Goal: Task Accomplishment & Management: Complete application form

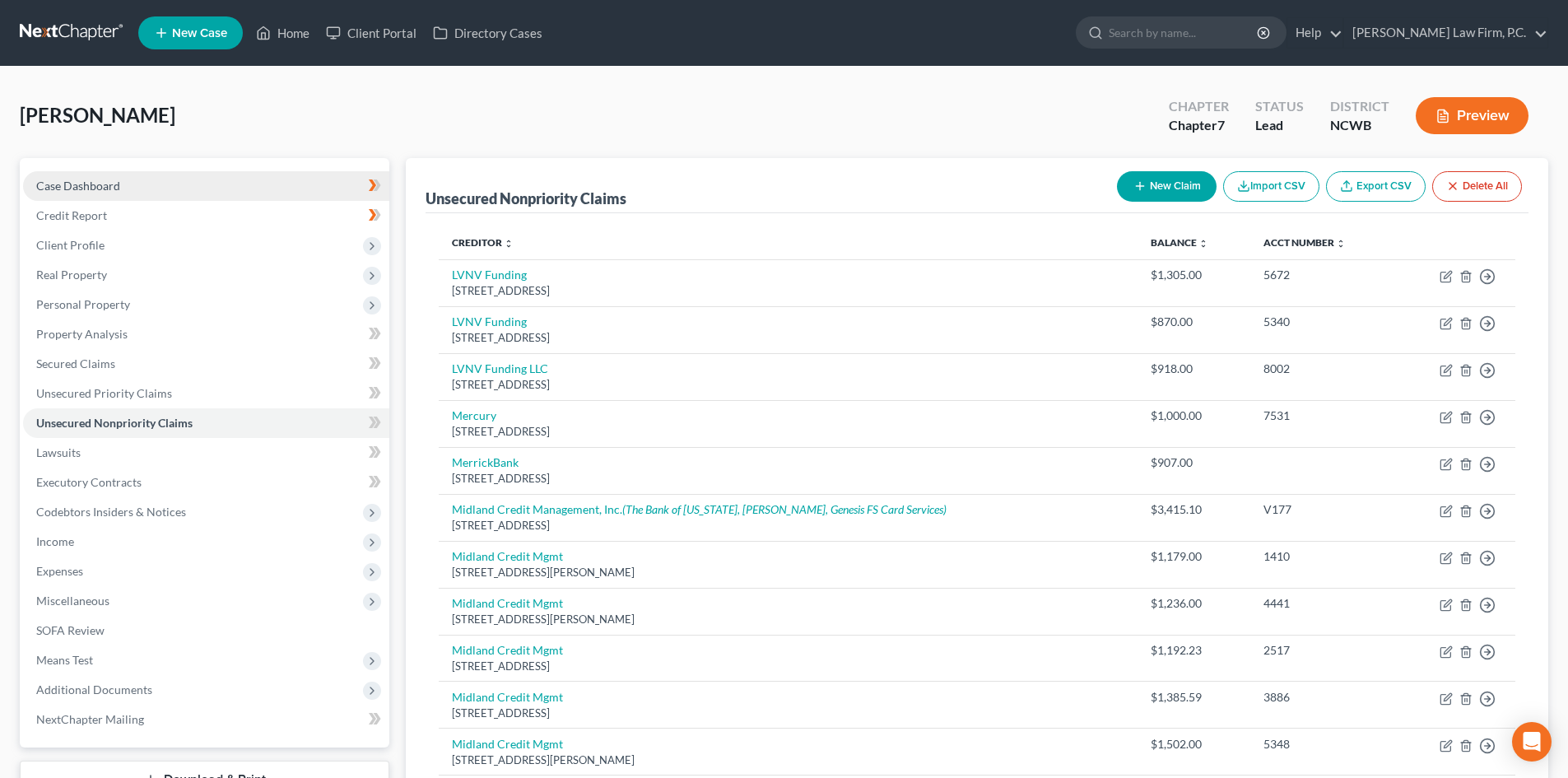
click at [155, 182] on link "Case Dashboard" at bounding box center [205, 186] width 366 height 30
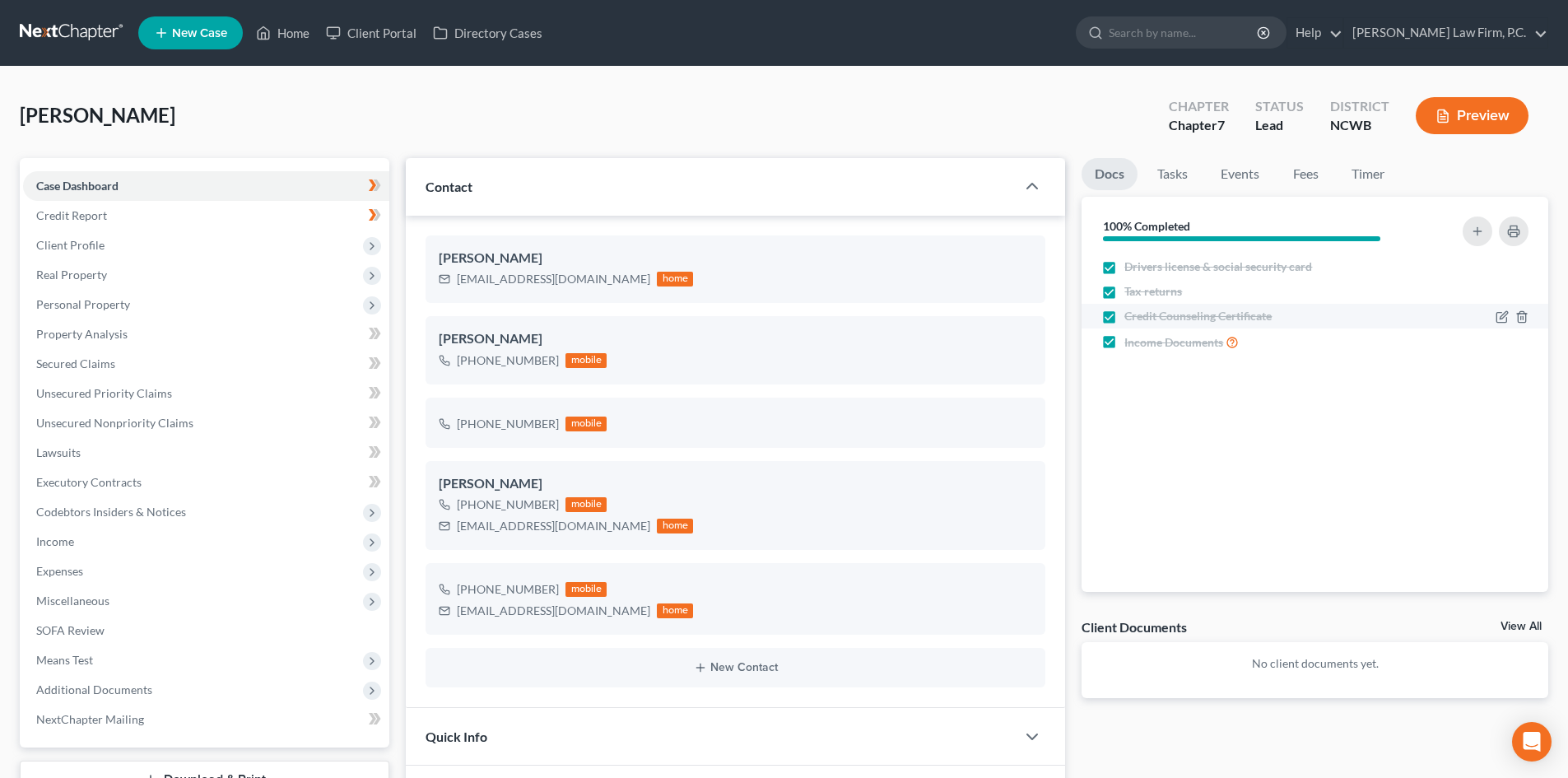
click at [1124, 315] on label "Credit Counseling Certificate" at bounding box center [1197, 316] width 148 height 17
click at [1131, 315] on input "Credit Counseling Certificate" at bounding box center [1136, 313] width 10 height 10
checkbox input "false"
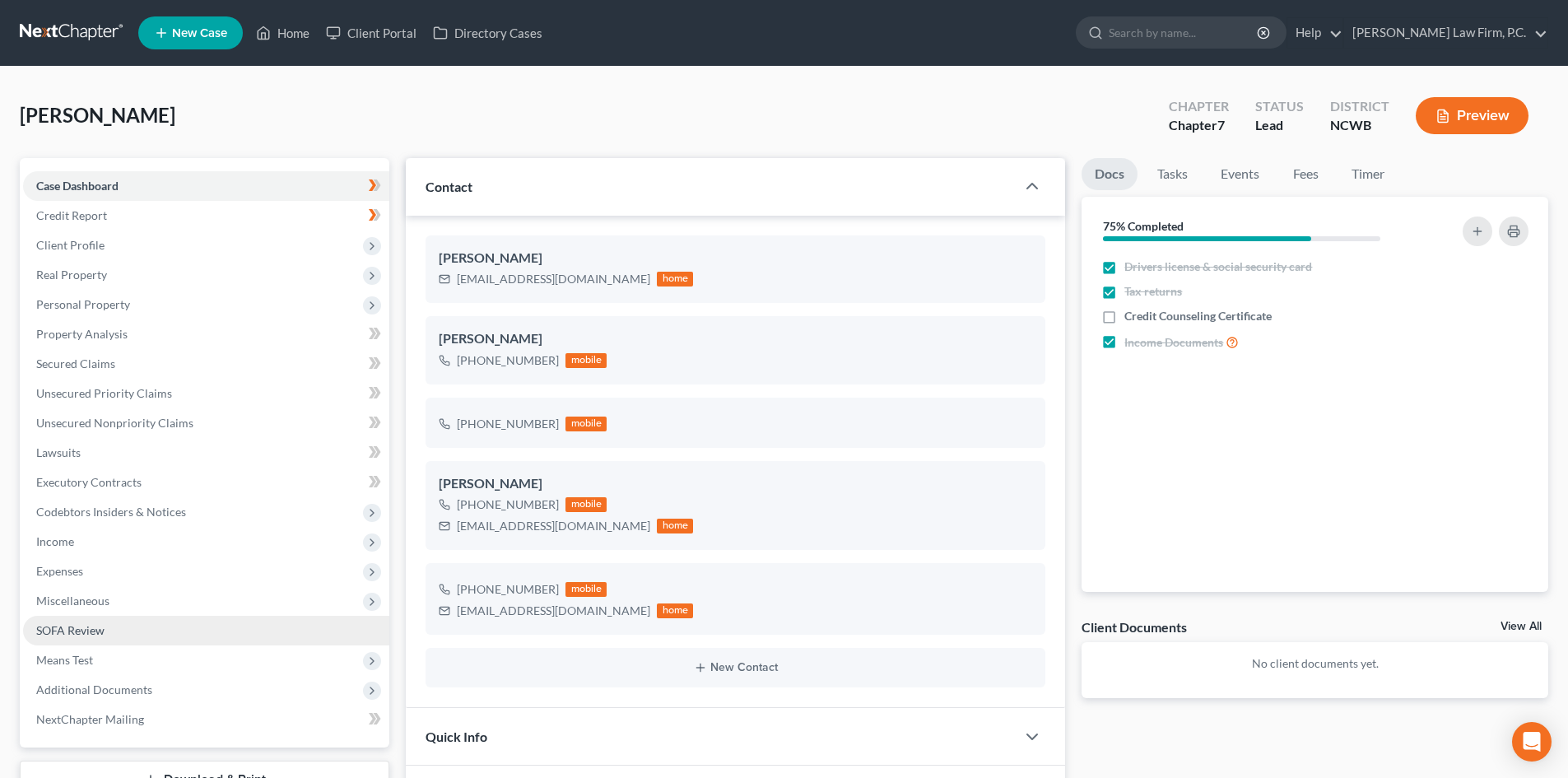
click at [104, 631] on span "SOFA Review" at bounding box center [70, 630] width 68 height 14
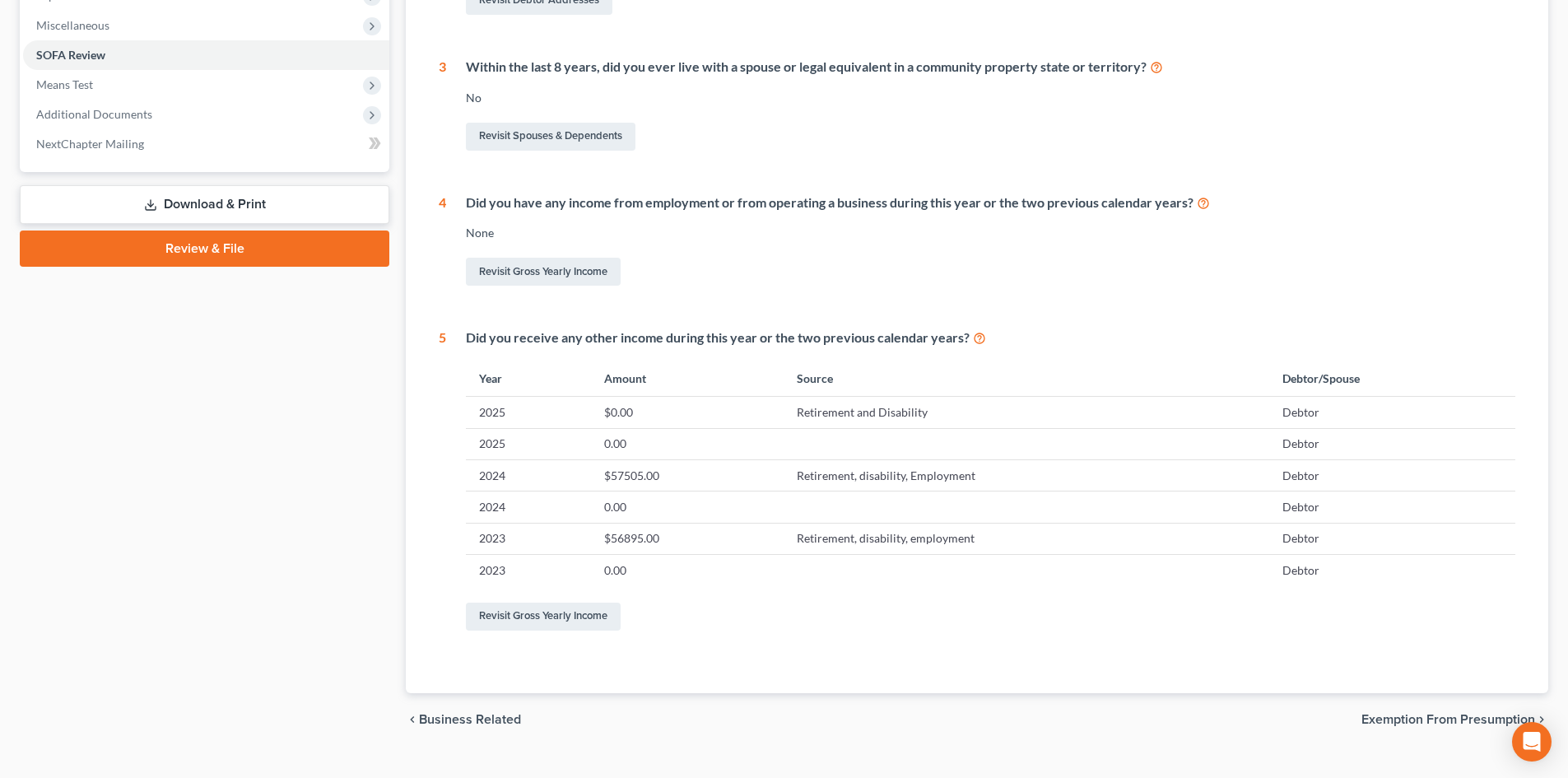
scroll to position [606, 0]
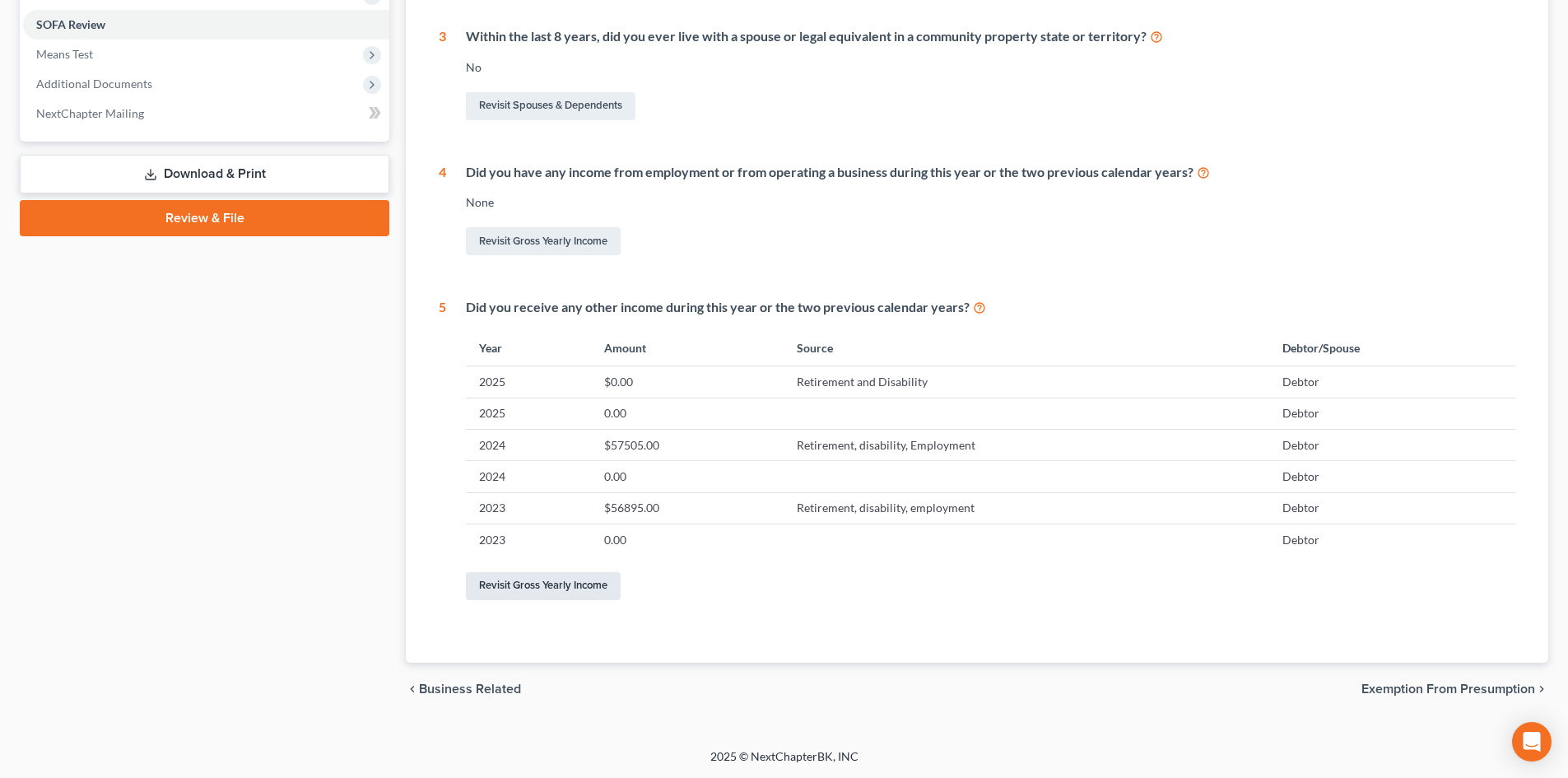
click at [554, 588] on link "Revisit Gross Yearly Income" at bounding box center [543, 586] width 155 height 28
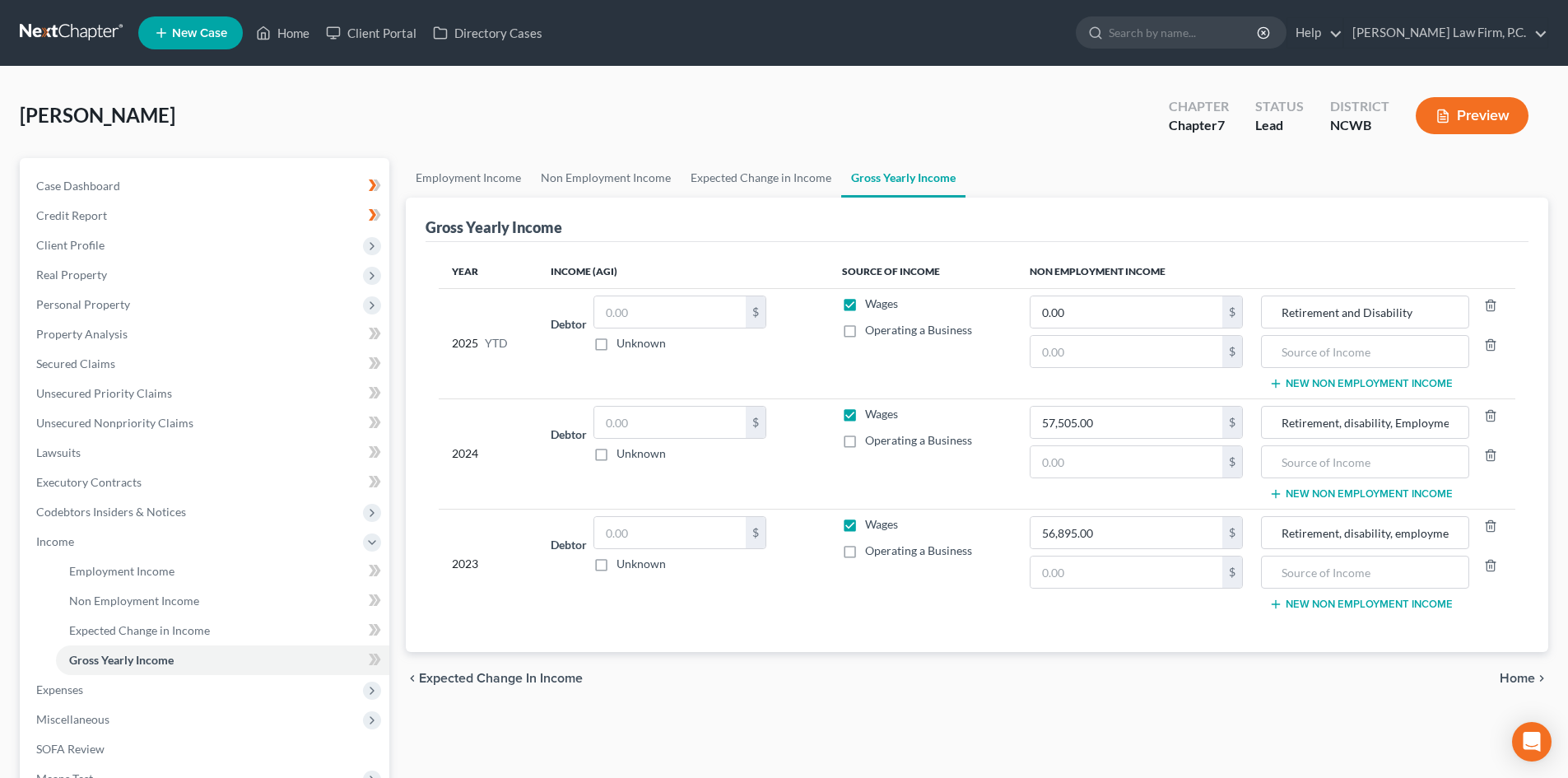
click at [1488, 354] on div at bounding box center [1489, 351] width 41 height 33
click at [1499, 344] on div at bounding box center [1489, 351] width 41 height 33
click at [1491, 341] on icon "button" at bounding box center [1490, 344] width 13 height 13
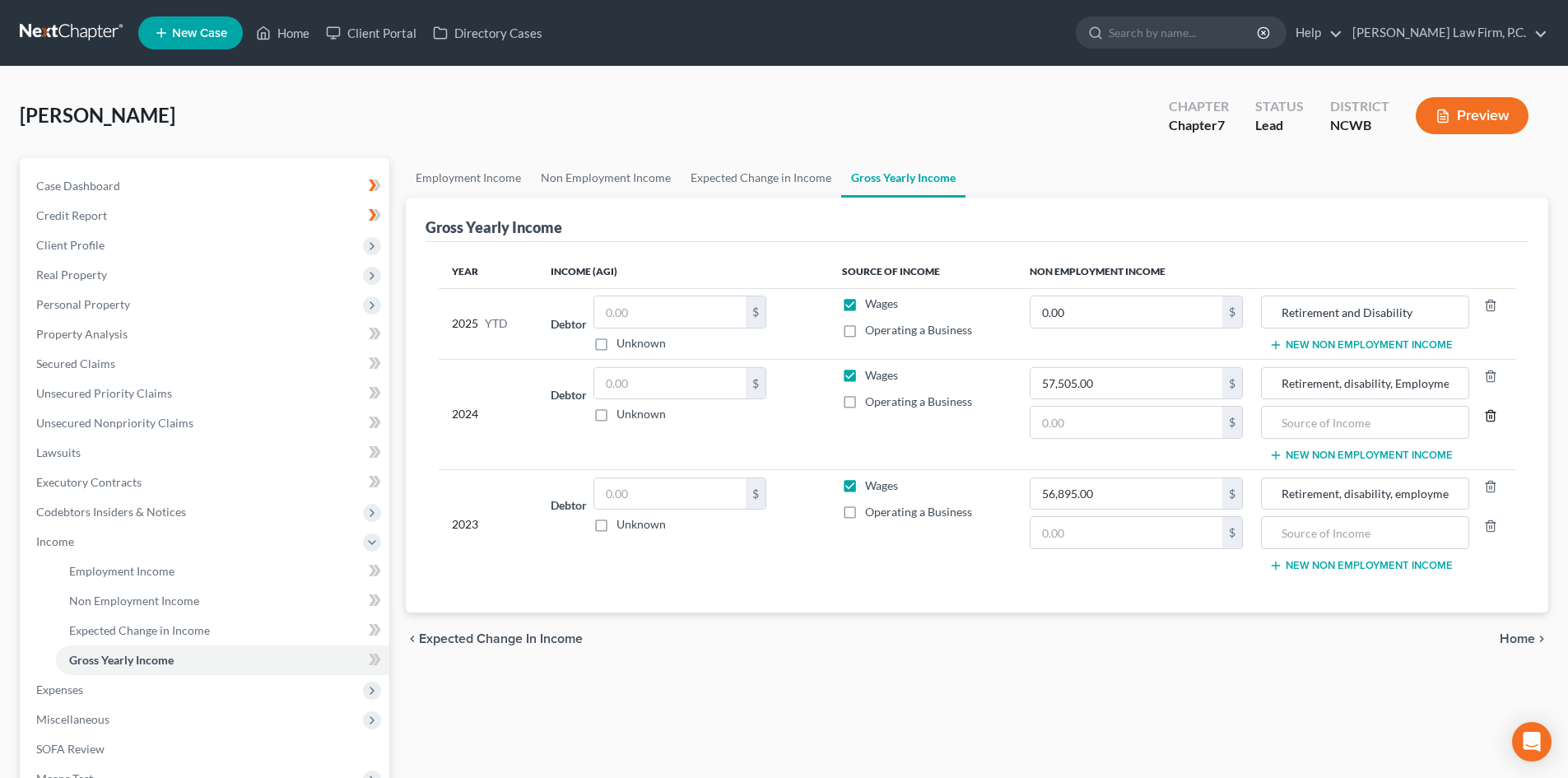
click at [1487, 418] on icon "button" at bounding box center [1490, 415] width 13 height 13
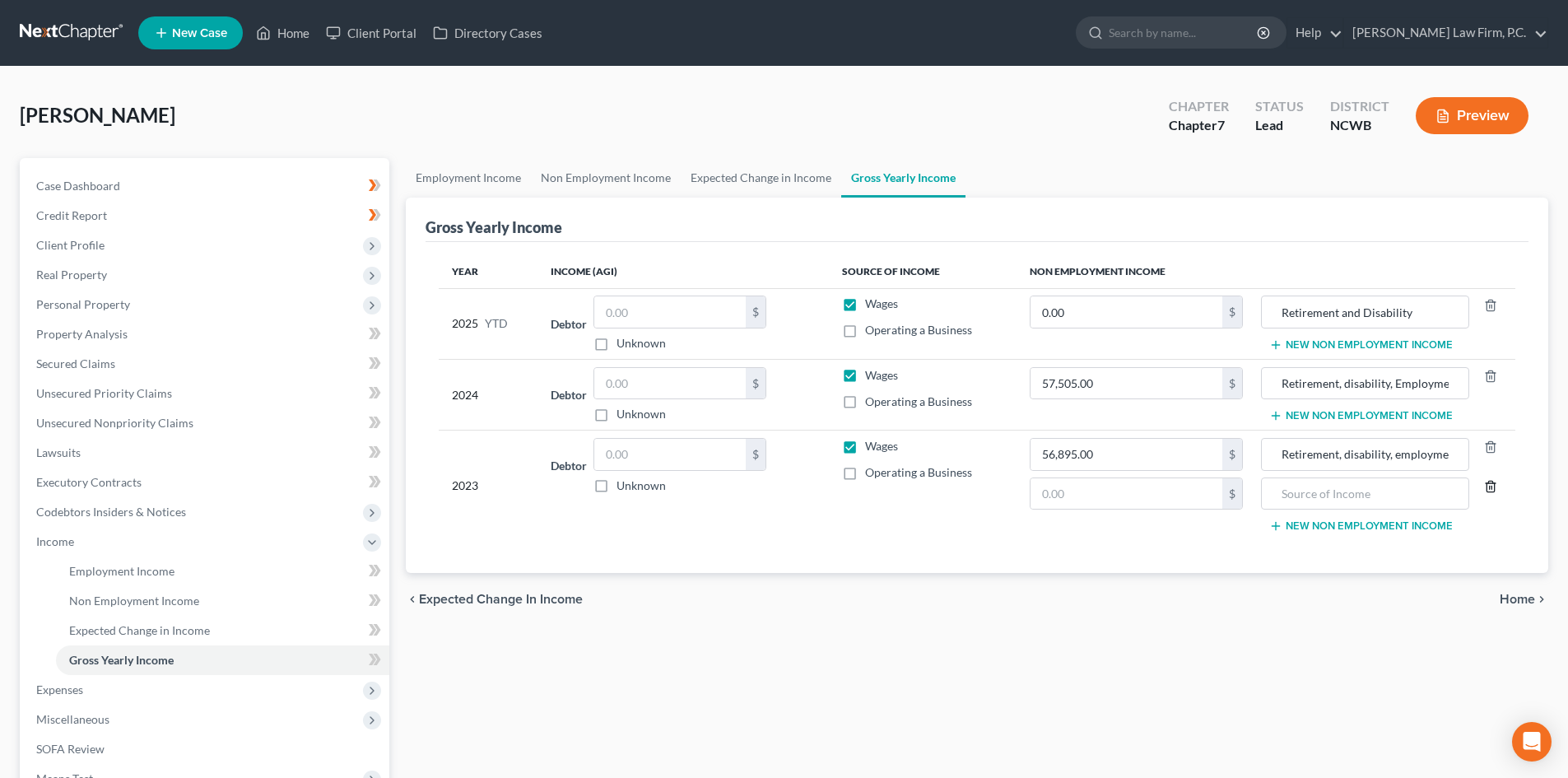
click at [1492, 487] on icon "button" at bounding box center [1490, 486] width 13 height 13
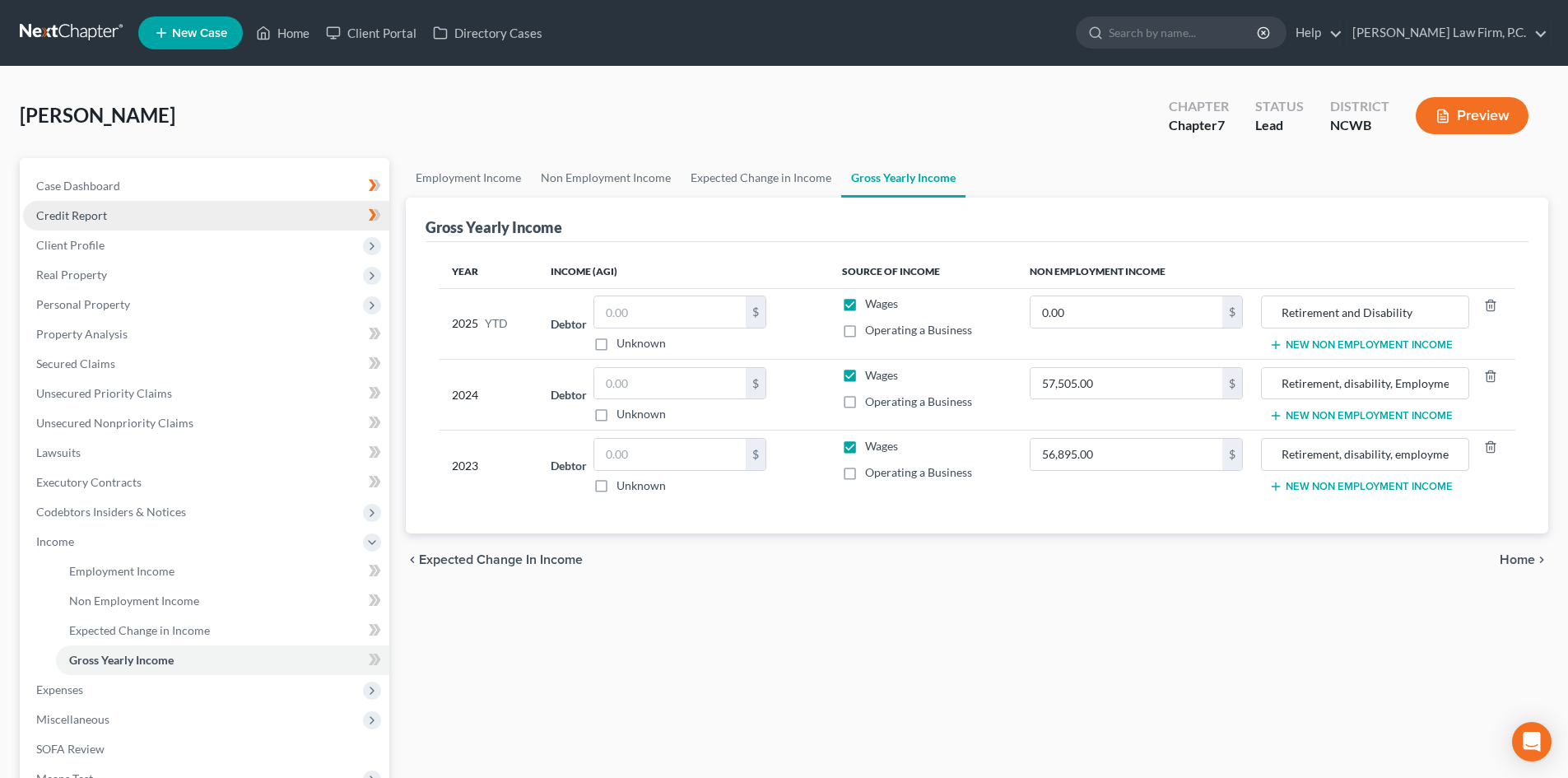
click at [123, 219] on link "Credit Report" at bounding box center [205, 216] width 366 height 30
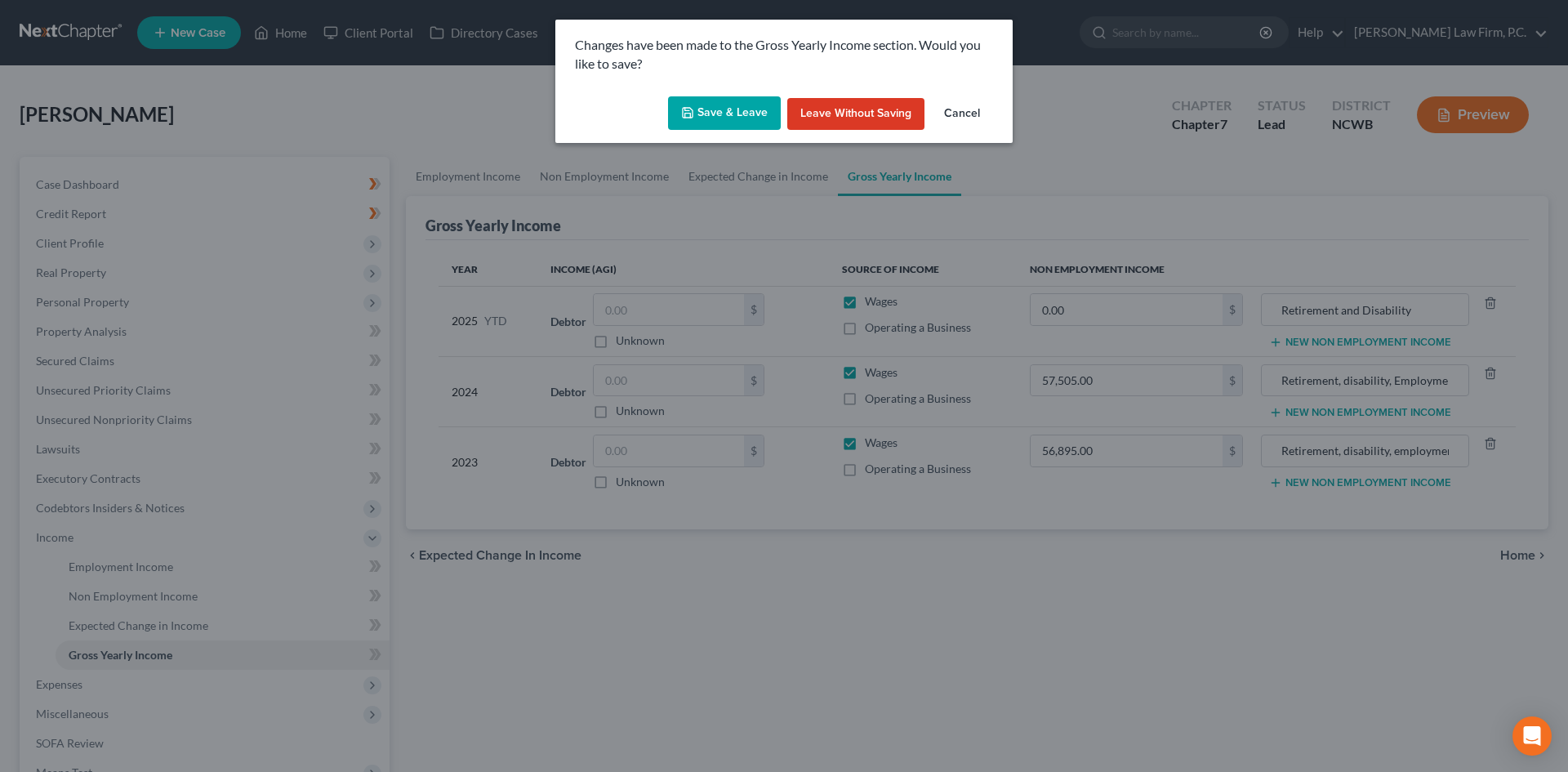
click at [719, 125] on button "Save & Leave" at bounding box center [724, 114] width 113 height 35
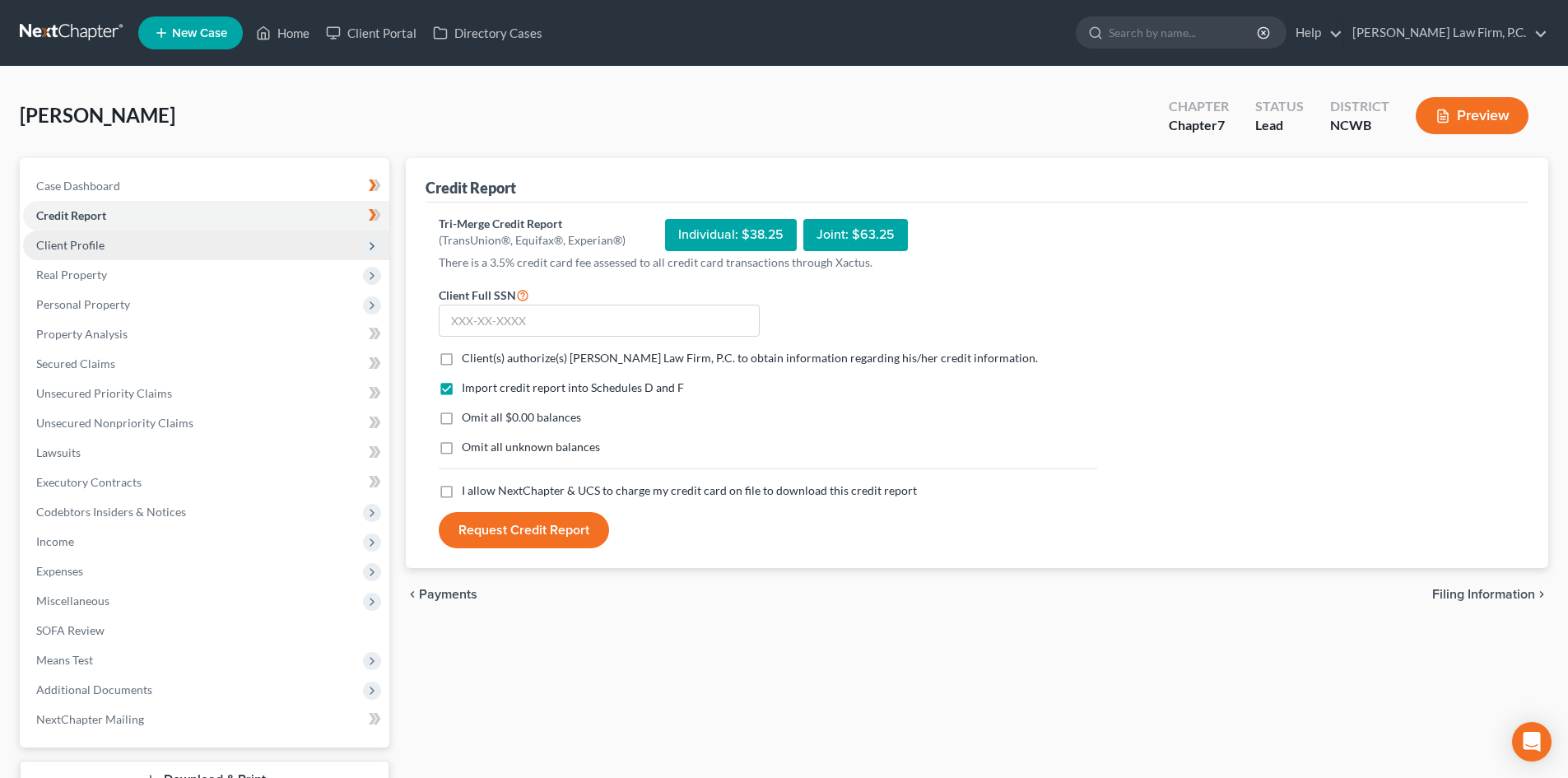
click at [367, 245] on icon at bounding box center [371, 246] width 13 height 13
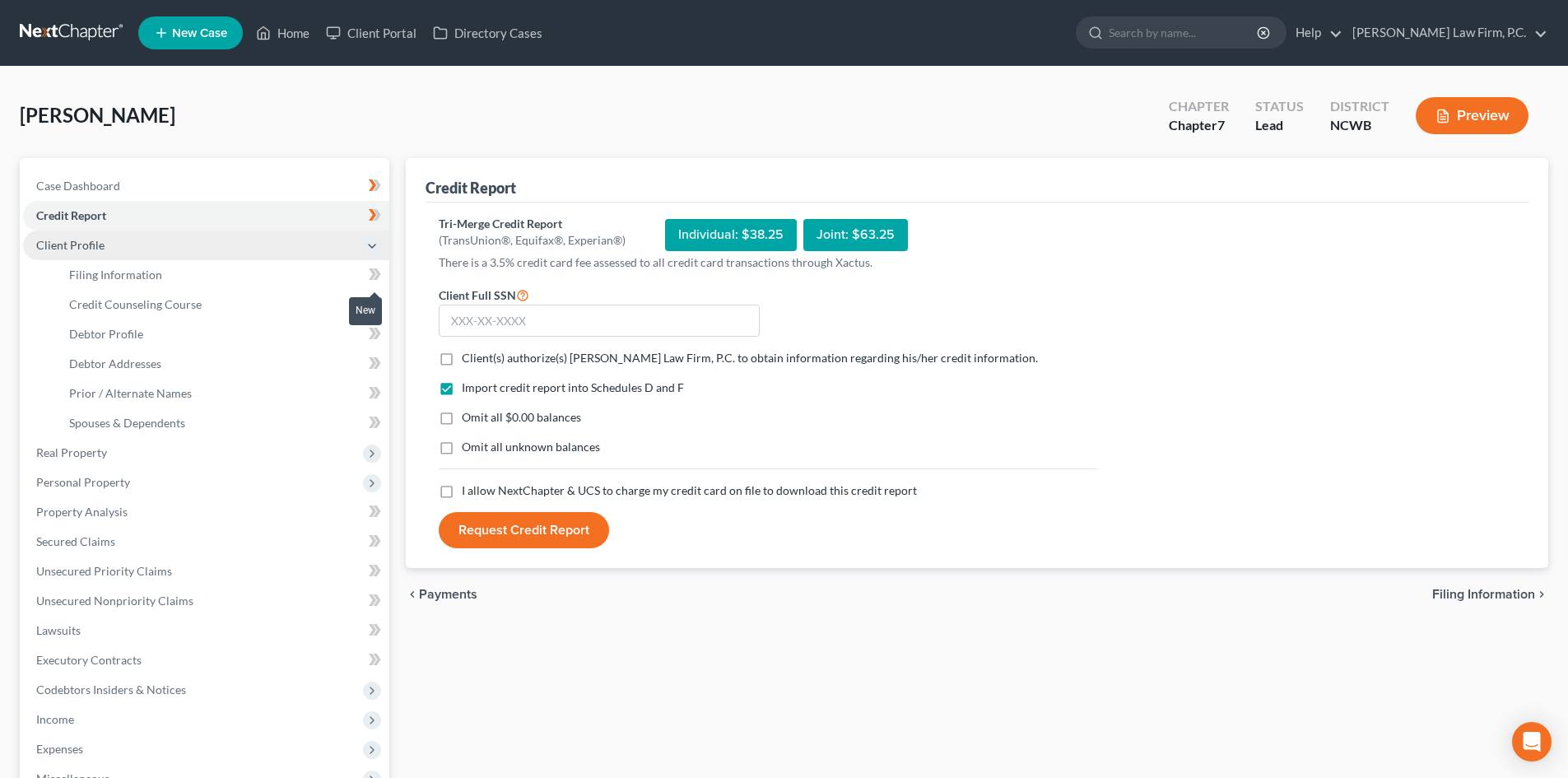
click at [376, 281] on icon at bounding box center [375, 274] width 12 height 21
click at [371, 299] on icon at bounding box center [372, 303] width 7 height 11
click at [373, 331] on icon at bounding box center [372, 333] width 7 height 11
click at [375, 304] on icon at bounding box center [375, 304] width 12 height 21
click at [376, 305] on icon at bounding box center [375, 304] width 12 height 21
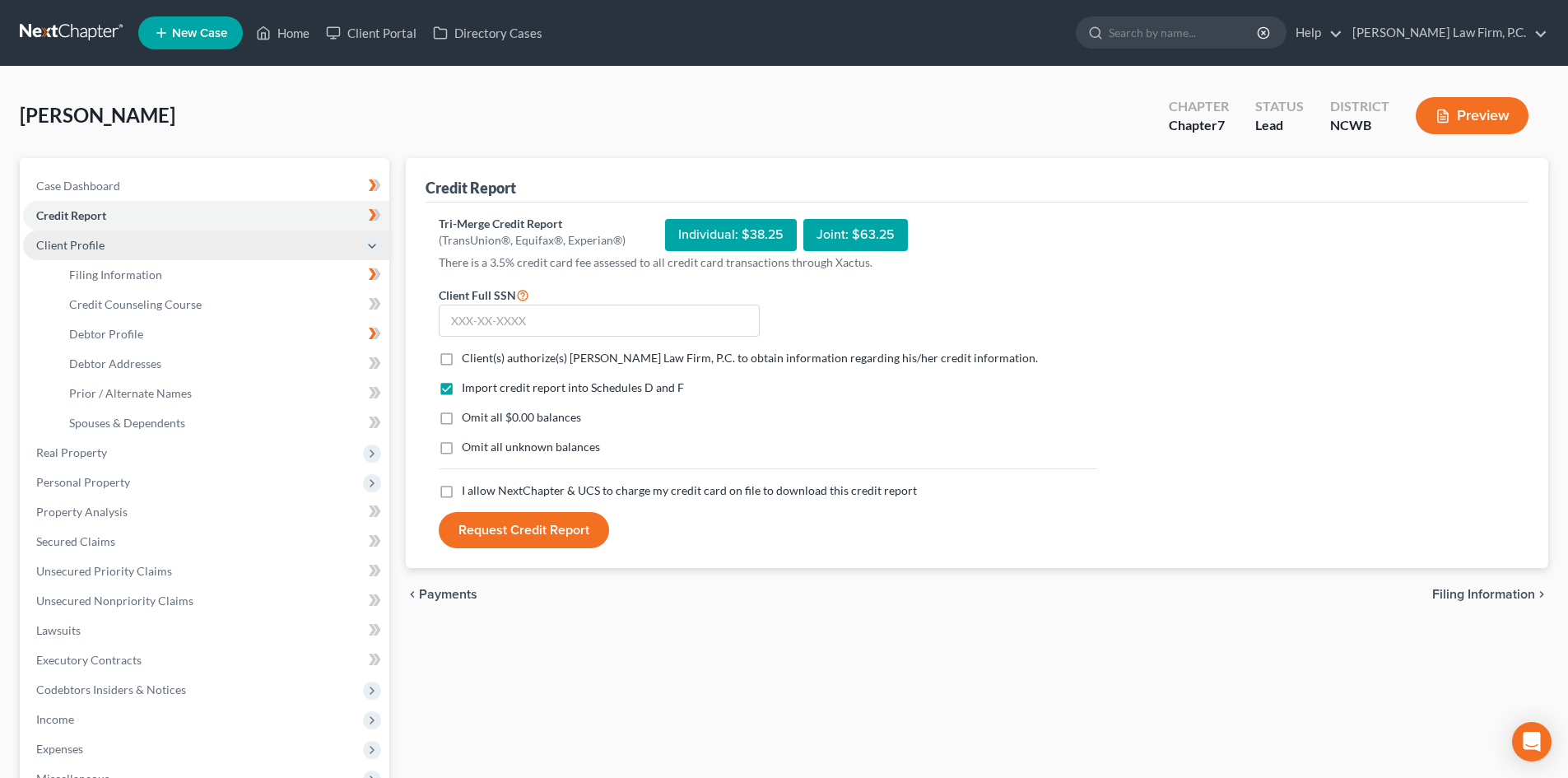
click at [121, 248] on span "Client Profile" at bounding box center [205, 246] width 366 height 30
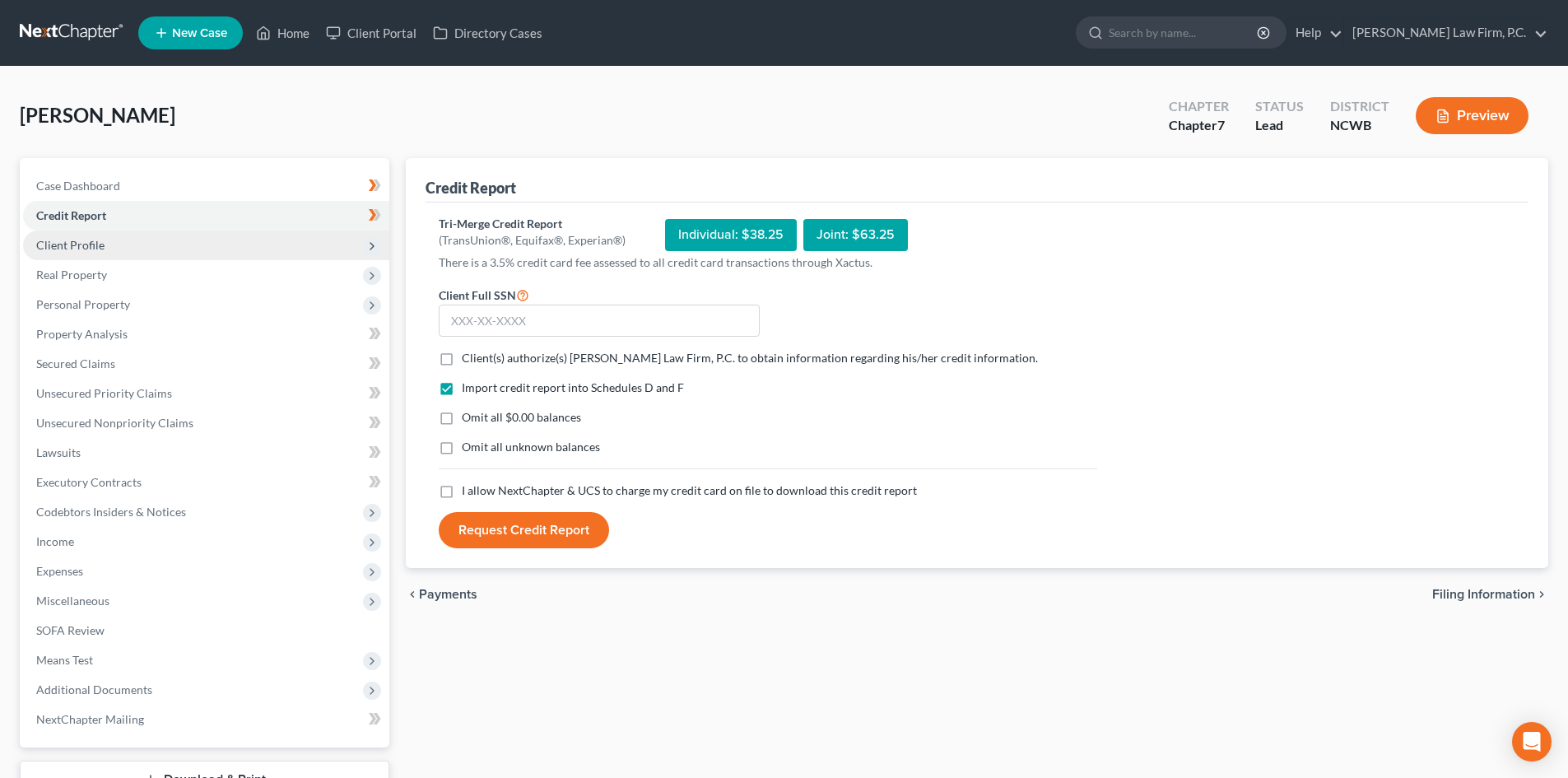
click at [131, 237] on span "Client Profile" at bounding box center [205, 246] width 366 height 30
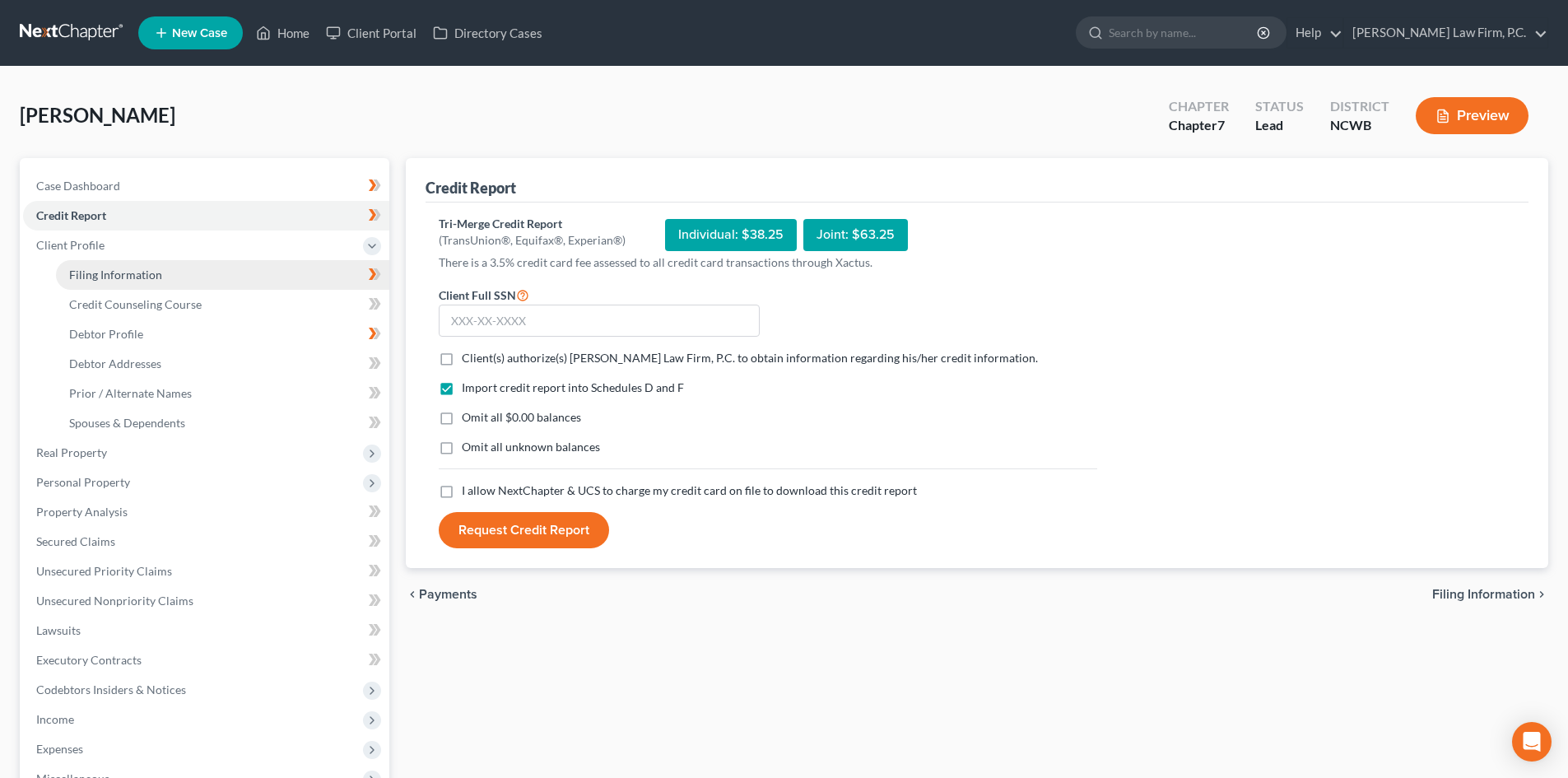
click at [241, 274] on link "Filing Information" at bounding box center [222, 275] width 333 height 30
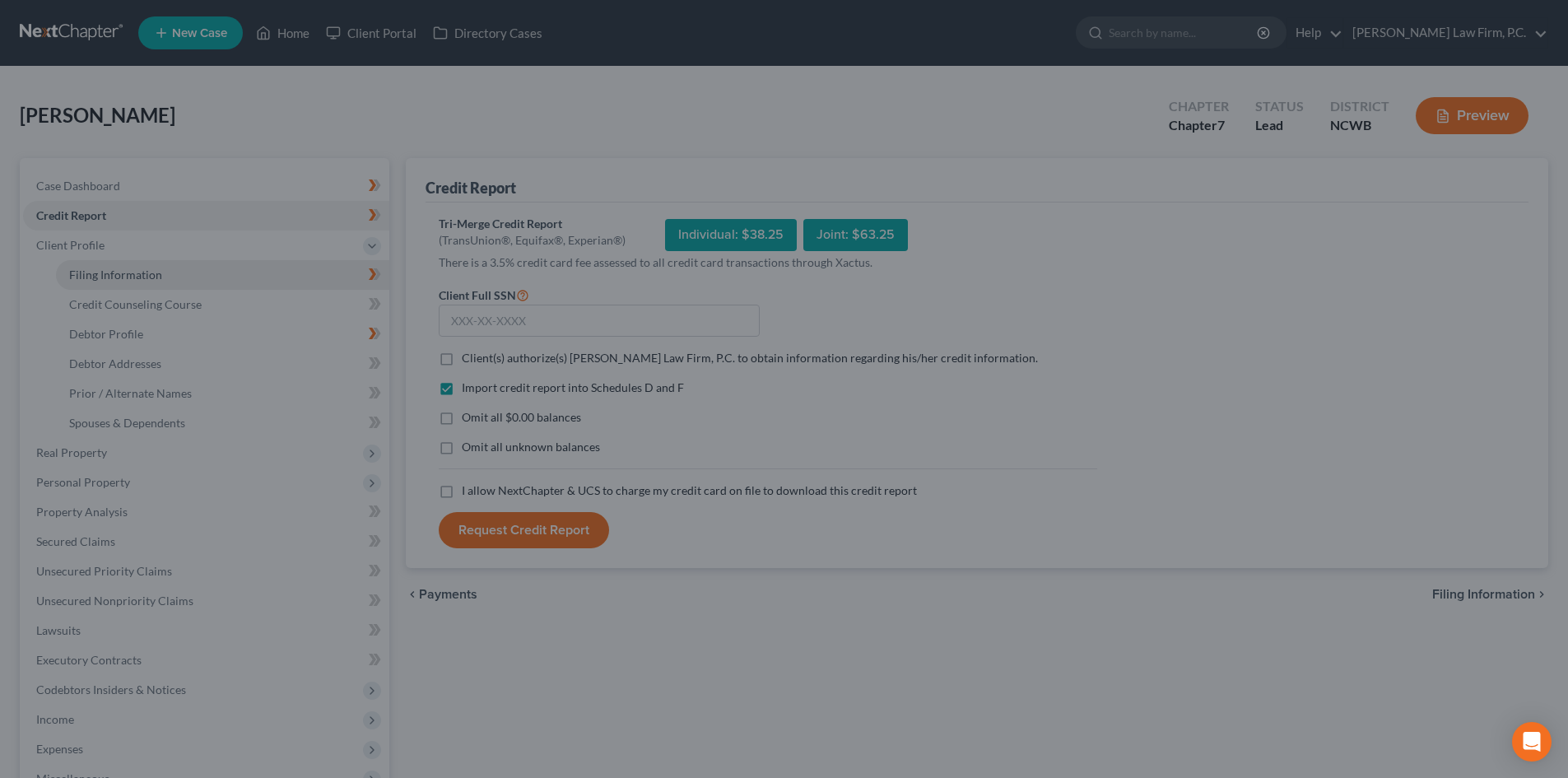
click at [245, 302] on div at bounding box center [784, 389] width 1568 height 778
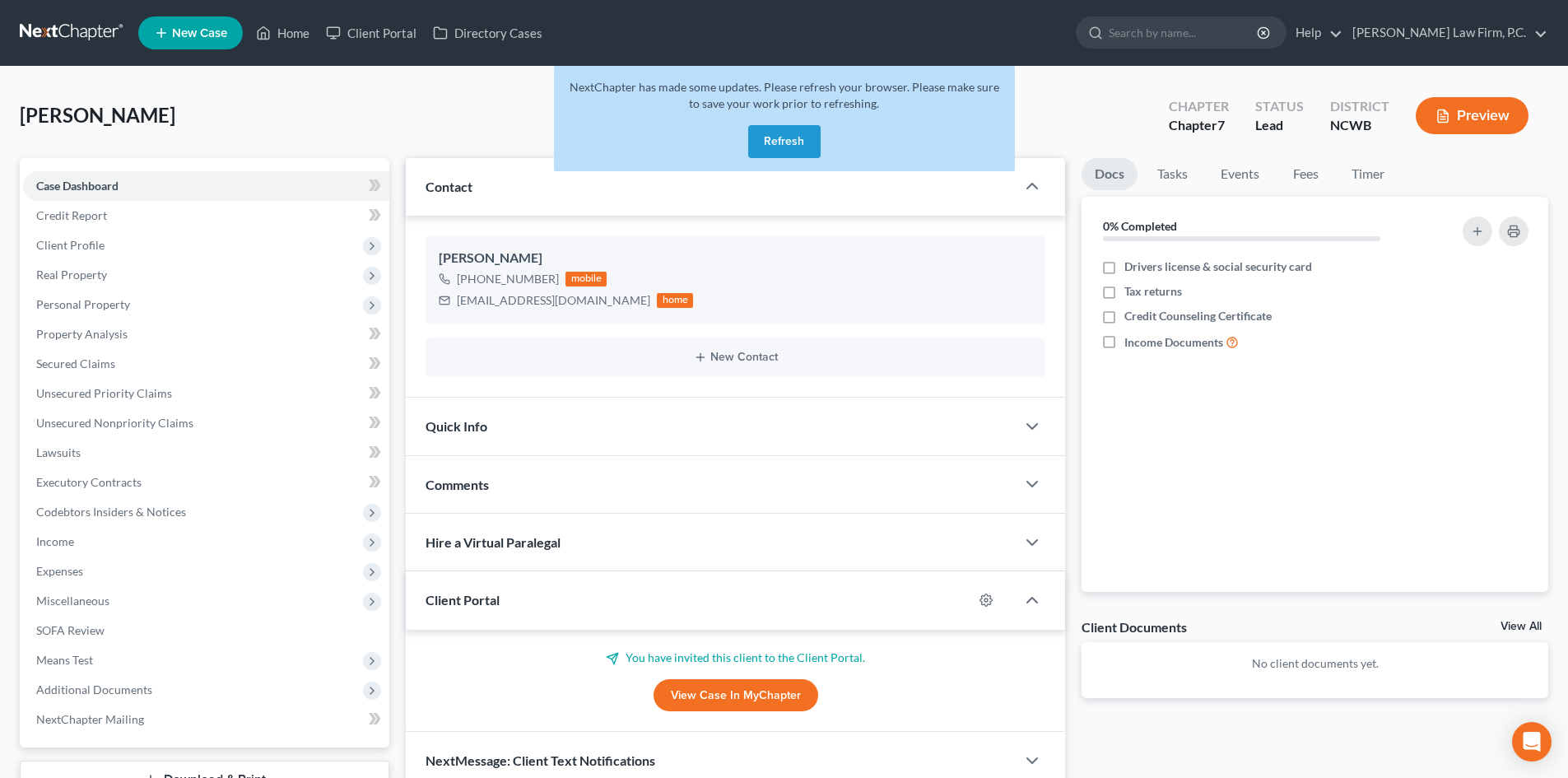
scroll to position [127, 0]
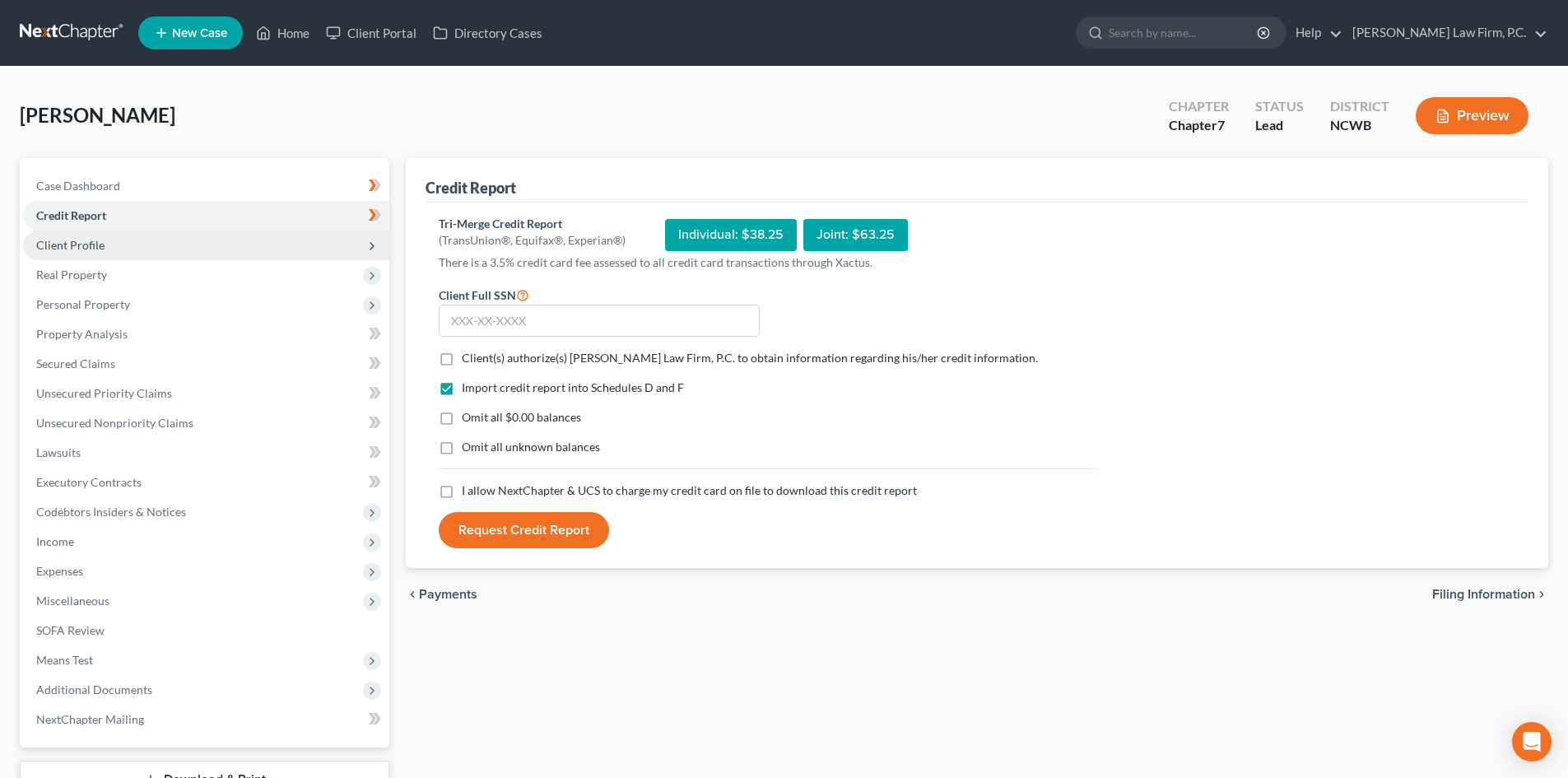
click at [105, 244] on span "Client Profile" at bounding box center [205, 246] width 366 height 30
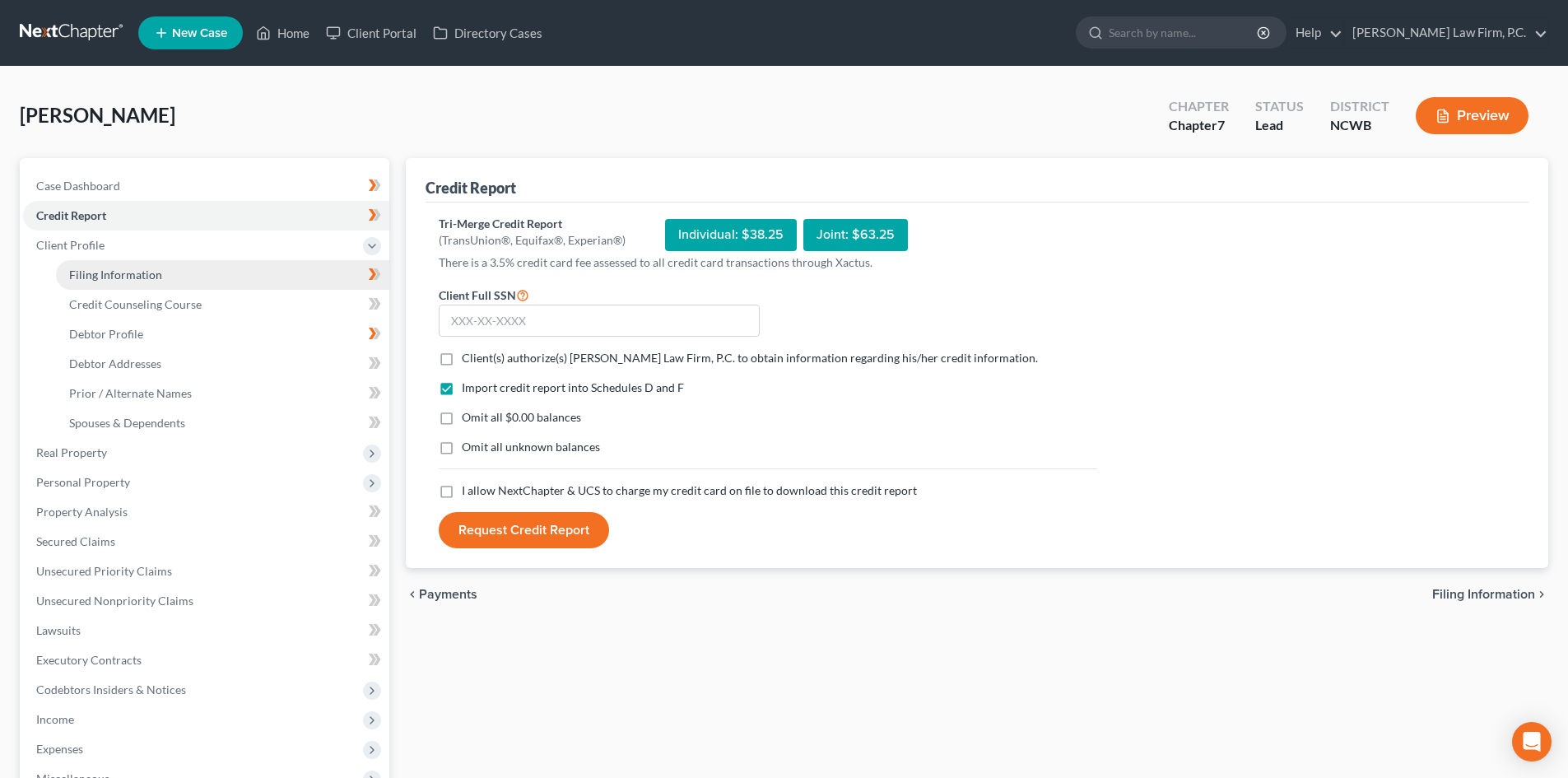
click at [124, 271] on span "Filing Information" at bounding box center [115, 274] width 93 height 14
select select "1"
select select "0"
select select "28"
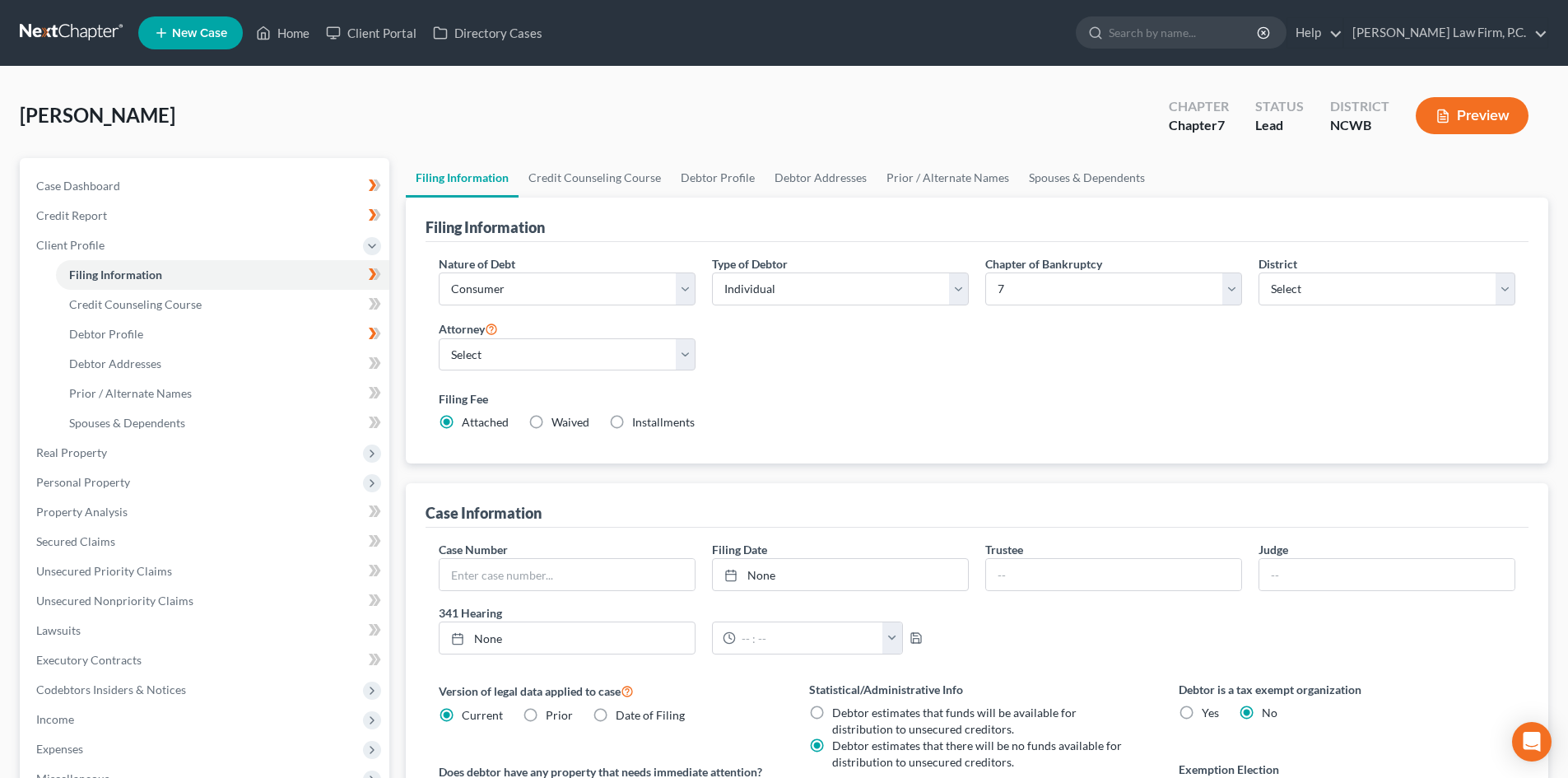
click at [859, 315] on div "Type of Debtor Select Individual Joint" at bounding box center [840, 287] width 274 height 64
click at [860, 299] on select "Select Individual Joint" at bounding box center [840, 289] width 257 height 33
click at [864, 288] on select "Select Individual Joint" at bounding box center [840, 289] width 257 height 33
select select "1"
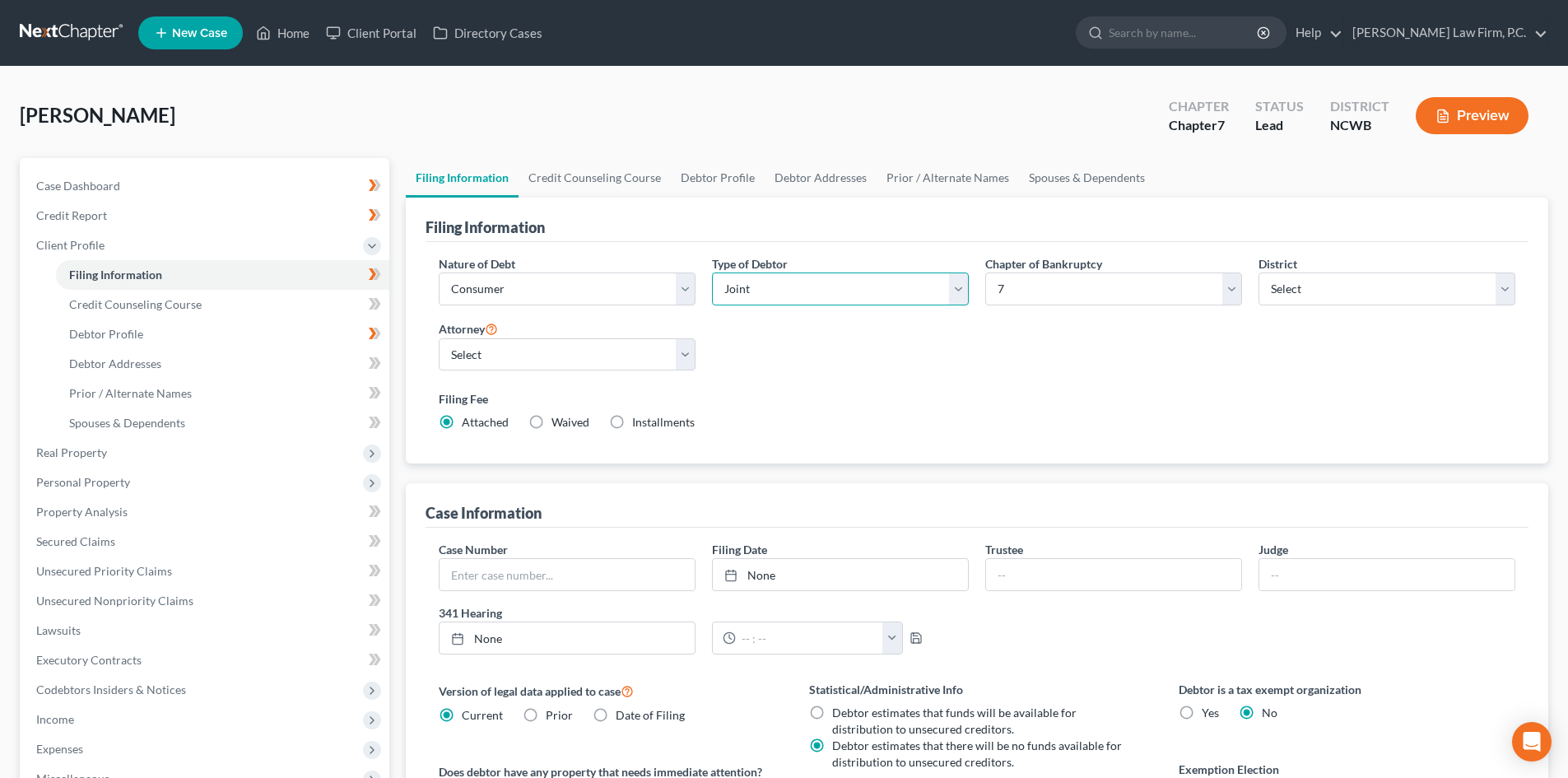
click at [711, 273] on select "Select Individual Joint" at bounding box center [840, 289] width 257 height 33
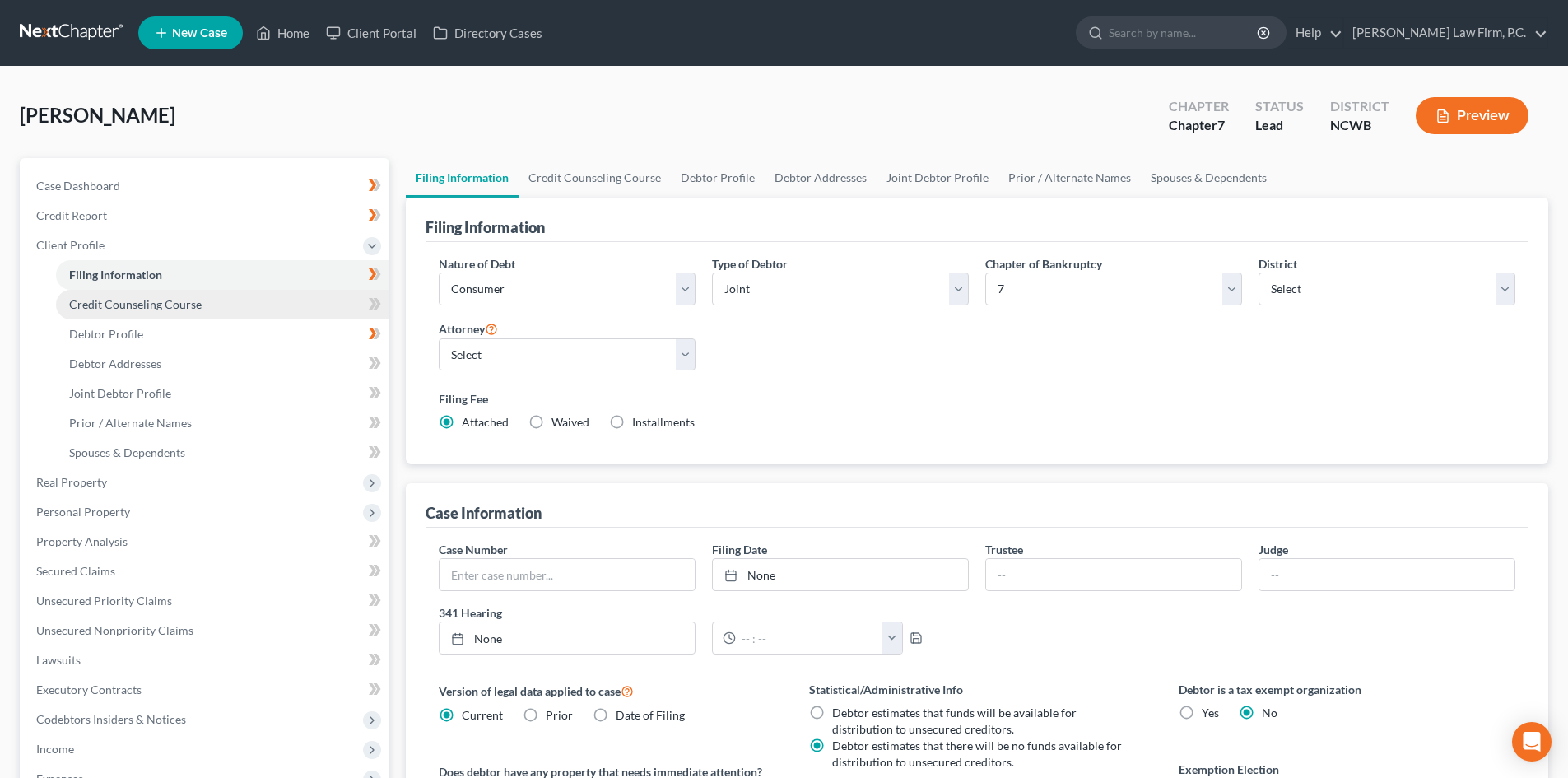
click at [135, 305] on span "Credit Counseling Course" at bounding box center [135, 304] width 133 height 14
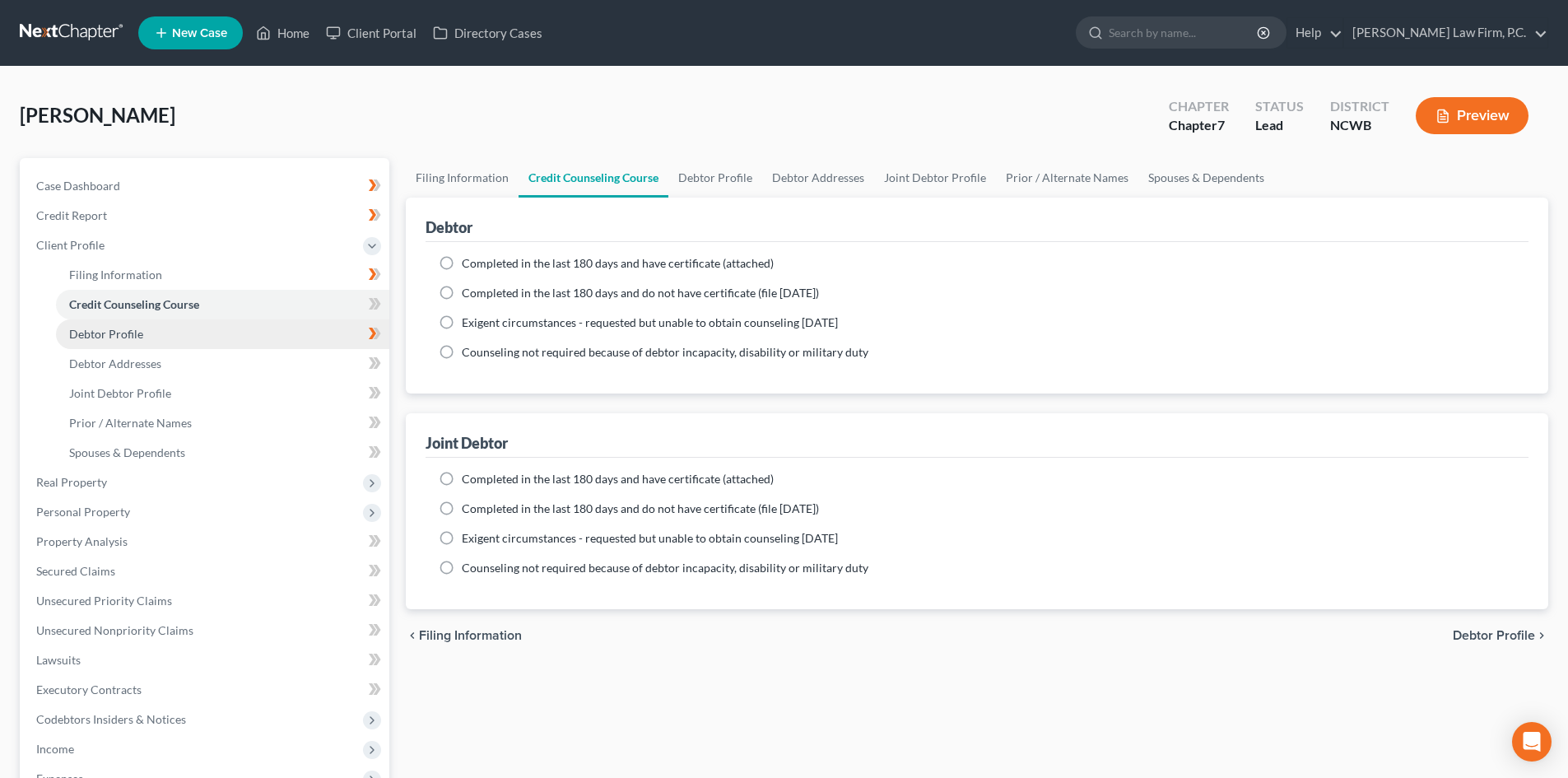
click at [148, 334] on link "Debtor Profile" at bounding box center [222, 334] width 333 height 30
select select "1"
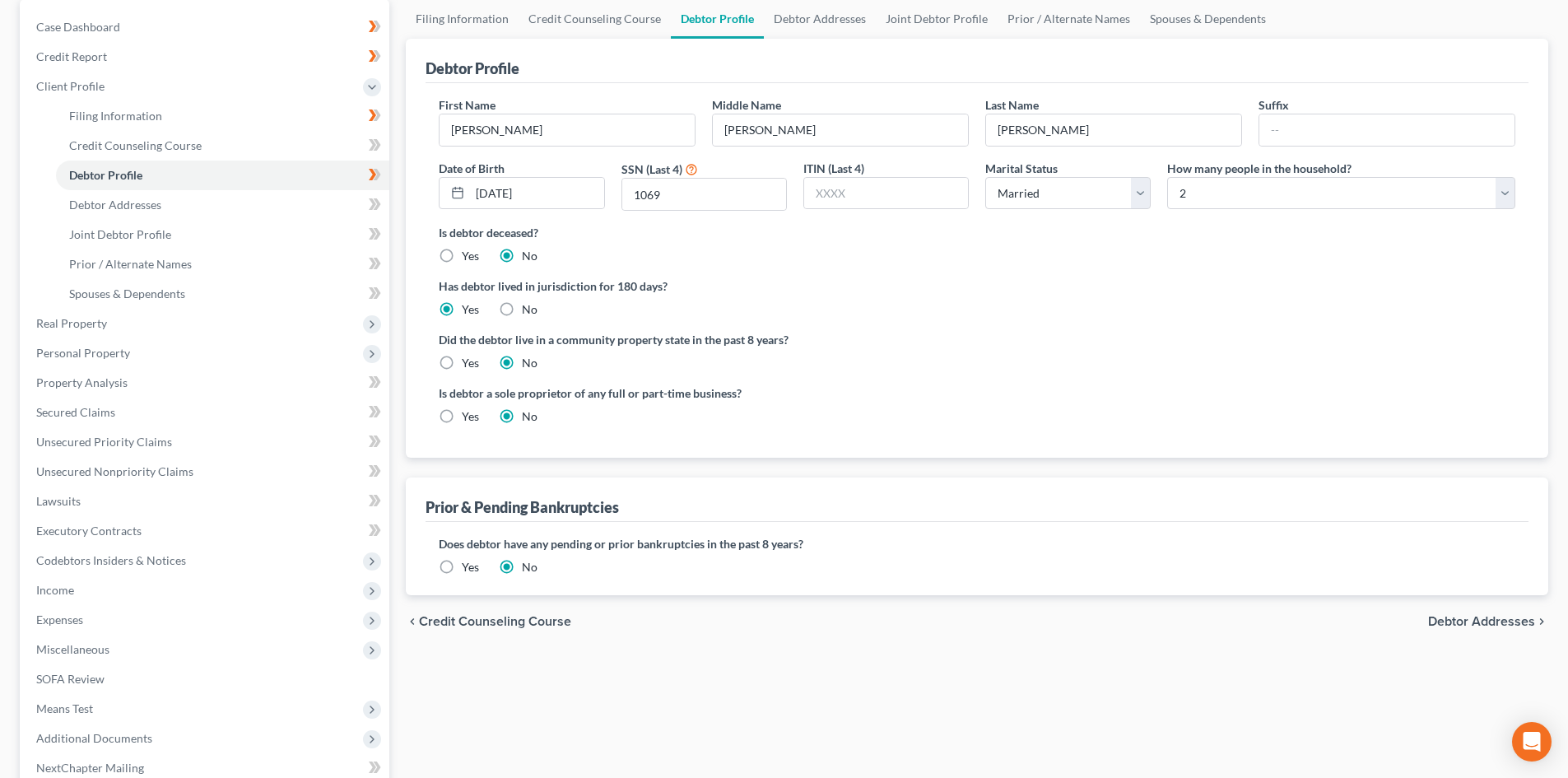
scroll to position [164, 0]
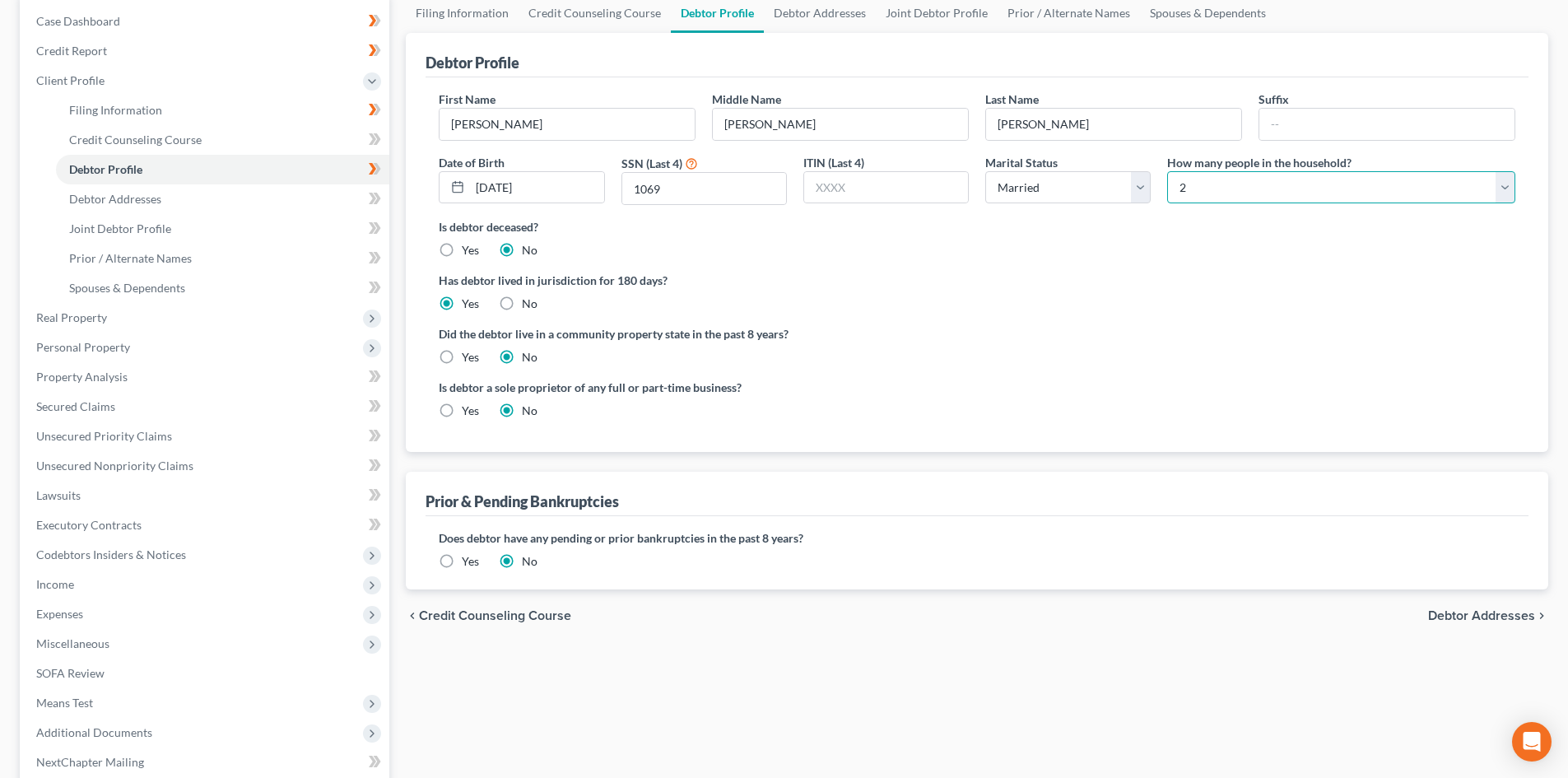
click at [1314, 191] on select "Select 1 2 3 4 5 6 7 8 9 10 11 12 13 14 15 16 17 18 19 20" at bounding box center [1341, 188] width 348 height 33
click at [1091, 237] on div "Is debtor deceased? Yes No" at bounding box center [977, 239] width 1077 height 40
click at [1226, 194] on select "Select 1 2 3 4 5 6 7 8 9 10 11 12 13 14 15 16 17 18 19 20" at bounding box center [1341, 188] width 348 height 33
select select "2"
click at [1167, 171] on select "Select 1 2 3 4 5 6 7 8 9 10 11 12 13 14 15 16 17 18 19 20" at bounding box center [1341, 188] width 348 height 33
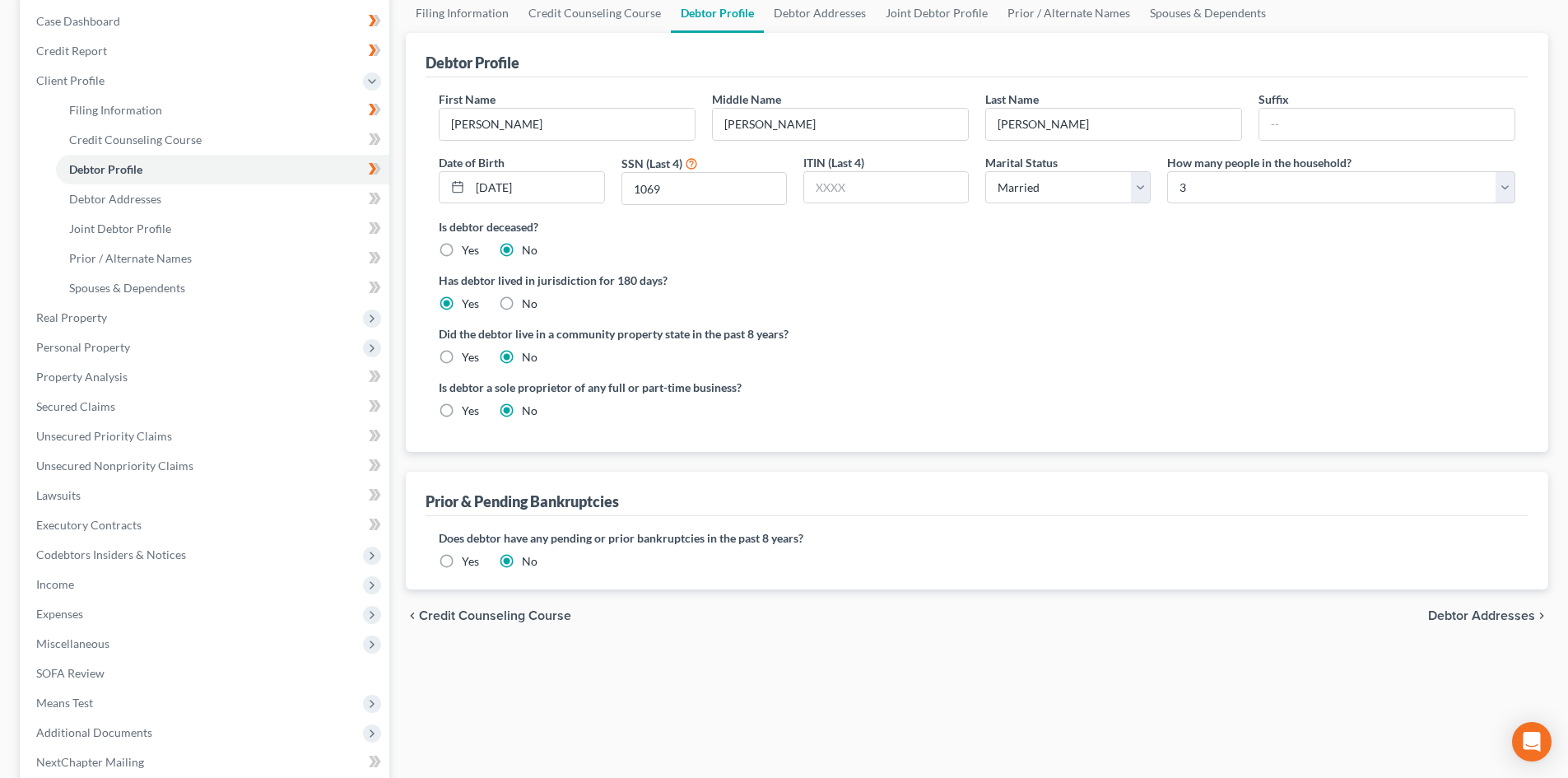
click at [673, 232] on label "Is debtor deceased?" at bounding box center [977, 227] width 1077 height 17
click at [1457, 614] on span "Debtor Addresses" at bounding box center [1481, 615] width 107 height 13
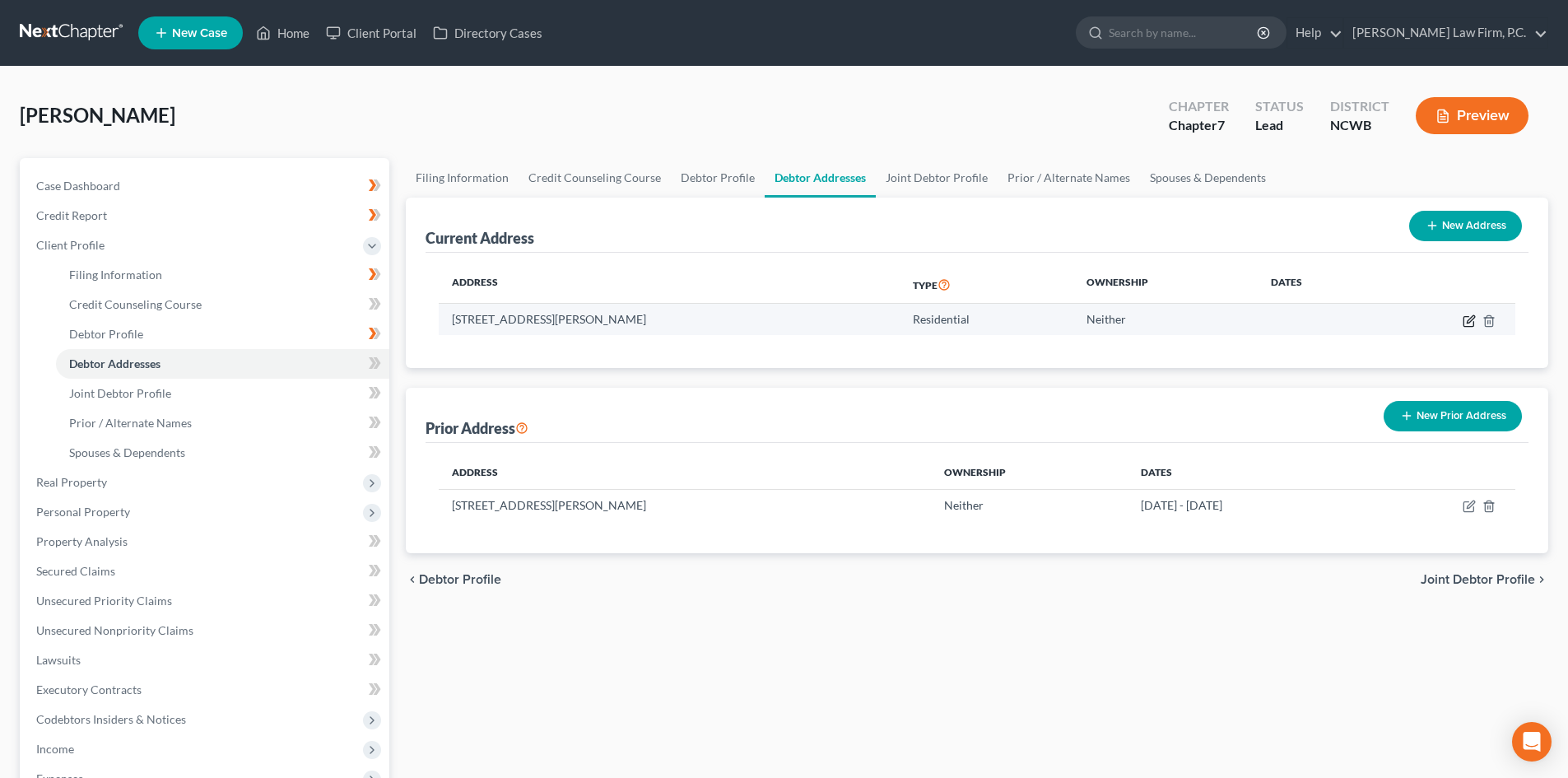
click at [1467, 324] on icon "button" at bounding box center [1468, 321] width 13 height 13
select select "28"
select select "0"
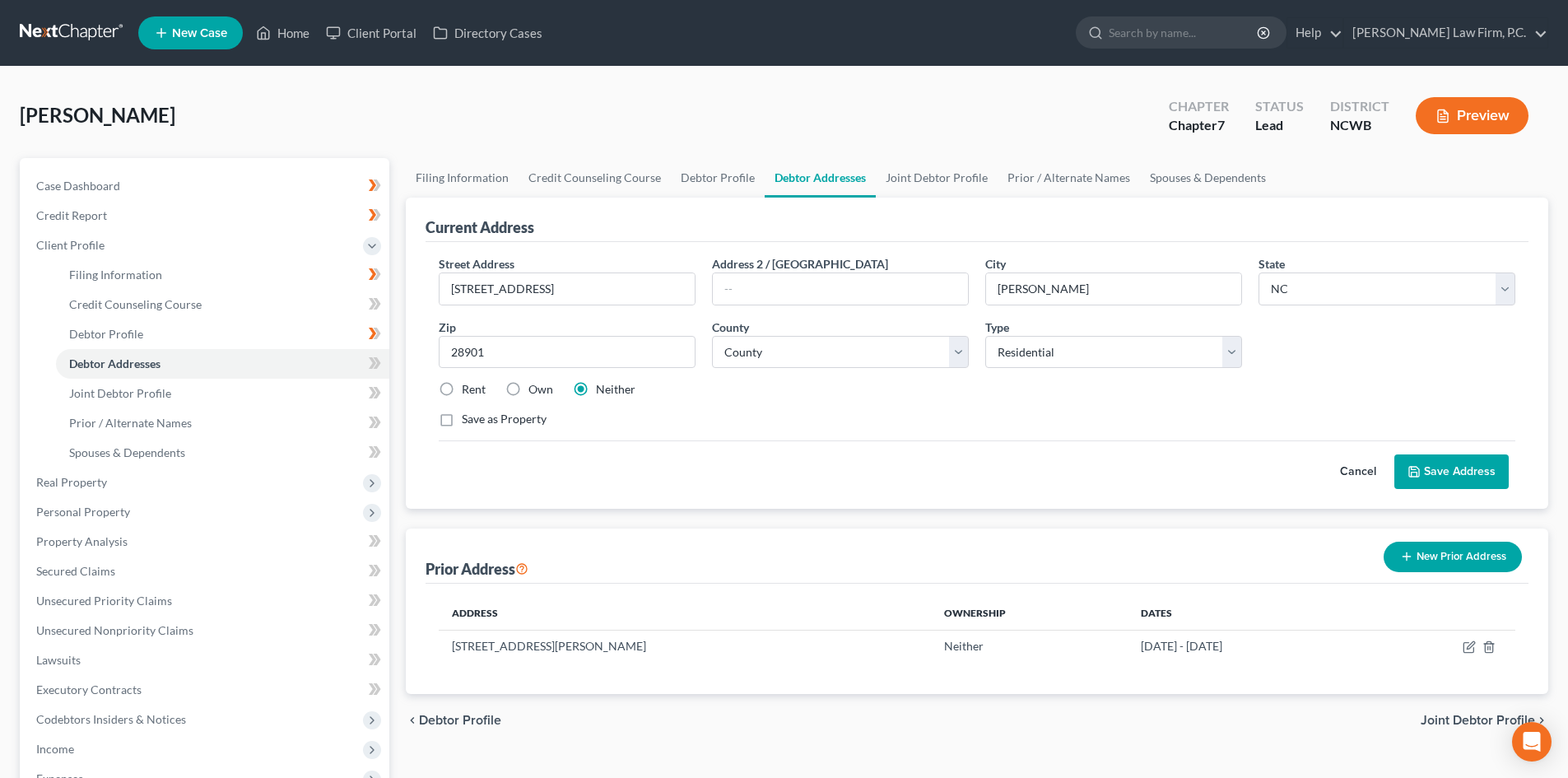
click at [466, 386] on label "Rent" at bounding box center [473, 389] width 24 height 17
click at [468, 386] on input "Rent" at bounding box center [474, 386] width 10 height 10
radio input "true"
click at [1462, 642] on icon "button" at bounding box center [1468, 647] width 13 height 13
select select "10"
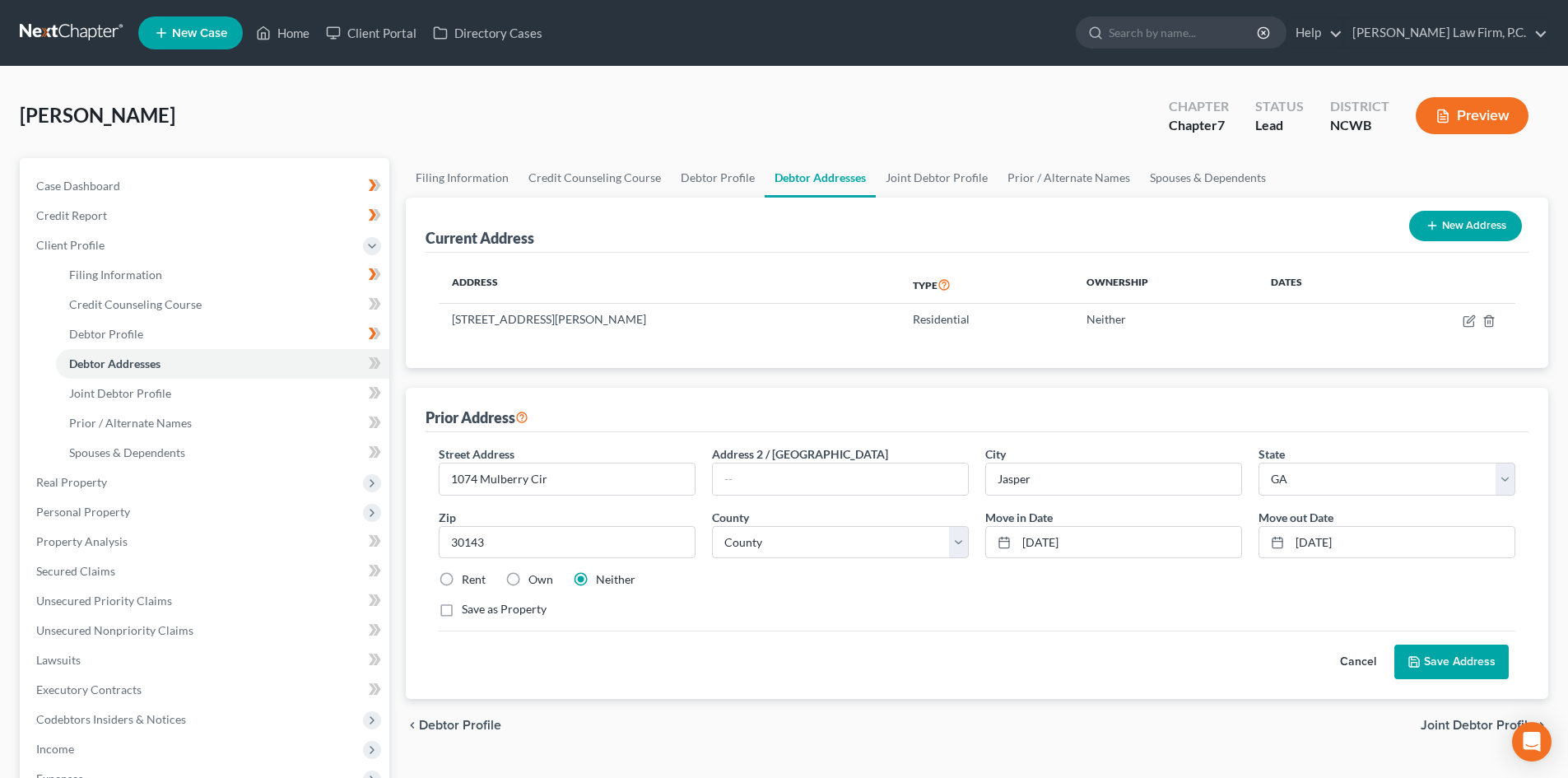
click at [461, 582] on label "Rent" at bounding box center [473, 579] width 24 height 17
click at [468, 582] on input "Rent" at bounding box center [474, 576] width 10 height 10
radio input "true"
click at [648, 472] on input "1074 Mulberry Cir" at bounding box center [567, 479] width 255 height 31
click at [1429, 661] on button "Save Address" at bounding box center [1451, 662] width 114 height 35
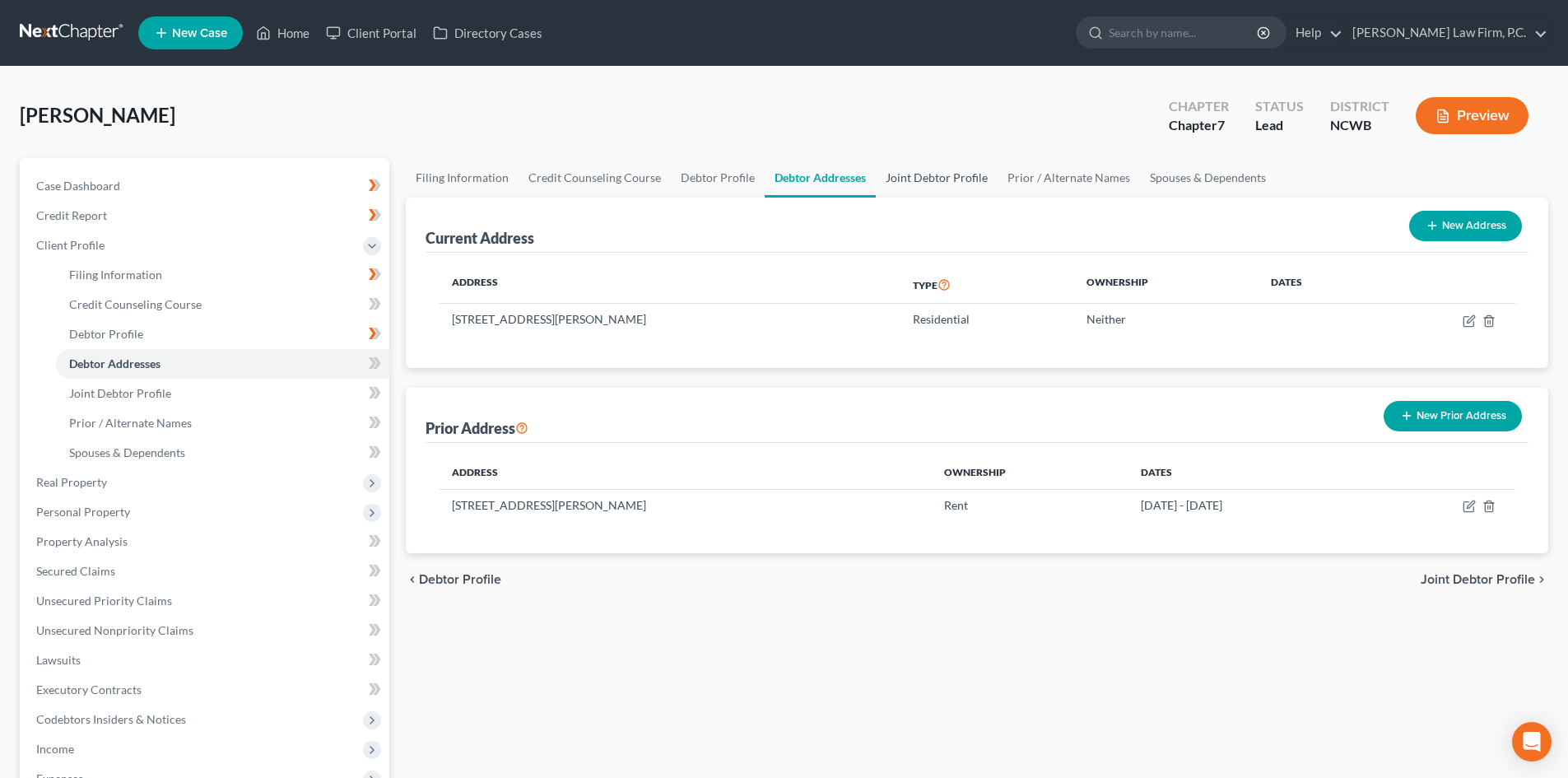
click at [922, 162] on link "Joint Debtor Profile" at bounding box center [936, 177] width 121 height 39
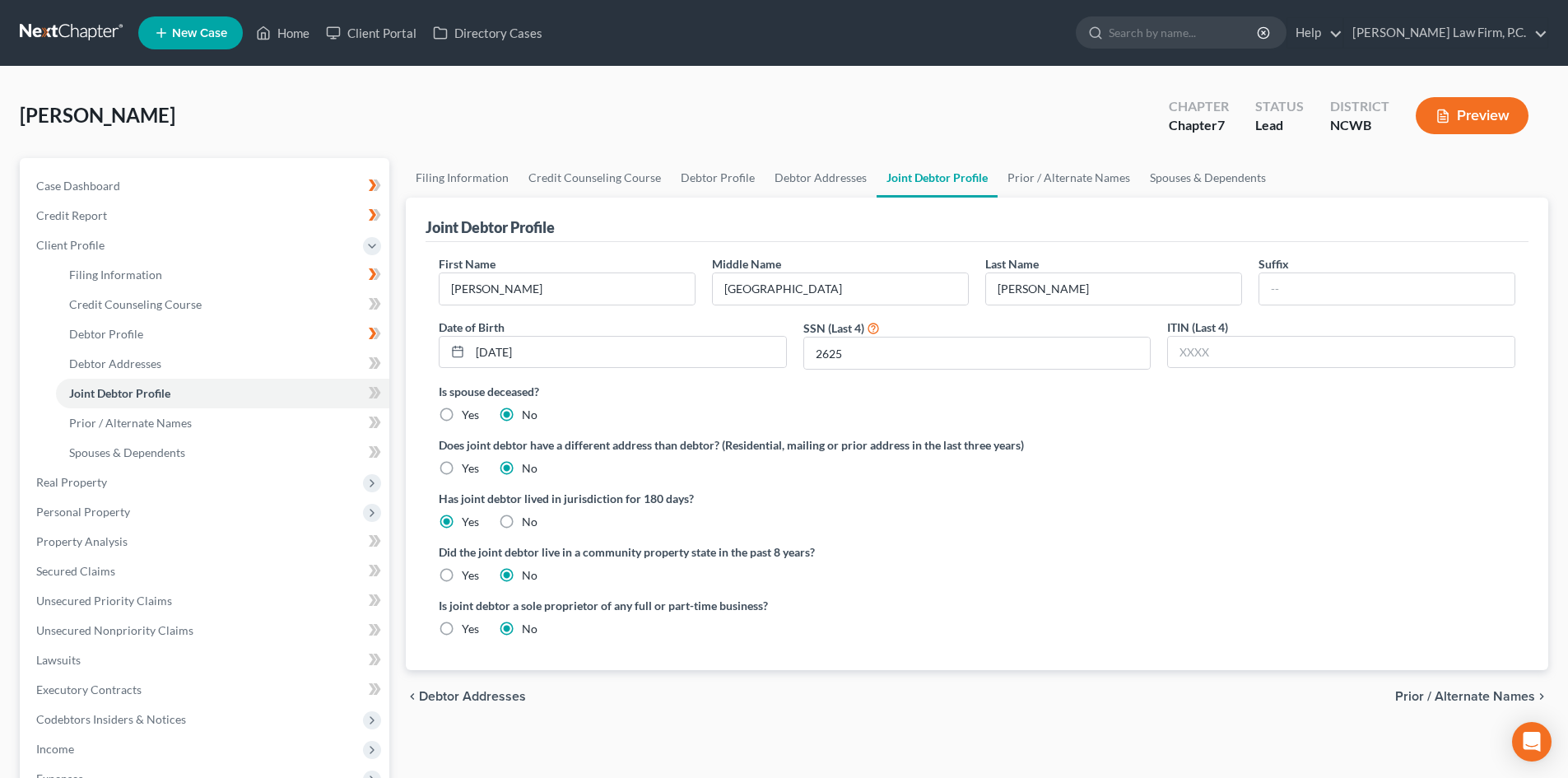
click at [920, 170] on link "Joint Debtor Profile" at bounding box center [937, 177] width 121 height 39
click at [1038, 180] on link "Prior / Alternate Names" at bounding box center [1068, 177] width 142 height 39
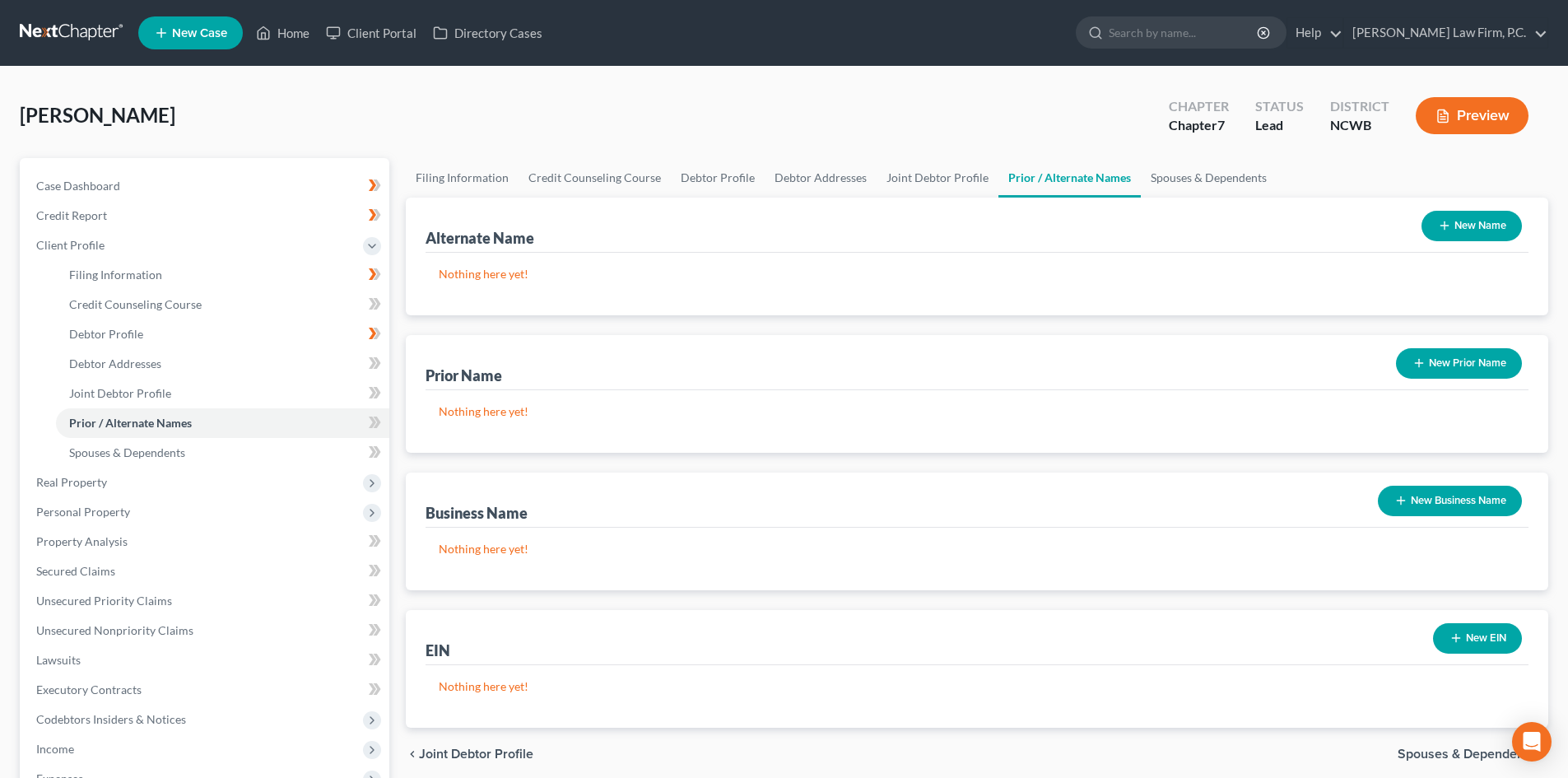
click at [1482, 219] on button "New Name" at bounding box center [1471, 226] width 101 height 31
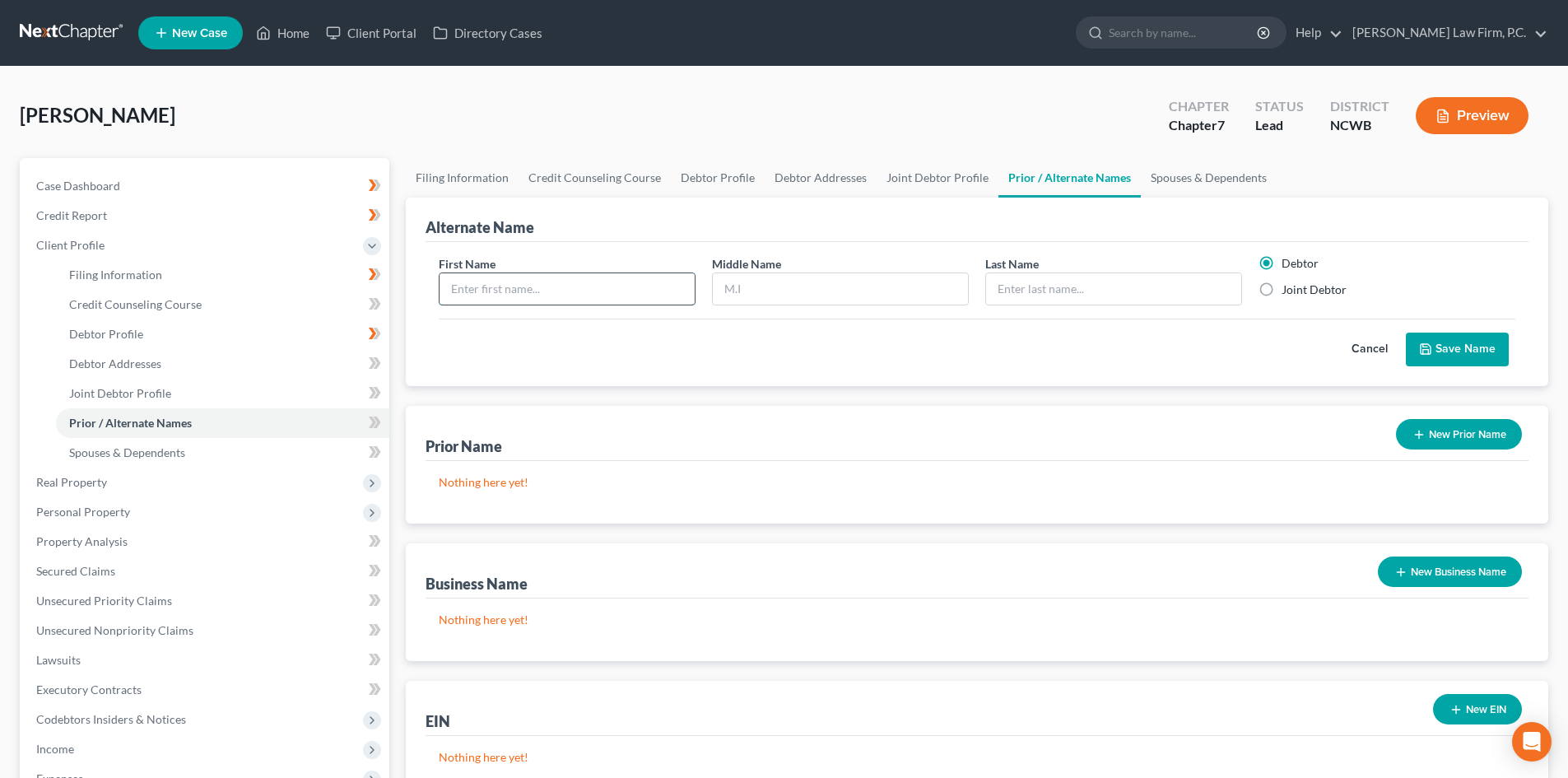
drag, startPoint x: 569, startPoint y: 290, endPoint x: 567, endPoint y: 282, distance: 8.2
click at [567, 282] on input "text" at bounding box center [567, 289] width 255 height 31
click at [1461, 430] on button "New Prior Name" at bounding box center [1459, 434] width 126 height 31
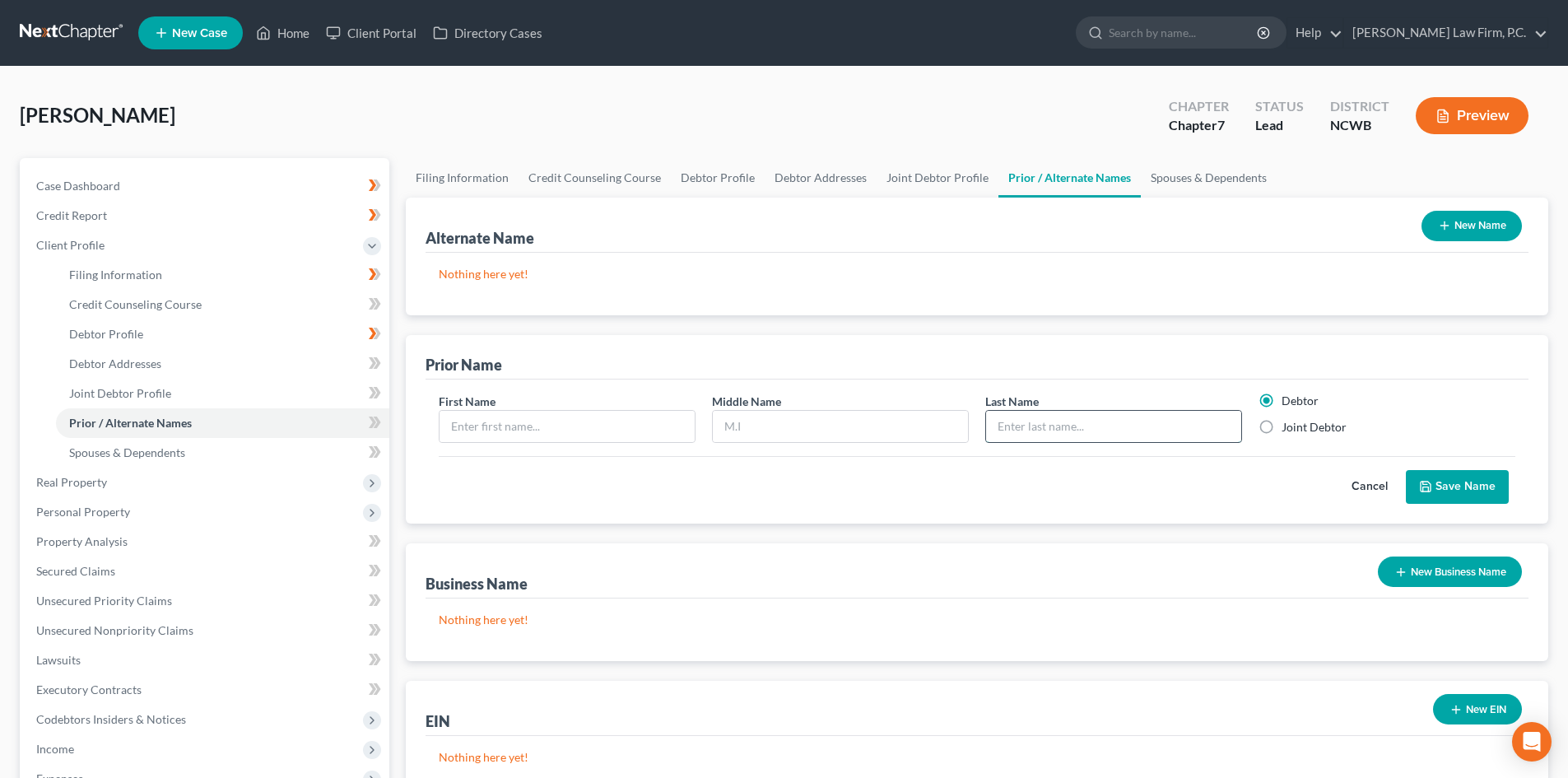
click at [1059, 420] on input "text" at bounding box center [1114, 427] width 255 height 31
type input "Wilmore"
click at [826, 413] on input "text" at bounding box center [840, 427] width 255 height 31
type input "Renee"
click at [490, 425] on input "text" at bounding box center [567, 427] width 255 height 31
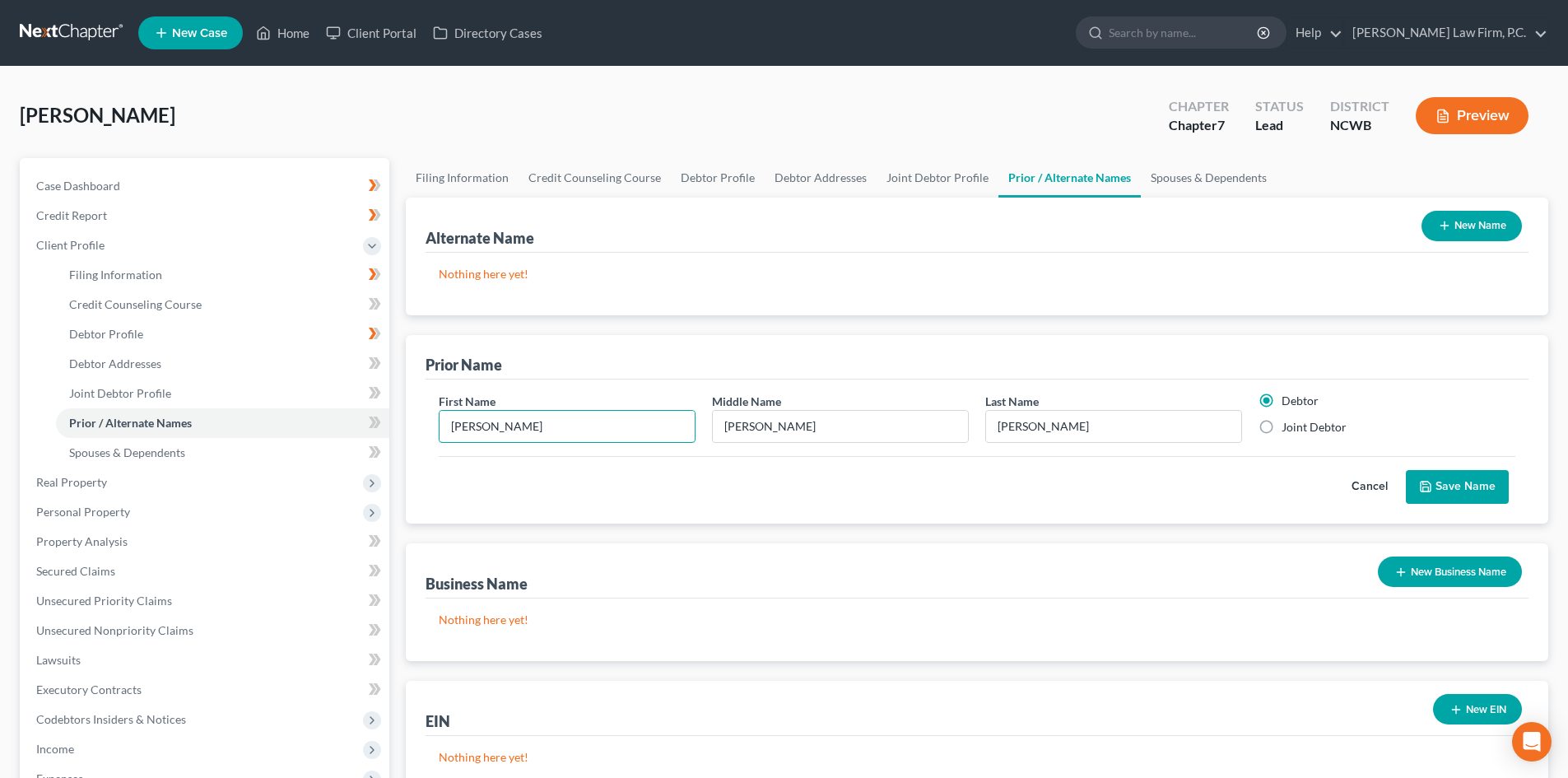
type input "Jill"
click at [1472, 232] on button "New Name" at bounding box center [1471, 226] width 101 height 31
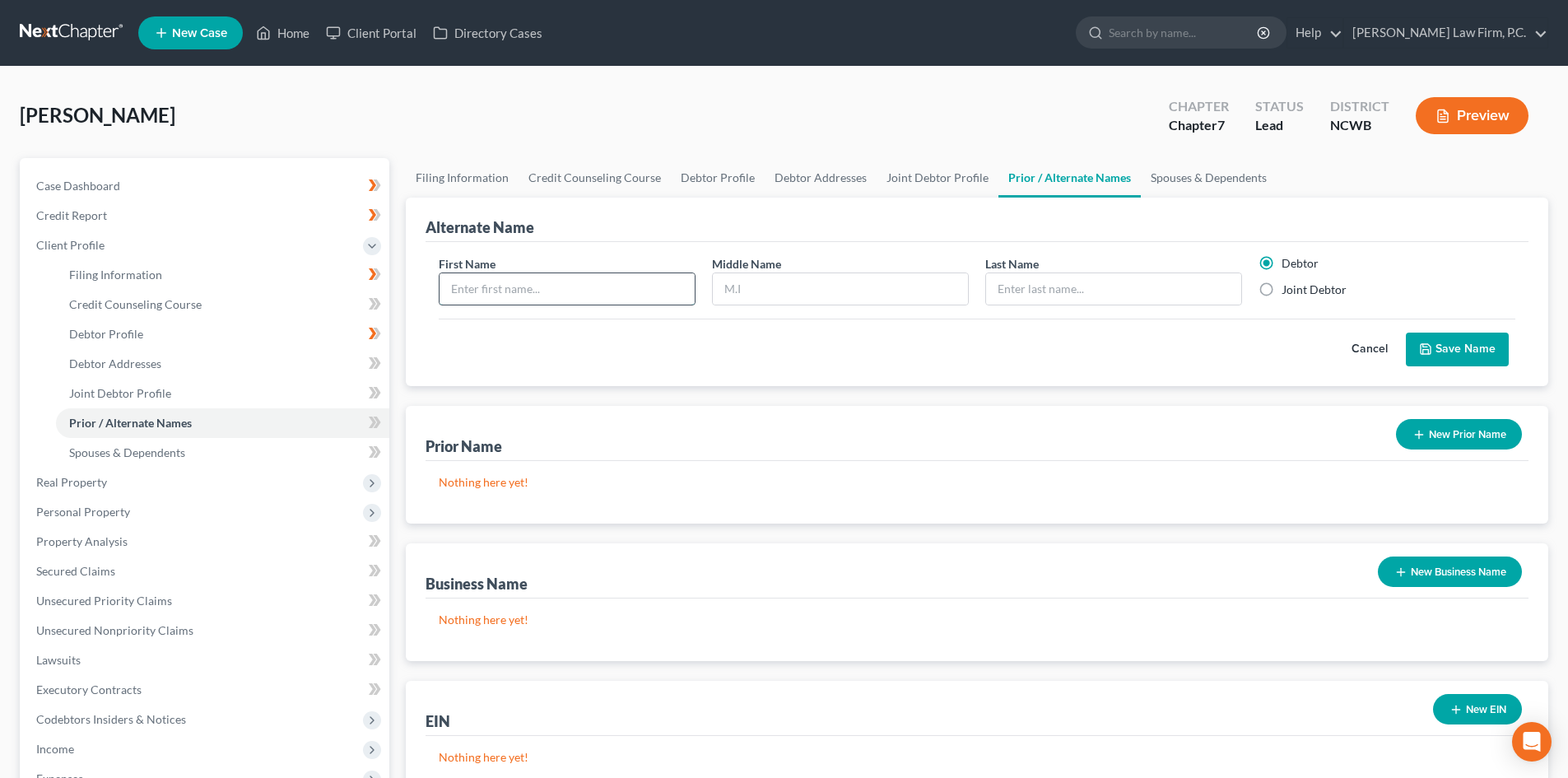
click at [586, 294] on input "text" at bounding box center [567, 289] width 255 height 31
type input "Kat"
type input "Lott"
click at [1281, 295] on label "Joint Debtor" at bounding box center [1314, 289] width 65 height 17
click at [1288, 292] on input "Joint Debtor" at bounding box center [1294, 287] width 10 height 10
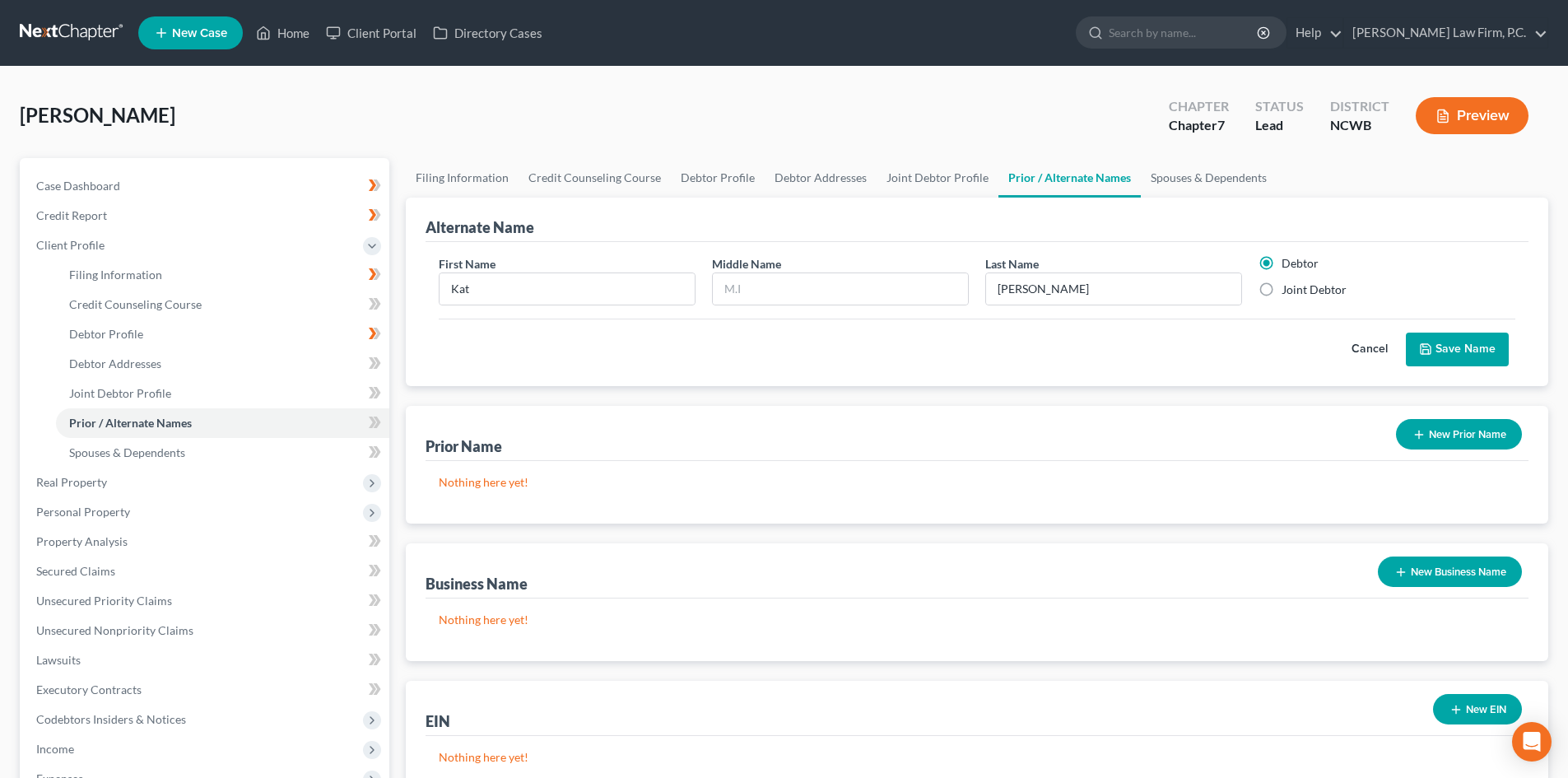
radio input "true"
radio input "false"
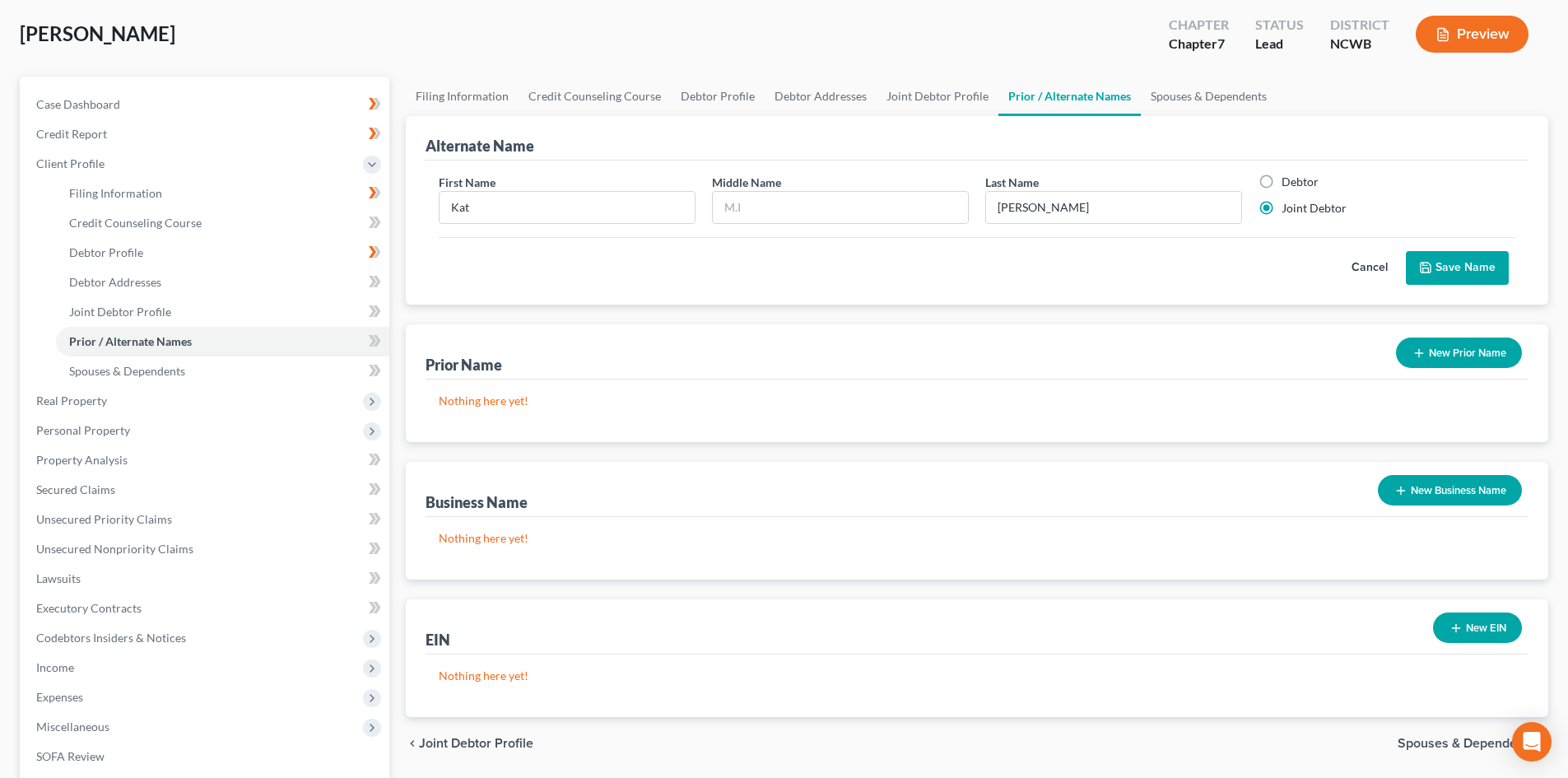
scroll to position [82, 0]
click at [1455, 260] on button "Save Name" at bounding box center [1457, 267] width 103 height 35
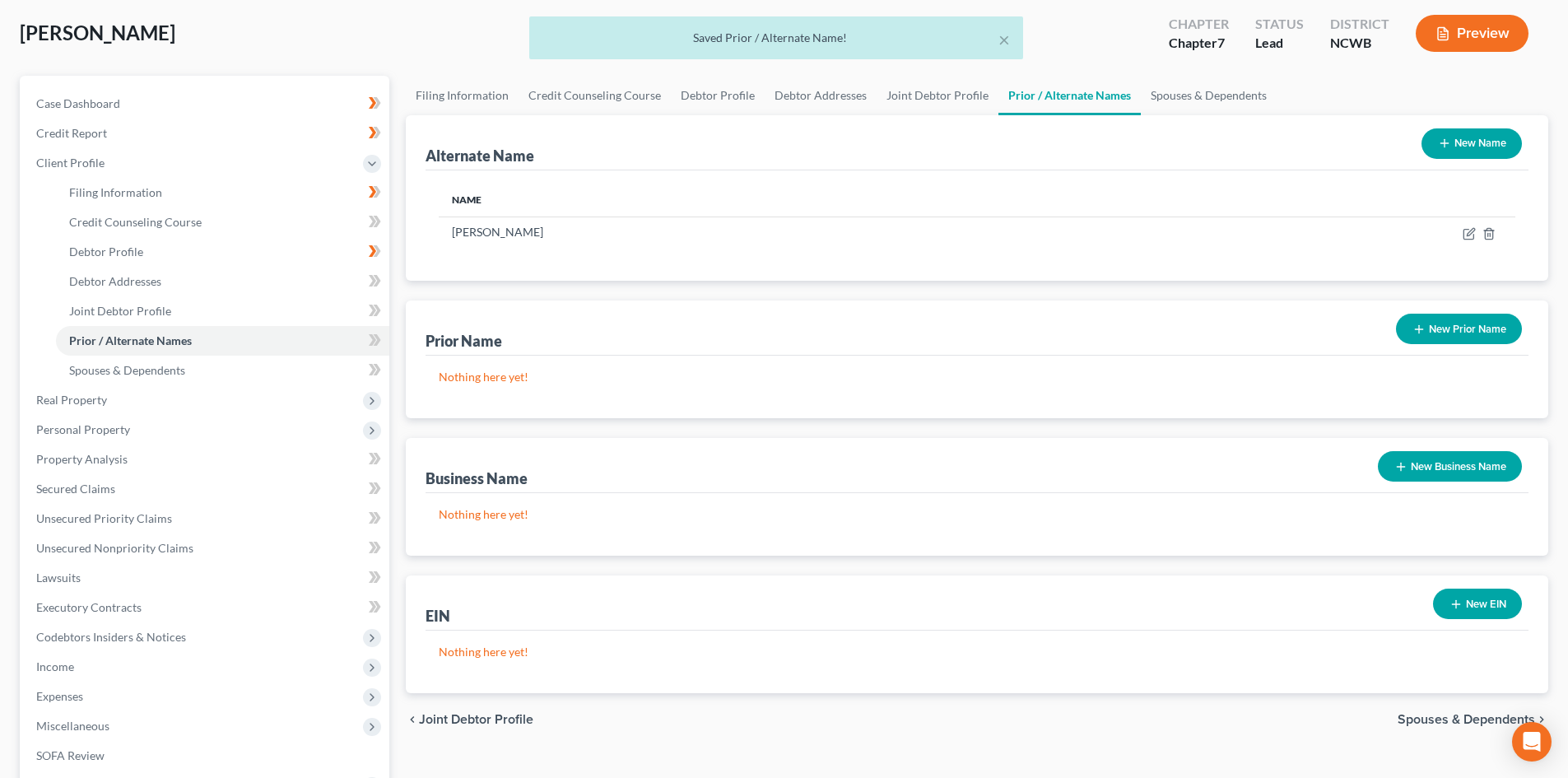
drag, startPoint x: 1430, startPoint y: 334, endPoint x: 1233, endPoint y: 355, distance: 198.1
click at [1428, 333] on button "New Prior Name" at bounding box center [1459, 329] width 126 height 31
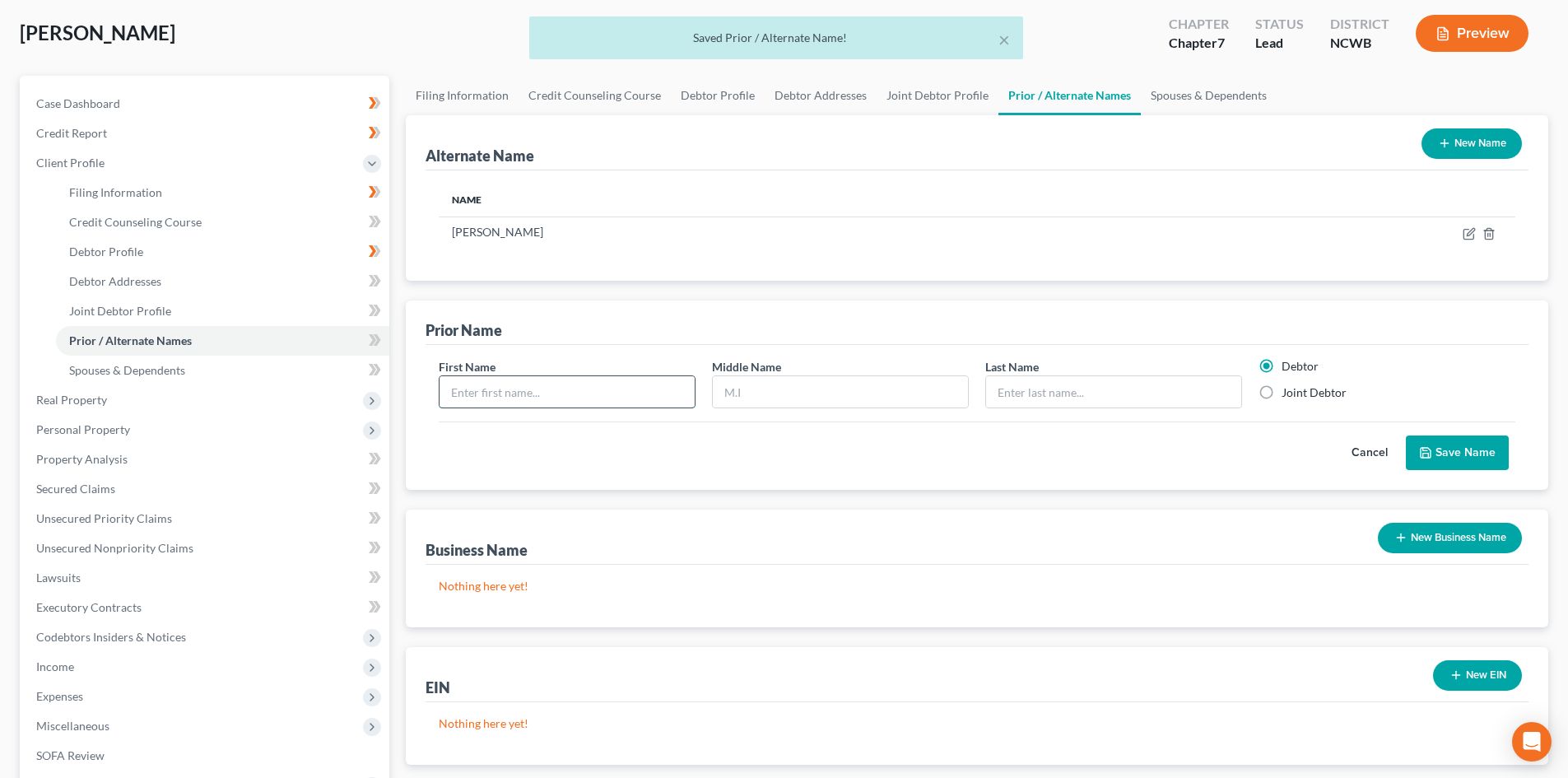
click at [605, 387] on input "text" at bounding box center [567, 392] width 255 height 31
type input "Jill"
type input "Renee"
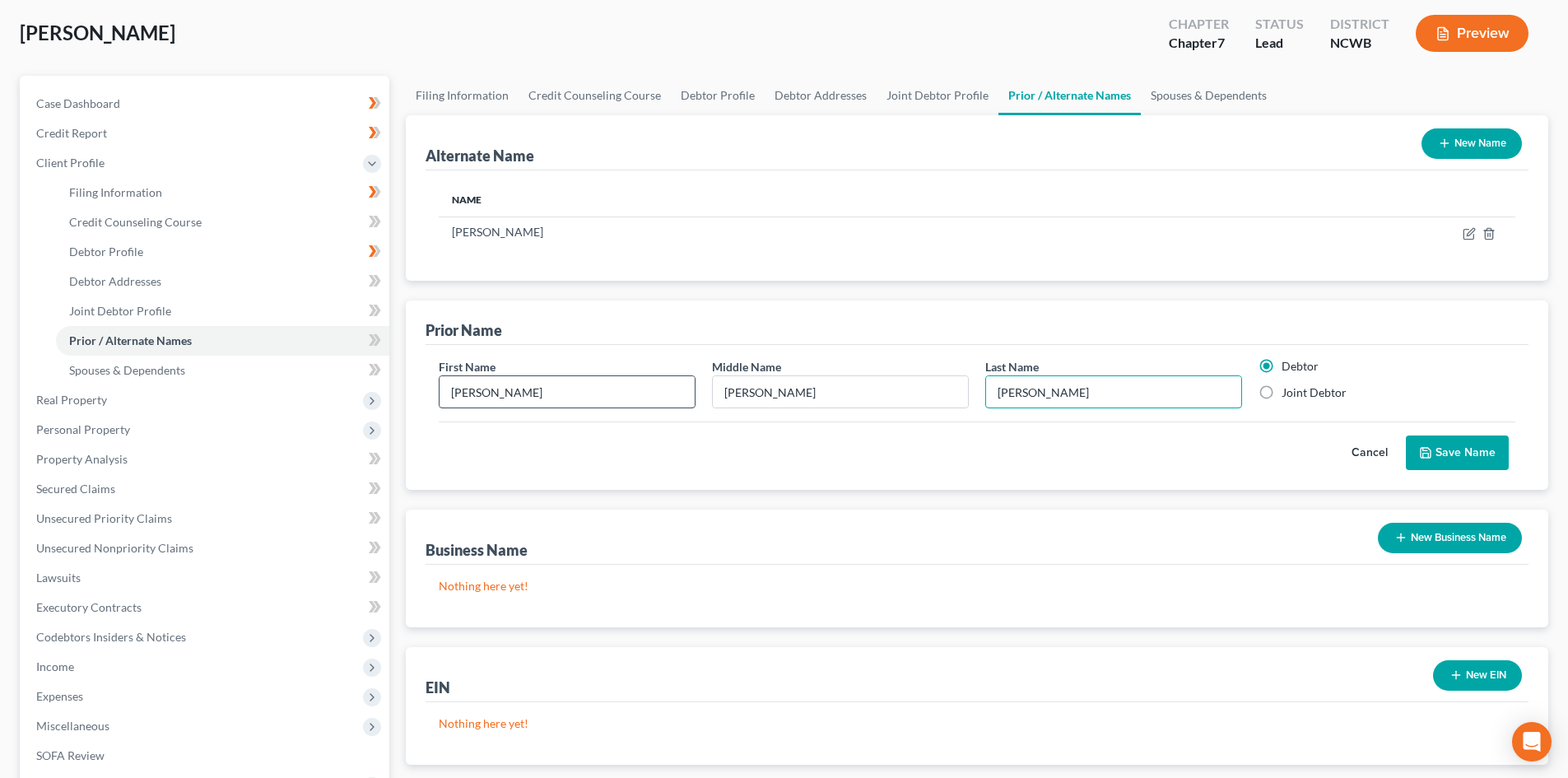
type input "Wilmore"
click at [1474, 456] on button "Save Name" at bounding box center [1457, 453] width 103 height 35
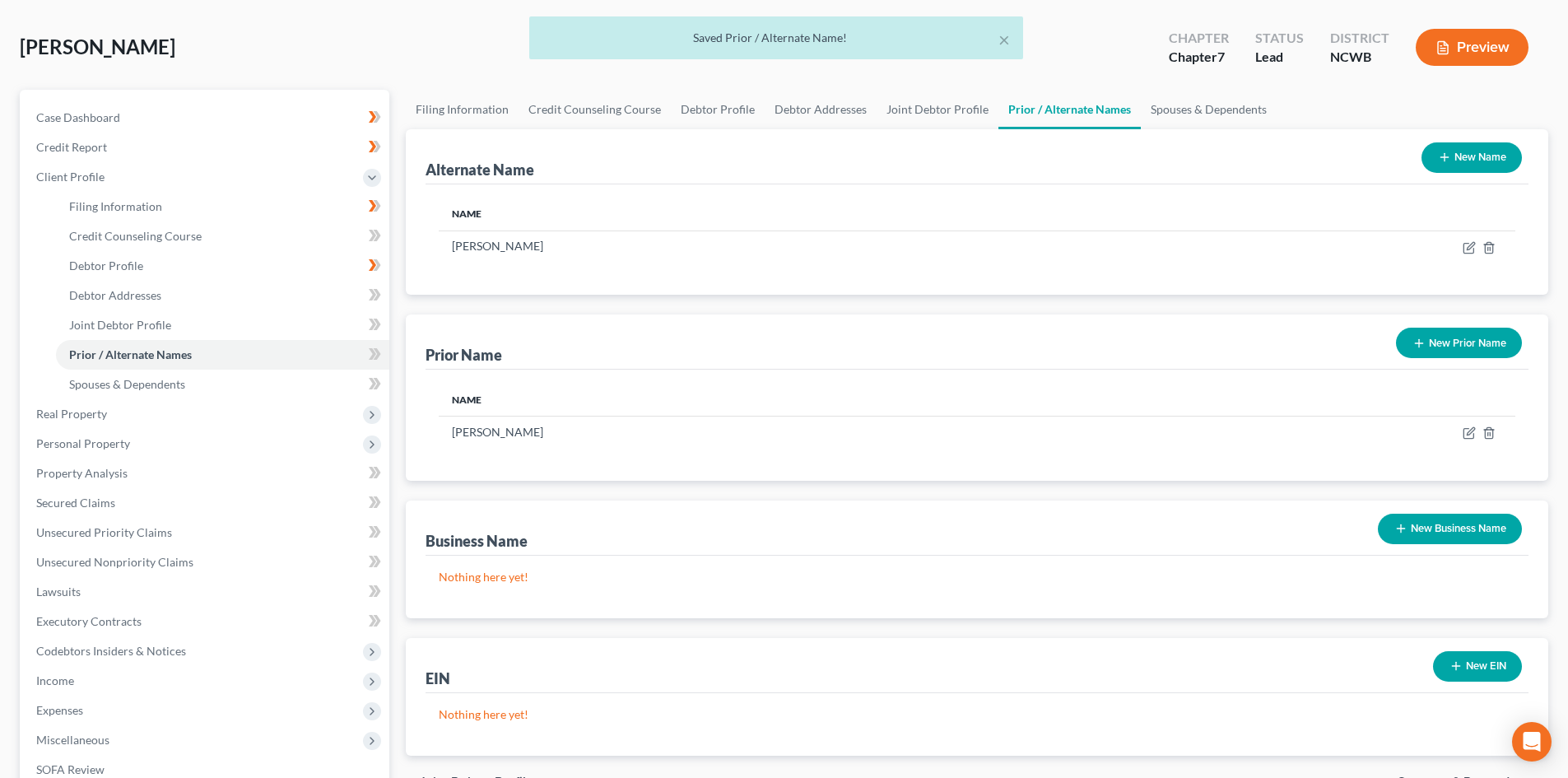
scroll to position [0, 0]
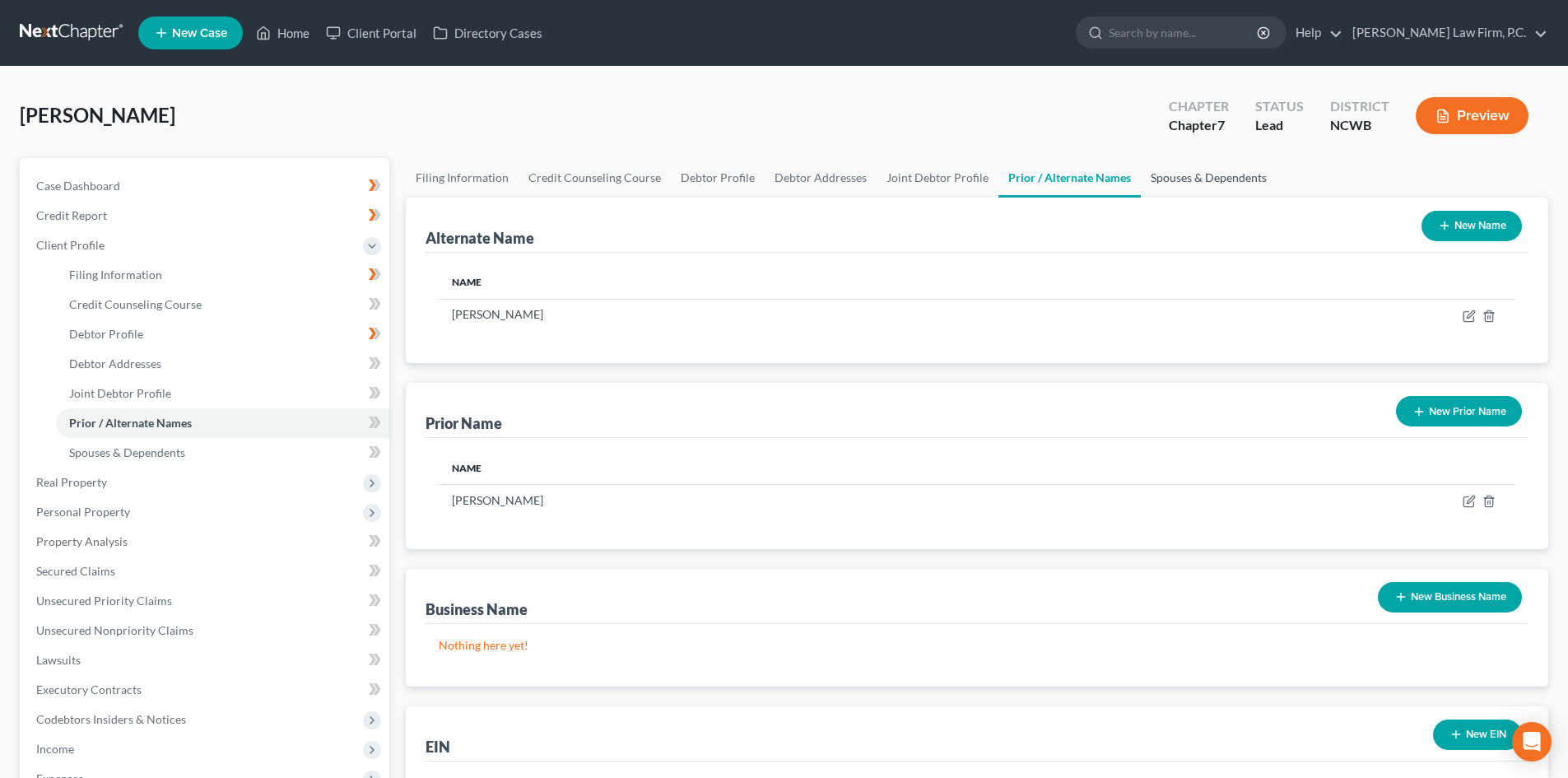
click at [1190, 170] on link "Spouses & Dependents" at bounding box center [1208, 177] width 135 height 39
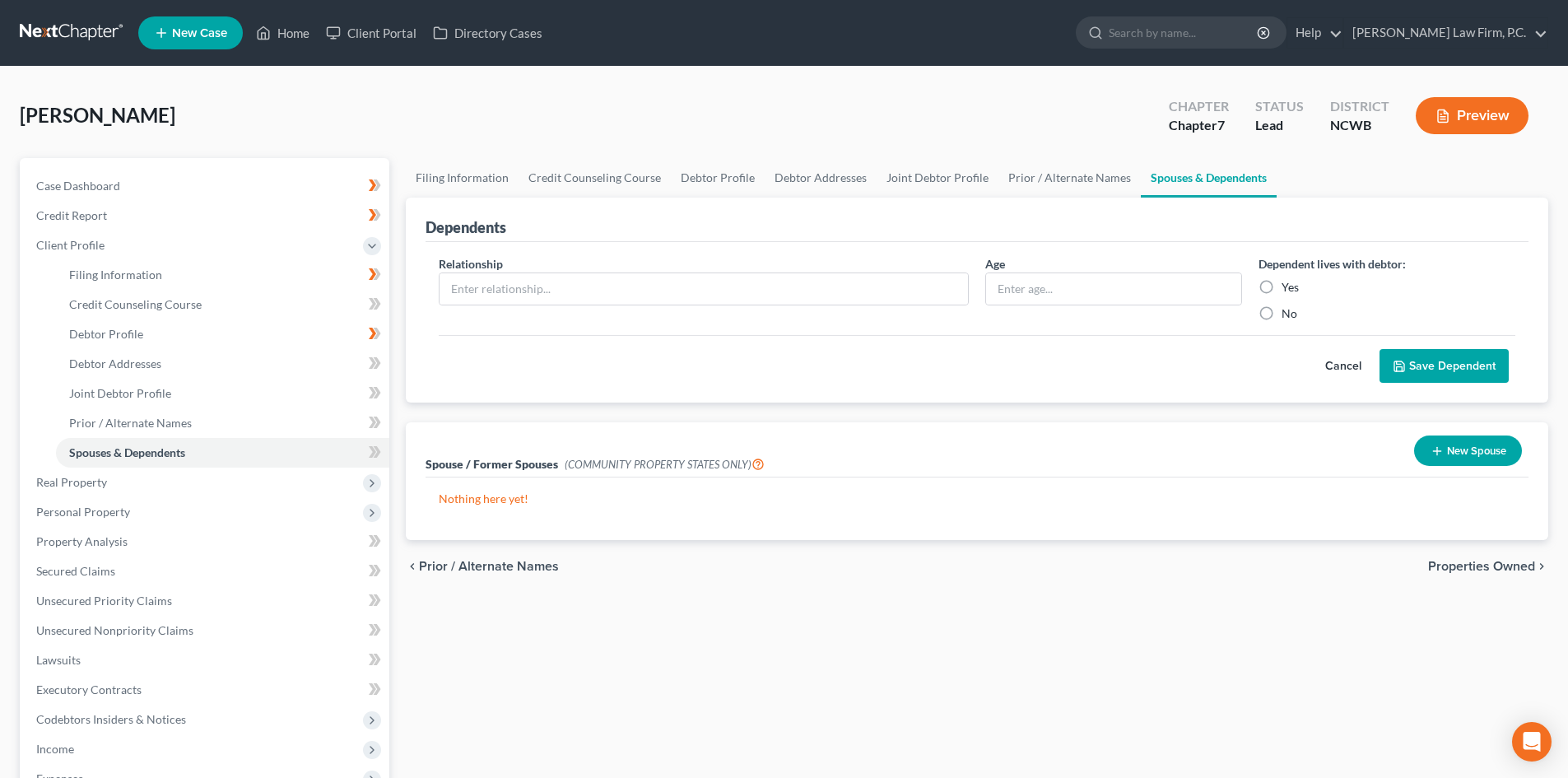
click at [1281, 283] on label "Yes" at bounding box center [1290, 287] width 17 height 17
click at [1288, 283] on input "Yes" at bounding box center [1294, 284] width 10 height 10
radio input "true"
click at [1093, 289] on input "text" at bounding box center [1114, 289] width 255 height 31
type input "83"
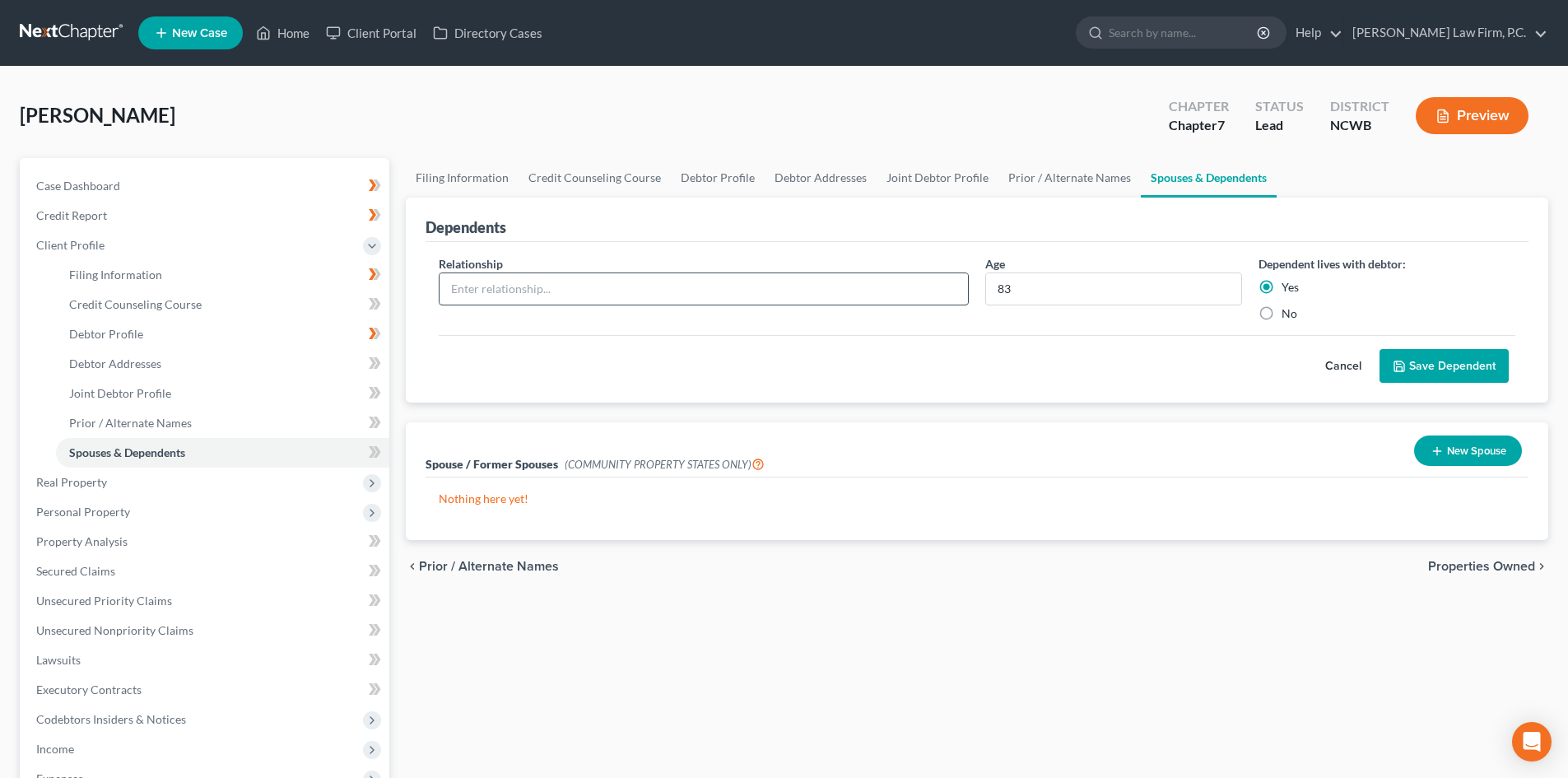
click at [524, 279] on input "text" at bounding box center [704, 289] width 529 height 31
type input "Mother"
click at [1435, 357] on button "Save Dependent" at bounding box center [1444, 366] width 129 height 35
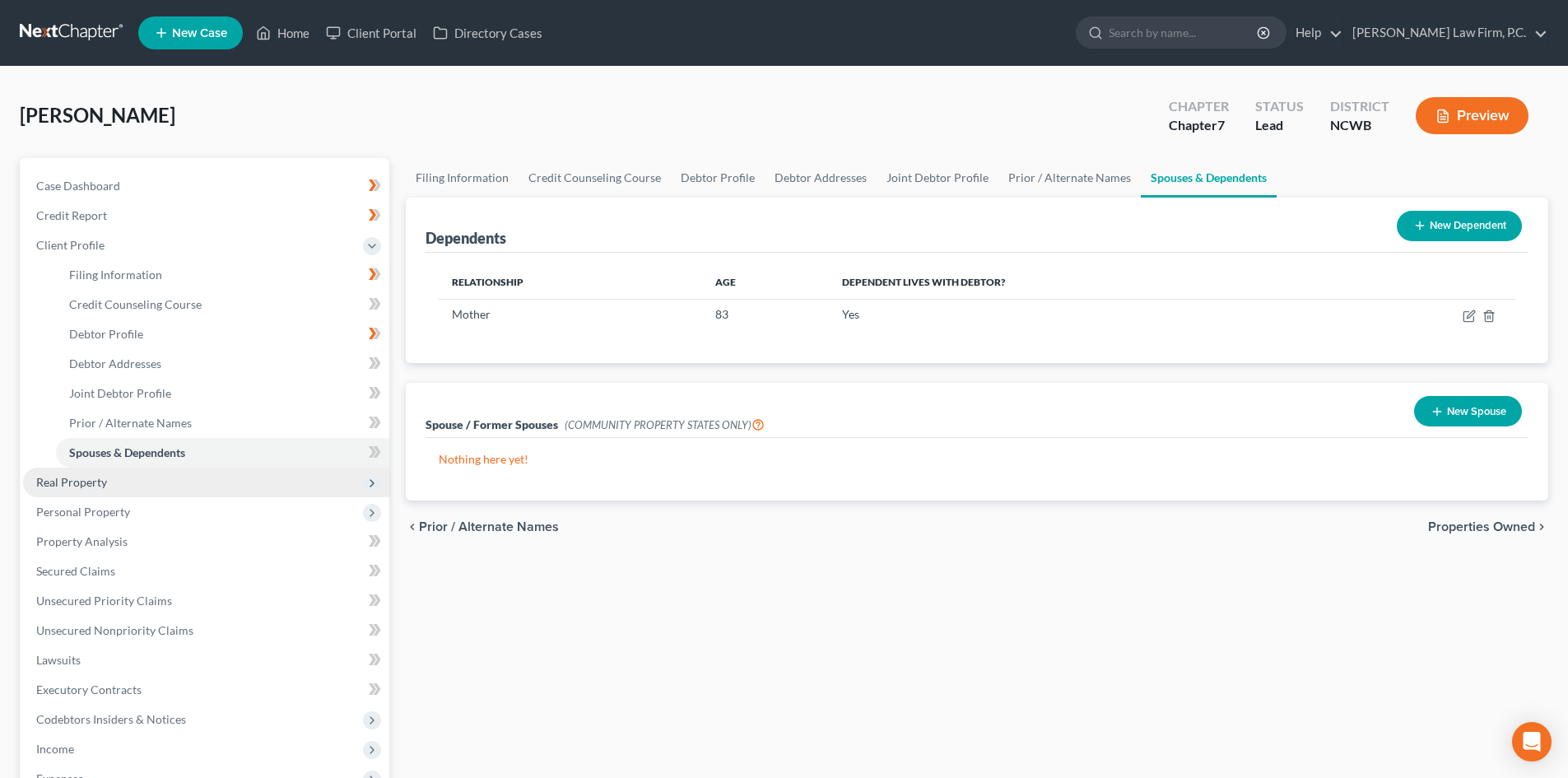
click at [106, 476] on span "Real Property" at bounding box center [71, 482] width 71 height 14
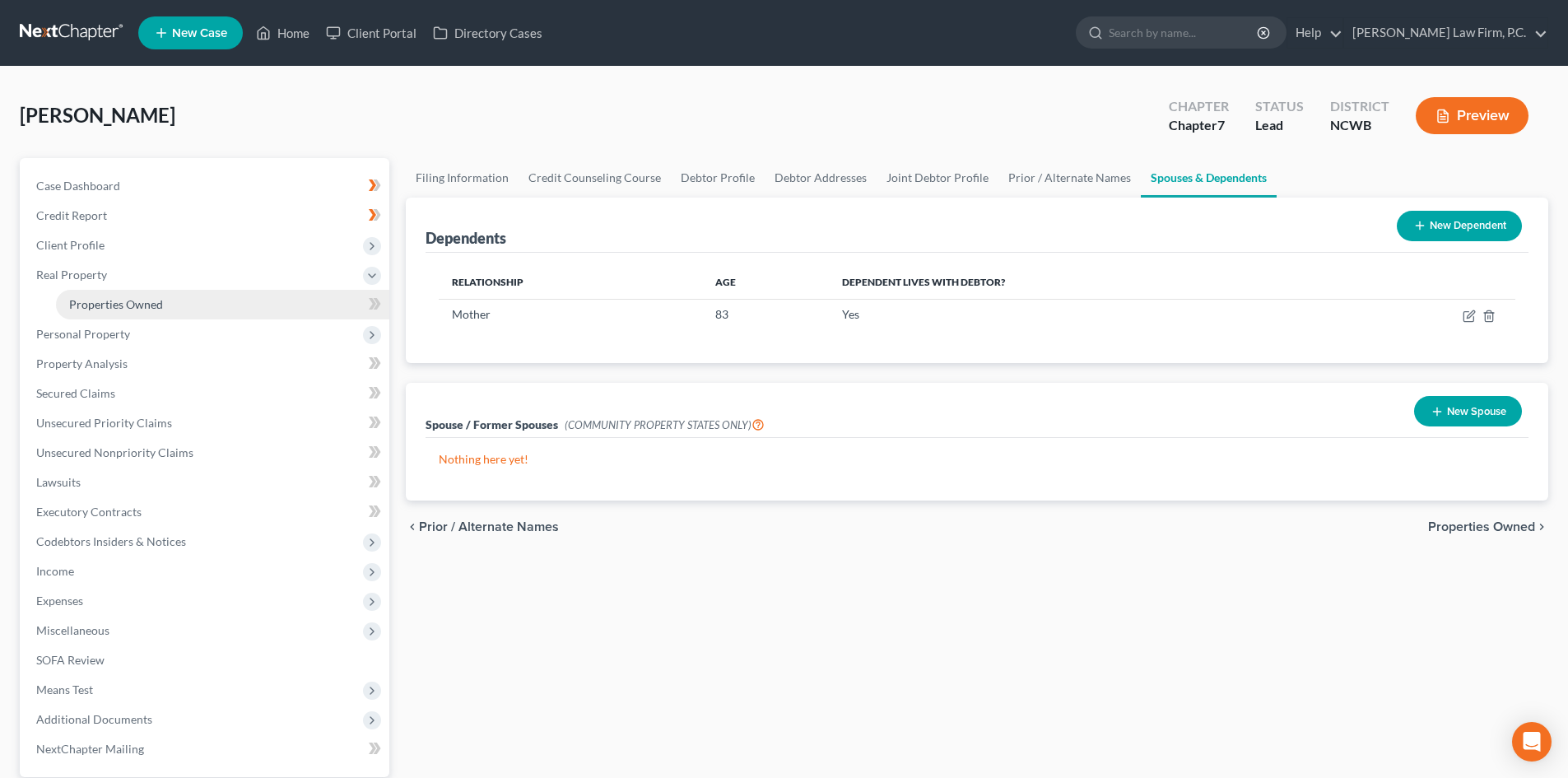
click at [134, 310] on span "Properties Owned" at bounding box center [115, 304] width 94 height 14
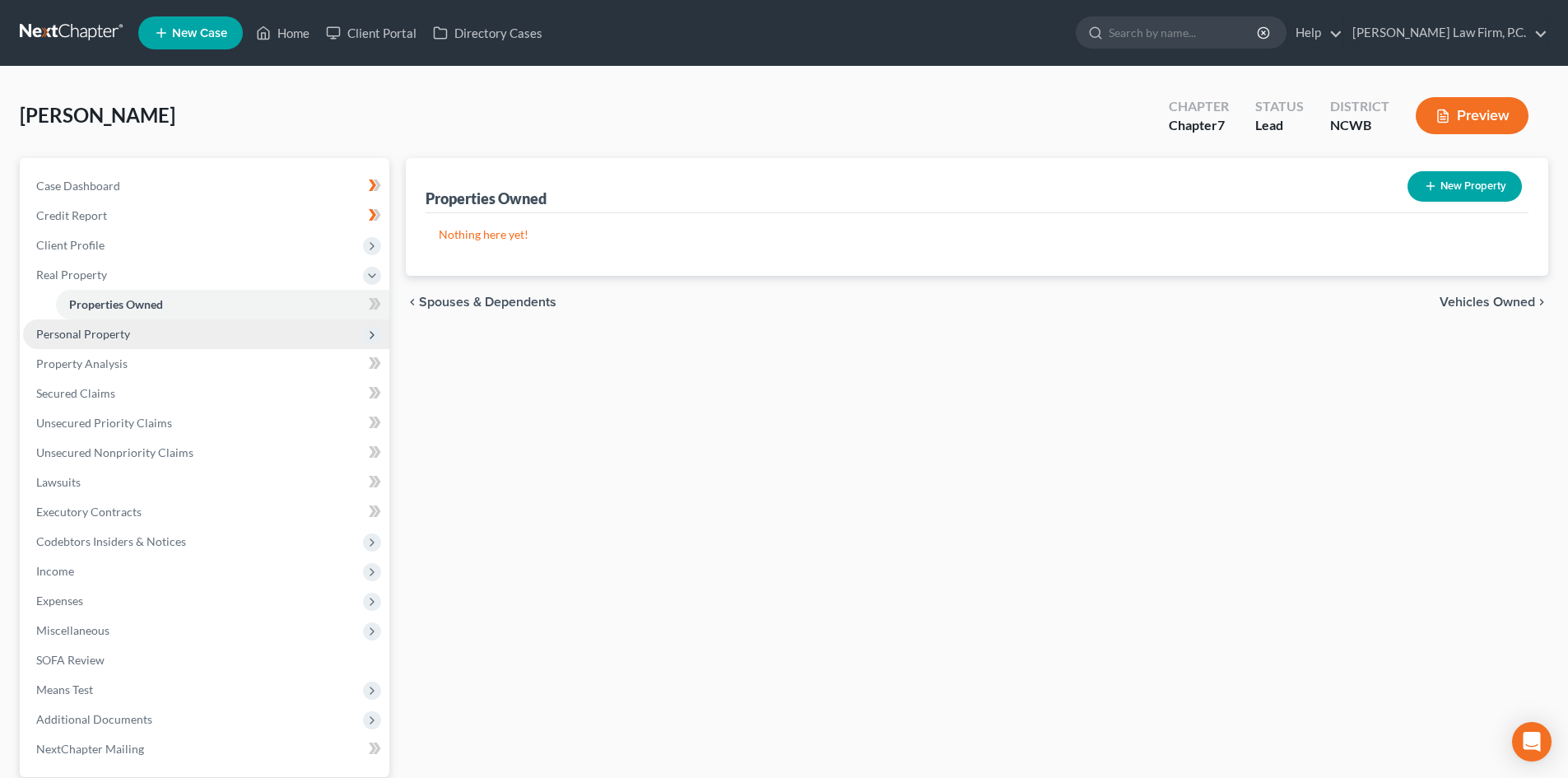
click at [192, 320] on span "Personal Property" at bounding box center [205, 334] width 366 height 30
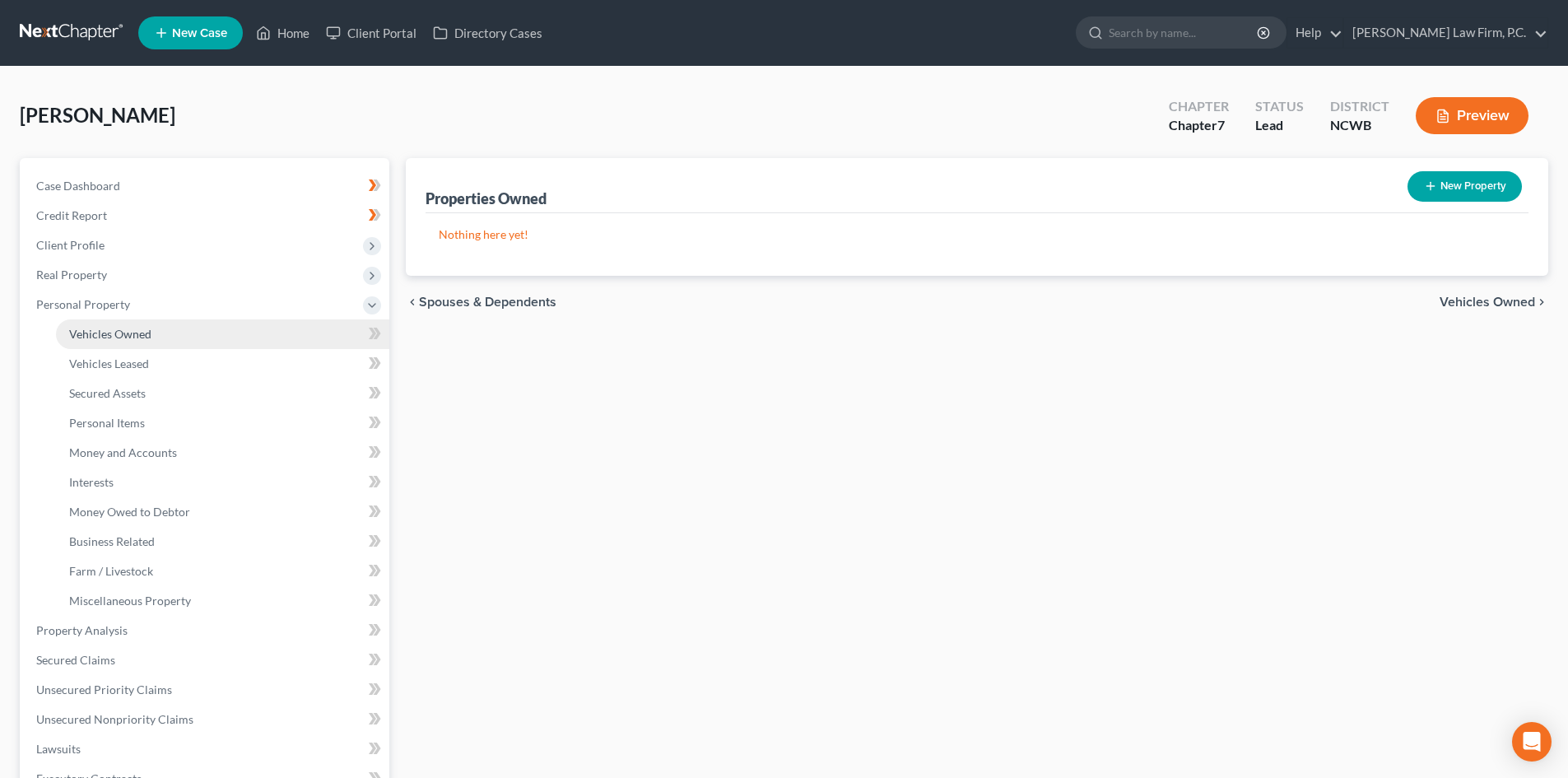
click at [190, 334] on link "Vehicles Owned" at bounding box center [222, 334] width 333 height 30
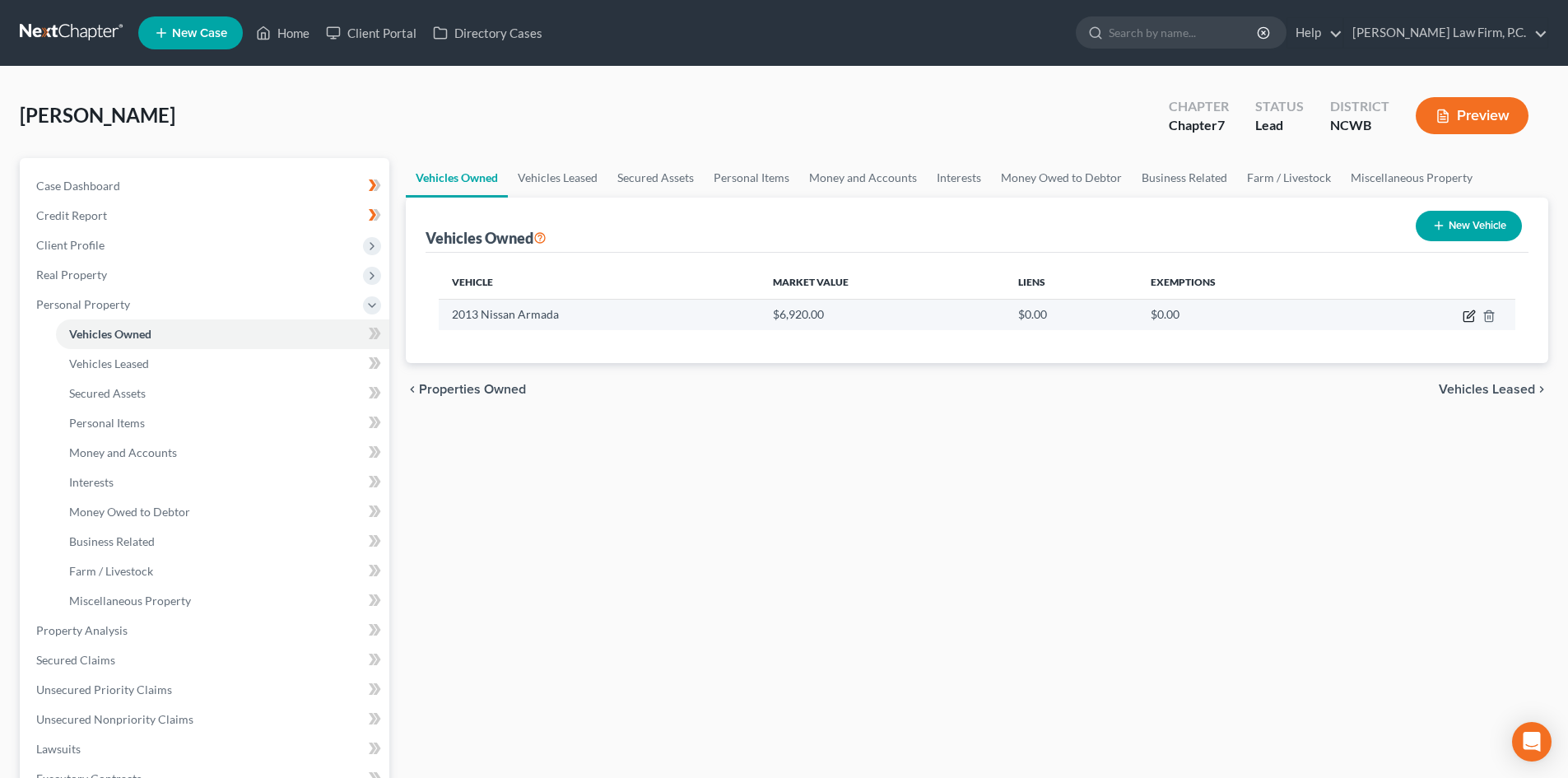
click at [1462, 317] on icon "button" at bounding box center [1468, 316] width 13 height 13
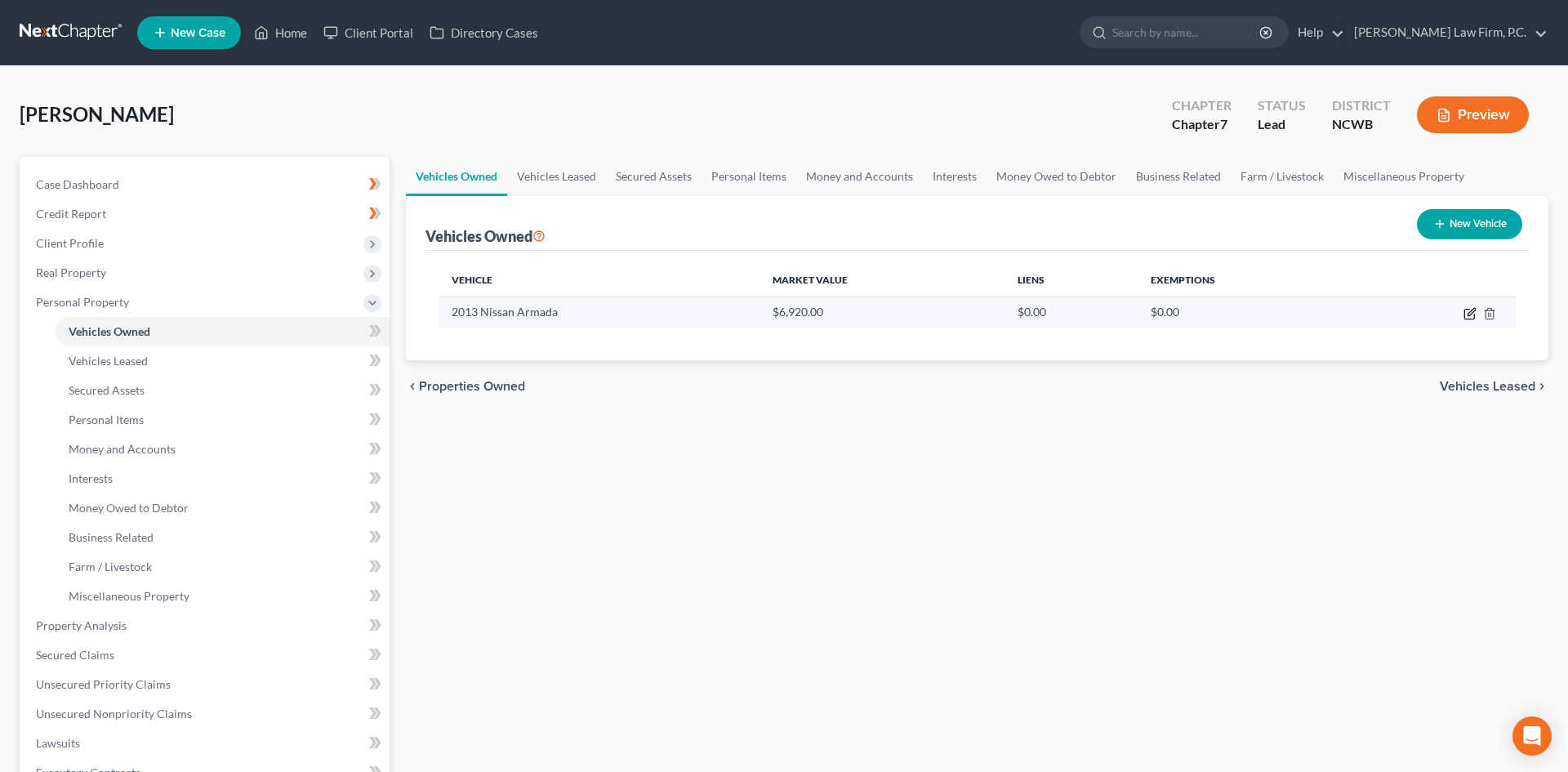
select select "0"
select select "13"
select select "2"
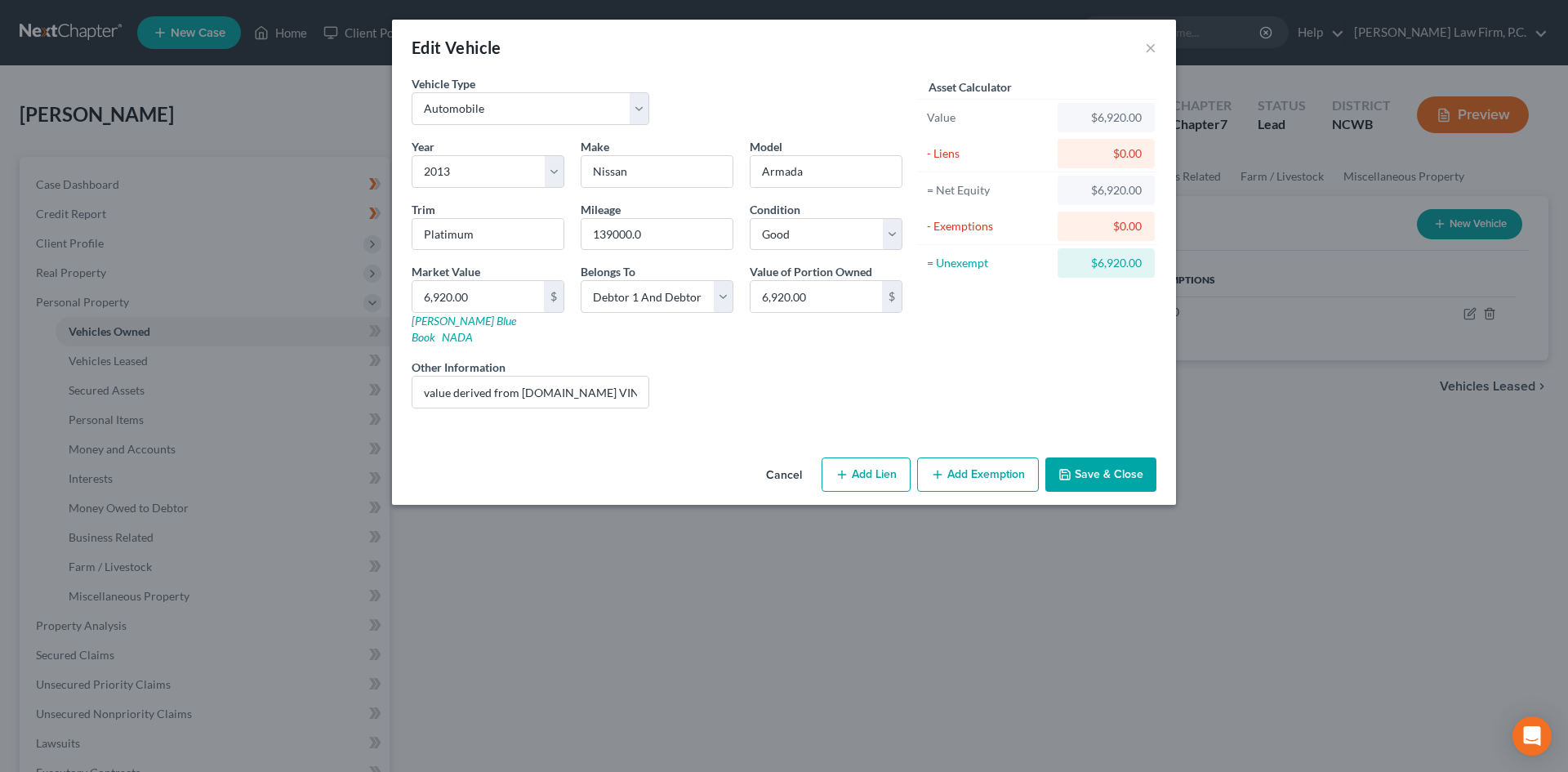
click at [1098, 465] on button "Save & Close" at bounding box center [1101, 474] width 111 height 35
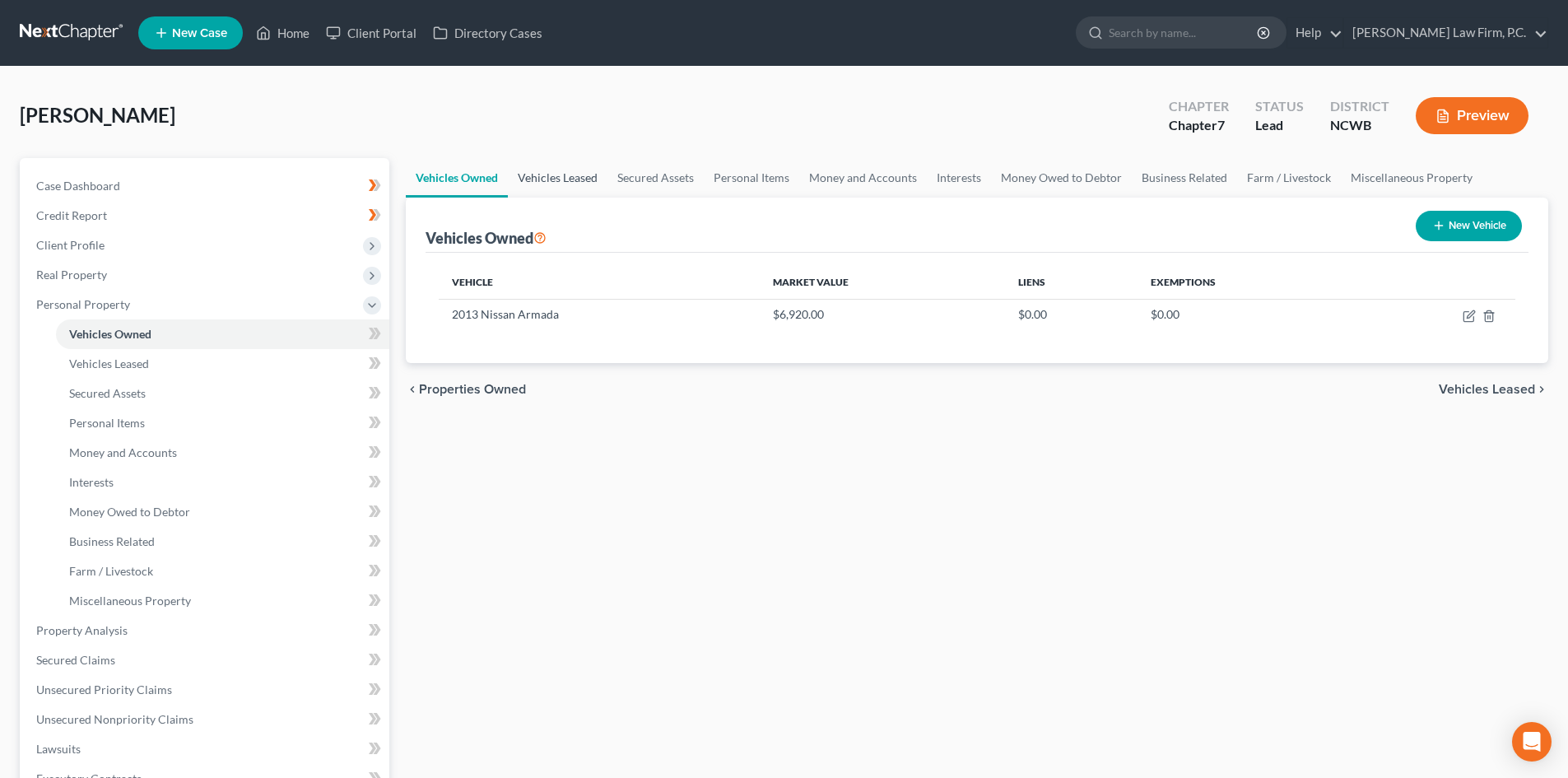
click at [579, 184] on link "Vehicles Leased" at bounding box center [558, 177] width 100 height 39
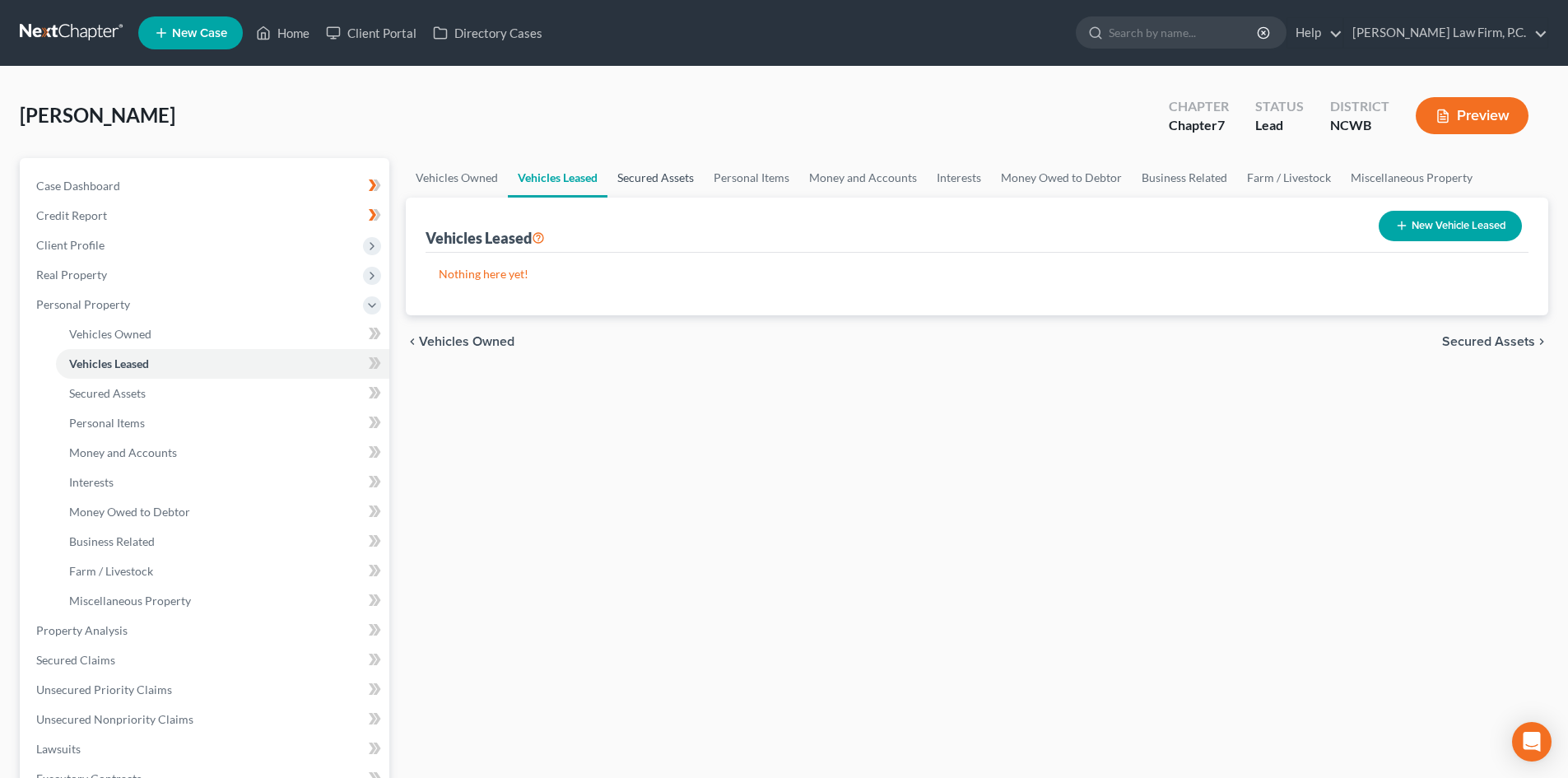
click at [639, 180] on link "Secured Assets" at bounding box center [656, 177] width 96 height 39
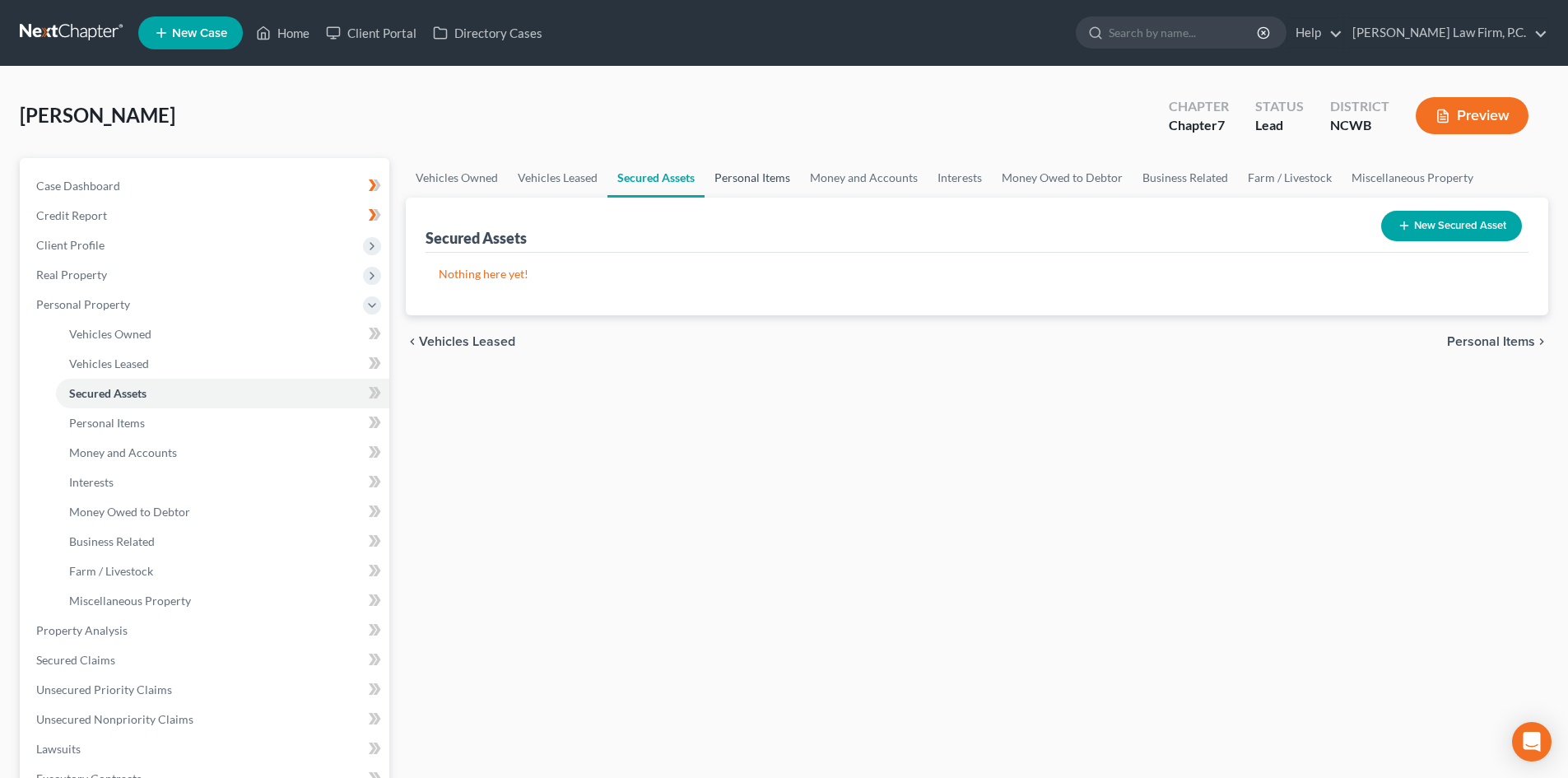
click at [760, 179] on link "Personal Items" at bounding box center [752, 177] width 95 height 39
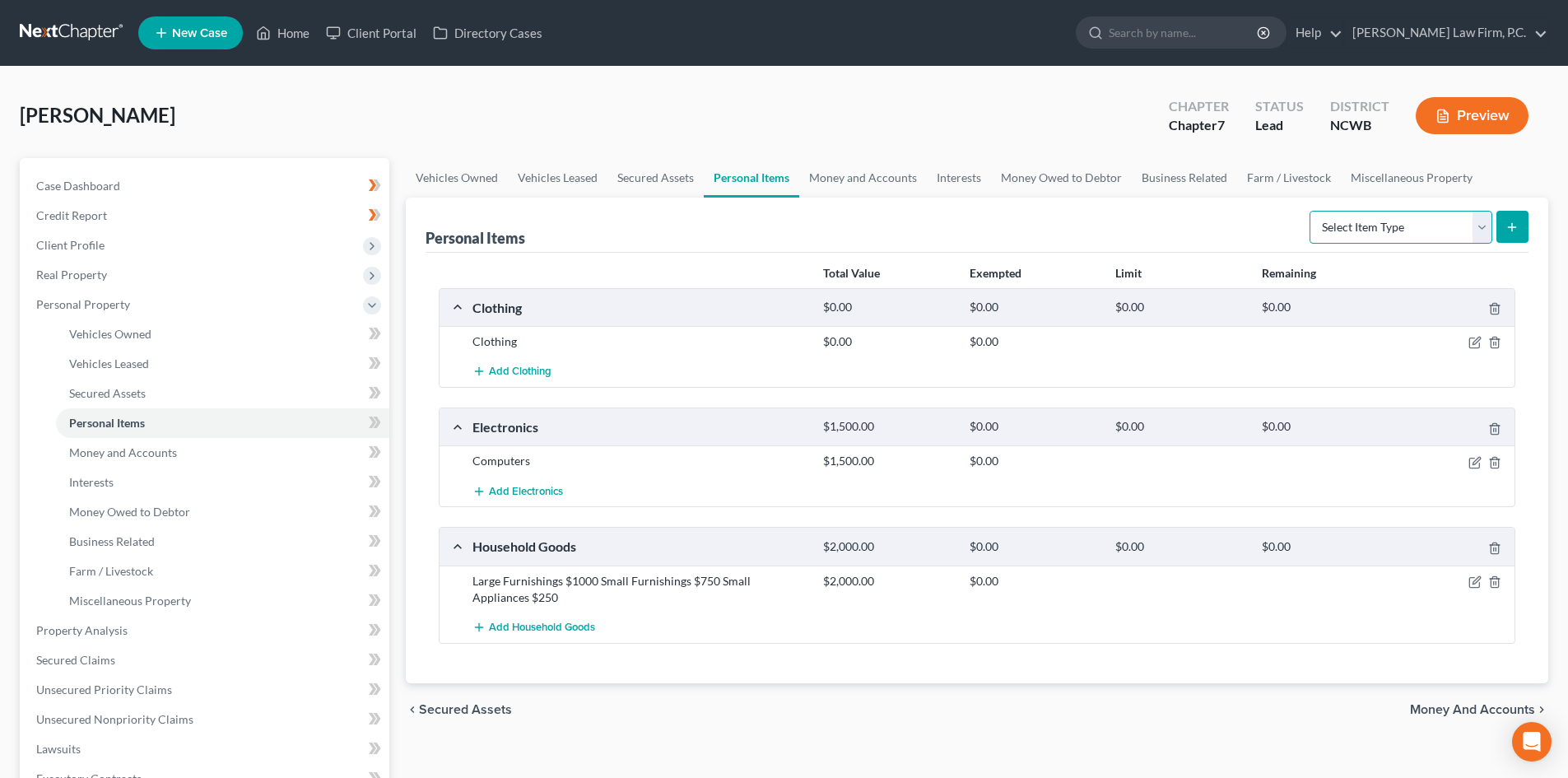
click at [1476, 231] on select "Select Item Type Clothing Collectibles Of Value Electronics Firearms Household …" at bounding box center [1400, 227] width 183 height 33
click at [924, 140] on div "Lott, Jill Upgraded Chapter Chapter 7 Status Lead District NCWB Preview" at bounding box center [784, 122] width 1529 height 72
click at [1473, 350] on div "Clothing $0.00 $0.00" at bounding box center [977, 341] width 1075 height 31
click at [1473, 344] on icon "button" at bounding box center [1476, 341] width 7 height 7
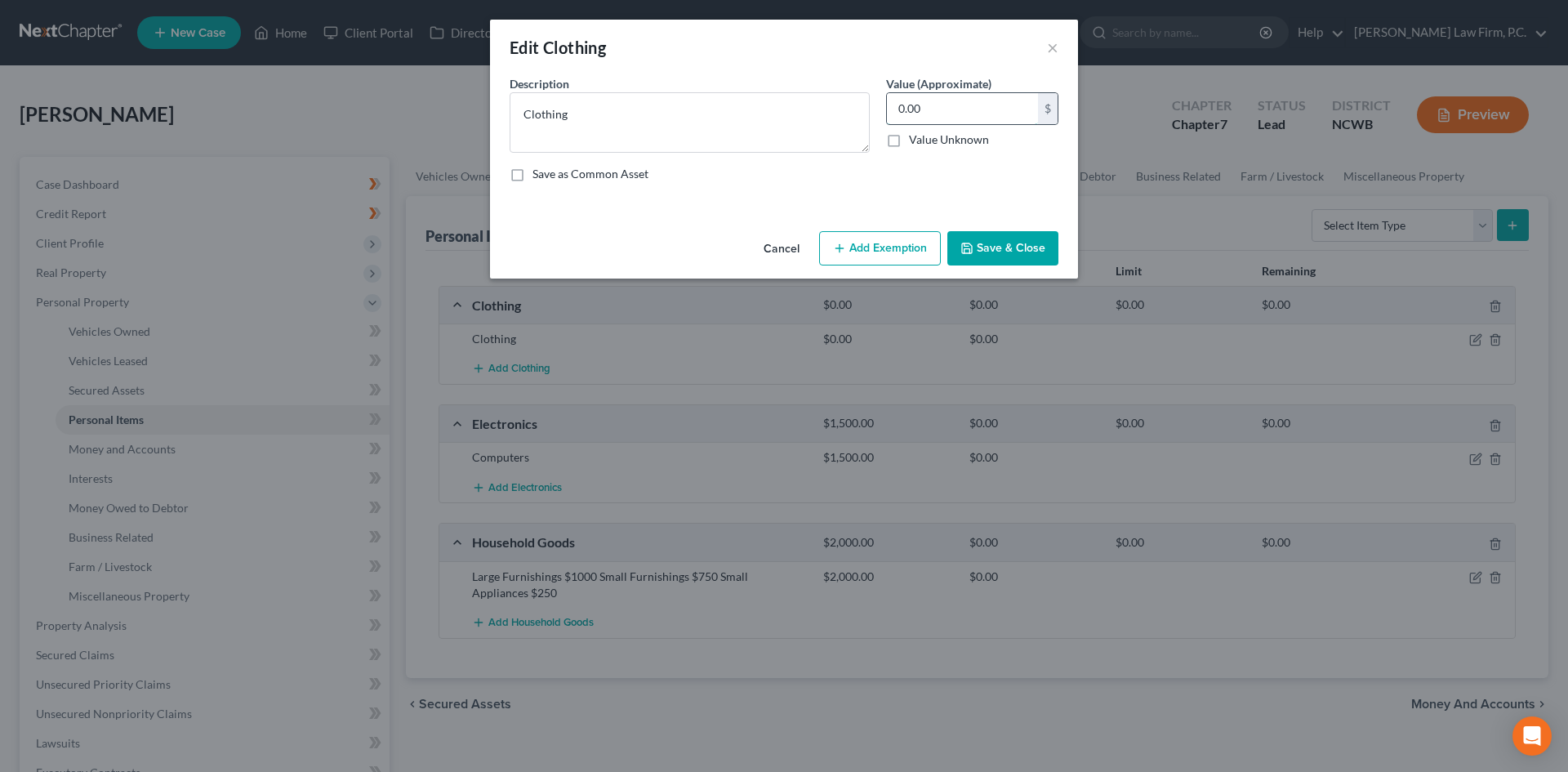
click at [947, 120] on input "0.00" at bounding box center [963, 108] width 151 height 31
type input "300"
click at [975, 245] on button "Save & Close" at bounding box center [1003, 248] width 111 height 35
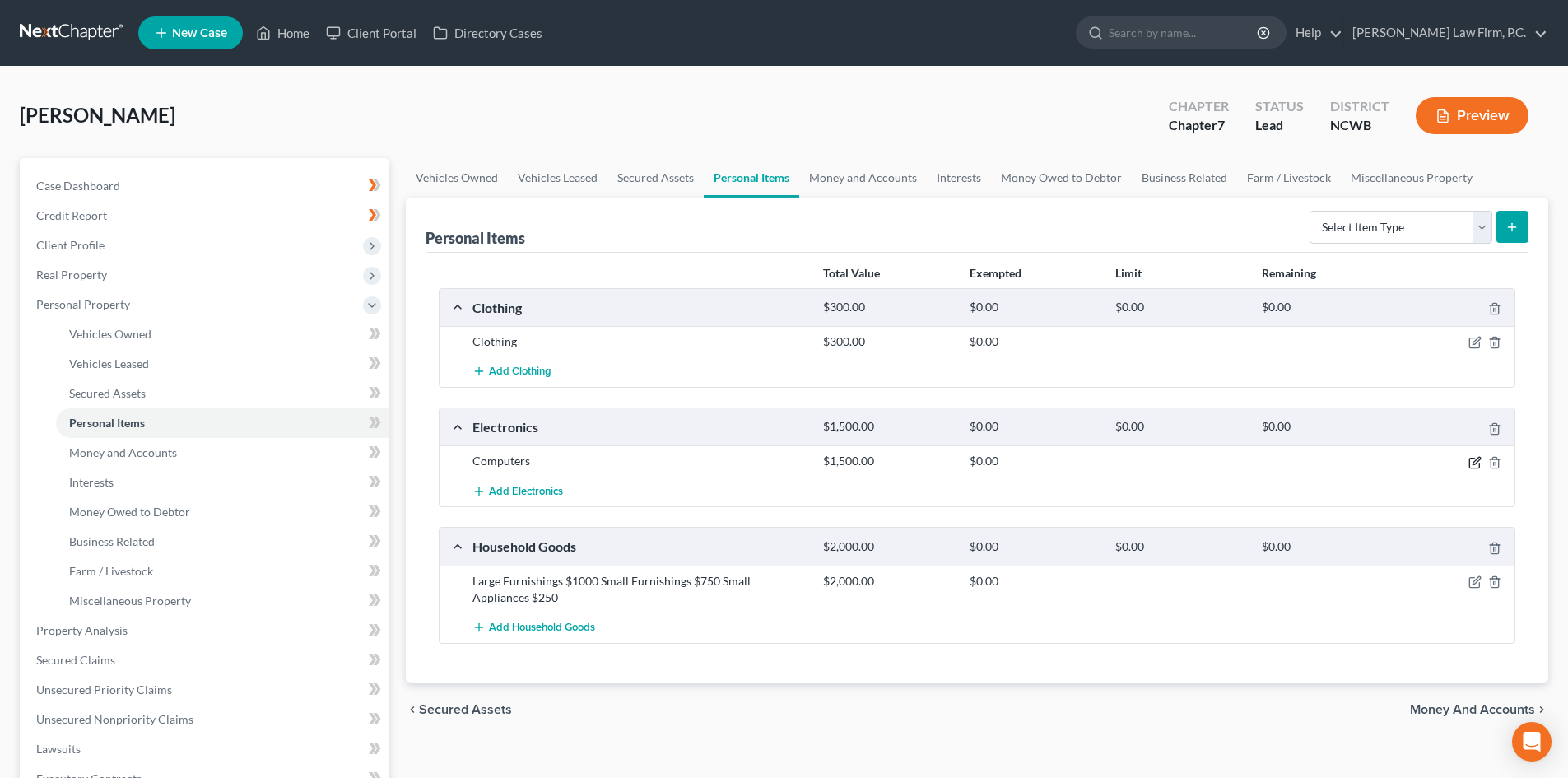
click at [1479, 462] on icon "button" at bounding box center [1474, 462] width 10 height 10
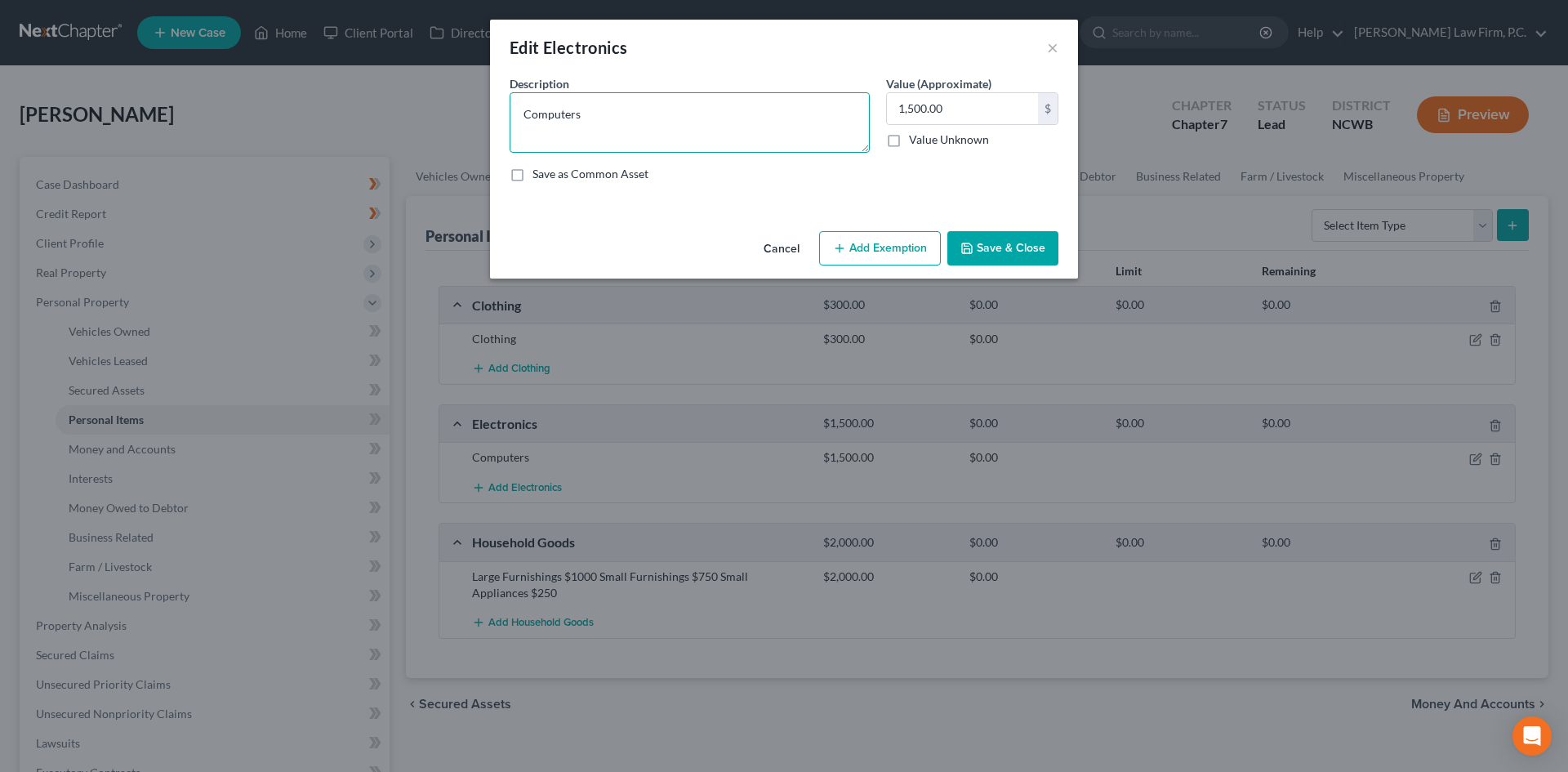
click at [608, 117] on textarea "Computers" at bounding box center [689, 122] width 360 height 61
click at [735, 111] on textarea "2 TVs, DVD, sound bar, cell phone, 2 tablet, desktop computer and laptop" at bounding box center [689, 122] width 360 height 61
type textarea "2 TVs, DVD, sound bar, cell phone, 2 tablets, desktop computer, monitors, and l…"
click at [911, 99] on input "1,500.00" at bounding box center [963, 108] width 151 height 31
type input "1,000"
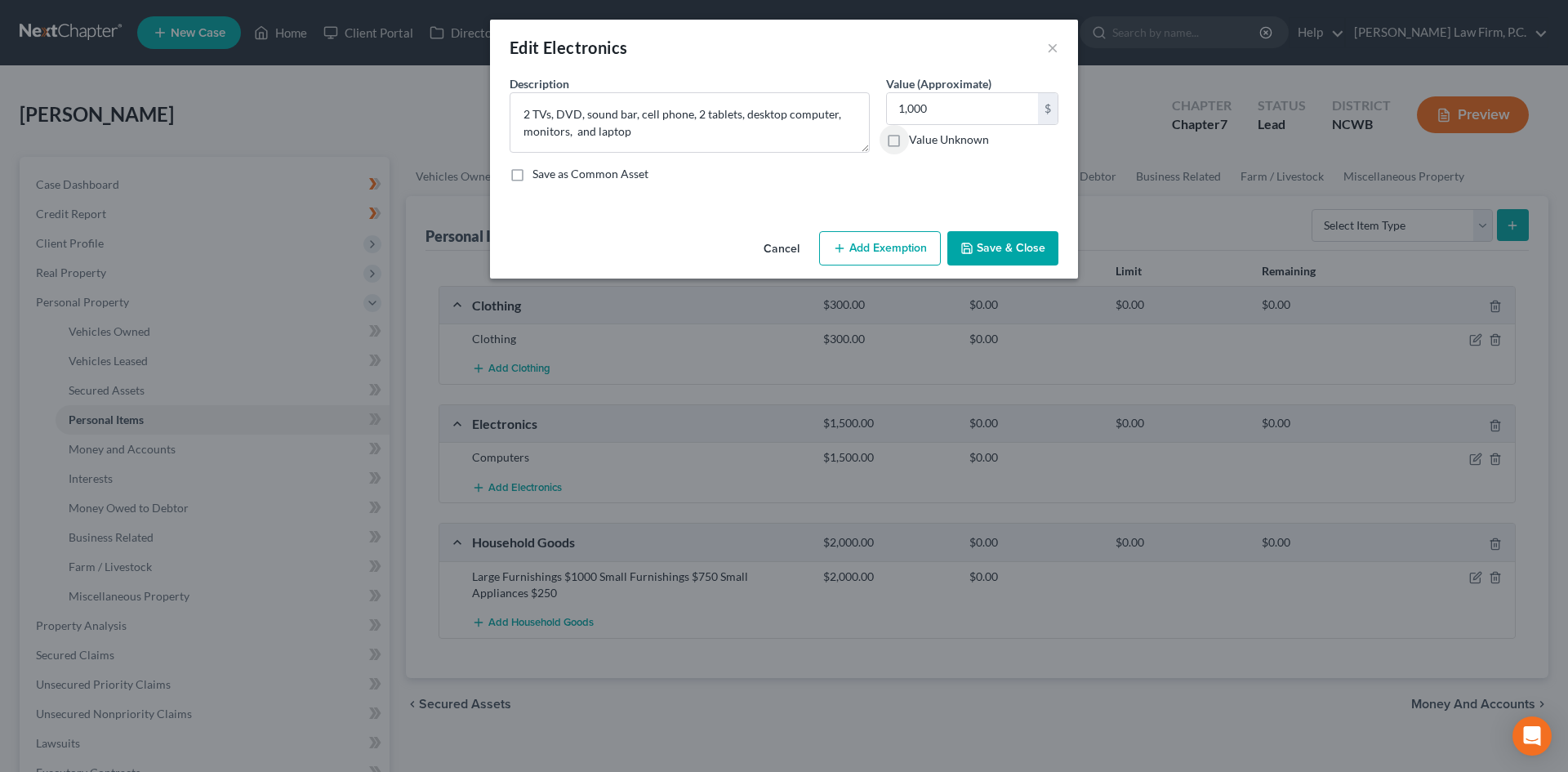
click at [990, 255] on button "Save & Close" at bounding box center [1003, 248] width 111 height 35
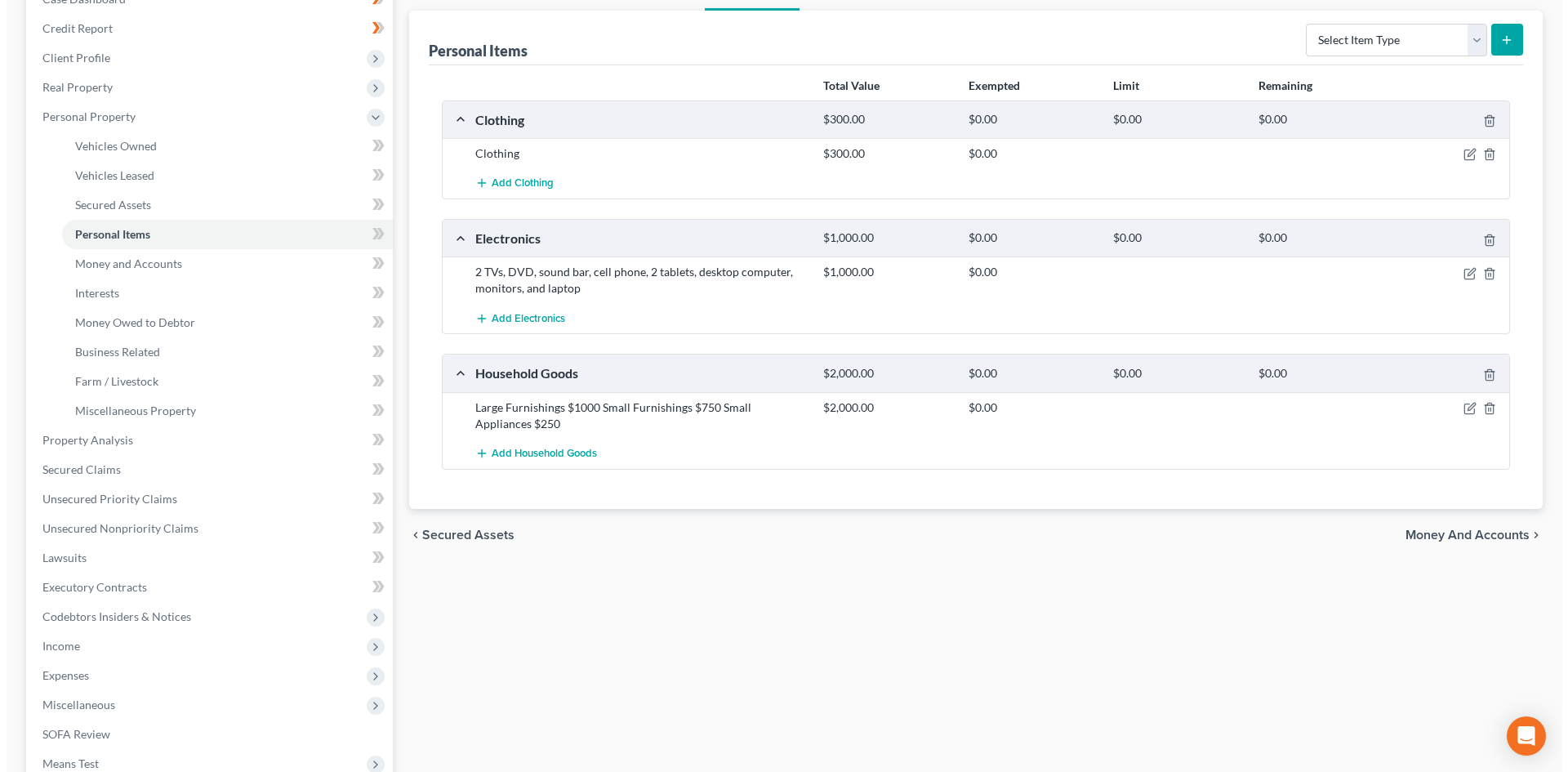
scroll to position [245, 0]
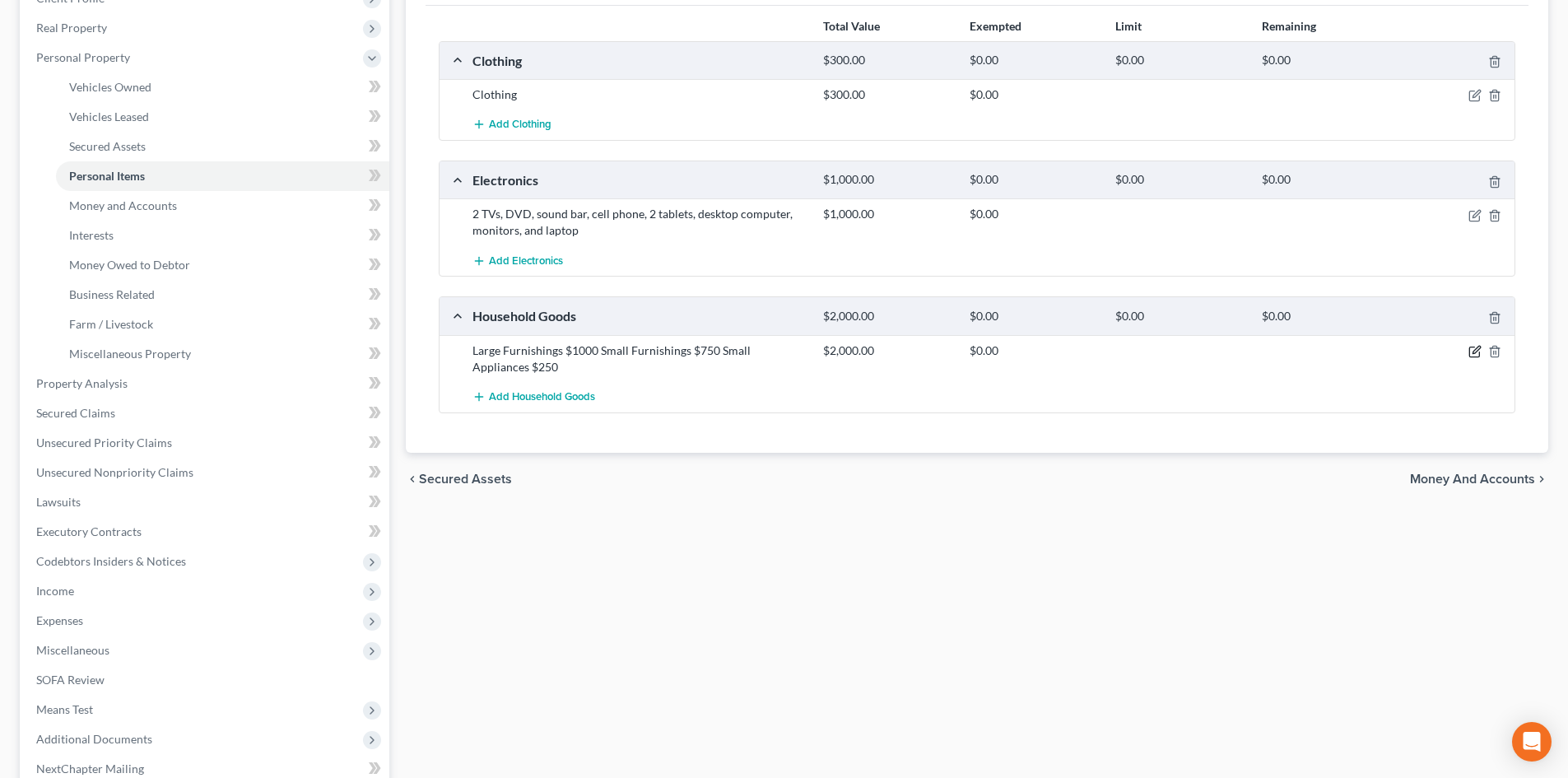
click at [1476, 352] on icon "button" at bounding box center [1474, 351] width 13 height 13
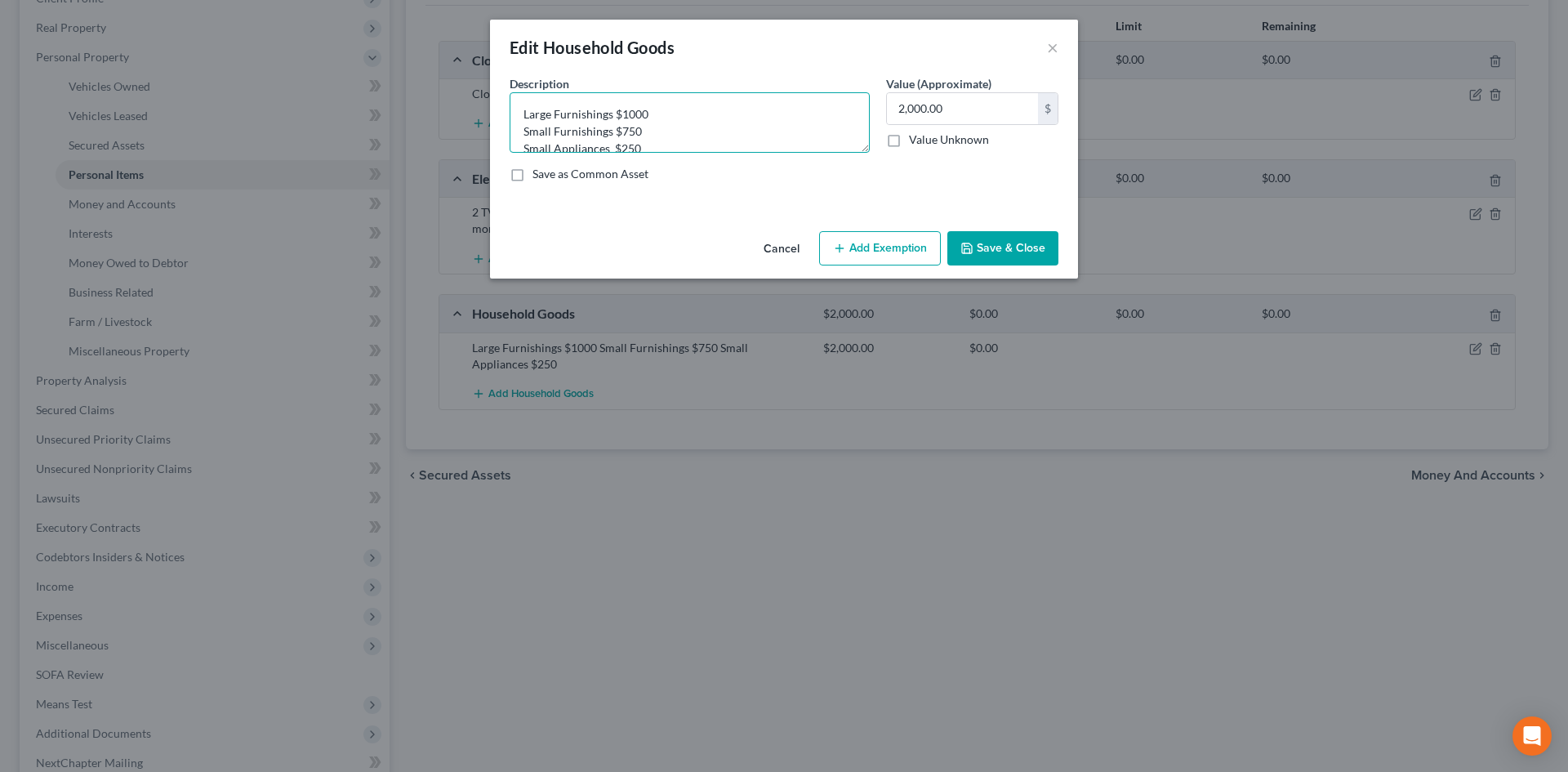
click at [623, 109] on textarea "Large Furnishings $1000 Small Furnishings $750 Small Appliances $250" at bounding box center [689, 122] width 360 height 61
click at [622, 109] on textarea "Large Furnishings $1000 Small Furnishings $750 Small Appliances $250" at bounding box center [689, 122] width 360 height 61
drag, startPoint x: 624, startPoint y: 111, endPoint x: 650, endPoint y: 114, distance: 26.2
click at [650, 114] on textarea "Large Furnishings $1000 Small Furnishings $750 Small Appliances $250" at bounding box center [689, 122] width 360 height 61
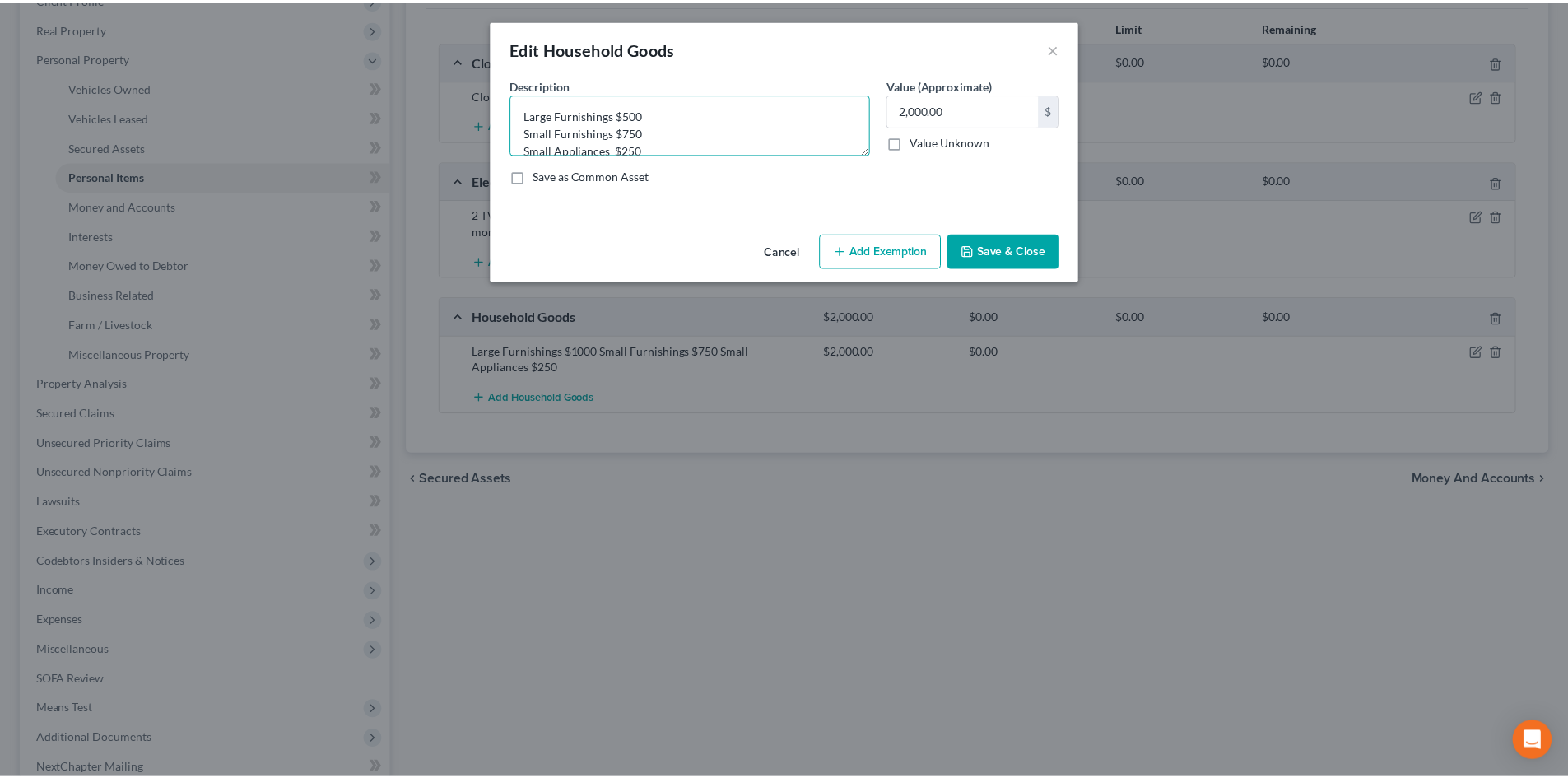
scroll to position [0, 0]
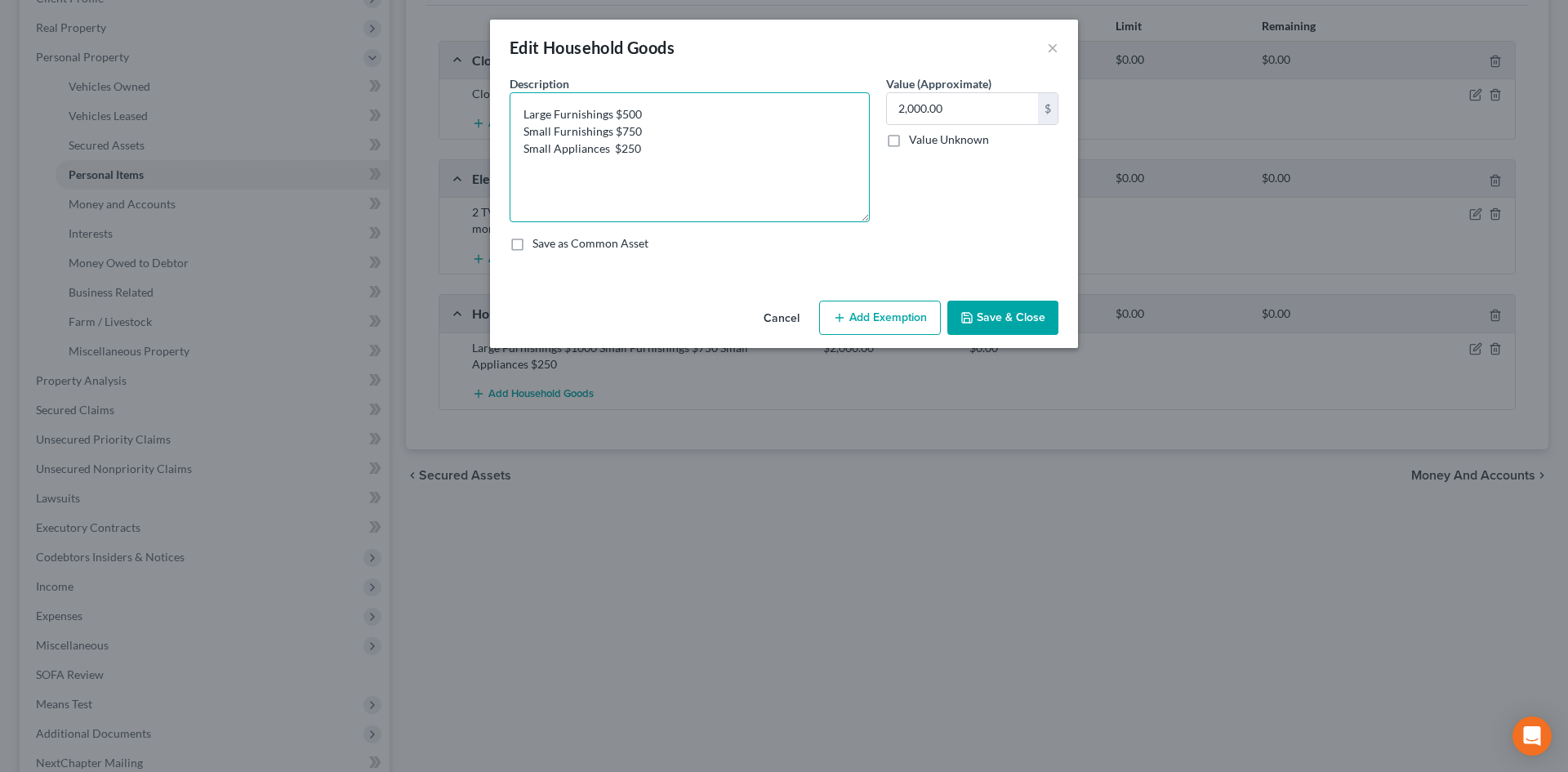
drag, startPoint x: 861, startPoint y: 148, endPoint x: 861, endPoint y: 219, distance: 71.0
click at [861, 219] on textarea "Large Furnishings $500 Small Furnishings $750 Small Appliances $250" at bounding box center [689, 157] width 360 height 130
click at [623, 128] on textarea "Large Furnishings $500 Small Furnishings $750 Small Appliances $250" at bounding box center [689, 158] width 360 height 132
type textarea "Large Furnishings $500 Small Furnishings $550 Small Appliances $250"
click at [977, 95] on input "2,000.00" at bounding box center [963, 108] width 151 height 31
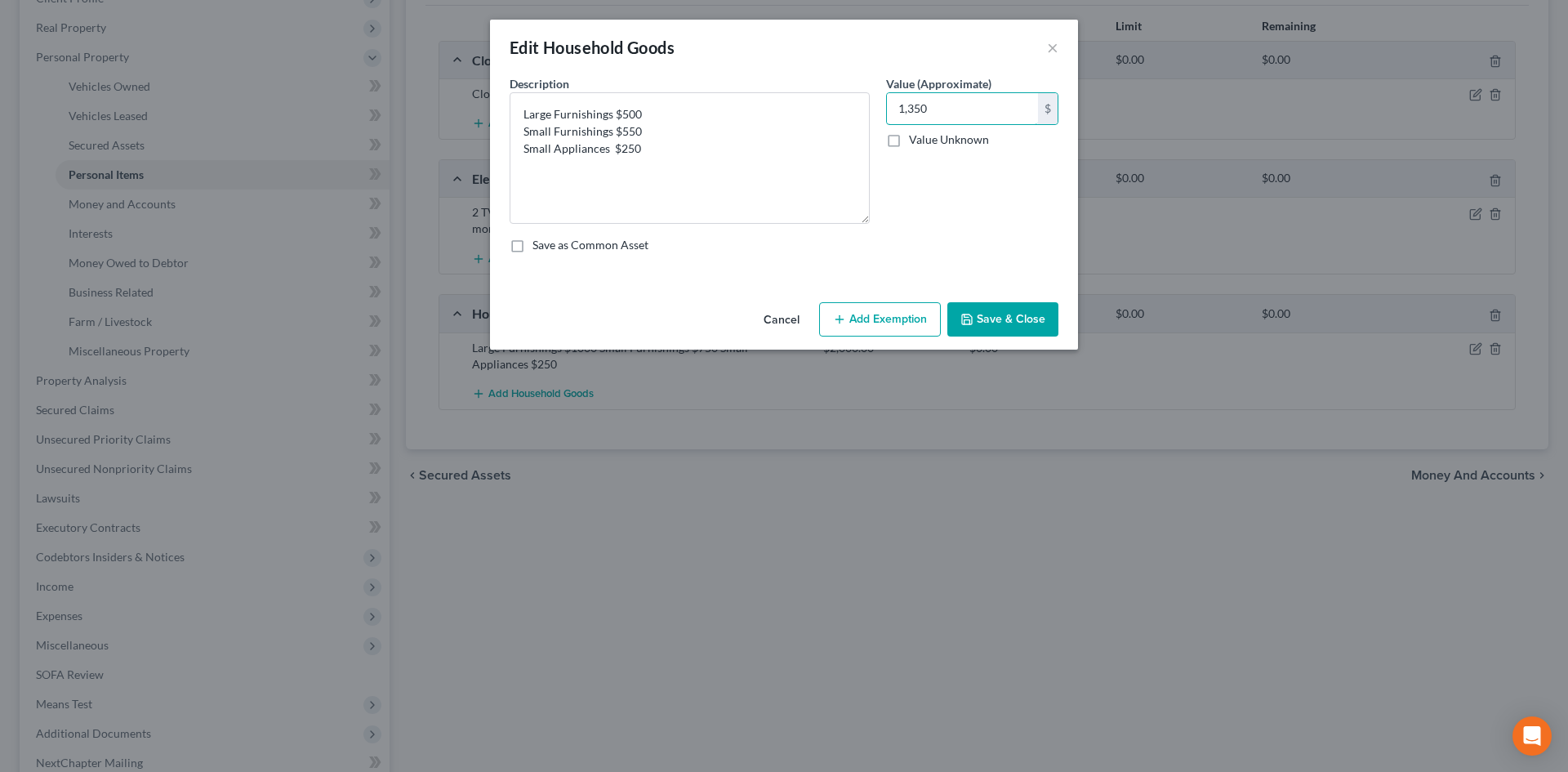
type input "1,350"
click at [995, 323] on button "Save & Close" at bounding box center [1003, 319] width 111 height 35
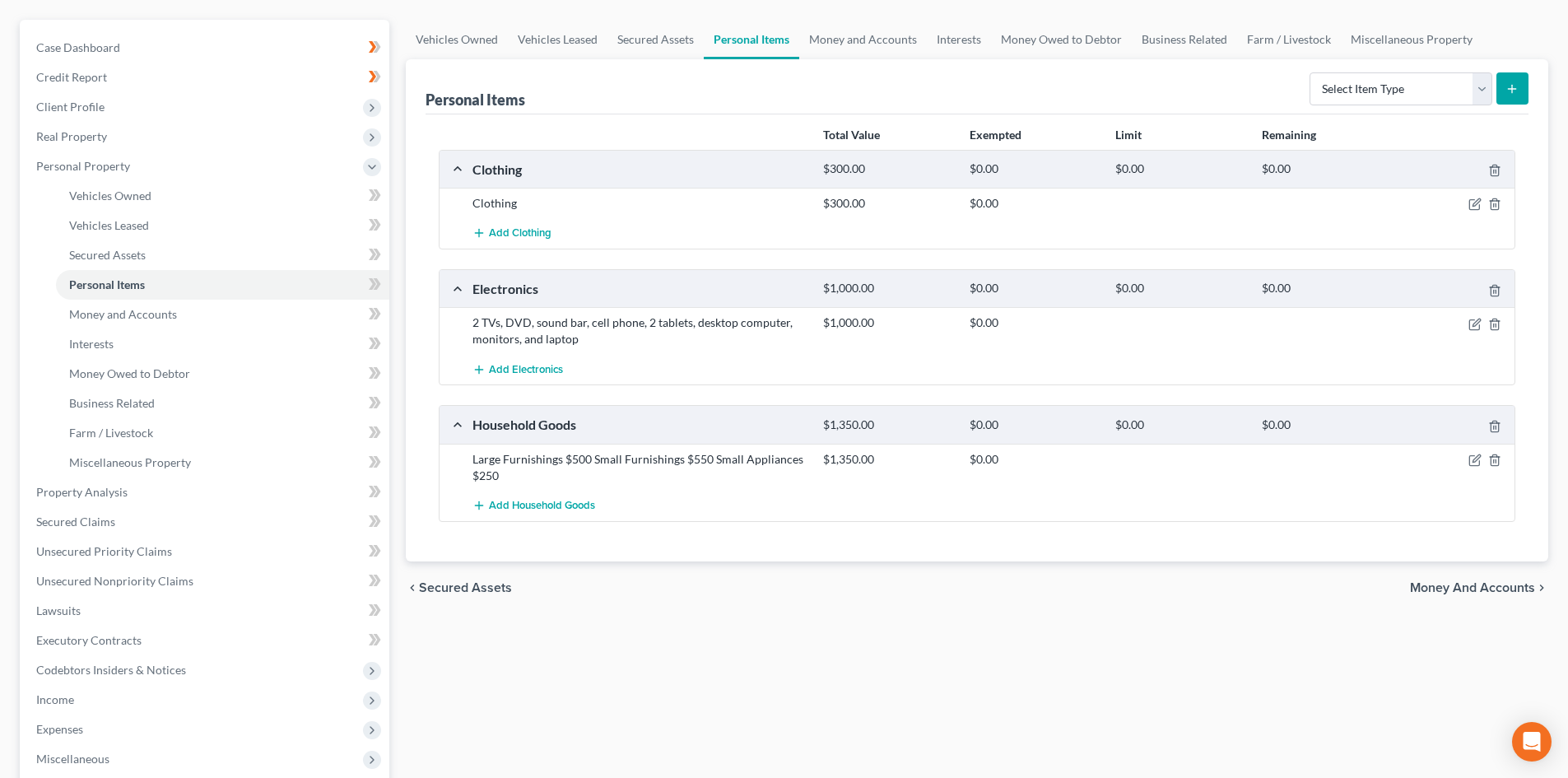
scroll to position [82, 0]
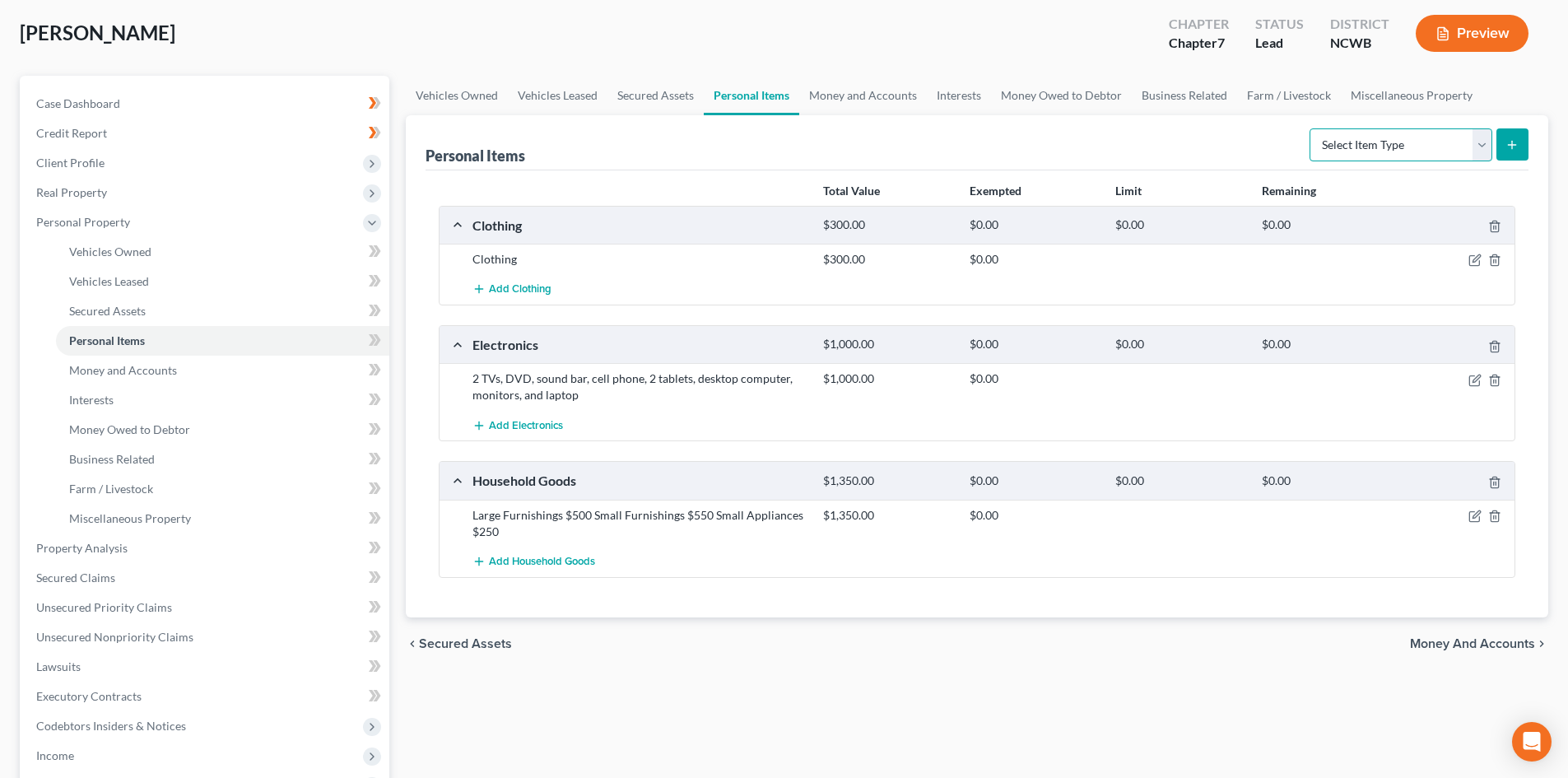
click at [1482, 155] on select "Select Item Type Clothing Collectibles Of Value Electronics Firearms Household …" at bounding box center [1400, 145] width 183 height 33
select select "firearms"
click at [1311, 129] on select "Select Item Type Clothing Collectibles Of Value Electronics Firearms Household …" at bounding box center [1400, 145] width 183 height 33
click at [1523, 142] on button "submit" at bounding box center [1512, 144] width 32 height 32
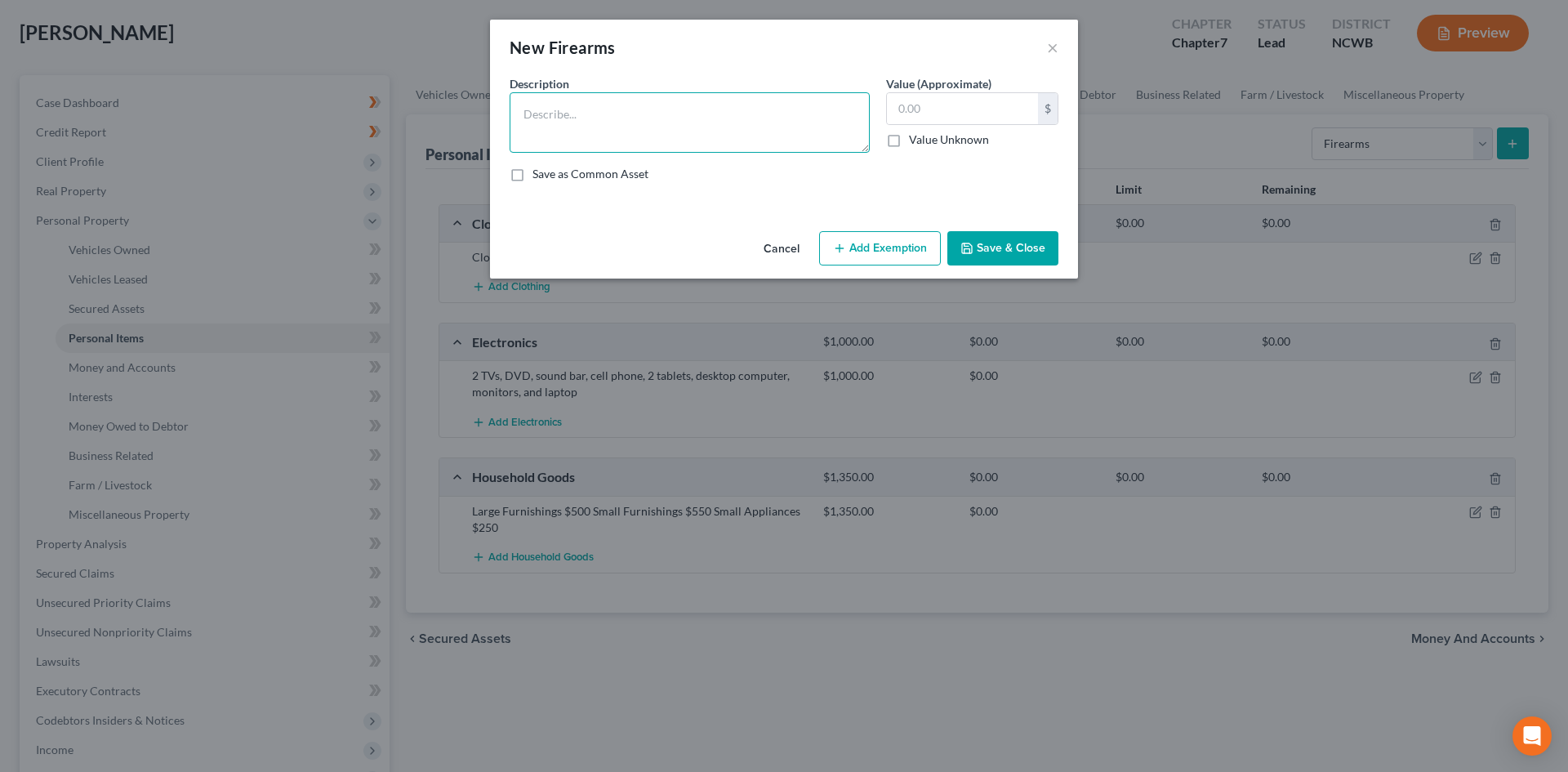
click at [654, 132] on textarea at bounding box center [689, 122] width 360 height 61
type textarea "Pistol"
type input "150"
click at [1004, 256] on button "Save & Close" at bounding box center [1003, 248] width 111 height 35
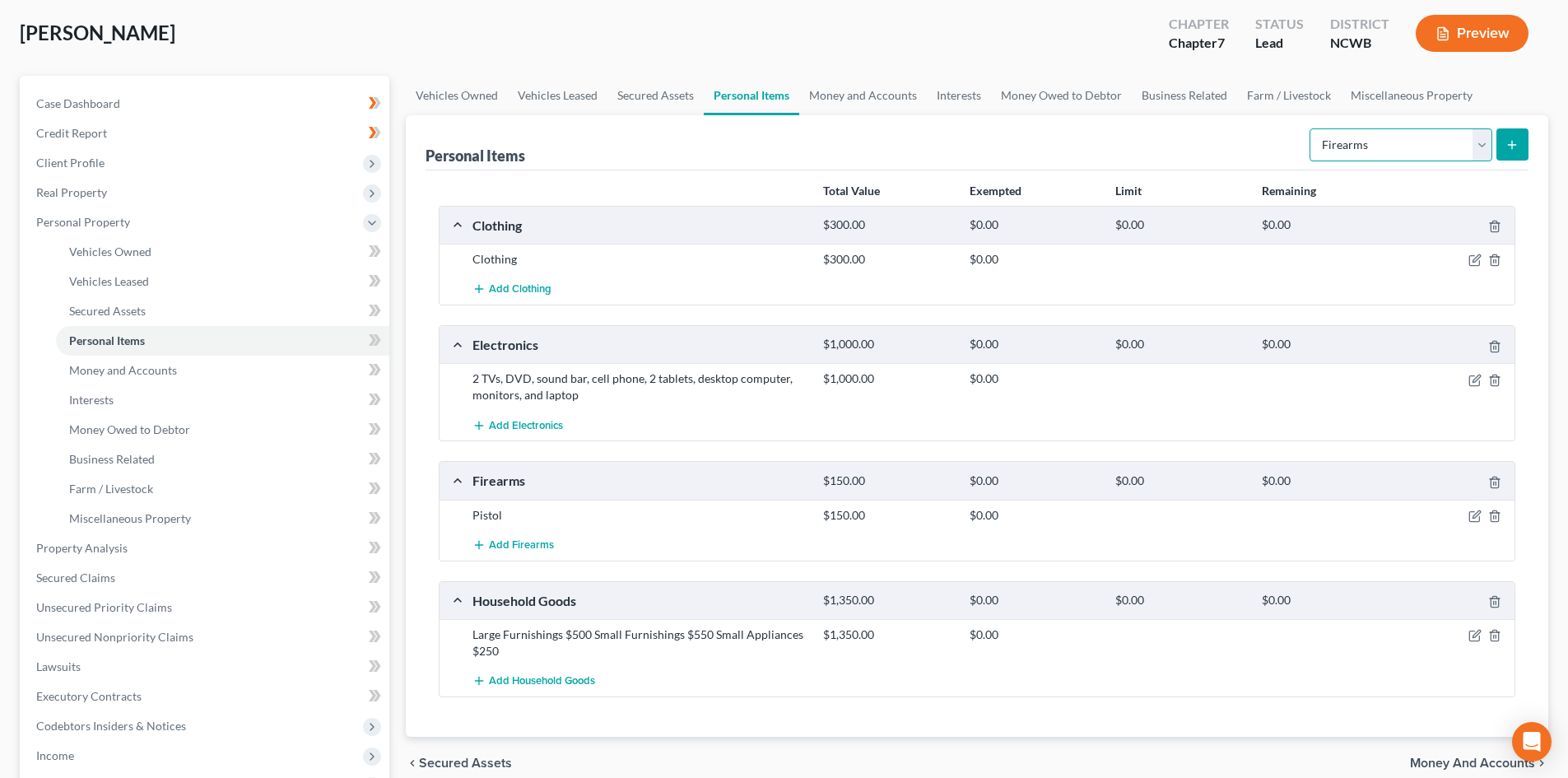
click at [1470, 146] on select "Select Item Type Clothing Collectibles Of Value Electronics Firearms Household …" at bounding box center [1400, 145] width 183 height 33
select select "jewelry"
click at [1311, 129] on select "Select Item Type Clothing Collectibles Of Value Electronics Firearms Household …" at bounding box center [1400, 145] width 183 height 33
click at [1508, 134] on button "submit" at bounding box center [1512, 144] width 32 height 32
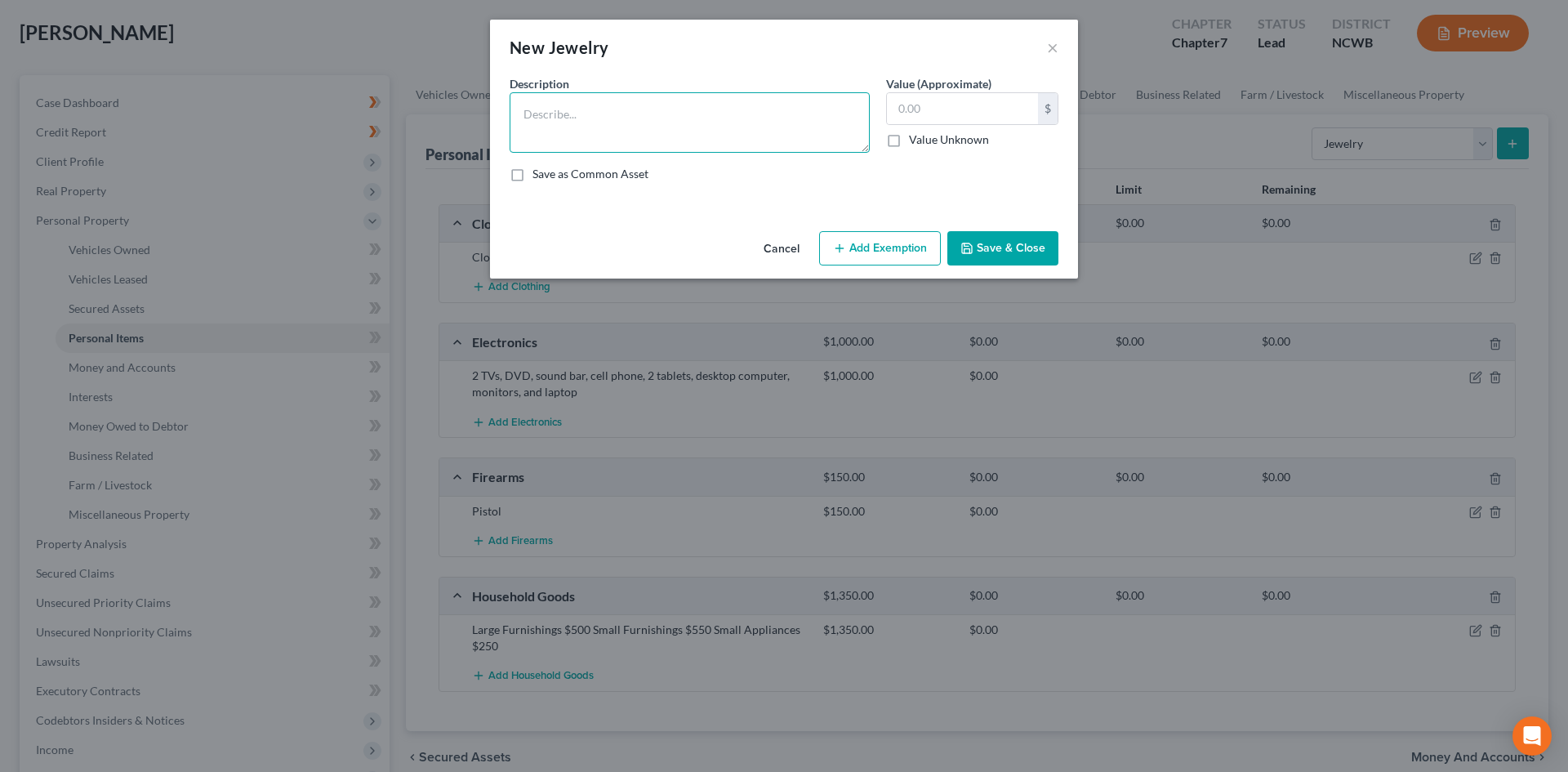
click at [653, 106] on textarea at bounding box center [689, 122] width 360 height 61
type textarea "Costume jewelry"
click at [977, 108] on input "150" at bounding box center [963, 108] width 151 height 31
type input "150.00"
click at [721, 107] on textarea "Costume jewelry" at bounding box center [689, 122] width 360 height 61
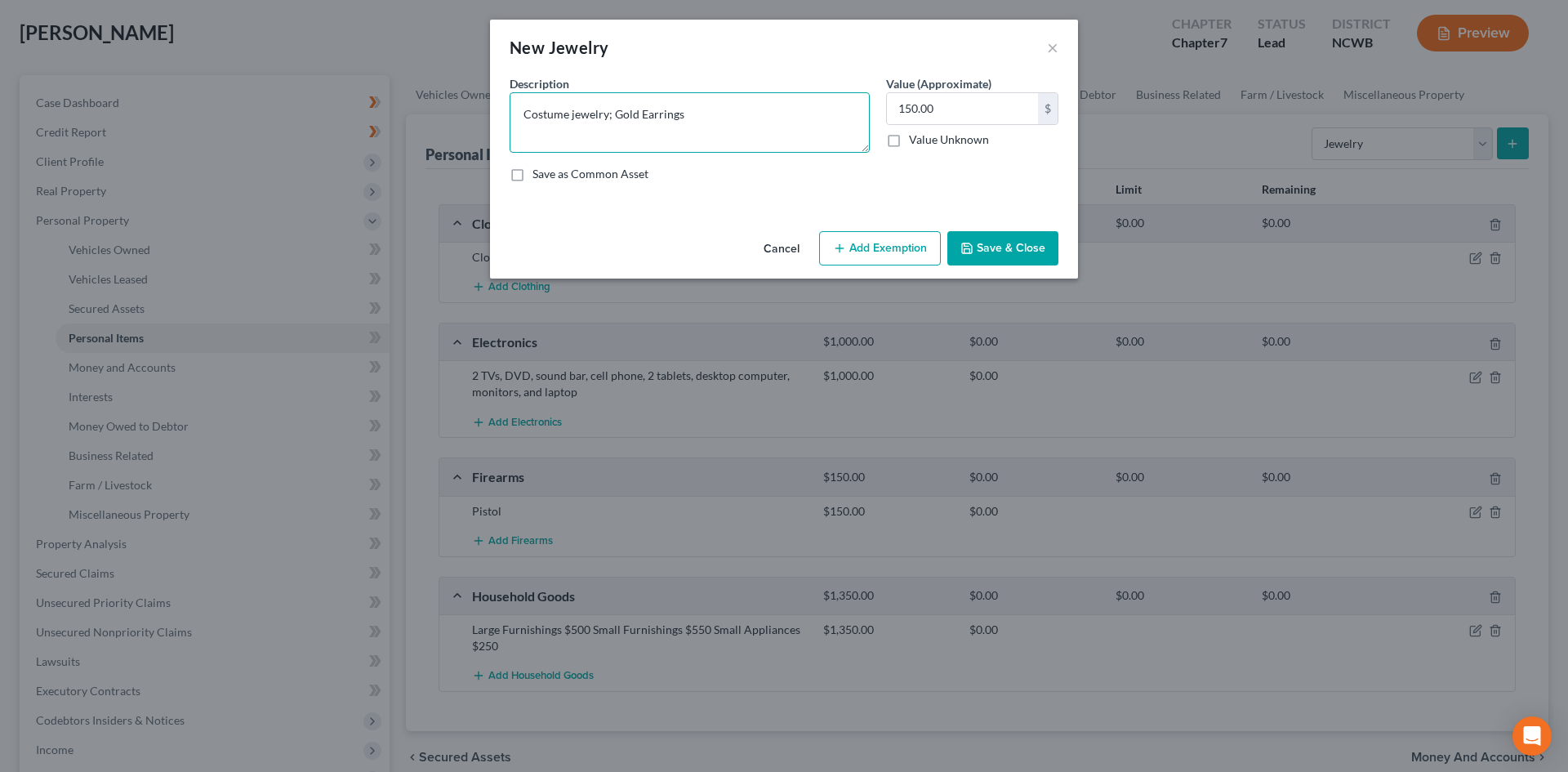
type textarea "Costume jewelry; Gold Earrings"
click at [1023, 239] on button "Save & Close" at bounding box center [1003, 248] width 111 height 35
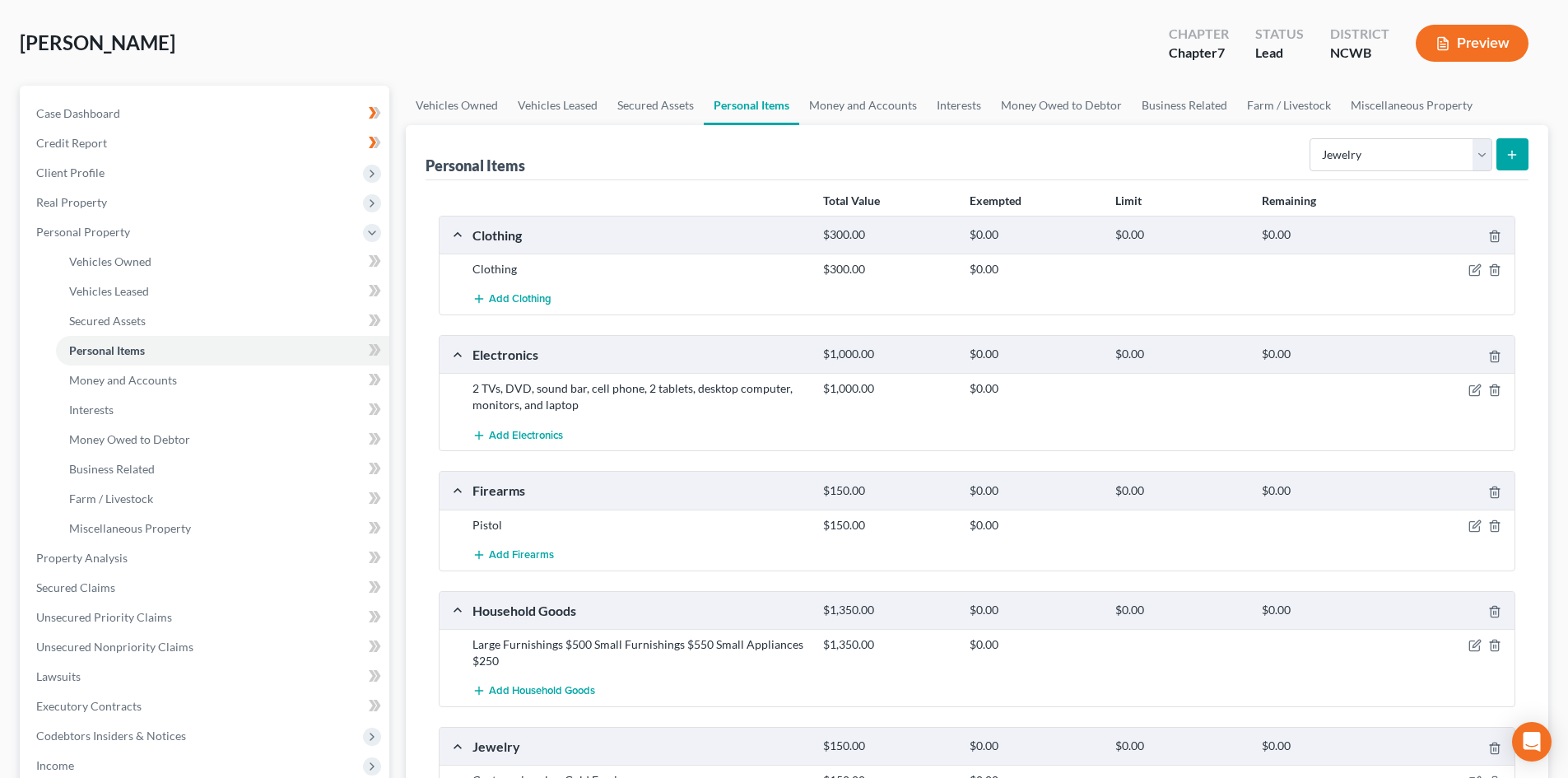
scroll to position [0, 0]
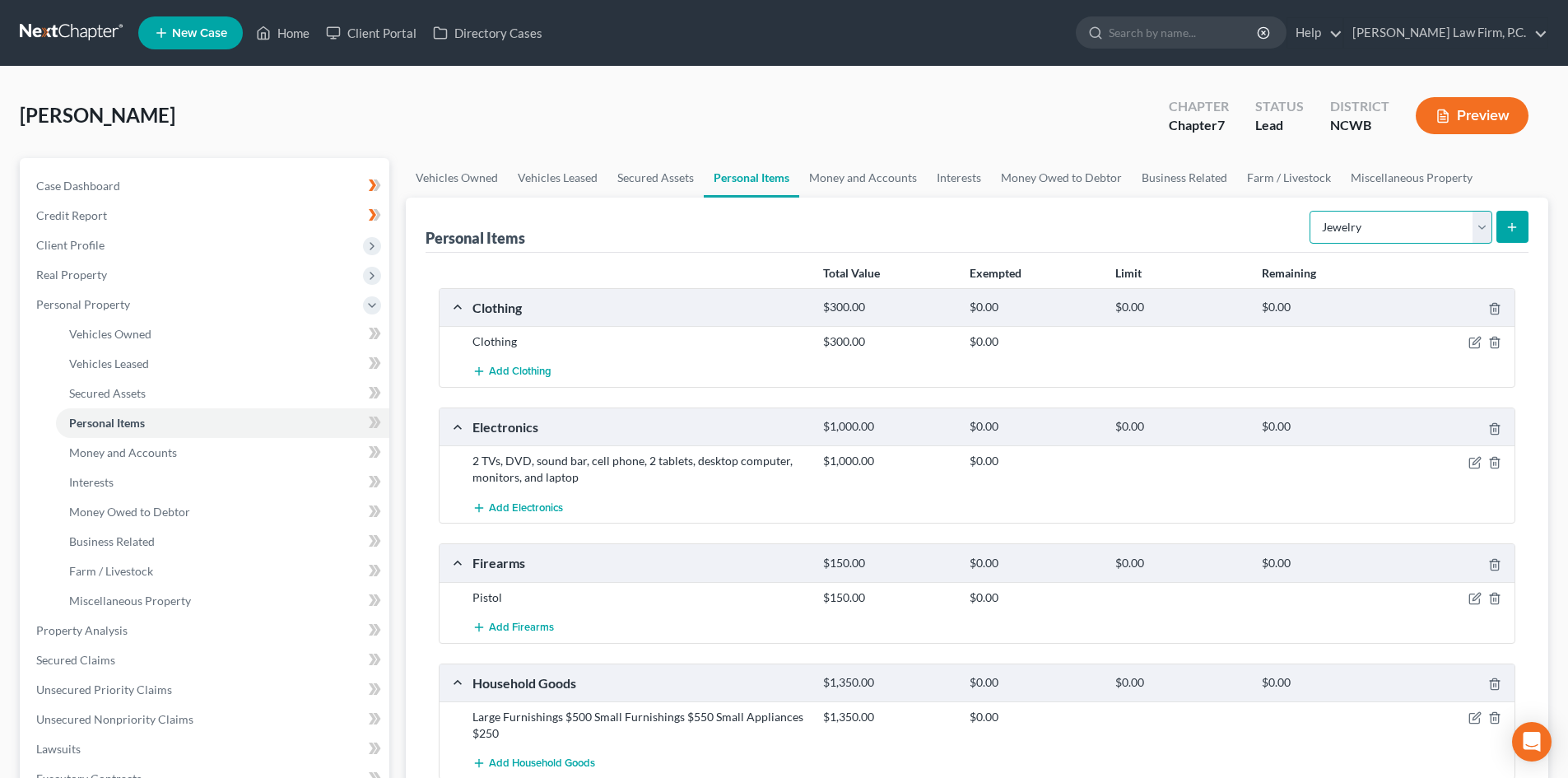
click at [1476, 224] on select "Select Item Type Clothing Collectibles Of Value Electronics Firearms Household …" at bounding box center [1400, 227] width 183 height 33
select select "sports_and_hobby_equipment"
click at [1311, 211] on select "Select Item Type Clothing Collectibles Of Value Electronics Firearms Household …" at bounding box center [1400, 227] width 183 height 33
click at [837, 180] on link "Money and Accounts" at bounding box center [863, 177] width 128 height 39
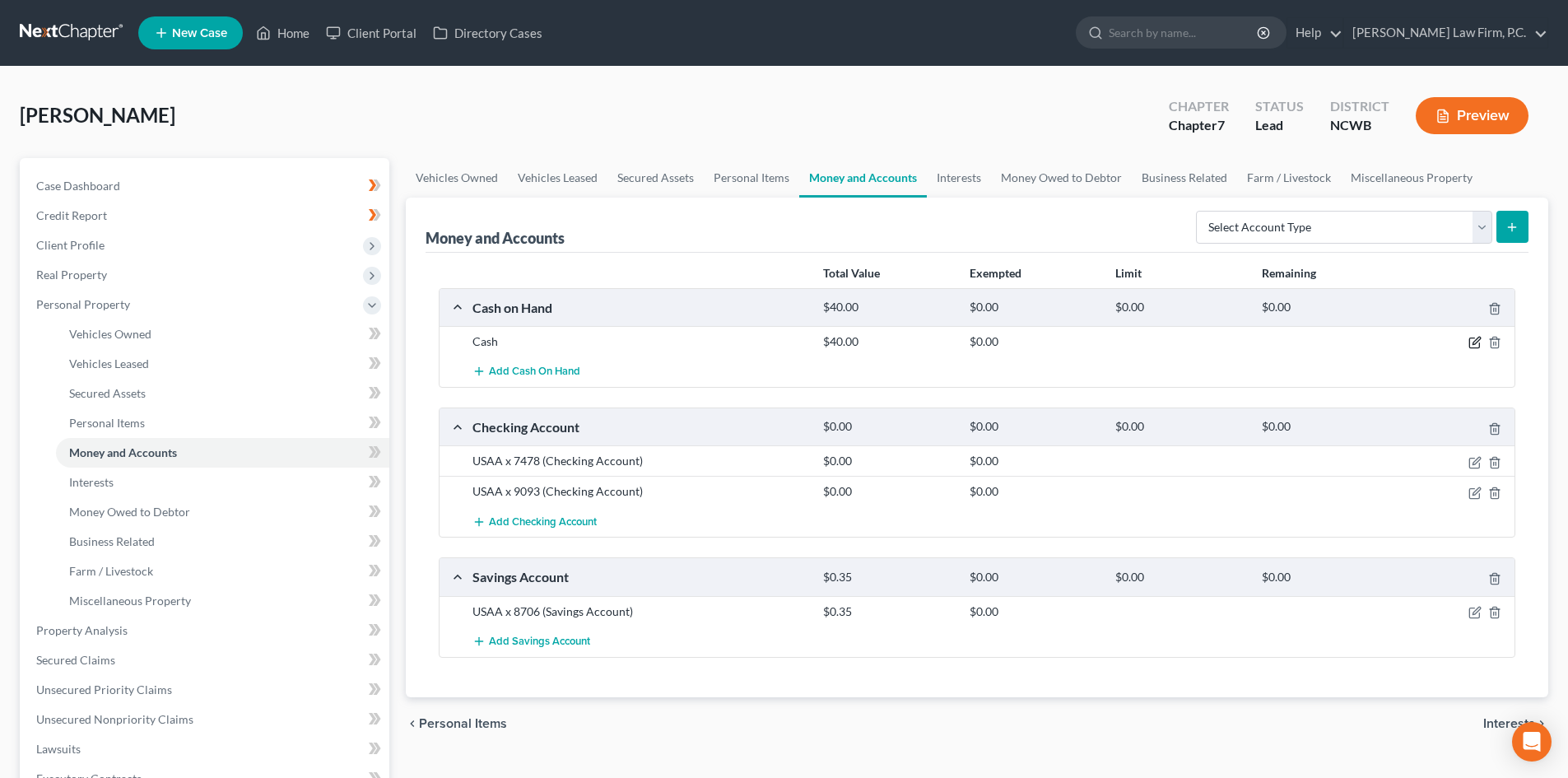
click at [1472, 344] on icon "button" at bounding box center [1474, 342] width 13 height 13
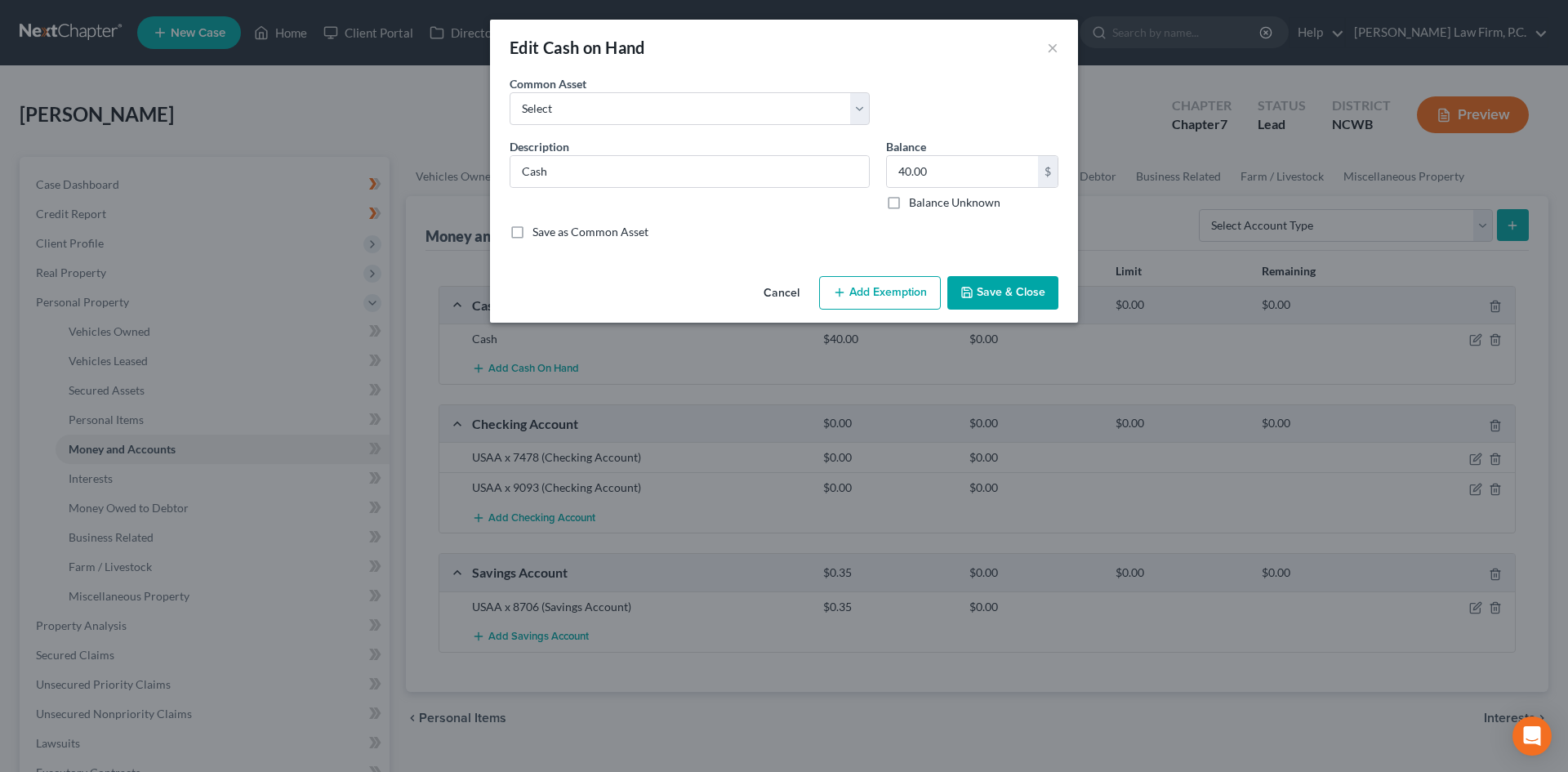
click at [783, 302] on button "Cancel" at bounding box center [781, 294] width 62 height 33
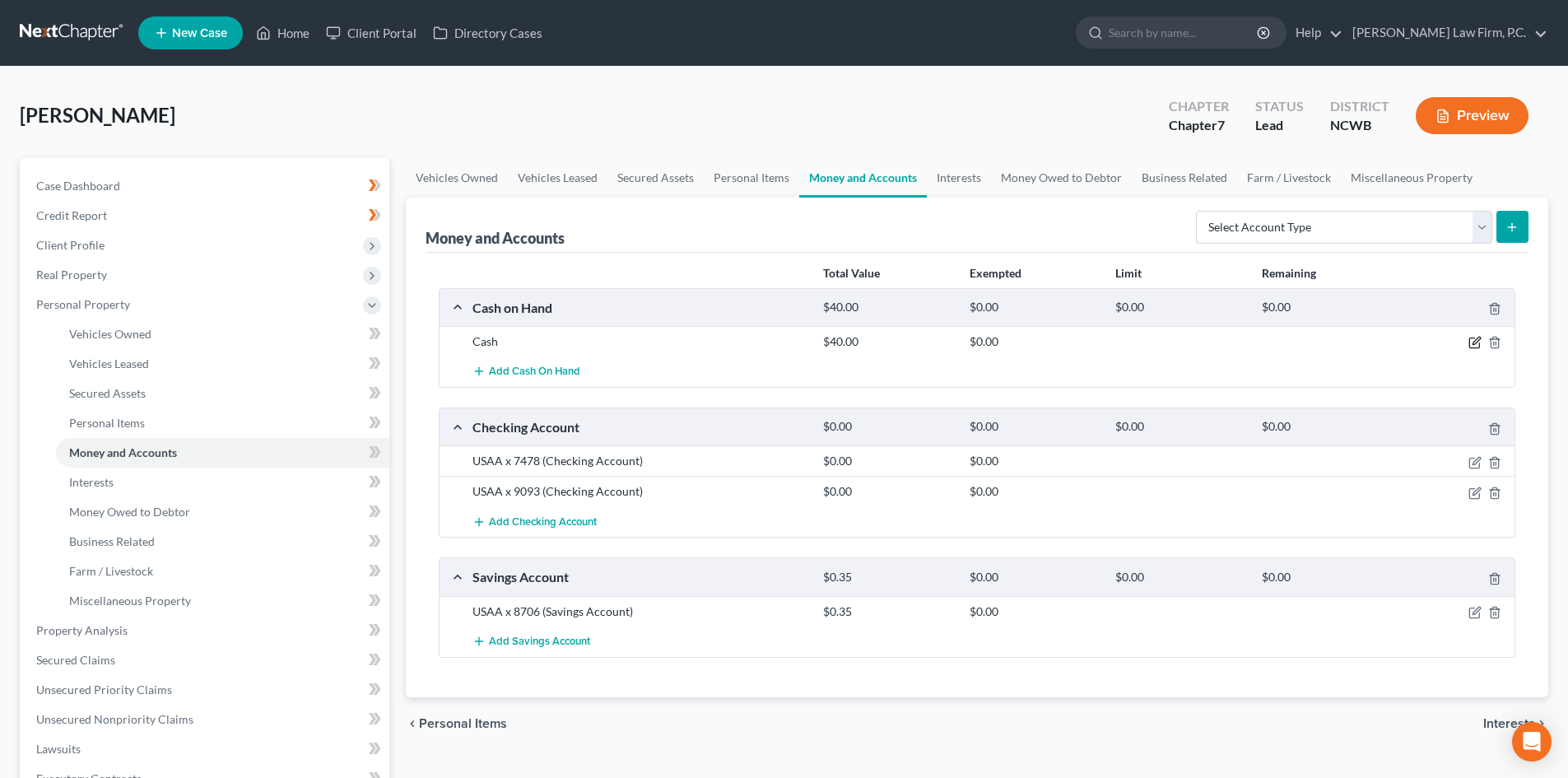
click at [1478, 342] on icon "button" at bounding box center [1476, 341] width 7 height 7
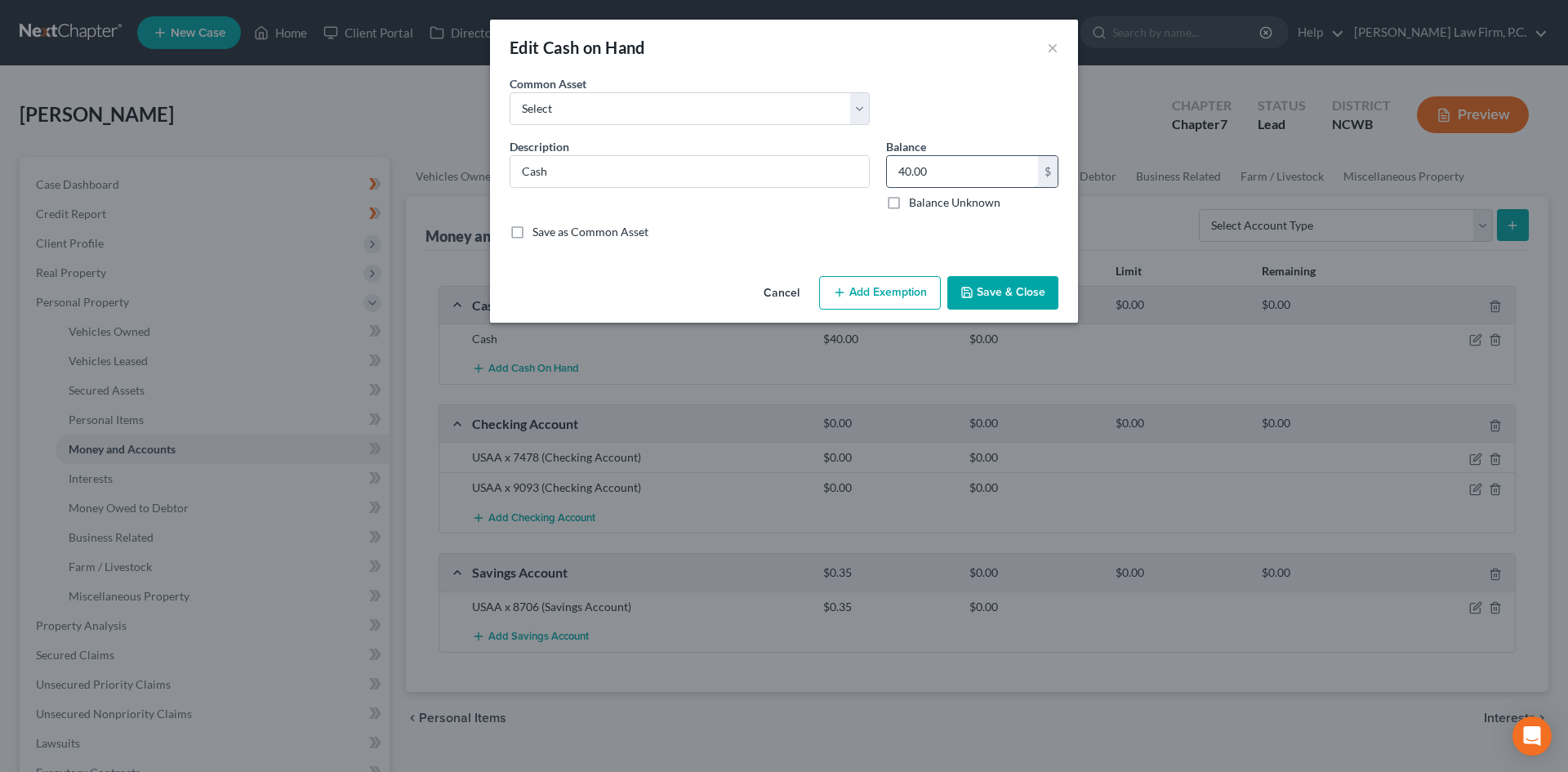
click at [986, 160] on input "40.00" at bounding box center [963, 172] width 151 height 31
type input "90.00"
click at [1033, 304] on button "Save & Close" at bounding box center [1003, 293] width 111 height 35
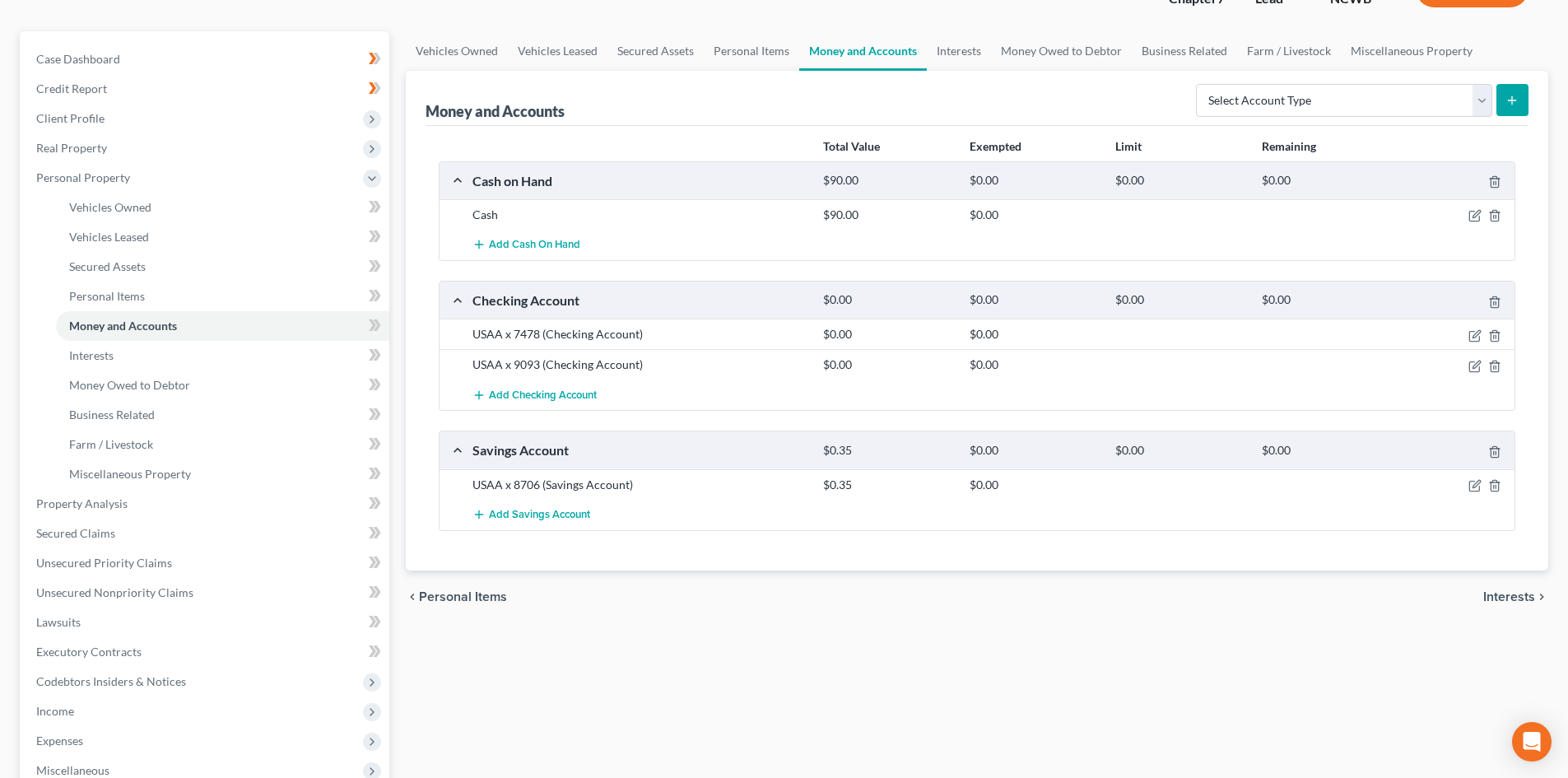
scroll to position [164, 0]
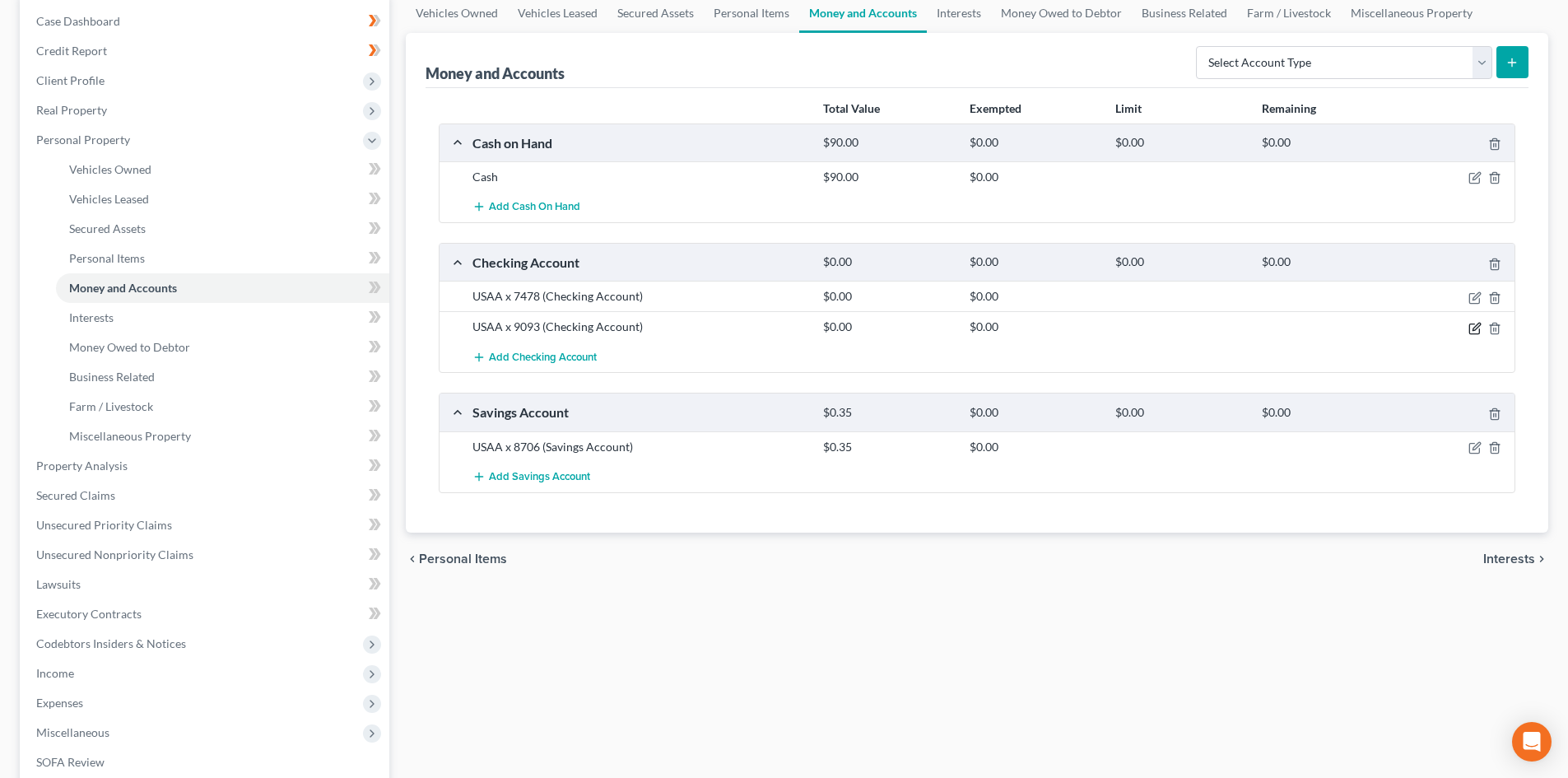
click at [1468, 330] on icon "button" at bounding box center [1474, 328] width 13 height 13
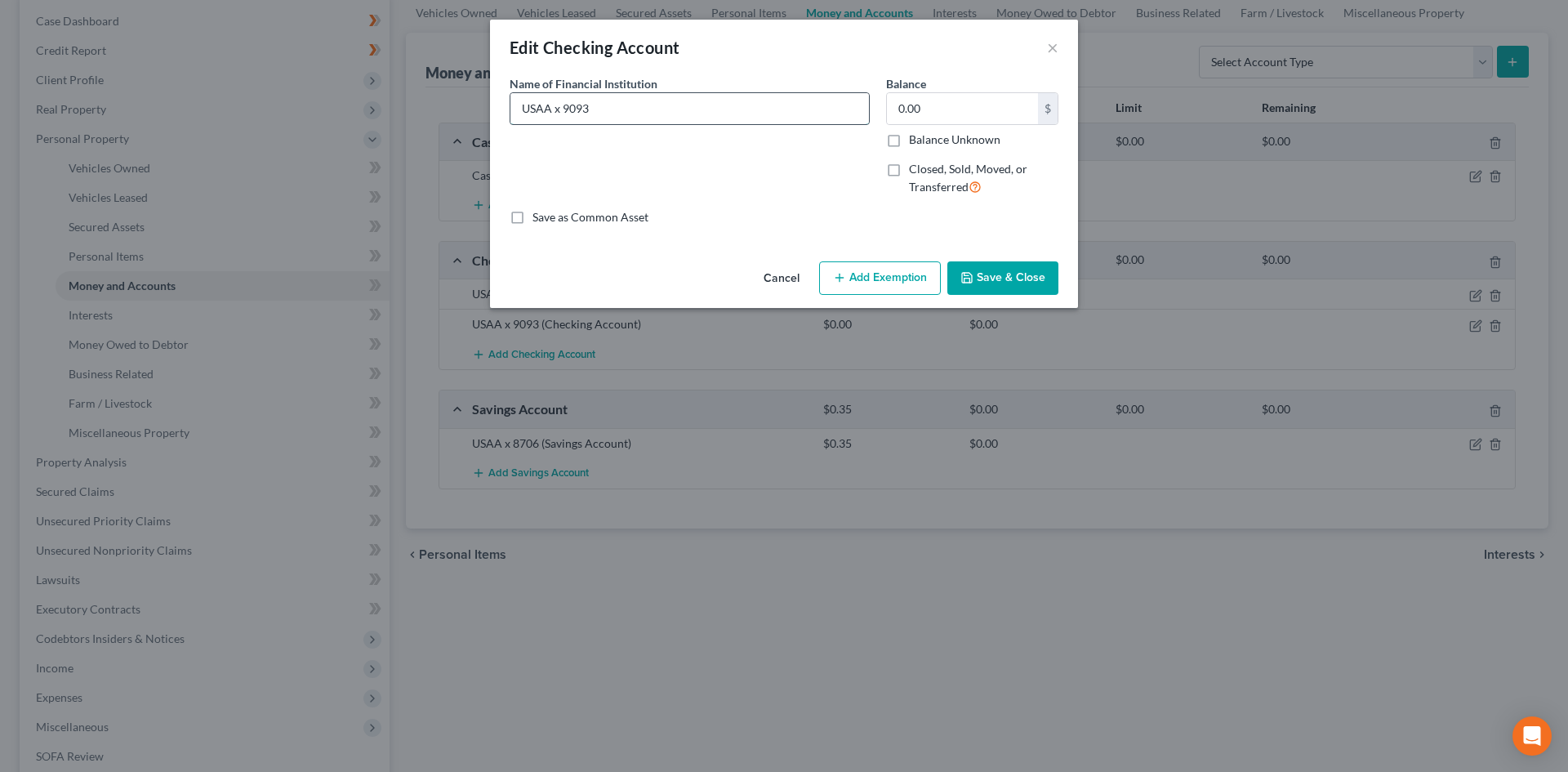
click at [663, 104] on input "USAA x 9093" at bounding box center [689, 108] width 358 height 31
type input "USAA x 9093 Joint"
click at [1006, 276] on button "Save & Close" at bounding box center [1003, 278] width 111 height 35
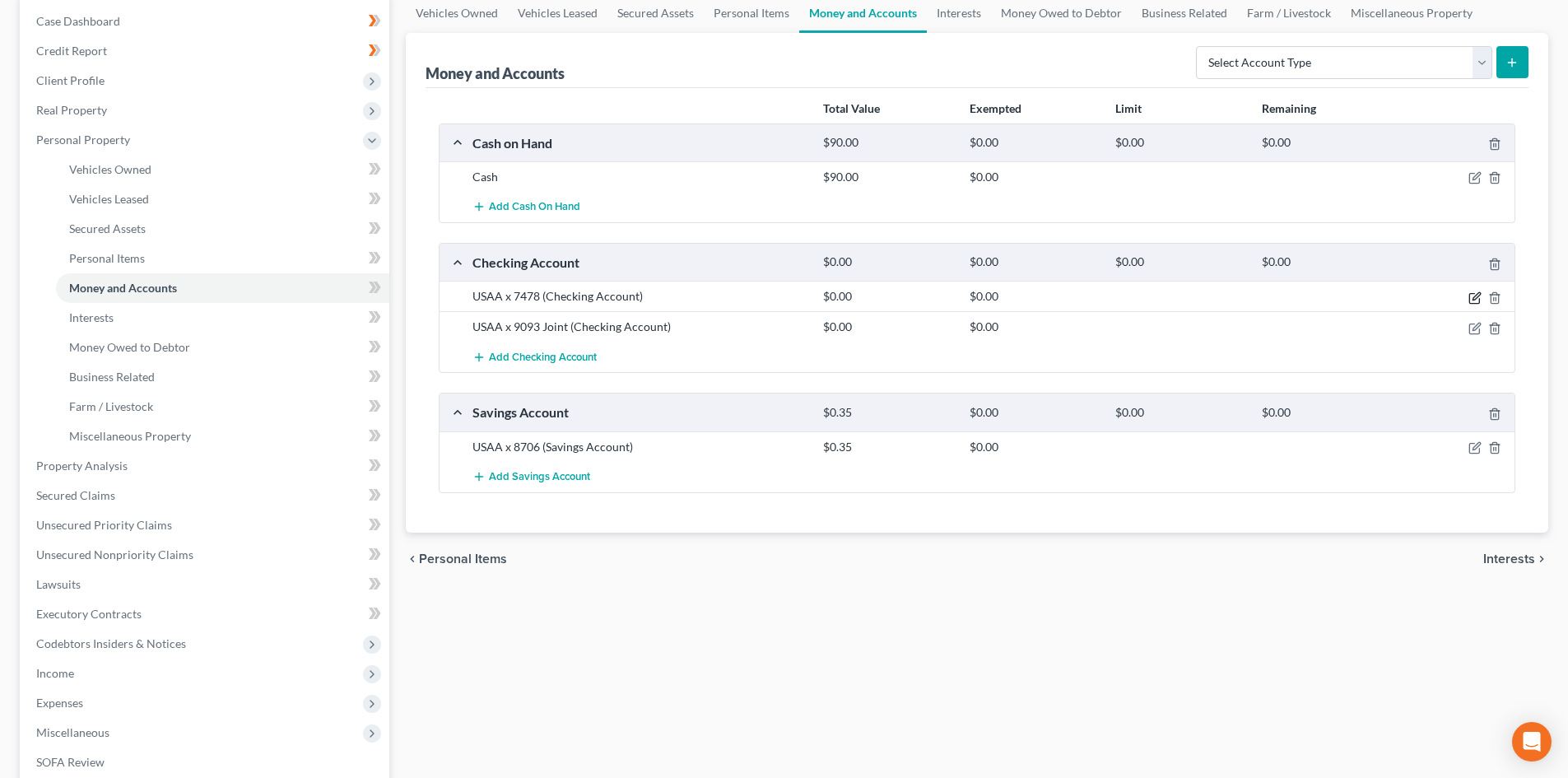
click at [1473, 299] on icon "button" at bounding box center [1474, 297] width 13 height 13
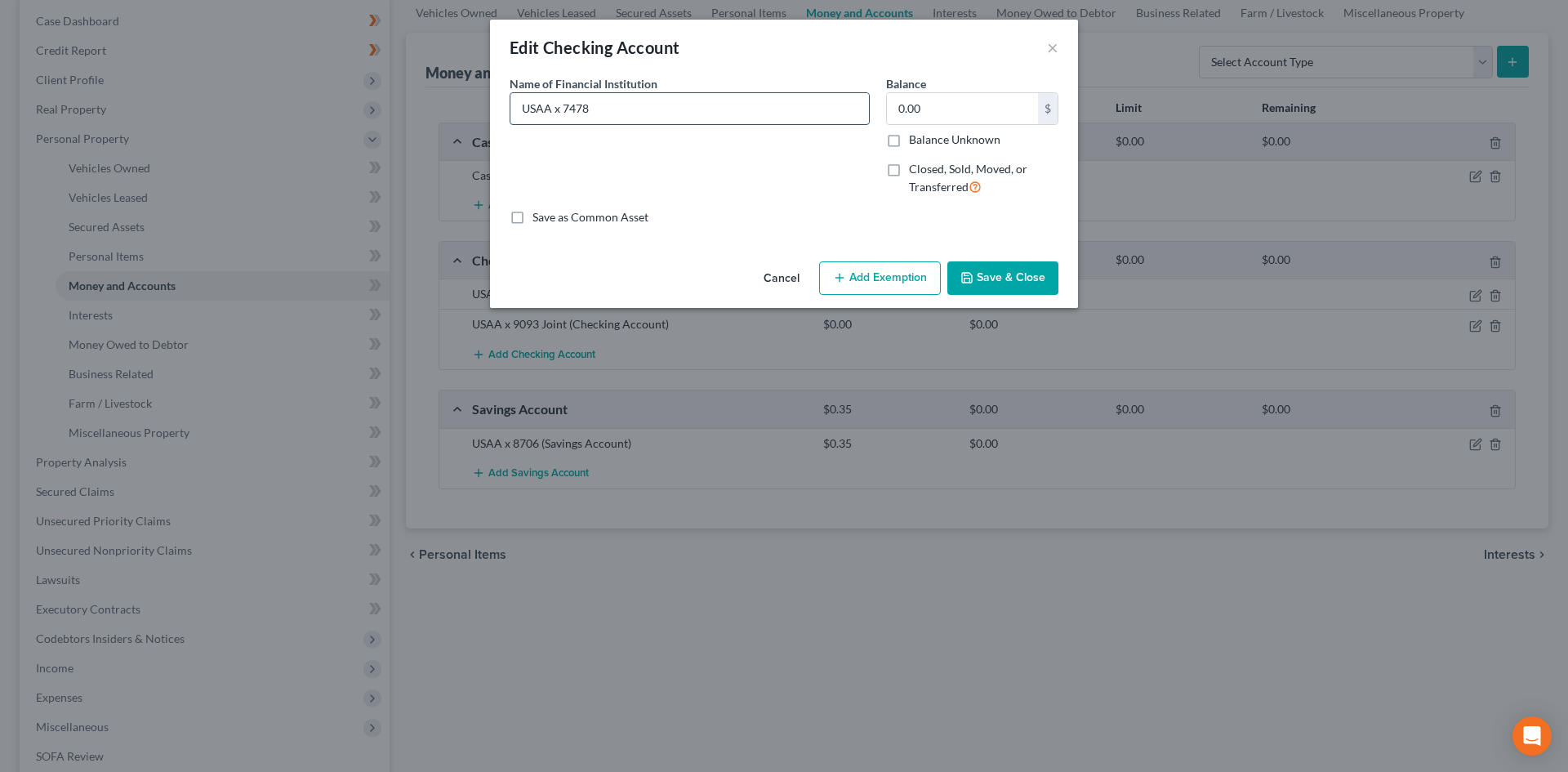
click at [711, 109] on input "USAA x 7478" at bounding box center [689, 108] width 358 height 31
type input "USAA x 7478 (Debtor Jill Lot on authorized user with son)"
click at [990, 287] on button "Save & Close" at bounding box center [1003, 278] width 111 height 35
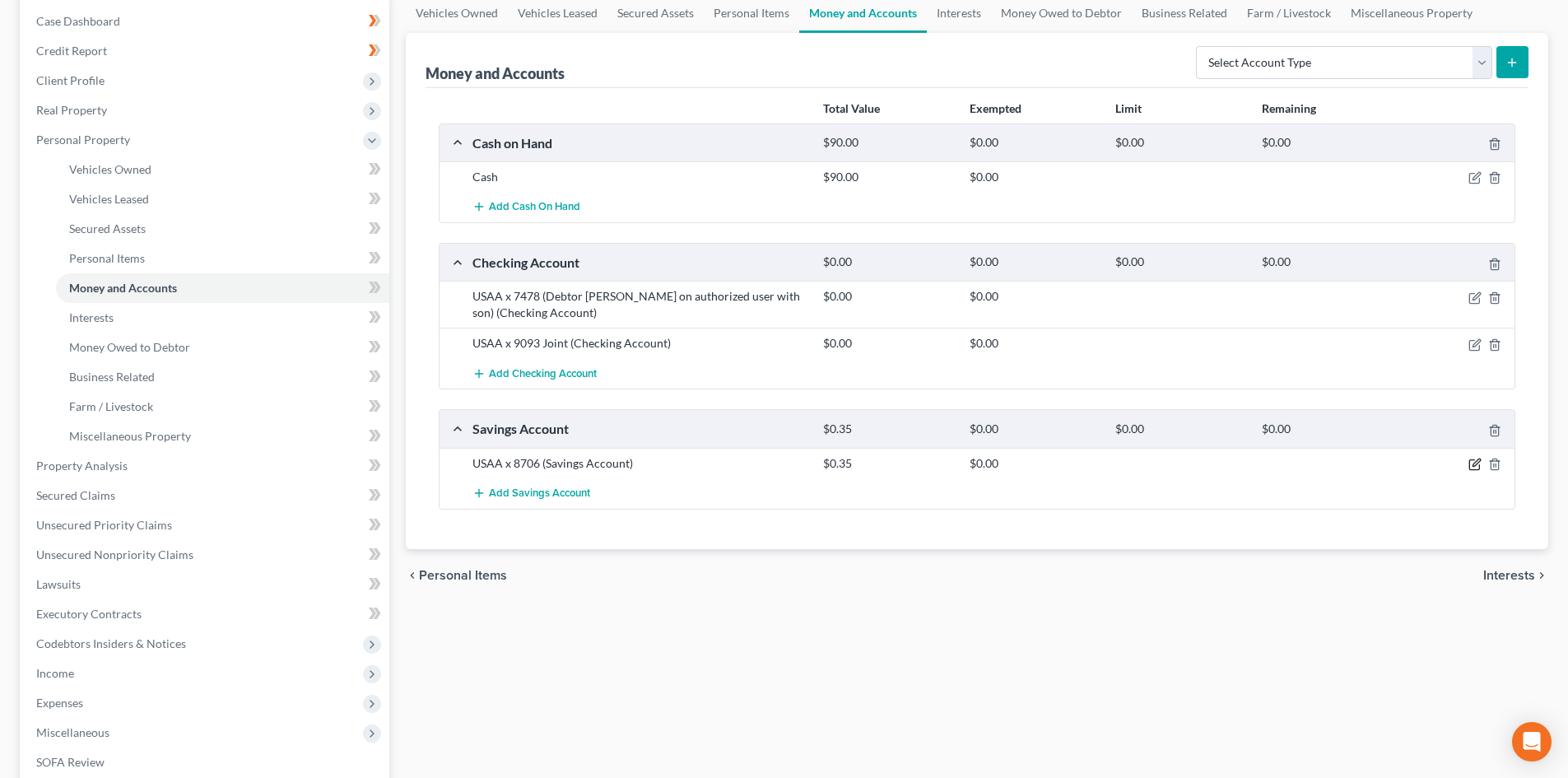
click at [1475, 469] on icon "button" at bounding box center [1474, 464] width 13 height 13
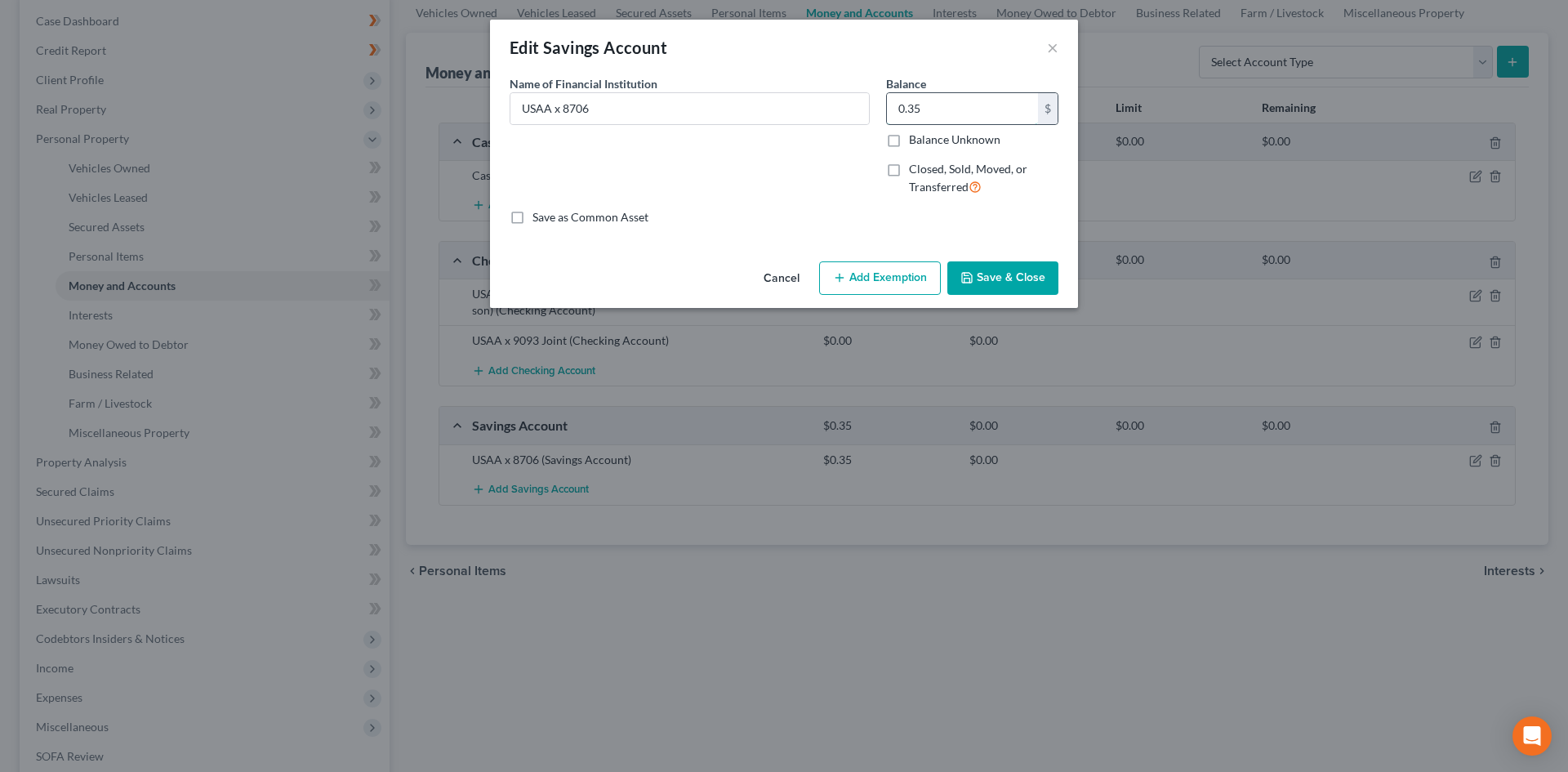
click at [1008, 98] on input "0.35" at bounding box center [963, 108] width 151 height 31
type input "0.00"
click at [1009, 278] on button "Save & Close" at bounding box center [1003, 278] width 111 height 35
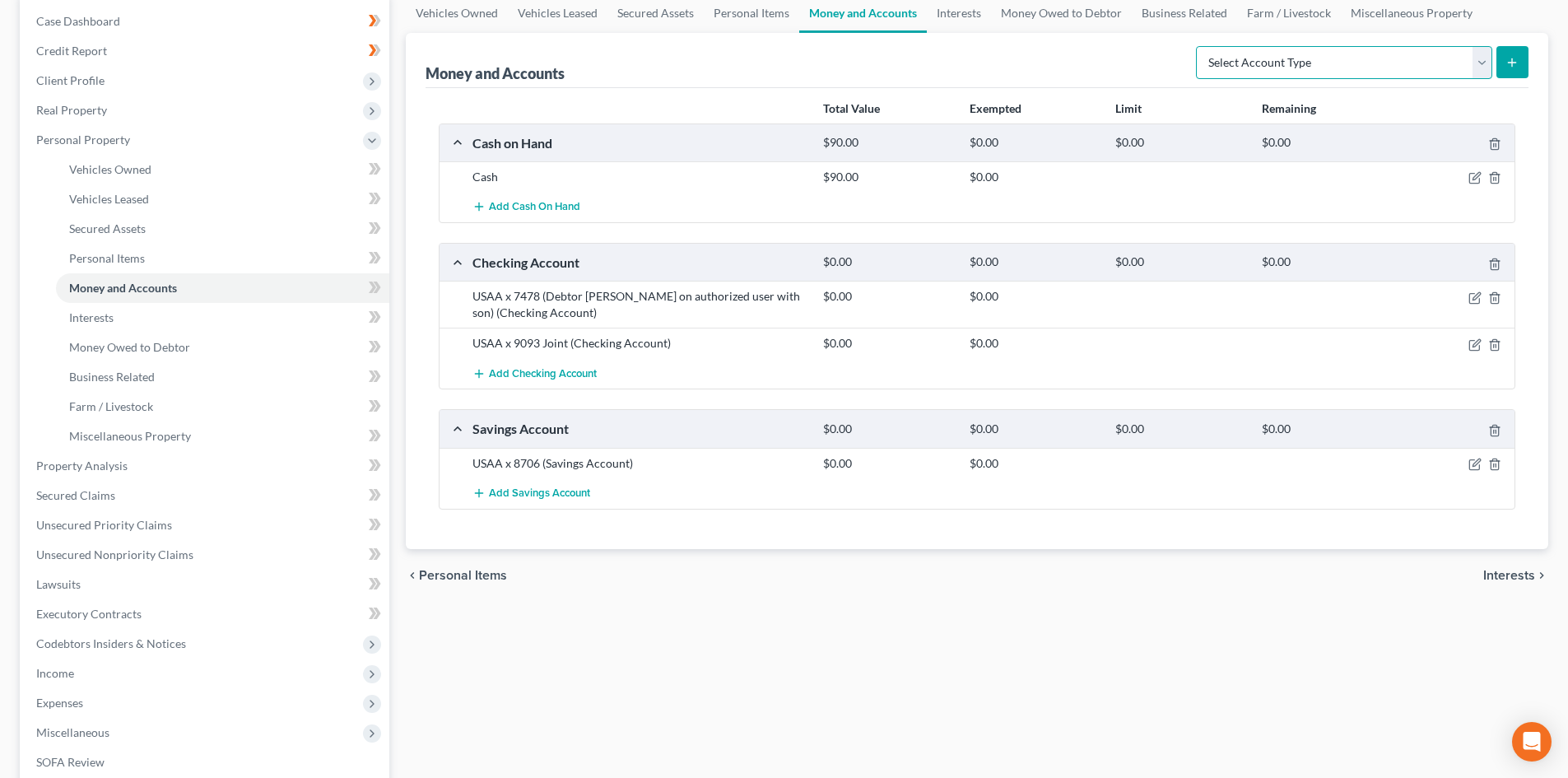
click at [1481, 66] on select "Select Account Type Brokerage Cash on Hand Certificates of Deposit Checking Acc…" at bounding box center [1343, 63] width 296 height 33
select select "checking"
click at [1199, 46] on select "Select Account Type Brokerage Cash on Hand Certificates of Deposit Checking Acc…" at bounding box center [1343, 63] width 296 height 33
click at [1507, 71] on button "submit" at bounding box center [1512, 62] width 32 height 32
click at [578, 285] on div "USAA x 7478 (Debtor Jill Lot on authorized user with son) (Checking Account) $0…" at bounding box center [977, 304] width 1075 height 47
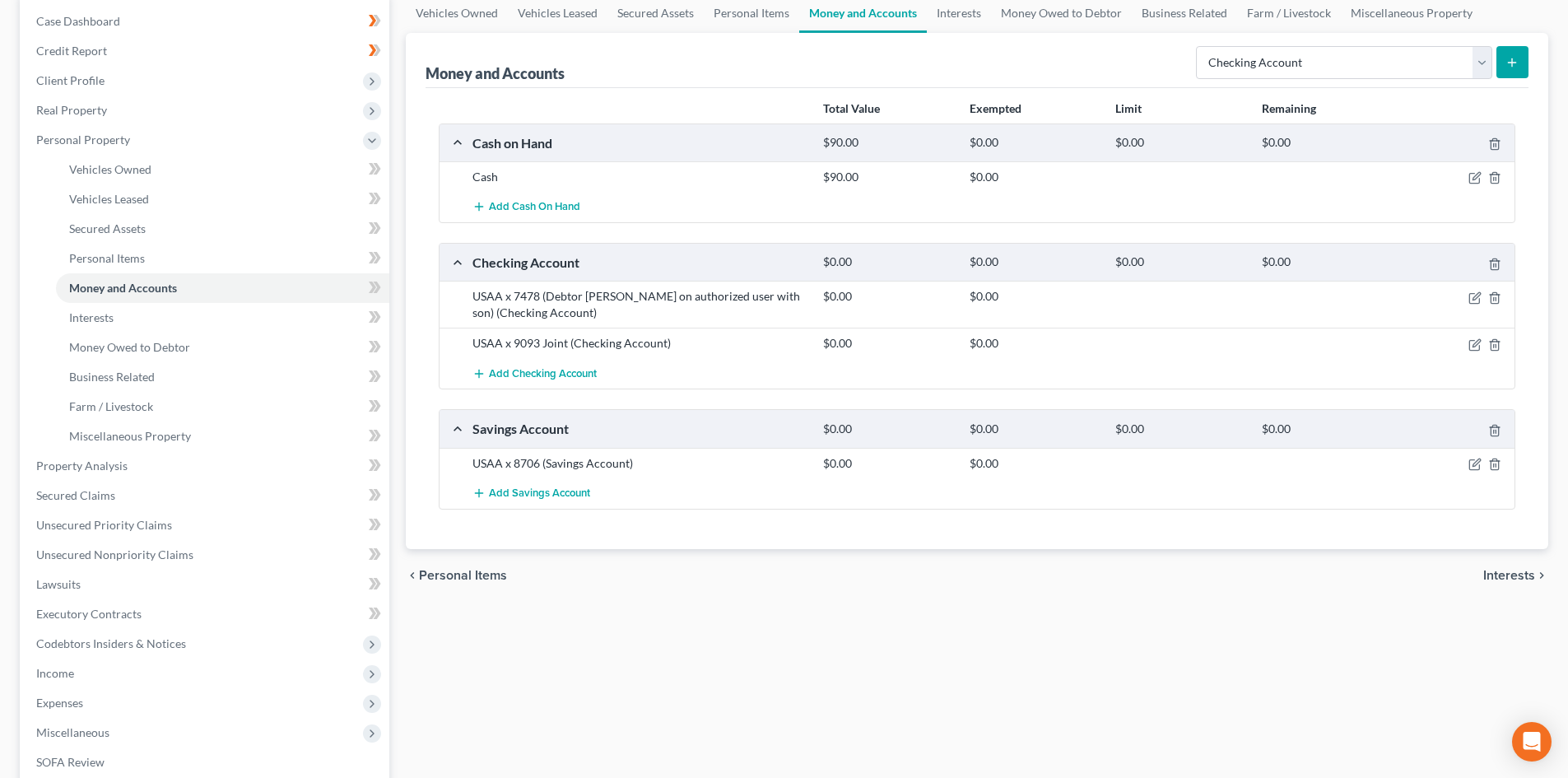
click at [652, 301] on div "USAA x 7478 (Debtor Jill Lot on authorized user with son) (Checking Account)" at bounding box center [639, 305] width 350 height 33
click at [1508, 66] on icon "submit" at bounding box center [1511, 62] width 13 height 13
click at [1512, 74] on button "submit" at bounding box center [1512, 62] width 32 height 32
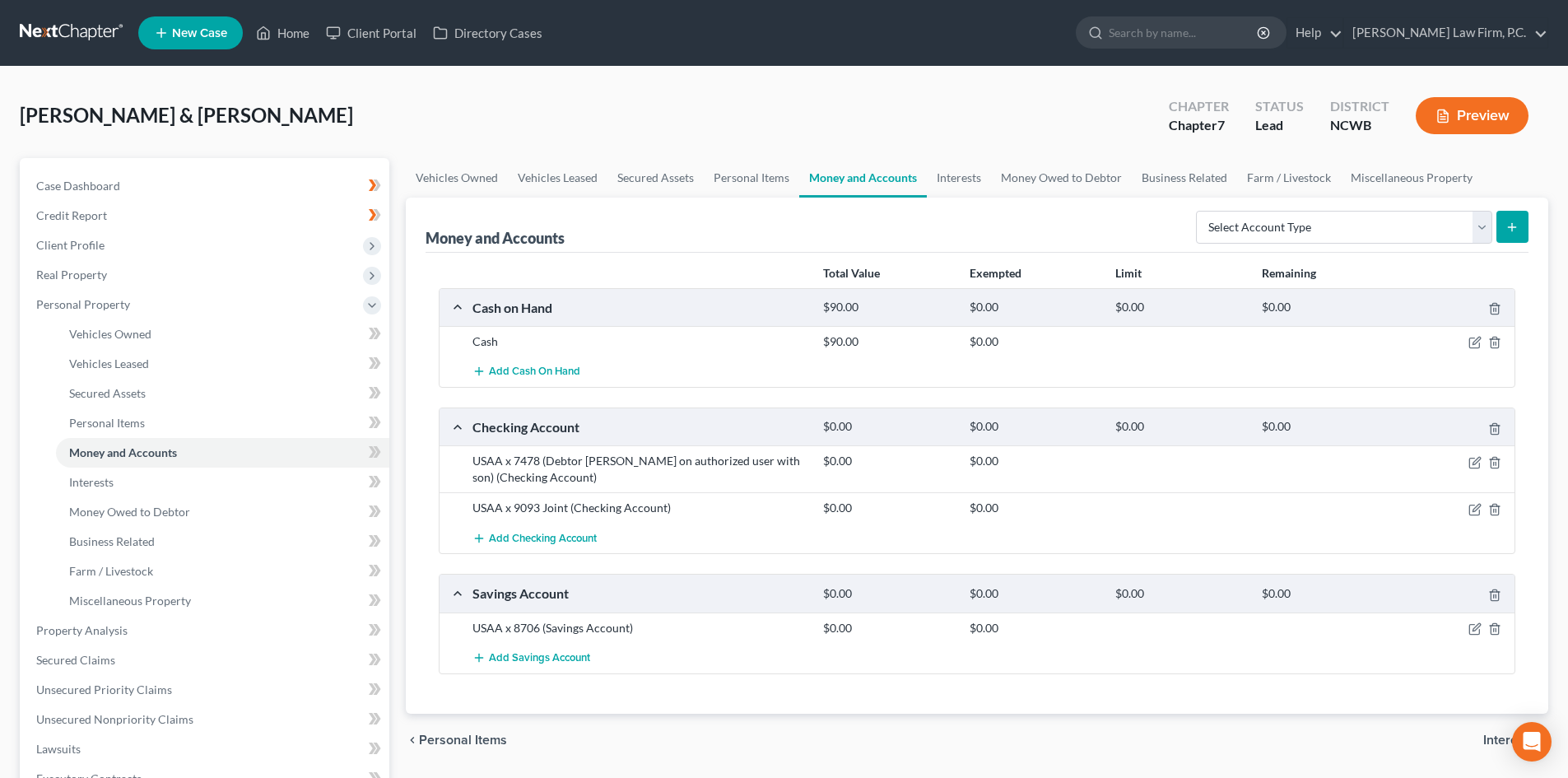
click at [1508, 222] on icon "submit" at bounding box center [1511, 226] width 13 height 13
click at [1479, 231] on select "Select Account Type Brokerage Cash on Hand Certificates of Deposit Checking Acc…" at bounding box center [1343, 227] width 296 height 33
select select "checking"
click at [1199, 211] on select "Select Account Type Brokerage Cash on Hand Certificates of Deposit Checking Acc…" at bounding box center [1343, 227] width 296 height 33
click at [1523, 221] on button "submit" at bounding box center [1512, 226] width 32 height 32
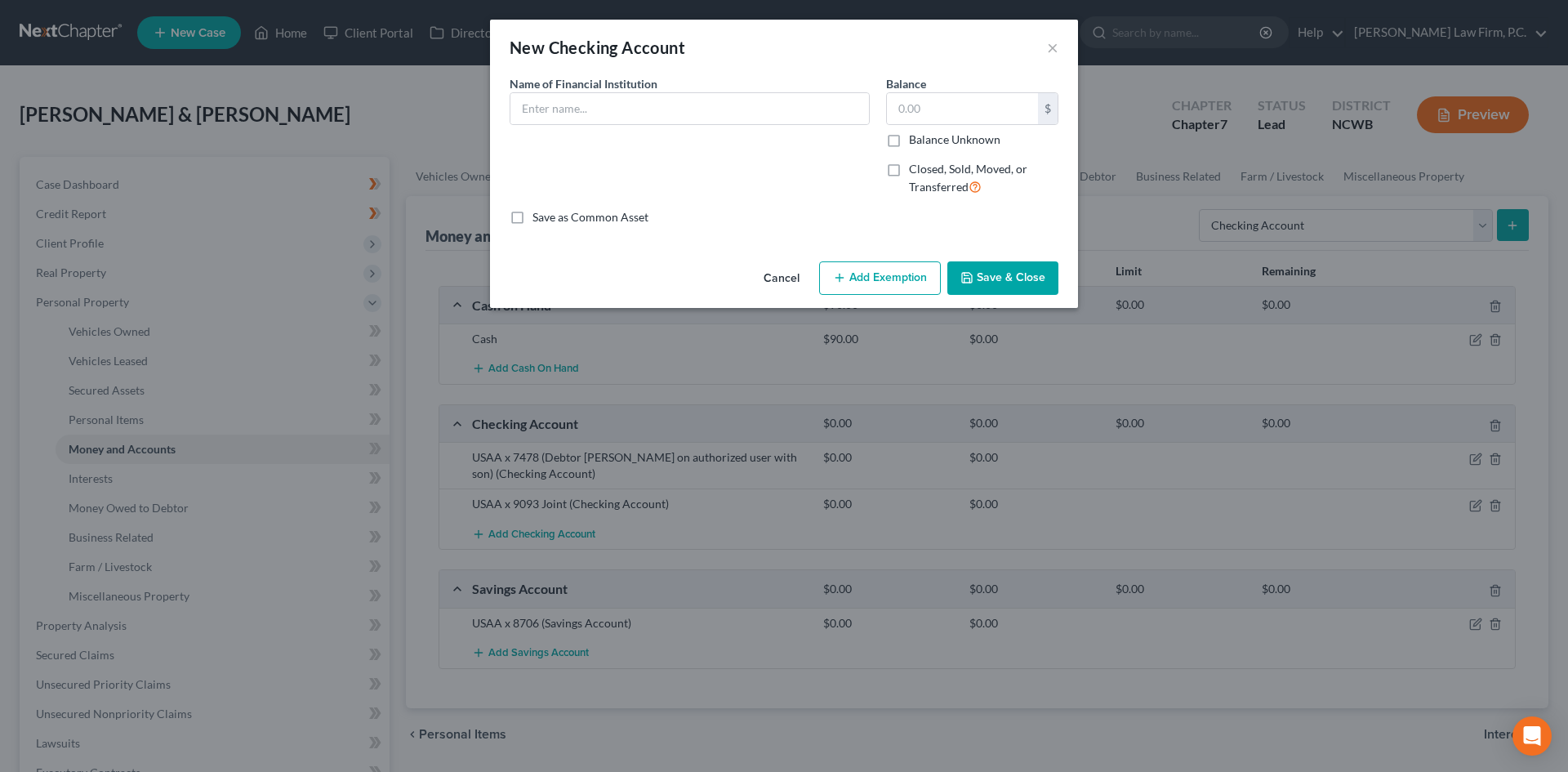
click at [627, 91] on div "Name of Financial Institution *" at bounding box center [689, 100] width 360 height 49
drag, startPoint x: 579, startPoint y: 160, endPoint x: 566, endPoint y: 115, distance: 46.8
click at [578, 160] on div "Name of Financial Institution *" at bounding box center [689, 142] width 376 height 134
click at [592, 114] on input "text" at bounding box center [689, 108] width 358 height 31
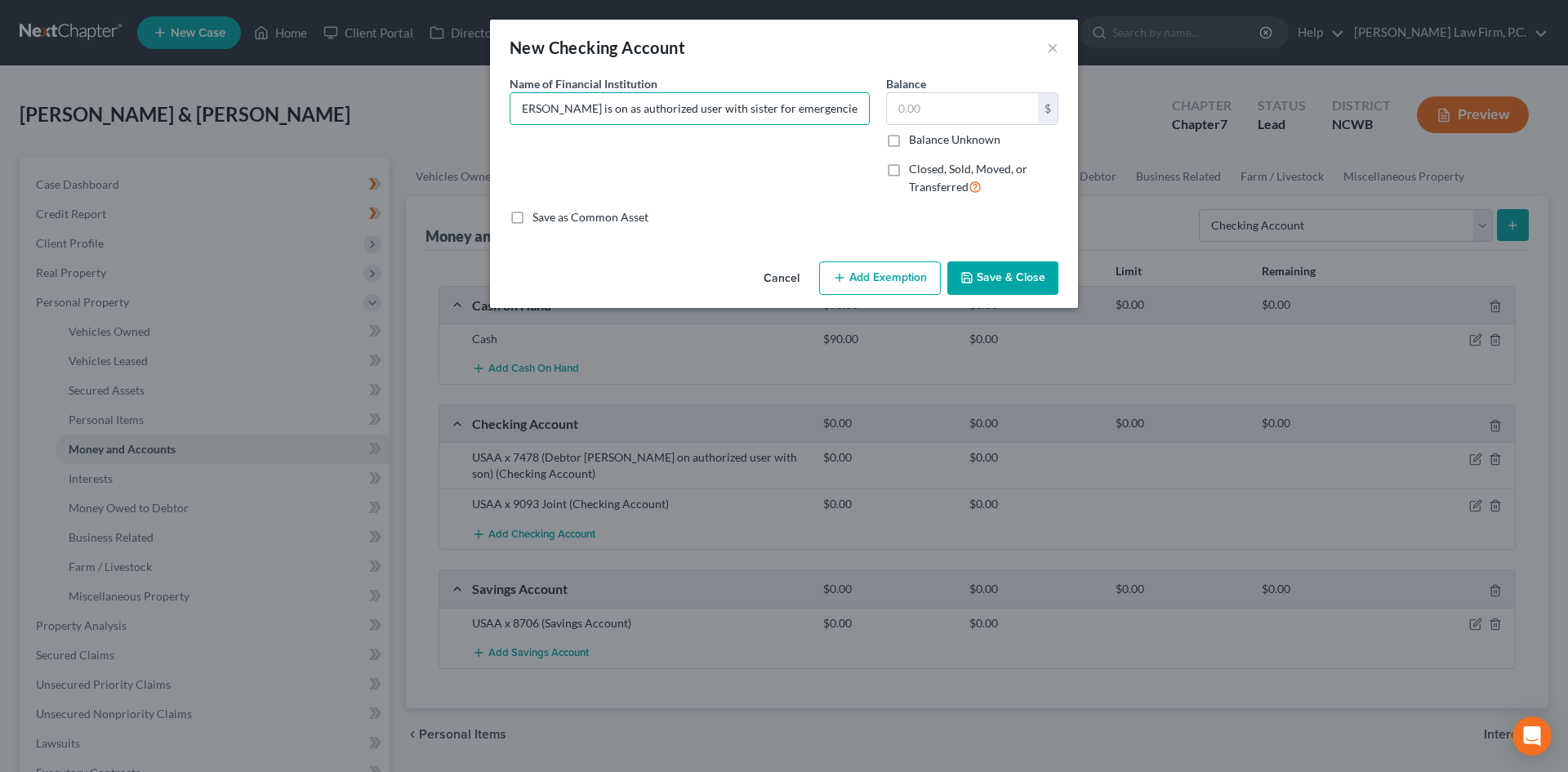
type input "USAA x6865 (Debtor Jill Lott is on as authorized user with sister for emergenci…"
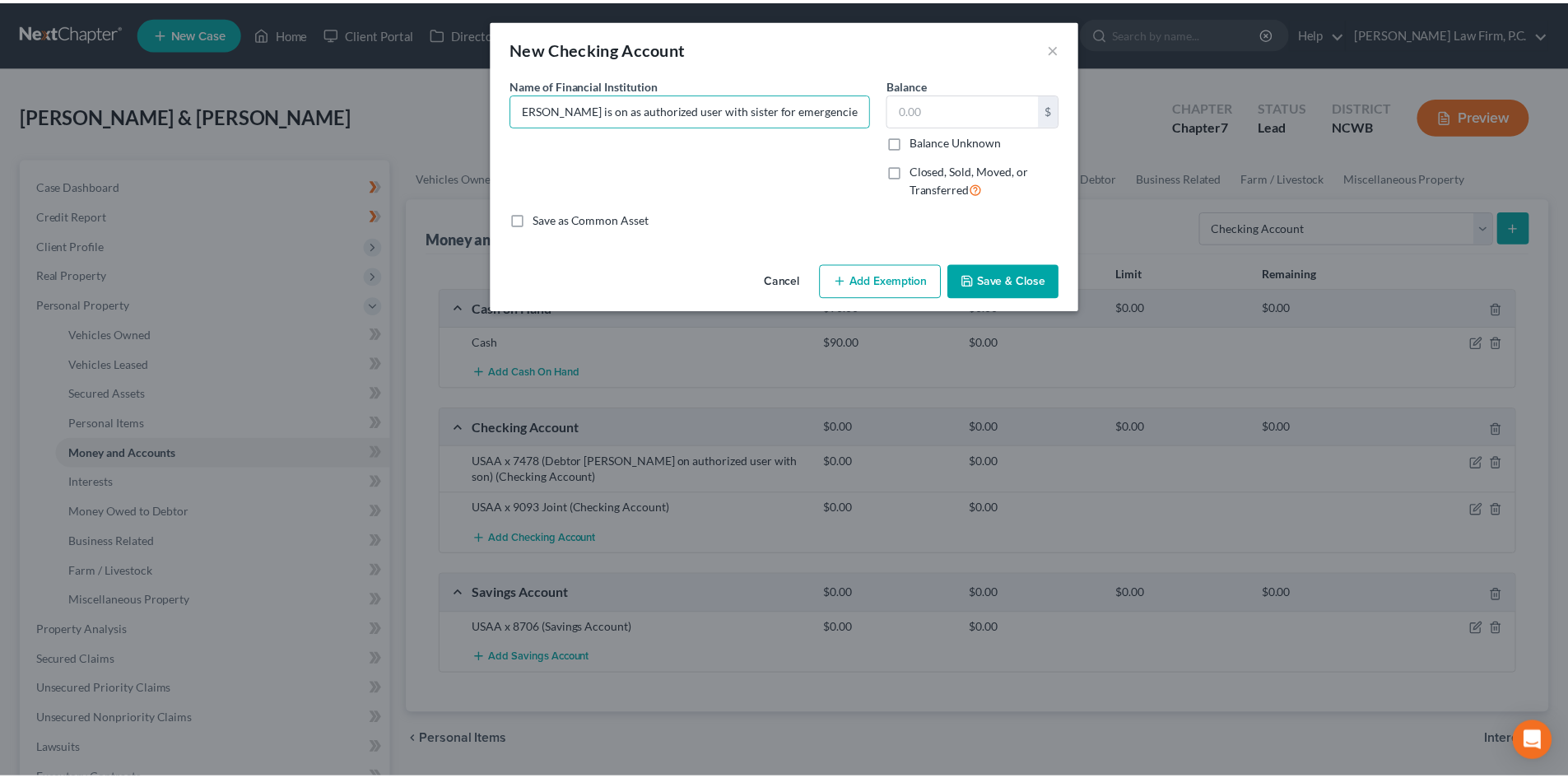
scroll to position [0, 0]
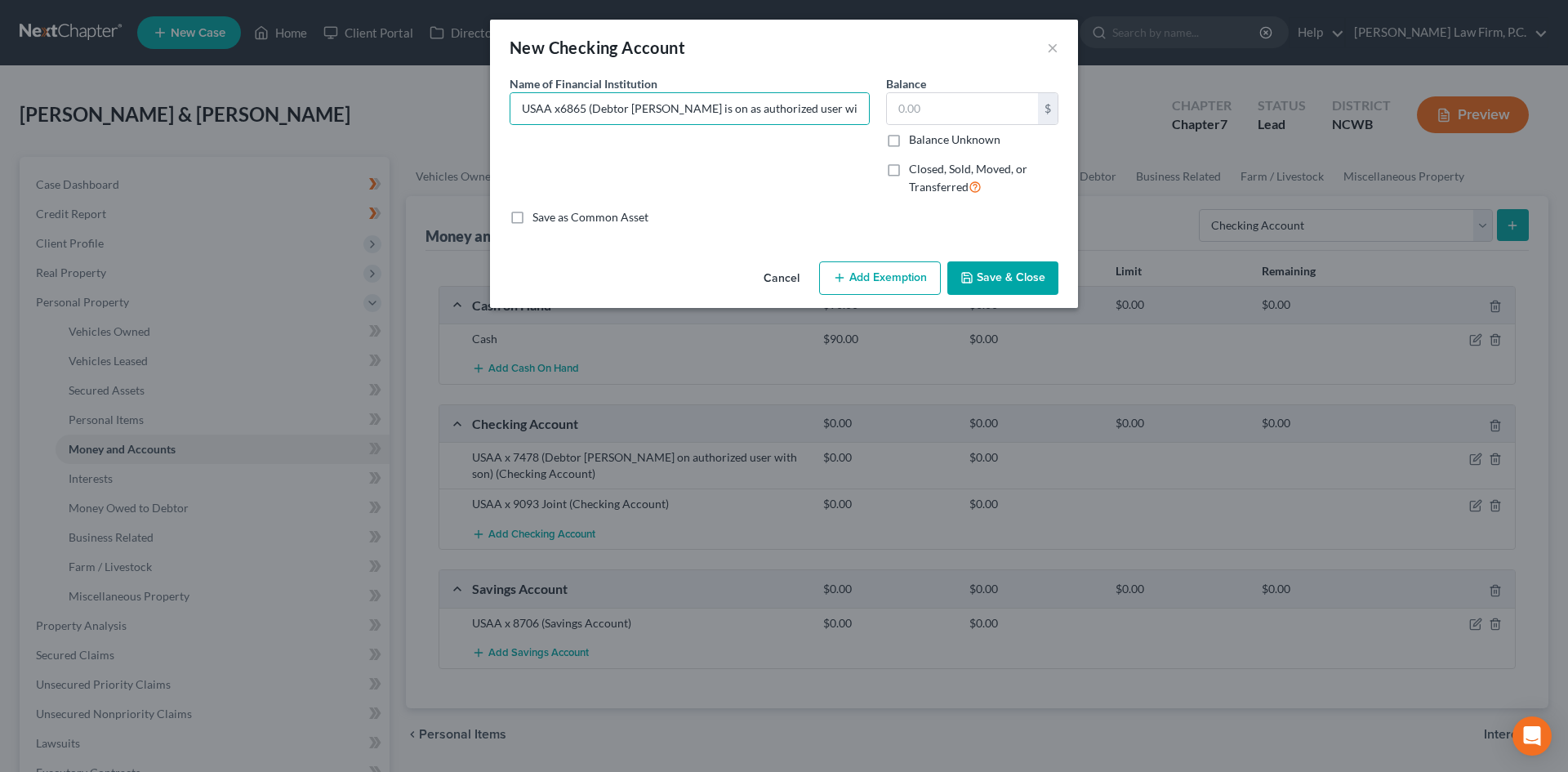
click at [1019, 276] on button "Save & Close" at bounding box center [1003, 278] width 111 height 35
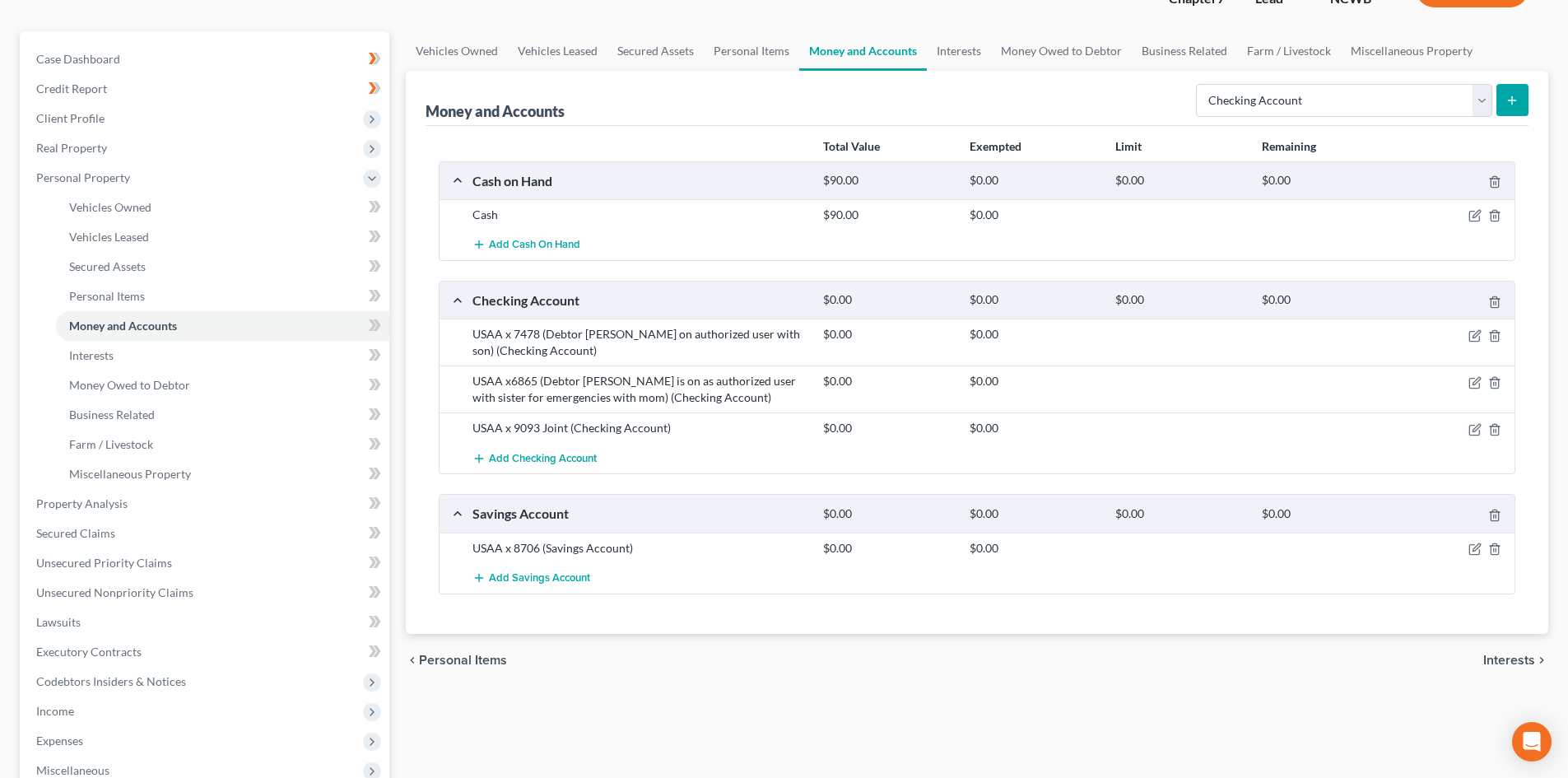
scroll to position [164, 0]
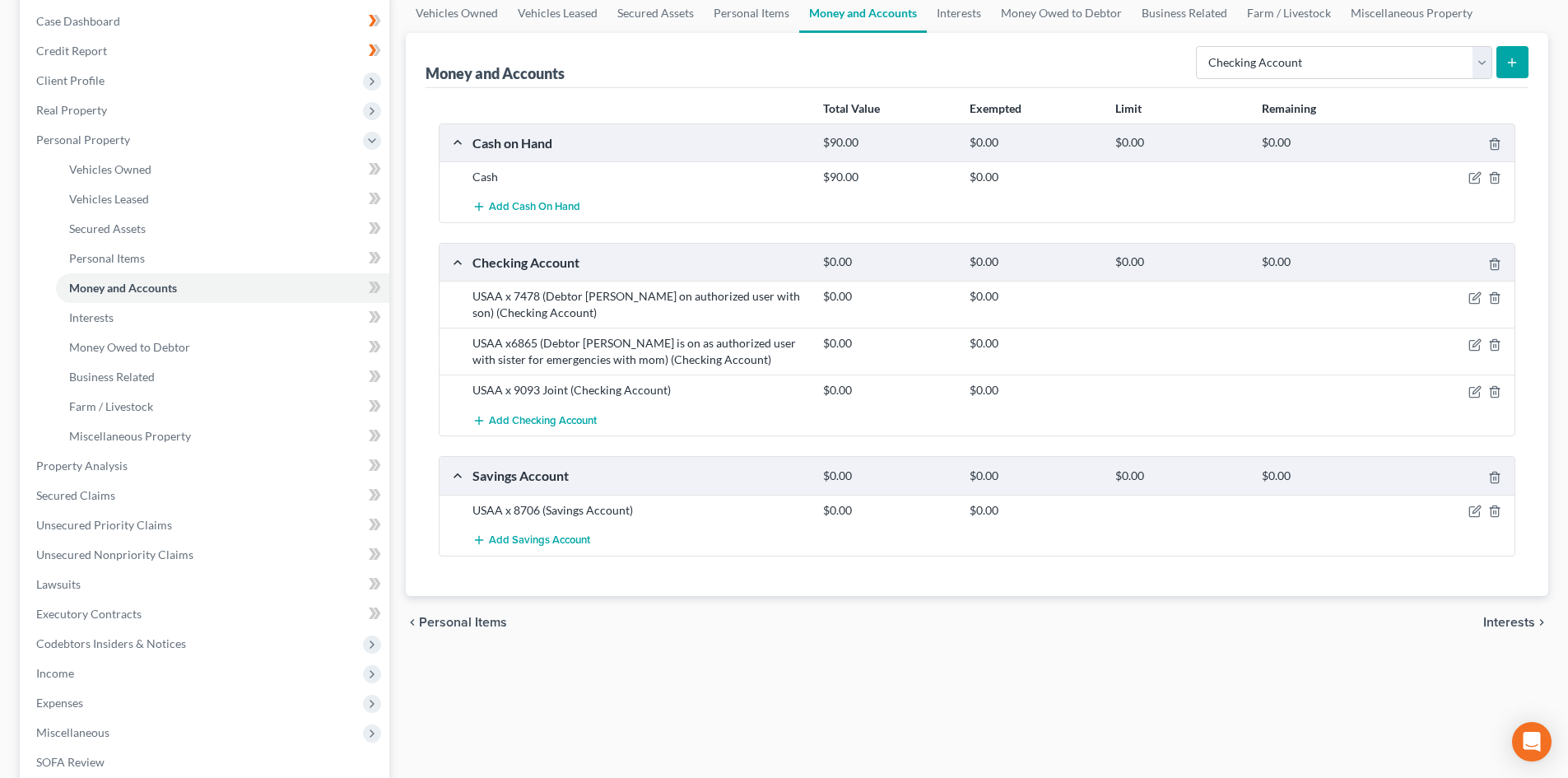
click at [1516, 75] on button "submit" at bounding box center [1512, 62] width 32 height 32
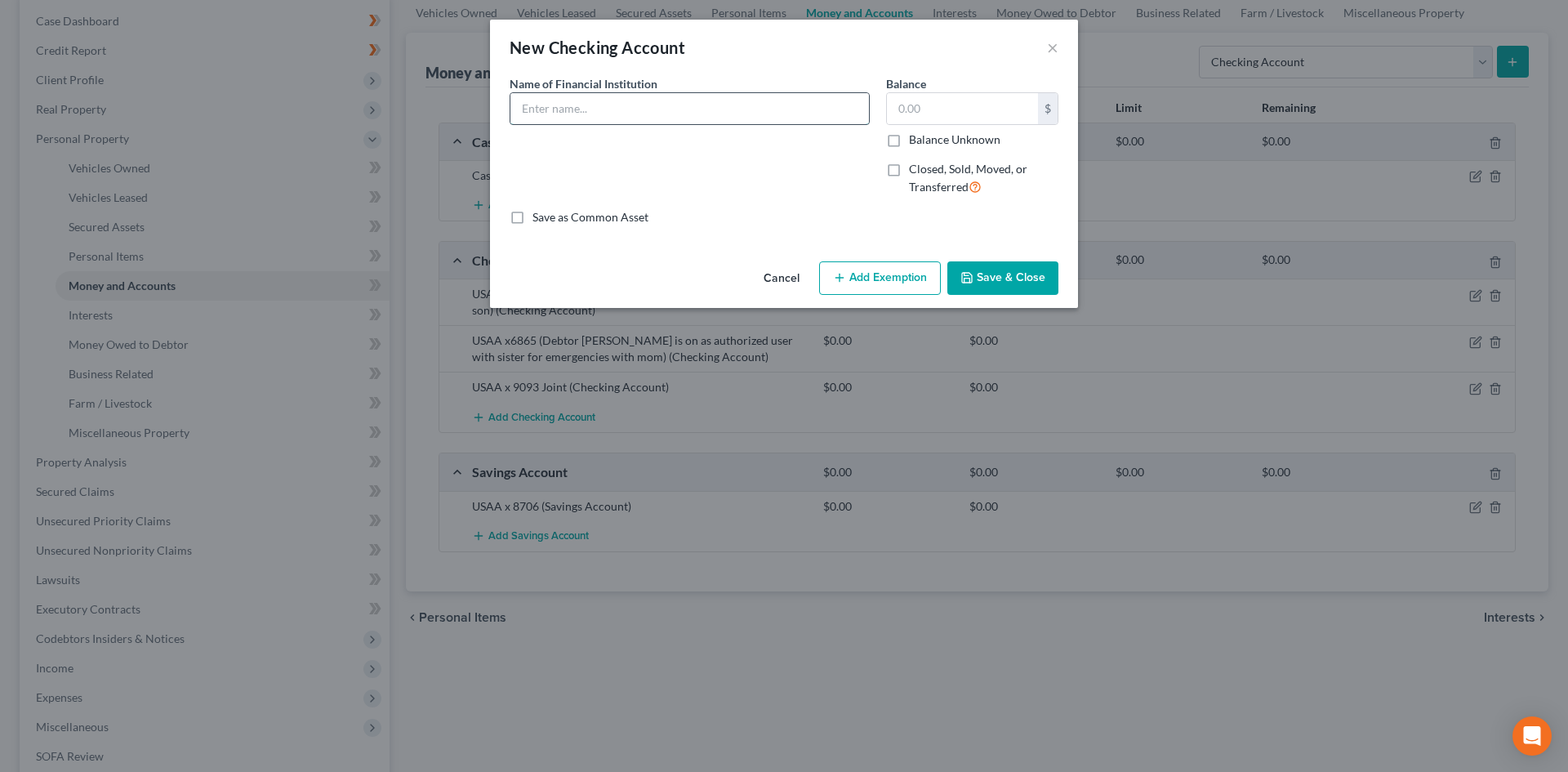
click at [624, 115] on input "text" at bounding box center [689, 108] width 358 height 31
drag, startPoint x: 1028, startPoint y: 273, endPoint x: 672, endPoint y: 180, distance: 367.9
click at [672, 180] on div "New Checking Account × An exemption set must first be selected from the Filing …" at bounding box center [784, 164] width 588 height 288
click at [644, 104] on input "USAA x9708 (Household Account)" at bounding box center [689, 108] width 358 height 31
type input "USAA x9708 (Household Expense Account)"
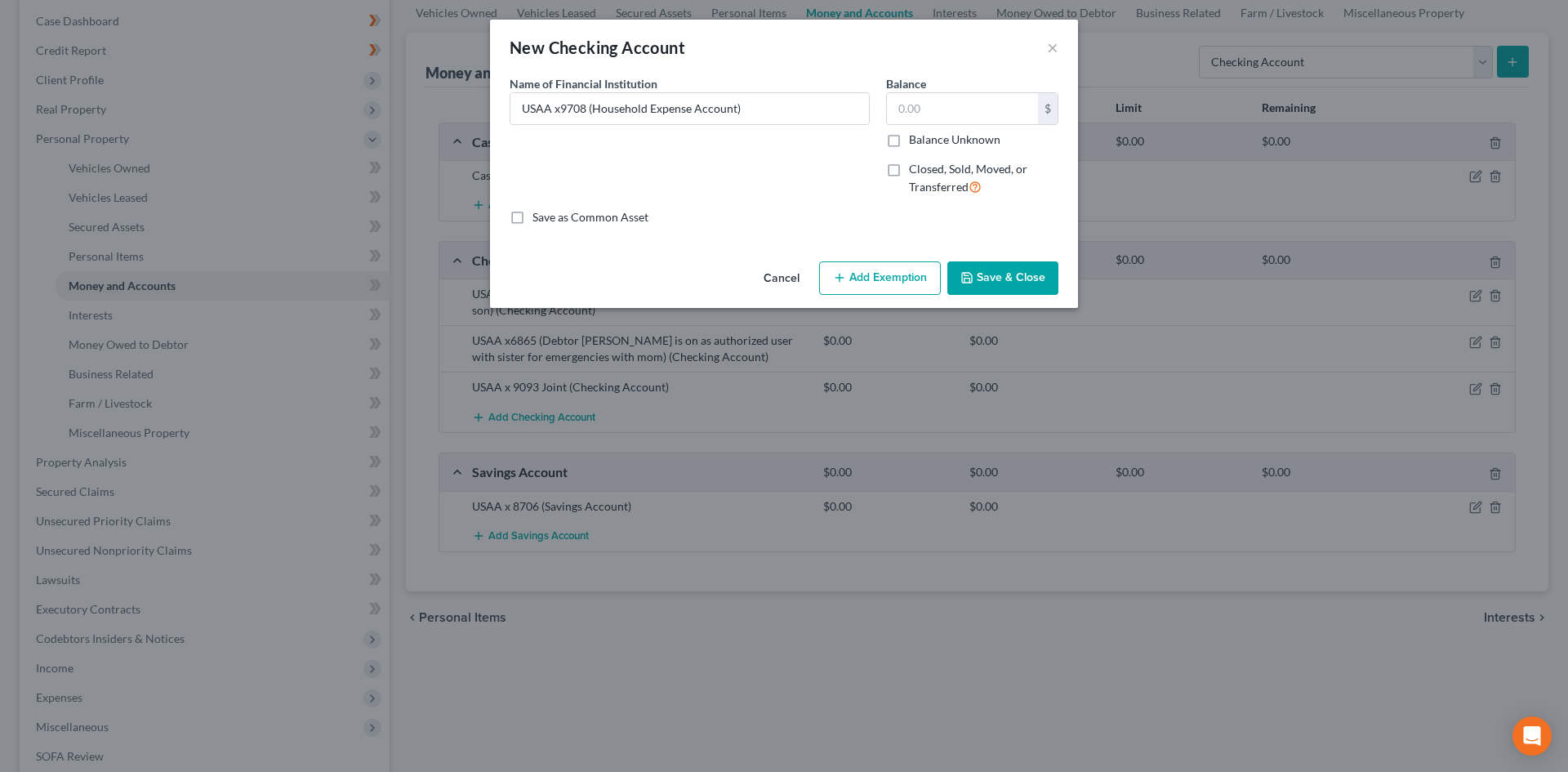
click at [1014, 278] on button "Save & Close" at bounding box center [1003, 278] width 111 height 35
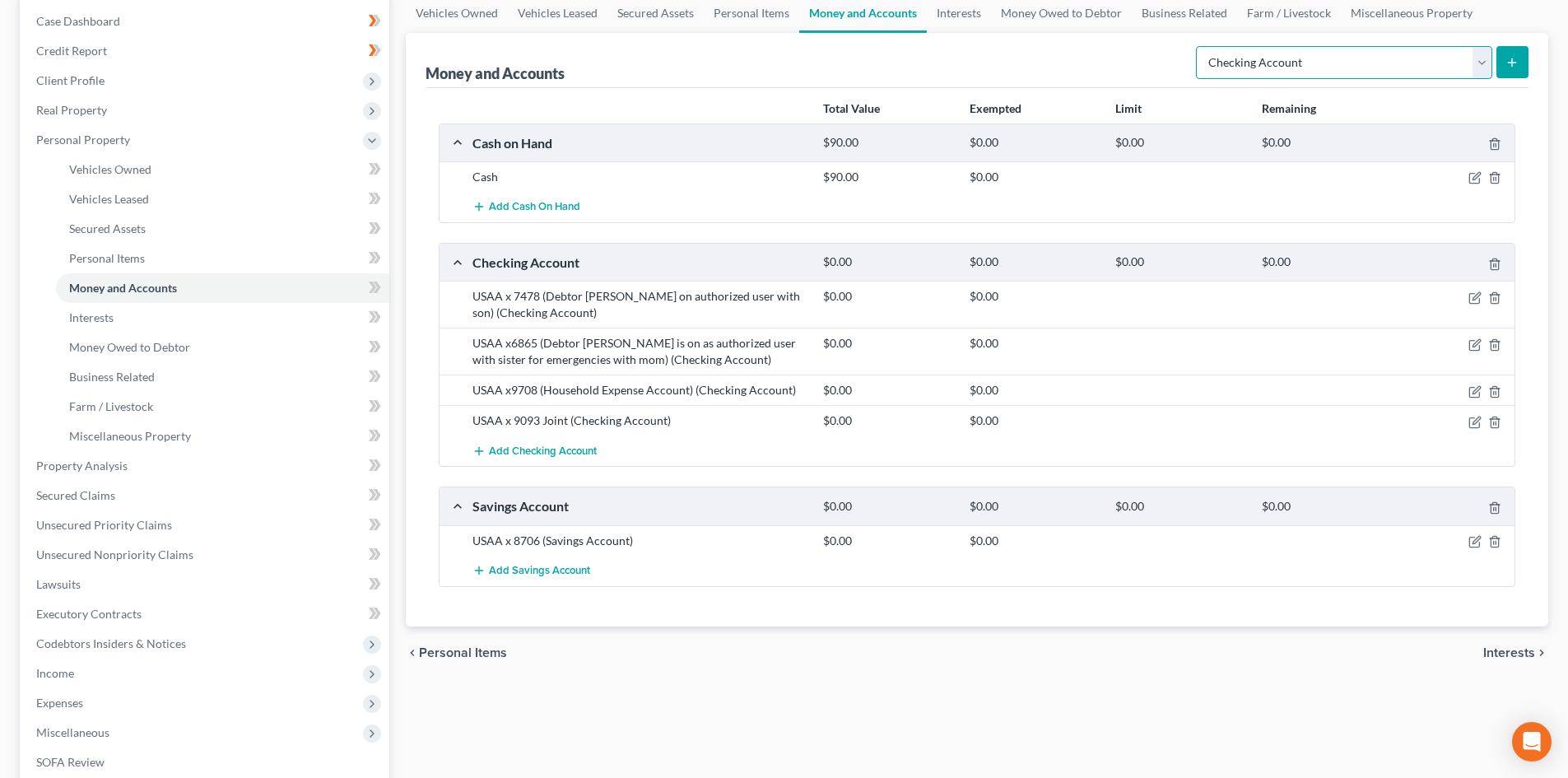
click at [1478, 60] on select "Select Account Type Brokerage Cash on Hand Certificates of Deposit Checking Acc…" at bounding box center [1343, 63] width 296 height 33
click at [1513, 56] on icon "submit" at bounding box center [1511, 62] width 13 height 13
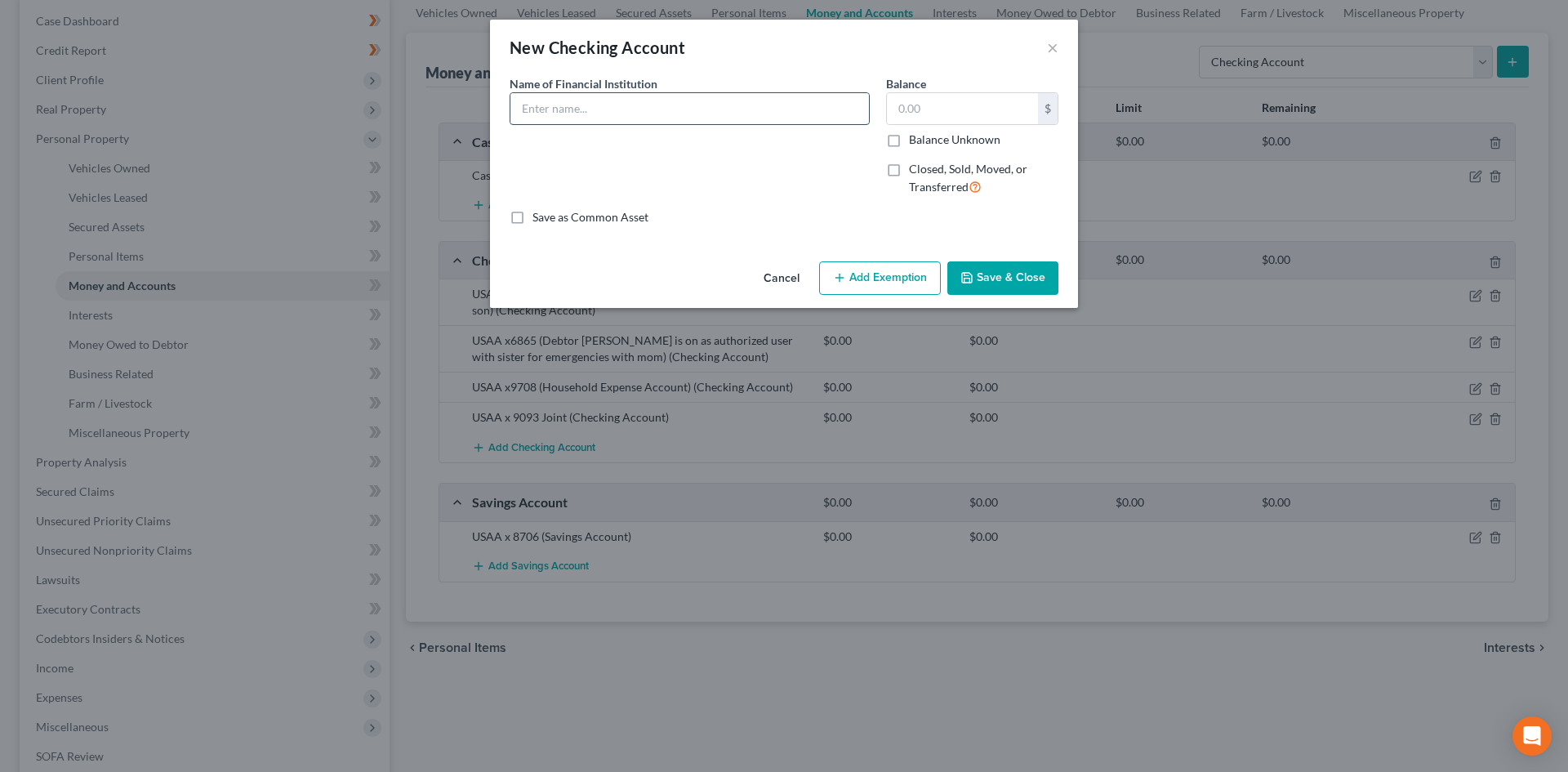
click at [676, 110] on input "text" at bounding box center [689, 108] width 358 height 31
type input "Venmo (connected to checking)"
click at [965, 272] on button "Save & Close" at bounding box center [1003, 278] width 111 height 35
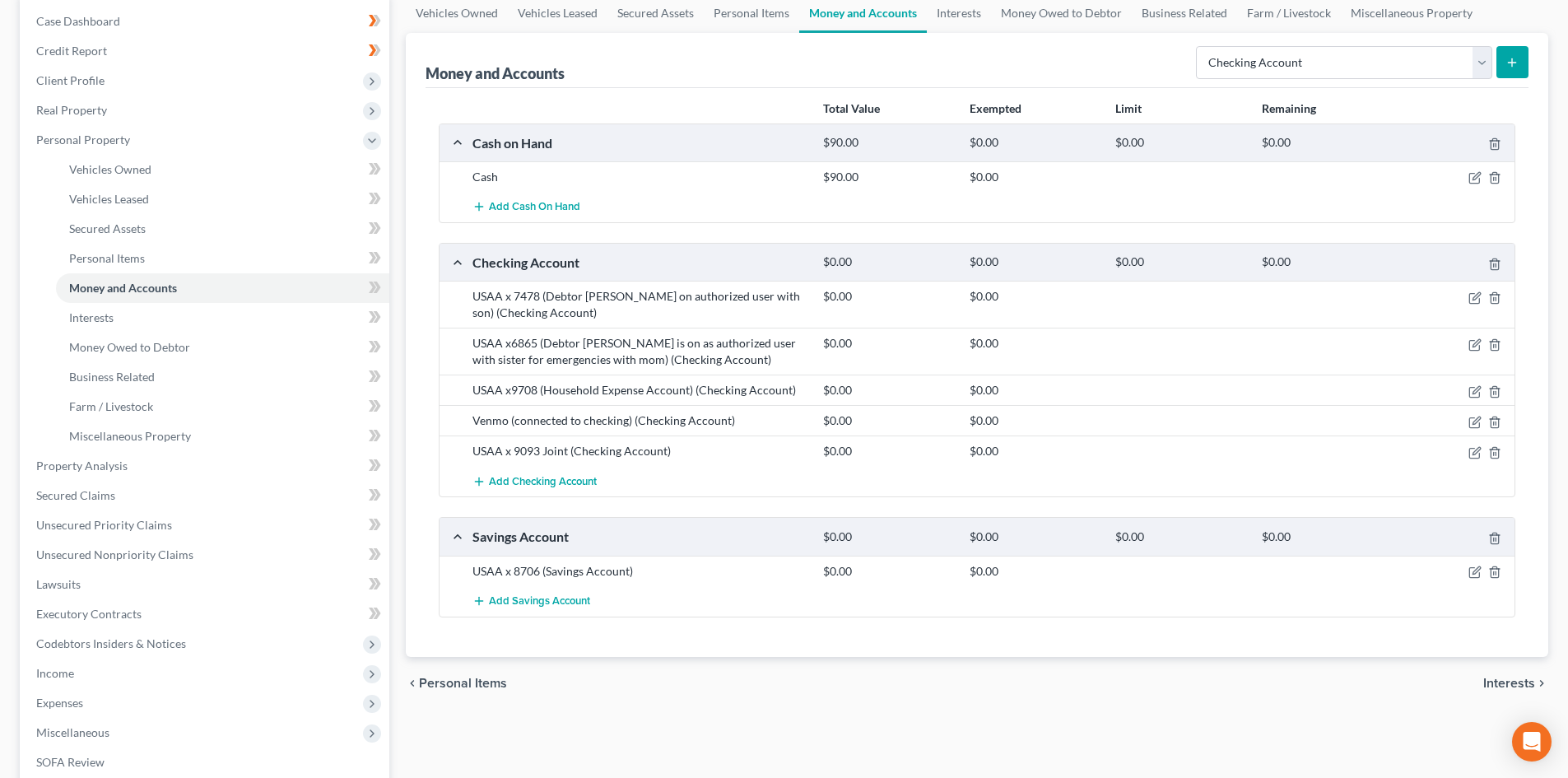
click at [1510, 61] on icon "submit" at bounding box center [1511, 62] width 13 height 13
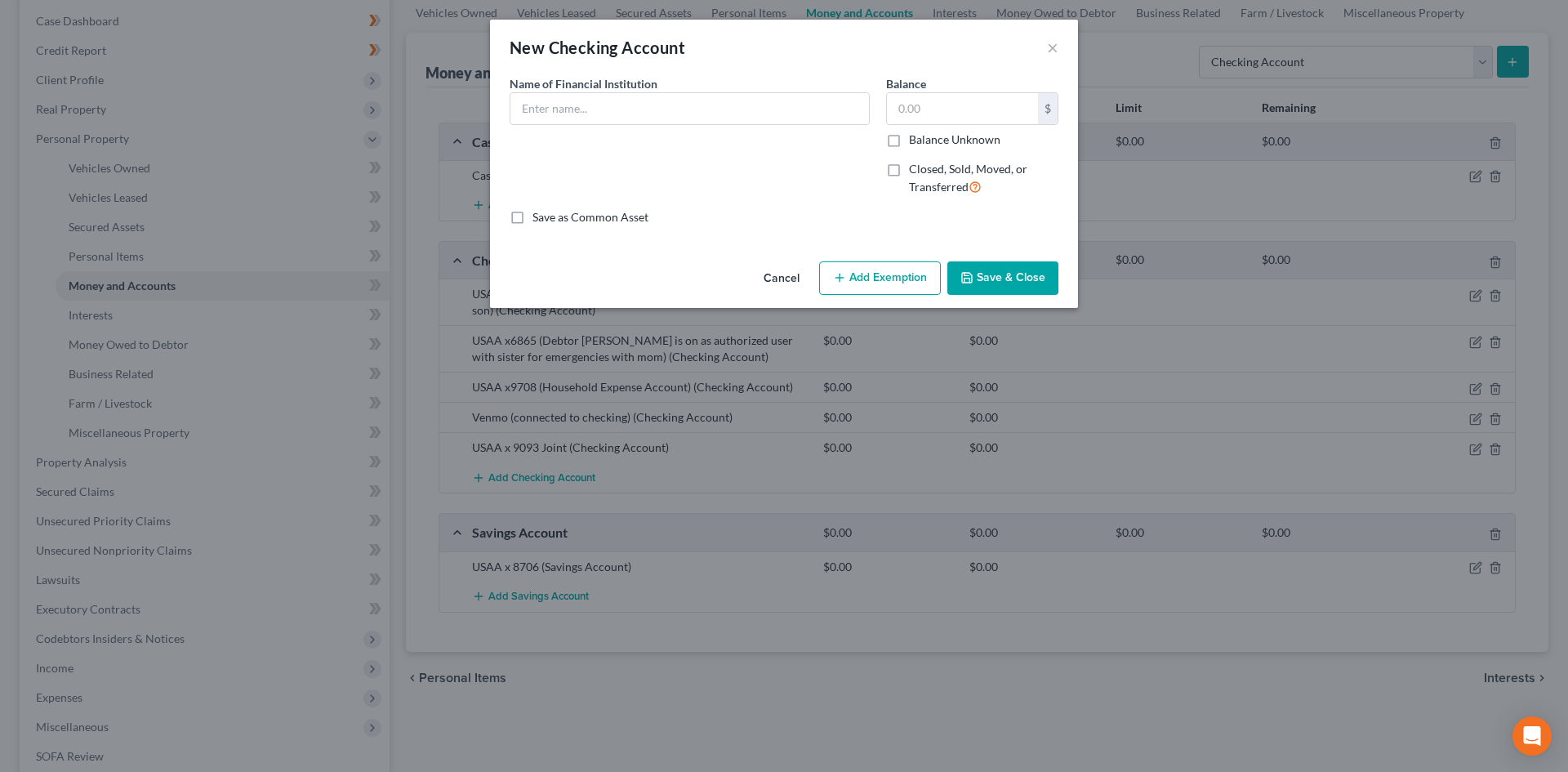
click at [787, 277] on button "Cancel" at bounding box center [781, 279] width 62 height 33
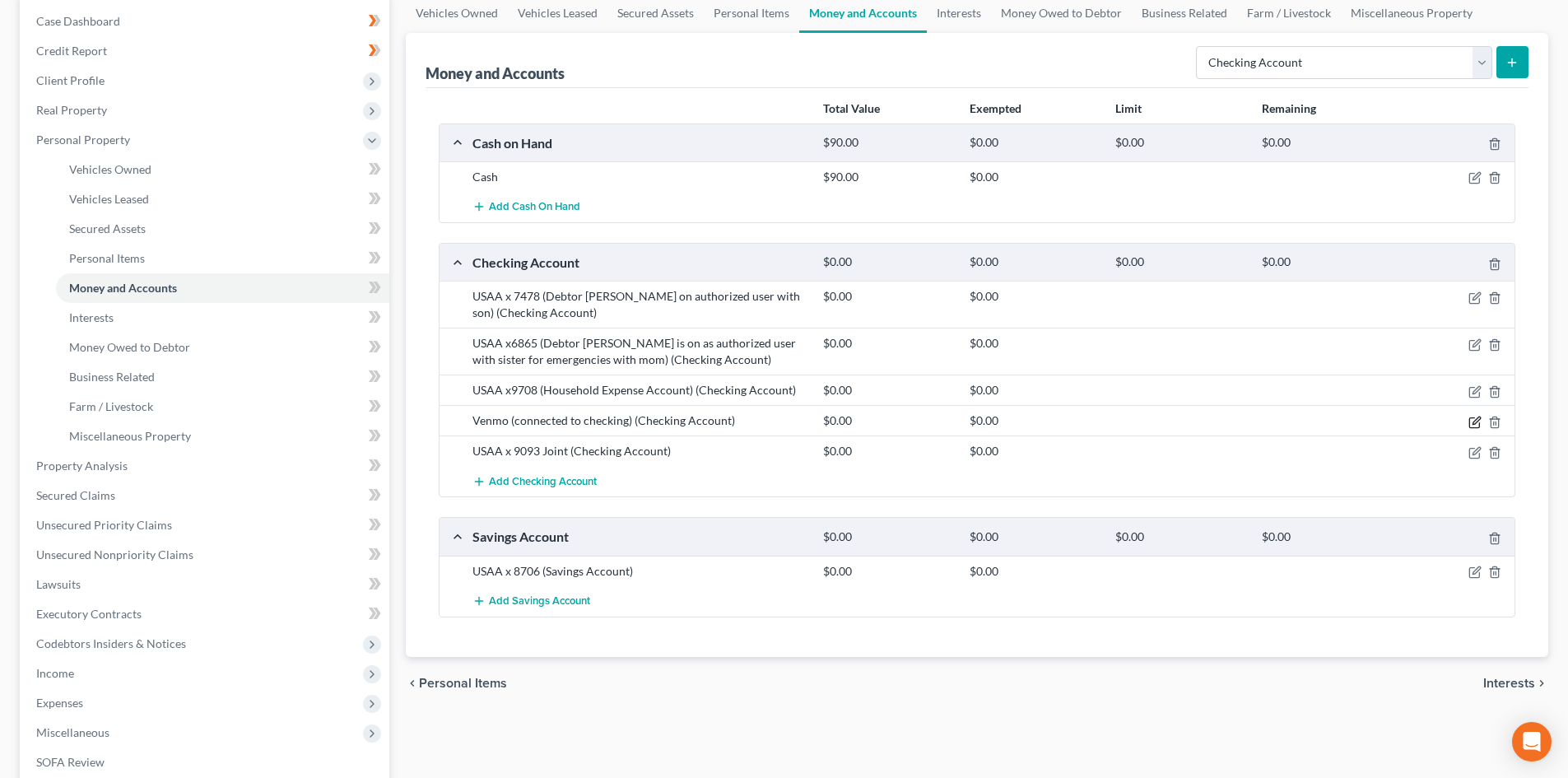
click at [1474, 421] on icon "button" at bounding box center [1474, 422] width 13 height 13
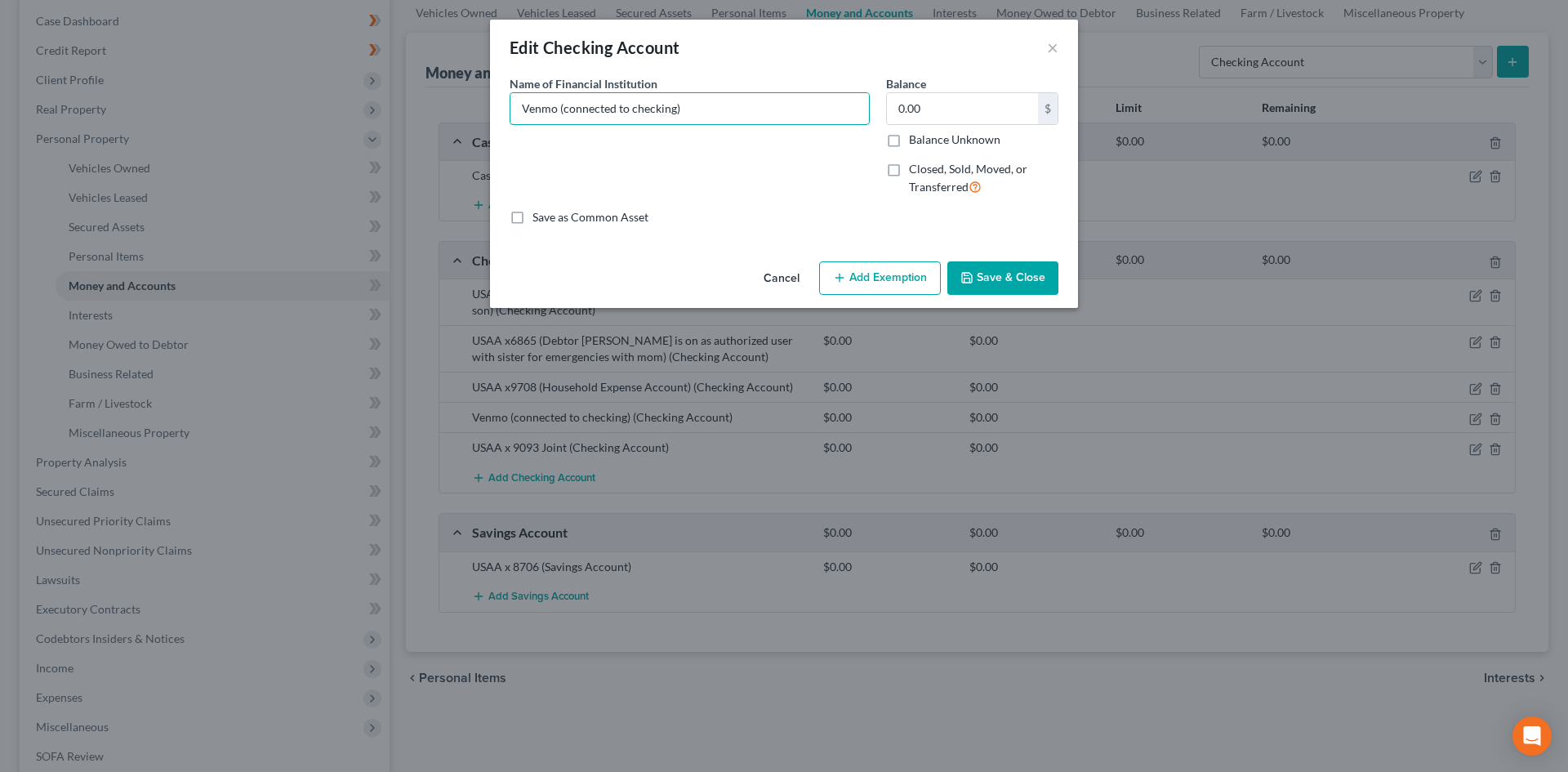
drag, startPoint x: 719, startPoint y: 102, endPoint x: 421, endPoint y: 107, distance: 298.0
click at [421, 107] on div "Edit Checking Account × An exemption set must first be selected from the Filing…" at bounding box center [784, 386] width 1568 height 772
click at [782, 274] on button "Cancel" at bounding box center [781, 279] width 62 height 33
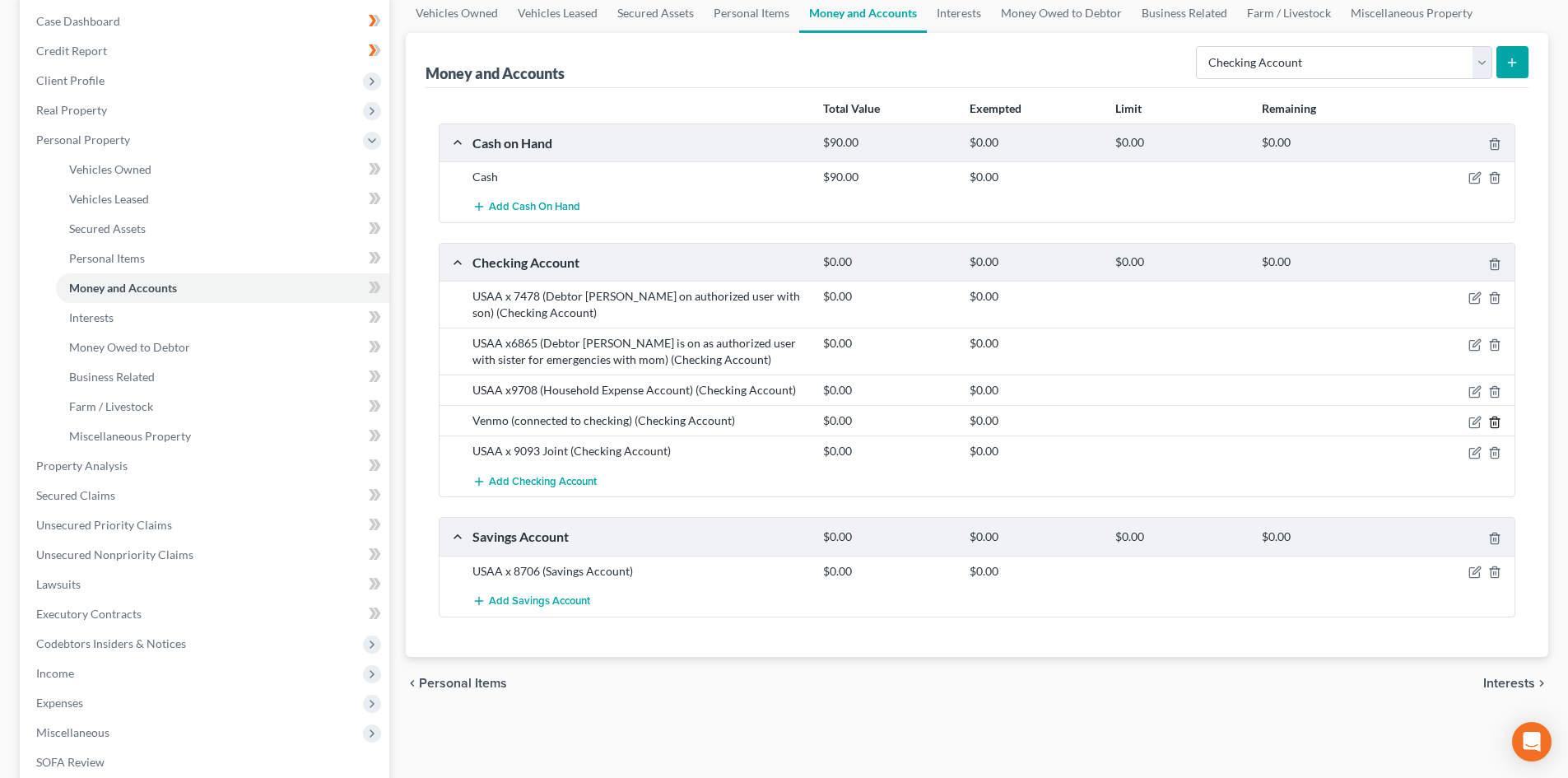
click at [1491, 421] on icon "button" at bounding box center [1494, 422] width 13 height 13
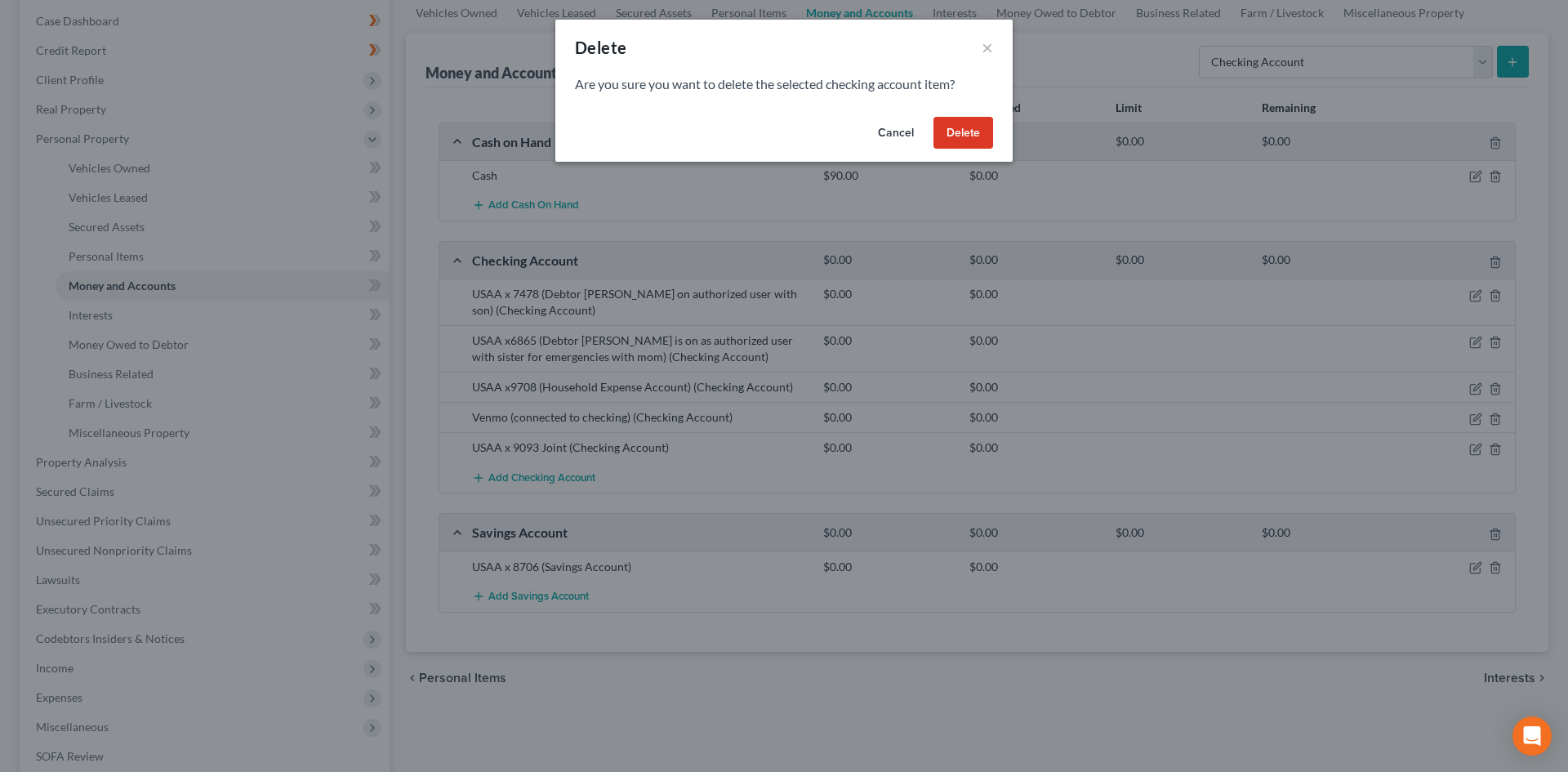
click at [958, 144] on button "Delete" at bounding box center [963, 134] width 60 height 33
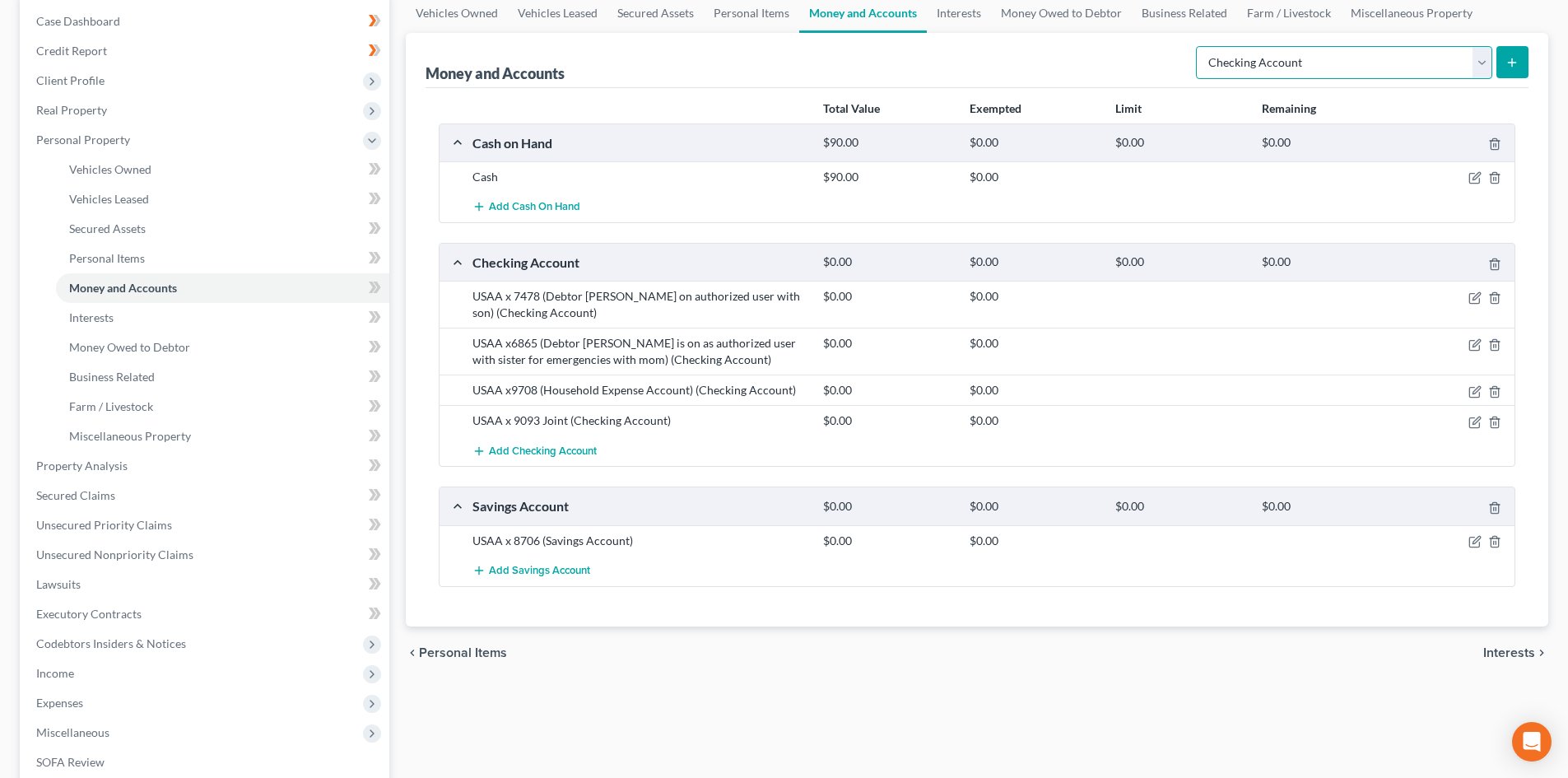
click at [1428, 64] on select "Select Account Type Brokerage Cash on Hand Certificates of Deposit Checking Acc…" at bounding box center [1343, 63] width 296 height 33
select select "other"
click at [1199, 46] on select "Select Account Type Brokerage Cash on Hand Certificates of Deposit Checking Acc…" at bounding box center [1343, 63] width 296 height 33
click at [1506, 62] on icon "submit" at bounding box center [1511, 62] width 13 height 13
click at [1491, 66] on select "Select Account Type Brokerage Cash on Hand Certificates of Deposit Checking Acc…" at bounding box center [1343, 63] width 296 height 33
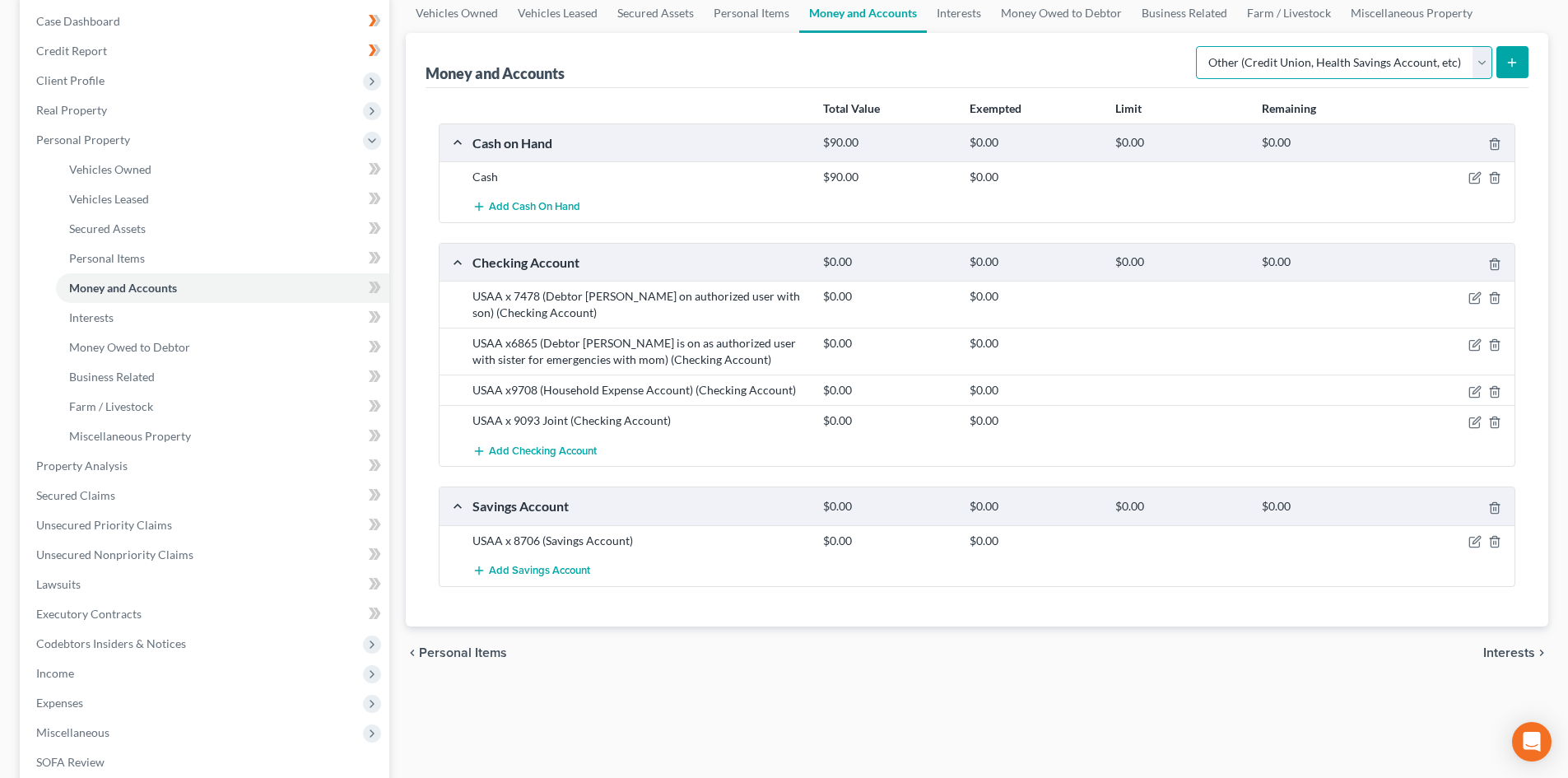
click at [1199, 46] on select "Select Account Type Brokerage Cash on Hand Certificates of Deposit Checking Acc…" at bounding box center [1343, 63] width 296 height 33
click at [1510, 66] on icon "submit" at bounding box center [1511, 62] width 13 height 13
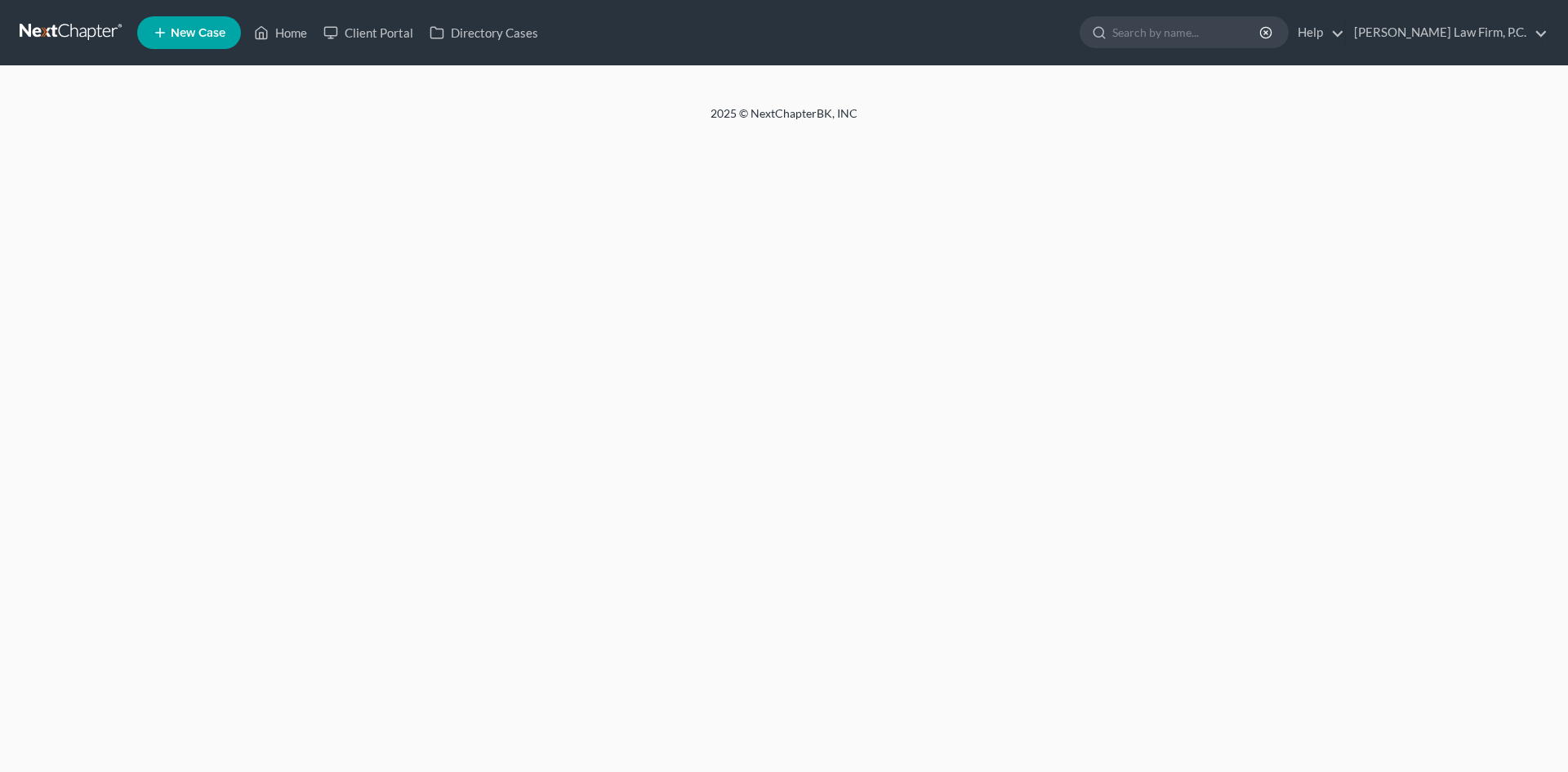
select select "2"
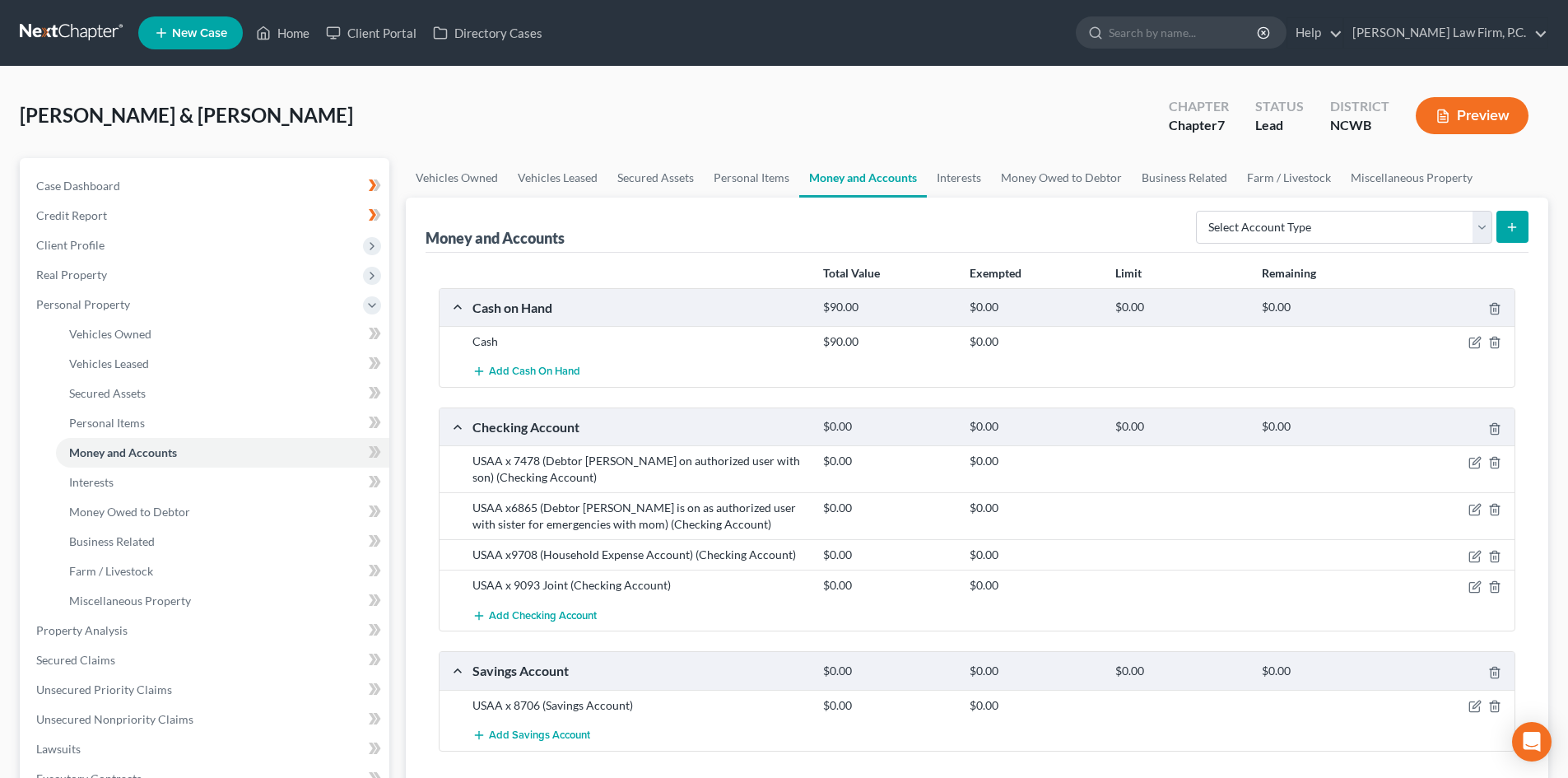
click at [1519, 224] on button "submit" at bounding box center [1512, 226] width 32 height 32
click at [1479, 233] on select "Select Account Type Brokerage Cash on Hand Certificates of Deposit Checking Acc…" at bounding box center [1343, 227] width 296 height 33
select select "other"
click at [1199, 211] on select "Select Account Type Brokerage Cash on Hand Certificates of Deposit Checking Acc…" at bounding box center [1343, 227] width 296 height 33
click at [1512, 225] on line "submit" at bounding box center [1512, 226] width 0 height 7
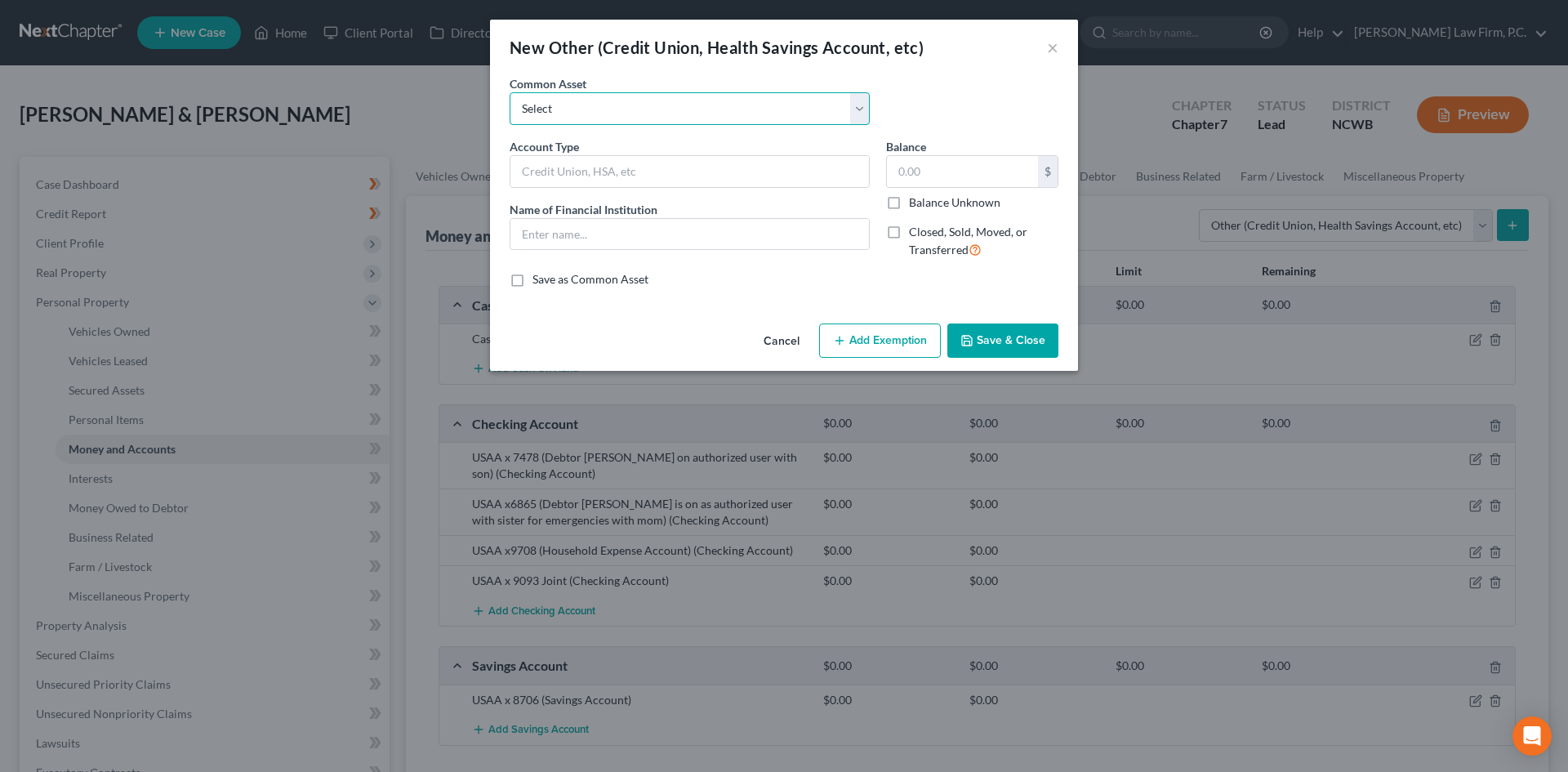
click at [604, 117] on select "Select Pension Online Online" at bounding box center [689, 108] width 360 height 33
select select "1"
click at [510, 92] on select "Select Pension Online Online" at bounding box center [689, 108] width 360 height 33
type input "Online"
type input "Venmo"
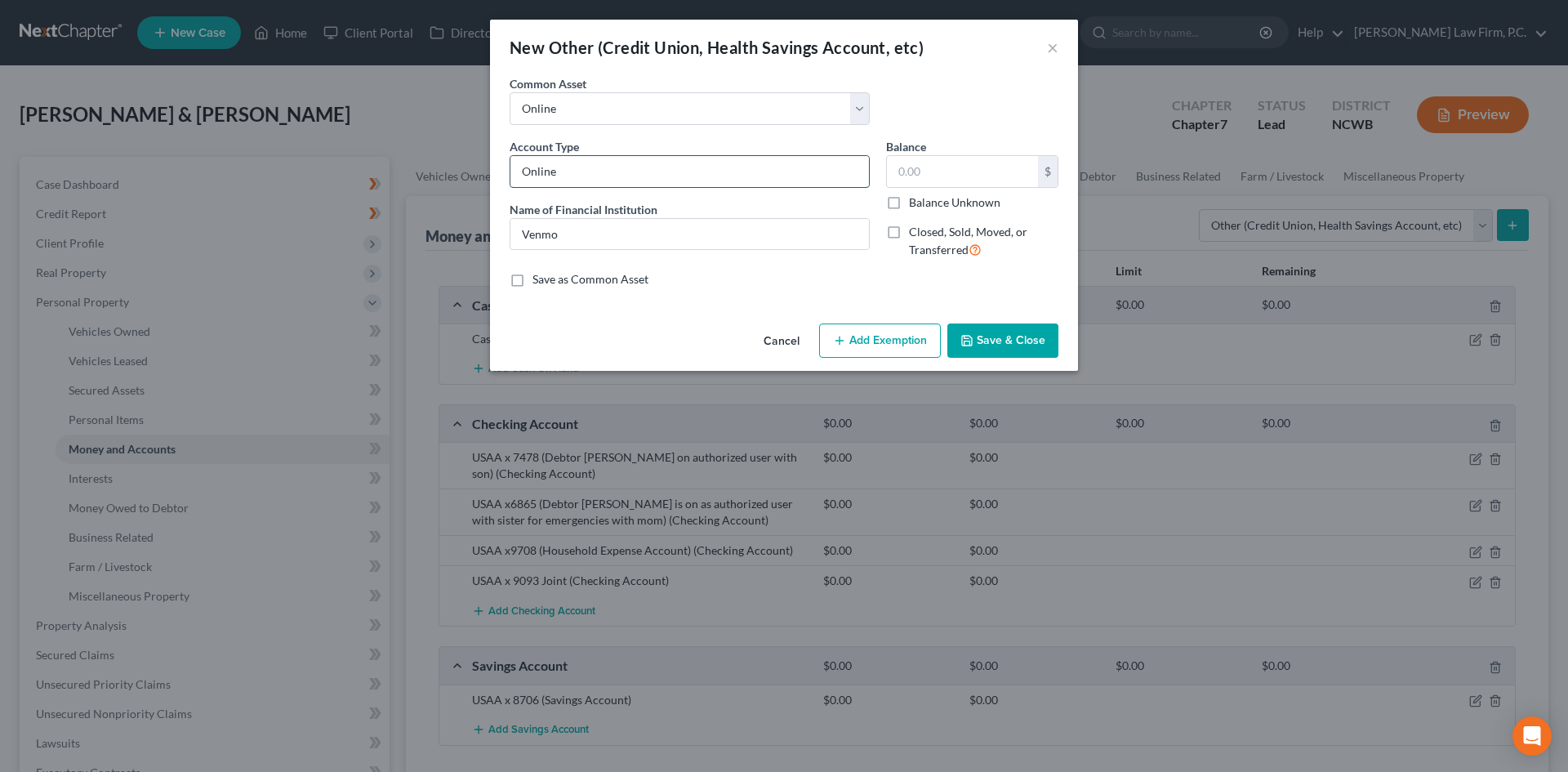
click at [603, 182] on input "Online" at bounding box center [689, 172] width 358 height 31
type input "Online (all connected to Checking)"
click at [604, 232] on input "Venmo" at bounding box center [689, 234] width 358 height 31
type input "Venmo / PayPal / Cash App"
click at [1009, 333] on button "Save & Close" at bounding box center [1003, 341] width 111 height 35
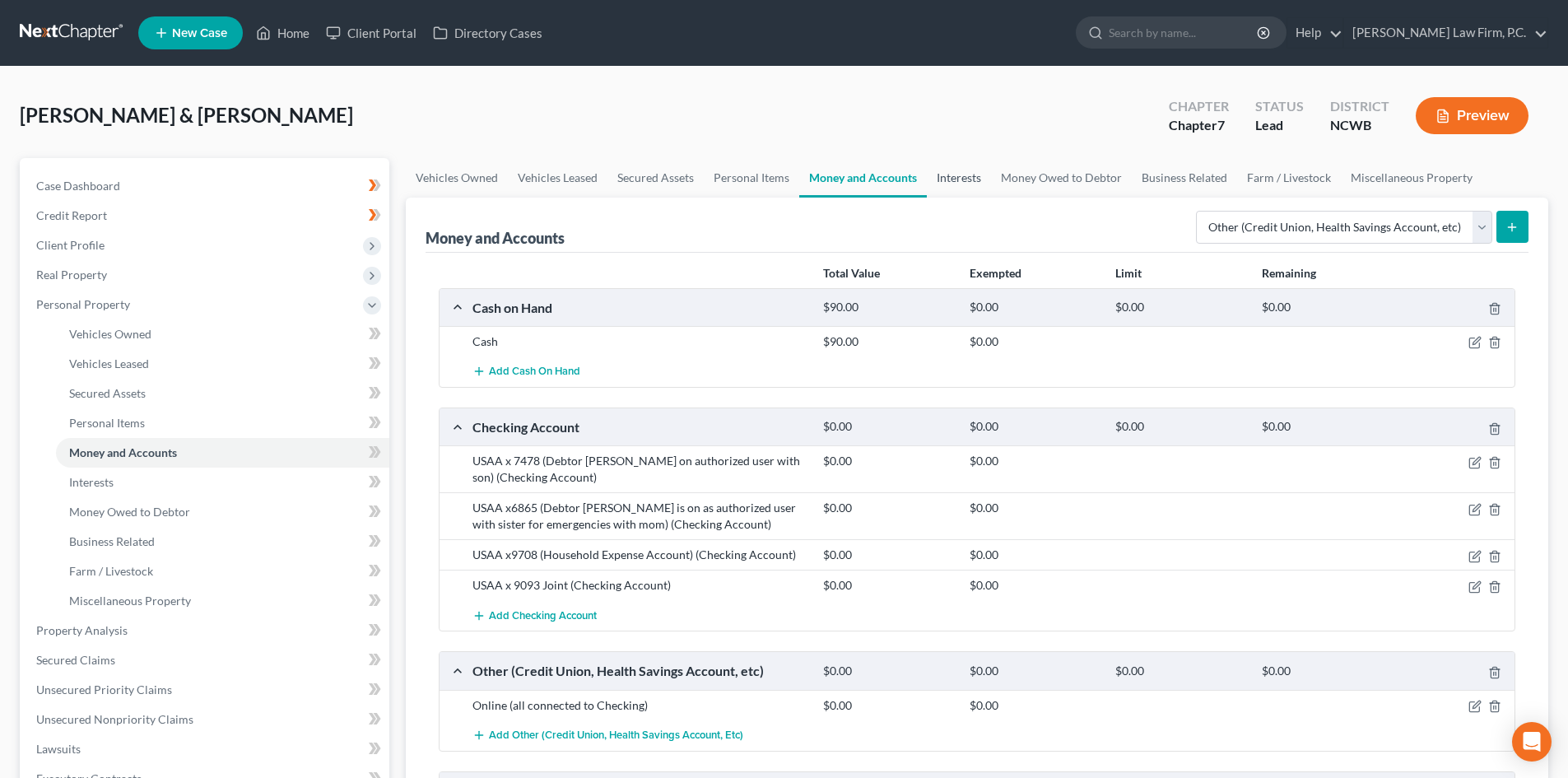
click at [947, 186] on link "Interests" at bounding box center [958, 177] width 64 height 39
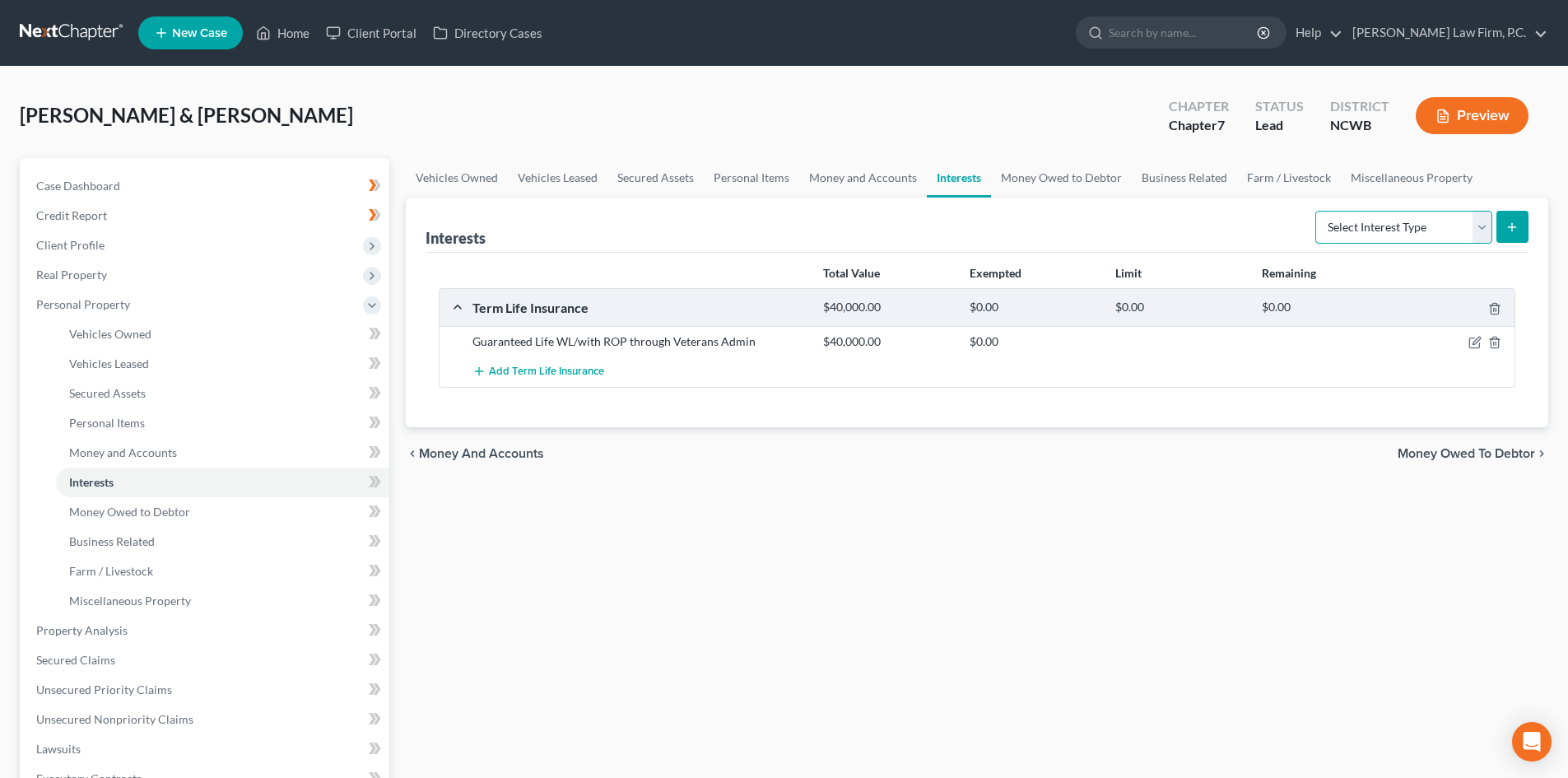
click at [1383, 226] on select "Select Interest Type 401K Annuity Bond Education IRA Government Bond Government…" at bounding box center [1404, 227] width 177 height 33
select select "government_pension_plan"
click at [1317, 211] on select "Select Interest Type 401K Annuity Bond Education IRA Government Bond Government…" at bounding box center [1404, 227] width 177 height 33
click at [1513, 225] on icon "submit" at bounding box center [1511, 226] width 13 height 13
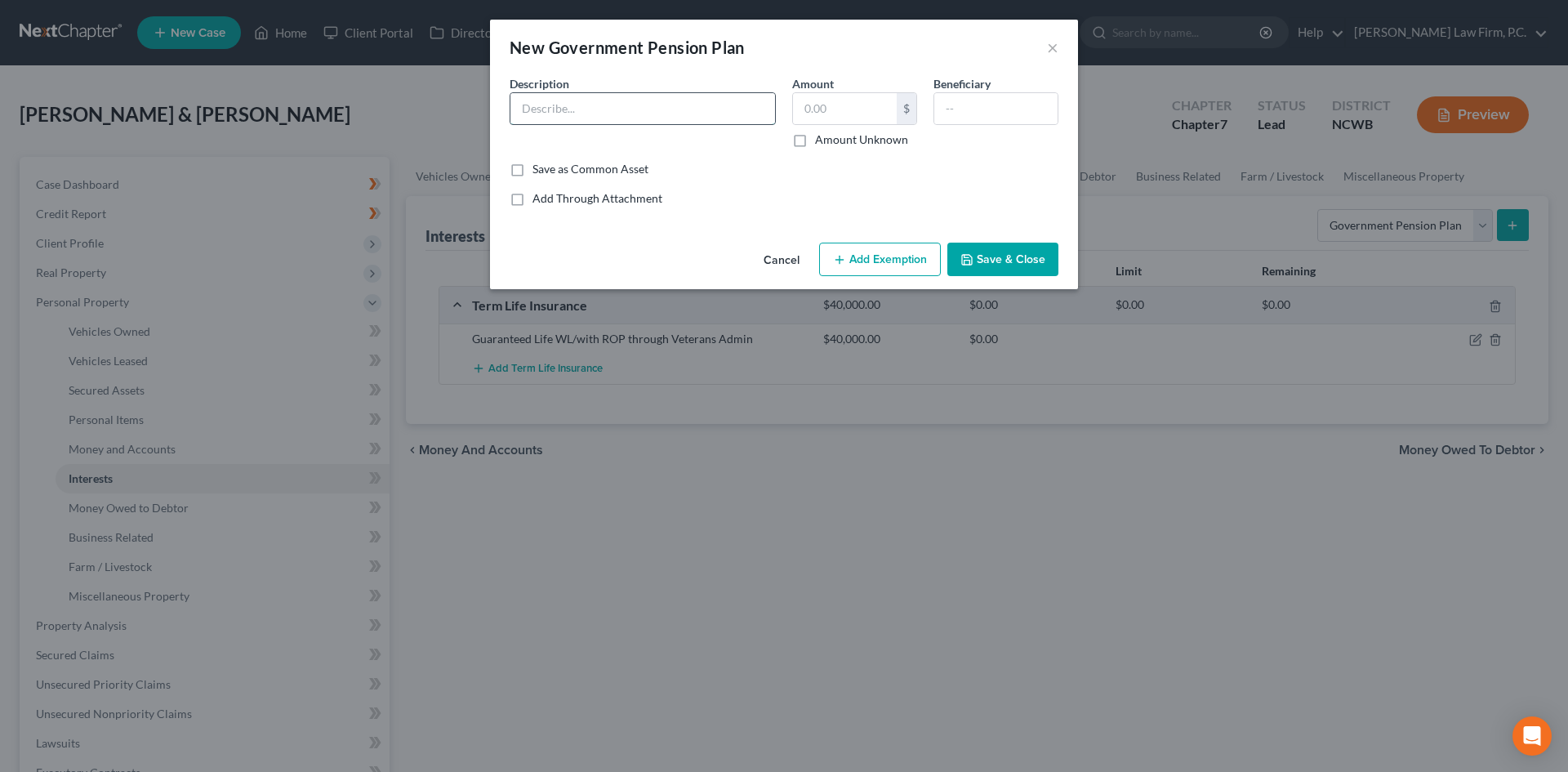
click at [607, 100] on input "text" at bounding box center [643, 108] width 265 height 31
click at [694, 95] on input "Military Pension" at bounding box center [643, 108] width 265 height 31
type input "Military Pension (Navy) - in pay status $1,422.00 gross permonth"
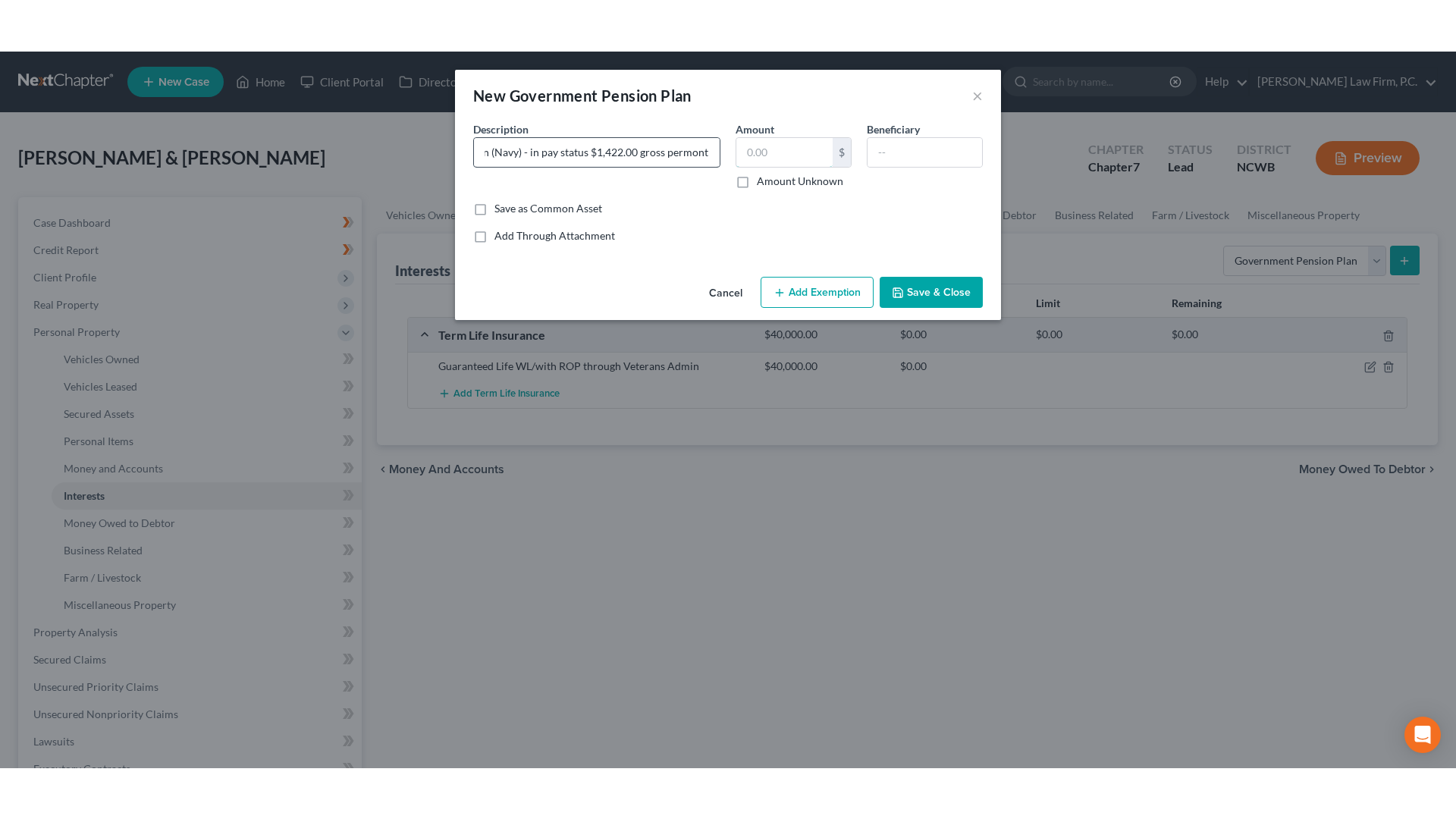
scroll to position [0, 0]
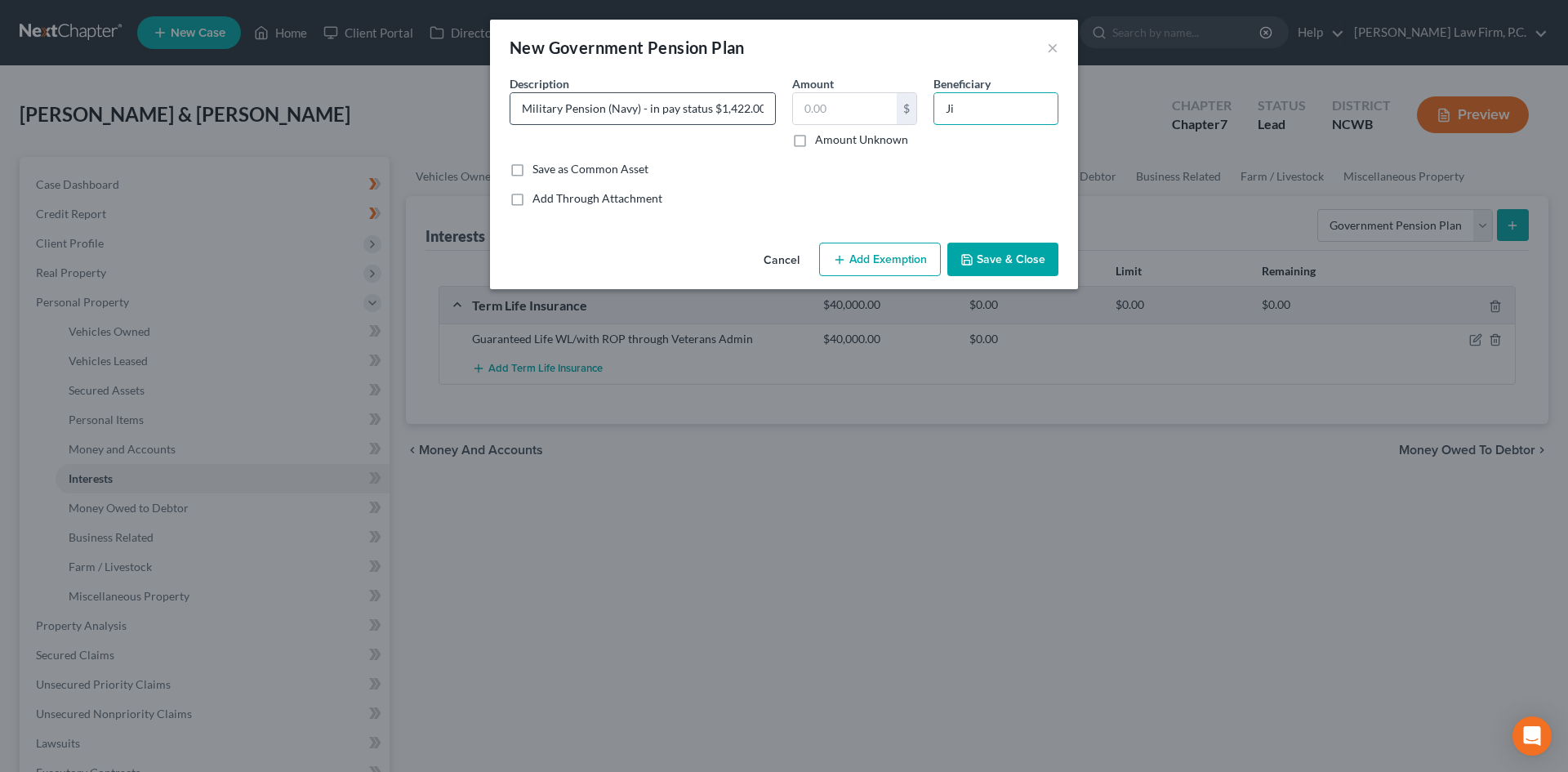
type input "J"
type input "D"
type input "Spouse"
click at [991, 258] on button "Save & Close" at bounding box center [1003, 260] width 111 height 35
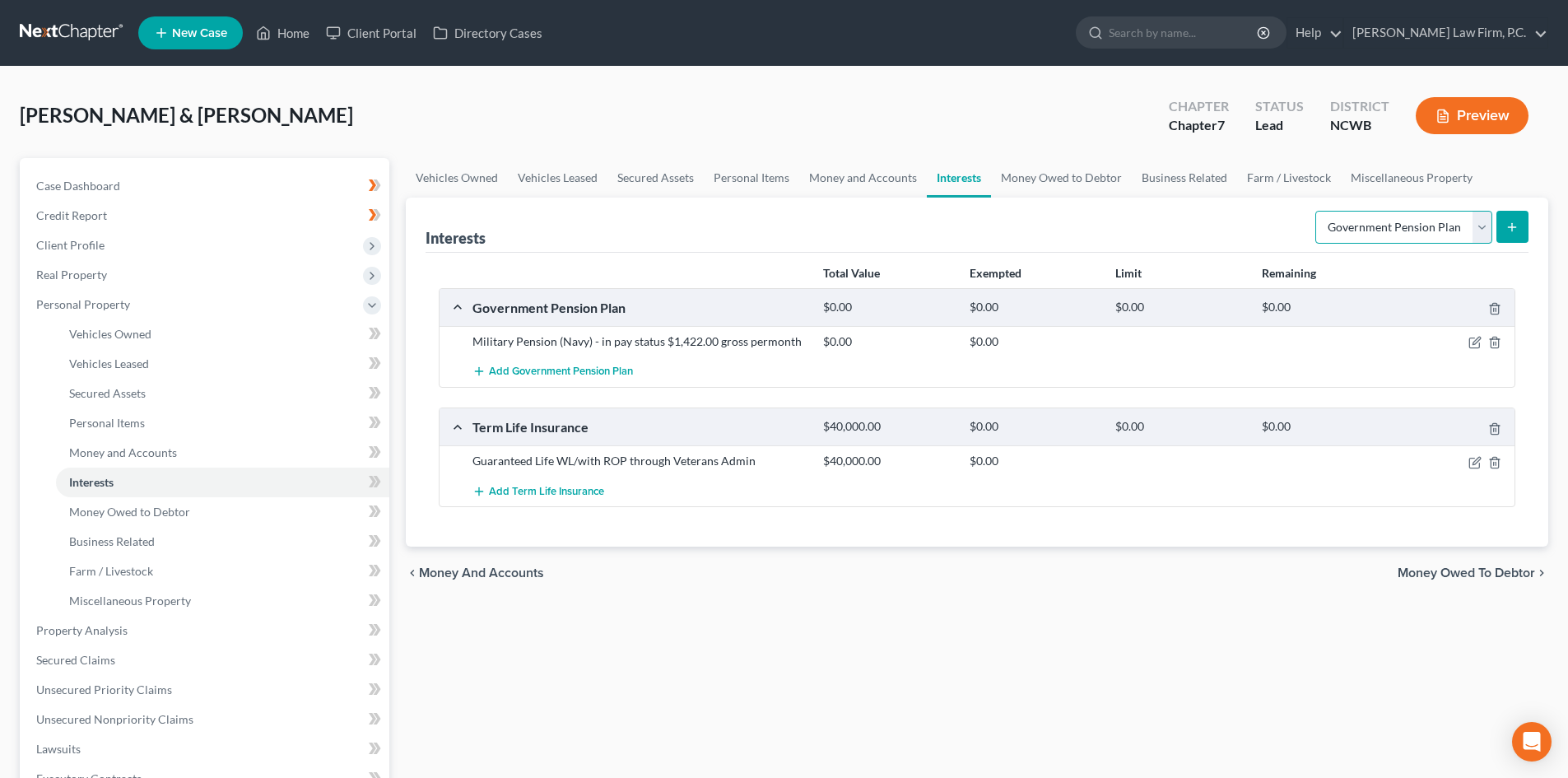
click at [1483, 220] on select "Select Interest Type 401K Annuity Bond Education IRA Government Bond Government…" at bounding box center [1404, 227] width 177 height 33
click at [1027, 177] on link "Money Owed to Debtor" at bounding box center [1061, 177] width 141 height 39
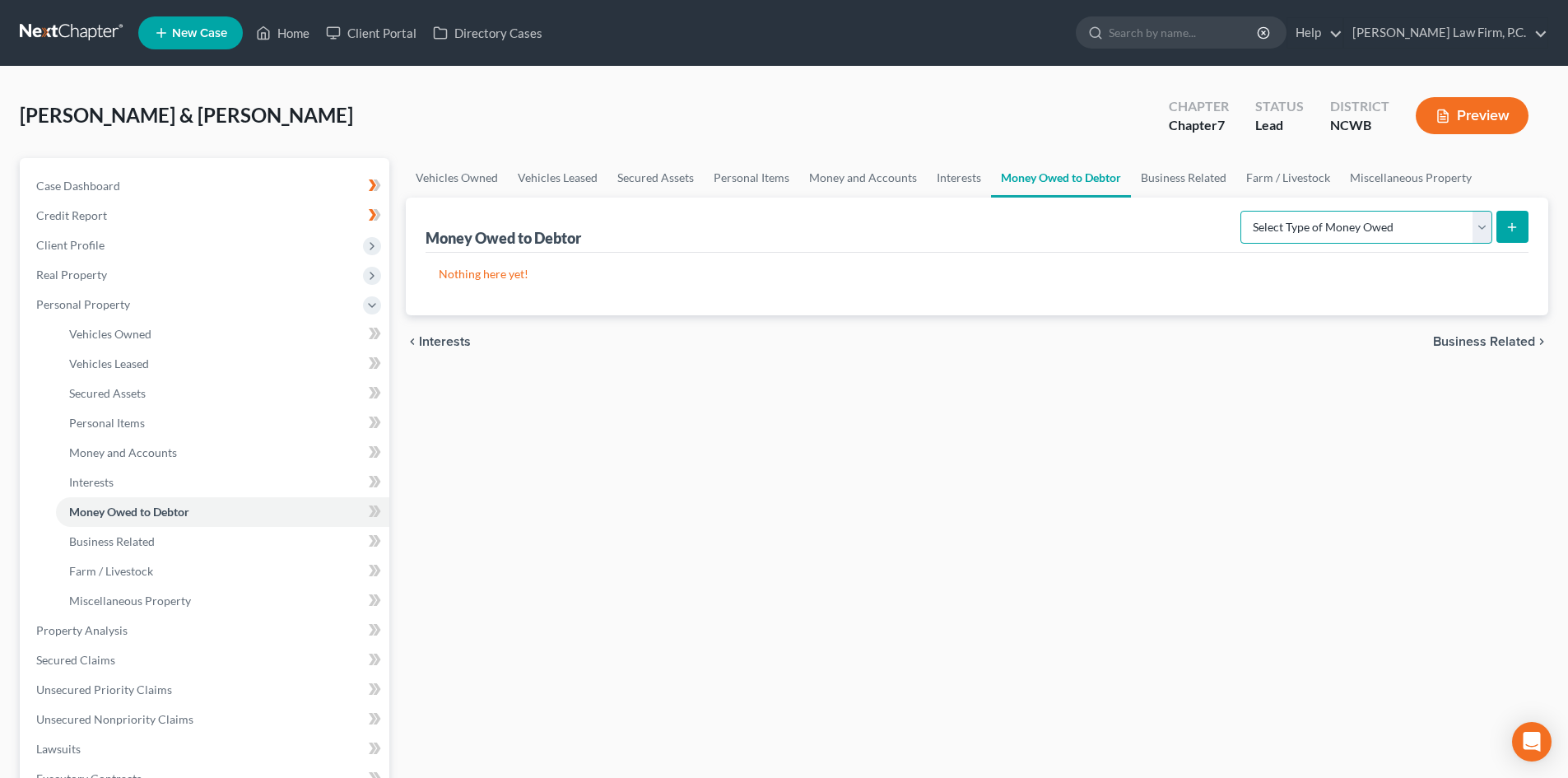
click at [1487, 231] on select "Select Type of Money Owed Accounts Receivable Alimony Child Support Claims Agai…" at bounding box center [1366, 227] width 252 height 33
select select "disability_benefits"
click at [1243, 211] on select "Select Type of Money Owed Accounts Receivable Alimony Child Support Claims Agai…" at bounding box center [1366, 227] width 252 height 33
click at [1508, 231] on icon "submit" at bounding box center [1511, 226] width 13 height 13
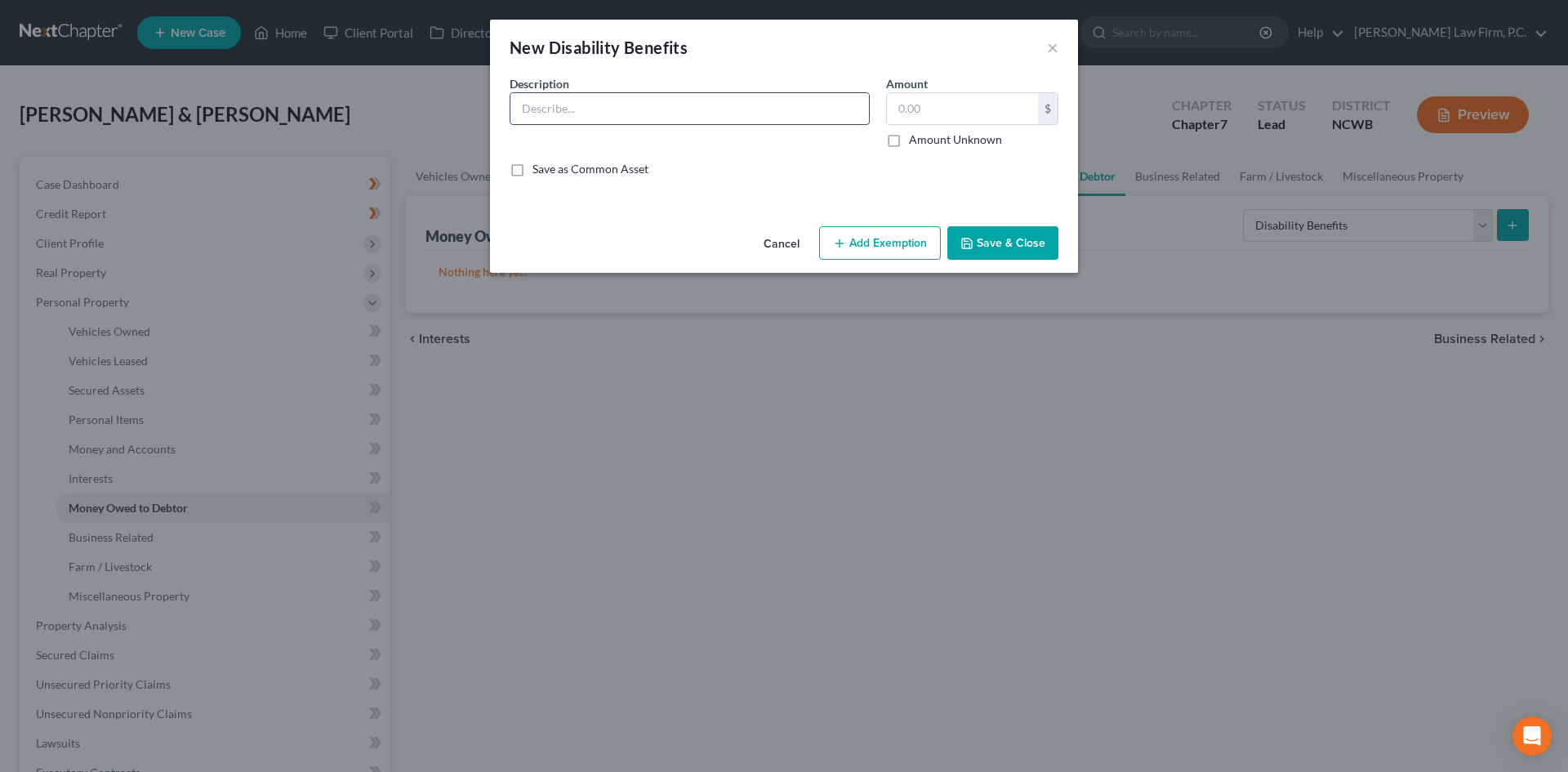
click at [646, 118] on input "text" at bounding box center [689, 108] width 358 height 31
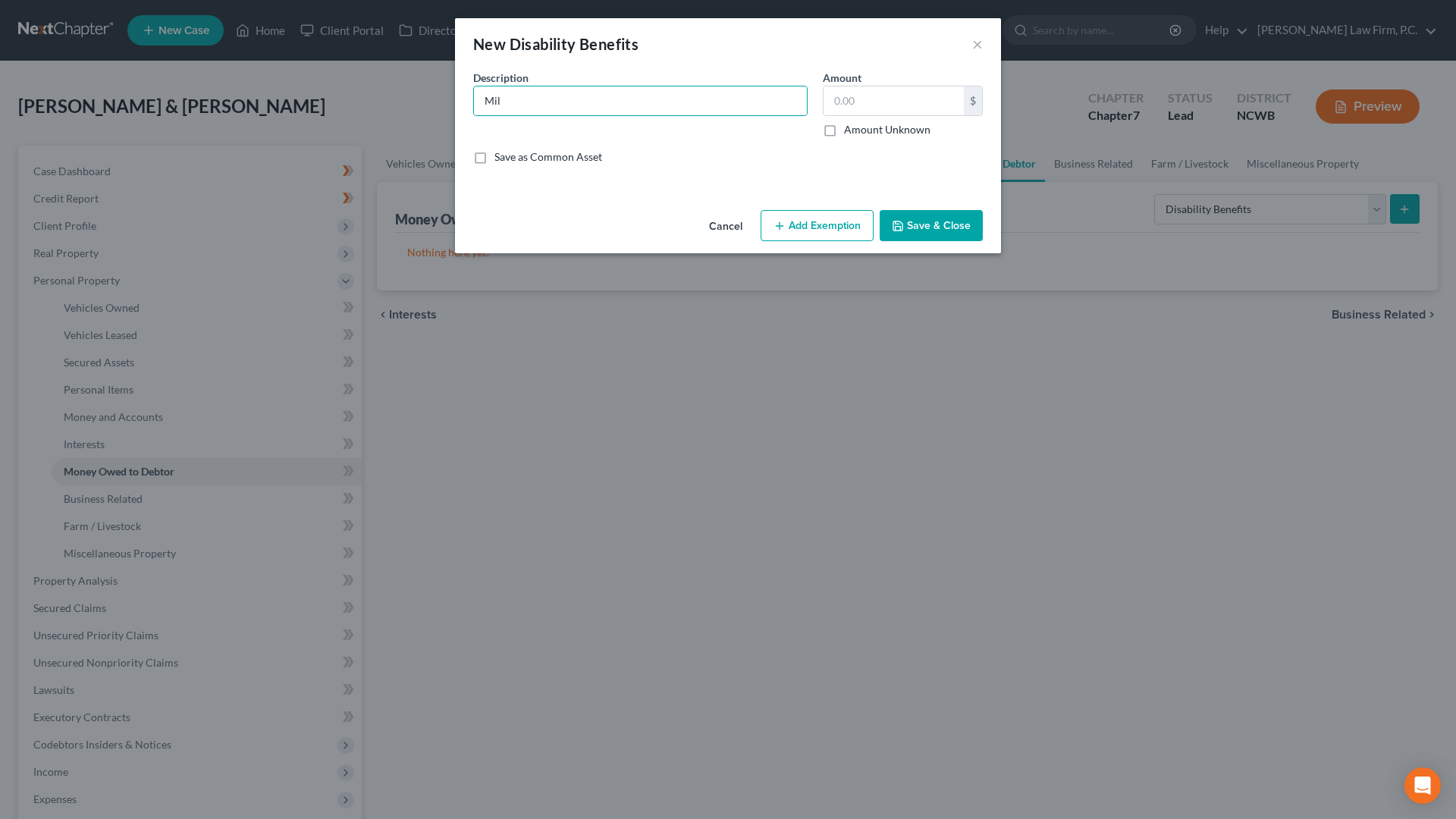
click at [689, 226] on div "Cancel Add Exemption Save & Close" at bounding box center [728, 229] width 546 height 50
click at [674, 93] on input "Mil" at bounding box center [640, 101] width 333 height 29
click at [656, 88] on input "Military Pension (Navy) - in pay status $1,422.00 gross permonth" at bounding box center [640, 101] width 333 height 29
drag, startPoint x: 552, startPoint y: 102, endPoint x: 511, endPoint y: 102, distance: 41.0
click at [549, 102] on input "Military Pension (Navy) - in pay status $1,422.00 gross permonth" at bounding box center [640, 101] width 333 height 29
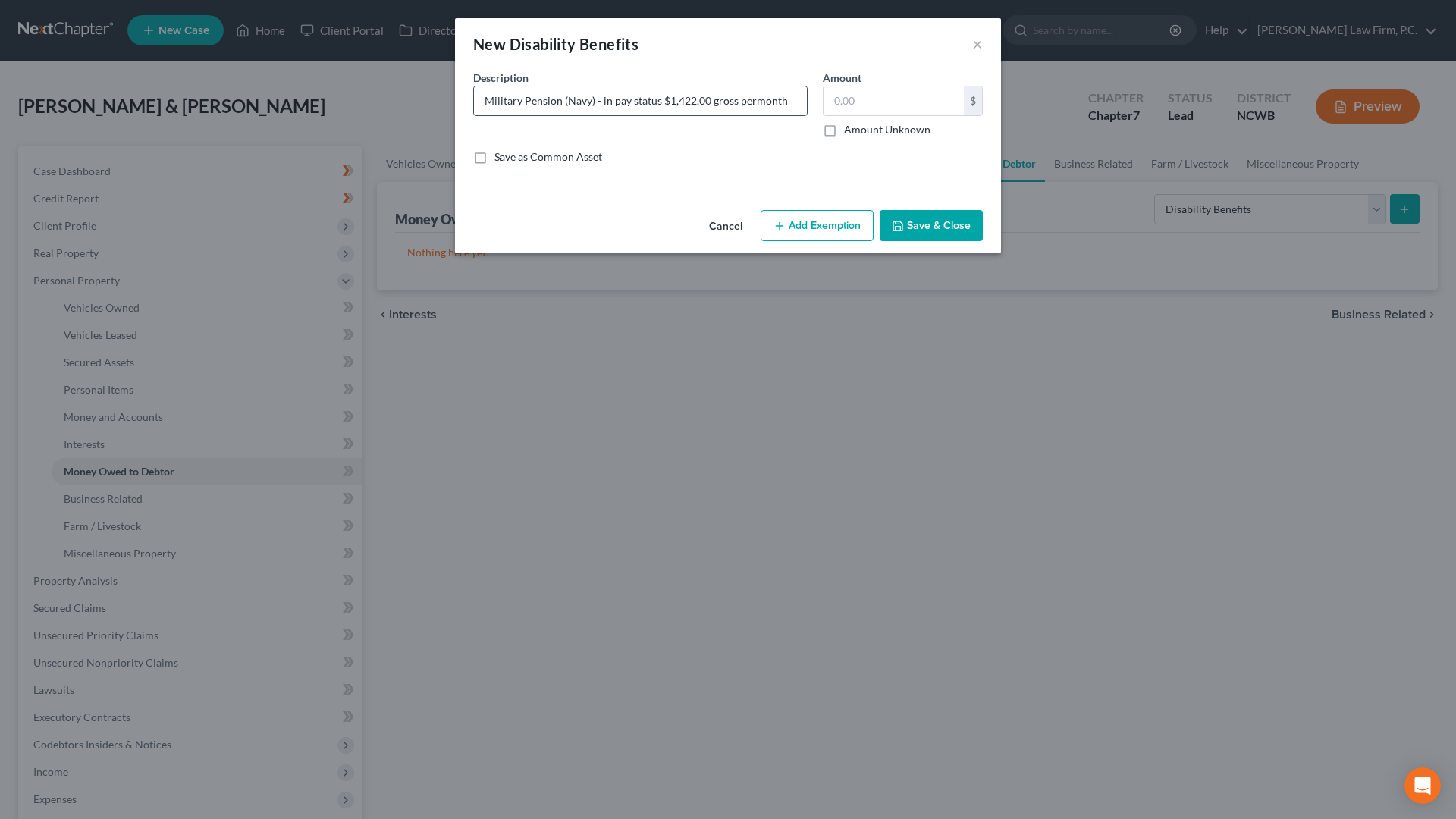
drag, startPoint x: 523, startPoint y: 101, endPoint x: 559, endPoint y: 105, distance: 36.2
click at [559, 105] on input "Military Pension (Navy) - in pay status $1,422.00 gross permonth" at bounding box center [640, 101] width 333 height 29
click at [681, 98] on input "Military Disability (Navy) - in pay status $1,422.00 gross per month" at bounding box center [640, 101] width 333 height 29
type input "Military Disability (Navy) - in pay status $4,044.91 gross per month"
click at [968, 221] on button "Save & Close" at bounding box center [931, 226] width 103 height 32
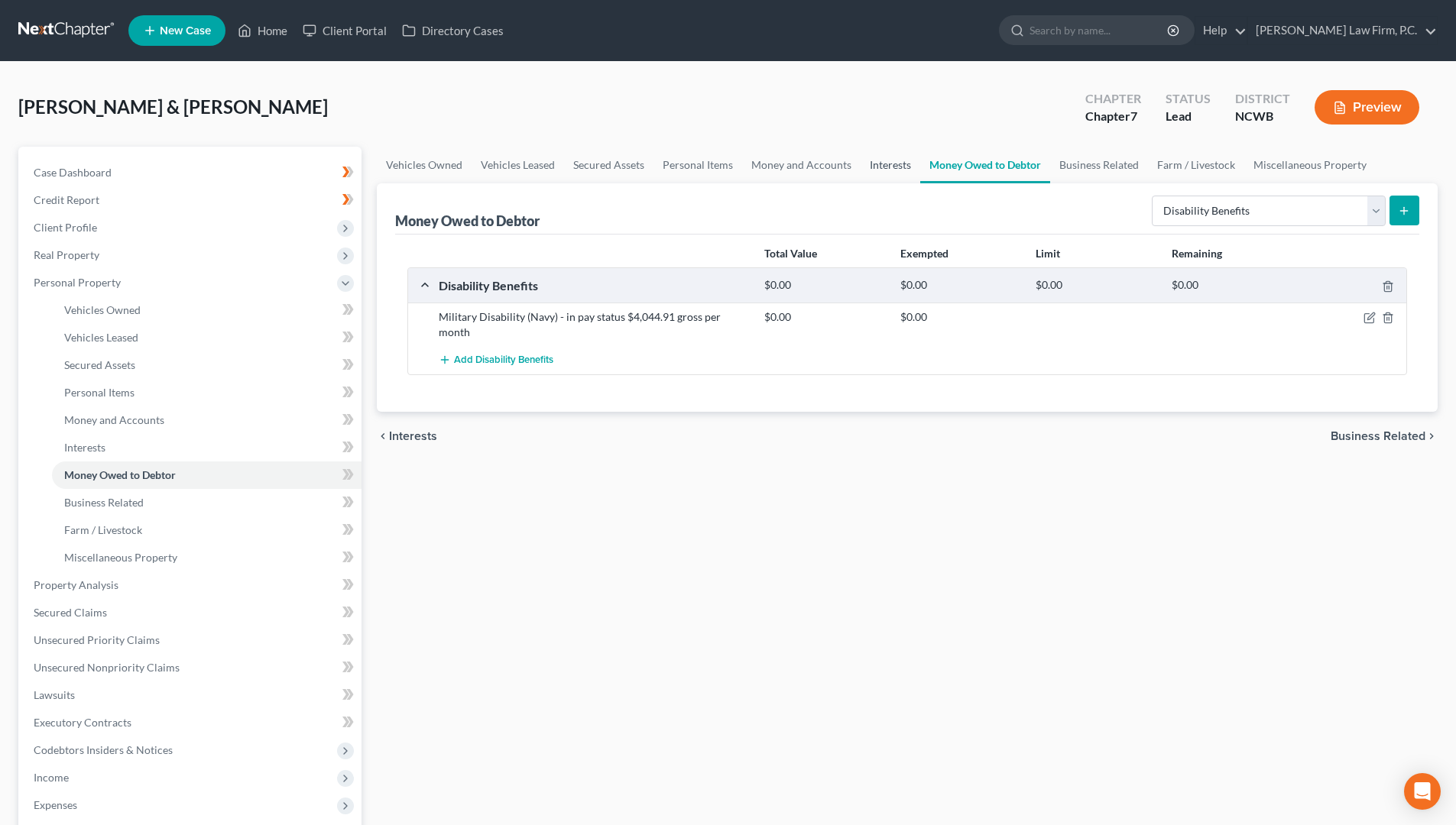
click at [892, 163] on link "Interests" at bounding box center [890, 165] width 59 height 37
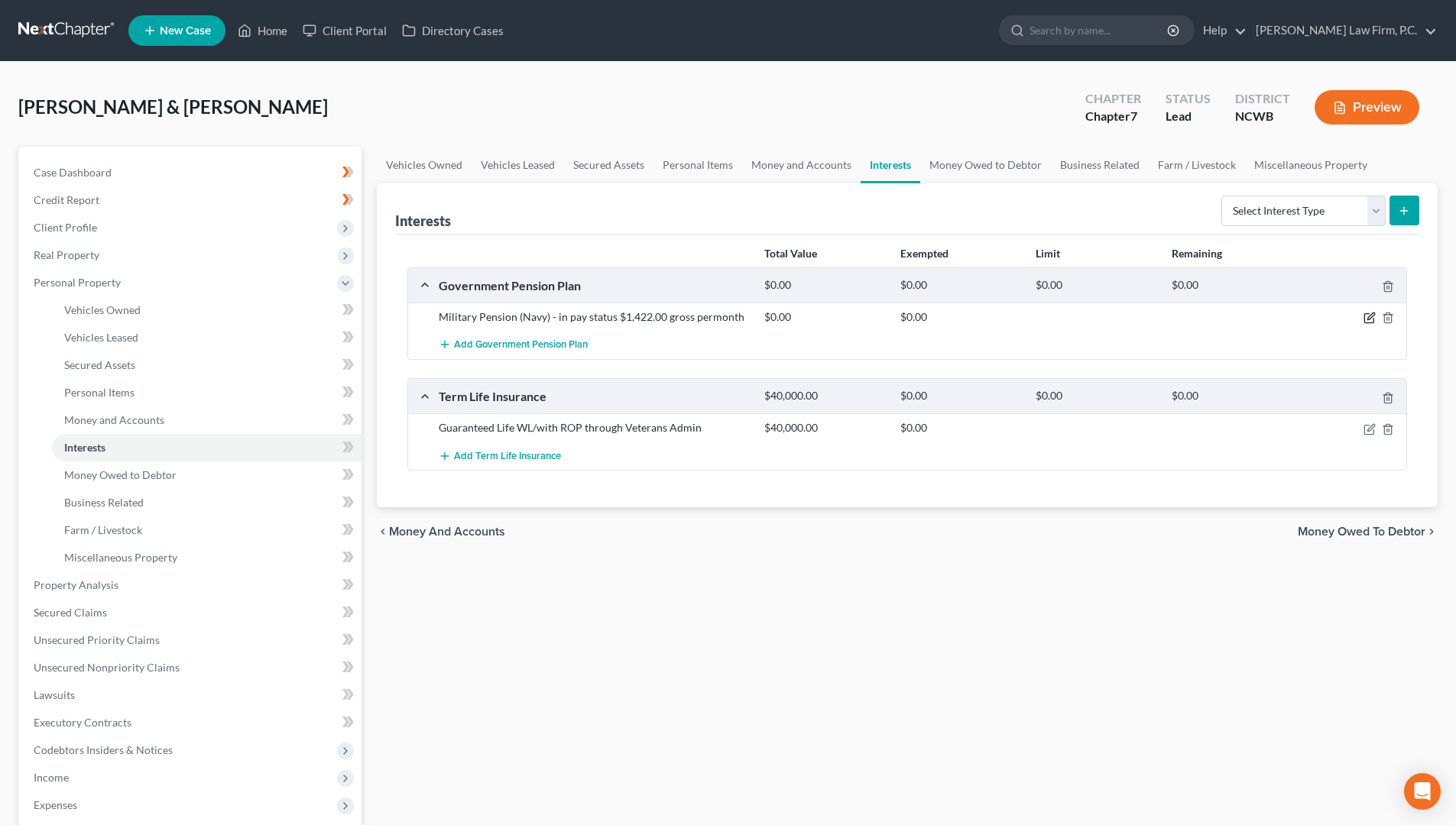
click at [1363, 319] on icon "button" at bounding box center [1369, 317] width 12 height 12
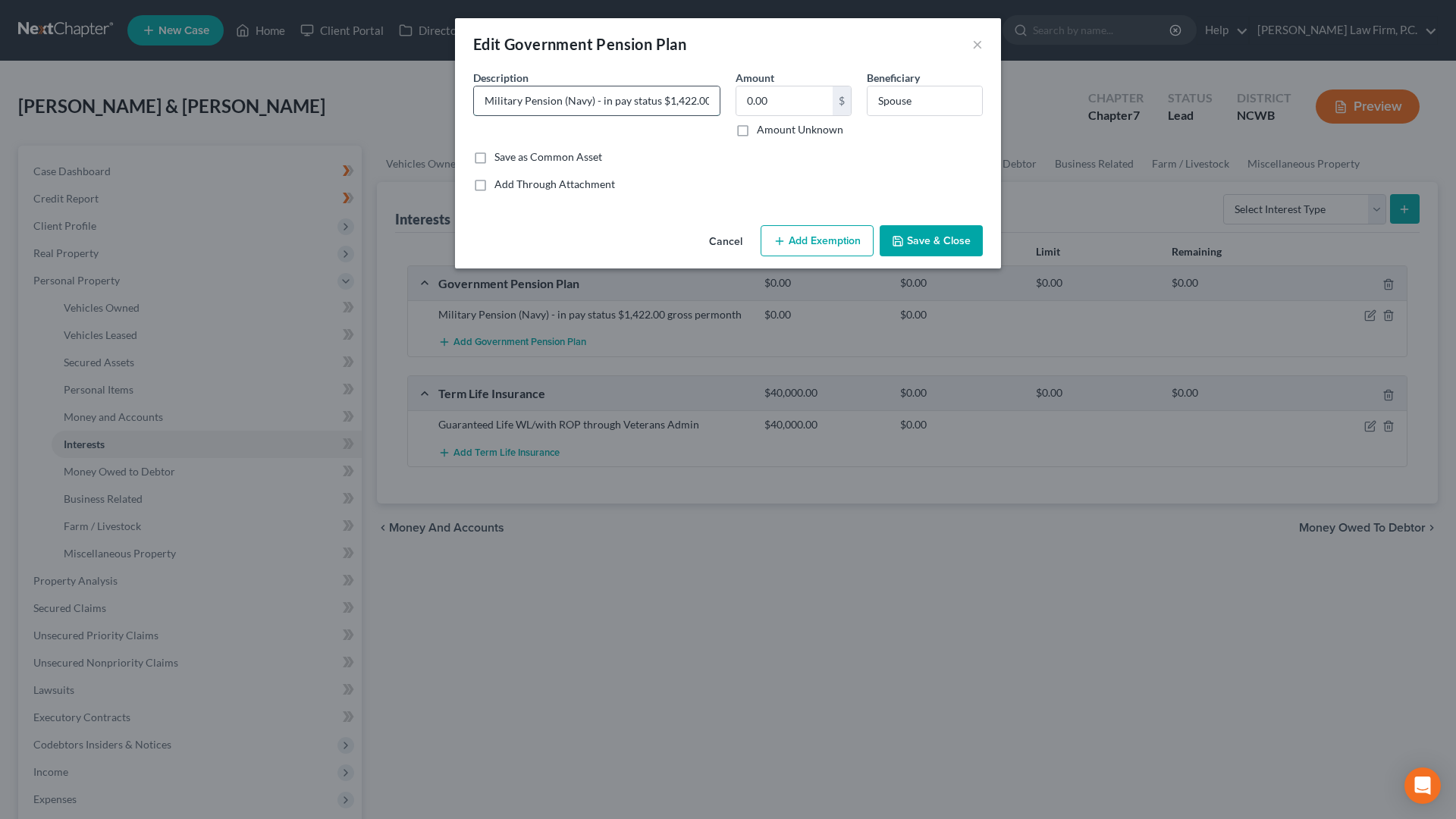
click at [673, 101] on input "Military Pension (Navy) - in pay status $1,422.00 gross permonth" at bounding box center [597, 101] width 246 height 29
type input "Military Pension (Navy) - in pay status $1,422.00 gross per month"
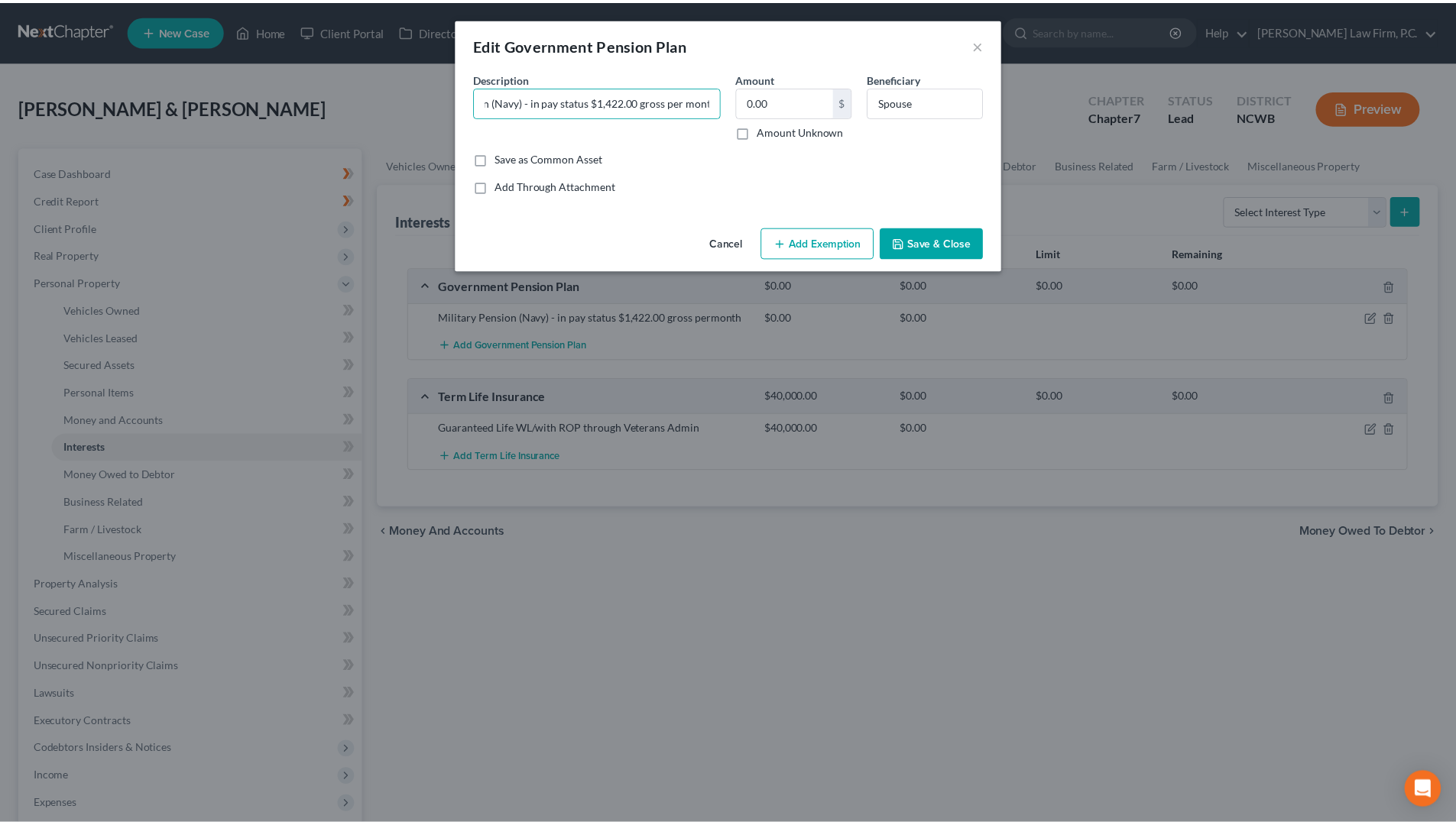
scroll to position [0, 0]
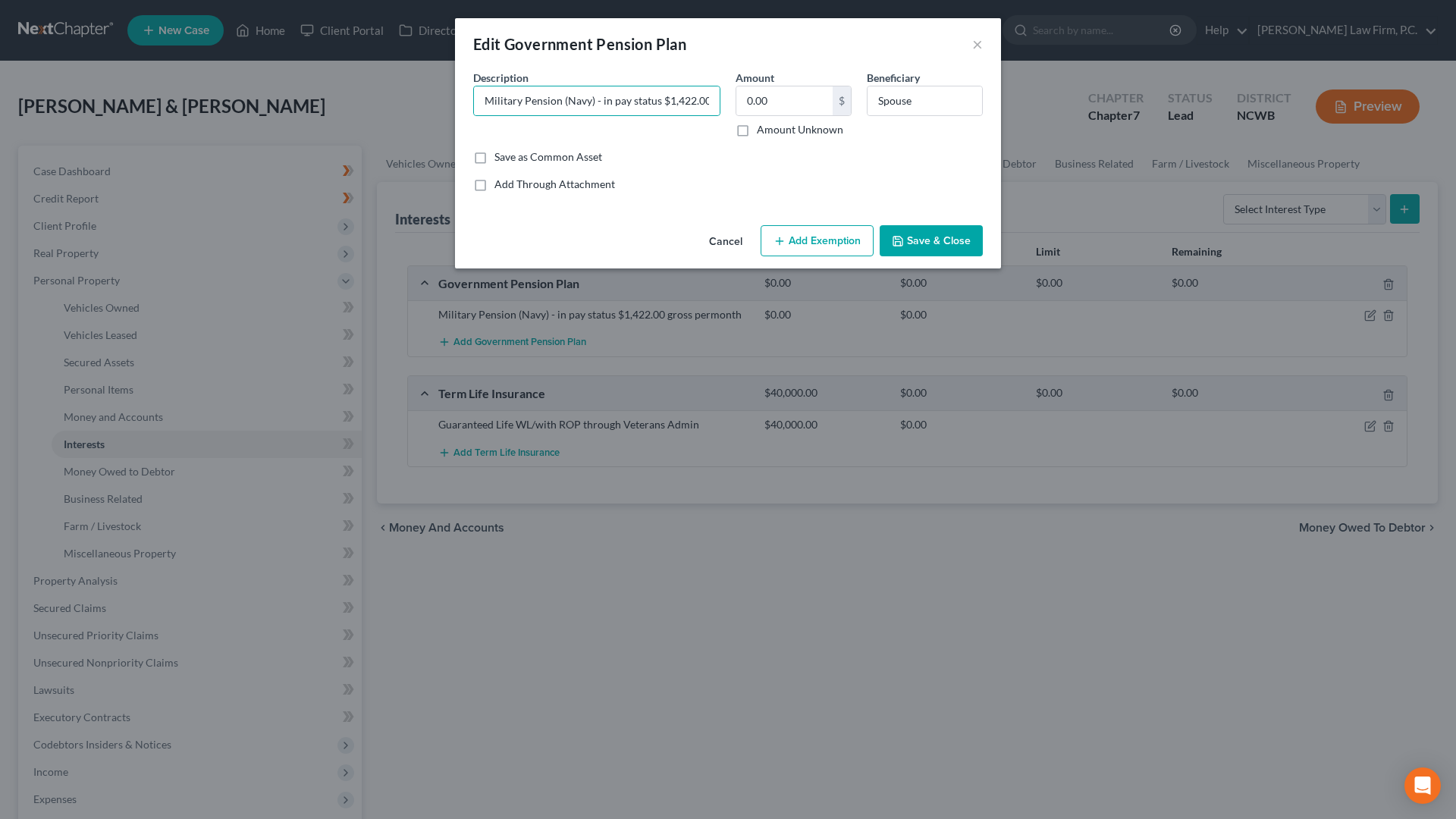
click at [925, 245] on button "Save & Close" at bounding box center [931, 242] width 103 height 32
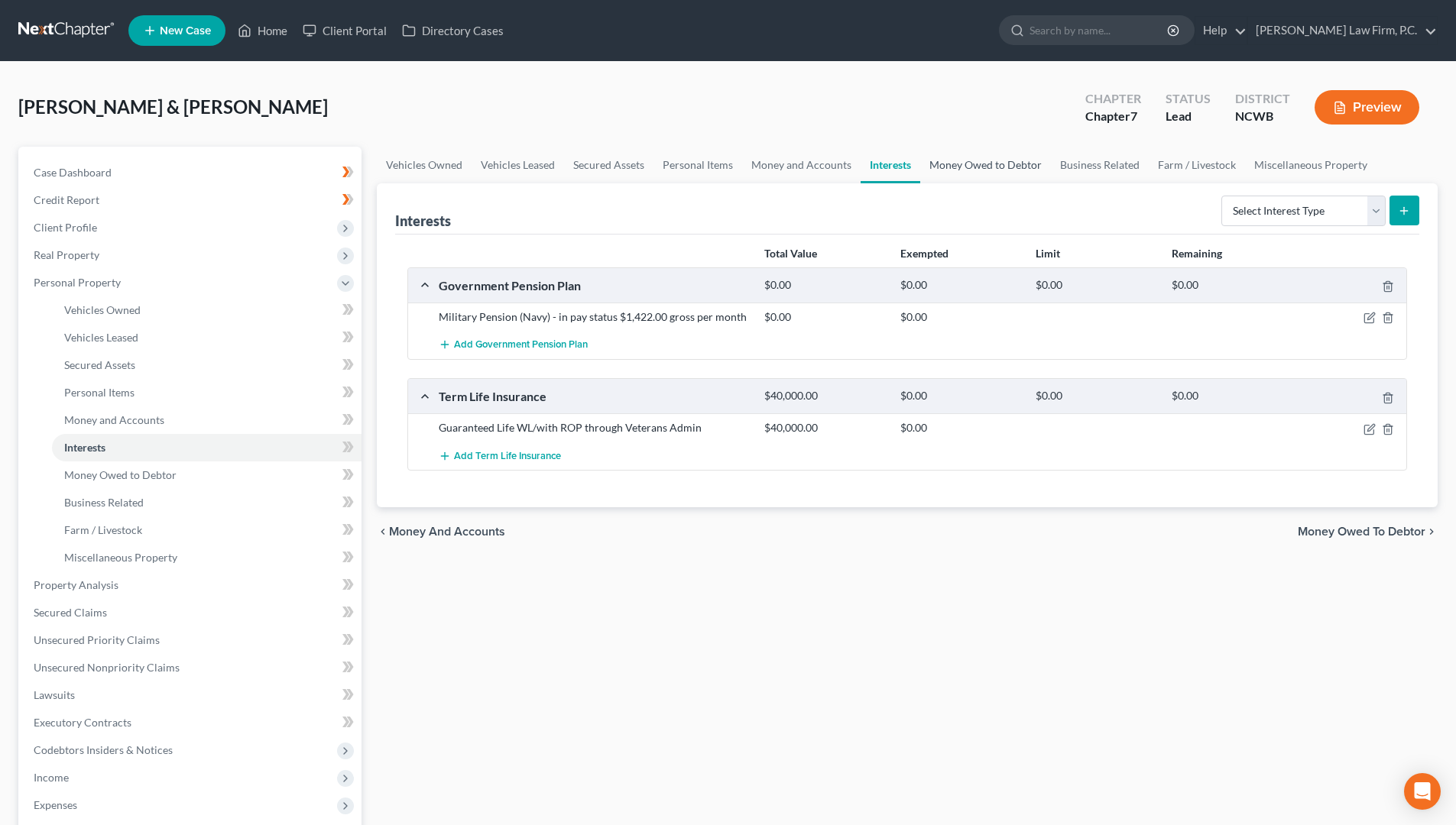
click at [996, 155] on link "Money Owed to Debtor" at bounding box center [985, 165] width 131 height 37
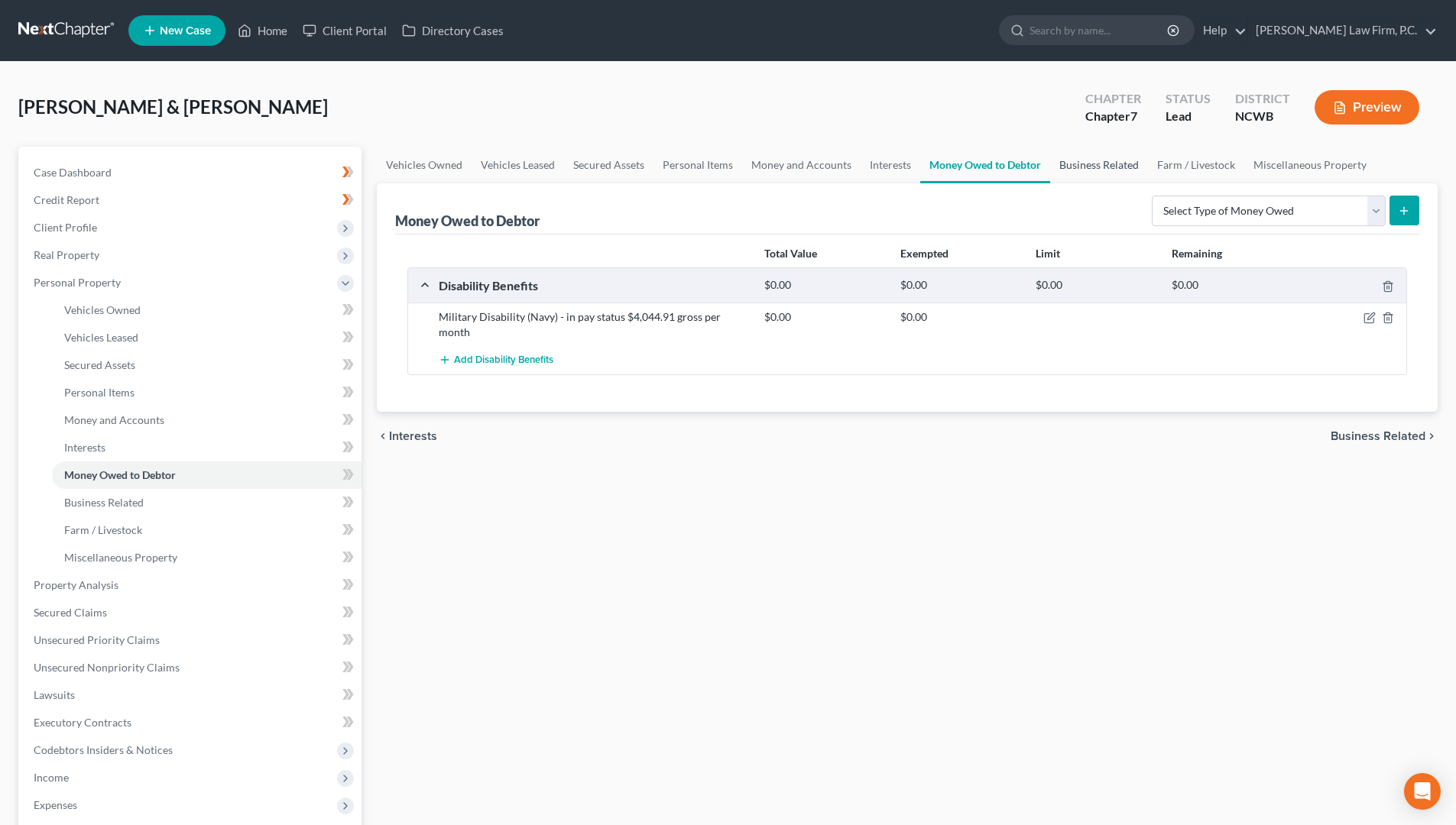
click at [1091, 173] on link "Business Related" at bounding box center [1099, 165] width 98 height 37
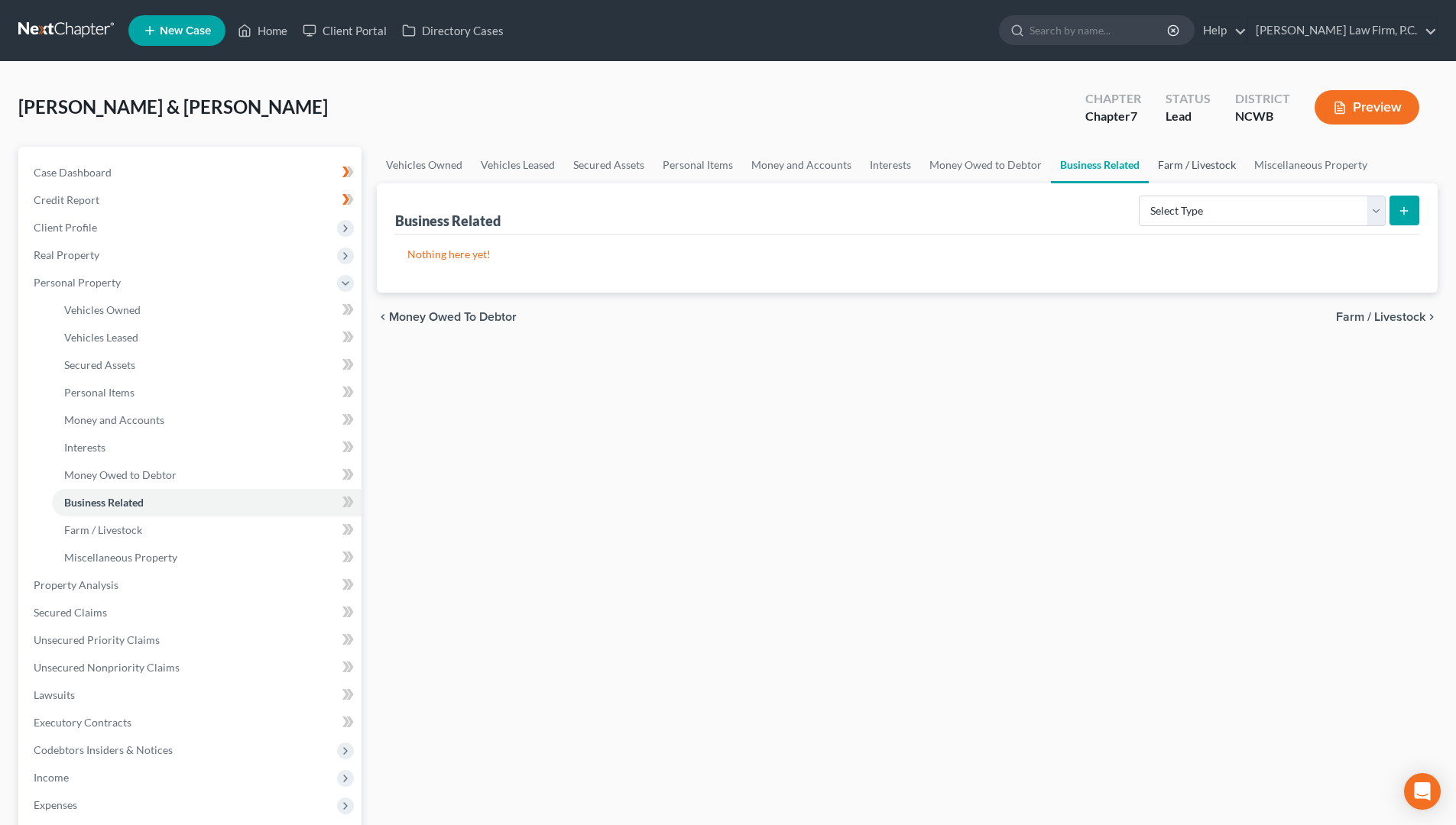
click at [1215, 150] on link "Farm / Livestock" at bounding box center [1196, 165] width 97 height 37
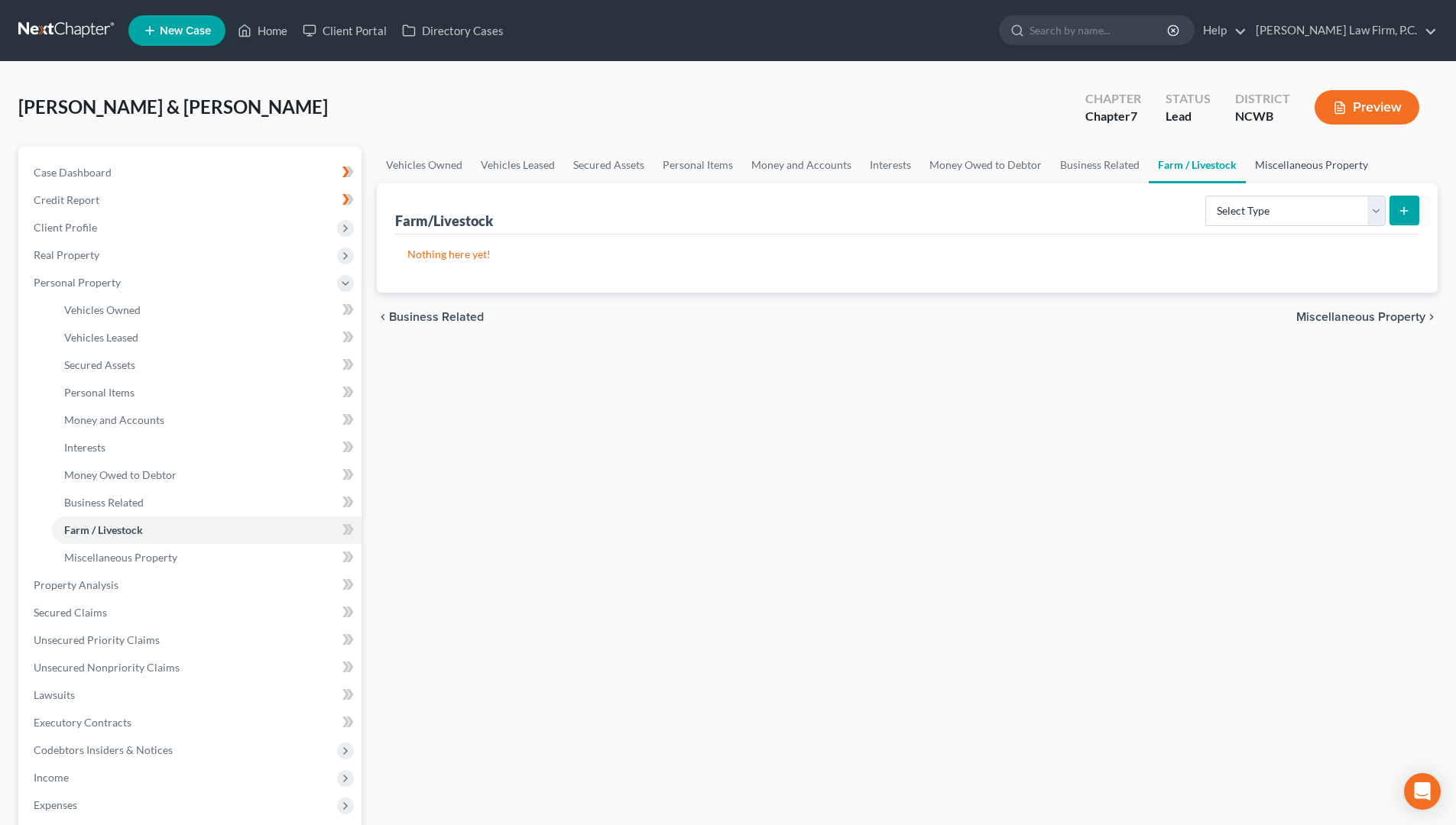
click at [1311, 171] on link "Miscellaneous Property" at bounding box center [1312, 165] width 131 height 37
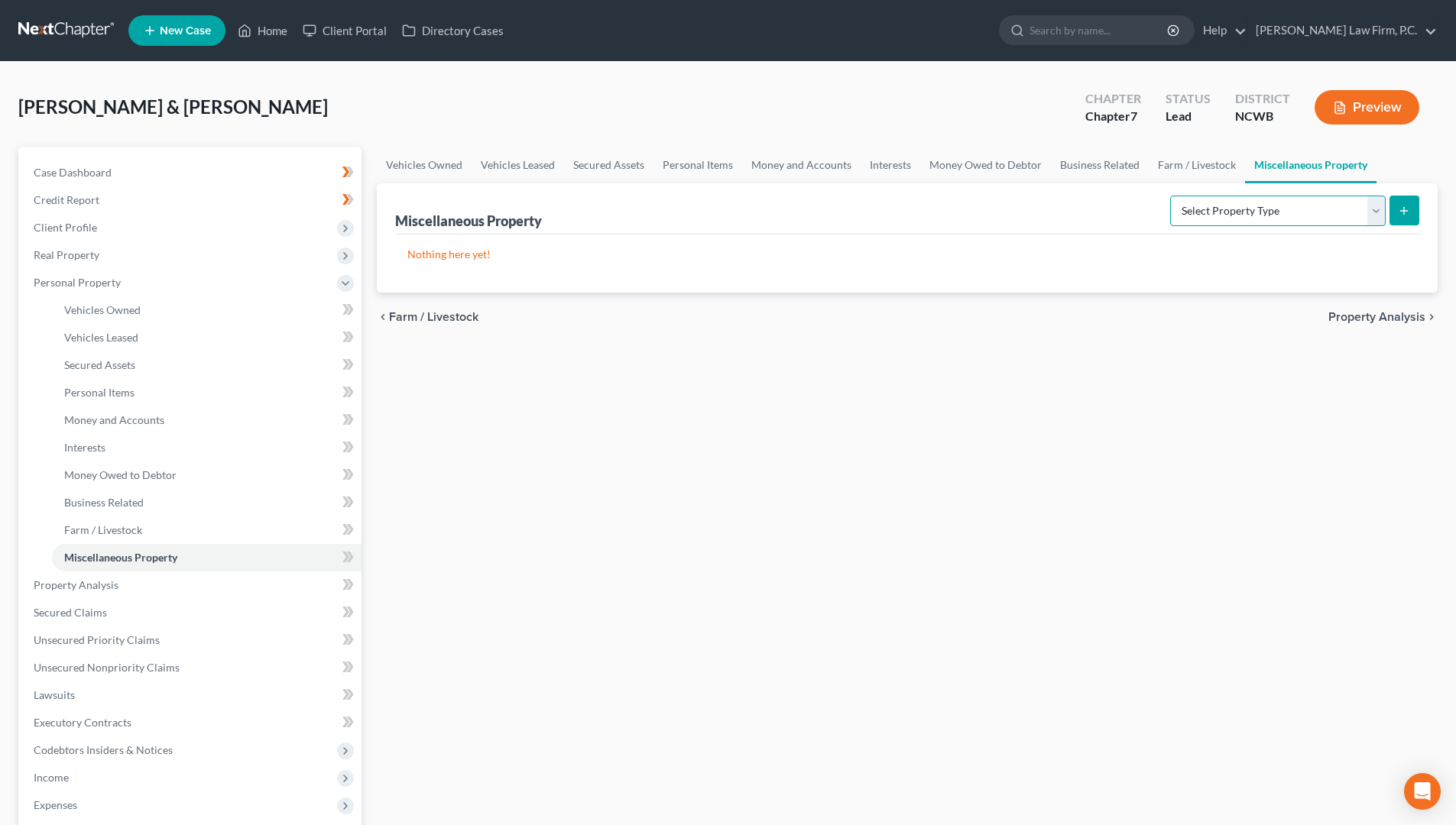
click at [1384, 215] on select "Select Property Type Assigned for Creditor Benefit Within 1 Year Holding for An…" at bounding box center [1278, 211] width 216 height 31
click at [1087, 165] on link "Business Related" at bounding box center [1100, 165] width 98 height 37
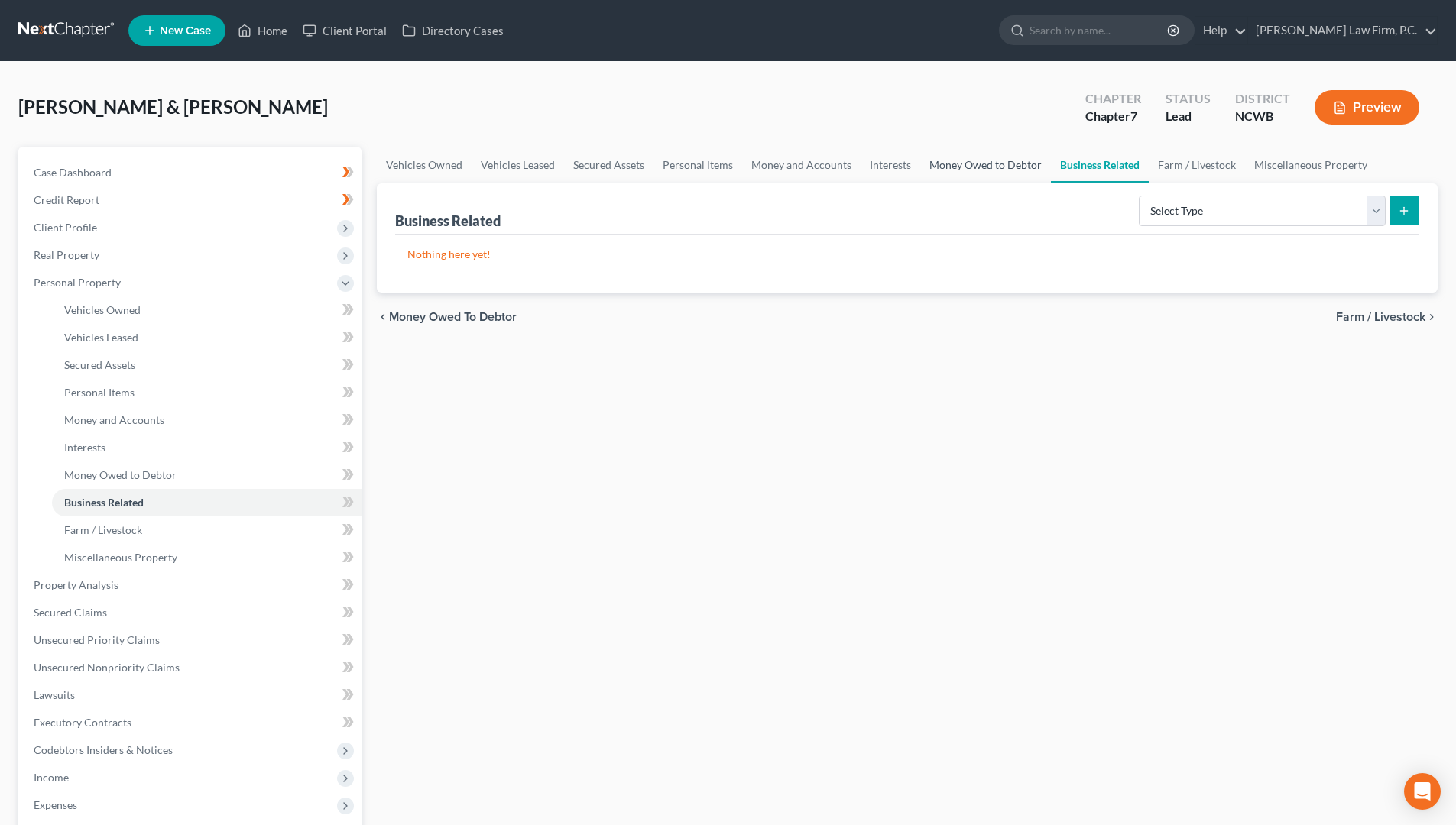
click at [993, 165] on link "Money Owed to Debtor" at bounding box center [985, 165] width 131 height 37
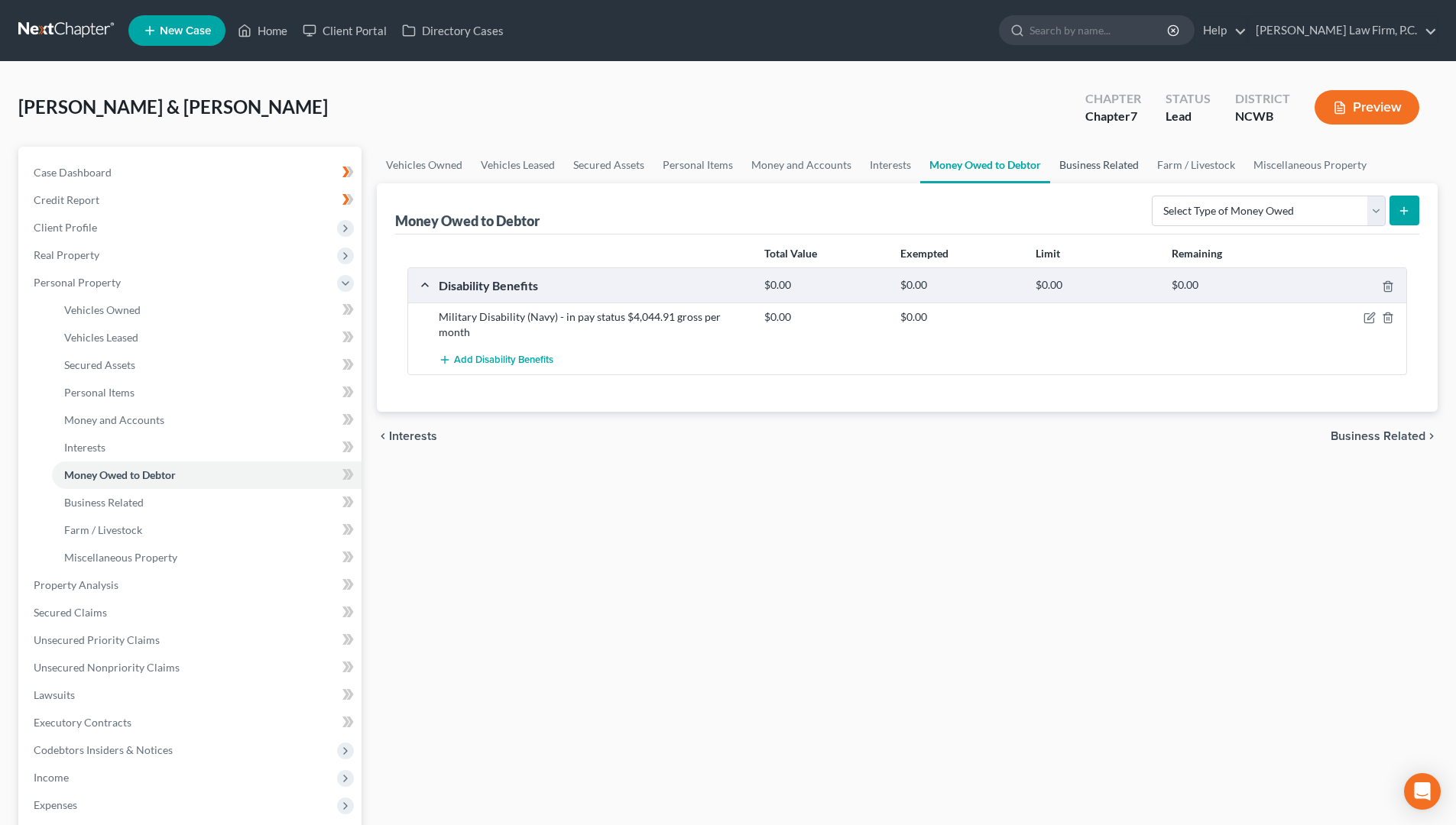
click at [1062, 169] on link "Business Related" at bounding box center [1099, 165] width 98 height 37
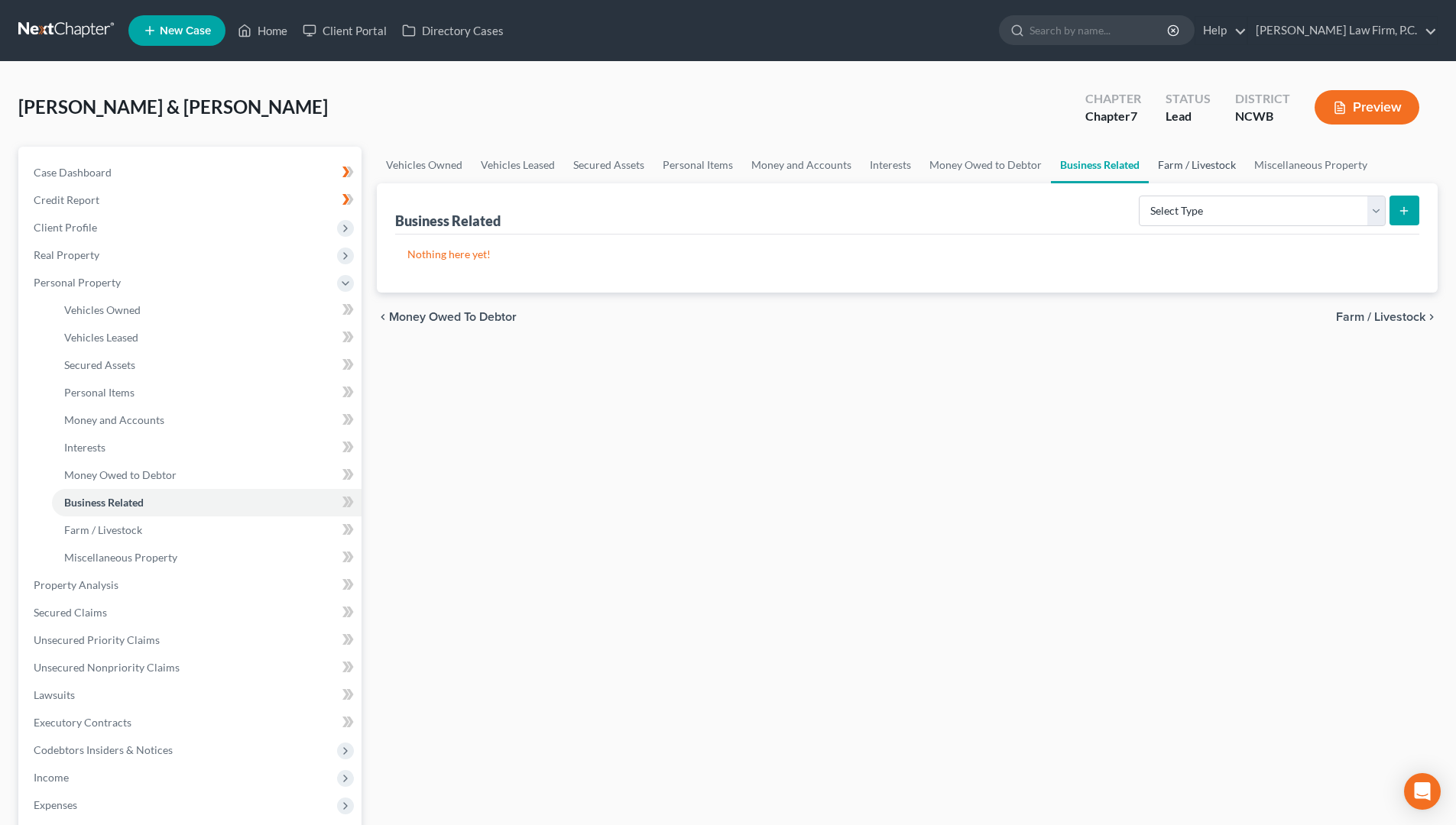
click at [1166, 157] on link "Farm / Livestock" at bounding box center [1196, 165] width 97 height 37
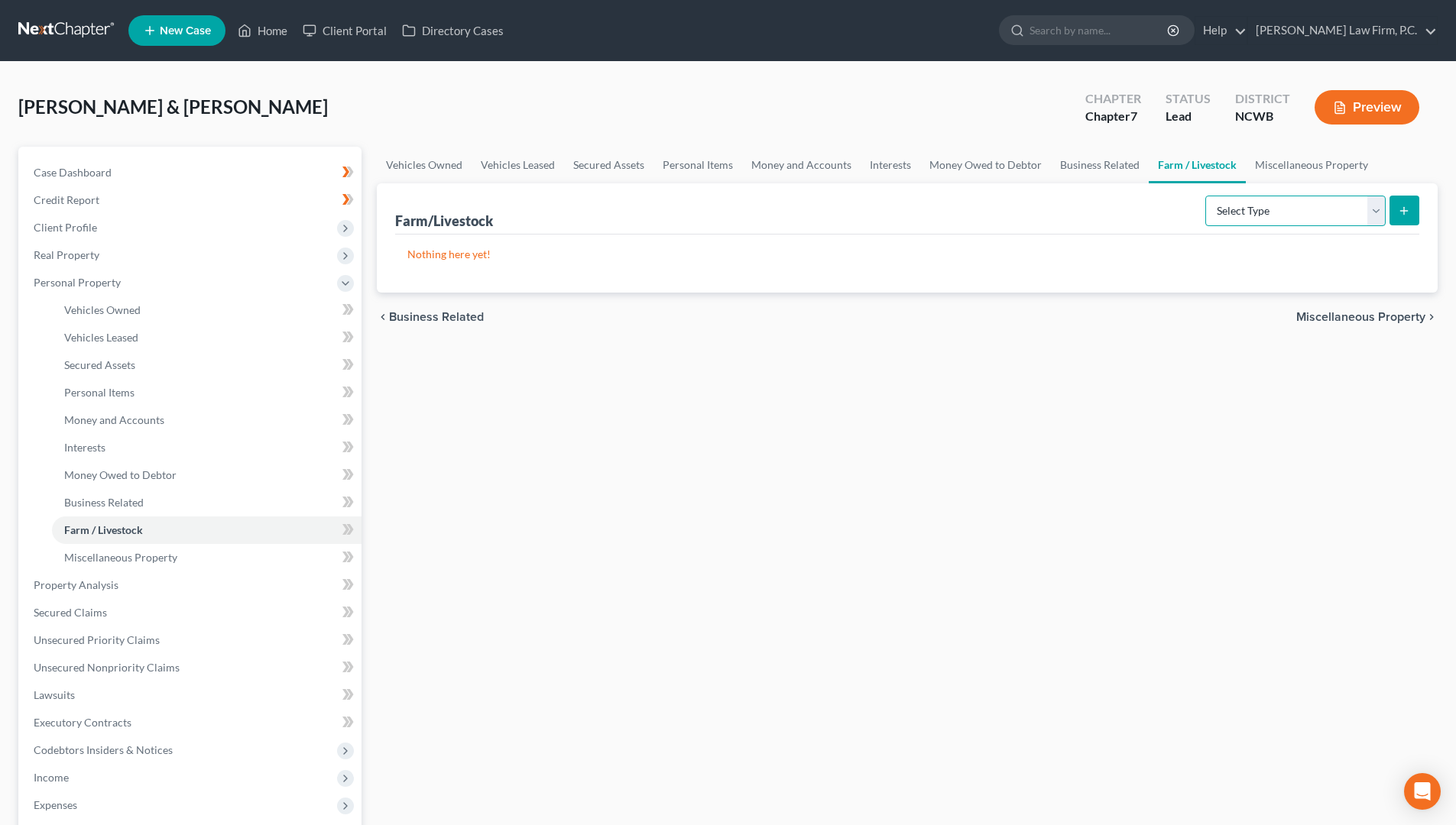
click at [1373, 221] on select "Select Type Animals & Livestock Crops: Growing or Harvested Farming Equipment F…" at bounding box center [1295, 211] width 180 height 31
drag, startPoint x: 882, startPoint y: 316, endPoint x: 1122, endPoint y: 248, distance: 249.4
click at [884, 315] on div "chevron_left Business Related Miscellaneous Property chevron_right" at bounding box center [907, 317] width 1061 height 49
click at [1097, 174] on link "Business Related" at bounding box center [1100, 165] width 98 height 37
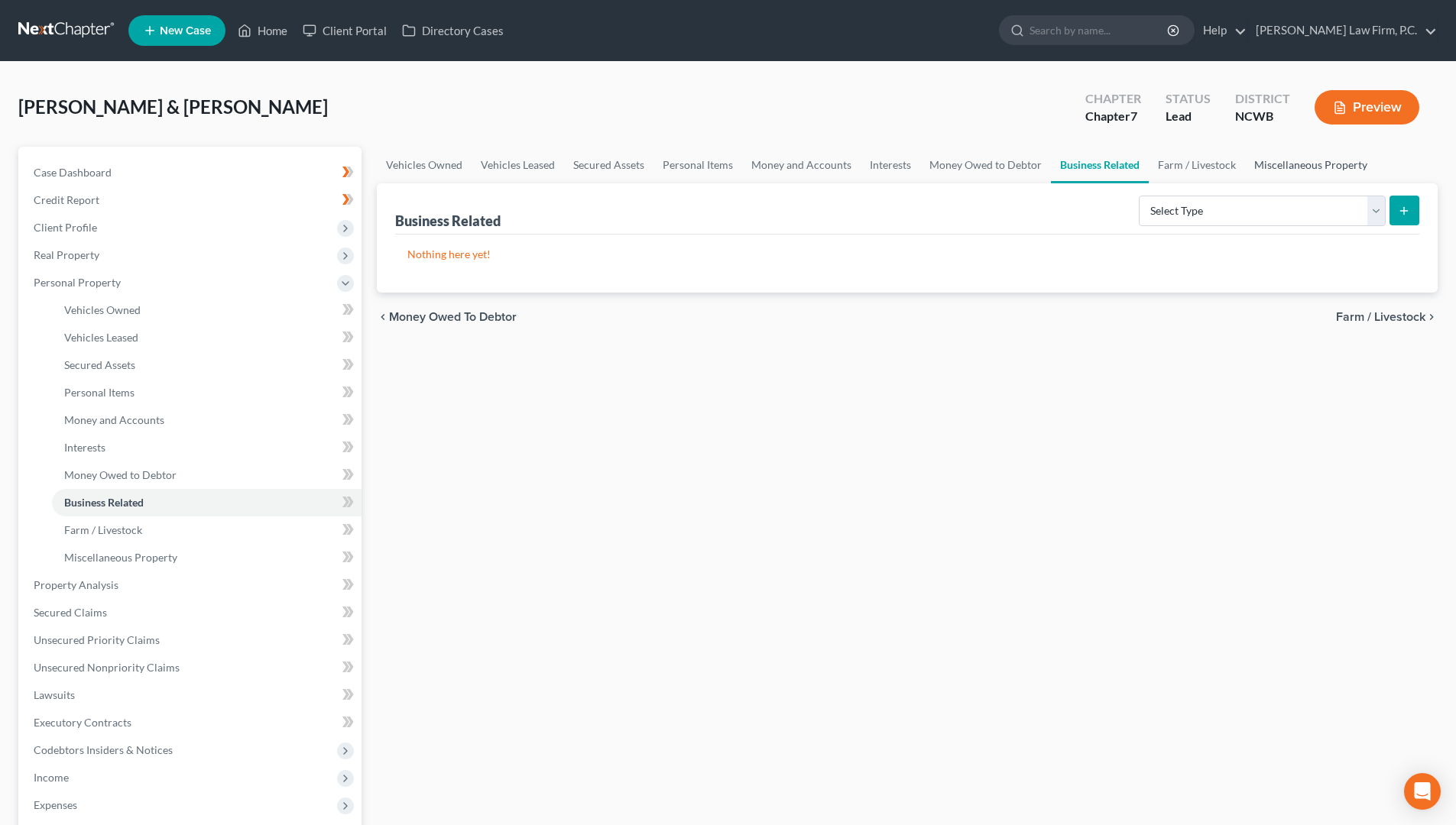
click at [1346, 163] on link "Miscellaneous Property" at bounding box center [1311, 165] width 131 height 37
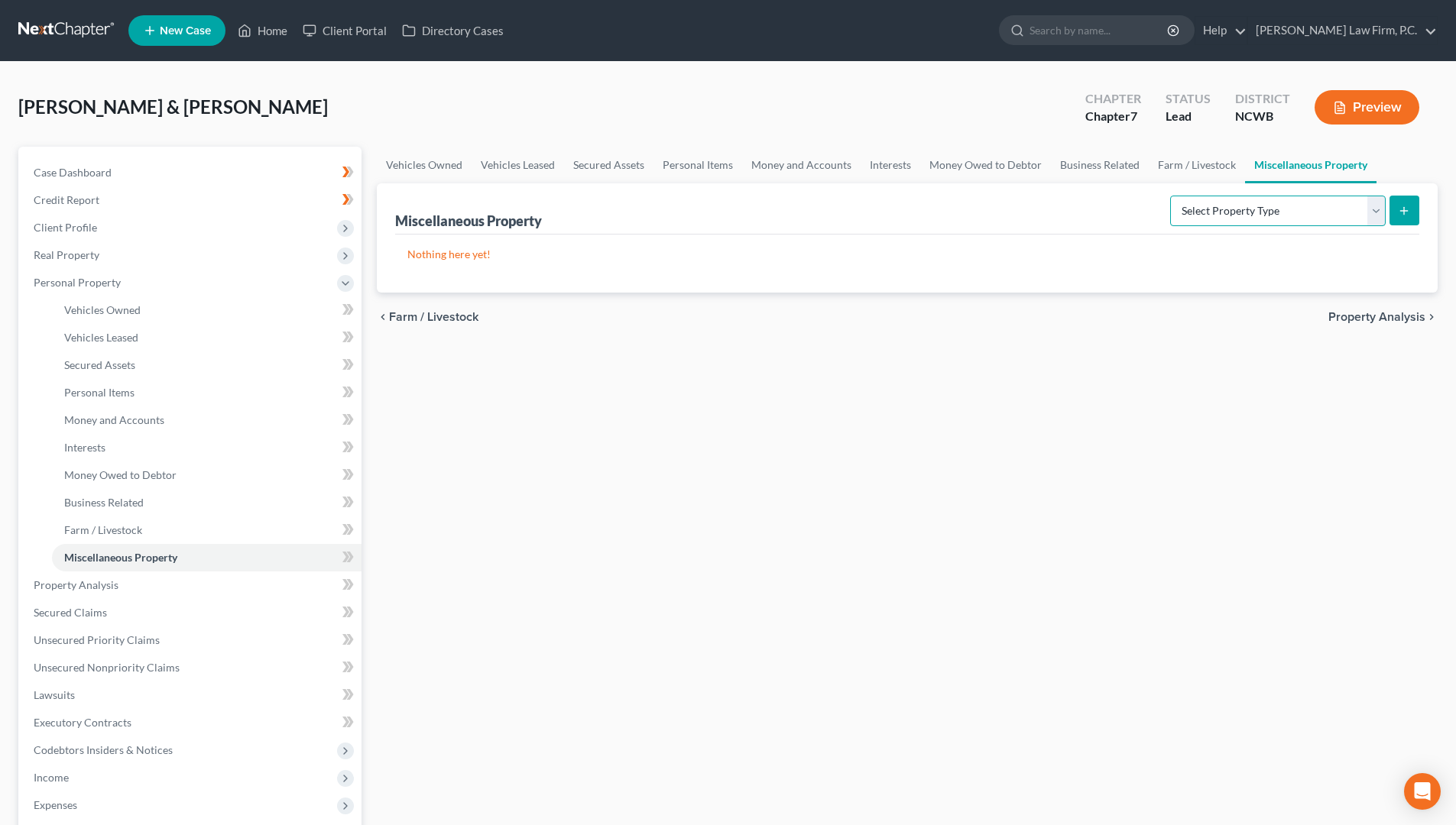
click at [1381, 208] on select "Select Property Type Assigned for Creditor Benefit Within 1 Year Holding for An…" at bounding box center [1278, 211] width 216 height 31
click at [749, 419] on div "Vehicles Owned Vehicles Leased Secured Assets Personal Items Money and Accounts…" at bounding box center [907, 601] width 1076 height 909
click at [84, 584] on span "Property Analysis" at bounding box center [75, 585] width 85 height 13
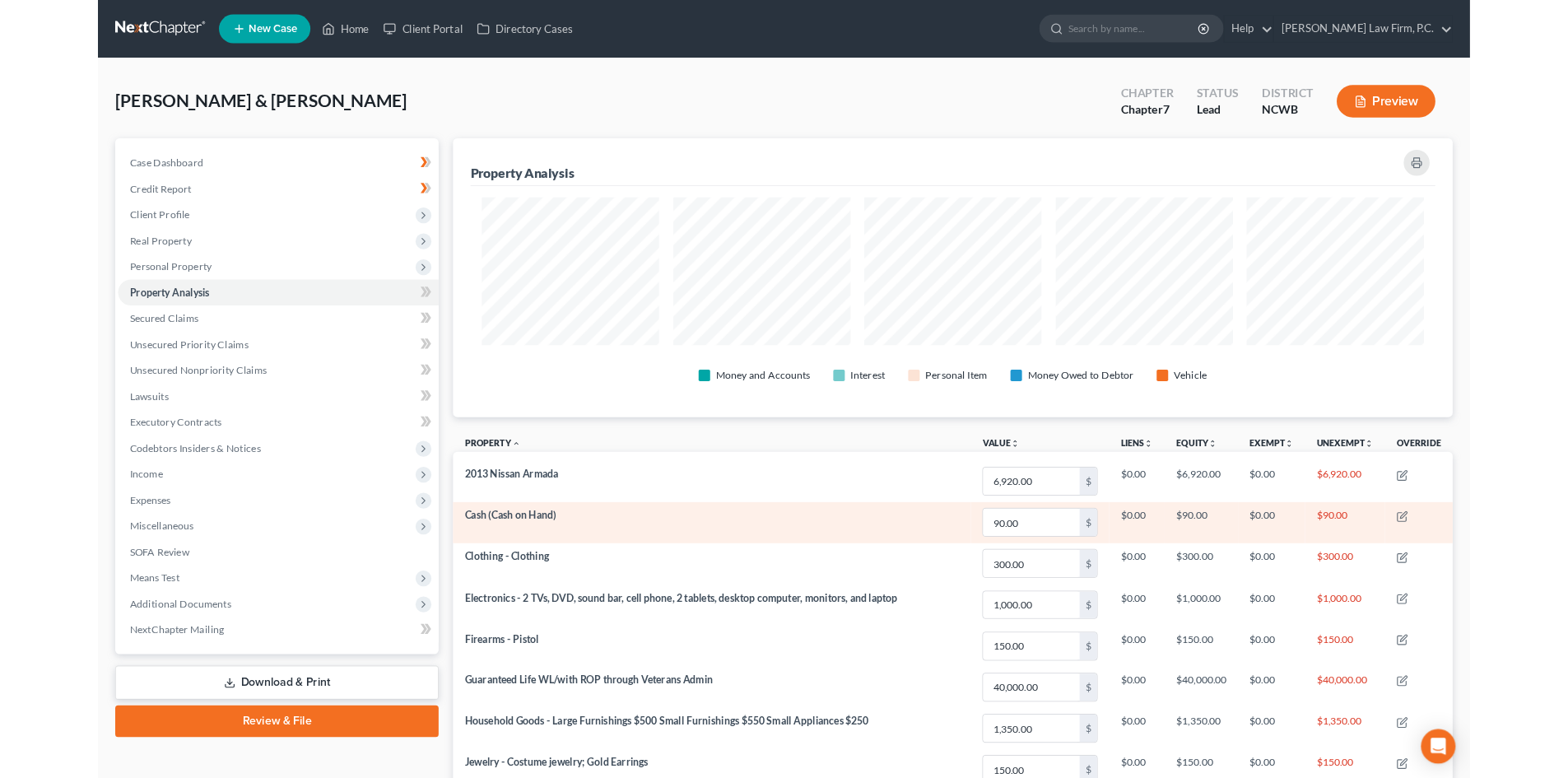
scroll to position [318, 1142]
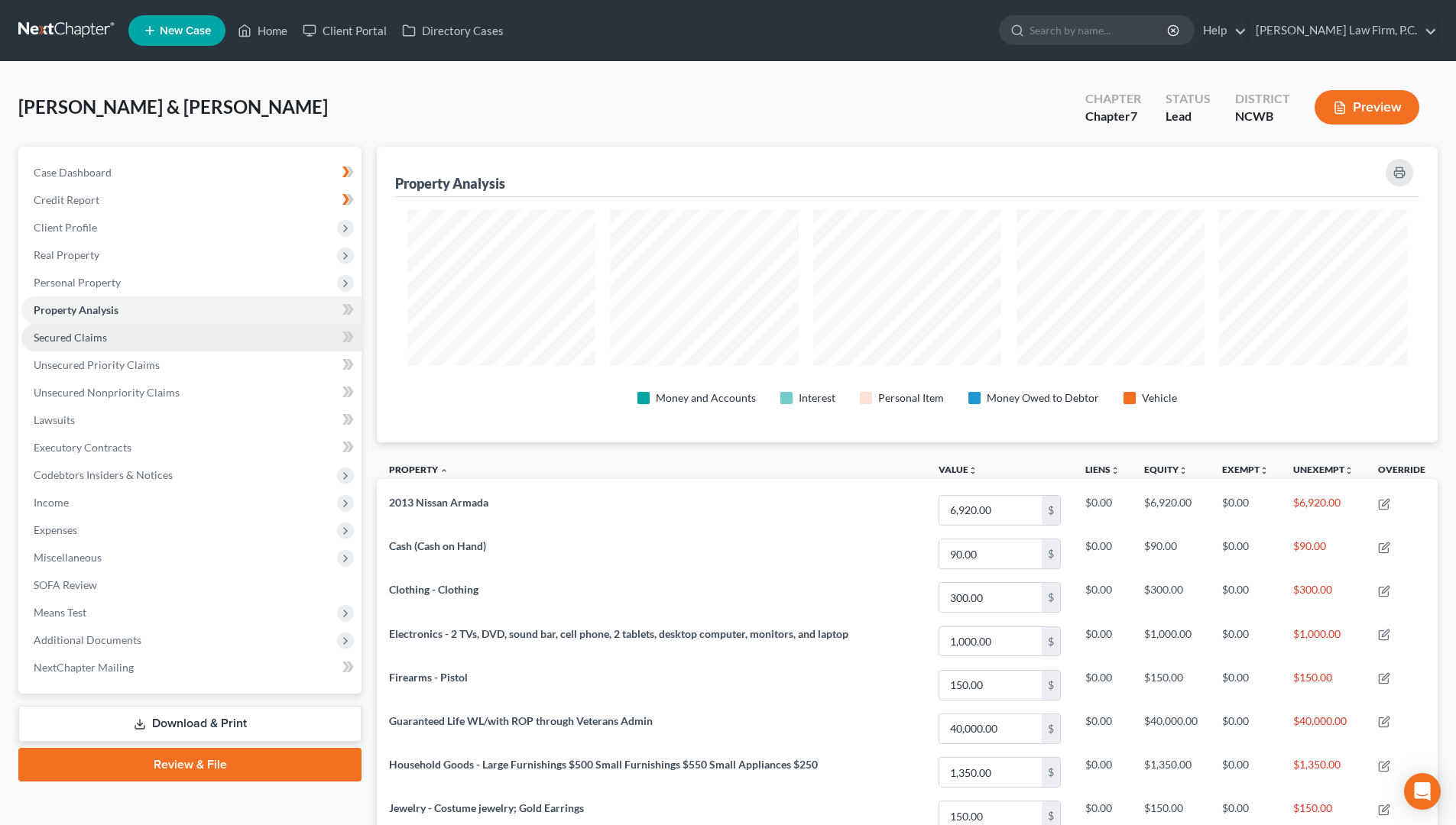
click at [109, 344] on link "Secured Claims" at bounding box center [191, 337] width 340 height 28
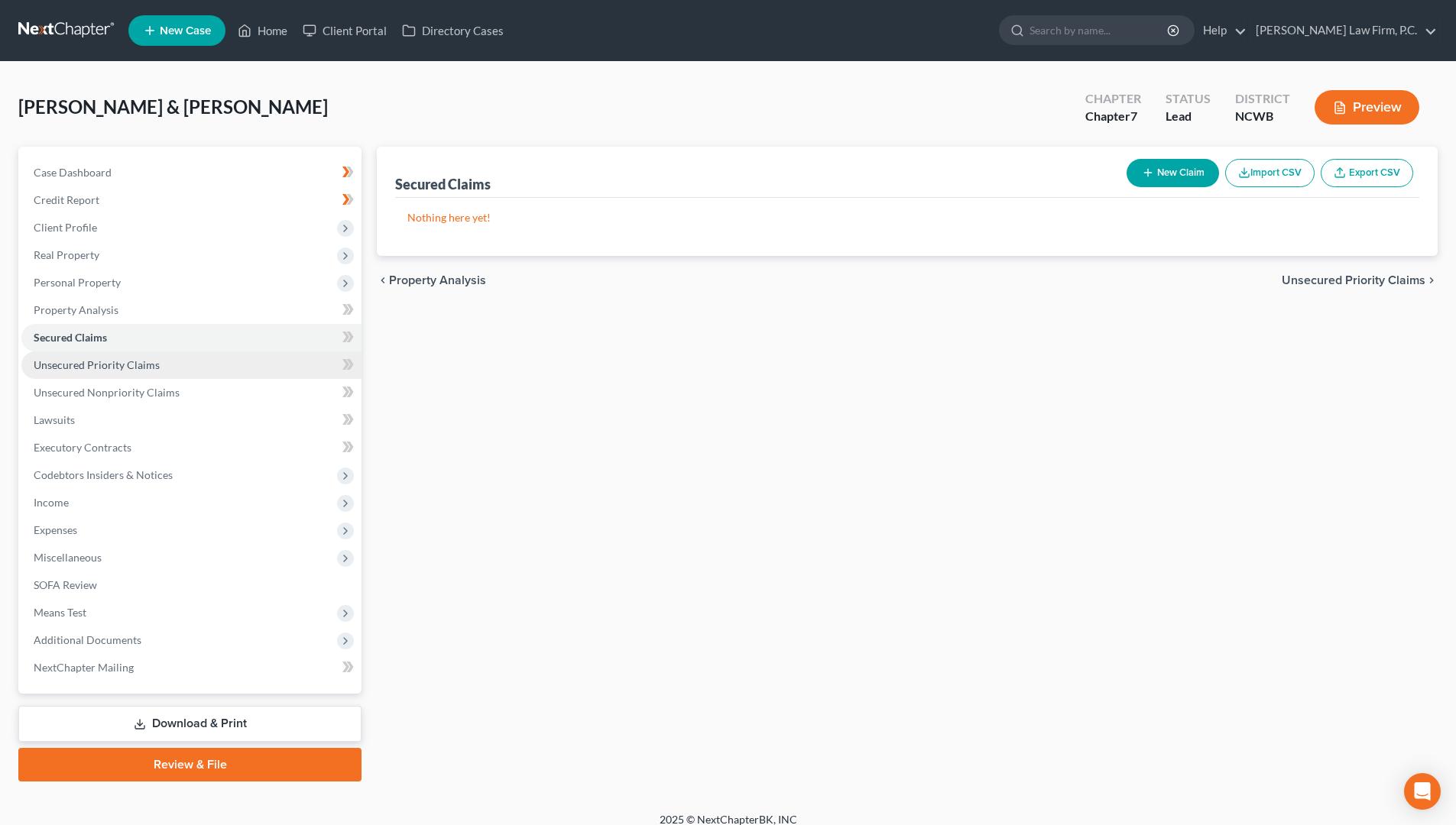
click at [82, 359] on span "Unsecured Priority Claims" at bounding box center [96, 365] width 126 height 13
click at [1161, 178] on button "New Claim" at bounding box center [1173, 173] width 93 height 28
select select "2"
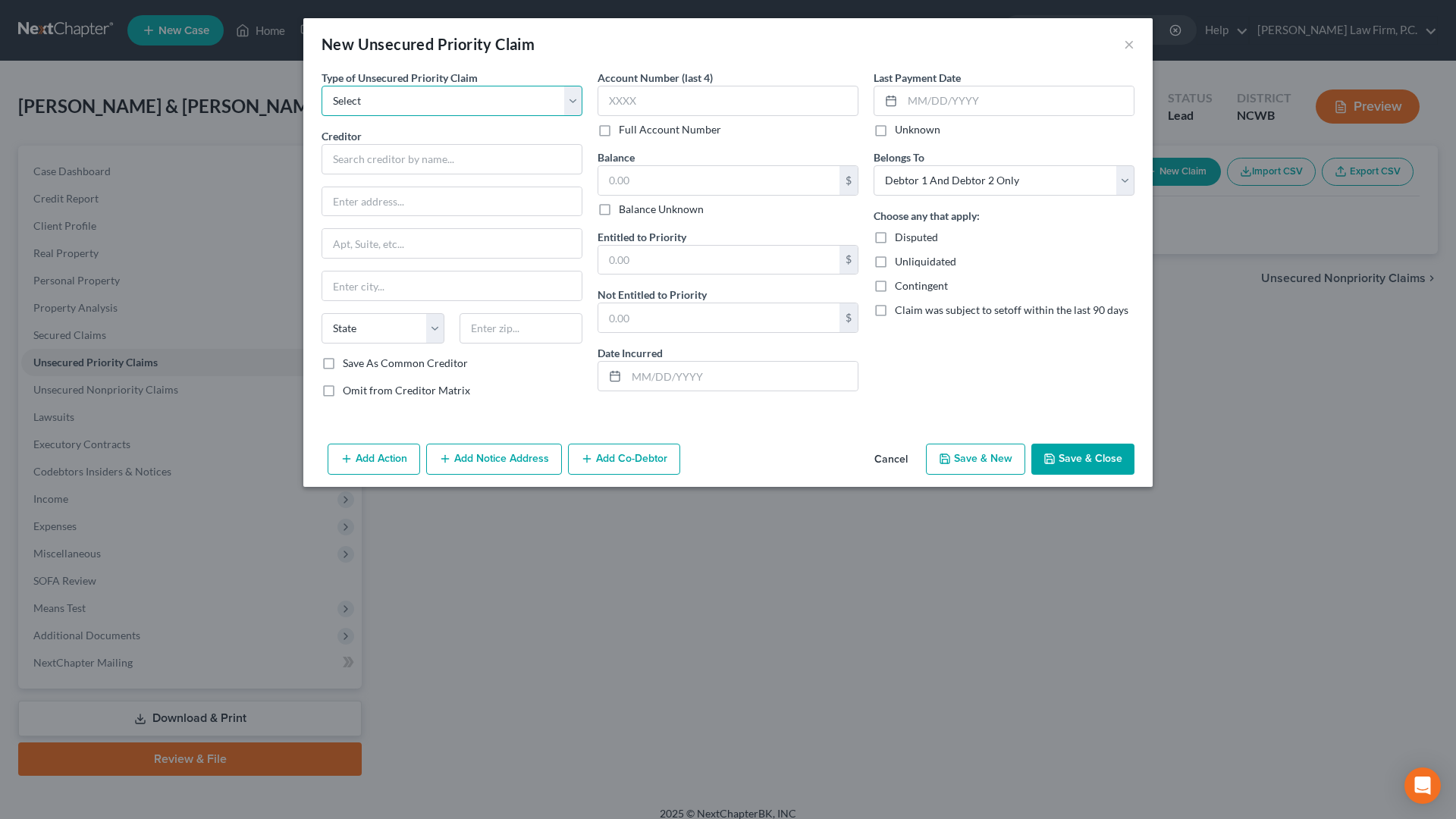
click at [430, 108] on select "Select Taxes & Other Government Units Domestic Support Obligations Extensions o…" at bounding box center [452, 101] width 261 height 31
select select "0"
click at [321, 85] on select "Select Taxes & Other Government Units Domestic Support Obligations Extensions o…" at bounding box center [452, 101] width 261 height 31
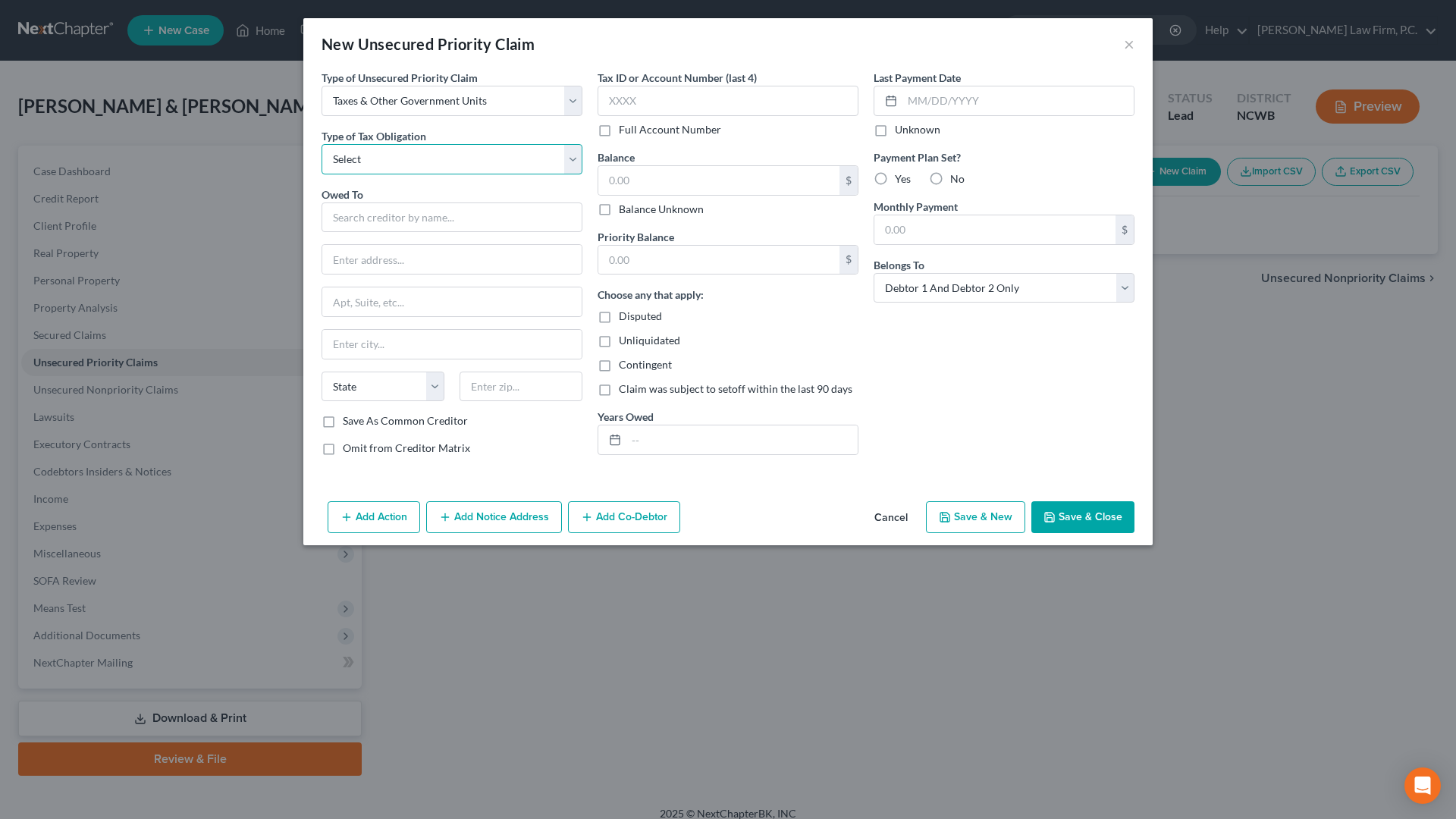
click at [401, 159] on select "Select Federal City State Franchise Tax Board Other" at bounding box center [452, 159] width 261 height 31
select select "0"
click at [321, 144] on select "Select Federal City State Franchise Tax Board Other" at bounding box center [452, 159] width 261 height 31
click at [391, 218] on input "text" at bounding box center [452, 217] width 261 height 31
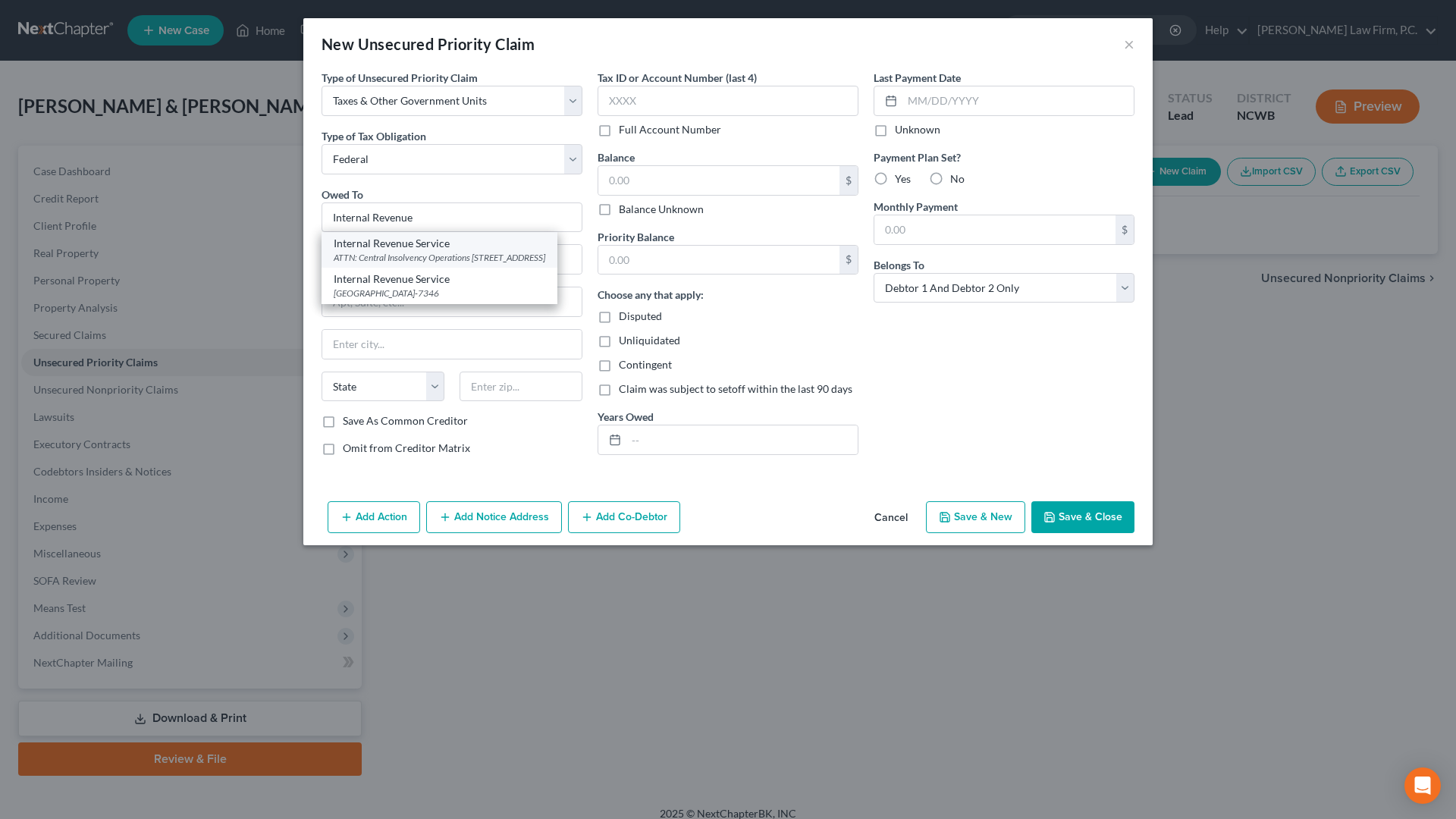
click at [404, 250] on div "Internal Revenue Service" at bounding box center [439, 243] width 212 height 15
type input "Internal Revenue Service"
type input "ATTN: Central Insolvency Operations"
type input "PO Box 7317"
type input "Philadelphia"
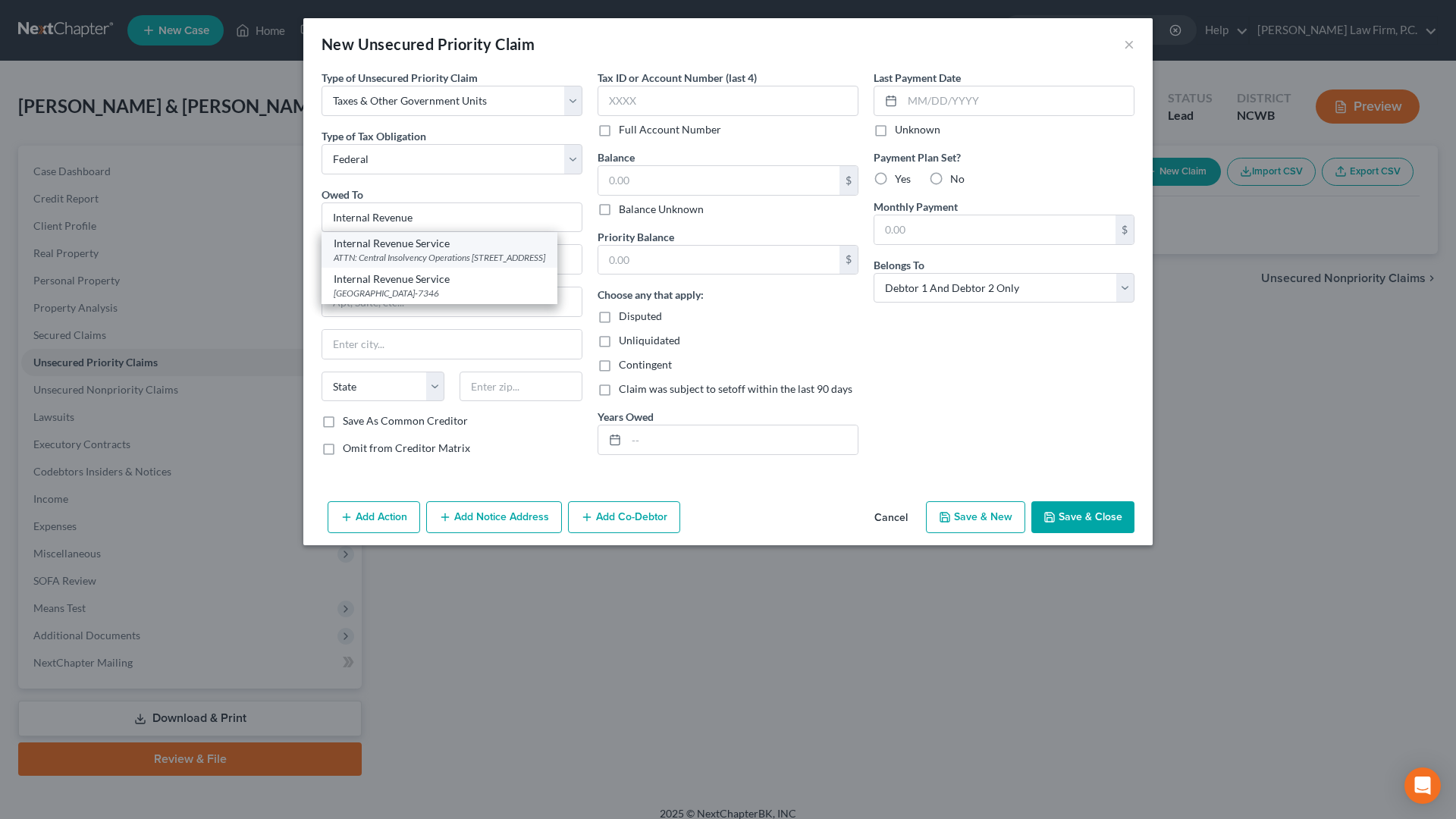
select select "39"
type input "19101-7317"
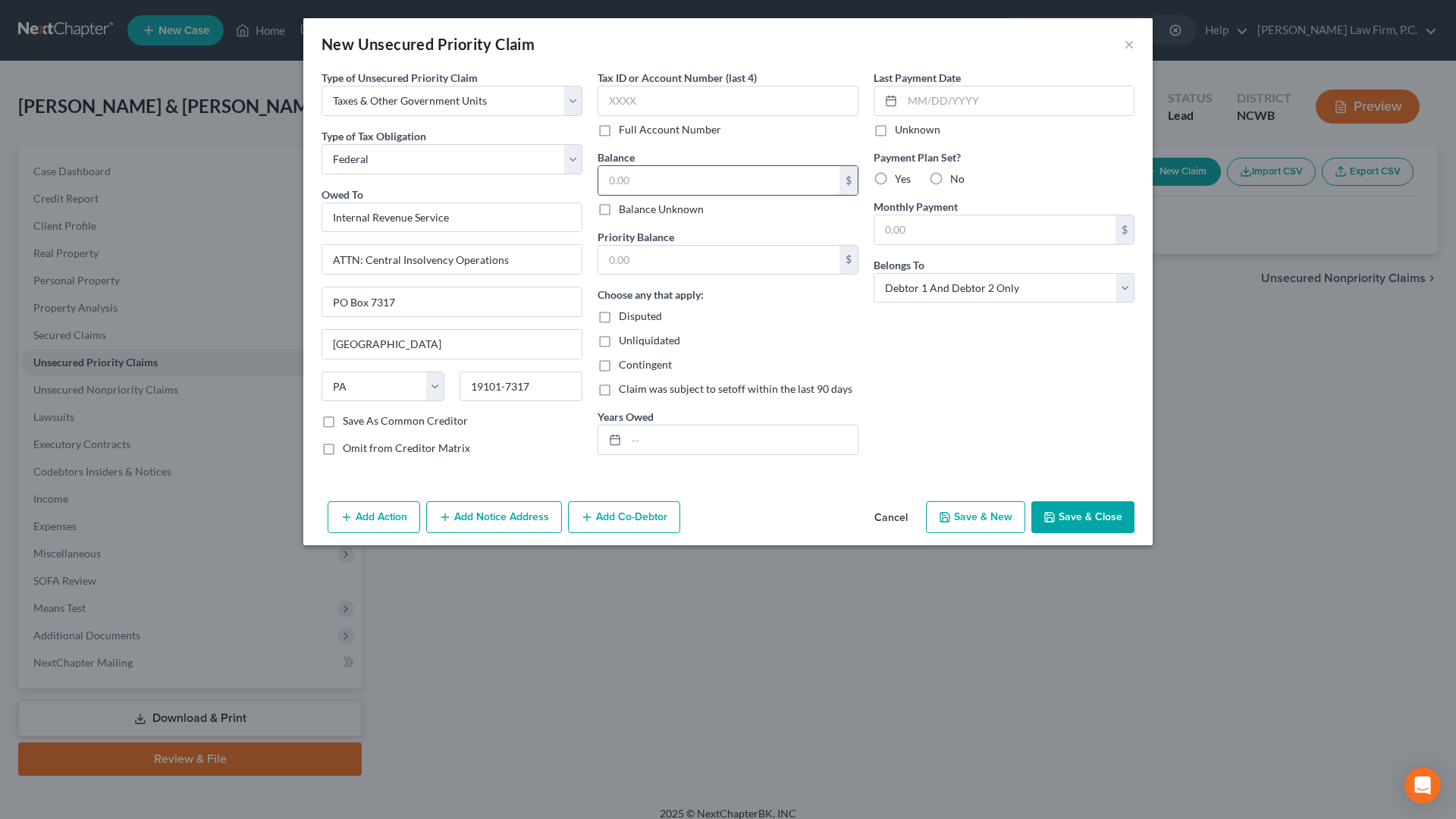
click at [707, 179] on input "text" at bounding box center [718, 180] width 241 height 29
type input "1,600"
click at [616, 263] on input "text" at bounding box center [718, 260] width 241 height 29
type input "1,600"
click at [644, 434] on input "text" at bounding box center [742, 440] width 231 height 29
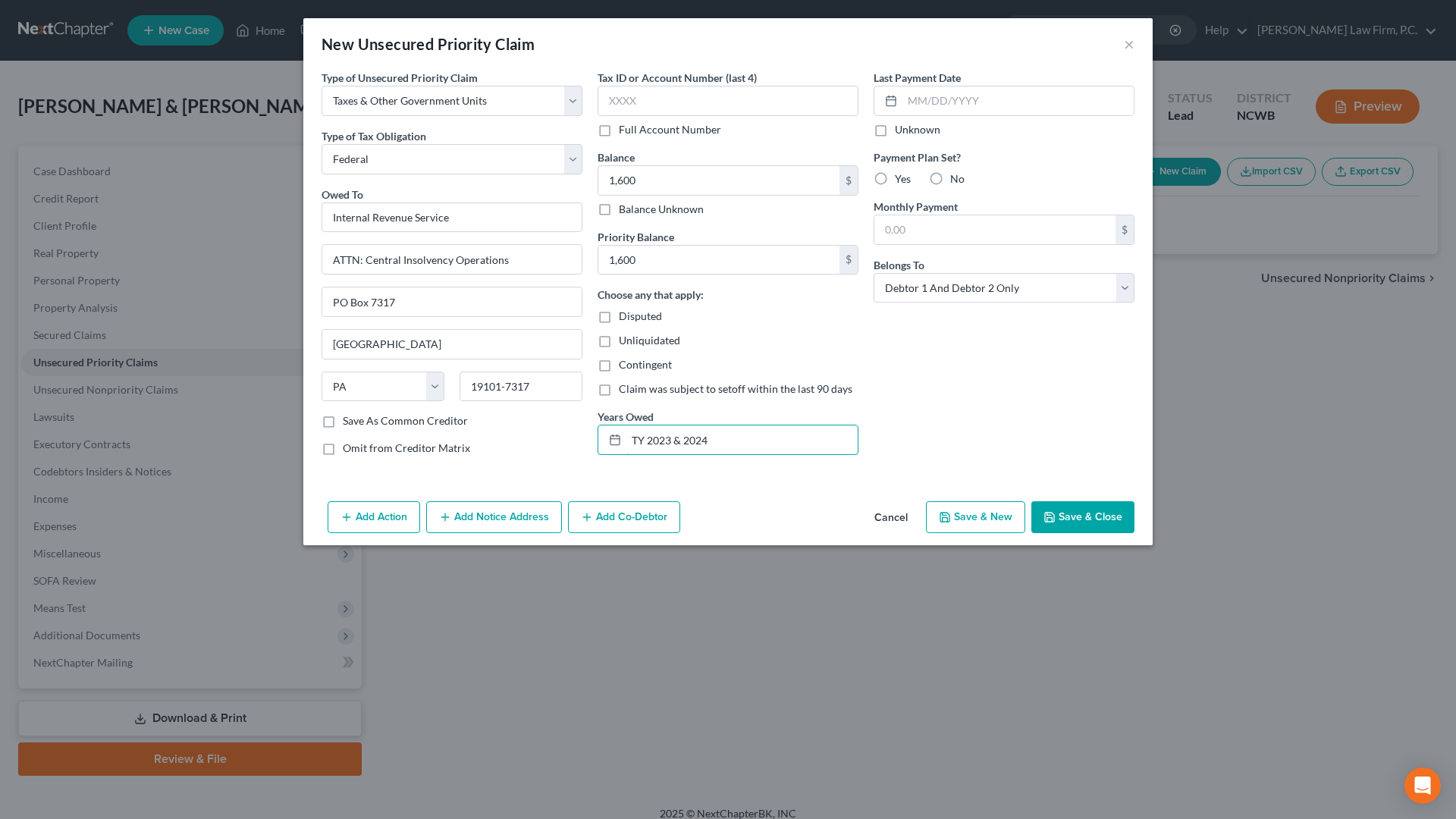
type input "TY 2023 & 2024"
click at [1097, 503] on button "Save & Close" at bounding box center [1083, 517] width 103 height 32
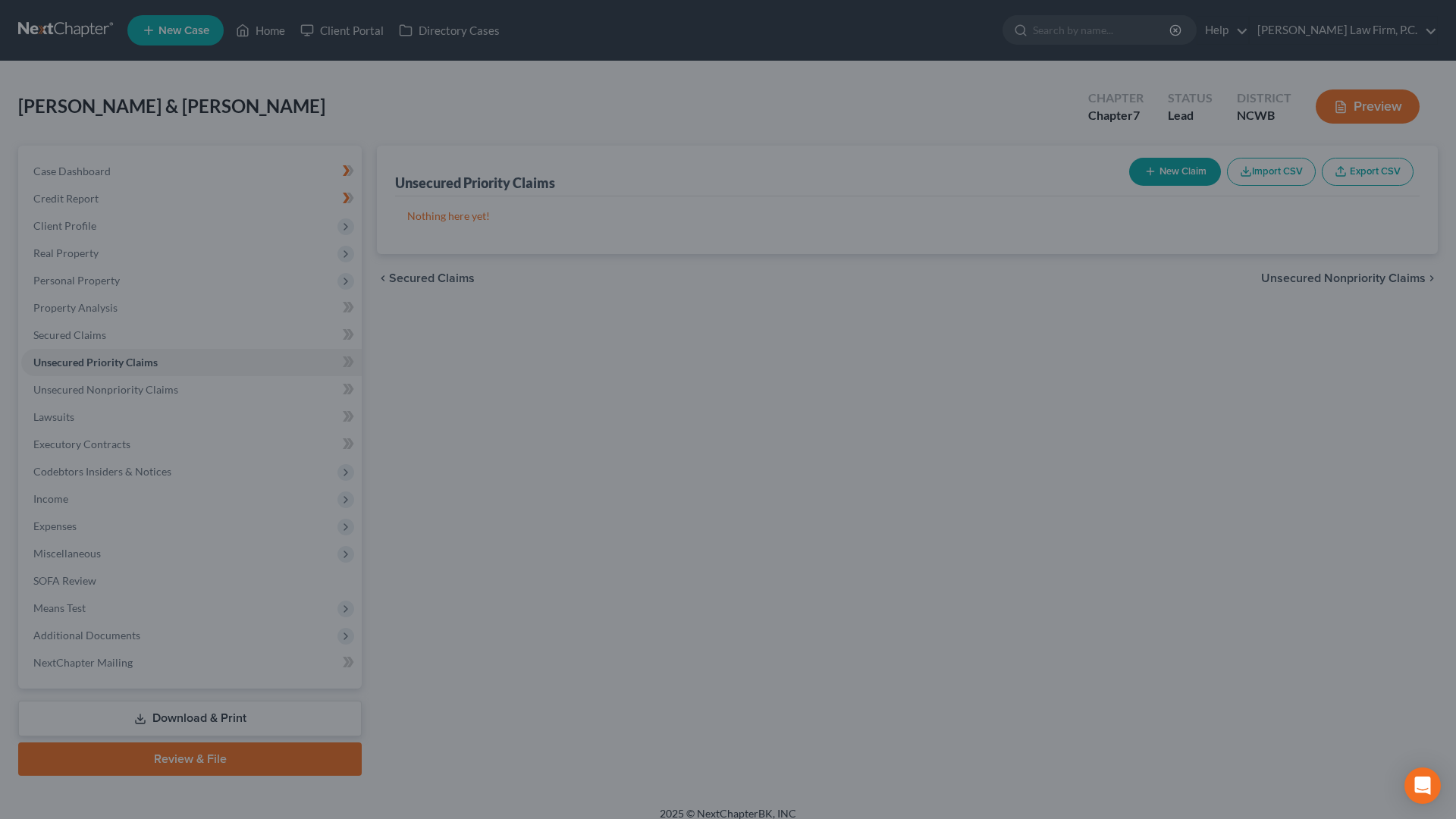
type input "1,600.00"
type input "0.00"
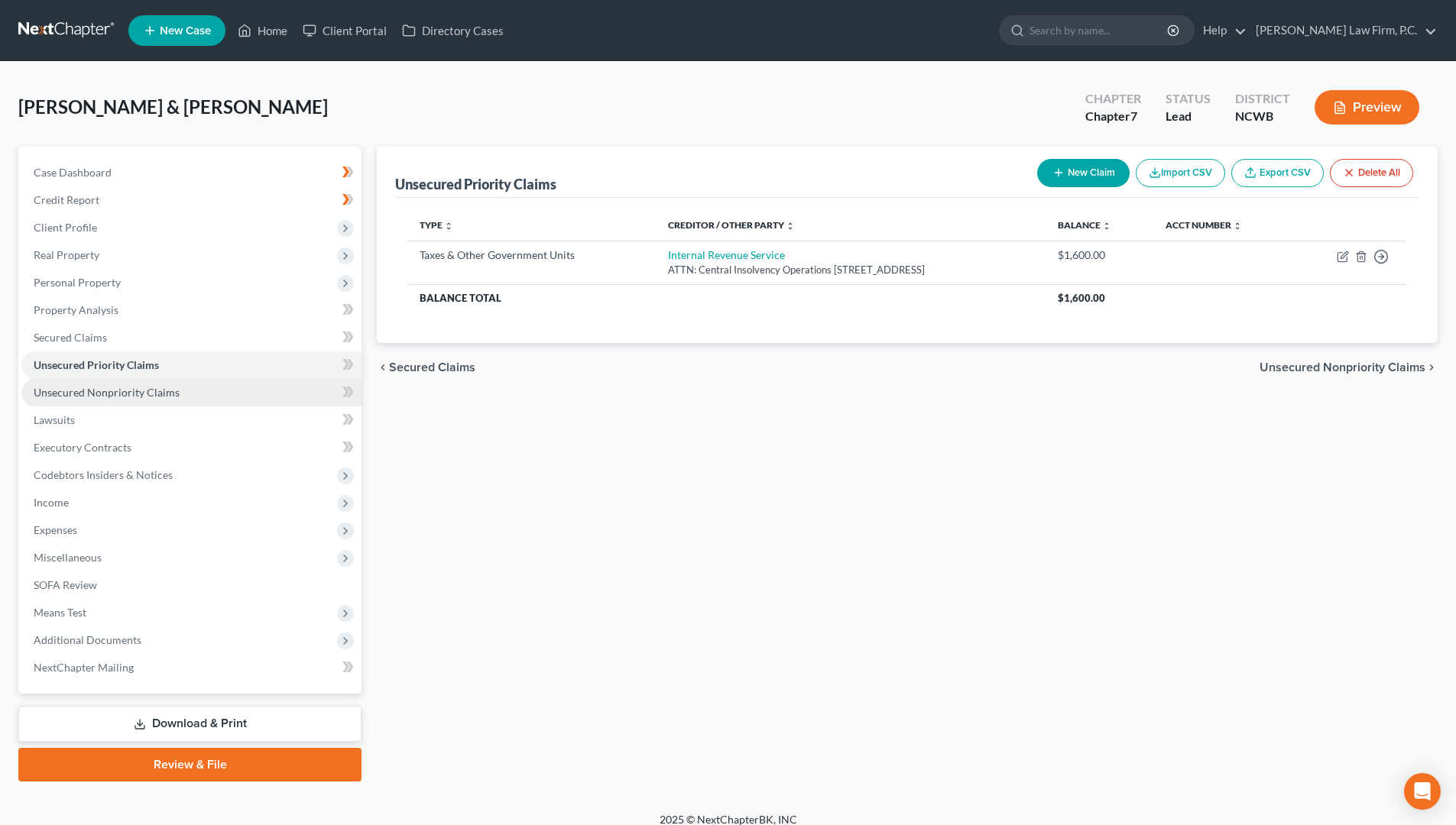
click at [155, 386] on span "Unsecured Nonpriority Claims" at bounding box center [106, 393] width 146 height 13
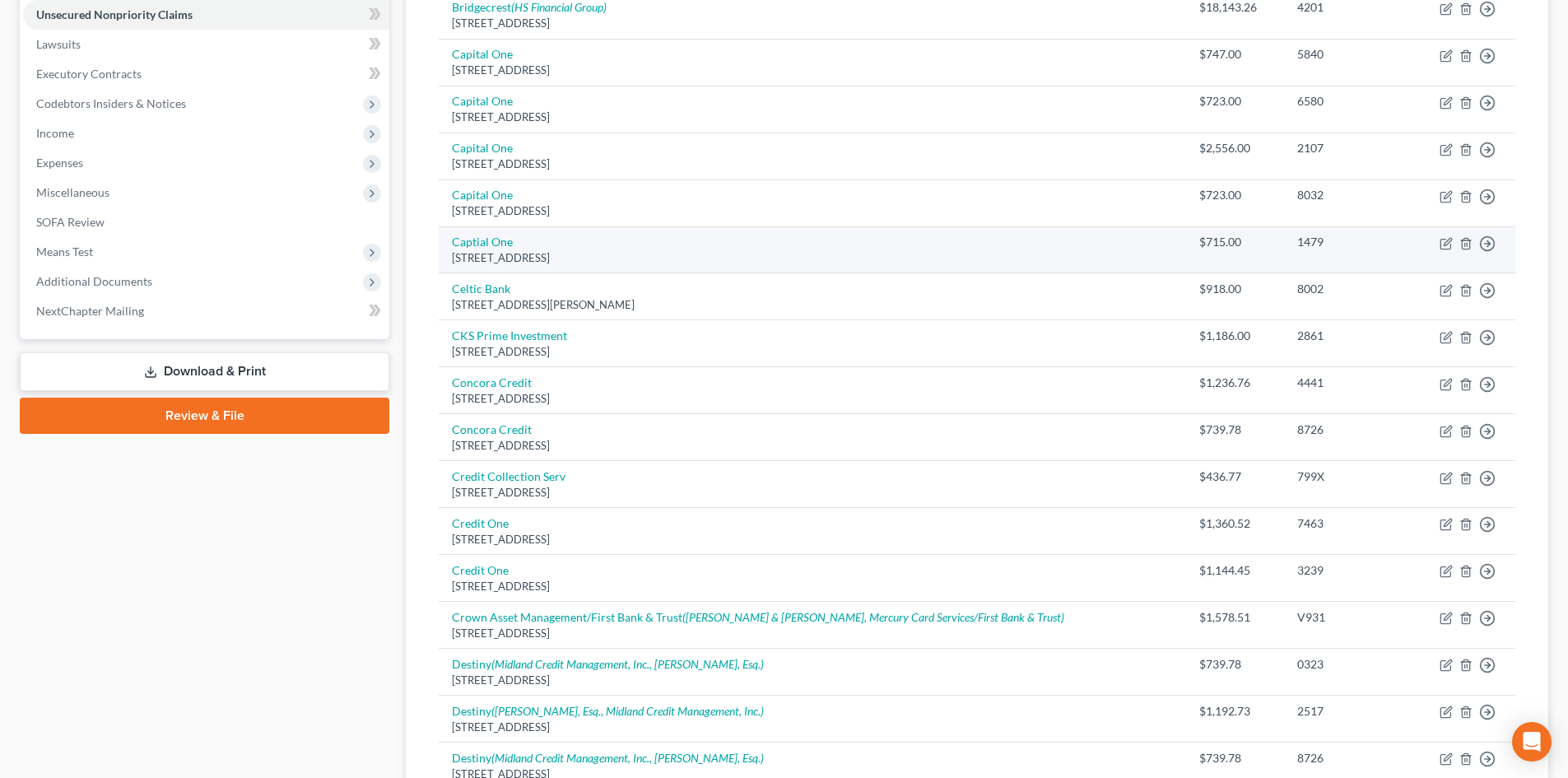
scroll to position [412, 0]
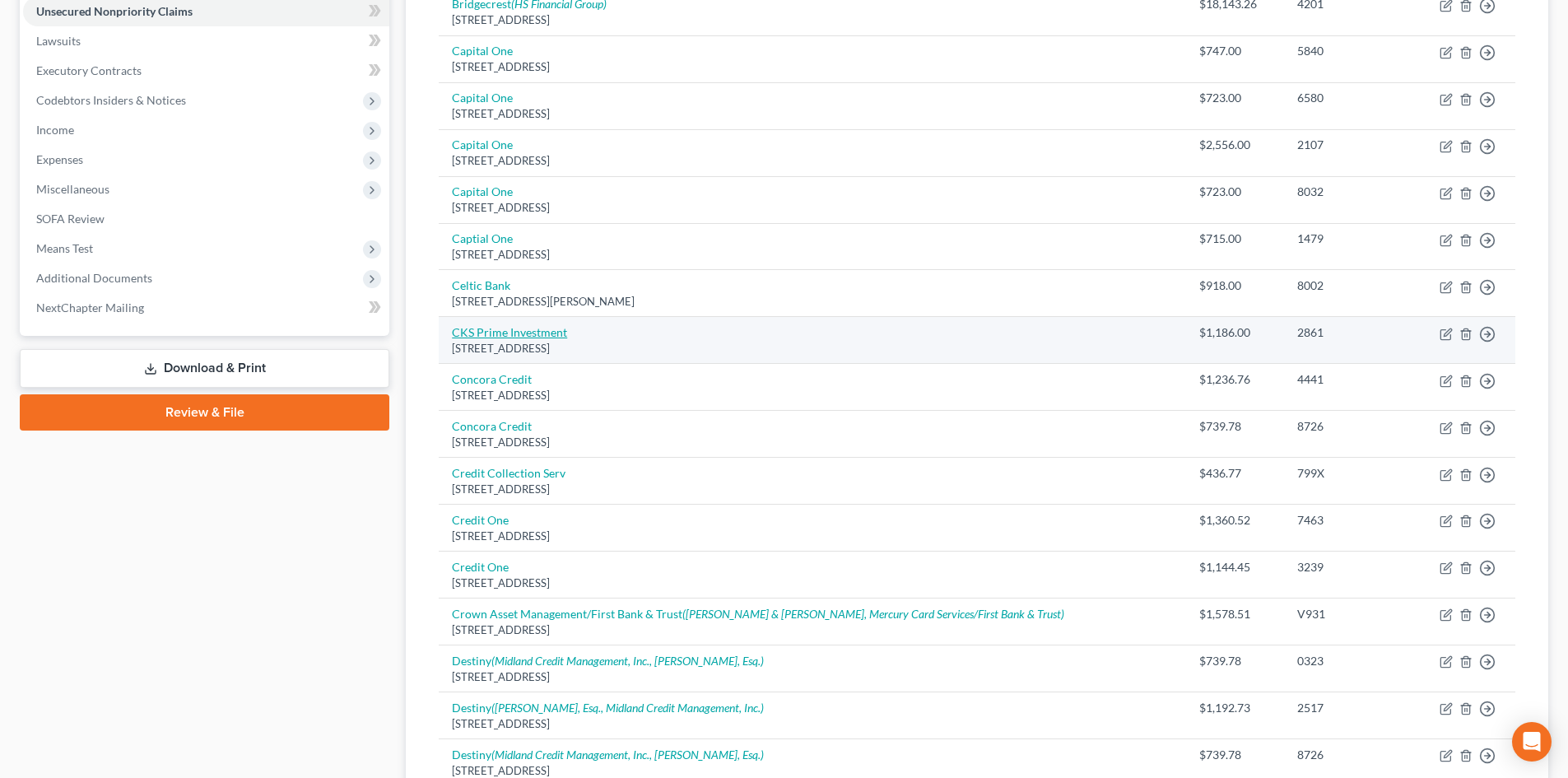
click at [521, 335] on link "CKS Prime Investment" at bounding box center [510, 332] width 115 height 14
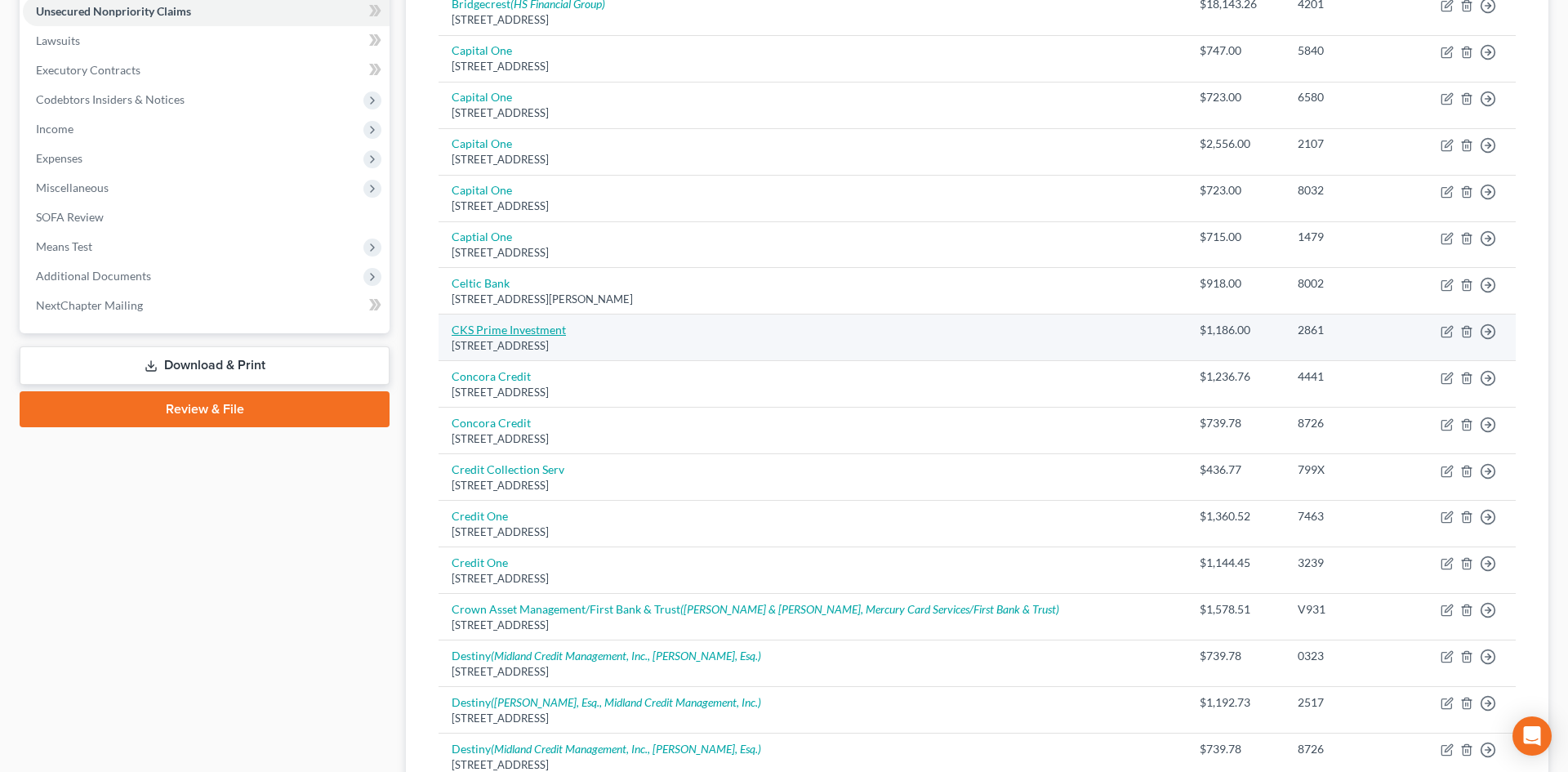
select select "33"
select select "1"
select select "0"
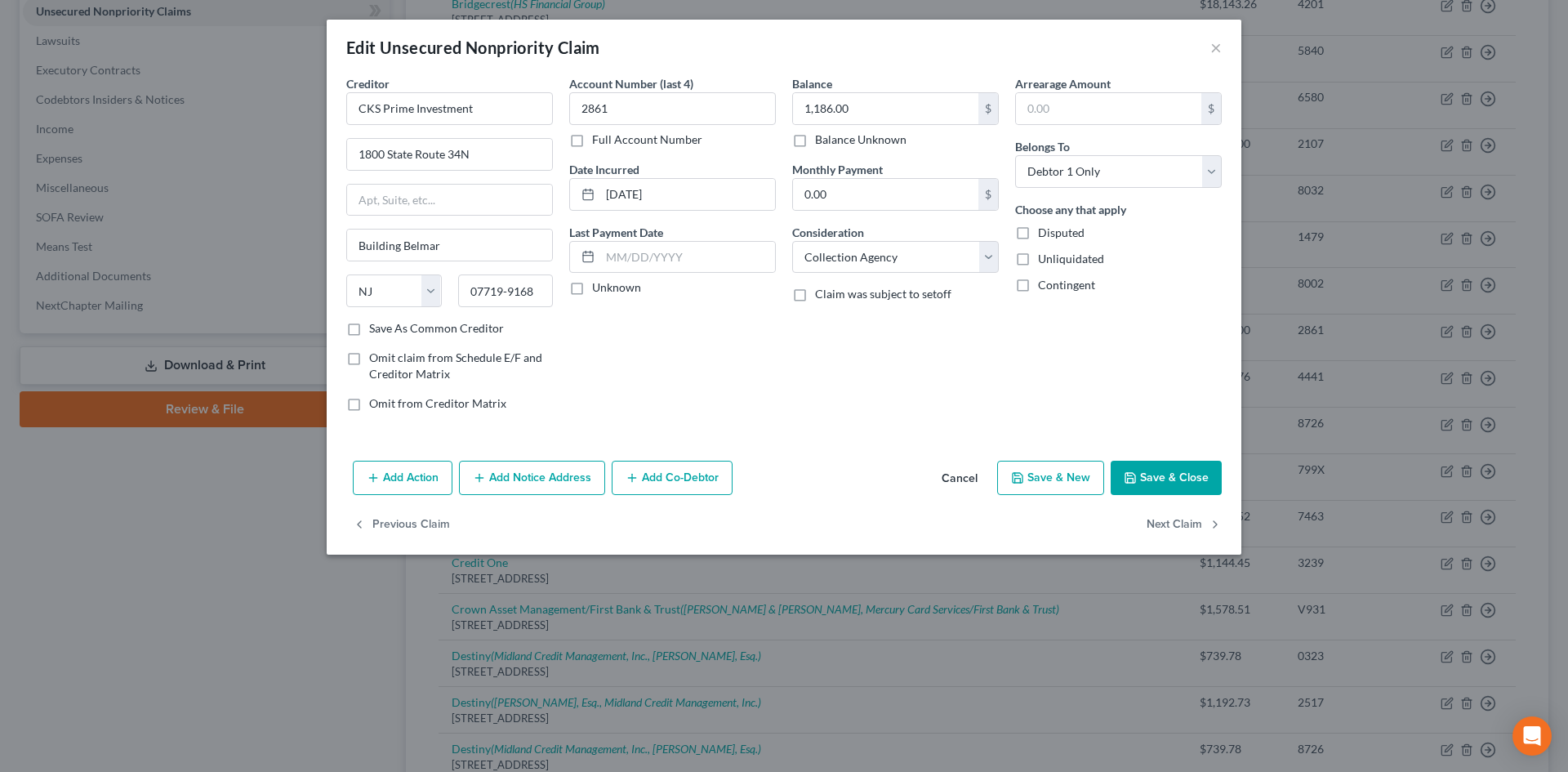
click at [965, 474] on button "Cancel" at bounding box center [960, 479] width 62 height 33
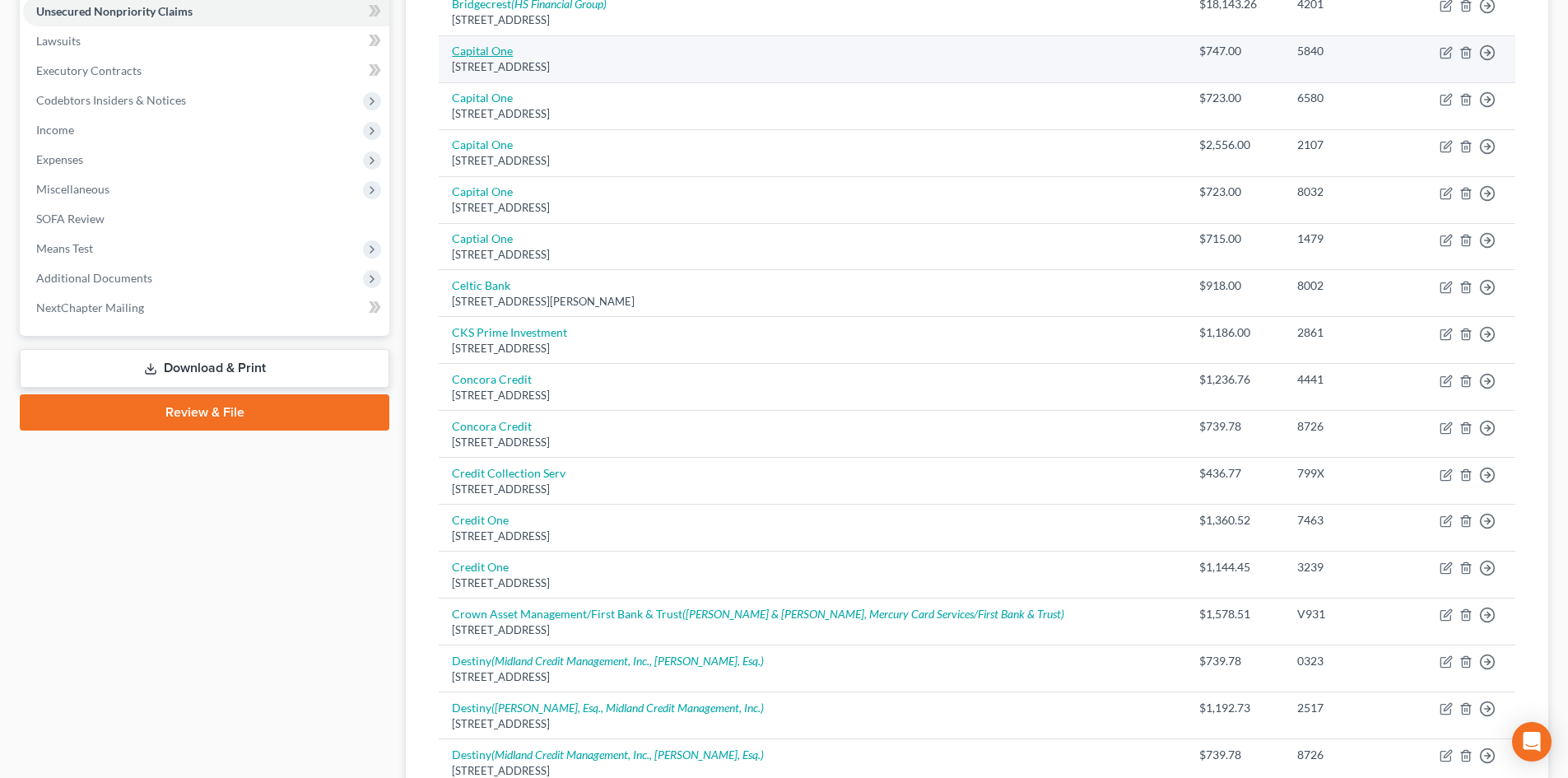
click at [502, 52] on link "Capital One" at bounding box center [482, 51] width 61 height 14
select select "46"
select select "2"
select select "0"
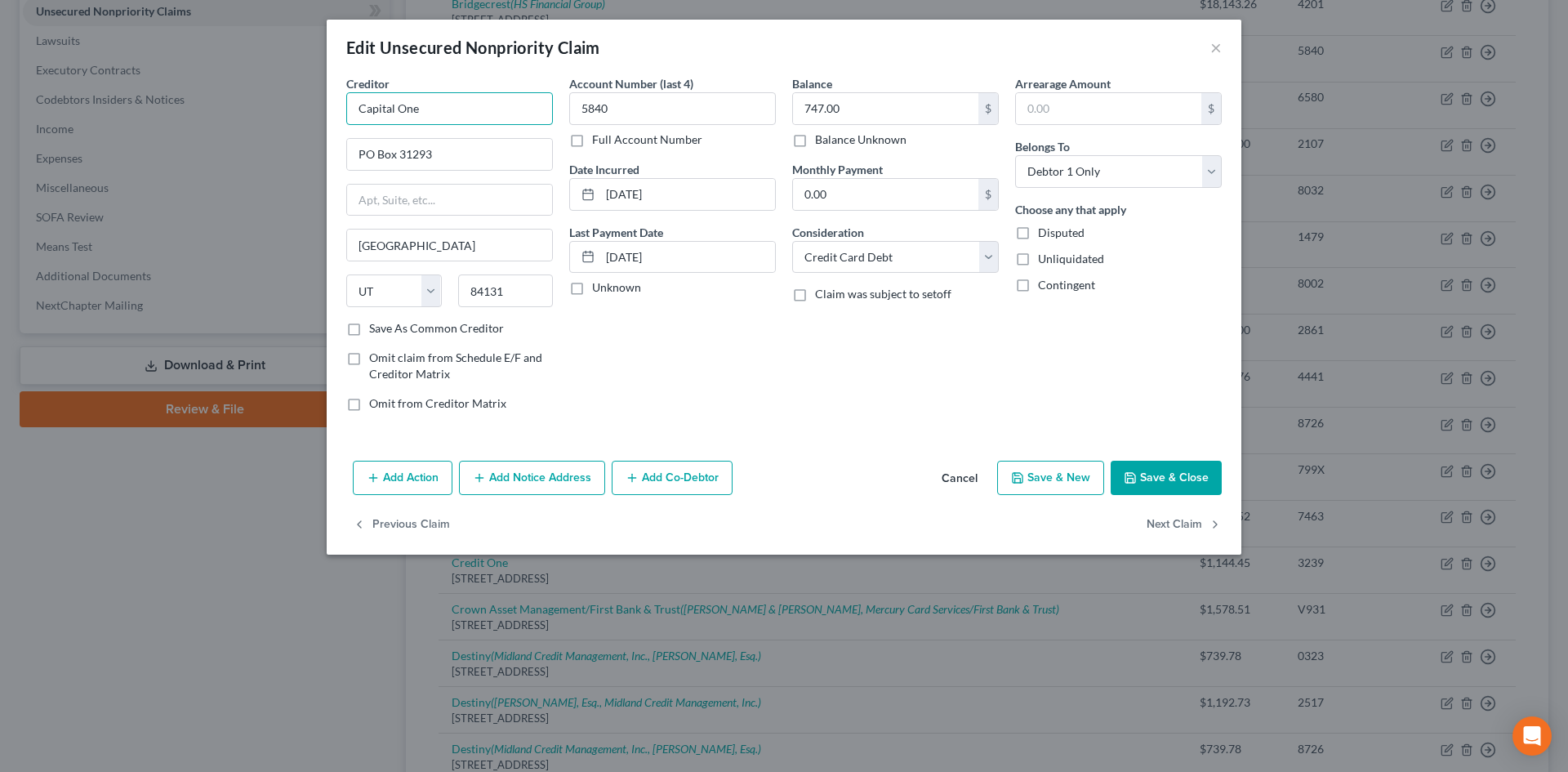
drag, startPoint x: 350, startPoint y: 102, endPoint x: 245, endPoint y: 88, distance: 105.9
click at [245, 89] on div "Edit Unsecured Nonpriority Claim × Creditor * Capital One PO Box 31293 Salt Lak…" at bounding box center [784, 386] width 1568 height 772
type input "Capital One"
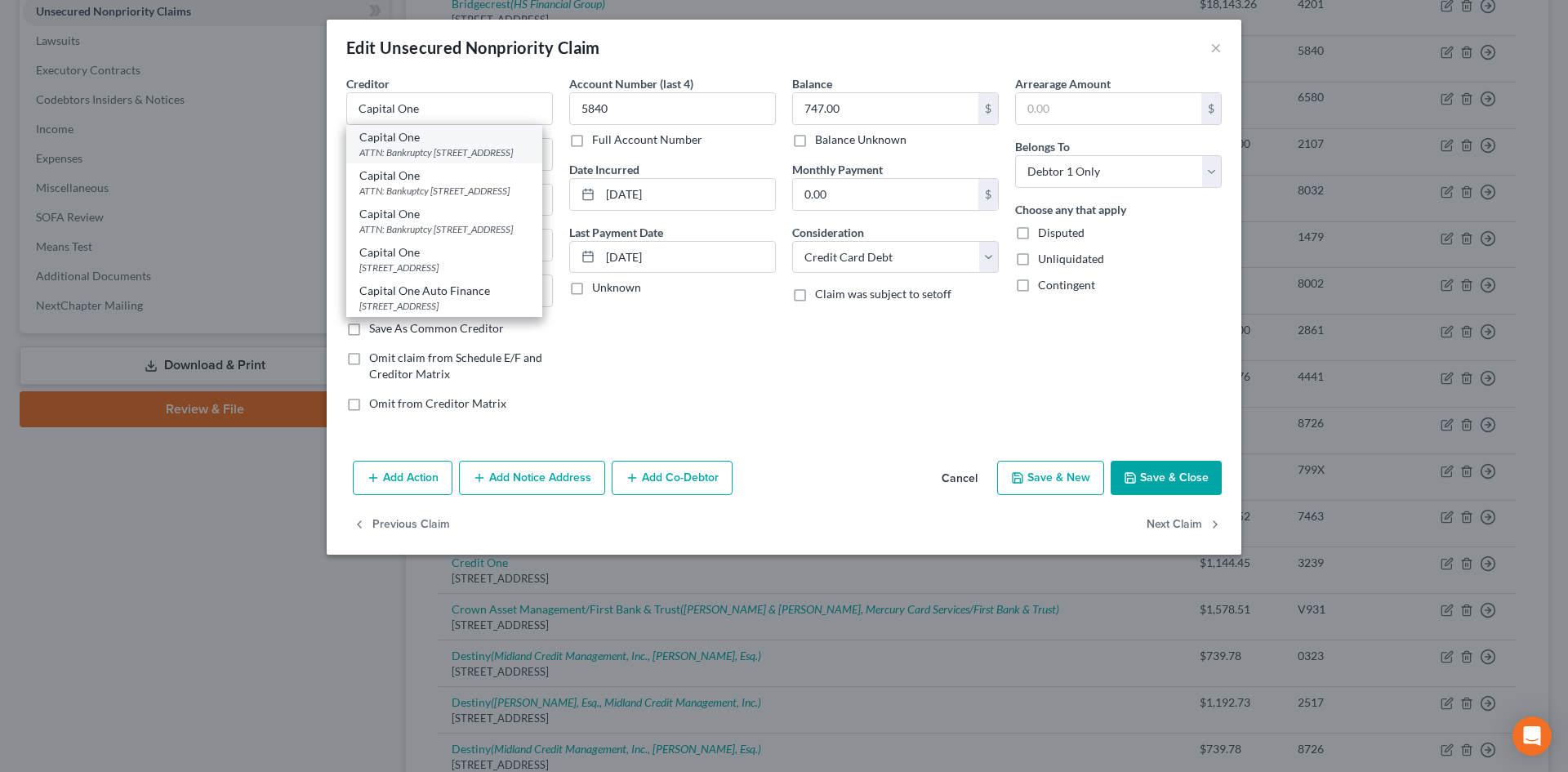
click at [436, 157] on div "ATTN: Bankruptcy PO Box 31293, Salt Lake City, UT 84131" at bounding box center [444, 153] width 170 height 14
type input "ATTN: Bankruptcy"
type input "PO Box 31293"
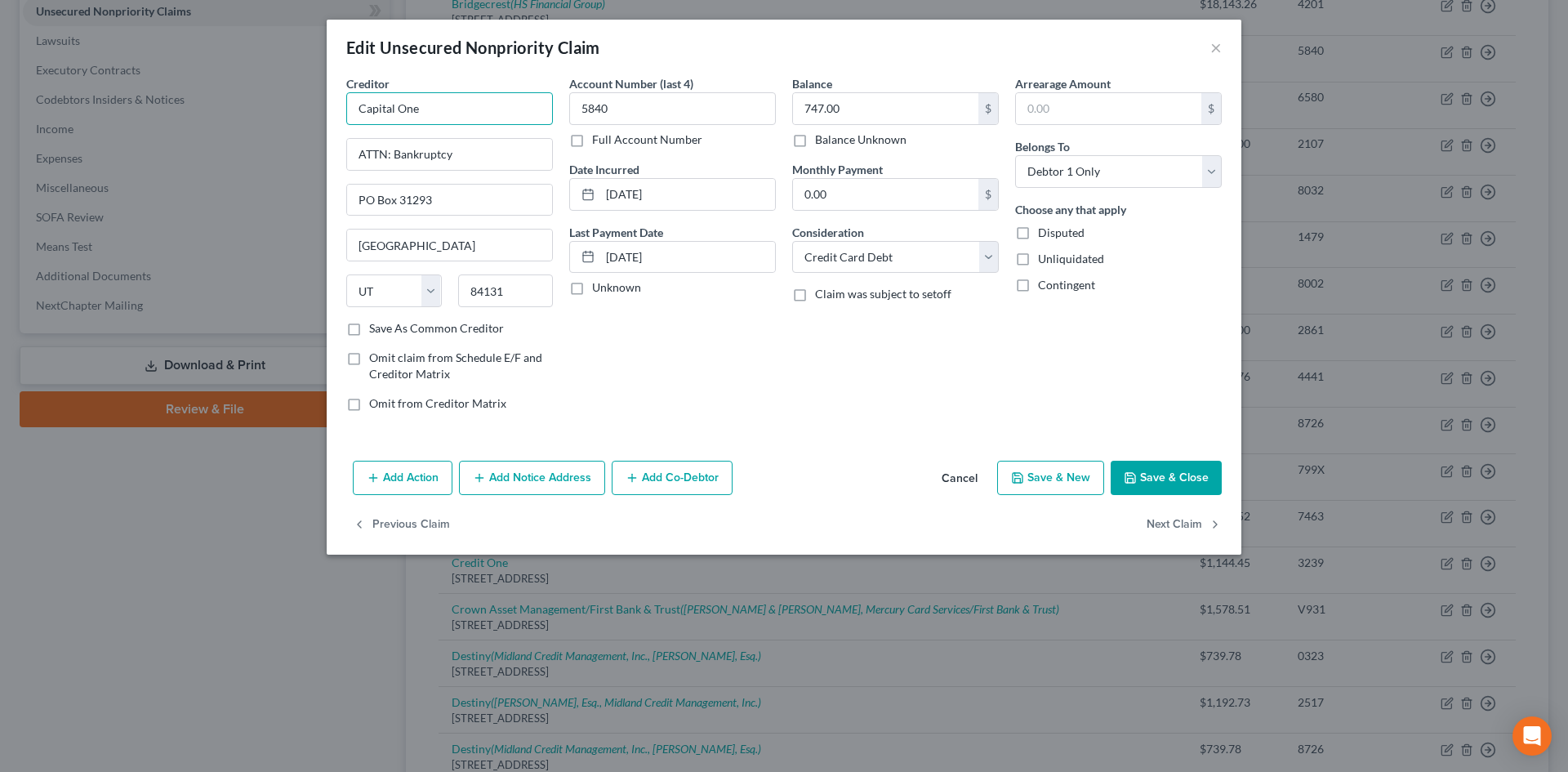
drag, startPoint x: 441, startPoint y: 108, endPoint x: 287, endPoint y: 91, distance: 154.9
click at [287, 90] on div "Edit Unsecured Nonpriority Claim × Creditor * Capital One ATTN: Bankruptcy PO B…" at bounding box center [784, 386] width 1568 height 772
click at [1148, 496] on div "Add Action Add Notice Address Add Co-Debtor Cancel Save & New Save & Close" at bounding box center [784, 481] width 915 height 54
click at [1188, 480] on button "Save & Close" at bounding box center [1166, 478] width 111 height 35
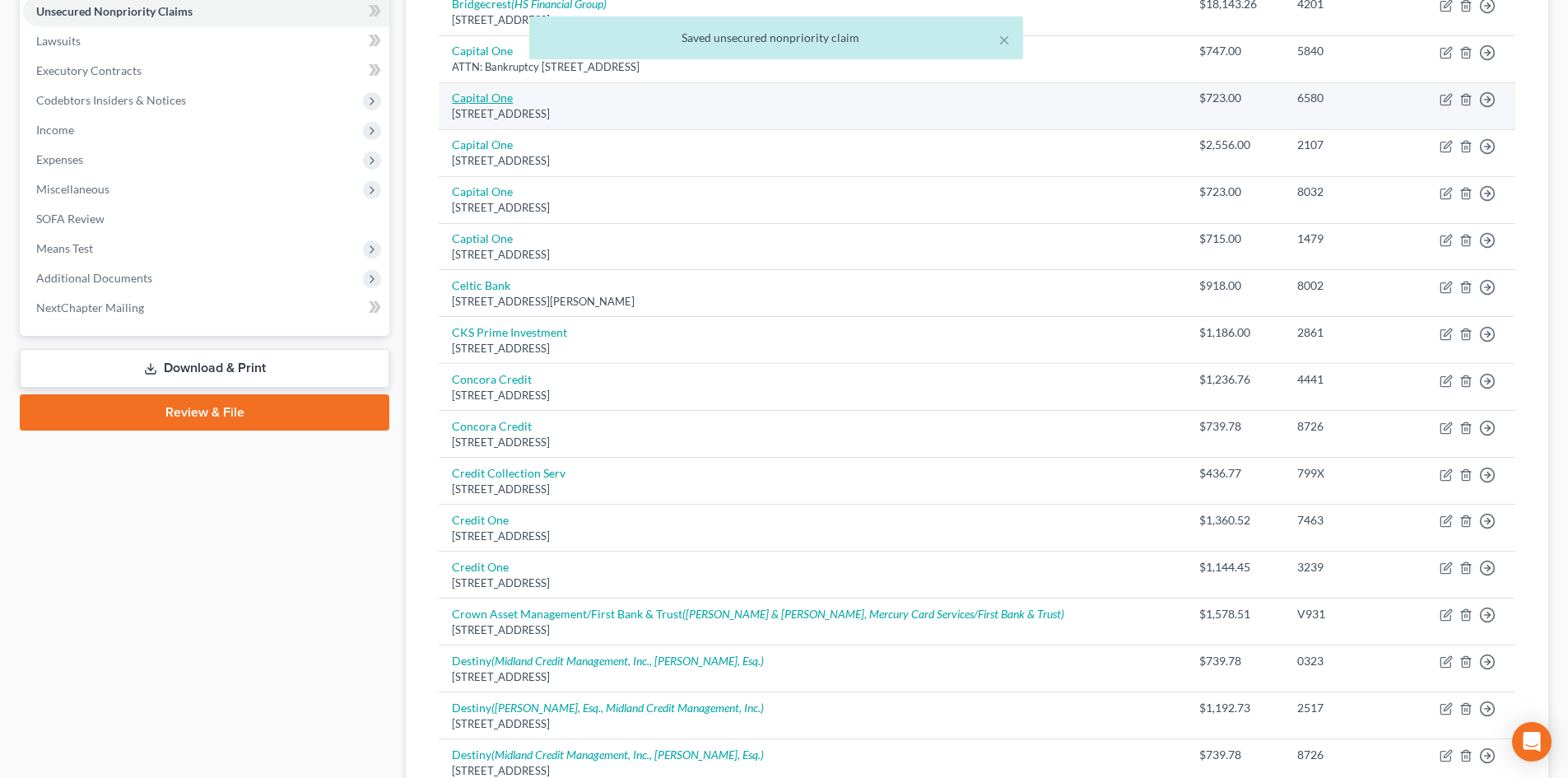
click at [492, 99] on link "Capital One" at bounding box center [482, 98] width 61 height 14
select select "46"
select select "2"
select select "1"
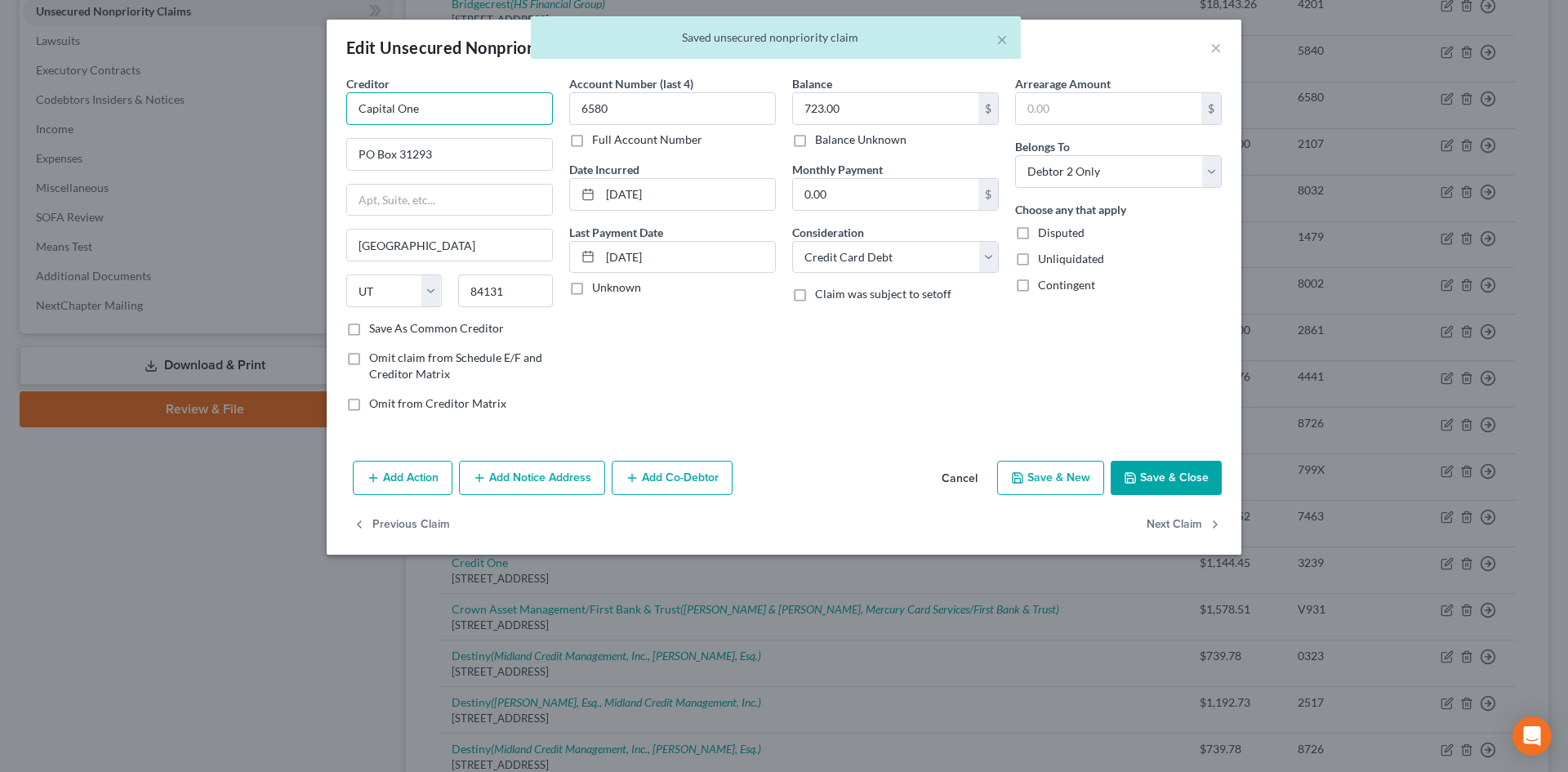
drag, startPoint x: 300, startPoint y: 101, endPoint x: 228, endPoint y: 97, distance: 72.1
click at [219, 97] on div "Edit Unsecured Nonpriority Claim × Creditor * Capital One PO Box 31293 Salt Lak…" at bounding box center [784, 386] width 1568 height 772
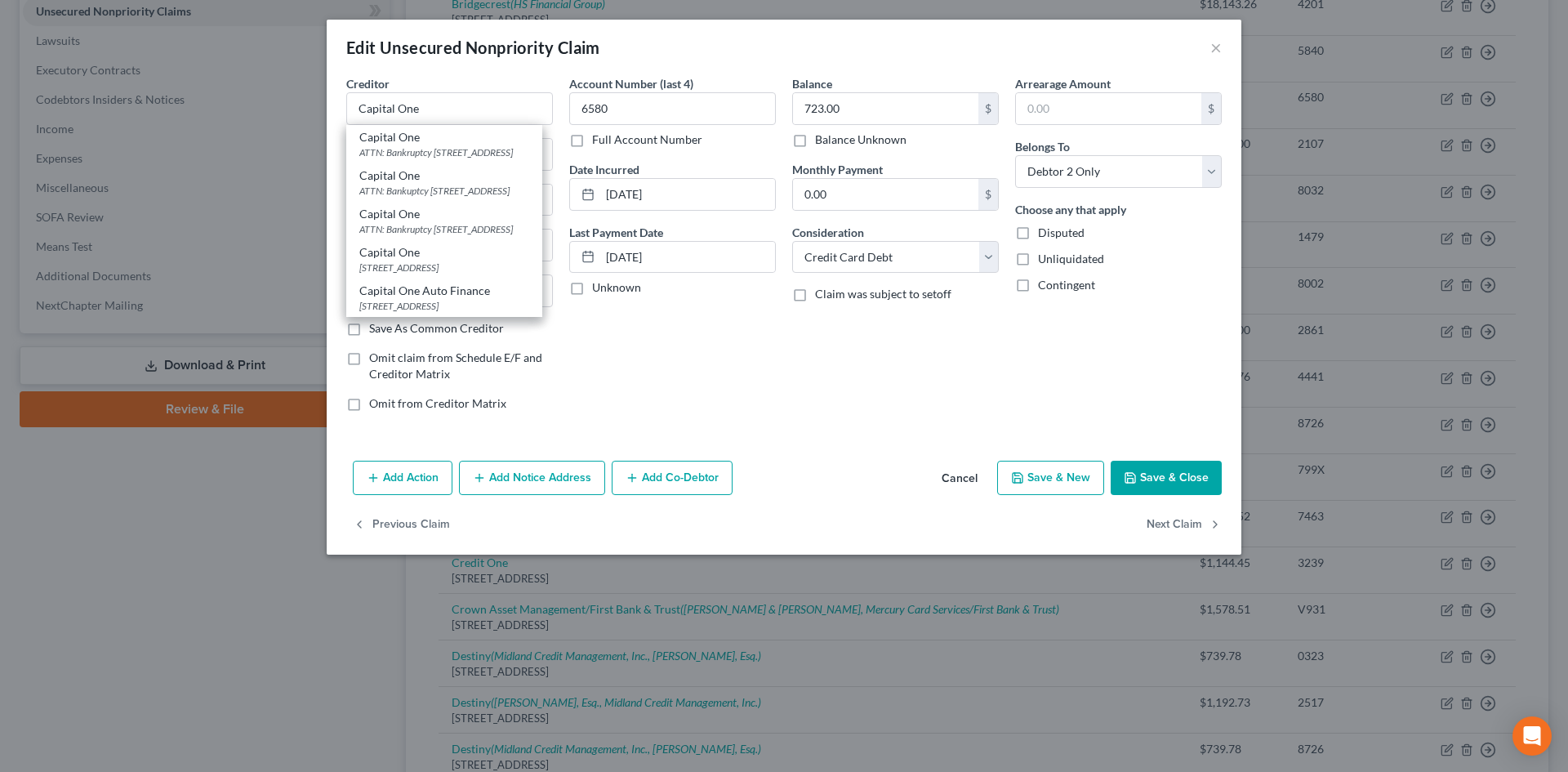
click at [1157, 483] on button "Save & Close" at bounding box center [1166, 478] width 111 height 35
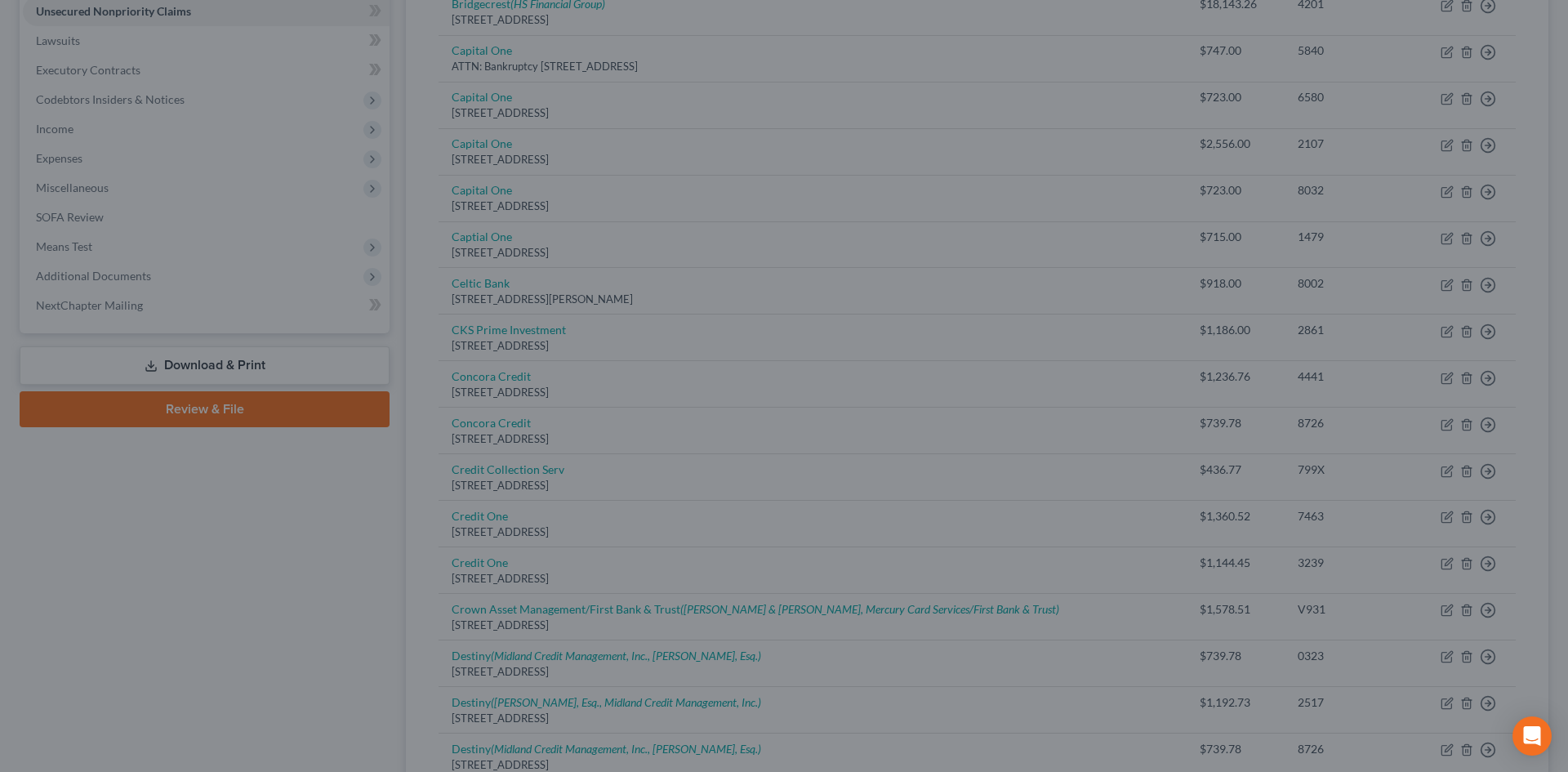
type input "0"
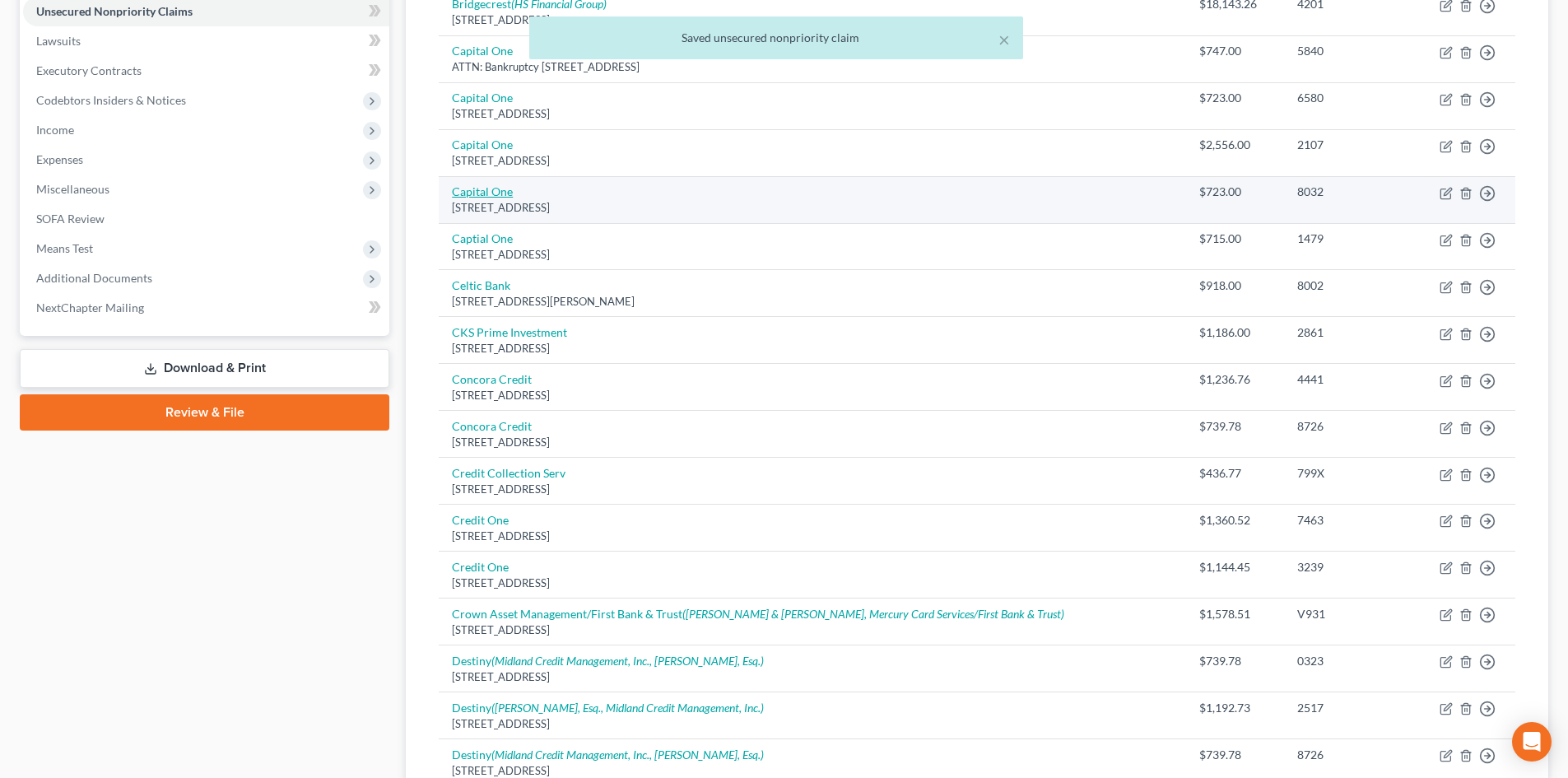
click at [498, 195] on link "Capital One" at bounding box center [482, 191] width 61 height 14
select select "46"
select select "2"
select select "1"
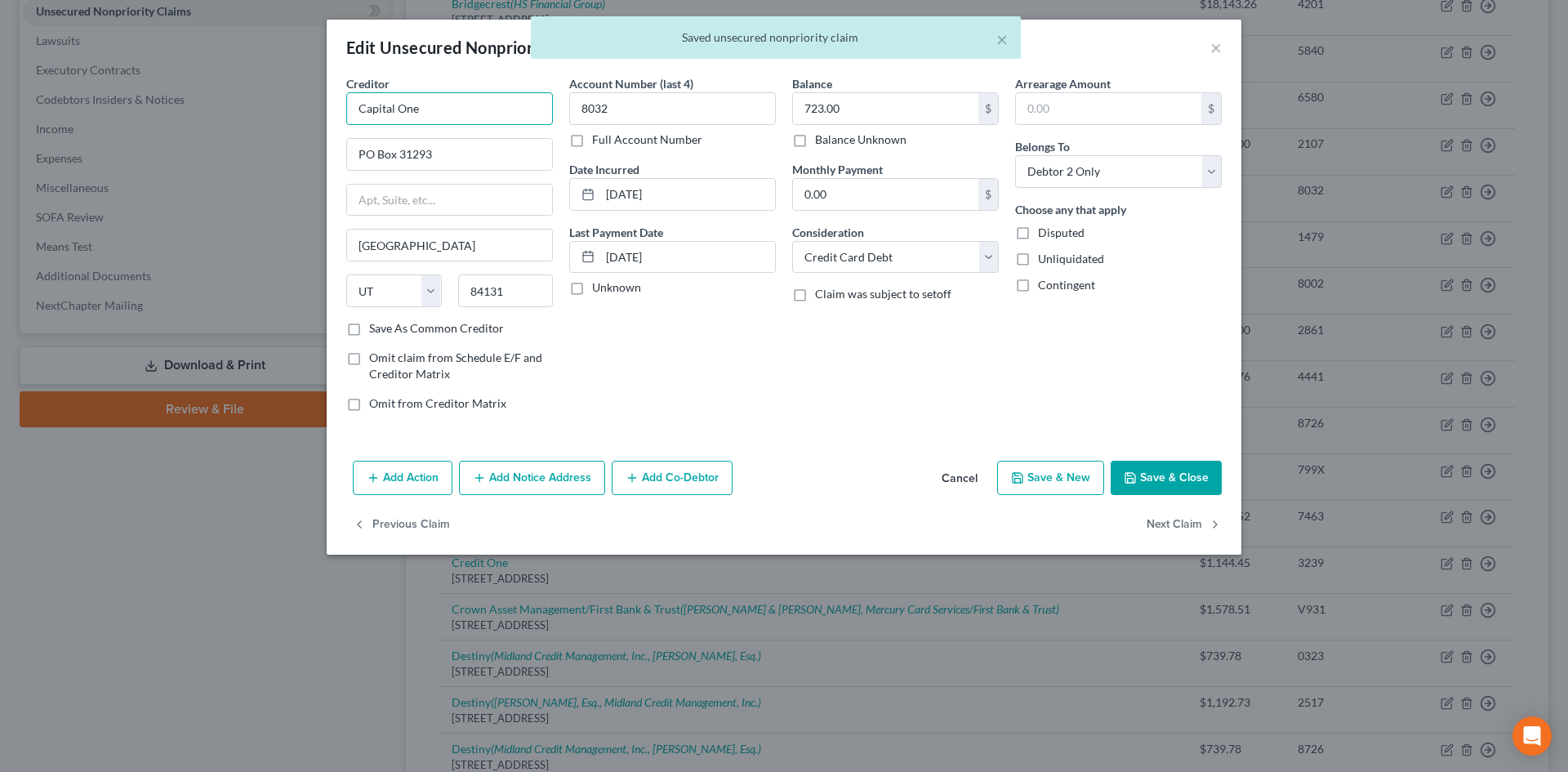
drag, startPoint x: 501, startPoint y: 98, endPoint x: 310, endPoint y: 99, distance: 191.0
click at [310, 99] on div "Edit Unsecured Nonpriority Claim × Creditor * Capital One PO Box 31293 Salt Lak…" at bounding box center [784, 386] width 1568 height 772
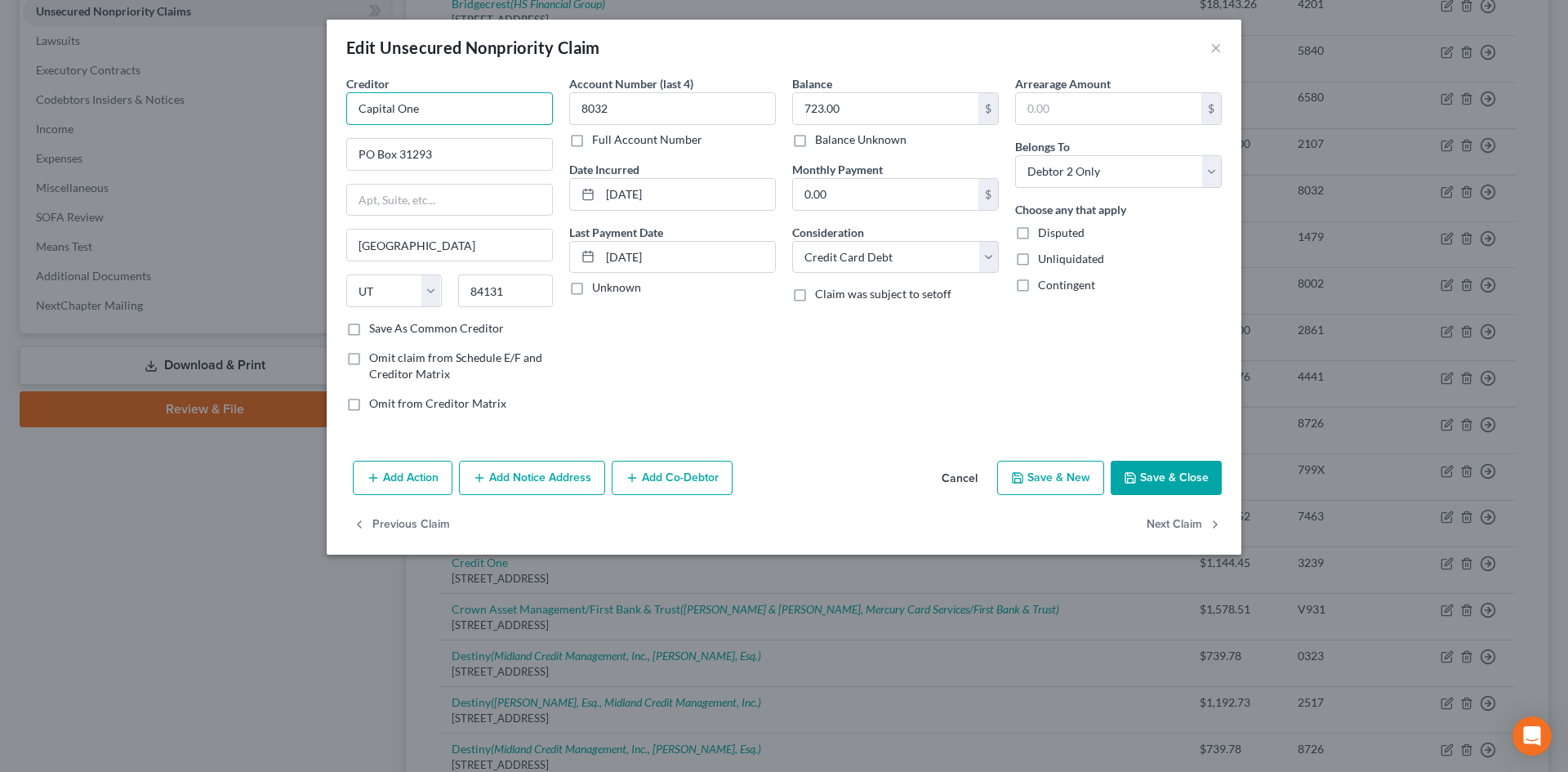
paste input "text"
type input "Capital One"
click at [1191, 474] on button "Save & Close" at bounding box center [1166, 478] width 111 height 35
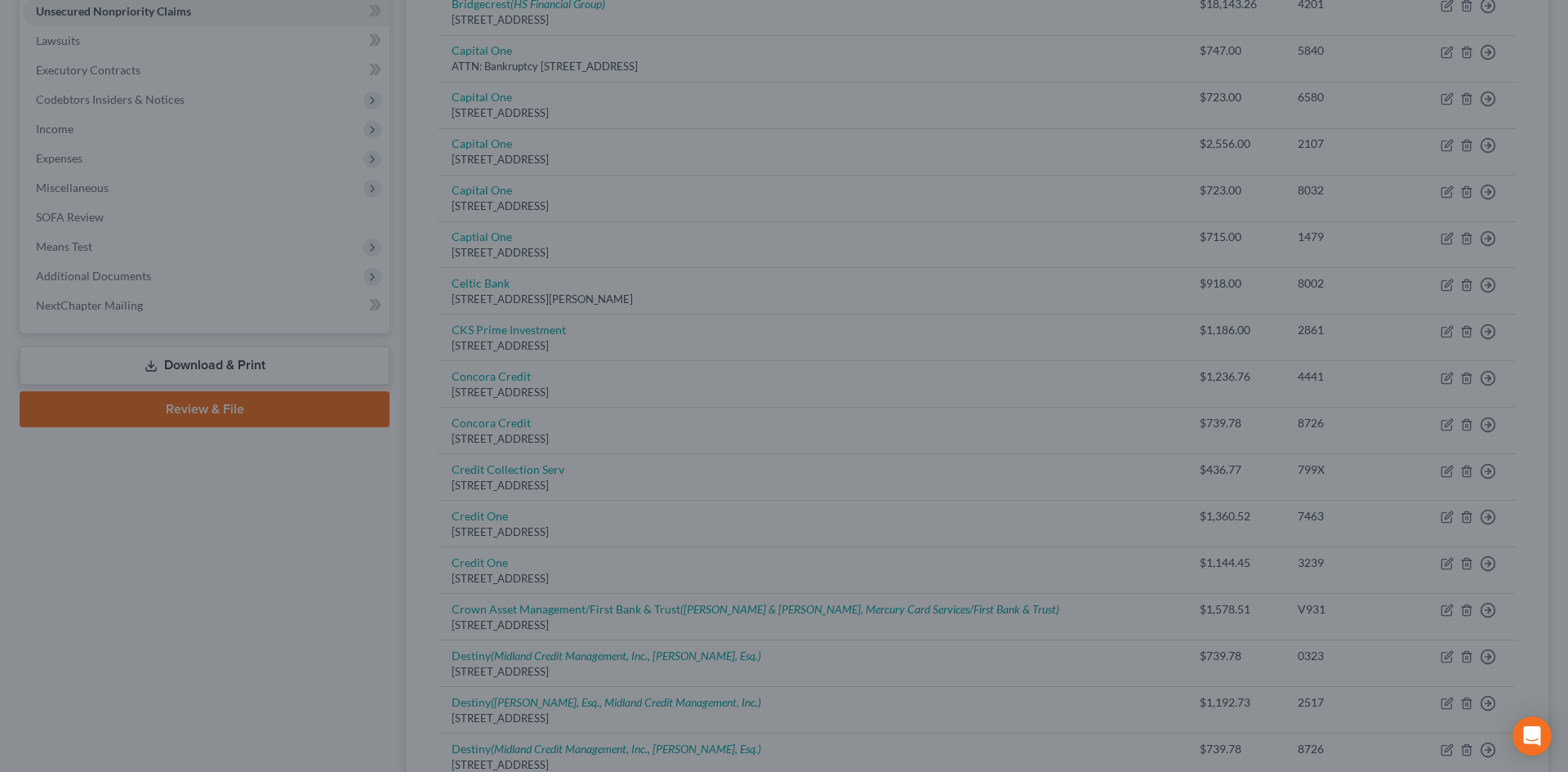
type input "0"
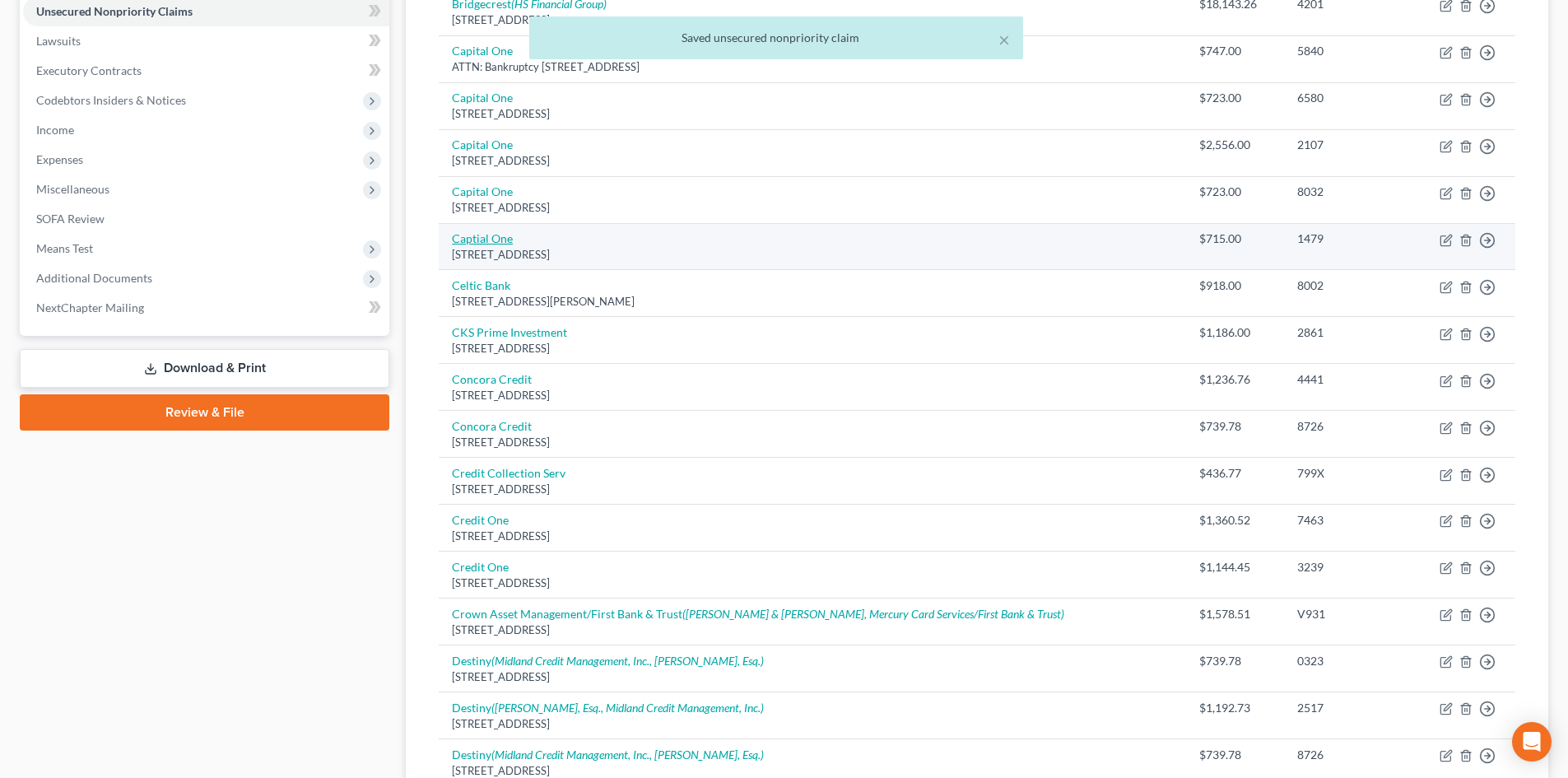
click at [482, 236] on link "Captial One" at bounding box center [482, 239] width 61 height 14
select select "46"
select select "2"
select select "0"
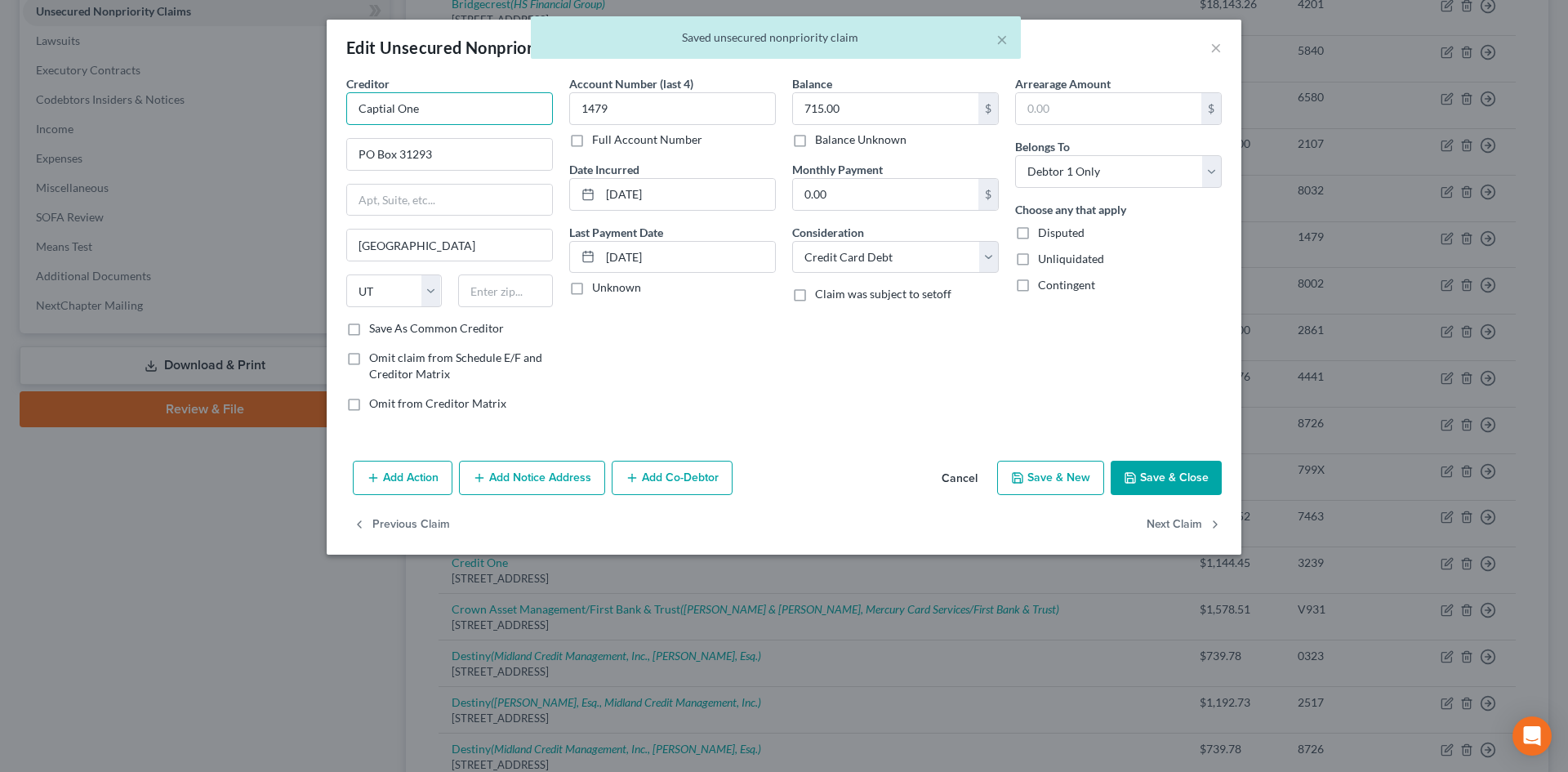
drag, startPoint x: 445, startPoint y: 108, endPoint x: 294, endPoint y: 102, distance: 151.1
click at [294, 101] on div "Edit Unsecured Nonpriority Claim × Creditor * Captial One PO Box 31293 Salt Lak…" at bounding box center [784, 386] width 1568 height 772
paste input "it"
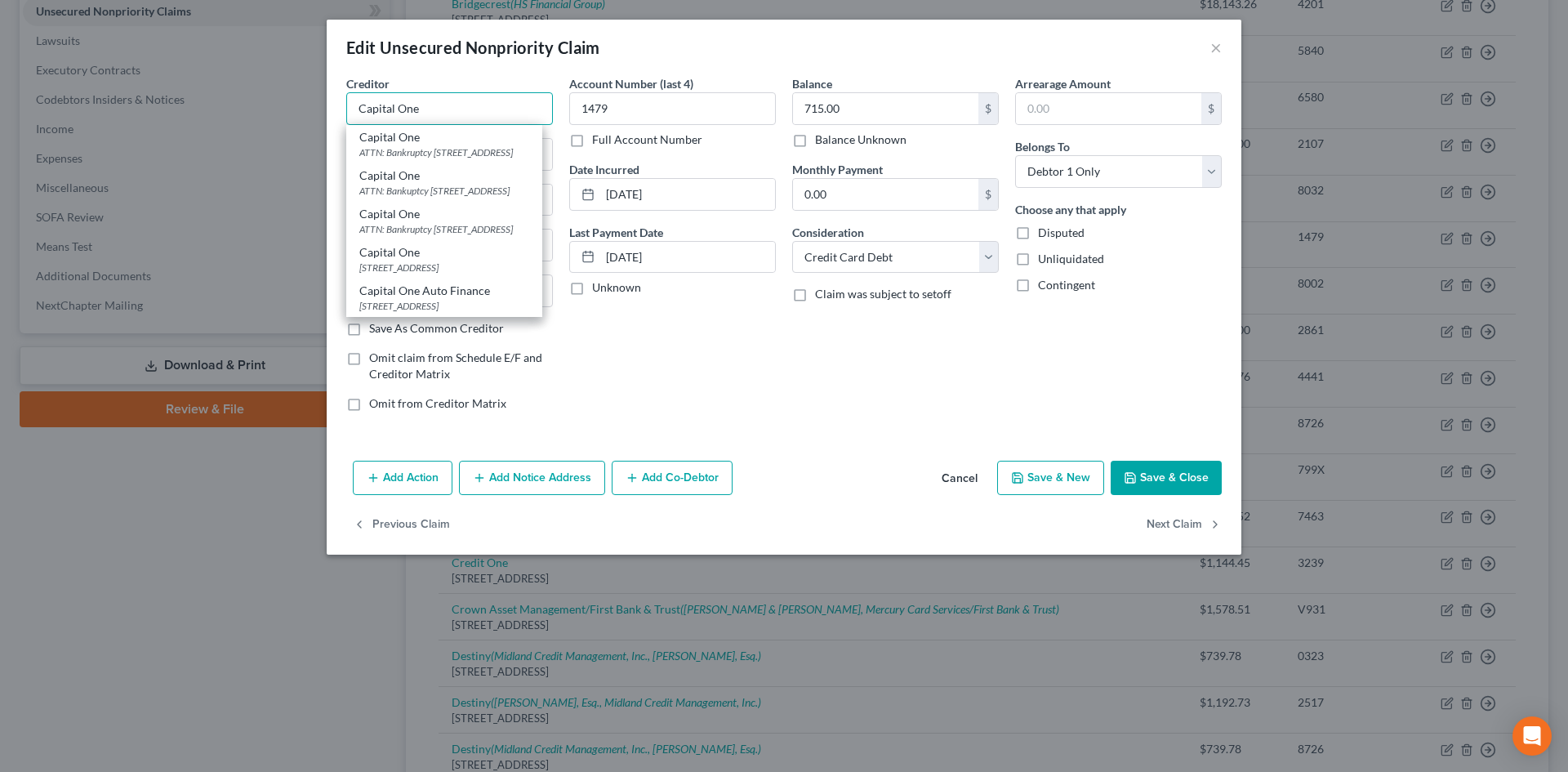
type input "Capital One"
click at [1180, 485] on button "Save & Close" at bounding box center [1166, 478] width 111 height 35
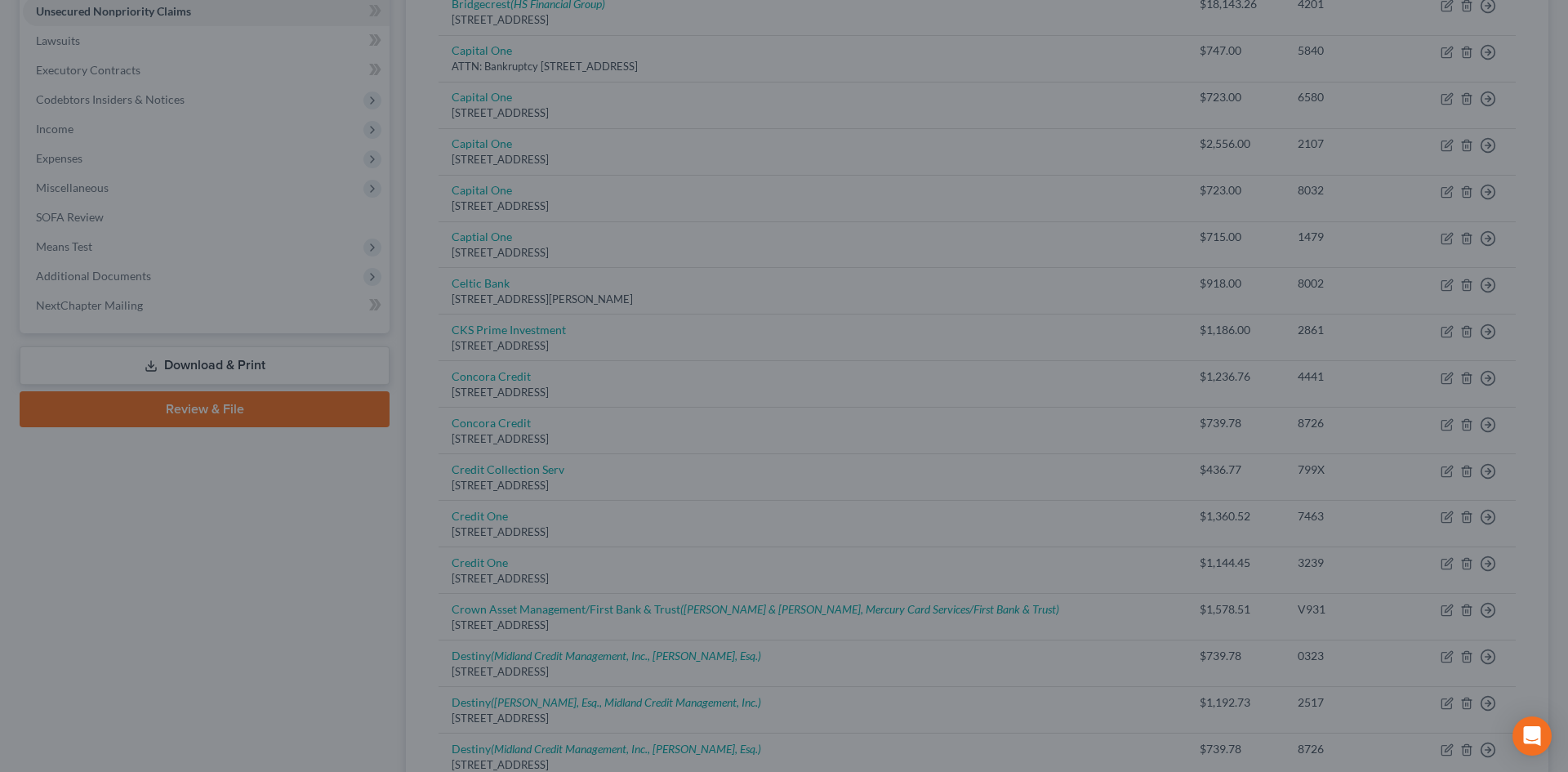
type input "0"
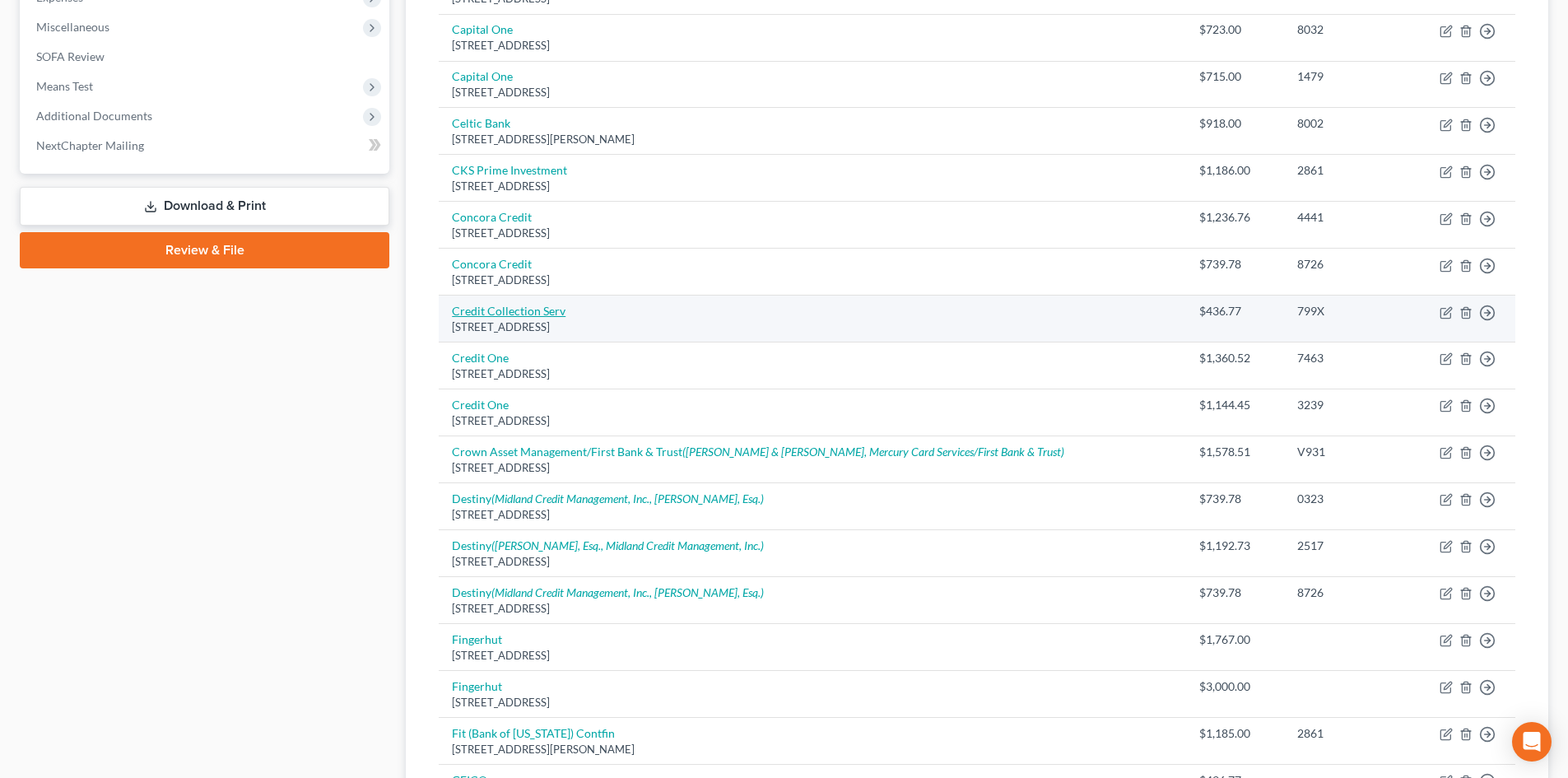
scroll to position [576, 0]
click at [524, 304] on link "Credit Collection Serv" at bounding box center [509, 309] width 114 height 14
select select "22"
select select "1"
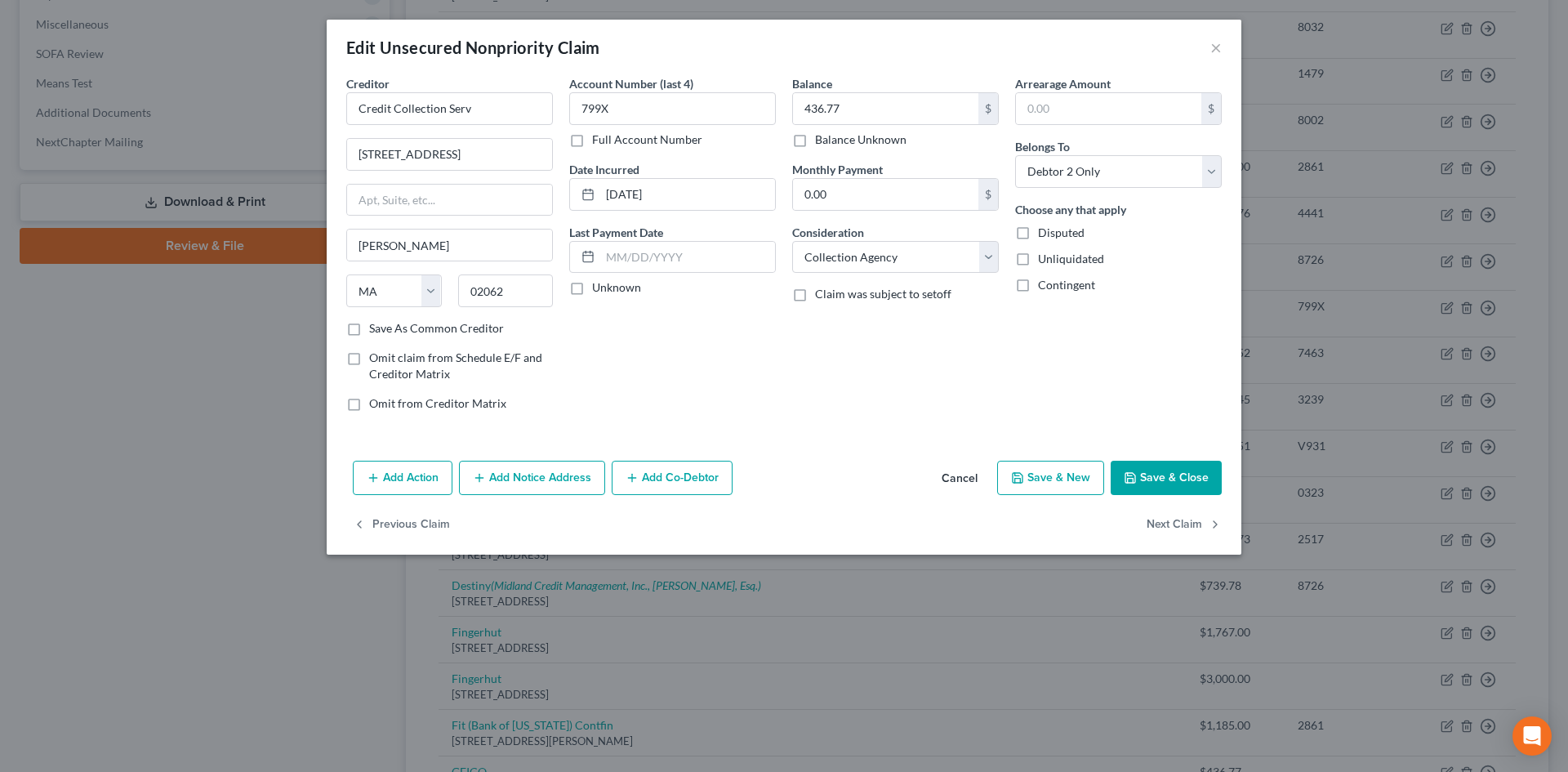
click at [1166, 459] on div "Add Action Add Notice Address Add Co-Debtor Cancel Save & New Save & Close" at bounding box center [784, 481] width 915 height 54
click at [1186, 523] on button "Next Claim" at bounding box center [1184, 526] width 75 height 35
select select "31"
select select "2"
select select "0"
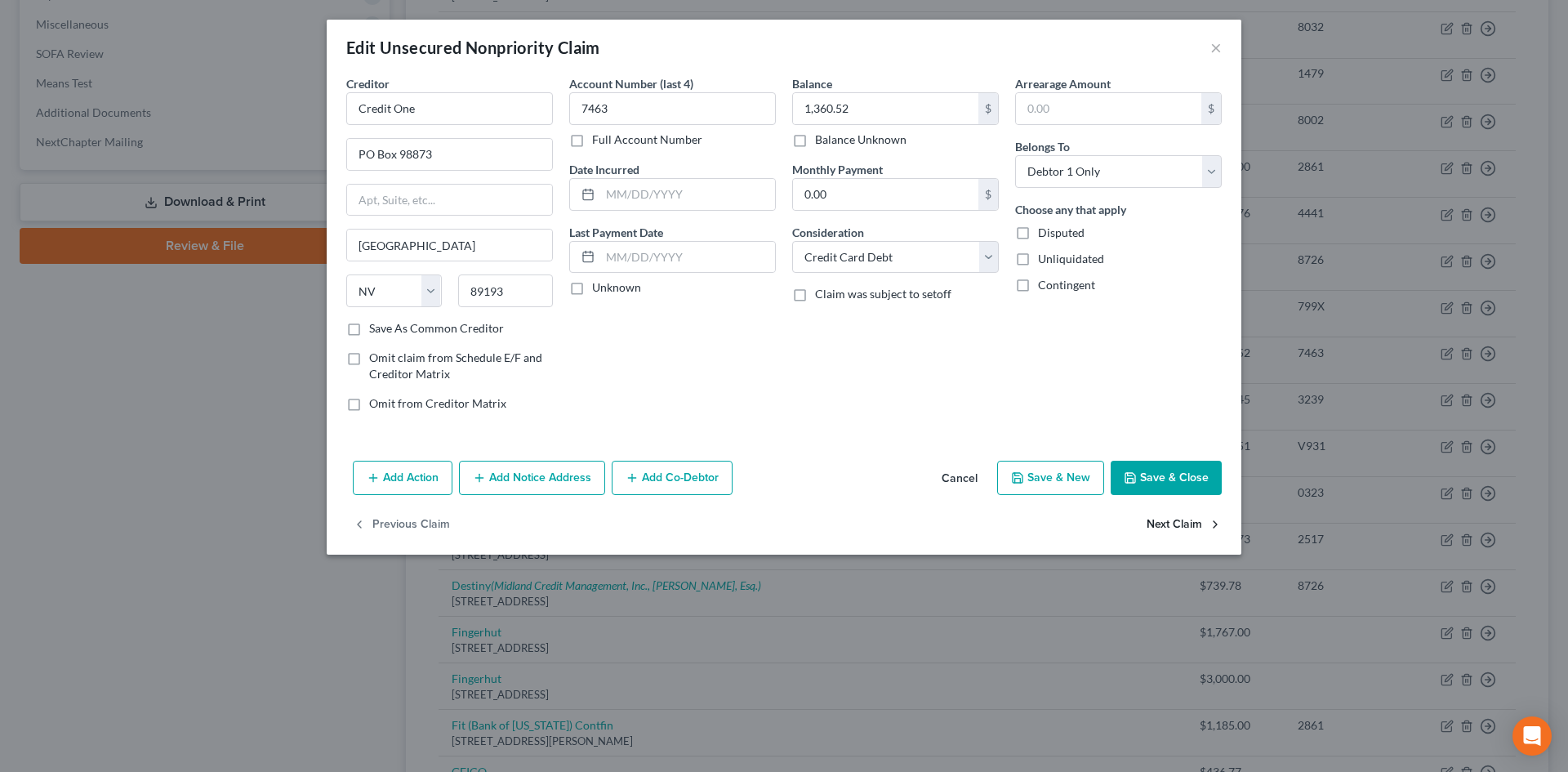
click at [1186, 524] on button "Next Claim" at bounding box center [1184, 526] width 75 height 35
select select "31"
select select "2"
select select "0"
click at [1186, 524] on button "Next Claim" at bounding box center [1184, 526] width 75 height 35
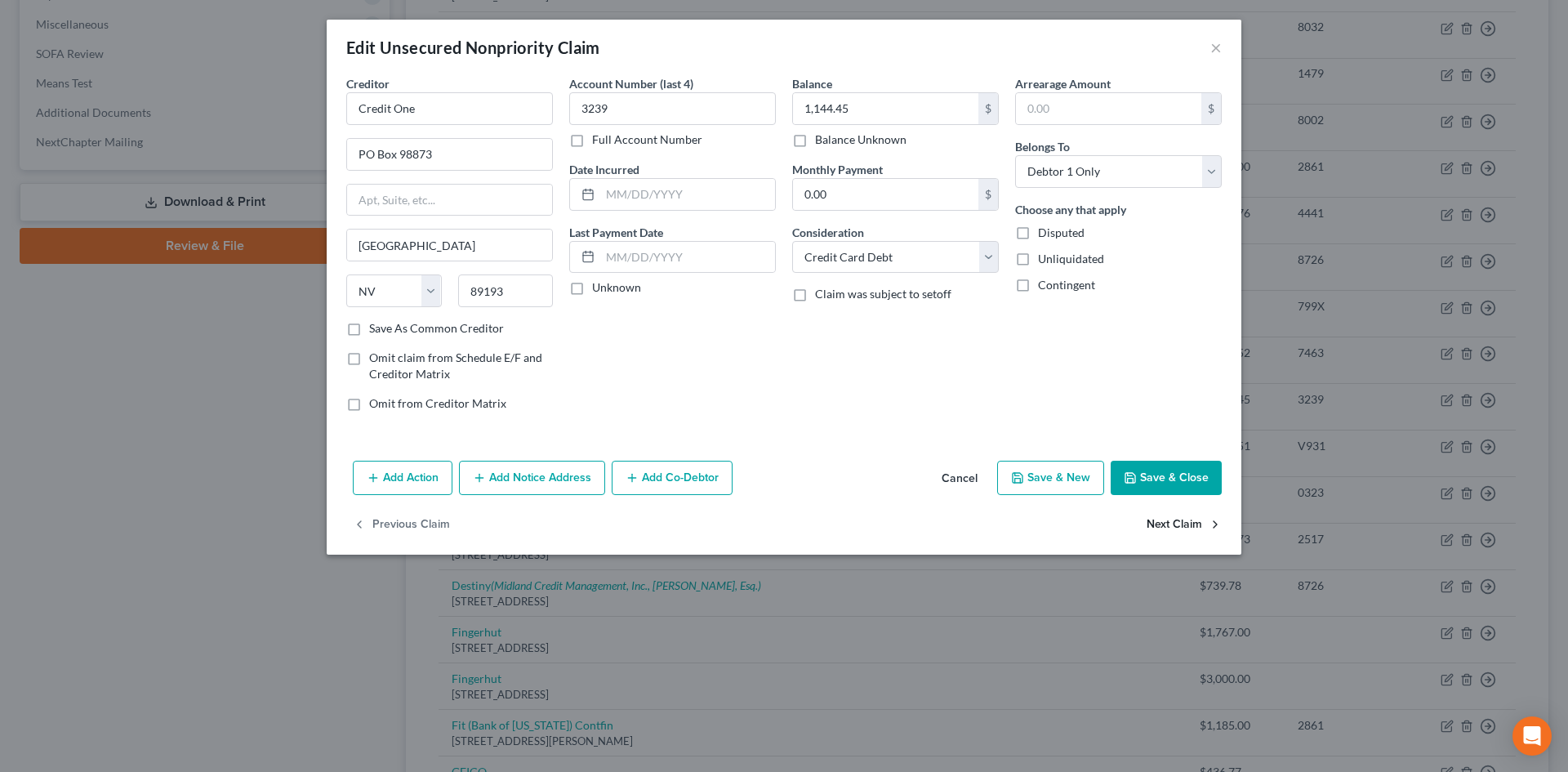
select select "10"
select select "2"
select select "1"
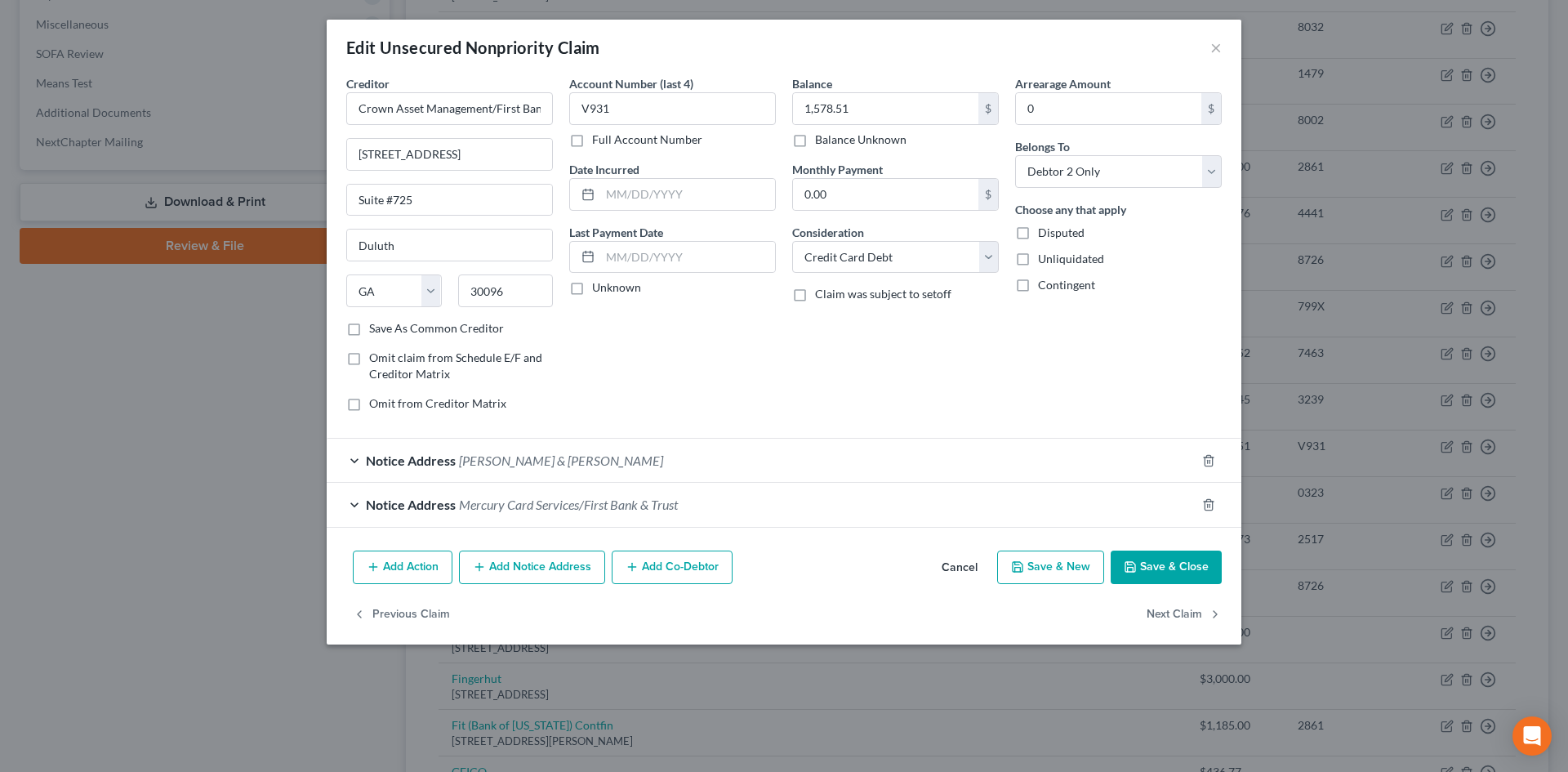
click at [1180, 578] on button "Save & Close" at bounding box center [1166, 568] width 111 height 35
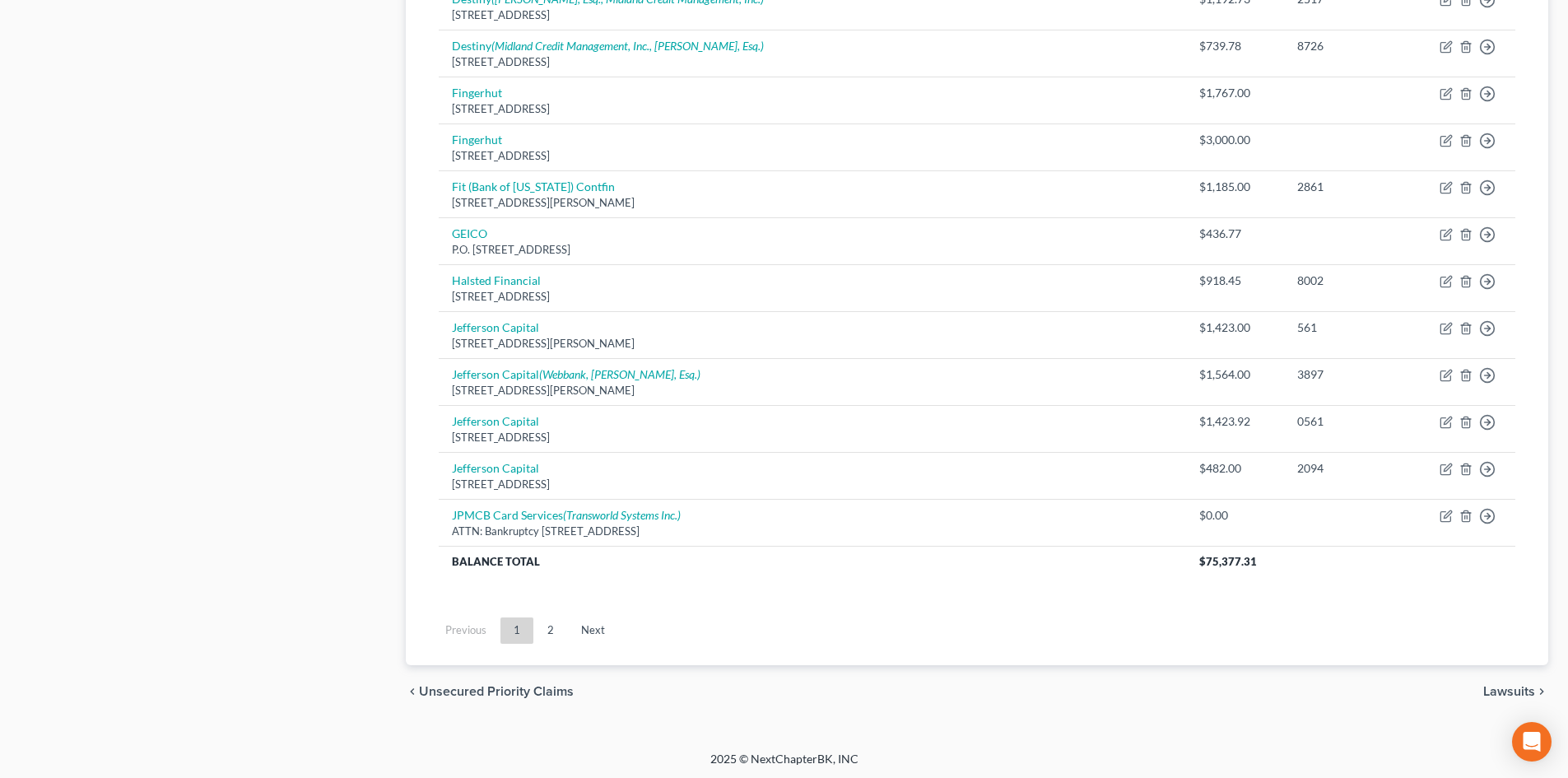
scroll to position [1122, 0]
click at [557, 625] on link "2" at bounding box center [551, 628] width 33 height 26
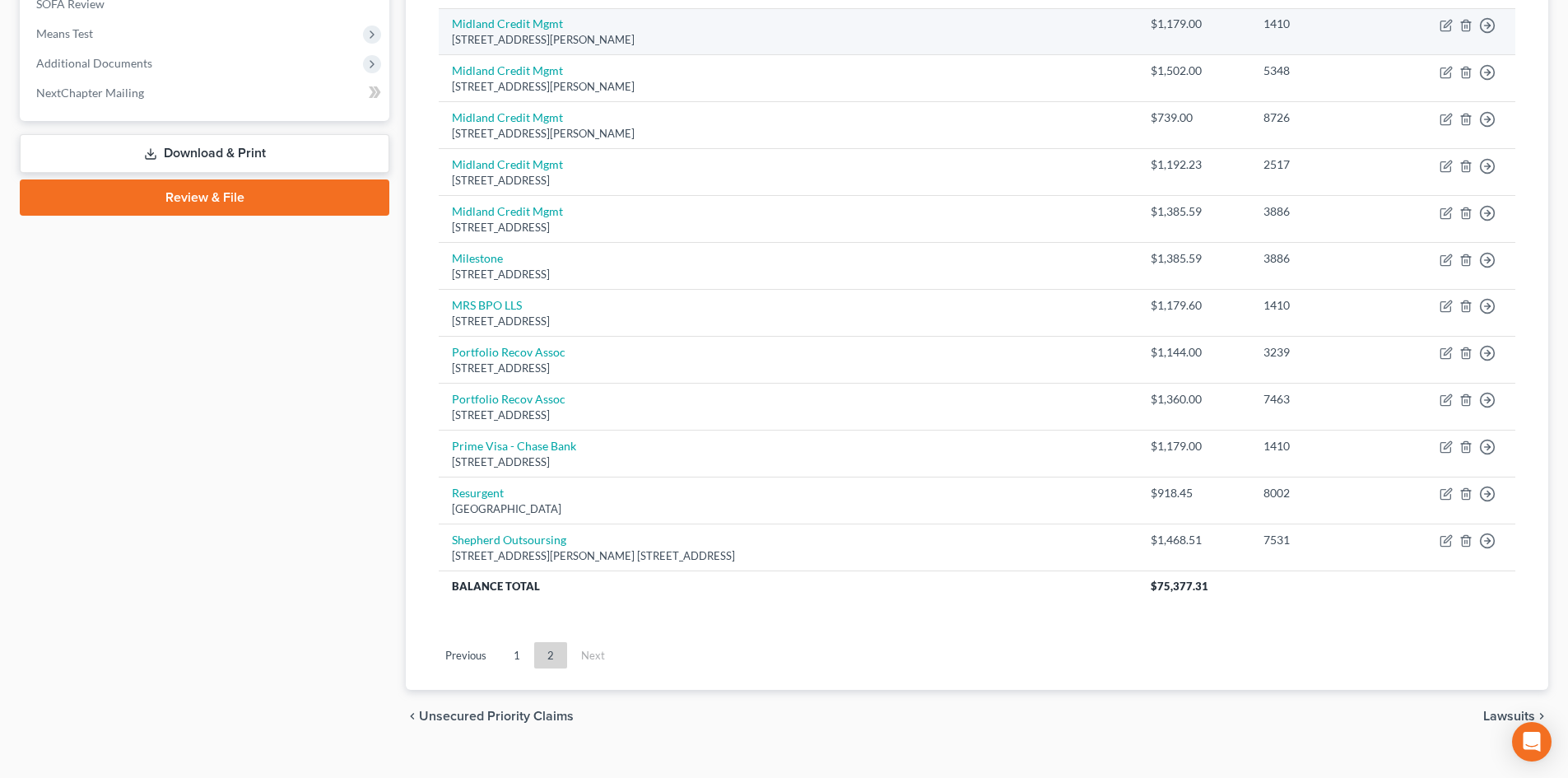
scroll to position [654, 0]
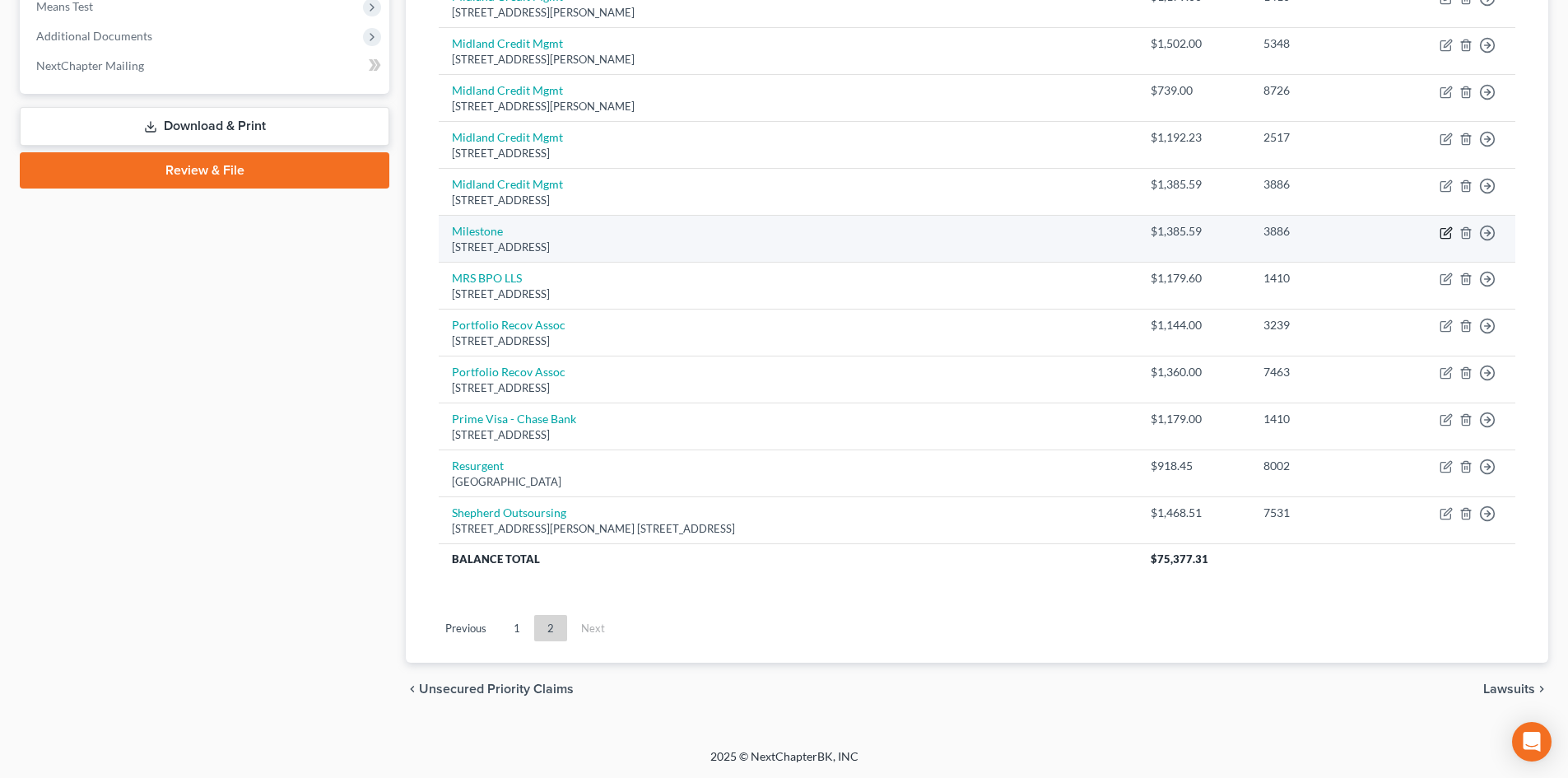
click at [1443, 235] on icon "button" at bounding box center [1446, 233] width 13 height 13
select select "38"
select select "2"
select select "0"
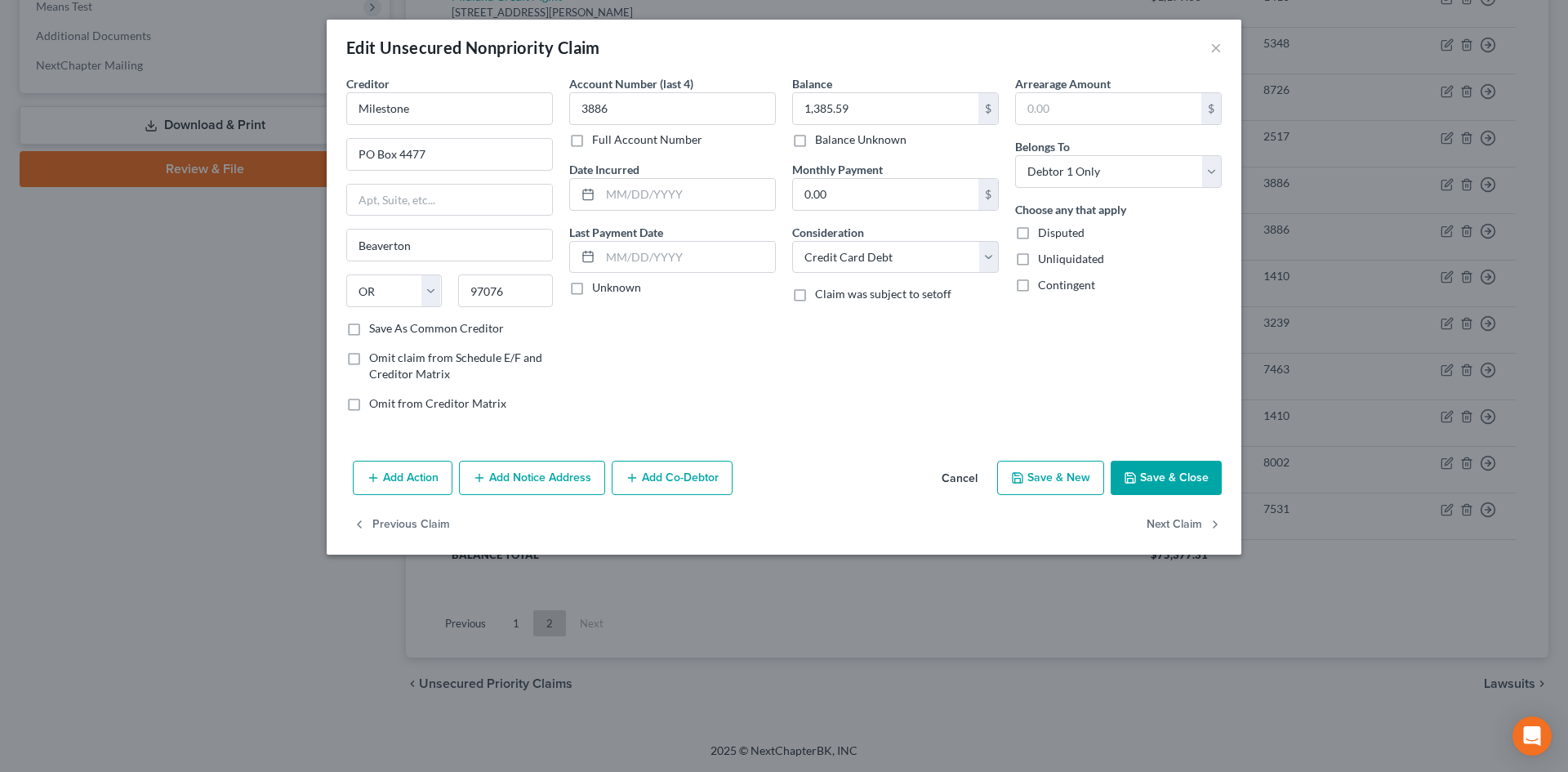
click at [815, 139] on label "Balance Unknown" at bounding box center [860, 140] width 91 height 16
click at [821, 139] on input "Balance Unknown" at bounding box center [826, 137] width 10 height 10
checkbox input "true"
type input "0.00"
click at [1144, 468] on button "Save & Close" at bounding box center [1166, 478] width 111 height 35
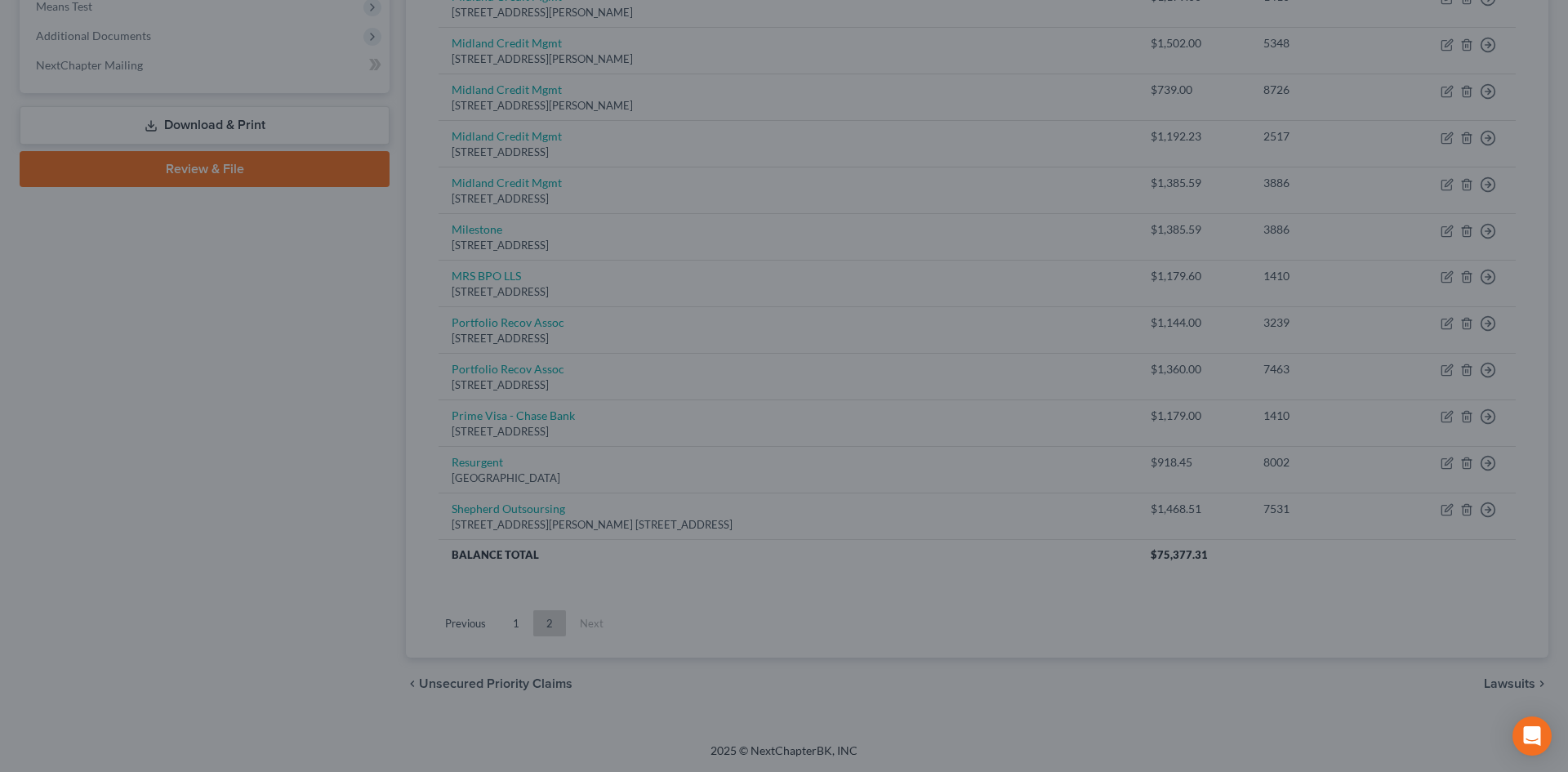
type input "0"
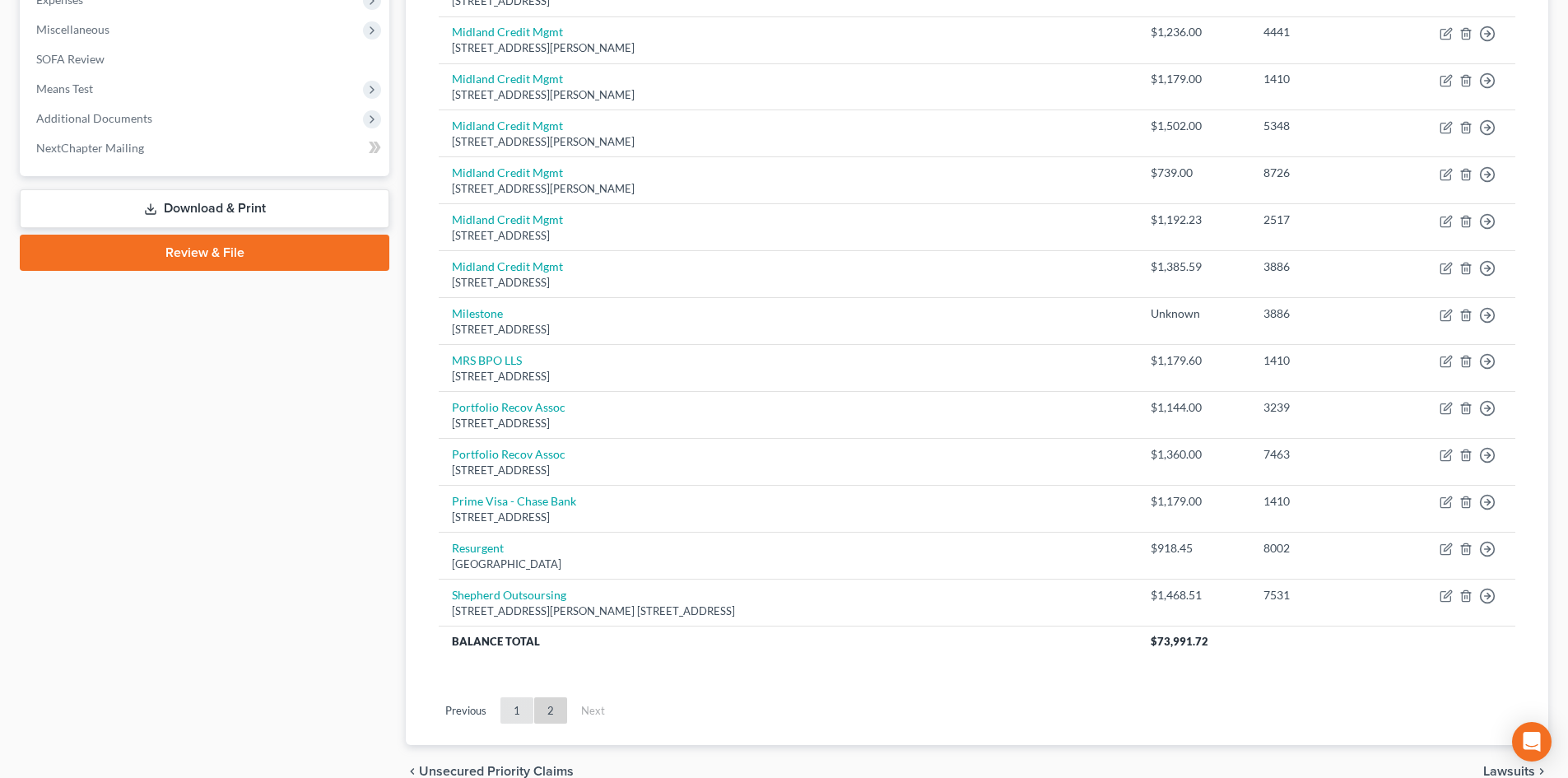
click at [524, 699] on link "1" at bounding box center [517, 711] width 33 height 26
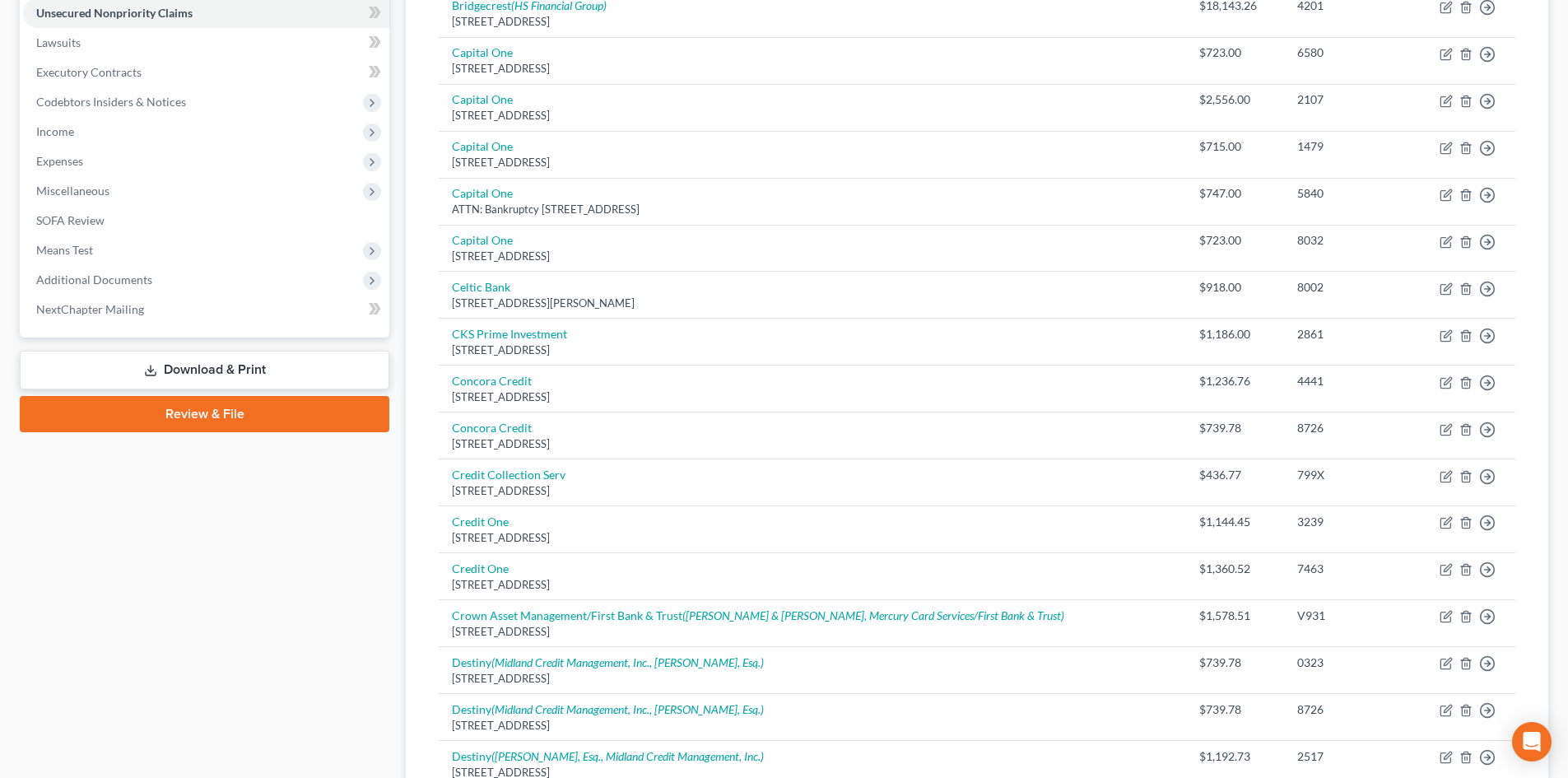
scroll to position [164, 0]
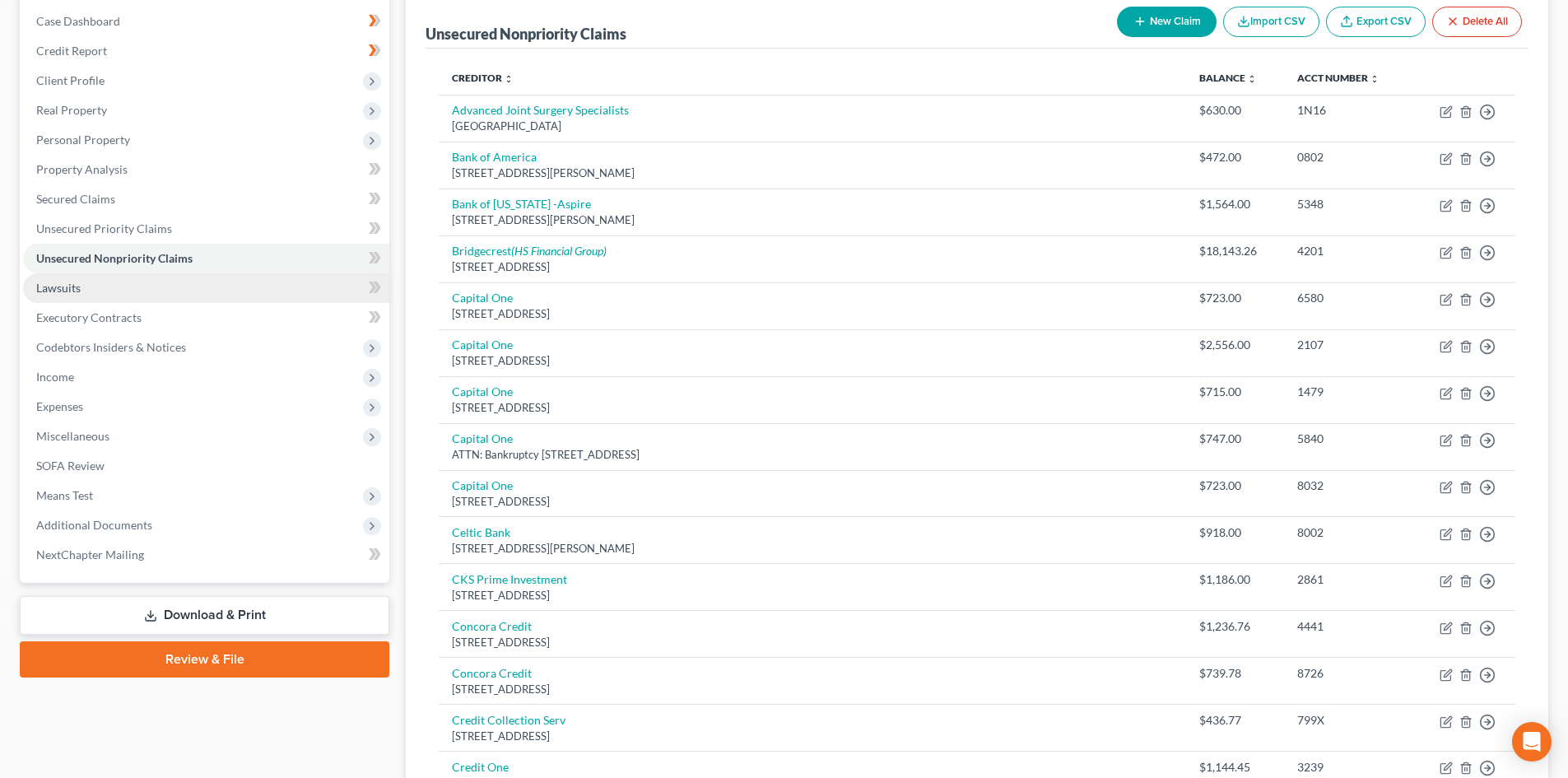
click at [106, 283] on link "Lawsuits" at bounding box center [205, 288] width 366 height 30
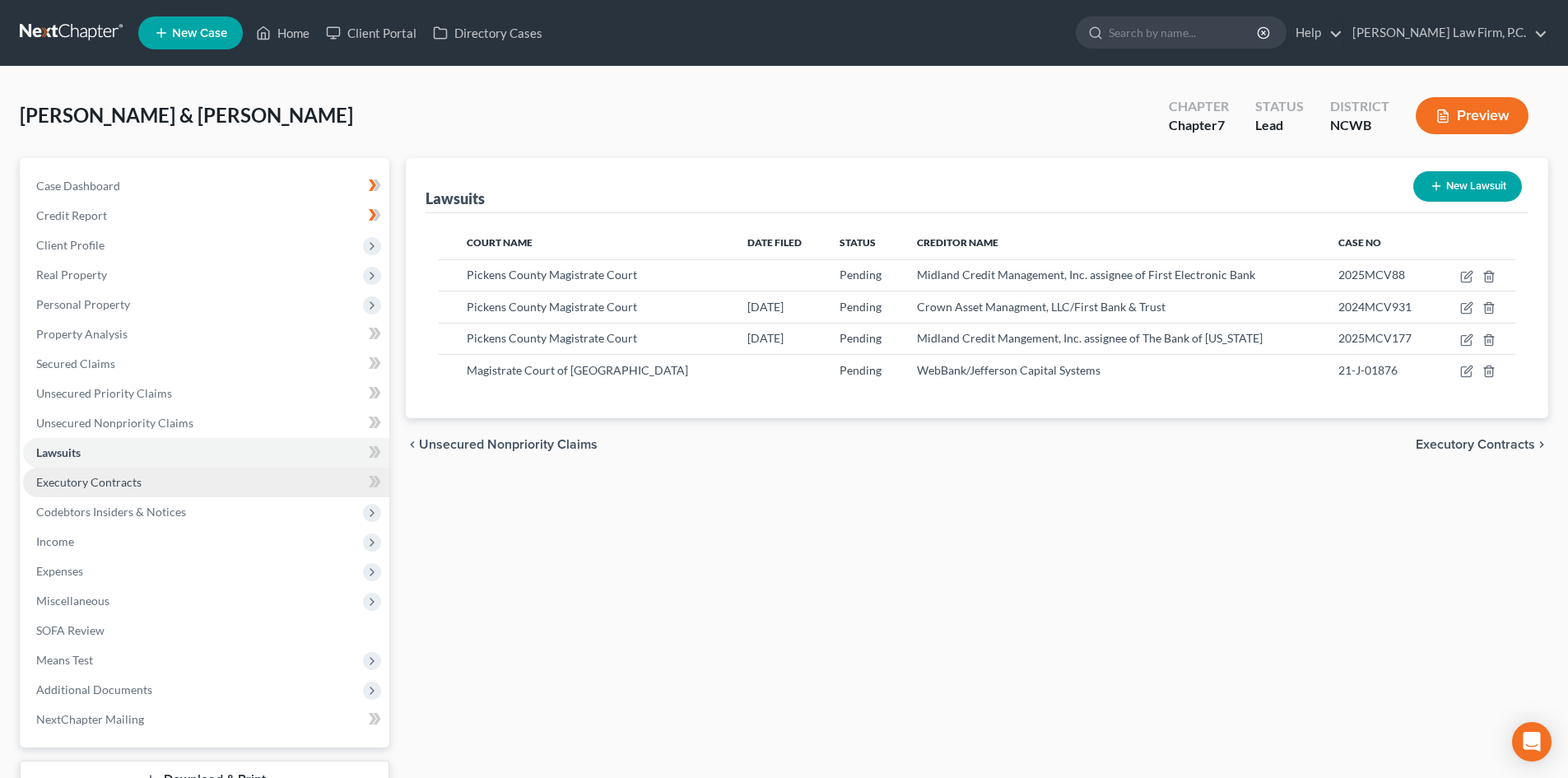
click link "Executory Contracts"
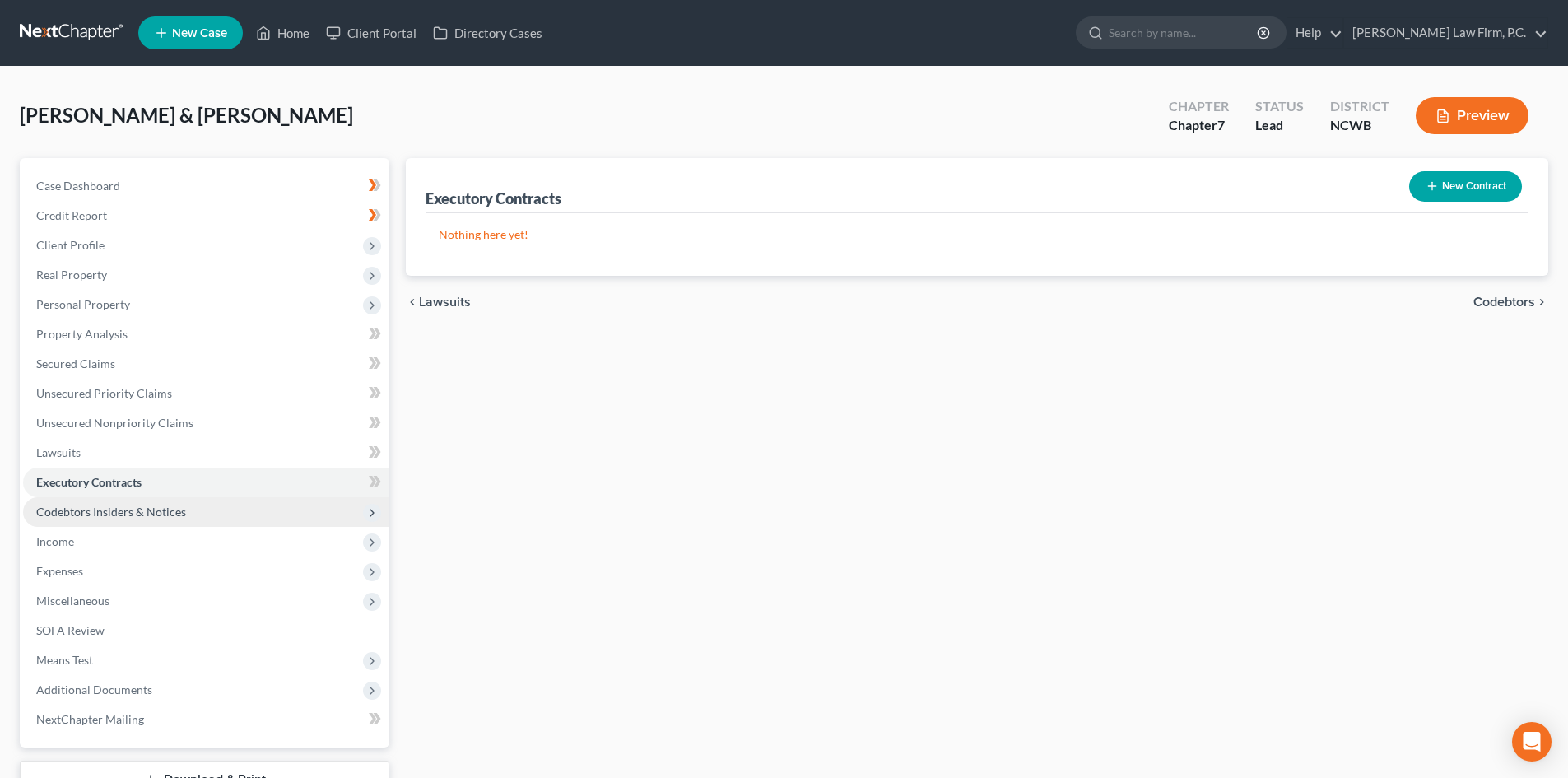
click span "Codebtors Insiders & Notices"
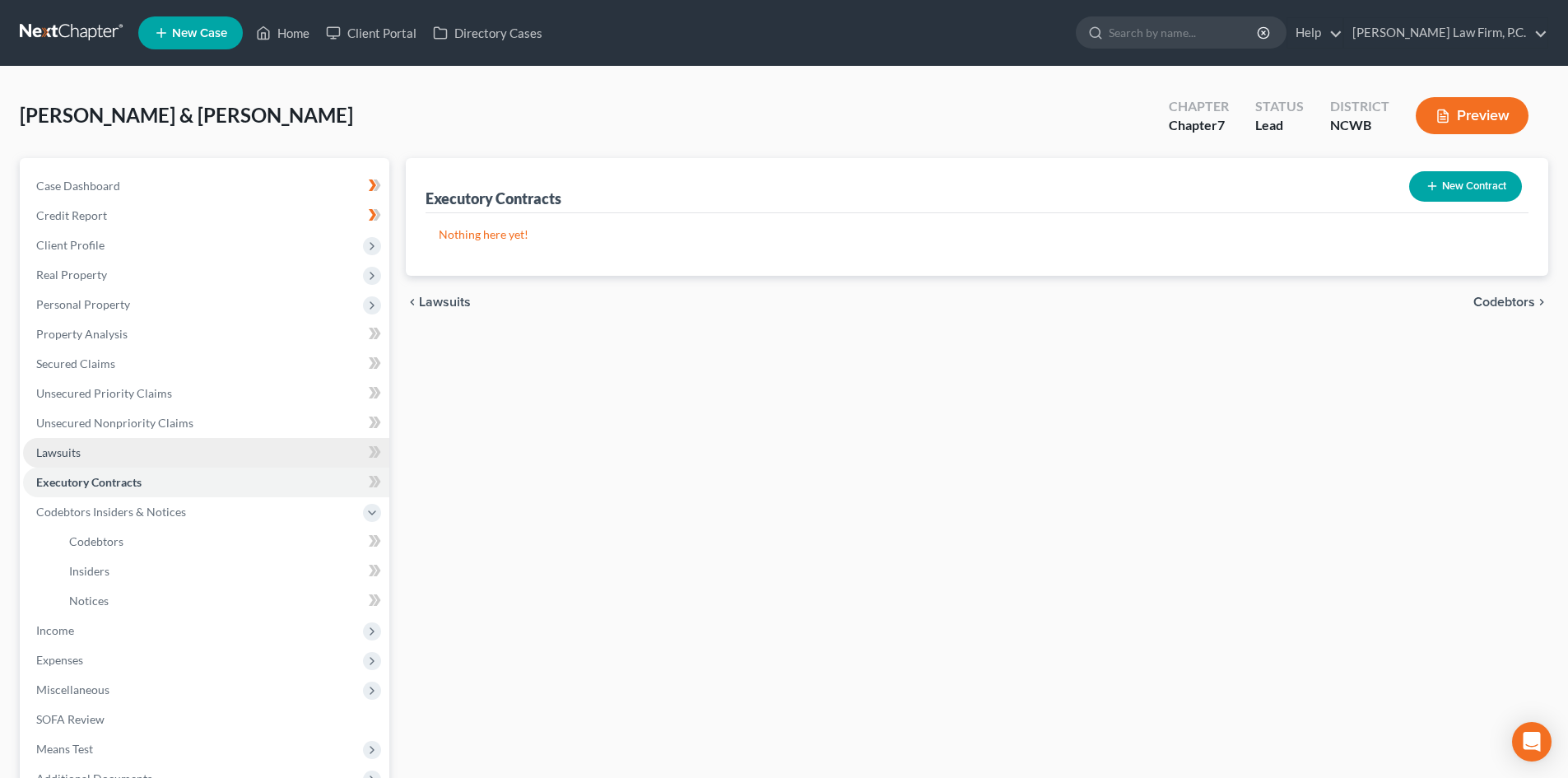
click link "Lawsuits"
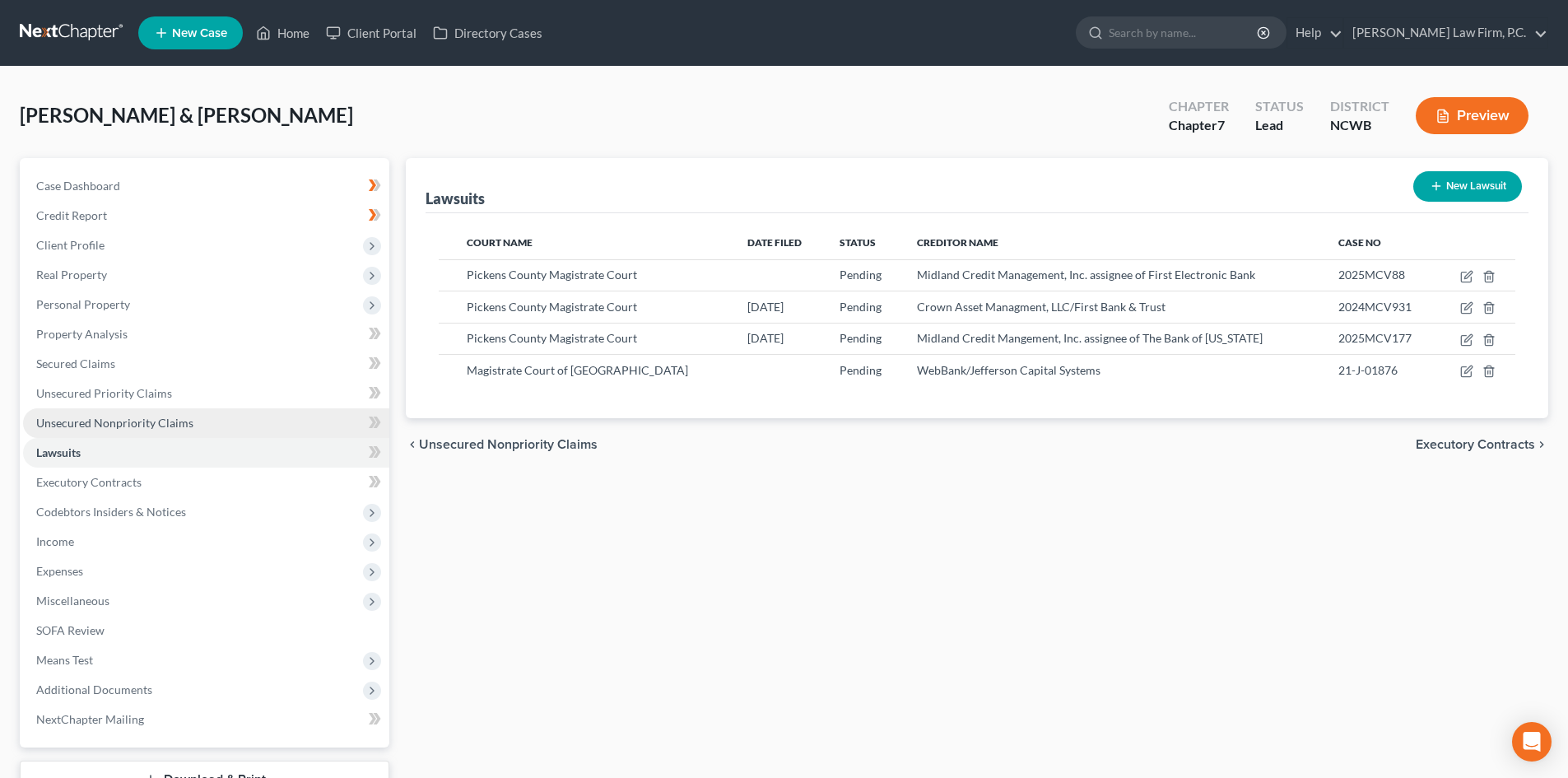
click span "Unsecured Nonpriority Claims"
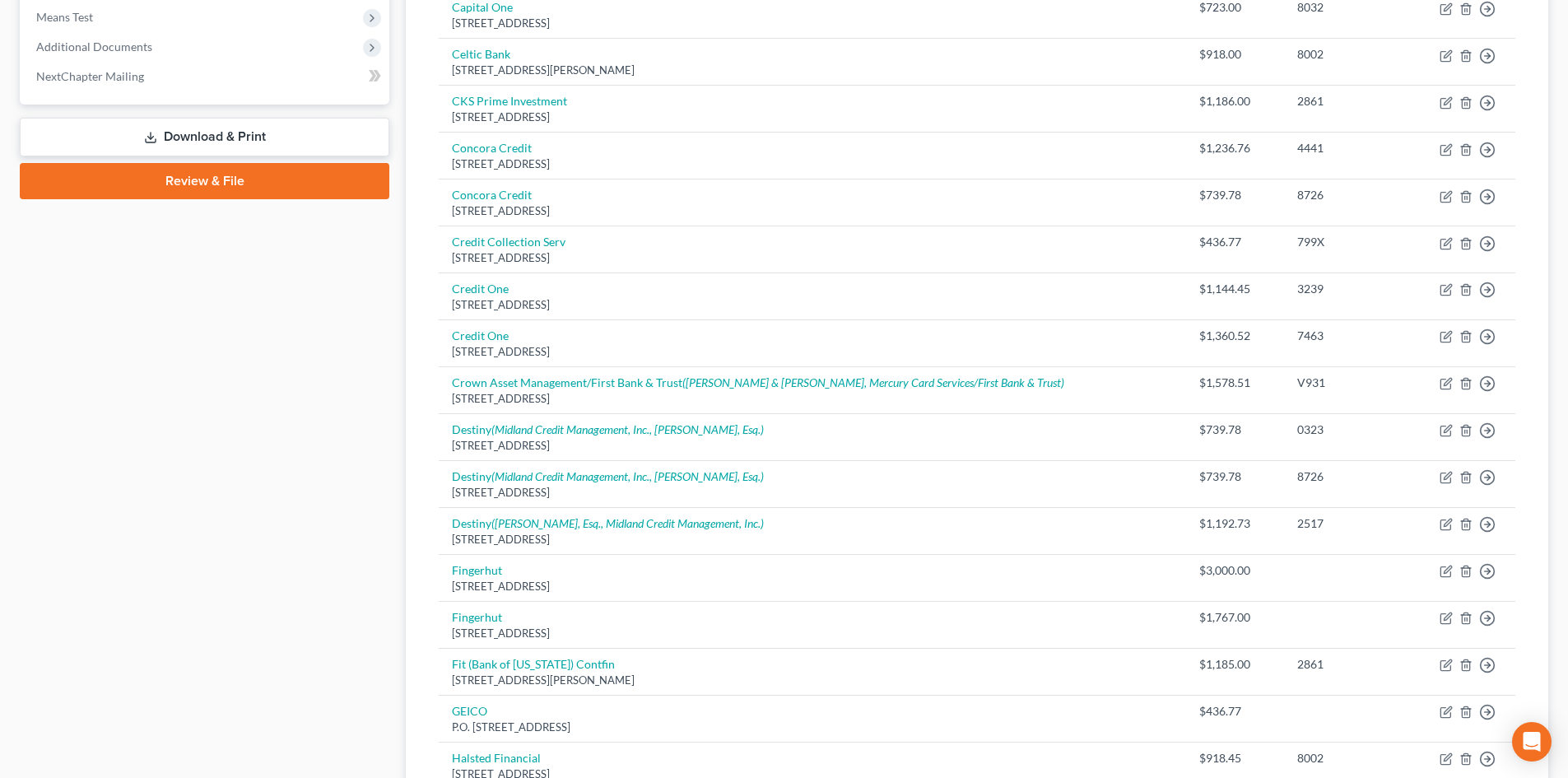
scroll to position [658, 0]
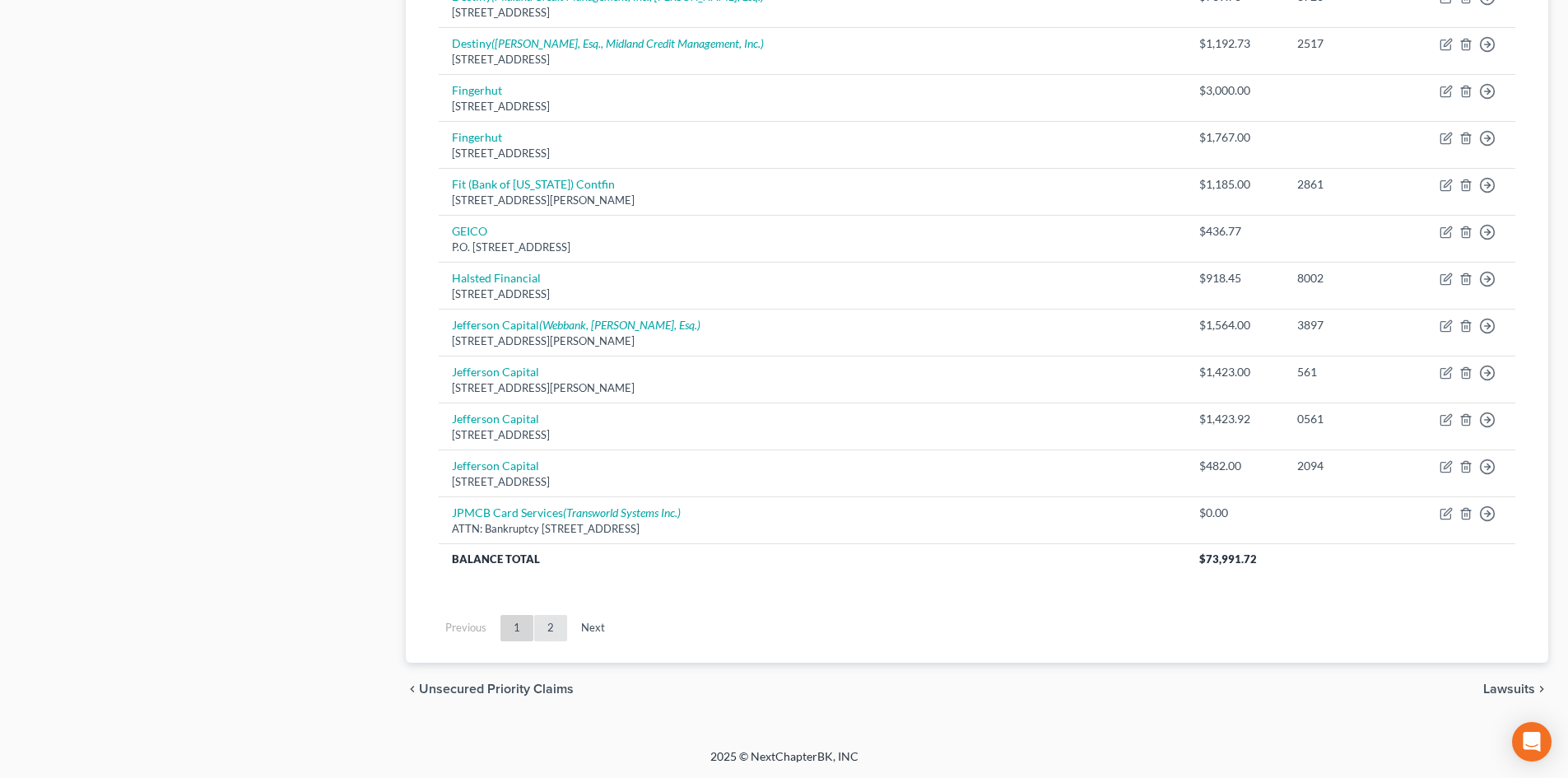
click link "2"
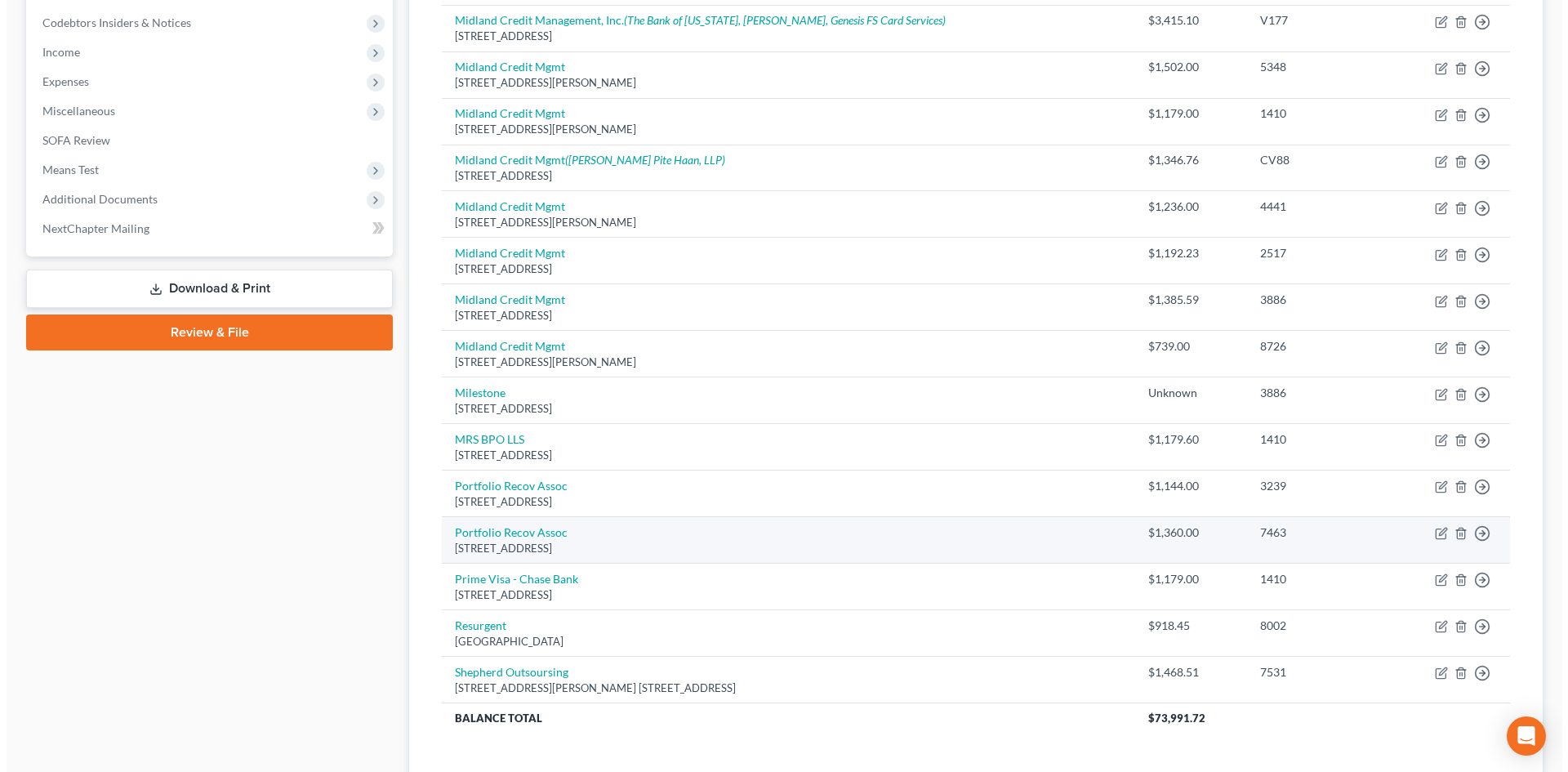
scroll to position [0, 0]
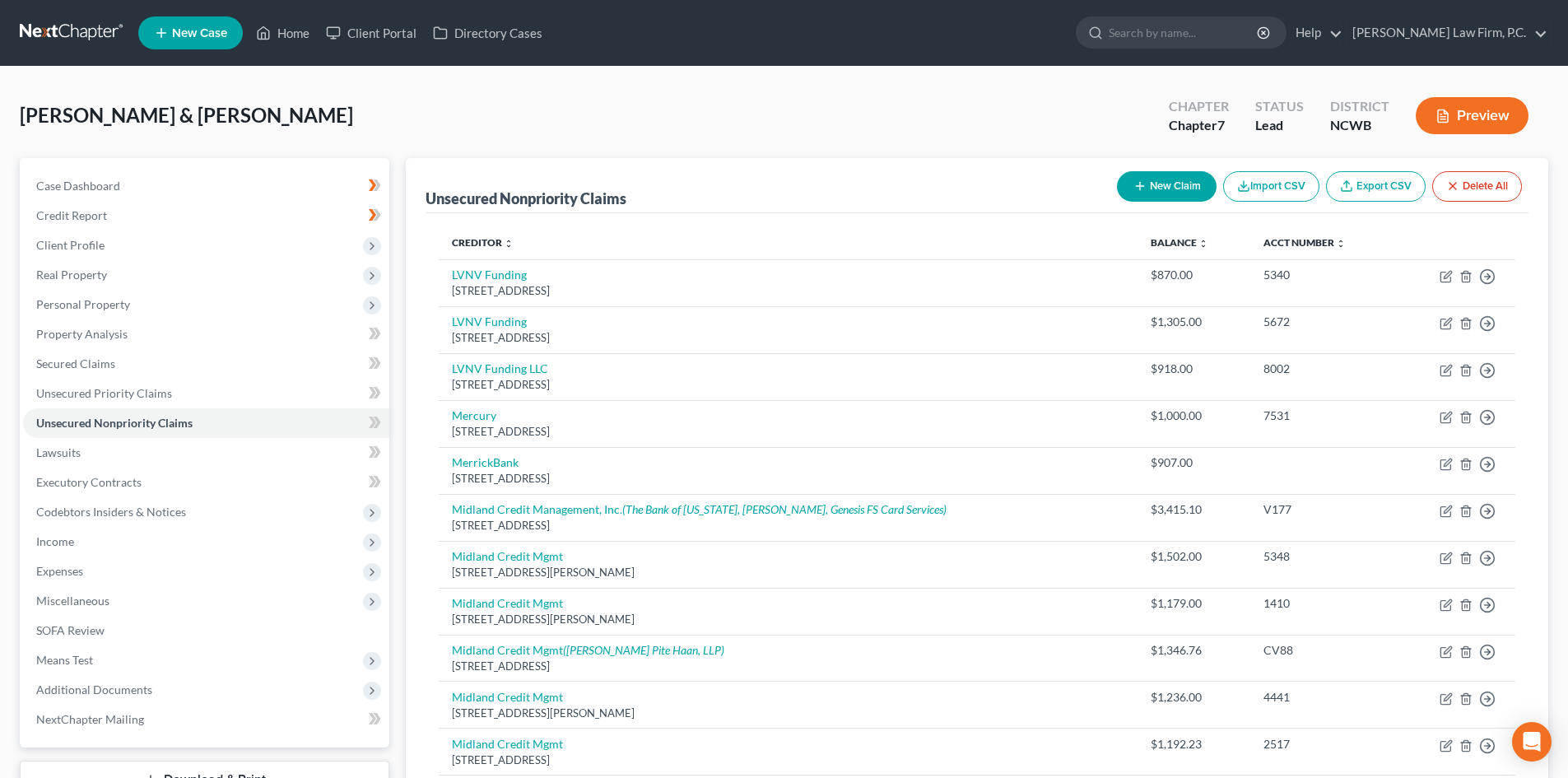
click button "New Claim"
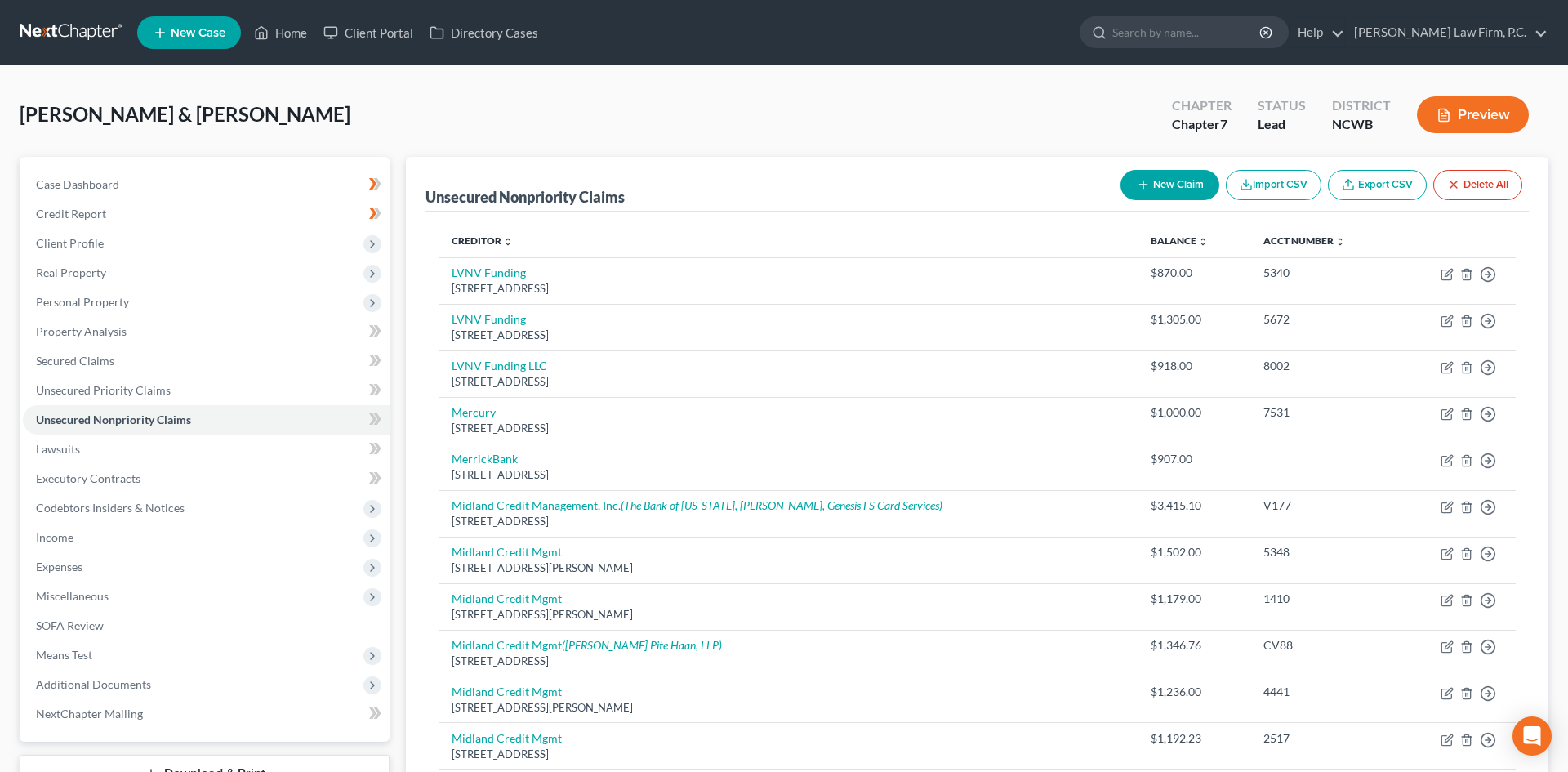
select select "2"
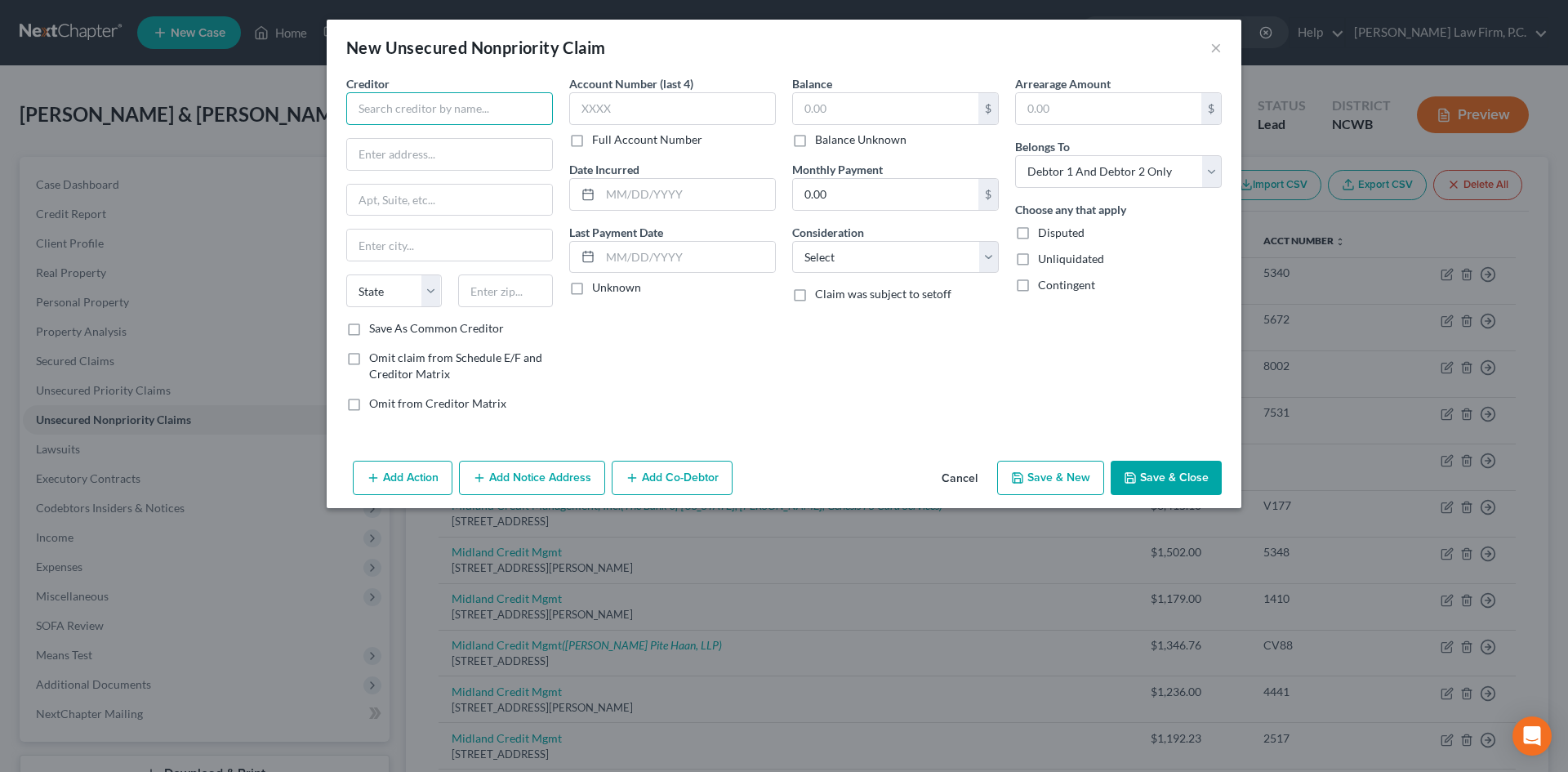
click input "text"
type input "Snap Finance"
click input "0.00"
click input "text"
type input "275"
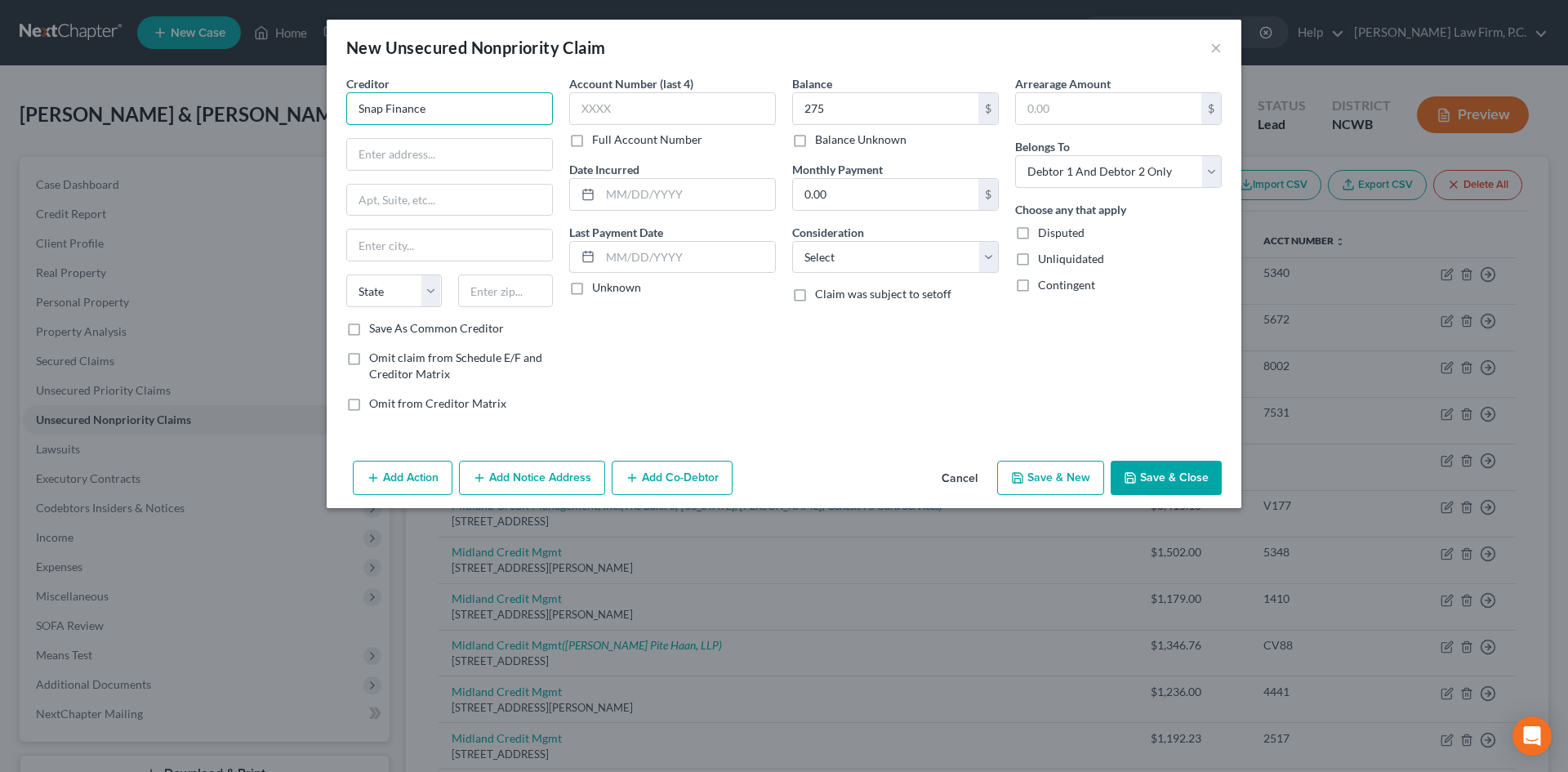
drag, startPoint x: 448, startPoint y: 105, endPoint x: 346, endPoint y: 104, distance: 102.0
click input "Snap Finance"
click input "text"
paste input "P.O. Box 26561, Salt Lake City, UT 84126"
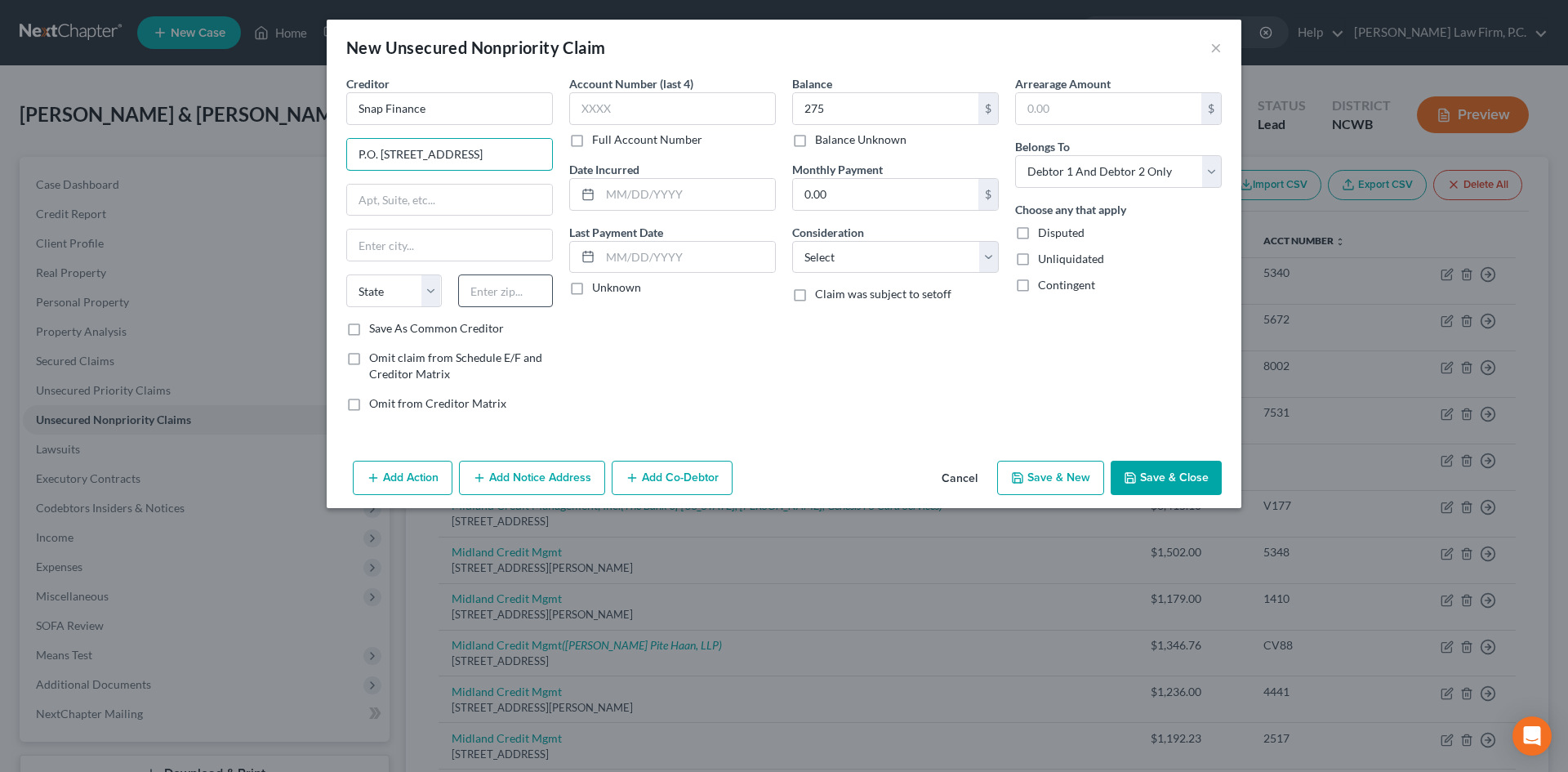
type input "P.O. Box 26561, Salt Lake City, UT 84126"
click input "text"
type input "84126"
type input "Salt Lake City"
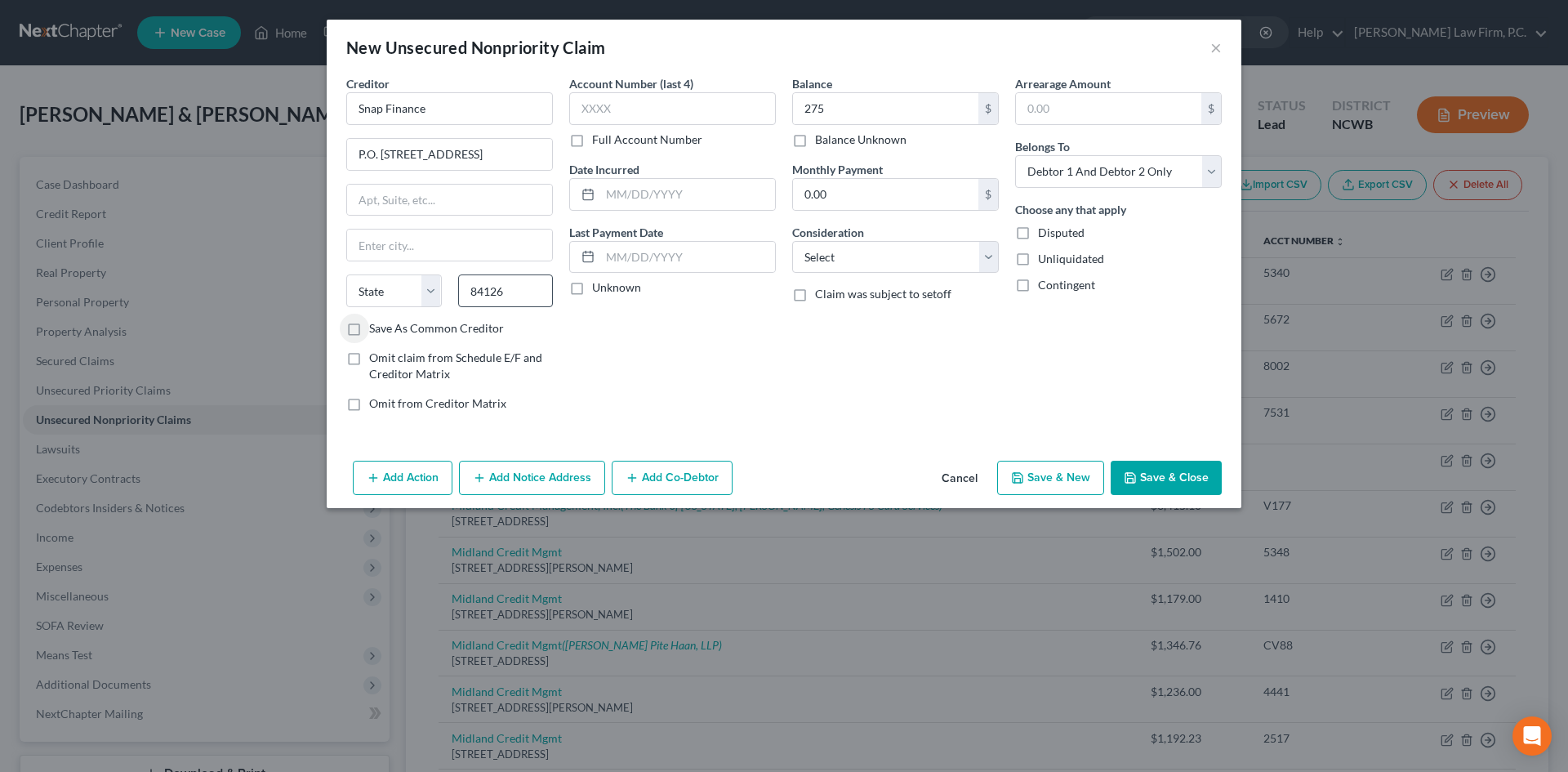
select select "46"
drag, startPoint x: 429, startPoint y: 157, endPoint x: 698, endPoint y: 171, distance: 269.4
click div "Creditor * Snap Finance P.O. Box 26561, Salt Lake City, UT 84126 Salt Lake City…"
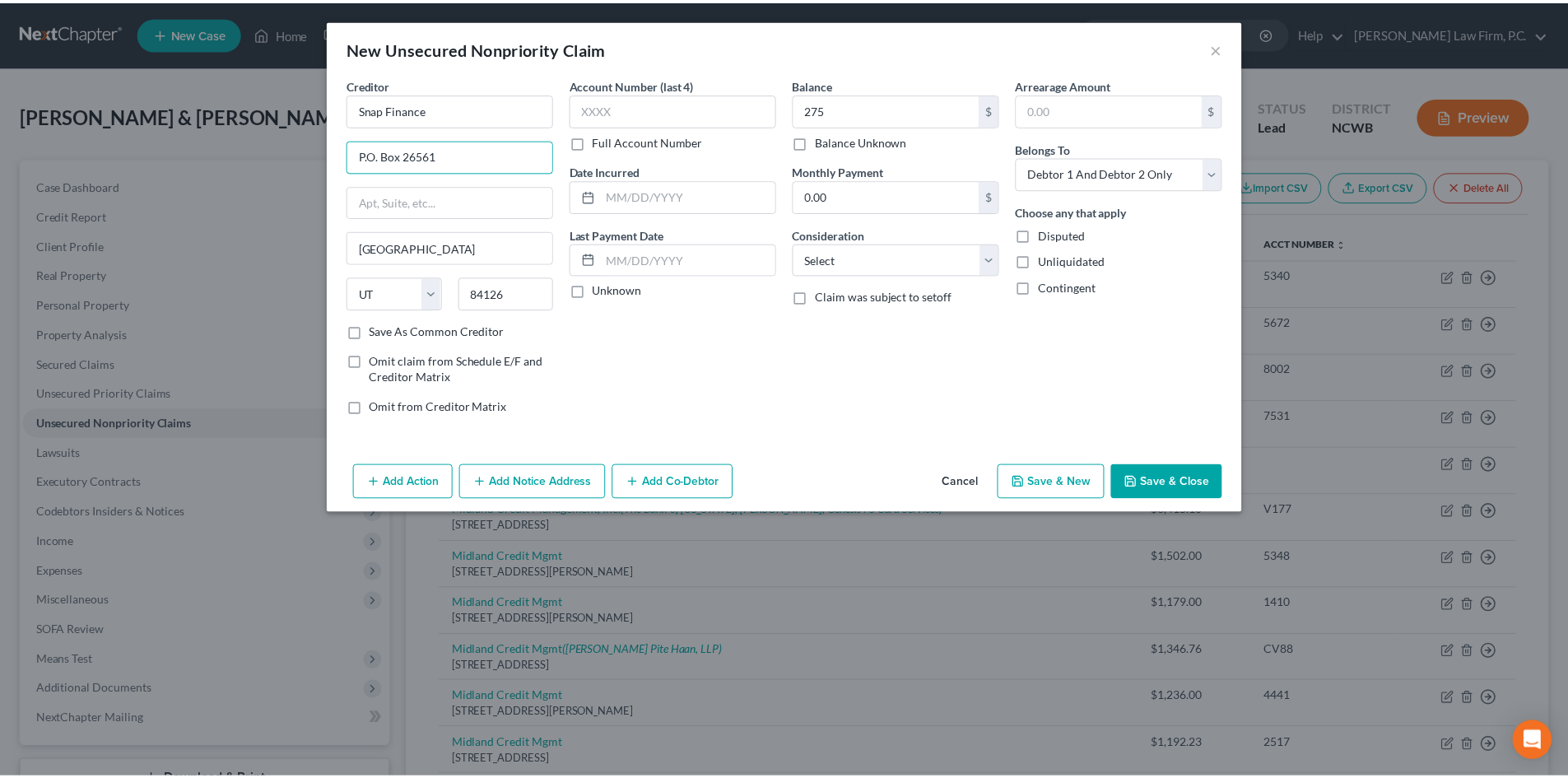
scroll to position [0, 0]
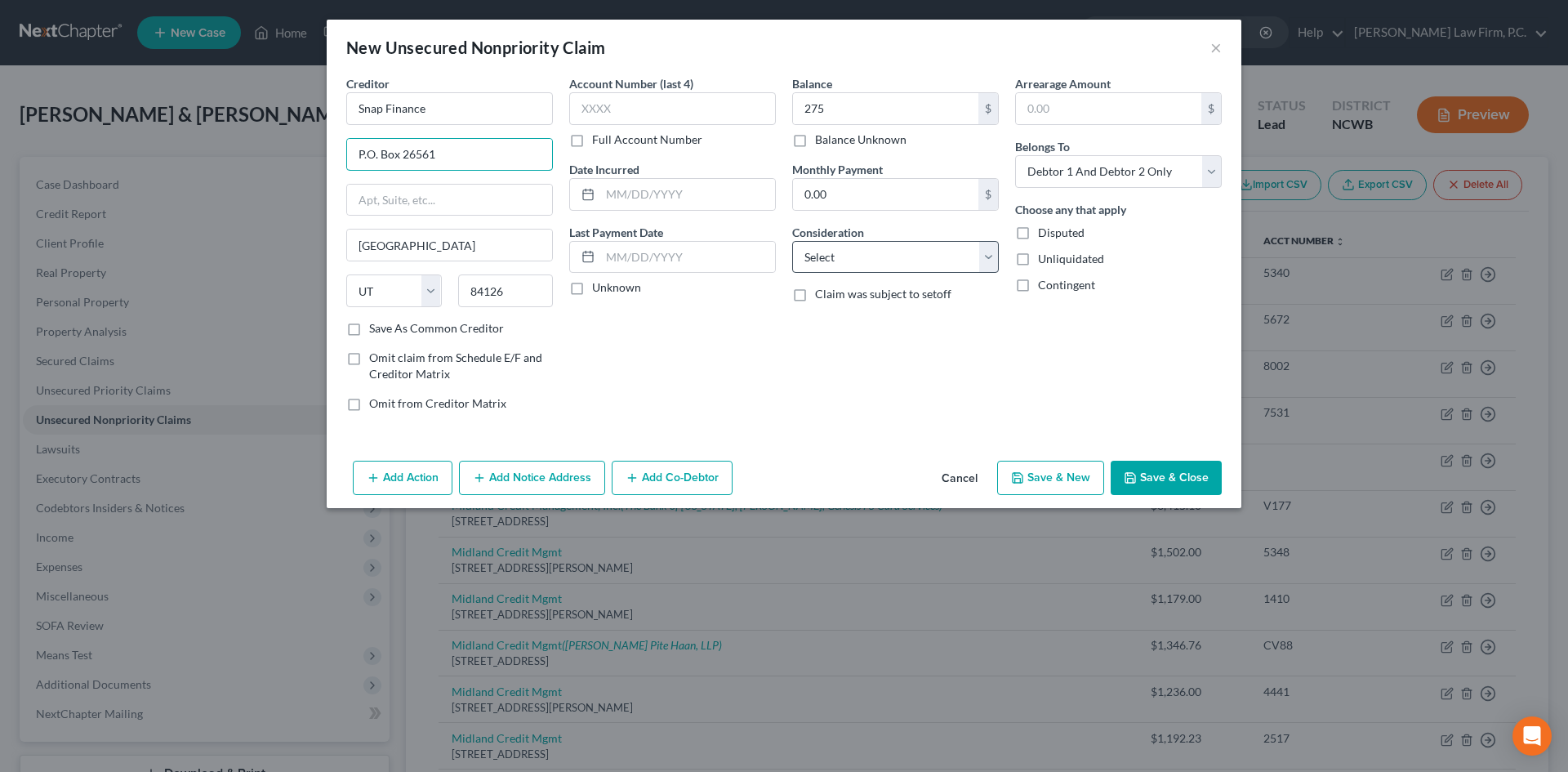
type input "P.O. Box 26561"
click select "Select Cable / Satellite Services Collection Agency Credit Card Debt Debt Couns…"
select select "10"
click select "Select Cable / Satellite Services Collection Agency Credit Card Debt Debt Couns…"
click button "Save & Close"
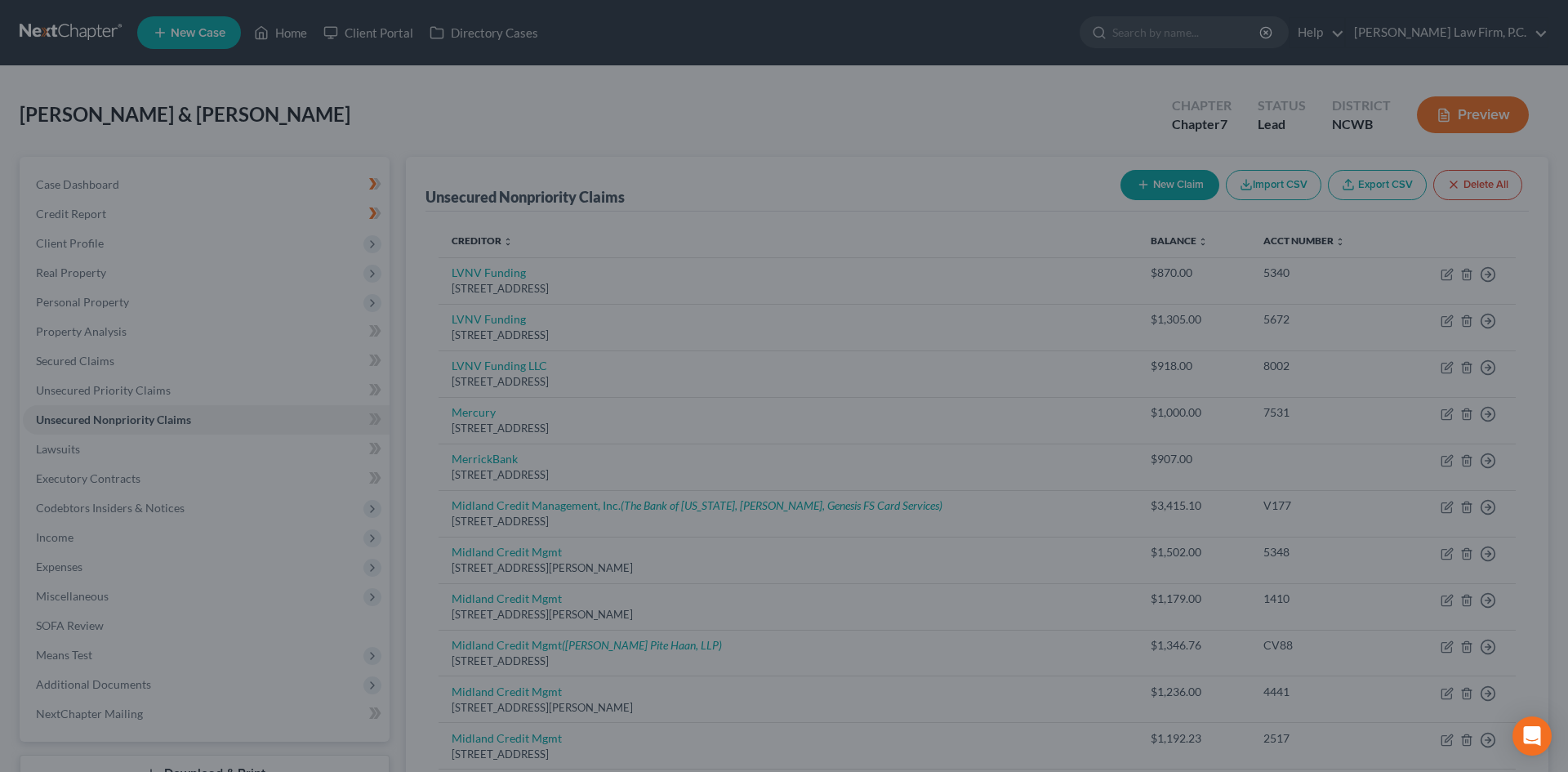
type input "275.00"
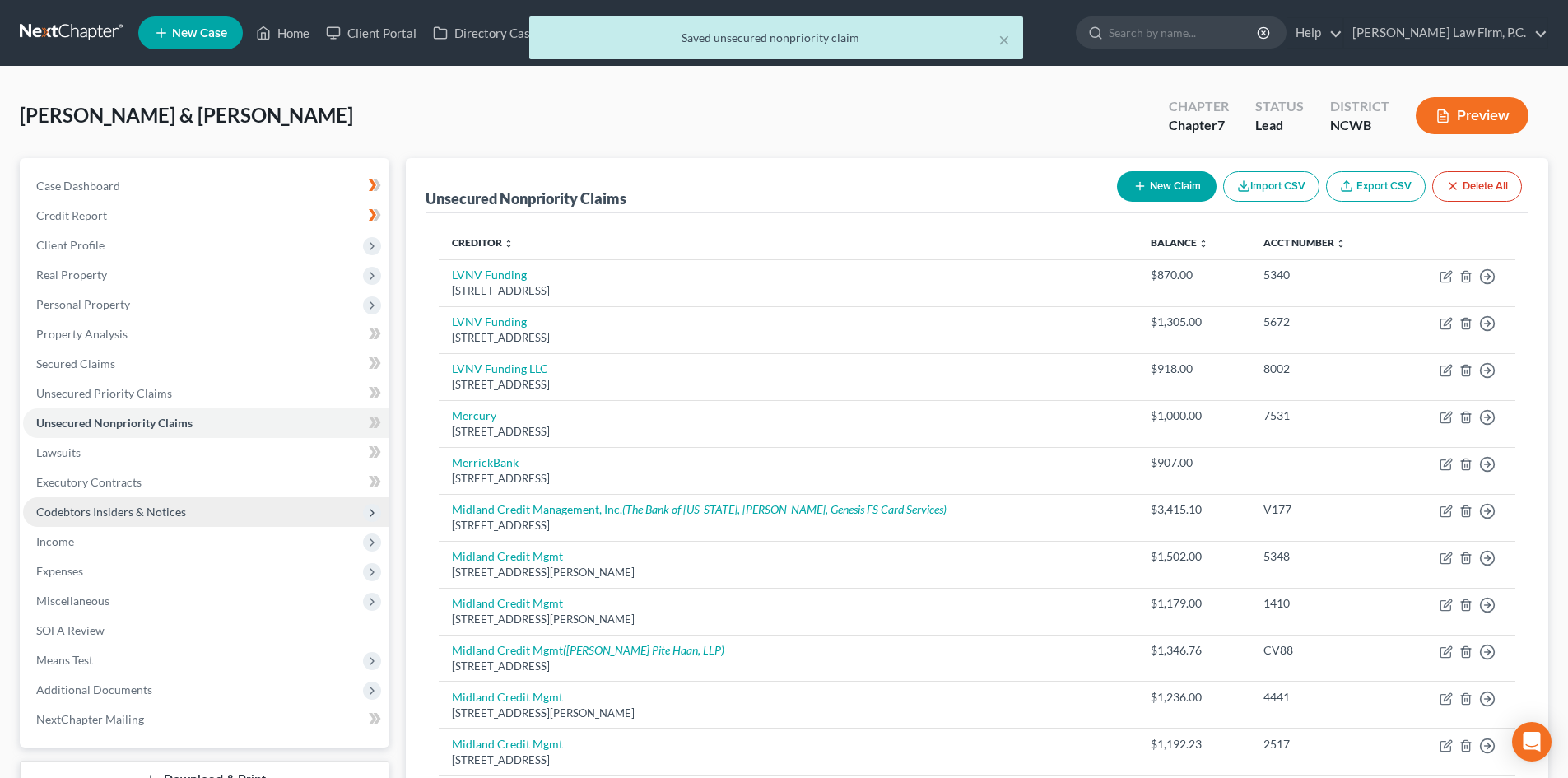
click span "Codebtors Insiders & Notices"
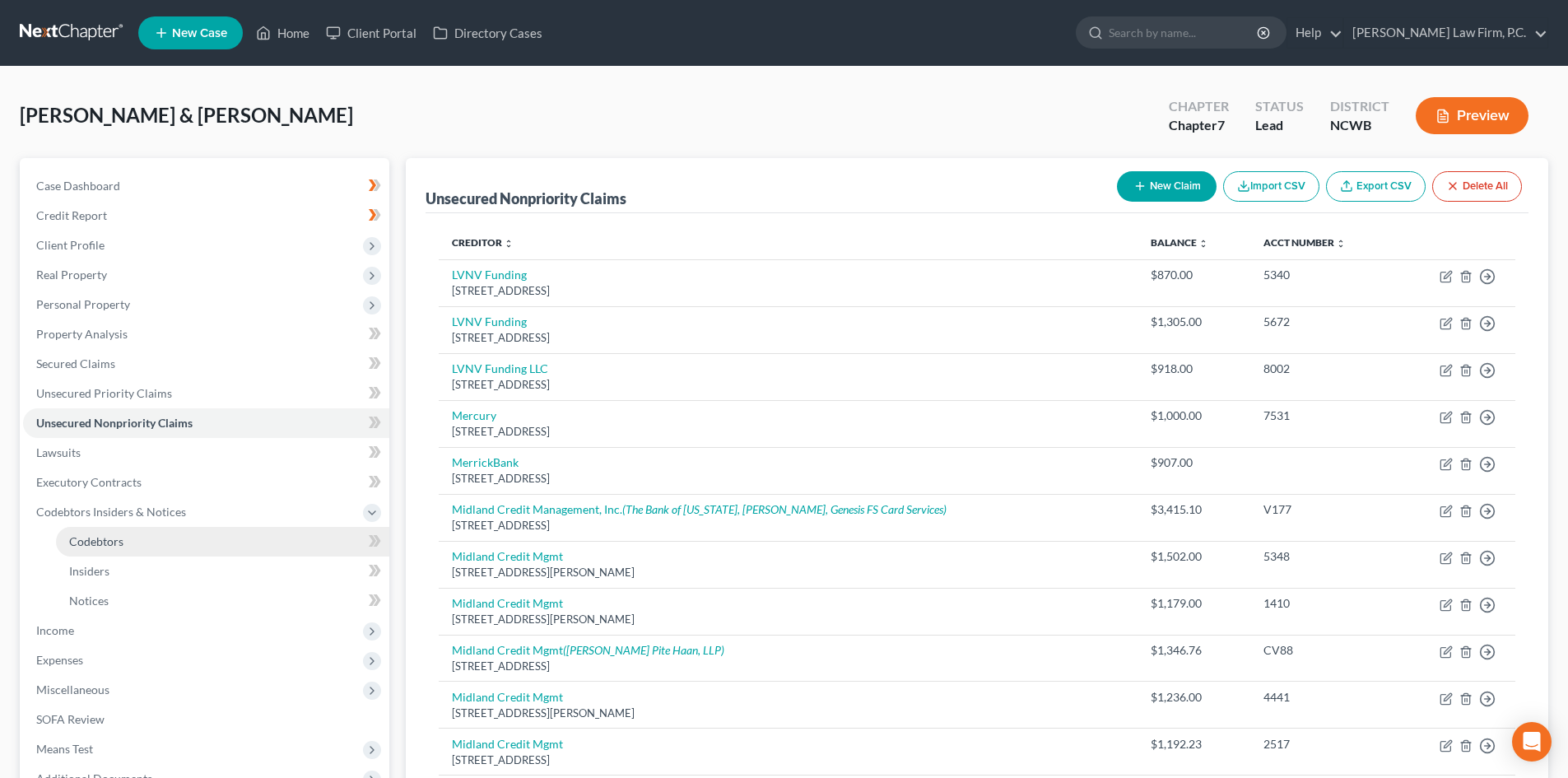
click span "Codebtors"
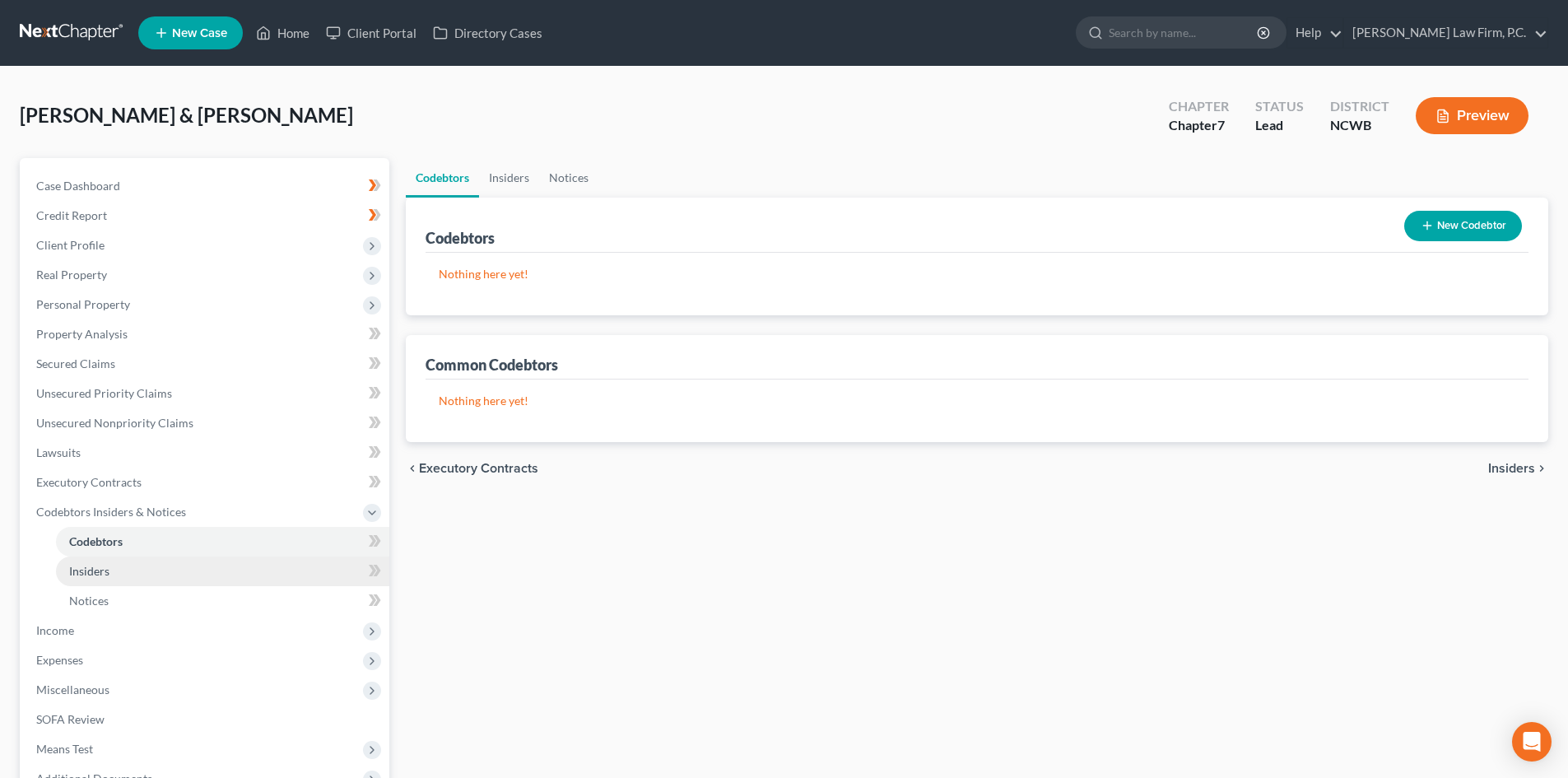
click link "Insiders"
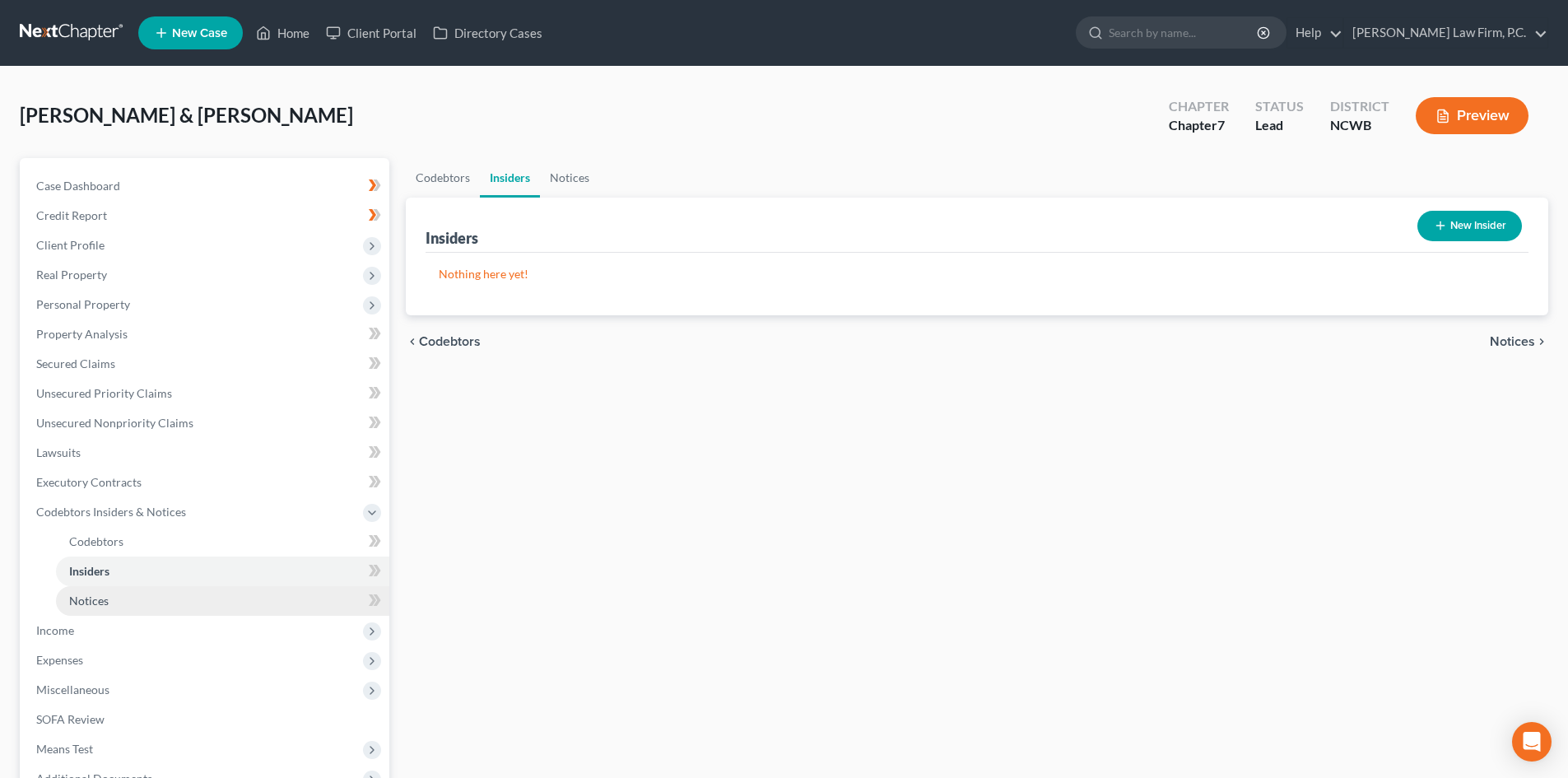
click link "Notices"
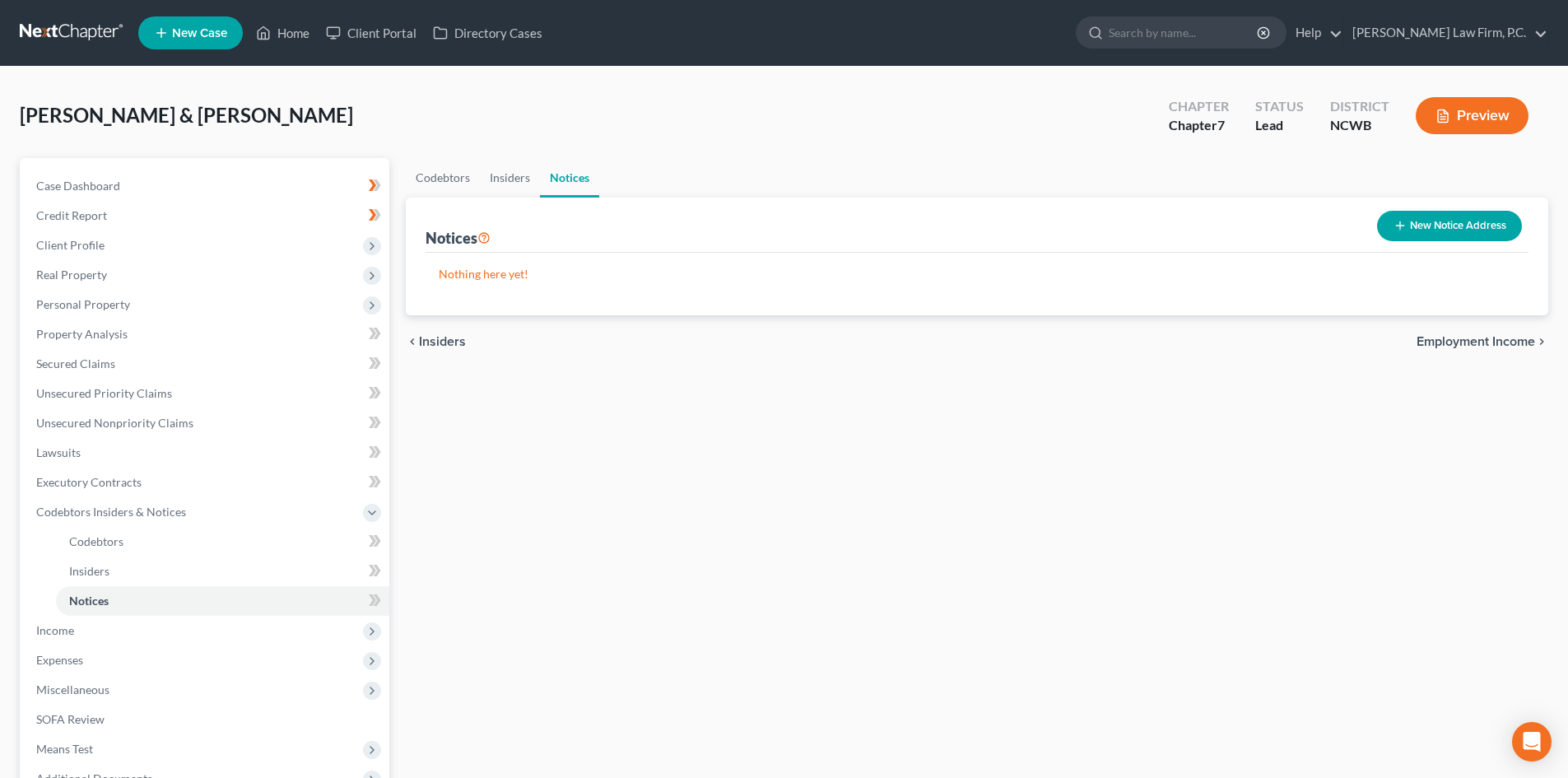
click button "New Notice Address"
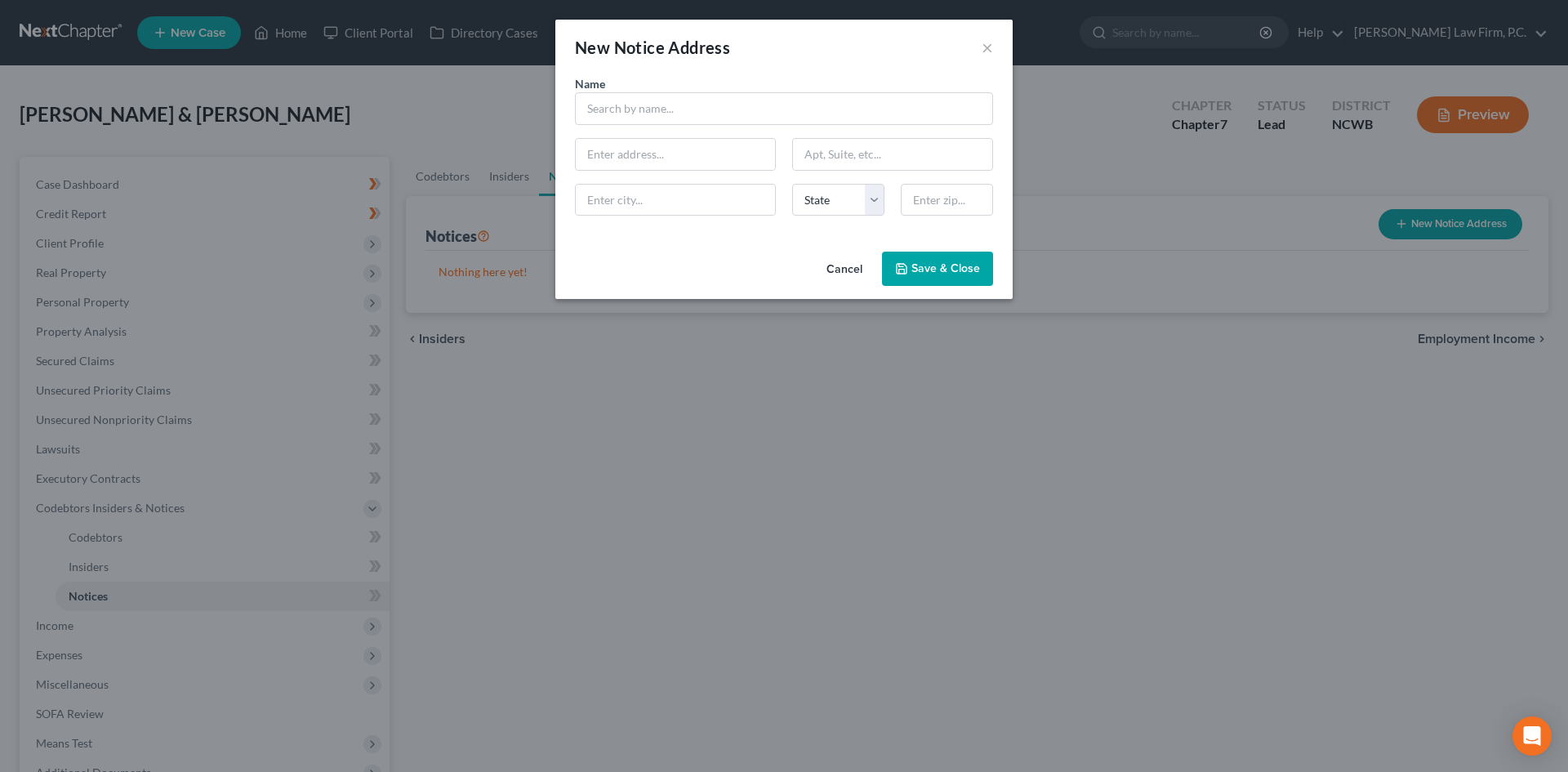
click button "Cancel"
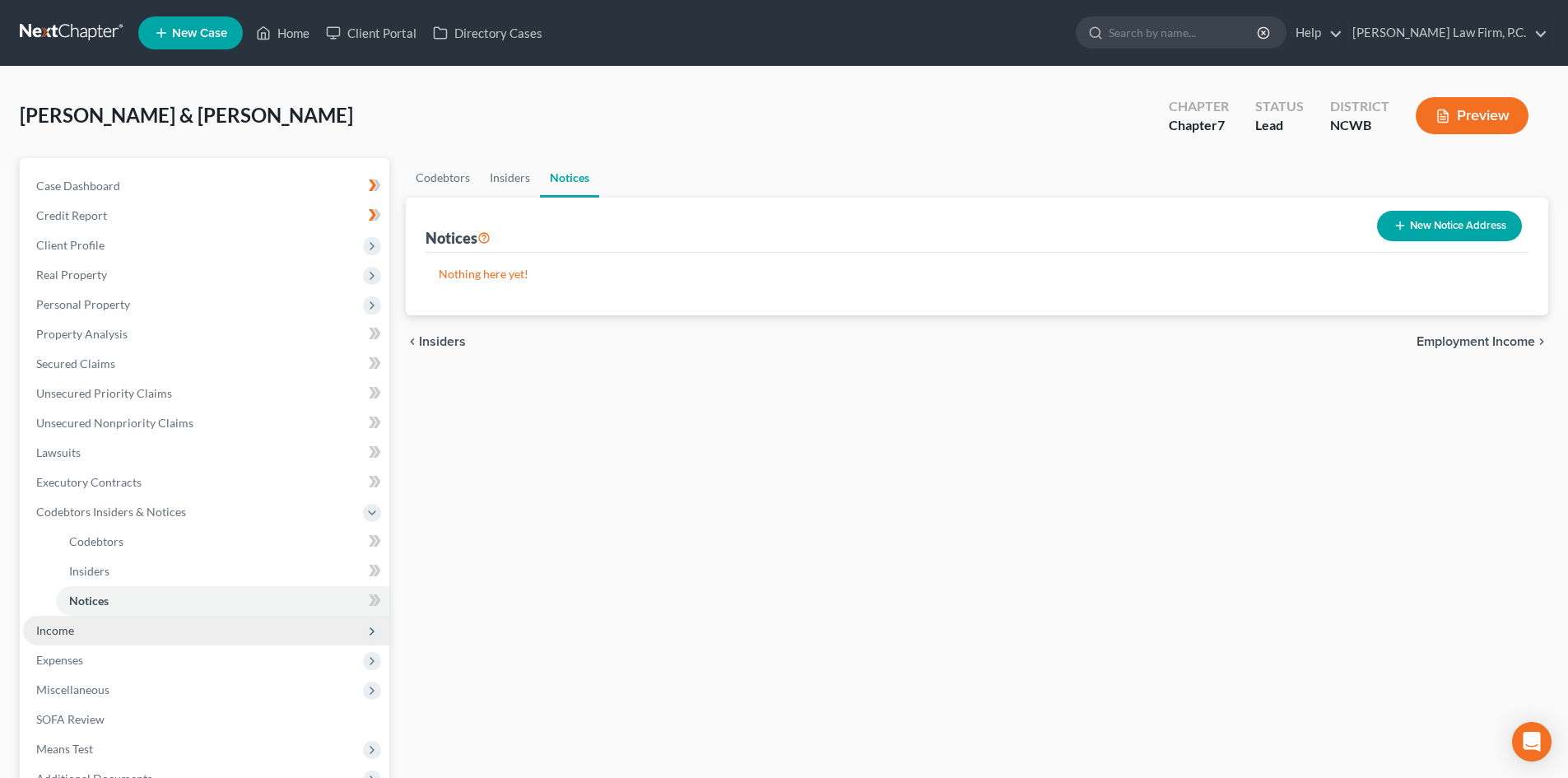
click span "Income"
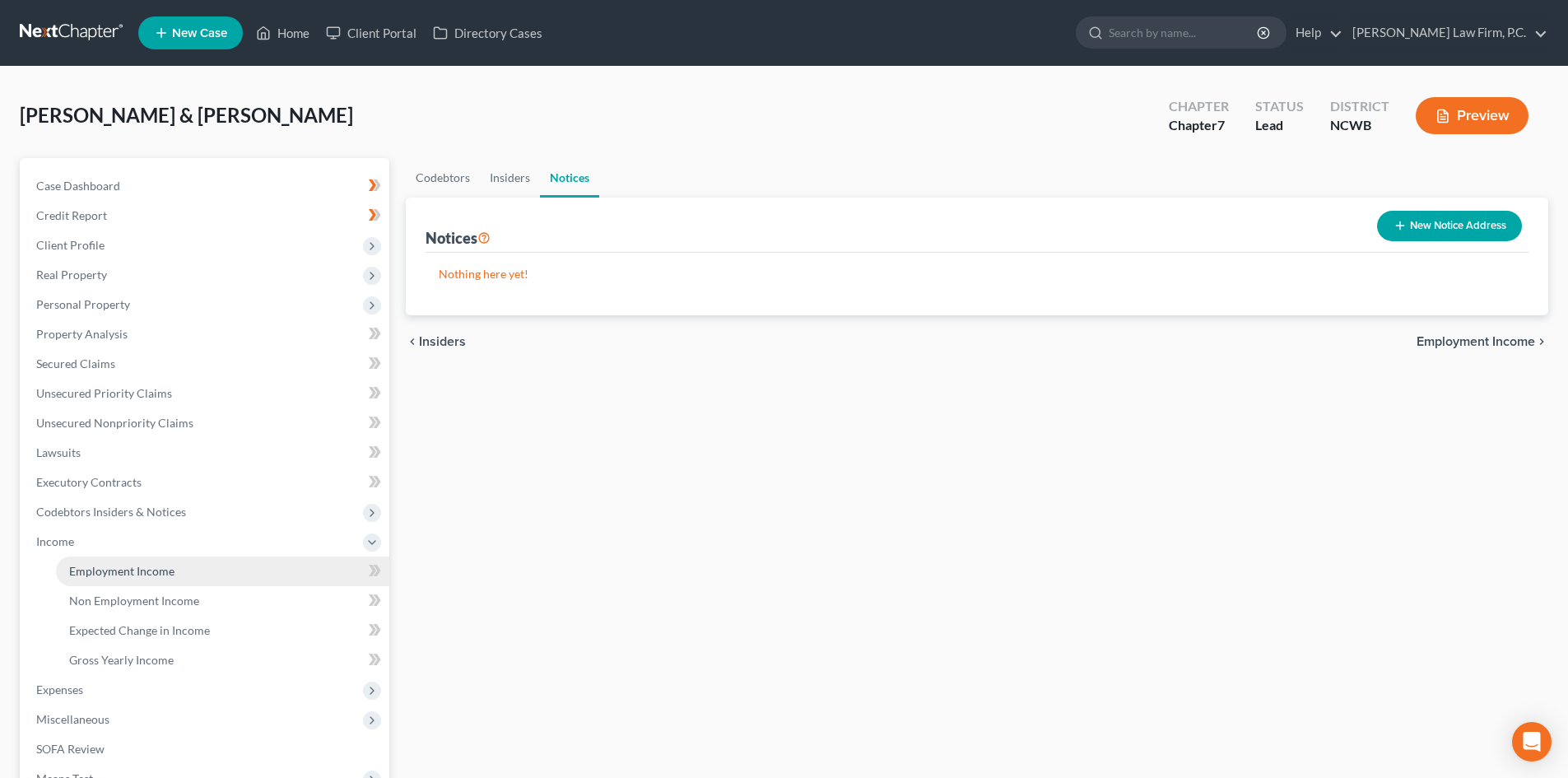
click link "Employment Income"
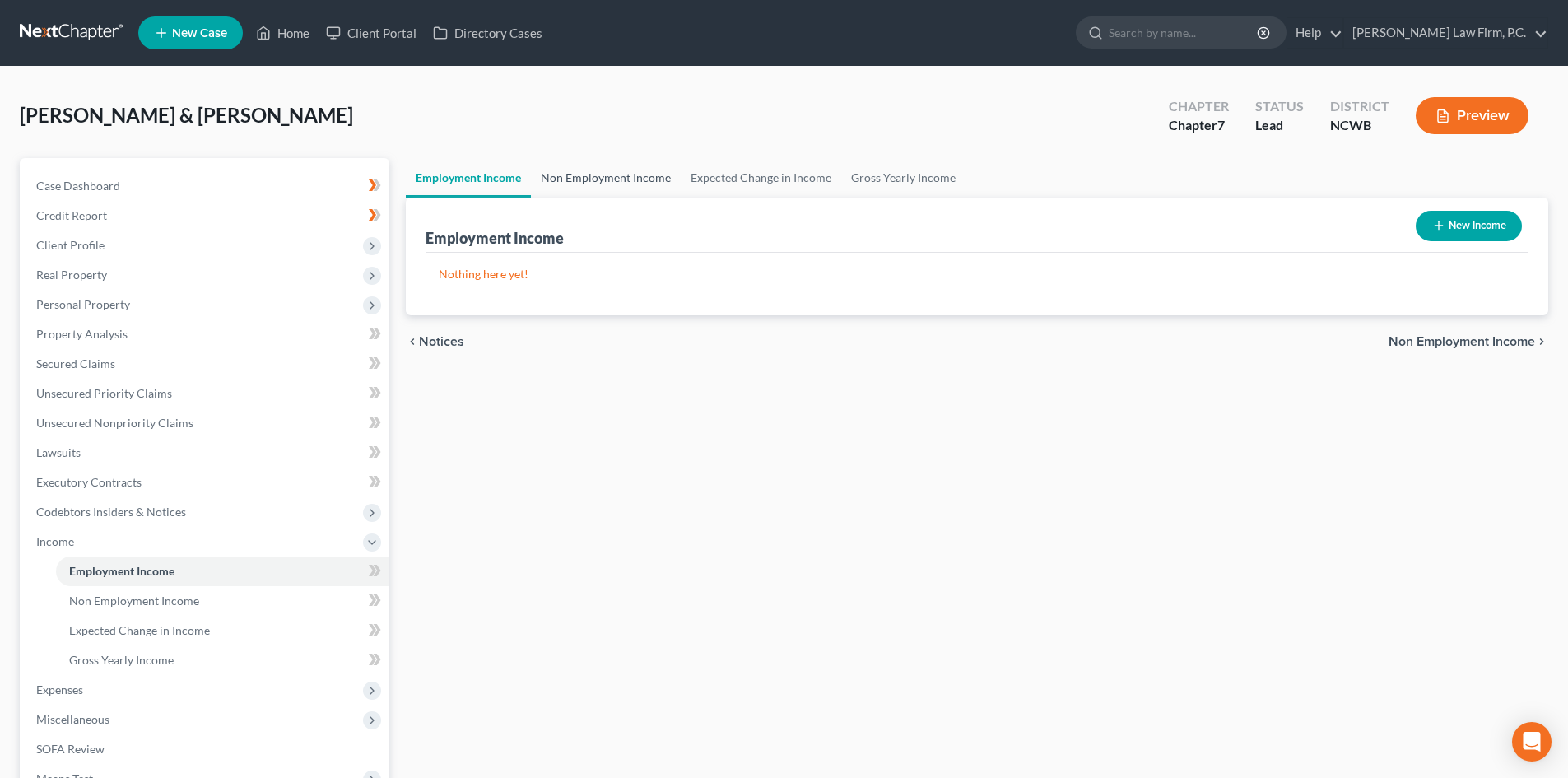
click link "Non Employment Income"
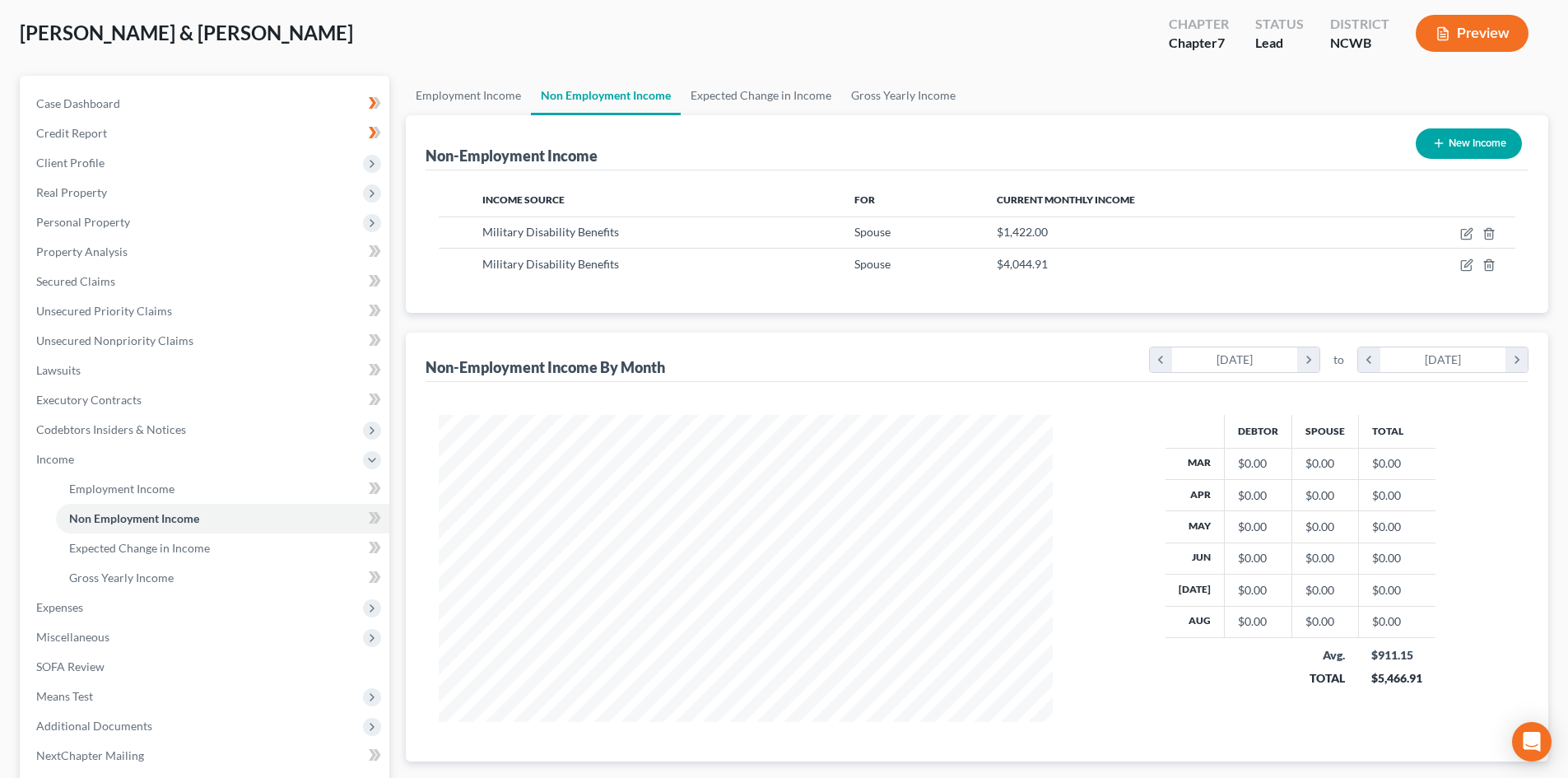
scroll to position [80, 0]
click link "Expected Change in Income"
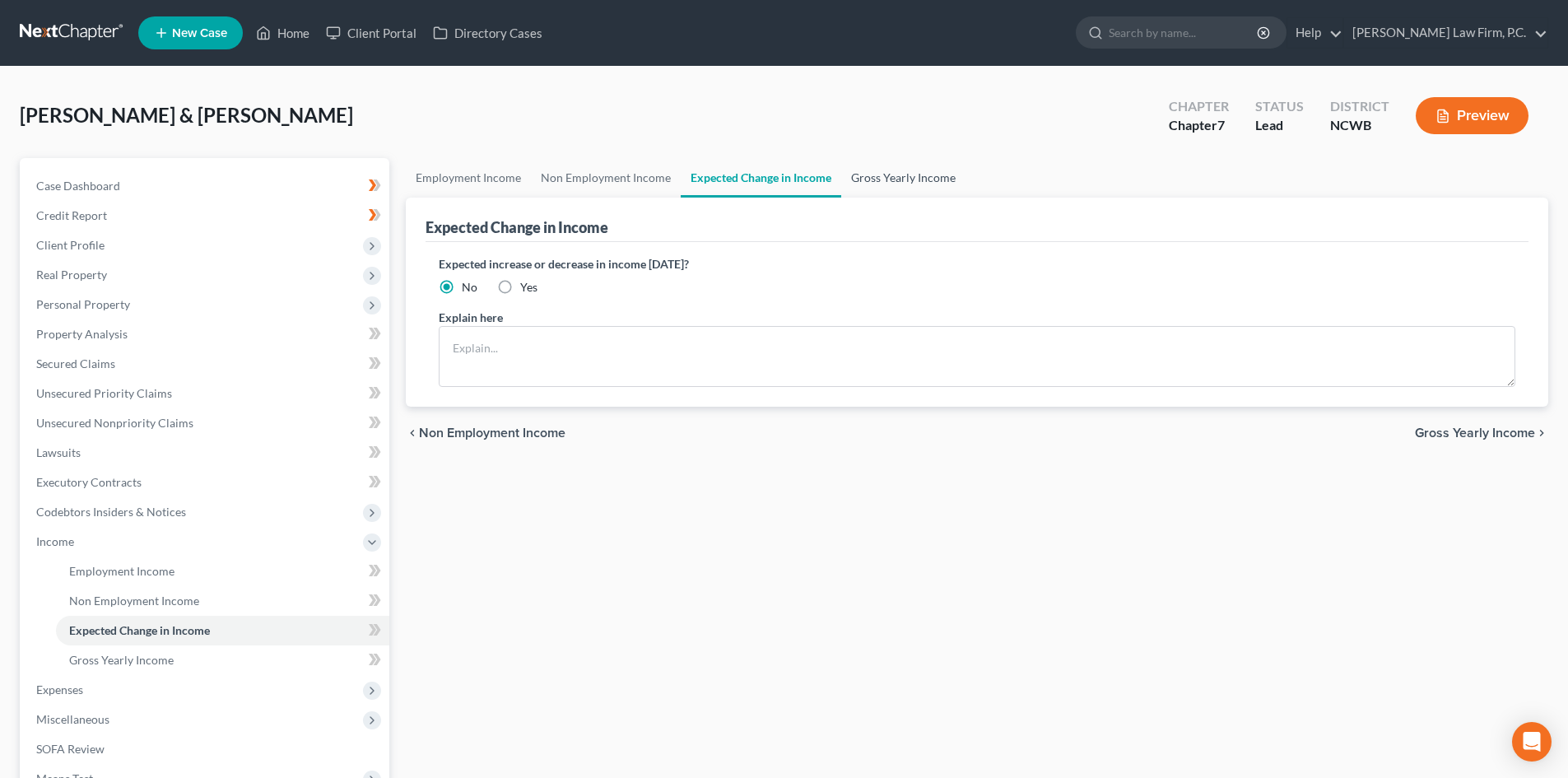
click link "Gross Yearly Income"
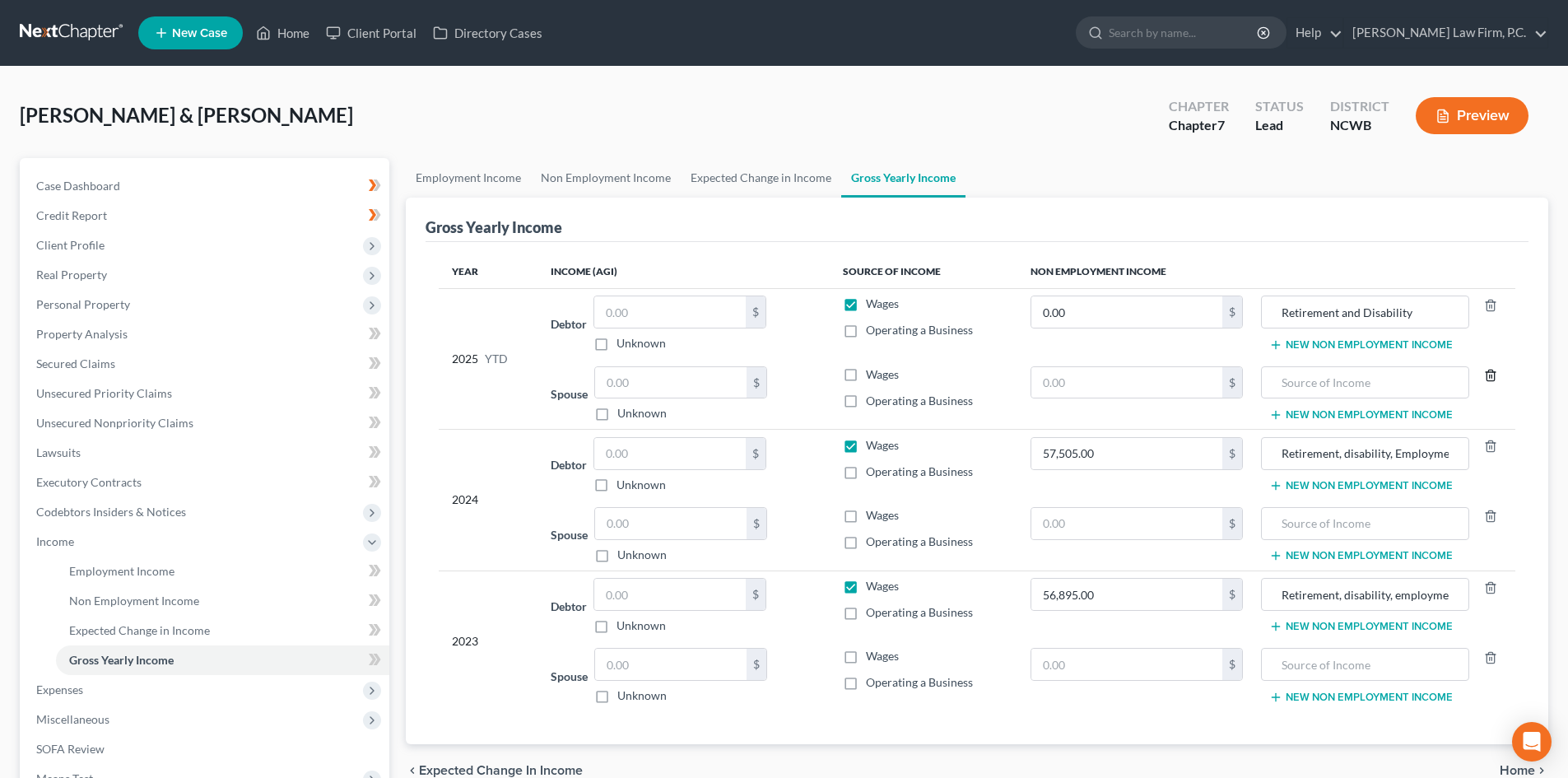
click icon "button"
drag, startPoint x: 1491, startPoint y: 444, endPoint x: 1493, endPoint y: 523, distance: 79.0
click tbody "2024 Debtor $ Unknown Balance Undetermined $ Unknown Wages Operating a Business…"
click icon "button"
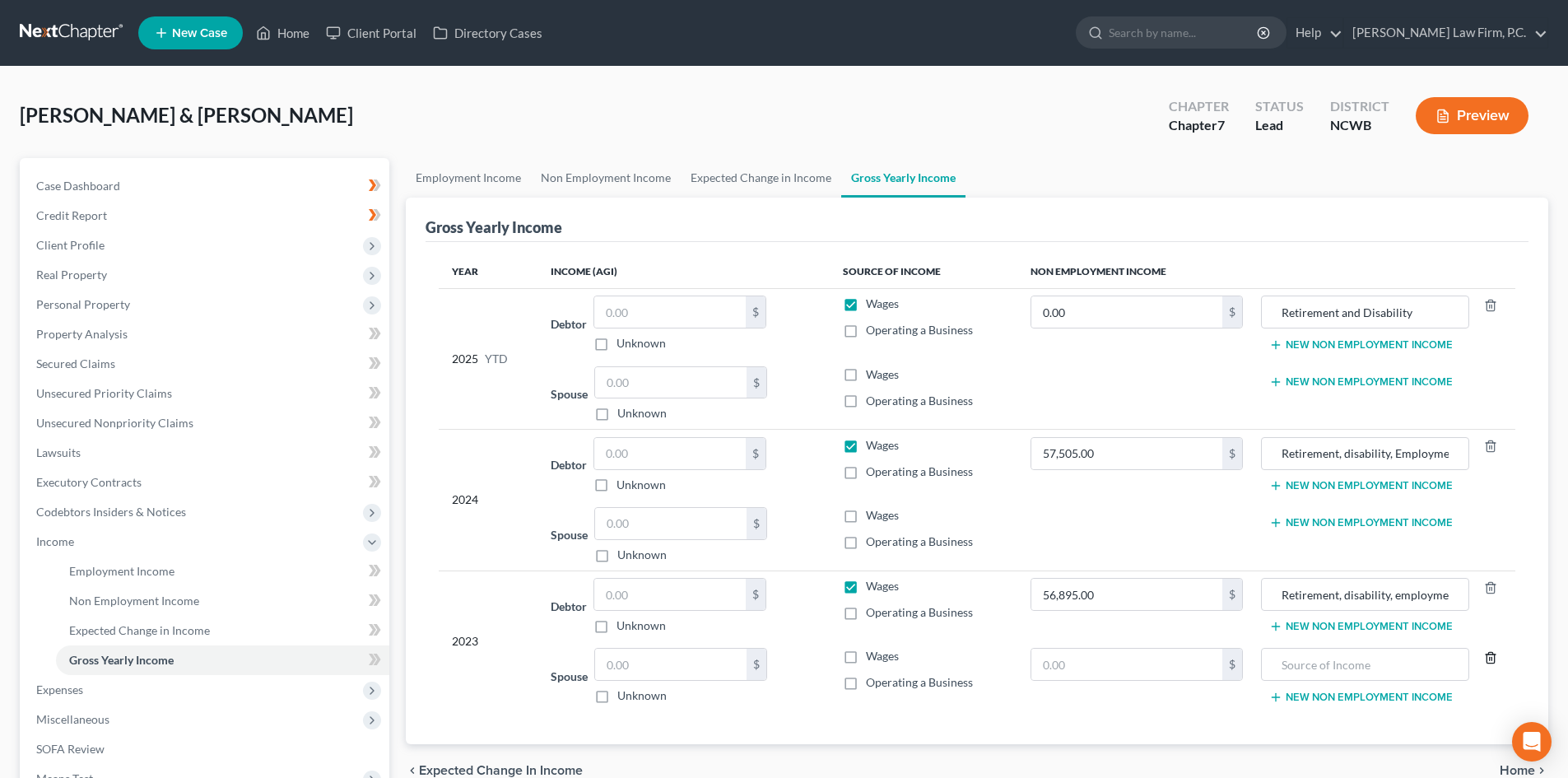
click icon "button"
click link "Expected Change in Income"
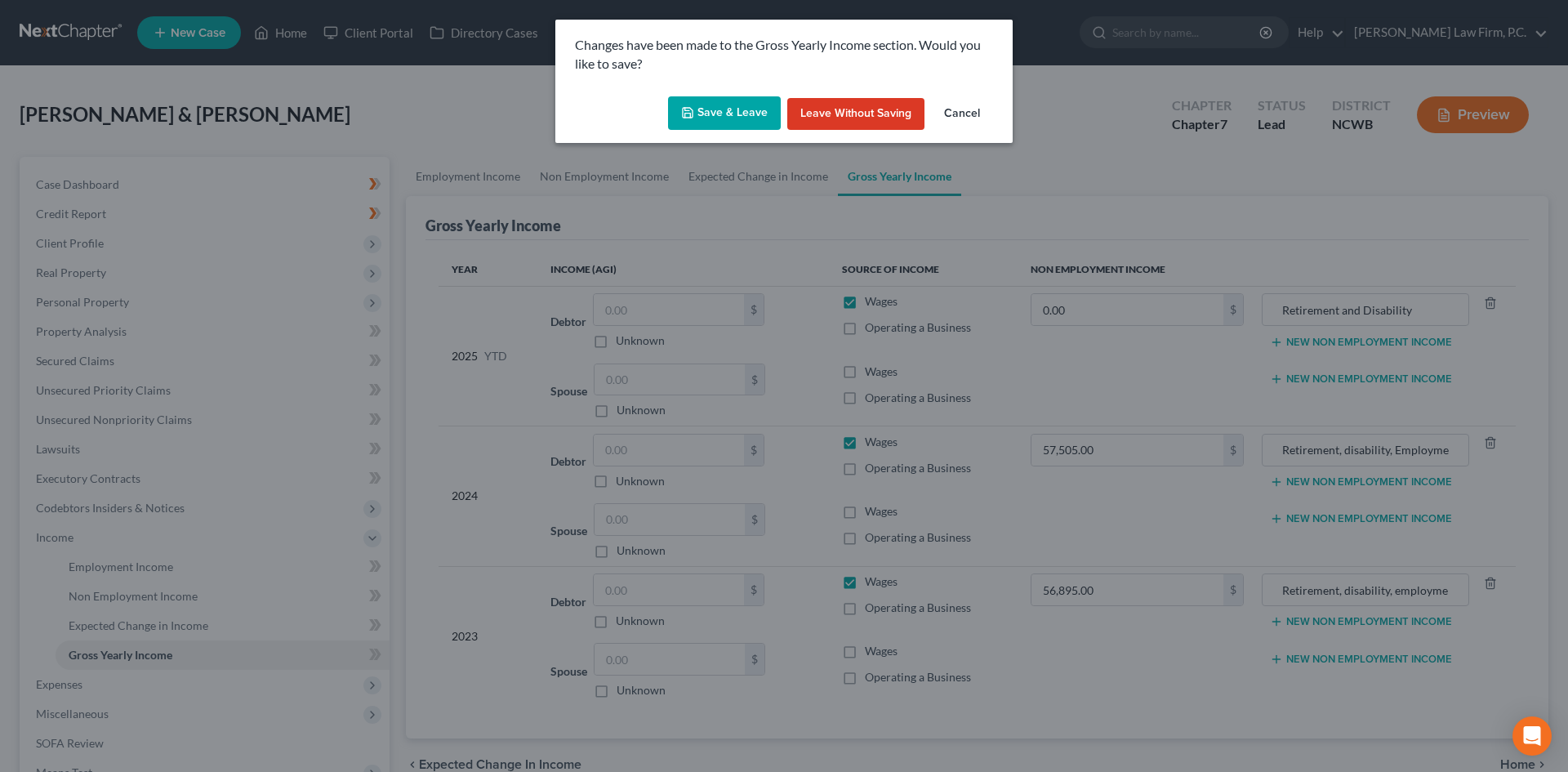
click button "Save & Leave"
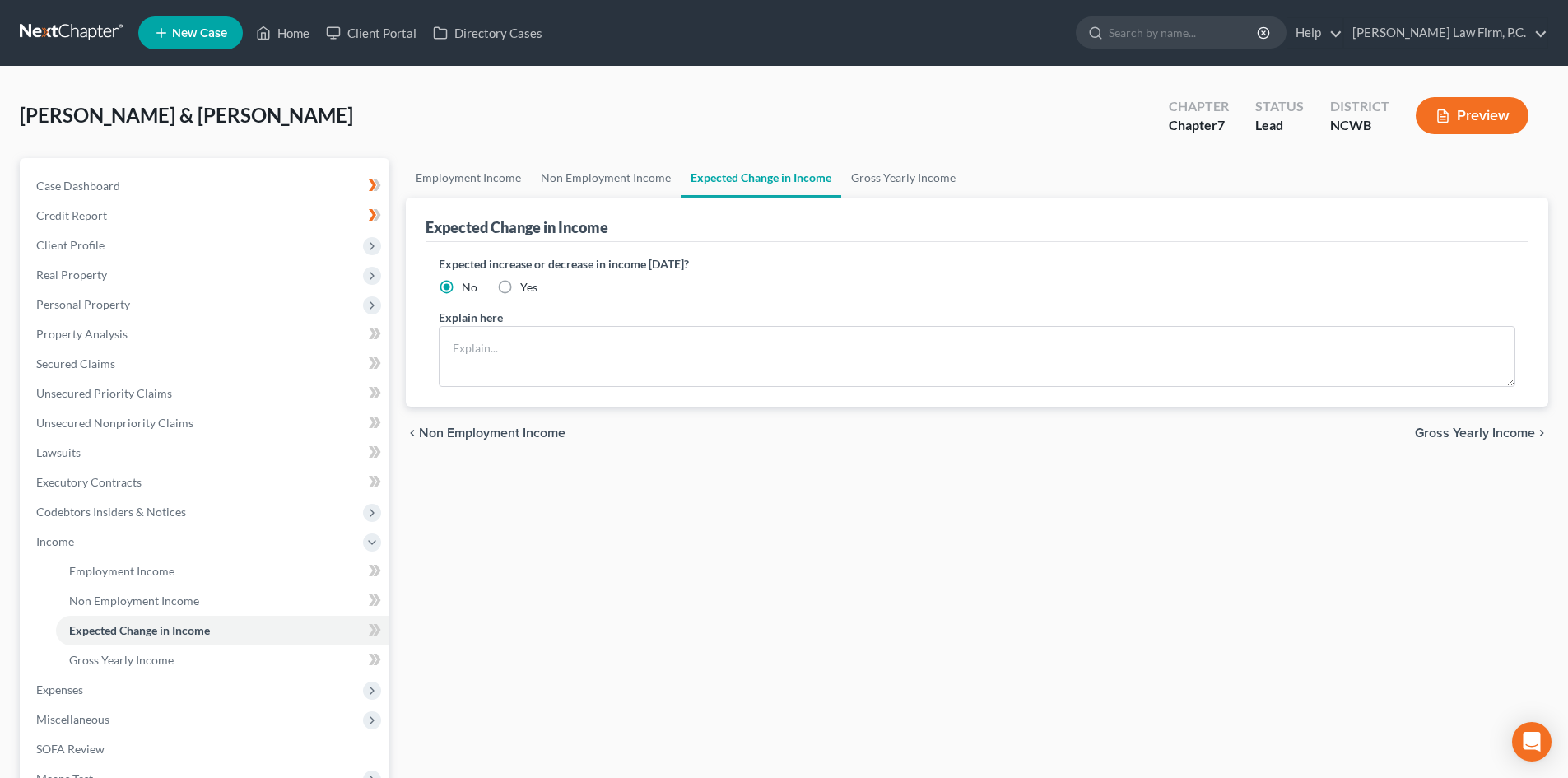
click label "No"
click input "No"
click link "Non Employment Income"
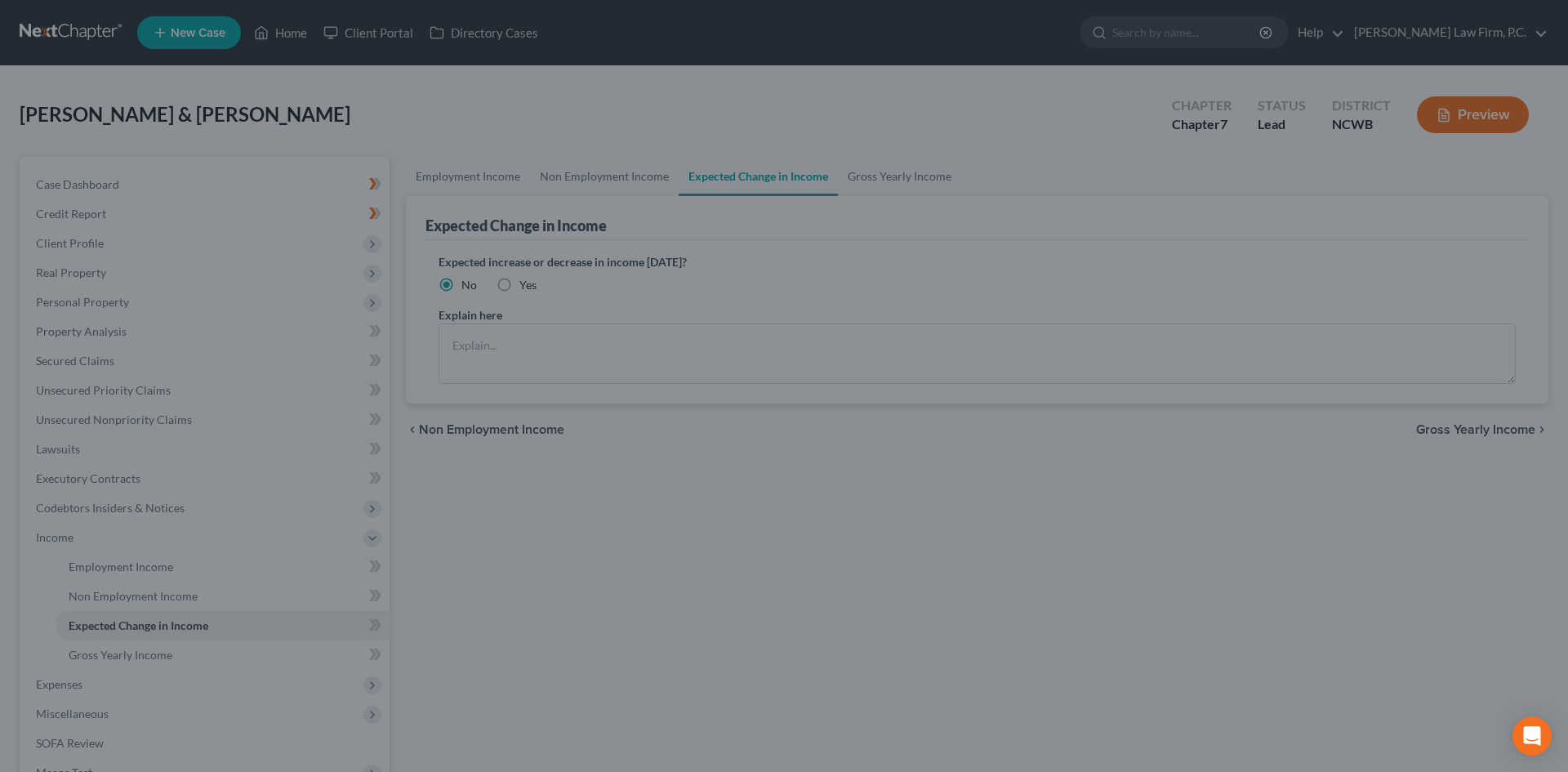
click div
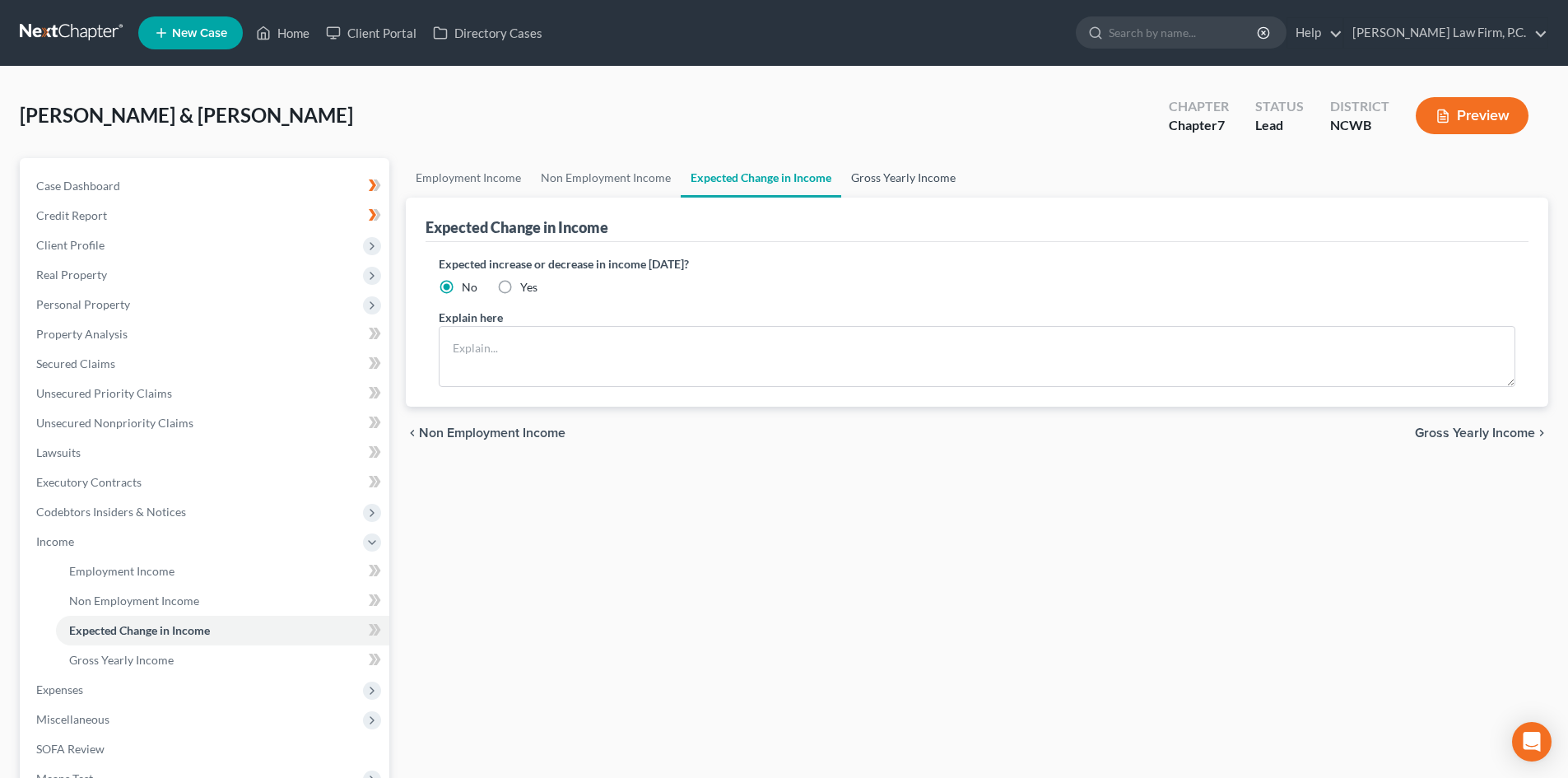
click at [923, 171] on link "Gross Yearly Income" at bounding box center [903, 177] width 124 height 39
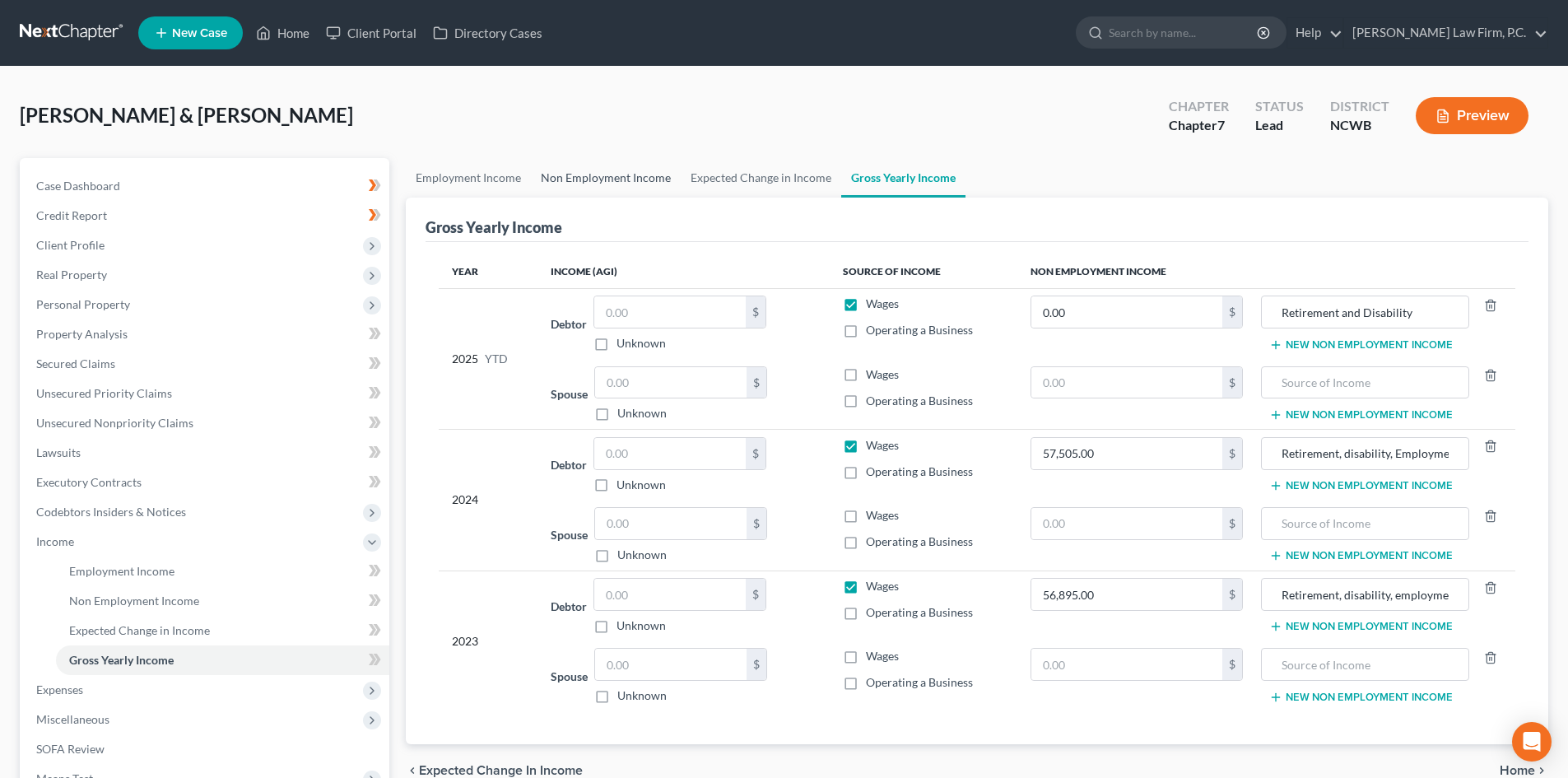
click at [609, 177] on link "Non Employment Income" at bounding box center [605, 177] width 149 height 39
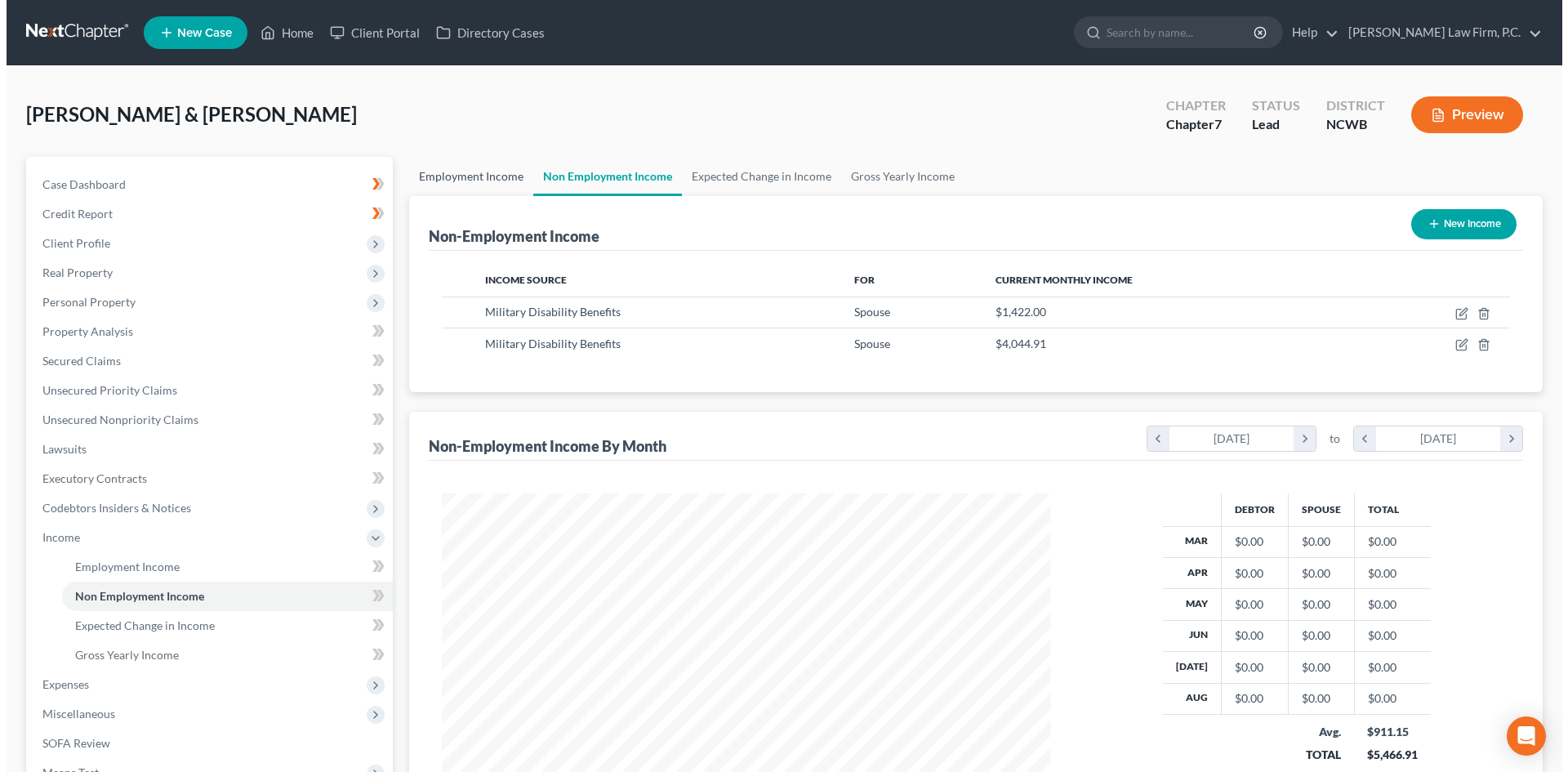
scroll to position [304, 642]
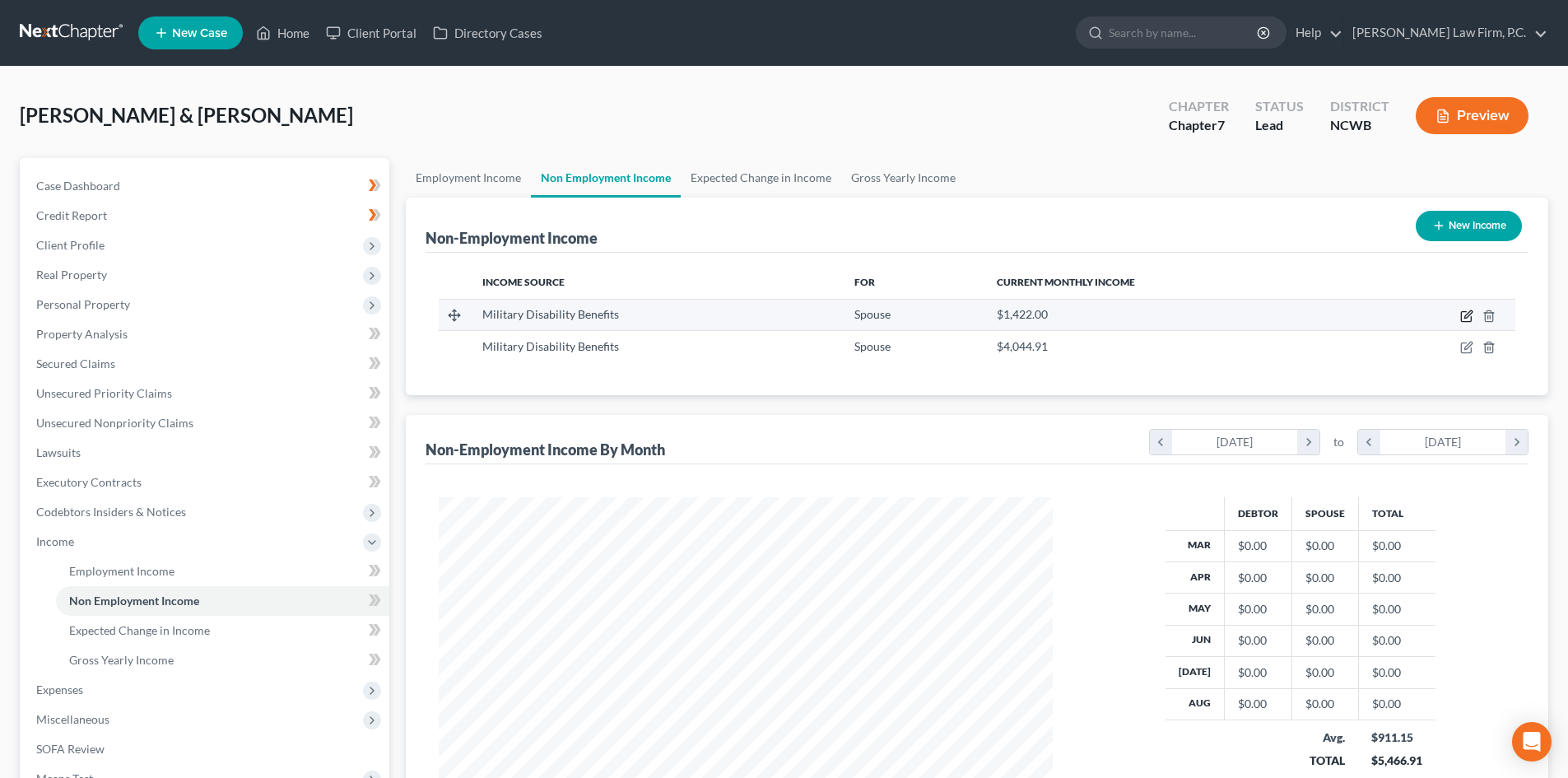
click at [1466, 312] on icon "button" at bounding box center [1465, 316] width 10 height 10
select select "12"
select select "0"
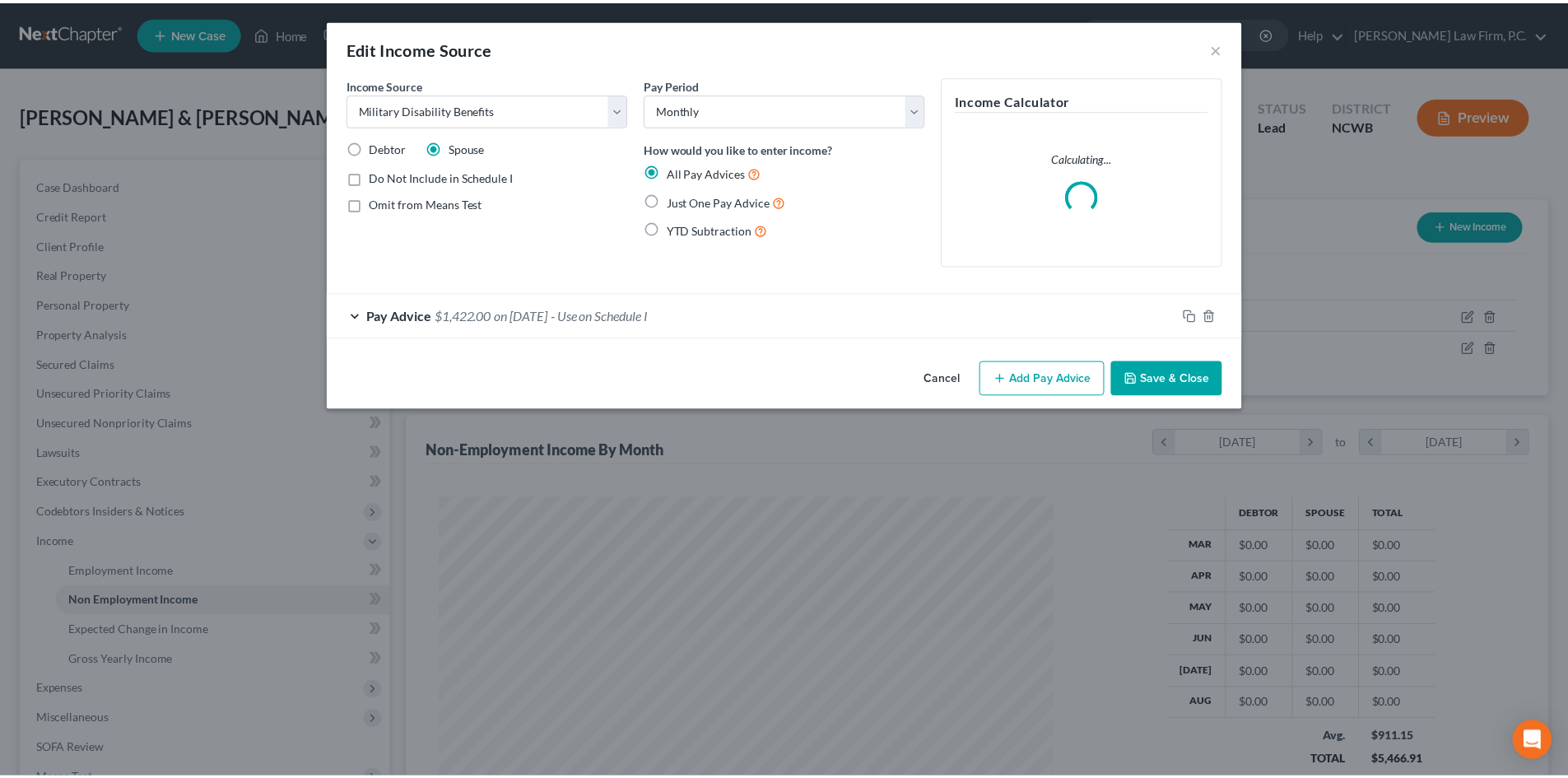
scroll to position [309, 653]
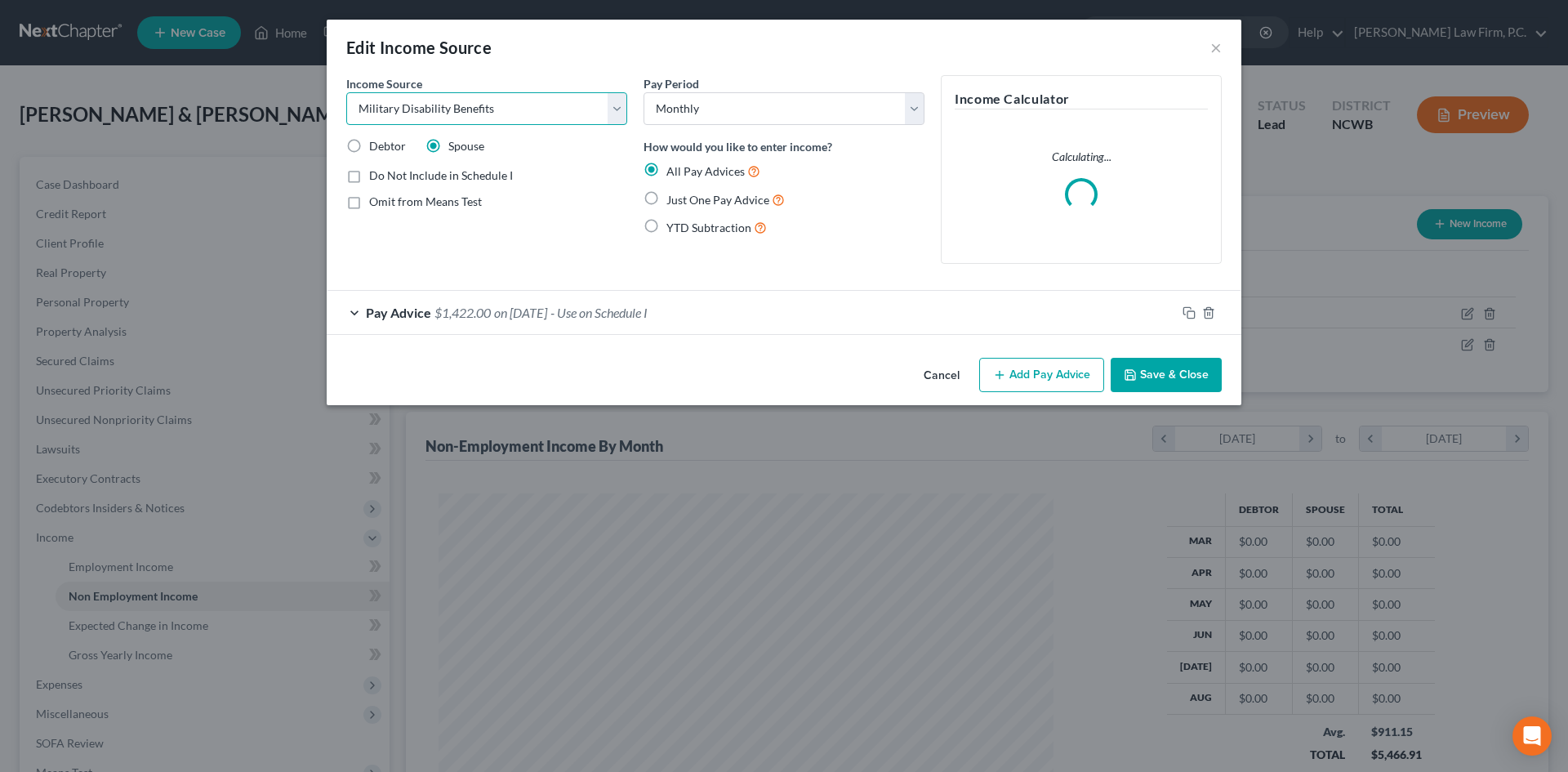
click at [450, 102] on select "Select Unemployment Disability (from employer) Pension Retirement Social Securi…" at bounding box center [487, 108] width 281 height 33
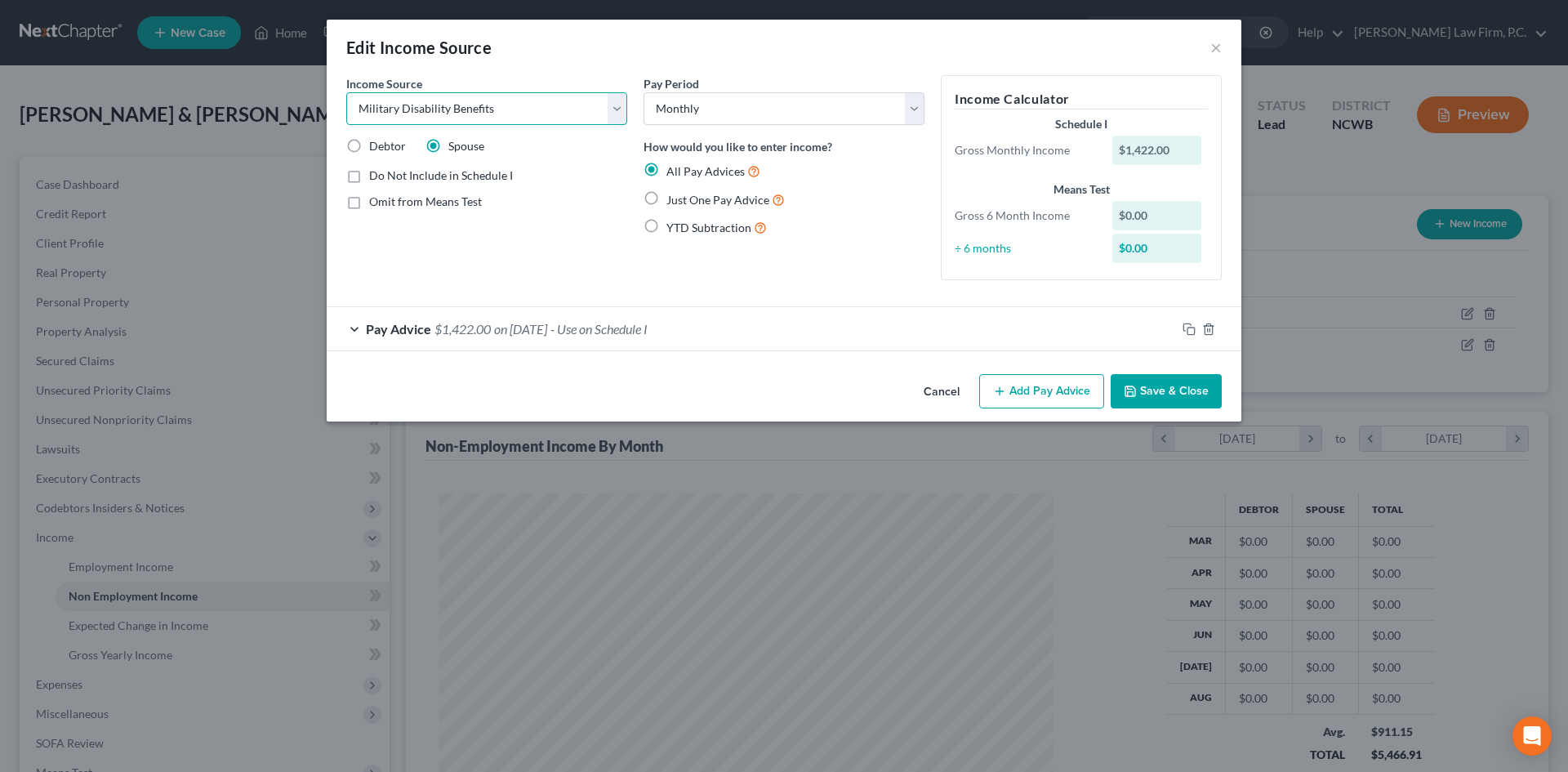
select select "3"
click at [346, 92] on select "Select Unemployment Disability (from employer) Pension Retirement Social Securi…" at bounding box center [487, 108] width 281 height 33
click at [1155, 389] on button "Save & Close" at bounding box center [1166, 391] width 111 height 35
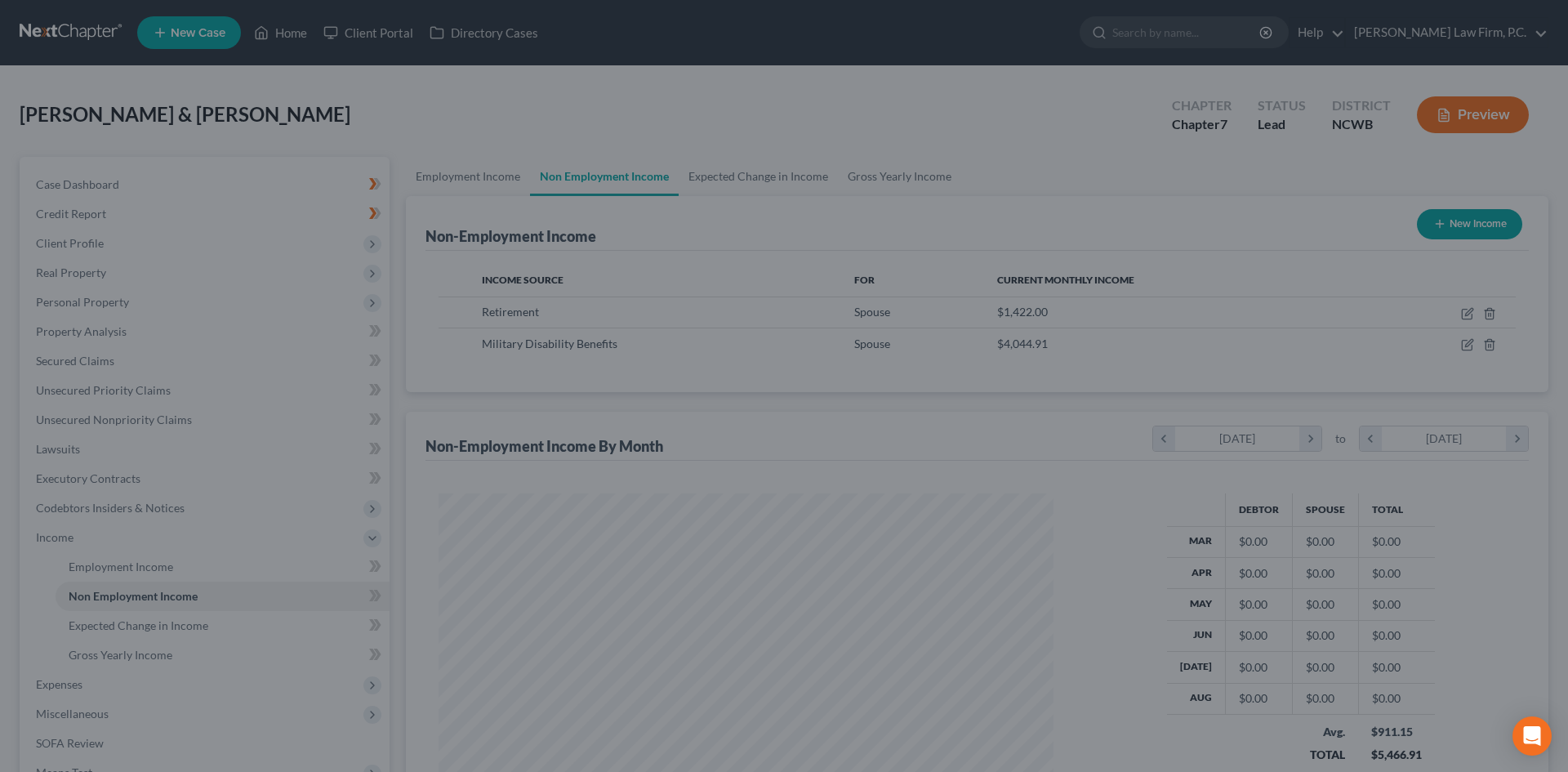
scroll to position [816458, 815971]
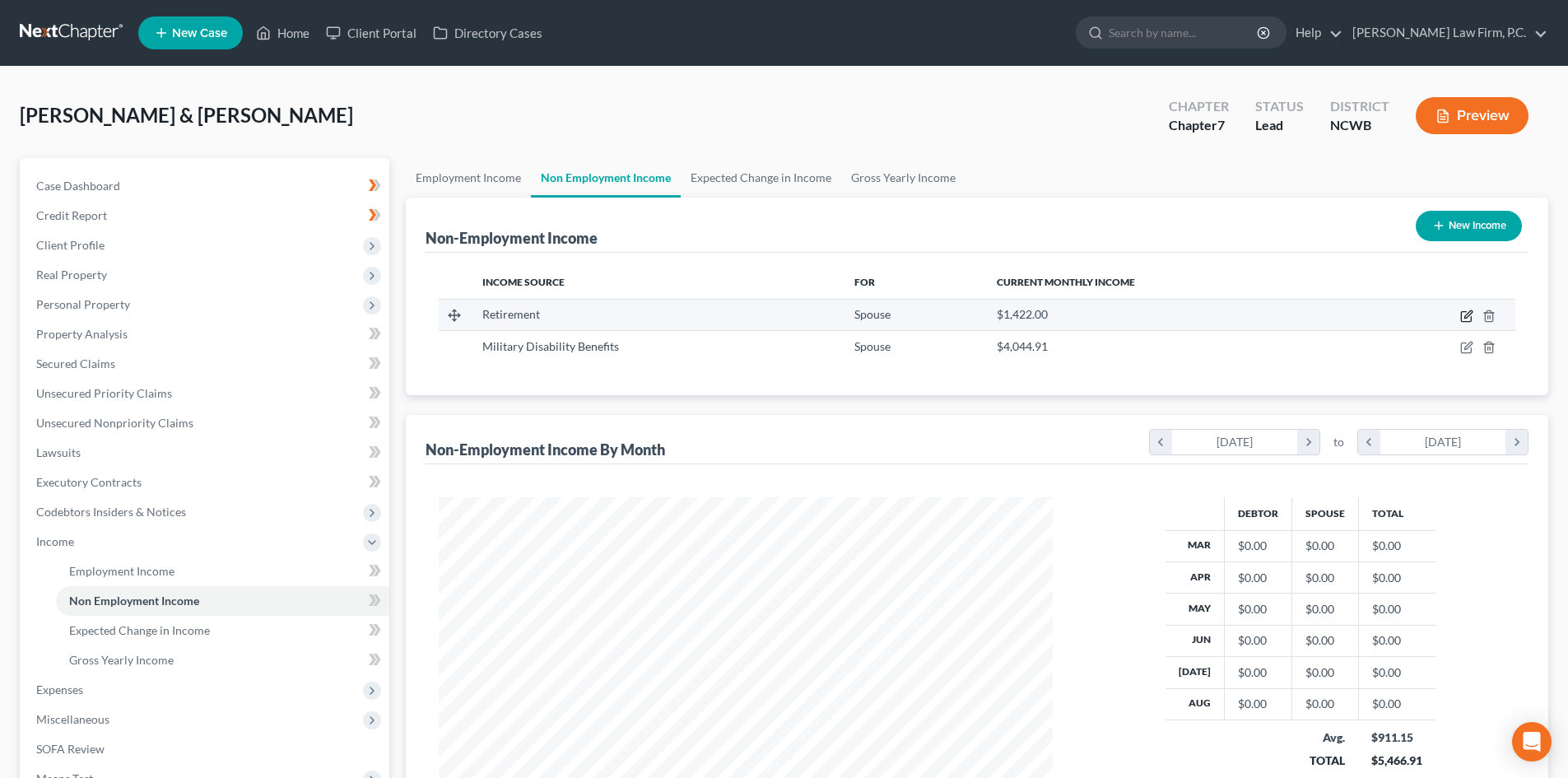
click at [1465, 309] on icon "button" at bounding box center [1466, 316] width 13 height 13
select select "3"
select select "0"
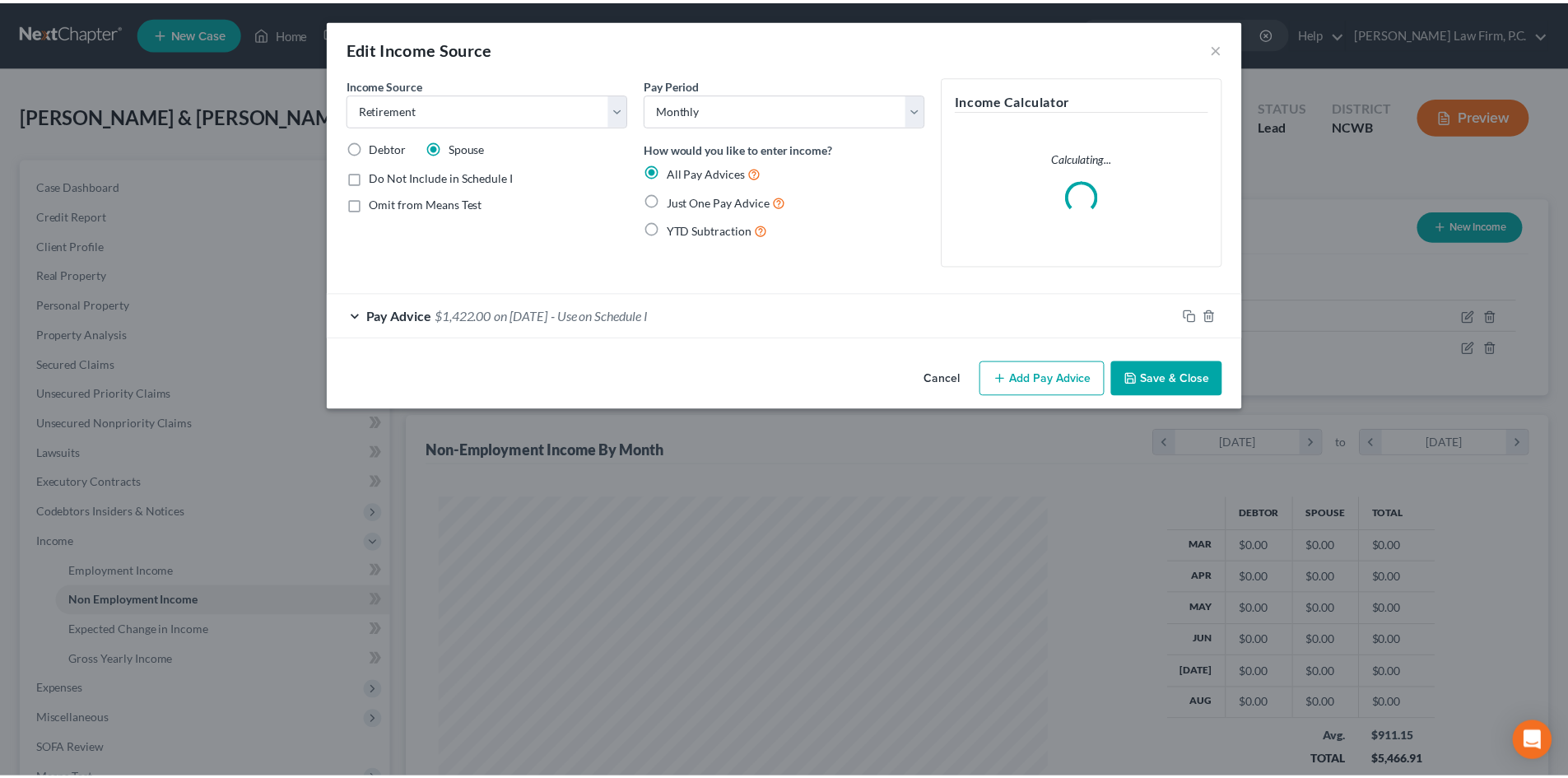
scroll to position [309, 653]
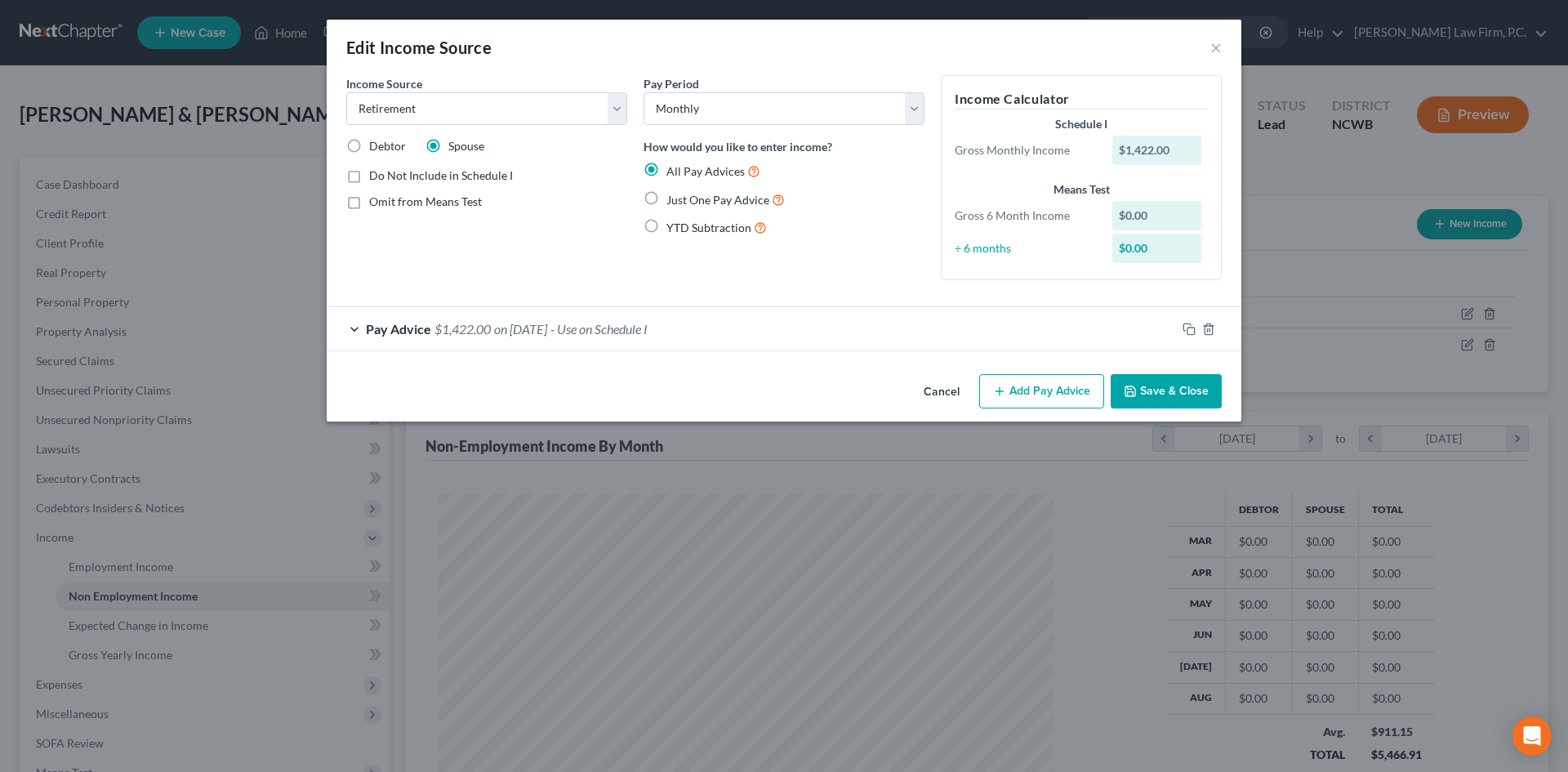
click at [369, 144] on label "Debtor" at bounding box center [388, 146] width 36 height 16
click at [376, 144] on input "Debtor" at bounding box center [381, 143] width 10 height 10
radio input "true"
click at [448, 151] on label "Spouse" at bounding box center [466, 146] width 36 height 16
click at [454, 148] on input "Spouse" at bounding box center [460, 143] width 10 height 10
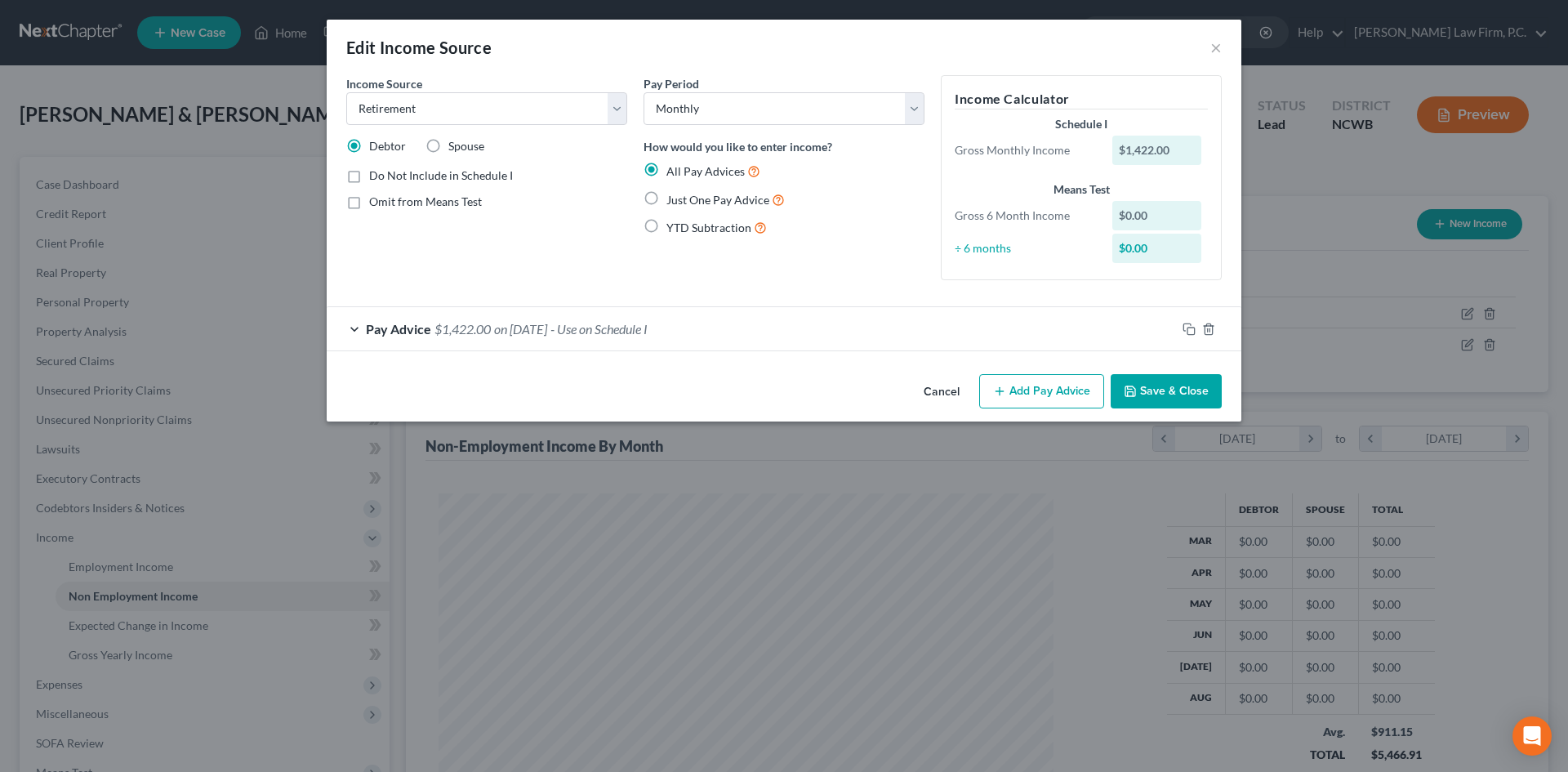
radio input "true"
click at [1155, 390] on button "Save & Close" at bounding box center [1166, 391] width 111 height 35
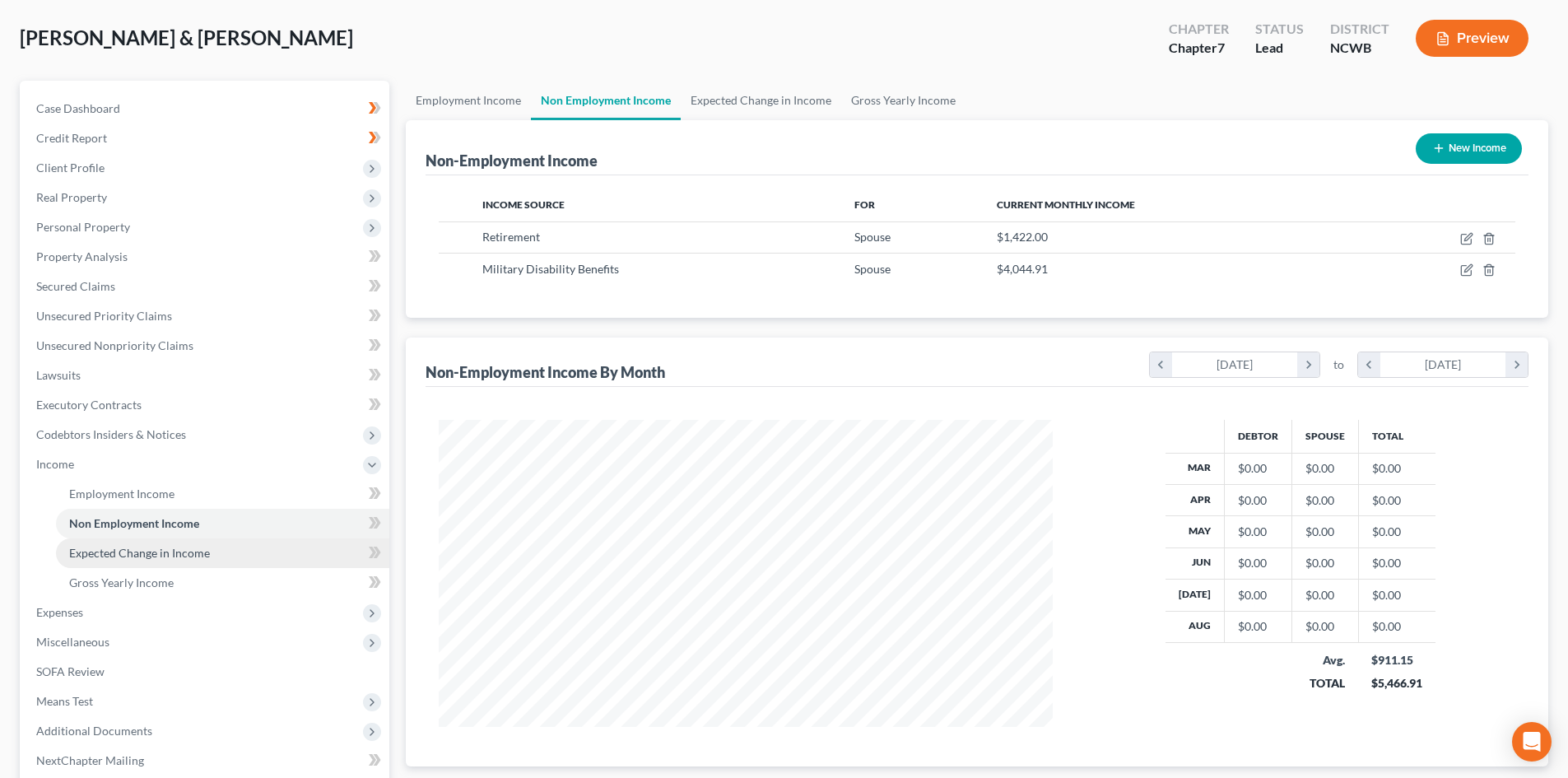
scroll to position [82, 0]
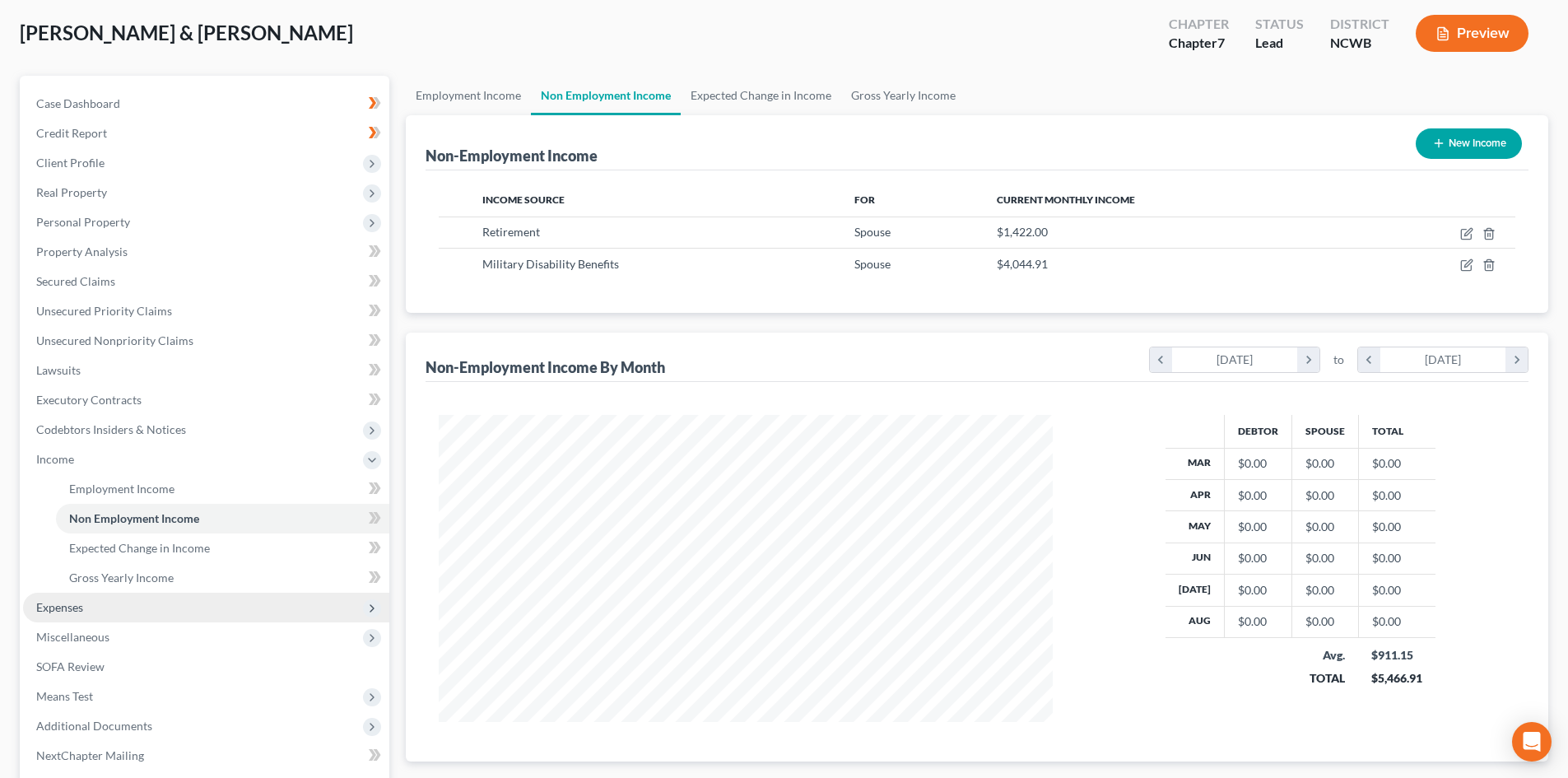
click at [84, 615] on span "Expenses" at bounding box center [205, 608] width 366 height 30
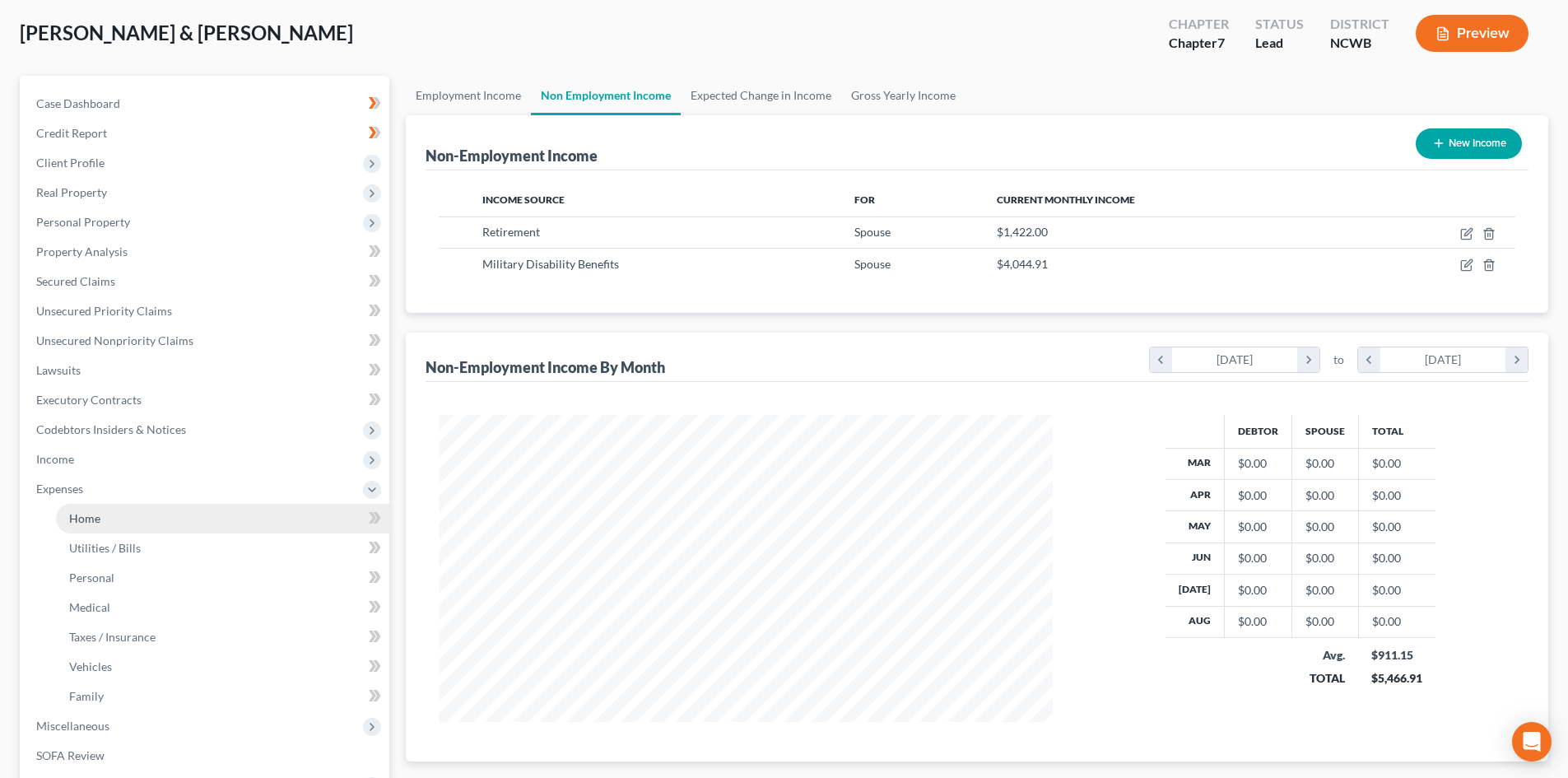
click at [68, 519] on link "Home" at bounding box center [222, 518] width 333 height 30
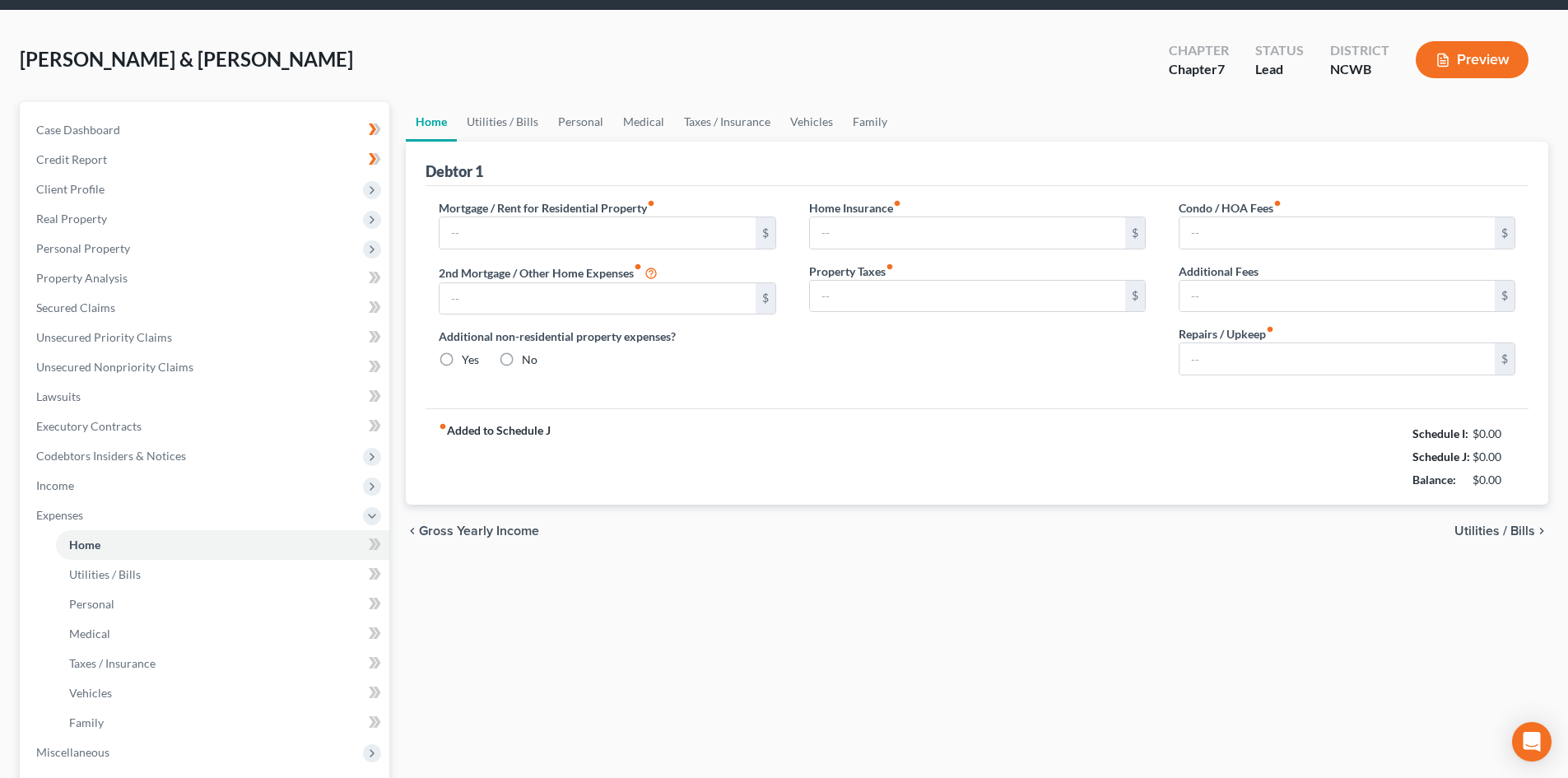
type input "1,200.00"
type input "0.00"
radio input "true"
type input "0.00"
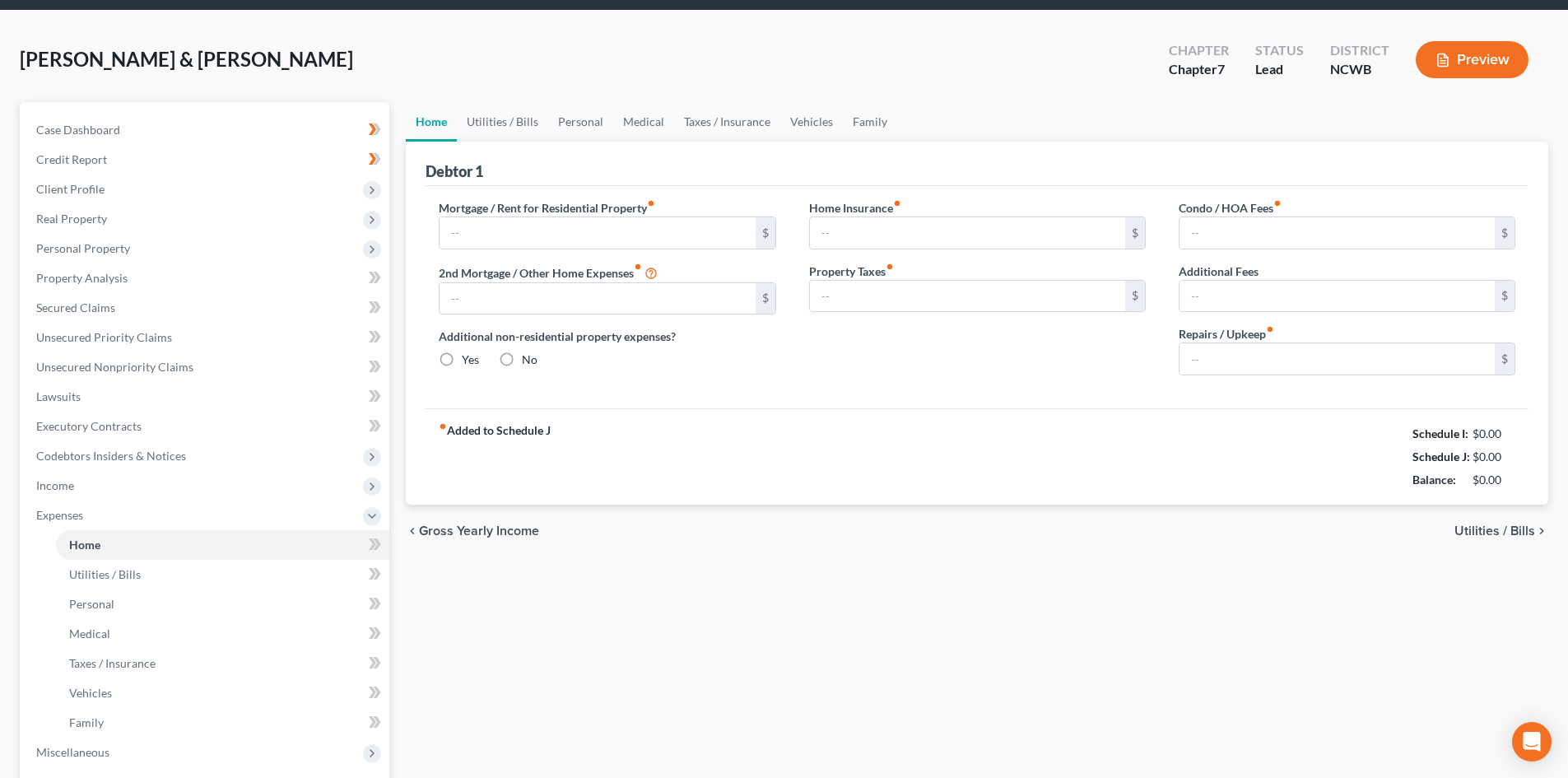
type input "0.00"
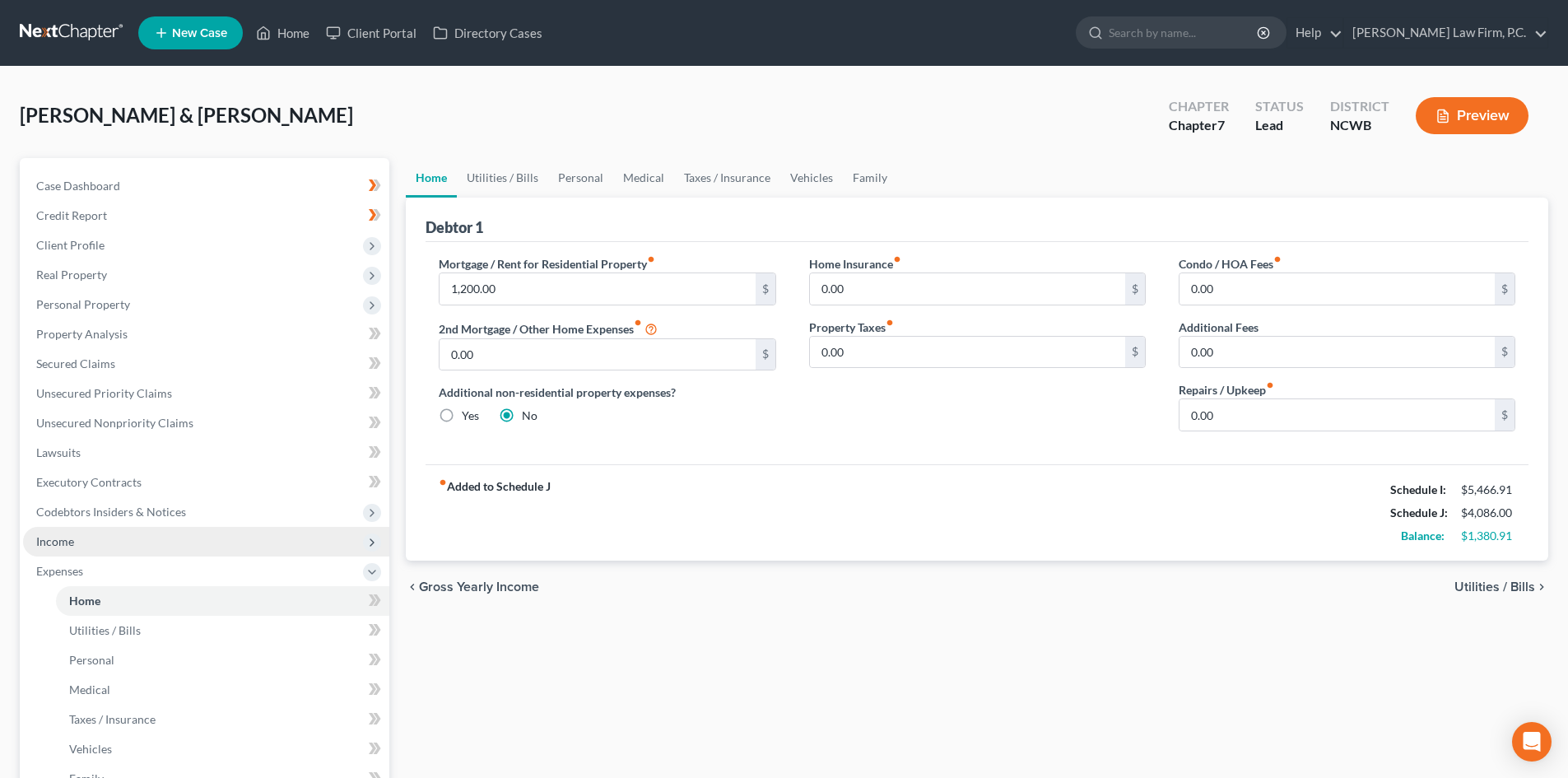
click at [120, 539] on span "Income" at bounding box center [205, 542] width 366 height 30
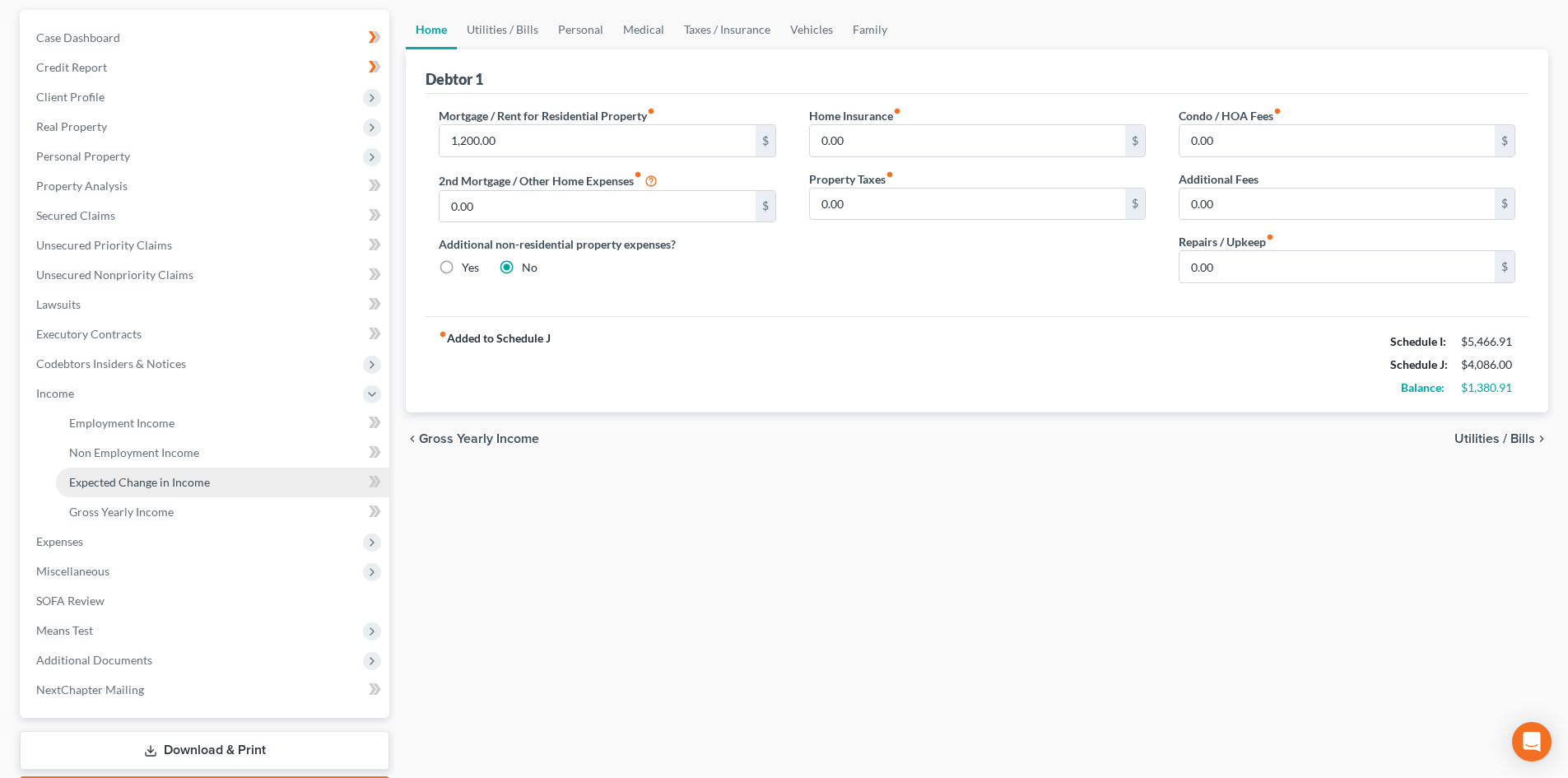
scroll to position [164, 0]
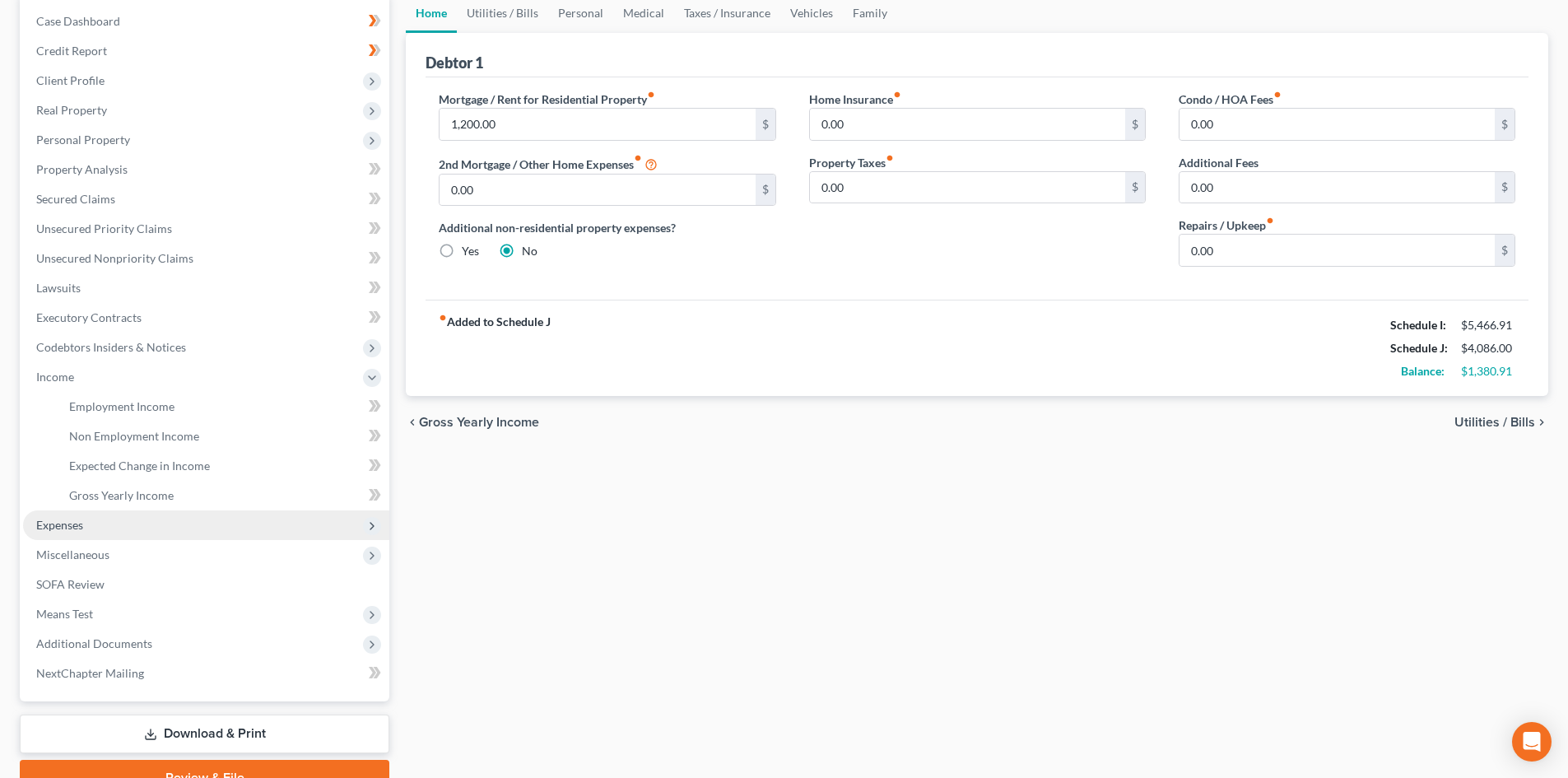
click at [67, 529] on span "Expenses" at bounding box center [59, 524] width 47 height 14
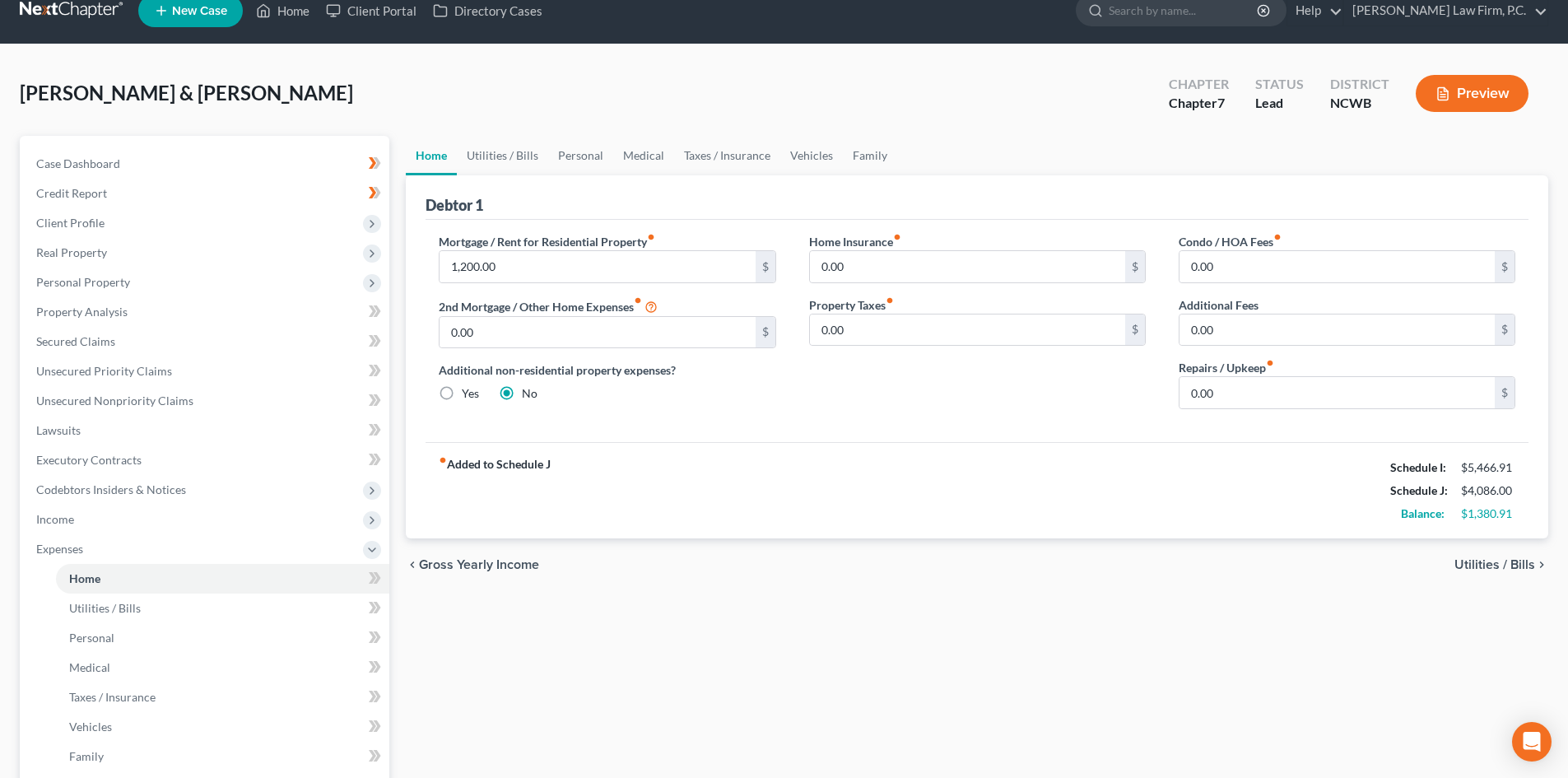
scroll to position [0, 0]
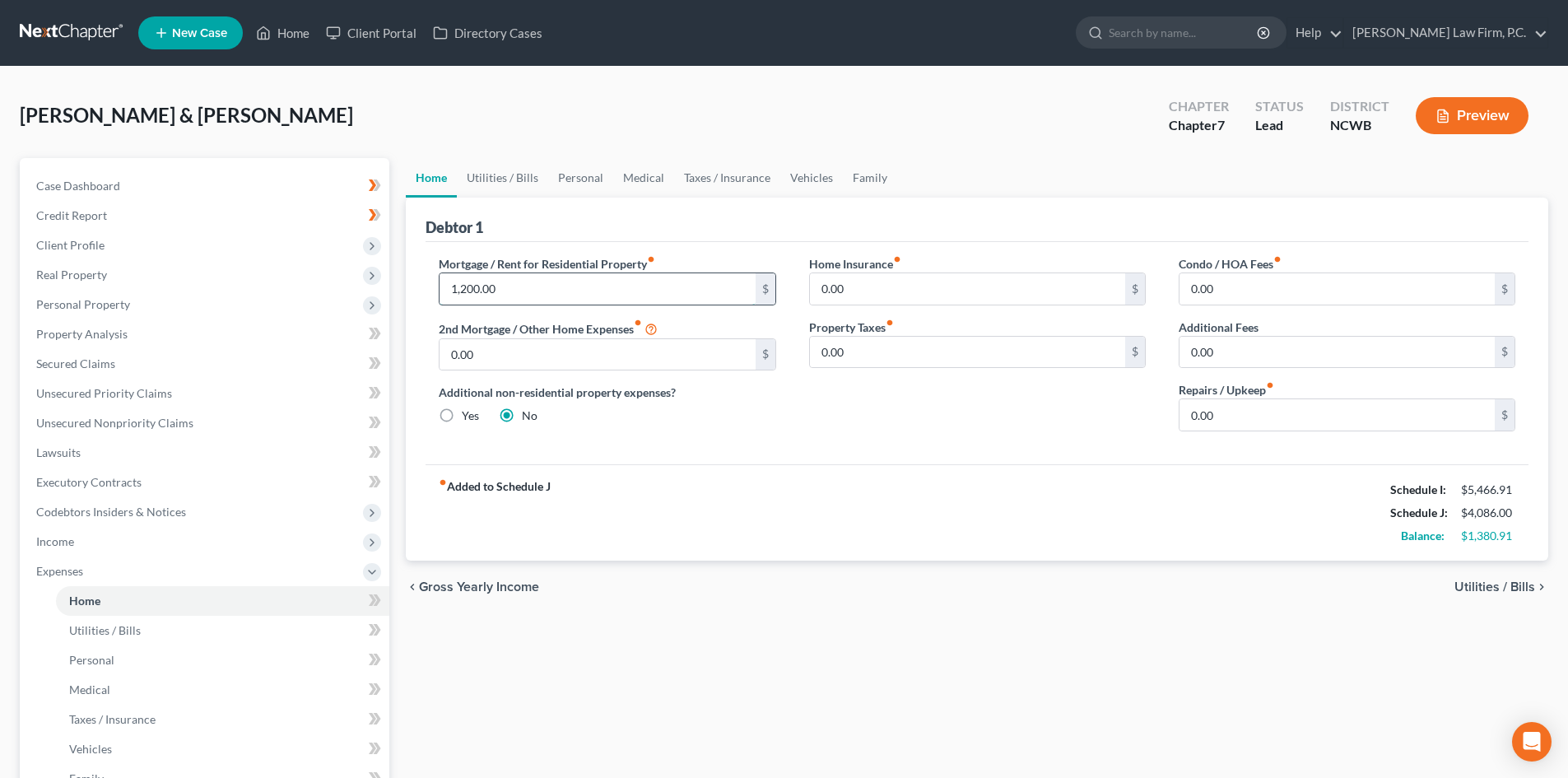
click at [670, 296] on input "1,200.00" at bounding box center [597, 289] width 316 height 31
type input "780"
click at [1308, 417] on input "0.00" at bounding box center [1336, 415] width 316 height 31
type input "250"
click at [996, 441] on div "Home Insurance fiber_manual_record 0.00 $ Property Taxes fiber_manual_record 0.…" at bounding box center [977, 350] width 370 height 190
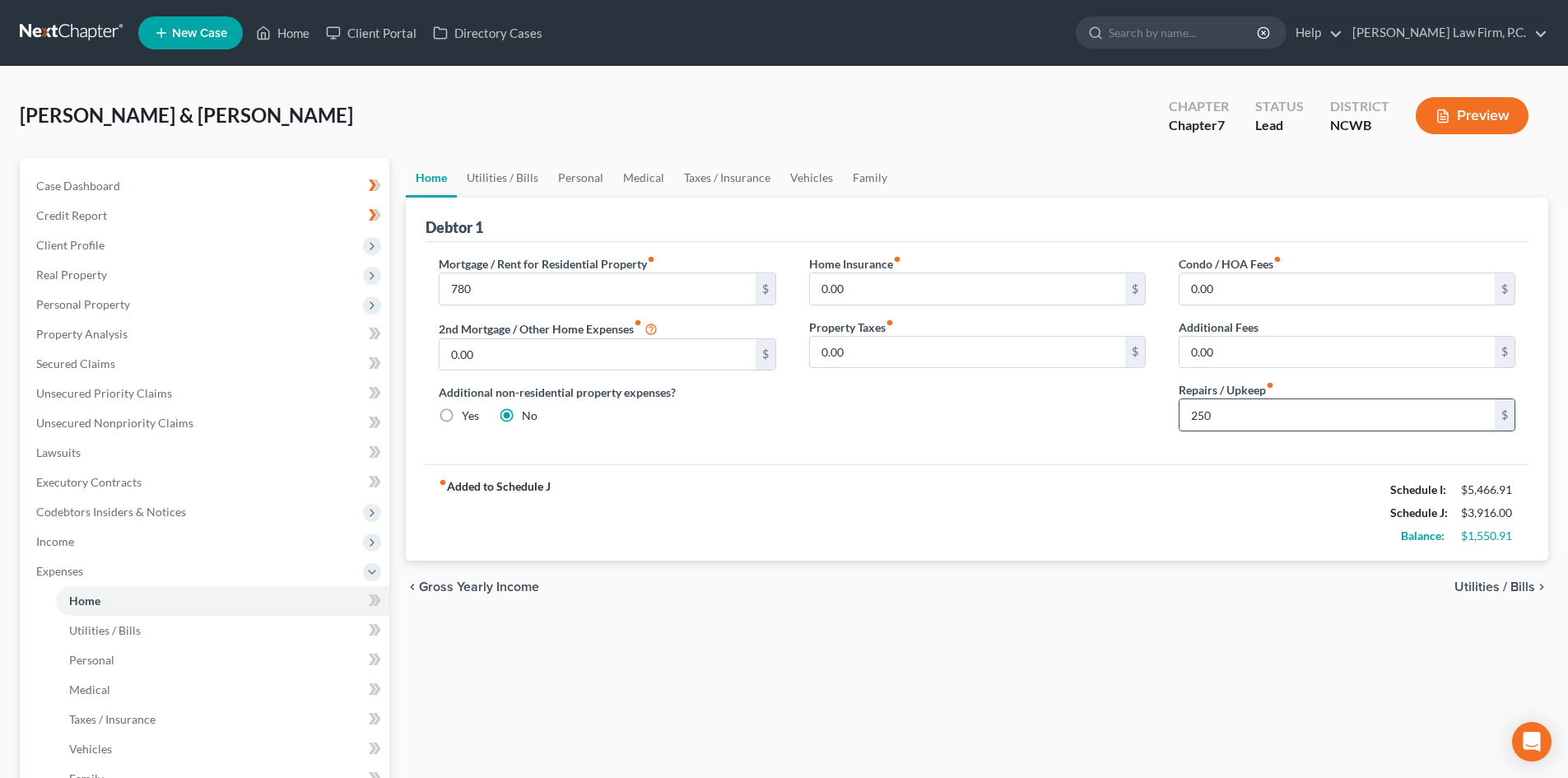
click at [1229, 407] on input "250" at bounding box center [1336, 415] width 316 height 31
type input "250.00"
click at [525, 170] on link "Utilities / Bills" at bounding box center [503, 177] width 92 height 39
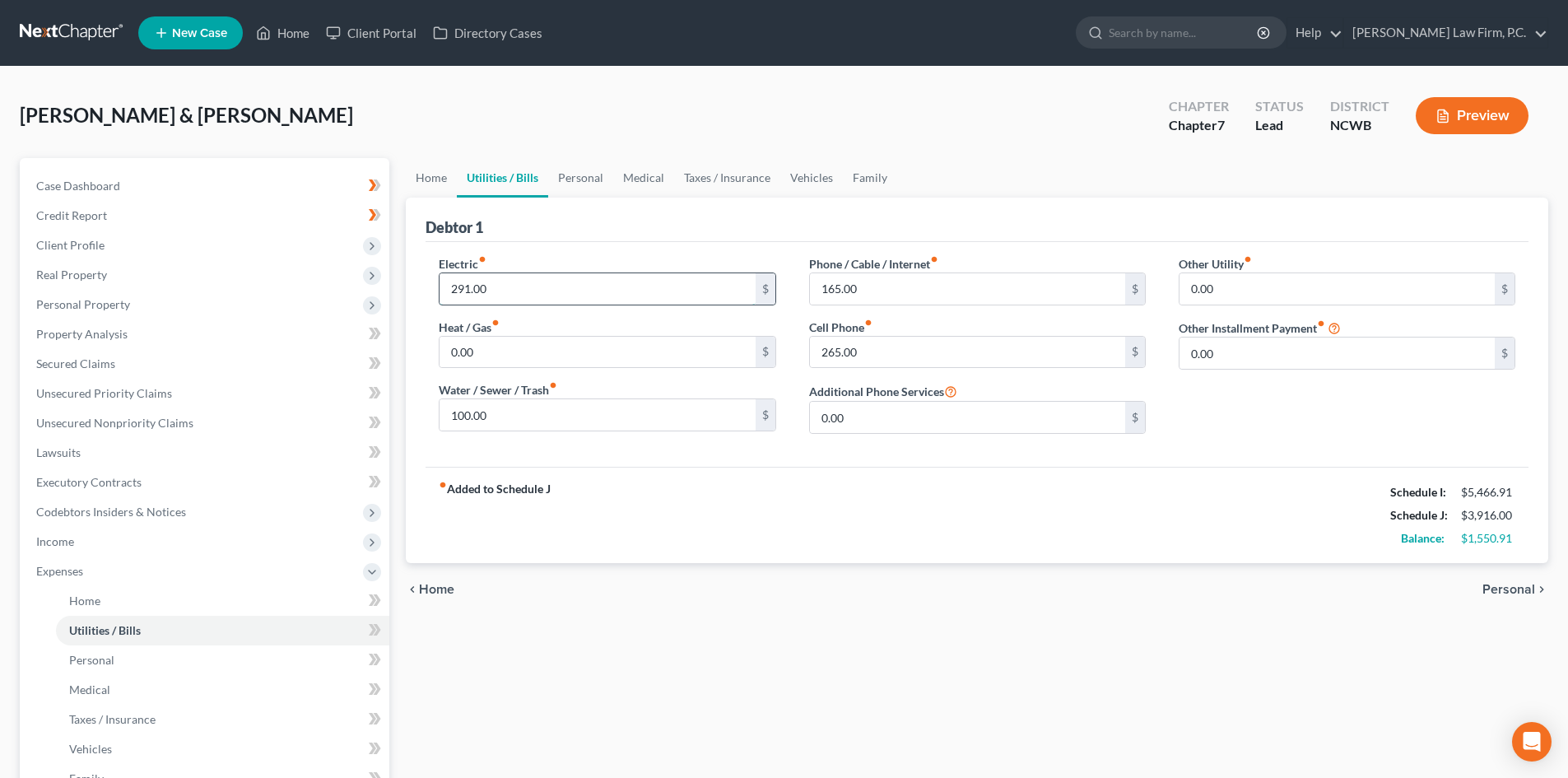
click at [541, 292] on input "291.00" at bounding box center [597, 289] width 316 height 31
click at [689, 178] on link "Taxes / Insurance" at bounding box center [726, 177] width 106 height 39
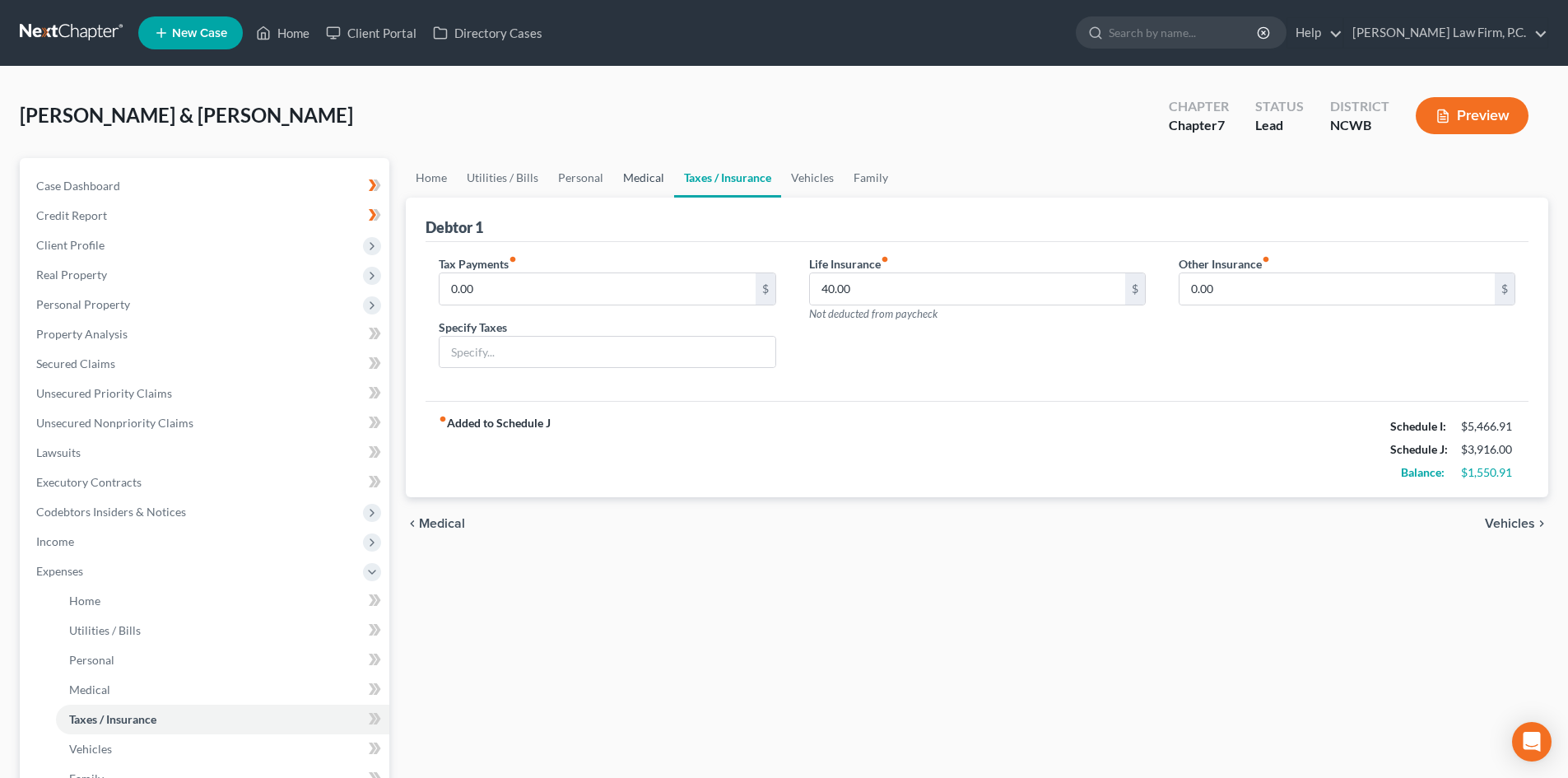
click at [628, 181] on link "Medical" at bounding box center [643, 177] width 61 height 39
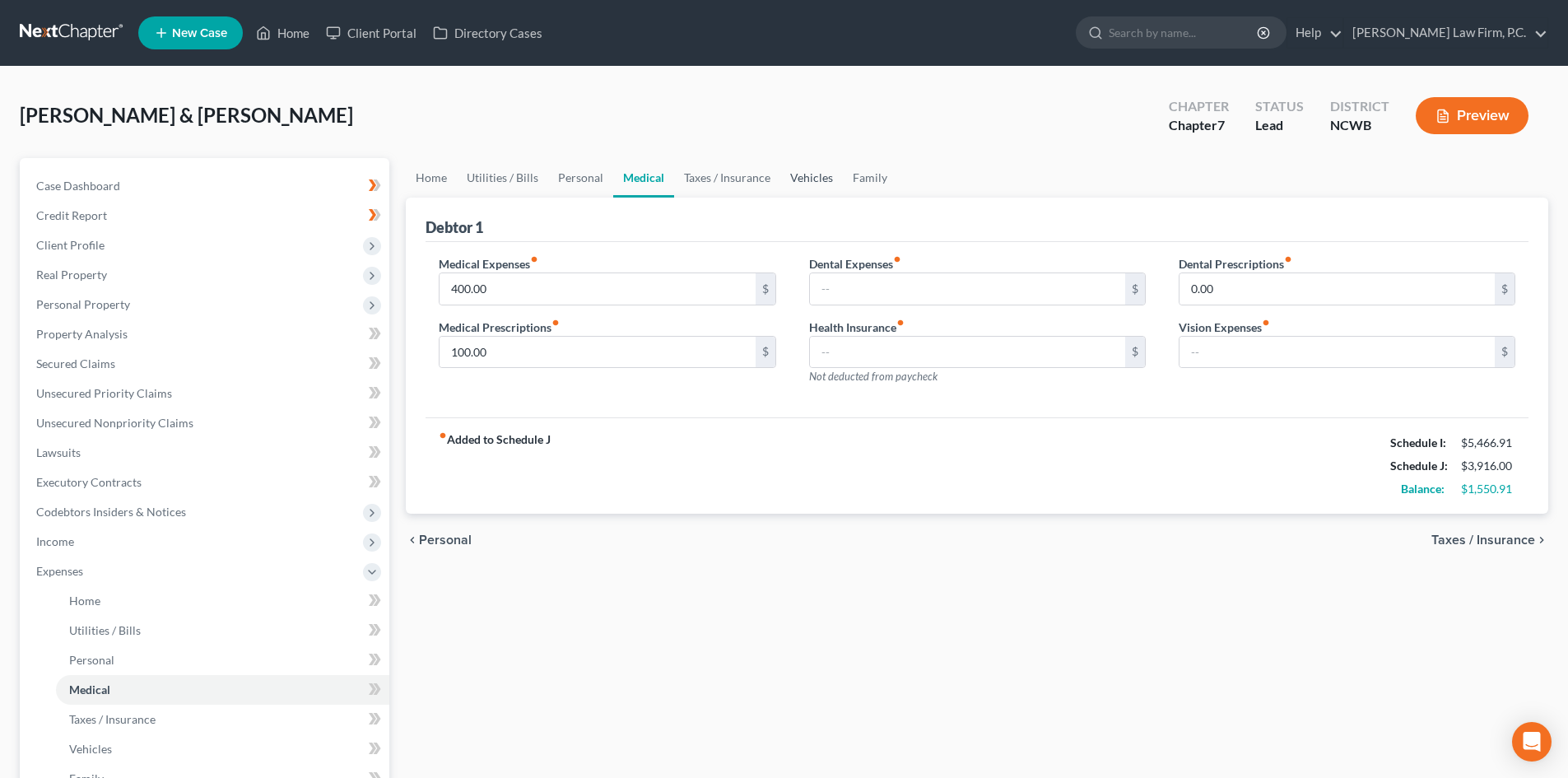
click at [828, 176] on link "Vehicles" at bounding box center [812, 177] width 63 height 39
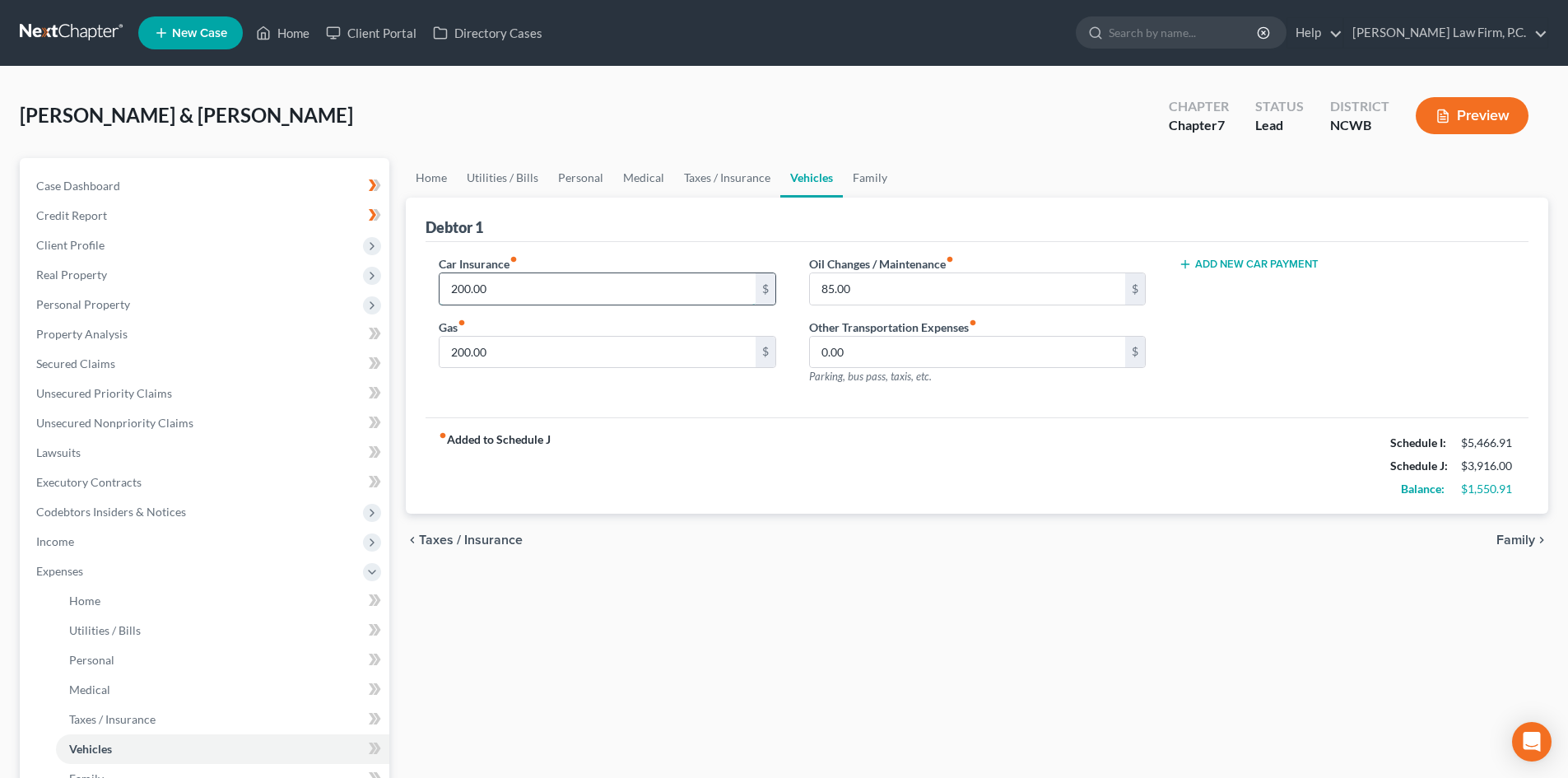
click at [558, 291] on input "200.00" at bounding box center [597, 289] width 316 height 31
type input "250"
click at [509, 219] on div "Debtor 1" at bounding box center [977, 219] width 1103 height 45
click at [489, 179] on link "Utilities / Bills" at bounding box center [503, 177] width 92 height 39
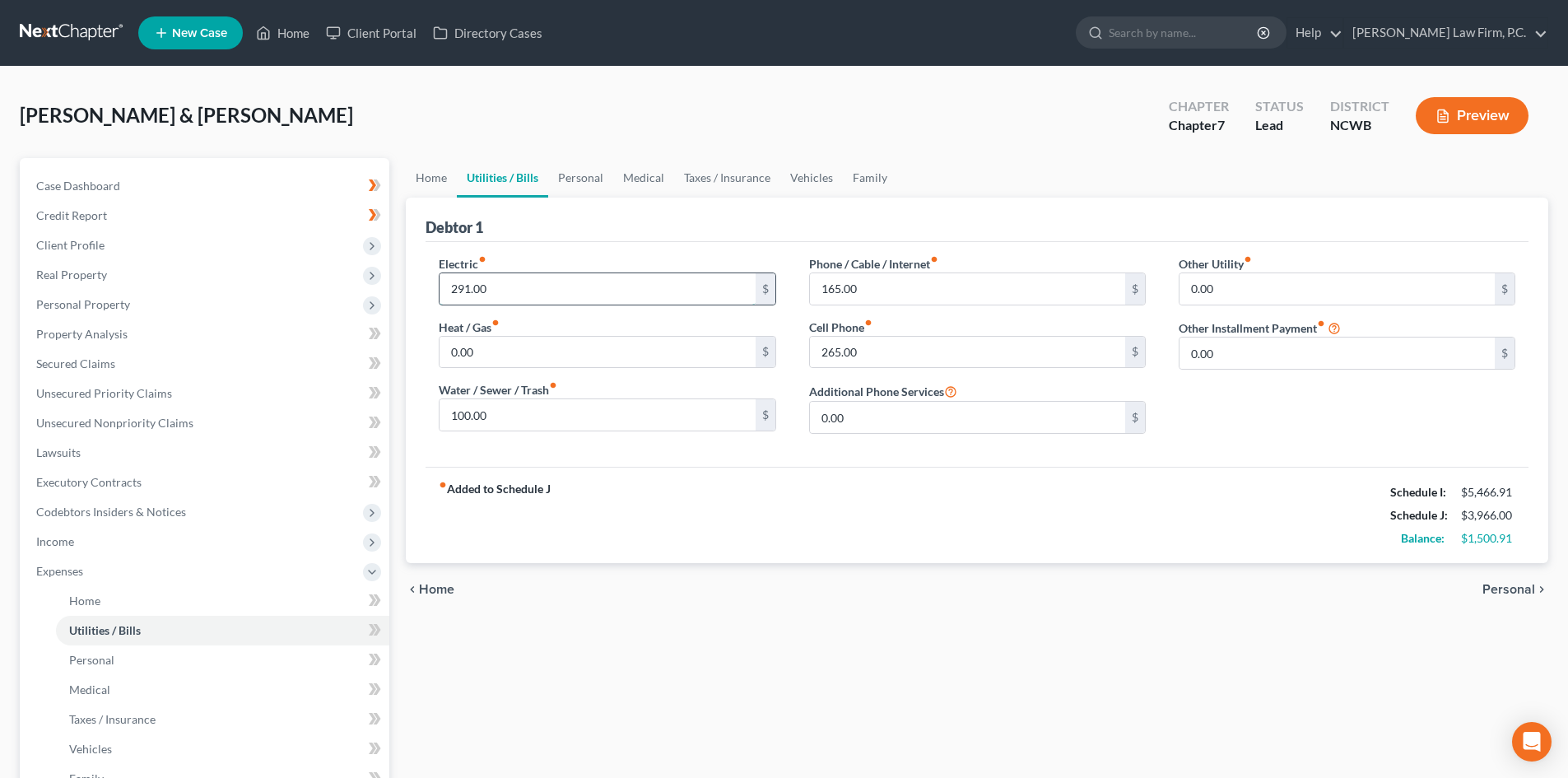
click at [522, 282] on input "291.00" at bounding box center [597, 289] width 316 height 31
type input "325"
click at [1036, 303] on input "165.00" at bounding box center [968, 289] width 316 height 31
click at [881, 293] on input "165.00" at bounding box center [968, 289] width 316 height 31
click at [815, 175] on link "Vehicles" at bounding box center [812, 177] width 63 height 39
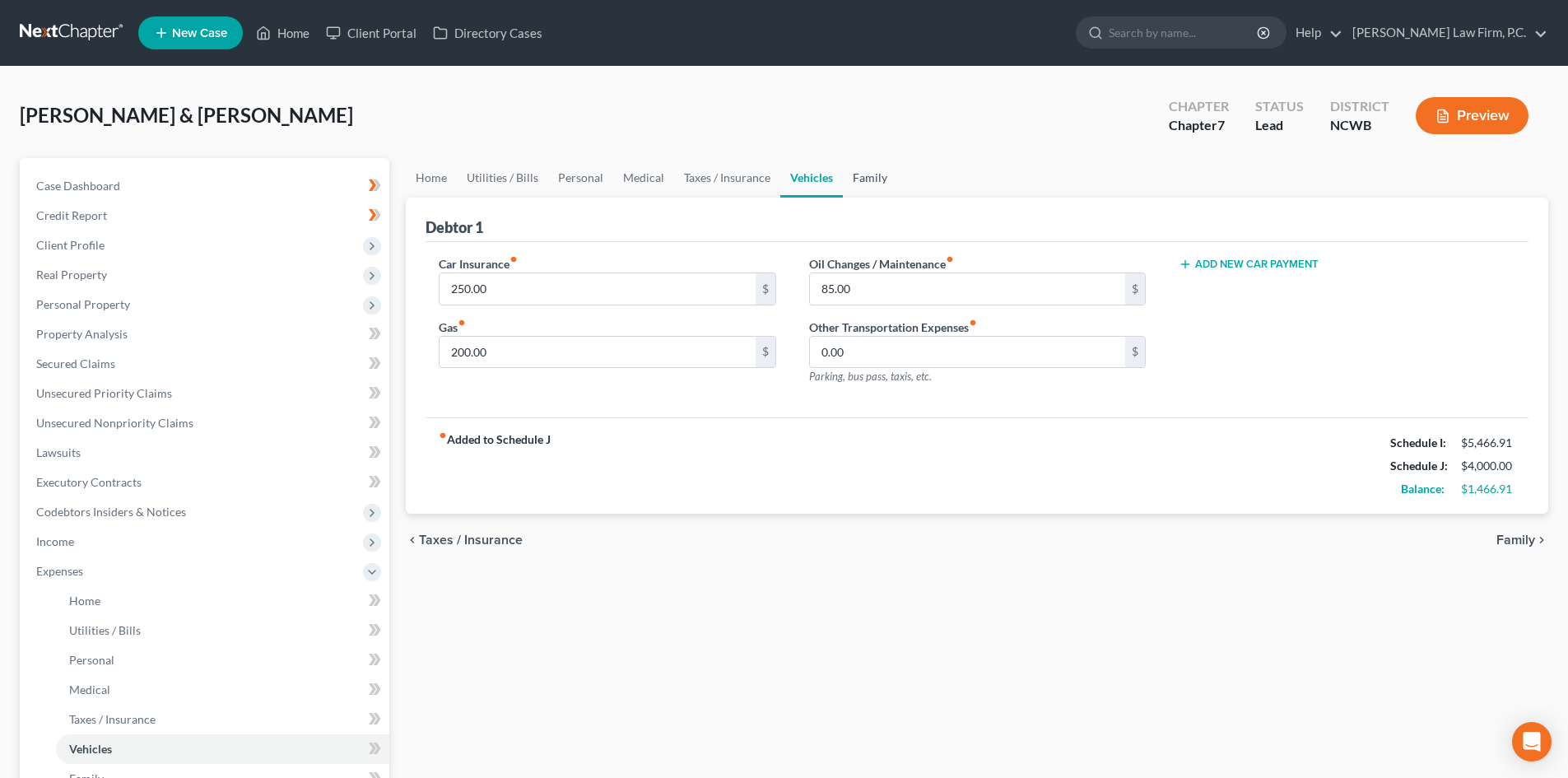
click at [871, 175] on link "Family" at bounding box center [870, 177] width 54 height 39
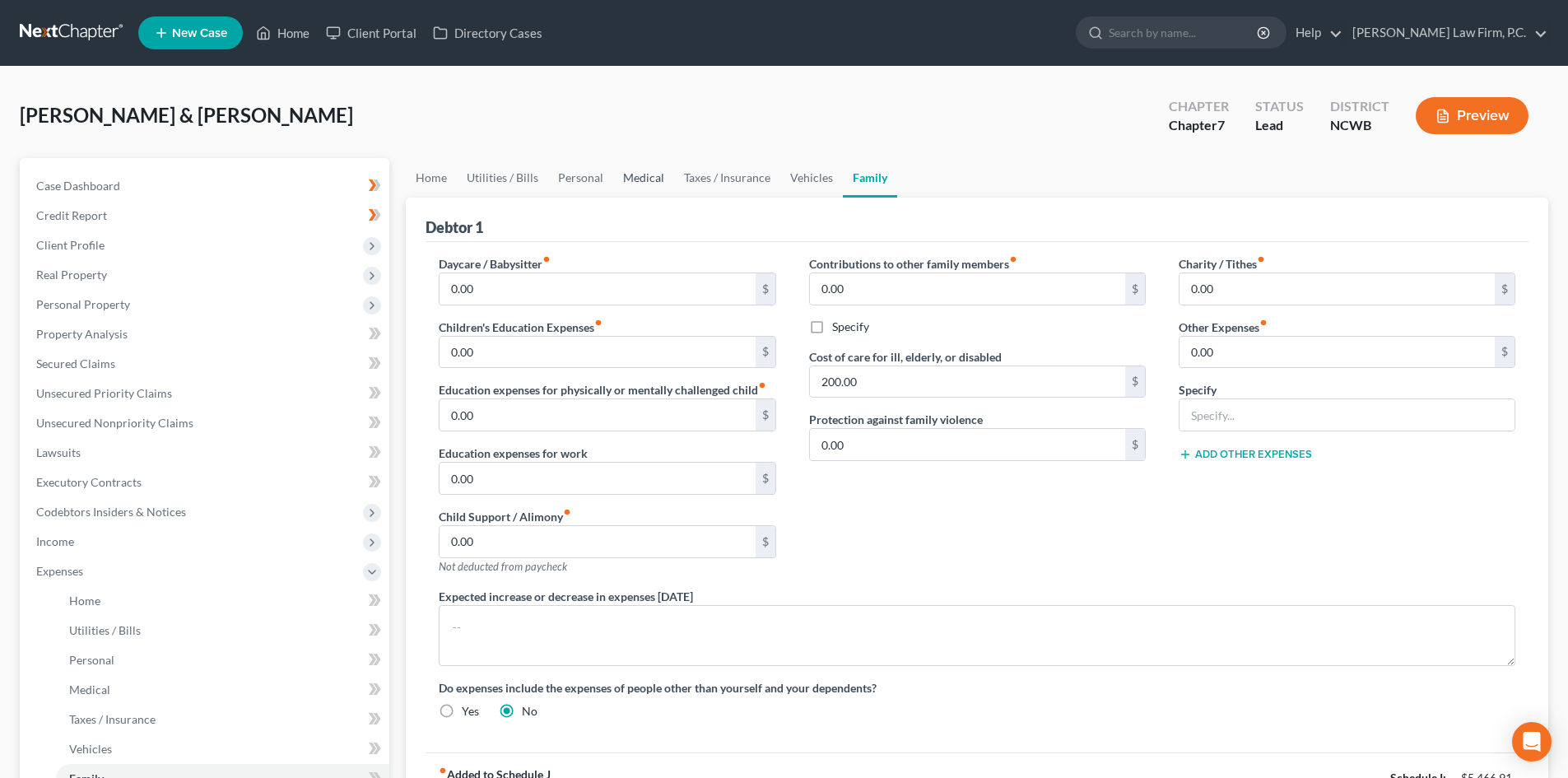
click at [634, 183] on link "Medical" at bounding box center [643, 177] width 61 height 39
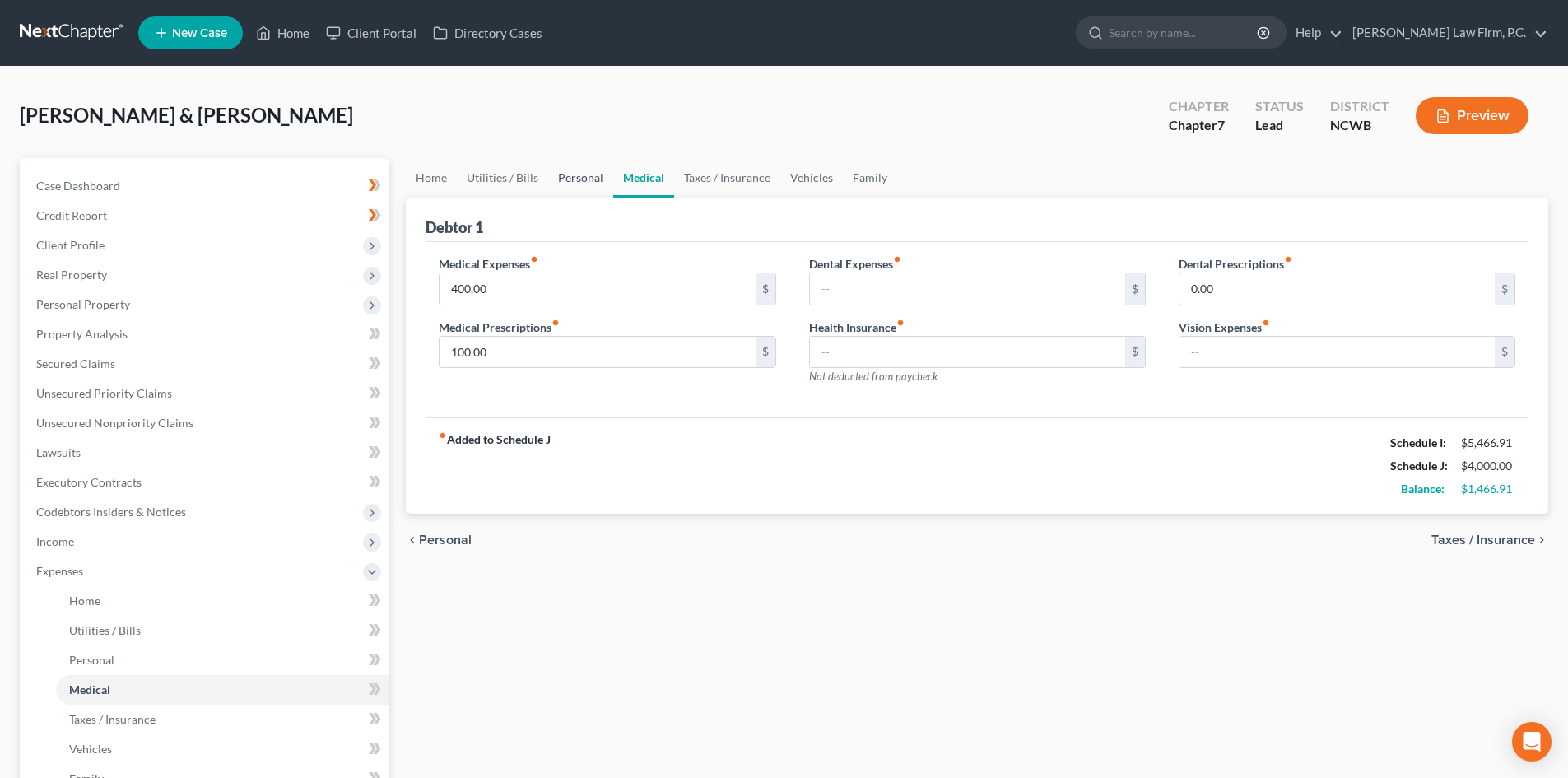
click at [559, 172] on link "Personal" at bounding box center [580, 177] width 65 height 39
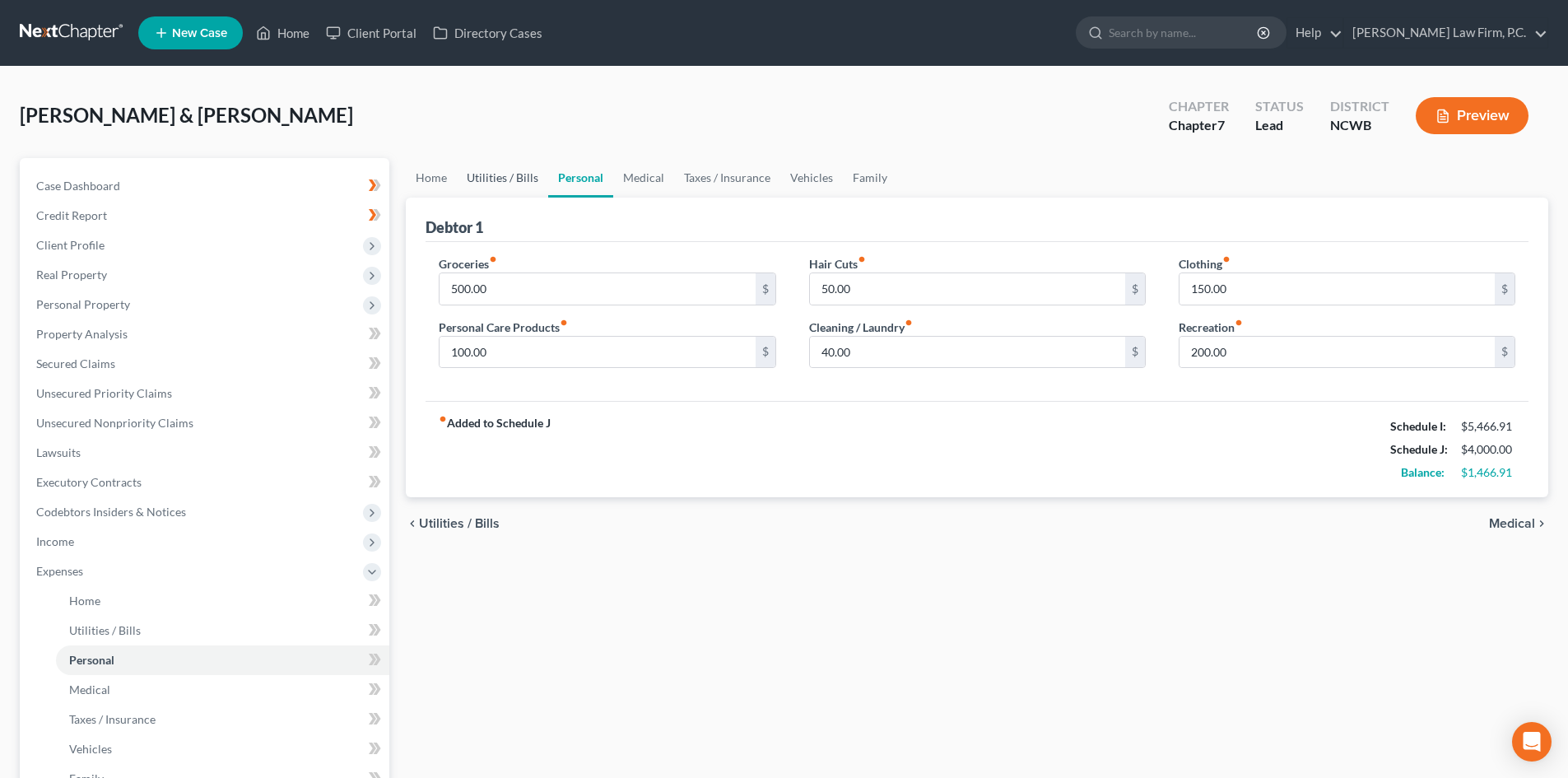
click at [506, 184] on link "Utilities / Bills" at bounding box center [503, 177] width 92 height 39
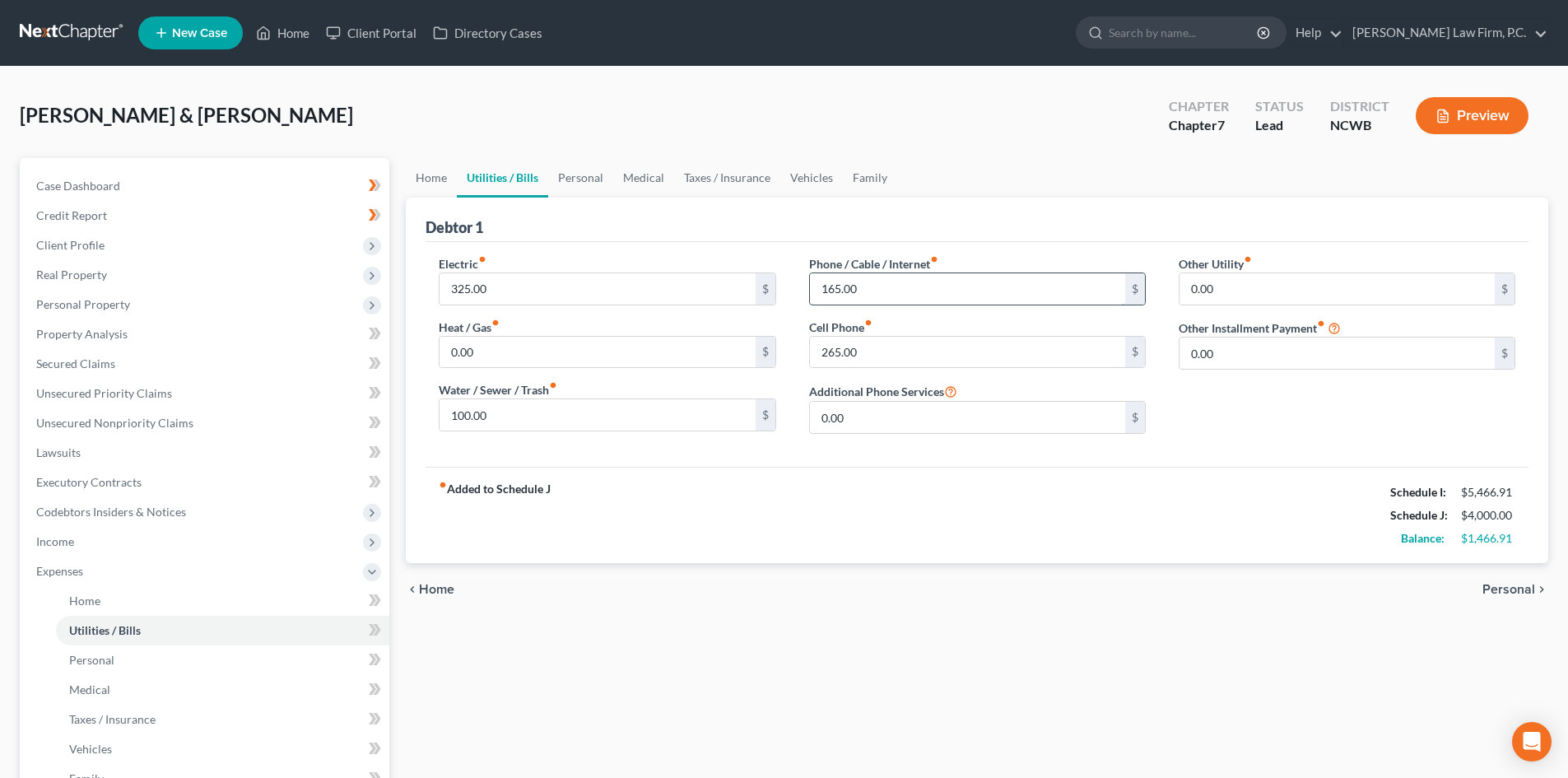
click at [908, 291] on input "165.00" at bounding box center [968, 289] width 316 height 31
click at [900, 337] on input "265.00" at bounding box center [968, 352] width 316 height 31
click at [1282, 380] on div "Other Utility fiber_manual_record 0.00 $ Other Installment Payment fiber_manual…" at bounding box center [1347, 351] width 370 height 191
click at [590, 173] on link "Personal" at bounding box center [580, 177] width 65 height 39
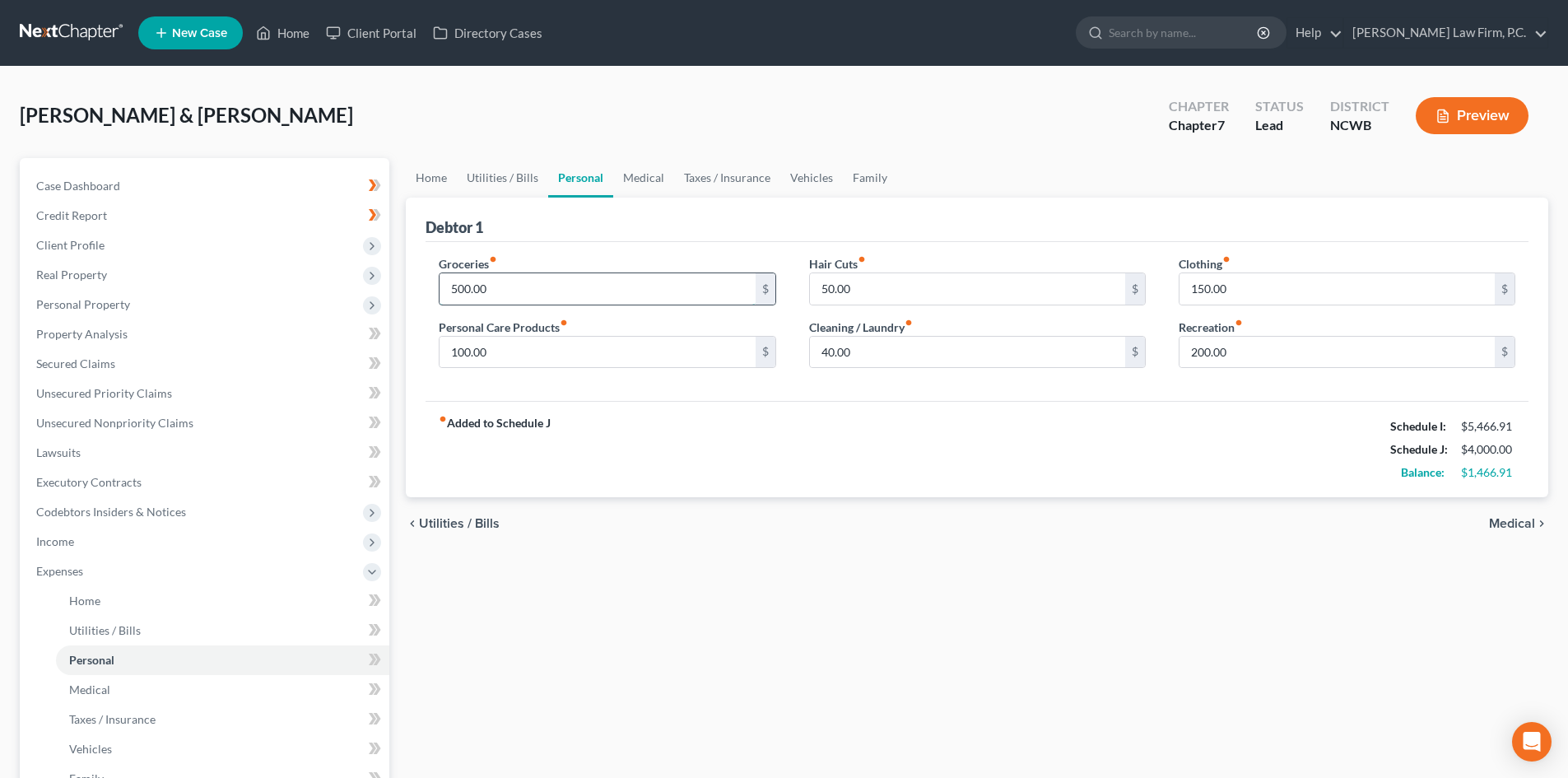
click at [572, 295] on input "500.00" at bounding box center [597, 289] width 316 height 31
click at [710, 281] on input "500.00" at bounding box center [597, 289] width 316 height 31
type input "5"
type input "850"
click at [879, 432] on div "fiber_manual_record Added to Schedule J Schedule I: $5,466.91 Schedule J: $4,35…" at bounding box center [977, 449] width 1103 height 96
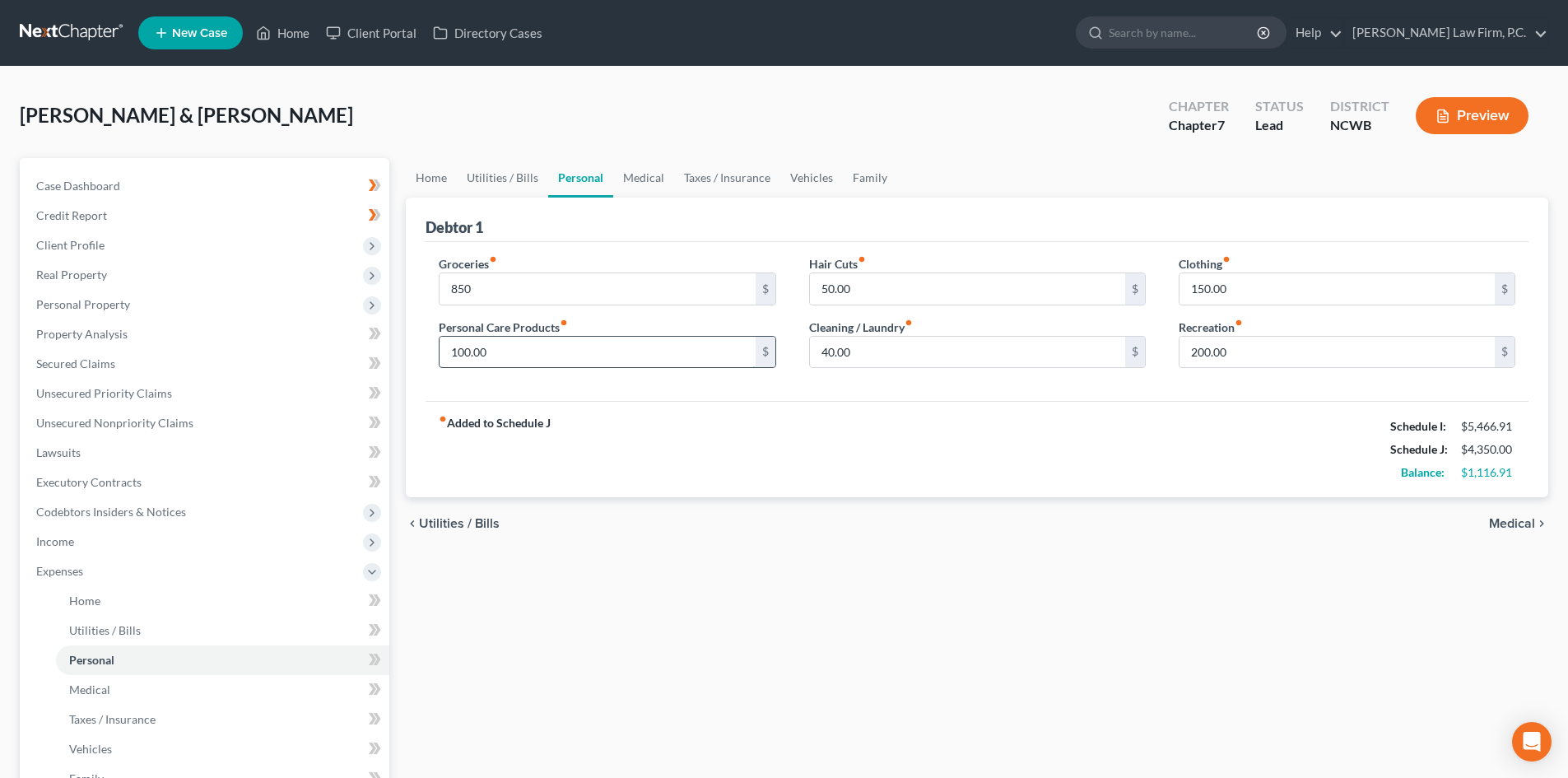
click at [662, 359] on input "100.00" at bounding box center [597, 352] width 316 height 31
type input "125"
click at [940, 283] on input "50.00" at bounding box center [968, 289] width 316 height 31
click at [1291, 298] on input "150.00" at bounding box center [1336, 289] width 316 height 31
click at [661, 183] on link "Medical" at bounding box center [643, 177] width 61 height 39
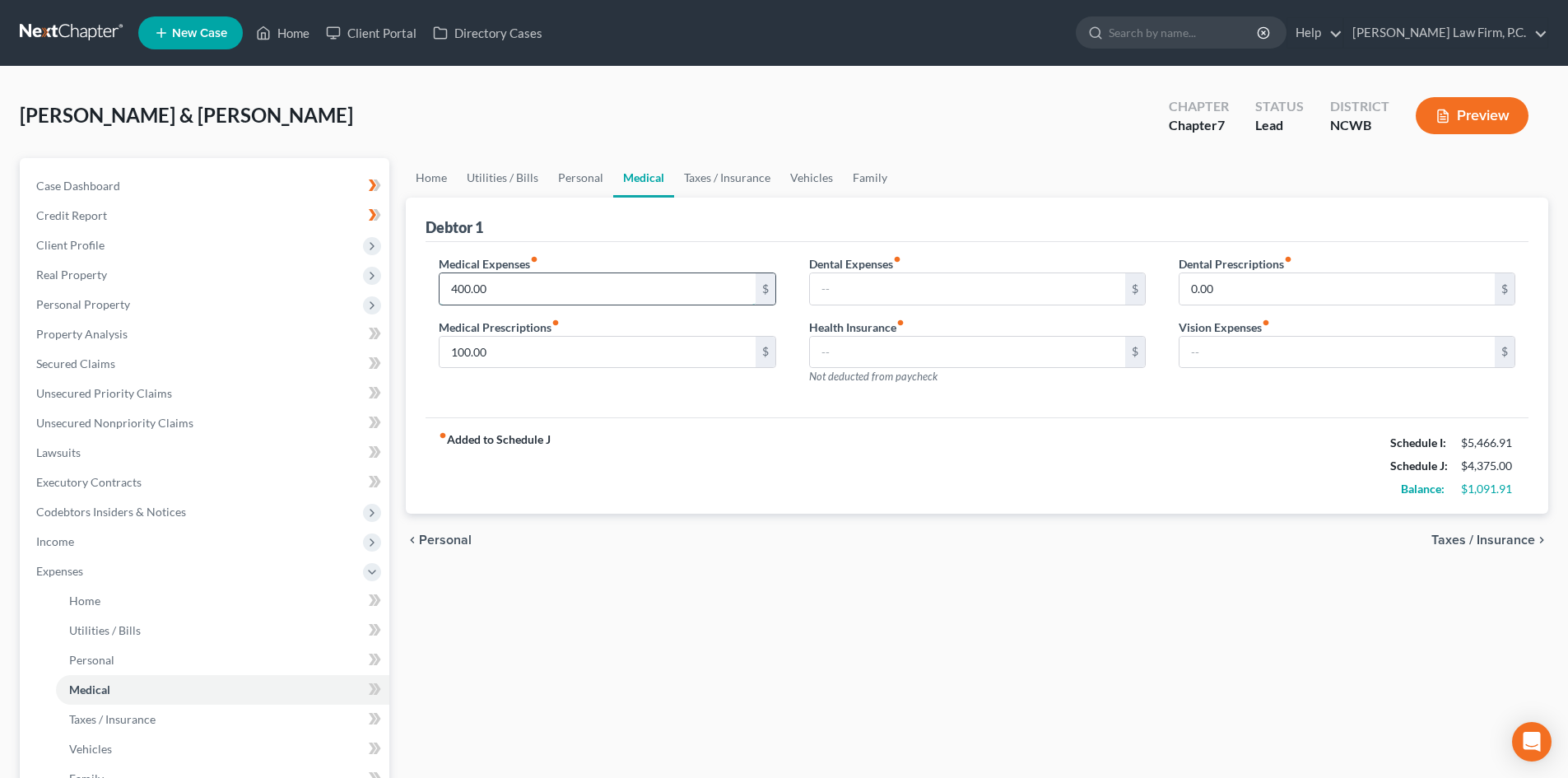
click at [599, 288] on input "400.00" at bounding box center [597, 289] width 316 height 31
click at [597, 397] on div "Medical Expenses fiber_manual_record 400.00 $ Medical Prescriptions fiber_manua…" at bounding box center [607, 327] width 370 height 143
click at [725, 180] on link "Taxes / Insurance" at bounding box center [726, 177] width 106 height 39
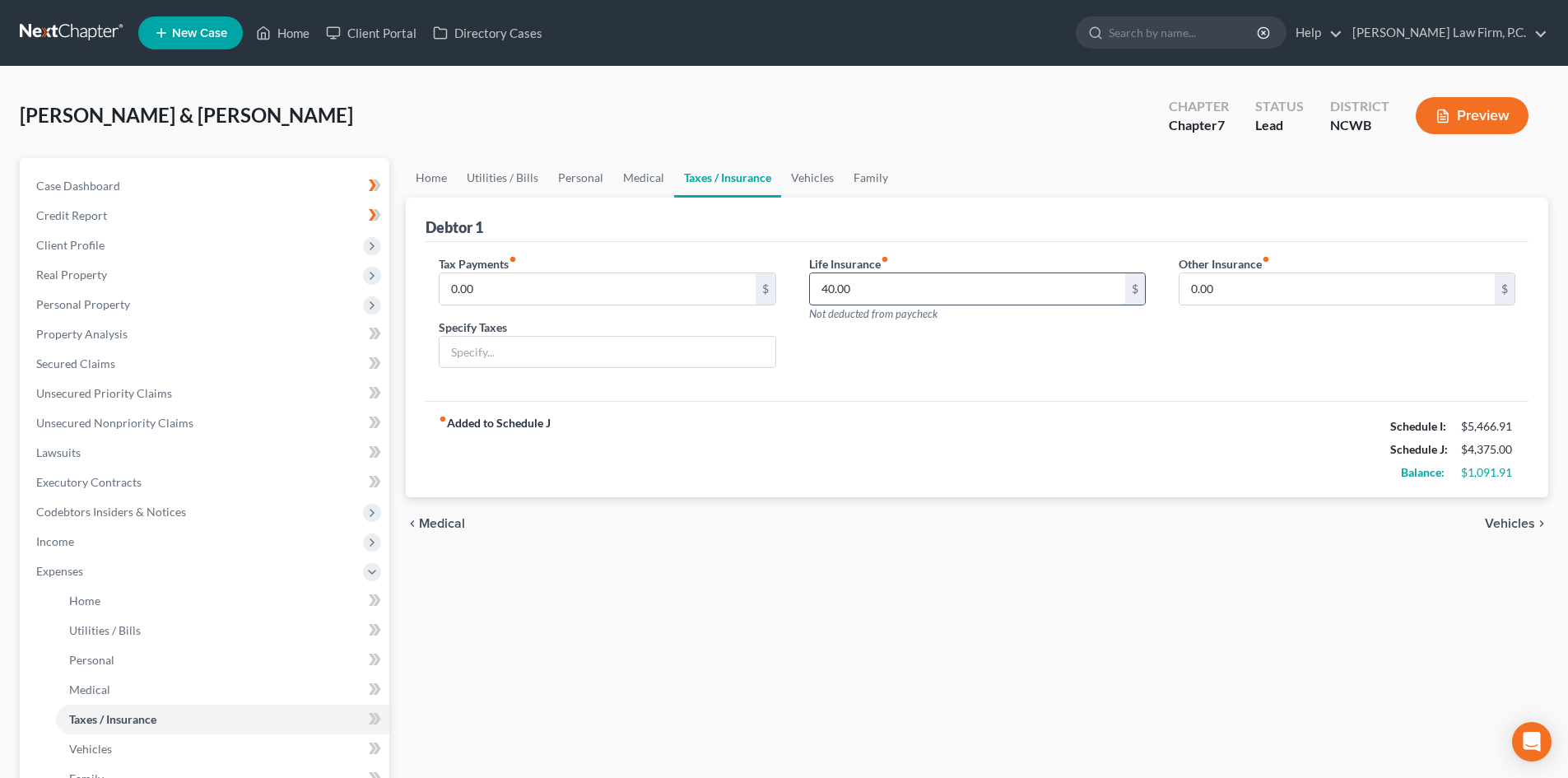
click at [903, 295] on input "40.00" at bounding box center [968, 289] width 316 height 31
type input "153.60"
click at [985, 329] on div "Life Insurance fiber_manual_record 153.60 $ Not deducted from paycheck" at bounding box center [977, 318] width 370 height 127
click at [1315, 398] on div "Tax Payments fiber_manual_record 0.00 $ Specify Taxes Life Insurance fiber_manu…" at bounding box center [977, 322] width 1103 height 160
click at [1161, 317] on div "Life Insurance fiber_manual_record 153.60 $ Not deducted from paycheck" at bounding box center [977, 318] width 370 height 127
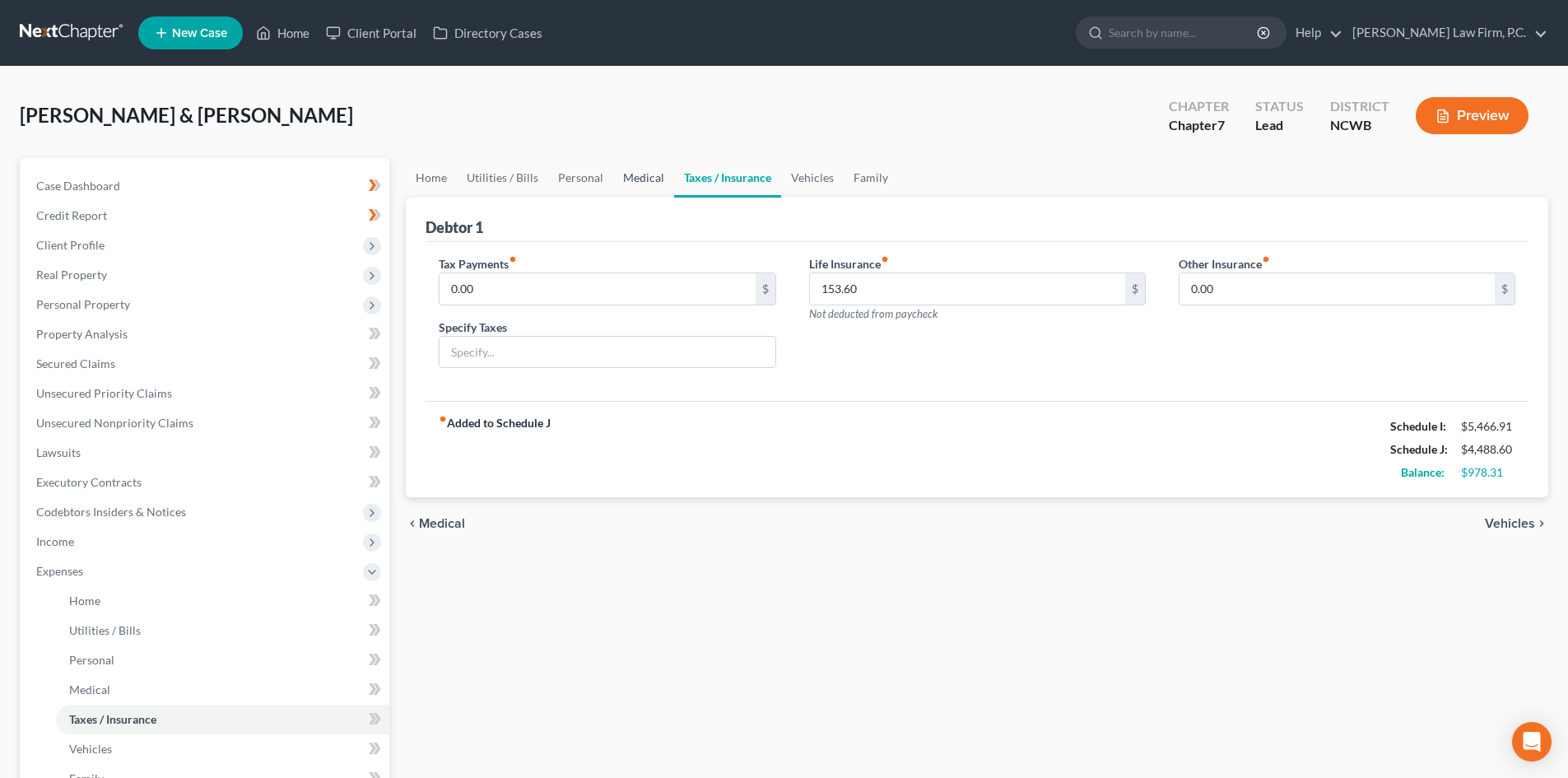
click at [631, 180] on link "Medical" at bounding box center [643, 177] width 61 height 39
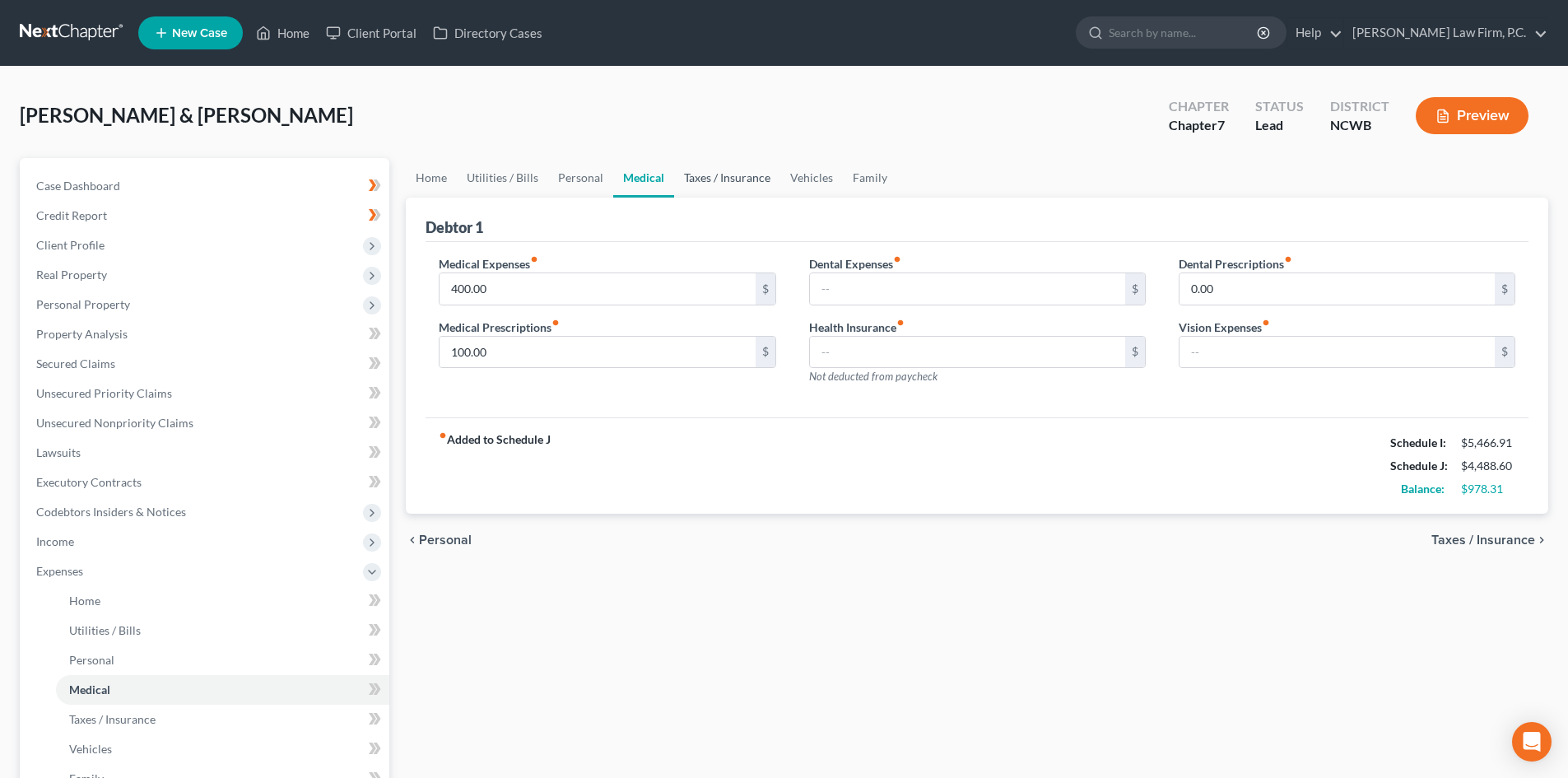
click at [736, 168] on link "Taxes / Insurance" at bounding box center [726, 177] width 106 height 39
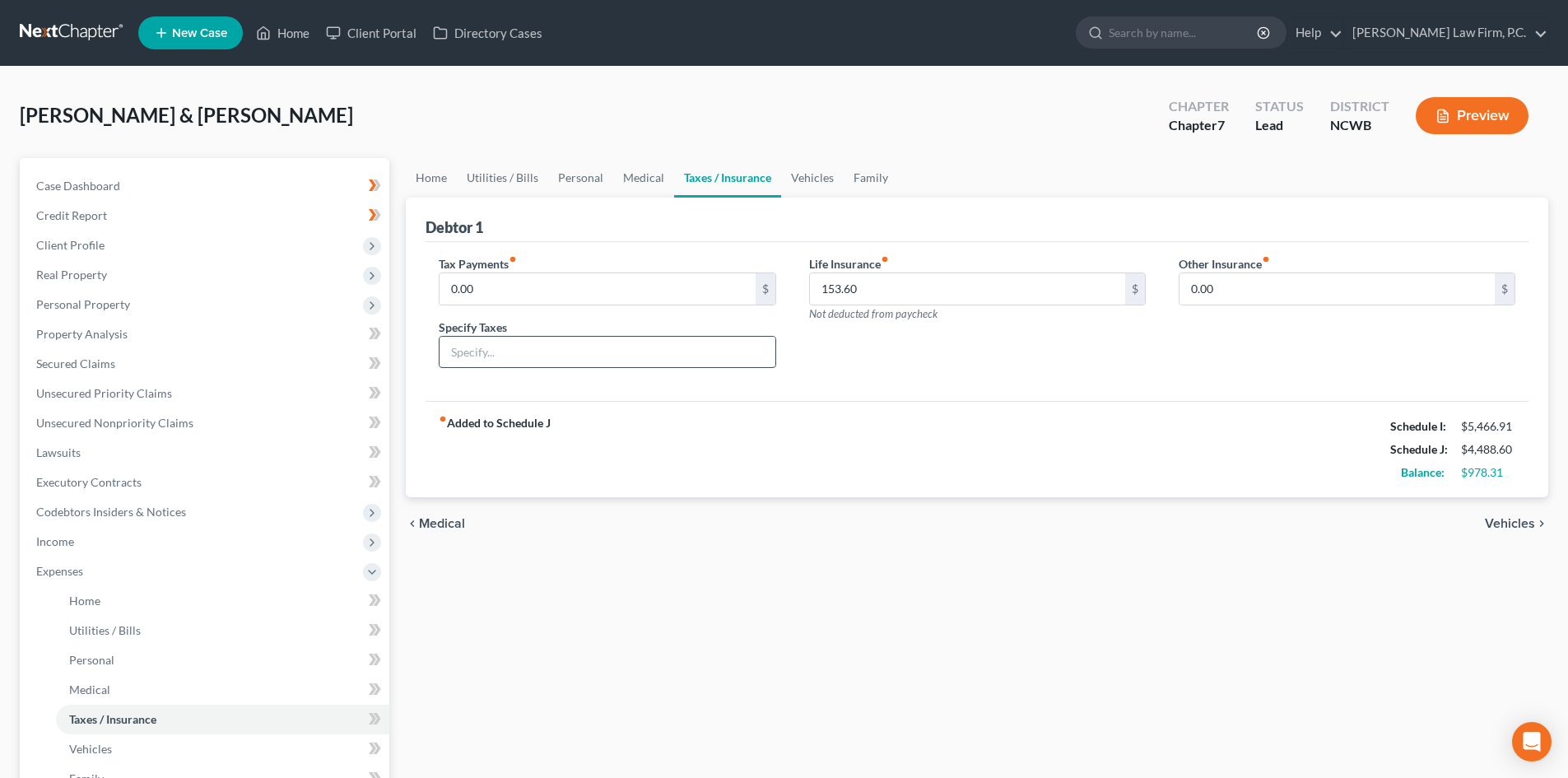
drag, startPoint x: 566, startPoint y: 352, endPoint x: 568, endPoint y: 362, distance: 10.2
click at [568, 362] on input "text" at bounding box center [607, 352] width 335 height 31
click at [731, 173] on link "Taxes / Insurance" at bounding box center [727, 177] width 107 height 39
click at [794, 188] on link "Vehicles" at bounding box center [813, 177] width 63 height 39
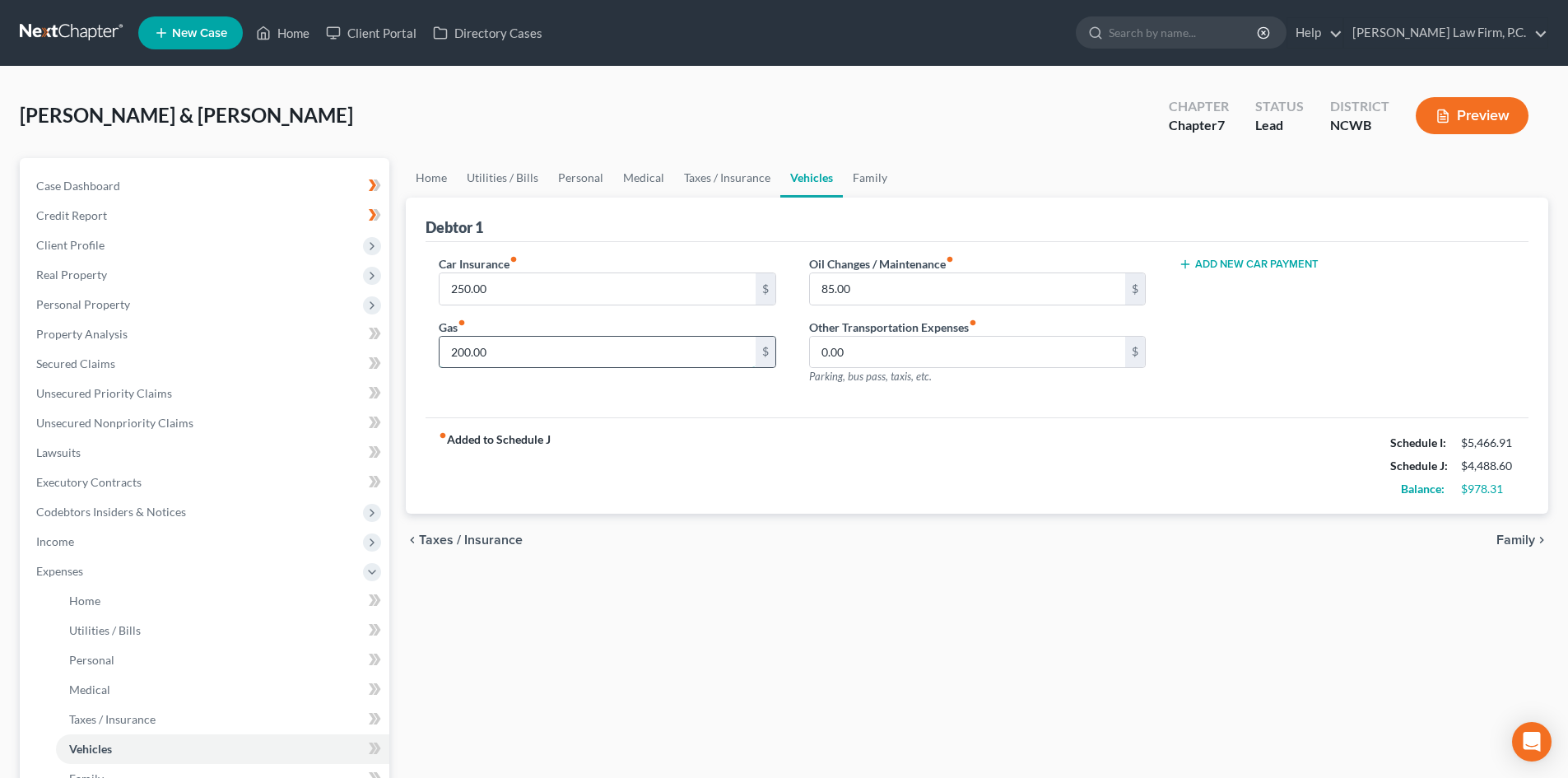
click at [658, 354] on input "200.00" at bounding box center [597, 352] width 316 height 31
type input "250.00"
click at [1101, 531] on div "chevron_left Taxes / Insurance Family chevron_right" at bounding box center [976, 540] width 1142 height 52
click at [985, 288] on input "85.00" at bounding box center [968, 289] width 316 height 31
click at [865, 171] on link "Family" at bounding box center [870, 177] width 54 height 39
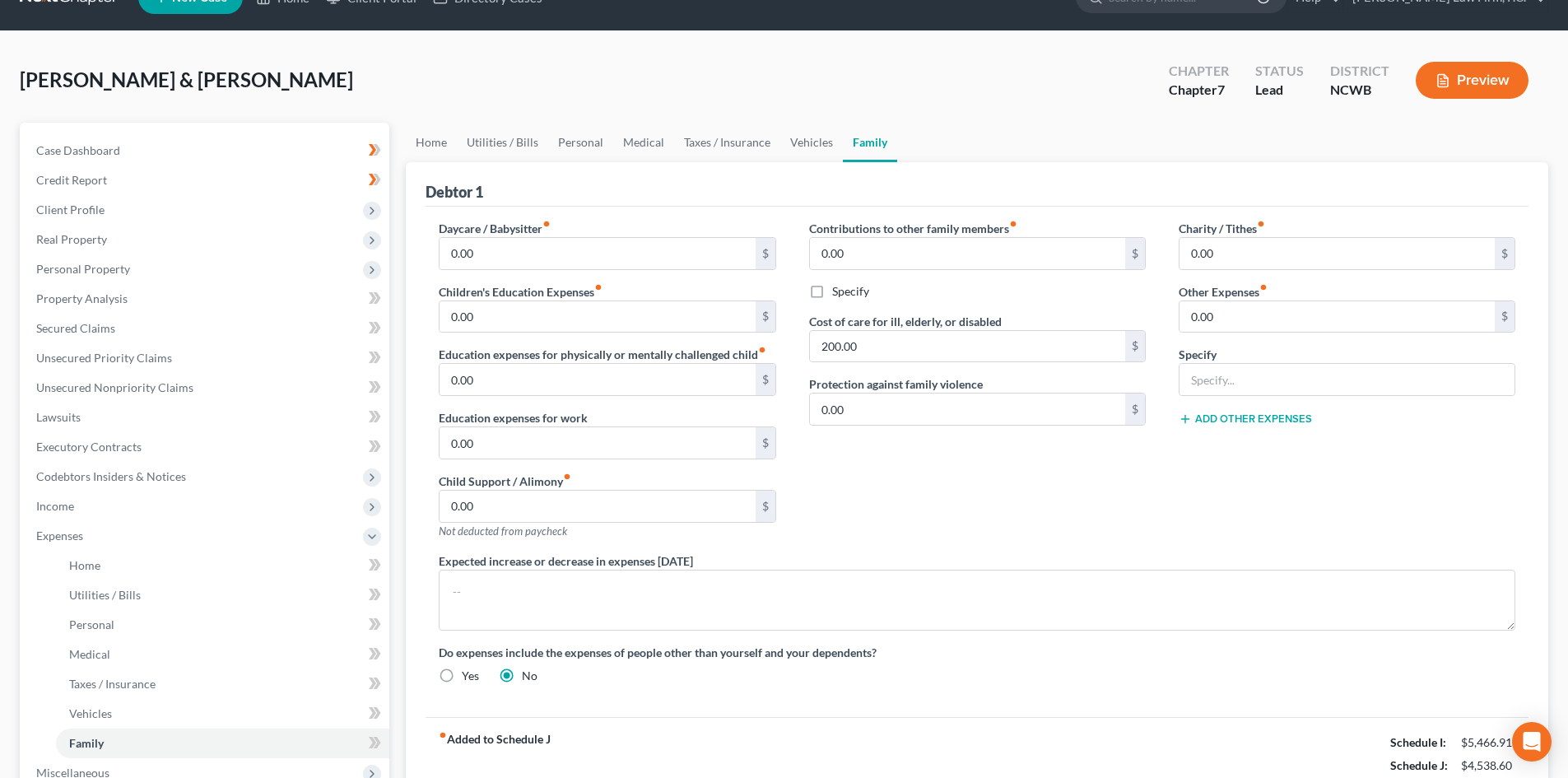
scroll to position [82, 0]
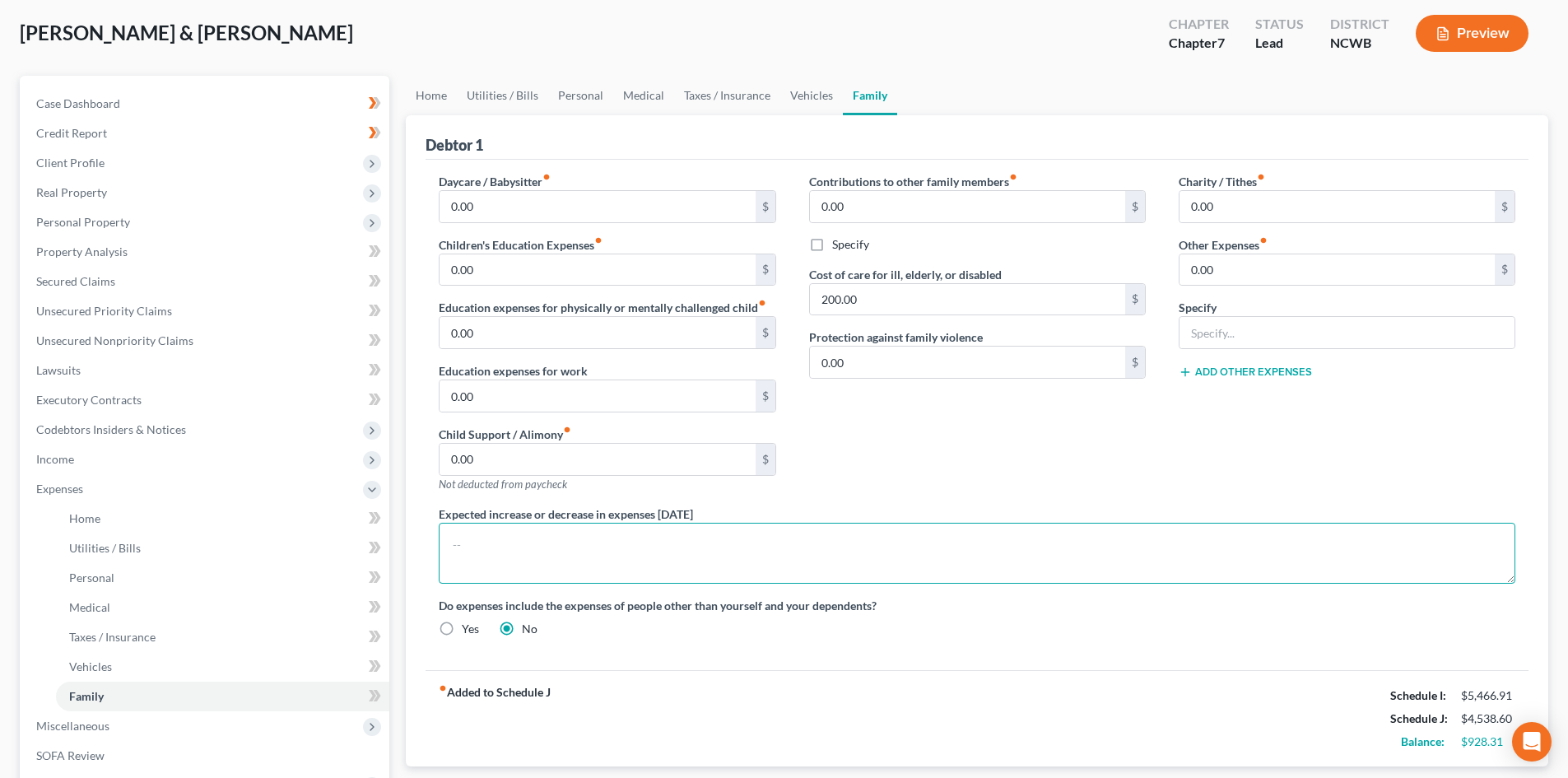
click at [478, 539] on textarea at bounding box center [977, 553] width 1077 height 61
type textarea "Debtor, [PERSON_NAME]'s mother is on hospice and she is devoting herself to ful…"
click at [1265, 269] on input "0.00" at bounding box center [1336, 270] width 316 height 31
click at [1182, 462] on div "Charity / Tithes fiber_manual_record 0.00 $ Other Expenses fiber_manual_record …" at bounding box center [1347, 339] width 370 height 332
drag, startPoint x: 1215, startPoint y: 368, endPoint x: 1228, endPoint y: 350, distance: 22.2
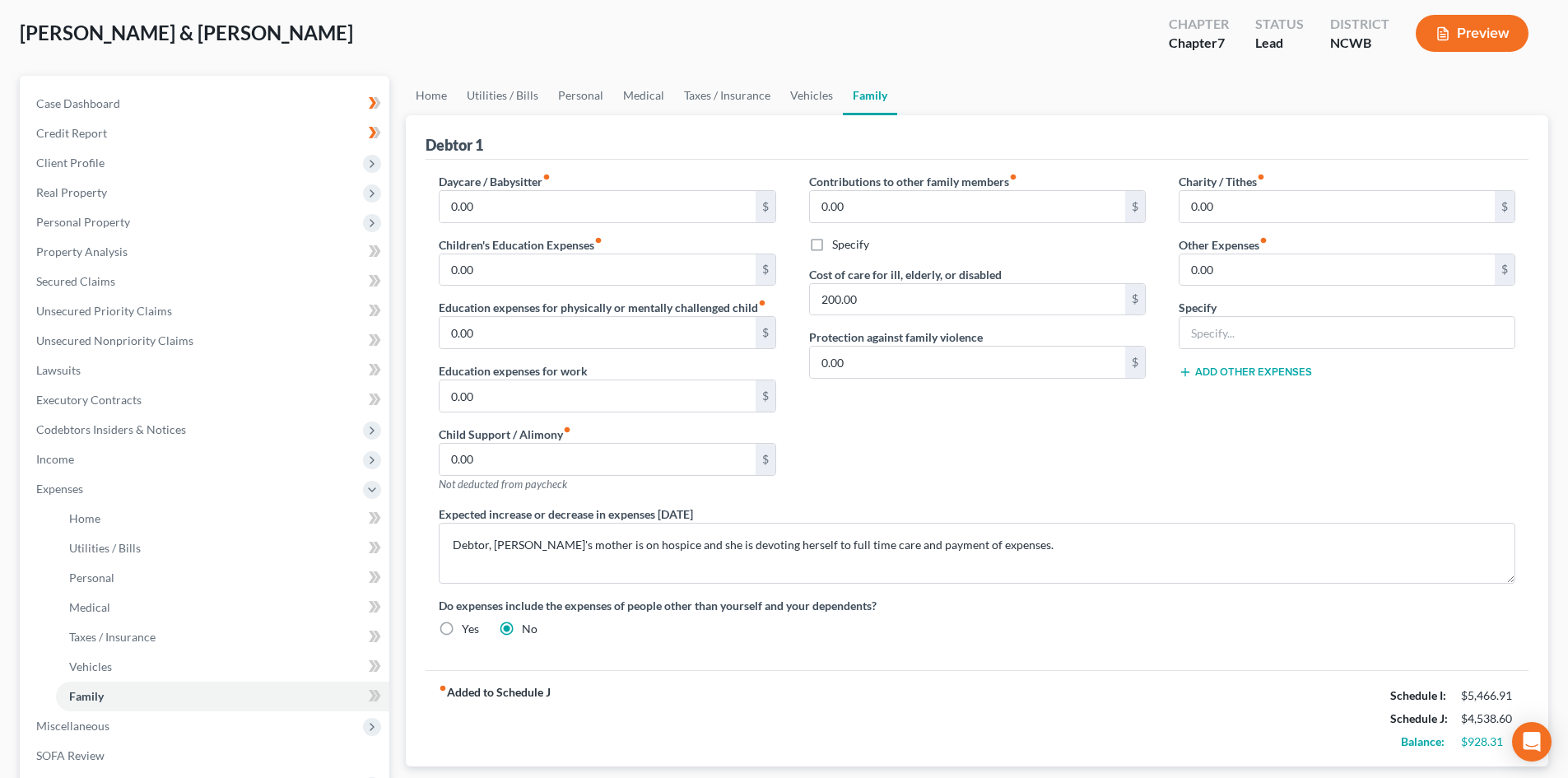
click at [1215, 369] on button "Add Other Expenses" at bounding box center [1245, 372] width 134 height 13
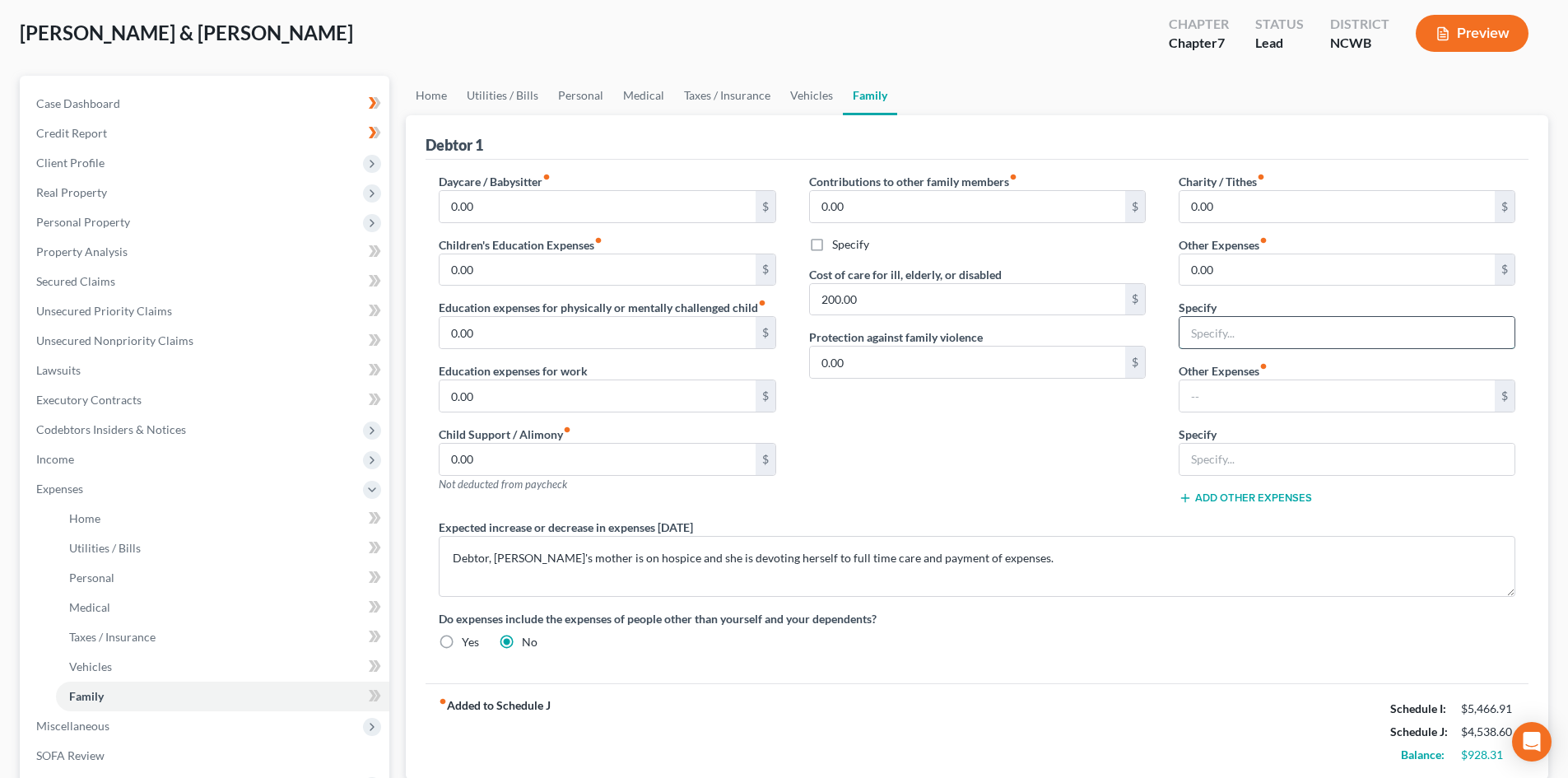
click at [1230, 337] on input "text" at bounding box center [1346, 333] width 335 height 31
type input "Car Wash Membership"
type input "3"
type input "50"
click at [829, 297] on input "200.00" at bounding box center [968, 300] width 316 height 31
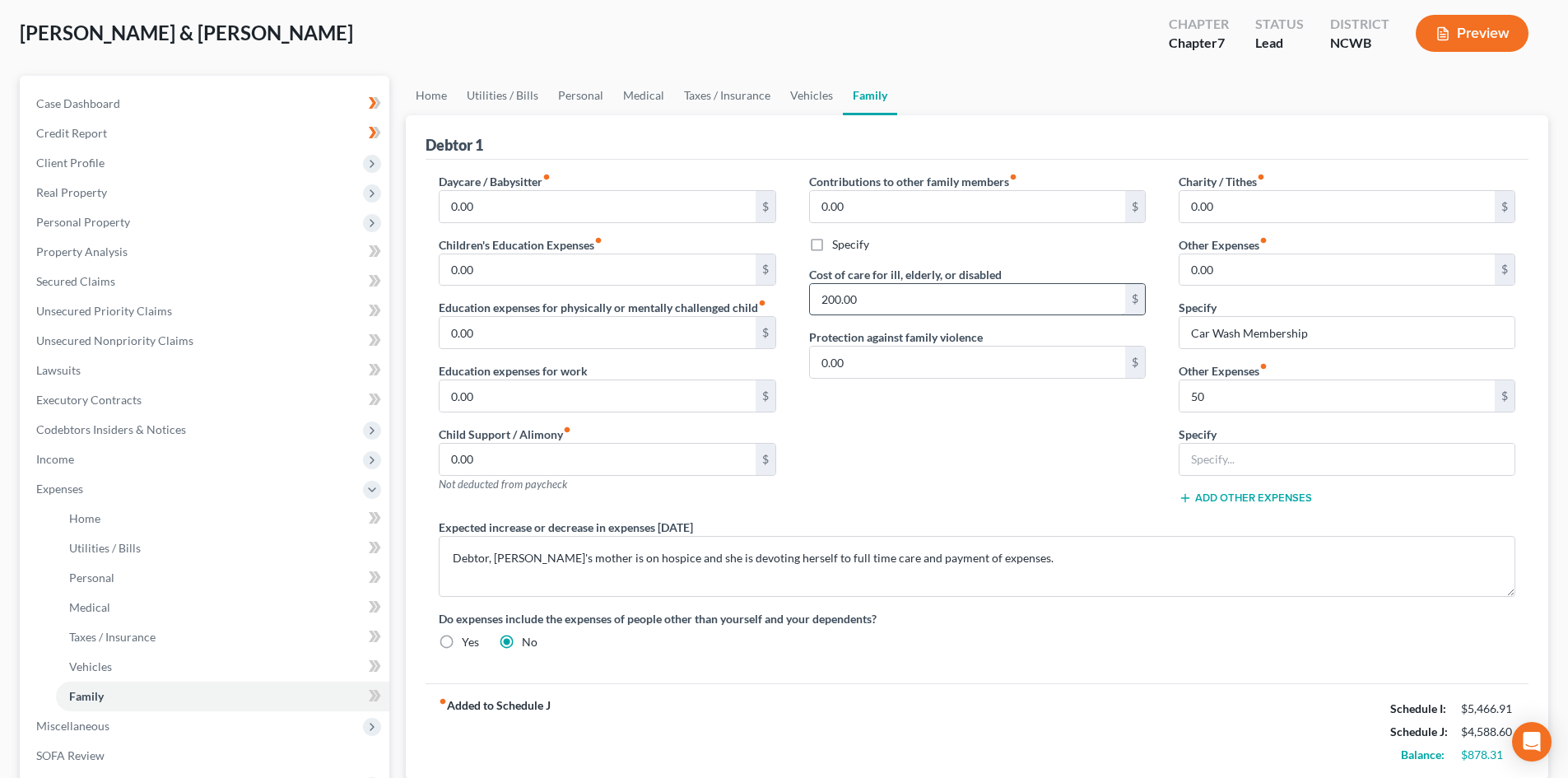
click at [829, 297] on input "200.00" at bounding box center [968, 300] width 316 height 31
click at [1282, 501] on button "Add Other Expenses" at bounding box center [1245, 497] width 134 height 13
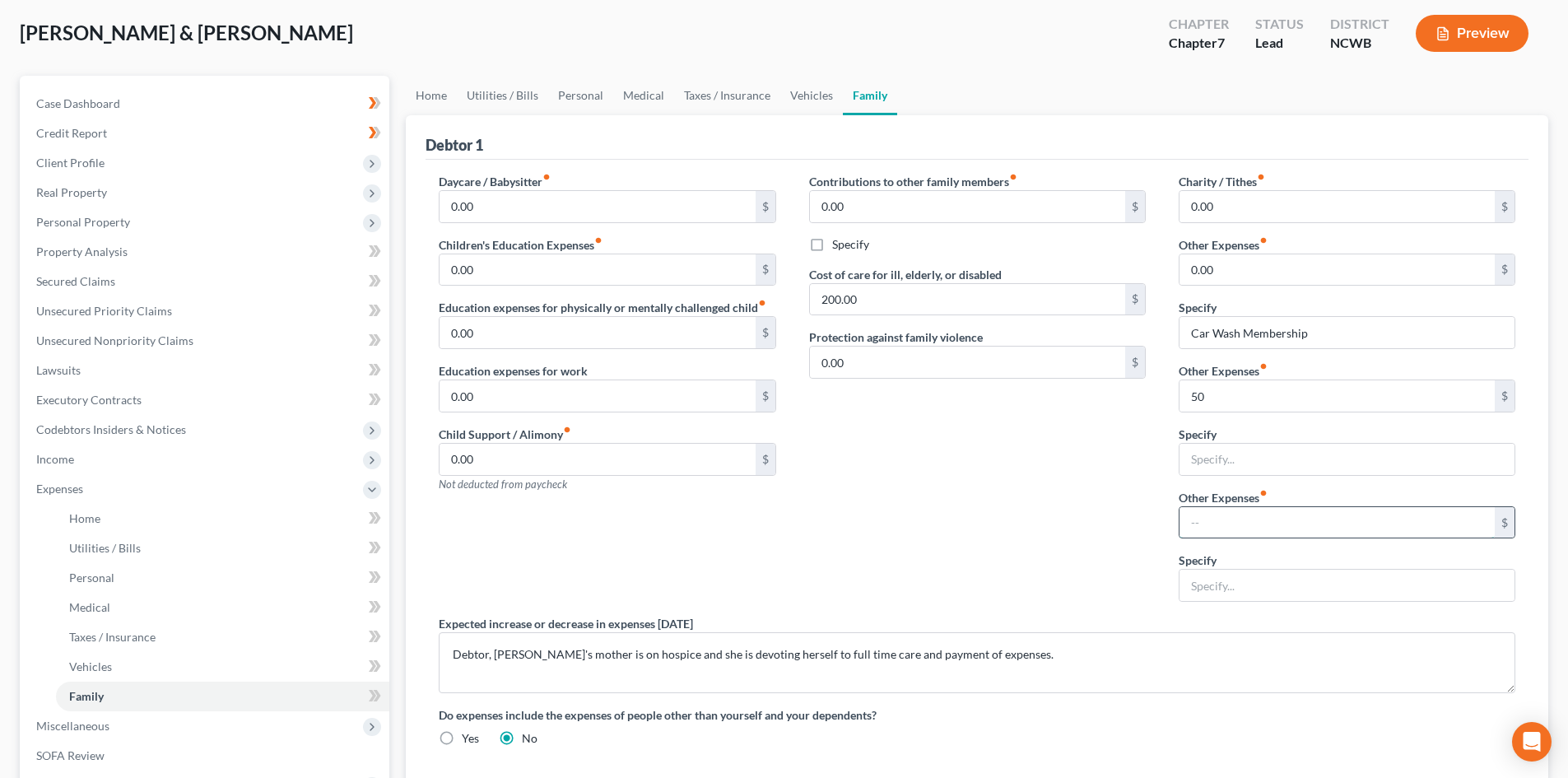
click at [1222, 530] on input "text" at bounding box center [1336, 523] width 316 height 31
click at [1212, 467] on input "text" at bounding box center [1346, 460] width 335 height 31
type input "Rocket Lawyer"
drag, startPoint x: 1245, startPoint y: 473, endPoint x: 1079, endPoint y: 474, distance: 166.0
click at [1079, 474] on div "Daycare / Babysitter fiber_manual_record 0.00 $ Children's Education Expenses f…" at bounding box center [976, 466] width 1109 height 587
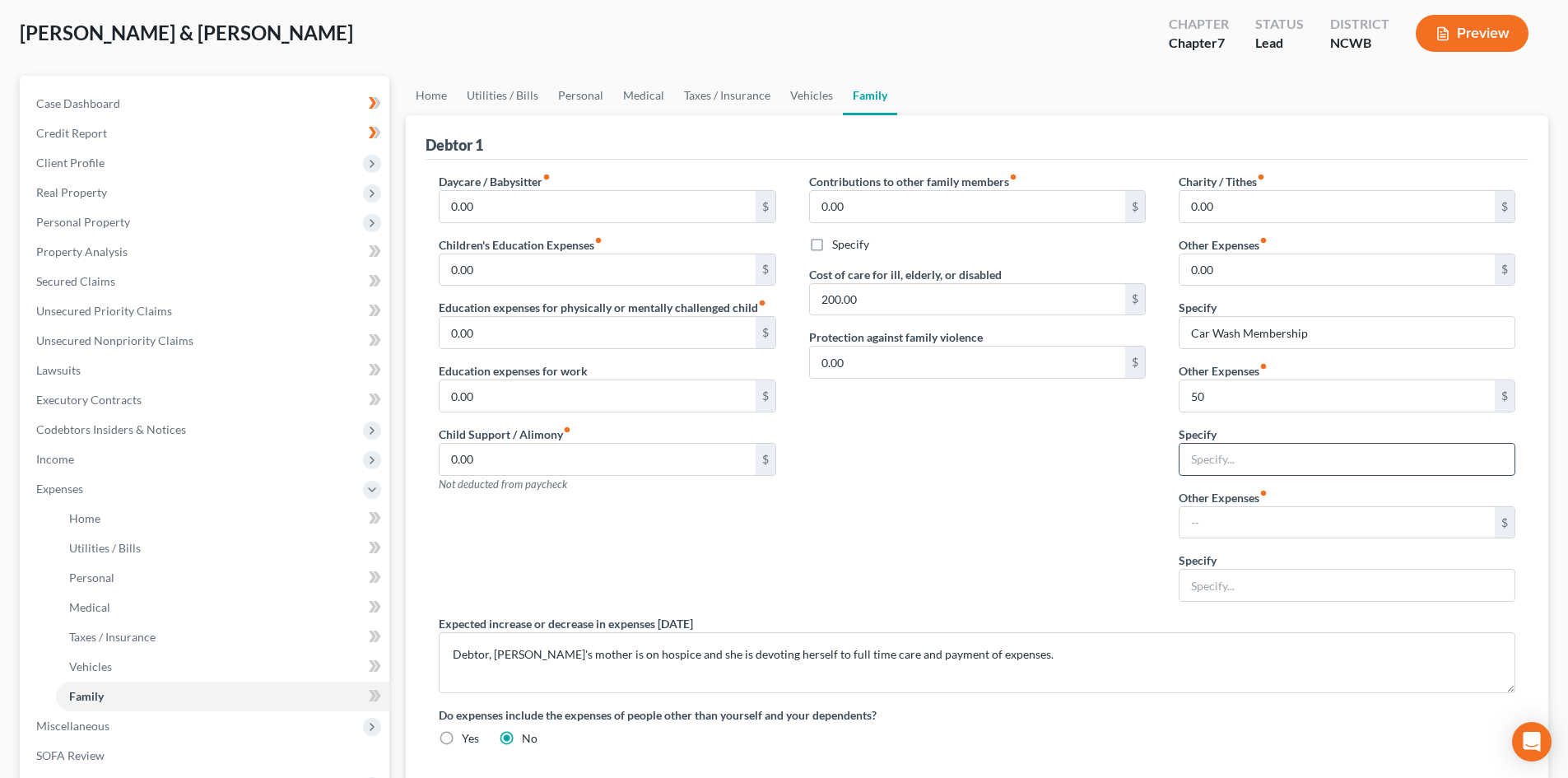
click at [1252, 458] on input "text" at bounding box center [1346, 460] width 335 height 31
type input "m"
click at [1245, 528] on input "text" at bounding box center [1336, 523] width 316 height 31
click at [1237, 445] on input "Monthly Bank Fees" at bounding box center [1346, 460] width 335 height 31
type input "Monthly Bank Service Fees"
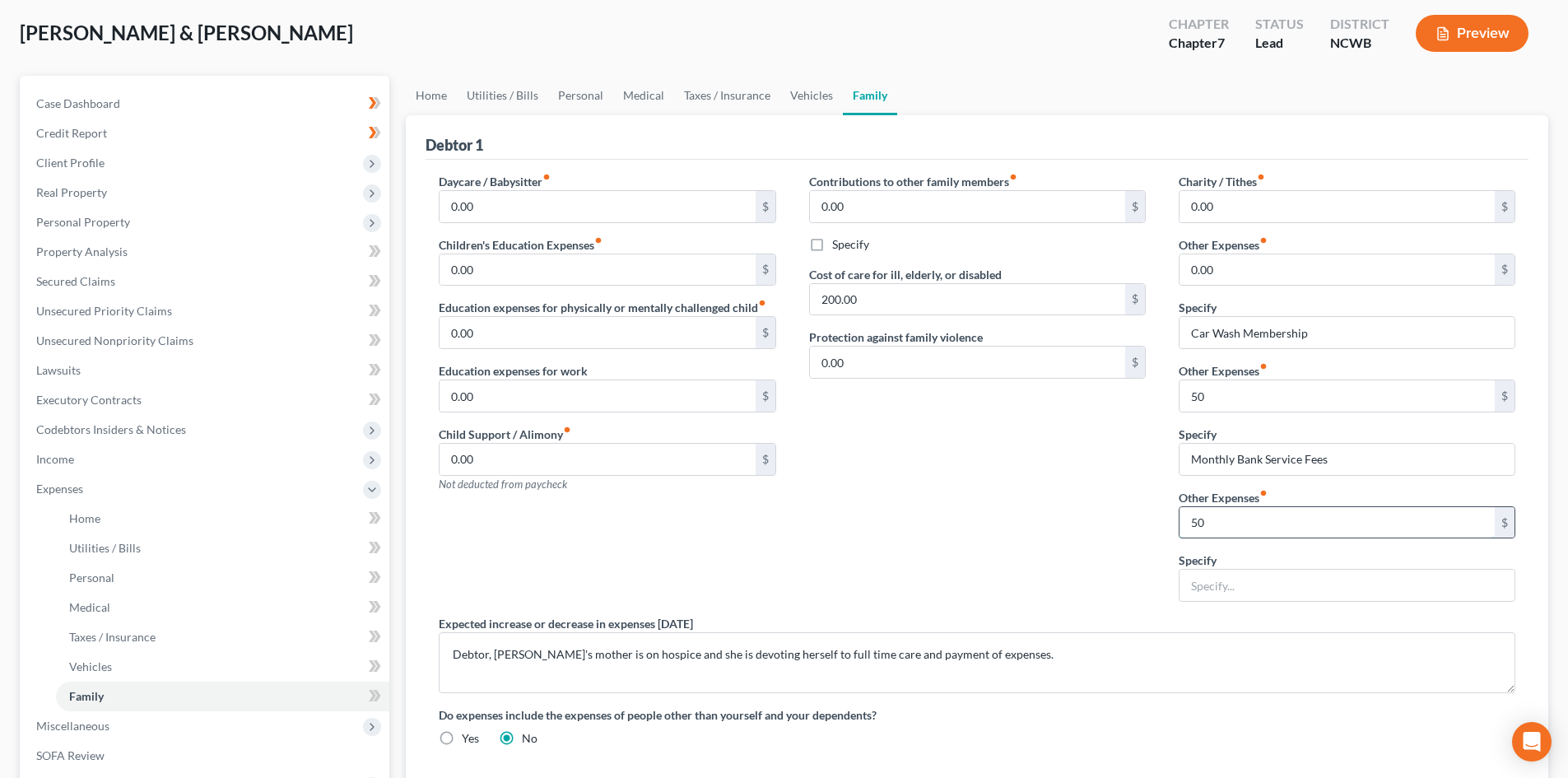
click at [1261, 521] on input "50" at bounding box center [1336, 523] width 316 height 31
type input "25"
click at [655, 87] on link "Medical" at bounding box center [643, 95] width 61 height 39
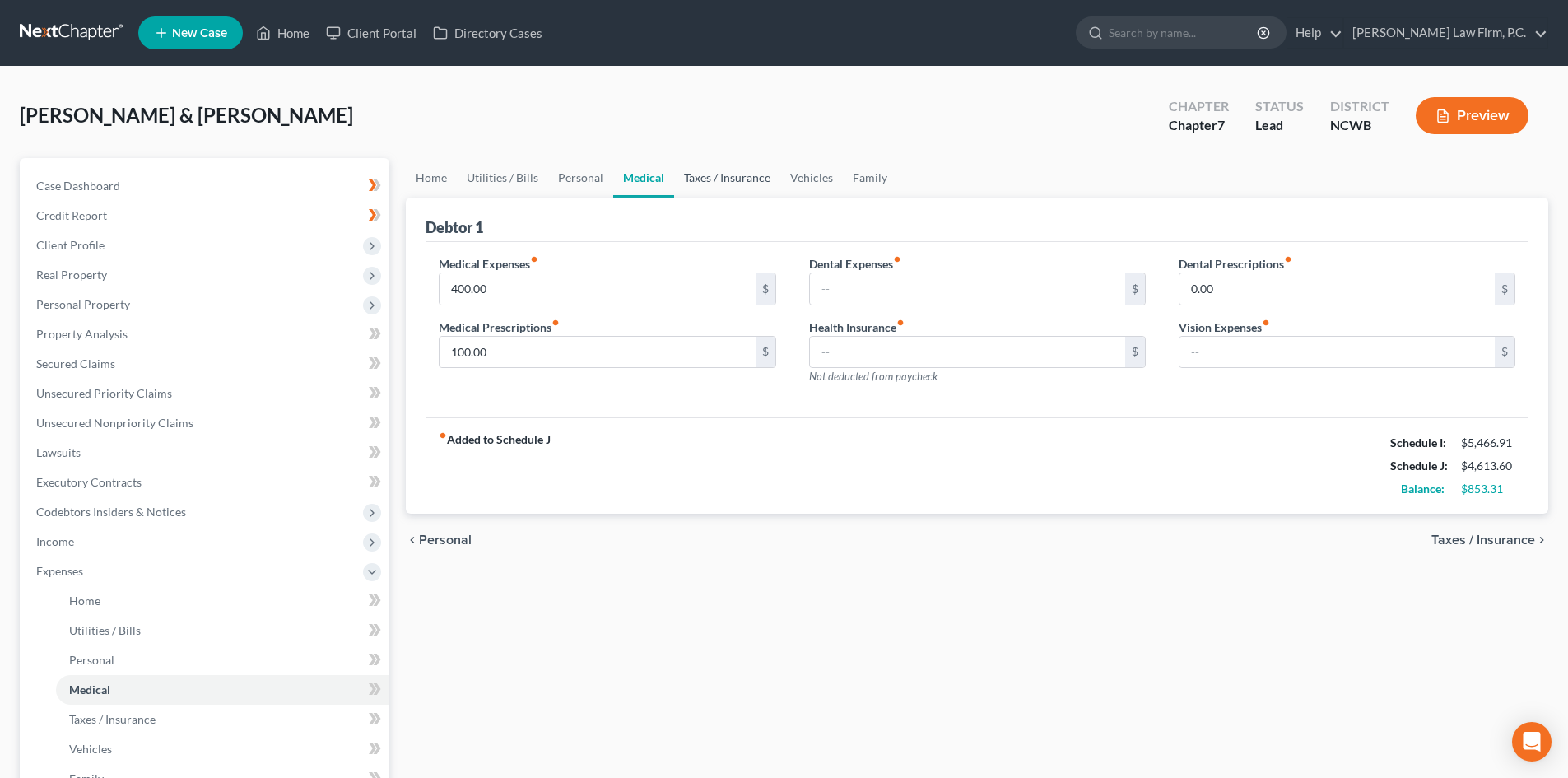
click at [711, 183] on link "Taxes / Insurance" at bounding box center [726, 177] width 106 height 39
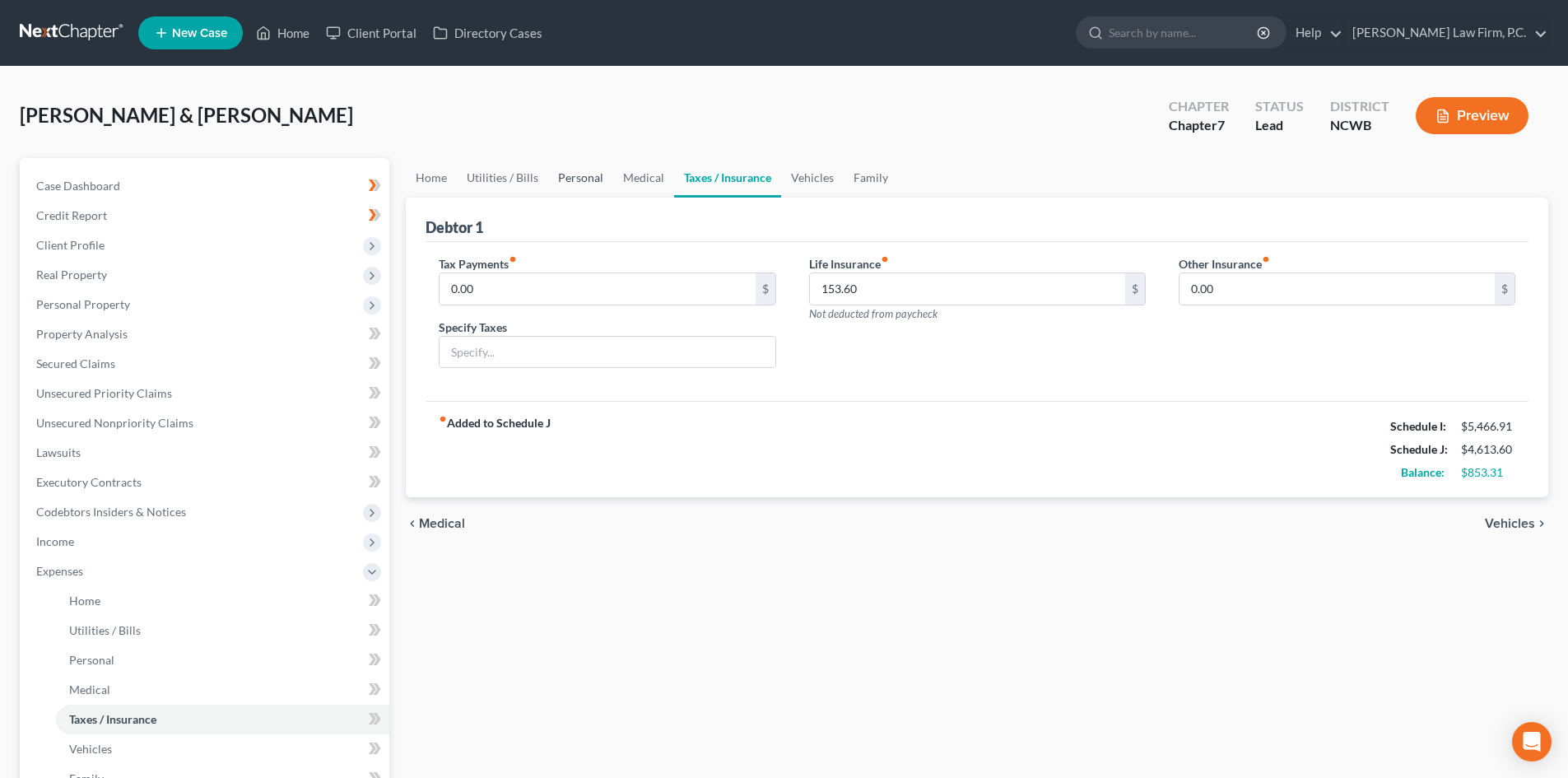
click at [591, 183] on link "Personal" at bounding box center [580, 177] width 65 height 39
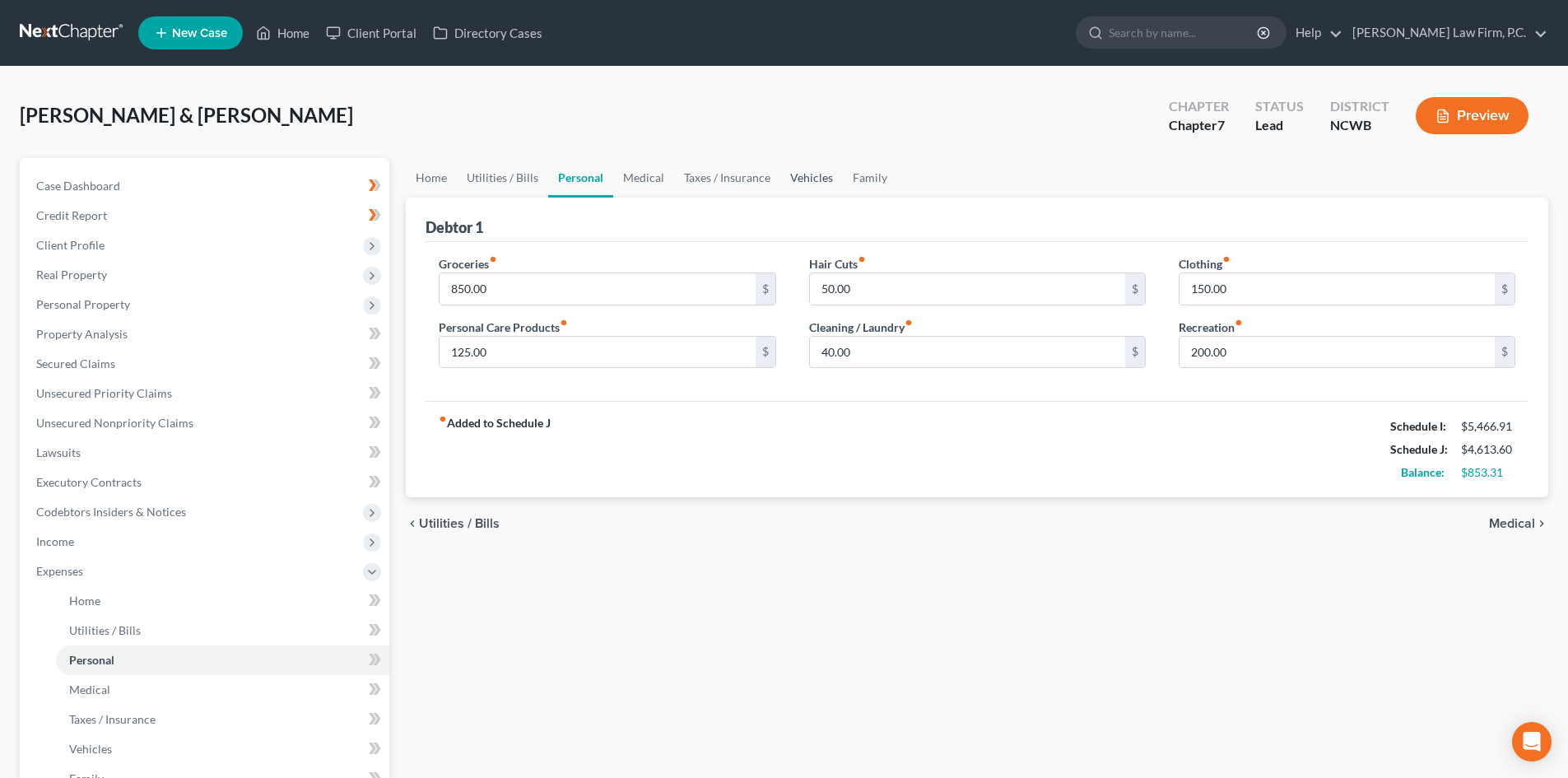
click at [814, 177] on link "Vehicles" at bounding box center [812, 177] width 63 height 39
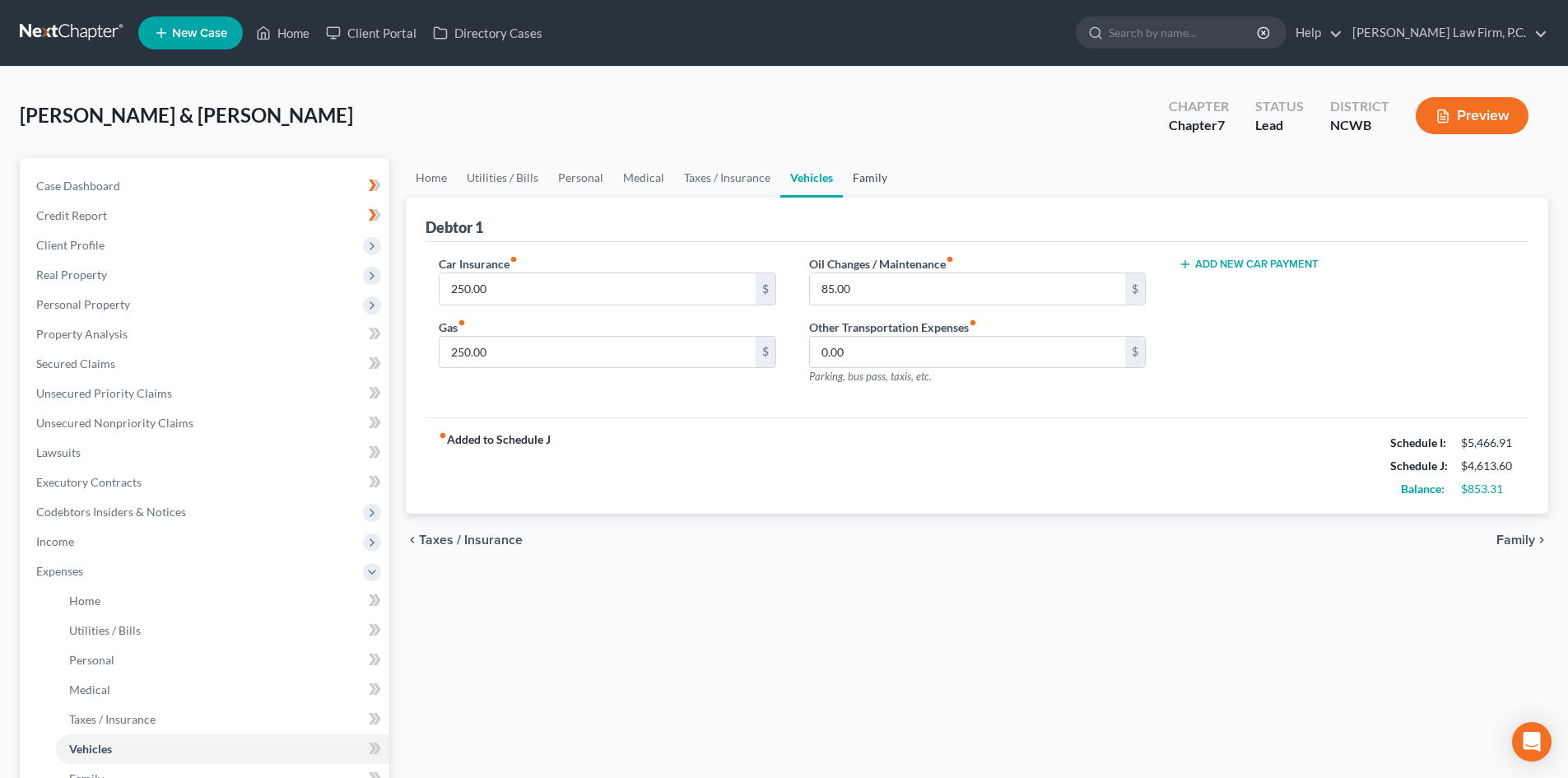
click at [873, 175] on link "Family" at bounding box center [870, 177] width 54 height 39
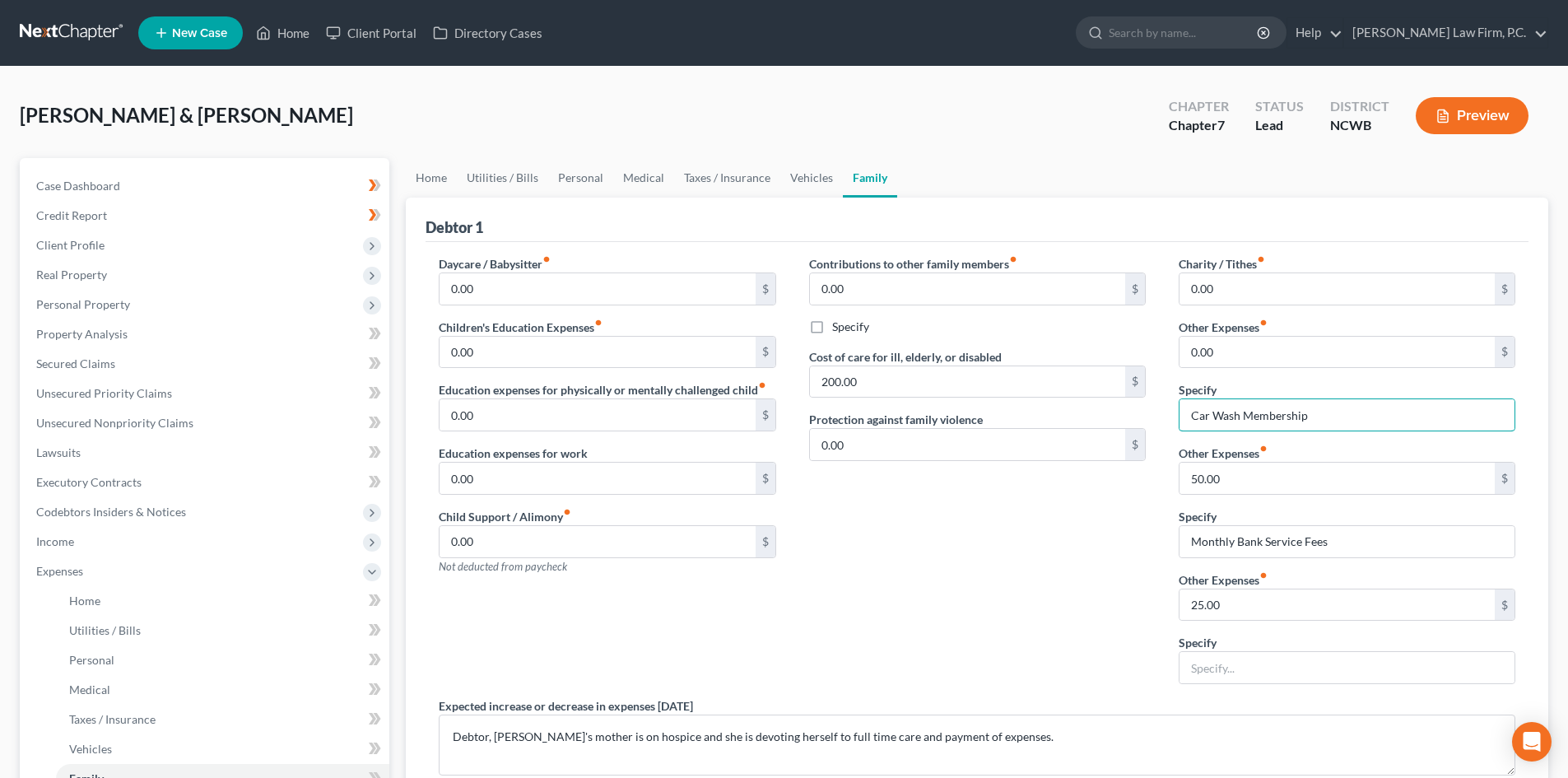
drag, startPoint x: 1379, startPoint y: 417, endPoint x: 1170, endPoint y: 407, distance: 209.2
click at [1170, 407] on div "Charity / Tithes fiber_manual_record 0.00 $ Other Expenses fiber_manual_record …" at bounding box center [1347, 476] width 370 height 442
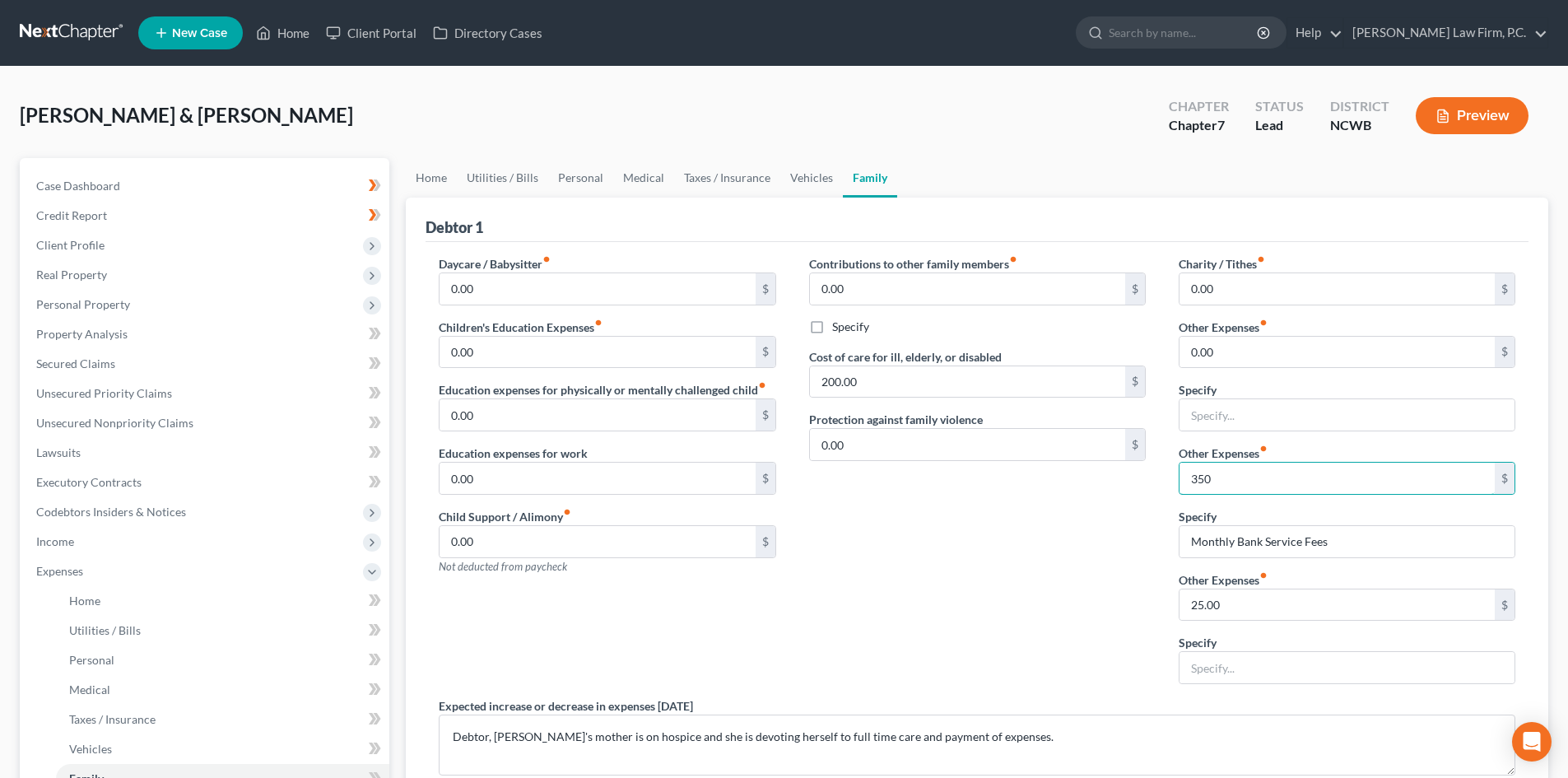
type input "350"
click at [813, 183] on link "Vehicles" at bounding box center [812, 177] width 63 height 39
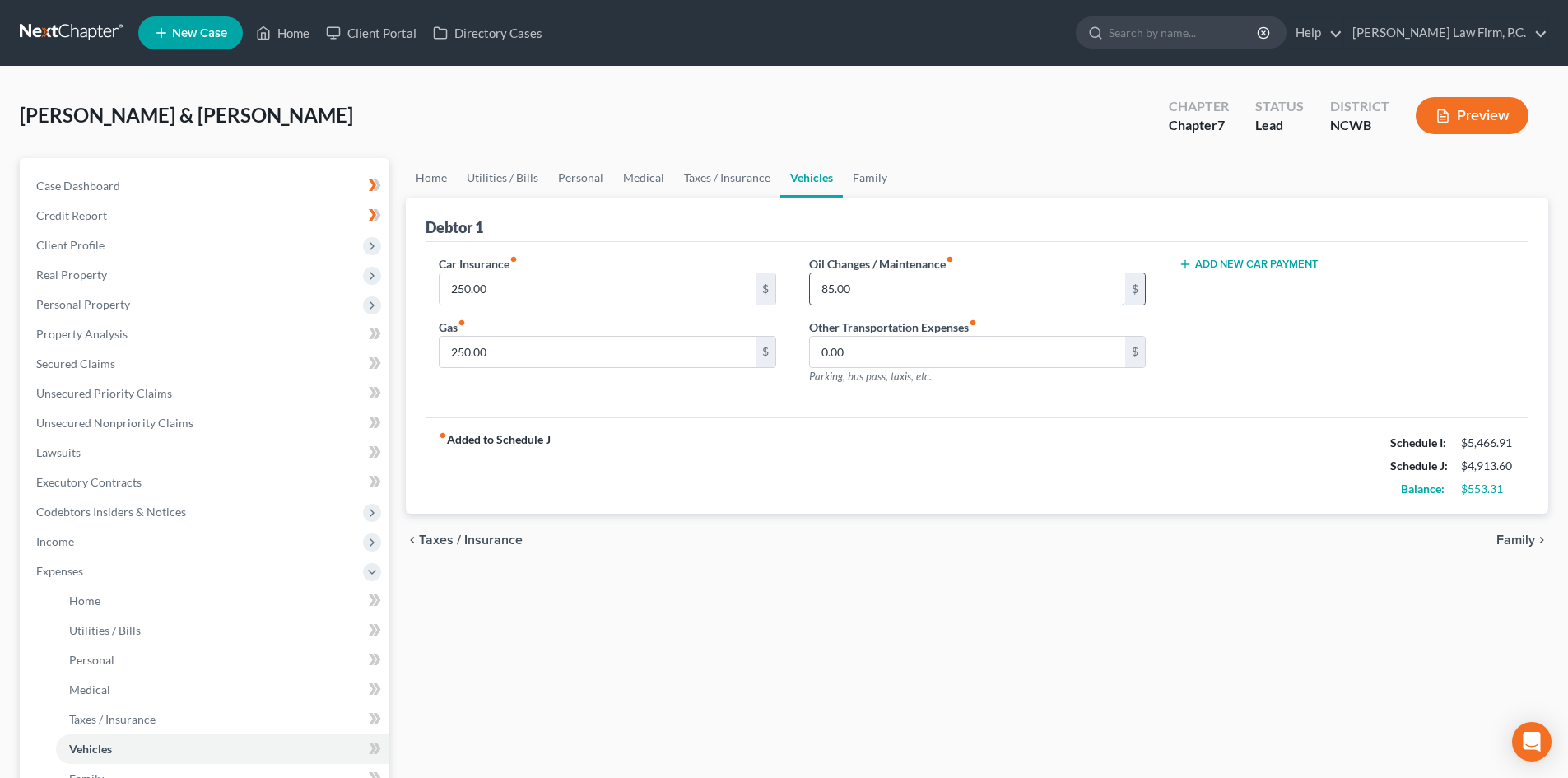
click at [857, 296] on input "85.00" at bounding box center [968, 289] width 316 height 31
type input "135.00"
click at [959, 414] on div "Car Insurance fiber_manual_record 250.00 $ Gas fiber_manual_record 250.00 $ Oil…" at bounding box center [977, 330] width 1103 height 177
click at [870, 180] on link "Family" at bounding box center [870, 177] width 54 height 39
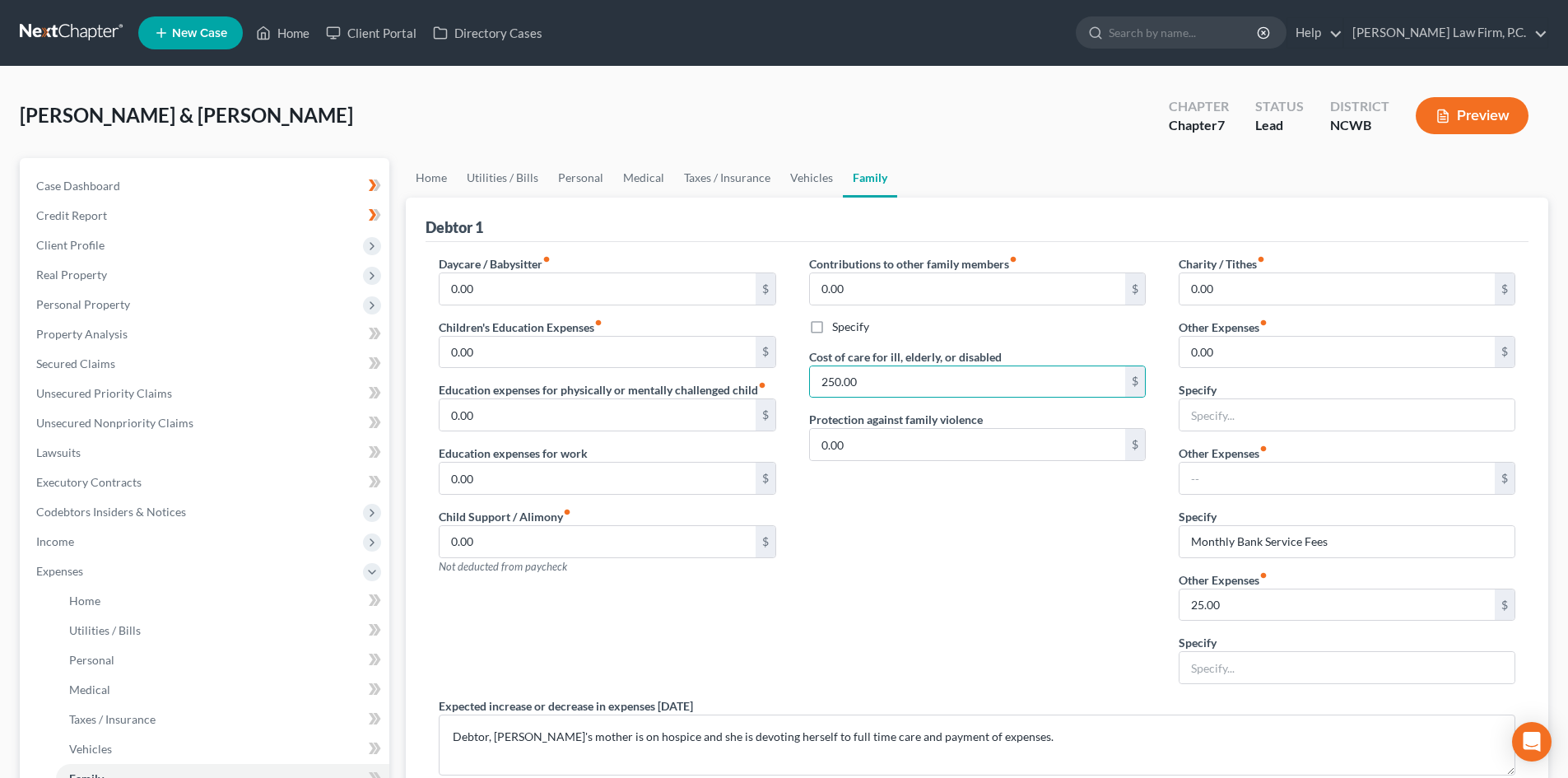
click at [1020, 566] on div "Contributions to other family members fiber_manual_record 0.00 $ Specify Cost o…" at bounding box center [977, 476] width 370 height 442
click at [869, 386] on input "250.00" at bounding box center [968, 382] width 316 height 31
type input "200.00"
click at [895, 295] on input "0.00" at bounding box center [968, 289] width 316 height 31
drag, startPoint x: 828, startPoint y: 170, endPoint x: 782, endPoint y: 177, distance: 46.5
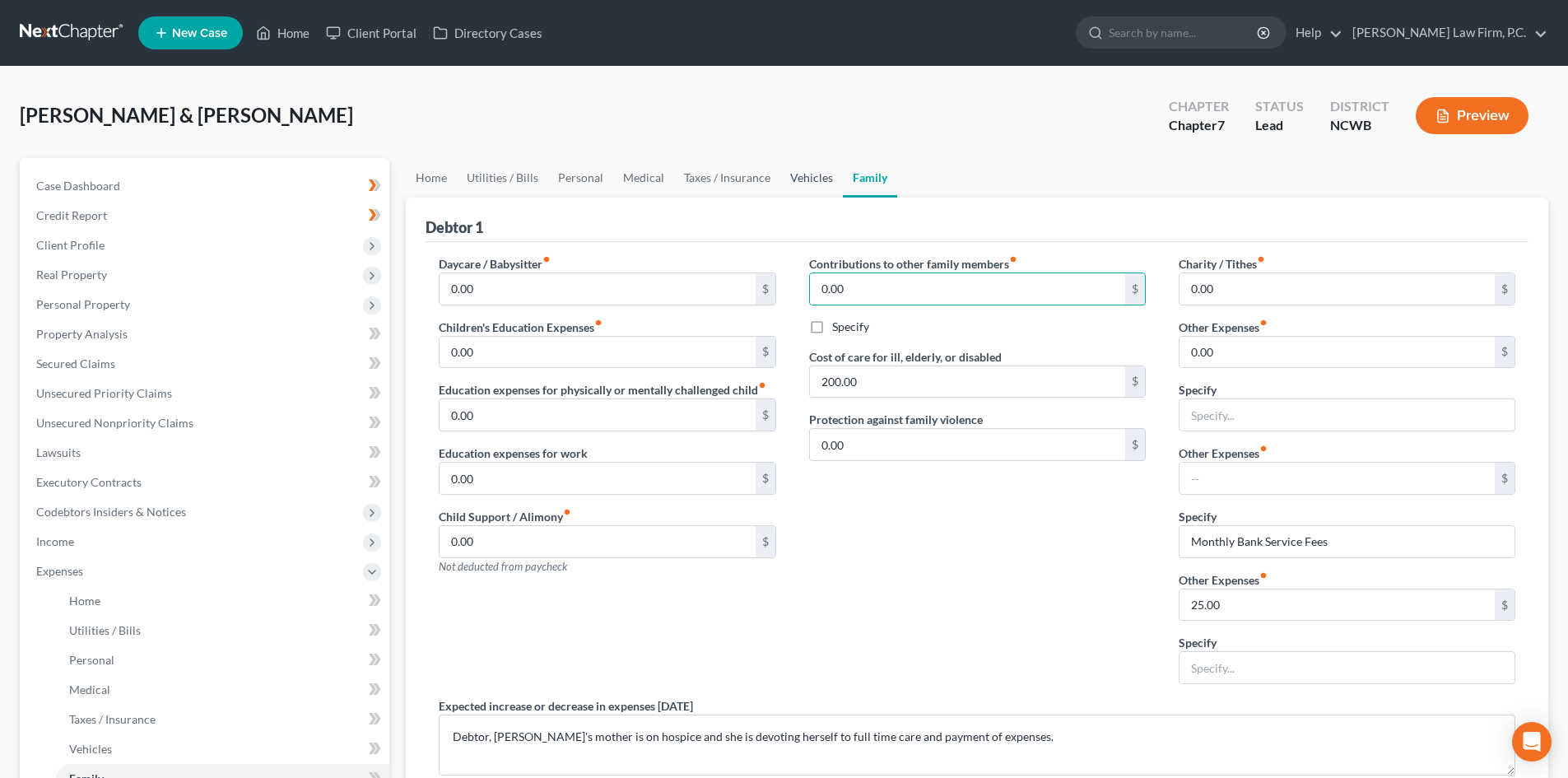
click at [828, 170] on link "Vehicles" at bounding box center [812, 177] width 63 height 39
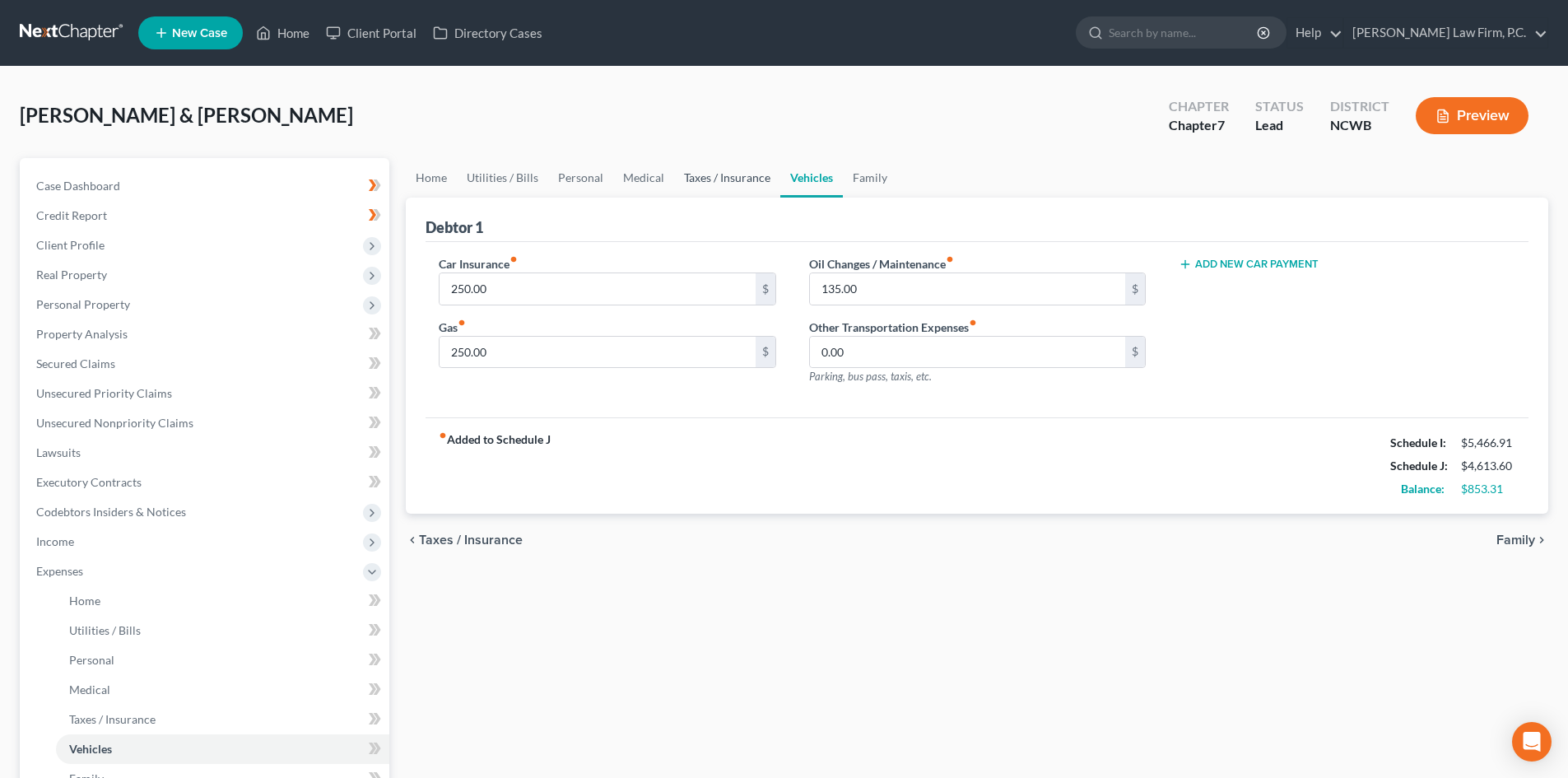
click at [732, 177] on link "Taxes / Insurance" at bounding box center [726, 177] width 106 height 39
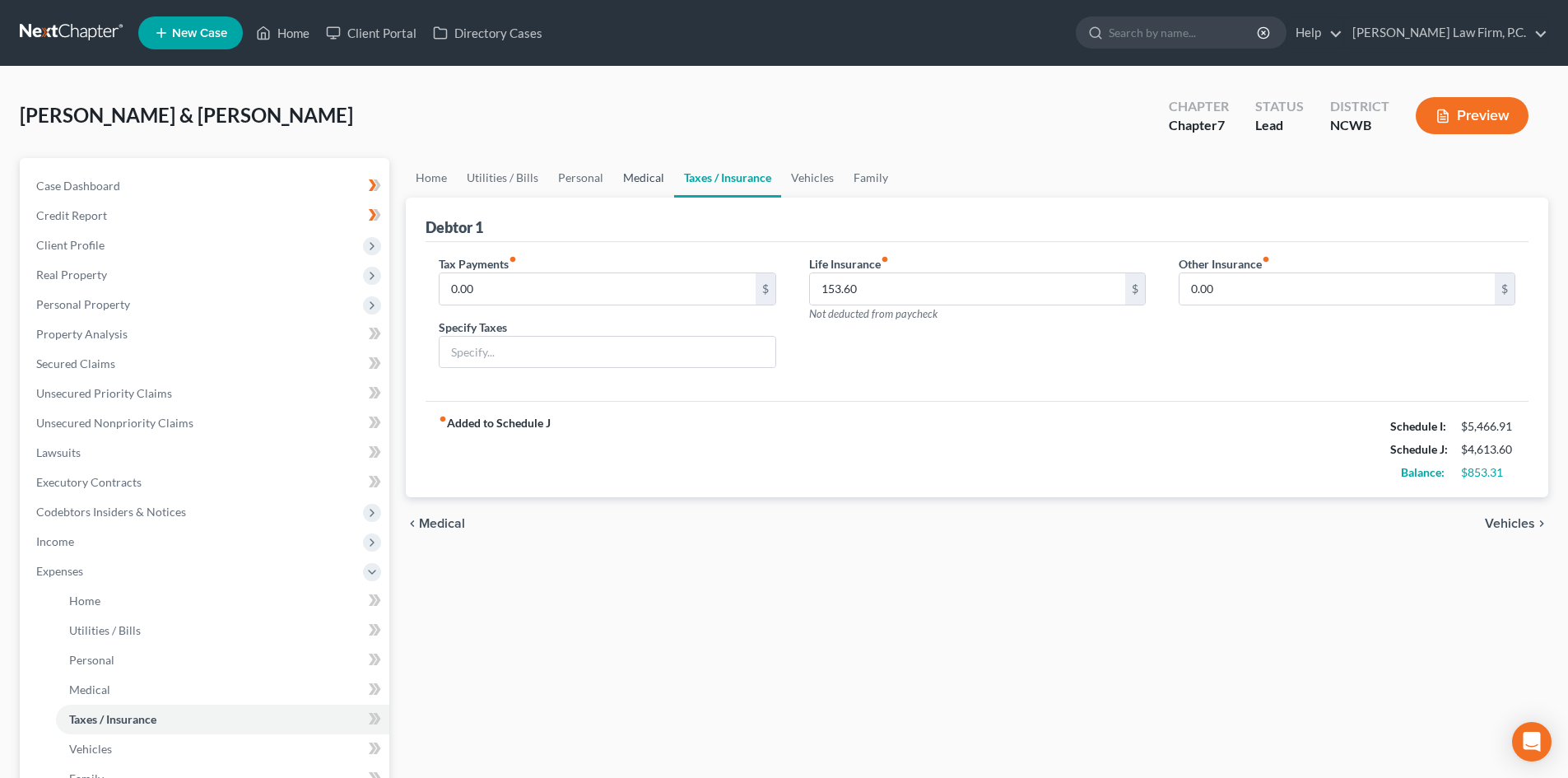
click at [634, 176] on link "Medical" at bounding box center [643, 177] width 61 height 39
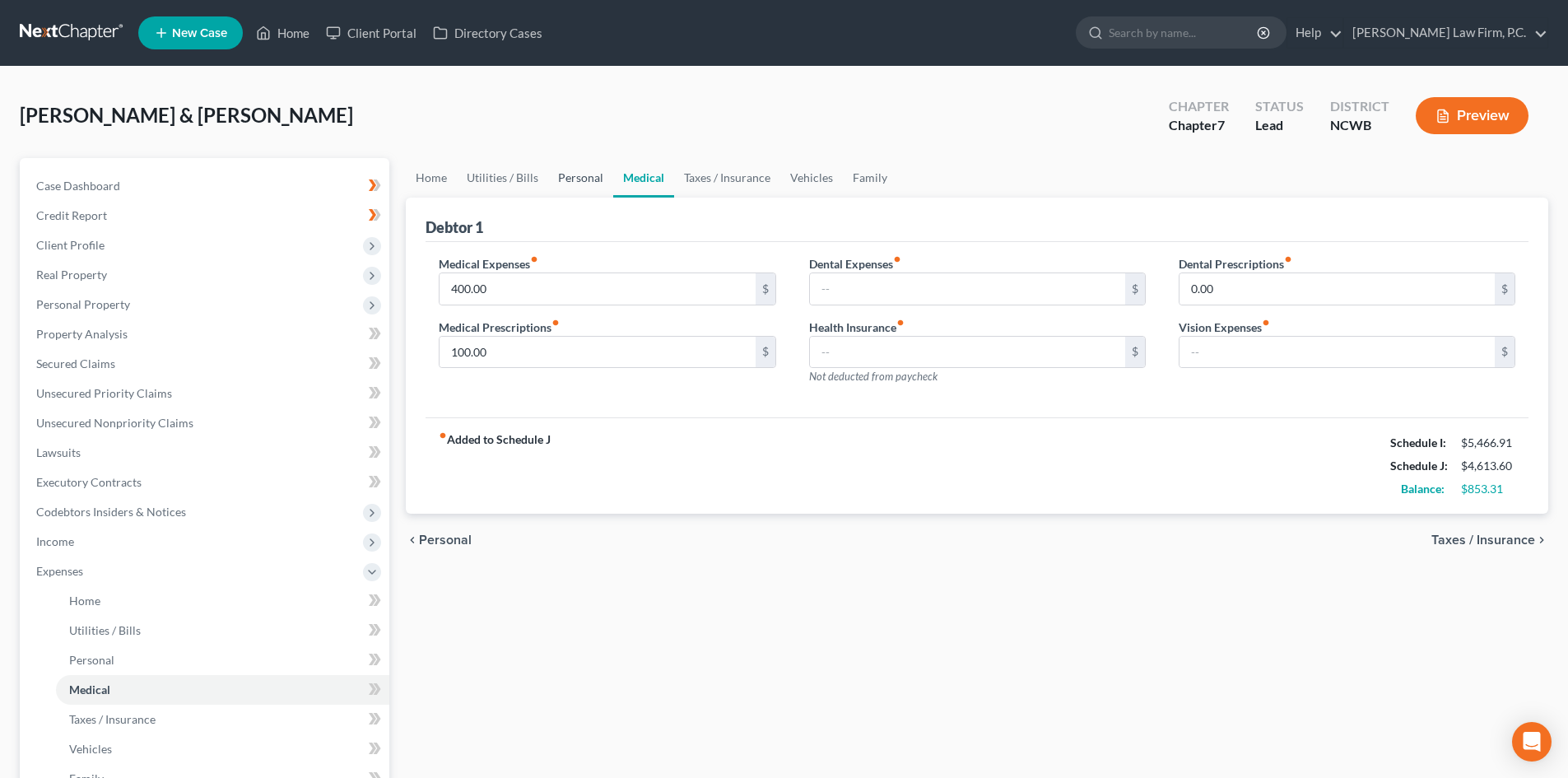
click at [563, 188] on link "Personal" at bounding box center [580, 177] width 65 height 39
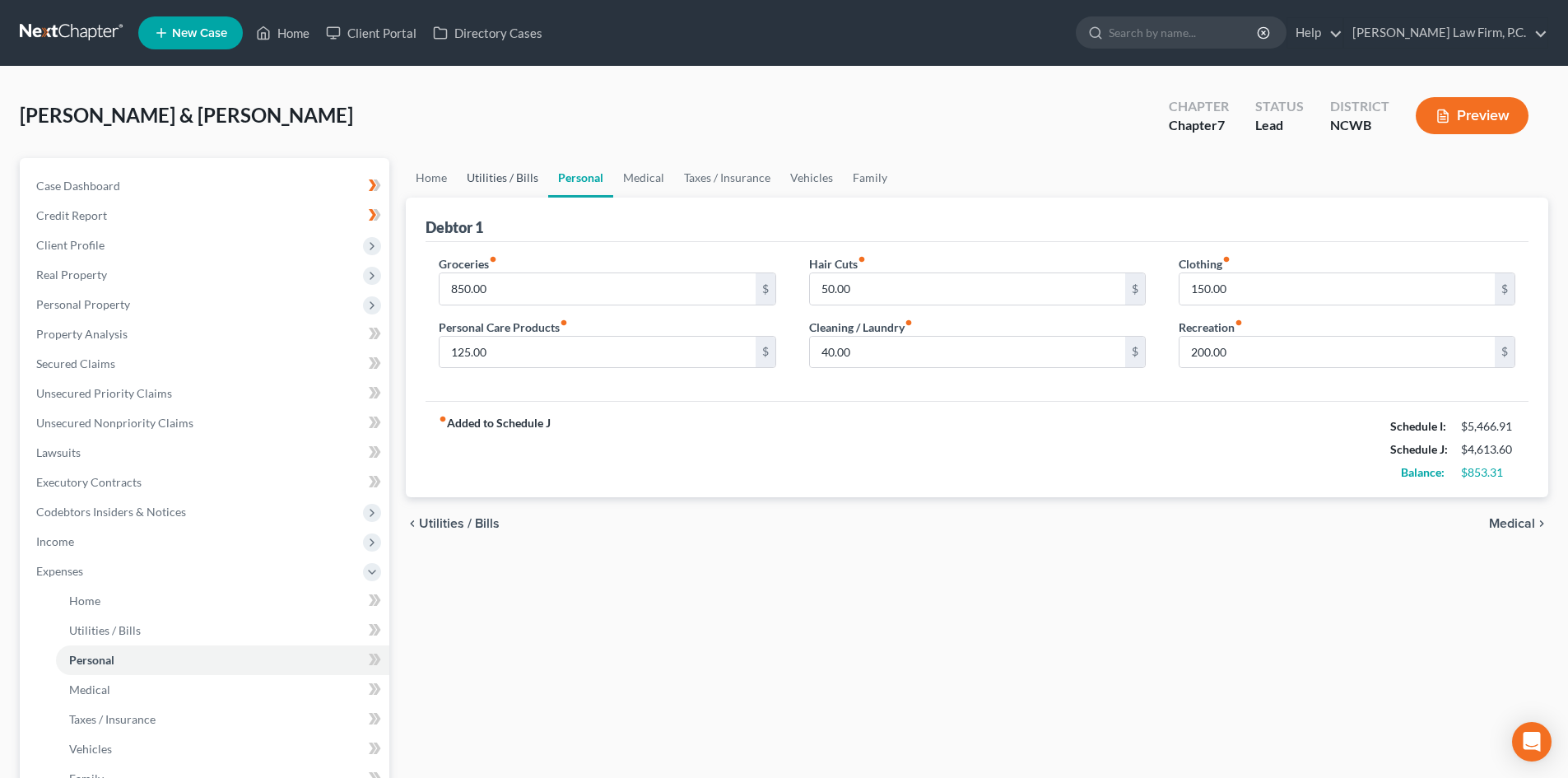
click at [502, 177] on link "Utilities / Bills" at bounding box center [503, 177] width 92 height 39
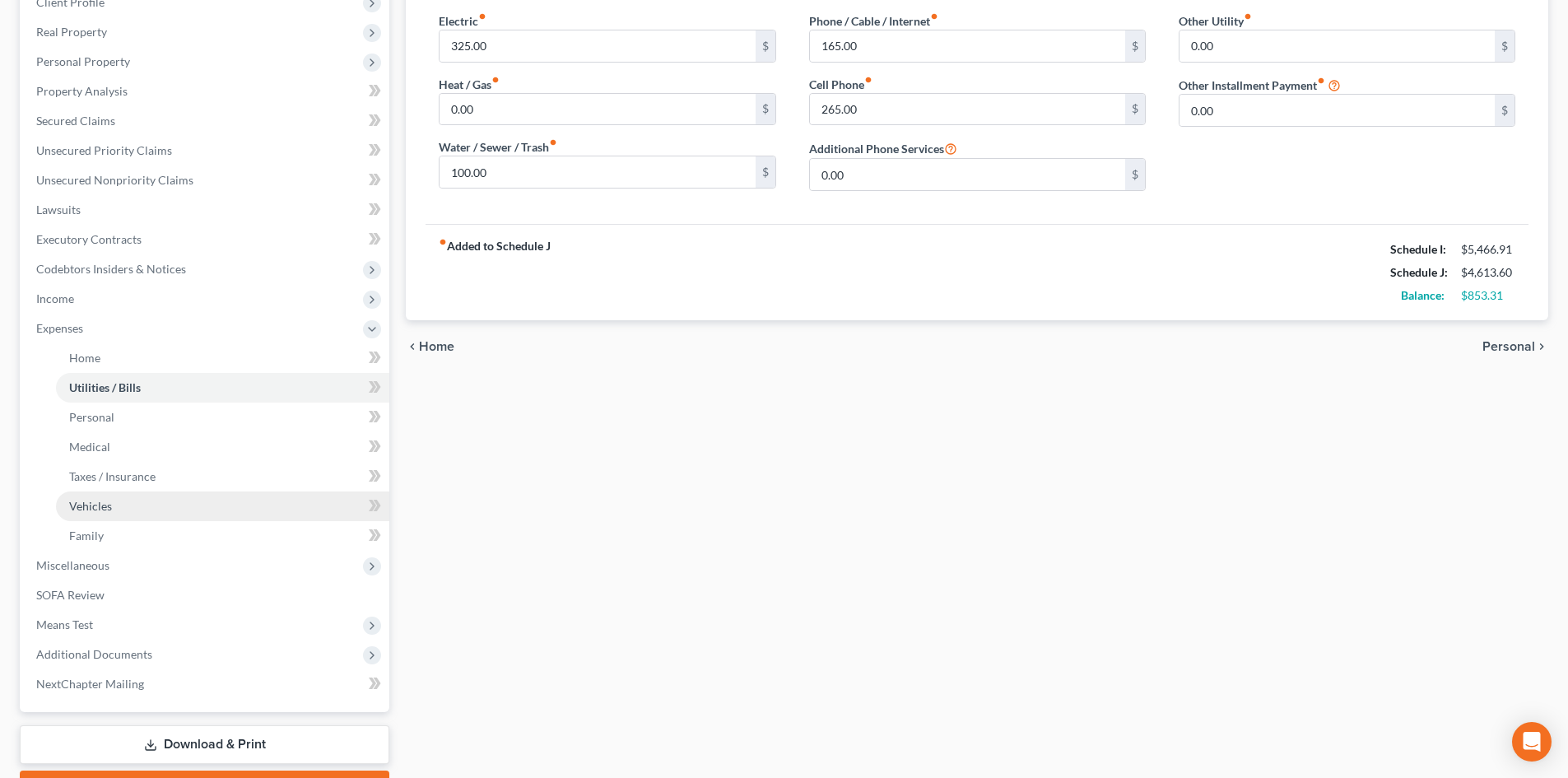
scroll to position [247, 0]
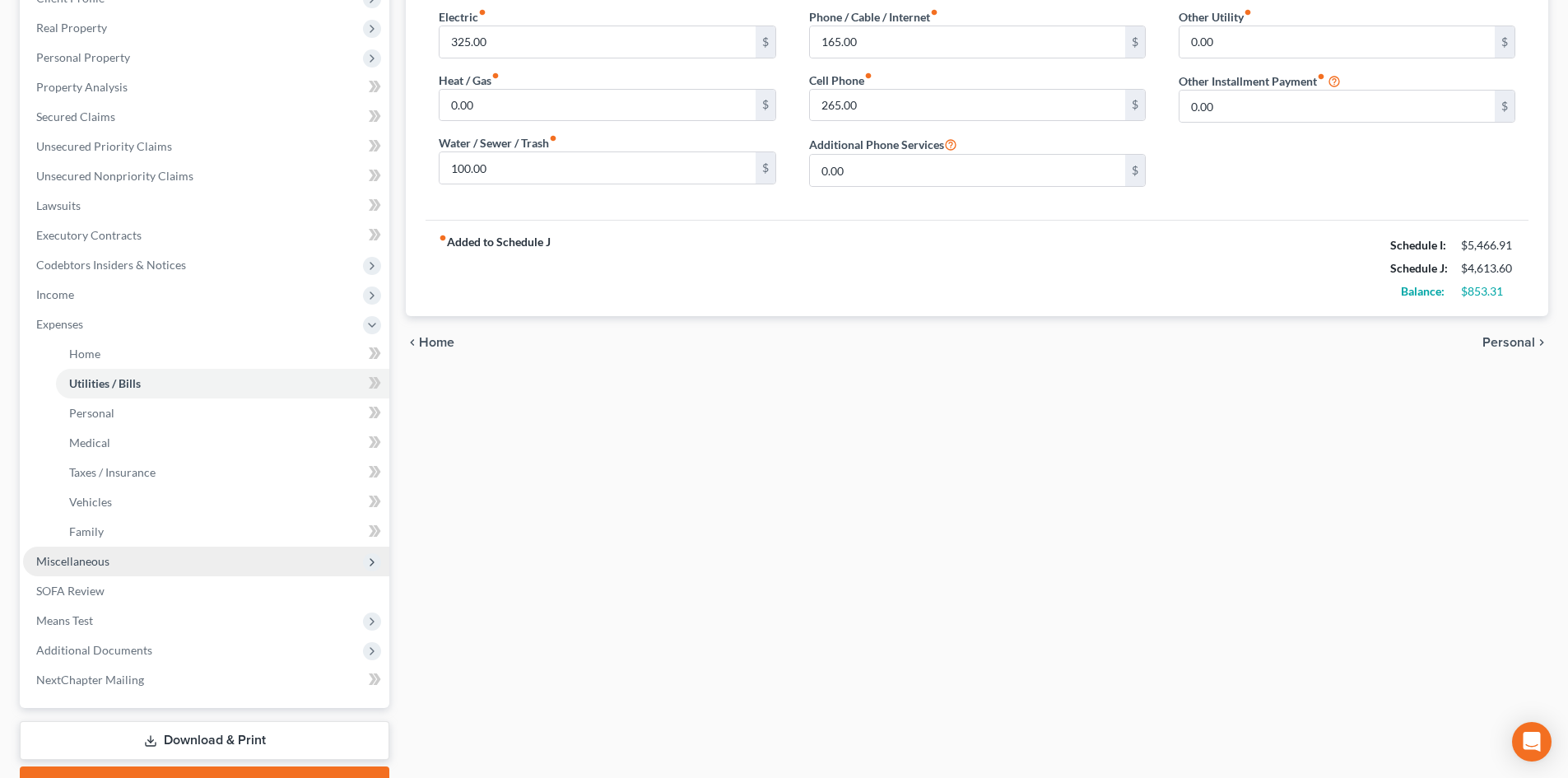
click at [173, 554] on span "Miscellaneous" at bounding box center [205, 561] width 366 height 30
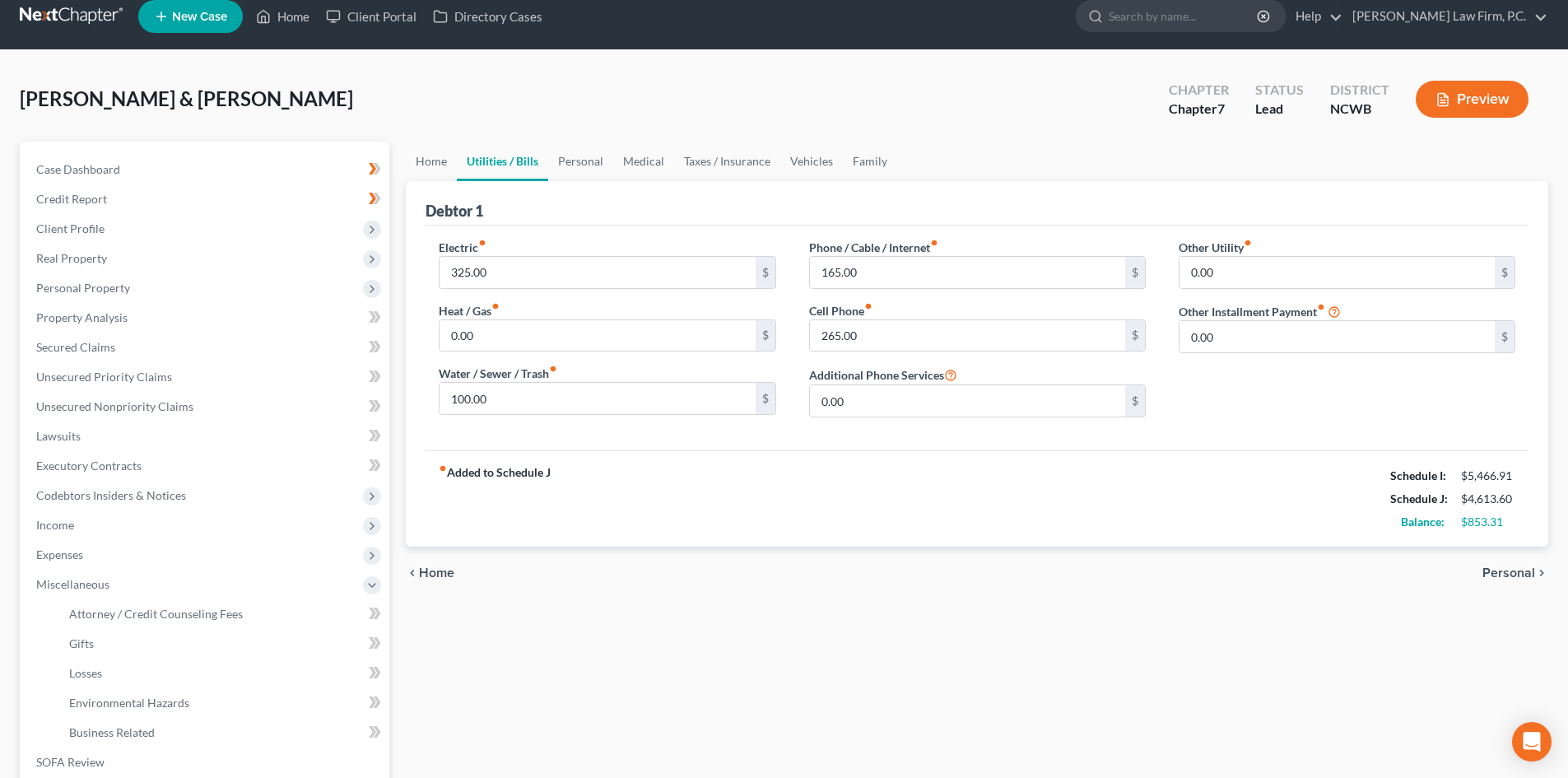
scroll to position [0, 0]
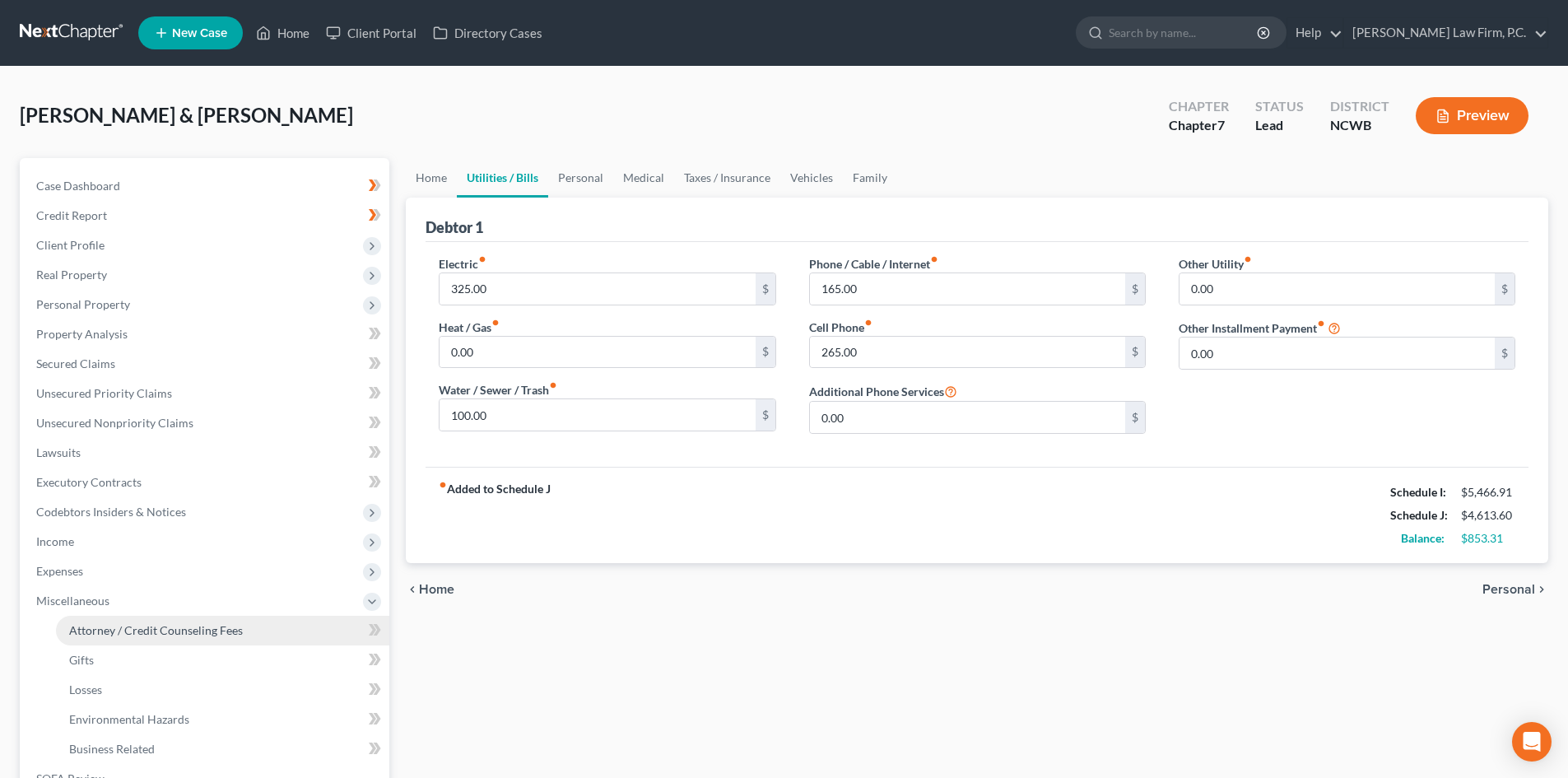
click at [122, 631] on span "Attorney / Credit Counseling Fees" at bounding box center [156, 630] width 174 height 14
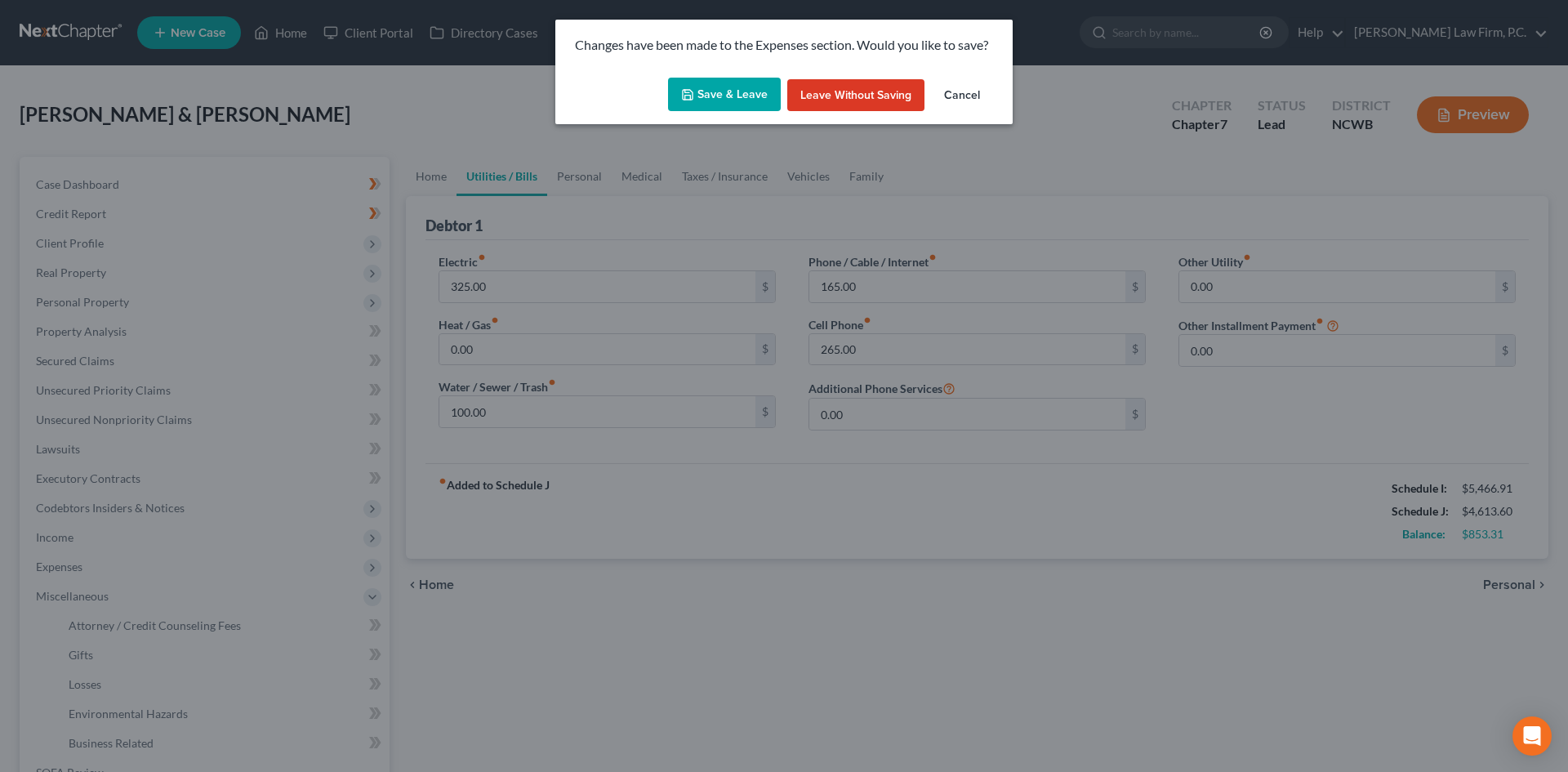
click at [722, 94] on button "Save & Leave" at bounding box center [724, 95] width 113 height 35
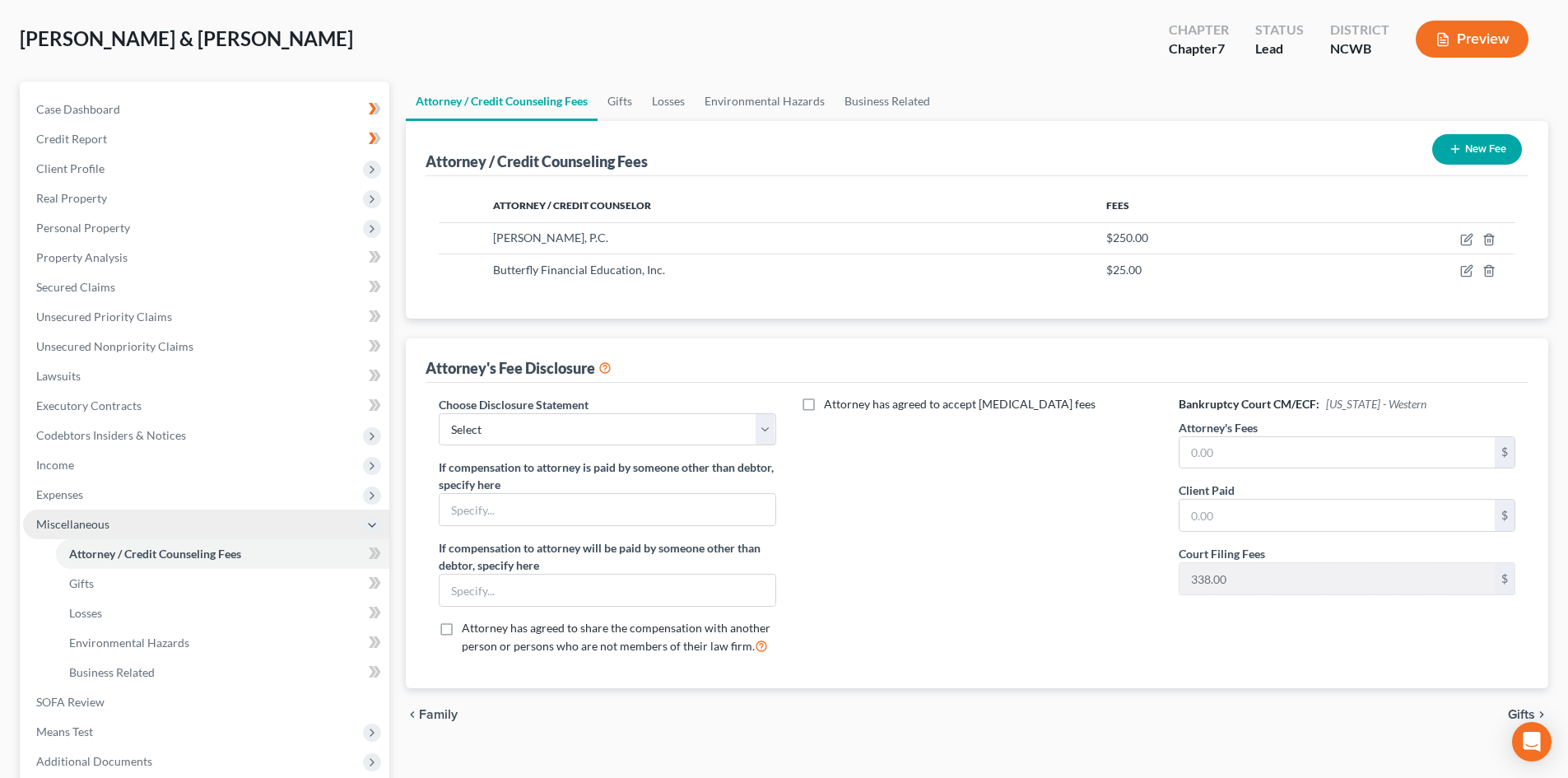
scroll to position [82, 0]
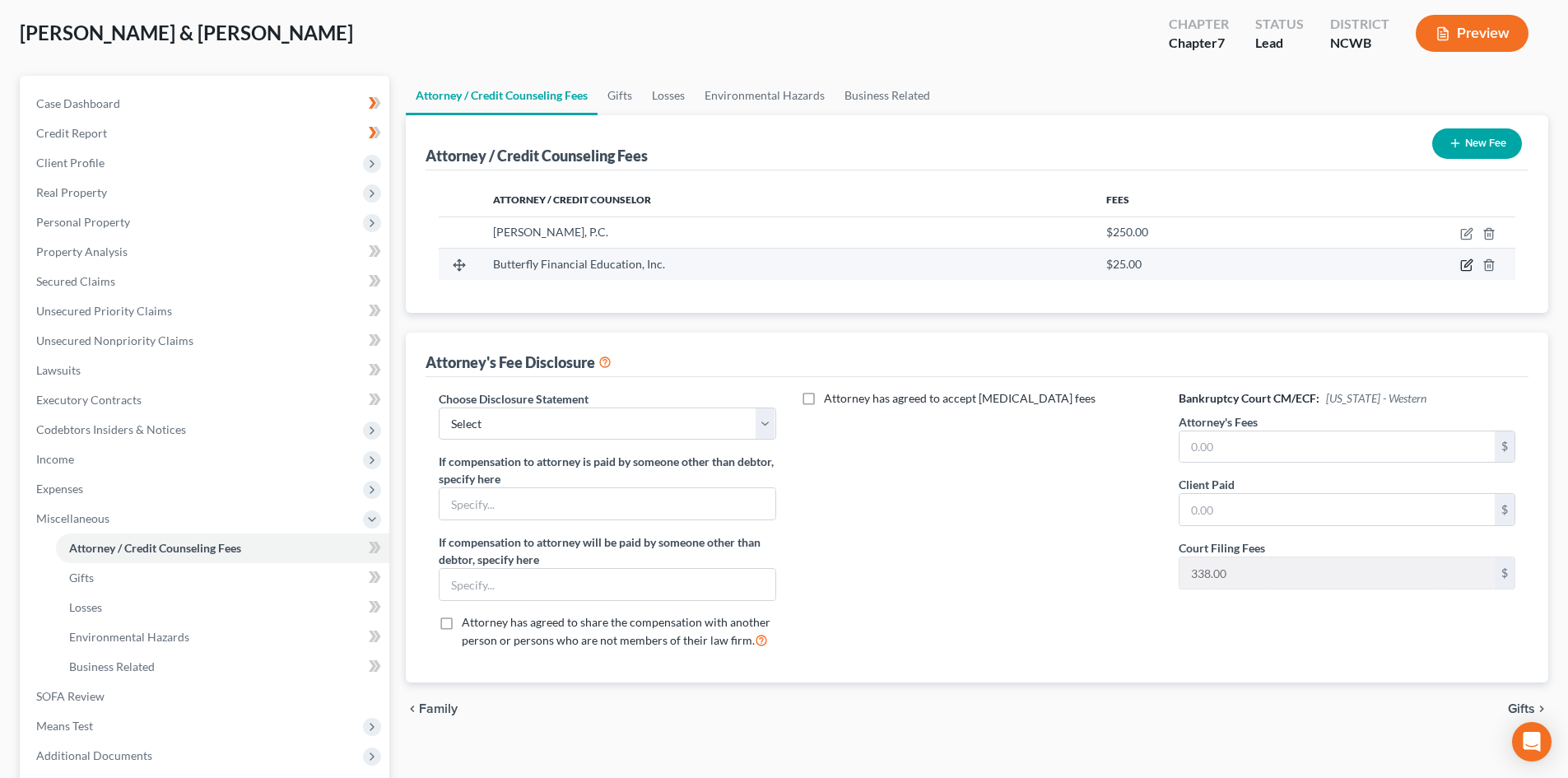
click at [1465, 262] on icon "button" at bounding box center [1466, 265] width 13 height 13
select select "28"
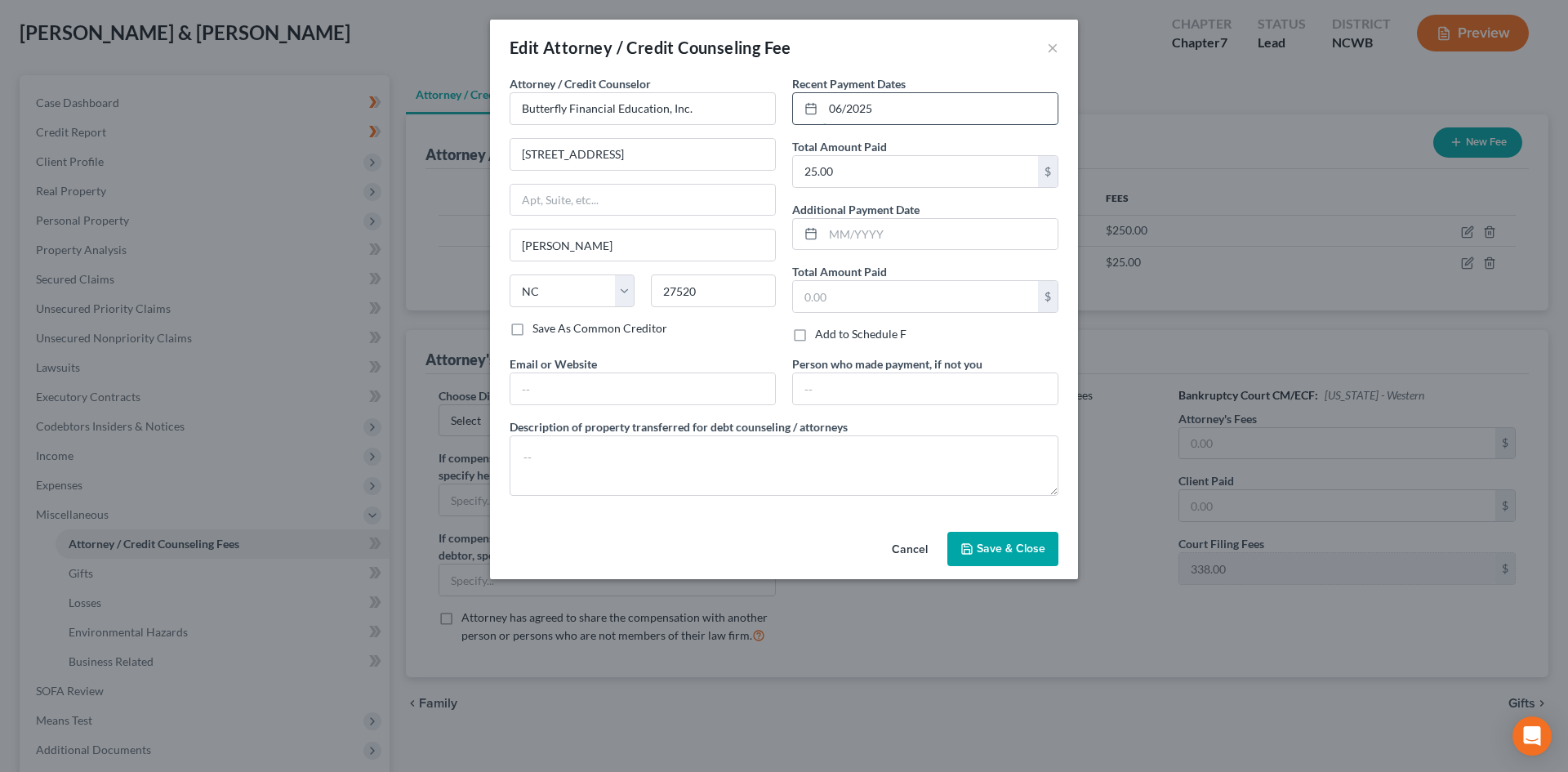
click at [842, 108] on input "06/2025" at bounding box center [940, 108] width 234 height 31
drag, startPoint x: 841, startPoint y: 108, endPoint x: 821, endPoint y: 105, distance: 20.2
click at [819, 107] on div "06/2025" at bounding box center [924, 108] width 266 height 33
type input "09/2025"
click at [983, 546] on span "Save & Close" at bounding box center [1010, 548] width 69 height 14
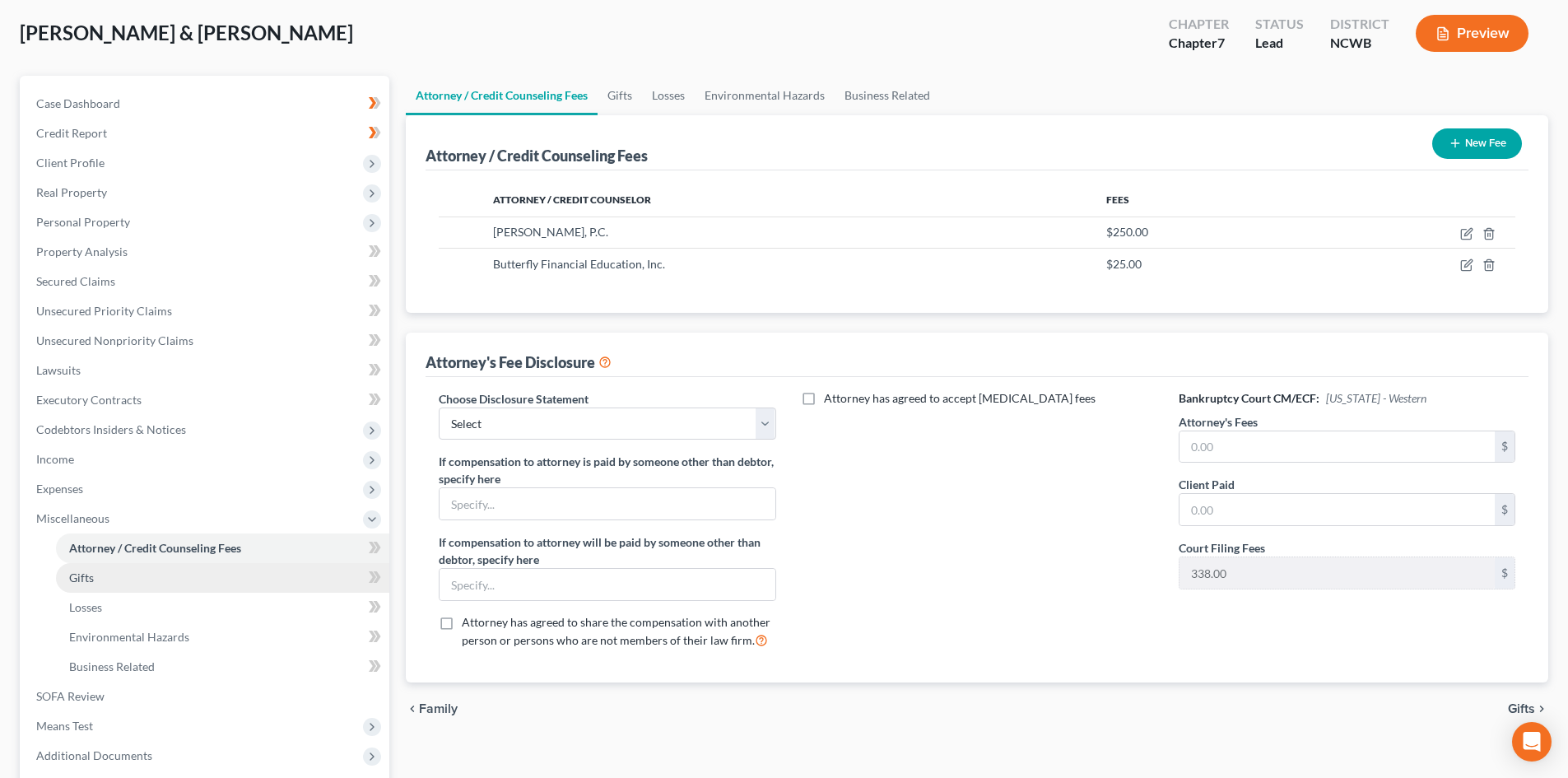
click at [119, 579] on link "Gifts" at bounding box center [222, 578] width 333 height 30
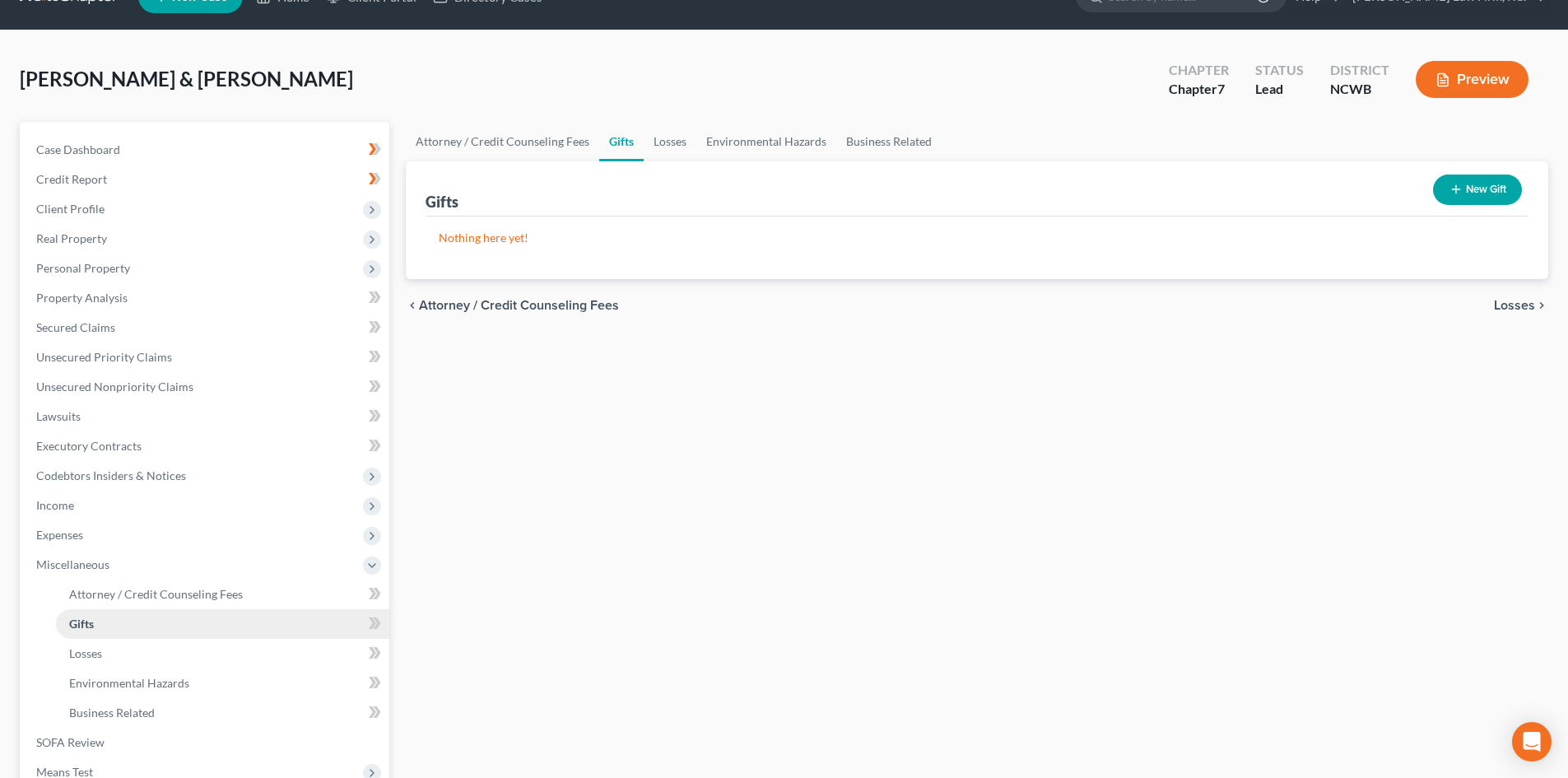
scroll to position [164, 0]
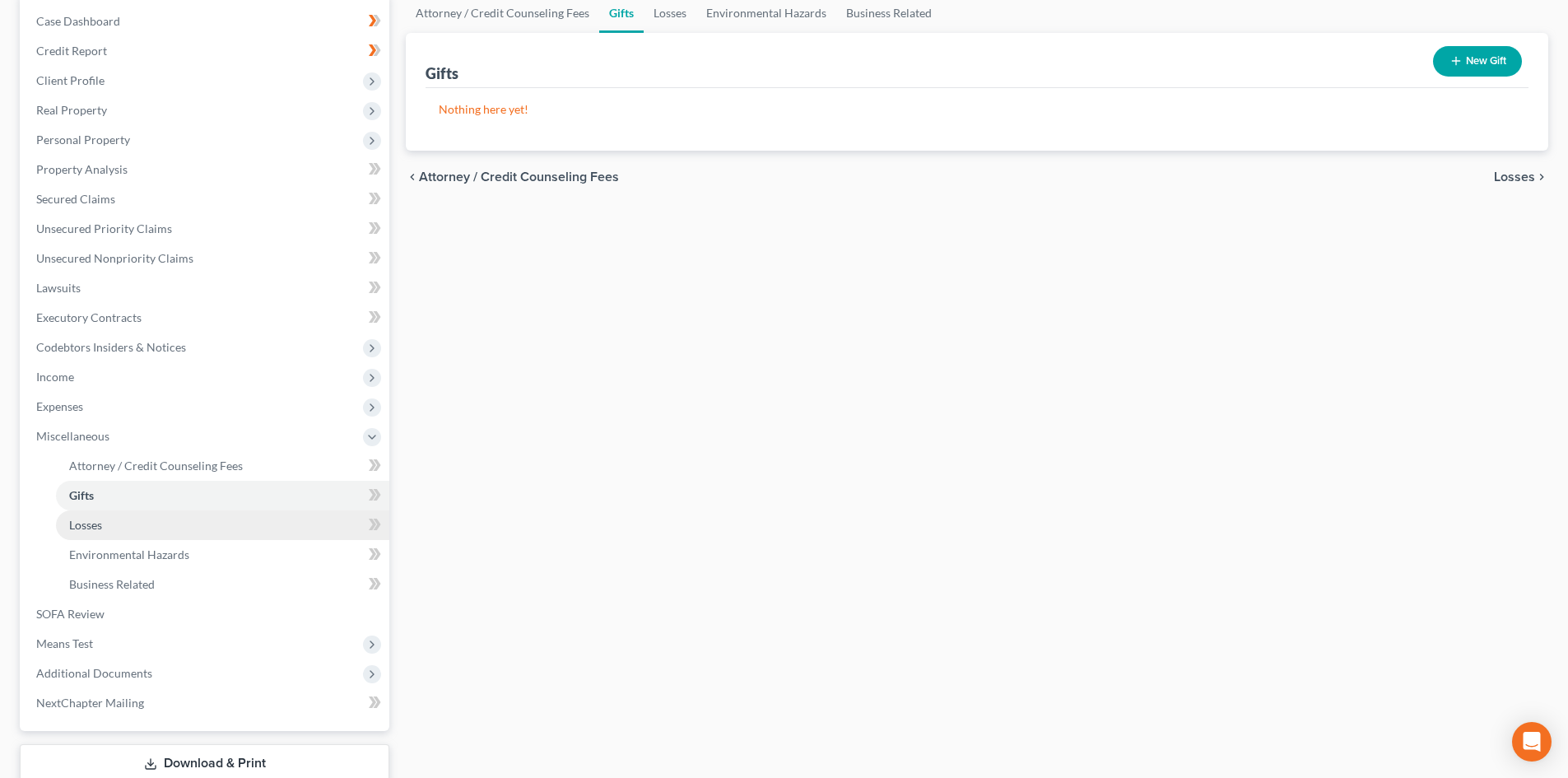
click at [108, 530] on link "Losses" at bounding box center [222, 525] width 333 height 30
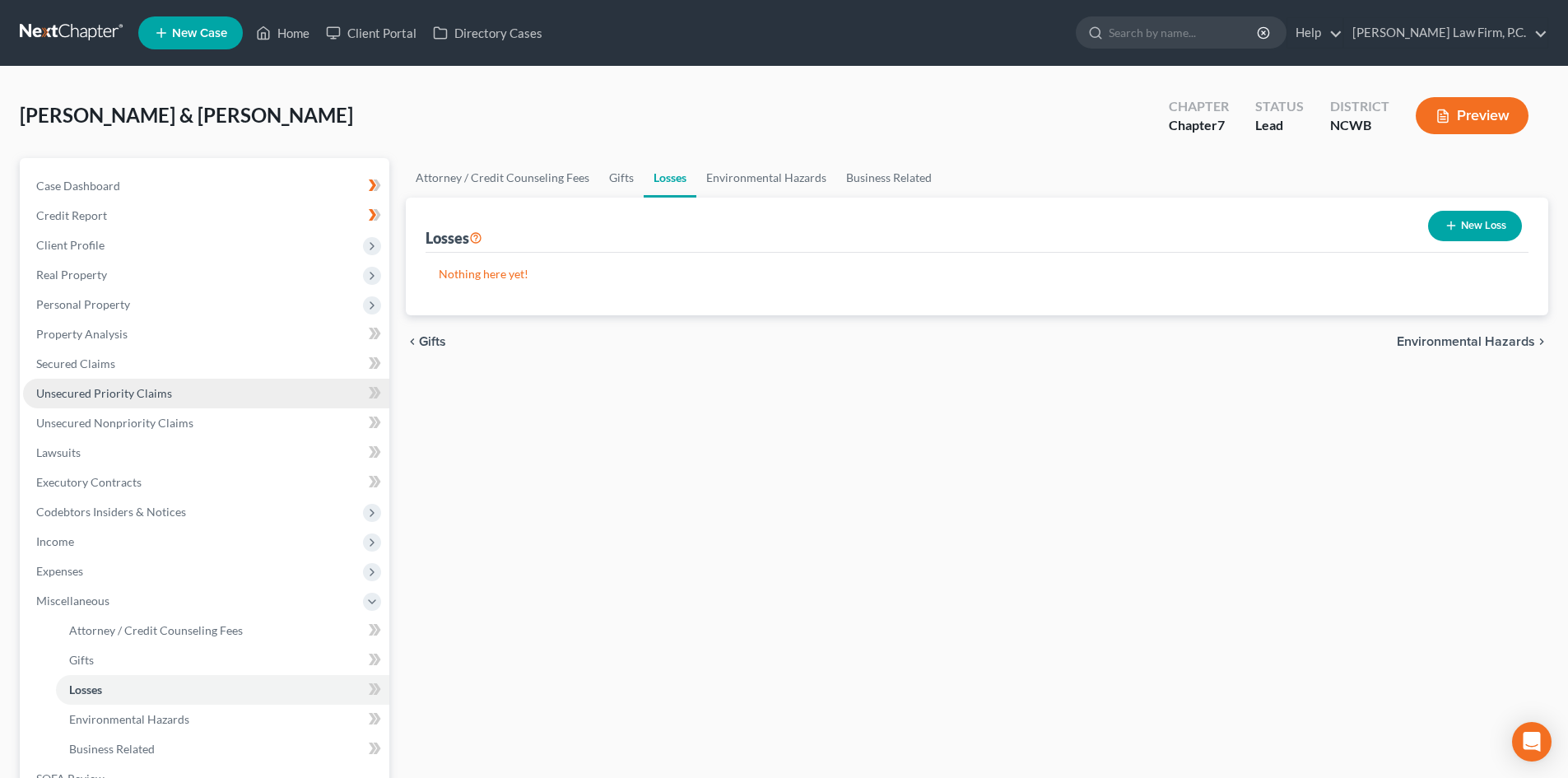
click at [187, 391] on link "Unsecured Priority Claims" at bounding box center [205, 393] width 366 height 30
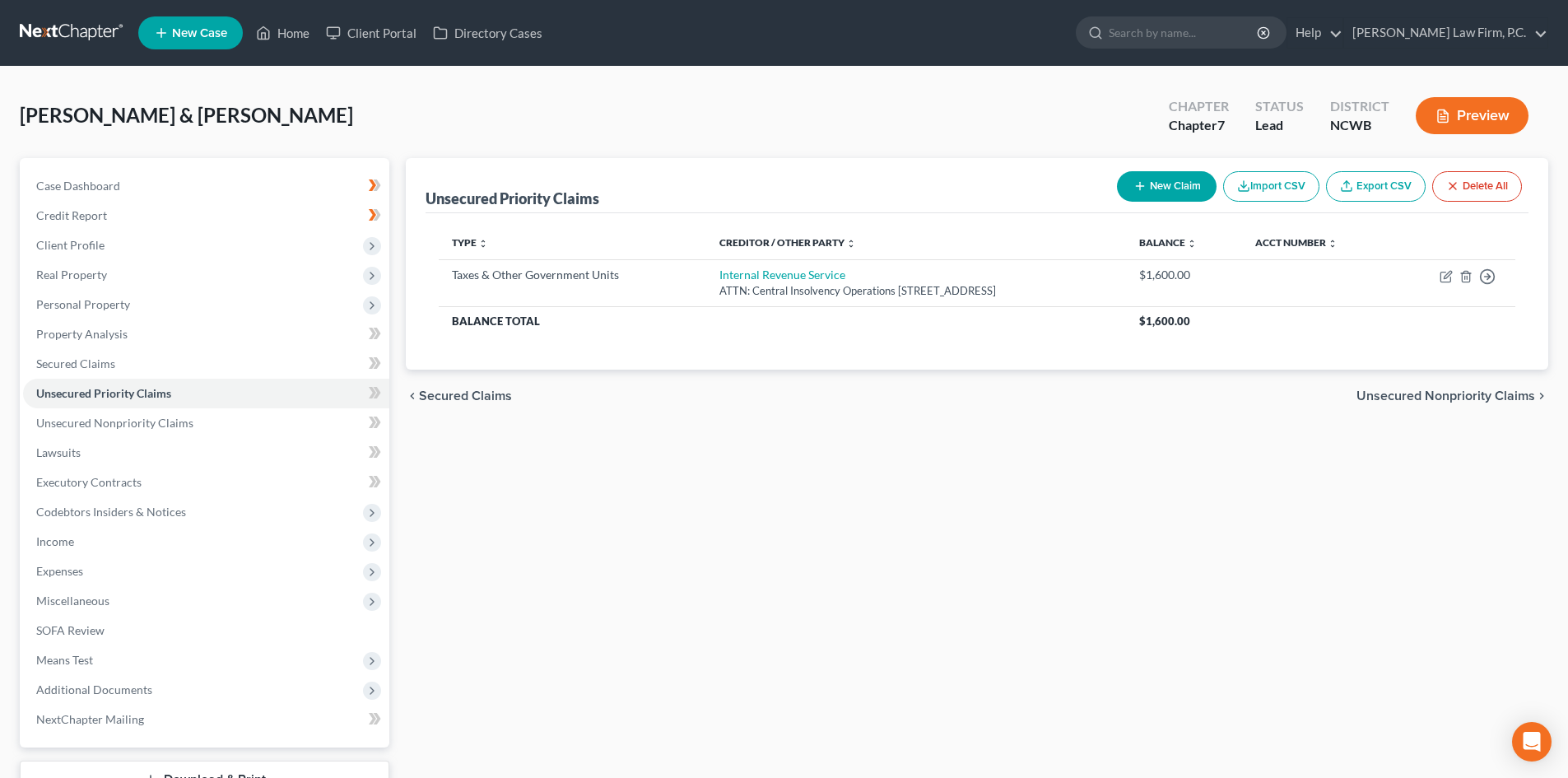
click at [23, 379] on link "Unsecured Priority Claims" at bounding box center [205, 393] width 366 height 30
click at [74, 540] on span "Income" at bounding box center [205, 542] width 366 height 30
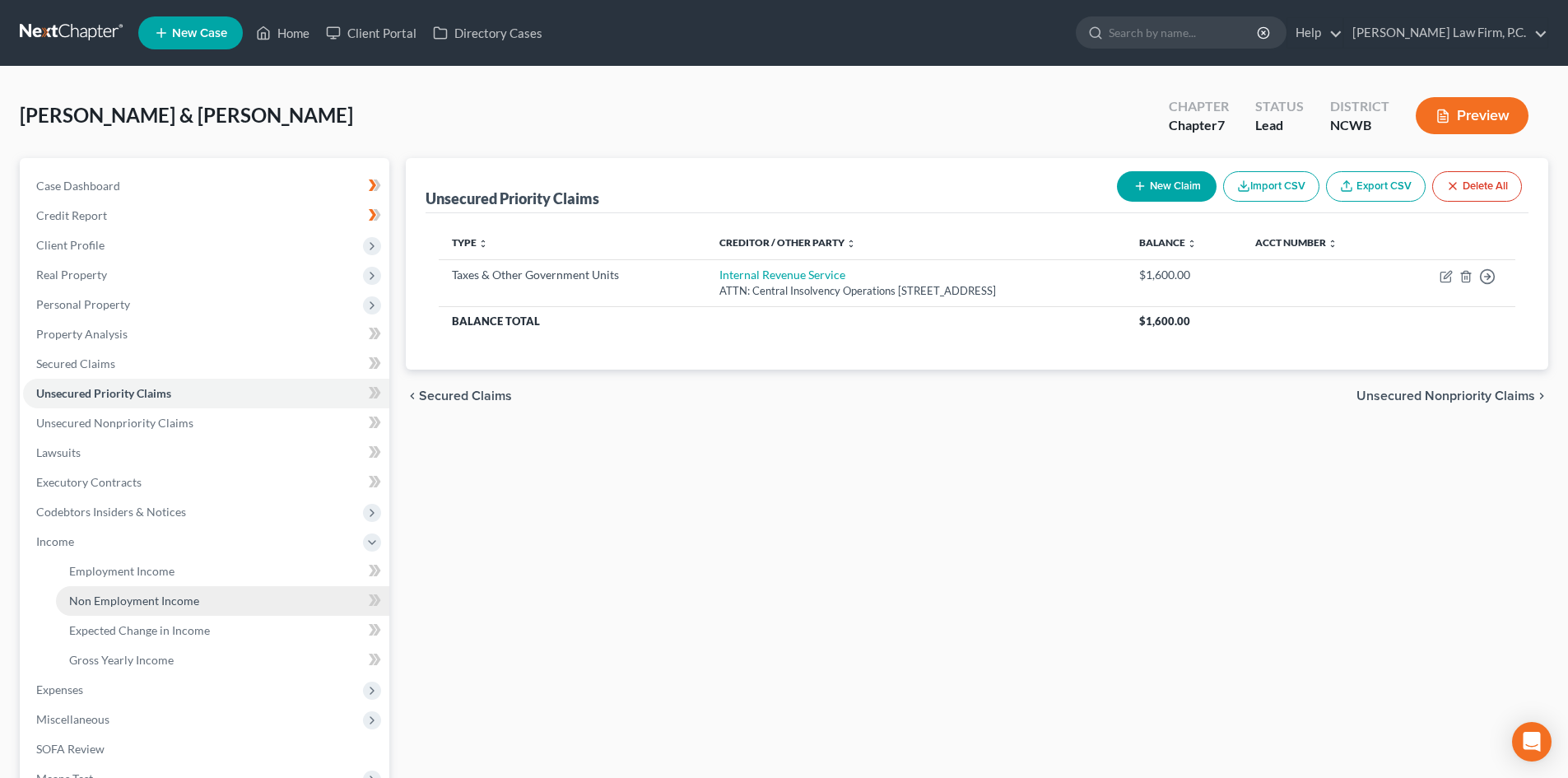
click at [191, 600] on span "Non Employment Income" at bounding box center [134, 601] width 130 height 14
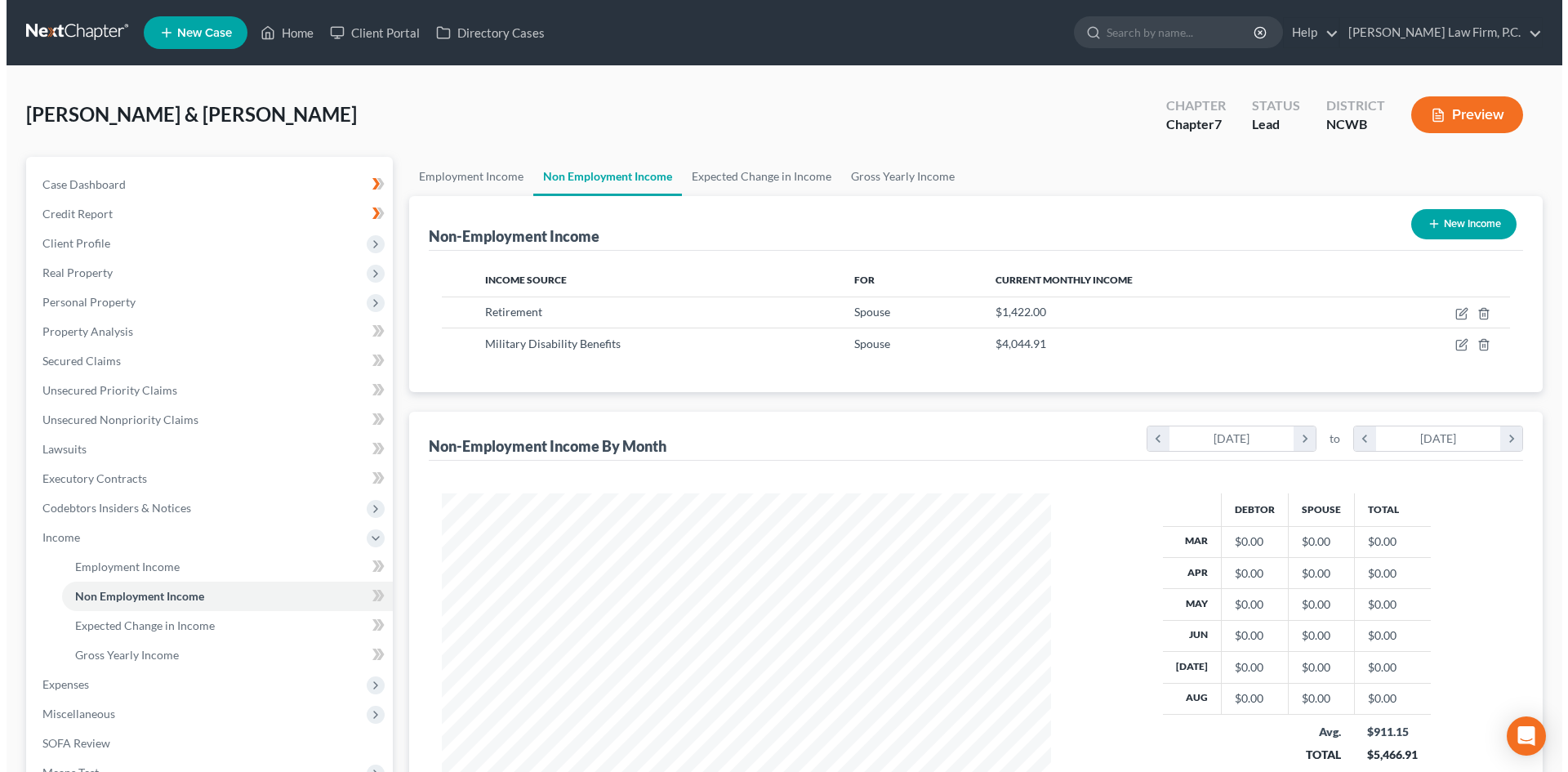
scroll to position [304, 642]
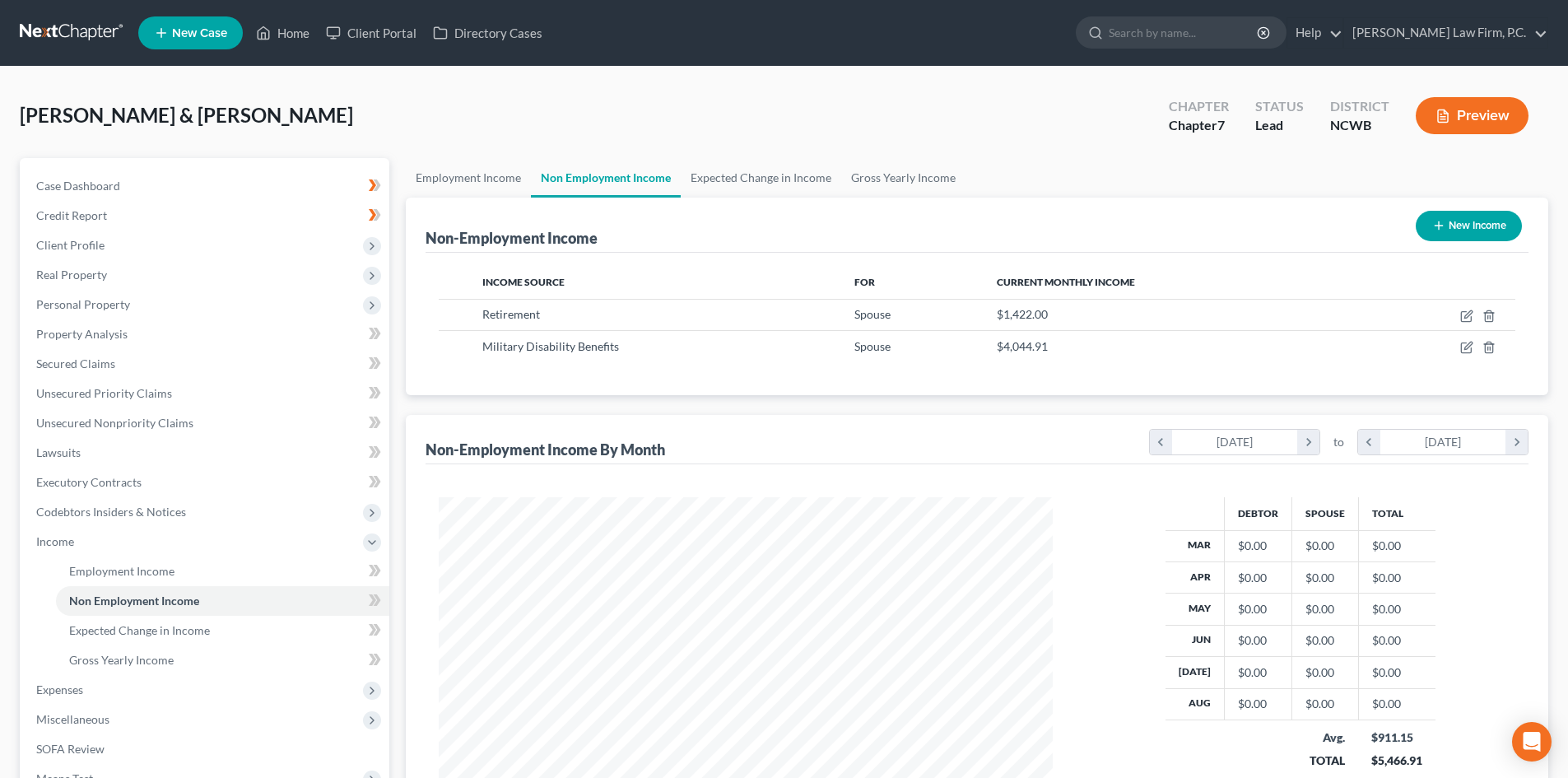
click at [1445, 243] on div "New Income" at bounding box center [1468, 226] width 120 height 44
click at [1455, 222] on button "New Income" at bounding box center [1468, 226] width 106 height 31
select select "0"
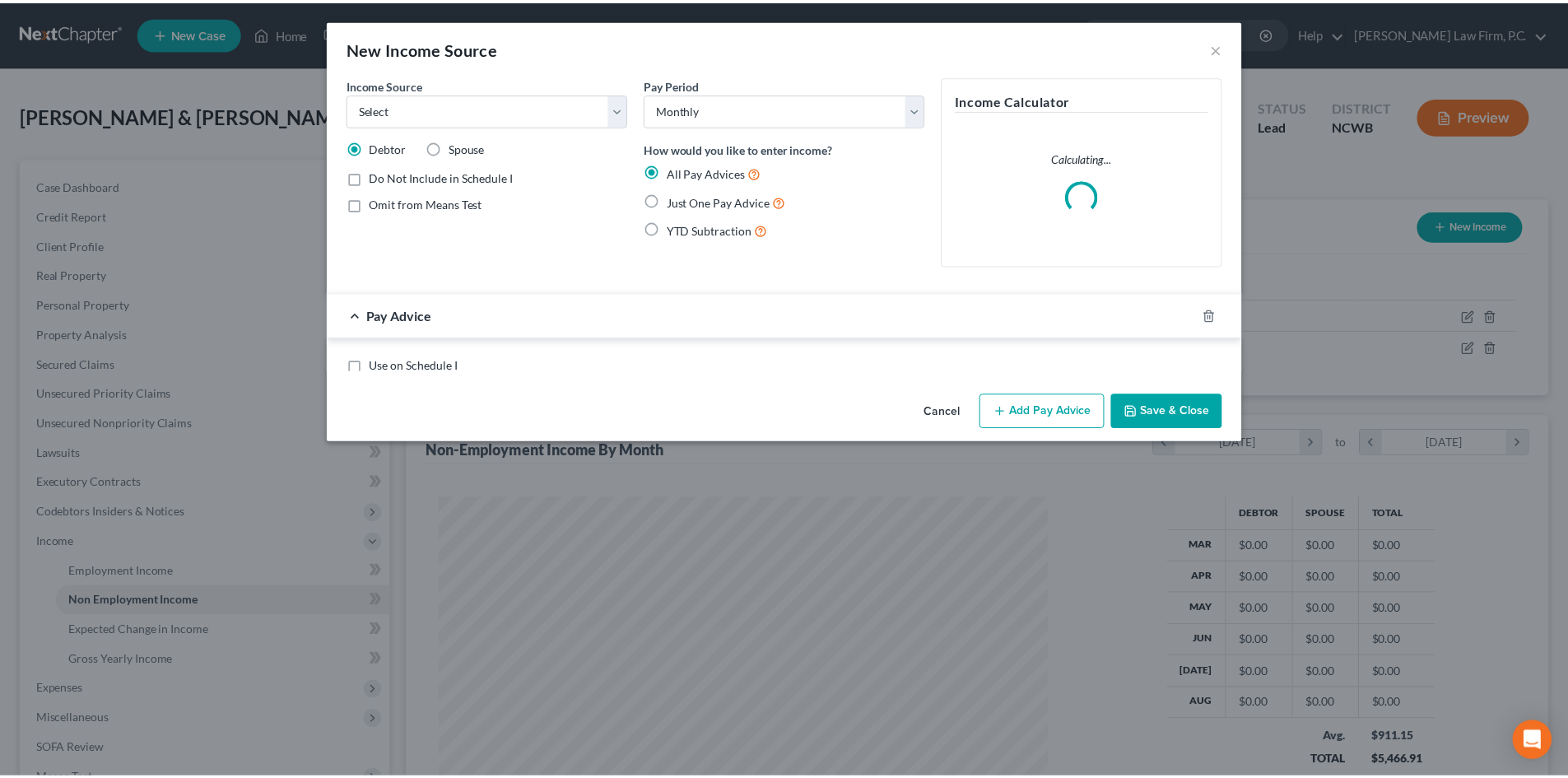
scroll to position [309, 653]
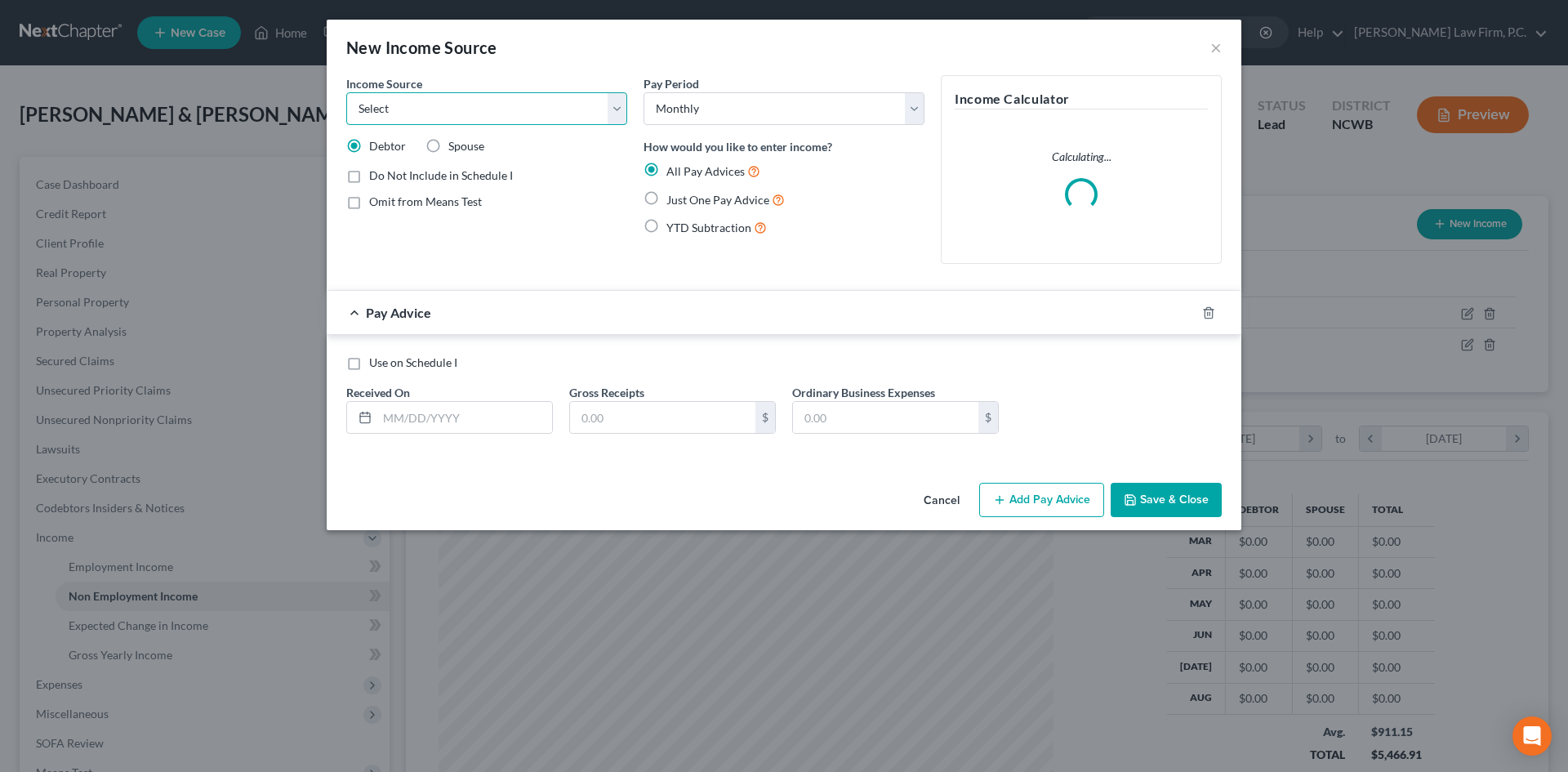
click at [617, 108] on select "Select Unemployment Disability (from employer) Pension Retirement Social Securi…" at bounding box center [487, 108] width 281 height 33
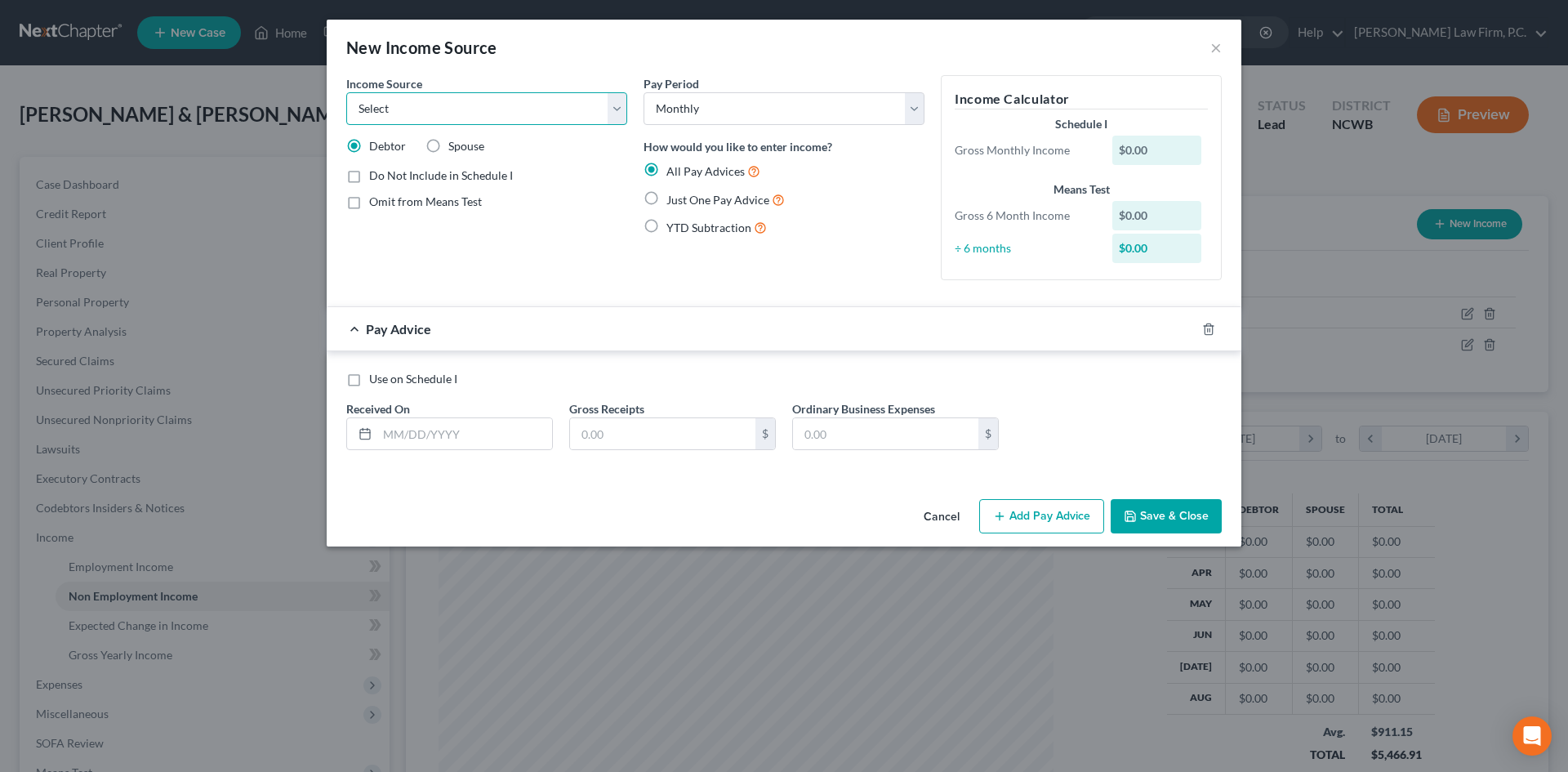
select select "8"
click at [346, 92] on select "Select Unemployment Disability (from employer) Pension Retirement Social Securi…" at bounding box center [487, 108] width 281 height 33
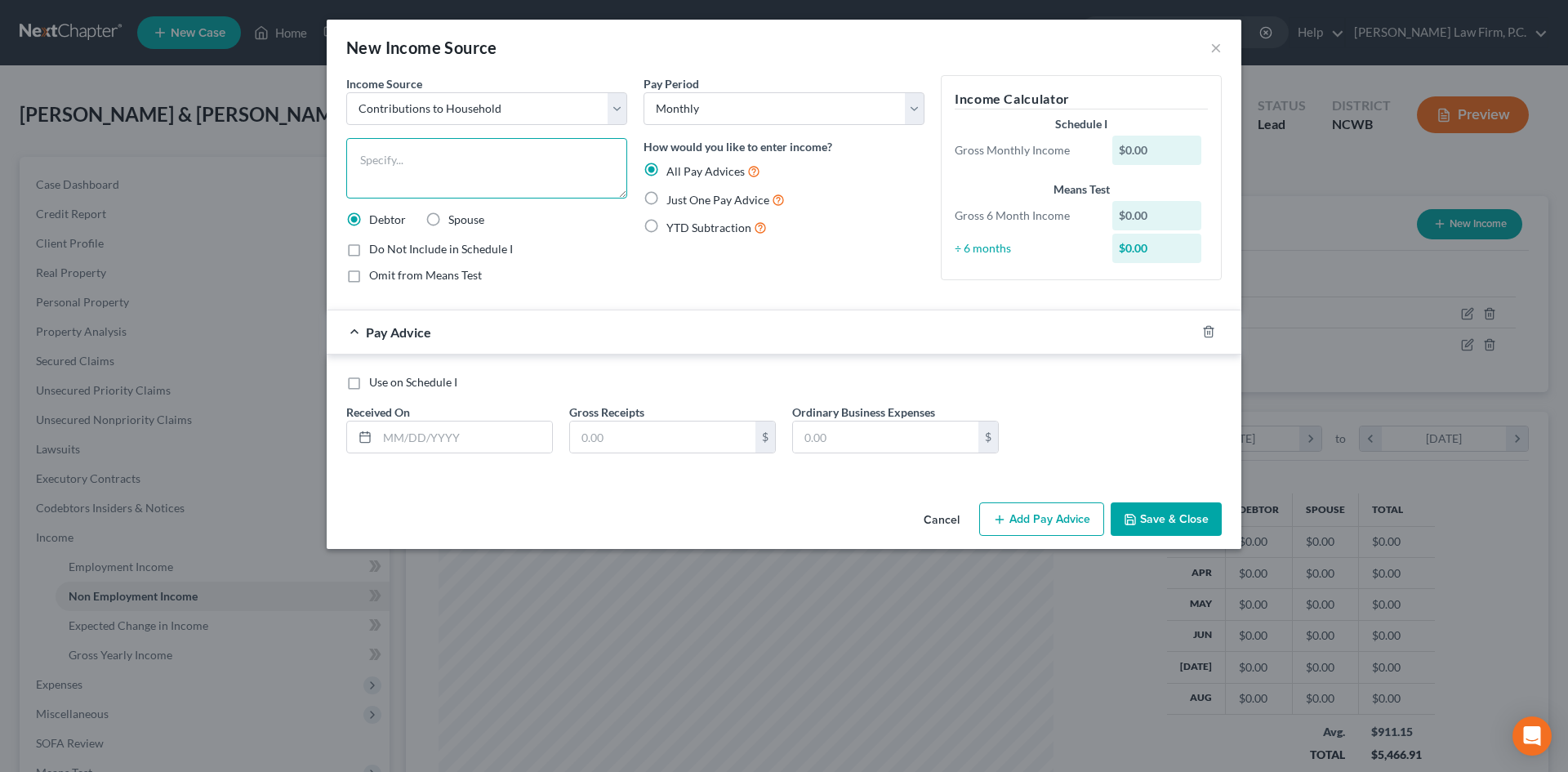
click at [482, 167] on textarea at bounding box center [487, 168] width 281 height 61
type textarea "[PERSON_NAME]'s Mom's Contribution"
click at [636, 435] on input "text" at bounding box center [663, 437] width 186 height 31
type input "575"
click at [444, 431] on input "text" at bounding box center [465, 437] width 175 height 31
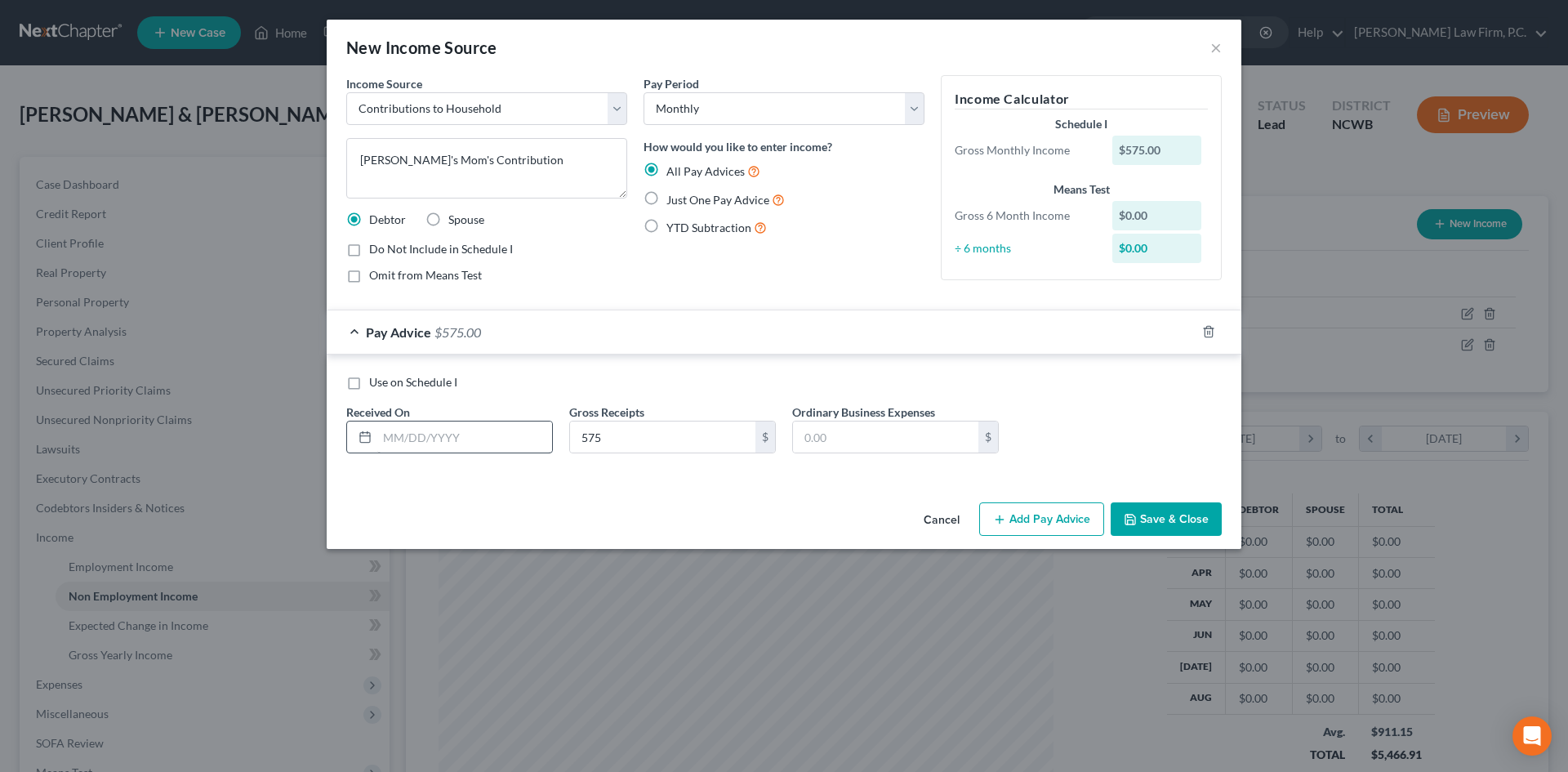
drag, startPoint x: 356, startPoint y: 383, endPoint x: 377, endPoint y: 429, distance: 50.6
click at [369, 383] on label "Use on Schedule I" at bounding box center [414, 382] width 88 height 16
click at [376, 383] on input "Use on Schedule I" at bounding box center [381, 379] width 10 height 10
checkbox input "true"
click at [397, 437] on input "text" at bounding box center [465, 437] width 175 height 31
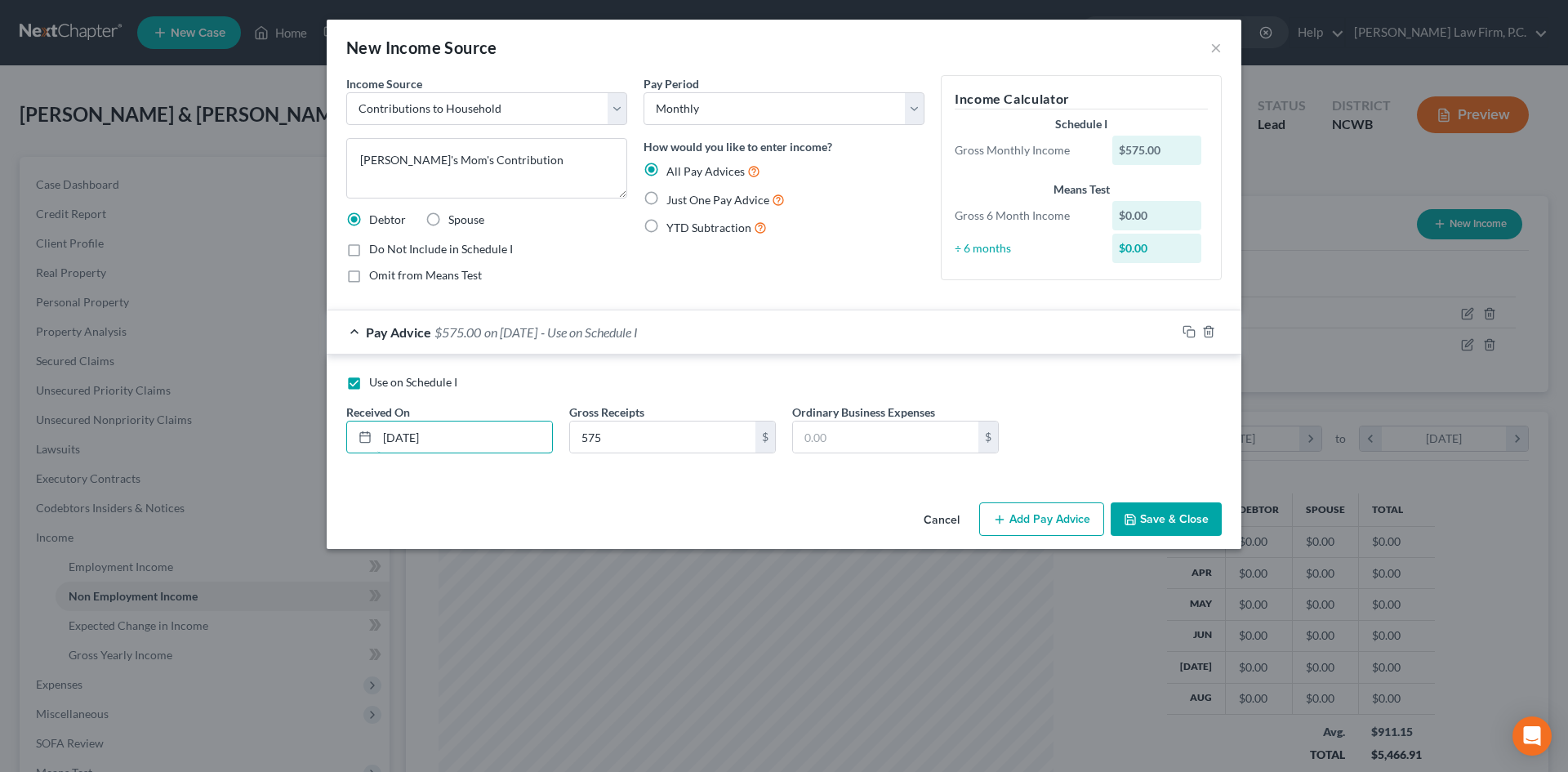
type input "[DATE]"
click at [1195, 511] on button "Save & Close" at bounding box center [1166, 520] width 111 height 35
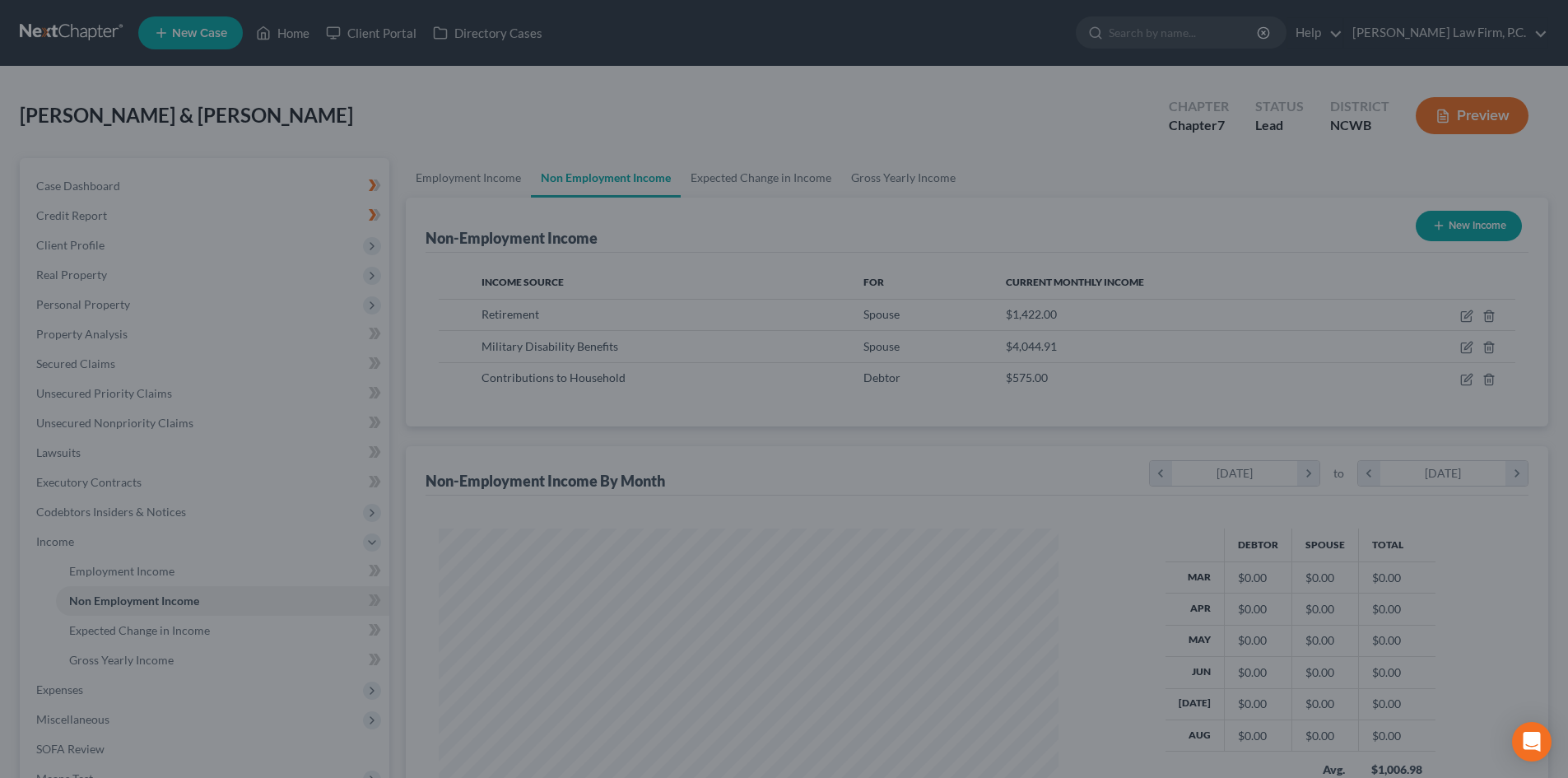
scroll to position [822803, 822338]
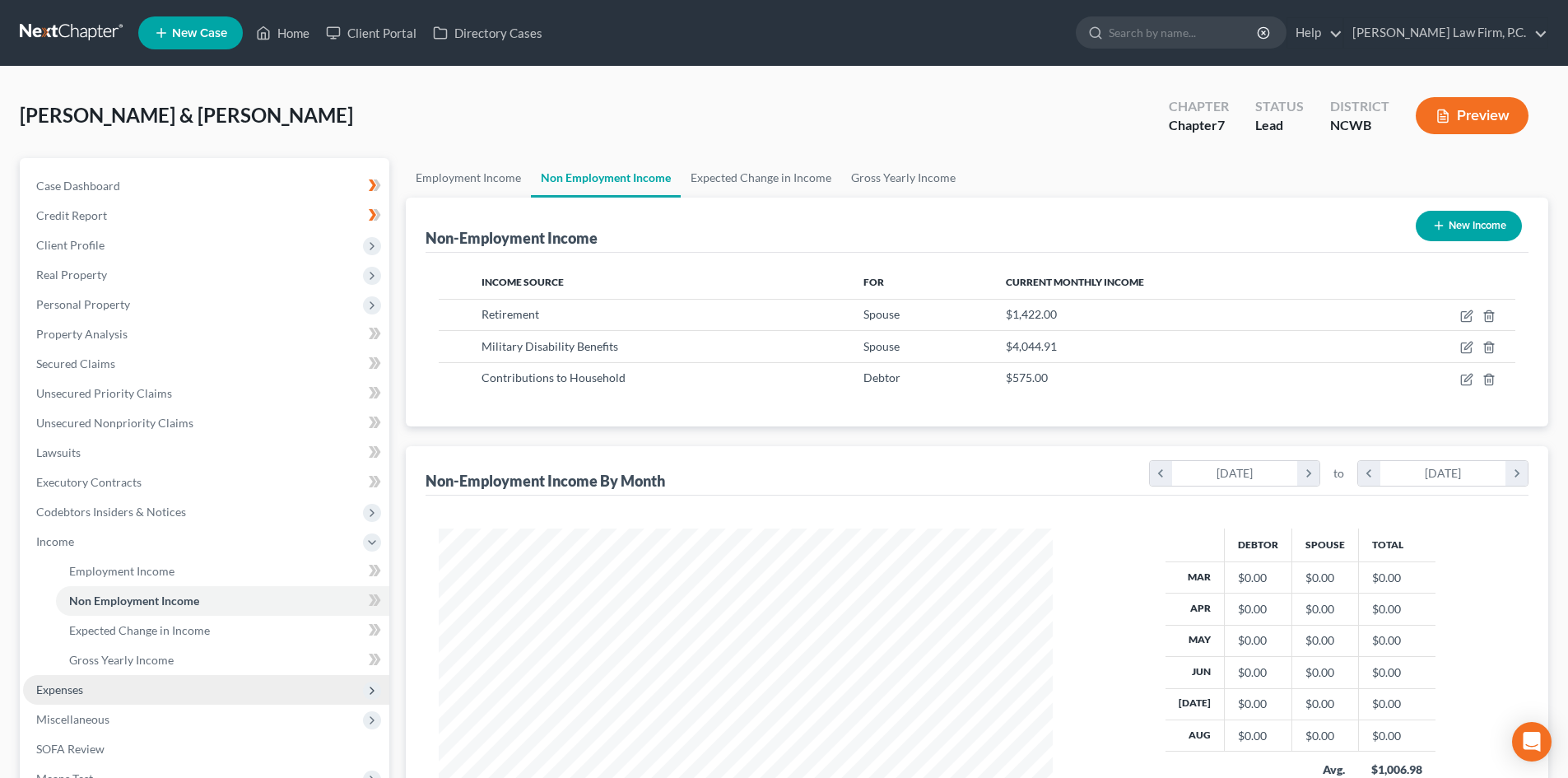
click at [85, 695] on span "Expenses" at bounding box center [205, 690] width 366 height 30
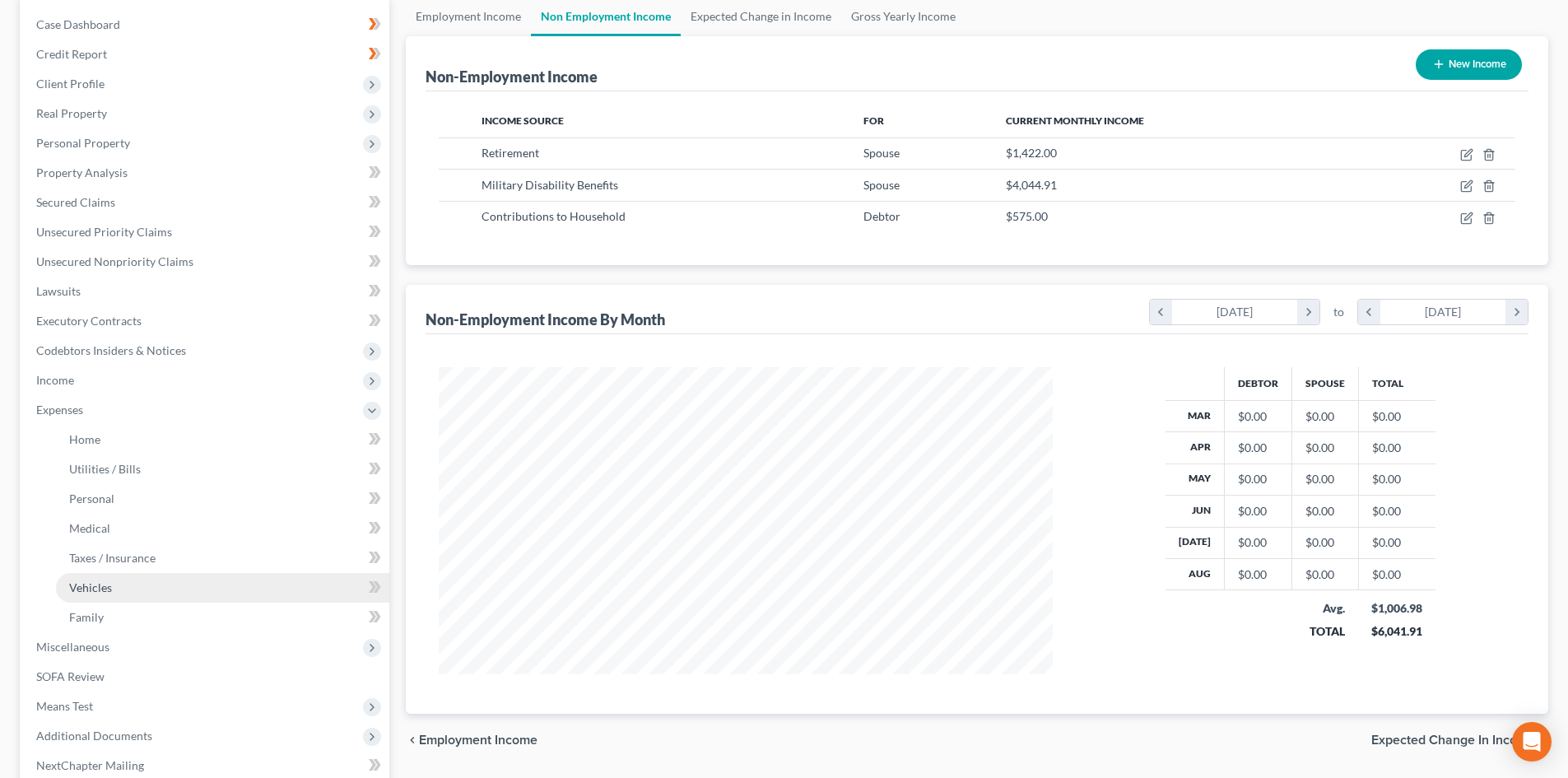
scroll to position [164, 0]
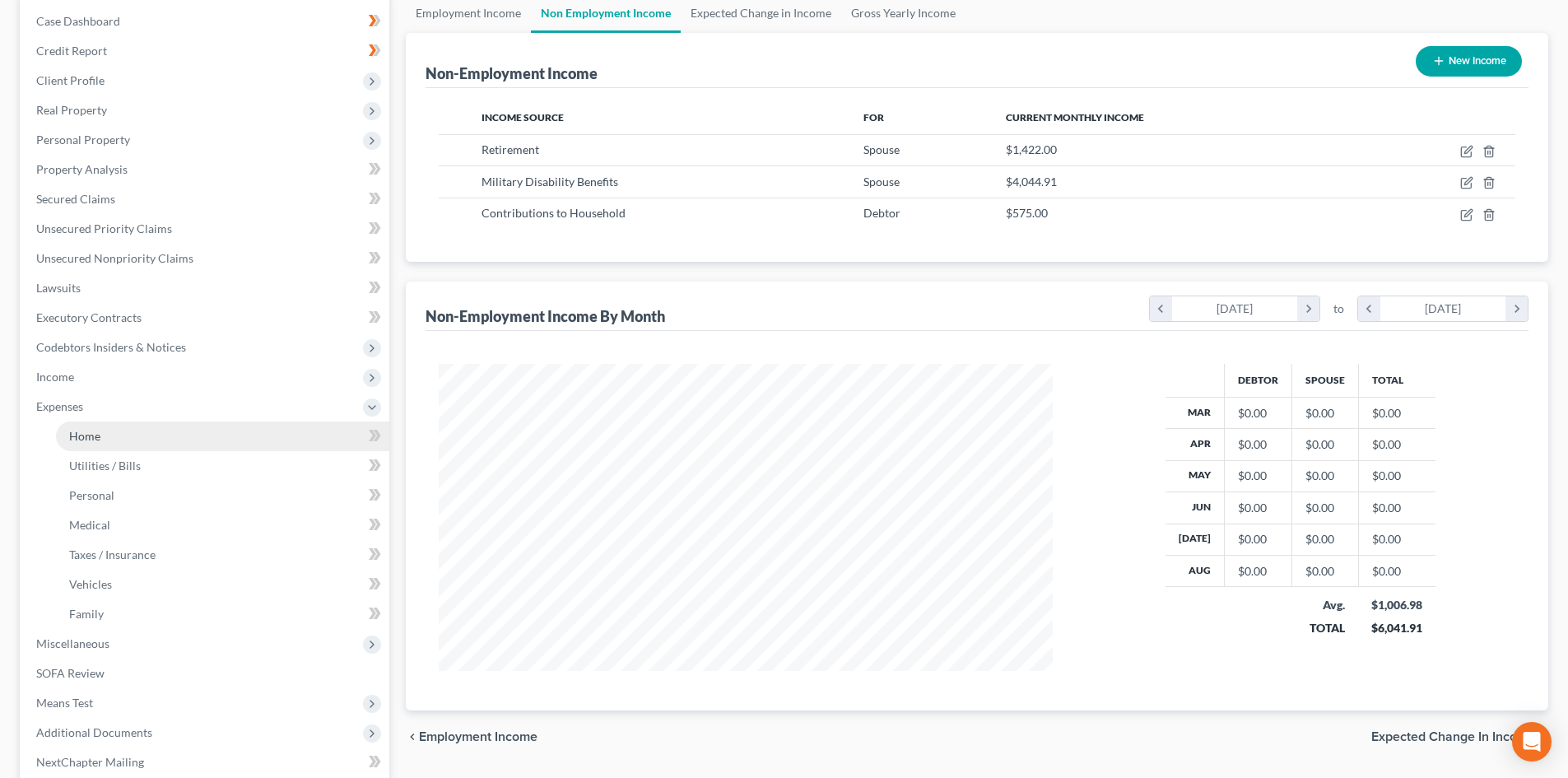
click at [135, 439] on link "Home" at bounding box center [222, 436] width 333 height 30
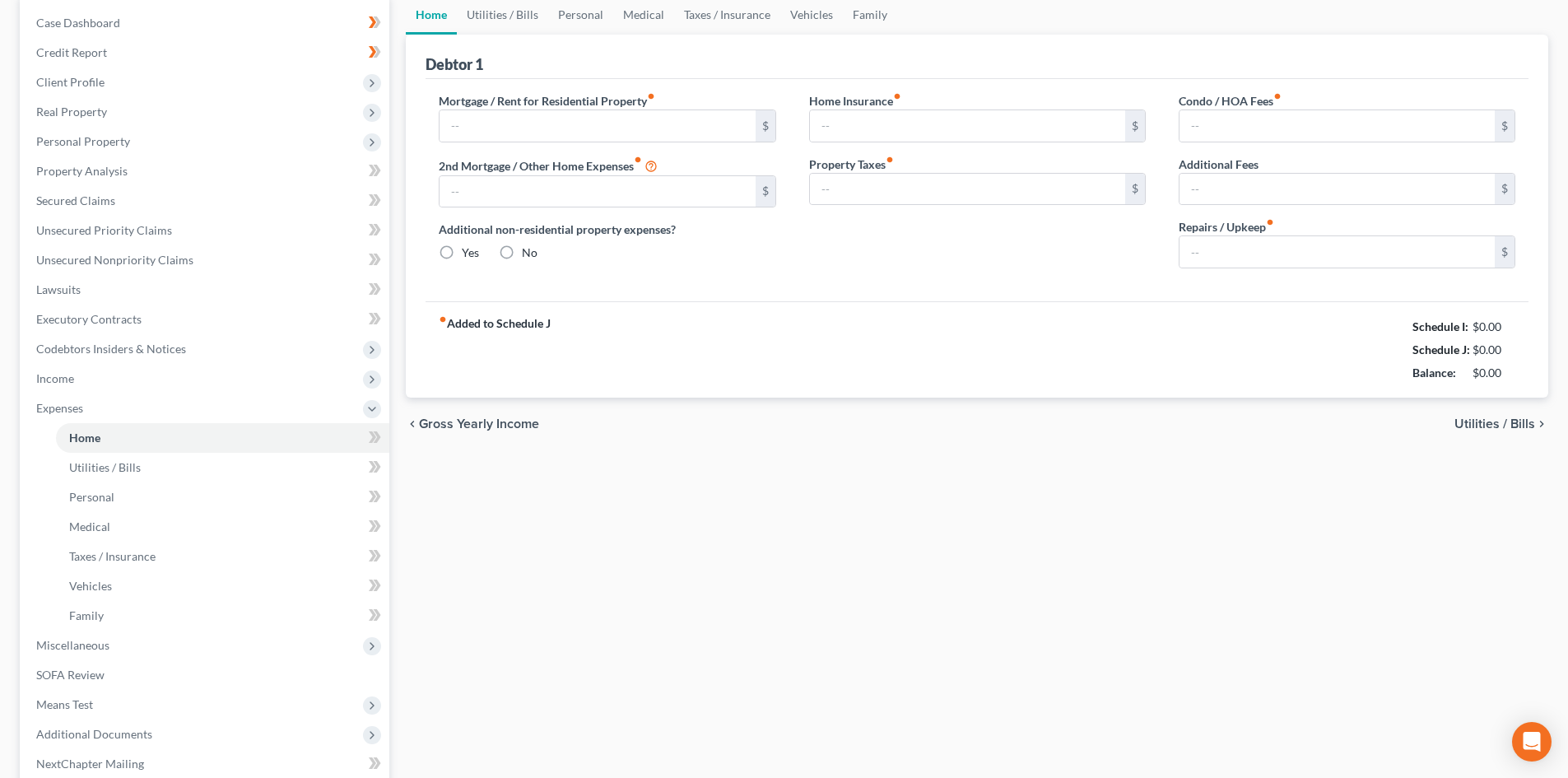
type input "780.00"
type input "0.00"
radio input "true"
type input "0.00"
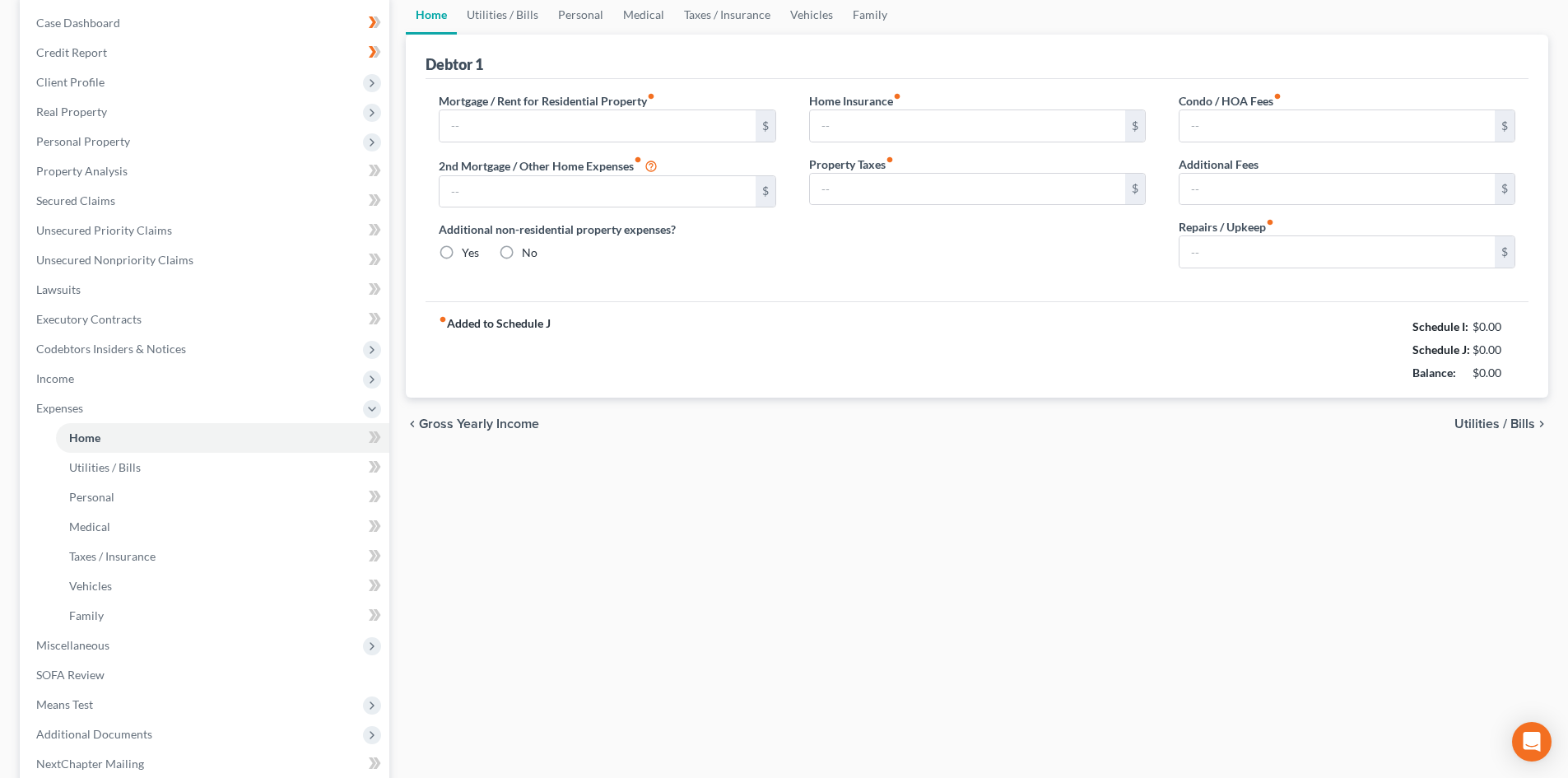
type input "0.00"
type input "250.00"
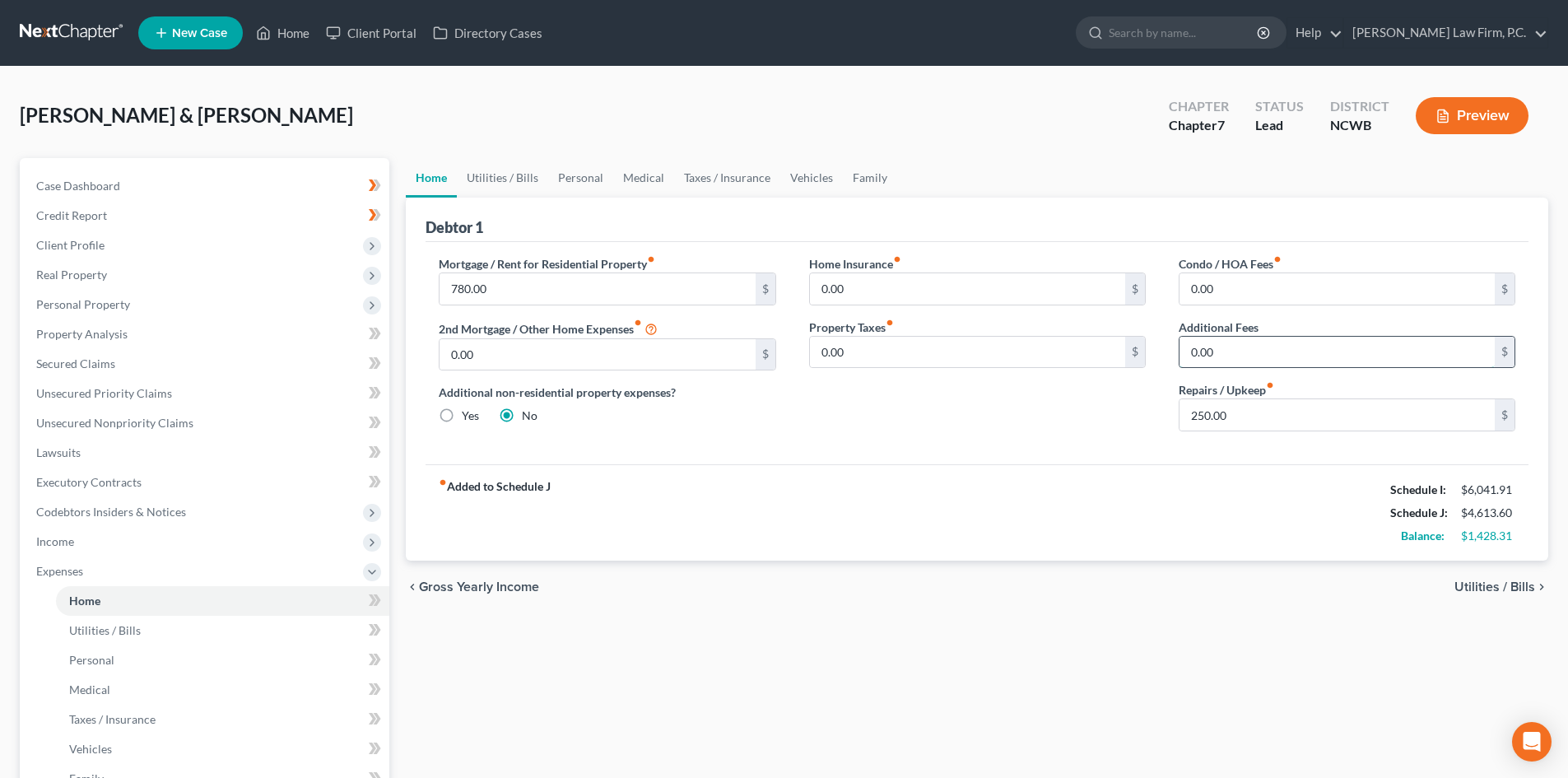
click at [1245, 352] on input "0.00" at bounding box center [1336, 352] width 316 height 31
type input "1"
click at [867, 175] on link "Family" at bounding box center [870, 177] width 54 height 39
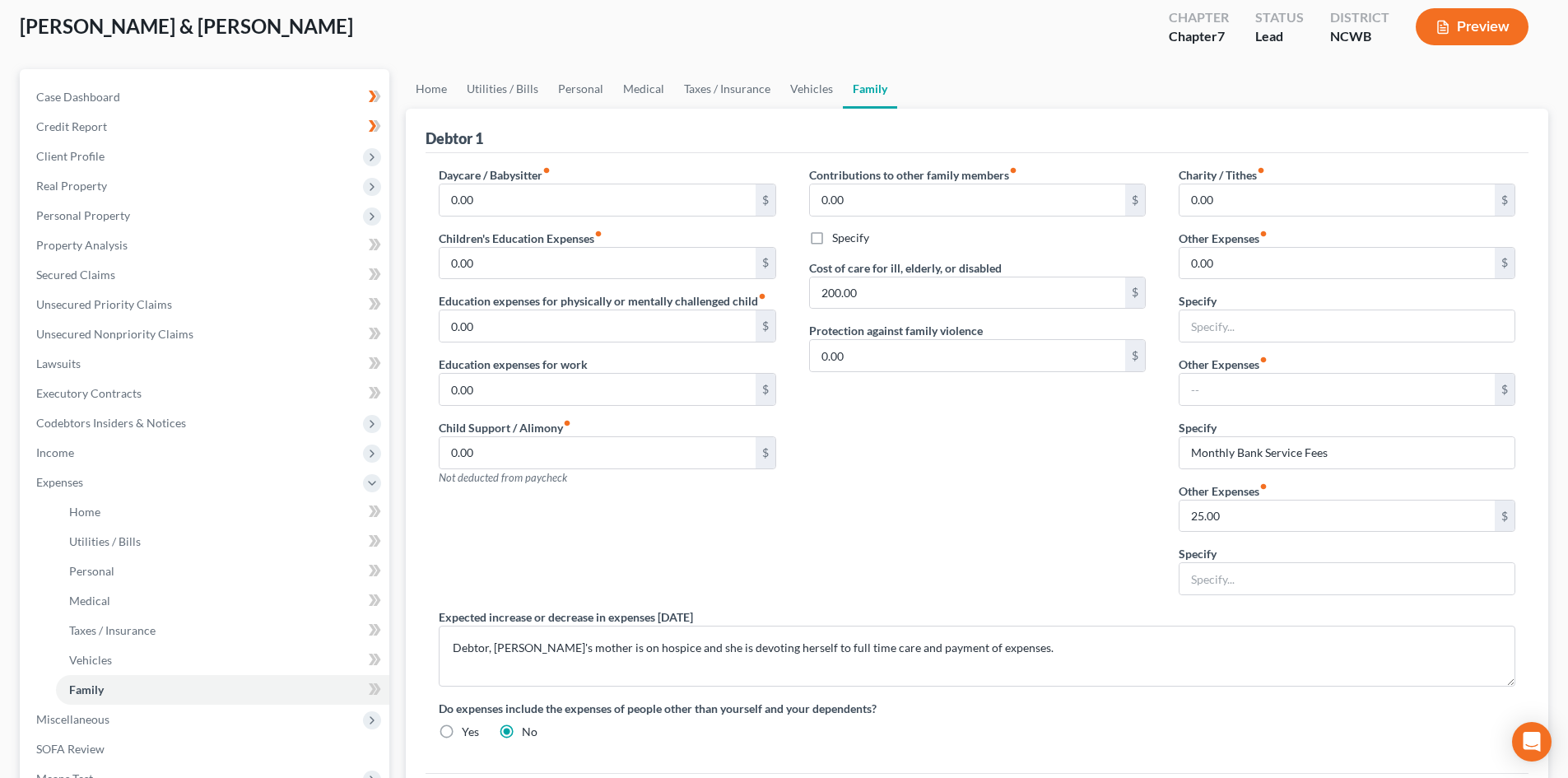
scroll to position [82, 0]
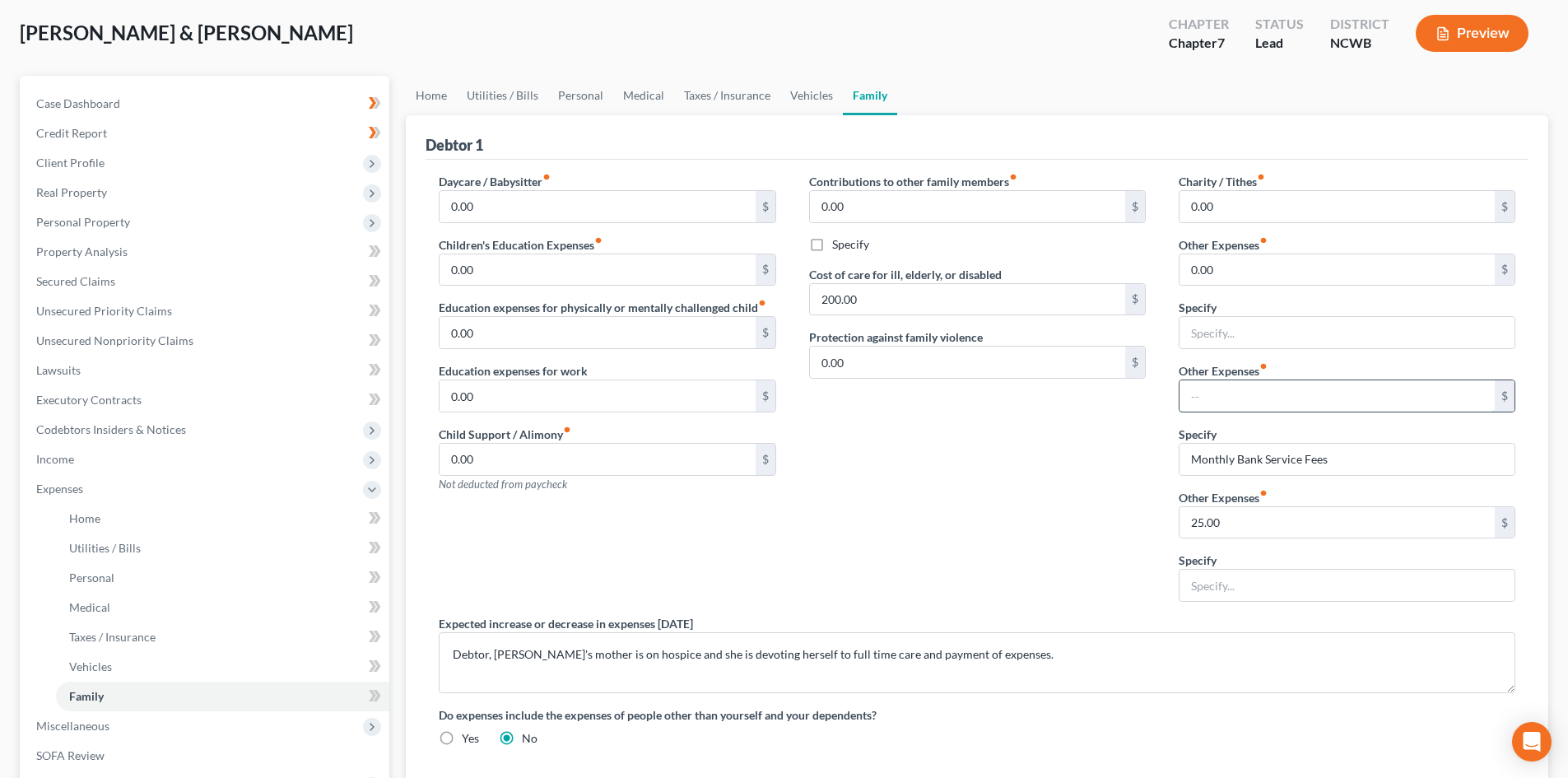
click at [1233, 397] on input "text" at bounding box center [1336, 396] width 316 height 31
type input "0"
click at [1231, 323] on input "text" at bounding box center [1346, 333] width 335 height 31
type input "Lawncare"
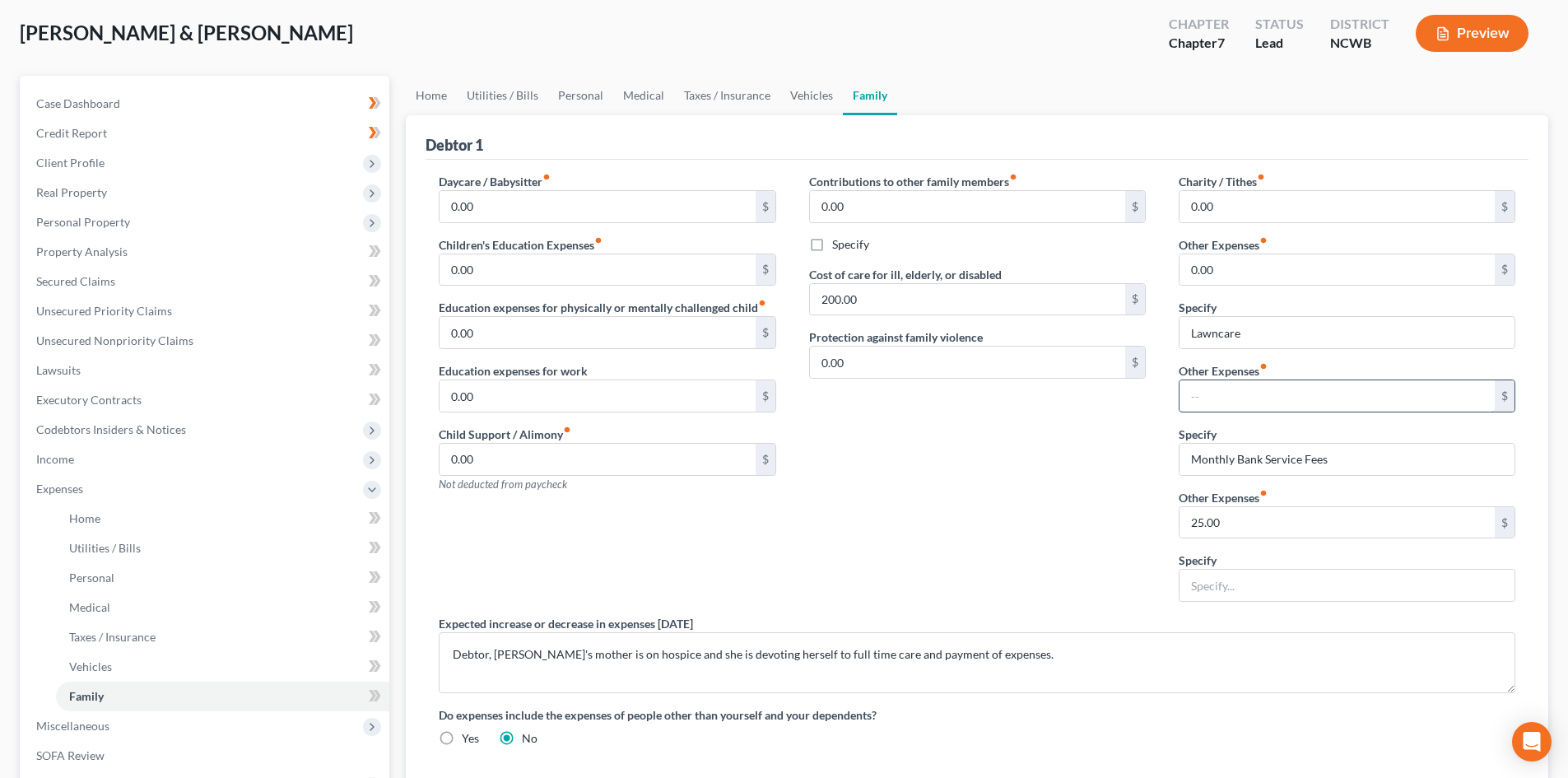
click at [1268, 395] on input "text" at bounding box center [1336, 396] width 316 height 31
type input "105.00"
click at [1324, 324] on input "Lawncare" at bounding box center [1346, 333] width 335 height 31
type input "Lawncare & Maintenance"
click at [1036, 430] on div "Contributions to other family members fiber_manual_record 0.00 $ Specify Cost o…" at bounding box center [977, 394] width 370 height 442
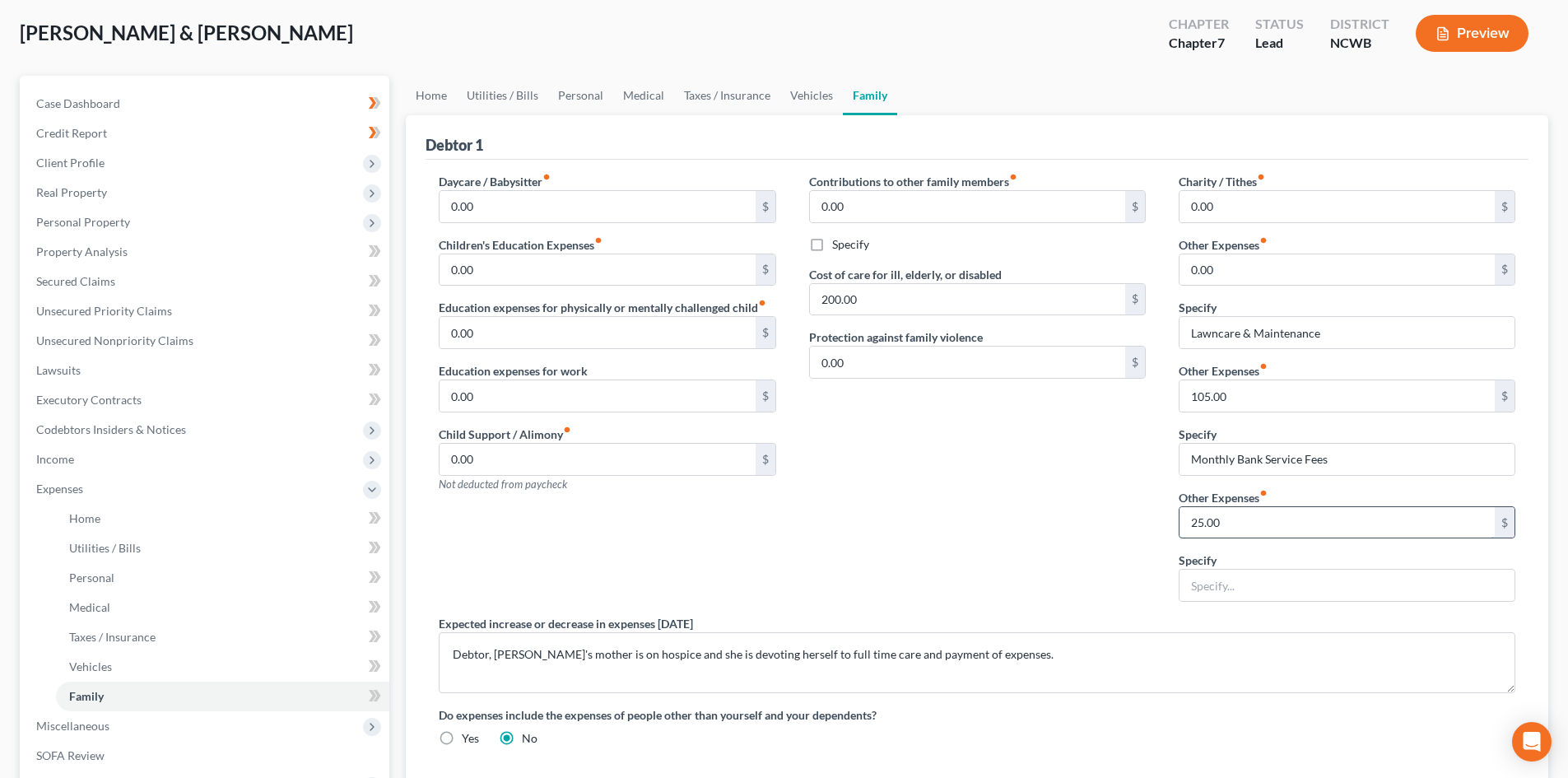
click at [1191, 533] on input "25.00" at bounding box center [1336, 523] width 316 height 31
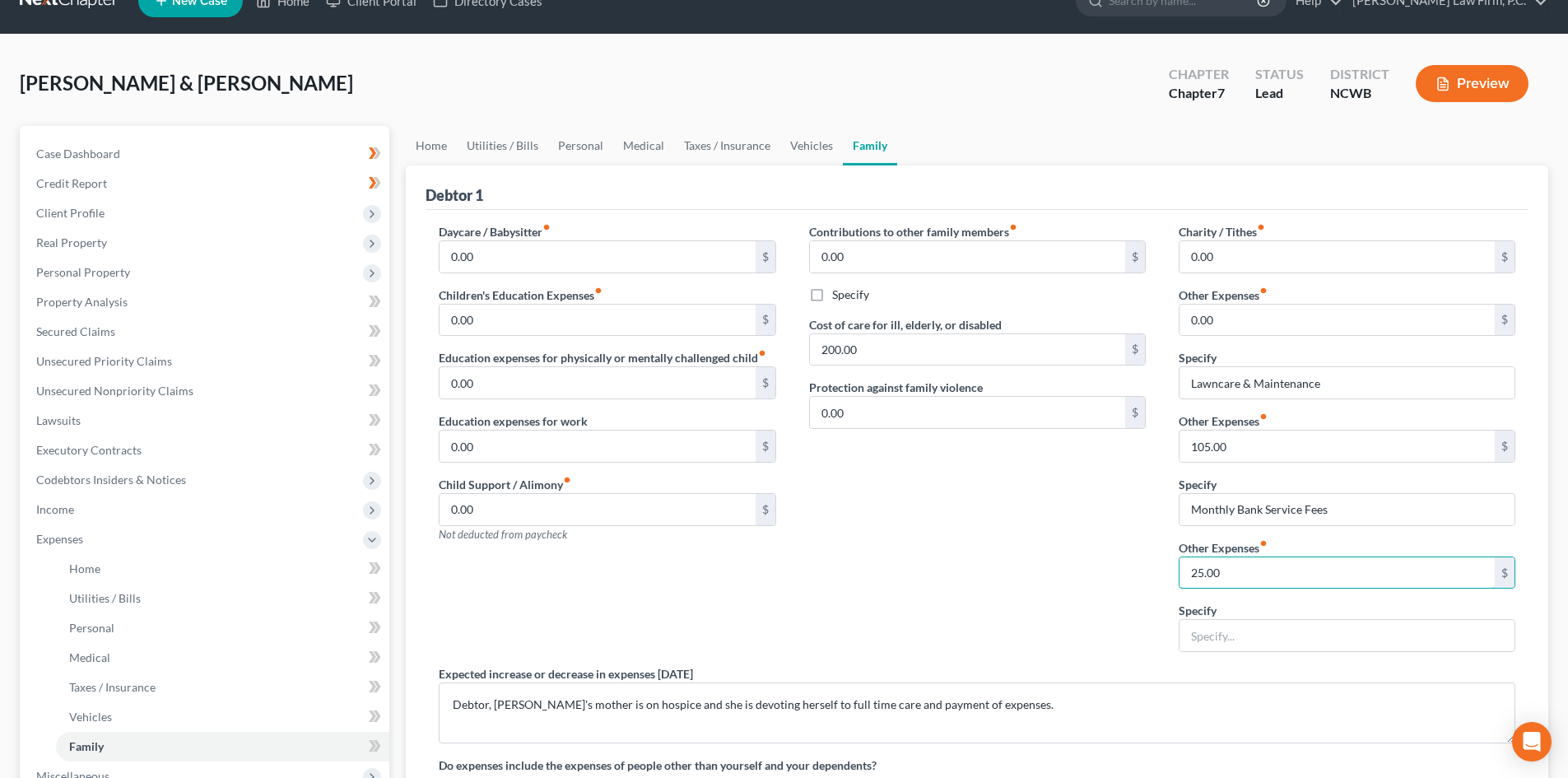
scroll to position [0, 0]
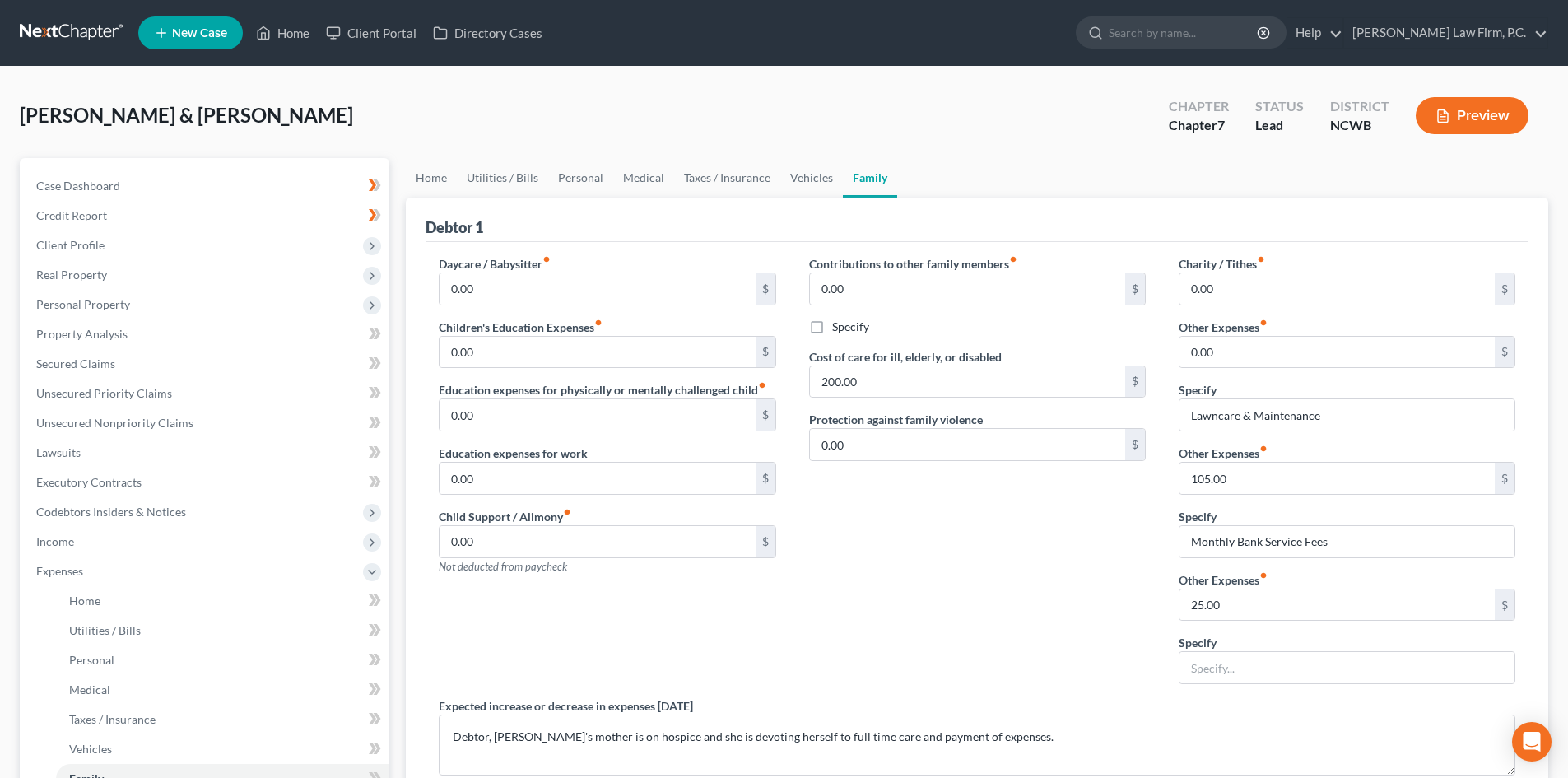
click at [950, 570] on div "Contributions to other family members fiber_manual_record 0.00 $ Specify Cost o…" at bounding box center [977, 476] width 370 height 442
click at [419, 170] on link "Home" at bounding box center [431, 177] width 51 height 39
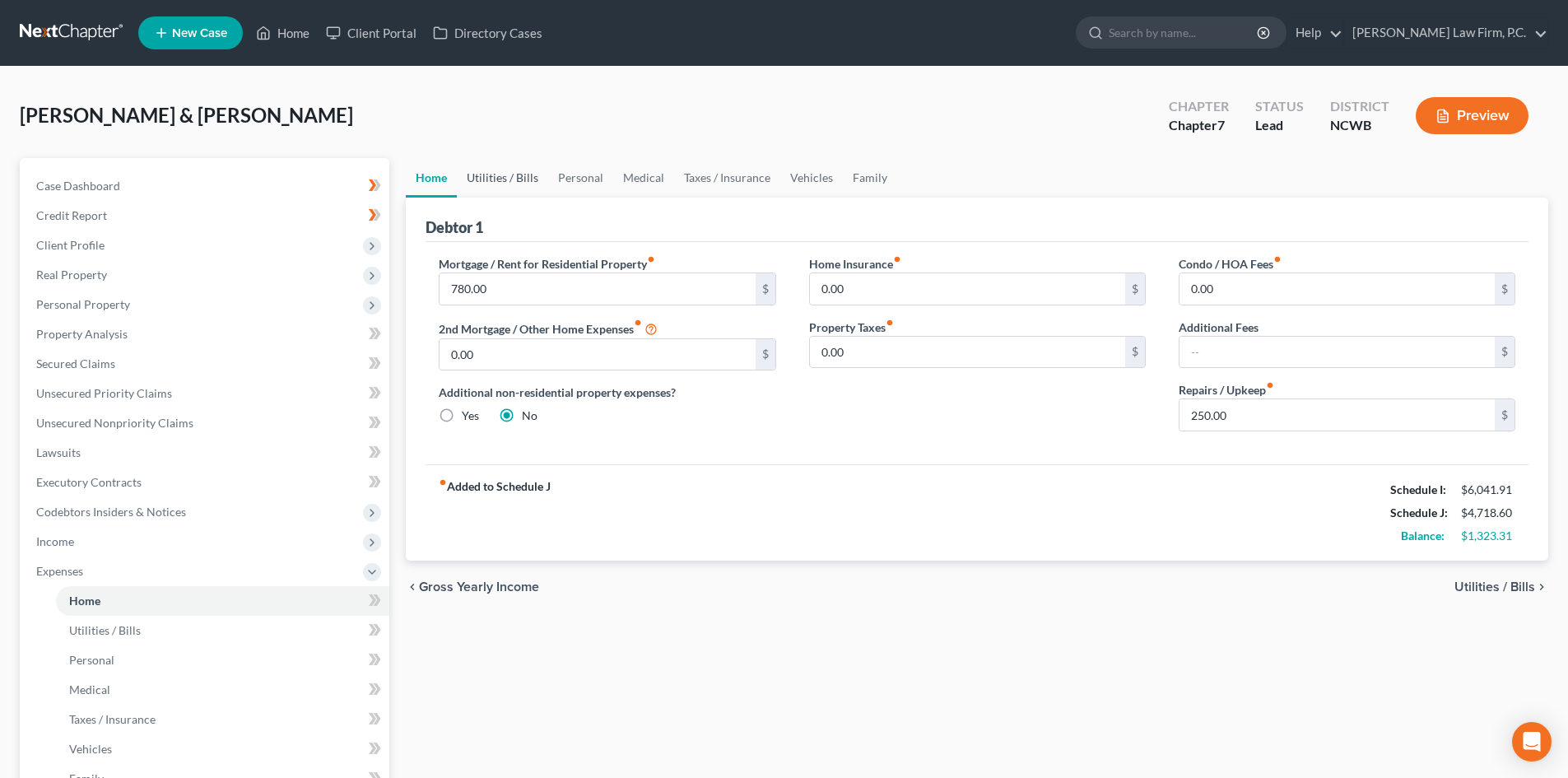
click at [498, 181] on link "Utilities / Bills" at bounding box center [503, 177] width 92 height 39
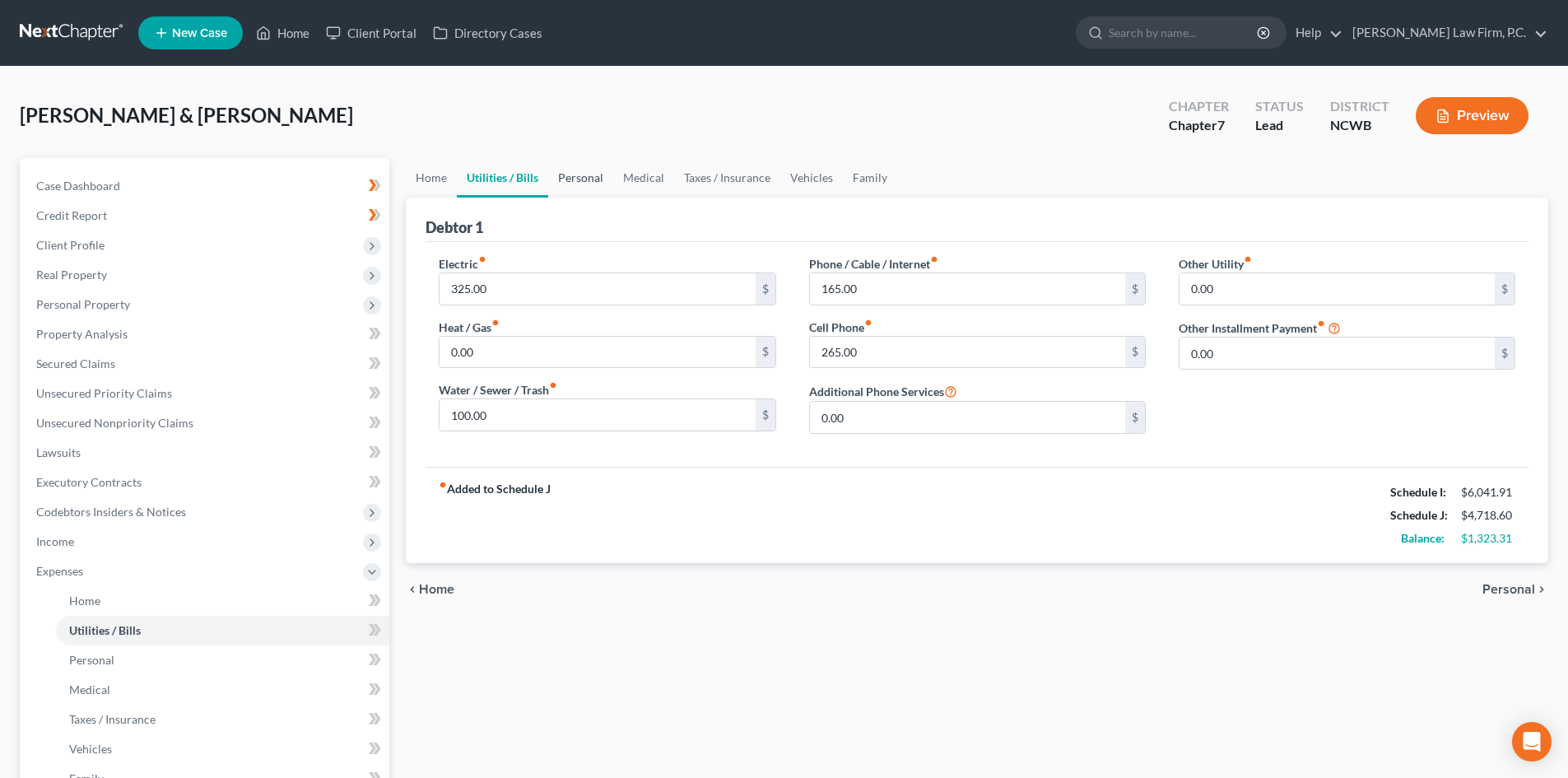
click at [586, 183] on link "Personal" at bounding box center [580, 177] width 65 height 39
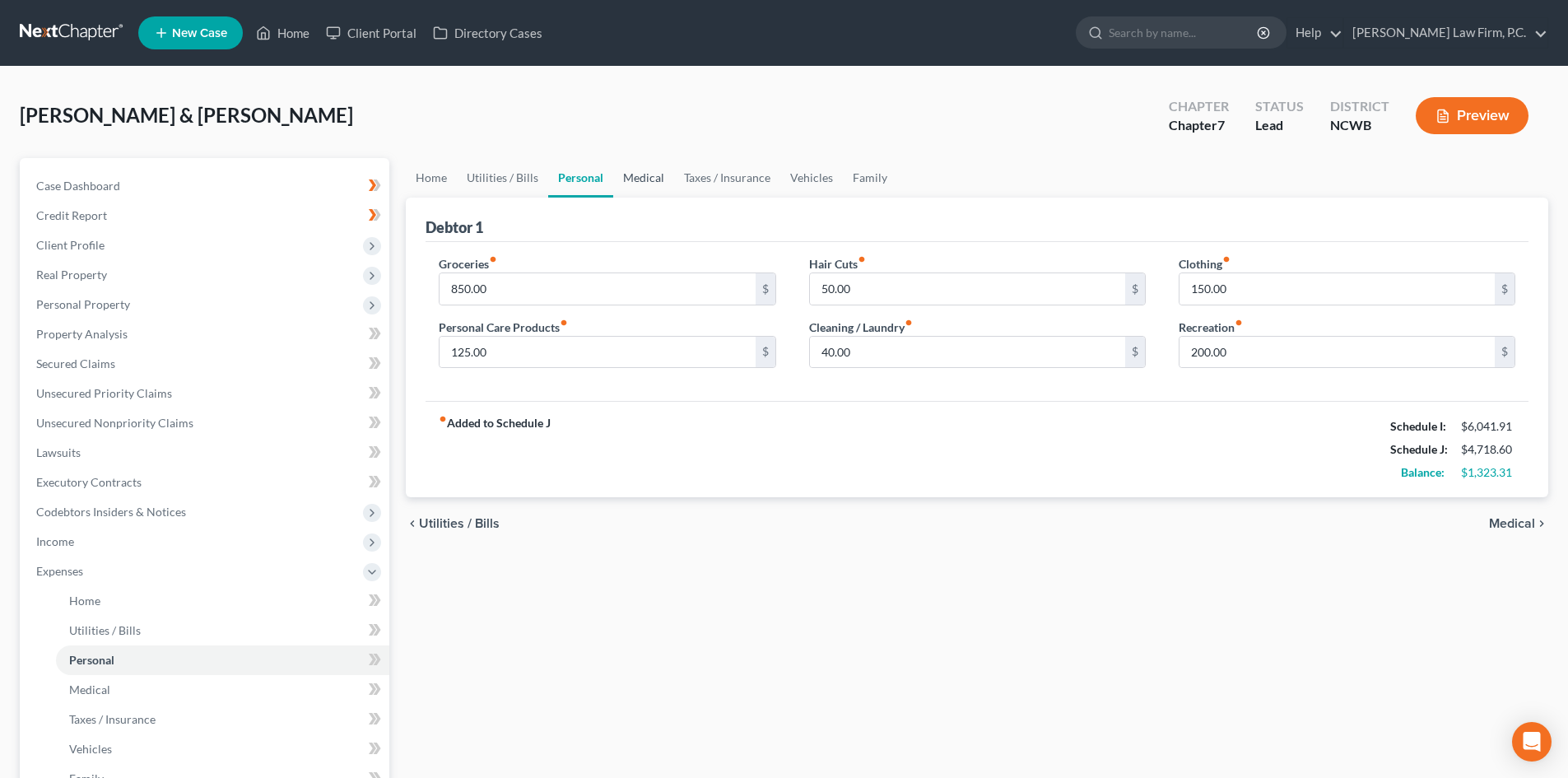
click at [656, 178] on link "Medical" at bounding box center [643, 177] width 61 height 39
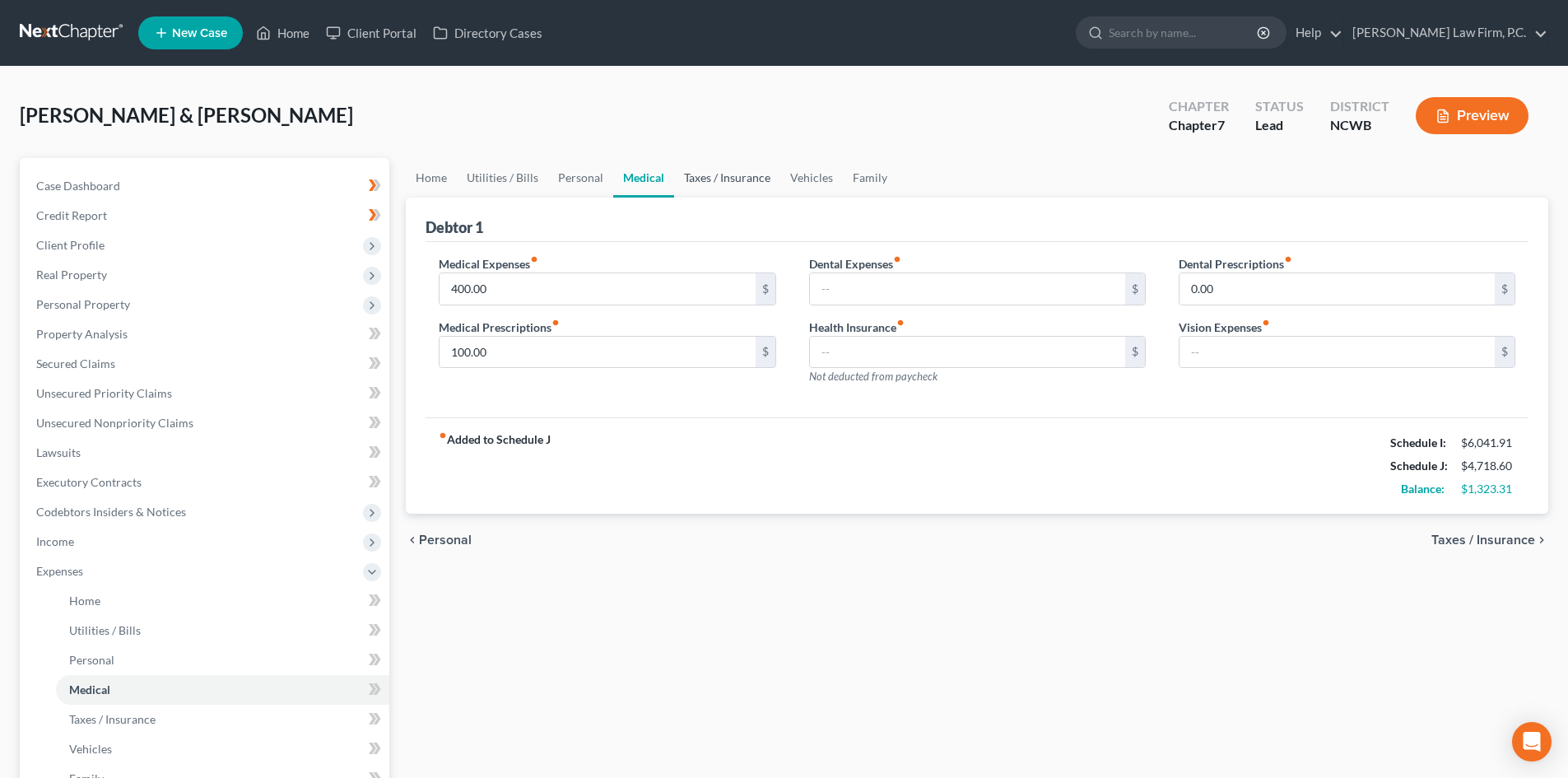
click at [698, 185] on link "Taxes / Insurance" at bounding box center [726, 177] width 106 height 39
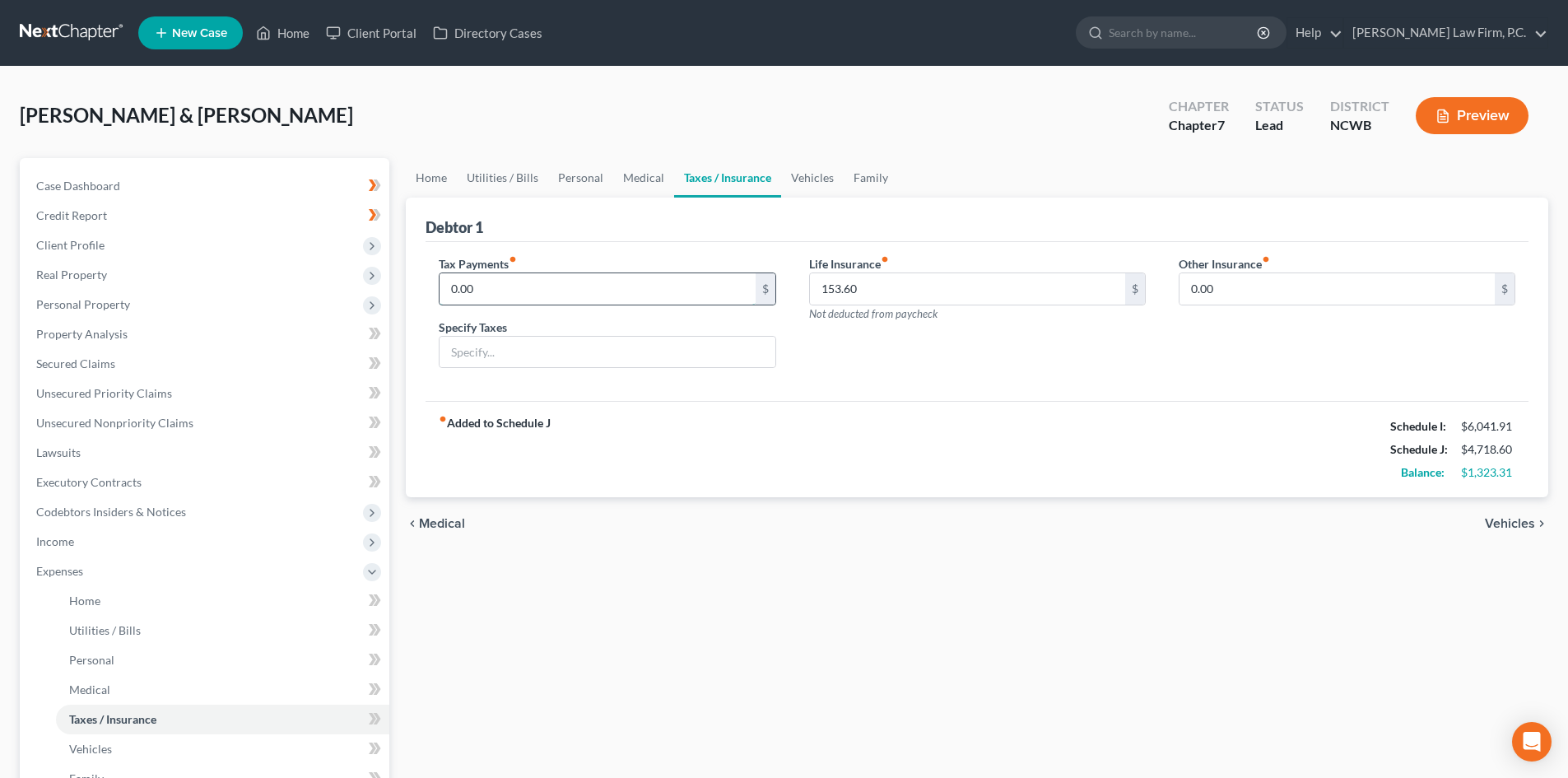
click at [582, 275] on input "0.00" at bounding box center [597, 289] width 316 height 31
click at [795, 169] on link "Vehicles" at bounding box center [813, 177] width 63 height 39
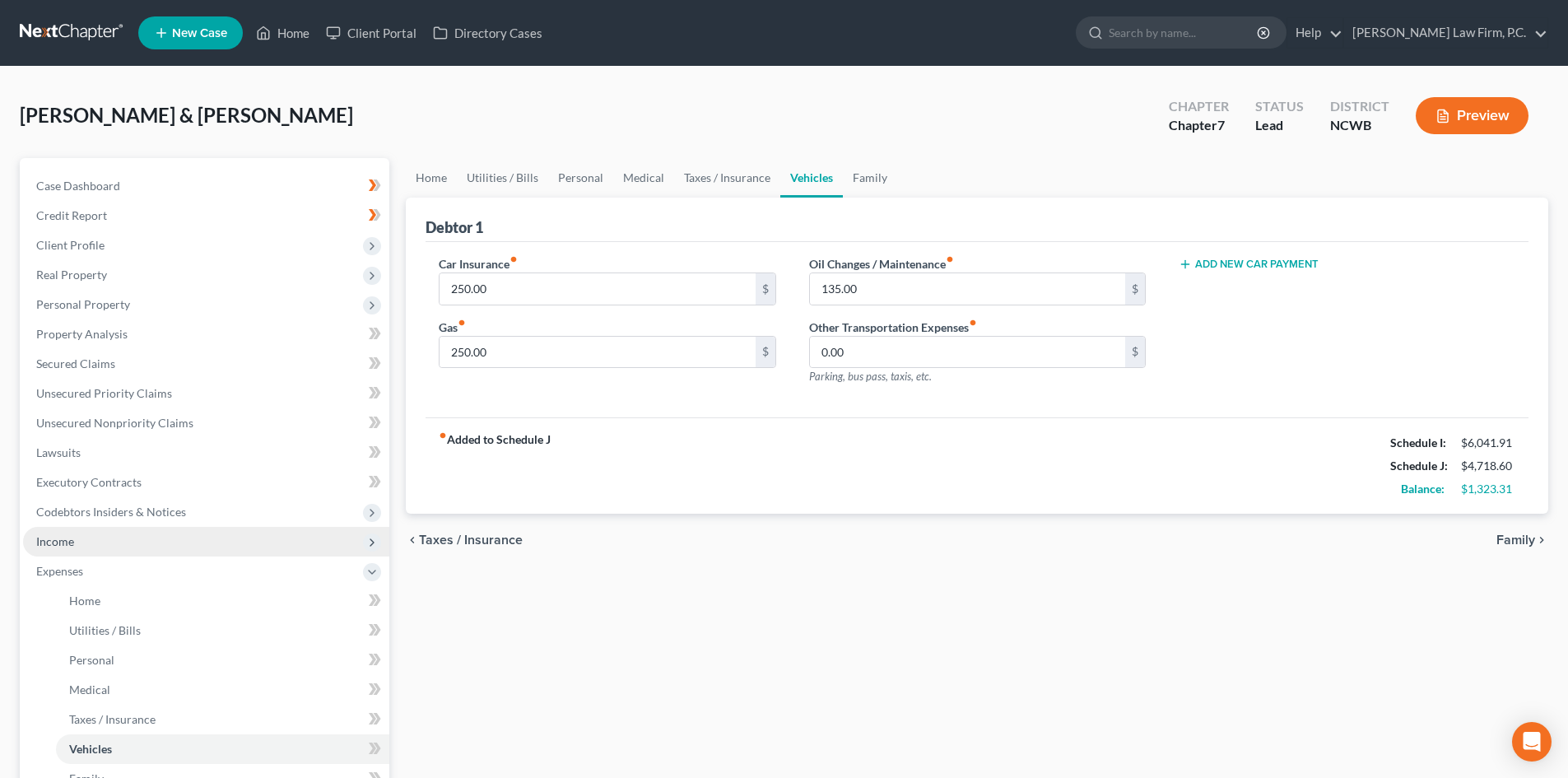
click at [89, 536] on span "Income" at bounding box center [205, 542] width 366 height 30
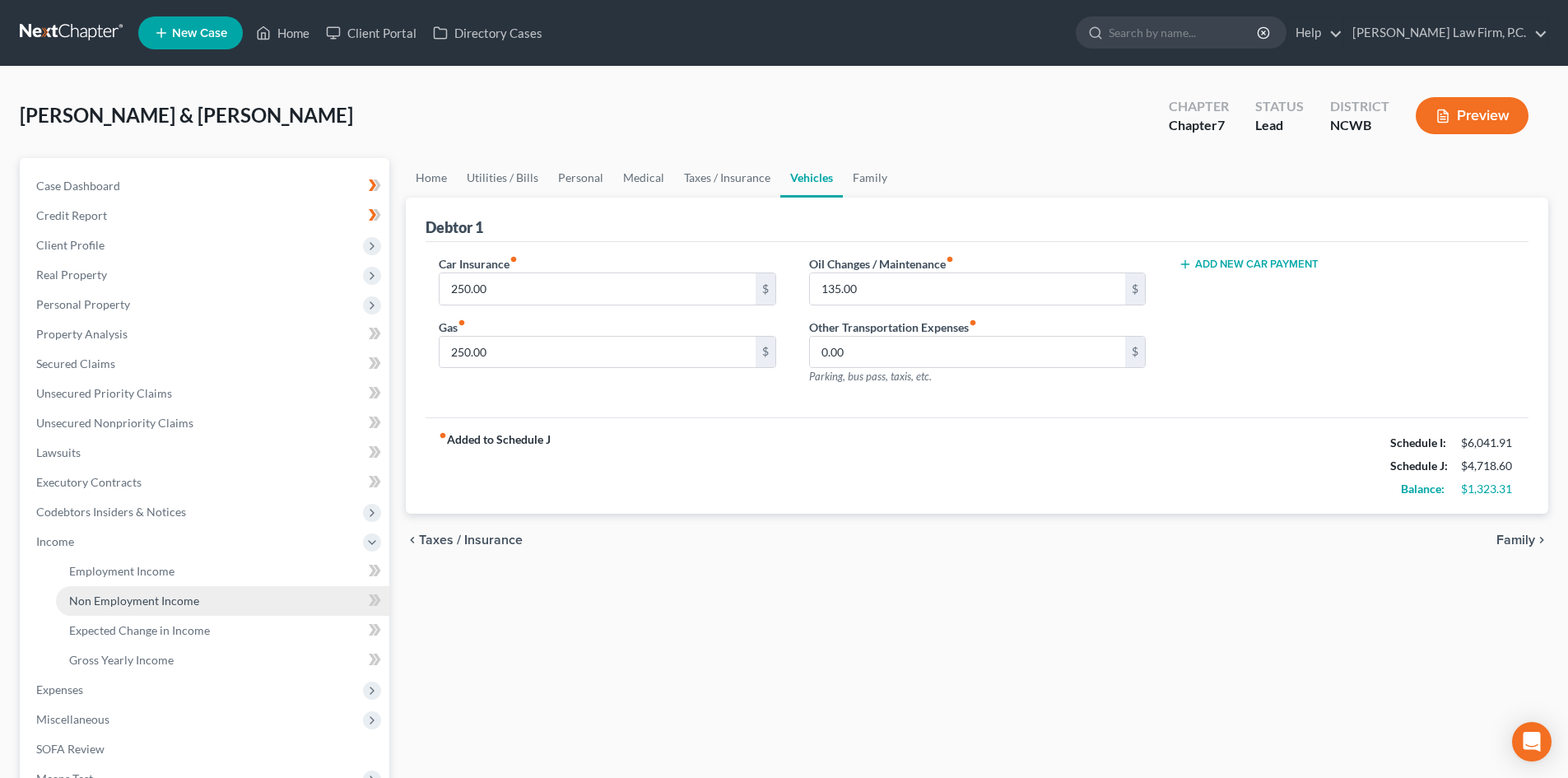
drag, startPoint x: 173, startPoint y: 593, endPoint x: 205, endPoint y: 588, distance: 32.4
click at [173, 594] on span "Non Employment Income" at bounding box center [134, 601] width 130 height 14
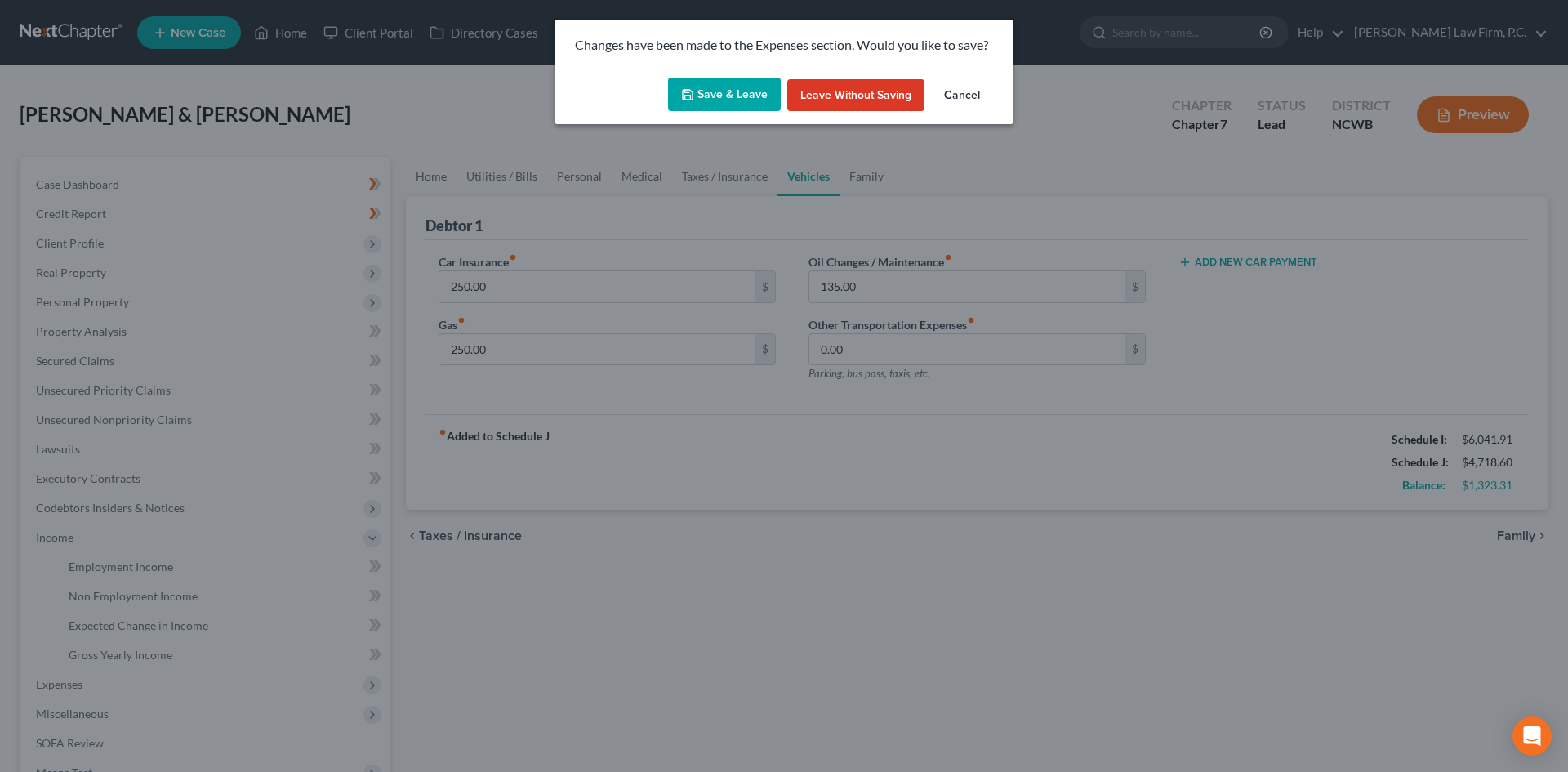
click at [748, 104] on button "Save & Leave" at bounding box center [724, 95] width 113 height 35
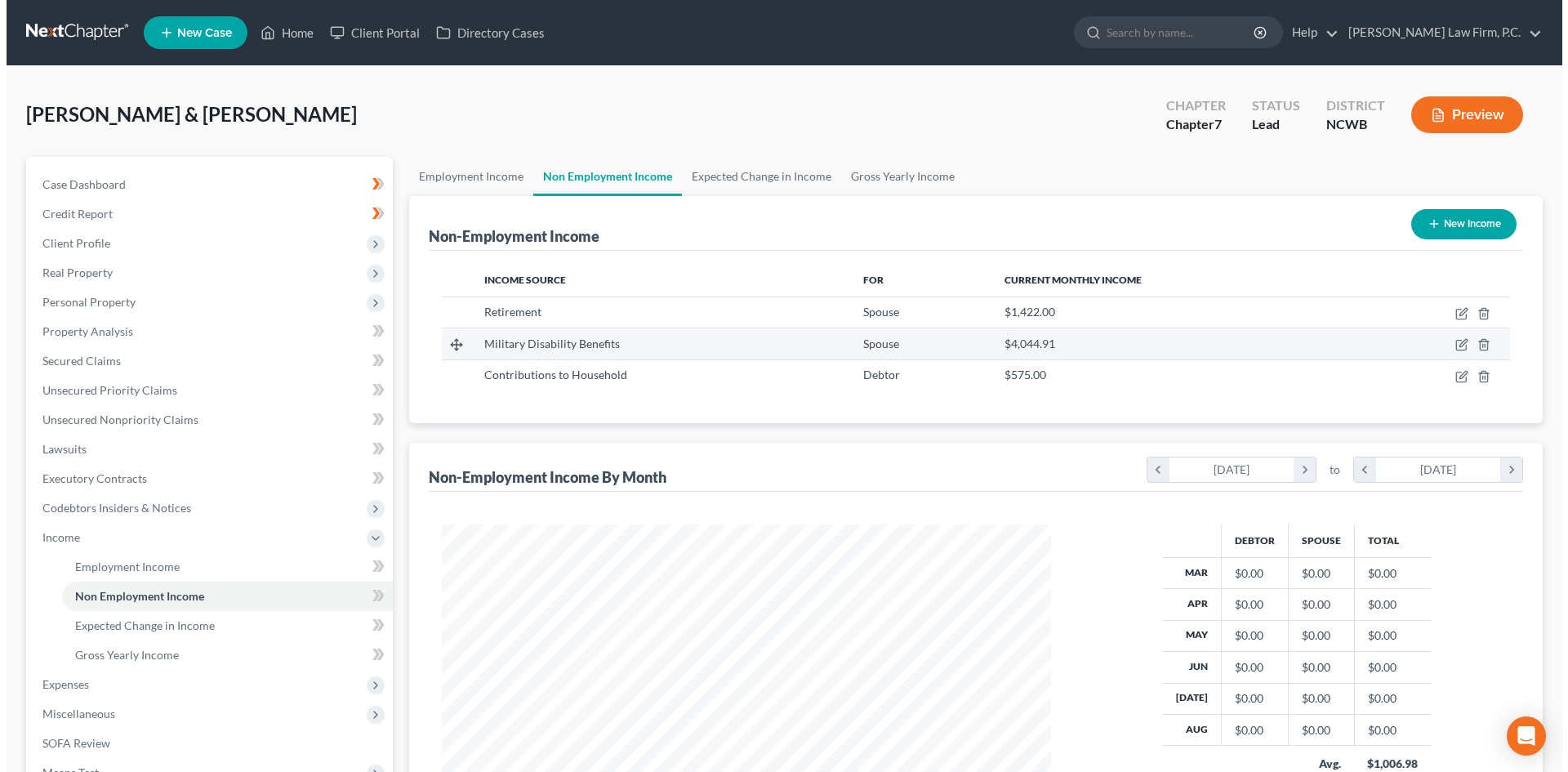
scroll to position [304, 642]
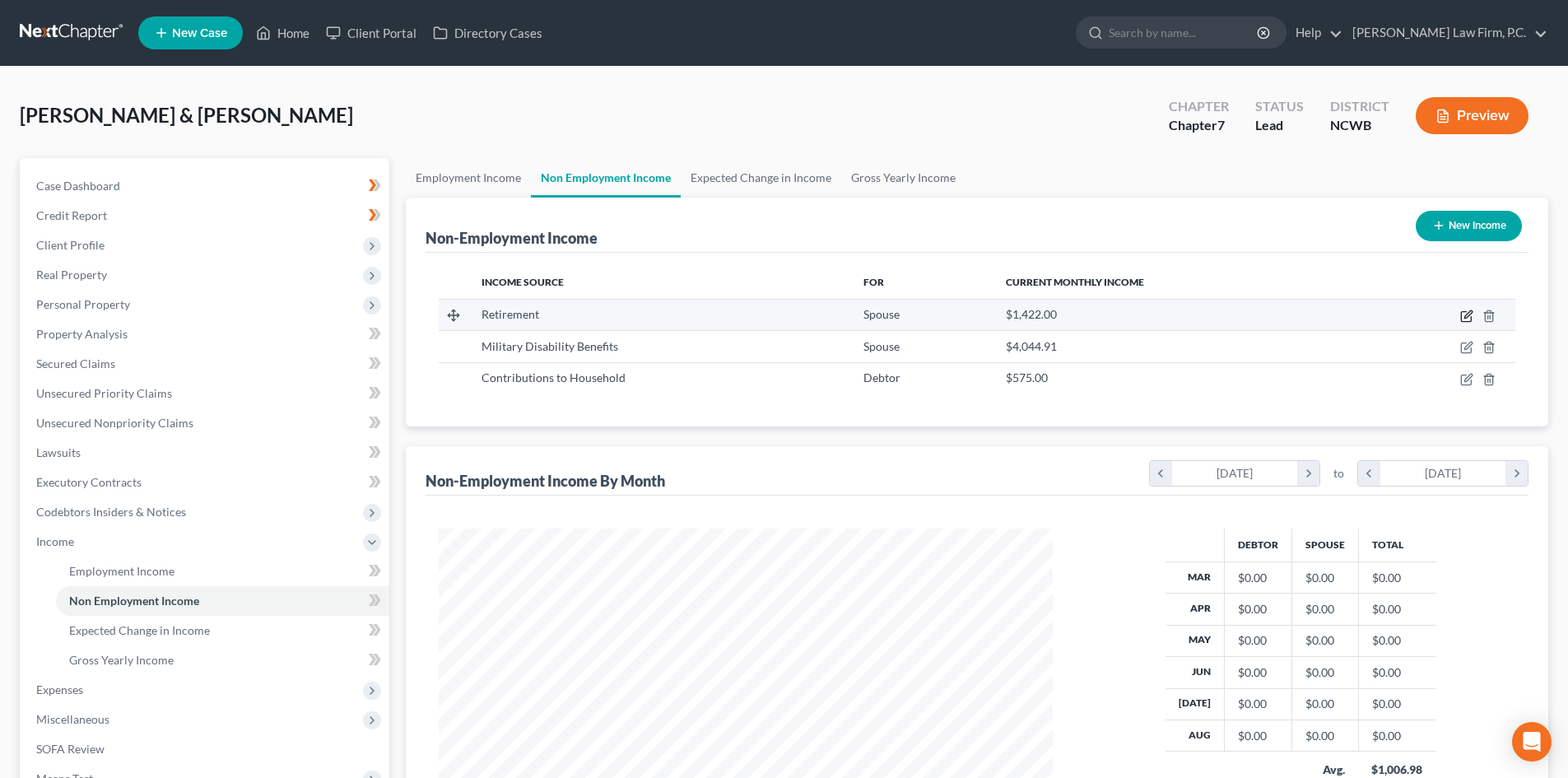
click at [1463, 317] on icon "button" at bounding box center [1466, 316] width 13 height 13
select select "3"
select select "0"
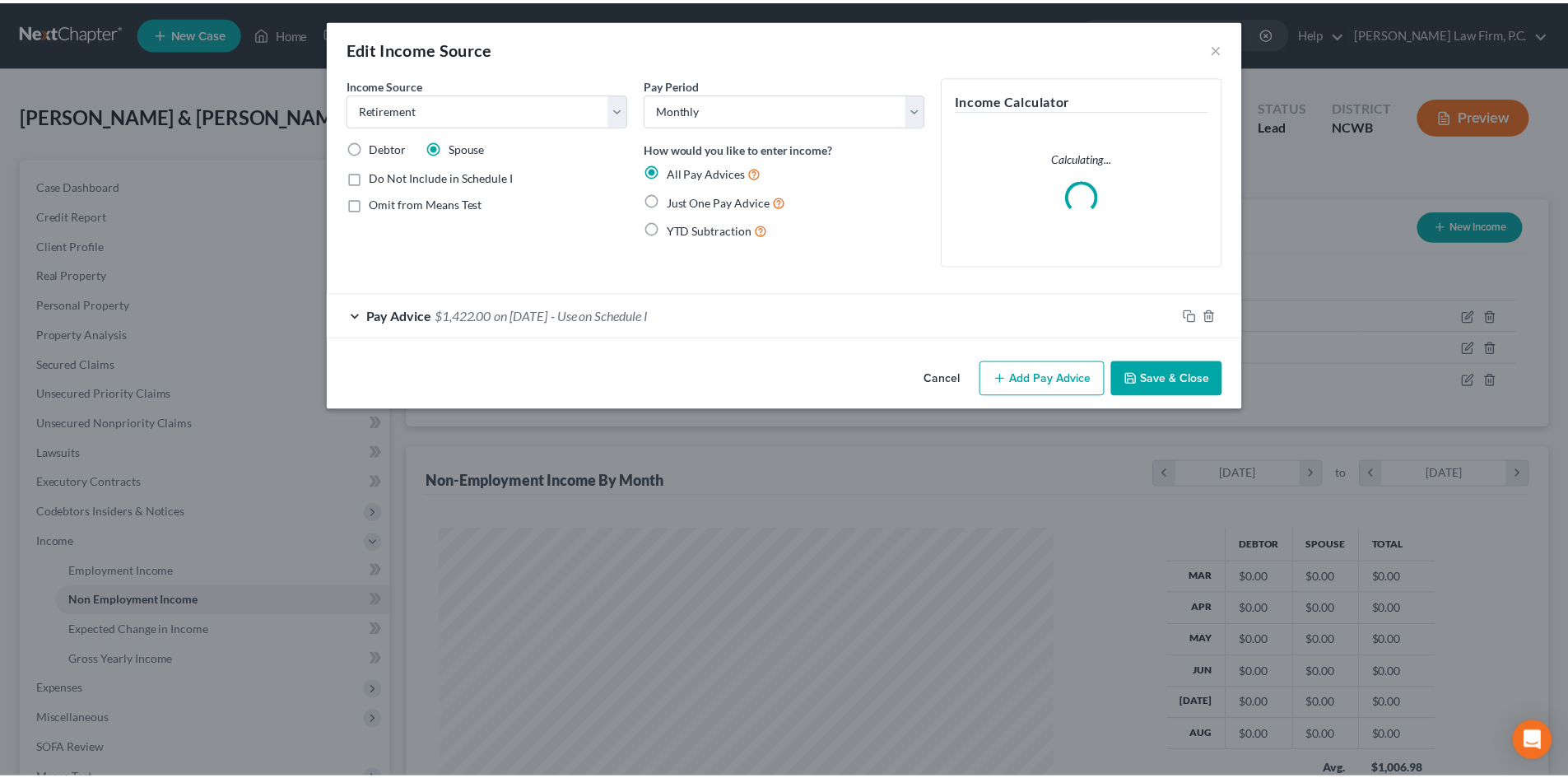
scroll to position [309, 653]
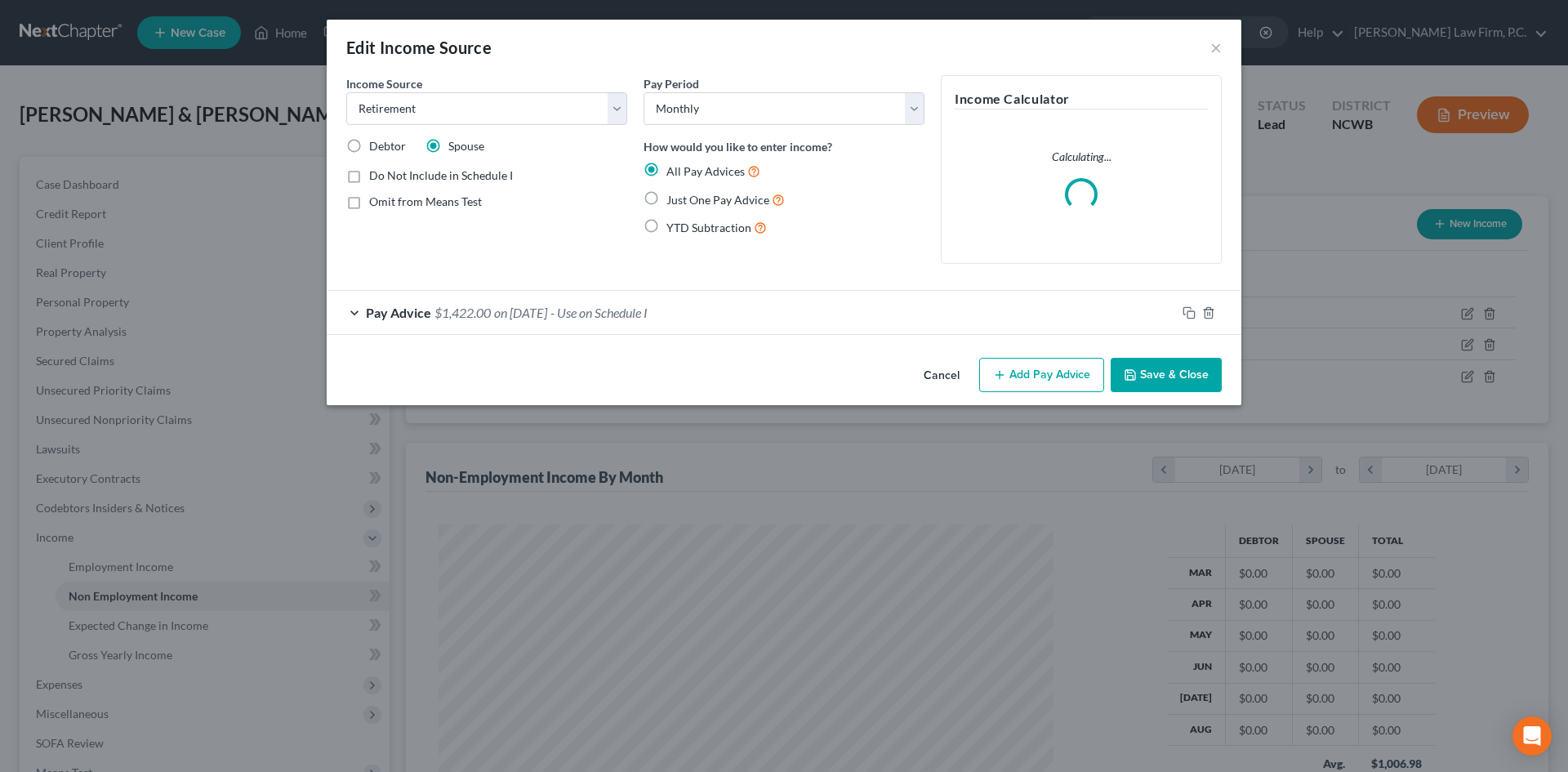
click at [370, 315] on span "Pay Advice" at bounding box center [398, 312] width 65 height 16
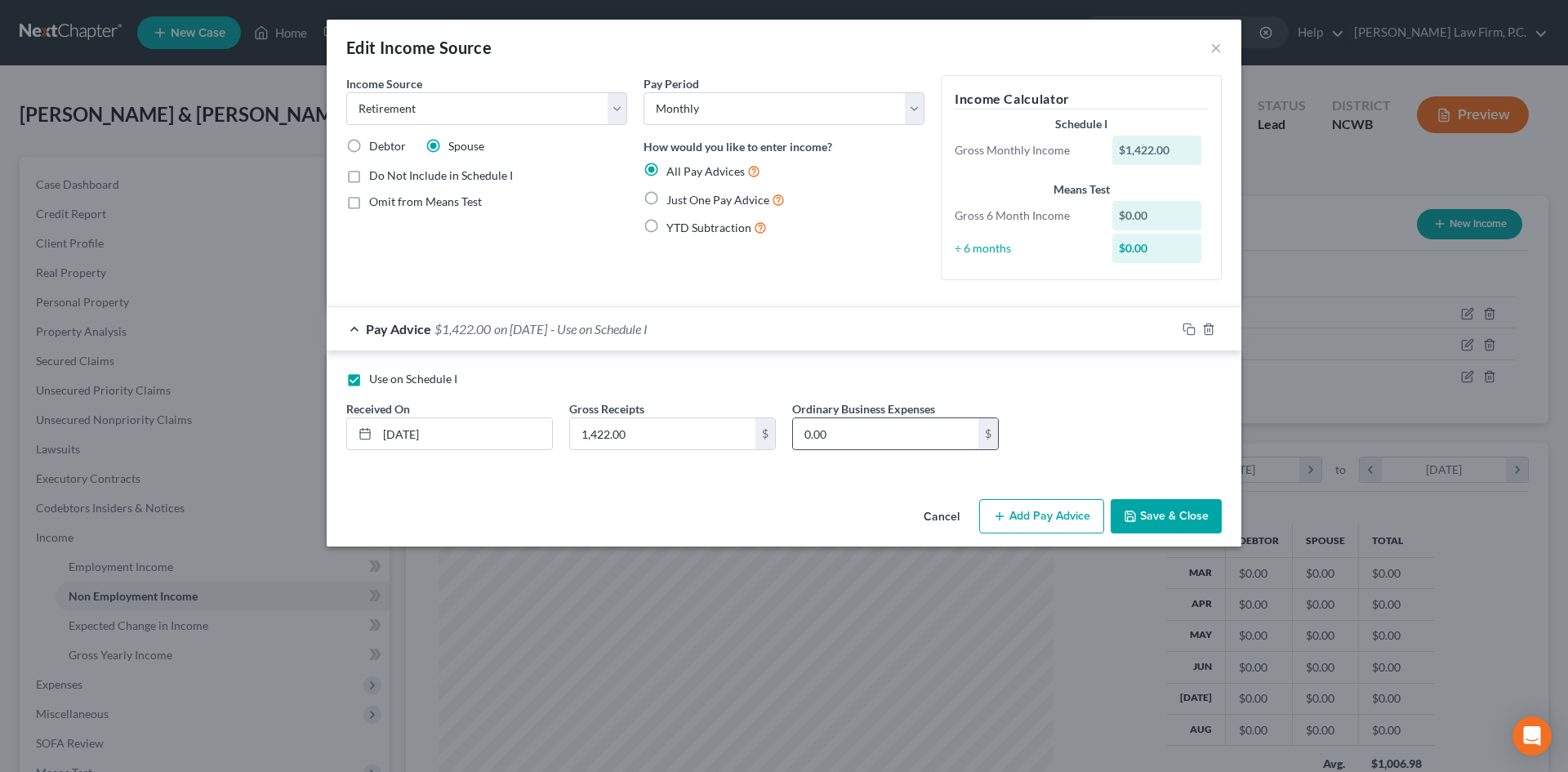
click at [865, 431] on input "0.00" at bounding box center [885, 434] width 186 height 31
type input "212.00"
click at [1189, 509] on button "Save & Close" at bounding box center [1166, 516] width 111 height 35
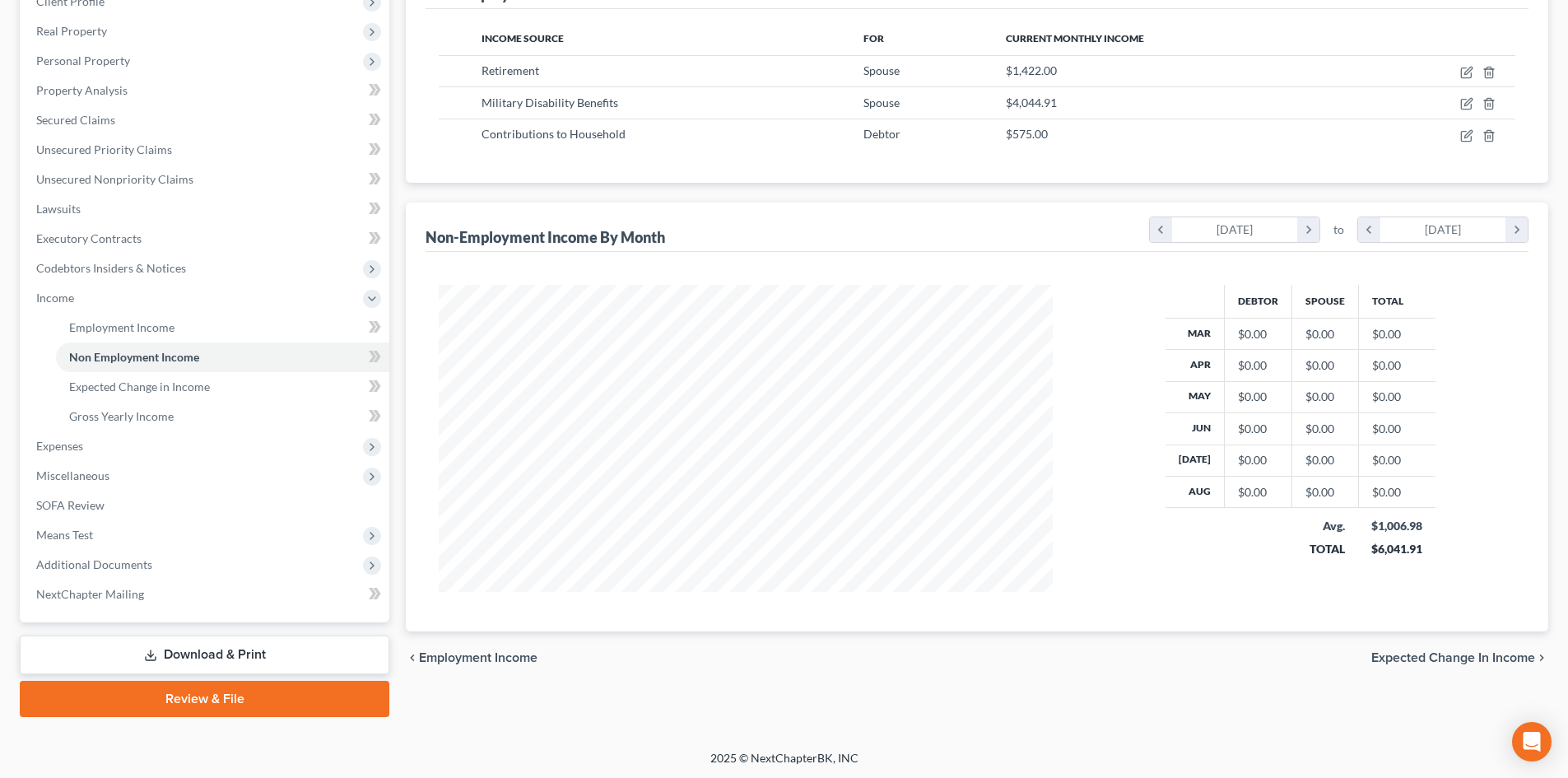
scroll to position [246, 0]
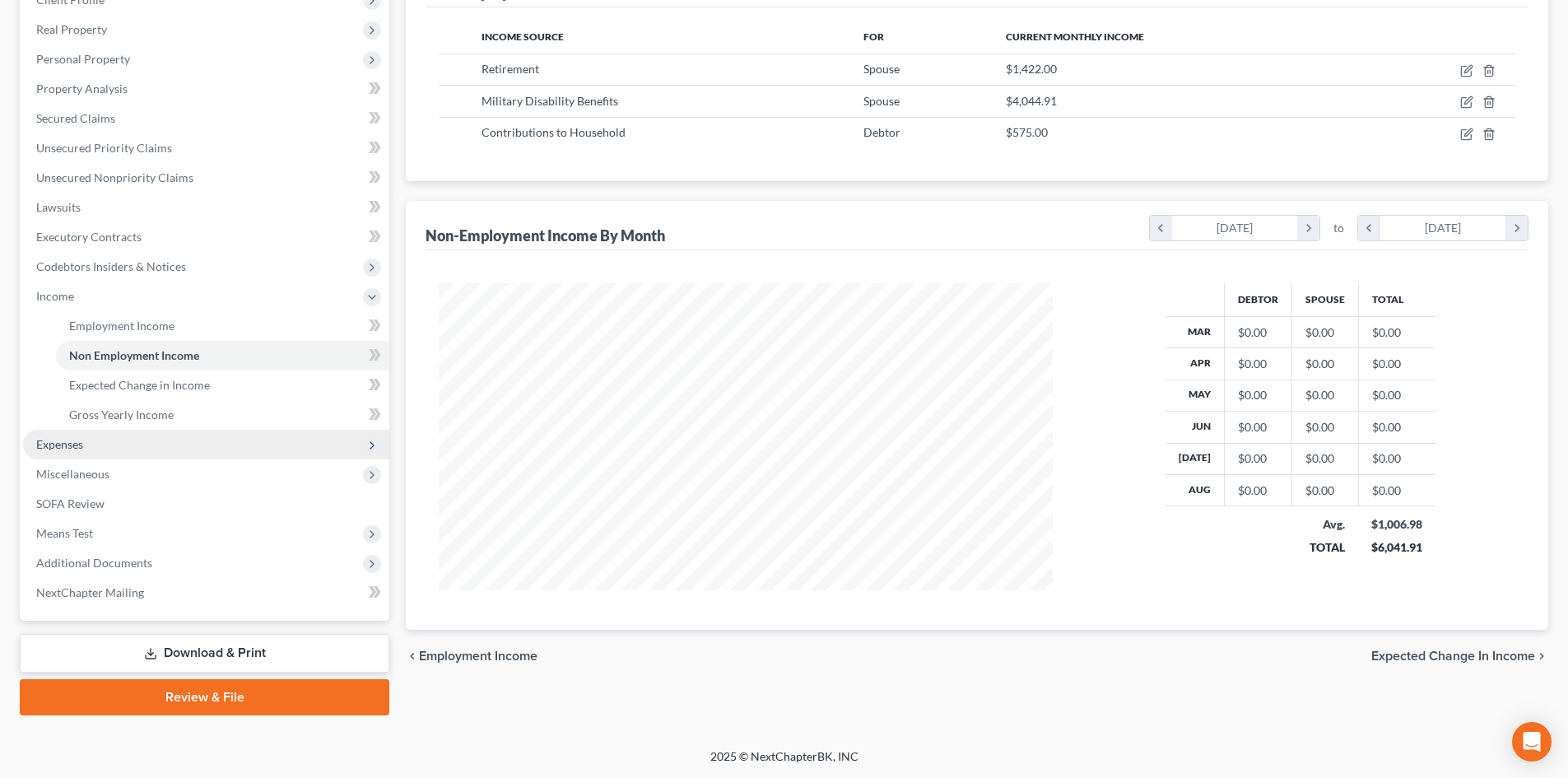
click at [101, 445] on span "Expenses" at bounding box center [205, 445] width 366 height 30
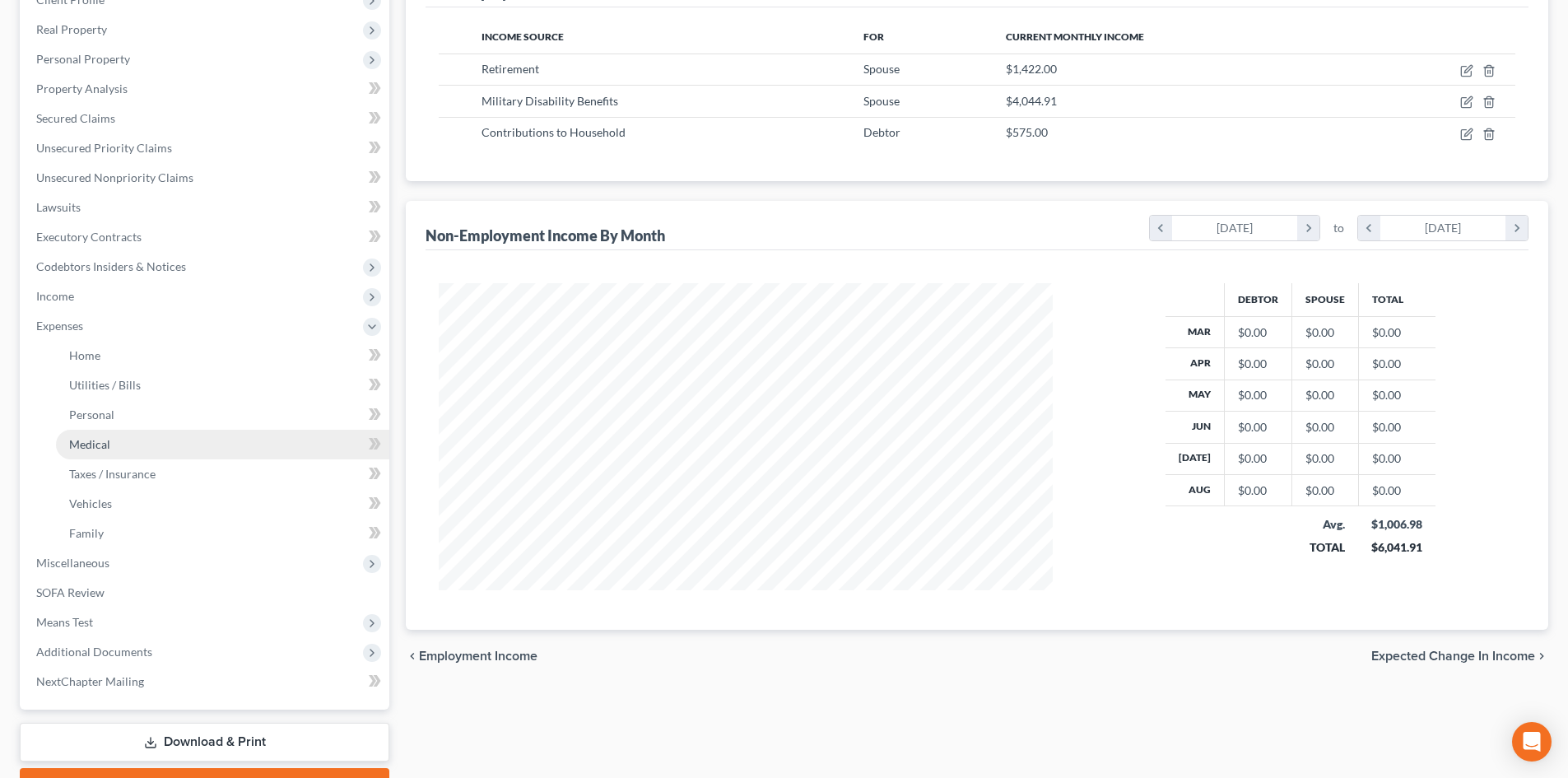
click at [159, 444] on link "Medical" at bounding box center [222, 445] width 333 height 30
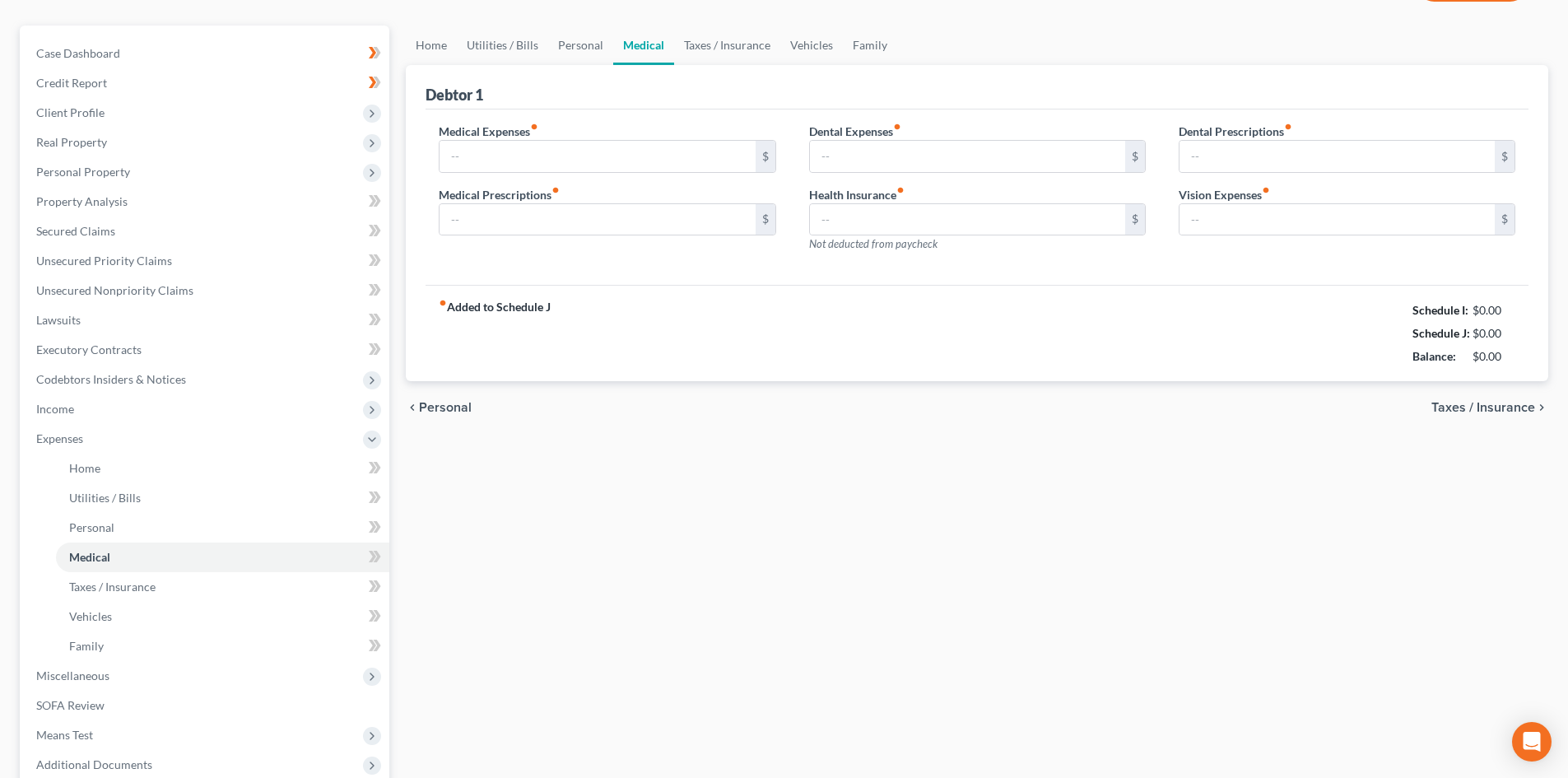
type input "400.00"
type input "100.00"
type input "0.00"
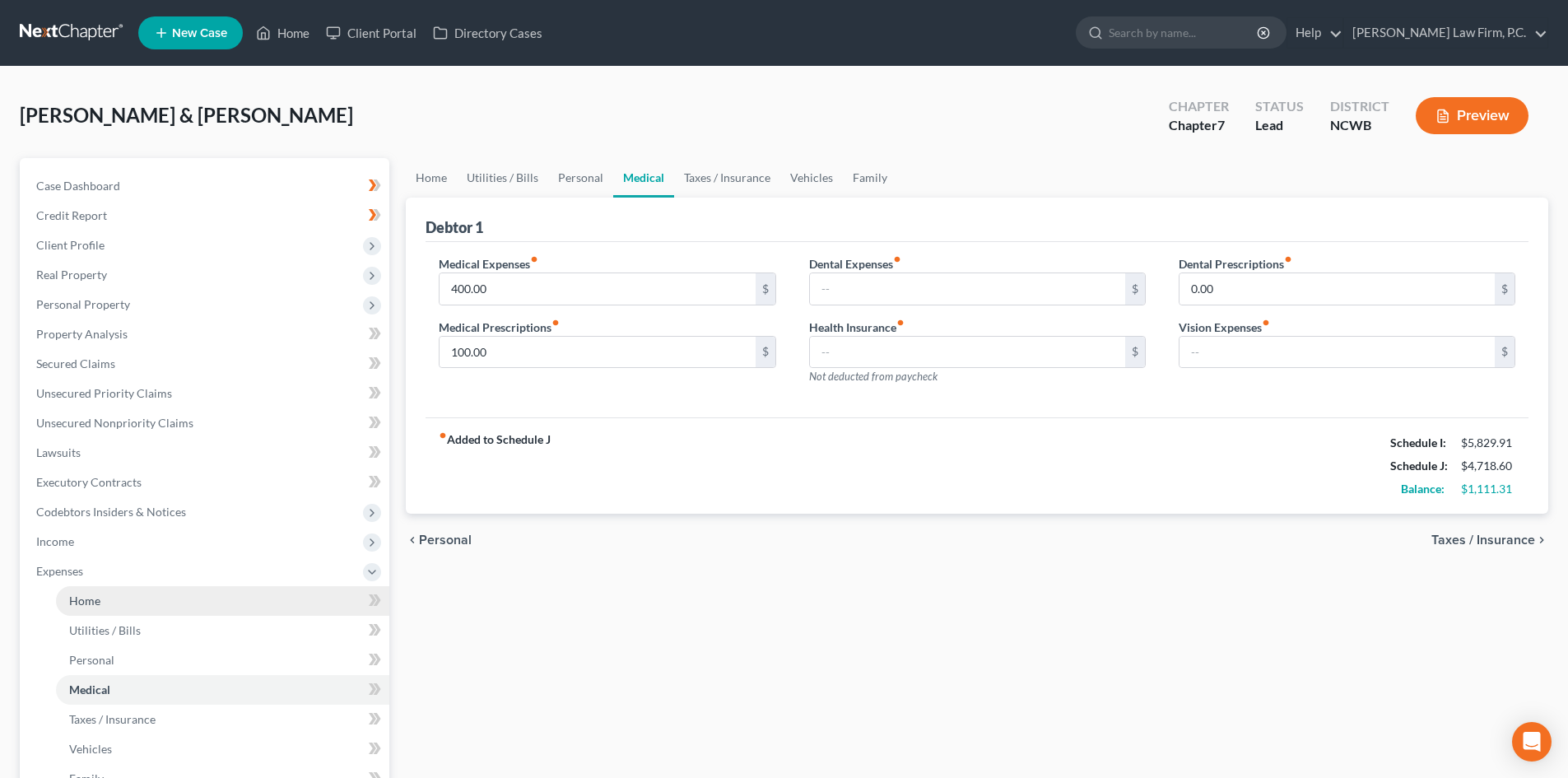
click at [87, 602] on span "Home" at bounding box center [85, 601] width 31 height 14
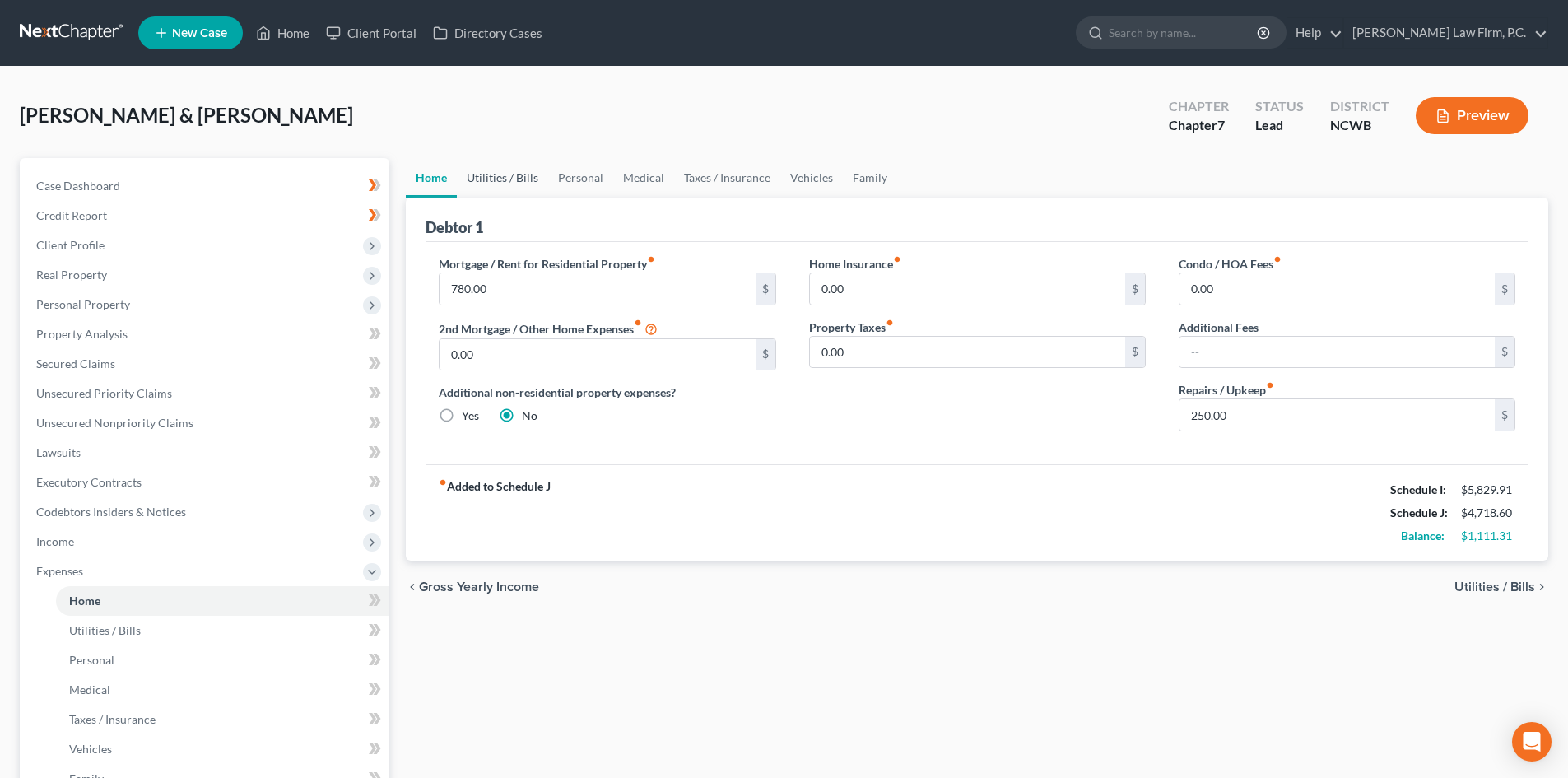
click at [503, 180] on link "Utilities / Bills" at bounding box center [503, 177] width 92 height 39
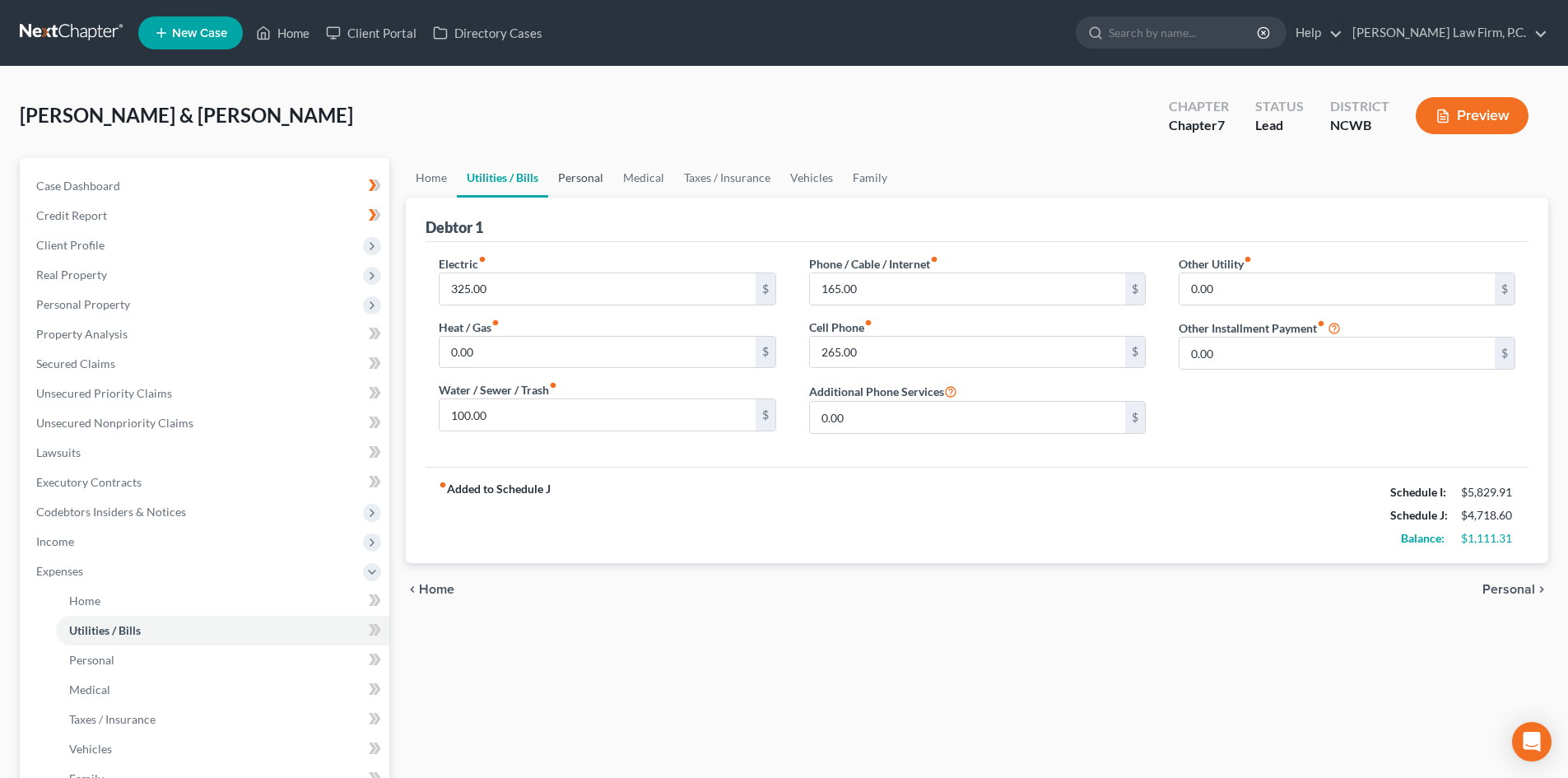
click at [588, 182] on link "Personal" at bounding box center [580, 177] width 65 height 39
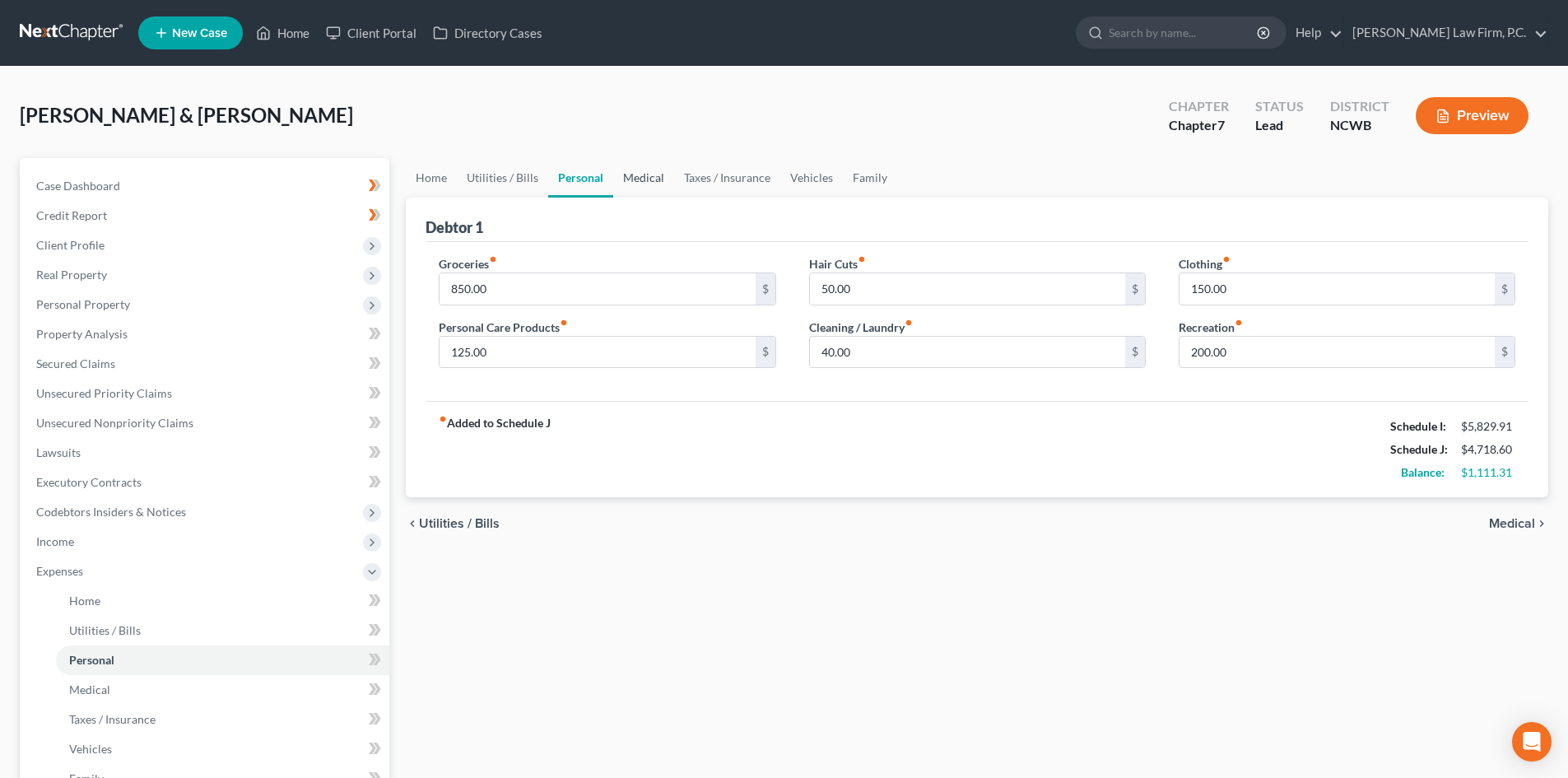
click at [655, 176] on link "Medical" at bounding box center [643, 177] width 61 height 39
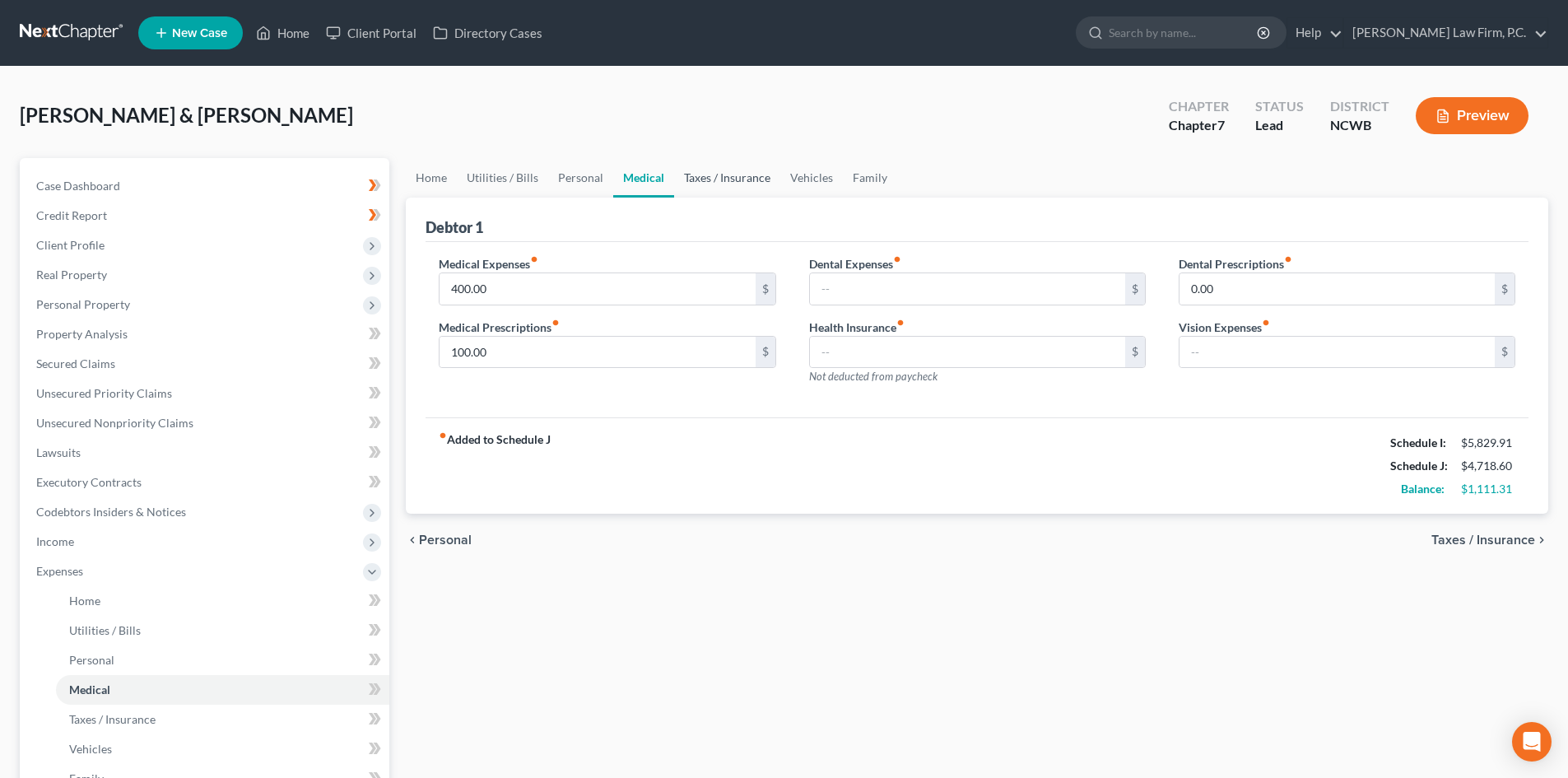
click at [724, 182] on link "Taxes / Insurance" at bounding box center [726, 177] width 106 height 39
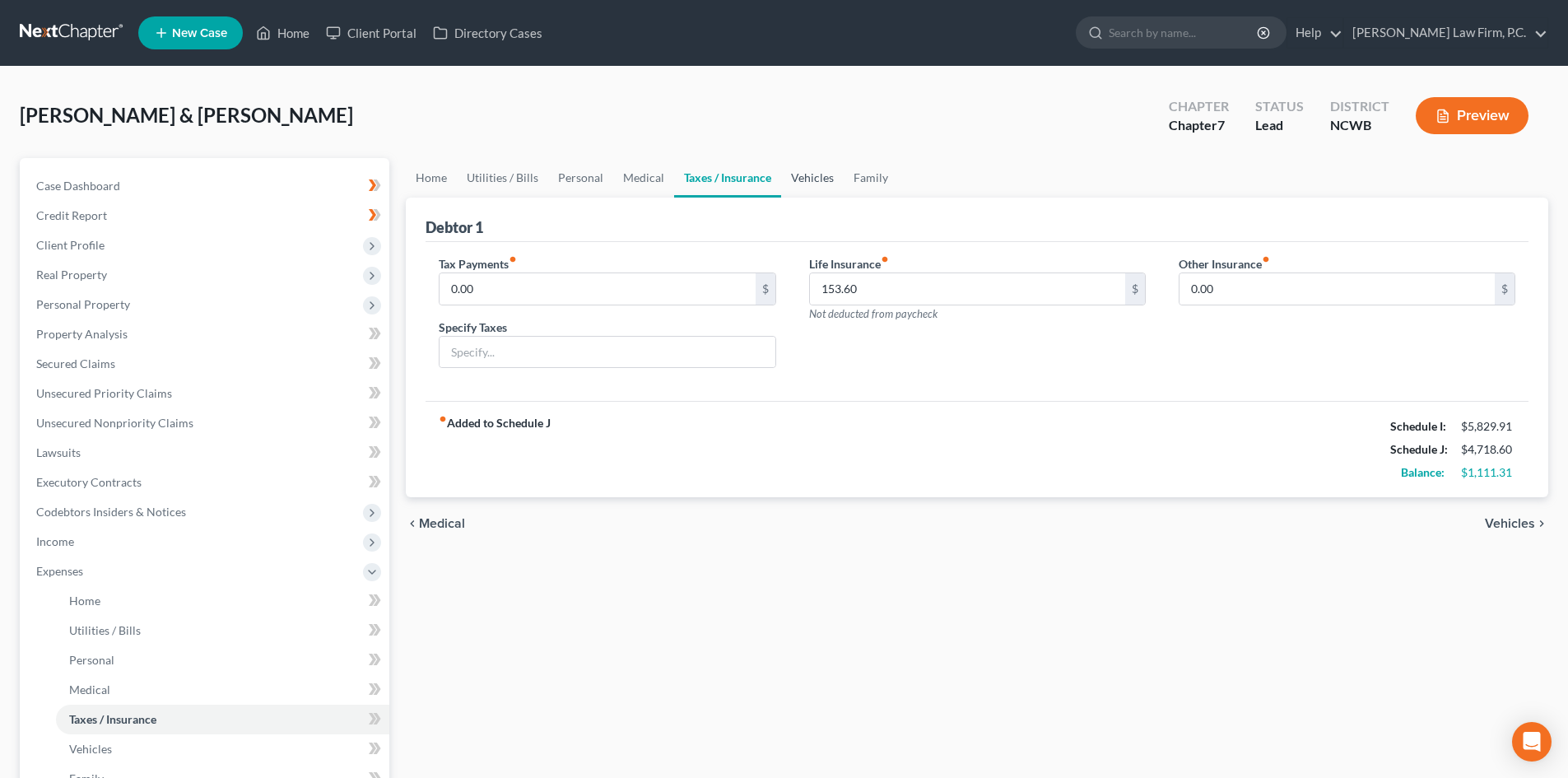
click at [800, 177] on link "Vehicles" at bounding box center [813, 177] width 63 height 39
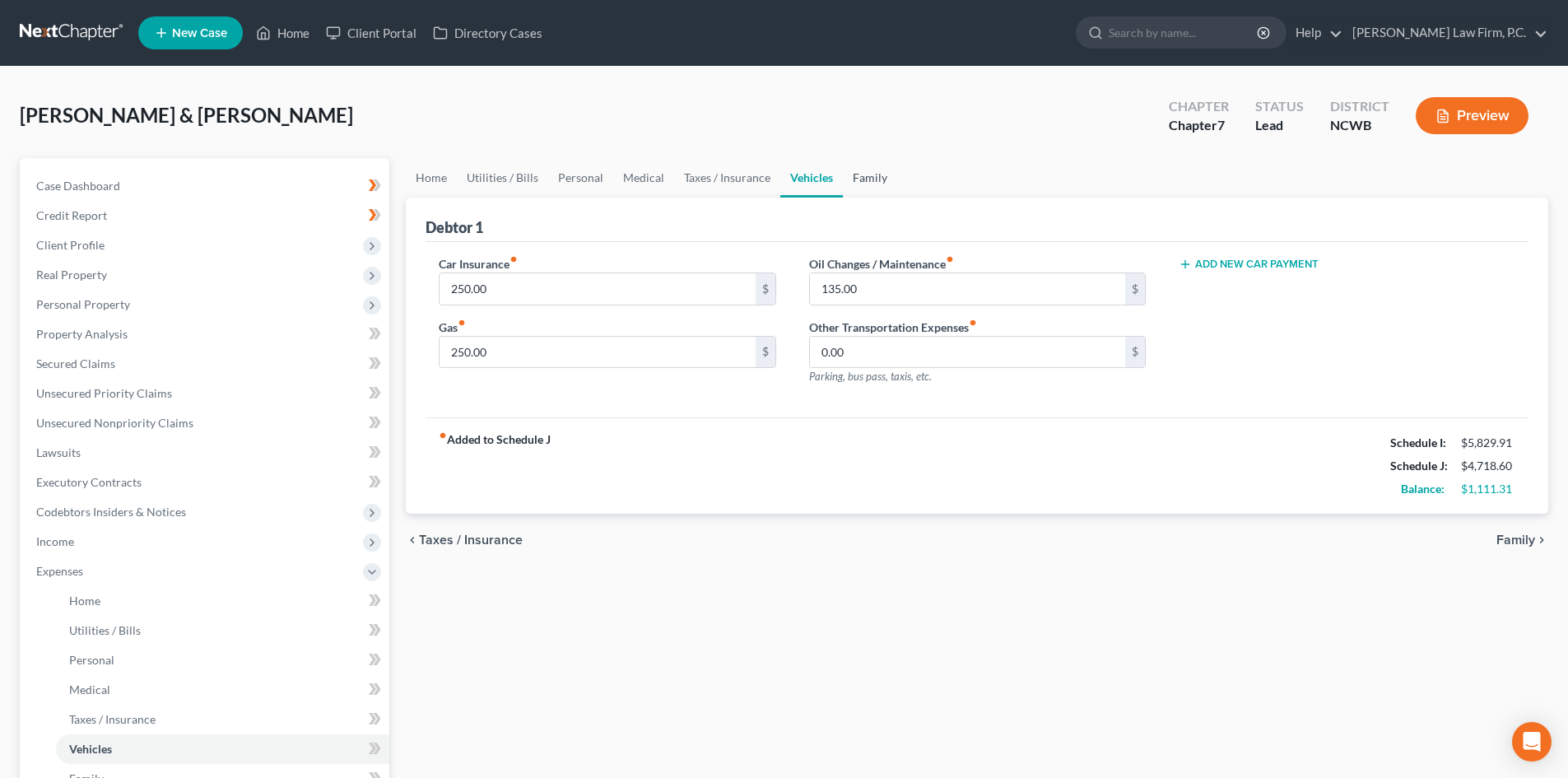
click at [863, 177] on link "Family" at bounding box center [870, 177] width 54 height 39
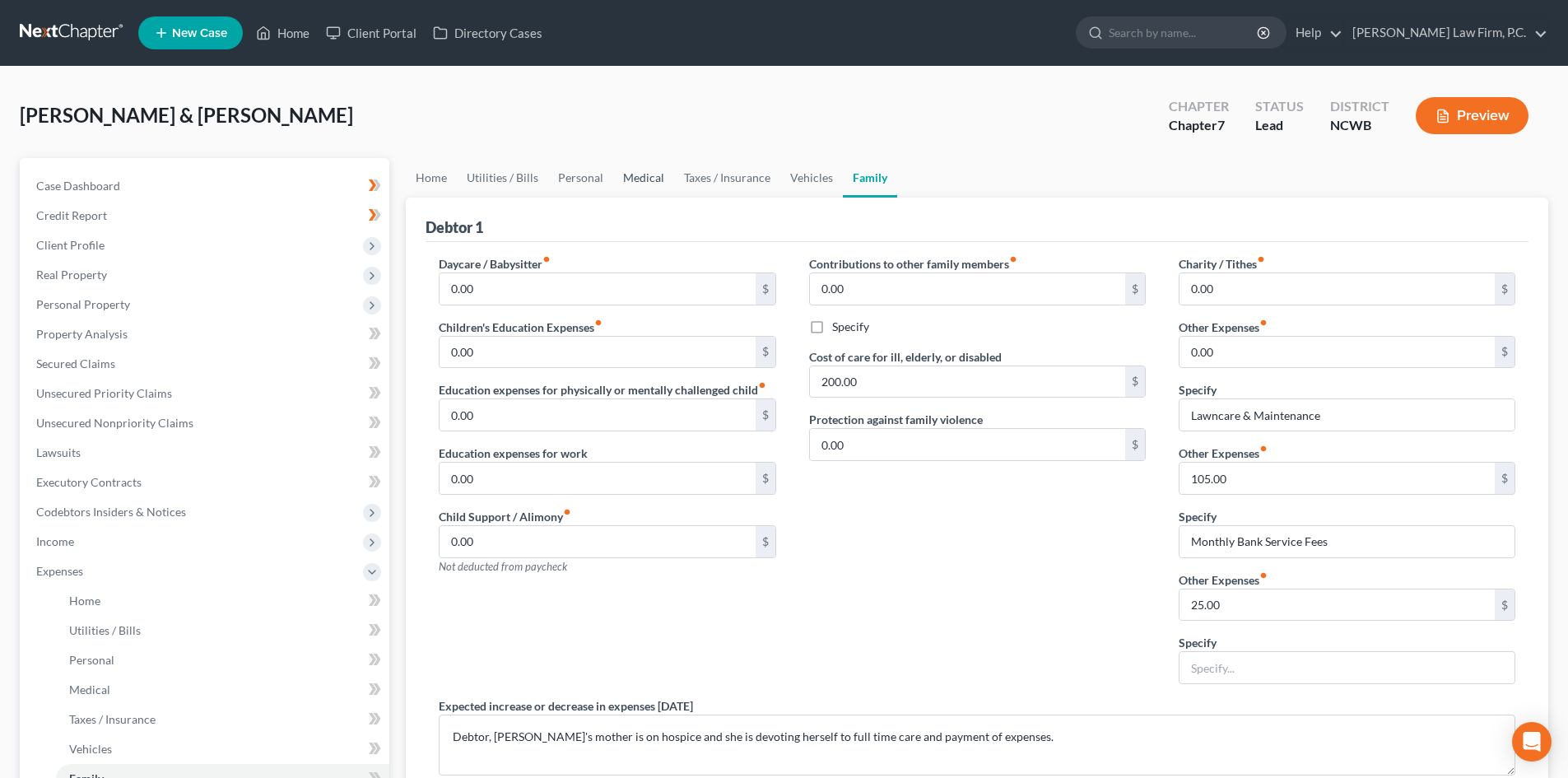
click at [635, 180] on link "Medical" at bounding box center [643, 177] width 61 height 39
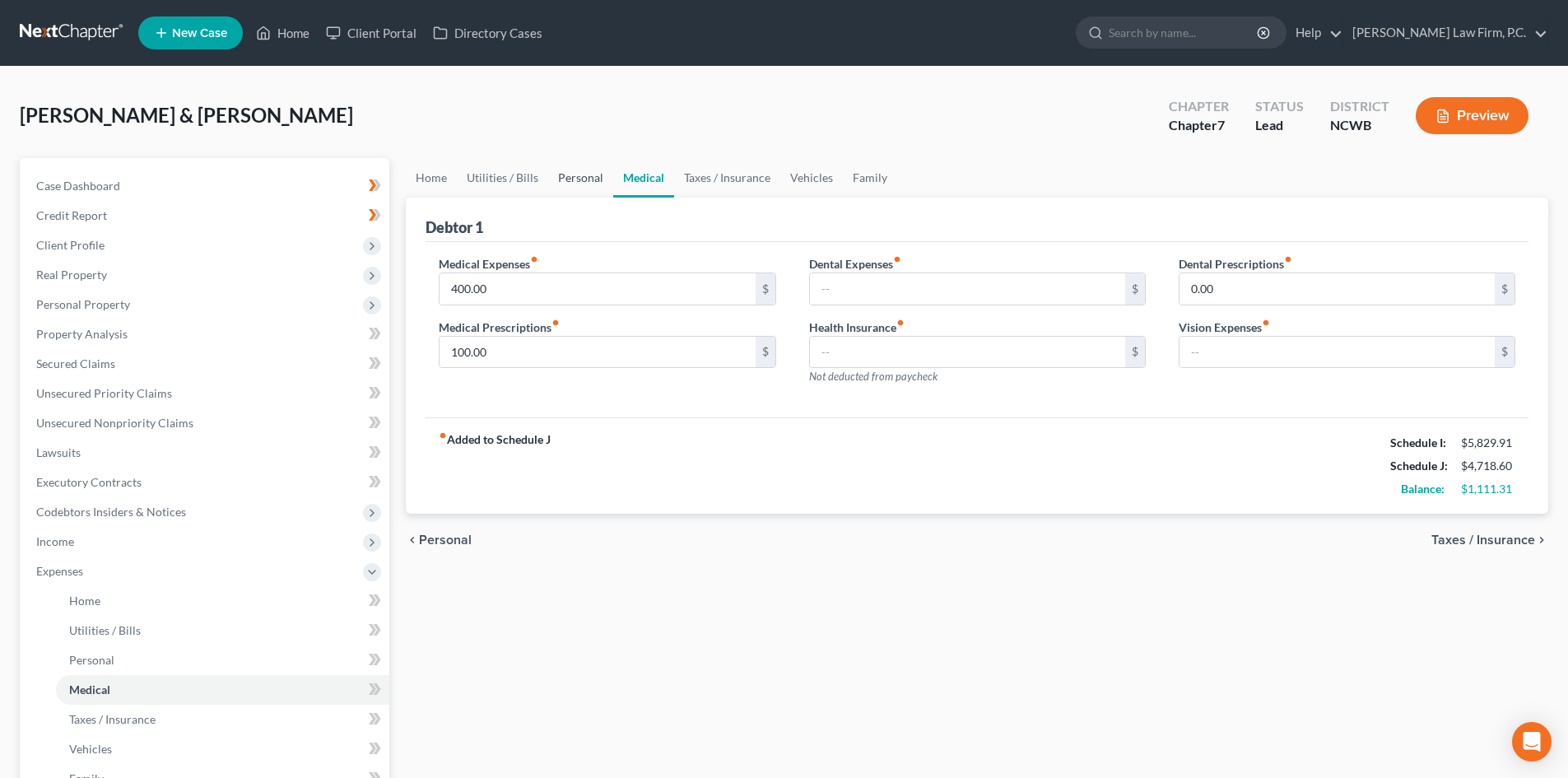
click at [595, 181] on link "Personal" at bounding box center [580, 177] width 65 height 39
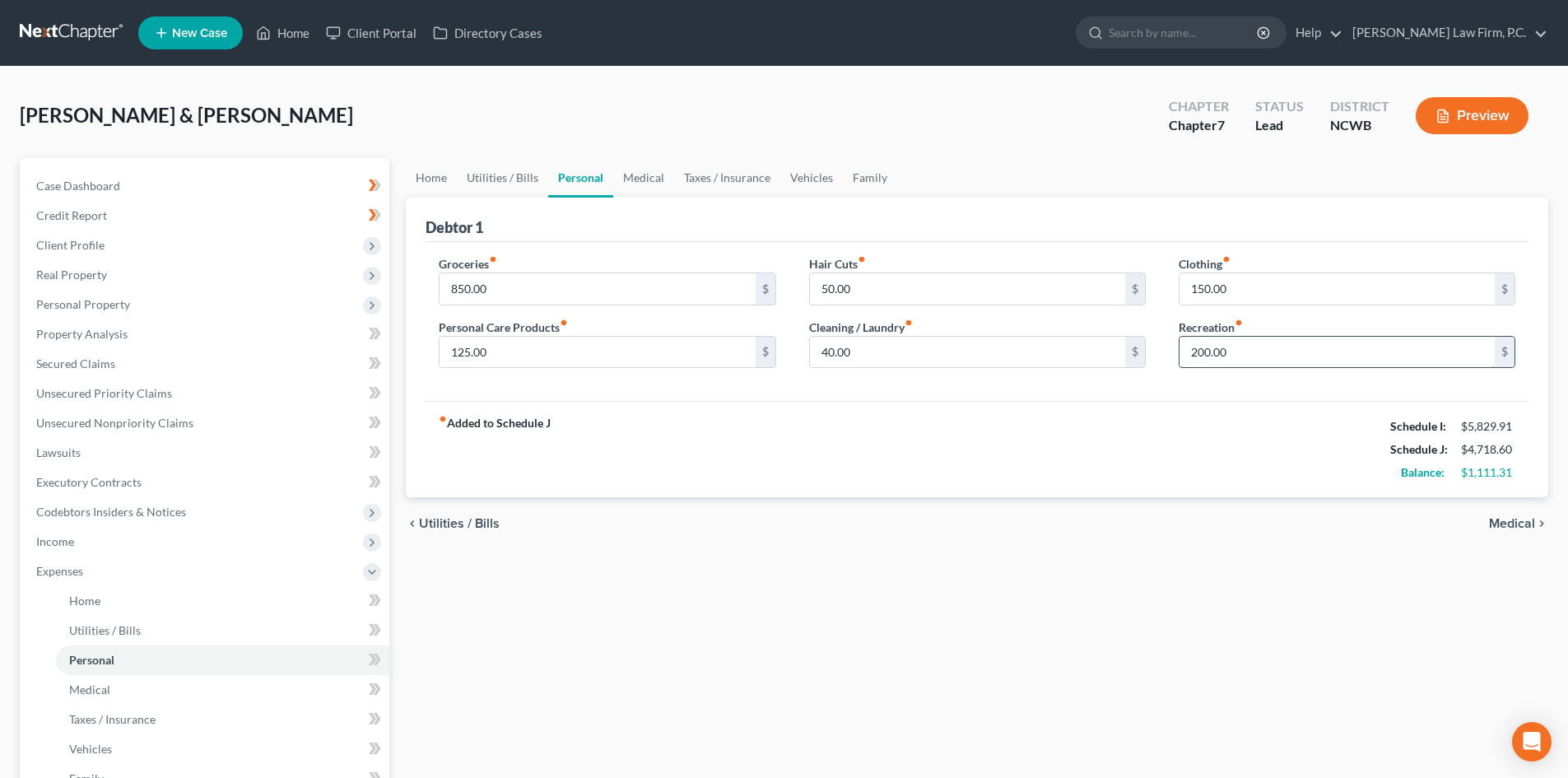
click at [1284, 360] on input "200.00" at bounding box center [1336, 352] width 316 height 31
click at [650, 179] on link "Medical" at bounding box center [643, 177] width 61 height 39
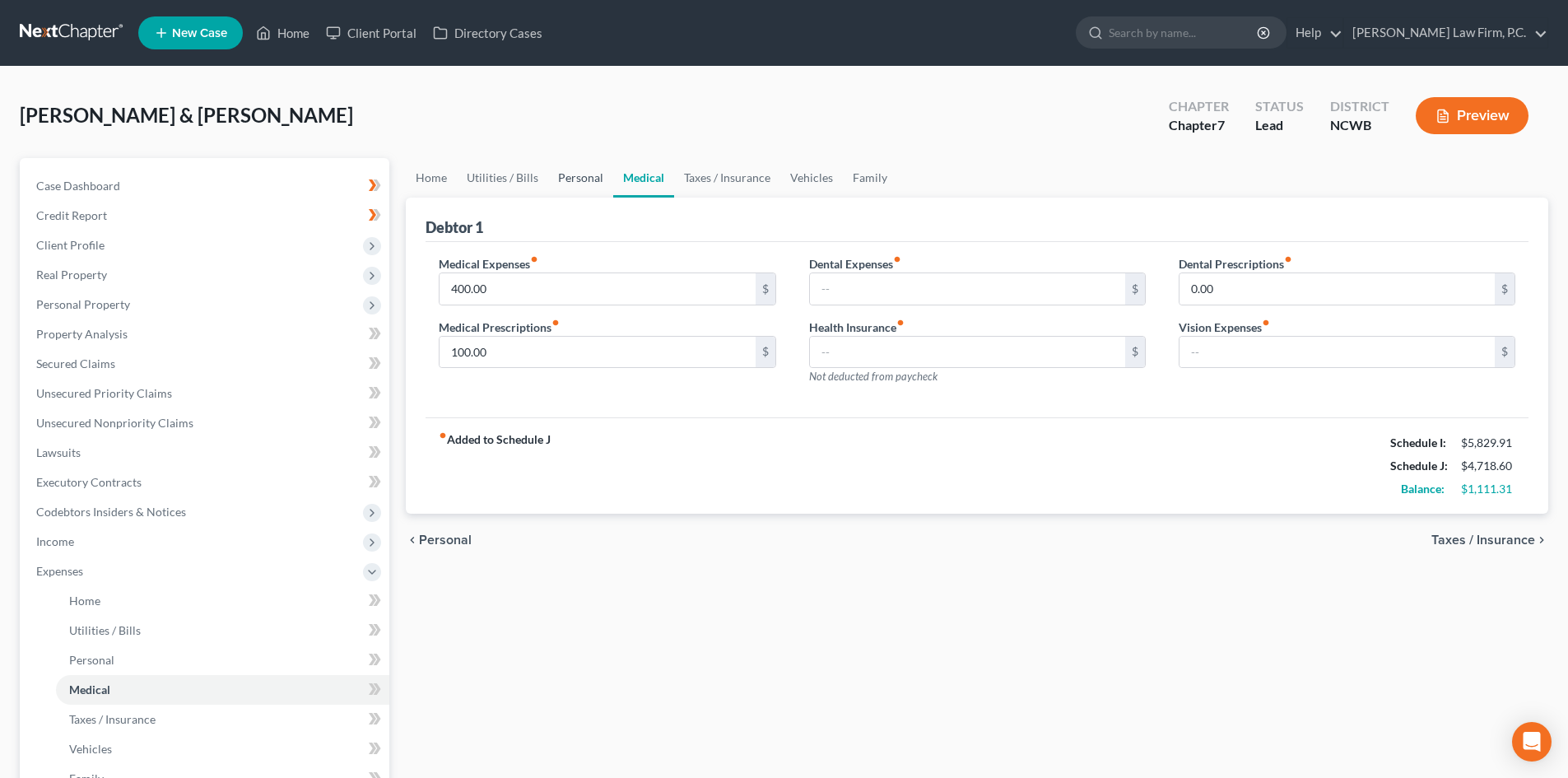
click at [570, 184] on link "Personal" at bounding box center [580, 177] width 65 height 39
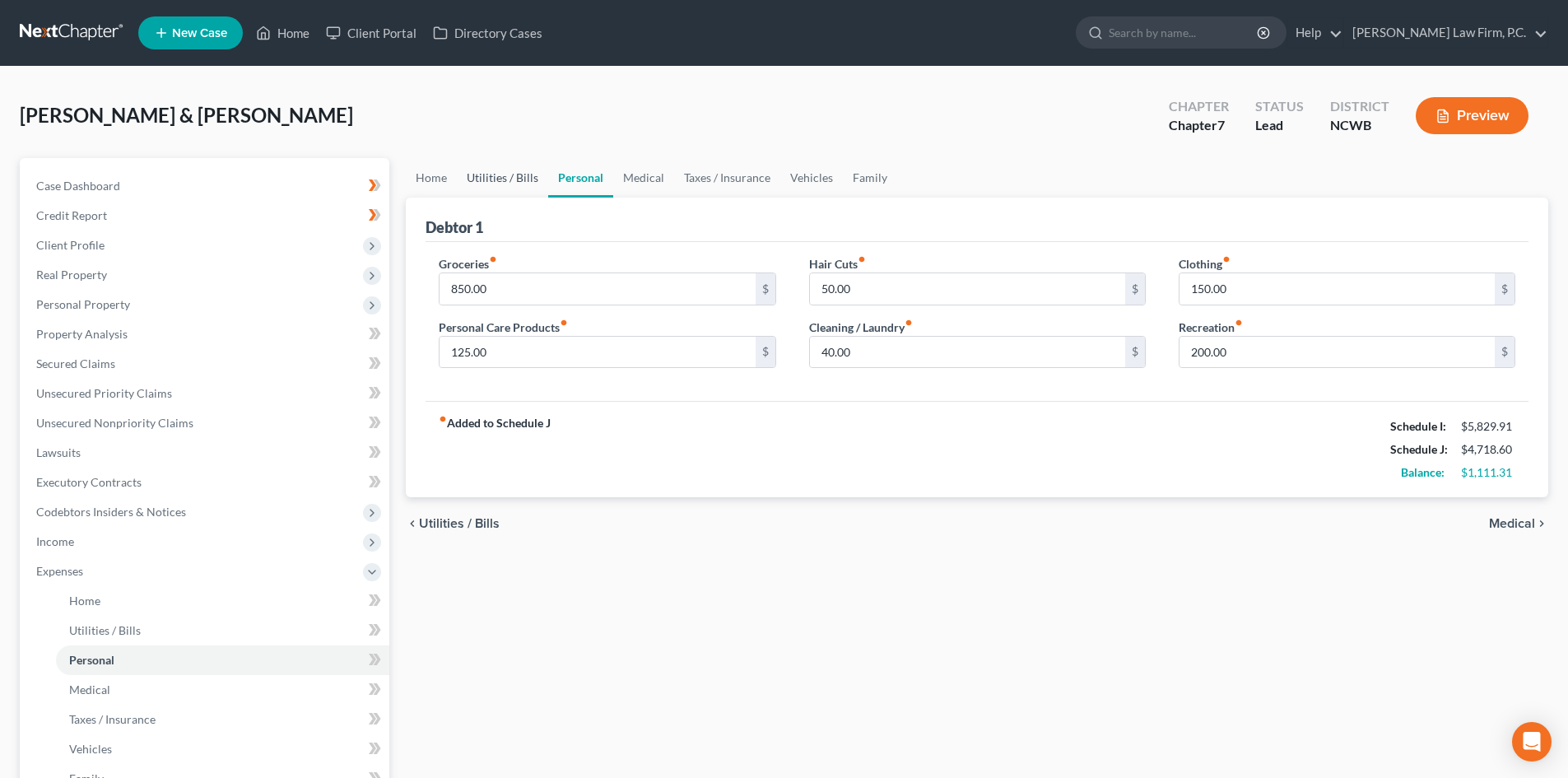
click at [524, 189] on link "Utilities / Bills" at bounding box center [503, 177] width 92 height 39
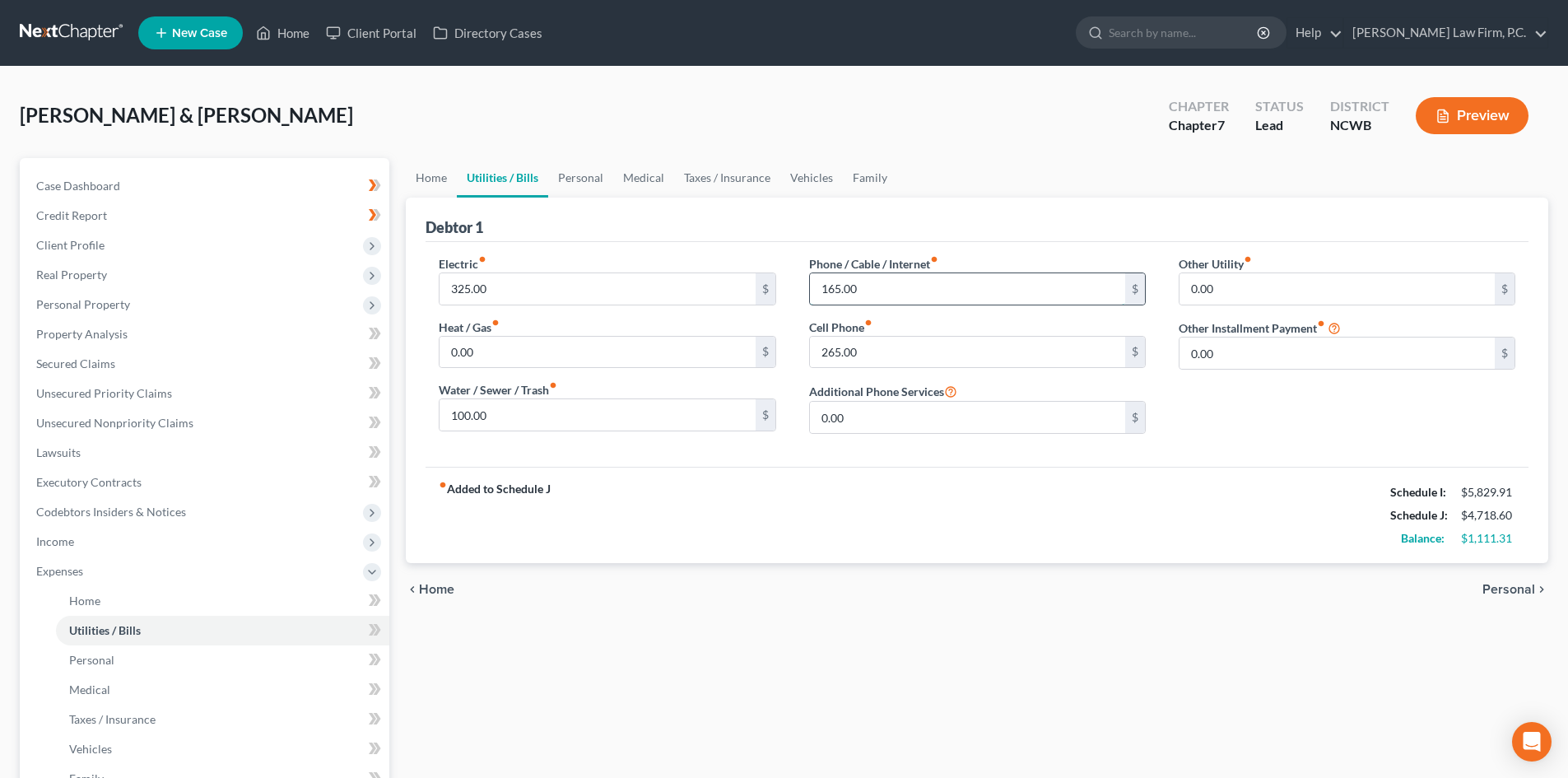
click at [940, 298] on input "165.00" at bounding box center [968, 289] width 316 height 31
click at [582, 181] on link "Personal" at bounding box center [580, 177] width 65 height 39
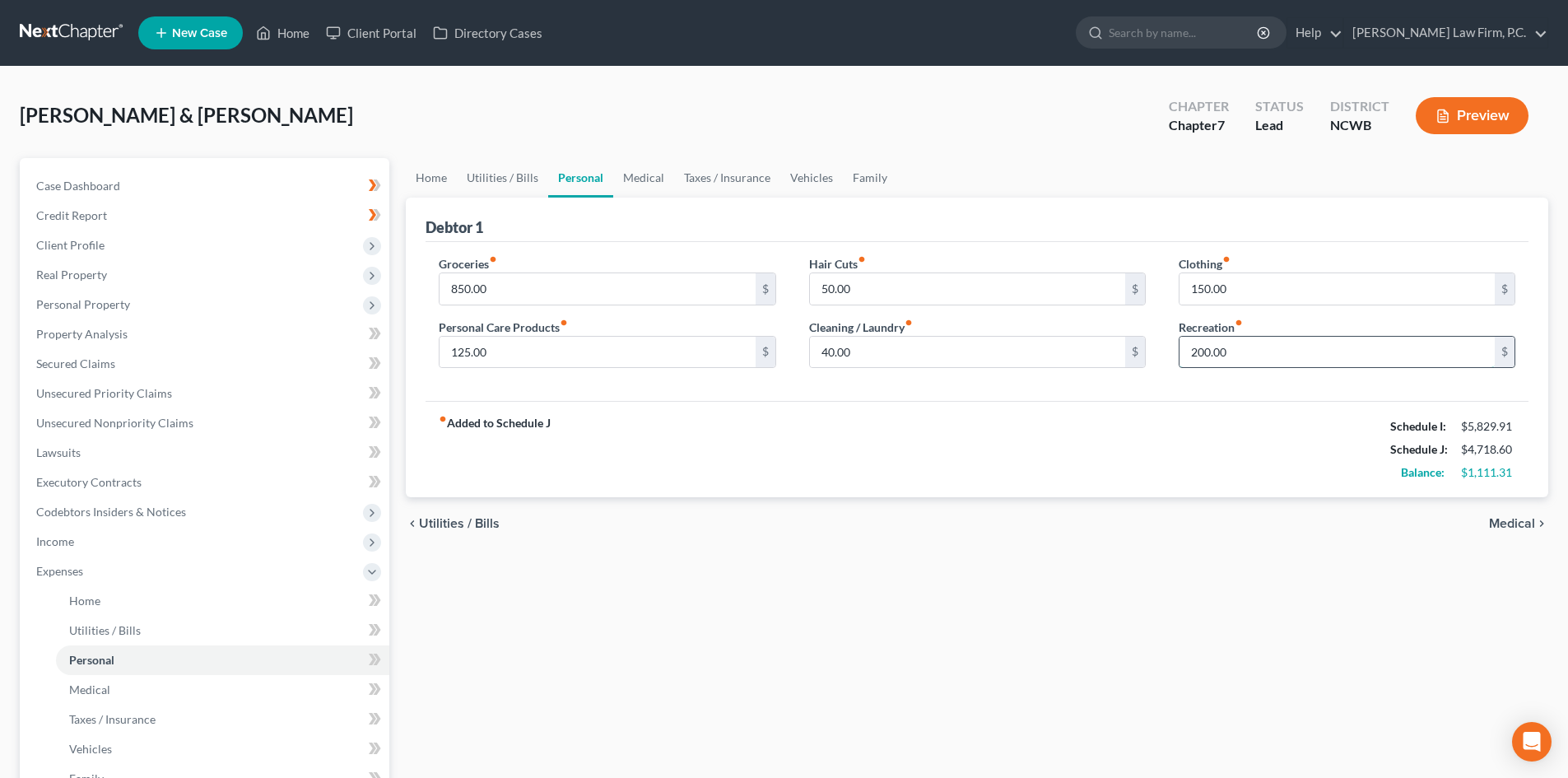
click at [1252, 359] on input "200.00" at bounding box center [1336, 352] width 316 height 31
type input "350.0"
click at [813, 420] on div "fiber_manual_record Added to Schedule J Schedule I: $5,829.91 Schedule J: $4,86…" at bounding box center [977, 449] width 1103 height 96
click at [640, 184] on link "Medical" at bounding box center [643, 177] width 61 height 39
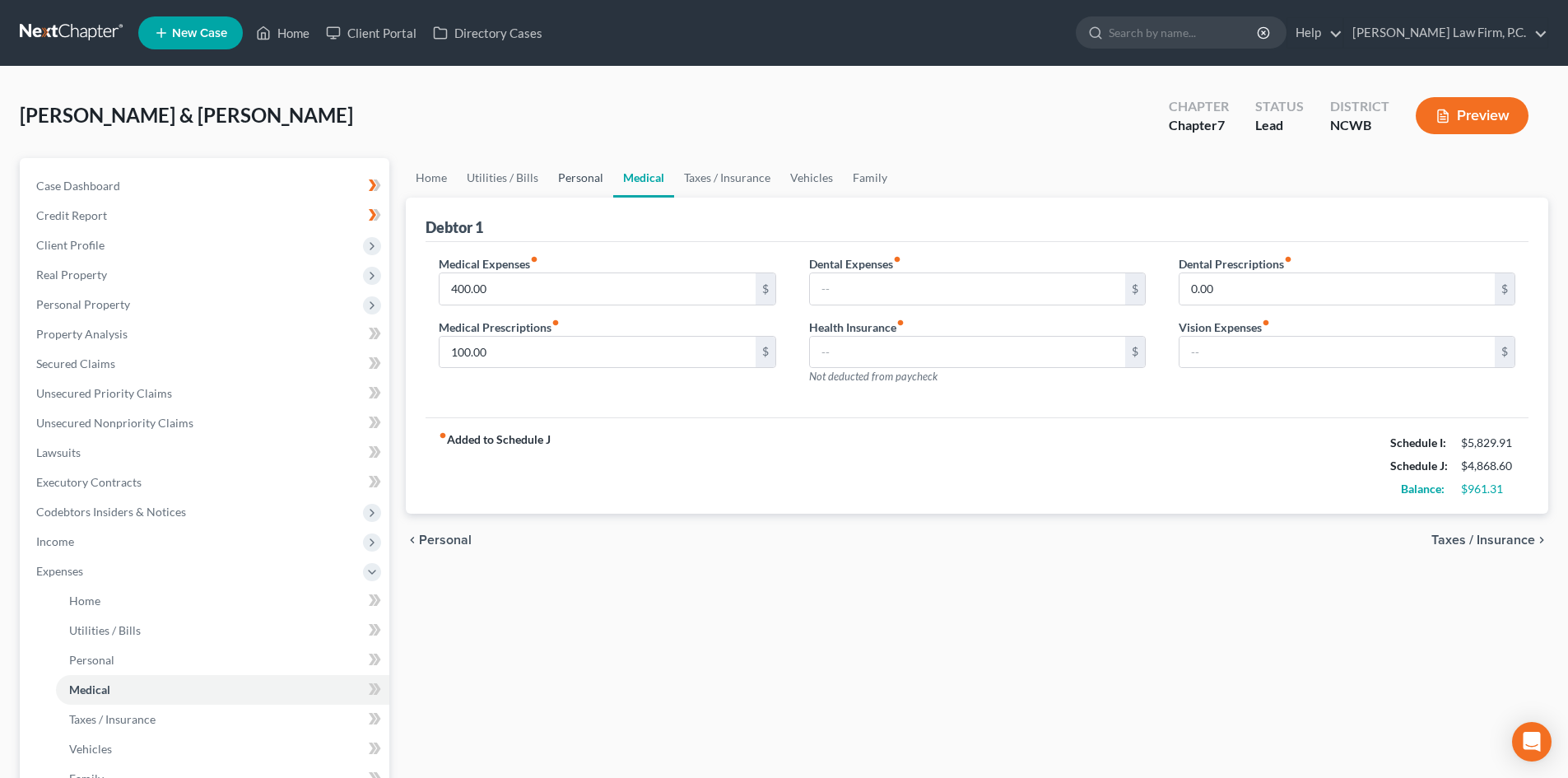
click at [568, 180] on link "Personal" at bounding box center [580, 177] width 65 height 39
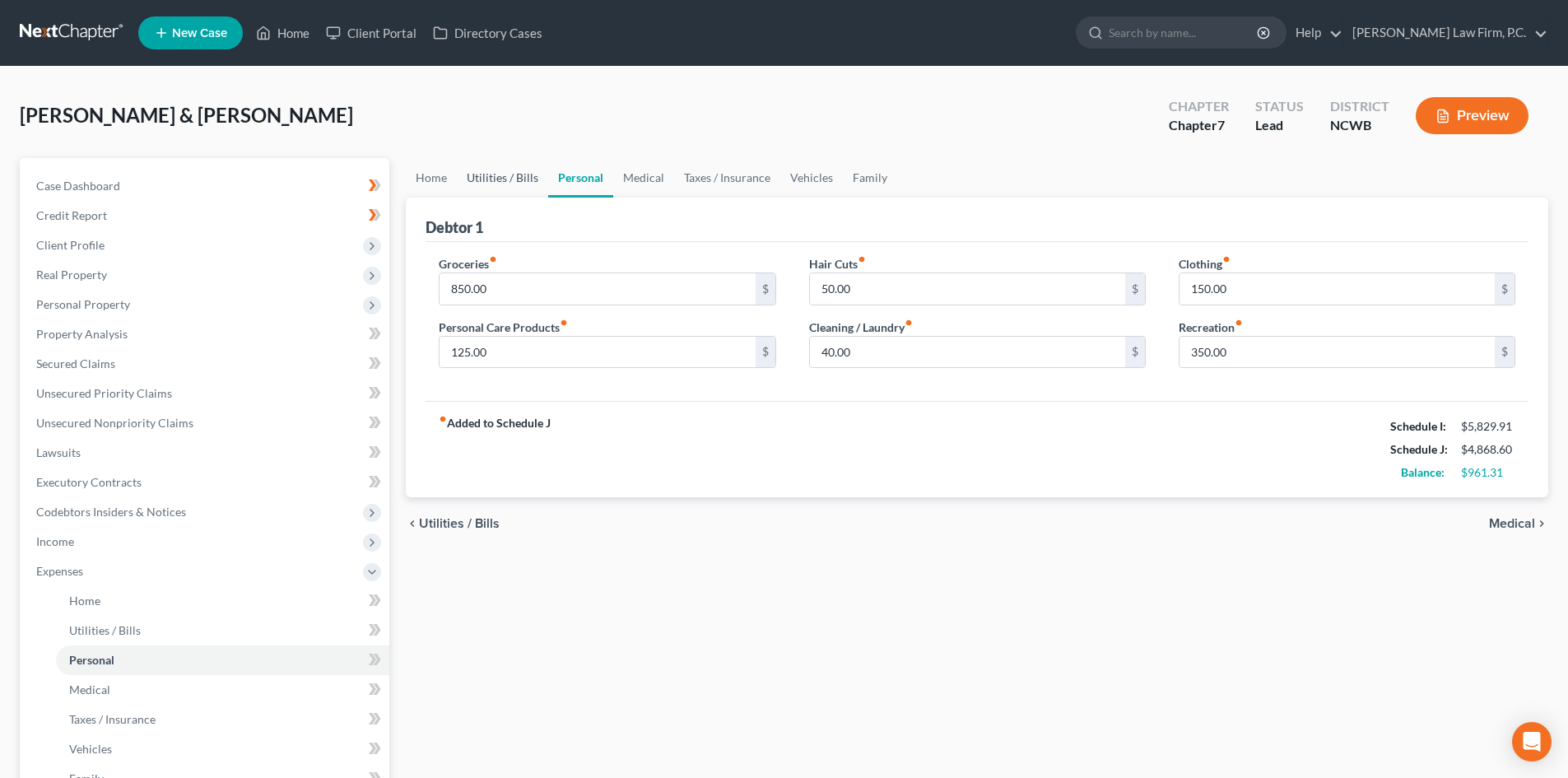
click at [514, 183] on link "Utilities / Bills" at bounding box center [503, 177] width 92 height 39
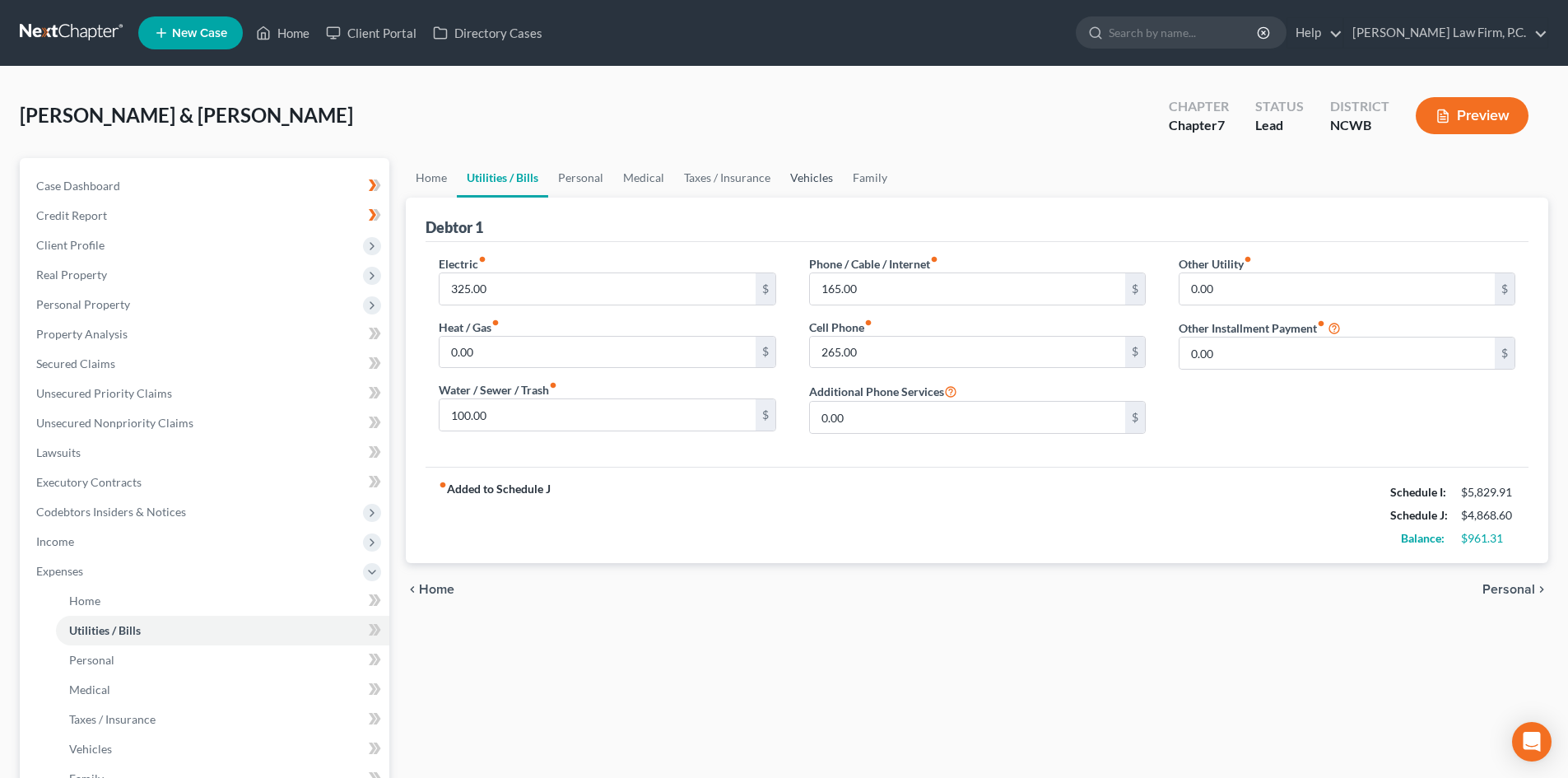
click at [798, 179] on link "Vehicles" at bounding box center [812, 177] width 63 height 39
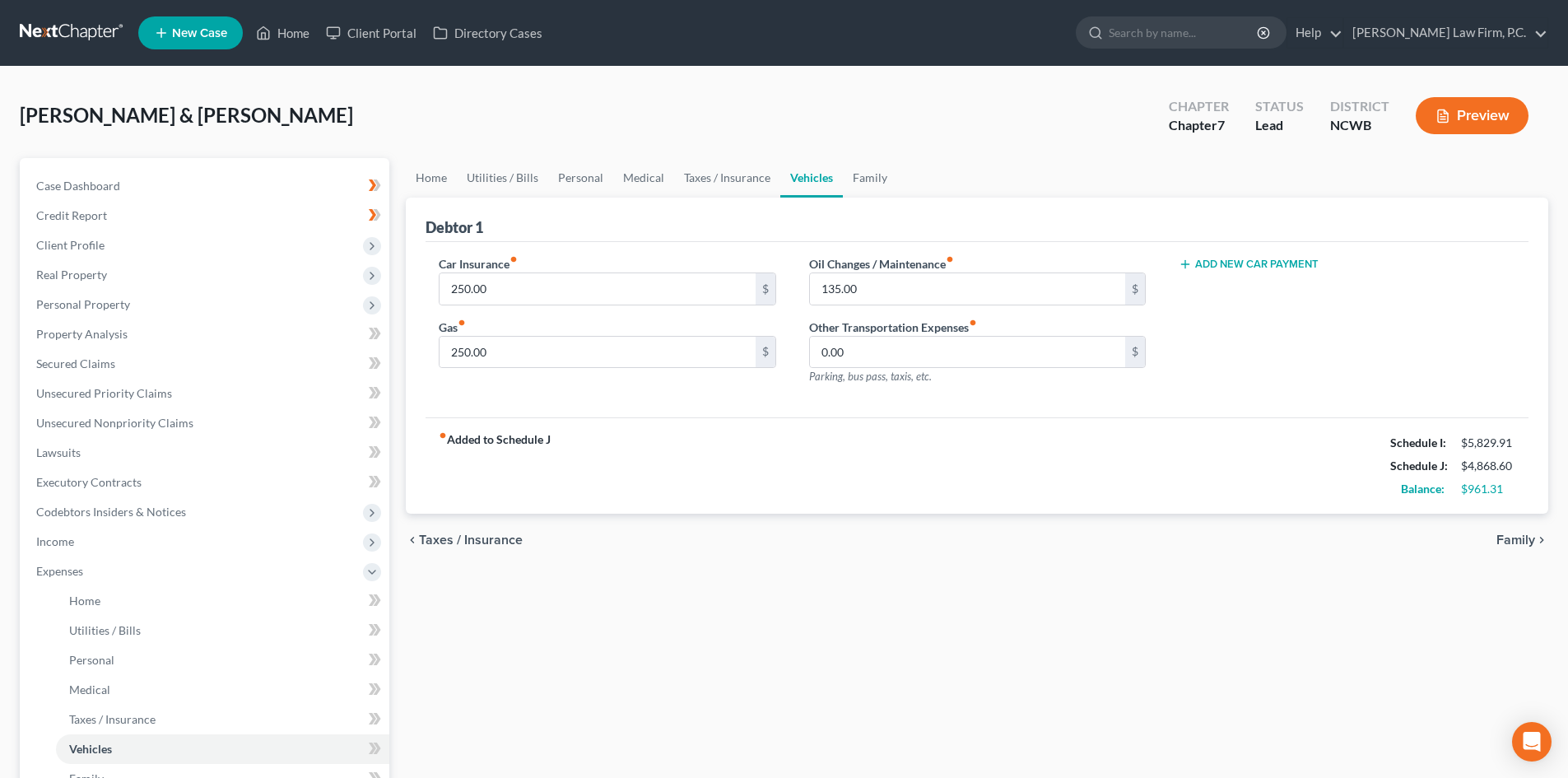
click at [975, 528] on div "chevron_left Taxes / Insurance Family chevron_right" at bounding box center [976, 540] width 1142 height 52
click at [712, 175] on link "Taxes / Insurance" at bounding box center [726, 177] width 106 height 39
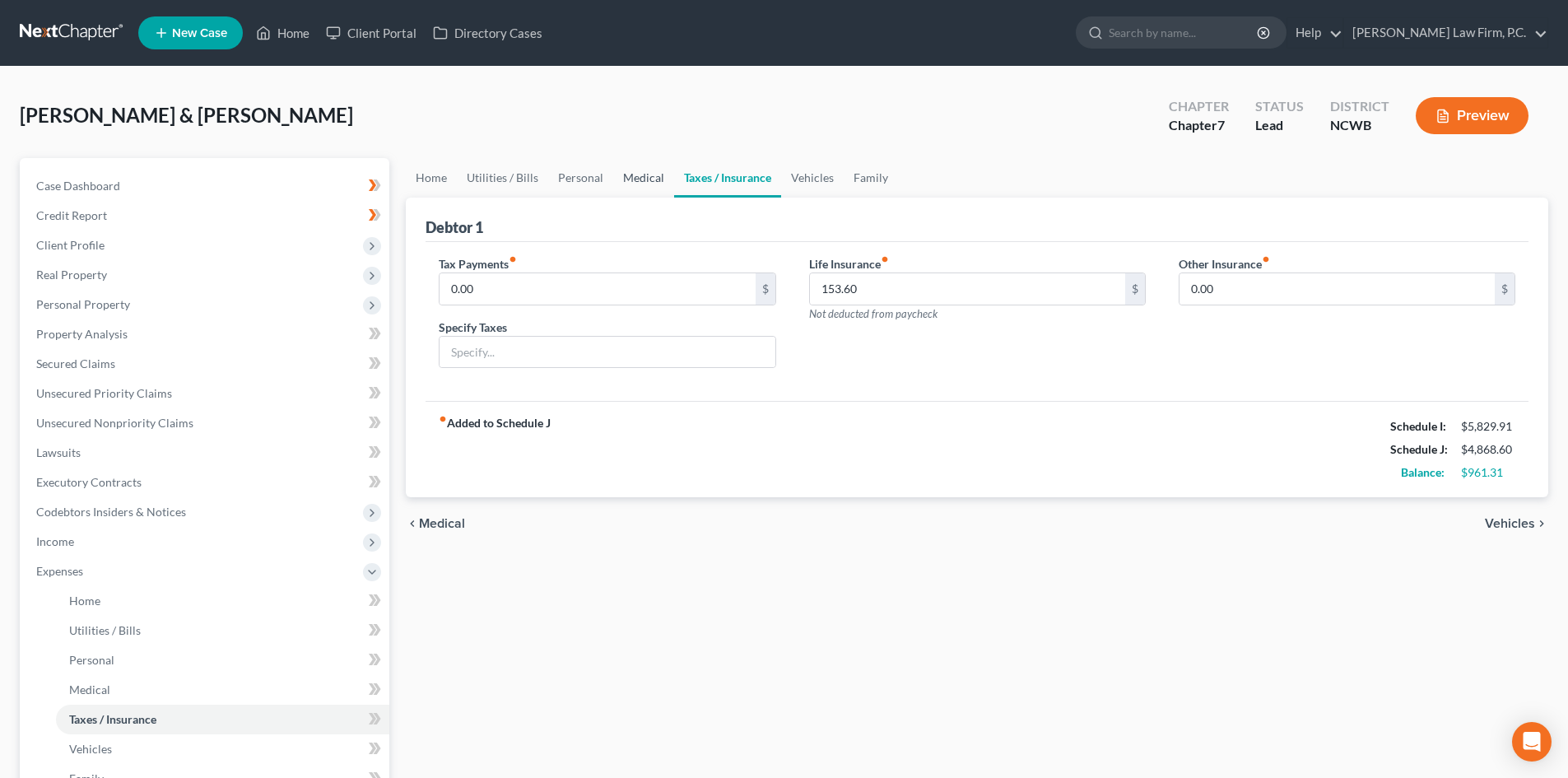
click at [631, 170] on link "Medical" at bounding box center [643, 177] width 61 height 39
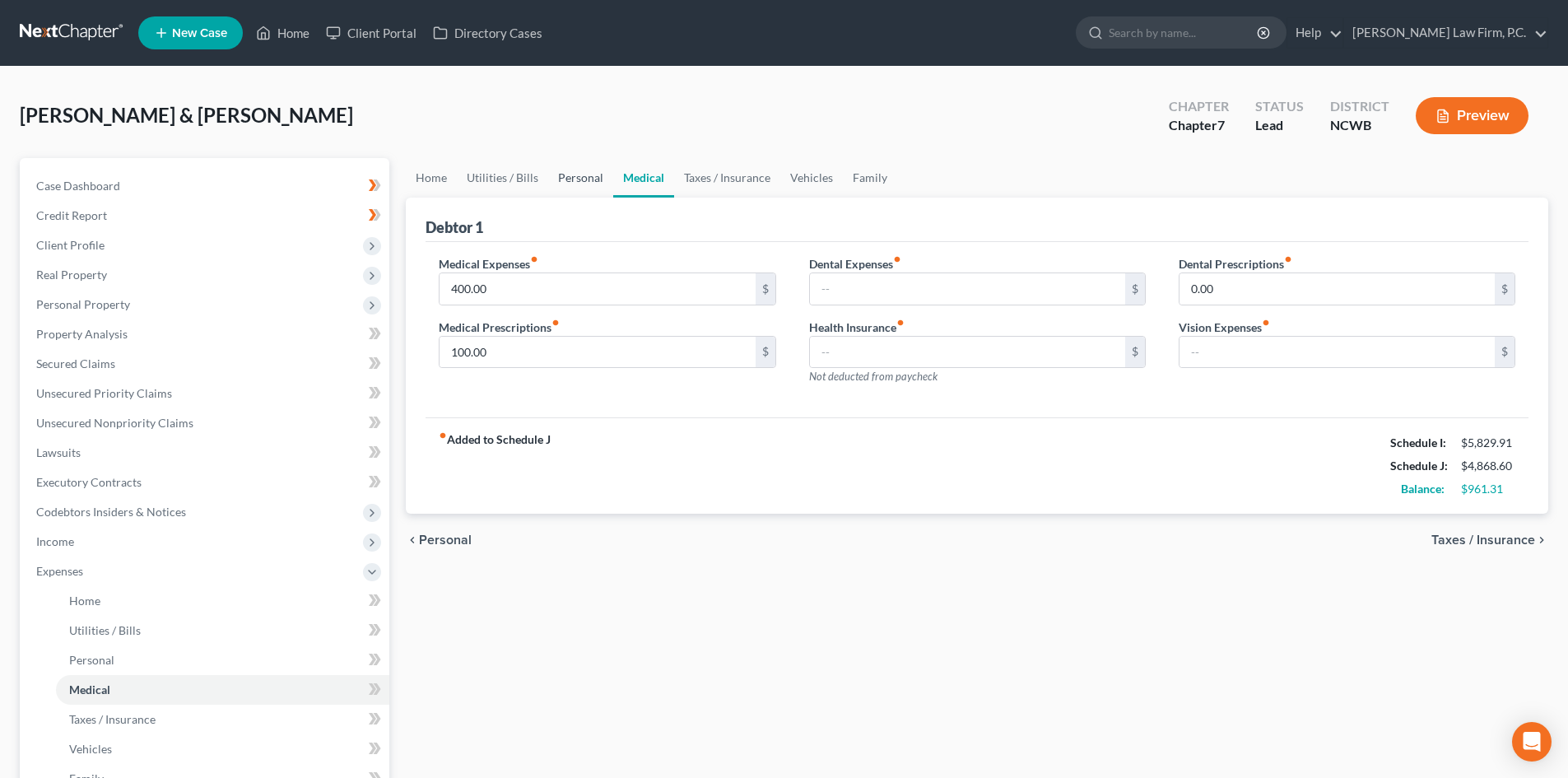
click at [572, 189] on link "Personal" at bounding box center [580, 177] width 65 height 39
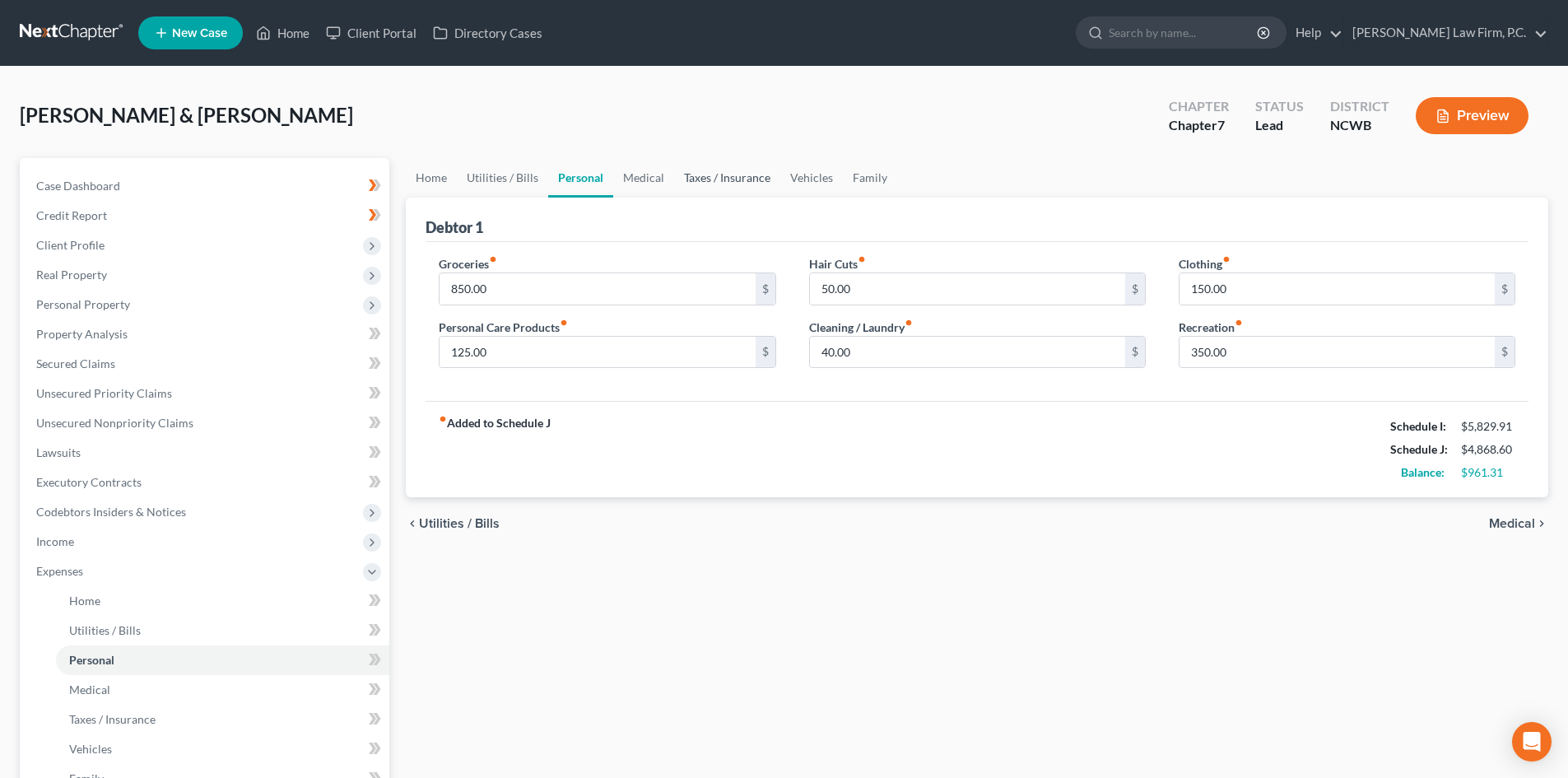
click at [688, 182] on link "Taxes / Insurance" at bounding box center [726, 177] width 106 height 39
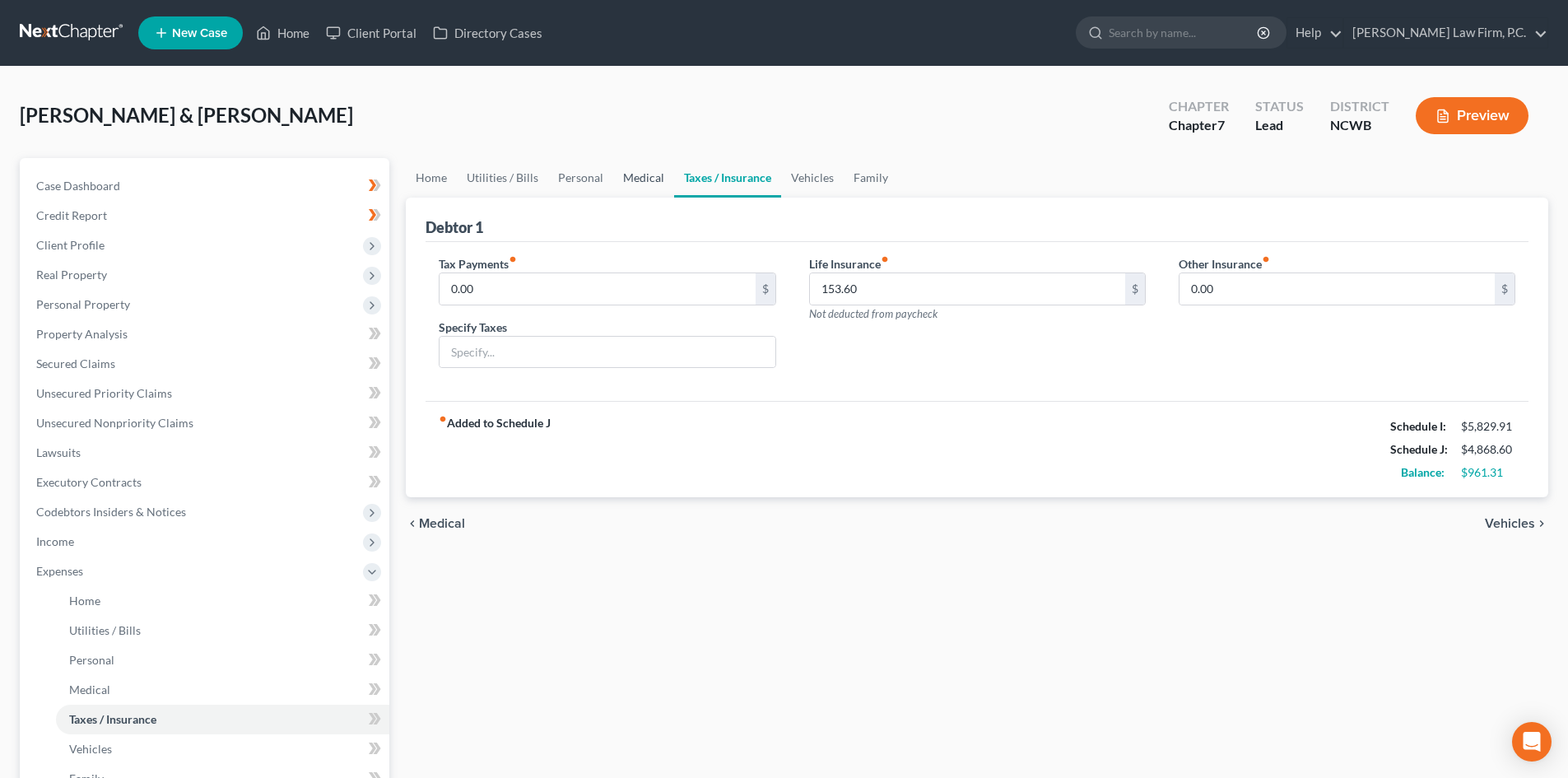
click at [616, 180] on link "Medical" at bounding box center [643, 177] width 61 height 39
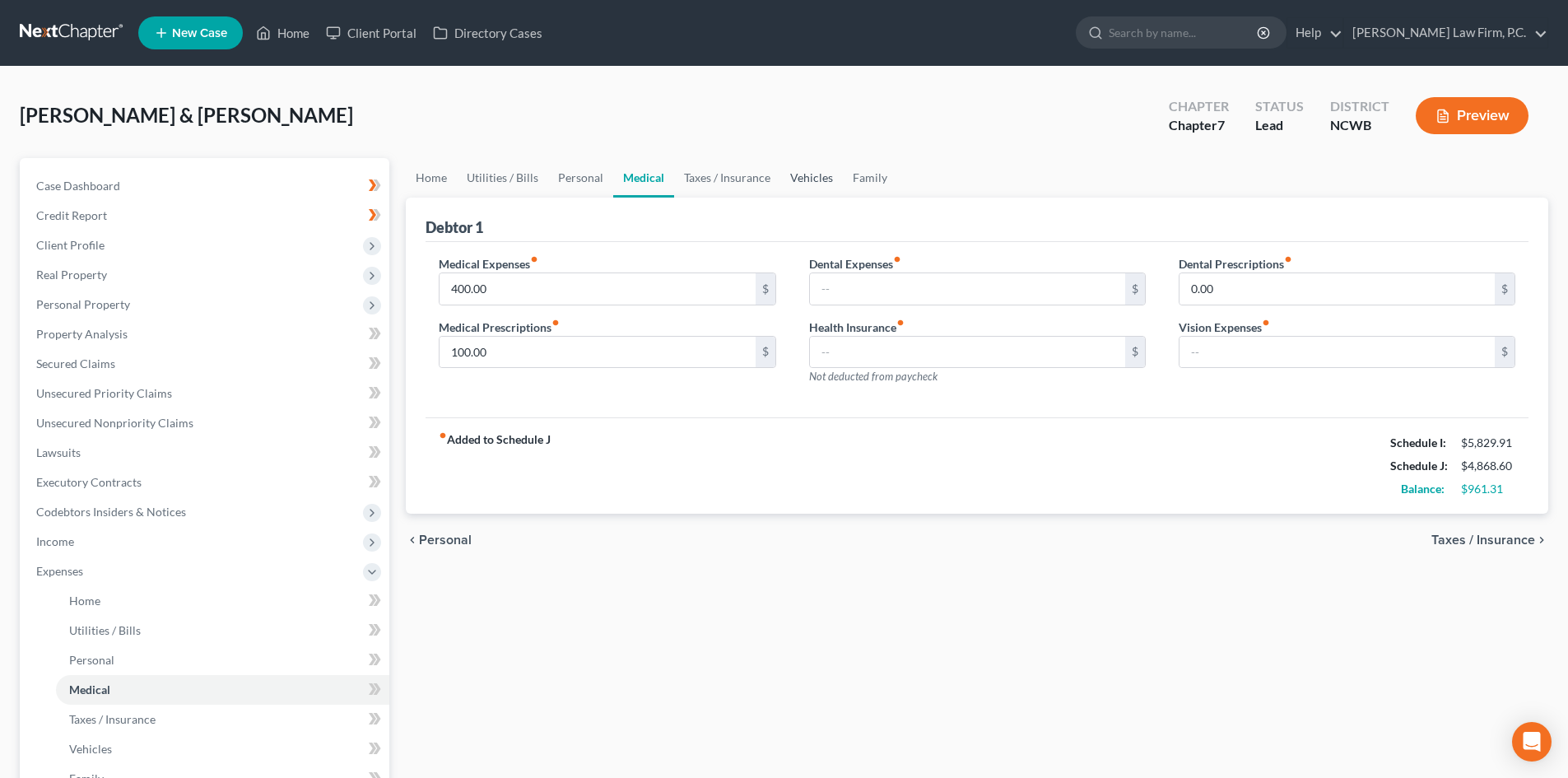
click at [801, 179] on link "Vehicles" at bounding box center [812, 177] width 63 height 39
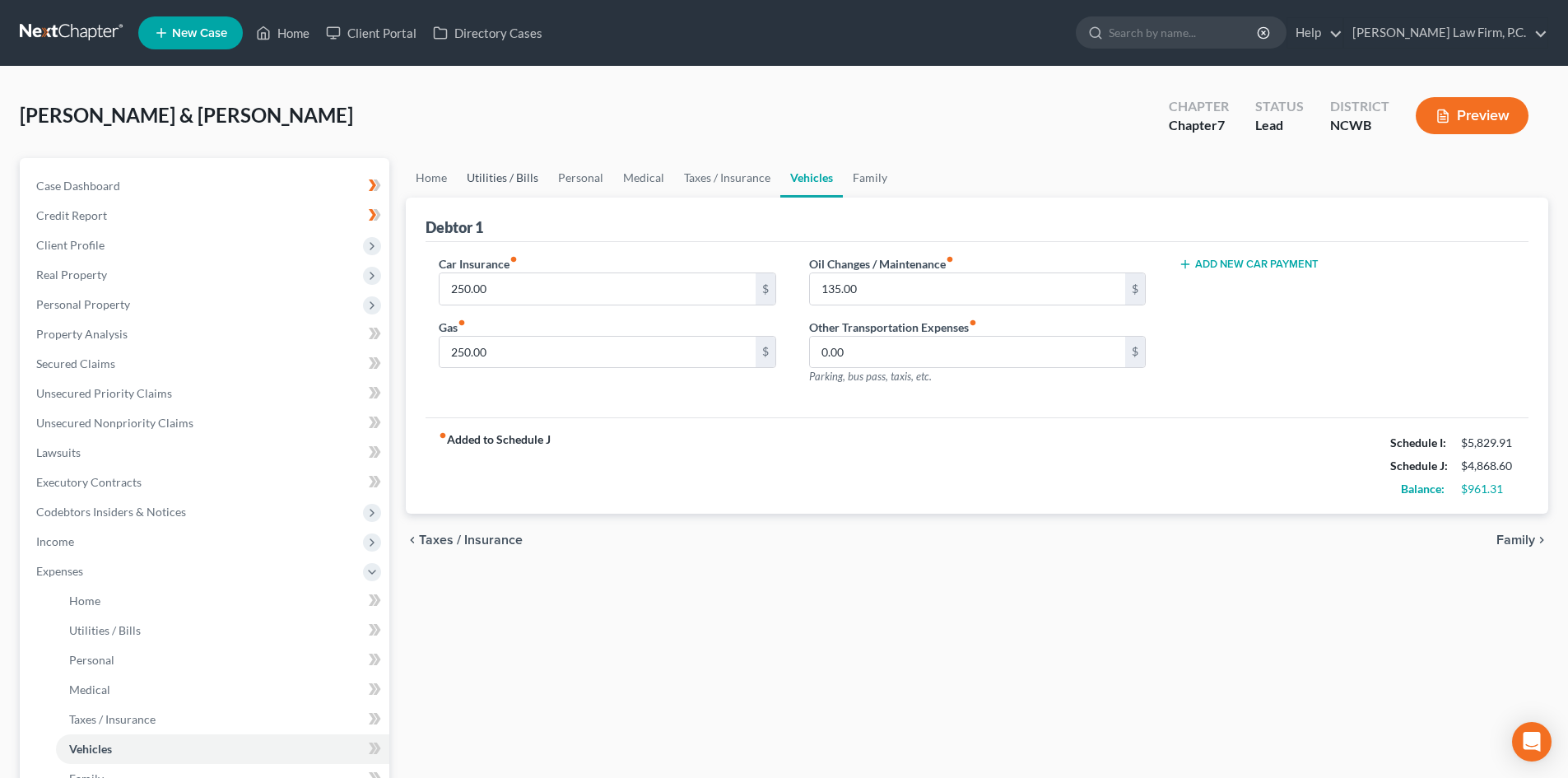
click at [529, 177] on link "Utilities / Bills" at bounding box center [503, 177] width 92 height 39
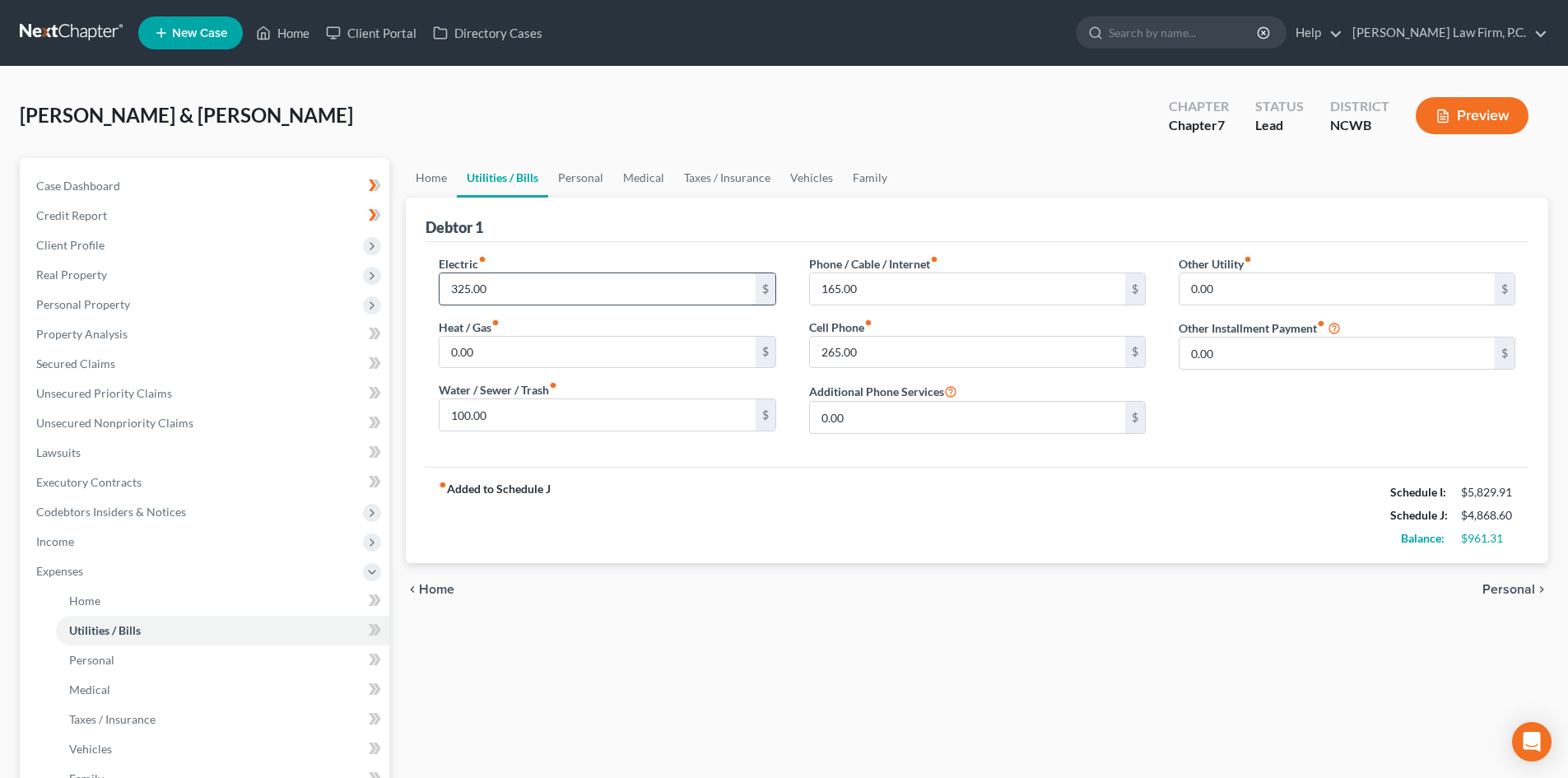
click at [569, 282] on input "325.00" at bounding box center [597, 289] width 316 height 31
click at [557, 246] on div "Electric fiber_manual_record 325.00 $ Heat / Gas fiber_manual_record 0.00 $ Wat…" at bounding box center [977, 354] width 1103 height 225
click at [577, 186] on link "Personal" at bounding box center [580, 177] width 65 height 39
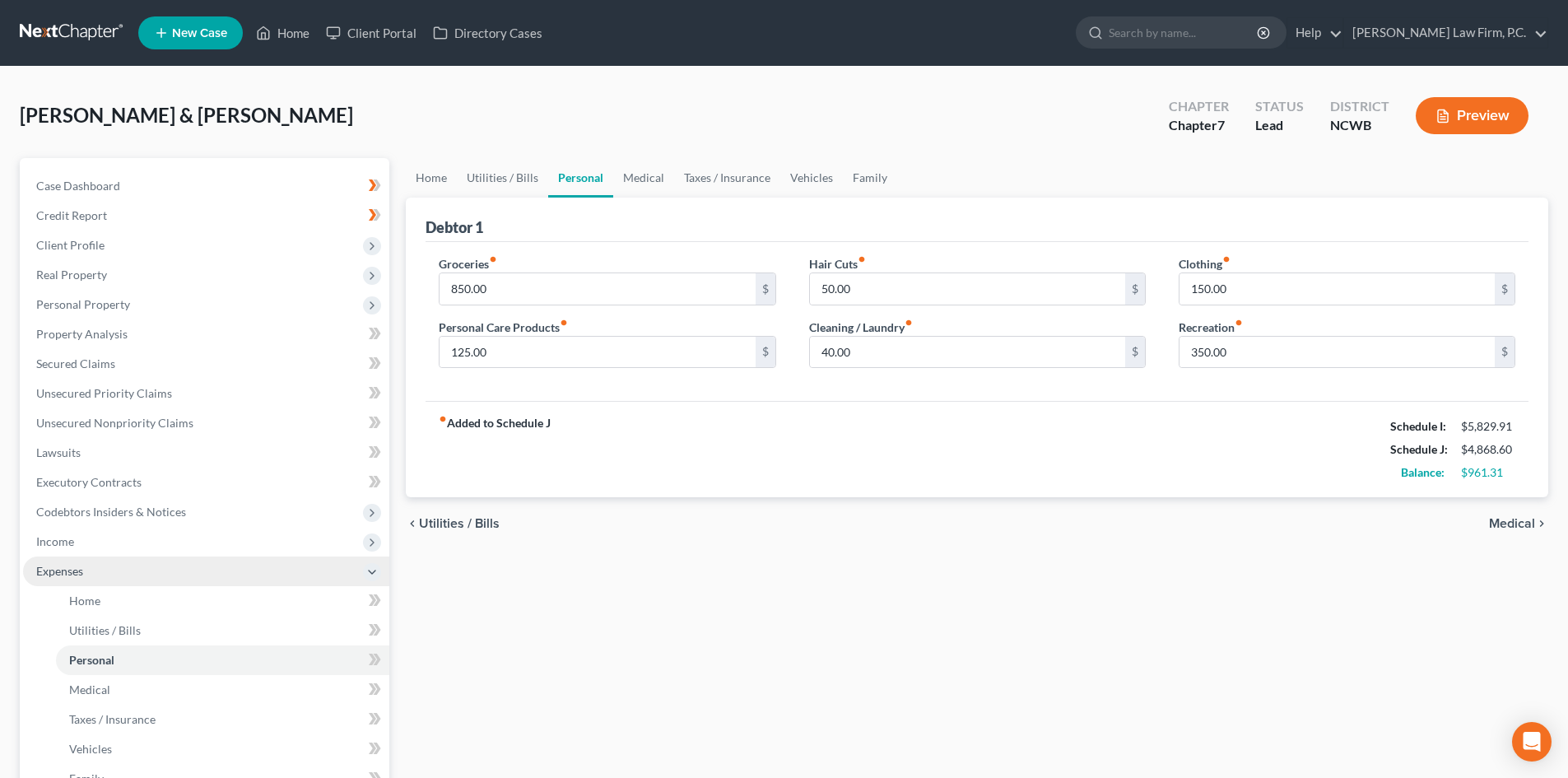
click at [62, 571] on span "Expenses" at bounding box center [59, 571] width 47 height 14
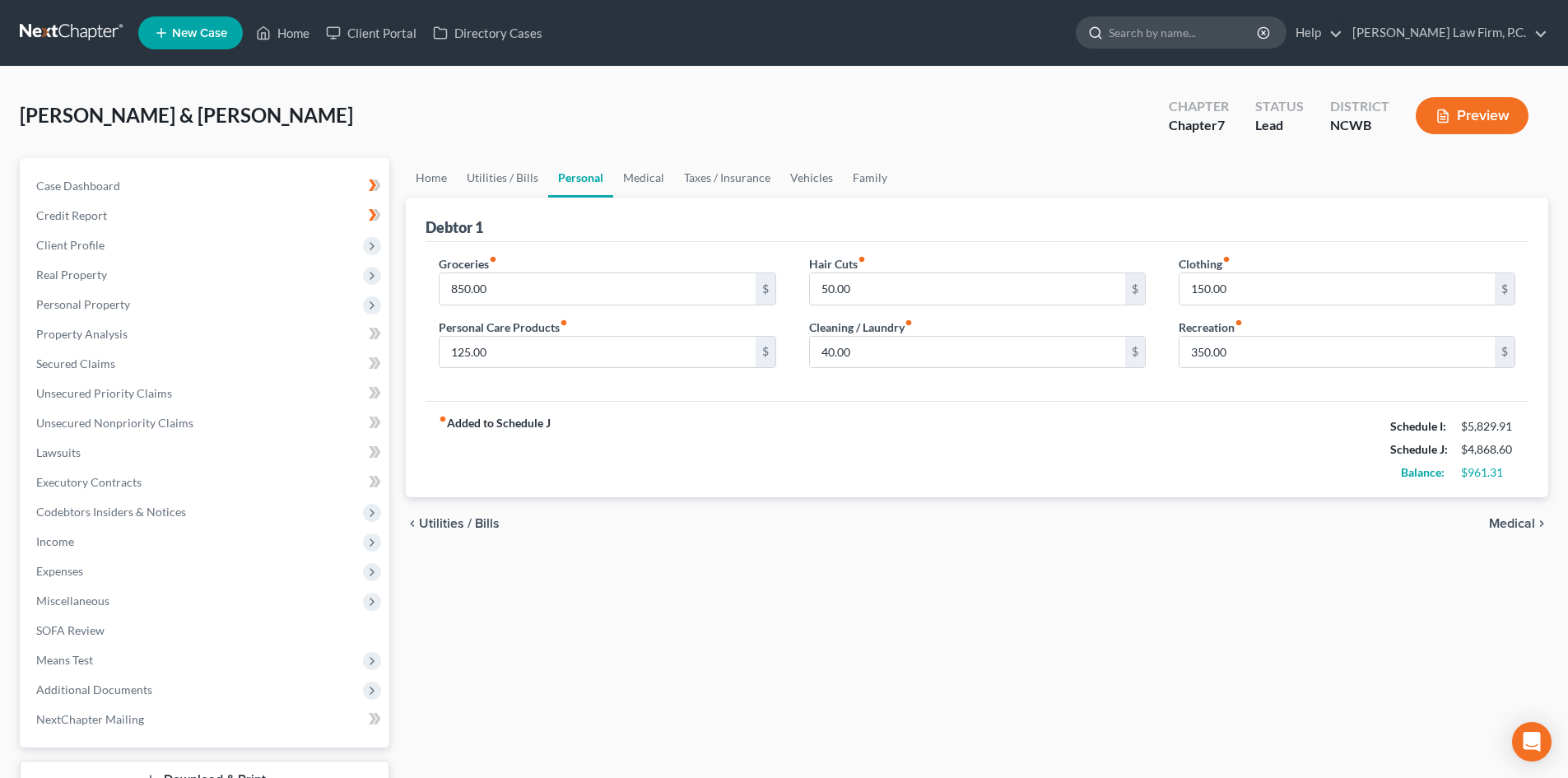
click at [1176, 21] on input "search" at bounding box center [1183, 32] width 150 height 31
type input "lock"
click at [621, 46] on ul "New Case Home Client Portal Directory Cases lock - No Result - See all results …" at bounding box center [843, 32] width 1410 height 43
click at [278, 25] on link "Home" at bounding box center [282, 33] width 70 height 30
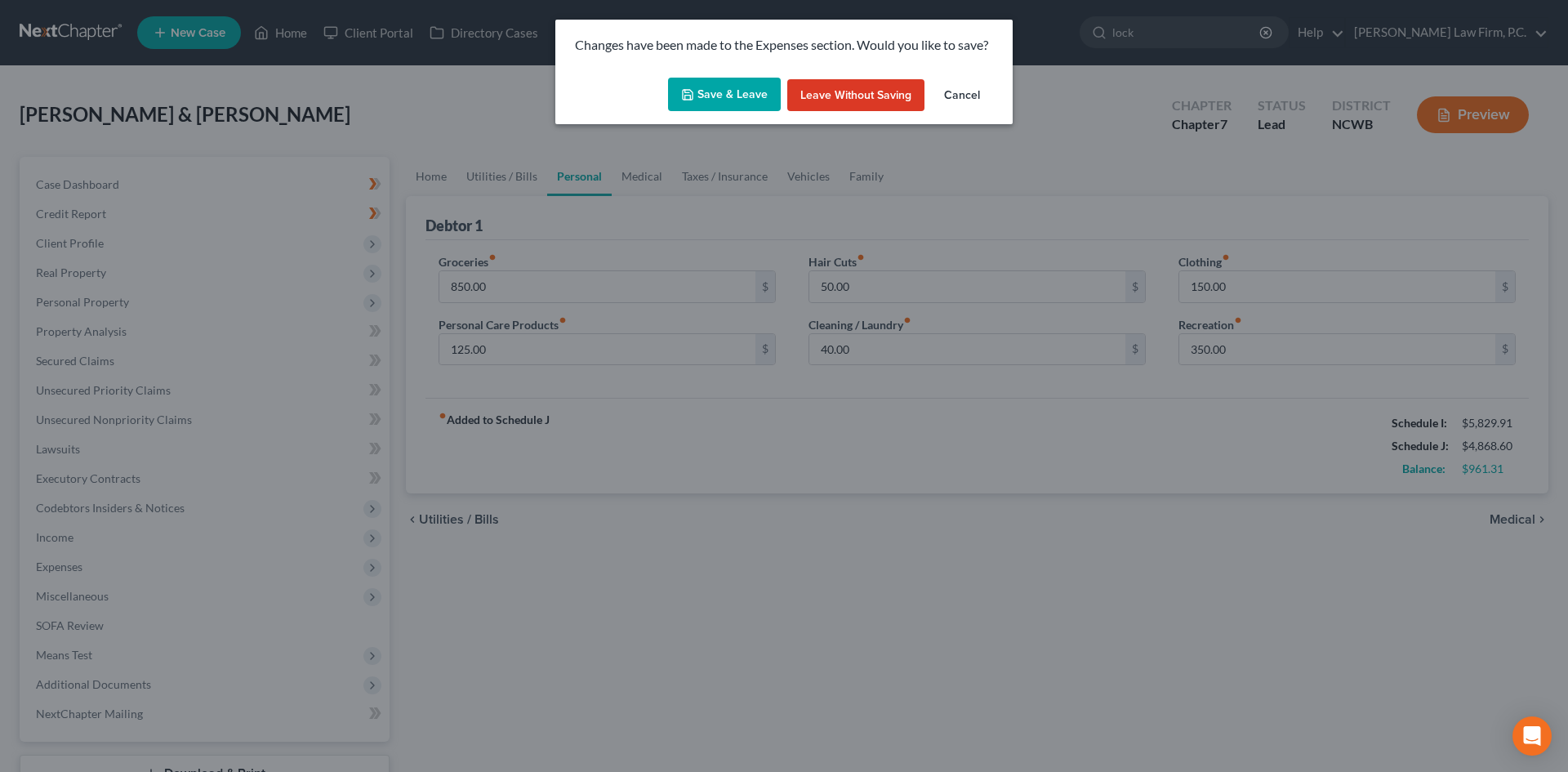
click at [712, 94] on button "Save & Leave" at bounding box center [724, 95] width 113 height 35
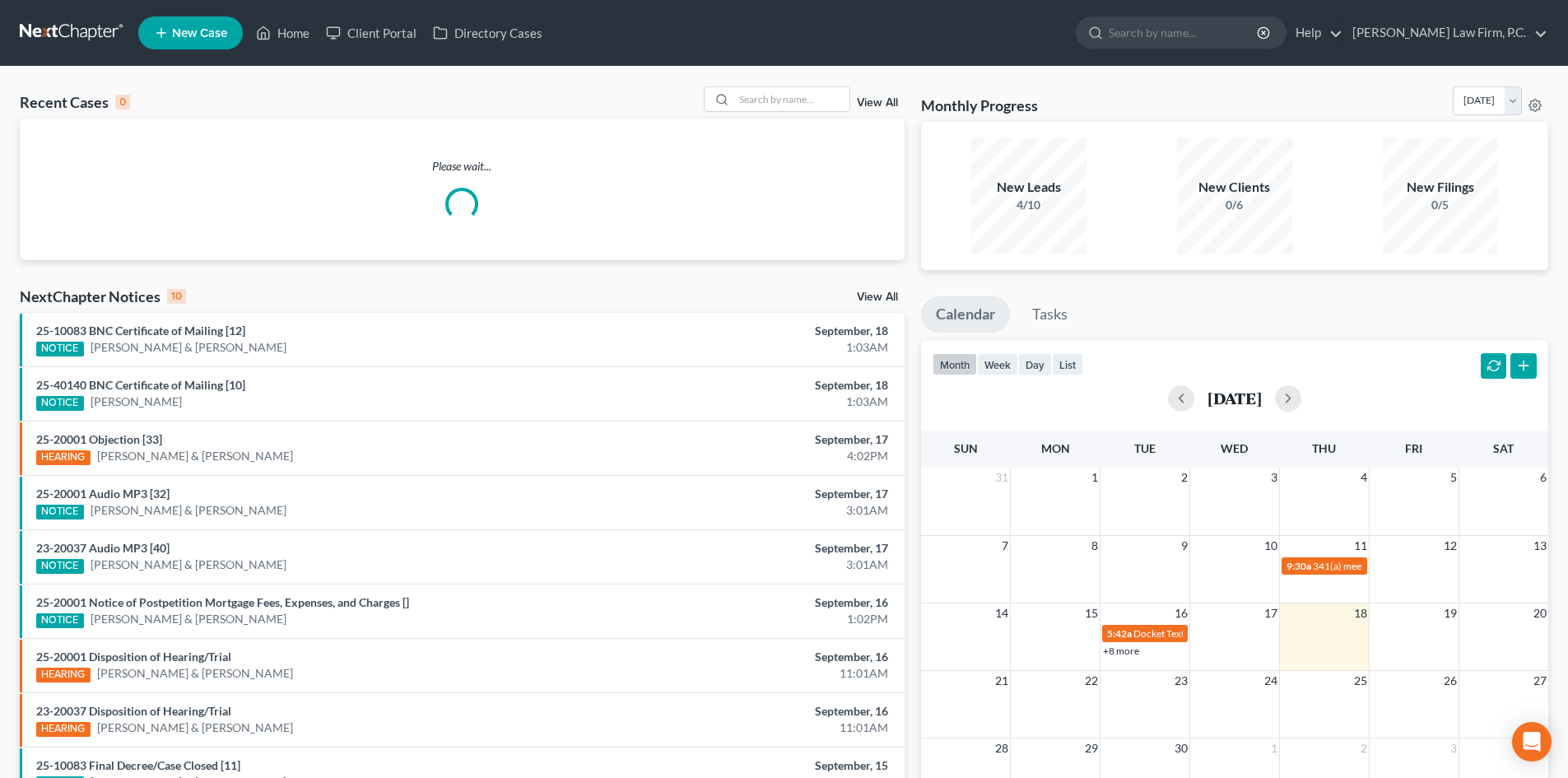
click at [1235, 35] on input "search" at bounding box center [1183, 32] width 150 height 31
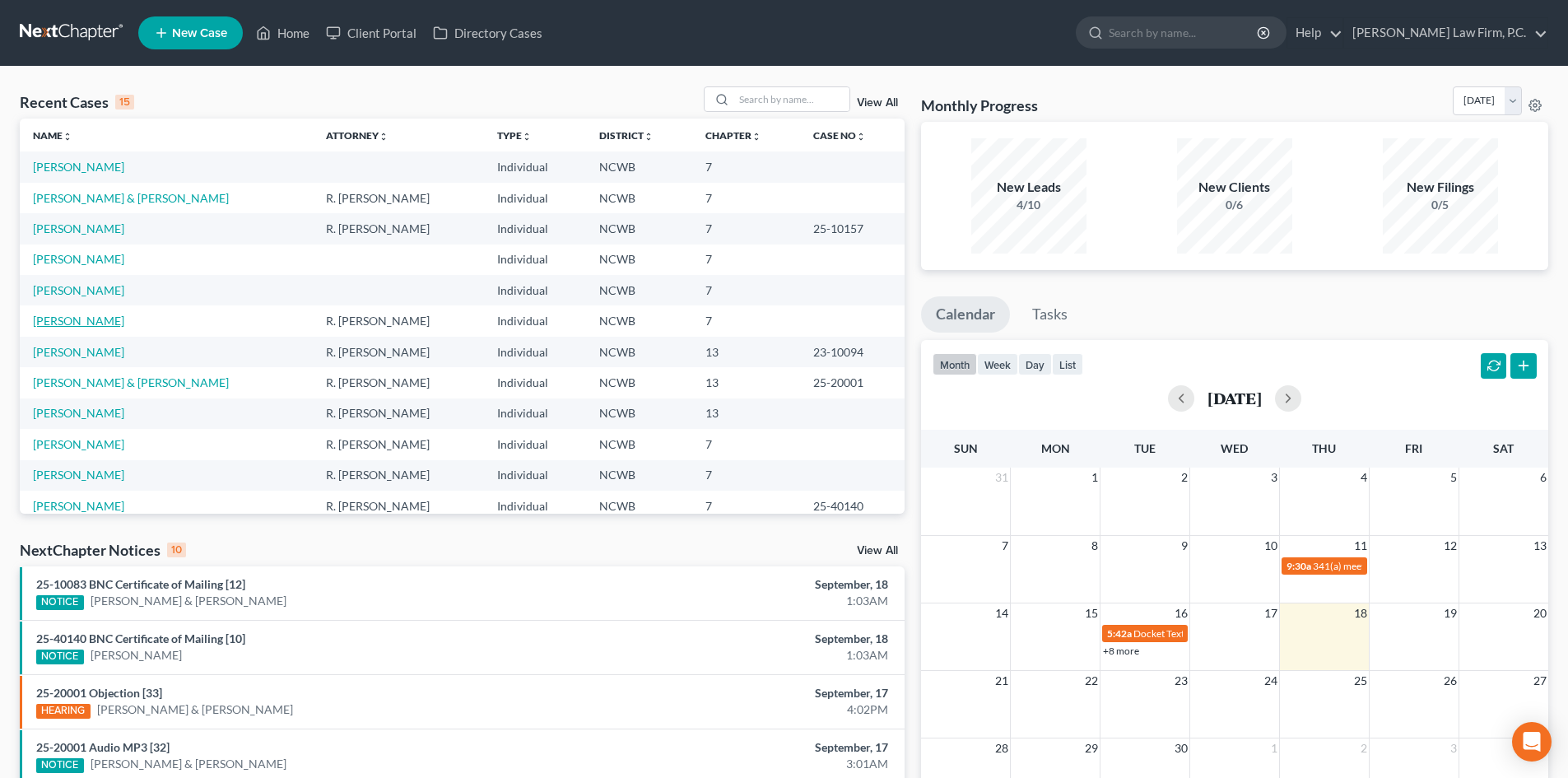
click at [87, 323] on link "[PERSON_NAME]" at bounding box center [79, 321] width 92 height 14
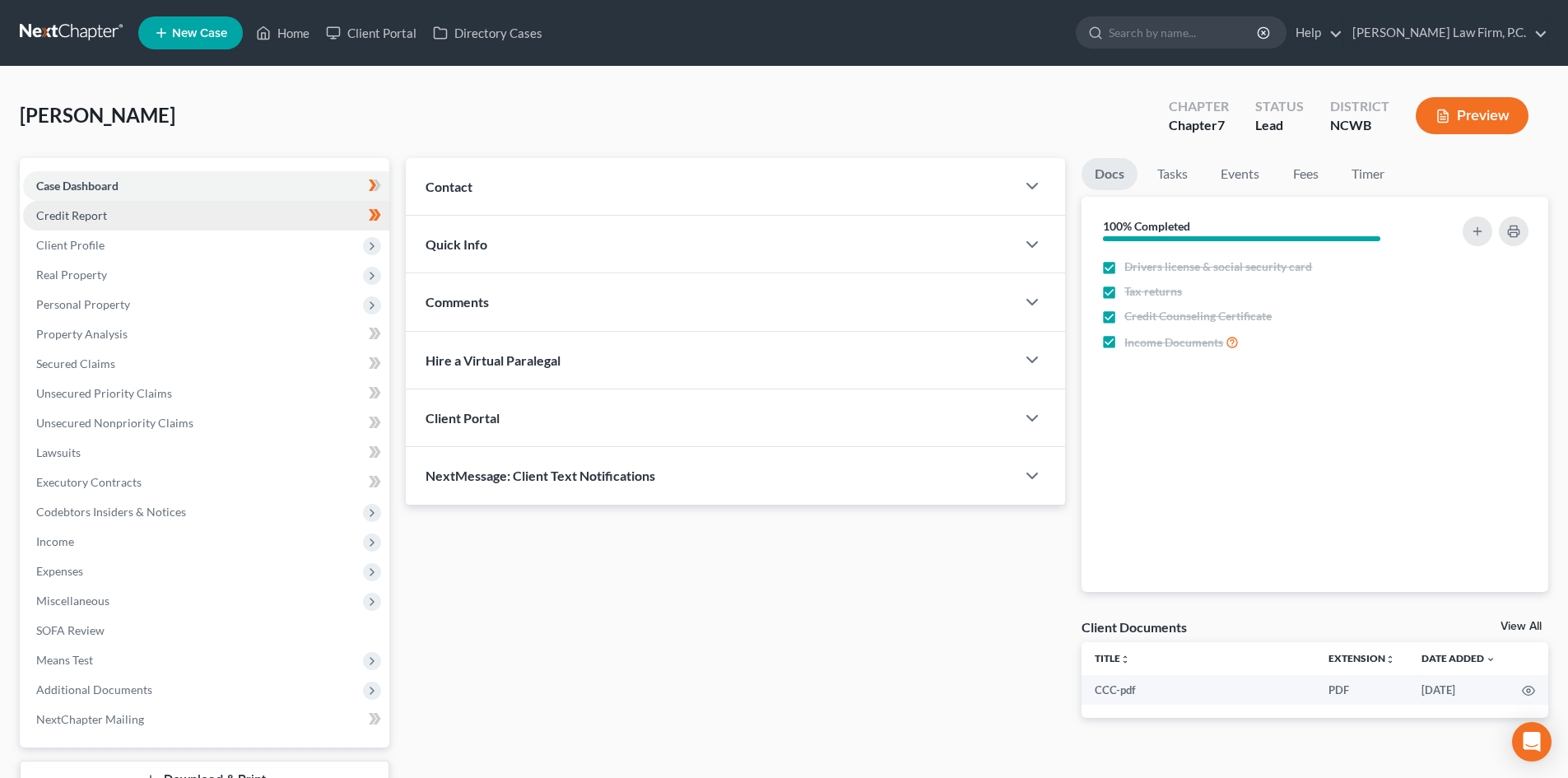
click at [109, 212] on link "Credit Report" at bounding box center [205, 216] width 366 height 30
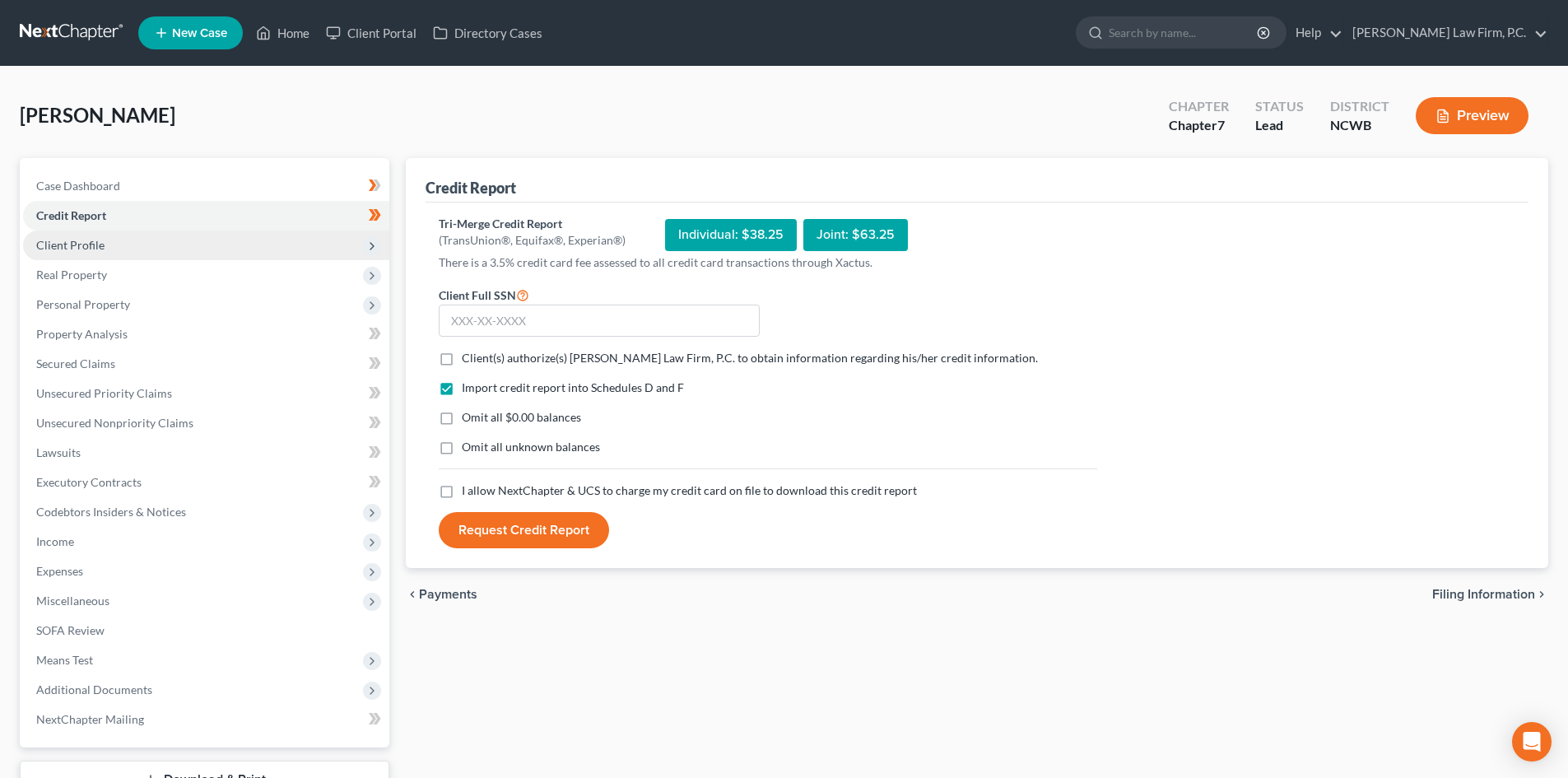
click at [105, 242] on span "Client Profile" at bounding box center [205, 246] width 366 height 30
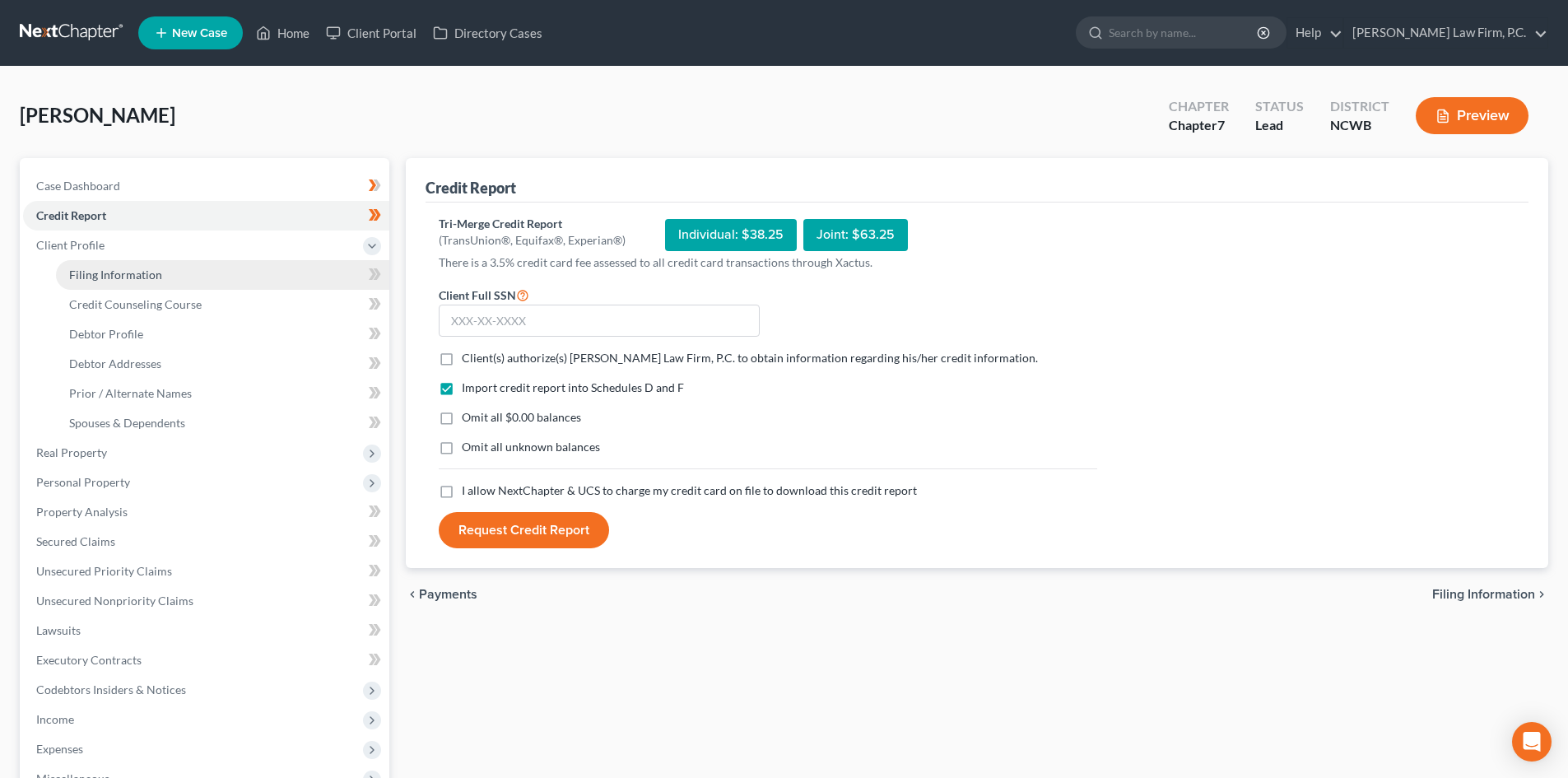
click at [153, 269] on span "Filing Information" at bounding box center [115, 274] width 93 height 14
select select "1"
select select "0"
select select "28"
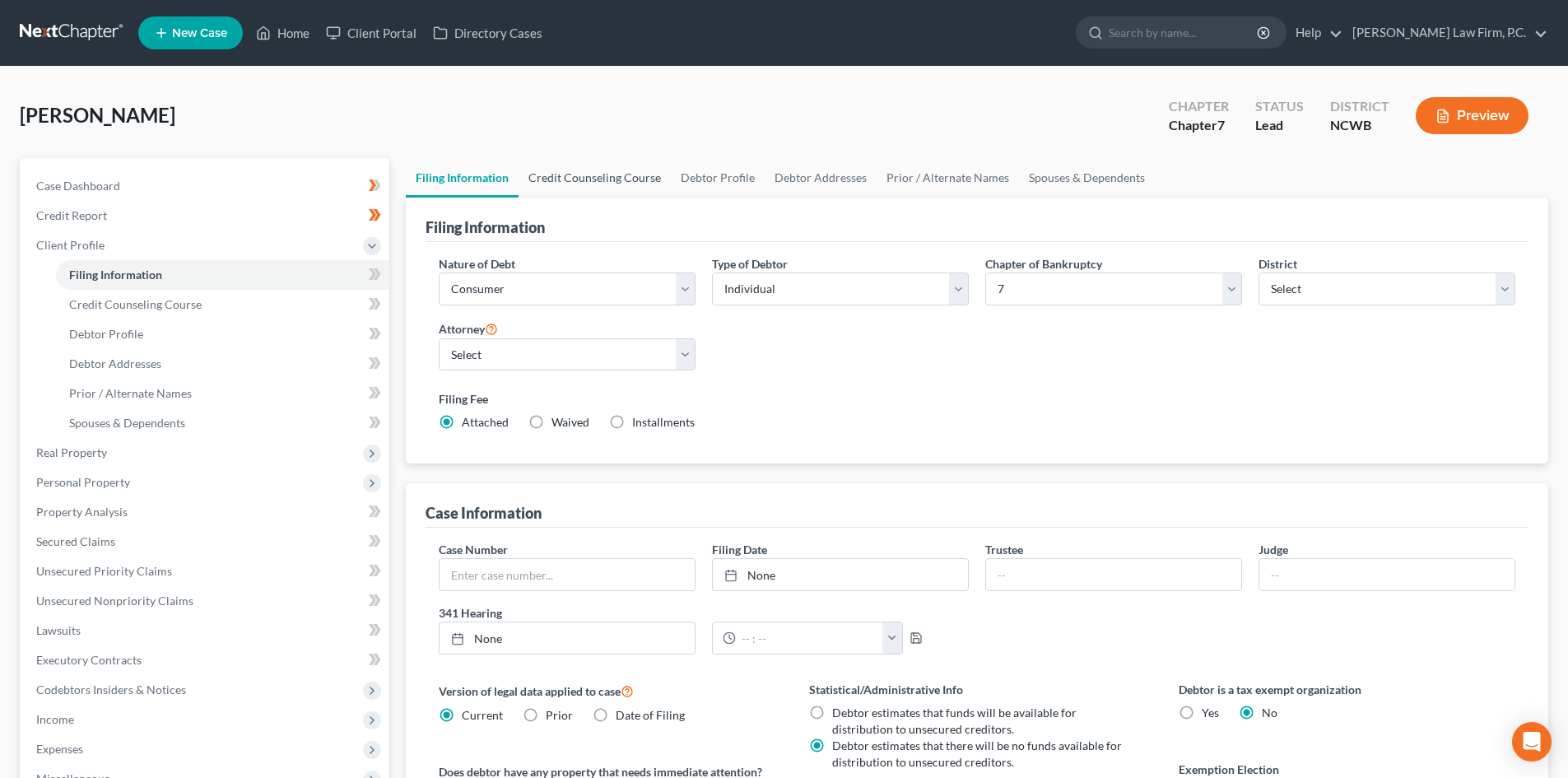
click at [633, 189] on link "Credit Counseling Course" at bounding box center [594, 177] width 152 height 39
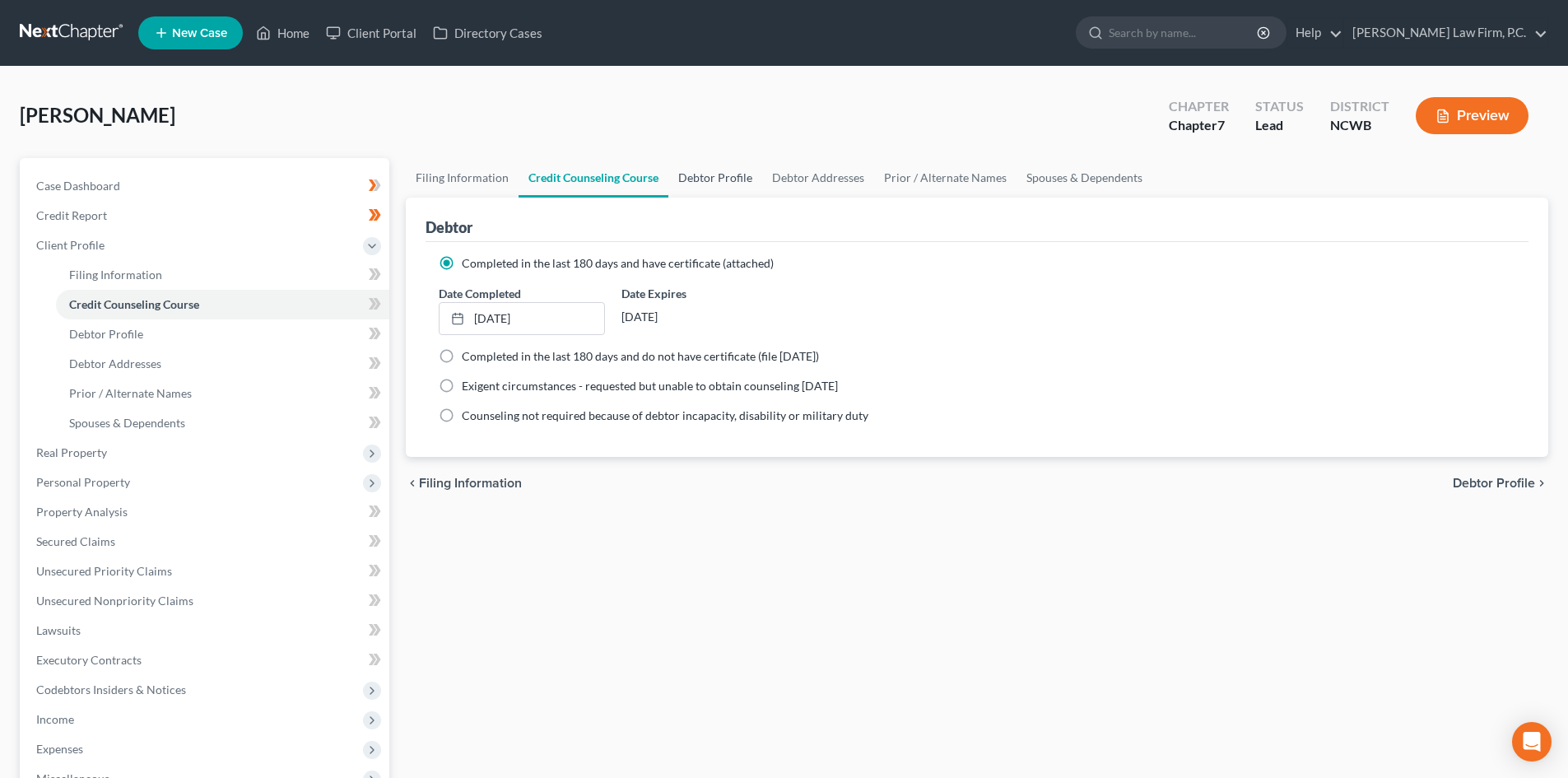
click at [733, 170] on link "Debtor Profile" at bounding box center [715, 177] width 94 height 39
select select "2"
select select "3"
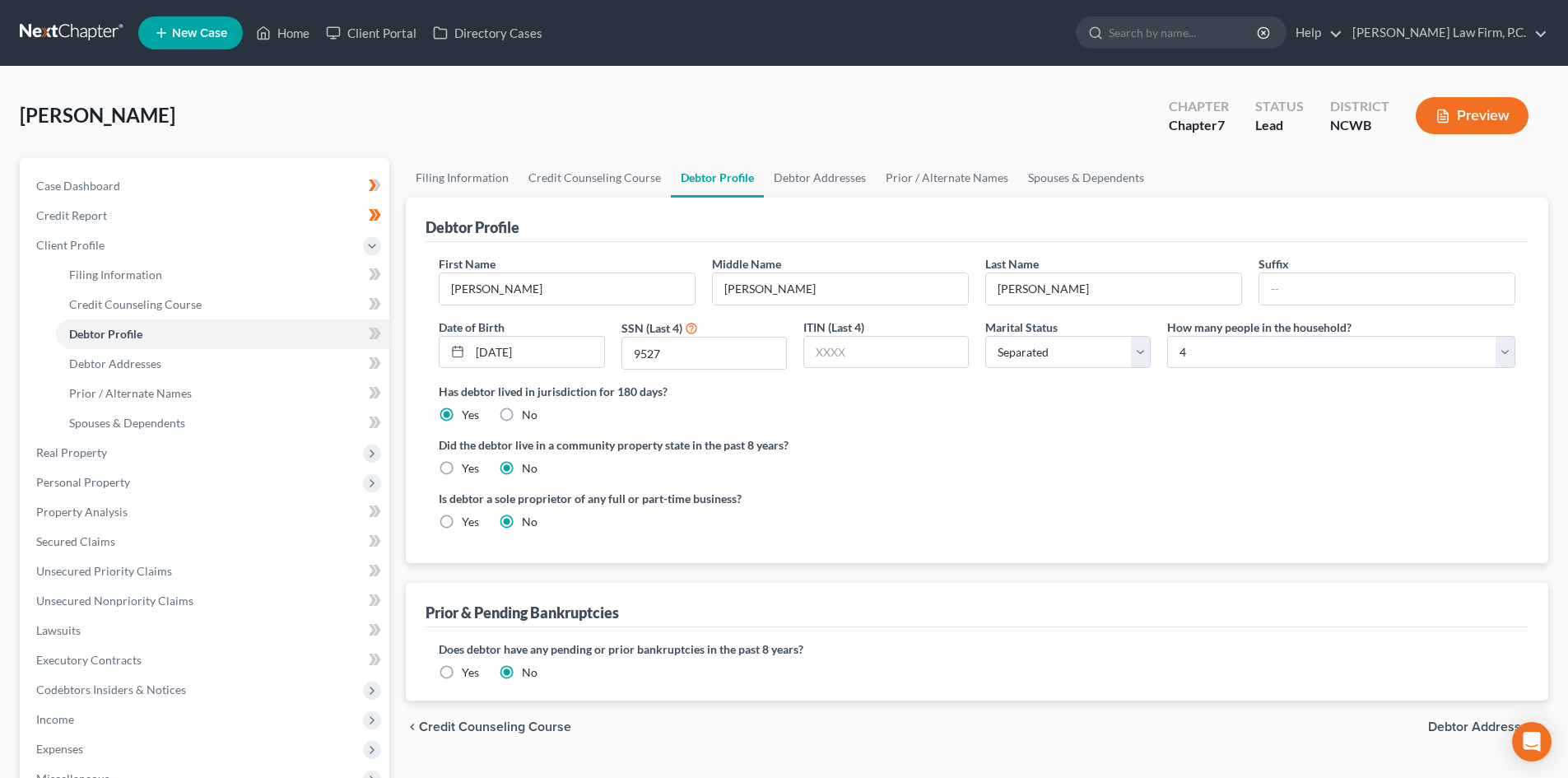
radio input "true"
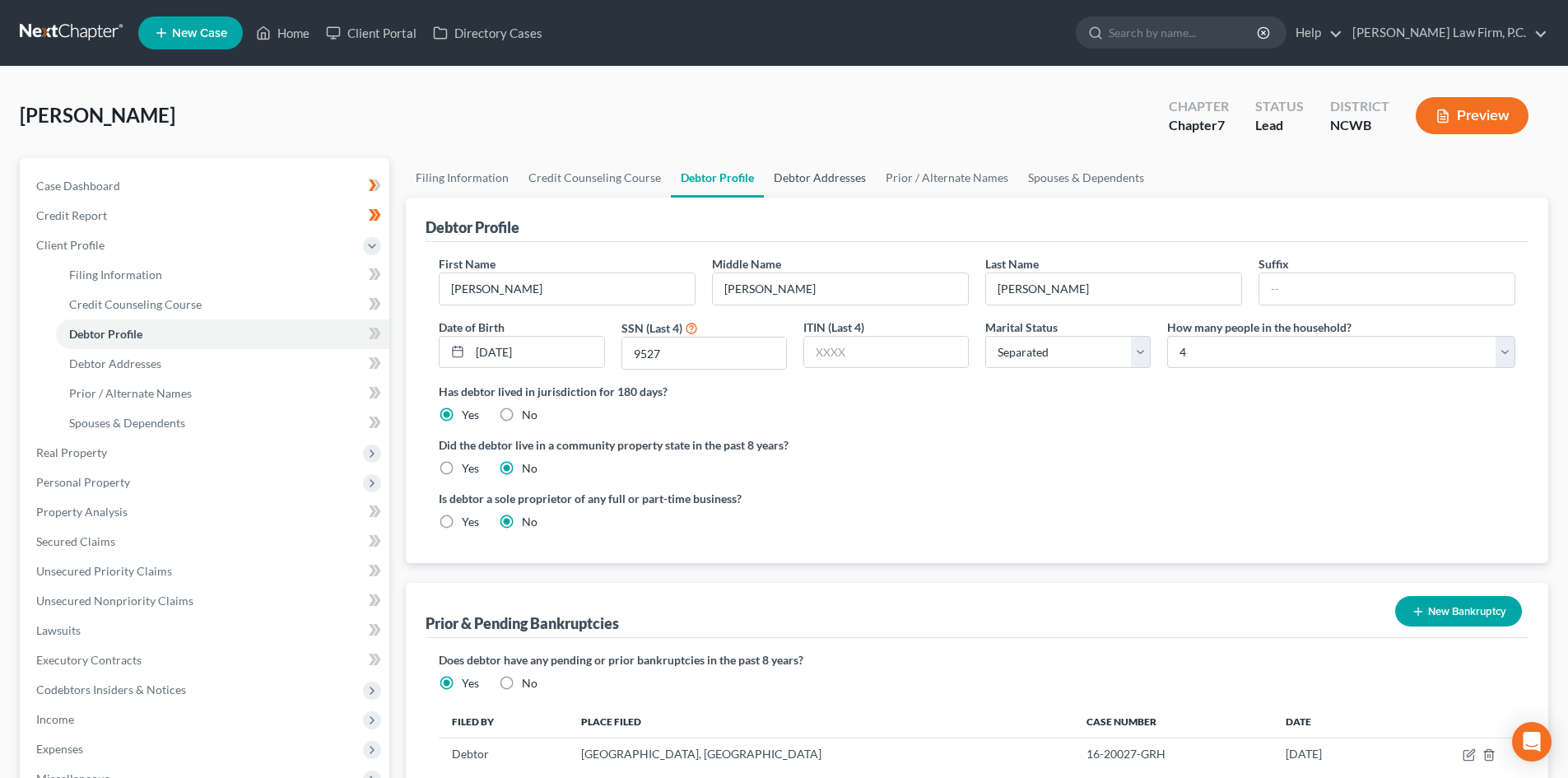
click at [787, 185] on link "Debtor Addresses" at bounding box center [820, 177] width 112 height 39
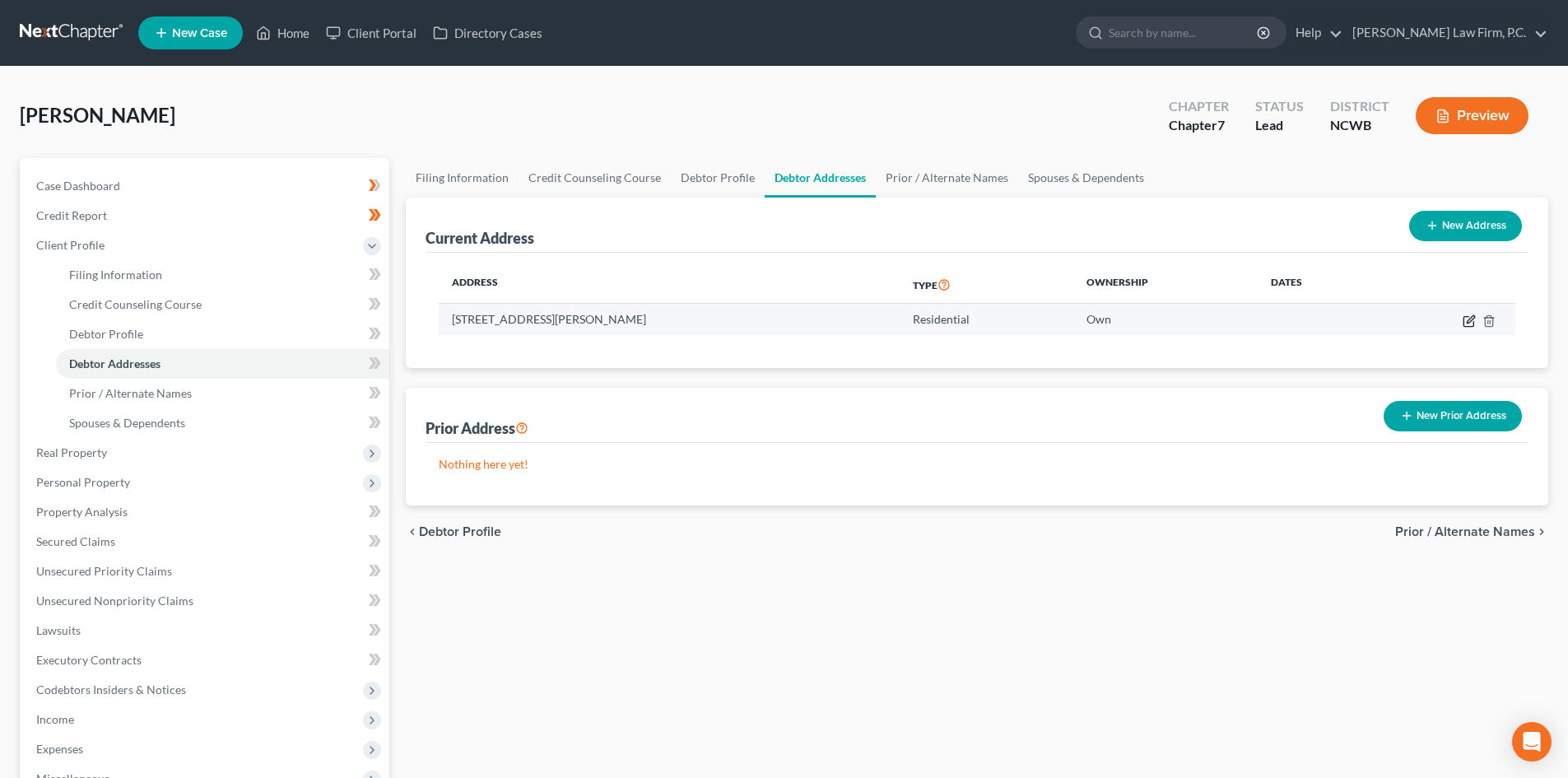
click at [1470, 319] on icon "button" at bounding box center [1468, 321] width 13 height 13
select select "28"
select select "21"
select select "0"
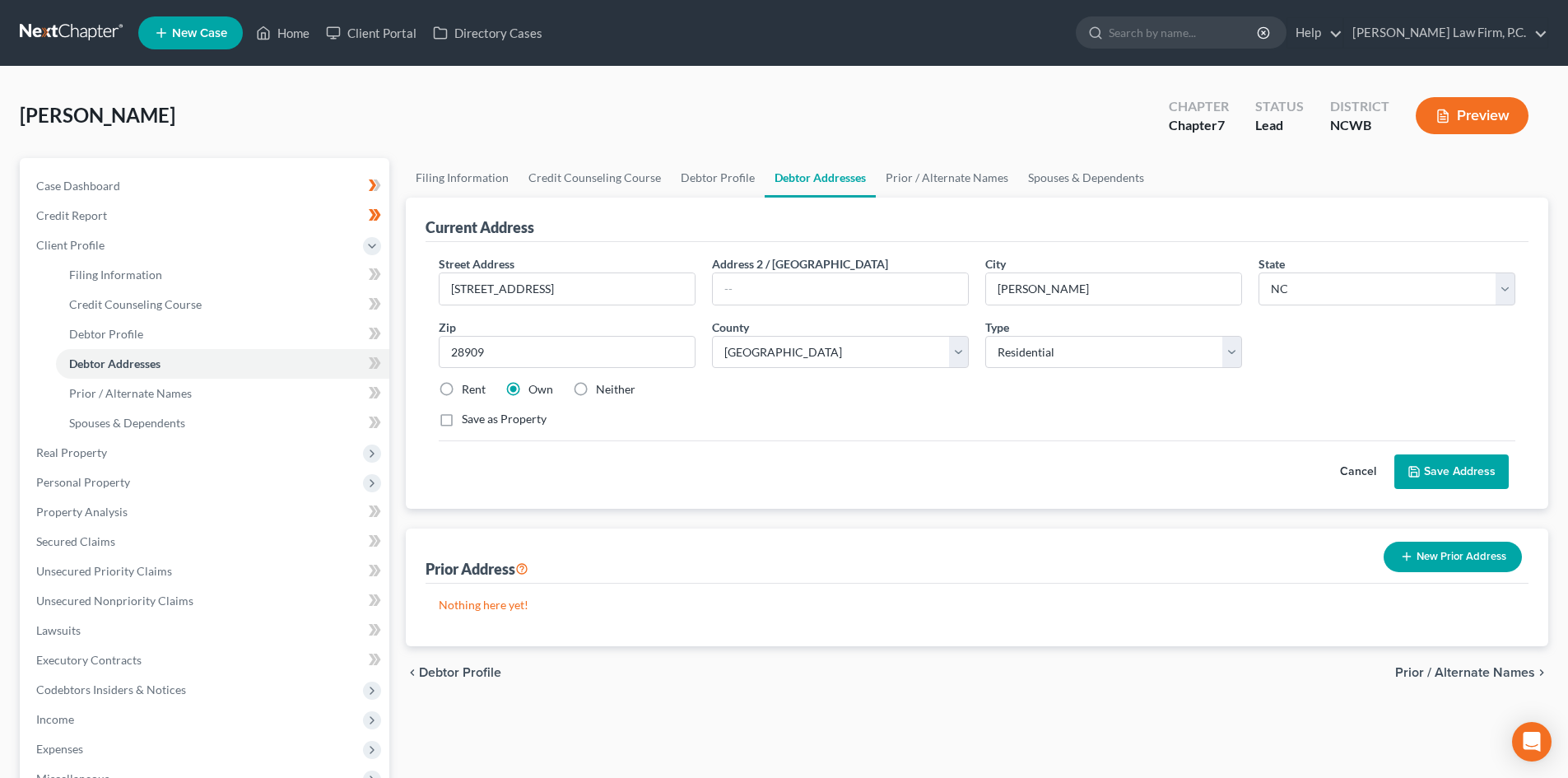
drag, startPoint x: 1366, startPoint y: 467, endPoint x: 1343, endPoint y: 425, distance: 47.9
click at [1366, 466] on button "Cancel" at bounding box center [1357, 472] width 73 height 33
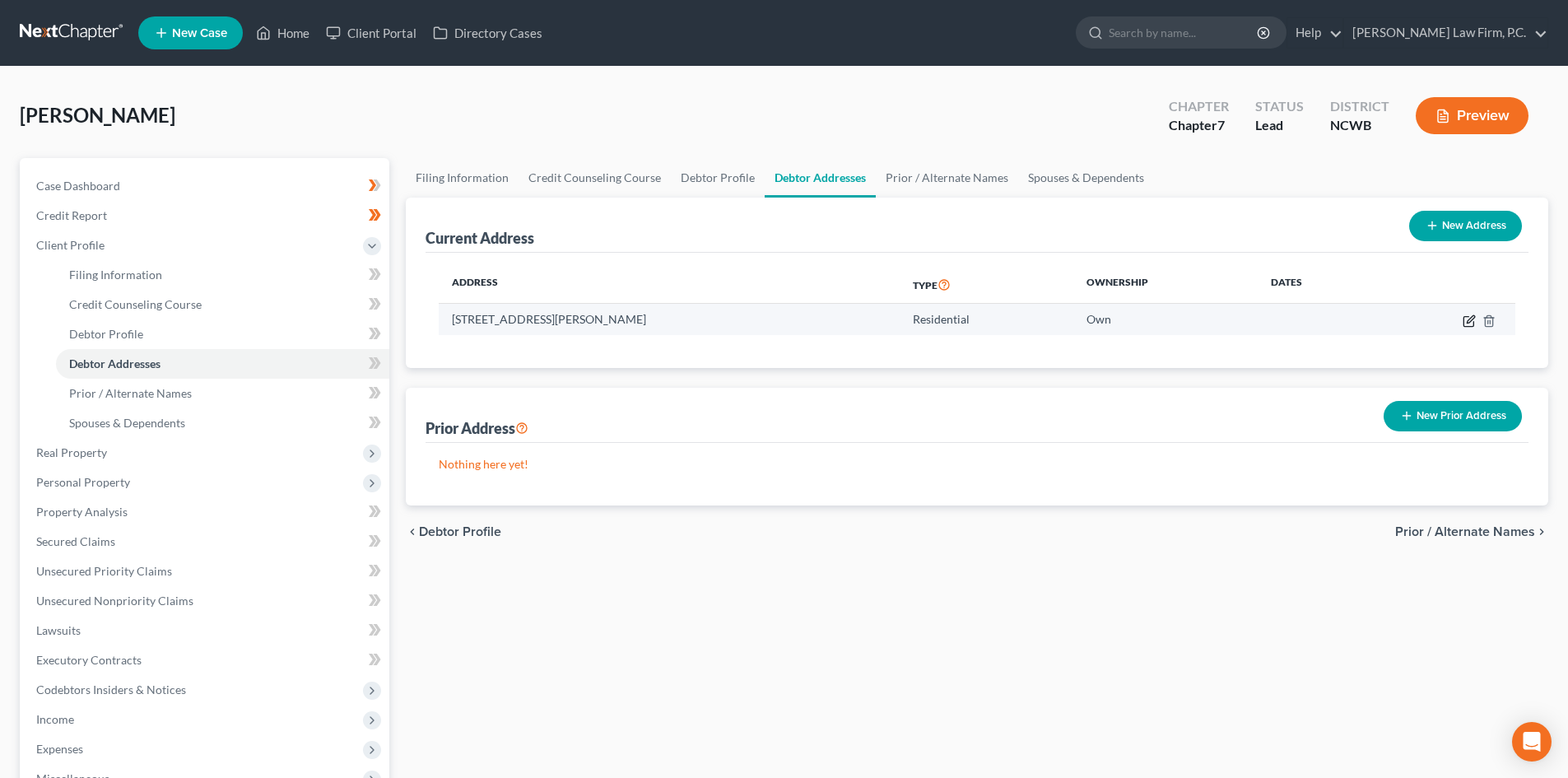
click at [1464, 320] on icon "button" at bounding box center [1467, 321] width 10 height 10
select select "28"
select select "21"
select select "0"
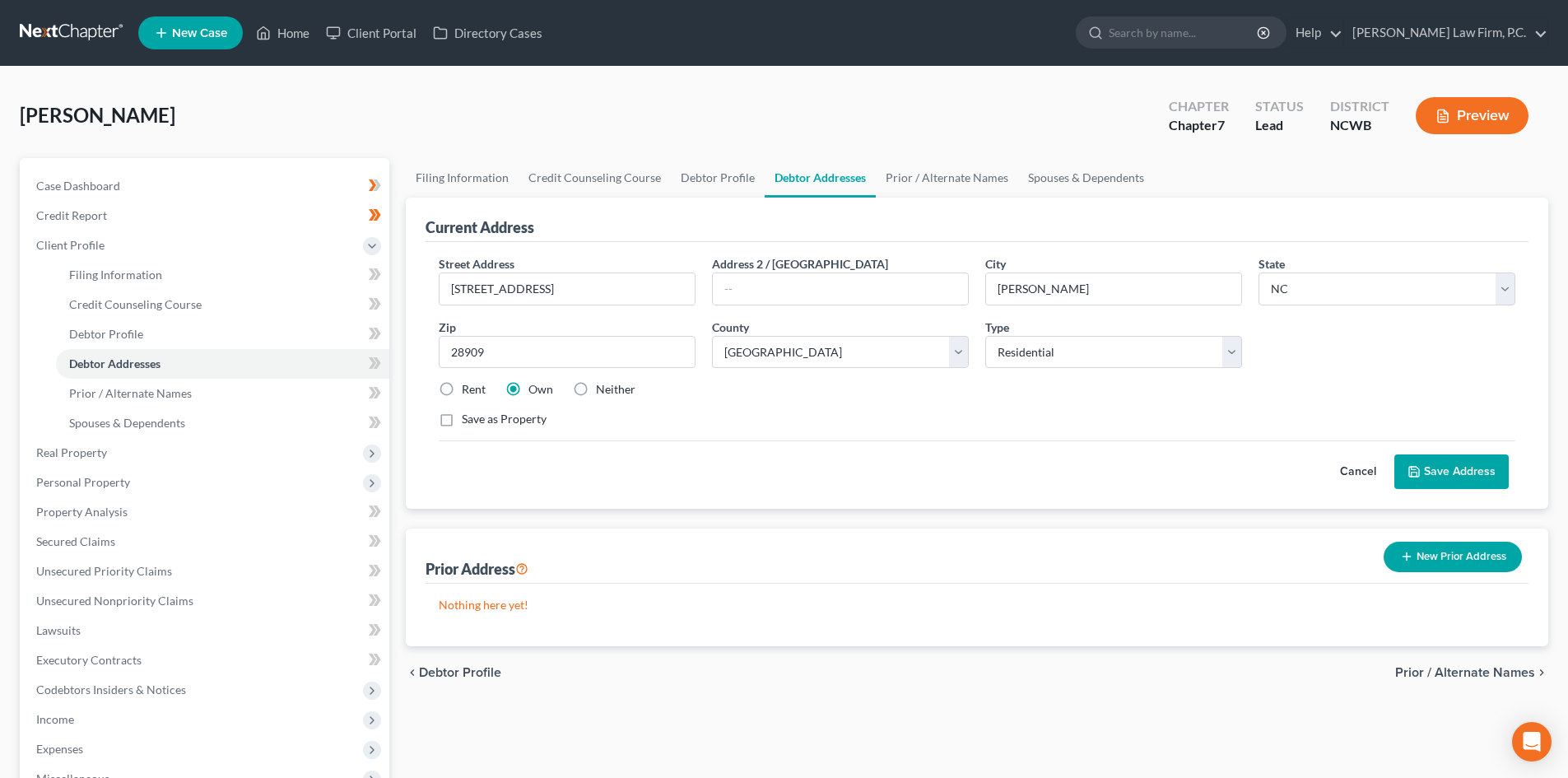
click at [1370, 466] on button "Cancel" at bounding box center [1357, 472] width 73 height 33
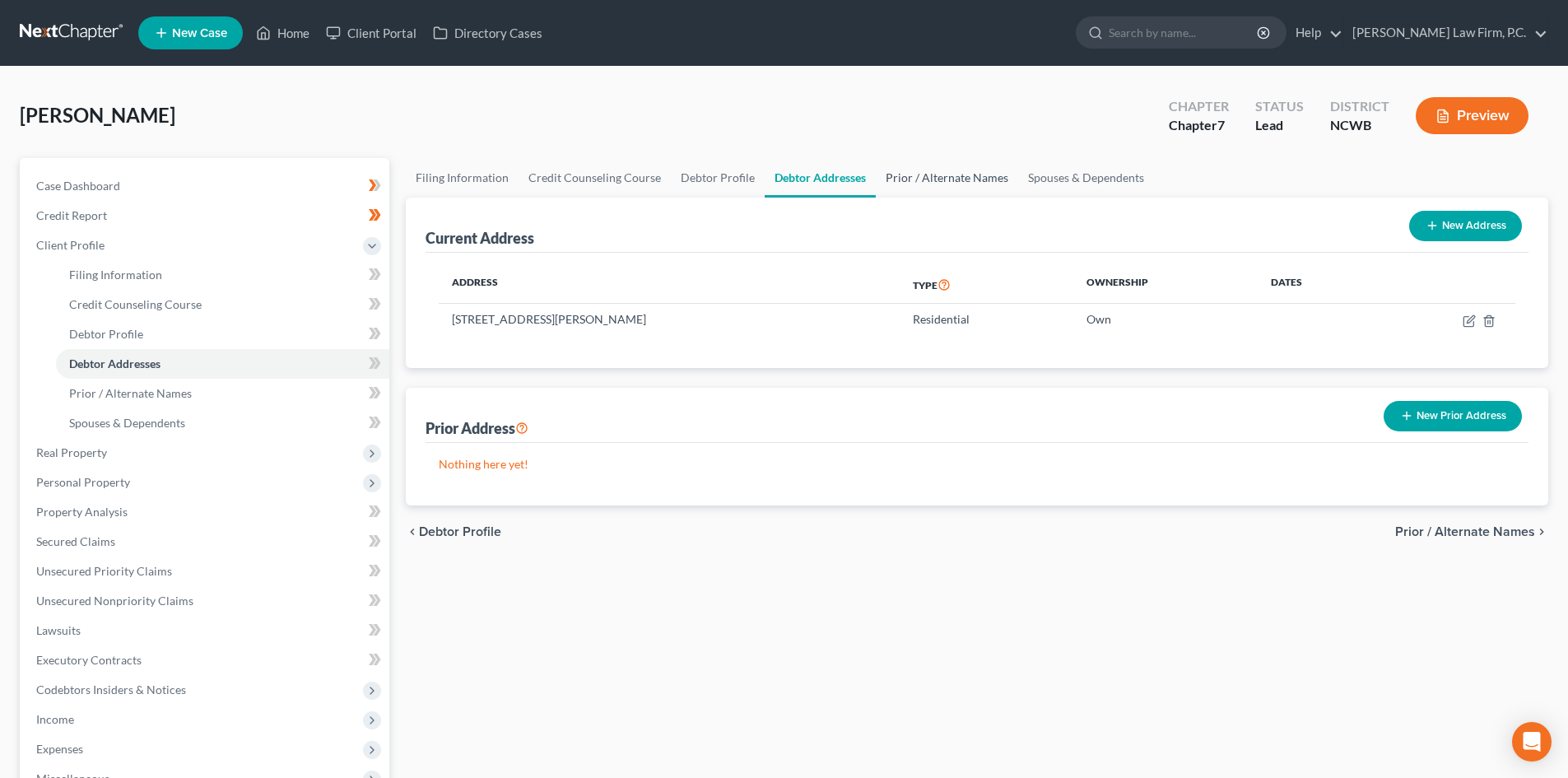
click at [942, 176] on link "Prior / Alternate Names" at bounding box center [947, 177] width 142 height 39
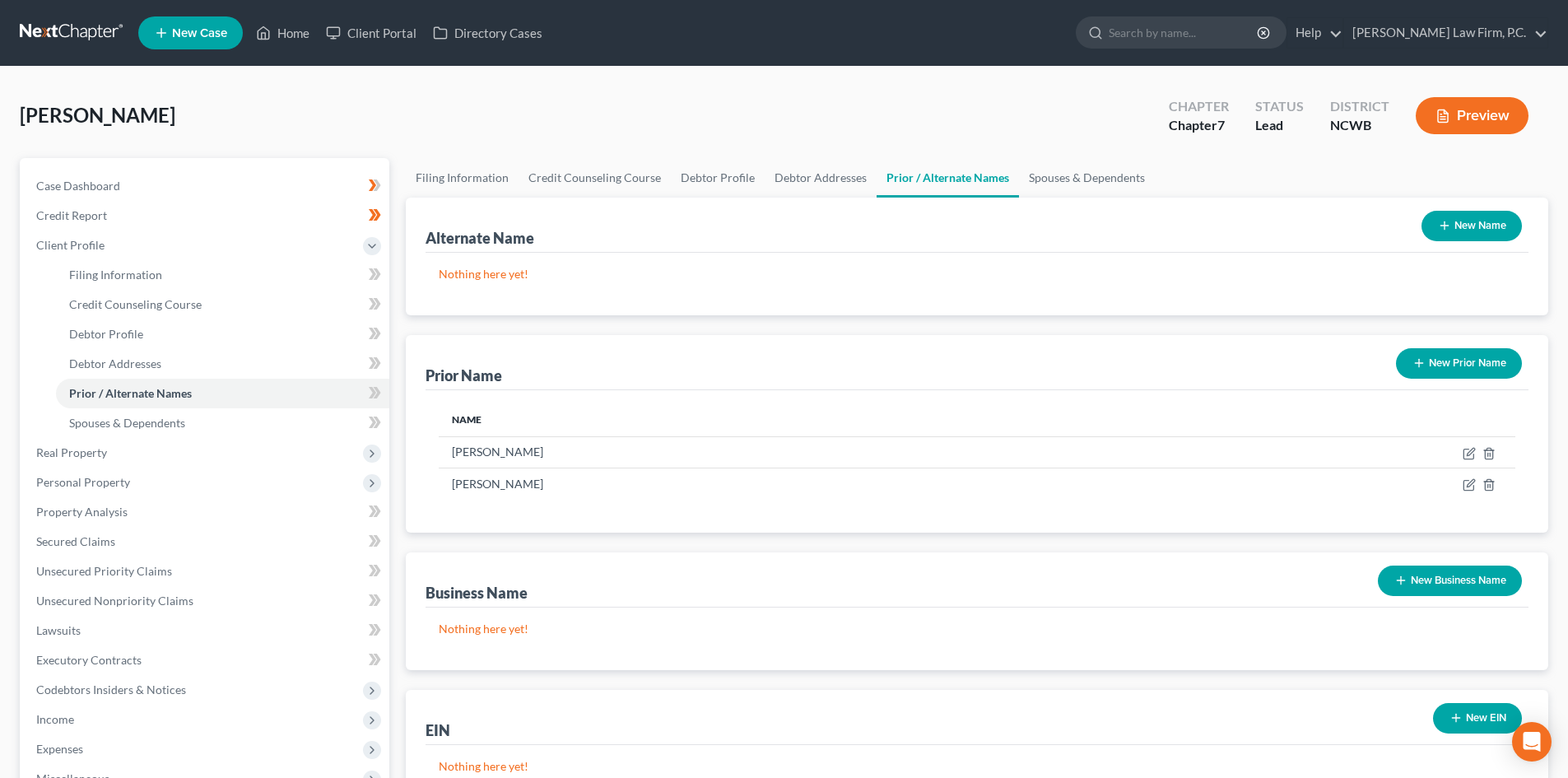
click at [1449, 355] on button "New Prior Name" at bounding box center [1459, 363] width 126 height 31
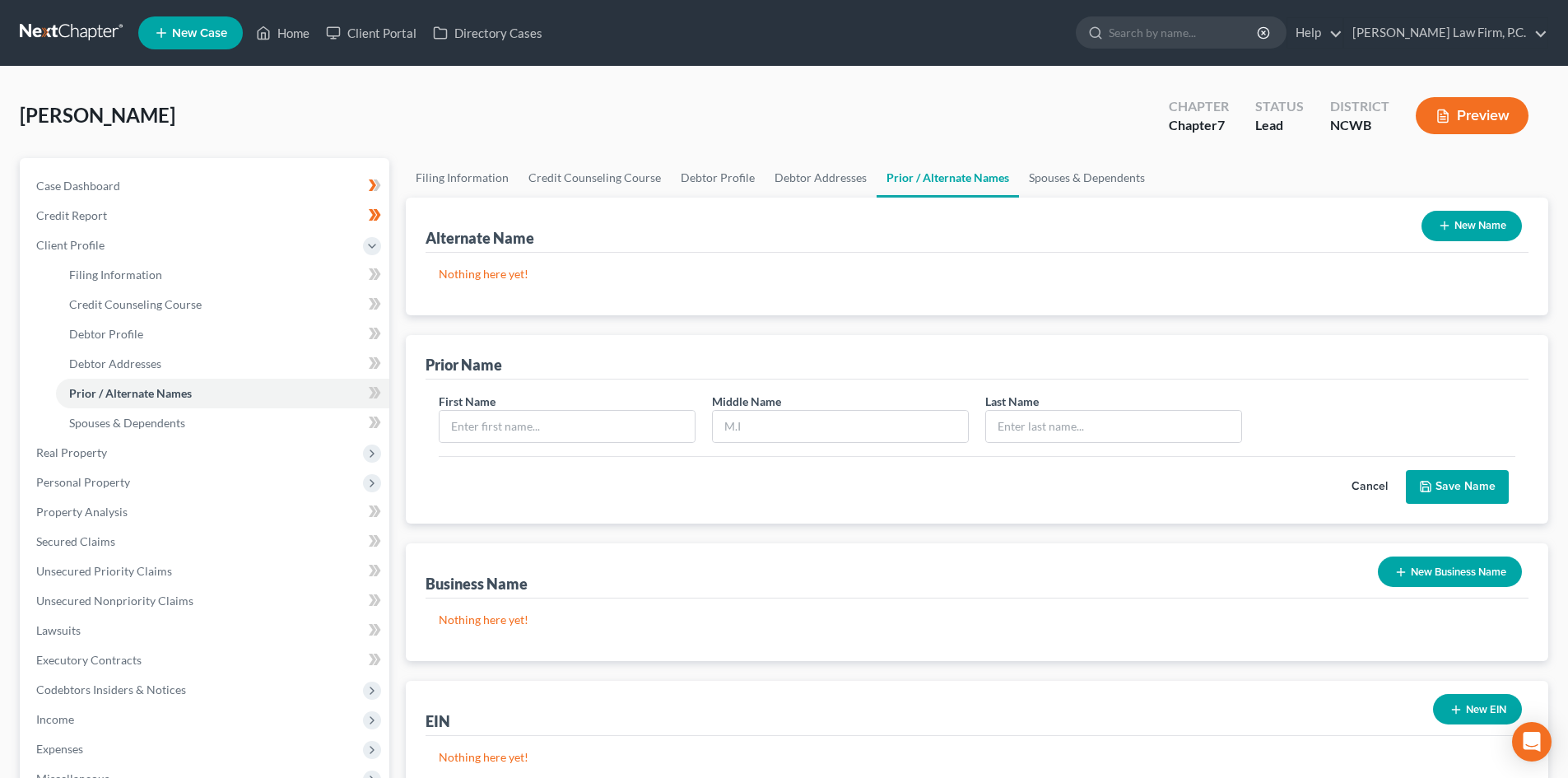
click at [1377, 483] on button "Cancel" at bounding box center [1369, 488] width 73 height 33
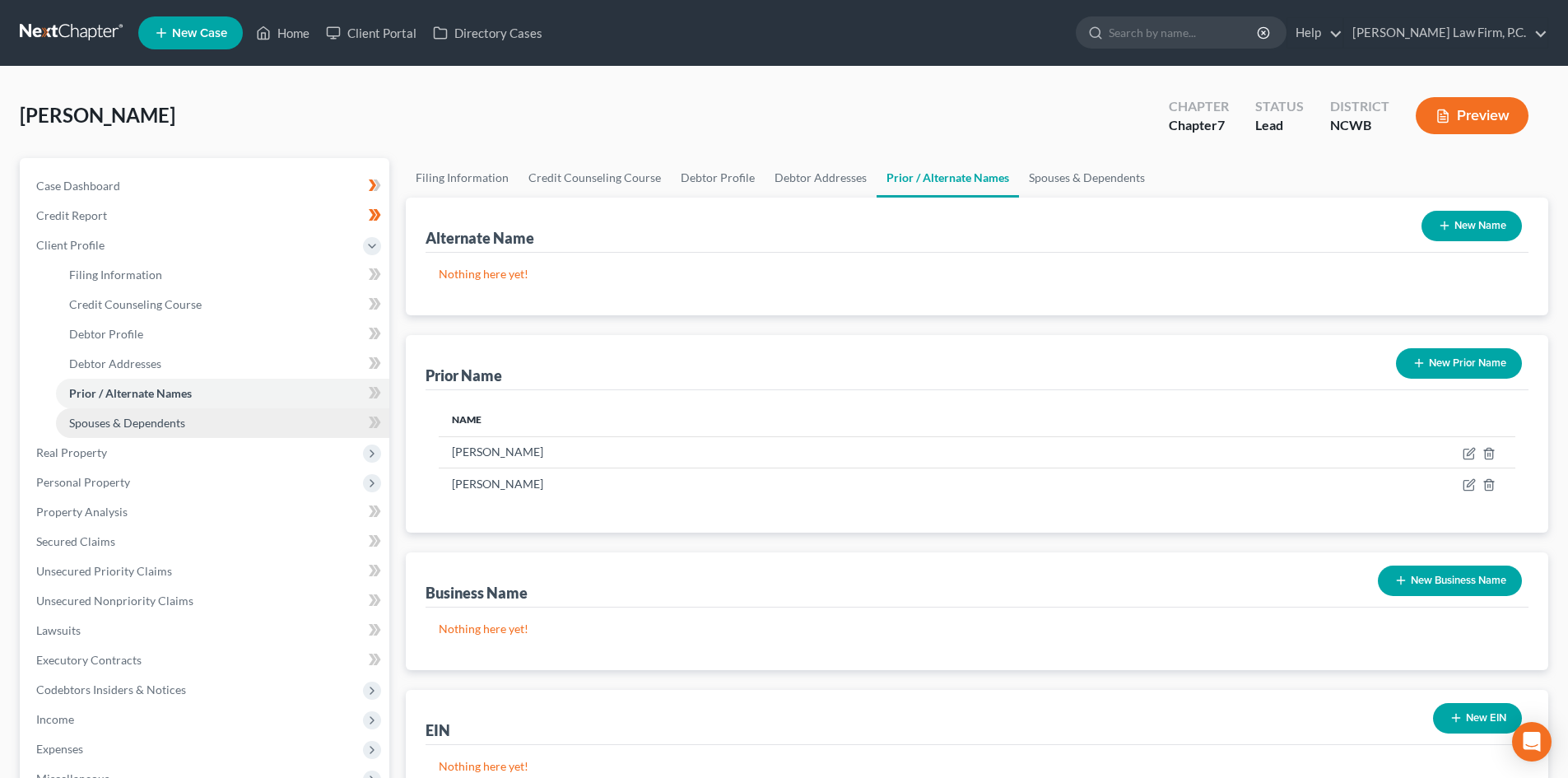
click at [210, 427] on link "Spouses & Dependents" at bounding box center [222, 423] width 333 height 30
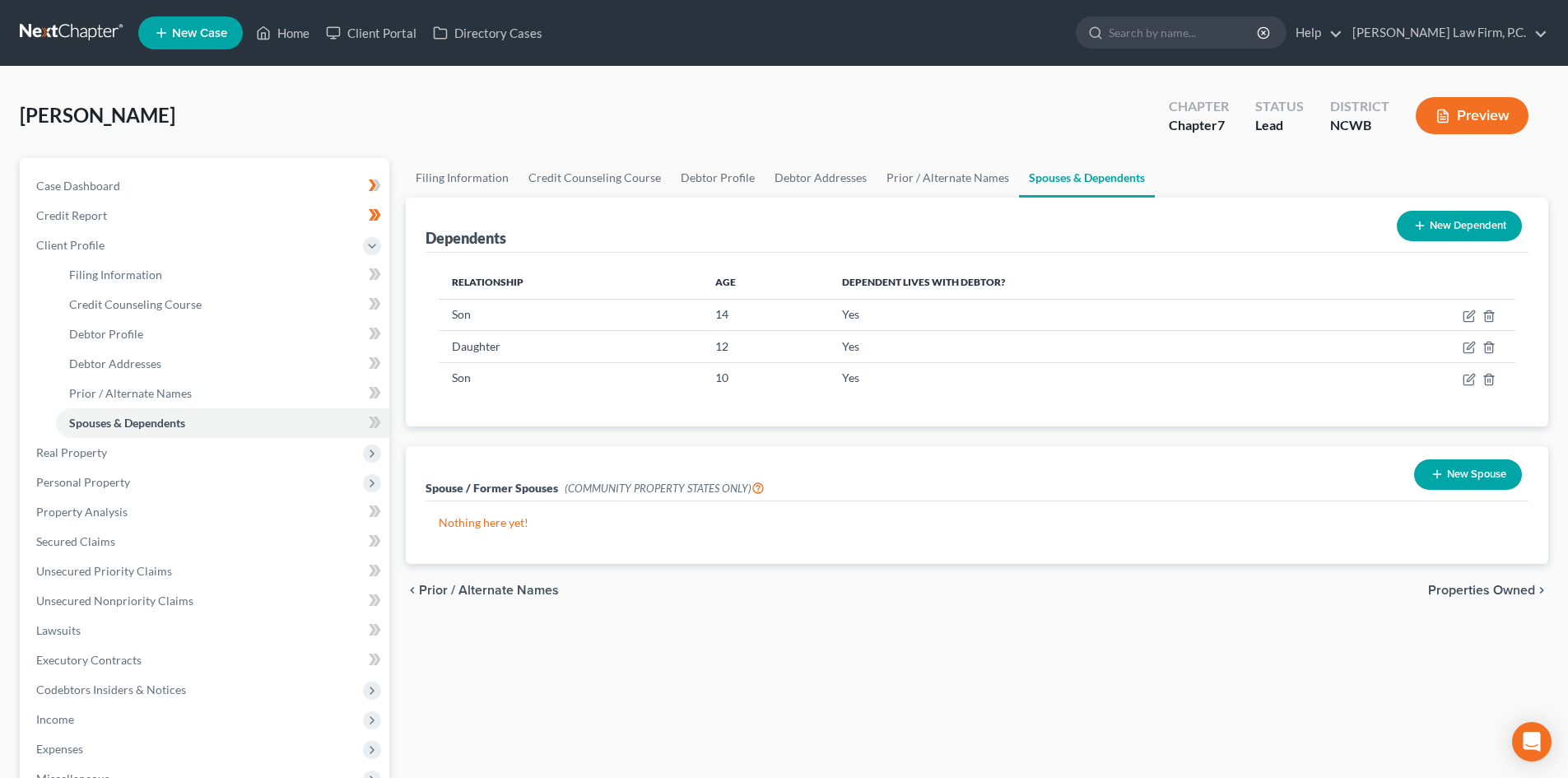
click at [1460, 229] on button "New Dependent" at bounding box center [1459, 226] width 125 height 31
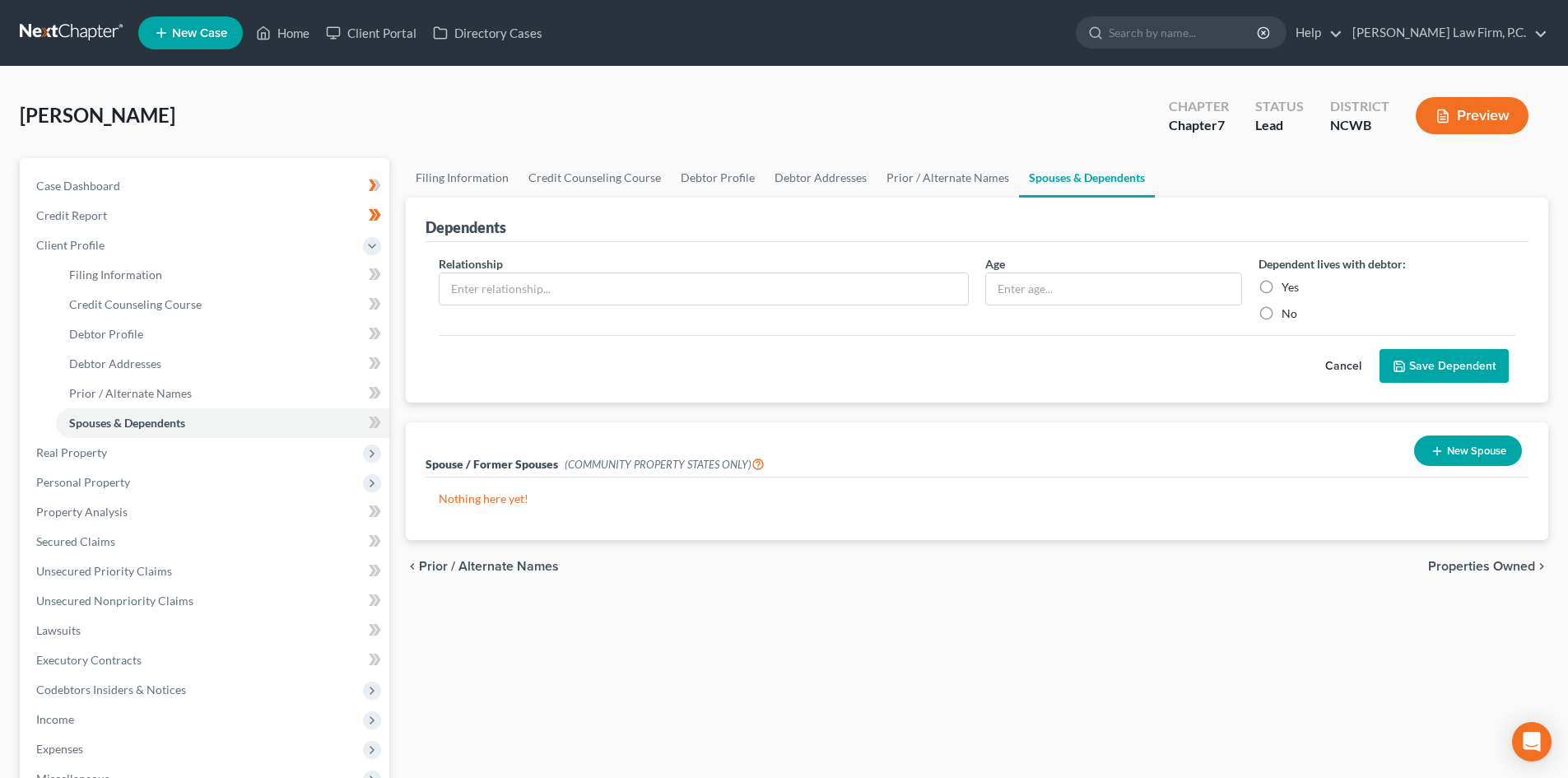
click at [1338, 362] on button "Cancel" at bounding box center [1343, 366] width 73 height 33
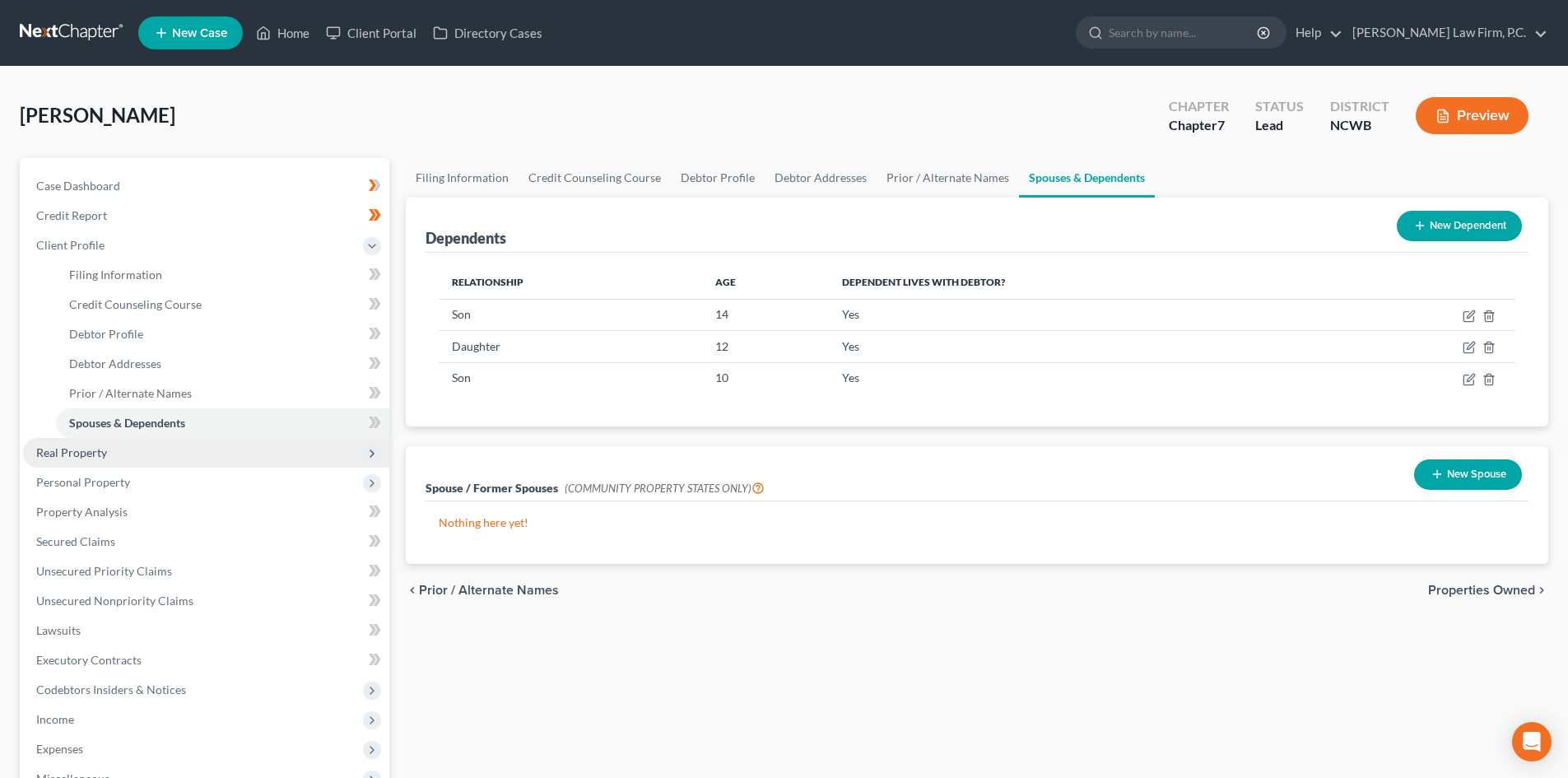
click at [135, 448] on span "Real Property" at bounding box center [205, 453] width 366 height 30
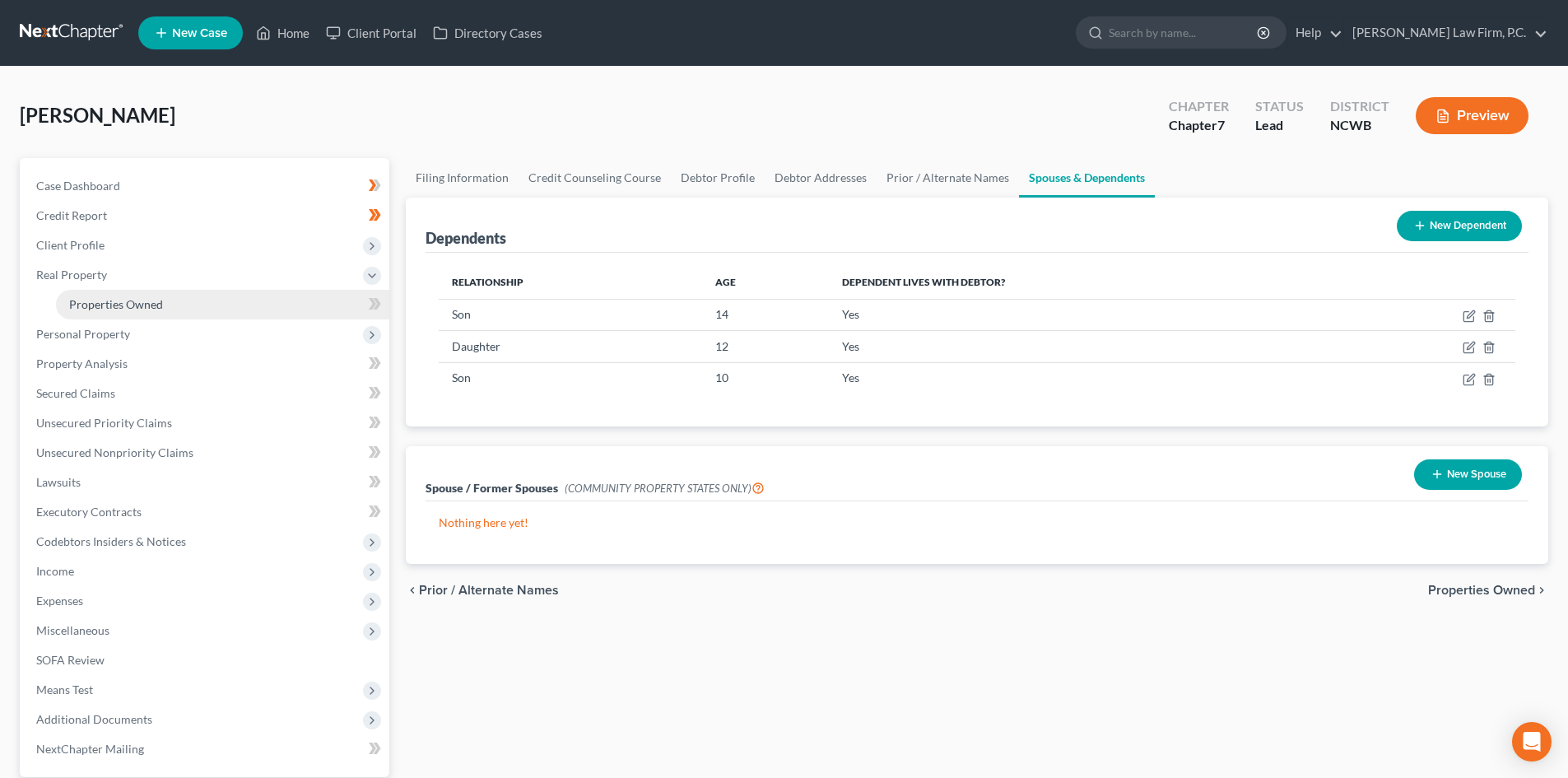
click at [167, 296] on link "Properties Owned" at bounding box center [222, 304] width 333 height 30
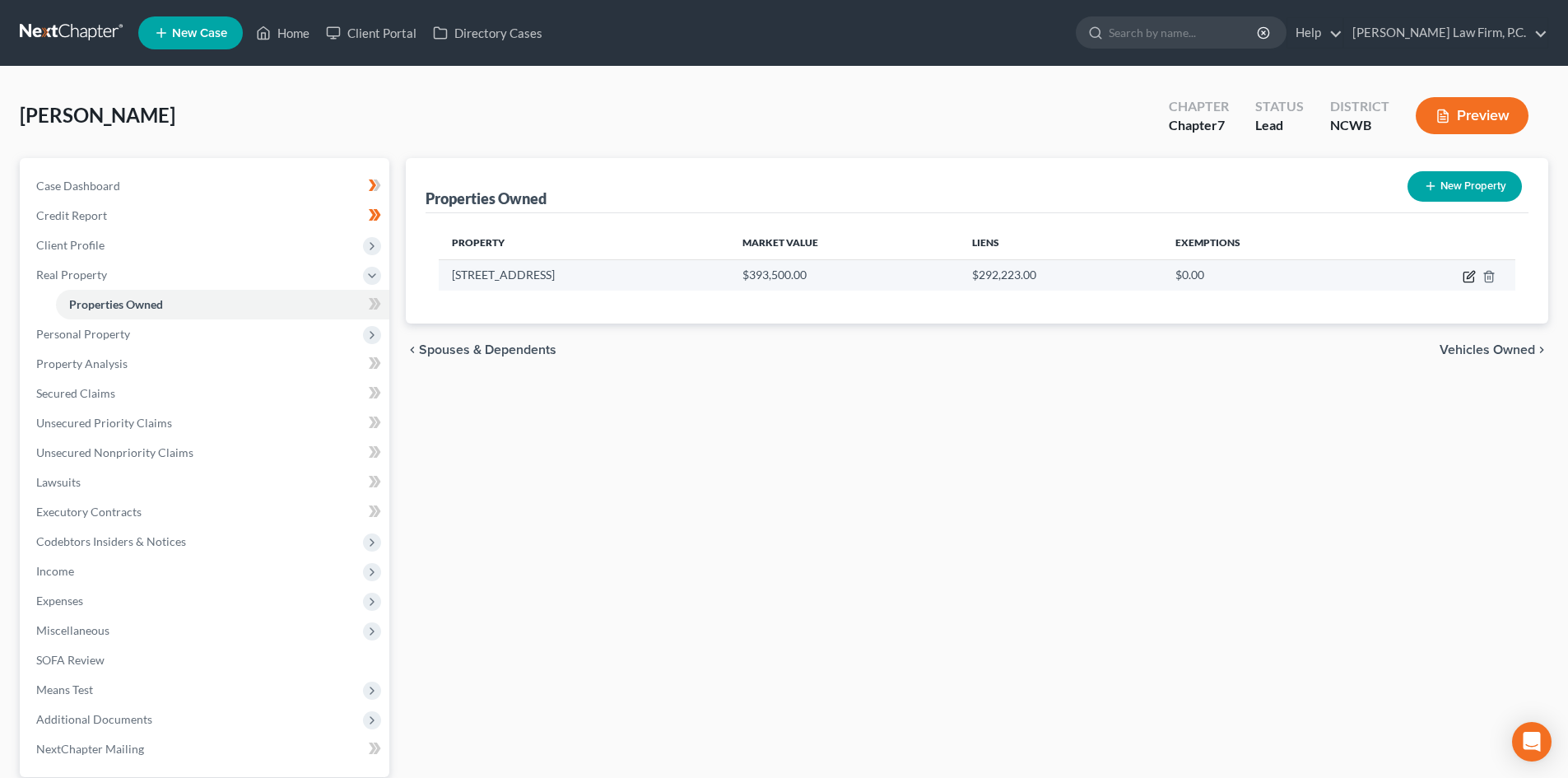
click at [1466, 274] on icon "button" at bounding box center [1468, 276] width 13 height 13
select select "28"
select select "3"
select select "1"
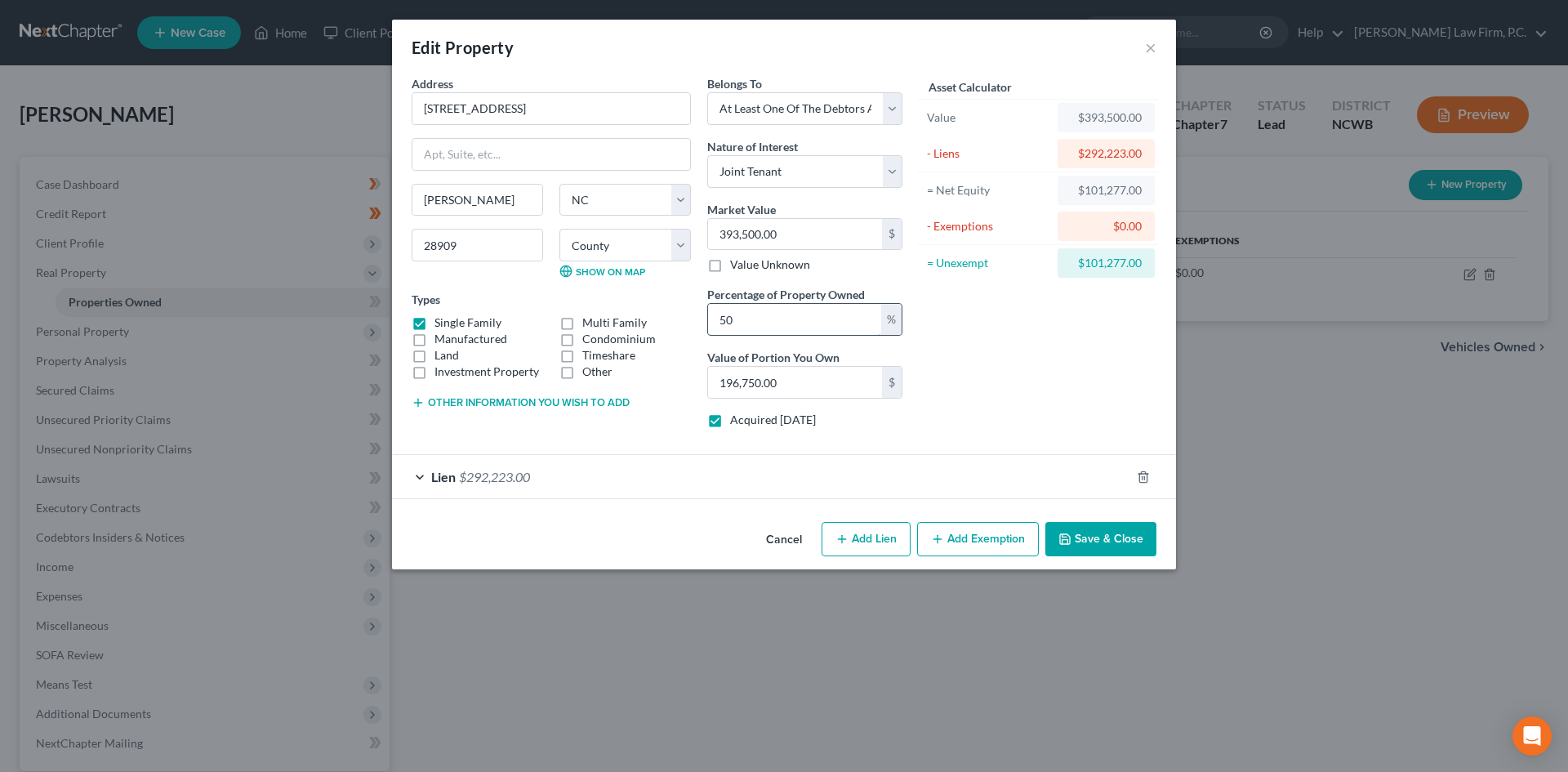
click at [860, 329] on input "50" at bounding box center [794, 319] width 173 height 31
click at [818, 238] on input "393,500.00" at bounding box center [794, 234] width 174 height 31
type input "3"
type input "1.50"
type input "35"
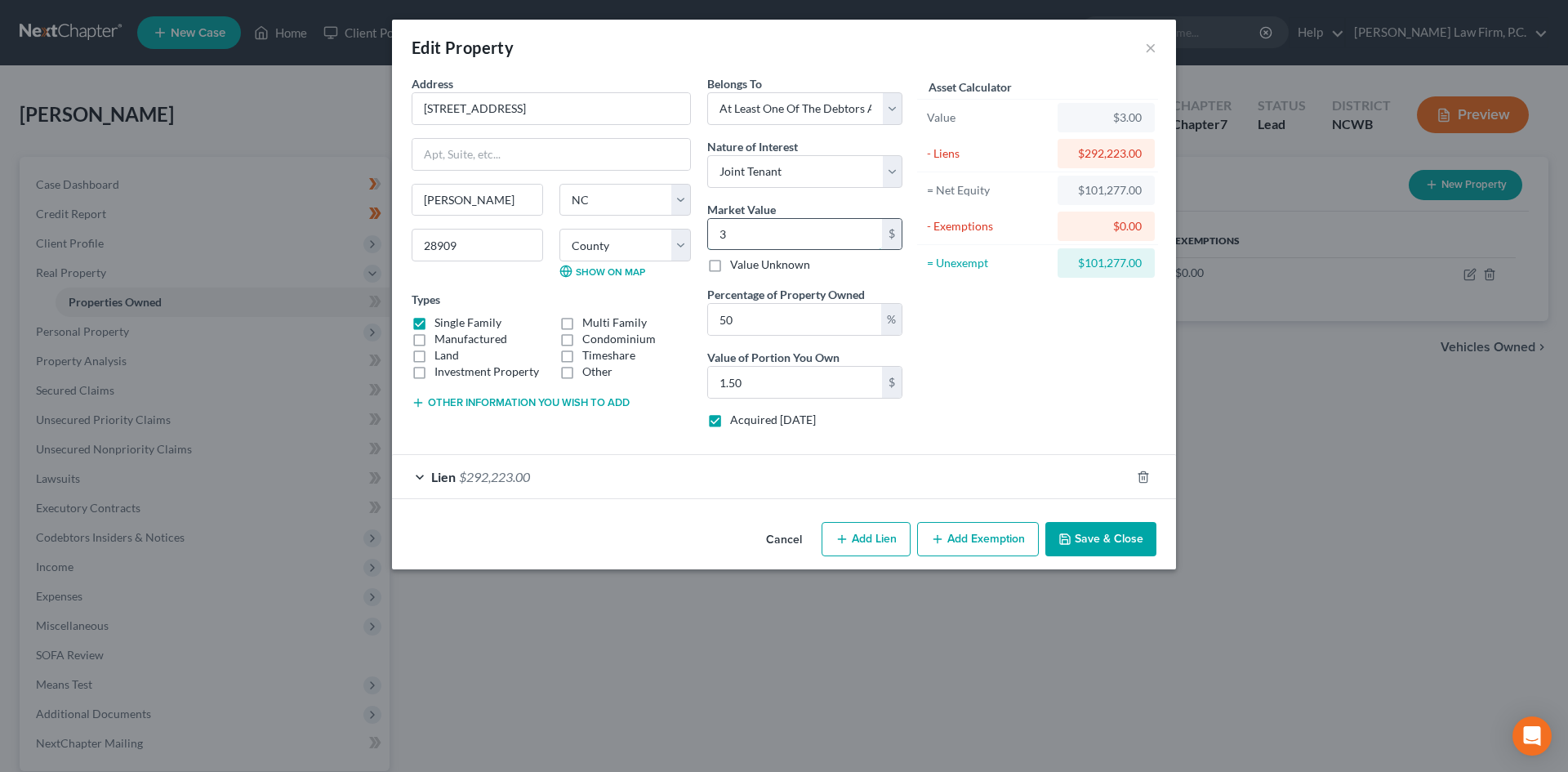
type input "17.50"
type input "350"
type input "175.00"
type input "3500"
type input "1,750.00"
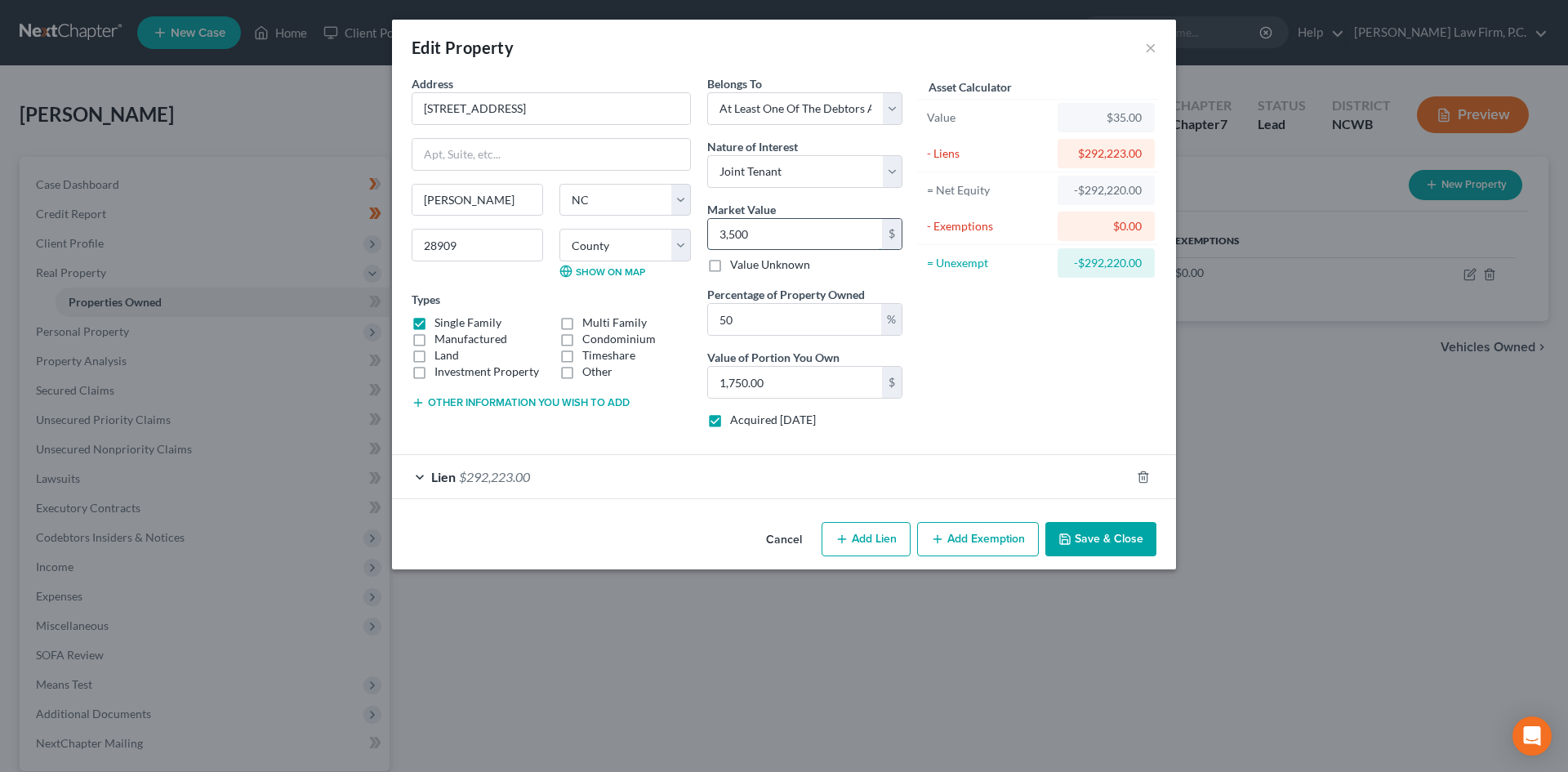
type input "3,5000"
type input "17,500.00"
type input "35,0000"
type input "175,000.00"
type input "350,000"
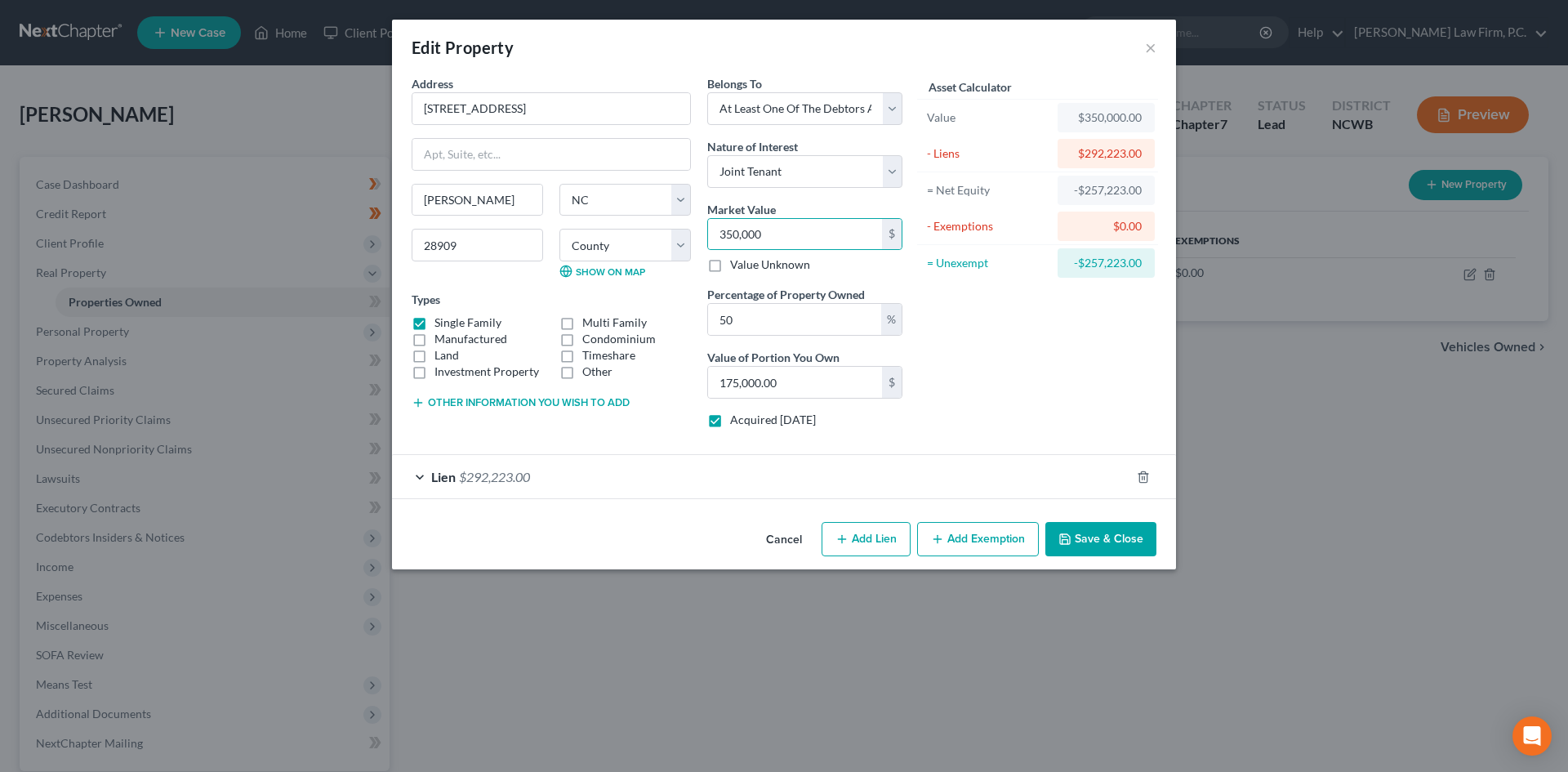
click at [964, 285] on div "Asset Calculator Value $350,000.00 - Liens $292,223.00 = Net Equity -$257,223.0…" at bounding box center [1037, 258] width 254 height 366
click at [773, 219] on input "350,000" at bounding box center [794, 234] width 174 height 31
click at [803, 329] on input "50" at bounding box center [794, 319] width 173 height 31
drag, startPoint x: 797, startPoint y: 325, endPoint x: 672, endPoint y: 309, distance: 126.0
click at [672, 309] on div "Address * 428 Hall Cove Road Warne State AL AK AR AZ CA CO CT DE DC FL GA GU HI…" at bounding box center [657, 258] width 507 height 366
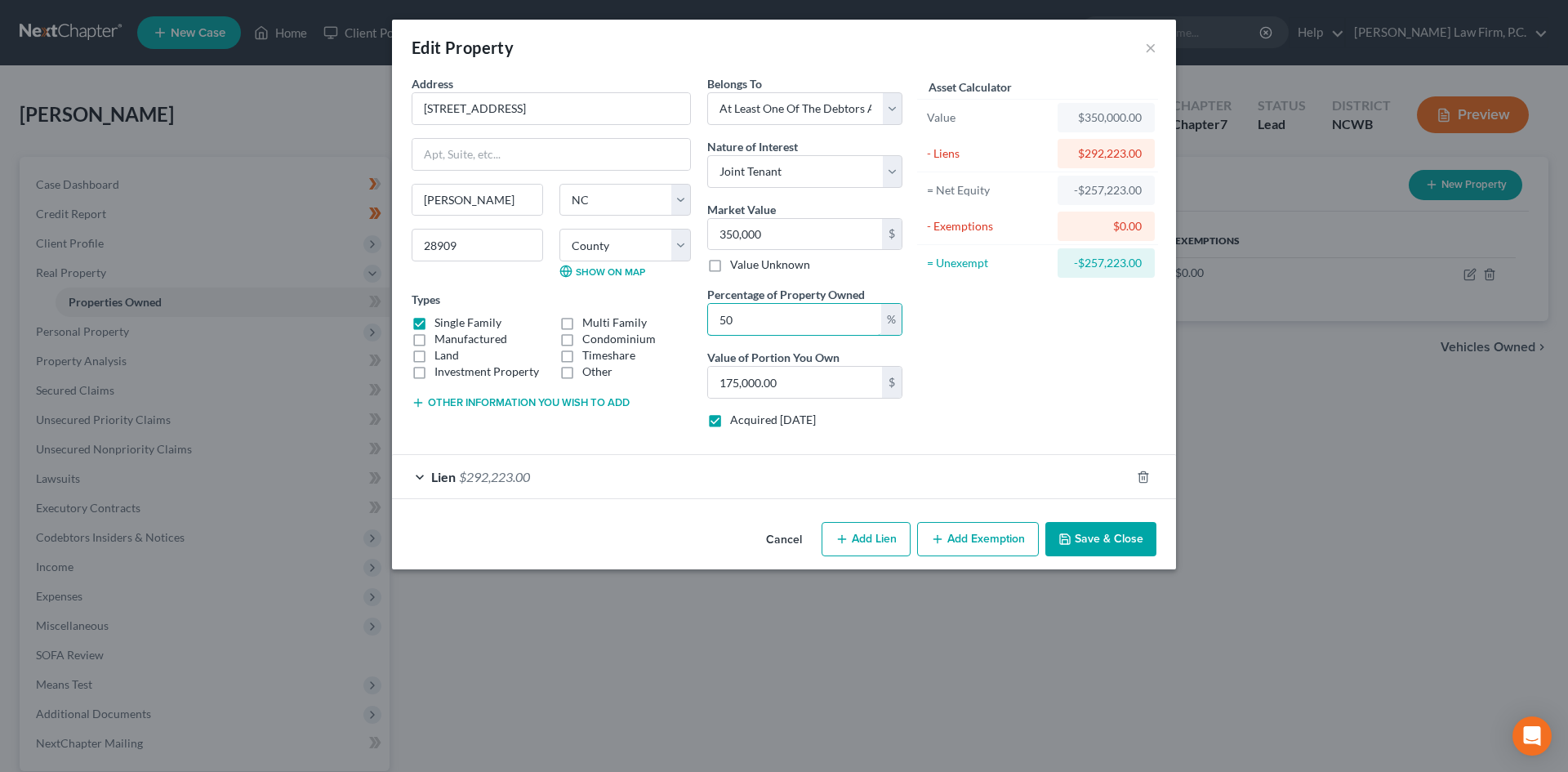
type input "1"
type input "3,500.00"
type input "10"
type input "35,000.00"
type input "100"
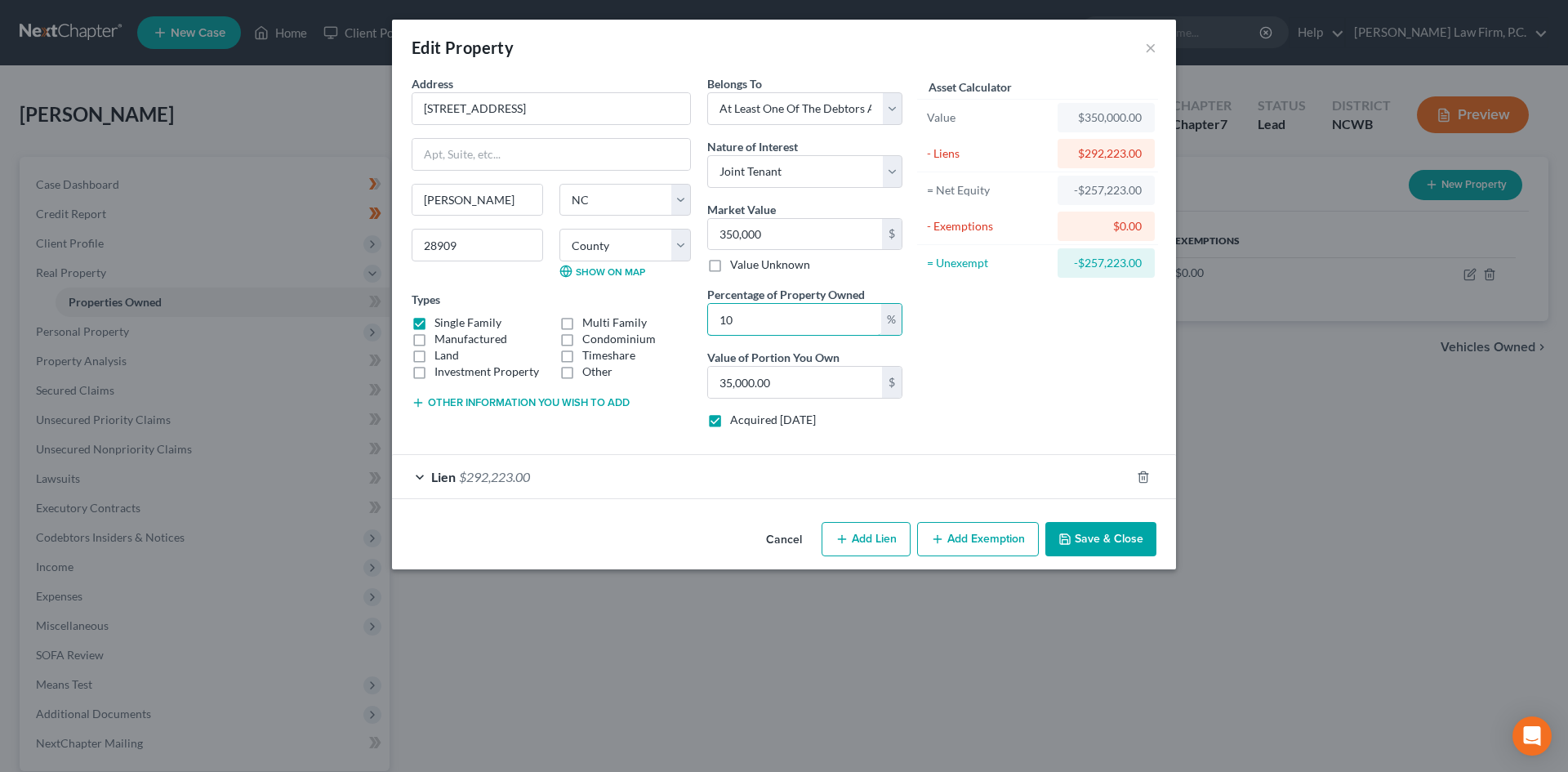
type input "350,000.00"
type input "100"
click at [1049, 394] on div "Asset Calculator Value $350,000.00 - Liens $292,223.00 = Net Equity -$257,223.0…" at bounding box center [1037, 258] width 254 height 366
click at [1083, 548] on button "Save & Close" at bounding box center [1101, 540] width 111 height 35
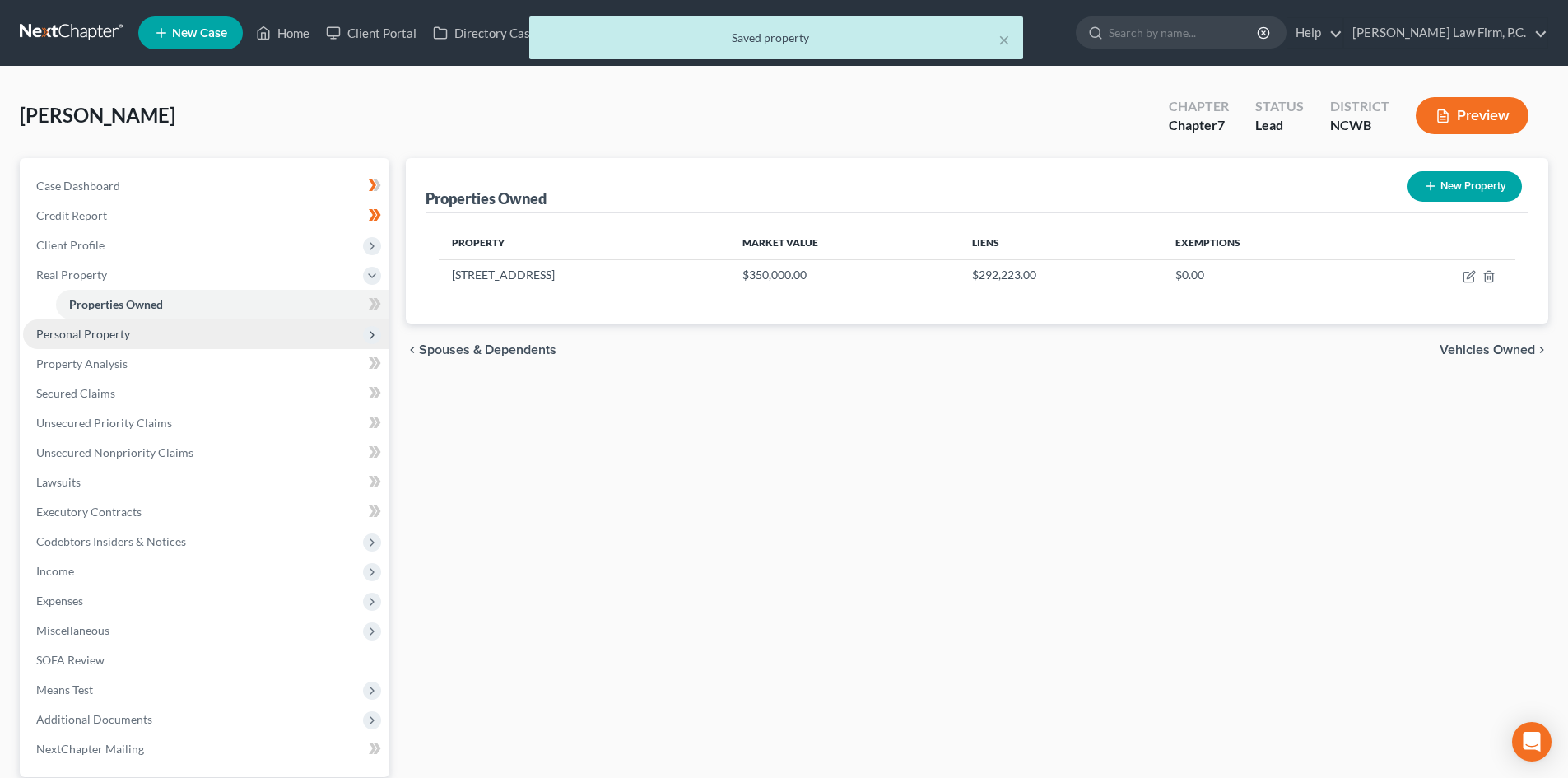
click at [85, 331] on span "Personal Property" at bounding box center [82, 334] width 94 height 14
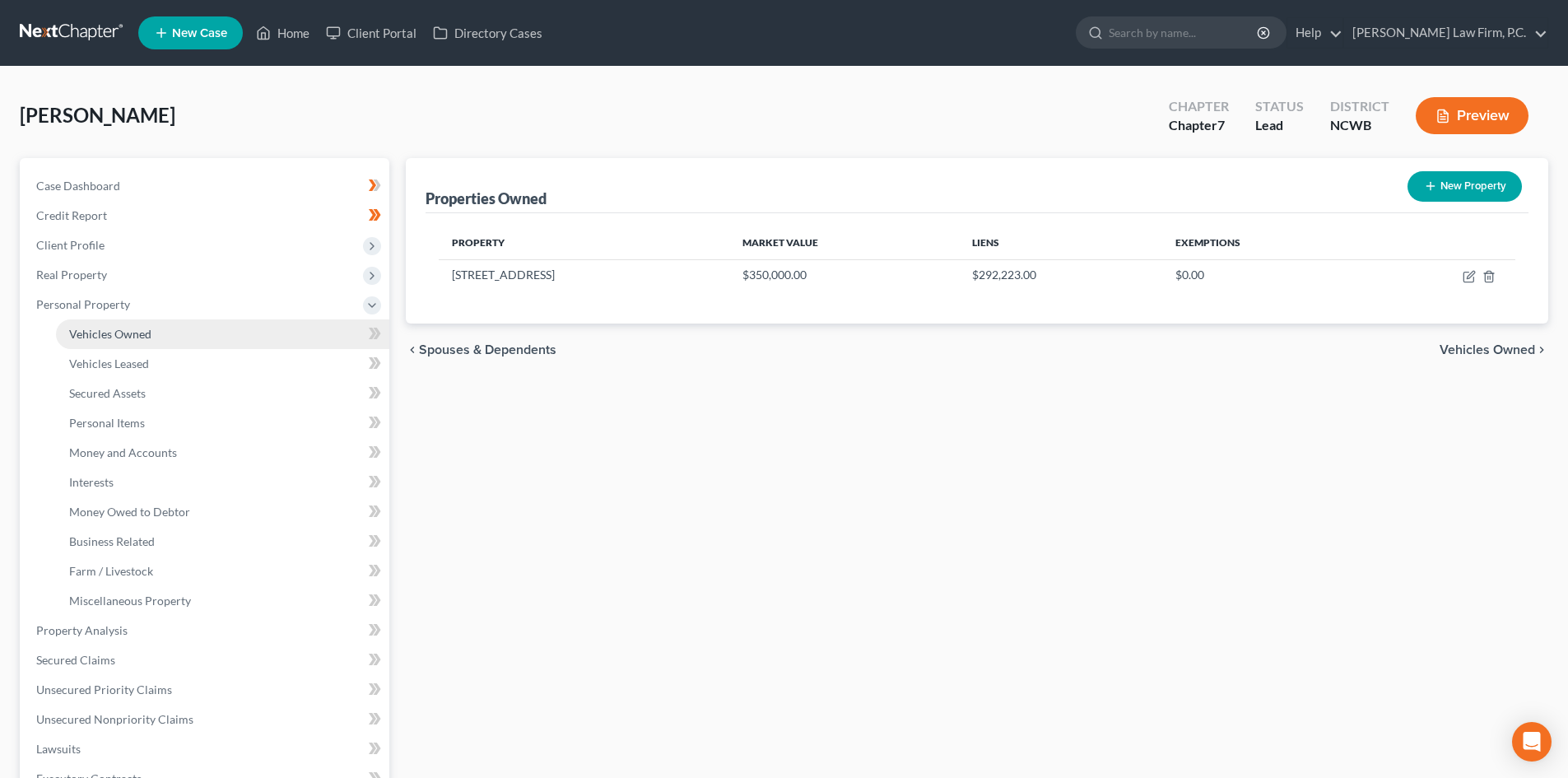
click at [85, 330] on span "Vehicles Owned" at bounding box center [110, 334] width 82 height 14
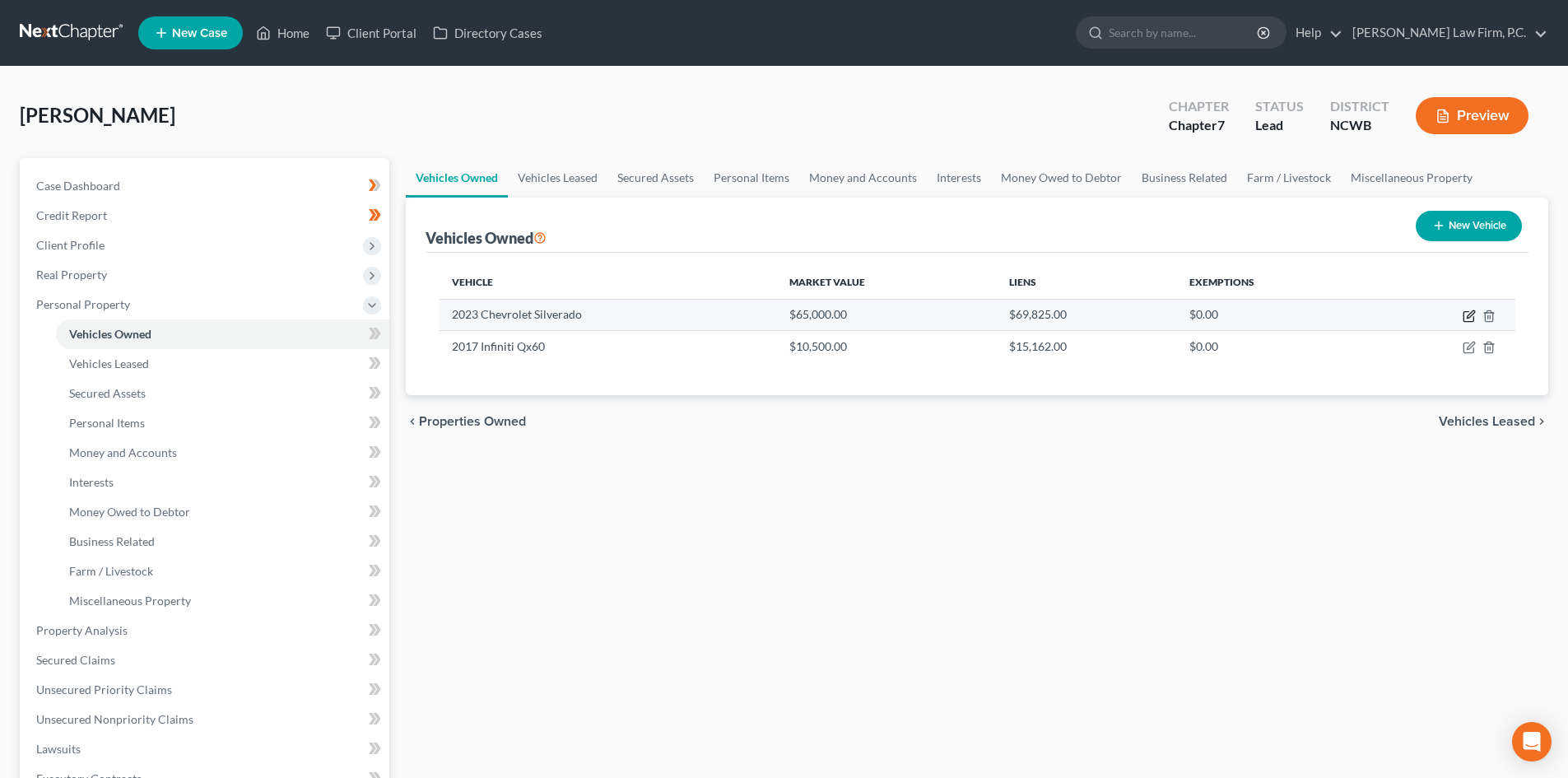
click at [1470, 311] on icon "button" at bounding box center [1468, 316] width 13 height 13
select select "0"
select select "3"
select select "1"
select select "3"
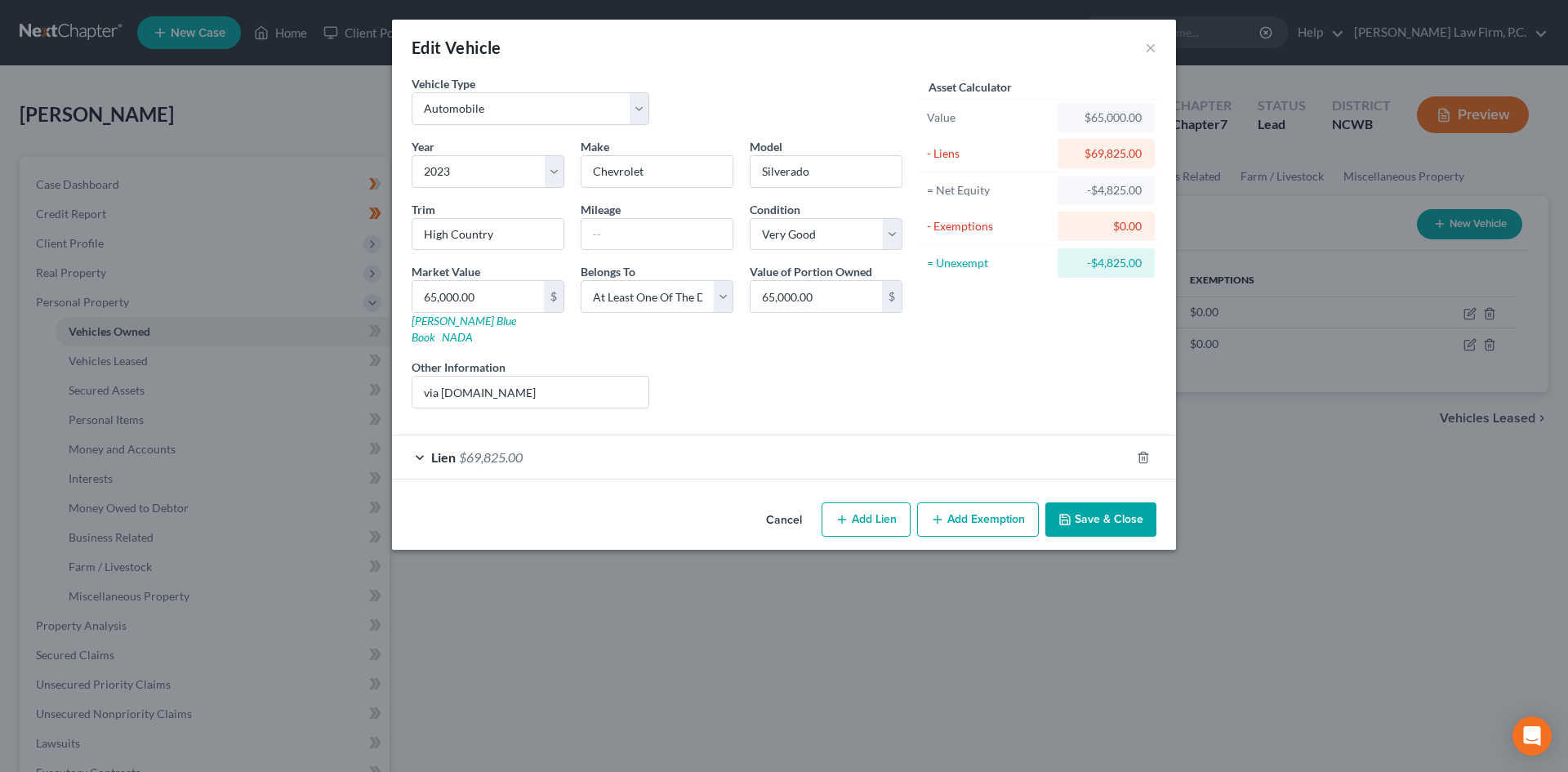
click at [765, 504] on button "Cancel" at bounding box center [784, 520] width 62 height 33
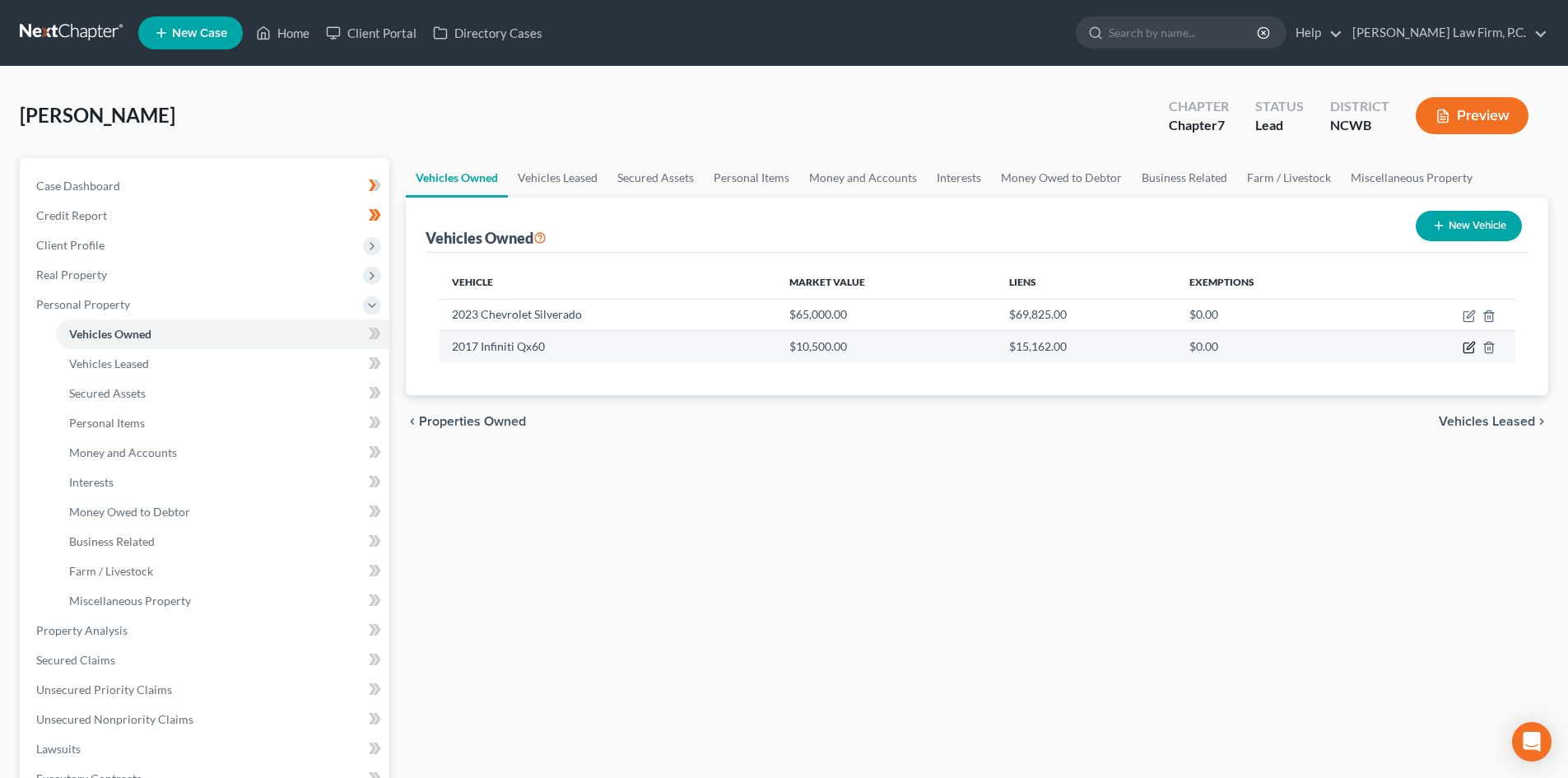
click at [1464, 349] on icon "button" at bounding box center [1467, 348] width 10 height 10
select select "0"
select select "9"
select select "4"
select select "3"
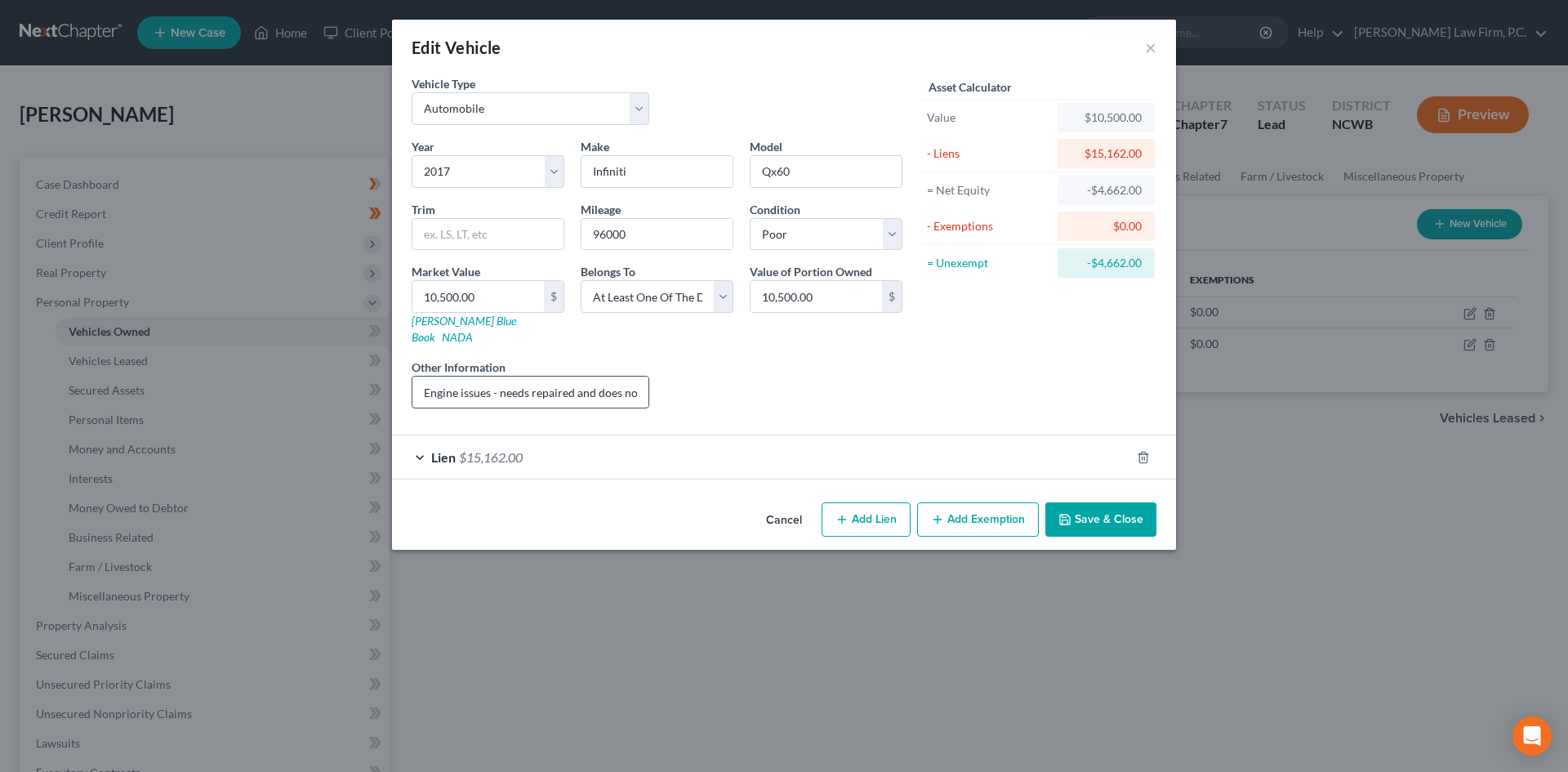
click at [585, 376] on input "Engine issues - needs repaired and does not run; Vehicle sitting in repair shop…" at bounding box center [531, 392] width 236 height 31
click at [787, 504] on button "Cancel" at bounding box center [784, 520] width 62 height 33
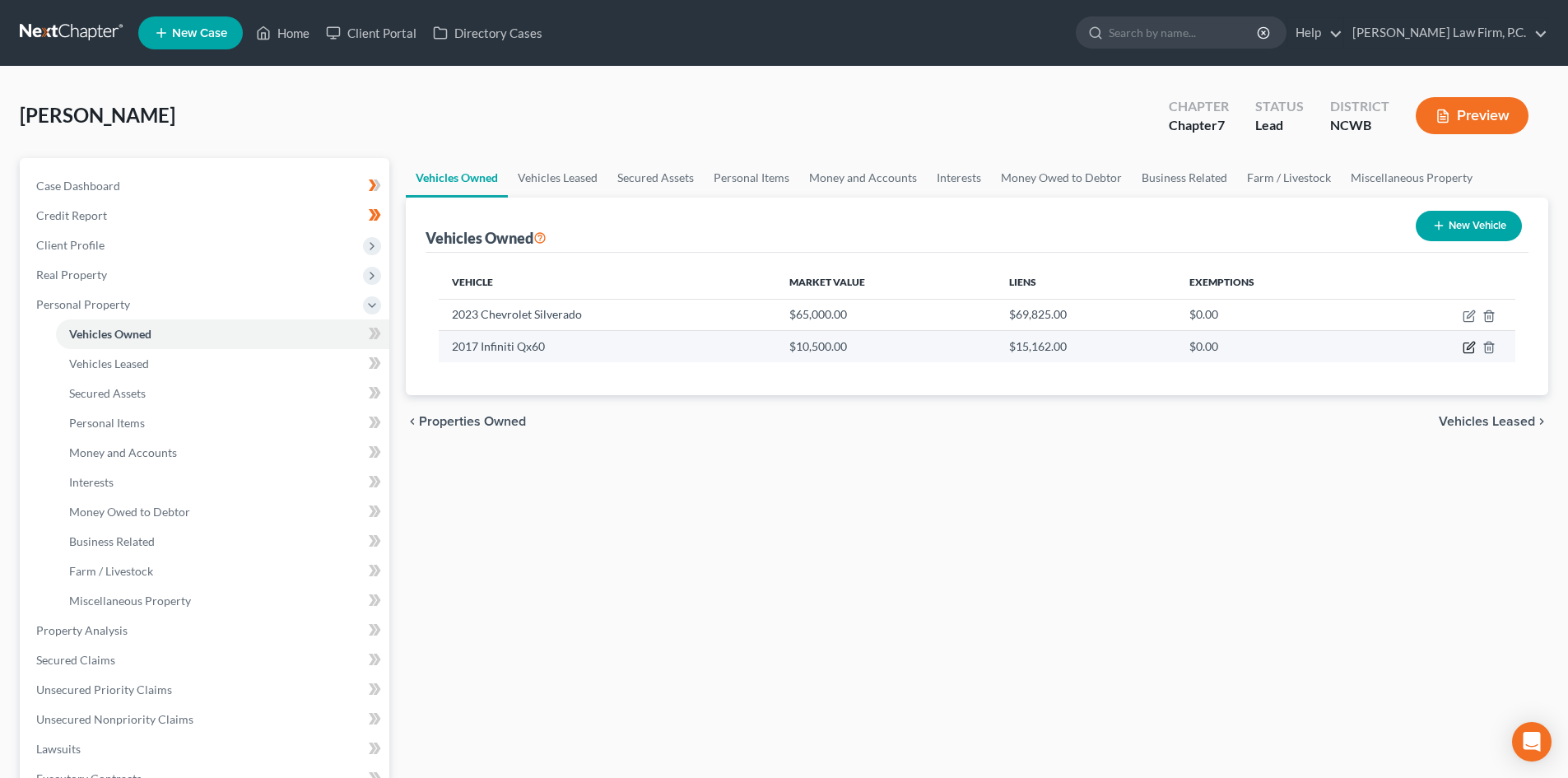
click at [1473, 343] on icon "button" at bounding box center [1470, 346] width 7 height 7
select select "0"
select select "9"
select select "4"
select select "3"
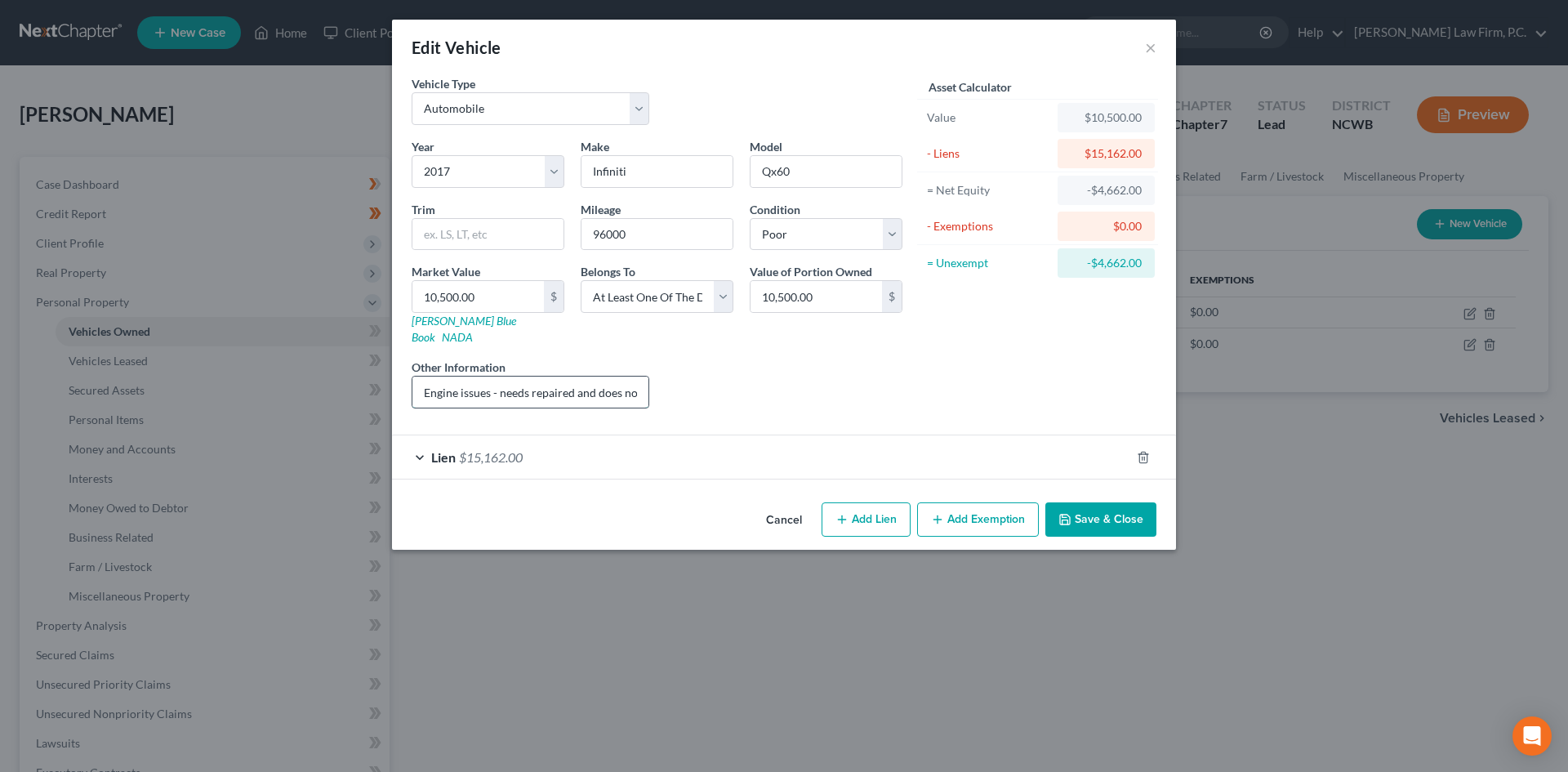
click at [534, 376] on input "Engine issues - needs repaired and does not run; Vehicle sitting in repair shop…" at bounding box center [531, 392] width 236 height 31
click at [795, 504] on button "Cancel" at bounding box center [784, 520] width 62 height 33
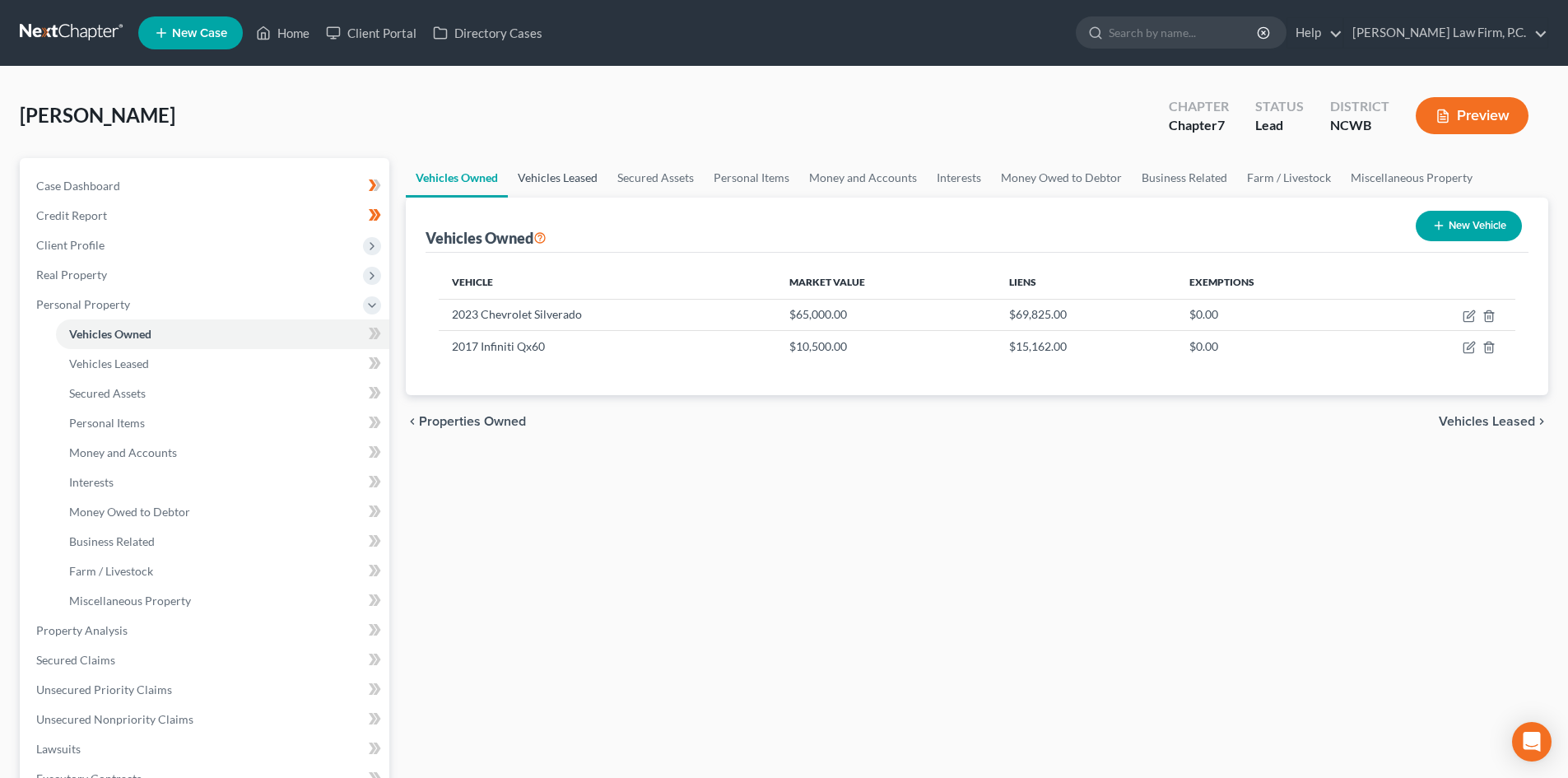
click at [541, 186] on link "Vehicles Leased" at bounding box center [558, 177] width 100 height 39
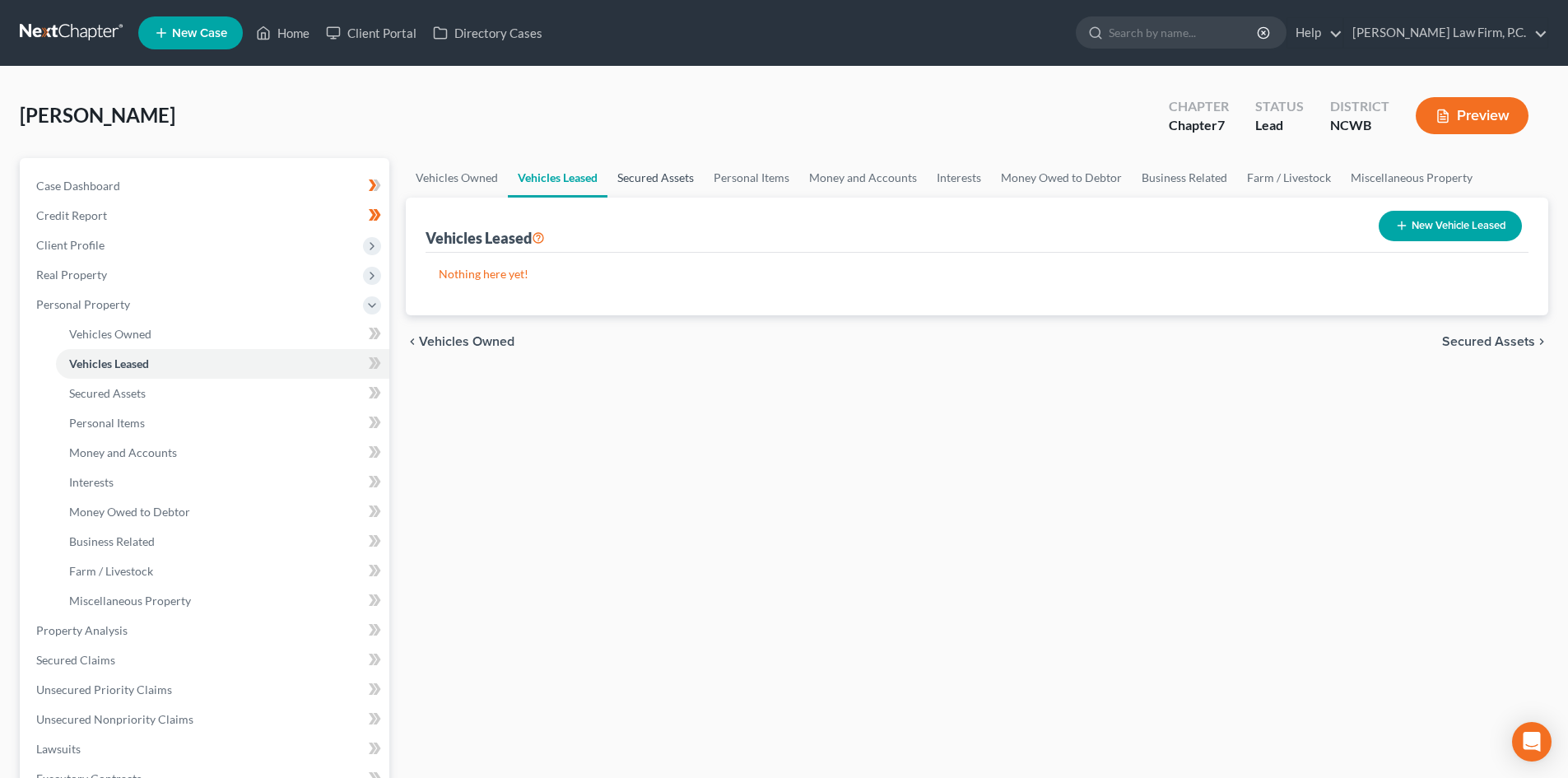
click at [644, 175] on link "Secured Assets" at bounding box center [656, 177] width 96 height 39
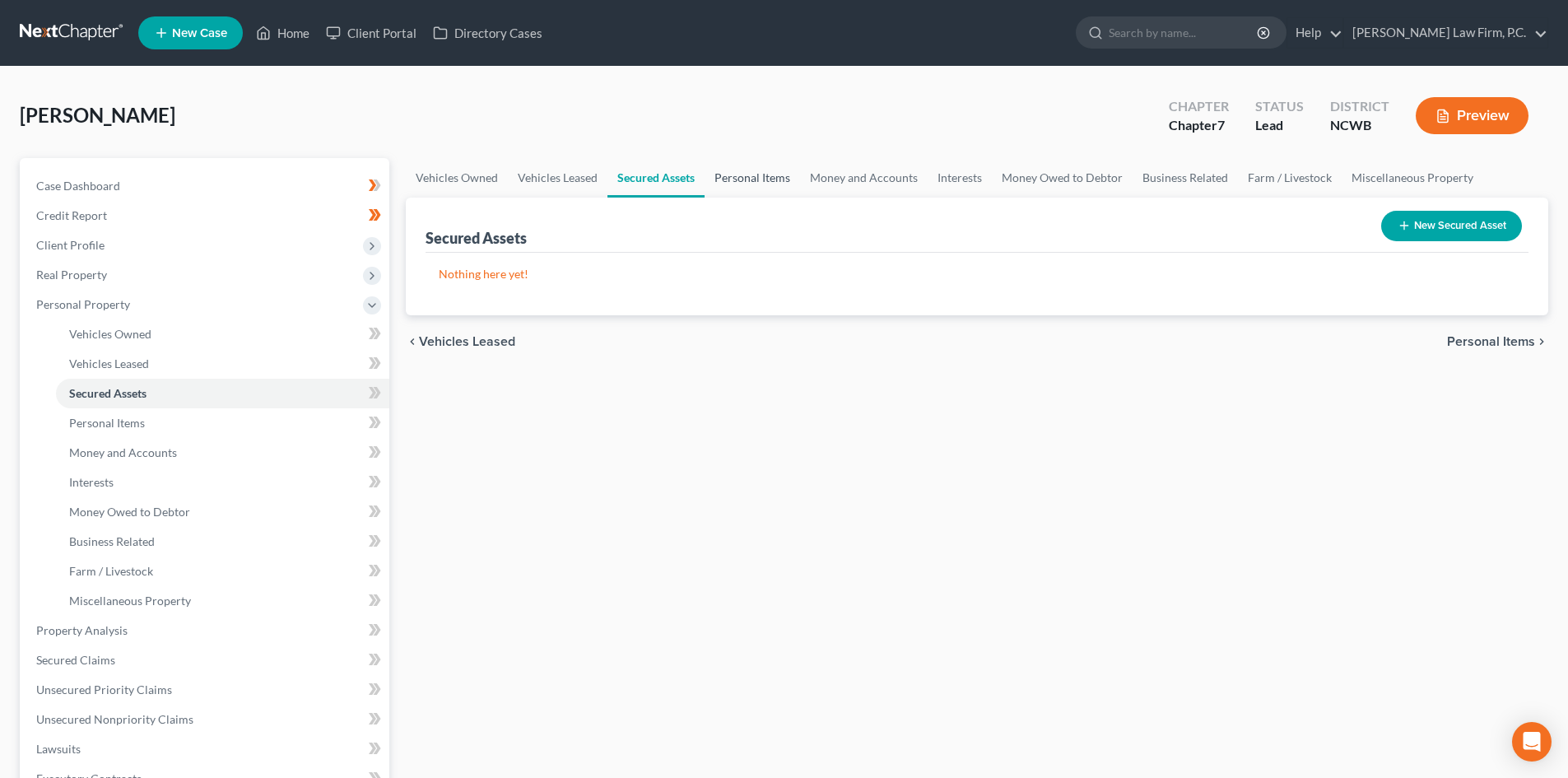
click at [736, 177] on link "Personal Items" at bounding box center [752, 177] width 95 height 39
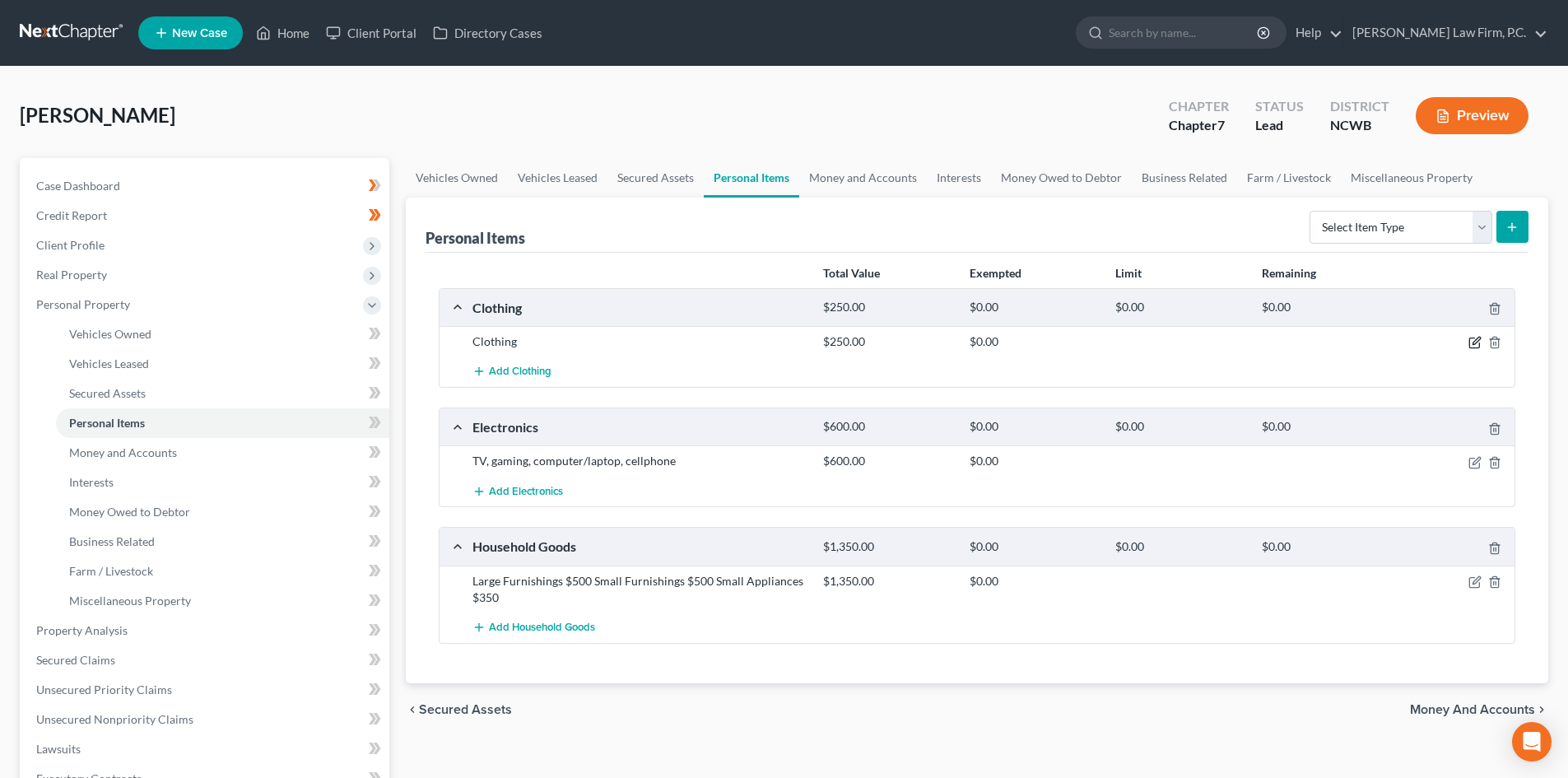
click at [1473, 344] on icon "button" at bounding box center [1474, 342] width 13 height 13
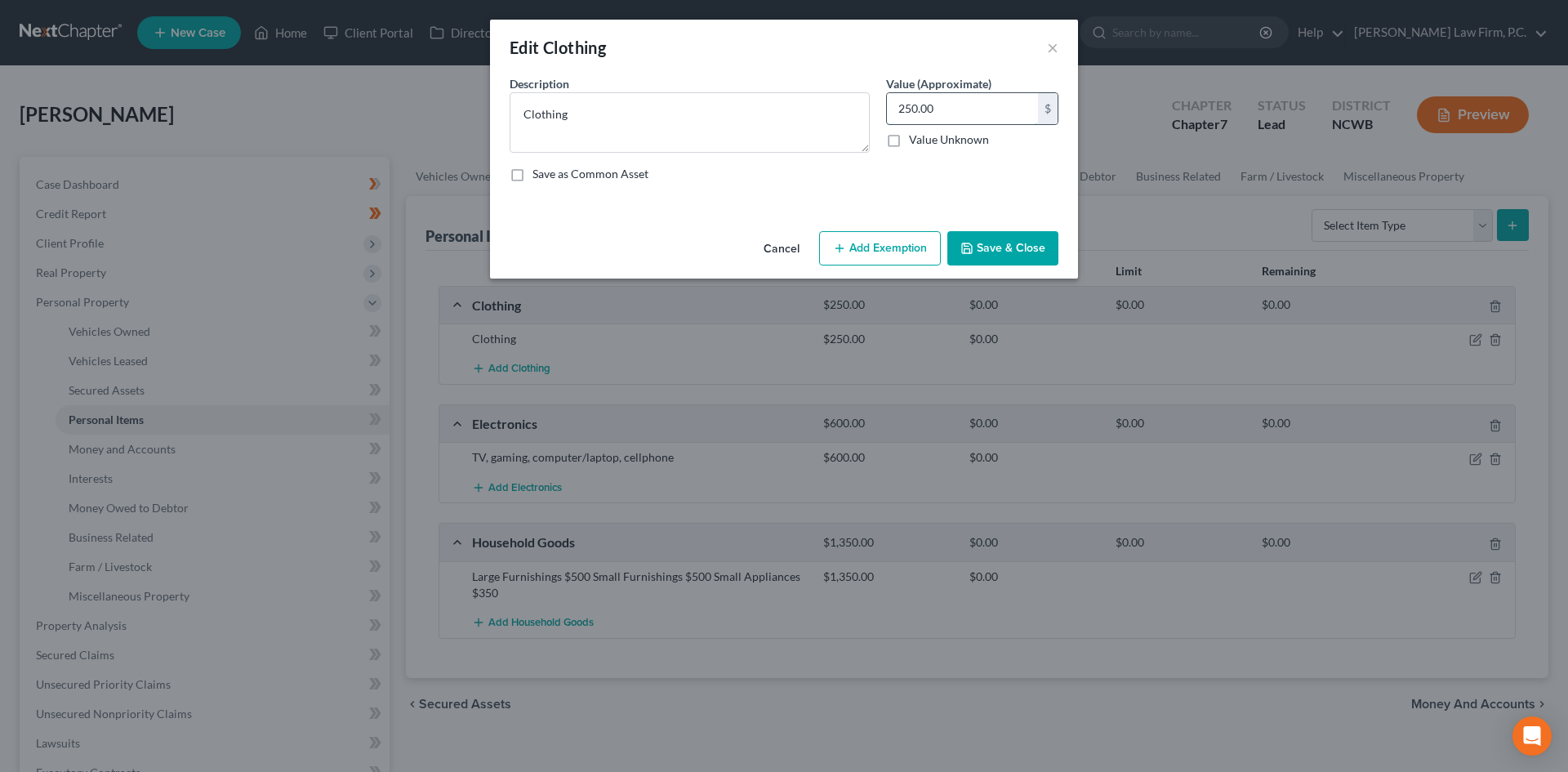
click at [1007, 111] on input "250.00" at bounding box center [963, 108] width 151 height 31
click at [769, 256] on button "Cancel" at bounding box center [781, 249] width 62 height 33
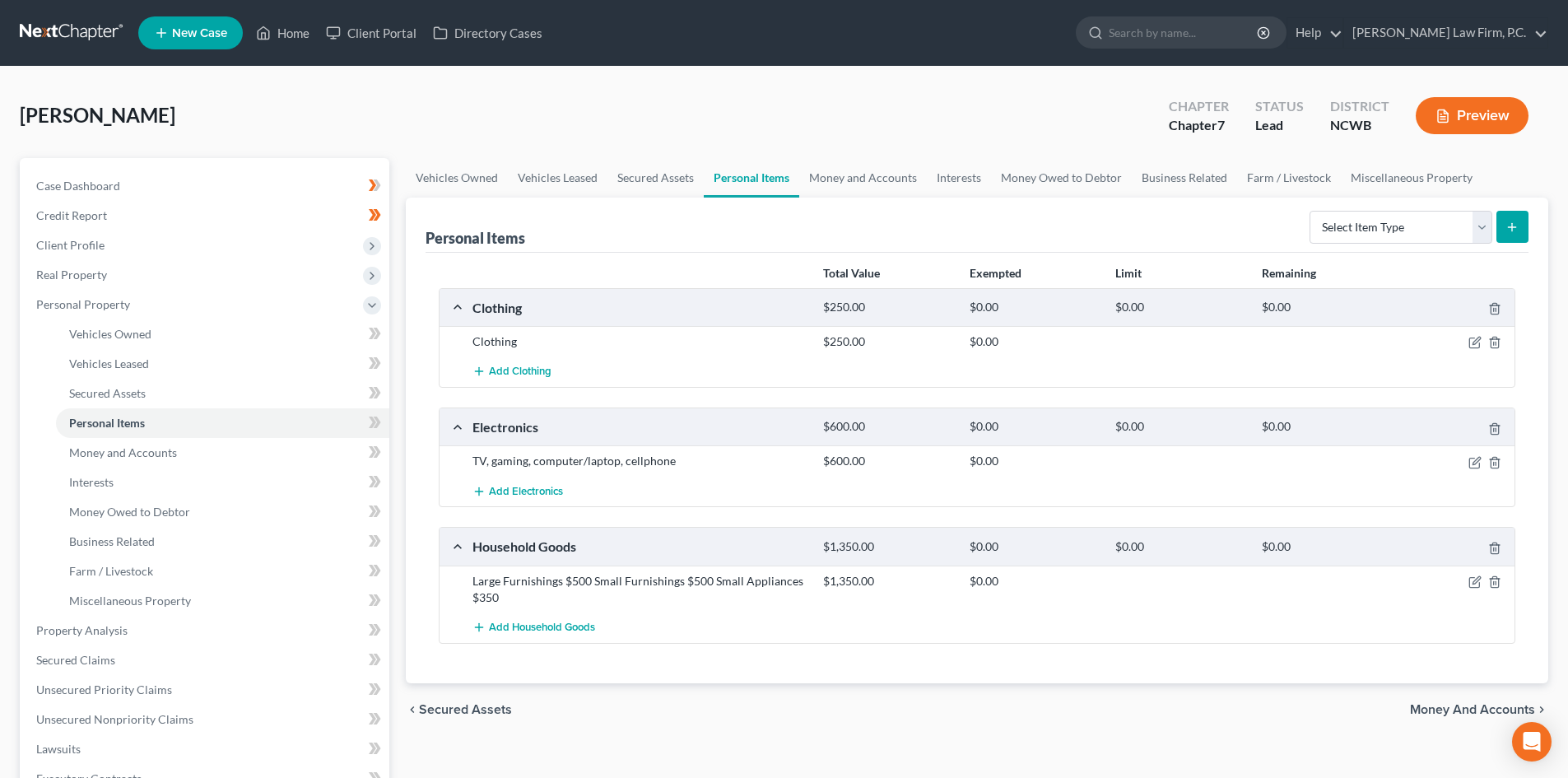
click at [1473, 455] on div at bounding box center [1458, 461] width 117 height 17
click at [1469, 459] on icon "button" at bounding box center [1474, 462] width 10 height 10
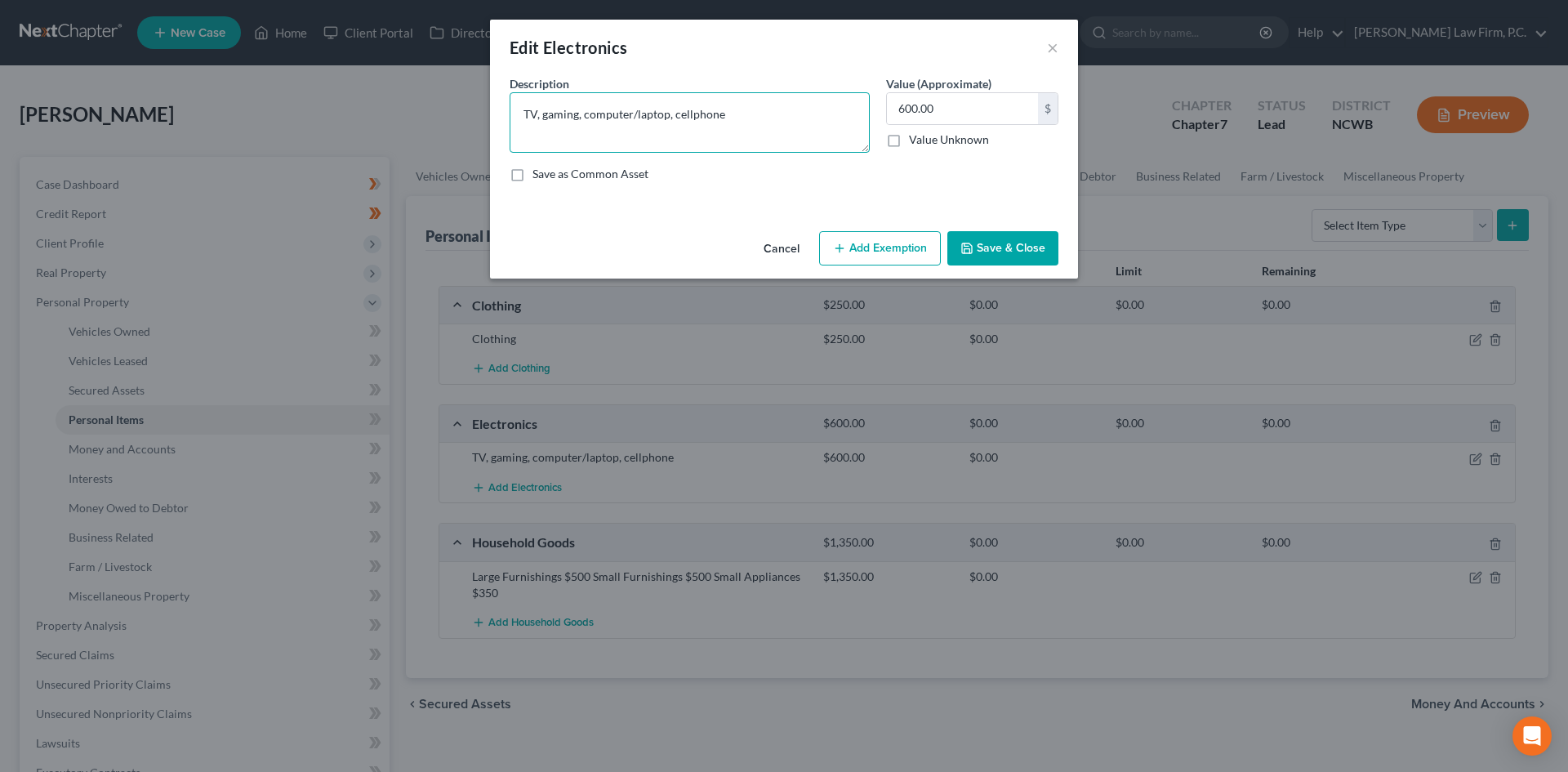
click at [522, 112] on textarea "TV, gaming, computer/laptop, cellphone" at bounding box center [689, 122] width 360 height 61
type textarea "2 TV, computer tablet, older laptop, 4 cellphone"
click at [1004, 101] on input "600.00" at bounding box center [963, 108] width 151 height 31
type input "450"
click at [863, 130] on textarea "2 TV, computer tablet, older laptop, 4 cellphone" at bounding box center [689, 122] width 360 height 61
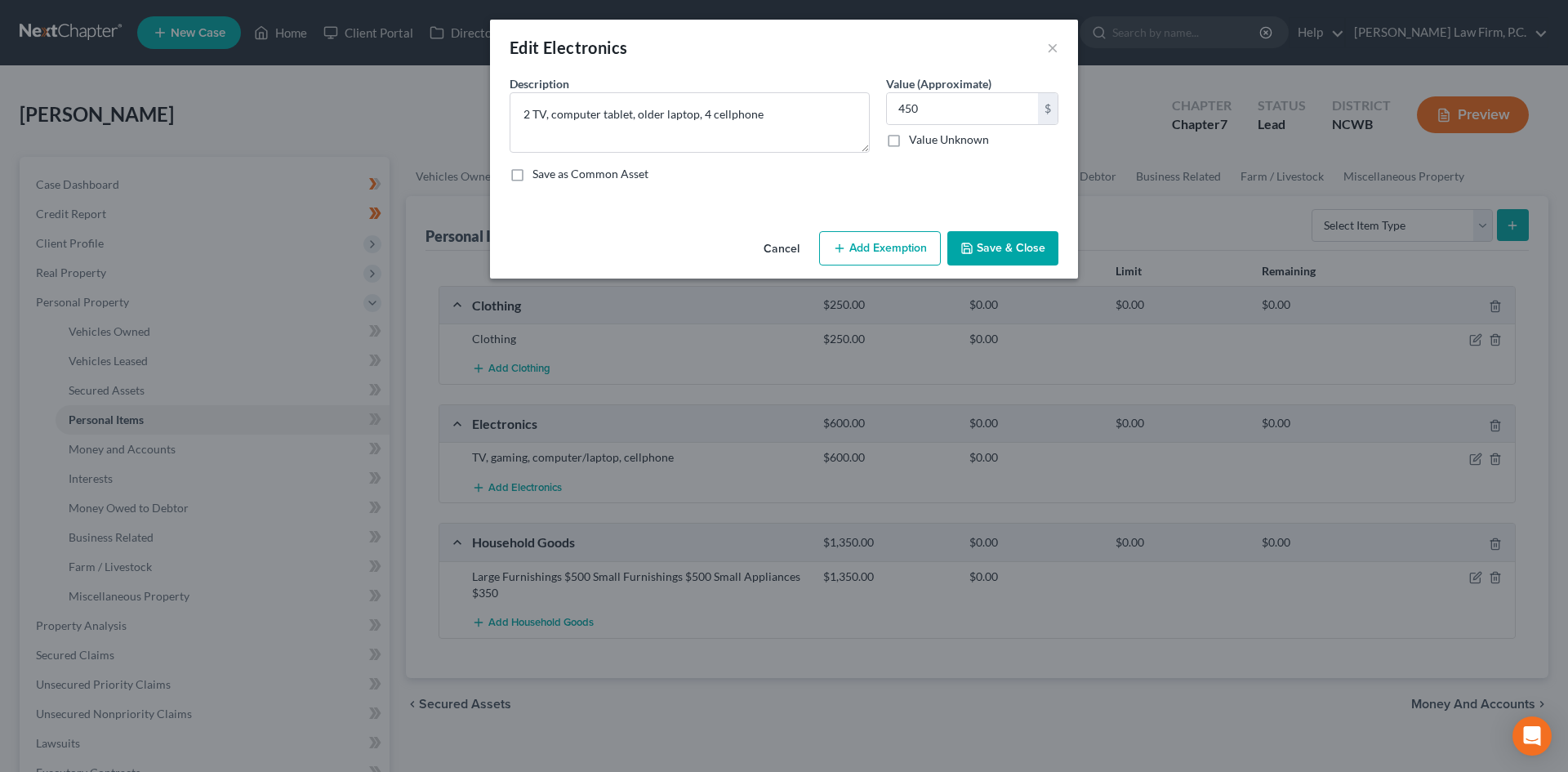
click at [1001, 238] on button "Save & Close" at bounding box center [1003, 248] width 111 height 35
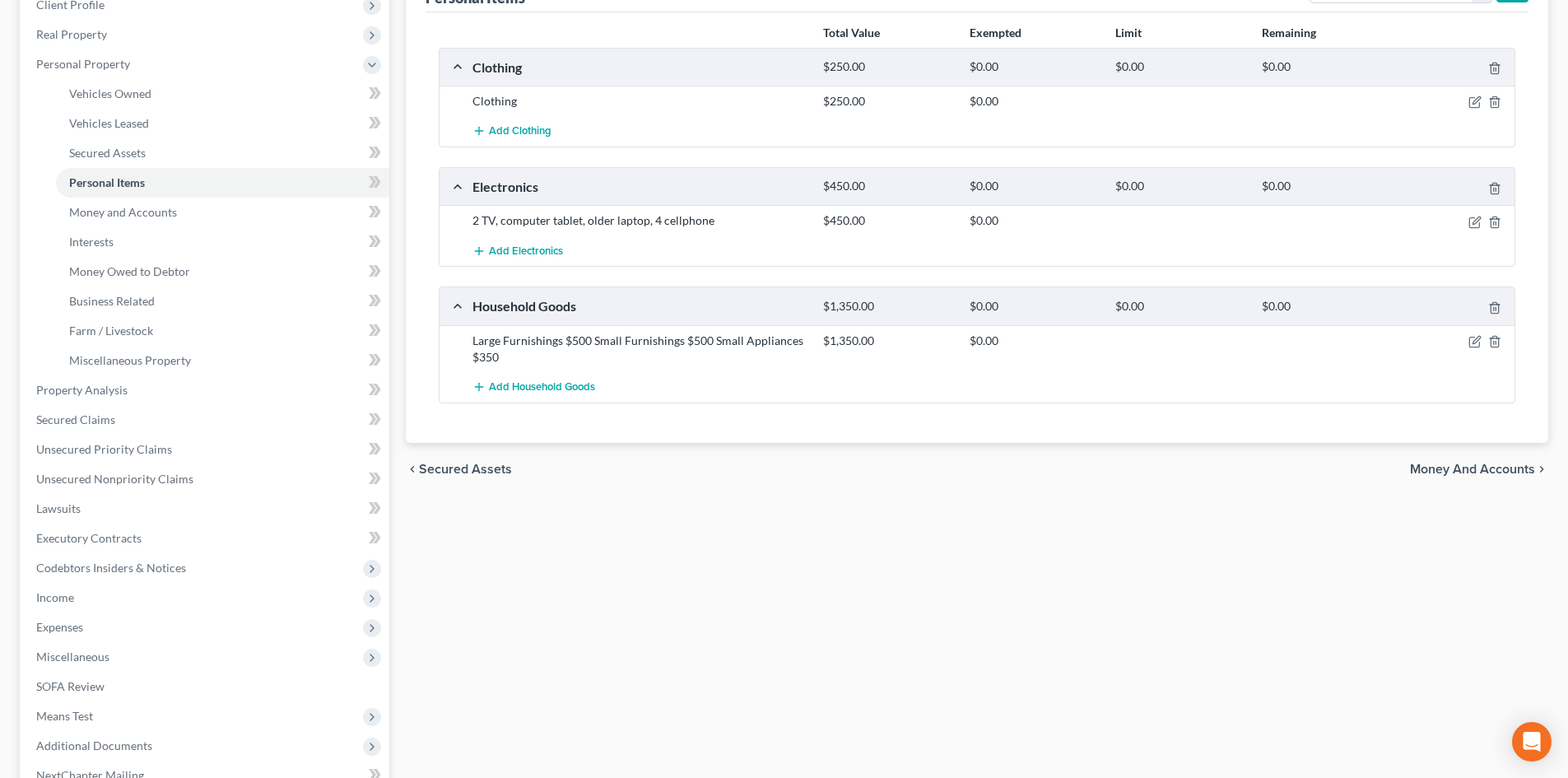
scroll to position [247, 0]
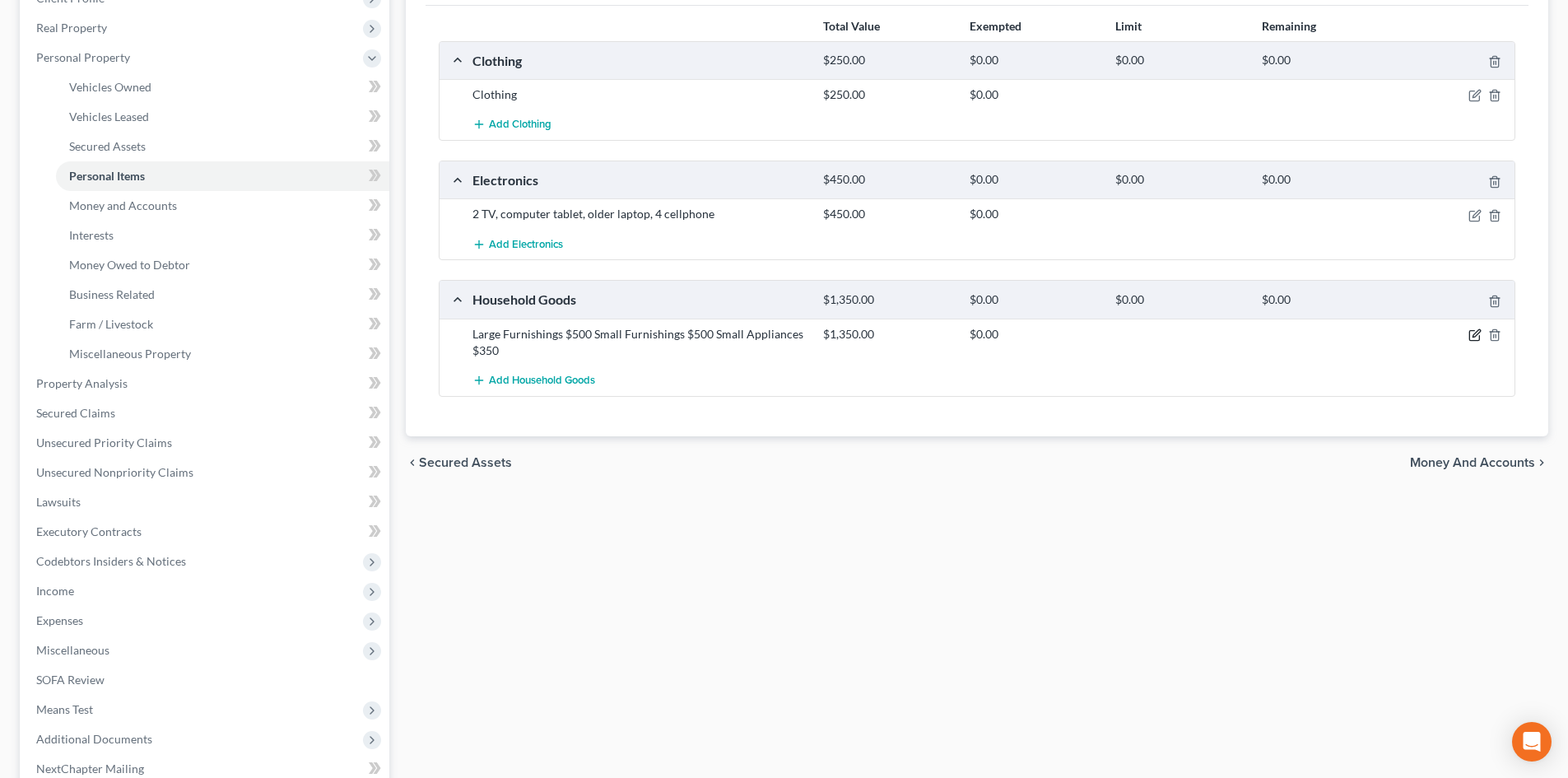
click at [1481, 343] on div "$1,350.00 $0.00" at bounding box center [1165, 343] width 701 height 33
click at [1473, 337] on icon "button" at bounding box center [1476, 333] width 7 height 7
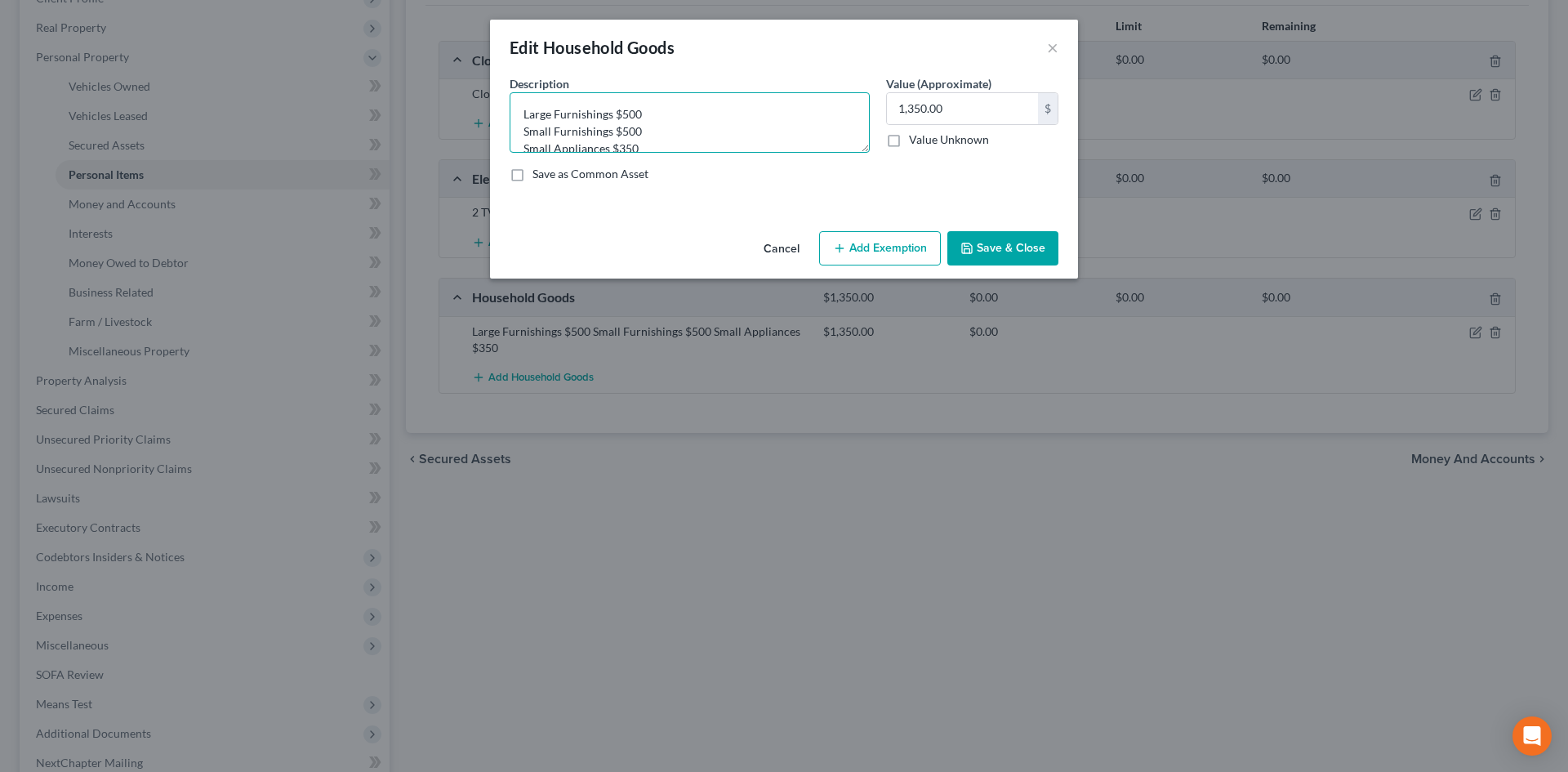
drag, startPoint x: 869, startPoint y: 149, endPoint x: 864, endPoint y: 180, distance: 31.4
click at [864, 180] on div "Description * Large Furnishings $500 Small Furnishings $500 Small Appliances $3…" at bounding box center [784, 135] width 565 height 120
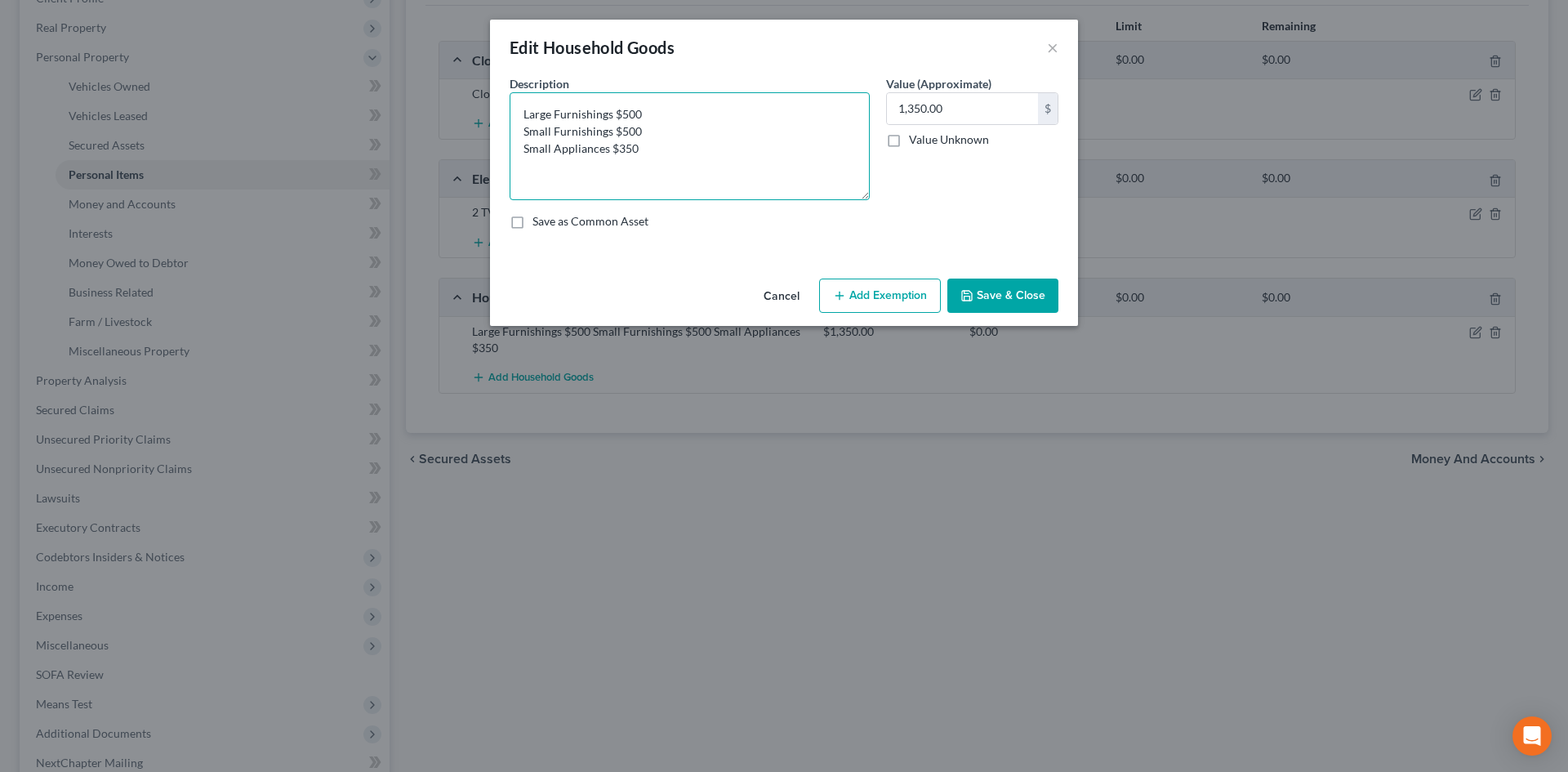
drag, startPoint x: 860, startPoint y: 145, endPoint x: 873, endPoint y: 192, distance: 48.8
click at [873, 192] on div "Description * Large Furnishings $500 Small Furnishings $500 Small Appliances $3…" at bounding box center [689, 138] width 376 height 125
click at [686, 113] on textarea "Large Furnishings $500 Small Furnishings $500 Small Appliances $350" at bounding box center [689, 146] width 360 height 108
click at [623, 108] on textarea "Large Furnishings $500 Small Furnishings $500 Small Appliances $350" at bounding box center [689, 146] width 360 height 108
click at [1035, 311] on button "Save & Close" at bounding box center [1003, 296] width 111 height 35
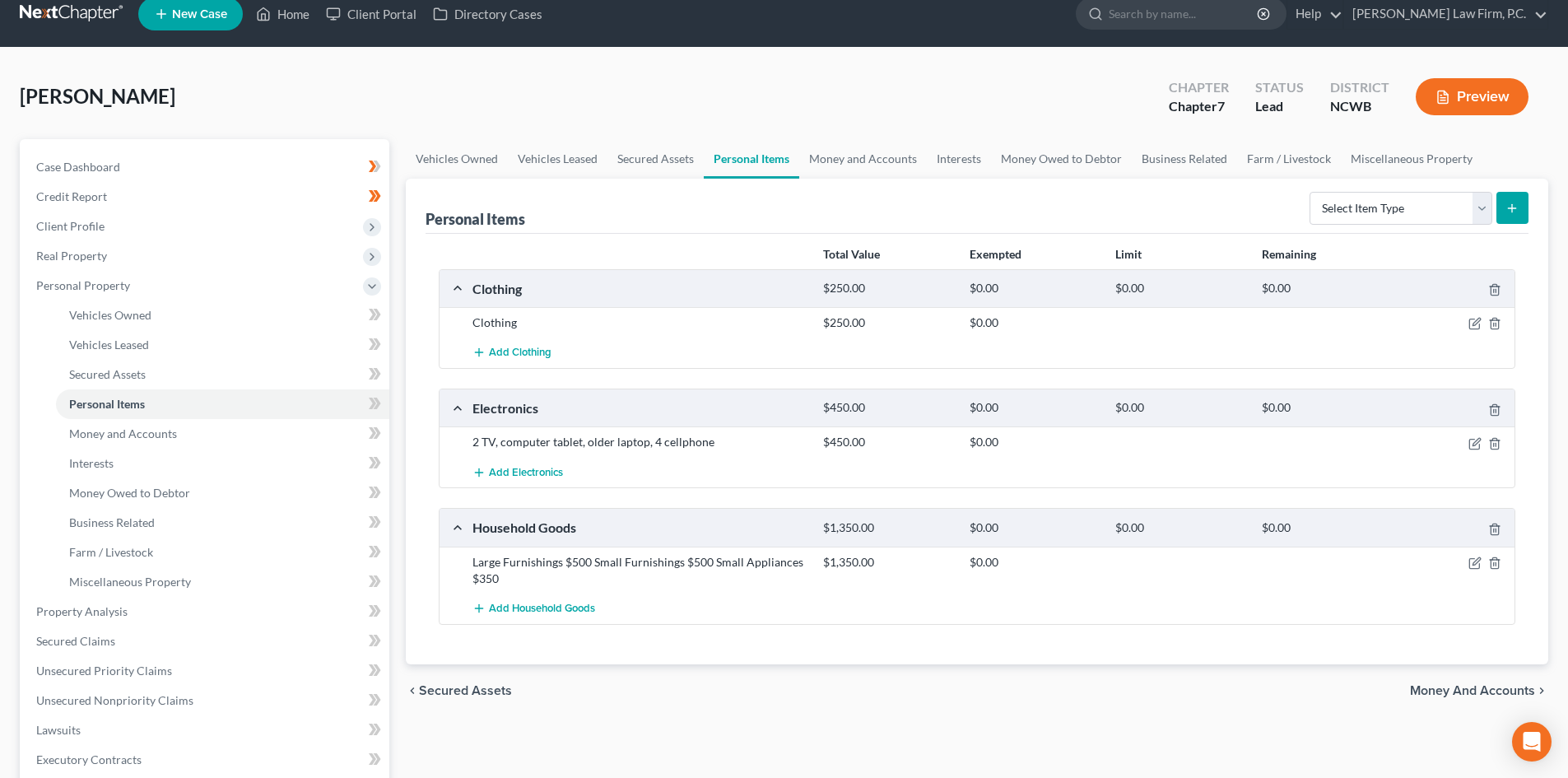
scroll to position [0, 0]
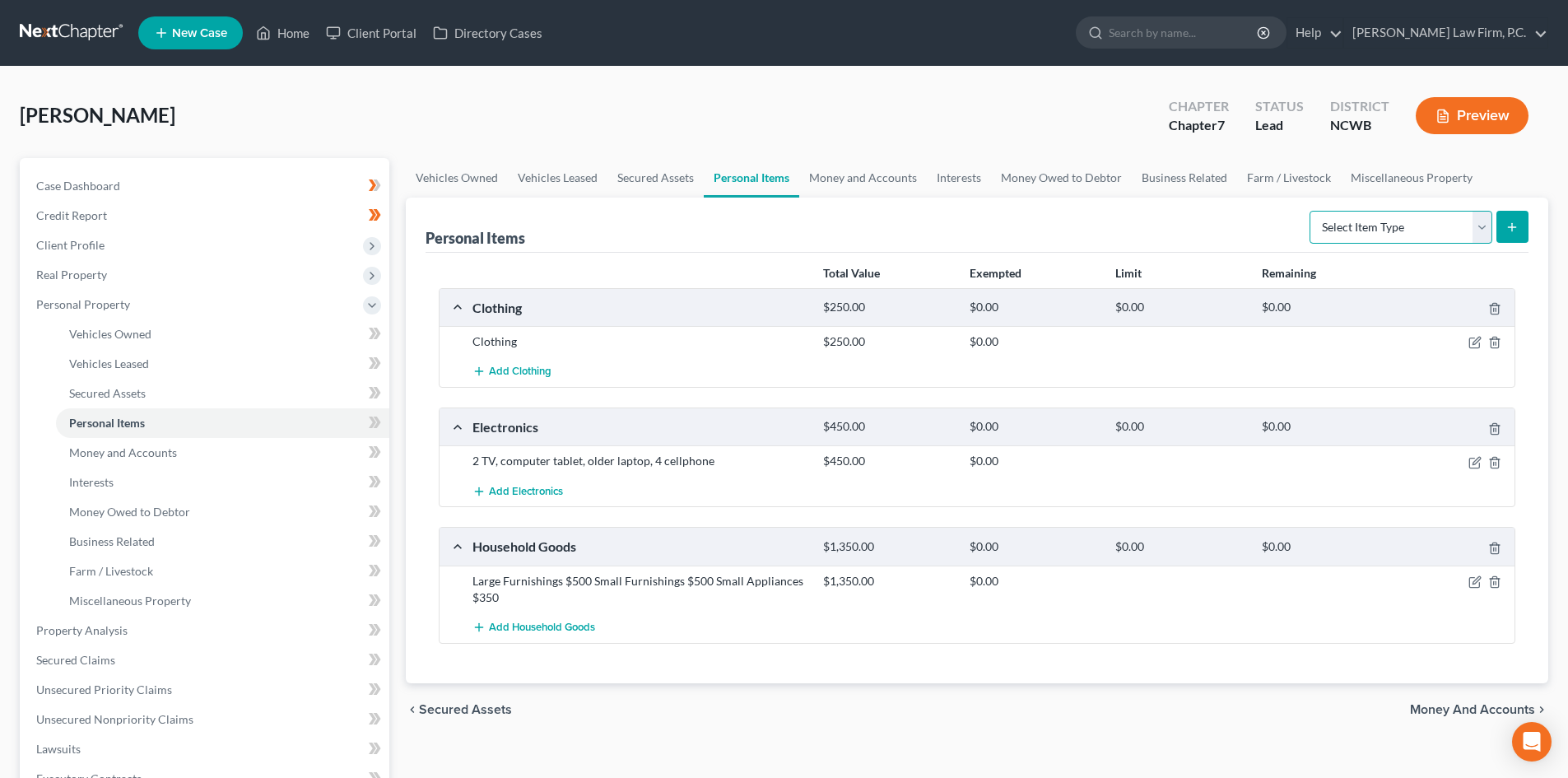
click at [1476, 227] on select "Select Item Type Clothing Collectibles Of Value Electronics Firearms Household …" at bounding box center [1400, 227] width 183 height 33
click at [796, 615] on div "Add Household Goods" at bounding box center [989, 628] width 1051 height 31
click at [1474, 583] on icon "button" at bounding box center [1474, 581] width 13 height 13
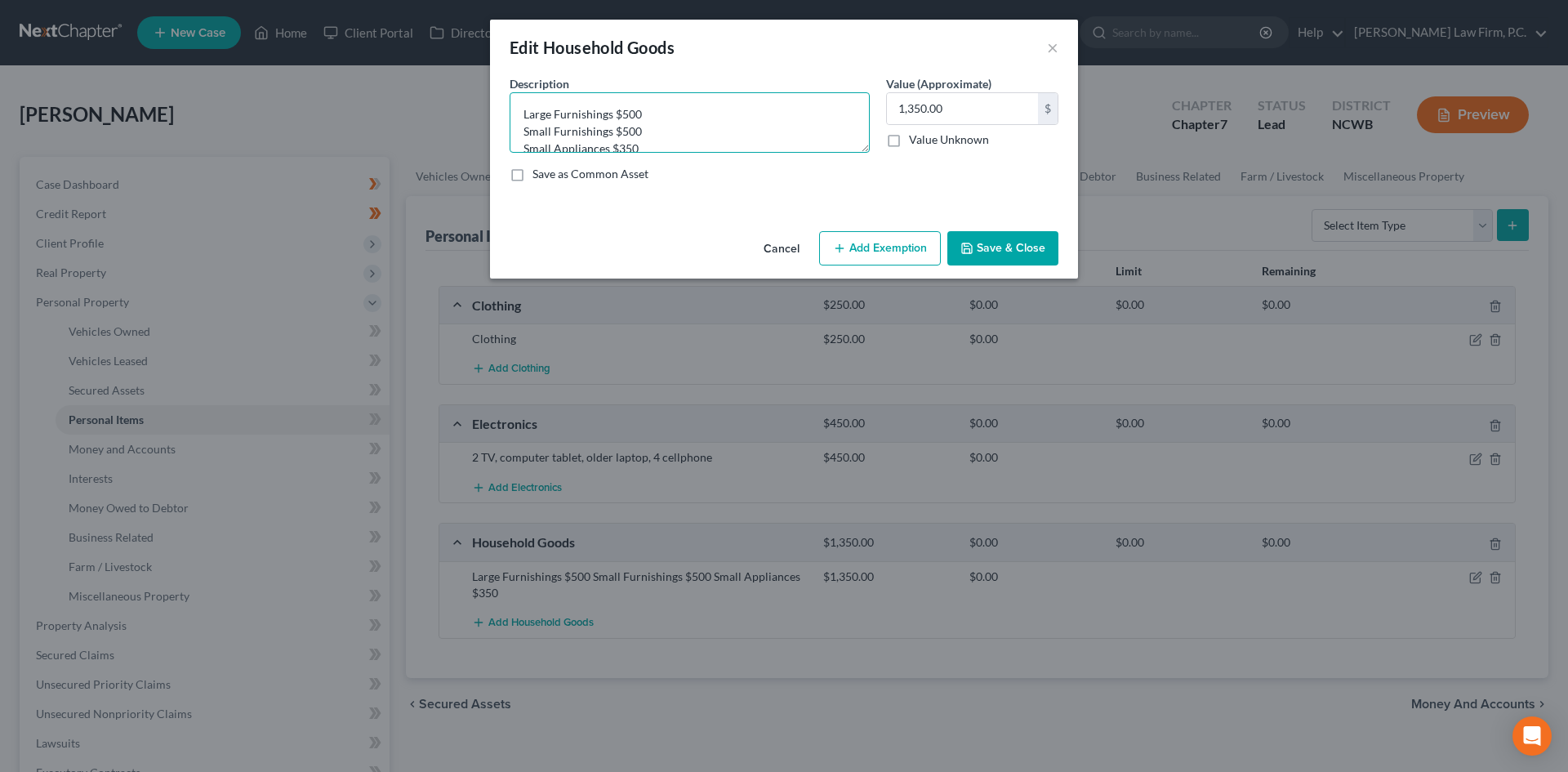
click at [722, 116] on textarea "Large Furnishings $500 Small Furnishings $500 Small Appliances $350" at bounding box center [689, 122] width 360 height 61
drag, startPoint x: 859, startPoint y: 152, endPoint x: 853, endPoint y: 211, distance: 59.3
click at [853, 211] on div "An exemption set must first be selected from the Filing Information section. Co…" at bounding box center [784, 150] width 588 height 149
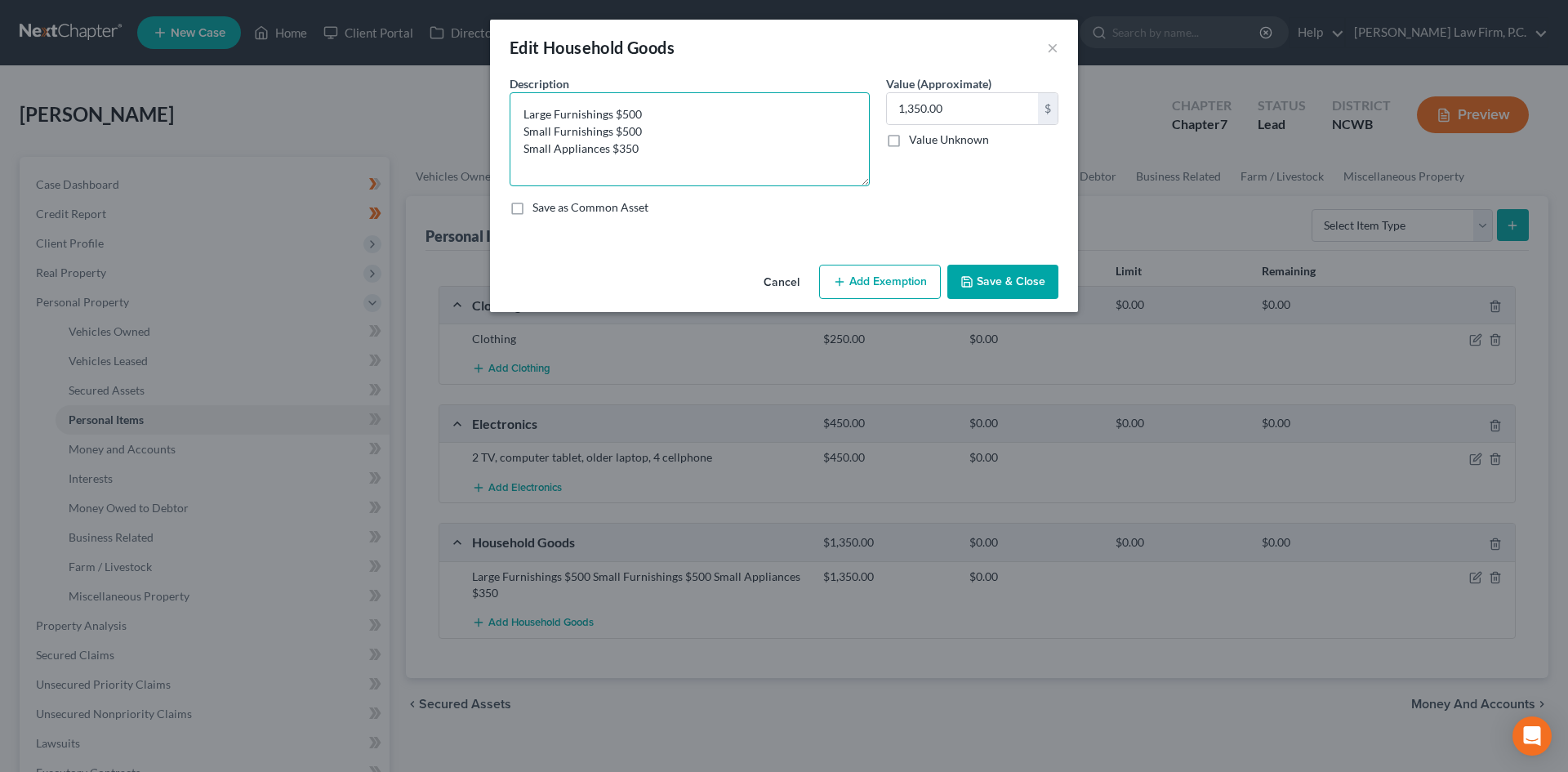
drag, startPoint x: 864, startPoint y: 146, endPoint x: 869, endPoint y: 179, distance: 33.4
click at [869, 179] on textarea "Large Furnishings $500 Small Furnishings $500 Small Appliances $350" at bounding box center [689, 139] width 360 height 94
click at [687, 111] on textarea "Large Furnishings $500 Small Furnishings $500 Small Appliances $350" at bounding box center [689, 139] width 360 height 94
click at [678, 105] on textarea "Large Furnishings $500 Small Furnishings $500 Small Appliances $350" at bounding box center [689, 139] width 360 height 94
click at [666, 108] on textarea "Large Furnishings $ Small Furnishings $500 Small Appliances $350" at bounding box center [689, 139] width 360 height 94
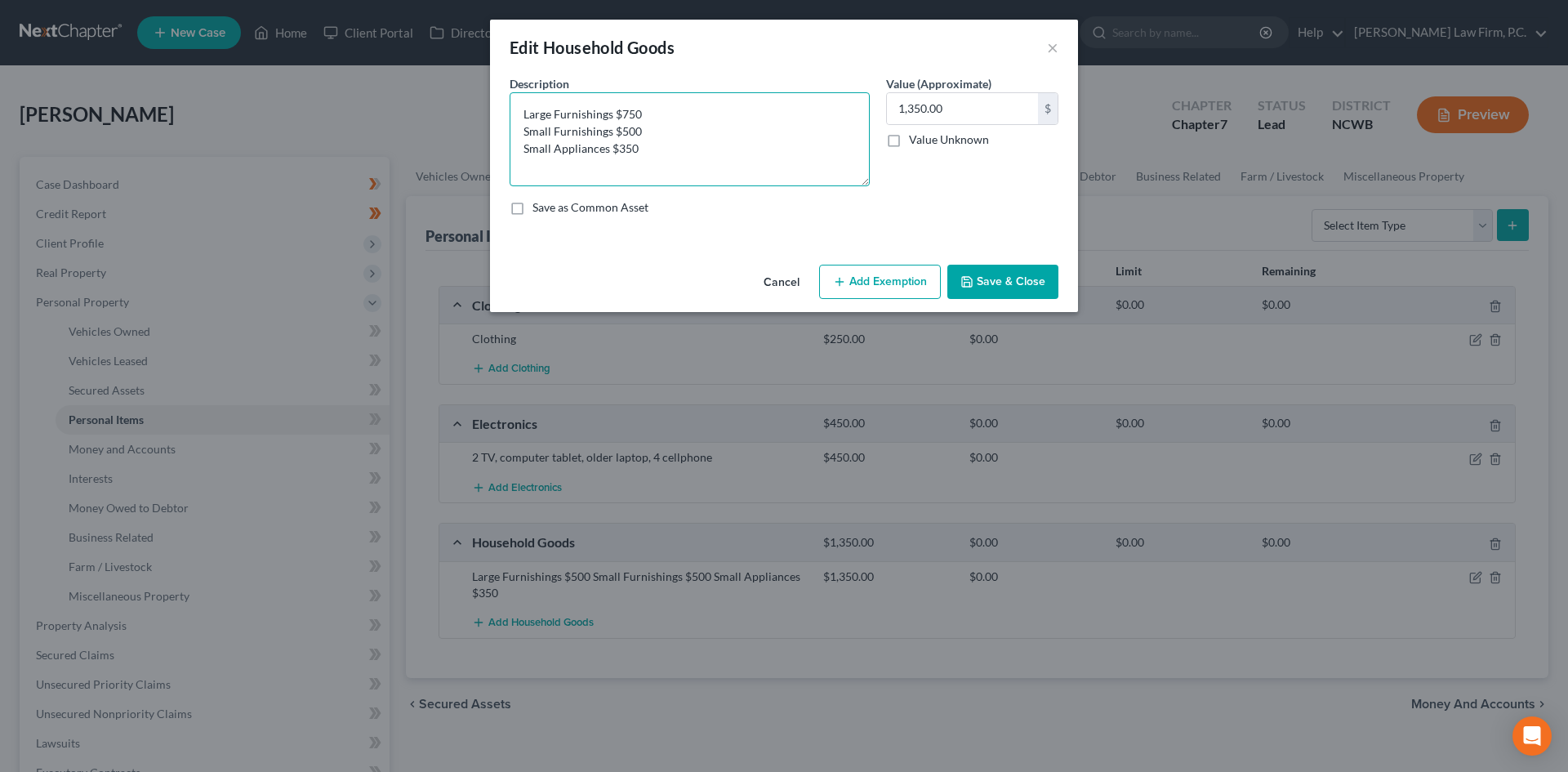
type textarea "Large Furnishings $750 Small Furnishings $500 Small Appliances $350"
click at [905, 97] on input "1,350.00" at bounding box center [963, 108] width 151 height 31
type input "1,600"
click at [1001, 272] on button "Save & Close" at bounding box center [1003, 282] width 111 height 35
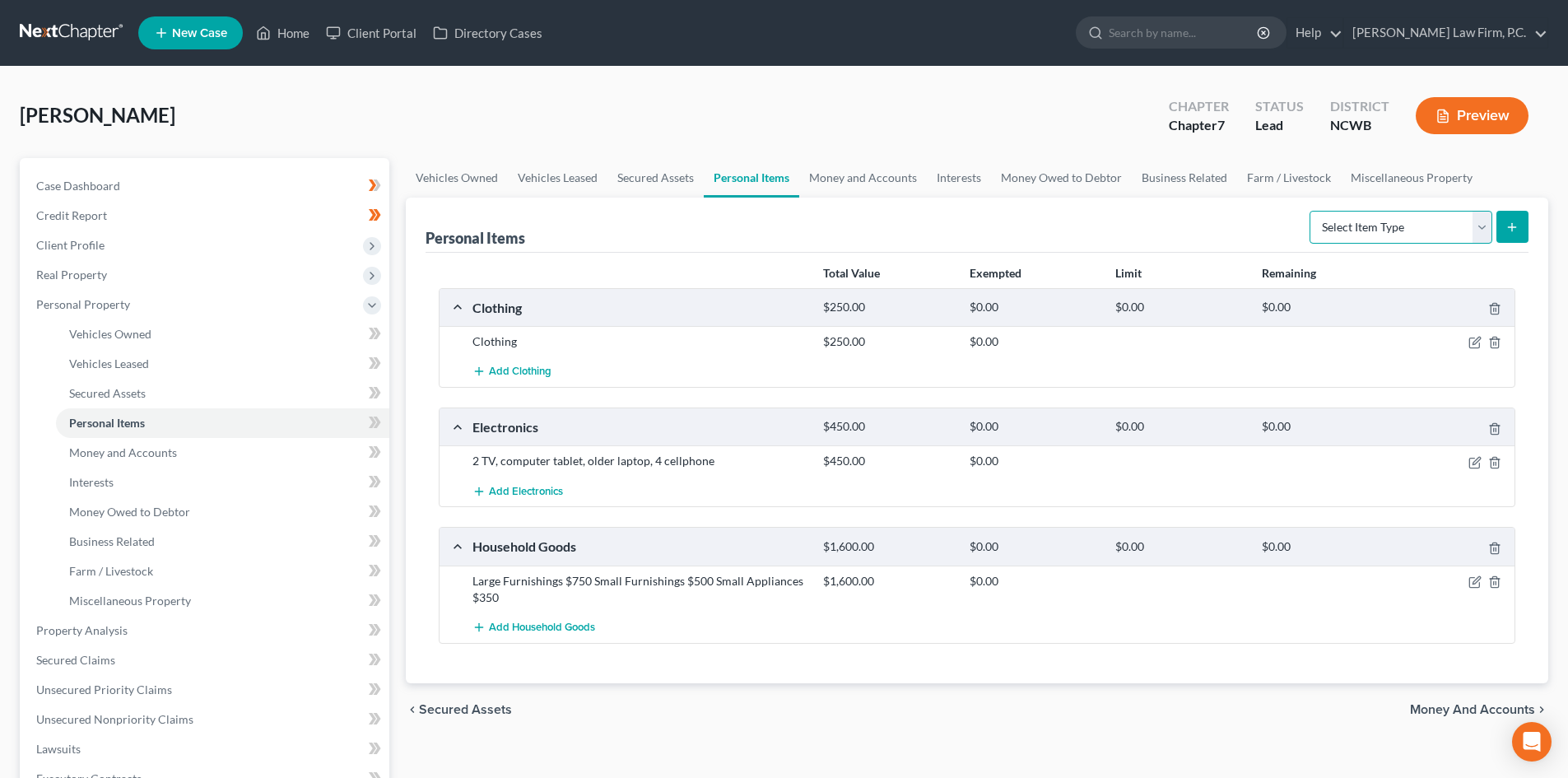
click at [1483, 226] on select "Select Item Type Clothing Collectibles Of Value Electronics Firearms Household …" at bounding box center [1400, 227] width 183 height 33
select select "firearms"
click at [1311, 211] on select "Select Item Type Clothing Collectibles Of Value Electronics Firearms Household …" at bounding box center [1400, 227] width 183 height 33
click at [1506, 233] on button "submit" at bounding box center [1512, 226] width 32 height 32
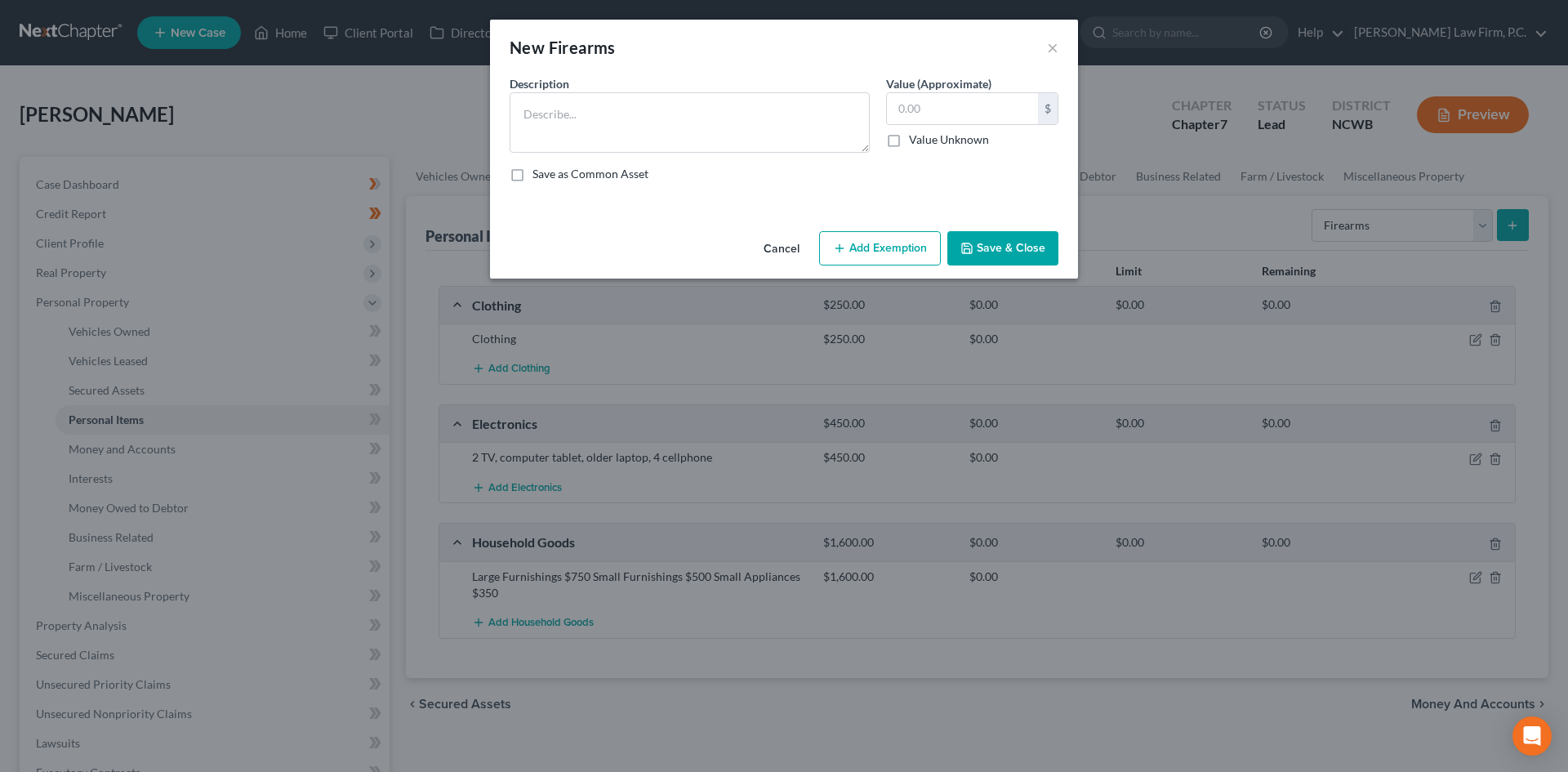
click at [685, 77] on div "Description *" at bounding box center [689, 114] width 376 height 77
drag, startPoint x: 667, startPoint y: 114, endPoint x: 656, endPoint y: 115, distance: 11.0
click at [663, 114] on textarea at bounding box center [689, 122] width 360 height 61
type textarea "Handgun"
type input "3"
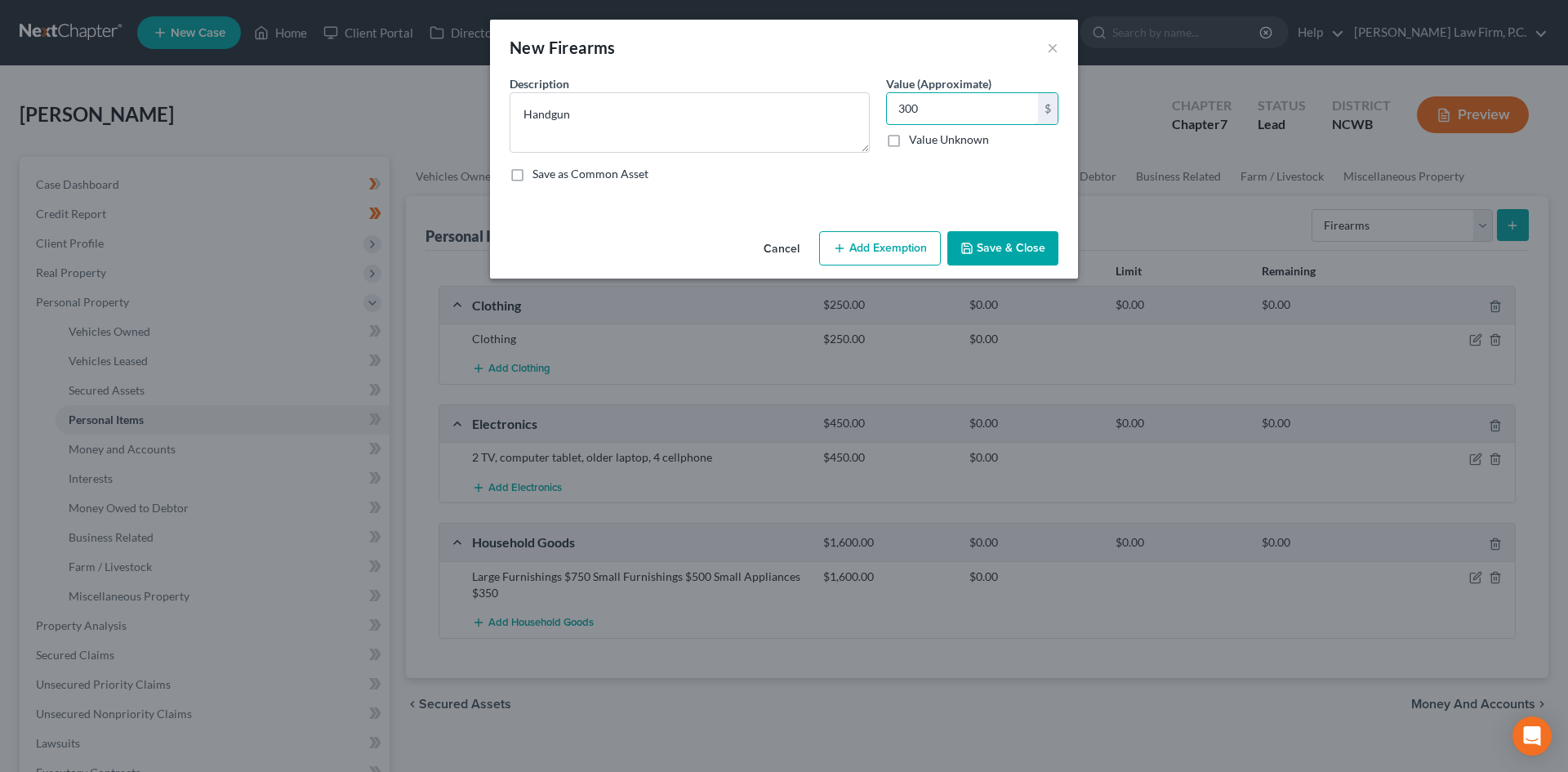
type input "300"
click at [1050, 262] on button "Save & Close" at bounding box center [1003, 248] width 111 height 35
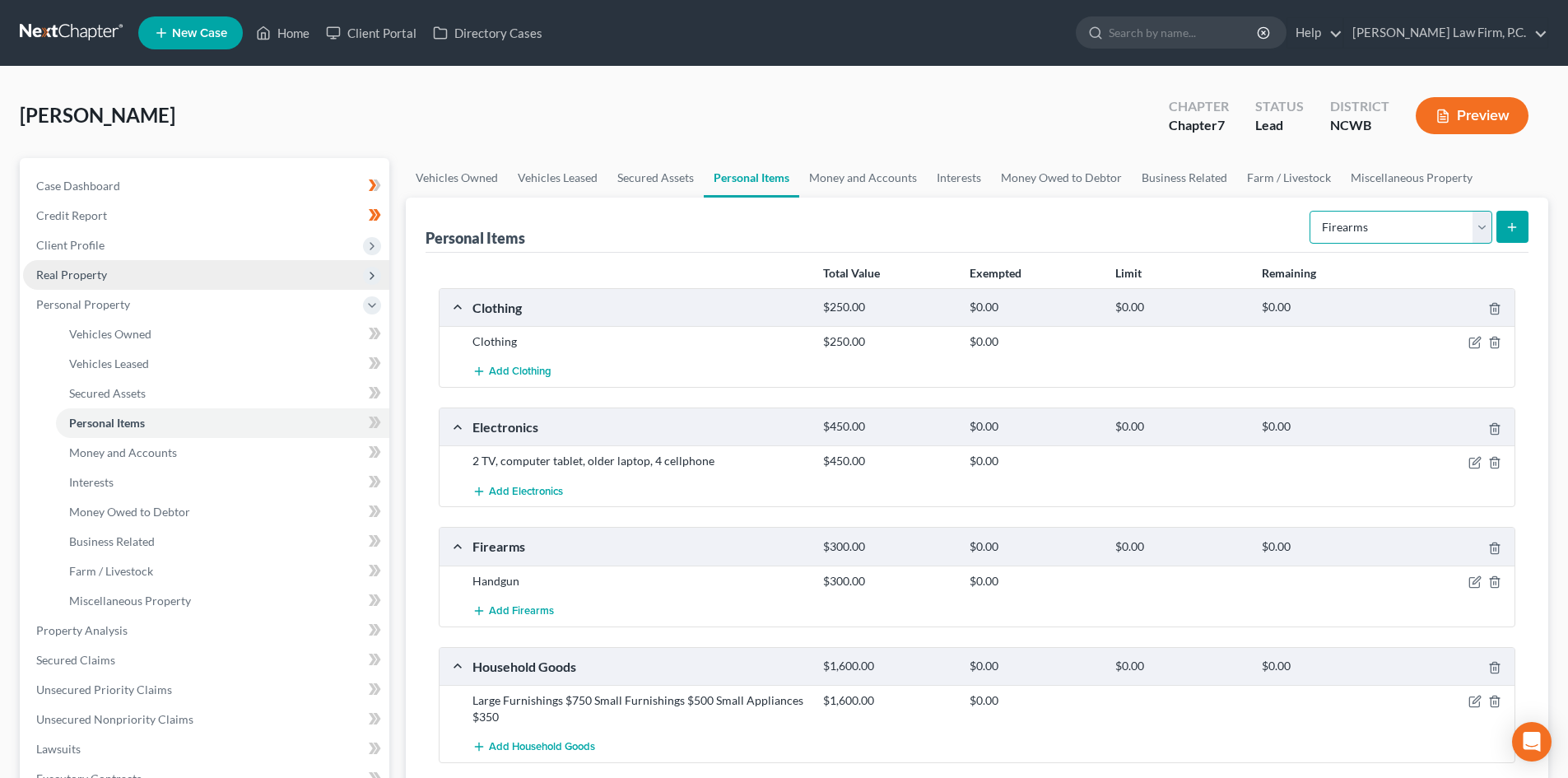
drag, startPoint x: 1474, startPoint y: 230, endPoint x: 105, endPoint y: 266, distance: 1369.5
click at [1475, 232] on select "Select Item Type Clothing Collectibles Of Value Electronics Firearms Household …" at bounding box center [1400, 227] width 183 height 33
click at [1478, 232] on select "Select Item Type Clothing Collectibles Of Value Electronics Firearms Household …" at bounding box center [1400, 227] width 183 height 33
select select "jewelry"
click at [1311, 211] on select "Select Item Type Clothing Collectibles Of Value Electronics Firearms Household …" at bounding box center [1400, 227] width 183 height 33
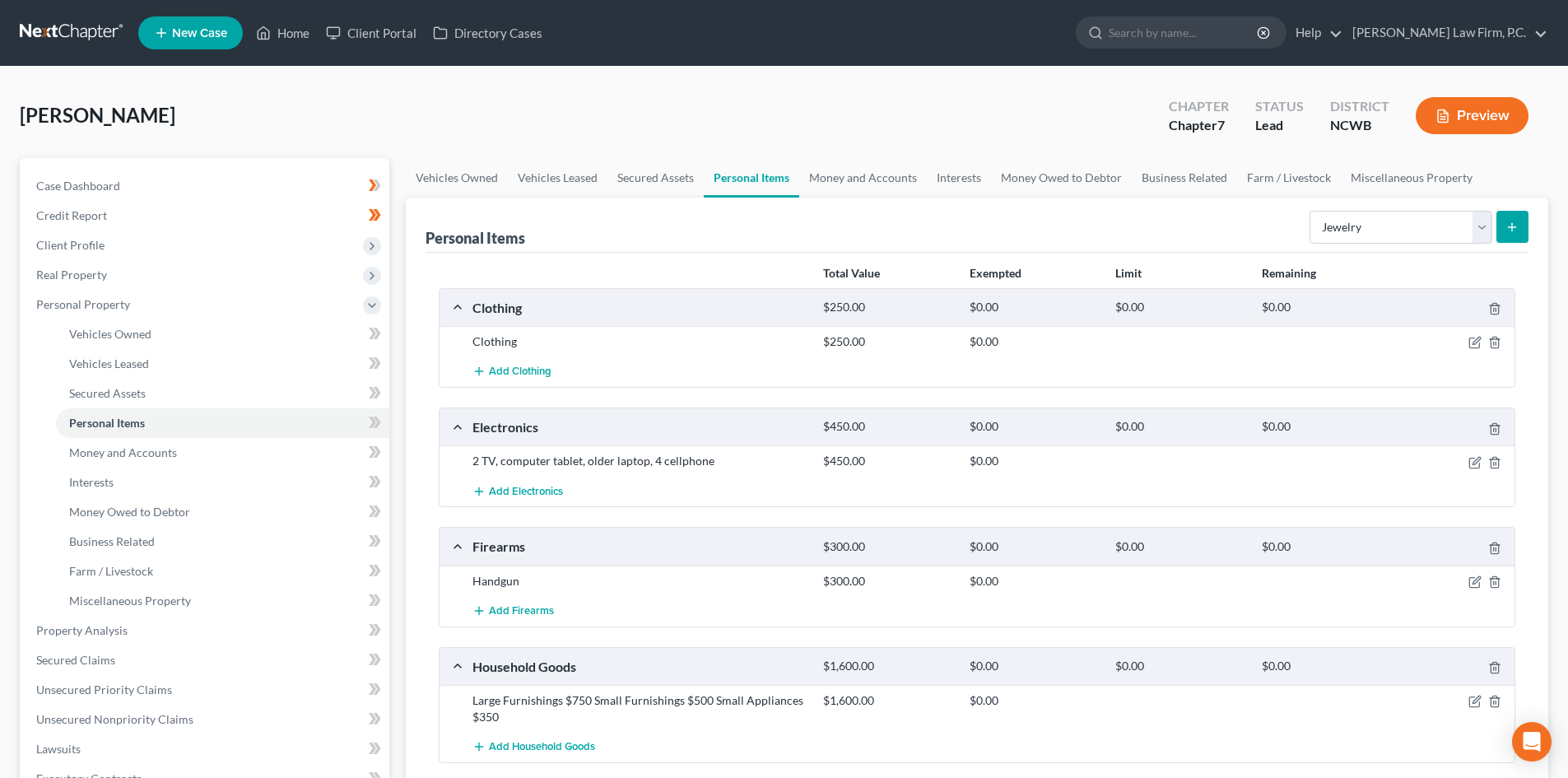
click at [1510, 233] on icon "submit" at bounding box center [1511, 226] width 13 height 13
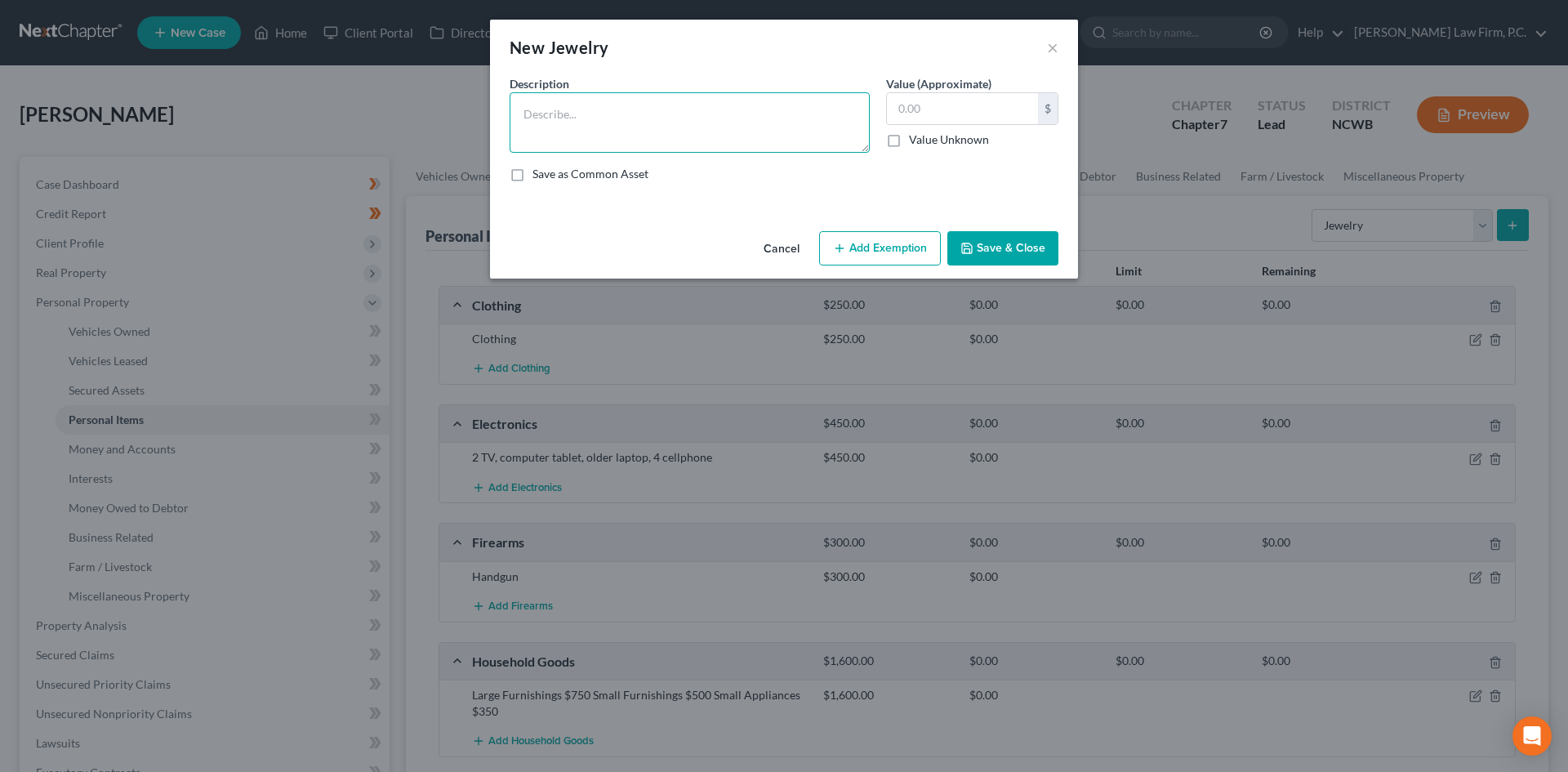
click at [692, 123] on textarea at bounding box center [689, 122] width 360 height 61
type textarea "Necklace, earrings and wedding set"
type input "500.00"
click at [618, 106] on textarea "Necklace, earrings and wedding set" at bounding box center [689, 122] width 360 height 61
click at [734, 111] on textarea "Necklace, earrings, ring and wedding set," at bounding box center [689, 122] width 360 height 61
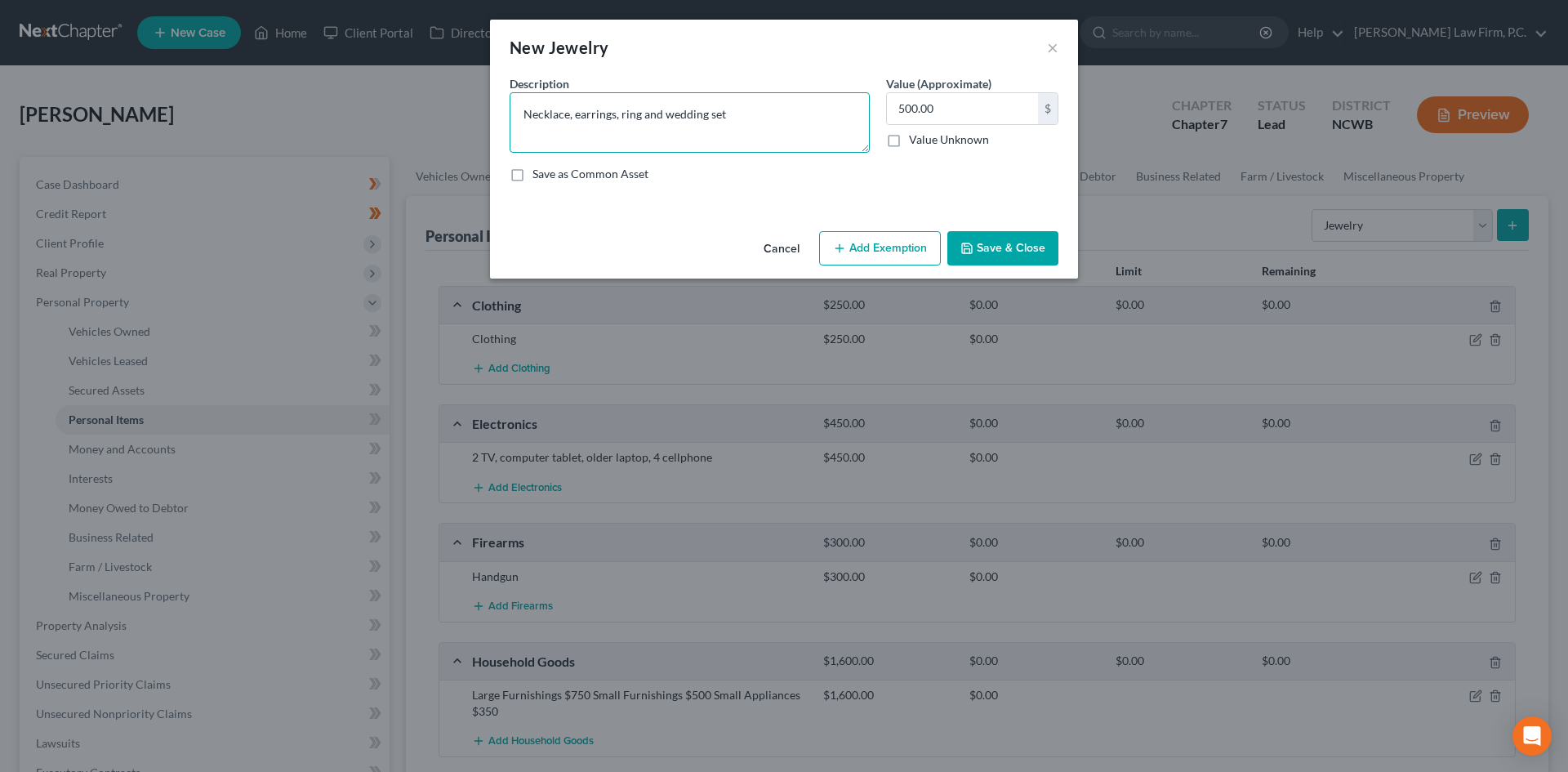
type textarea "Necklace, earrings, ring and wedding set"
drag, startPoint x: 989, startPoint y: 245, endPoint x: 995, endPoint y: 308, distance: 63.3
click at [995, 304] on div "New Jewelry × An exemption set must first be selected from the Filing Informati…" at bounding box center [784, 386] width 1568 height 772
click at [986, 248] on button "Save & Close" at bounding box center [1003, 248] width 111 height 35
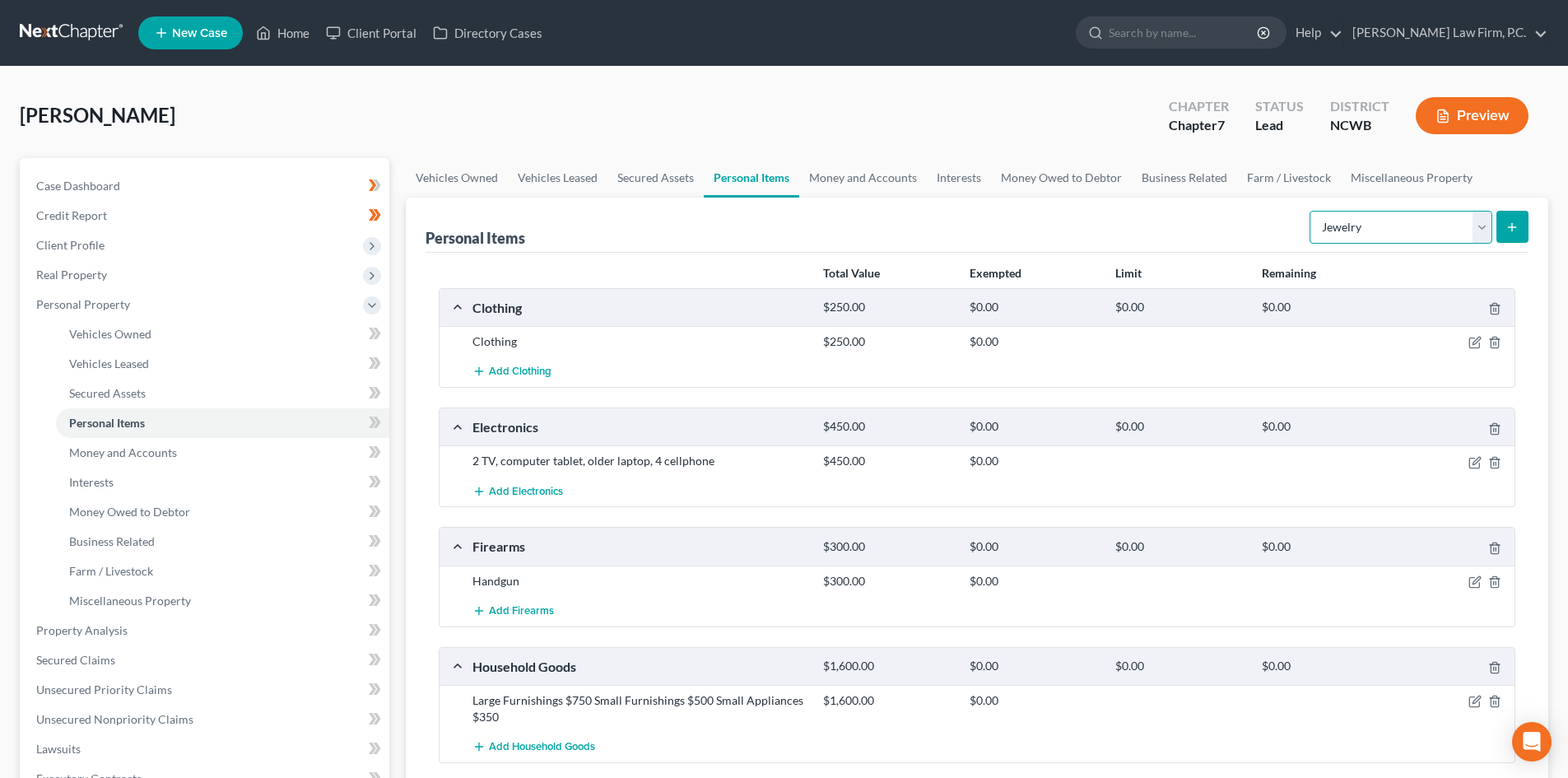
click at [1478, 235] on select "Select Item Type Clothing Collectibles Of Value Electronics Firearms Household …" at bounding box center [1400, 227] width 183 height 33
select select "pets"
click at [1311, 211] on select "Select Item Type Clothing Collectibles Of Value Electronics Firearms Household …" at bounding box center [1400, 227] width 183 height 33
click at [1508, 232] on icon "submit" at bounding box center [1511, 226] width 13 height 13
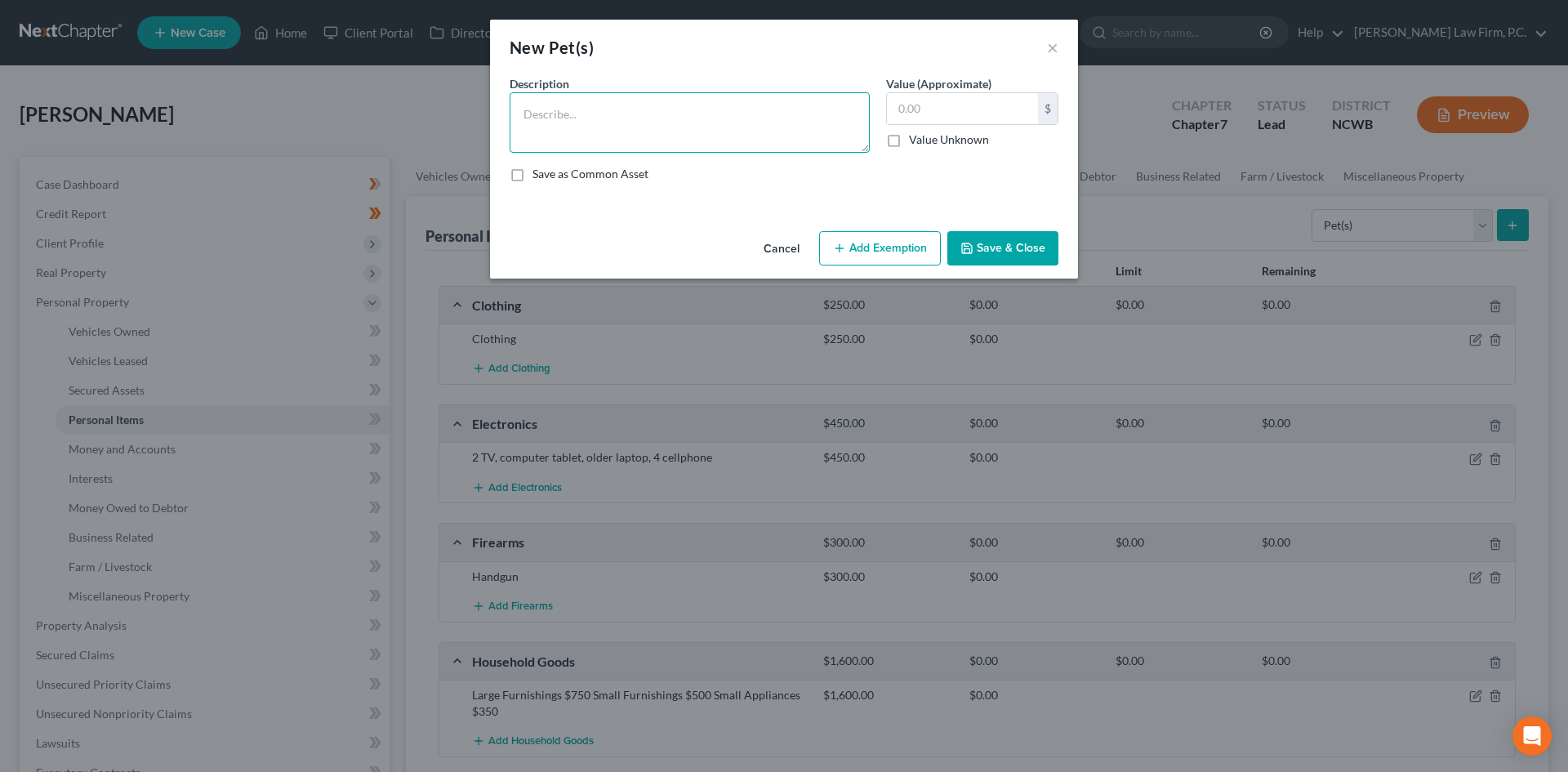
click at [617, 105] on textarea at bounding box center [689, 122] width 360 height 61
type textarea "5 dogs"
click at [1048, 256] on button "Save & Close" at bounding box center [1003, 248] width 111 height 35
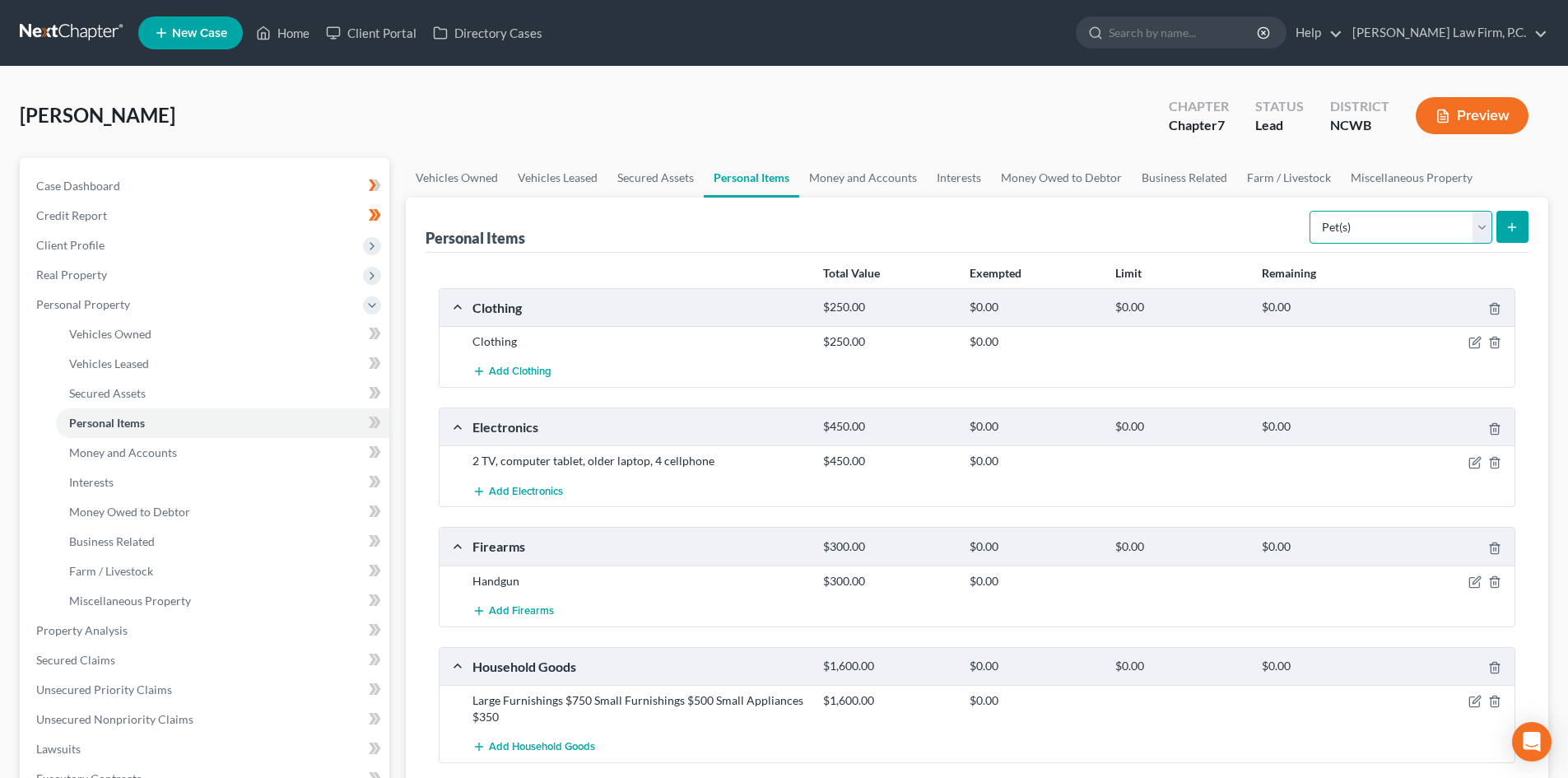
click at [1477, 227] on select "Select Item Type Clothing Collectibles Of Value Electronics Firearms Household …" at bounding box center [1400, 227] width 183 height 33
click at [861, 177] on link "Money and Accounts" at bounding box center [863, 177] width 128 height 39
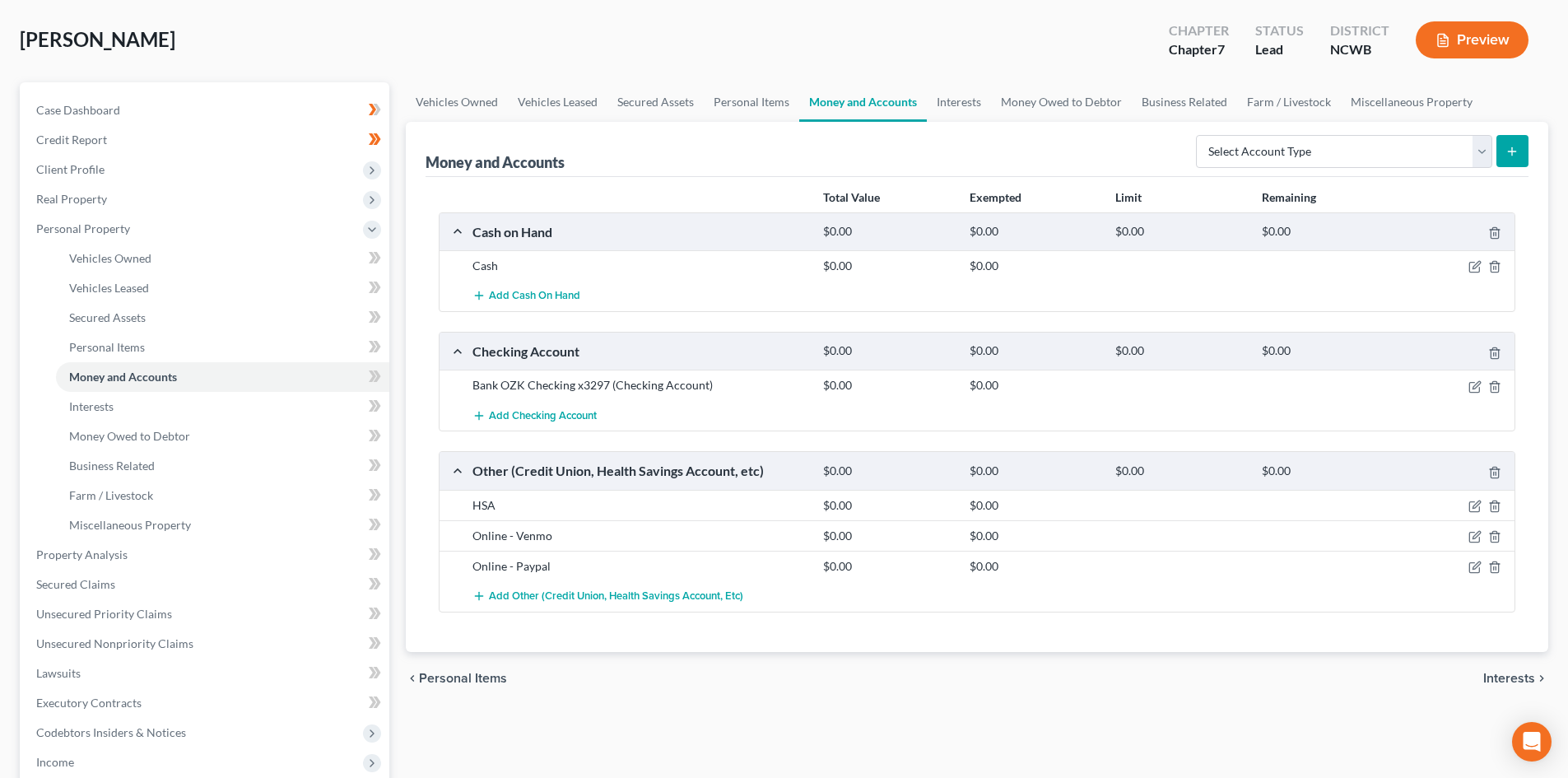
scroll to position [82, 0]
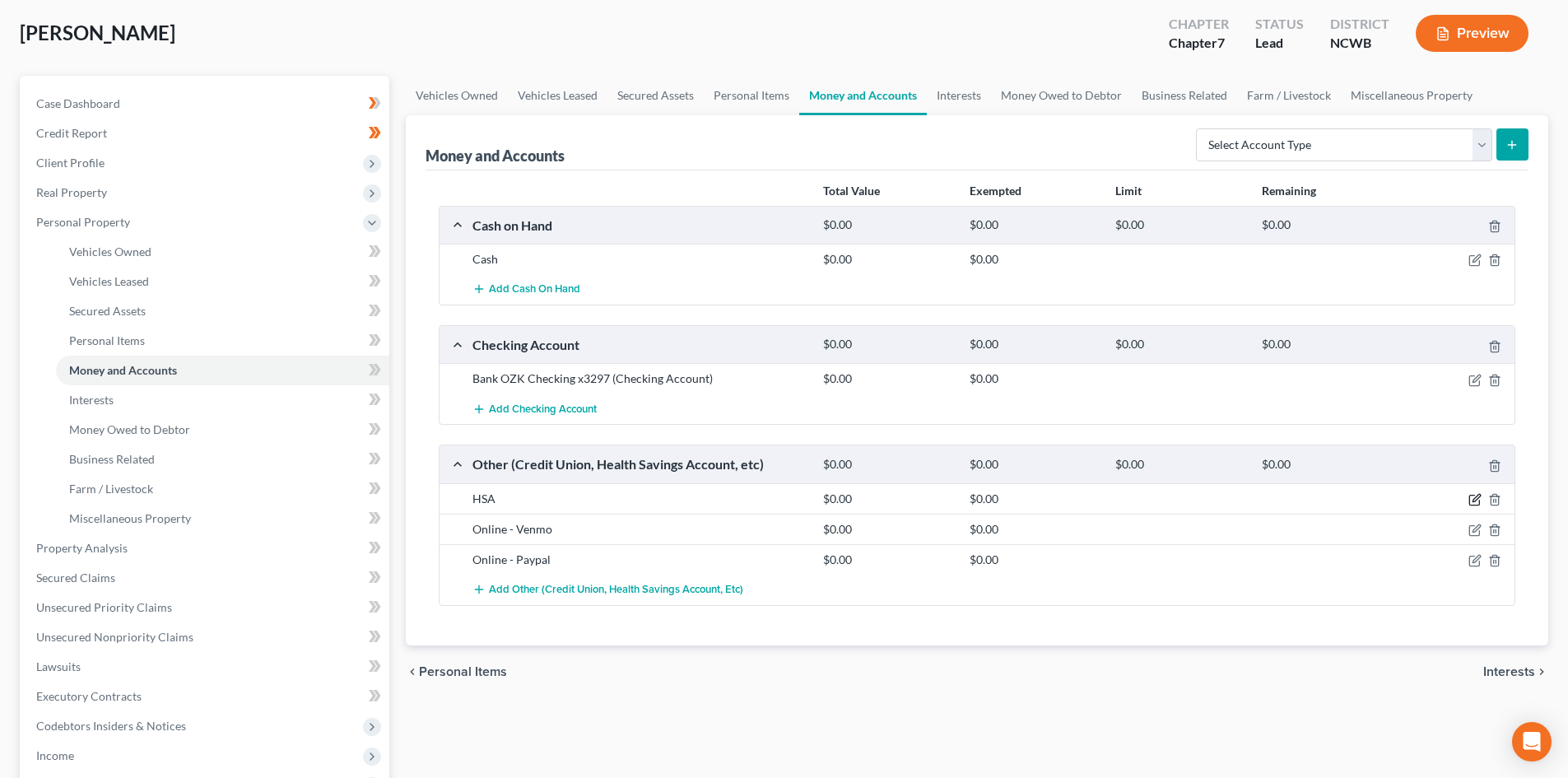
click at [1469, 495] on icon "button" at bounding box center [1474, 499] width 13 height 13
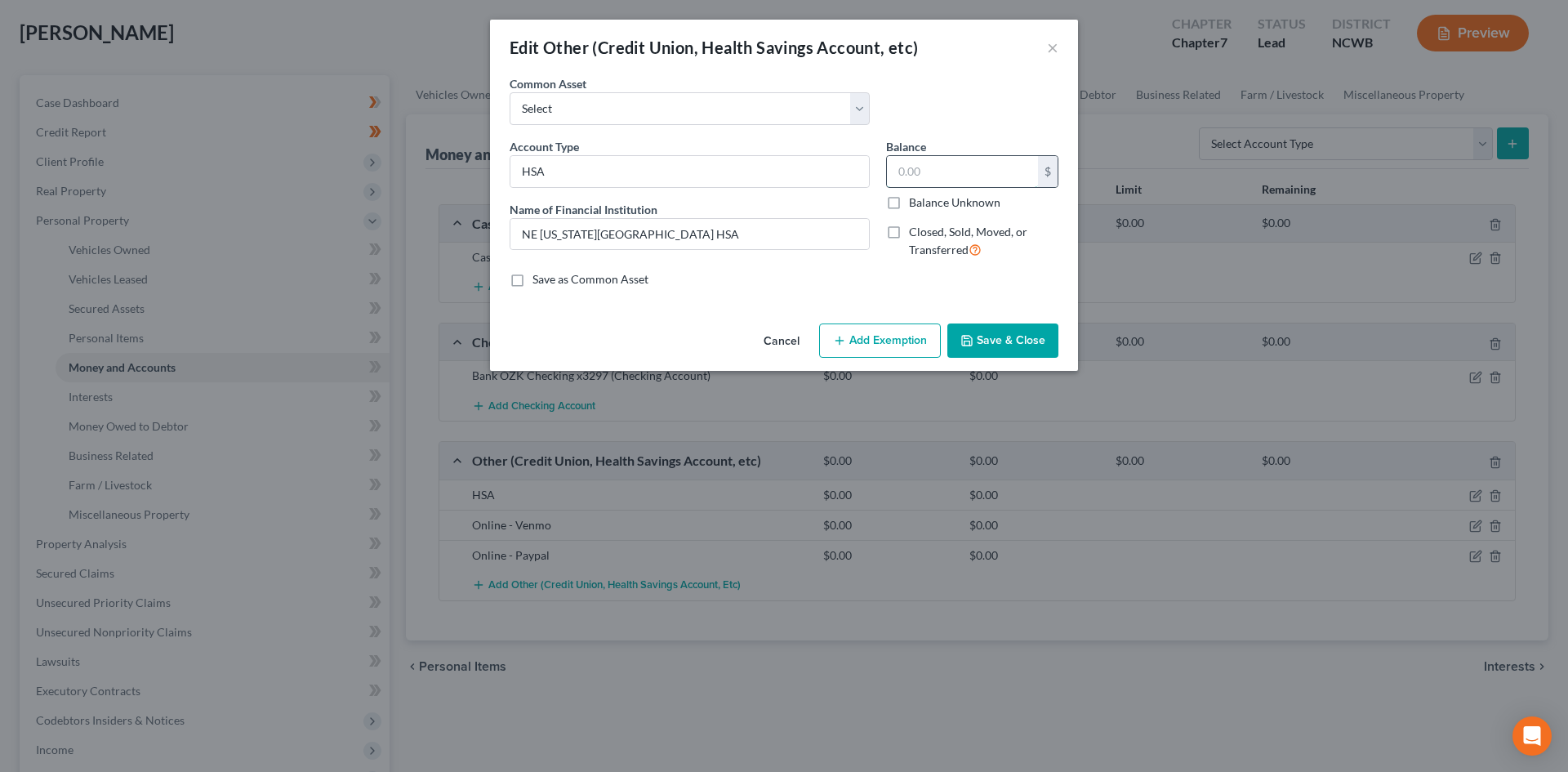
click at [928, 173] on input "text" at bounding box center [963, 172] width 151 height 31
type input "150.00"
click at [996, 337] on button "Save & Close" at bounding box center [1003, 341] width 111 height 35
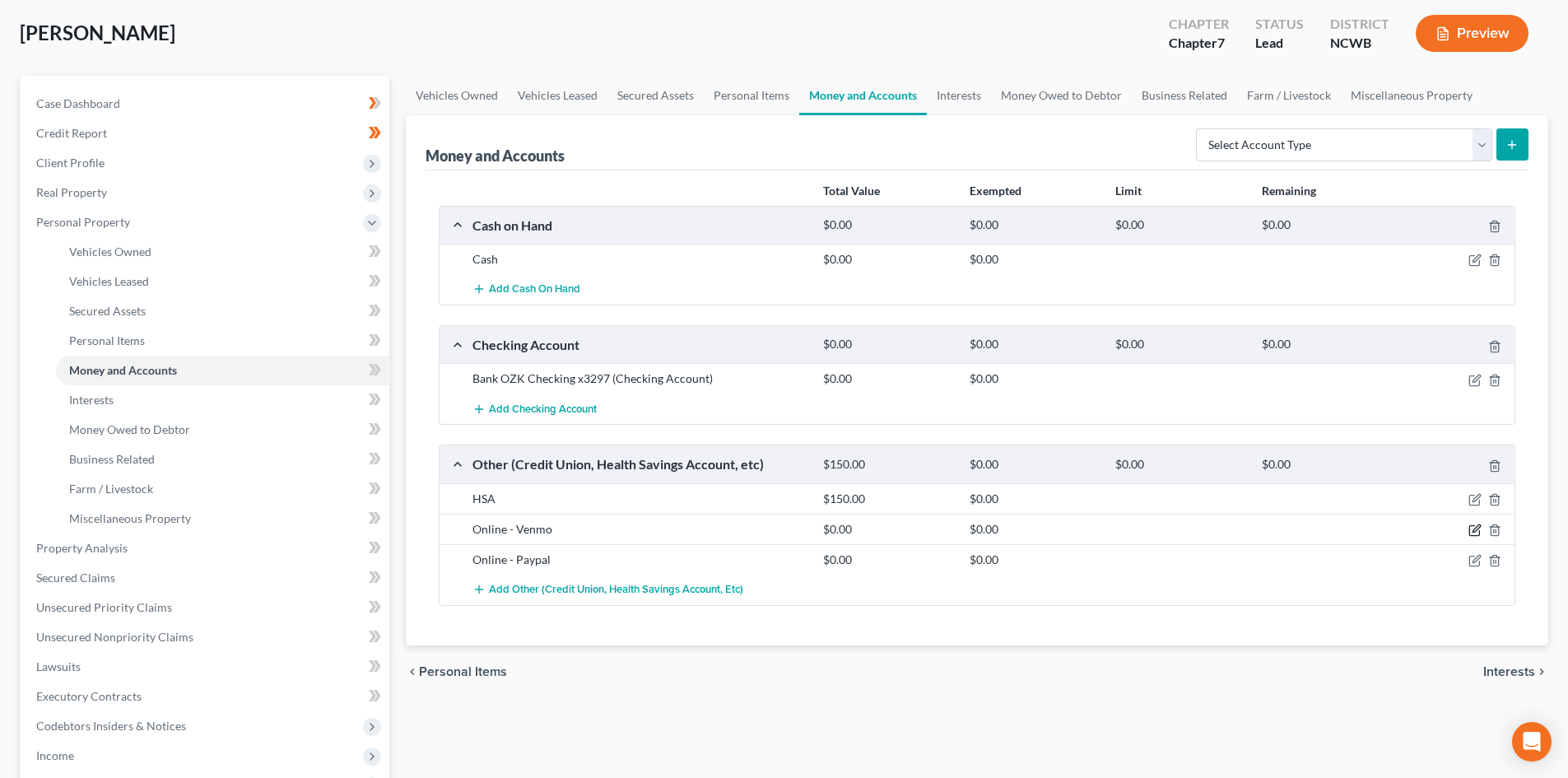
click at [1469, 524] on icon "button" at bounding box center [1474, 530] width 13 height 13
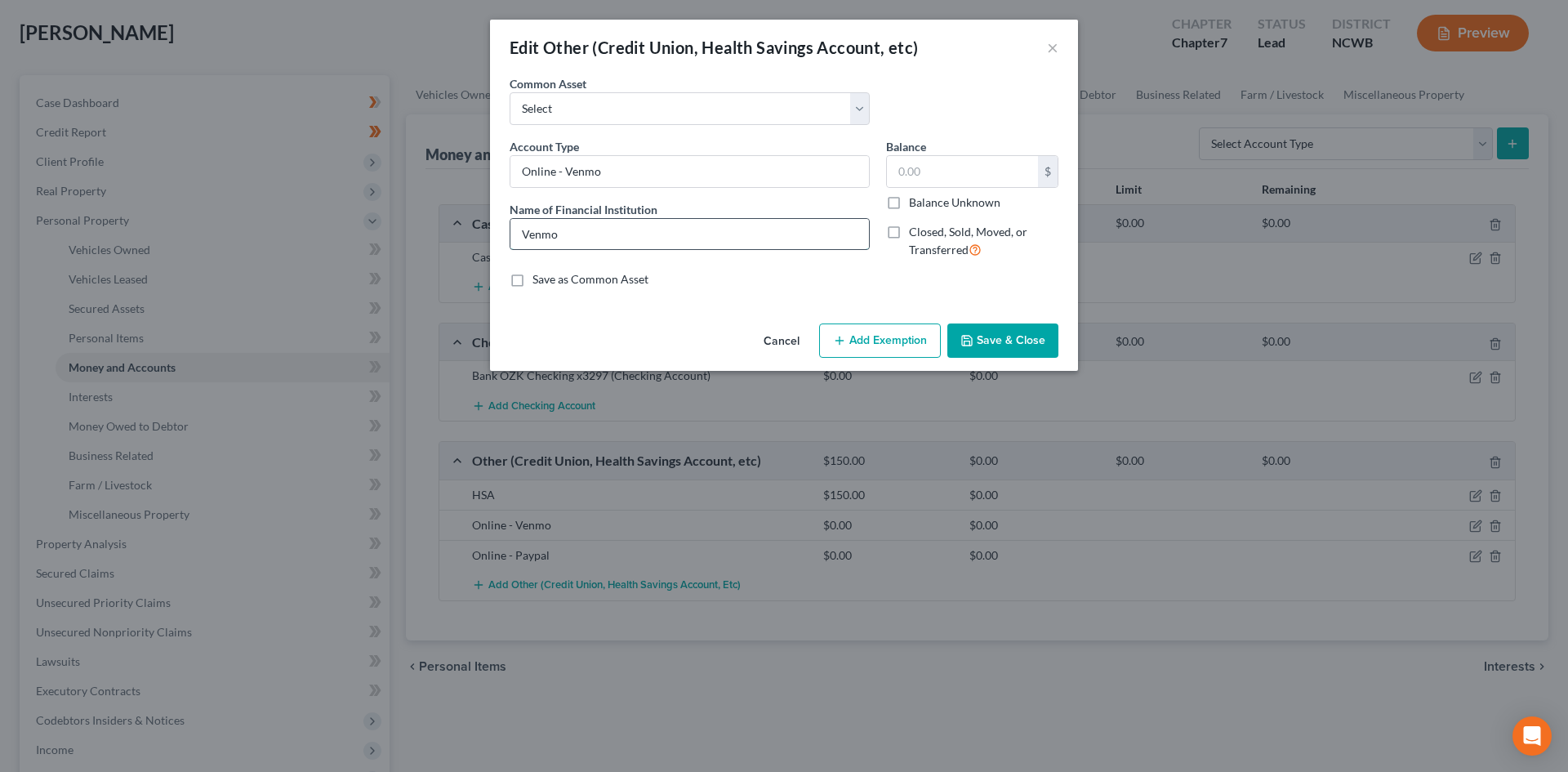
click at [646, 234] on input "Venmo" at bounding box center [689, 234] width 358 height 31
type input "Venmo (connected to checking)"
click at [1011, 331] on button "Save & Close" at bounding box center [1003, 341] width 111 height 35
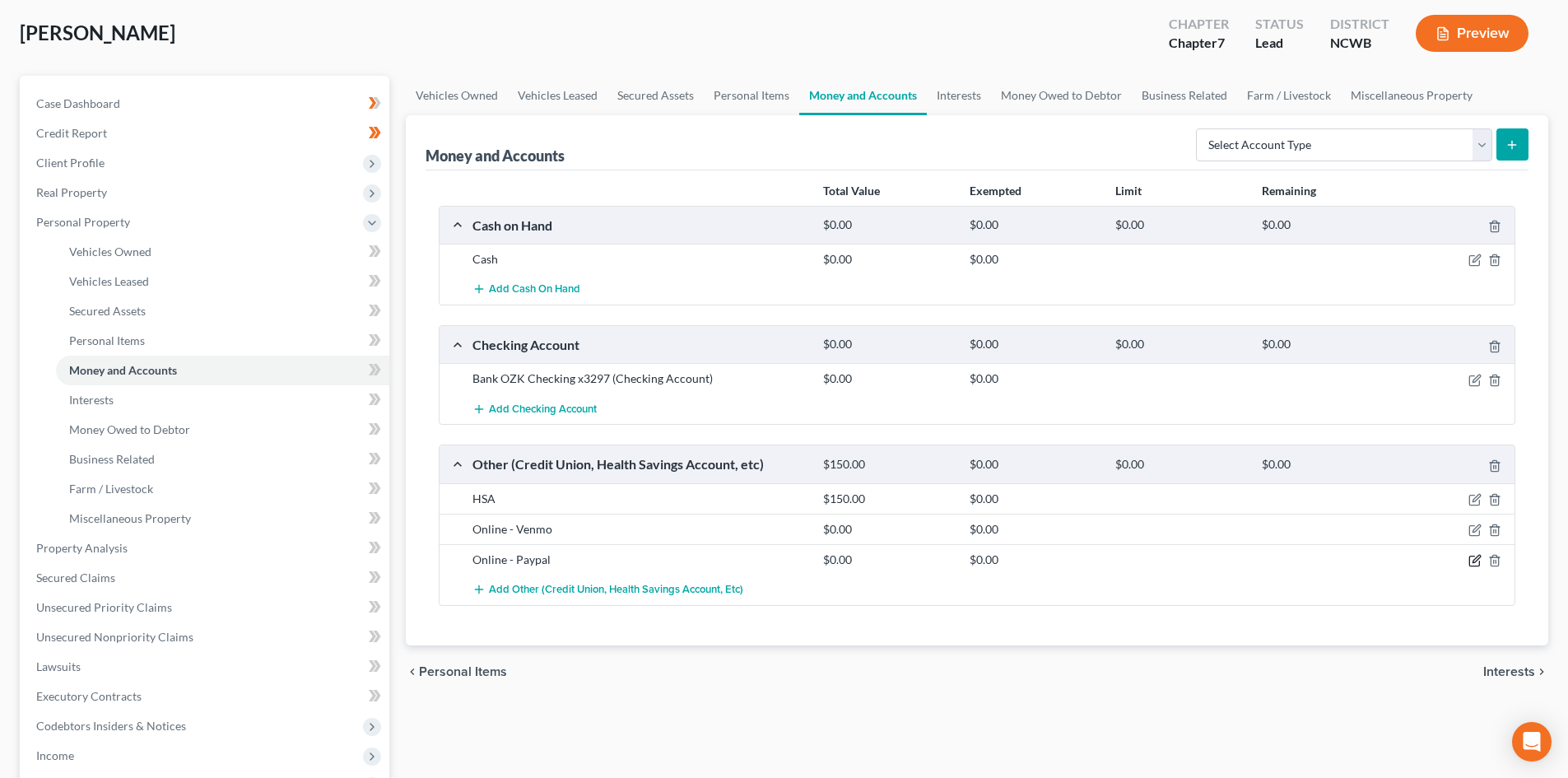
click at [1475, 564] on icon "button" at bounding box center [1474, 560] width 13 height 13
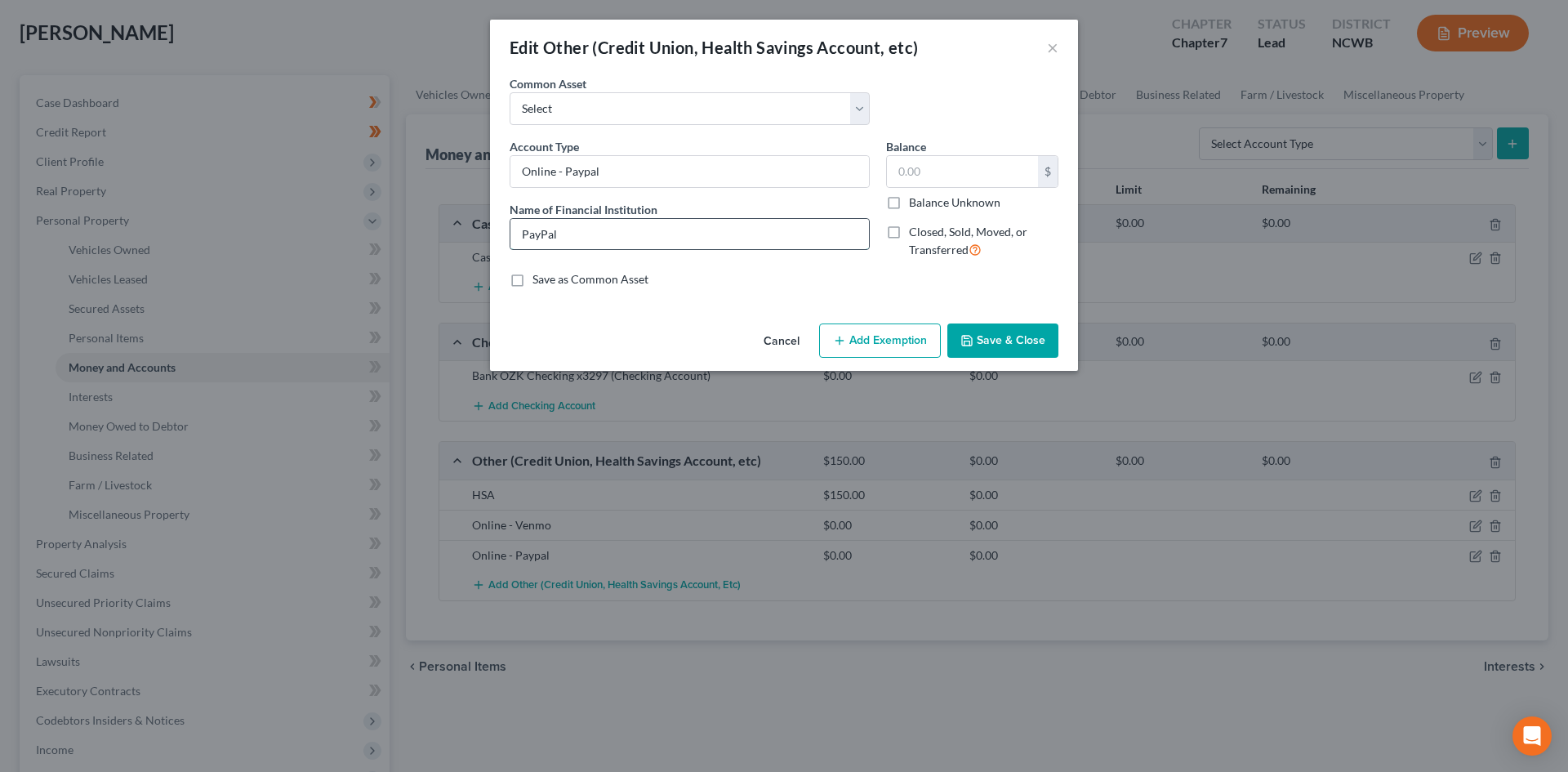
click at [626, 246] on input "PayPal" at bounding box center [689, 234] width 358 height 31
click at [651, 216] on label "Name of Financial Institution *" at bounding box center [584, 210] width 147 height 17
click at [645, 221] on input "Paypal" at bounding box center [689, 234] width 358 height 31
type input "Paypal (connected to checking)"
click at [981, 342] on button "Save & Close" at bounding box center [1003, 341] width 111 height 35
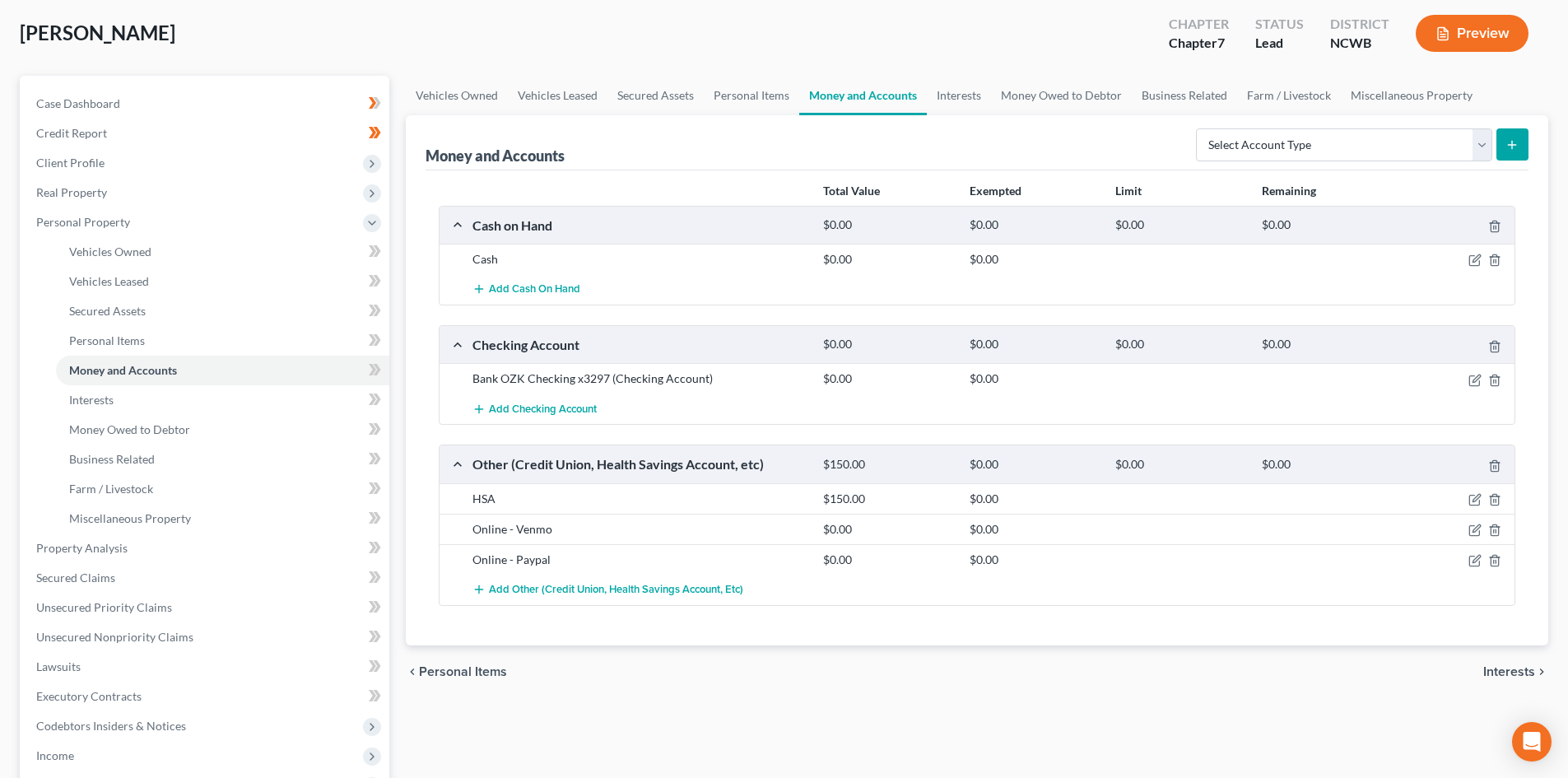
click at [1509, 142] on icon "submit" at bounding box center [1511, 144] width 13 height 13
click at [1337, 148] on select "Select Account Type Brokerage Cash on Hand Certificates of Deposit Checking Acc…" at bounding box center [1343, 145] width 296 height 33
select select "other"
click at [1199, 129] on select "Select Account Type Brokerage Cash on Hand Certificates of Deposit Checking Acc…" at bounding box center [1343, 145] width 296 height 33
drag, startPoint x: 1508, startPoint y: 137, endPoint x: 1477, endPoint y: 134, distance: 31.1
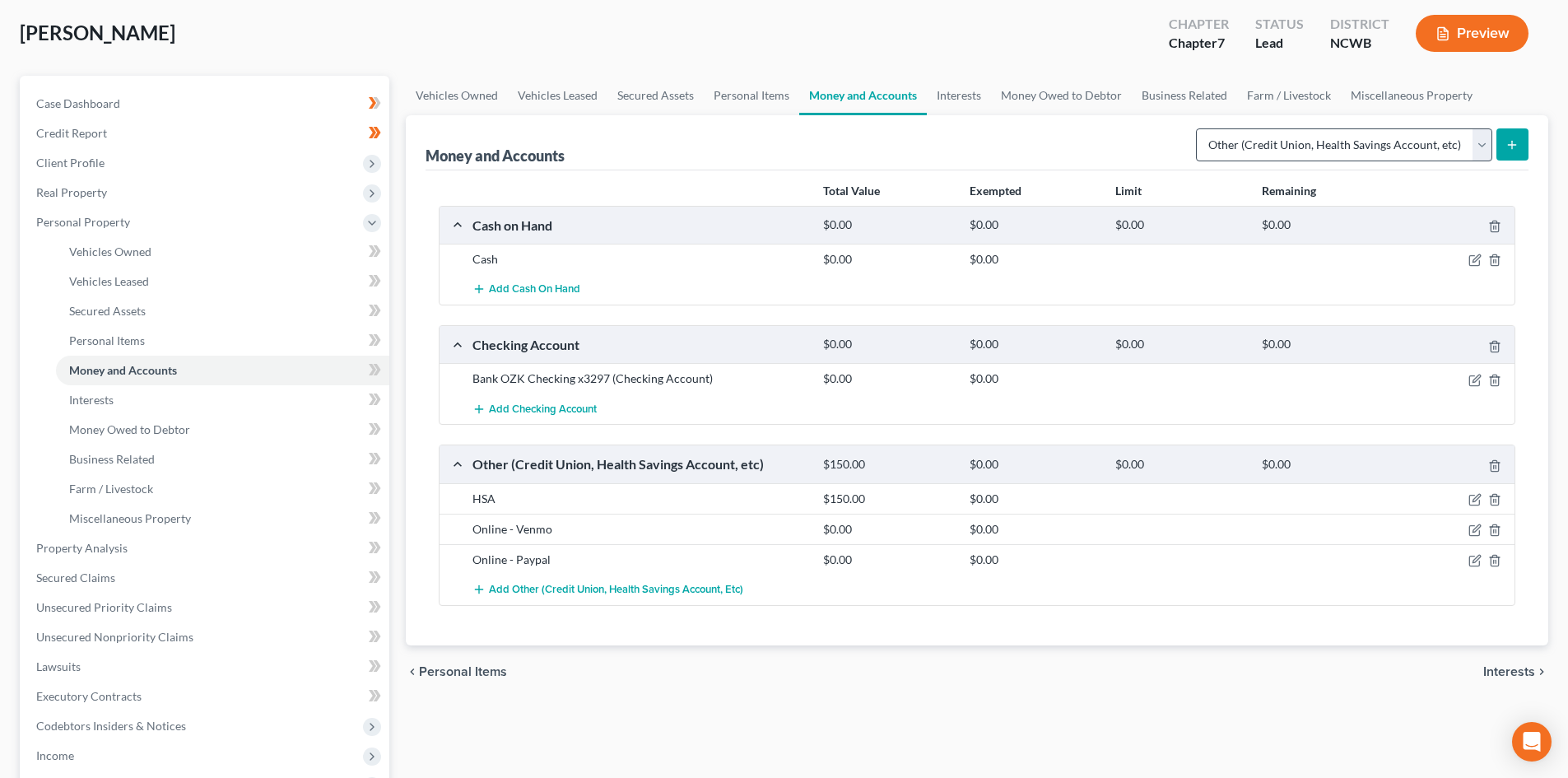
click at [1509, 138] on icon "submit" at bounding box center [1511, 144] width 13 height 13
click at [1504, 154] on button "submit" at bounding box center [1512, 144] width 32 height 32
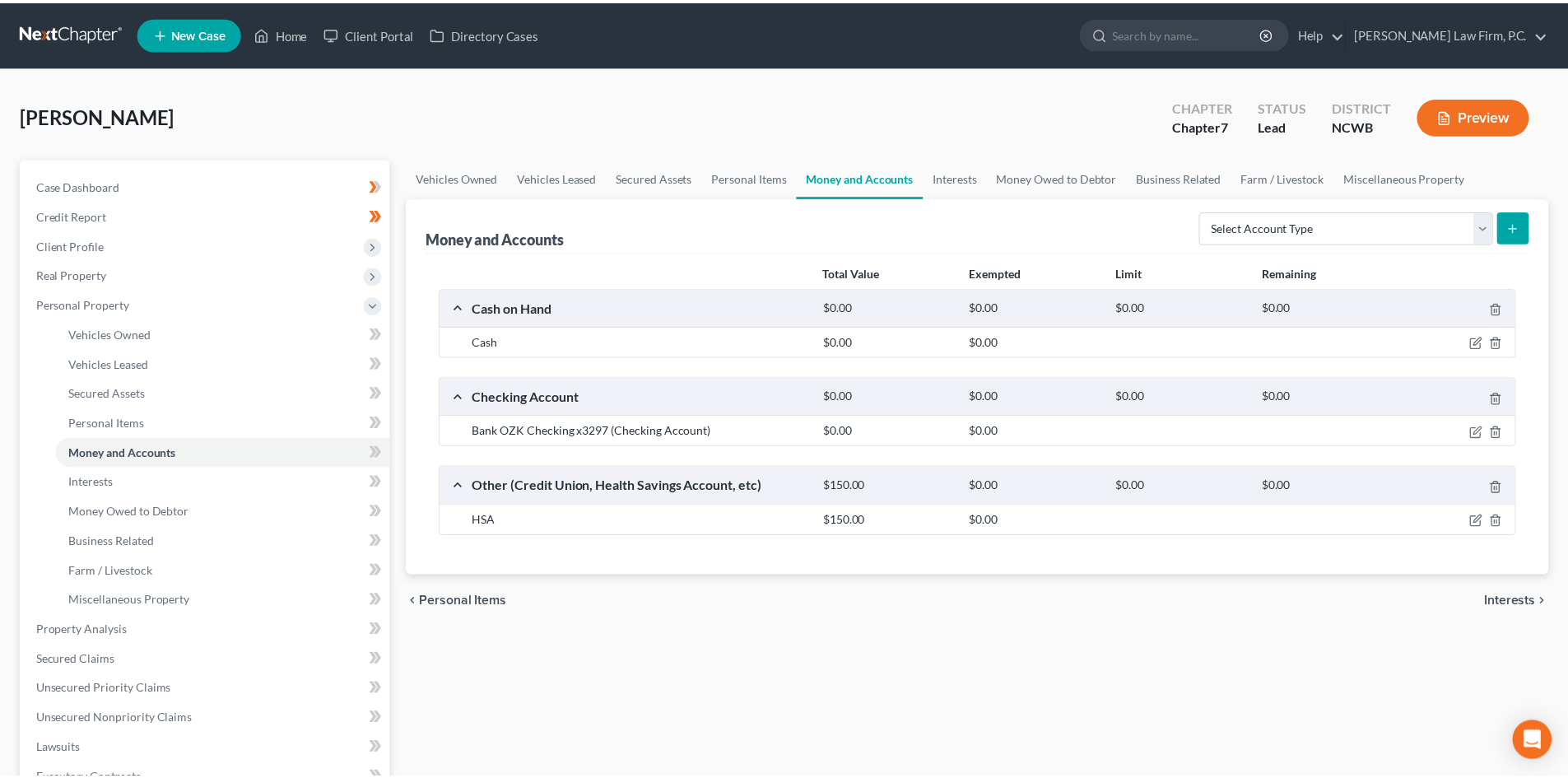
scroll to position [82, 0]
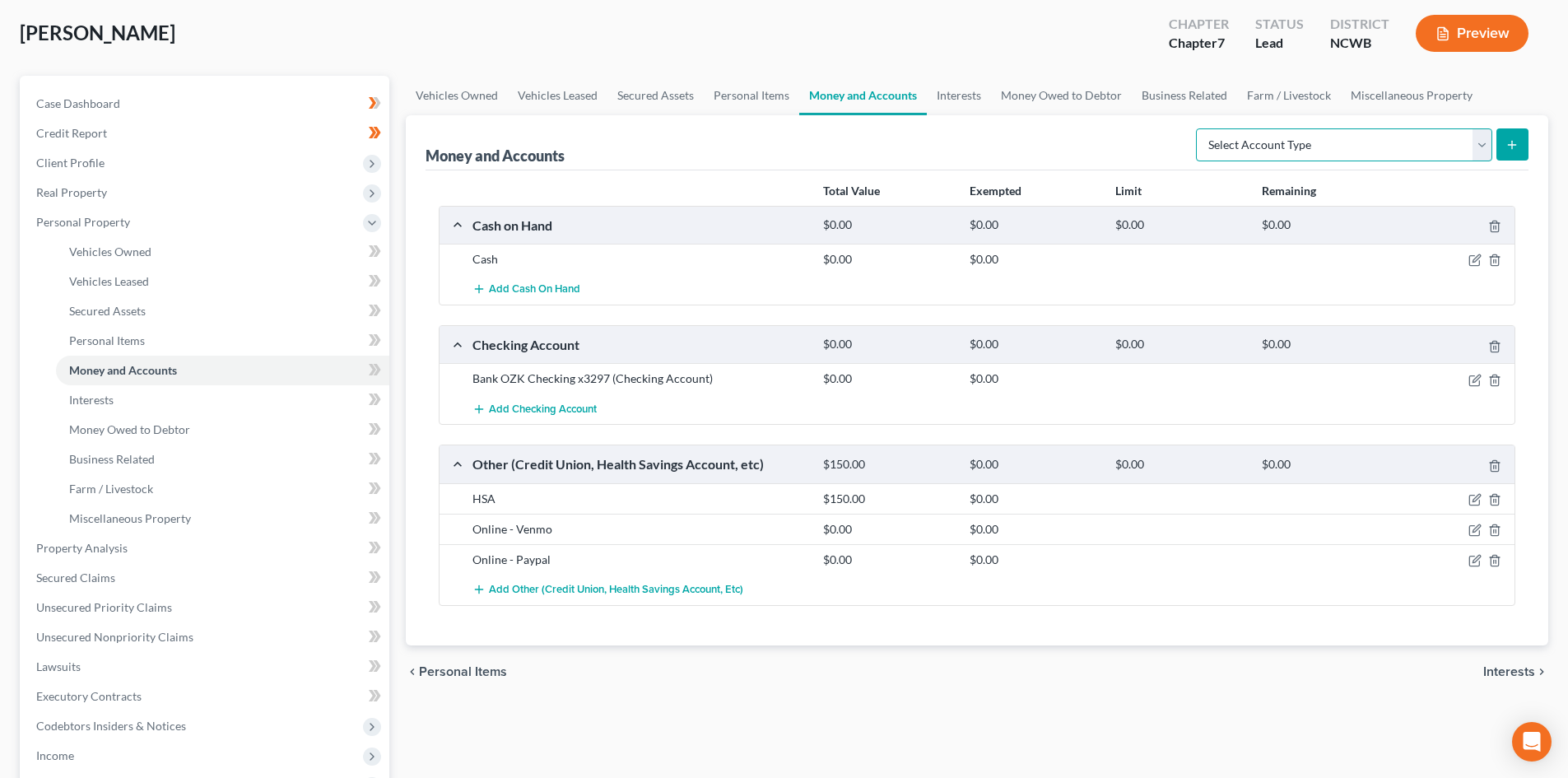
click at [1474, 153] on select "Select Account Type Brokerage Cash on Hand Certificates of Deposit Checking Acc…" at bounding box center [1343, 145] width 296 height 33
click at [1199, 129] on select "Select Account Type Brokerage Cash on Hand Certificates of Deposit Checking Acc…" at bounding box center [1343, 145] width 296 height 33
click at [1361, 287] on div "Add Cash on Hand" at bounding box center [989, 289] width 1051 height 31
click at [1379, 148] on select "Select Account Type Brokerage Cash on Hand Certificates of Deposit Checking Acc…" at bounding box center [1343, 145] width 296 height 33
select select "other"
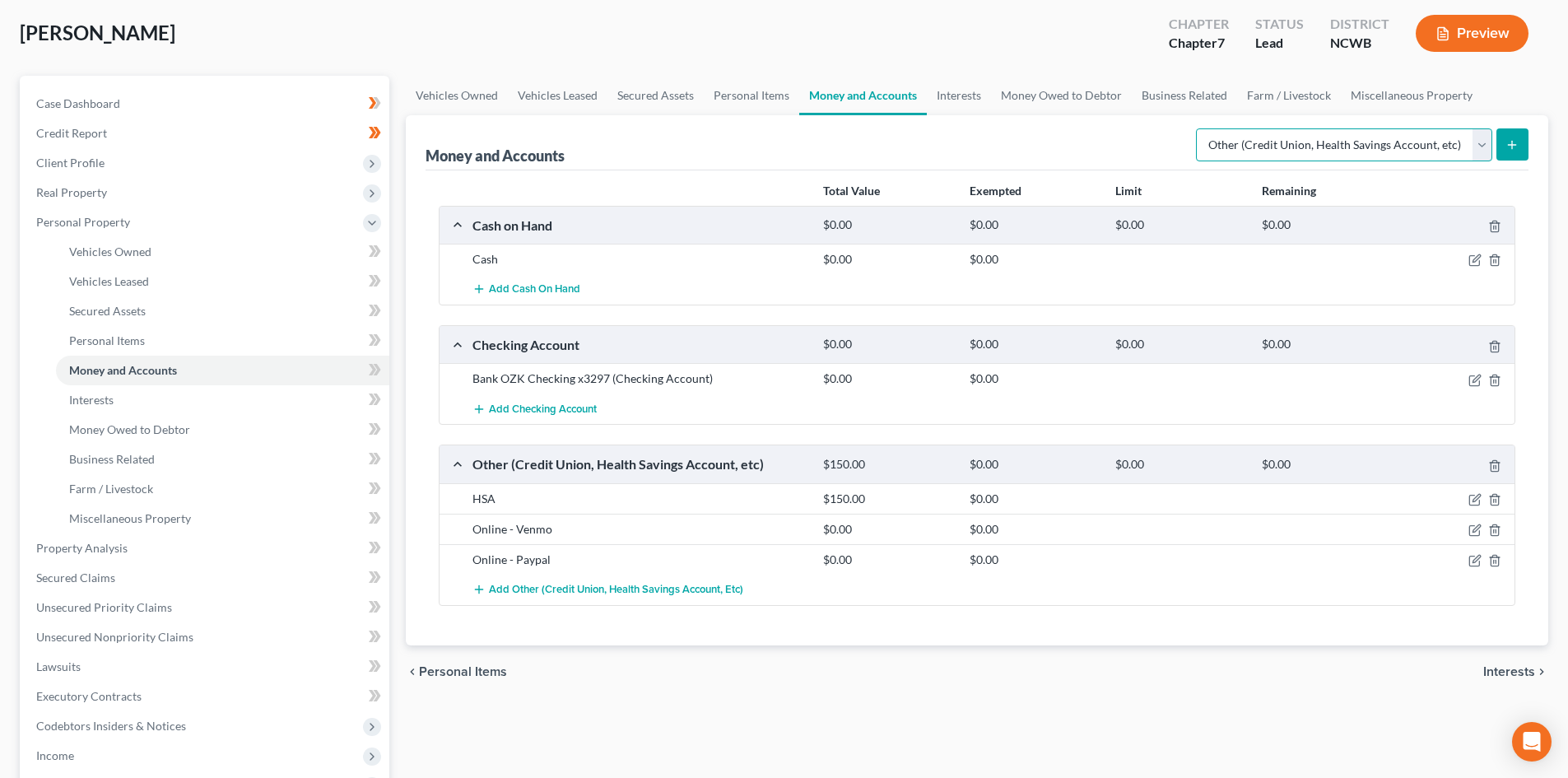
click at [1199, 129] on select "Select Account Type Brokerage Cash on Hand Certificates of Deposit Checking Acc…" at bounding box center [1343, 145] width 296 height 33
click at [1505, 148] on icon "submit" at bounding box center [1511, 144] width 13 height 13
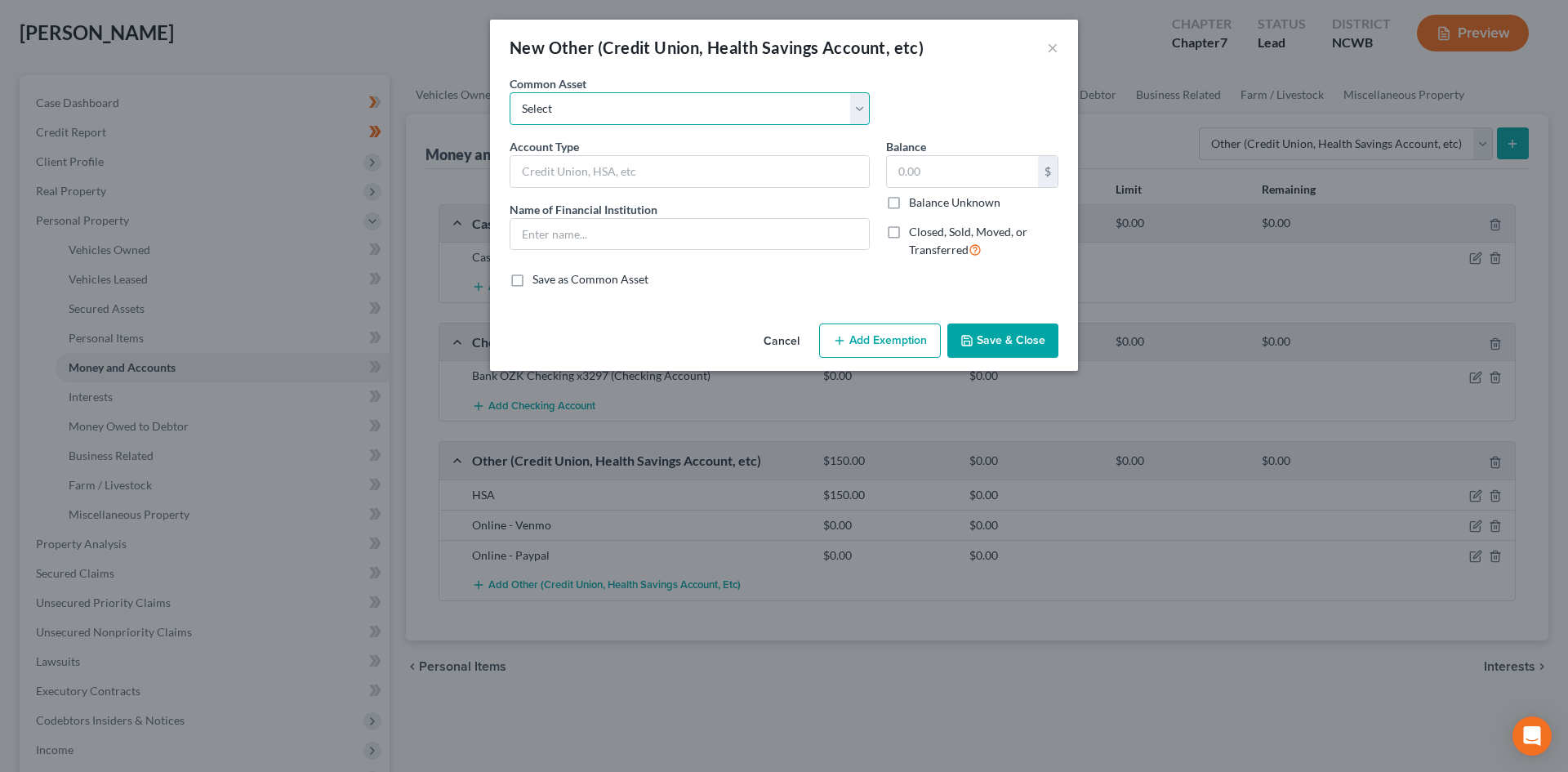
click at [577, 114] on select "Select Pension Online Online" at bounding box center [689, 108] width 360 height 33
select select "1"
click at [510, 92] on select "Select Pension Online Online" at bounding box center [689, 108] width 360 height 33
type input "Online"
drag, startPoint x: 574, startPoint y: 226, endPoint x: 475, endPoint y: 217, distance: 99.4
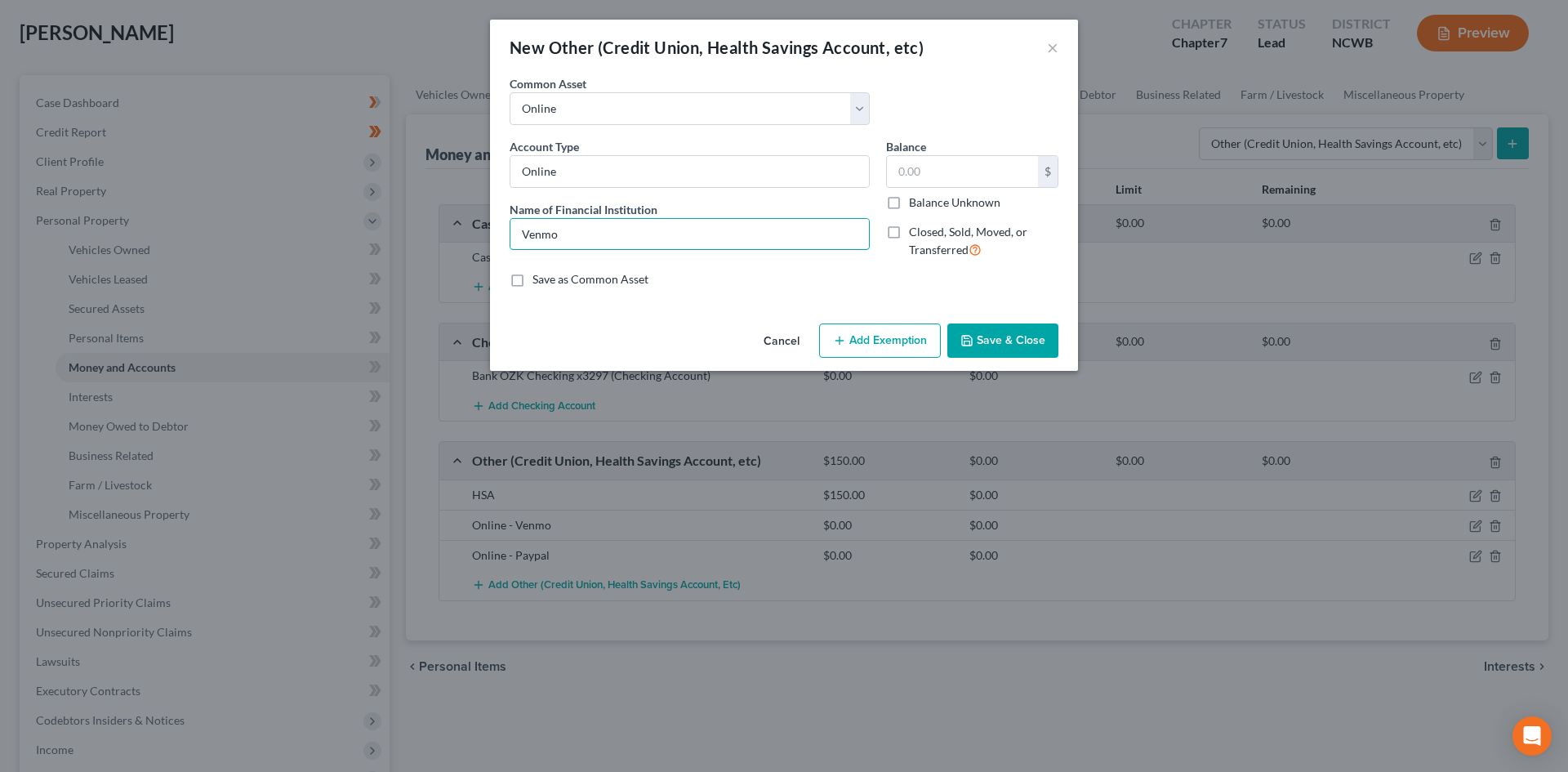
click at [475, 219] on div "New Other (Credit Union, Health Savings Account, etc) × An exemption set must f…" at bounding box center [784, 386] width 1568 height 772
drag, startPoint x: 621, startPoint y: 232, endPoint x: 575, endPoint y: 234, distance: 46.0
click at [572, 236] on input "Cash App & Venmo (connected to checking)" at bounding box center [689, 234] width 358 height 31
type input "Cash App (connected to checking)"
click at [994, 356] on button "Save & Close" at bounding box center [1003, 341] width 111 height 35
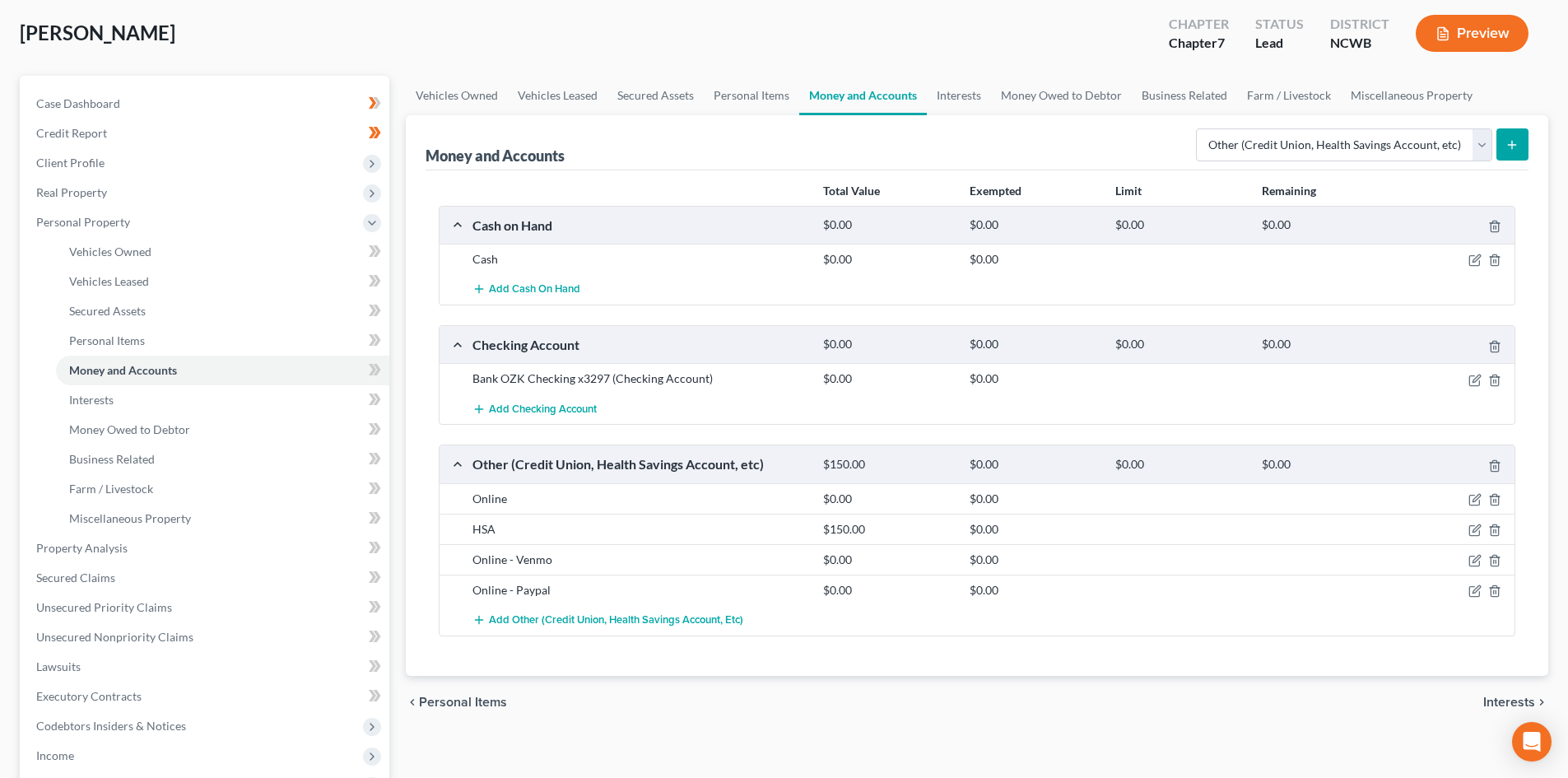
click at [1375, 126] on div "Select Account Type Brokerage Cash on Hand Certificates of Deposit Checking Acc…" at bounding box center [1359, 143] width 339 height 44
click at [1366, 142] on select "Select Account Type Brokerage Cash on Hand Certificates of Deposit Checking Acc…" at bounding box center [1343, 145] width 296 height 33
click at [1305, 625] on div "Add Other (Credit Union, Health Savings Account, etc)" at bounding box center [989, 620] width 1051 height 31
click at [984, 94] on link "Interests" at bounding box center [958, 95] width 64 height 39
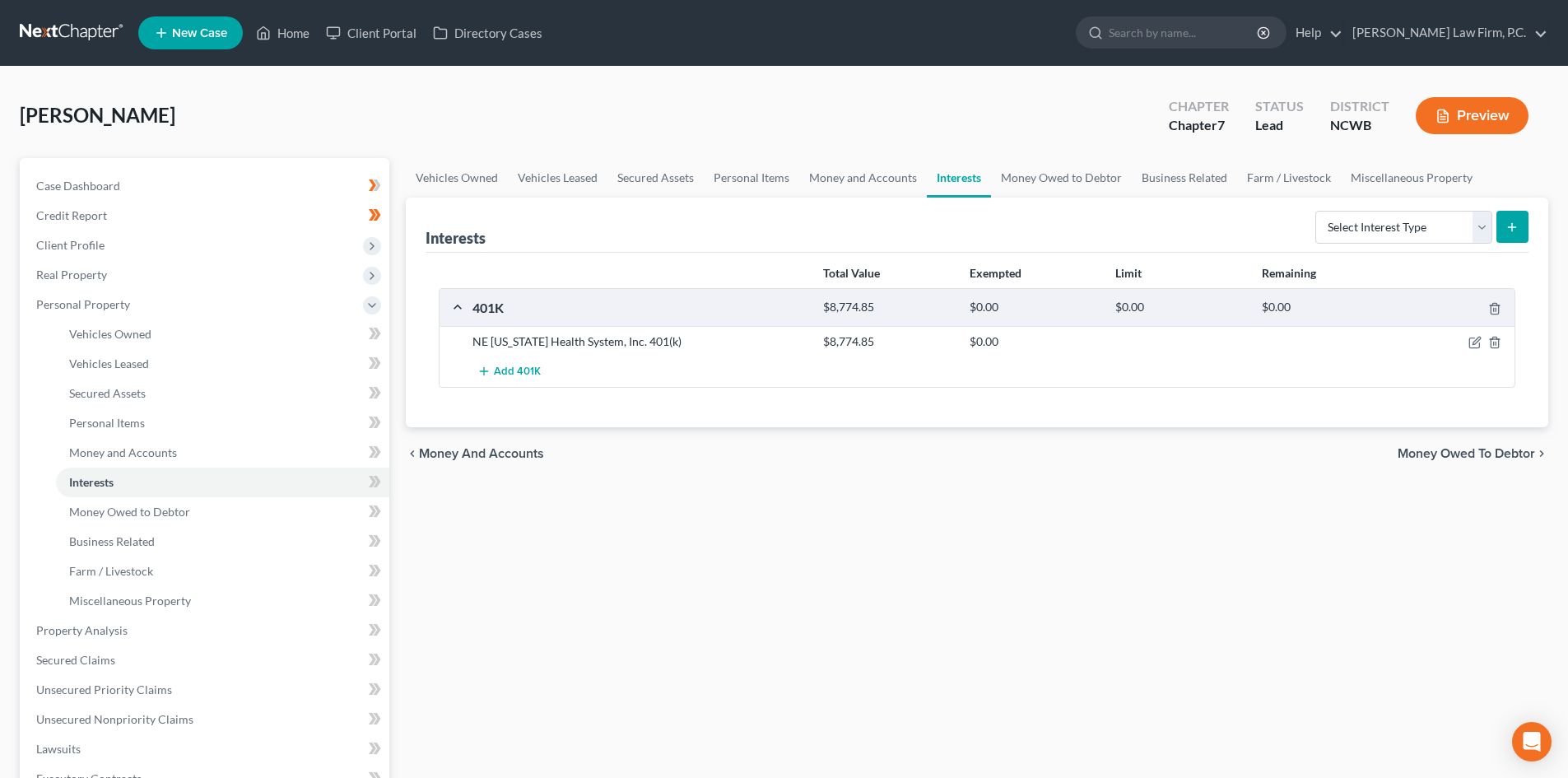
click at [1384, 254] on div "Total Value Exempted Limit Remaining 401K $8,774.85 $0.00 $0.00 $0.00 NE [US_ST…" at bounding box center [977, 340] width 1103 height 175
click at [1385, 235] on select "Select Interest Type 401K Annuity Bond Education IRA Government Bond Government…" at bounding box center [1404, 227] width 177 height 33
click at [1024, 184] on link "Money Owed to Debtor" at bounding box center [1061, 177] width 141 height 39
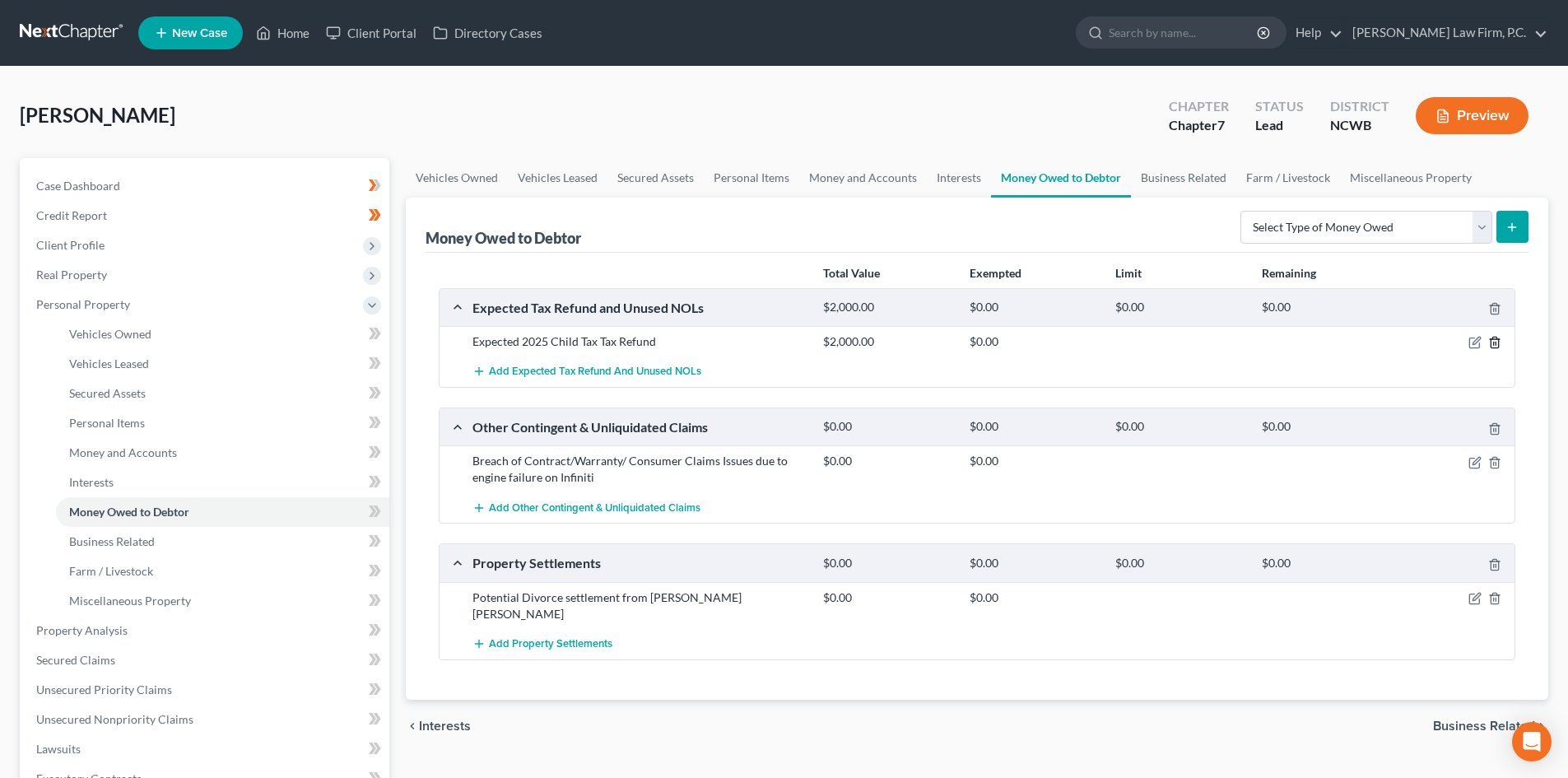
click at [1500, 344] on icon "button" at bounding box center [1494, 342] width 13 height 13
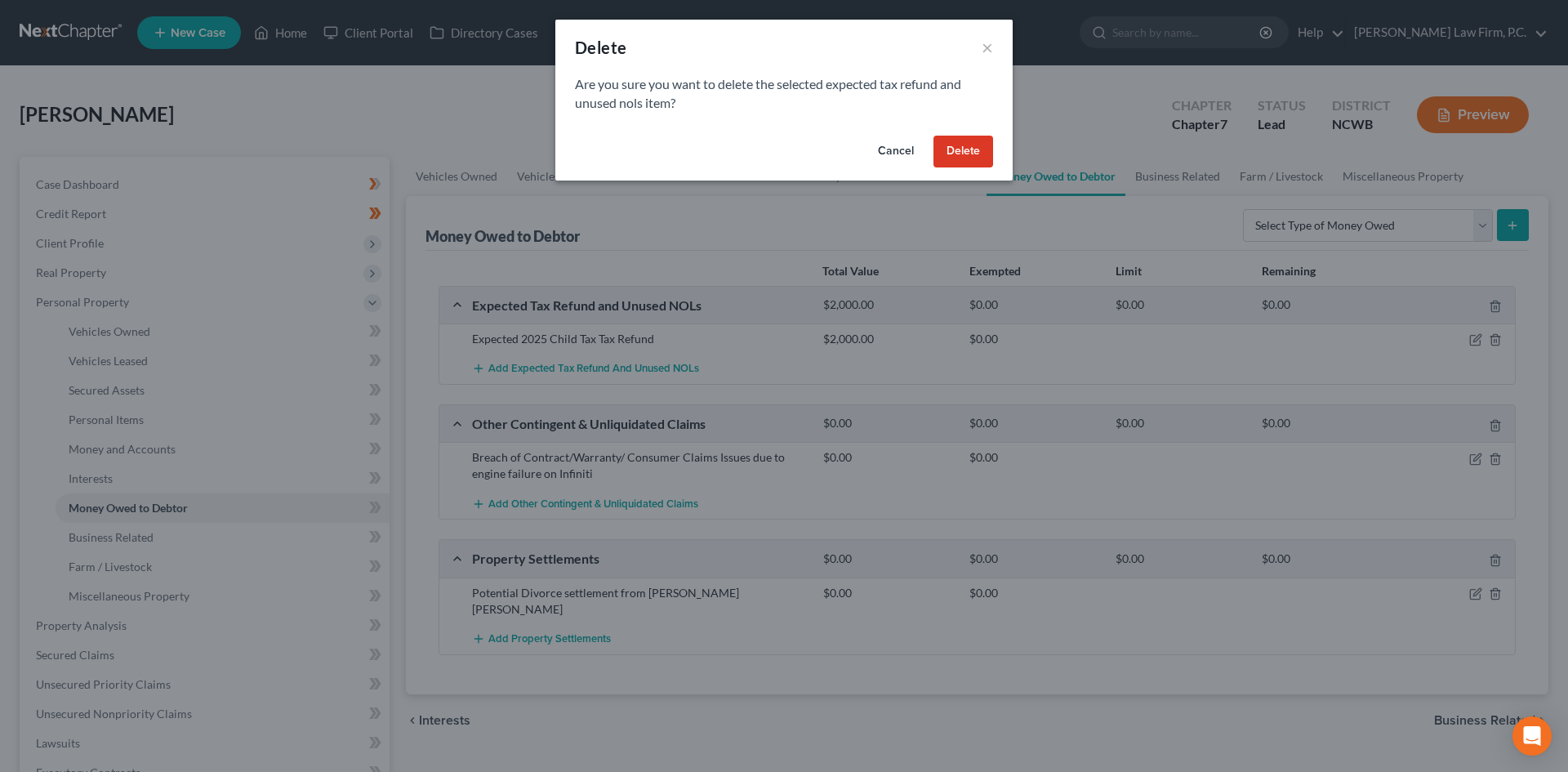
click at [956, 147] on button "Delete" at bounding box center [963, 152] width 60 height 33
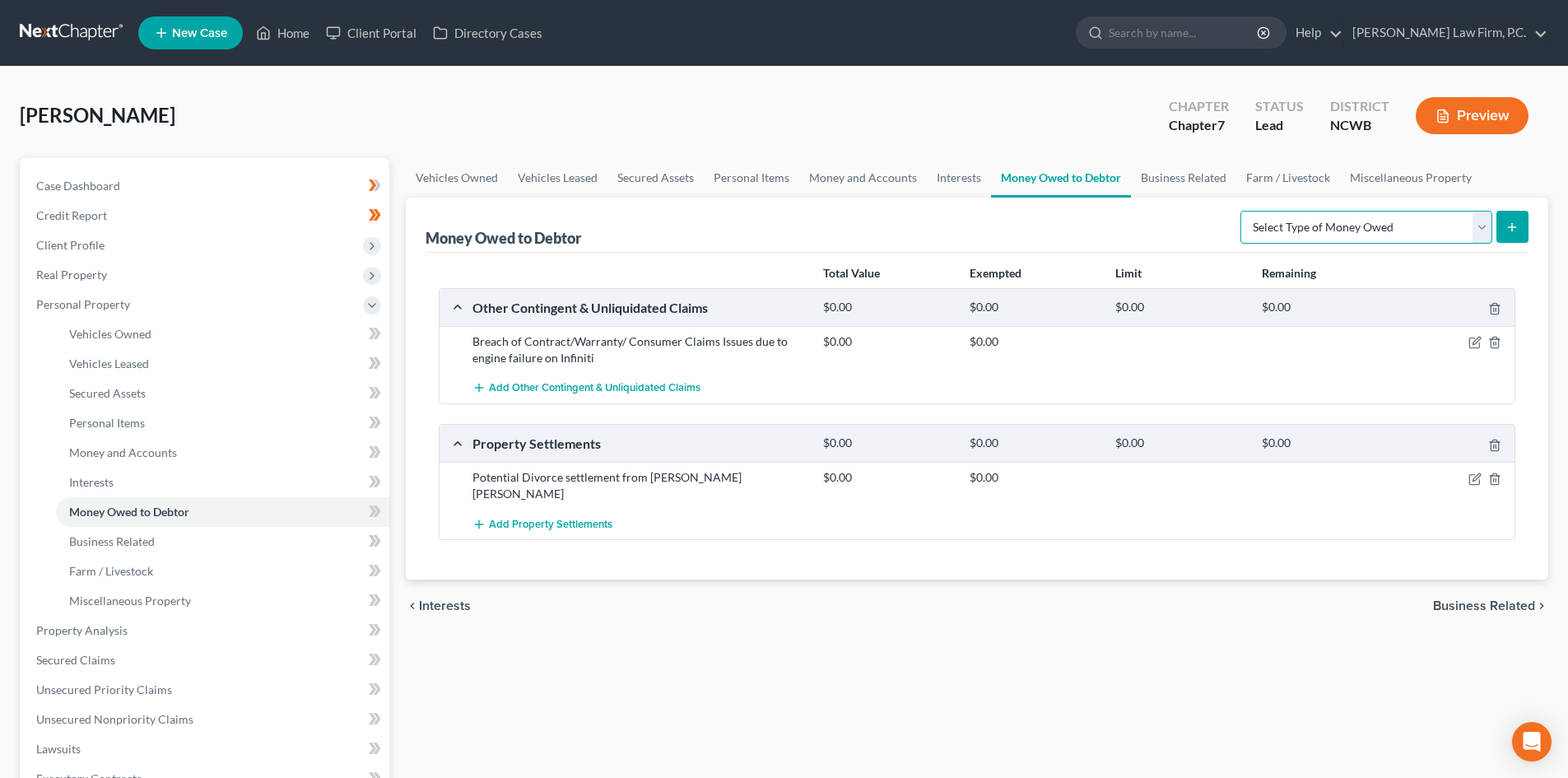
click at [1476, 219] on select "Select Type of Money Owed Accounts Receivable Alimony Child Support Claims Agai…" at bounding box center [1366, 227] width 252 height 33
click at [1075, 552] on div "Total Value Exempted Limit Remaining Other Contingent & Unliquidated Claims $0.…" at bounding box center [977, 416] width 1103 height 328
click at [1168, 177] on link "Business Related" at bounding box center [1183, 177] width 106 height 39
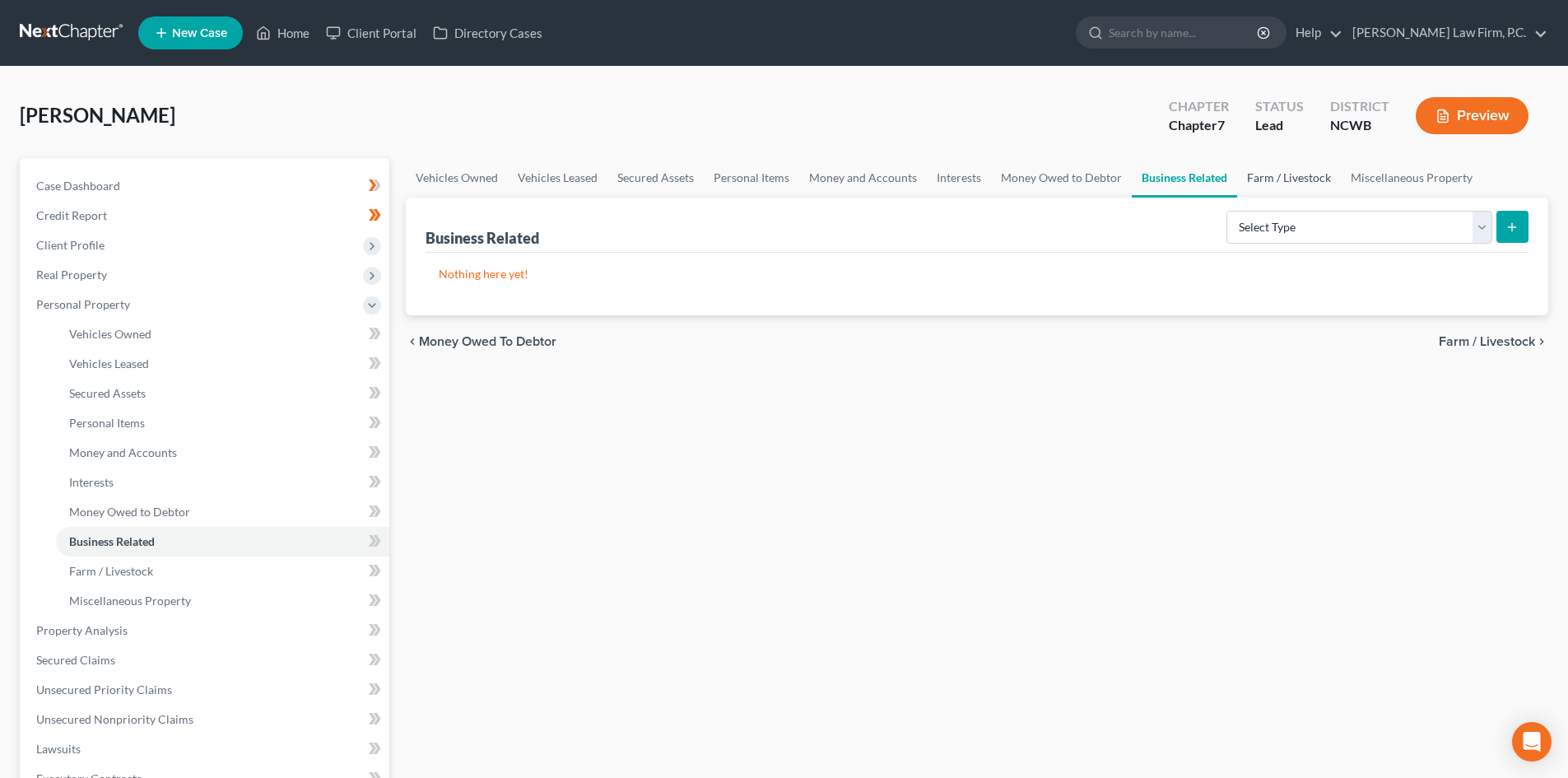
click at [1315, 176] on link "Farm / Livestock" at bounding box center [1288, 177] width 104 height 39
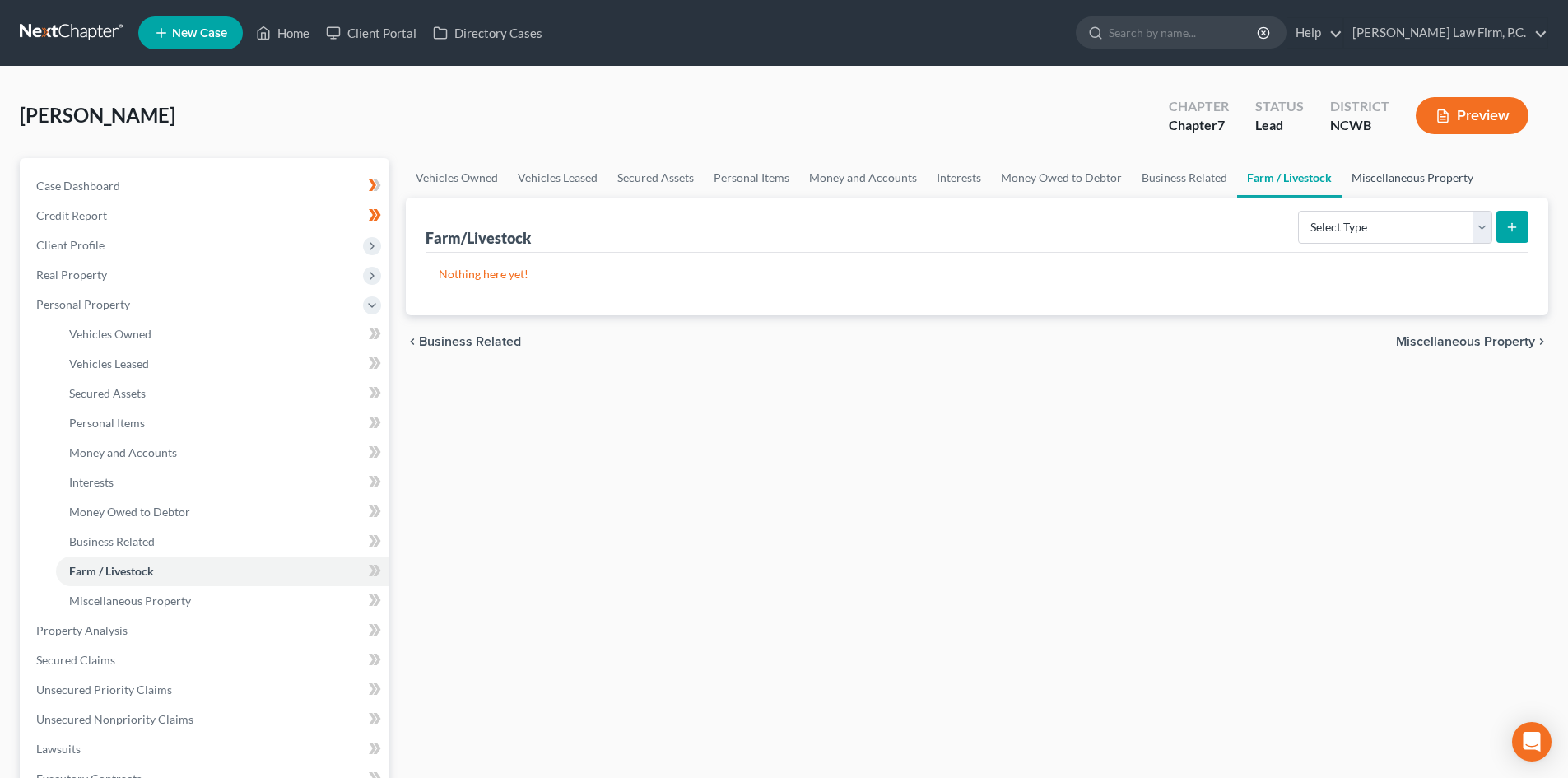
click at [1431, 170] on link "Miscellaneous Property" at bounding box center [1412, 177] width 142 height 39
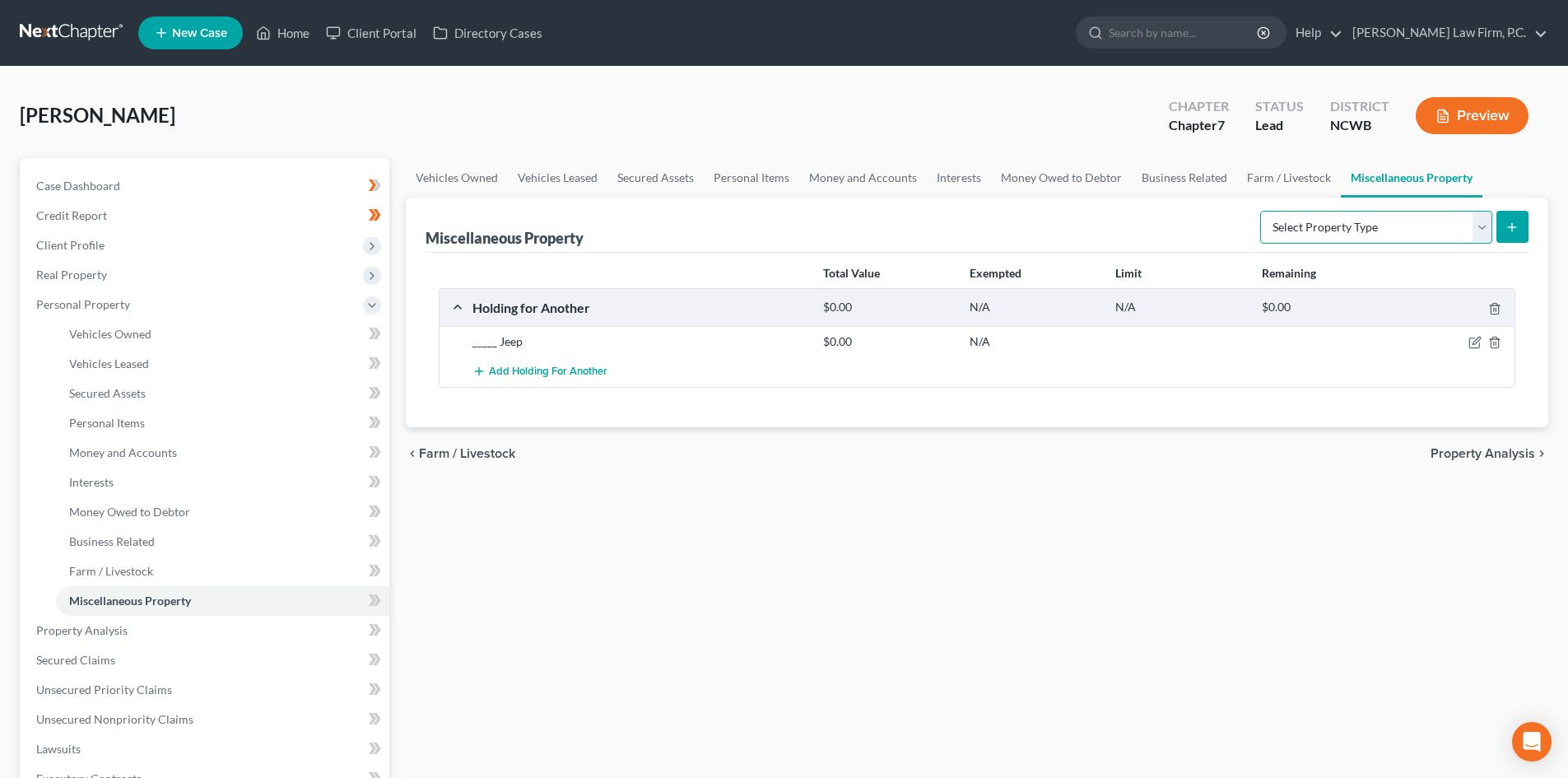
click at [1476, 229] on select "Select Property Type Assigned for Creditor Benefit [DATE] Holding for Another N…" at bounding box center [1377, 227] width 232 height 33
click at [1222, 373] on div "Add Holding for Another" at bounding box center [989, 372] width 1051 height 31
click at [1480, 338] on icon "button" at bounding box center [1474, 342] width 13 height 13
select select "28"
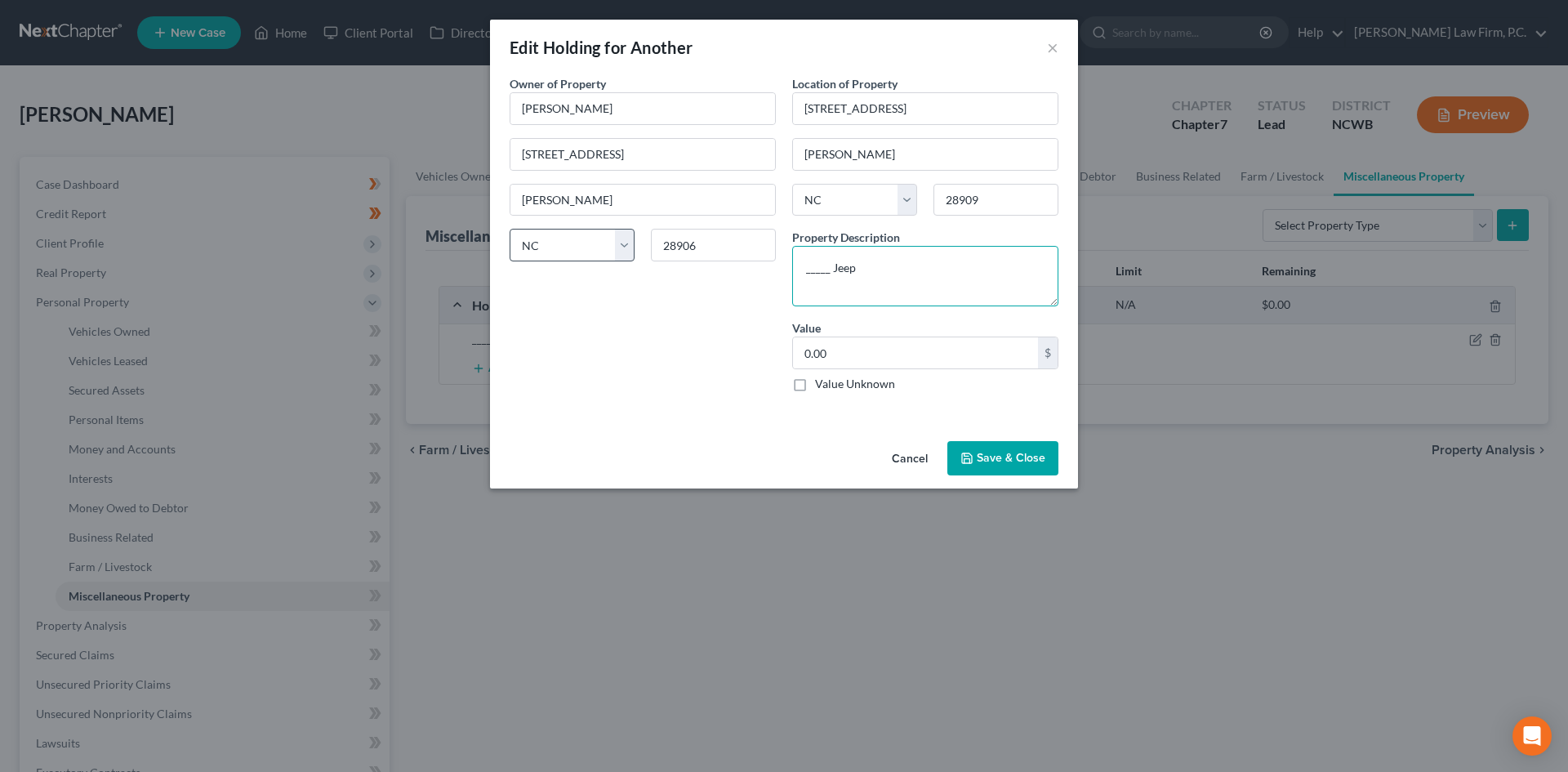
drag, startPoint x: 834, startPoint y: 272, endPoint x: 608, endPoint y: 247, distance: 227.4
click at [608, 248] on div "Owner of Property * [PERSON_NAME] [GEOGRAPHIC_DATA][PERSON_NAME] [US_STATE][GEO…" at bounding box center [784, 240] width 565 height 330
type textarea "2017 Jeep Cherokee"
click at [903, 330] on div "Value 0.00 $ Value Unknown Balance Undetermined 0.00 $ Value Unknown" at bounding box center [924, 356] width 266 height 73
click at [904, 352] on input "0.00" at bounding box center [915, 353] width 245 height 31
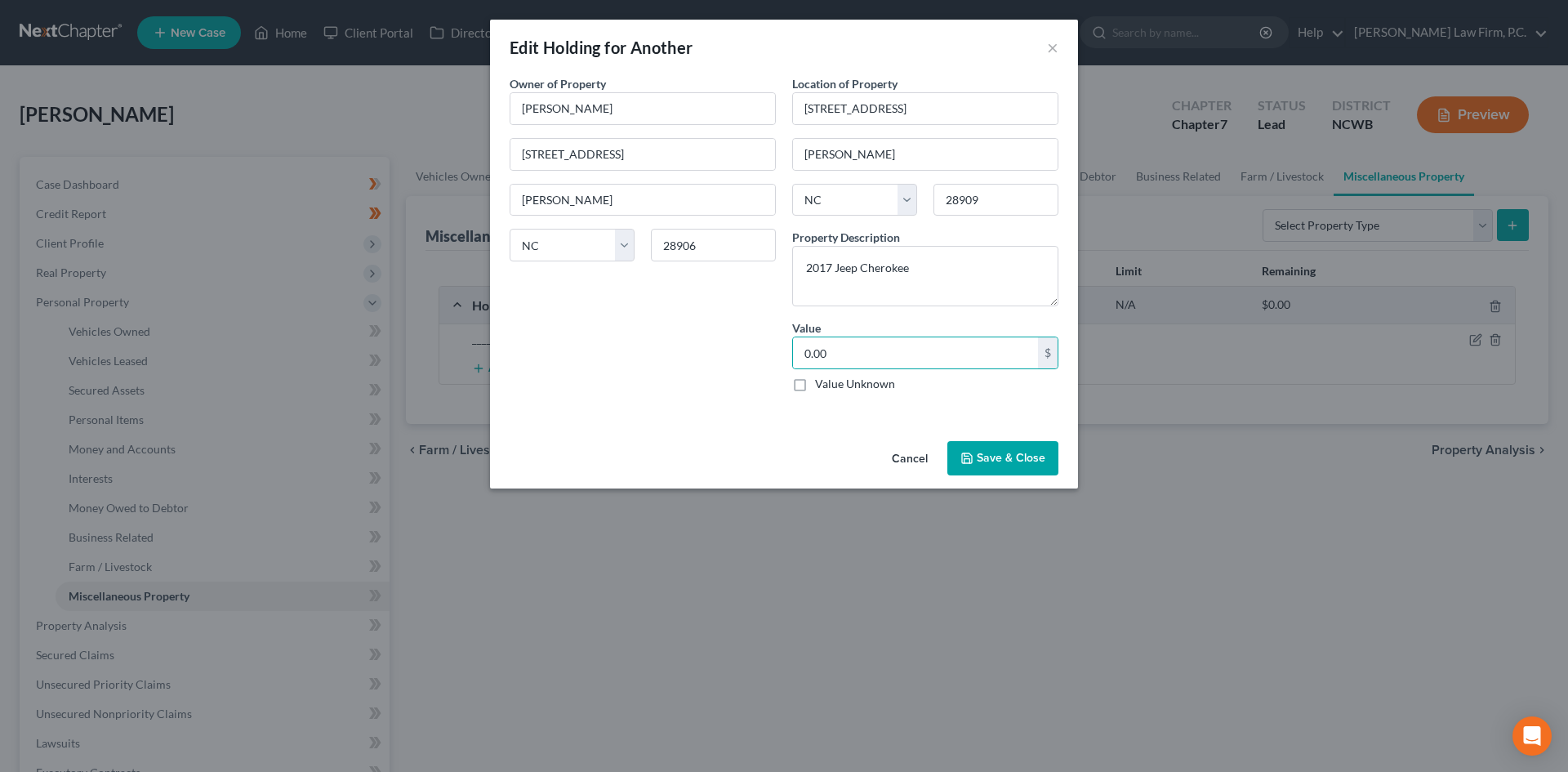
click at [848, 389] on label "Value Unknown" at bounding box center [855, 383] width 80 height 16
click at [832, 386] on input "Value Unknown" at bounding box center [826, 381] width 10 height 10
click at [971, 285] on textarea "2017 Jeep Cherokee" at bounding box center [924, 276] width 266 height 61
click at [856, 380] on label "Value Unknown" at bounding box center [855, 383] width 80 height 16
click at [832, 380] on input "Value Unknown" at bounding box center [826, 381] width 10 height 10
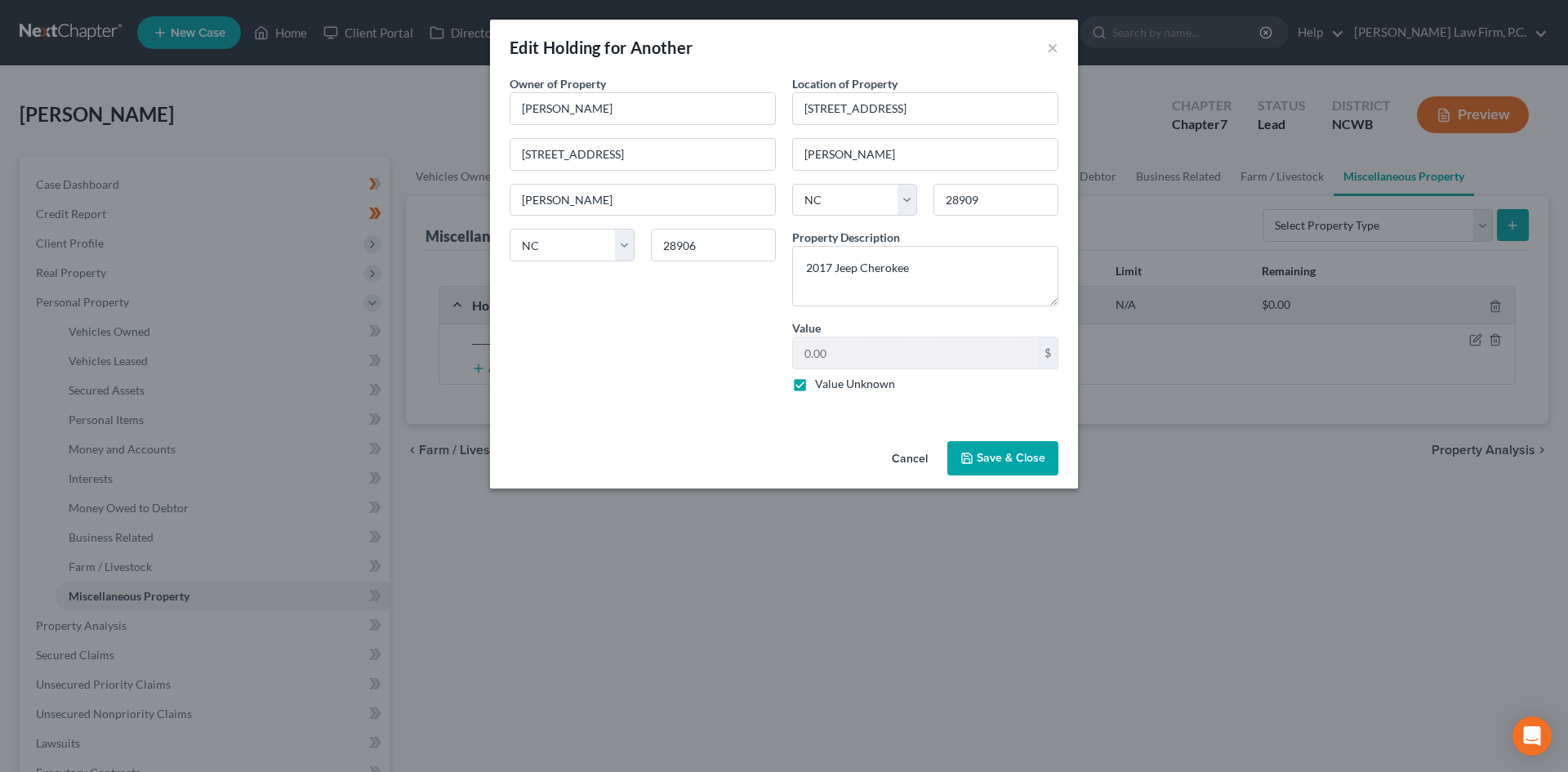
checkbox input "false"
click at [830, 265] on textarea "2017 Jeep Cherokee" at bounding box center [924, 276] width 266 height 61
click at [927, 258] on textarea "2017 Jeep Cherokee" at bounding box center [924, 276] width 266 height 61
type textarea "2017 Jeep Cherokee w/180k miles"
click at [982, 455] on button "Save & Close" at bounding box center [1003, 458] width 111 height 35
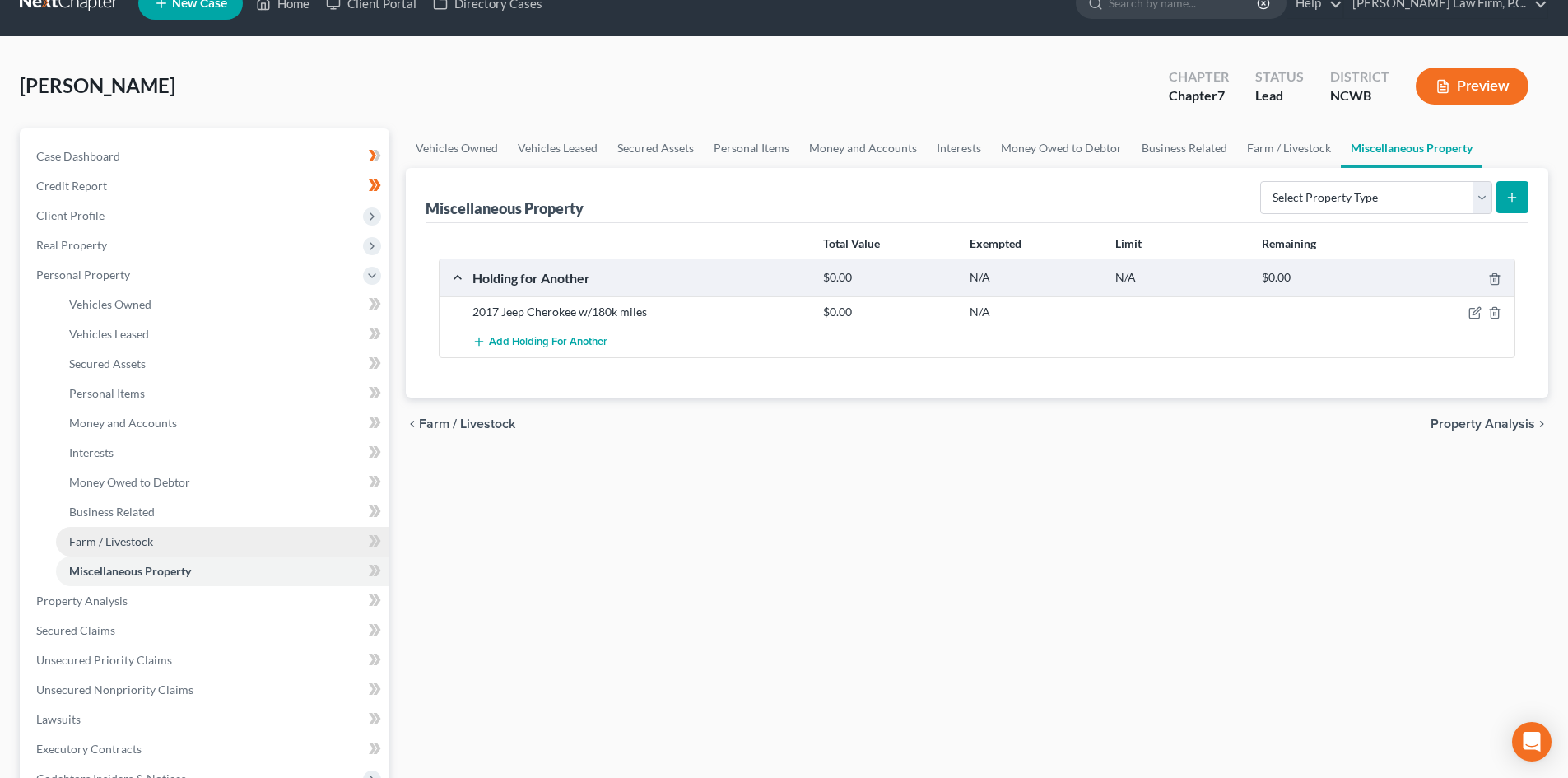
scroll to position [82, 0]
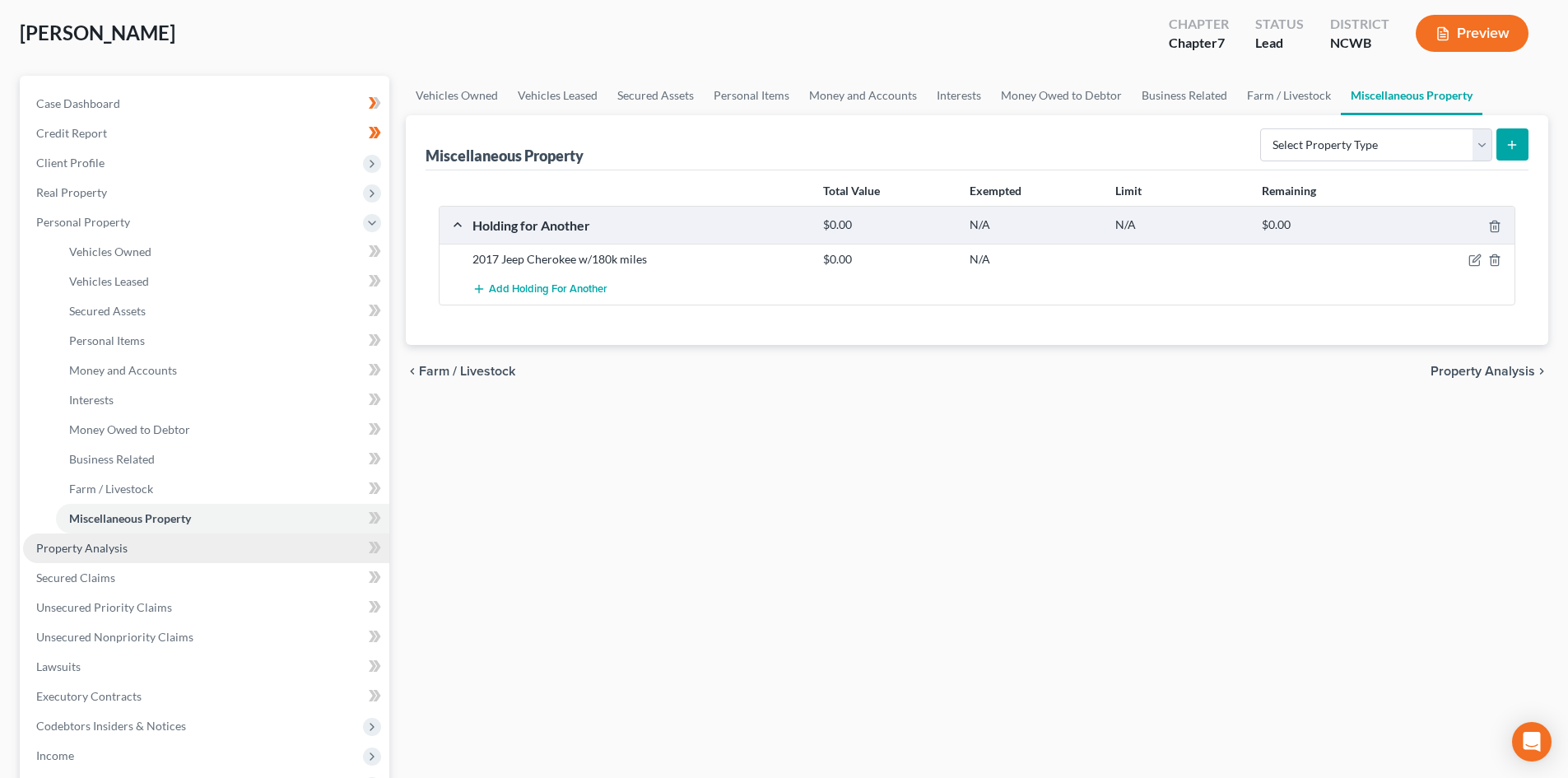
click at [138, 548] on link "Property Analysis" at bounding box center [205, 548] width 366 height 30
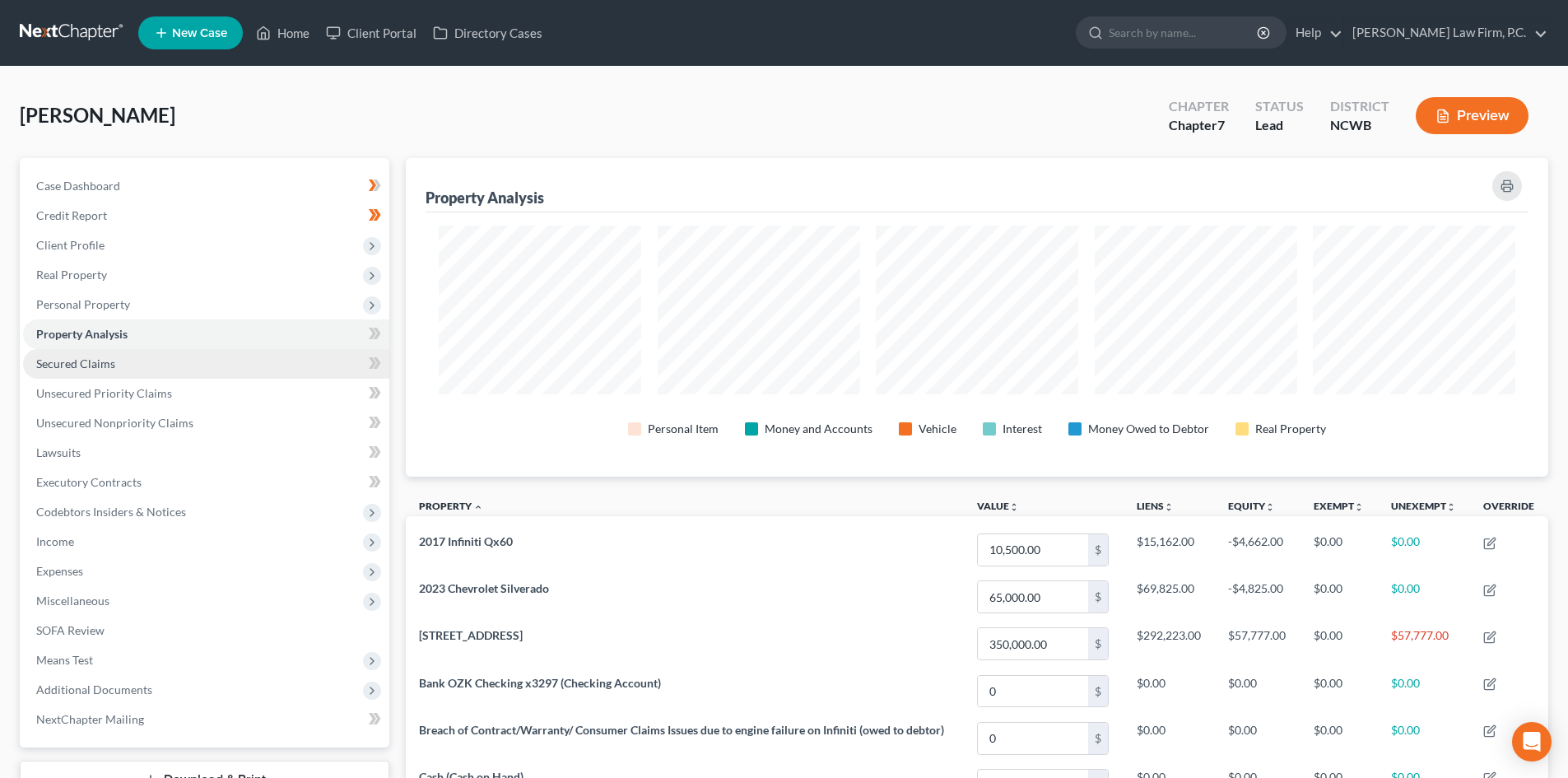
click at [121, 365] on link "Secured Claims" at bounding box center [205, 364] width 366 height 30
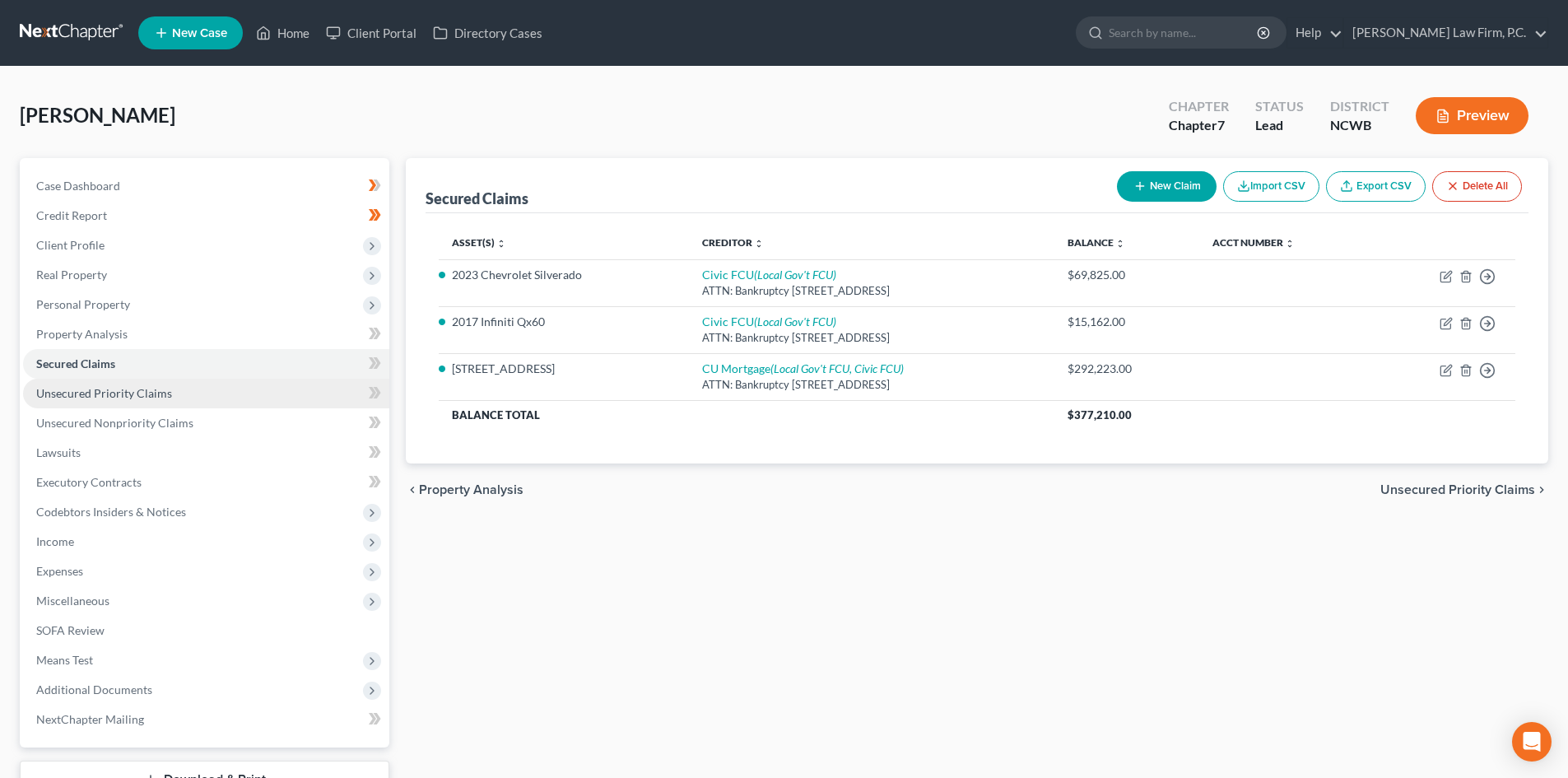
click at [139, 387] on span "Unsecured Priority Claims" at bounding box center [103, 393] width 135 height 14
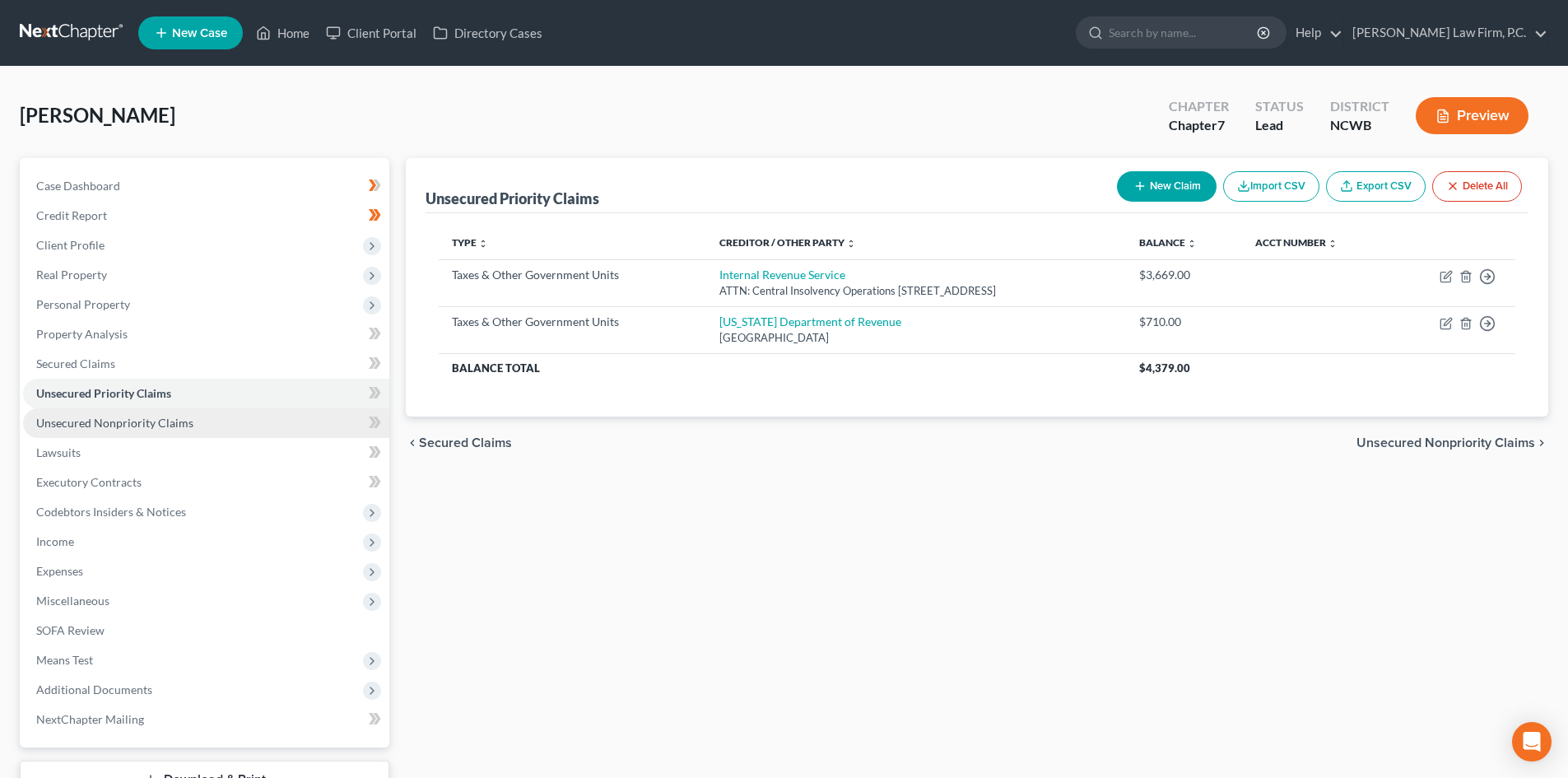
click at [206, 430] on link "Unsecured Nonpriority Claims" at bounding box center [205, 423] width 366 height 30
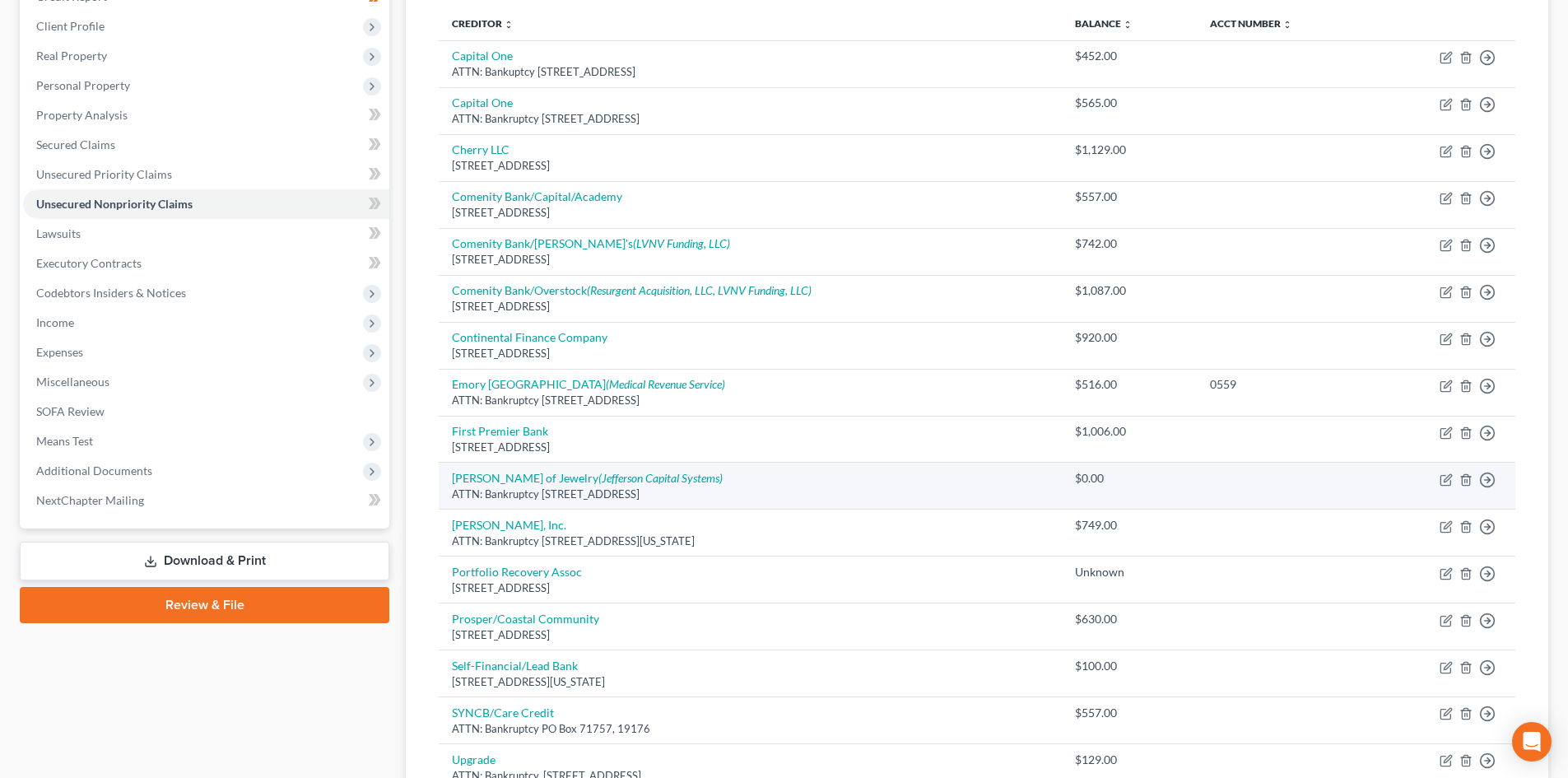
scroll to position [247, 0]
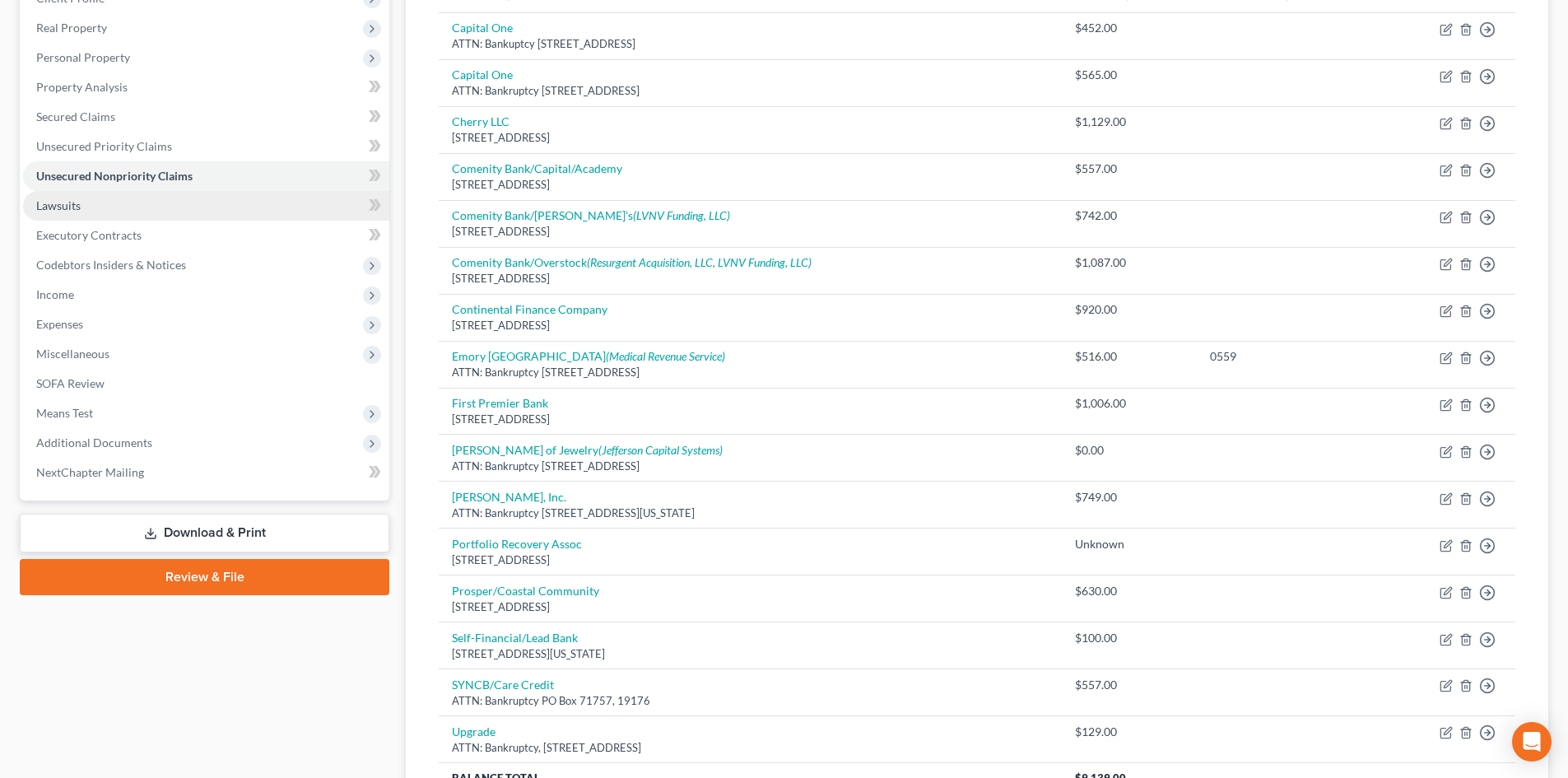
click at [101, 212] on link "Lawsuits" at bounding box center [205, 205] width 366 height 30
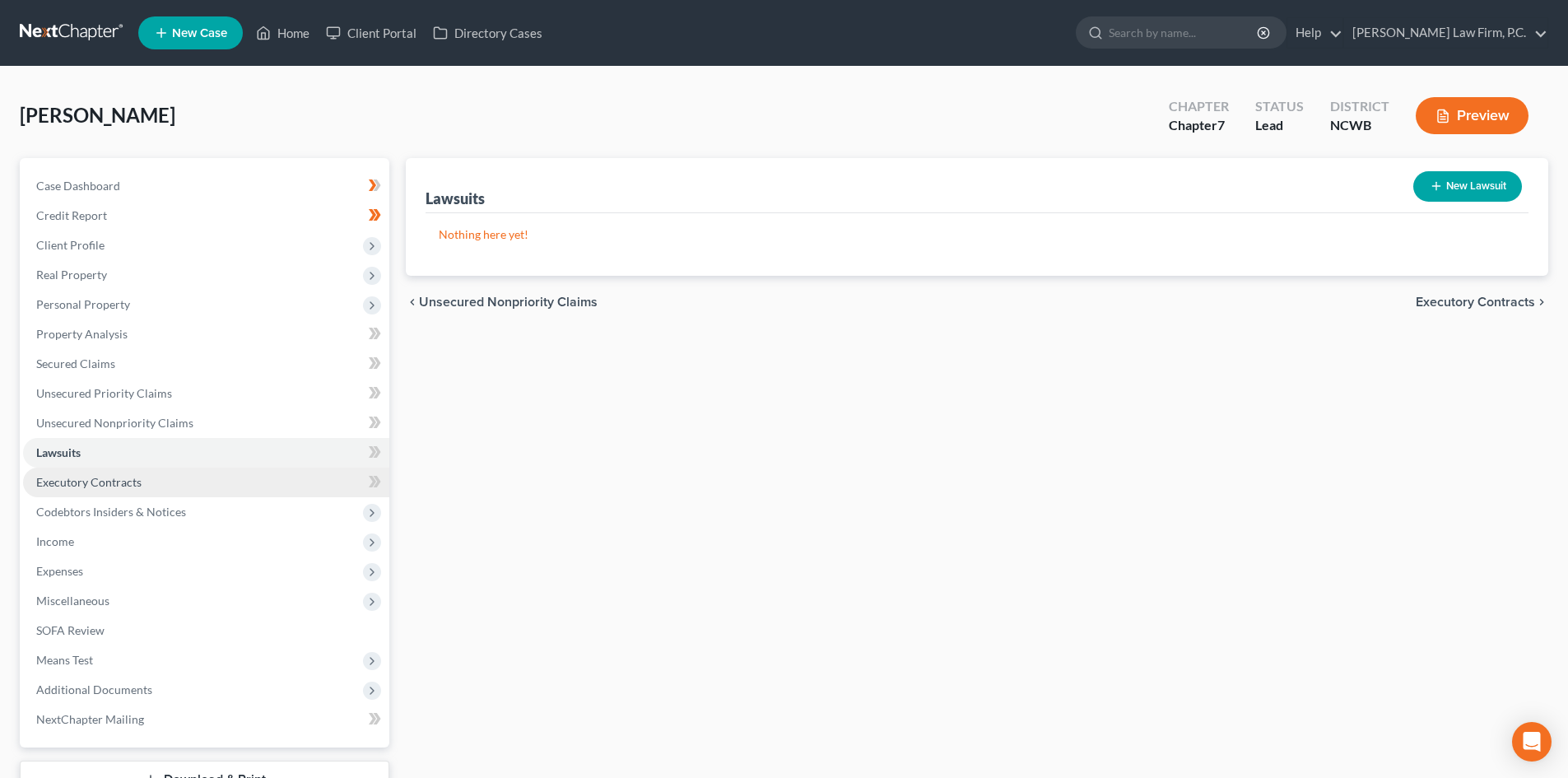
click at [132, 469] on link "Executory Contracts" at bounding box center [205, 483] width 366 height 30
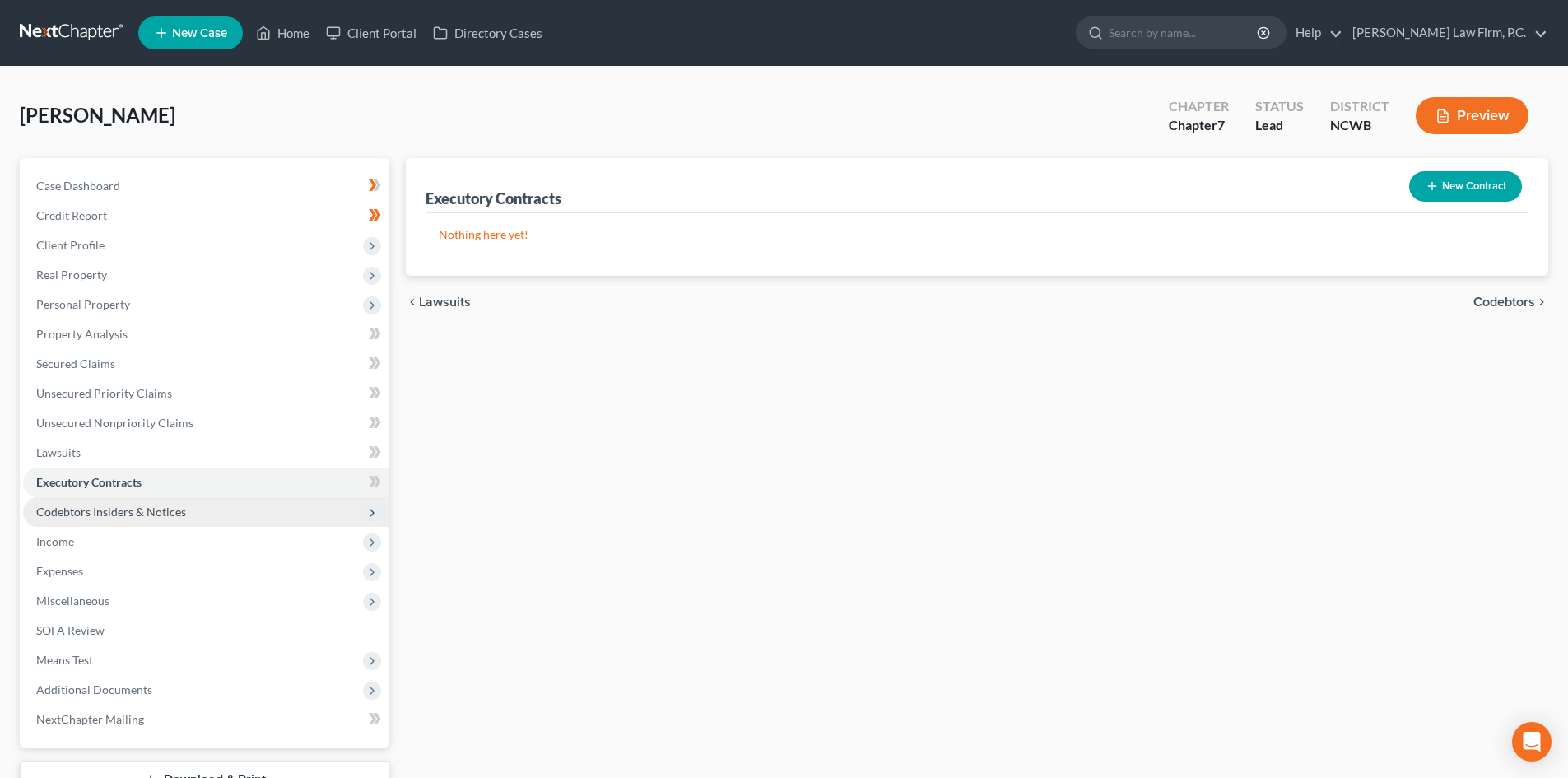
click at [96, 508] on span "Codebtors Insiders & Notices" at bounding box center [110, 511] width 149 height 14
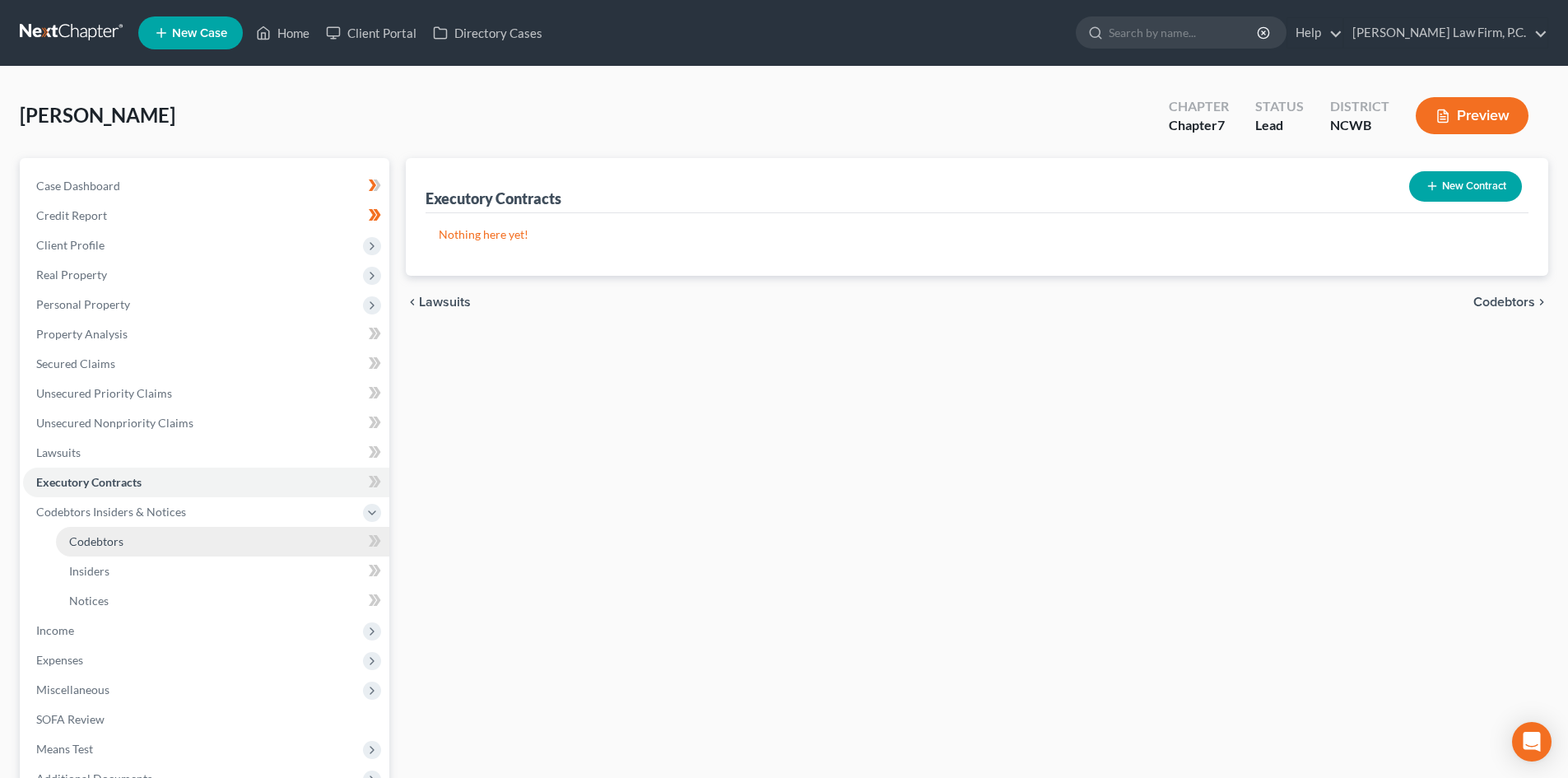
click at [87, 540] on span "Codebtors" at bounding box center [96, 541] width 54 height 14
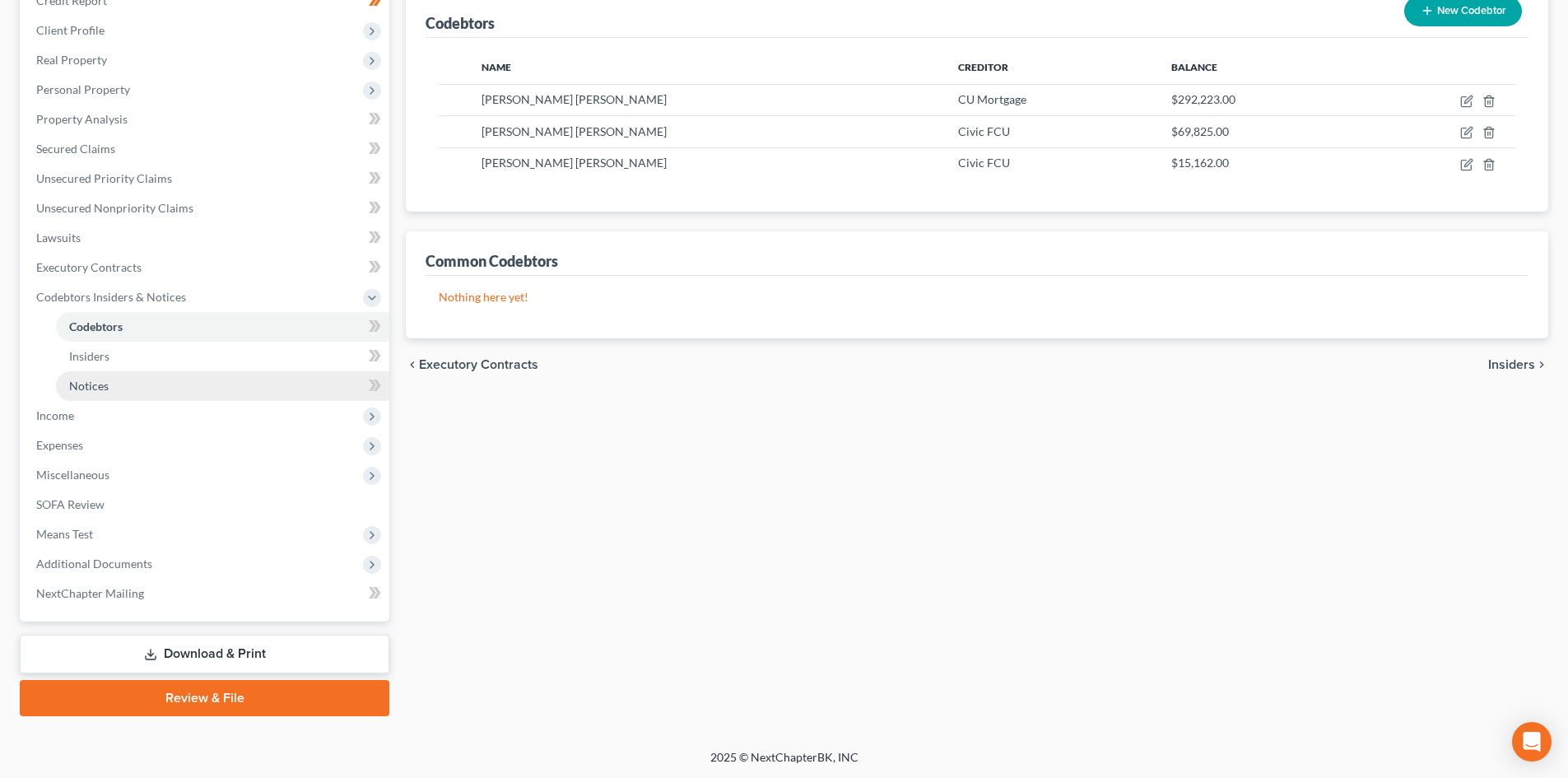
scroll to position [216, 0]
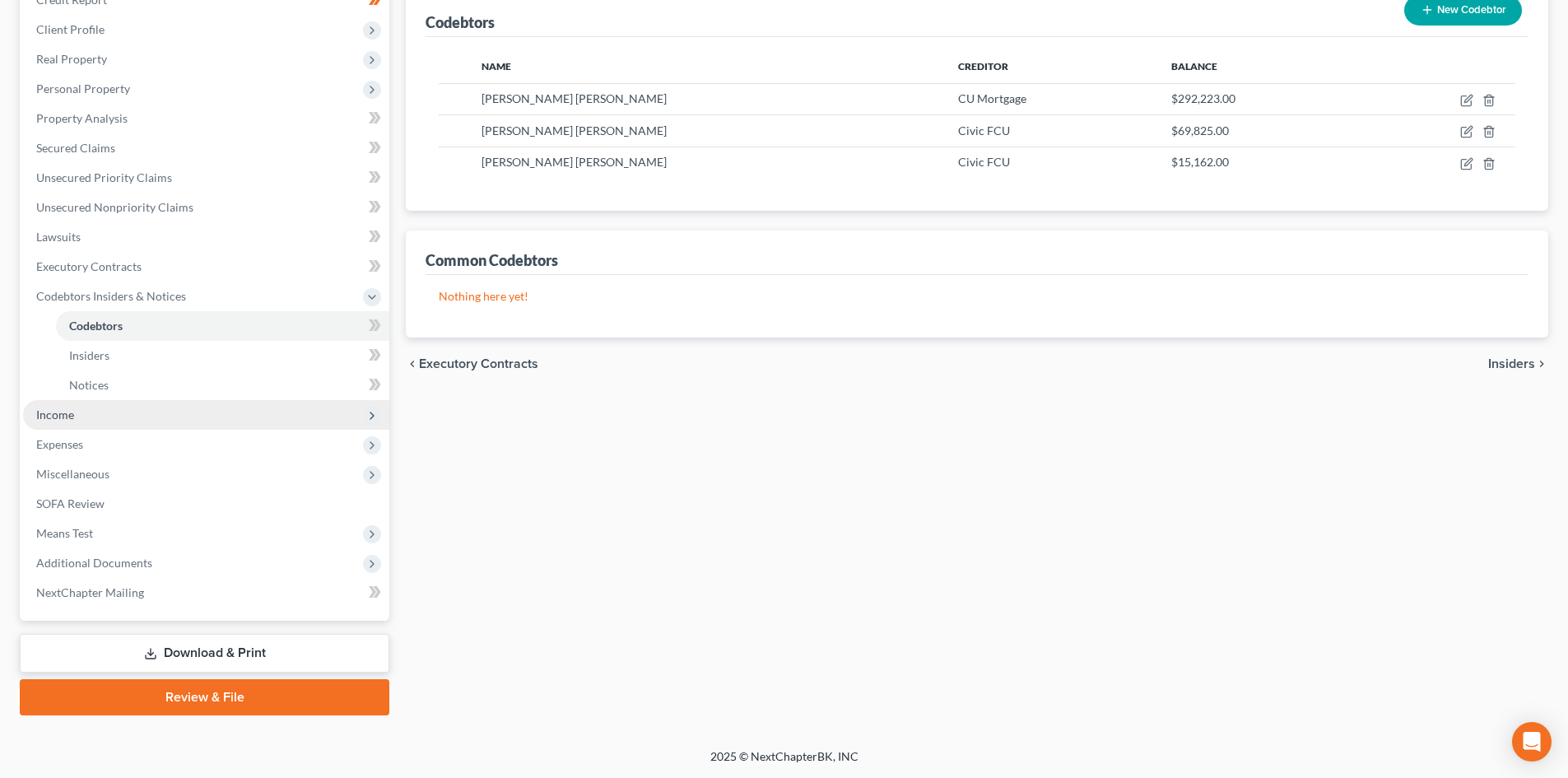
click at [55, 405] on span "Income" at bounding box center [205, 415] width 366 height 30
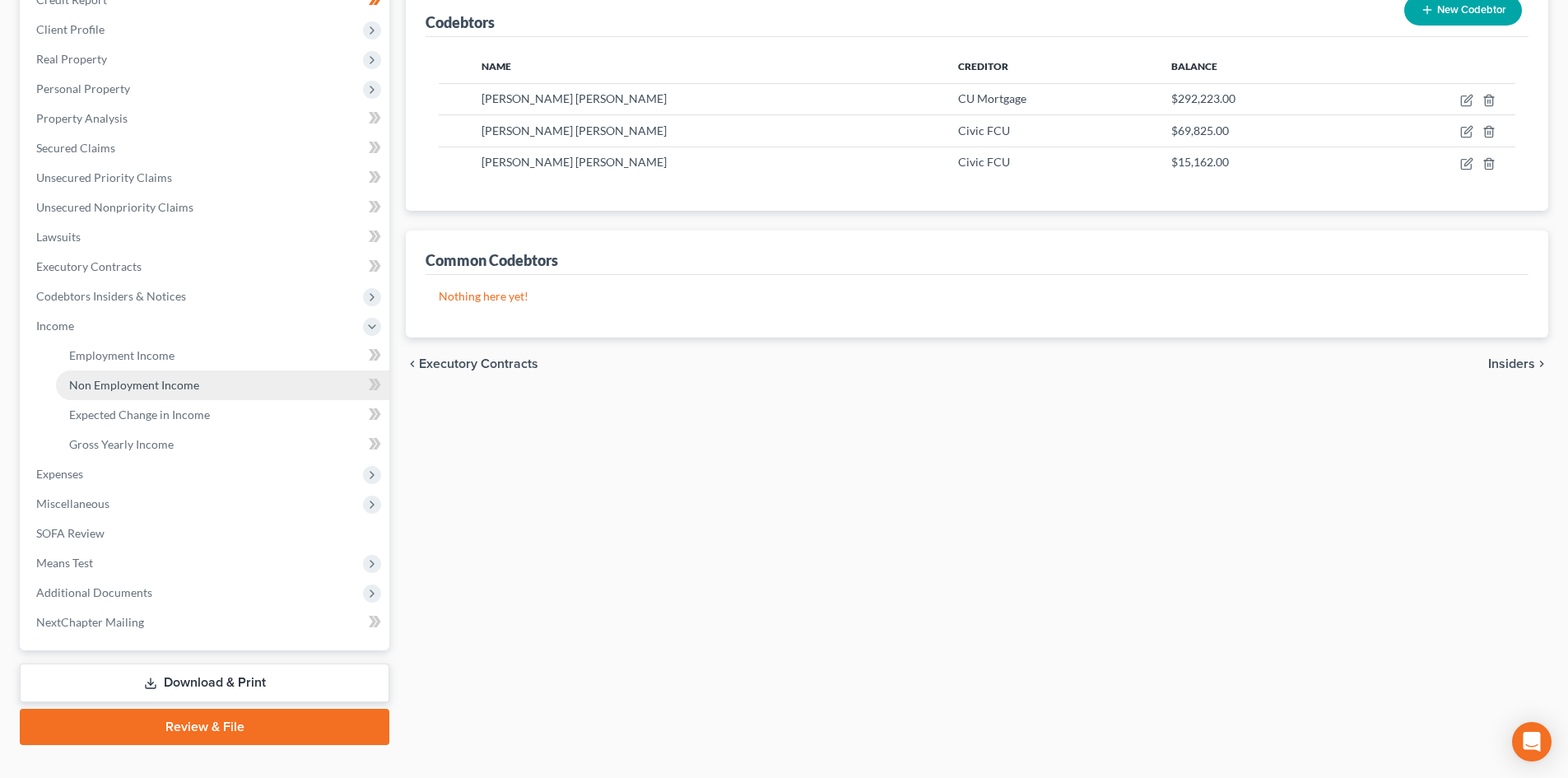
click at [153, 381] on span "Non Employment Income" at bounding box center [134, 385] width 130 height 14
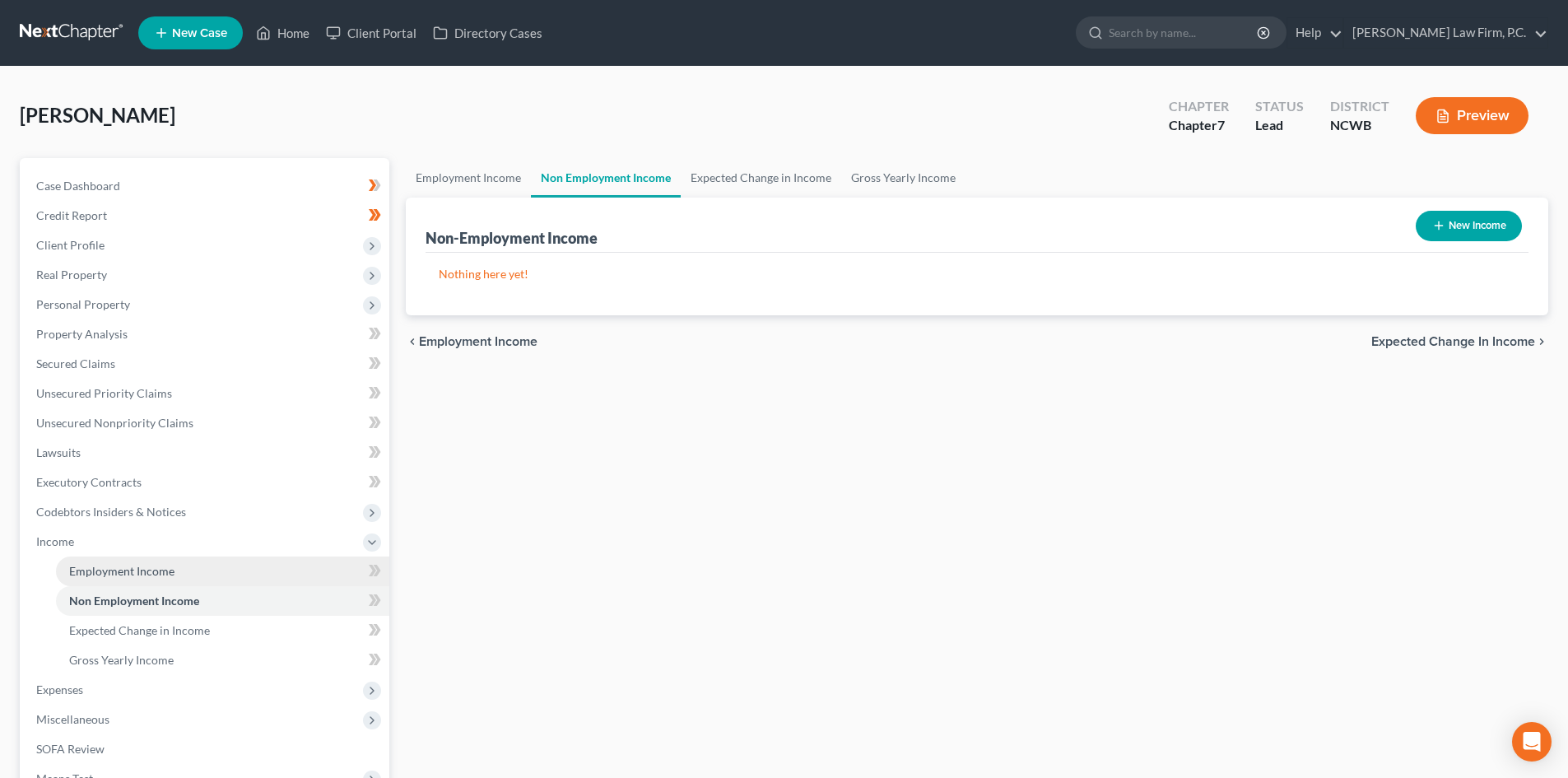
click at [152, 562] on link "Employment Income" at bounding box center [222, 572] width 333 height 30
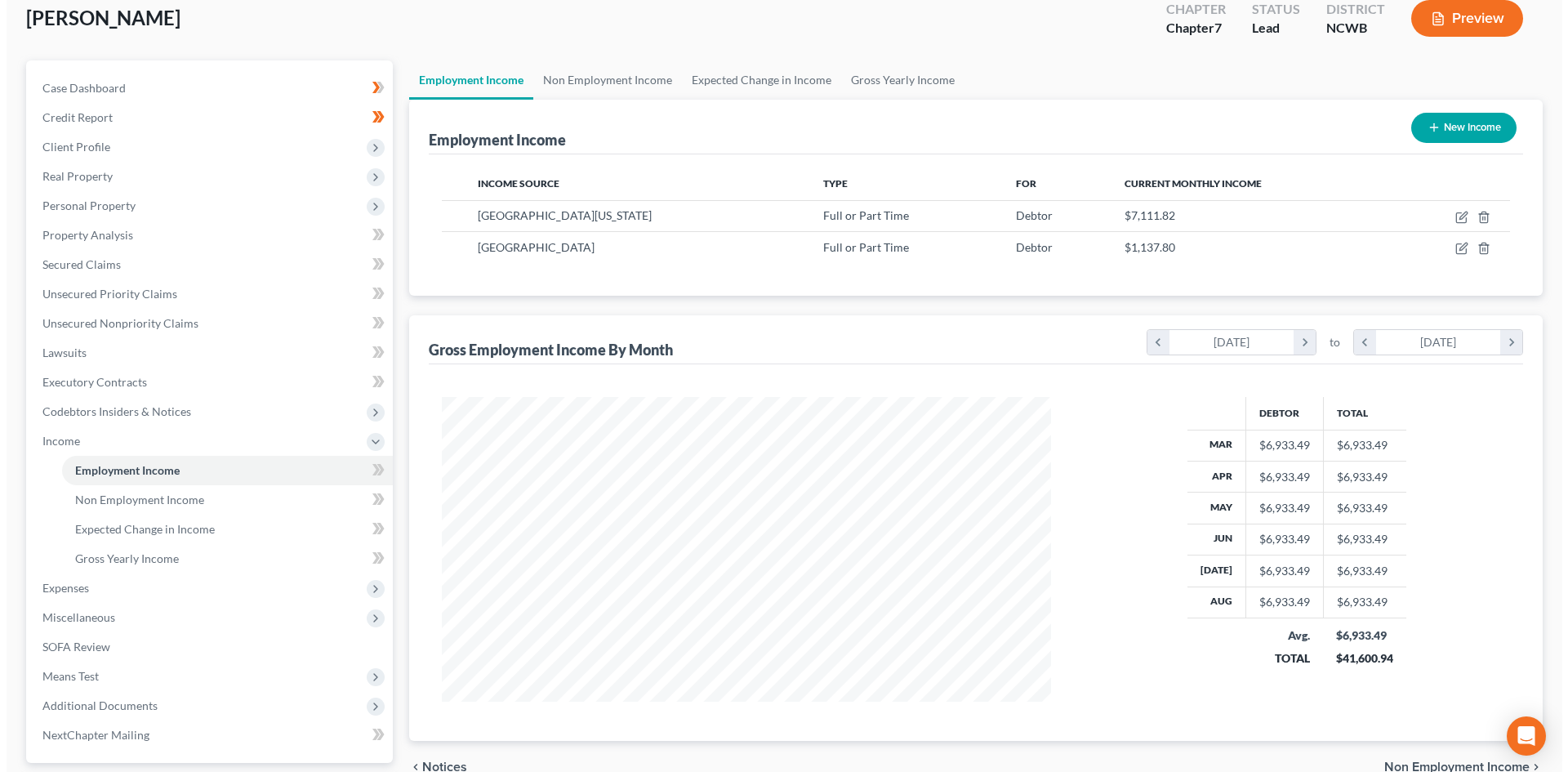
scroll to position [163, 0]
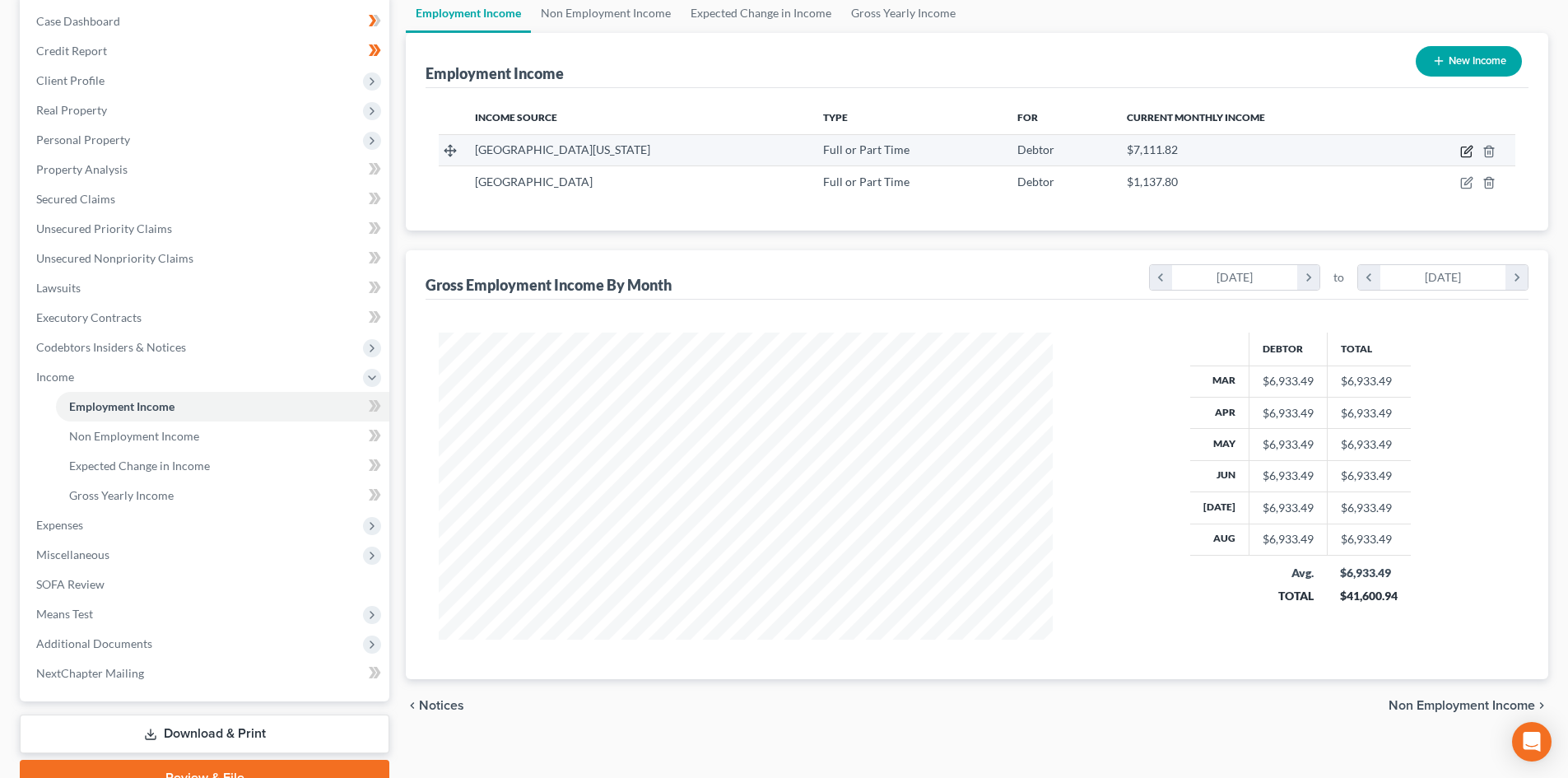
click at [1460, 155] on icon "button" at bounding box center [1465, 152] width 10 height 10
select select "0"
select select "10"
select select "2"
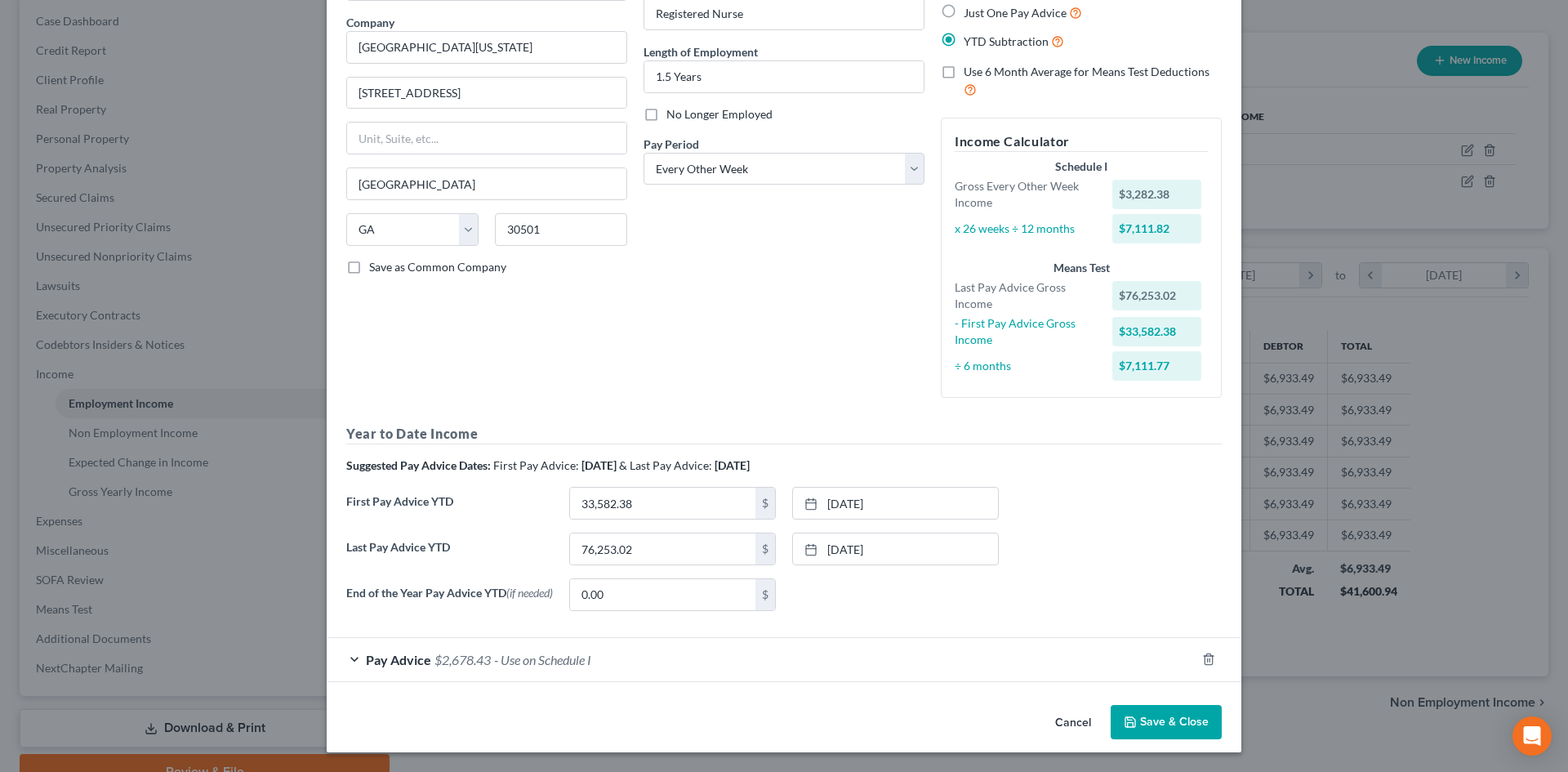
scroll to position [128, 0]
click at [345, 659] on div "Pay Advice $2,678.43 - Use on Schedule I" at bounding box center [761, 659] width 869 height 43
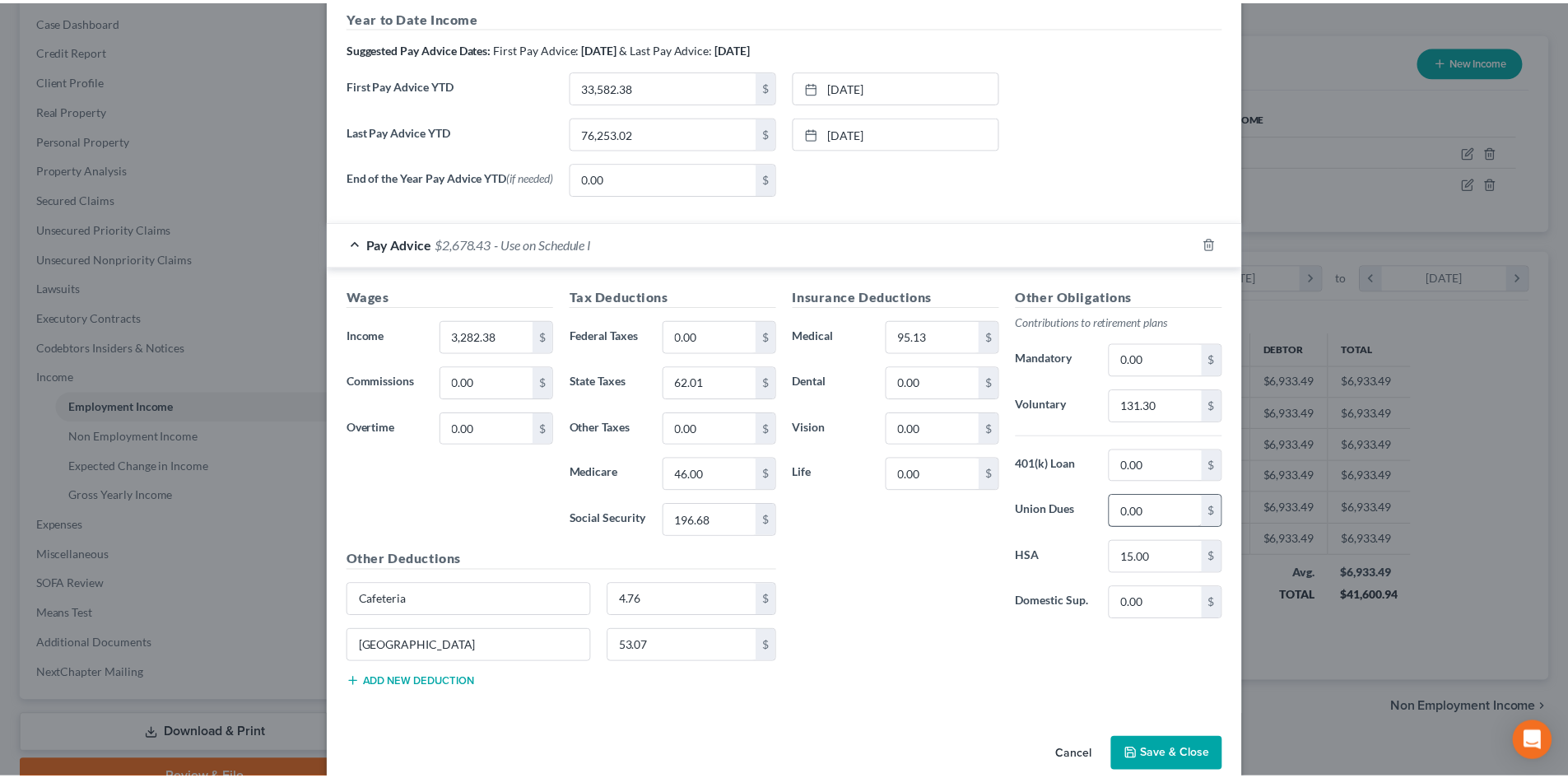
scroll to position [576, 0]
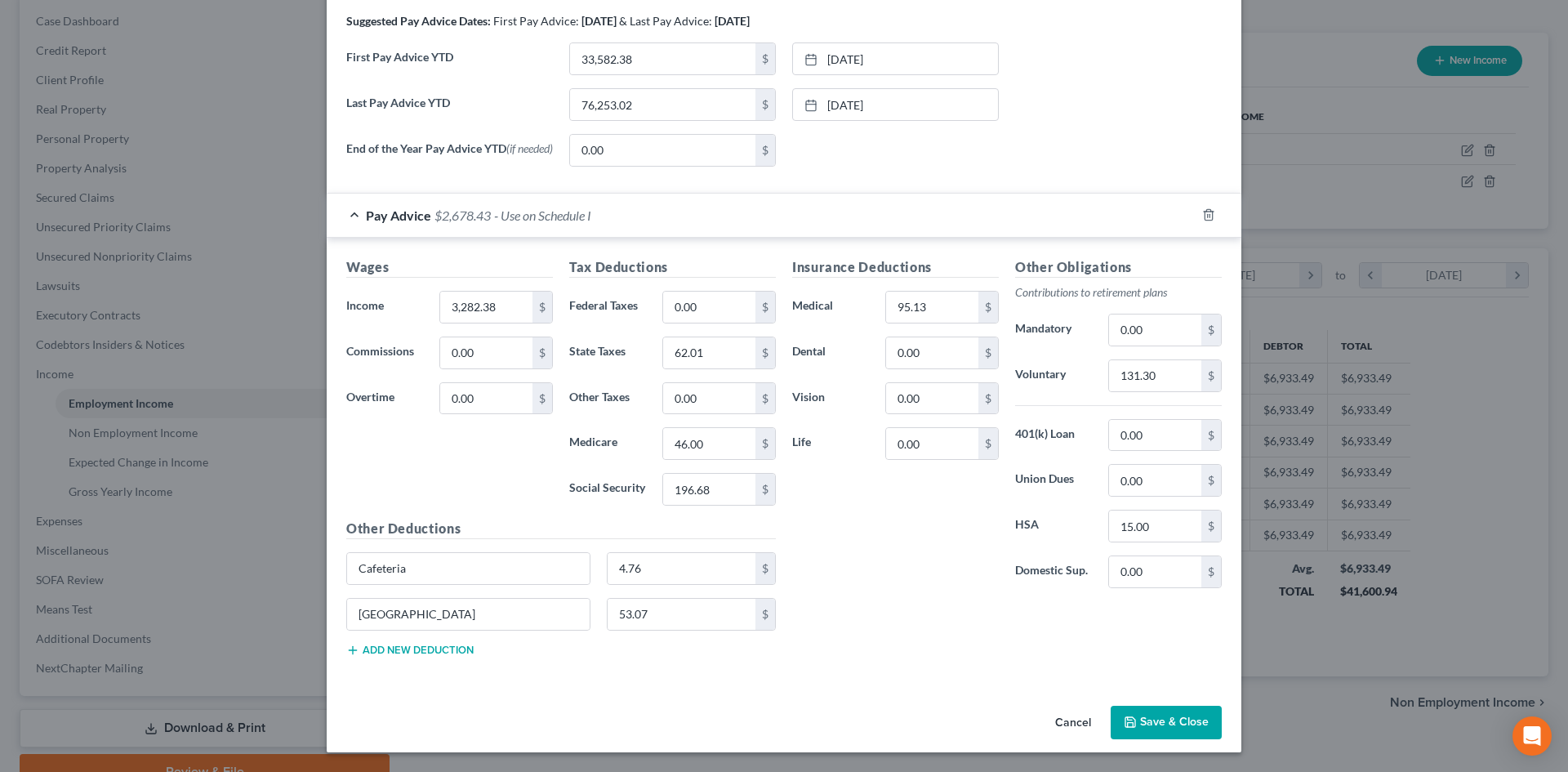
click at [1166, 711] on button "Save & Close" at bounding box center [1166, 723] width 111 height 35
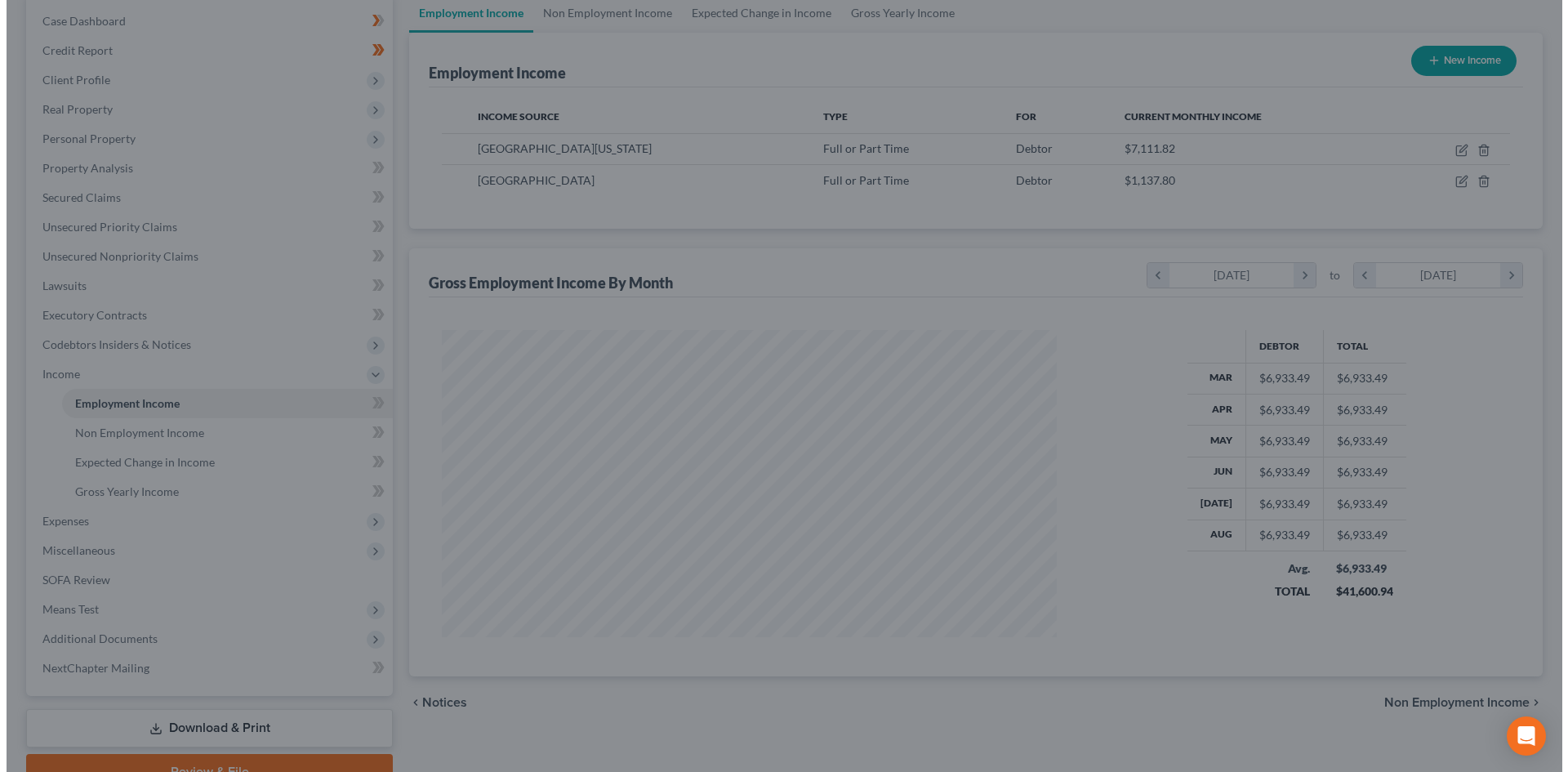
scroll to position [816458, 815971]
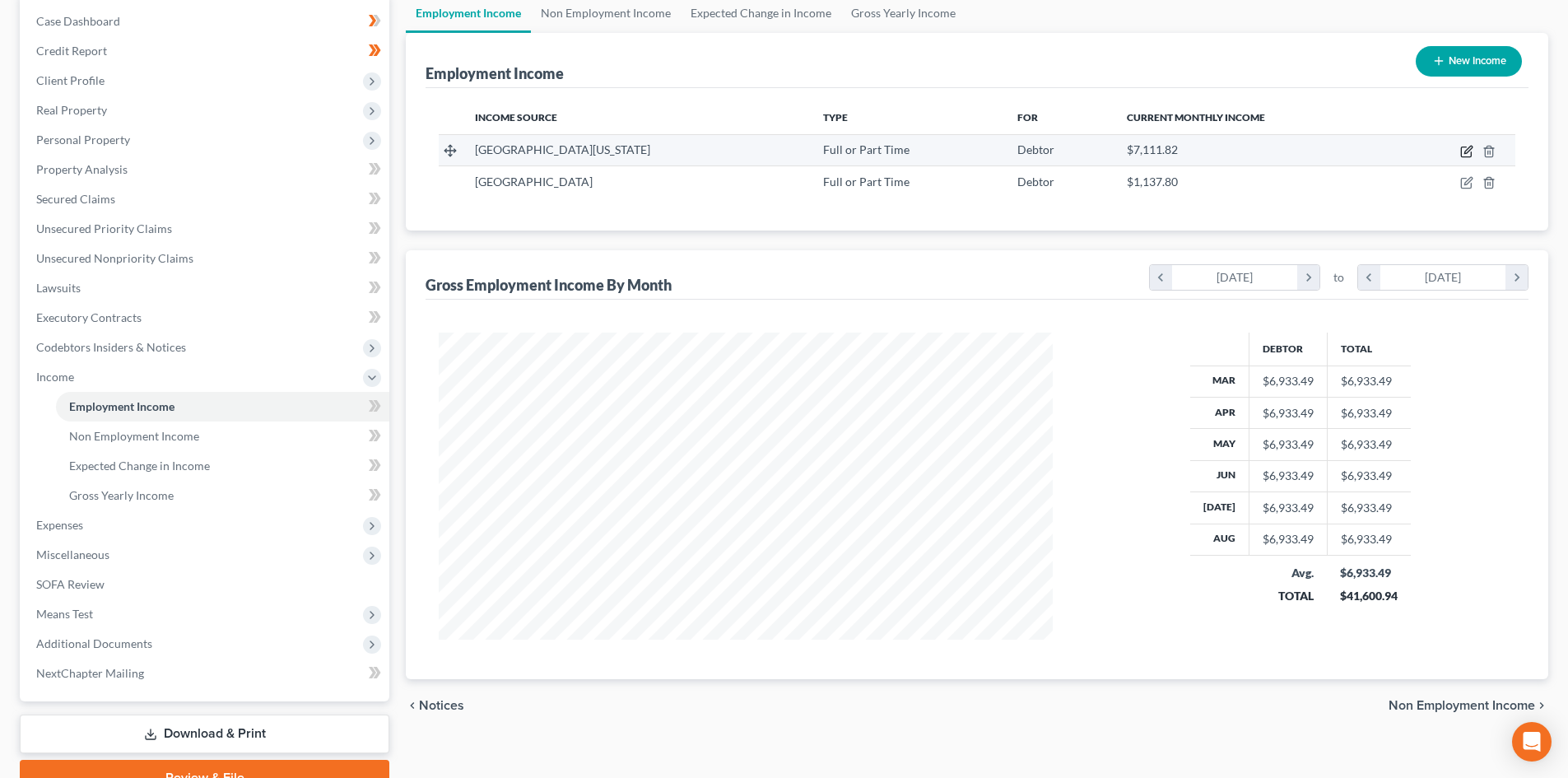
click at [1465, 151] on icon "button" at bounding box center [1466, 151] width 13 height 13
select select "0"
select select "10"
select select "2"
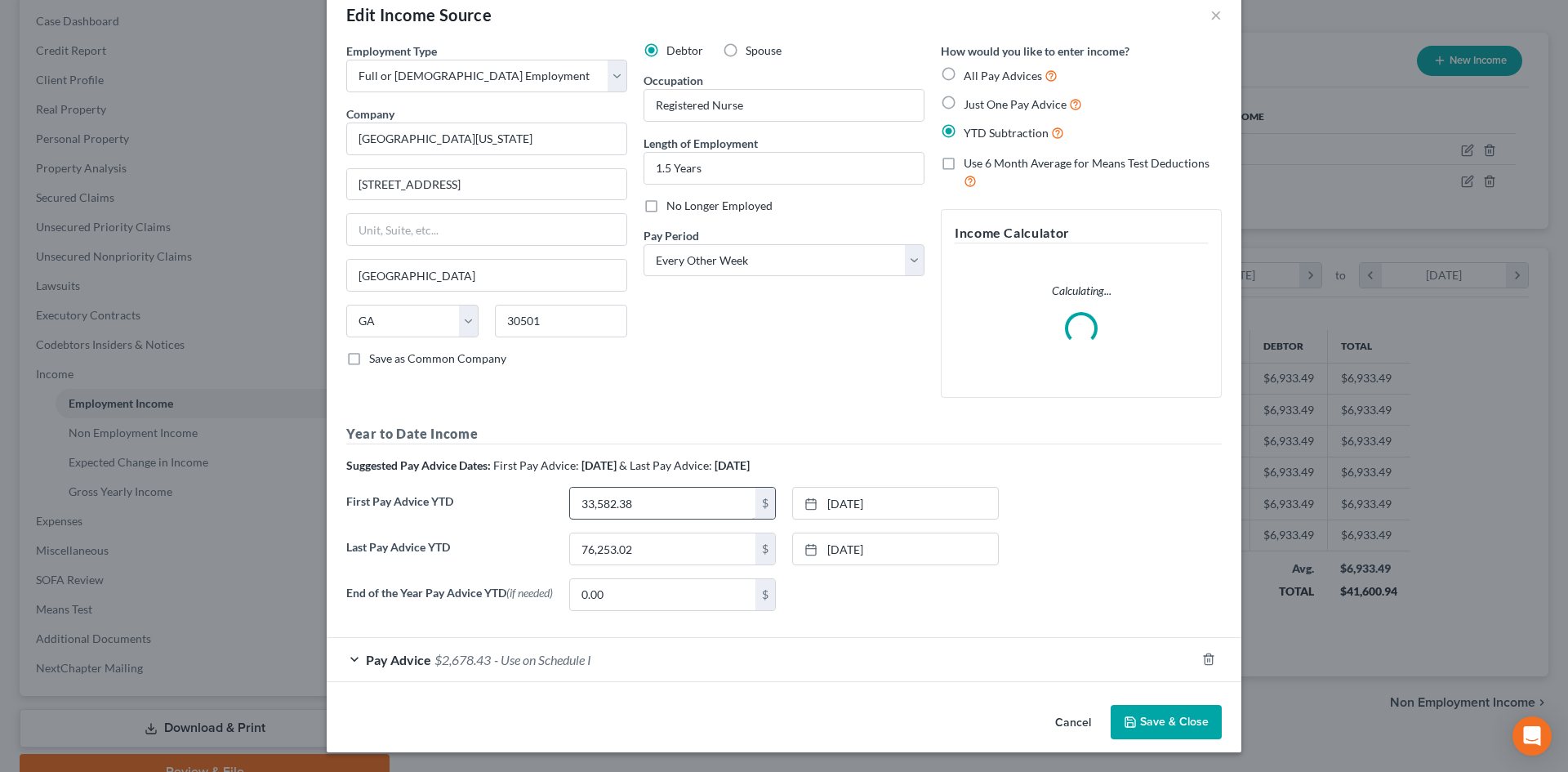
scroll to position [36, 0]
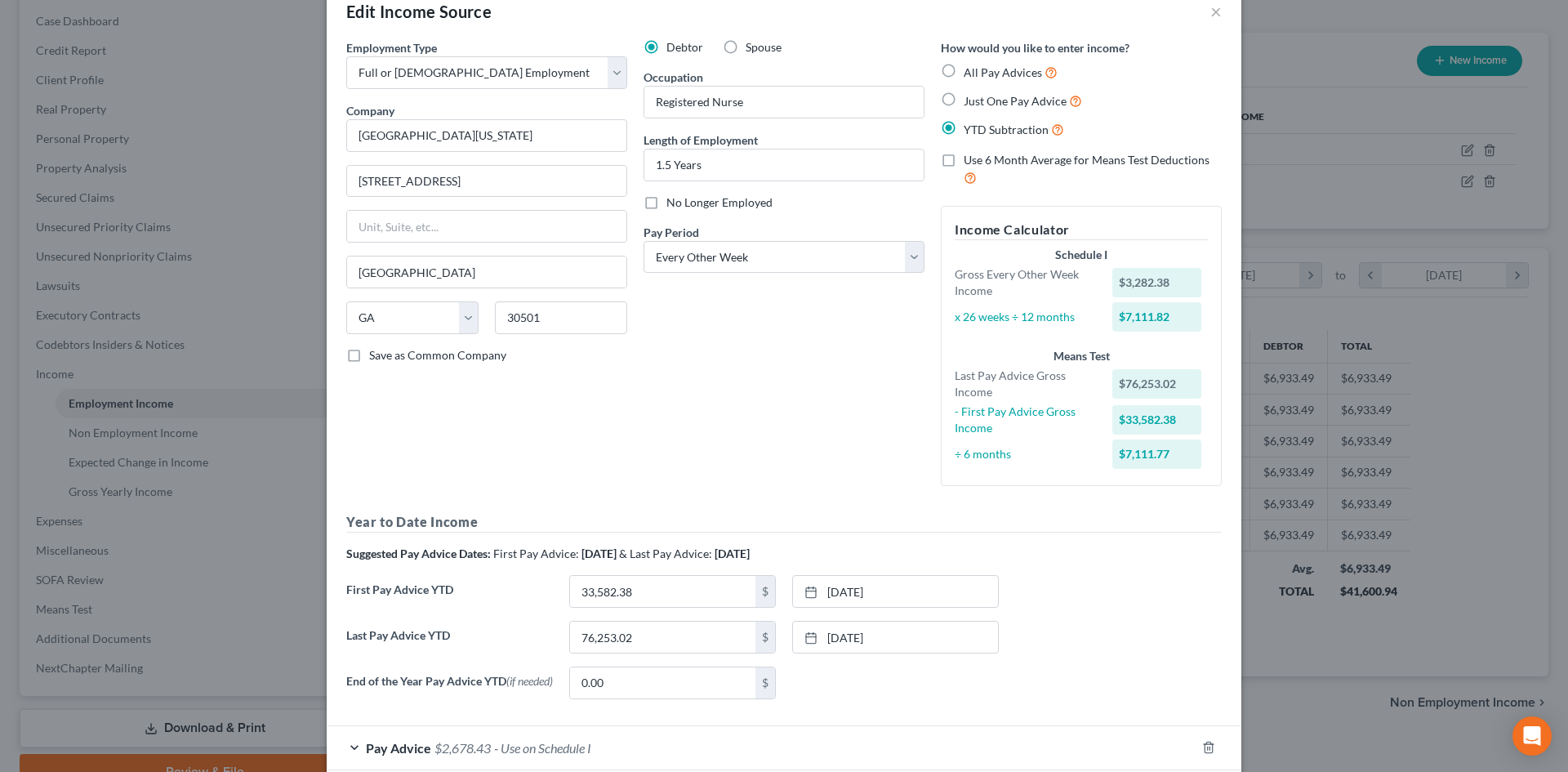
click at [350, 658] on label "Last Pay Advice YTD" at bounding box center [449, 644] width 223 height 46
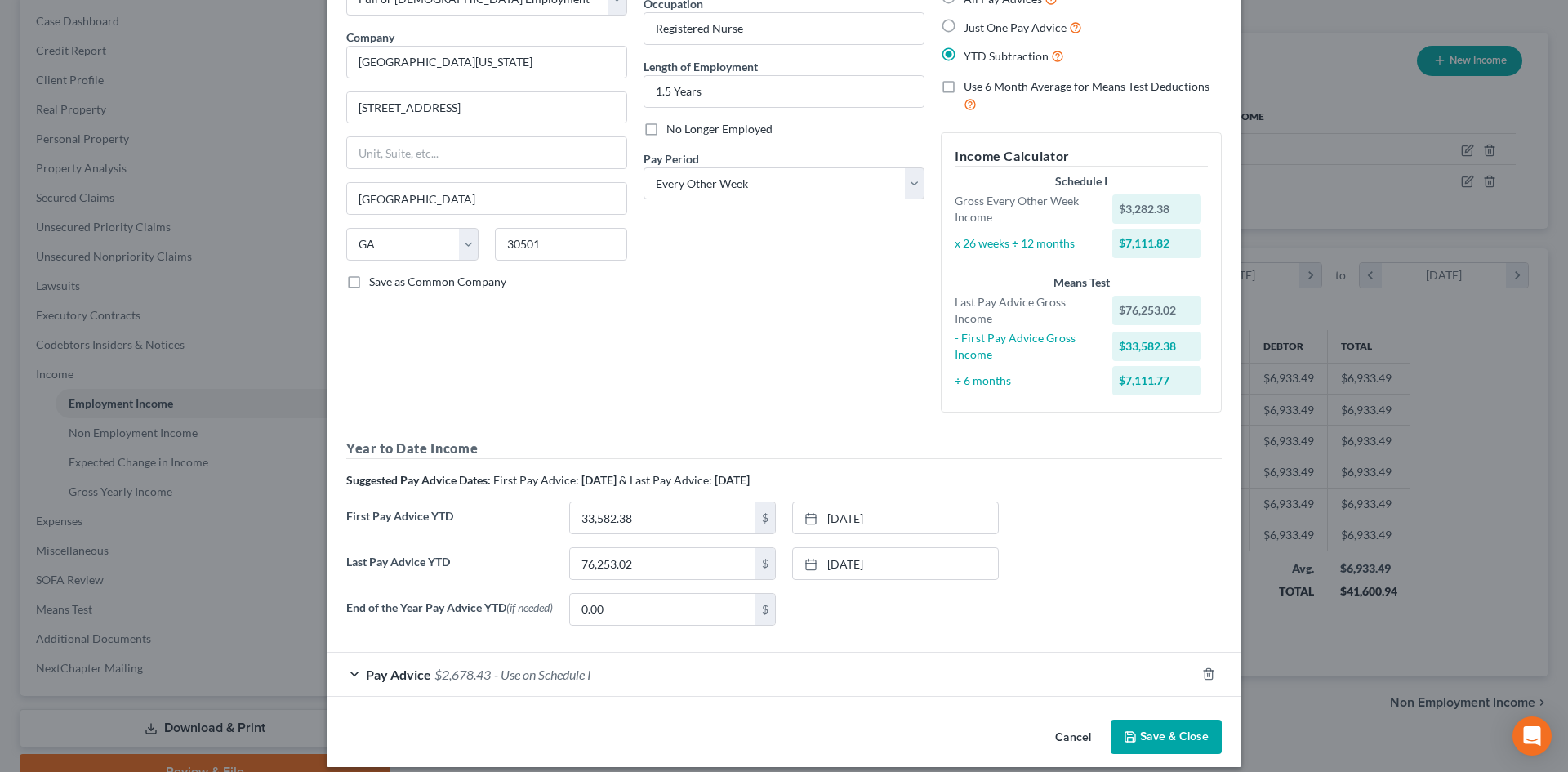
scroll to position [128, 0]
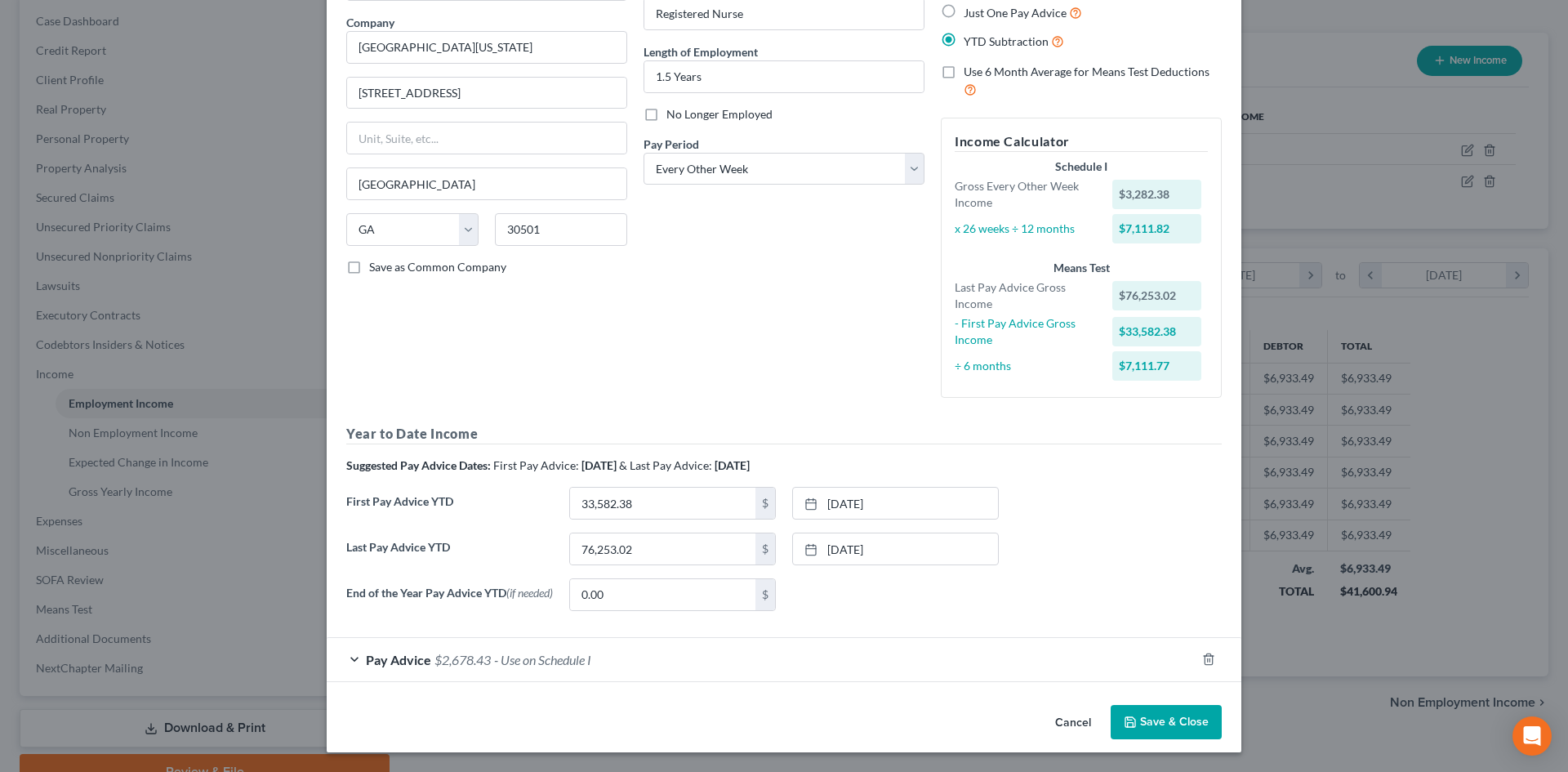
click at [350, 663] on div "Pay Advice $2,678.43 - Use on Schedule I" at bounding box center [761, 659] width 869 height 43
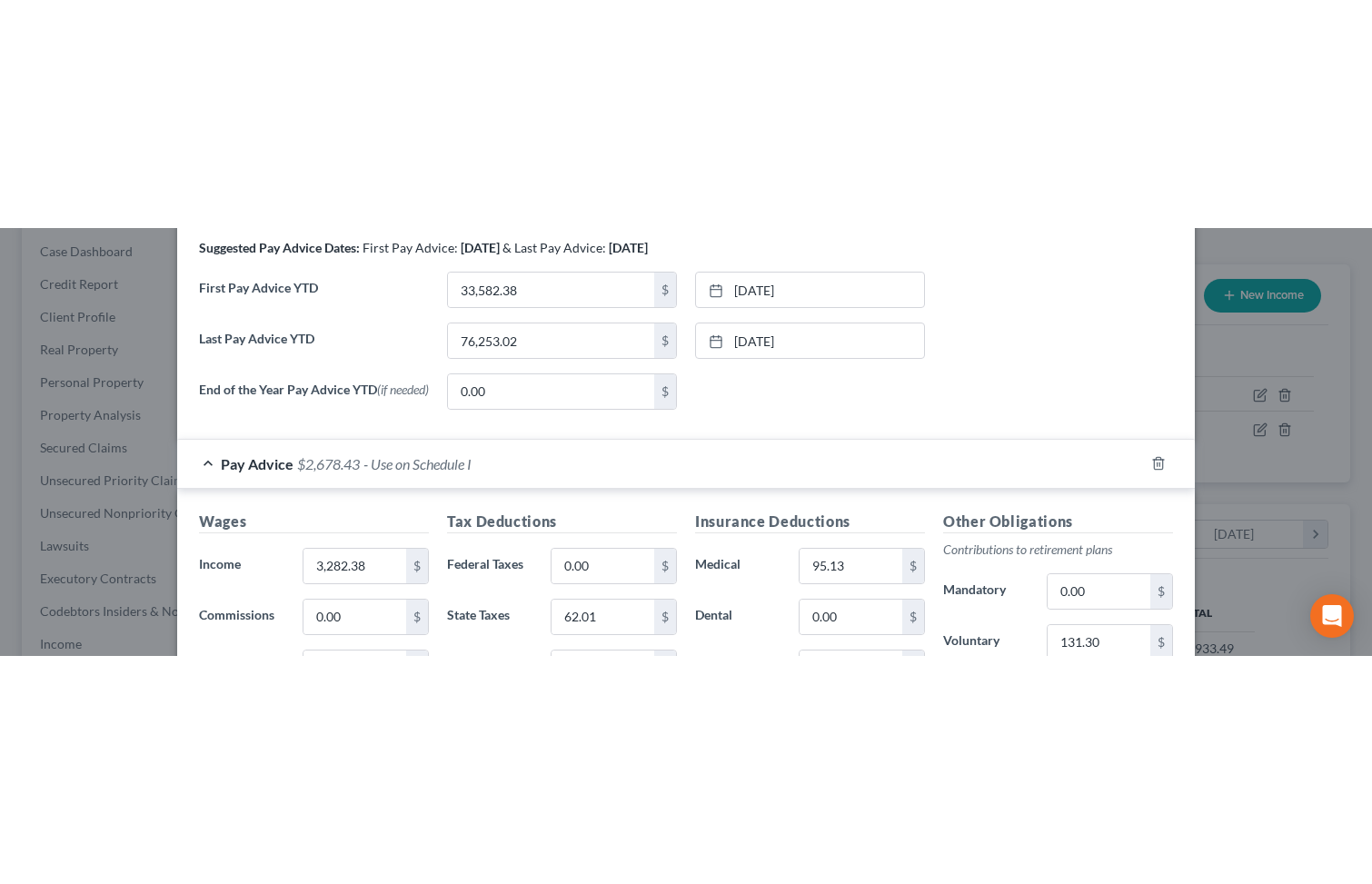
scroll to position [908384, 907939]
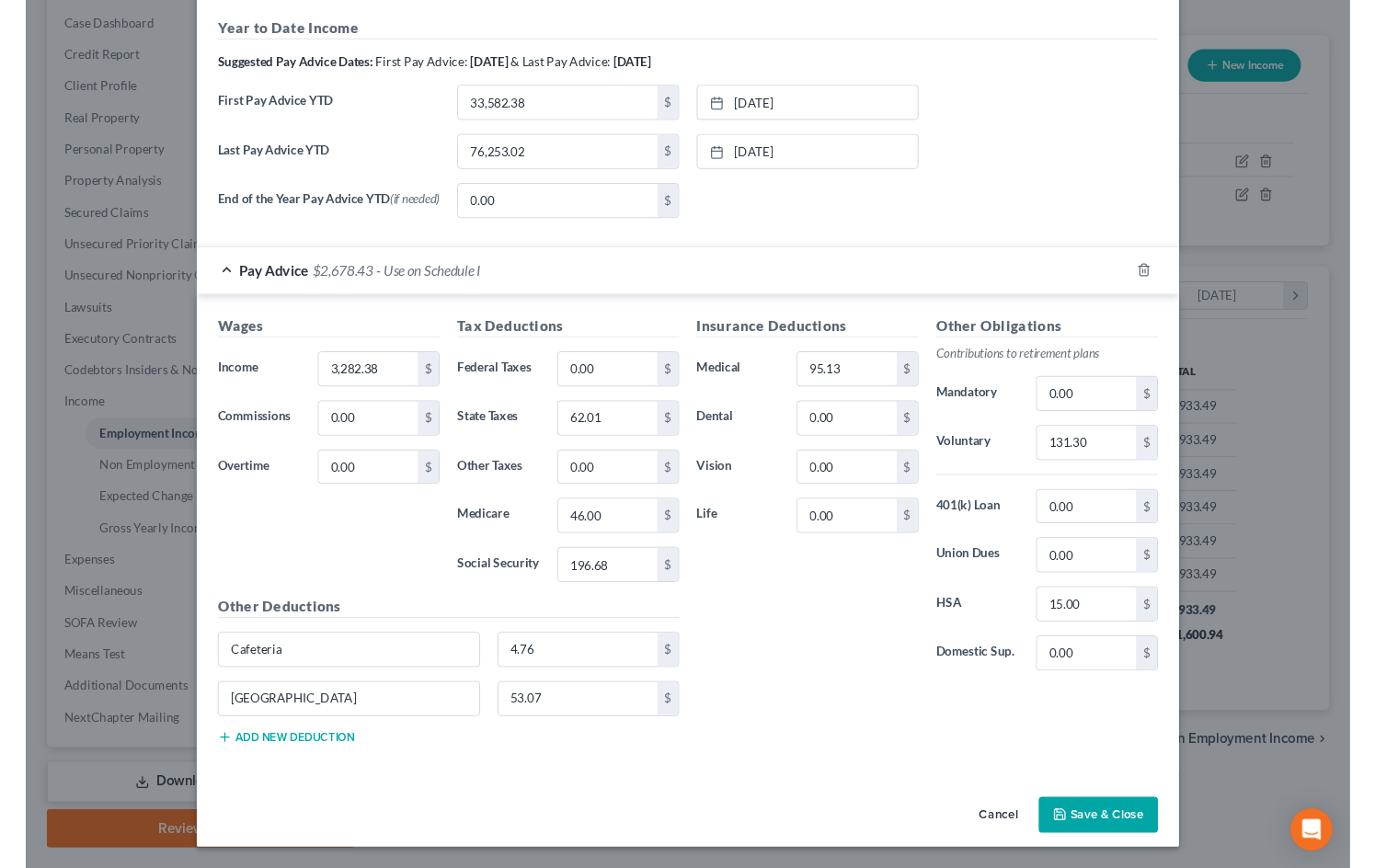
scroll to position [643, 0]
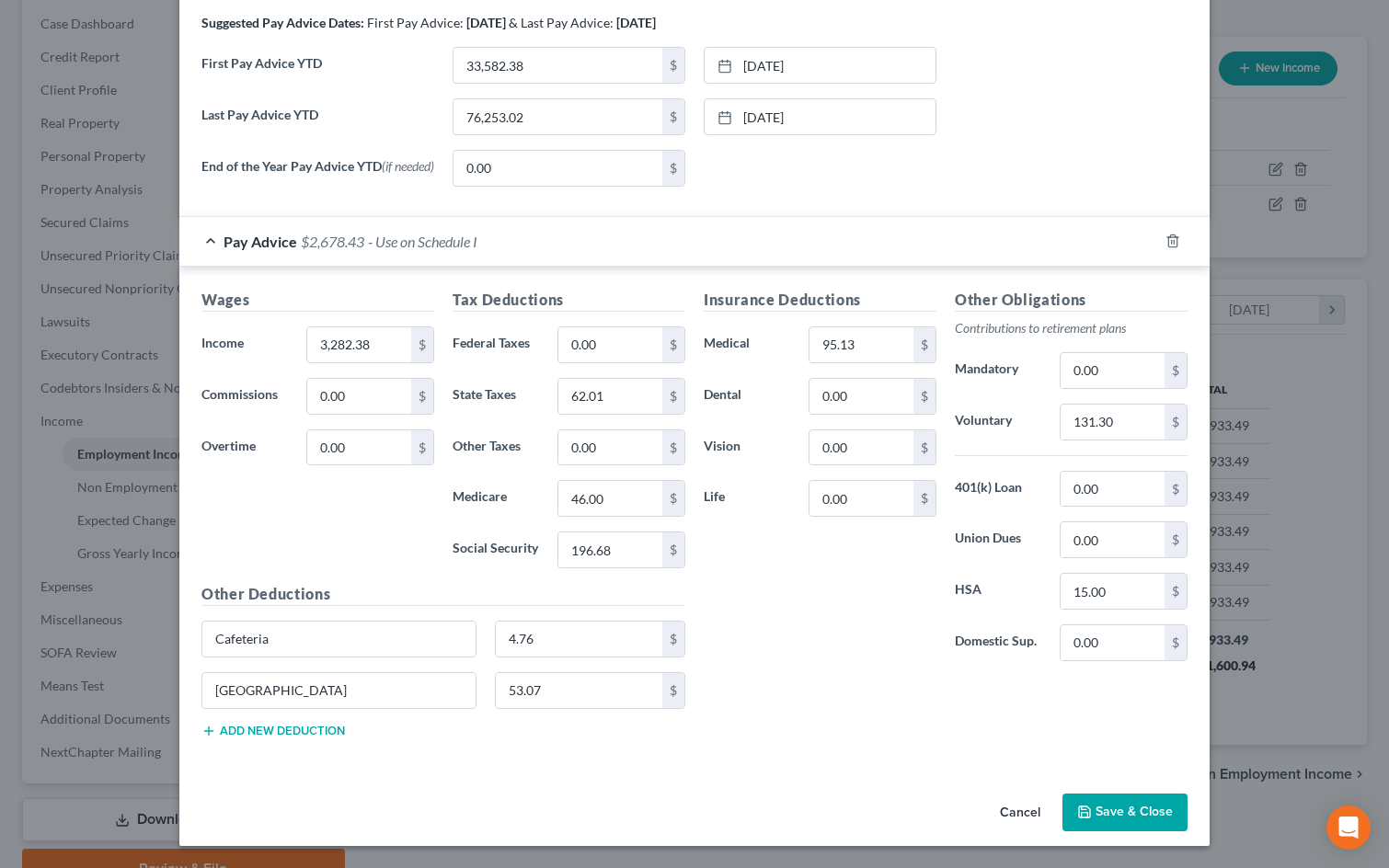
click at [1098, 812] on button "Save & Close" at bounding box center [1125, 813] width 125 height 39
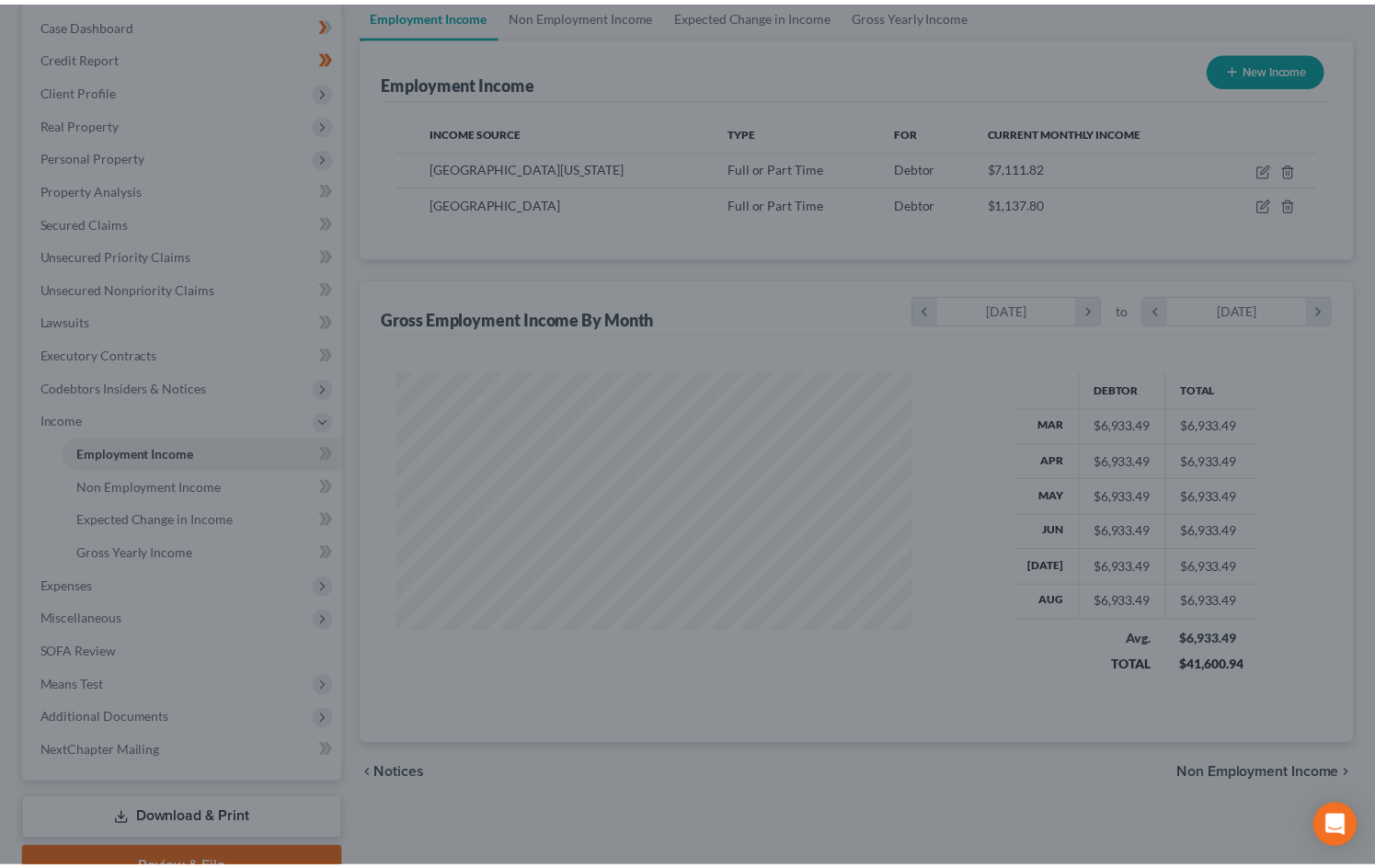
scroll to position [919032, 918978]
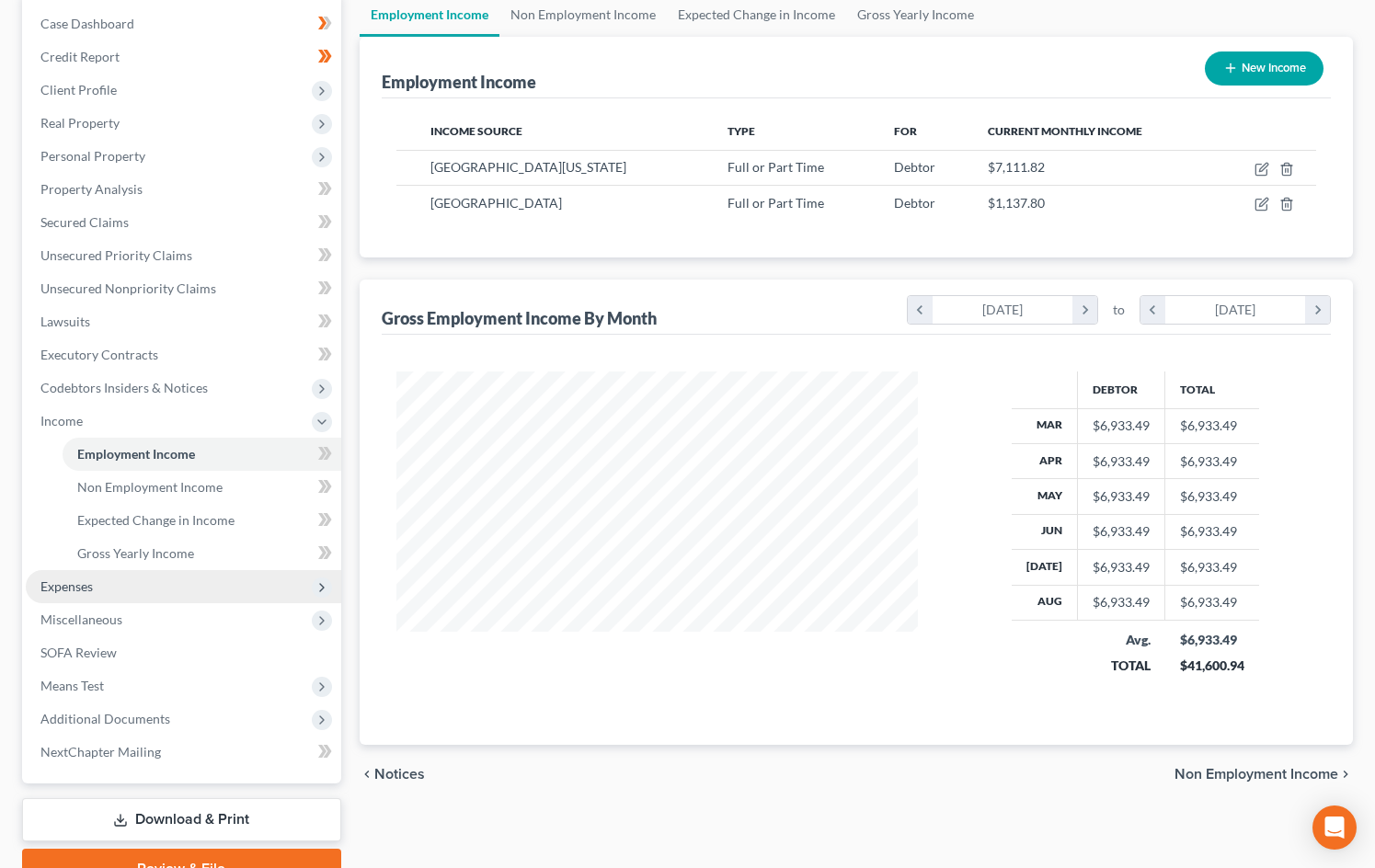
click at [79, 591] on span "Expenses" at bounding box center [66, 586] width 53 height 16
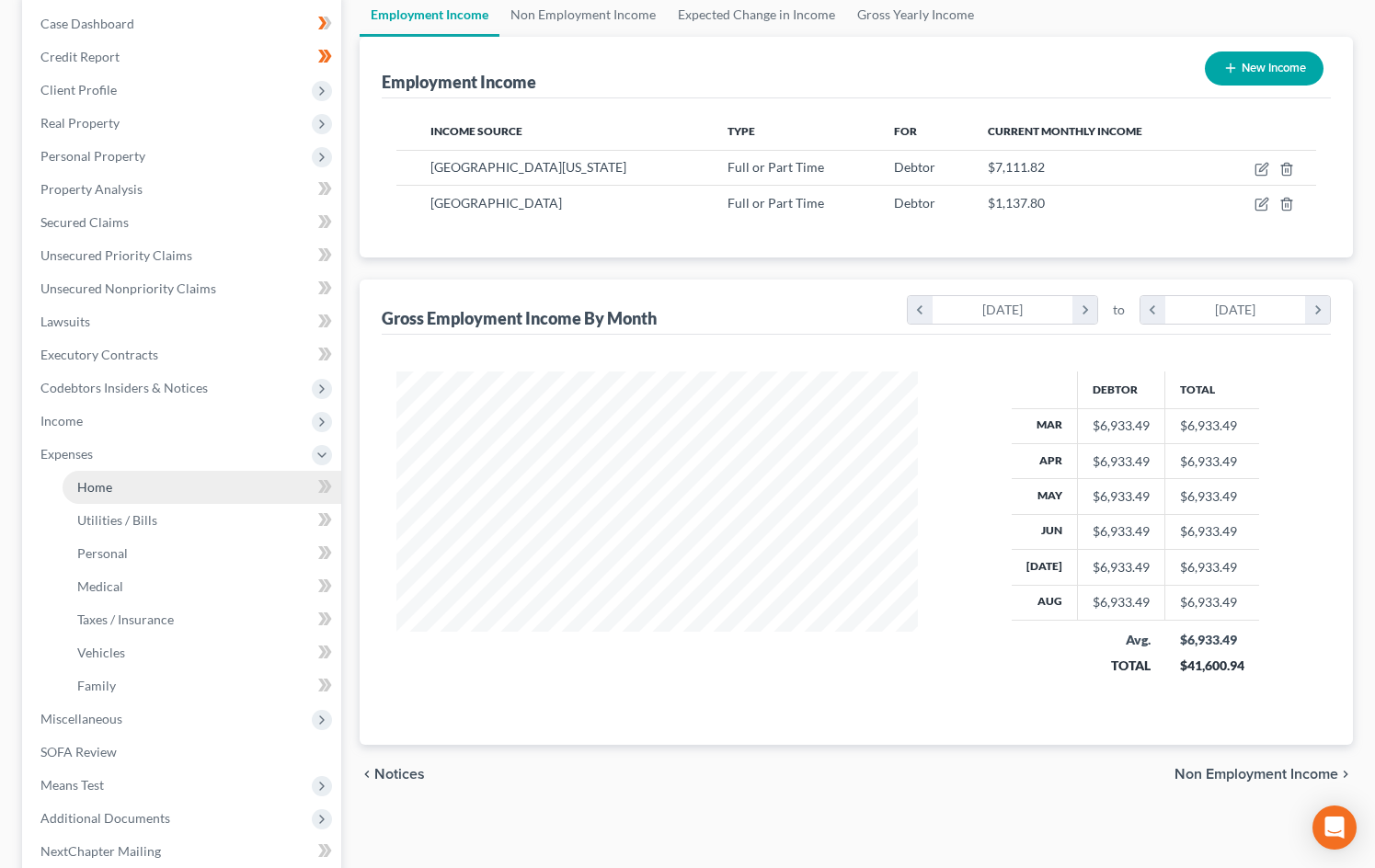
click at [164, 490] on link "Home" at bounding box center [201, 487] width 278 height 33
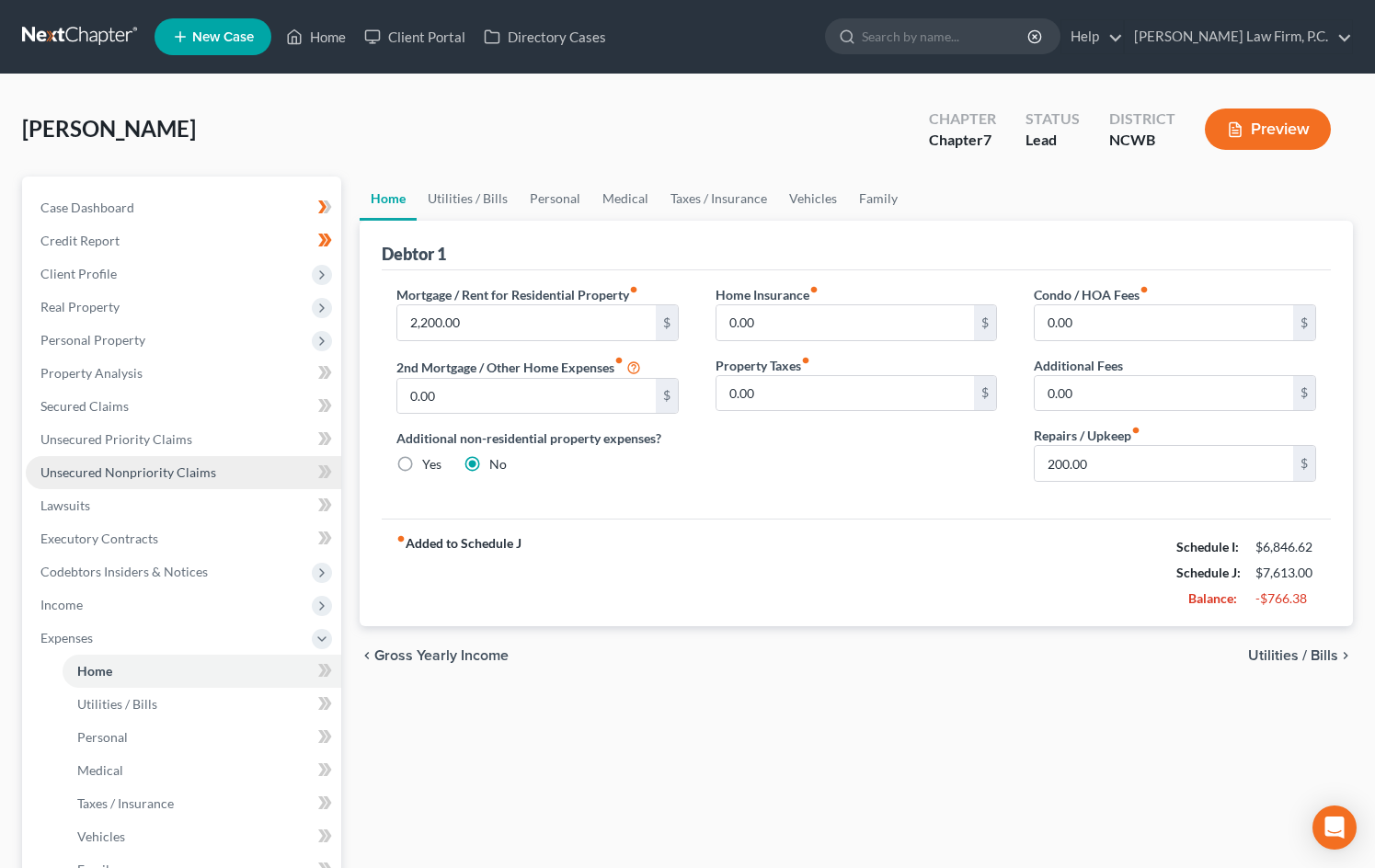
click at [110, 477] on span "Unsecured Nonpriority Claims" at bounding box center [128, 473] width 176 height 16
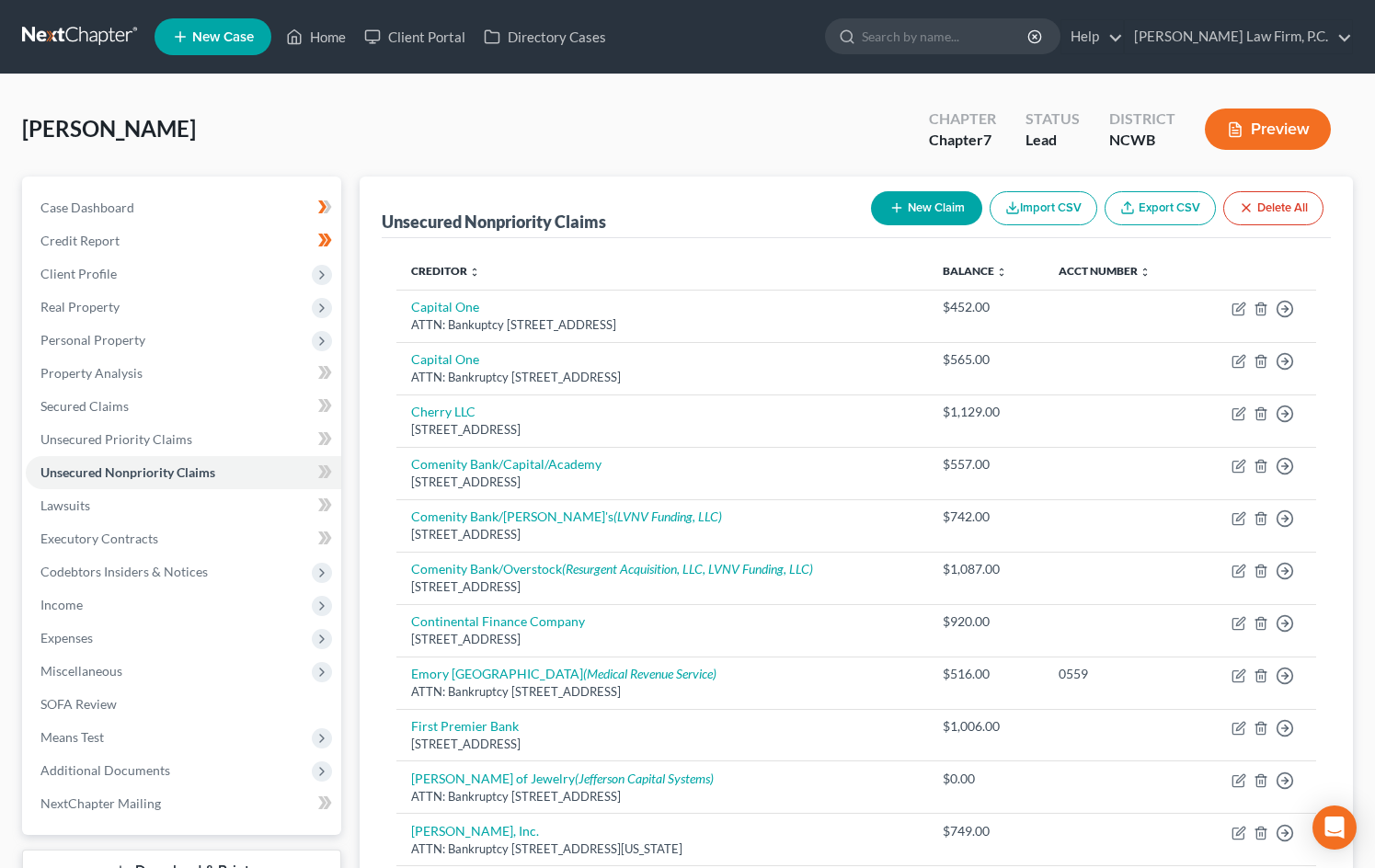
click at [923, 211] on button "New Claim" at bounding box center [927, 208] width 111 height 34
select select "0"
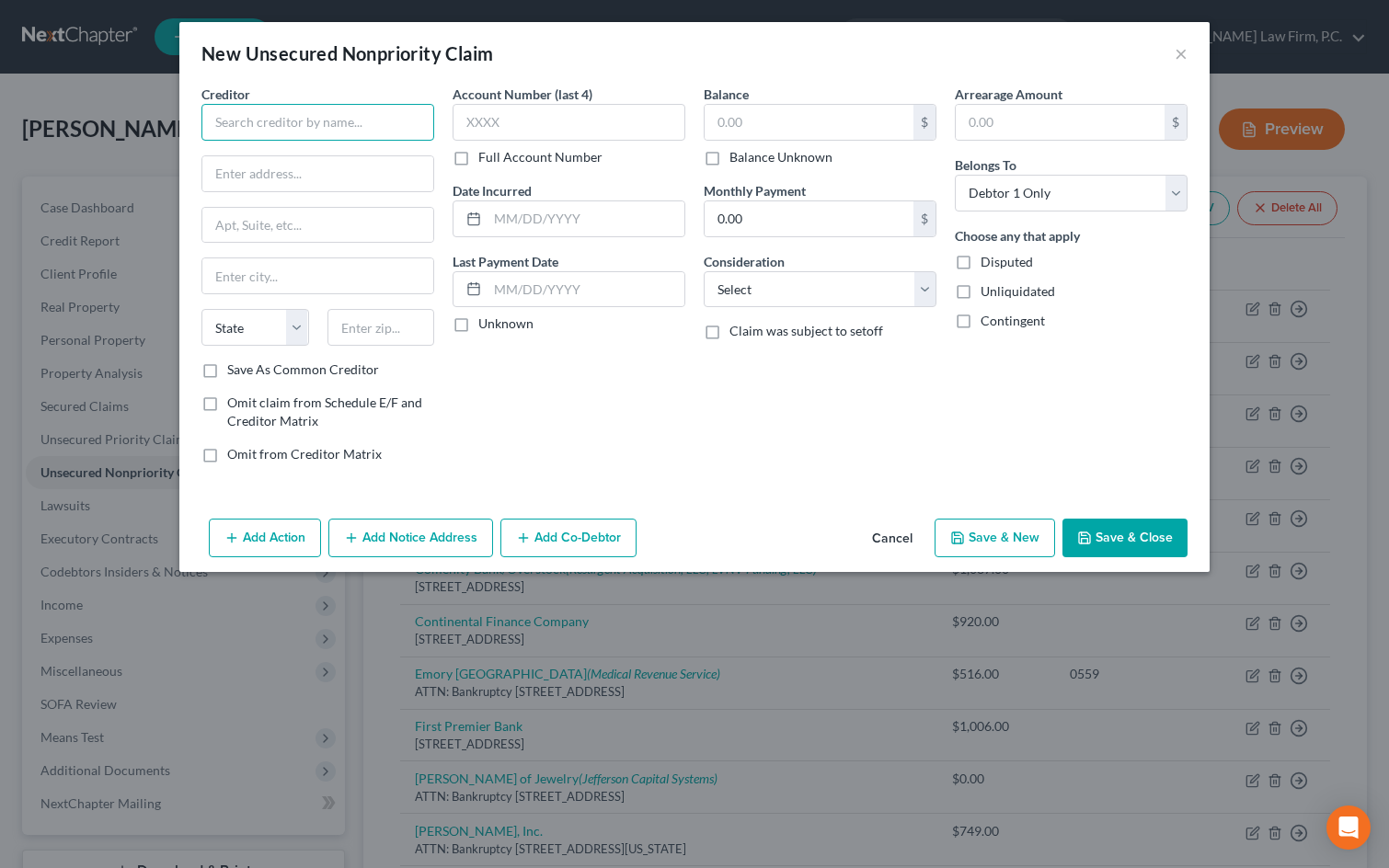
click at [216, 120] on input "text" at bounding box center [317, 122] width 232 height 37
type input "a"
type input "Union General Health Systems"
type input "3"
type input "ATTN: Bankruptcy"
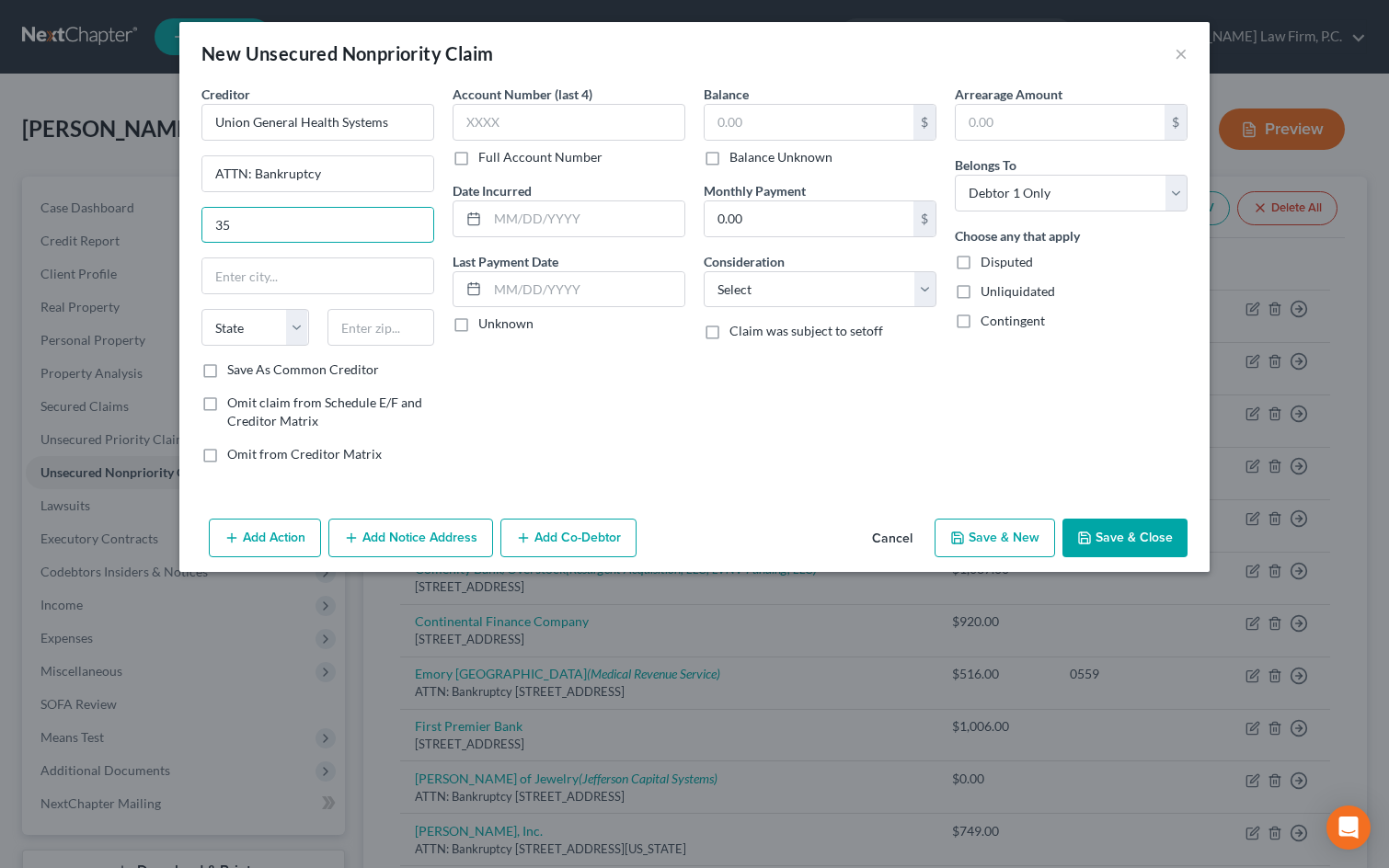
type input "[STREET_ADDRESS]"
click at [359, 327] on input "text" at bounding box center [381, 327] width 107 height 37
type input "28801"
type input "Asheville"
select select "28"
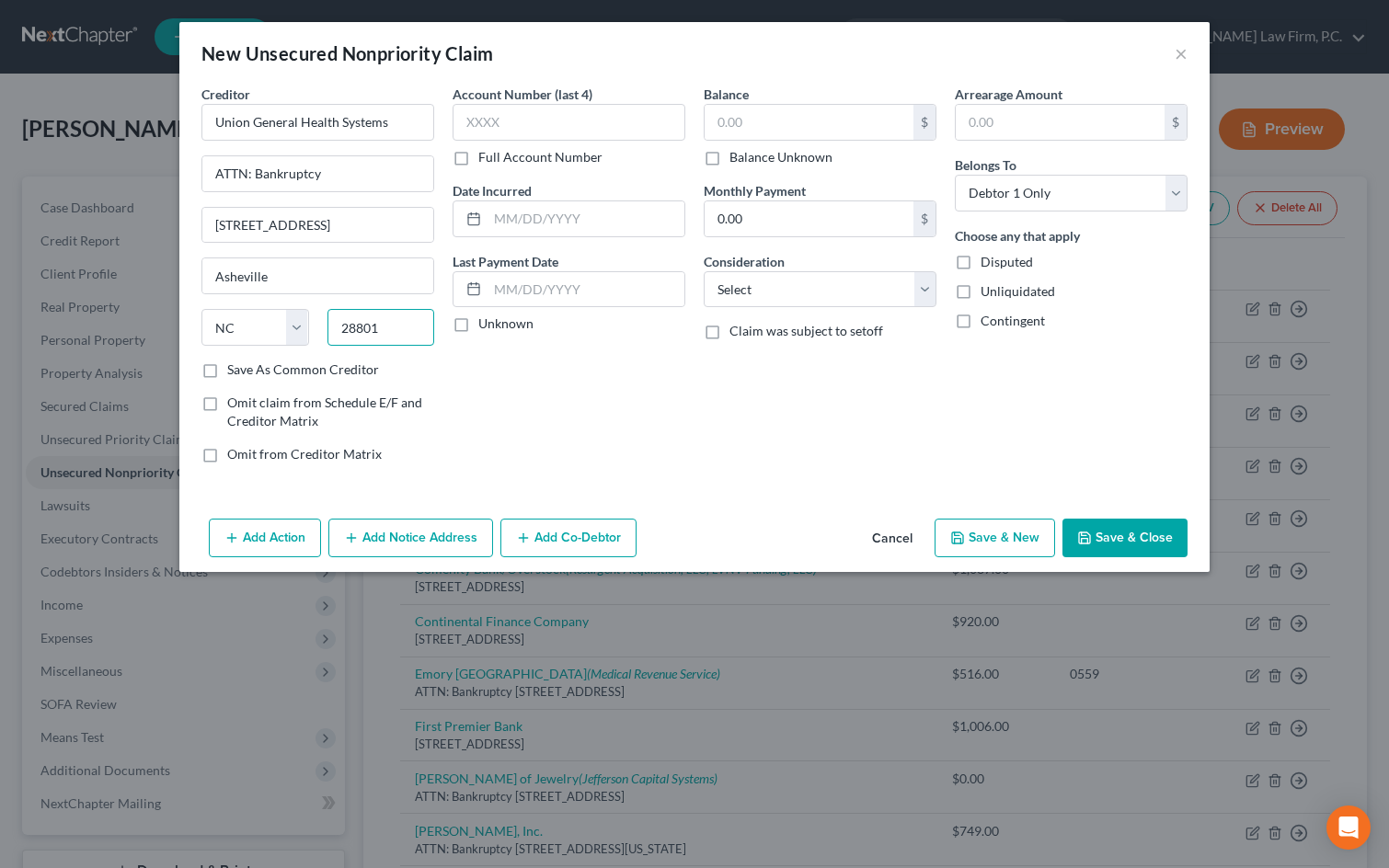
click at [388, 336] on input "28801" at bounding box center [381, 327] width 107 height 37
drag, startPoint x: 325, startPoint y: 339, endPoint x: 297, endPoint y: 339, distance: 28.0
click at [297, 340] on div "State [US_STATE] AK AR AZ CA CO CT DE DC [GEOGRAPHIC_DATA] [GEOGRAPHIC_DATA] GU…" at bounding box center [317, 334] width 251 height 52
type input "2"
type input "30512"
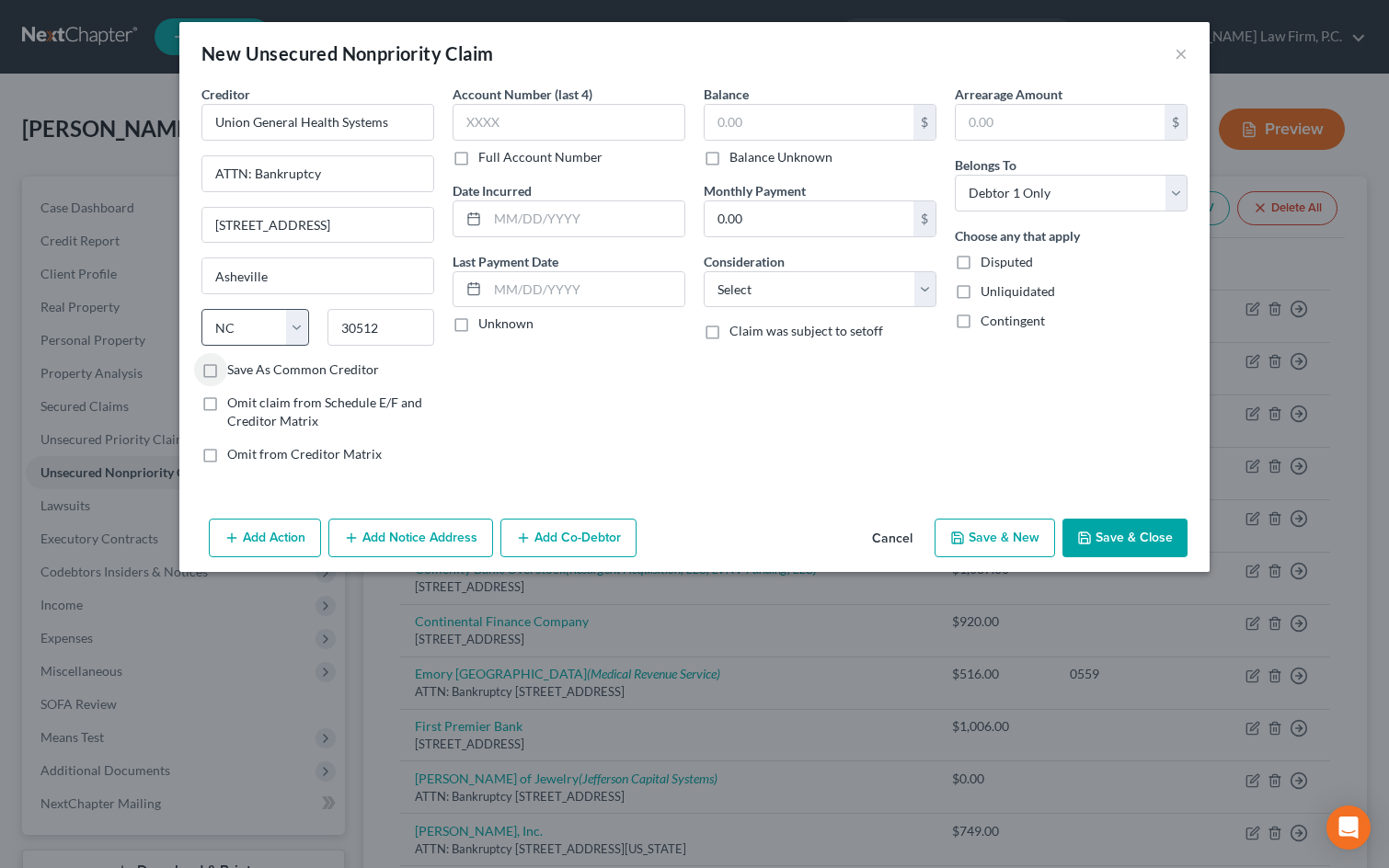
type input "[GEOGRAPHIC_DATA]"
select select "10"
click at [324, 369] on label "Save As Common Creditor" at bounding box center [303, 369] width 151 height 19
click at [246, 369] on input "Save As Common Creditor" at bounding box center [240, 366] width 12 height 12
checkbox input "true"
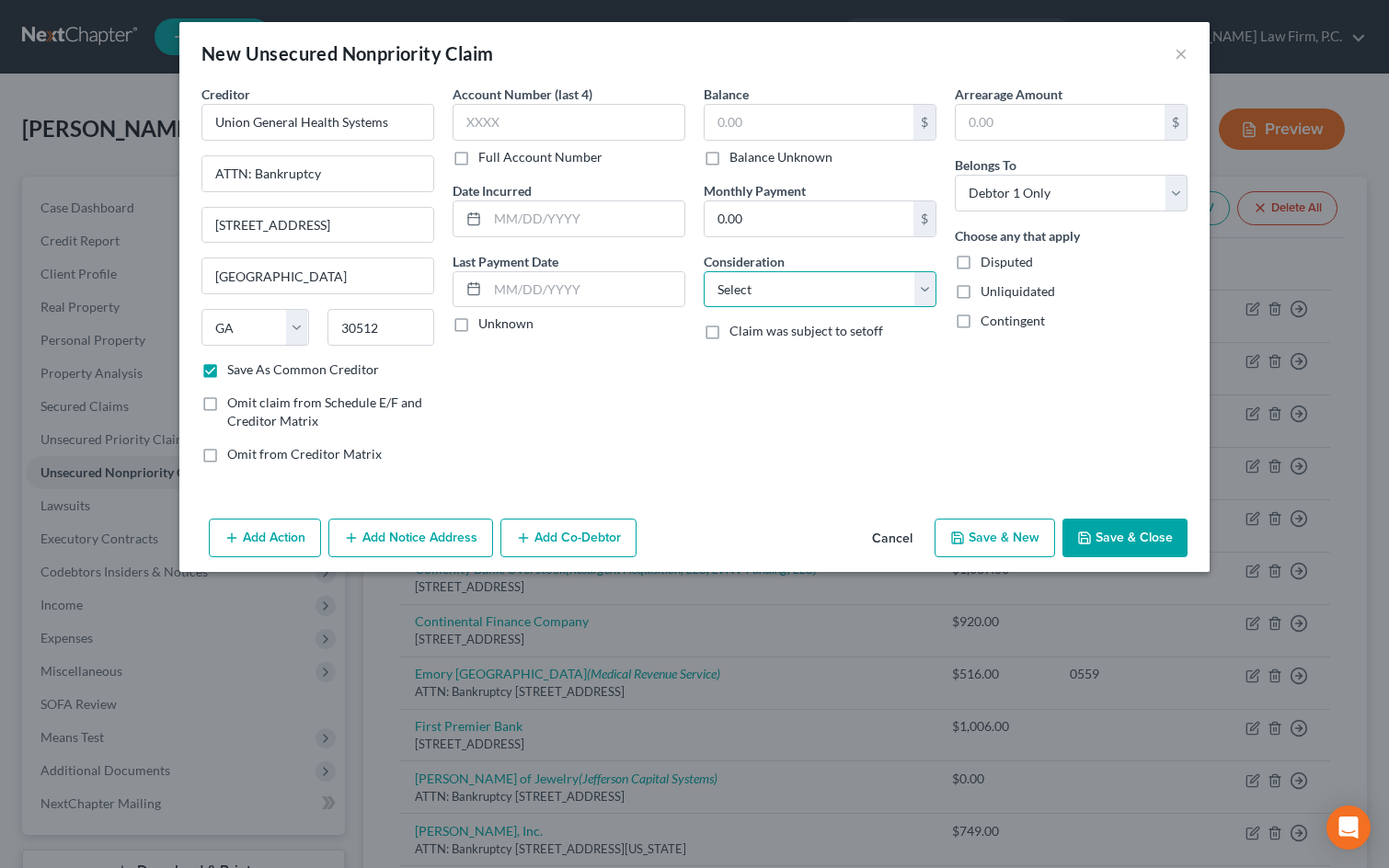
drag, startPoint x: 785, startPoint y: 285, endPoint x: 791, endPoint y: 293, distance: 10.0
click at [786, 286] on select "Select Cable / Satellite Services Collection Agency Credit Card Debt Debt Couns…" at bounding box center [820, 290] width 232 height 37
select select "9"
click at [703, 271] on select "Select Cable / Satellite Services Collection Agency Credit Card Debt Debt Couns…" at bounding box center [820, 290] width 232 height 37
click at [539, 122] on input "text" at bounding box center [568, 122] width 232 height 37
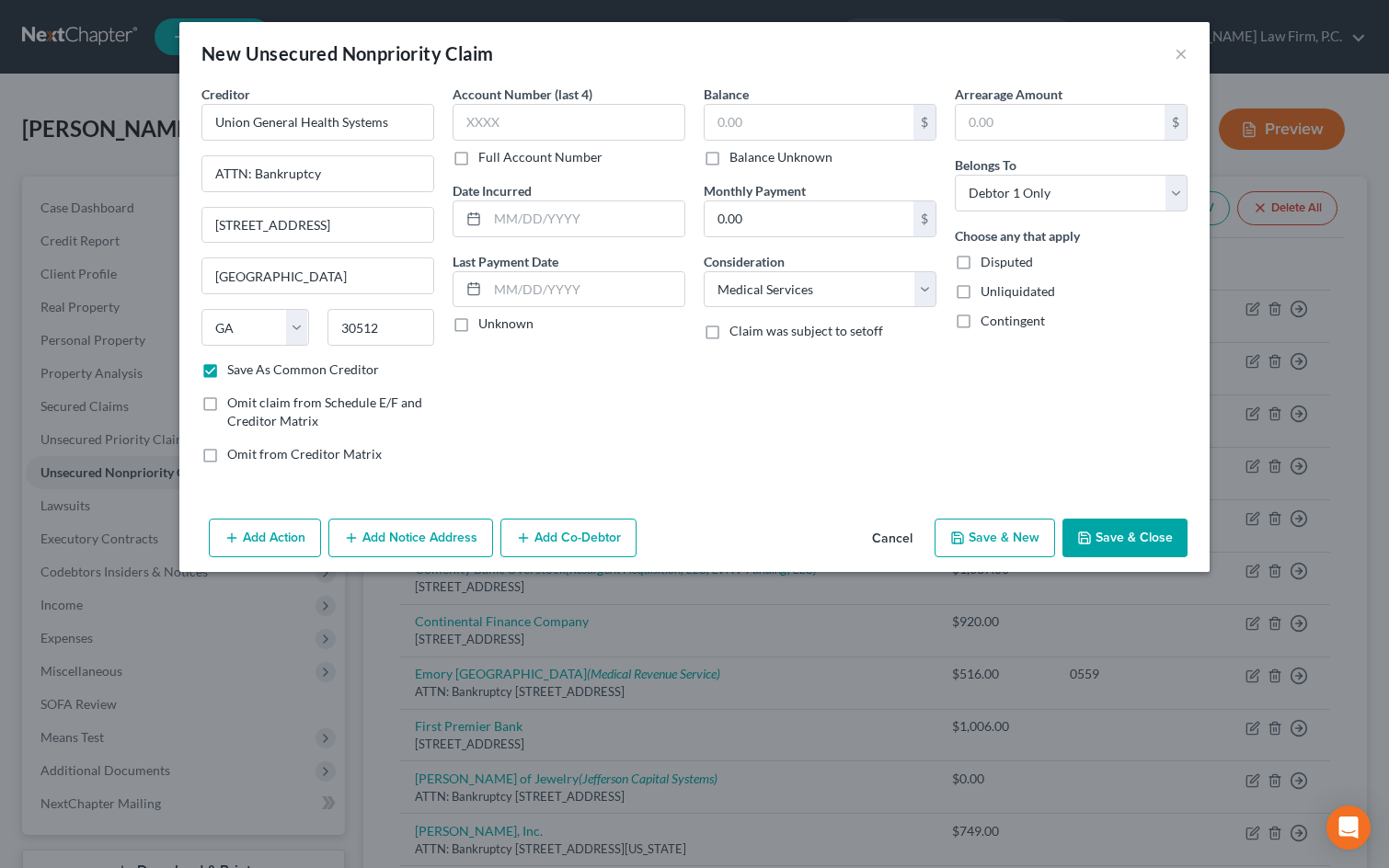
click at [1017, 531] on button "Save & New" at bounding box center [994, 538] width 120 height 39
checkbox input "false"
select select "0"
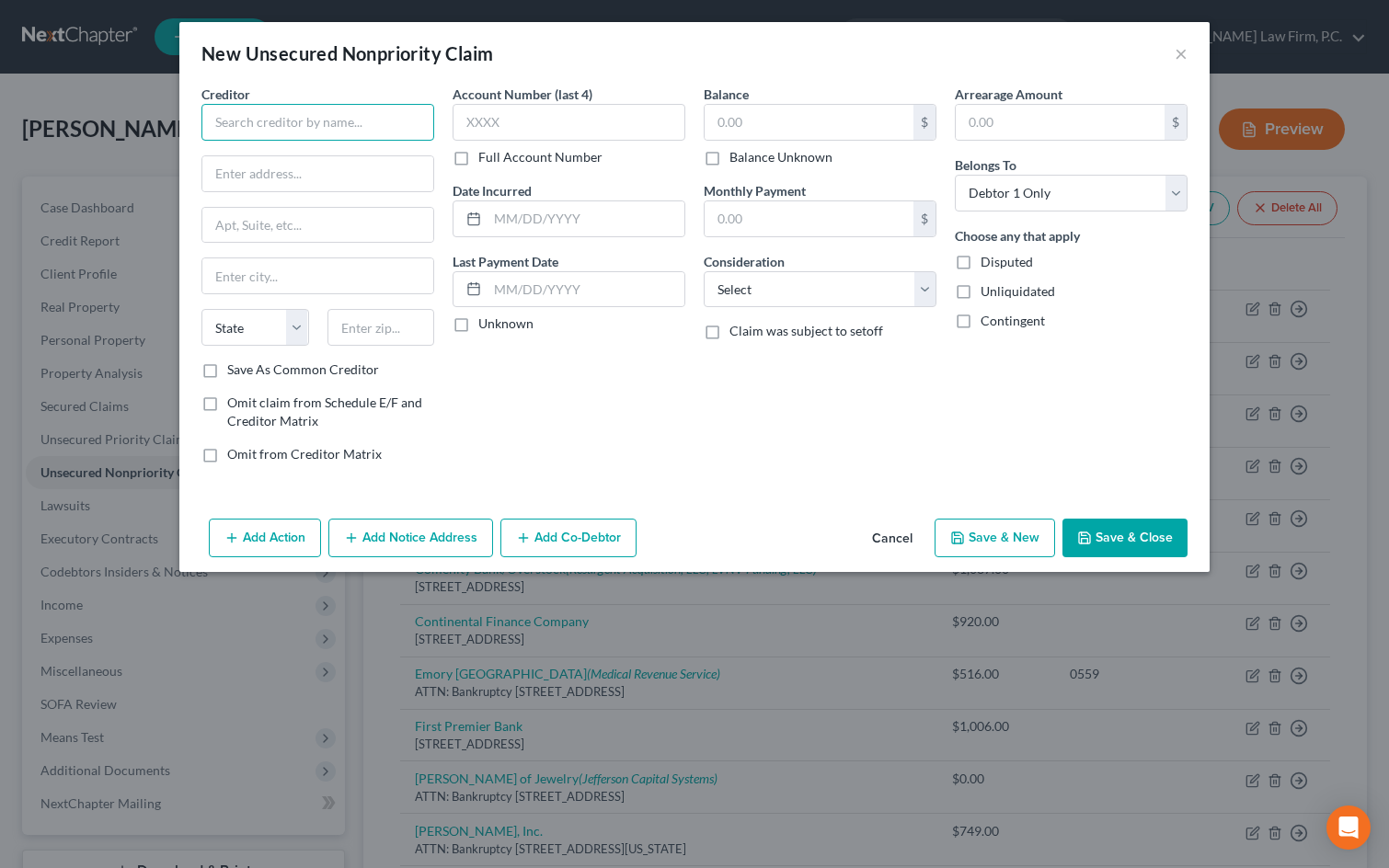
click at [272, 127] on input "text" at bounding box center [317, 122] width 232 height 37
type input "Union General Ambulance Service"
type input "ATTN: Bankruptcy"
click at [286, 215] on input "text" at bounding box center [317, 226] width 231 height 35
type input "[STREET_ADDRESS]"
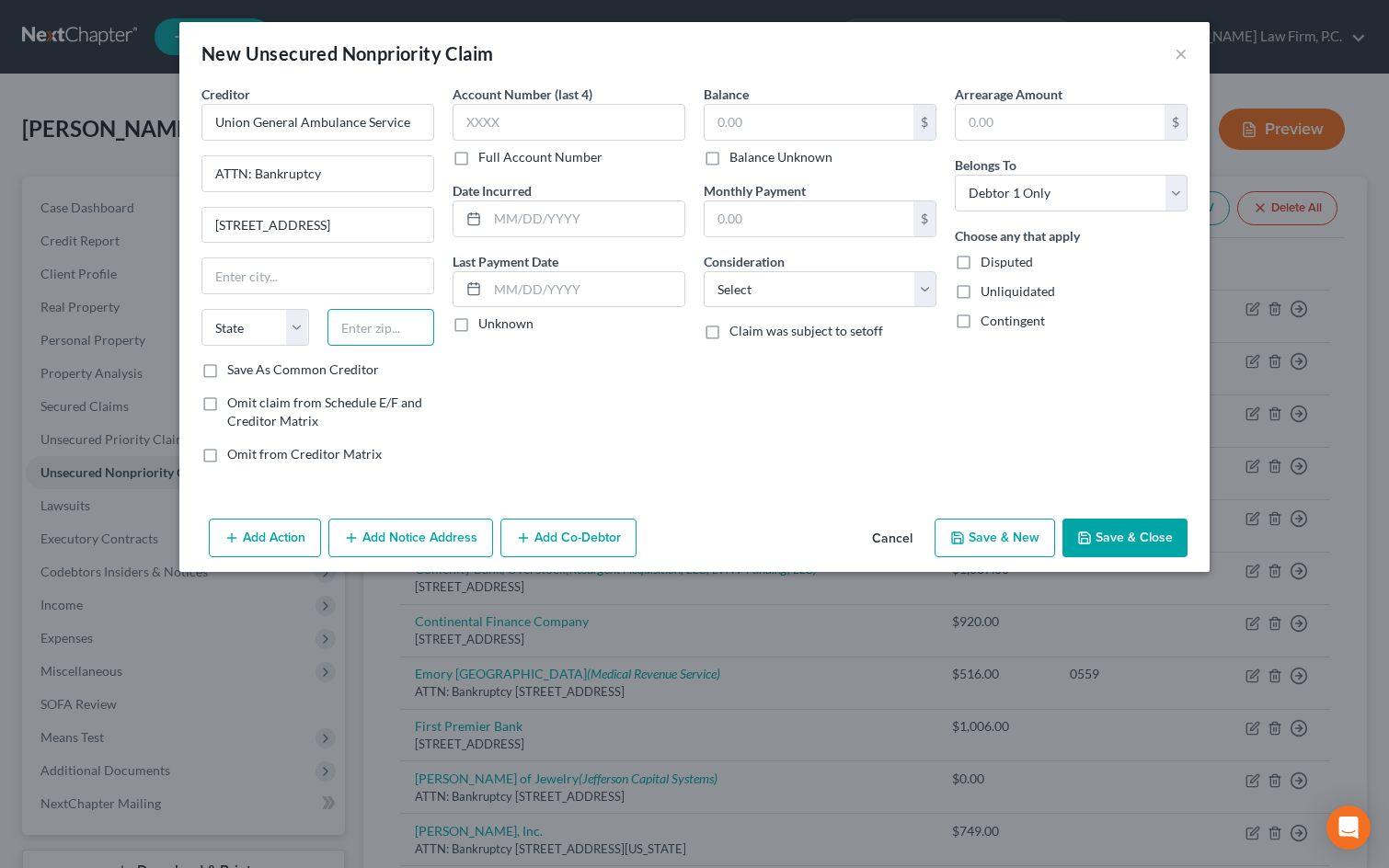
click at [370, 335] on input "text" at bounding box center [381, 327] width 107 height 37
type input "94108"
type input "[GEOGRAPHIC_DATA]"
select select "4"
click at [815, 284] on select "Select Cable / Satellite Services Collection Agency Credit Card Debt Debt Couns…" at bounding box center [820, 290] width 232 height 37
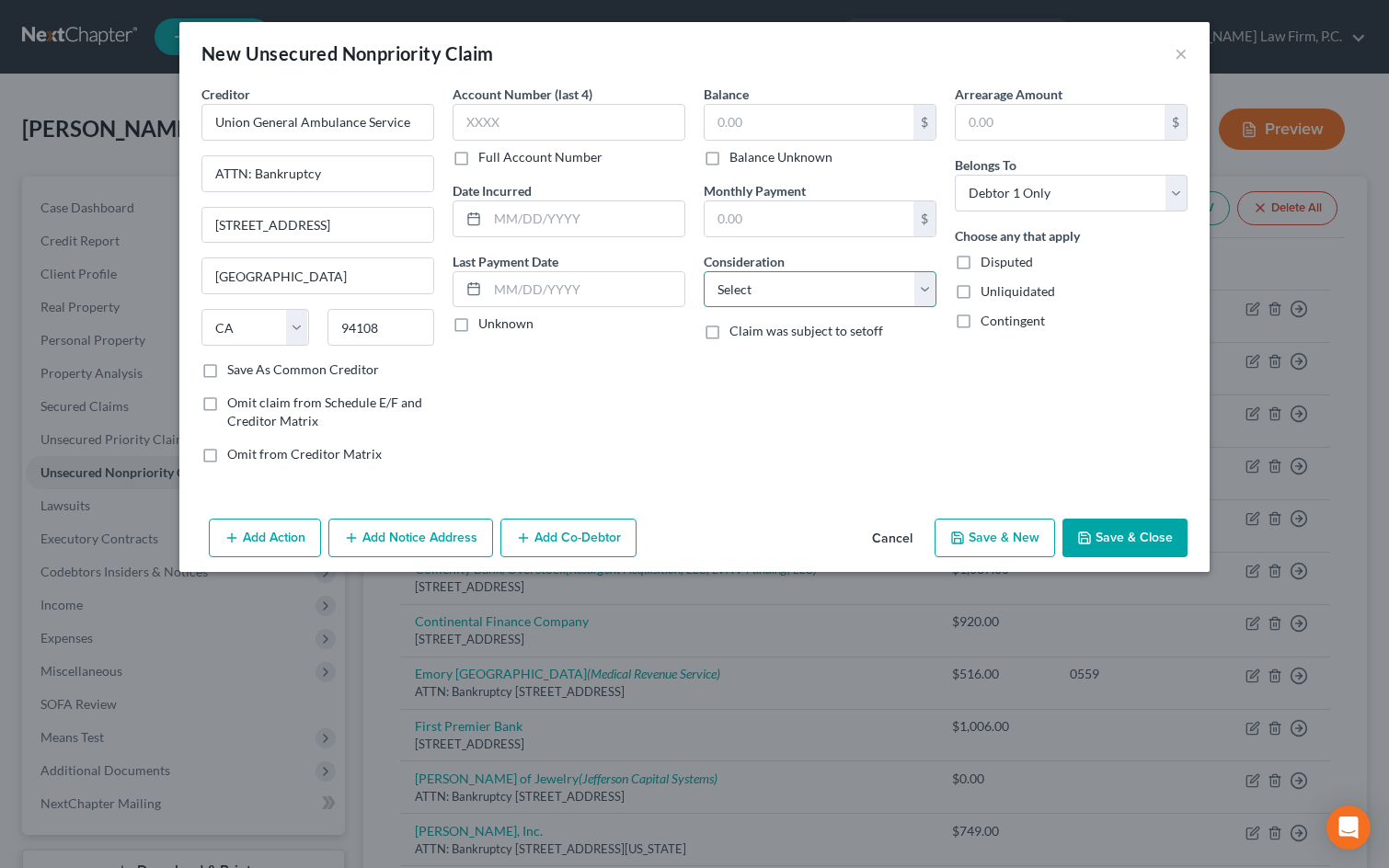
select select "9"
click at [703, 271] on select "Select Cable / Satellite Services Collection Agency Credit Card Debt Debt Couns…" at bounding box center [820, 290] width 232 height 37
click at [1039, 549] on button "Save & New" at bounding box center [994, 538] width 120 height 39
select select "0"
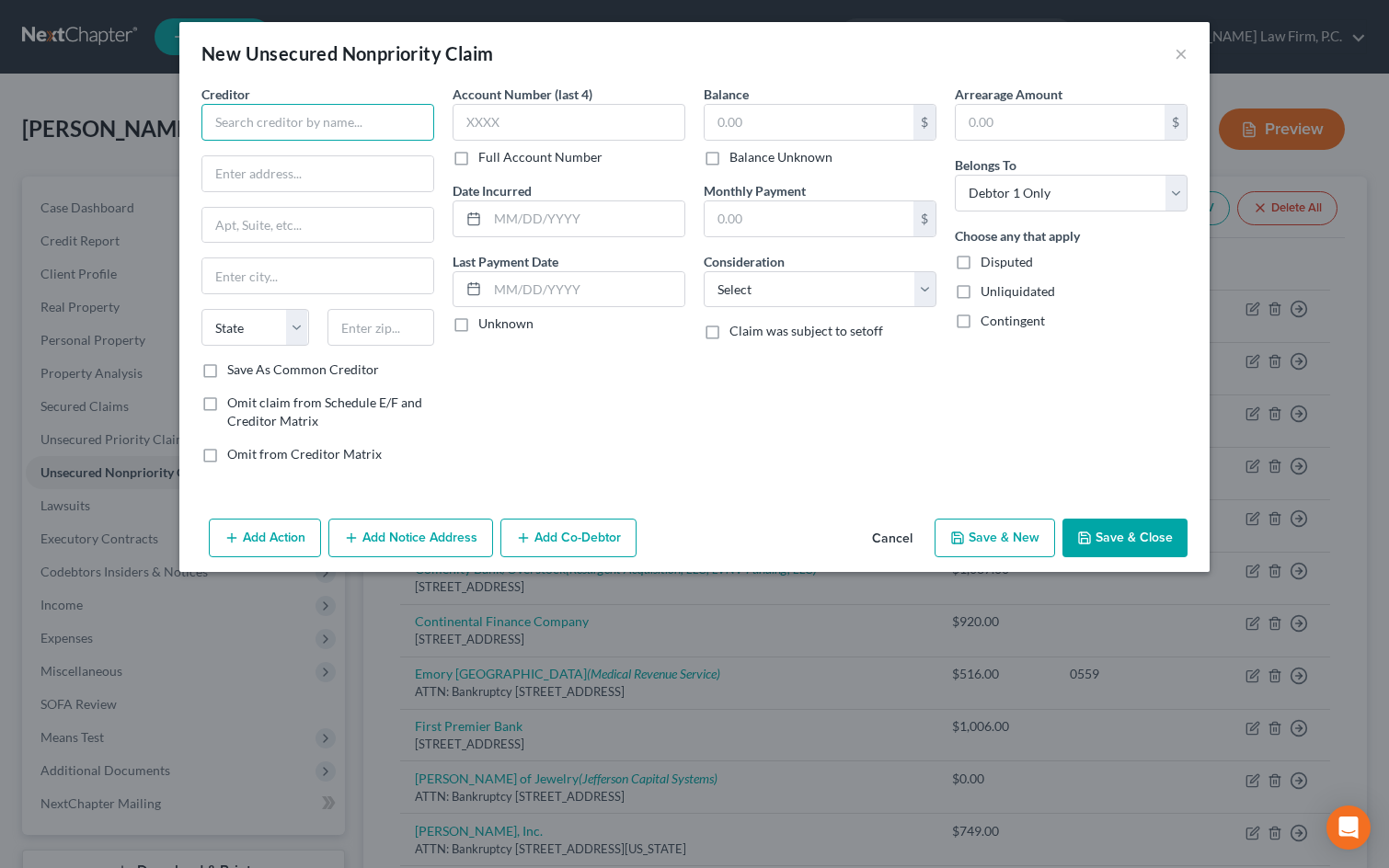
click at [272, 132] on input "text" at bounding box center [317, 122] width 232 height 37
type input "Erlanger Health Systems"
type input "ATTN: Bankruptcy"
click at [234, 225] on input "text" at bounding box center [317, 226] width 231 height 35
type input "S"
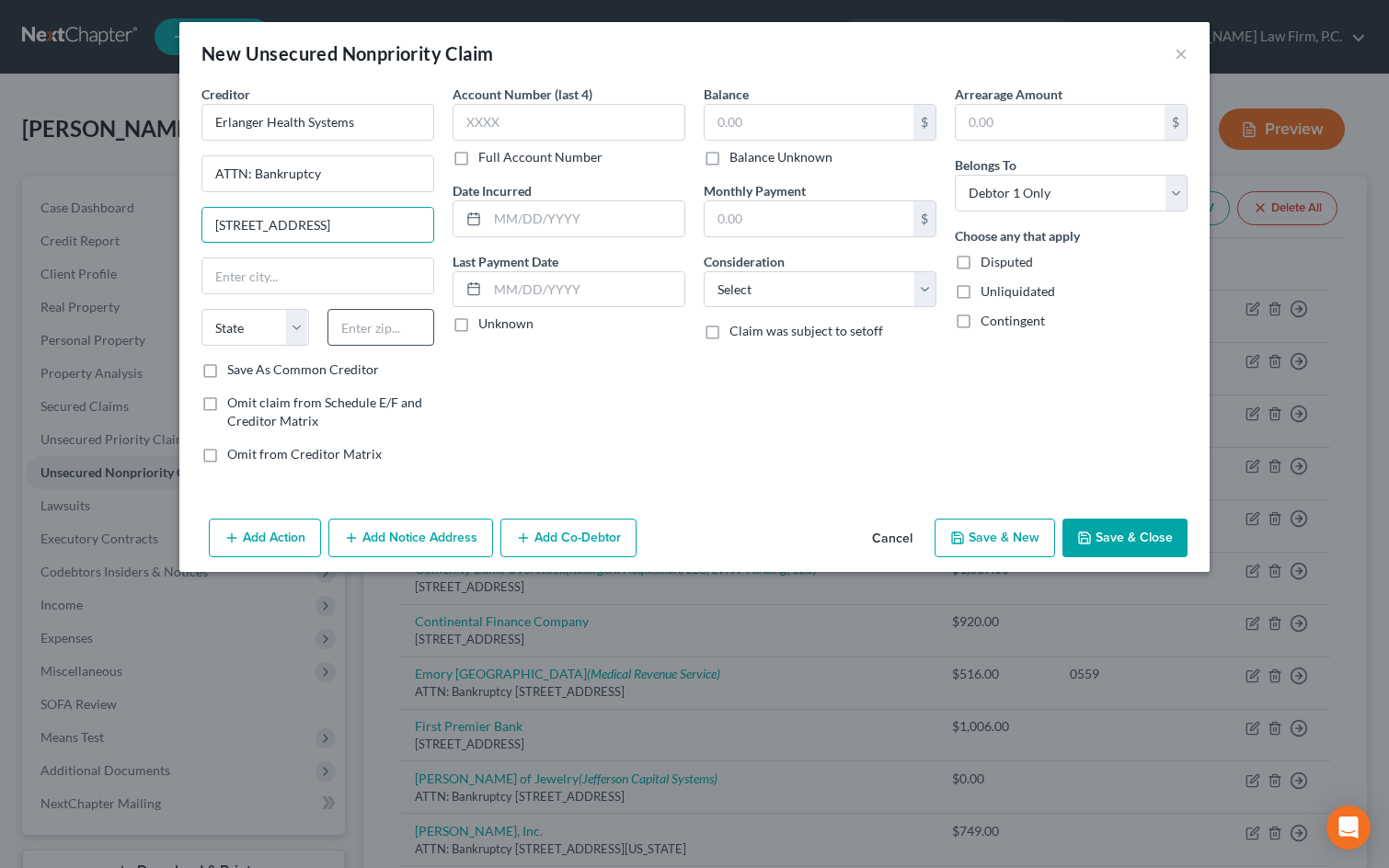
type input "[STREET_ADDRESS]"
click at [356, 330] on input "text" at bounding box center [381, 327] width 107 height 37
type input "97008"
type input "Beaverton"
select select "38"
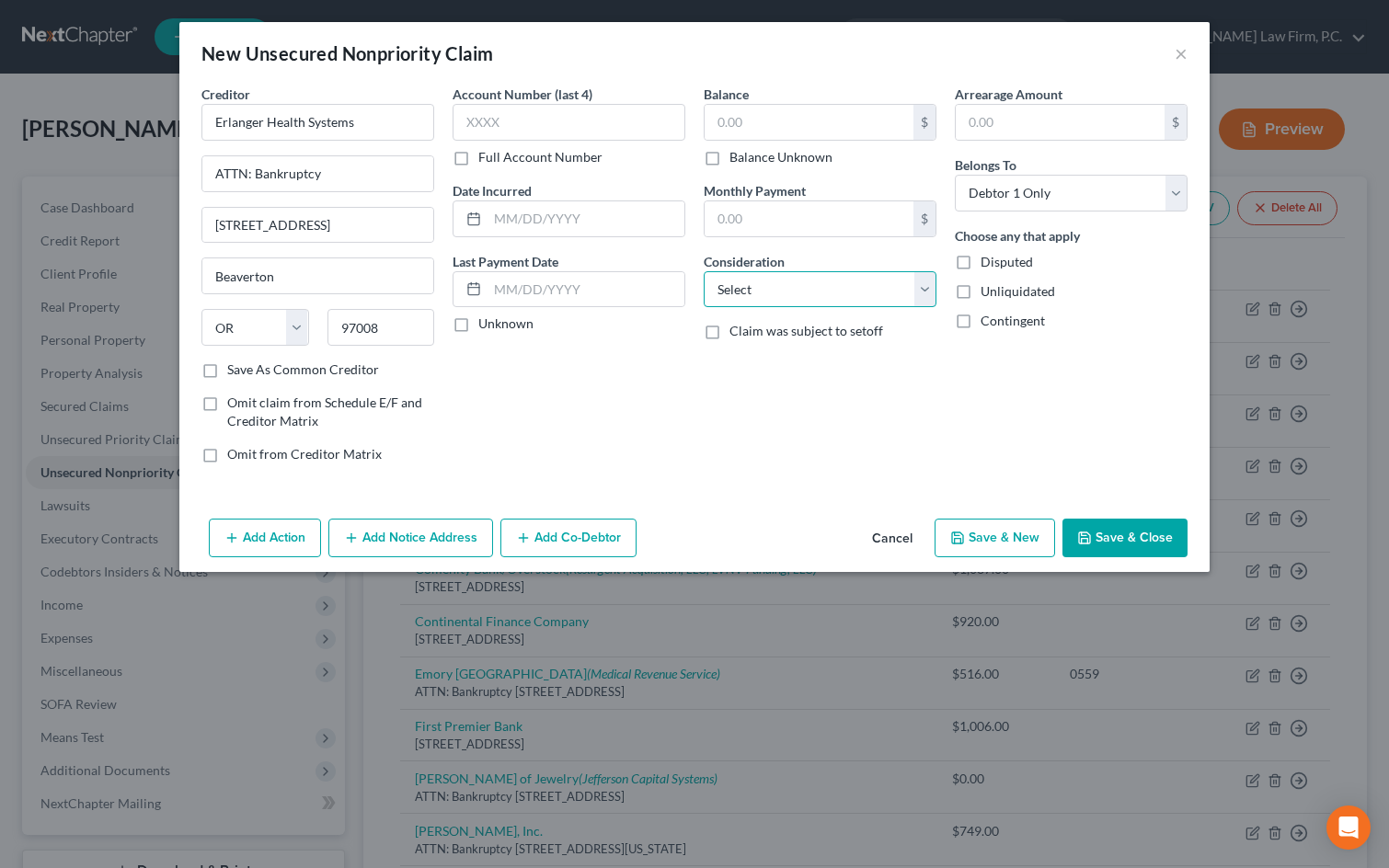
click at [760, 289] on select "Select Cable / Satellite Services Collection Agency Credit Card Debt Debt Couns…" at bounding box center [820, 290] width 232 height 37
click at [703, 271] on select "Select Cable / Satellite Services Collection Agency Credit Card Debt Debt Couns…" at bounding box center [820, 290] width 232 height 37
drag, startPoint x: 748, startPoint y: 275, endPoint x: 772, endPoint y: 304, distance: 37.6
click at [752, 277] on select "Select Cable / Satellite Services Collection Agency Credit Card Debt Debt Couns…" at bounding box center [820, 290] width 232 height 37
select select "9"
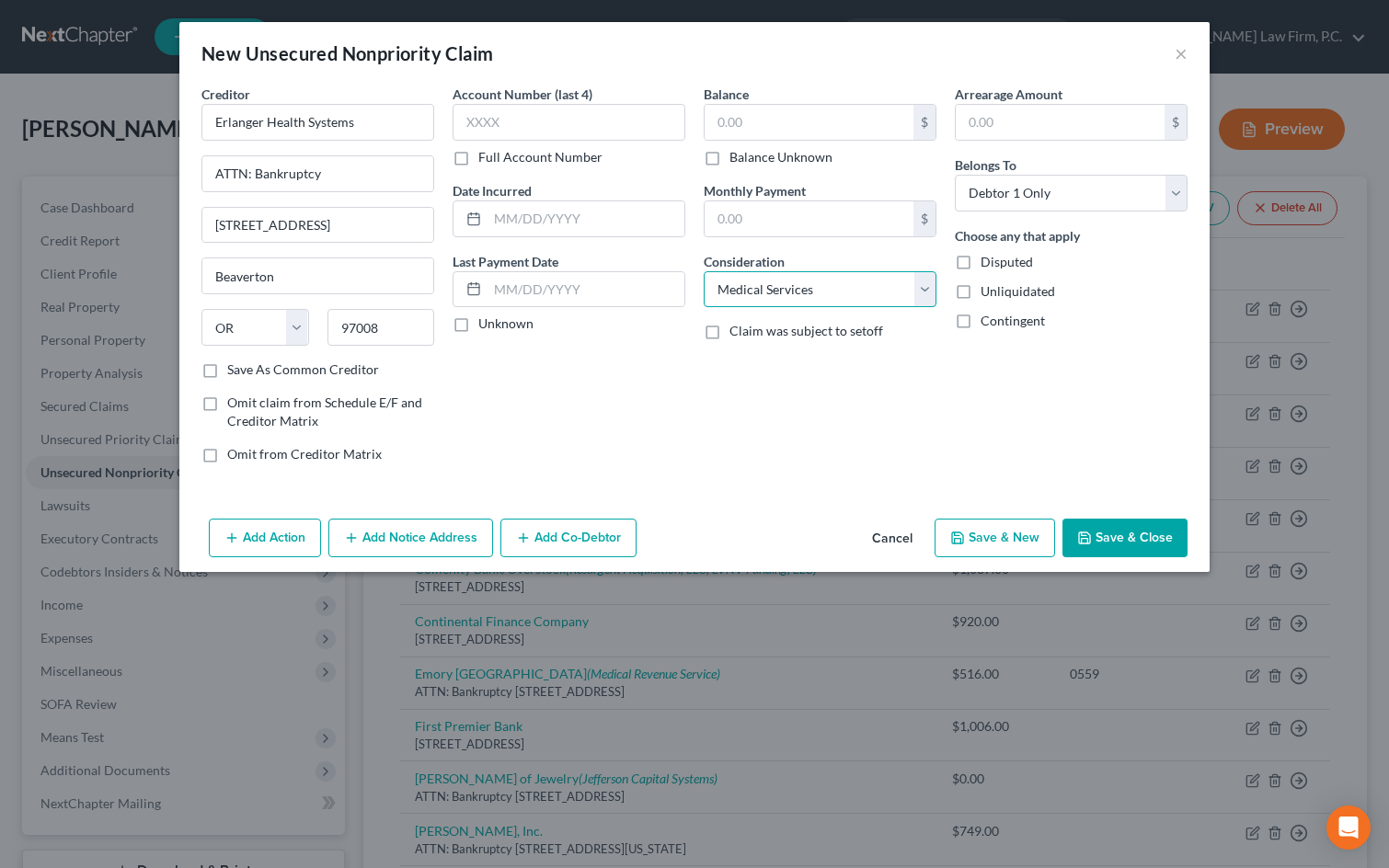
click at [703, 271] on select "Select Cable / Satellite Services Collection Agency Credit Card Debt Debt Couns…" at bounding box center [820, 290] width 232 height 37
click at [1013, 531] on button "Save & New" at bounding box center [994, 538] width 120 height 39
select select "0"
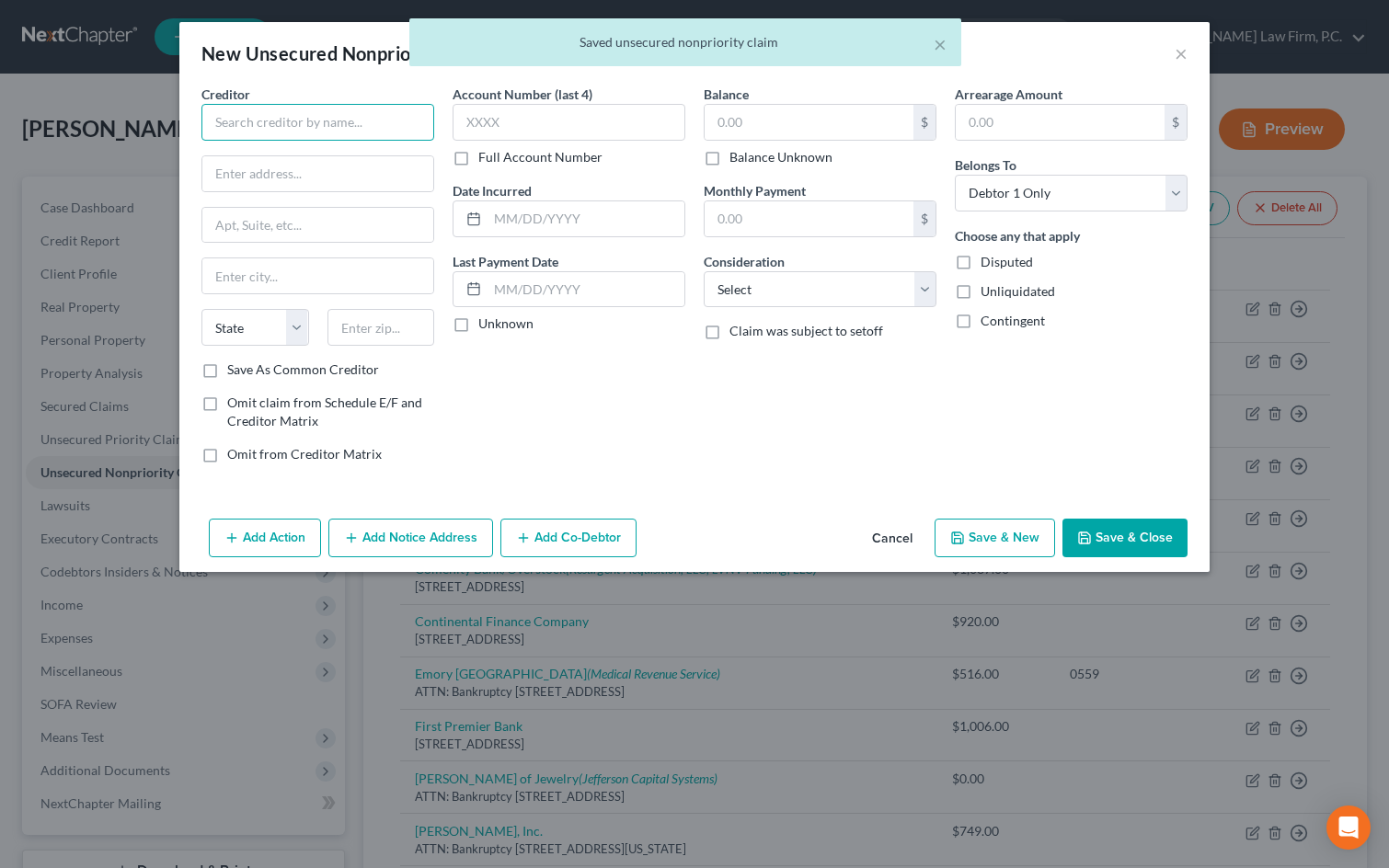
click at [235, 116] on input "text" at bounding box center [317, 122] width 232 height 37
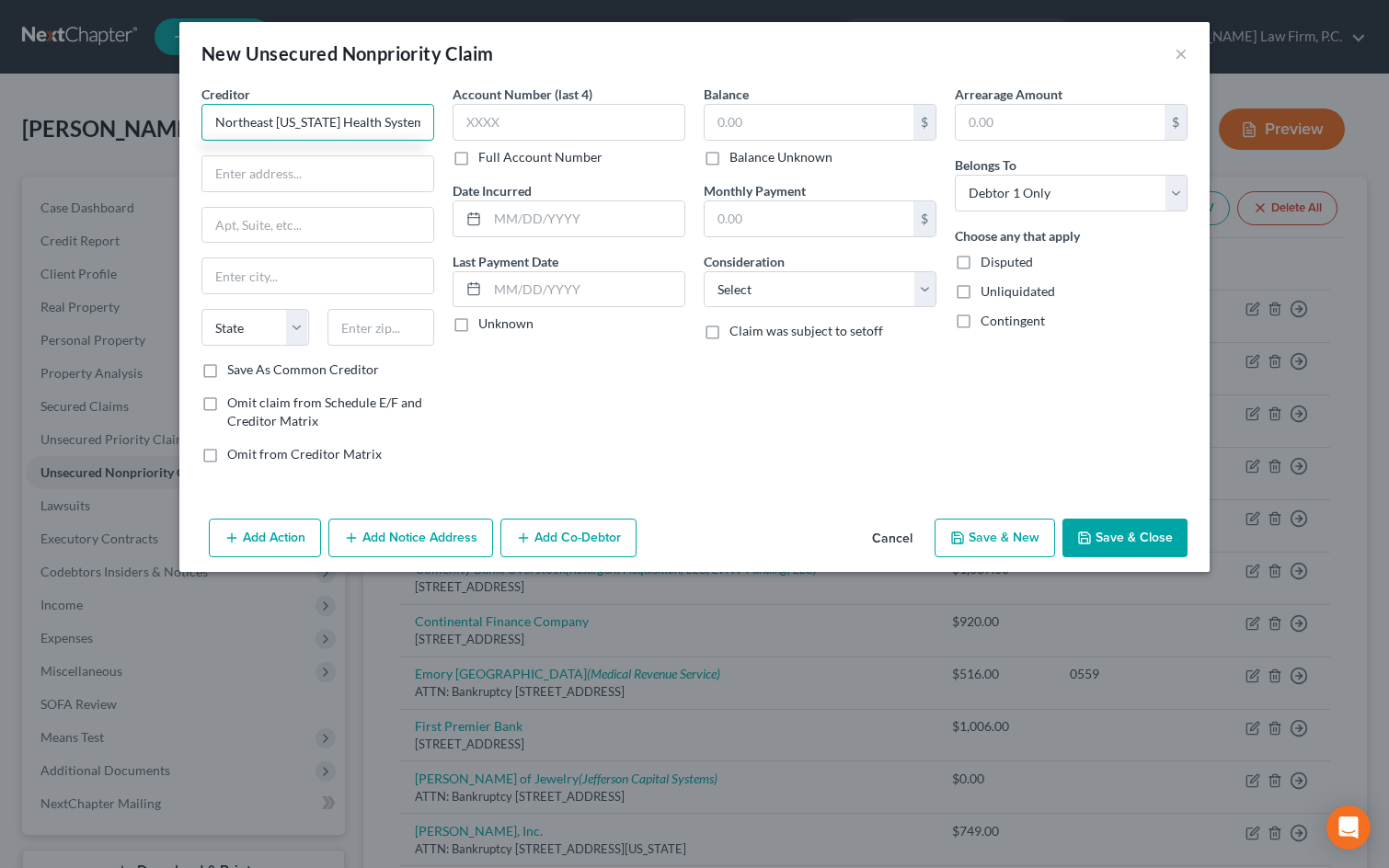
type input "Northeast [US_STATE] Health System"
type input "ATTN: Bankruptcy"
click at [312, 228] on input "text" at bounding box center [317, 226] width 231 height 35
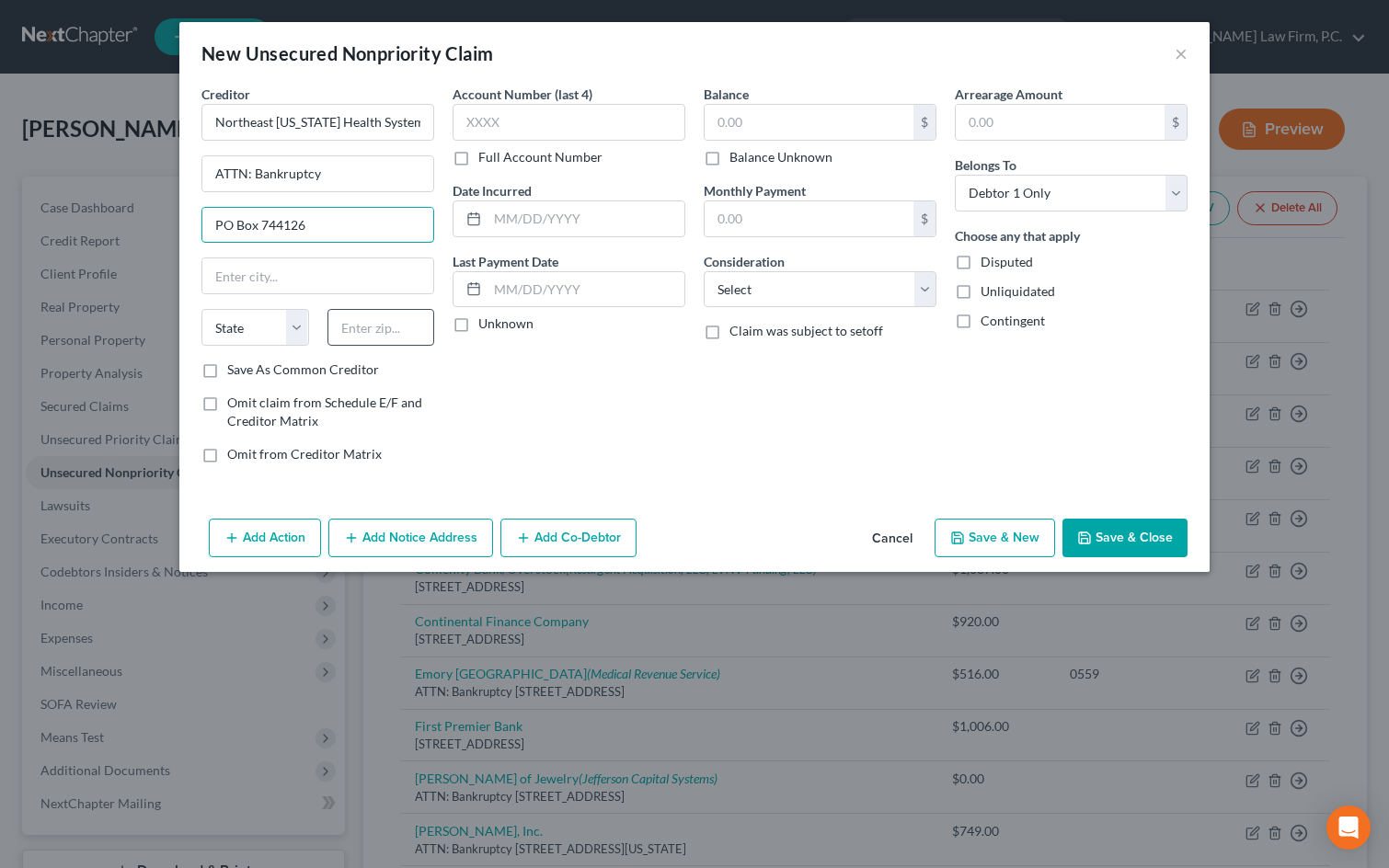
type input "PO Box 744126"
click at [340, 316] on input "text" at bounding box center [381, 327] width 107 height 37
drag, startPoint x: 326, startPoint y: 117, endPoint x: 476, endPoint y: 135, distance: 151.1
click at [476, 135] on div "Creditor * Northeast [US_STATE] Health System ATTN: Bankruptcy [GEOGRAPHIC_DATA…" at bounding box center [694, 281] width 1004 height 393
type input "Northeast [US_STATE] Physicians"
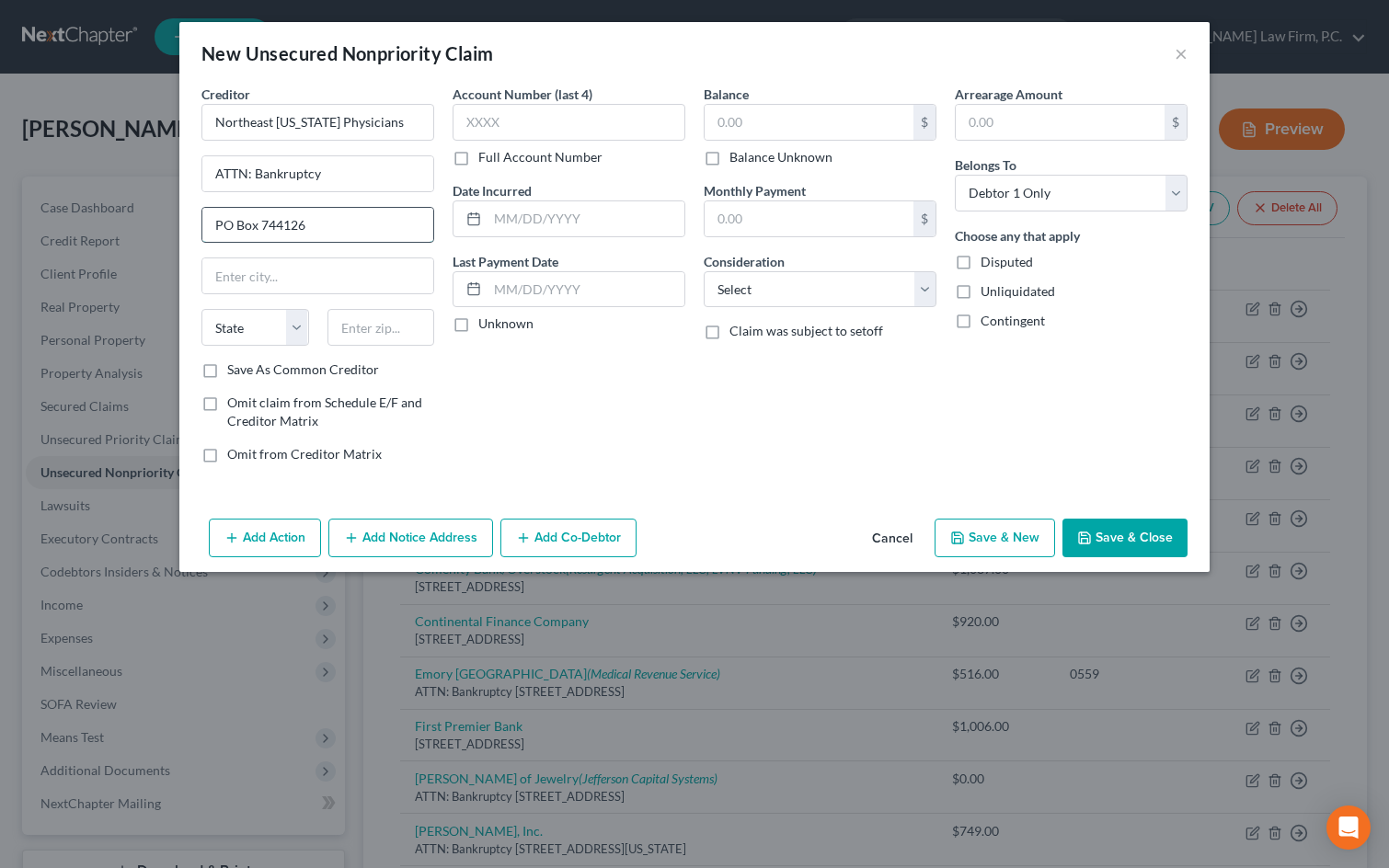
click at [357, 227] on input "PO Box 744126" at bounding box center [317, 226] width 231 height 35
drag, startPoint x: 357, startPoint y: 227, endPoint x: 215, endPoint y: 230, distance: 142.0
click at [214, 231] on input "PO Box 744126" at bounding box center [317, 226] width 231 height 35
click at [356, 326] on input "text" at bounding box center [381, 327] width 107 height 37
type input "30374"
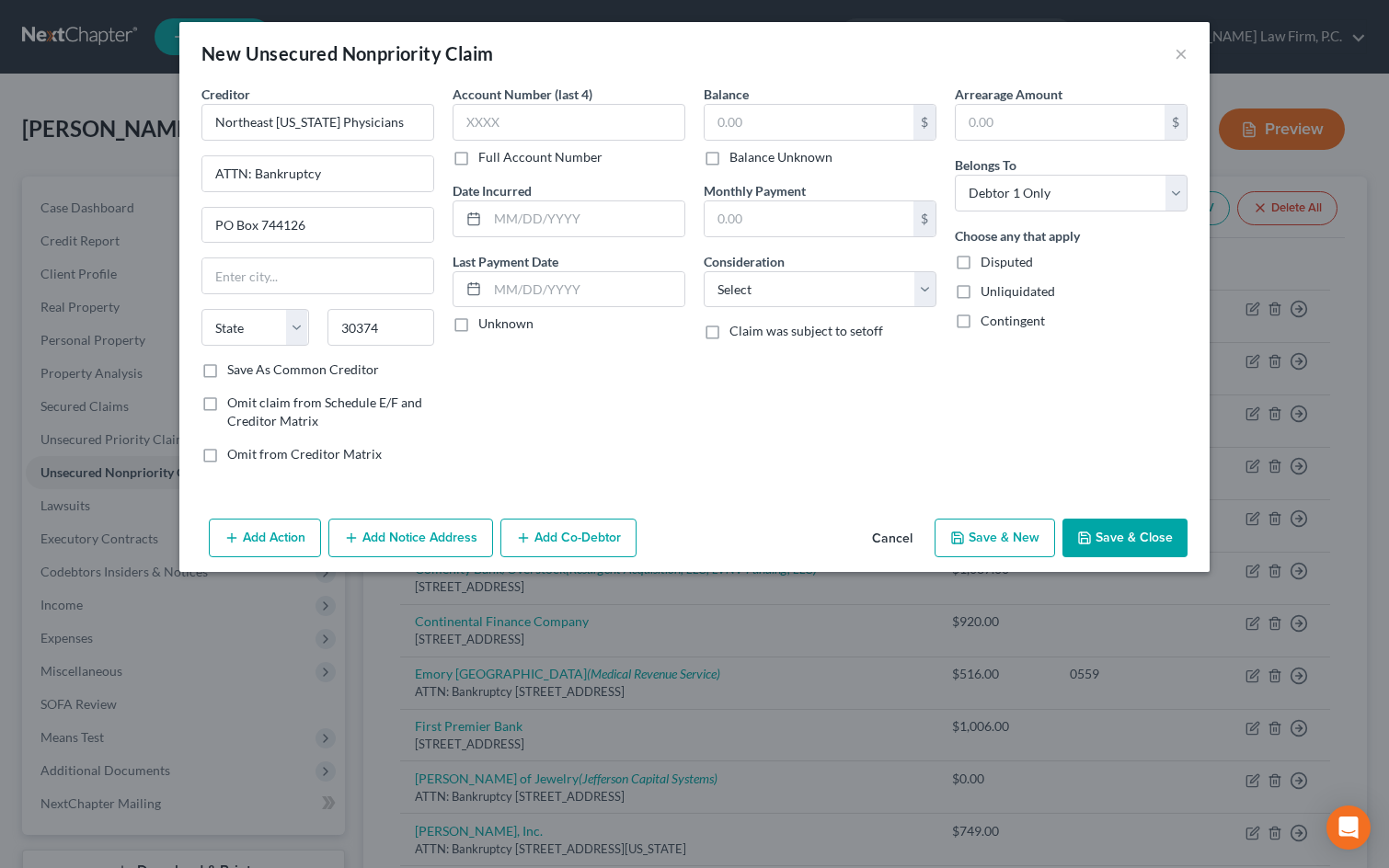
click at [507, 374] on div "Account Number (last 4) Full Account Number Date Incurred Last Payment Date Unk…" at bounding box center [568, 281] width 251 height 393
type input "[GEOGRAPHIC_DATA]"
select select "10"
click at [349, 527] on button "Add Notice Address" at bounding box center [410, 538] width 165 height 39
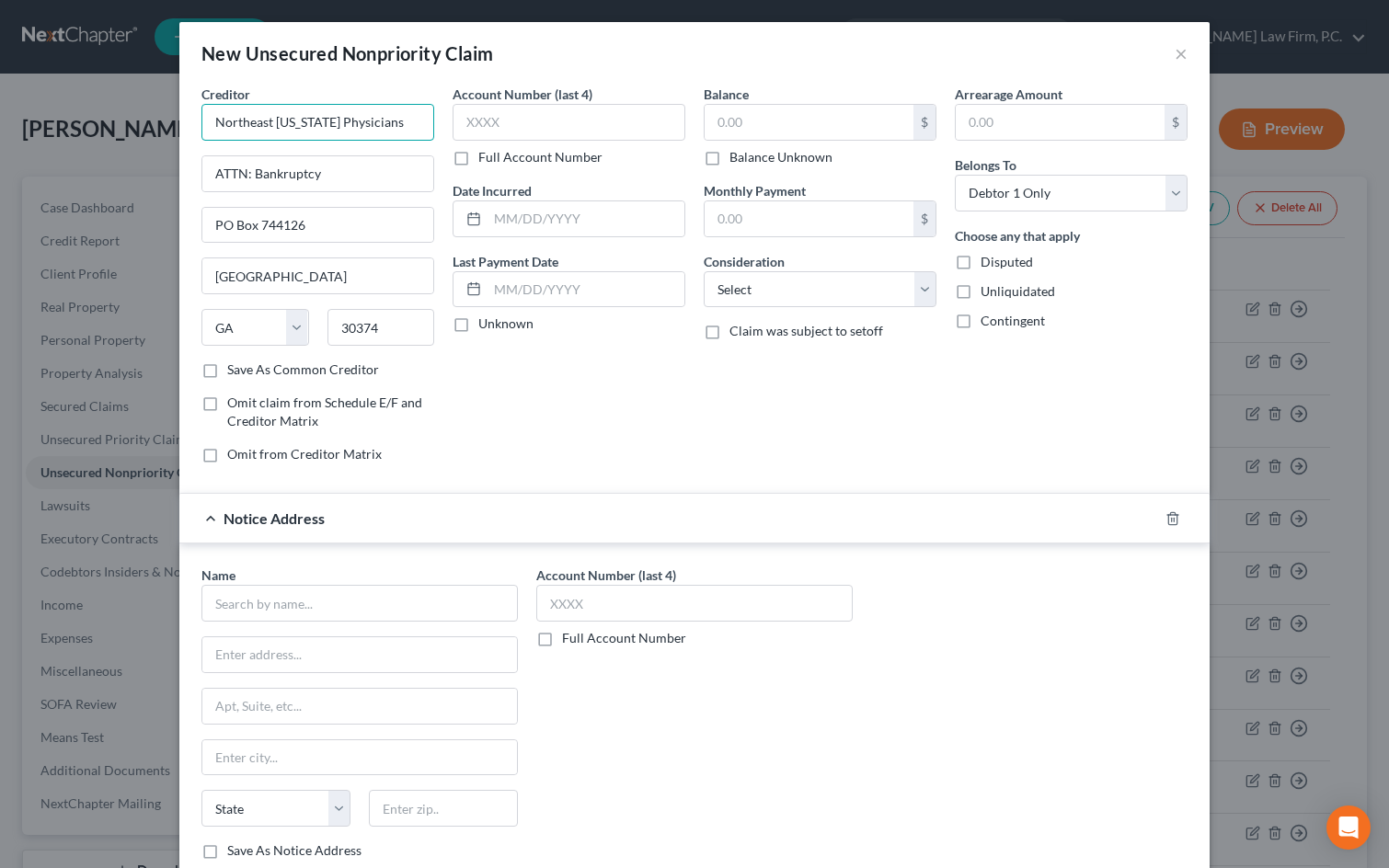
drag, startPoint x: 374, startPoint y: 124, endPoint x: 181, endPoint y: 121, distance: 193.0
click at [181, 121] on div "Creditor * Northeast [US_STATE] Physicians ATTN: Bankruptcy [GEOGRAPHIC_DATA] […" at bounding box center [694, 496] width 1031 height 823
click at [242, 606] on input "text" at bounding box center [359, 603] width 316 height 37
paste input "Northeast Georgia Physicians"
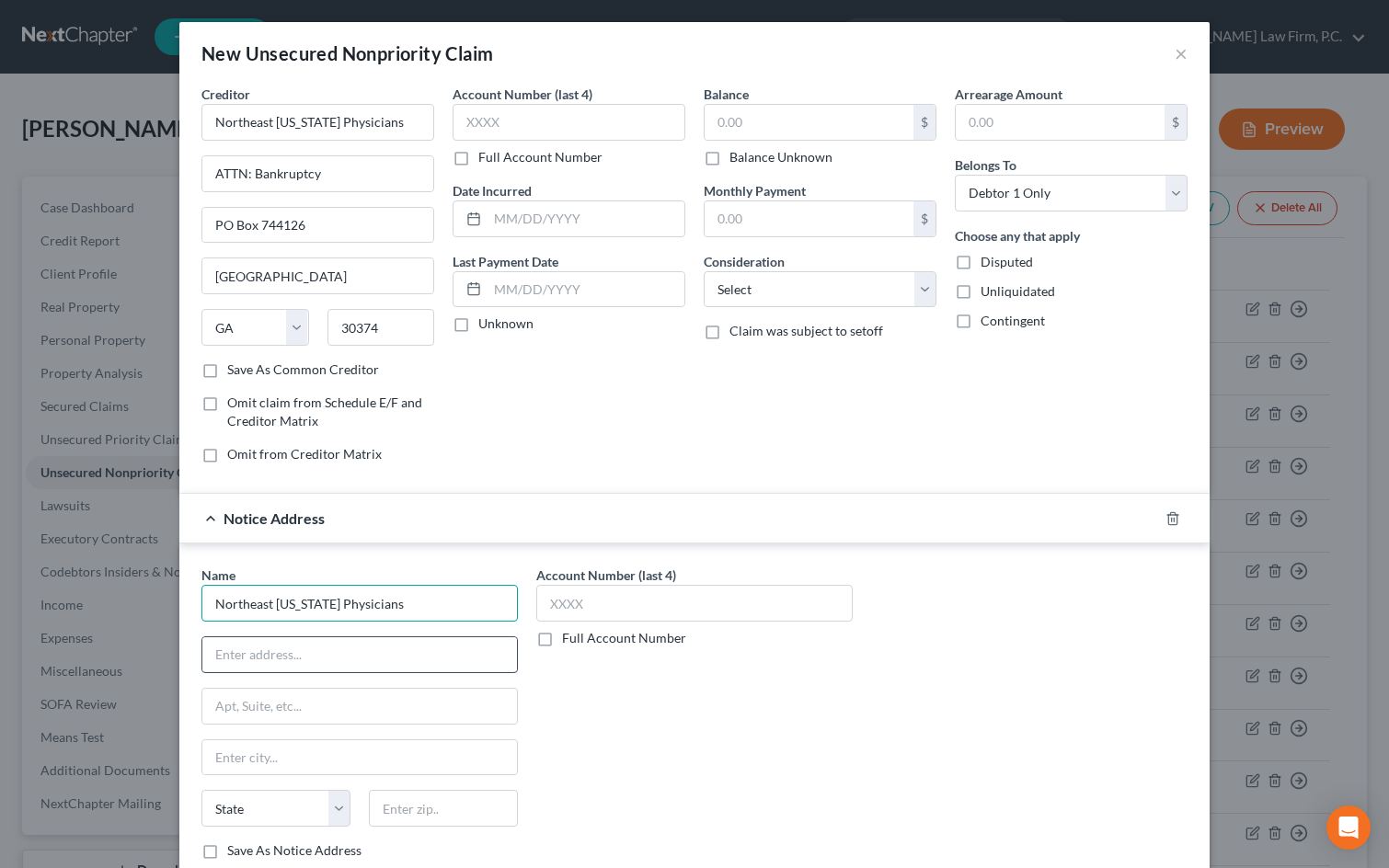
type input "Northeast Georgia Physicians"
click at [235, 660] on input "text" at bounding box center [359, 655] width 315 height 35
type input "200 S. Enota Drive #"
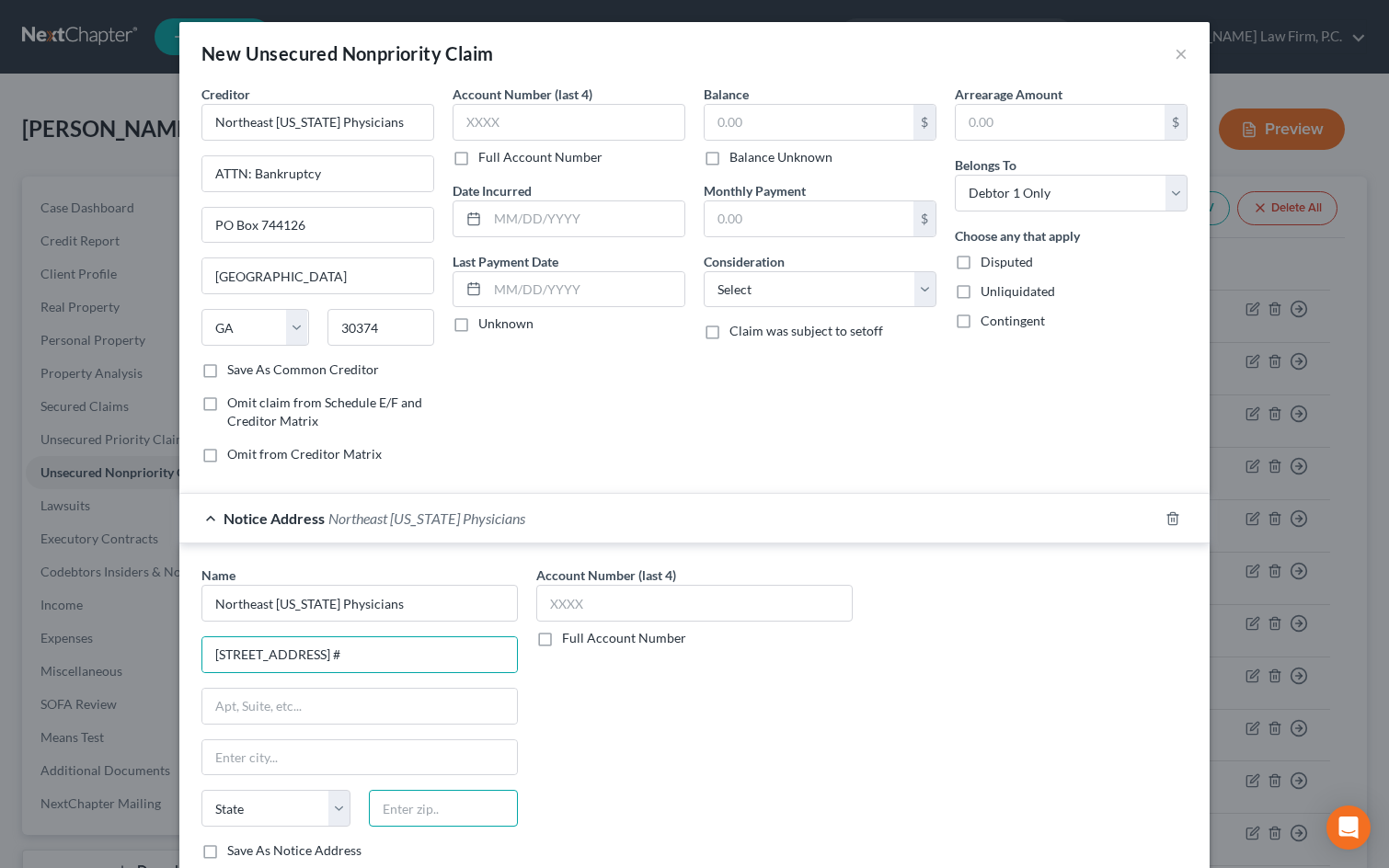
click at [469, 815] on input "text" at bounding box center [443, 808] width 149 height 37
type input "30501"
type input "Gainesville"
select select "10"
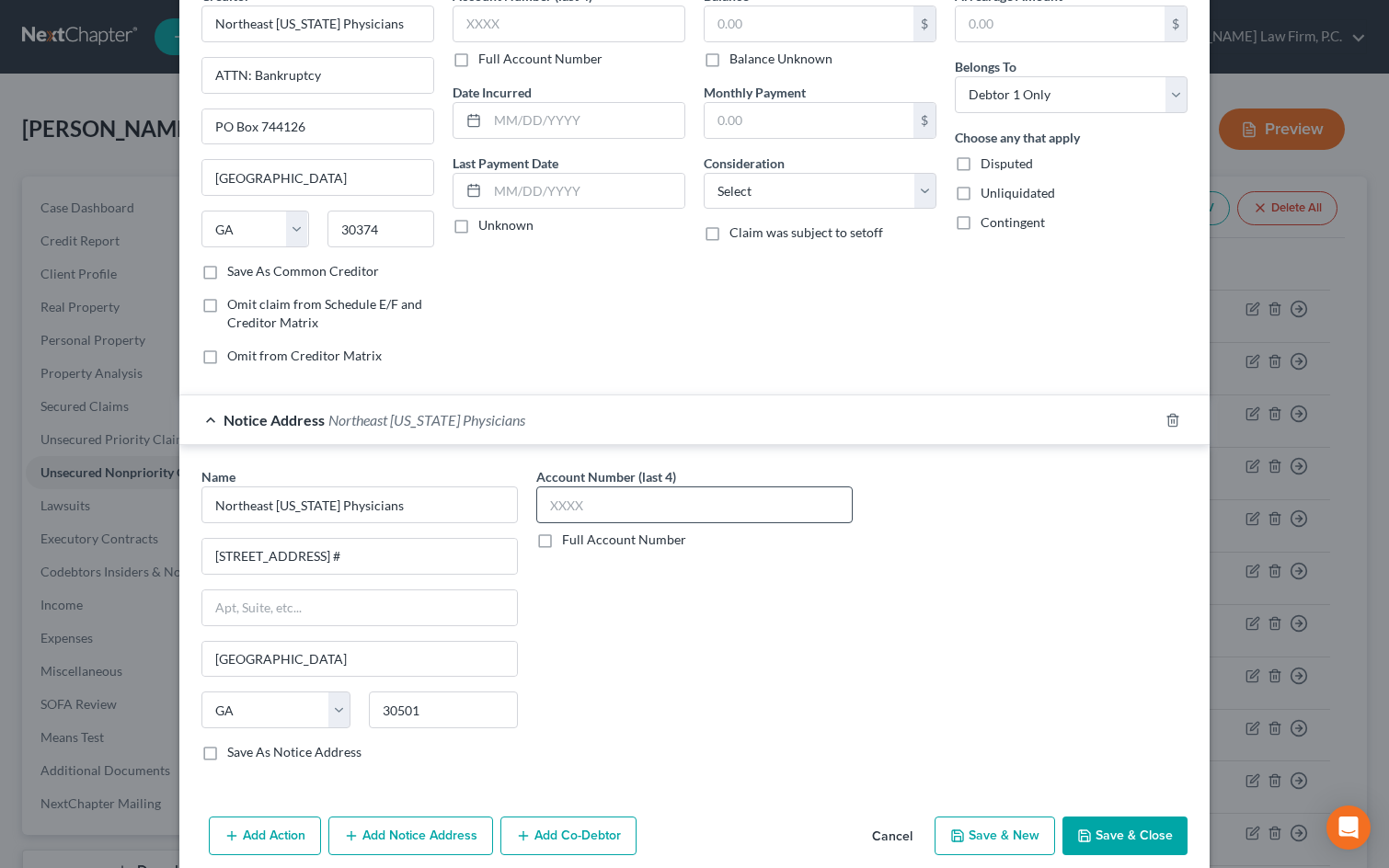
scroll to position [122, 0]
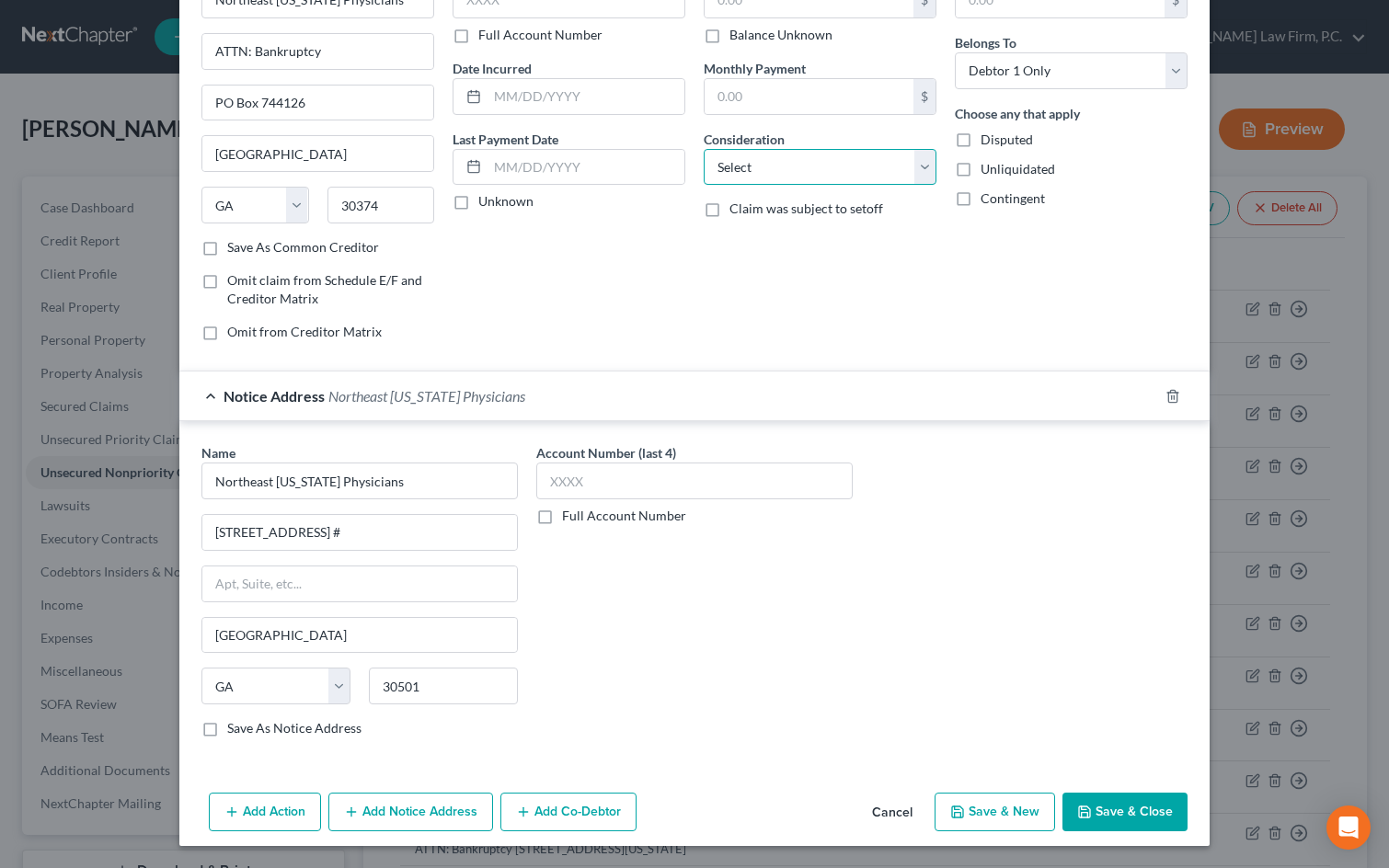
click at [760, 156] on select "Select Cable / Satellite Services Collection Agency Credit Card Debt Debt Couns…" at bounding box center [820, 168] width 232 height 37
select select "9"
click at [703, 149] on select "Select Cable / Satellite Services Collection Agency Credit Card Debt Debt Couns…" at bounding box center [820, 168] width 232 height 37
click at [996, 800] on button "Save & New" at bounding box center [994, 812] width 120 height 39
select select "0"
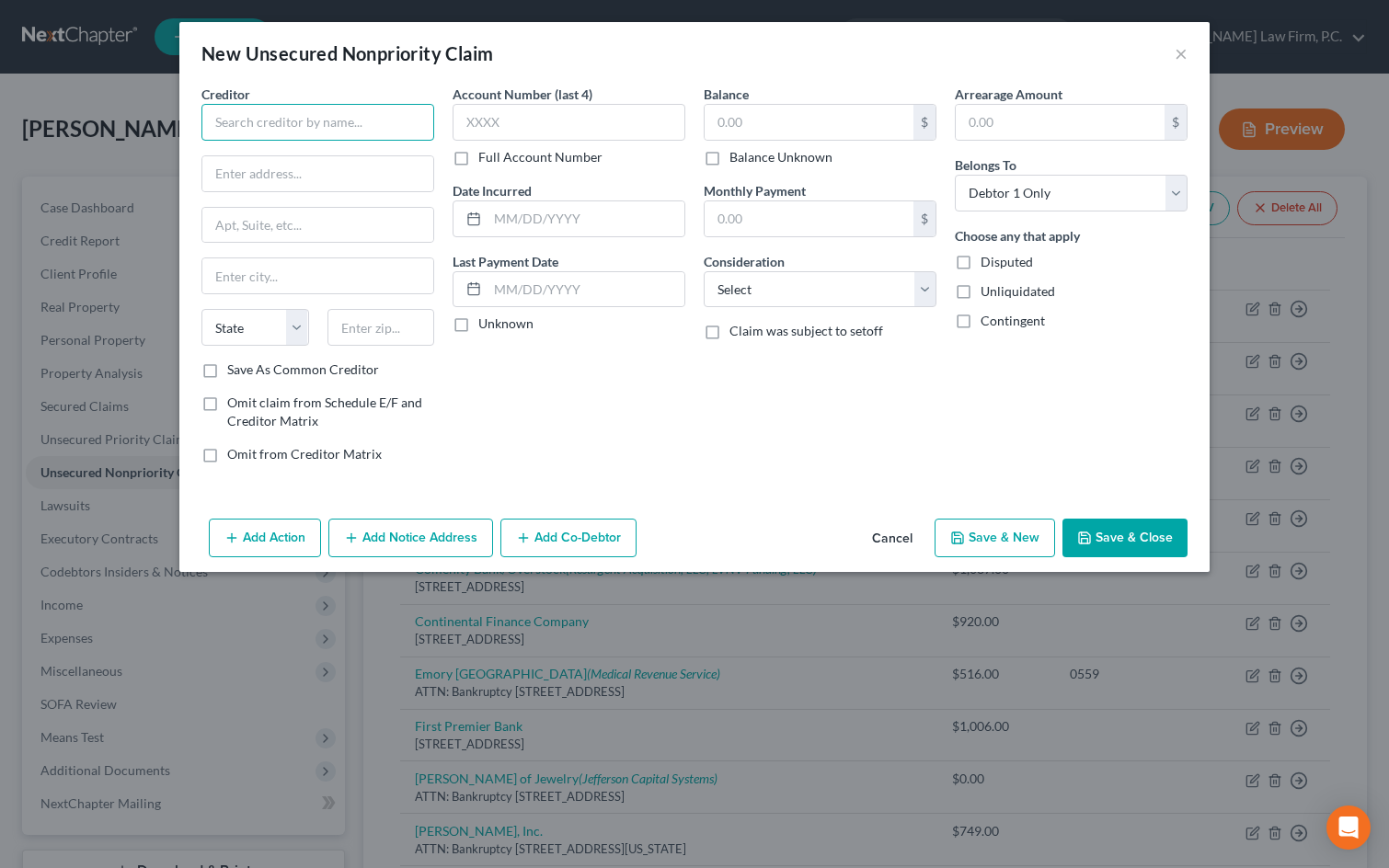
click at [260, 132] on input "text" at bounding box center [317, 122] width 232 height 37
type input "Halstead Financial"
type input "PO Box 828"
click at [352, 325] on input "text" at bounding box center [381, 327] width 107 height 37
type input "60076"
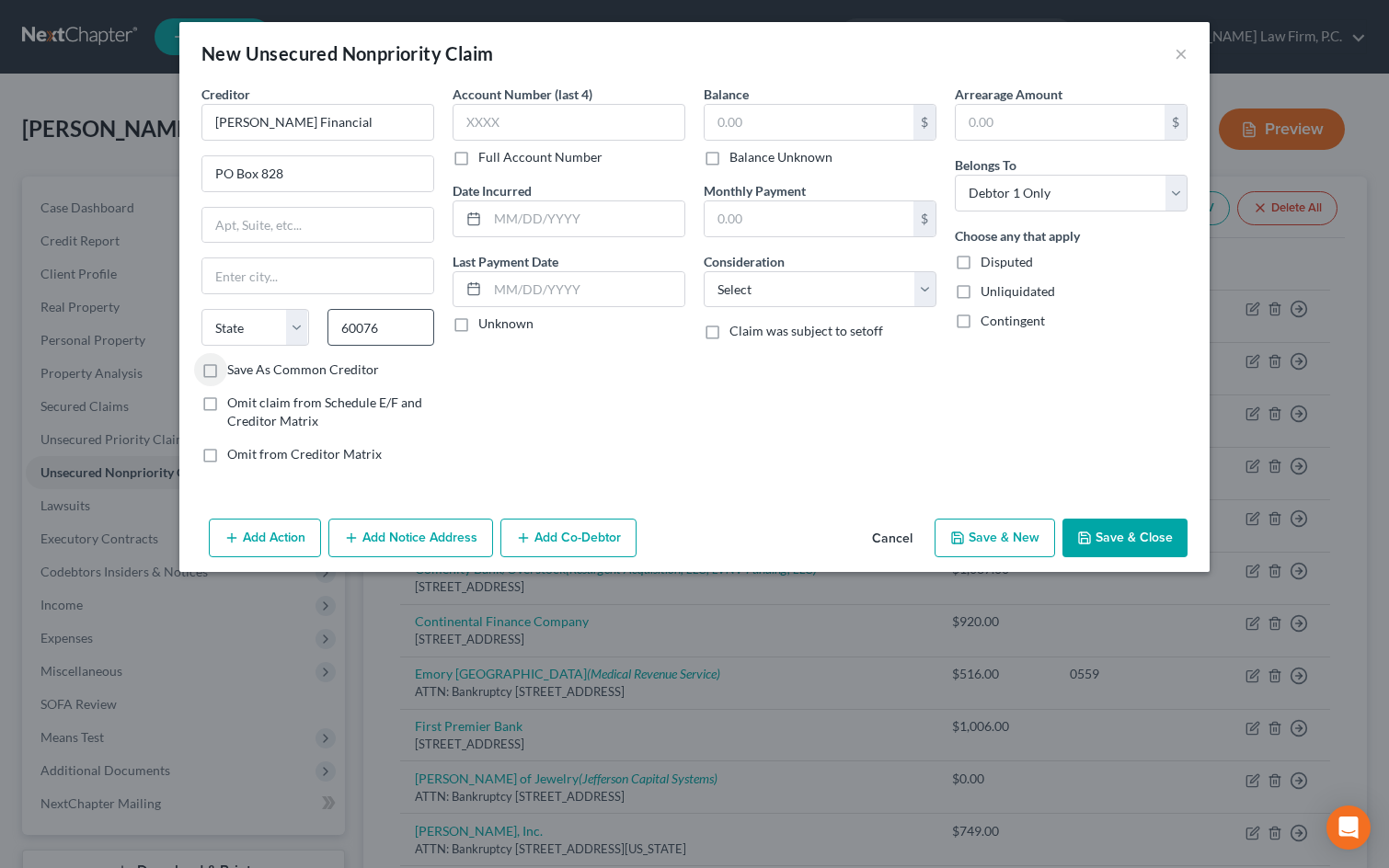
type input "Skokie"
select select "14"
click at [774, 289] on select "Select Cable / Satellite Services Collection Agency Credit Card Debt Debt Couns…" at bounding box center [820, 290] width 232 height 37
select select "1"
click at [703, 271] on select "Select Cable / Satellite Services Collection Agency Credit Card Debt Debt Couns…" at bounding box center [820, 290] width 232 height 37
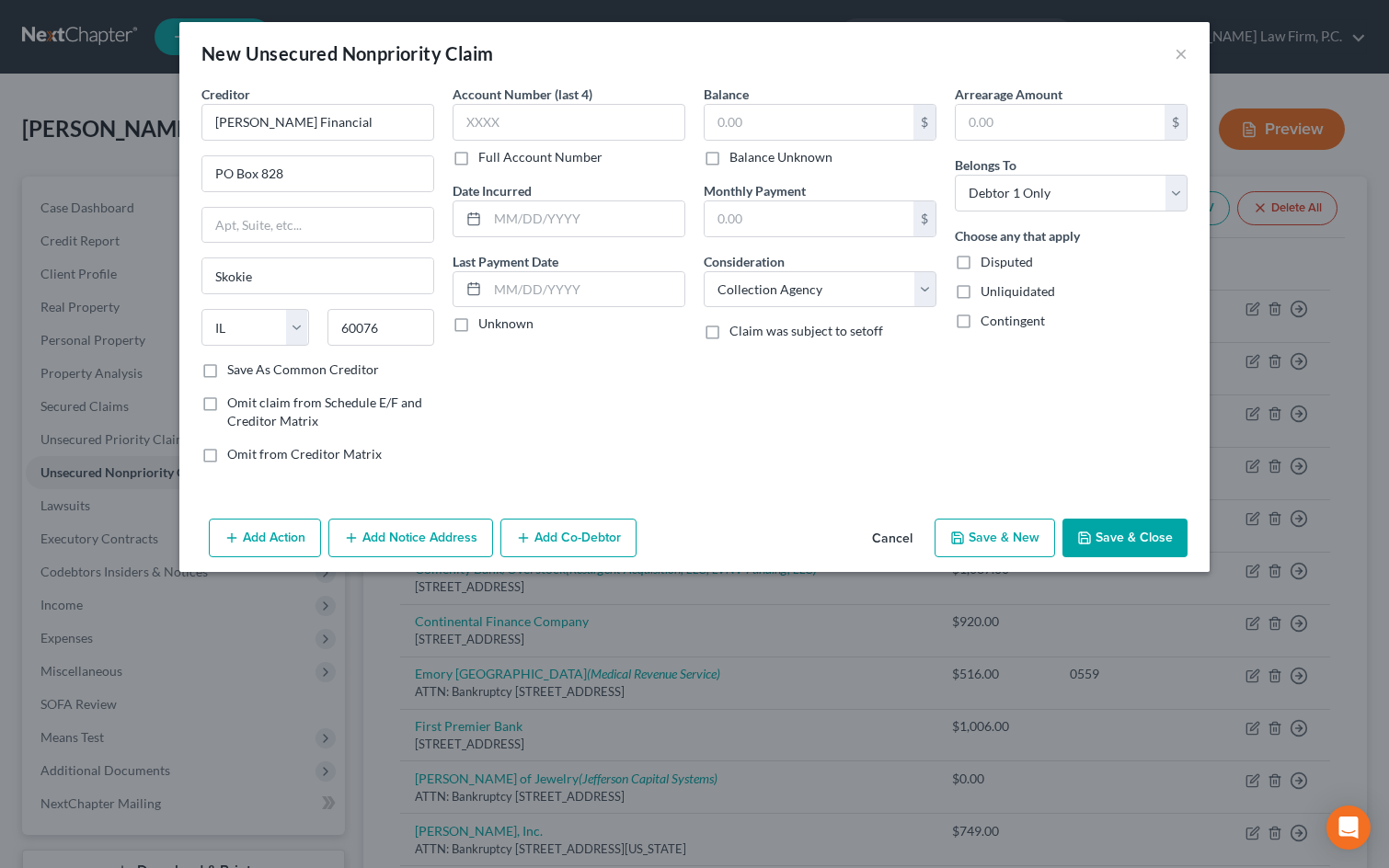
click at [999, 522] on button "Save & New" at bounding box center [994, 538] width 120 height 39
select select "0"
type input "0.00"
click at [230, 122] on input "text" at bounding box center [317, 122] width 232 height 37
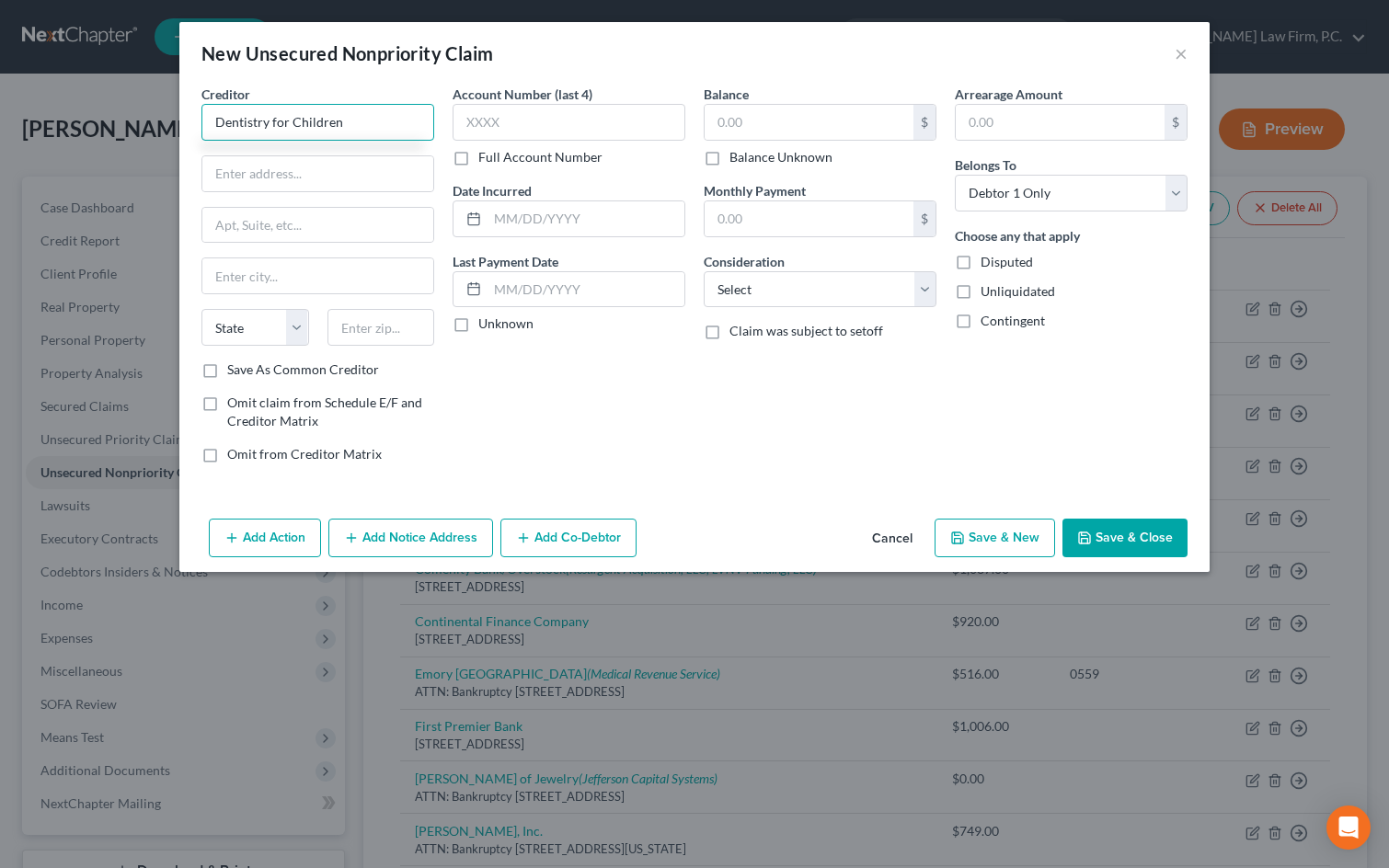
type input "Dentistry for Children"
click at [261, 166] on input "655 Jessee Jewell Parkway, SE" at bounding box center [317, 174] width 231 height 35
type input "655 Jesse Jewell Parkway, SE"
click at [363, 325] on input "text" at bounding box center [381, 327] width 107 height 37
type input "30501"
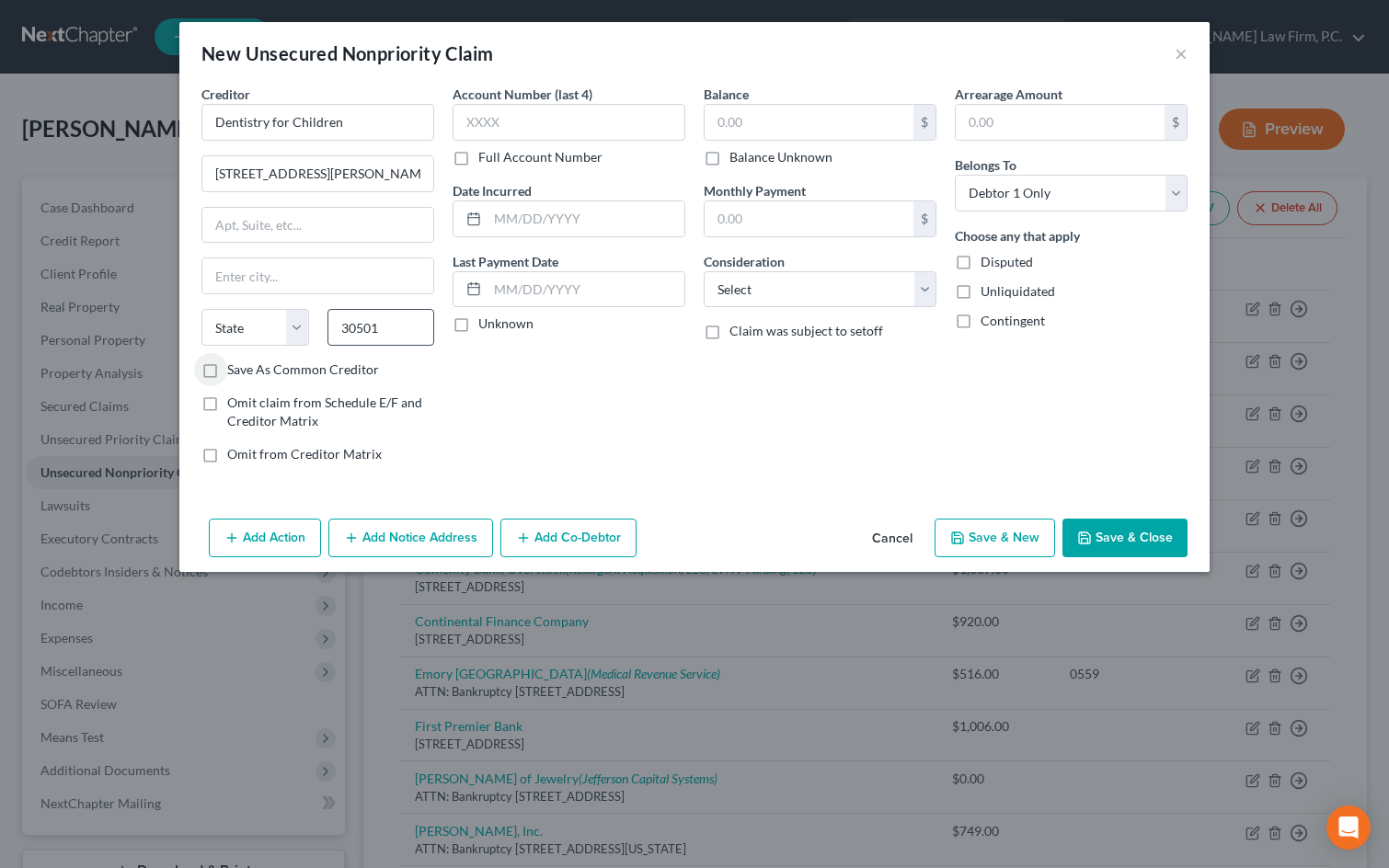
type input "Gainesville"
select select "10"
drag, startPoint x: 766, startPoint y: 257, endPoint x: 767, endPoint y: 271, distance: 14.0
click at [766, 260] on label "Consideration" at bounding box center [743, 262] width 81 height 20
click at [770, 280] on select "Select Cable / Satellite Services Collection Agency Credit Card Debt Debt Couns…" at bounding box center [820, 290] width 232 height 37
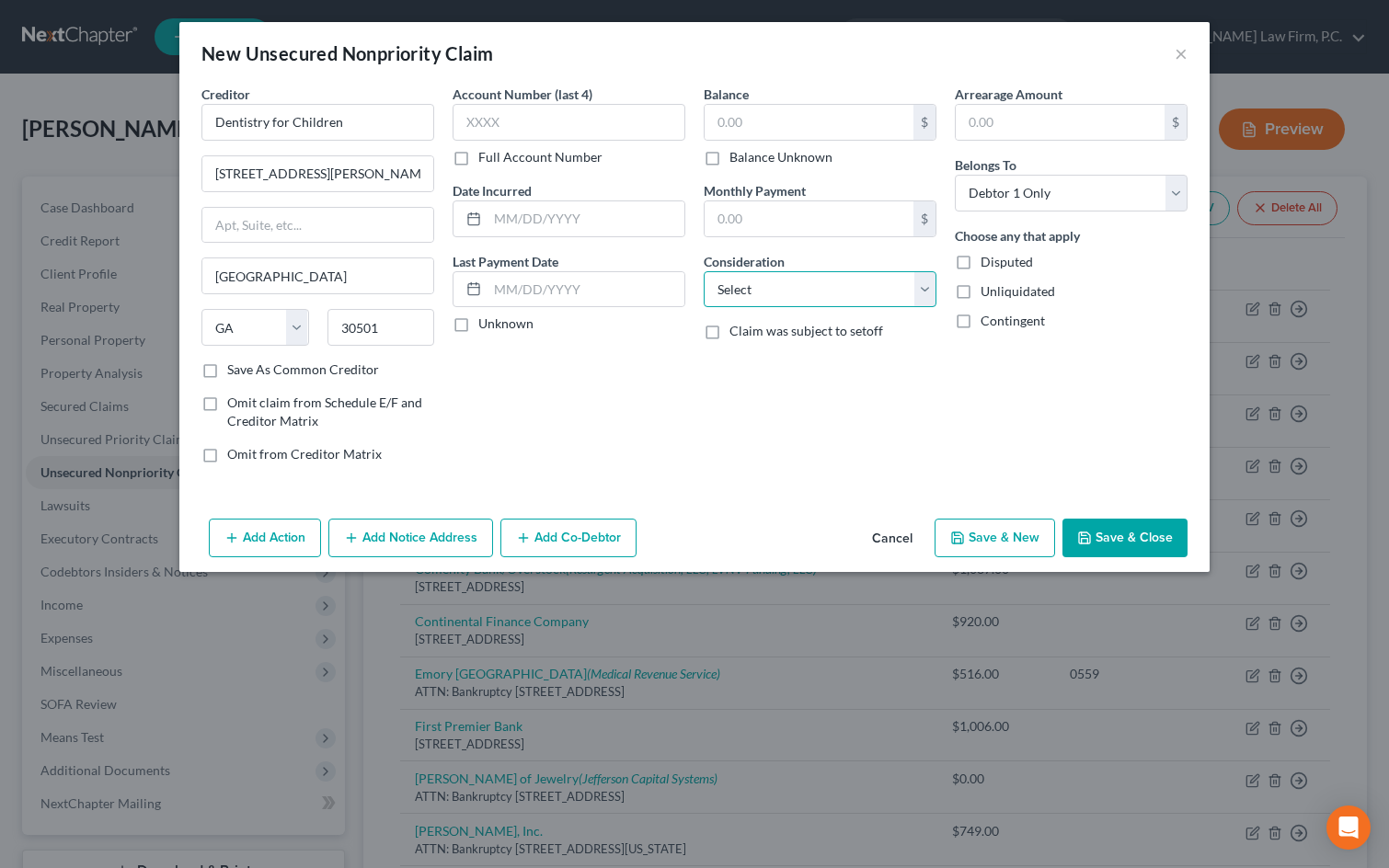
select select "9"
click at [703, 271] on select "Select Cable / Satellite Services Collection Agency Credit Card Debt Debt Couns…" at bounding box center [820, 290] width 232 height 37
click at [1031, 551] on button "Save & New" at bounding box center [994, 538] width 120 height 39
select select "0"
type input "0.00"
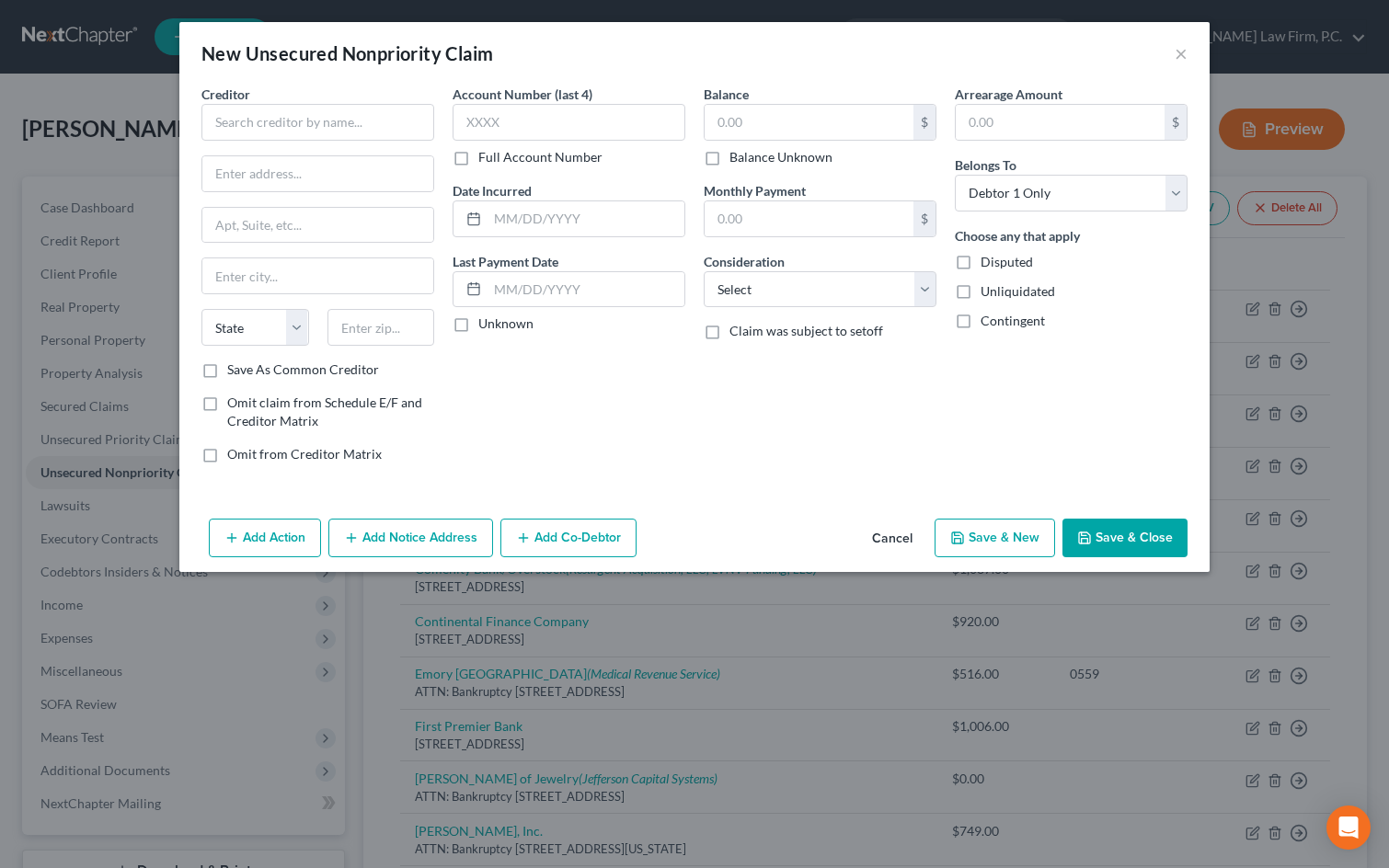
type input "0.00"
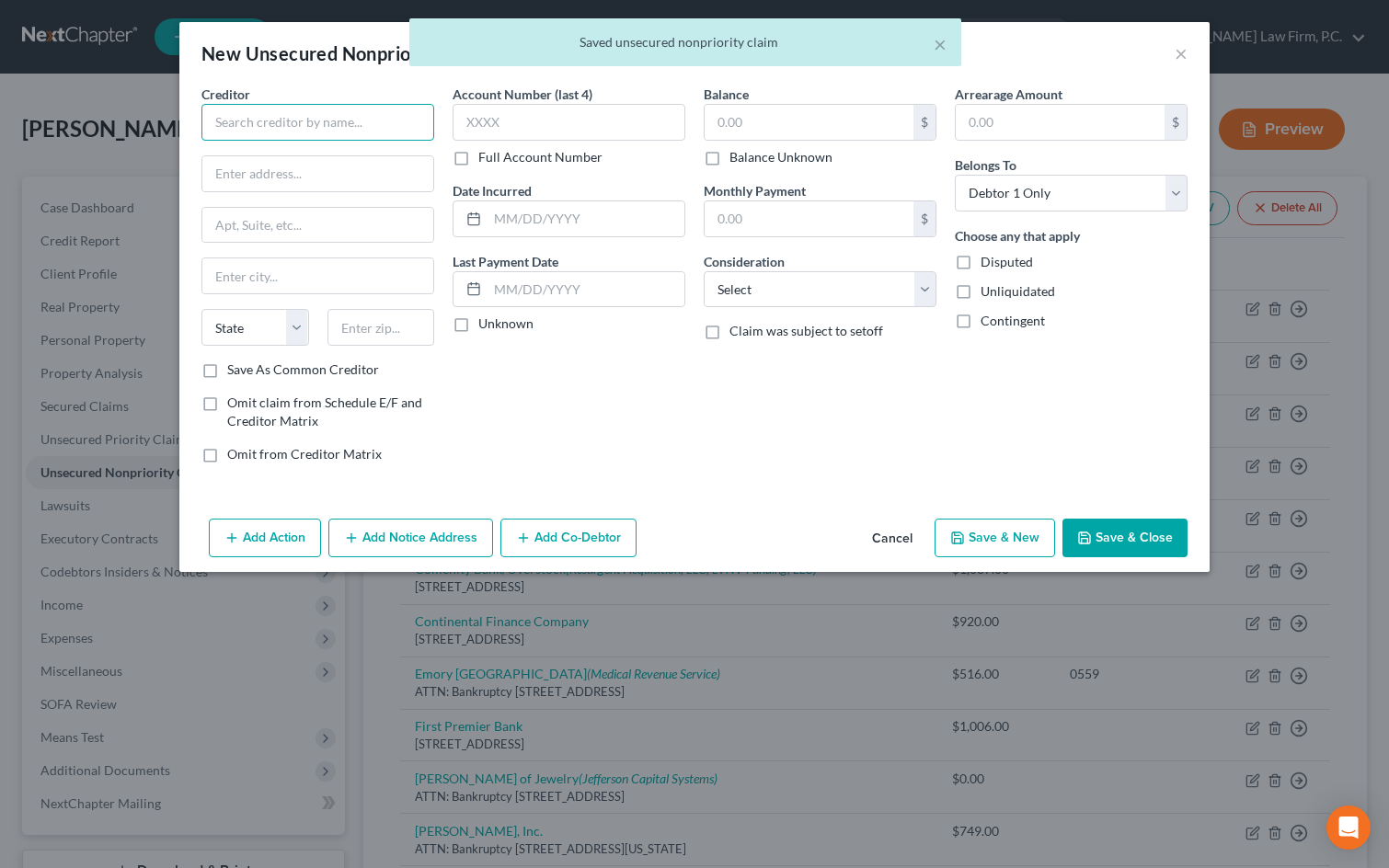
drag, startPoint x: 223, startPoint y: 134, endPoint x: 228, endPoint y: 124, distance: 11.2
click at [225, 127] on input "text" at bounding box center [317, 122] width 232 height 37
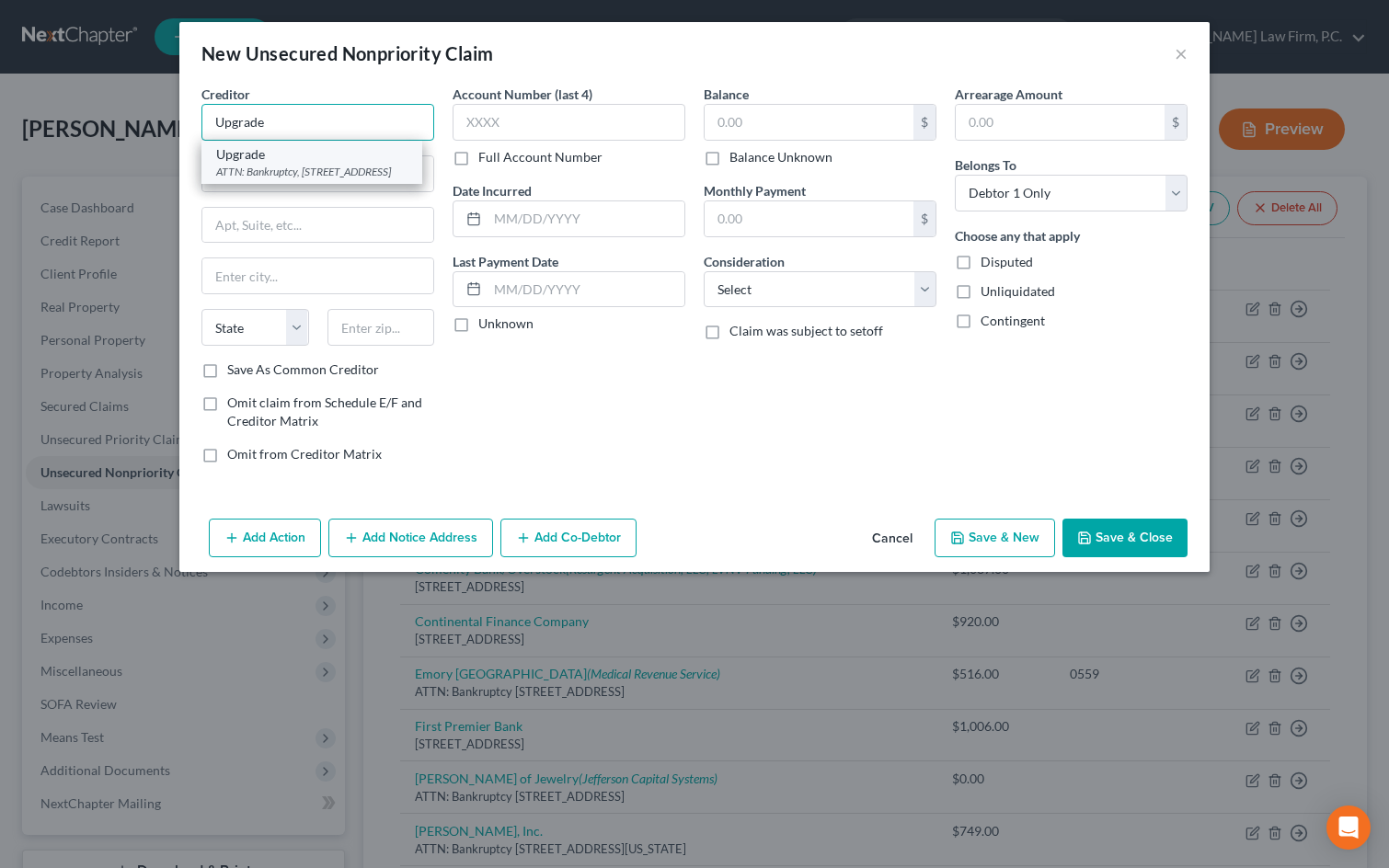
type input "Upgrade"
click at [236, 160] on div "Upgrade" at bounding box center [312, 154] width 191 height 19
type input "ATTN: Bankruptcy, 275 Battery Street"
type input "Suite #2300"
type input "San Francisco"
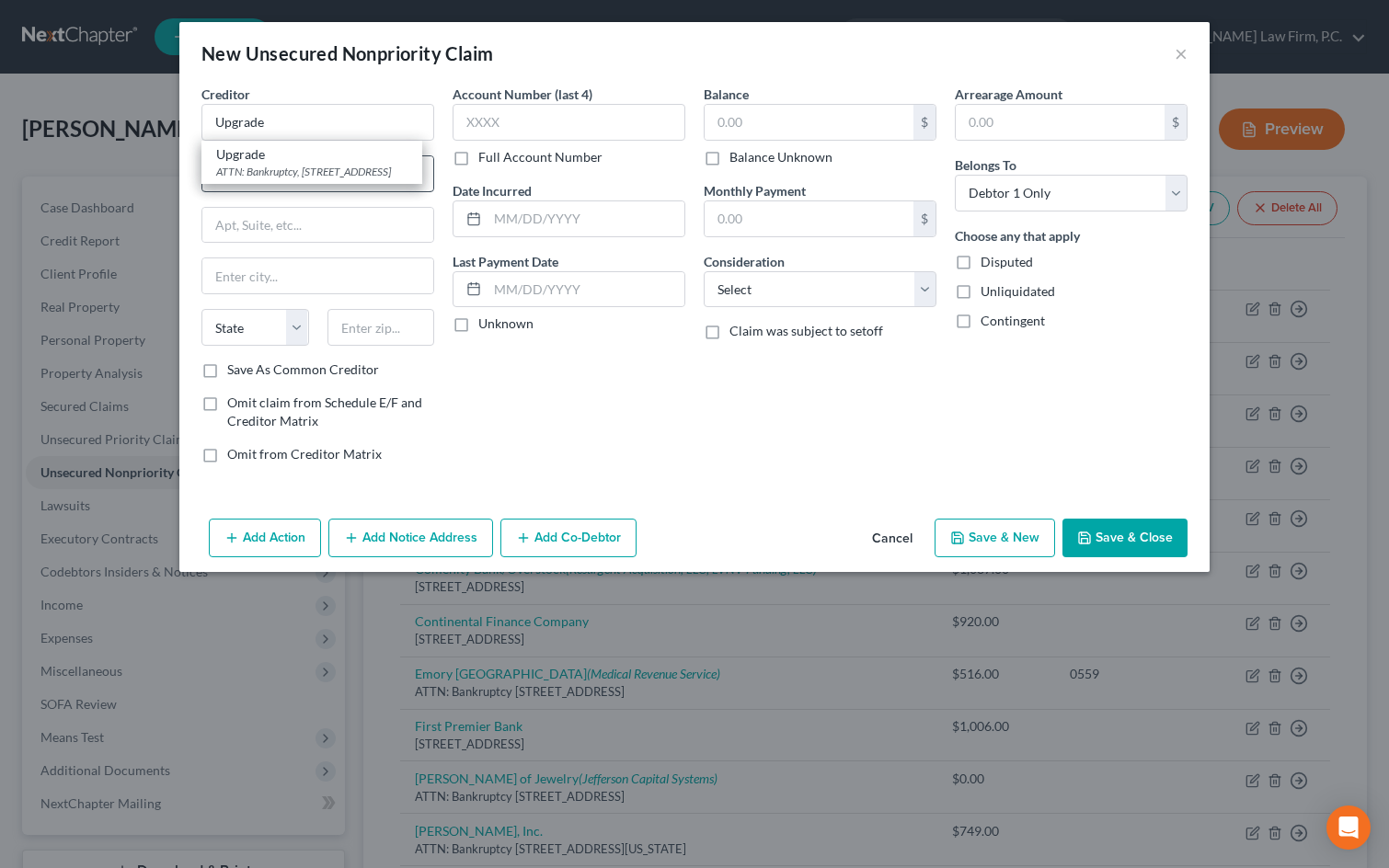
select select "4"
type input "94111"
drag, startPoint x: 756, startPoint y: 291, endPoint x: 765, endPoint y: 303, distance: 15.0
click at [758, 291] on select "Select Cable / Satellite Services Collection Agency Credit Card Debt Debt Couns…" at bounding box center [820, 290] width 232 height 37
select select "10"
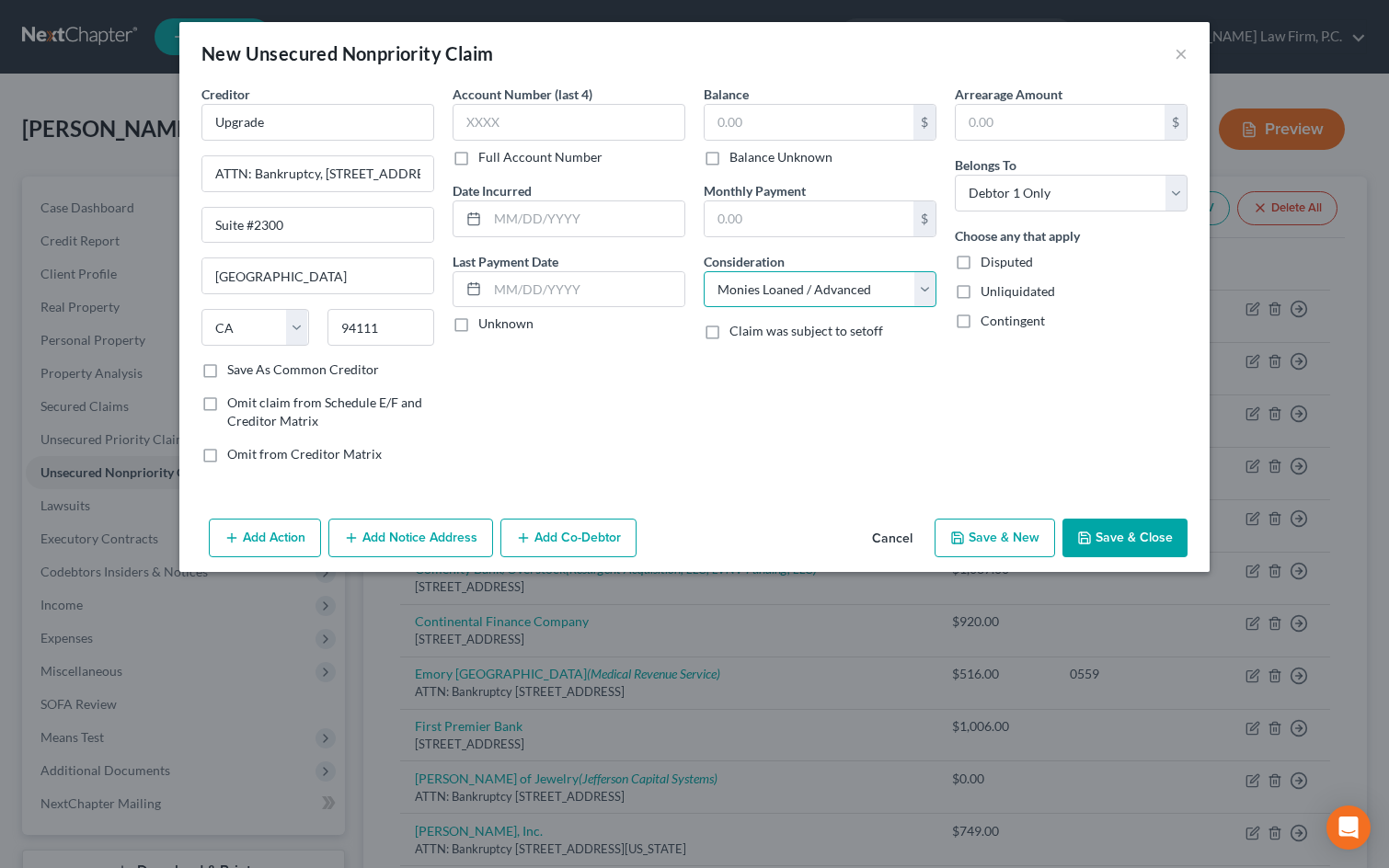
click at [703, 271] on select "Select Cable / Satellite Services Collection Agency Credit Card Debt Debt Couns…" at bounding box center [820, 290] width 232 height 37
click at [994, 547] on button "Save & New" at bounding box center [994, 538] width 120 height 39
select select "0"
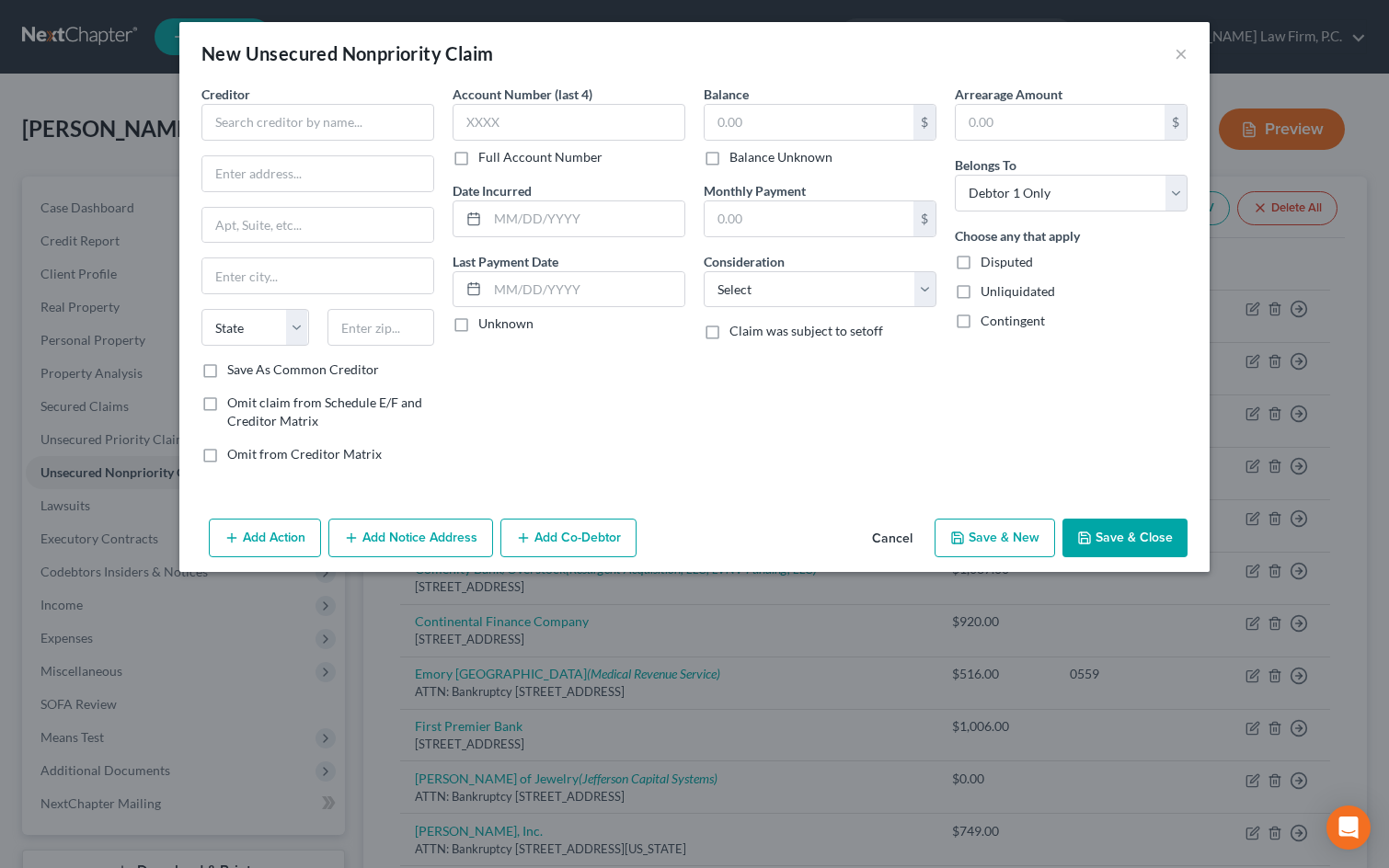
type input "0.00"
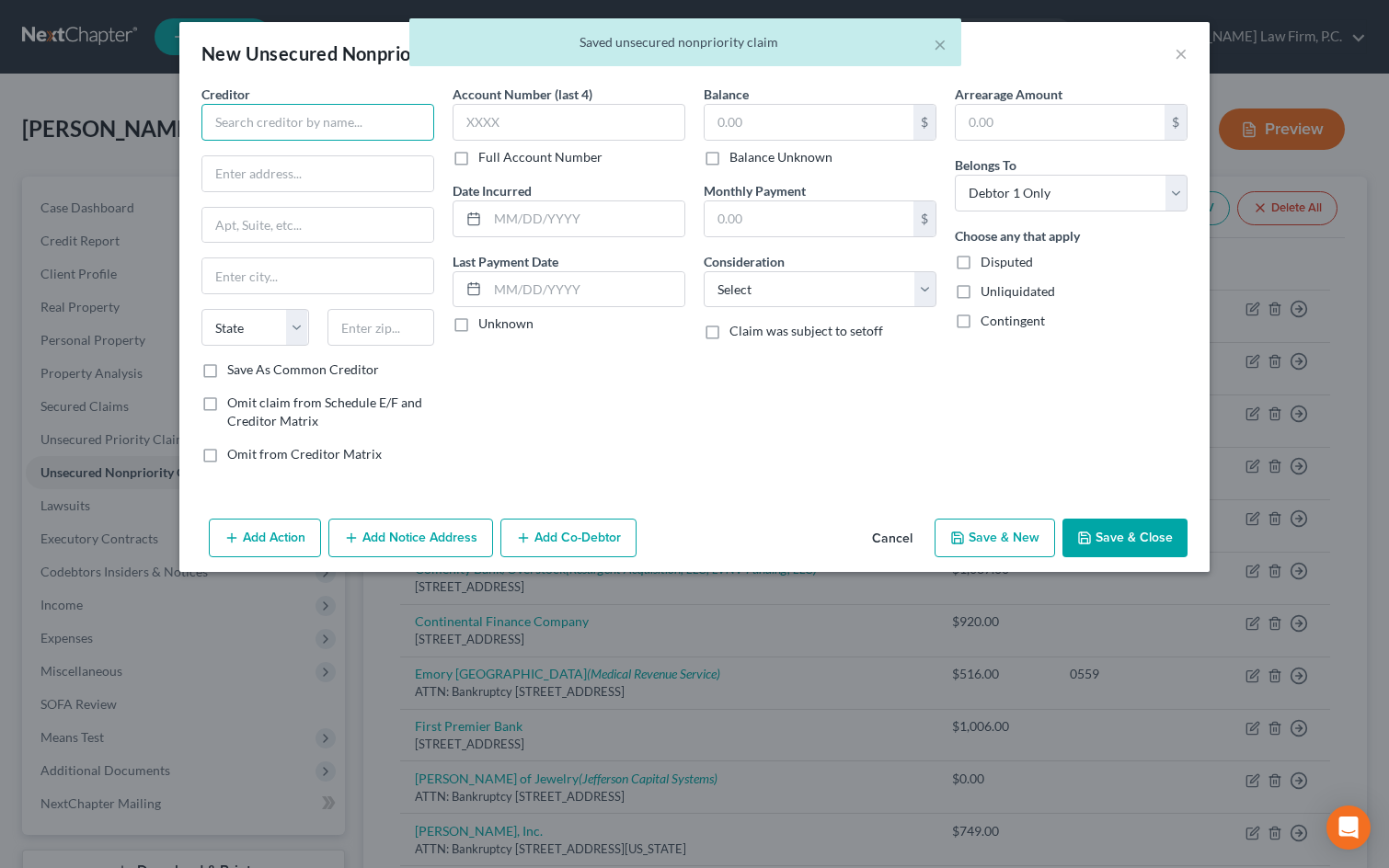
click at [290, 132] on input "text" at bounding box center [317, 122] width 232 height 37
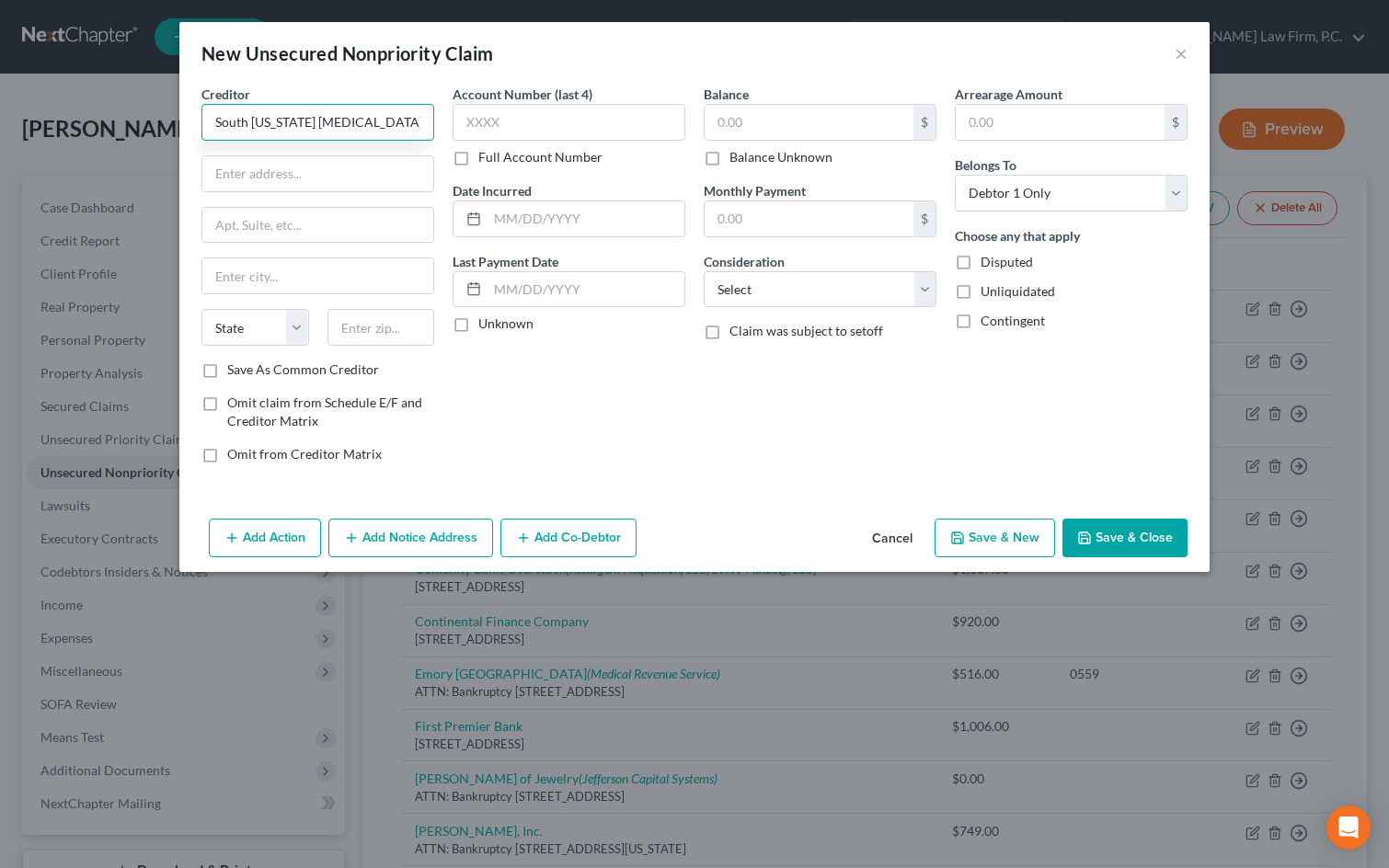
type input "South Georgia Radiology Assoc"
type input "ATTN: Bankruptcy"
drag, startPoint x: 401, startPoint y: 127, endPoint x: 199, endPoint y: 126, distance: 202.0
click at [200, 126] on div "Creditor * South Georgia Radiology Assoc ATTN: Bankruptcy State AL AK AR AZ CA …" at bounding box center [317, 281] width 251 height 393
drag, startPoint x: 273, startPoint y: 202, endPoint x: 280, endPoint y: 222, distance: 21.2
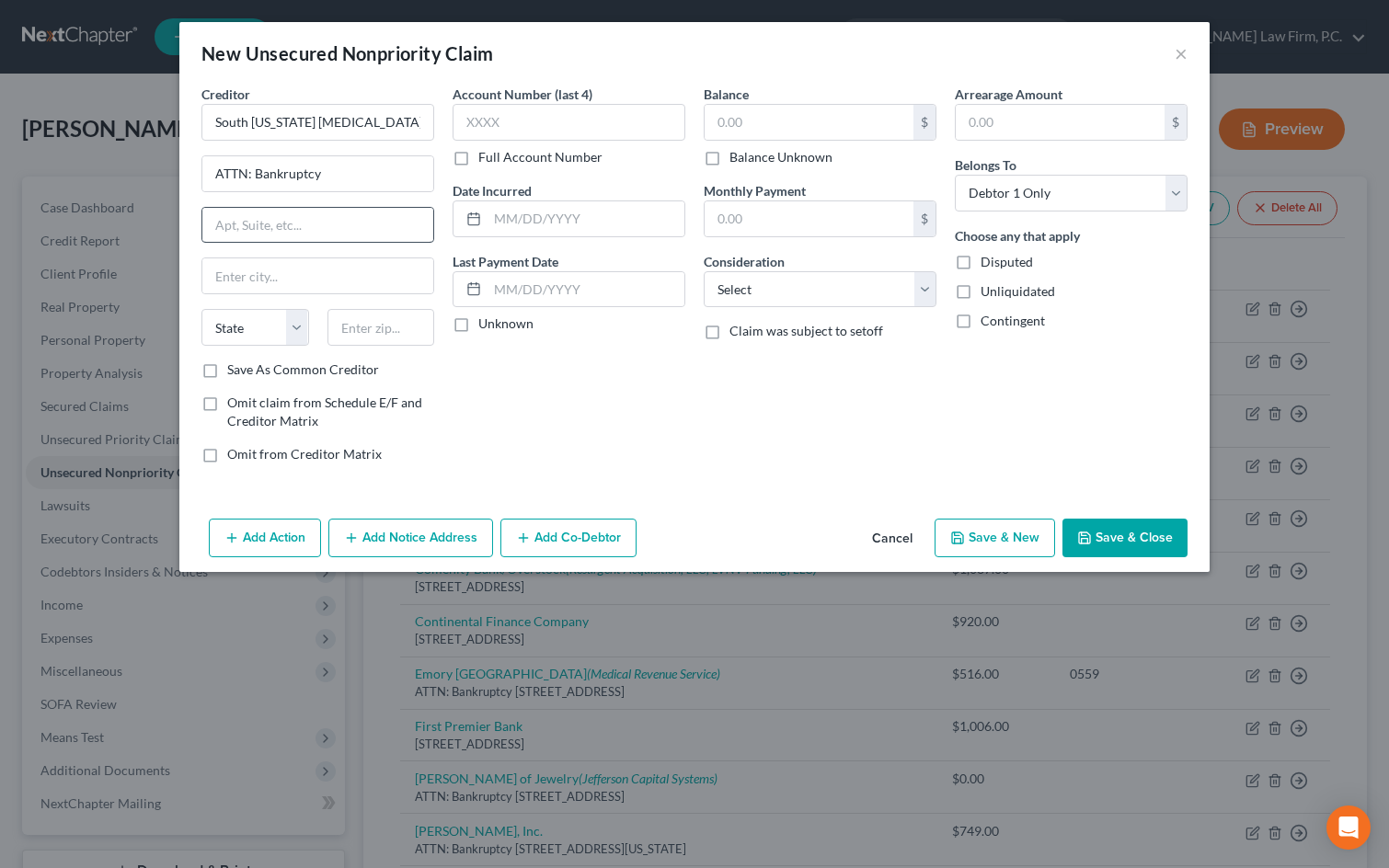
click at [274, 217] on div "Creditor * South Georgia Radiology Assoc ATTN: Bankruptcy State AL AK AR AZ CA …" at bounding box center [317, 223] width 232 height 275
click at [286, 225] on input "text" at bounding box center [317, 226] width 231 height 35
type input "7505 Waters Avenue"
click at [365, 314] on input "text" at bounding box center [381, 327] width 107 height 37
type input "31406"
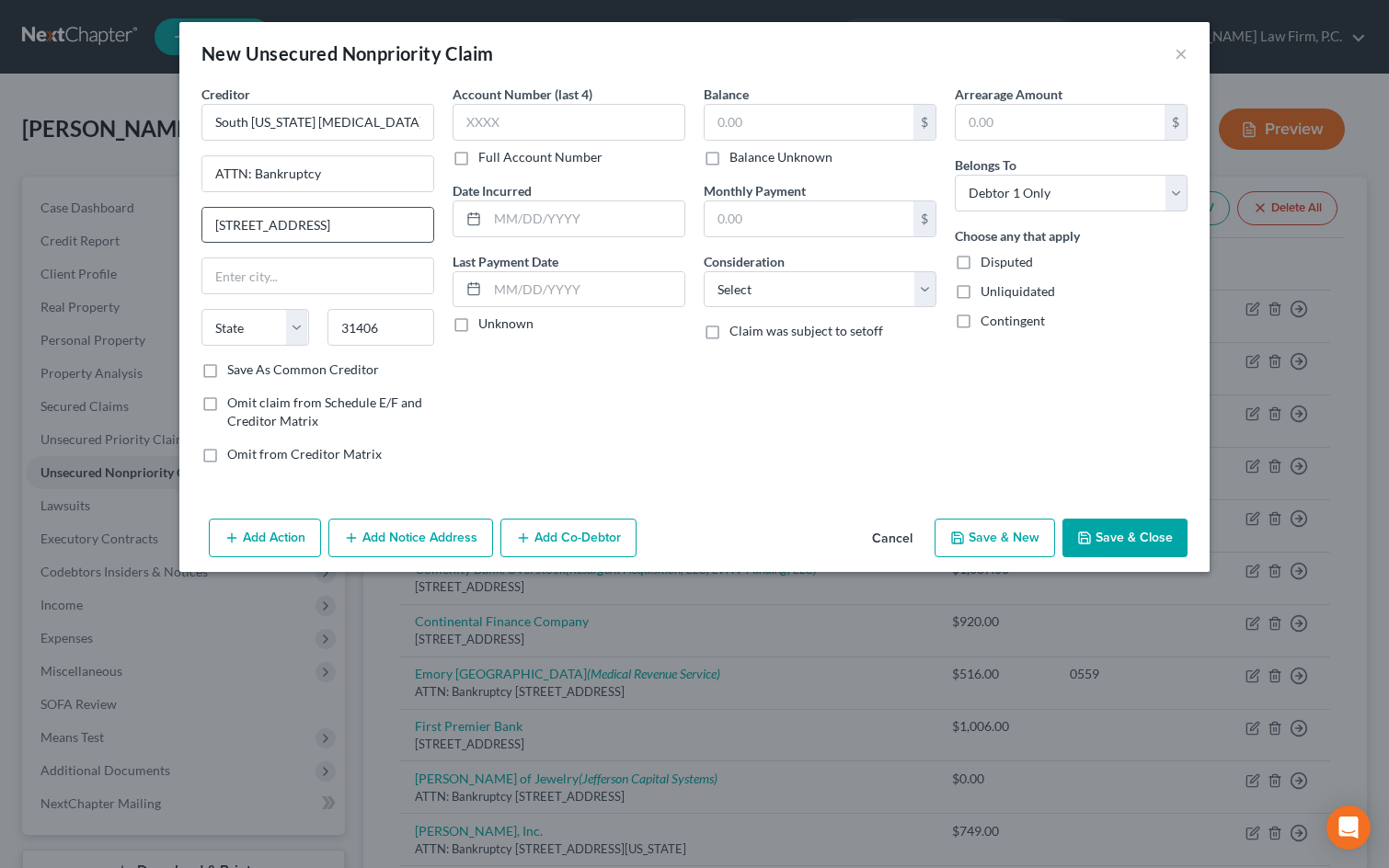
click at [371, 225] on input "7505 Waters Avenue" at bounding box center [317, 226] width 231 height 35
type input "Savannah"
select select "10"
type input "7505 Waters Avenue, Suite F-10"
drag, startPoint x: 847, startPoint y: 280, endPoint x: 851, endPoint y: 307, distance: 27.3
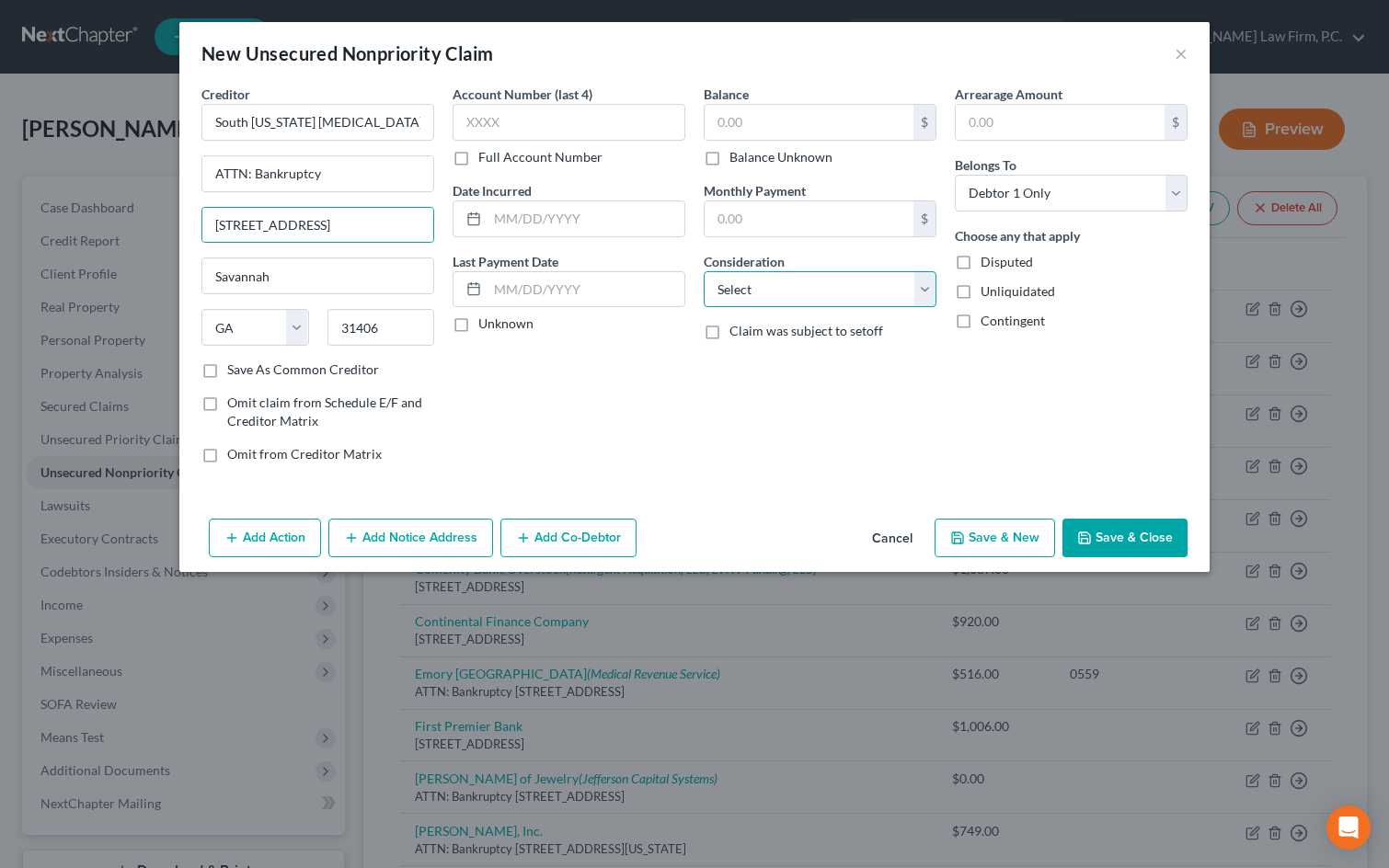
click at [849, 281] on select "Select Cable / Satellite Services Collection Agency Credit Card Debt Debt Couns…" at bounding box center [820, 290] width 232 height 37
select select "9"
click at [703, 271] on select "Select Cable / Satellite Services Collection Agency Credit Card Debt Debt Couns…" at bounding box center [820, 290] width 232 height 37
click at [1006, 542] on button "Save & New" at bounding box center [994, 538] width 120 height 39
select select "0"
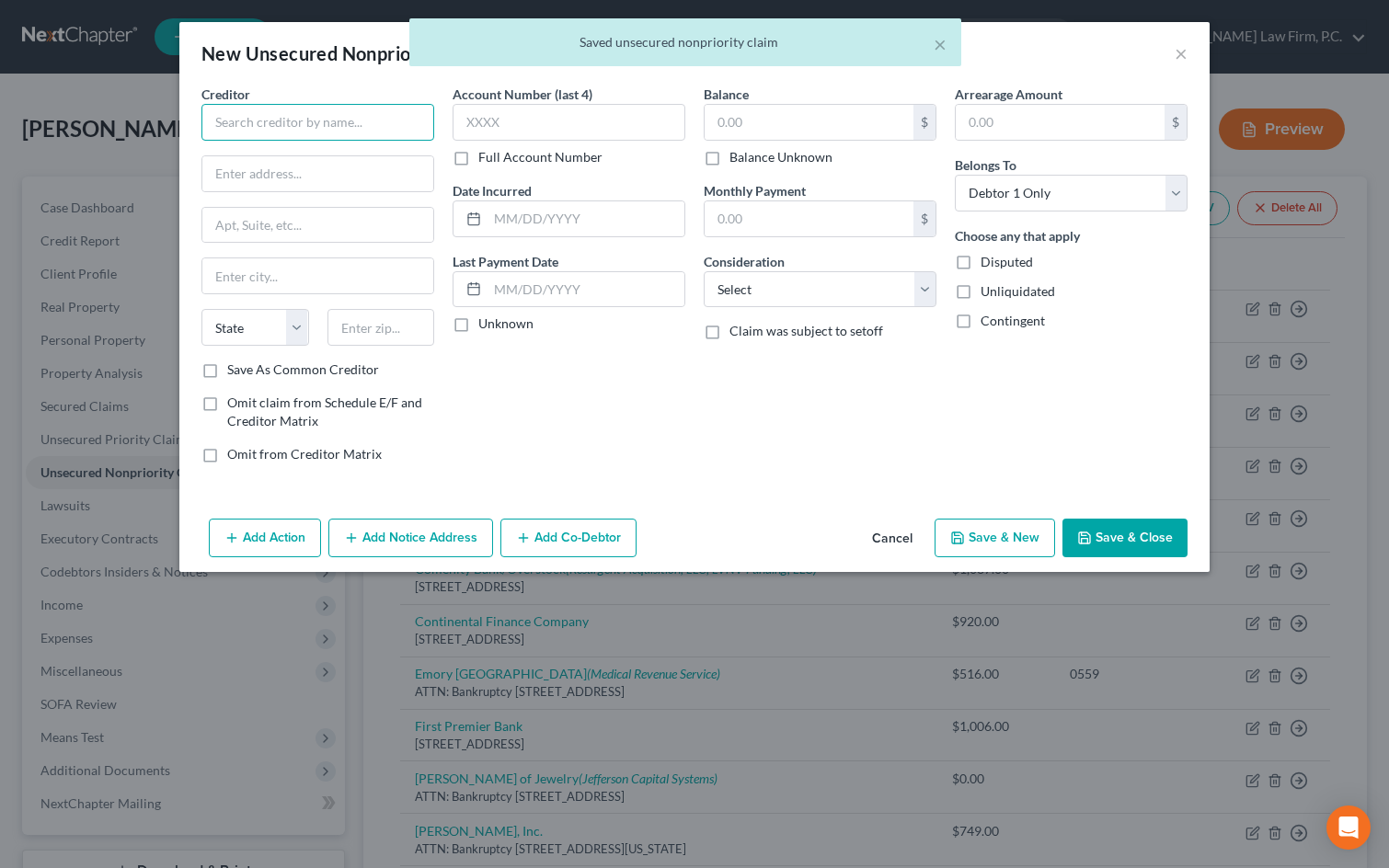
click at [291, 116] on input "text" at bounding box center [317, 122] width 232 height 37
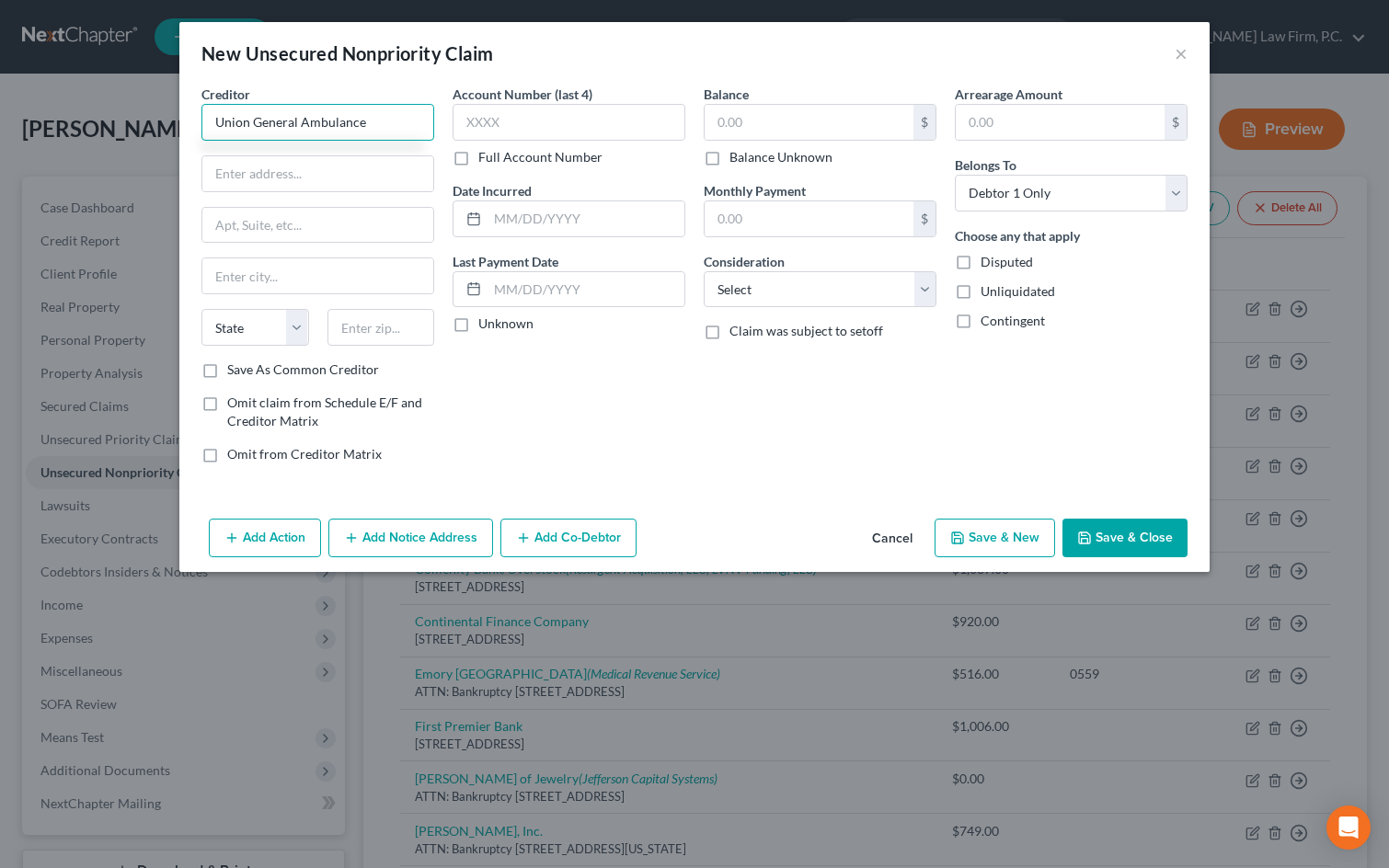
type input "Union General Ambulance"
type input "665 Church Street"
drag, startPoint x: 383, startPoint y: 122, endPoint x: 85, endPoint y: 129, distance: 298.1
click at [85, 129] on div "New Unsecured Nonpriority Claim × Creditor * Union General Ambulance 665 Church…" at bounding box center [694, 434] width 1389 height 868
click at [370, 330] on input "text" at bounding box center [381, 327] width 107 height 37
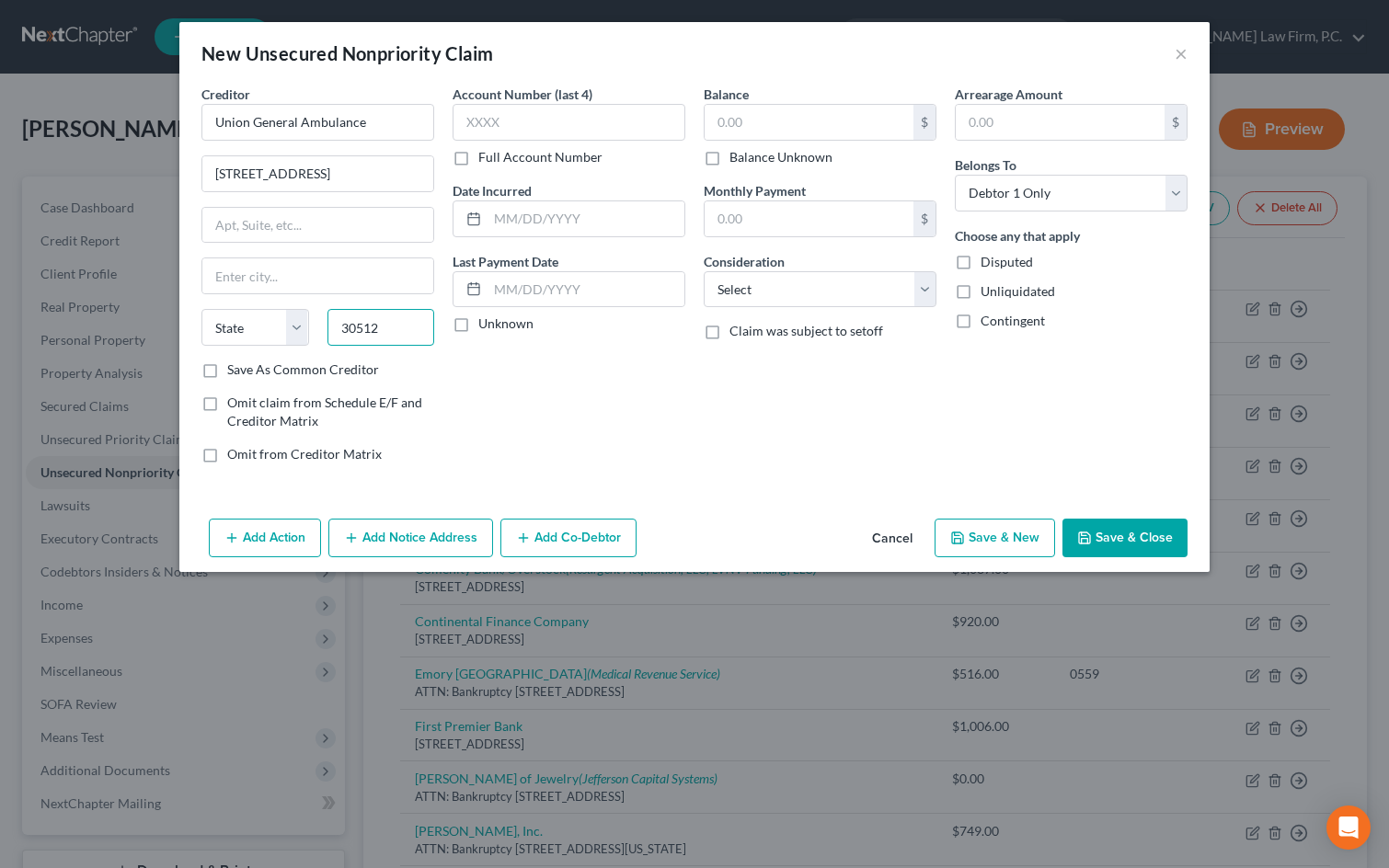
type input "30512"
type input "Blairsville"
select select "10"
drag, startPoint x: 356, startPoint y: 186, endPoint x: 184, endPoint y: 190, distance: 172.0
click at [186, 190] on div "Creditor * Union General Ambulance 665 Church Street Blairsville State AL AK AR…" at bounding box center [694, 298] width 1031 height 427
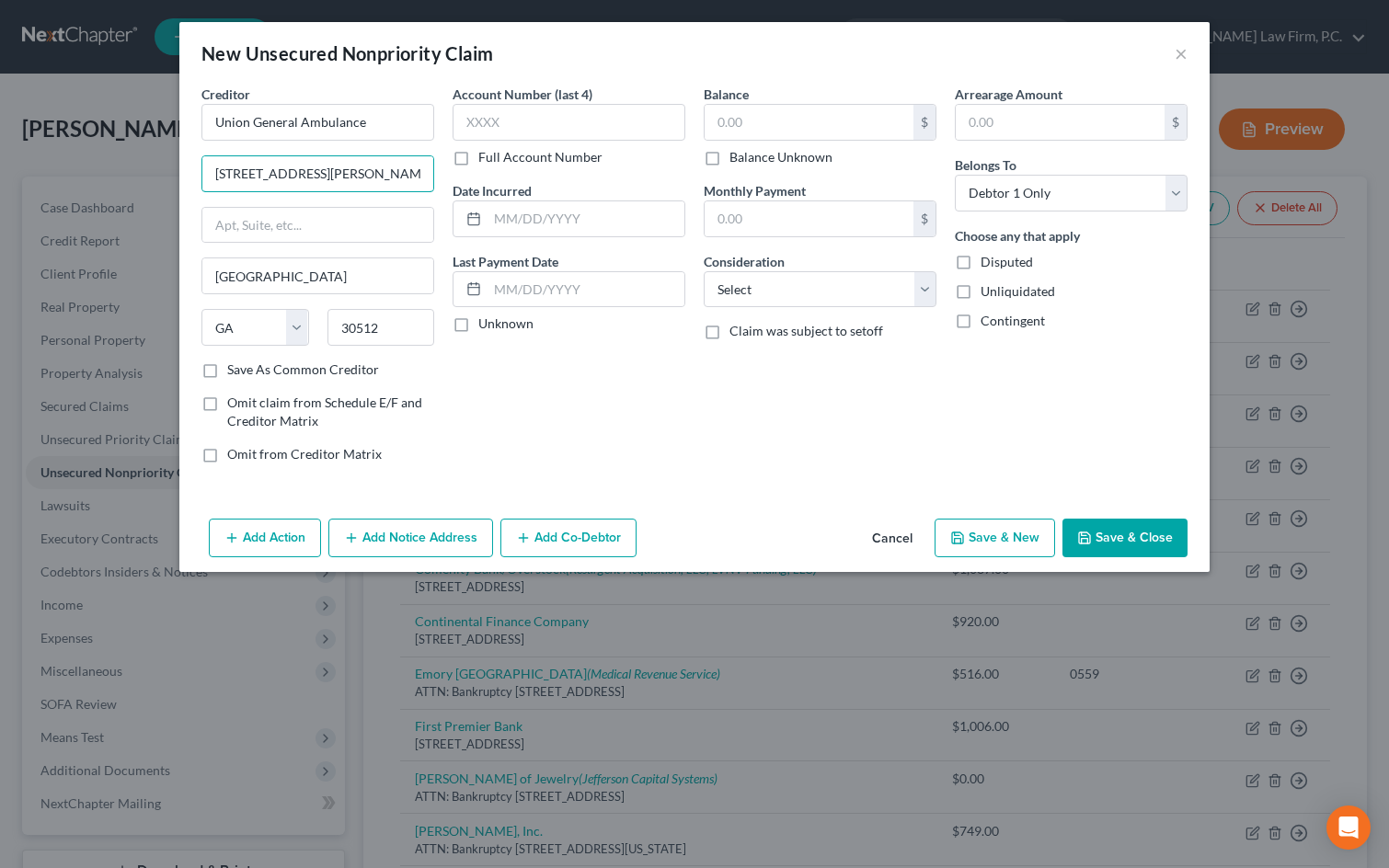
type input "94 Weaver Road"
drag, startPoint x: 785, startPoint y: 288, endPoint x: 789, endPoint y: 304, distance: 16.5
click at [789, 299] on select "Select Cable / Satellite Services Collection Agency Credit Card Debt Debt Couns…" at bounding box center [820, 290] width 232 height 37
select select "9"
click at [703, 271] on select "Select Cable / Satellite Services Collection Agency Credit Card Debt Debt Couns…" at bounding box center [820, 290] width 232 height 37
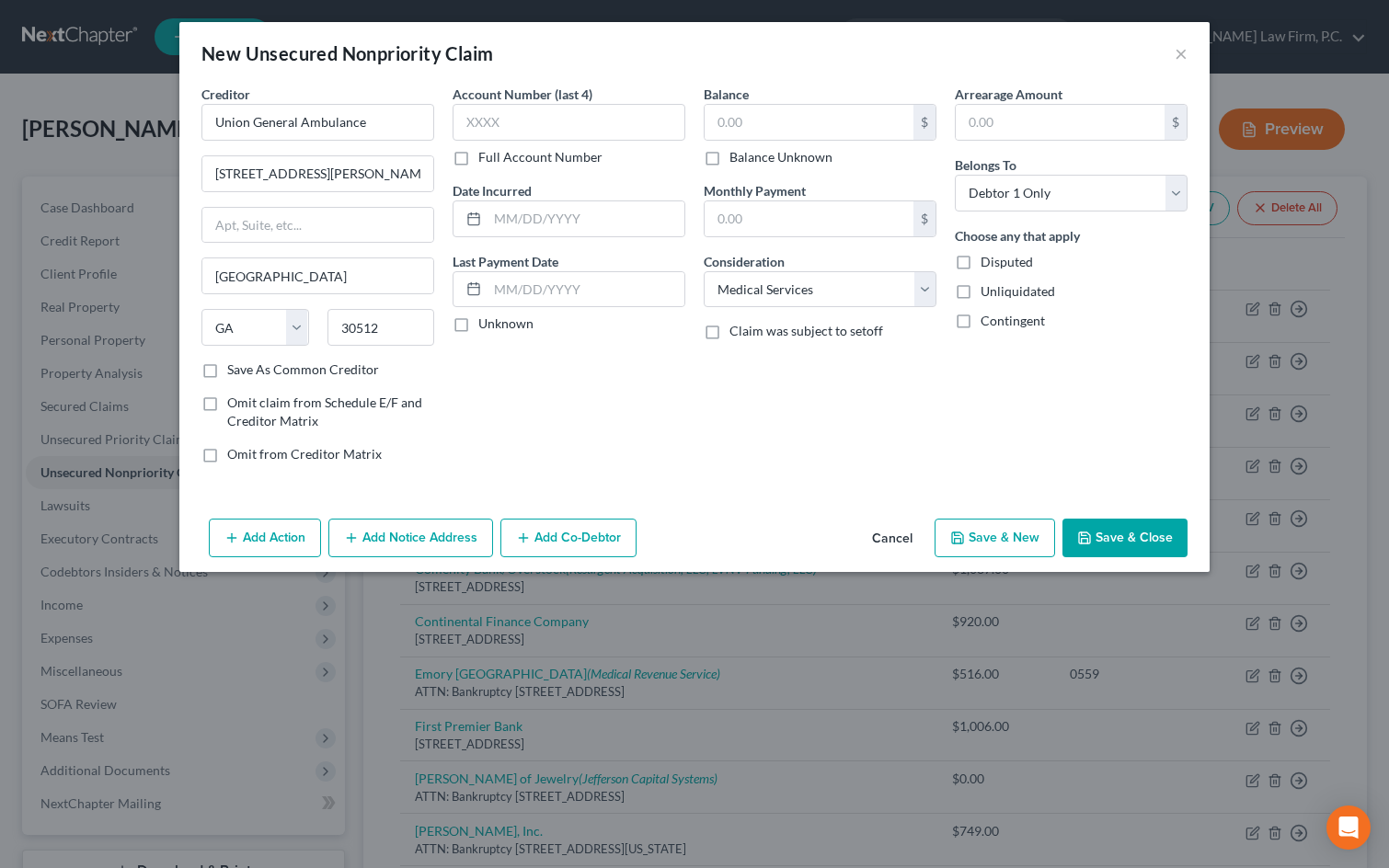
click at [1006, 548] on button "Save & New" at bounding box center [994, 538] width 120 height 39
select select "0"
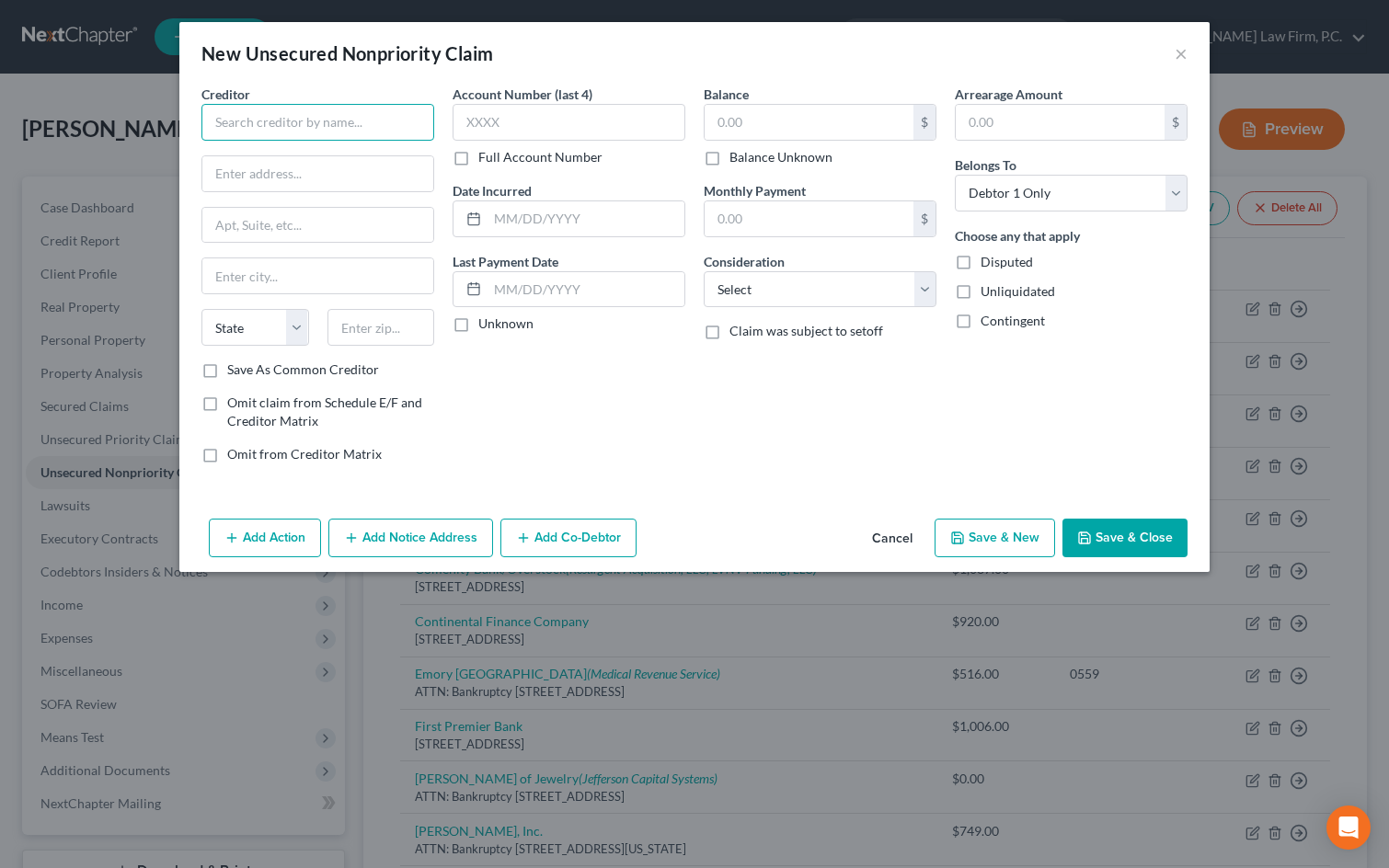
click at [341, 129] on input "text" at bounding box center [317, 122] width 232 height 37
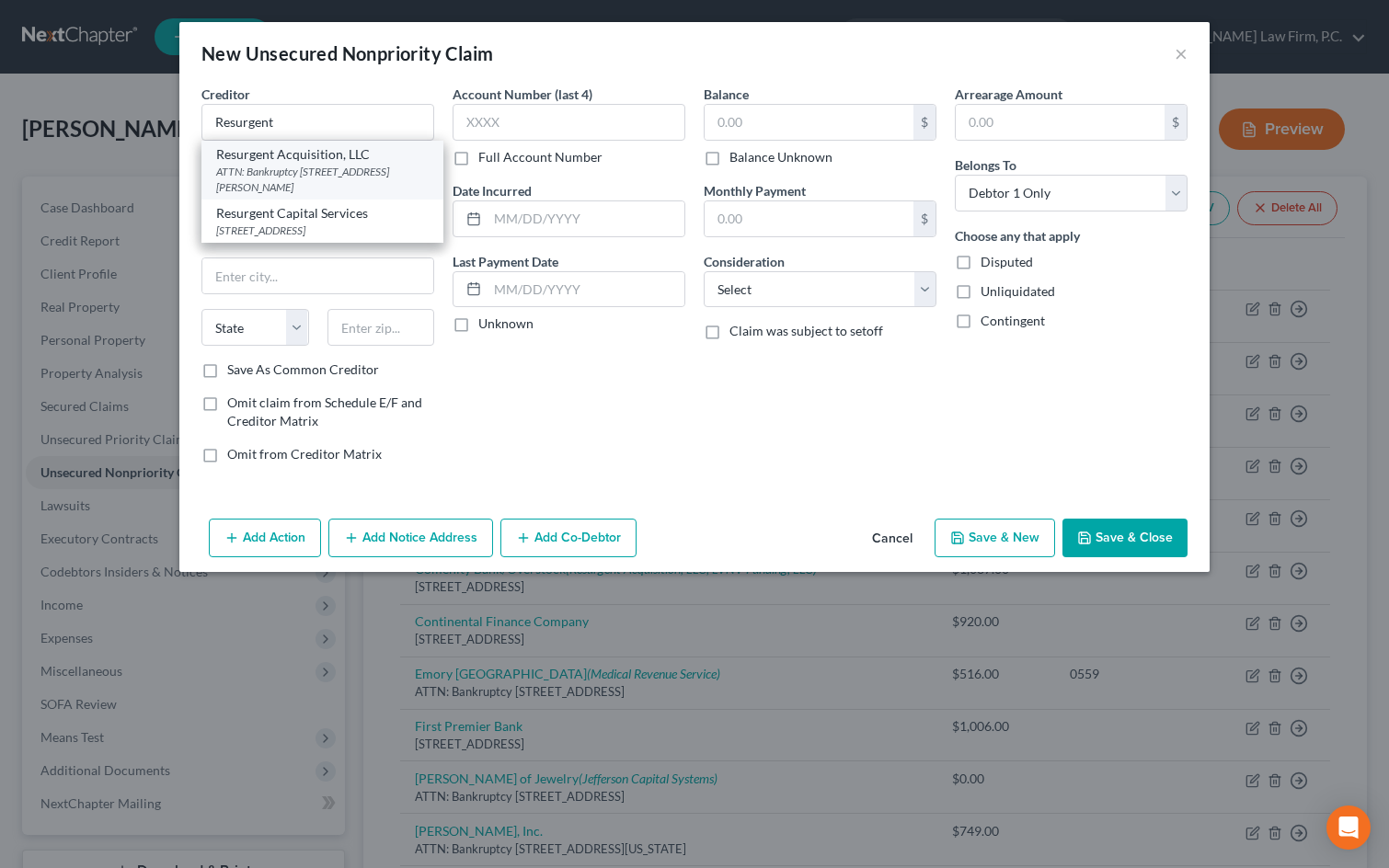
click at [322, 179] on div "ATTN: Bankruptcy 55 Beattie Place, Suite #110, Greenville, SC 29601" at bounding box center [322, 180] width 213 height 31
type input "Resurgent Acquisition, LLC"
type input "ATTN: Bankruptcy"
type input "55 Beattie Place, Suite #110"
type input "Greenville"
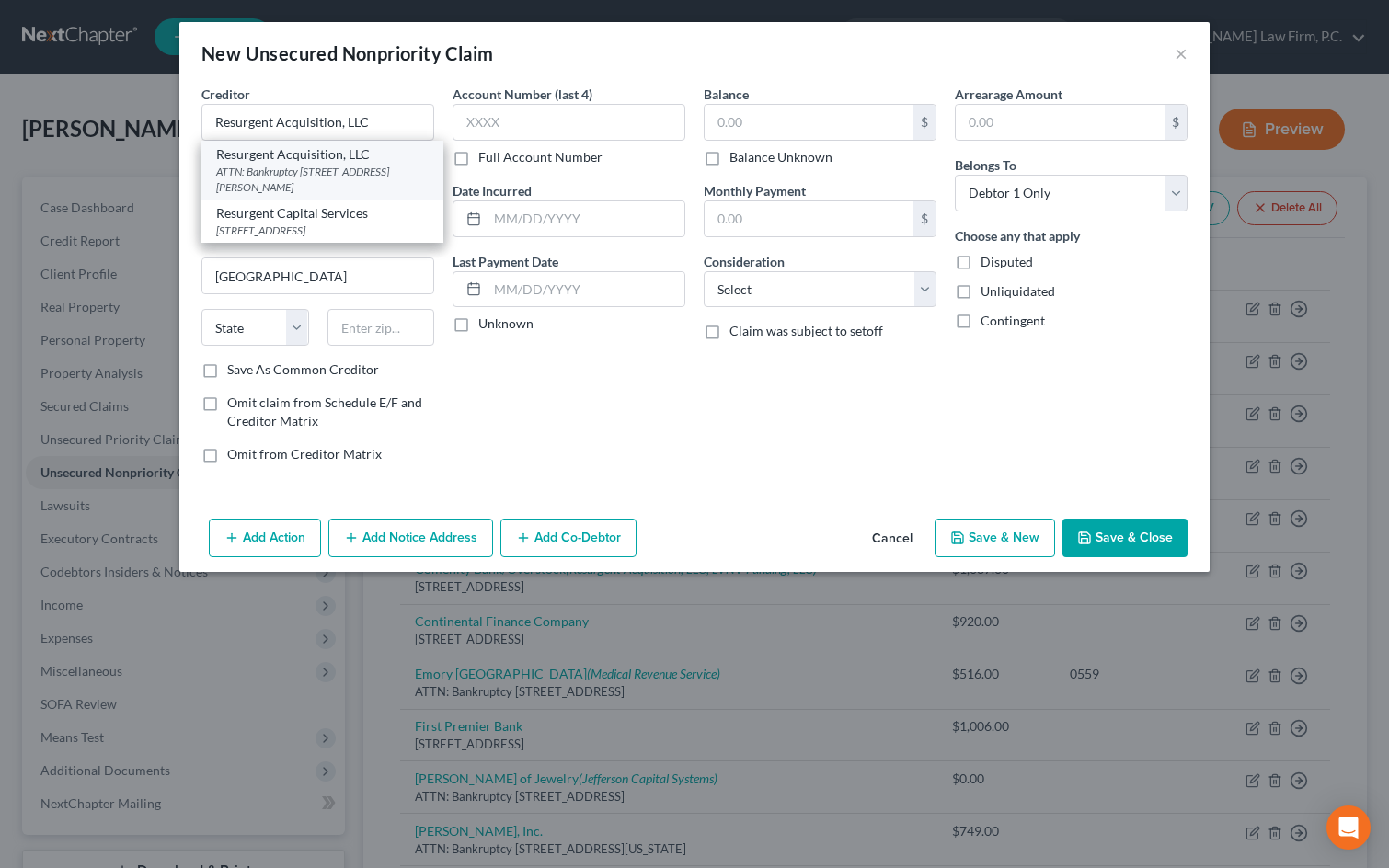
select select "42"
type input "29601"
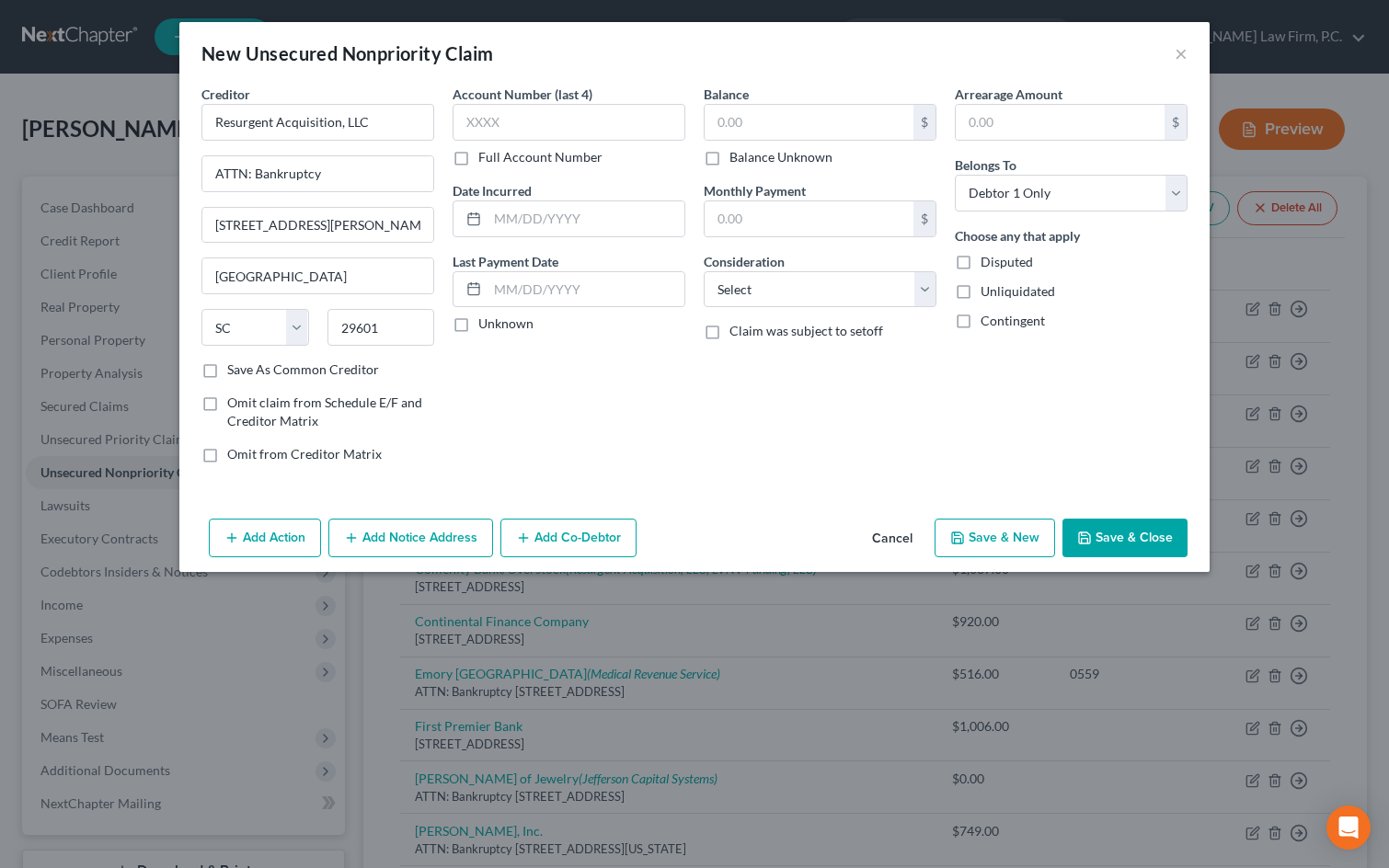
click at [359, 523] on button "Add Notice Address" at bounding box center [410, 538] width 165 height 39
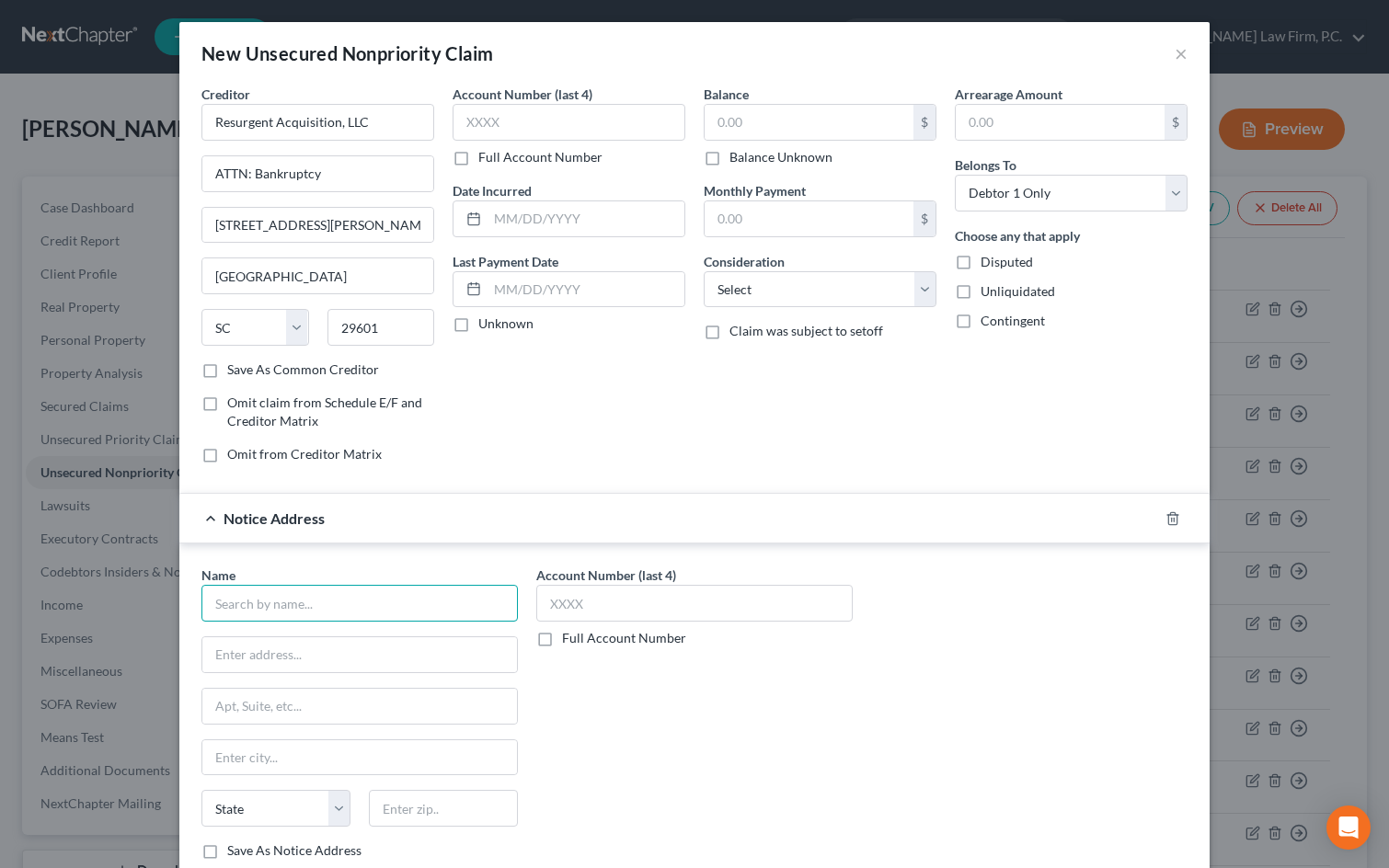
click at [272, 589] on input "text" at bounding box center [359, 603] width 316 height 37
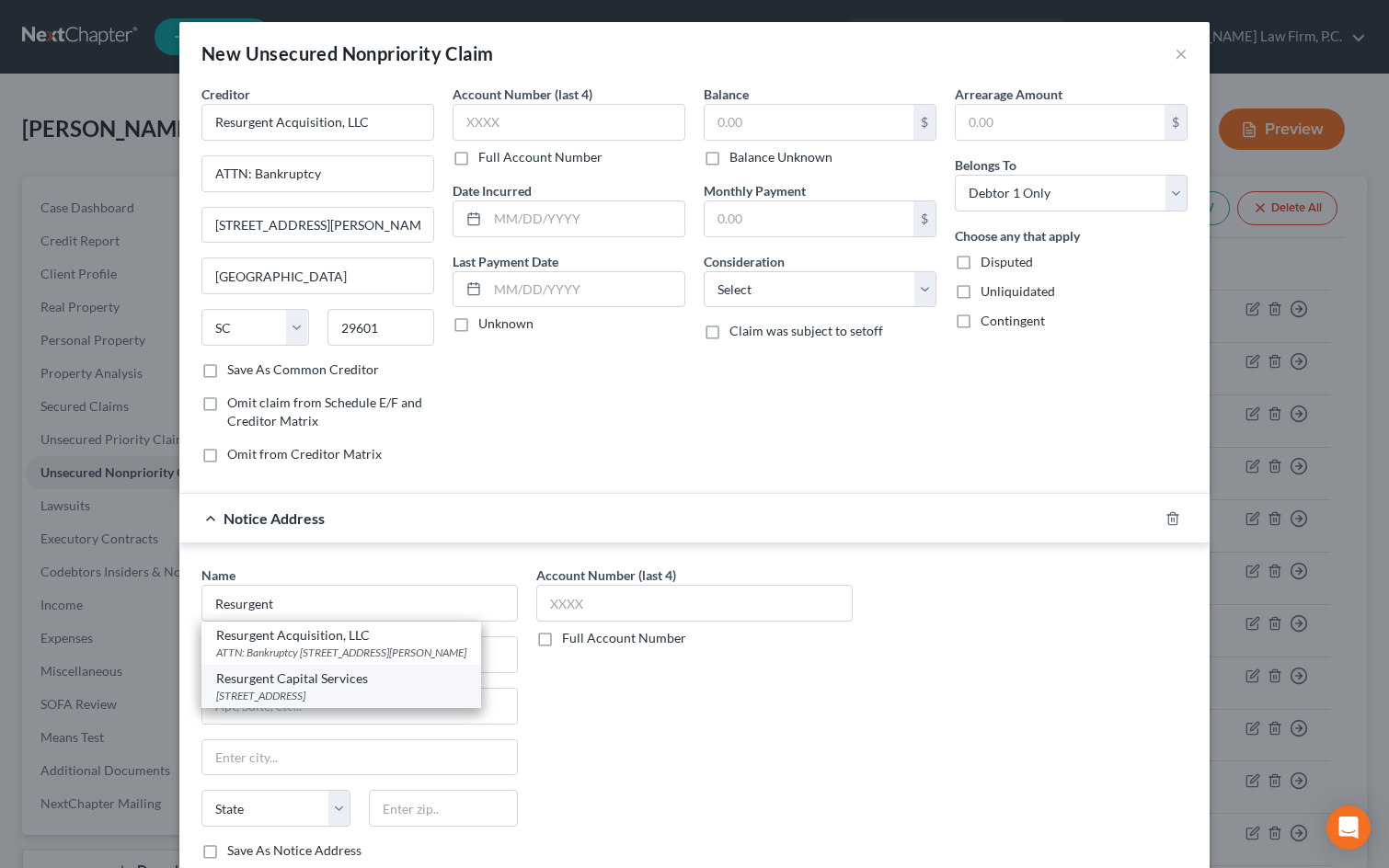
click at [294, 703] on div "PO Box 10497, Greenville, SC 29603" at bounding box center [341, 695] width 250 height 16
type input "Resurgent Capital Services"
type input "PO Box 10497"
type input "Greenville"
select select "42"
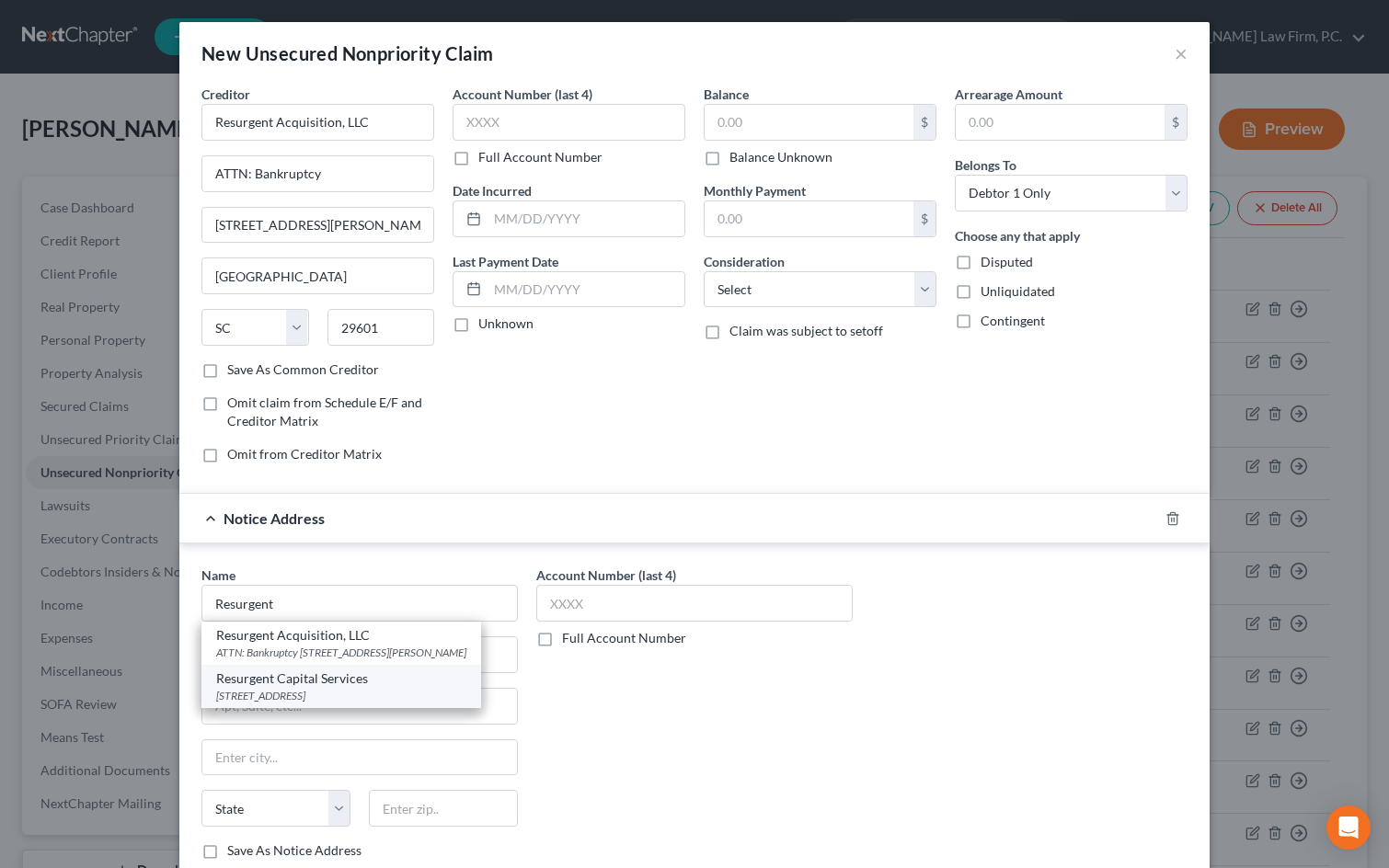
type input "29603"
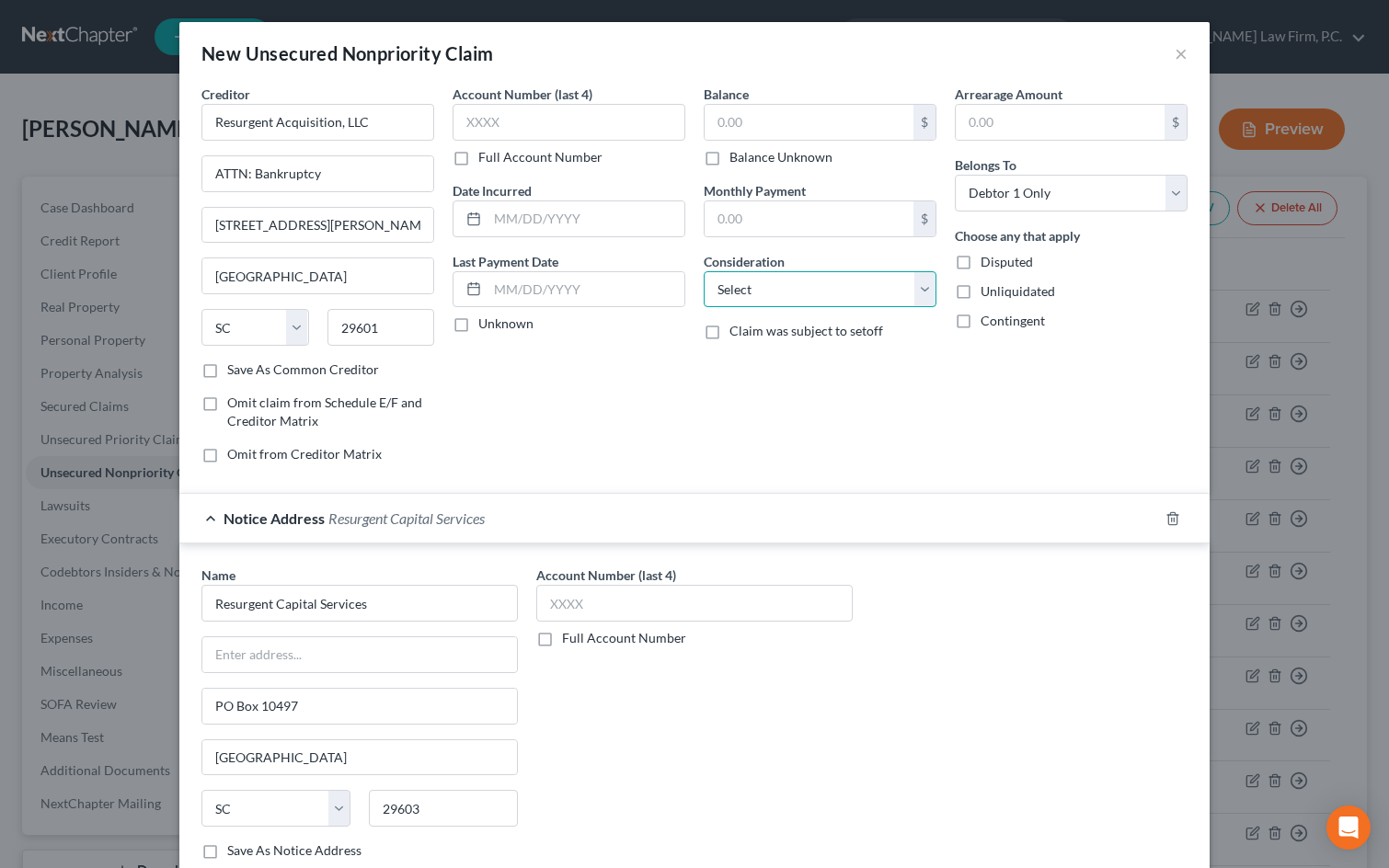
click at [769, 286] on select "Select Cable / Satellite Services Collection Agency Credit Card Debt Debt Couns…" at bounding box center [820, 290] width 232 height 37
select select "1"
click at [703, 271] on select "Select Cable / Satellite Services Collection Agency Credit Card Debt Debt Couns…" at bounding box center [820, 290] width 232 height 37
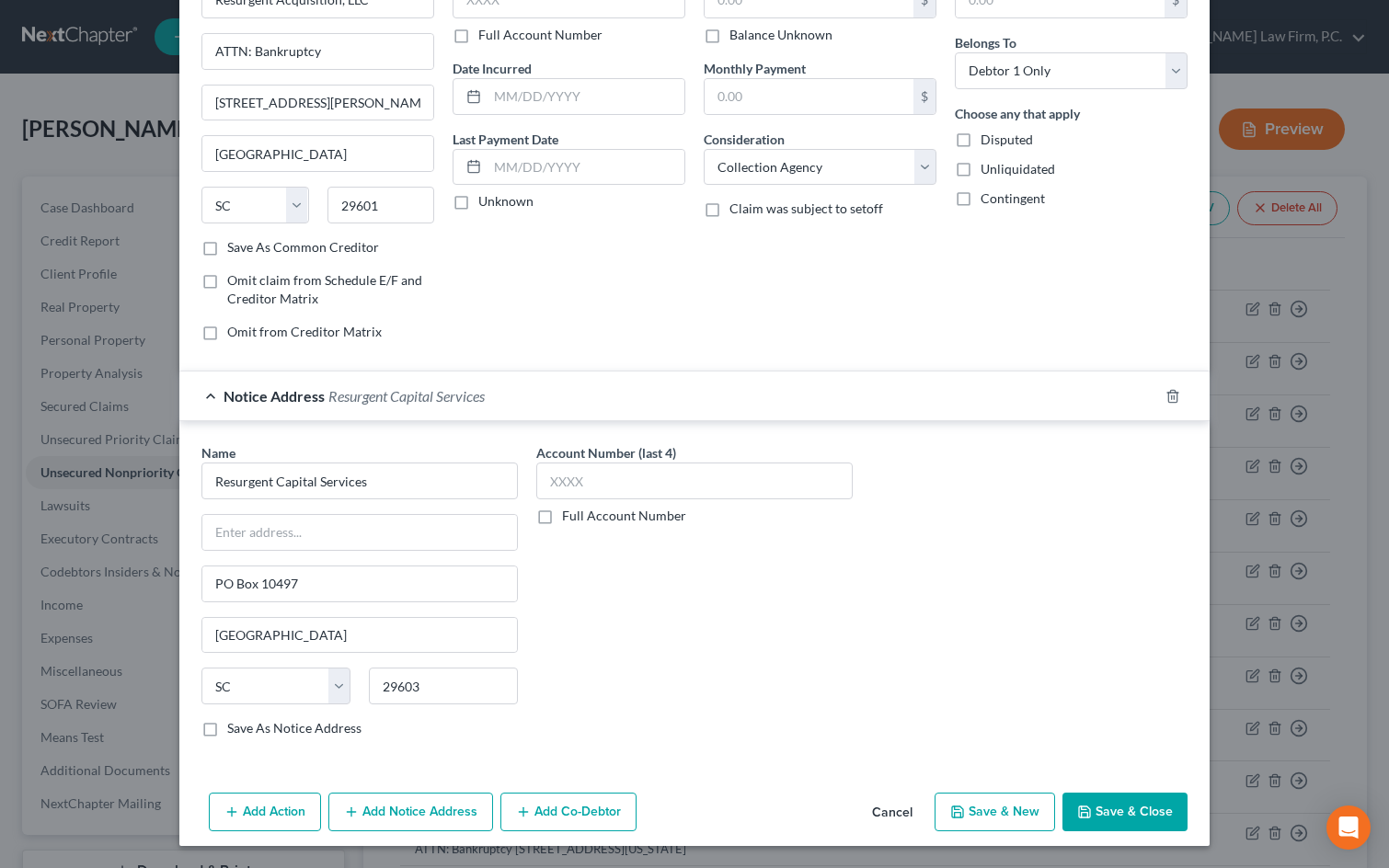
click at [1002, 804] on button "Save & New" at bounding box center [994, 812] width 120 height 39
type input "0.00"
select select "0"
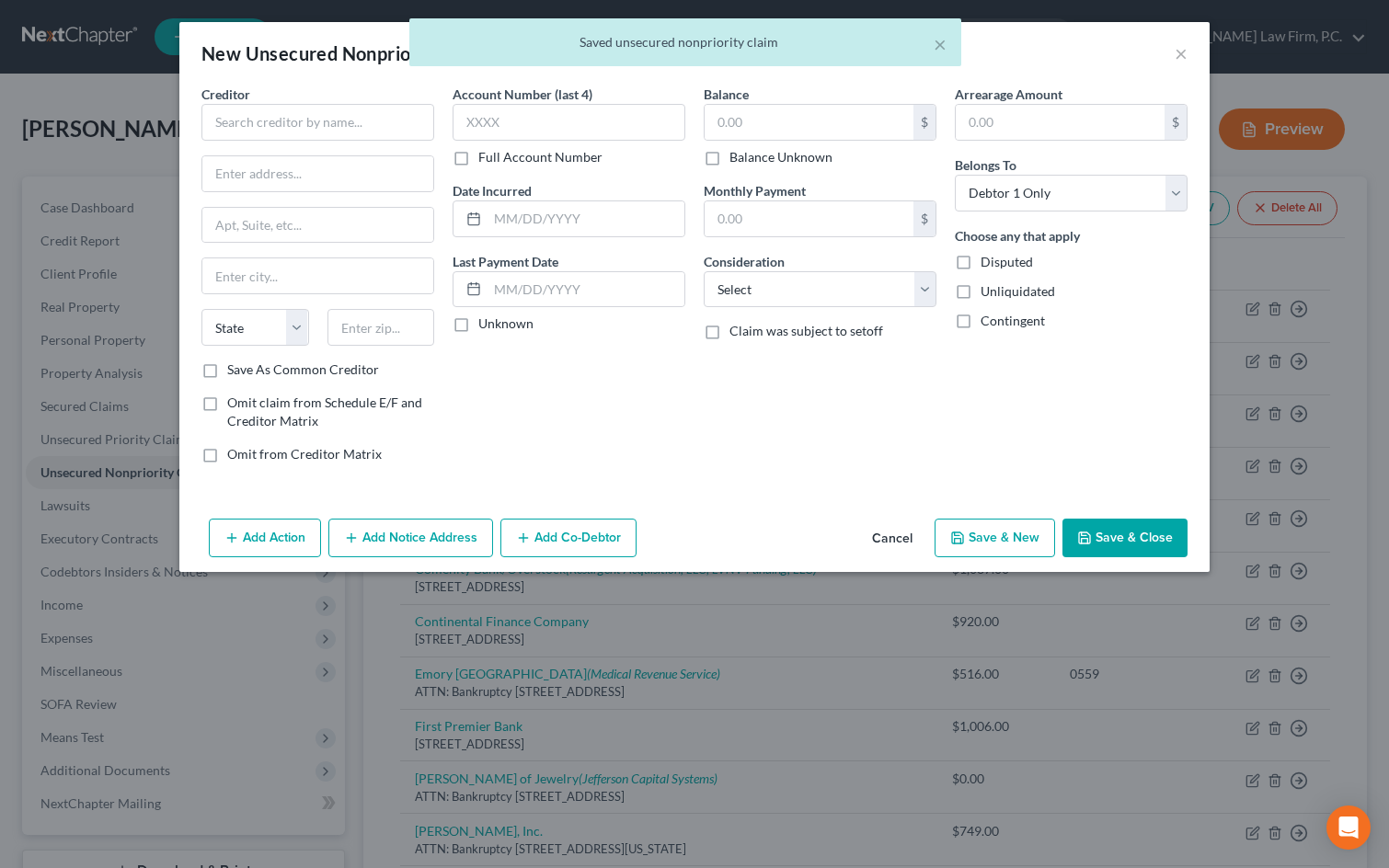
scroll to position [0, 0]
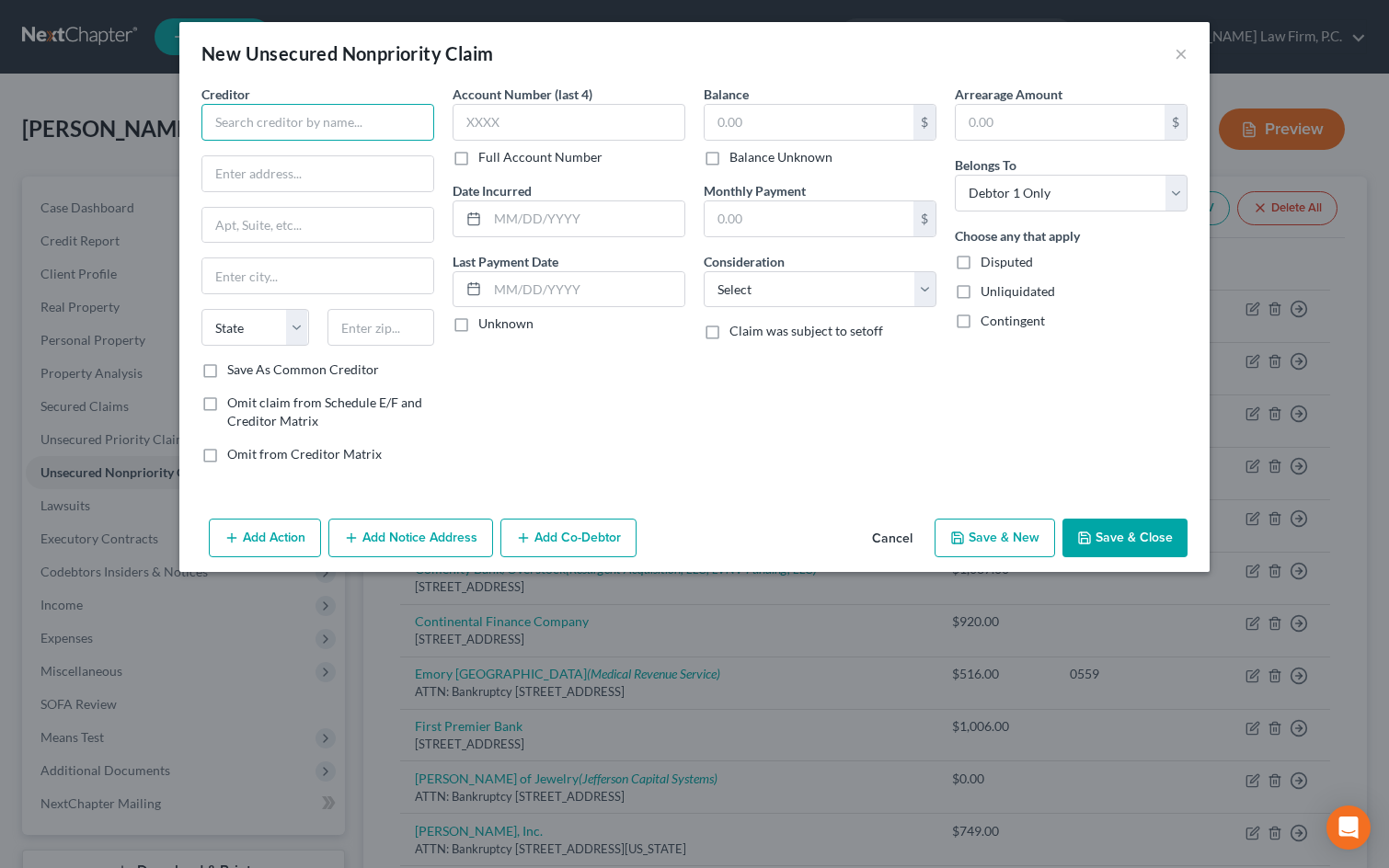
click at [297, 125] on input "text" at bounding box center [317, 122] width 232 height 37
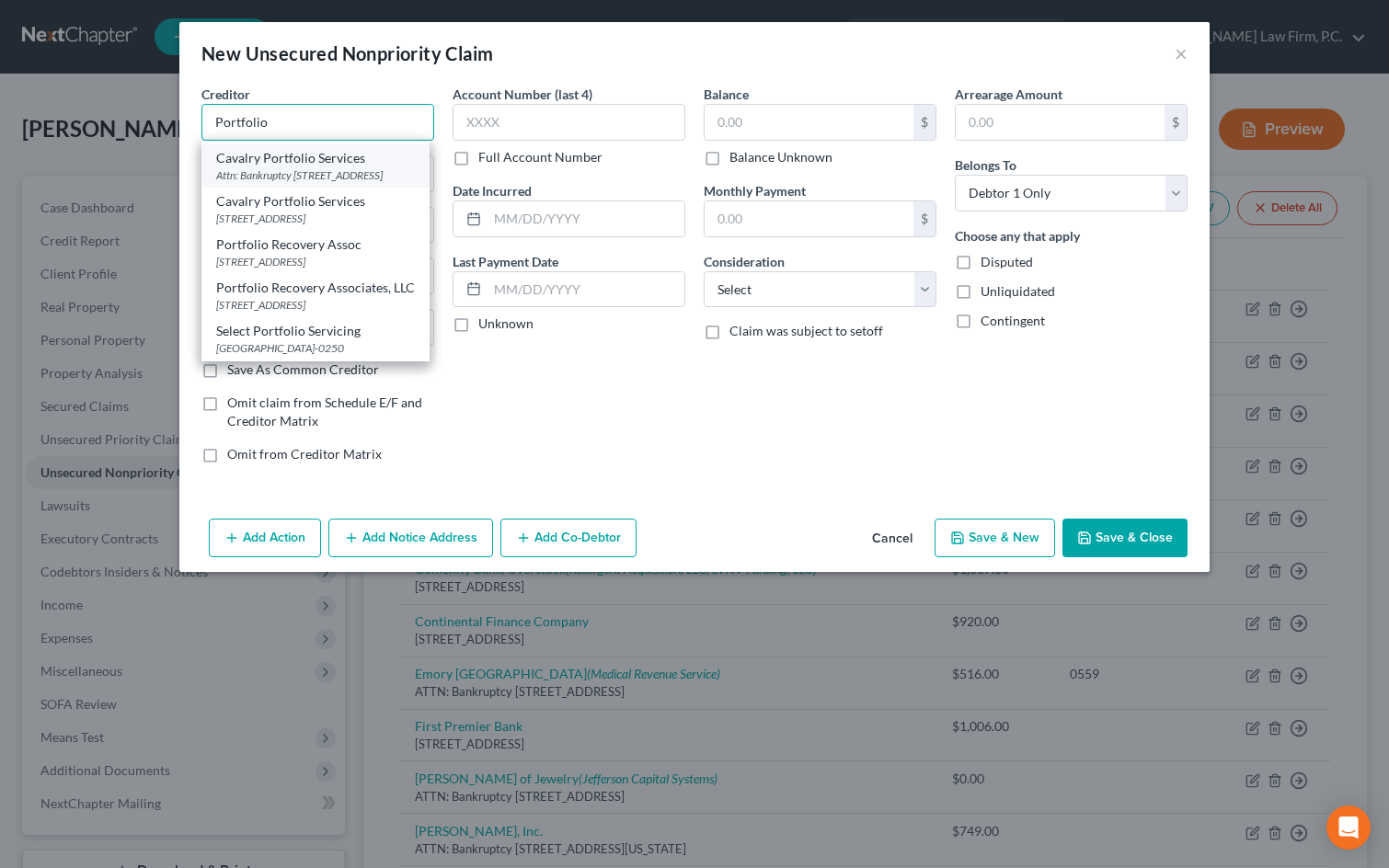
scroll to position [103, 0]
click at [348, 236] on div "Portfolio Recovery Assoc" at bounding box center [315, 244] width 198 height 19
type input "Portfolio Recovery Assoc"
type input "120 Corporate Blvd"
type input "Norfolk"
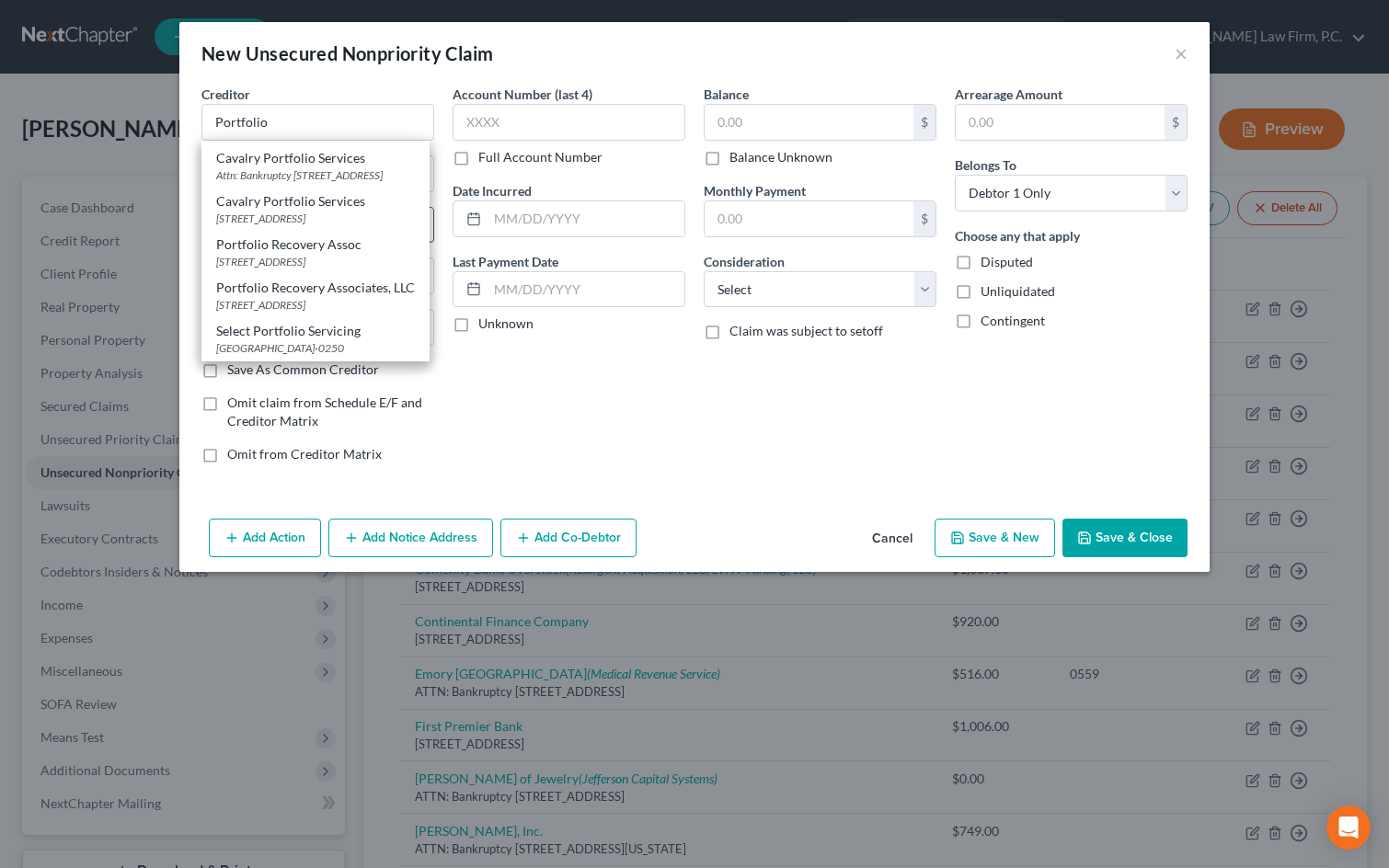
select select "48"
type input "23502"
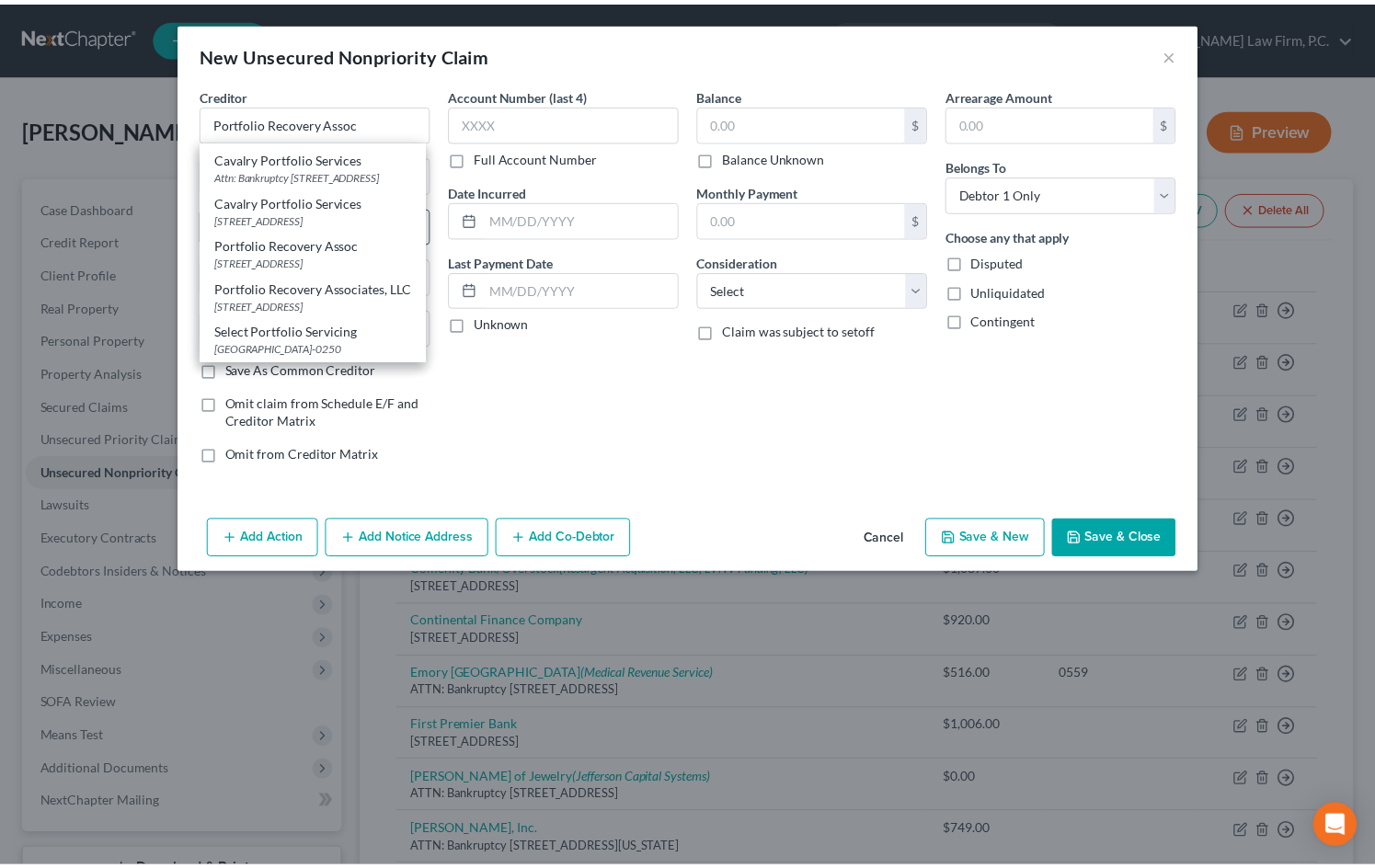
scroll to position [0, 0]
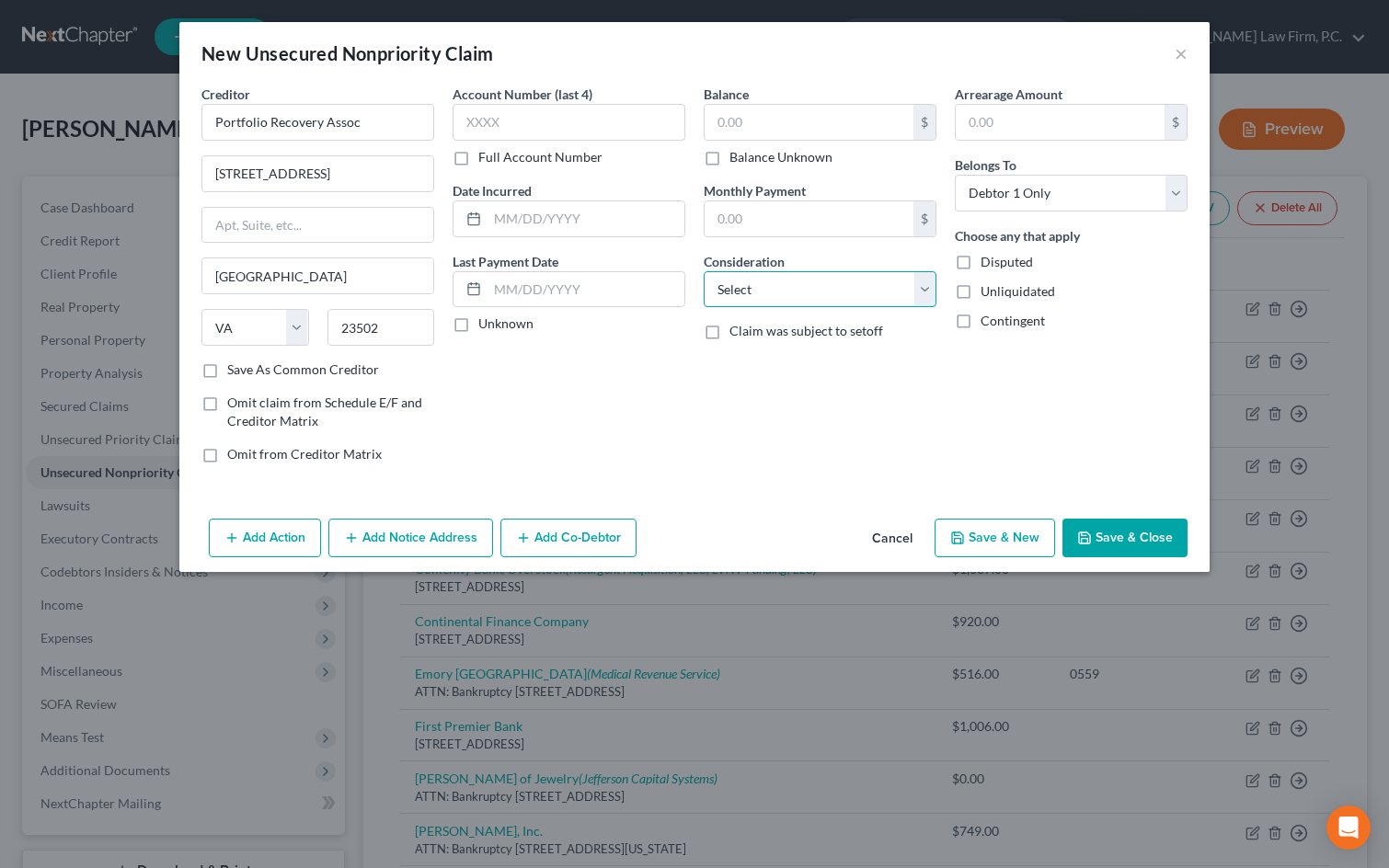
click at [859, 292] on select "Select Cable / Satellite Services Collection Agency Credit Card Debt Debt Couns…" at bounding box center [820, 290] width 232 height 37
select select "1"
click at [703, 271] on select "Select Cable / Satellite Services Collection Agency Credit Card Debt Debt Couns…" at bounding box center [820, 290] width 232 height 37
click at [1027, 530] on button "Save & New" at bounding box center [994, 538] width 120 height 39
select select "0"
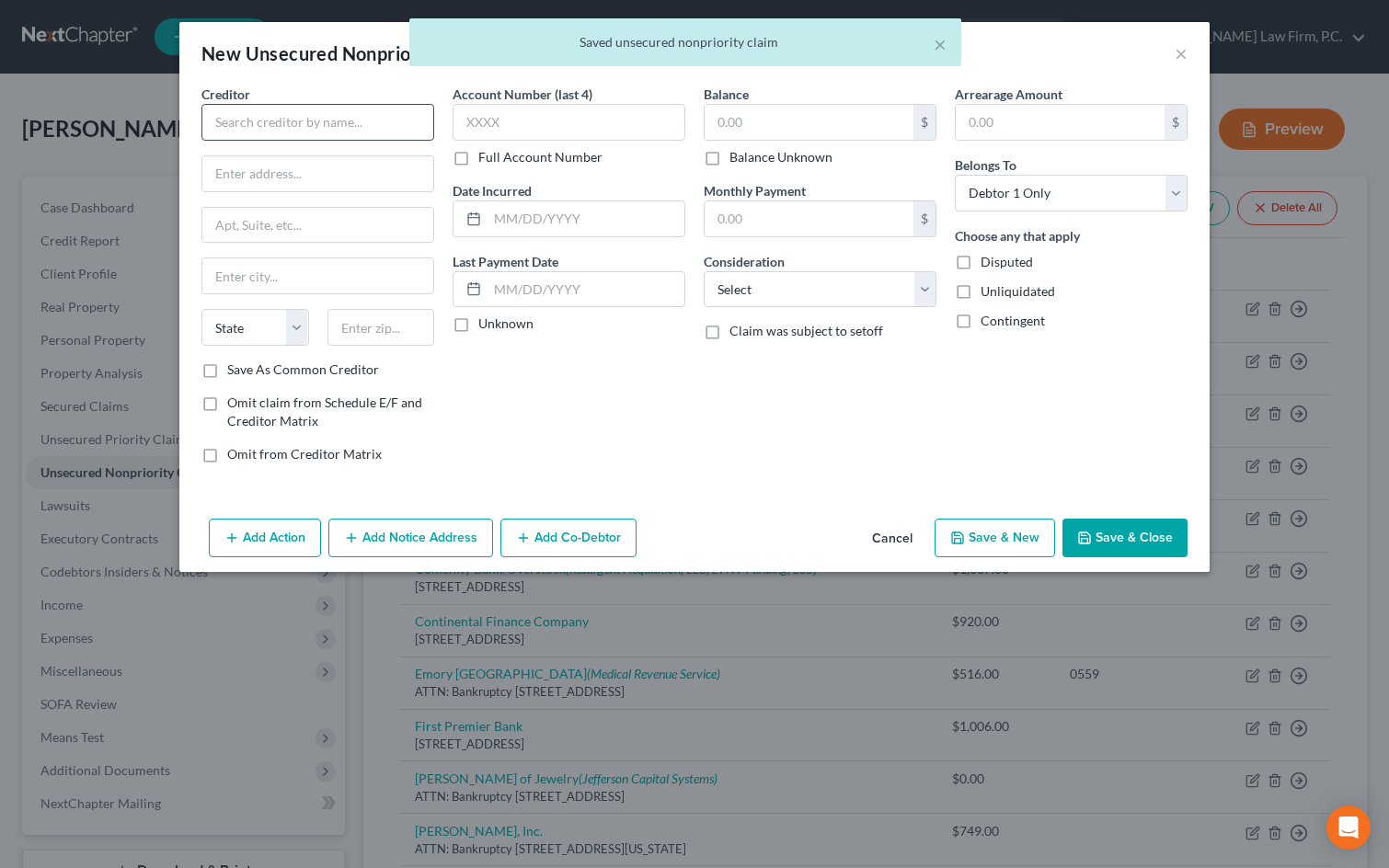
click at [310, 103] on div "Creditor *" at bounding box center [317, 112] width 232 height 56
click at [312, 117] on input "text" at bounding box center [317, 122] width 232 height 37
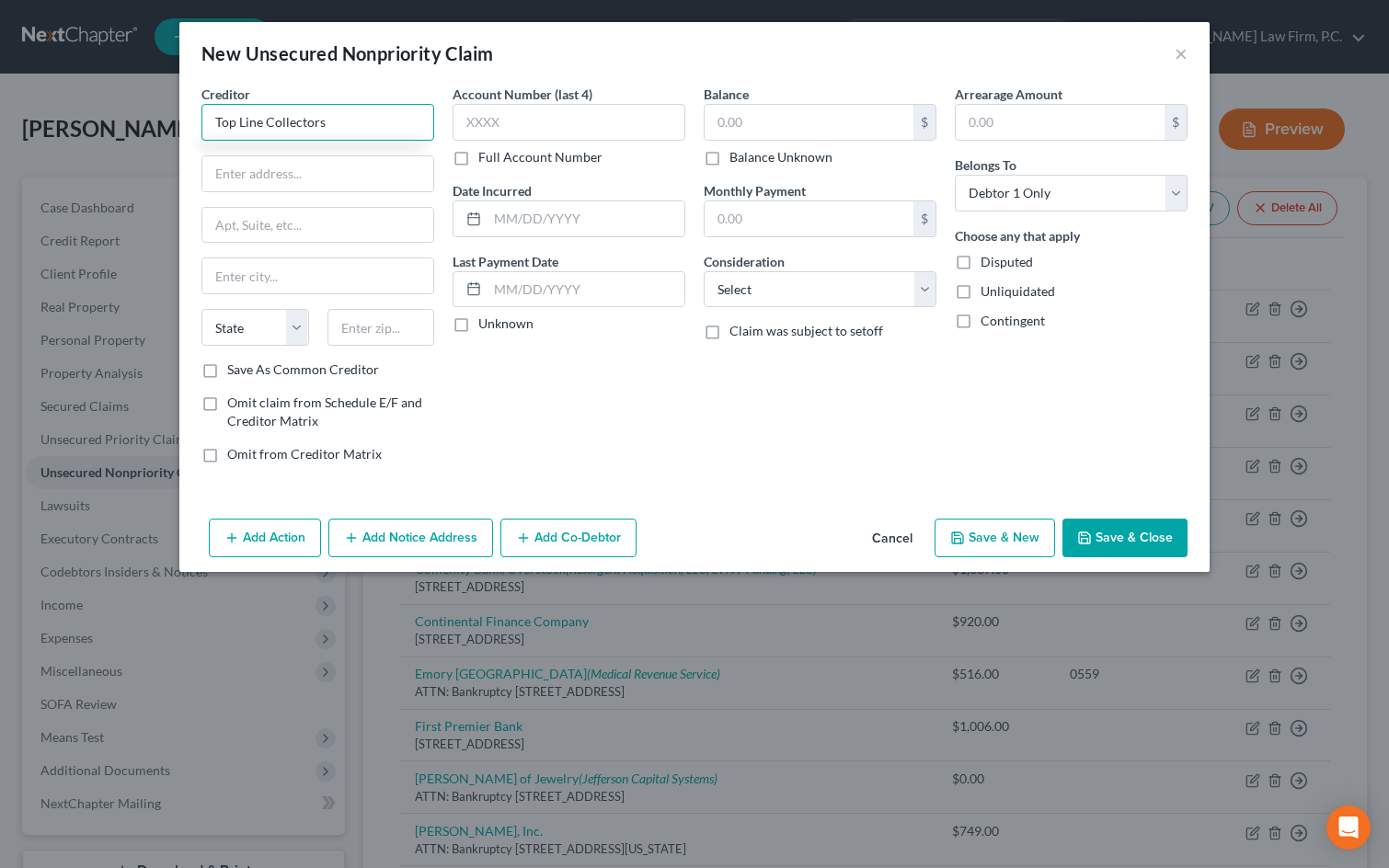
type input "Top Line Collectors"
click at [278, 182] on input "text" at bounding box center [317, 174] width 231 height 35
type input "900 National Parkway #310"
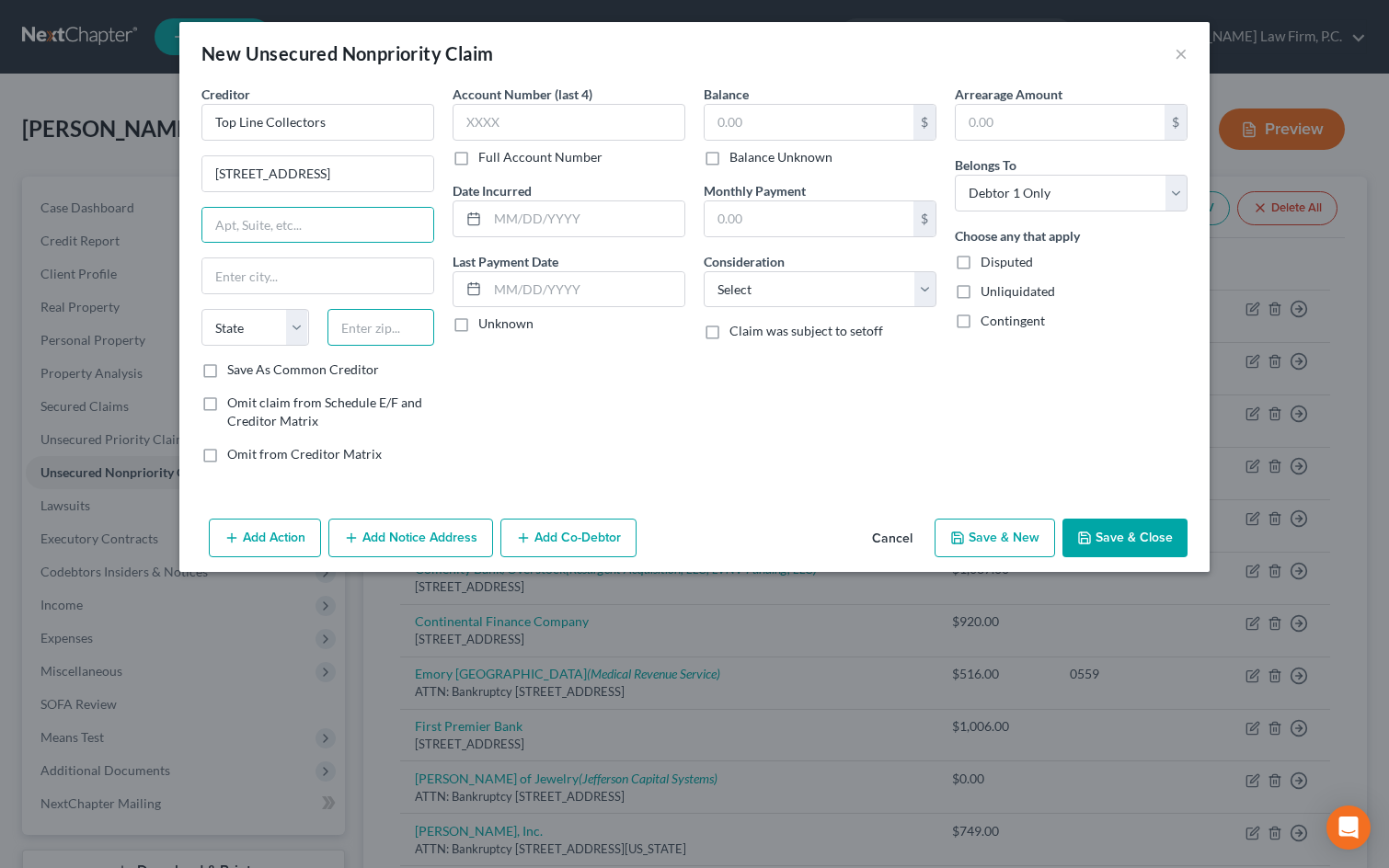
click at [395, 321] on input "text" at bounding box center [381, 327] width 107 height 37
type input "60173"
click at [634, 370] on div "Account Number (last 4) Full Account Number Date Incurred Last Payment Date Unk…" at bounding box center [568, 281] width 251 height 393
type input "Schaumburg"
select select "14"
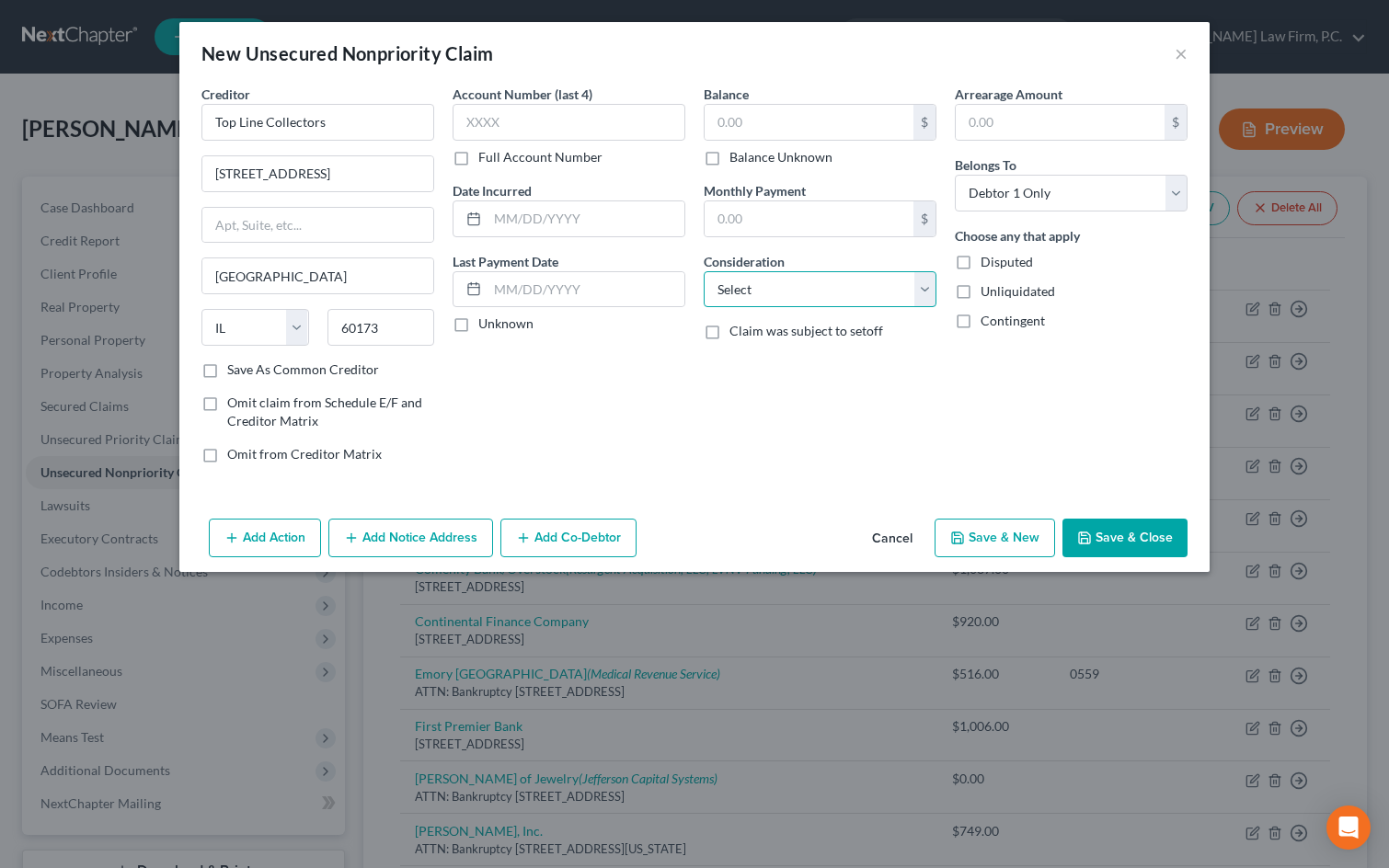
click at [796, 291] on select "Select Cable / Satellite Services Collection Agency Credit Card Debt Debt Couns…" at bounding box center [820, 290] width 232 height 37
select select "1"
click at [703, 271] on select "Select Cable / Satellite Services Collection Agency Credit Card Debt Debt Couns…" at bounding box center [820, 290] width 232 height 37
click at [1006, 523] on button "Save & New" at bounding box center [994, 538] width 120 height 39
select select "0"
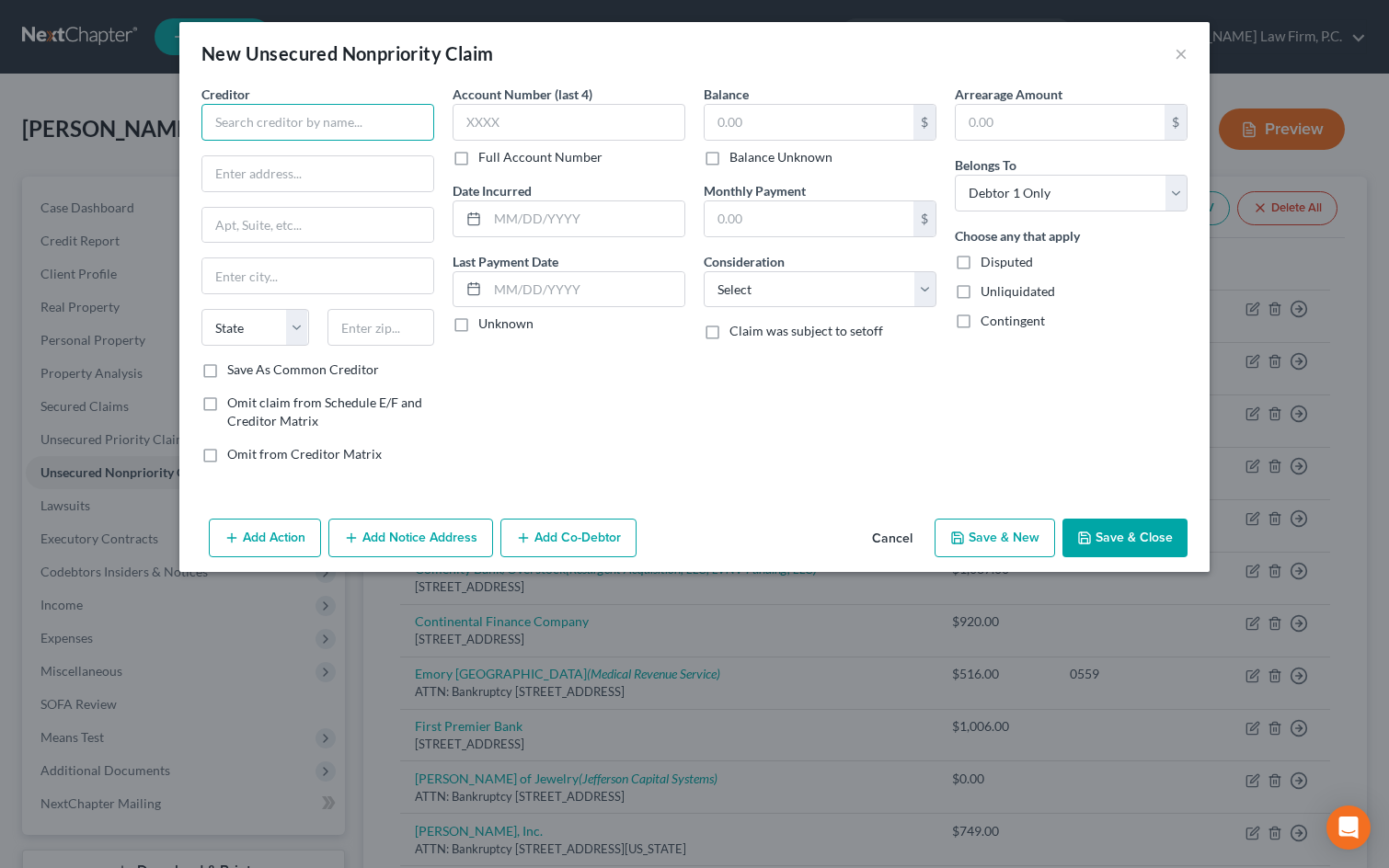
click at [302, 122] on input "text" at bounding box center [317, 122] width 232 height 37
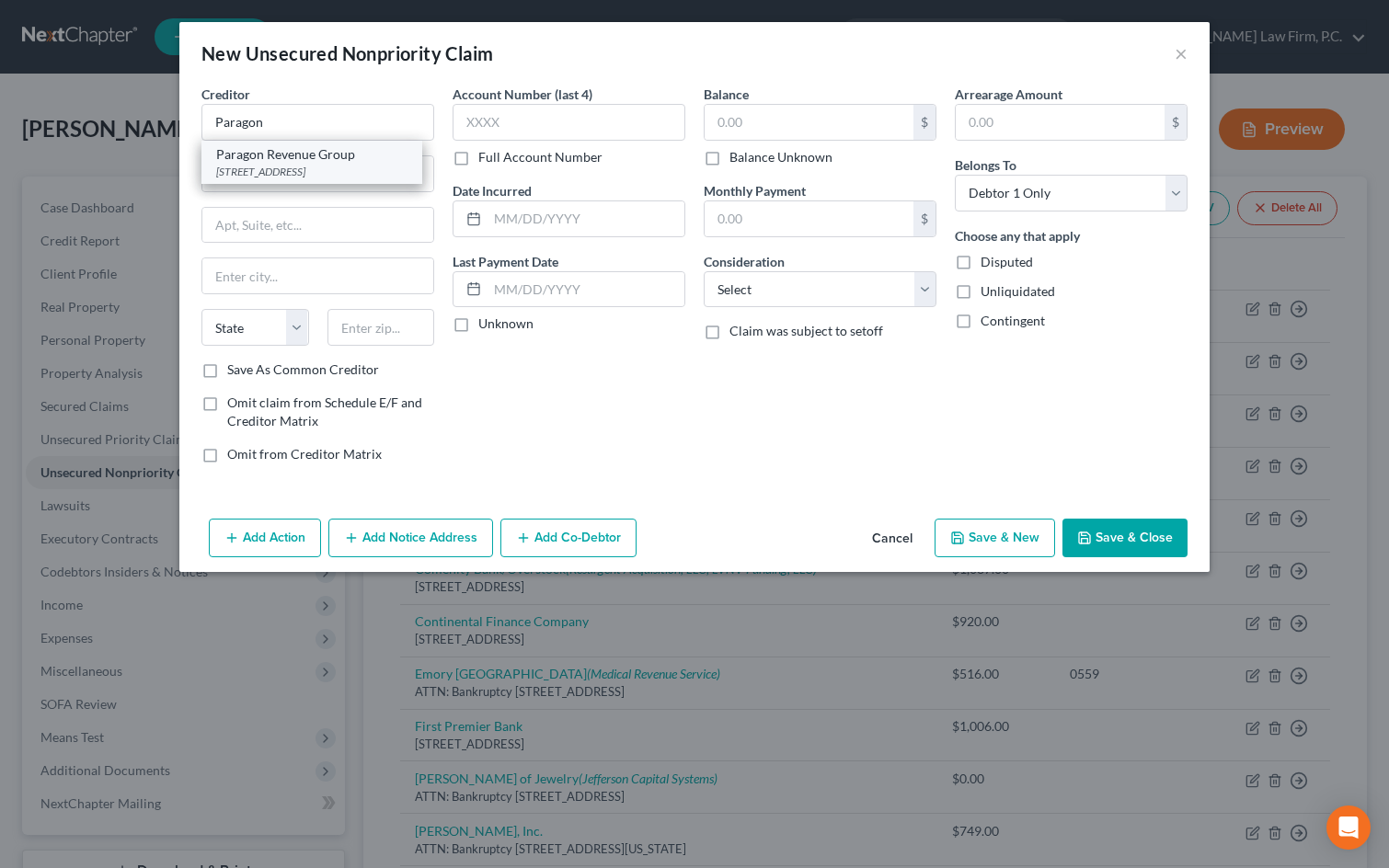
click at [292, 170] on div "PO Box 127, Concord, NC 28026-0127" at bounding box center [312, 172] width 191 height 16
type input "Paragon Revenue Group"
type input "PO Box 127"
type input "Concord"
select select "28"
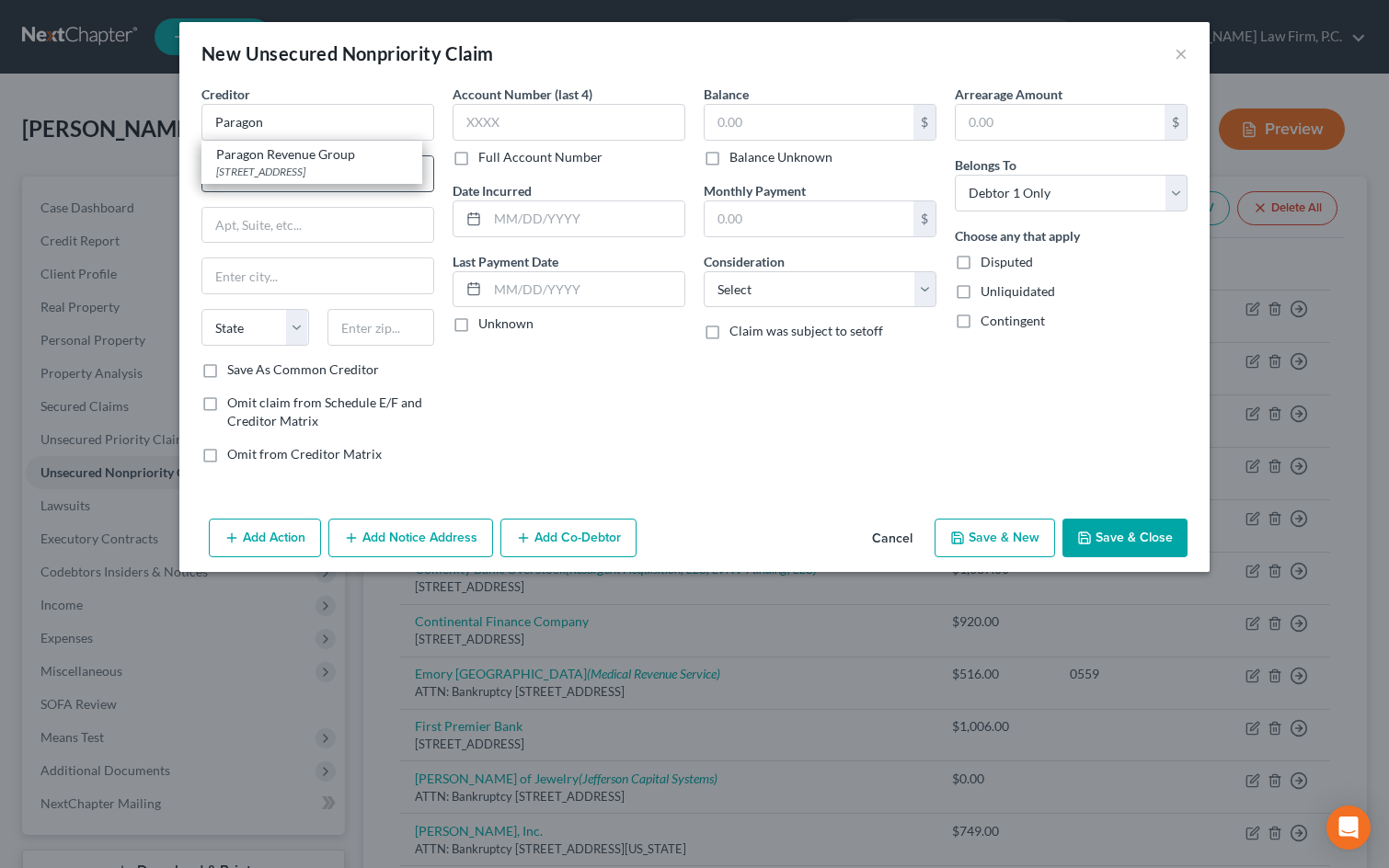
type input "28026-0127"
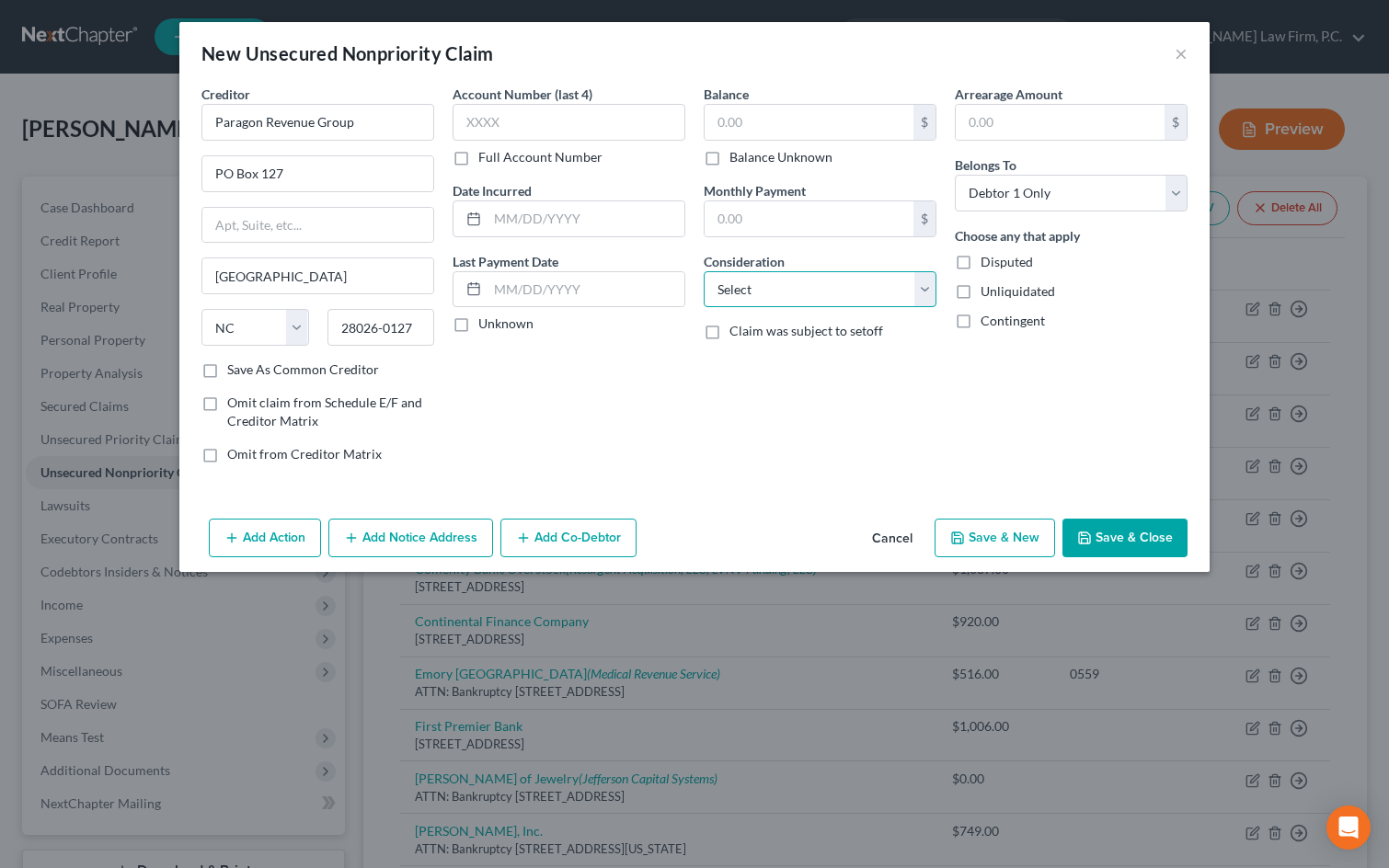
click at [783, 294] on select "Select Cable / Satellite Services Collection Agency Credit Card Debt Debt Couns…" at bounding box center [820, 290] width 232 height 37
select select "1"
click at [703, 271] on select "Select Cable / Satellite Services Collection Agency Credit Card Debt Debt Couns…" at bounding box center [820, 290] width 232 height 37
click at [1146, 537] on button "Save & Close" at bounding box center [1125, 538] width 125 height 39
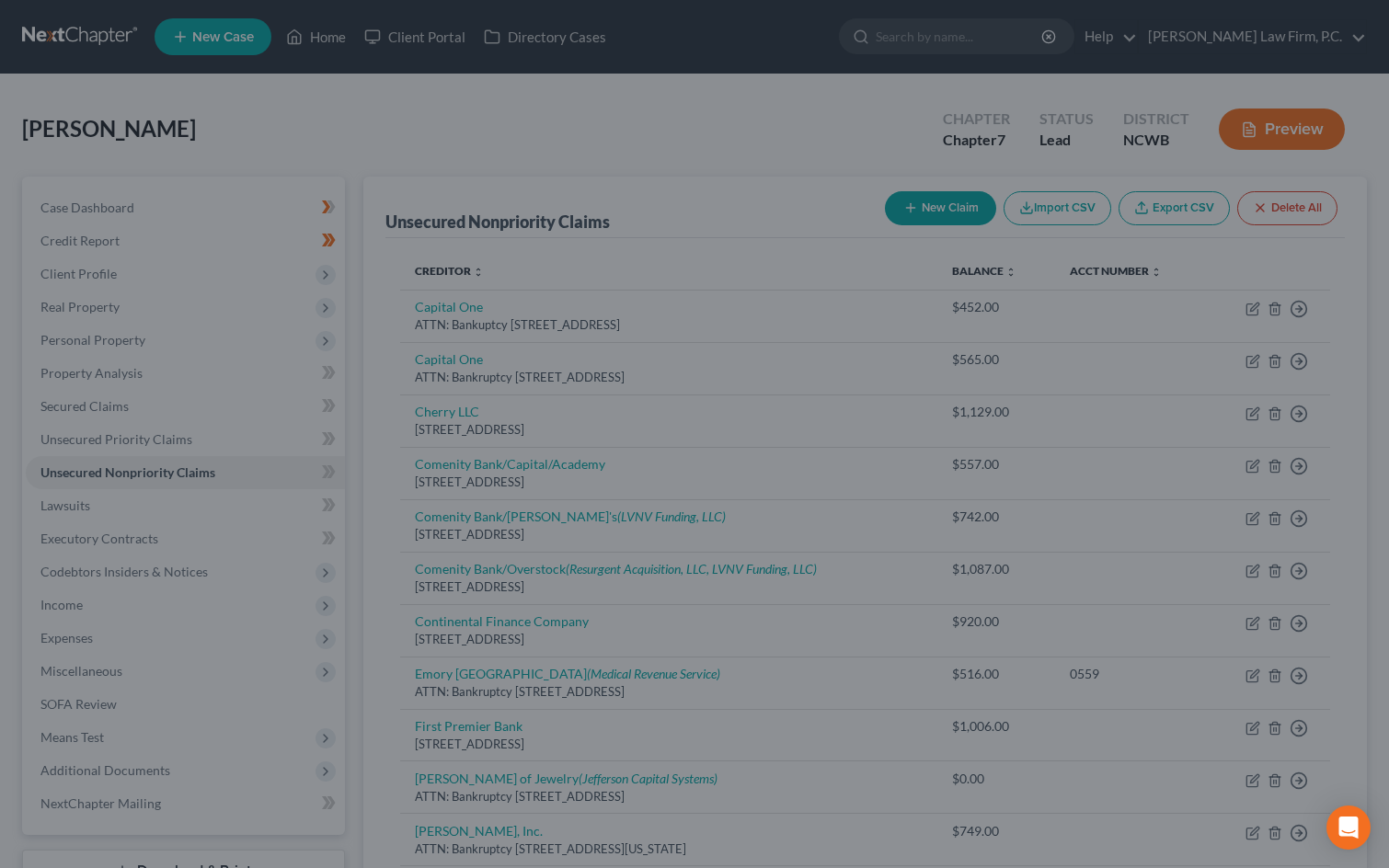
type input "0.00"
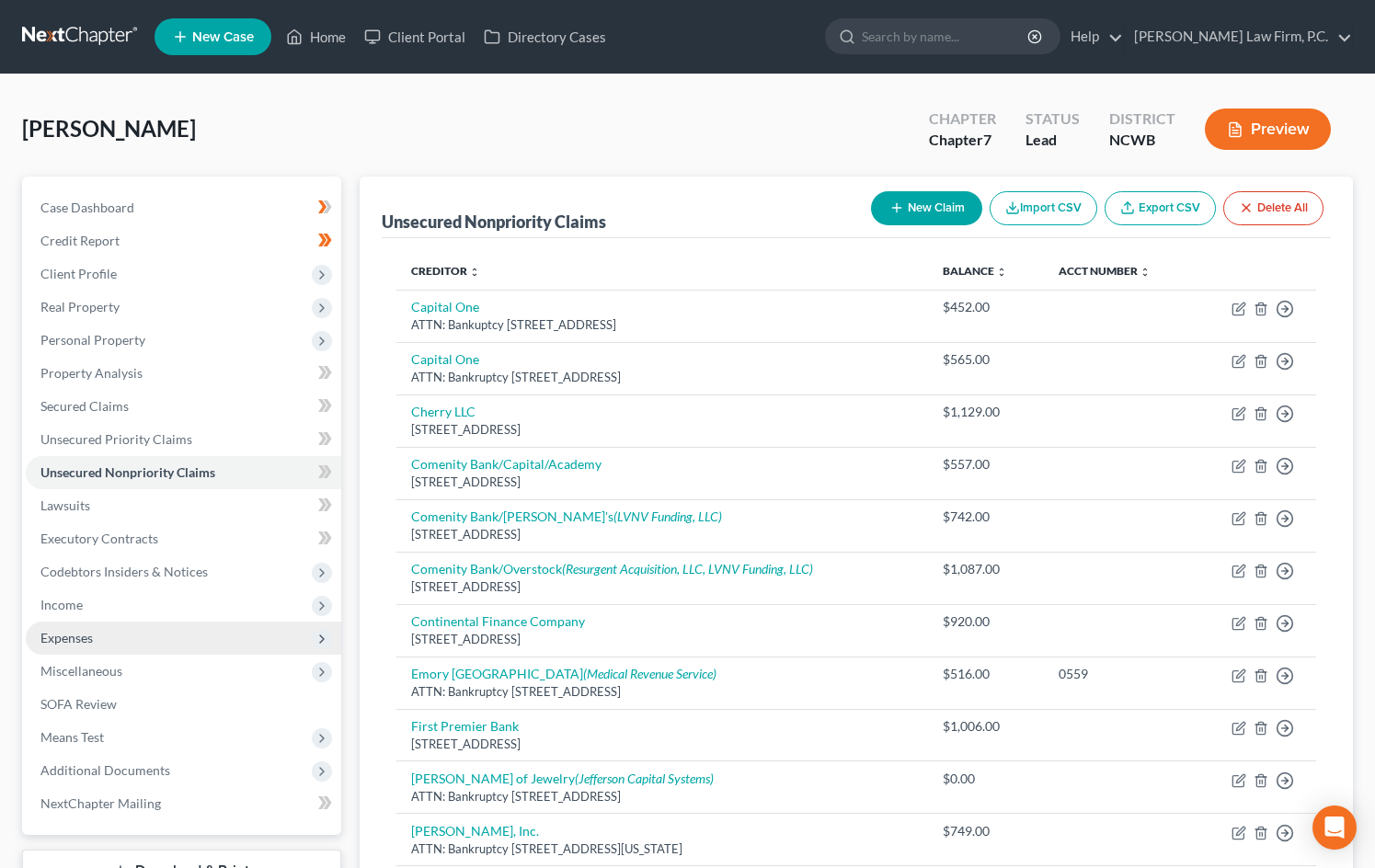
click at [134, 650] on span "Expenses" at bounding box center [183, 639] width 315 height 33
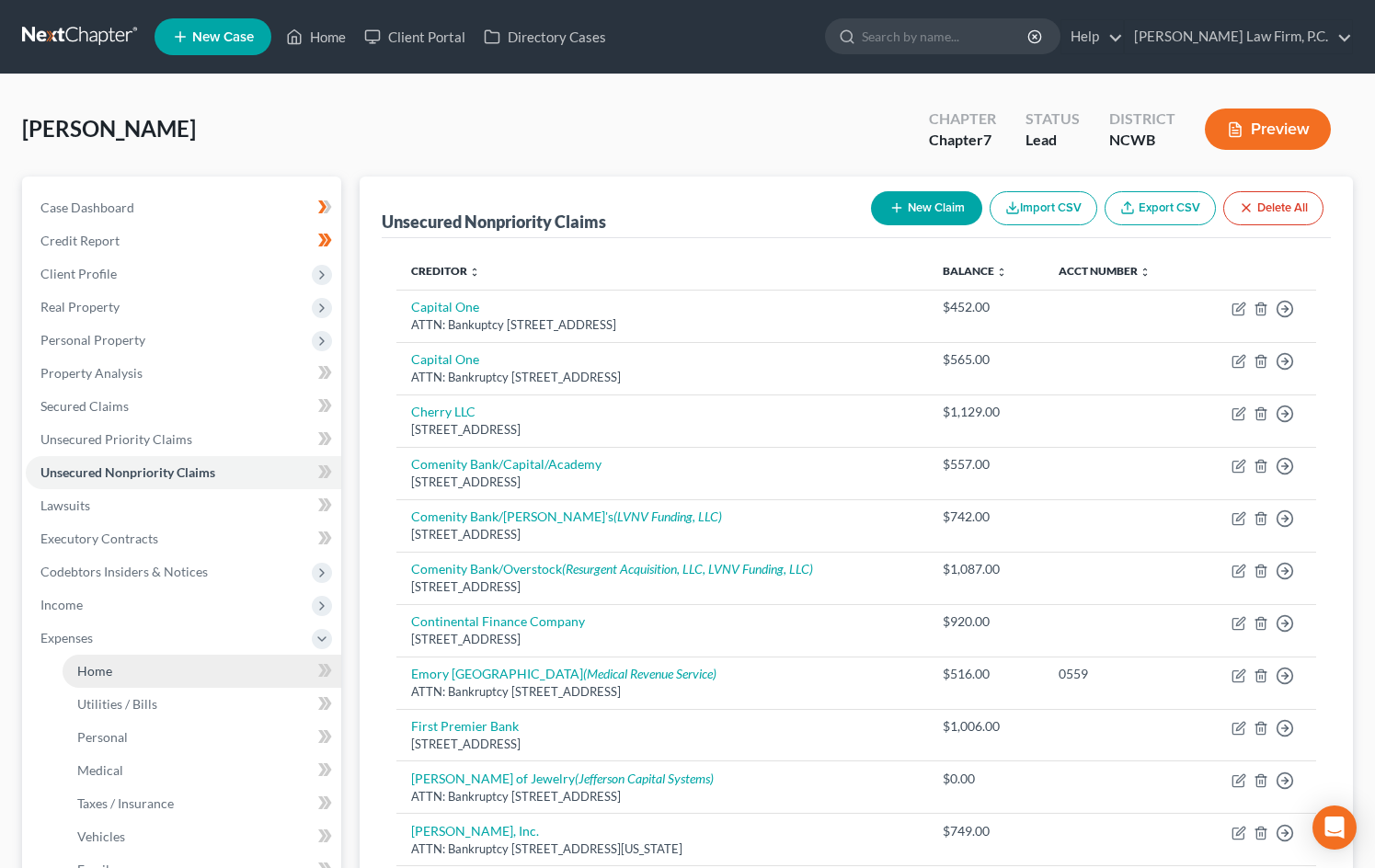
click at [133, 653] on span "Expenses" at bounding box center [183, 639] width 315 height 33
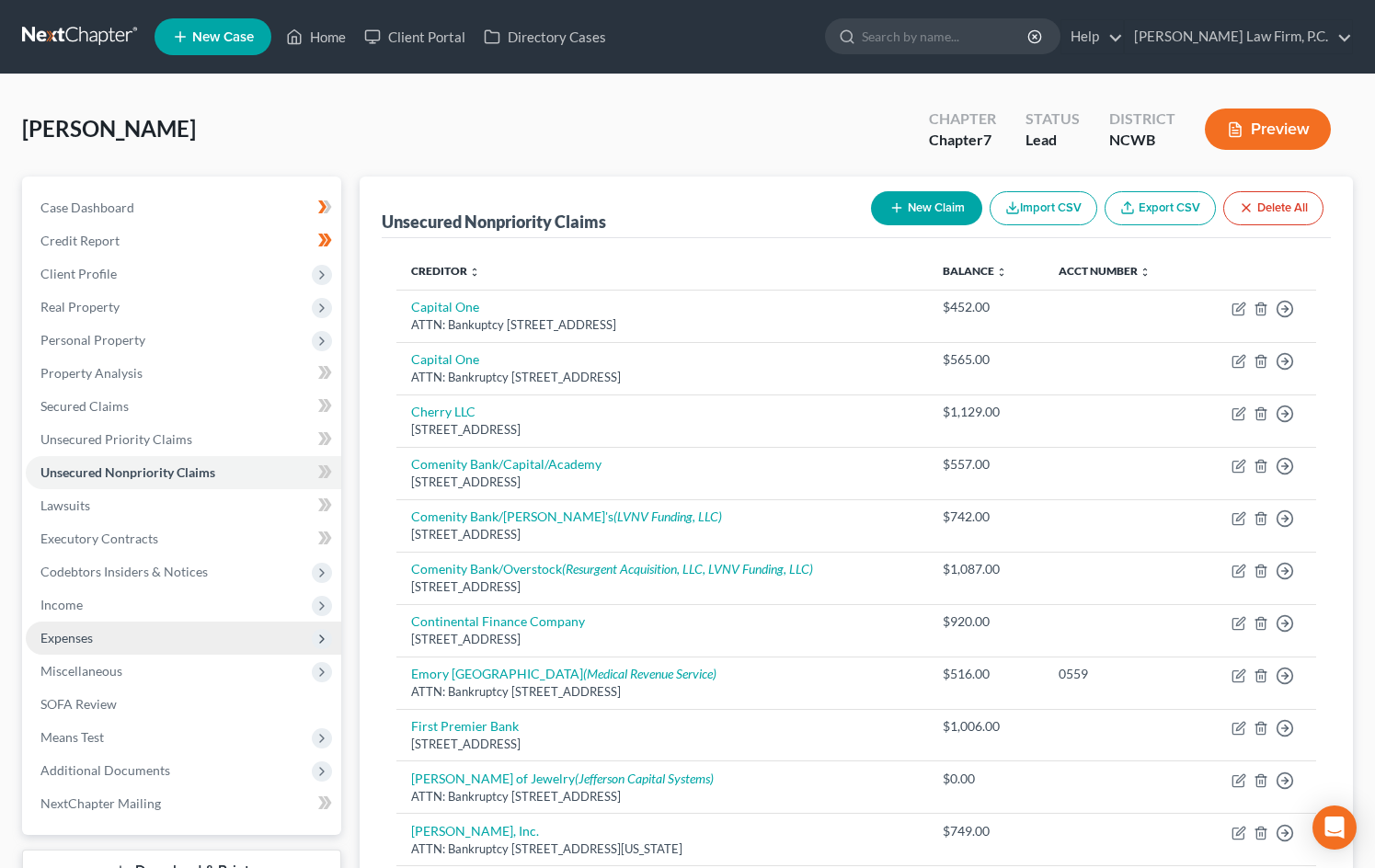
click at [136, 629] on span "Expenses" at bounding box center [183, 639] width 315 height 33
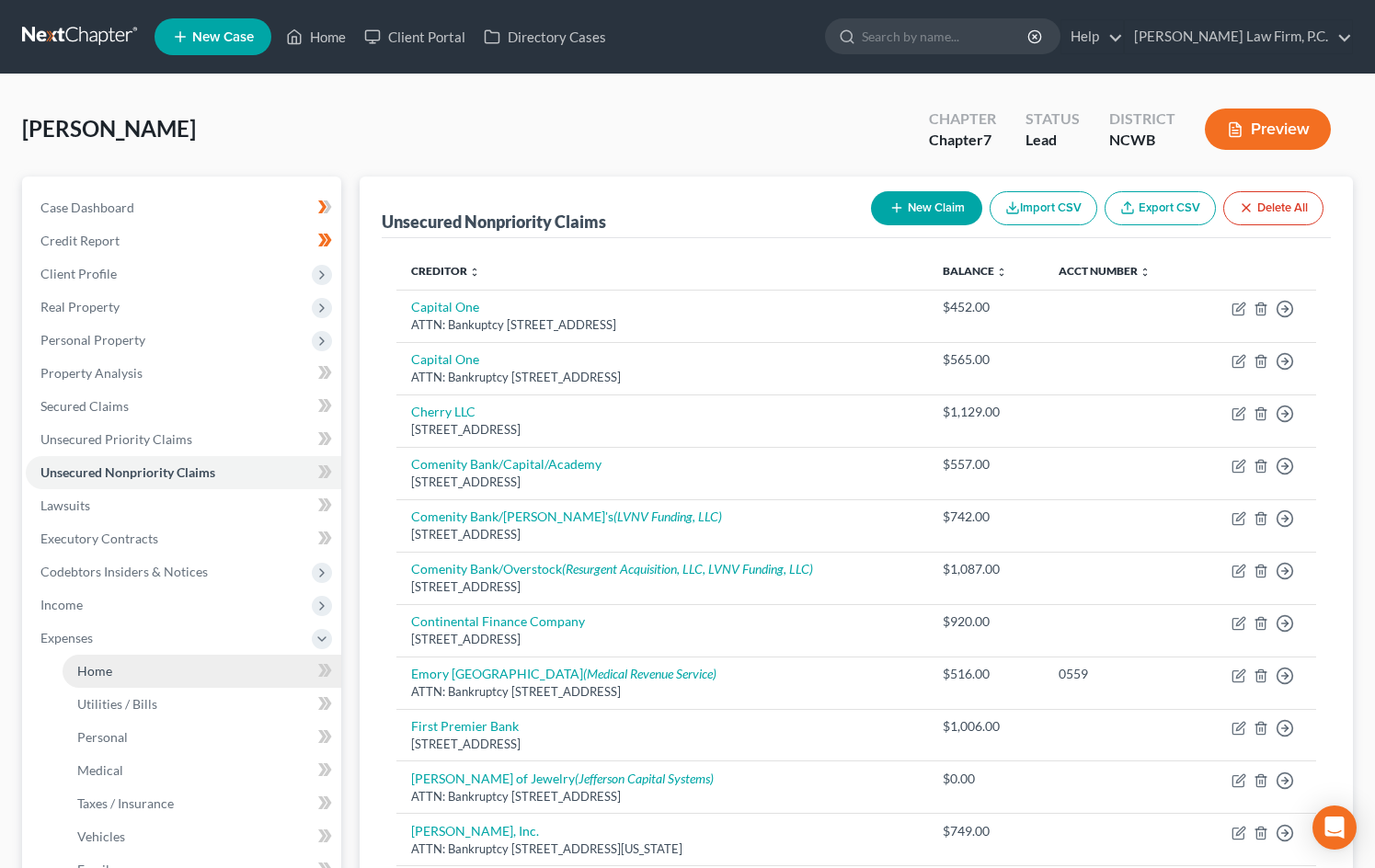
click at [134, 662] on link "Home" at bounding box center [201, 671] width 278 height 33
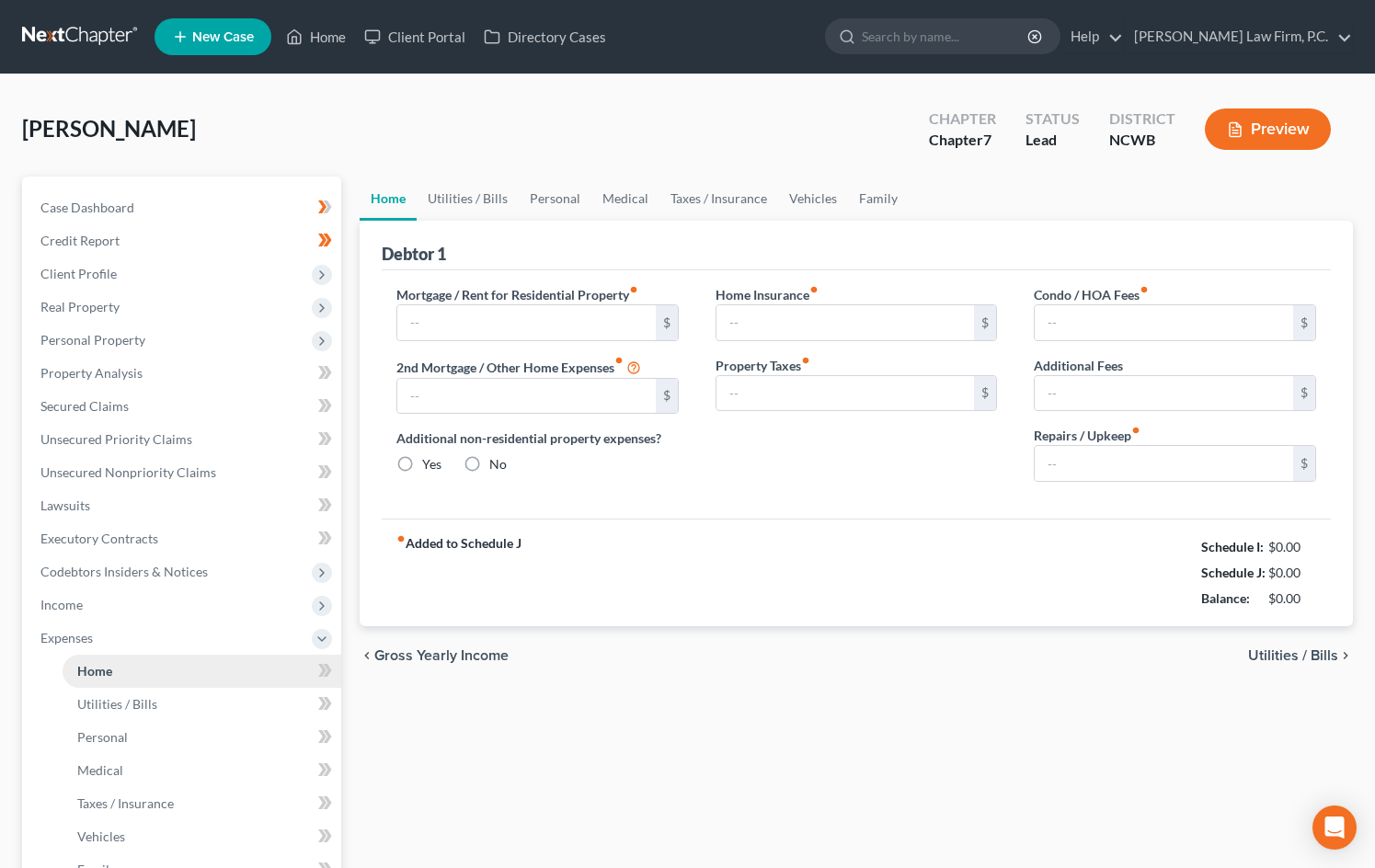
type input "2,200.00"
type input "0.00"
radio input "true"
type input "0.00"
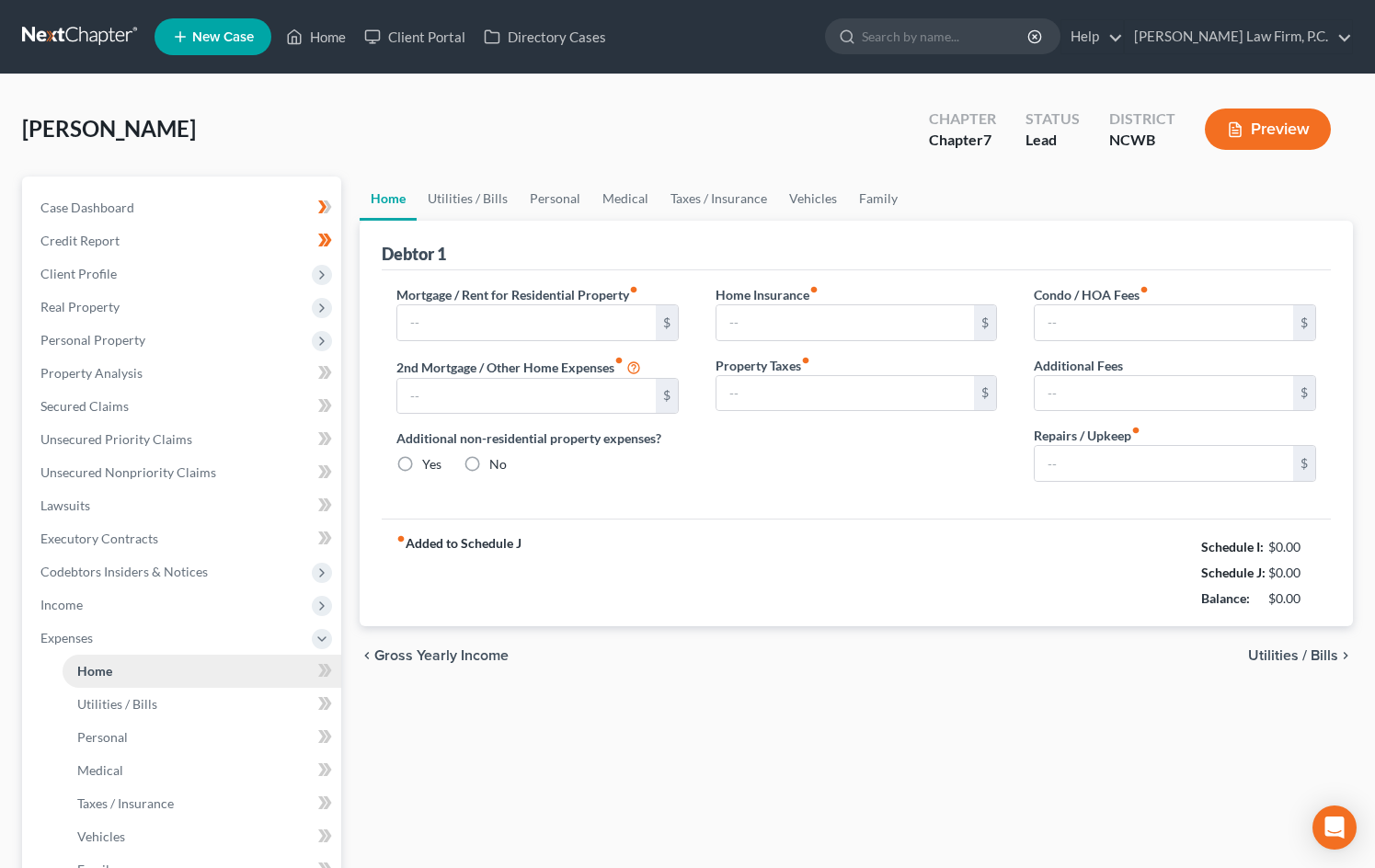
type input "0.00"
type input "200.00"
click at [471, 202] on link "Utilities / Bills" at bounding box center [468, 198] width 103 height 44
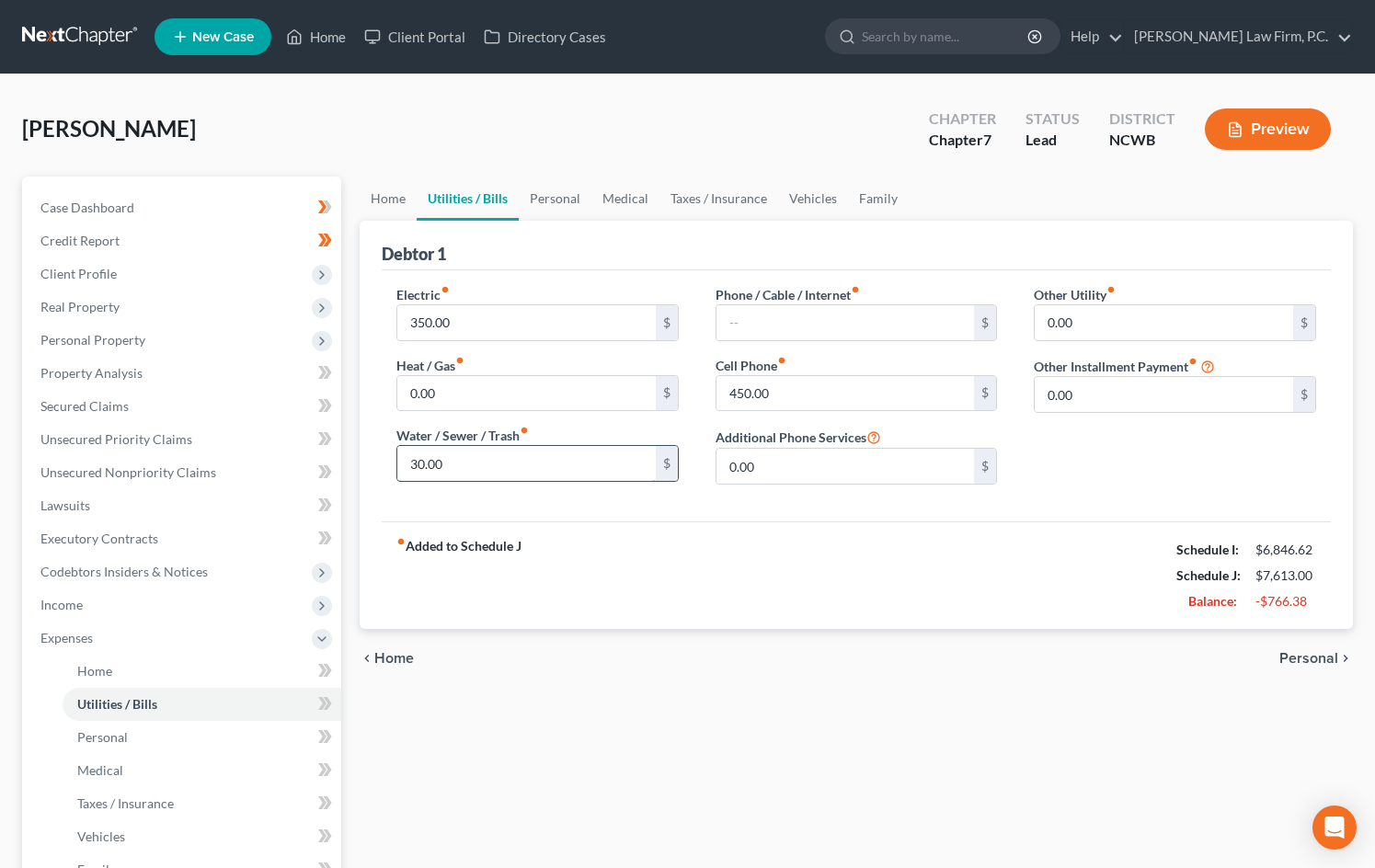
click at [586, 454] on input "30.00" at bounding box center [526, 464] width 259 height 35
click at [817, 317] on input "text" at bounding box center [846, 323] width 259 height 35
click at [1088, 542] on div "fiber_manual_record Added to Schedule J Schedule I: $6,846.62 Schedule J: $7,58…" at bounding box center [856, 575] width 949 height 107
click at [530, 193] on link "Personal" at bounding box center [555, 198] width 72 height 44
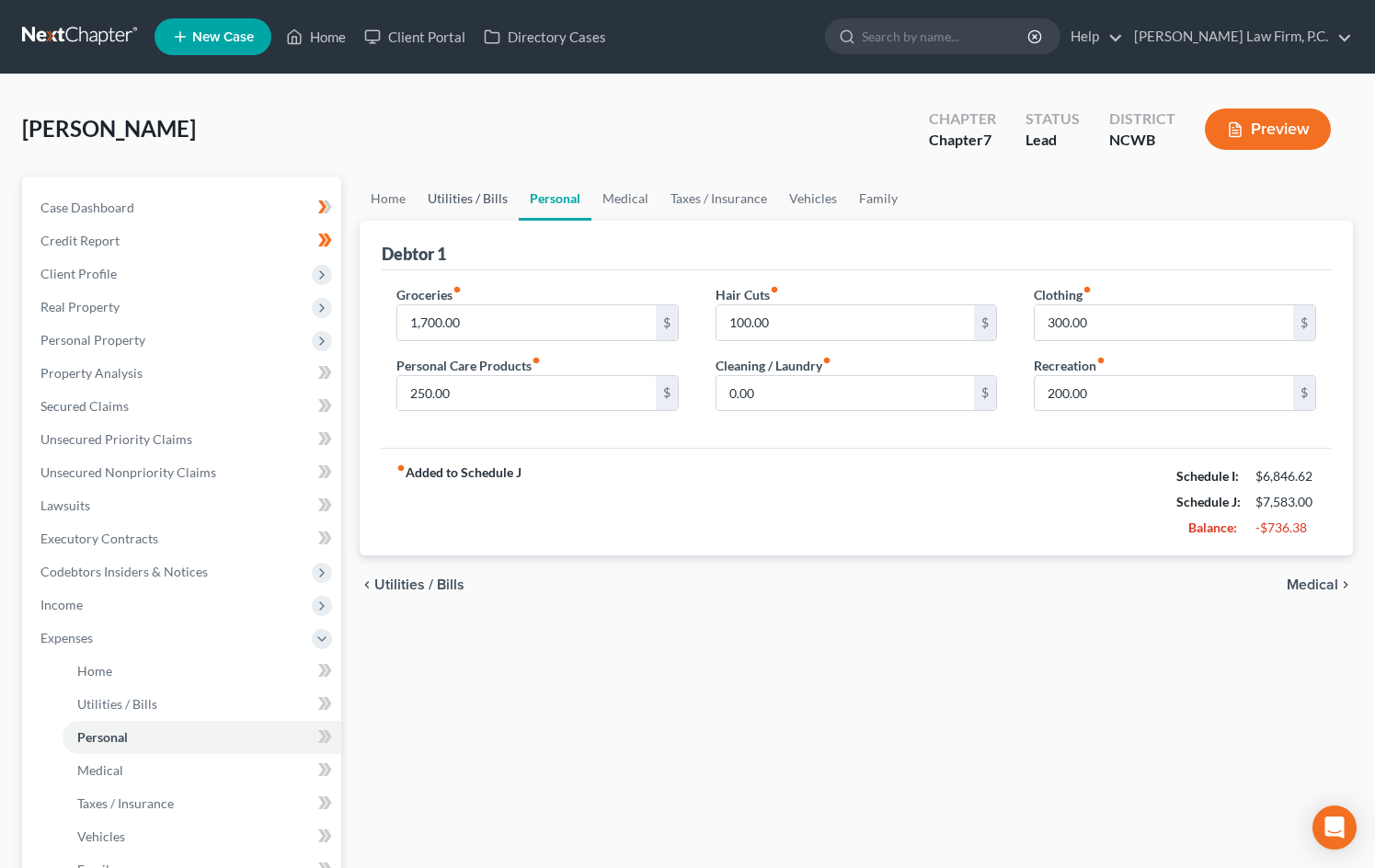
click at [502, 205] on link "Utilities / Bills" at bounding box center [468, 198] width 103 height 44
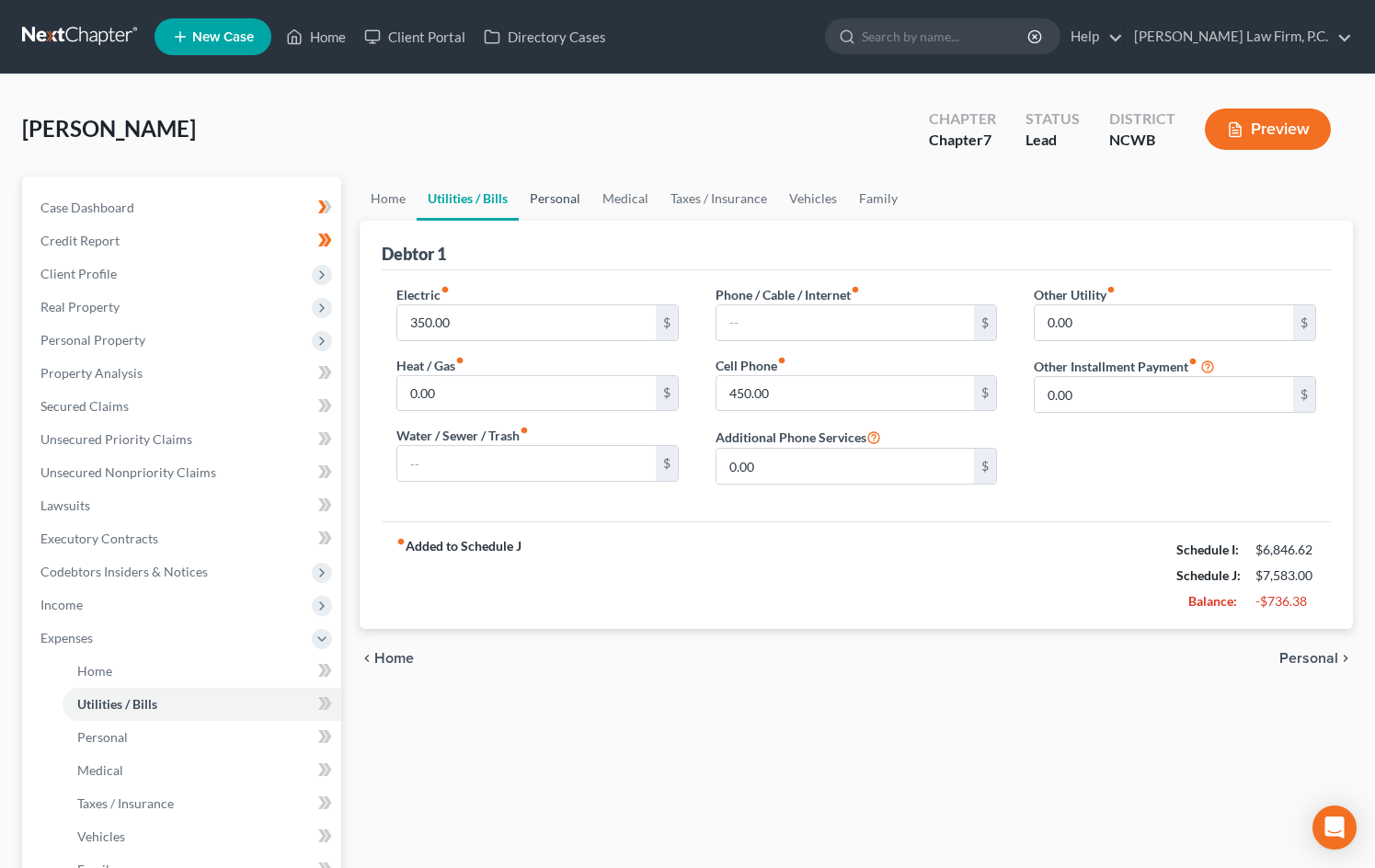
click at [562, 208] on link "Personal" at bounding box center [555, 198] width 72 height 44
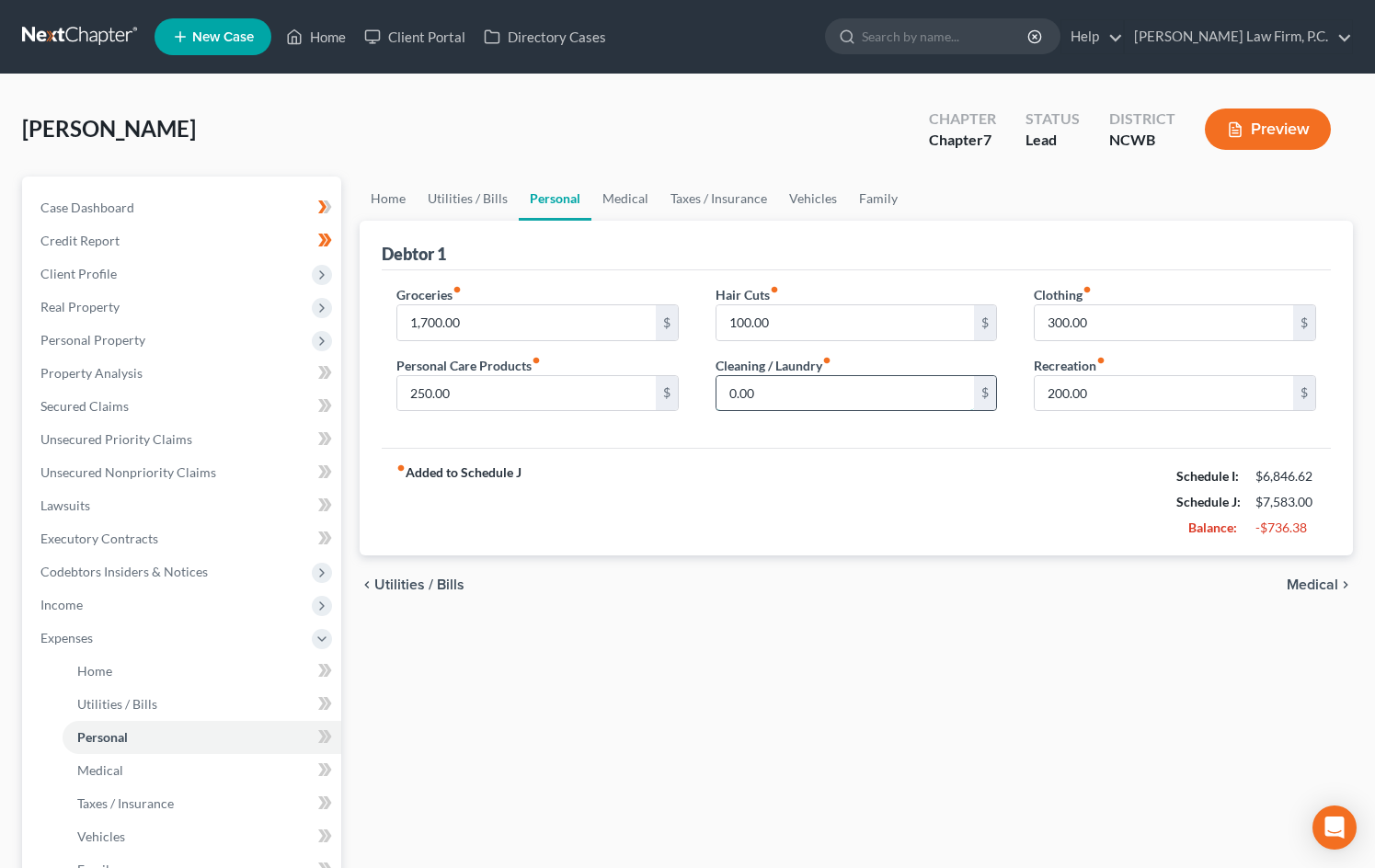
click at [771, 406] on input "0.00" at bounding box center [846, 393] width 259 height 35
type input "6"
type input "70"
click at [1212, 318] on input "300.00" at bounding box center [1163, 323] width 259 height 35
click at [1194, 399] on input "200.00" at bounding box center [1163, 393] width 259 height 35
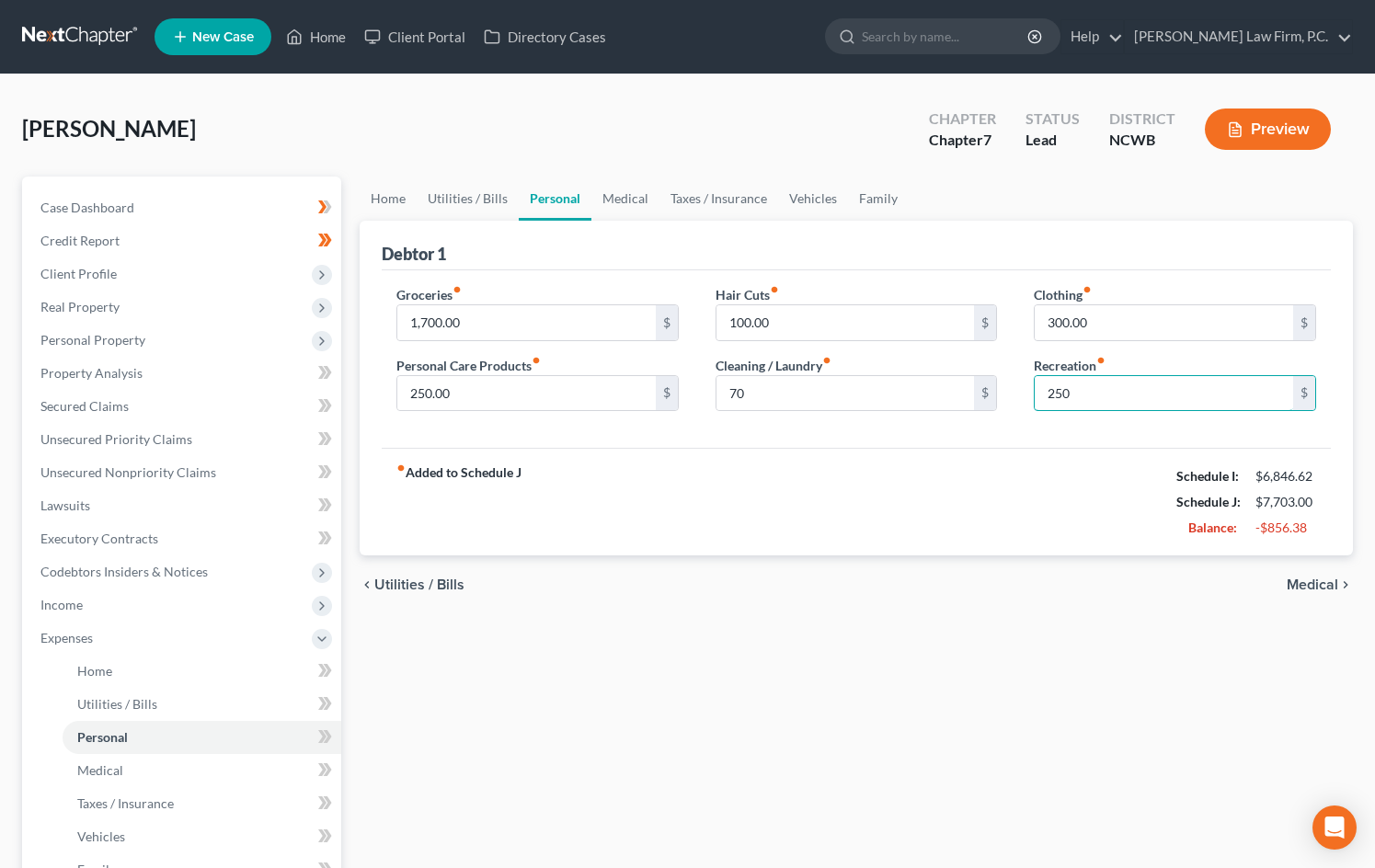
type input "250"
click at [924, 494] on div "fiber_manual_record Added to Schedule J Schedule I: $6,846.62 Schedule J: $7,70…" at bounding box center [856, 502] width 949 height 107
click at [1071, 385] on input "250" at bounding box center [1163, 393] width 259 height 35
click at [630, 191] on link "Medical" at bounding box center [625, 198] width 68 height 44
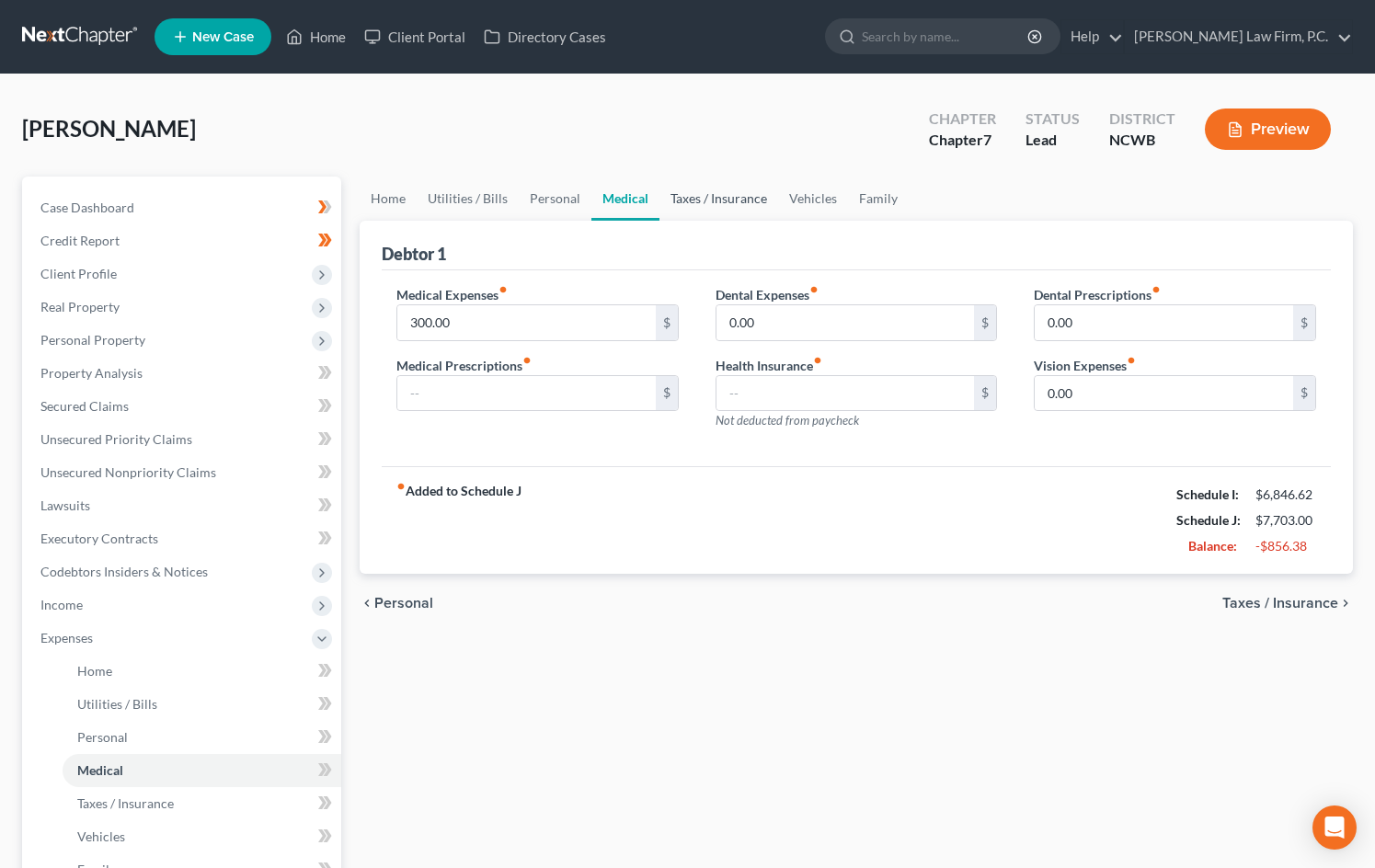
click at [722, 203] on link "Taxes / Insurance" at bounding box center [718, 198] width 118 height 44
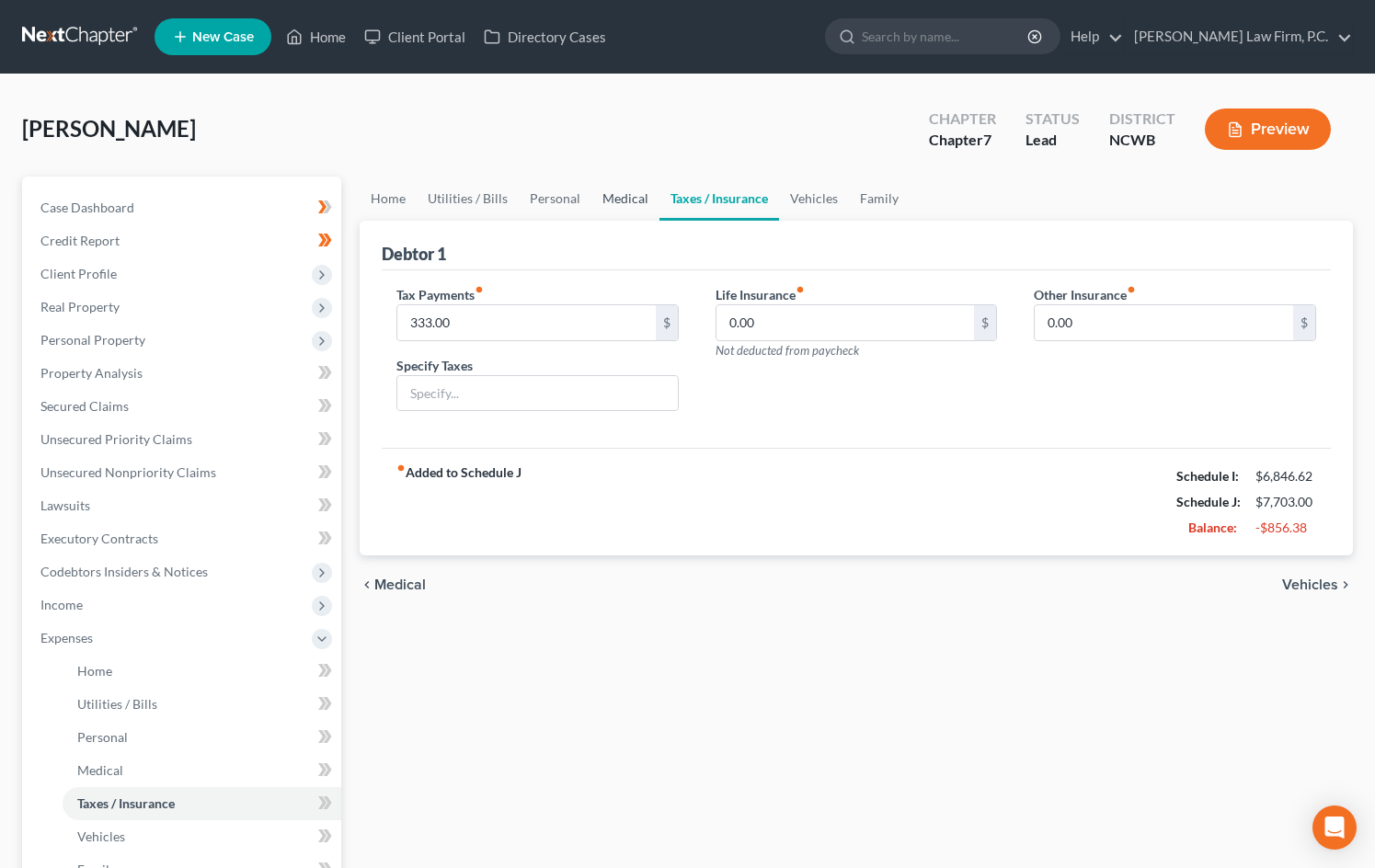
click at [628, 191] on link "Medical" at bounding box center [625, 198] width 68 height 44
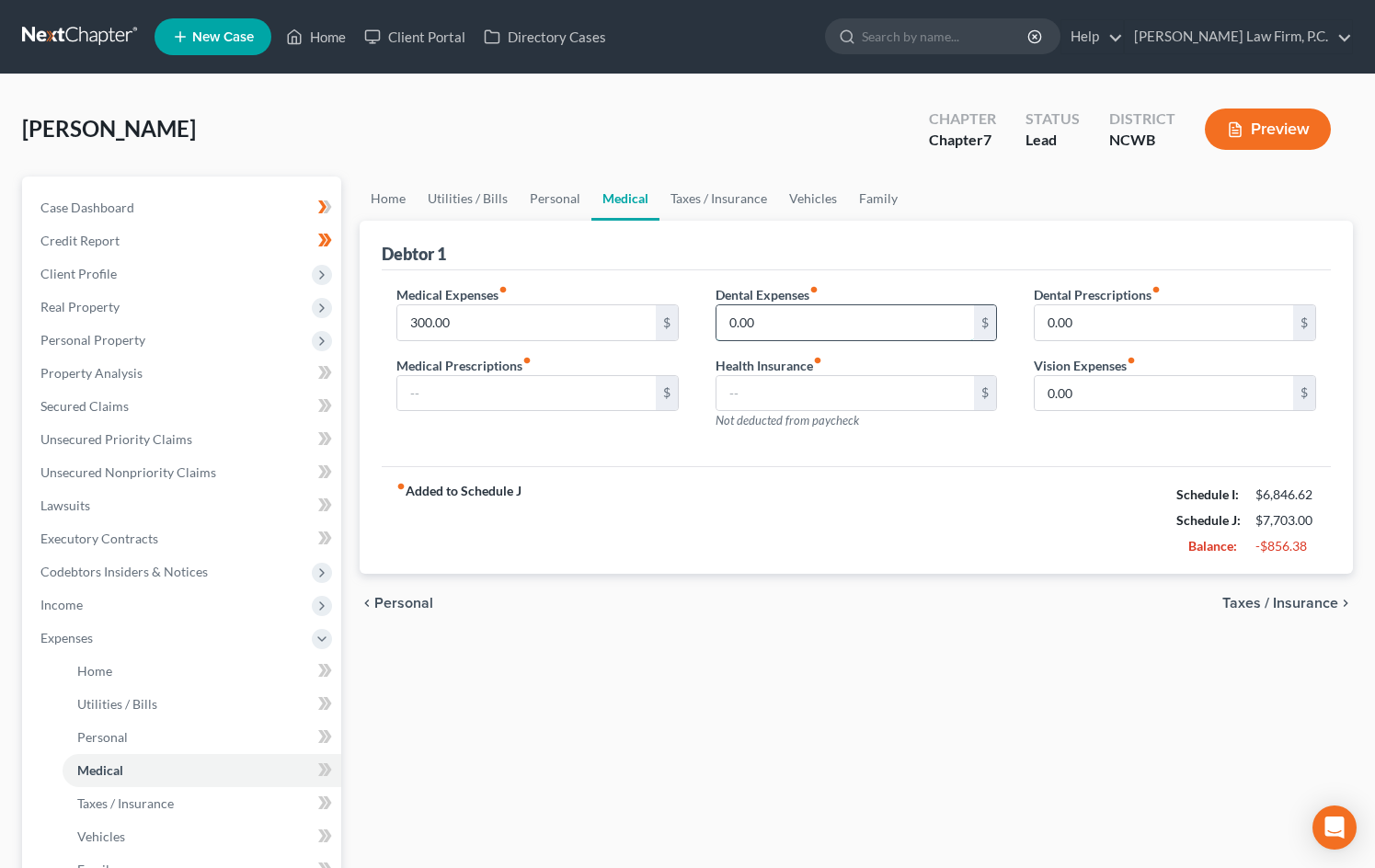
click at [818, 322] on input "0.00" at bounding box center [846, 323] width 259 height 35
click at [1080, 332] on input "0.00" at bounding box center [1163, 323] width 259 height 35
type input "200"
drag, startPoint x: 1075, startPoint y: 309, endPoint x: 1005, endPoint y: 309, distance: 70.0
click at [1004, 307] on div "Medical Expenses fiber_manual_record 300.00 $ Medical Prescriptions fiber_manua…" at bounding box center [855, 365] width 956 height 160
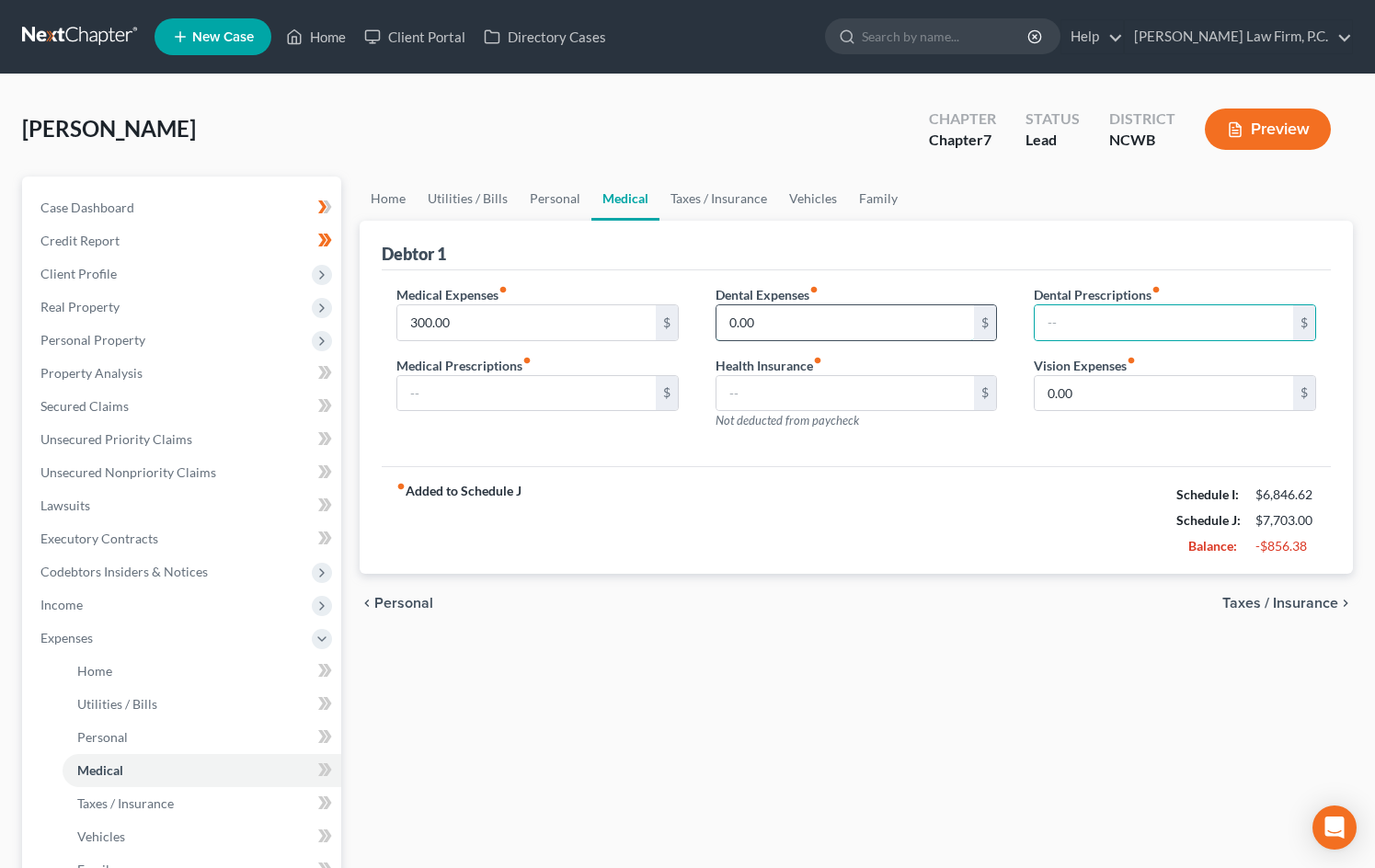
click at [817, 327] on input "0.00" at bounding box center [846, 323] width 259 height 35
type input "200.00"
click at [503, 328] on input "300.00" at bounding box center [526, 323] width 259 height 35
click at [728, 177] on link "Taxes / Insurance" at bounding box center [718, 198] width 118 height 44
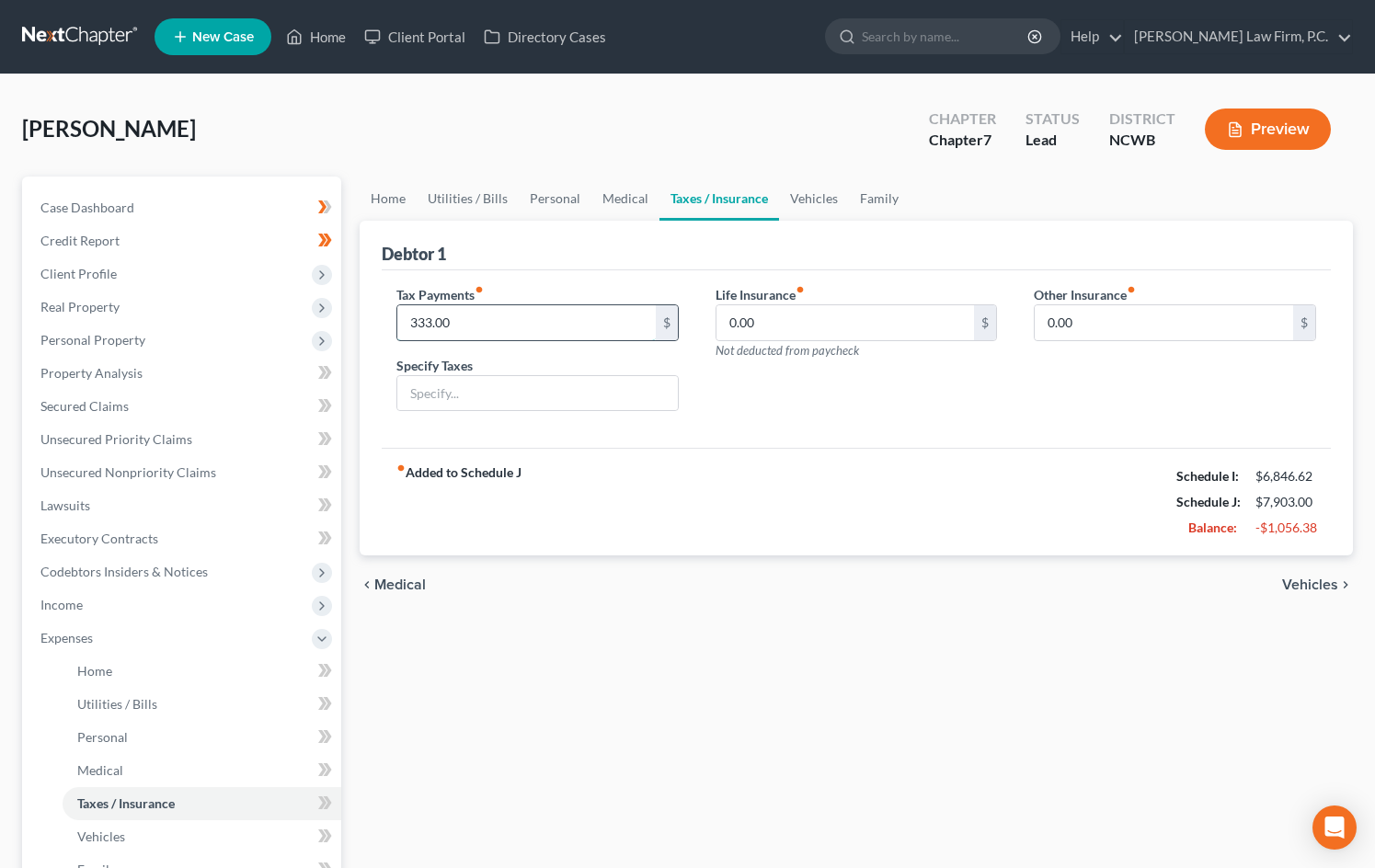
click at [586, 326] on input "333.00" at bounding box center [526, 323] width 259 height 35
click at [437, 370] on label "Specify Taxes" at bounding box center [435, 365] width 76 height 20
click at [439, 387] on input "text" at bounding box center [537, 393] width 280 height 35
type input "IRS Estimated Payment Plan"
click at [501, 320] on input "text" at bounding box center [526, 323] width 259 height 35
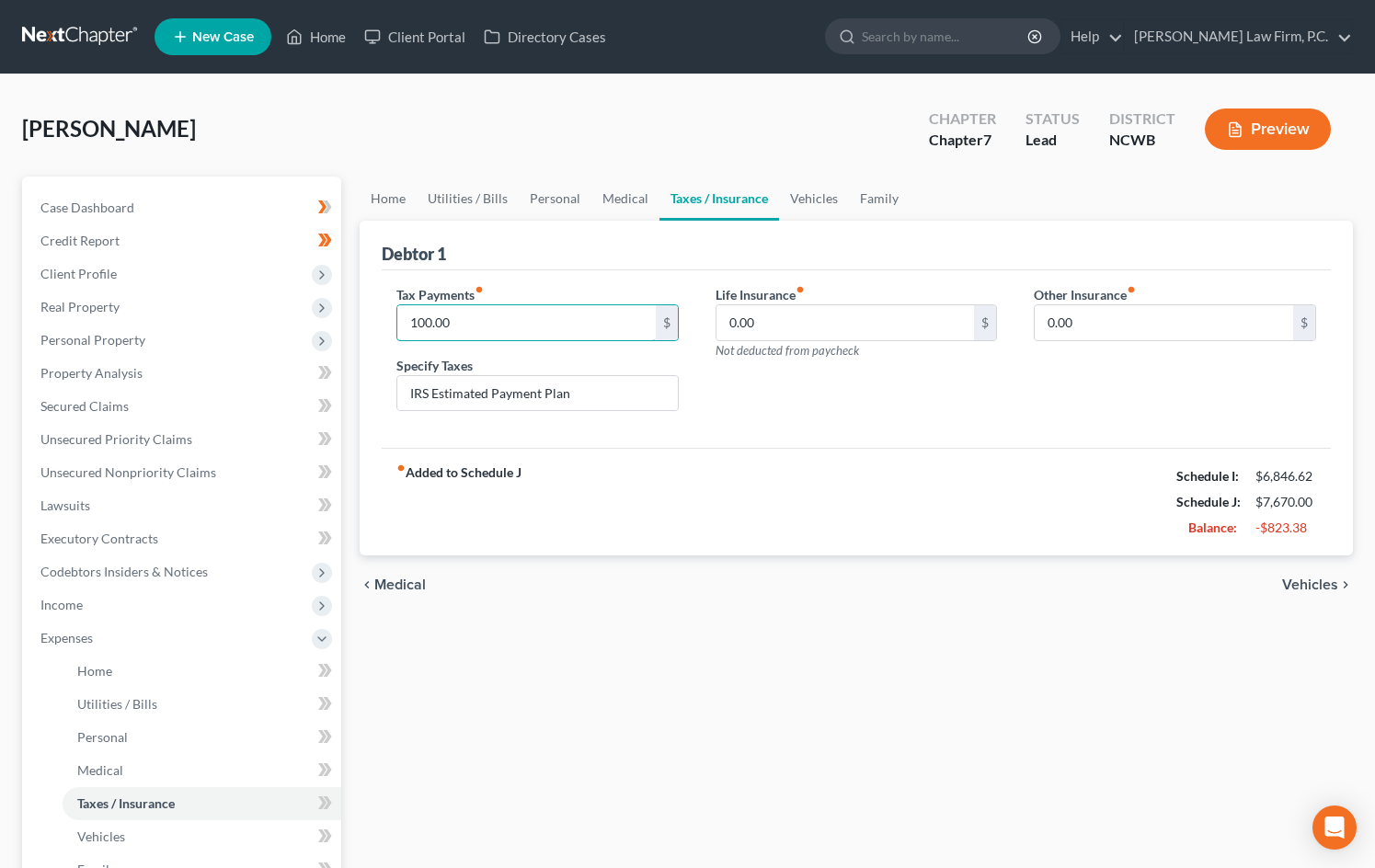
type input "100.00"
click at [892, 436] on div "Tax Payments fiber_manual_record 100.00 $ Specify Taxes IRS Estimated Payment P…" at bounding box center [856, 359] width 949 height 179
click at [816, 209] on link "Vehicles" at bounding box center [814, 198] width 70 height 44
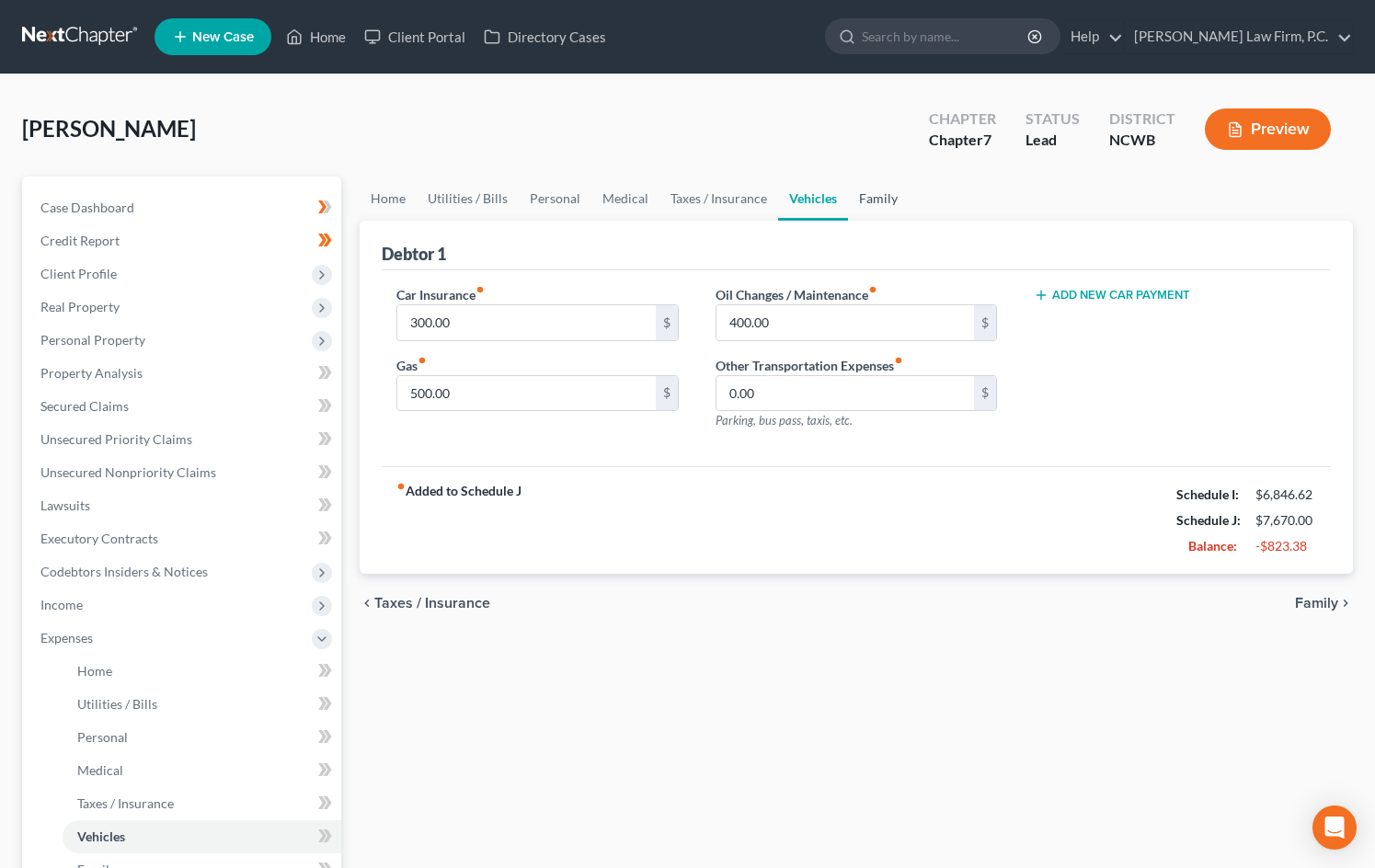
click at [881, 207] on link "Family" at bounding box center [878, 198] width 61 height 44
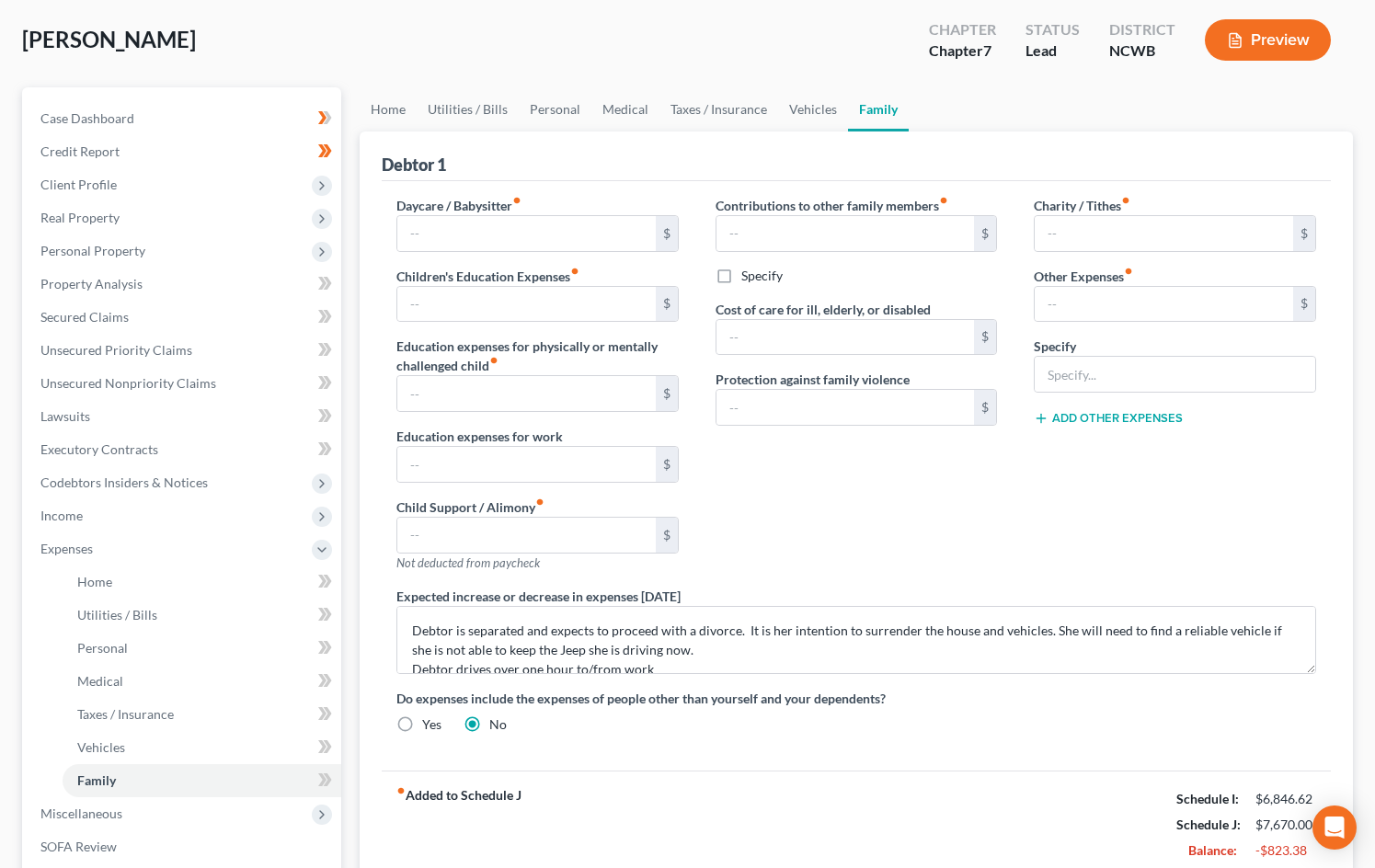
scroll to position [92, 0]
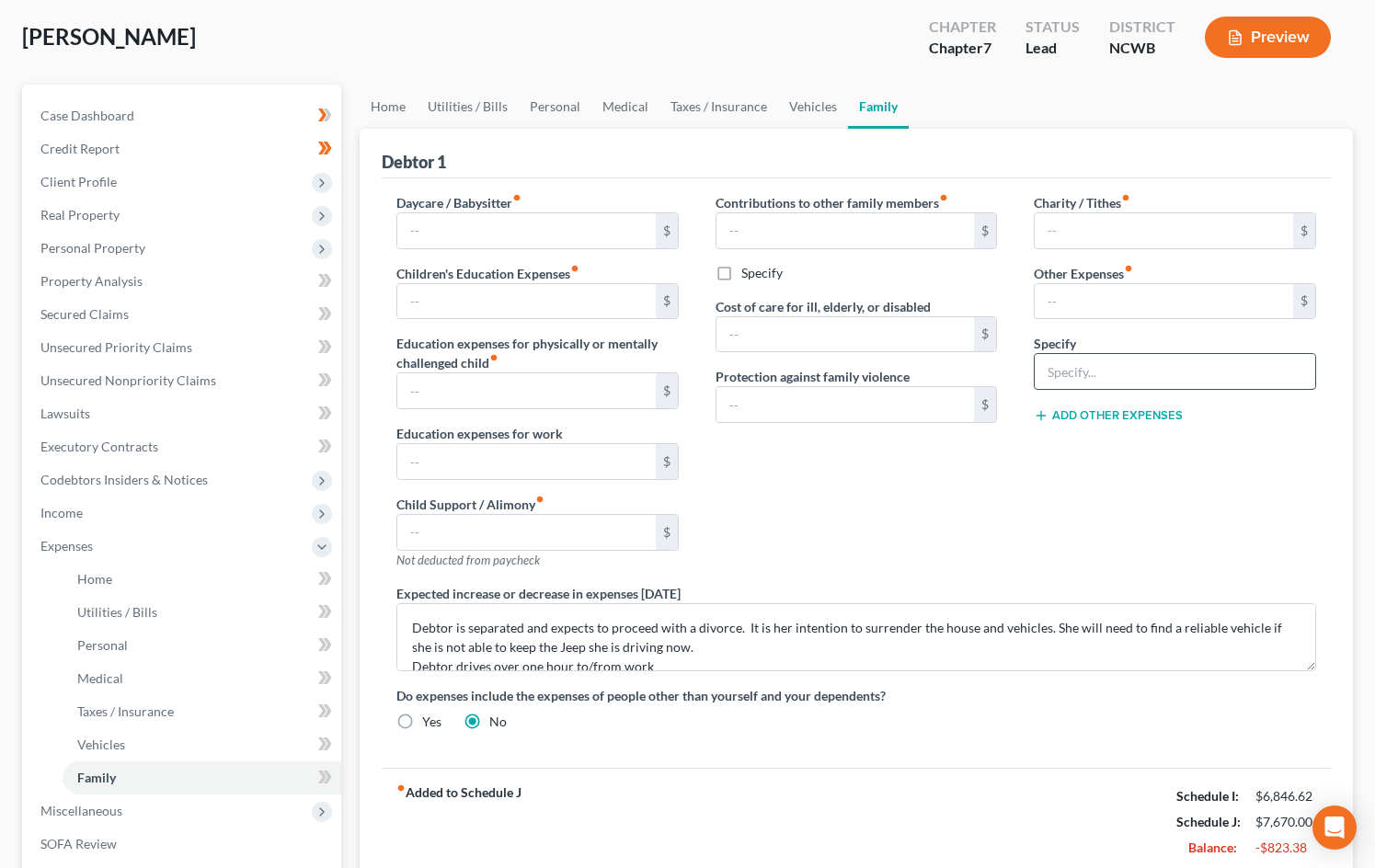
click at [1126, 388] on input "text" at bounding box center [1174, 372] width 280 height 35
type input "Pet (preventative, vet, food, treats)"
click at [1085, 306] on input "text" at bounding box center [1163, 302] width 259 height 35
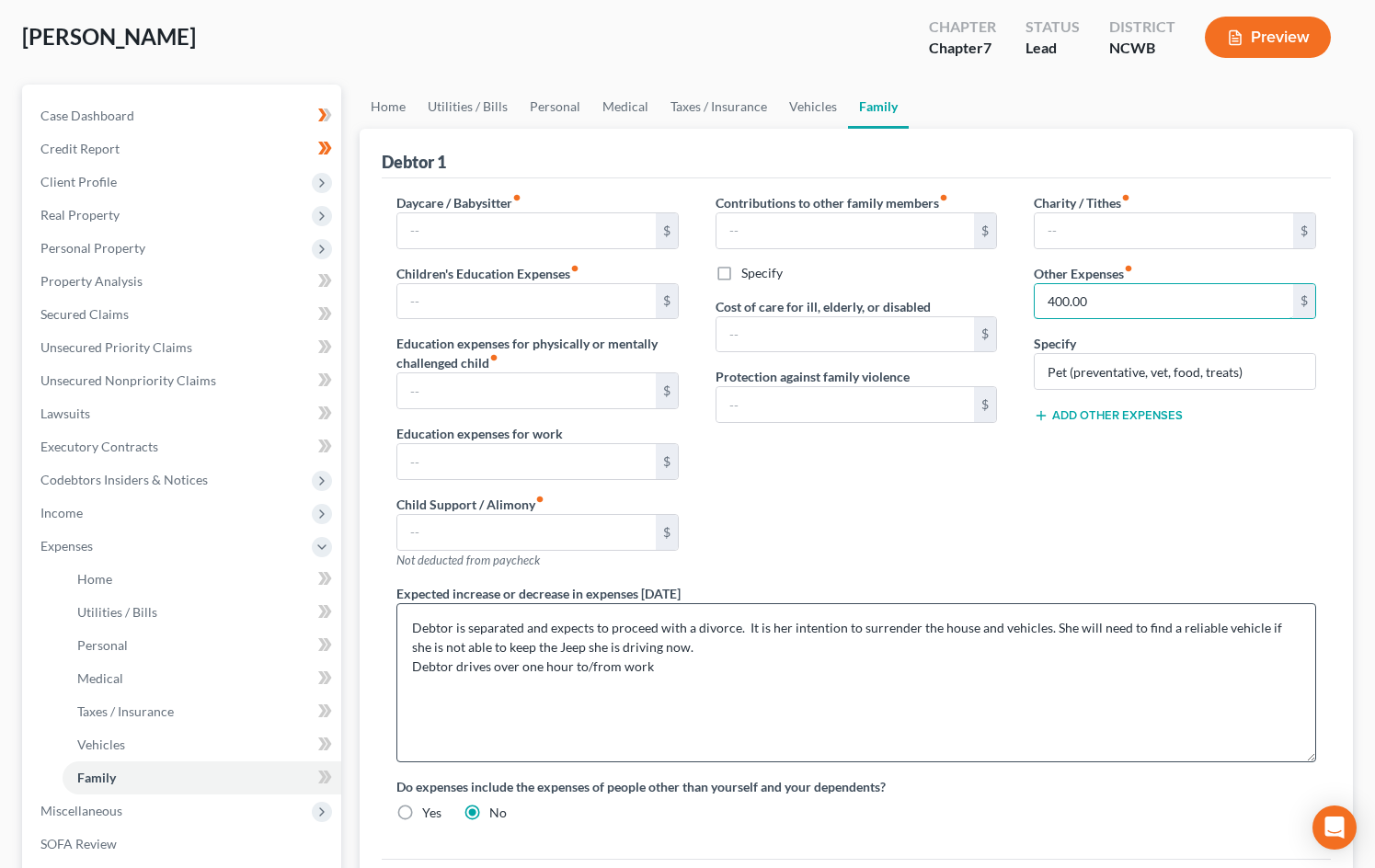
drag, startPoint x: 1308, startPoint y: 661, endPoint x: 1295, endPoint y: 746, distance: 86.0
click at [1297, 747] on textarea "Debtor is separated and expects to proceed with a divorce. It is her intention …" at bounding box center [856, 682] width 920 height 159
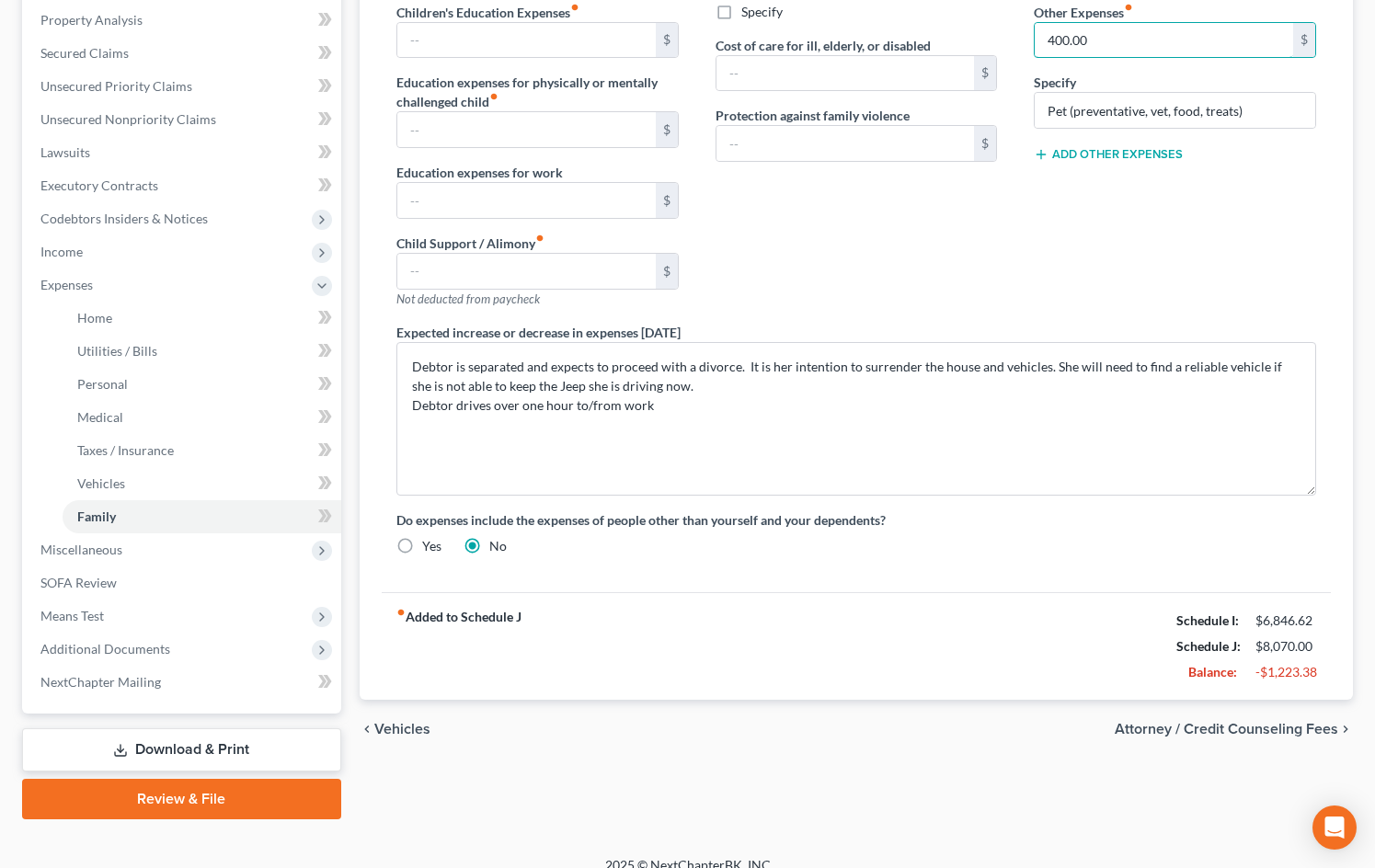
scroll to position [368, 0]
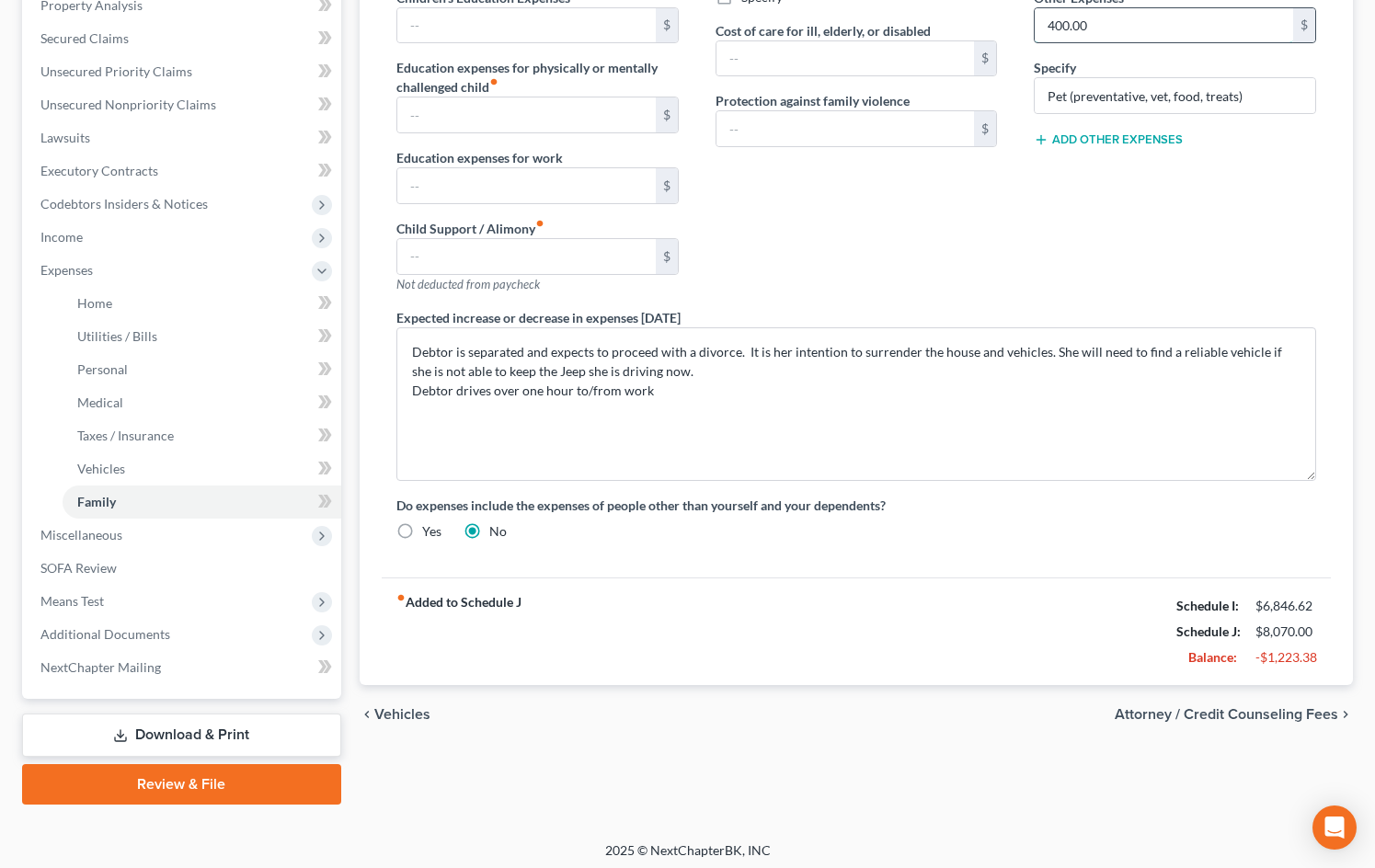
click at [1095, 38] on input "400.00" at bounding box center [1163, 25] width 259 height 35
click at [1083, 8] on input "400.00" at bounding box center [1163, 25] width 259 height 35
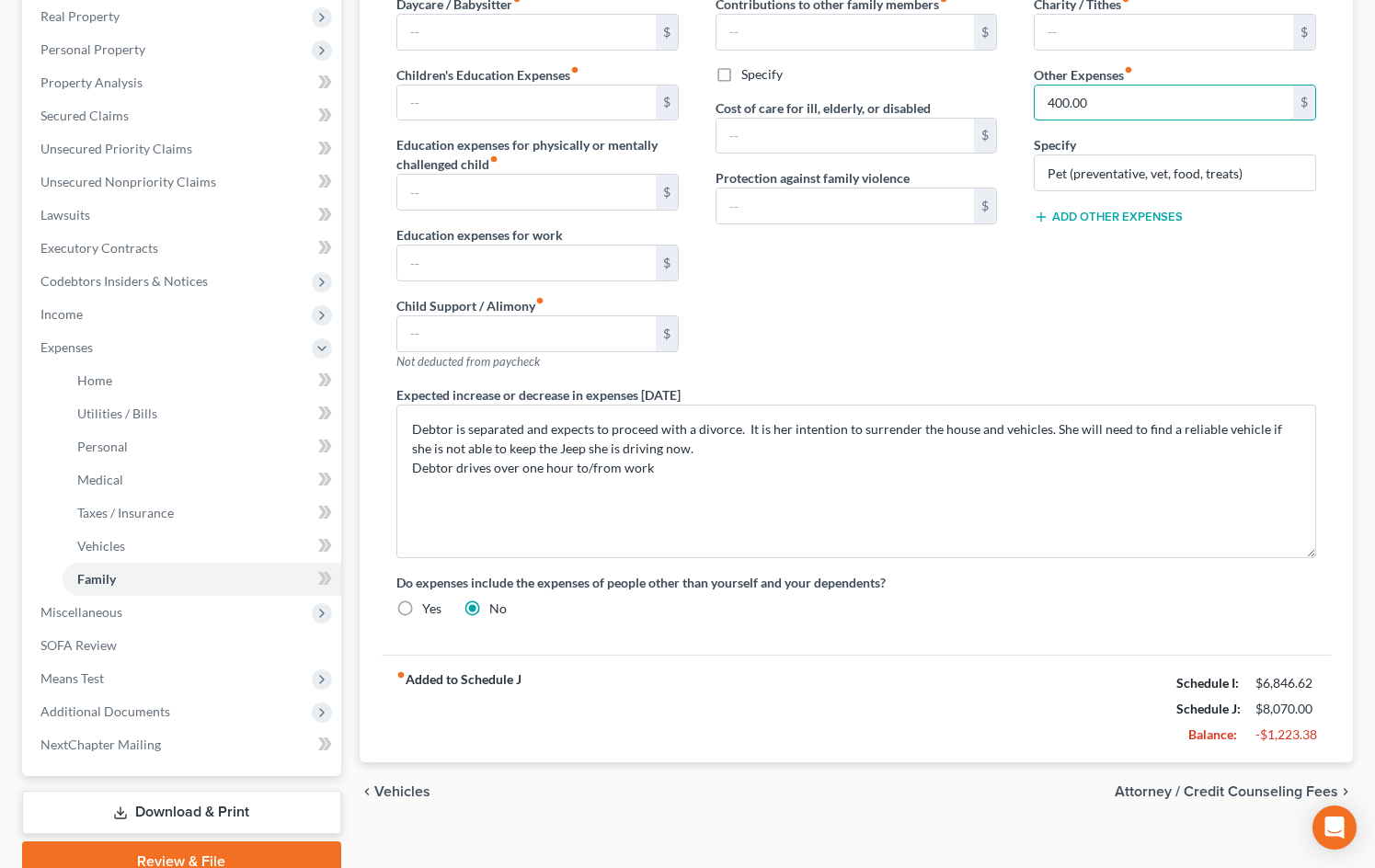
scroll to position [240, 0]
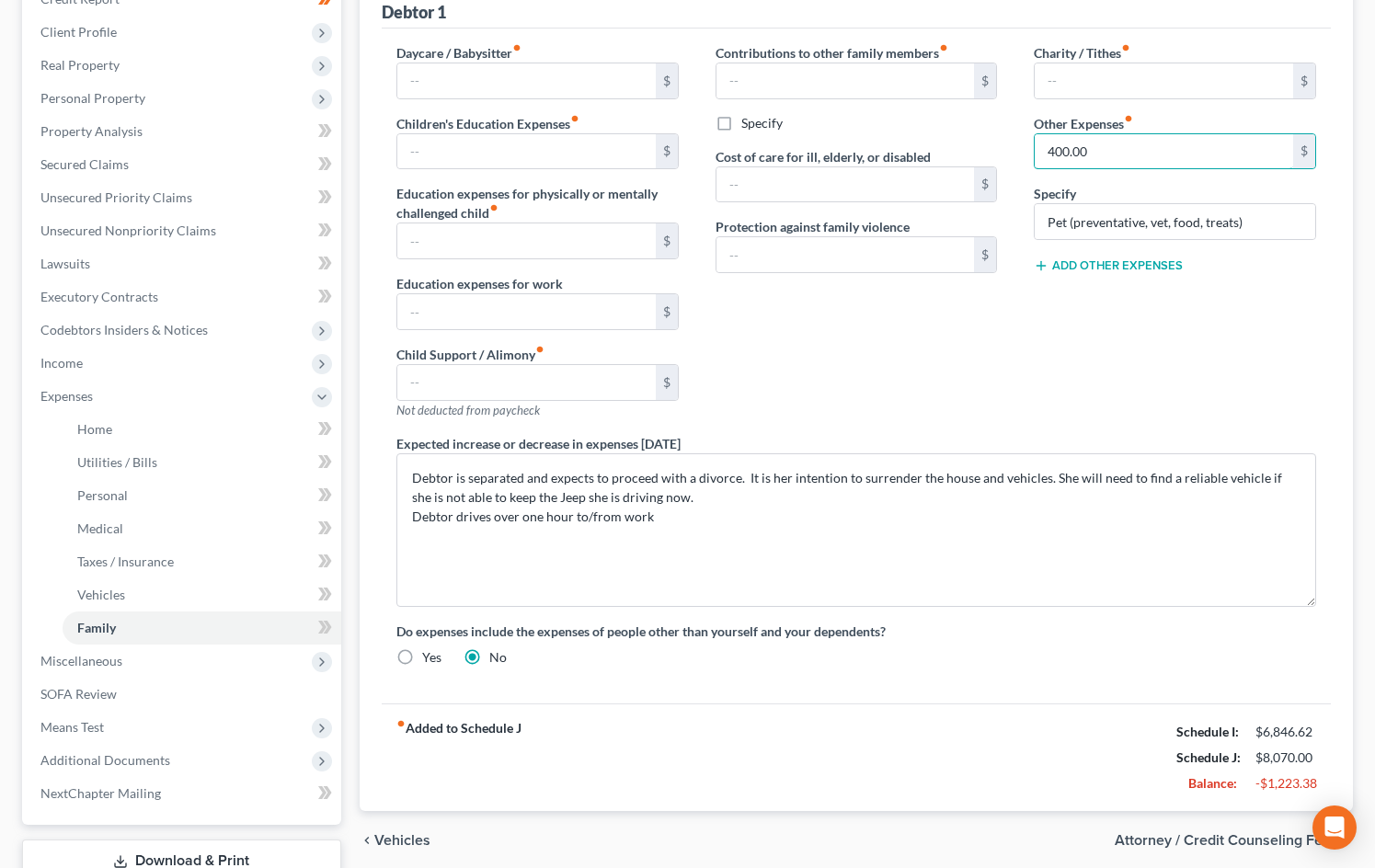
drag, startPoint x: 1056, startPoint y: 21, endPoint x: 1024, endPoint y: 15, distance: 32.6
click at [1024, 16] on div "Debtor 1 Daycare / Babysitter fiber_manual_record $ Children's Education Expens…" at bounding box center [855, 394] width 993 height 832
type input "400.00"
click at [1067, 354] on div "Charity / Tithes fiber_manual_record $ Other Expenses fiber_manual_record 400.0…" at bounding box center [1175, 240] width 319 height 391
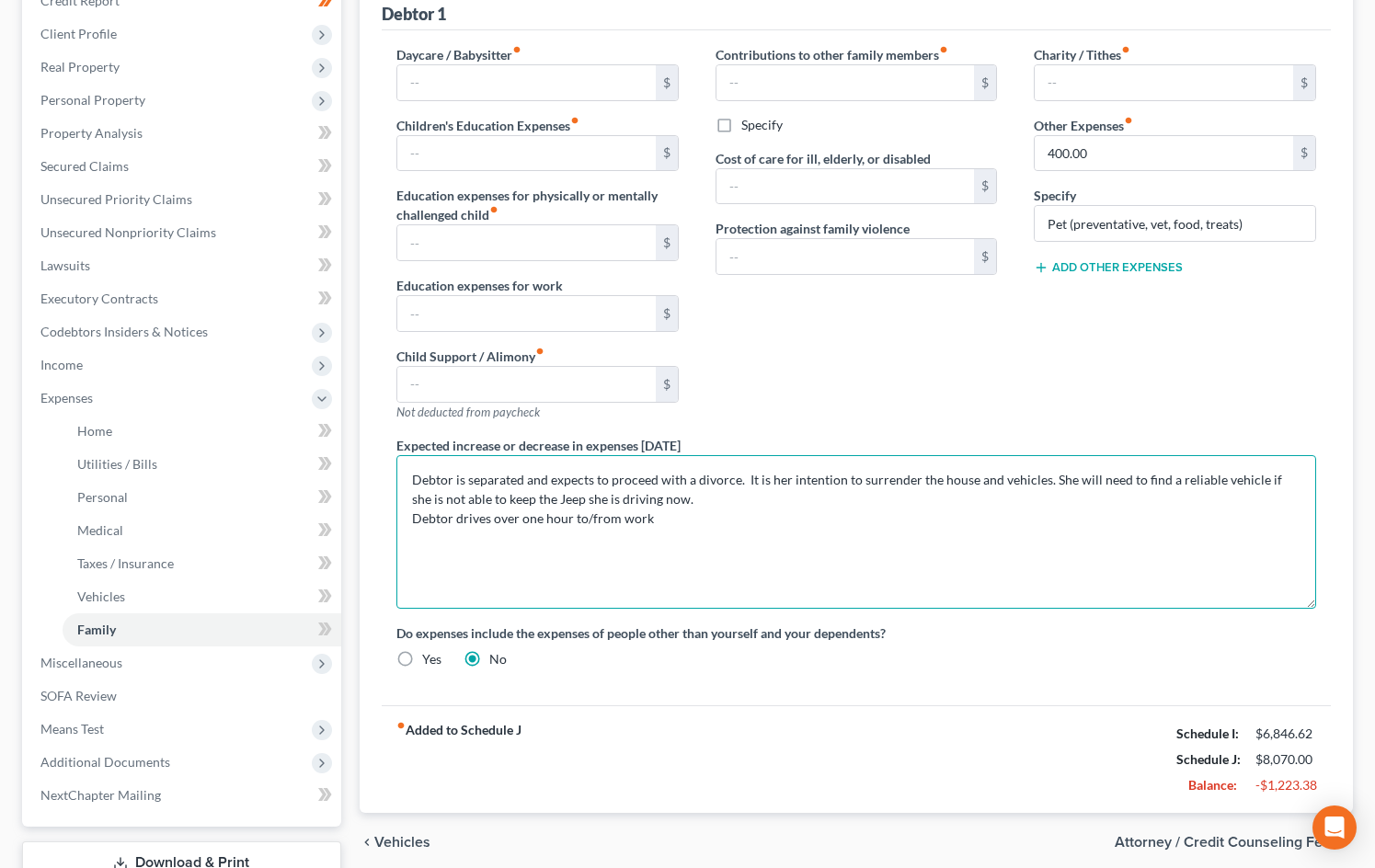
click at [812, 499] on textarea "Debtor is separated and expects to proceed with a divorce. It is her intention …" at bounding box center [856, 531] width 920 height 153
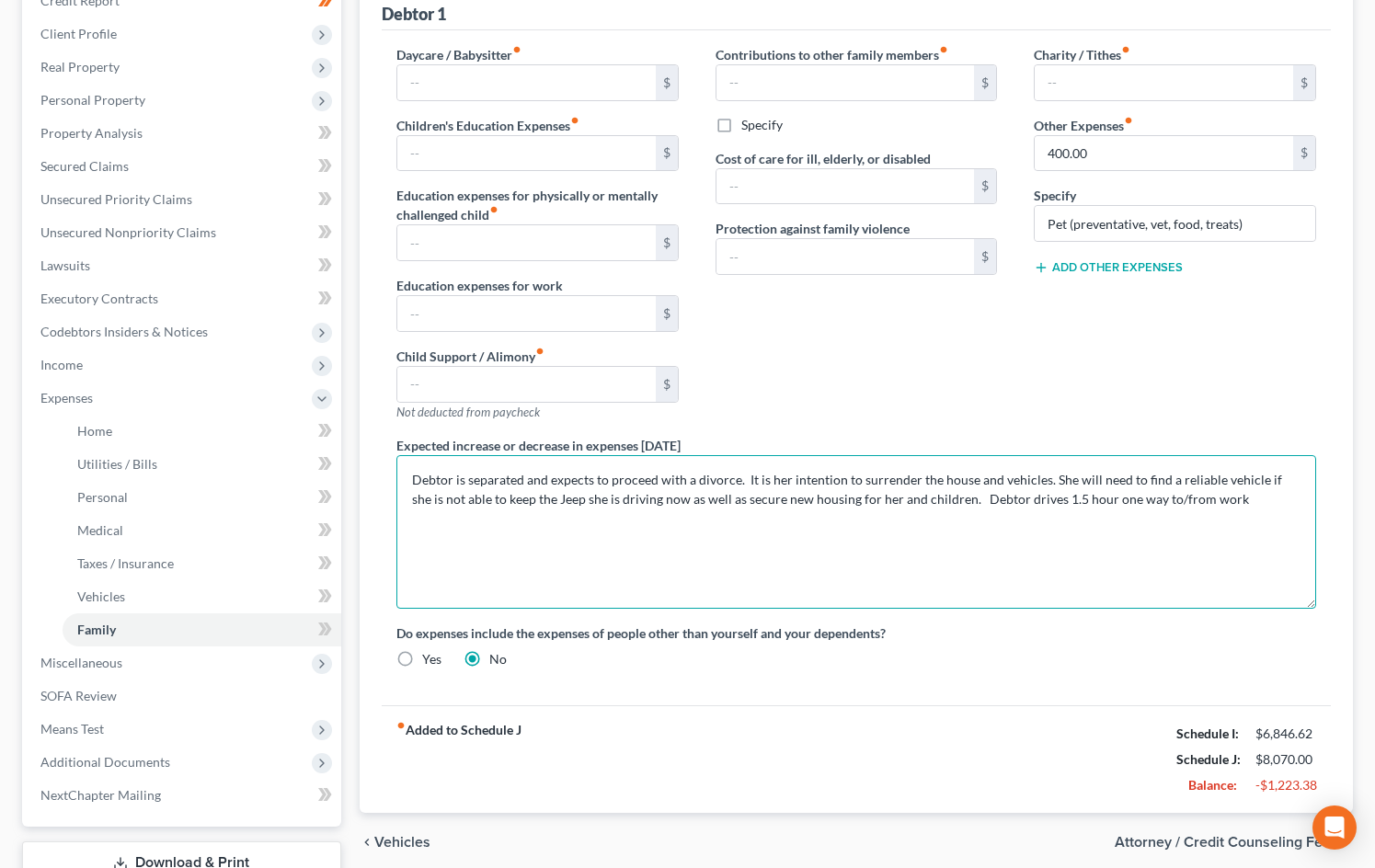
click at [1236, 496] on textarea "Debtor is separated and expects to proceed with a divorce. It is her intention …" at bounding box center [856, 531] width 920 height 153
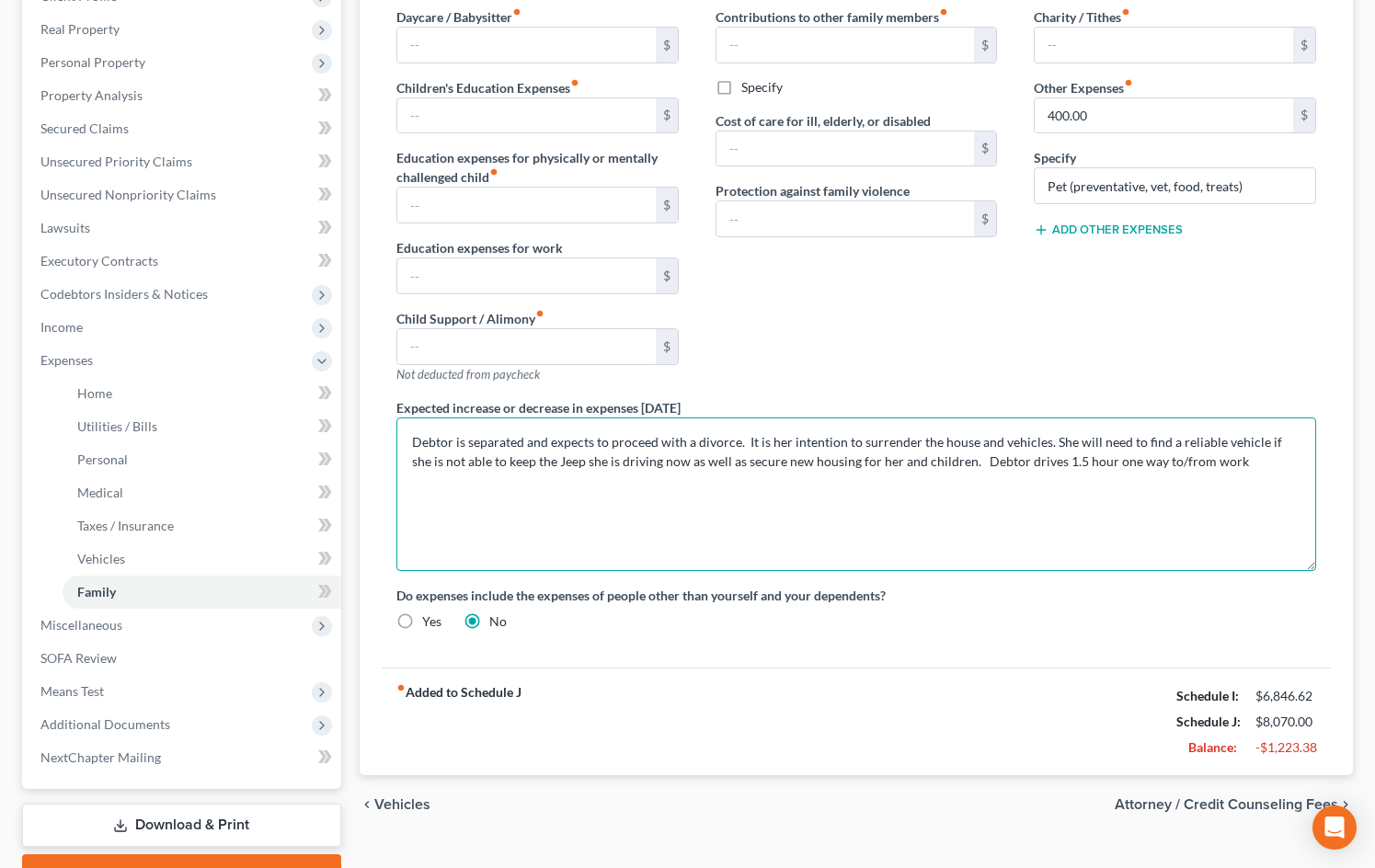
scroll to position [374, 0]
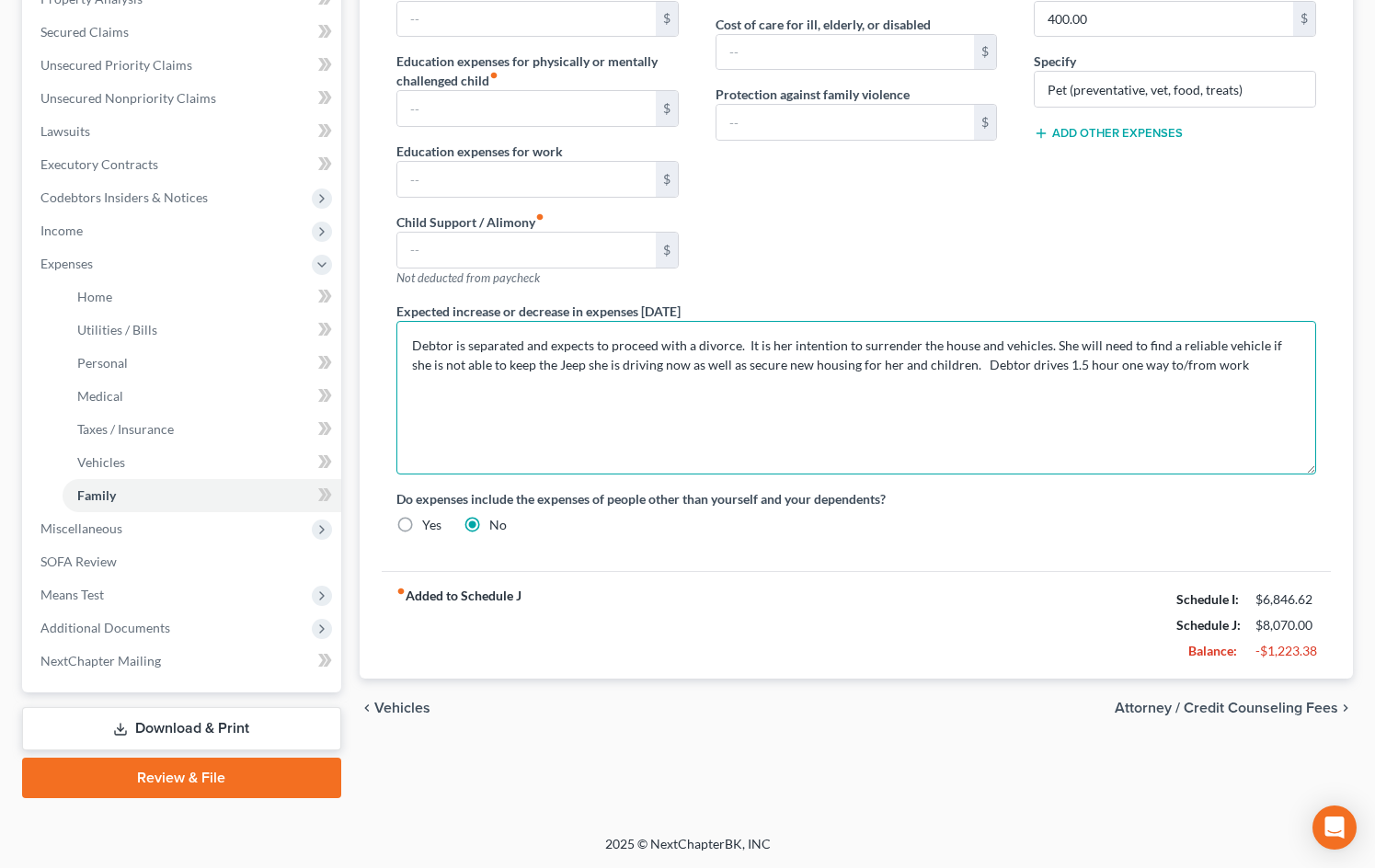
click at [863, 365] on textarea "Debtor is separated and expects to proceed with a divorce. It is her intention …" at bounding box center [856, 397] width 920 height 153
type textarea "Debtor is separated and expects to proceed with a divorce. It is her intention …"
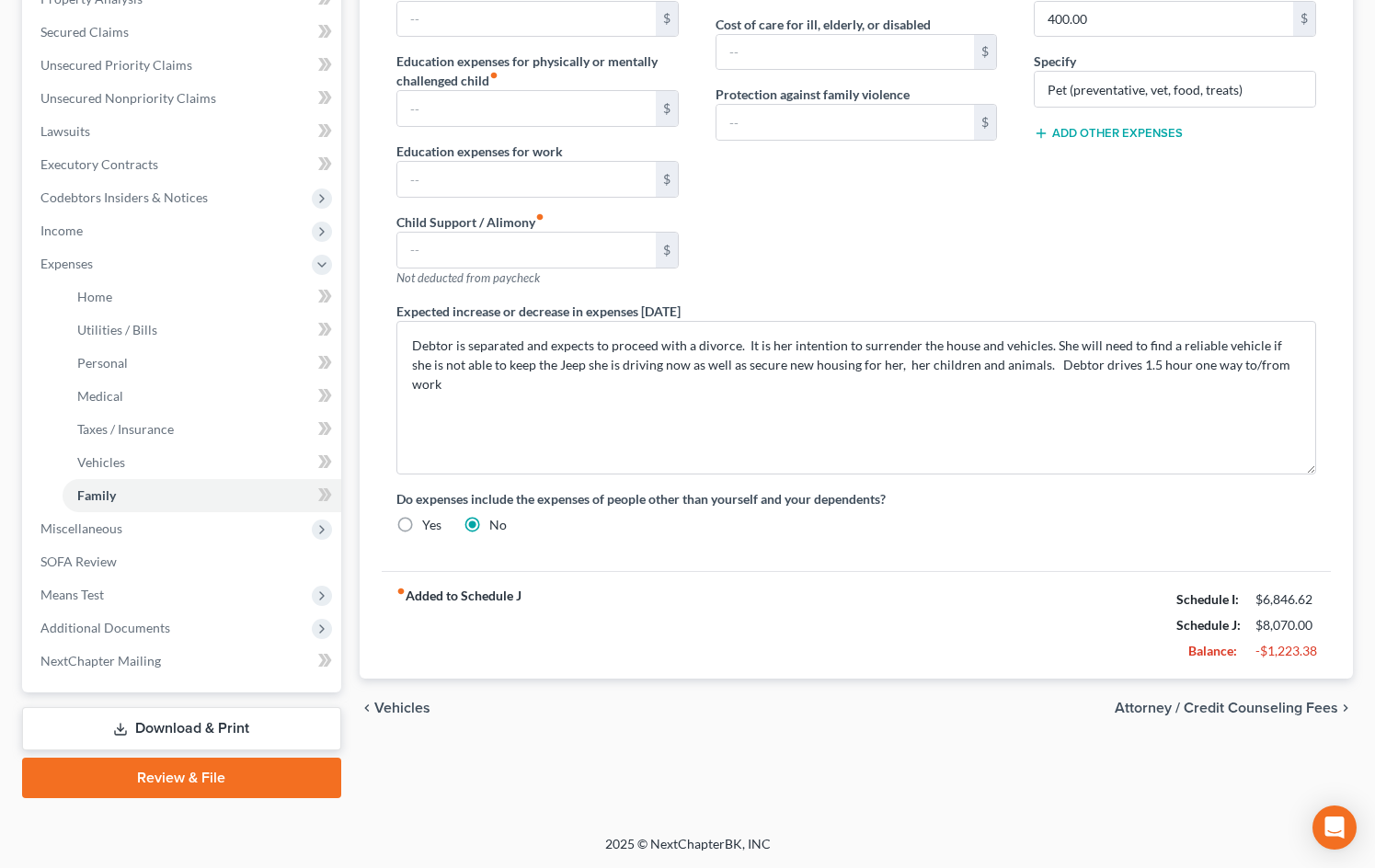
drag, startPoint x: 875, startPoint y: 627, endPoint x: 653, endPoint y: 607, distance: 222.9
click at [867, 626] on div "fiber_manual_record Added to Schedule J Schedule I: $6,846.62 Schedule J: $8,07…" at bounding box center [856, 625] width 949 height 107
click at [121, 530] on span "Miscellaneous" at bounding box center [183, 528] width 315 height 33
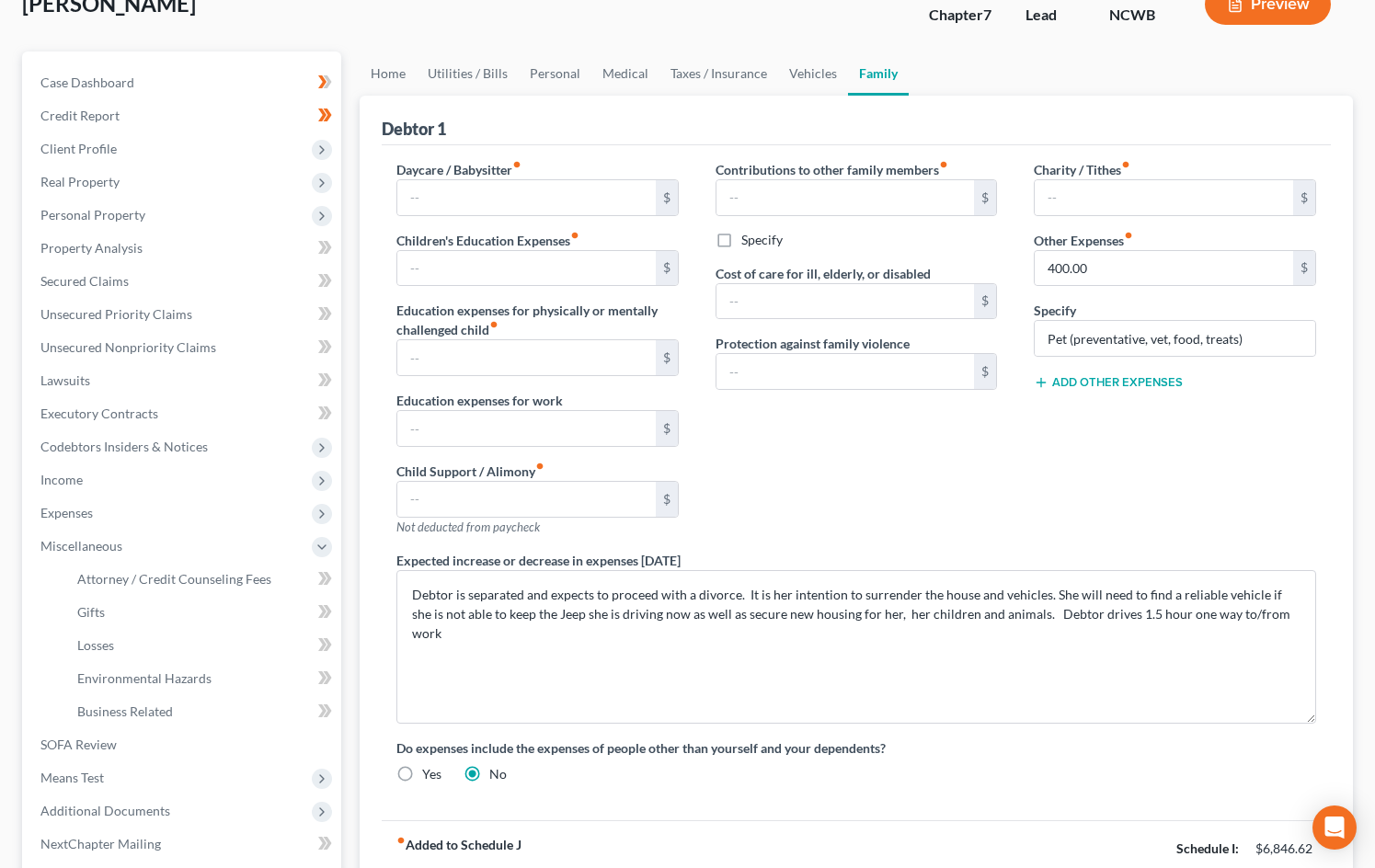
scroll to position [130, 0]
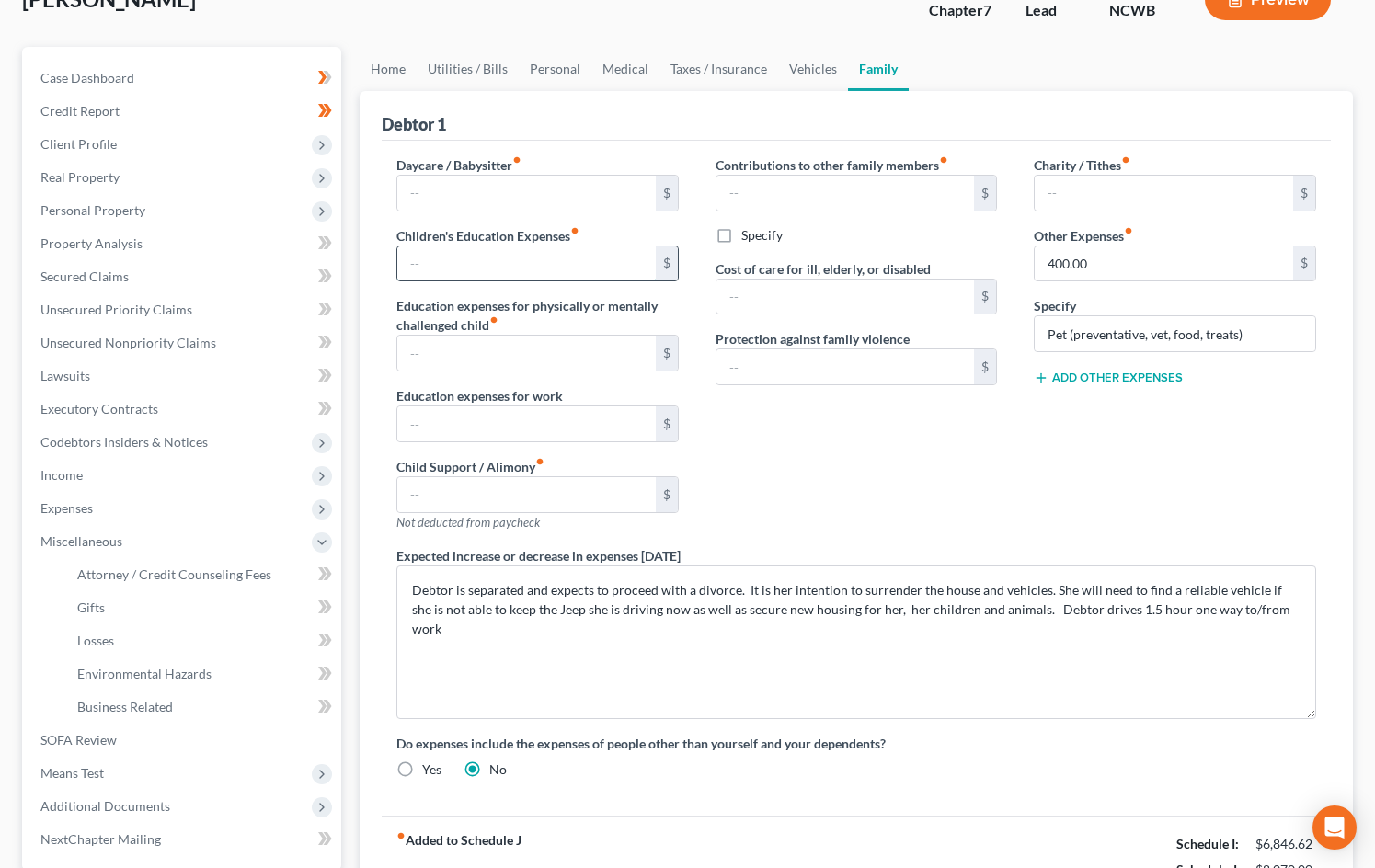
click at [494, 272] on input "text" at bounding box center [526, 264] width 259 height 35
click at [434, 303] on label "Education expenses for physically or mentally challenged child fiber_manual_rec…" at bounding box center [537, 315] width 282 height 39
click at [538, 425] on input "text" at bounding box center [526, 424] width 259 height 35
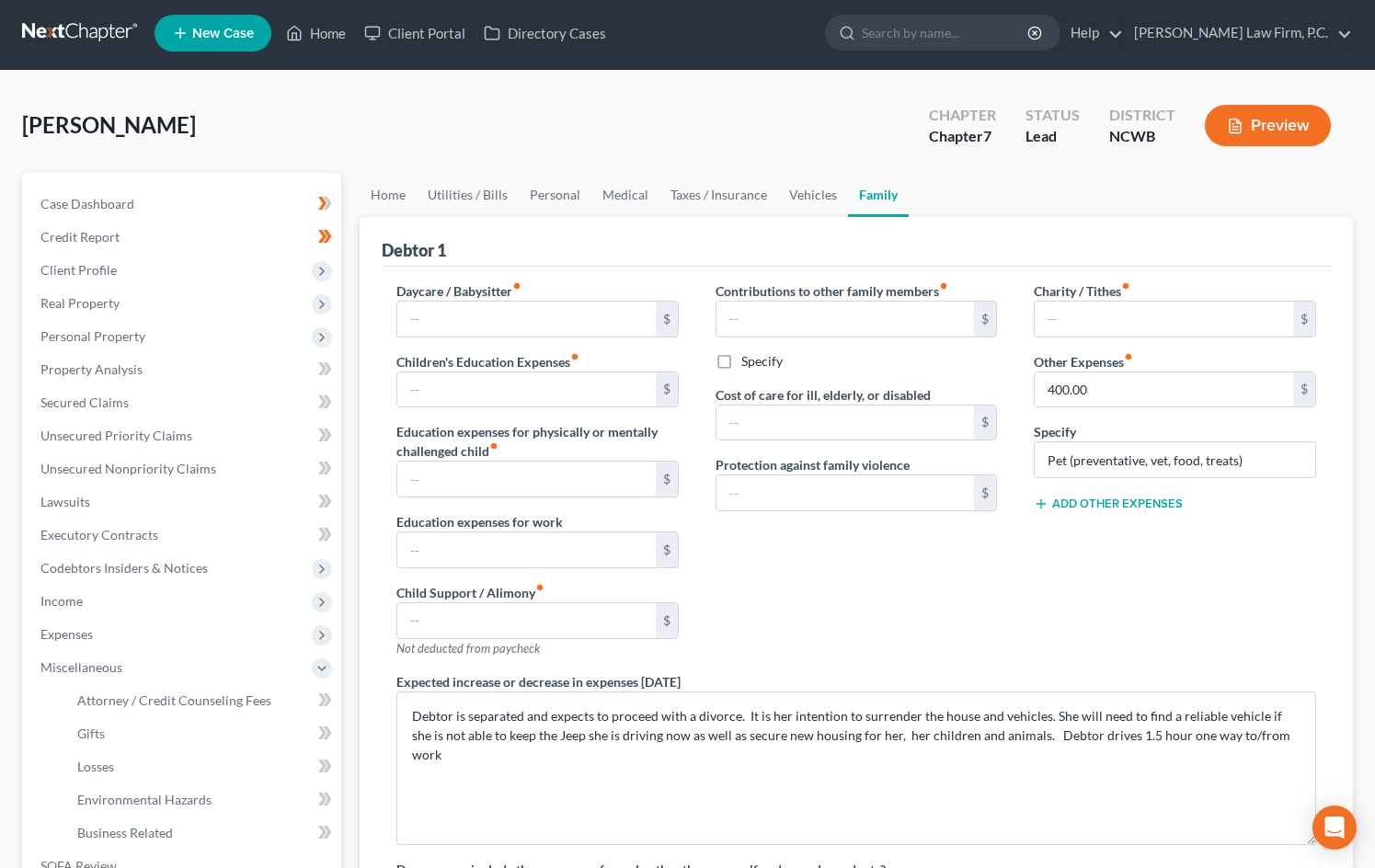
scroll to position [0, 0]
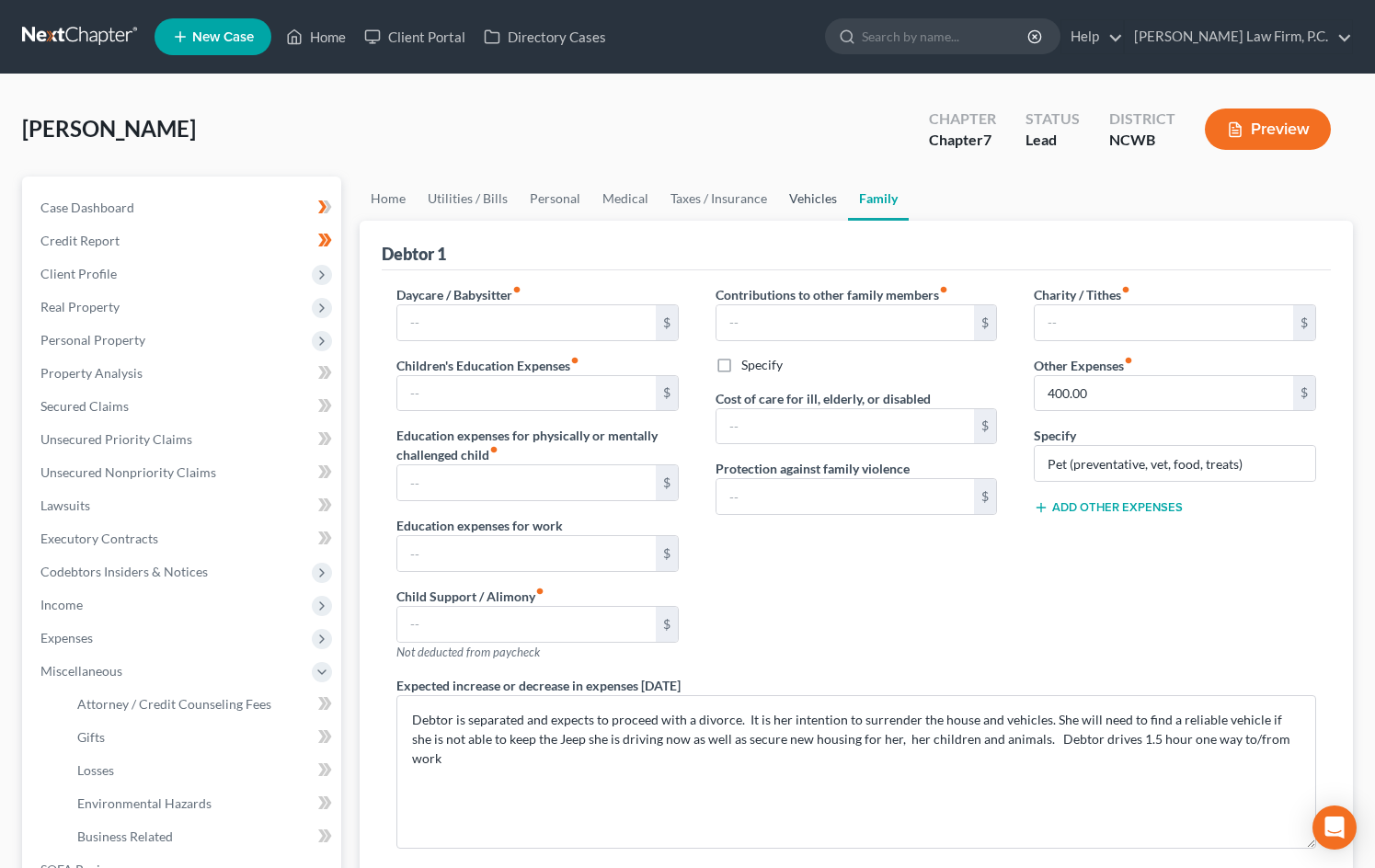
click at [822, 200] on link "Vehicles" at bounding box center [813, 198] width 70 height 44
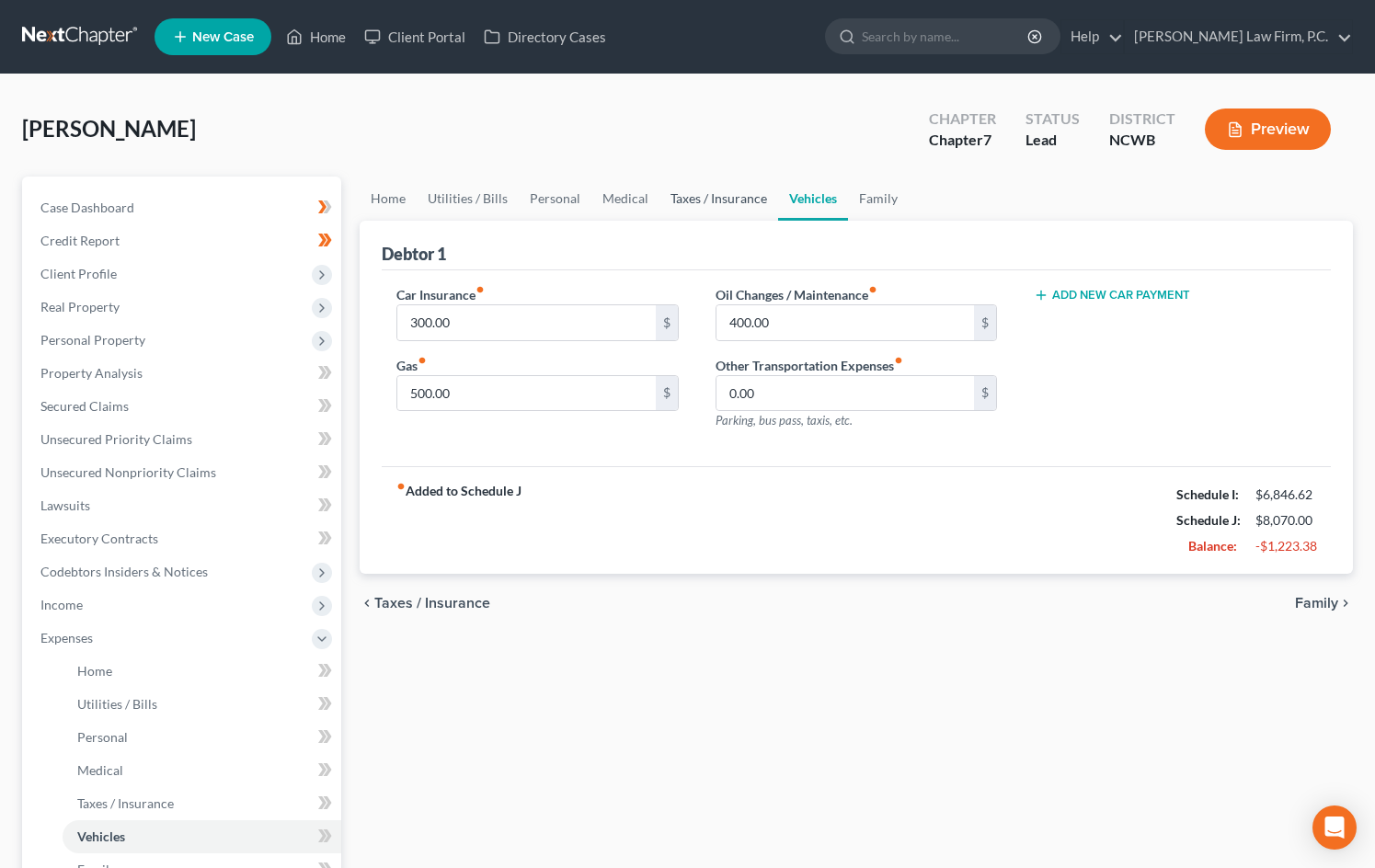
click at [724, 201] on link "Taxes / Insurance" at bounding box center [718, 198] width 118 height 44
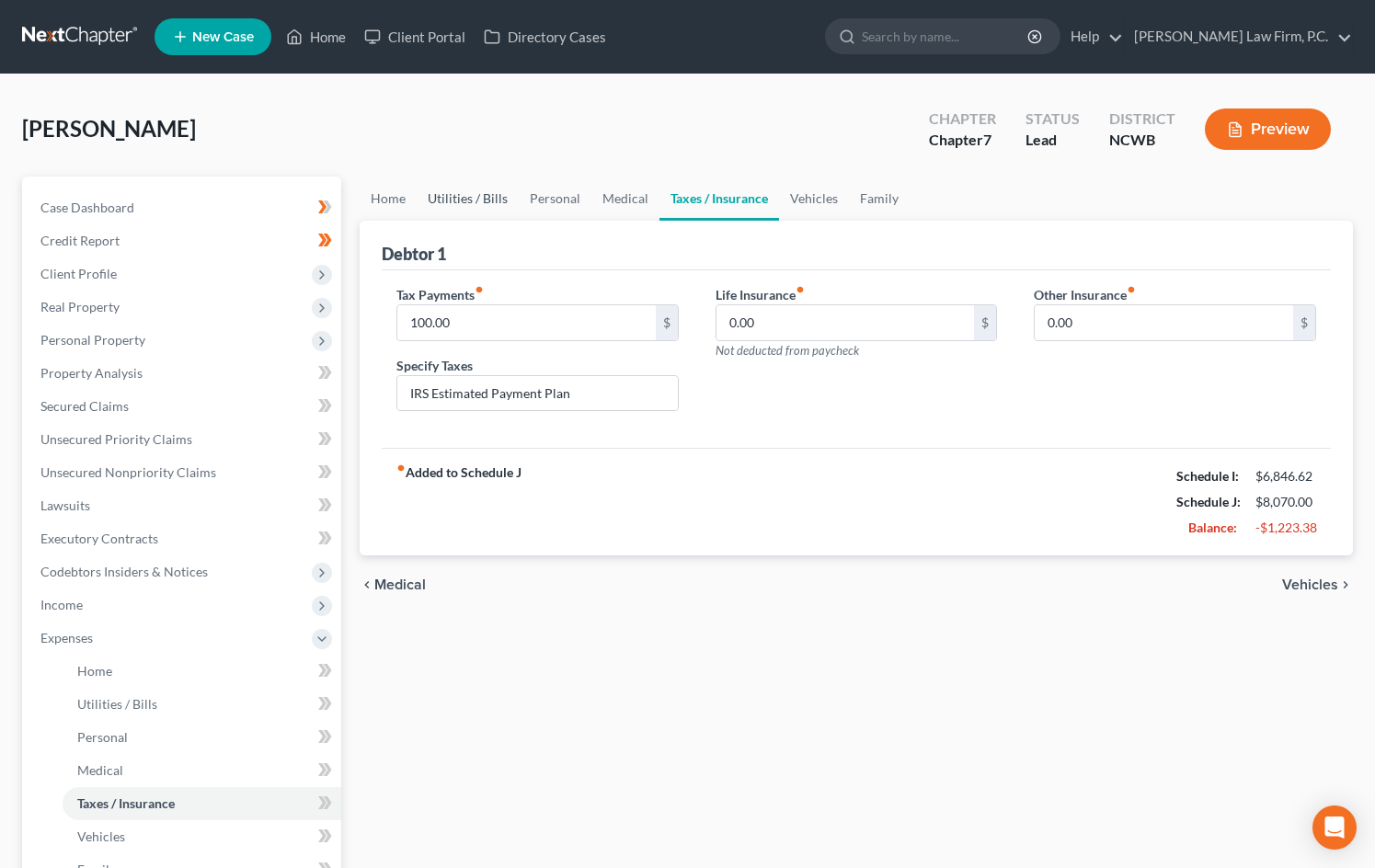
click at [448, 201] on link "Utilities / Bills" at bounding box center [468, 198] width 103 height 44
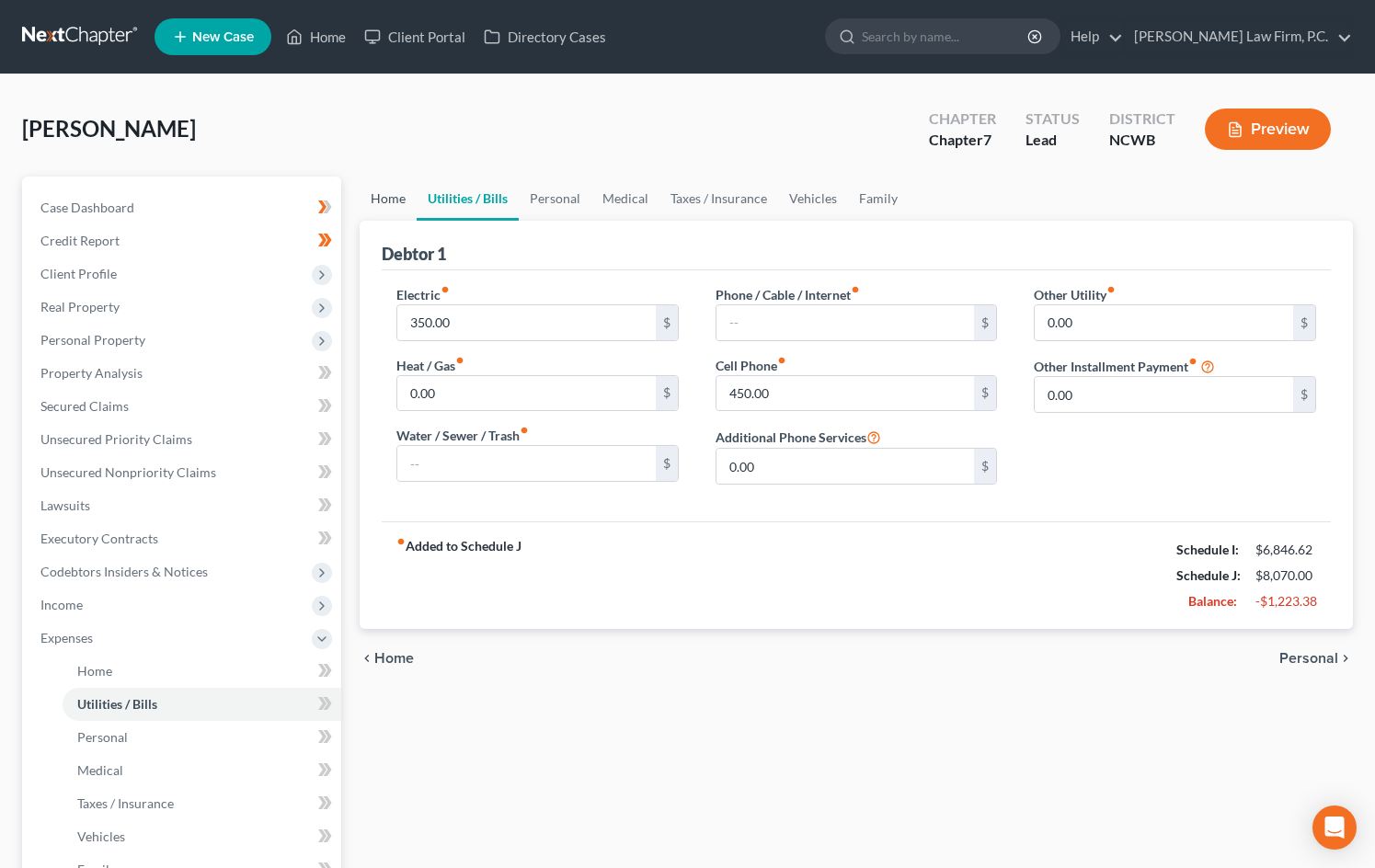
click at [400, 200] on link "Home" at bounding box center [388, 198] width 57 height 44
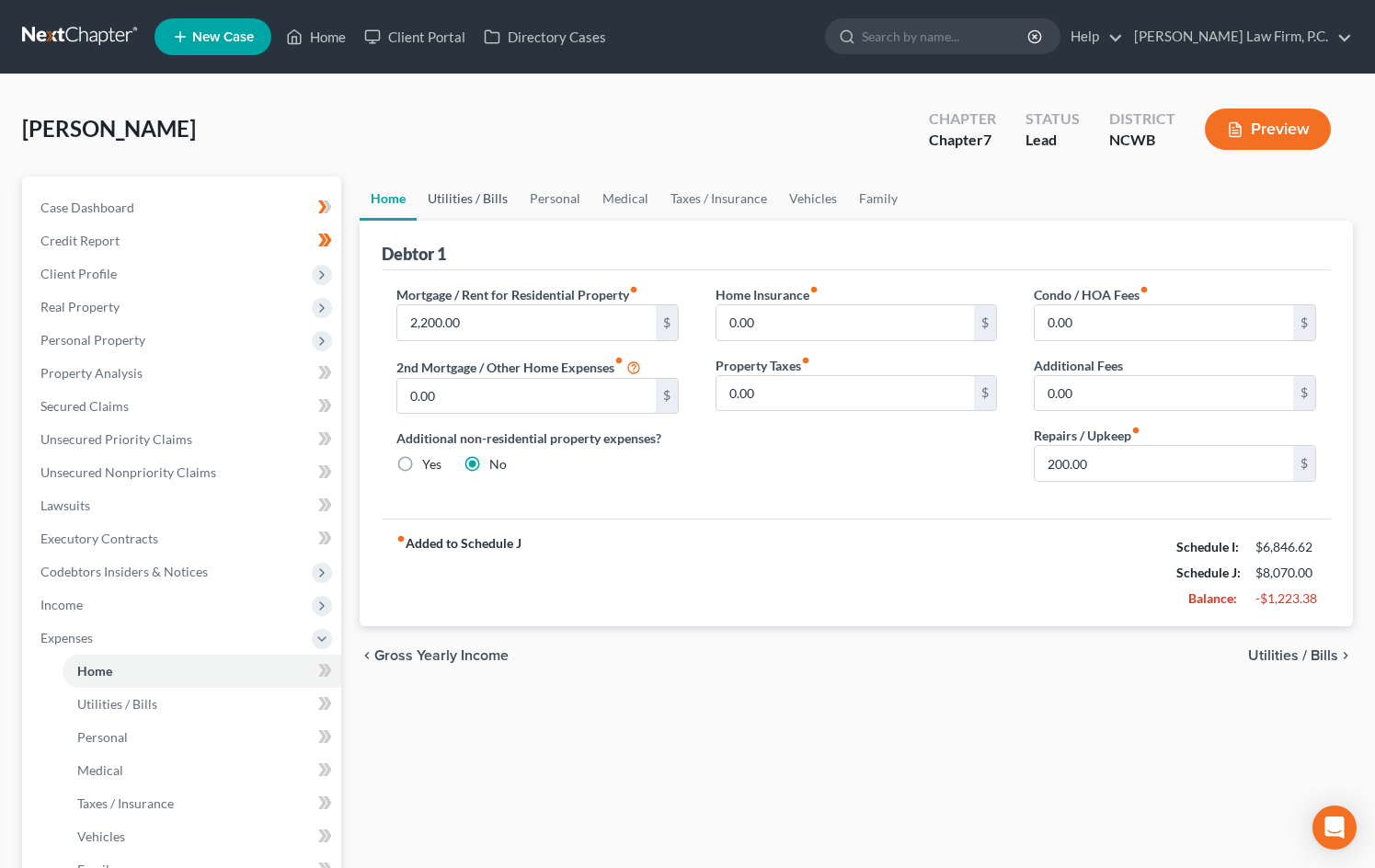
click at [475, 197] on link "Utilities / Bills" at bounding box center [468, 198] width 103 height 44
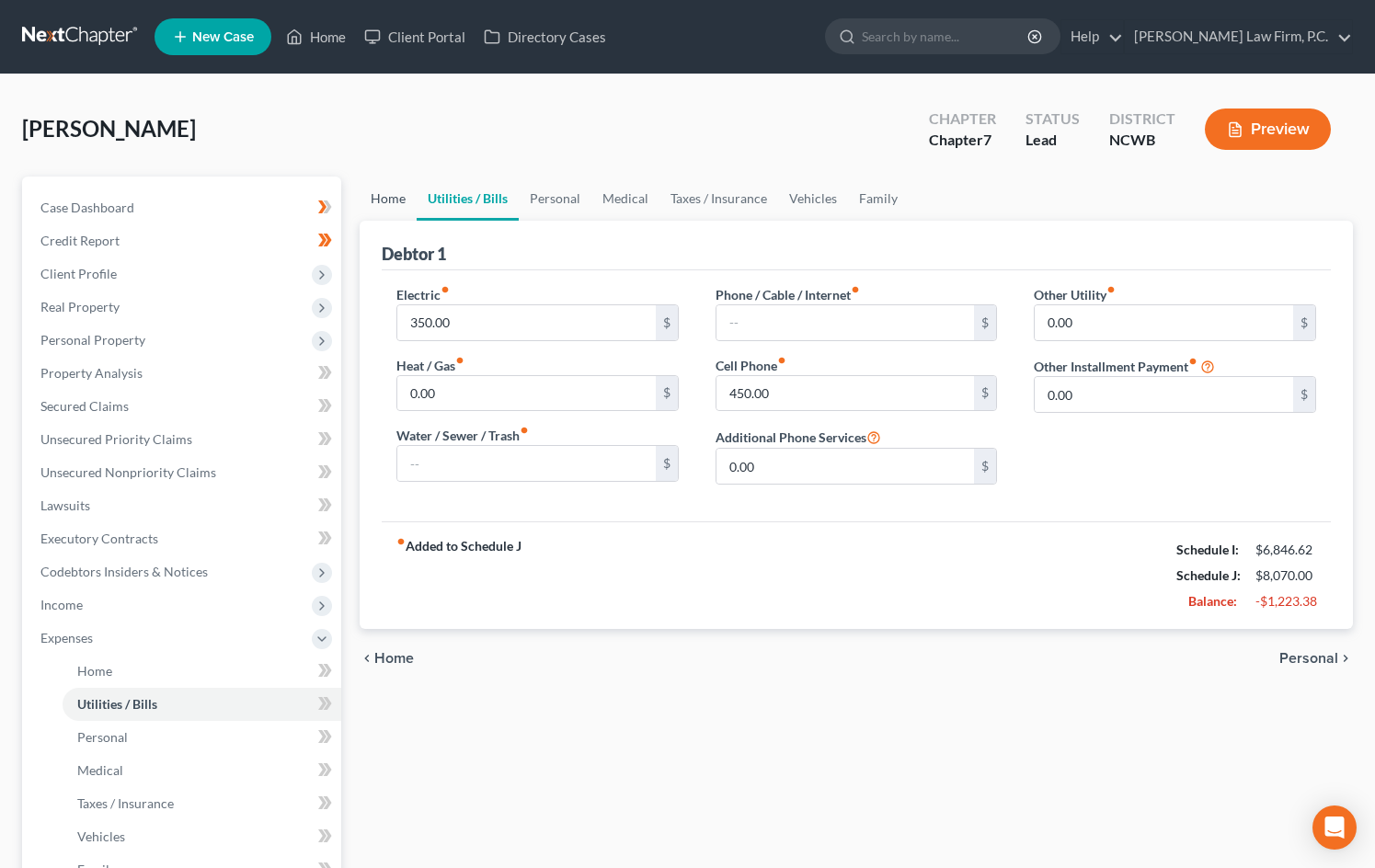
click at [406, 203] on link "Home" at bounding box center [388, 198] width 57 height 44
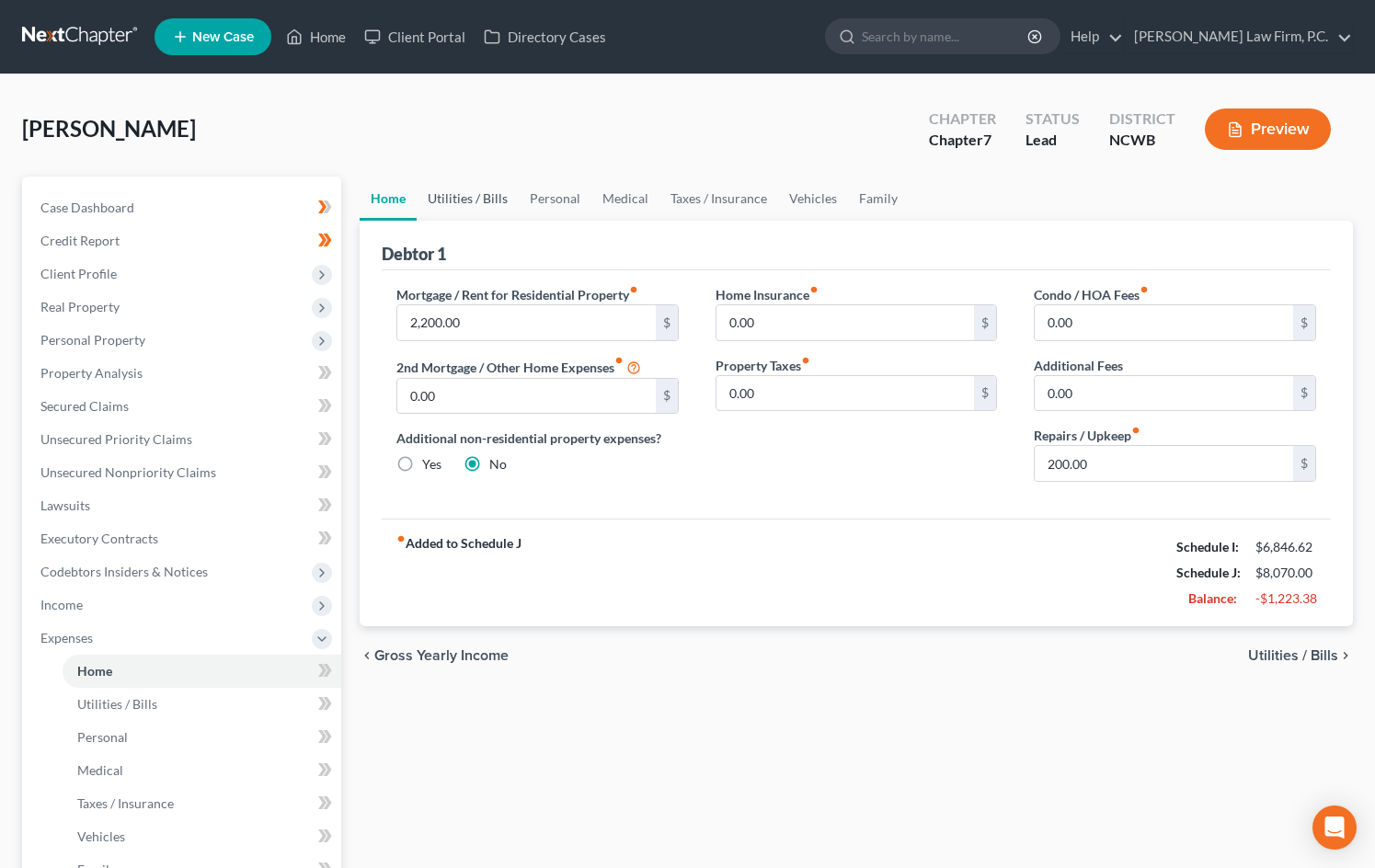
click at [482, 205] on link "Utilities / Bills" at bounding box center [468, 198] width 103 height 44
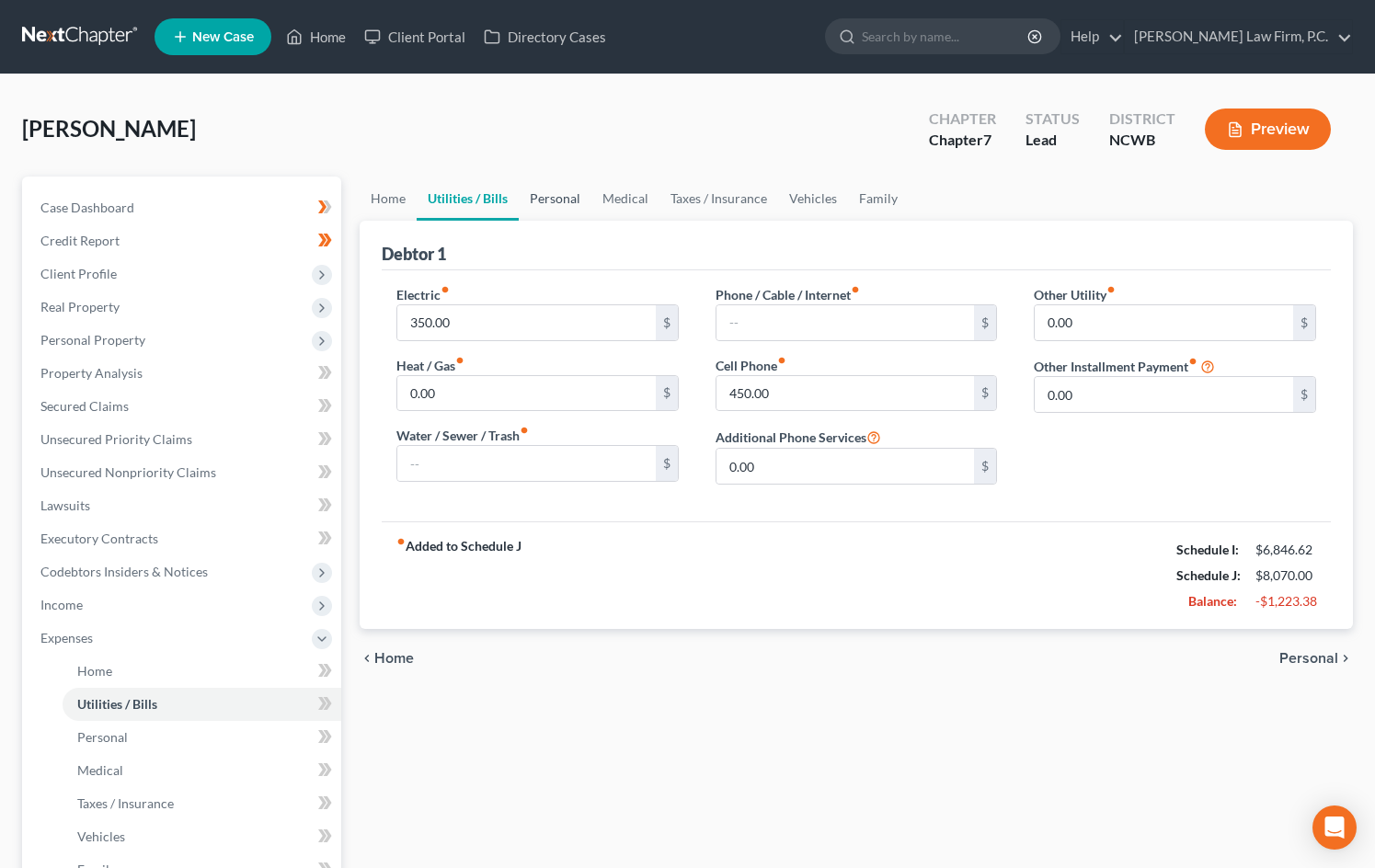
click at [562, 205] on link "Personal" at bounding box center [555, 198] width 72 height 44
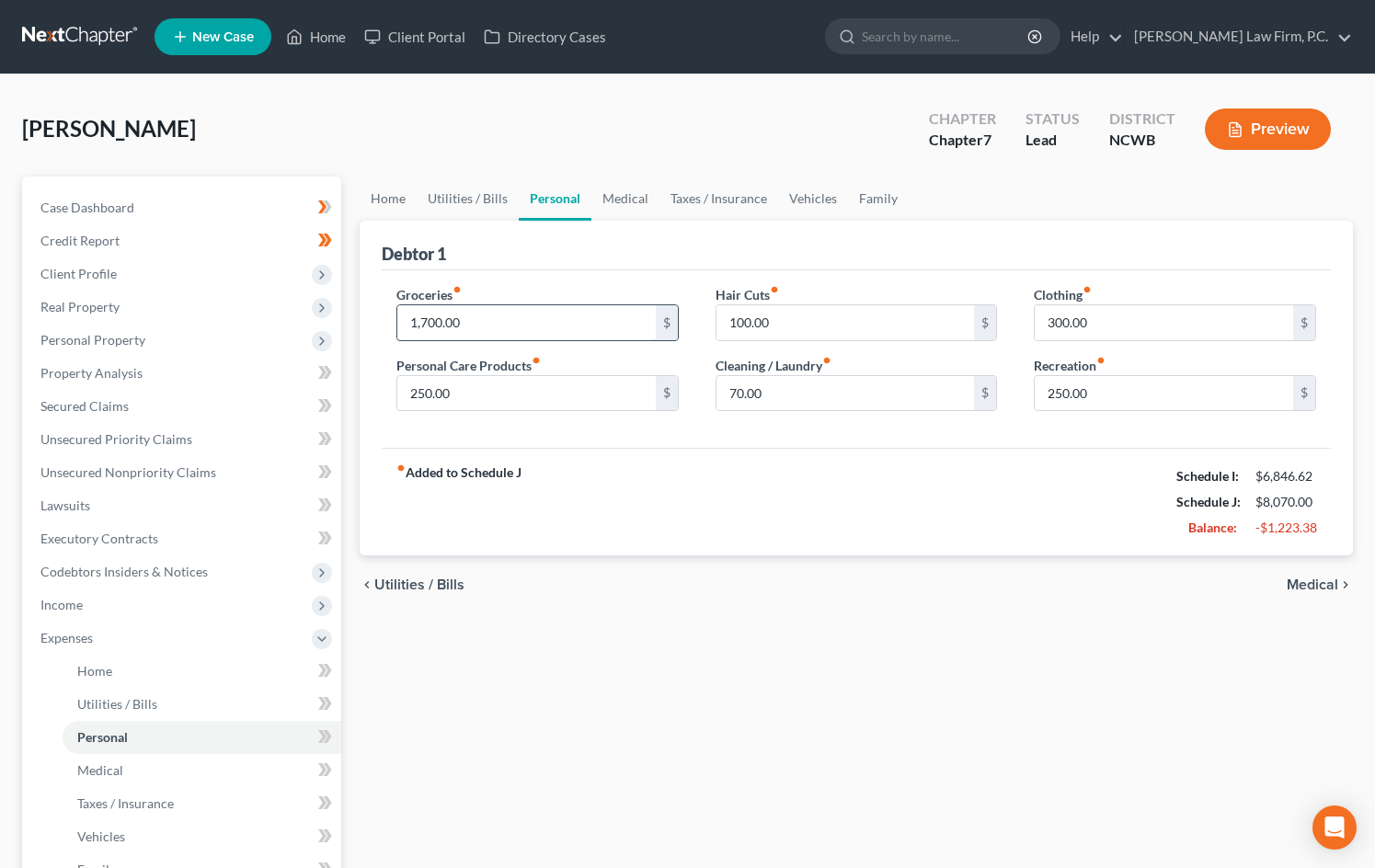
click at [429, 313] on input "1,700.00" at bounding box center [526, 323] width 259 height 35
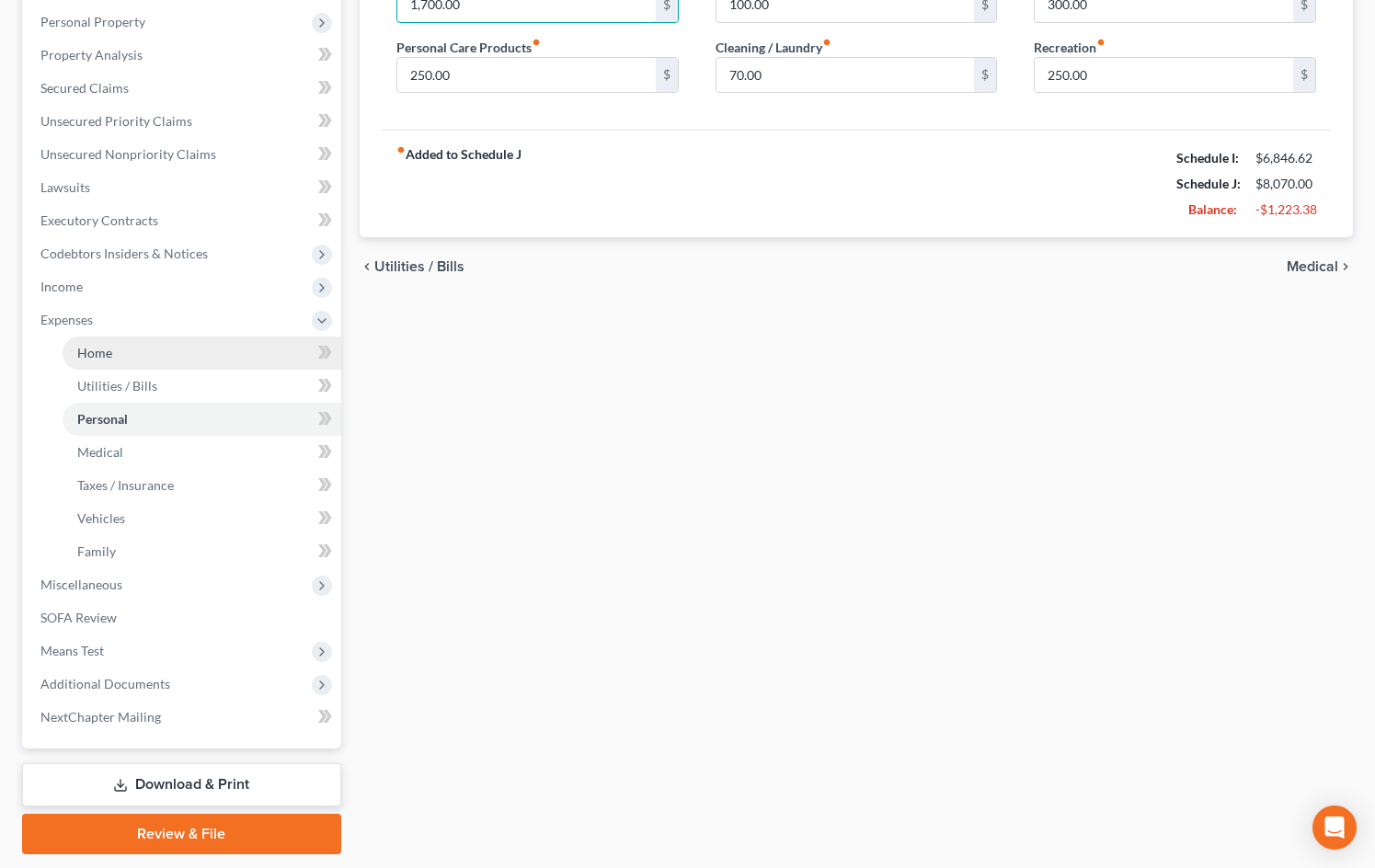
scroll to position [368, 0]
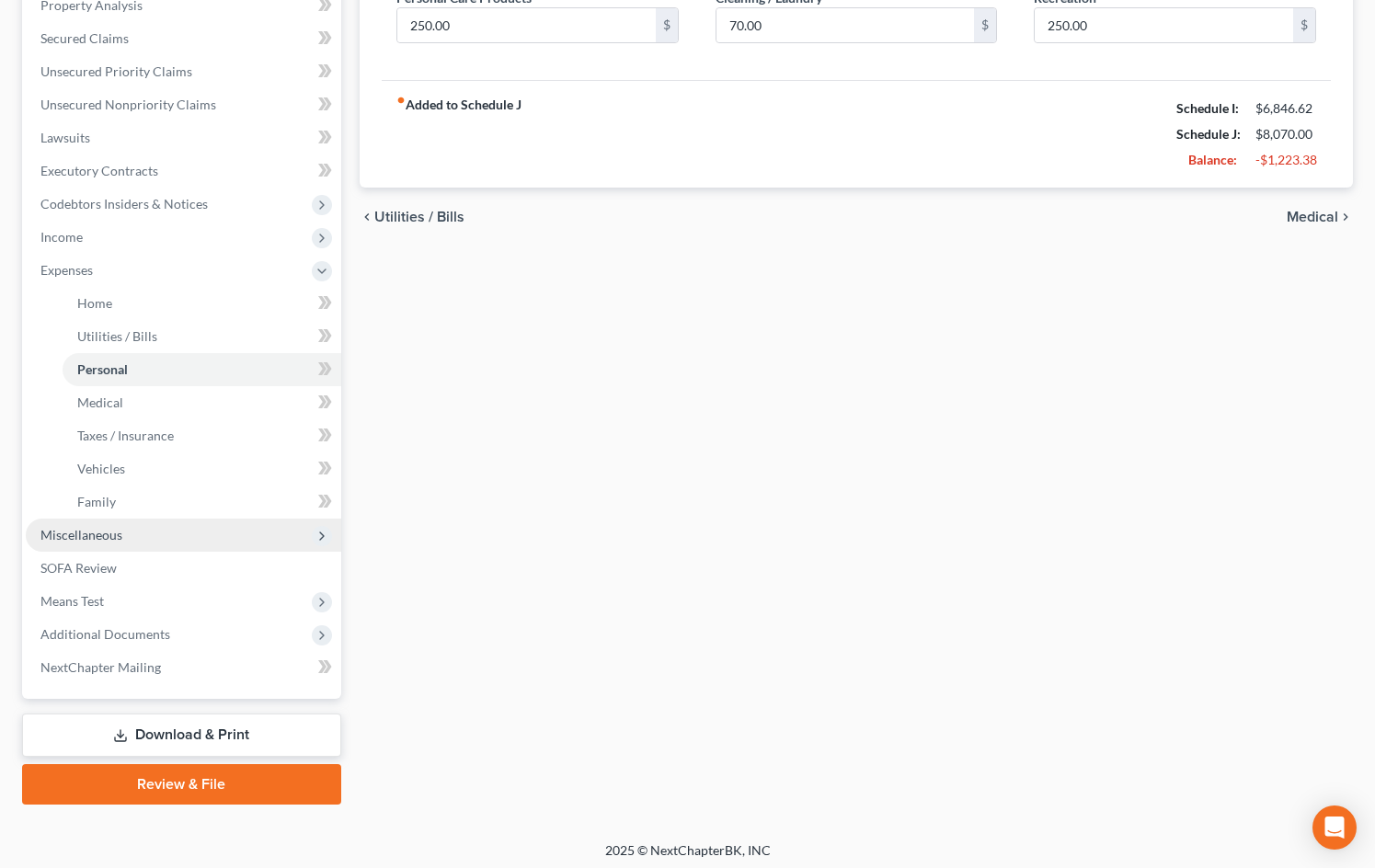
click at [122, 530] on span "Miscellaneous" at bounding box center [183, 535] width 315 height 33
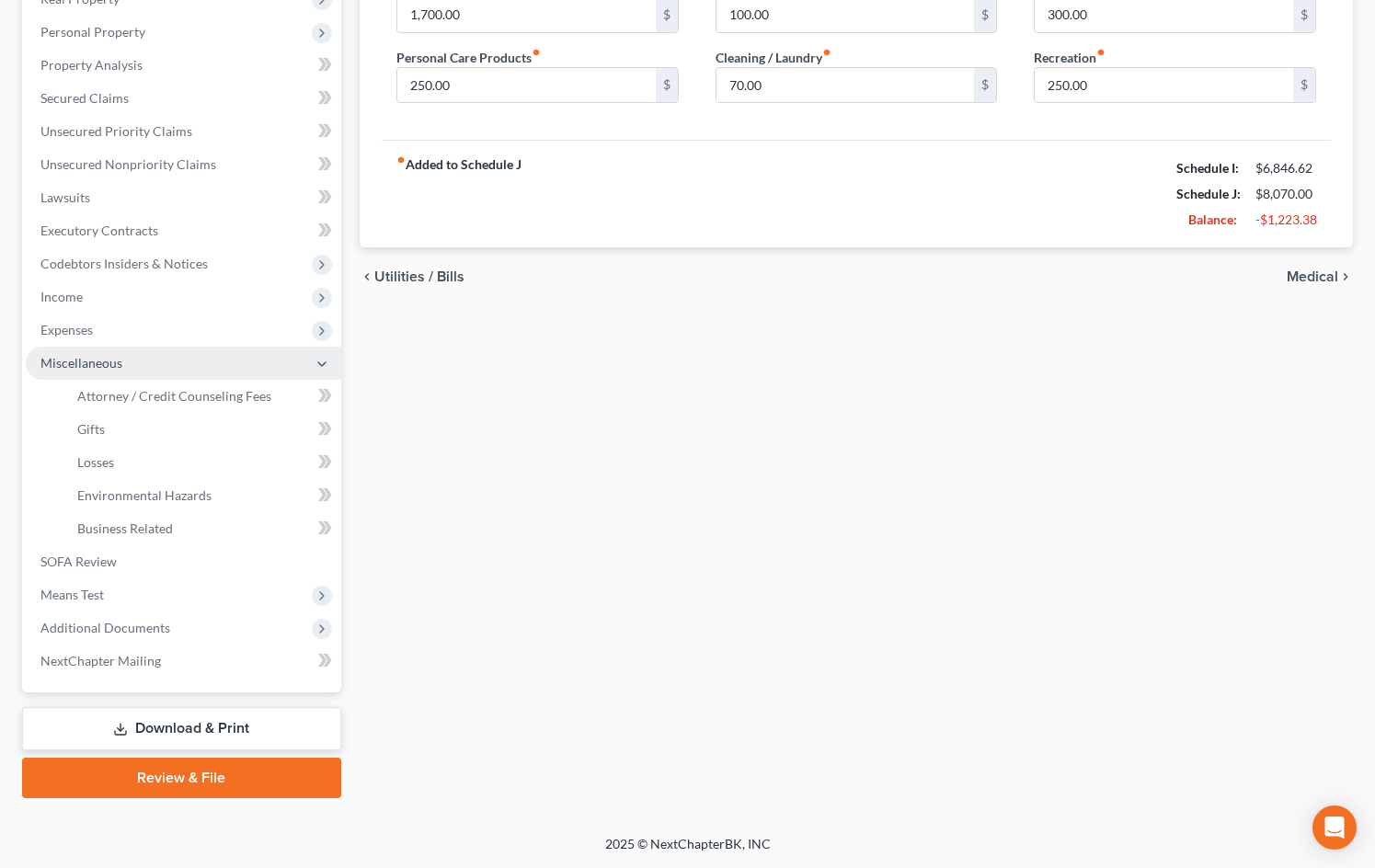
scroll to position [308, 0]
click at [139, 398] on span "Attorney / Credit Counseling Fees" at bounding box center [174, 395] width 194 height 16
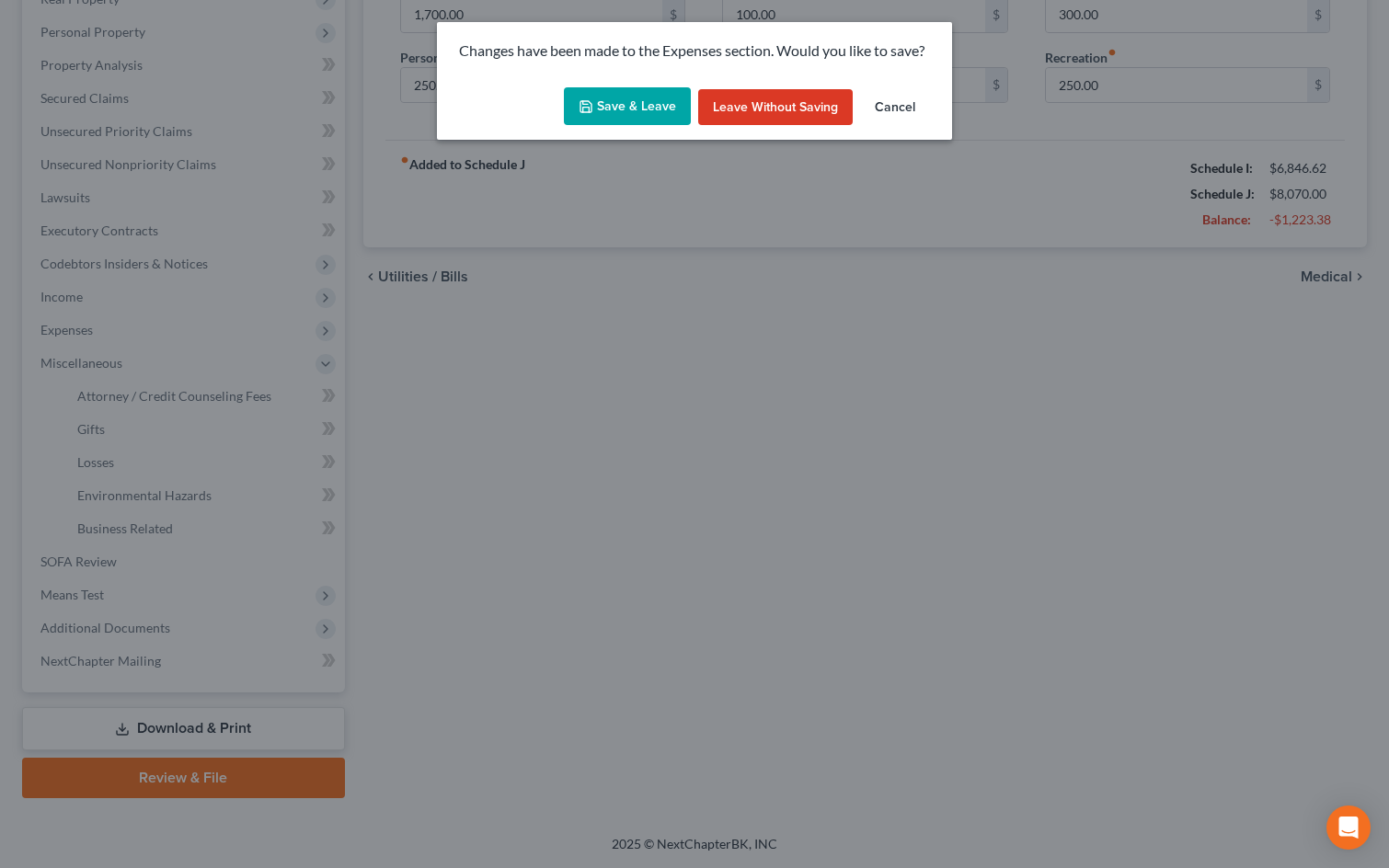
click at [618, 117] on button "Save & Leave" at bounding box center [627, 106] width 127 height 39
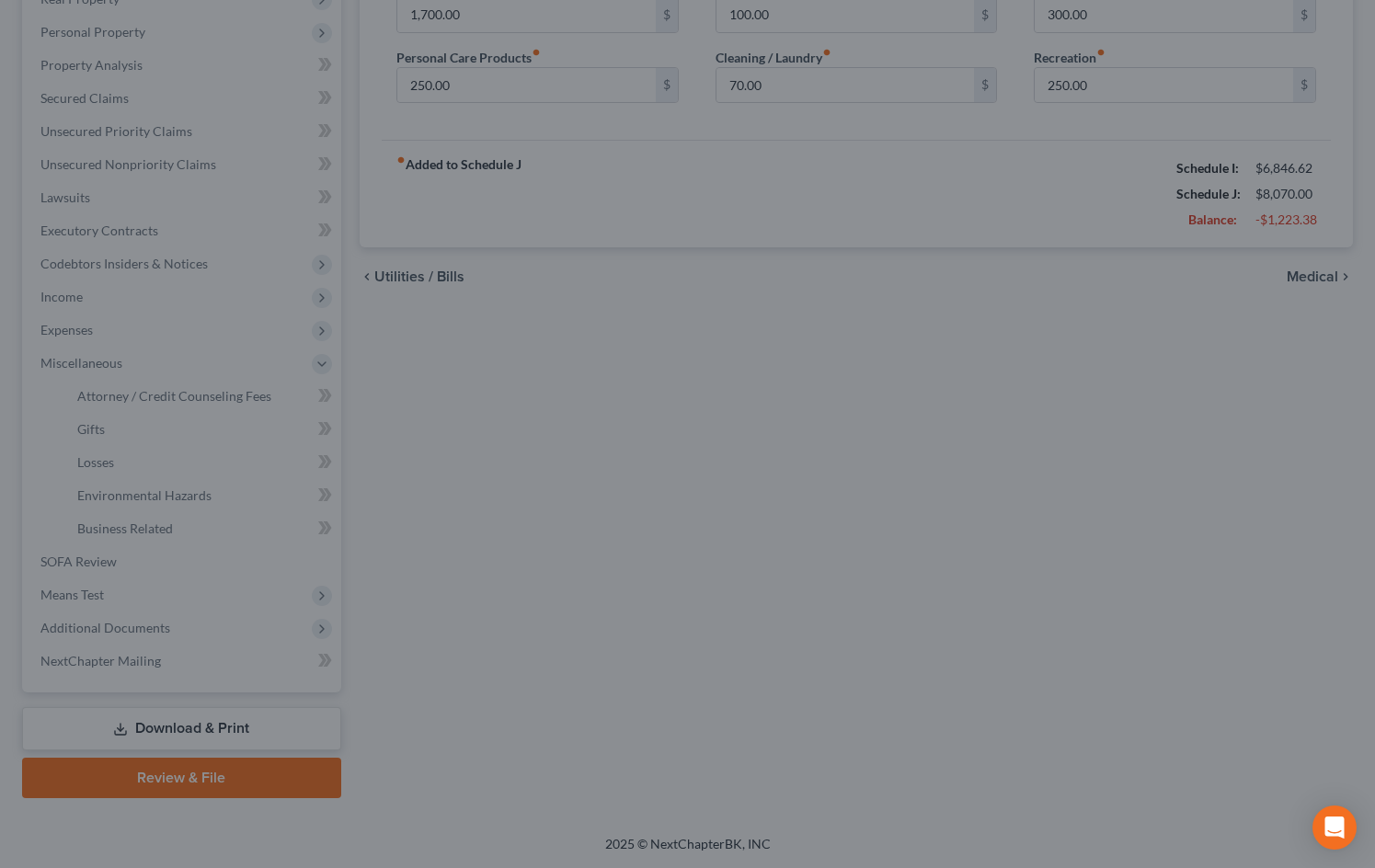
select select "2"
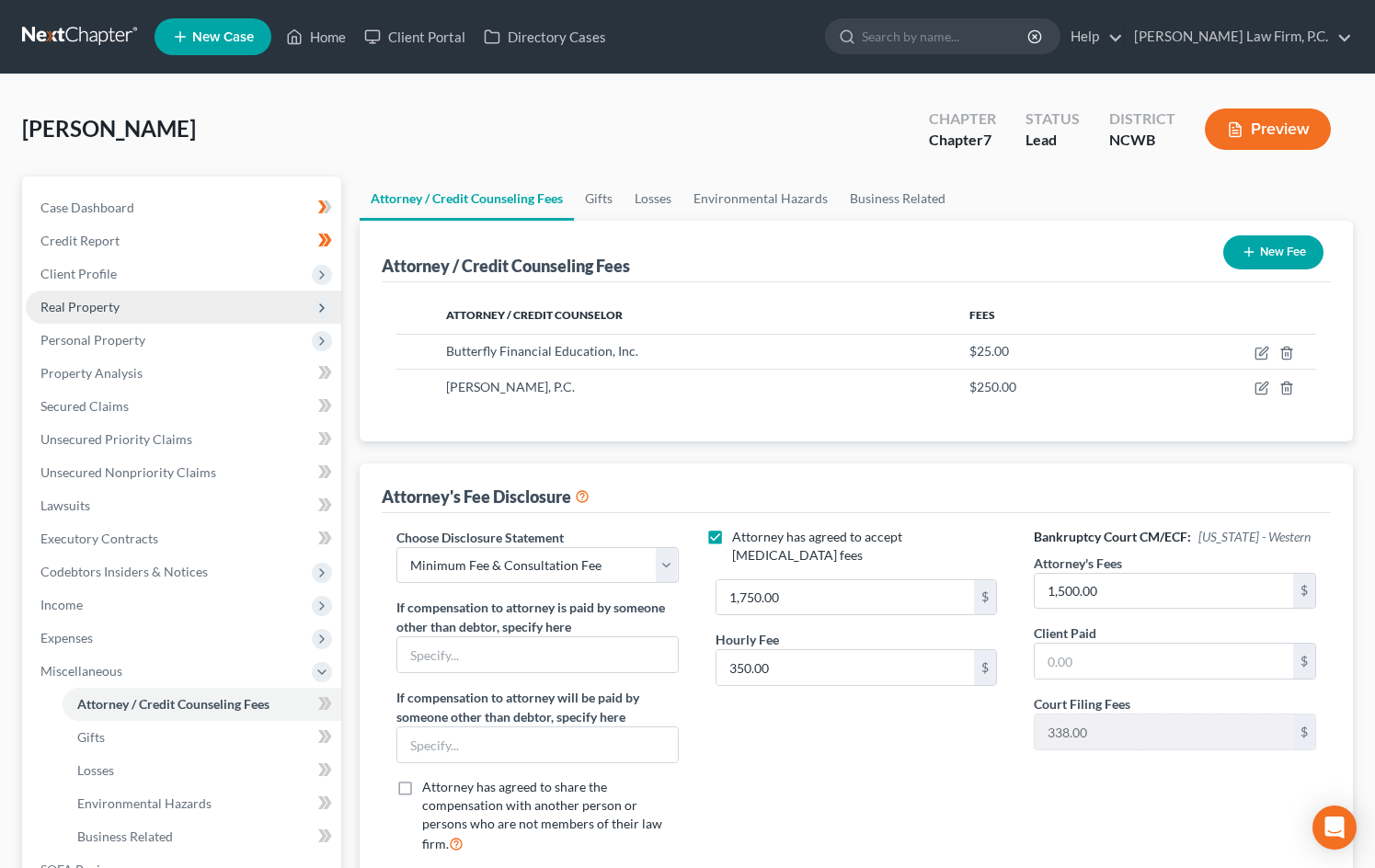
click at [140, 300] on span "Real Property" at bounding box center [183, 308] width 315 height 33
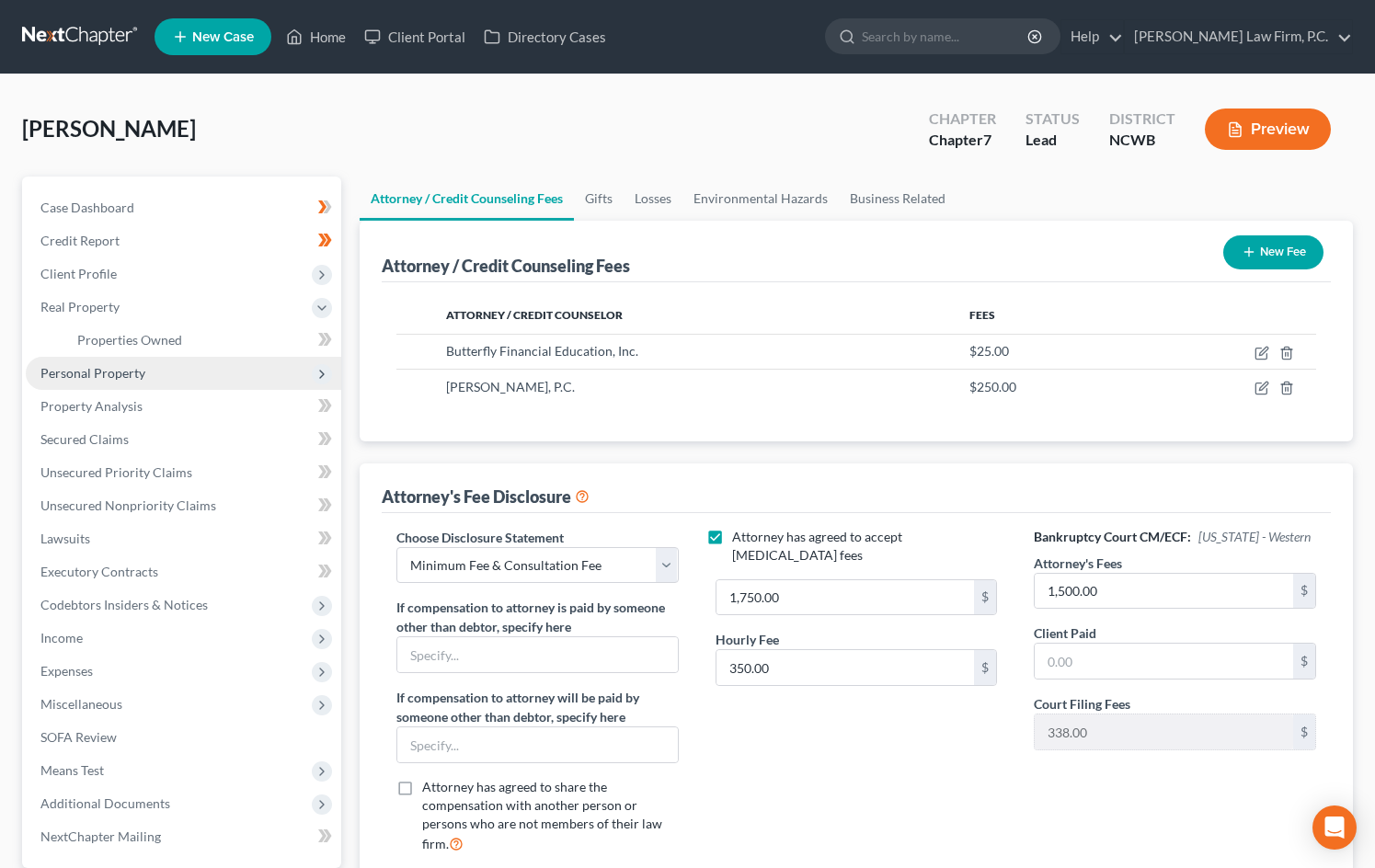
click at [137, 372] on span "Personal Property" at bounding box center [92, 373] width 104 height 16
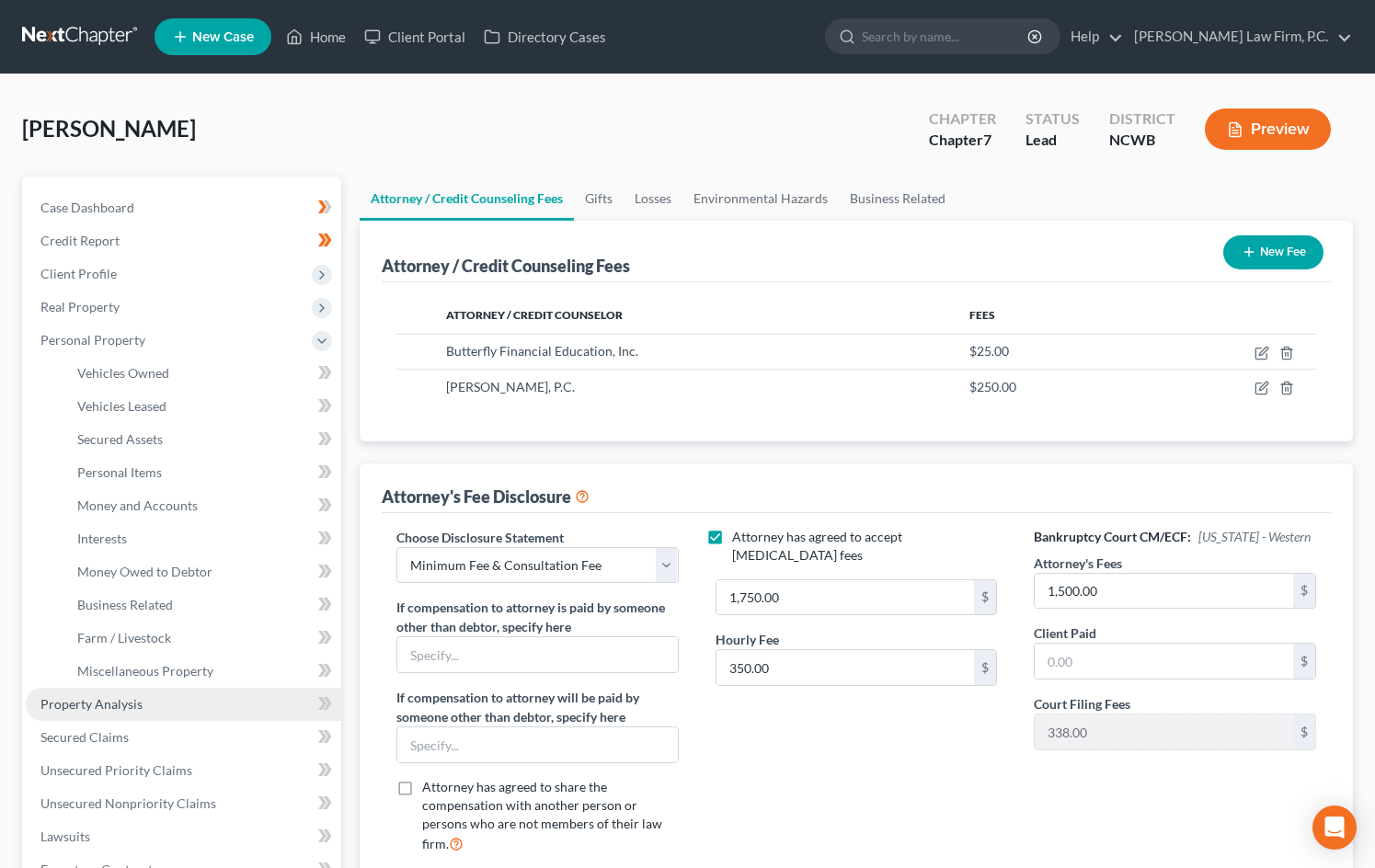
click at [126, 702] on span "Property Analysis" at bounding box center [91, 704] width 103 height 16
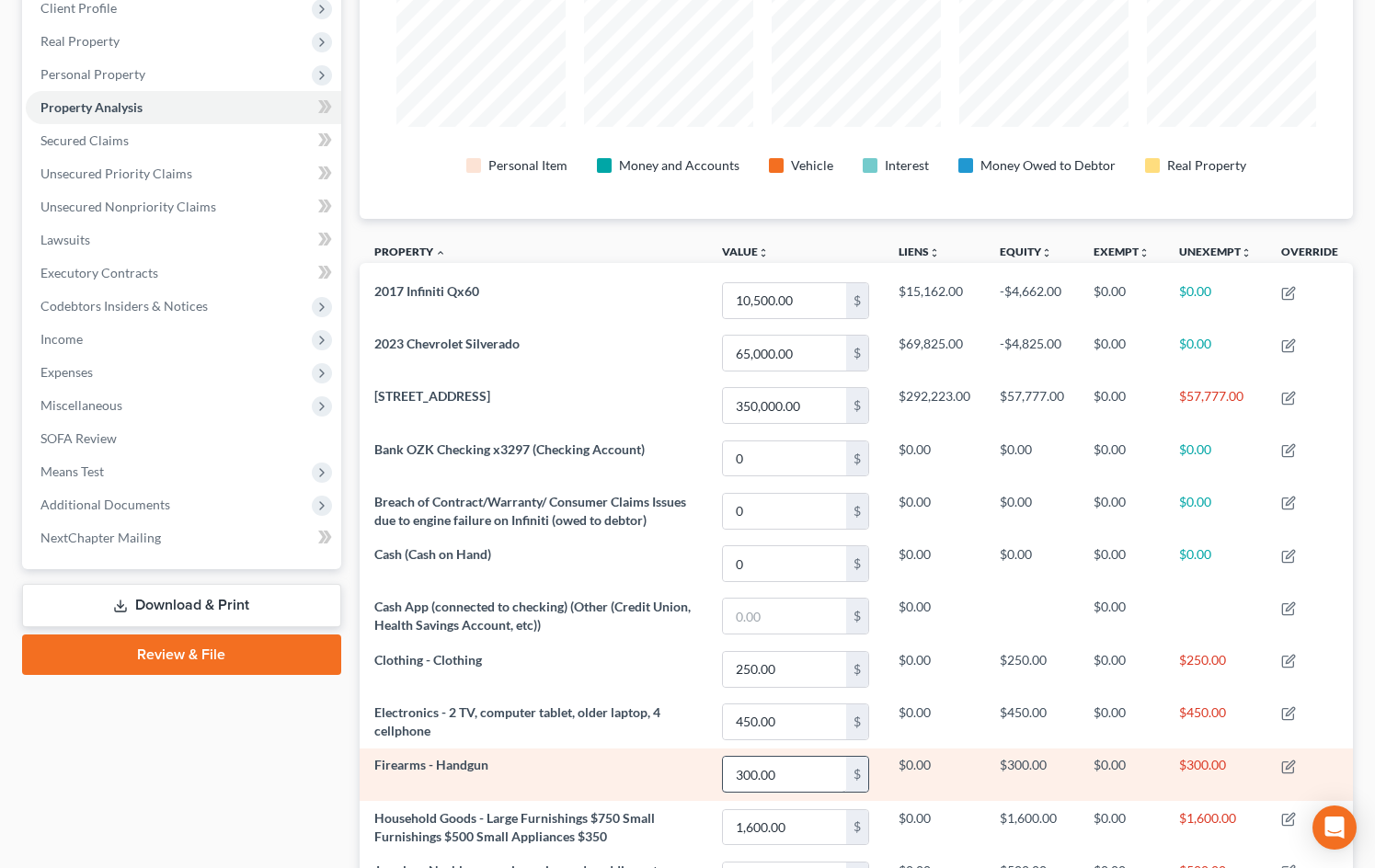
scroll to position [184, 0]
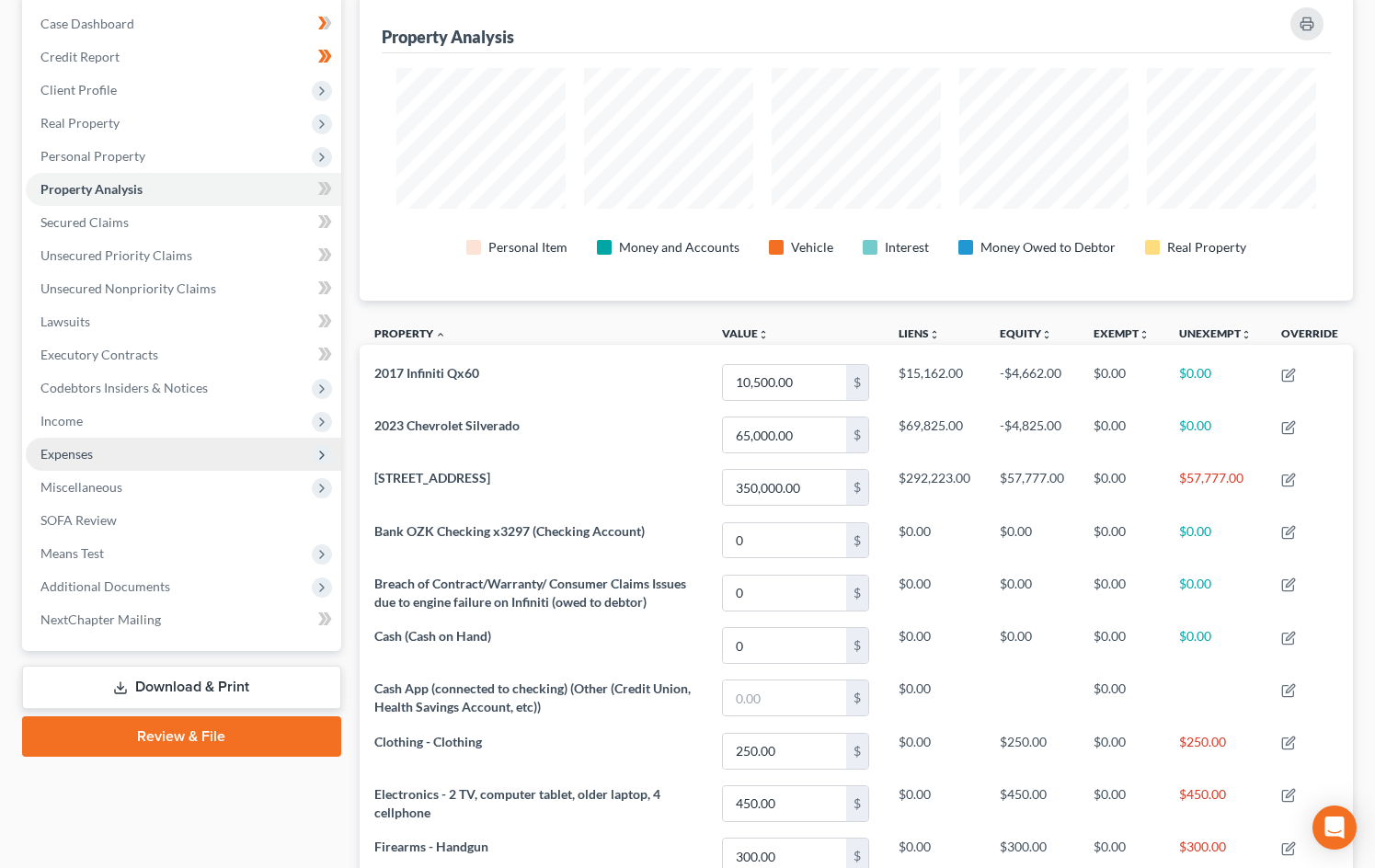
click at [118, 443] on span "Expenses" at bounding box center [183, 454] width 315 height 33
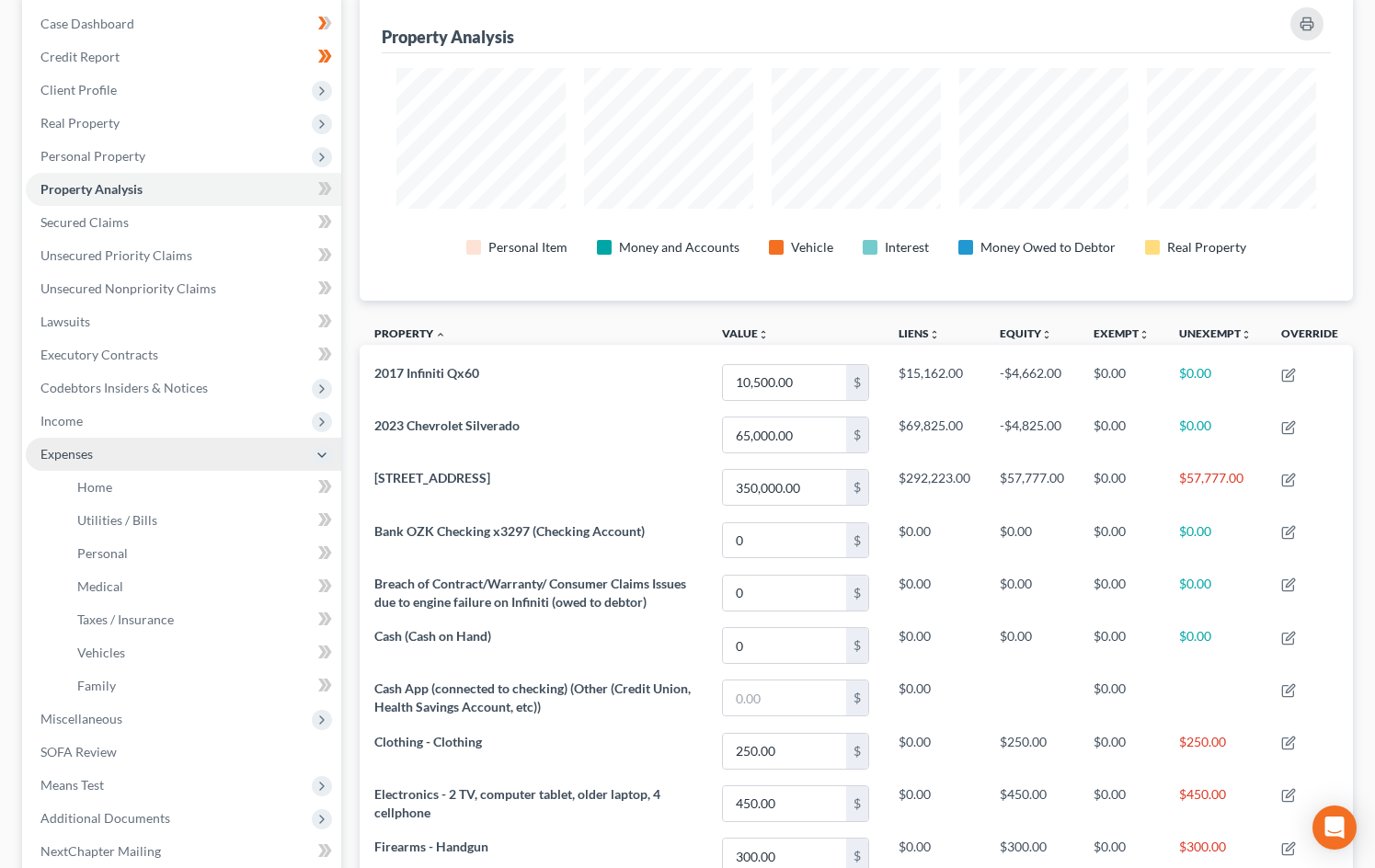
click at [107, 449] on span "Expenses" at bounding box center [183, 454] width 315 height 33
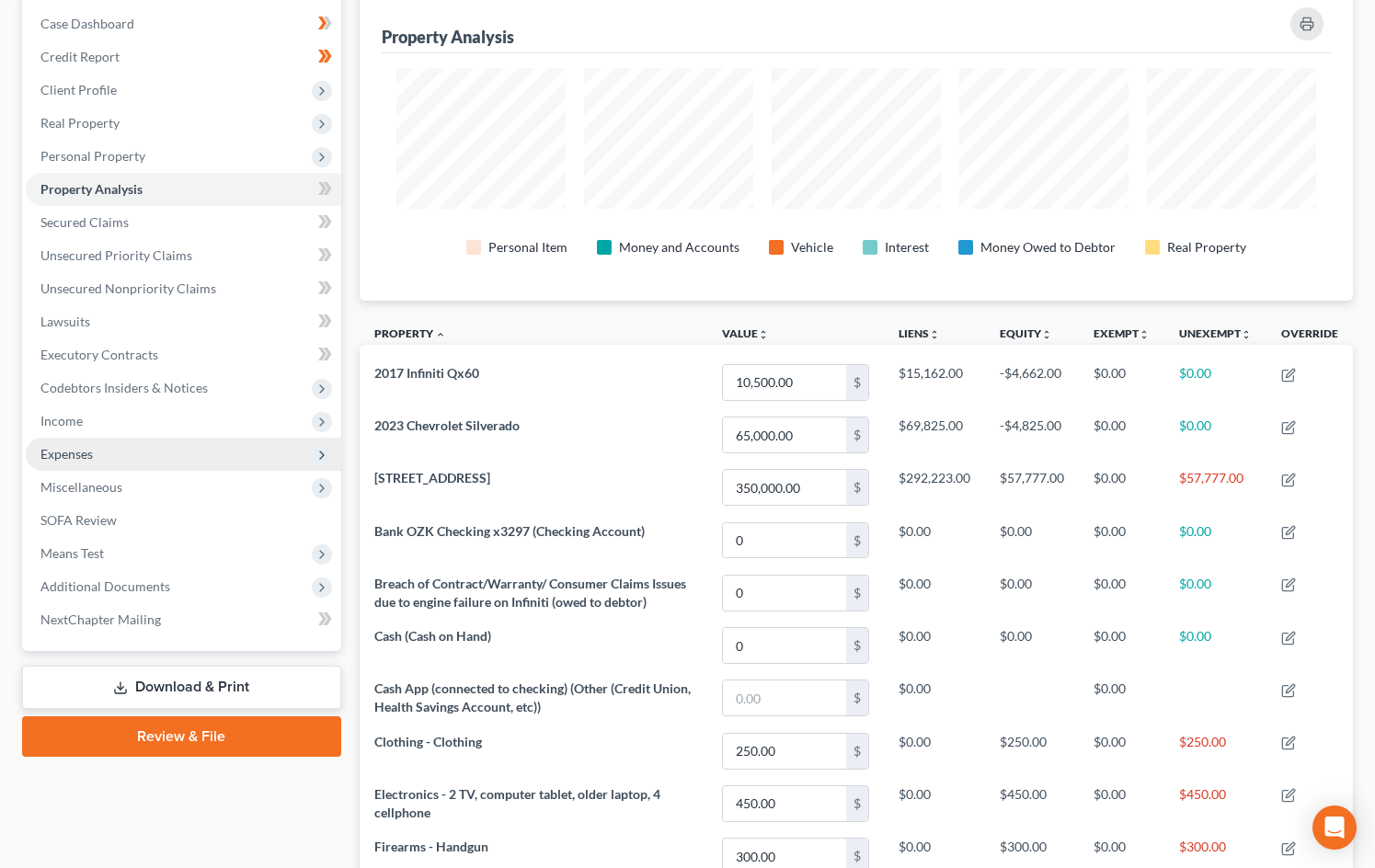
click at [105, 444] on span "Expenses" at bounding box center [183, 454] width 315 height 33
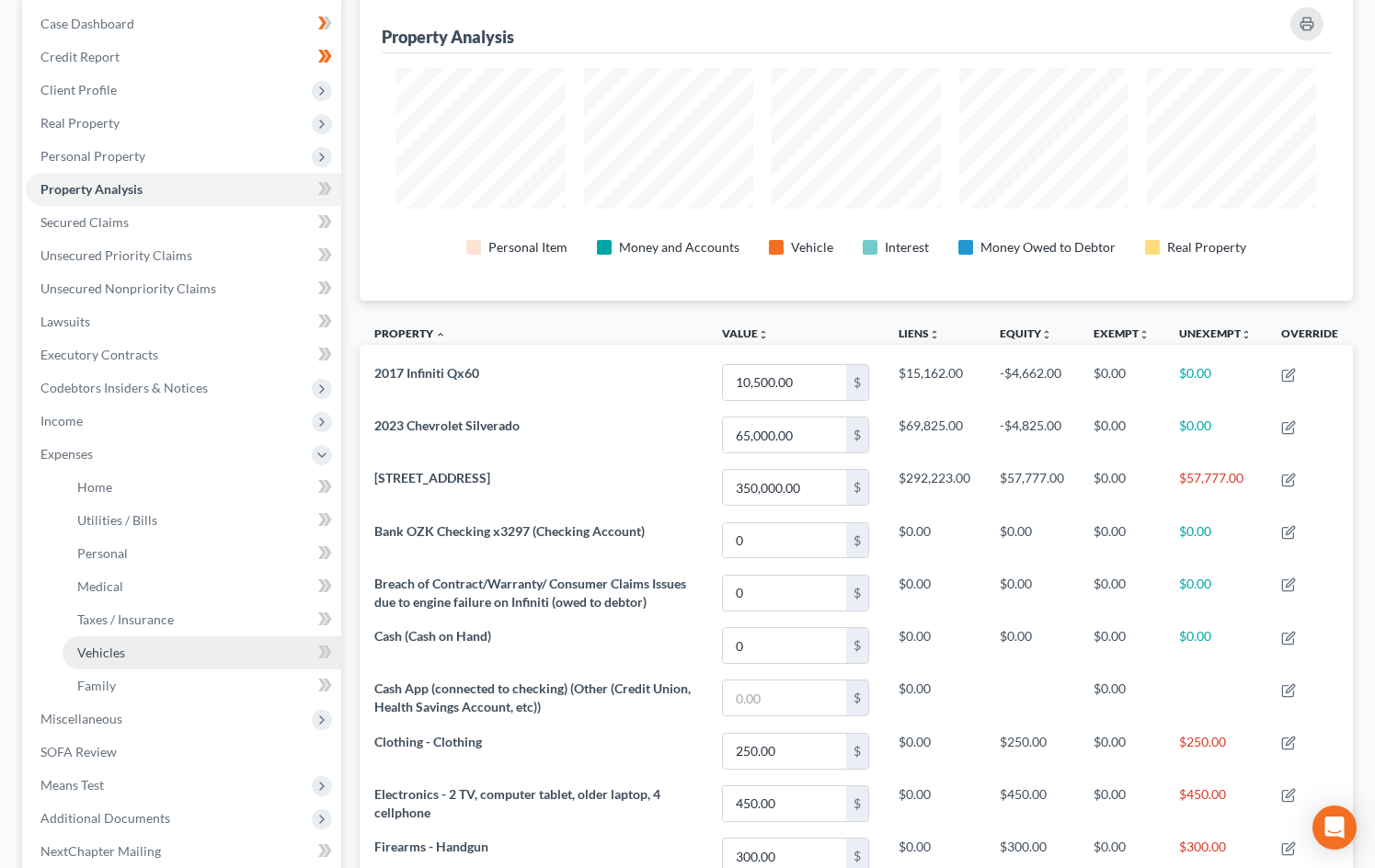
click at [154, 643] on link "Vehicles" at bounding box center [201, 653] width 278 height 33
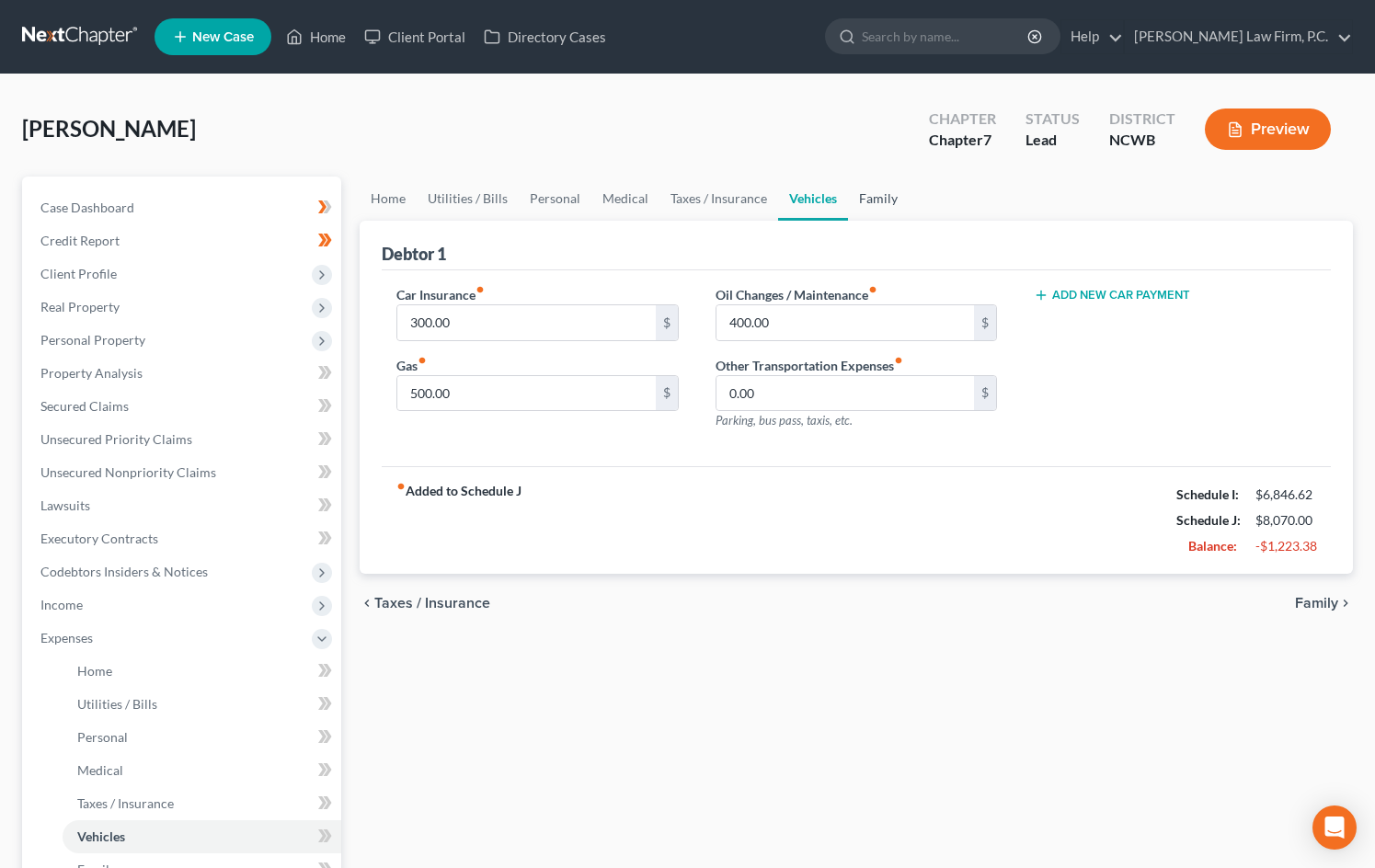
click at [859, 196] on link "Family" at bounding box center [878, 198] width 61 height 44
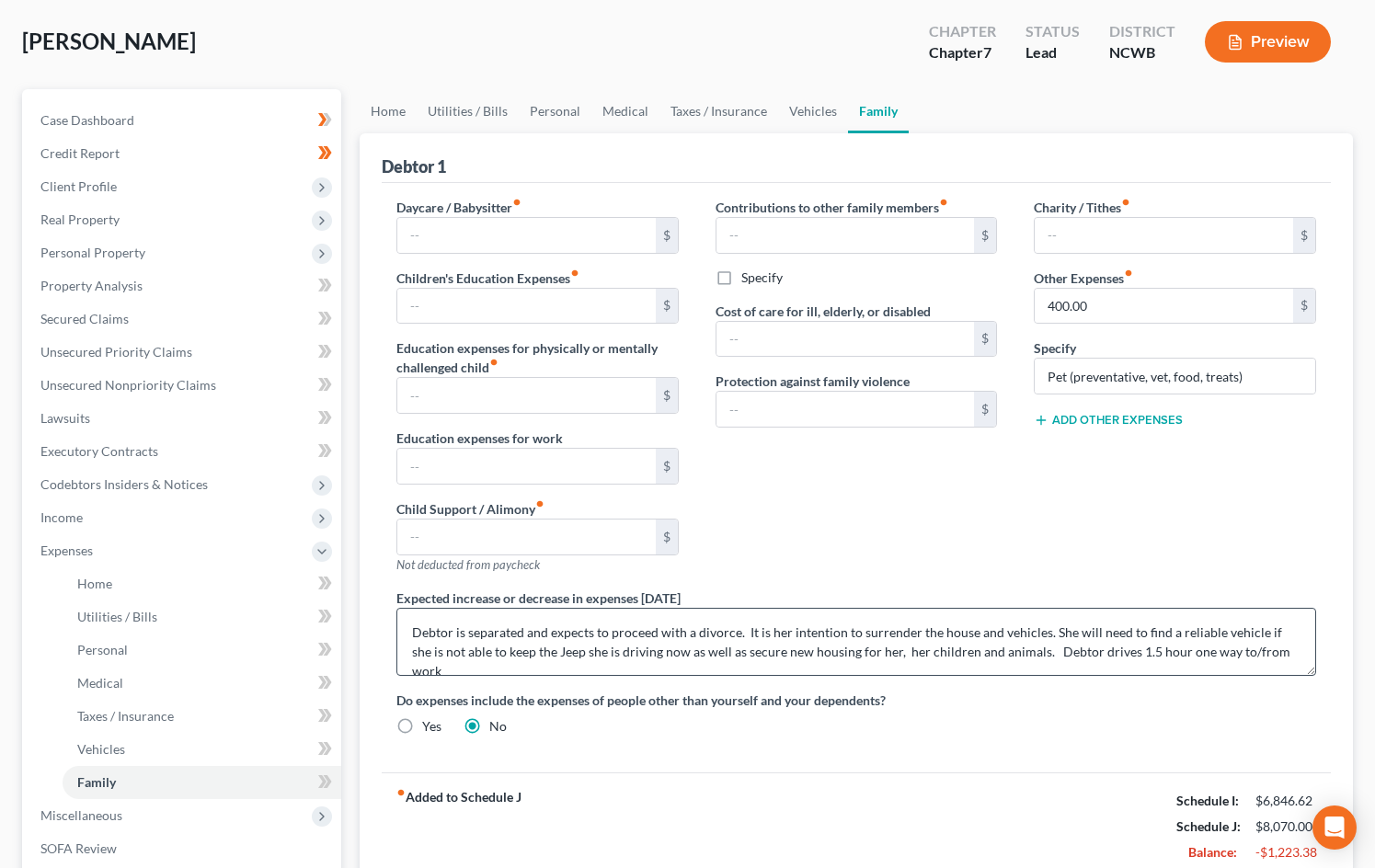
scroll to position [92, 0]
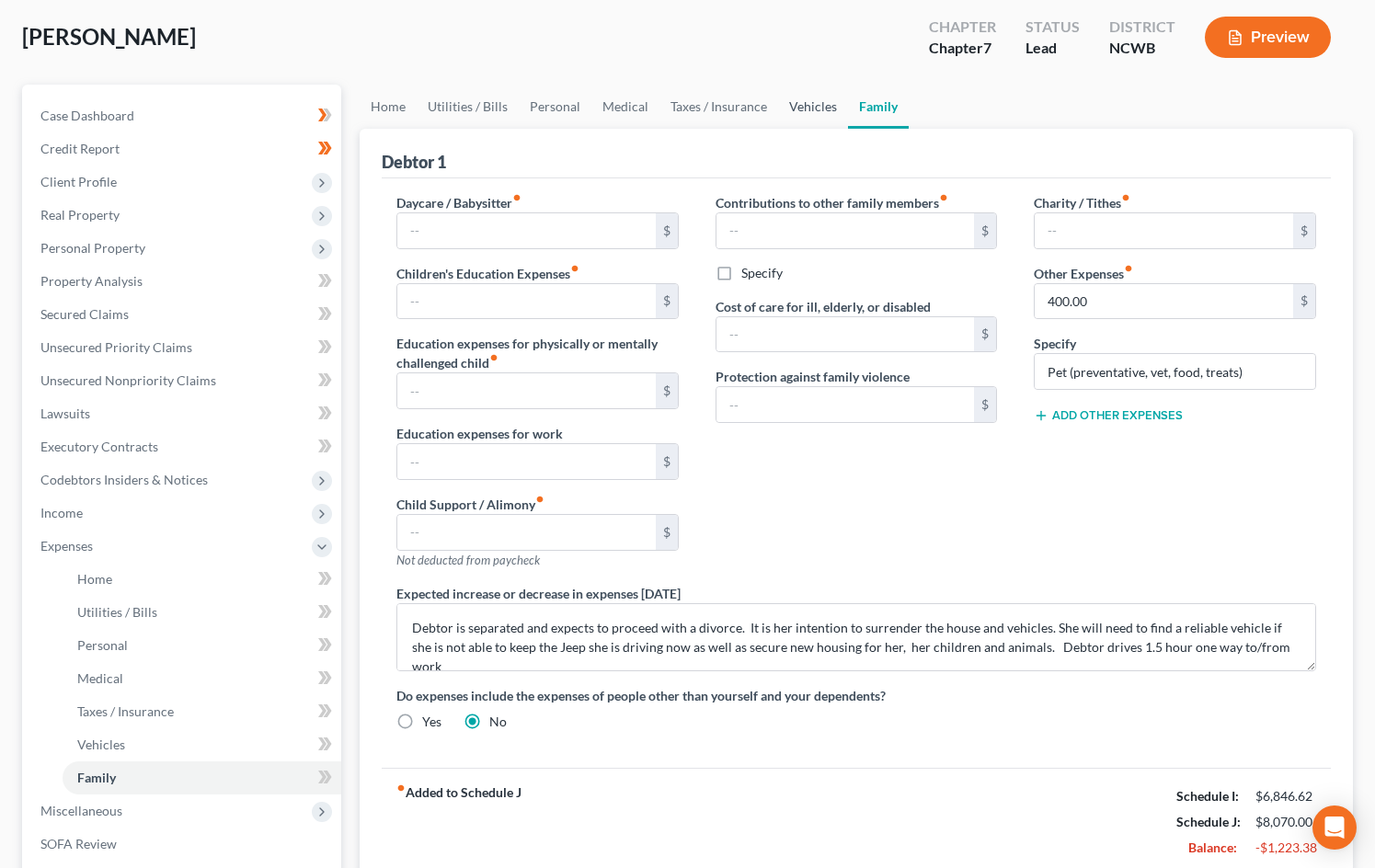
click at [812, 105] on link "Vehicles" at bounding box center [813, 106] width 70 height 44
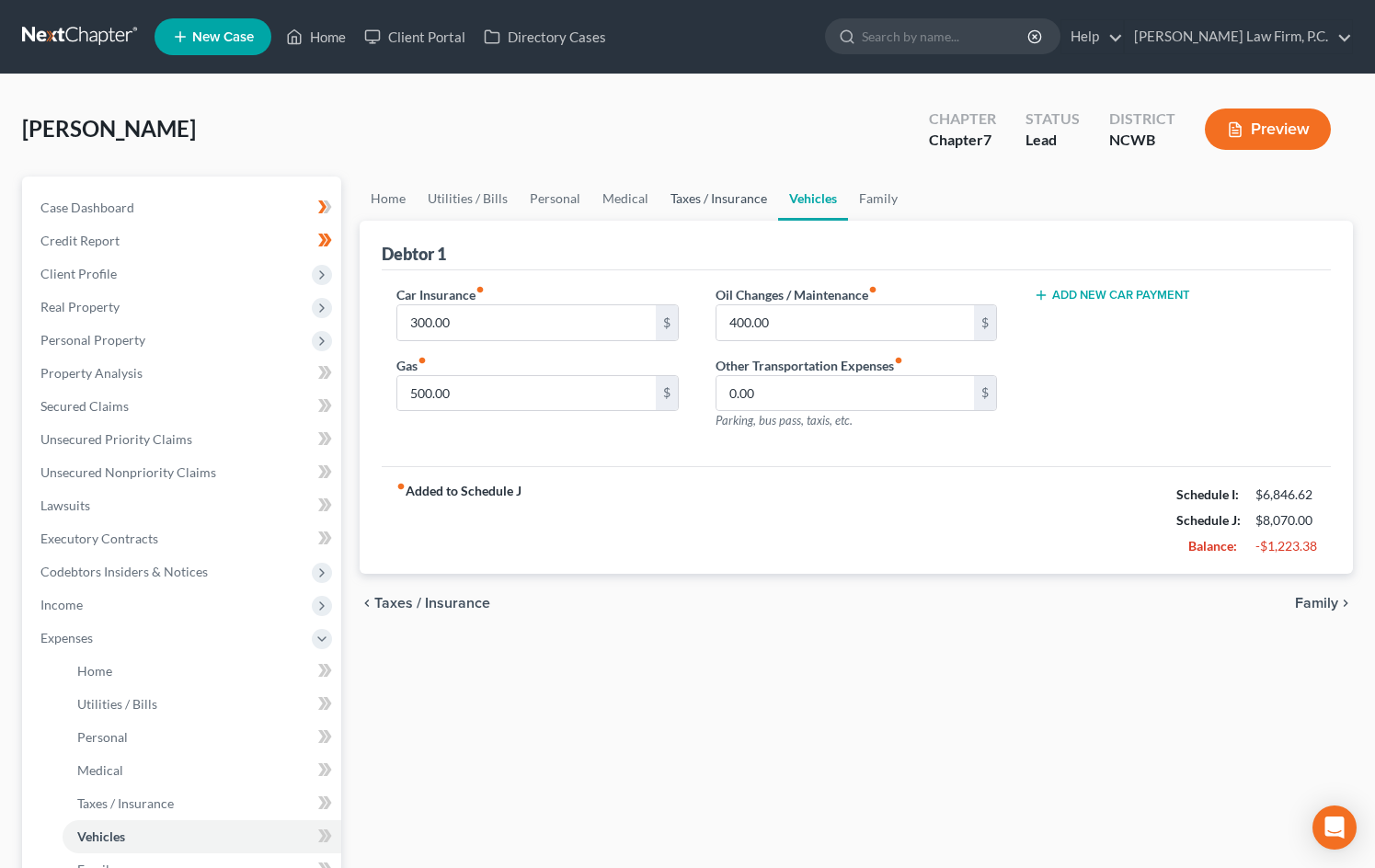
click at [710, 201] on link "Taxes / Insurance" at bounding box center [718, 198] width 118 height 44
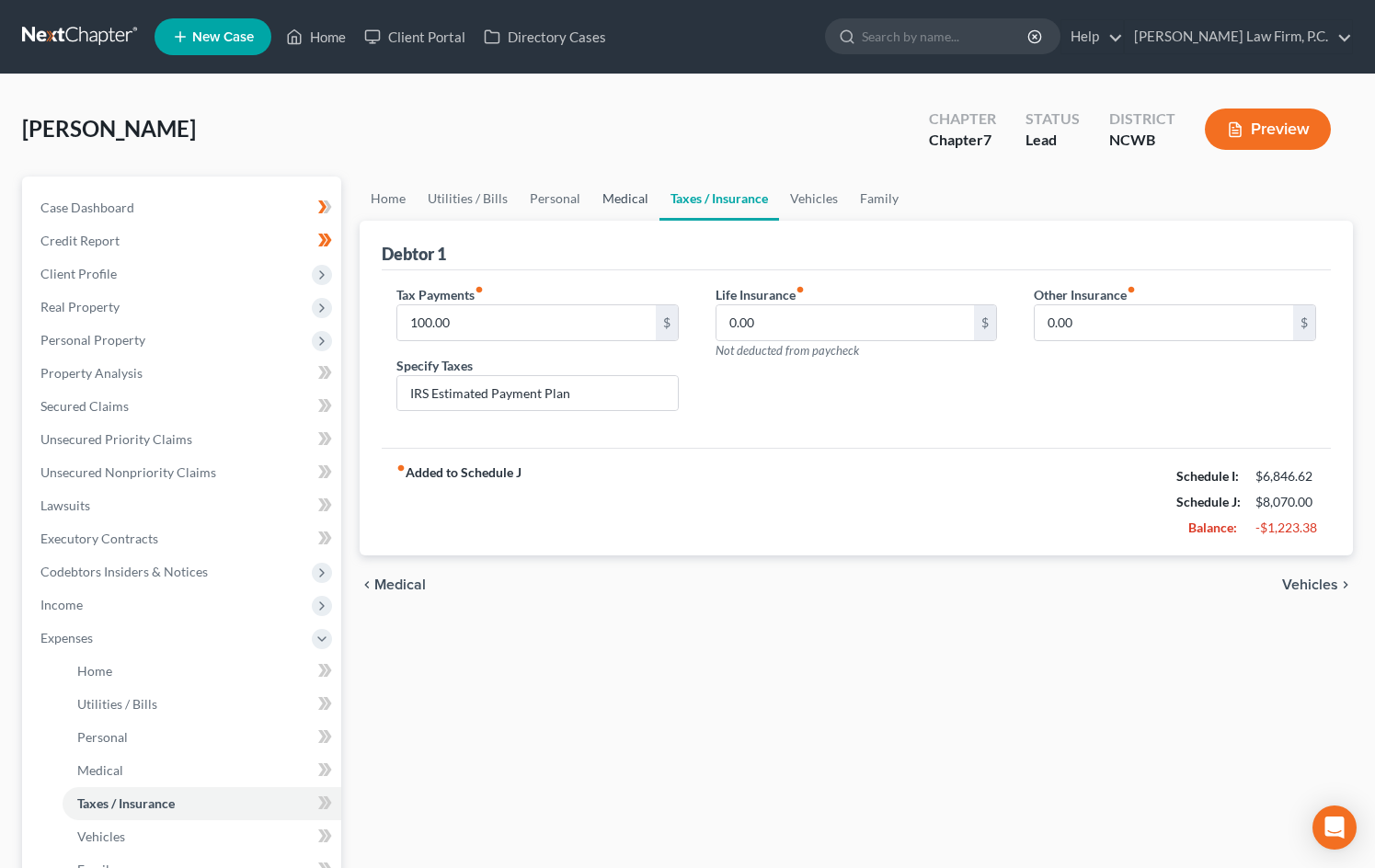
click at [617, 199] on link "Medical" at bounding box center [625, 198] width 68 height 44
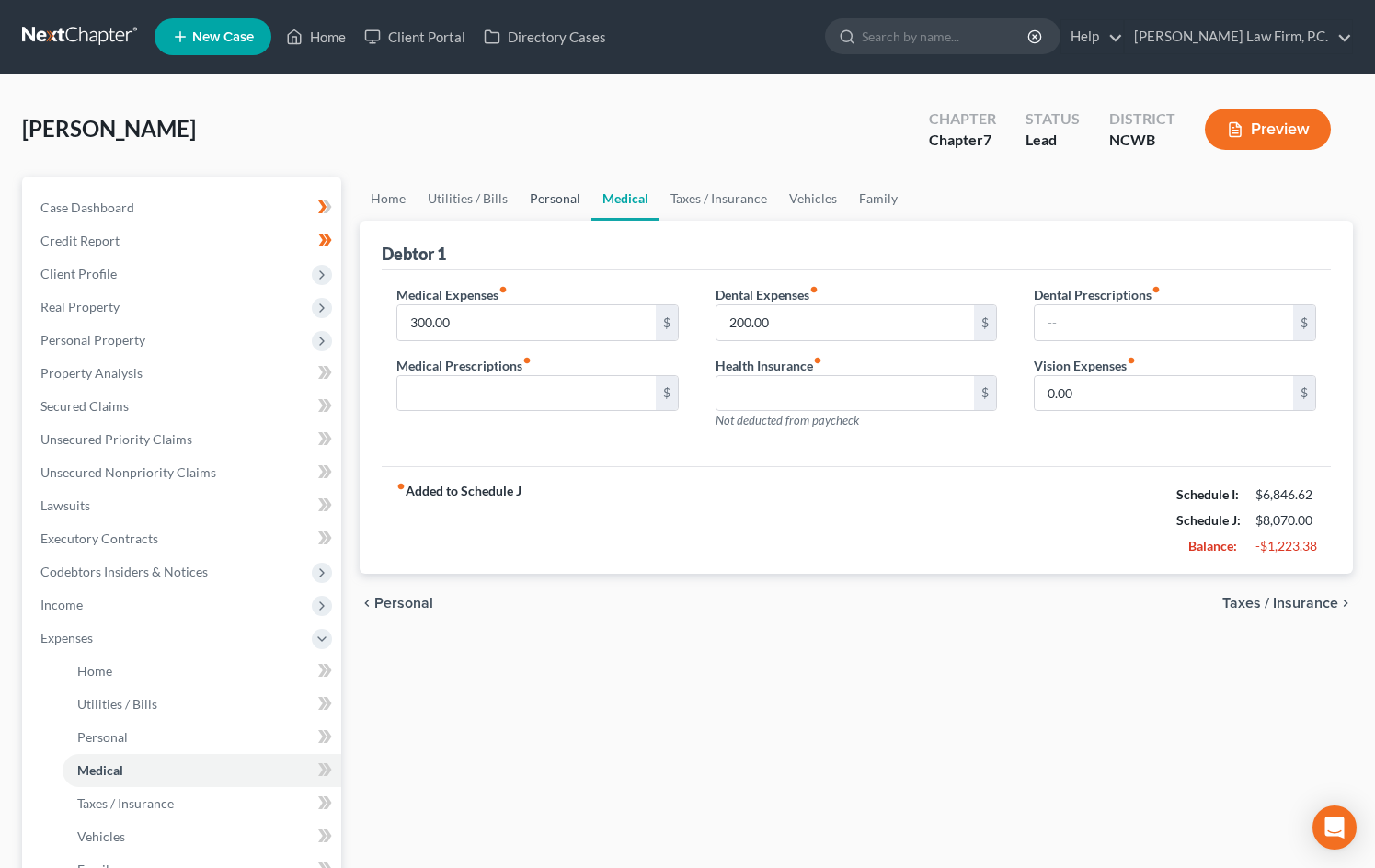
click at [527, 199] on link "Personal" at bounding box center [555, 198] width 72 height 44
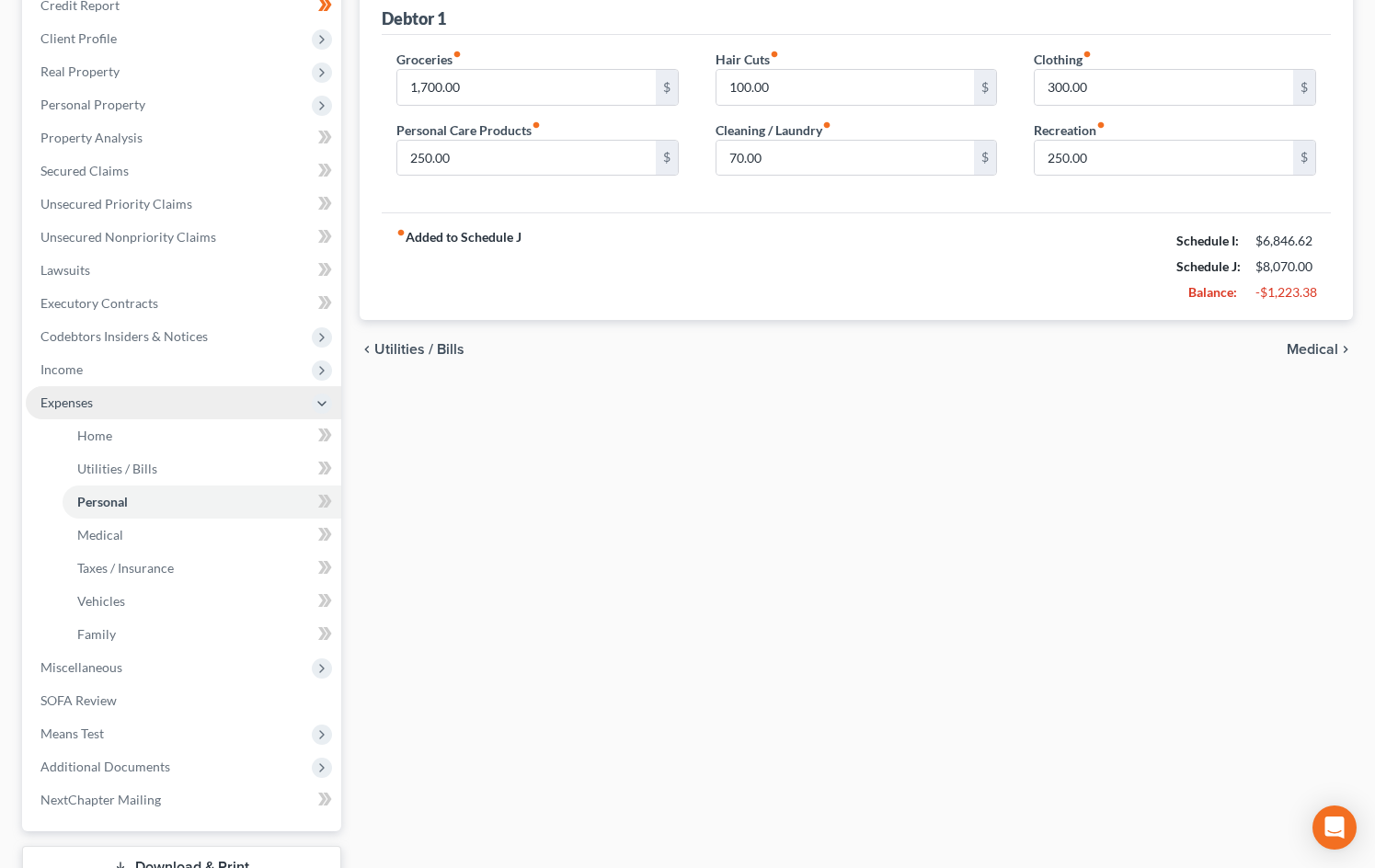
scroll to position [275, 0]
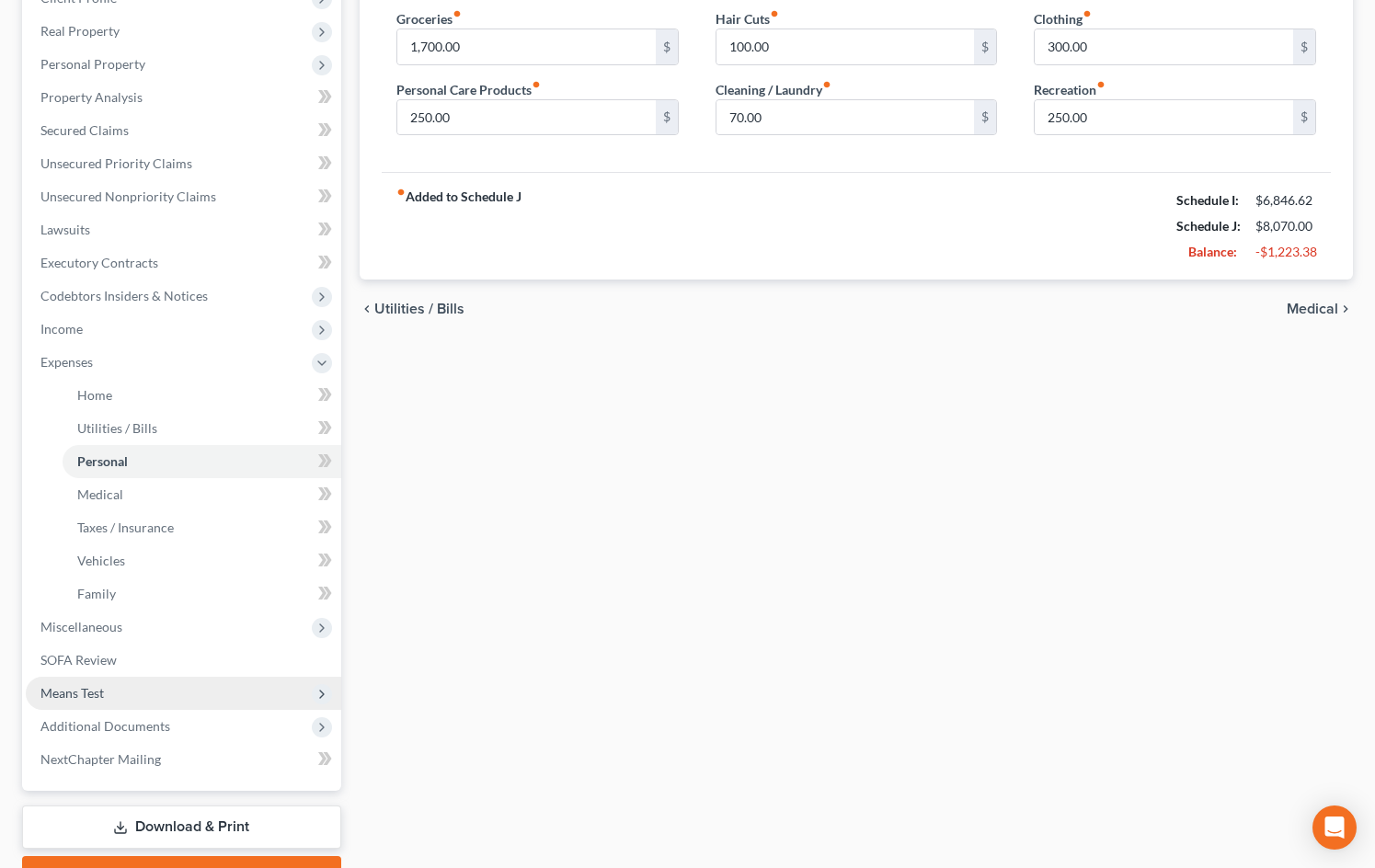
click at [116, 692] on span "Means Test" at bounding box center [183, 693] width 315 height 33
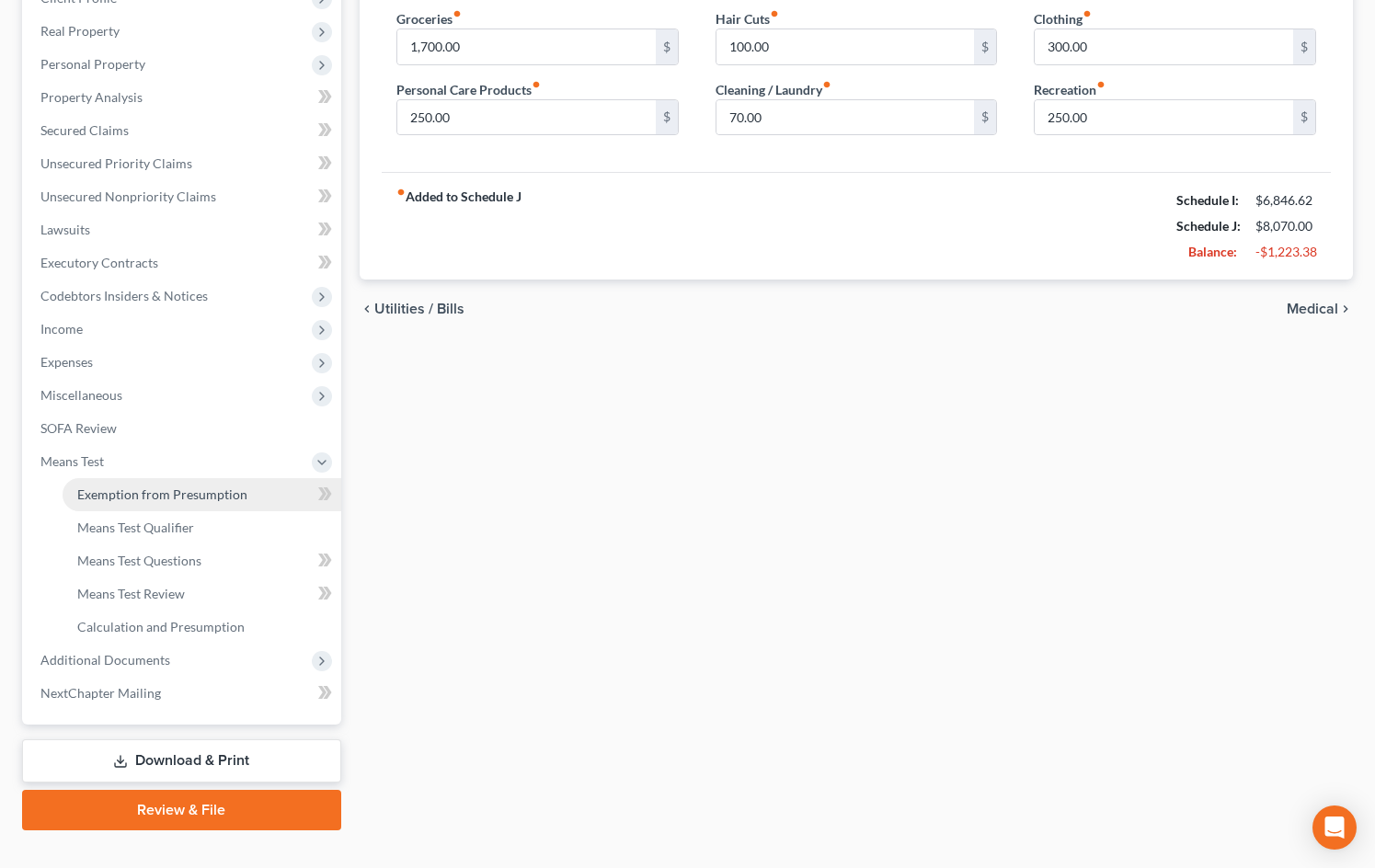
click at [143, 498] on span "Exemption from Presumption" at bounding box center [162, 494] width 170 height 16
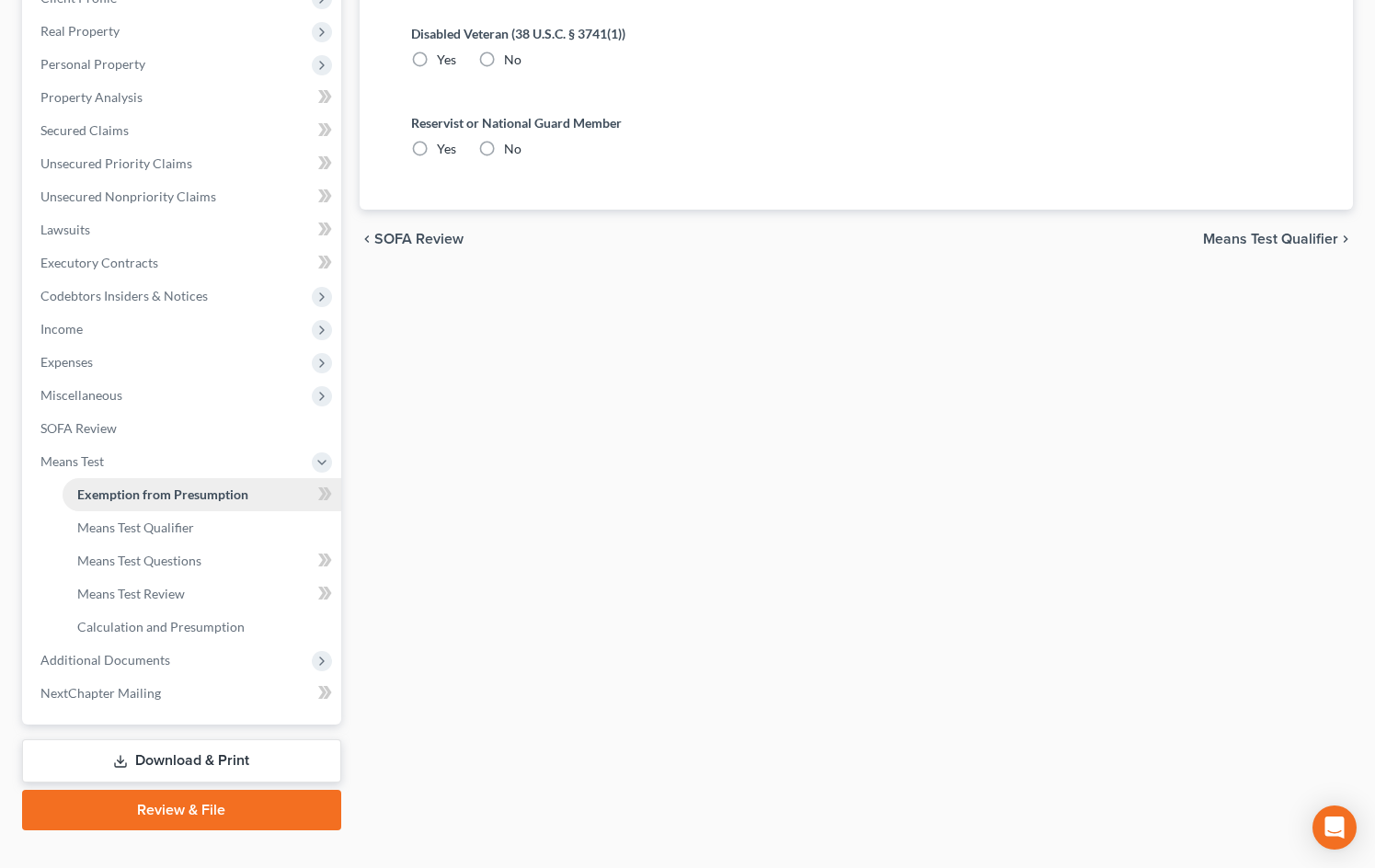
scroll to position [24, 0]
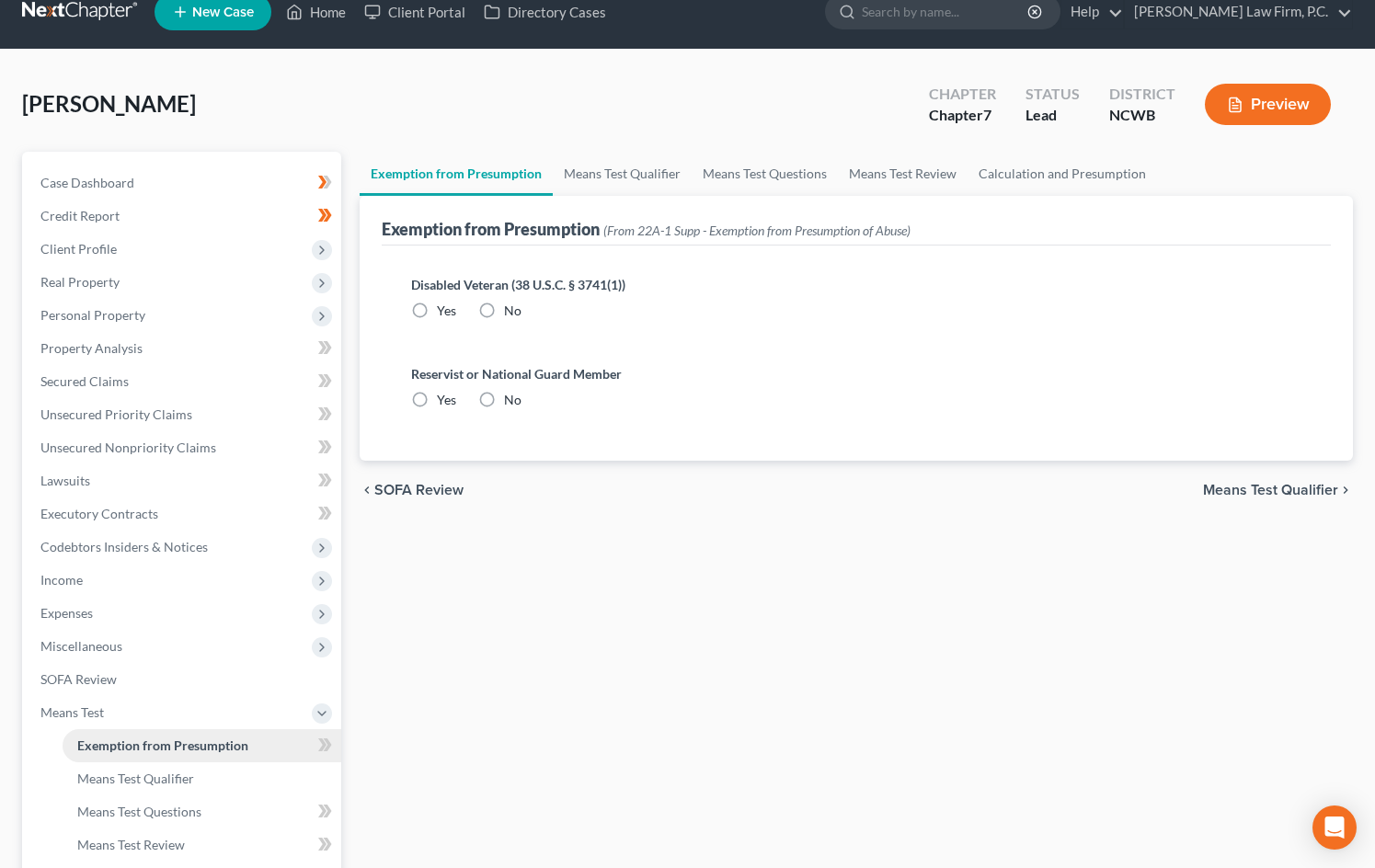
radio input "true"
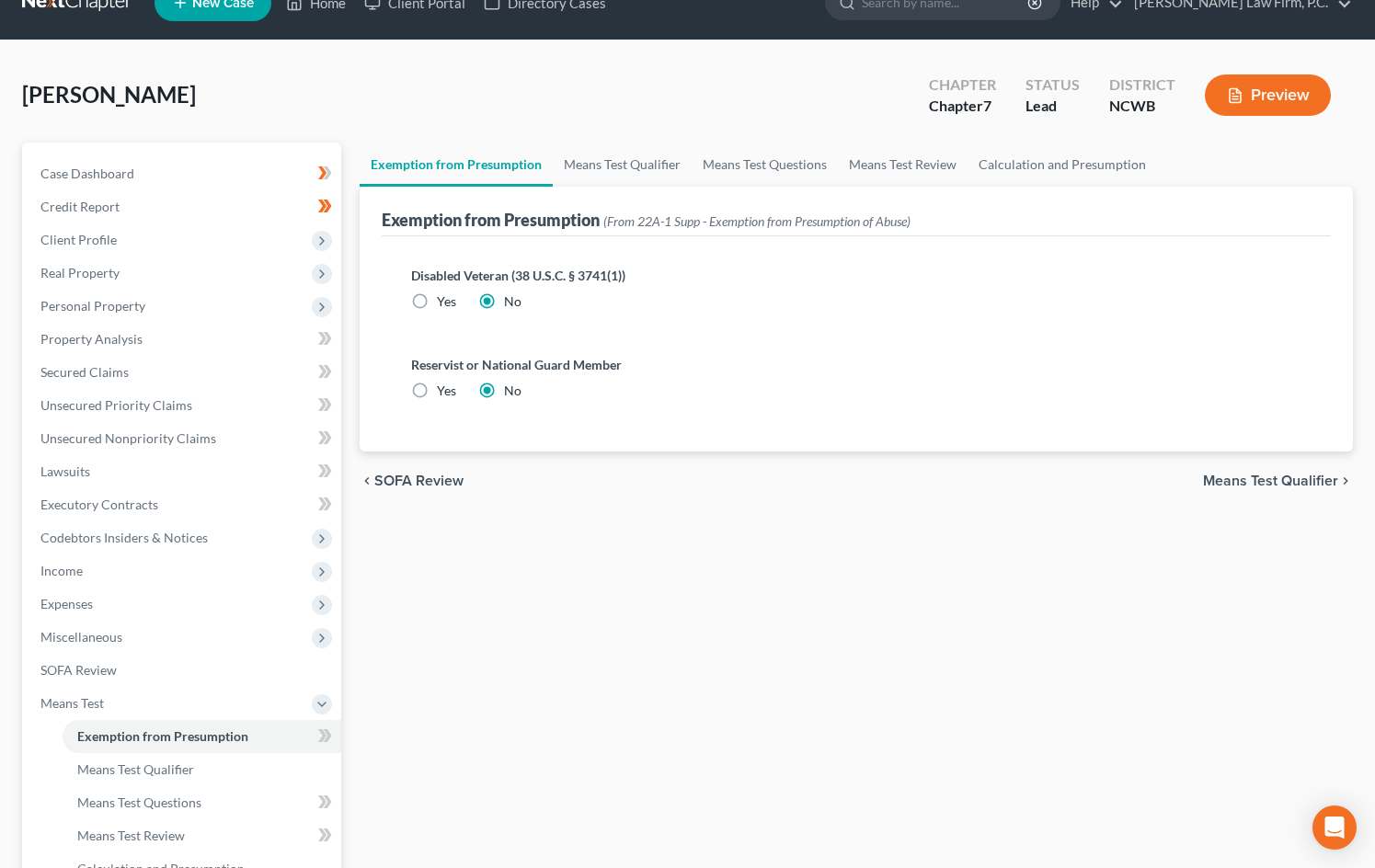
scroll to position [92, 0]
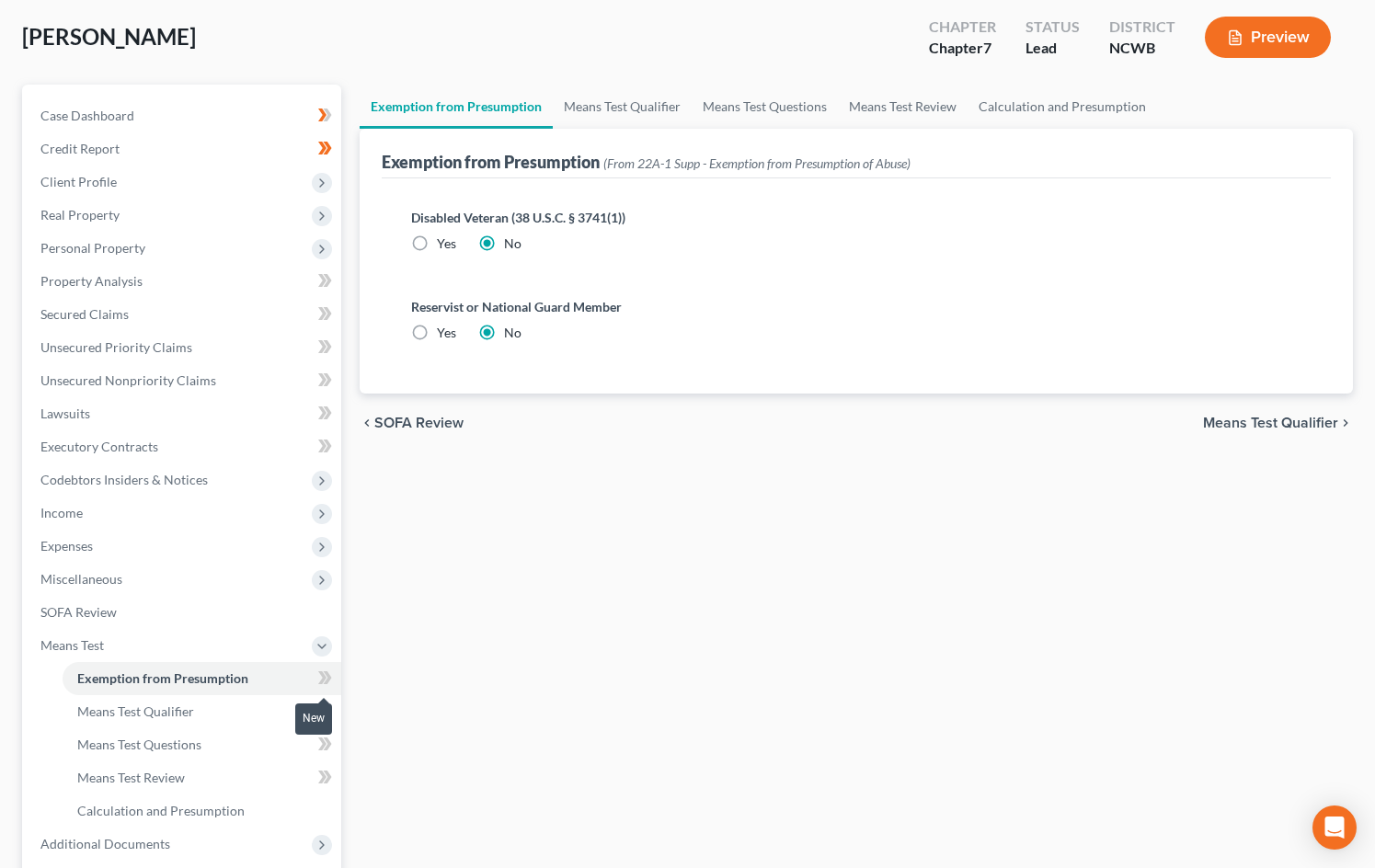
click at [323, 679] on icon at bounding box center [322, 677] width 8 height 13
click at [254, 718] on link "Means Test Qualifier" at bounding box center [201, 712] width 278 height 33
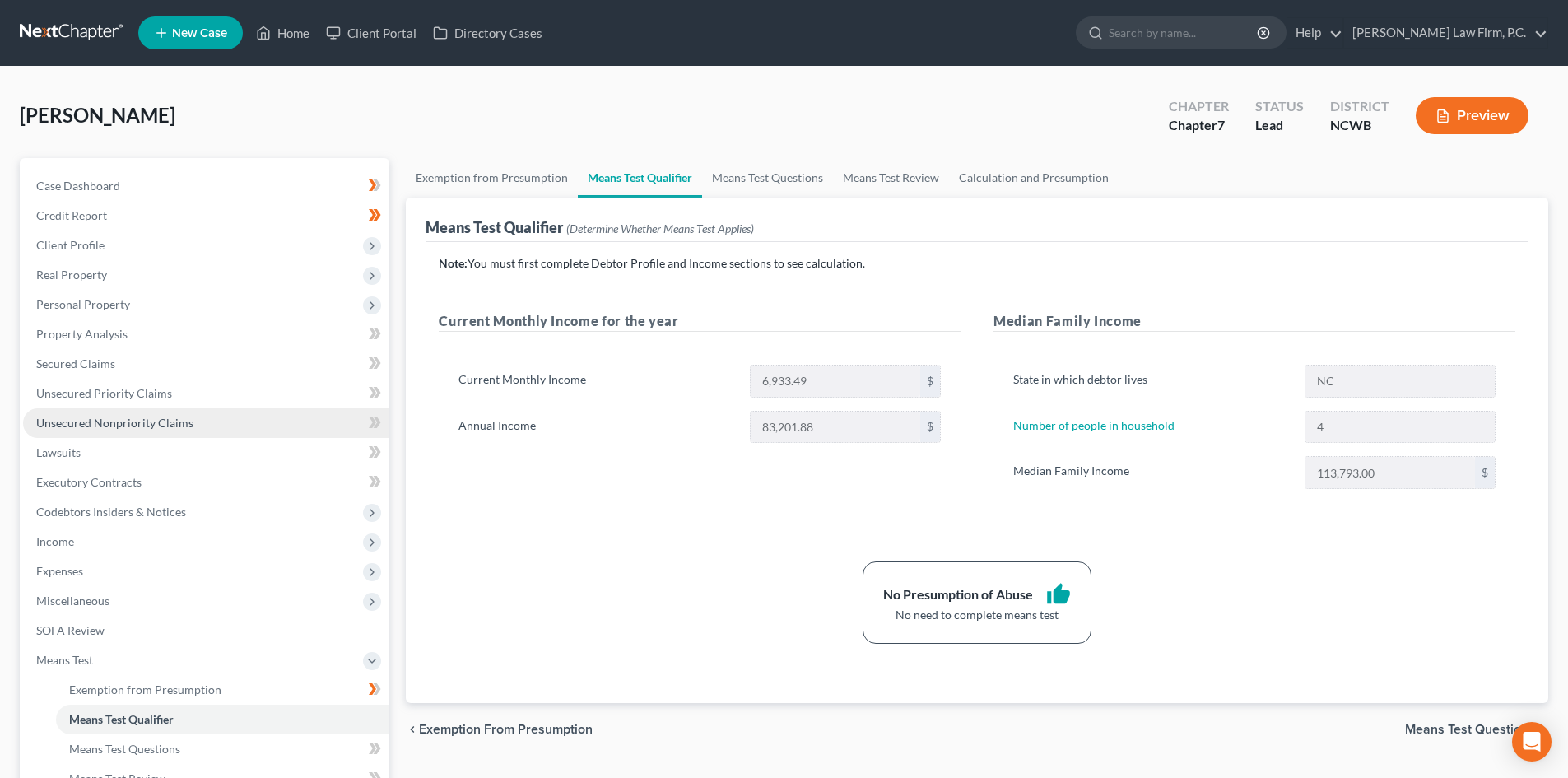
click at [142, 421] on span "Unsecured Nonpriority Claims" at bounding box center [114, 423] width 157 height 14
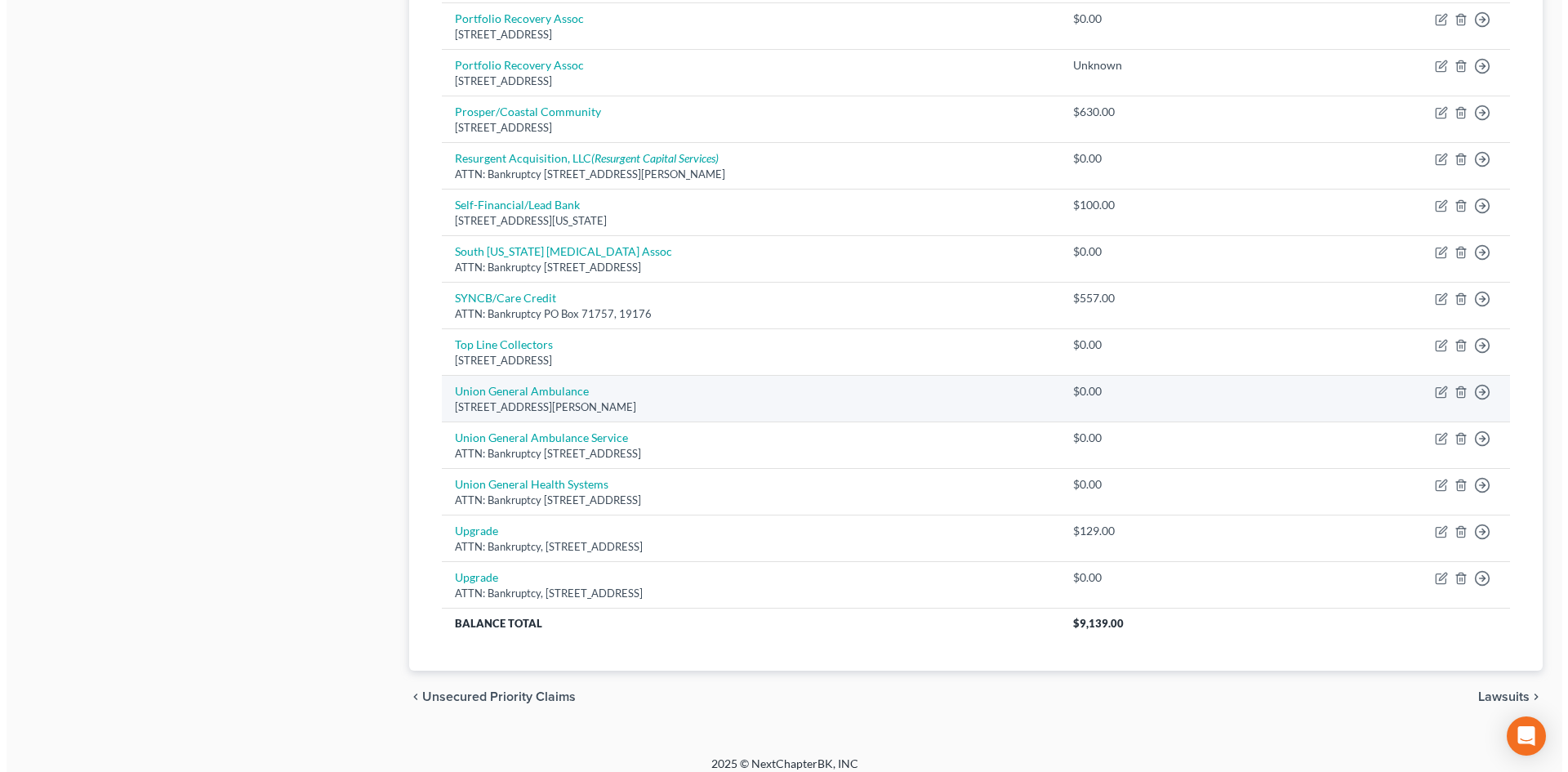
scroll to position [1012, 0]
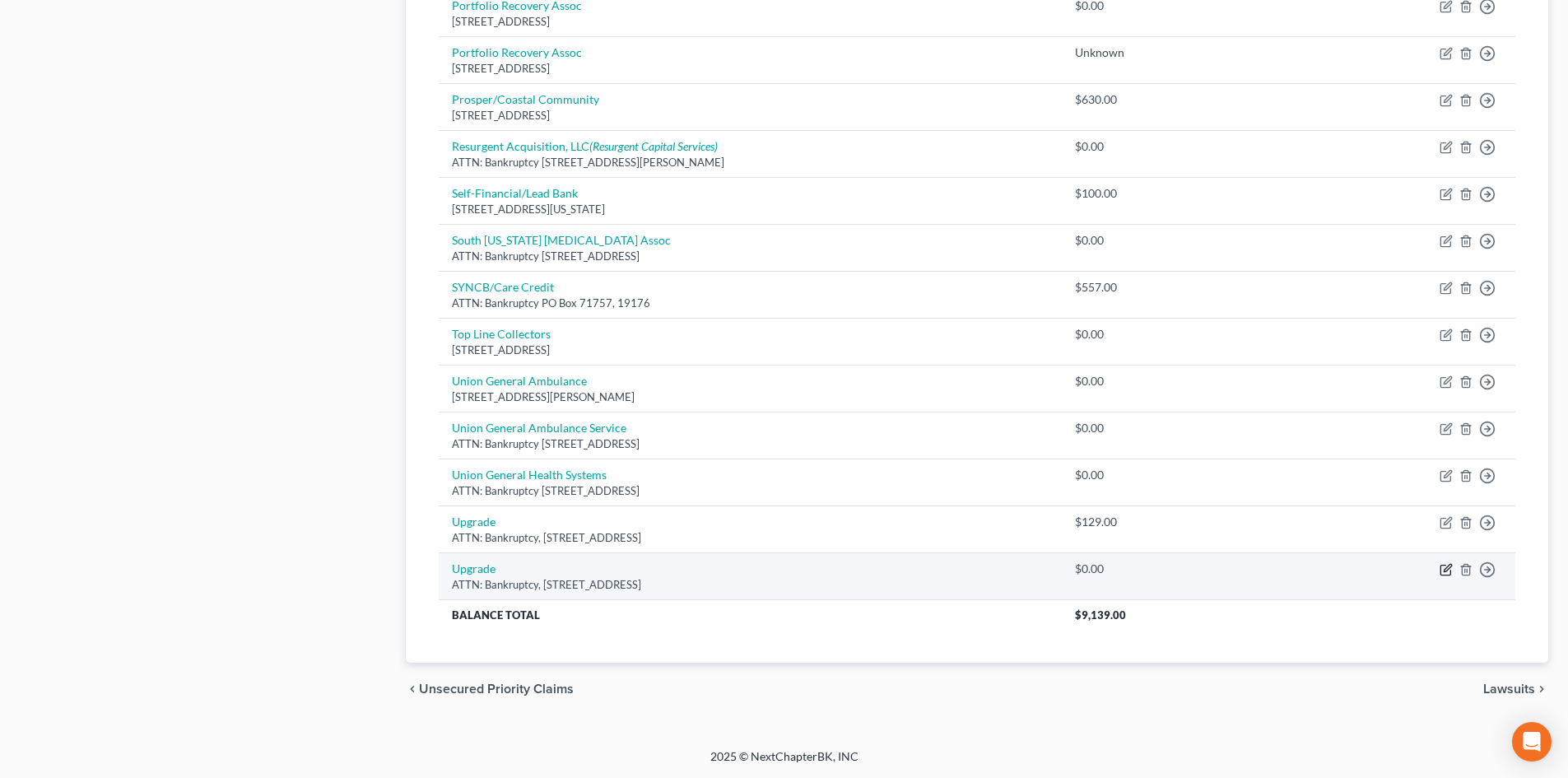
click at [1441, 567] on icon "button" at bounding box center [1445, 570] width 10 height 10
select select "4"
select select "10"
select select "0"
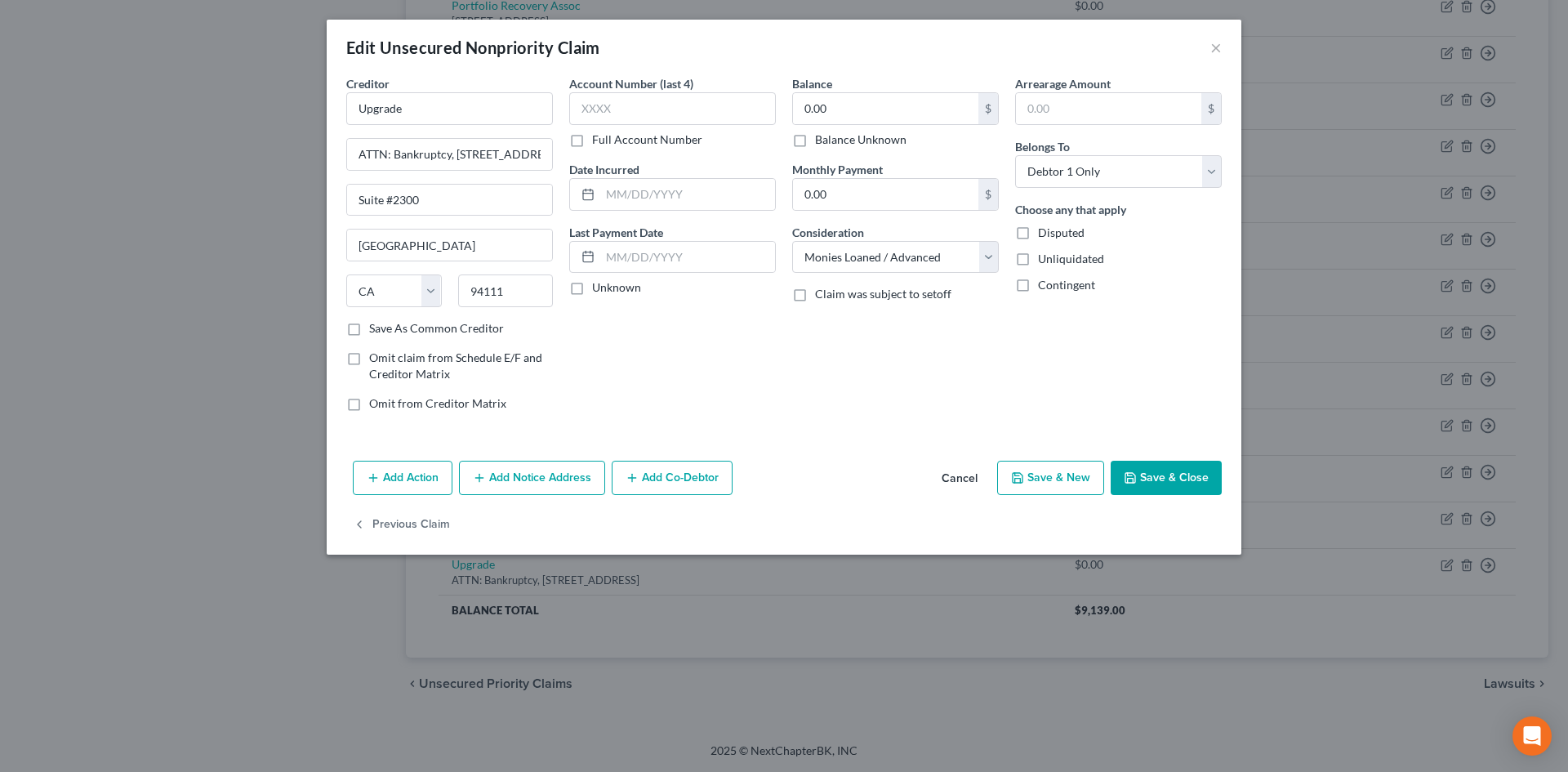
click at [814, 141] on div "Balance Unknown" at bounding box center [895, 140] width 206 height 16
drag, startPoint x: 803, startPoint y: 145, endPoint x: 1117, endPoint y: 453, distance: 439.8
click at [815, 144] on label "Balance Unknown" at bounding box center [860, 140] width 91 height 16
click at [821, 142] on input "Balance Unknown" at bounding box center [826, 137] width 10 height 10
checkbox input "true"
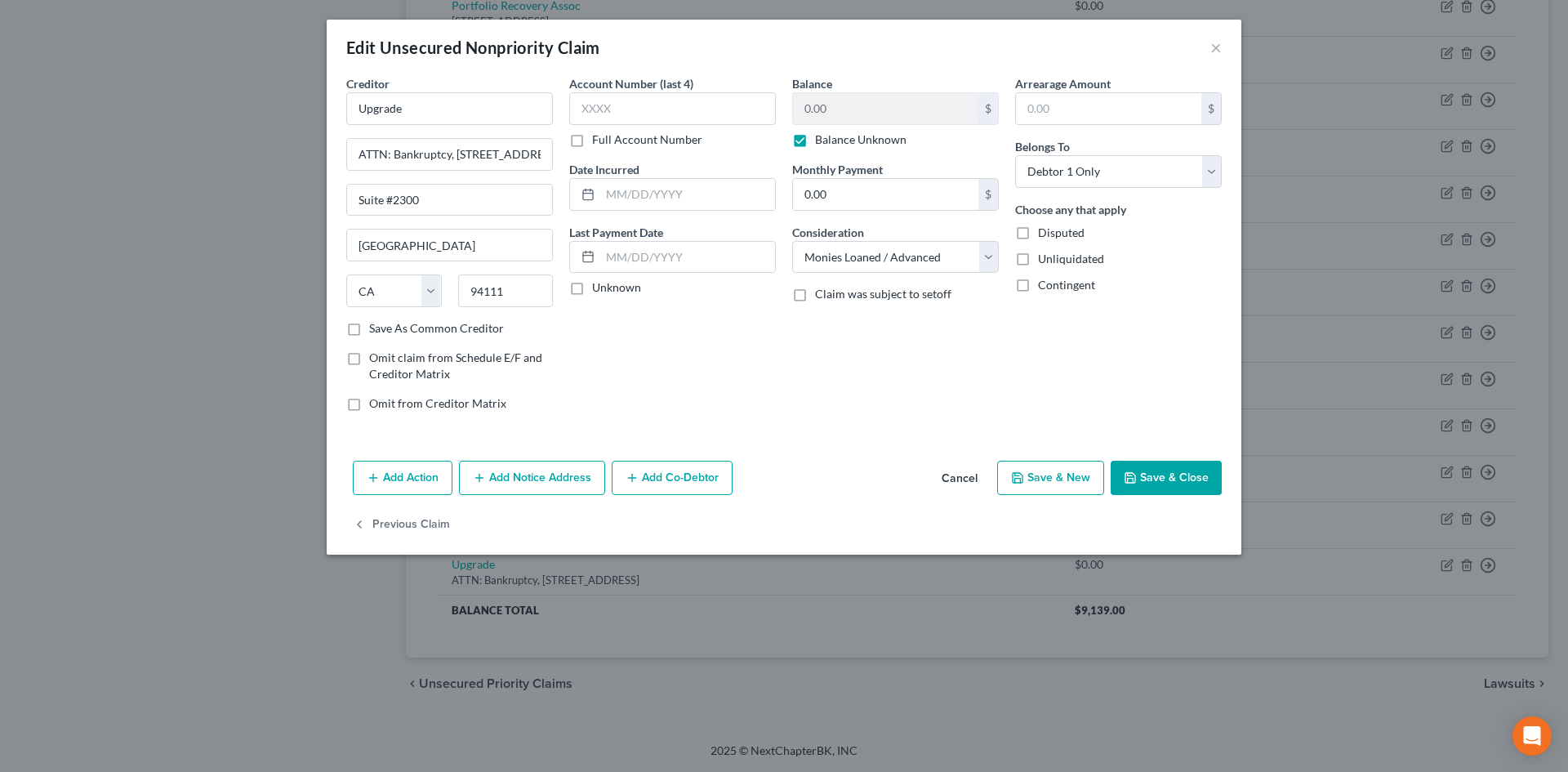
click at [1134, 474] on icon "button" at bounding box center [1130, 477] width 13 height 13
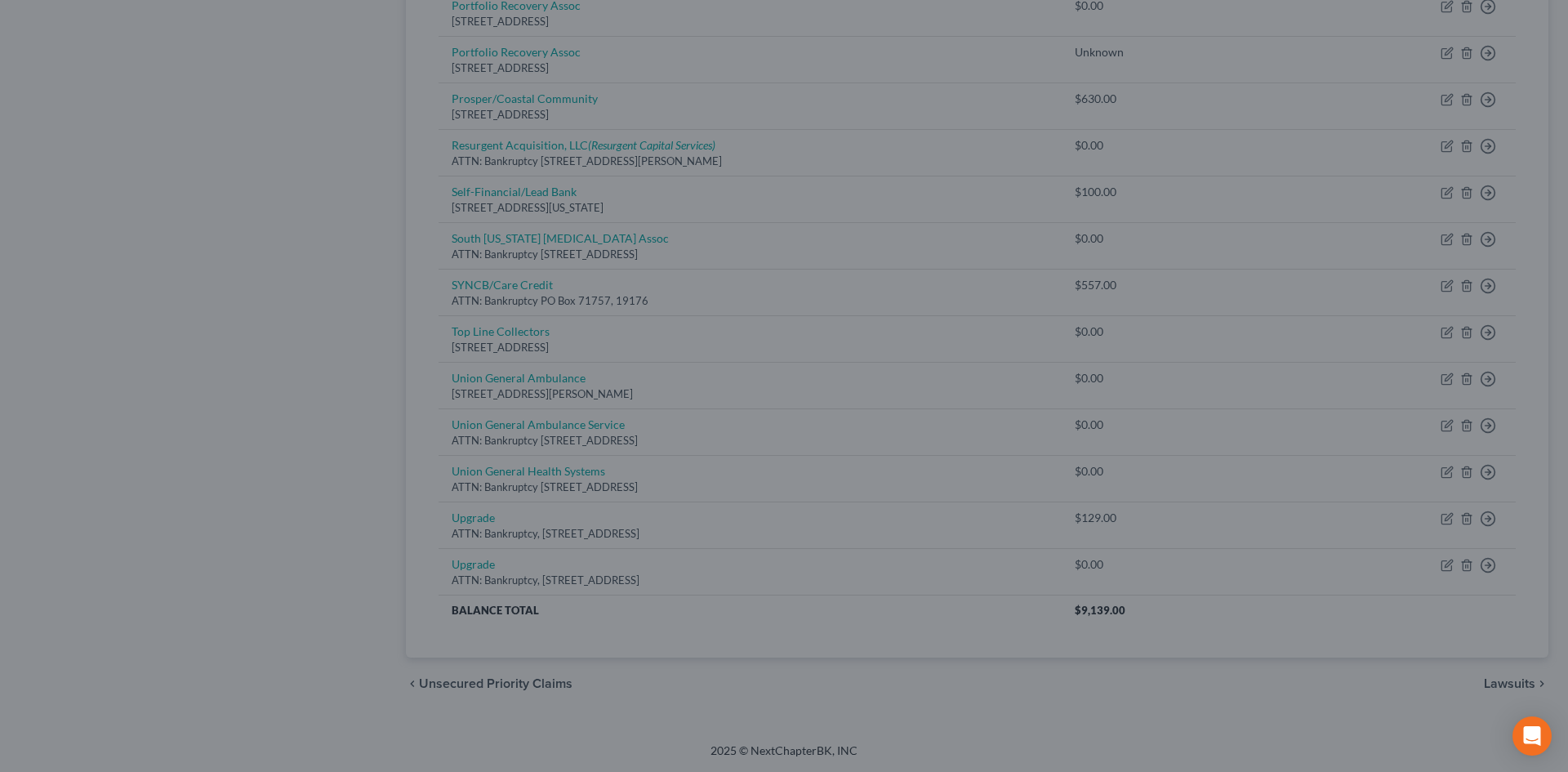
type input "0"
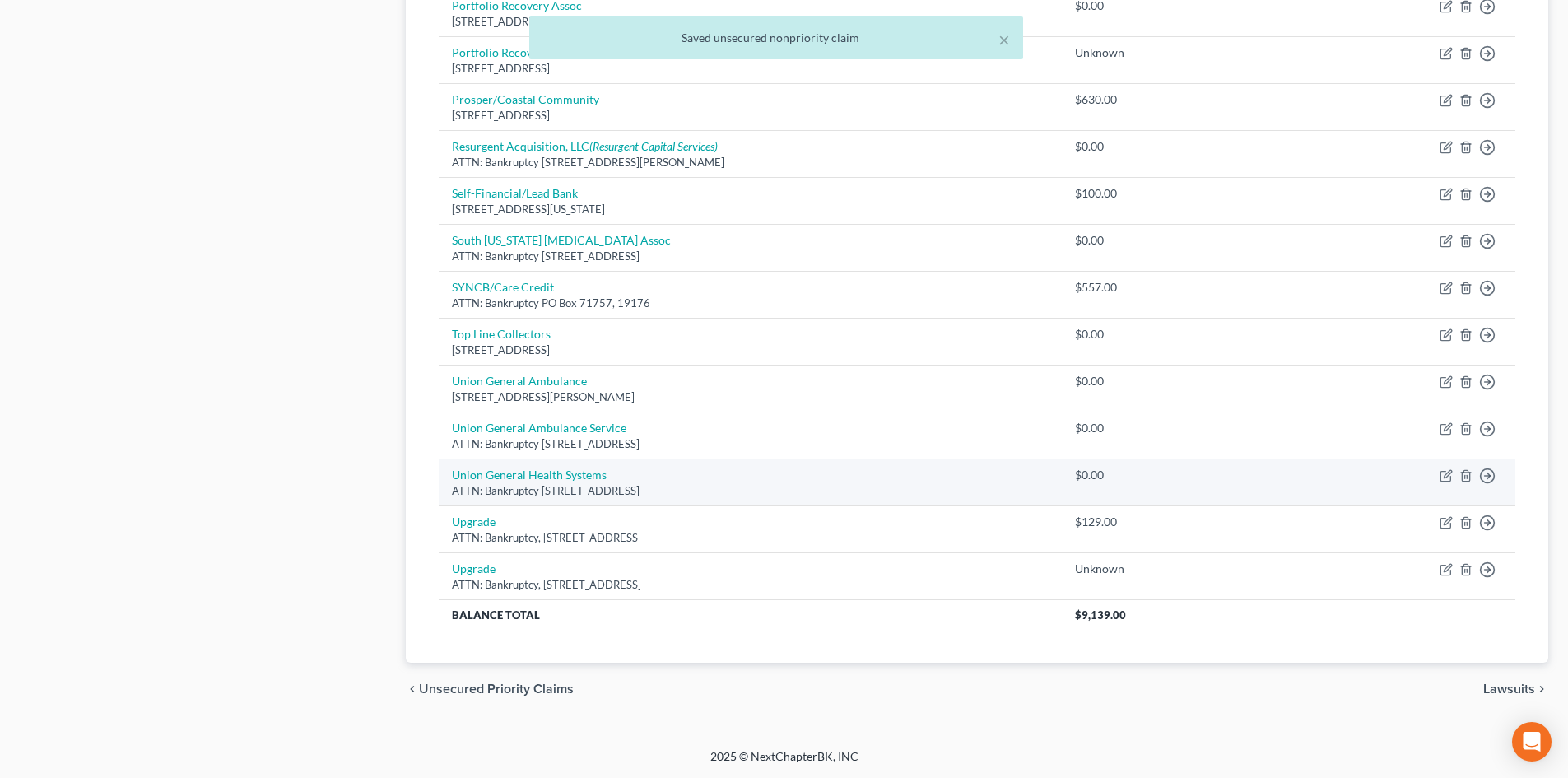
click at [1438, 471] on td "Move to D Move to E Move to G Move to Notice Only" at bounding box center [1444, 482] width 143 height 47
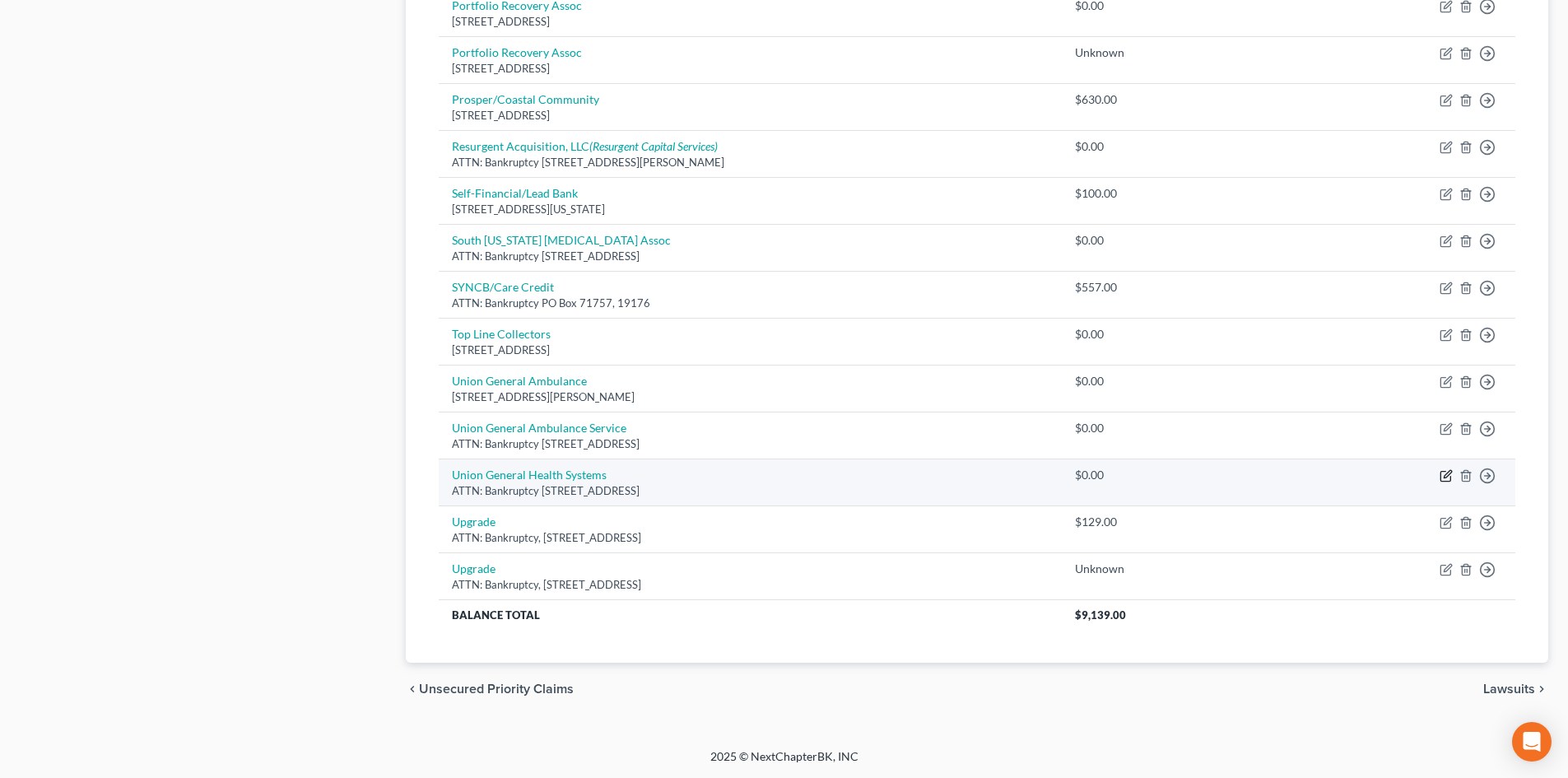
click at [1443, 478] on icon "button" at bounding box center [1446, 476] width 13 height 13
select select "10"
select select "9"
select select "0"
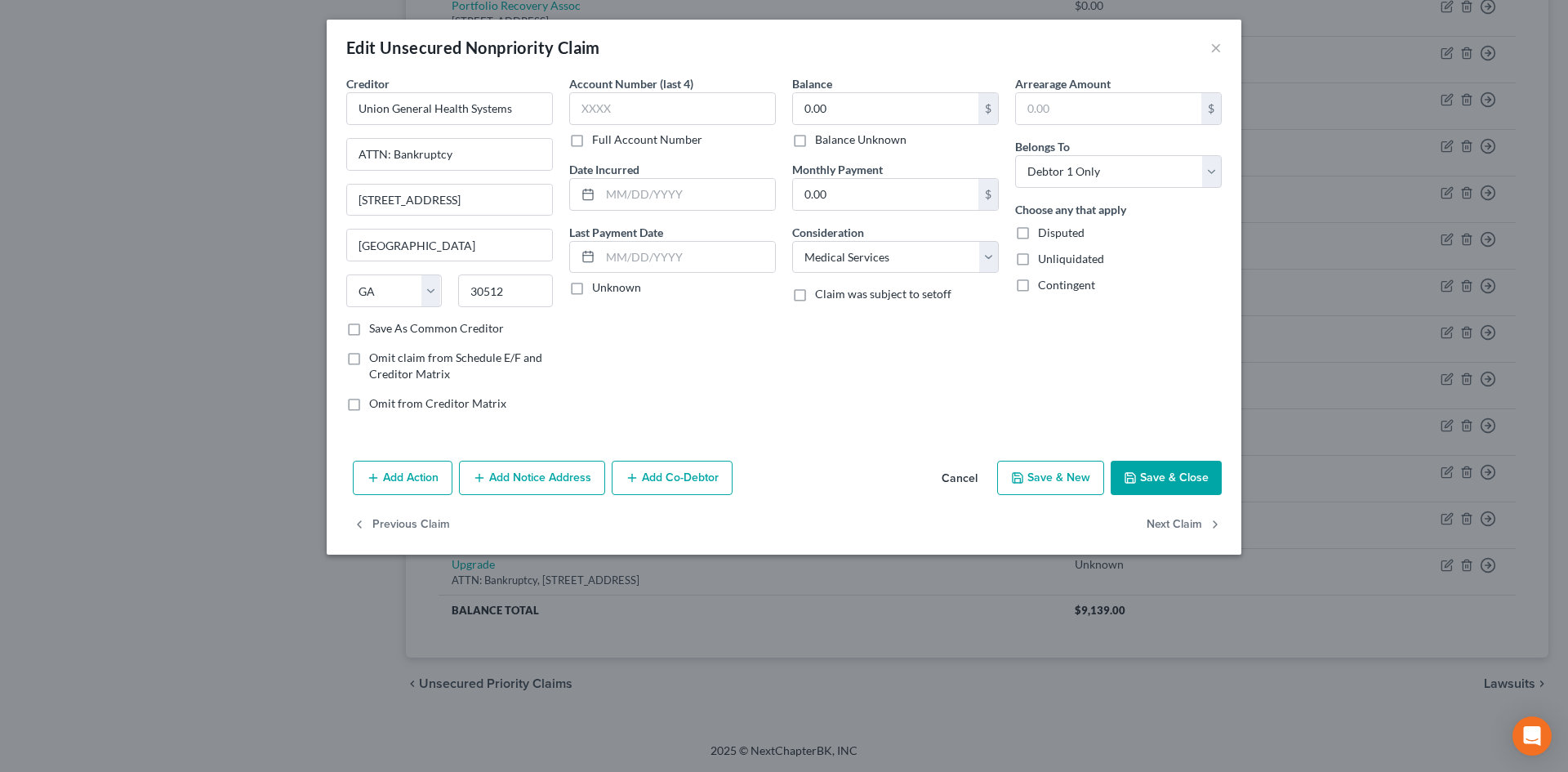
drag, startPoint x: 798, startPoint y: 144, endPoint x: 1172, endPoint y: 471, distance: 496.8
click at [815, 144] on label "Balance Unknown" at bounding box center [860, 140] width 91 height 16
click at [821, 142] on input "Balance Unknown" at bounding box center [826, 137] width 10 height 10
checkbox input "true"
click at [1178, 474] on button "Save & Close" at bounding box center [1166, 478] width 111 height 35
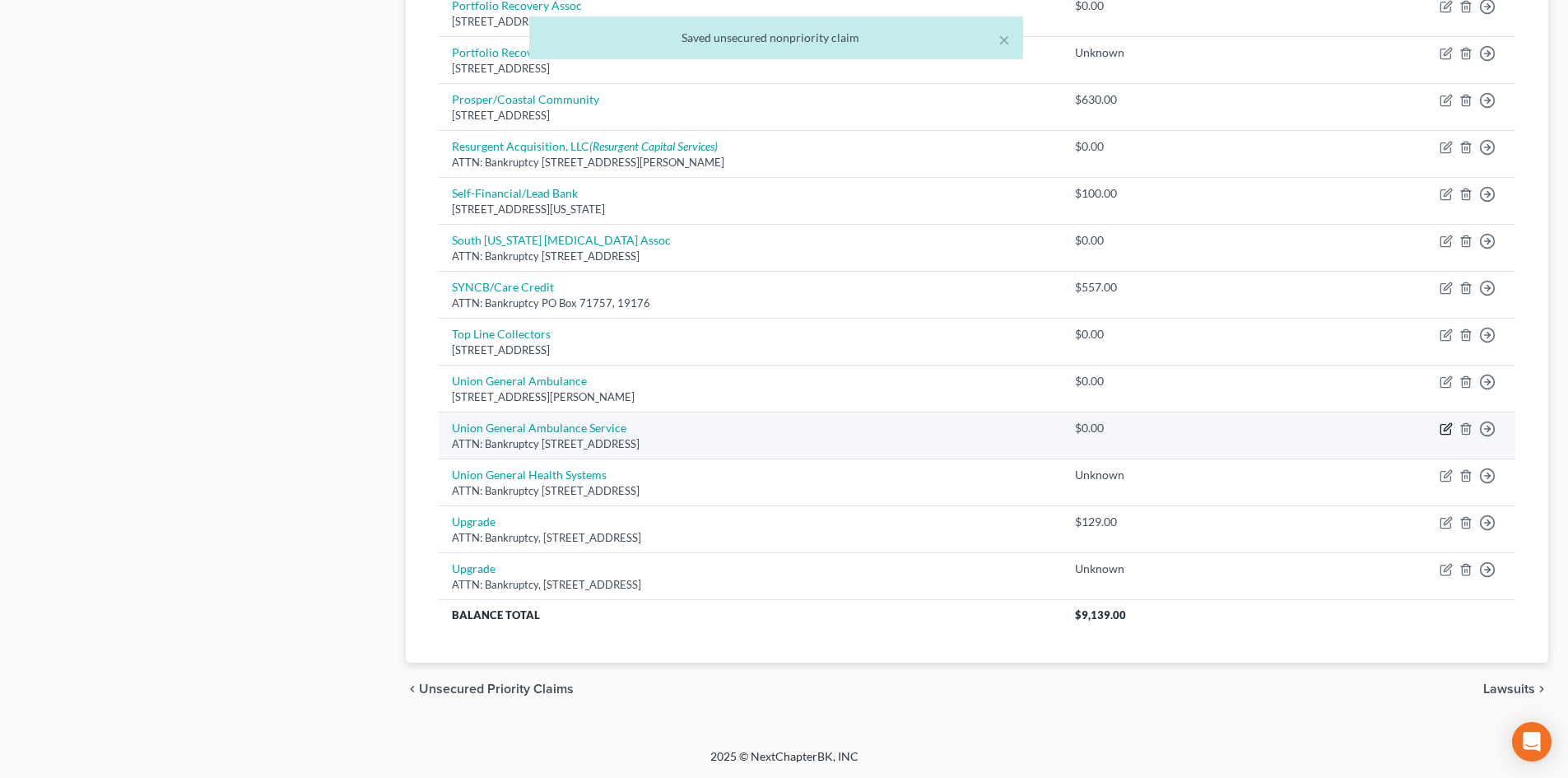
click at [1440, 431] on icon "button" at bounding box center [1446, 428] width 13 height 13
select select "4"
select select "9"
select select "0"
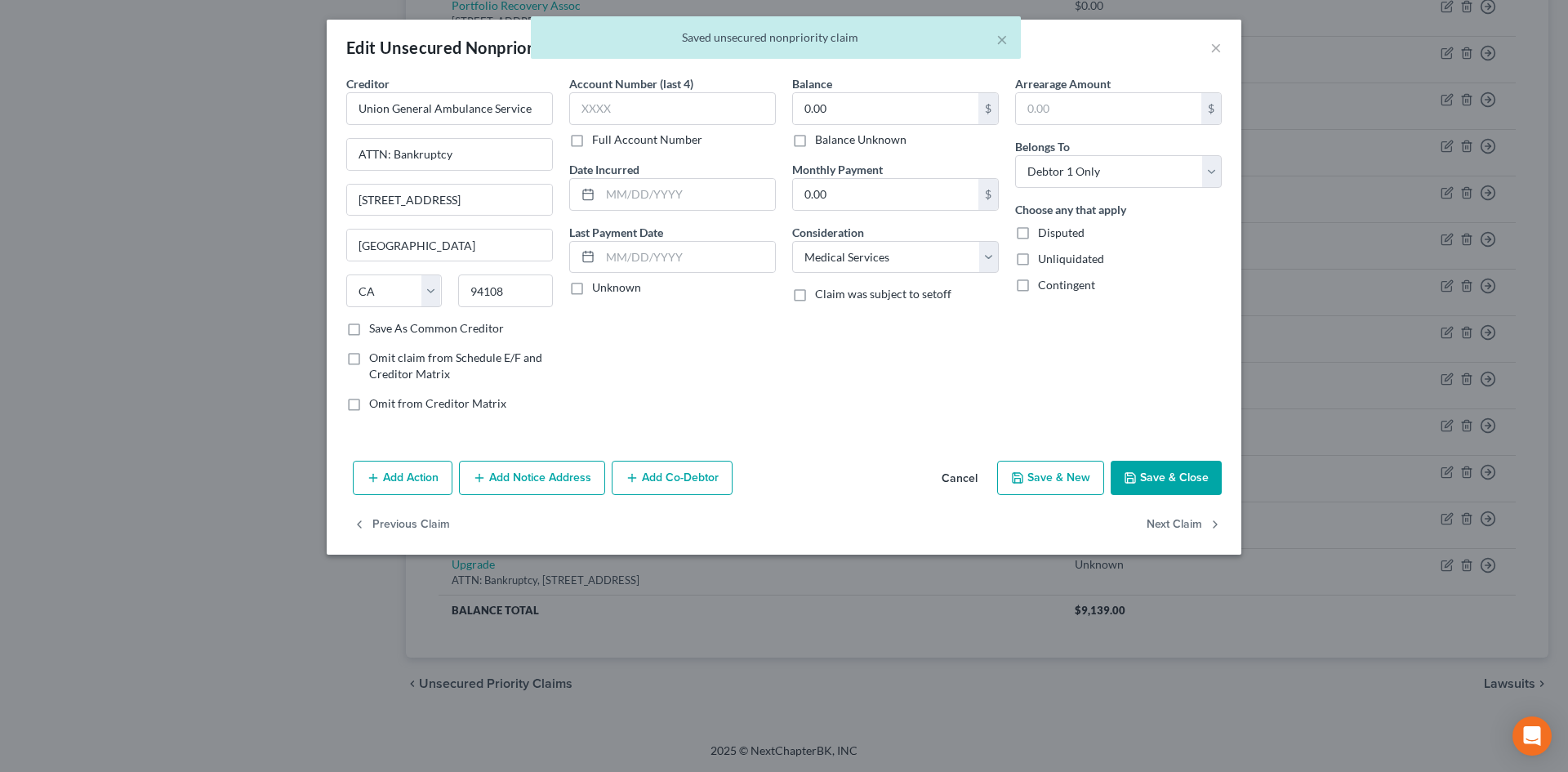
drag, startPoint x: 800, startPoint y: 134, endPoint x: 1091, endPoint y: 402, distance: 395.6
click at [815, 136] on label "Balance Unknown" at bounding box center [860, 140] width 91 height 16
click at [821, 136] on input "Balance Unknown" at bounding box center [826, 137] width 10 height 10
checkbox input "true"
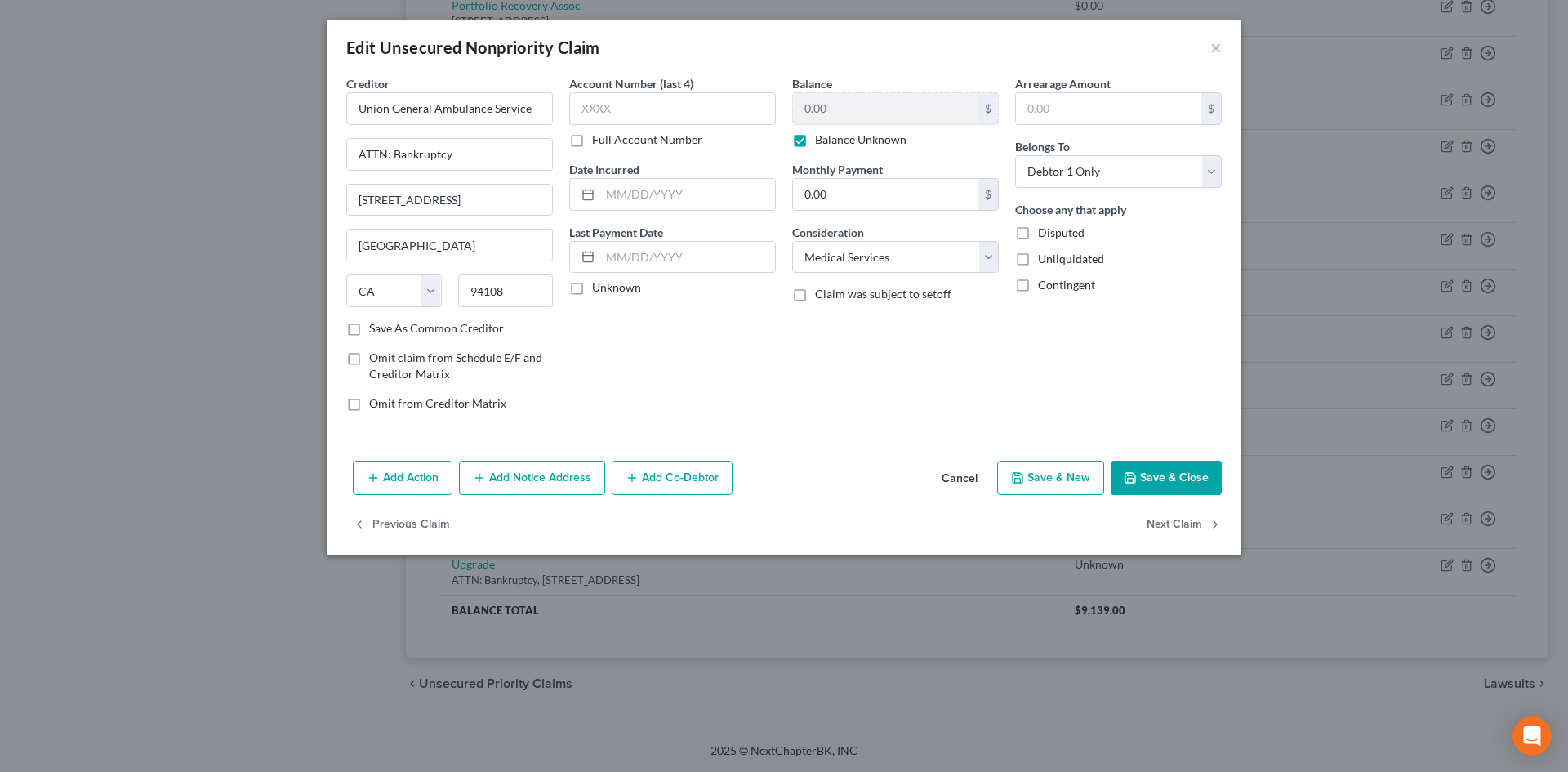
click at [1161, 468] on button "Save & Close" at bounding box center [1166, 478] width 111 height 35
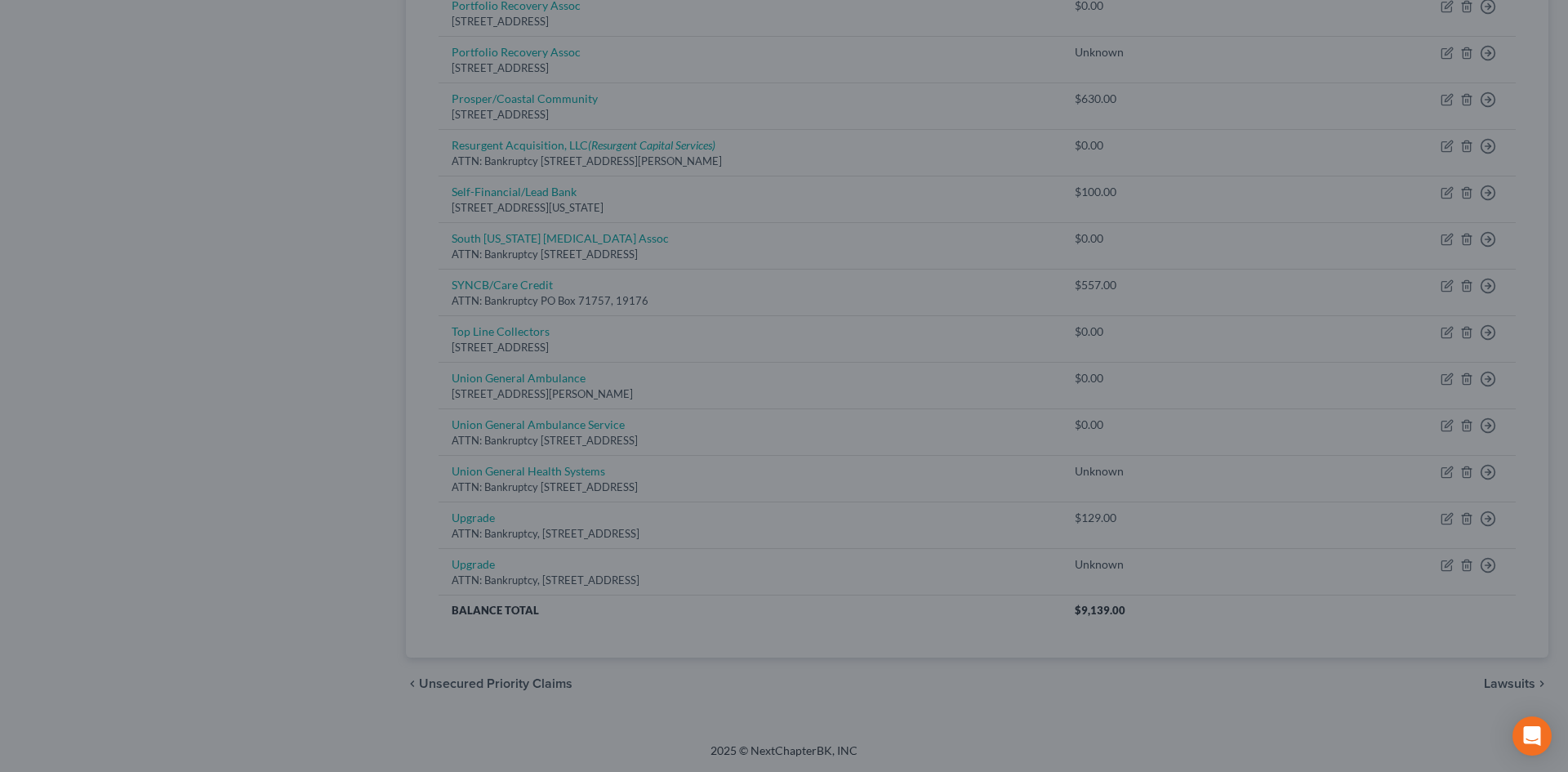
type input "0"
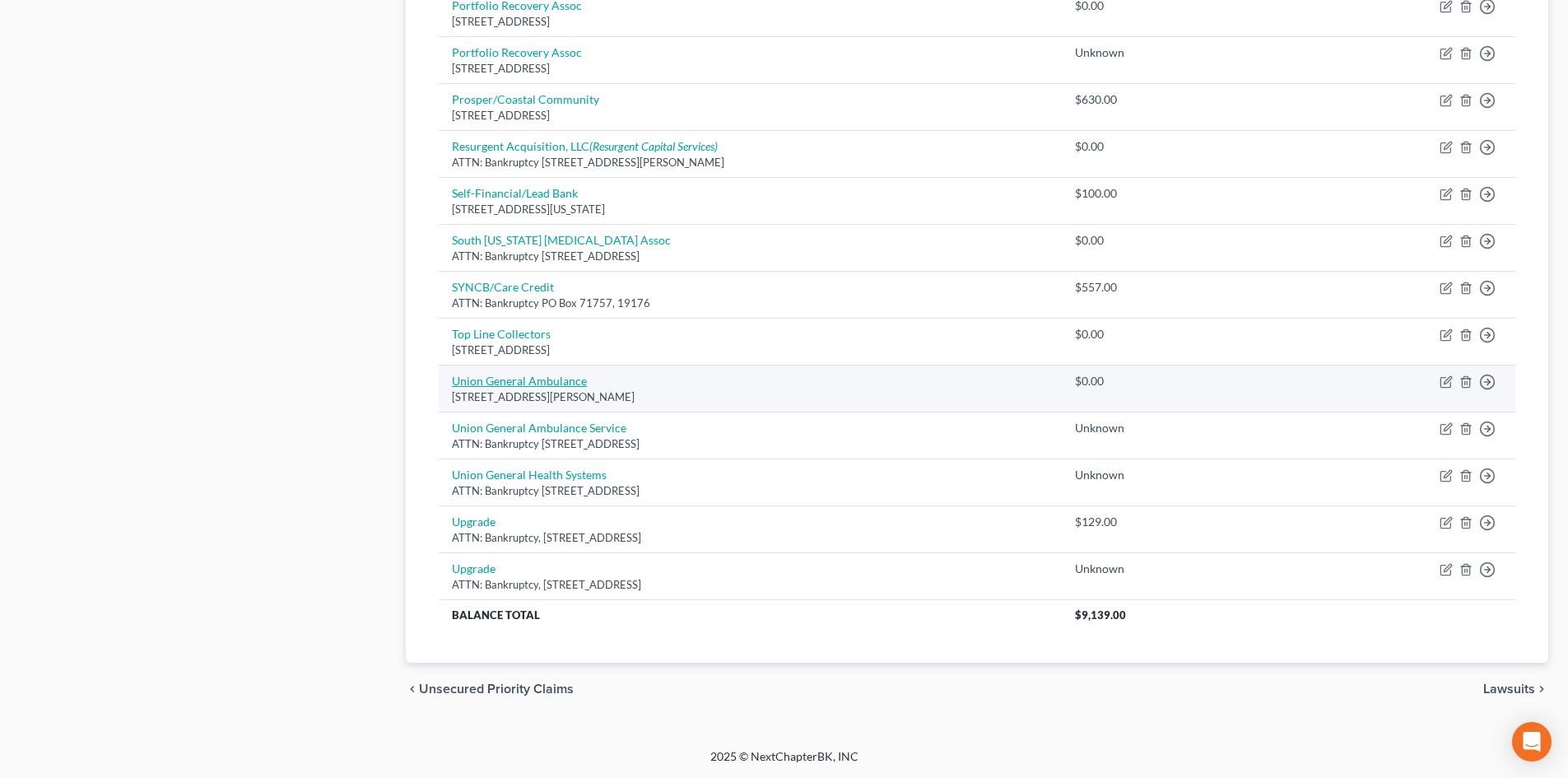
click at [512, 373] on link "Union General Ambulance" at bounding box center [519, 380] width 135 height 14
select select "10"
select select "9"
select select "0"
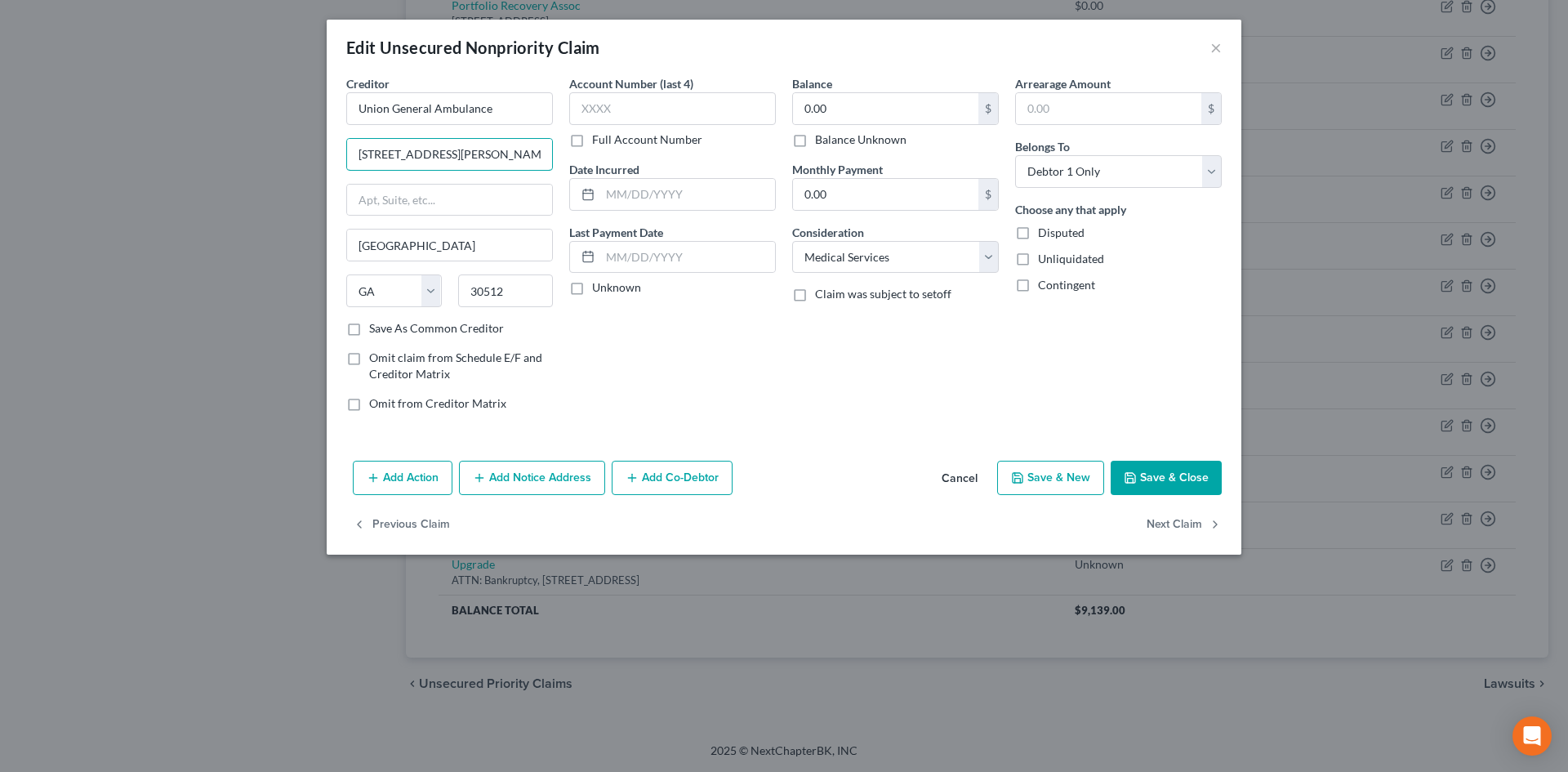
drag, startPoint x: 446, startPoint y: 156, endPoint x: 315, endPoint y: 123, distance: 135.1
click at [328, 146] on div "Creditor * Union General Ambulance 94 Weaver Road Blairsville State AL AK AR AZ…" at bounding box center [784, 265] width 915 height 379
click at [971, 471] on button "Cancel" at bounding box center [960, 479] width 62 height 33
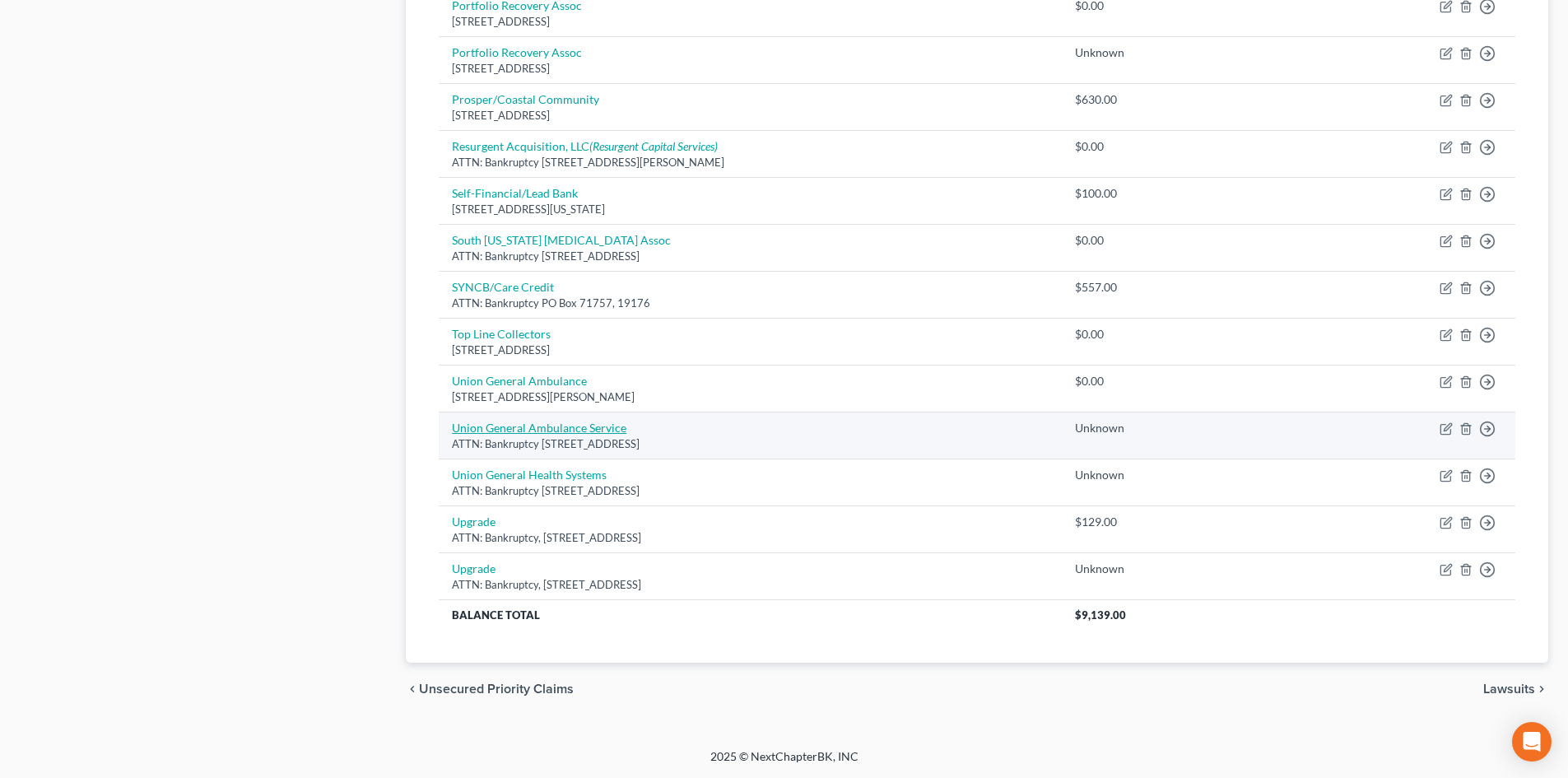
click at [552, 430] on link "Union General Ambulance Service" at bounding box center [539, 427] width 175 height 14
select select "4"
select select "9"
select select "0"
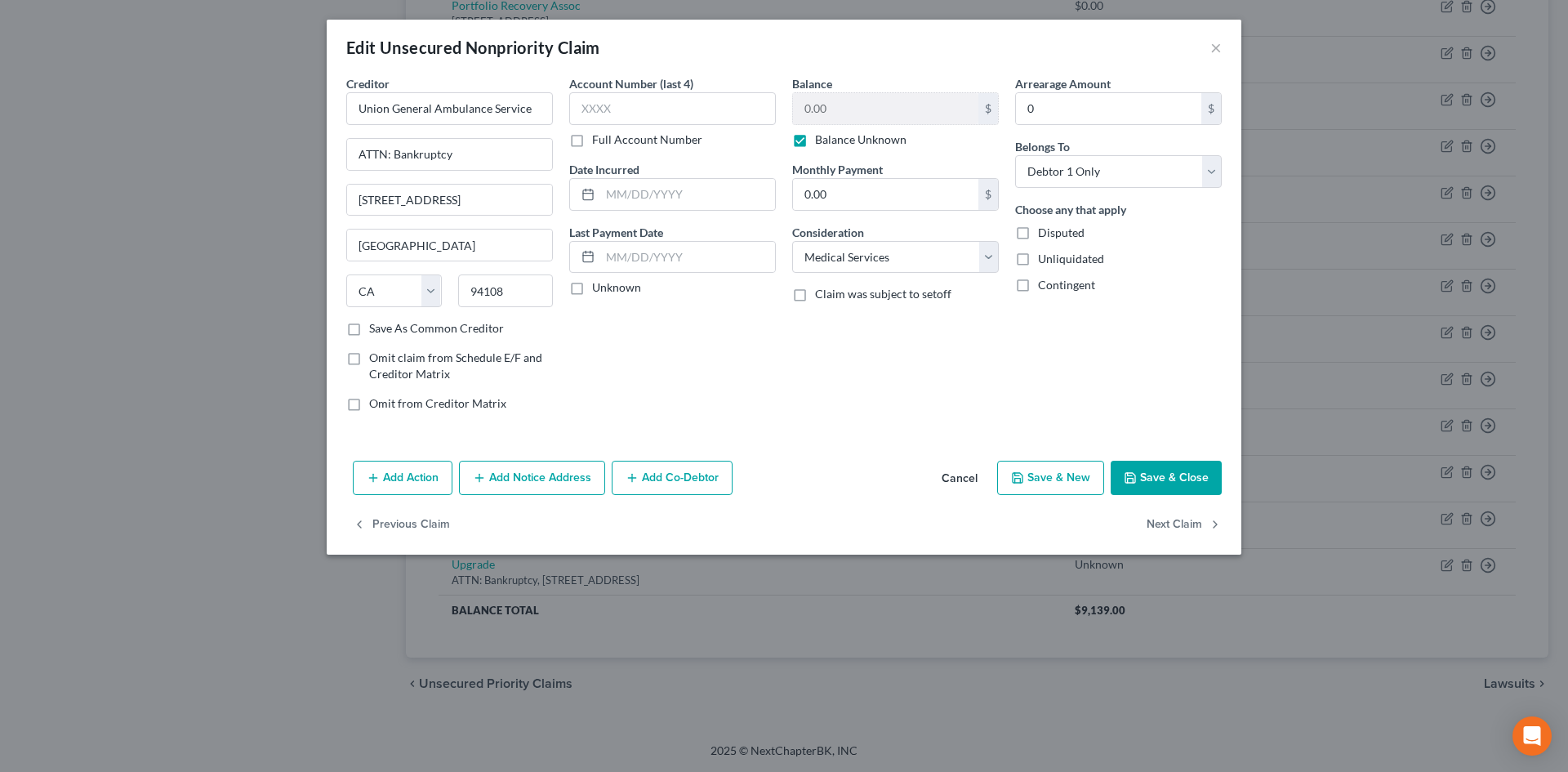
click at [522, 488] on button "Add Notice Address" at bounding box center [532, 478] width 147 height 35
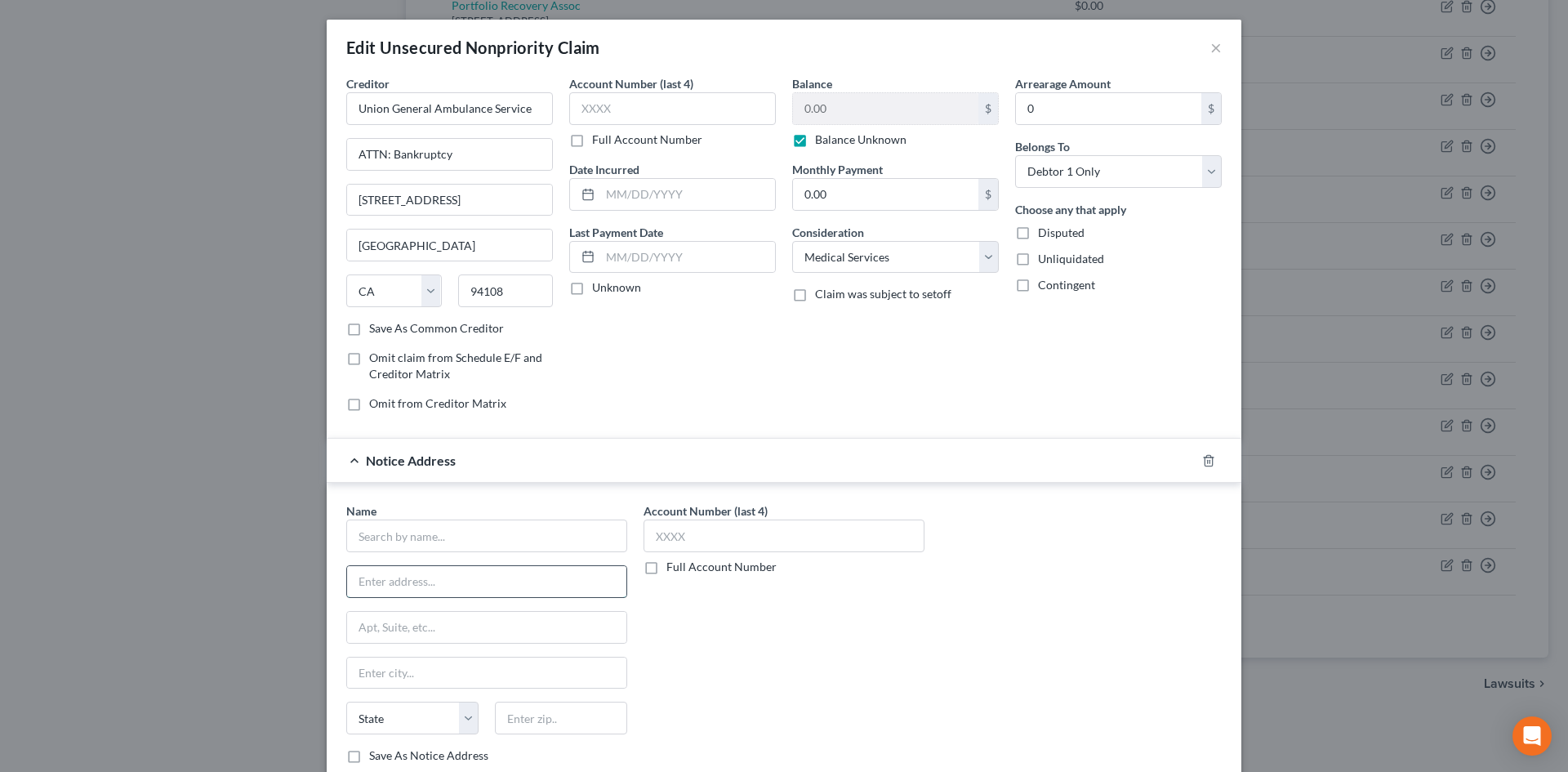
click at [428, 572] on input "text" at bounding box center [487, 582] width 279 height 31
paste input "94 Weaver Road"
type input "94 Weaver Road"
drag, startPoint x: 538, startPoint y: 105, endPoint x: 315, endPoint y: 115, distance: 223.2
click at [317, 114] on div "Edit Unsecured Nonpriority Claim × Creditor * Union General Ambulance Service A…" at bounding box center [784, 386] width 1568 height 772
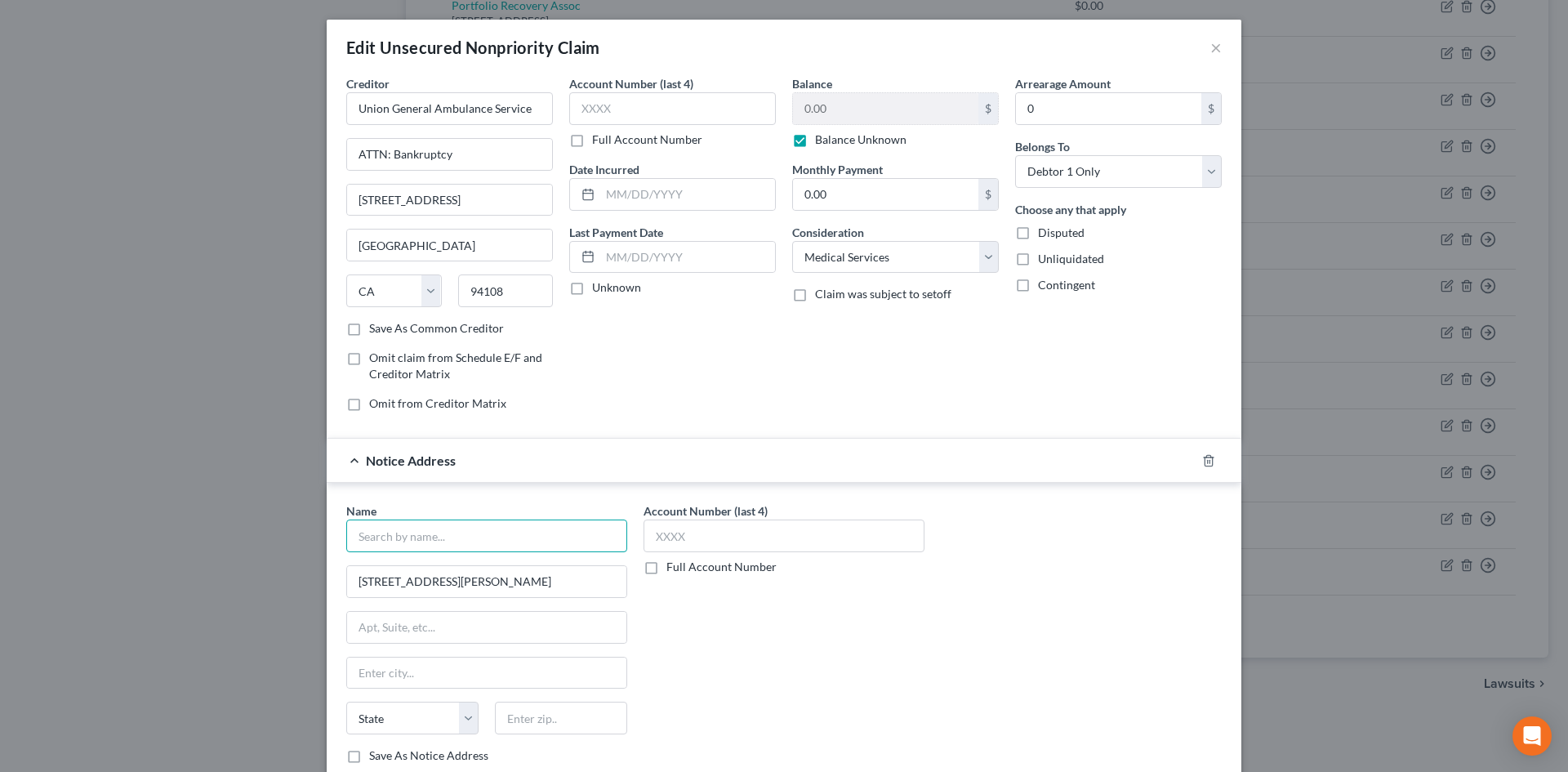
click at [385, 544] on input "text" at bounding box center [487, 536] width 281 height 33
paste input "Union General Ambulance Service"
type input "Union General Ambulance Service"
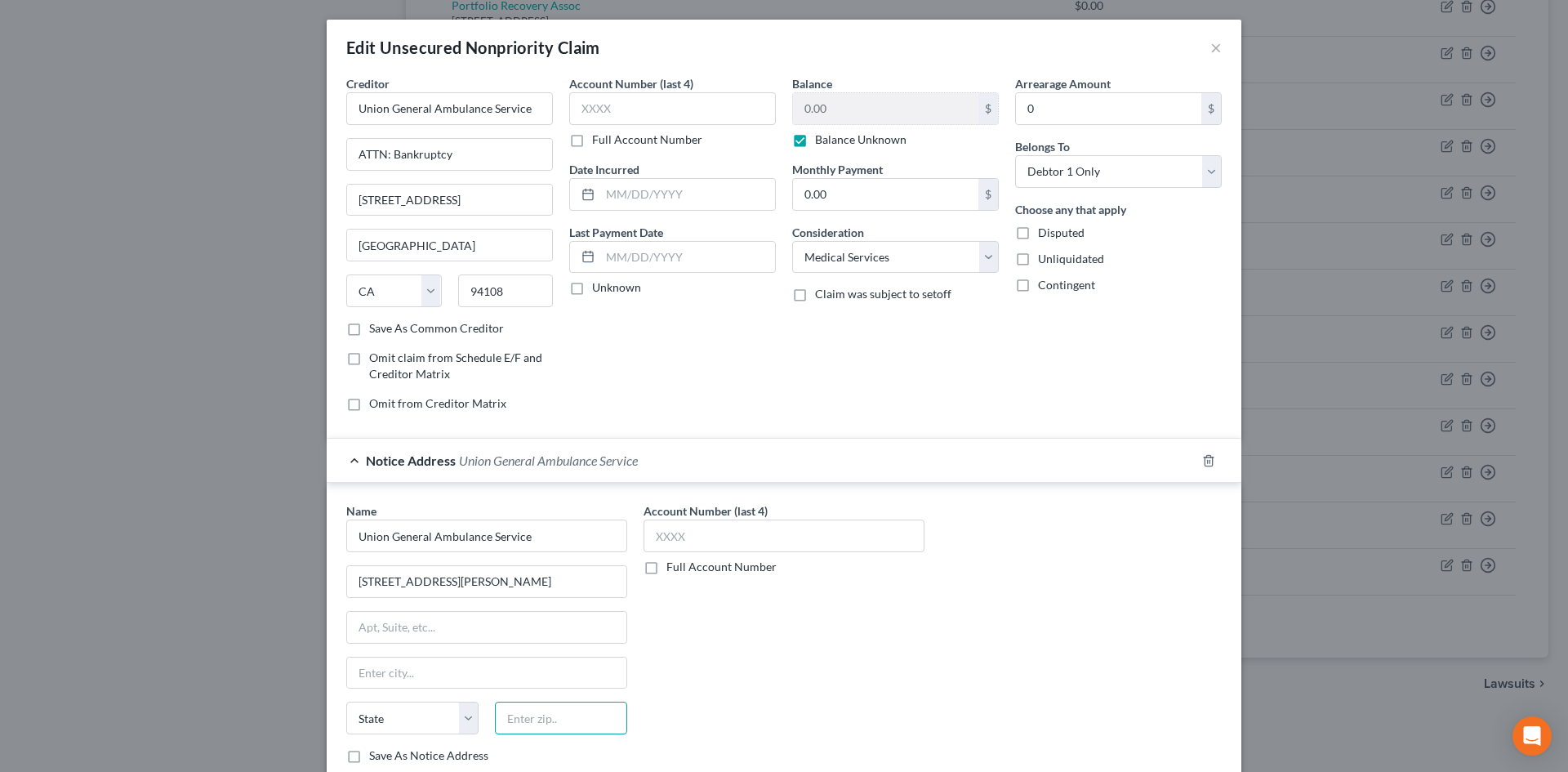
click at [504, 709] on input "text" at bounding box center [561, 718] width 133 height 33
type input "30512"
type input "Blairsville"
select select "10"
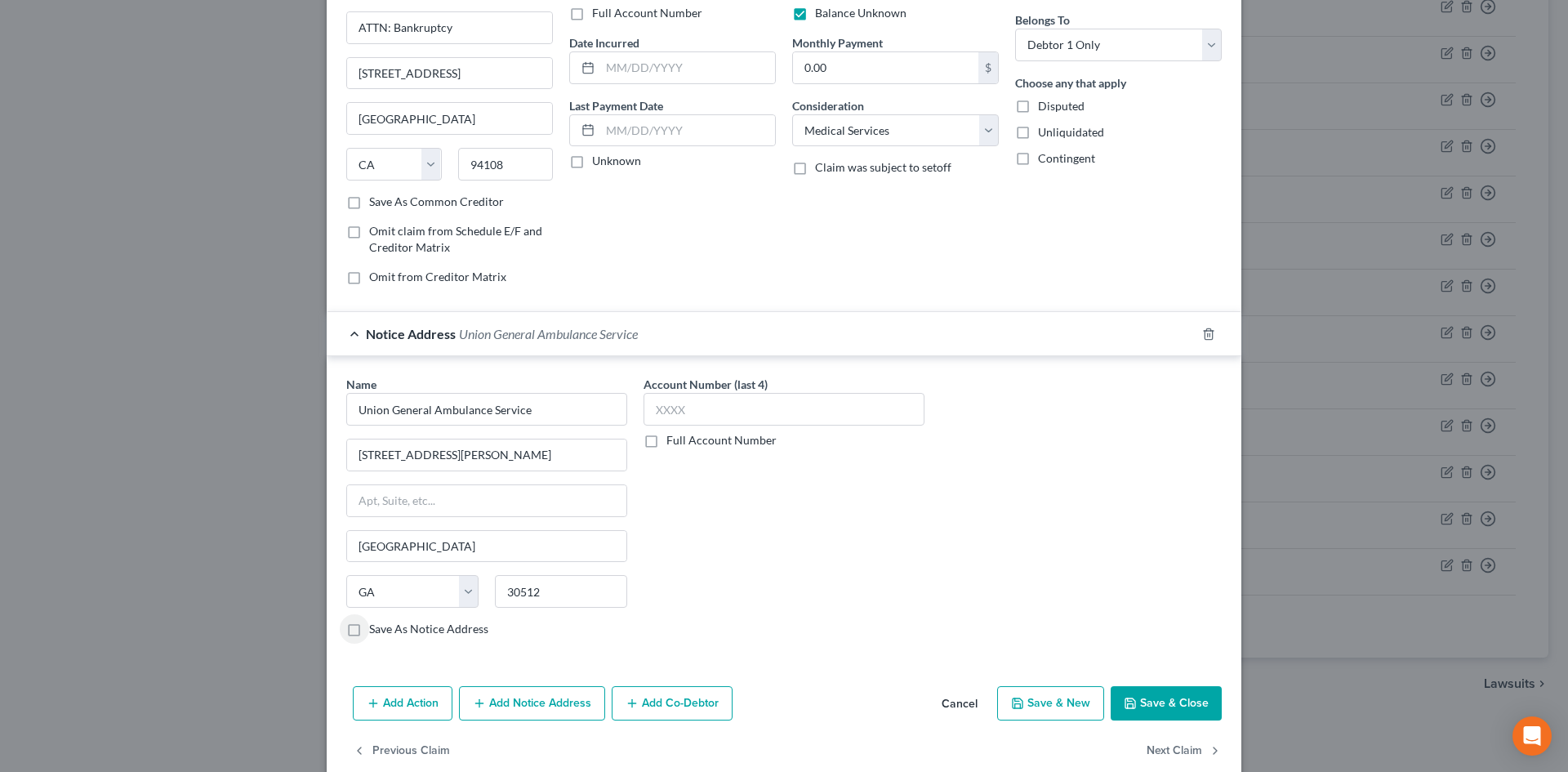
scroll to position [154, 0]
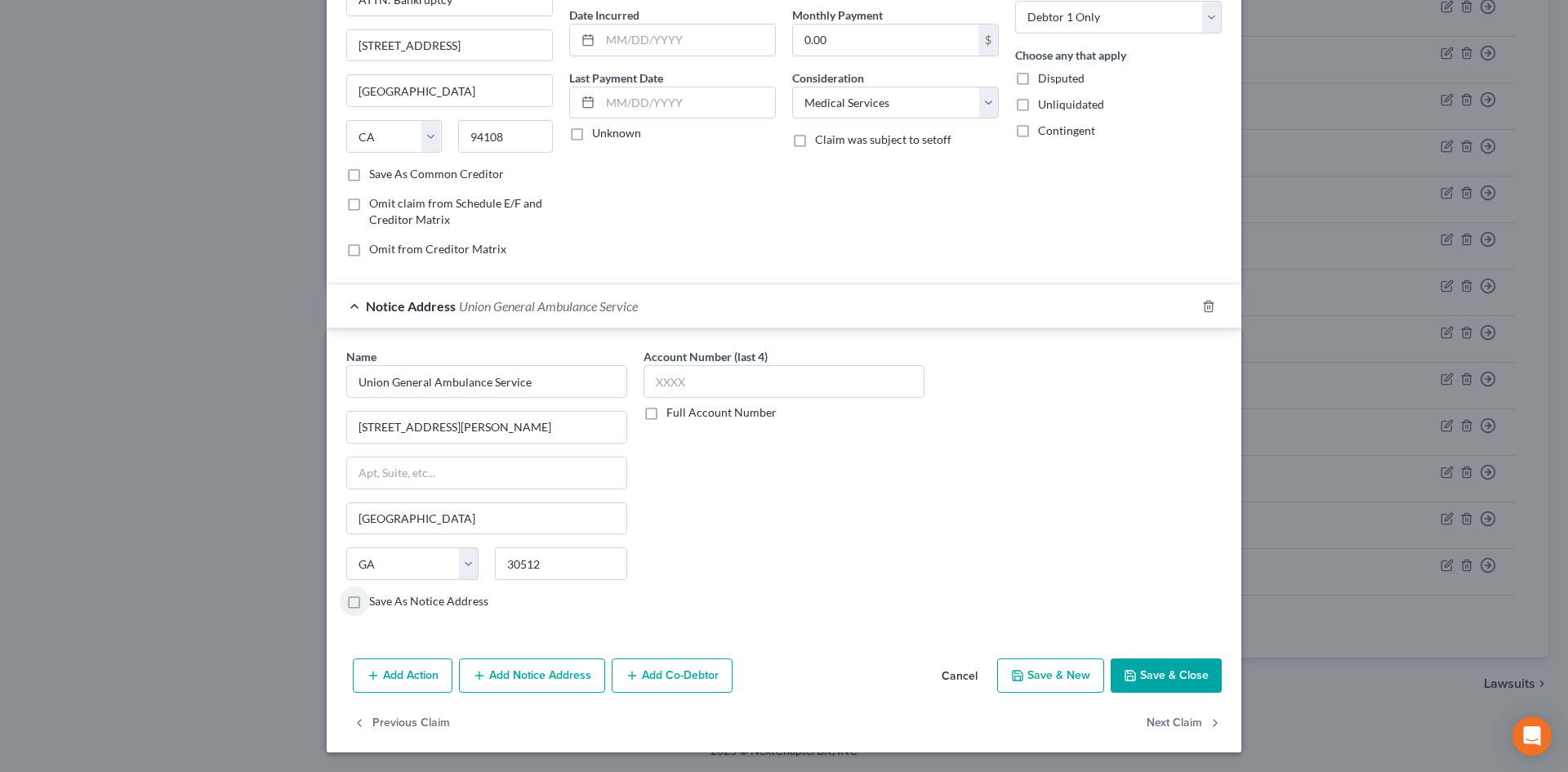
click at [1135, 665] on button "Save & Close" at bounding box center [1166, 676] width 111 height 35
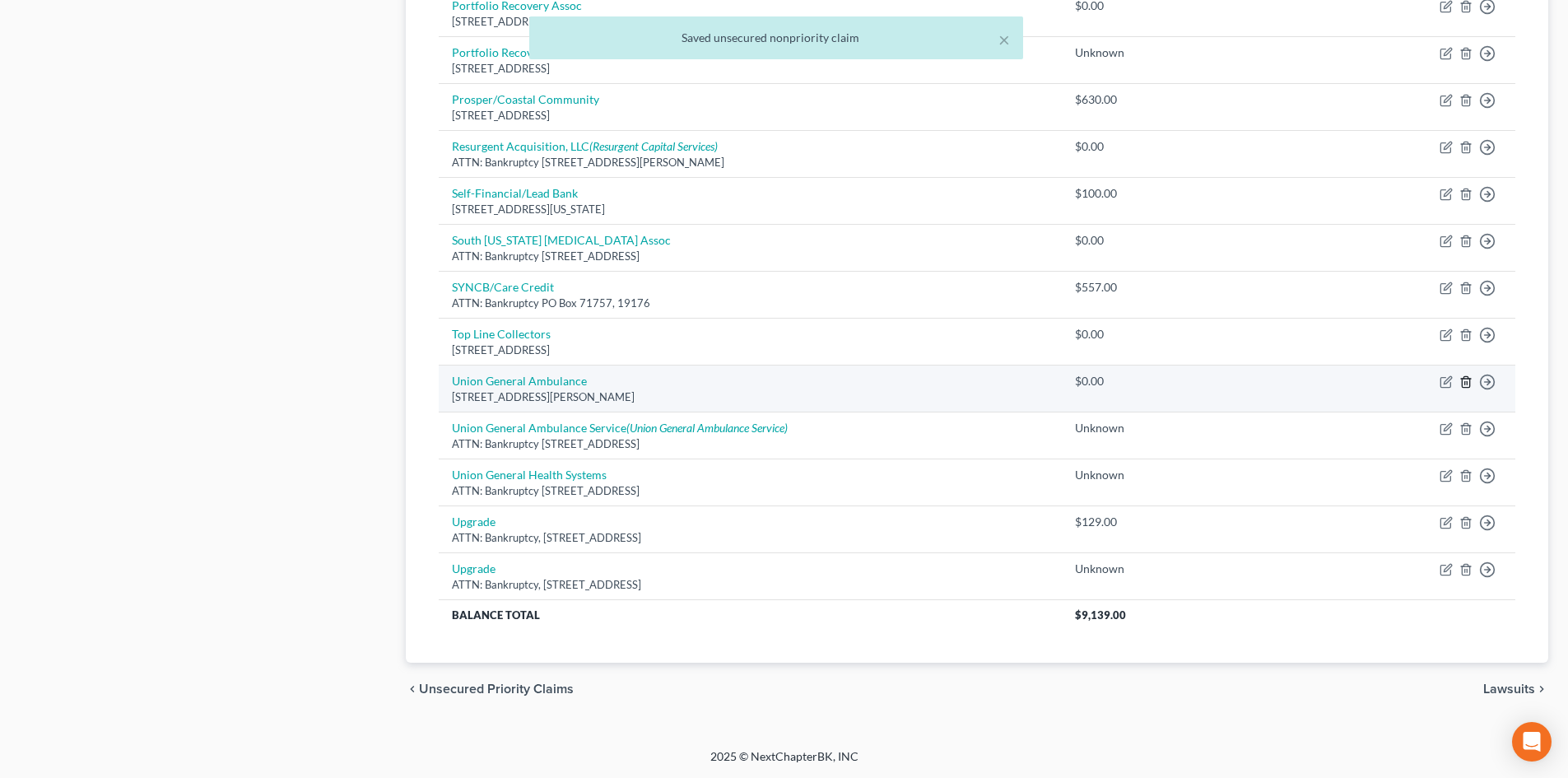
click at [1465, 380] on icon "button" at bounding box center [1465, 381] width 13 height 13
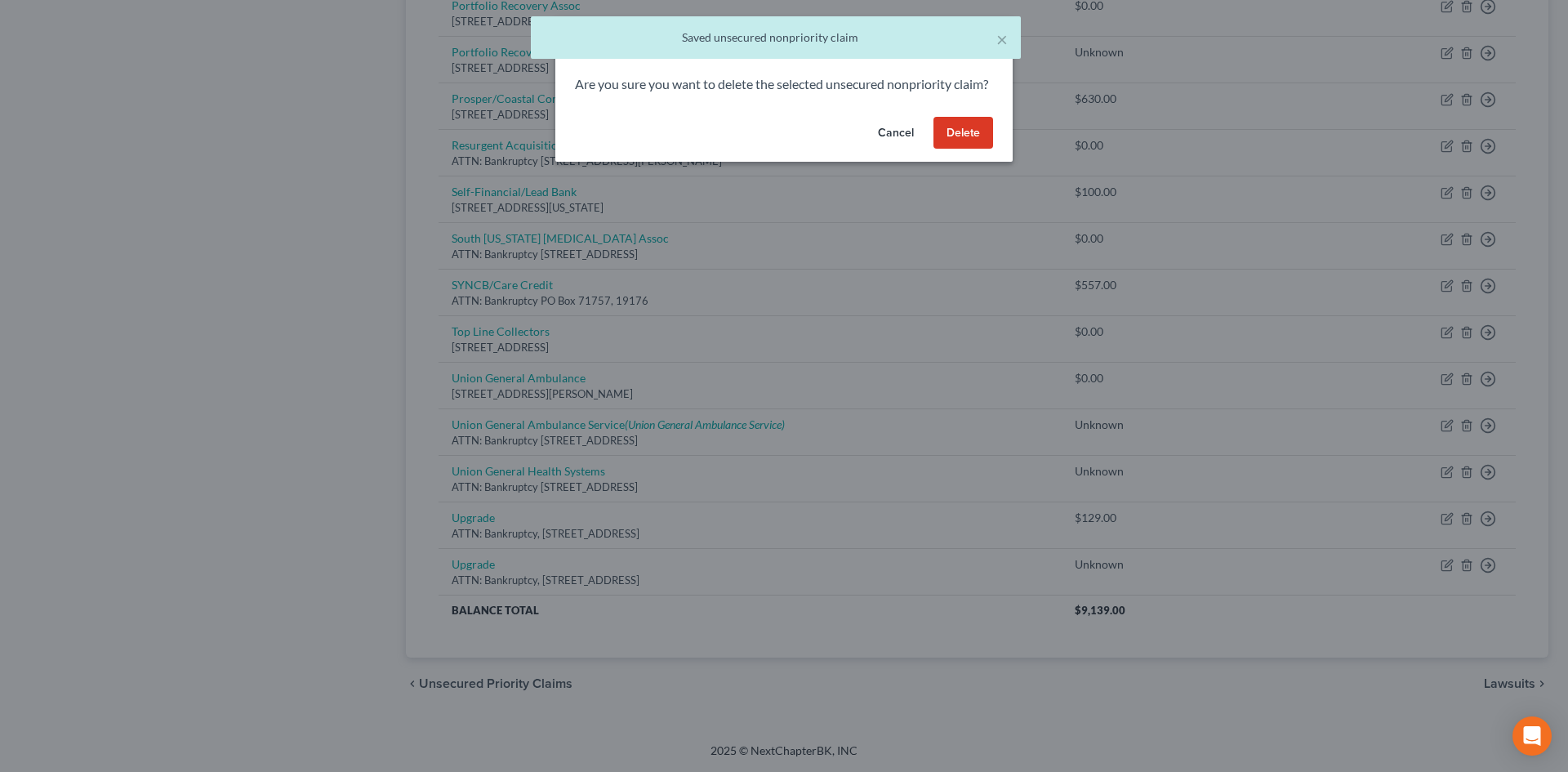
click at [975, 149] on button "Delete" at bounding box center [963, 134] width 60 height 33
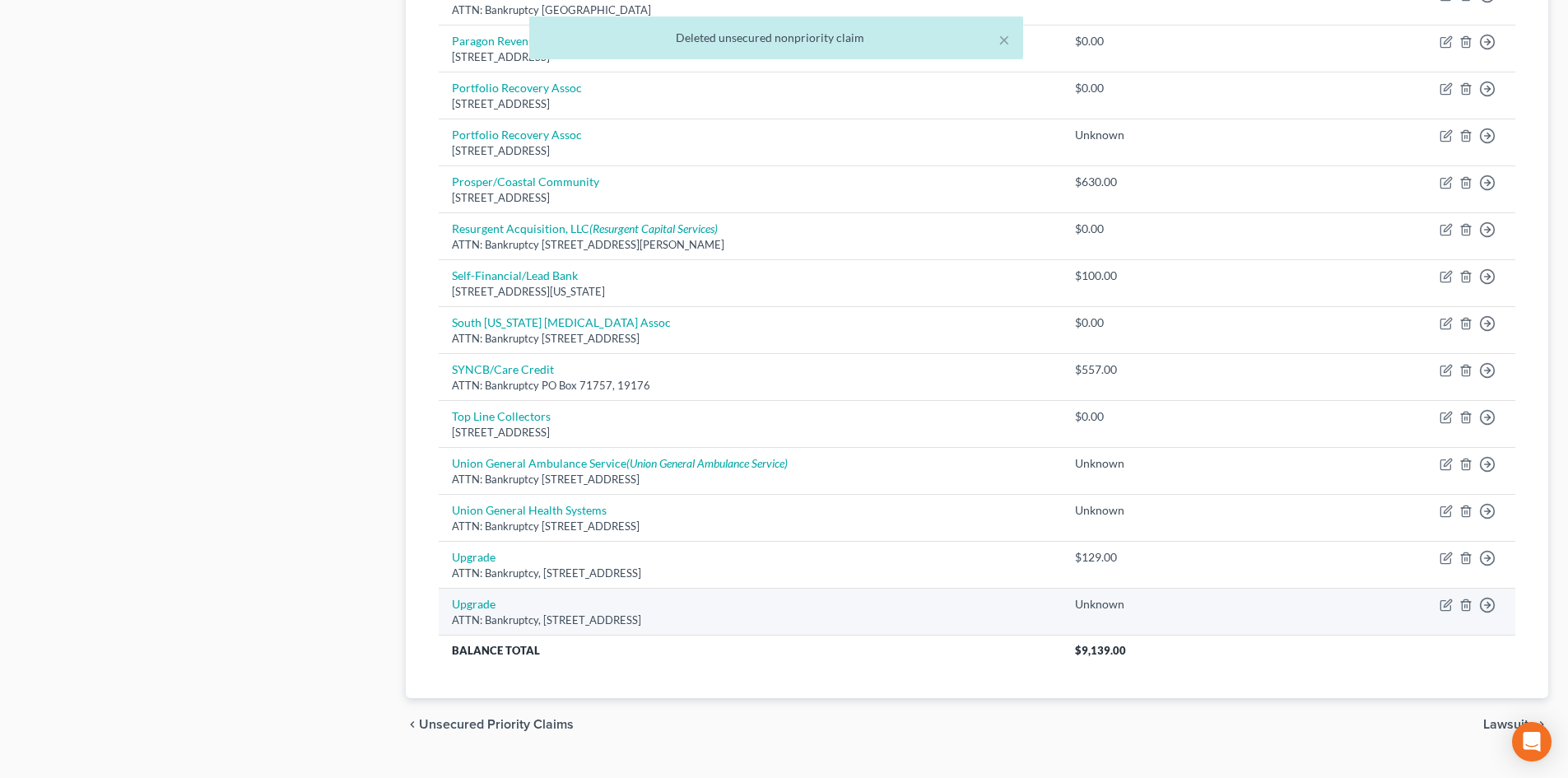
scroll to position [809, 0]
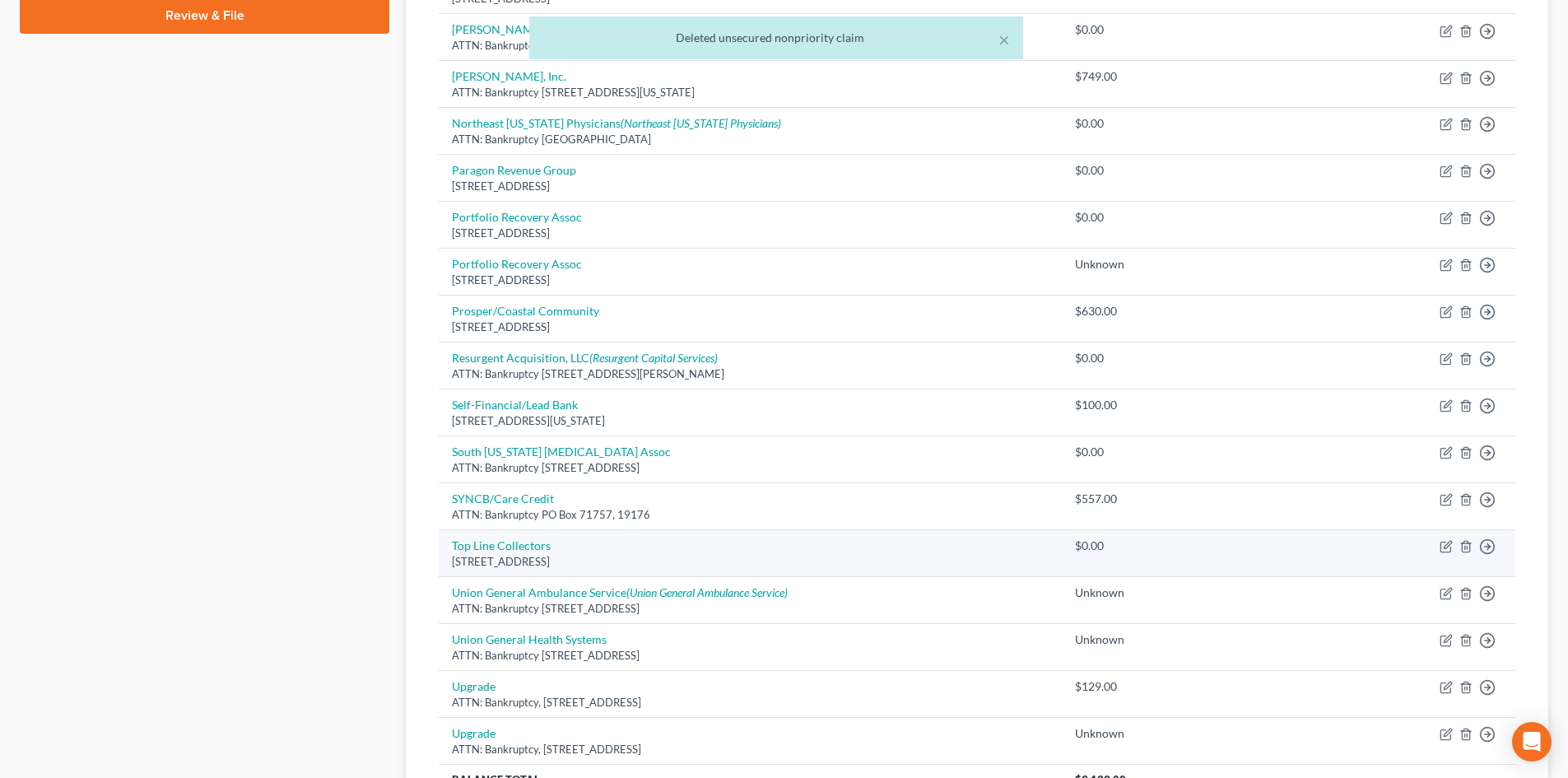
click at [1092, 535] on td "$0.00" at bounding box center [1129, 553] width 135 height 47
click at [1449, 547] on icon "button" at bounding box center [1446, 546] width 13 height 13
select select "14"
select select "1"
select select "0"
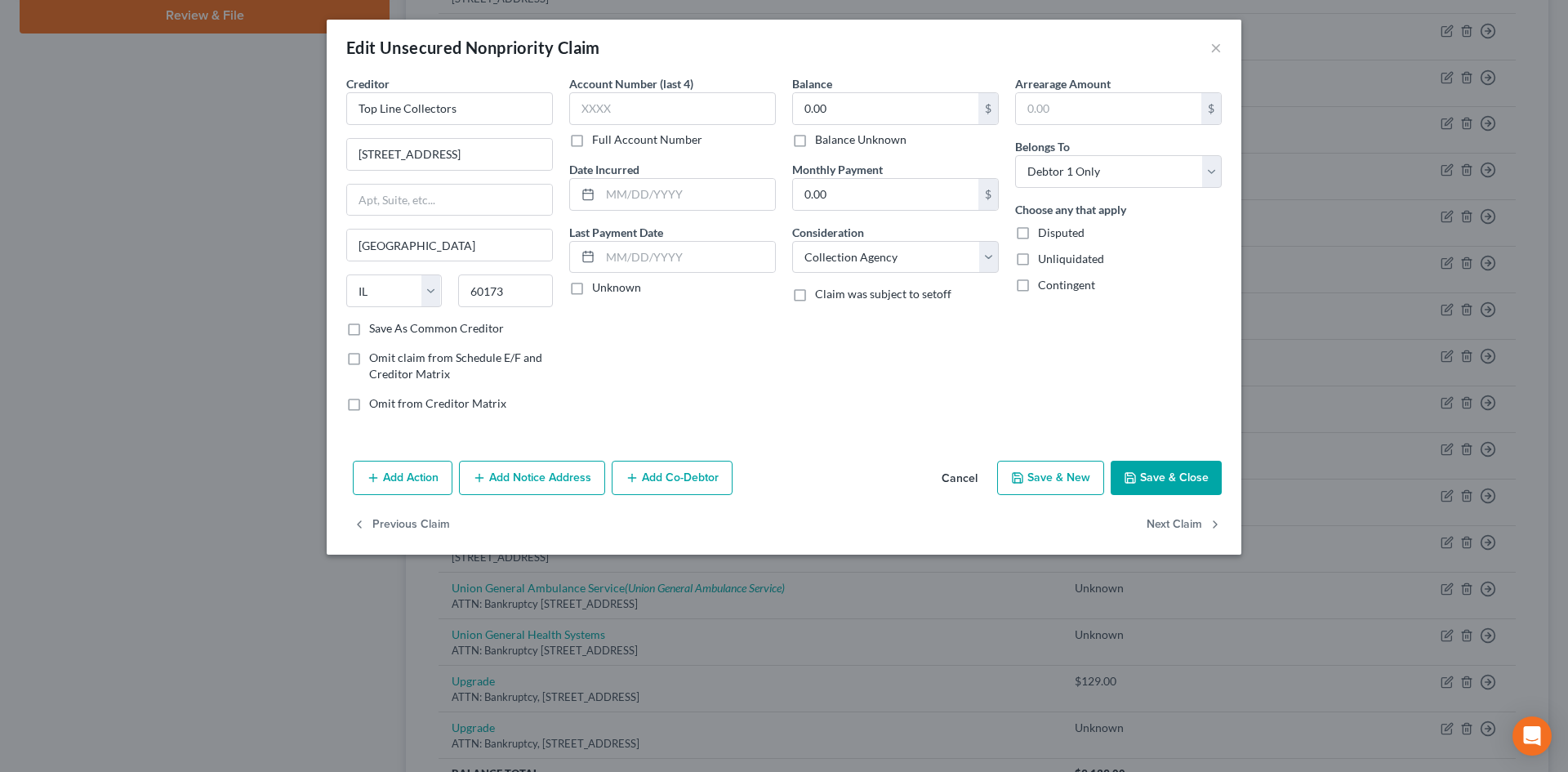
drag, startPoint x: 847, startPoint y: 143, endPoint x: 1122, endPoint y: 496, distance: 447.5
click at [847, 144] on label "Balance Unknown" at bounding box center [860, 140] width 91 height 16
click at [832, 142] on input "Balance Unknown" at bounding box center [826, 137] width 10 height 10
checkbox input "true"
click at [1173, 475] on button "Save & Close" at bounding box center [1166, 478] width 111 height 35
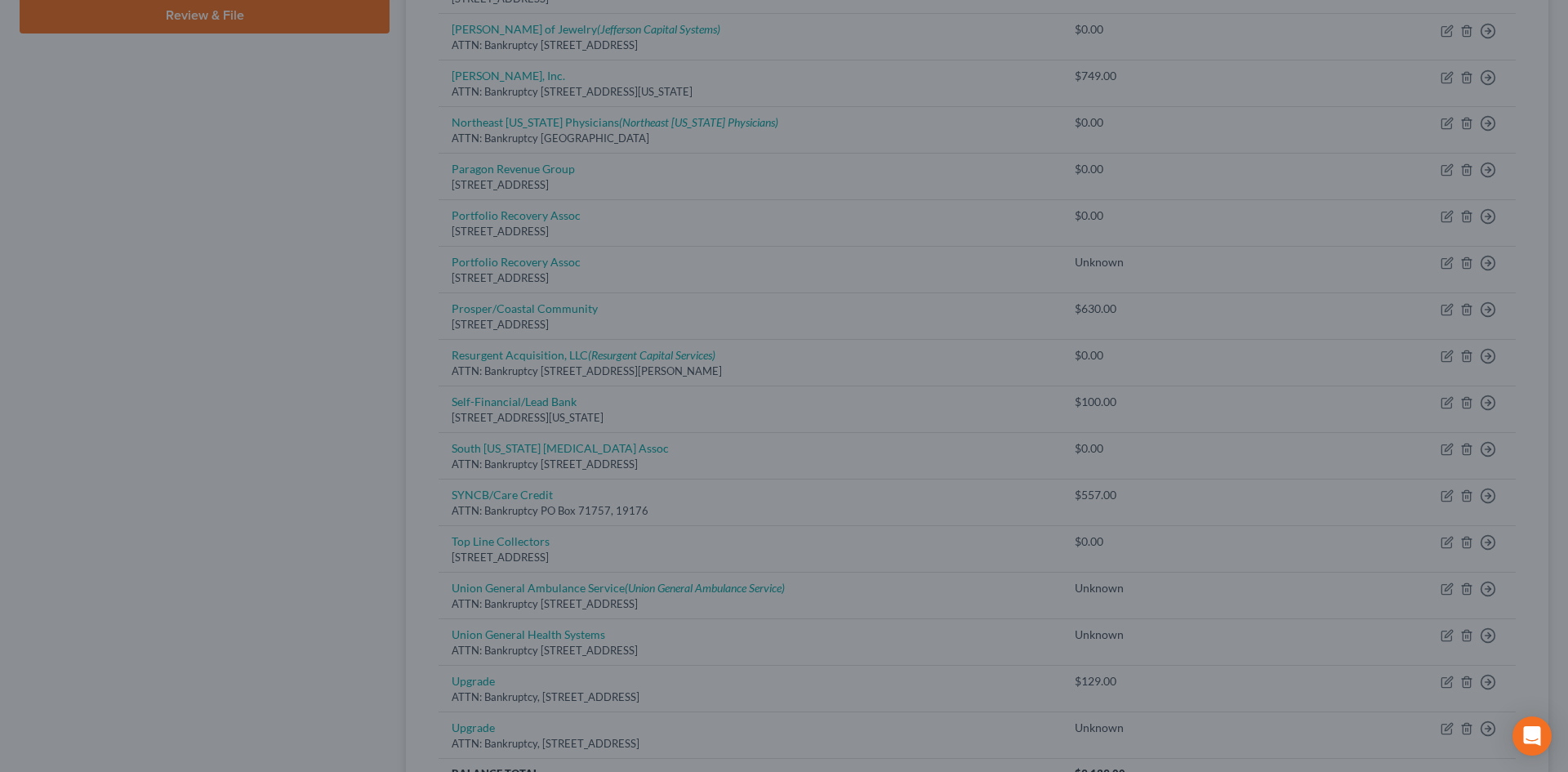
type input "0"
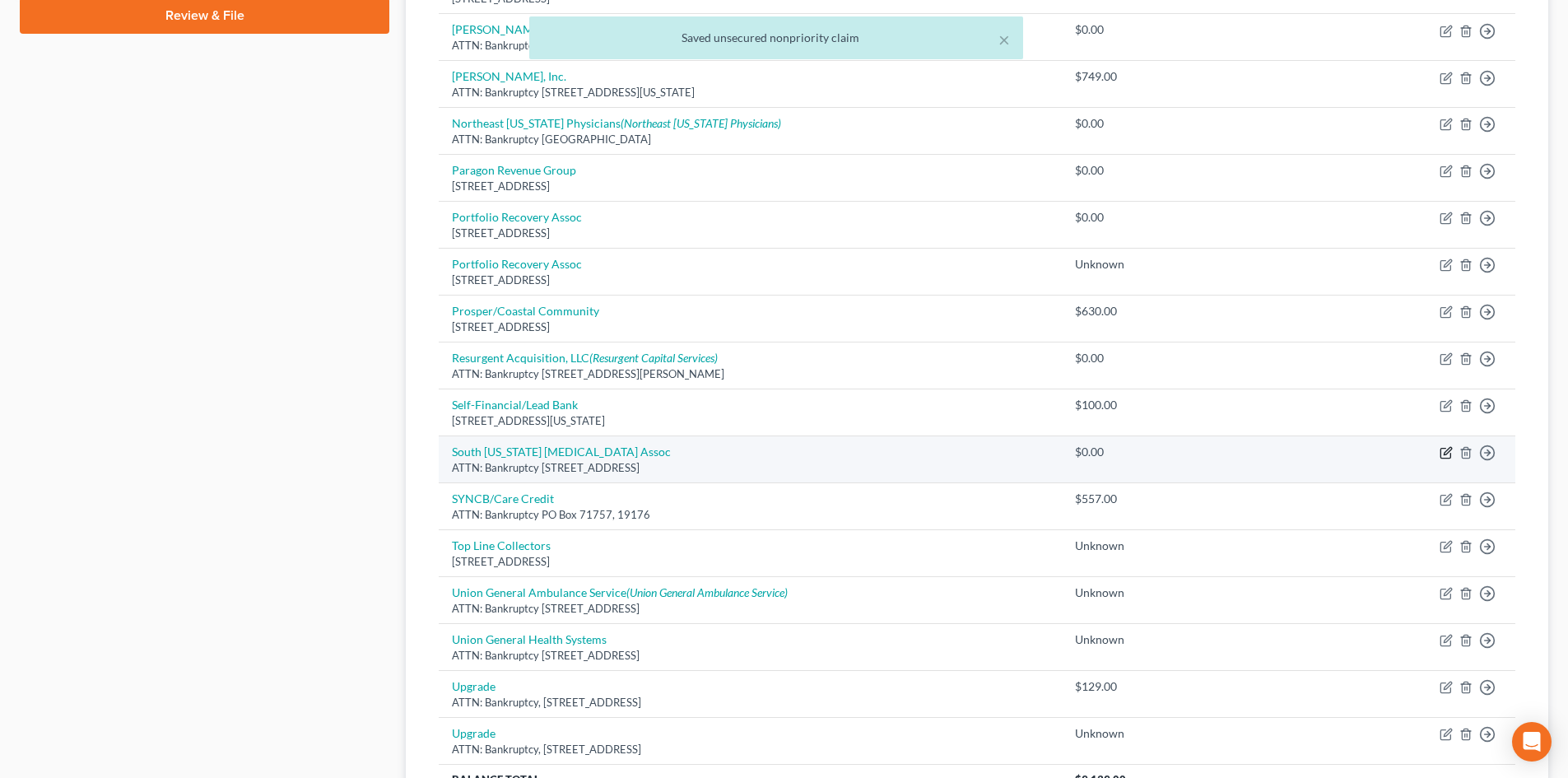
click at [1442, 448] on icon "button" at bounding box center [1445, 453] width 10 height 10
select select "10"
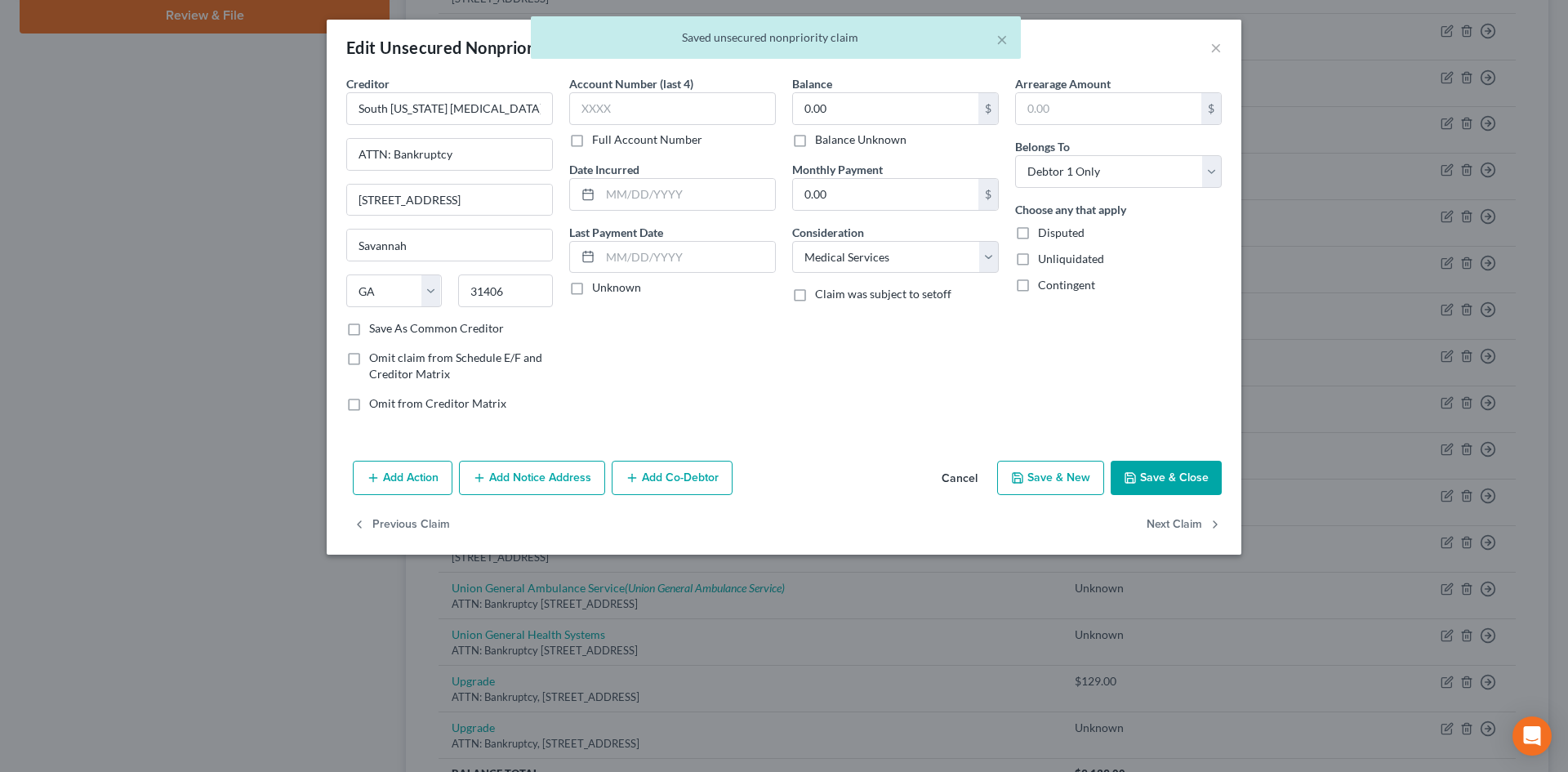
drag, startPoint x: 804, startPoint y: 134, endPoint x: 1096, endPoint y: 421, distance: 409.4
click at [815, 135] on label "Balance Unknown" at bounding box center [860, 140] width 91 height 16
click at [821, 135] on input "Balance Unknown" at bounding box center [826, 137] width 10 height 10
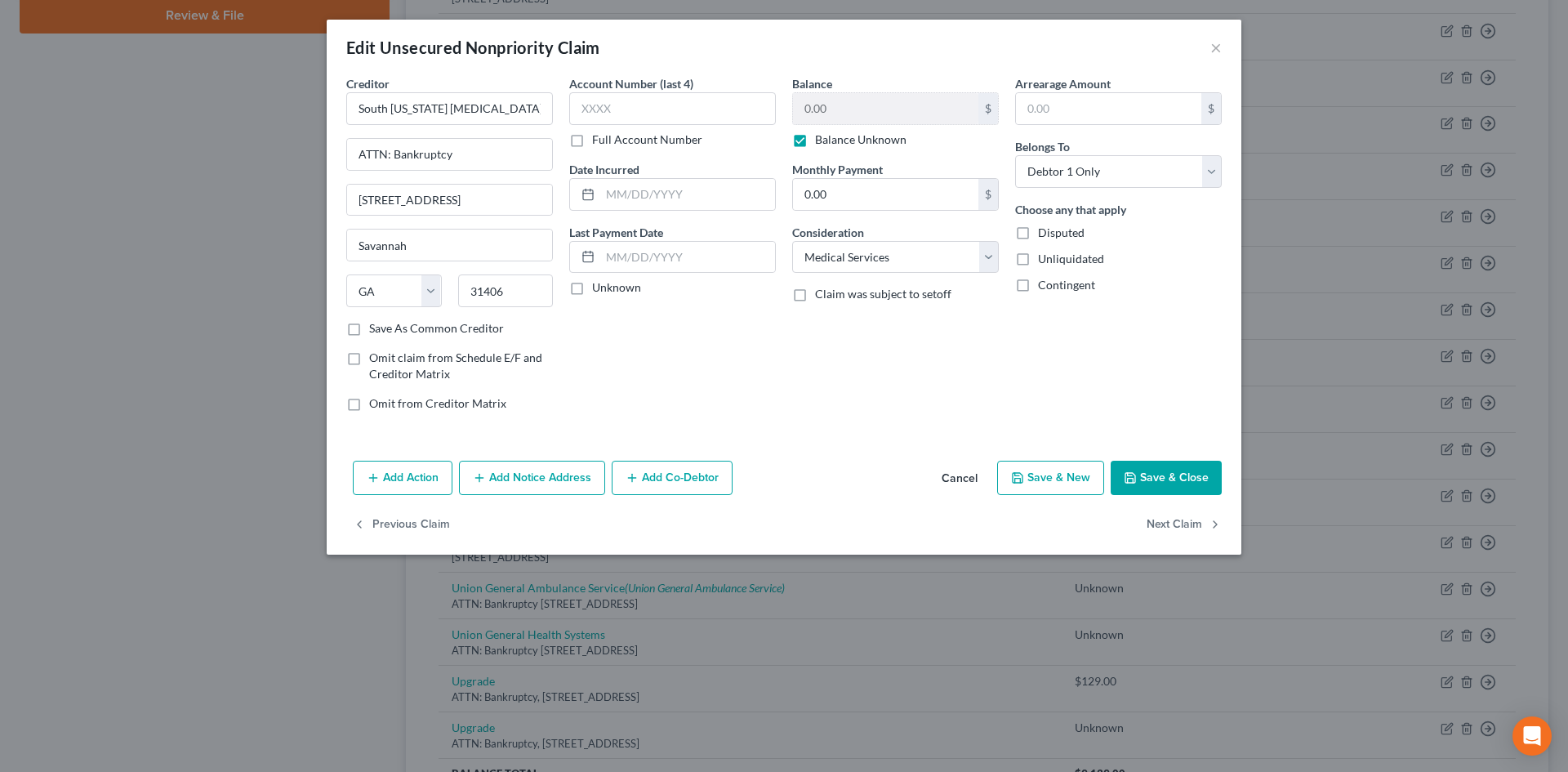
click at [1157, 468] on button "Save & Close" at bounding box center [1166, 478] width 111 height 35
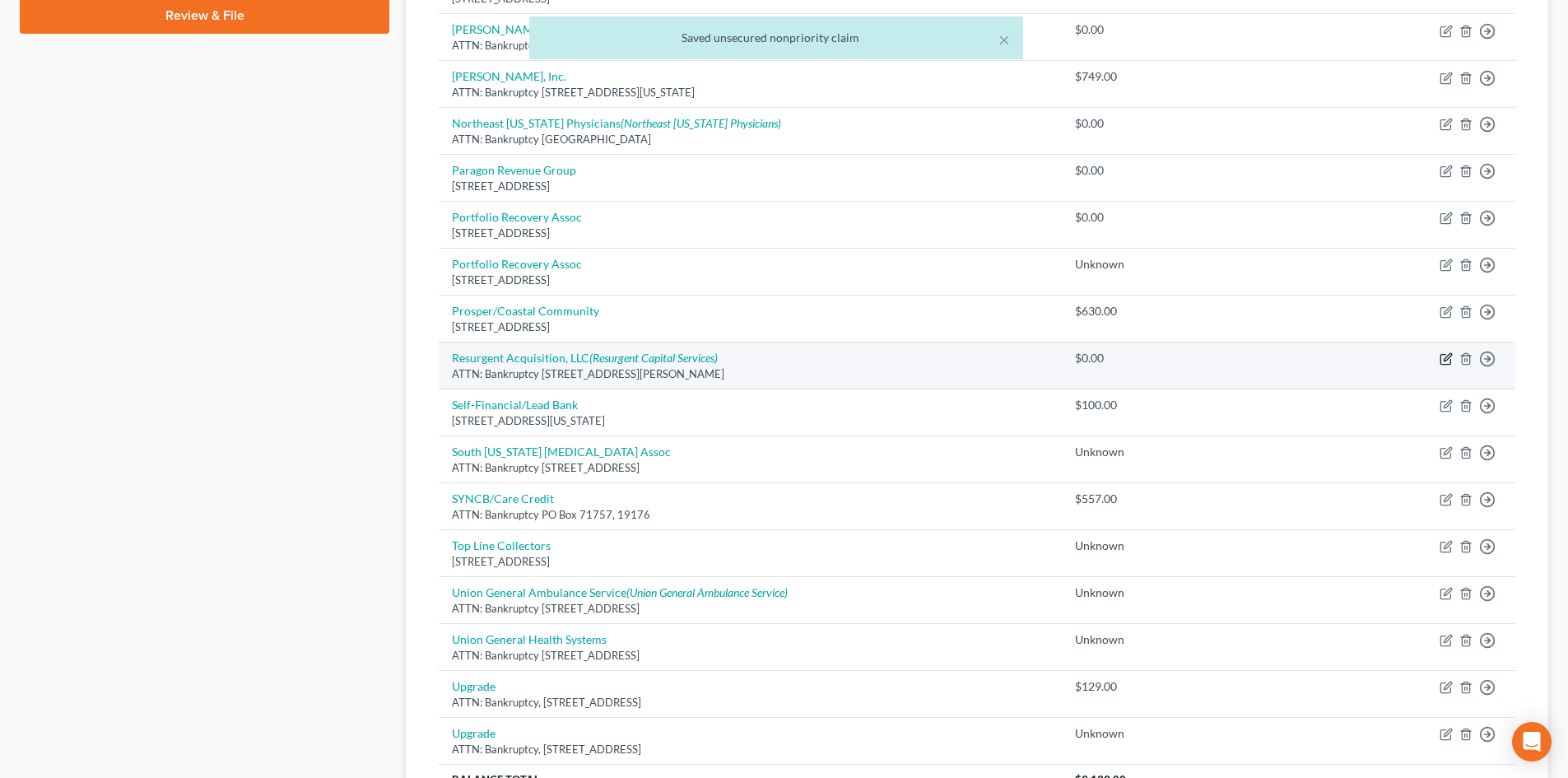
click at [1441, 359] on icon "button" at bounding box center [1445, 359] width 10 height 10
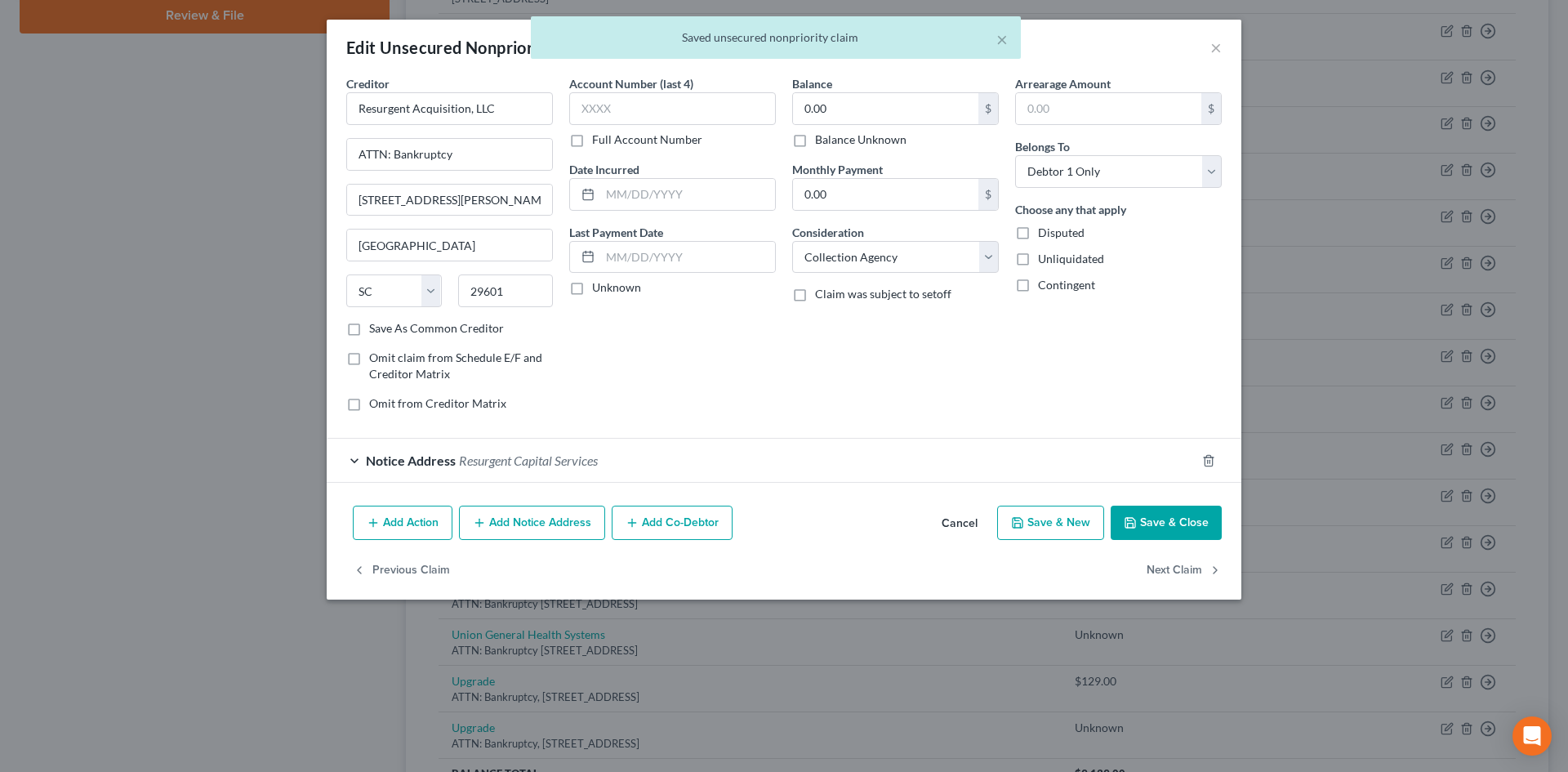
click at [815, 143] on label "Balance Unknown" at bounding box center [860, 140] width 91 height 16
click at [821, 142] on input "Balance Unknown" at bounding box center [826, 137] width 10 height 10
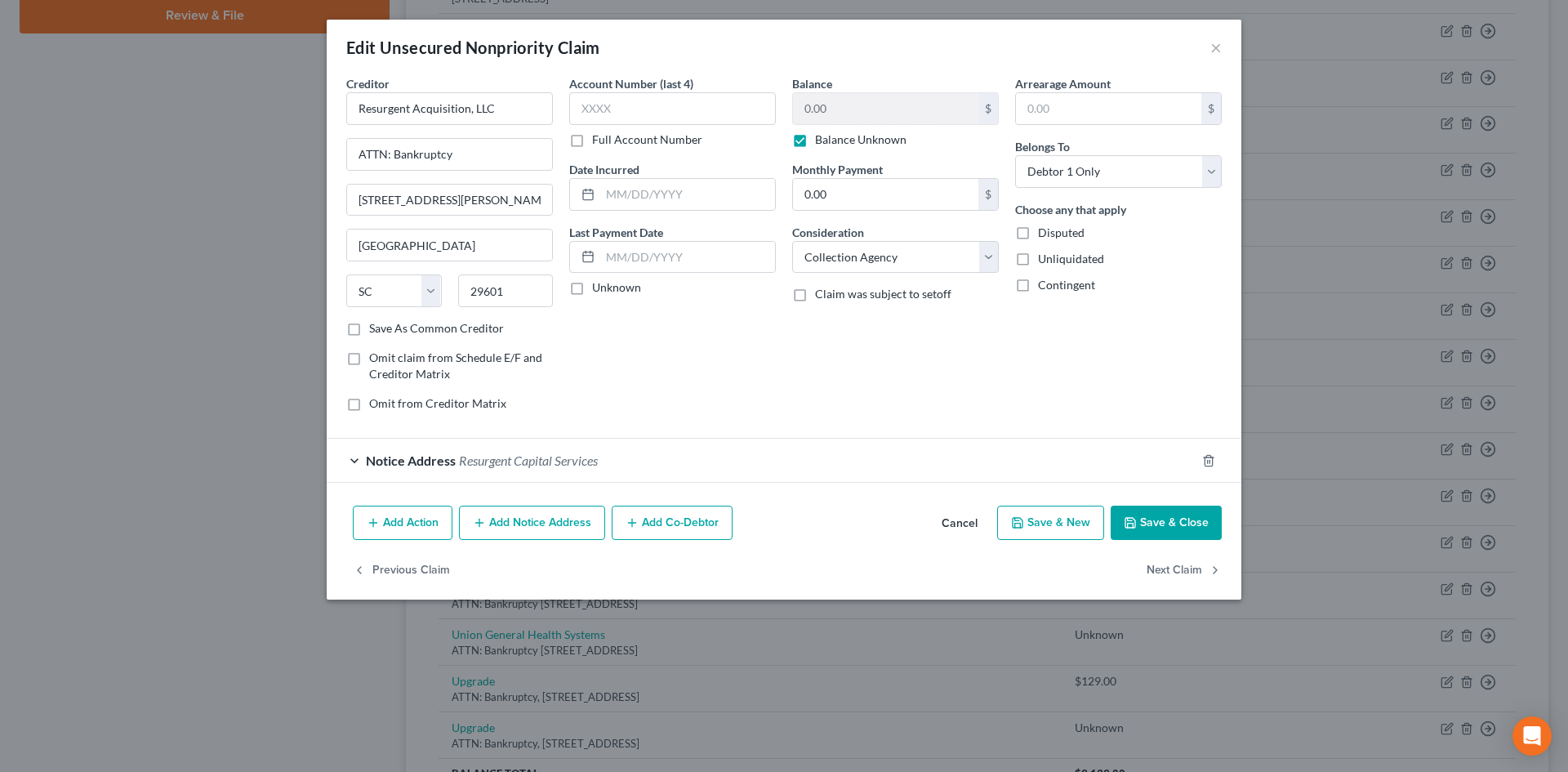
click at [1147, 512] on button "Save & Close" at bounding box center [1166, 523] width 111 height 35
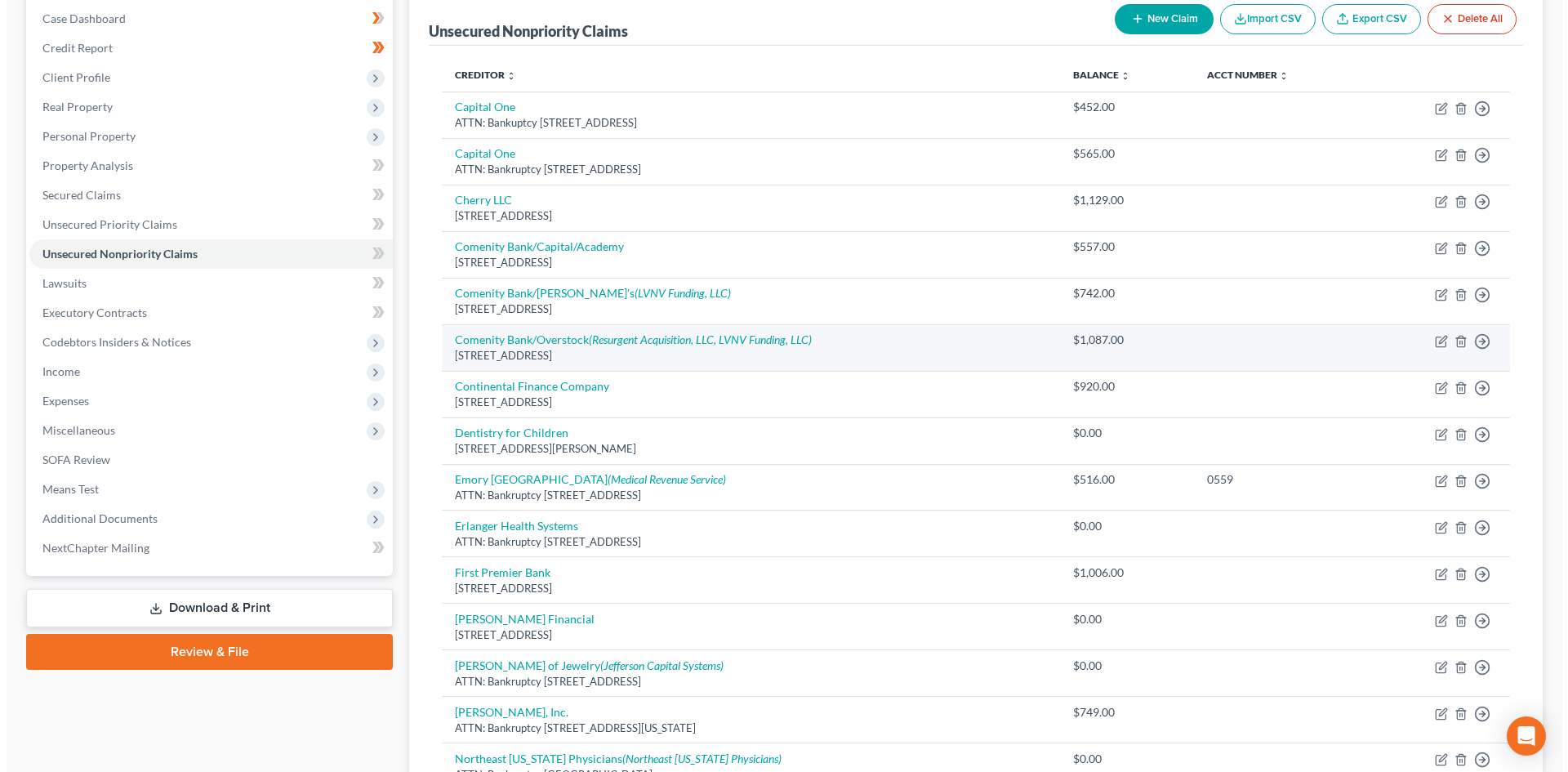
scroll to position [148, 0]
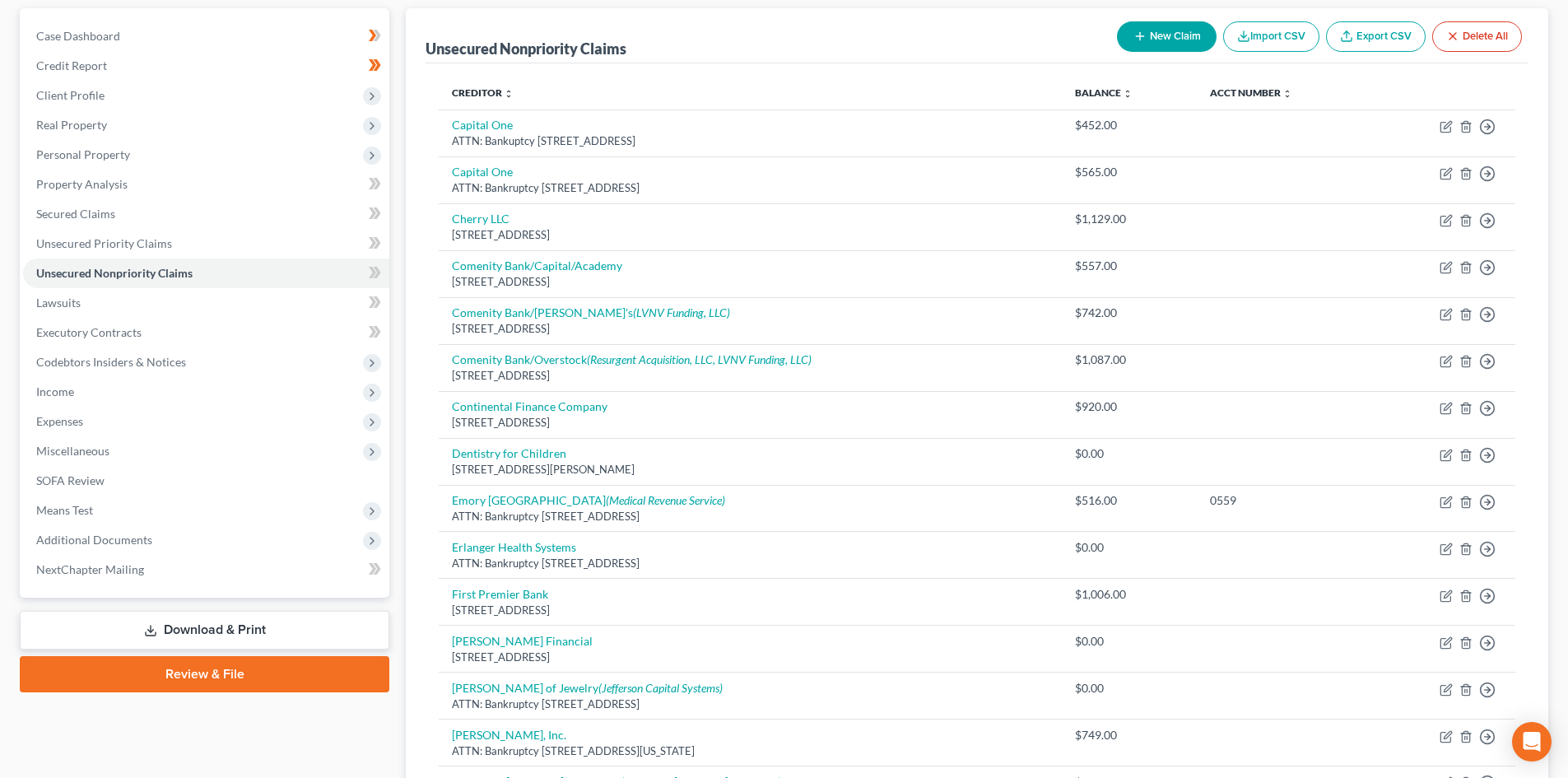
click at [1145, 30] on button "New Claim" at bounding box center [1167, 36] width 100 height 31
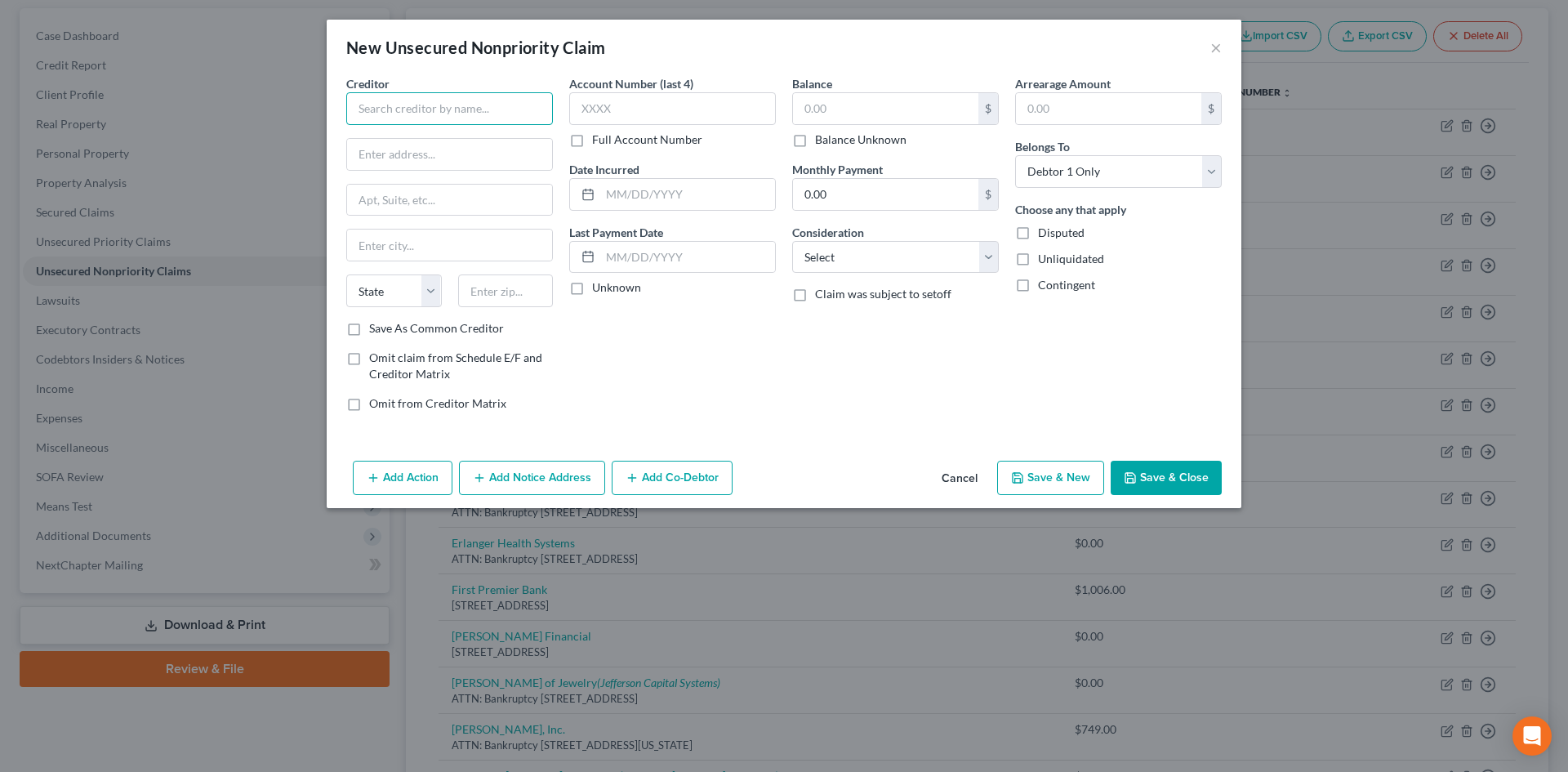
click at [403, 105] on input "text" at bounding box center [449, 108] width 206 height 33
click at [407, 137] on div "Paragon Revenue Group" at bounding box center [444, 137] width 170 height 16
click at [815, 141] on label "Balance Unknown" at bounding box center [860, 140] width 91 height 16
click at [821, 141] on input "Balance Unknown" at bounding box center [826, 137] width 10 height 10
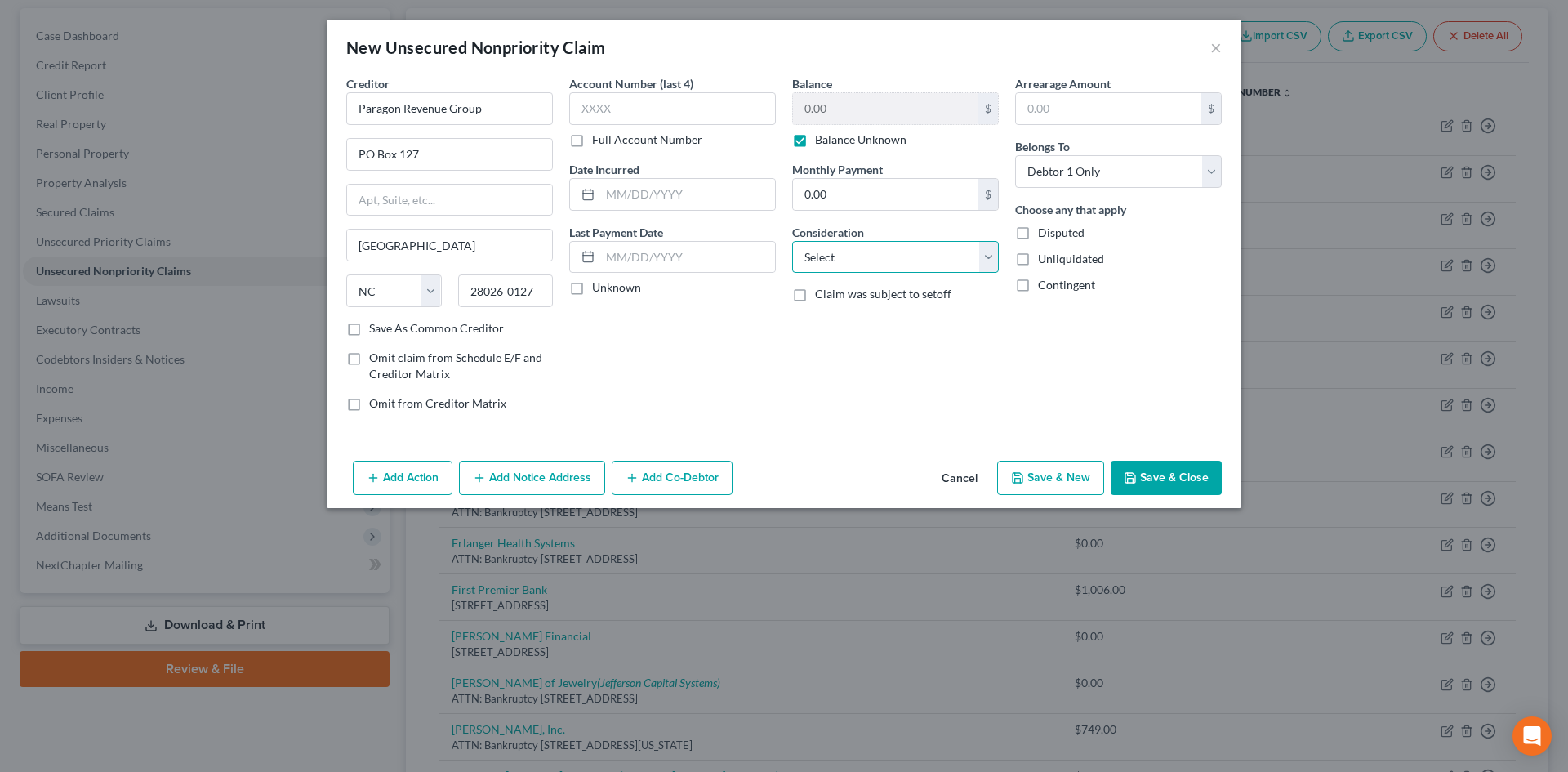
click at [825, 255] on select "Select Cable / Satellite Services Collection Agency Credit Card Debt Debt Couns…" at bounding box center [895, 258] width 206 height 33
click at [792, 241] on select "Select Cable / Satellite Services Collection Agency Credit Card Debt Debt Couns…" at bounding box center [895, 258] width 206 height 33
click at [1017, 480] on polyline "button" at bounding box center [1017, 480] width 6 height 4
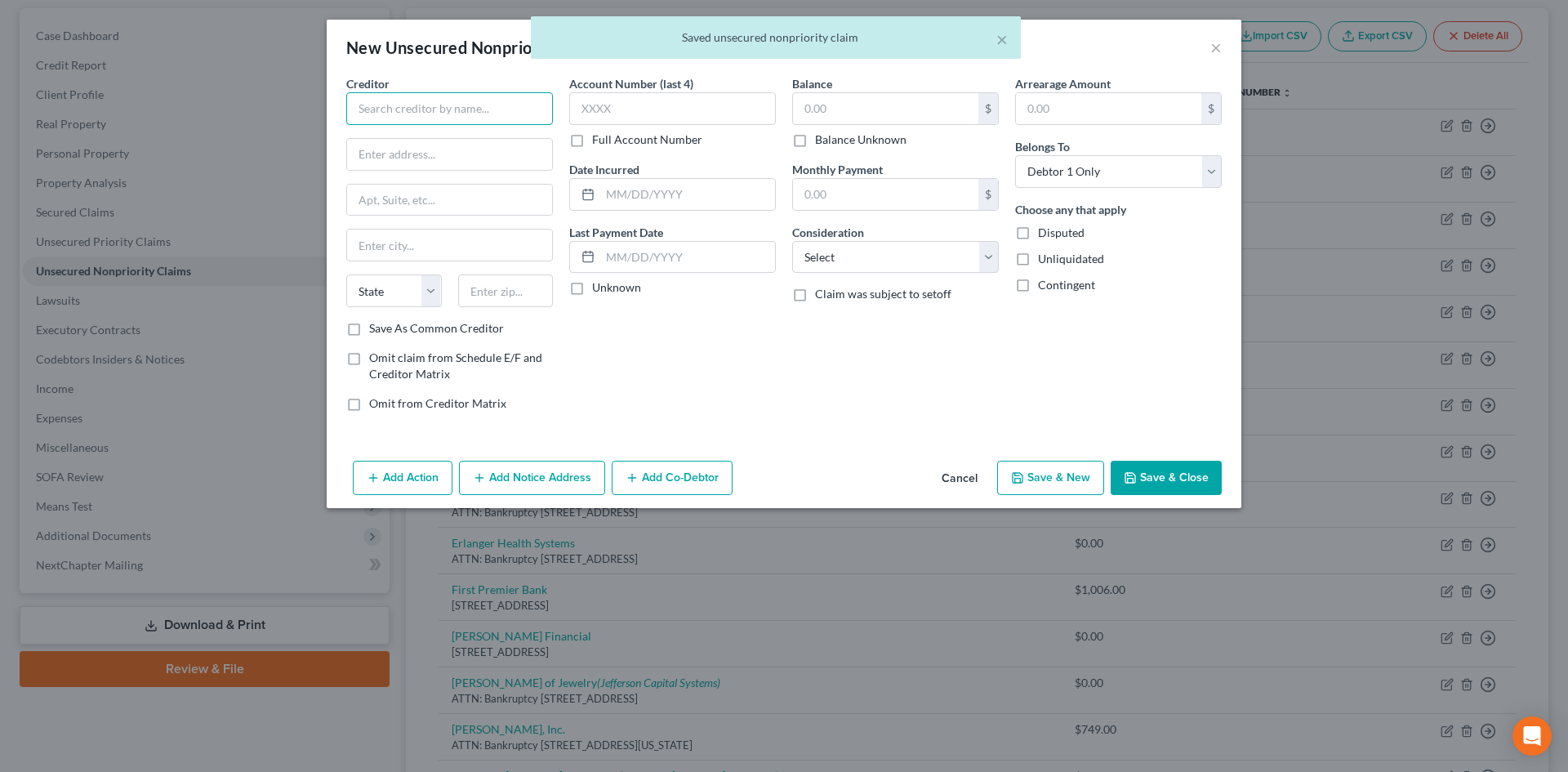
click at [385, 119] on input "text" at bounding box center [449, 108] width 206 height 33
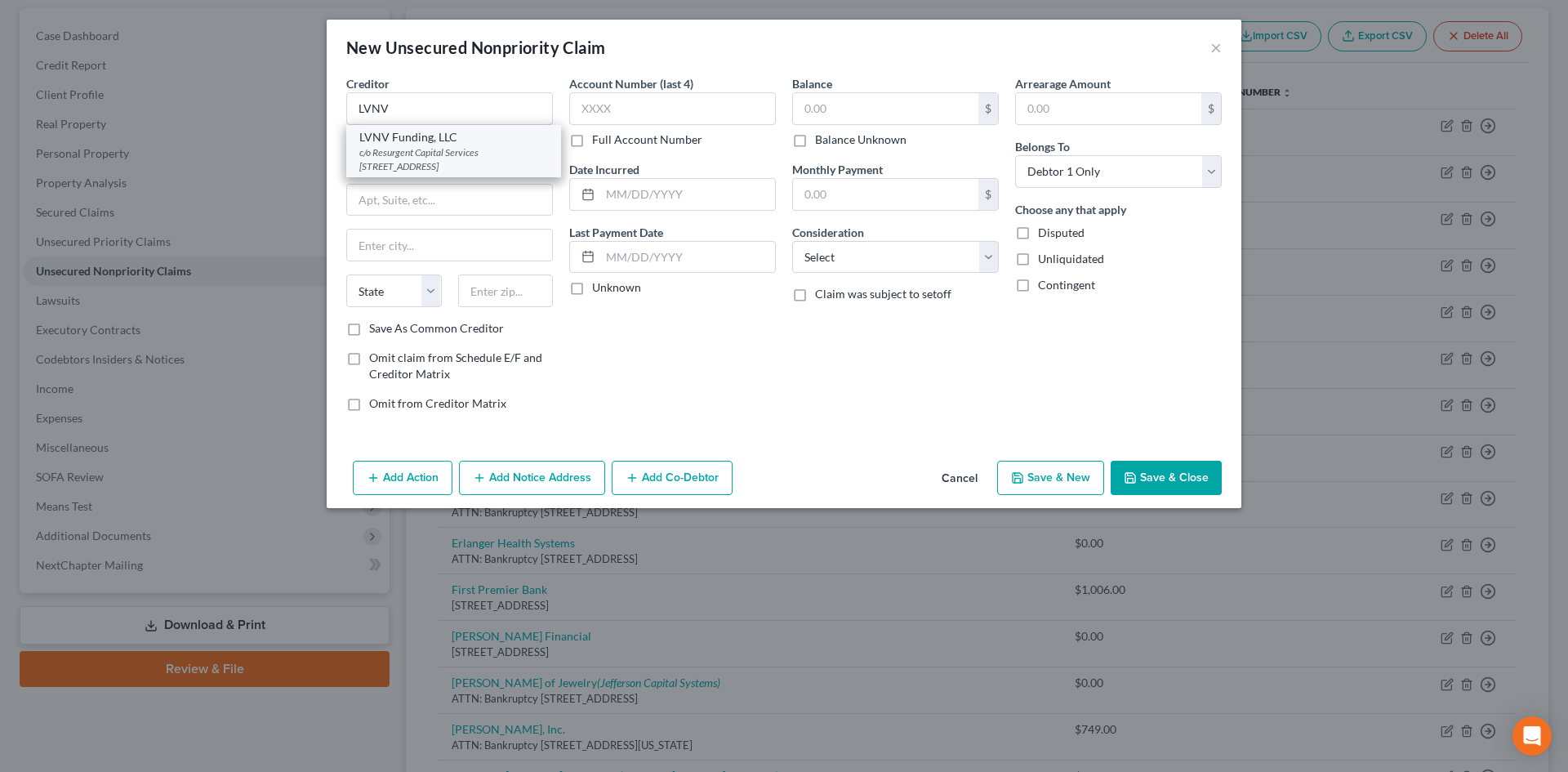
click at [421, 154] on div "c/o Resurgent Capital Services PO Box 10497, Greenville, SC 29603" at bounding box center [454, 160] width 189 height 28
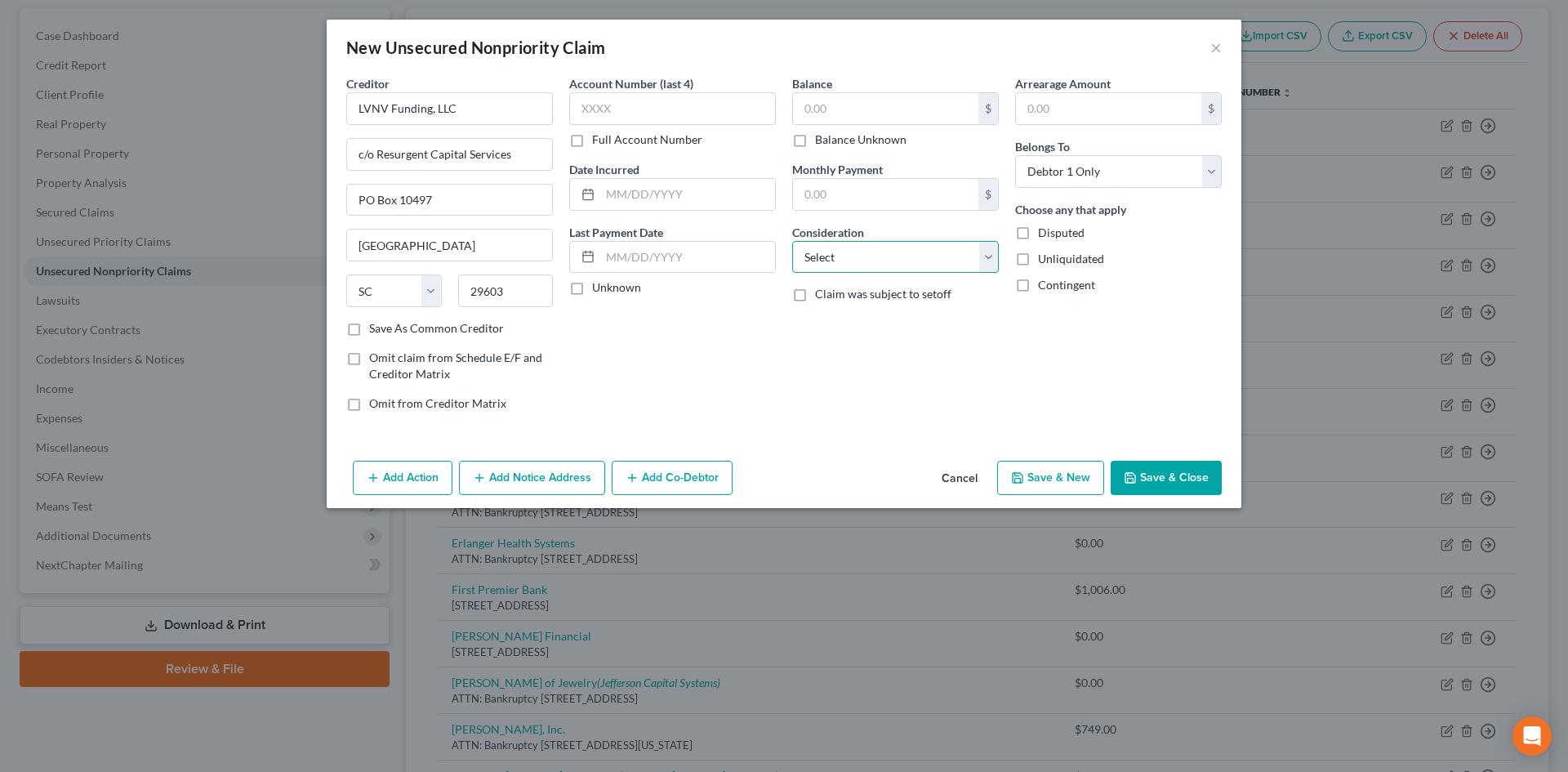
drag, startPoint x: 895, startPoint y: 252, endPoint x: 892, endPoint y: 268, distance: 16.3
click at [895, 253] on select "Select Cable / Satellite Services Collection Agency Credit Card Debt Debt Couns…" at bounding box center [895, 258] width 206 height 33
click at [792, 241] on select "Select Cable / Satellite Services Collection Agency Credit Card Debt Debt Couns…" at bounding box center [895, 258] width 206 height 33
click at [822, 144] on label "Balance Unknown" at bounding box center [860, 140] width 91 height 16
click at [822, 142] on input "Balance Unknown" at bounding box center [826, 137] width 10 height 10
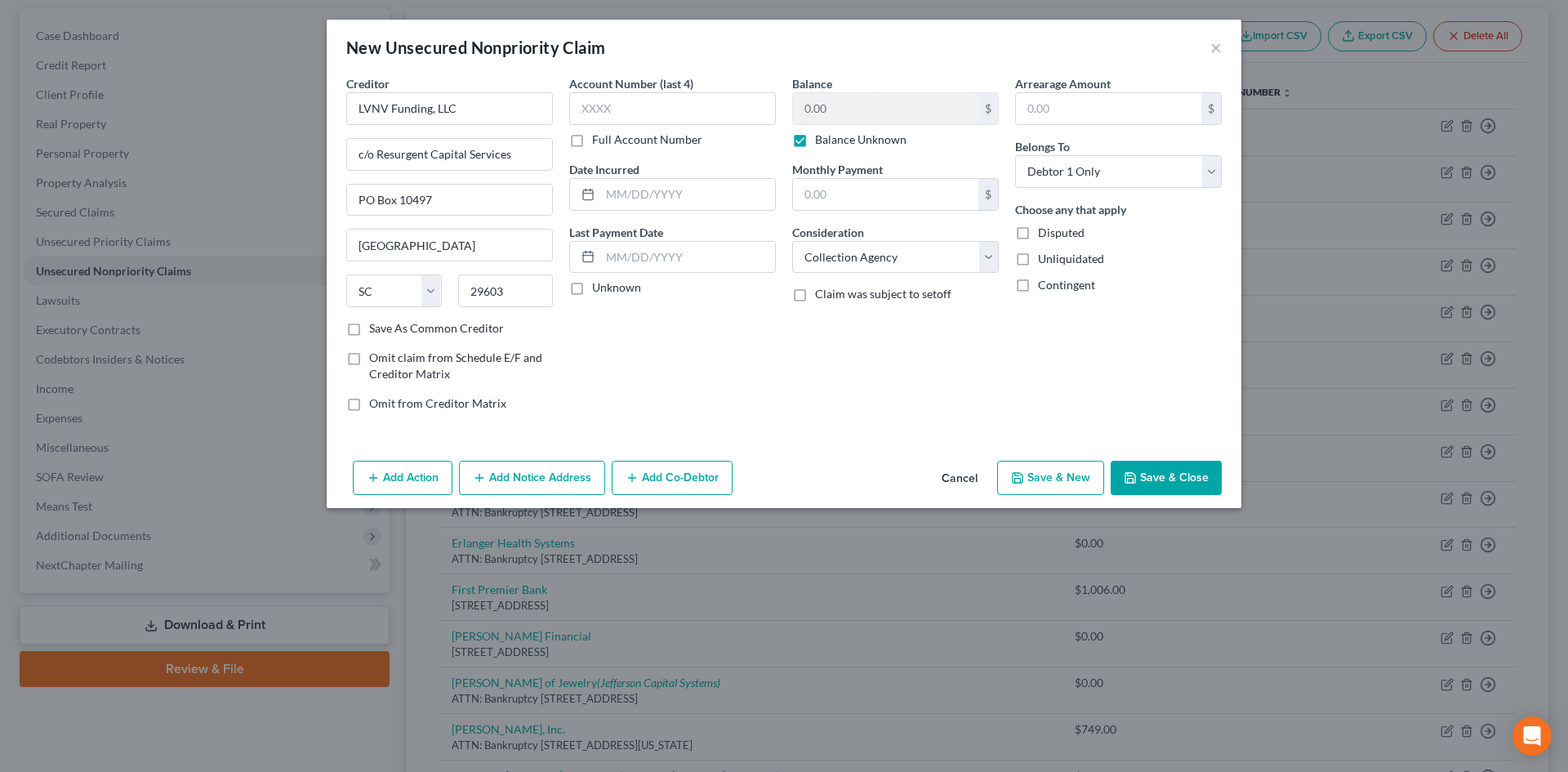
click at [1068, 482] on button "Save & New" at bounding box center [1050, 478] width 107 height 35
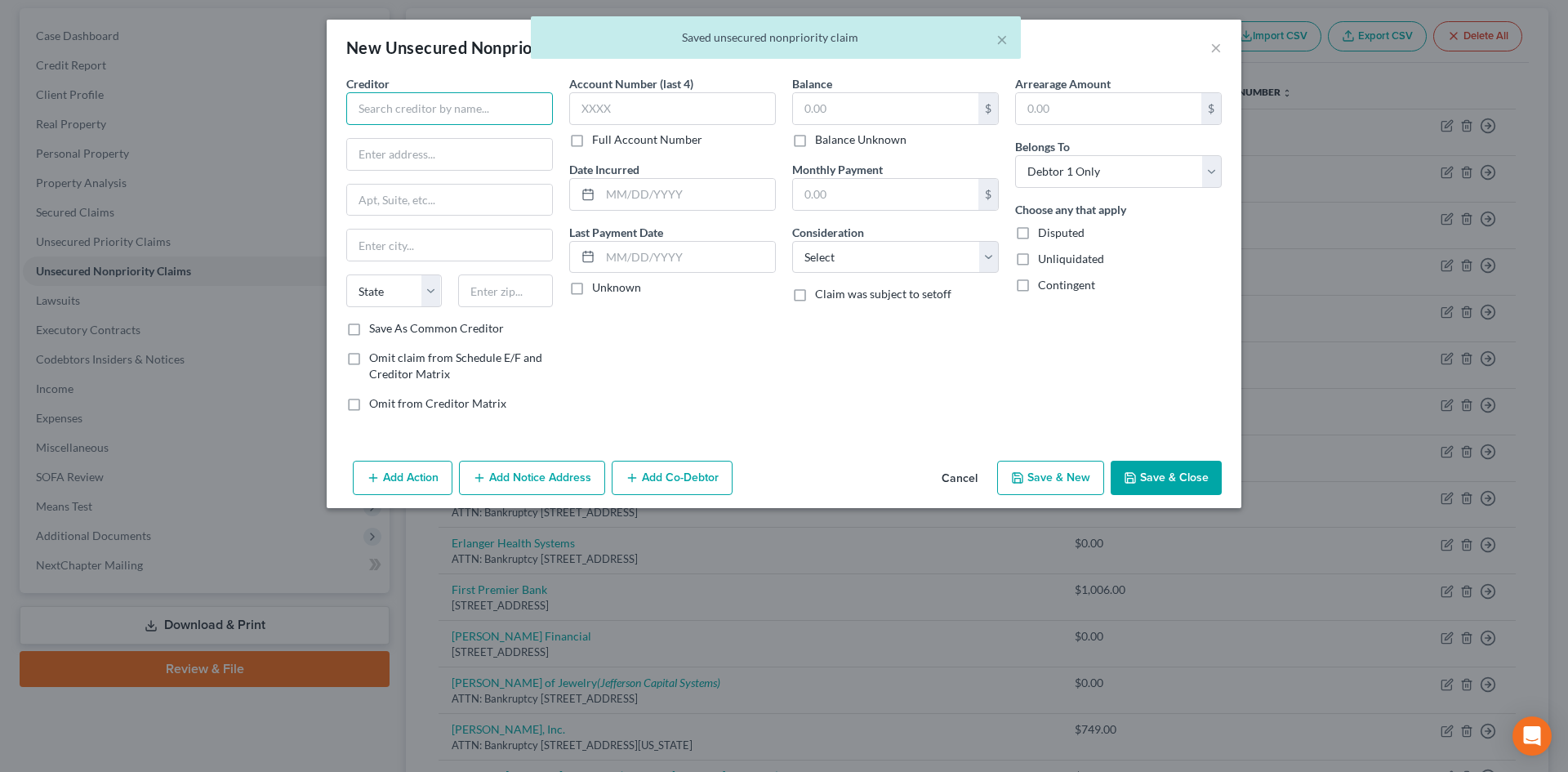
click at [413, 110] on input "text" at bounding box center [449, 108] width 206 height 33
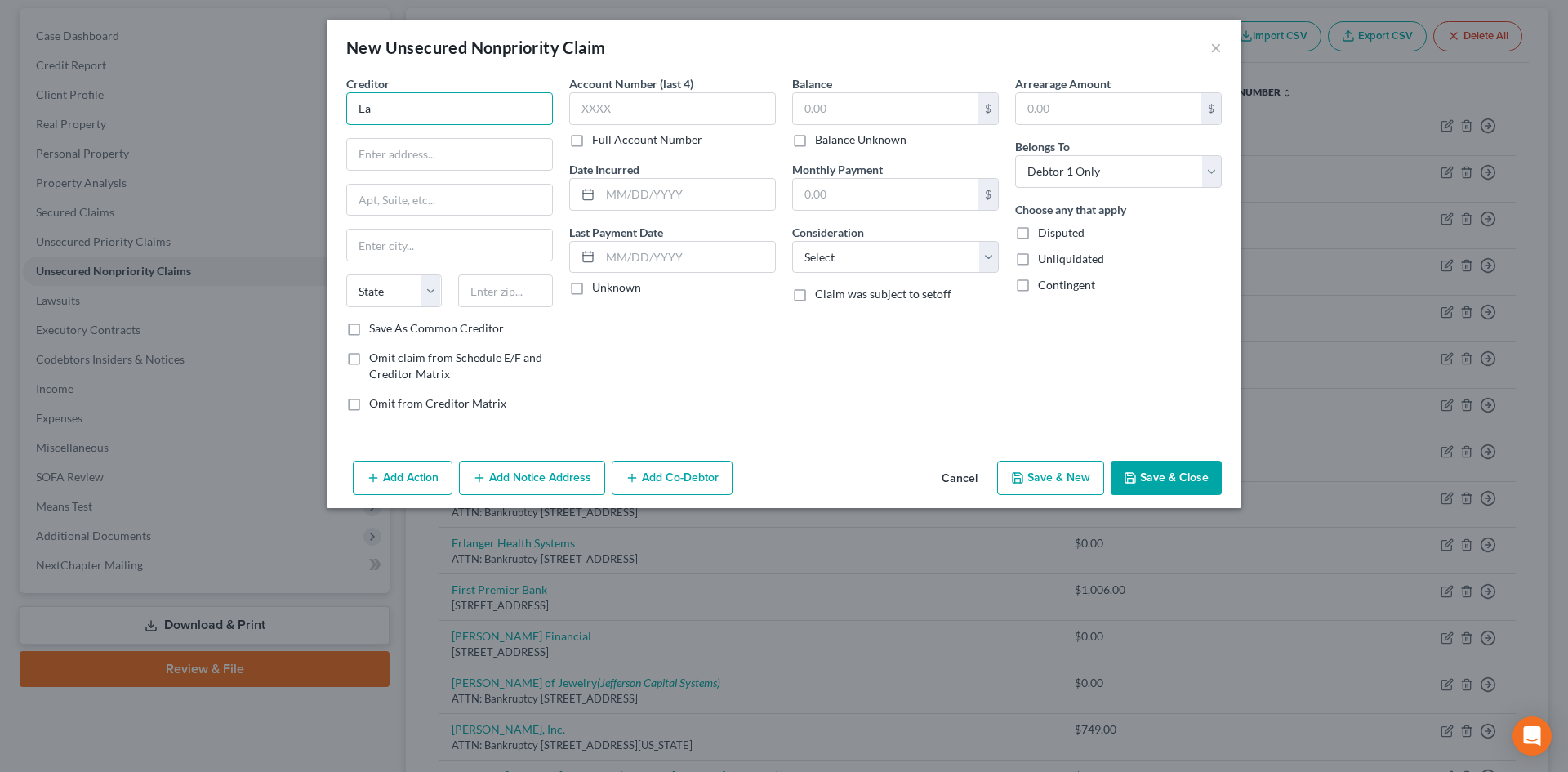
click at [399, 105] on input "Ea" at bounding box center [449, 108] width 206 height 33
click at [408, 161] on input "text" at bounding box center [449, 154] width 205 height 31
click at [477, 290] on input "text" at bounding box center [506, 291] width 95 height 33
click at [879, 261] on select "Select Cable / Satellite Services Collection Agency Credit Card Debt Debt Couns…" at bounding box center [895, 258] width 206 height 33
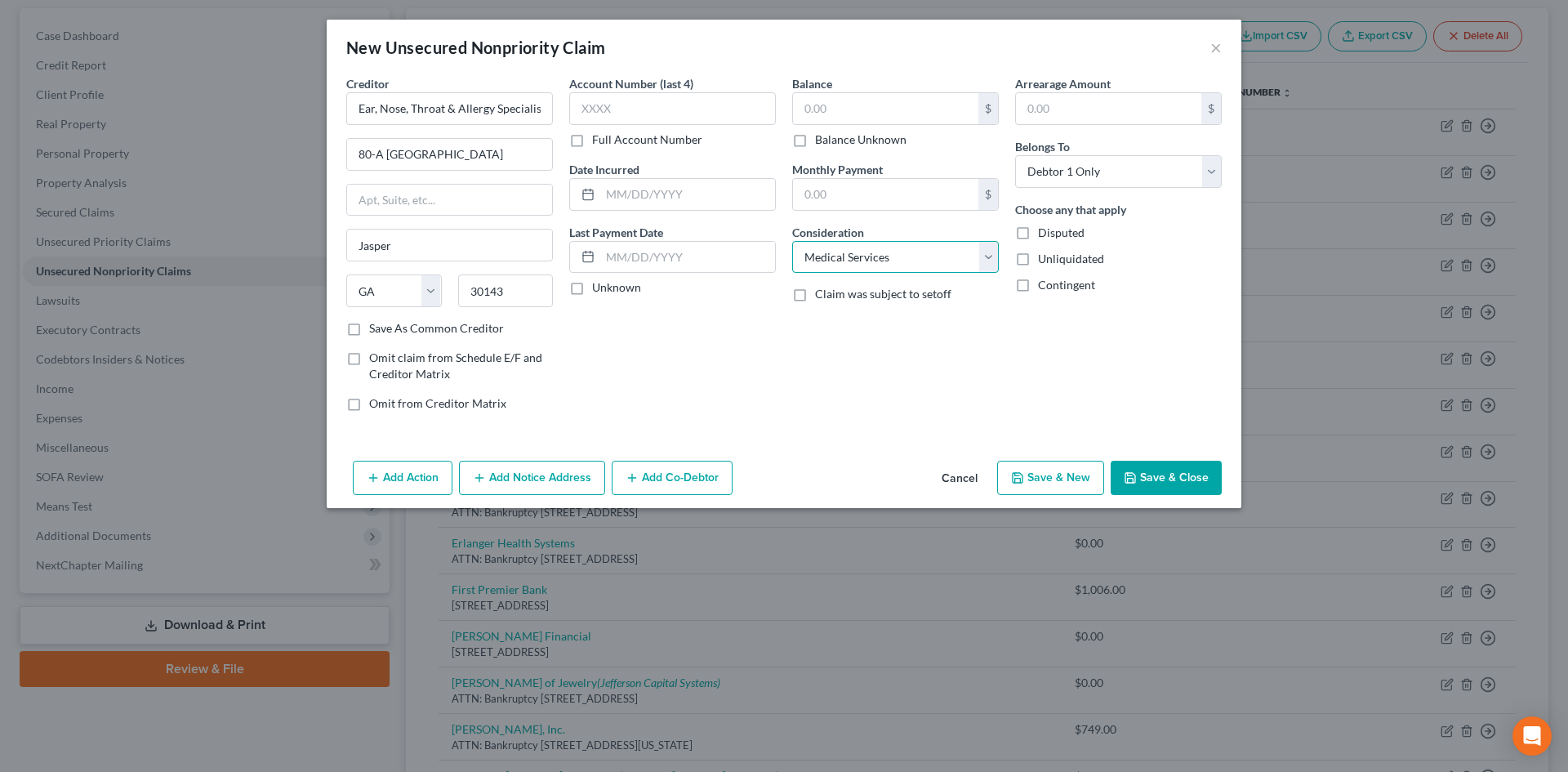
click at [792, 241] on select "Select Cable / Satellite Services Collection Agency Credit Card Debt Debt Couns…" at bounding box center [895, 258] width 206 height 33
click at [815, 138] on label "Balance Unknown" at bounding box center [860, 140] width 91 height 16
click at [821, 138] on input "Balance Unknown" at bounding box center [826, 137] width 10 height 10
click at [1042, 474] on button "Save & New" at bounding box center [1050, 478] width 107 height 35
click at [507, 106] on input "text" at bounding box center [449, 108] width 206 height 33
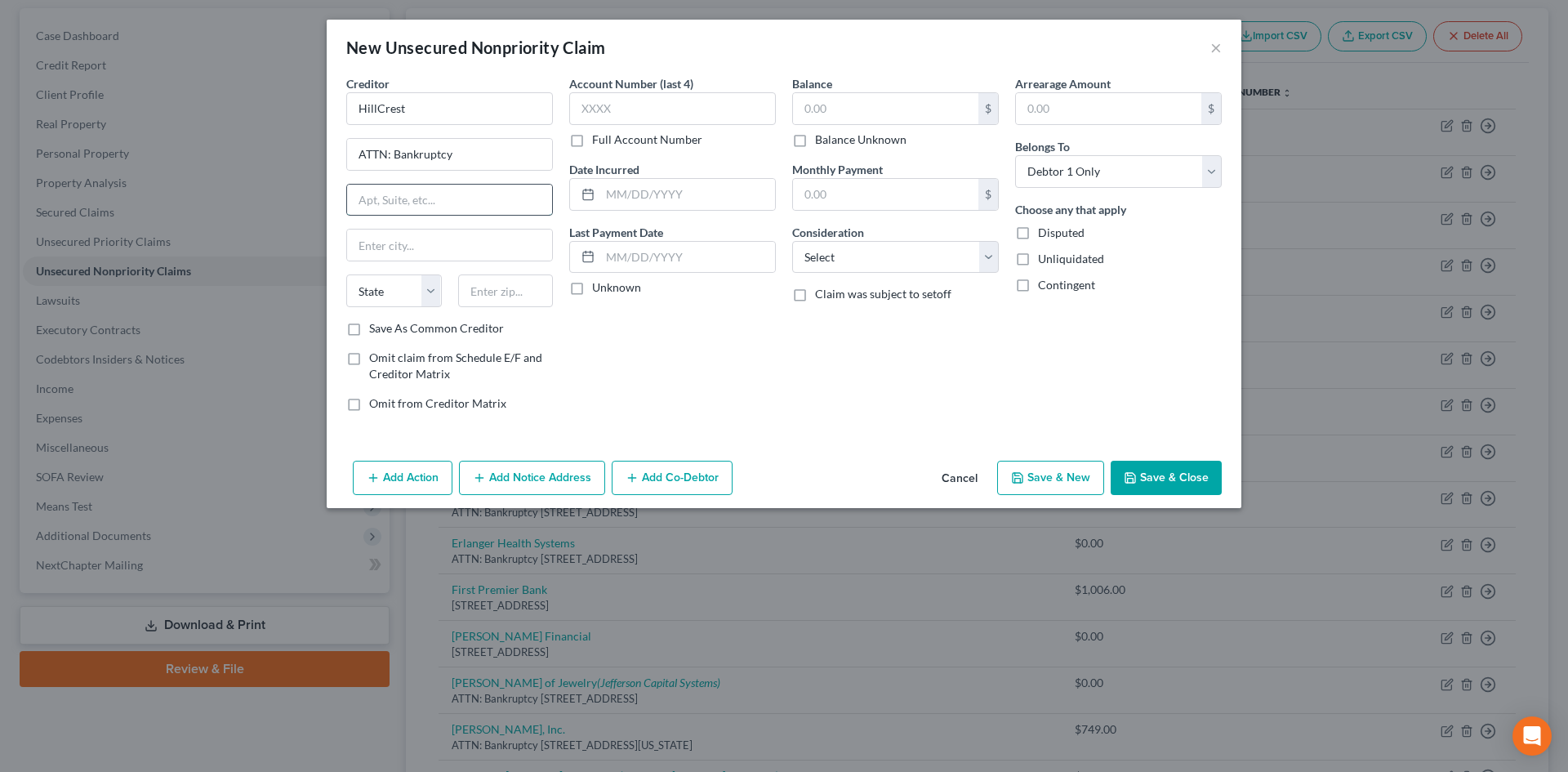
click at [437, 197] on input "text" at bounding box center [449, 200] width 205 height 31
click at [493, 296] on input "text" at bounding box center [506, 291] width 95 height 33
click at [864, 264] on select "Select Cable / Satellite Services Collection Agency Credit Card Debt Debt Couns…" at bounding box center [895, 258] width 206 height 33
click at [792, 241] on select "Select Cable / Satellite Services Collection Agency Credit Card Debt Debt Couns…" at bounding box center [895, 258] width 206 height 33
drag, startPoint x: 800, startPoint y: 141, endPoint x: 470, endPoint y: 171, distance: 331.4
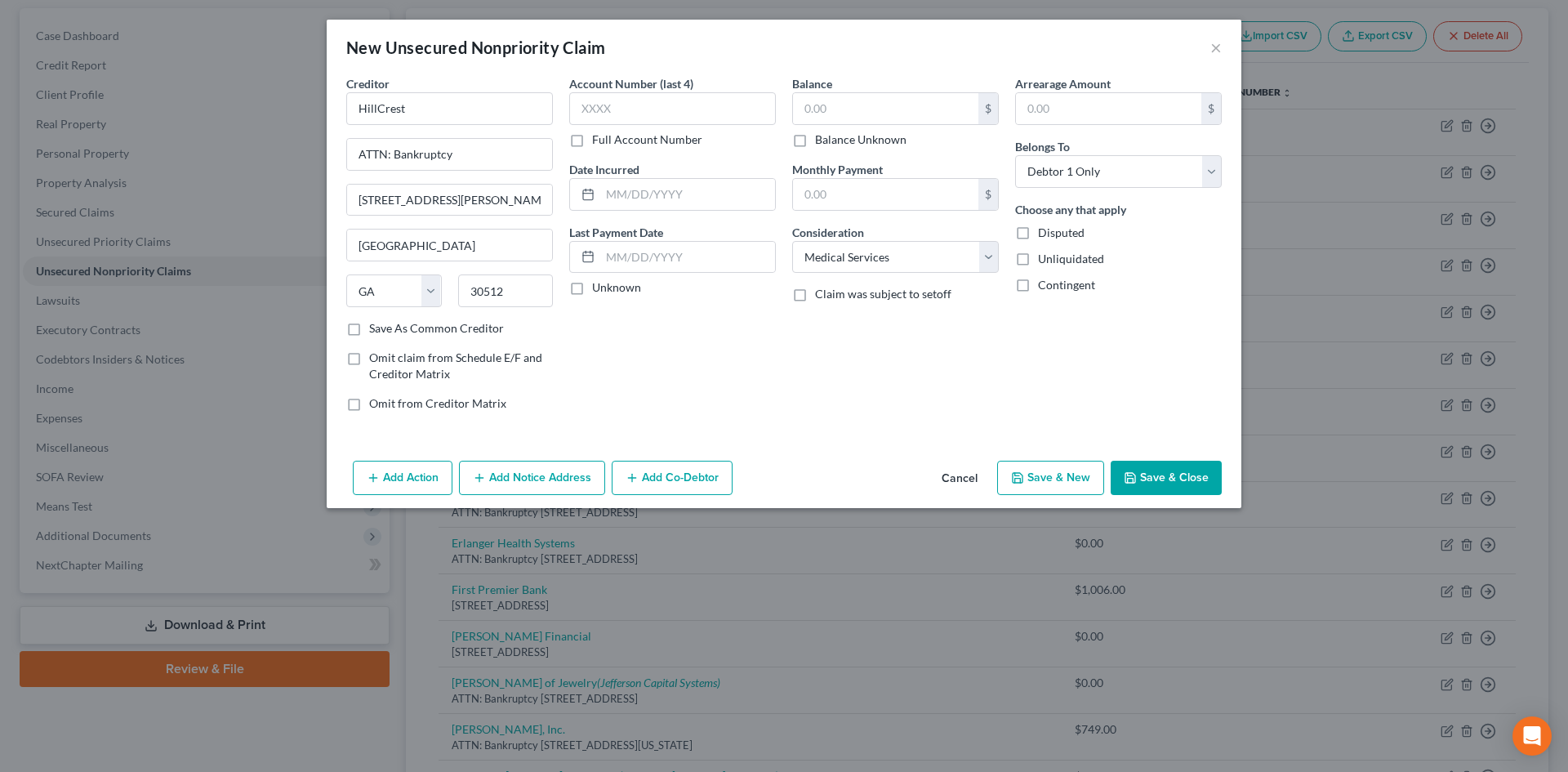
click at [815, 142] on label "Balance Unknown" at bounding box center [860, 140] width 91 height 16
click at [821, 142] on input "Balance Unknown" at bounding box center [826, 137] width 10 height 10
click at [1048, 471] on button "Save & New" at bounding box center [1050, 478] width 107 height 35
click at [427, 108] on input "text" at bounding box center [449, 108] width 206 height 33
click at [461, 113] on input "Unifin" at bounding box center [449, 108] width 206 height 33
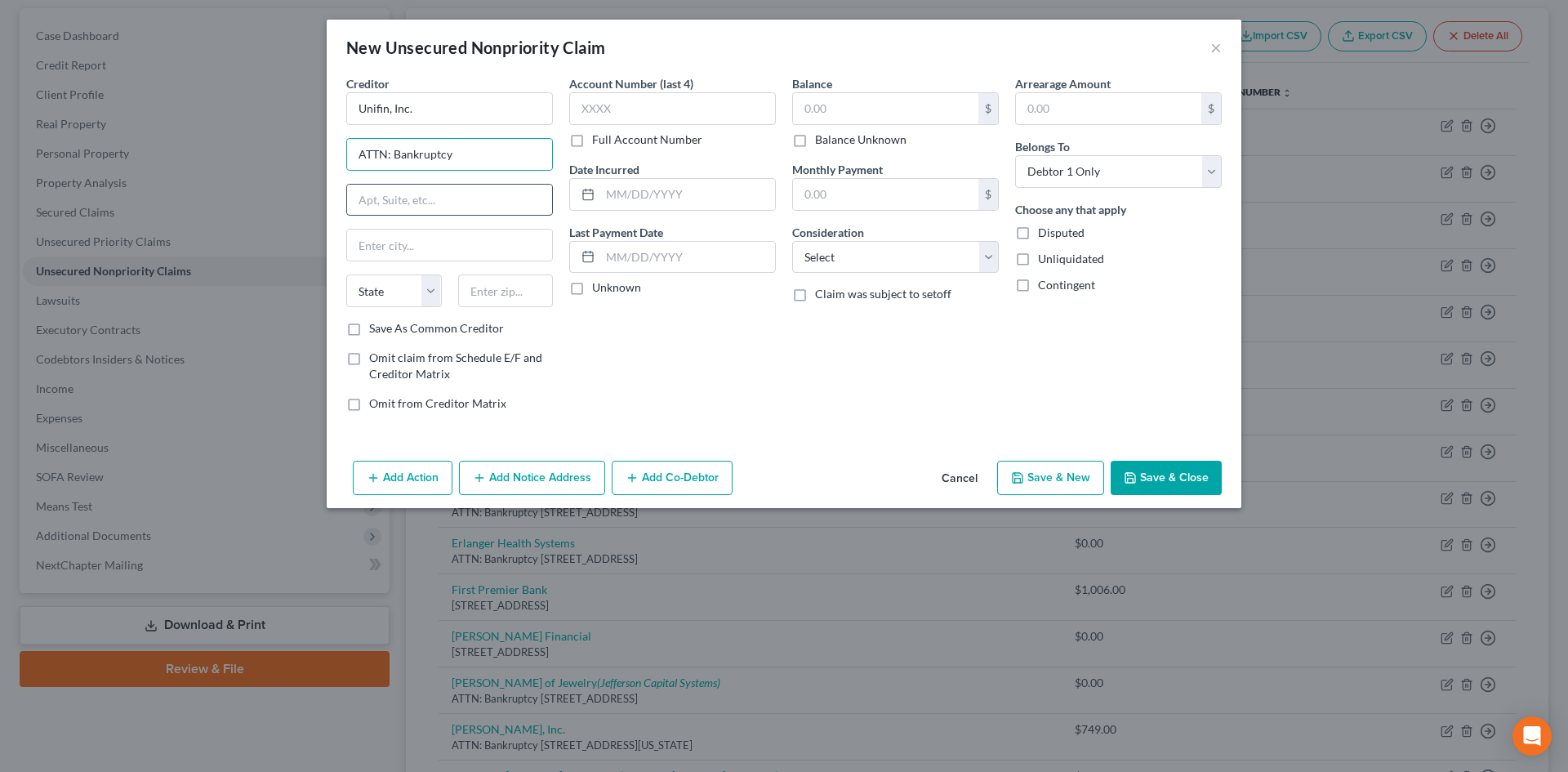
click at [378, 202] on input "text" at bounding box center [449, 200] width 205 height 31
click at [511, 287] on input "text" at bounding box center [506, 291] width 95 height 33
click at [514, 471] on button "Add Notice Address" at bounding box center [532, 478] width 147 height 35
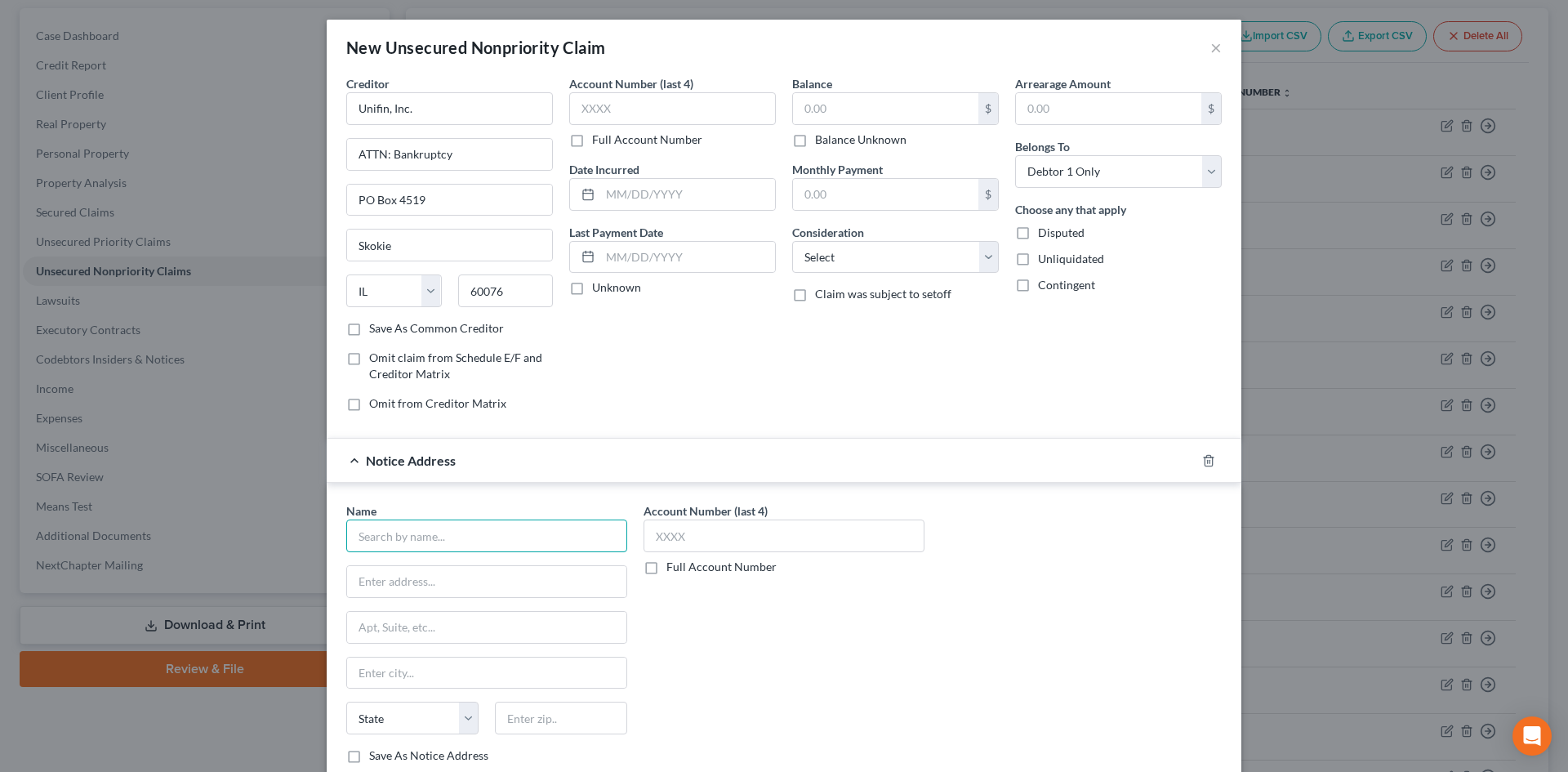
click at [431, 527] on input "text" at bounding box center [487, 536] width 281 height 33
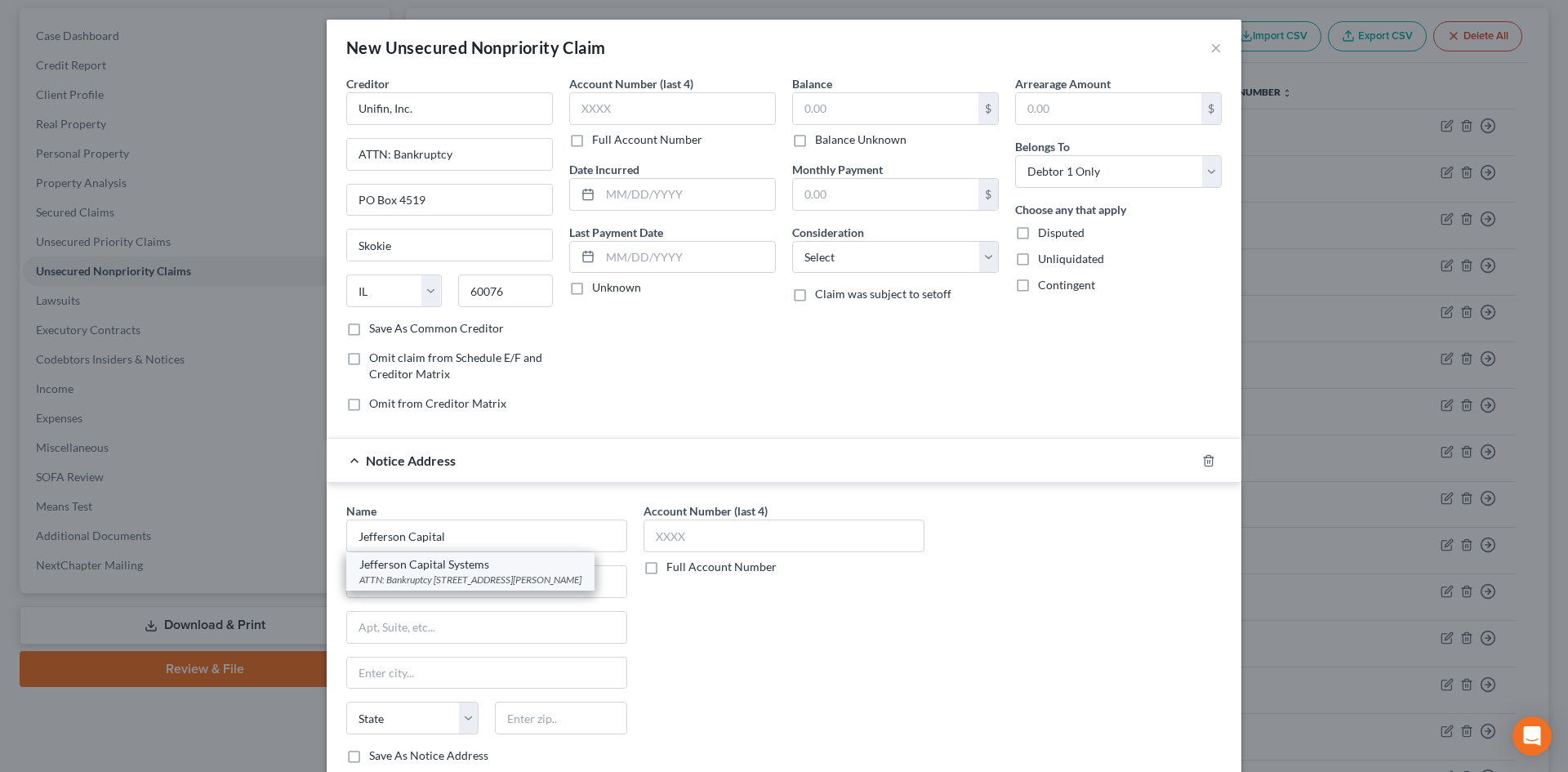
click at [493, 566] on div "Jefferson Capital Systems" at bounding box center [470, 564] width 222 height 16
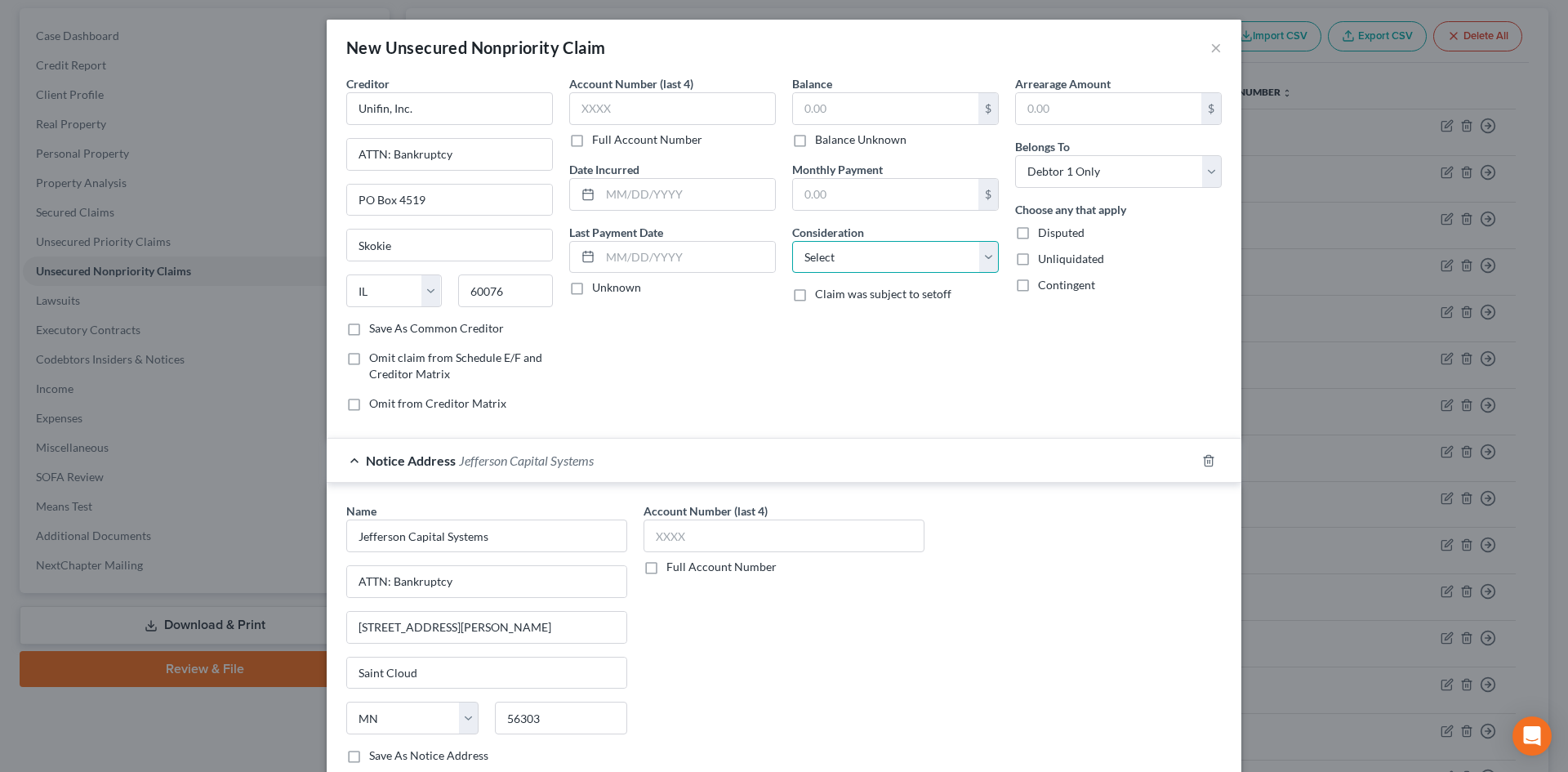
click at [860, 252] on select "Select Cable / Satellite Services Collection Agency Credit Card Debt Debt Couns…" at bounding box center [895, 258] width 206 height 33
click at [792, 241] on select "Select Cable / Satellite Services Collection Agency Credit Card Debt Debt Couns…" at bounding box center [895, 258] width 206 height 33
drag, startPoint x: 802, startPoint y: 142, endPoint x: 804, endPoint y: 173, distance: 31.1
click at [815, 141] on label "Balance Unknown" at bounding box center [860, 140] width 91 height 16
click at [821, 141] on input "Balance Unknown" at bounding box center [826, 137] width 10 height 10
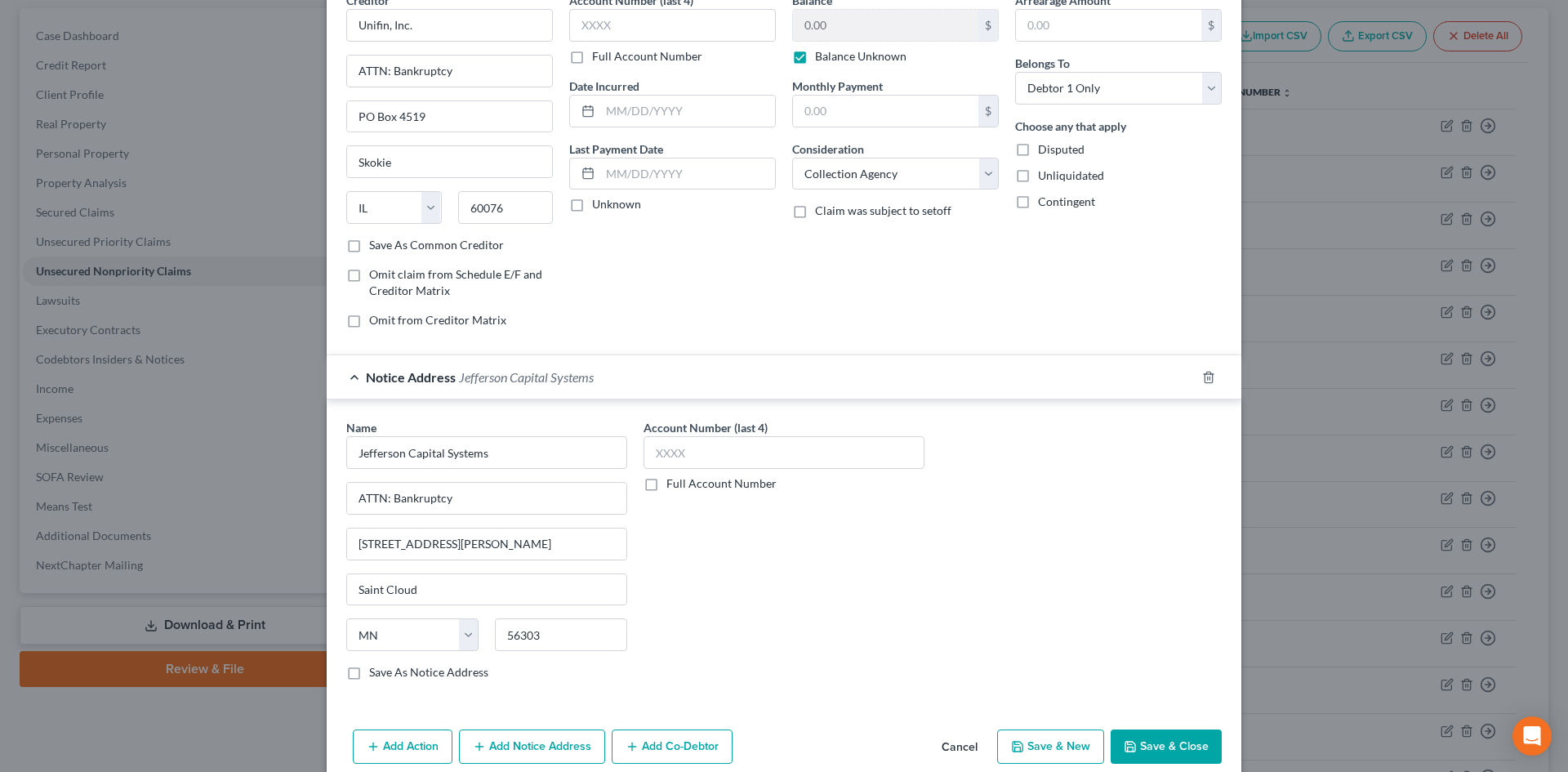
scroll to position [108, 0]
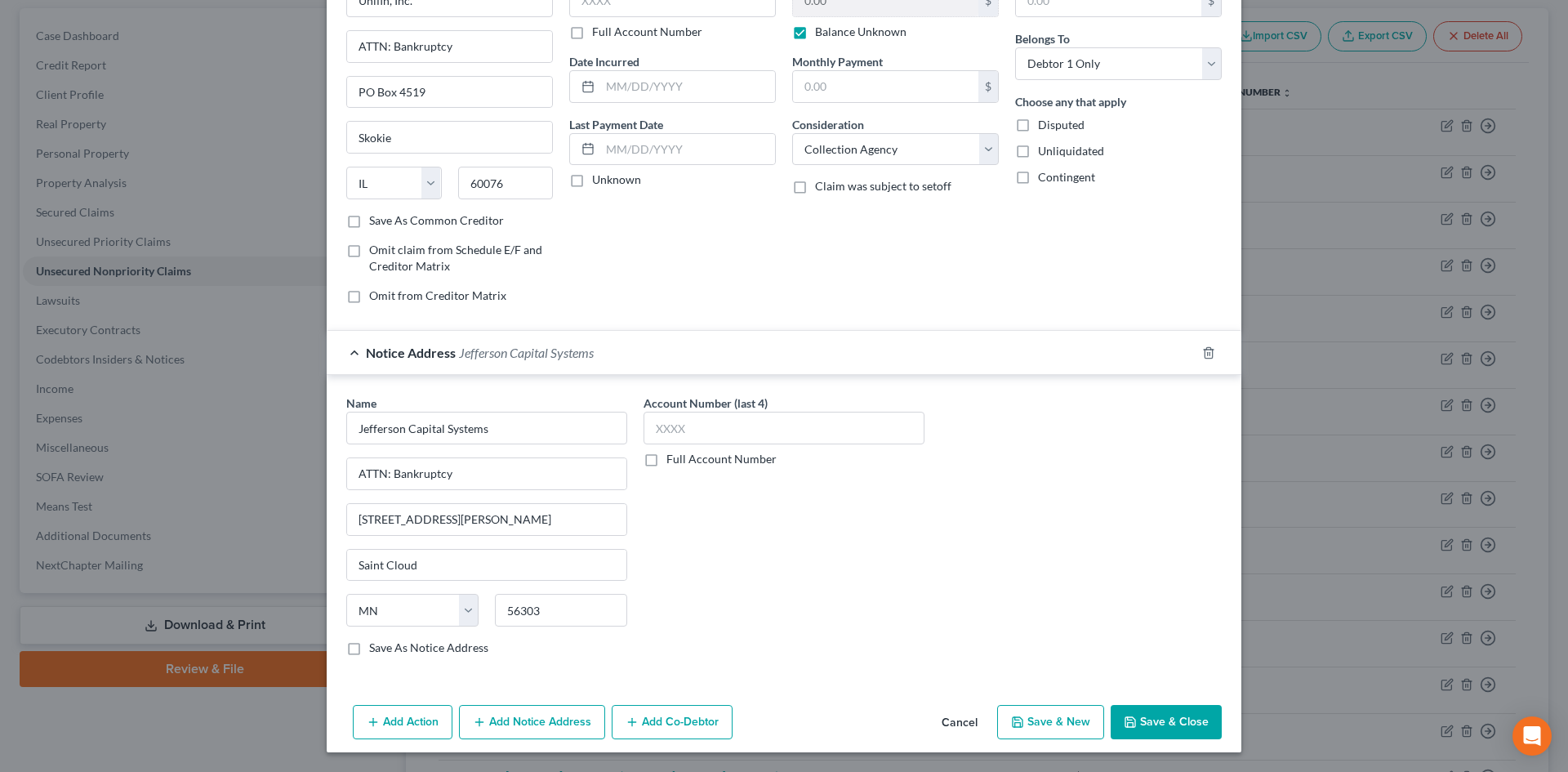
click at [1016, 714] on button "Save & New" at bounding box center [1050, 723] width 107 height 35
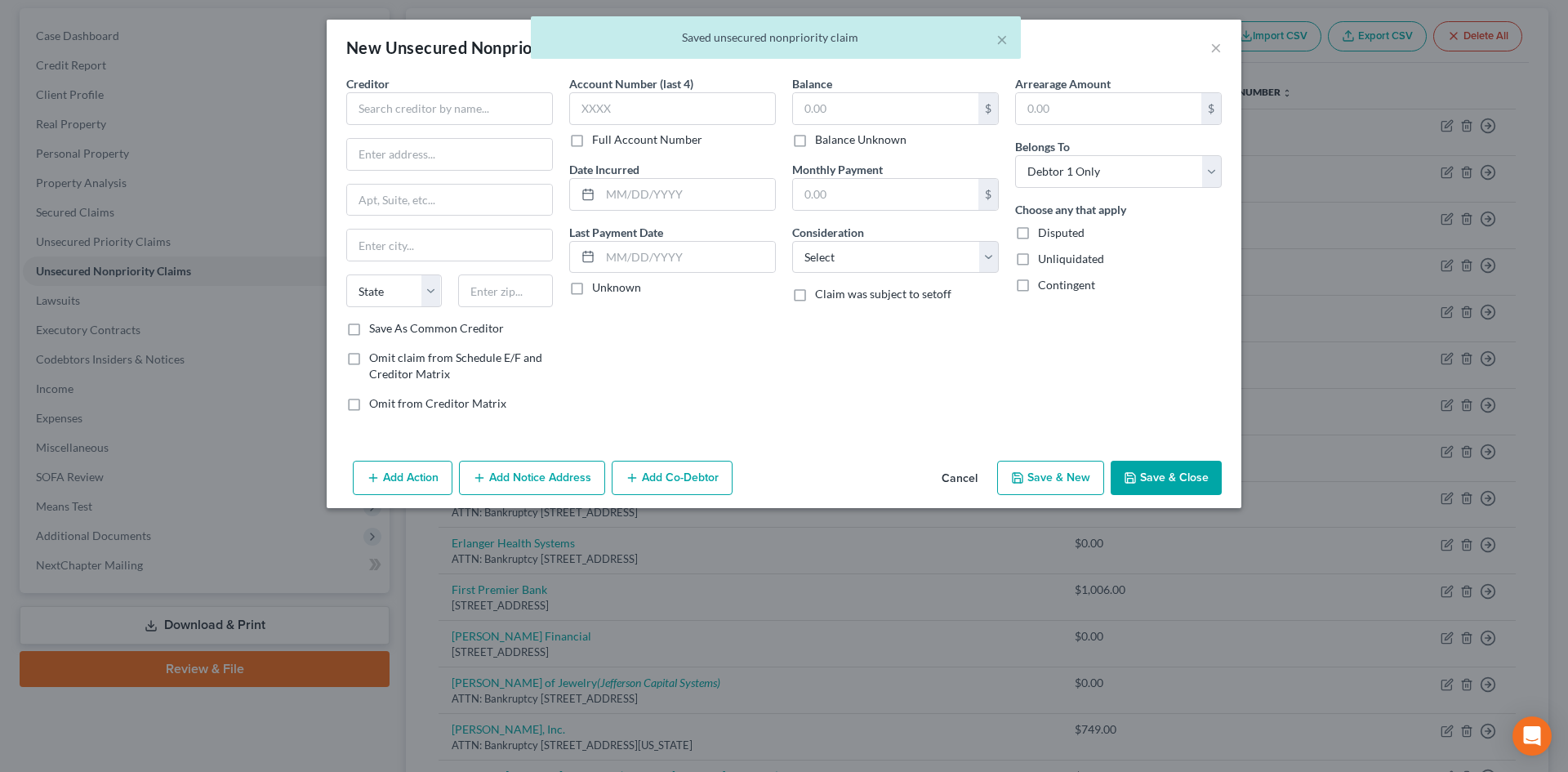
scroll to position [0, 0]
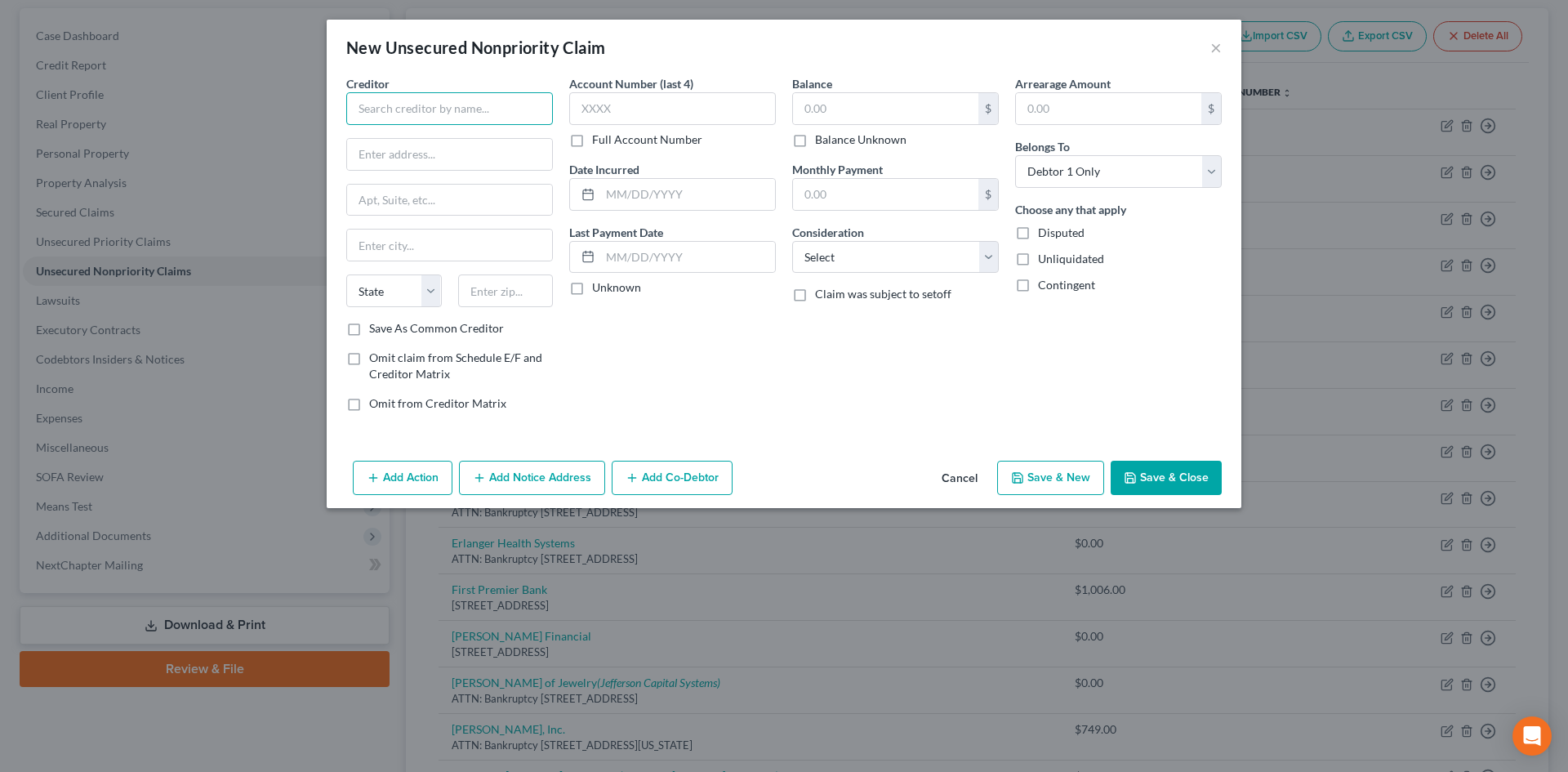
click at [419, 105] on input "text" at bounding box center [449, 108] width 206 height 33
drag, startPoint x: 491, startPoint y: 112, endPoint x: 590, endPoint y: 121, distance: 99.4
click at [590, 121] on div "Creditor * Specialized Collection Systesm State AL AK AR AZ CA CO CT DE DC FL G…" at bounding box center [784, 250] width 892 height 350
click at [438, 188] on input "text" at bounding box center [449, 200] width 205 height 31
click at [1012, 468] on button "Save & New" at bounding box center [1050, 478] width 107 height 35
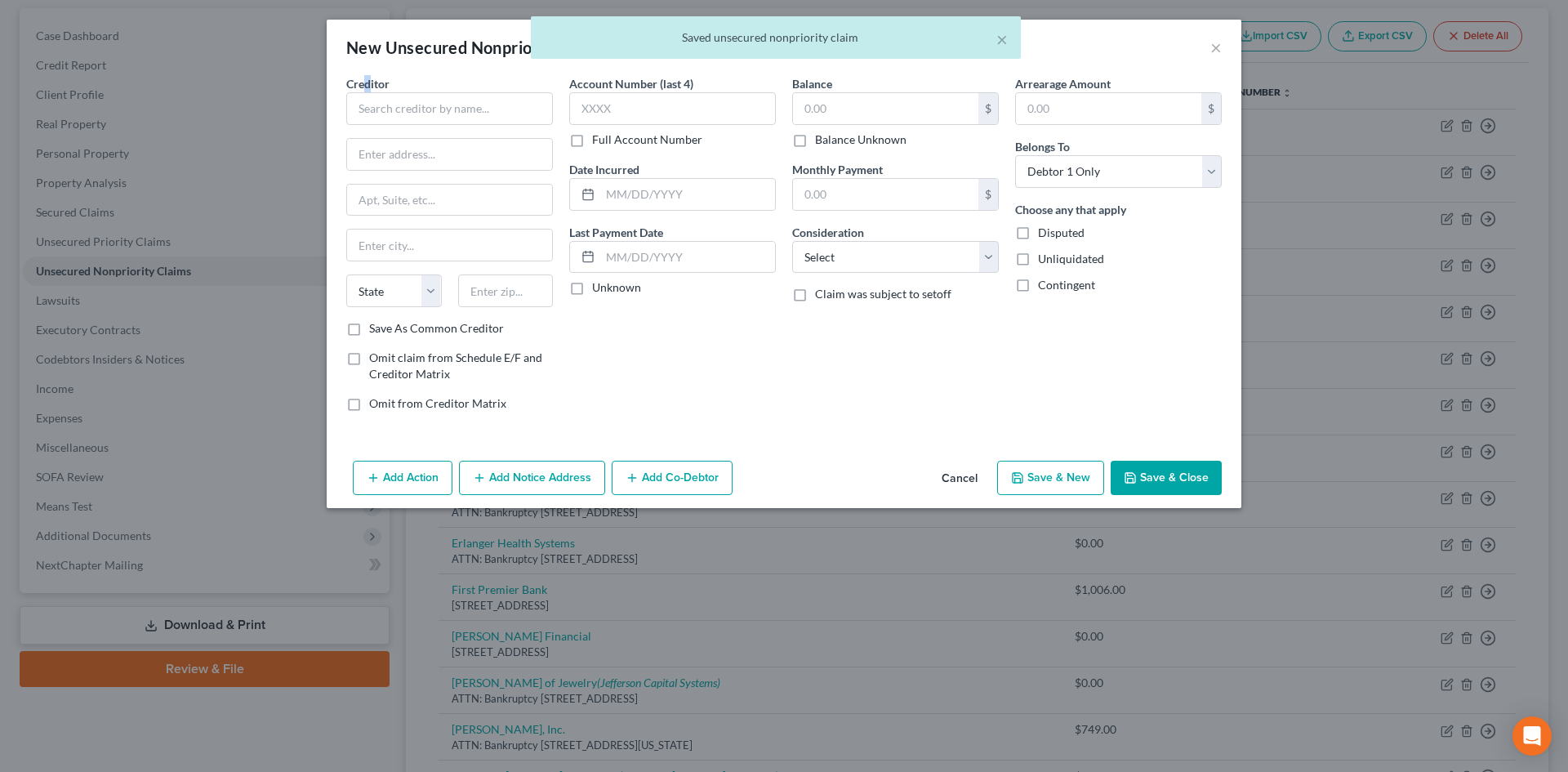
click at [369, 85] on span "Creditor" at bounding box center [368, 84] width 43 height 14
click at [370, 96] on input "text" at bounding box center [449, 108] width 206 height 33
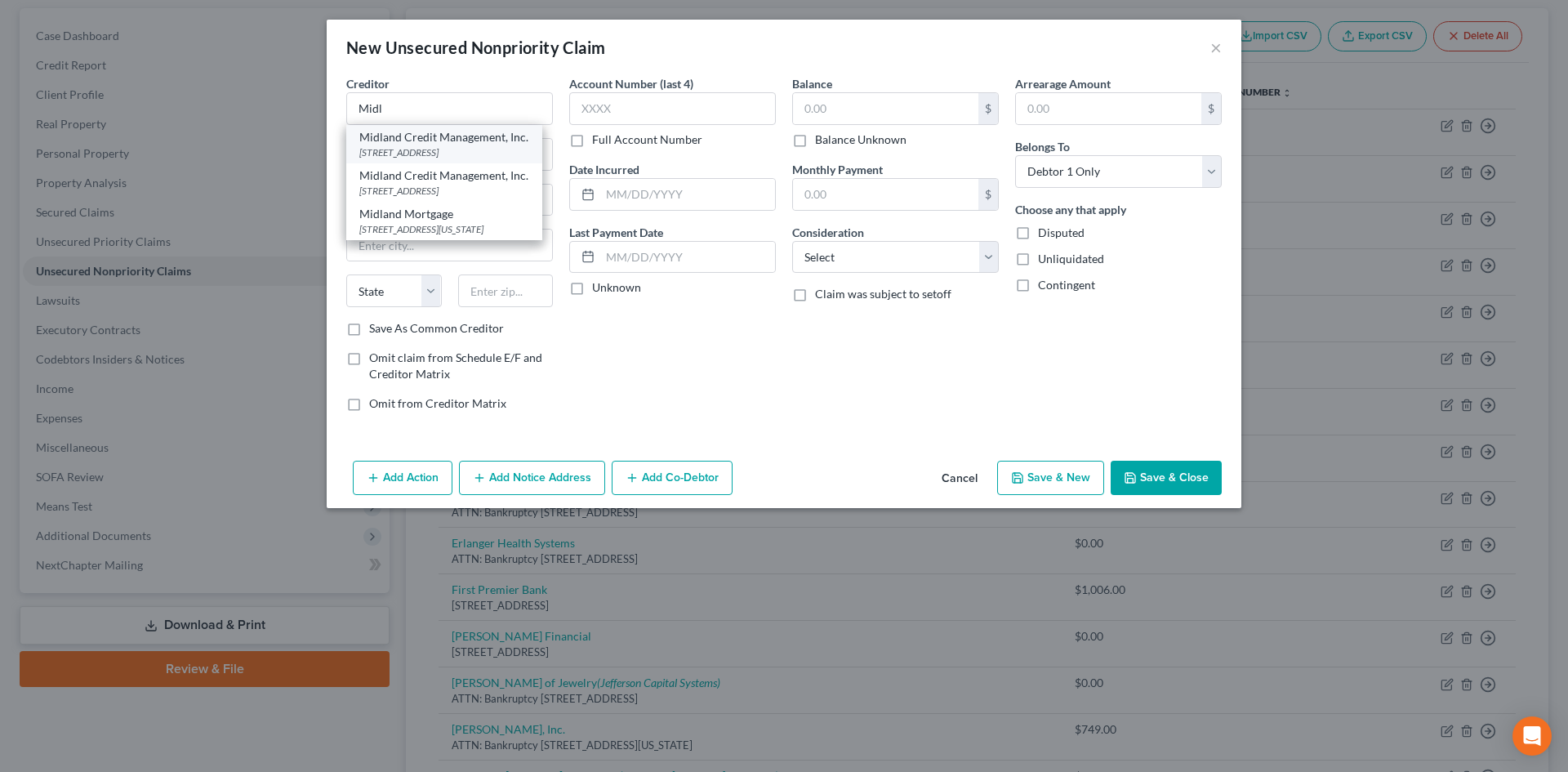
click at [416, 151] on div "350 Camino De La Reina, Suite #100, San Diego, CA 92108" at bounding box center [444, 153] width 170 height 14
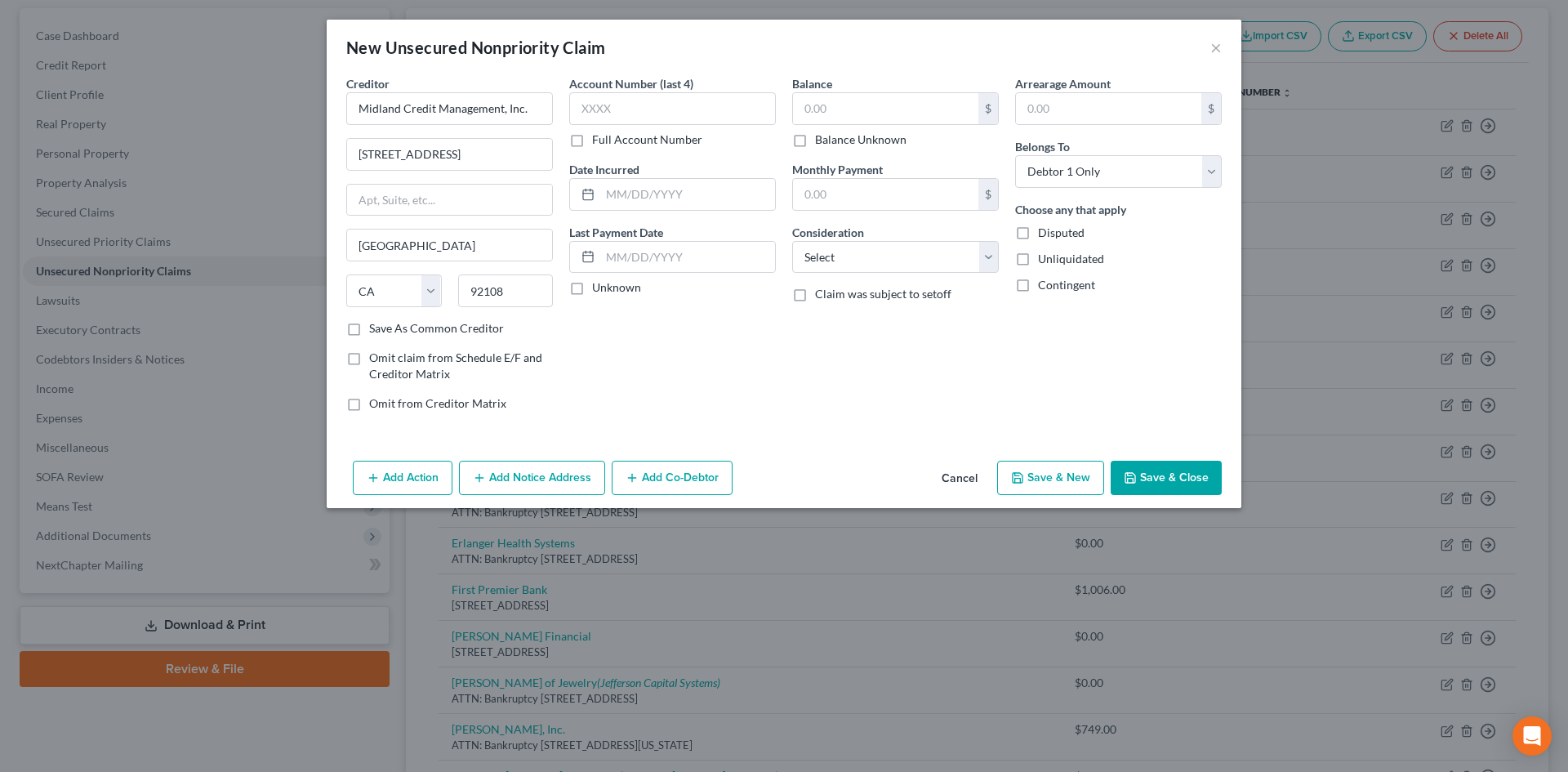
click at [524, 472] on button "Add Notice Address" at bounding box center [532, 478] width 147 height 35
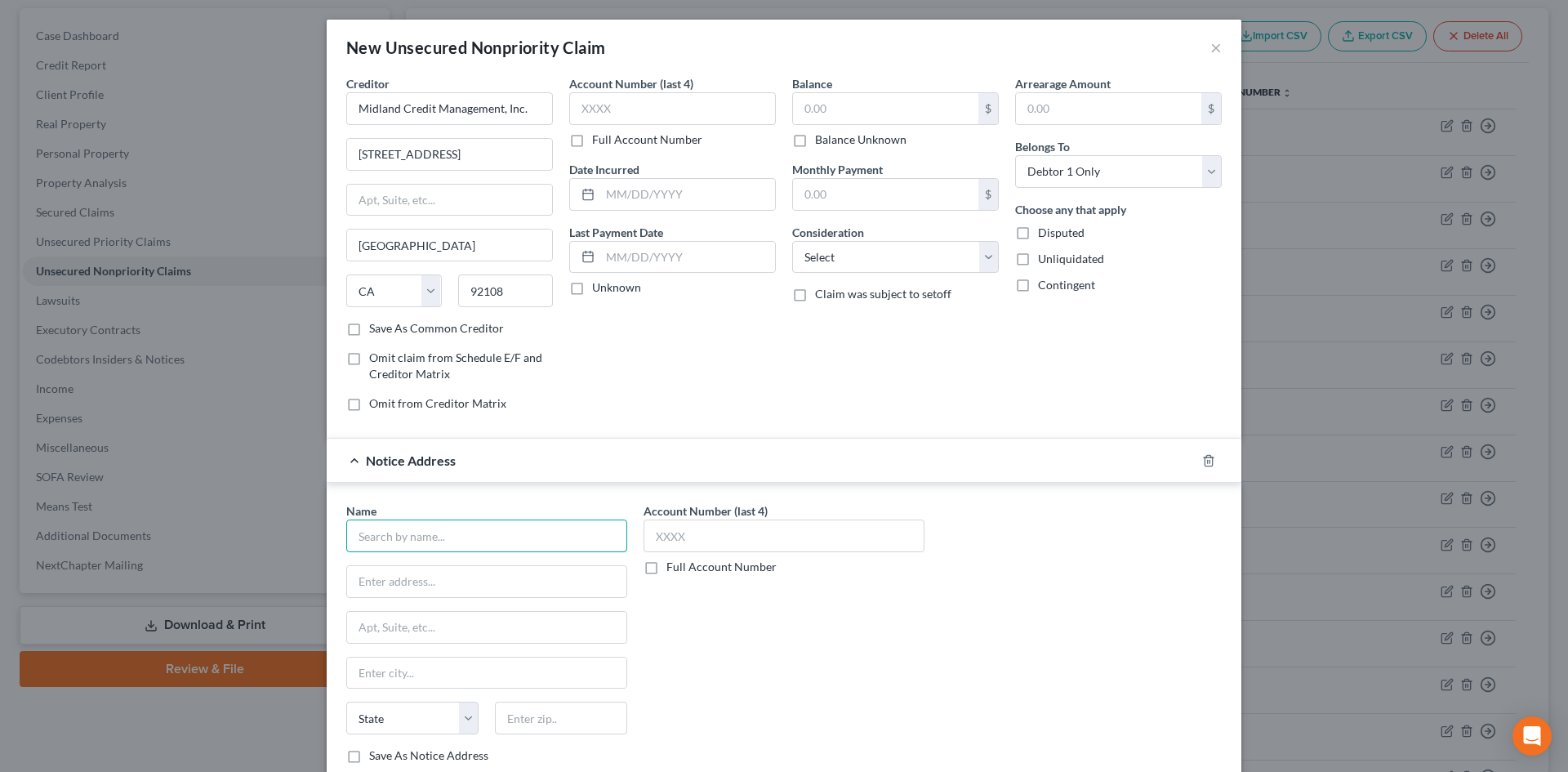
click at [401, 545] on input "text" at bounding box center [487, 536] width 281 height 33
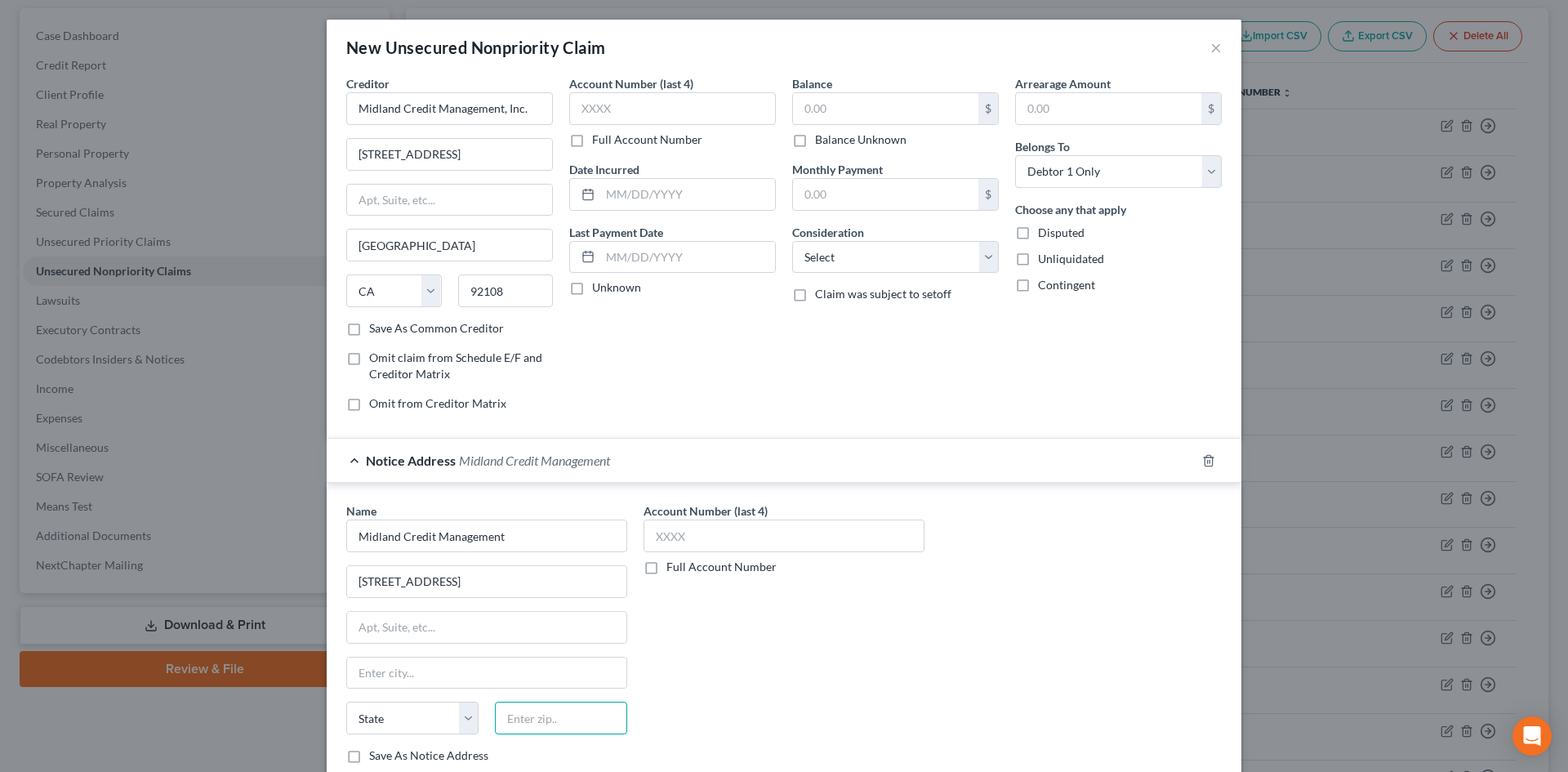
click at [531, 713] on input "text" at bounding box center [561, 718] width 133 height 33
click at [905, 260] on select "Select Cable / Satellite Services Collection Agency Credit Card Debt Debt Couns…" at bounding box center [895, 258] width 206 height 33
click at [792, 241] on select "Select Cable / Satellite Services Collection Agency Credit Card Debt Debt Couns…" at bounding box center [895, 258] width 206 height 33
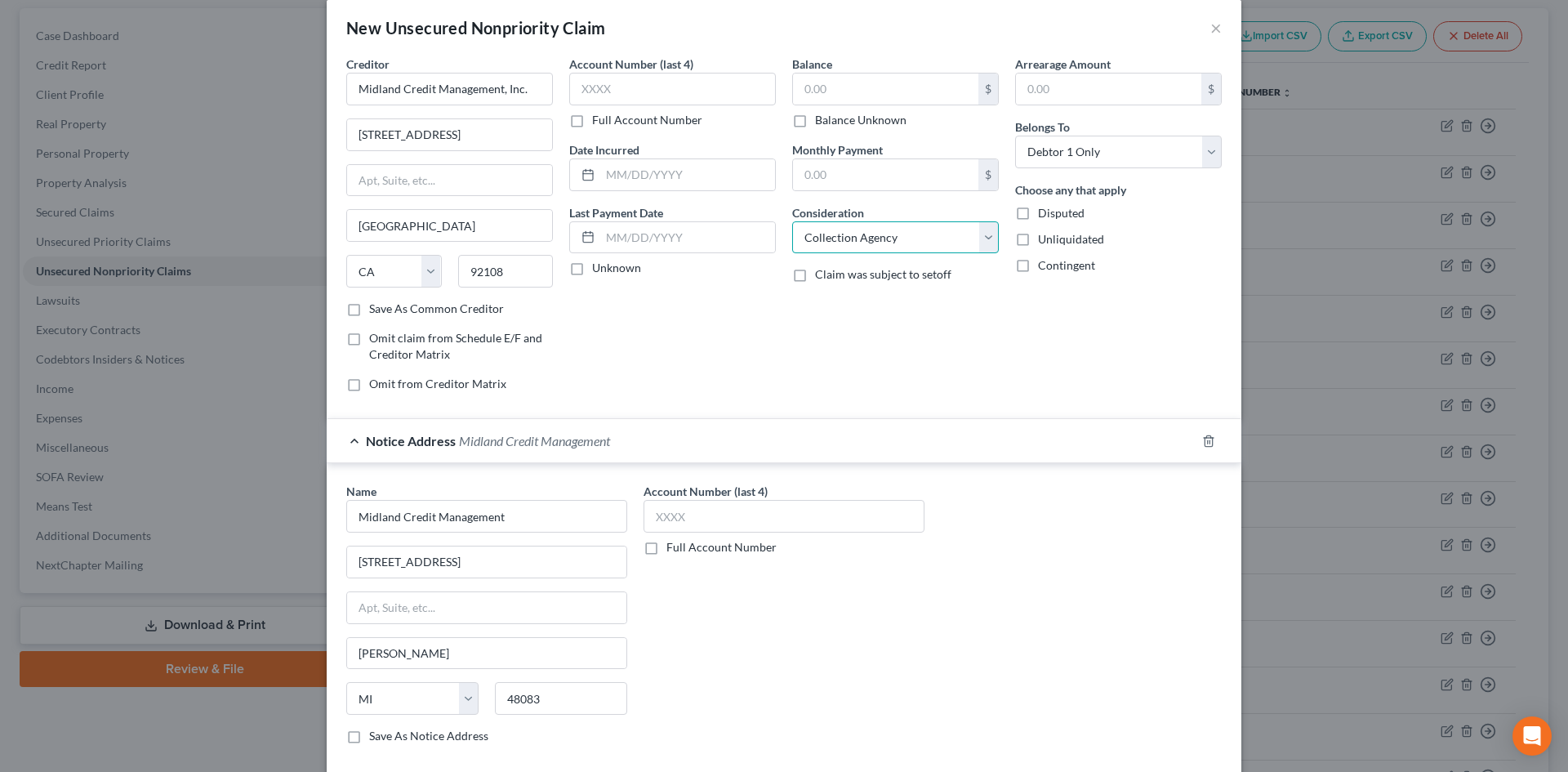
scroll to position [108, 0]
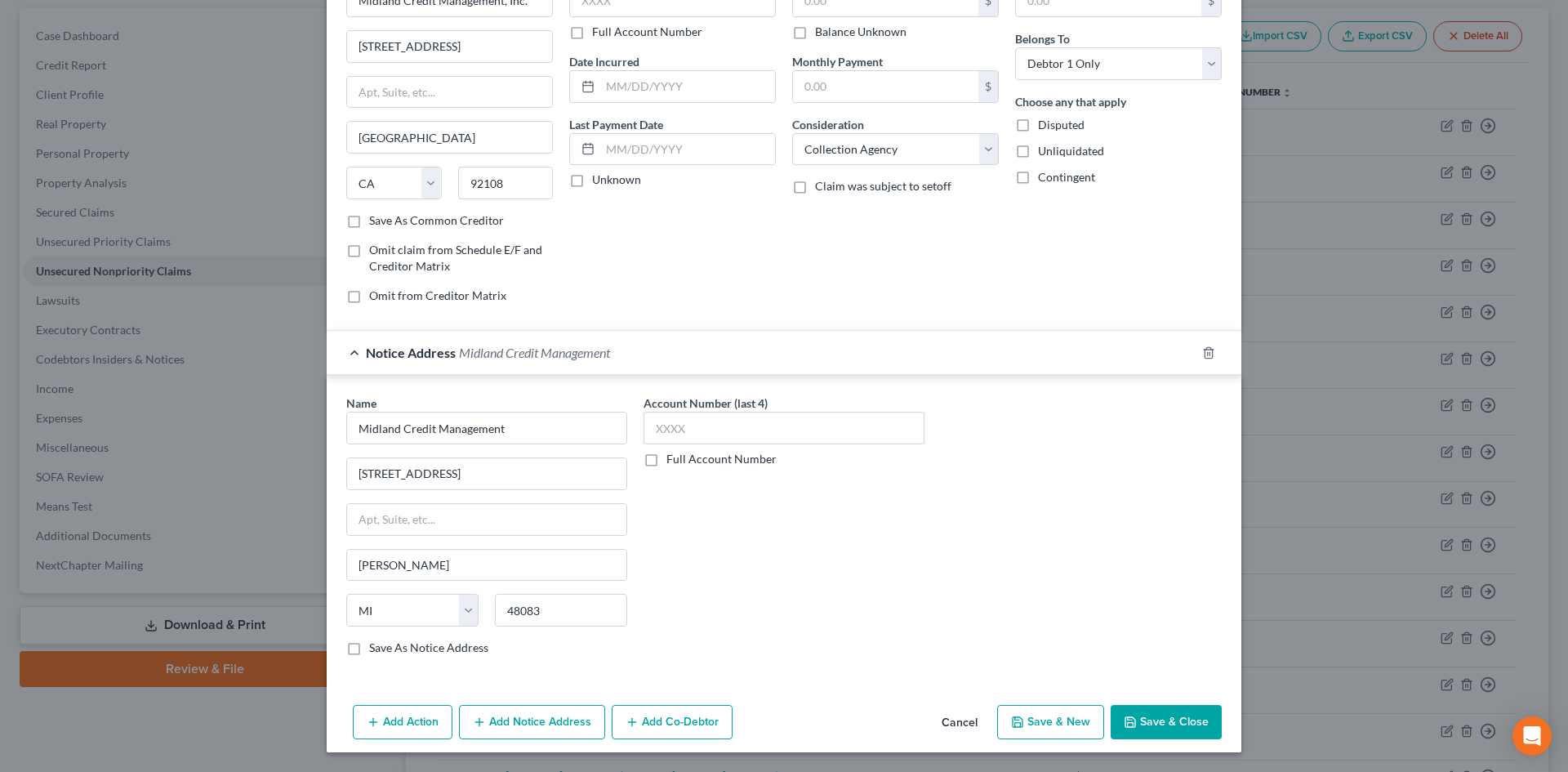
click at [815, 31] on label "Balance Unknown" at bounding box center [860, 31] width 91 height 16
click at [821, 31] on input "Balance Unknown" at bounding box center [826, 29] width 10 height 10
click at [1045, 714] on button "Save & New" at bounding box center [1050, 723] width 107 height 35
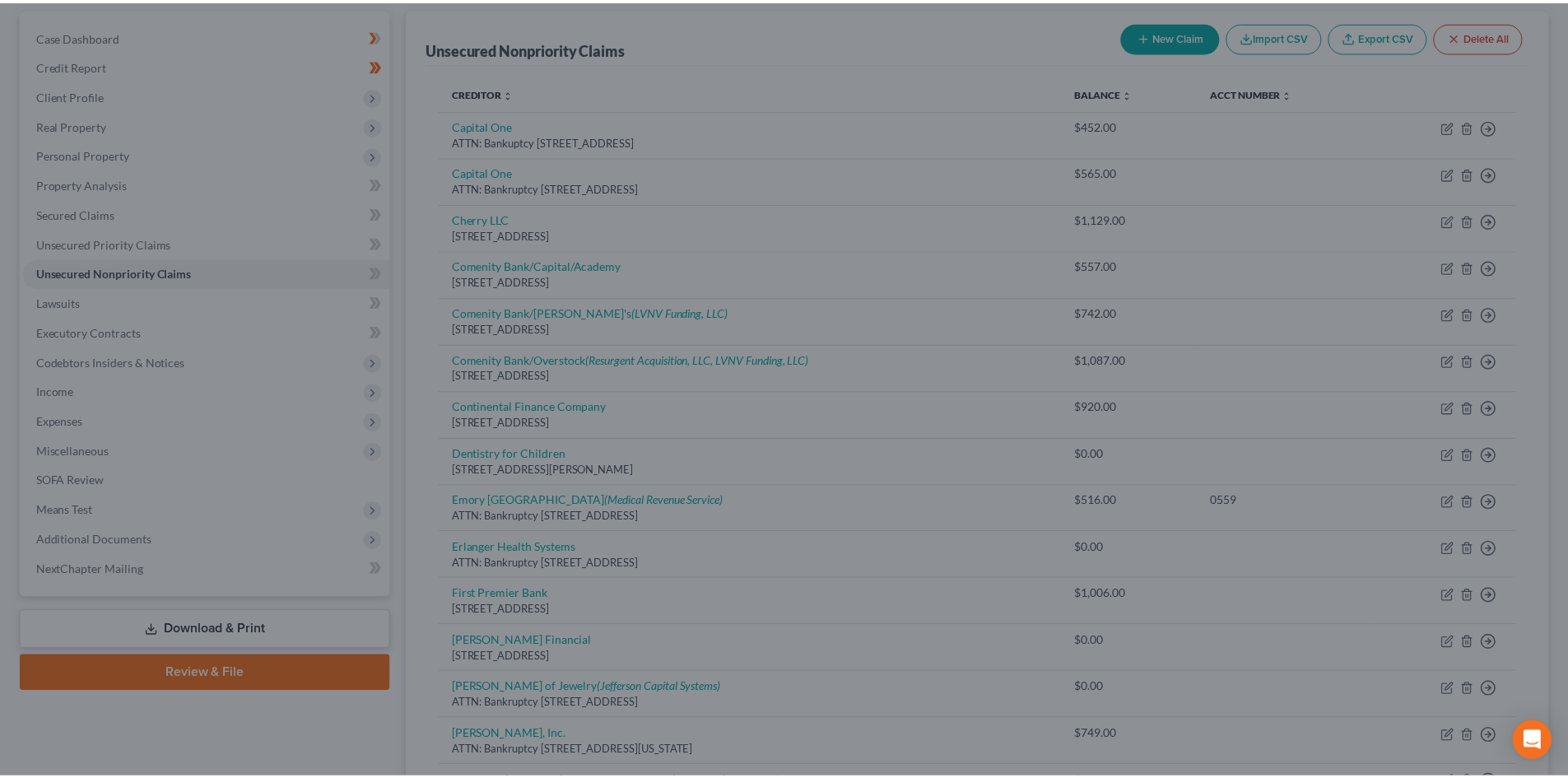
scroll to position [0, 0]
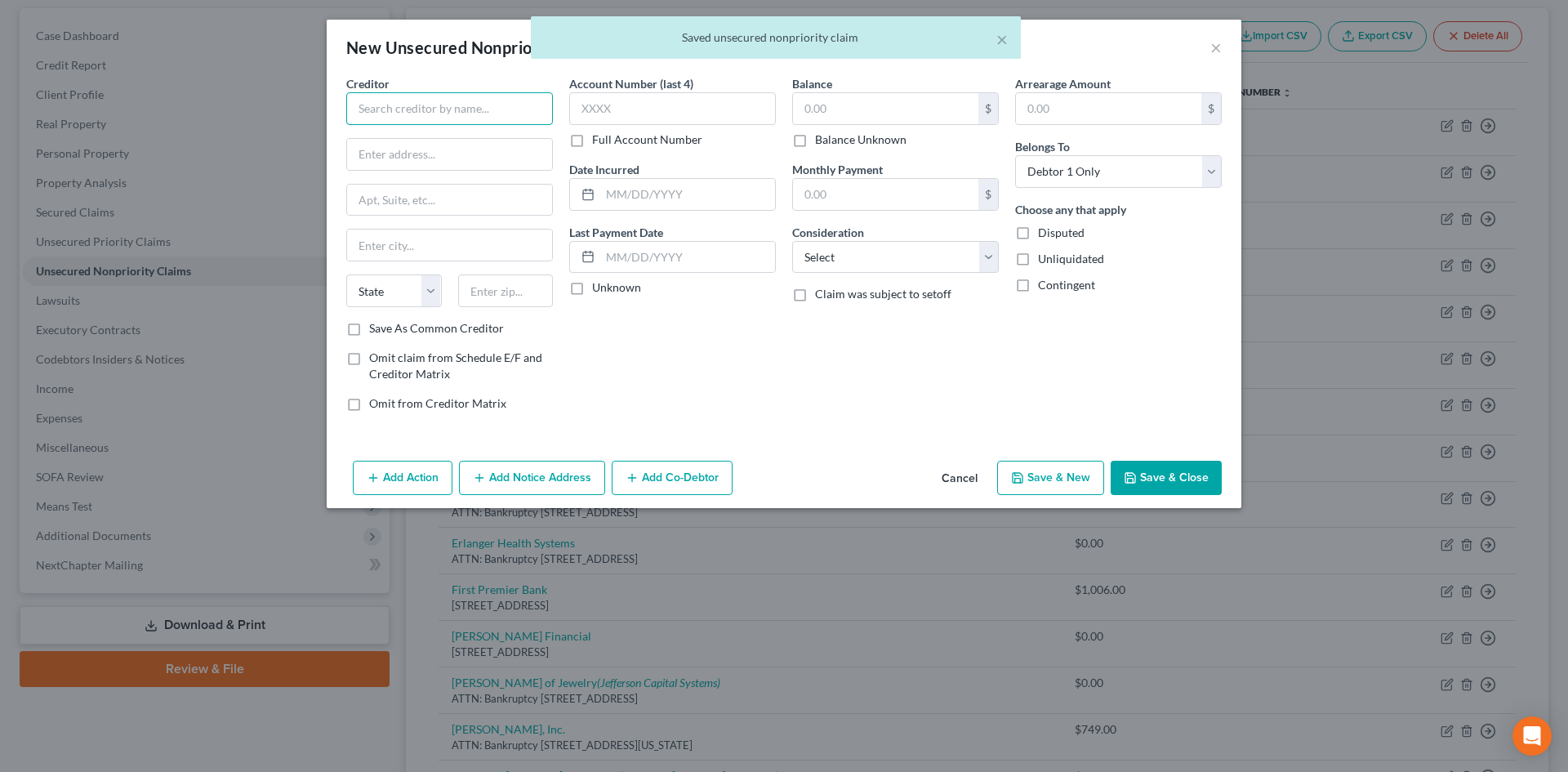
click at [376, 109] on input "text" at bounding box center [449, 108] width 206 height 33
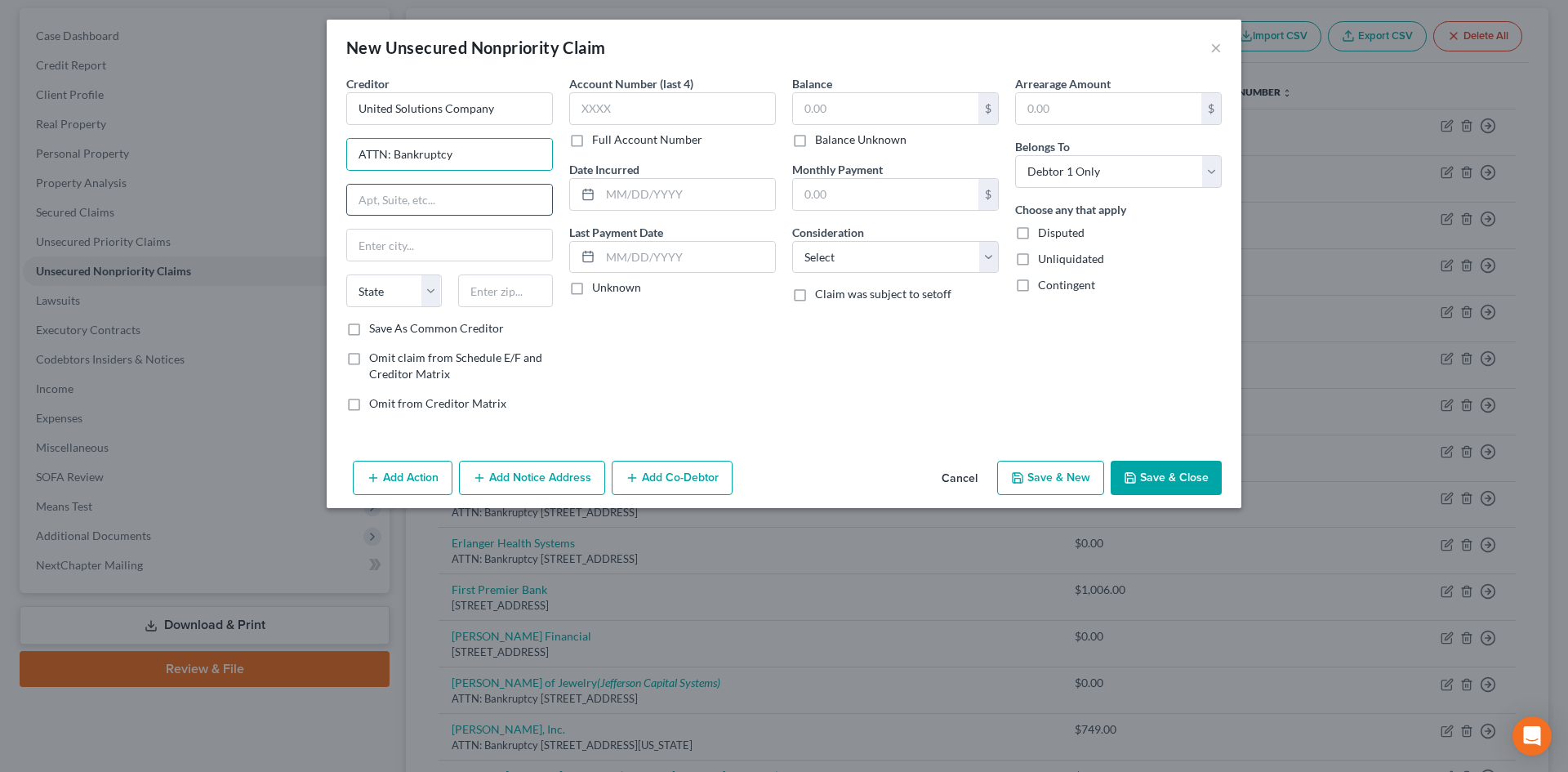
click at [426, 203] on input "text" at bounding box center [449, 200] width 205 height 31
click at [391, 196] on input "1585 summit Lake Drive" at bounding box center [449, 200] width 205 height 31
click at [461, 288] on input "text" at bounding box center [506, 291] width 95 height 33
click at [860, 200] on input "text" at bounding box center [885, 194] width 186 height 31
click at [815, 134] on label "Balance Unknown" at bounding box center [860, 140] width 91 height 16
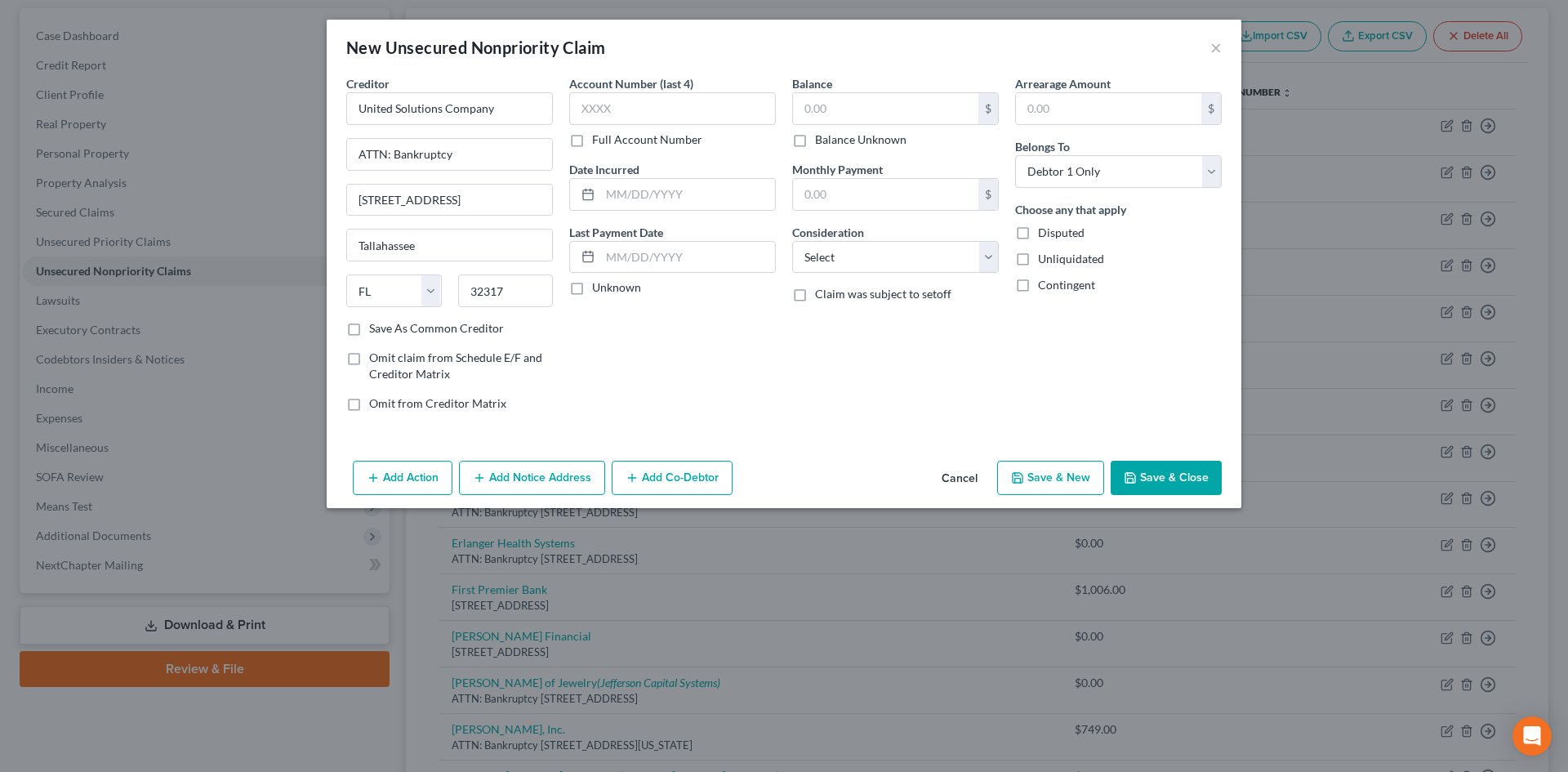
click at [821, 134] on input "Balance Unknown" at bounding box center [826, 137] width 10 height 10
click at [825, 266] on select "Select Cable / Satellite Services Collection Agency Credit Card Debt Debt Couns…" at bounding box center [895, 258] width 206 height 33
click at [792, 241] on select "Select Cable / Satellite Services Collection Agency Credit Card Debt Debt Couns…" at bounding box center [895, 258] width 206 height 33
click at [1043, 468] on button "Save & New" at bounding box center [1050, 478] width 107 height 35
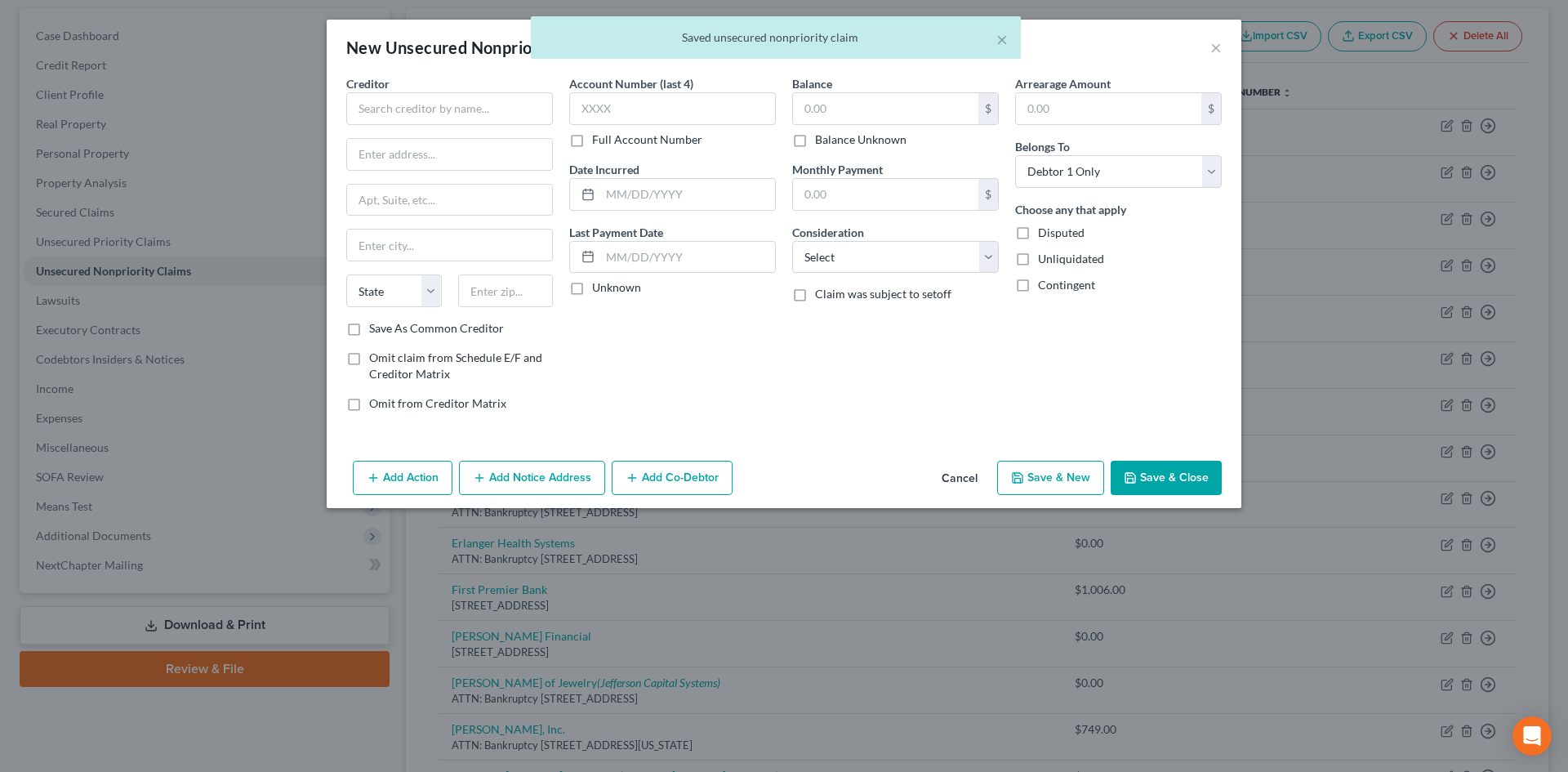
click at [415, 127] on div "Creditor * State AL AK AR AZ CA CO CT DE DC FL GA GU HI ID IL IN IA KS KY LA ME…" at bounding box center [449, 198] width 206 height 245
click at [415, 106] on input "text" at bounding box center [449, 108] width 206 height 33
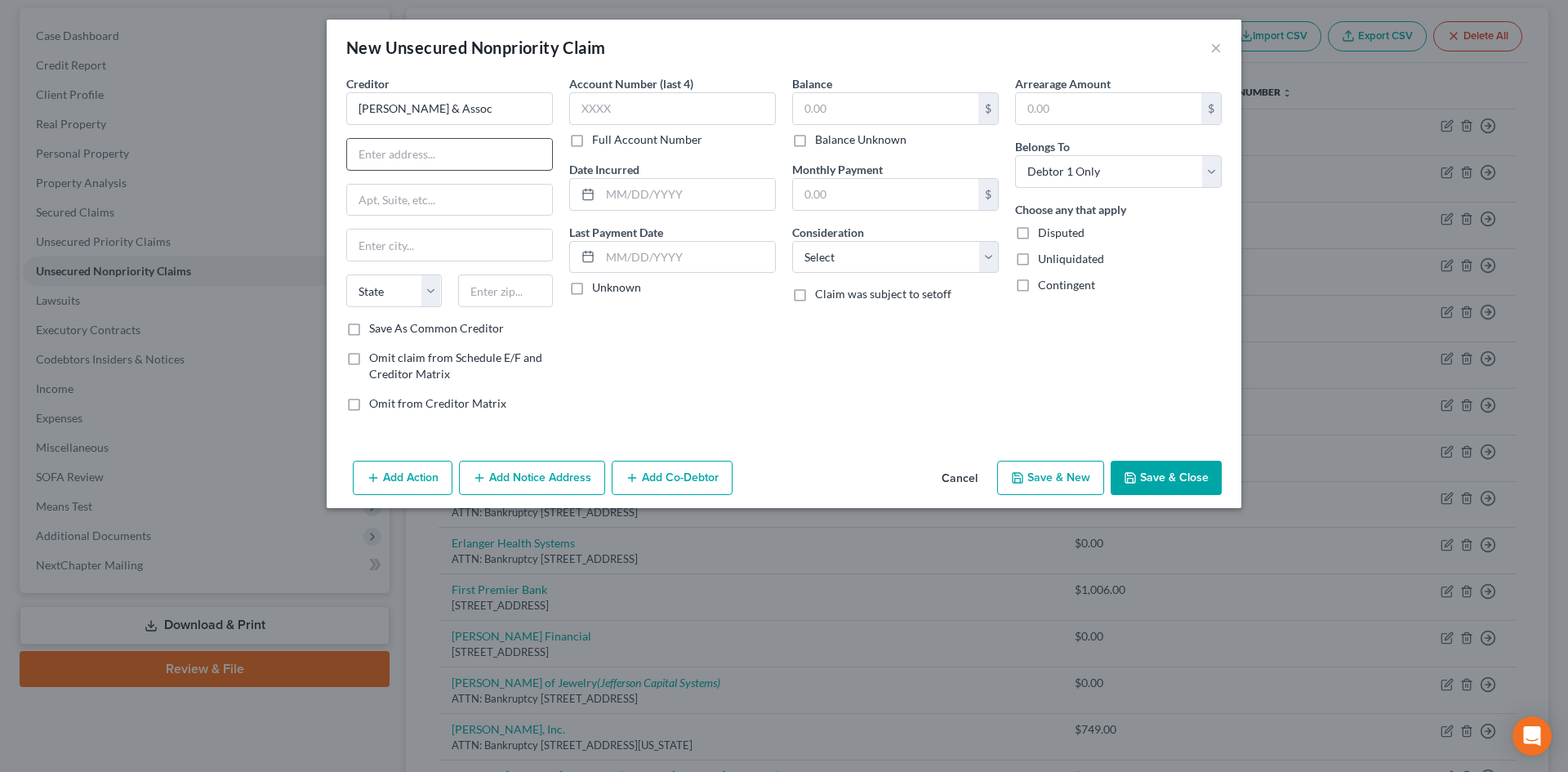
click at [421, 159] on input "text" at bounding box center [449, 154] width 205 height 31
click at [434, 208] on input "text" at bounding box center [449, 200] width 205 height 31
click at [516, 302] on input "text" at bounding box center [506, 291] width 95 height 33
click at [841, 258] on select "Select Cable / Satellite Services Collection Agency Credit Card Debt Debt Couns…" at bounding box center [895, 258] width 206 height 33
click at [792, 241] on select "Select Cable / Satellite Services Collection Agency Credit Card Debt Debt Couns…" at bounding box center [895, 258] width 206 height 33
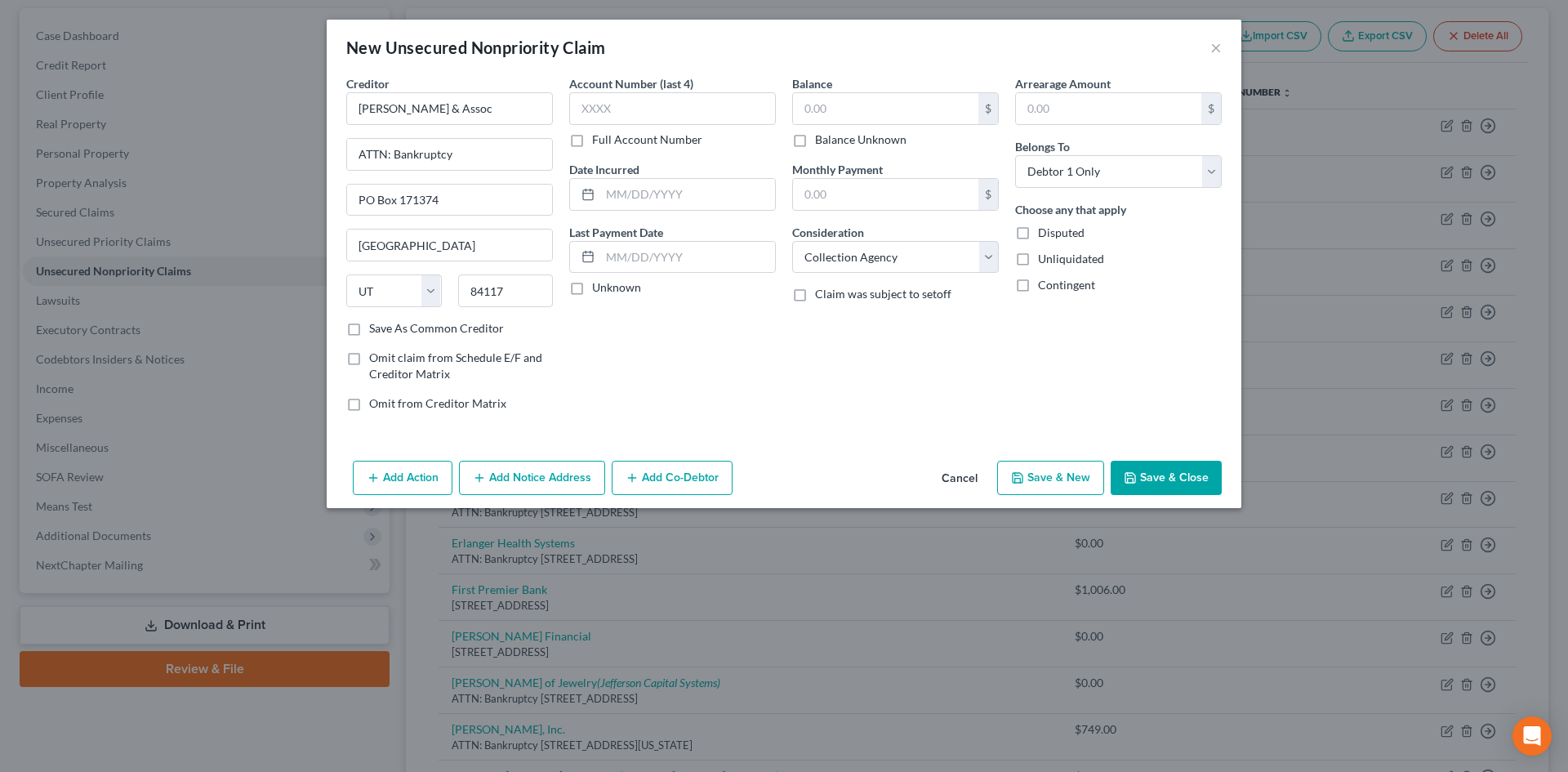
click at [815, 138] on label "Balance Unknown" at bounding box center [860, 140] width 91 height 16
click at [821, 138] on input "Balance Unknown" at bounding box center [826, 137] width 10 height 10
click at [1152, 482] on button "Save & Close" at bounding box center [1166, 478] width 111 height 35
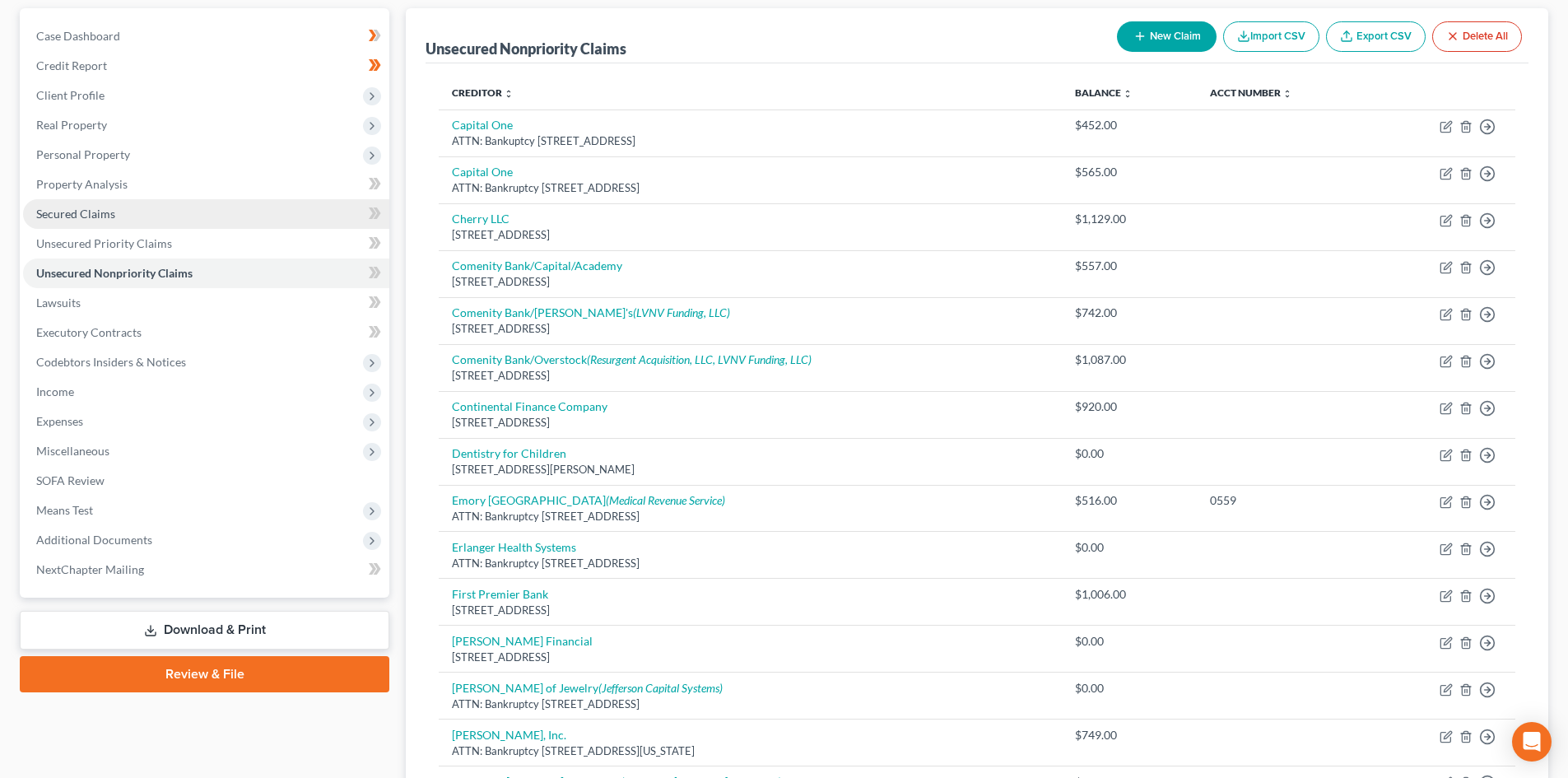
click at [153, 205] on link "Secured Claims" at bounding box center [205, 214] width 366 height 30
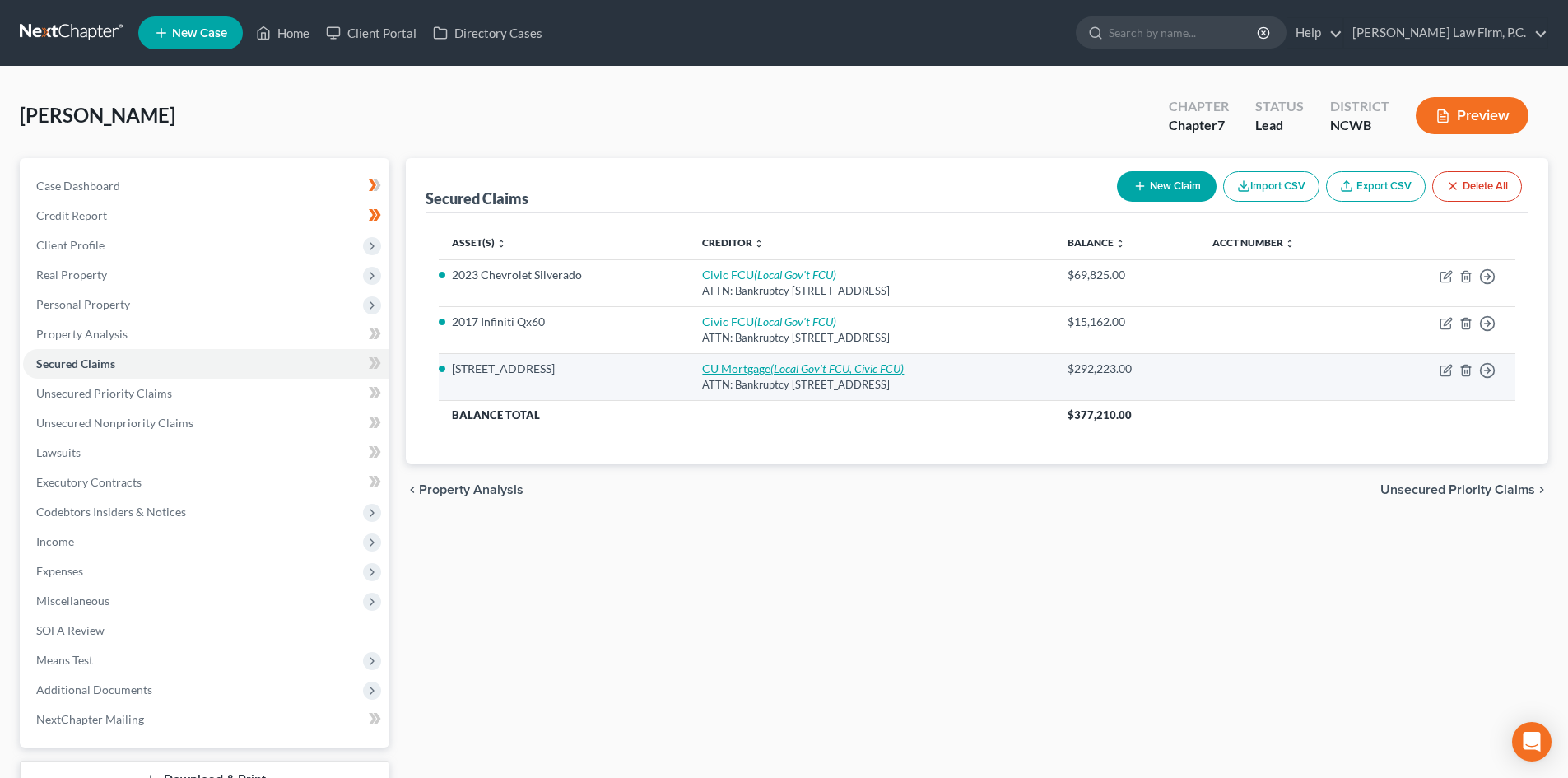
click at [770, 371] on icon "(Local Gov't FCU, Civic FCU)" at bounding box center [836, 368] width 134 height 14
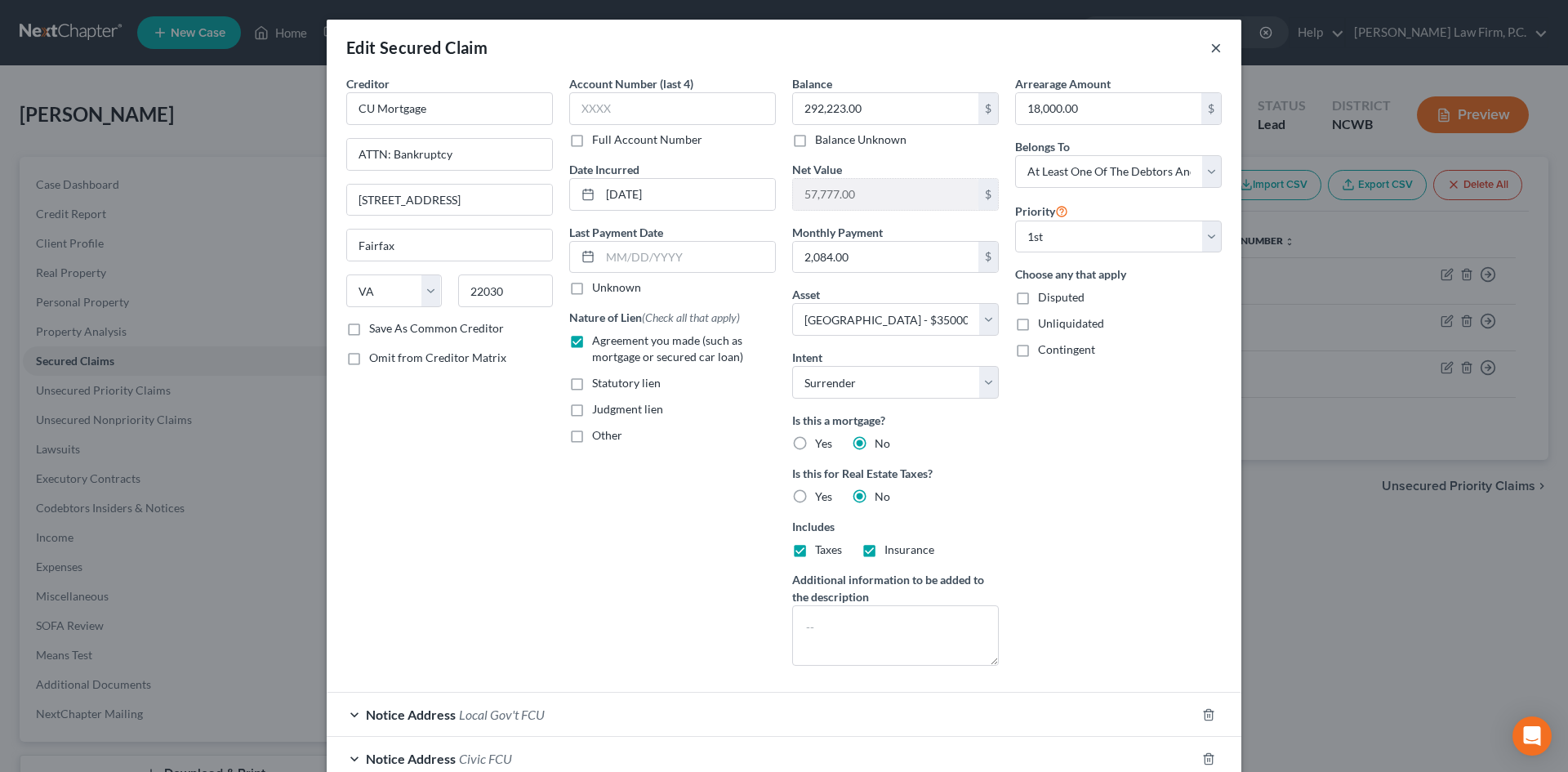
click at [1210, 47] on button "×" at bounding box center [1215, 47] width 11 height 20
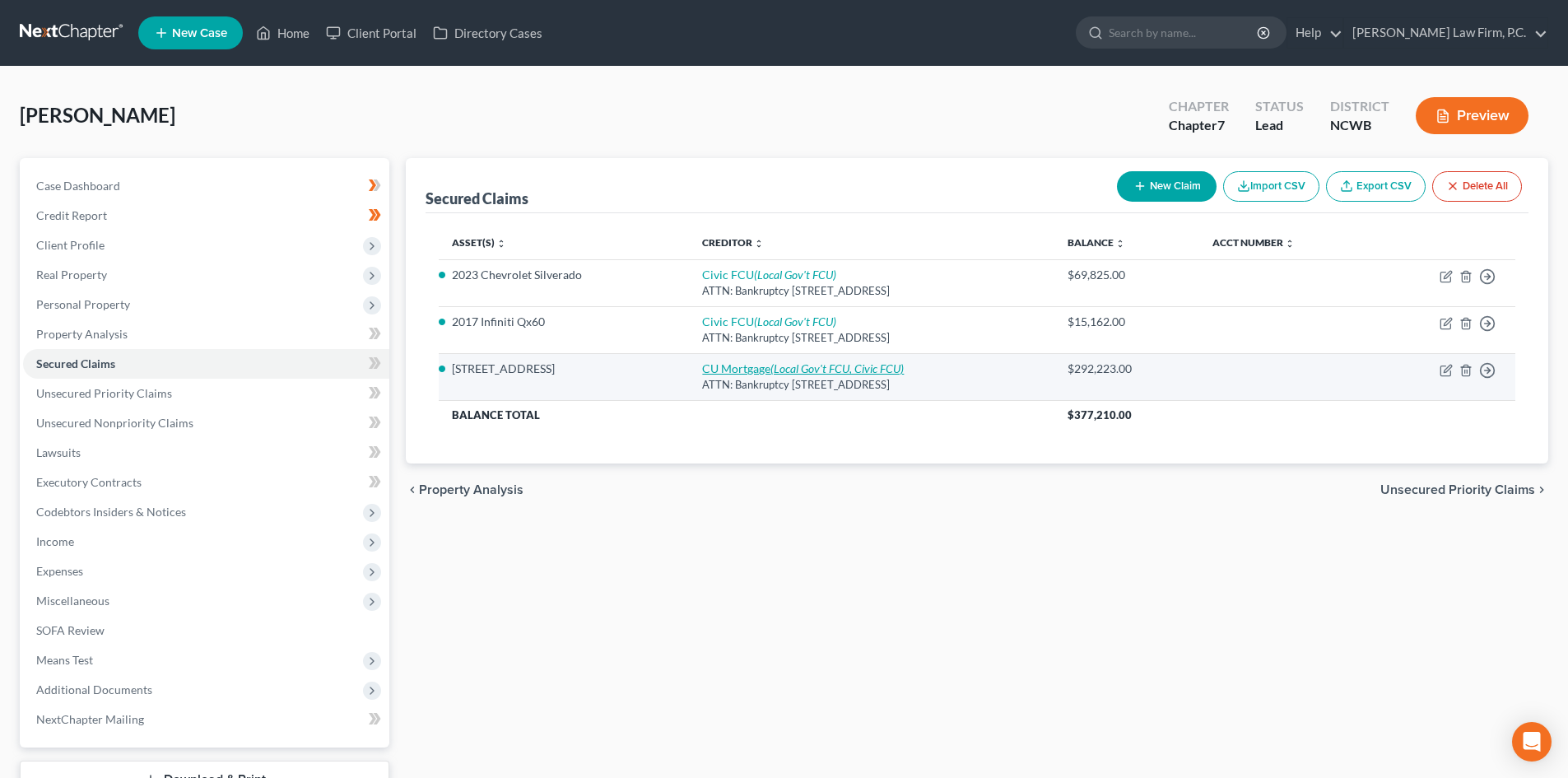
click at [709, 365] on link "CU Mortgage (Local Gov't FCU, Civic FCU)" at bounding box center [802, 368] width 202 height 14
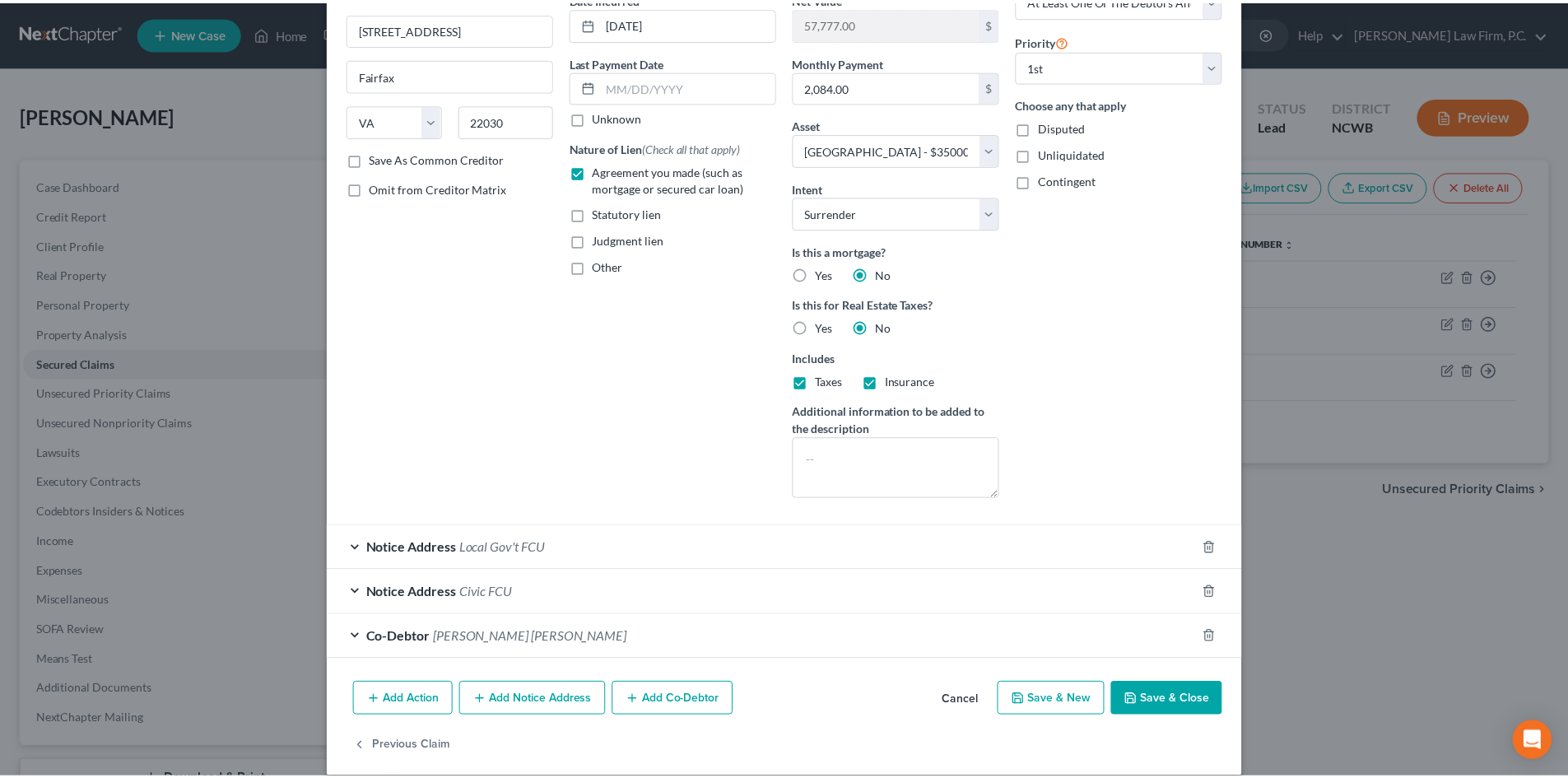
scroll to position [191, 0]
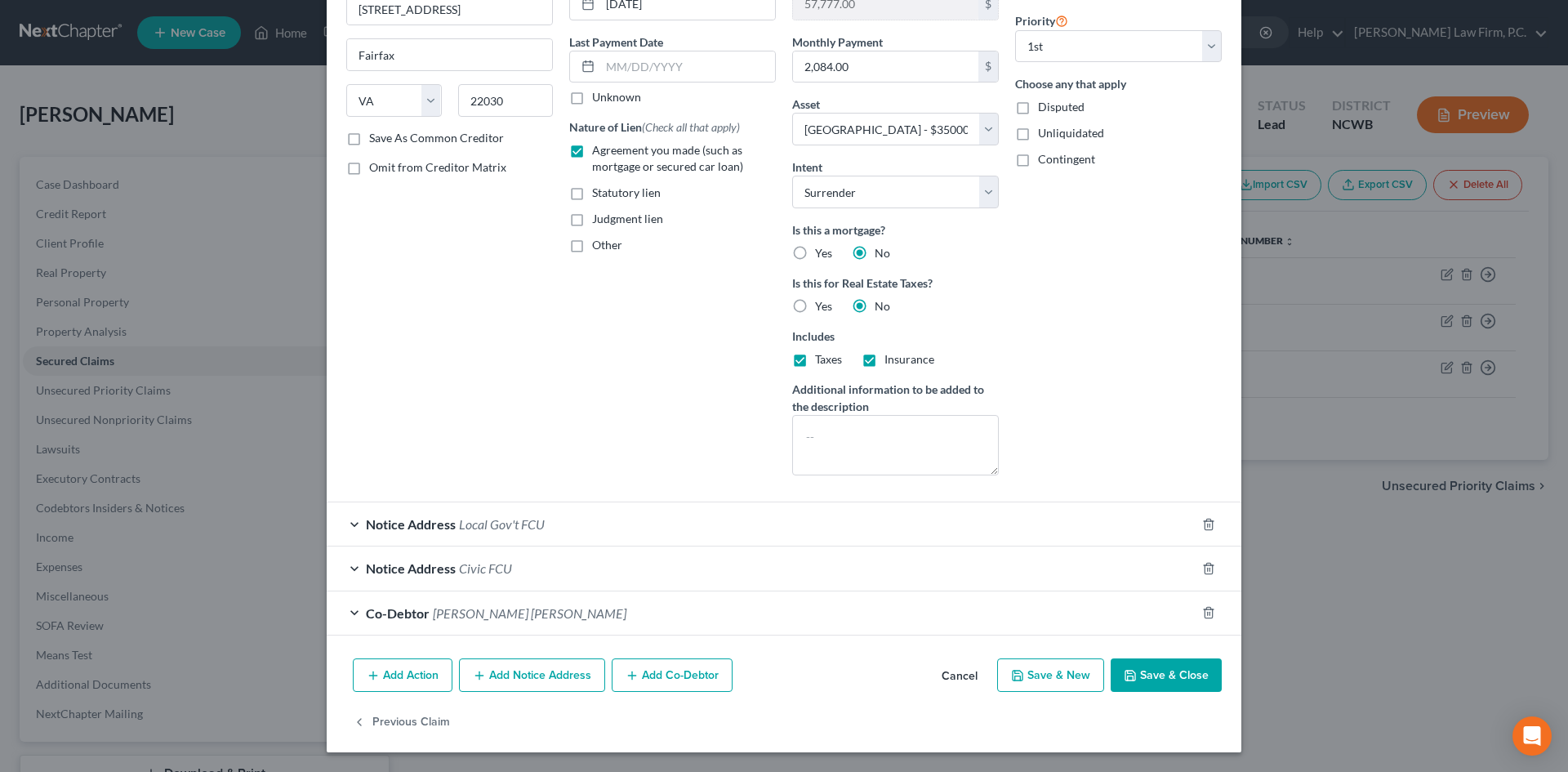
click at [957, 677] on button "Cancel" at bounding box center [960, 677] width 62 height 33
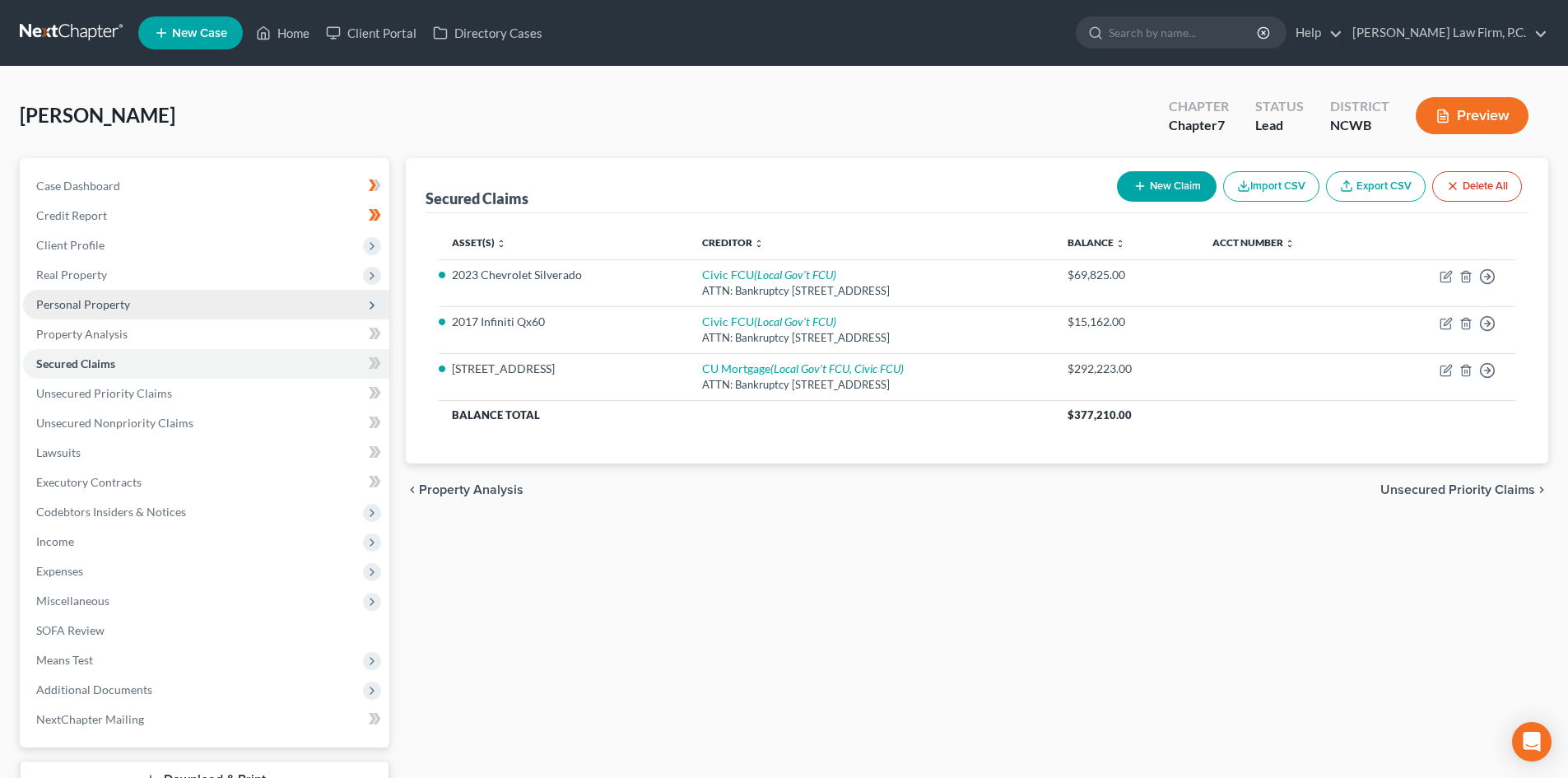
click at [99, 300] on span "Personal Property" at bounding box center [82, 304] width 94 height 14
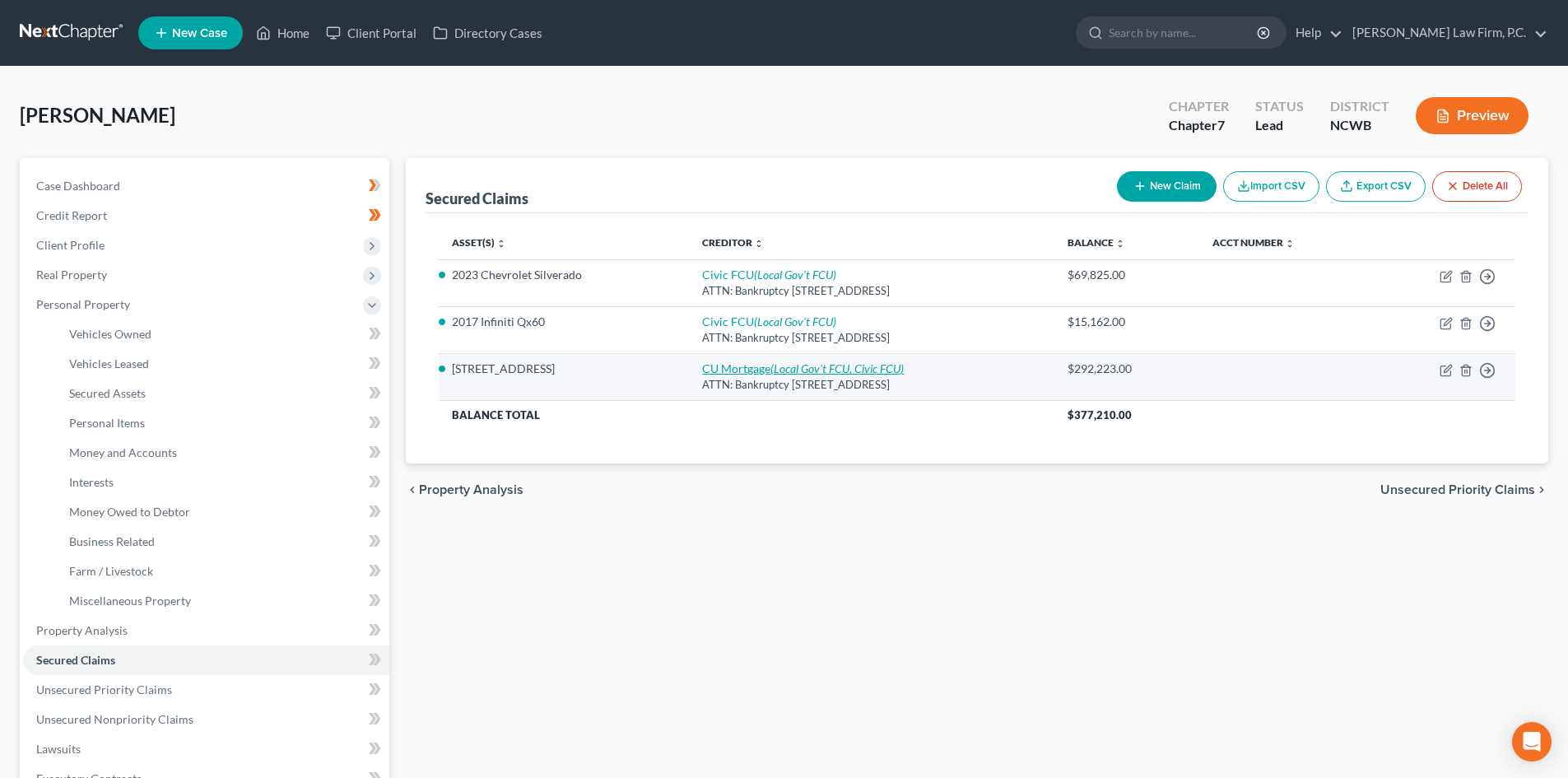
click at [779, 365] on icon "(Local Gov't FCU, Civic FCU)" at bounding box center [836, 368] width 134 height 14
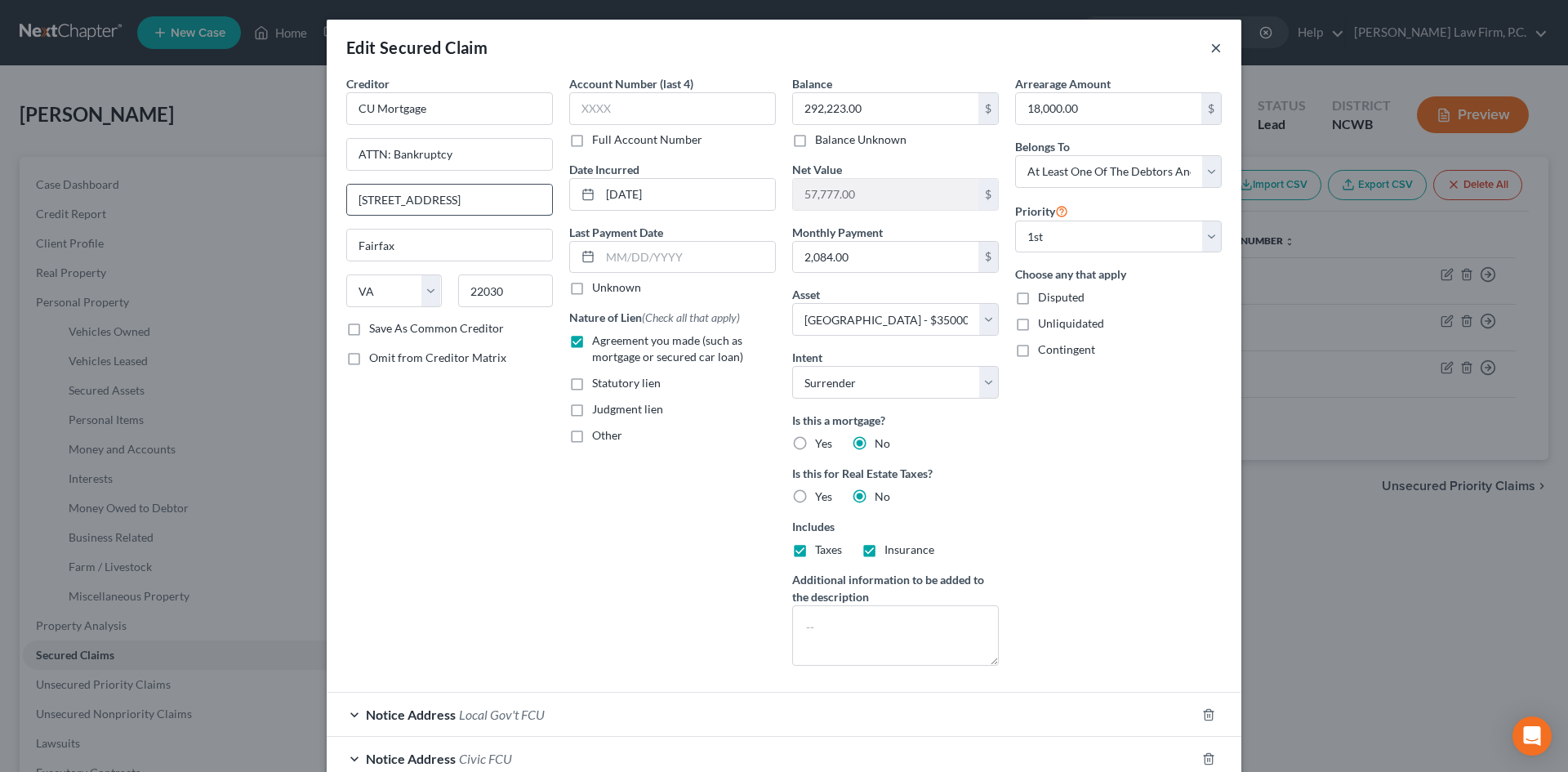
drag, startPoint x: 1212, startPoint y: 47, endPoint x: 361, endPoint y: 200, distance: 864.6
click at [1212, 48] on button "×" at bounding box center [1215, 47] width 11 height 20
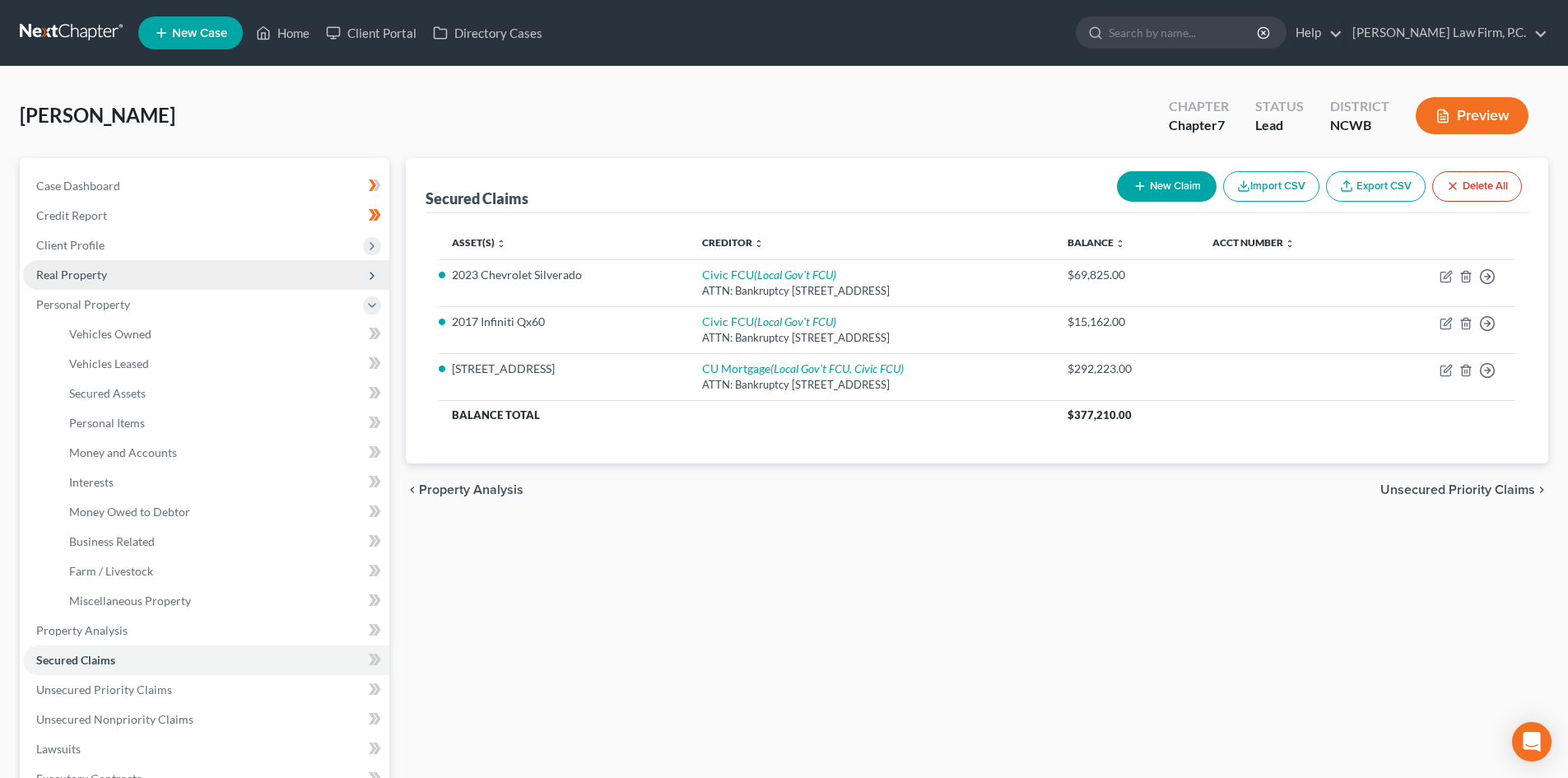
click at [90, 284] on span "Real Property" at bounding box center [205, 275] width 366 height 30
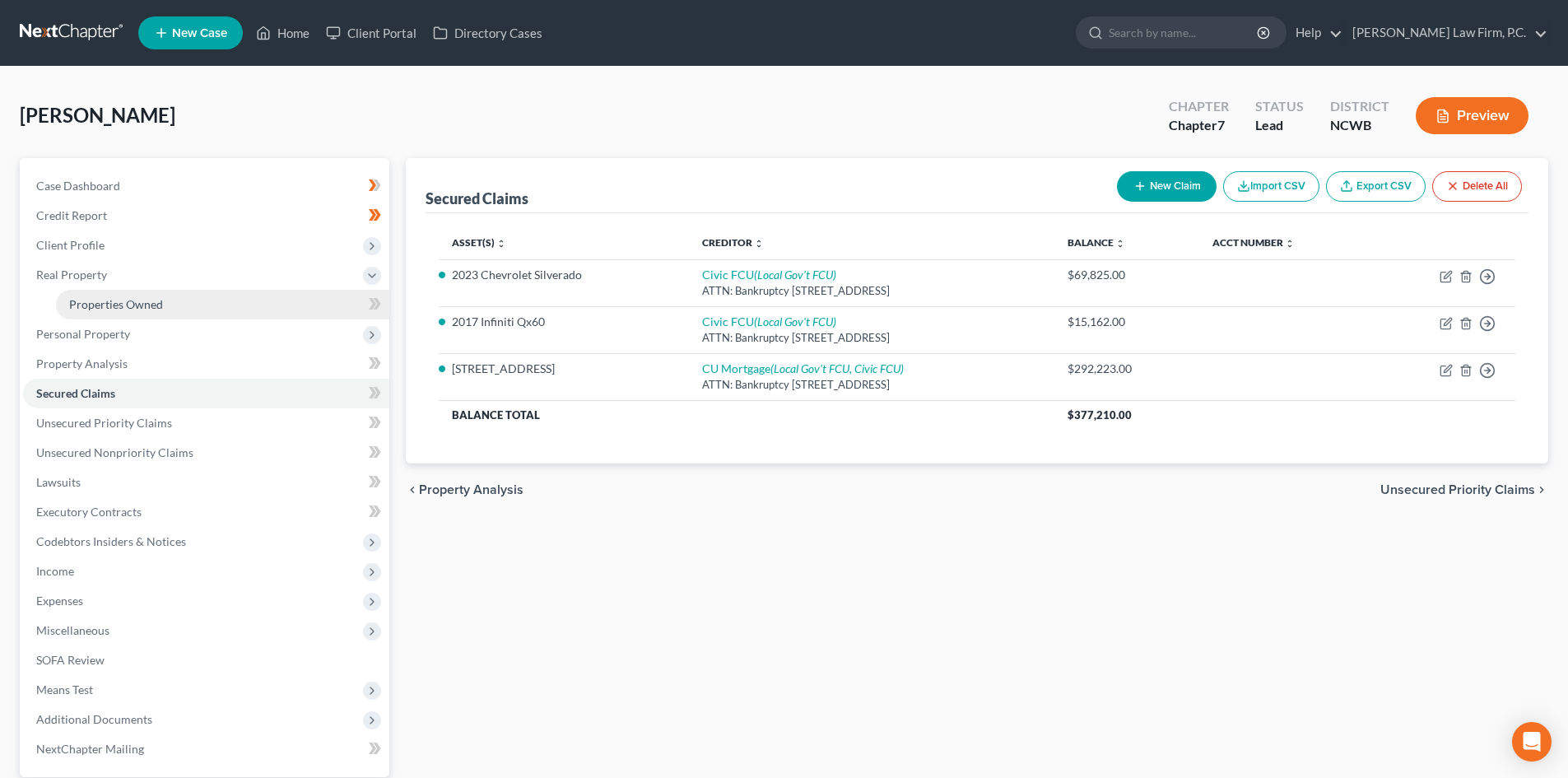
click at [119, 309] on span "Properties Owned" at bounding box center [115, 304] width 94 height 14
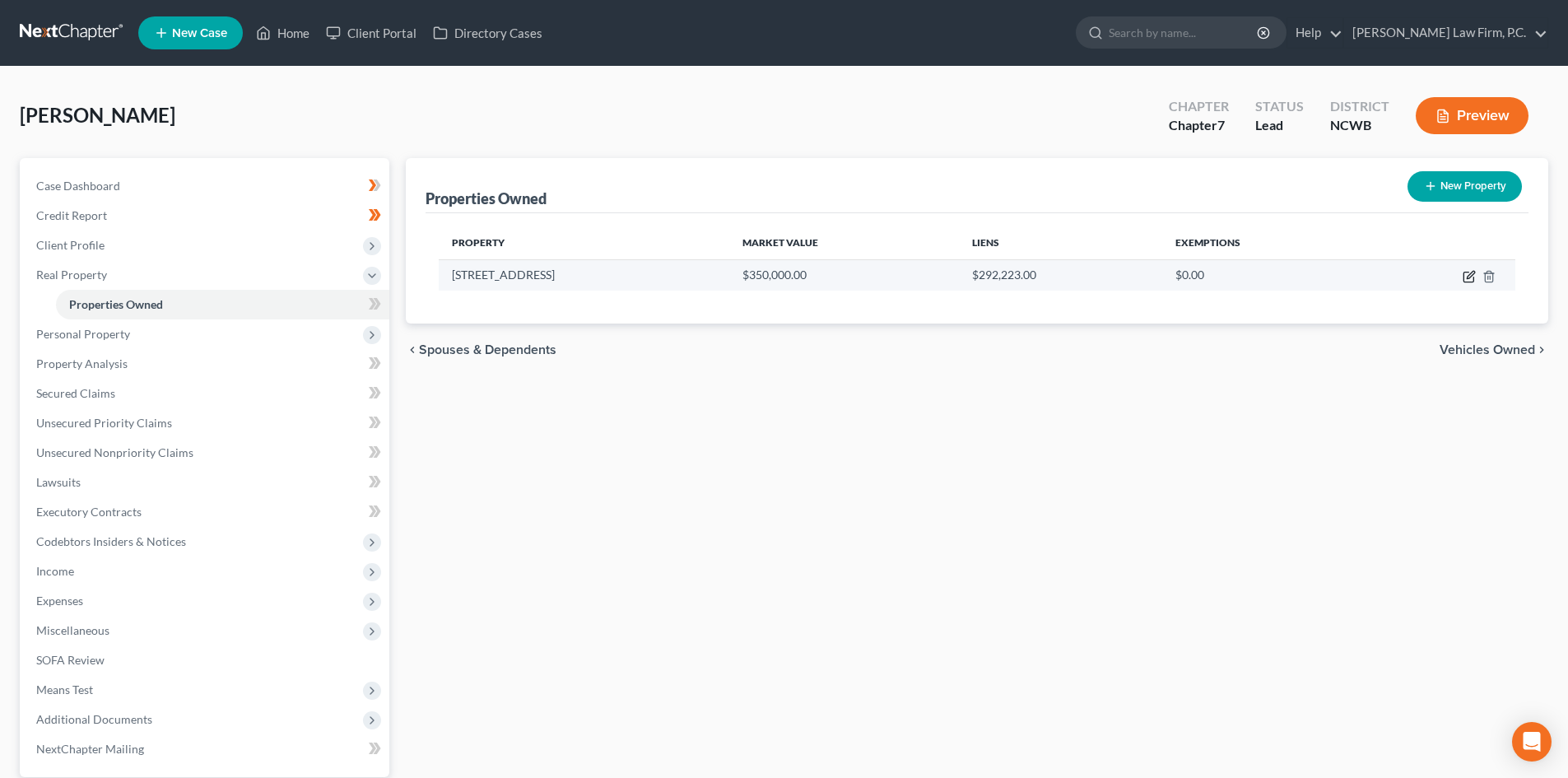
click at [1462, 280] on icon "button" at bounding box center [1468, 276] width 13 height 13
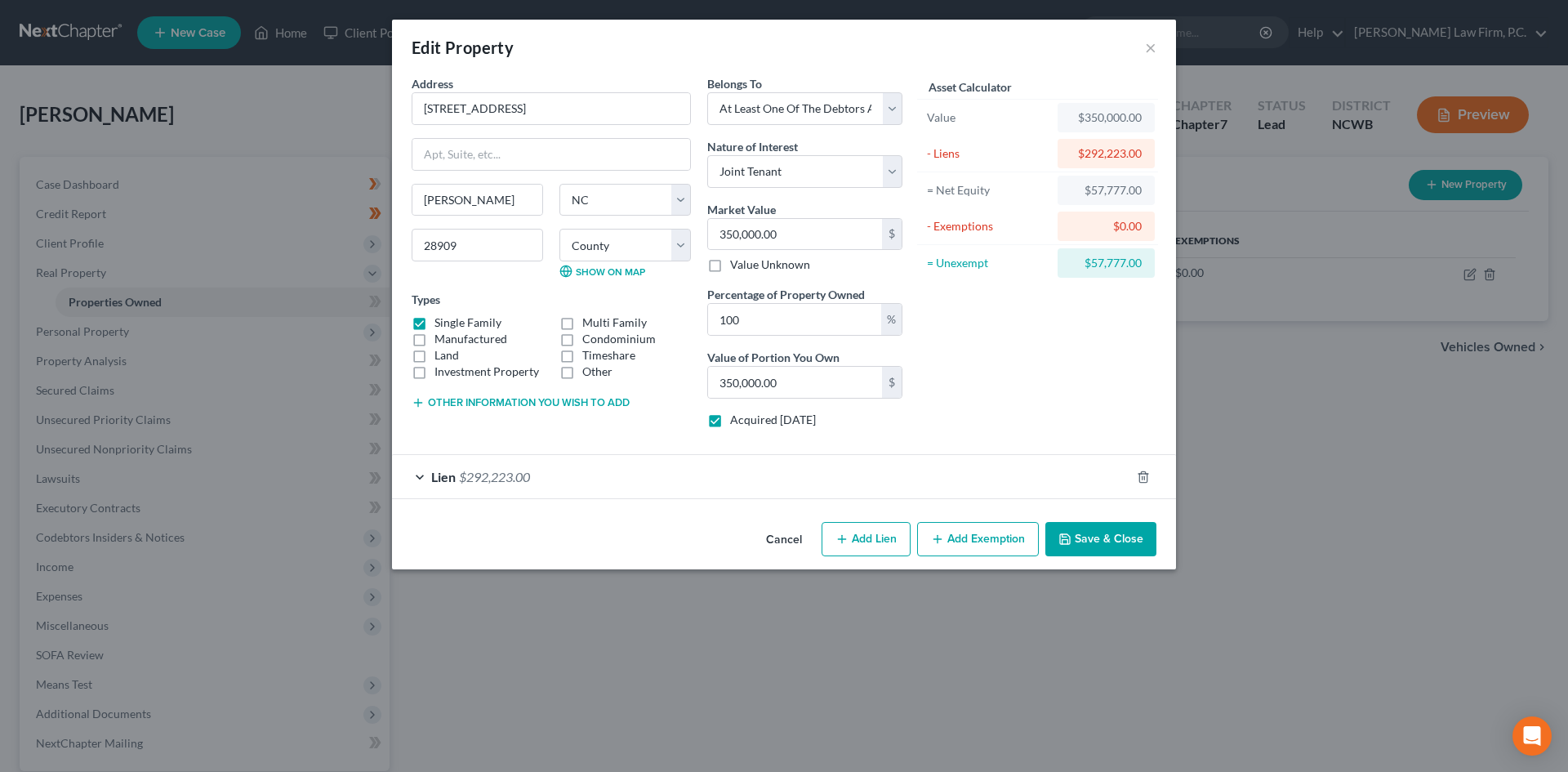
click at [493, 409] on button "Other information you wish to add" at bounding box center [520, 402] width 218 height 13
click at [0, 0] on label "Other information" at bounding box center [0, 0] width 0 height 0
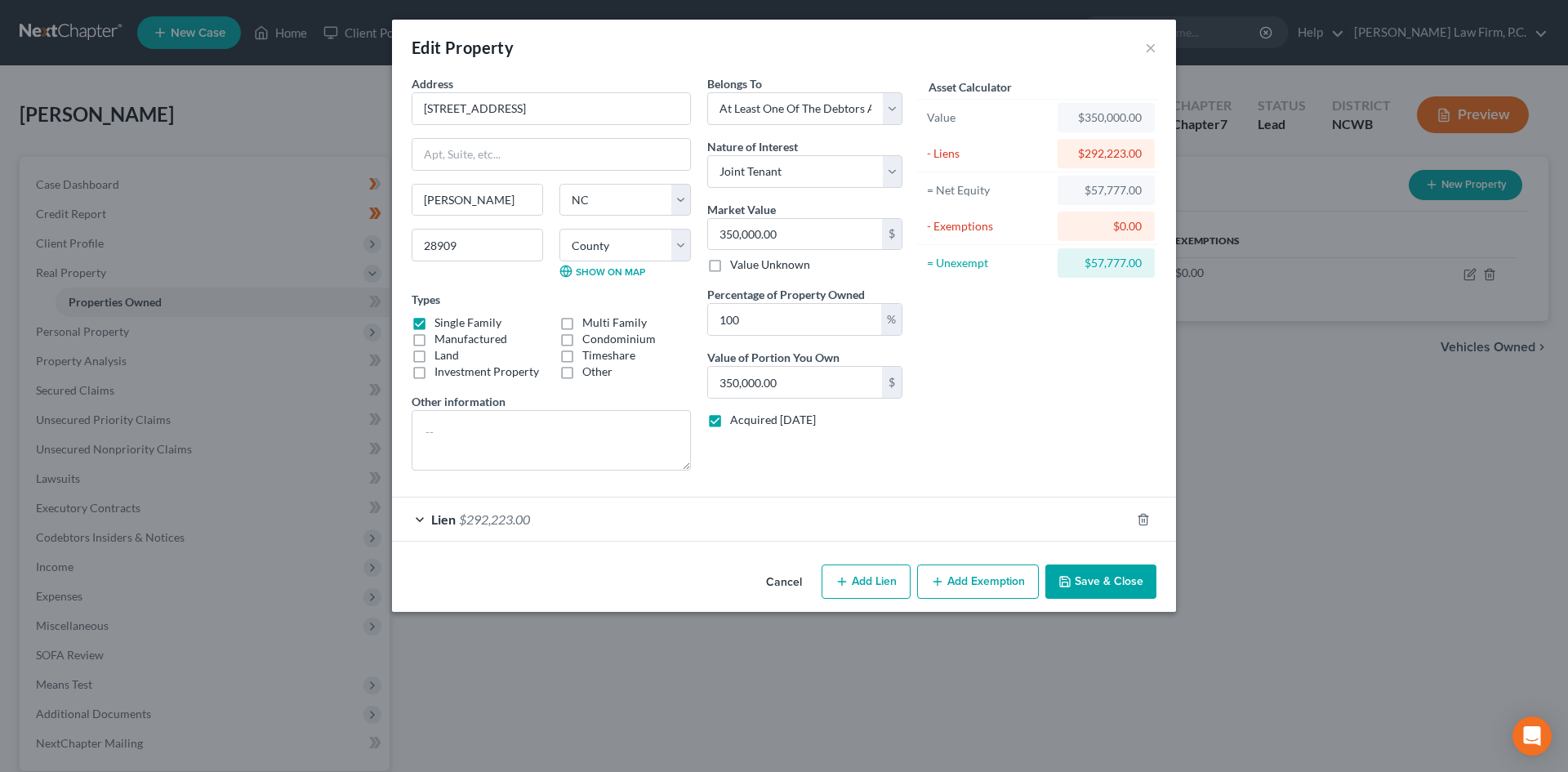
click at [420, 401] on label "Other information" at bounding box center [459, 402] width 94 height 17
click at [458, 424] on textarea at bounding box center [552, 441] width 279 height 61
click at [552, 429] on textarea "Value based on last listing with Realtor in Spring/Summer 2025" at bounding box center [552, 441] width 279 height 61
drag, startPoint x: 1104, startPoint y: 587, endPoint x: 1122, endPoint y: 703, distance: 117.4
click at [1125, 704] on div "Edit Property × Address * 428 Hall Cove Road Warne State AL AK AR AZ CA CO CT D…" at bounding box center [784, 386] width 1568 height 772
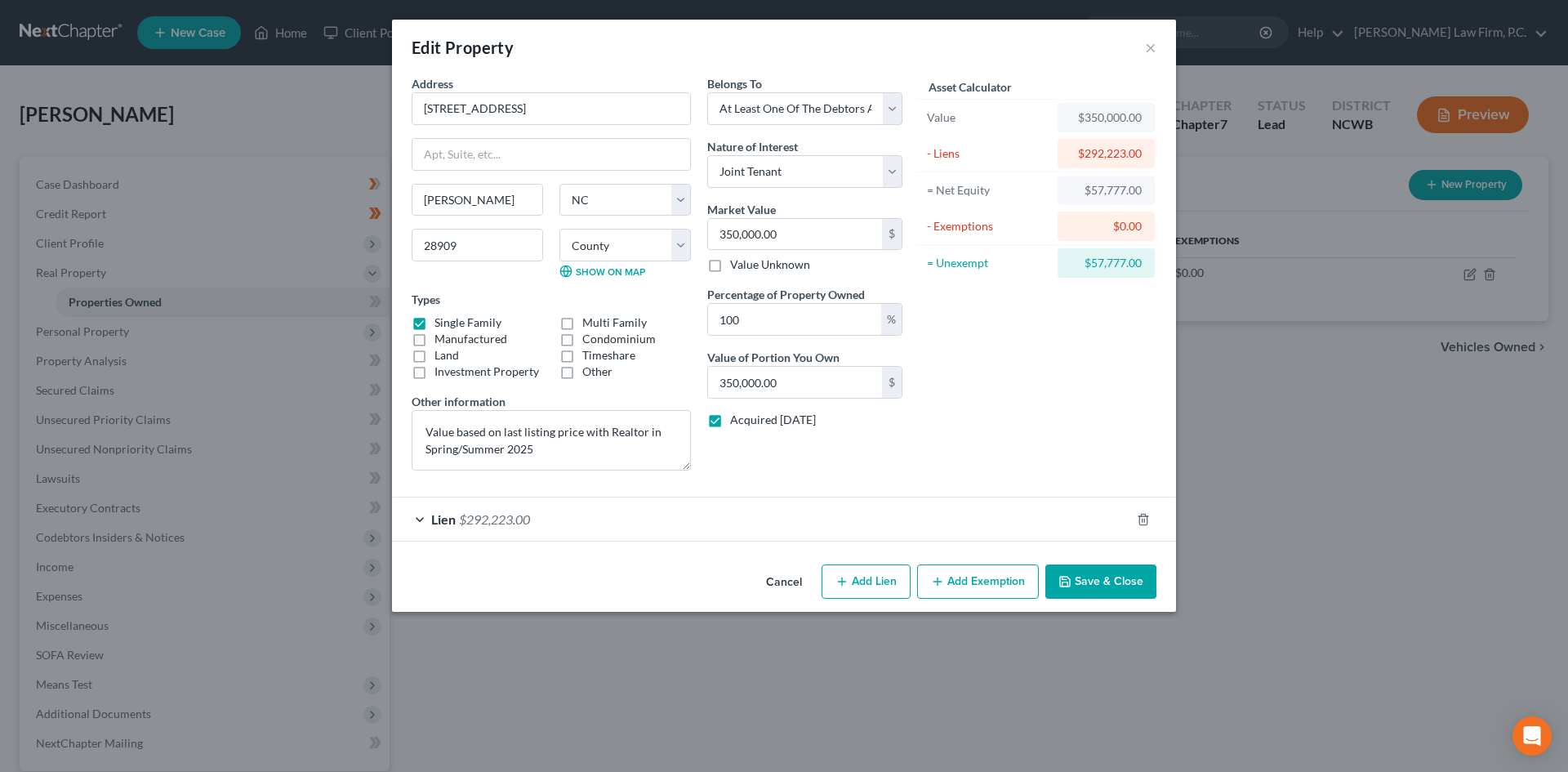
click at [1112, 589] on button "Save & Close" at bounding box center [1101, 582] width 111 height 35
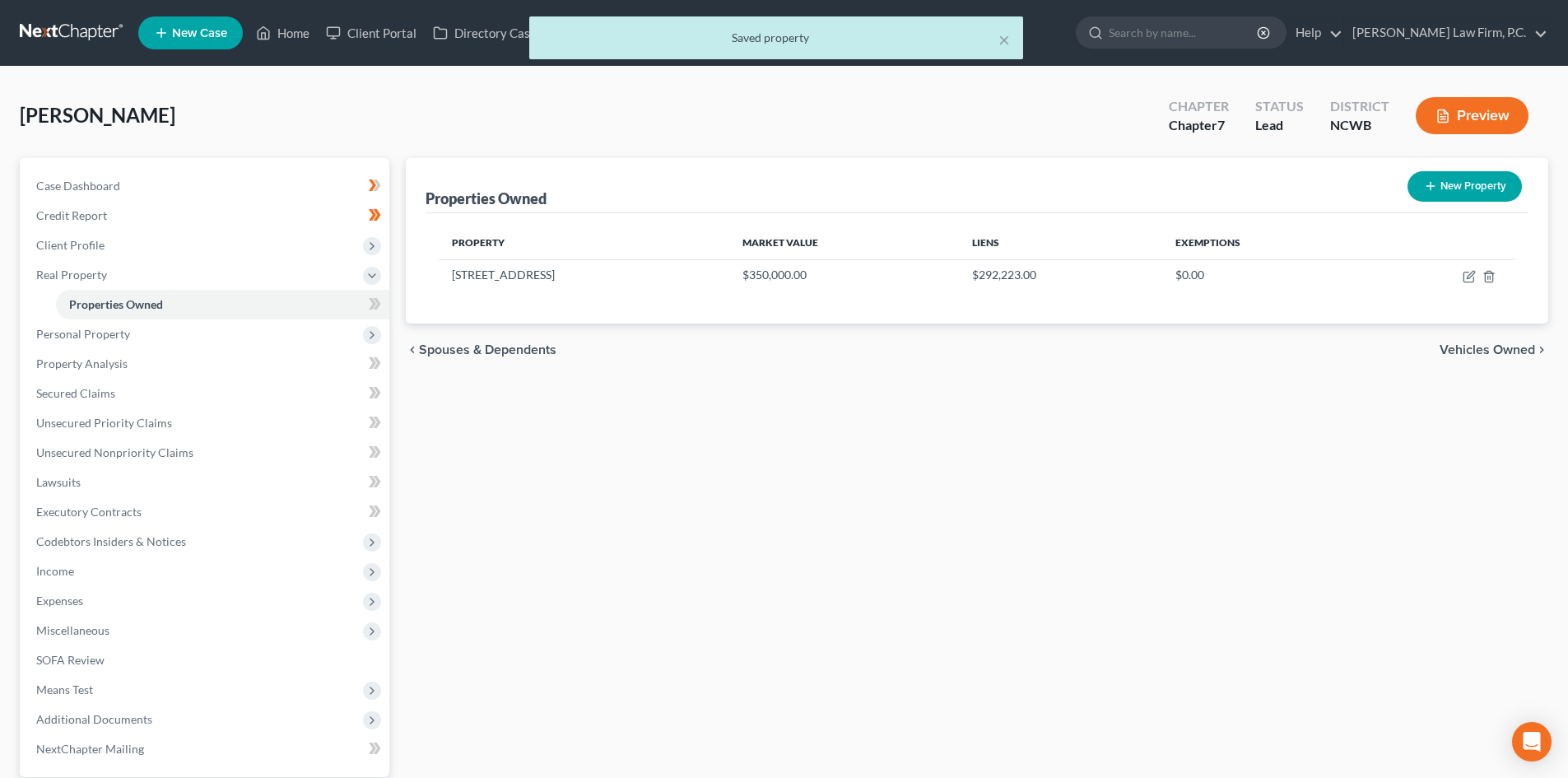
scroll to position [156, 0]
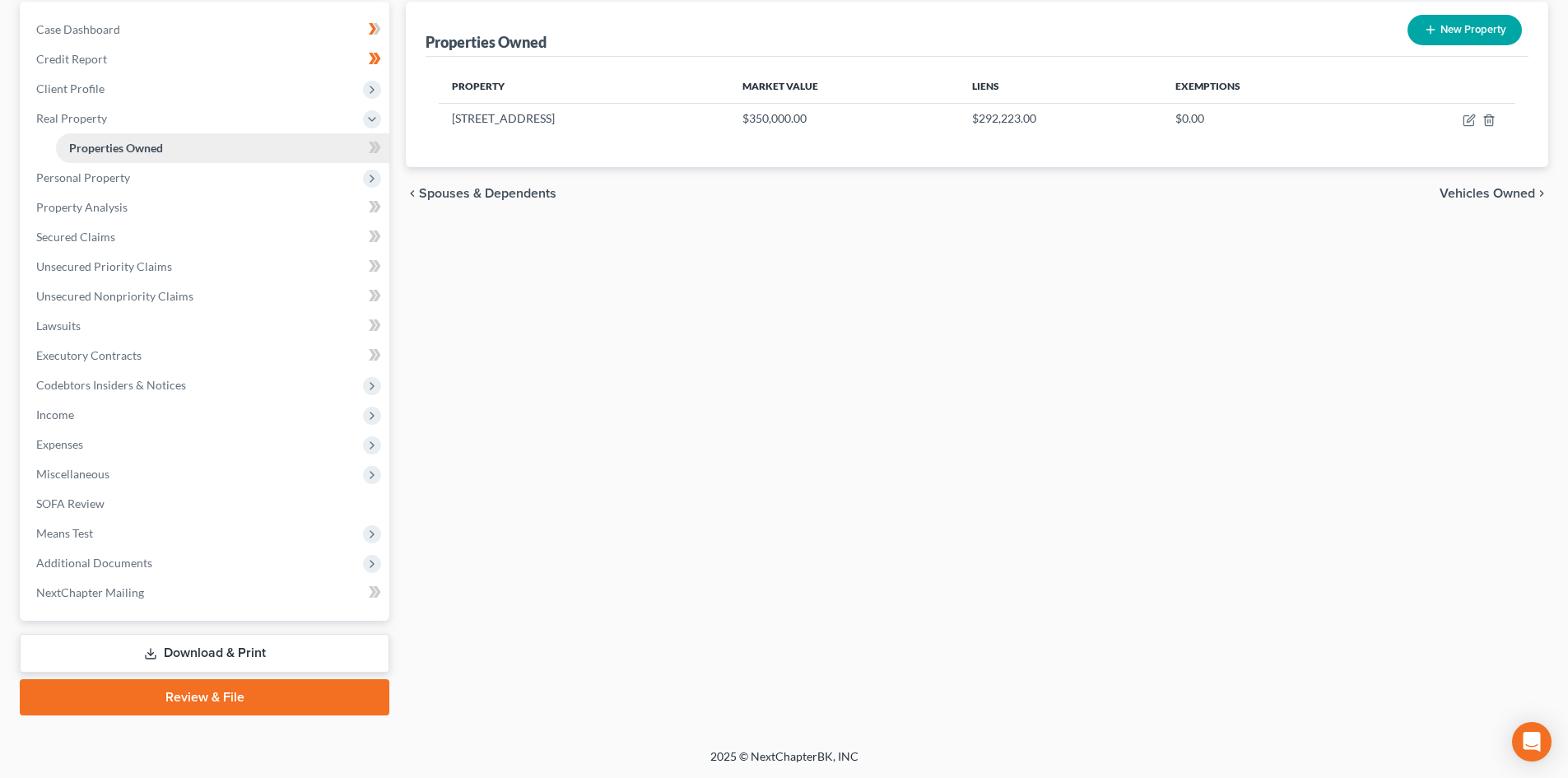
drag, startPoint x: 104, startPoint y: 142, endPoint x: 218, endPoint y: 140, distance: 114.0
click at [104, 142] on span "Properties Owned" at bounding box center [115, 148] width 94 height 14
click at [1468, 122] on icon "button" at bounding box center [1468, 120] width 13 height 13
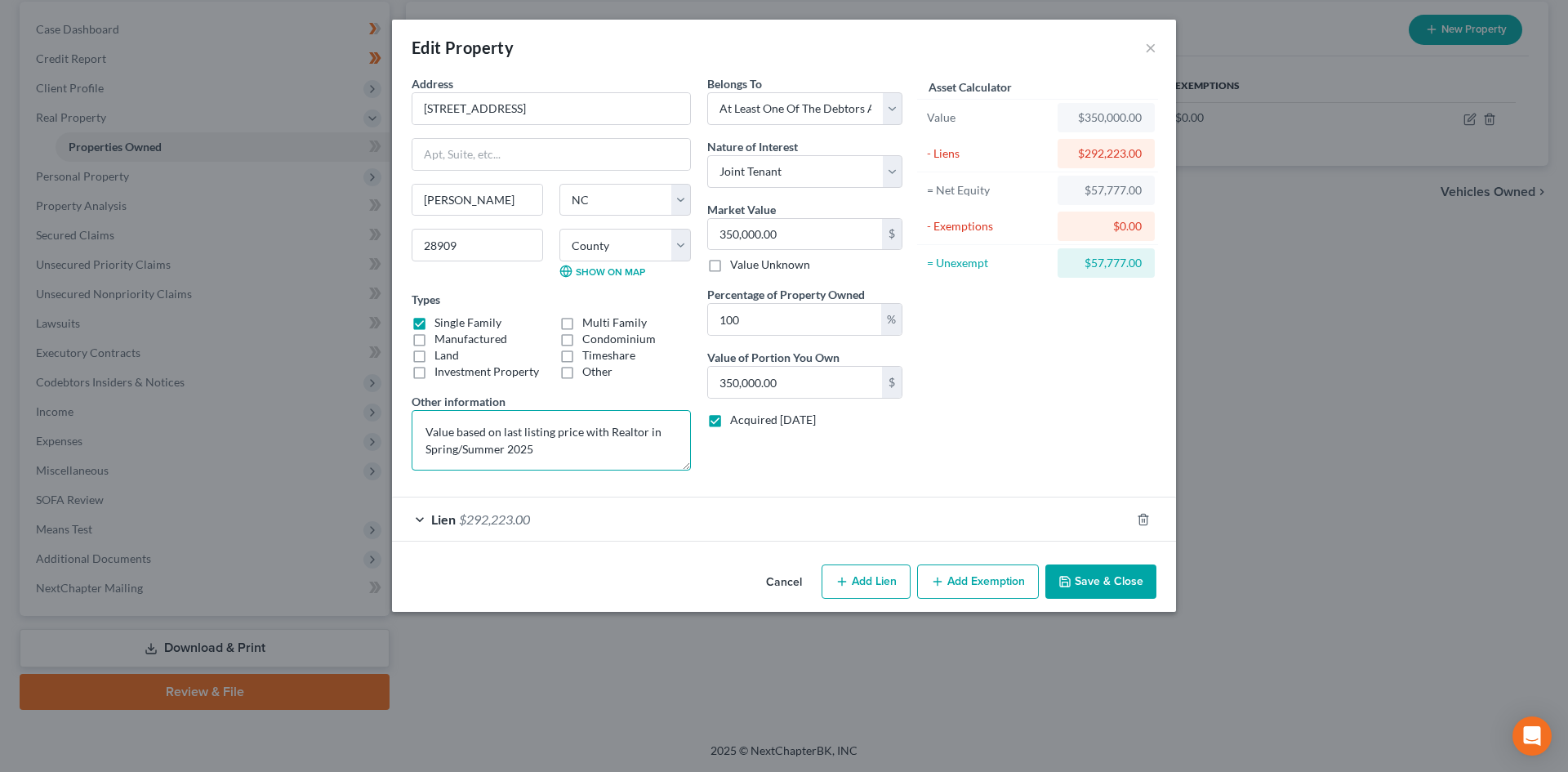
click at [665, 419] on textarea "Value based on last listing price with Realtor in Spring/Summer 2025" at bounding box center [552, 441] width 279 height 61
click at [730, 420] on label "Acquired within 1,215 days" at bounding box center [773, 420] width 86 height 16
click at [736, 420] on input "Acquired within 1,215 days" at bounding box center [742, 417] width 10 height 10
click at [1134, 590] on button "Save & Close" at bounding box center [1101, 582] width 111 height 35
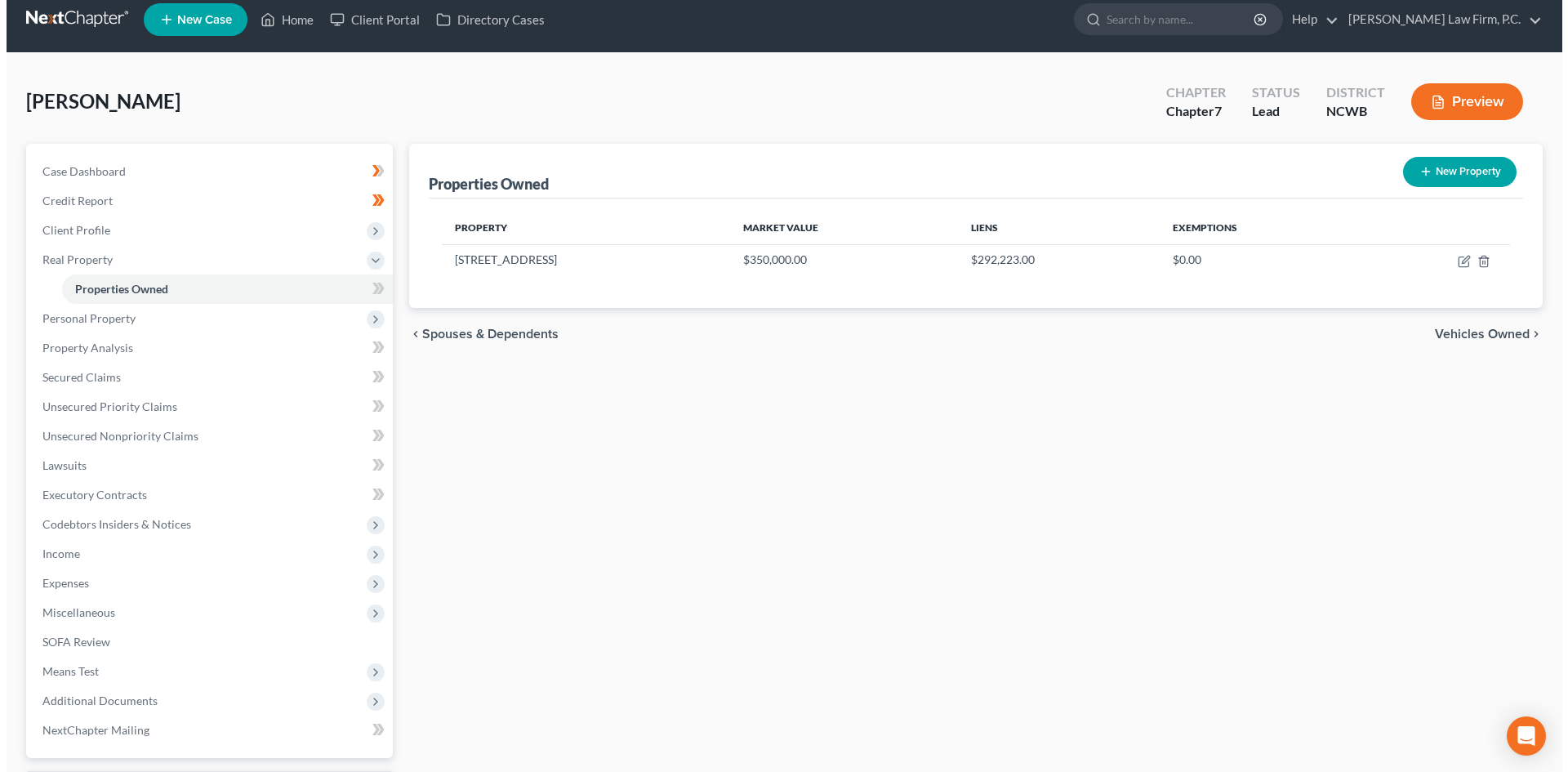
scroll to position [0, 0]
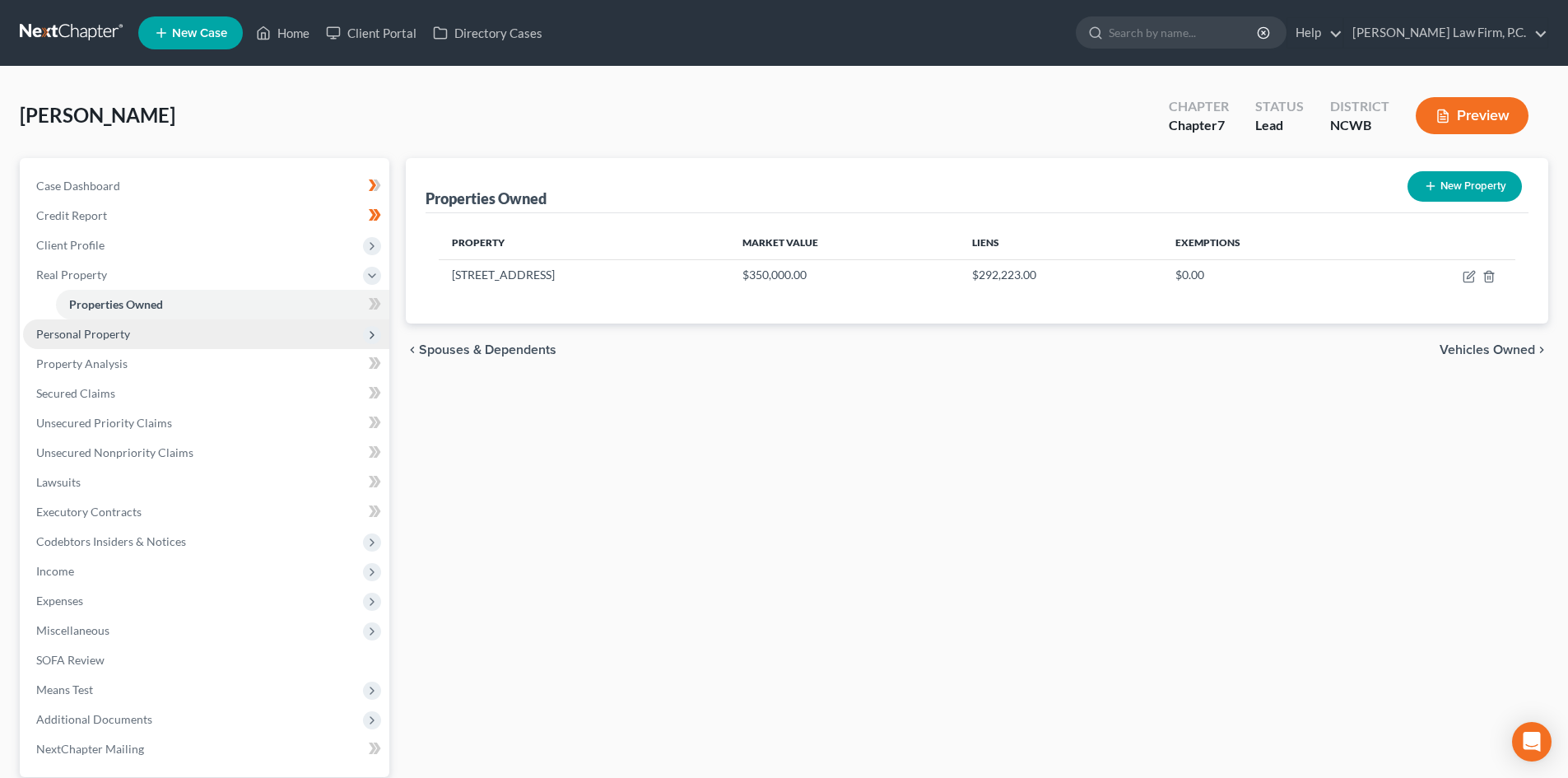
click at [107, 338] on span "Personal Property" at bounding box center [82, 334] width 94 height 14
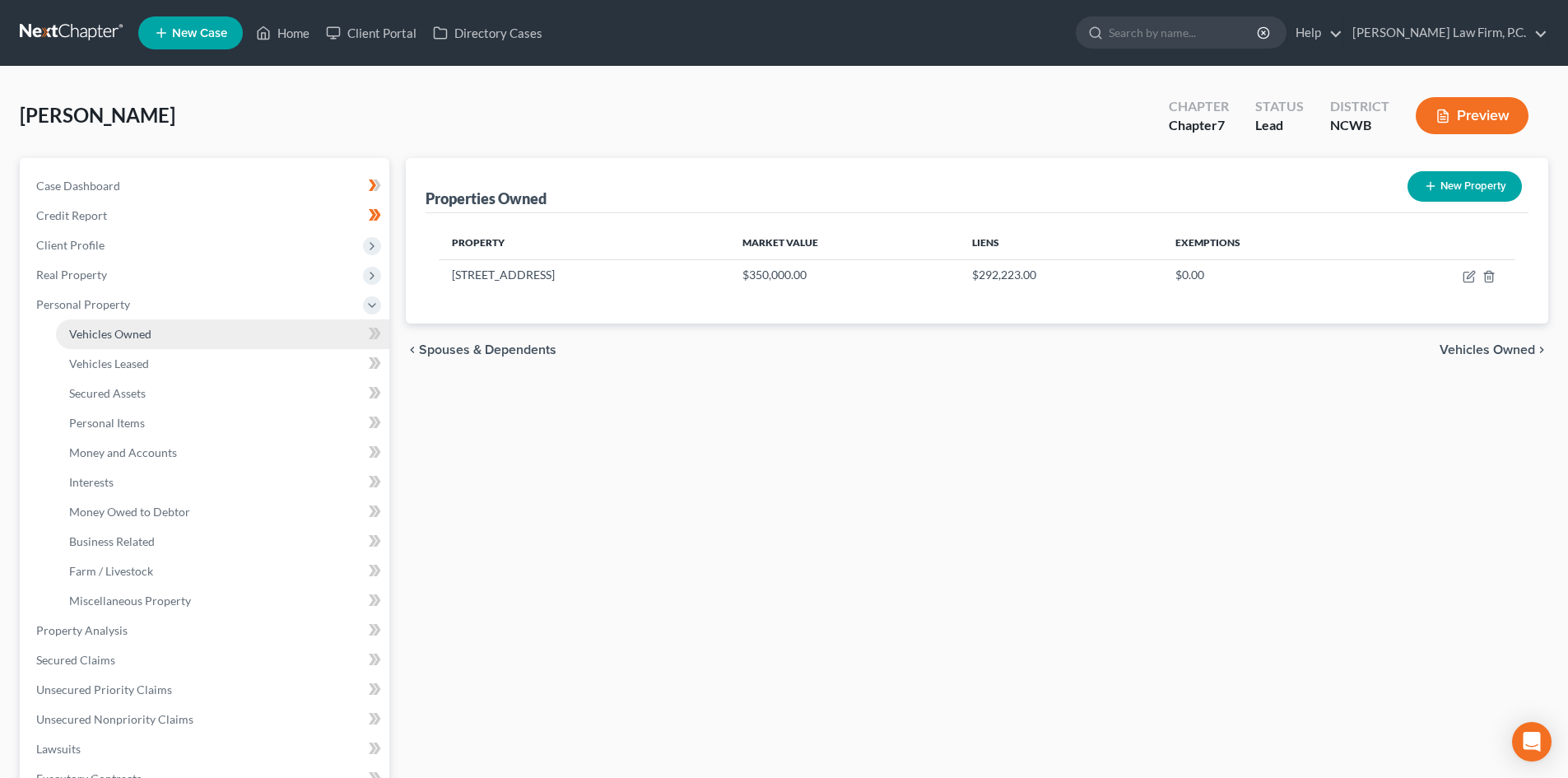
click at [112, 334] on span "Vehicles Owned" at bounding box center [110, 334] width 82 height 14
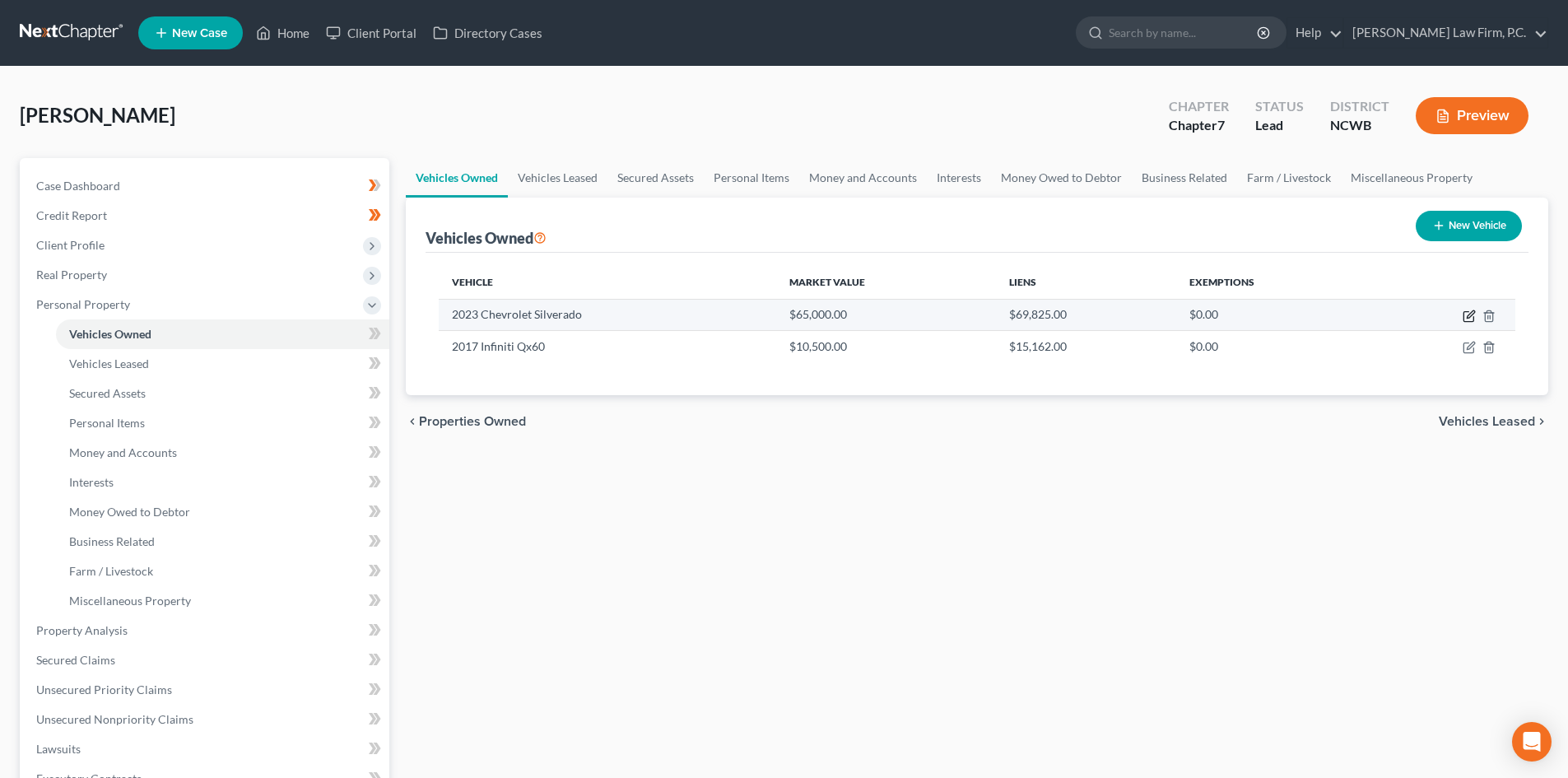
click at [1469, 313] on icon "button" at bounding box center [1468, 316] width 13 height 13
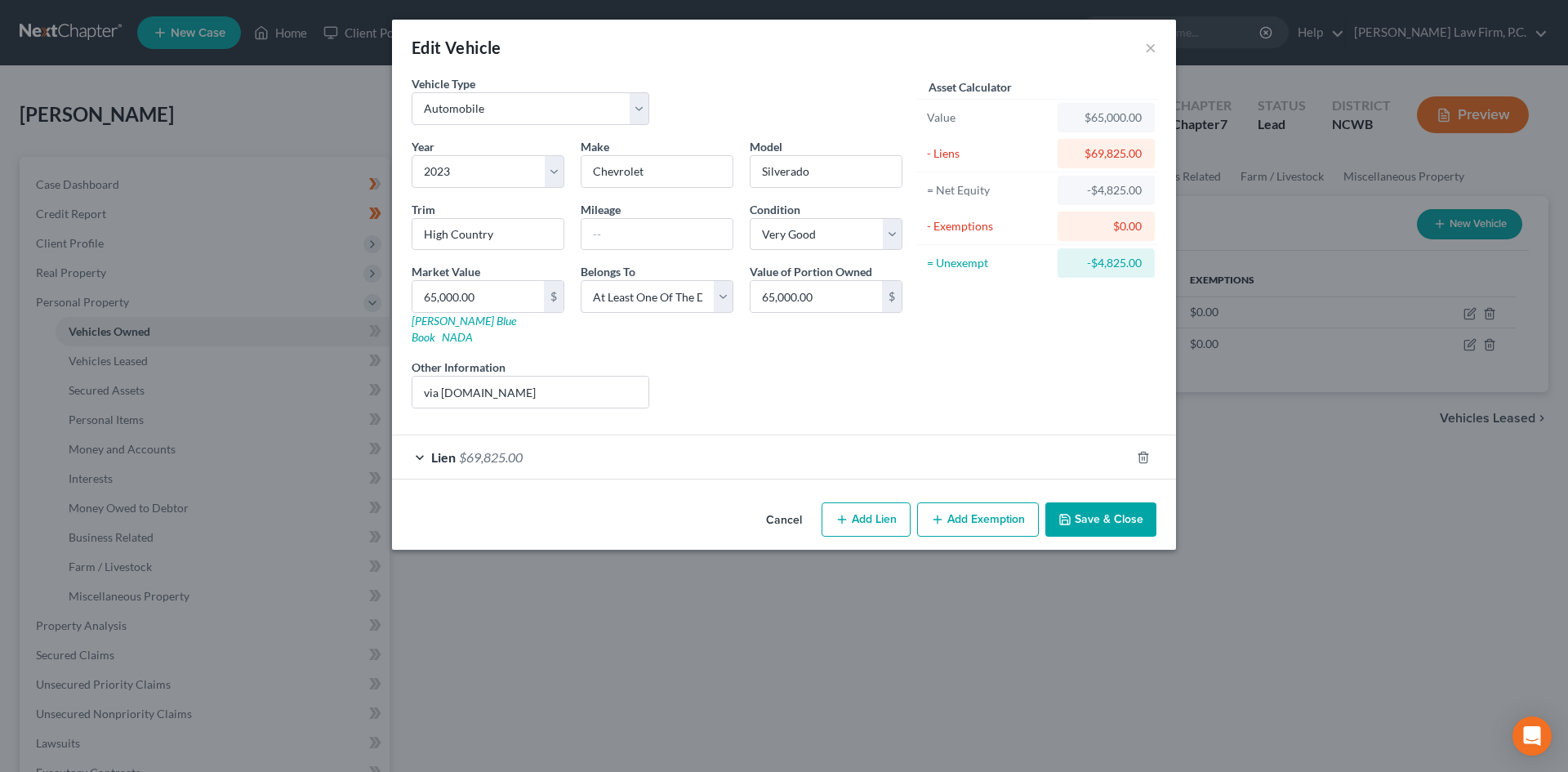
click at [413, 441] on div "Lien $69,825.00" at bounding box center [761, 457] width 738 height 43
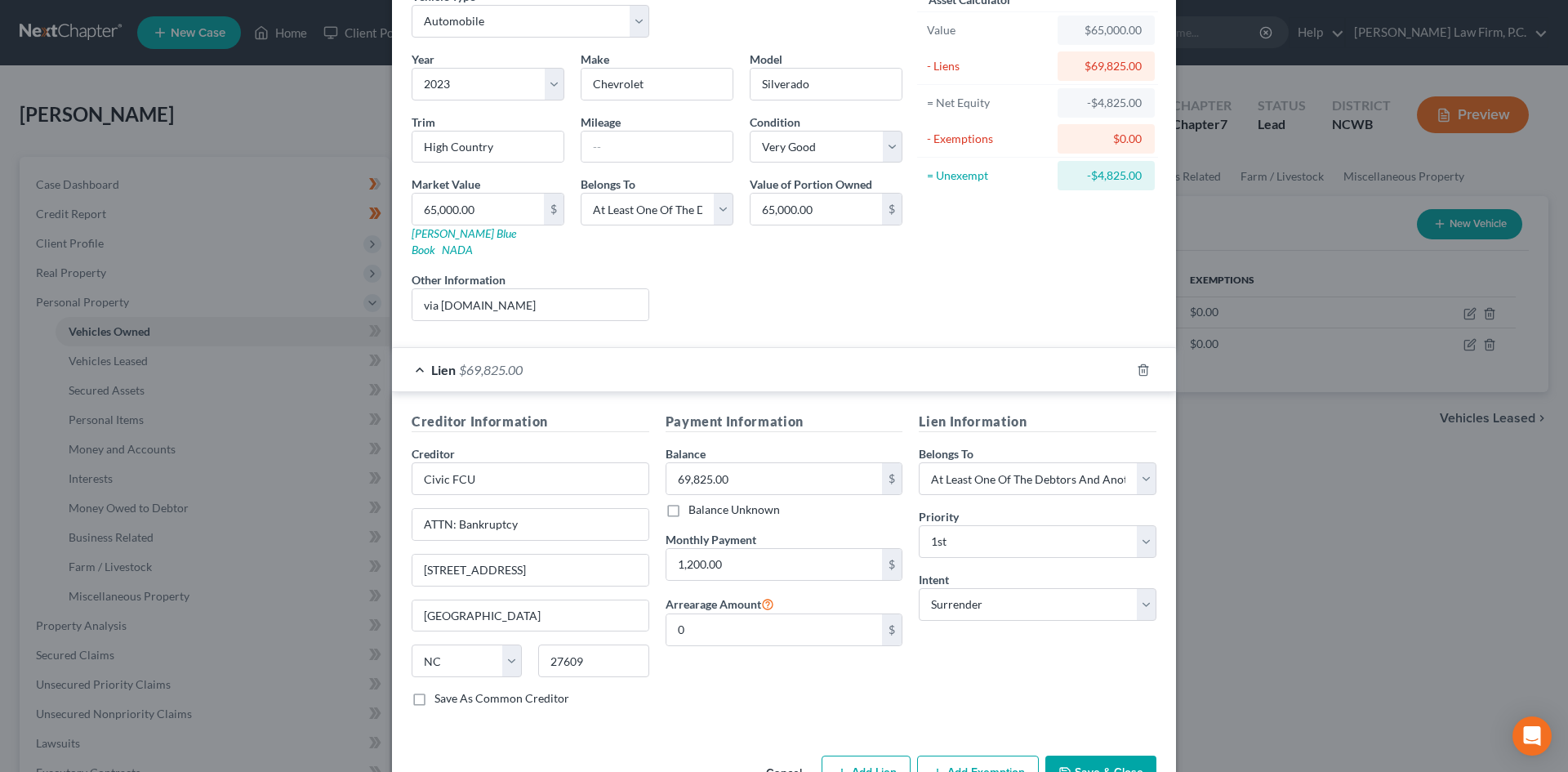
scroll to position [121, 0]
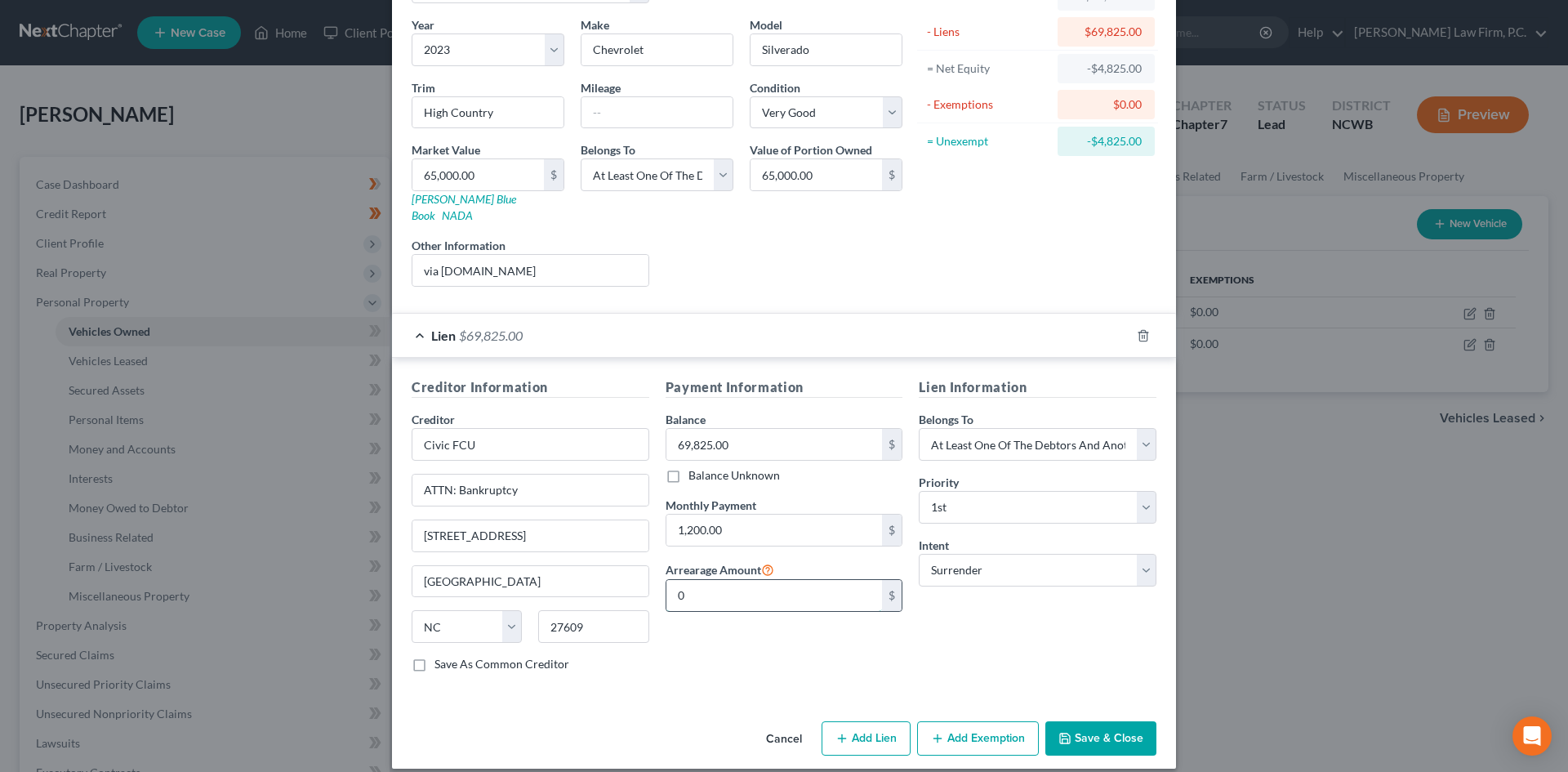
click at [752, 583] on input "0" at bounding box center [774, 596] width 217 height 31
click at [1102, 721] on button "Save & Close" at bounding box center [1101, 738] width 111 height 35
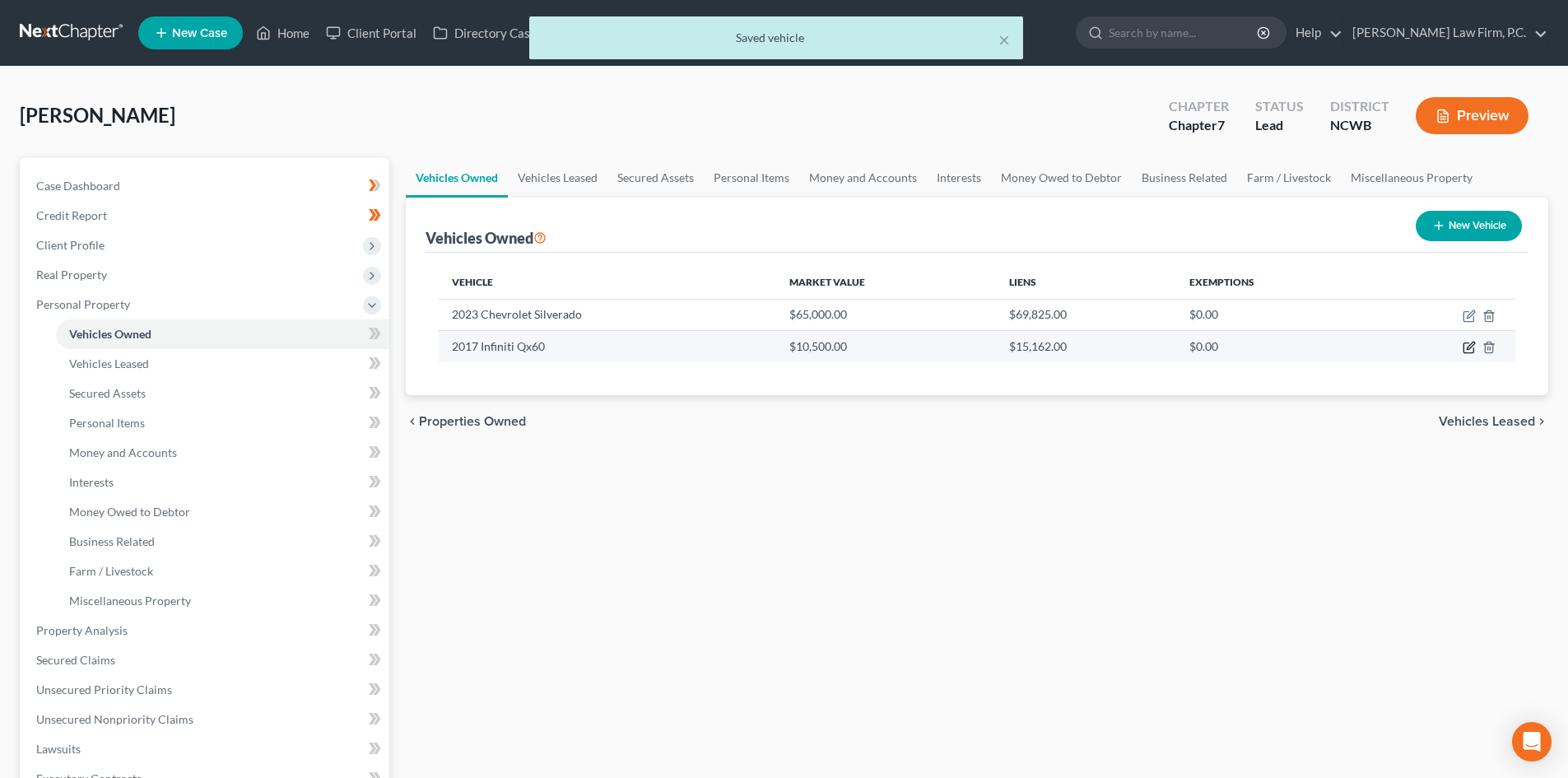
click at [1462, 347] on icon "button" at bounding box center [1468, 347] width 13 height 13
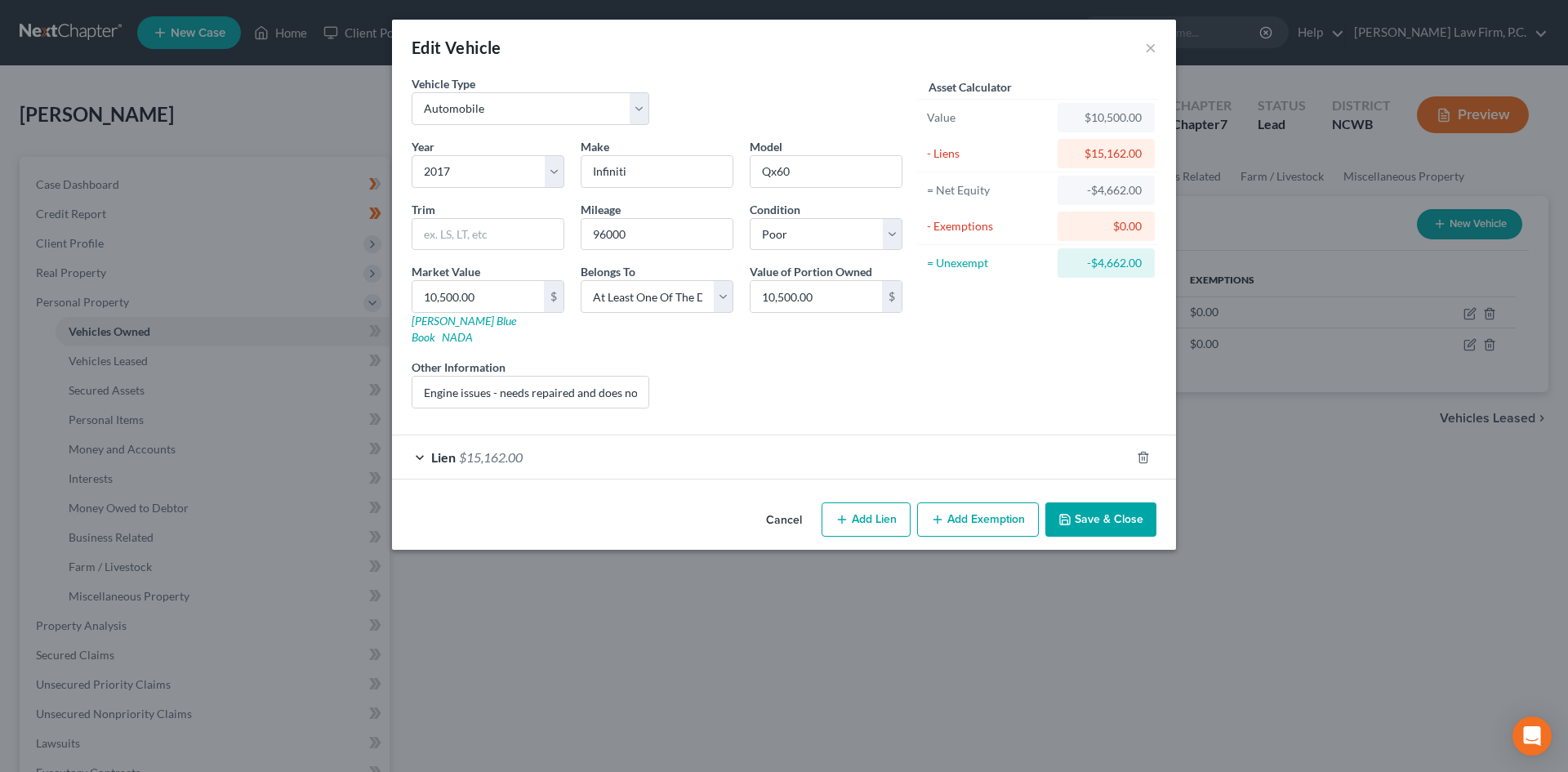
click at [422, 435] on div "Lien $15,162.00" at bounding box center [761, 457] width 738 height 43
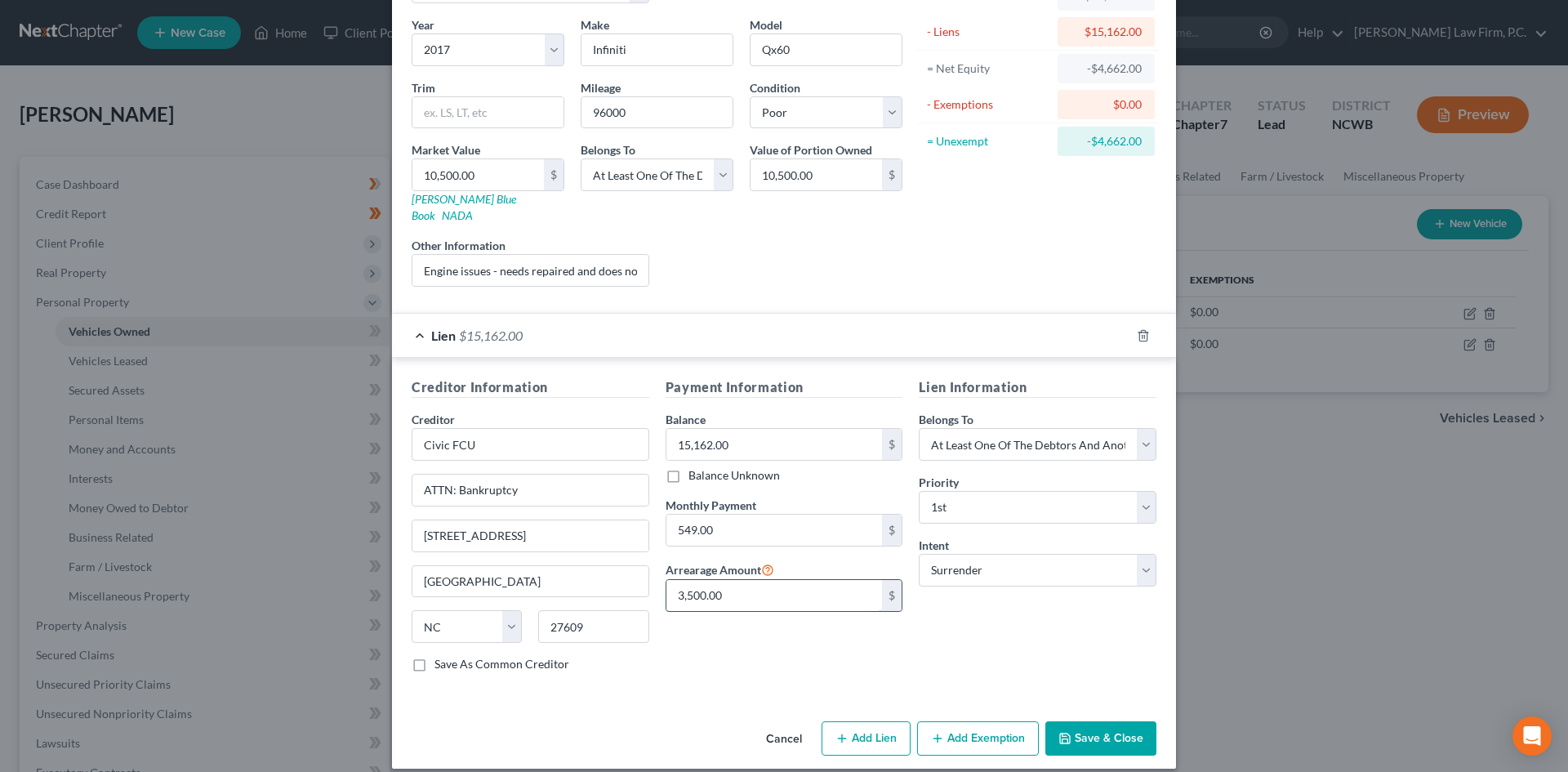
click at [846, 580] on input "3,500.00" at bounding box center [774, 596] width 217 height 31
click at [1094, 721] on button "Save & Close" at bounding box center [1101, 738] width 111 height 35
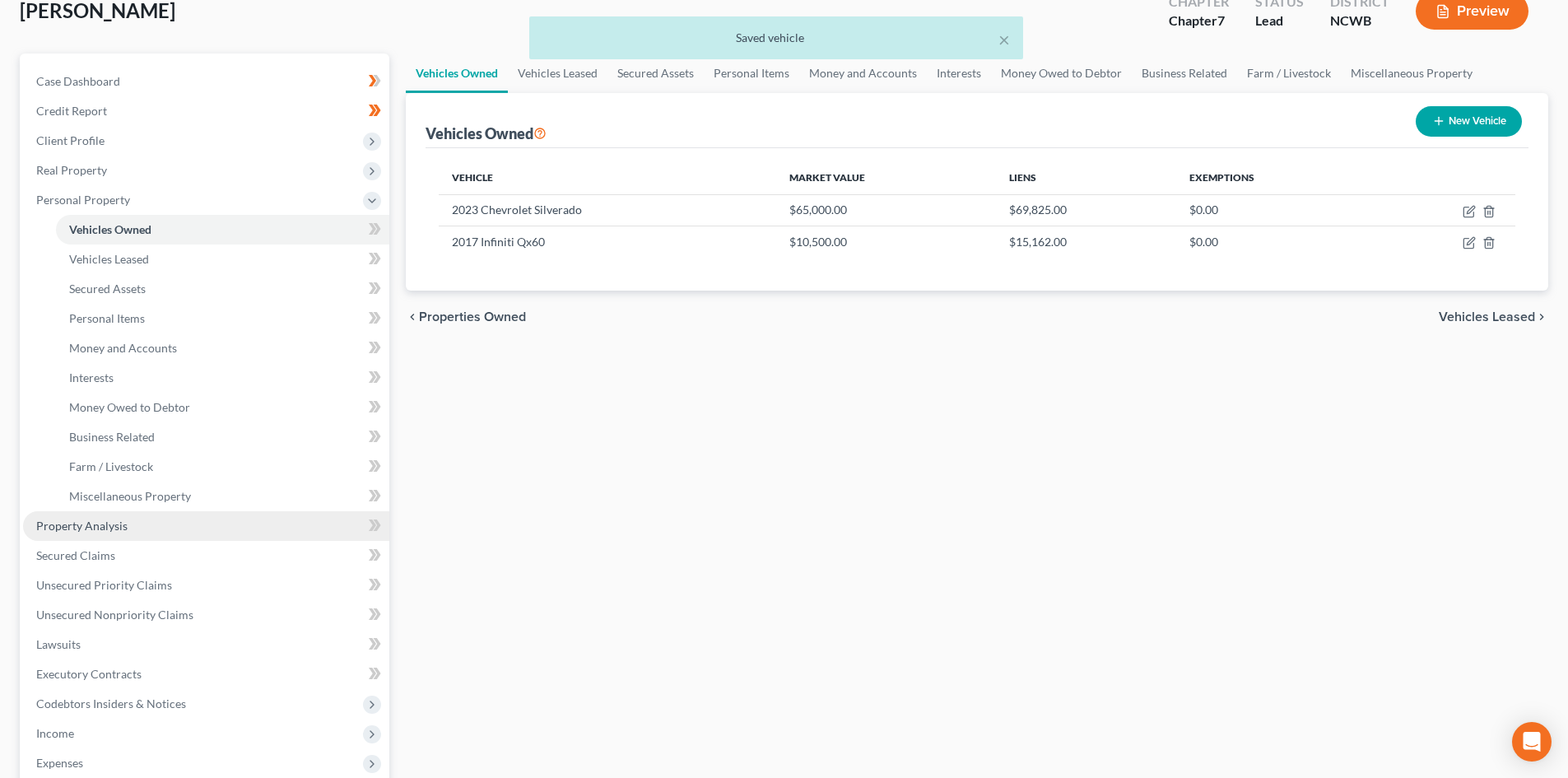
scroll to position [164, 0]
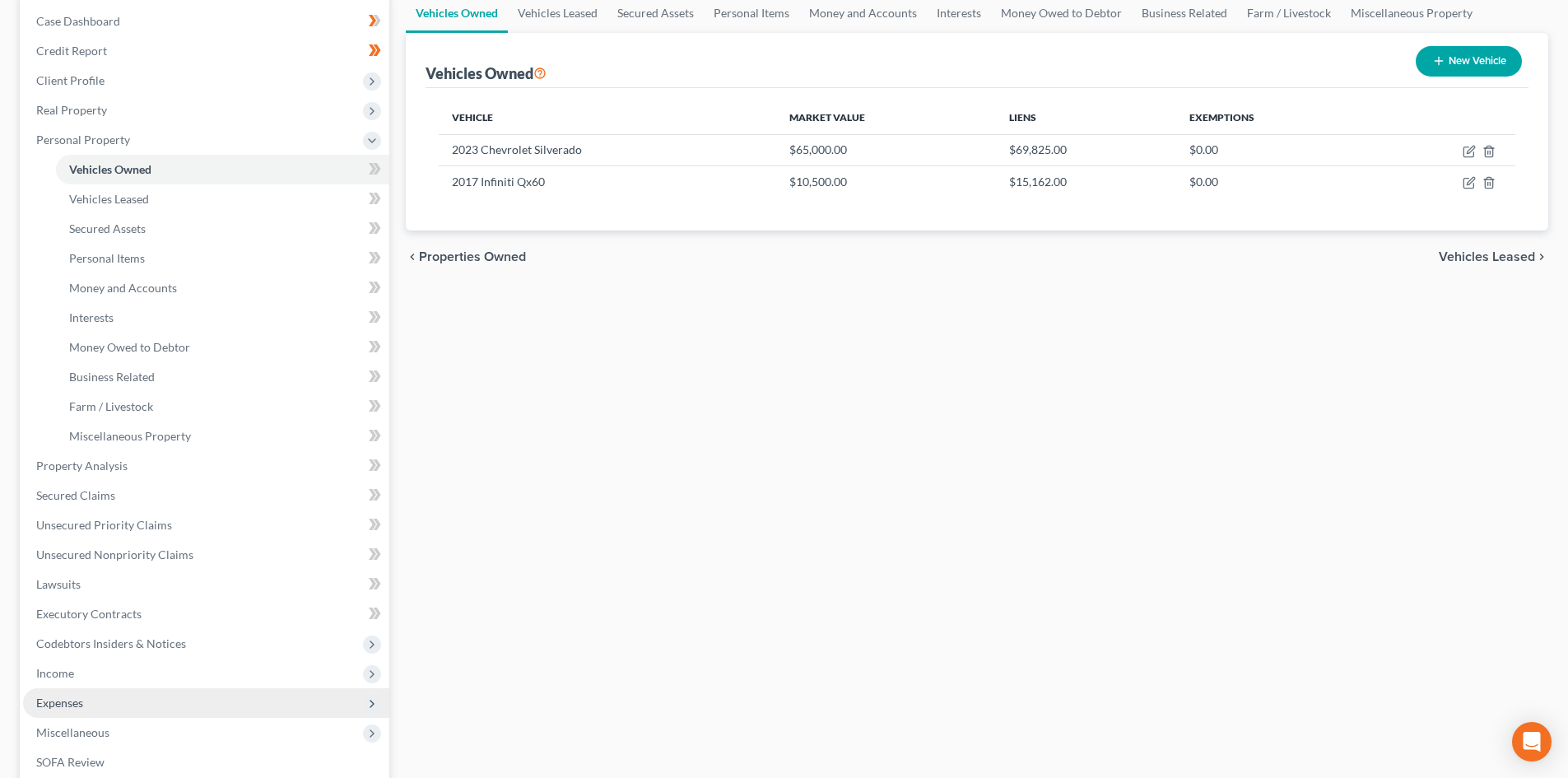
click at [94, 702] on span "Expenses" at bounding box center [205, 703] width 366 height 30
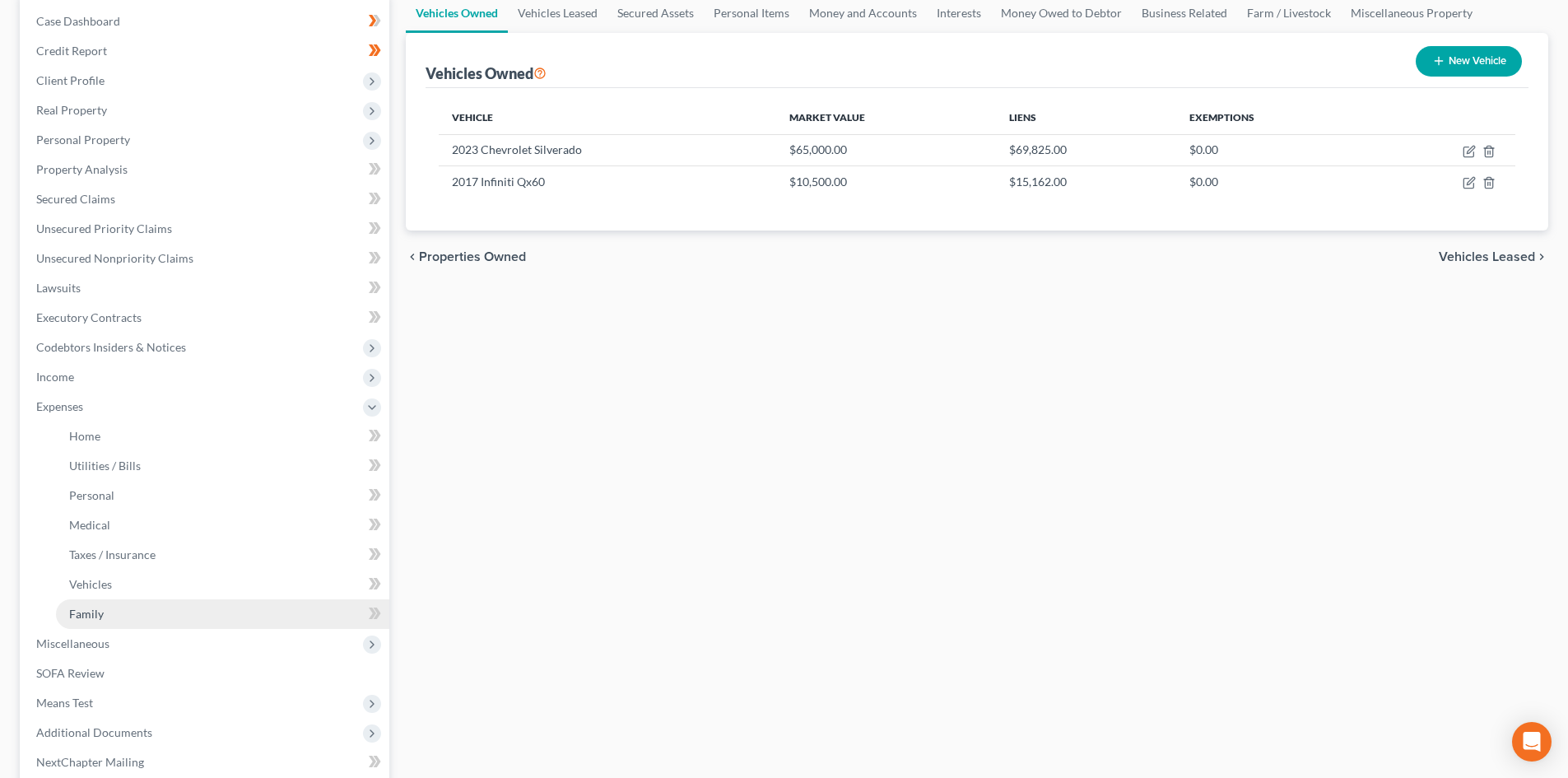
click at [134, 601] on link "Family" at bounding box center [222, 614] width 333 height 30
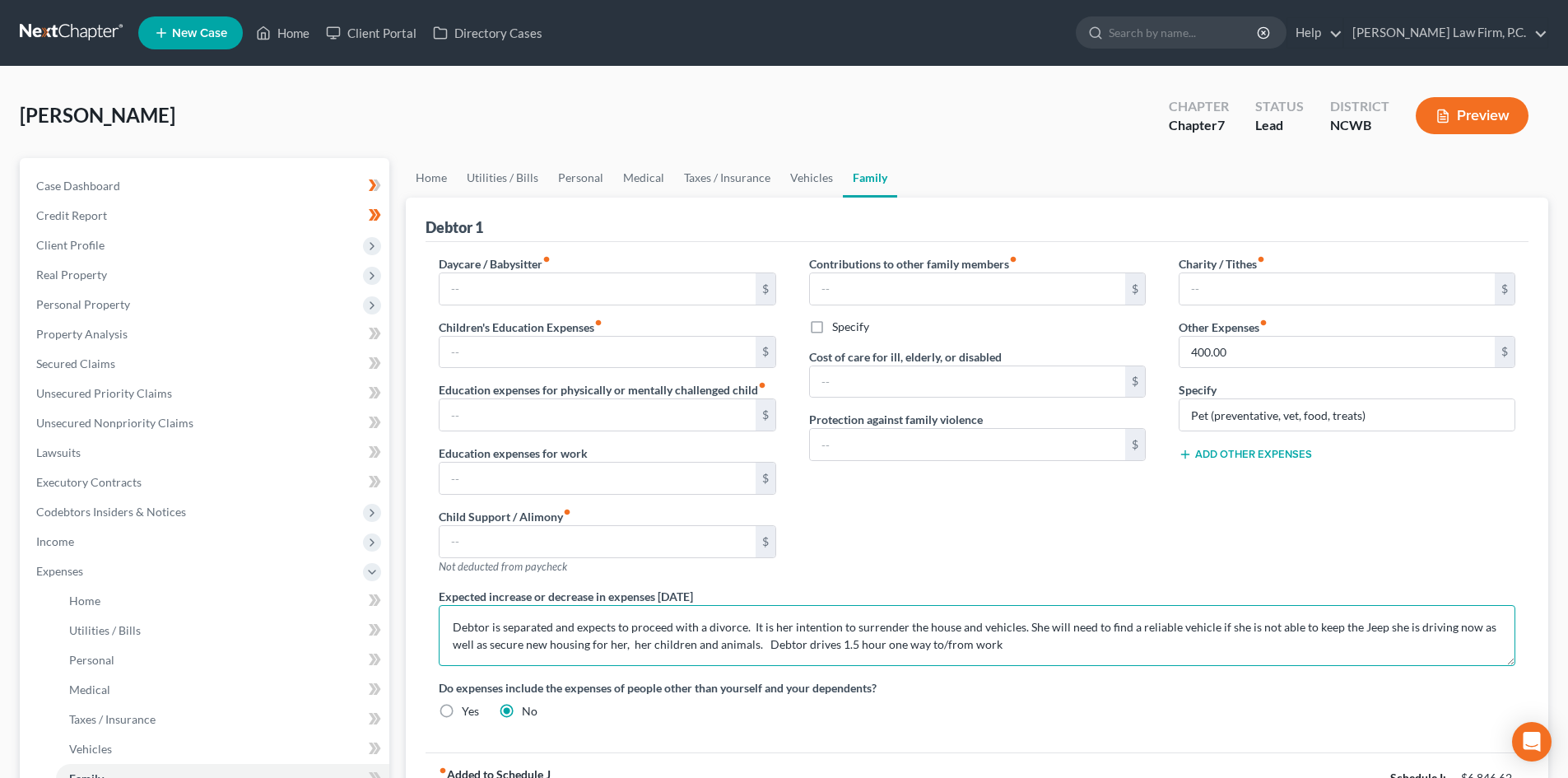
click at [1206, 626] on textarea "Debtor is separated and expects to proceed with a divorce. It is her intention …" at bounding box center [977, 636] width 1077 height 61
click at [1030, 649] on textarea "Debtor is separated and expects to proceed with a divorce. It is her intention …" at bounding box center [977, 636] width 1077 height 61
click at [1206, 623] on textarea "Debtor is separated and expects to proceed with a divorce. It is her intention …" at bounding box center [977, 636] width 1077 height 61
drag, startPoint x: 808, startPoint y: 177, endPoint x: 740, endPoint y: 171, distance: 68.3
click at [808, 177] on link "Vehicles" at bounding box center [812, 177] width 63 height 39
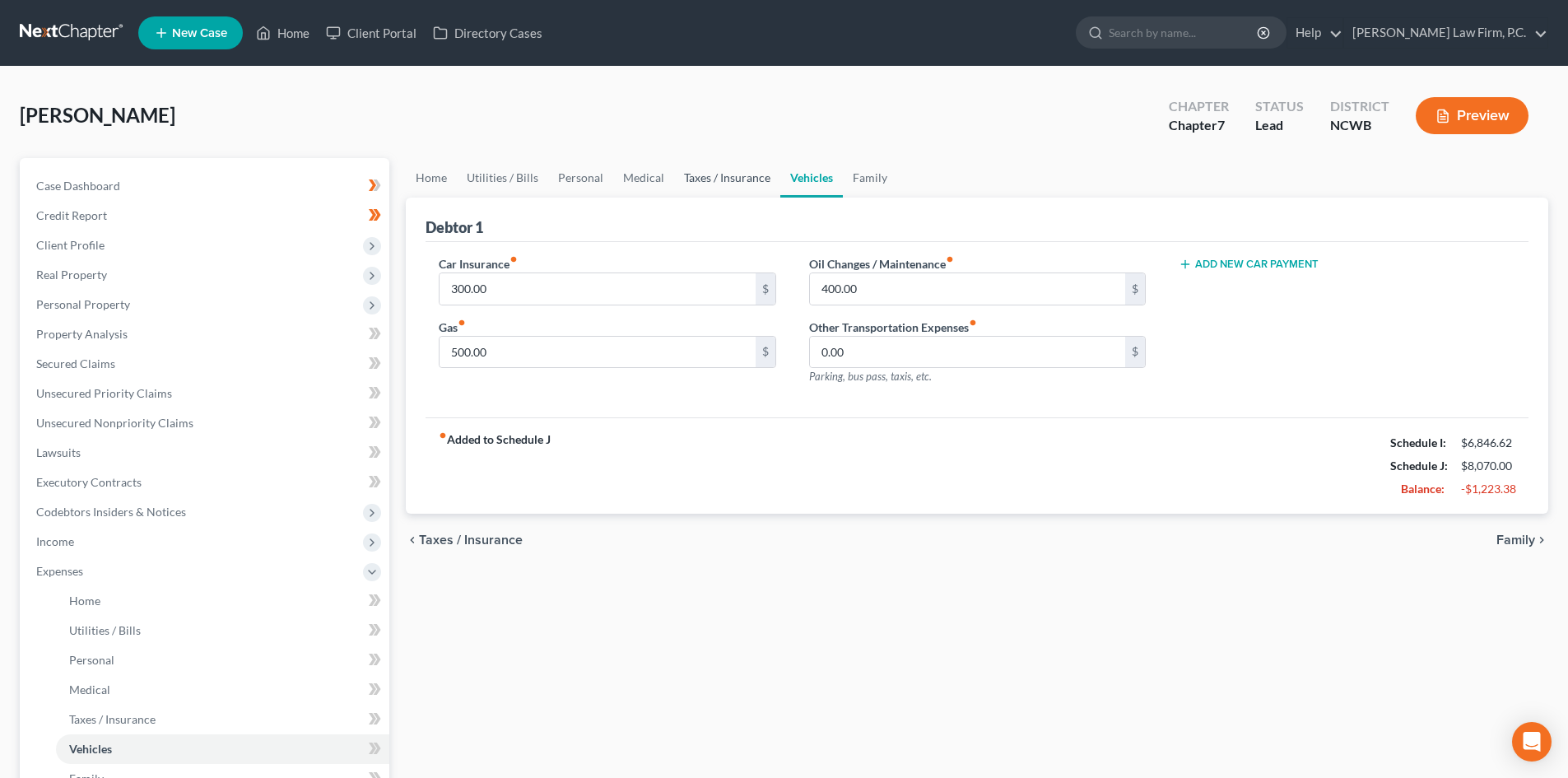
click at [727, 168] on link "Taxes / Insurance" at bounding box center [726, 177] width 106 height 39
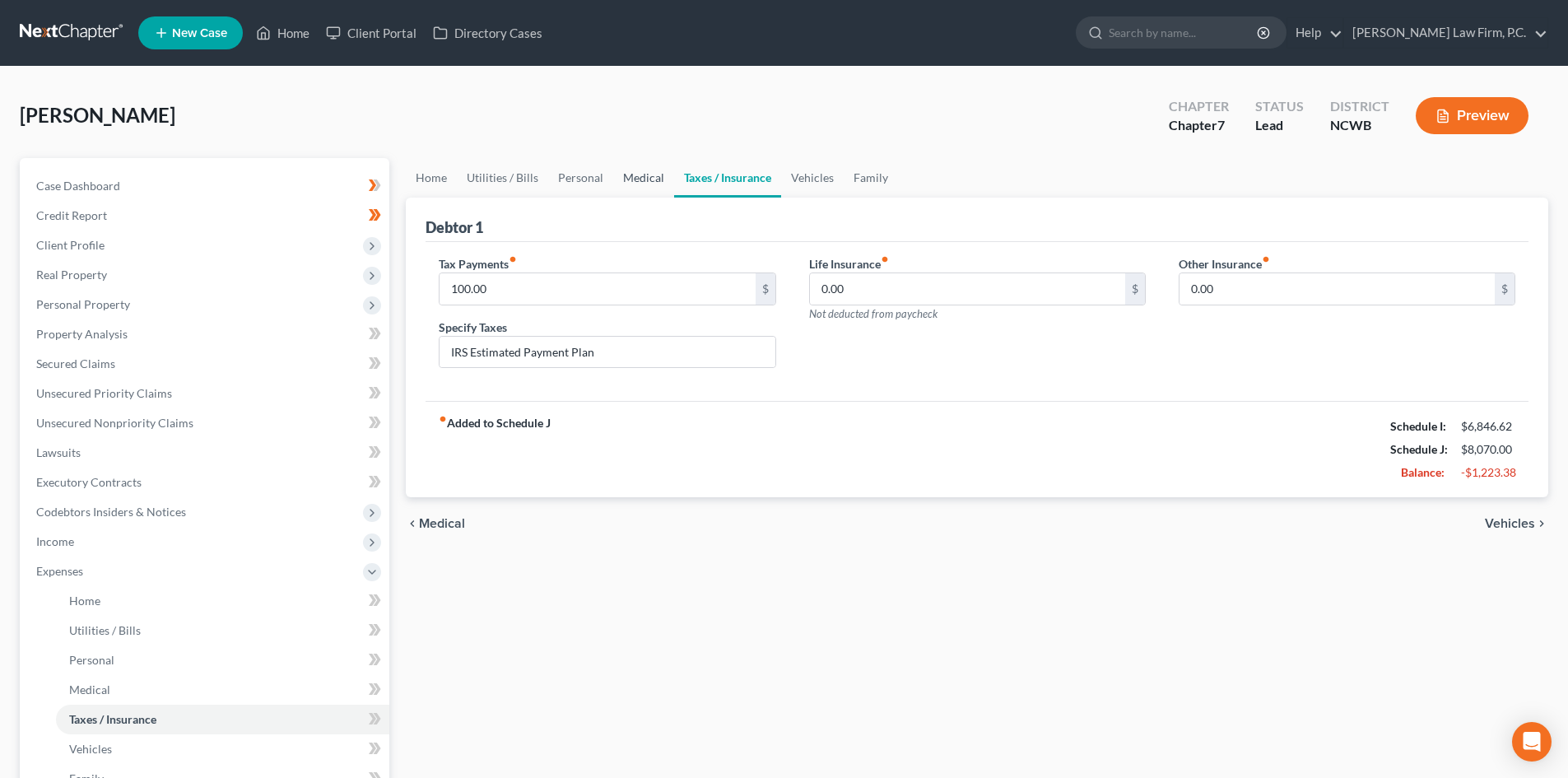
click at [656, 181] on link "Medical" at bounding box center [643, 177] width 61 height 39
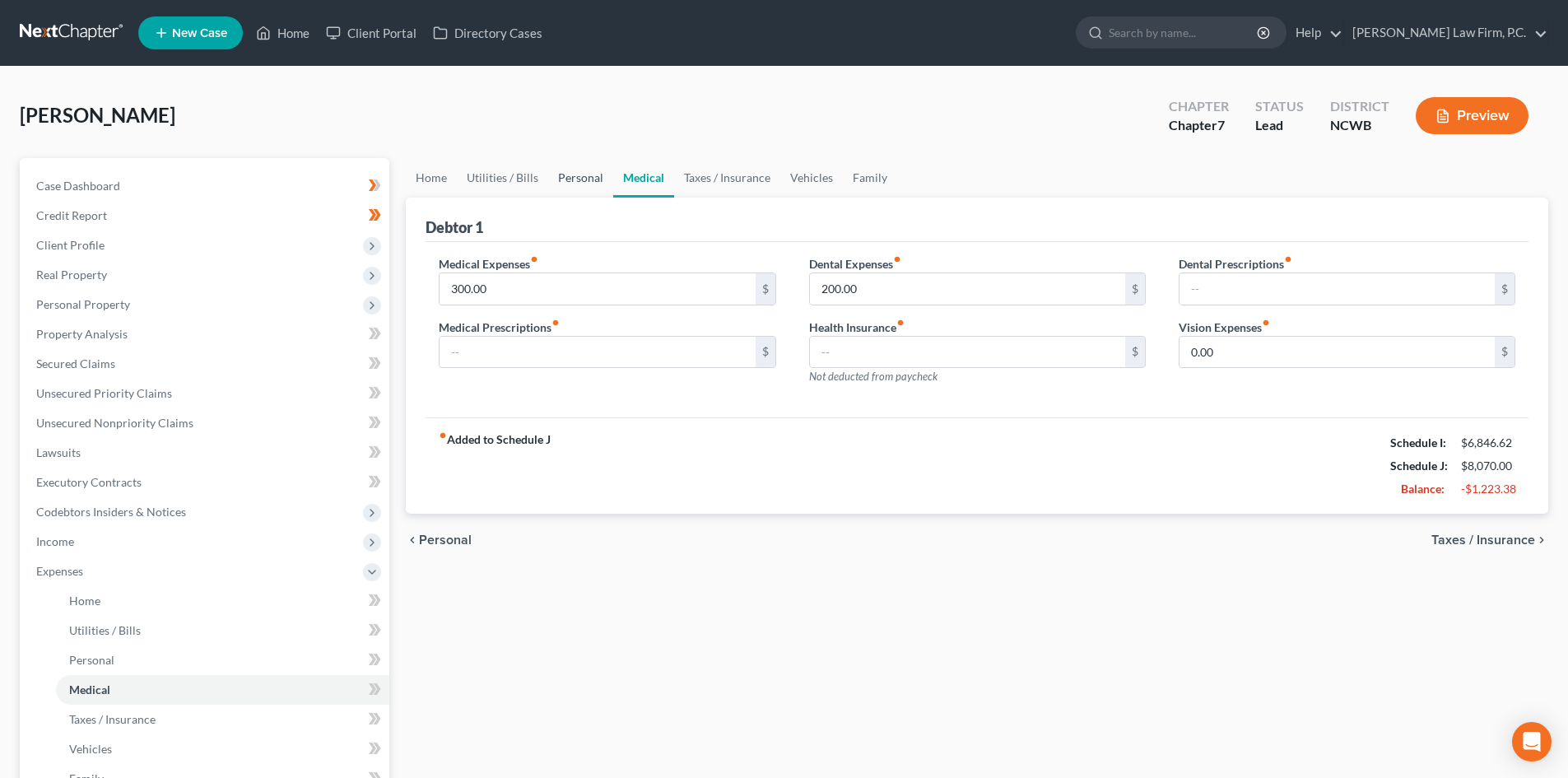
click at [592, 178] on link "Personal" at bounding box center [580, 177] width 65 height 39
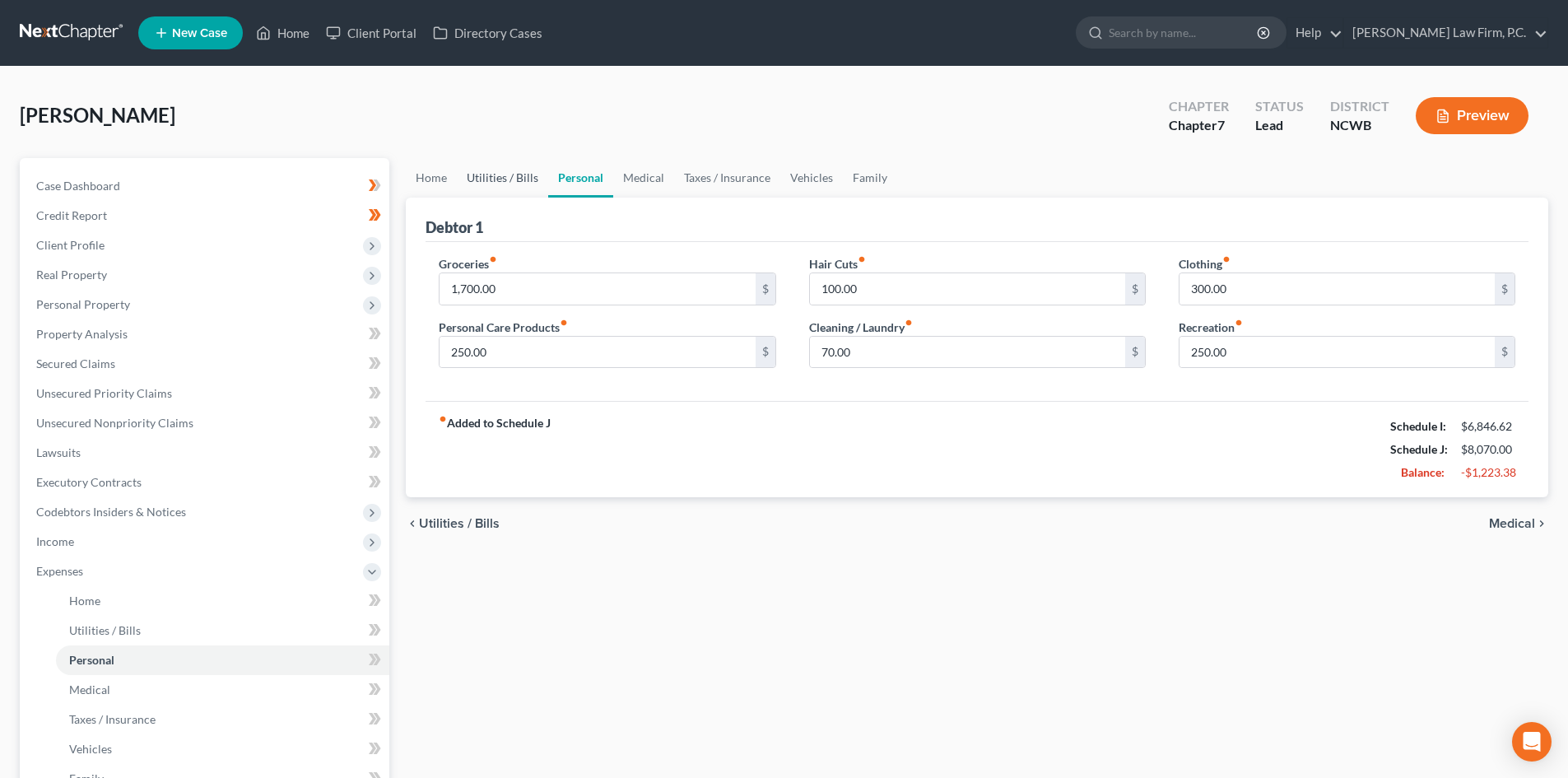
click at [529, 176] on link "Utilities / Bills" at bounding box center [503, 177] width 92 height 39
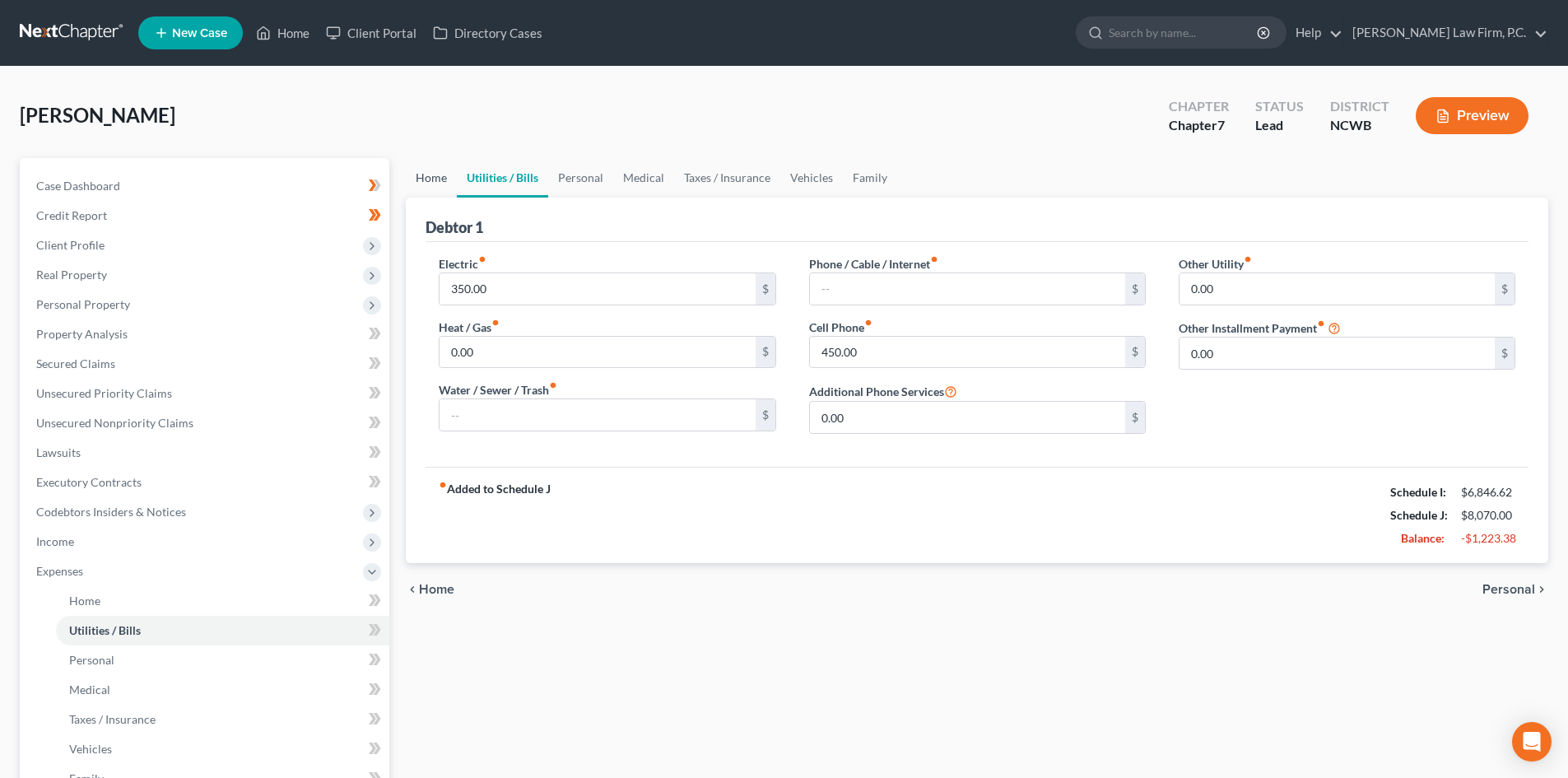
click at [435, 173] on link "Home" at bounding box center [431, 177] width 51 height 39
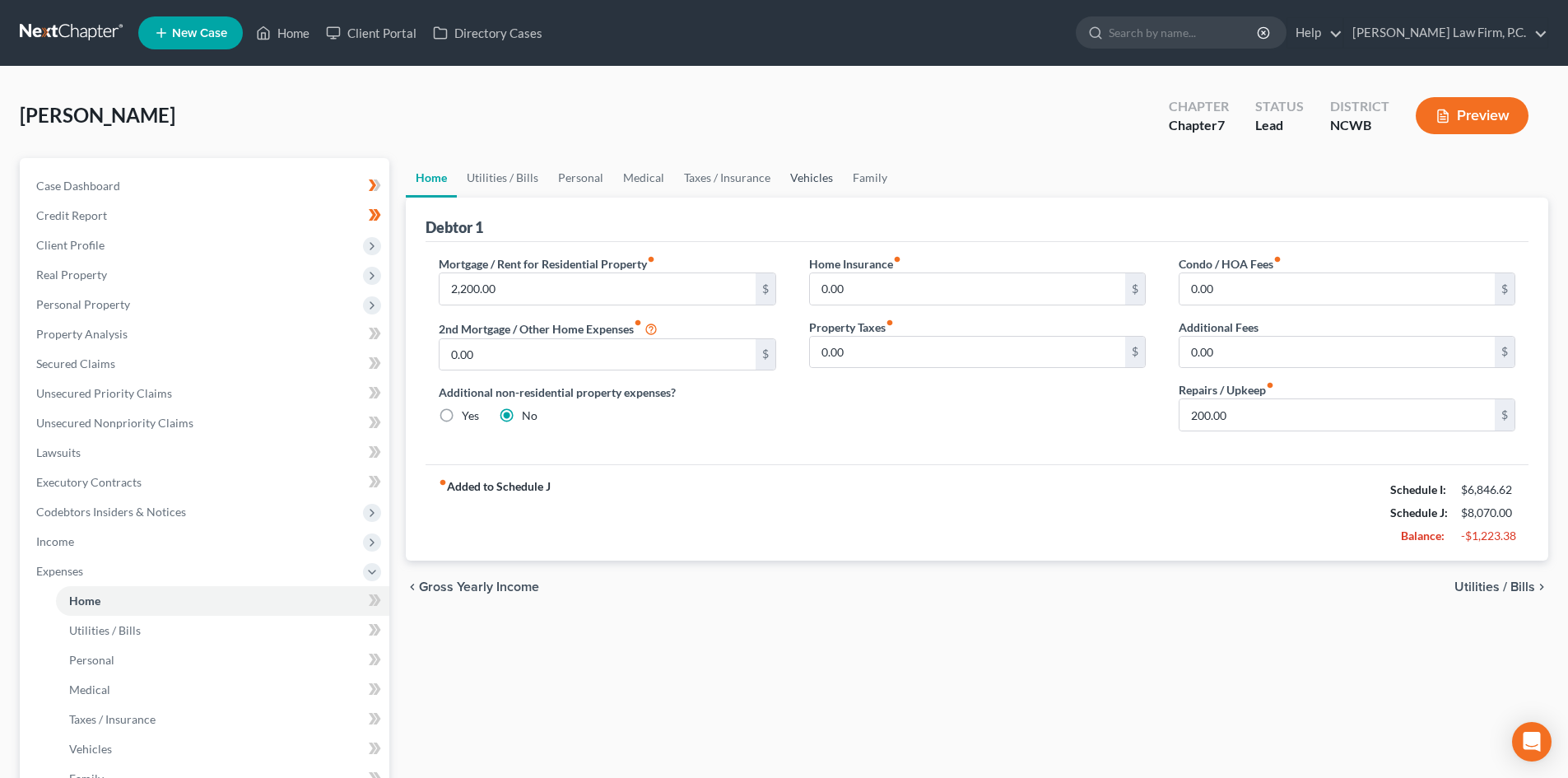
click at [812, 172] on link "Vehicles" at bounding box center [812, 177] width 63 height 39
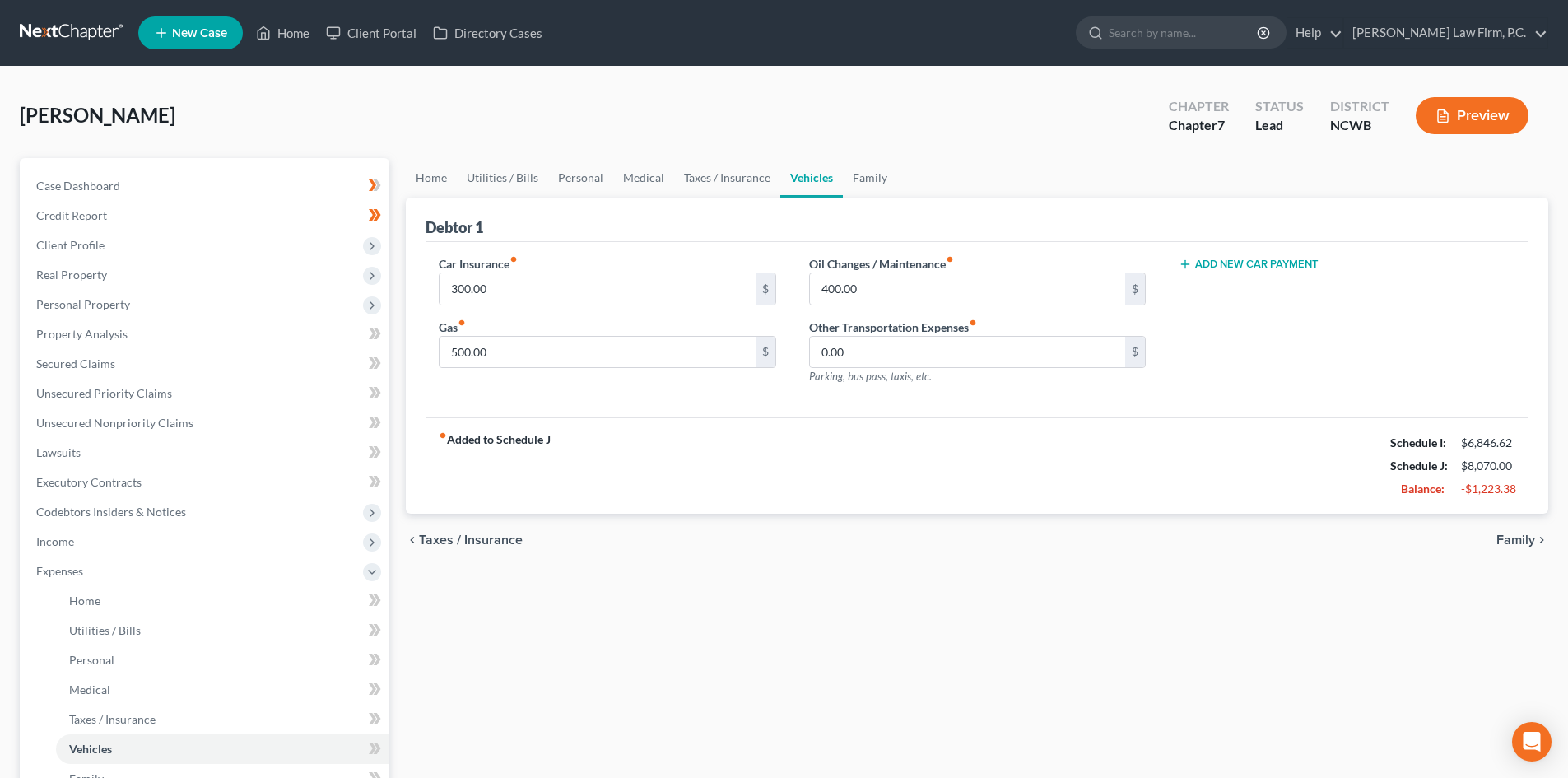
click at [1255, 268] on button "Add New Car Payment" at bounding box center [1248, 264] width 140 height 13
click at [1222, 325] on button "Add New Car Payment" at bounding box center [1248, 327] width 140 height 13
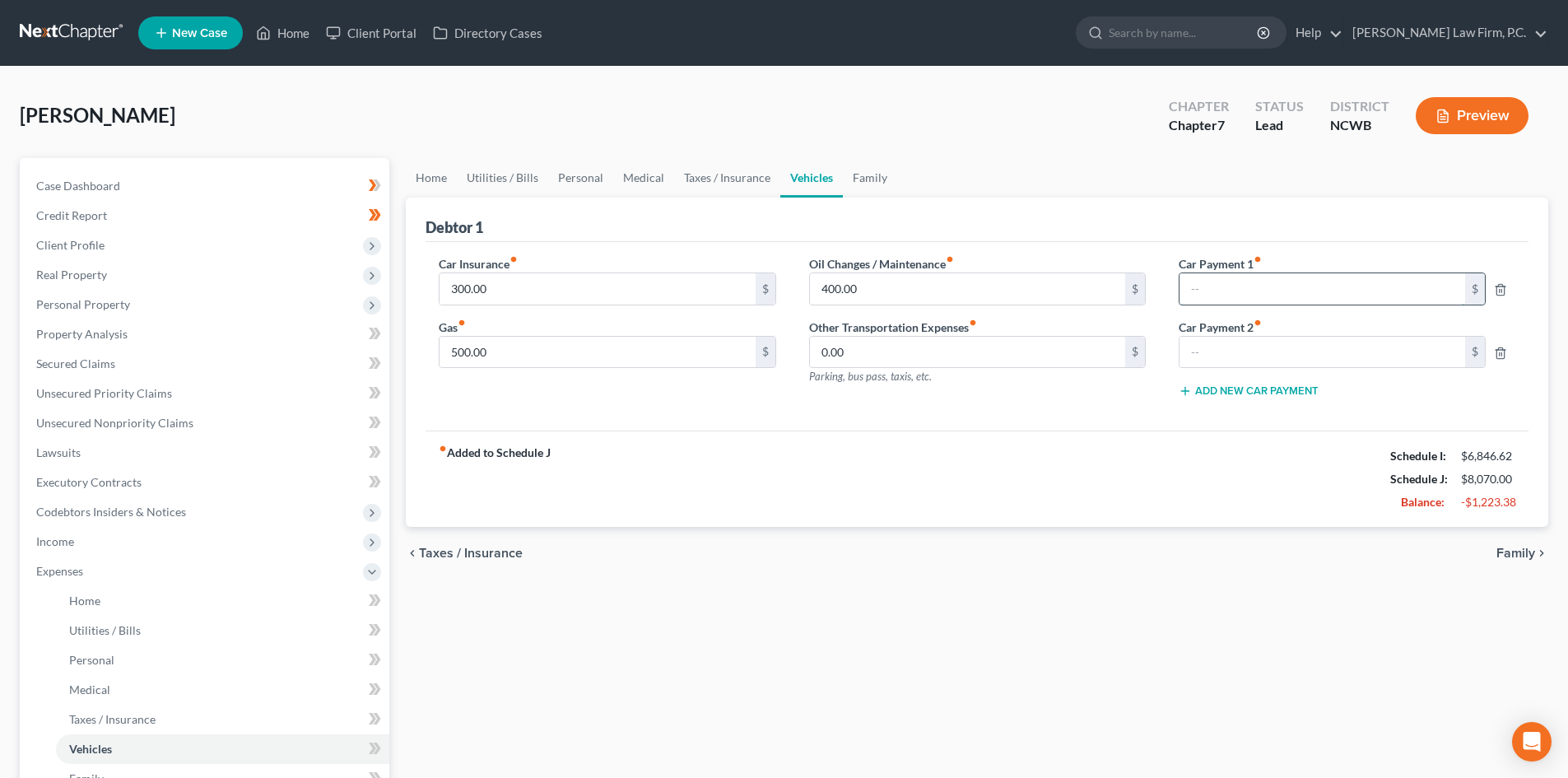
click at [1239, 279] on input "text" at bounding box center [1322, 289] width 286 height 31
click at [1501, 289] on icon "button" at bounding box center [1500, 289] width 13 height 13
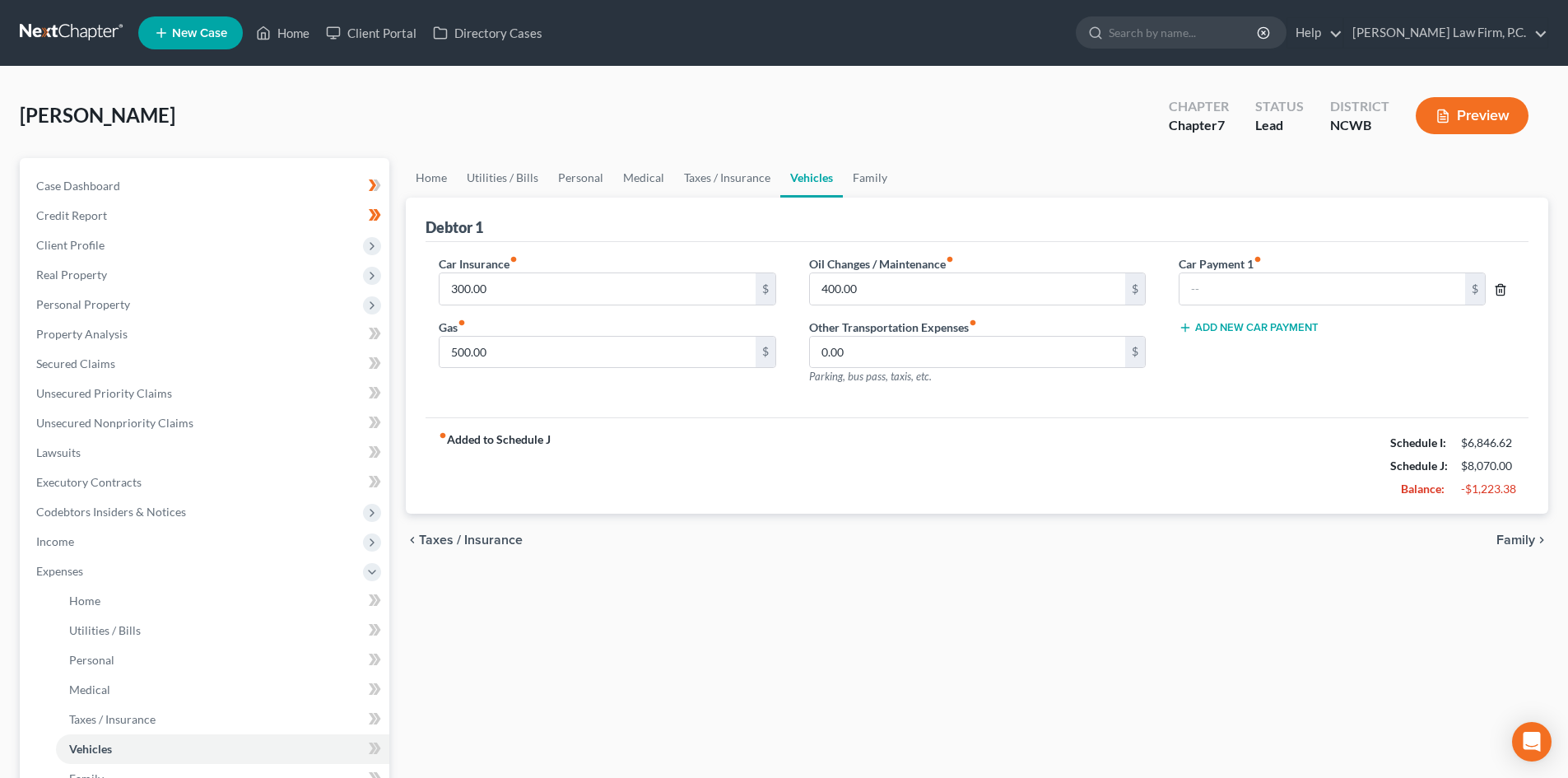
click at [1502, 289] on line "button" at bounding box center [1502, 291] width 0 height 3
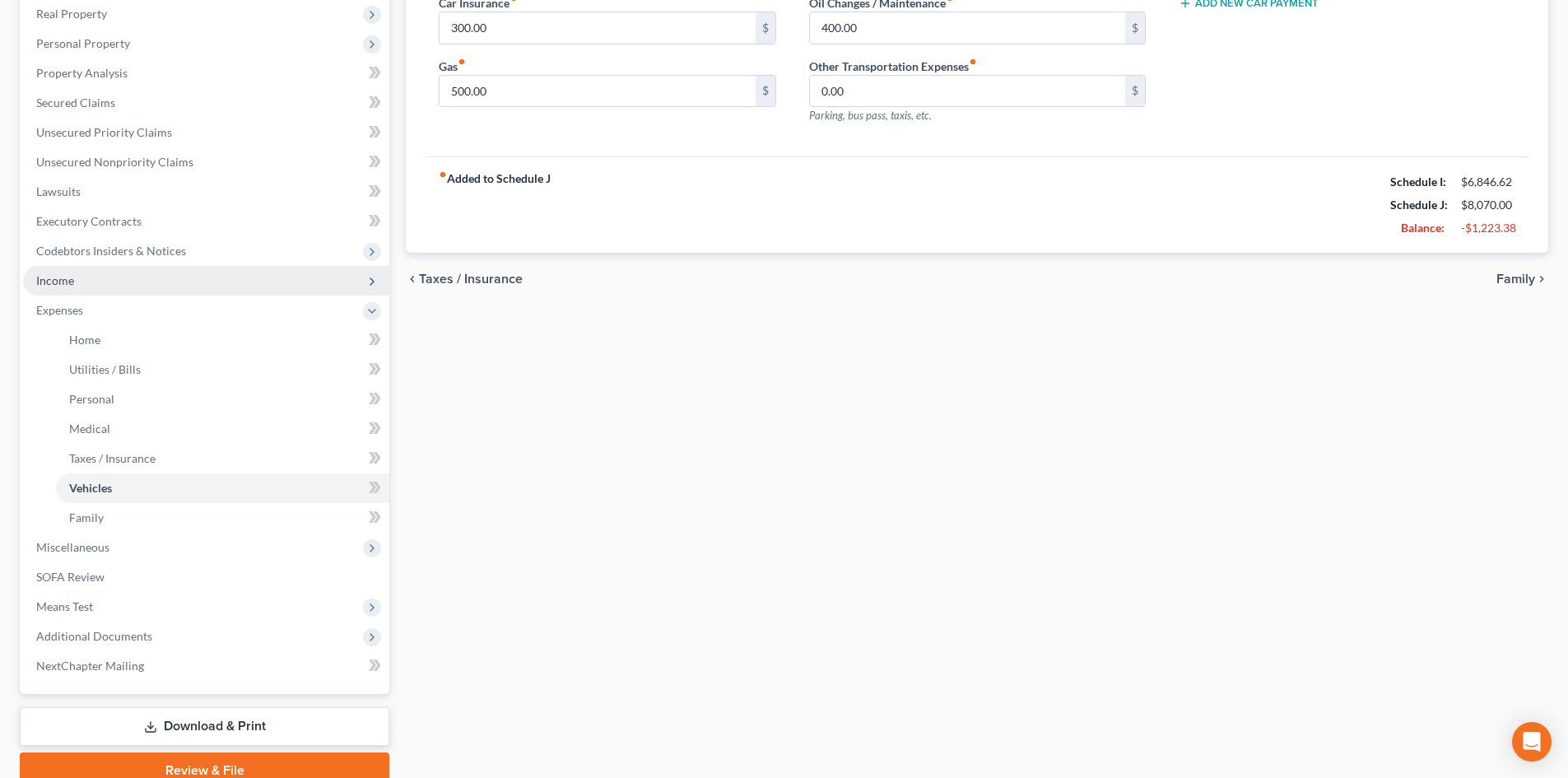
scroll to position [330, 0]
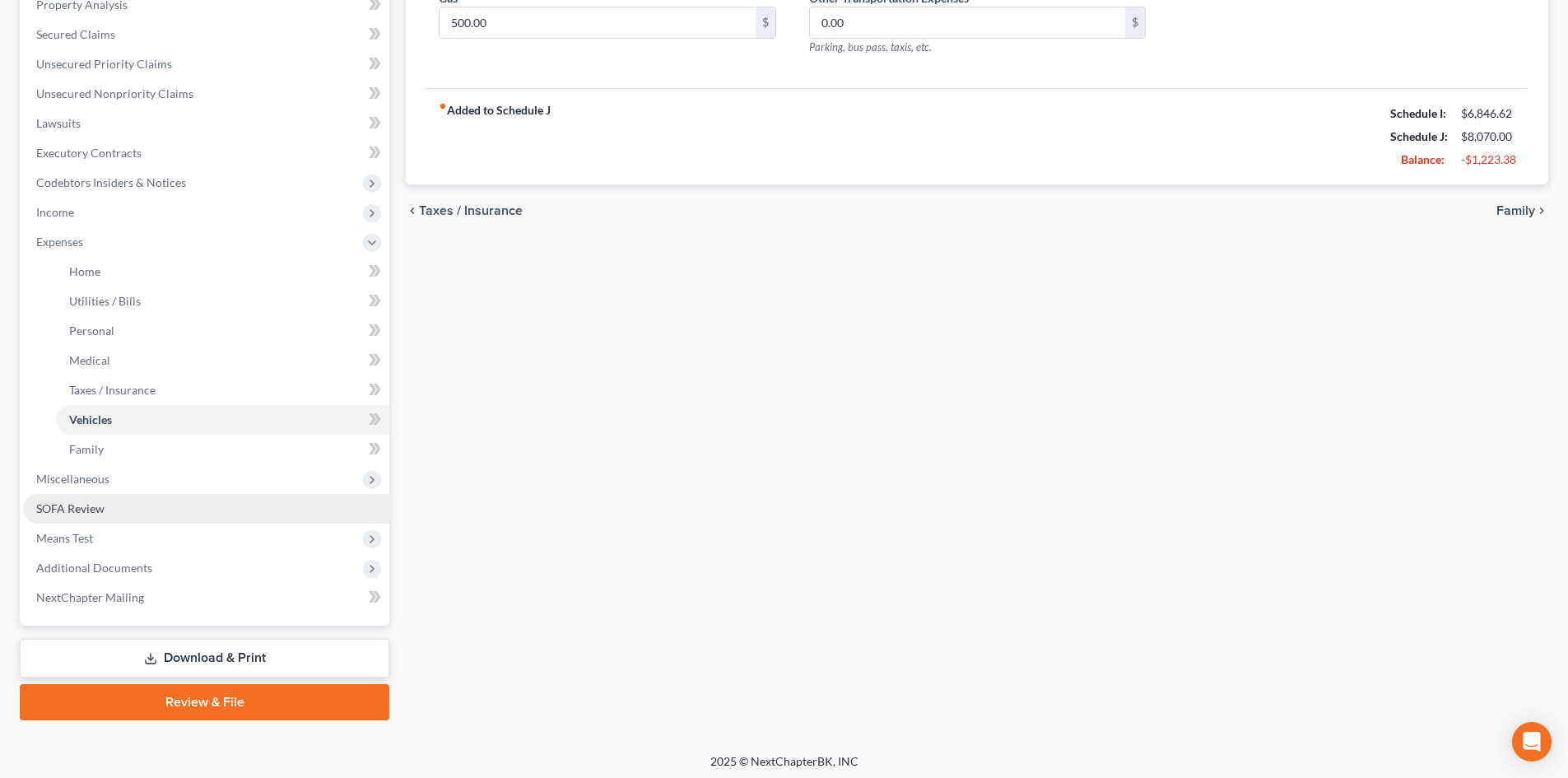
click at [147, 497] on link "SOFA Review" at bounding box center [205, 509] width 366 height 30
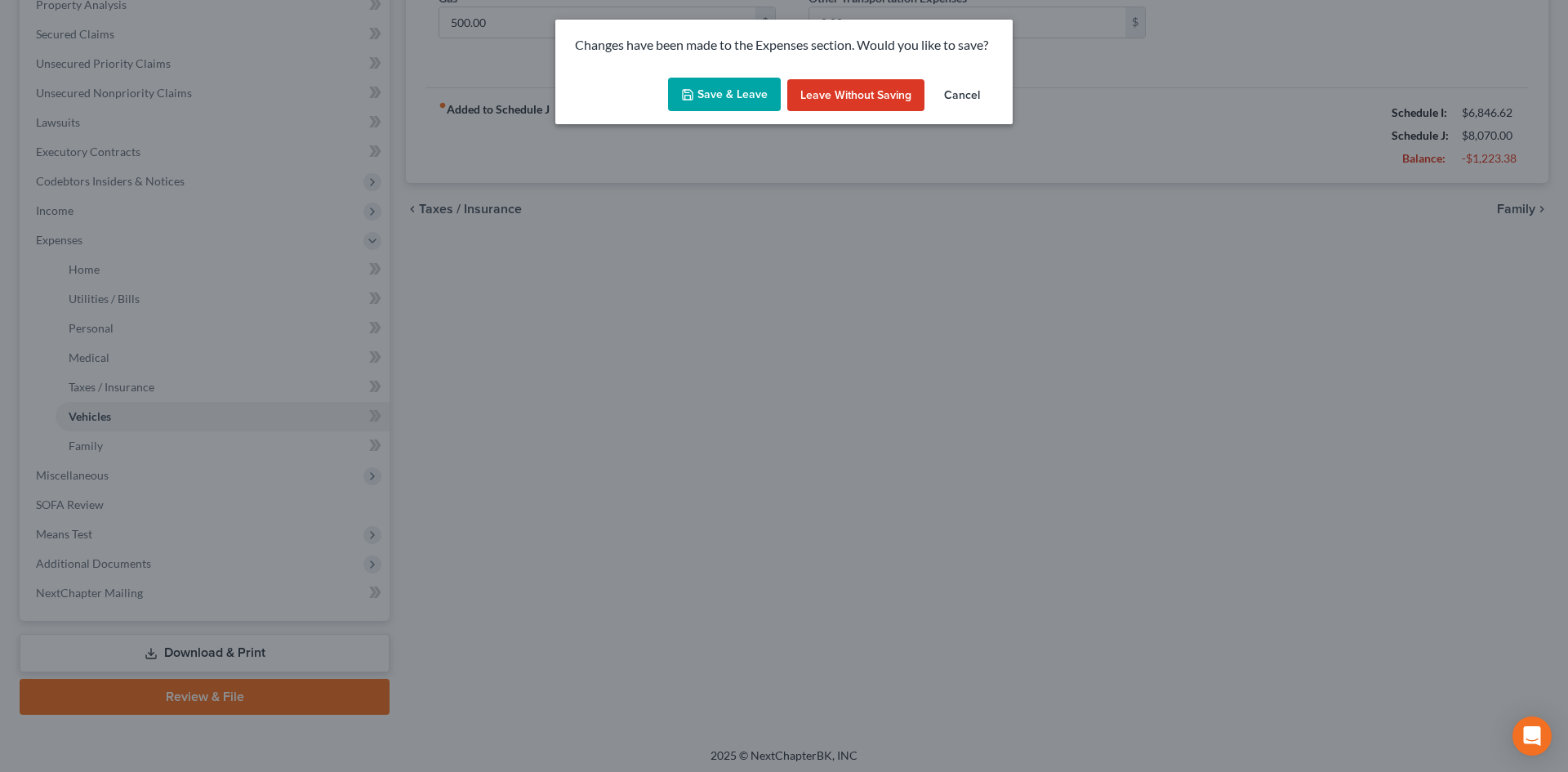
click at [704, 94] on button "Save & Leave" at bounding box center [724, 95] width 113 height 35
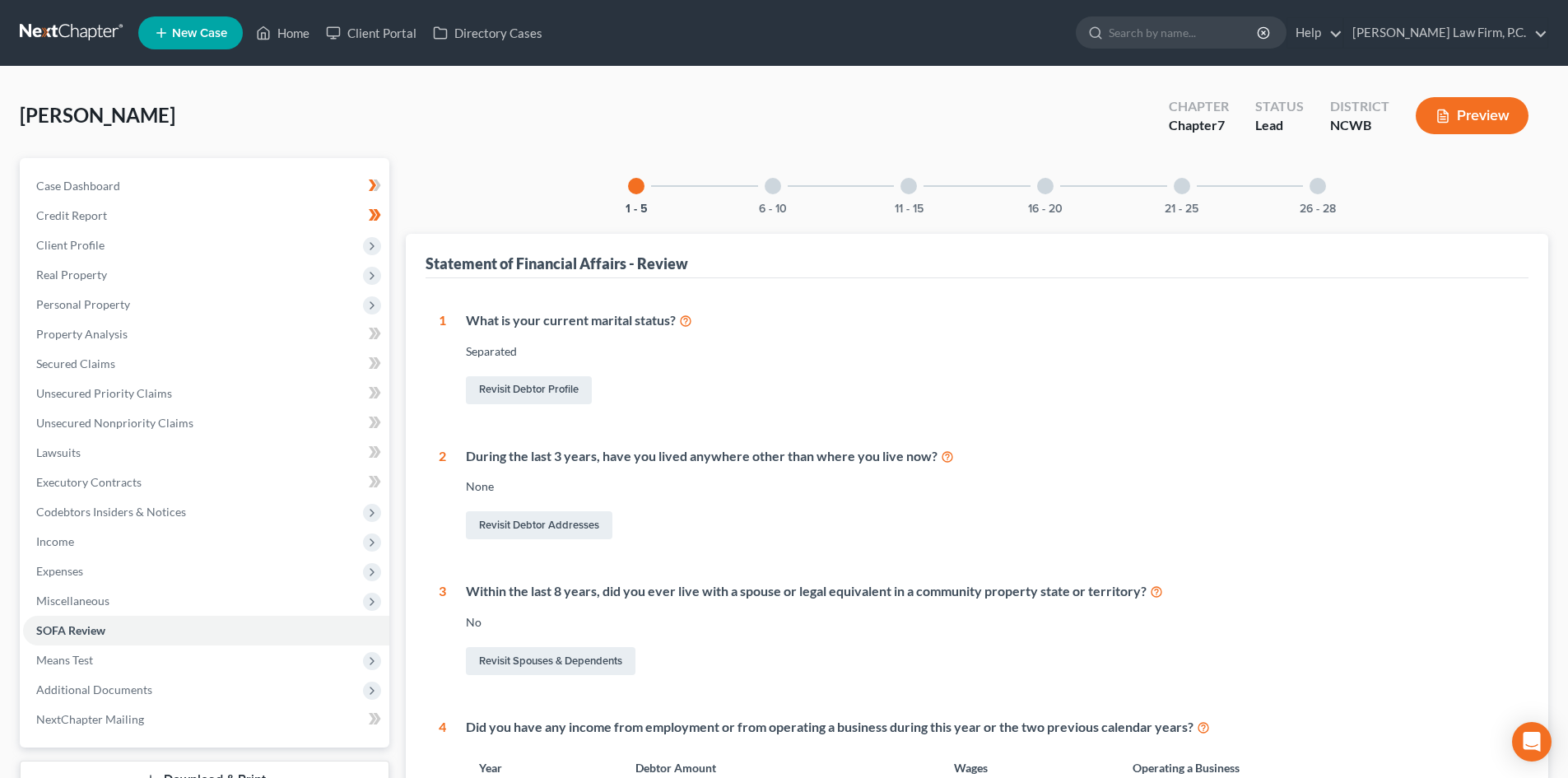
click at [1460, 120] on button "Preview" at bounding box center [1472, 115] width 113 height 37
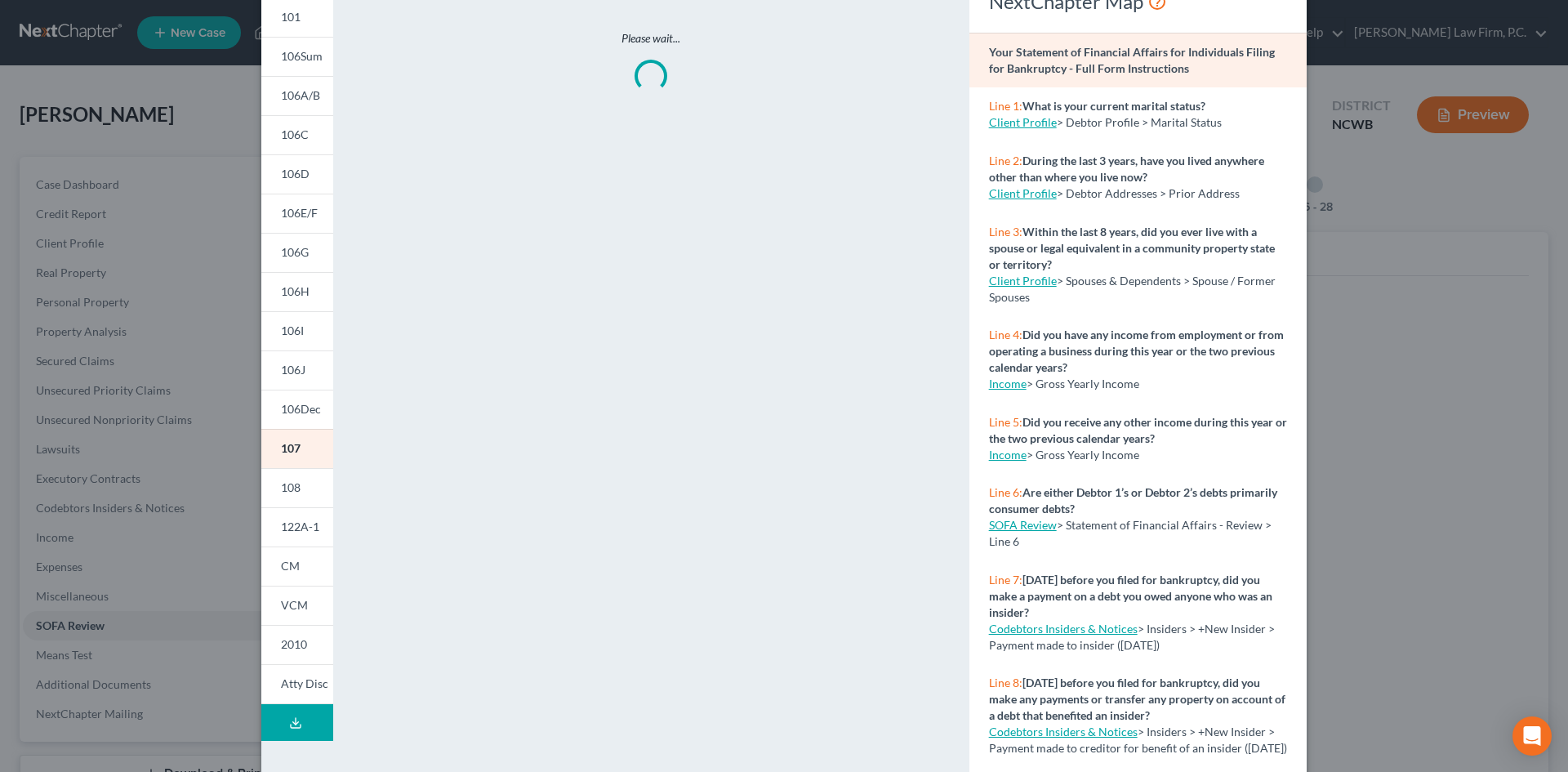
scroll to position [134, 0]
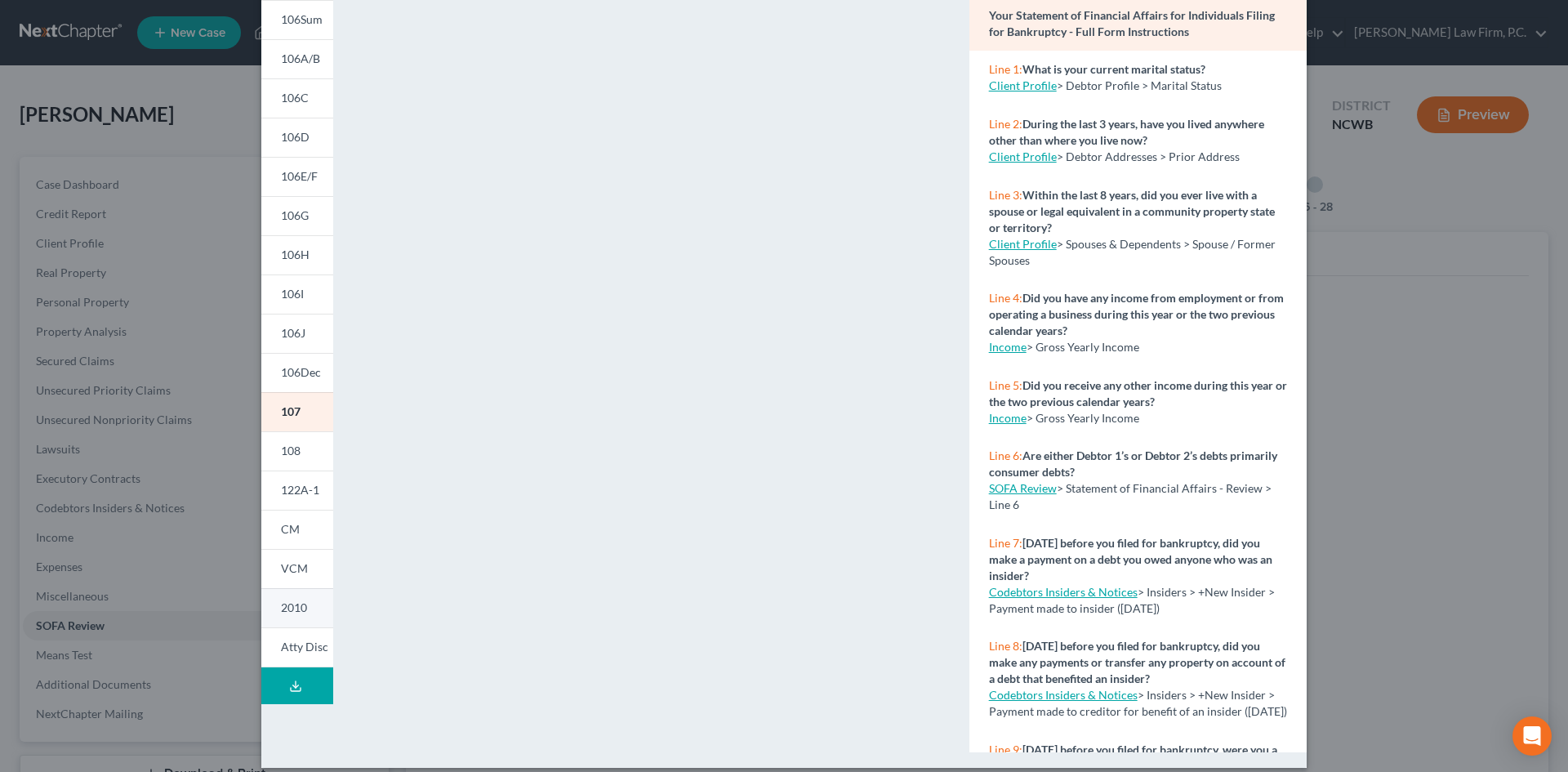
click at [298, 601] on span "2010" at bounding box center [294, 607] width 26 height 14
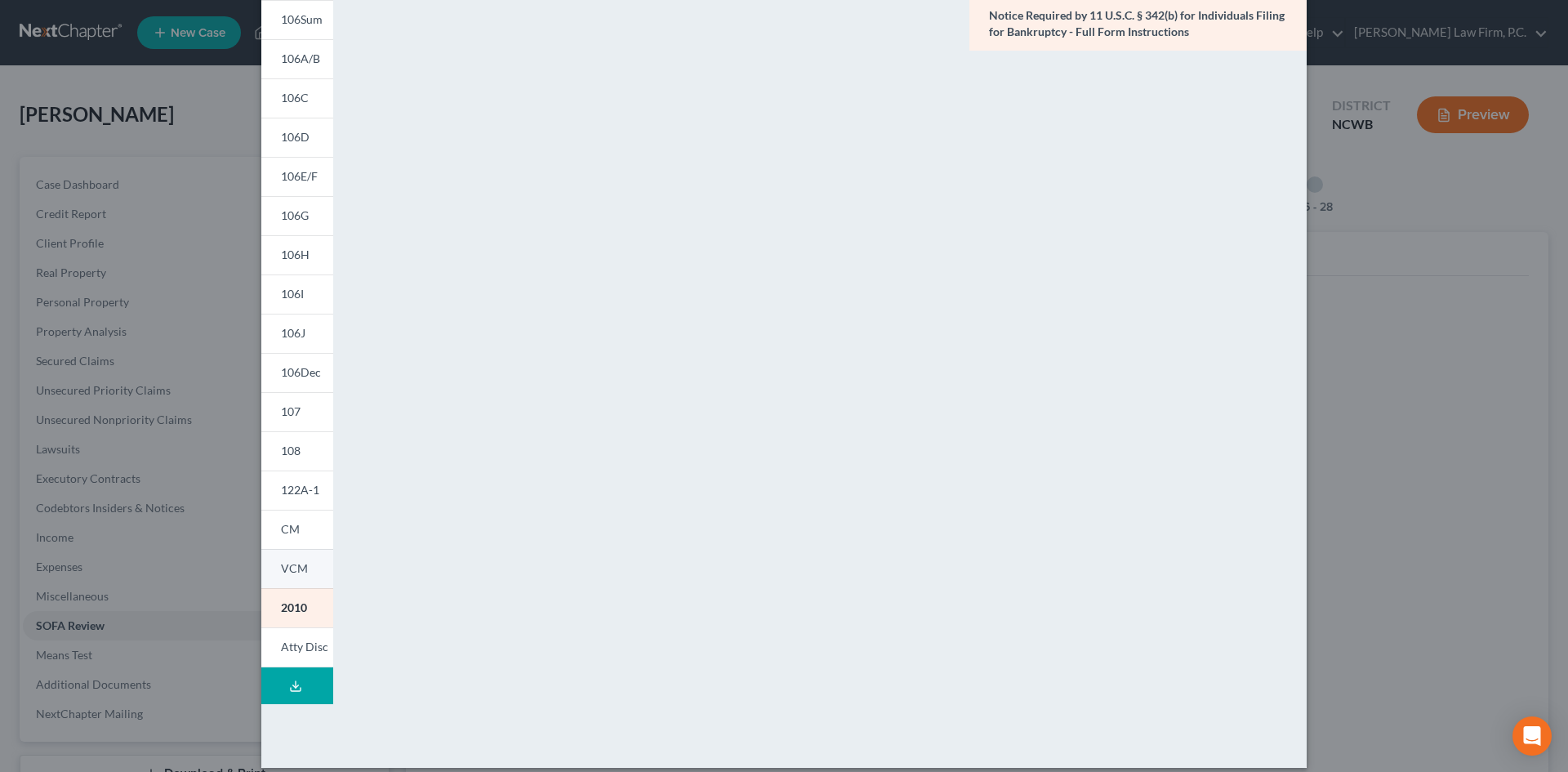
click at [293, 571] on span "VCM" at bounding box center [294, 568] width 27 height 14
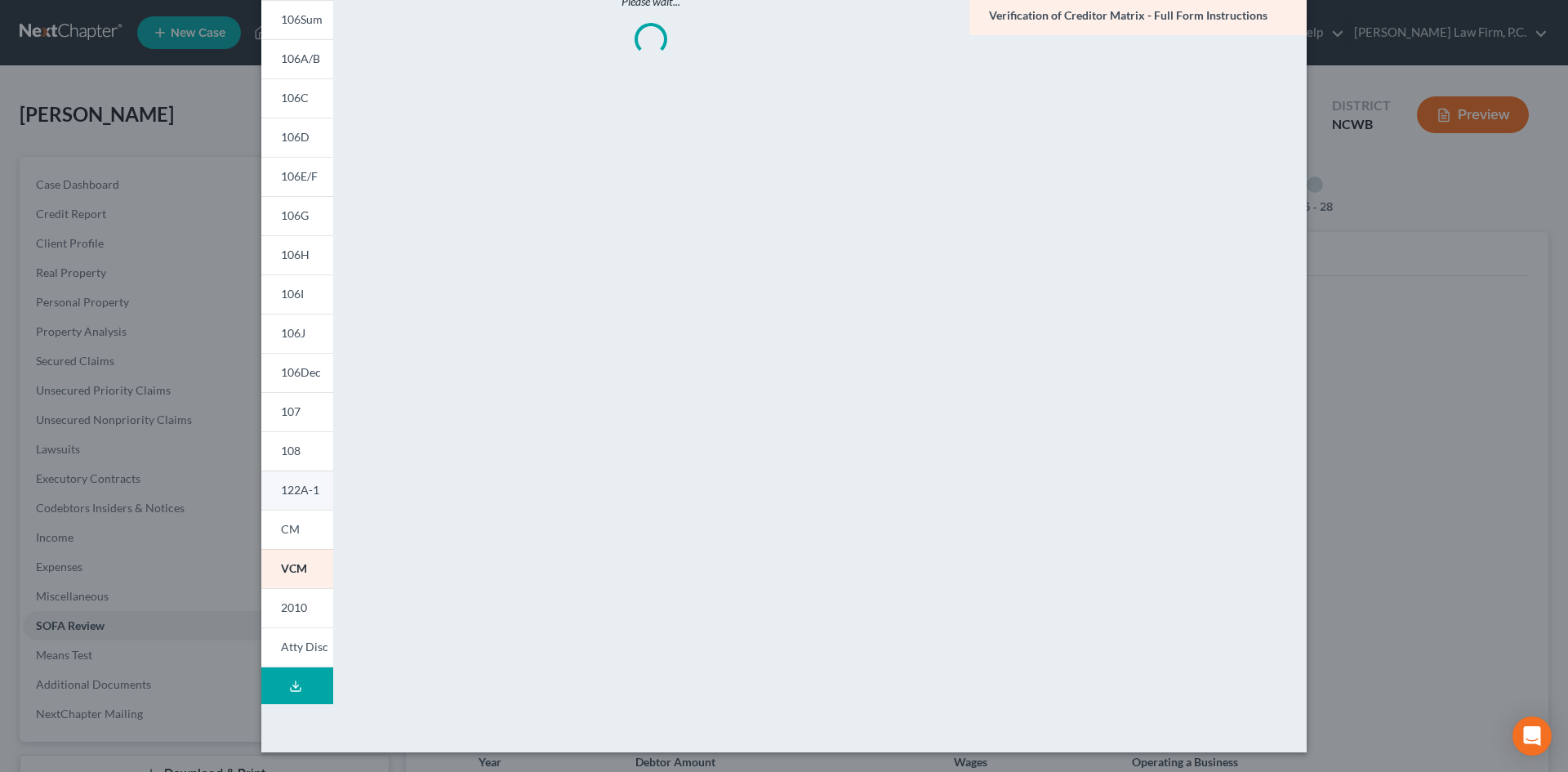
click at [281, 491] on span "122A-1" at bounding box center [300, 489] width 38 height 14
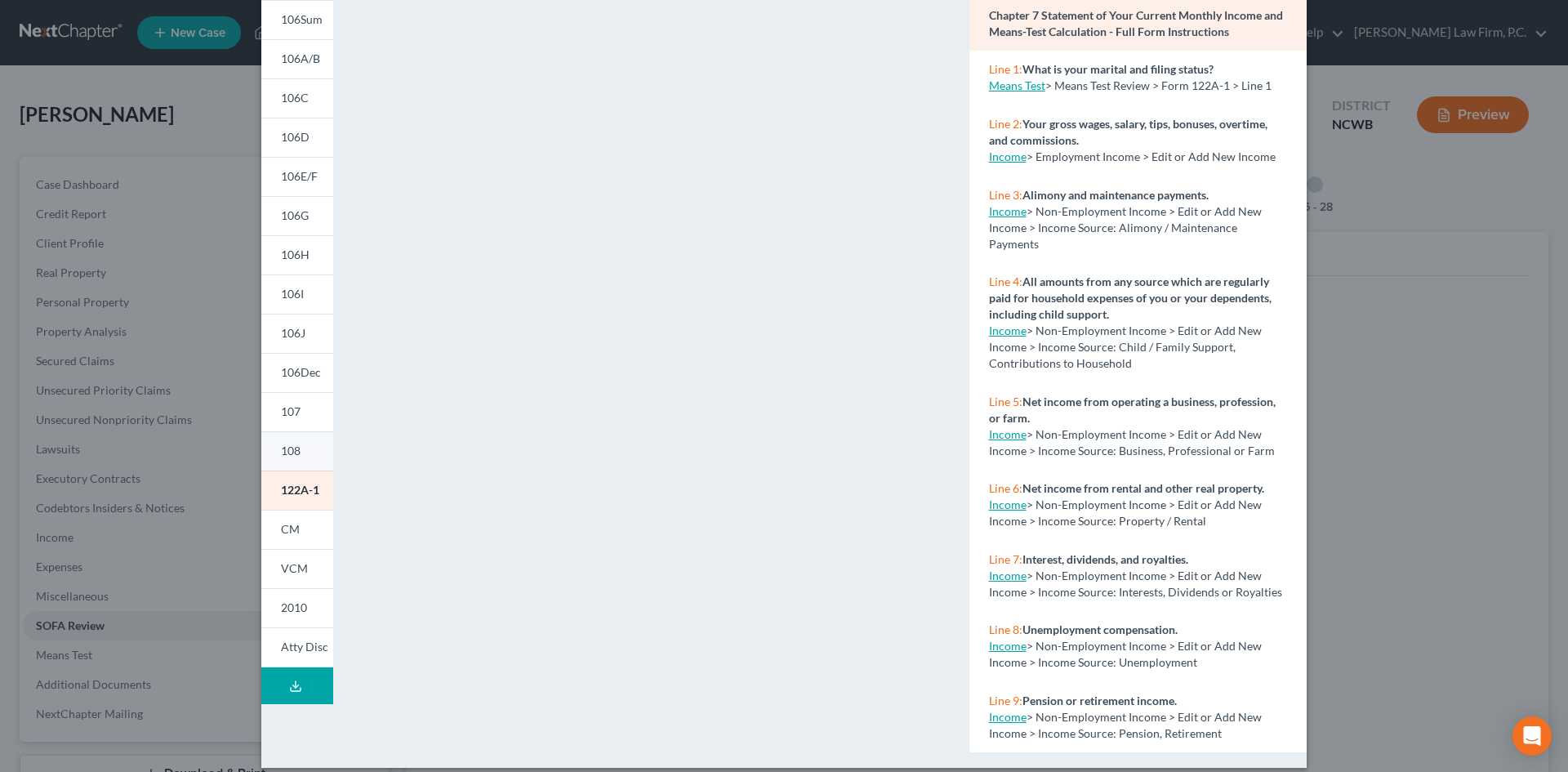
click at [296, 442] on link "108" at bounding box center [297, 450] width 72 height 39
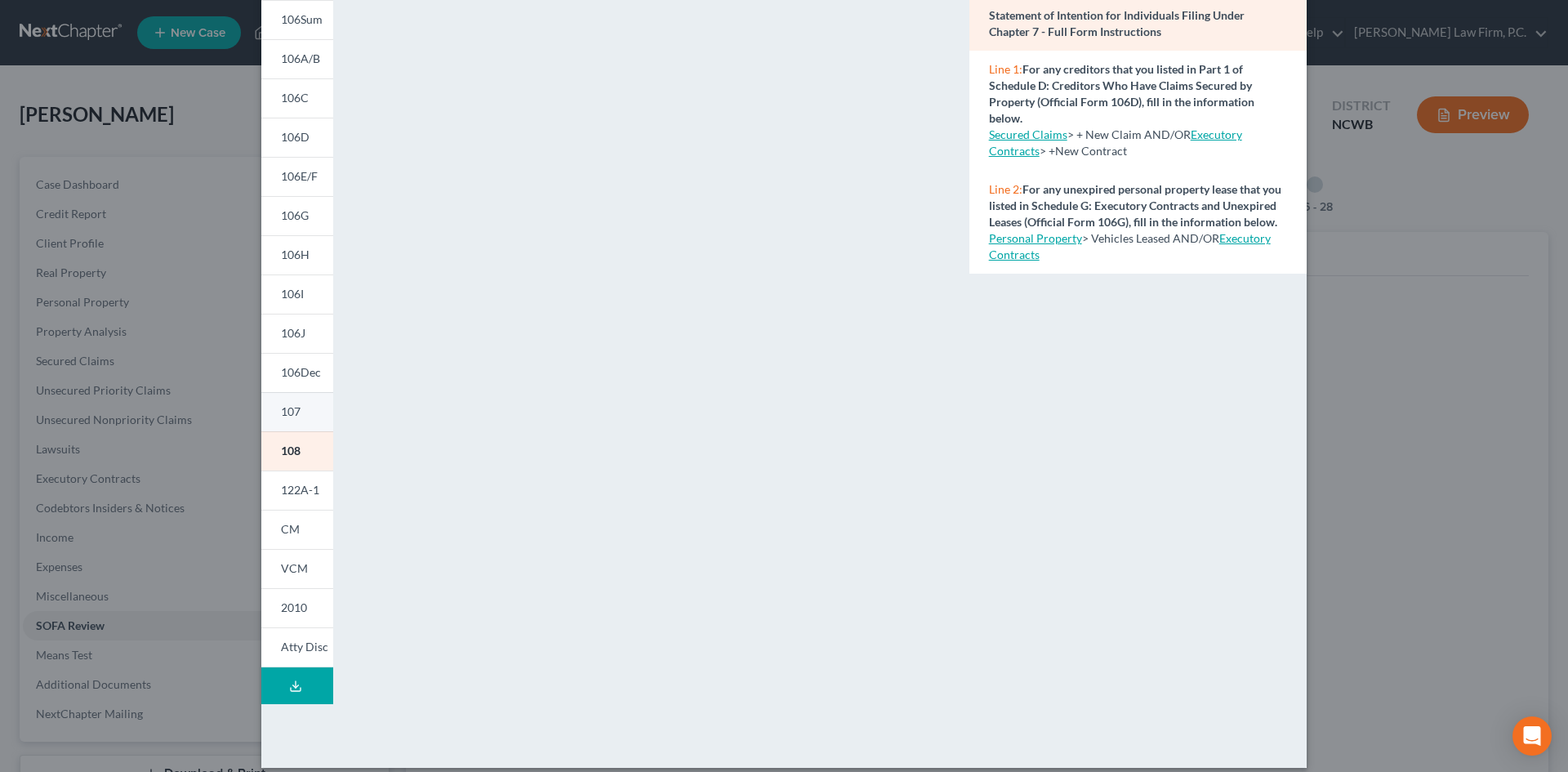
click at [305, 410] on link "107" at bounding box center [297, 411] width 72 height 39
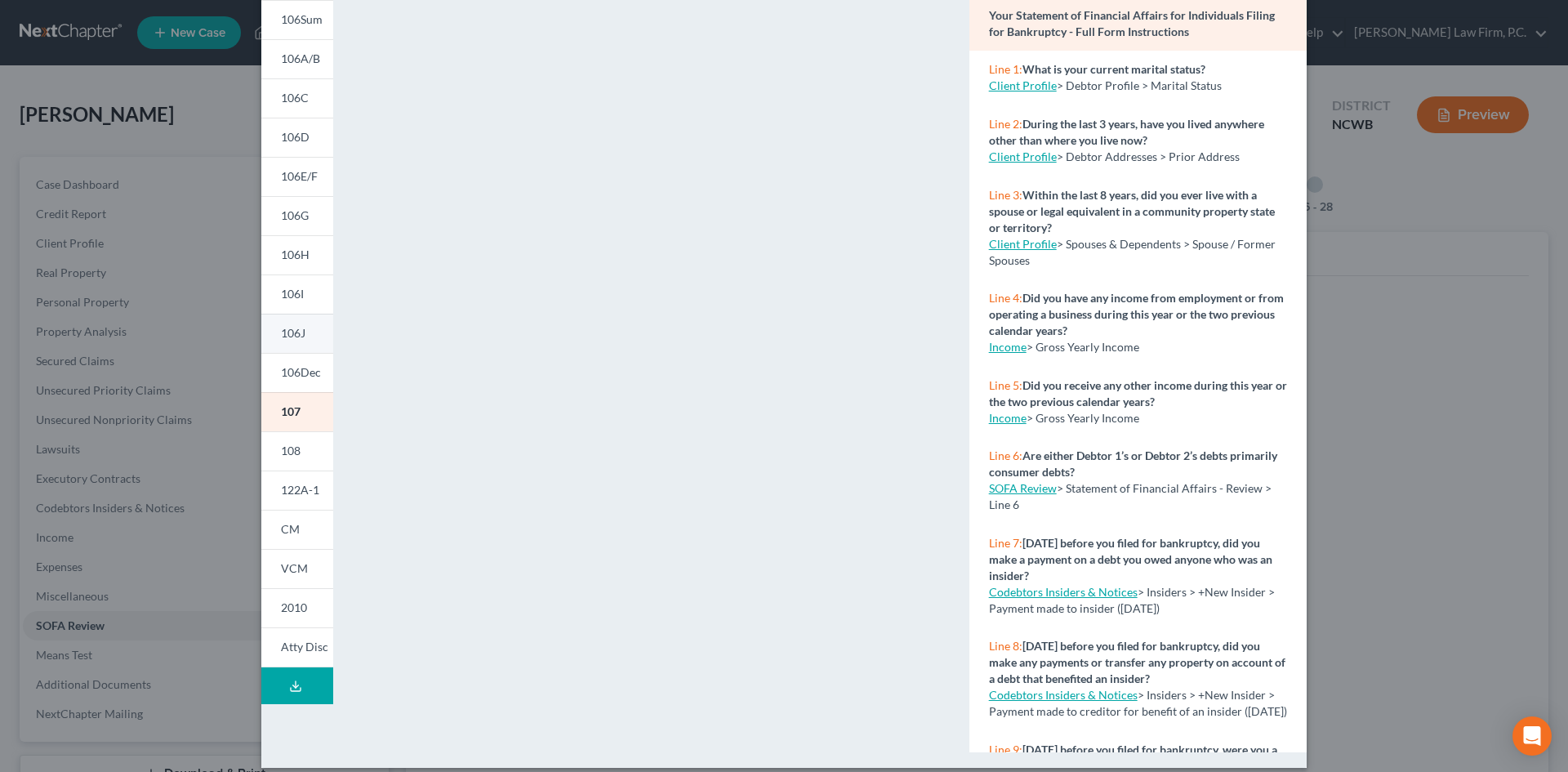
click at [283, 338] on span "106J" at bounding box center [293, 333] width 24 height 14
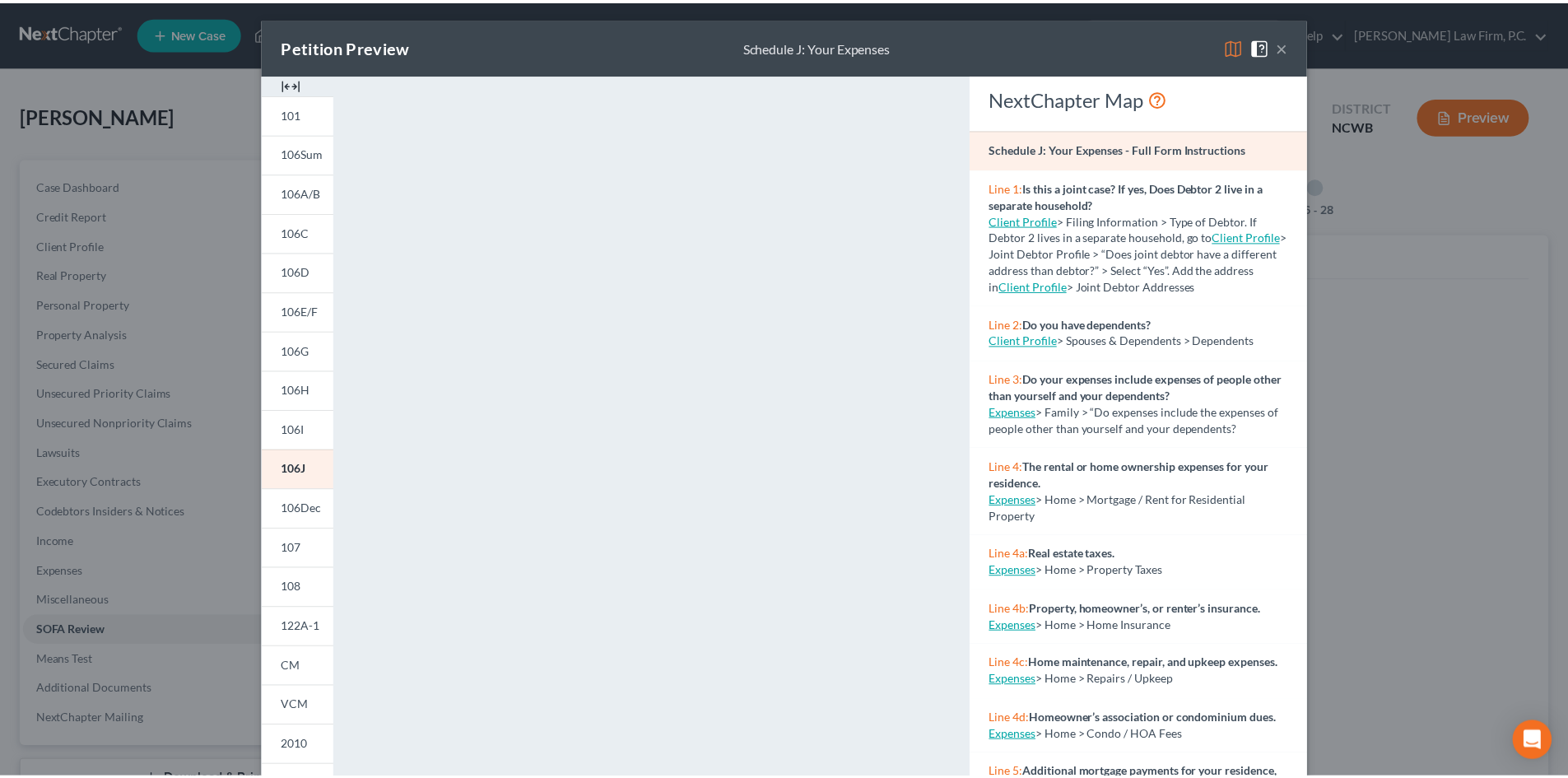
scroll to position [0, 0]
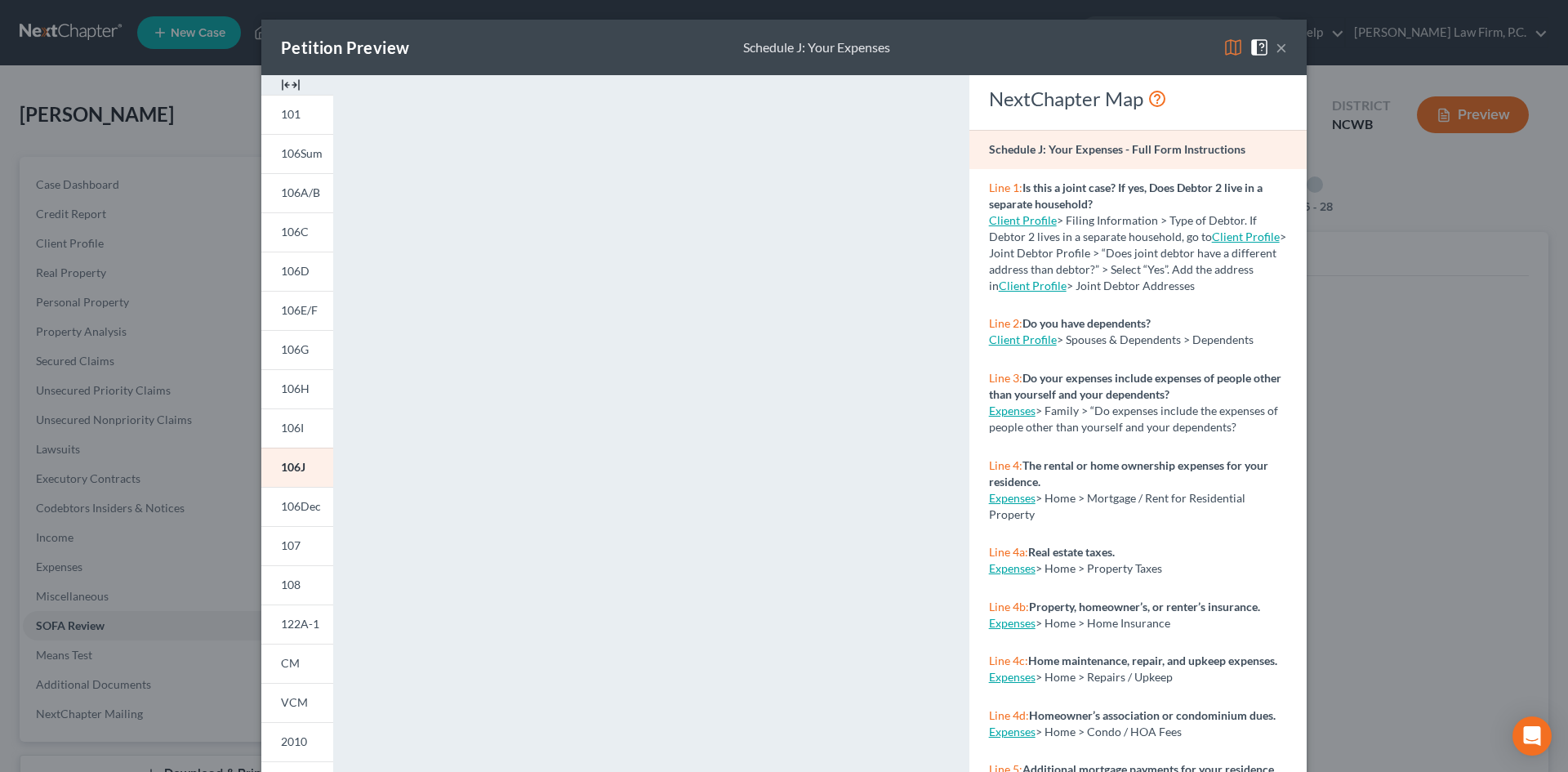
drag, startPoint x: 1274, startPoint y: 47, endPoint x: 926, endPoint y: 161, distance: 366.2
click at [1276, 47] on button "×" at bounding box center [1281, 47] width 11 height 20
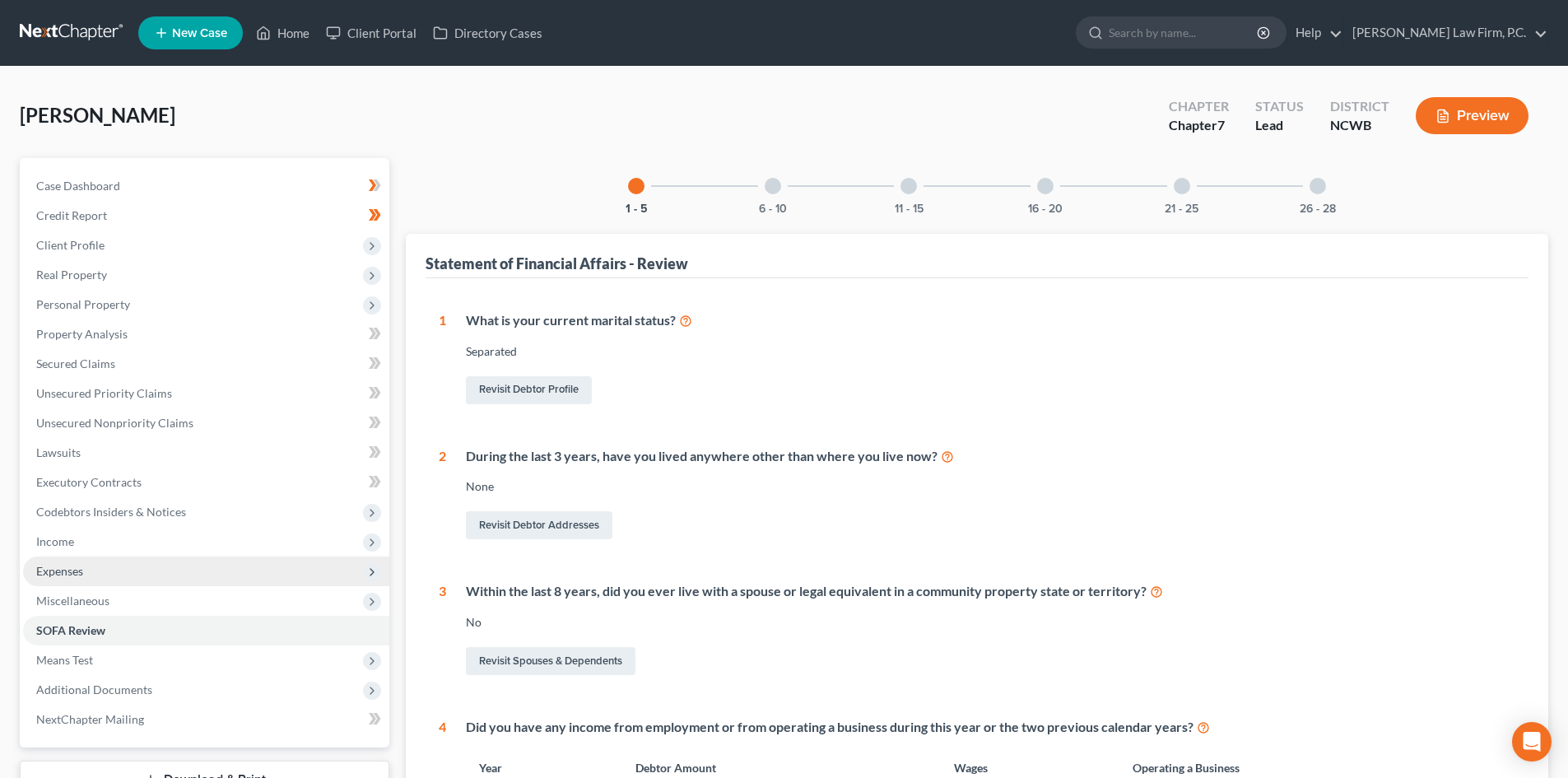
click at [81, 570] on span "Expenses" at bounding box center [59, 571] width 47 height 14
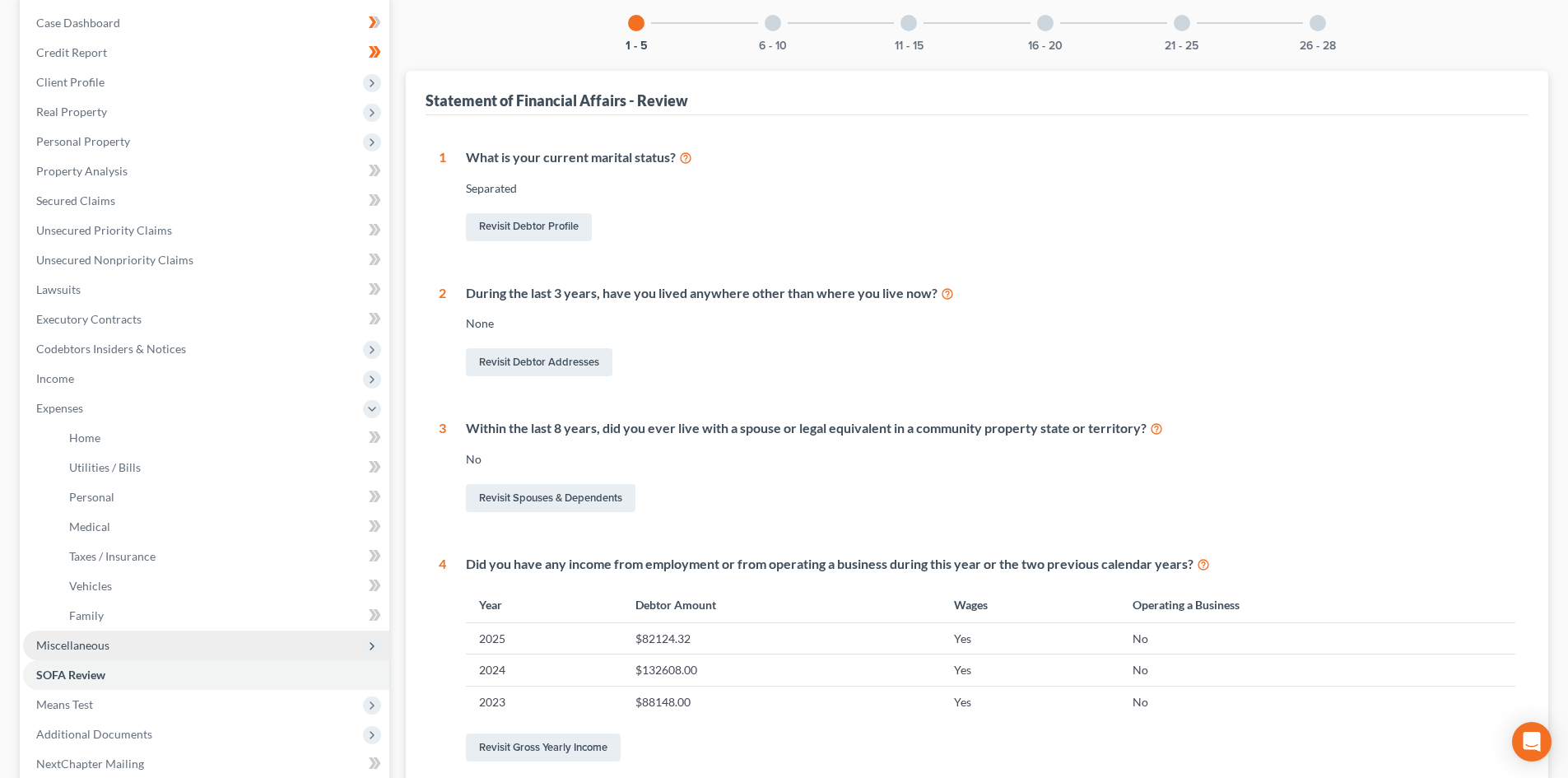
scroll to position [164, 0]
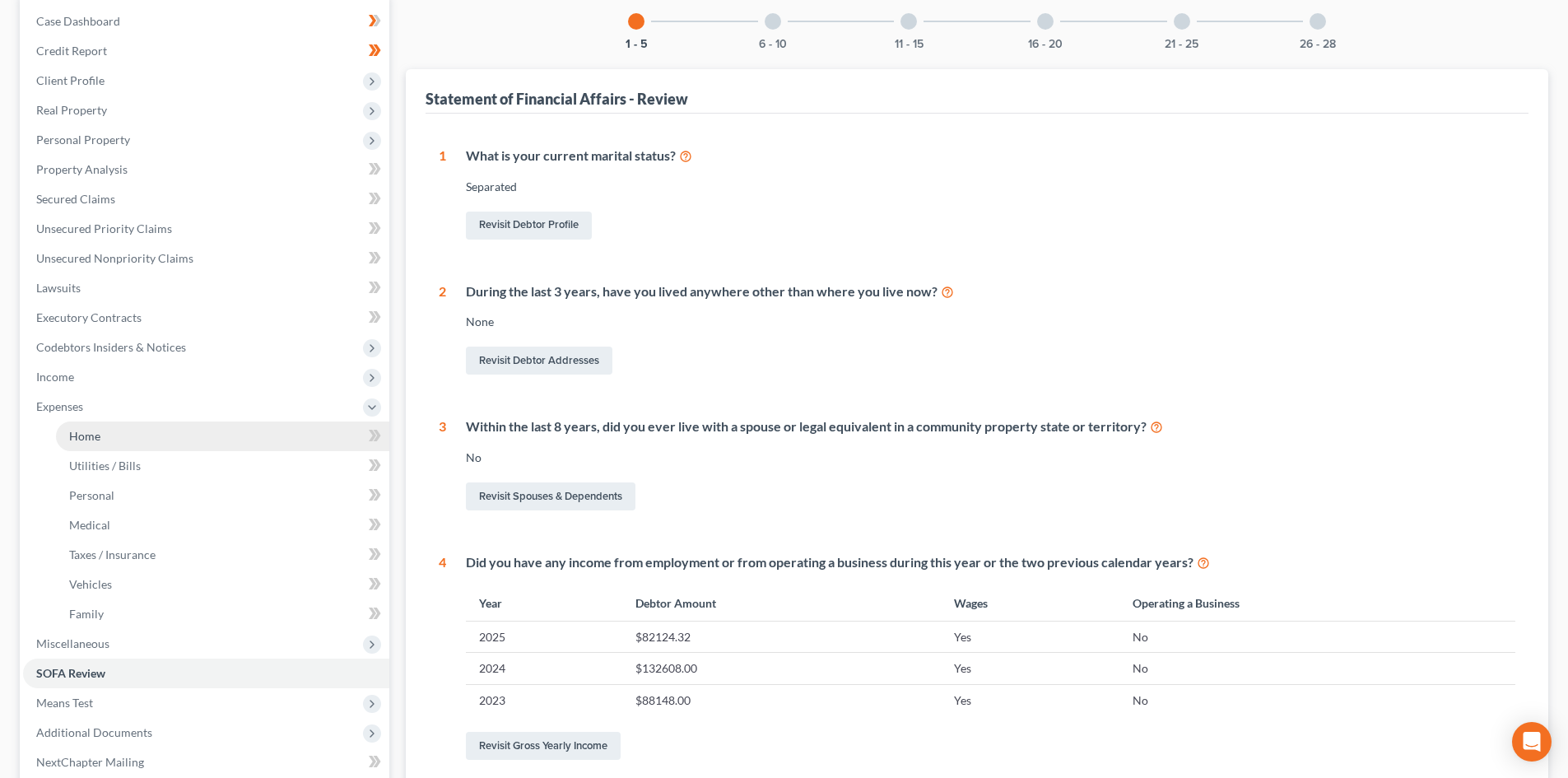
click at [155, 423] on link "Home" at bounding box center [222, 436] width 333 height 30
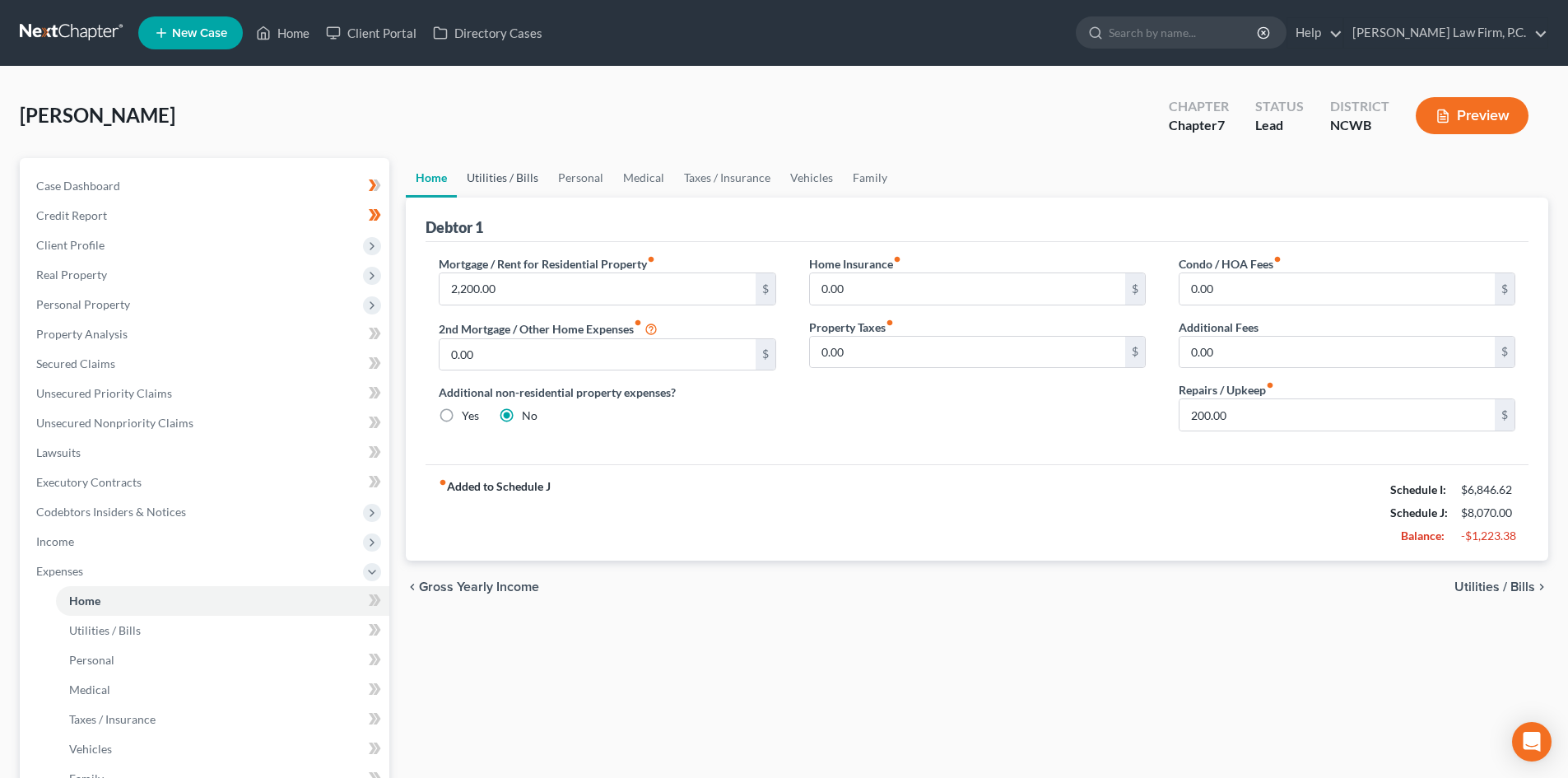
click at [513, 173] on link "Utilities / Bills" at bounding box center [503, 177] width 92 height 39
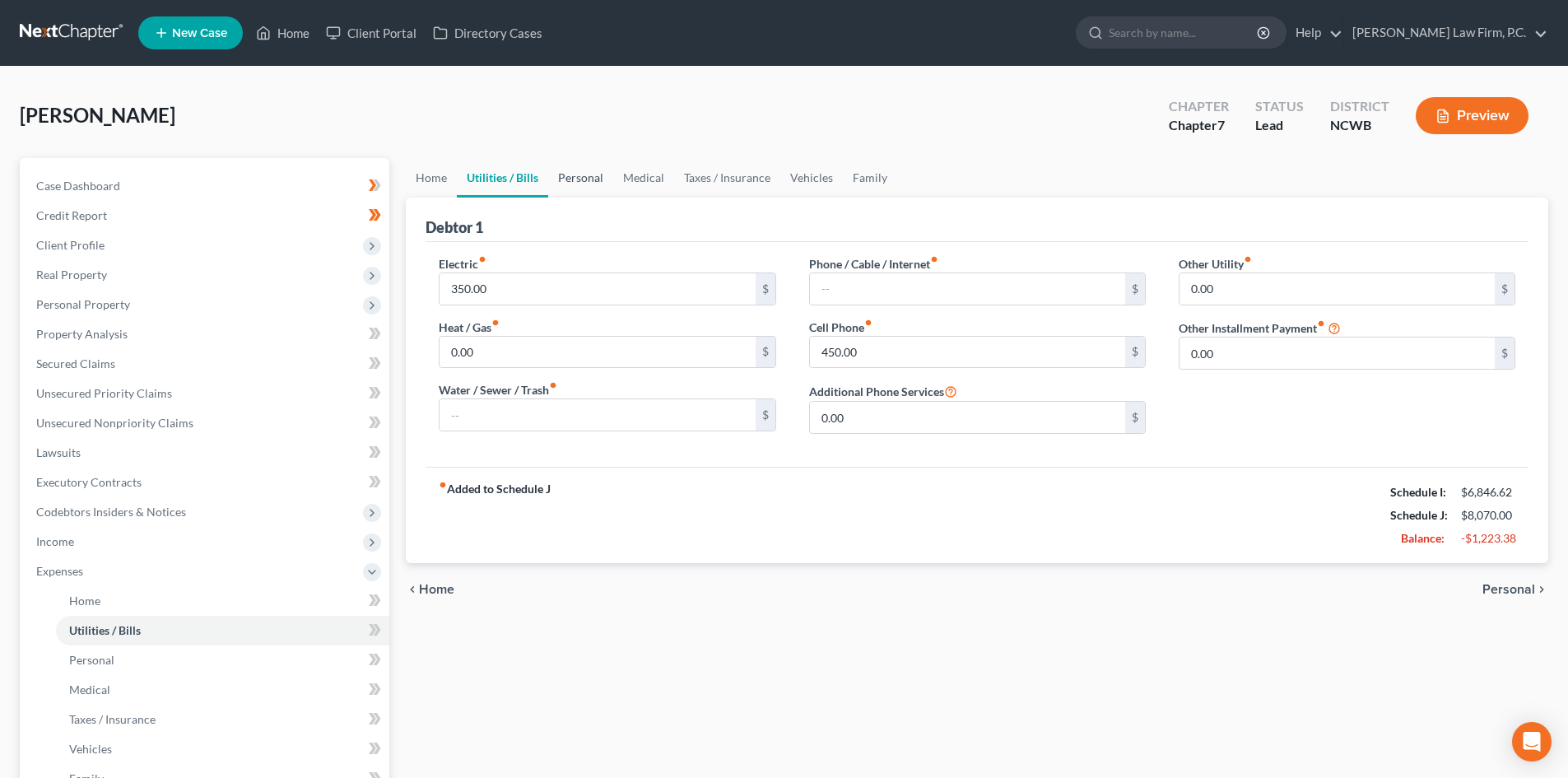
click at [576, 170] on link "Personal" at bounding box center [580, 177] width 65 height 39
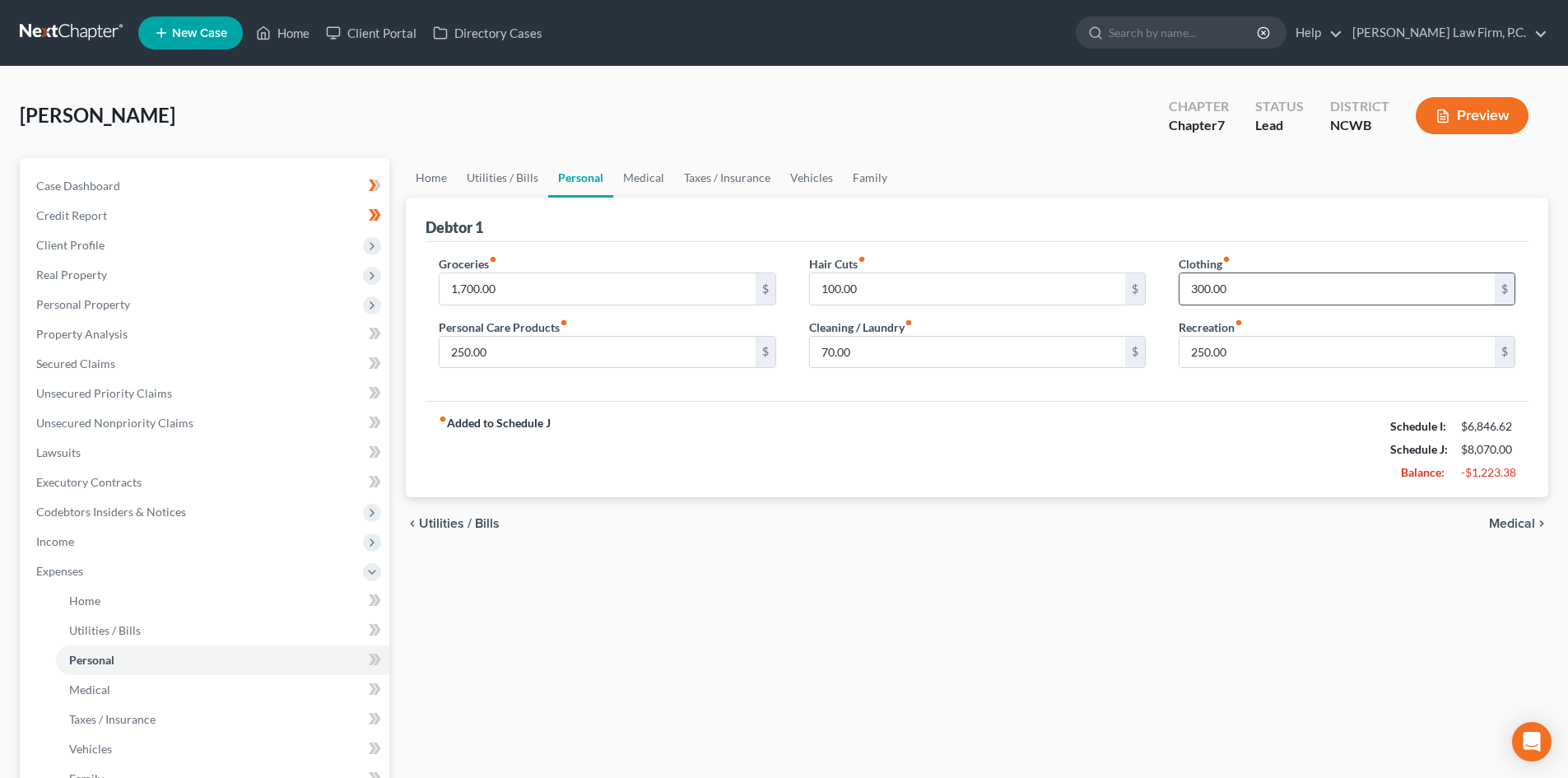
click at [1300, 280] on input "300.00" at bounding box center [1336, 289] width 316 height 31
click at [592, 297] on input "1,700.00" at bounding box center [597, 289] width 316 height 31
drag, startPoint x: 930, startPoint y: 330, endPoint x: 929, endPoint y: 344, distance: 14.0
click at [930, 330] on div "Cleaning / Laundry fiber_manual_record 70.00 $" at bounding box center [977, 343] width 336 height 50
click at [929, 345] on input "70.00" at bounding box center [968, 352] width 316 height 31
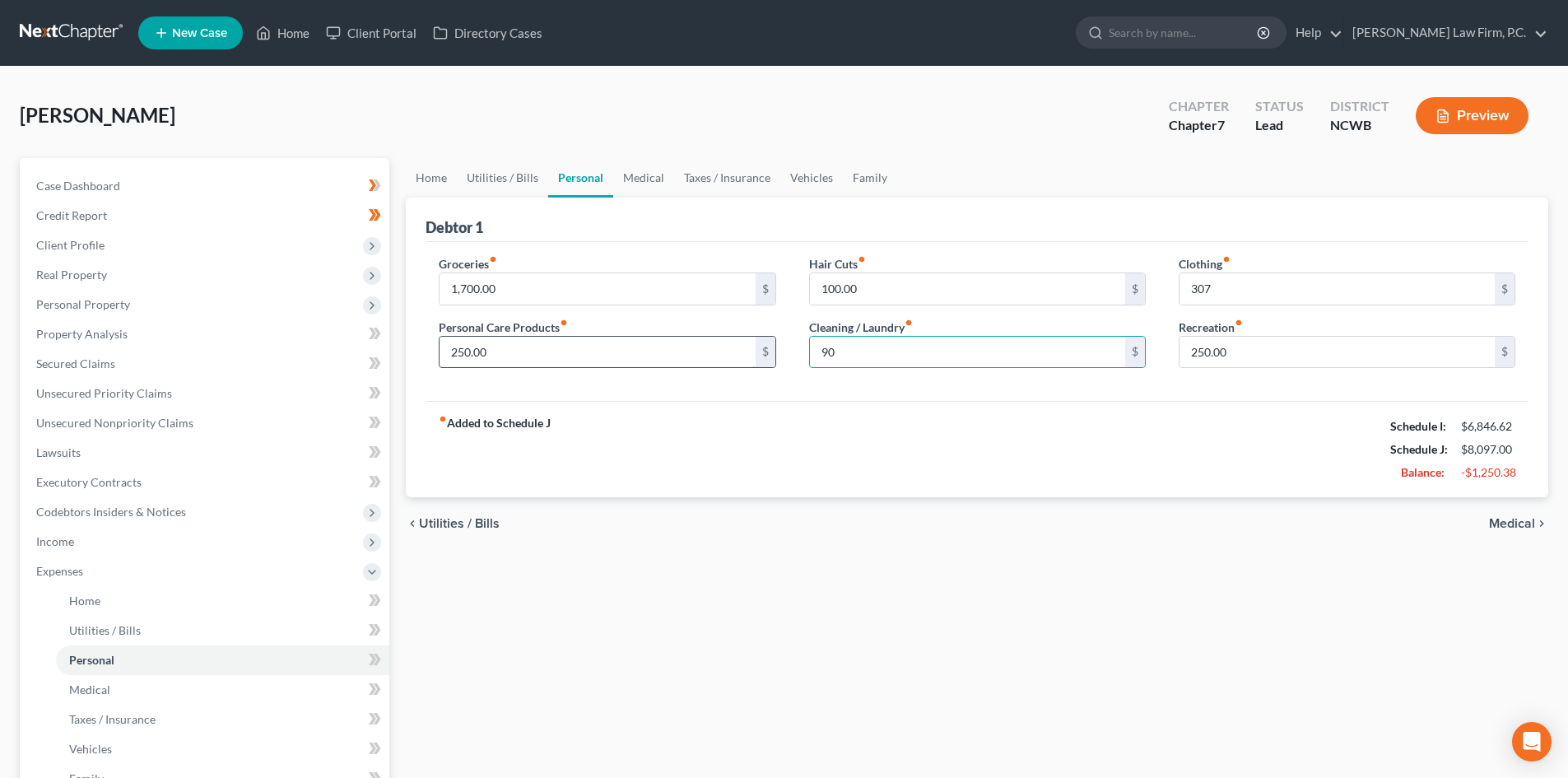
click at [607, 349] on input "250.00" at bounding box center [597, 352] width 316 height 31
click at [996, 446] on div "fiber_manual_record Added to Schedule J Schedule I: $6,846.62 Schedule J: $7,99…" at bounding box center [977, 449] width 1103 height 96
click at [1261, 295] on input "307" at bounding box center [1336, 289] width 316 height 31
click at [637, 178] on link "Medical" at bounding box center [643, 177] width 61 height 39
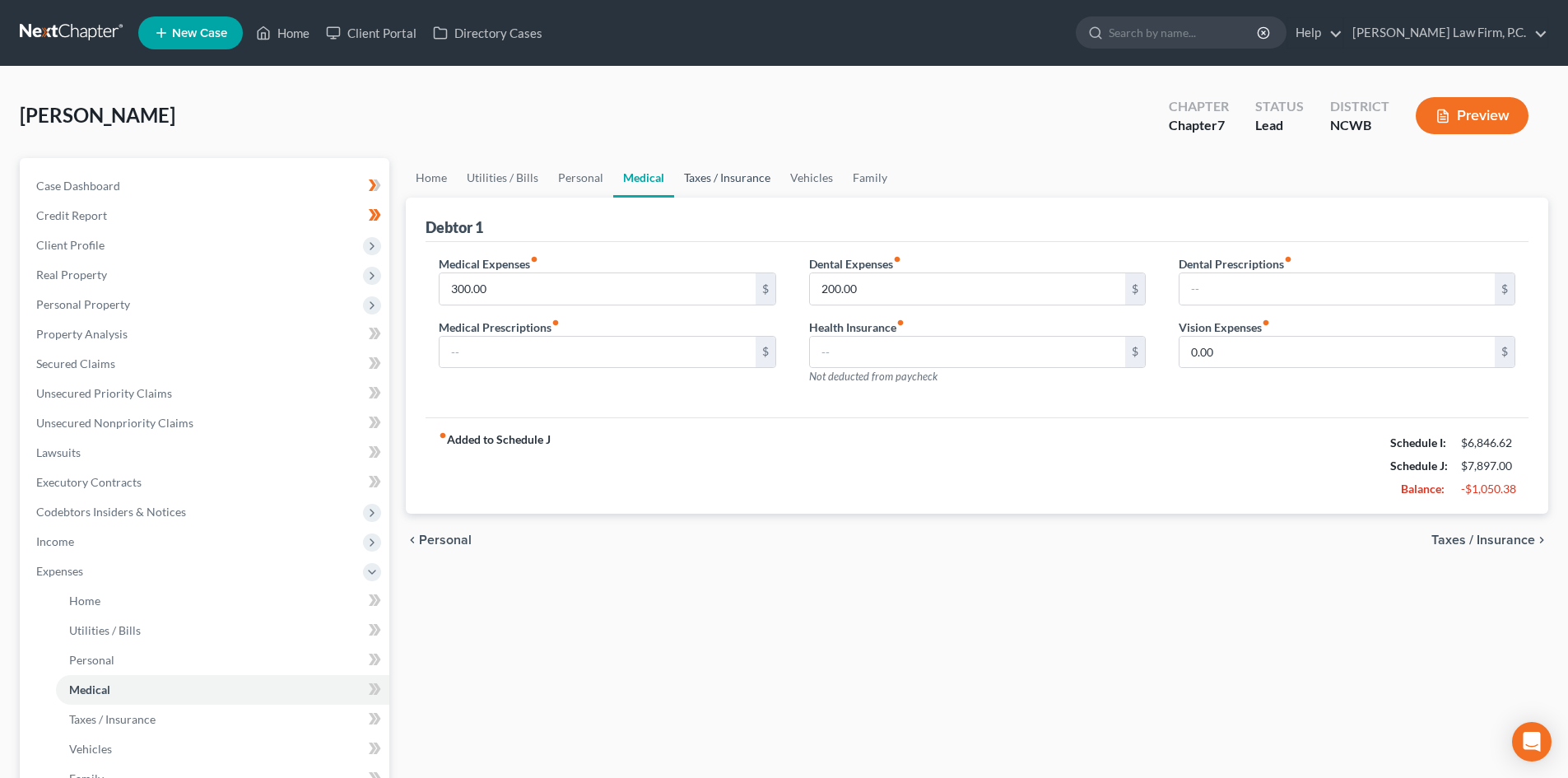
click at [717, 181] on link "Taxes / Insurance" at bounding box center [726, 177] width 106 height 39
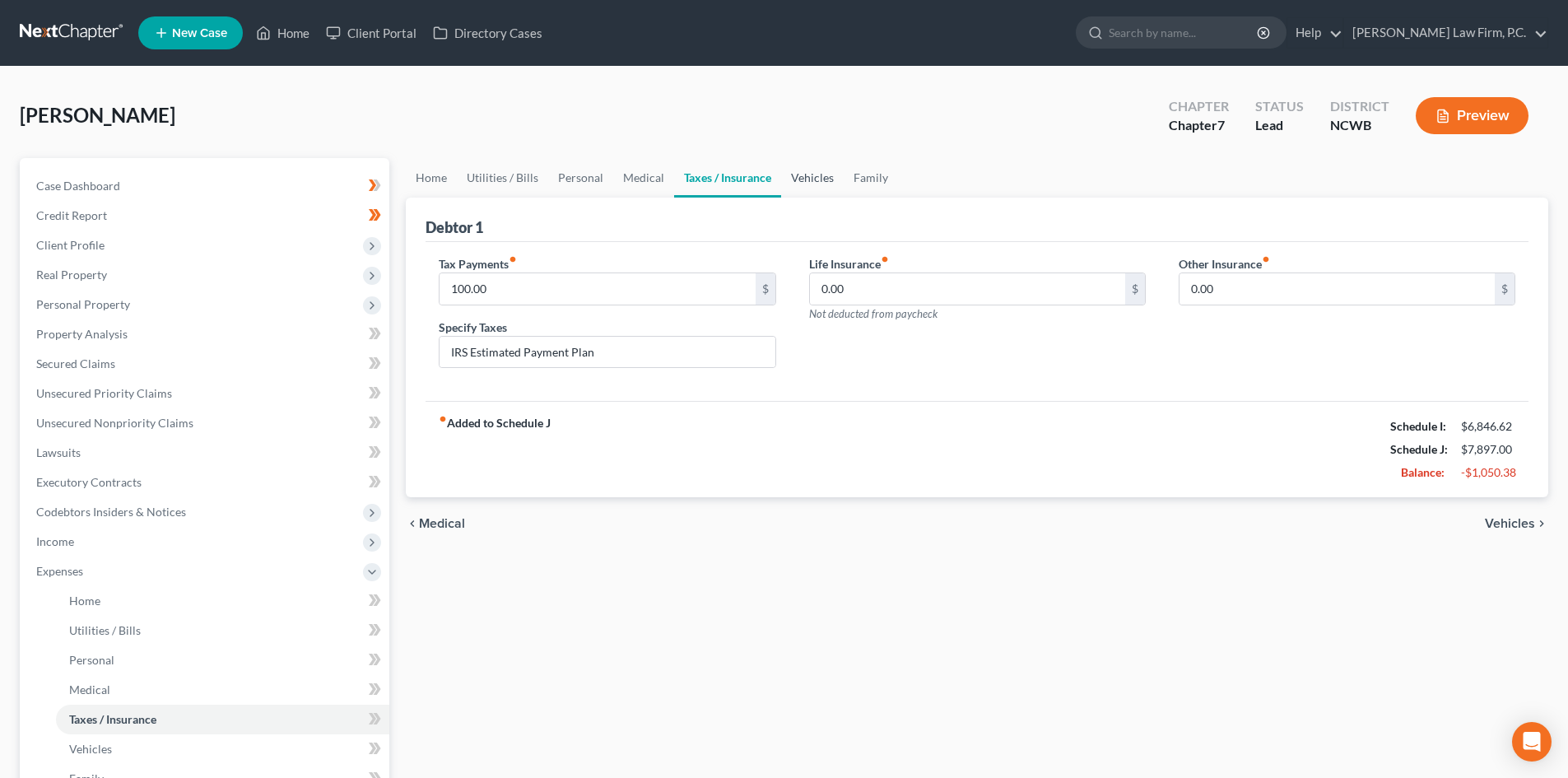
click at [834, 173] on link "Vehicles" at bounding box center [813, 177] width 63 height 39
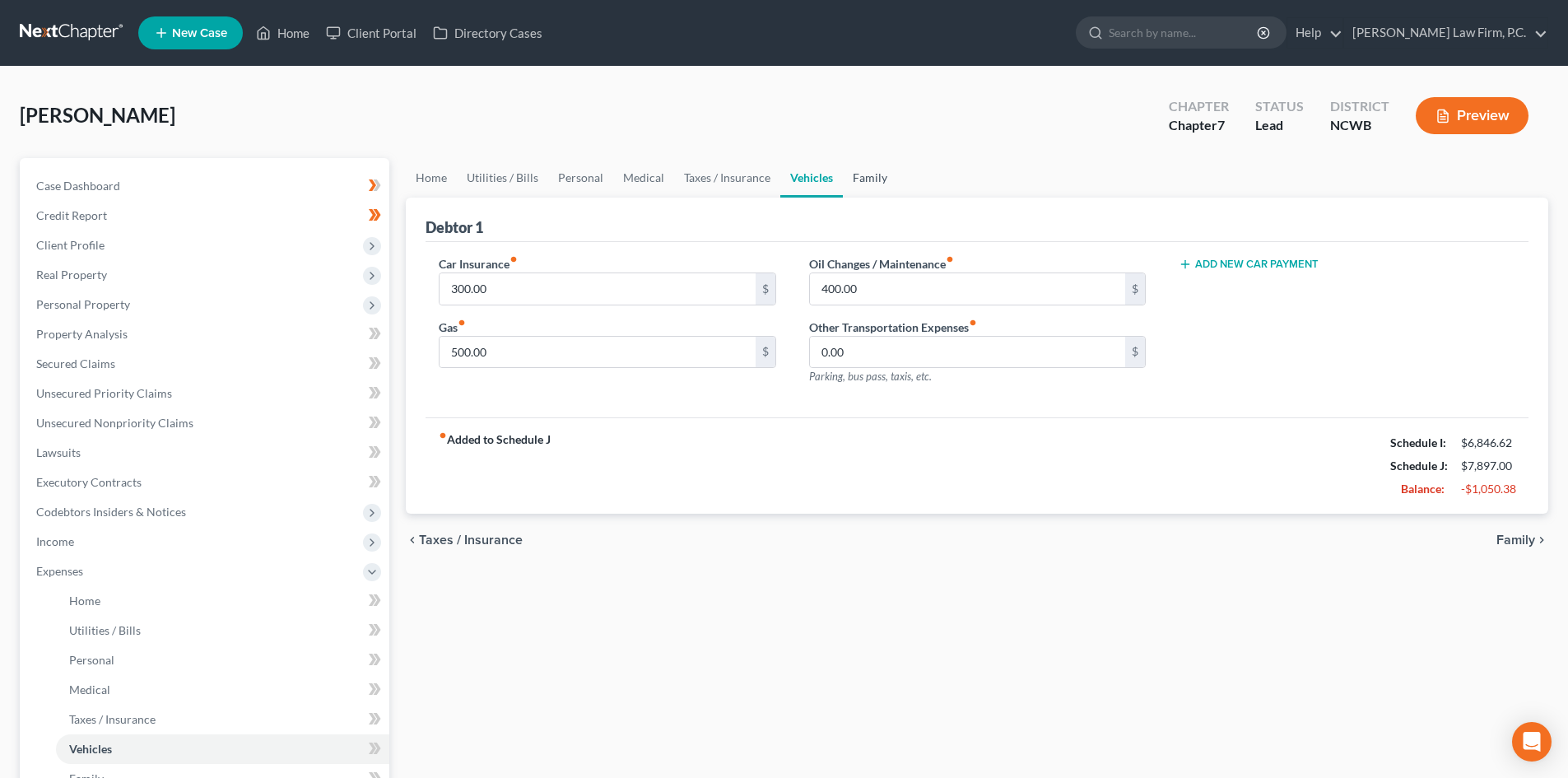
click at [879, 175] on link "Family" at bounding box center [870, 177] width 54 height 39
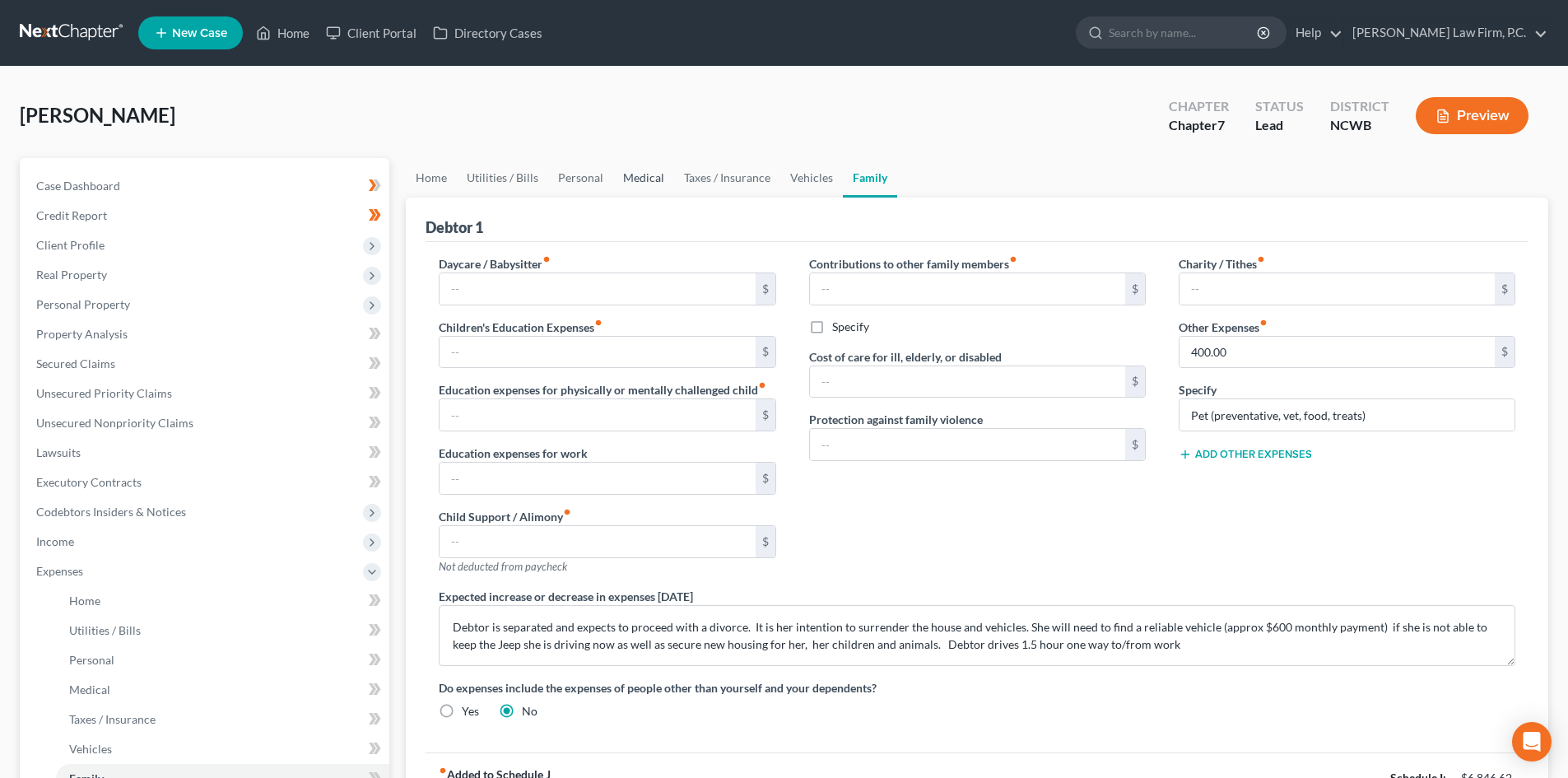
click at [643, 172] on link "Medical" at bounding box center [643, 177] width 61 height 39
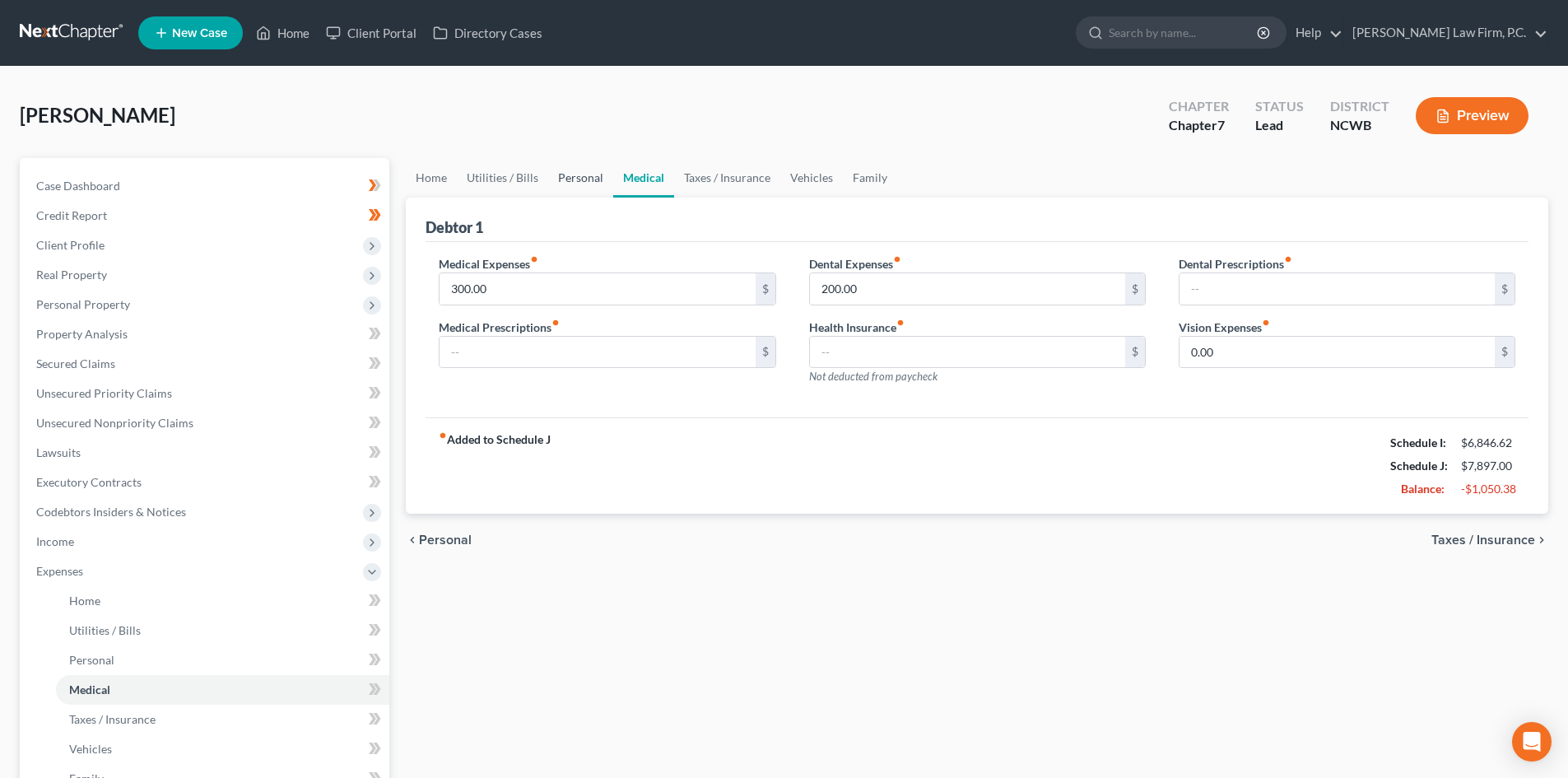
click at [575, 180] on link "Personal" at bounding box center [580, 177] width 65 height 39
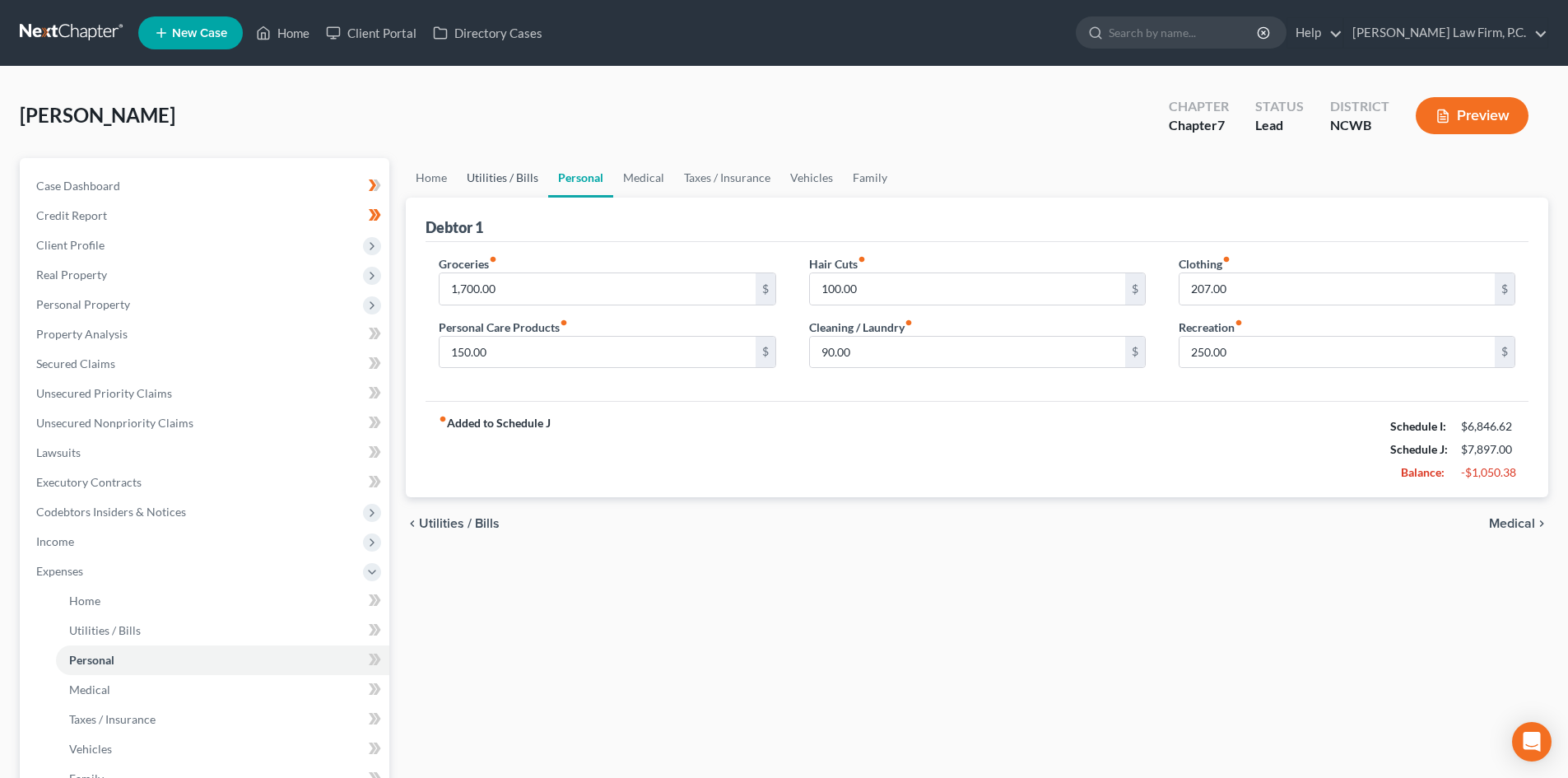
click at [504, 170] on link "Utilities / Bills" at bounding box center [503, 177] width 92 height 39
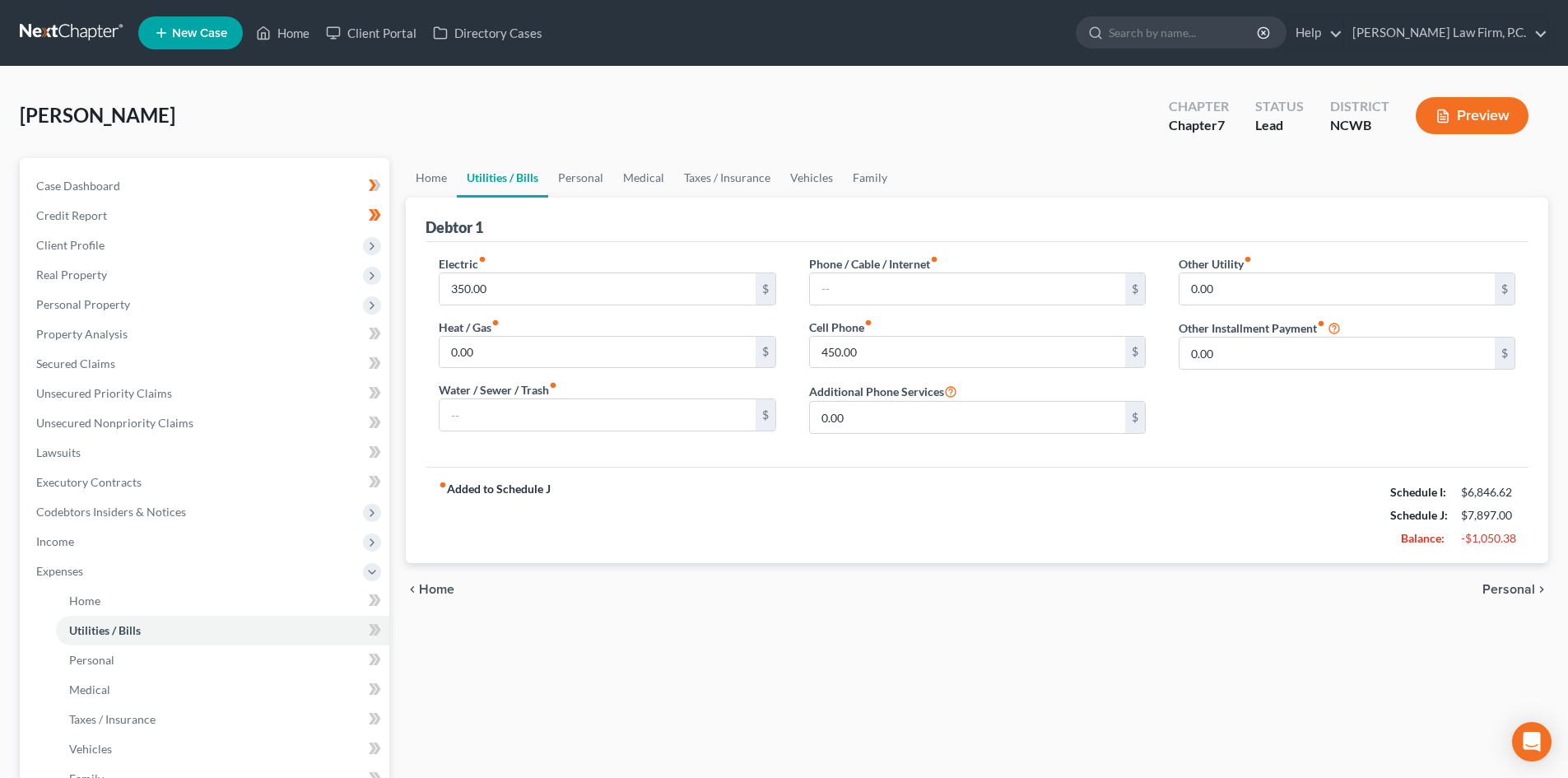
click at [1473, 108] on button "Preview" at bounding box center [1472, 115] width 113 height 37
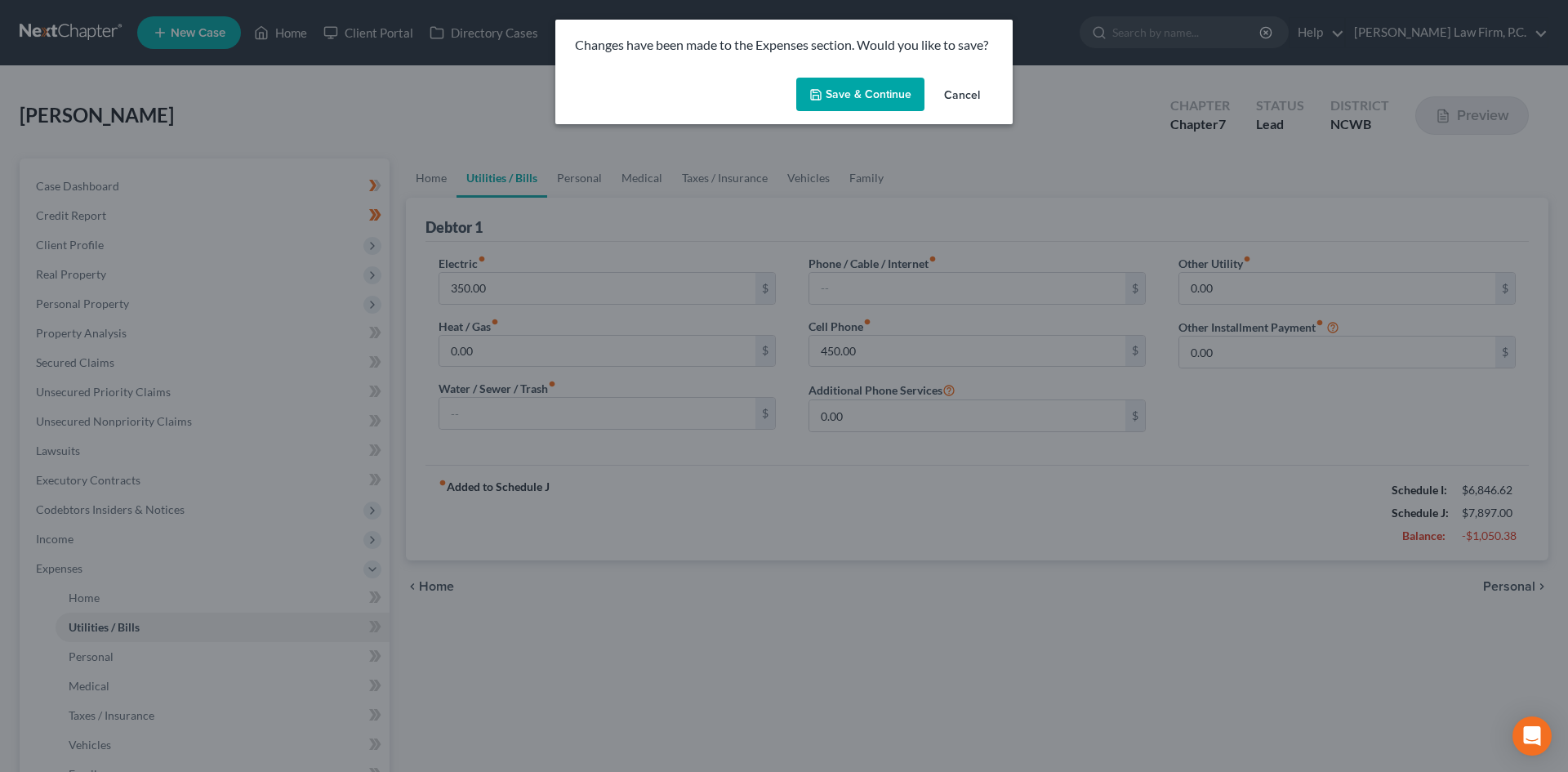
click at [879, 71] on div "Save & Continue Cancel" at bounding box center [783, 98] width 457 height 54
click at [874, 82] on button "Save & Continue" at bounding box center [860, 95] width 128 height 35
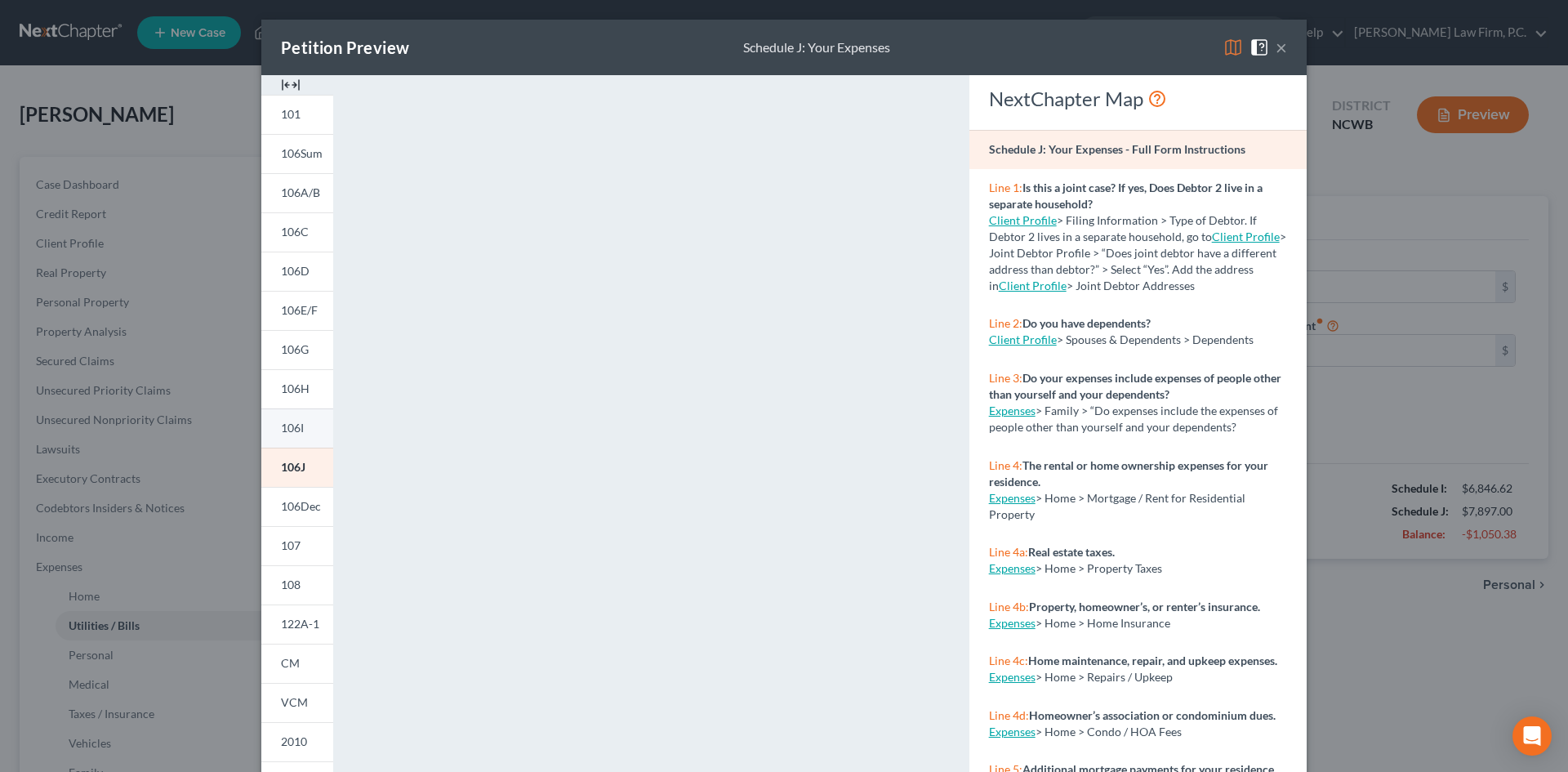
click at [293, 415] on link "106I" at bounding box center [297, 428] width 72 height 39
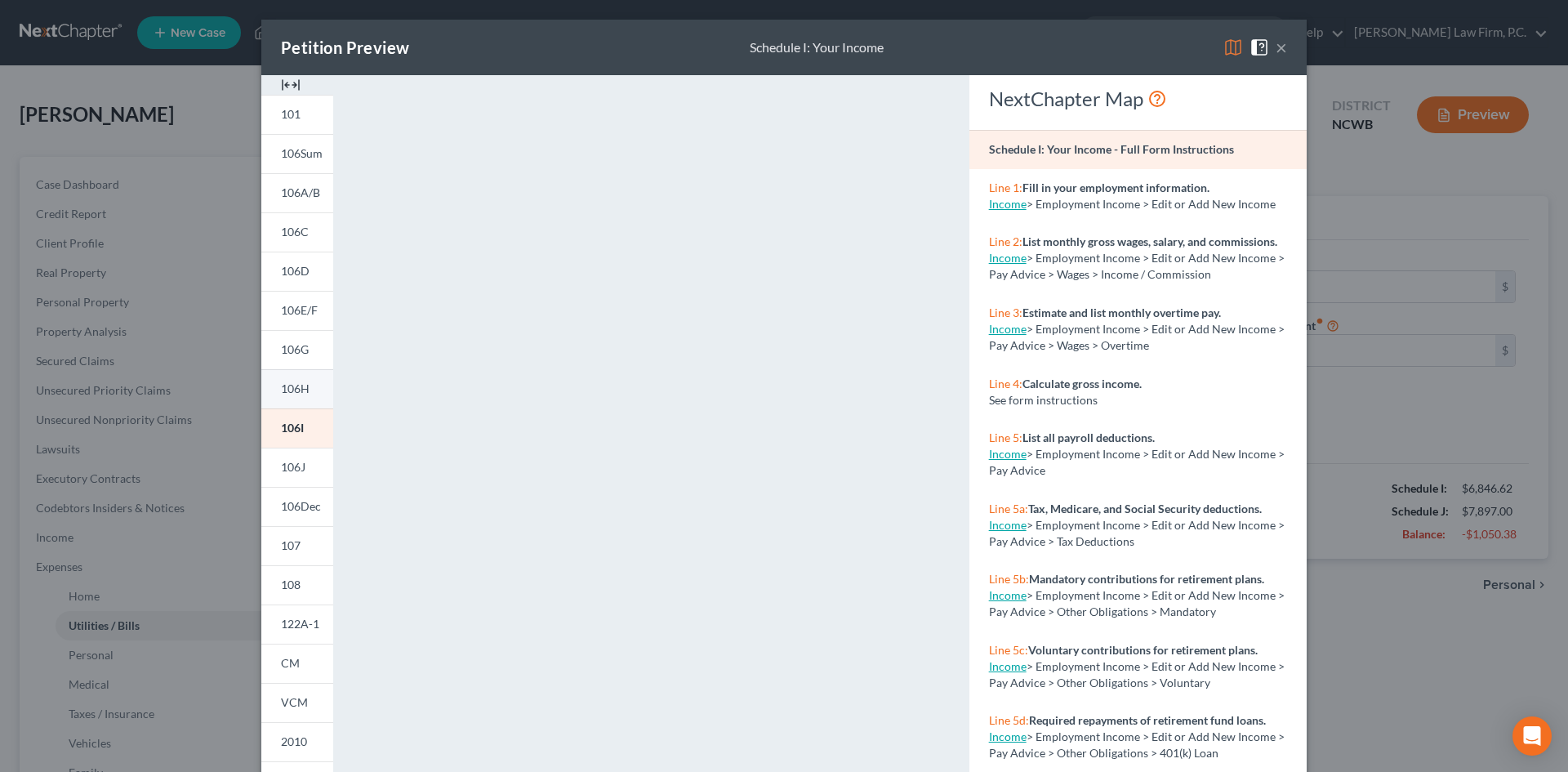
click at [301, 387] on span "106H" at bounding box center [295, 389] width 29 height 14
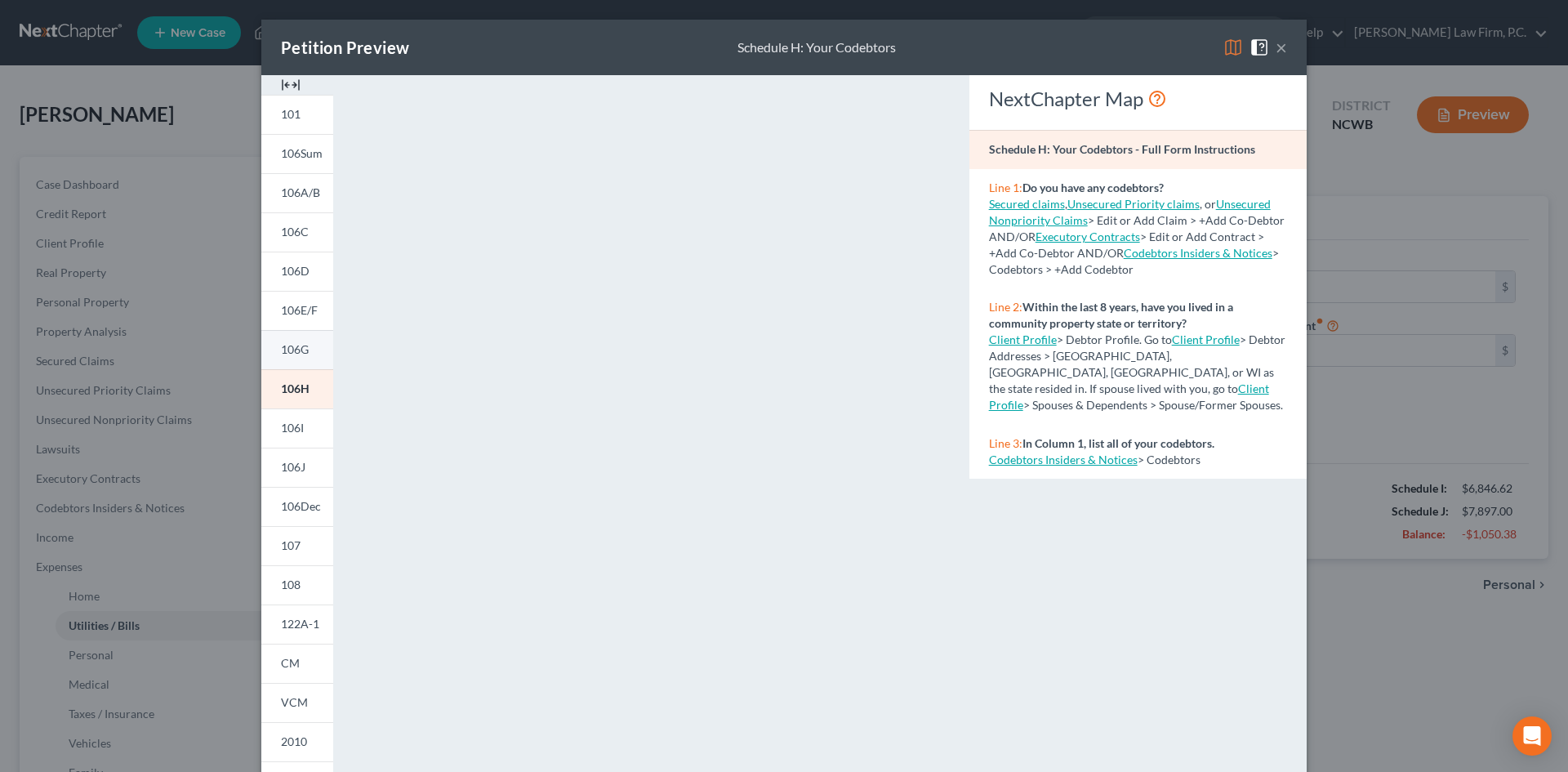
click at [305, 344] on link "106G" at bounding box center [297, 349] width 72 height 39
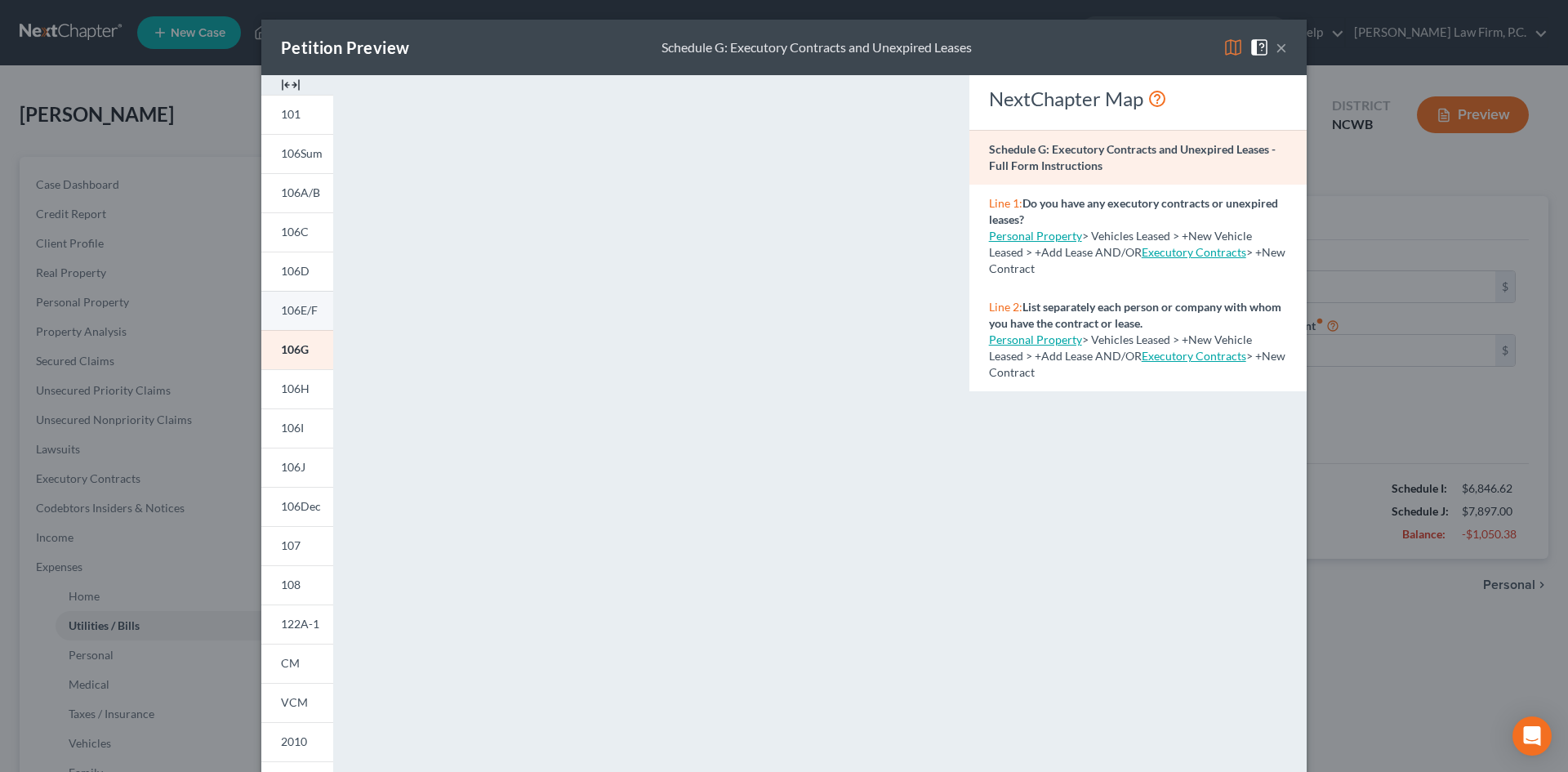
click at [285, 301] on link "106E/F" at bounding box center [297, 310] width 72 height 39
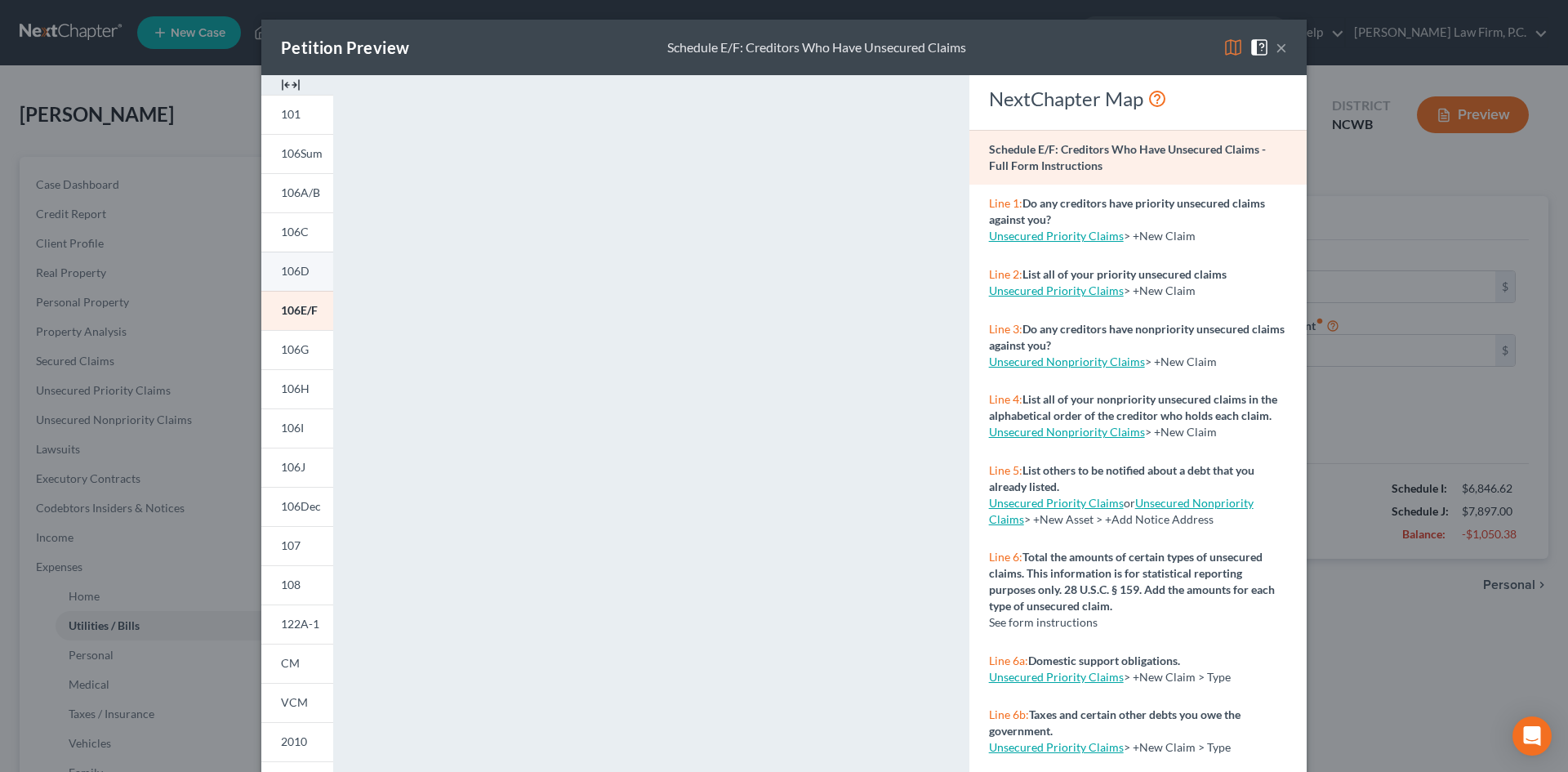
click at [297, 260] on link "106D" at bounding box center [297, 271] width 72 height 39
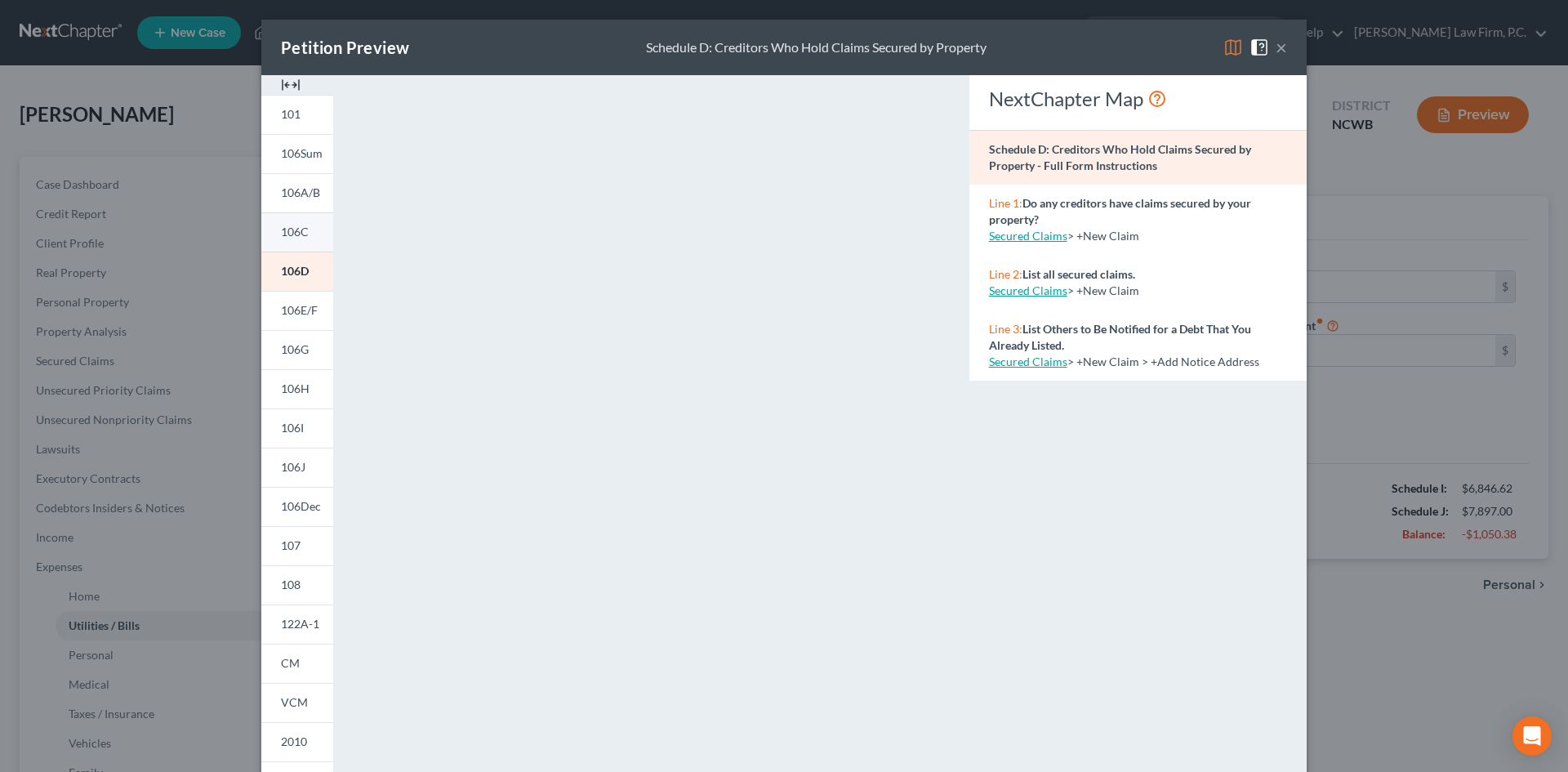
click at [294, 228] on span "106C" at bounding box center [295, 232] width 28 height 14
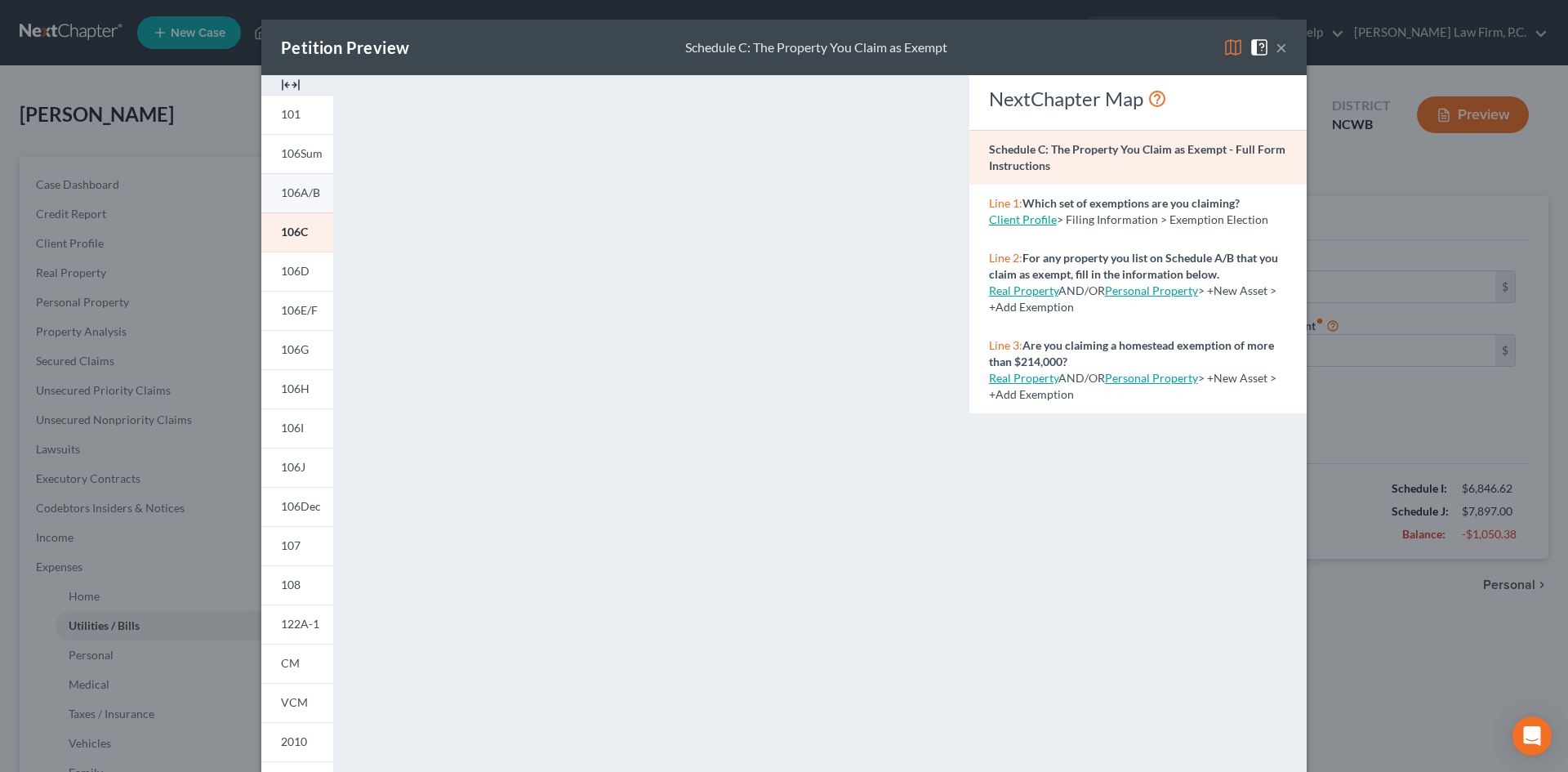
click at [283, 194] on span "106A/B" at bounding box center [300, 193] width 39 height 14
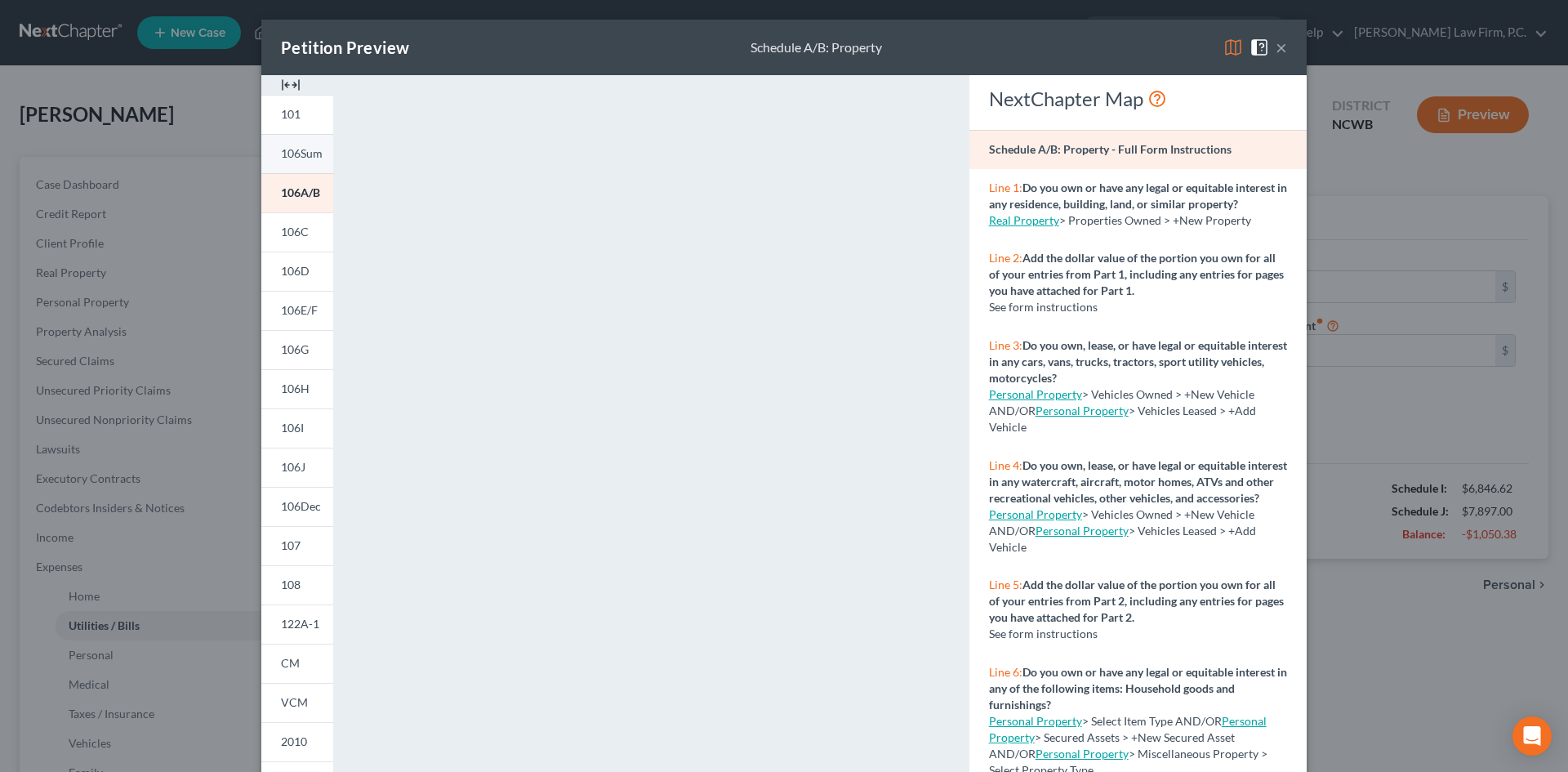
drag, startPoint x: 280, startPoint y: 150, endPoint x: 291, endPoint y: 136, distance: 17.8
click at [281, 149] on span "106Sum" at bounding box center [302, 154] width 42 height 14
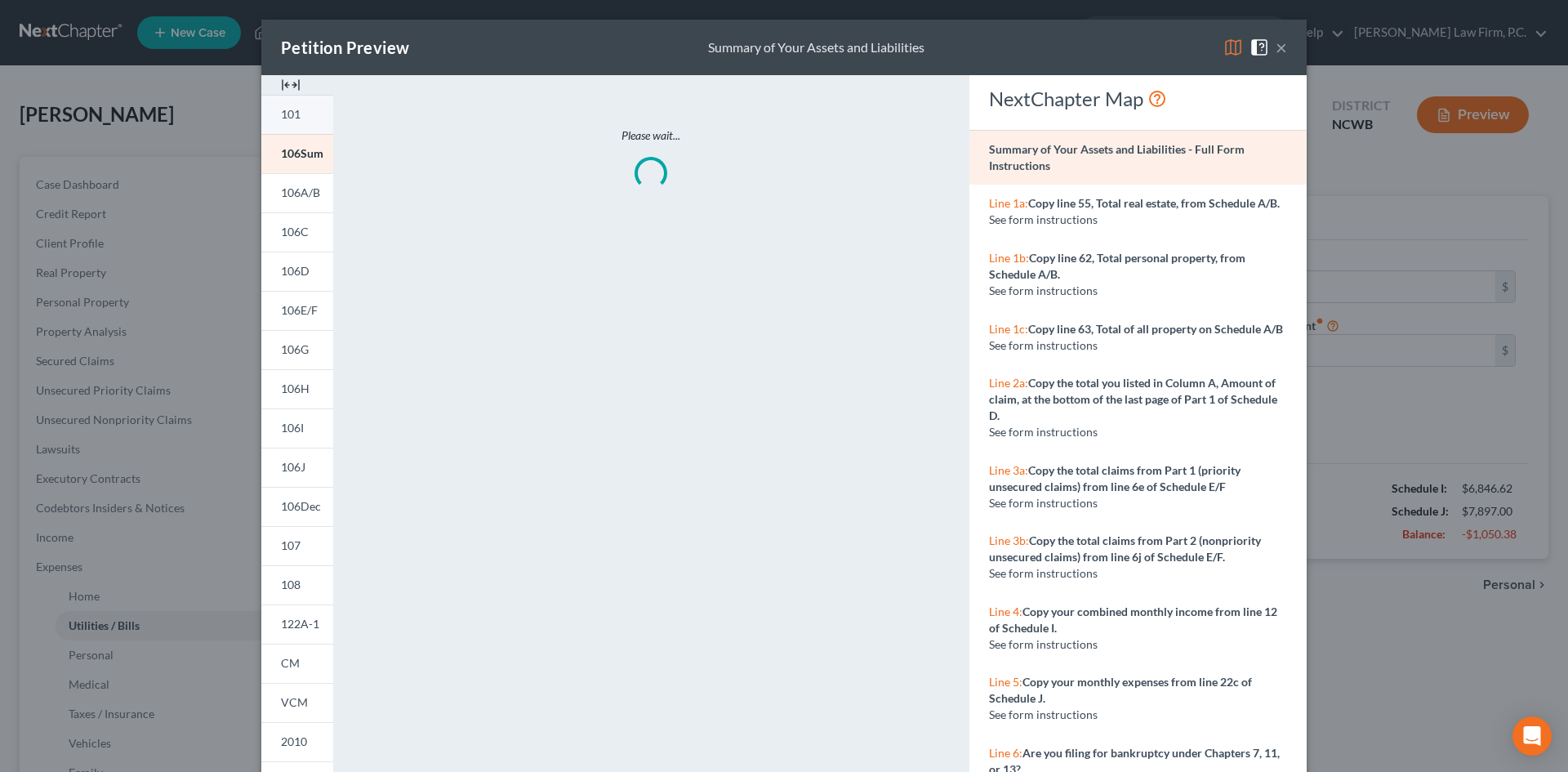
click at [291, 125] on link "101" at bounding box center [297, 114] width 72 height 39
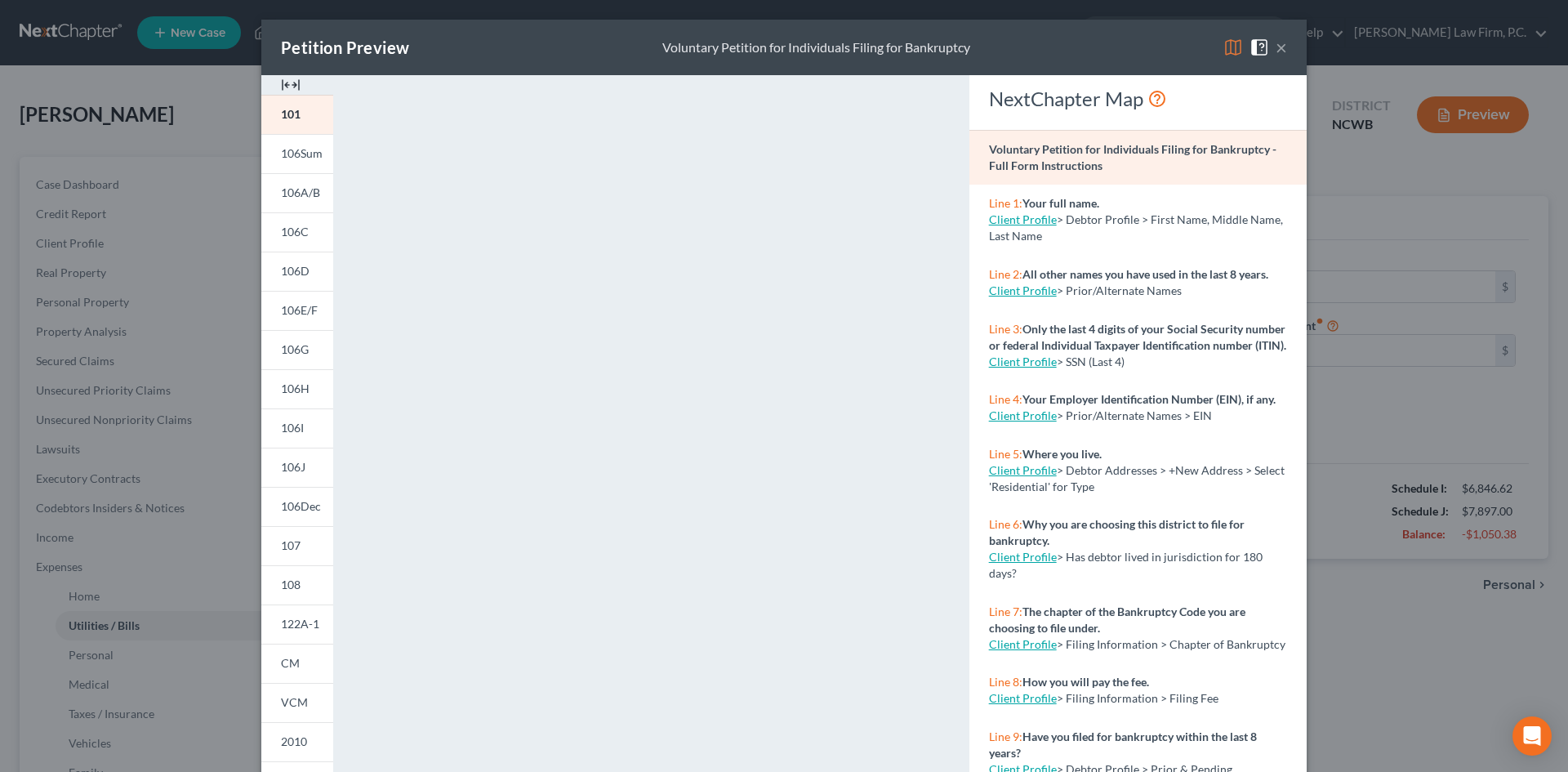
click at [1276, 53] on button "×" at bounding box center [1281, 47] width 11 height 20
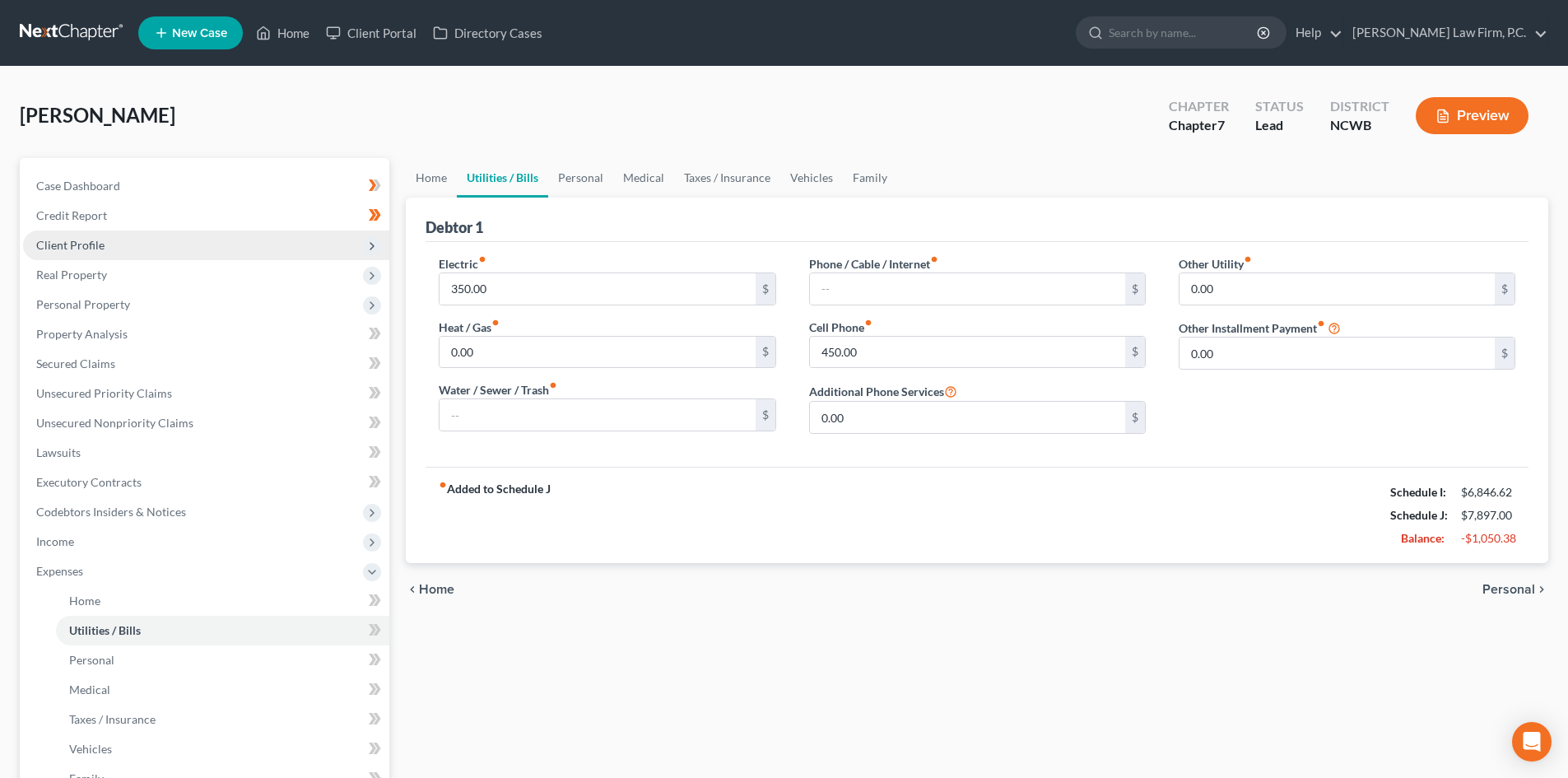
click at [270, 237] on span "Client Profile" at bounding box center [205, 246] width 366 height 30
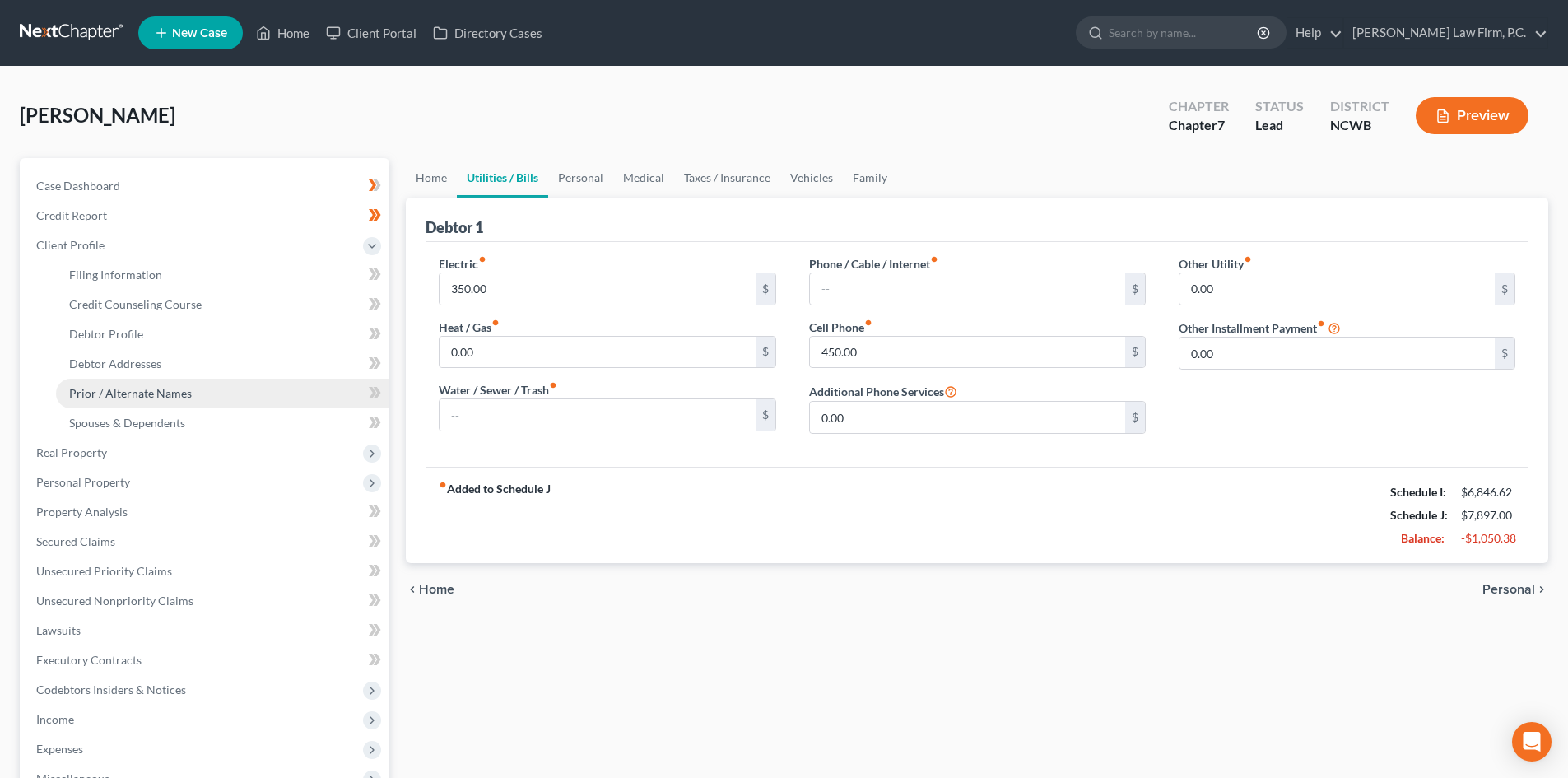
click at [172, 388] on span "Prior / Alternate Names" at bounding box center [130, 393] width 122 height 14
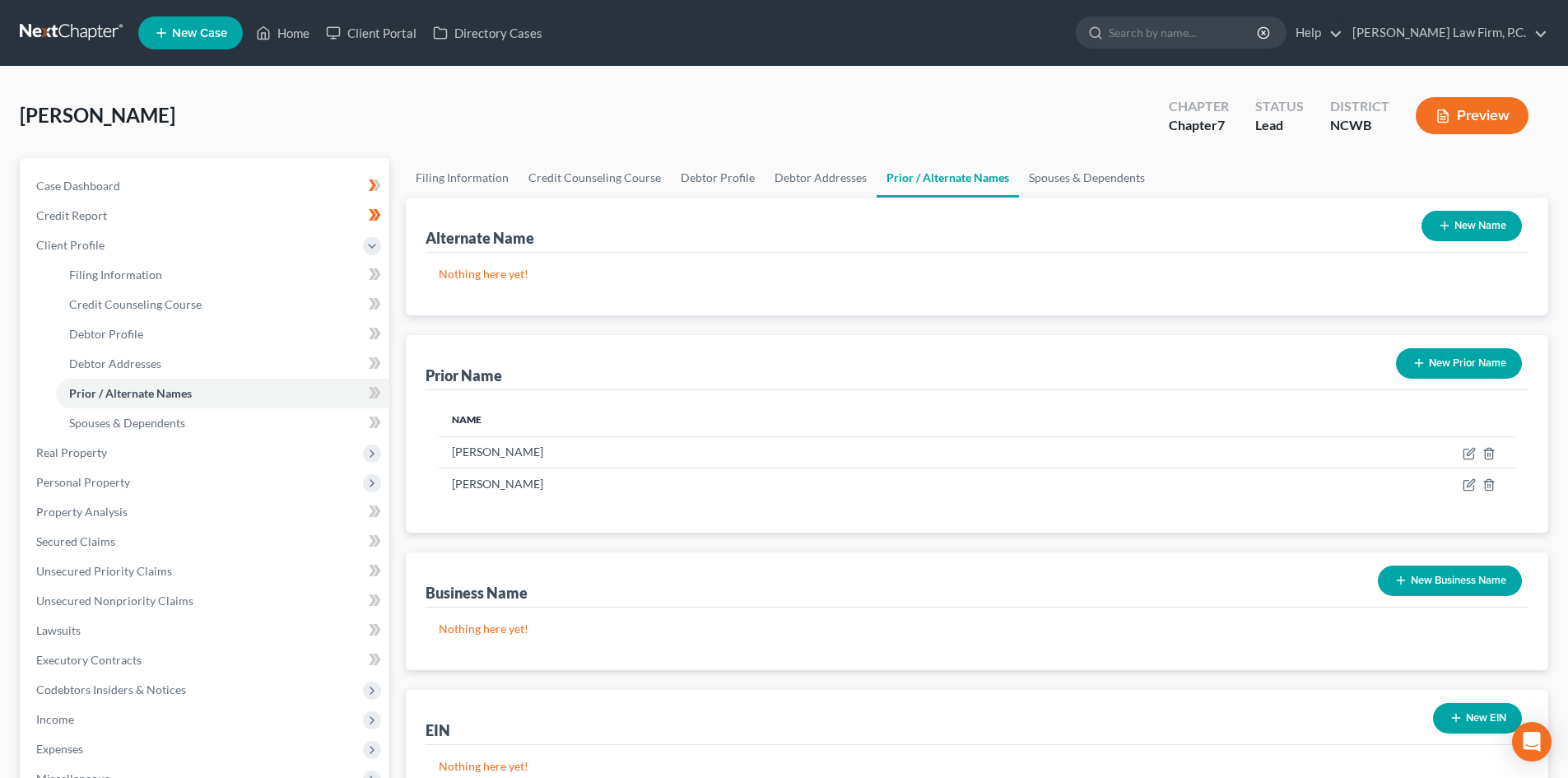
click at [1465, 367] on button "New Prior Name" at bounding box center [1459, 363] width 126 height 31
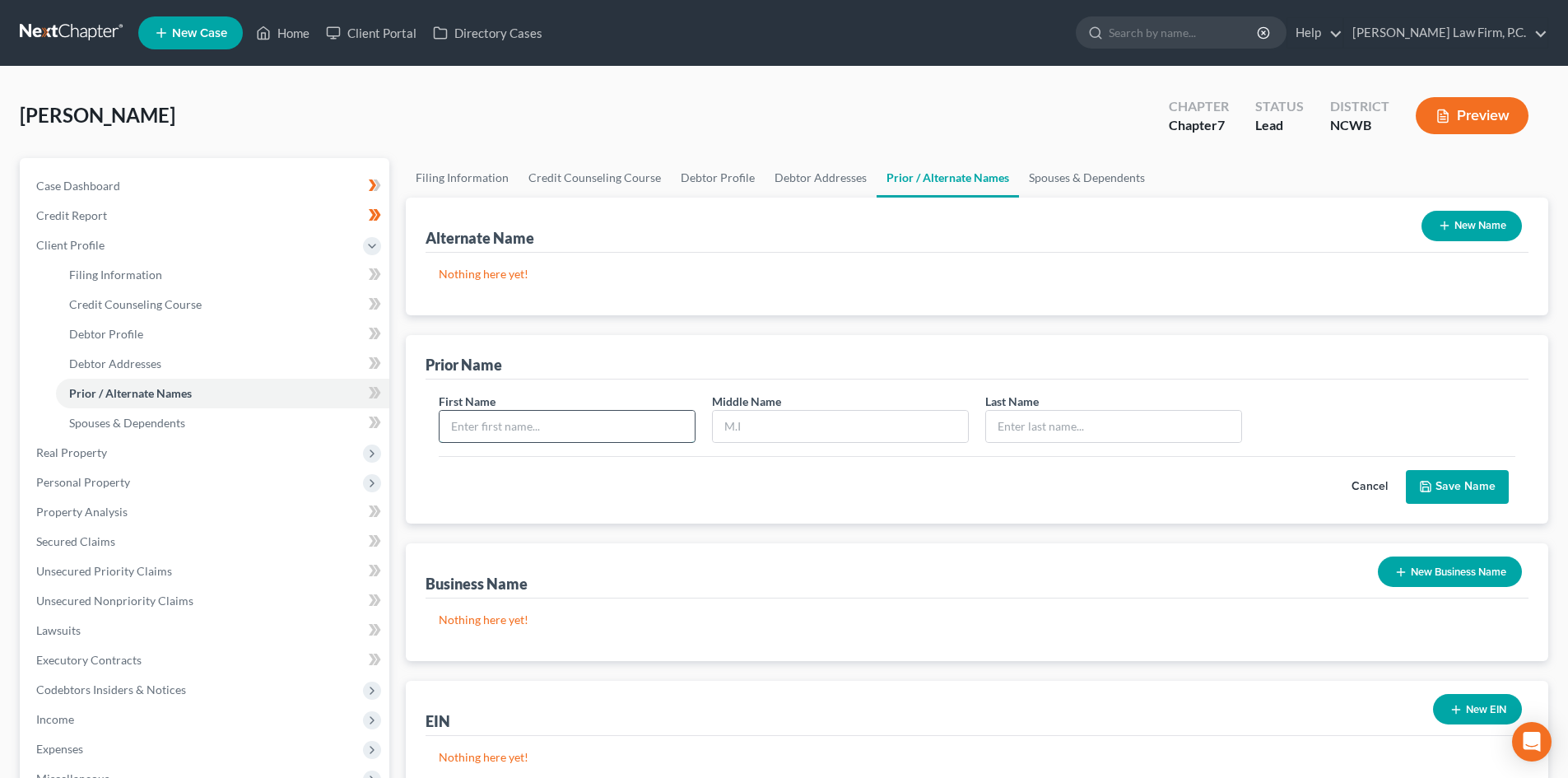
click at [579, 420] on input "text" at bounding box center [567, 427] width 255 height 31
click at [573, 414] on input "Miney" at bounding box center [567, 427] width 255 height 31
click at [1466, 490] on button "Save Name" at bounding box center [1457, 488] width 103 height 35
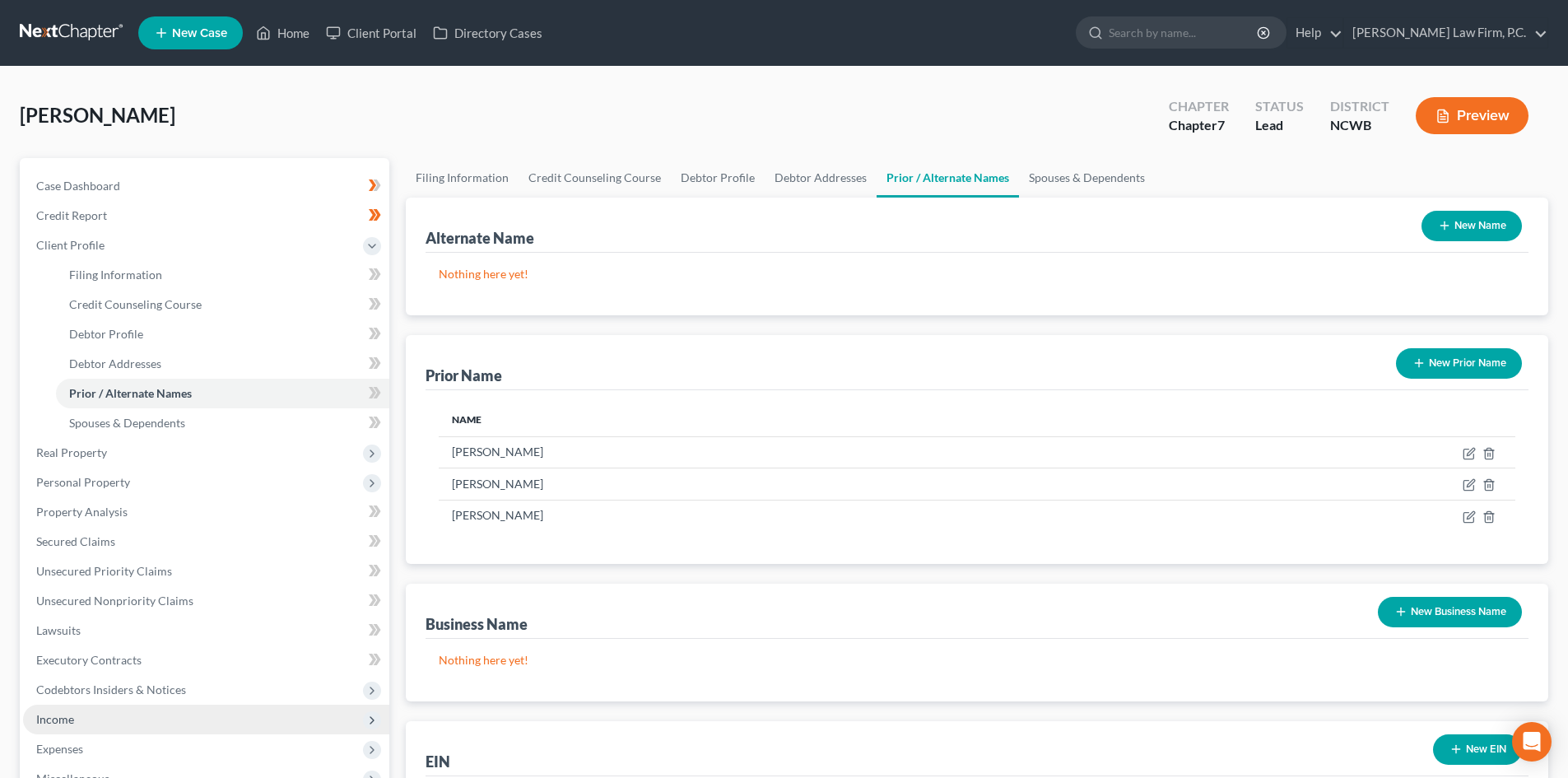
click at [90, 707] on span "Income" at bounding box center [205, 719] width 366 height 30
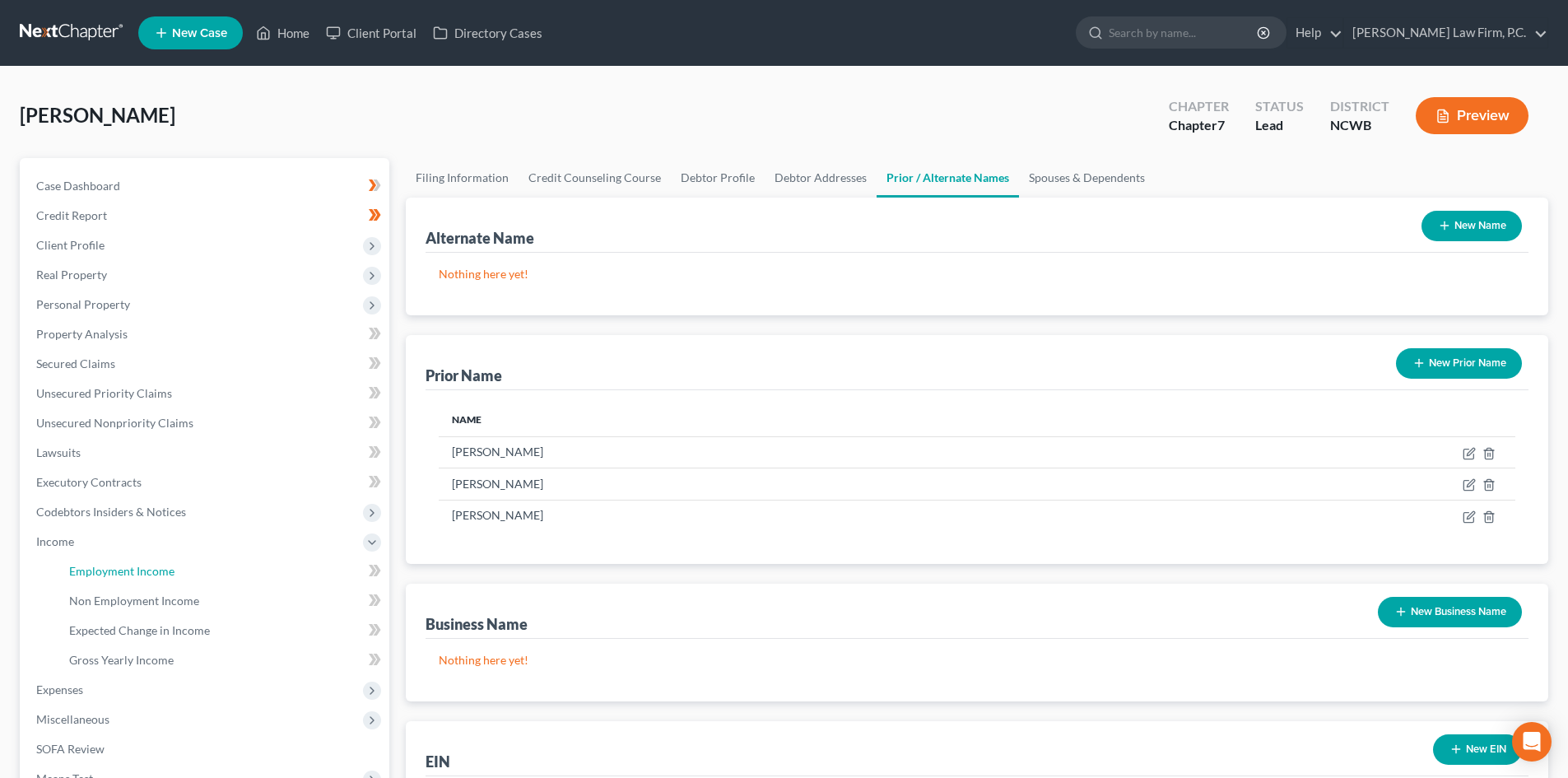
click at [108, 571] on span "Employment Income" at bounding box center [121, 571] width 106 height 14
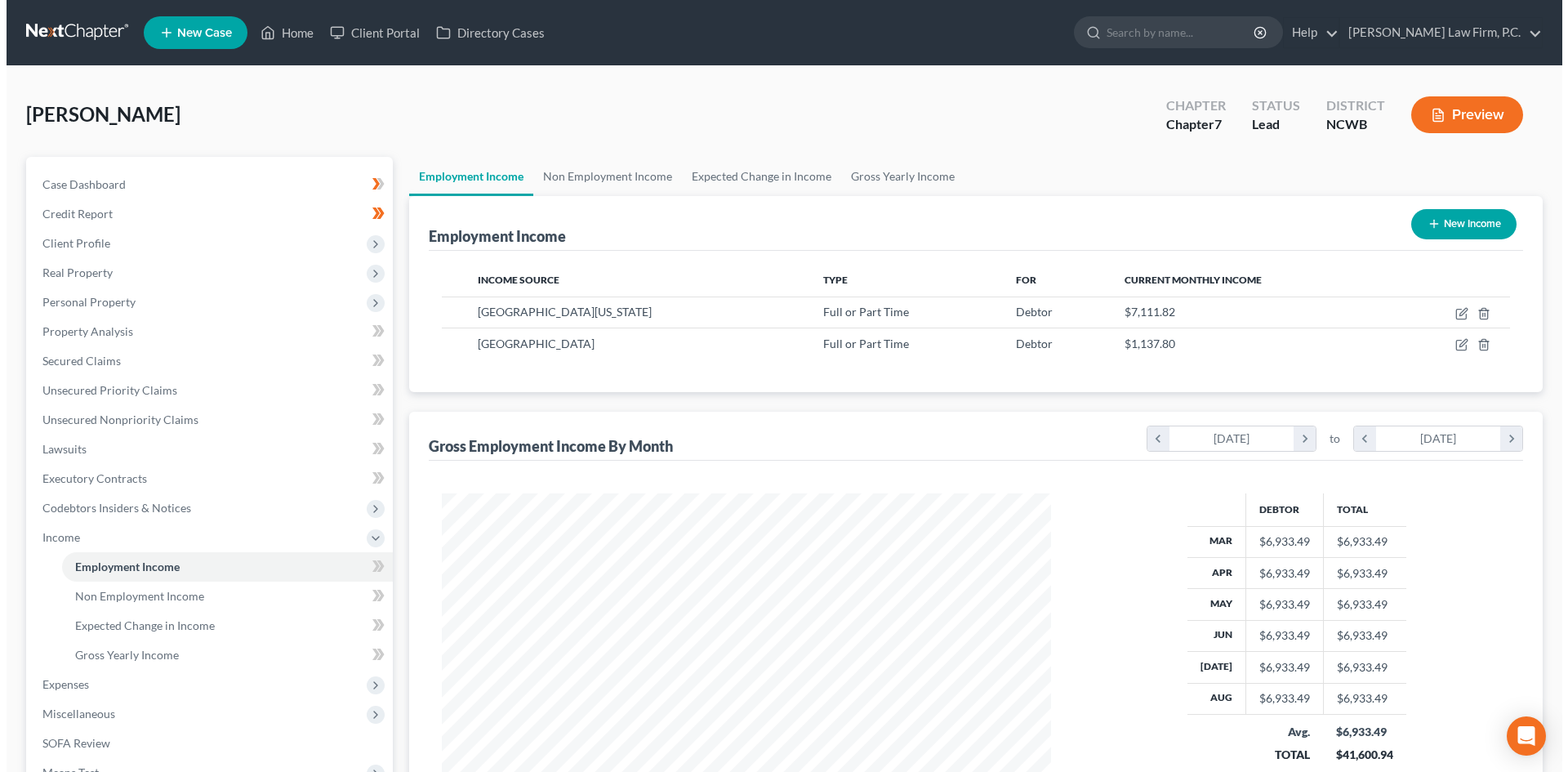
scroll to position [304, 642]
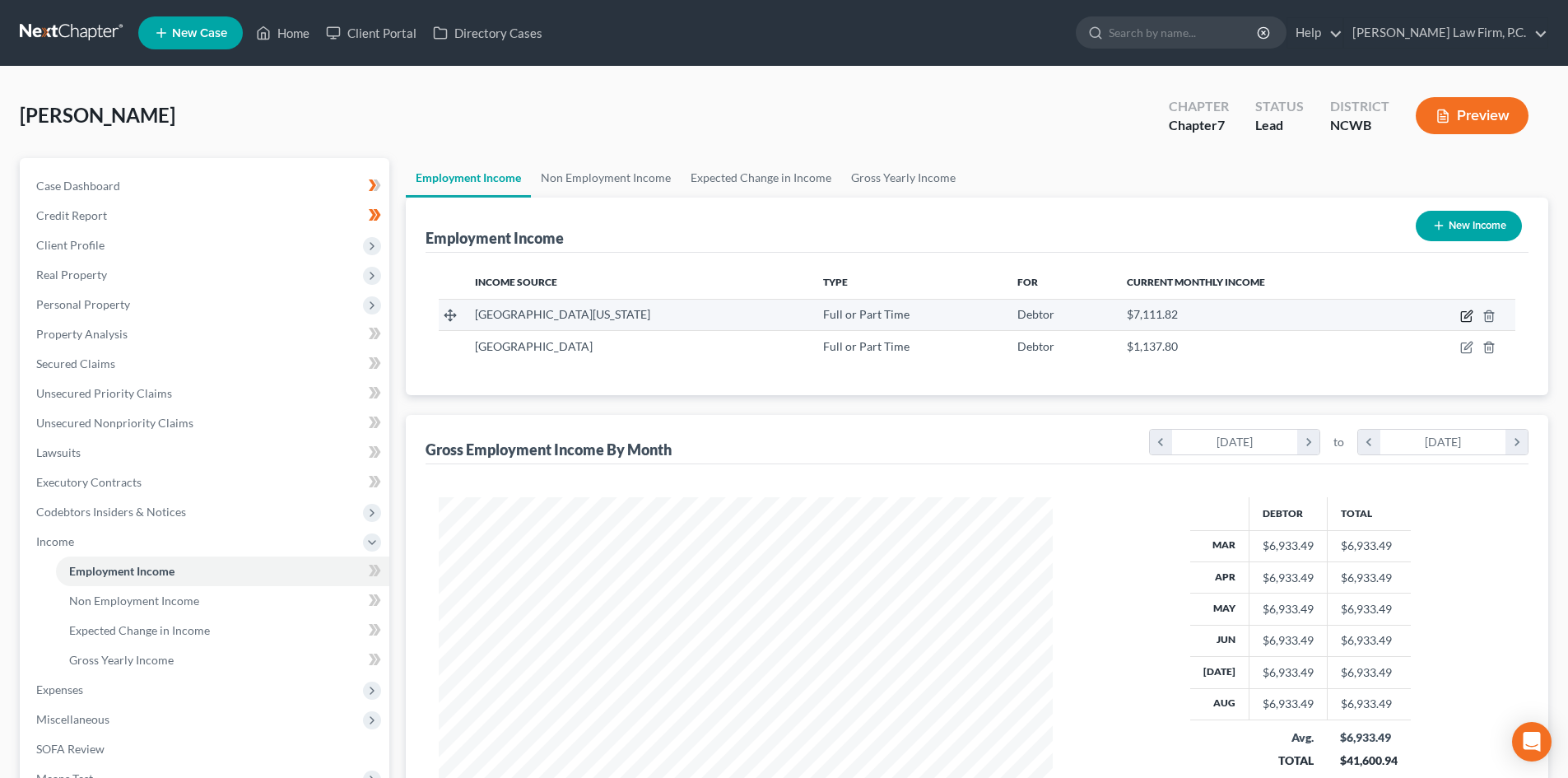
click at [1460, 316] on icon "button" at bounding box center [1466, 316] width 13 height 13
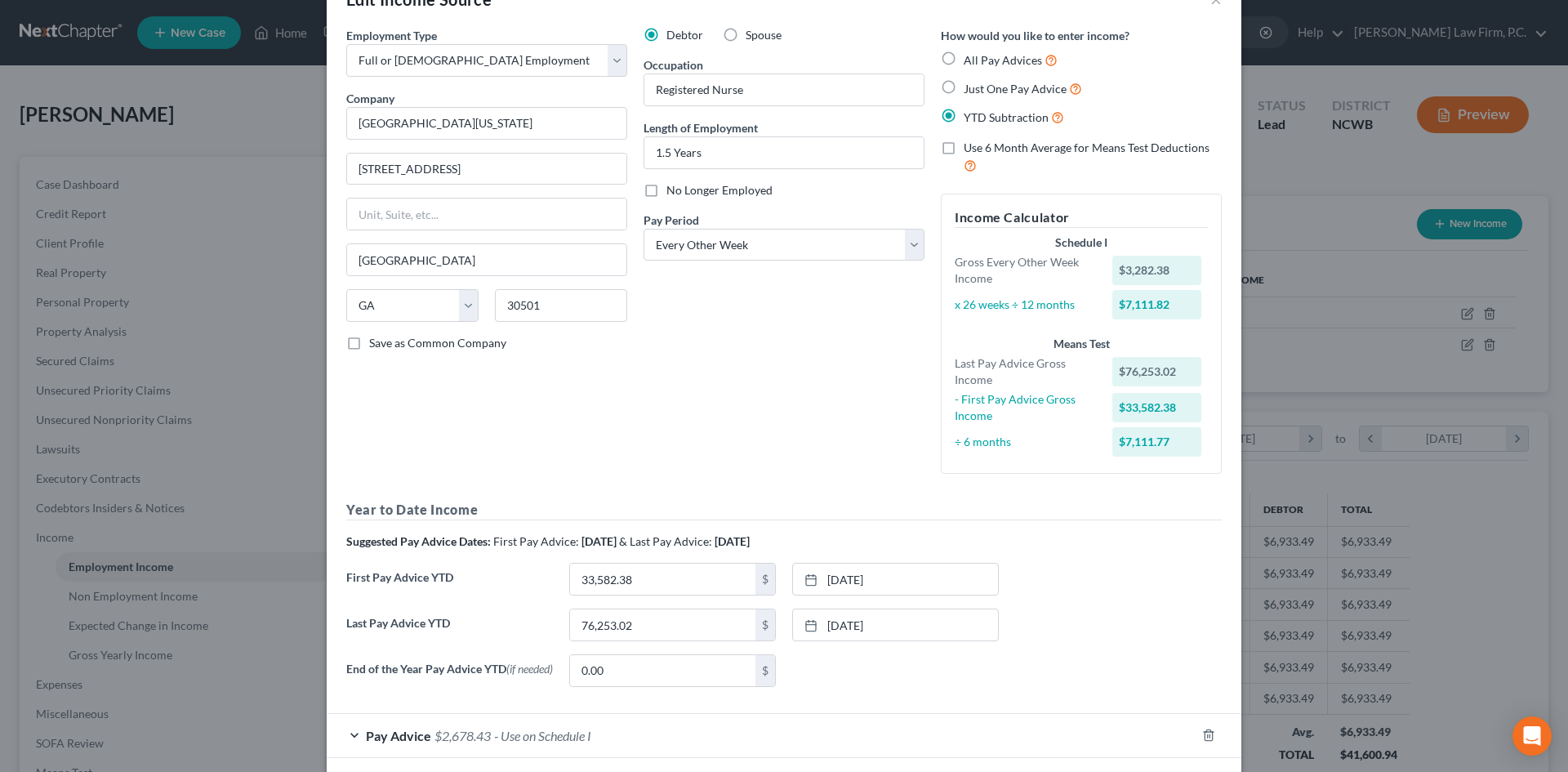
scroll to position [128, 0]
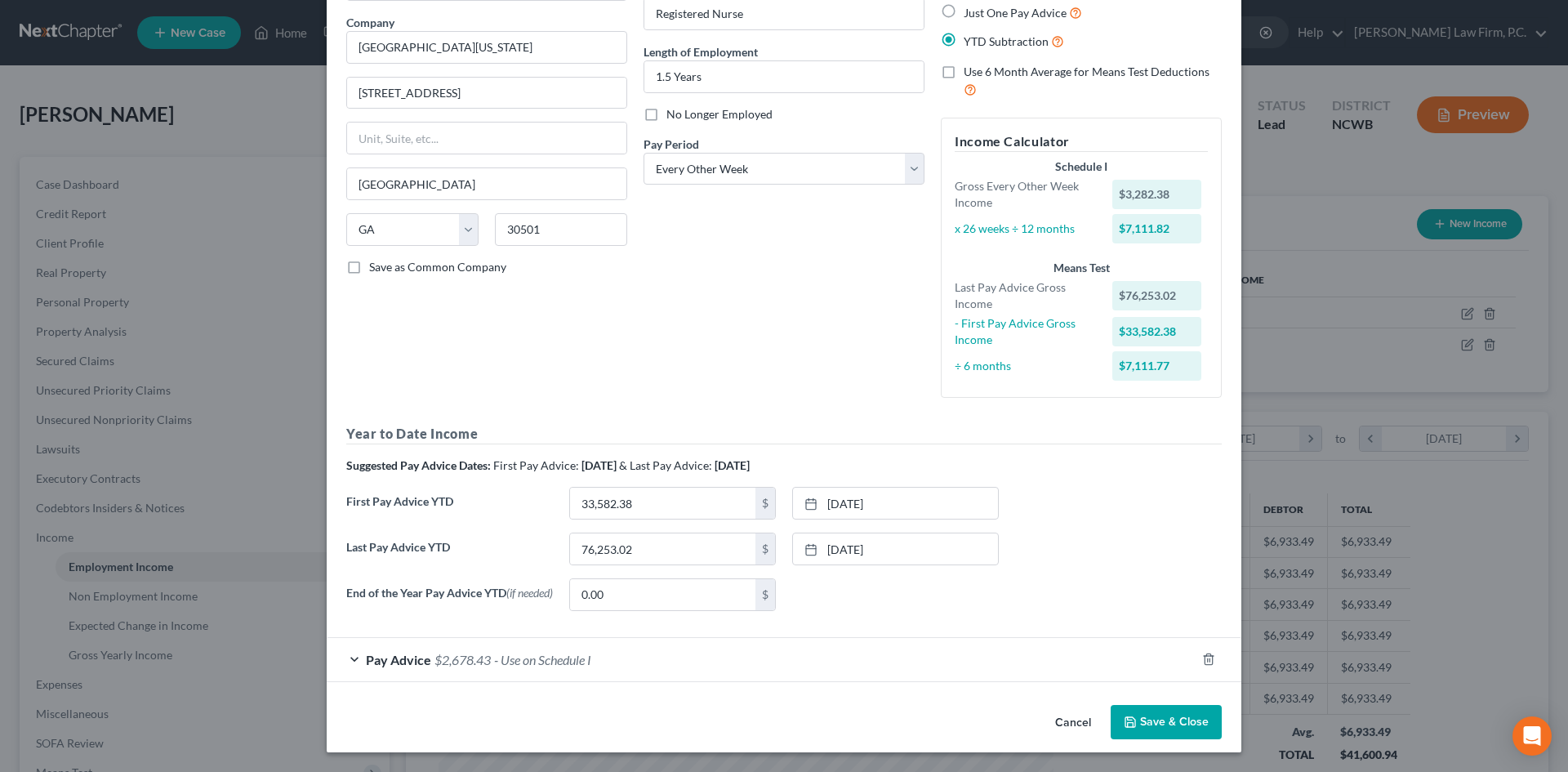
click at [349, 651] on div "Pay Advice $2,678.43 - Use on Schedule I" at bounding box center [761, 659] width 869 height 43
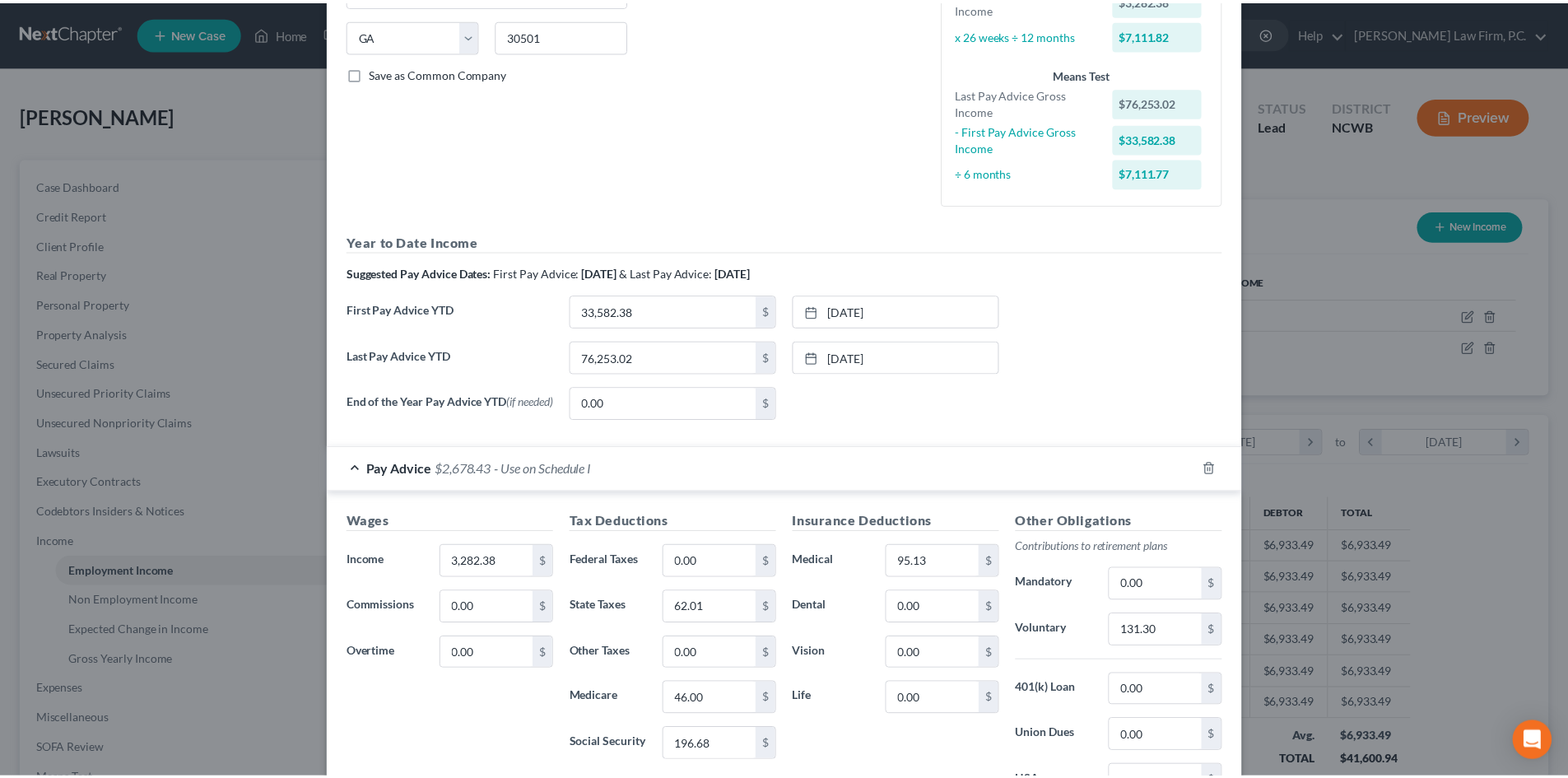
scroll to position [576, 0]
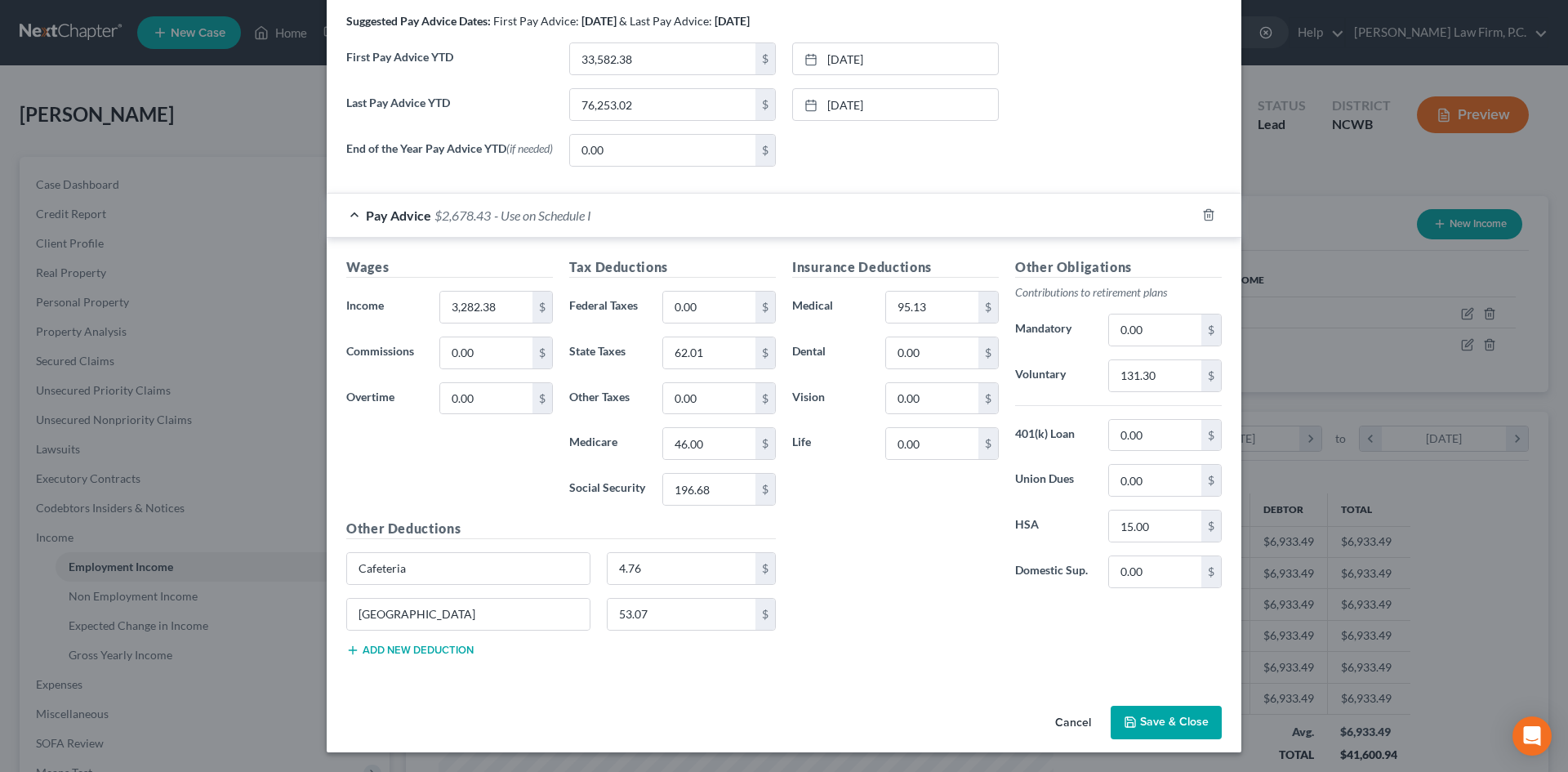
click at [1155, 712] on button "Save & Close" at bounding box center [1166, 723] width 111 height 35
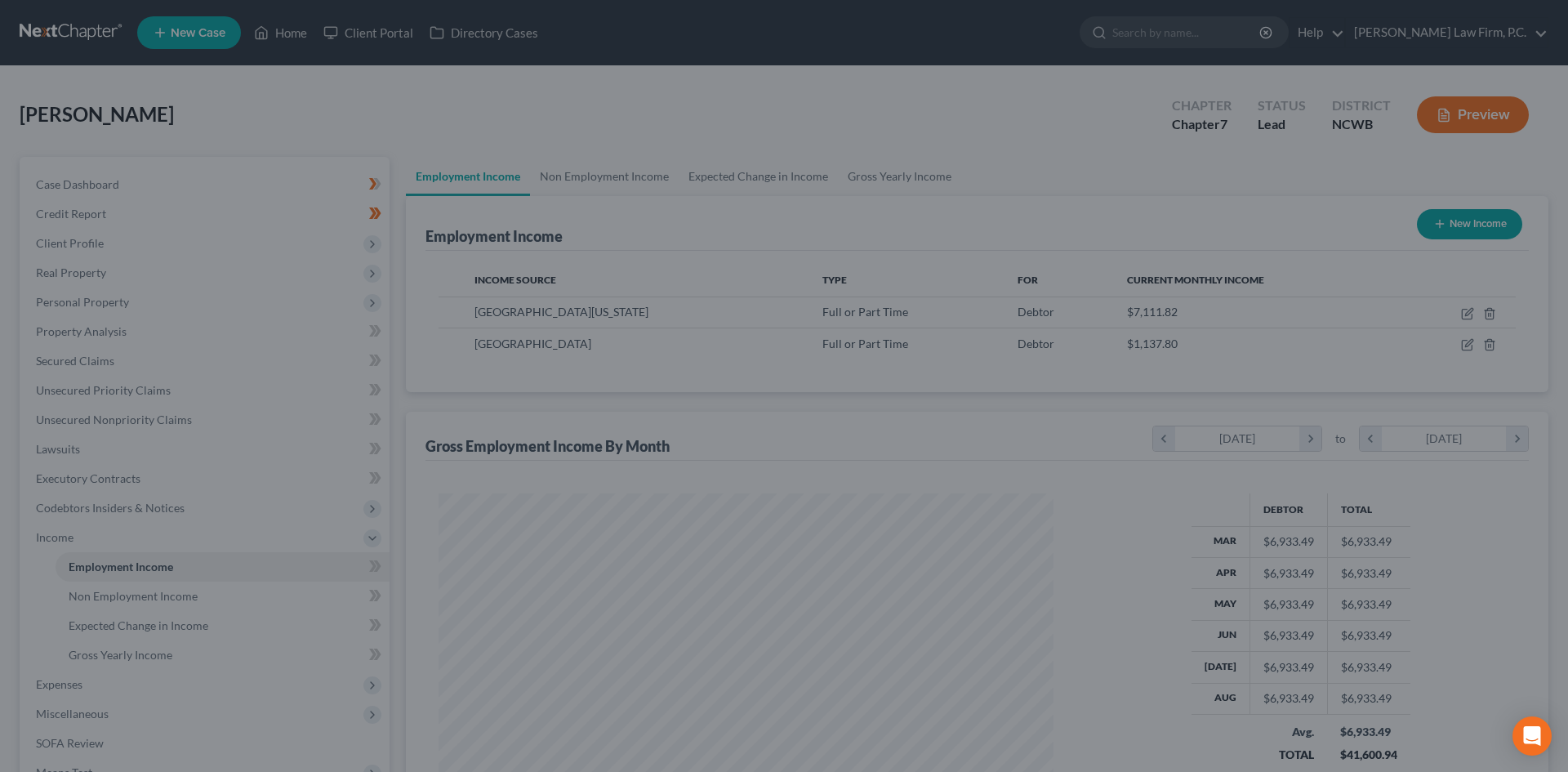
scroll to position [816458, 815971]
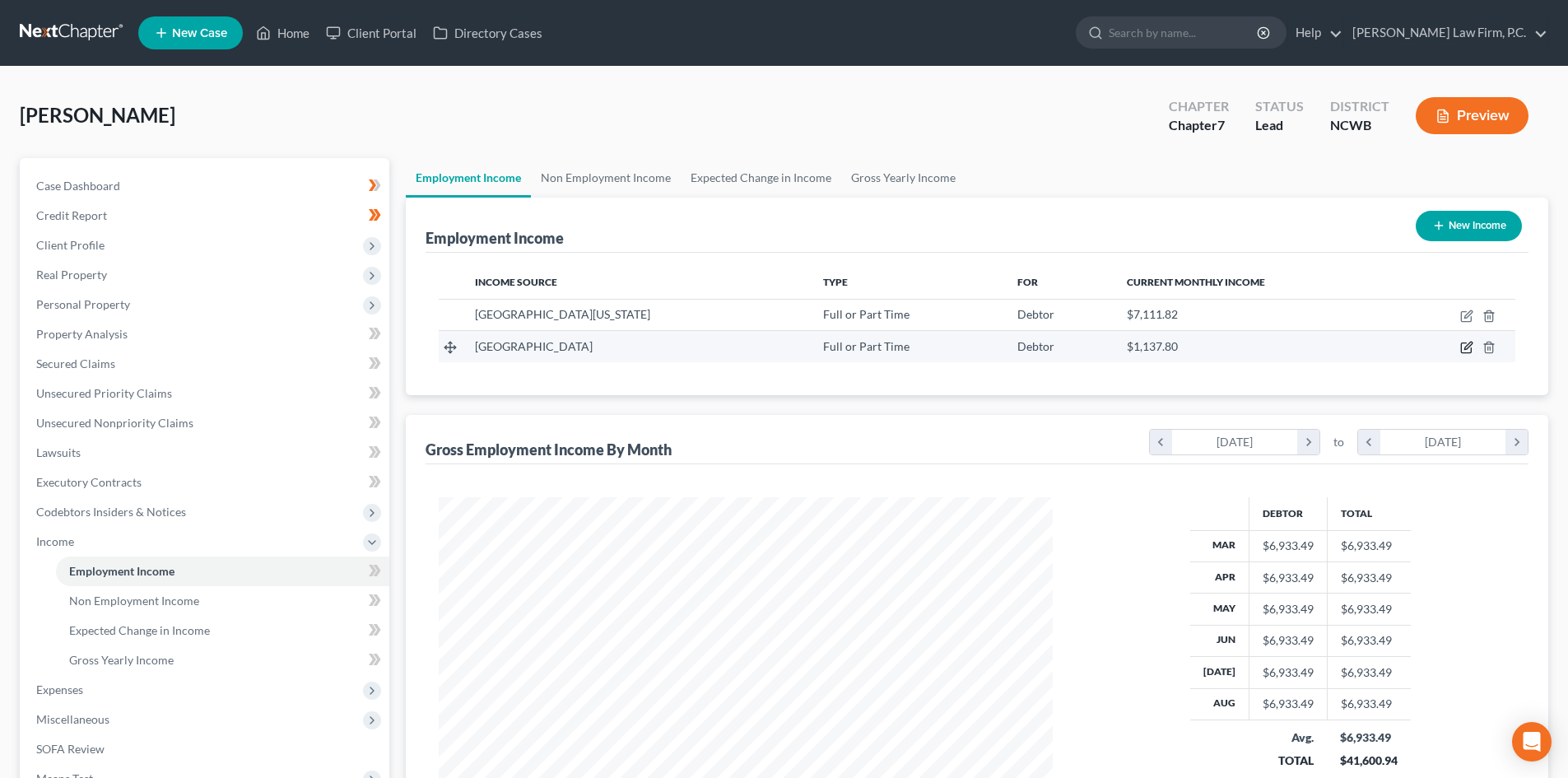
click at [1473, 344] on icon "button" at bounding box center [1466, 347] width 13 height 13
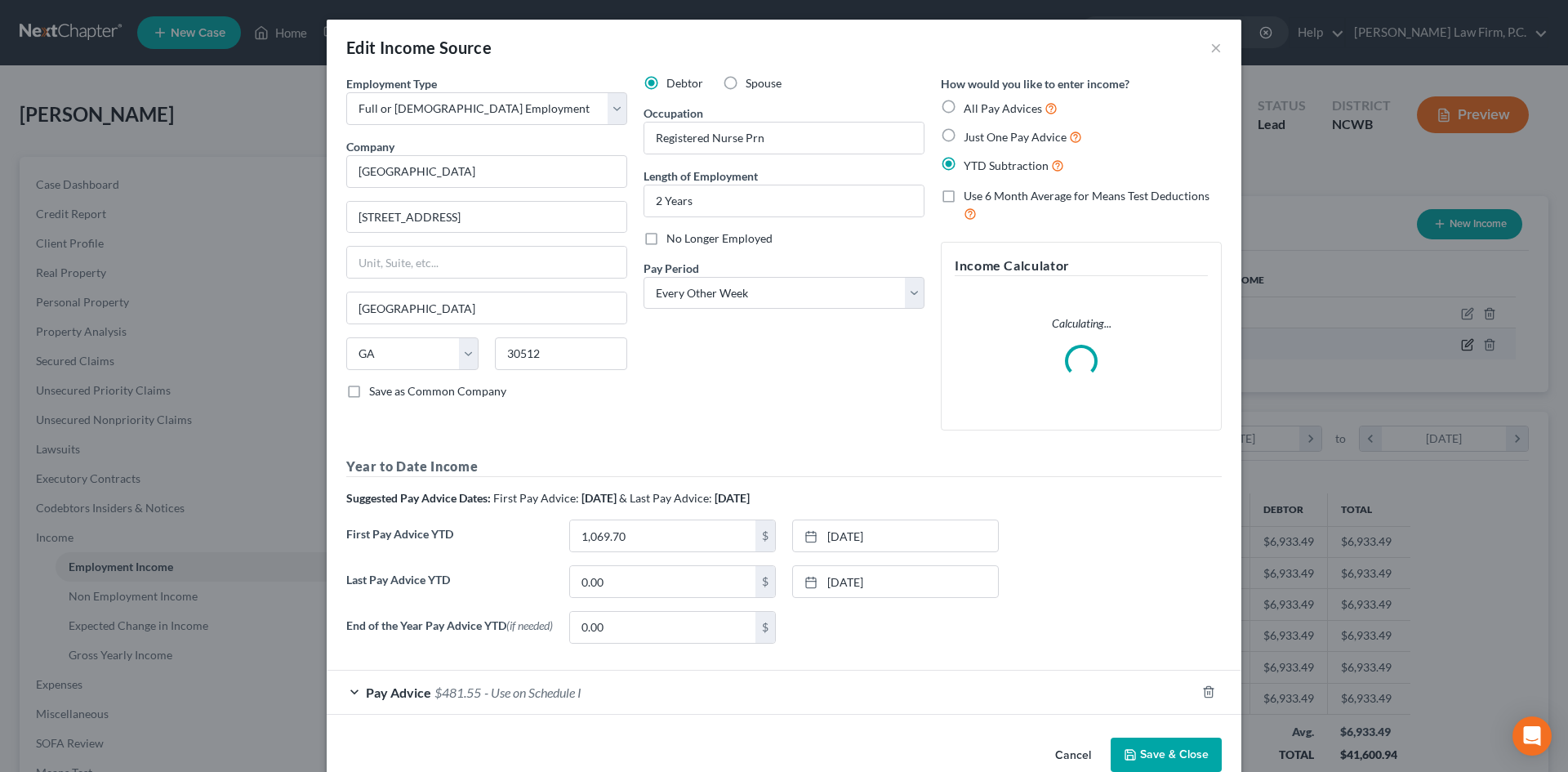
scroll to position [307, 648]
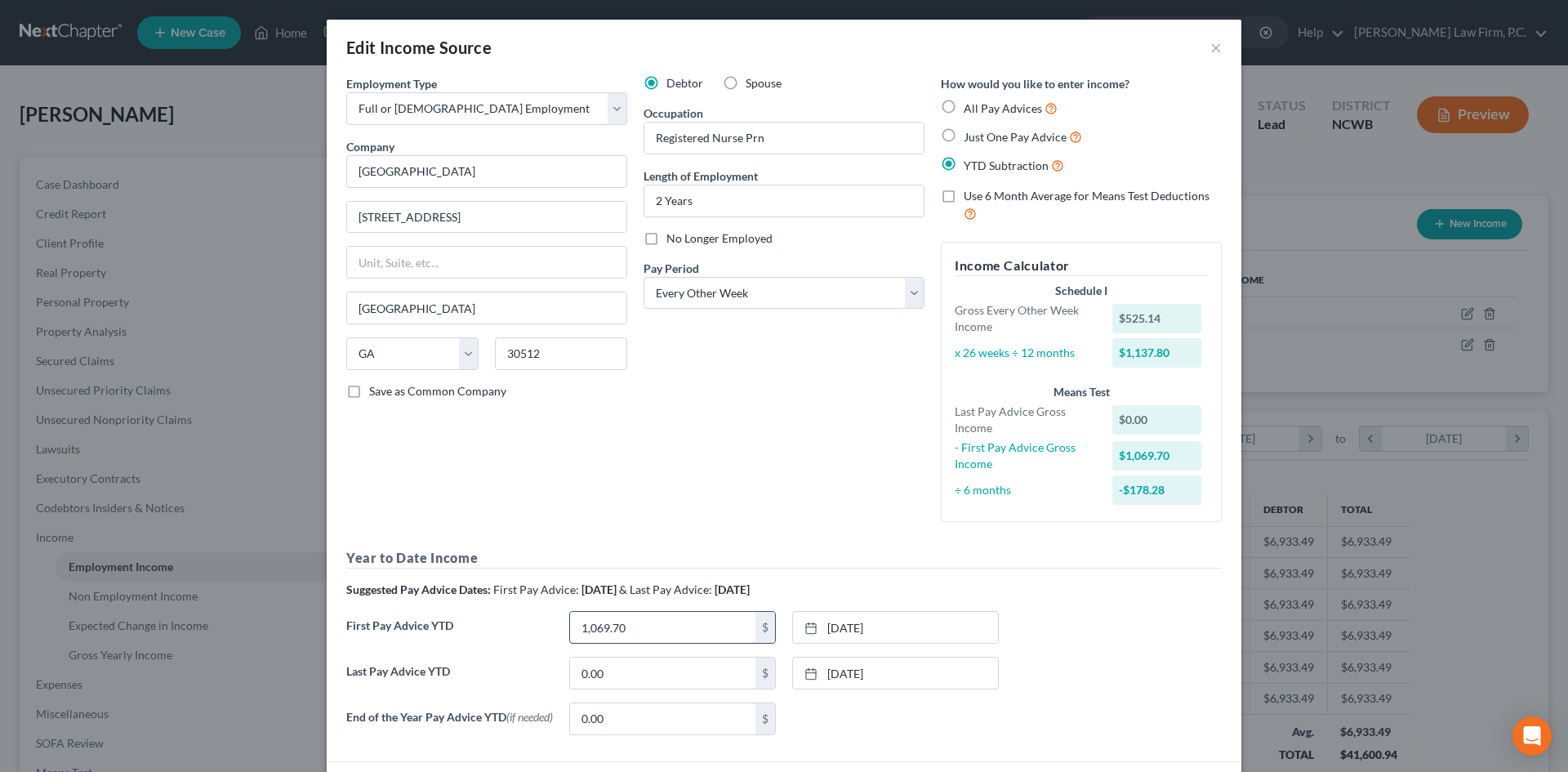
click at [693, 632] on input "1,069.70" at bounding box center [663, 627] width 186 height 31
click at [611, 669] on input "0.00" at bounding box center [663, 673] width 186 height 31
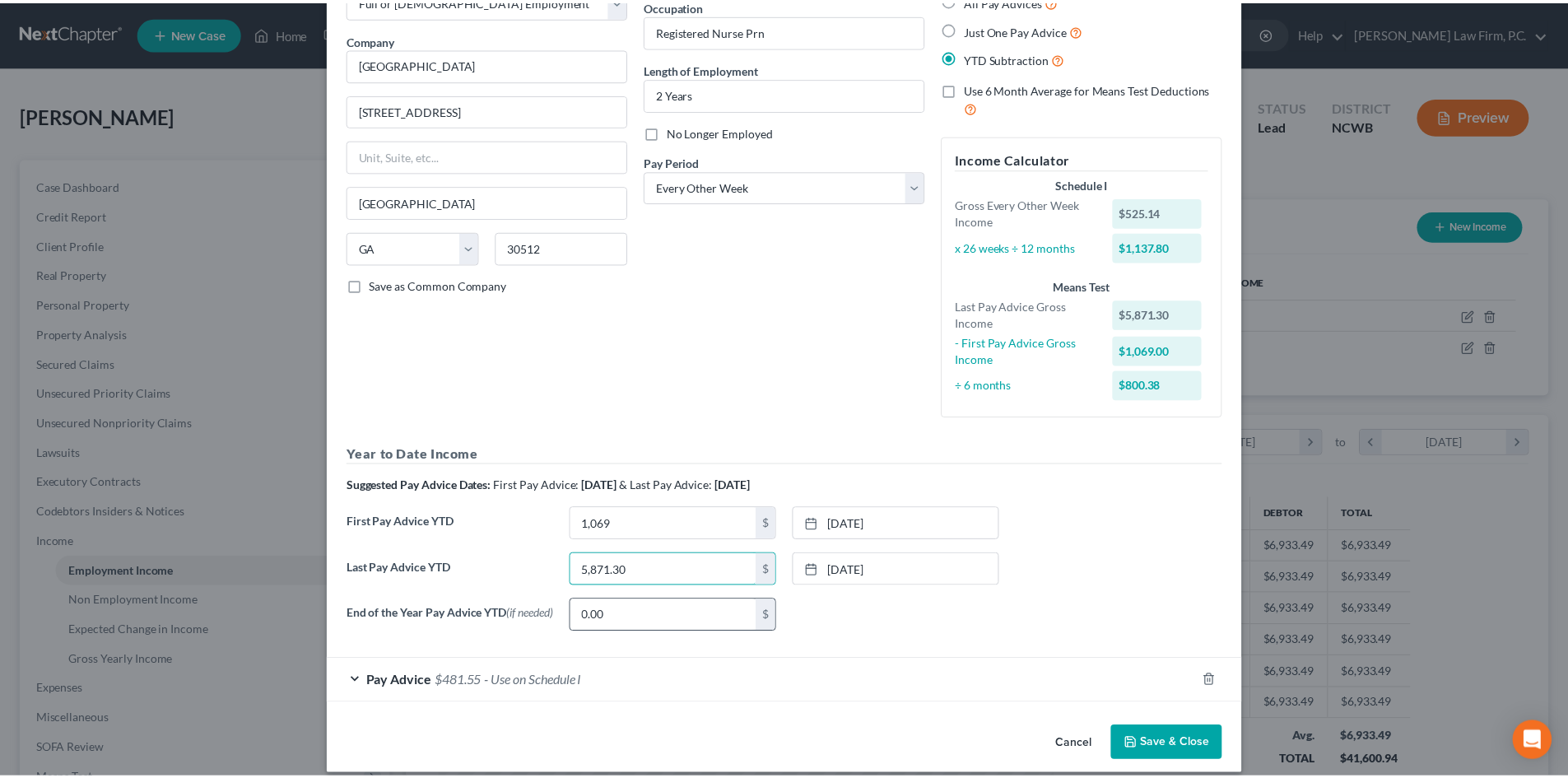
scroll to position [129, 0]
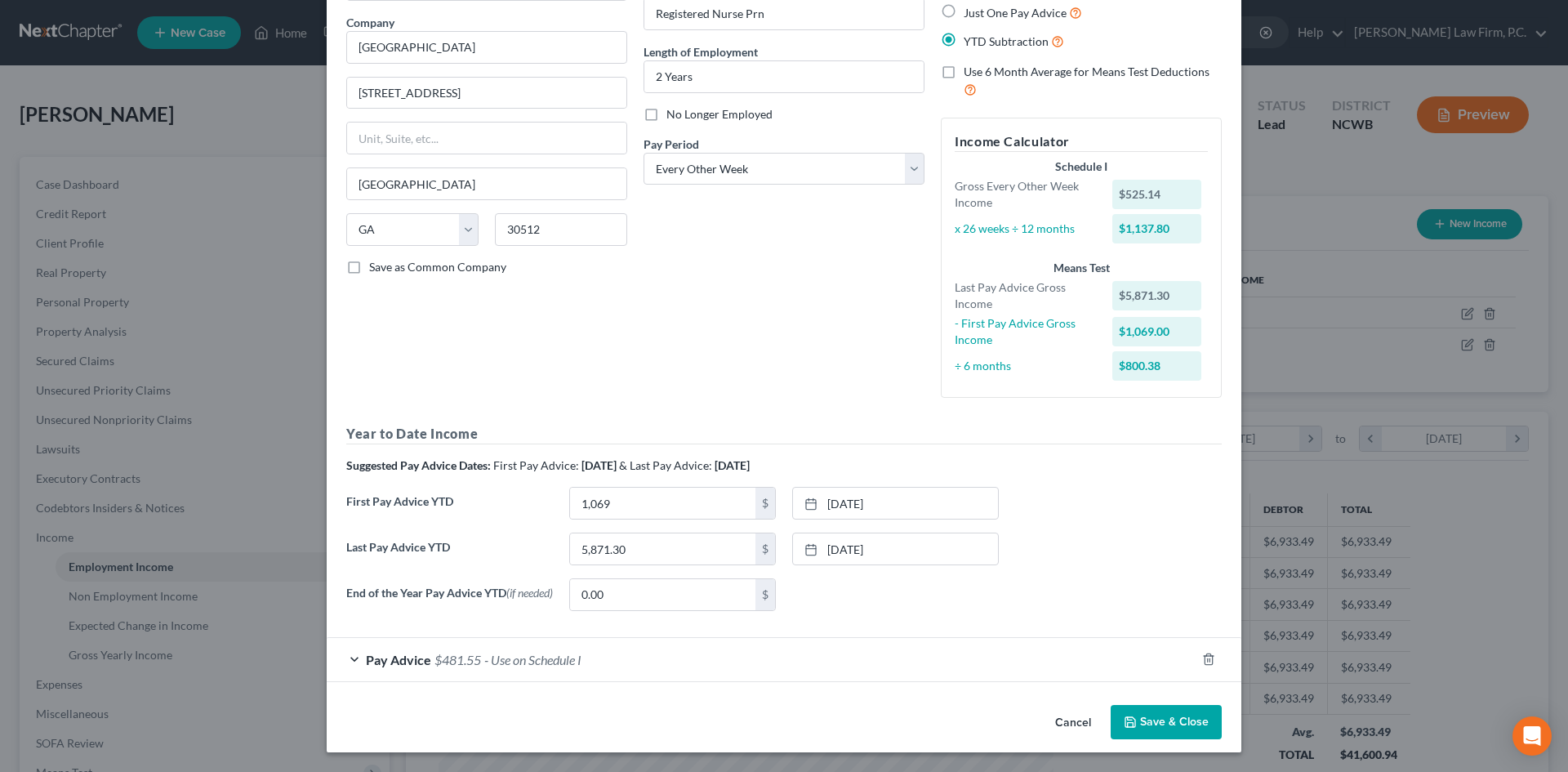
click at [1143, 727] on button "Save & Close" at bounding box center [1166, 723] width 111 height 35
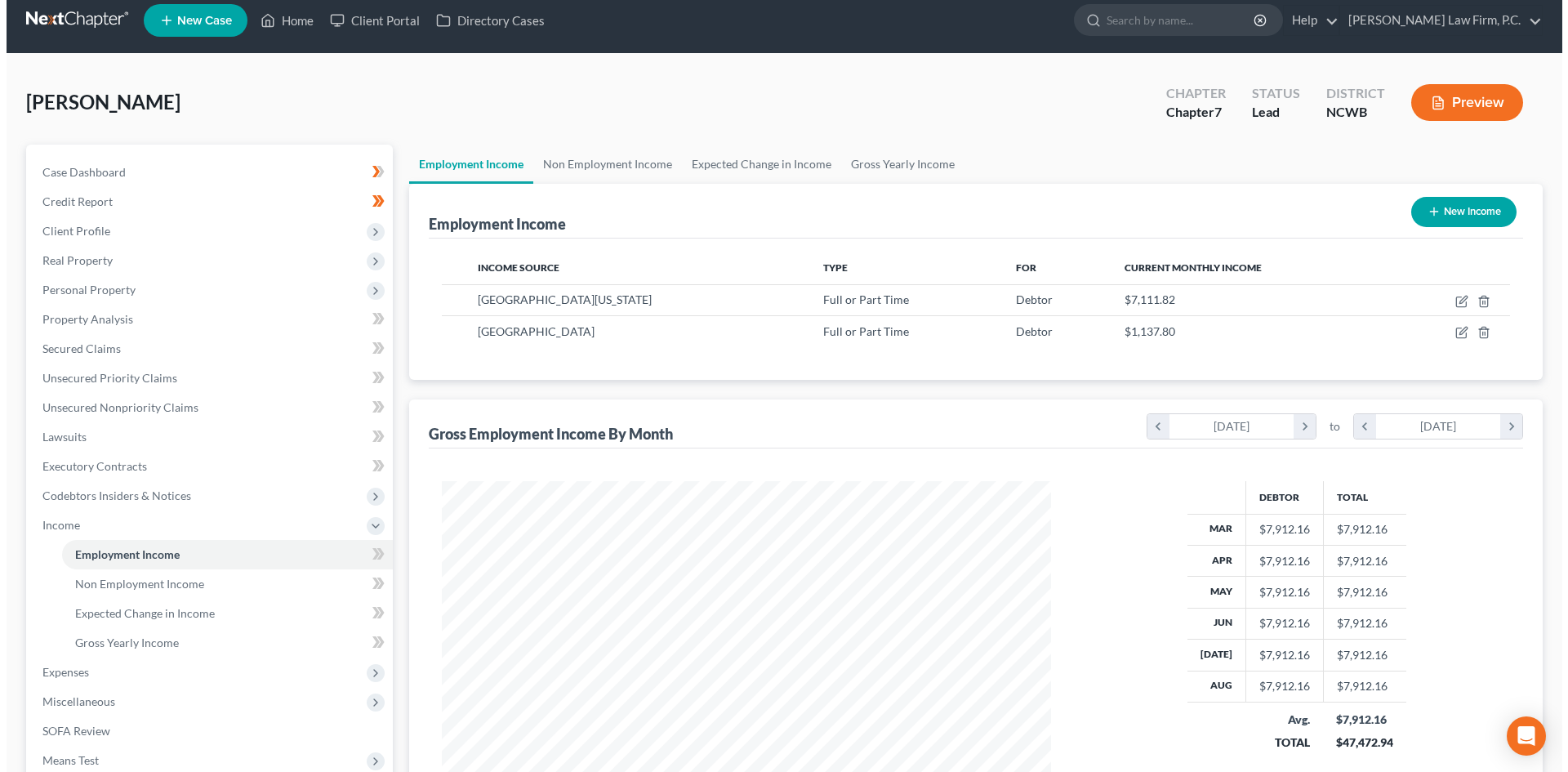
scroll to position [0, 0]
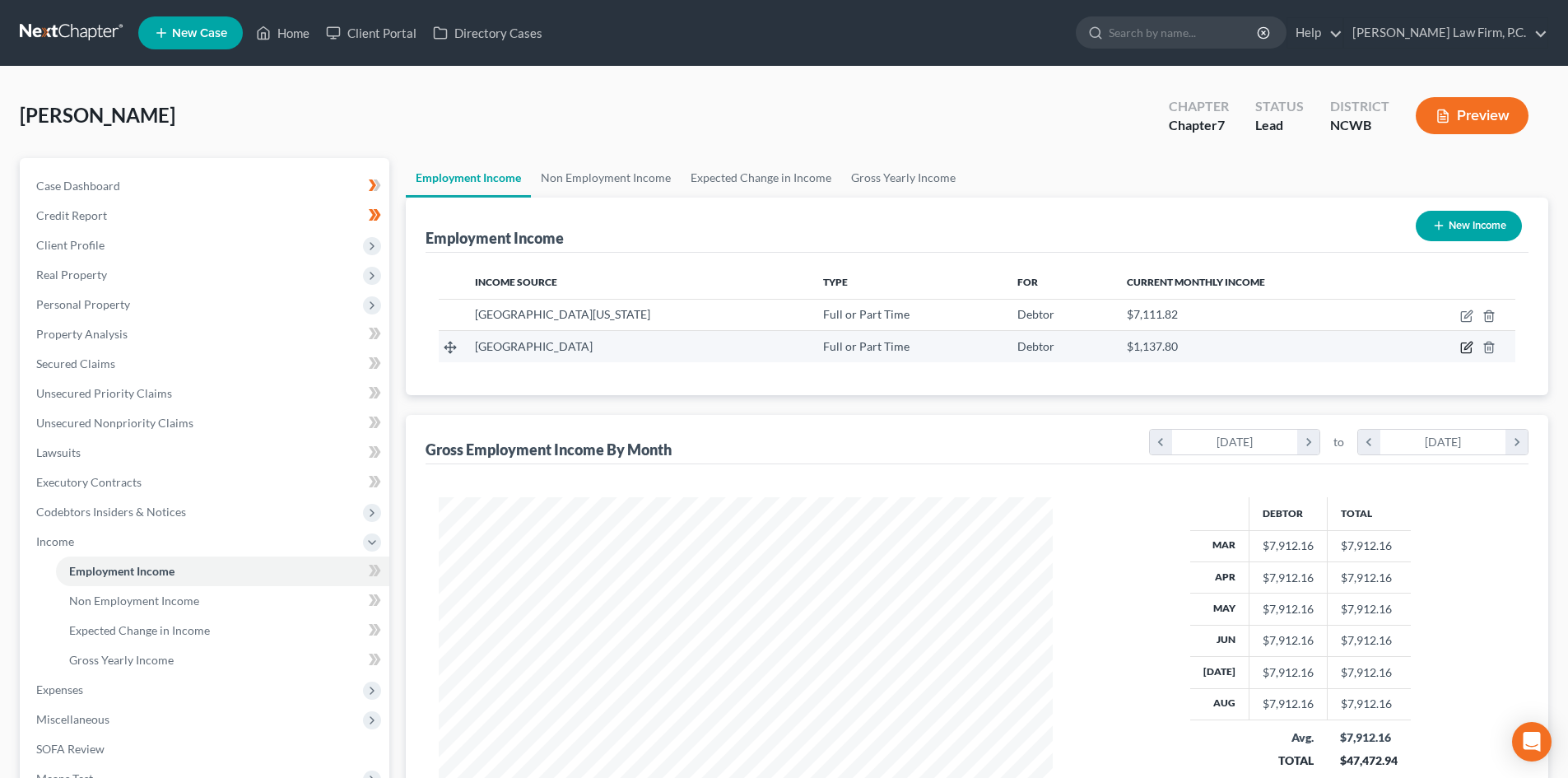
click at [1466, 348] on icon "button" at bounding box center [1466, 347] width 13 height 13
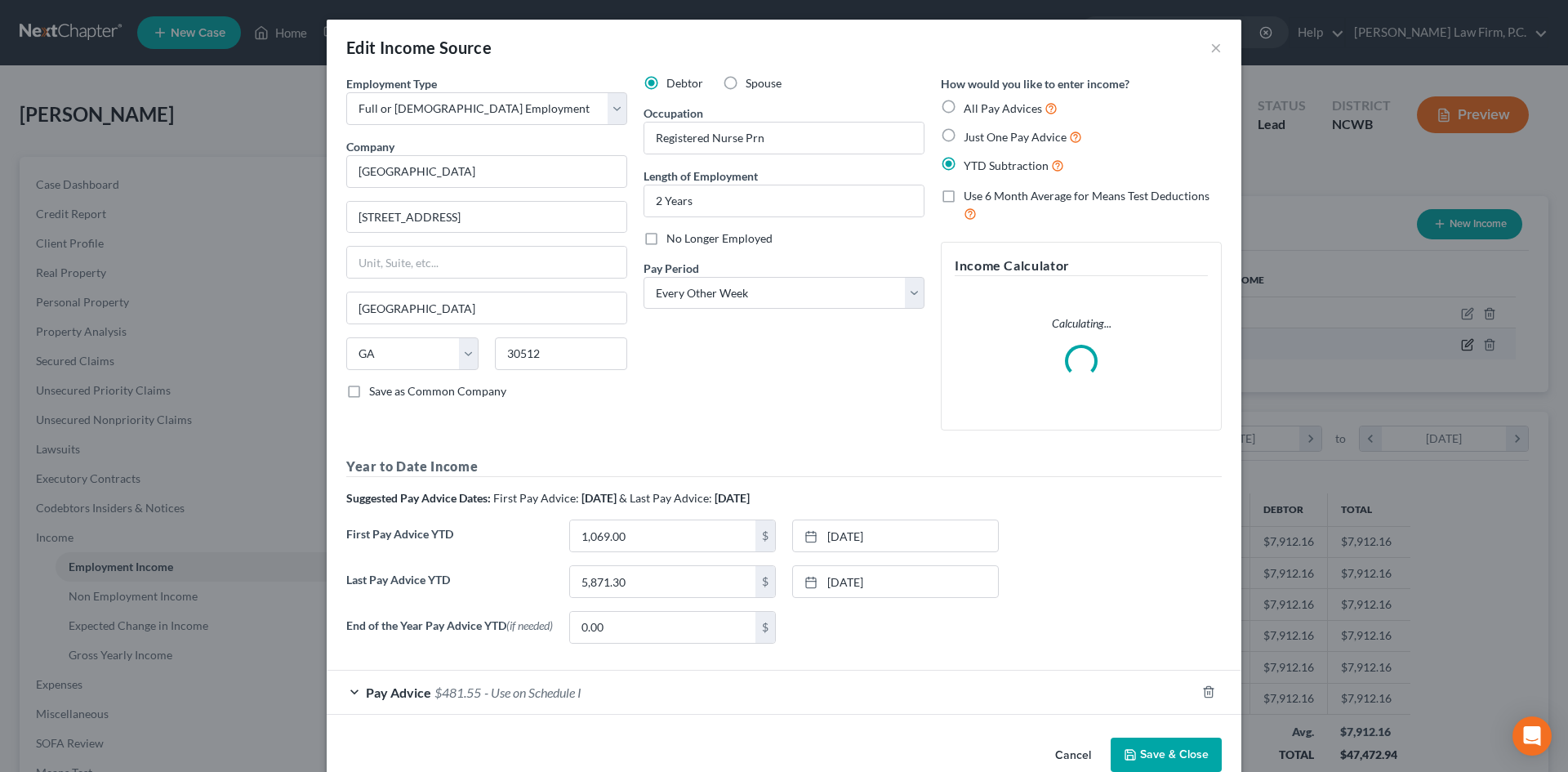
scroll to position [307, 648]
click at [787, 146] on input "Registered Nurse Prn" at bounding box center [784, 138] width 279 height 31
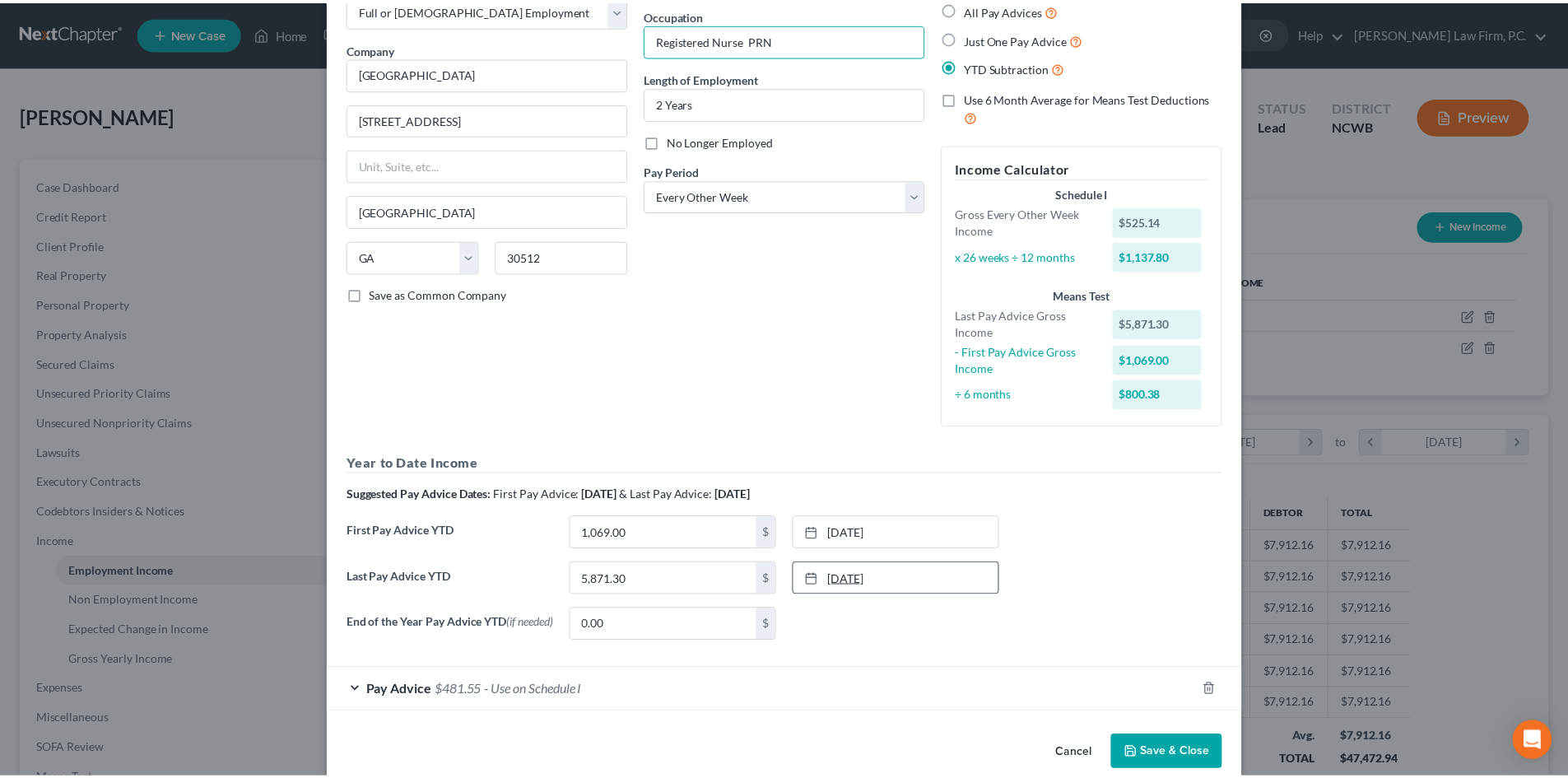
scroll to position [129, 0]
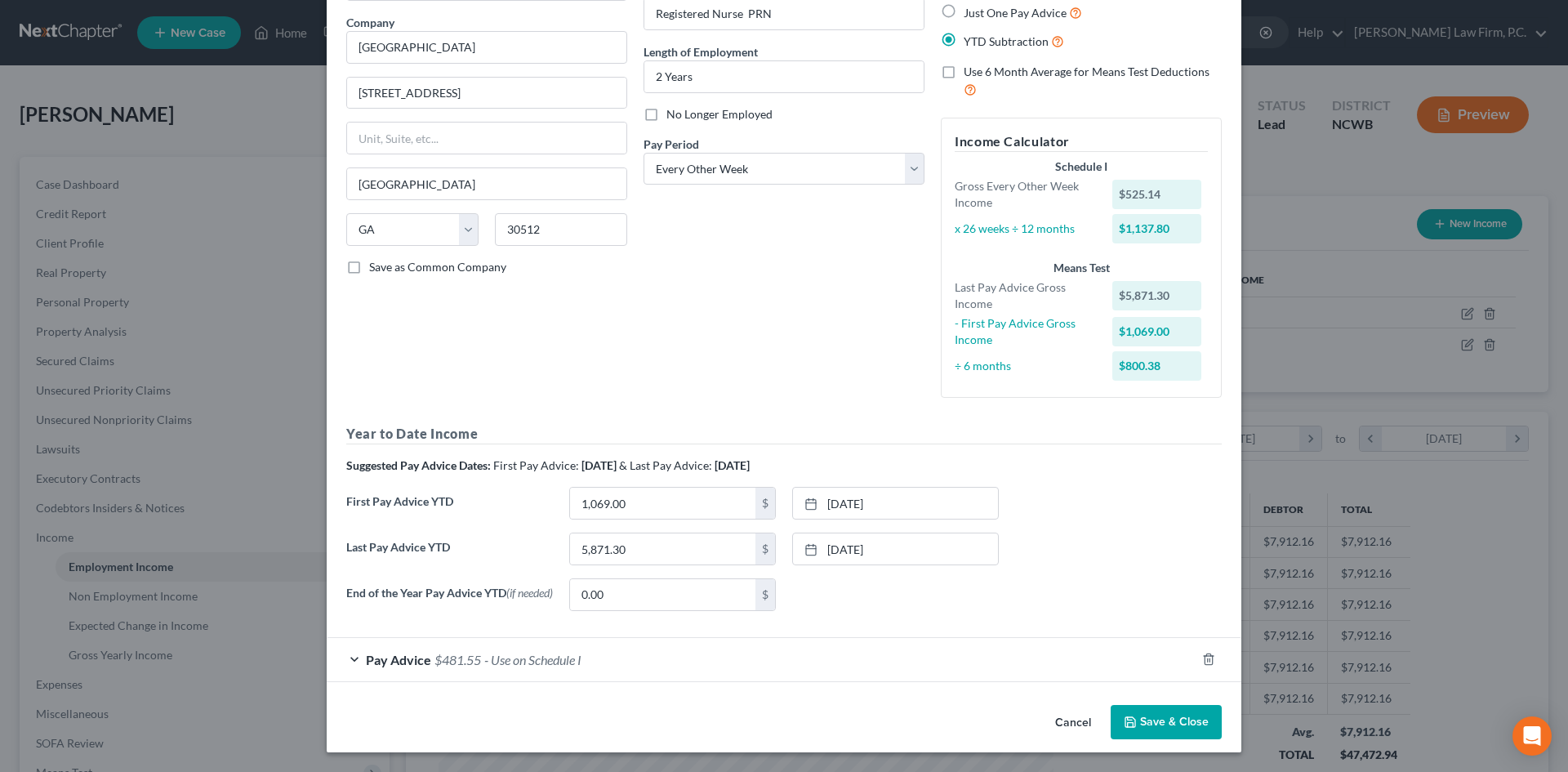
click at [1153, 724] on button "Save & Close" at bounding box center [1166, 723] width 111 height 35
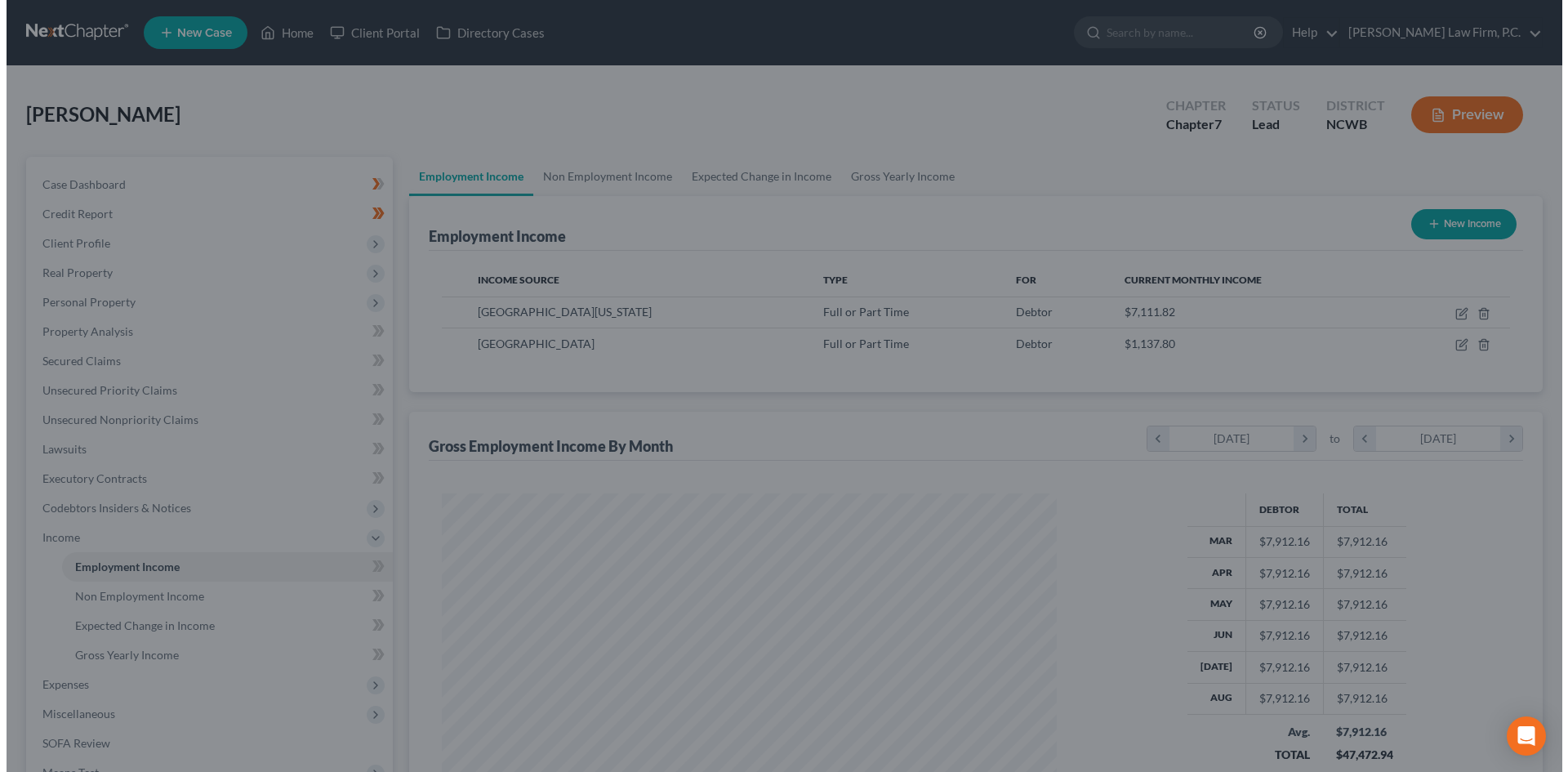
scroll to position [816458, 815971]
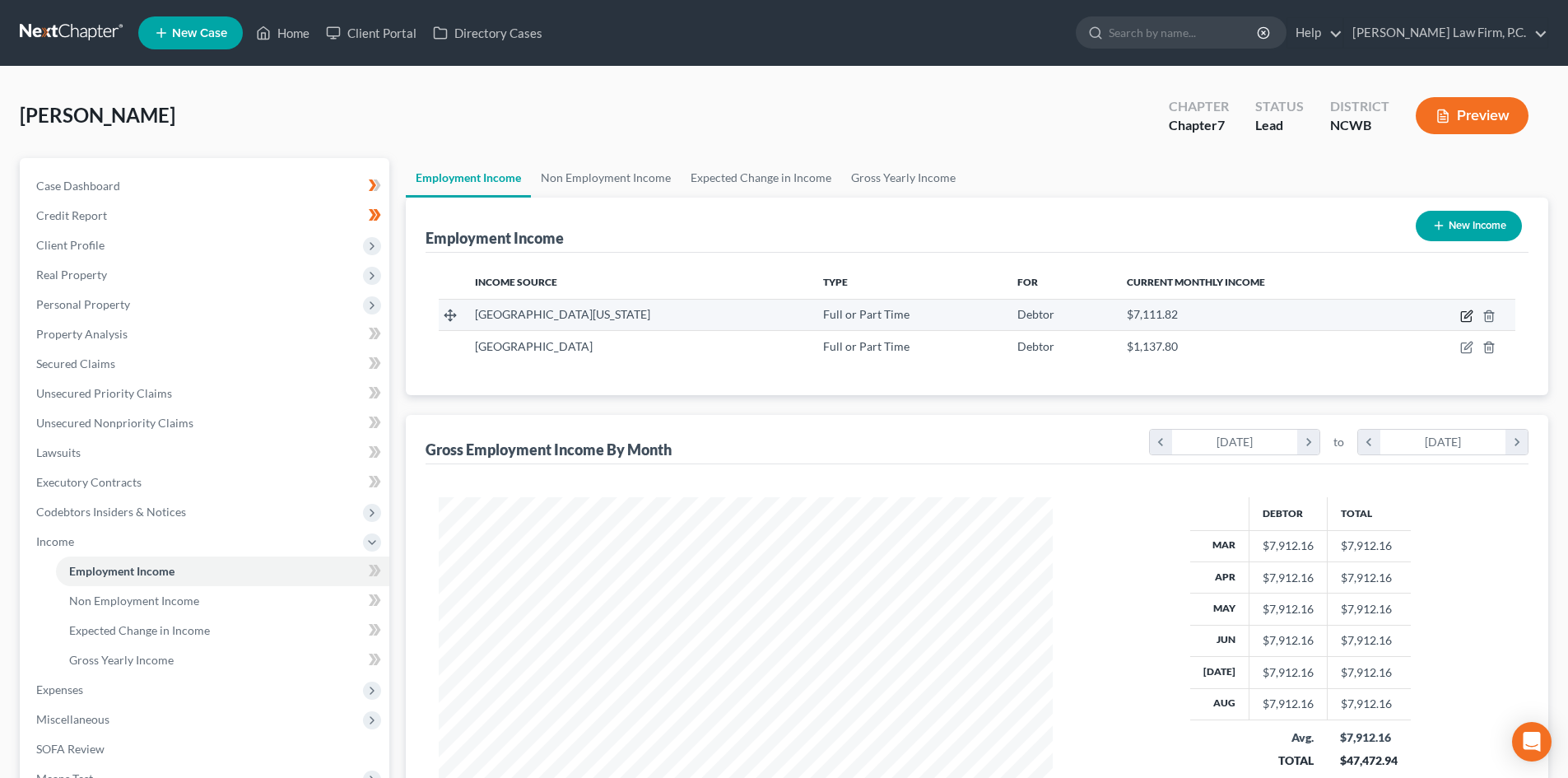
click at [1463, 316] on icon "button" at bounding box center [1466, 316] width 13 height 13
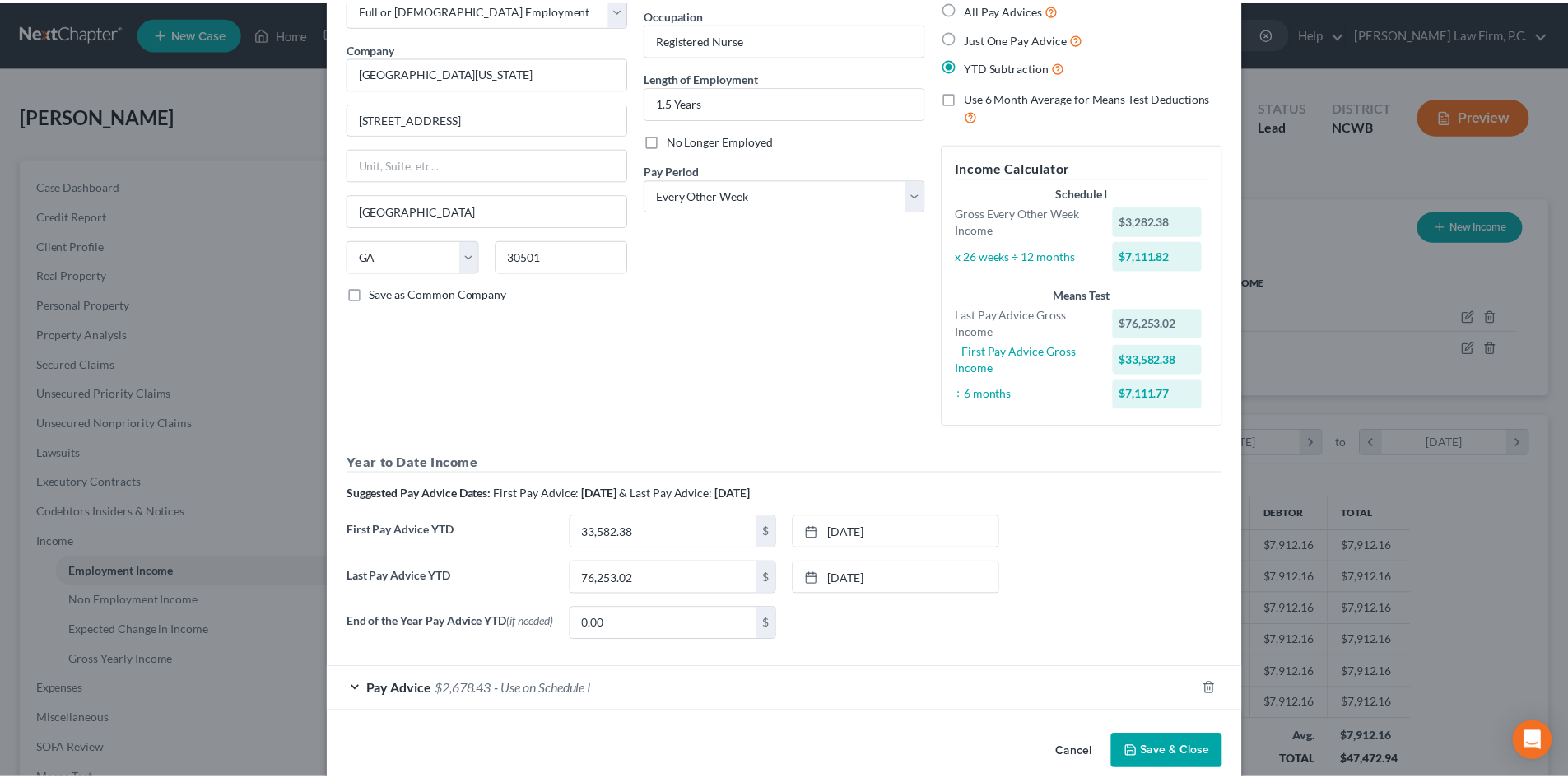
scroll to position [129, 0]
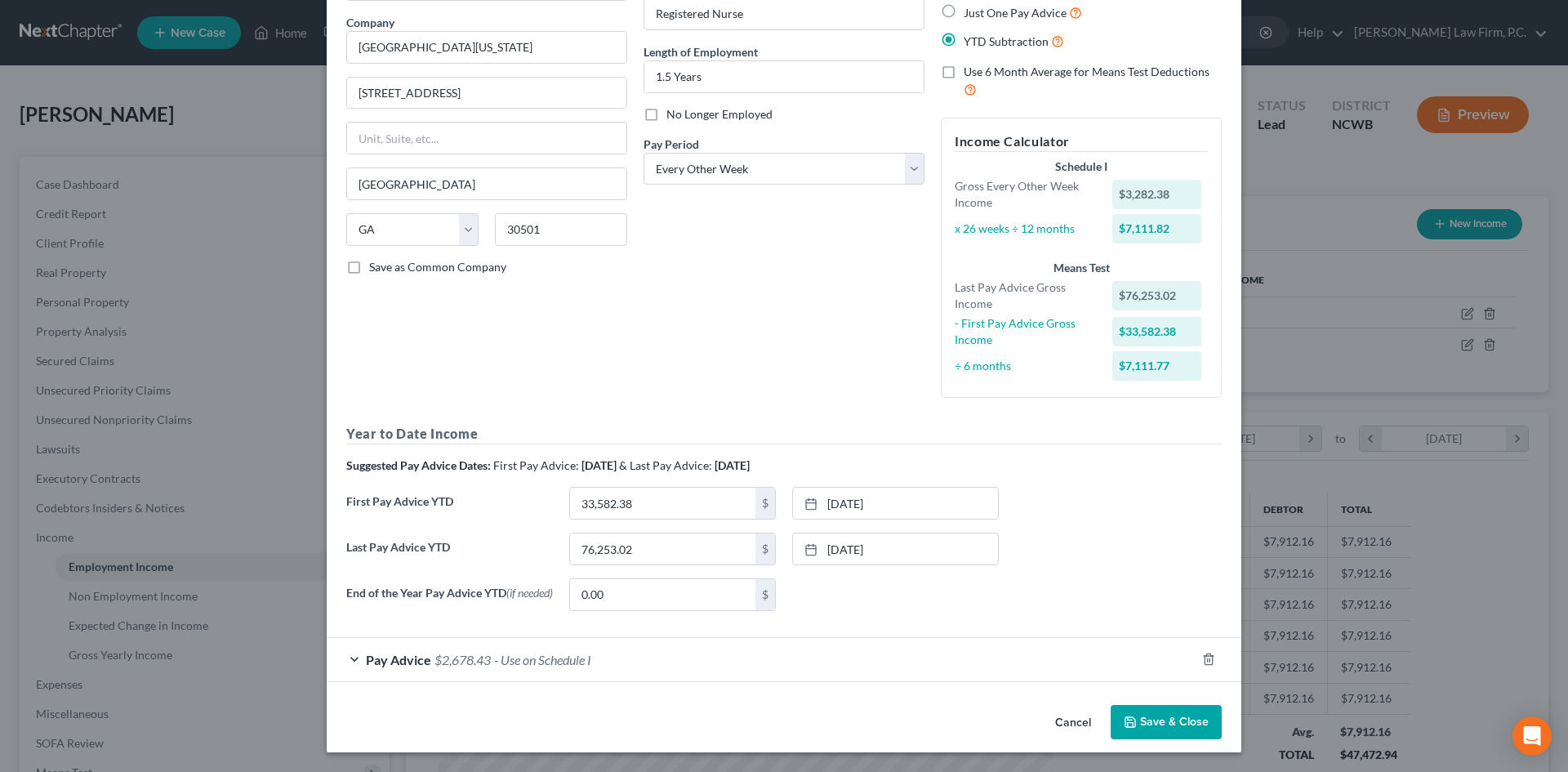
click at [1149, 720] on button "Save & Close" at bounding box center [1166, 723] width 111 height 35
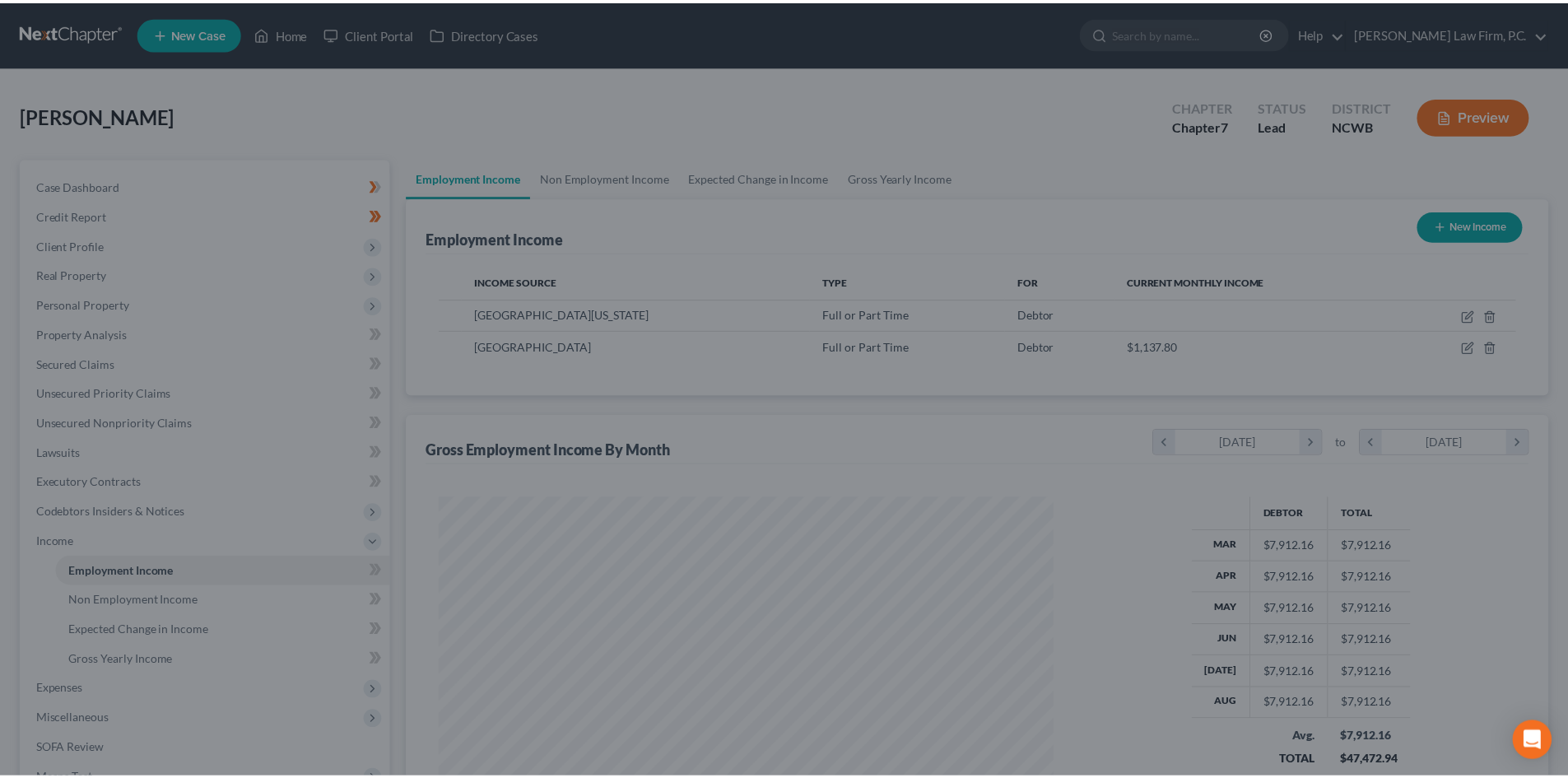
scroll to position [822803, 822338]
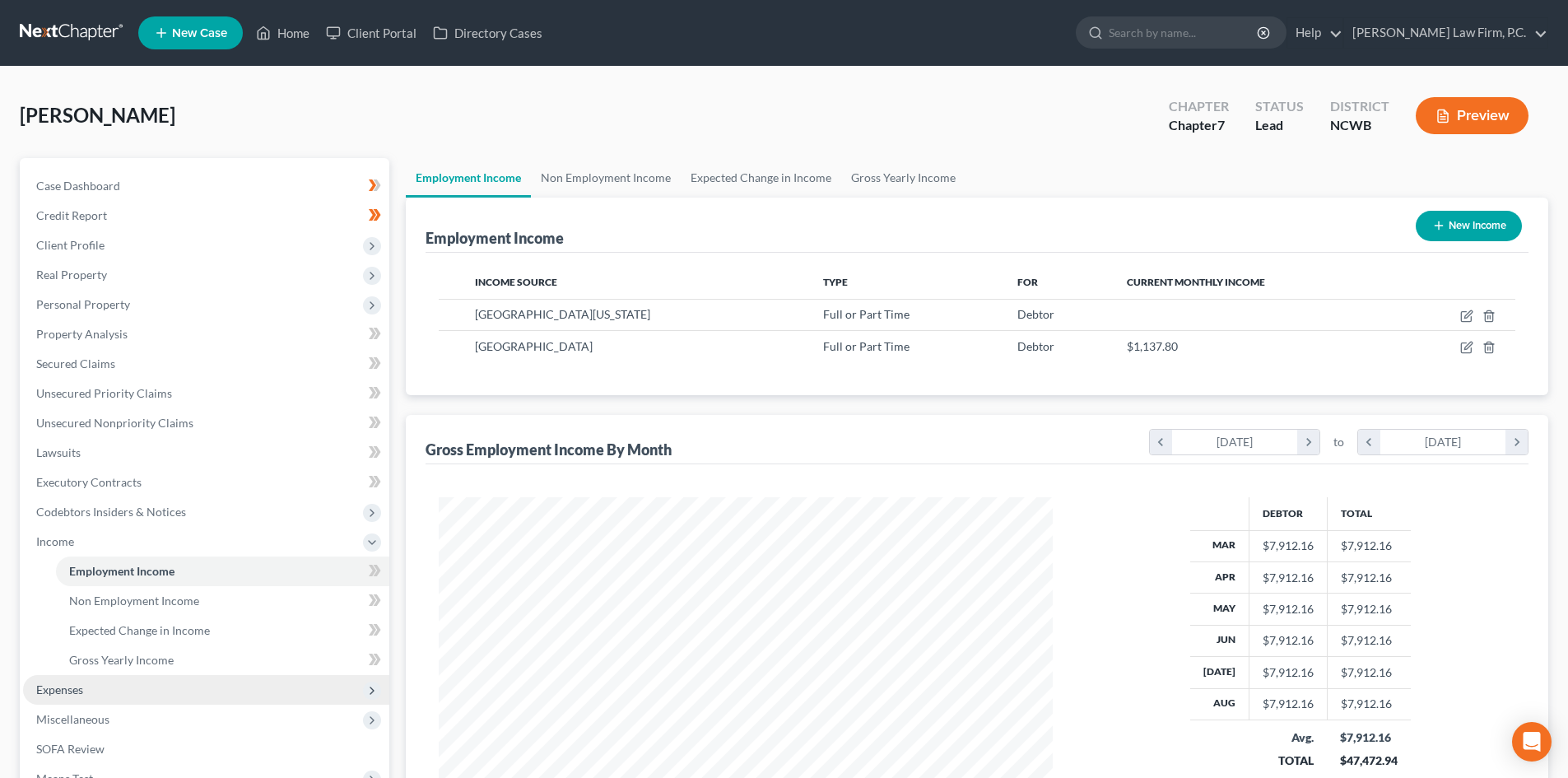
click at [163, 686] on span "Expenses" at bounding box center [205, 690] width 366 height 30
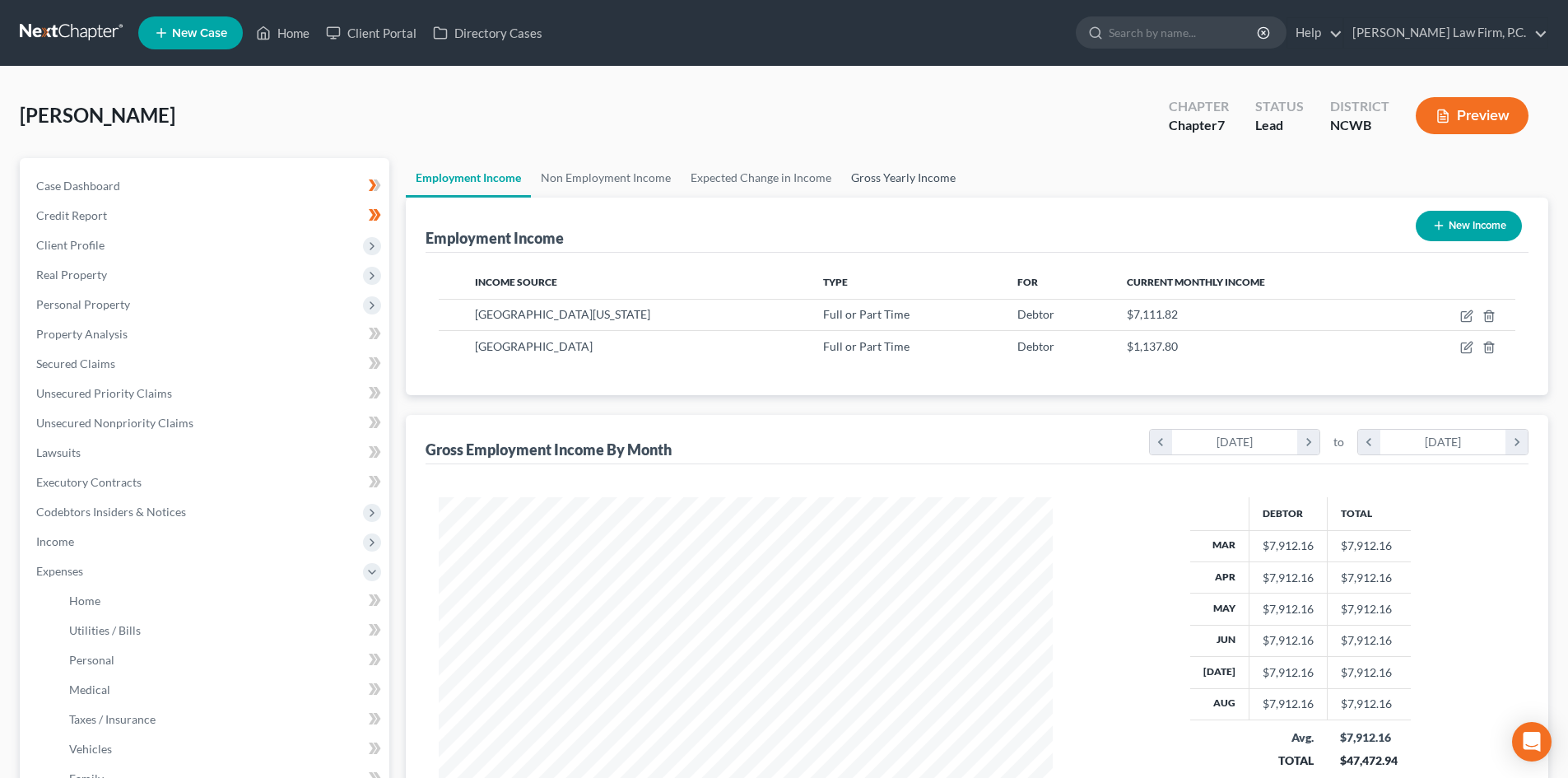
click at [909, 175] on link "Gross Yearly Income" at bounding box center [903, 177] width 124 height 39
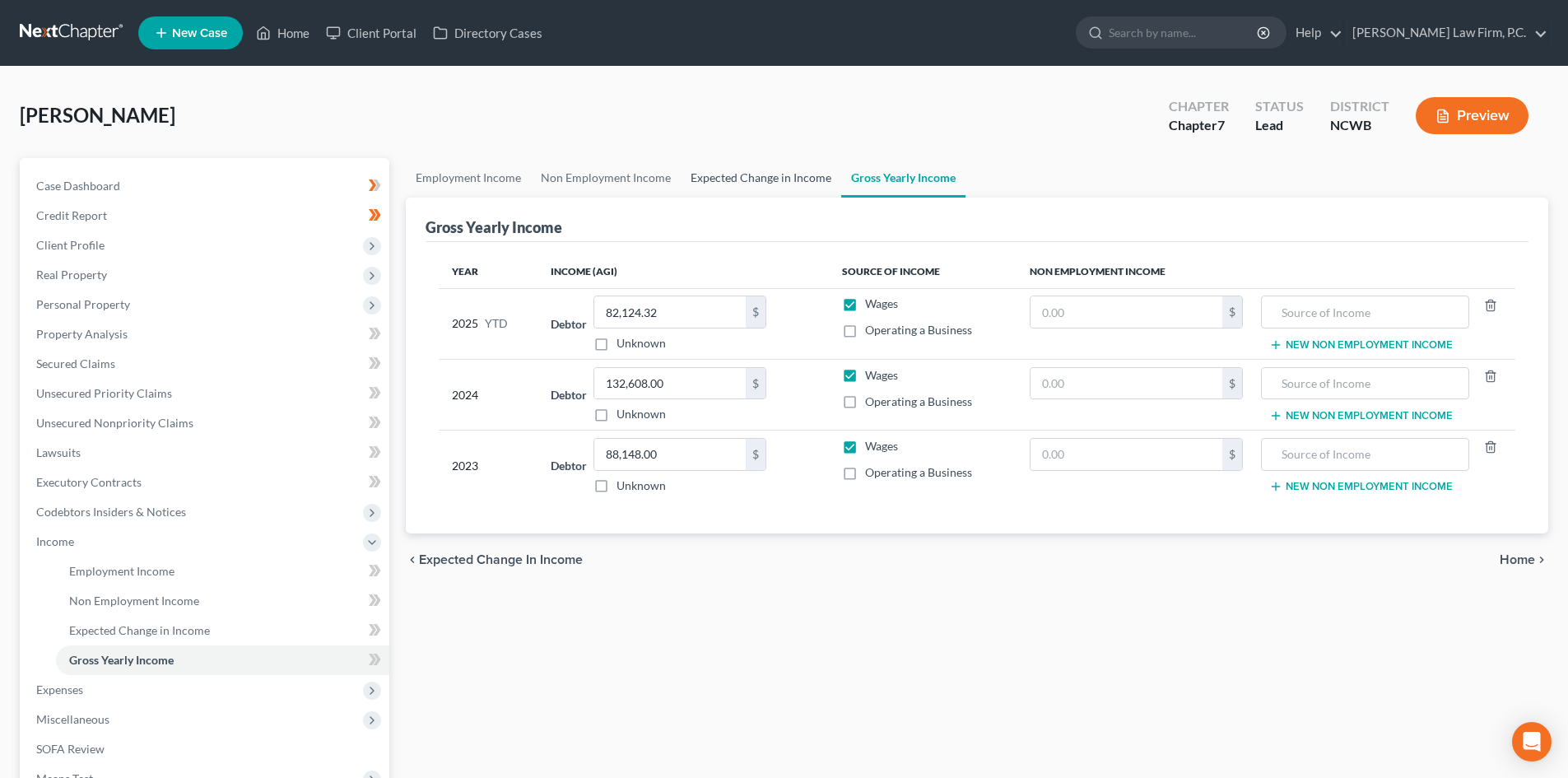
click at [768, 182] on link "Expected Change in Income" at bounding box center [761, 177] width 161 height 39
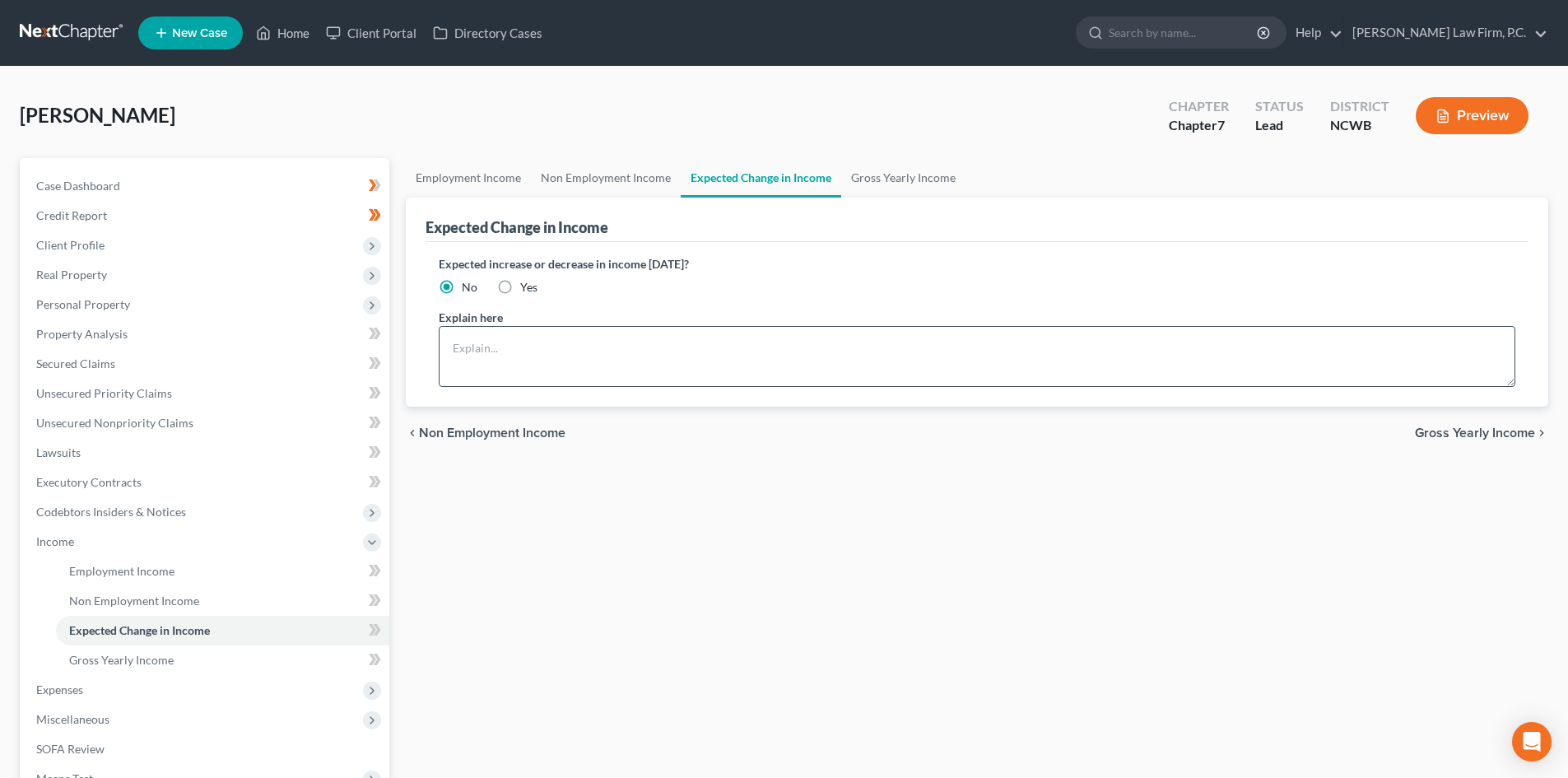
drag, startPoint x: 462, startPoint y: 325, endPoint x: 475, endPoint y: 340, distance: 19.8
click at [464, 325] on label "Explain here" at bounding box center [470, 317] width 64 height 17
click at [475, 341] on textarea at bounding box center [977, 357] width 1077 height 61
click at [134, 650] on link "Gross Yearly Income" at bounding box center [222, 660] width 333 height 30
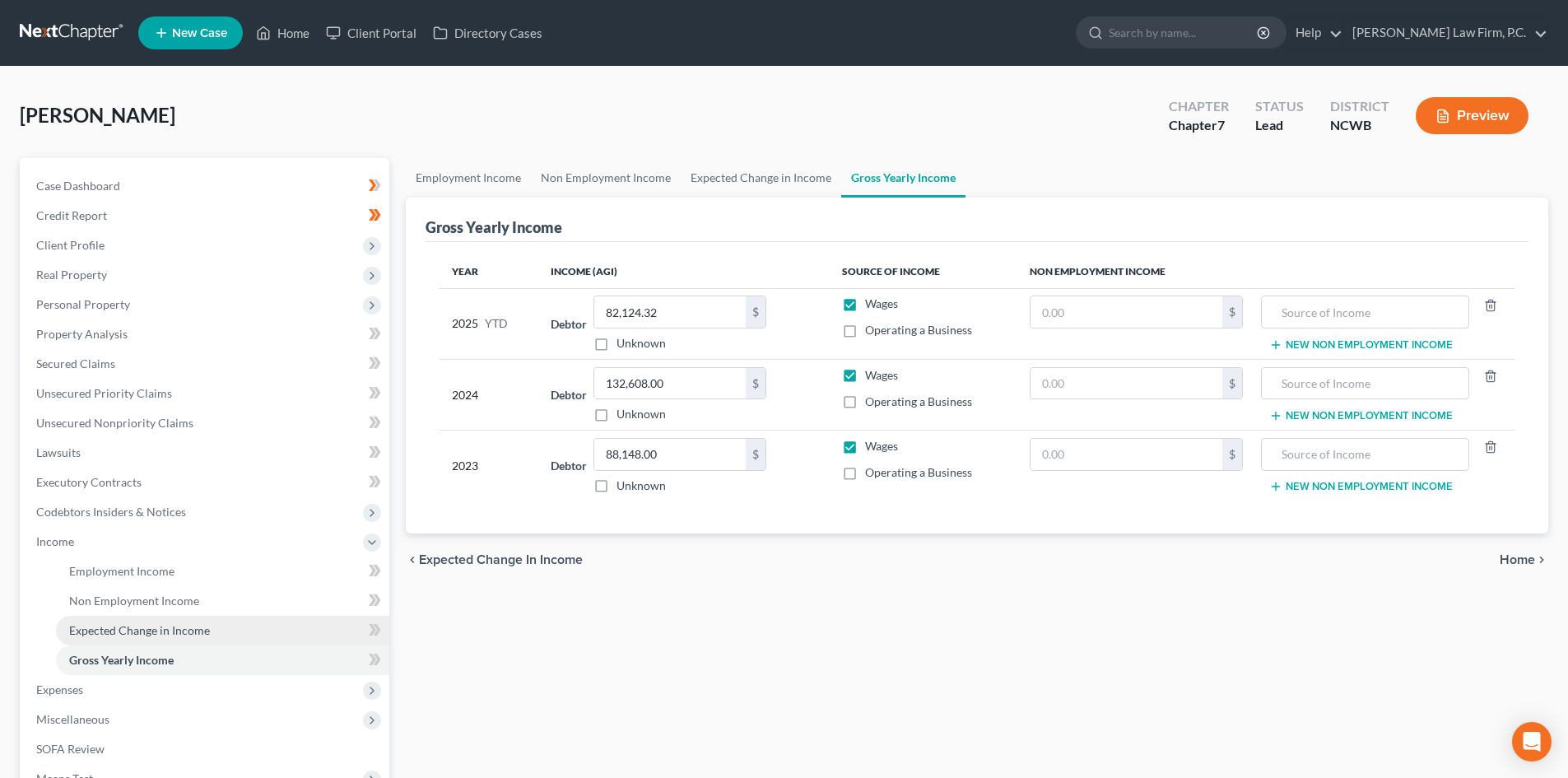
click at [106, 633] on span "Expected Change in Income" at bounding box center [139, 630] width 141 height 14
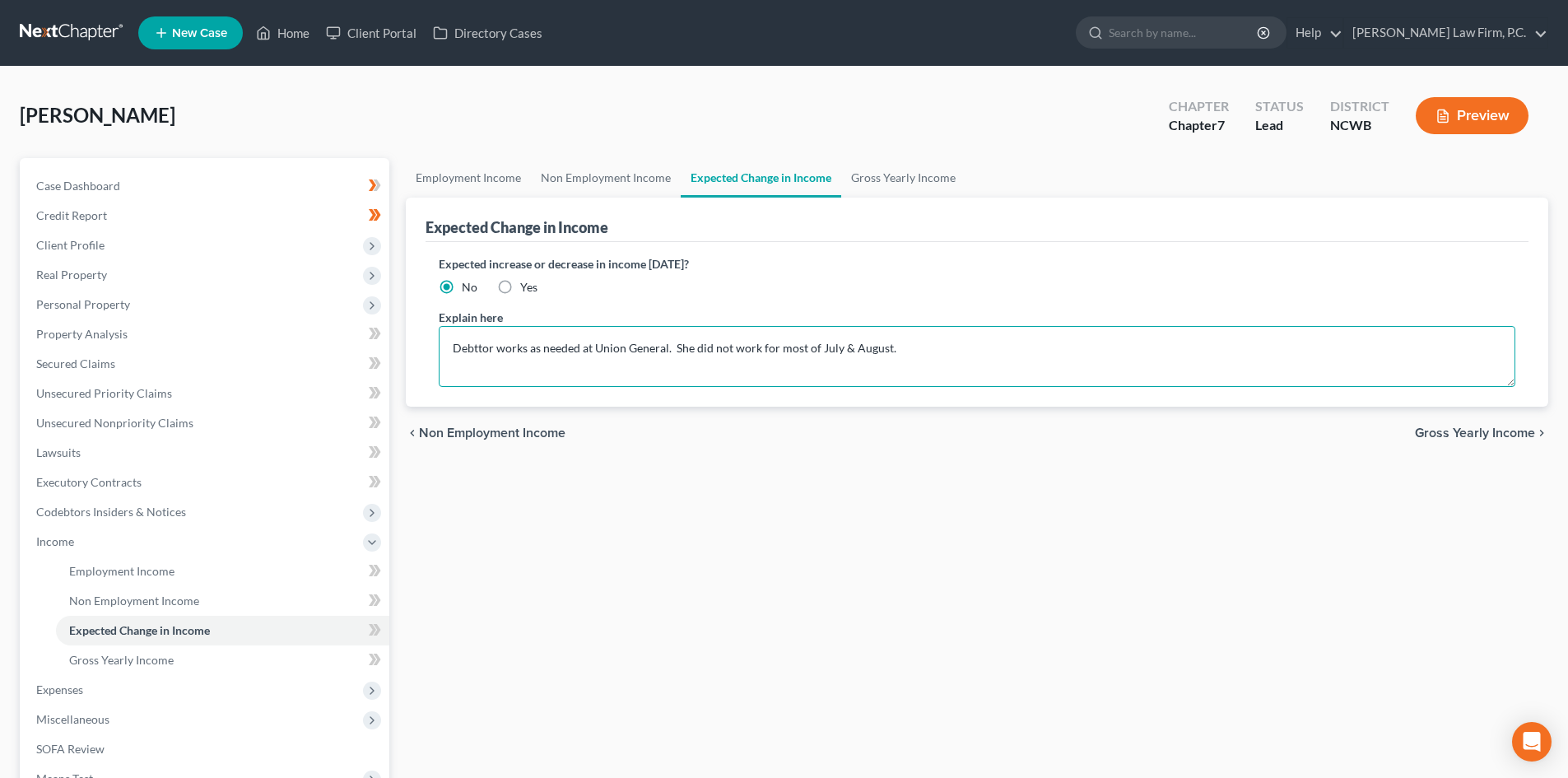
click at [482, 351] on textarea "Debttor works as needed at Union General. She did not work for most of July & A…" at bounding box center [977, 357] width 1077 height 61
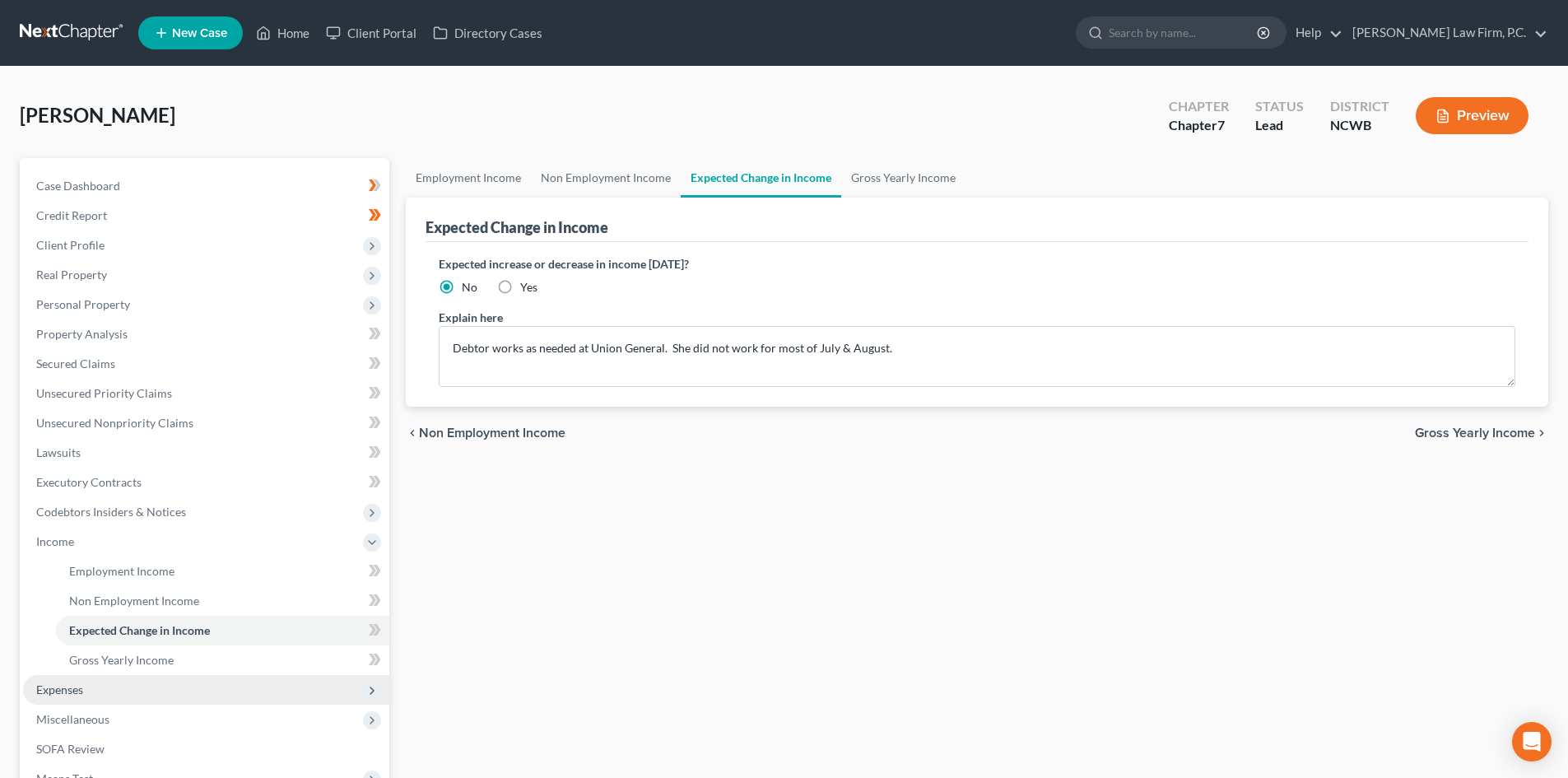
drag, startPoint x: 115, startPoint y: 691, endPoint x: 128, endPoint y: 691, distance: 13.0
click at [115, 691] on span "Expenses" at bounding box center [205, 690] width 366 height 30
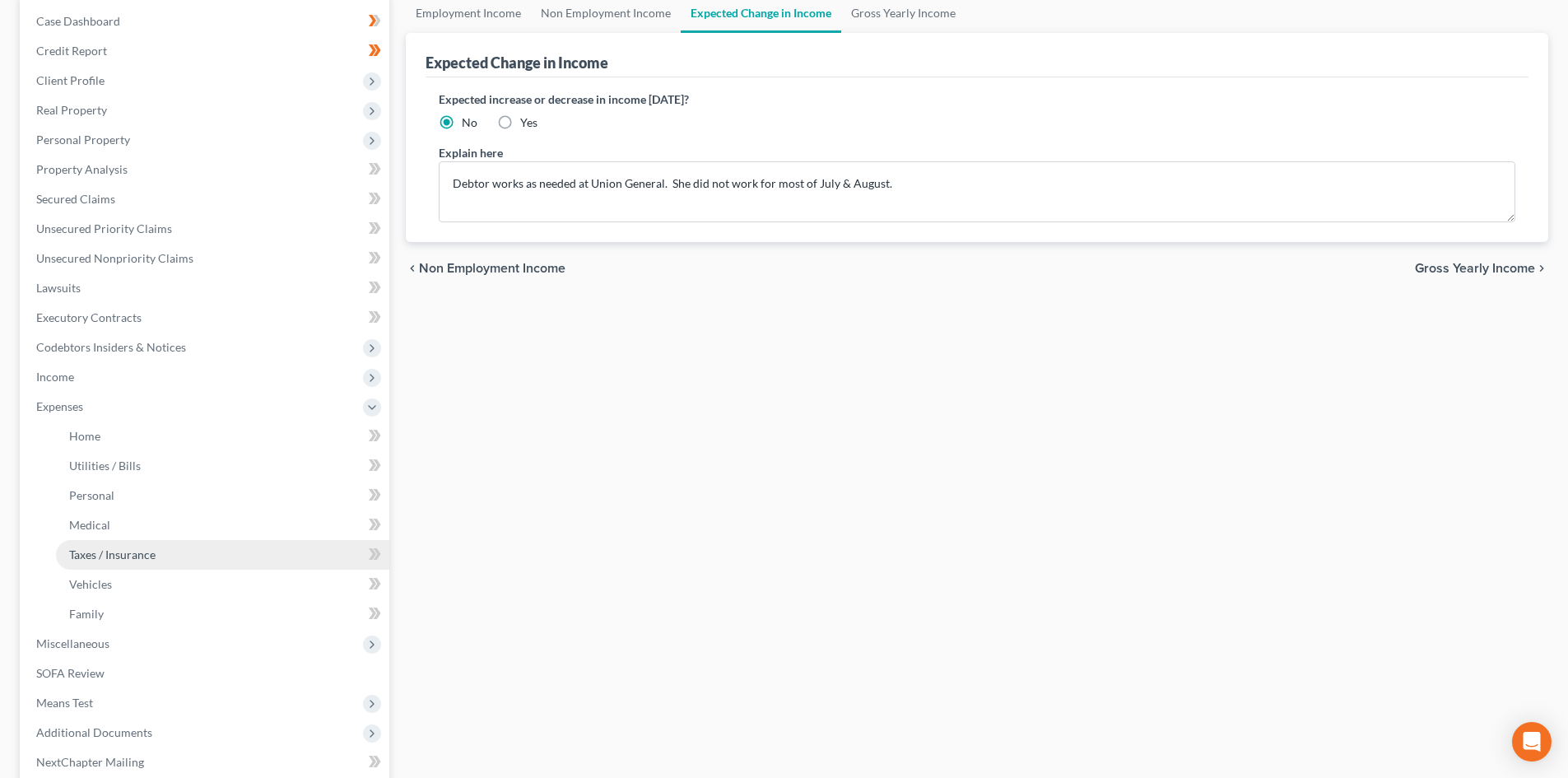
scroll to position [247, 0]
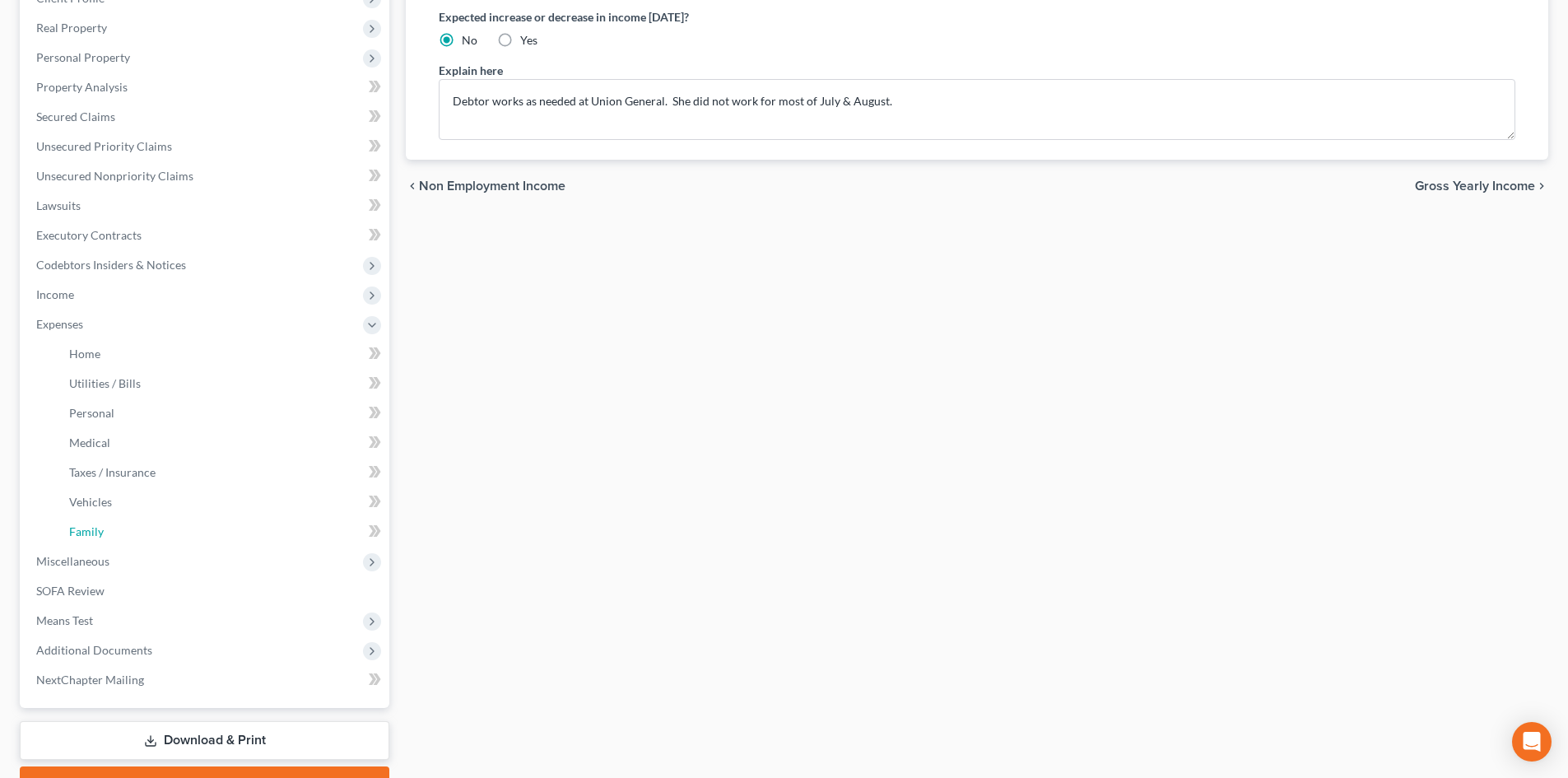
drag, startPoint x: 93, startPoint y: 521, endPoint x: 557, endPoint y: 485, distance: 465.4
click at [93, 522] on link "Family" at bounding box center [222, 531] width 333 height 30
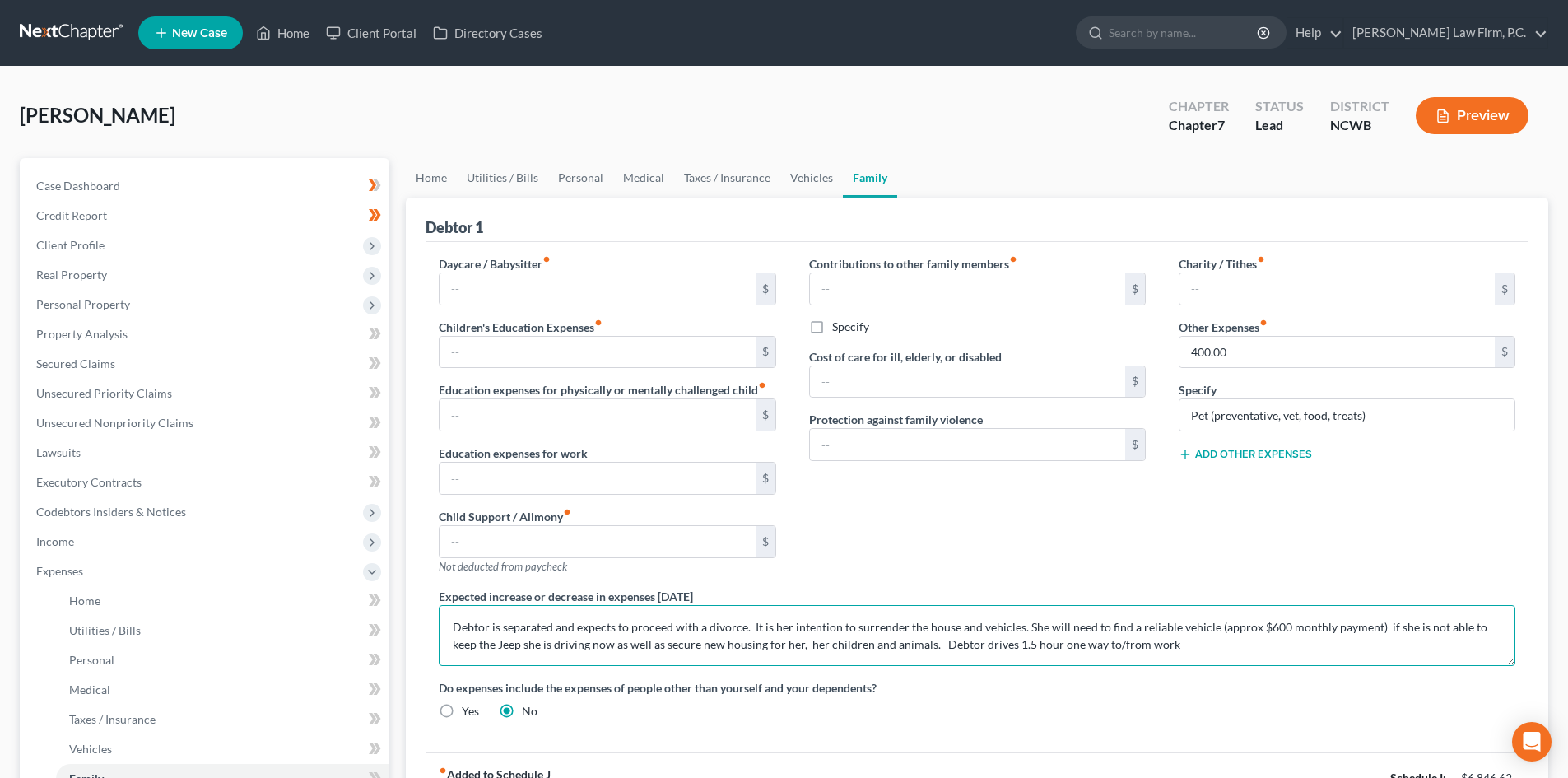
click at [1174, 649] on textarea "Debtor is separated and expects to proceed with a divorce. It is her intention …" at bounding box center [977, 636] width 1077 height 61
drag, startPoint x: 517, startPoint y: 656, endPoint x: 557, endPoint y: 670, distance: 42.4
click at [517, 656] on textarea "Debtor is separated and expects to proceed with a divorce. It is her intention …" at bounding box center [977, 636] width 1077 height 61
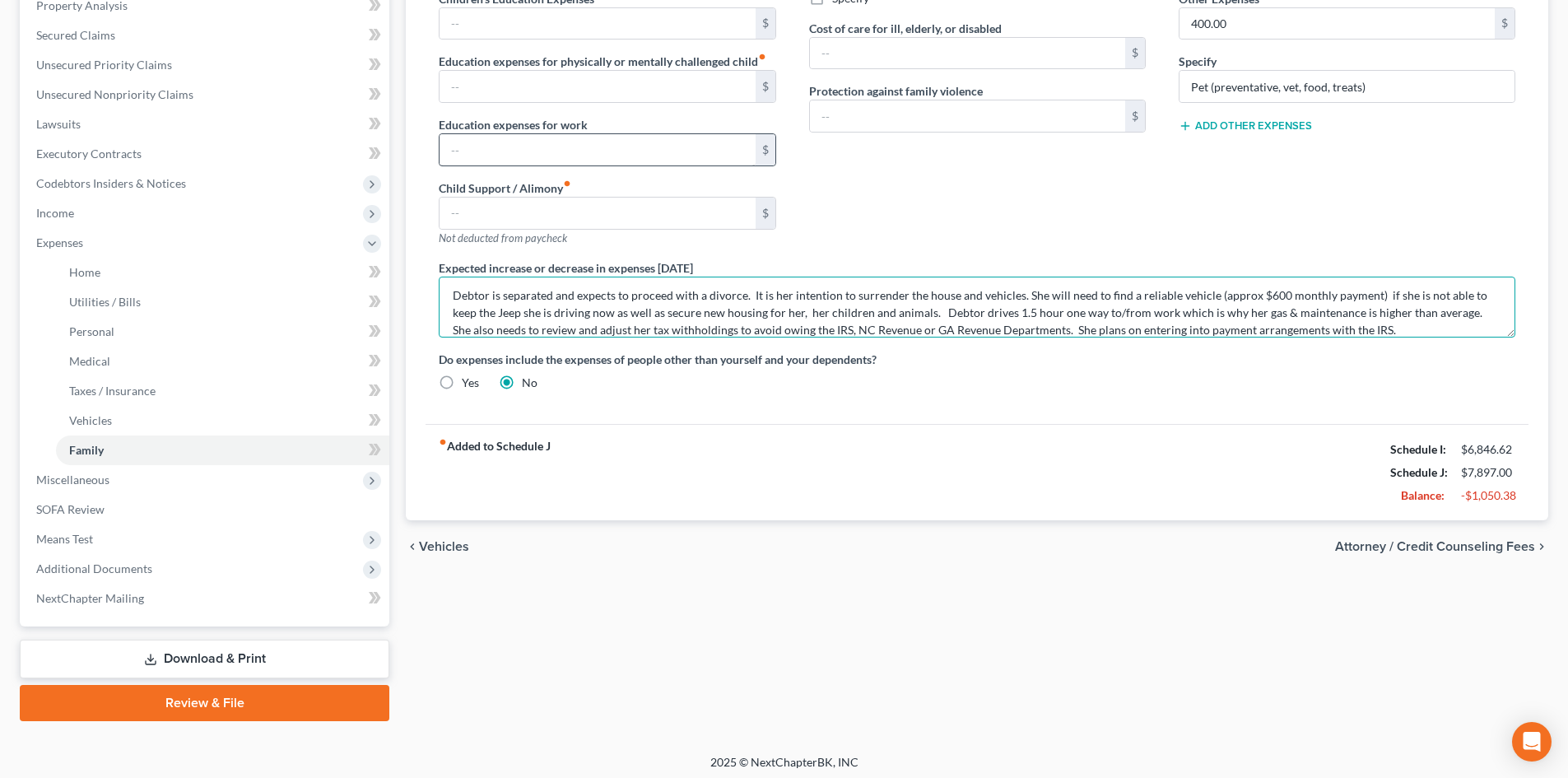
scroll to position [334, 0]
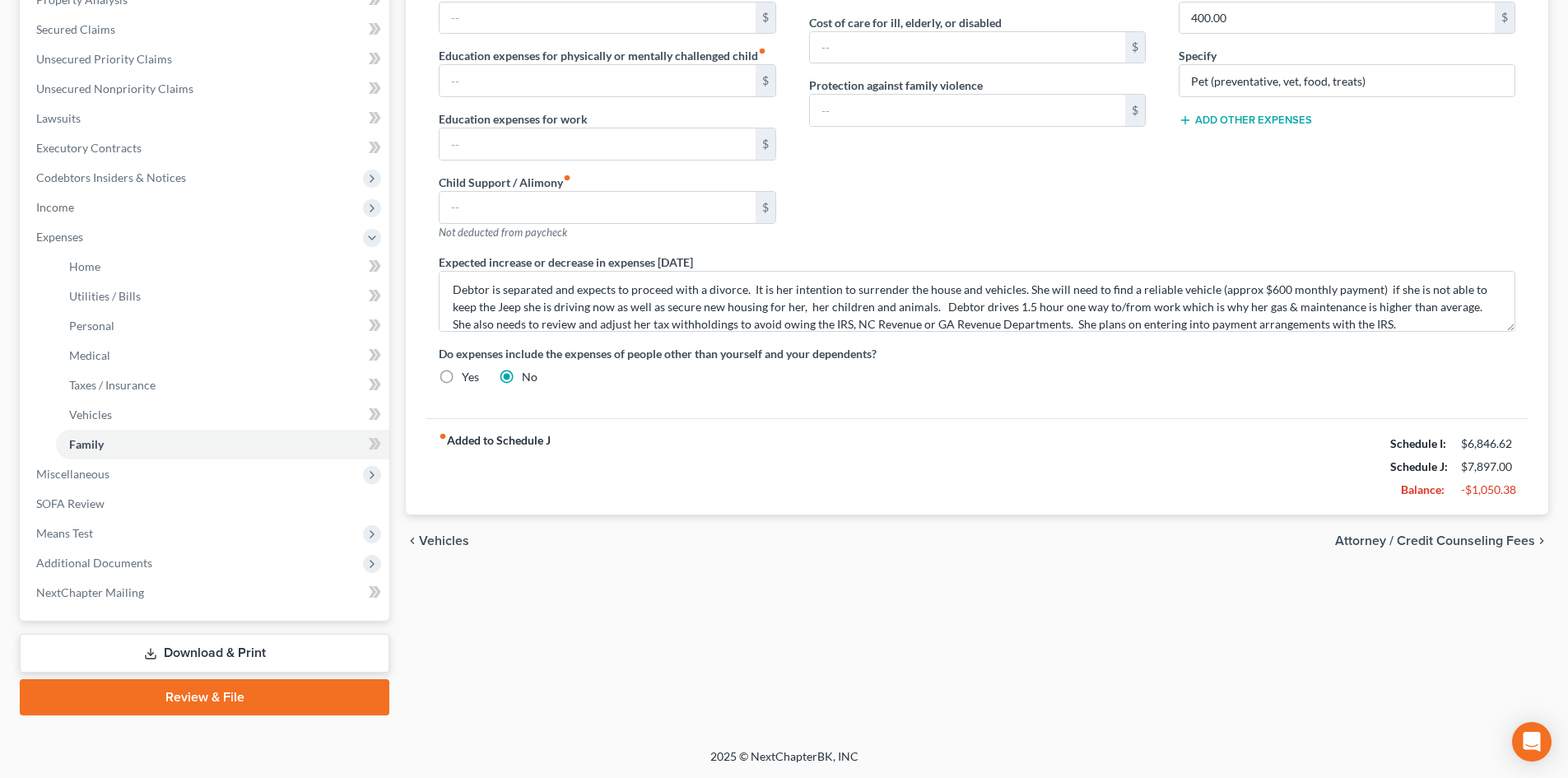
click at [1016, 566] on div "chevron_left Vehicles Attorney / Credit Counseling Fees chevron_right" at bounding box center [976, 541] width 1142 height 52
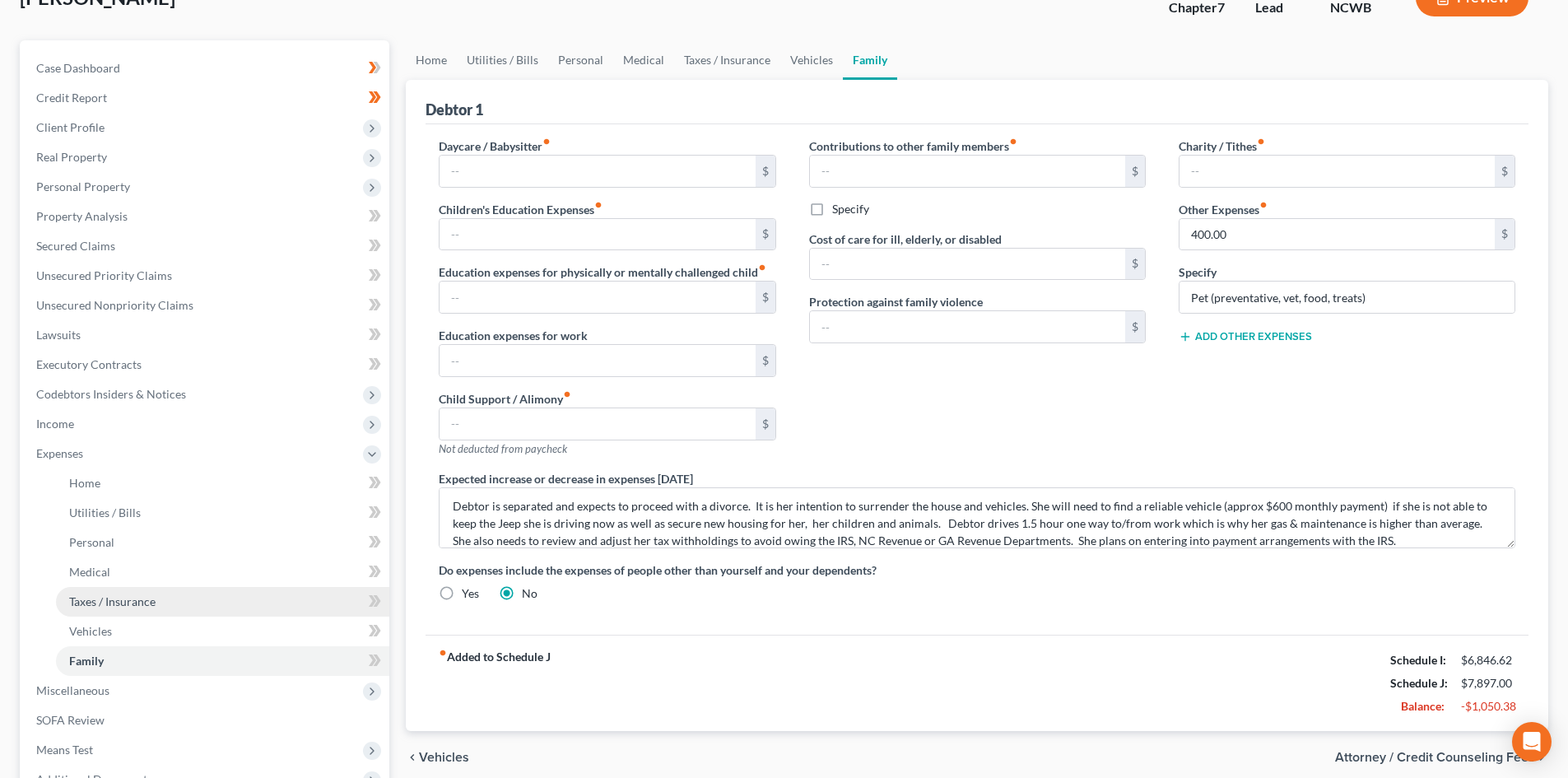
scroll to position [0, 0]
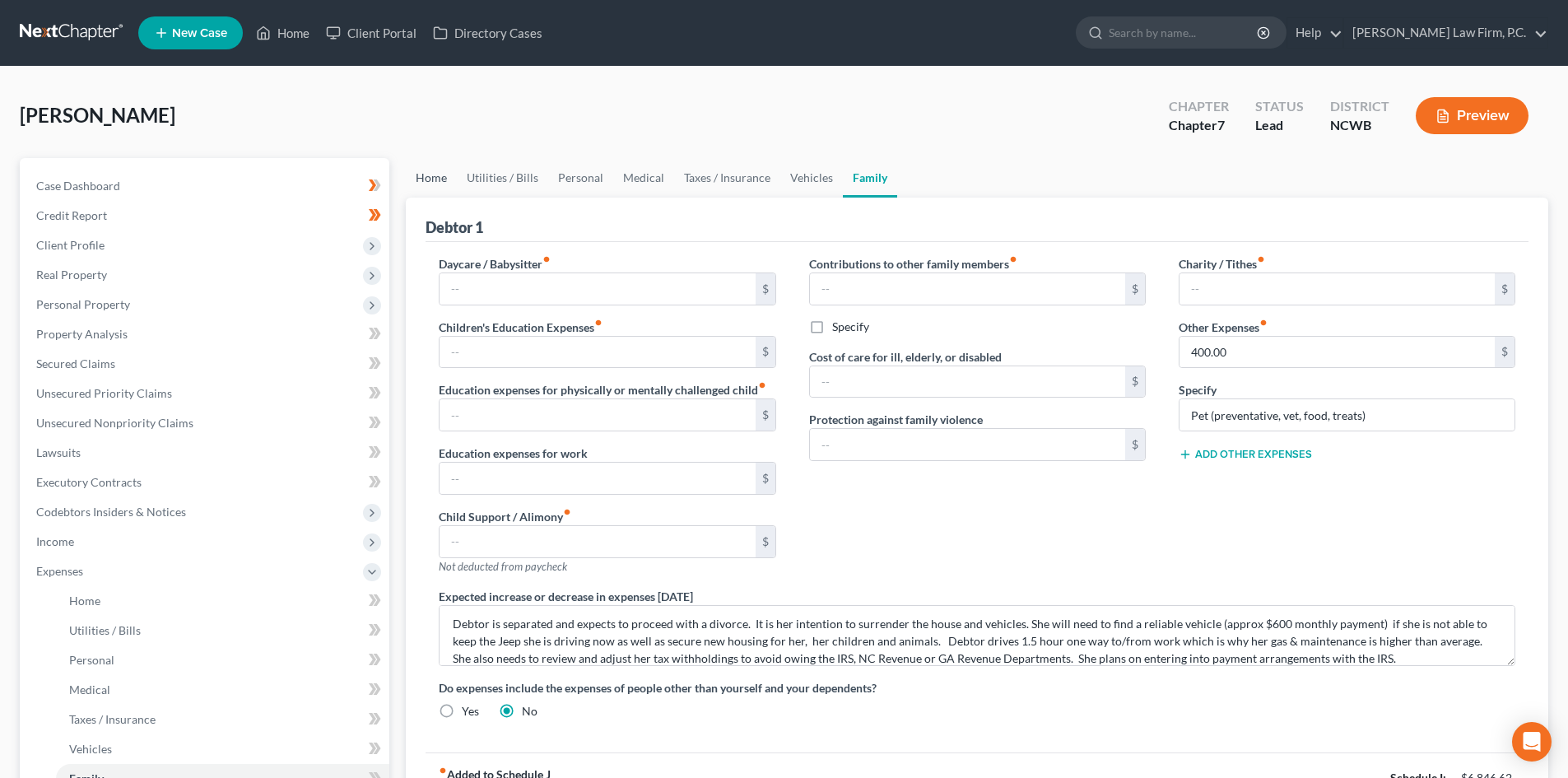
click at [442, 177] on link "Home" at bounding box center [431, 177] width 51 height 39
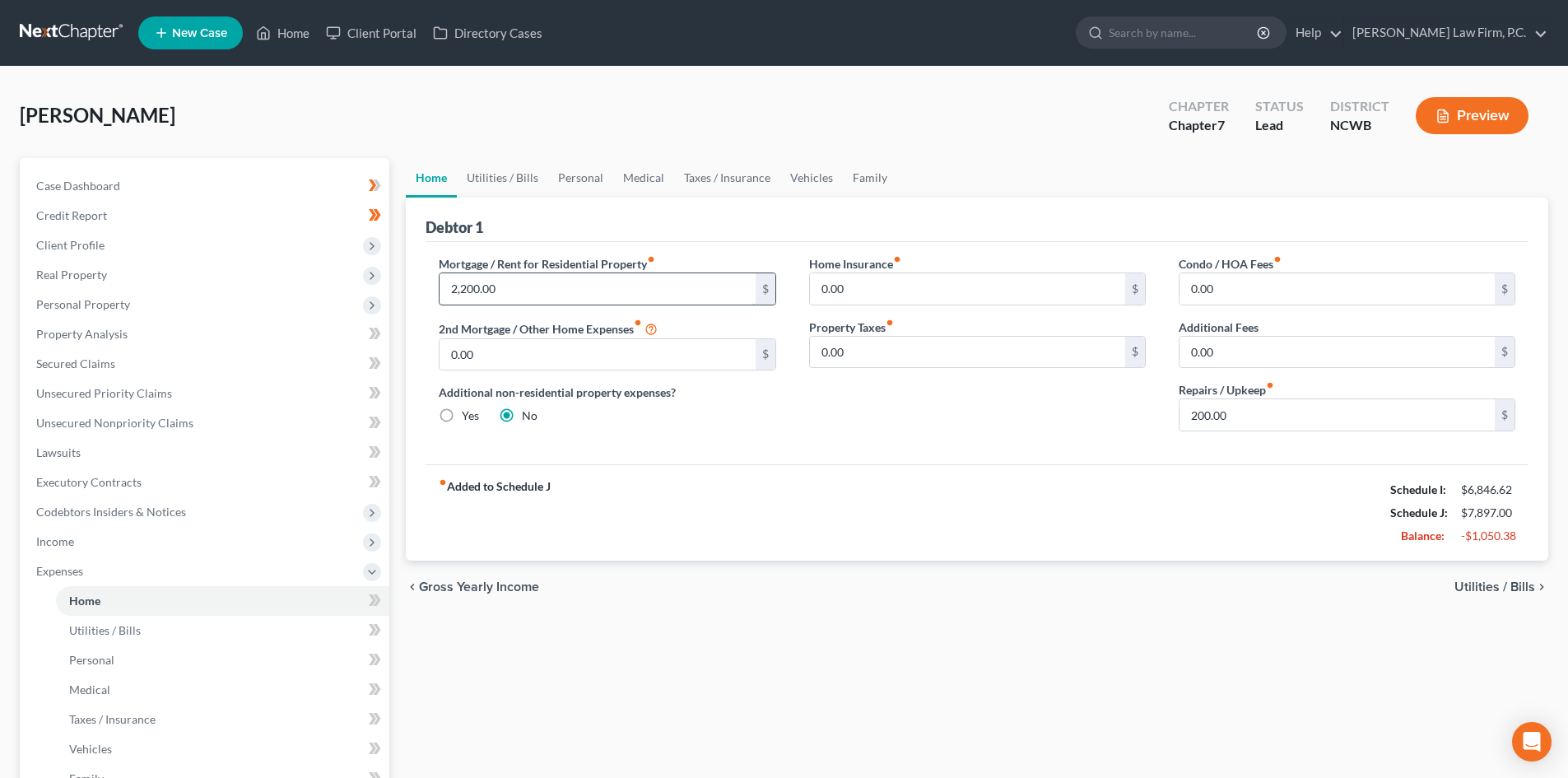
click at [557, 291] on input "2,200.00" at bounding box center [597, 289] width 316 height 31
click at [509, 177] on link "Utilities / Bills" at bounding box center [503, 177] width 92 height 39
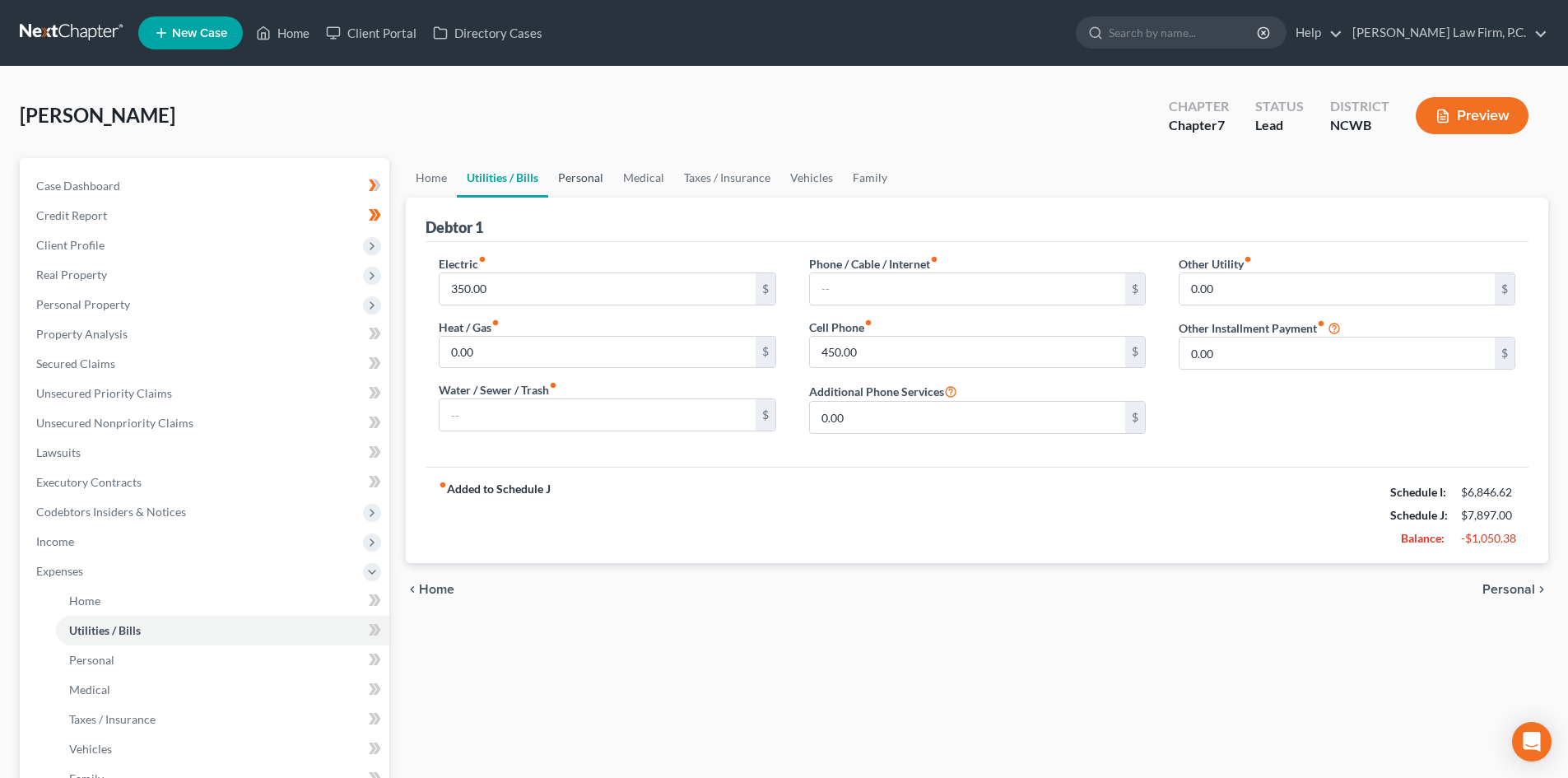
click at [593, 184] on link "Personal" at bounding box center [580, 177] width 65 height 39
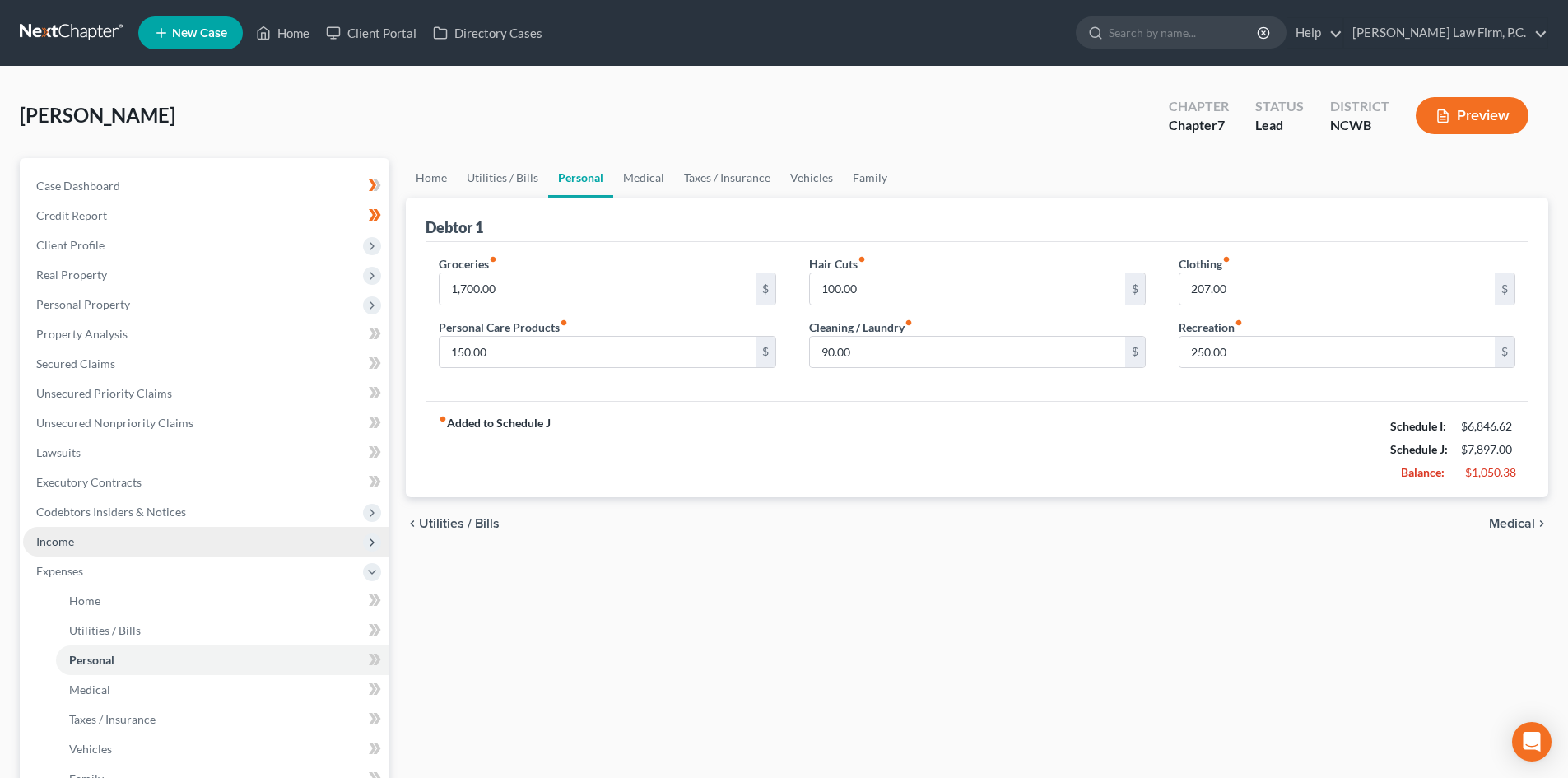
click at [61, 539] on span "Income" at bounding box center [54, 541] width 38 height 14
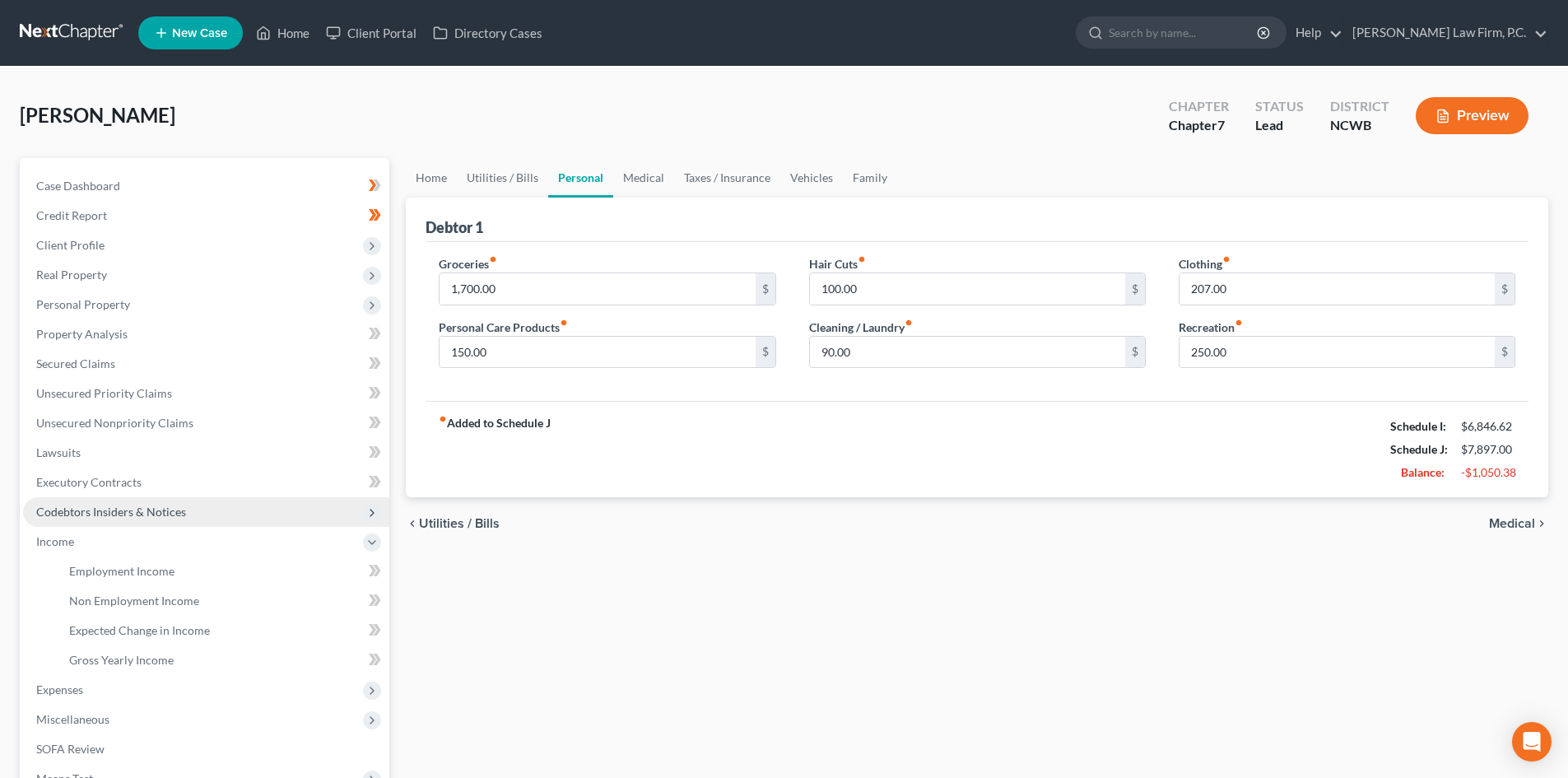
click at [76, 508] on span "Codebtors Insiders & Notices" at bounding box center [110, 511] width 149 height 14
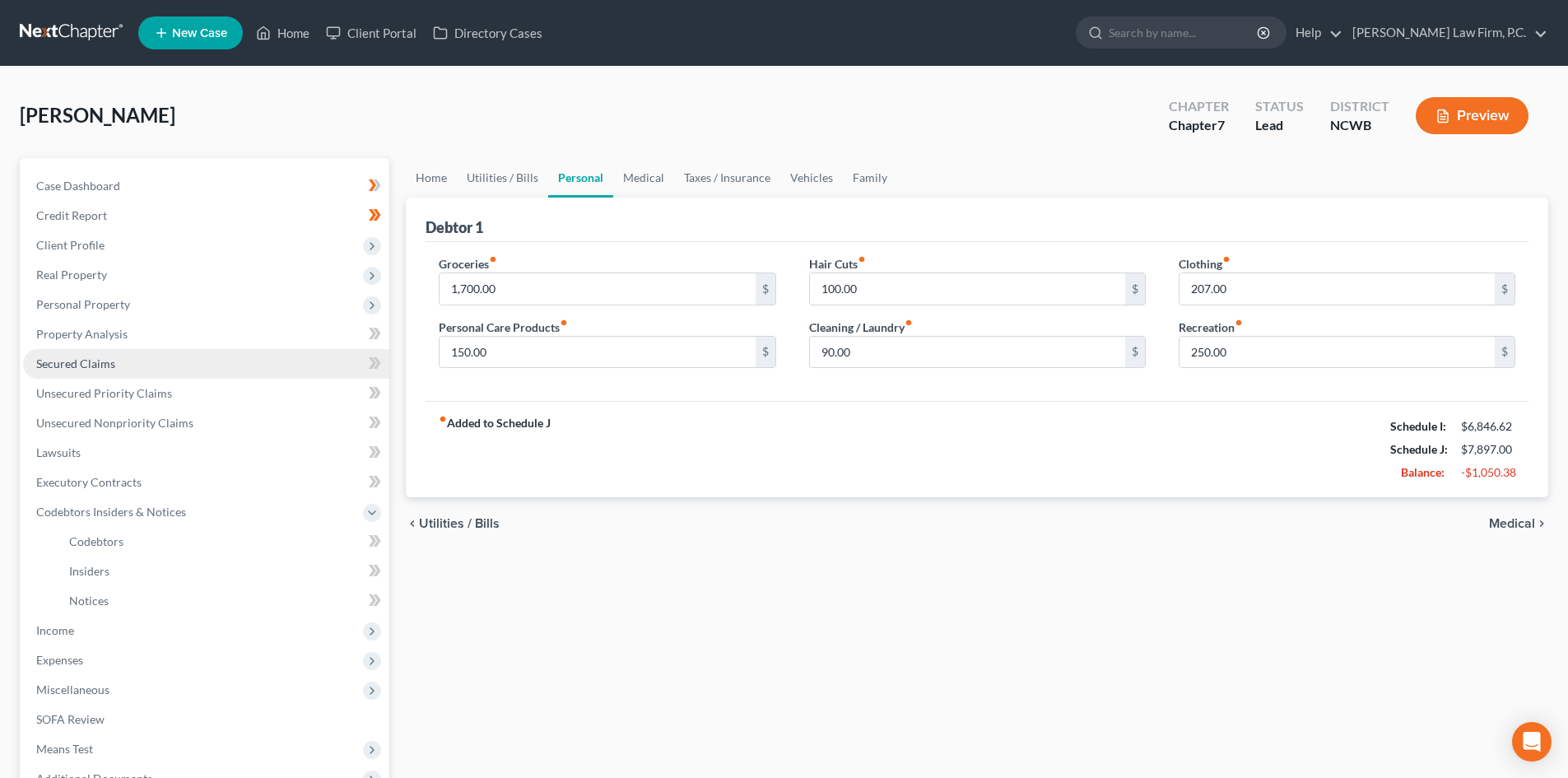
click at [102, 363] on span "Secured Claims" at bounding box center [75, 364] width 79 height 14
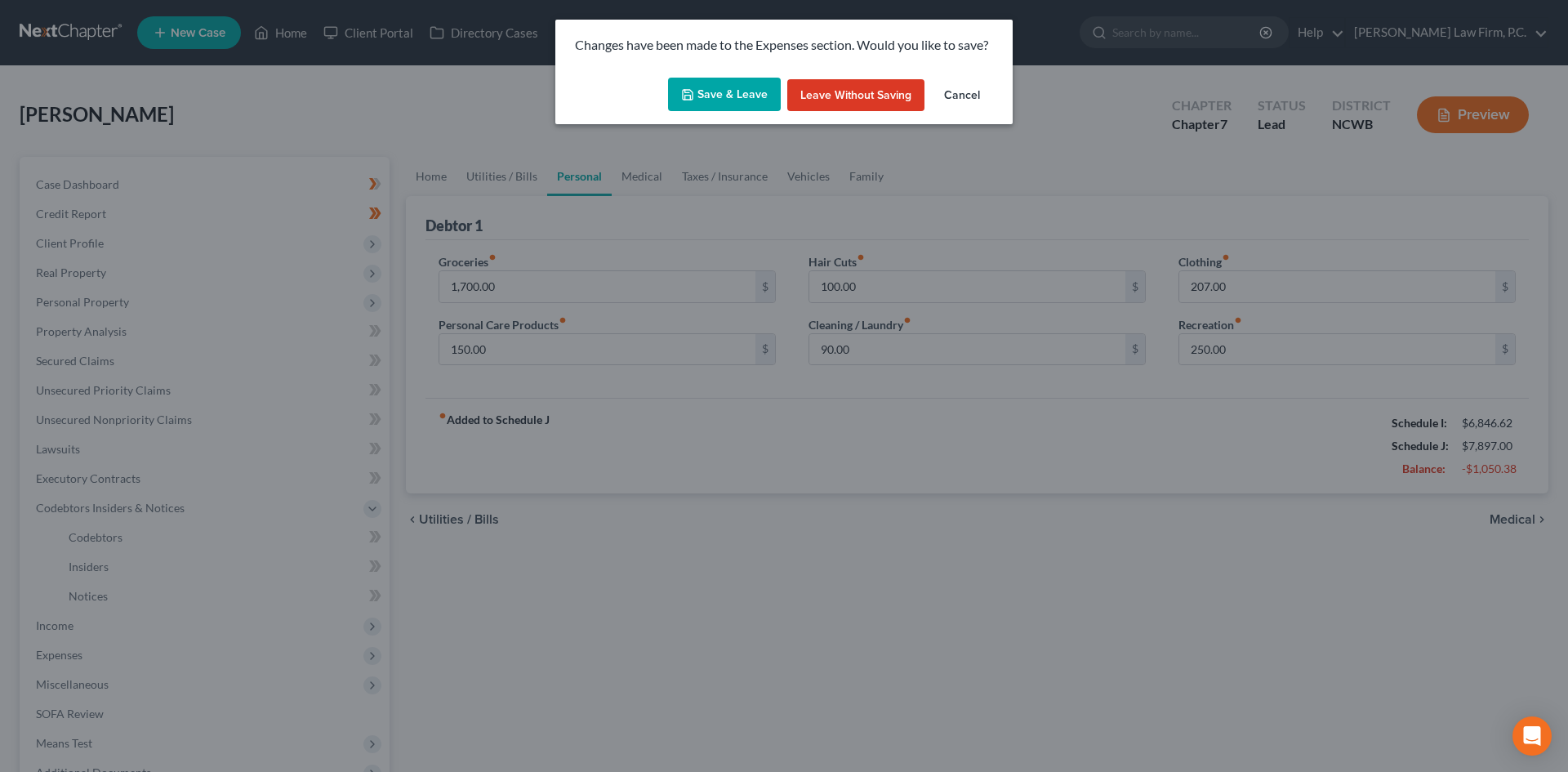
drag, startPoint x: 703, startPoint y: 91, endPoint x: 623, endPoint y: 99, distance: 80.4
click at [704, 91] on button "Save & Leave" at bounding box center [724, 95] width 113 height 35
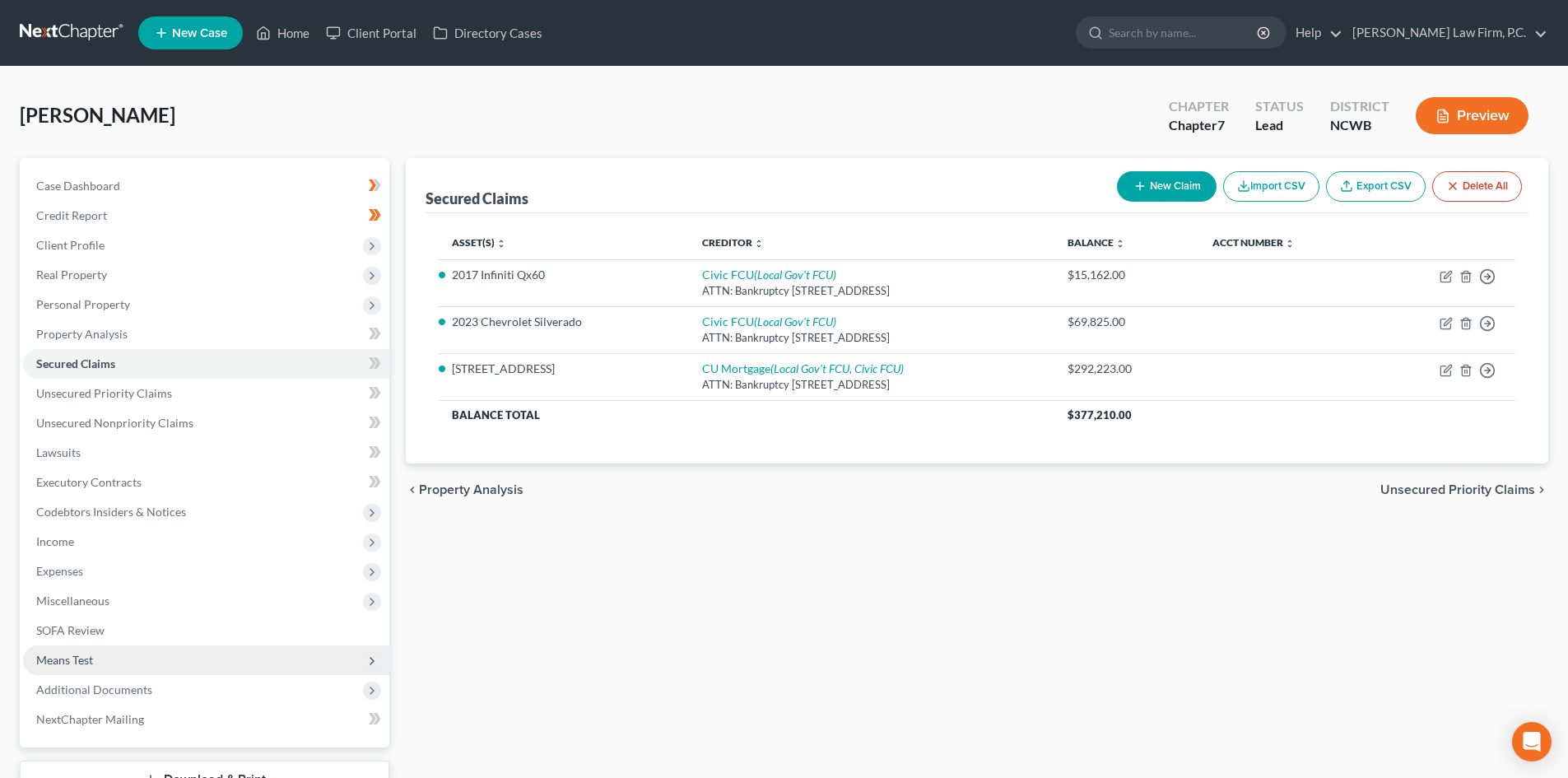
click at [377, 659] on icon at bounding box center [371, 661] width 13 height 13
click at [295, 681] on link "Exemption from Presumption" at bounding box center [222, 690] width 333 height 30
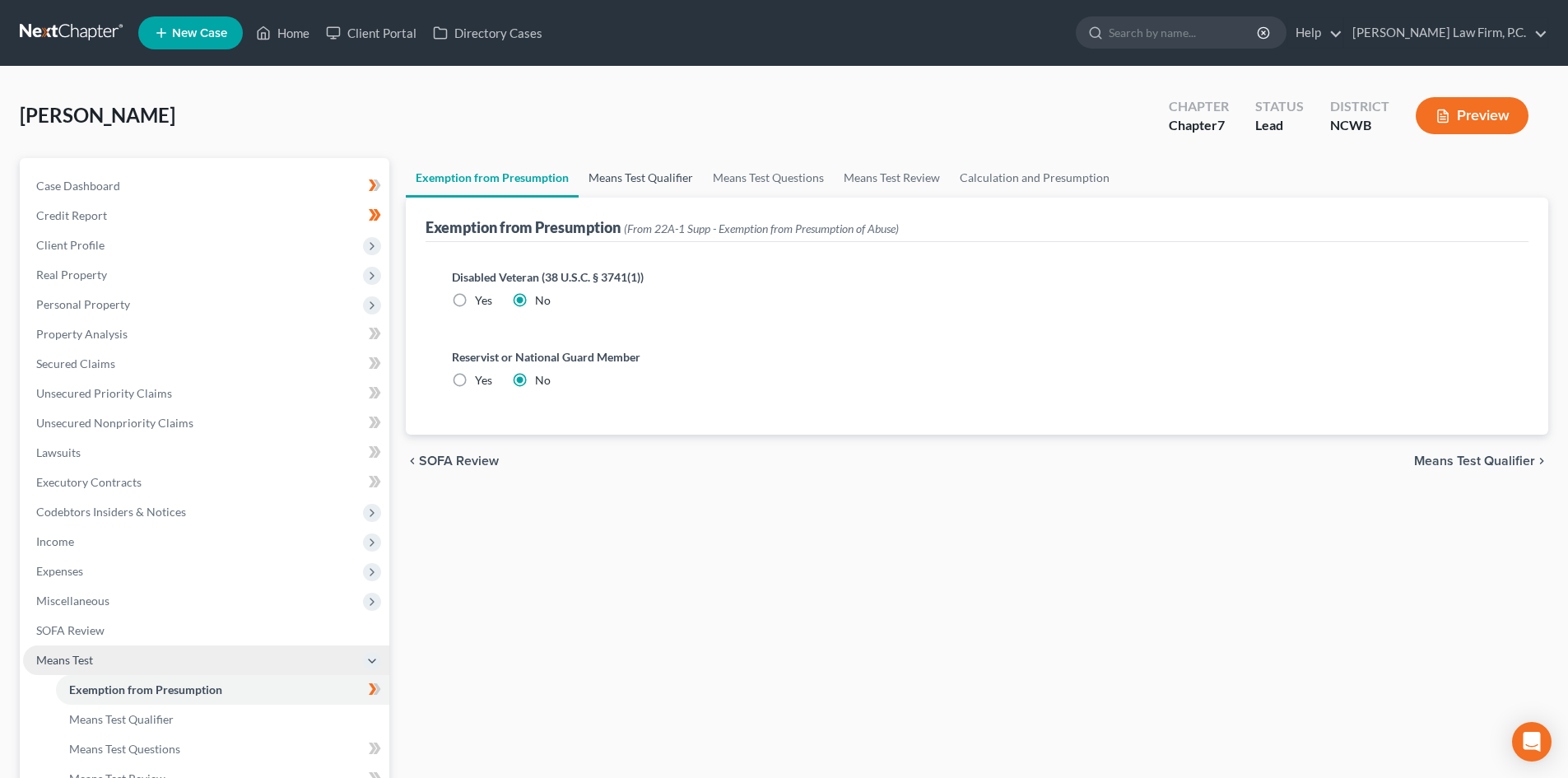
click at [676, 184] on link "Means Test Qualifier" at bounding box center [641, 177] width 124 height 39
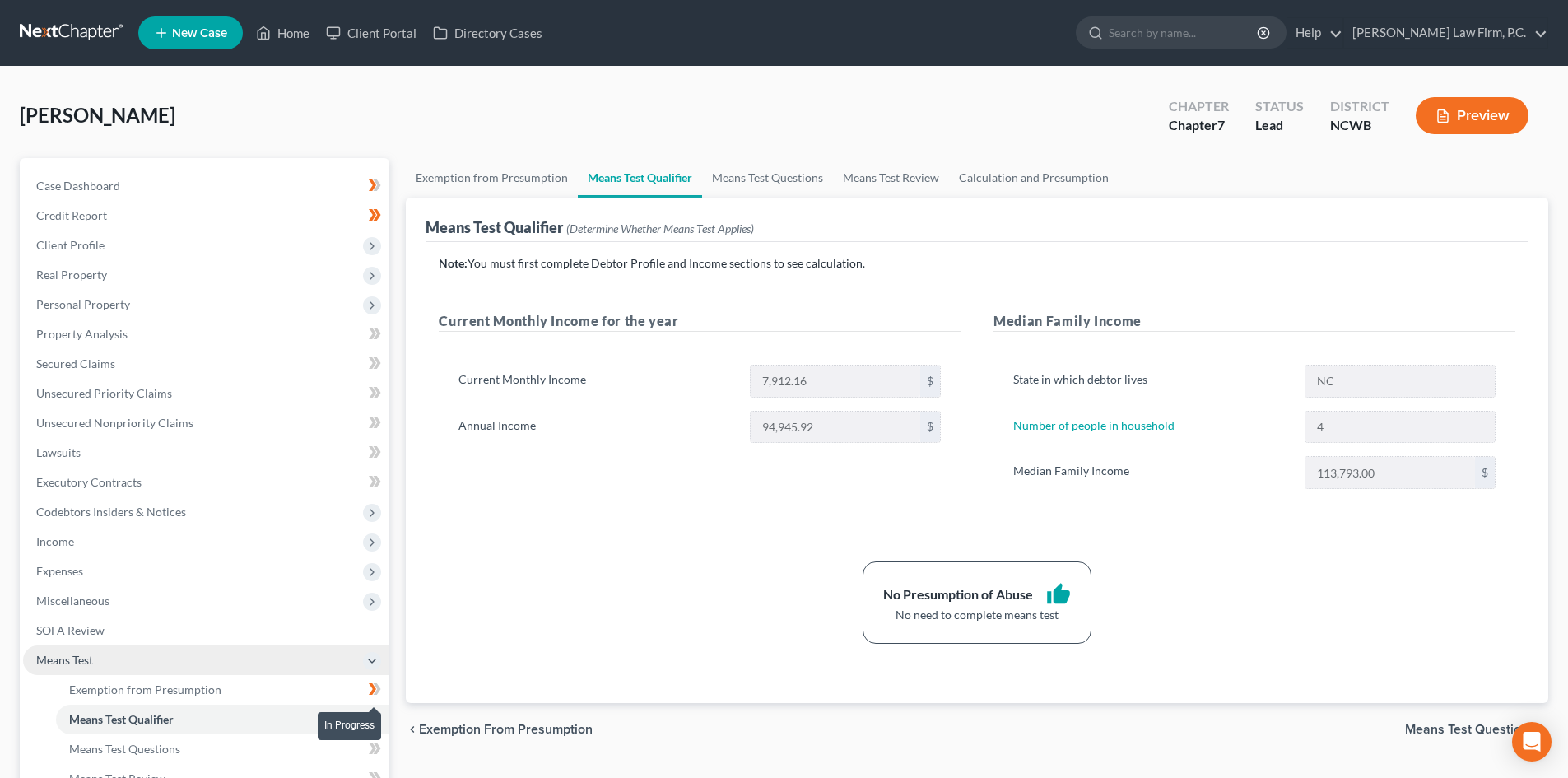
click at [378, 690] on icon at bounding box center [377, 689] width 7 height 11
click at [242, 642] on link "SOFA Review" at bounding box center [205, 630] width 366 height 30
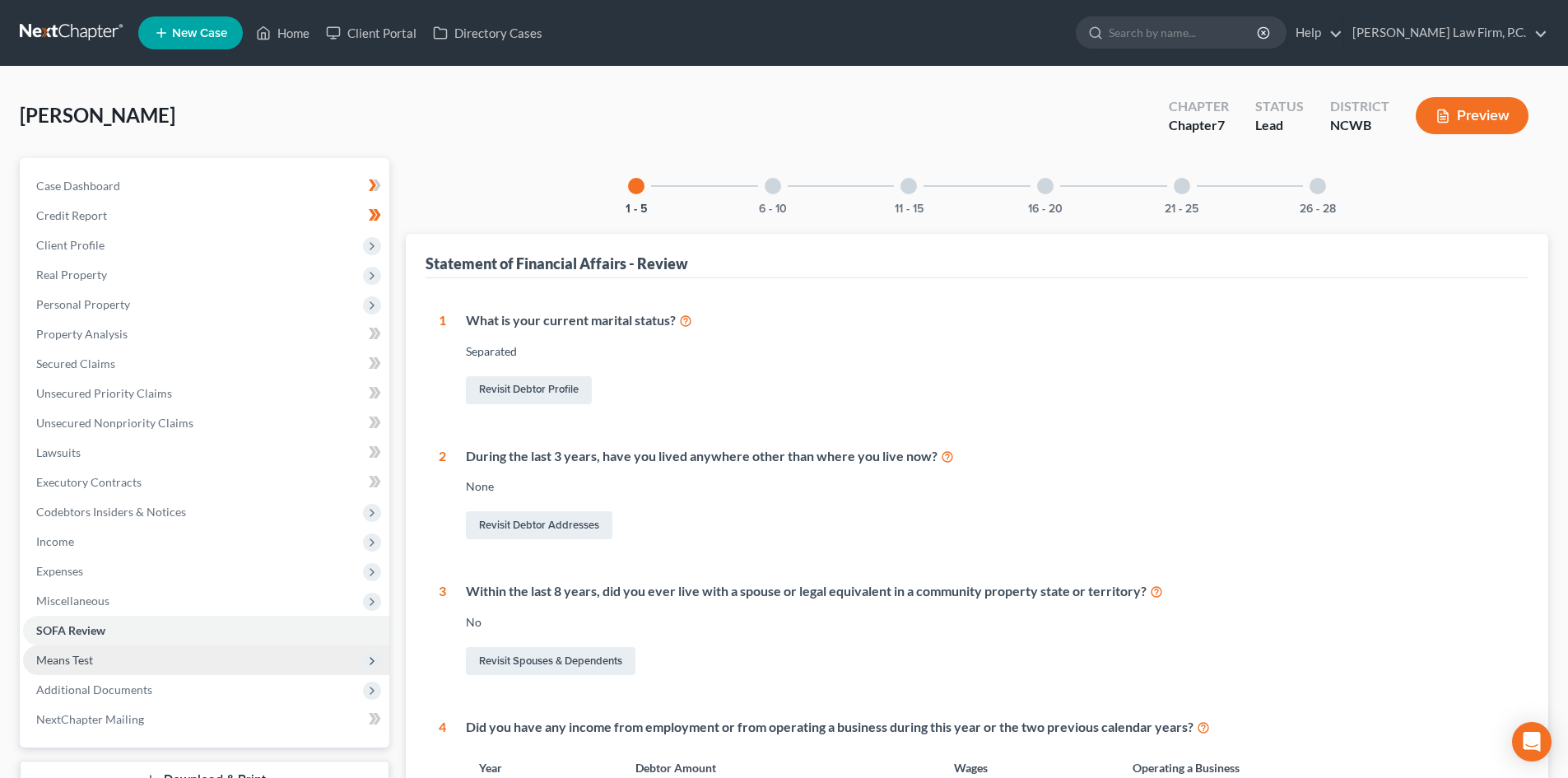
click at [768, 184] on div at bounding box center [773, 185] width 17 height 17
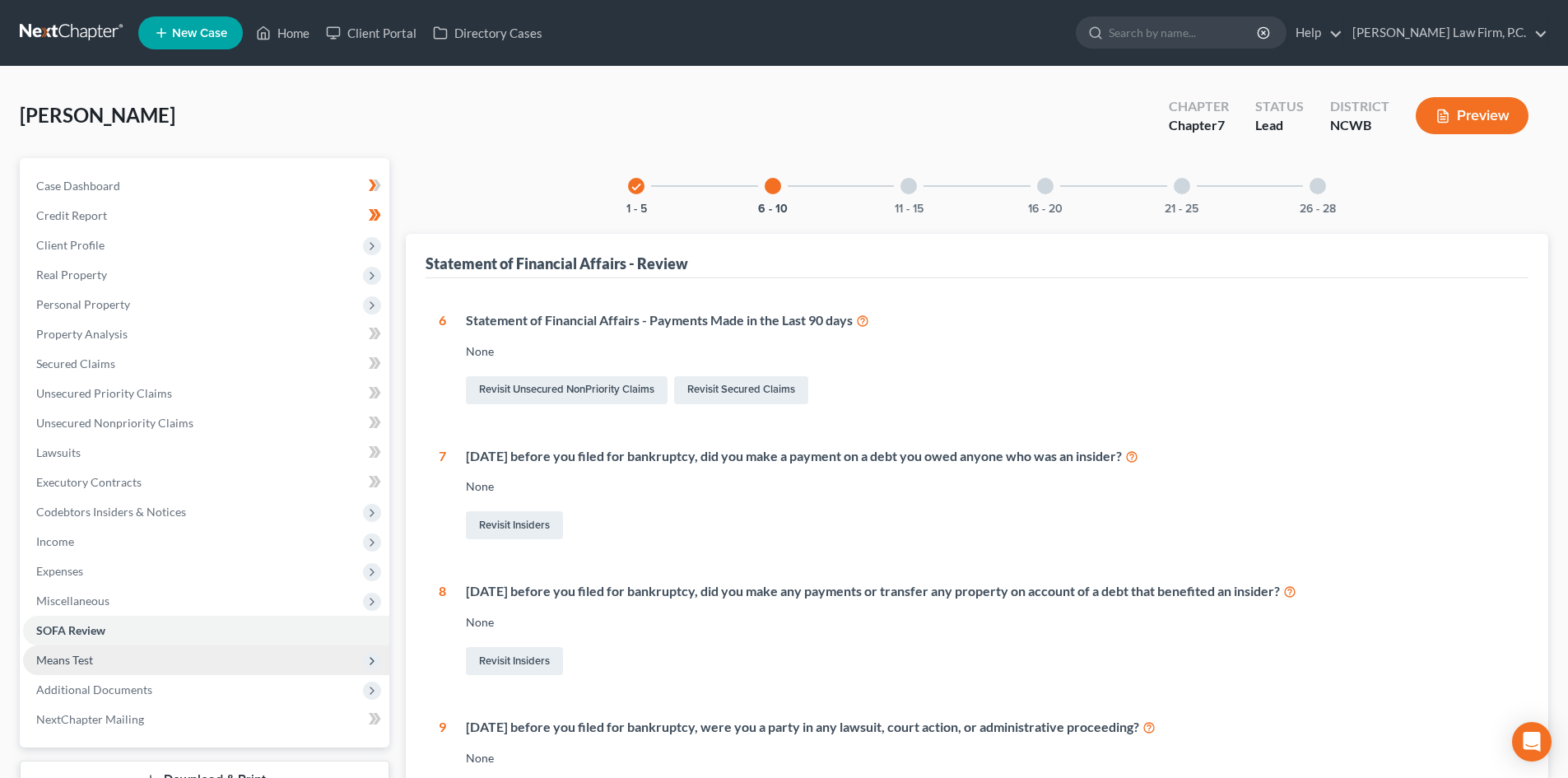
click at [912, 184] on div at bounding box center [908, 185] width 17 height 17
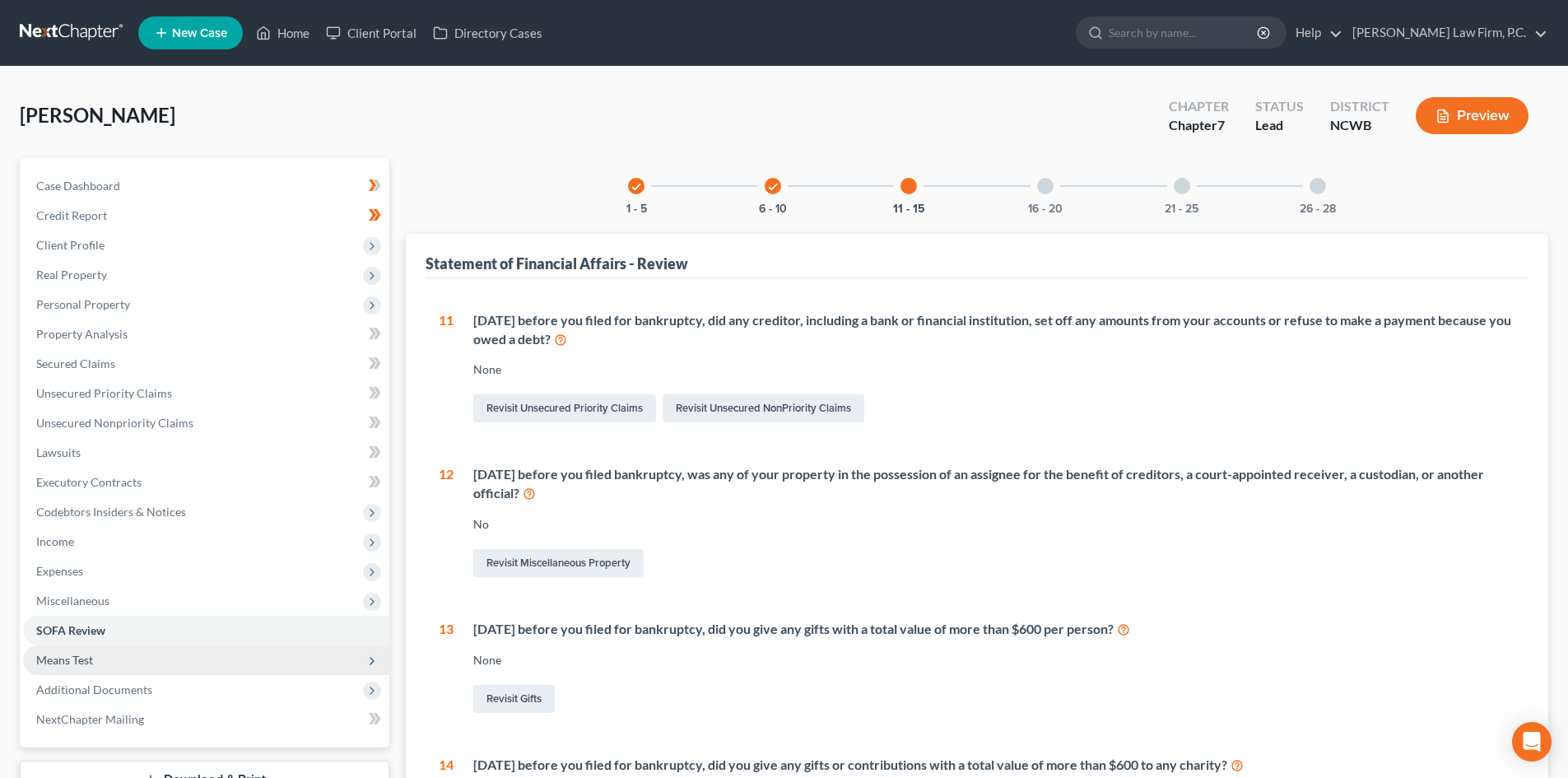
click at [1048, 185] on div at bounding box center [1044, 185] width 17 height 17
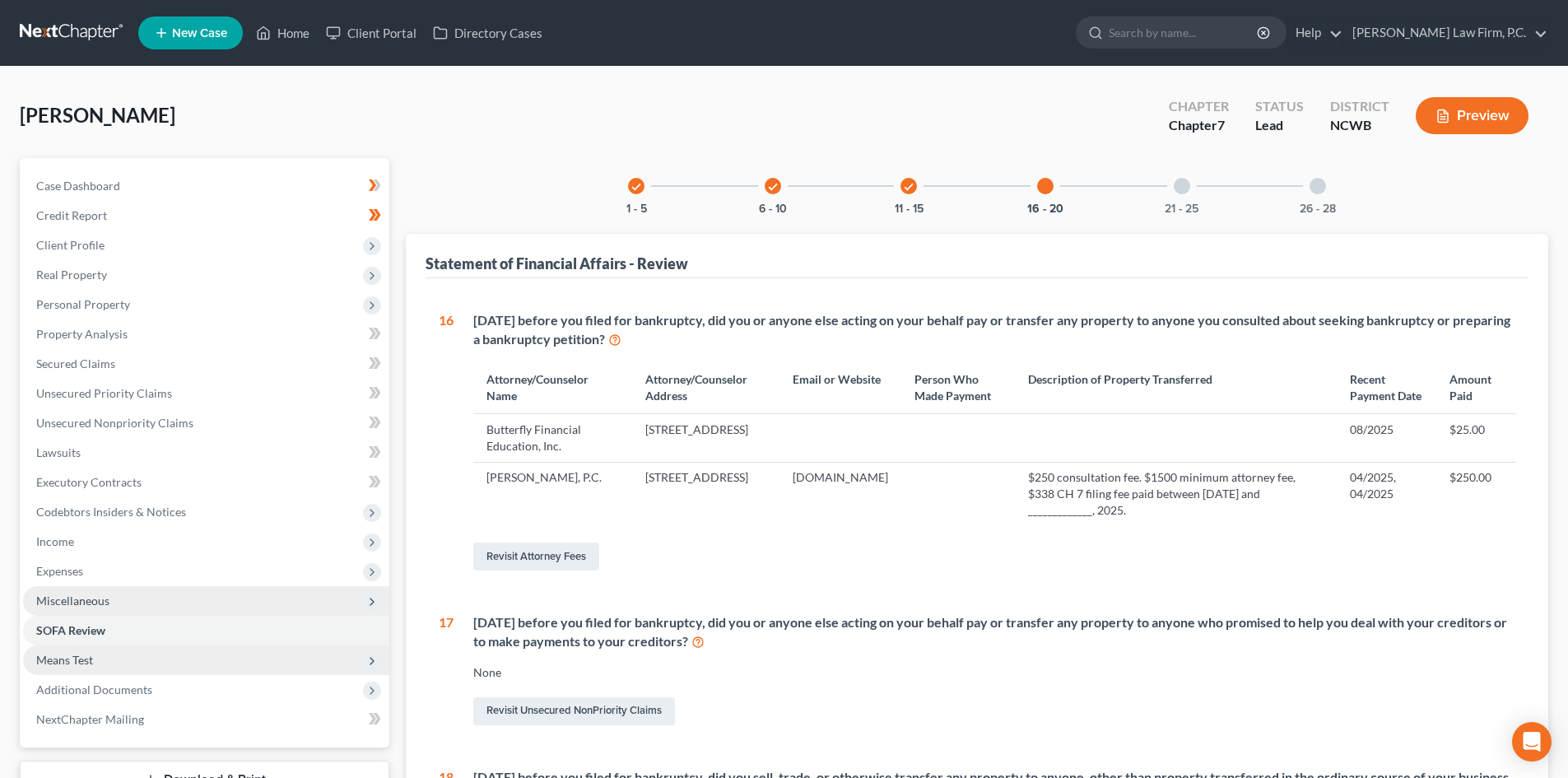
click at [111, 599] on span "Miscellaneous" at bounding box center [205, 601] width 366 height 30
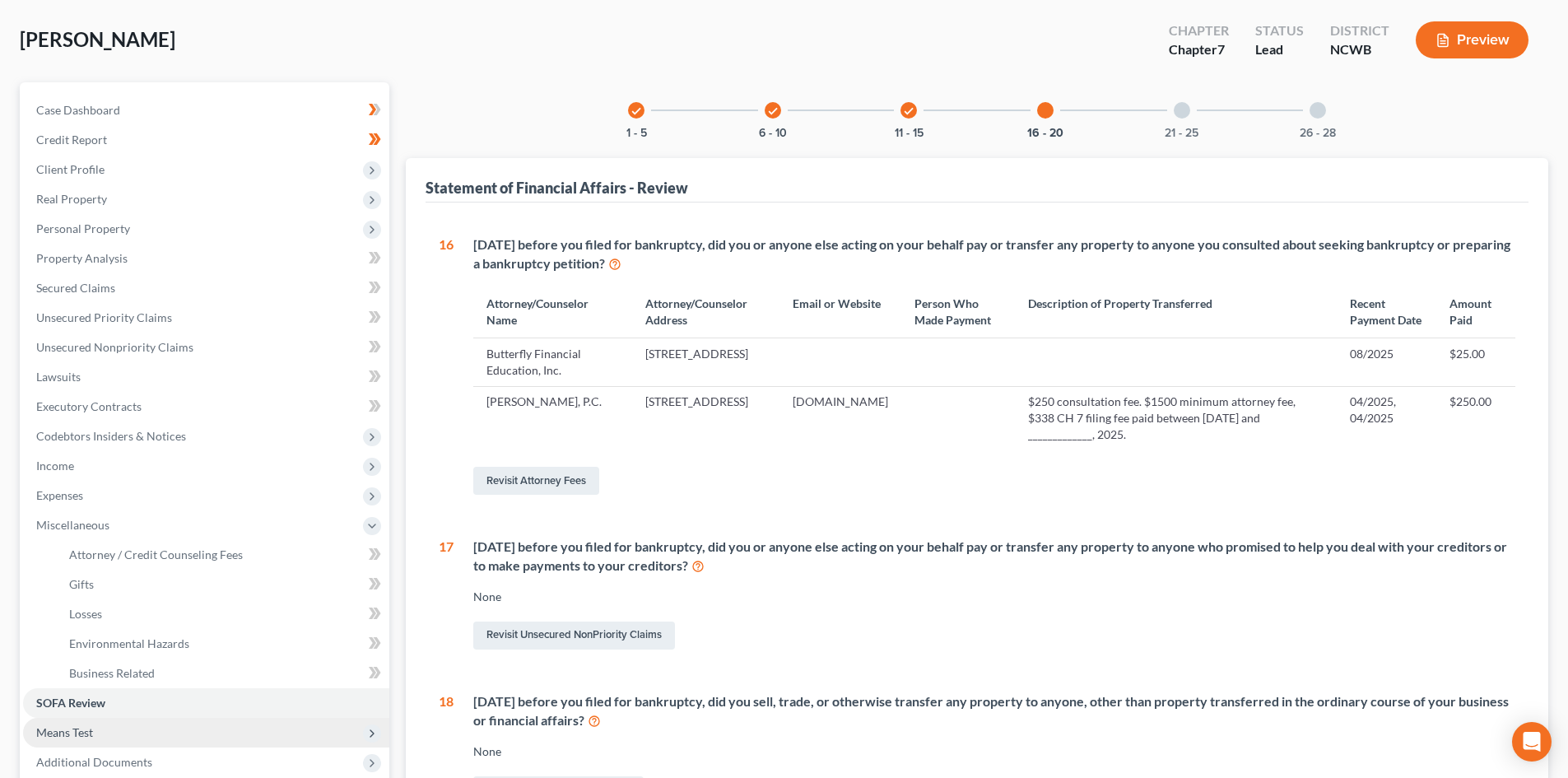
scroll to position [82, 0]
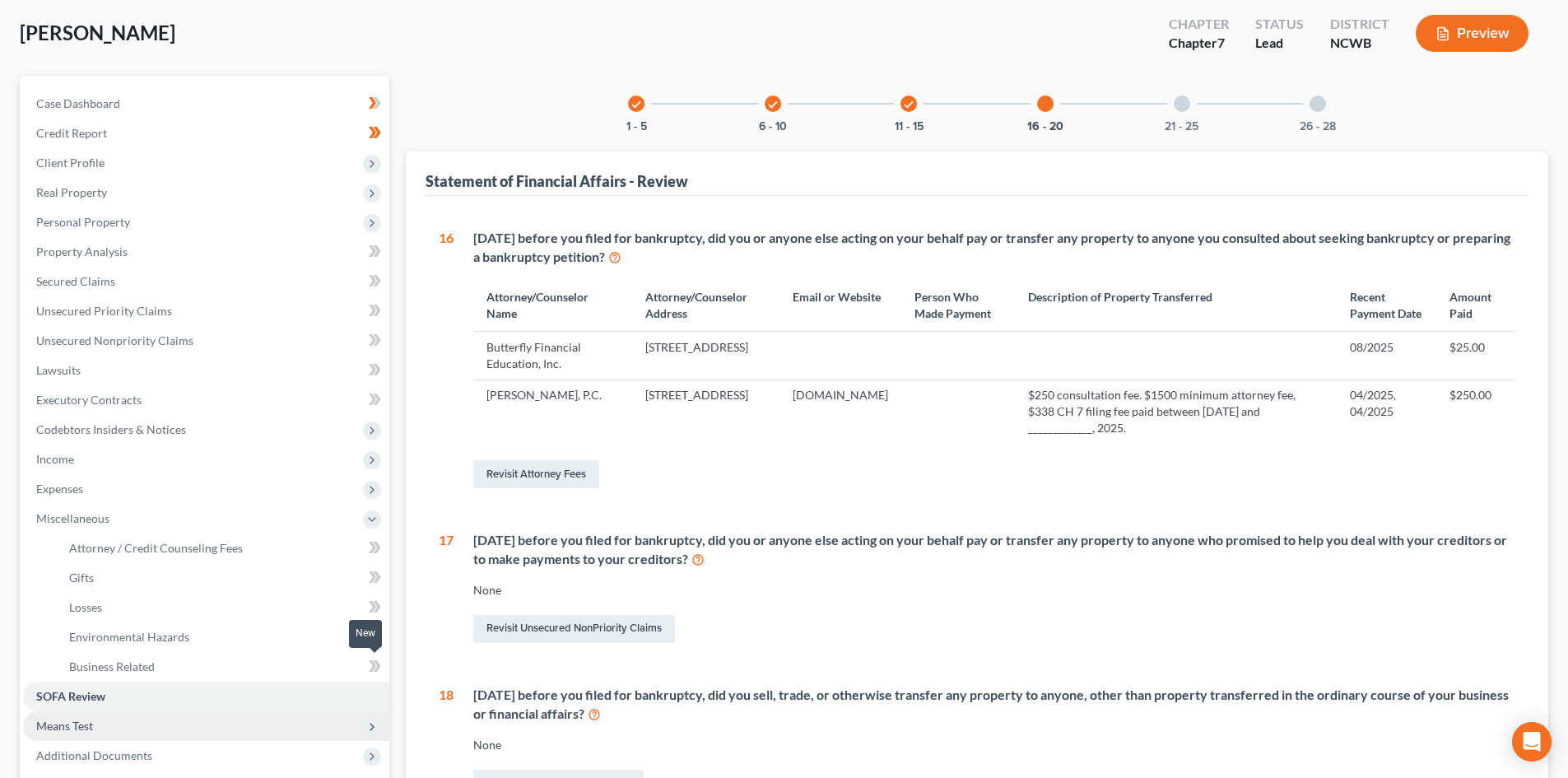
click at [374, 663] on icon at bounding box center [375, 666] width 12 height 21
click at [378, 665] on icon at bounding box center [377, 665] width 7 height 11
click at [377, 633] on icon at bounding box center [377, 636] width 7 height 11
click at [372, 635] on icon at bounding box center [372, 636] width 7 height 11
click at [373, 608] on icon at bounding box center [372, 606] width 7 height 11
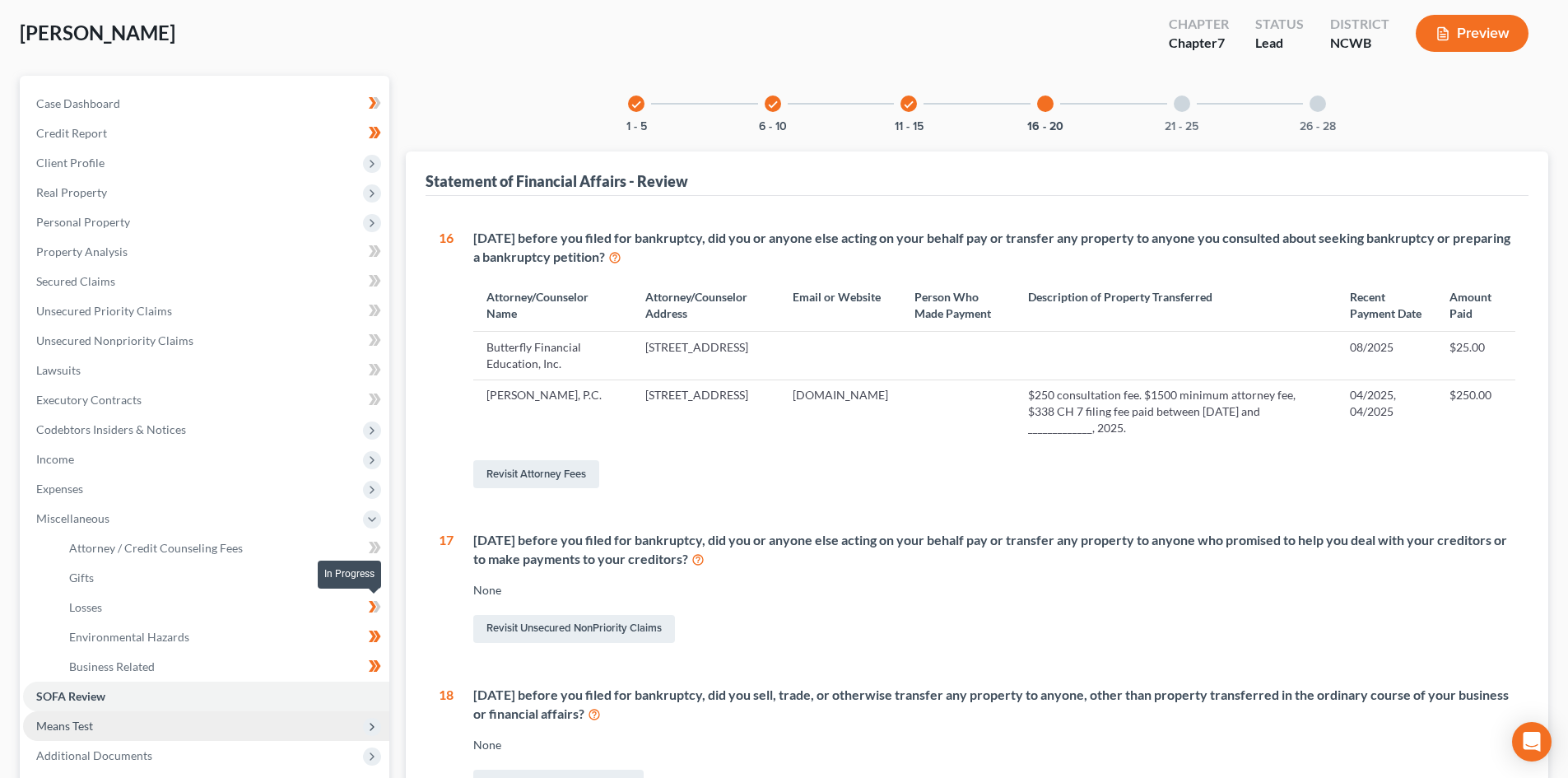
click at [378, 607] on icon at bounding box center [375, 608] width 12 height 21
click at [375, 577] on icon at bounding box center [372, 576] width 7 height 11
click at [378, 575] on icon at bounding box center [377, 576] width 7 height 11
click at [374, 545] on icon at bounding box center [372, 547] width 7 height 11
click at [377, 488] on icon at bounding box center [371, 490] width 13 height 13
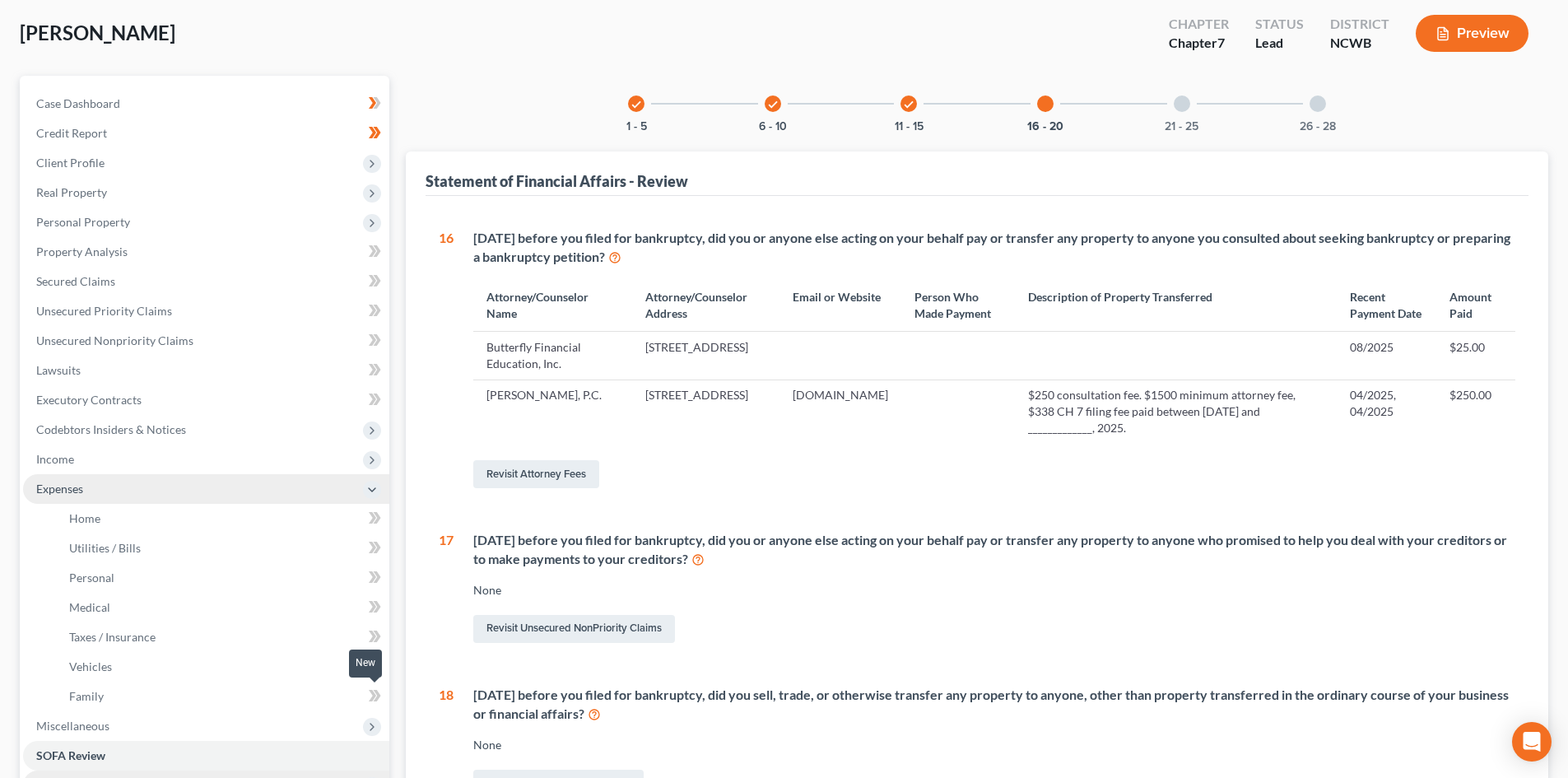
click at [373, 692] on icon at bounding box center [372, 695] width 7 height 11
click at [374, 663] on icon at bounding box center [375, 666] width 12 height 21
click at [374, 662] on icon at bounding box center [375, 666] width 12 height 21
click at [373, 632] on icon at bounding box center [372, 636] width 7 height 11
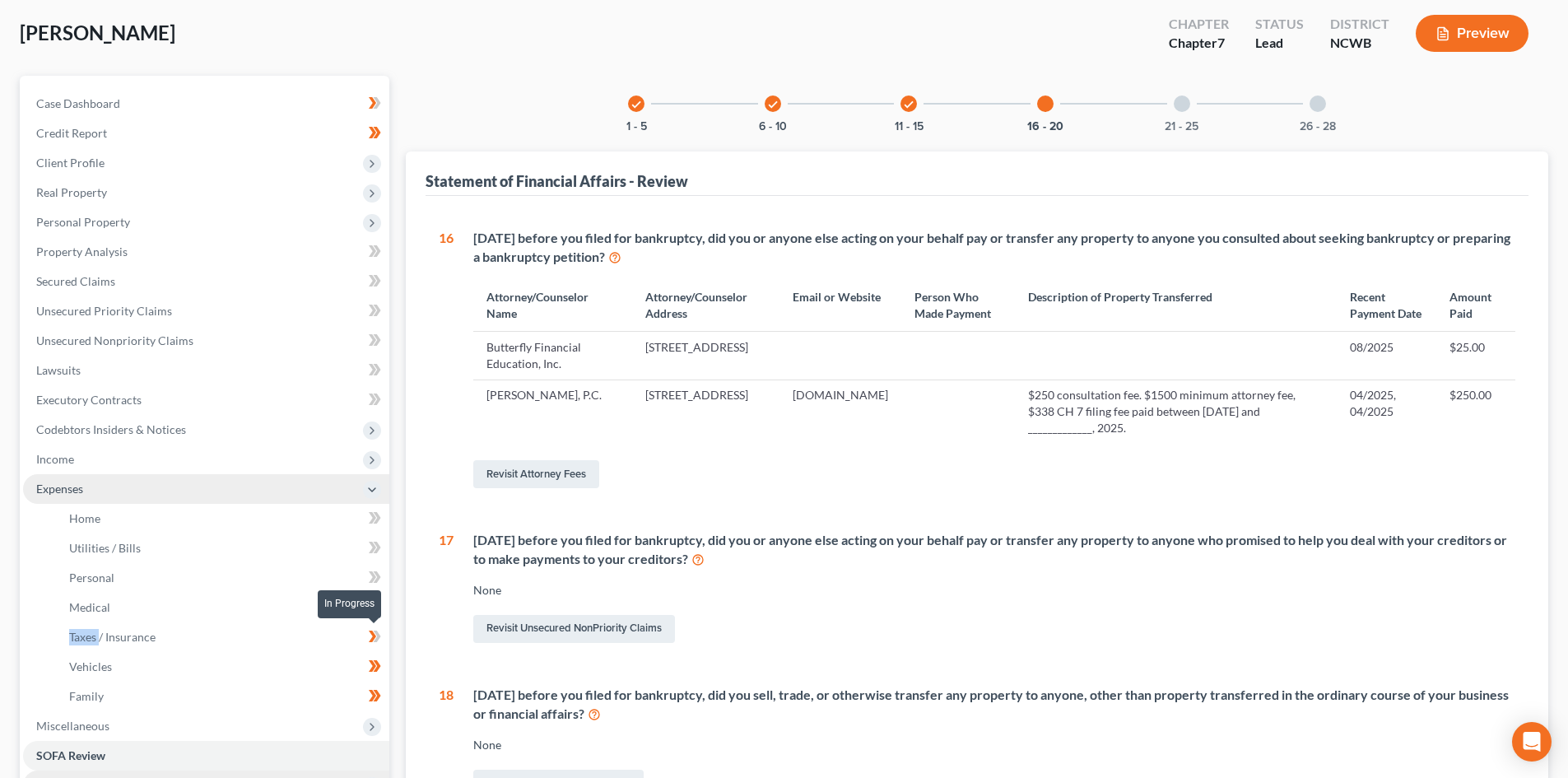
click at [373, 632] on icon at bounding box center [372, 636] width 7 height 11
click at [370, 603] on icon at bounding box center [375, 608] width 12 height 21
click at [371, 571] on icon at bounding box center [375, 578] width 12 height 21
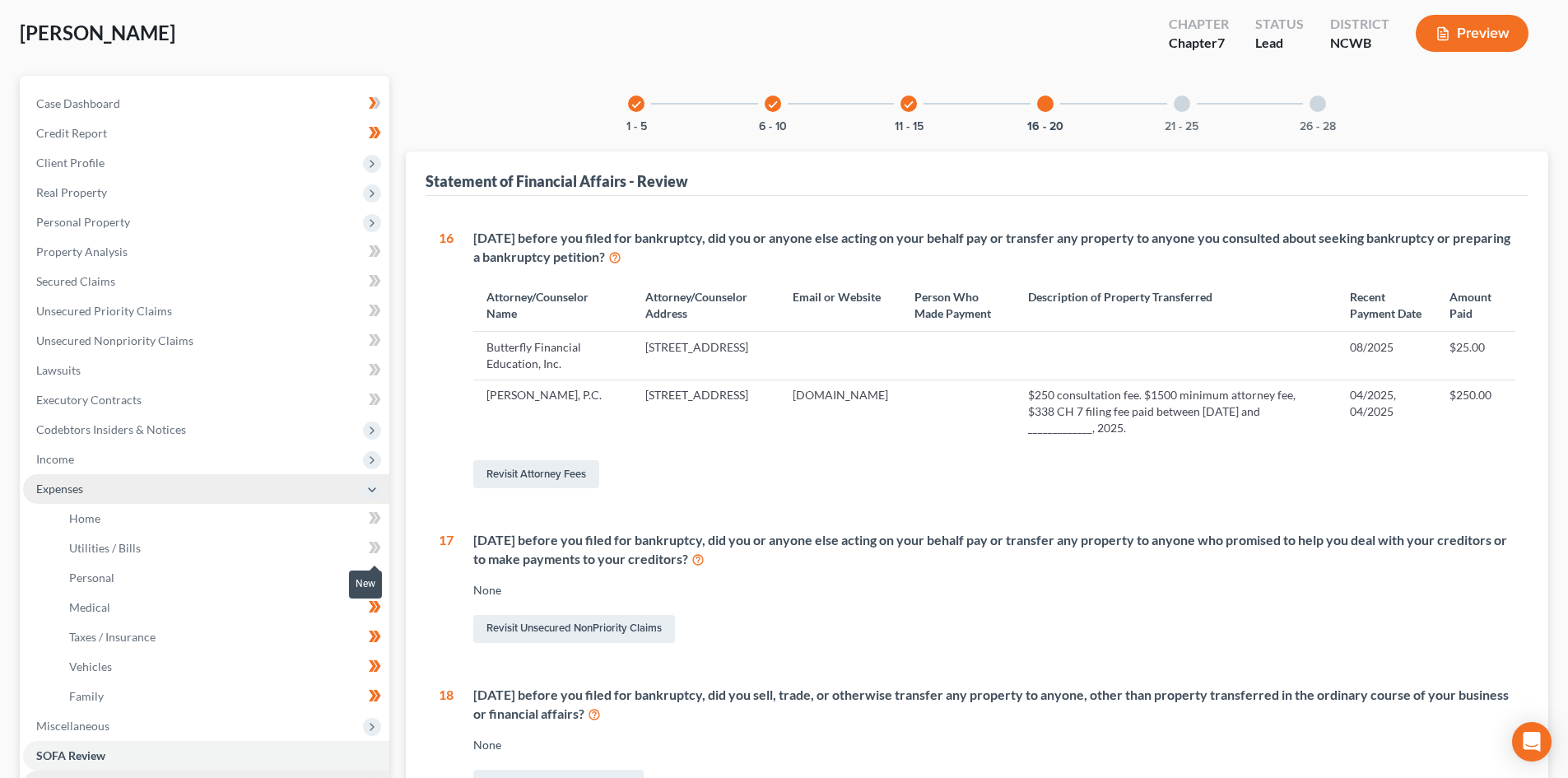
click at [372, 543] on icon at bounding box center [372, 547] width 7 height 11
click at [373, 516] on icon at bounding box center [372, 518] width 7 height 11
click at [376, 458] on icon at bounding box center [371, 460] width 13 height 13
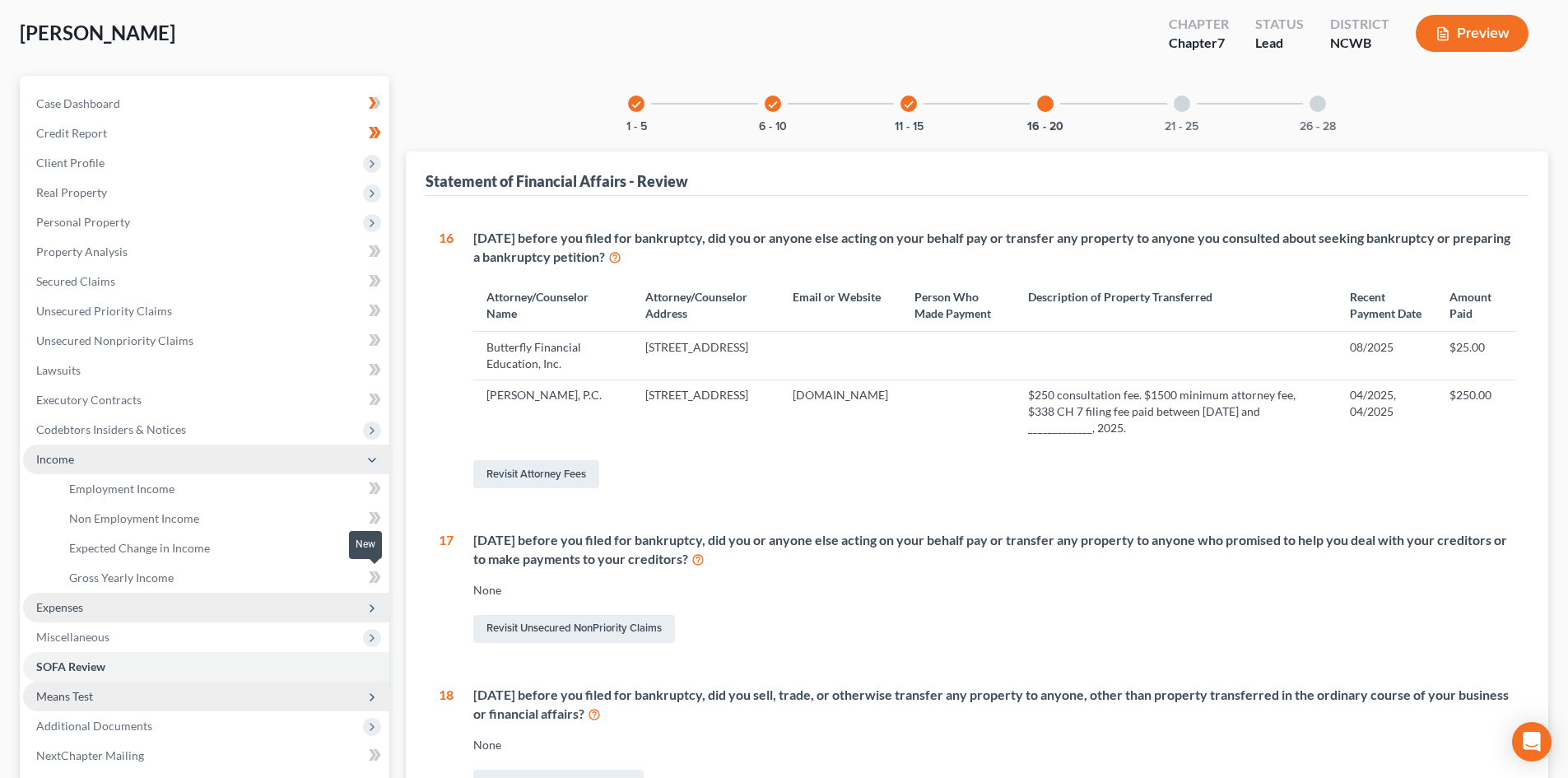
click at [372, 576] on icon at bounding box center [375, 578] width 12 height 21
click at [373, 547] on icon at bounding box center [372, 547] width 7 height 11
click at [373, 546] on icon at bounding box center [372, 547] width 7 height 11
click at [372, 517] on icon at bounding box center [375, 518] width 12 height 21
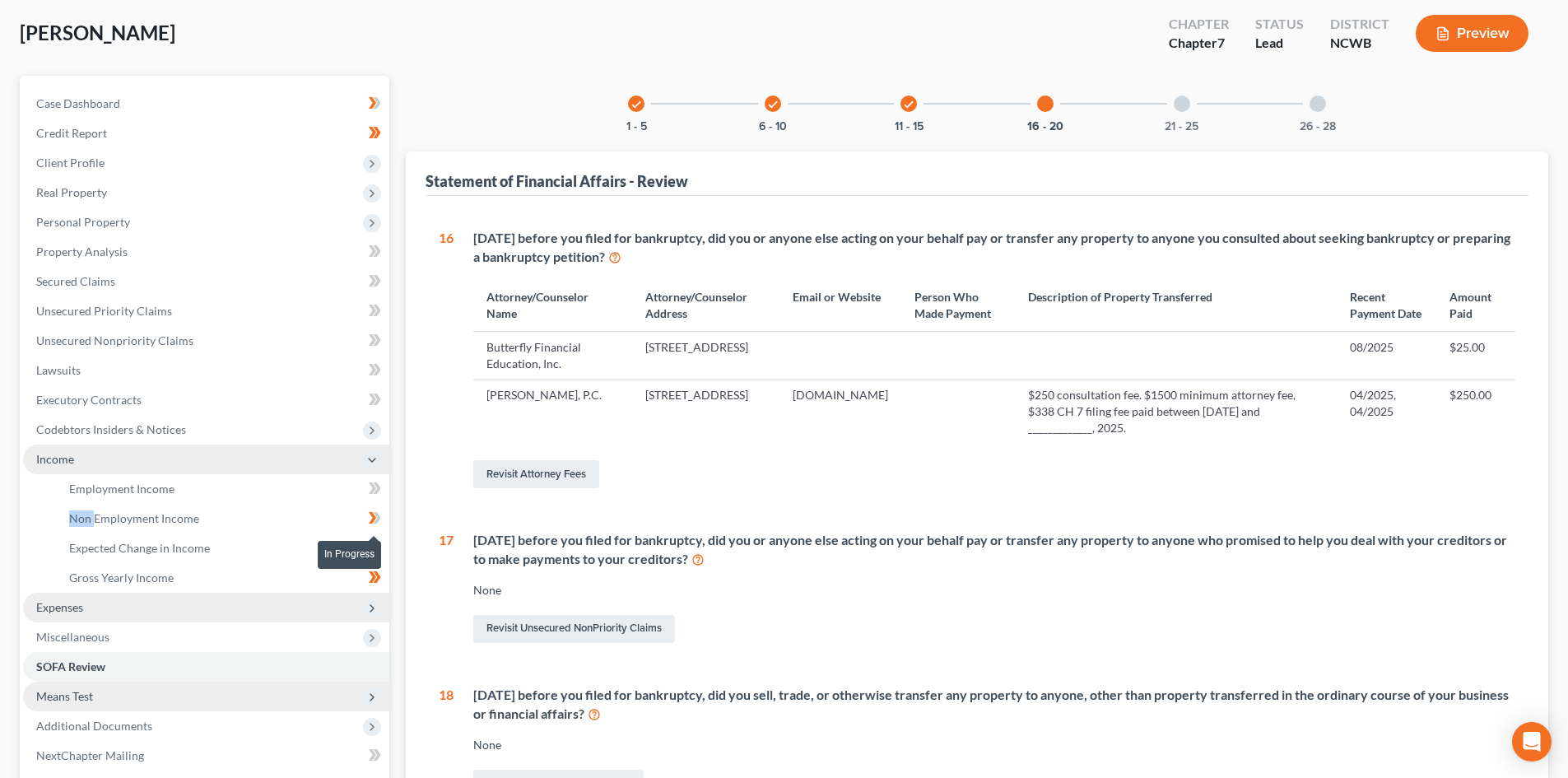
click at [372, 517] on icon at bounding box center [375, 518] width 12 height 21
click at [376, 487] on icon at bounding box center [375, 489] width 12 height 21
click at [373, 404] on icon at bounding box center [375, 399] width 12 height 21
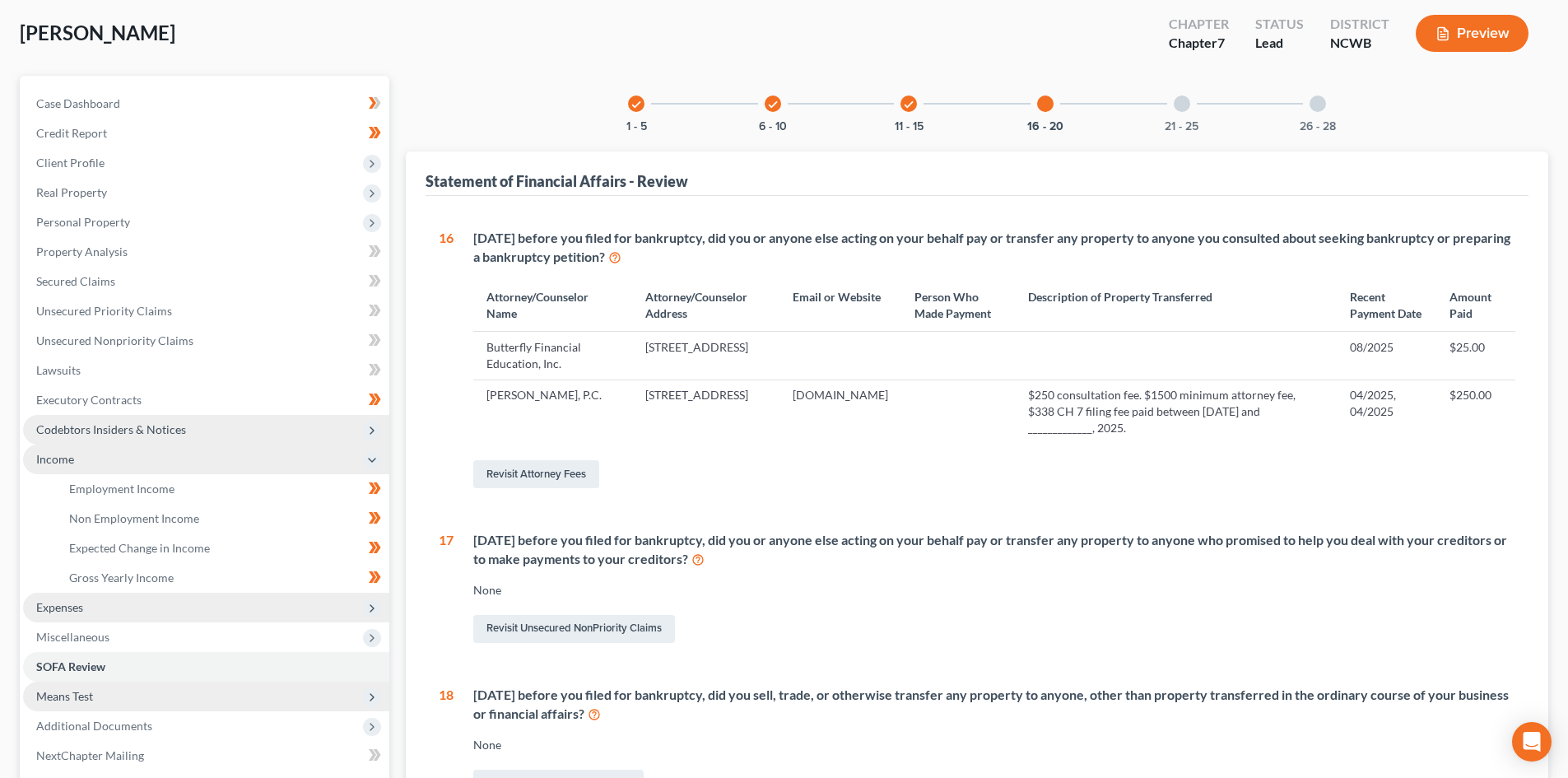
click at [378, 426] on icon at bounding box center [371, 430] width 13 height 13
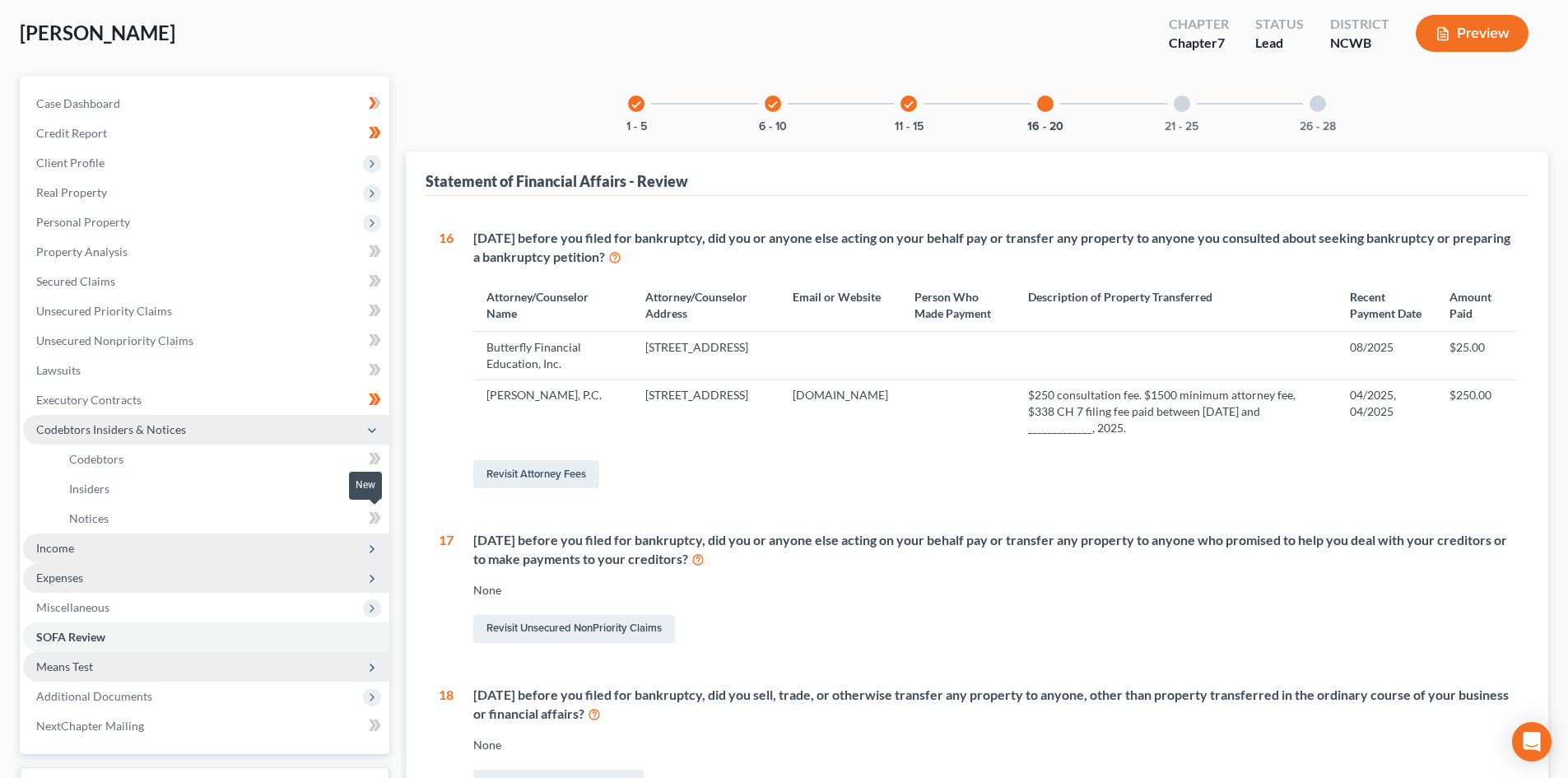
click at [377, 514] on icon at bounding box center [377, 518] width 7 height 11
click at [375, 485] on icon at bounding box center [377, 488] width 7 height 11
click at [379, 455] on icon at bounding box center [375, 459] width 12 height 21
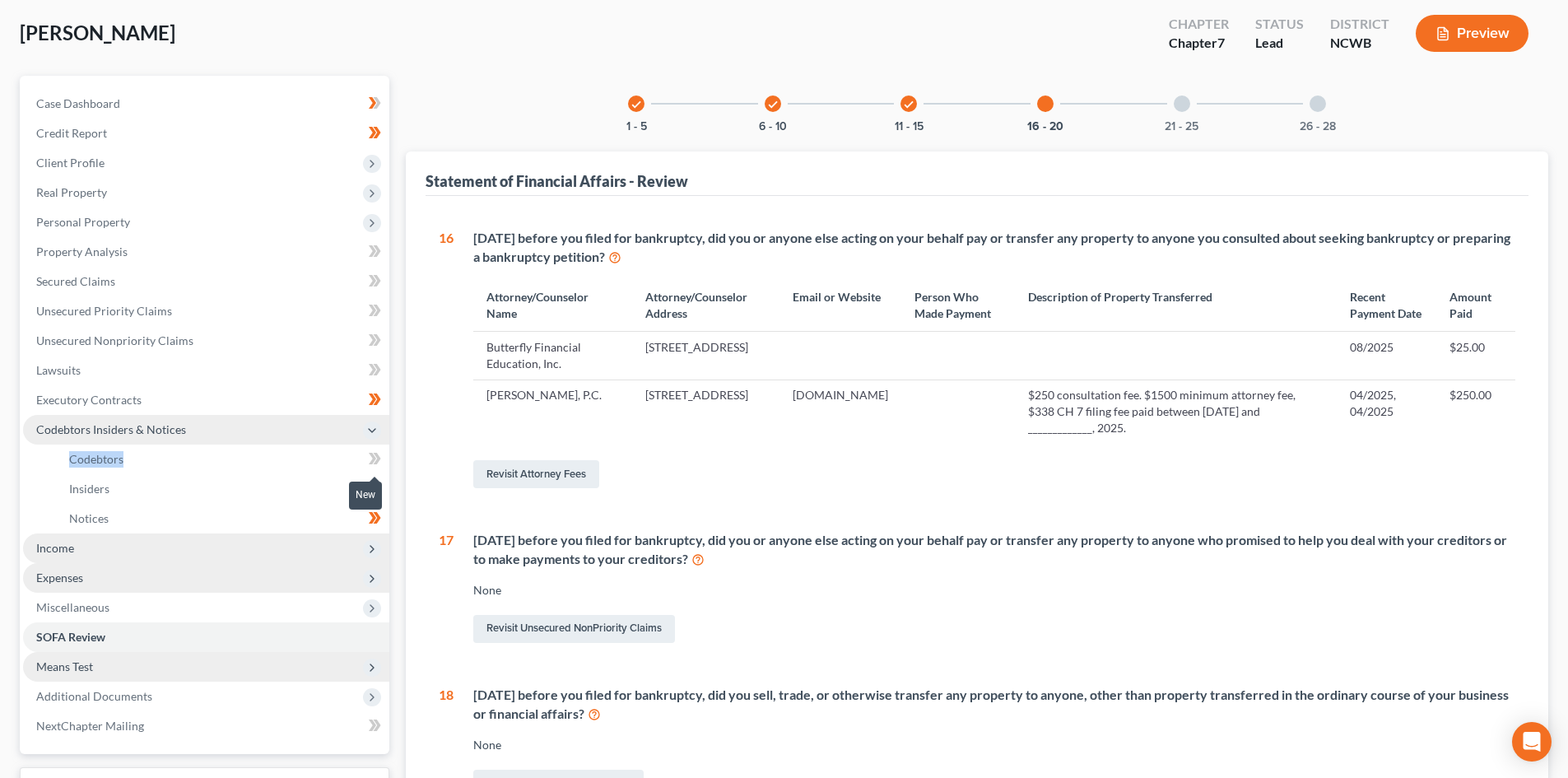
click at [379, 455] on icon at bounding box center [375, 459] width 12 height 21
click at [371, 369] on icon at bounding box center [375, 370] width 12 height 21
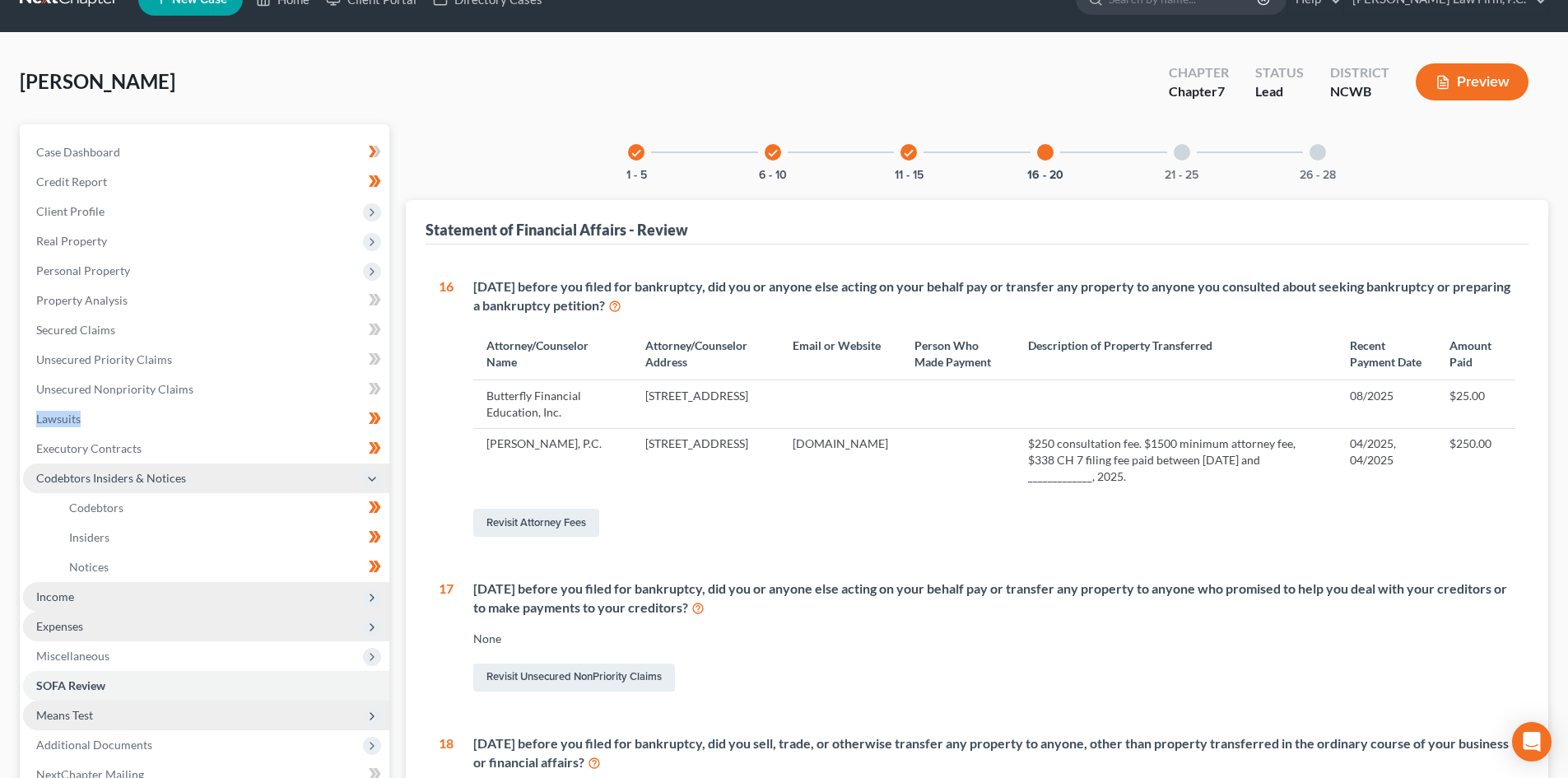
scroll to position [0, 0]
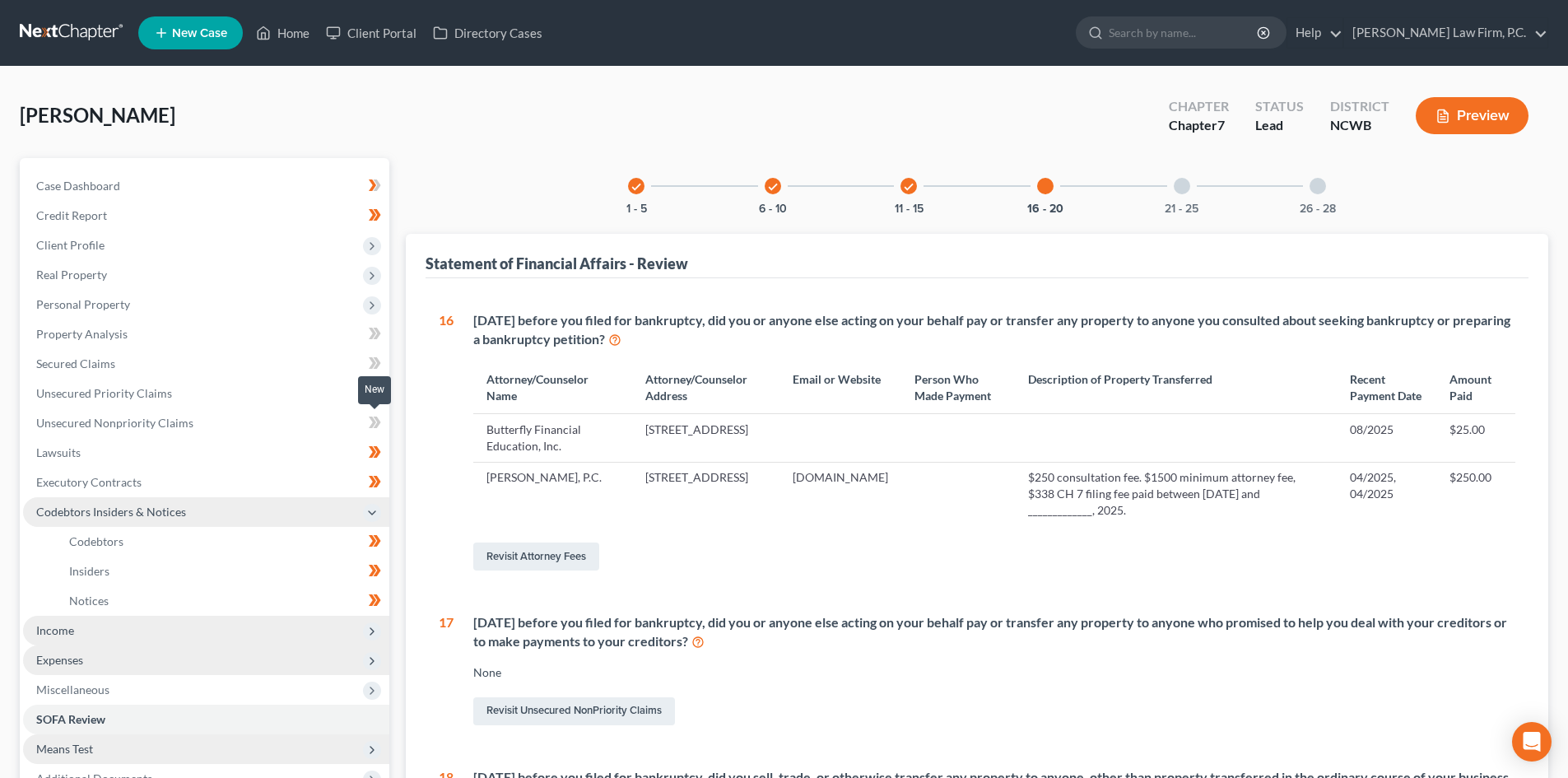
click at [373, 427] on icon at bounding box center [375, 423] width 12 height 21
click at [377, 396] on icon at bounding box center [377, 392] width 7 height 11
click at [378, 358] on icon at bounding box center [375, 364] width 12 height 21
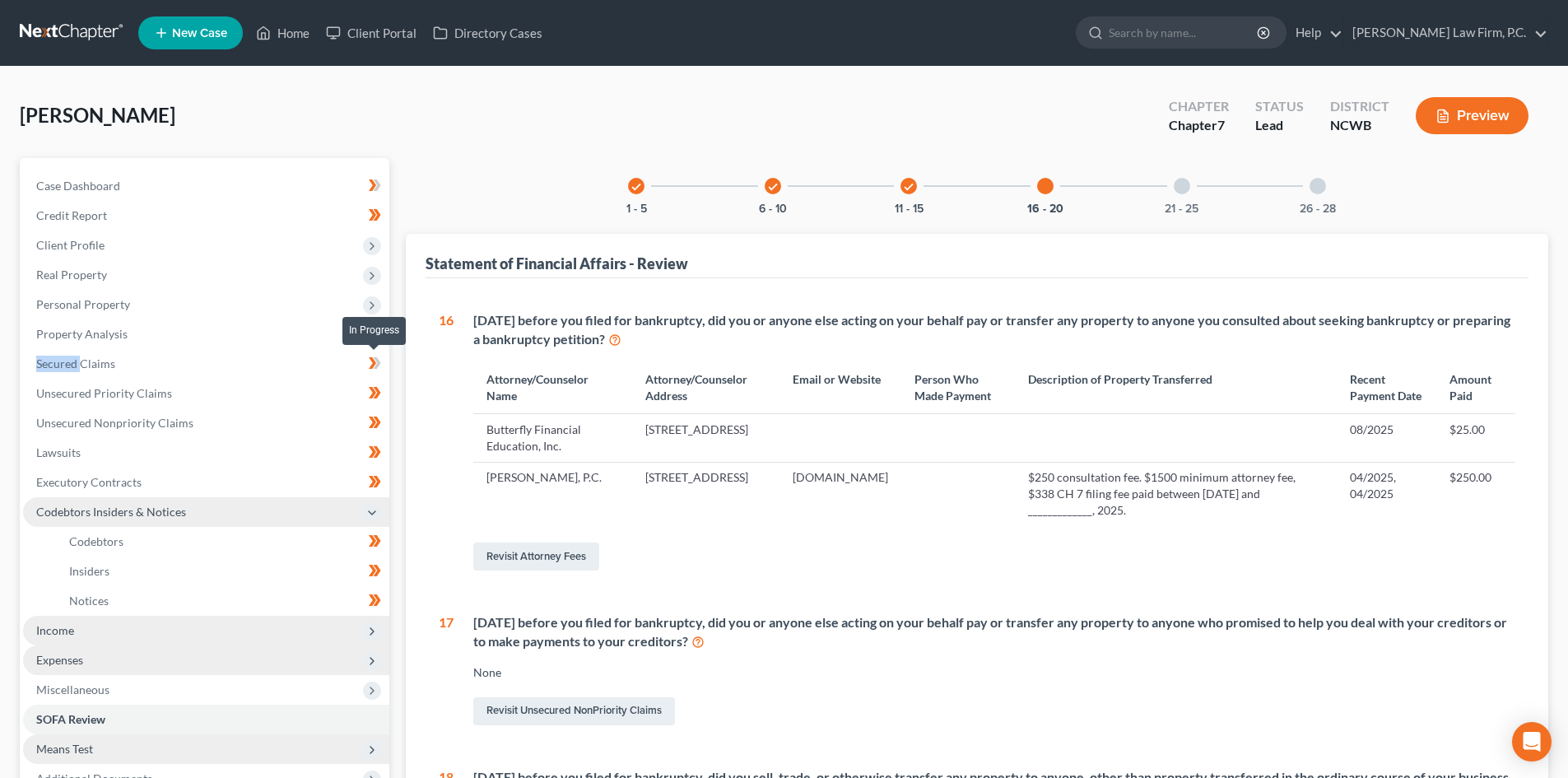
click at [378, 358] on icon at bounding box center [375, 364] width 12 height 21
click at [373, 330] on icon at bounding box center [372, 333] width 7 height 11
click at [380, 335] on icon at bounding box center [375, 334] width 12 height 21
click at [372, 331] on icon at bounding box center [372, 333] width 7 height 11
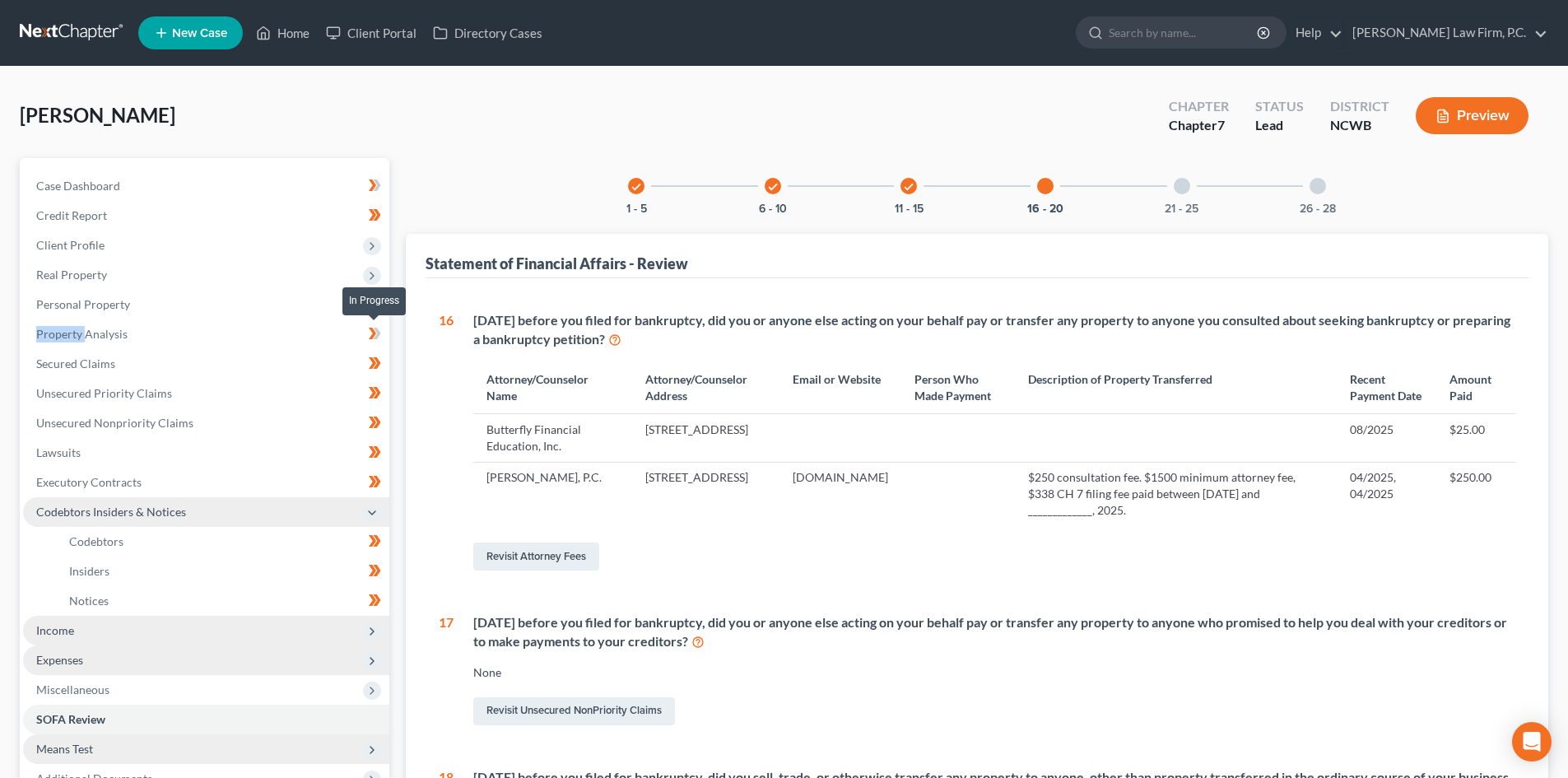
click at [372, 331] on icon at bounding box center [372, 333] width 7 height 11
click at [87, 331] on span "Property Analysis" at bounding box center [81, 334] width 92 height 14
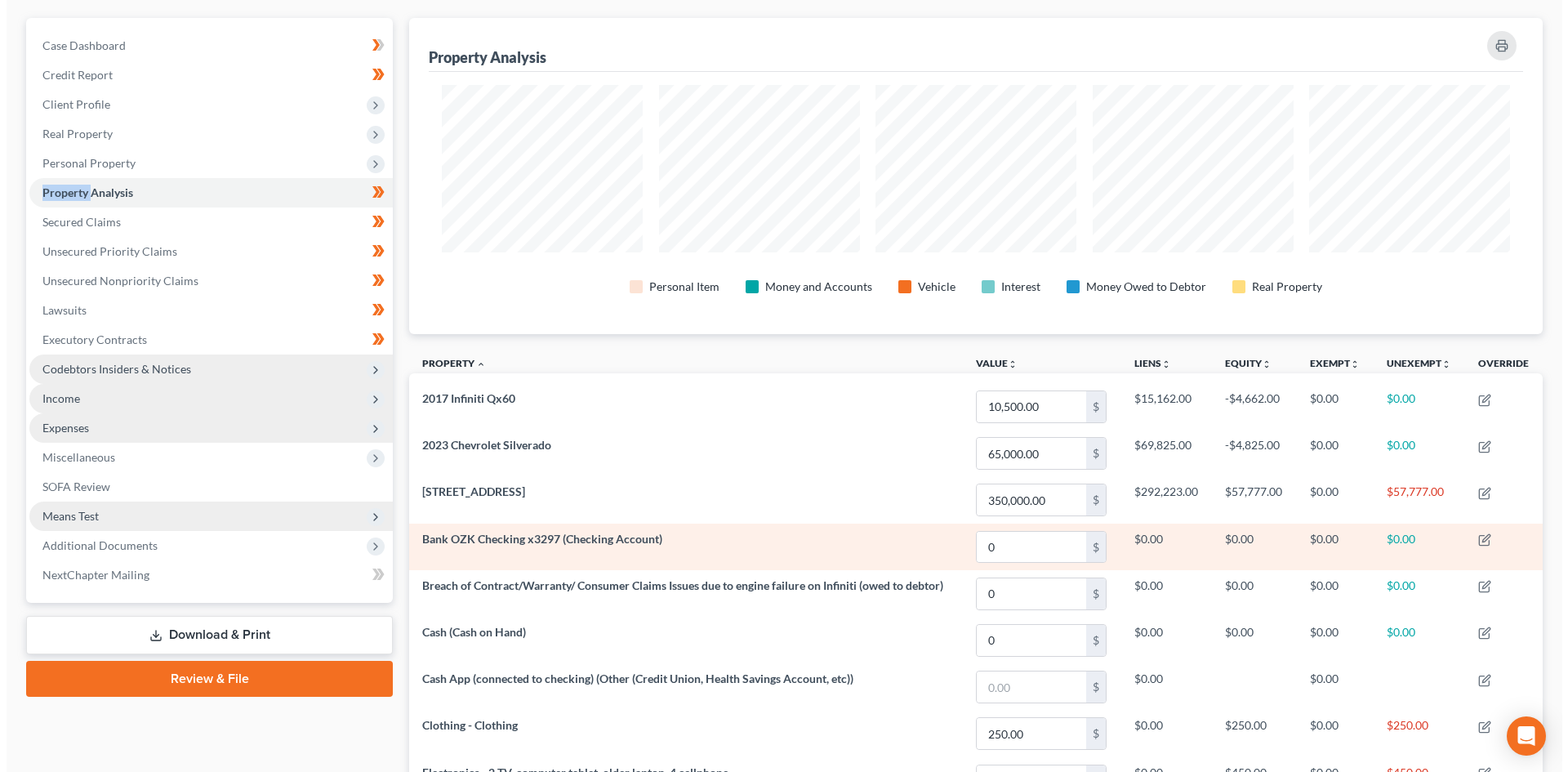
scroll to position [163, 0]
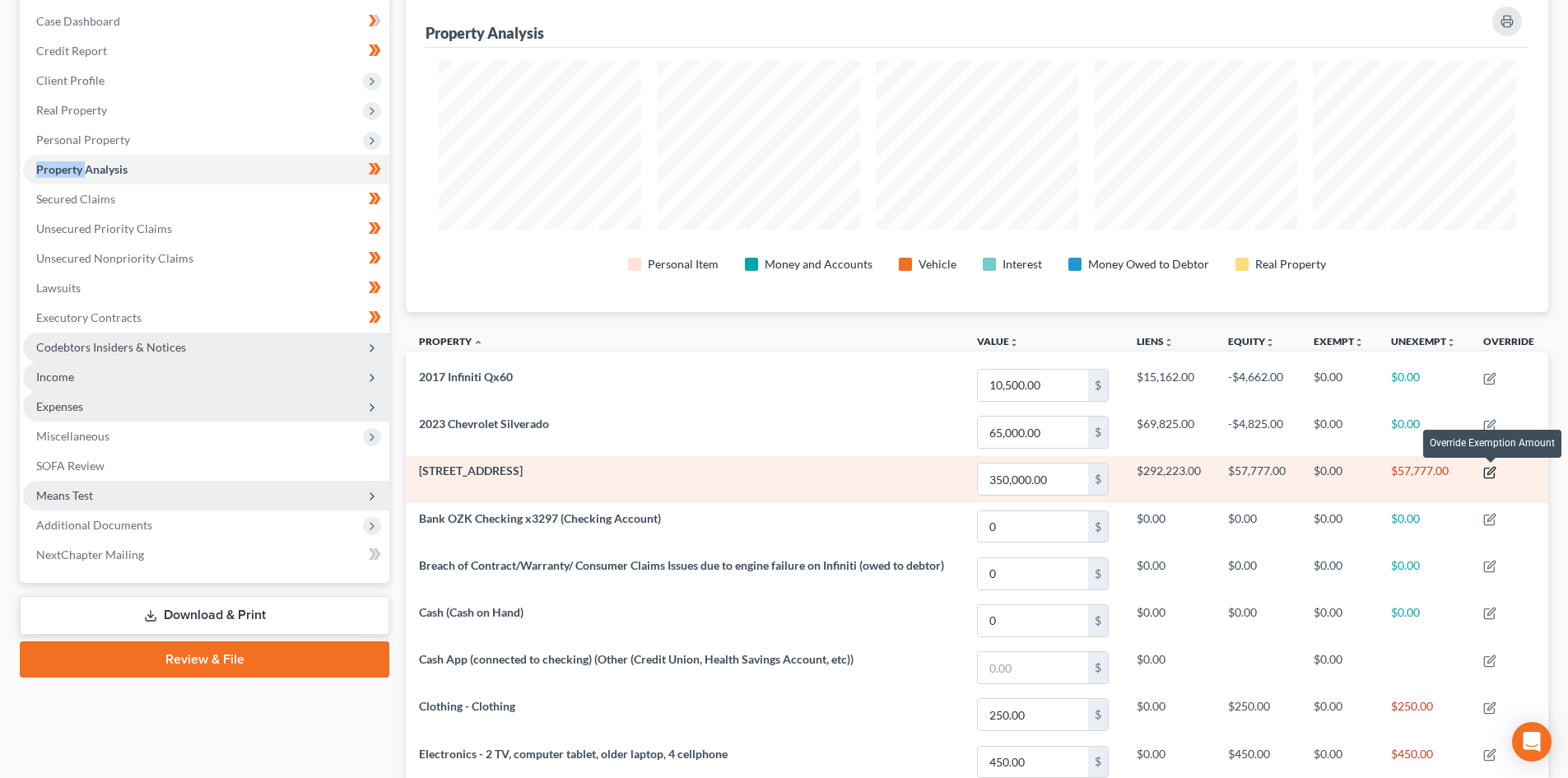
click at [1491, 472] on icon "button" at bounding box center [1489, 472] width 13 height 13
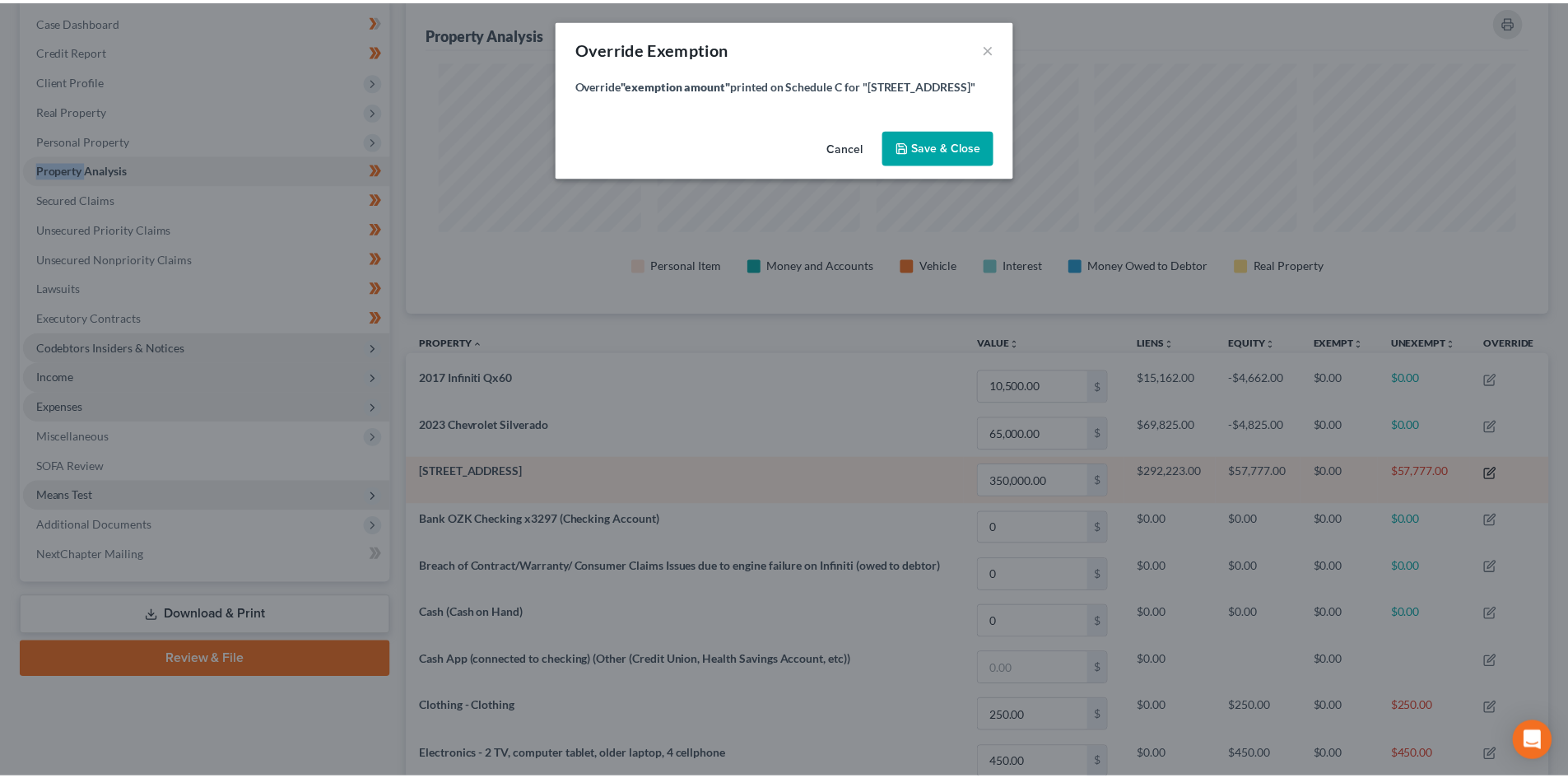
scroll to position [319, 1151]
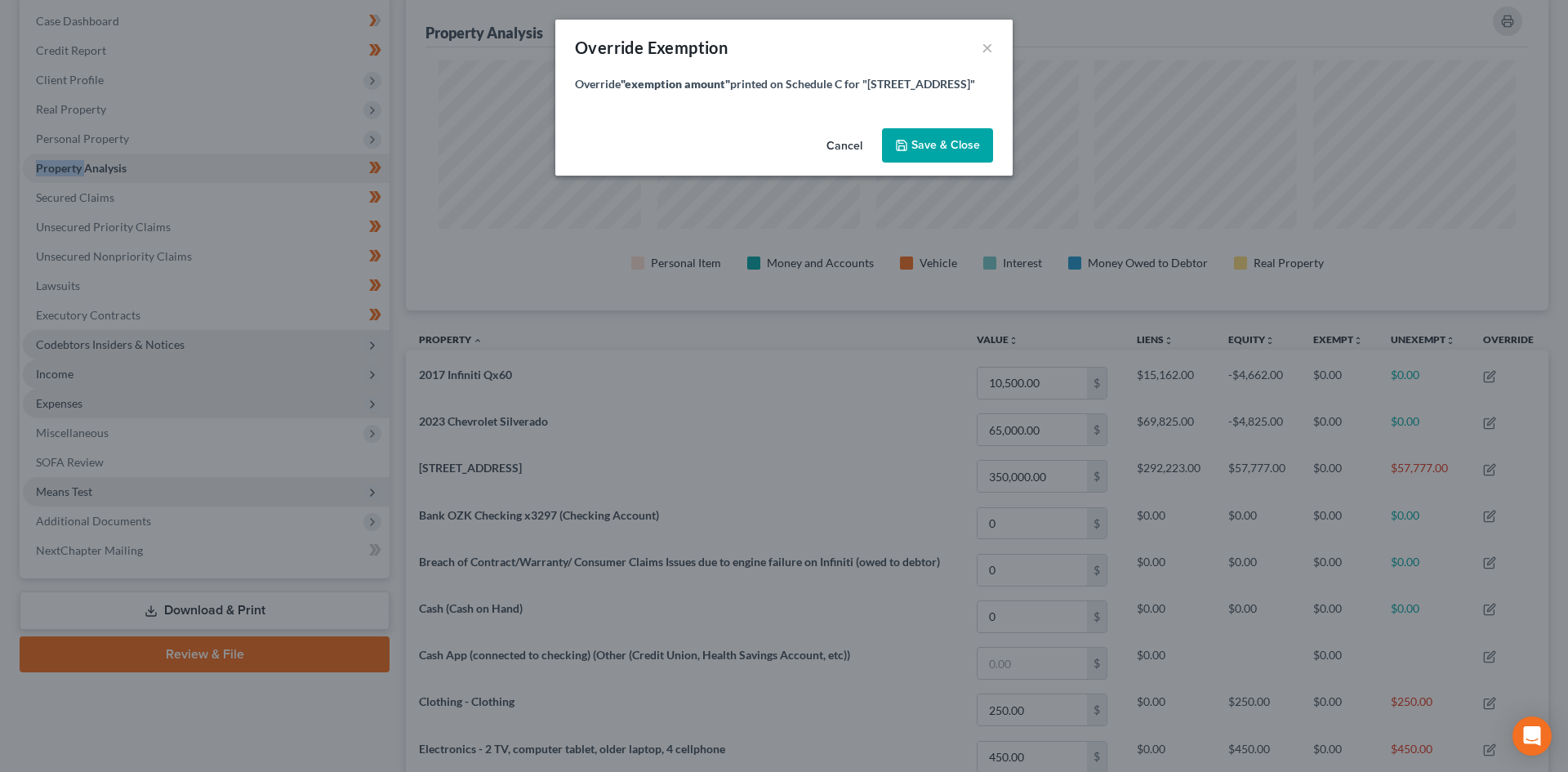
click at [846, 156] on button "Cancel" at bounding box center [845, 147] width 62 height 33
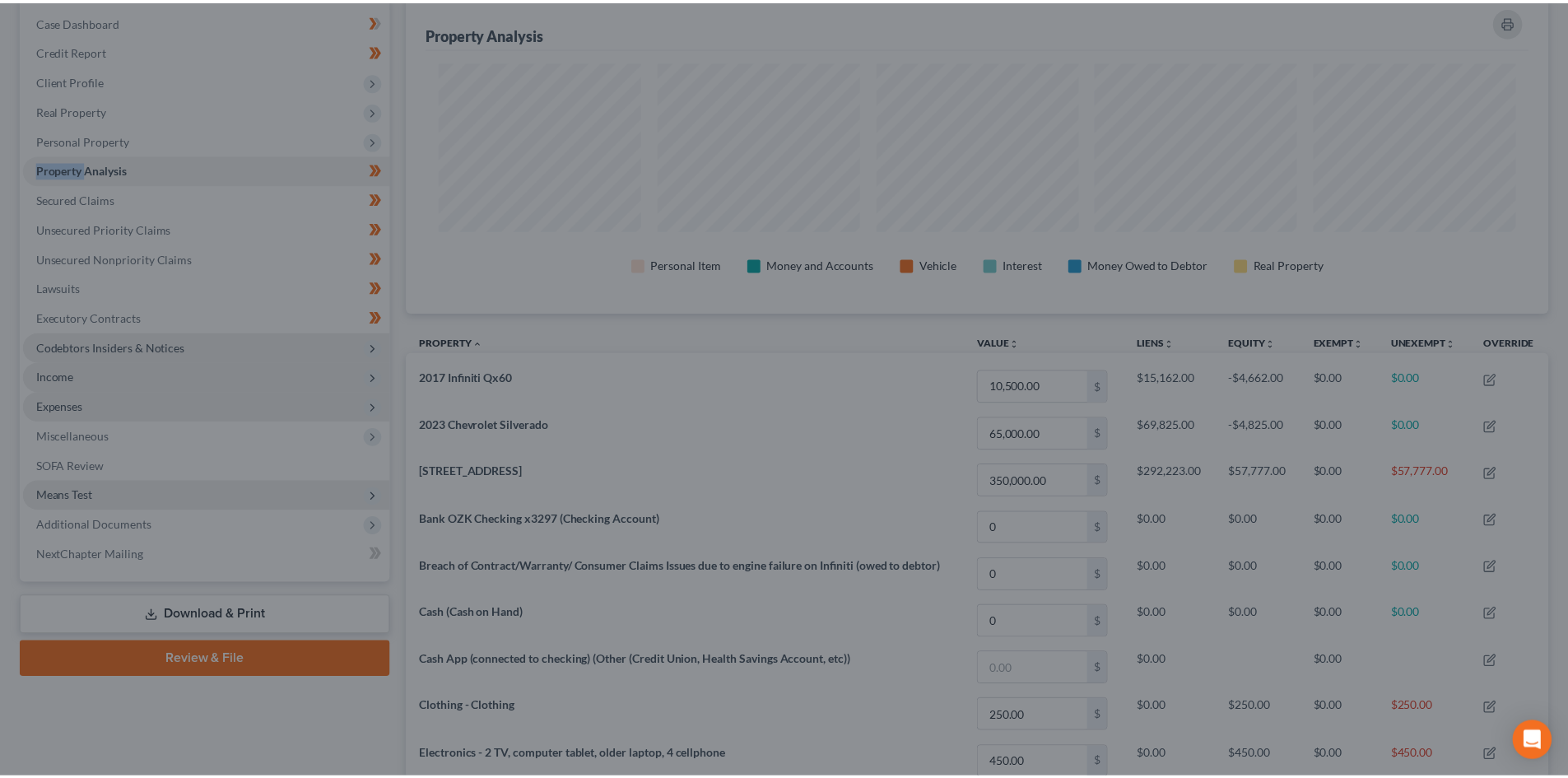
scroll to position [822792, 821843]
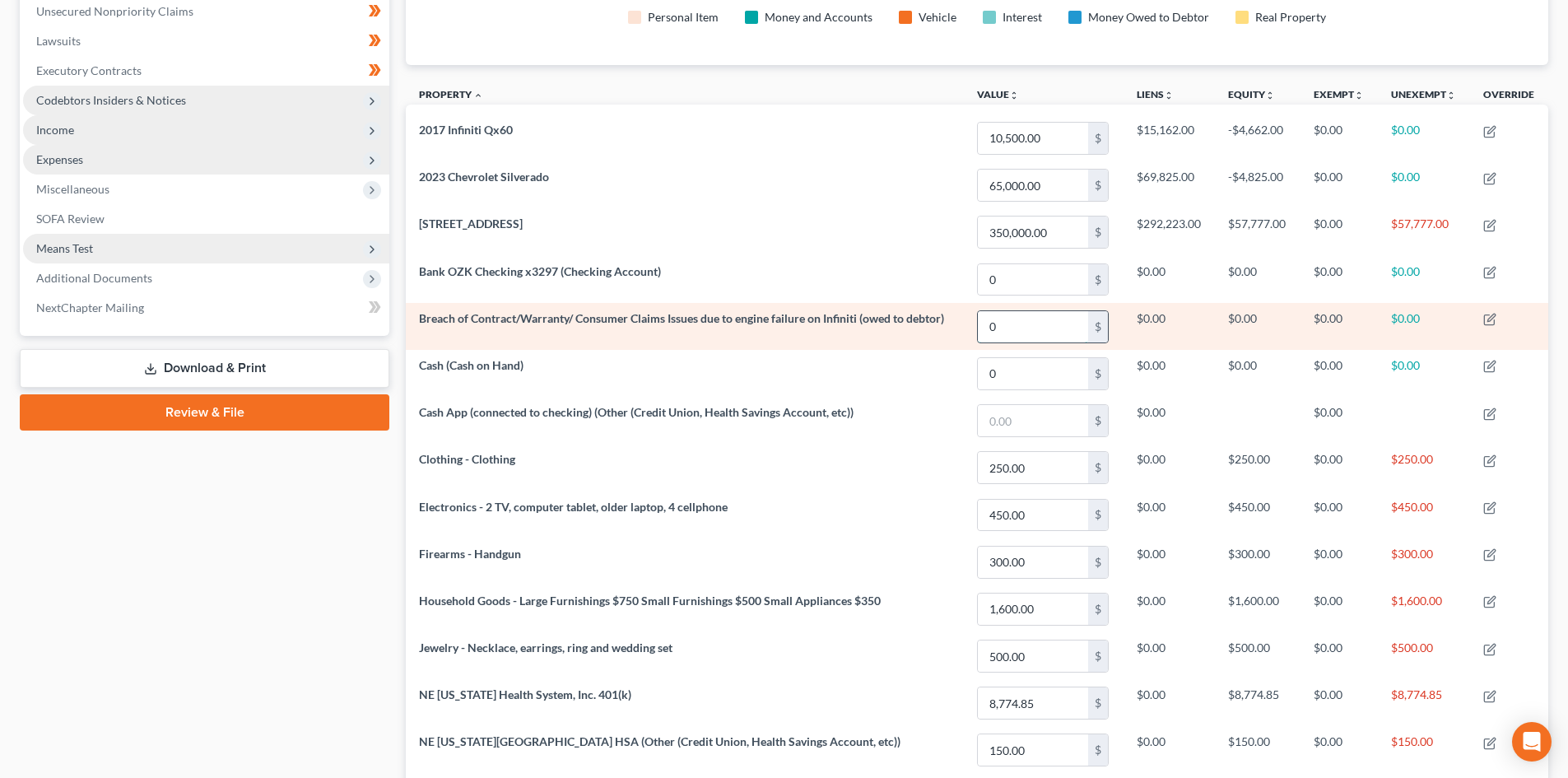
click at [1081, 322] on input "0" at bounding box center [1033, 327] width 110 height 31
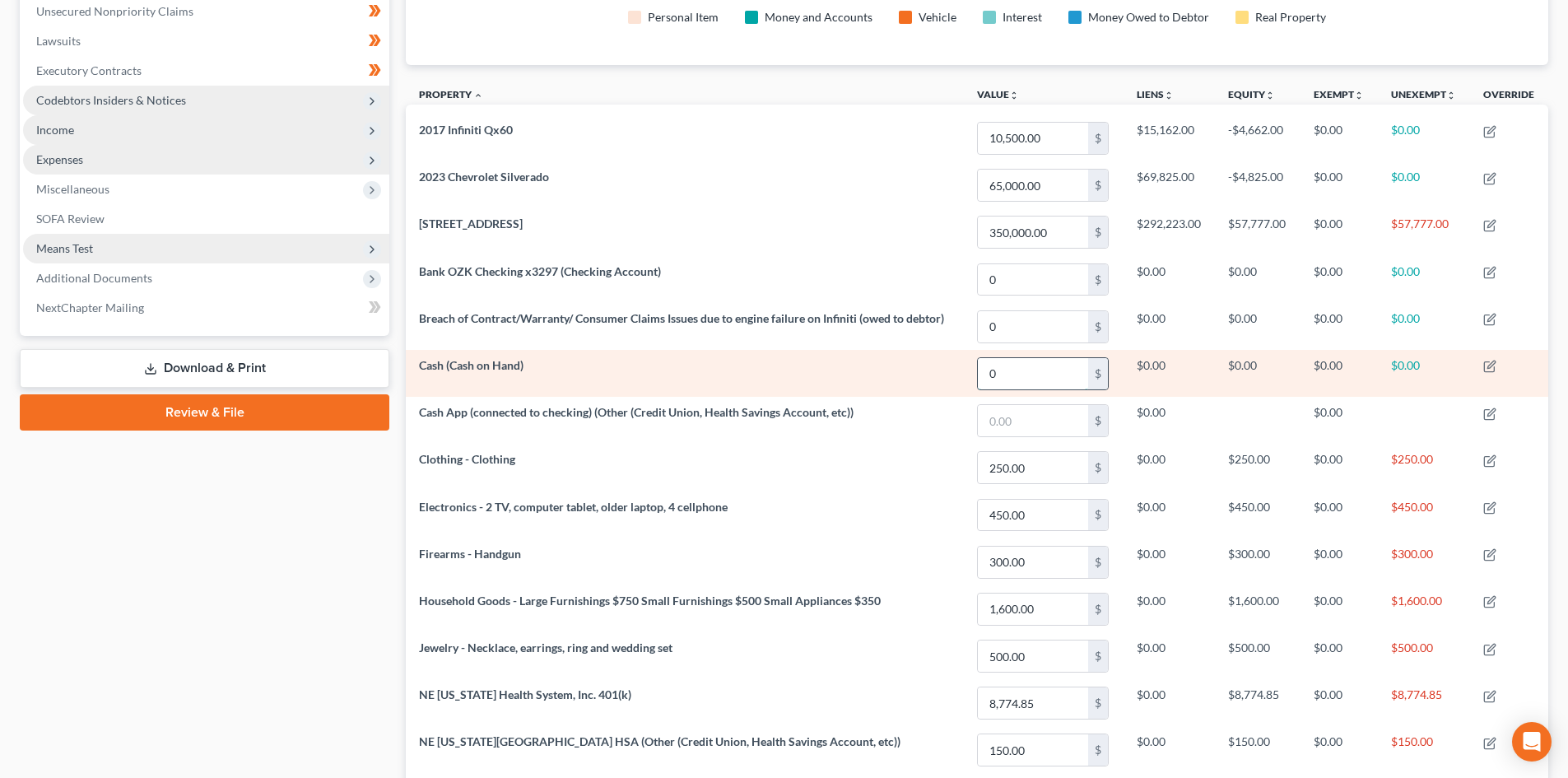
click at [1058, 372] on input "0" at bounding box center [1033, 374] width 110 height 31
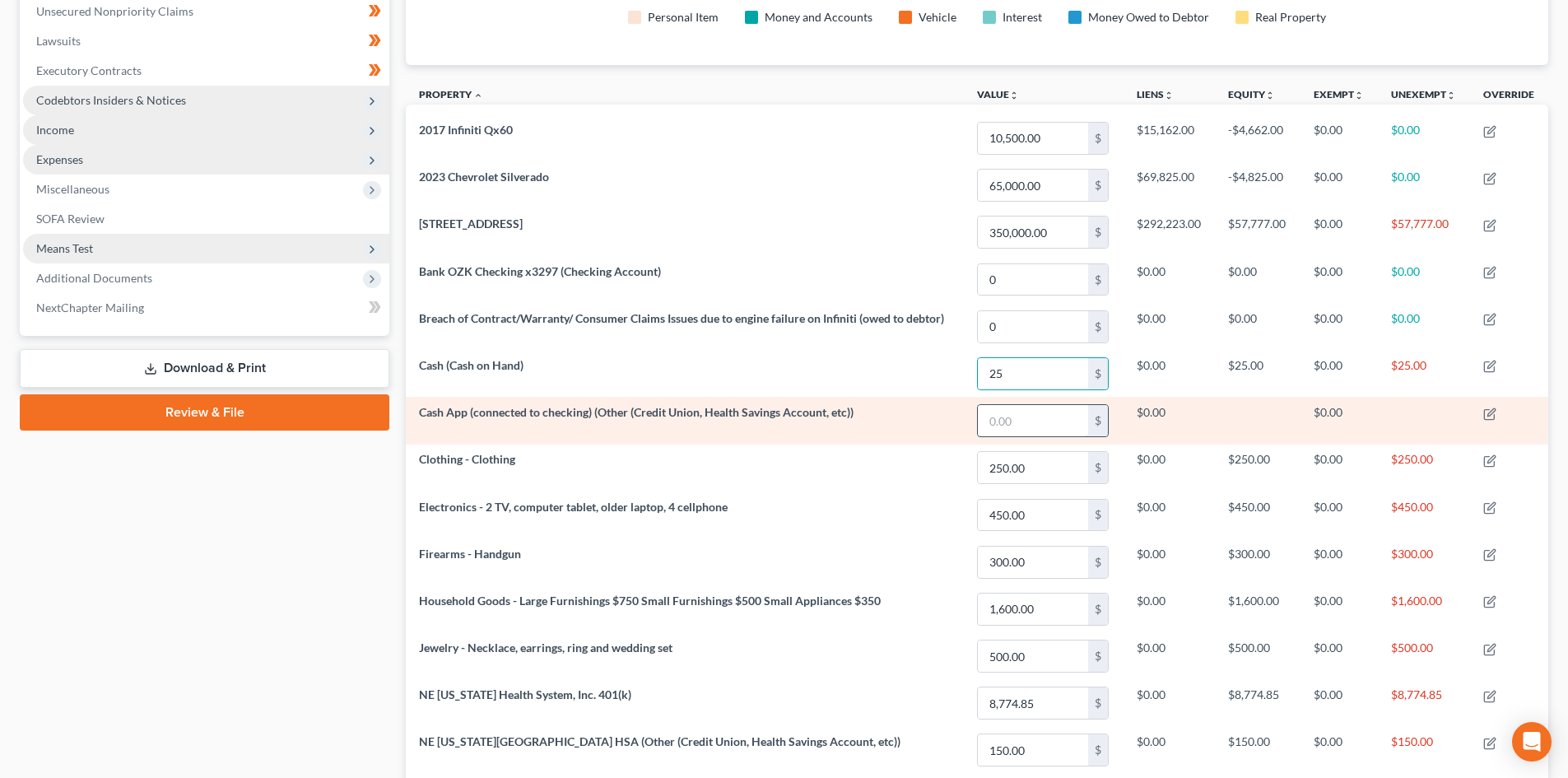
click at [1034, 435] on input "text" at bounding box center [1033, 420] width 110 height 31
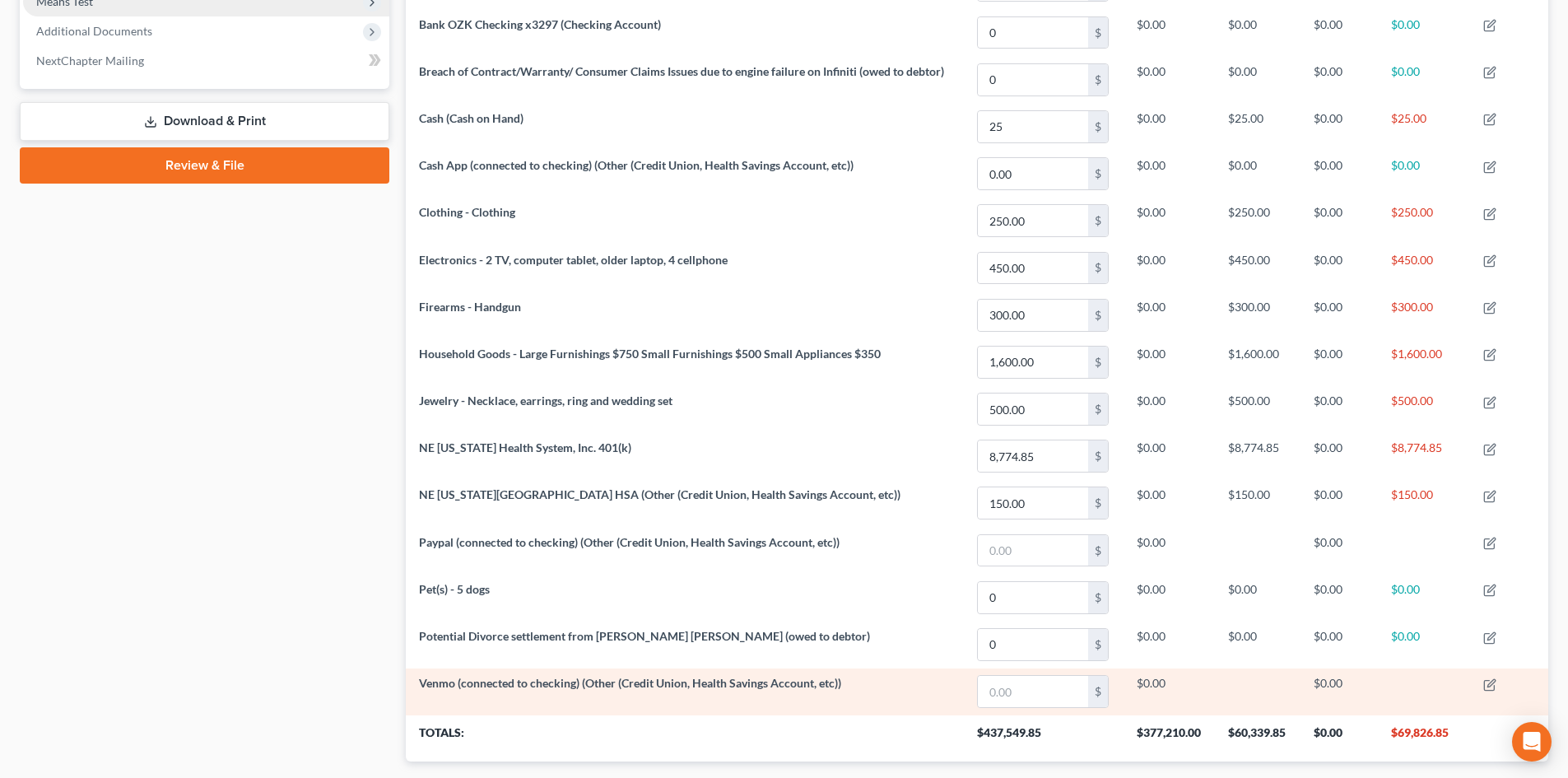
click at [1004, 670] on td "$" at bounding box center [1044, 692] width 160 height 47
click at [1016, 702] on input "text" at bounding box center [1033, 691] width 110 height 31
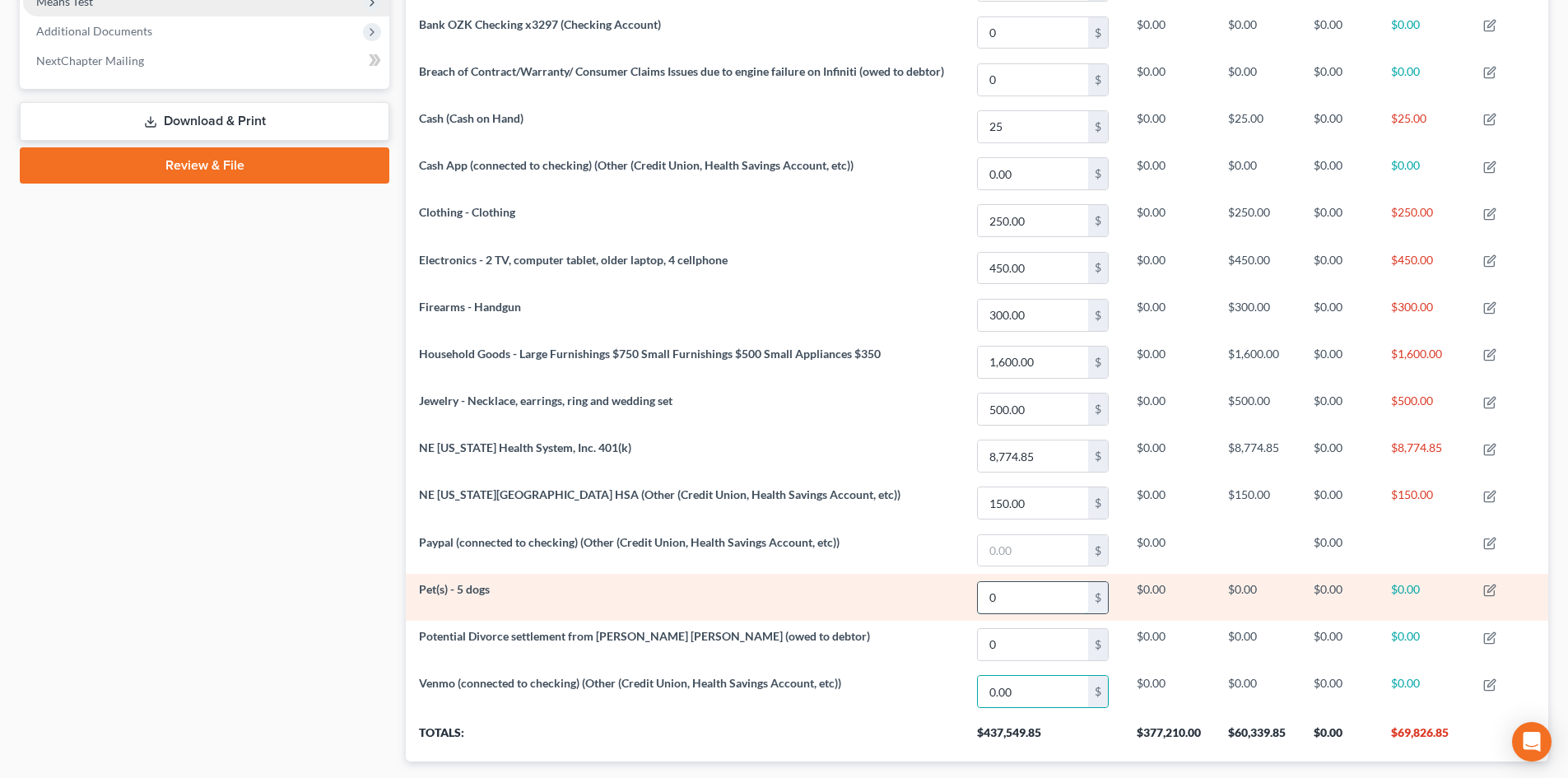
click at [1030, 606] on input "0" at bounding box center [1033, 598] width 110 height 31
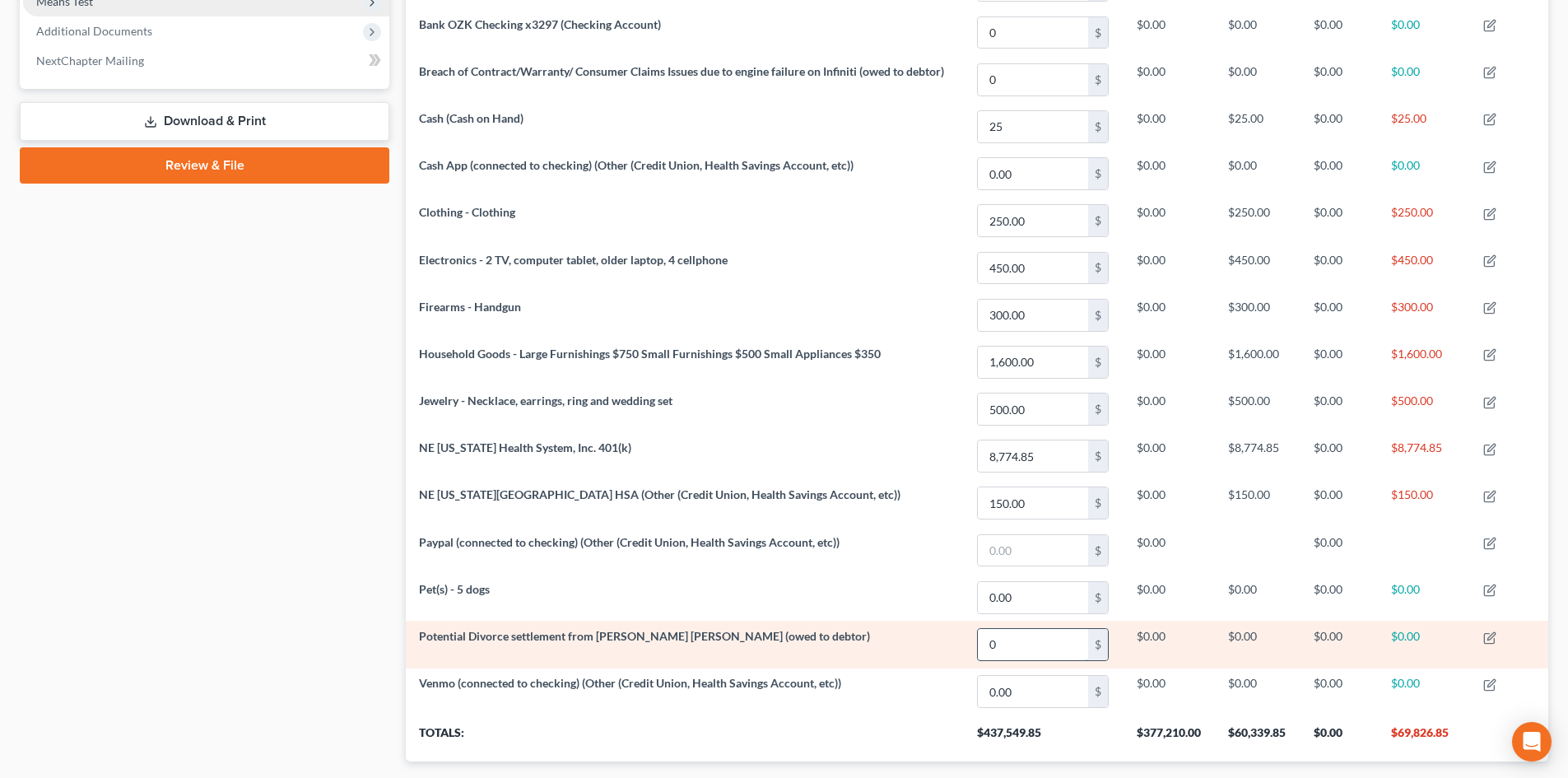
click at [1028, 651] on input "0" at bounding box center [1033, 644] width 110 height 31
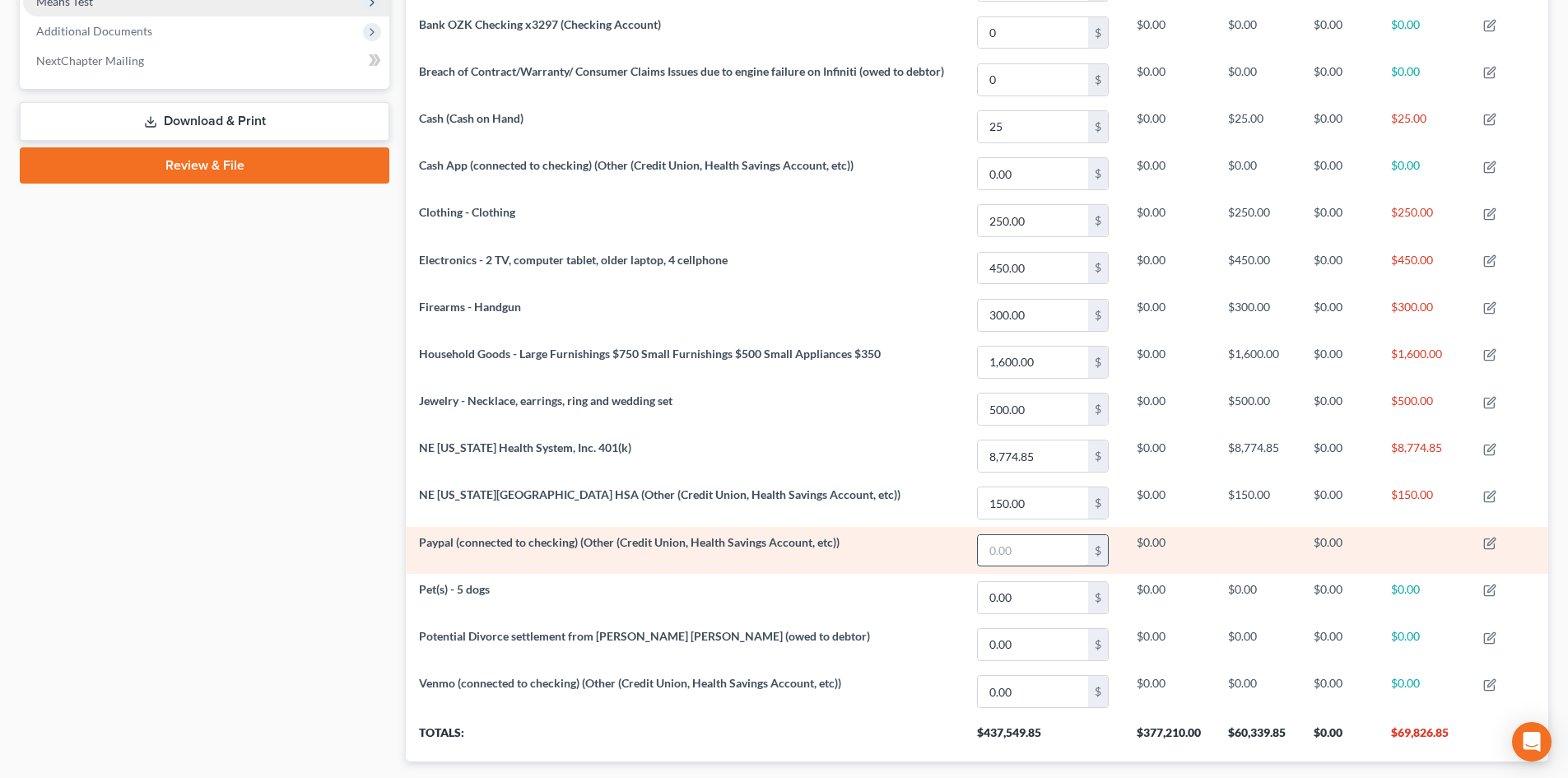
click at [1027, 559] on input "text" at bounding box center [1033, 551] width 110 height 31
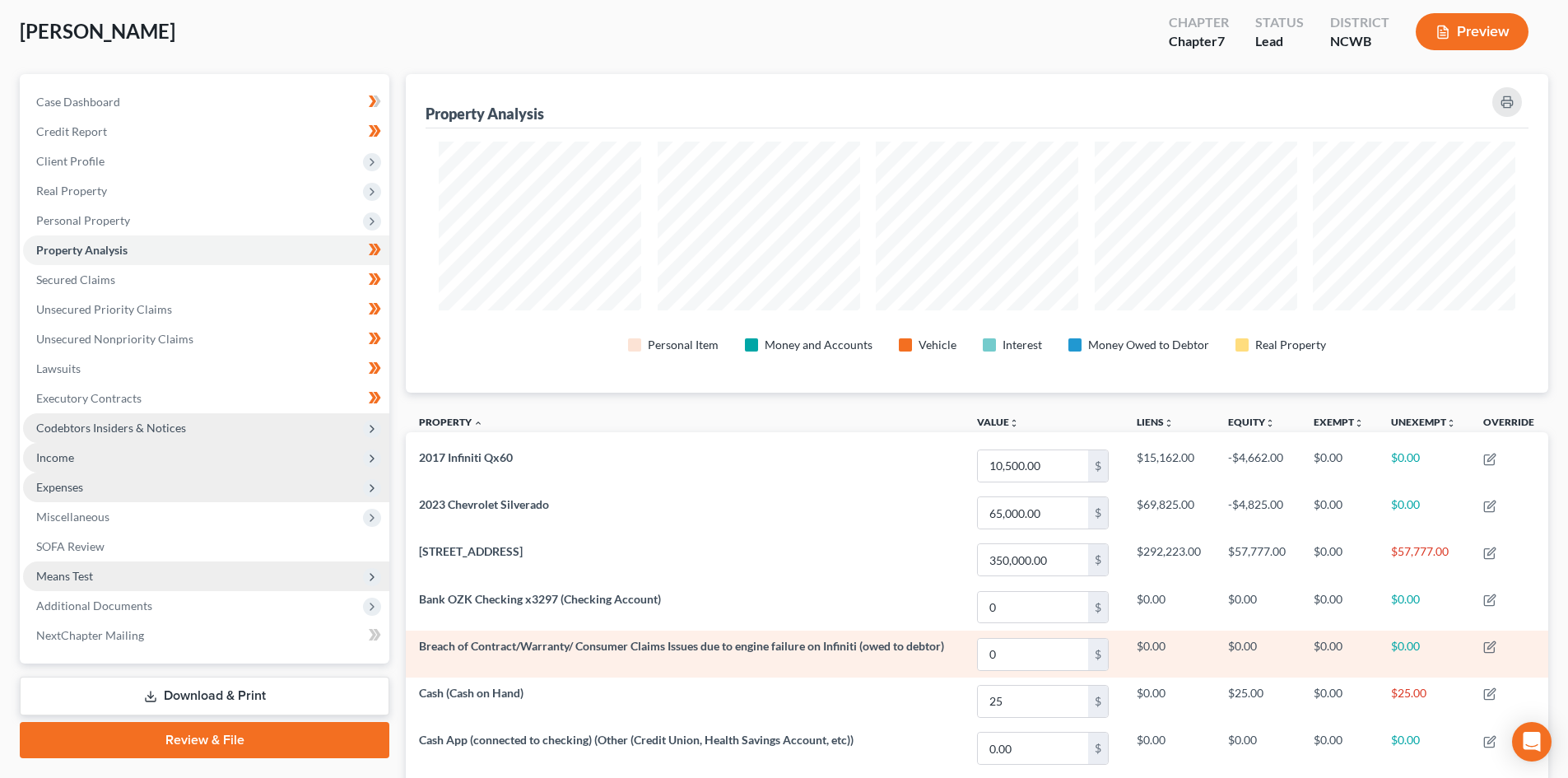
scroll to position [82, 0]
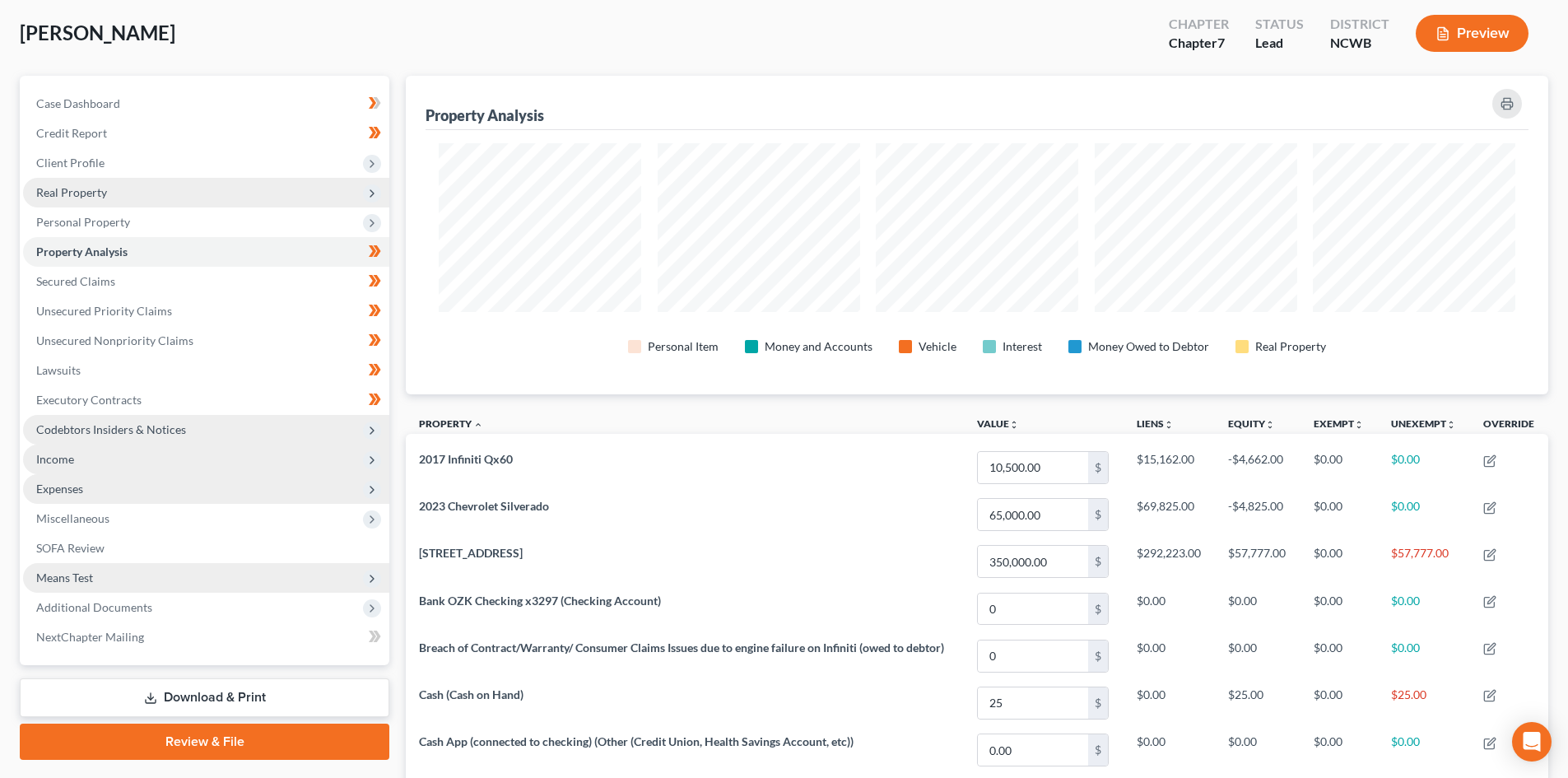
click at [88, 200] on span "Real Property" at bounding box center [205, 192] width 366 height 30
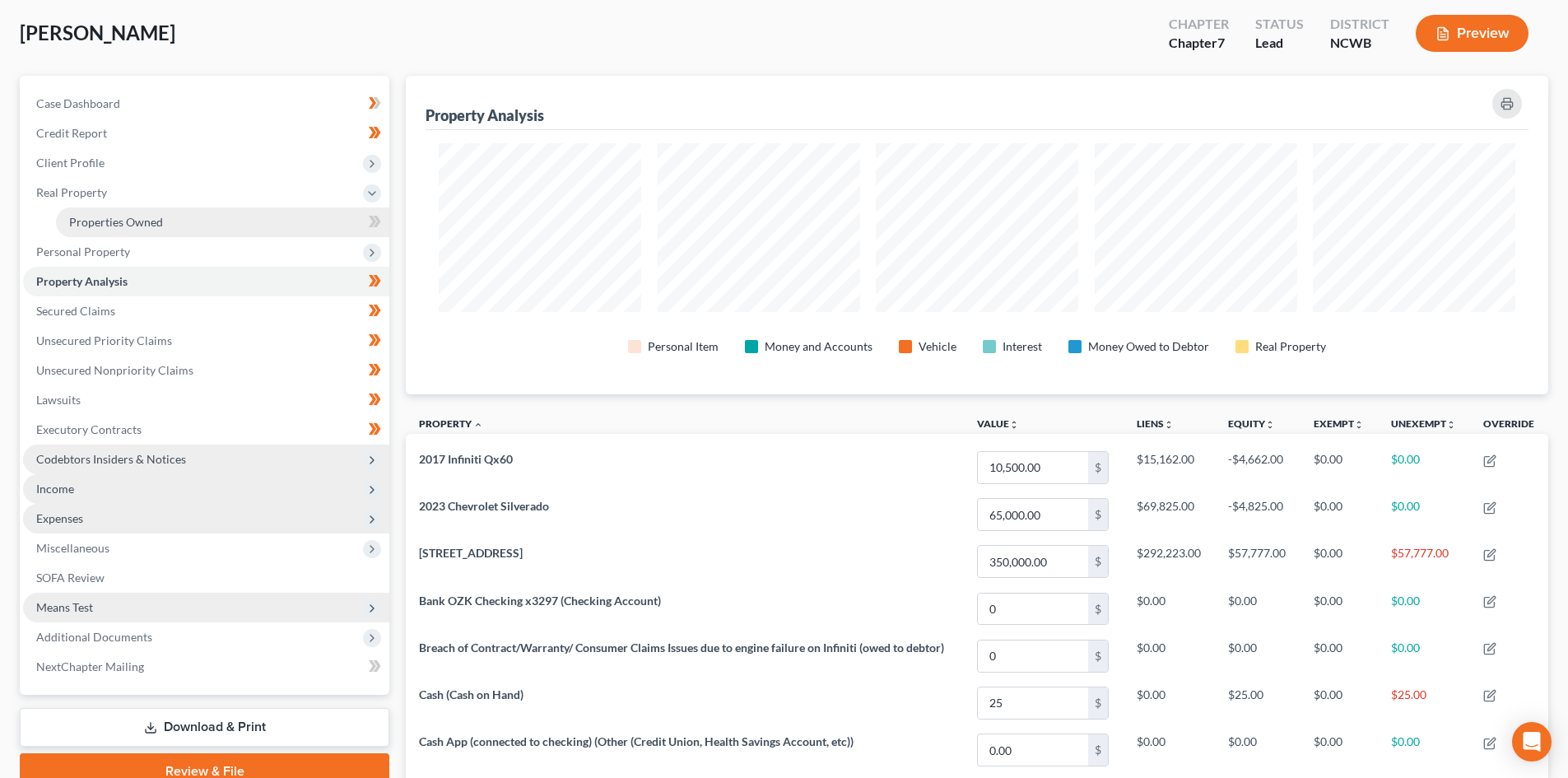
click at [111, 224] on span "Properties Owned" at bounding box center [115, 222] width 94 height 14
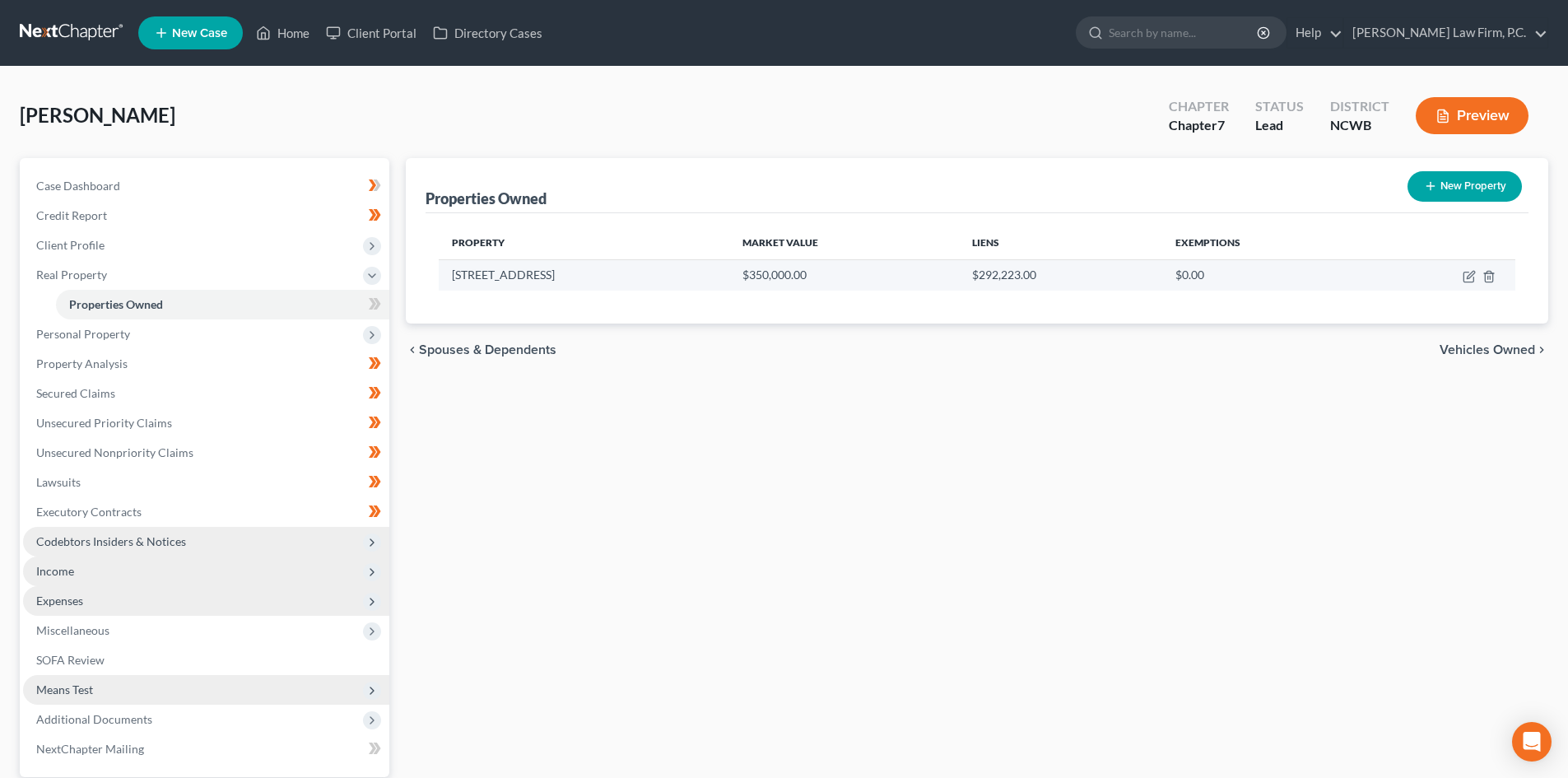
click at [461, 286] on td "428 Hall Cove Road" at bounding box center [584, 275] width 290 height 31
drag, startPoint x: 551, startPoint y: 278, endPoint x: 1411, endPoint y: 300, distance: 860.3
click at [552, 278] on td "428 Hall Cove Road" at bounding box center [584, 275] width 290 height 31
click at [1466, 274] on icon "button" at bounding box center [1468, 276] width 13 height 13
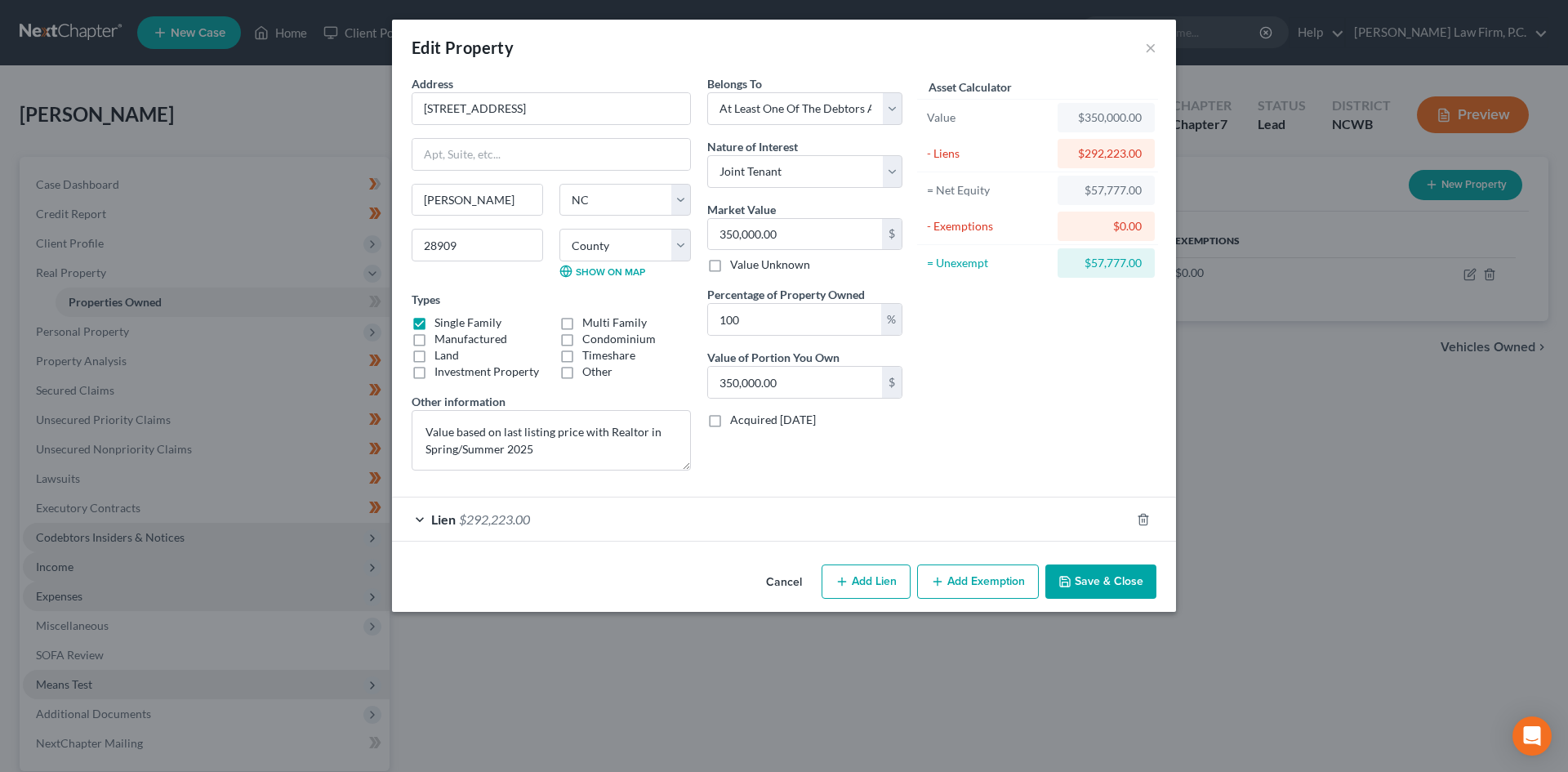
click at [969, 575] on button "Add Exemption" at bounding box center [977, 582] width 121 height 35
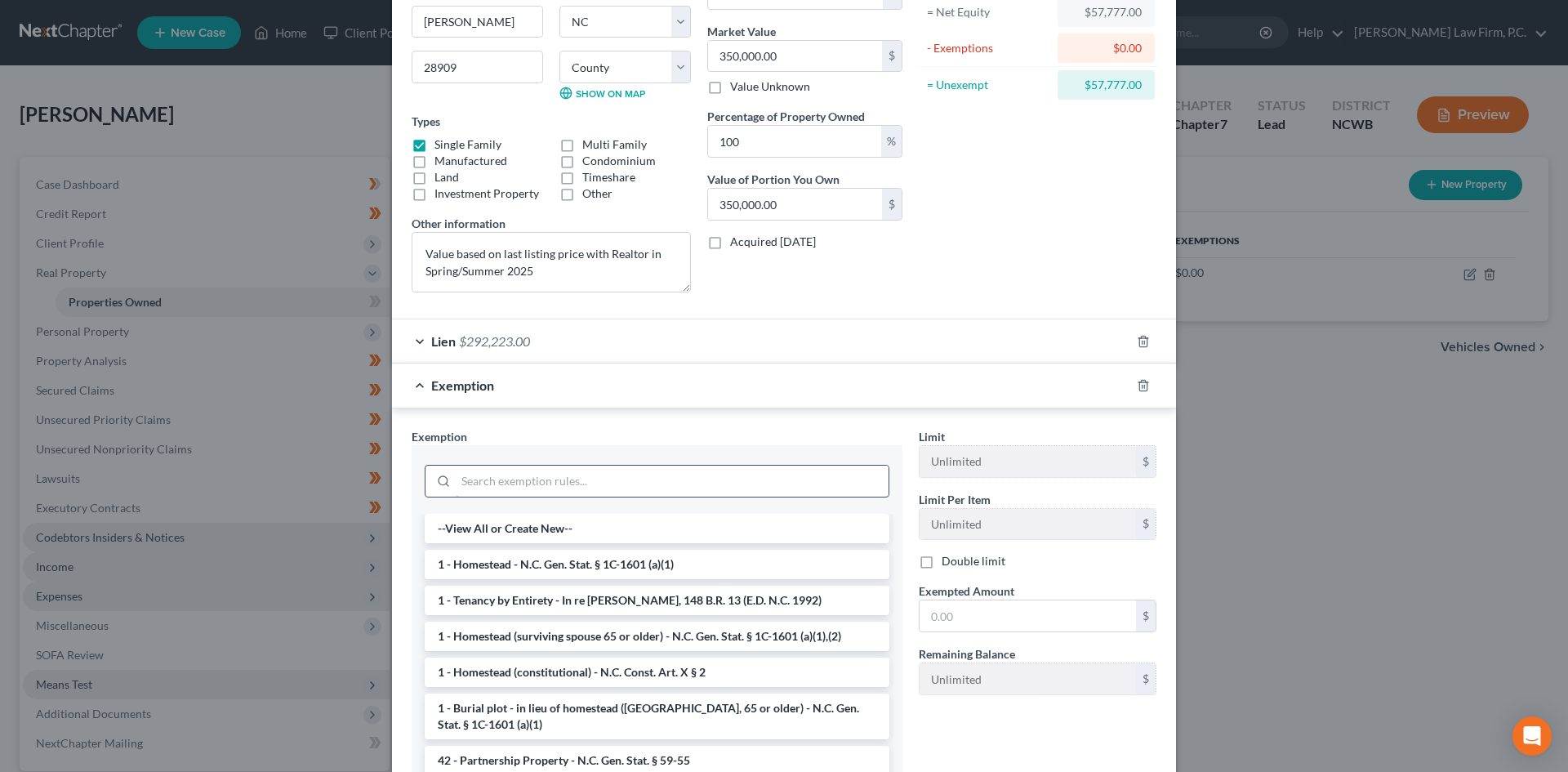
scroll to position [134, 0]
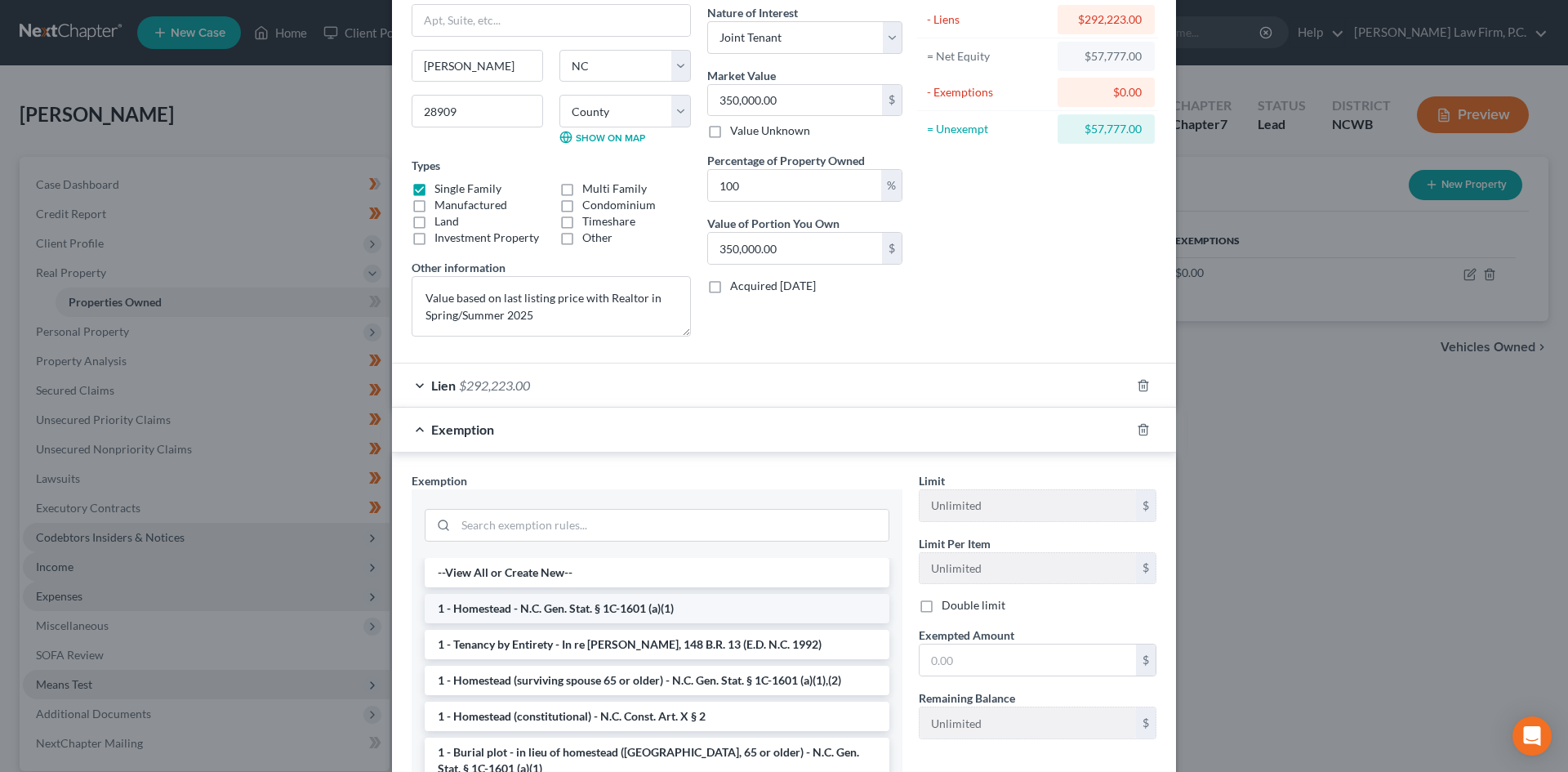
click at [531, 599] on li "1 - Homestead - N.C. Gen. Stat. § 1C-1601 (a)(1)" at bounding box center [657, 609] width 465 height 29
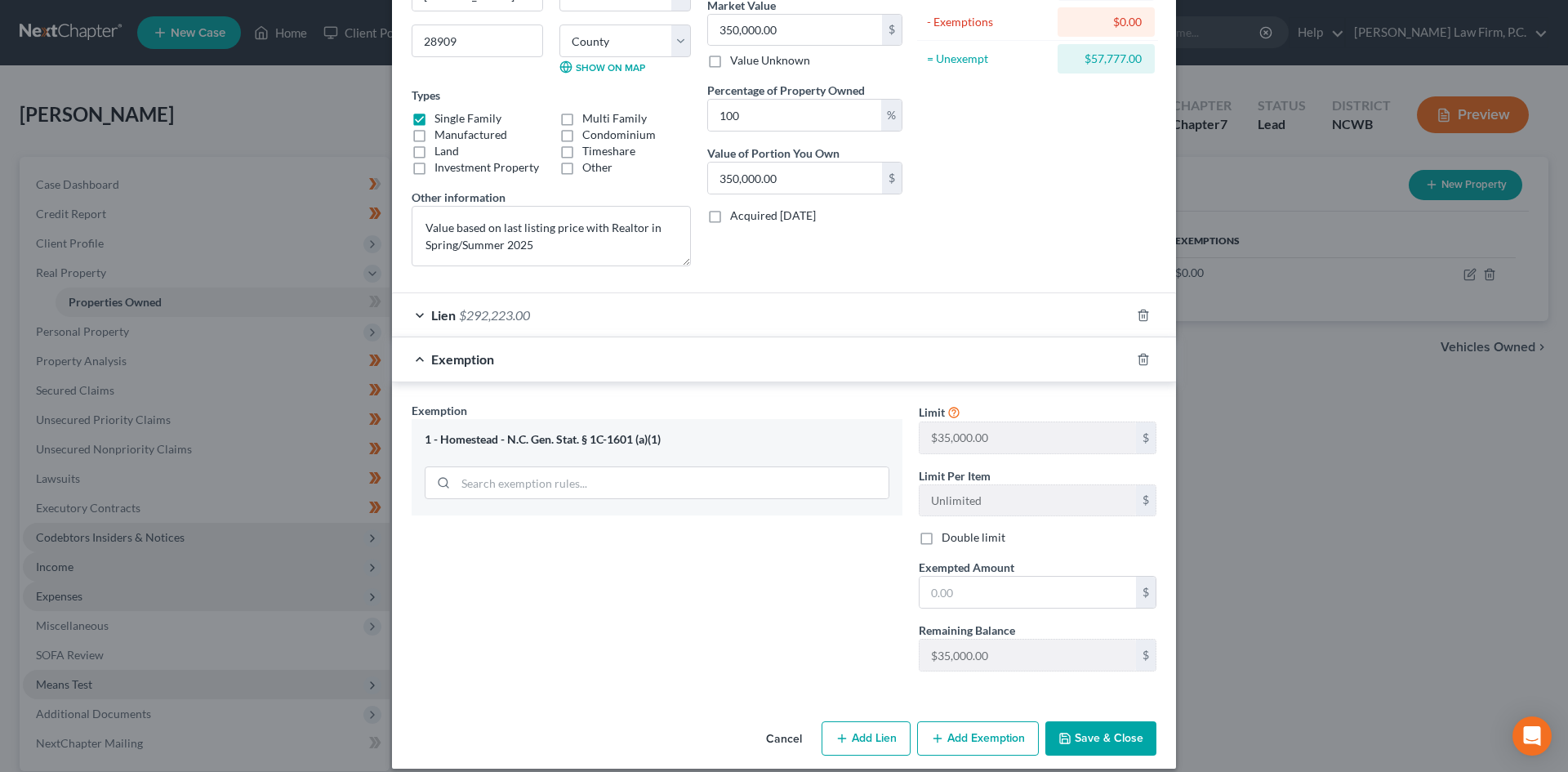
scroll to position [220, 0]
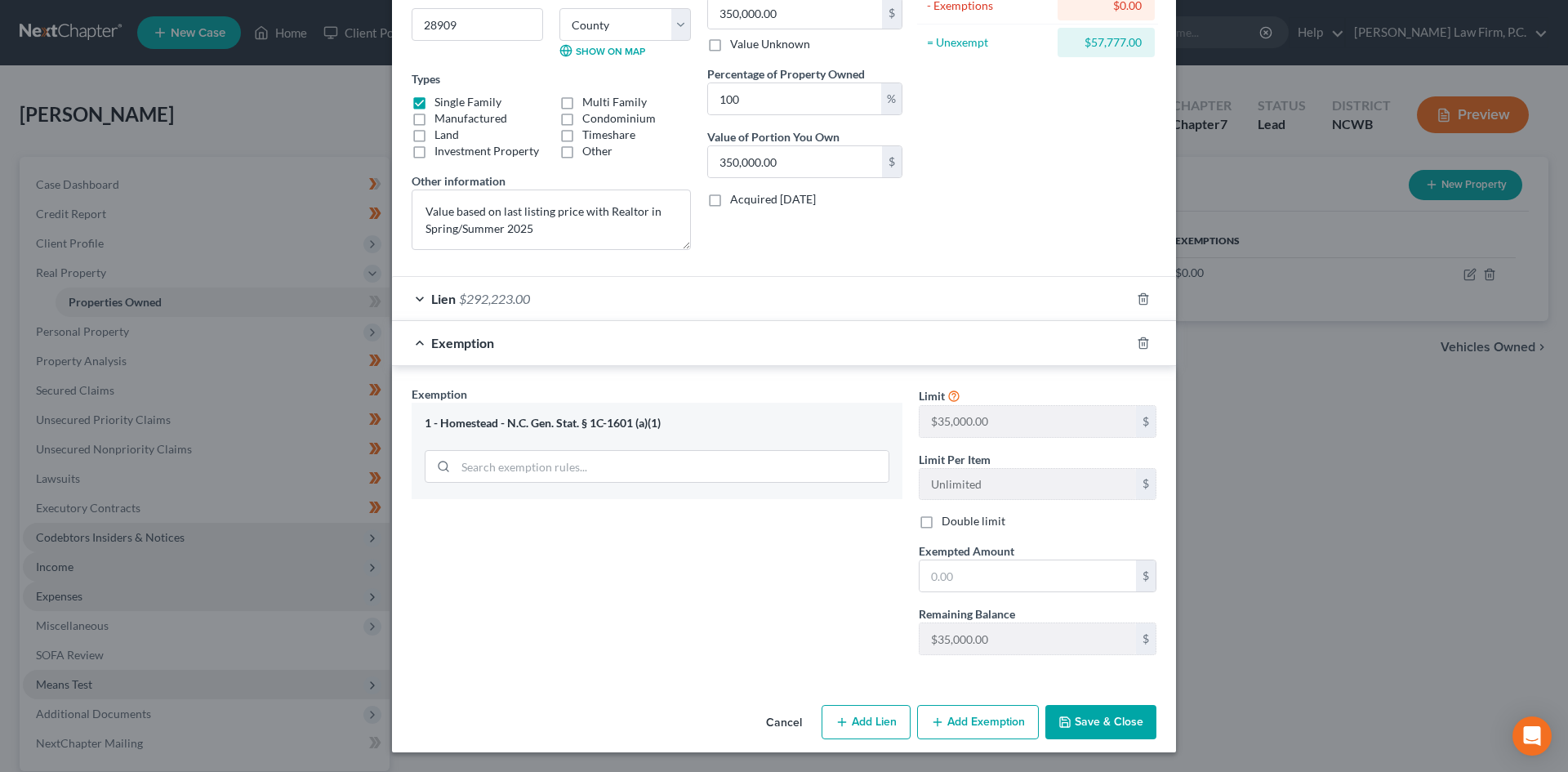
click at [771, 720] on button "Cancel" at bounding box center [784, 723] width 62 height 33
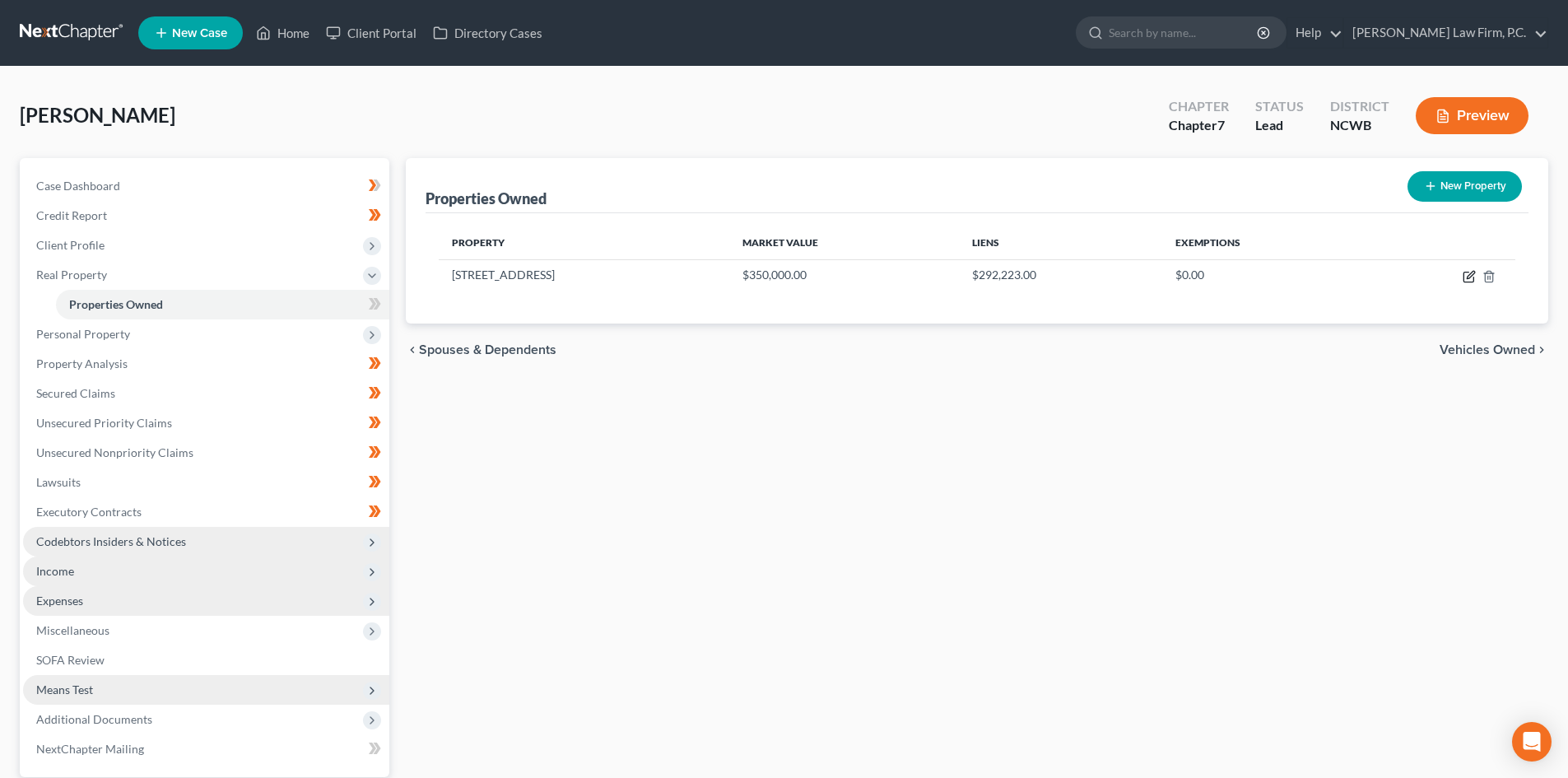
drag, startPoint x: 1466, startPoint y: 274, endPoint x: 836, endPoint y: 337, distance: 633.1
click at [1466, 274] on icon "button" at bounding box center [1468, 276] width 13 height 13
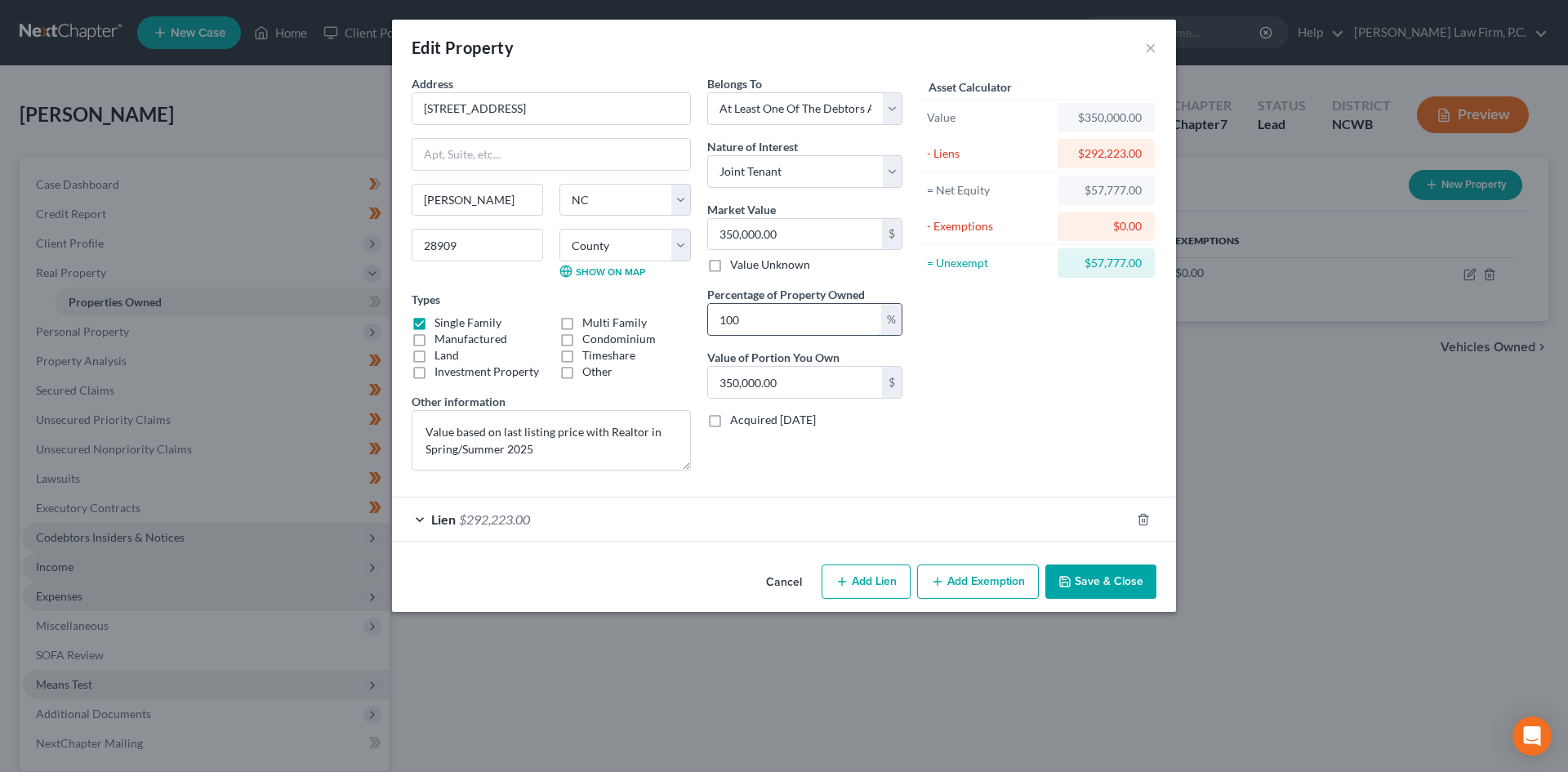
click at [749, 318] on input "100" at bounding box center [794, 319] width 173 height 31
click at [617, 451] on textarea "Value based on last listing price with Realtor in Spring/Summer 2025" at bounding box center [552, 441] width 279 height 61
drag, startPoint x: 704, startPoint y: 291, endPoint x: 845, endPoint y: 298, distance: 141.2
click at [884, 301] on div "Belongs To * Select Debtor 1 Only Debtor 2 Only Debtor 1 And Debtor 2 Only At L…" at bounding box center [805, 279] width 212 height 409
click at [757, 325] on input "100" at bounding box center [794, 319] width 173 height 31
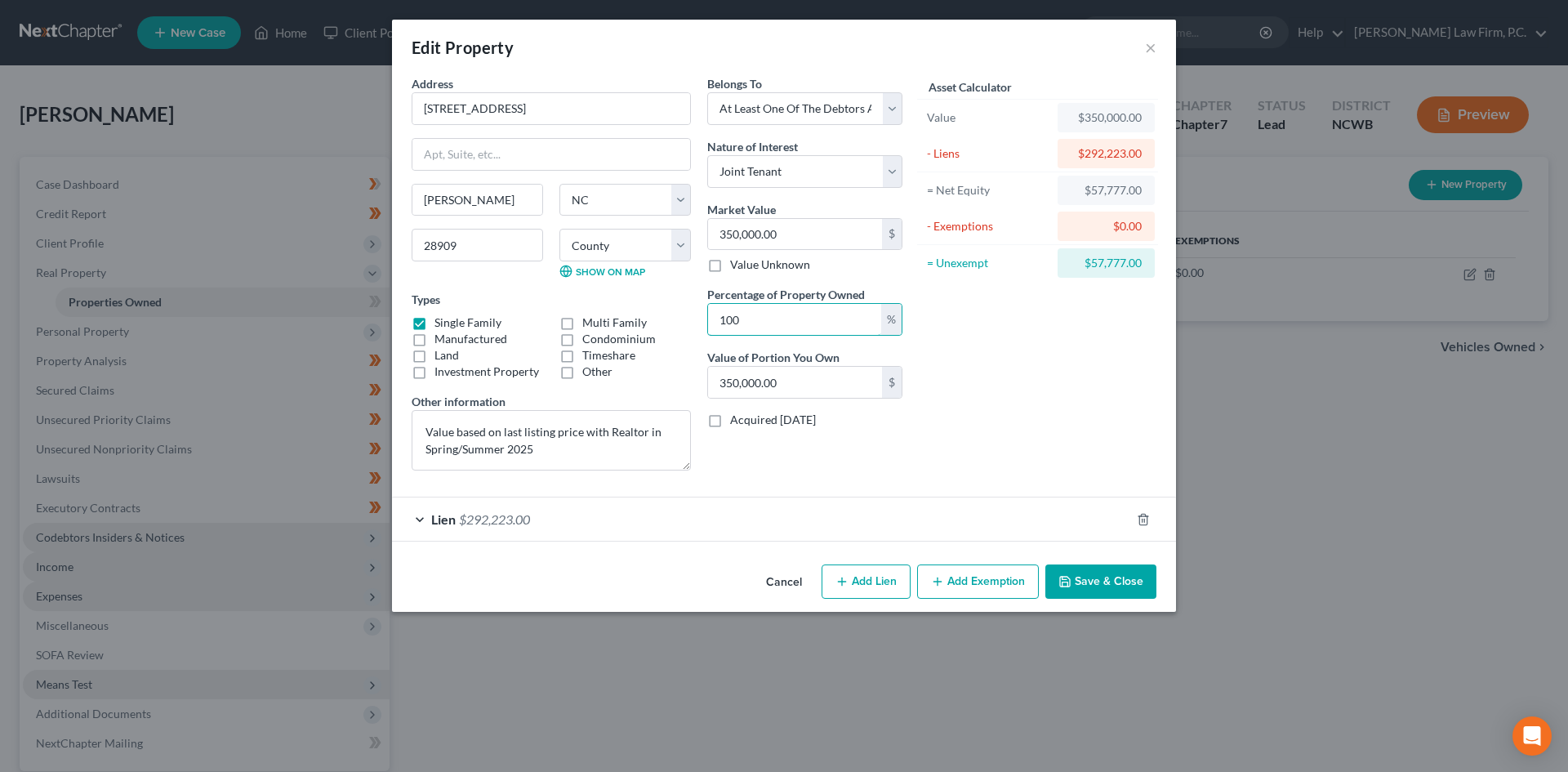
drag, startPoint x: 757, startPoint y: 325, endPoint x: 699, endPoint y: 325, distance: 58.0
click at [699, 325] on div "Belongs To * Select Debtor 1 Only Debtor 2 Only Debtor 1 And Debtor 2 Only At L…" at bounding box center [805, 279] width 212 height 409
click at [1101, 510] on div "Lien $292,223.00" at bounding box center [761, 519] width 738 height 43
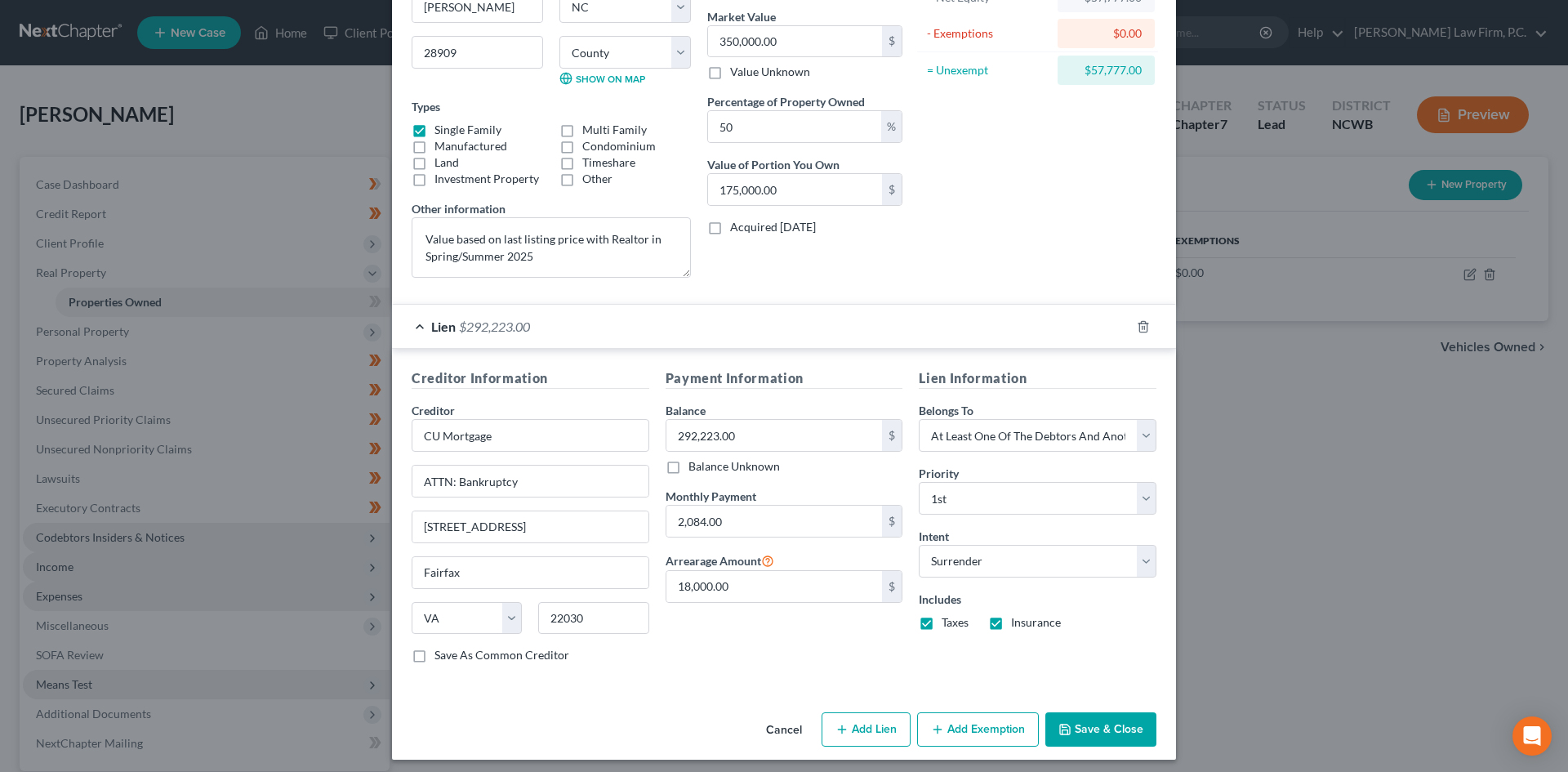
scroll to position [200, 0]
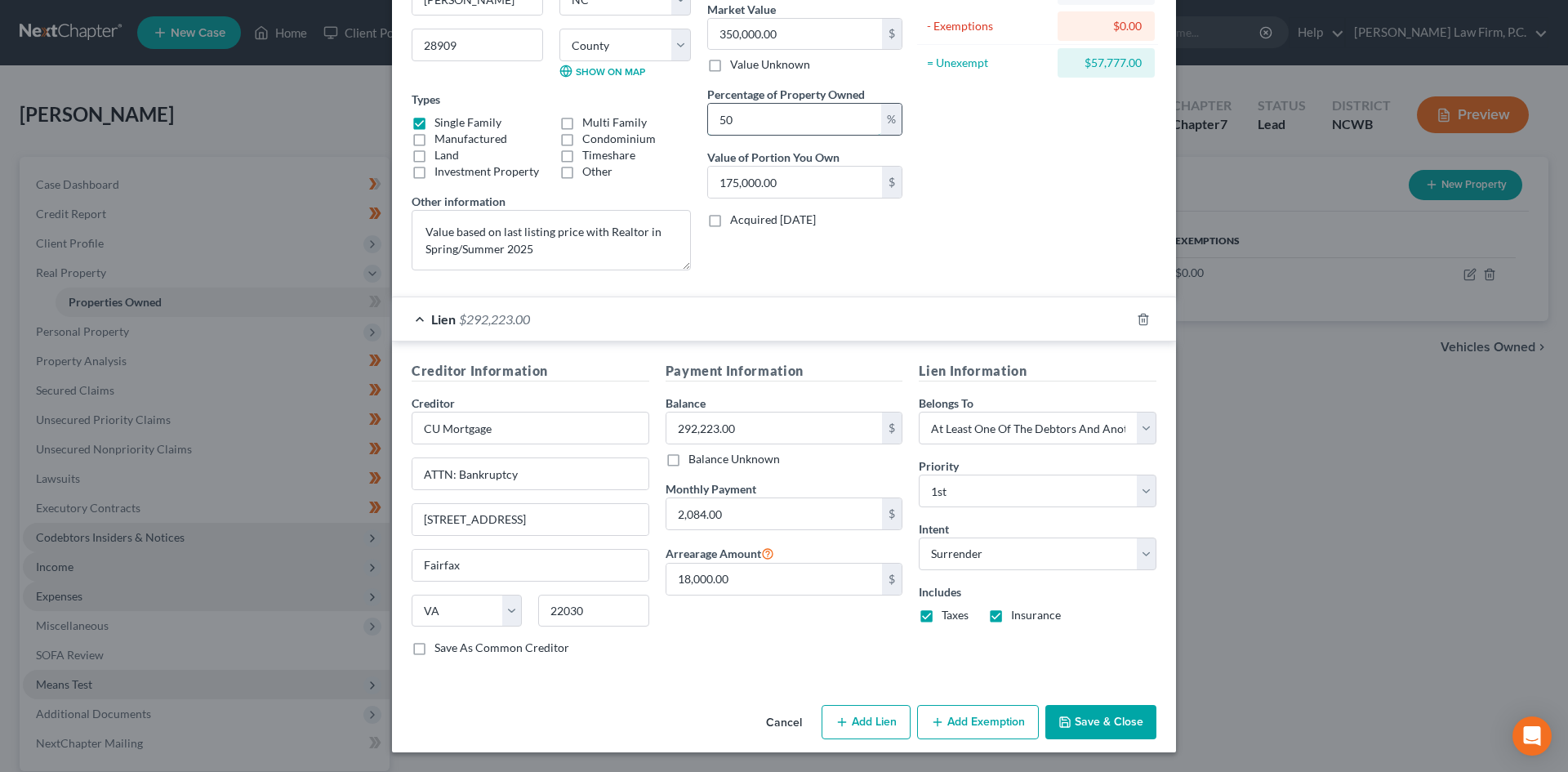
click at [761, 126] on input "50" at bounding box center [794, 120] width 173 height 31
click at [762, 579] on input "18,000.00" at bounding box center [774, 579] width 217 height 31
click at [1099, 726] on button "Save & Close" at bounding box center [1101, 723] width 111 height 35
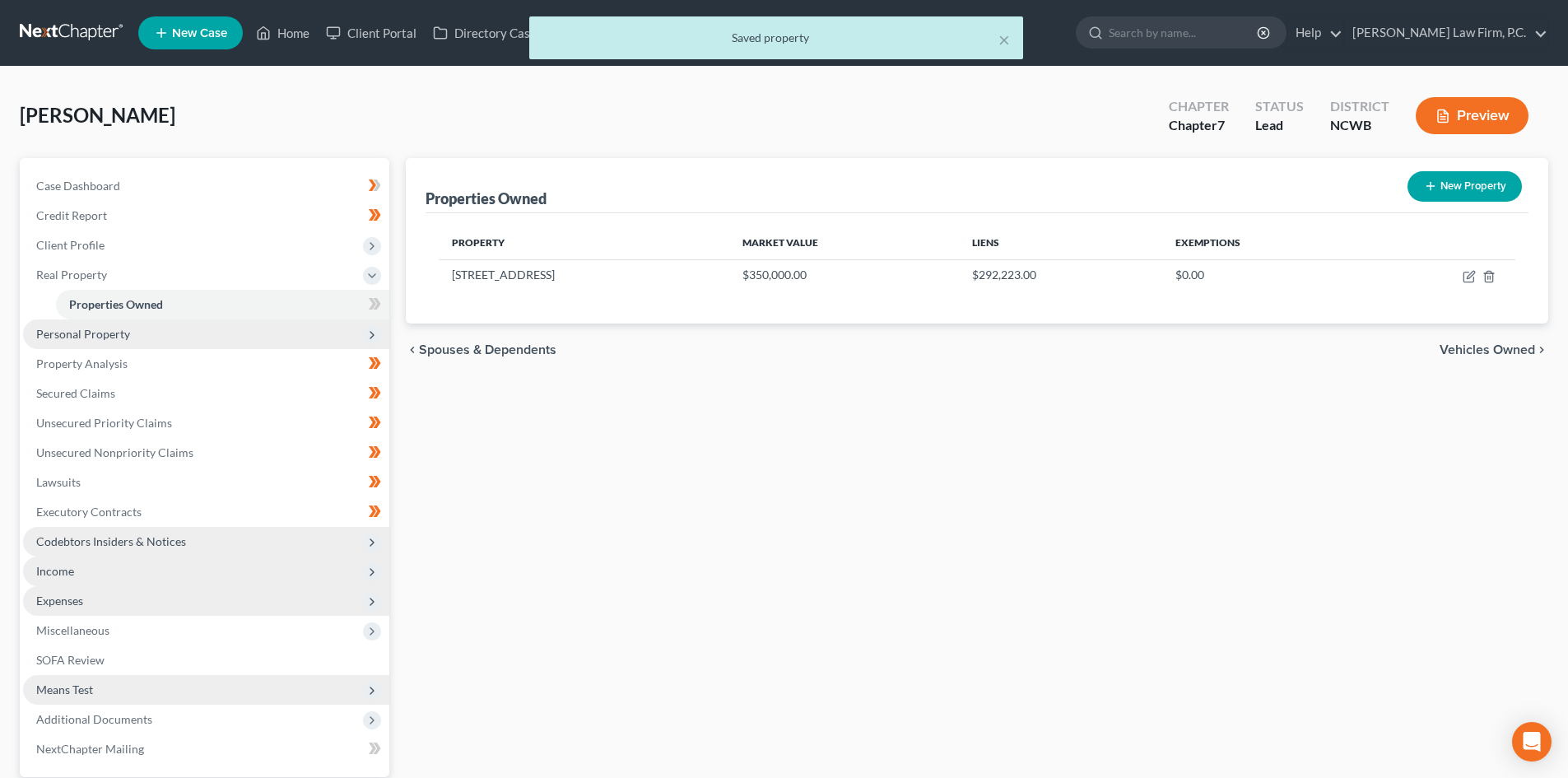
click at [51, 323] on span "Personal Property" at bounding box center [205, 334] width 366 height 30
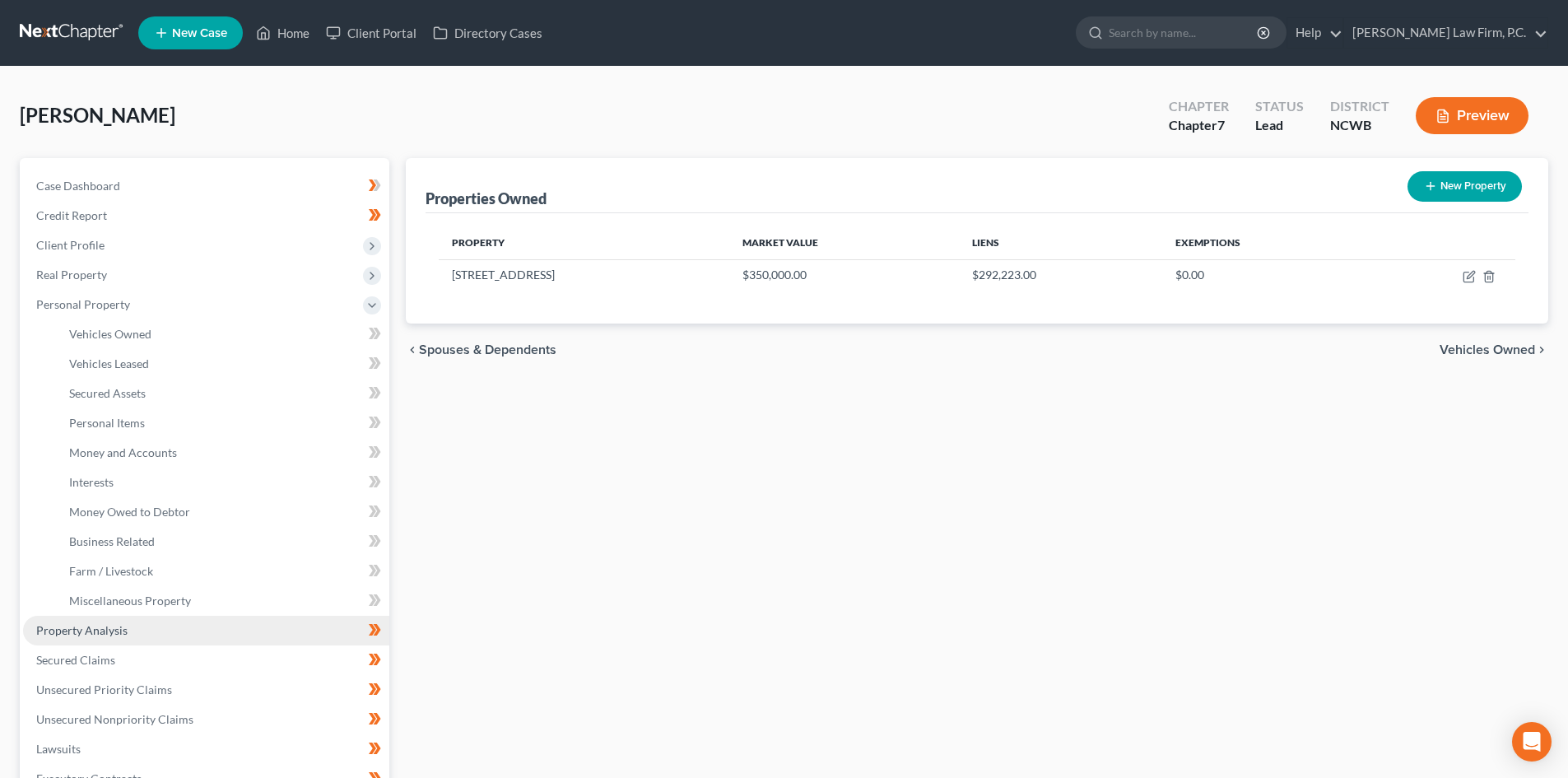
click at [100, 636] on span "Property Analysis" at bounding box center [81, 630] width 92 height 14
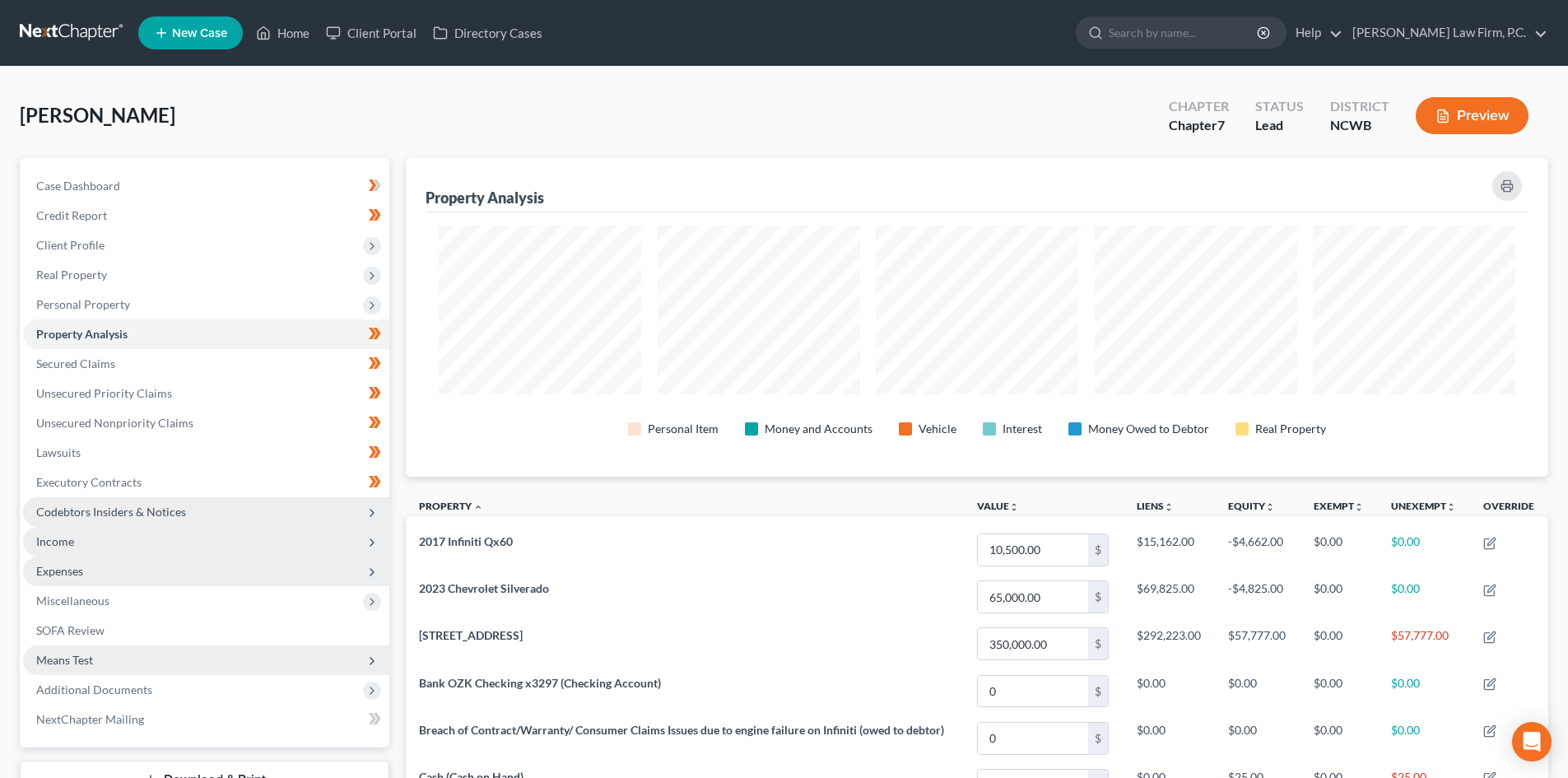
click at [1447, 108] on button "Preview" at bounding box center [1472, 115] width 113 height 37
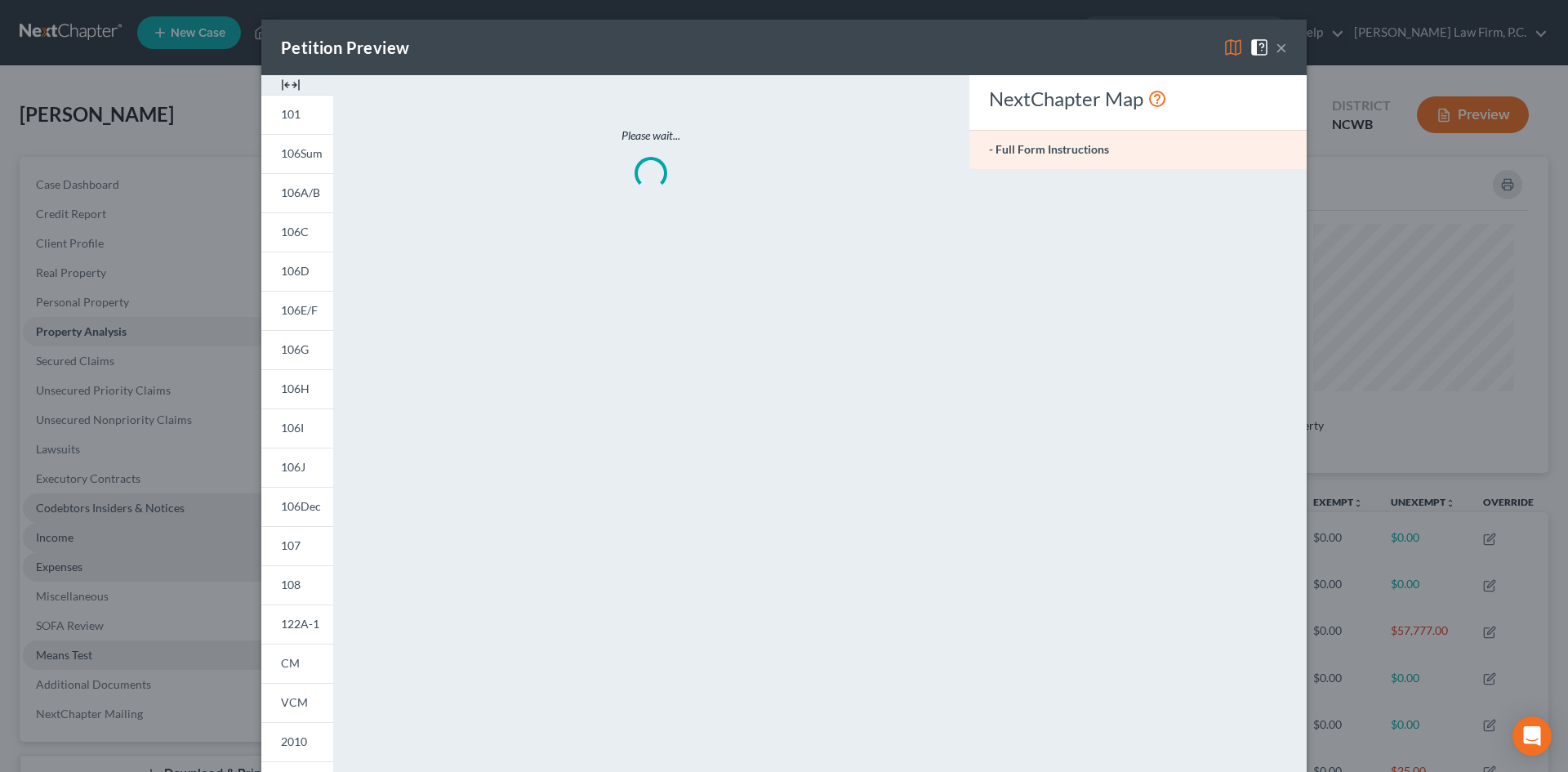
scroll to position [317, 1142]
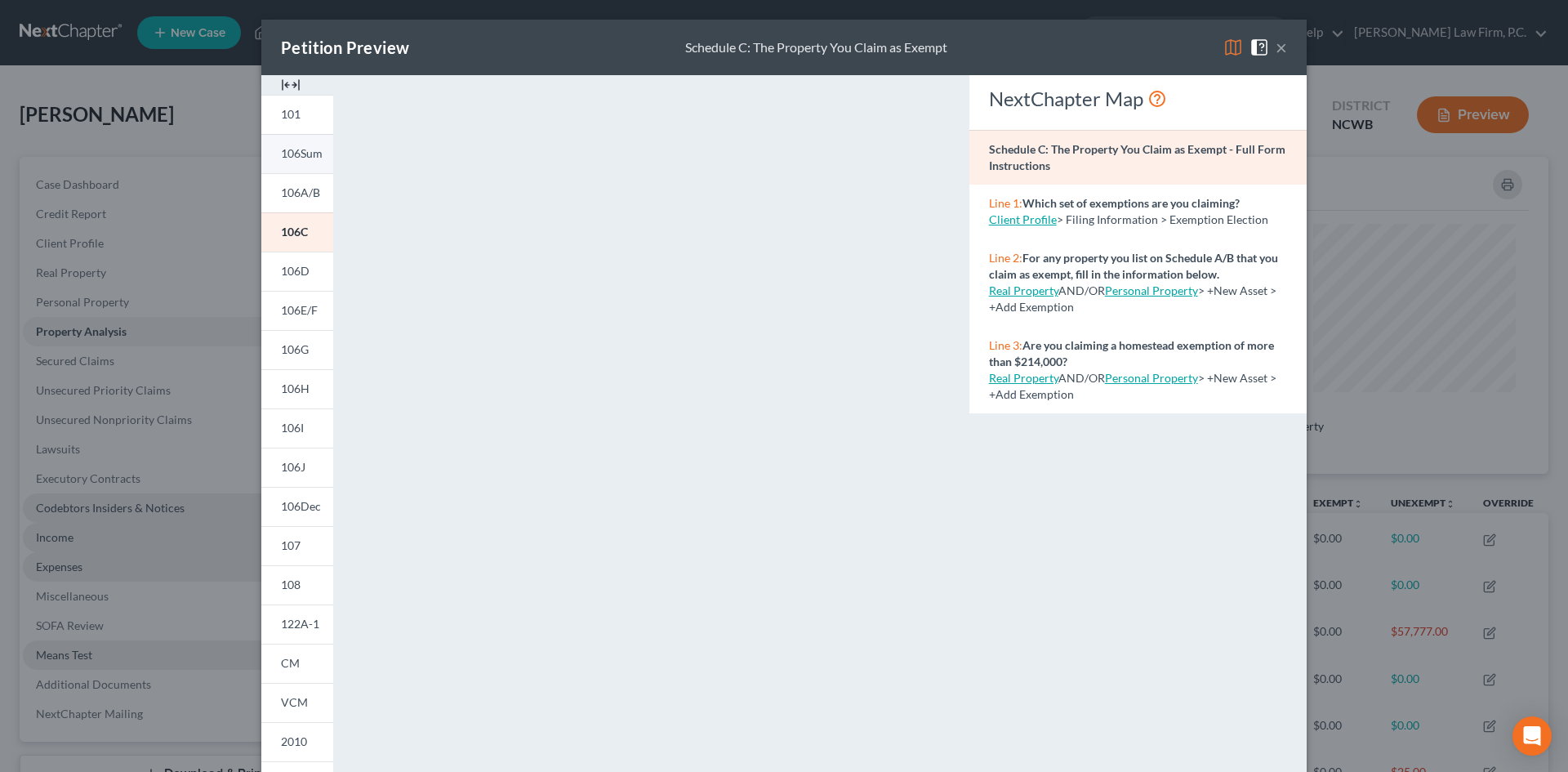
click at [296, 145] on link "106Sum" at bounding box center [297, 153] width 72 height 39
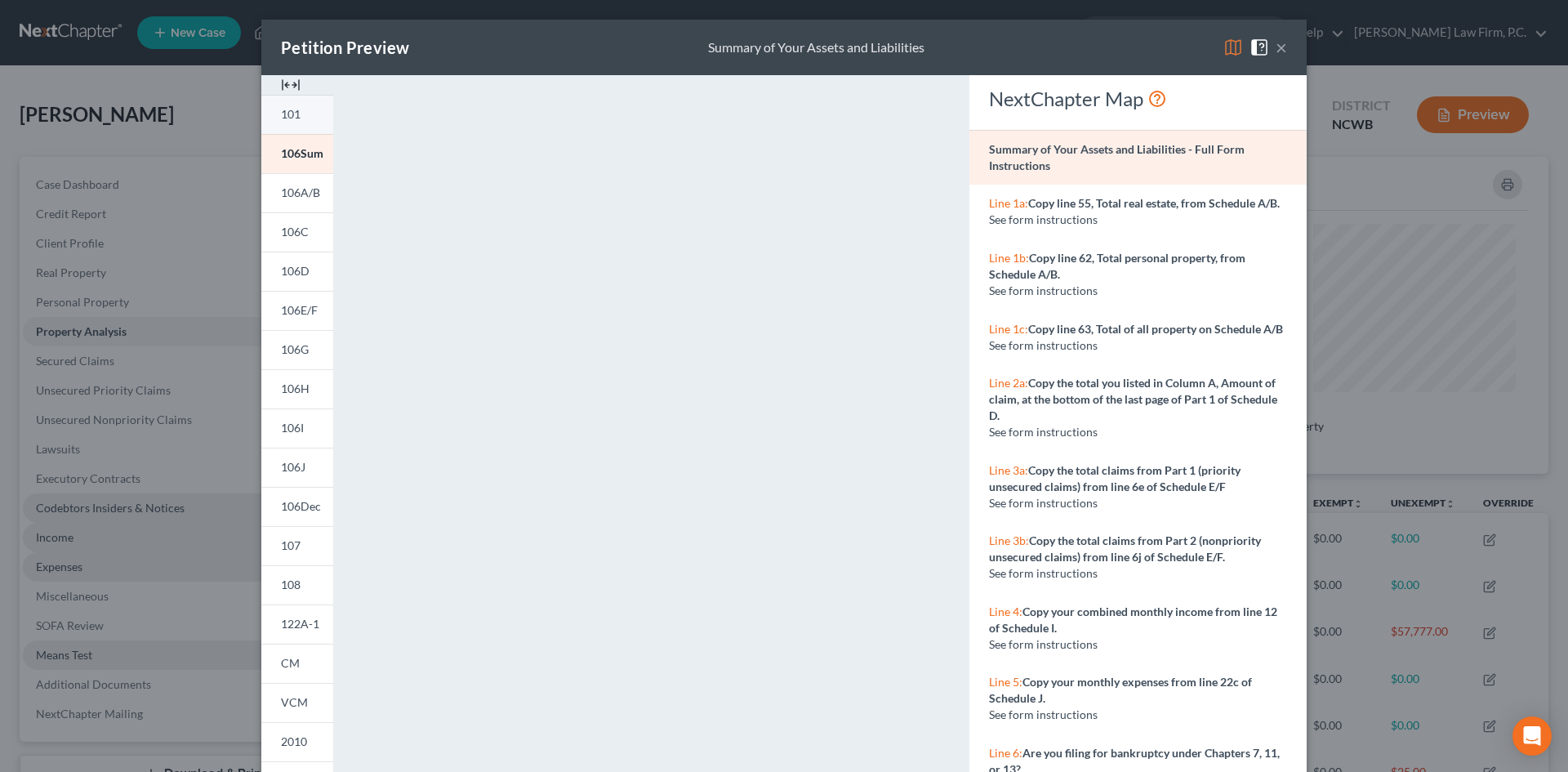
click at [291, 110] on span "101" at bounding box center [291, 114] width 20 height 14
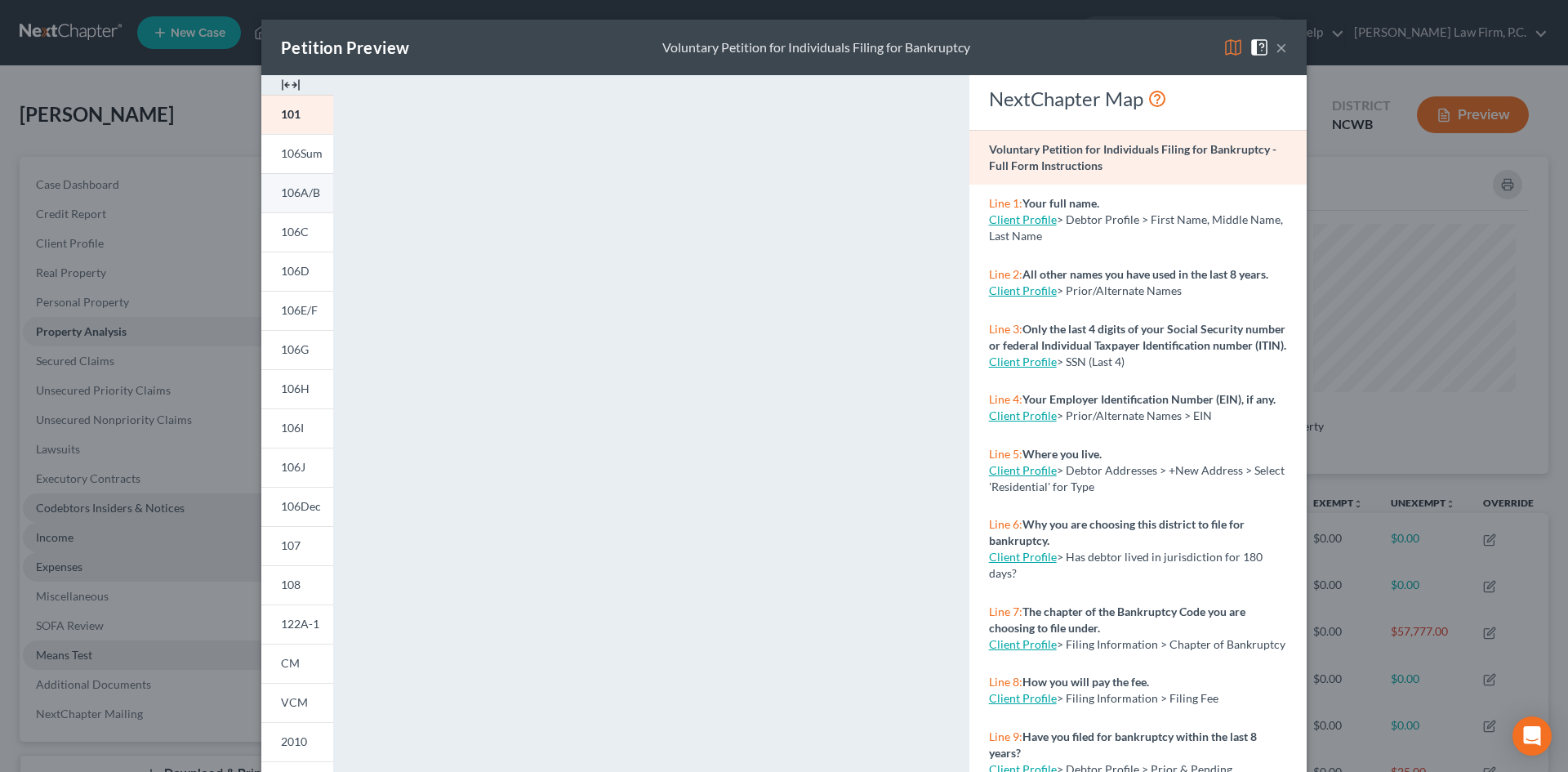
click at [297, 200] on link "106A/B" at bounding box center [297, 193] width 72 height 39
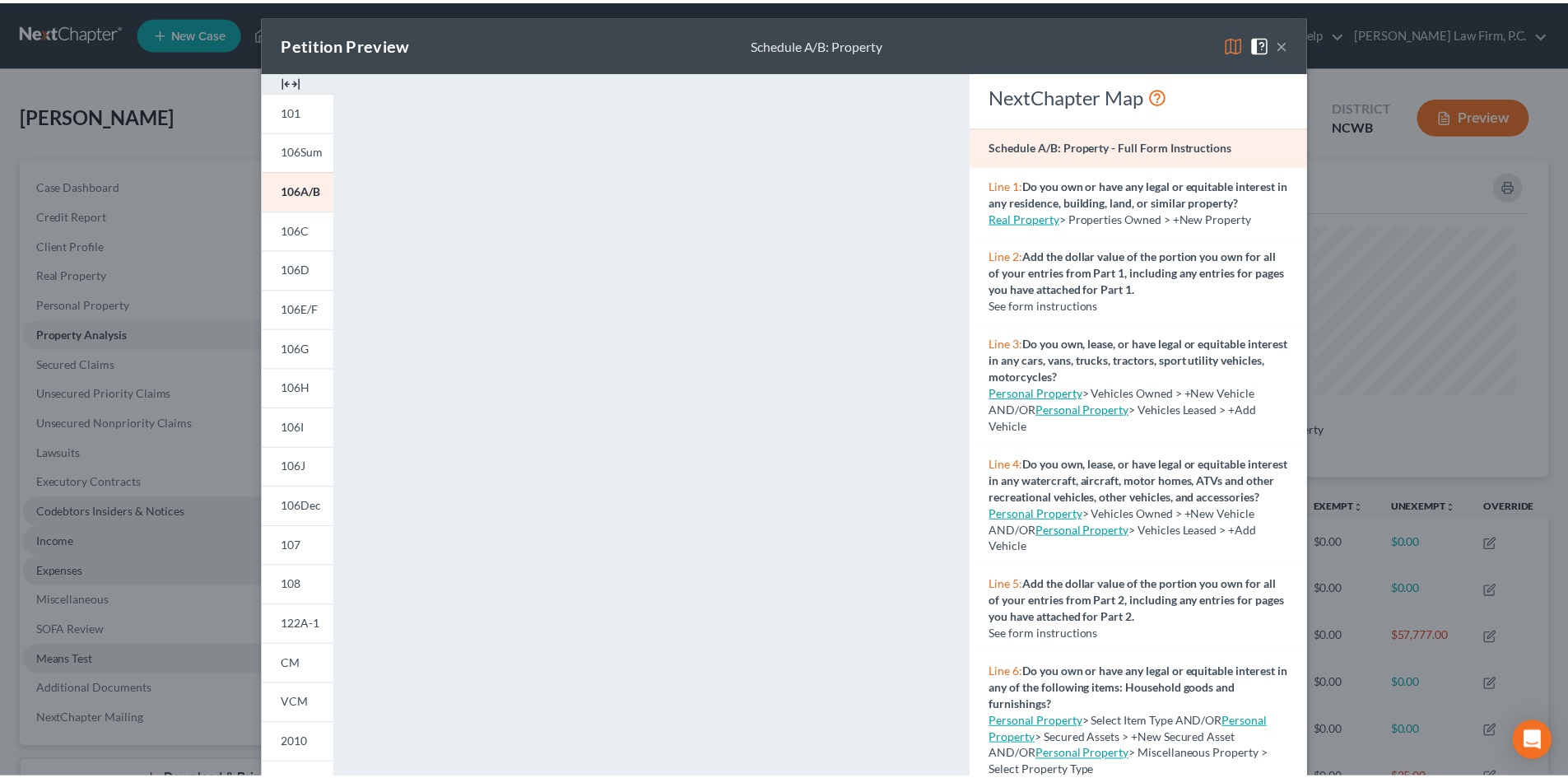
scroll to position [0, 0]
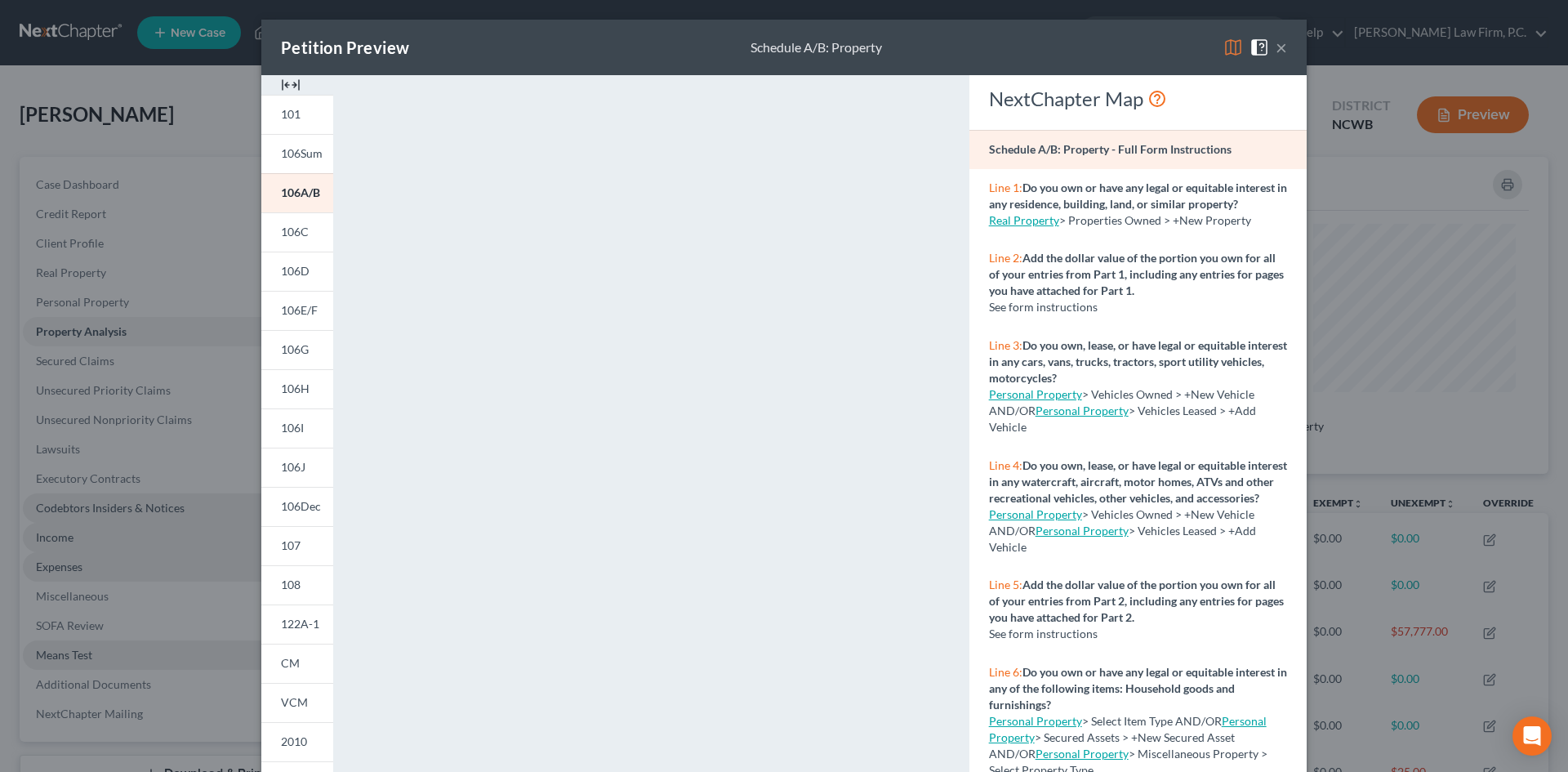
click at [1276, 40] on button "×" at bounding box center [1281, 47] width 11 height 20
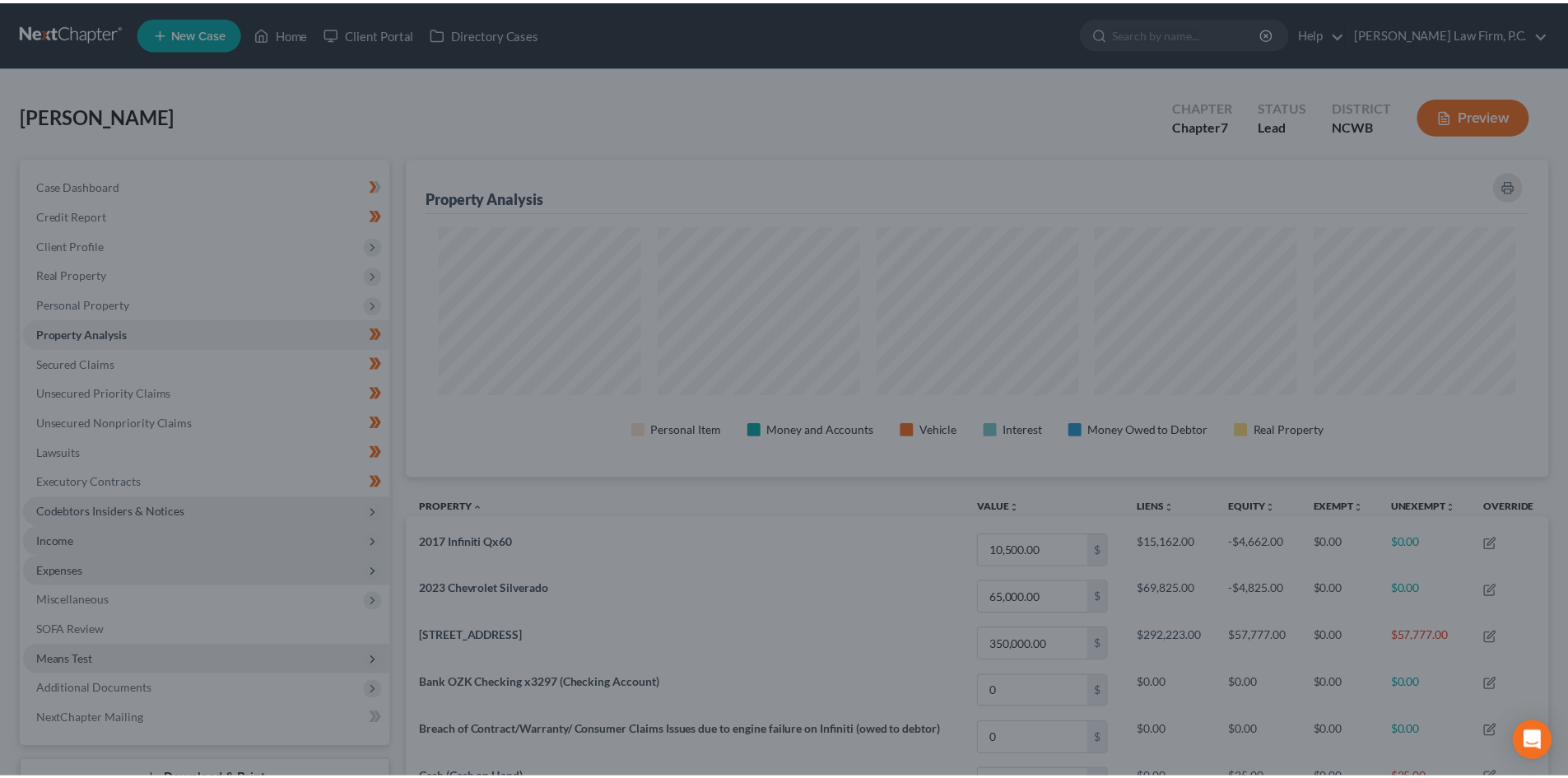
scroll to position [822792, 821843]
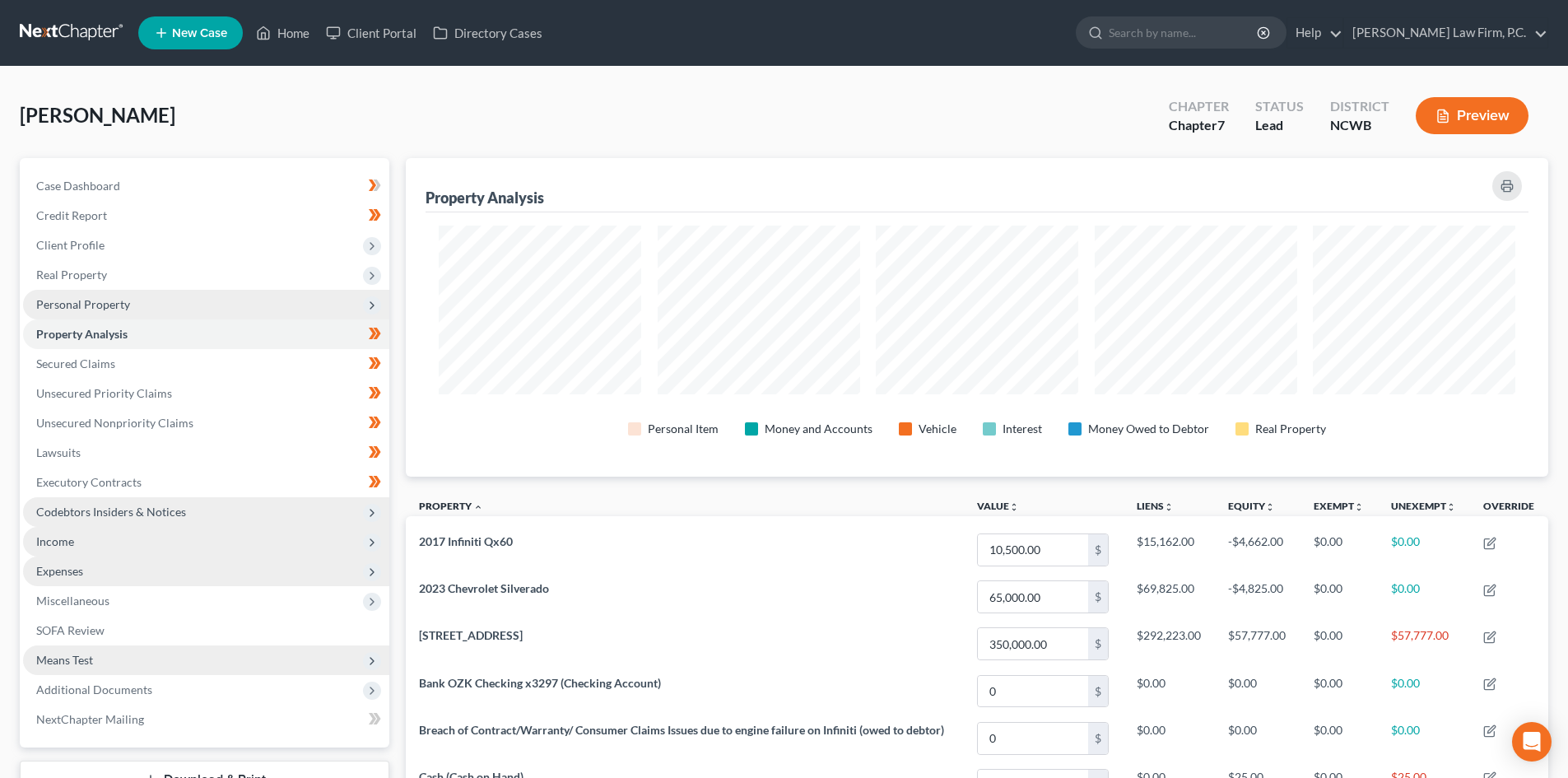
click at [129, 294] on span "Personal Property" at bounding box center [205, 304] width 366 height 30
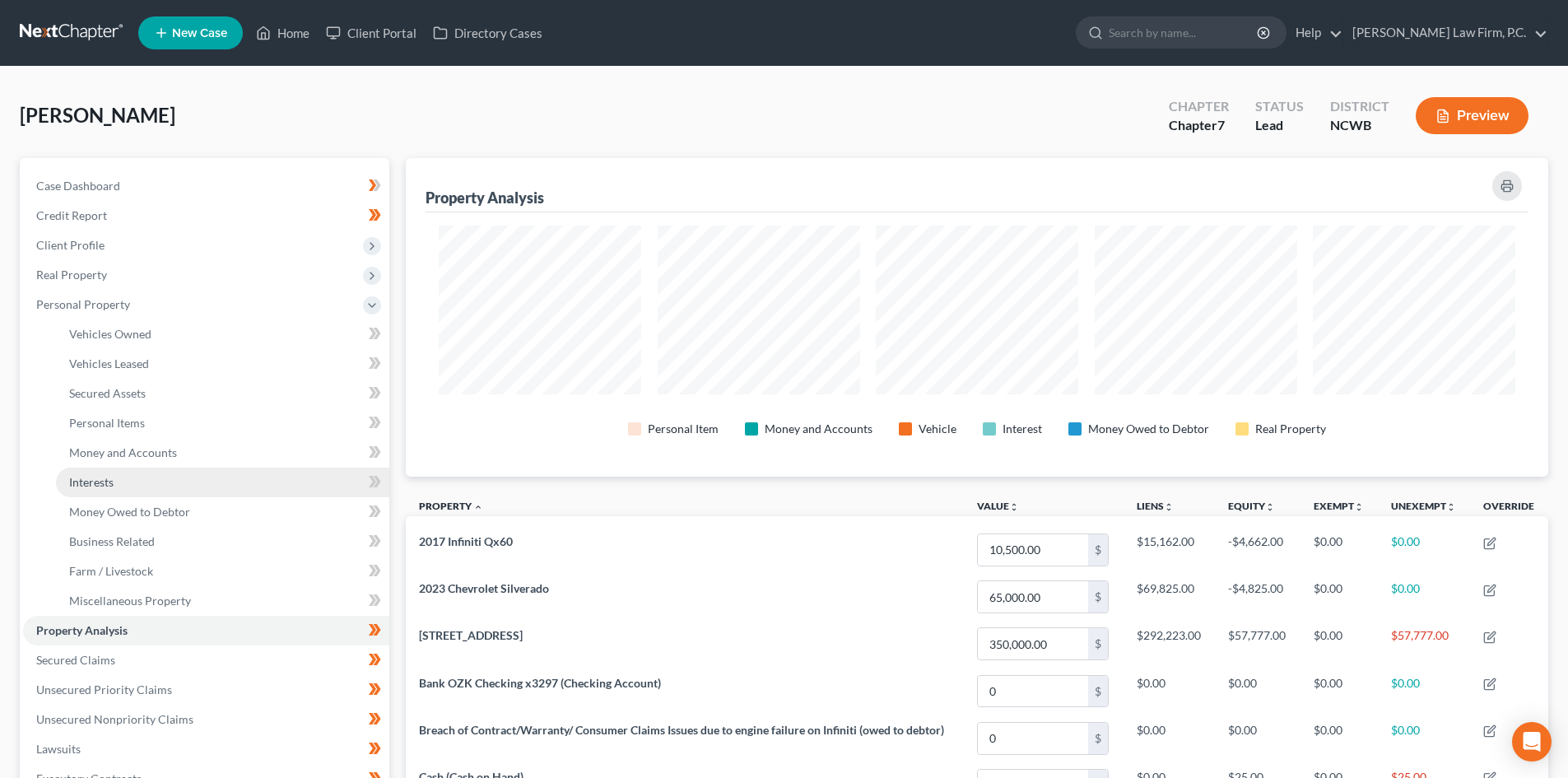
click at [132, 488] on link "Interests" at bounding box center [222, 483] width 333 height 30
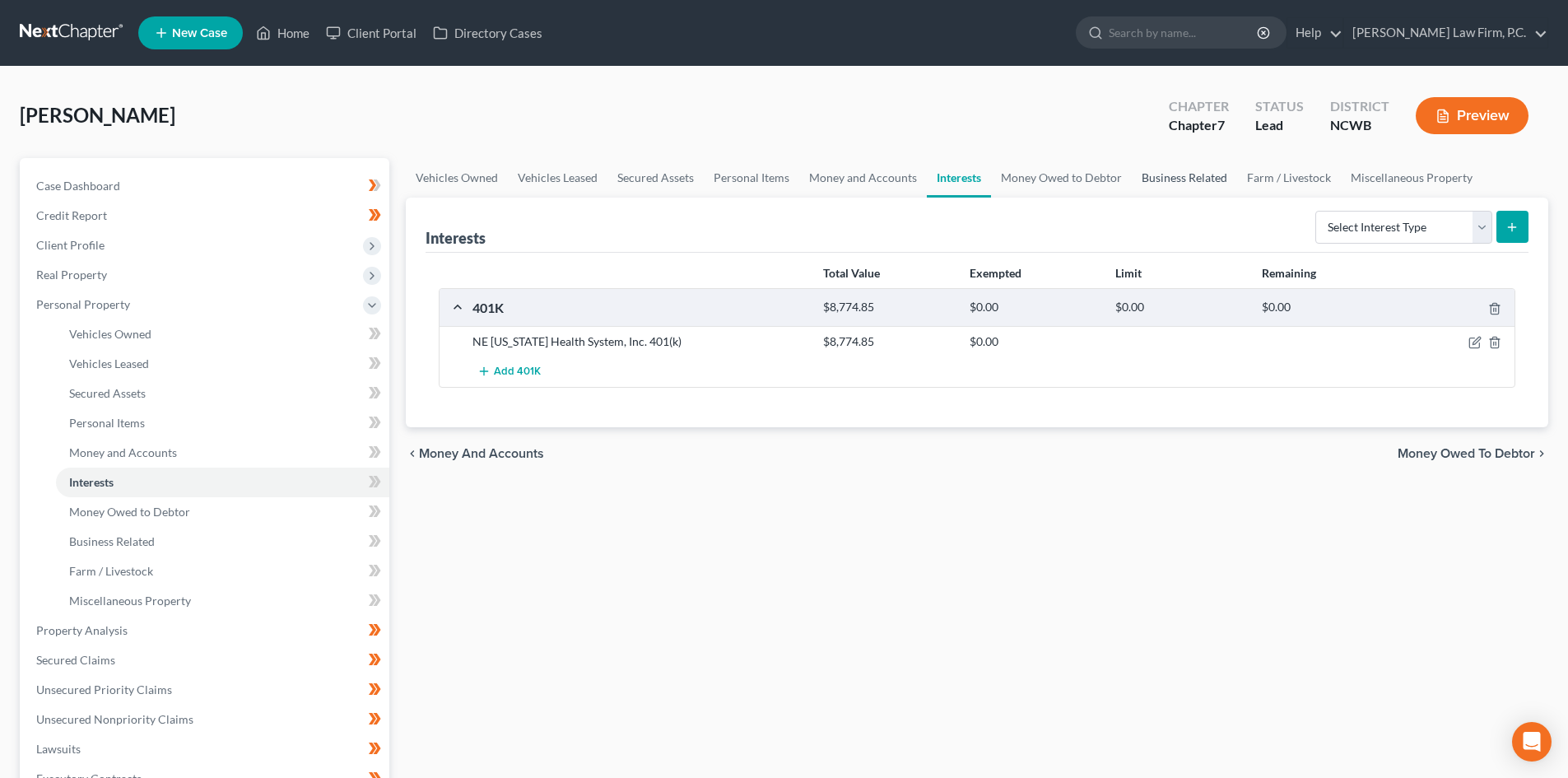
click at [1155, 184] on link "Business Related" at bounding box center [1184, 177] width 106 height 39
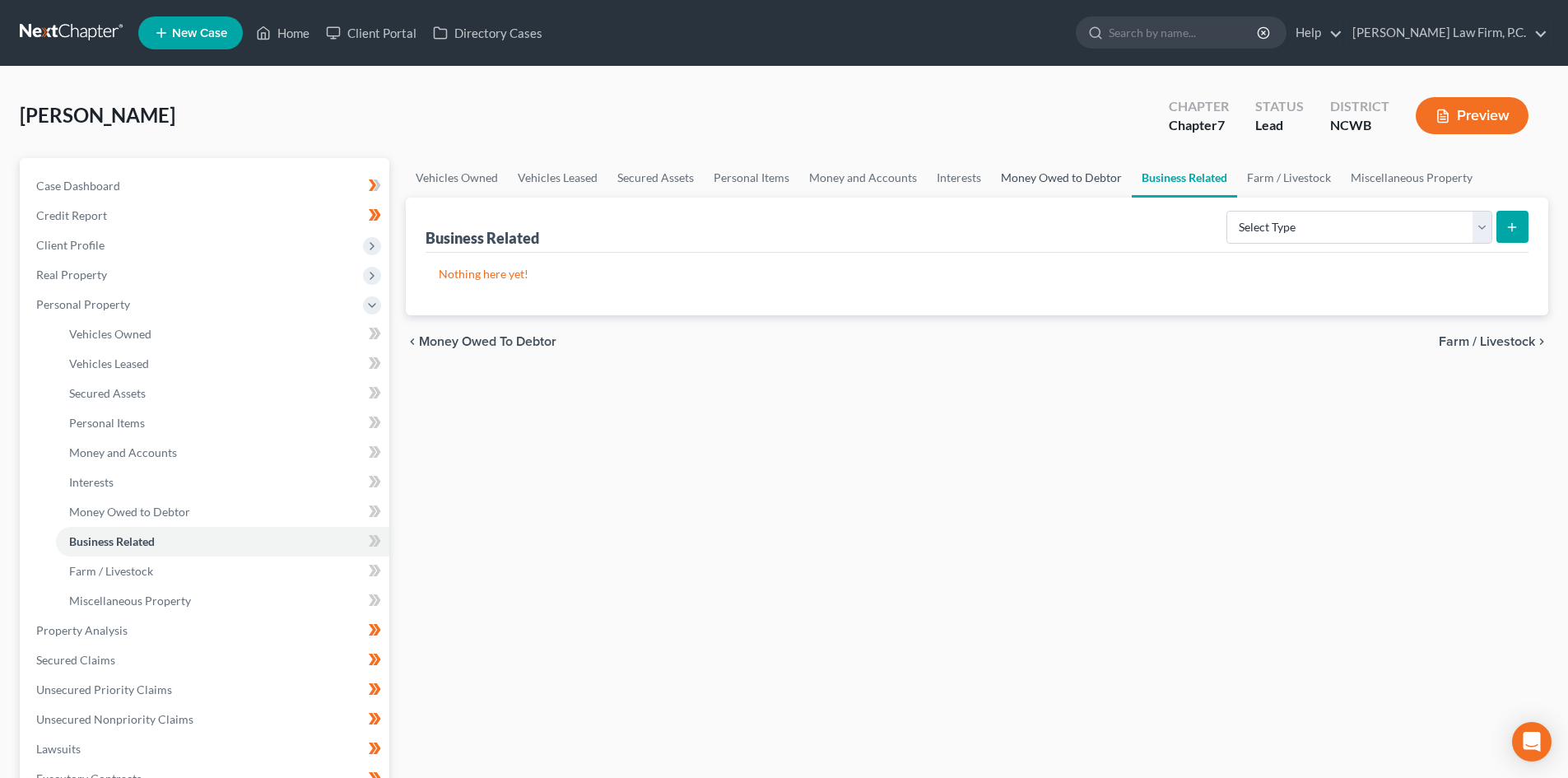
click at [1080, 186] on link "Money Owed to Debtor" at bounding box center [1061, 177] width 141 height 39
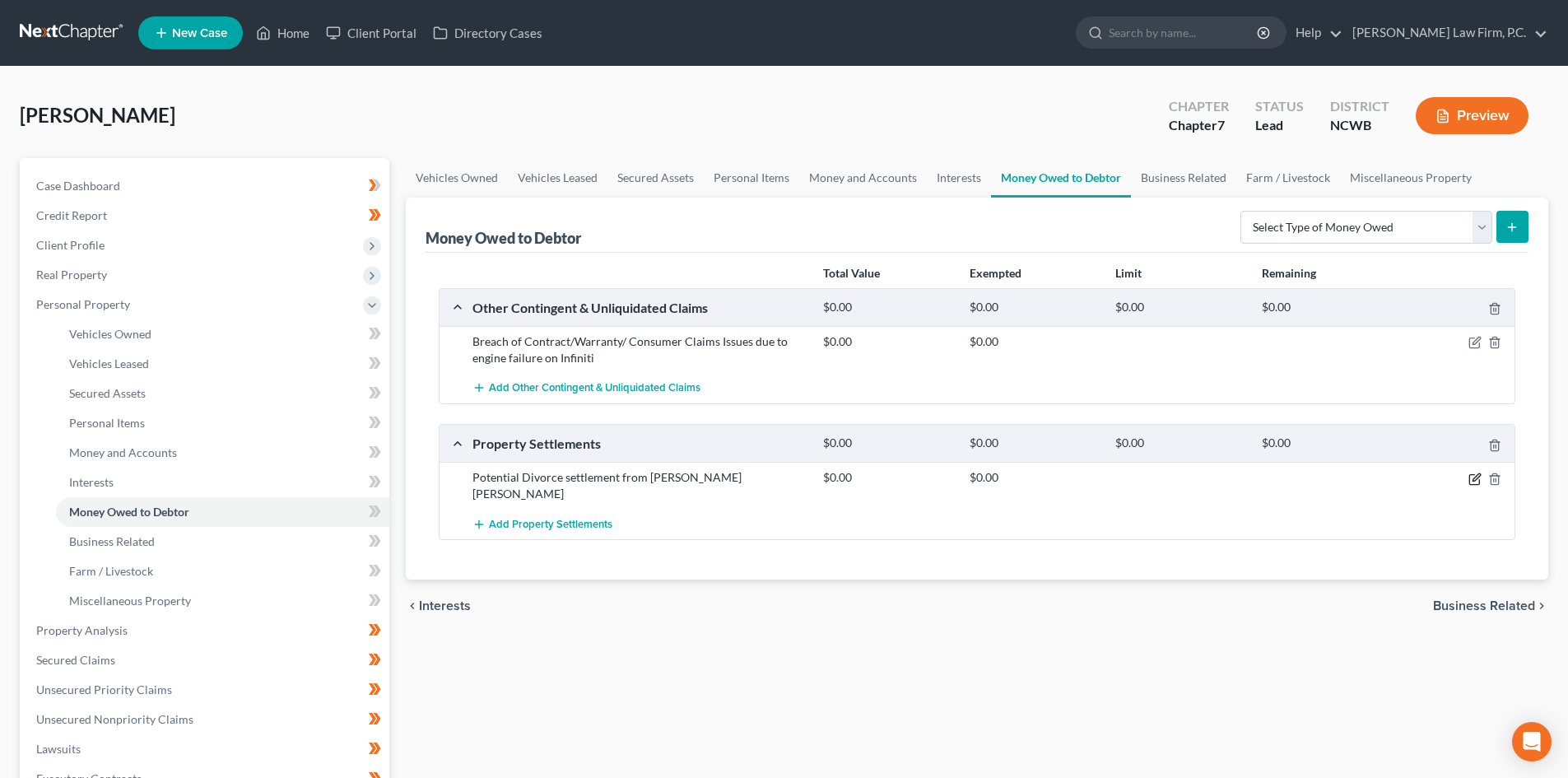
click at [1478, 483] on icon "button" at bounding box center [1474, 478] width 13 height 13
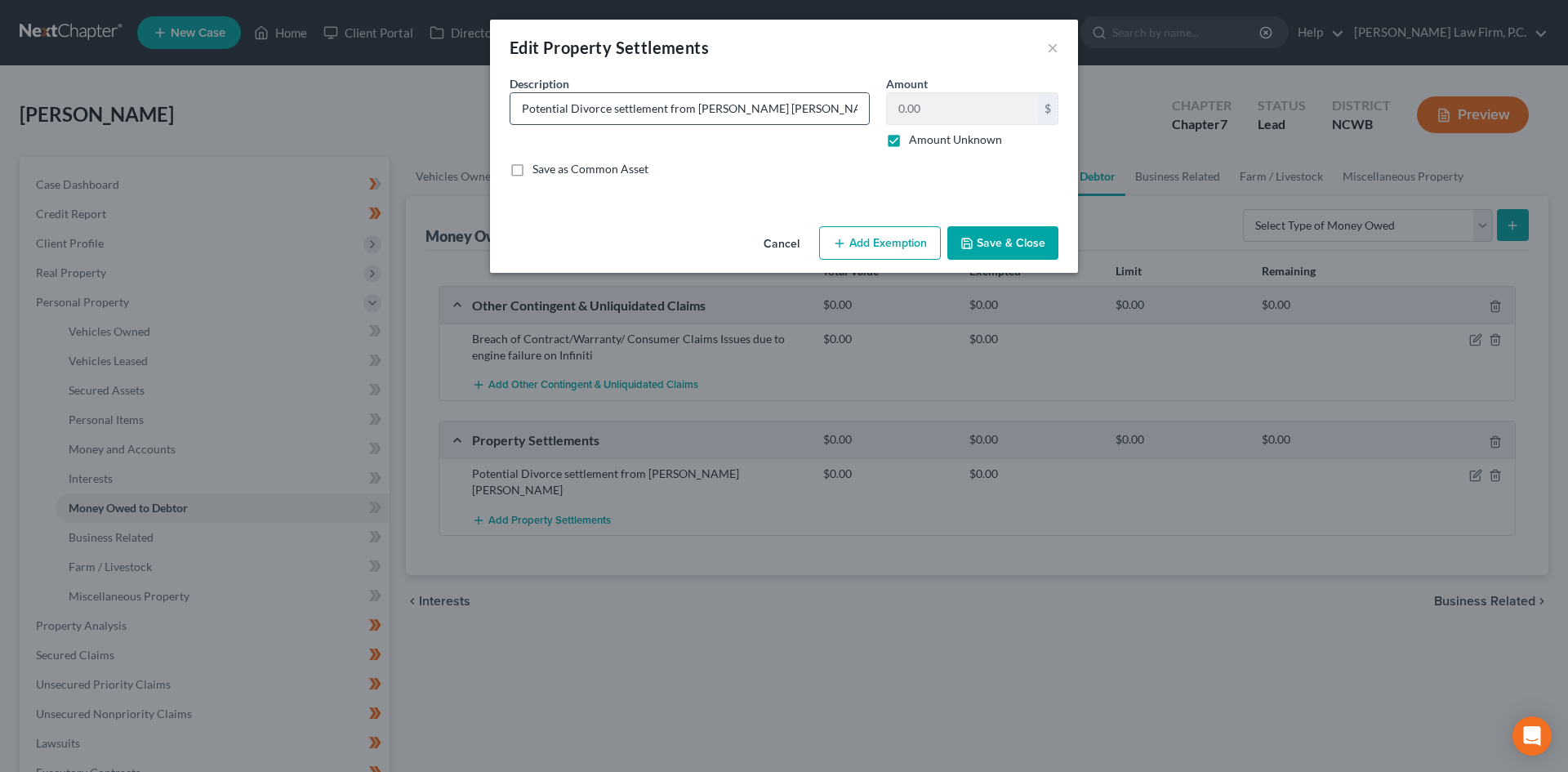
click at [608, 107] on input "Potential Divorce settlement from Brandon William Bailey" at bounding box center [689, 108] width 358 height 31
click at [1011, 249] on button "Save & Close" at bounding box center [1003, 244] width 111 height 35
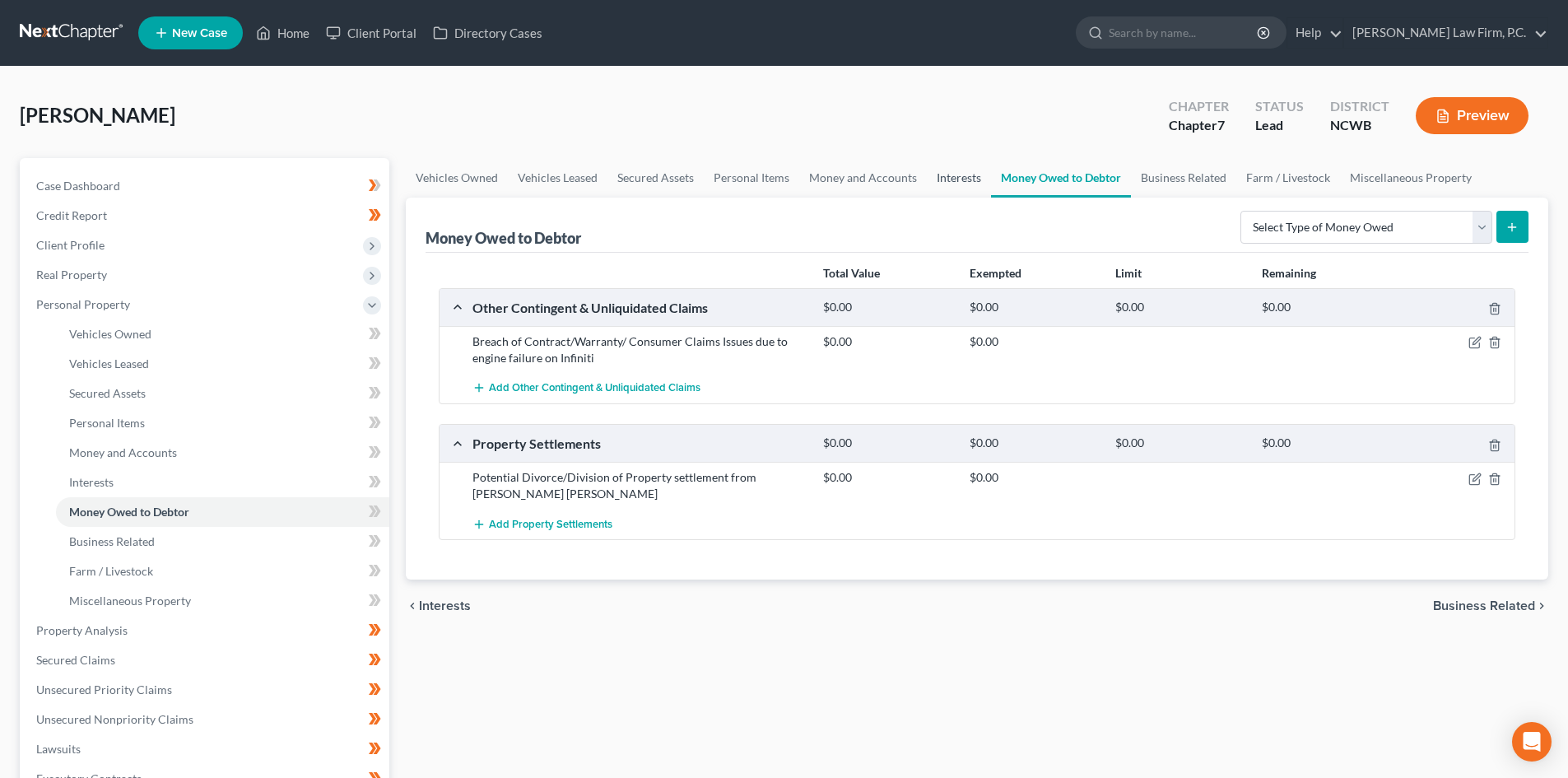
click at [945, 169] on link "Interests" at bounding box center [958, 177] width 64 height 39
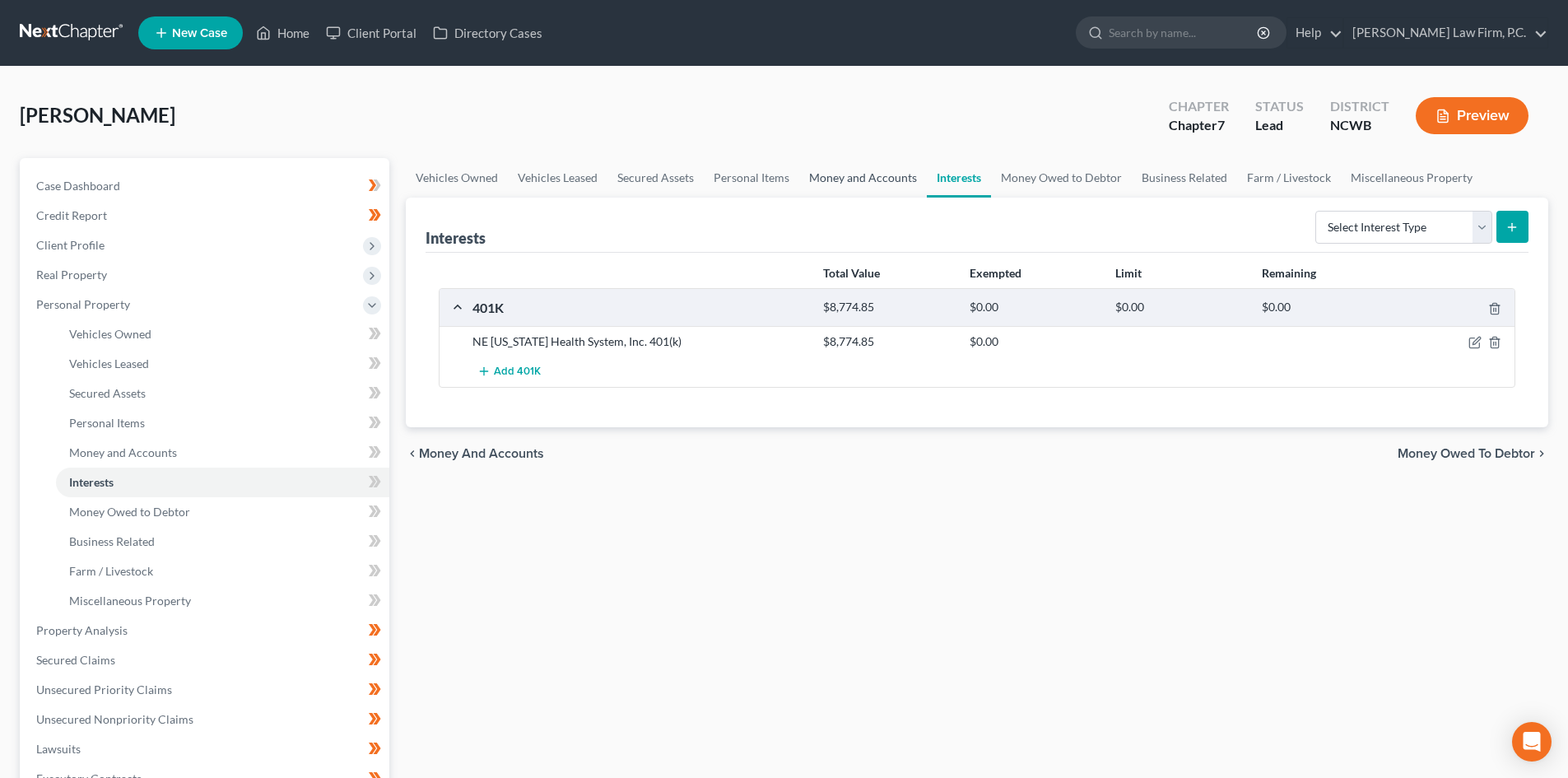
click at [865, 188] on link "Money and Accounts" at bounding box center [863, 177] width 128 height 39
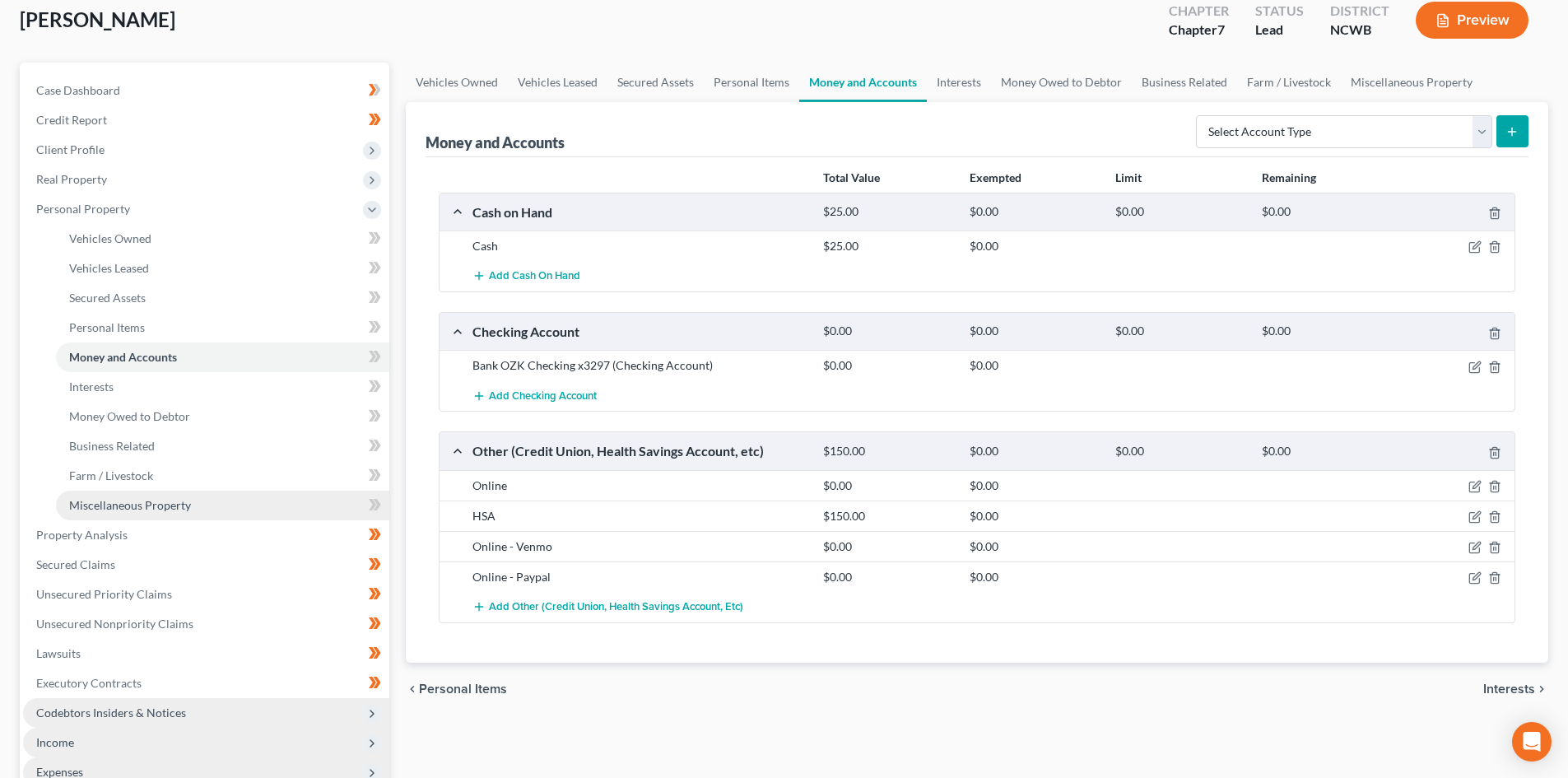
scroll to position [82, 0]
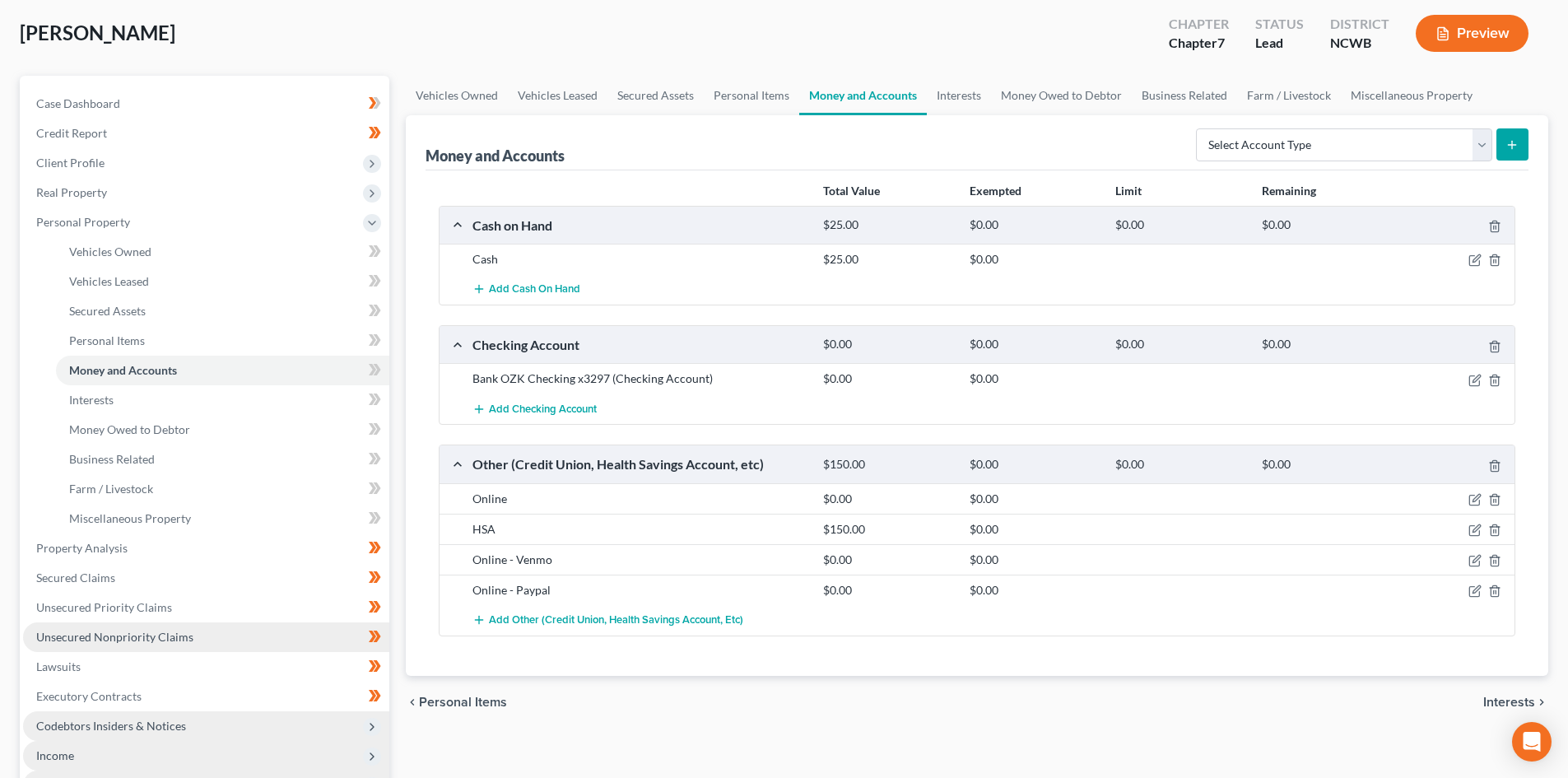
click at [163, 623] on link "Unsecured Nonpriority Claims" at bounding box center [205, 637] width 366 height 30
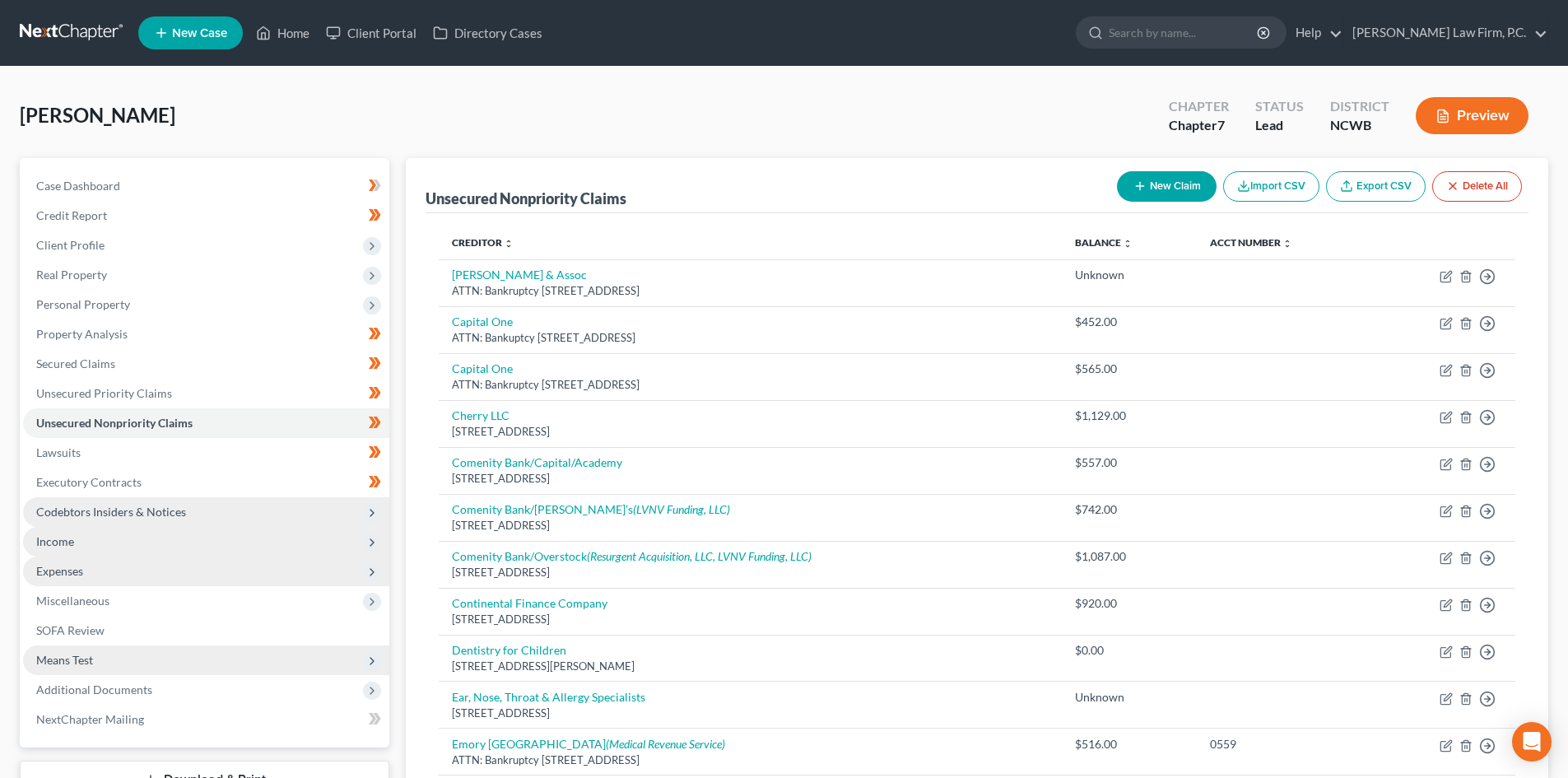
click at [1474, 126] on button "Preview" at bounding box center [1472, 115] width 113 height 37
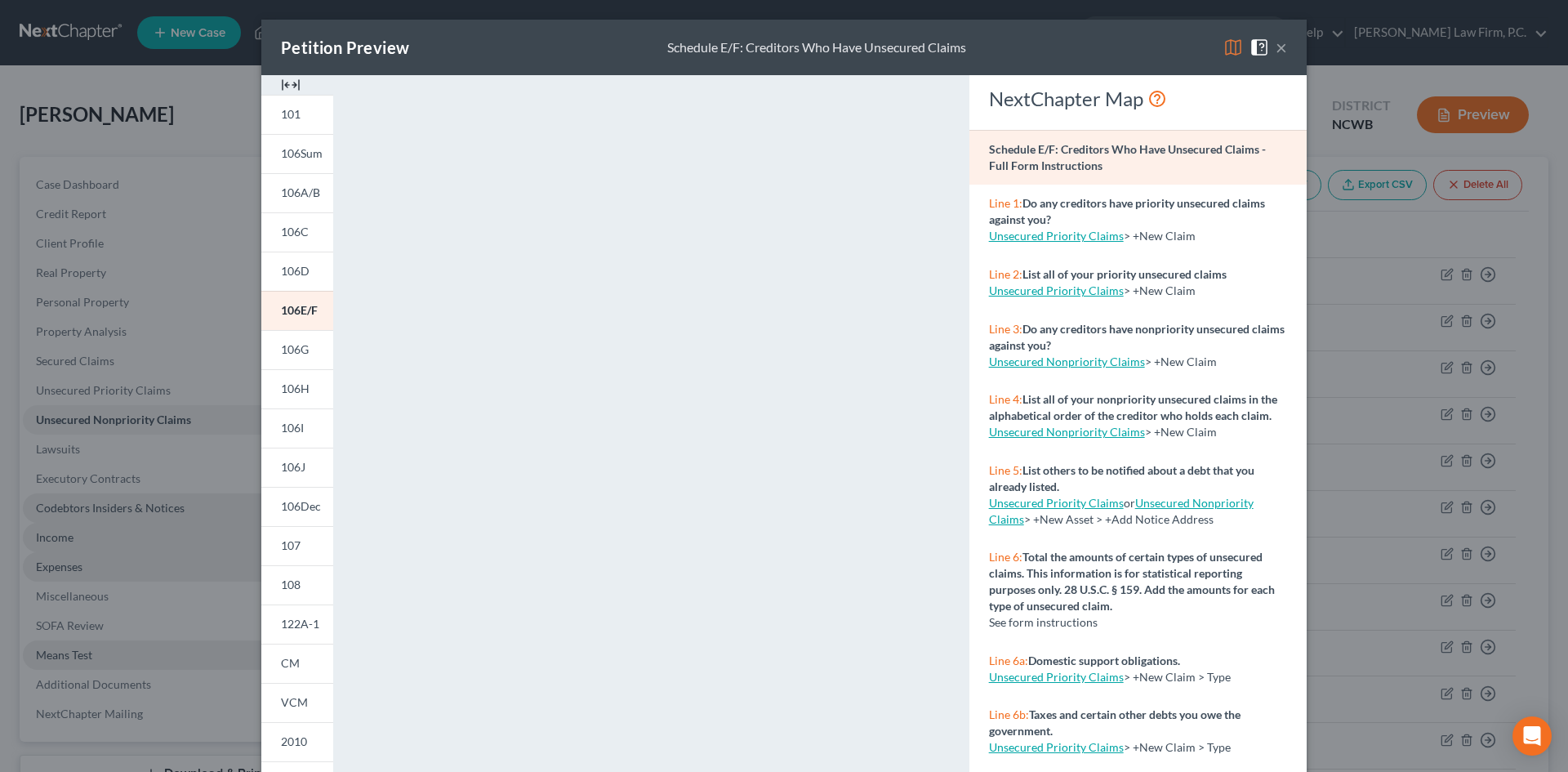
click at [1268, 42] on span at bounding box center [1263, 46] width 26 height 14
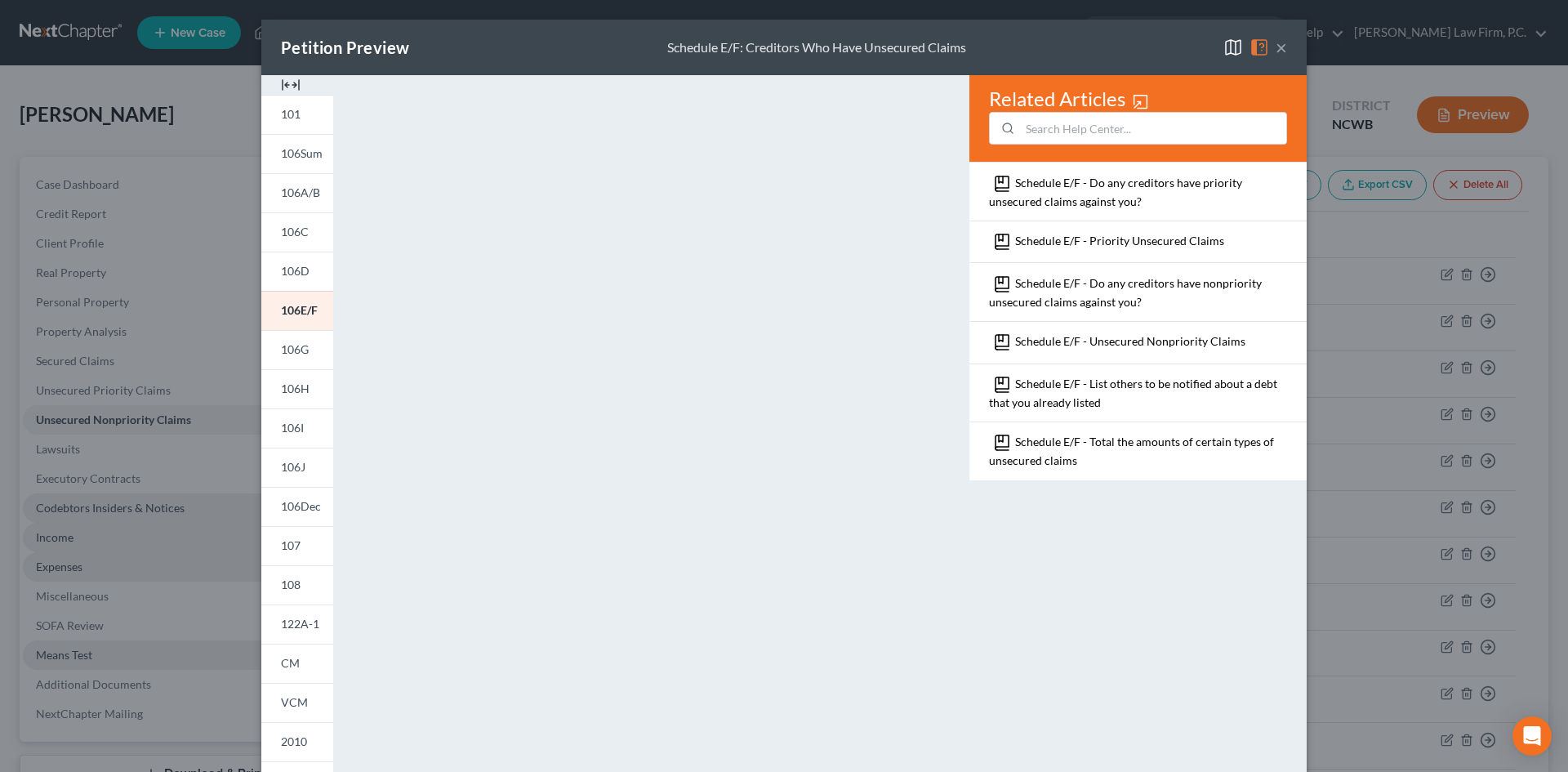
drag, startPoint x: 1274, startPoint y: 53, endPoint x: 900, endPoint y: 196, distance: 400.4
click at [1276, 52] on button "×" at bounding box center [1281, 47] width 11 height 20
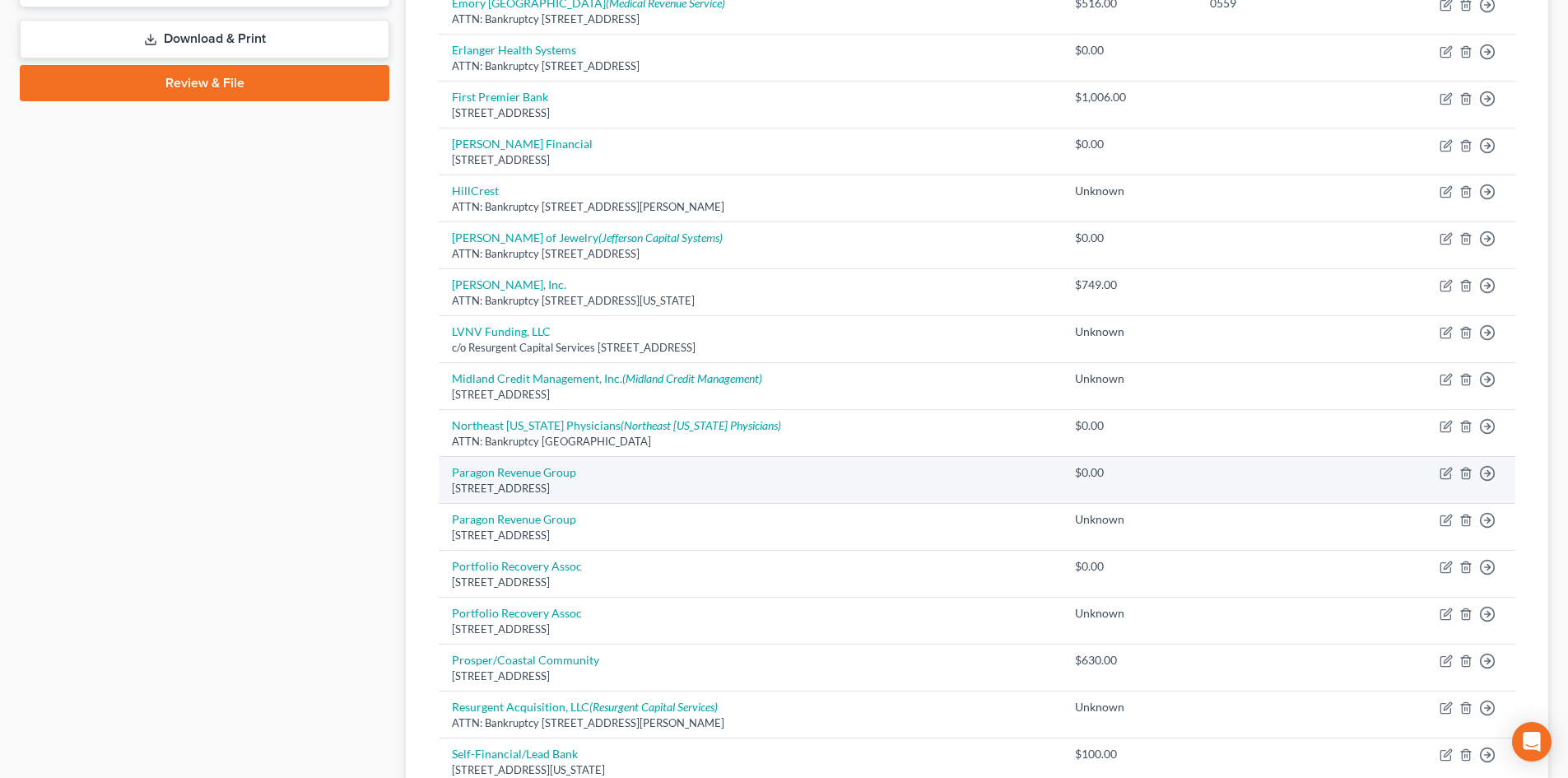
scroll to position [988, 0]
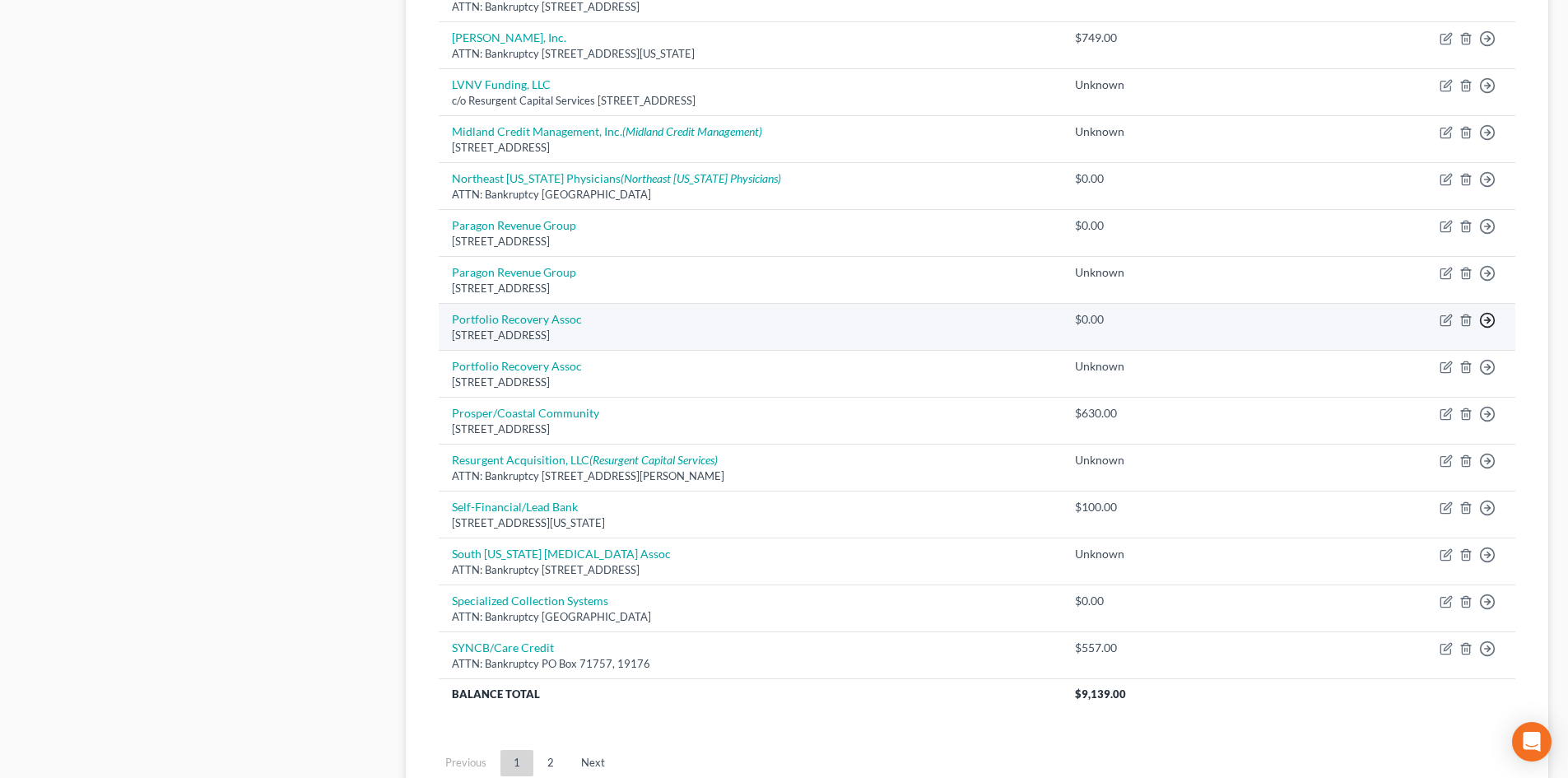
click at [1489, 320] on line "button" at bounding box center [1488, 320] width 6 height 0
click at [1428, 415] on link "Move to Notice Only" at bounding box center [1412, 416] width 137 height 28
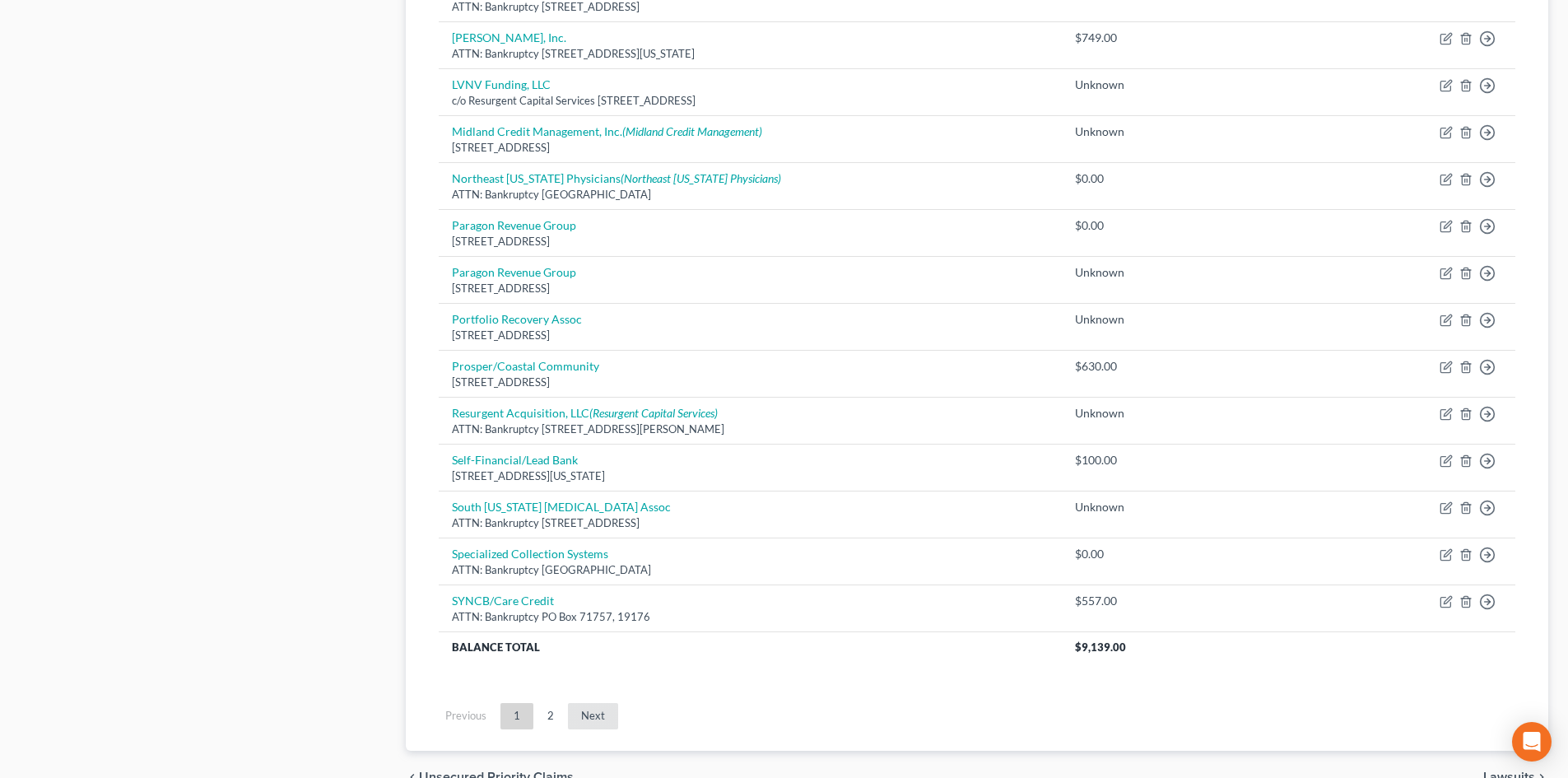
click at [595, 706] on link "Next" at bounding box center [593, 716] width 50 height 26
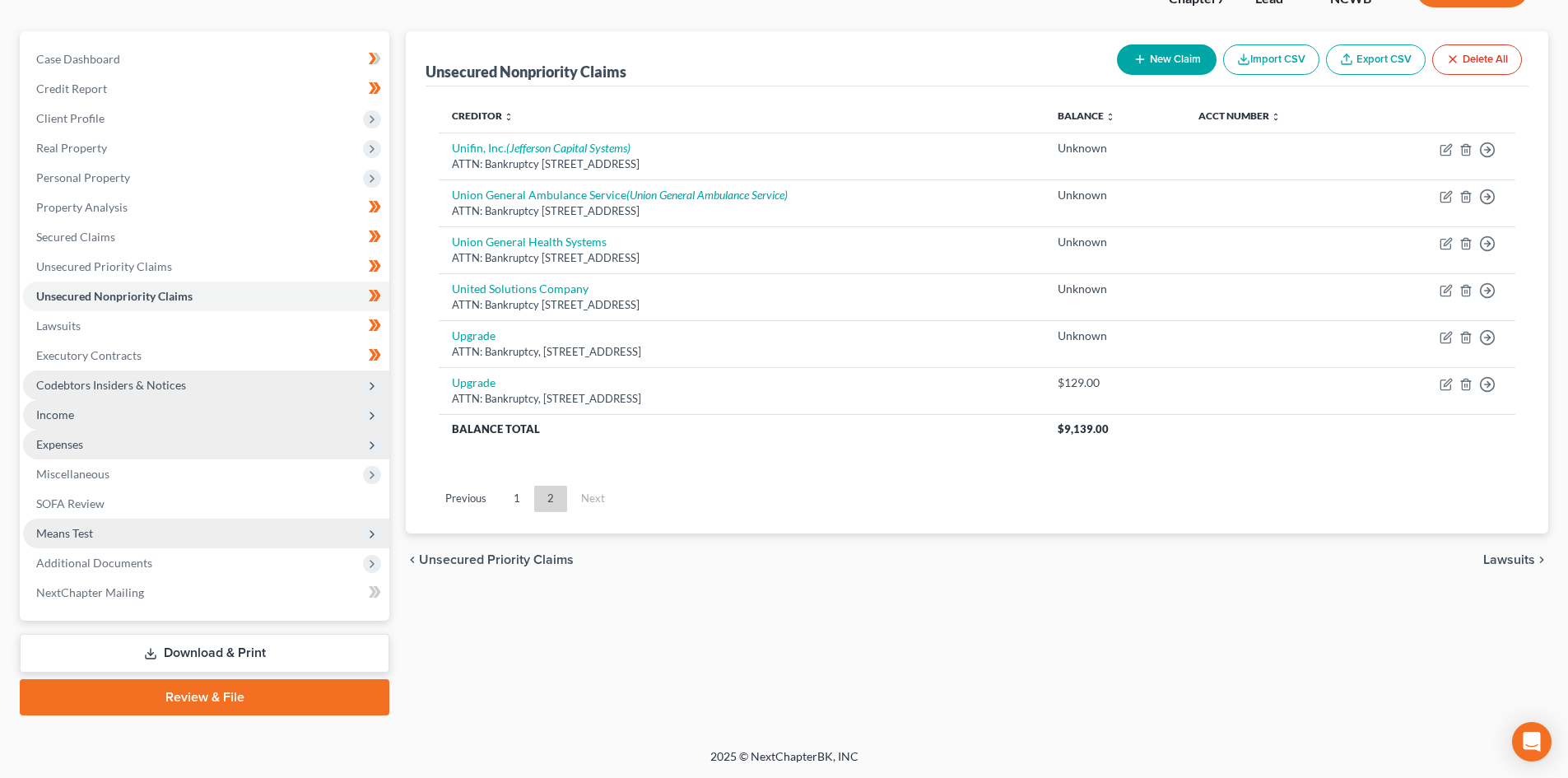
scroll to position [127, 0]
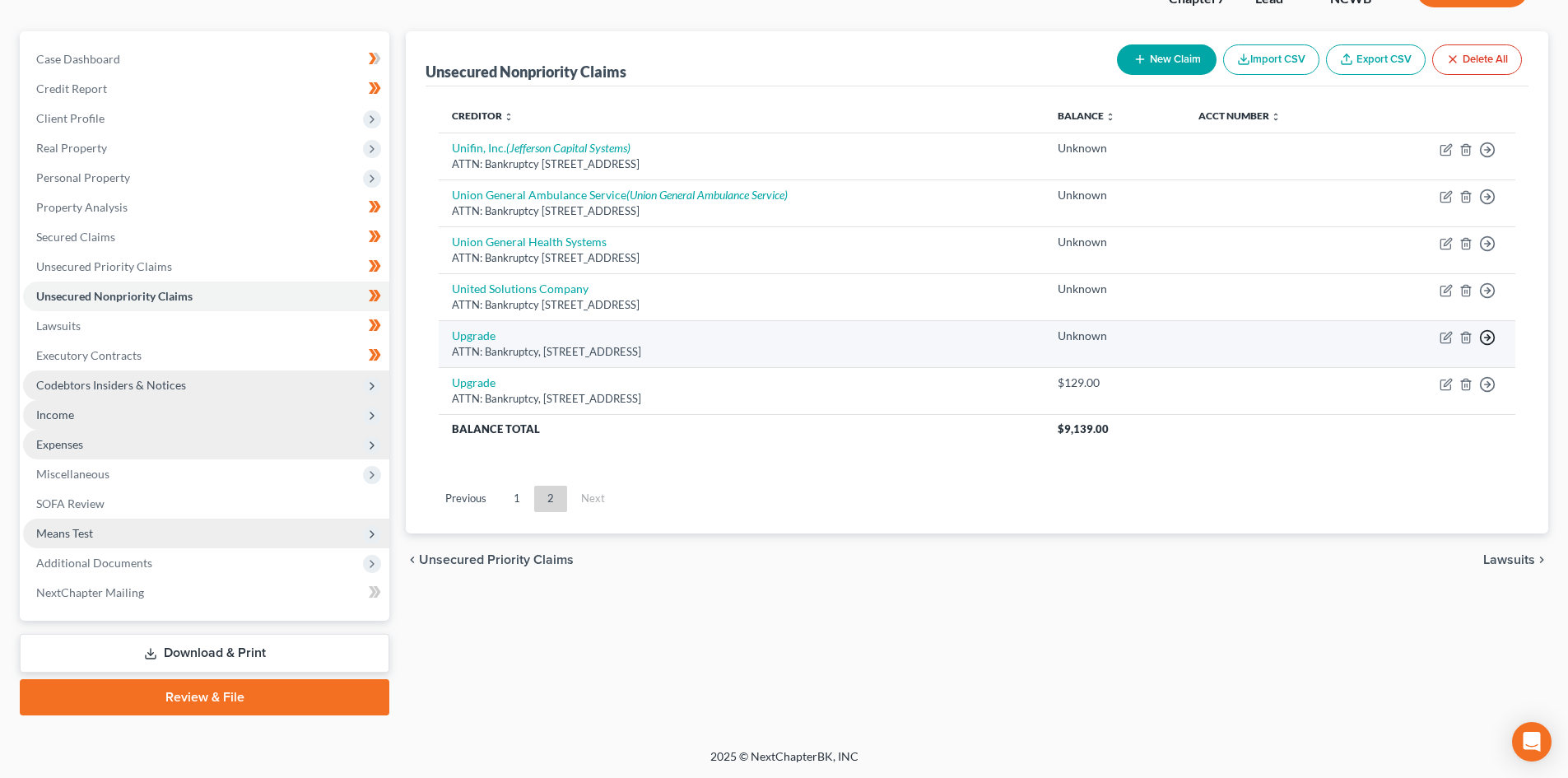
click at [1482, 341] on icon "button" at bounding box center [1487, 337] width 17 height 17
click at [1444, 429] on link "Move to Notice Only" at bounding box center [1412, 432] width 137 height 28
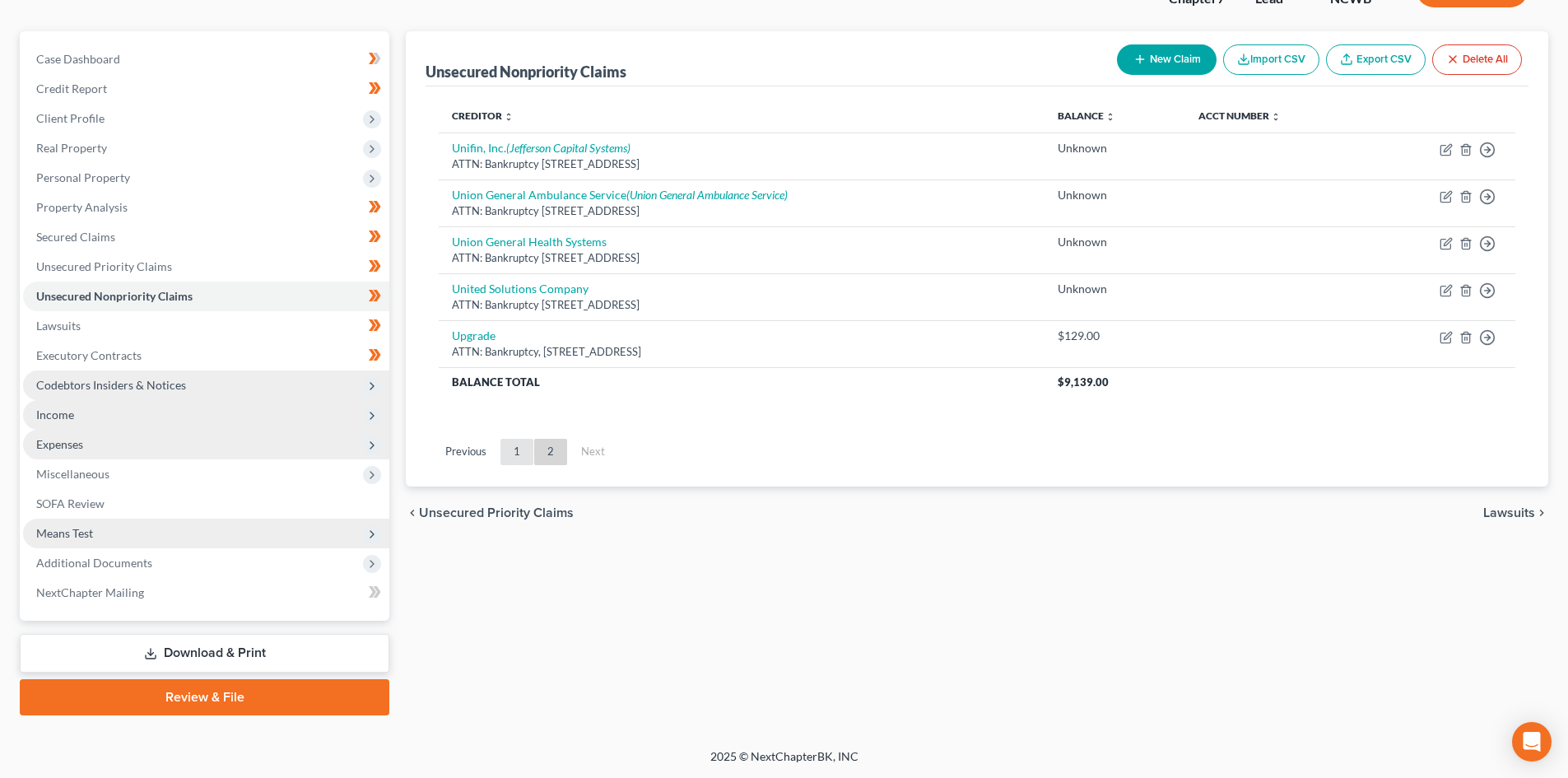
click at [513, 450] on link "1" at bounding box center [517, 452] width 33 height 26
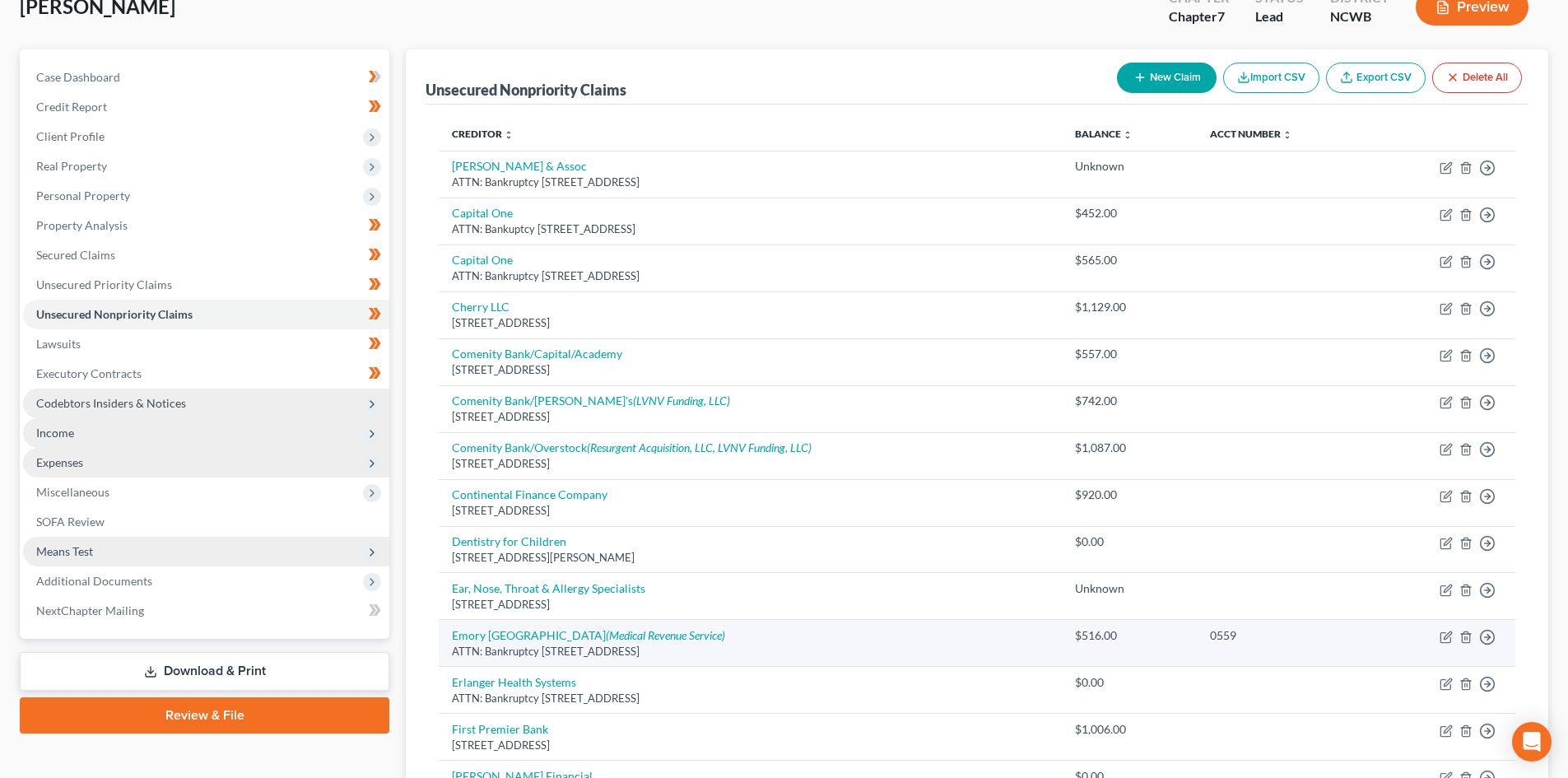
scroll to position [0, 0]
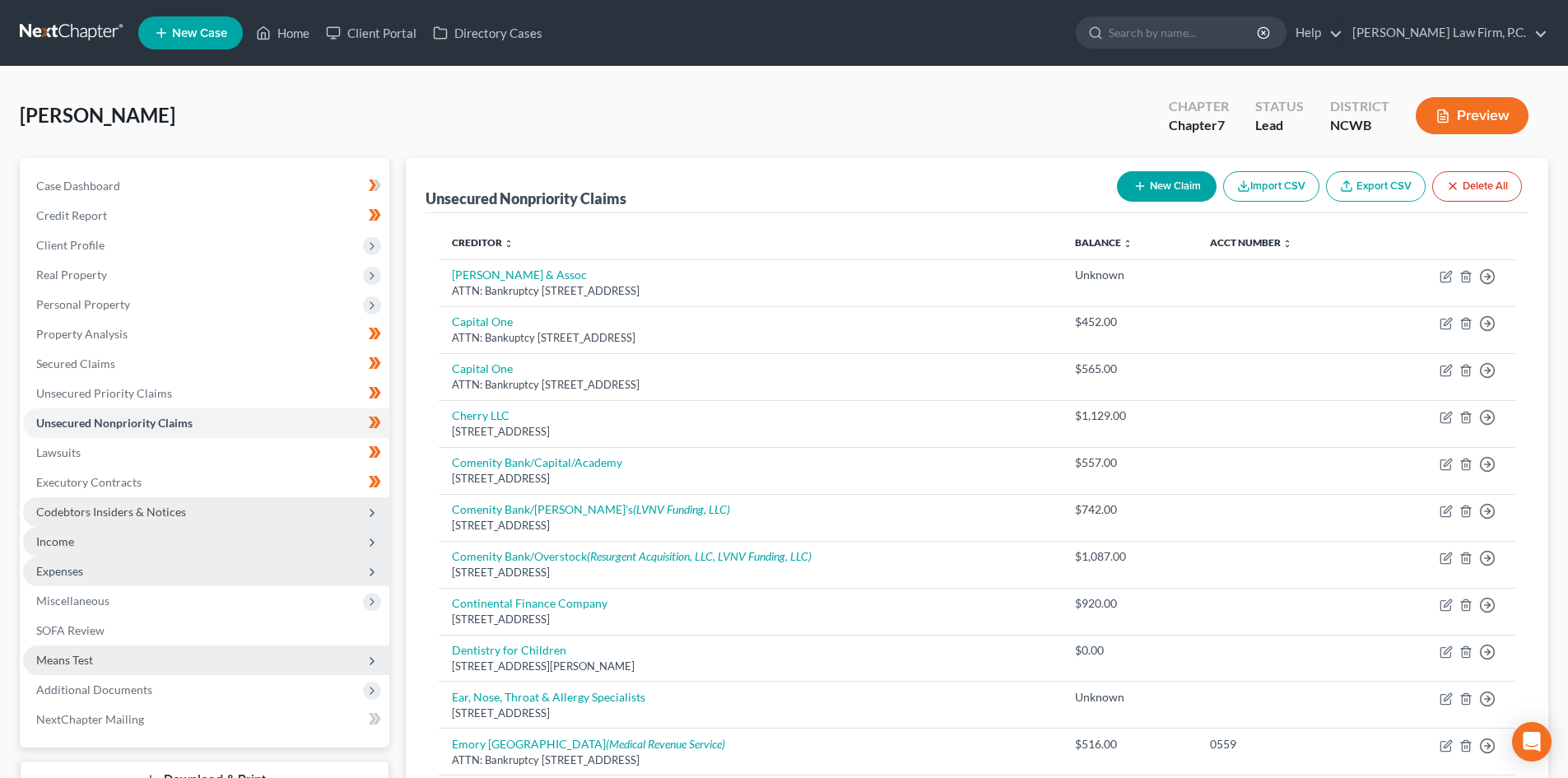
click at [1438, 116] on icon "button" at bounding box center [1442, 116] width 10 height 12
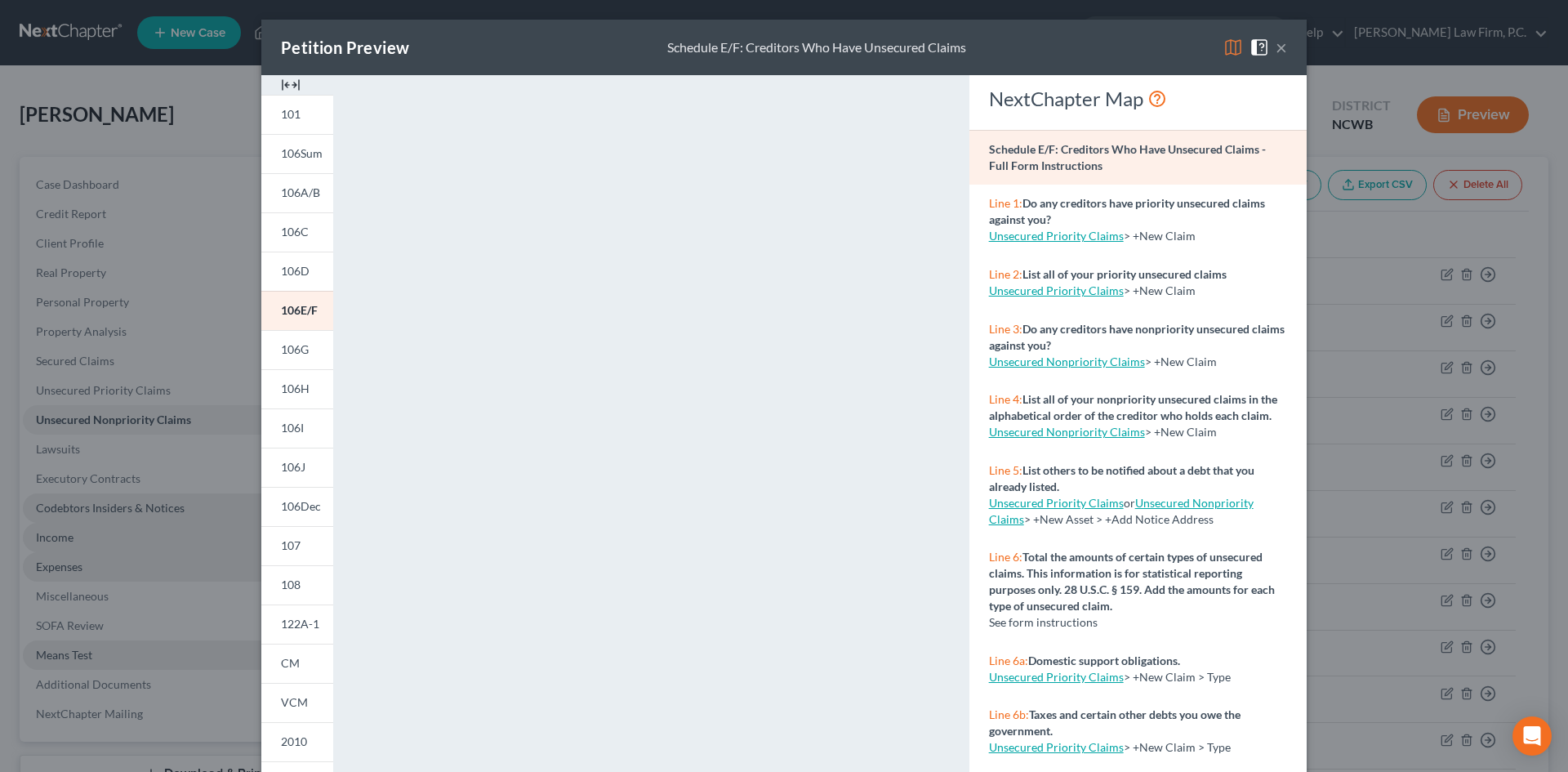
click at [985, 666] on div "Line 6a: Domestic support obligations. Unsecured Priority Claims > +New Claim >…" at bounding box center [1138, 669] width 337 height 55
click at [308, 658] on link "CM" at bounding box center [297, 663] width 72 height 39
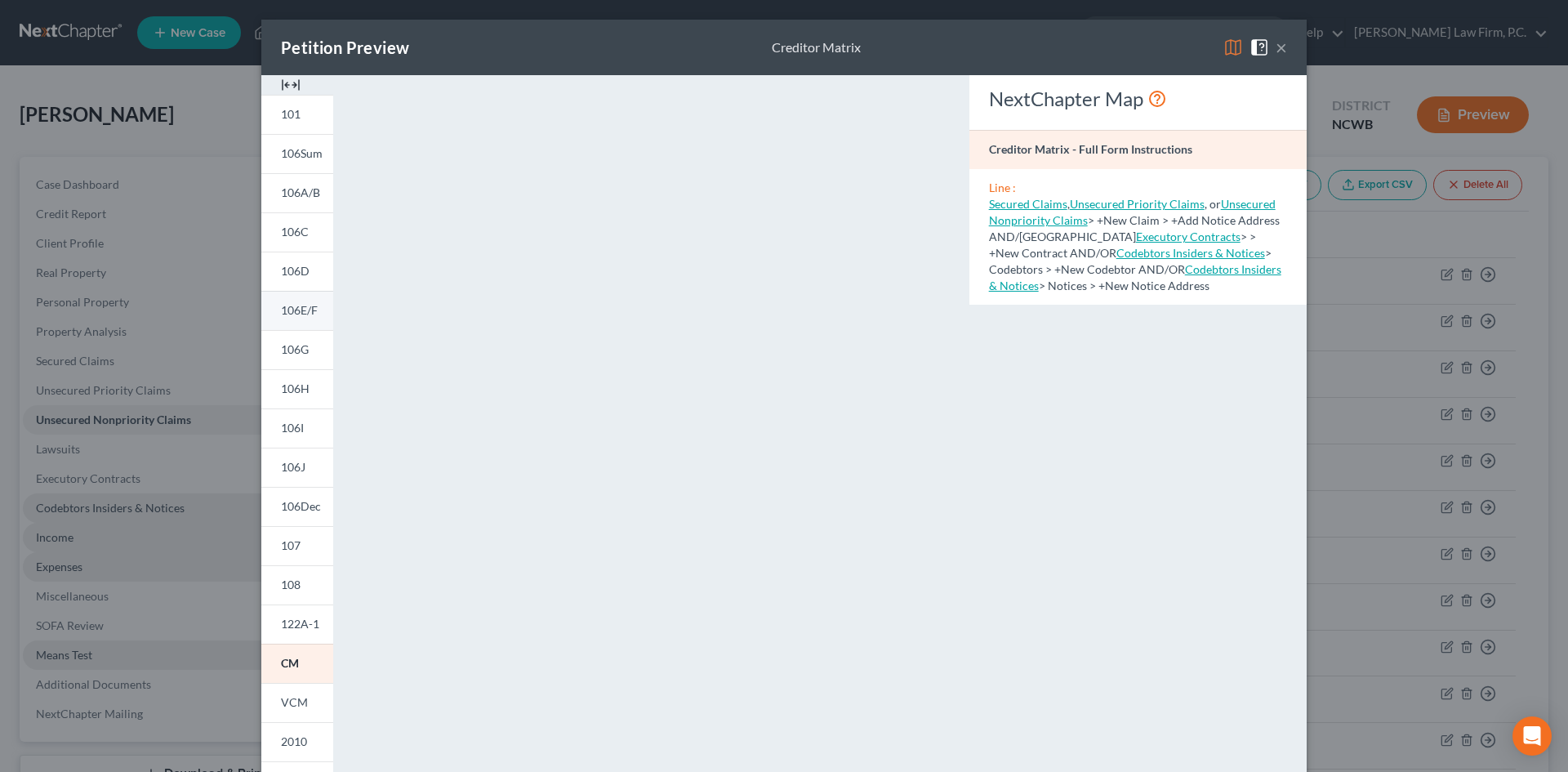
click at [286, 316] on span "106E/F" at bounding box center [299, 310] width 36 height 14
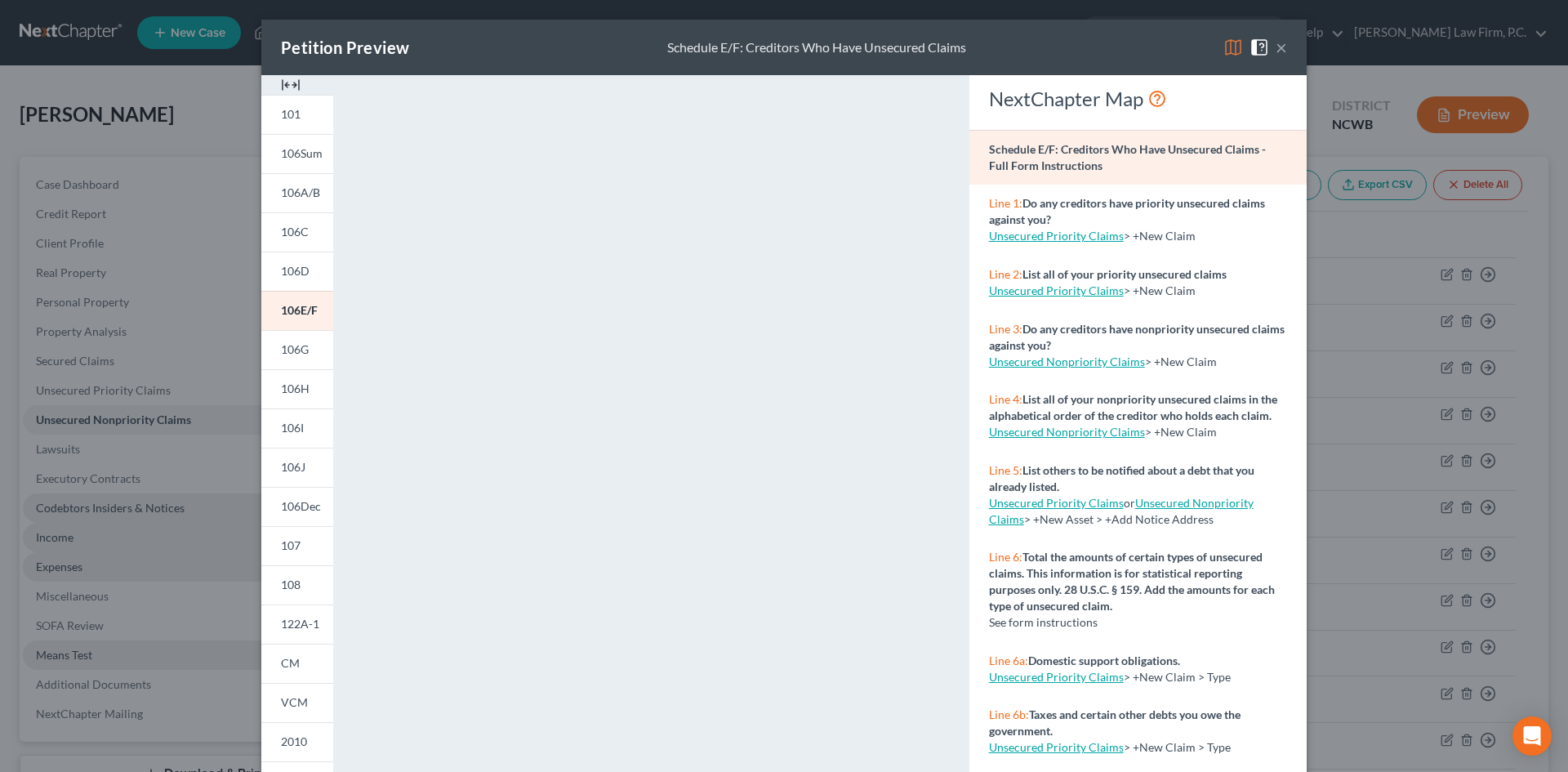
click at [1276, 39] on button "×" at bounding box center [1281, 47] width 11 height 20
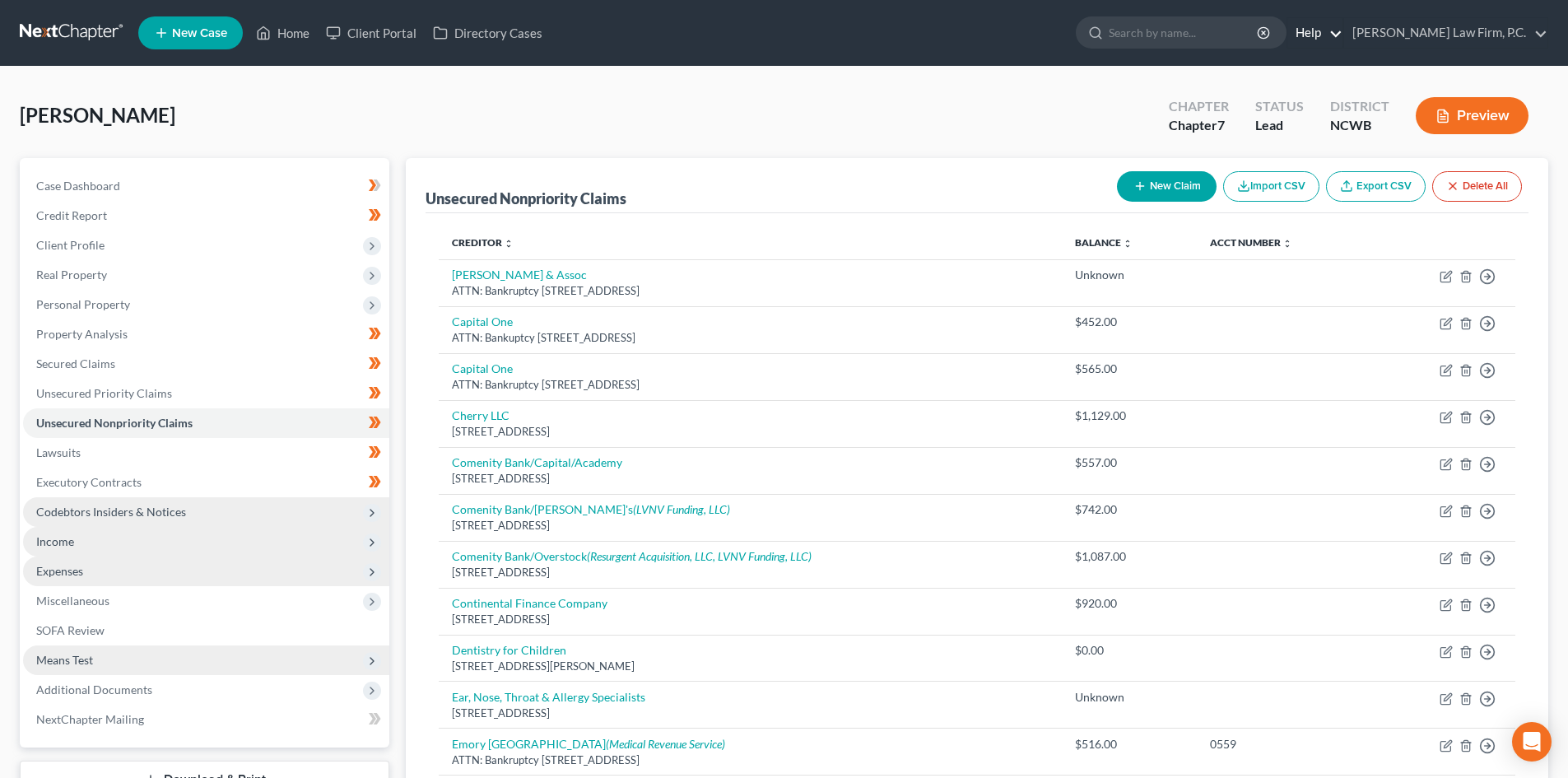
click at [1343, 33] on link "Help" at bounding box center [1315, 33] width 55 height 30
click at [1343, 62] on link "Help Center" at bounding box center [1277, 68] width 131 height 28
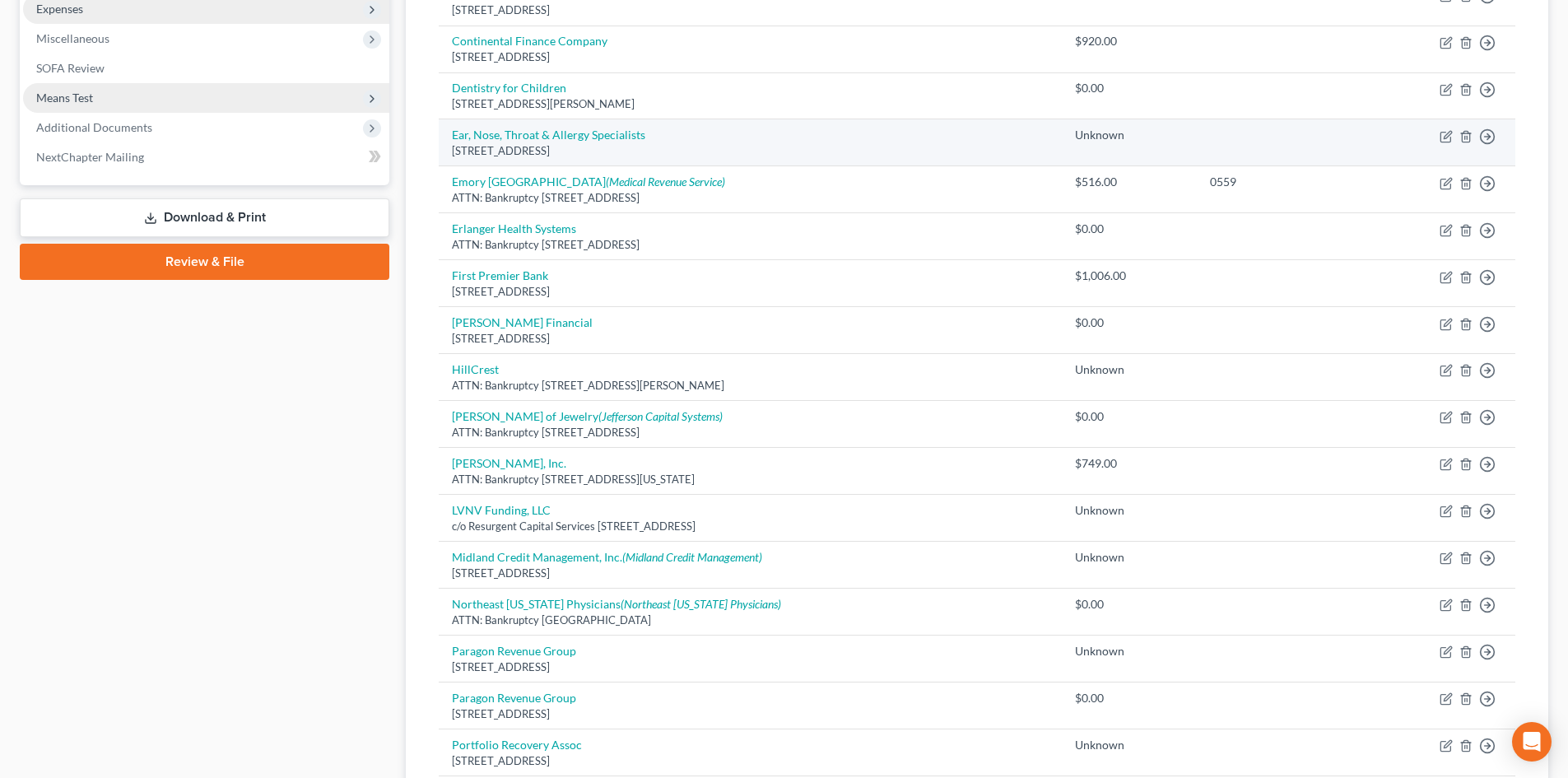
scroll to position [576, 0]
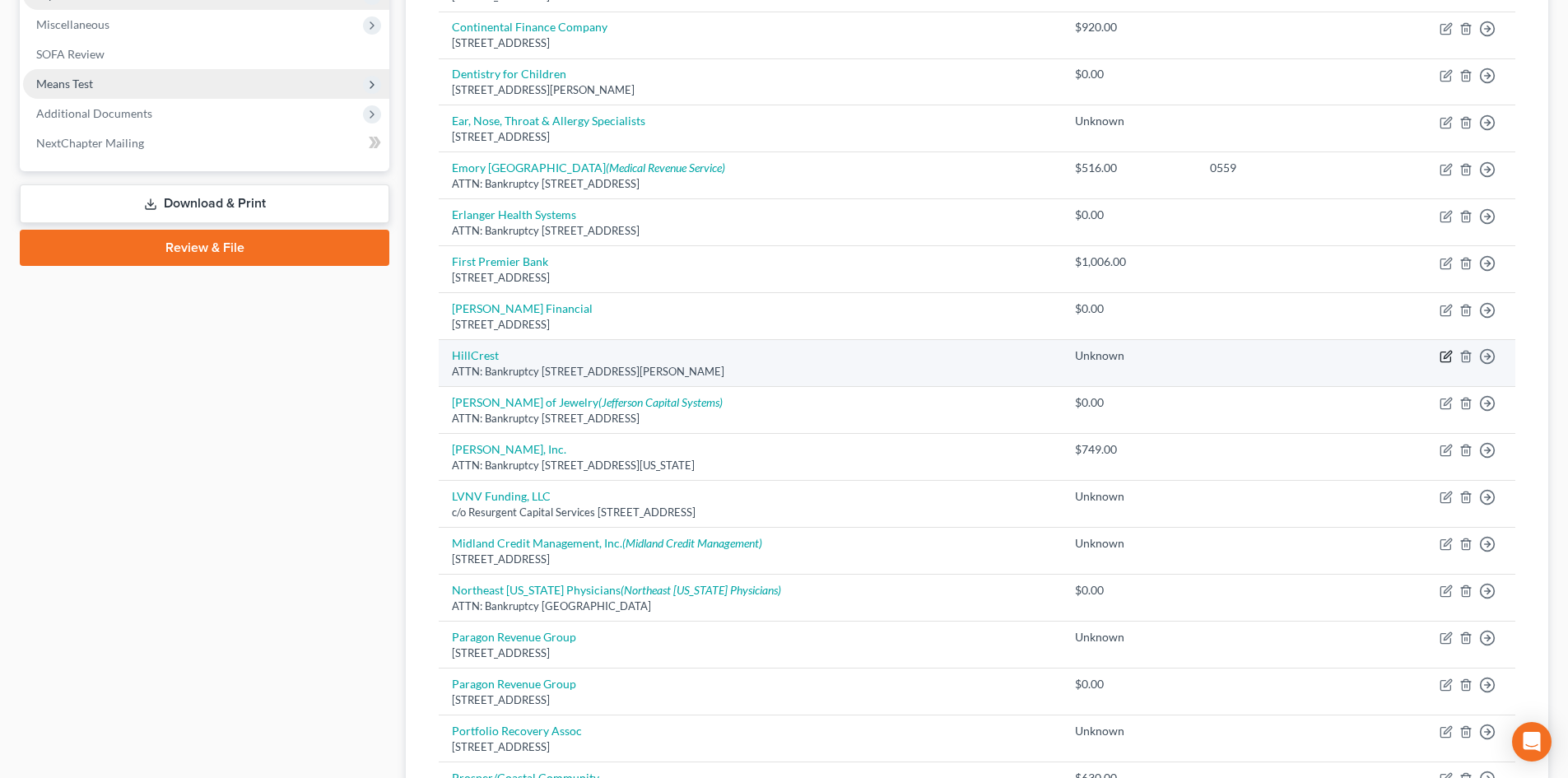
click at [1440, 351] on icon "button" at bounding box center [1446, 356] width 13 height 13
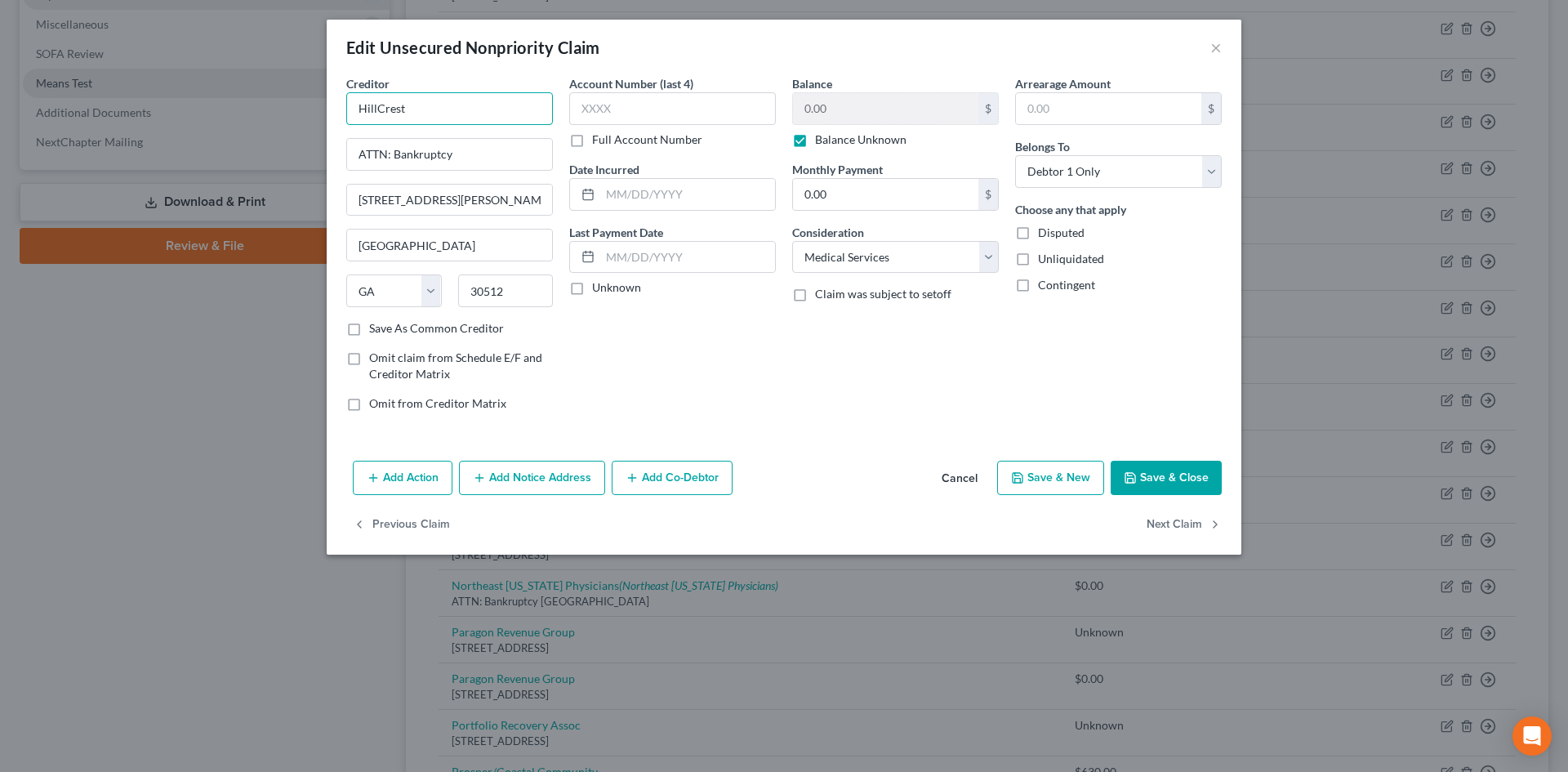
drag, startPoint x: 382, startPoint y: 107, endPoint x: 388, endPoint y: 124, distance: 18.0
click at [377, 107] on input "HillCrest" at bounding box center [449, 108] width 206 height 33
click at [1140, 481] on button "Save & Close" at bounding box center [1166, 478] width 111 height 35
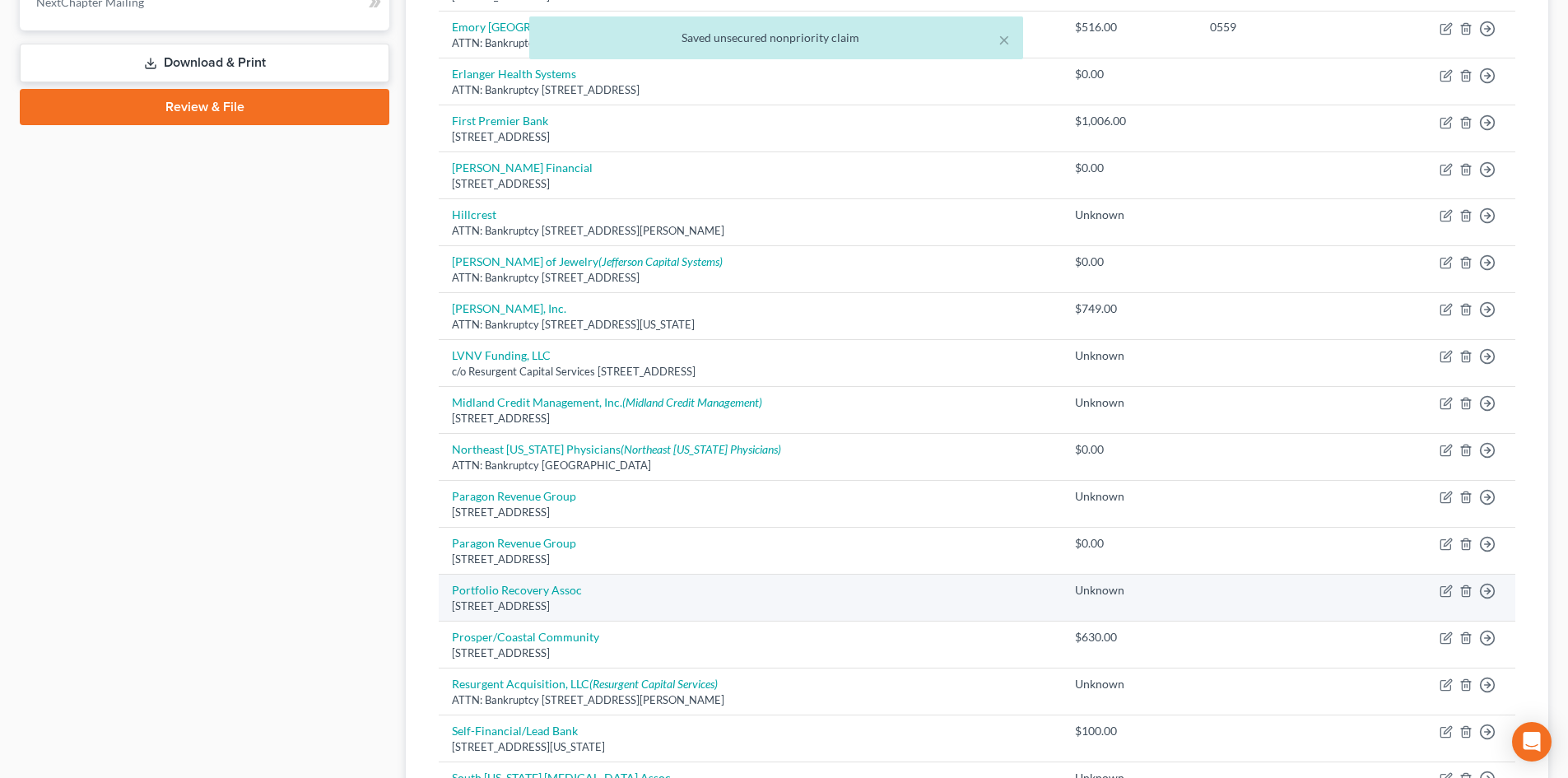
scroll to position [906, 0]
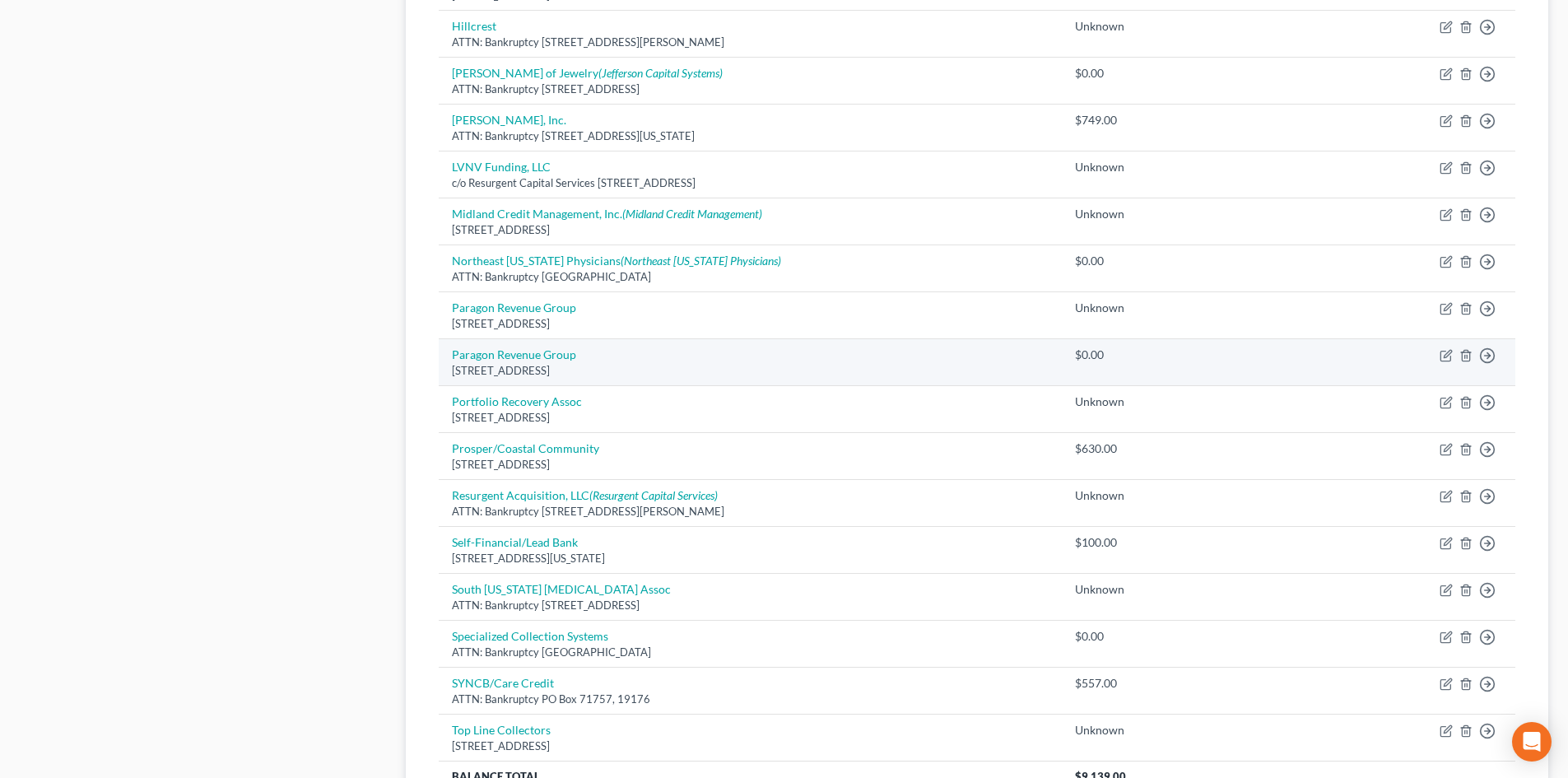
click at [1459, 359] on td "Move to D Move to E Move to G Move to Notice Only" at bounding box center [1444, 363] width 143 height 47
drag, startPoint x: 1467, startPoint y: 359, endPoint x: 1126, endPoint y: 343, distance: 341.4
click at [1467, 358] on icon "button" at bounding box center [1465, 355] width 13 height 13
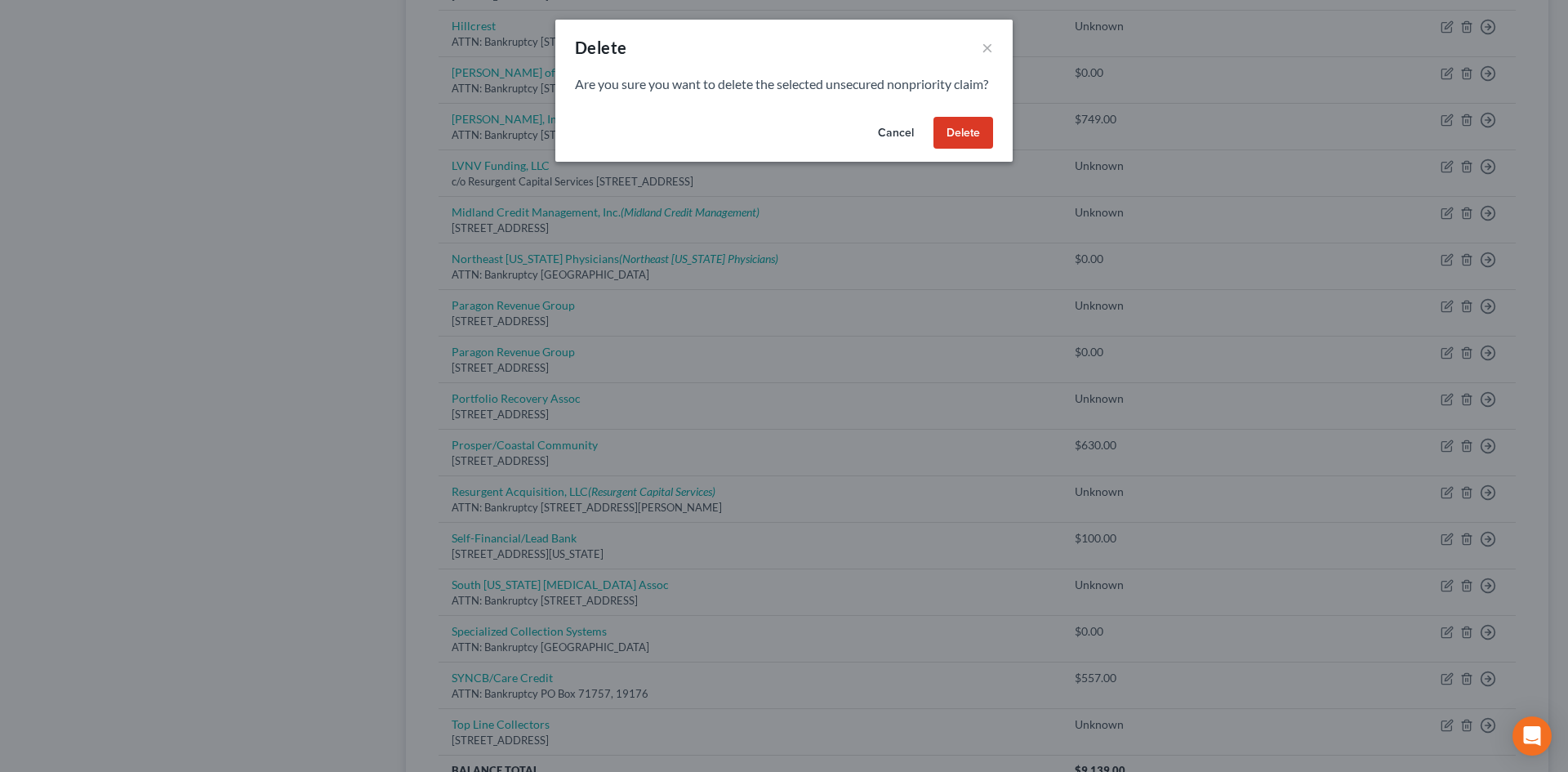
click at [958, 143] on button "Delete" at bounding box center [963, 134] width 60 height 33
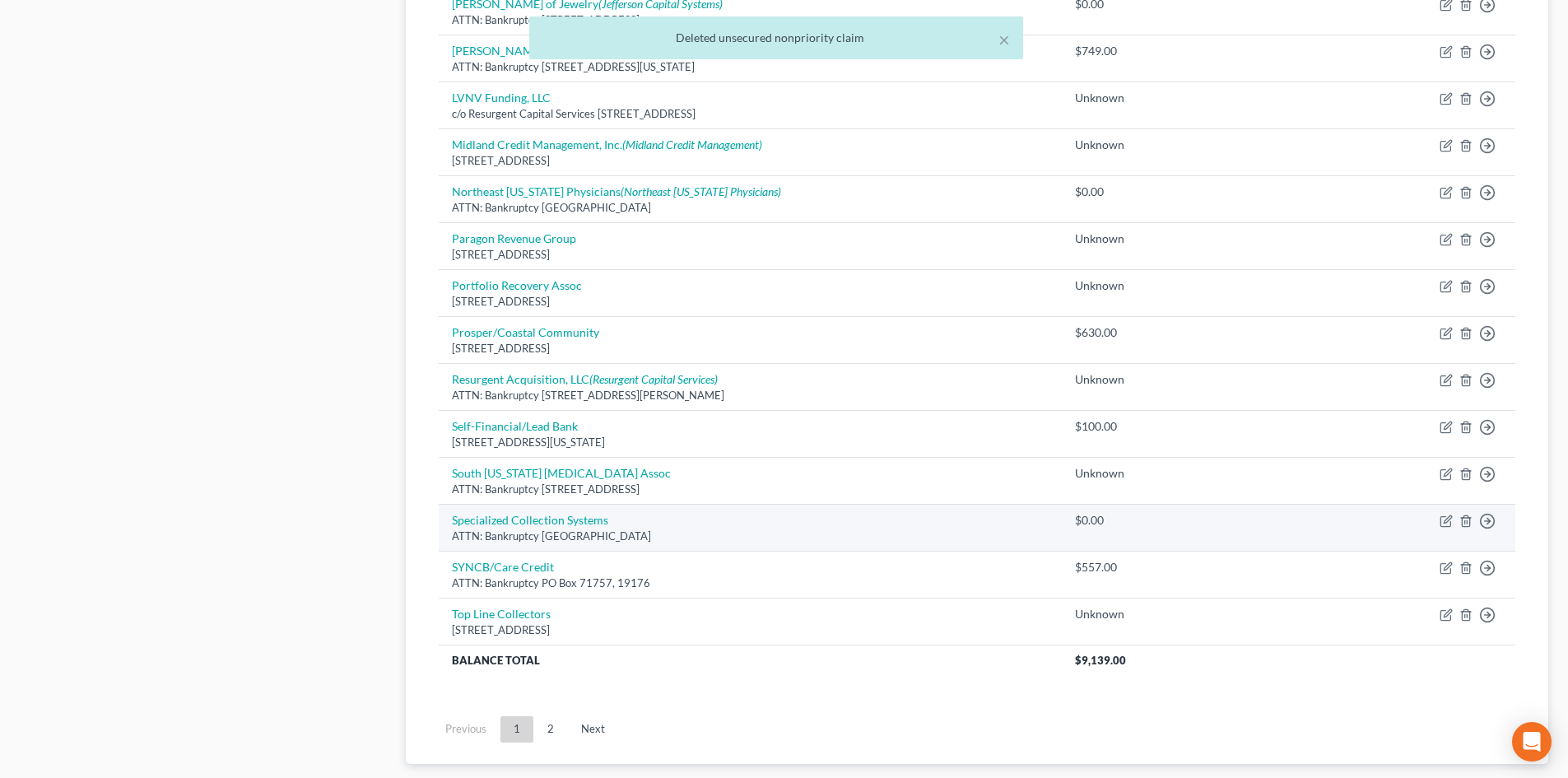
scroll to position [1076, 0]
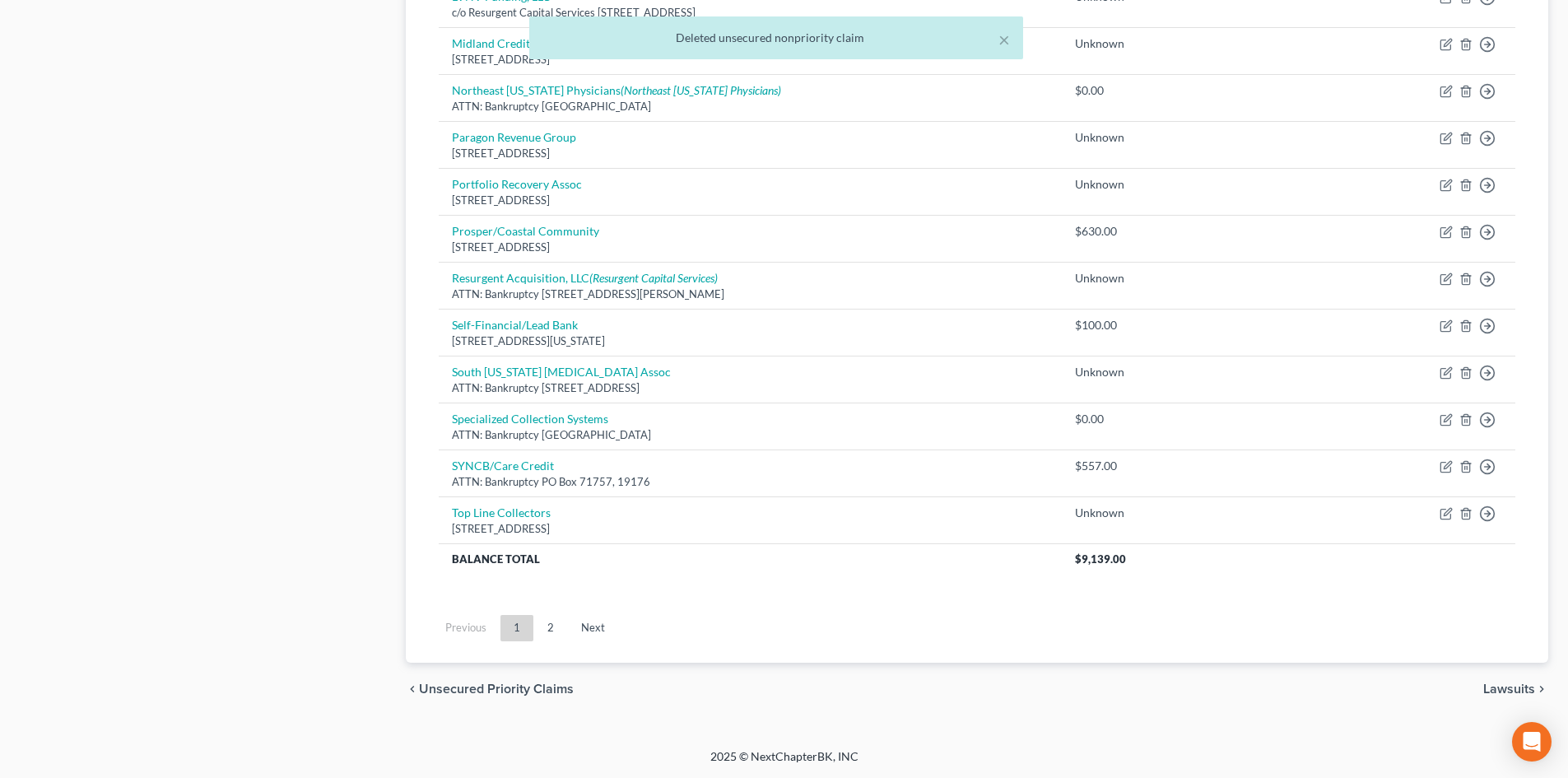
click at [584, 632] on link "Next" at bounding box center [593, 628] width 50 height 26
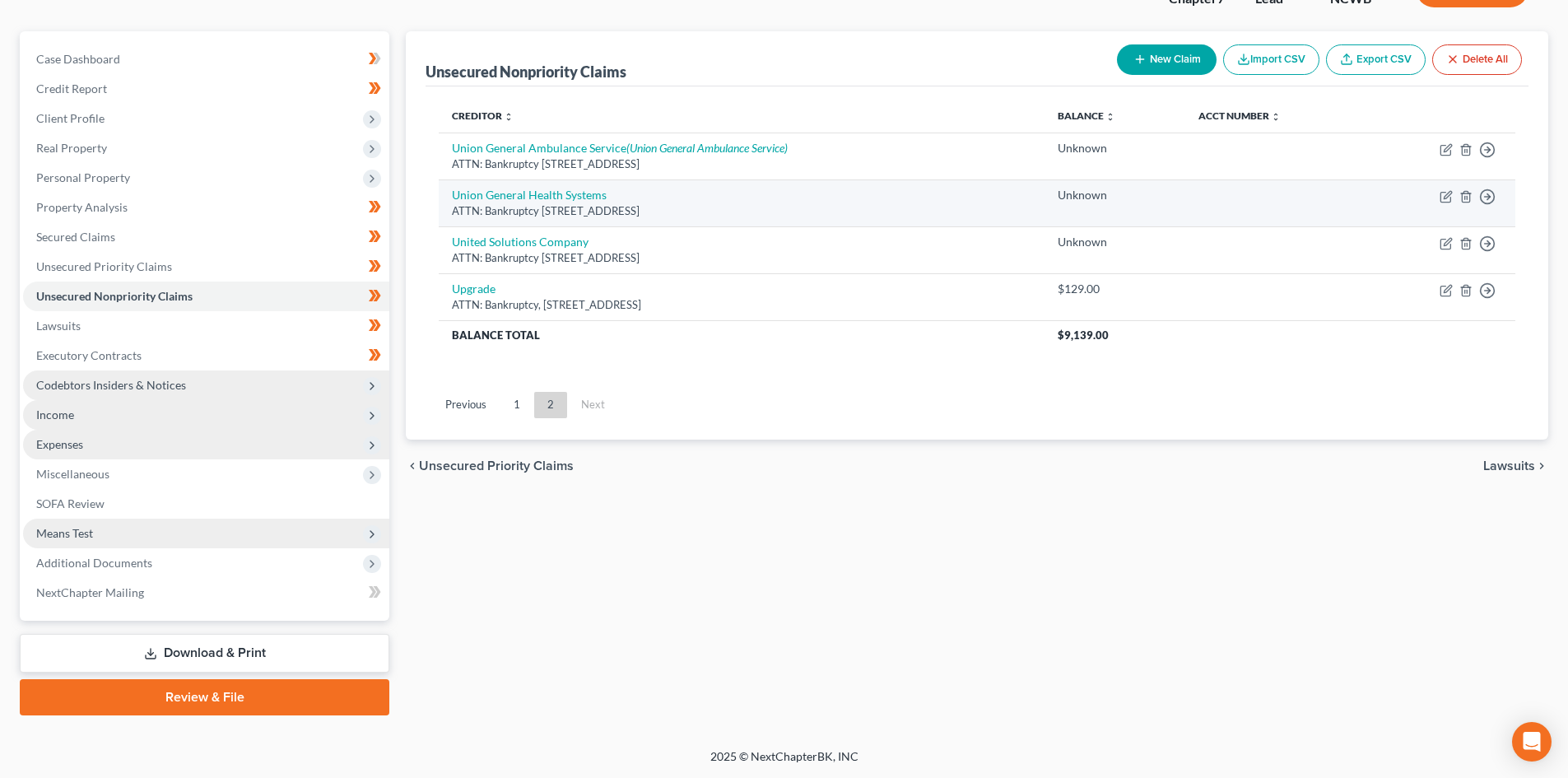
scroll to position [0, 0]
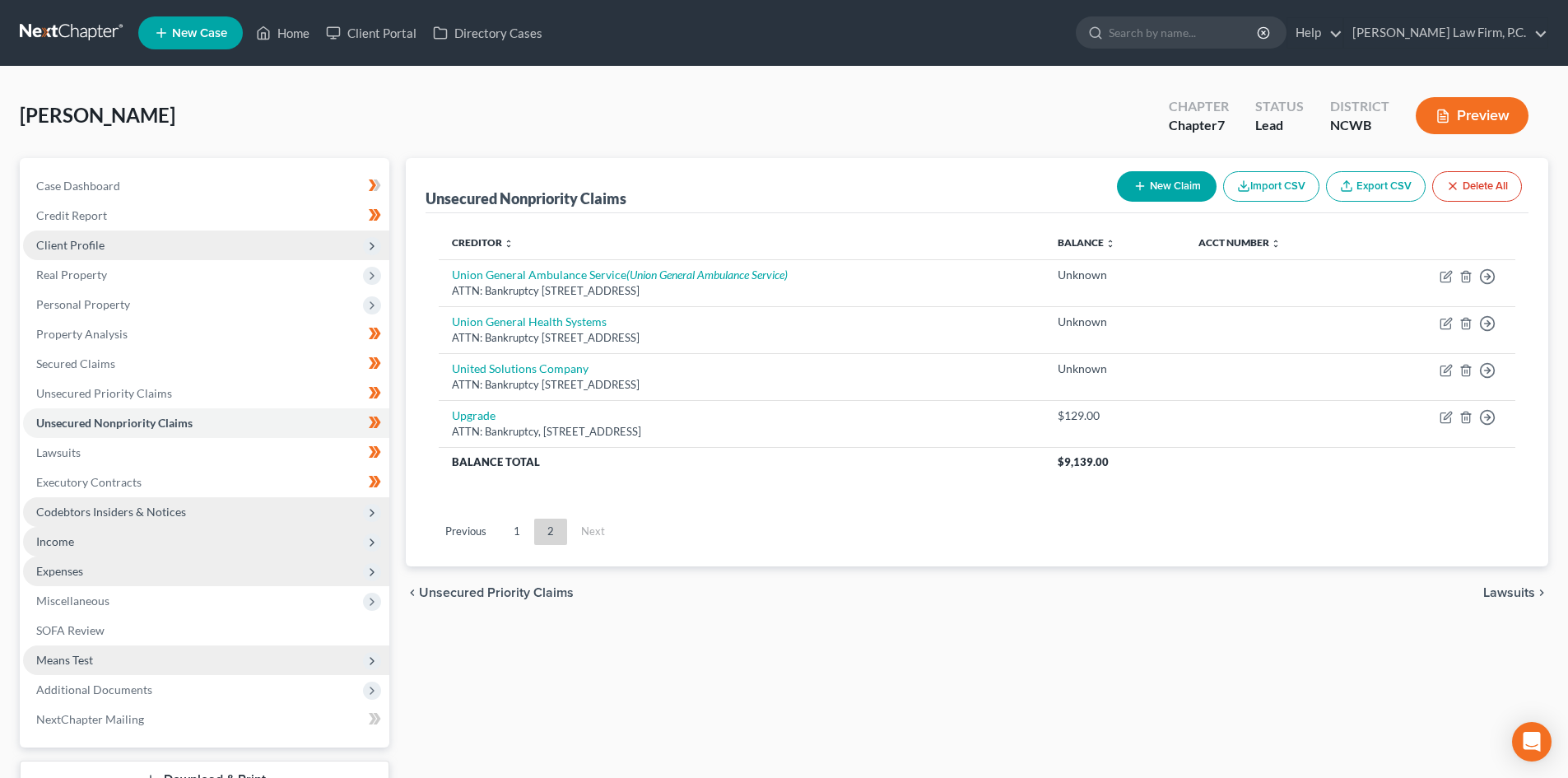
click at [142, 244] on span "Client Profile" at bounding box center [205, 246] width 366 height 30
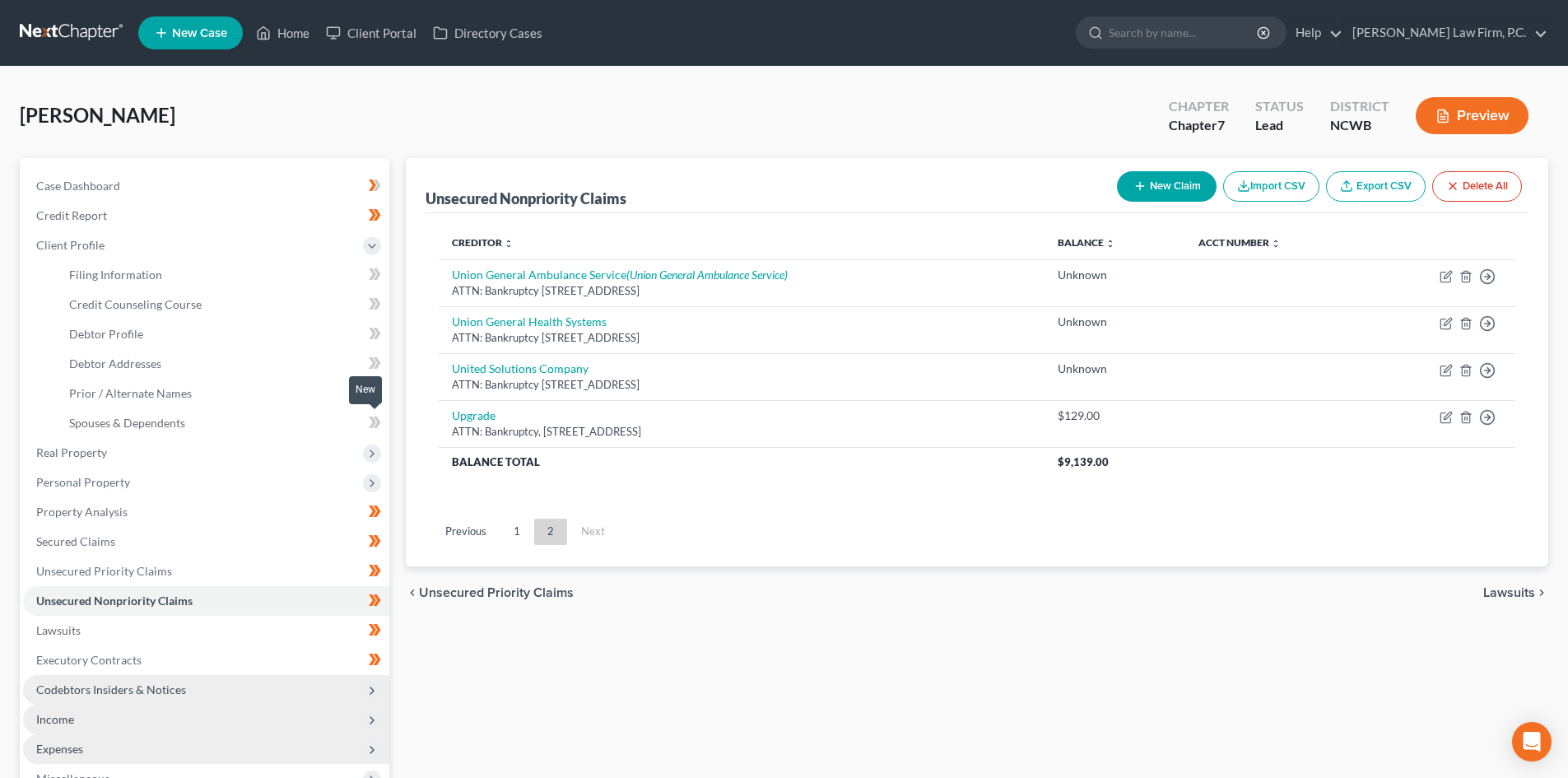
click at [375, 423] on icon at bounding box center [372, 421] width 7 height 11
click at [382, 423] on span at bounding box center [374, 425] width 29 height 24
click at [202, 428] on link "Spouses & Dependents" at bounding box center [222, 423] width 333 height 30
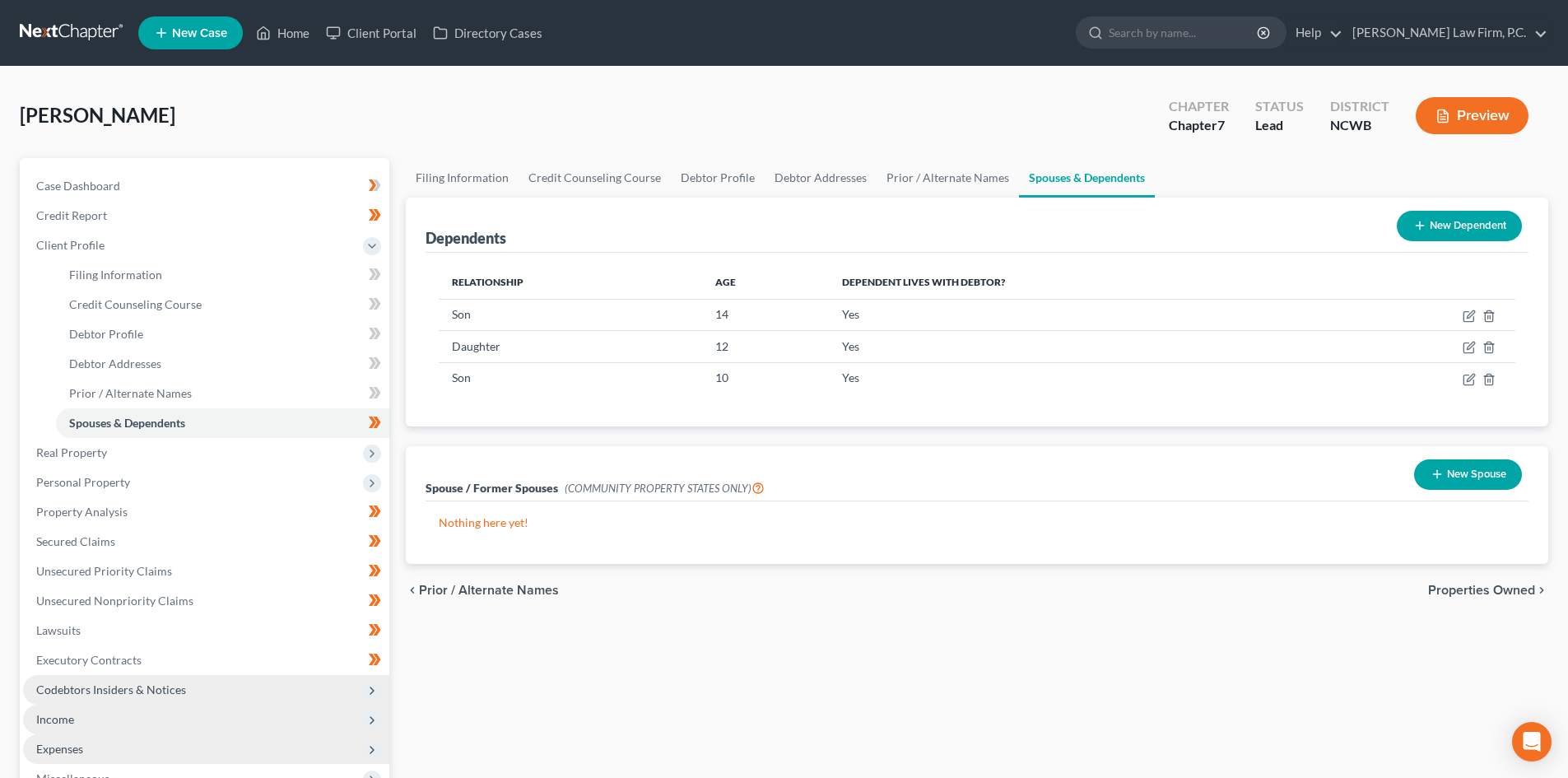
click at [1448, 476] on button "New Spouse" at bounding box center [1467, 474] width 108 height 31
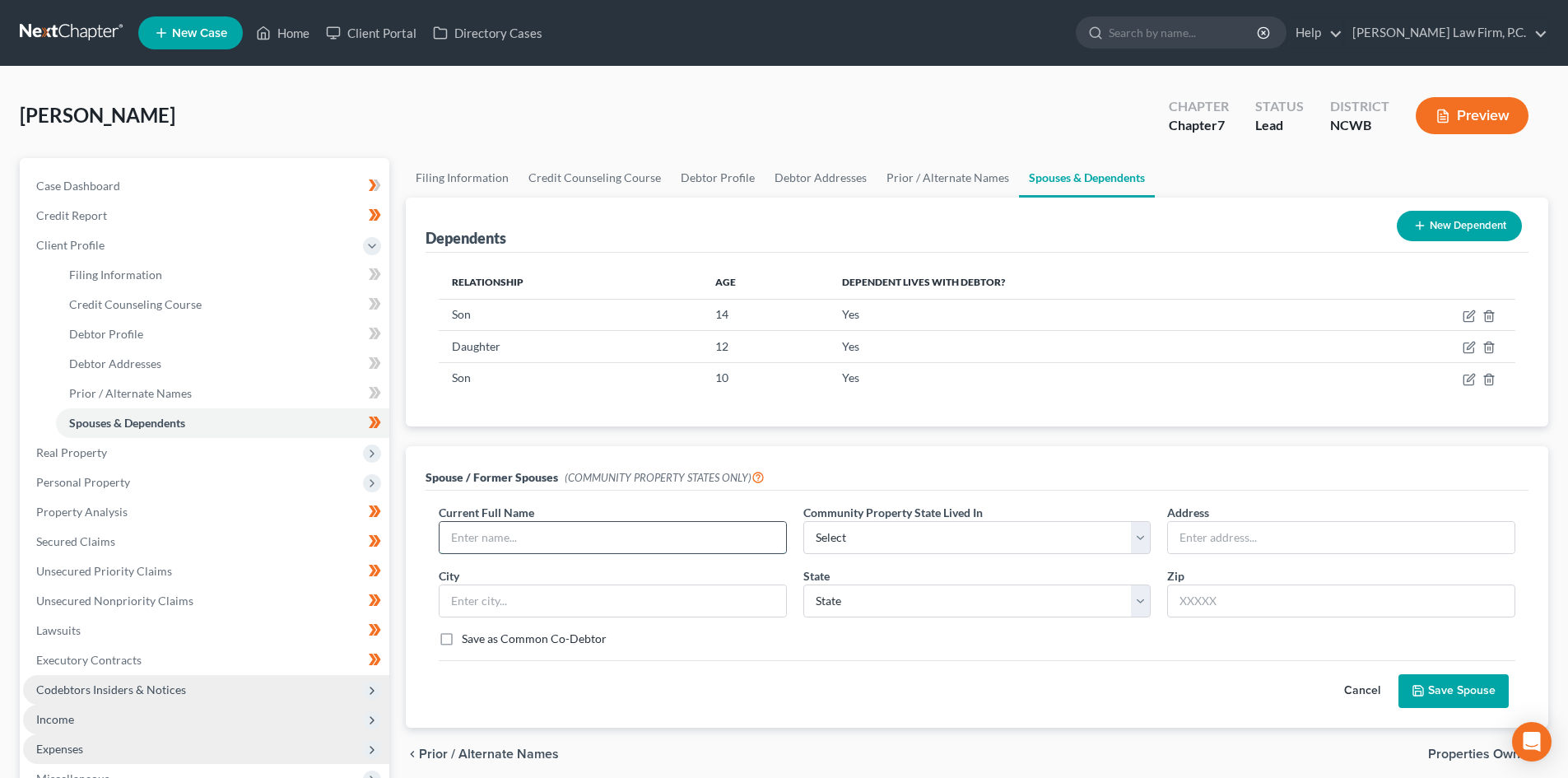
click at [514, 531] on input "text" at bounding box center [613, 538] width 346 height 31
drag, startPoint x: 1357, startPoint y: 681, endPoint x: 1243, endPoint y: 647, distance: 119.0
click at [1358, 682] on button "Cancel" at bounding box center [1362, 691] width 73 height 33
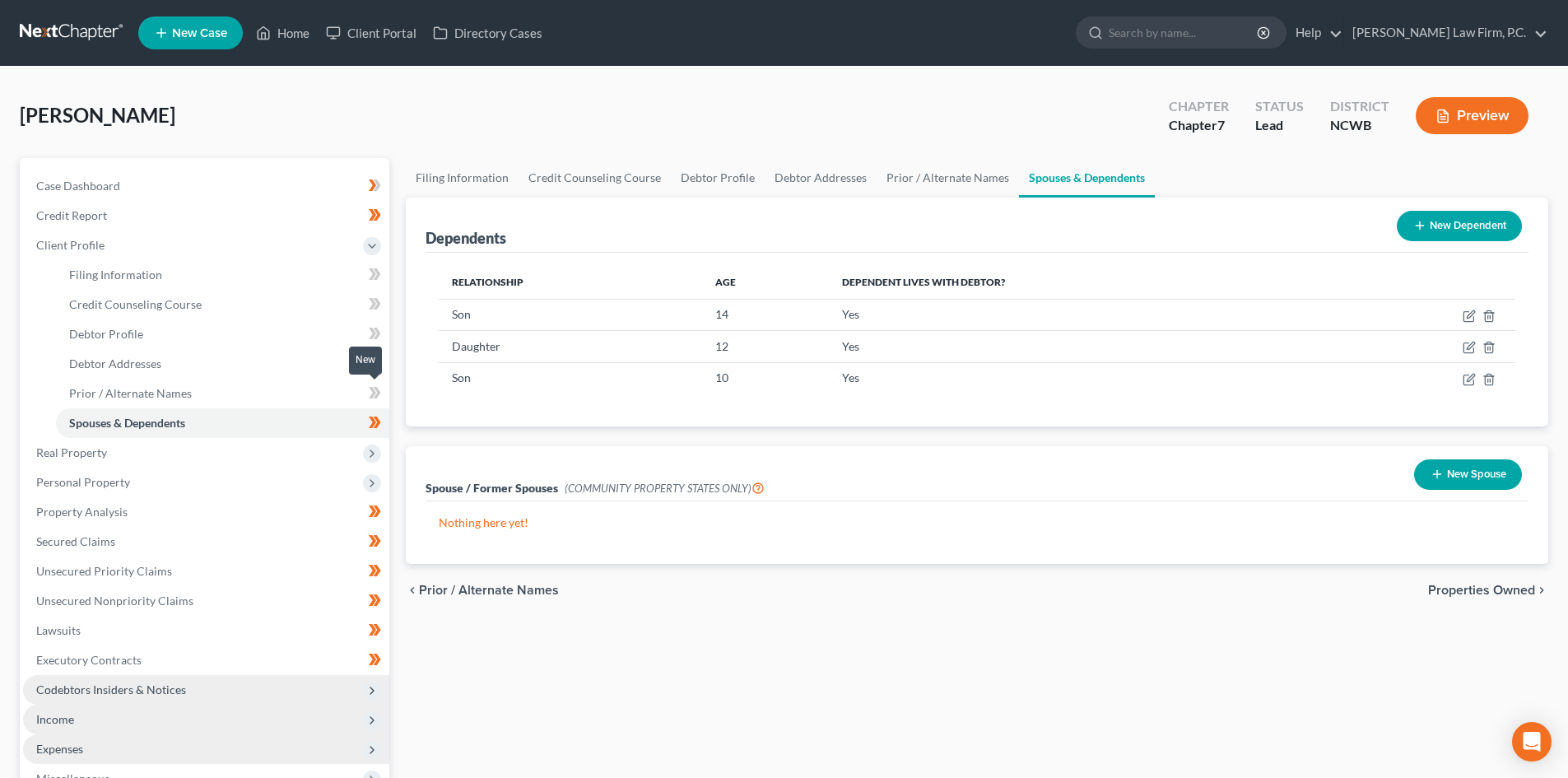
click at [370, 392] on icon at bounding box center [375, 393] width 12 height 21
click at [380, 391] on icon at bounding box center [375, 393] width 12 height 21
click at [387, 360] on span at bounding box center [374, 365] width 29 height 24
click at [382, 362] on span at bounding box center [374, 365] width 29 height 24
click at [374, 332] on icon at bounding box center [372, 333] width 7 height 11
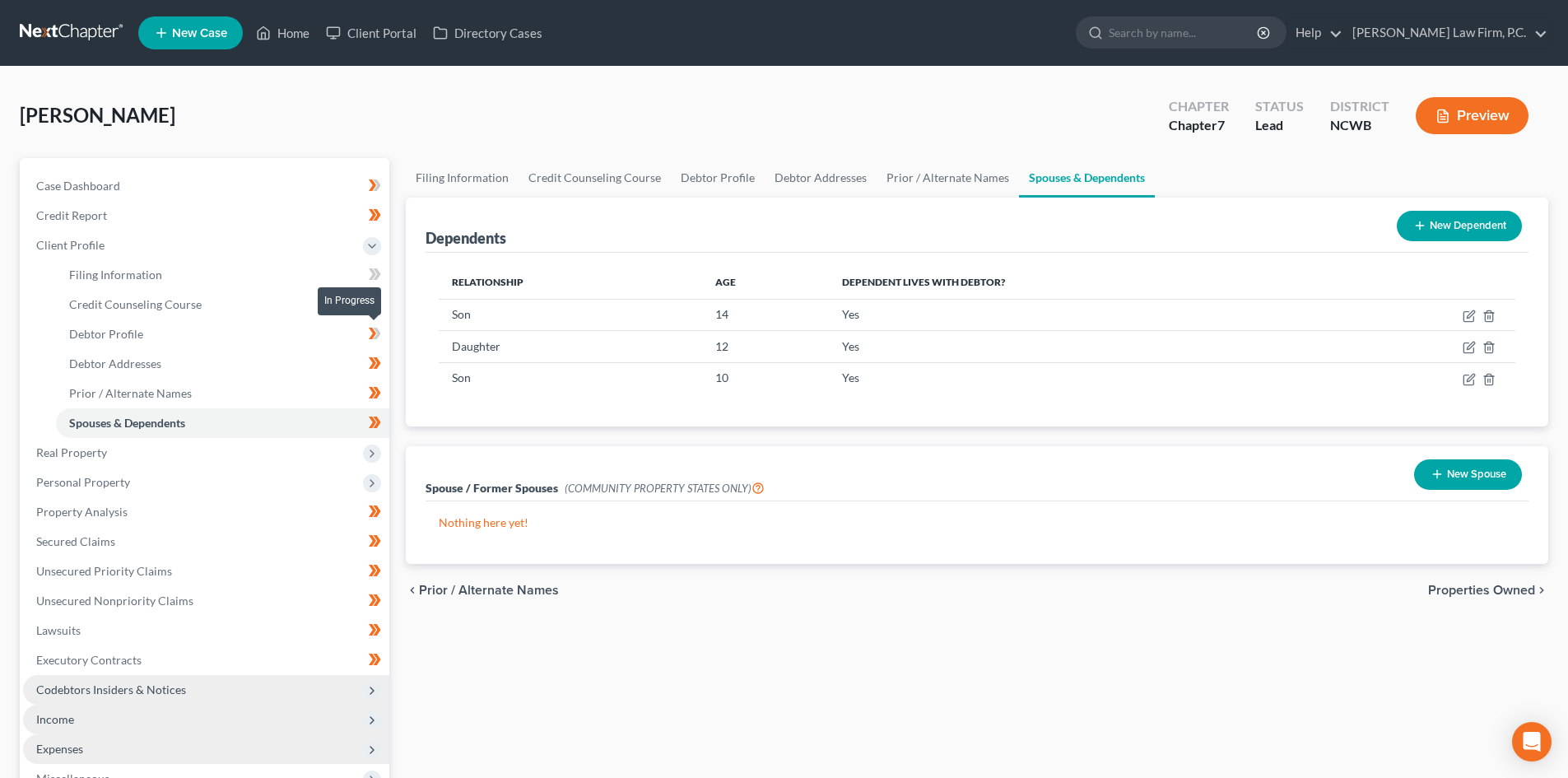
click at [378, 331] on icon at bounding box center [377, 333] width 7 height 11
click at [376, 305] on icon at bounding box center [375, 304] width 12 height 21
click at [379, 305] on icon at bounding box center [377, 303] width 7 height 11
click at [375, 274] on icon at bounding box center [372, 274] width 7 height 11
click at [221, 281] on link "Filing Information" at bounding box center [222, 275] width 333 height 30
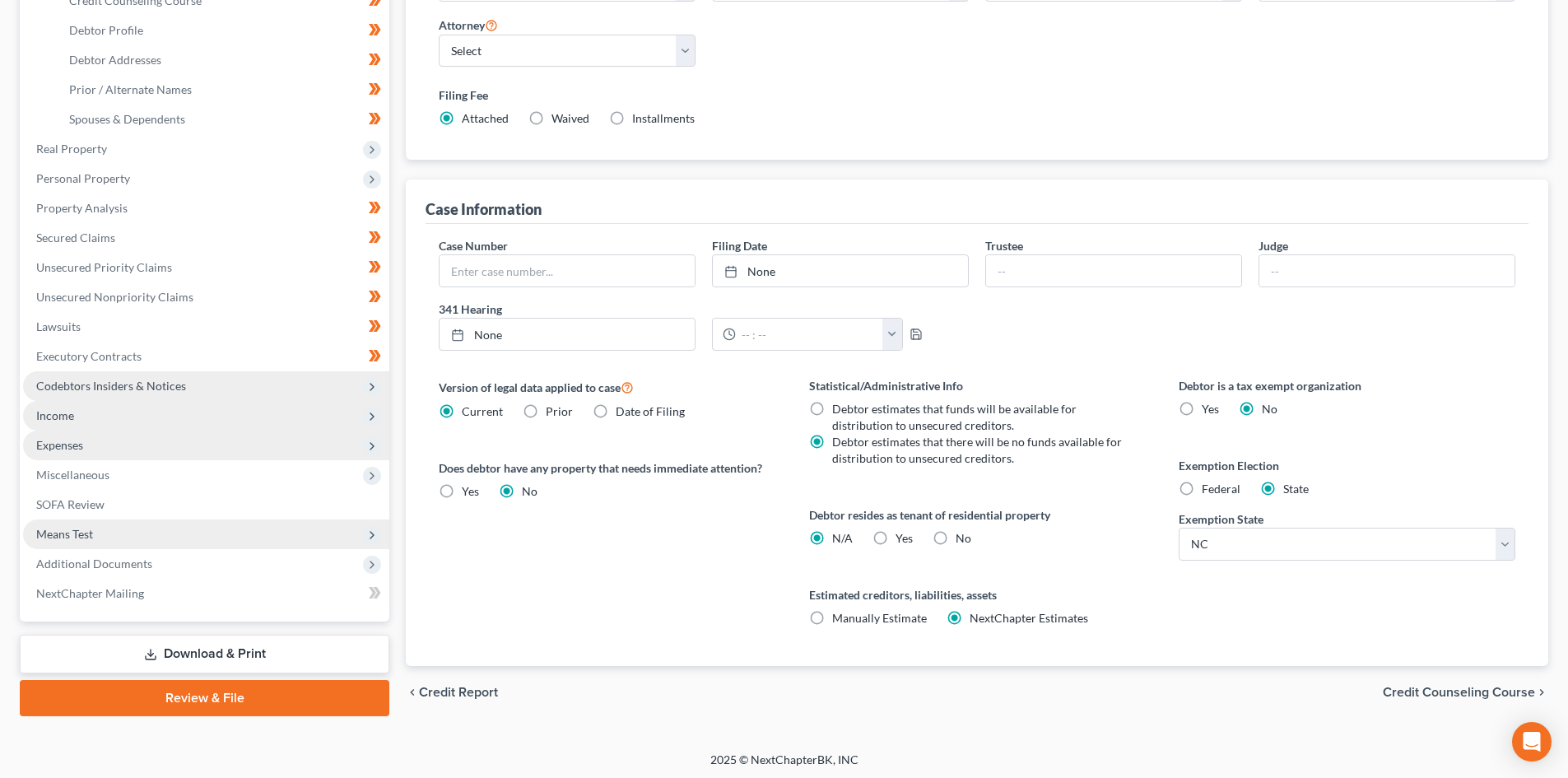
scroll to position [307, 0]
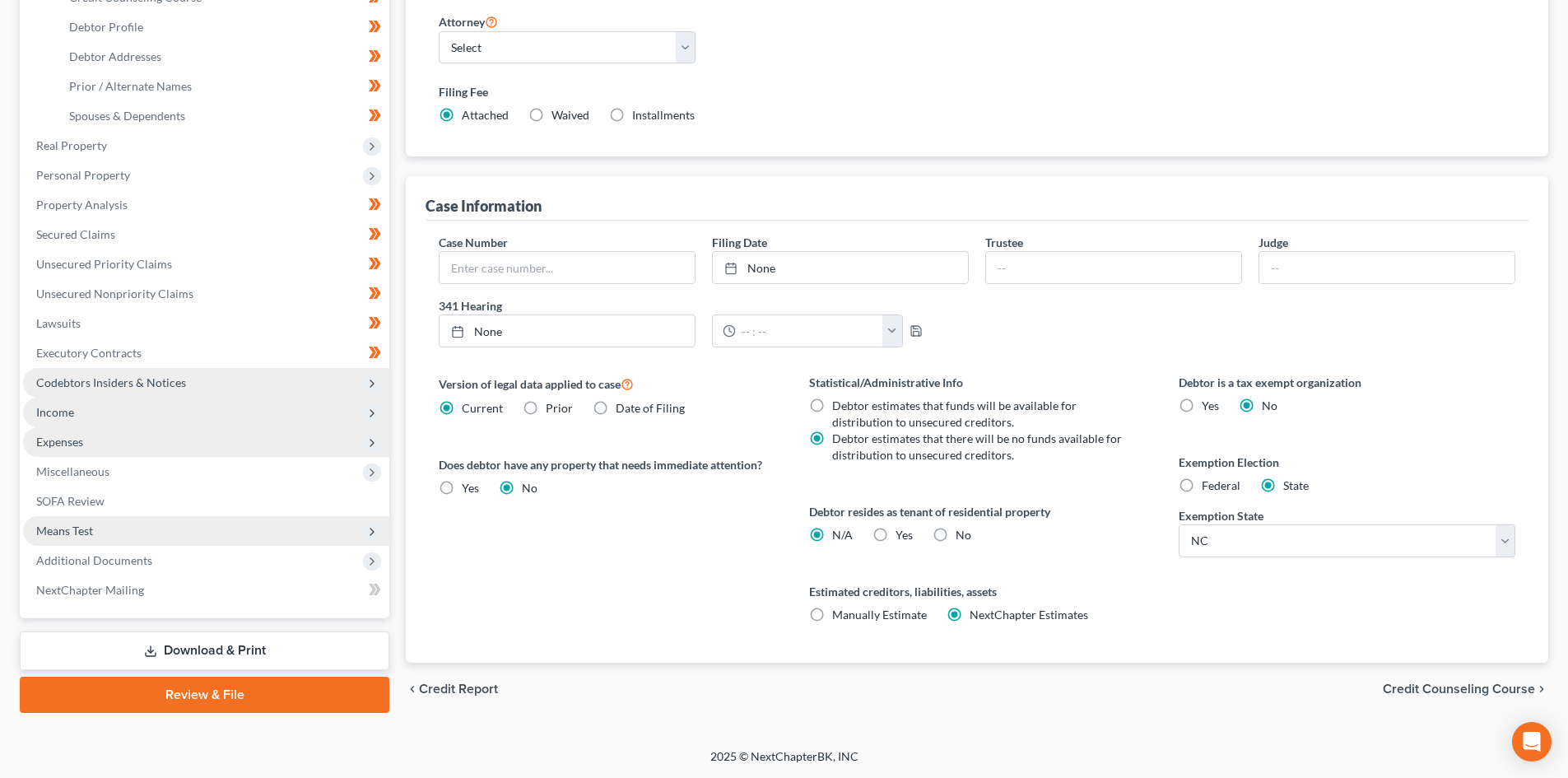
click at [461, 409] on label "Current" at bounding box center [482, 408] width 41 height 17
click at [468, 409] on input "Current" at bounding box center [474, 406] width 10 height 10
click at [522, 486] on label "No" at bounding box center [530, 488] width 16 height 17
click at [529, 486] on input "No" at bounding box center [534, 485] width 10 height 10
click at [975, 613] on span "NextChapter Estimates" at bounding box center [1029, 615] width 119 height 14
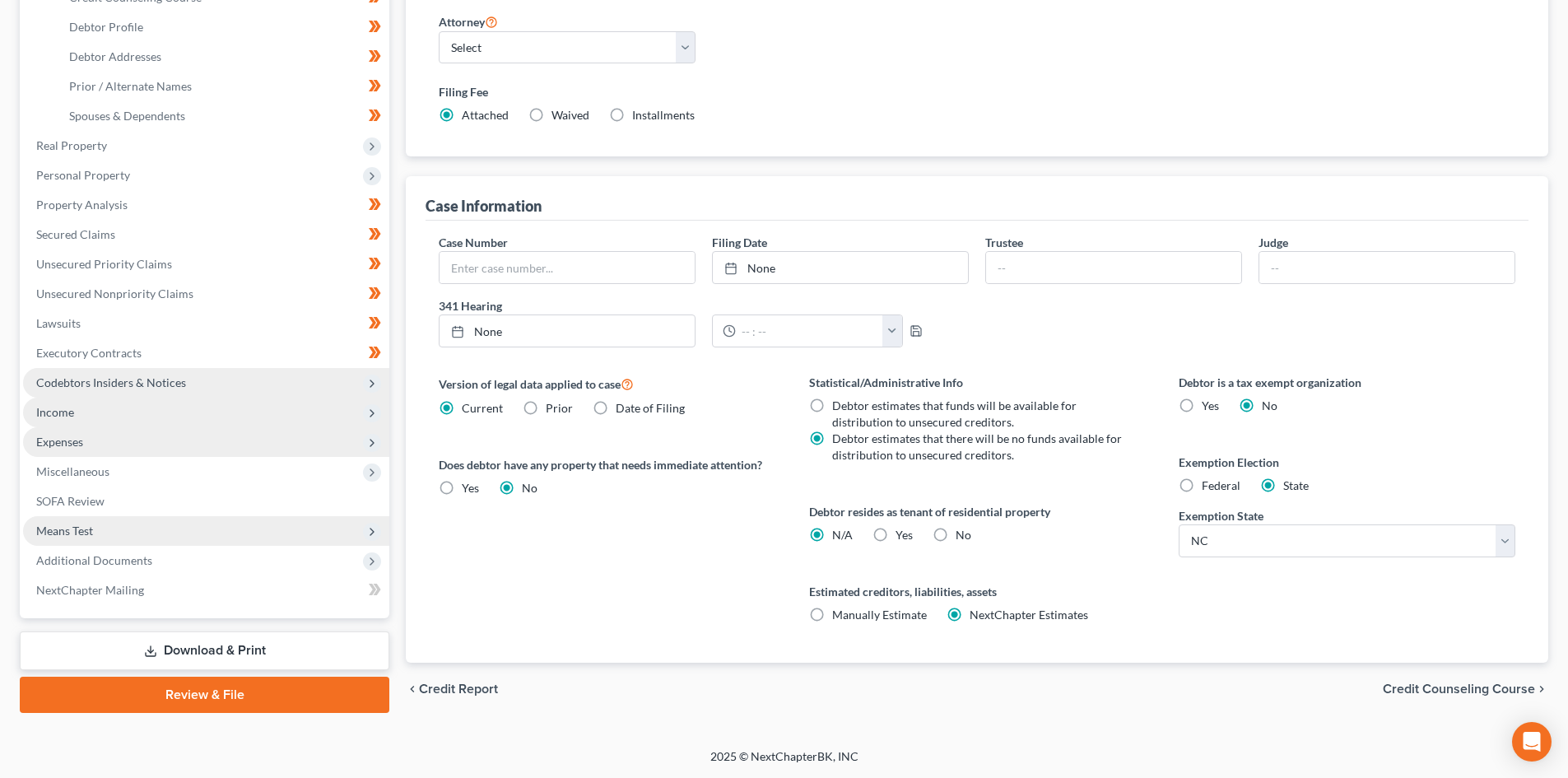
click at [976, 613] on input "NextChapter Estimates" at bounding box center [982, 612] width 10 height 10
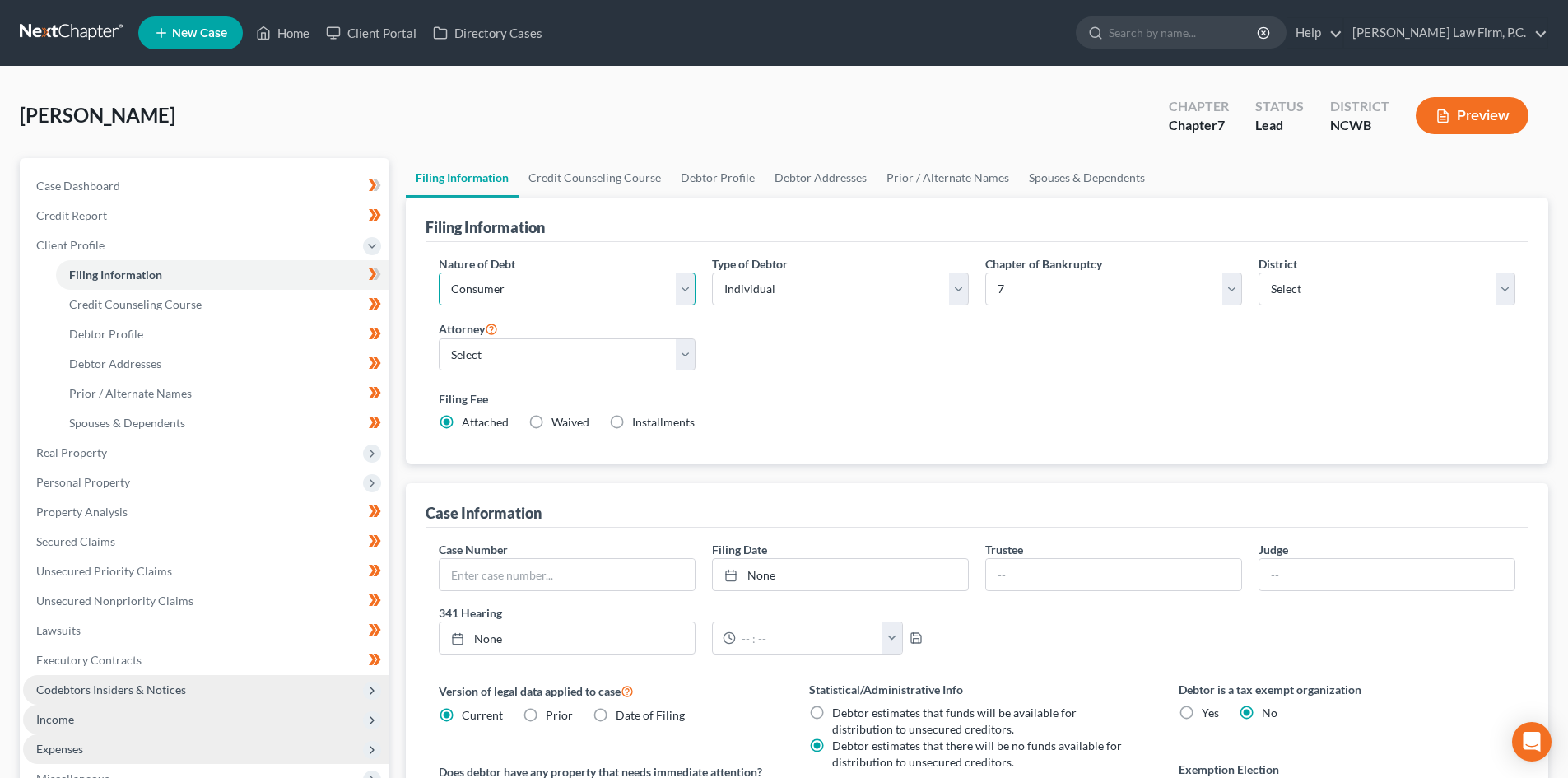
click at [598, 274] on select "Select Business Consumer Other" at bounding box center [567, 289] width 257 height 33
click at [598, 274] on select "Select Business Consumer Other" at bounding box center [567, 289] width 257 height 33
click at [739, 297] on select "Select Individual Joint" at bounding box center [840, 289] width 257 height 33
click at [572, 191] on link "Credit Counseling Course" at bounding box center [594, 177] width 152 height 39
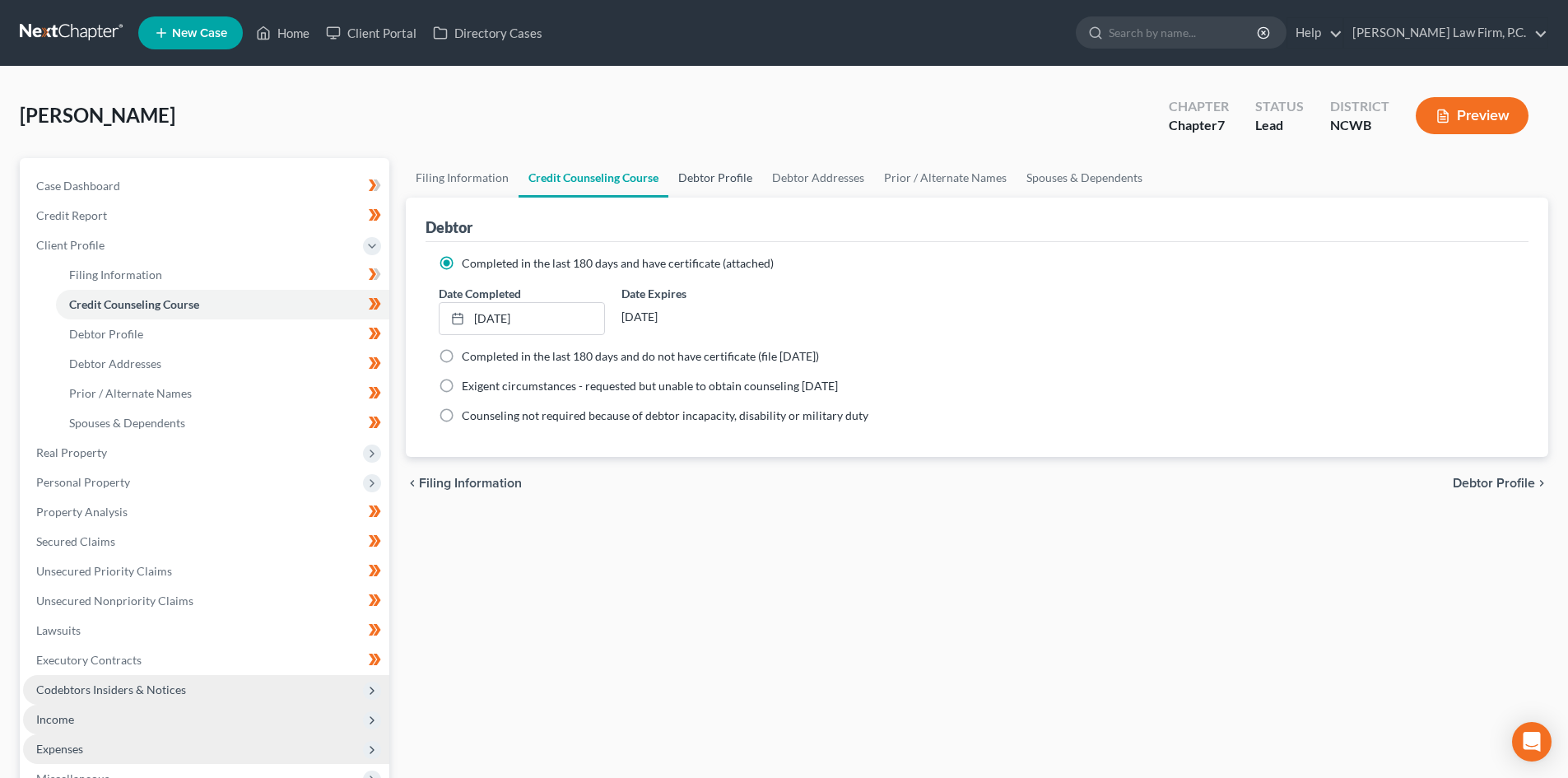
click at [732, 191] on link "Debtor Profile" at bounding box center [715, 177] width 94 height 39
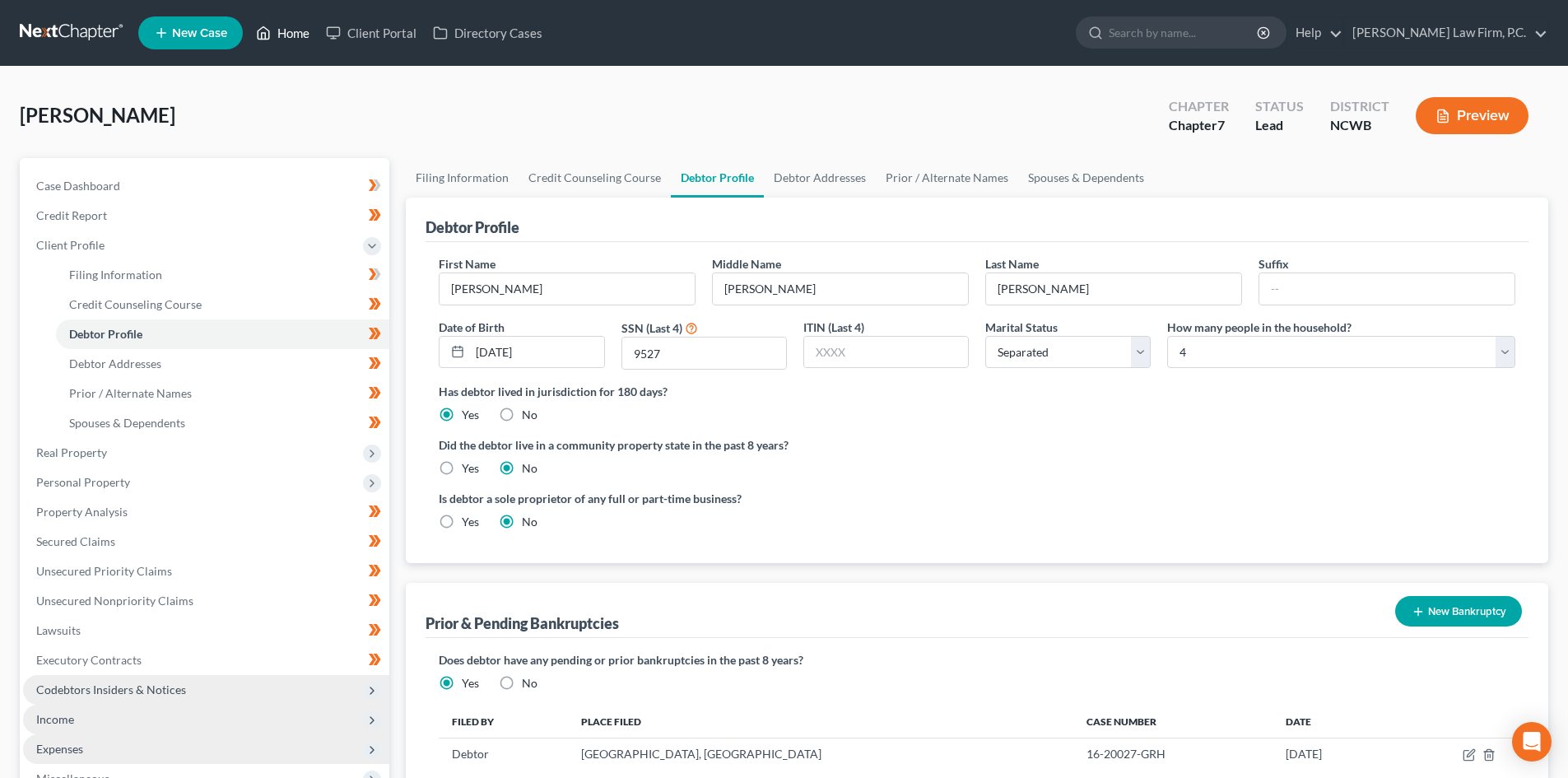
click at [295, 37] on link "Home" at bounding box center [282, 33] width 70 height 30
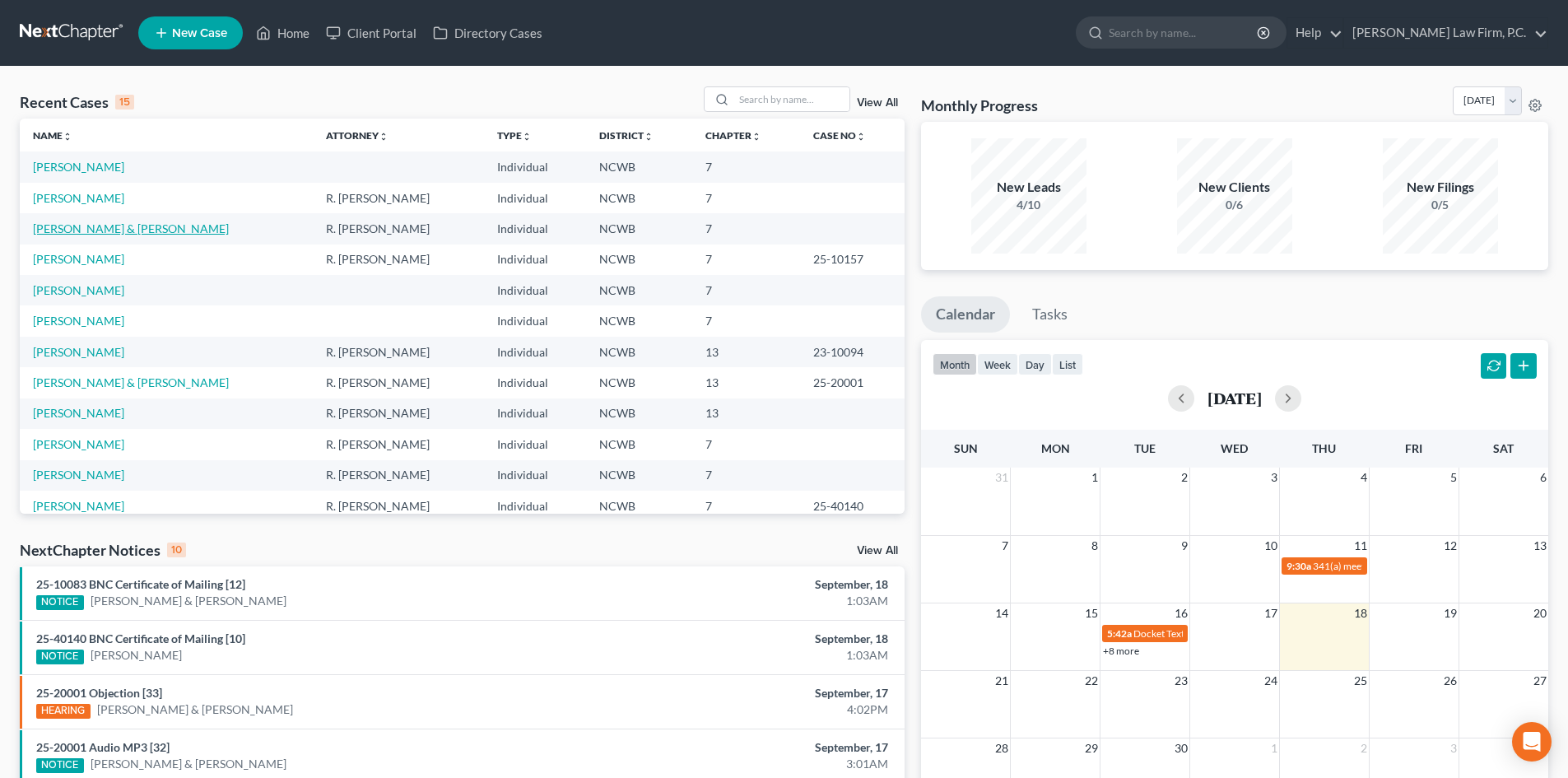
click at [85, 229] on link "Lott, Jill & Kathleen" at bounding box center [131, 228] width 196 height 14
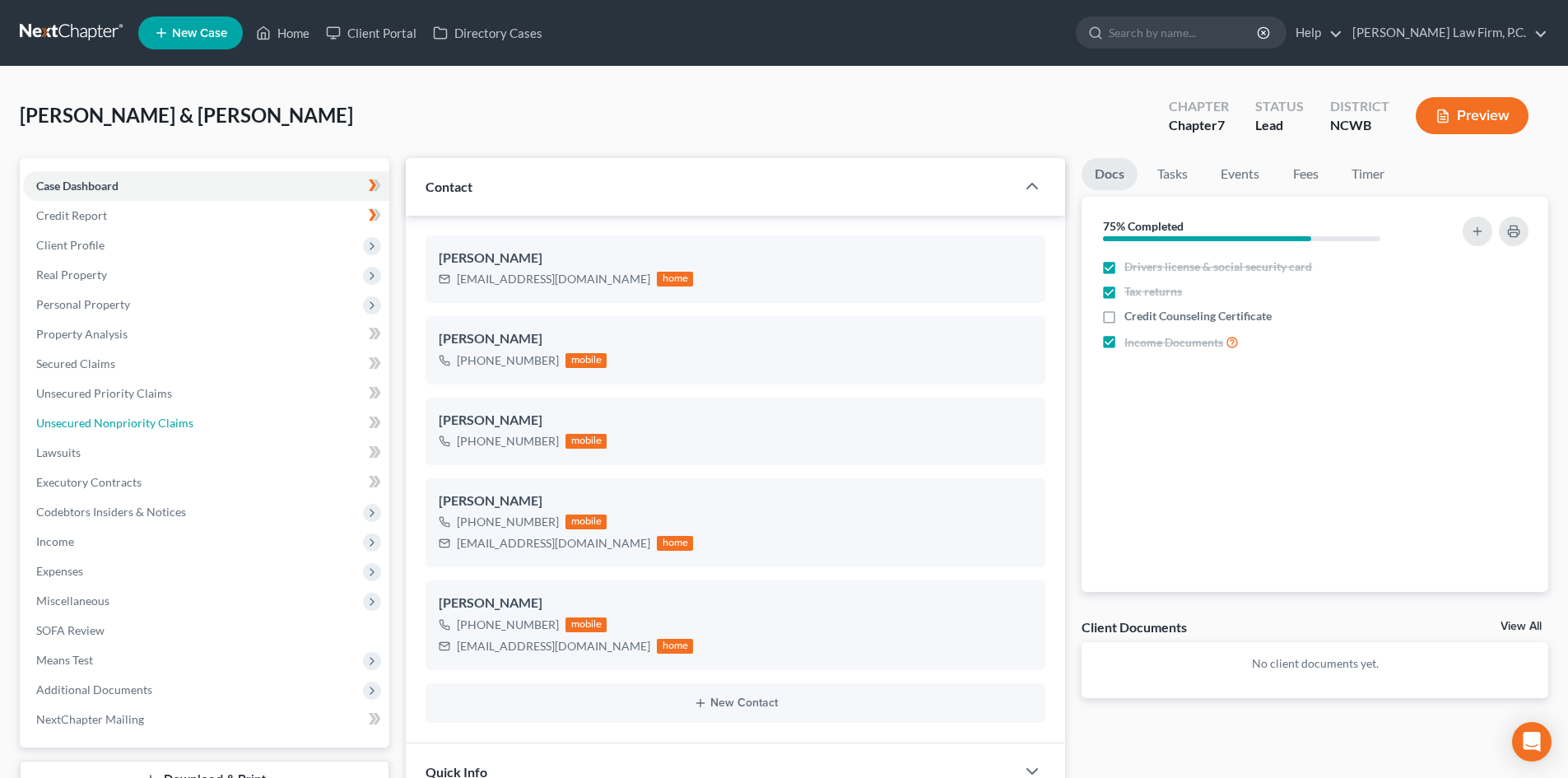
drag, startPoint x: 163, startPoint y: 435, endPoint x: 455, endPoint y: 517, distance: 303.3
click at [163, 436] on link "Unsecured Nonpriority Claims" at bounding box center [205, 423] width 366 height 30
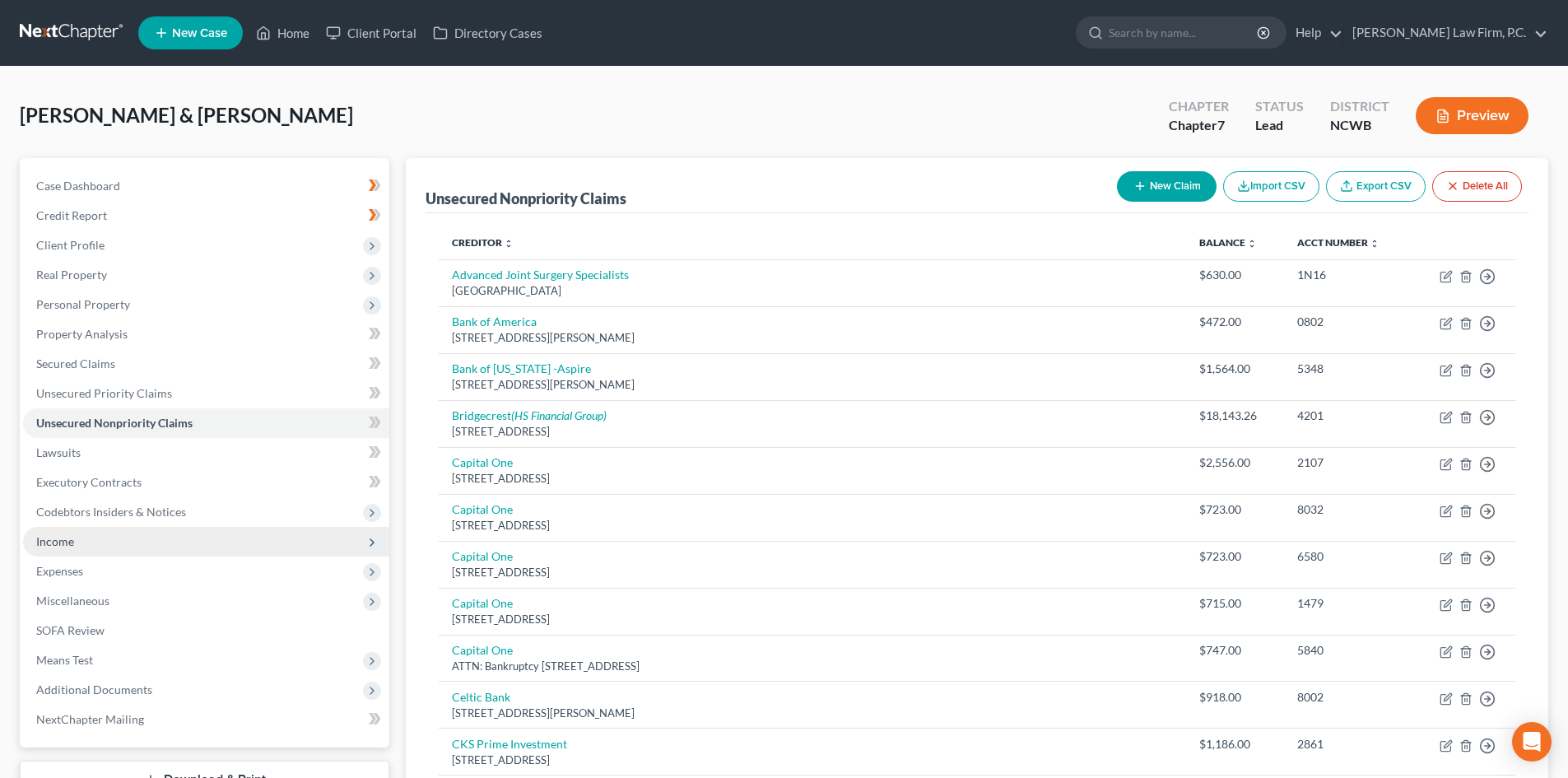
click at [170, 542] on span "Income" at bounding box center [205, 542] width 366 height 30
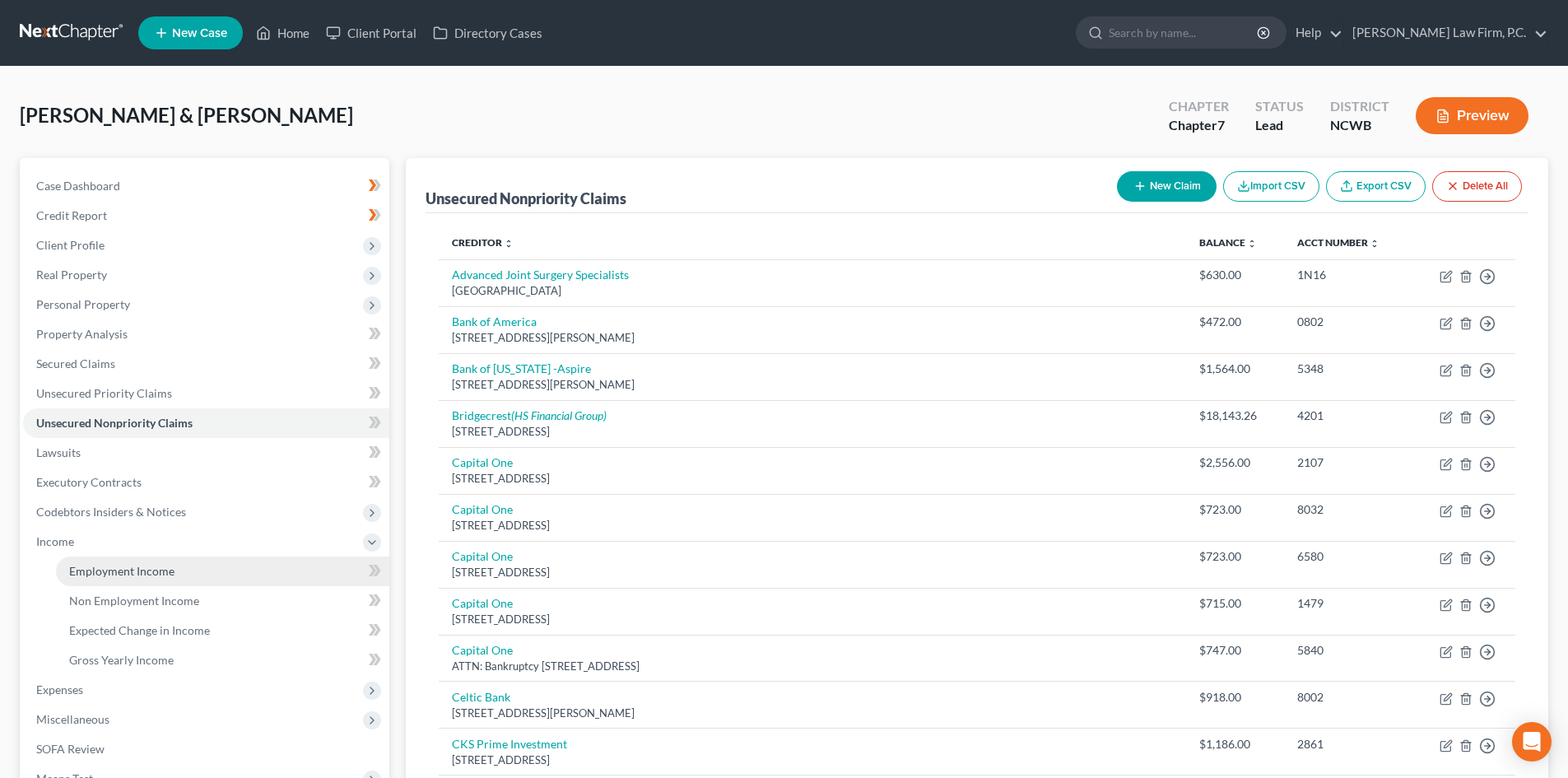
click at [201, 562] on link "Employment Income" at bounding box center [222, 572] width 333 height 30
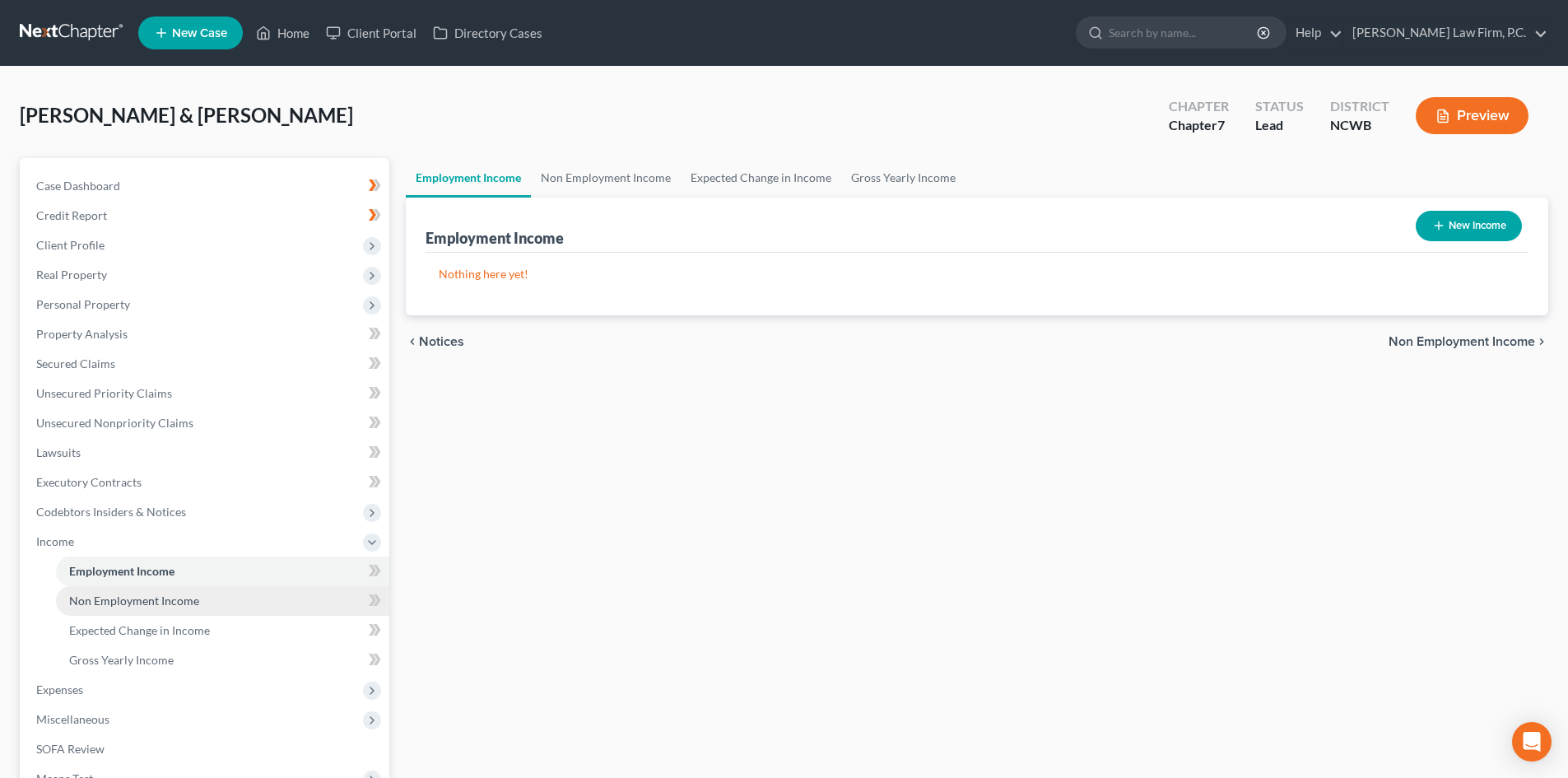
click at [257, 598] on link "Non Employment Income" at bounding box center [222, 601] width 333 height 30
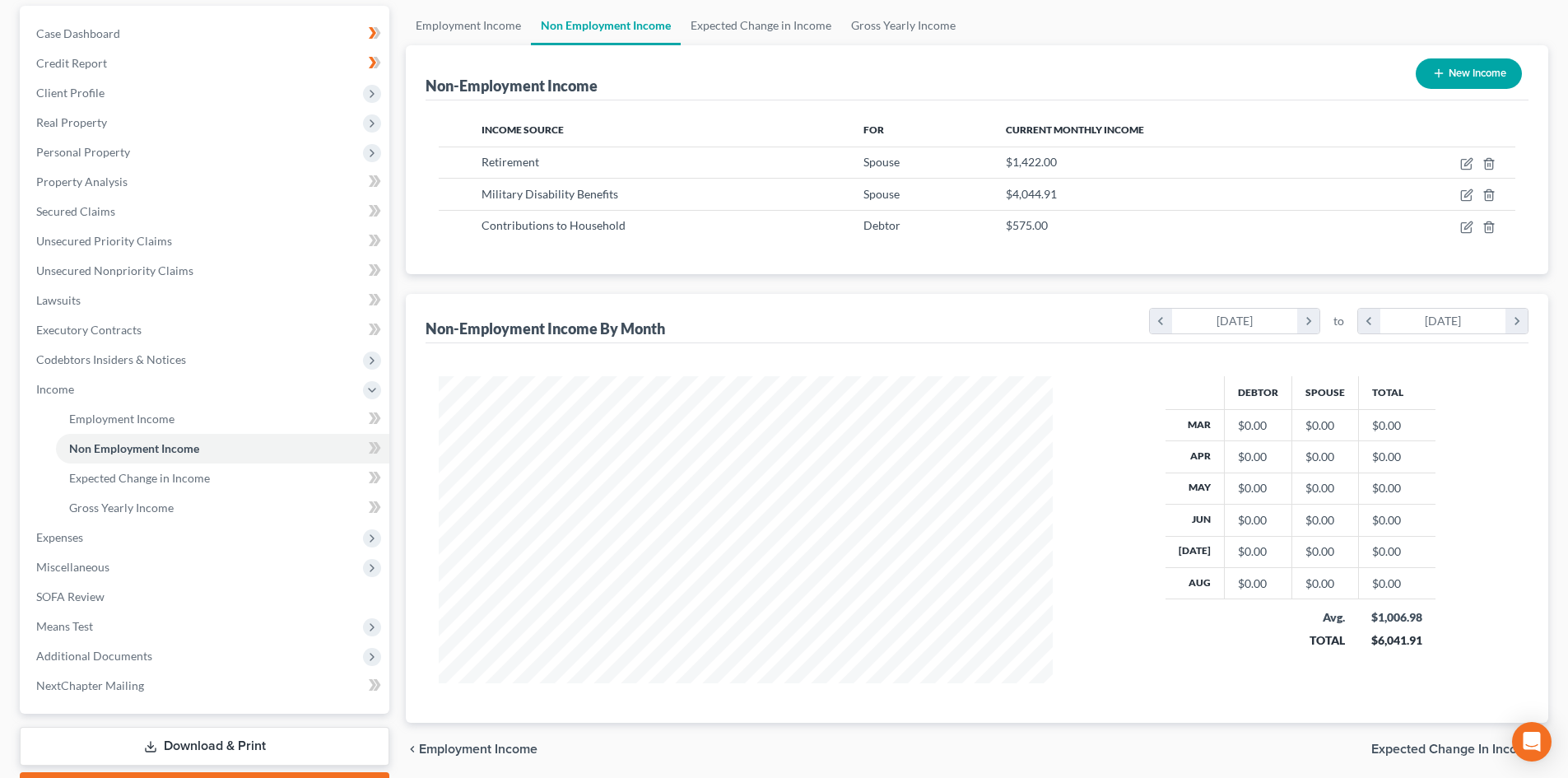
scroll to position [164, 0]
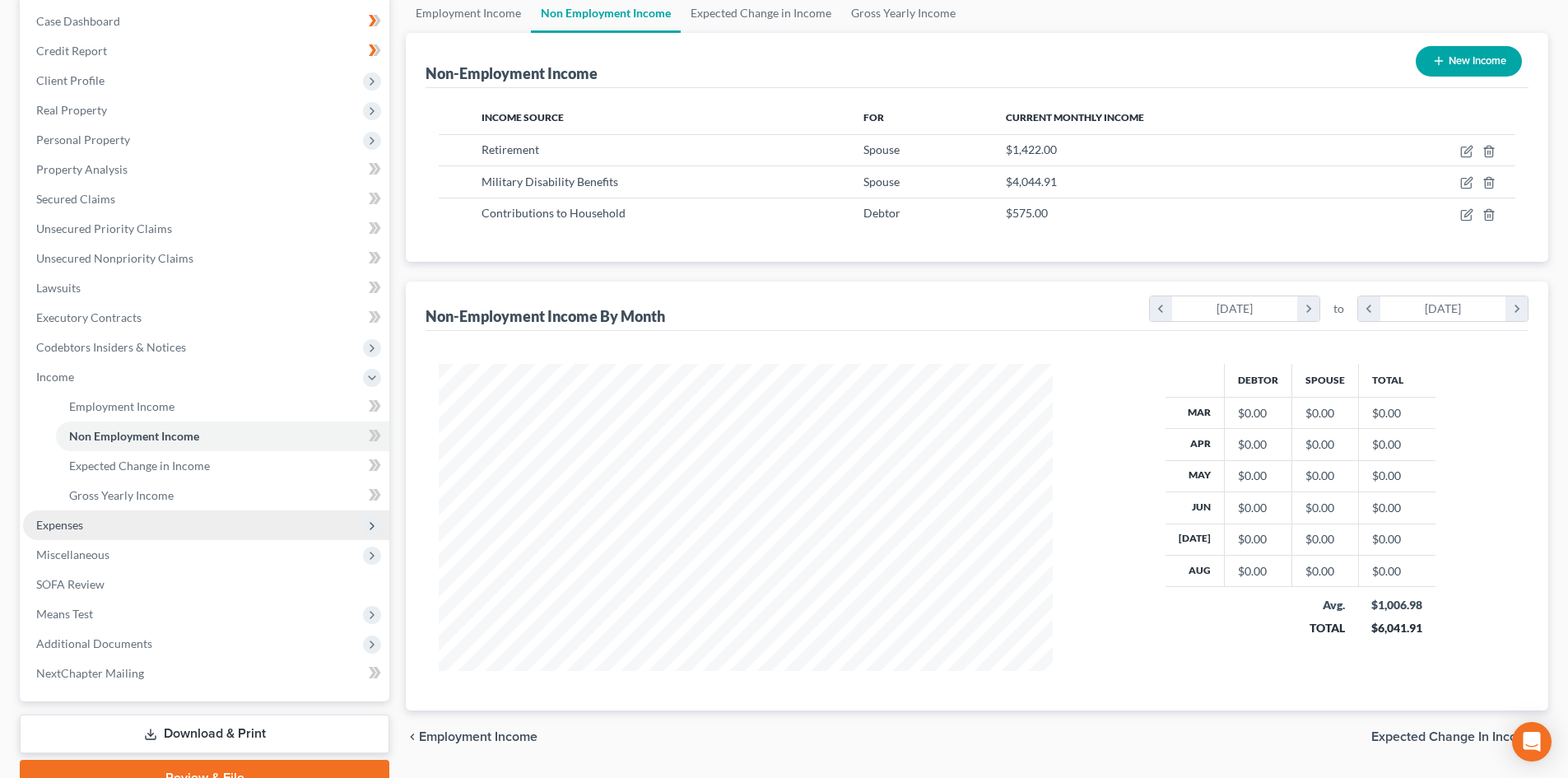
click at [209, 526] on span "Expenses" at bounding box center [205, 525] width 366 height 30
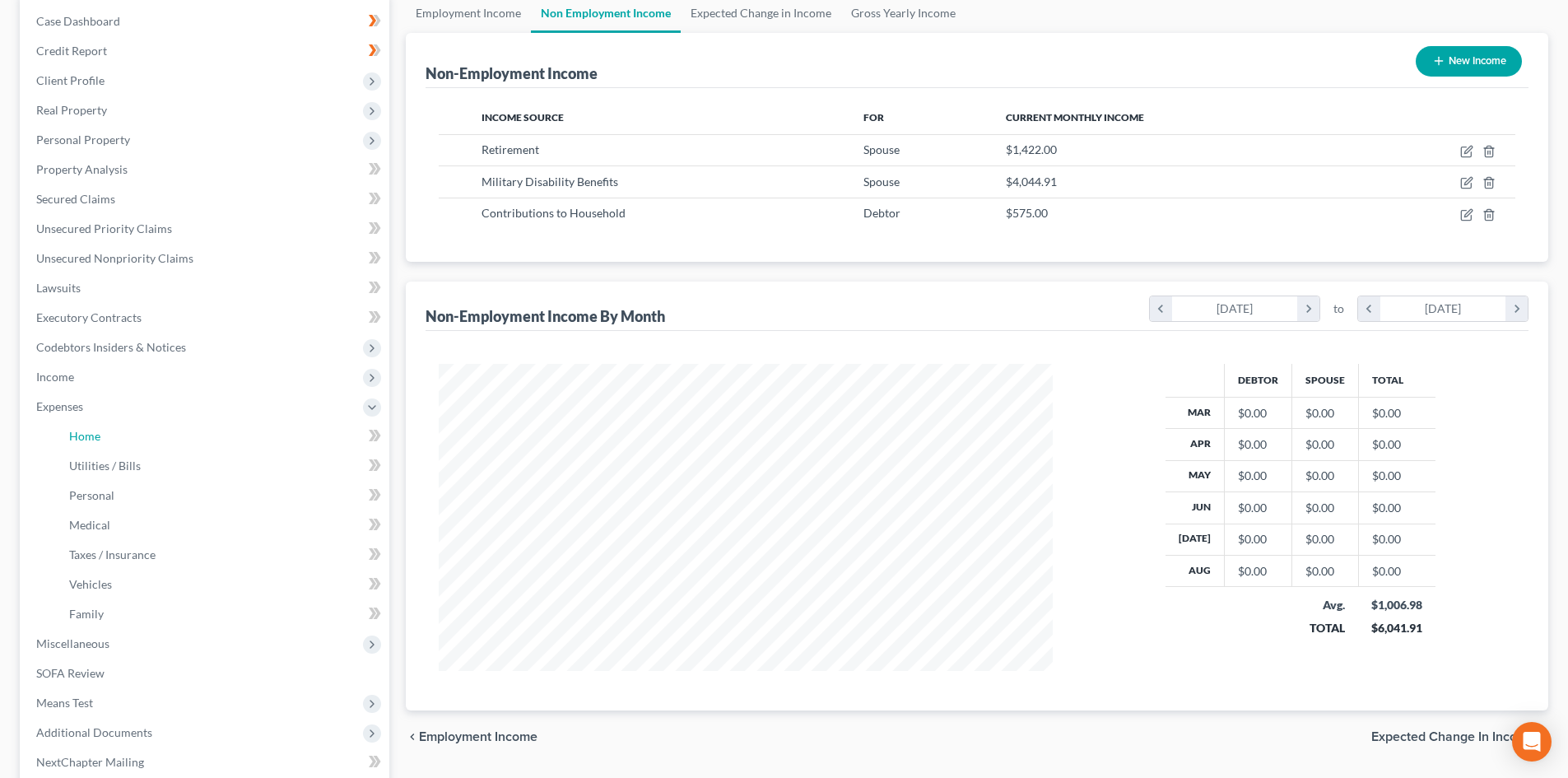
click at [108, 437] on link "Home" at bounding box center [222, 436] width 333 height 30
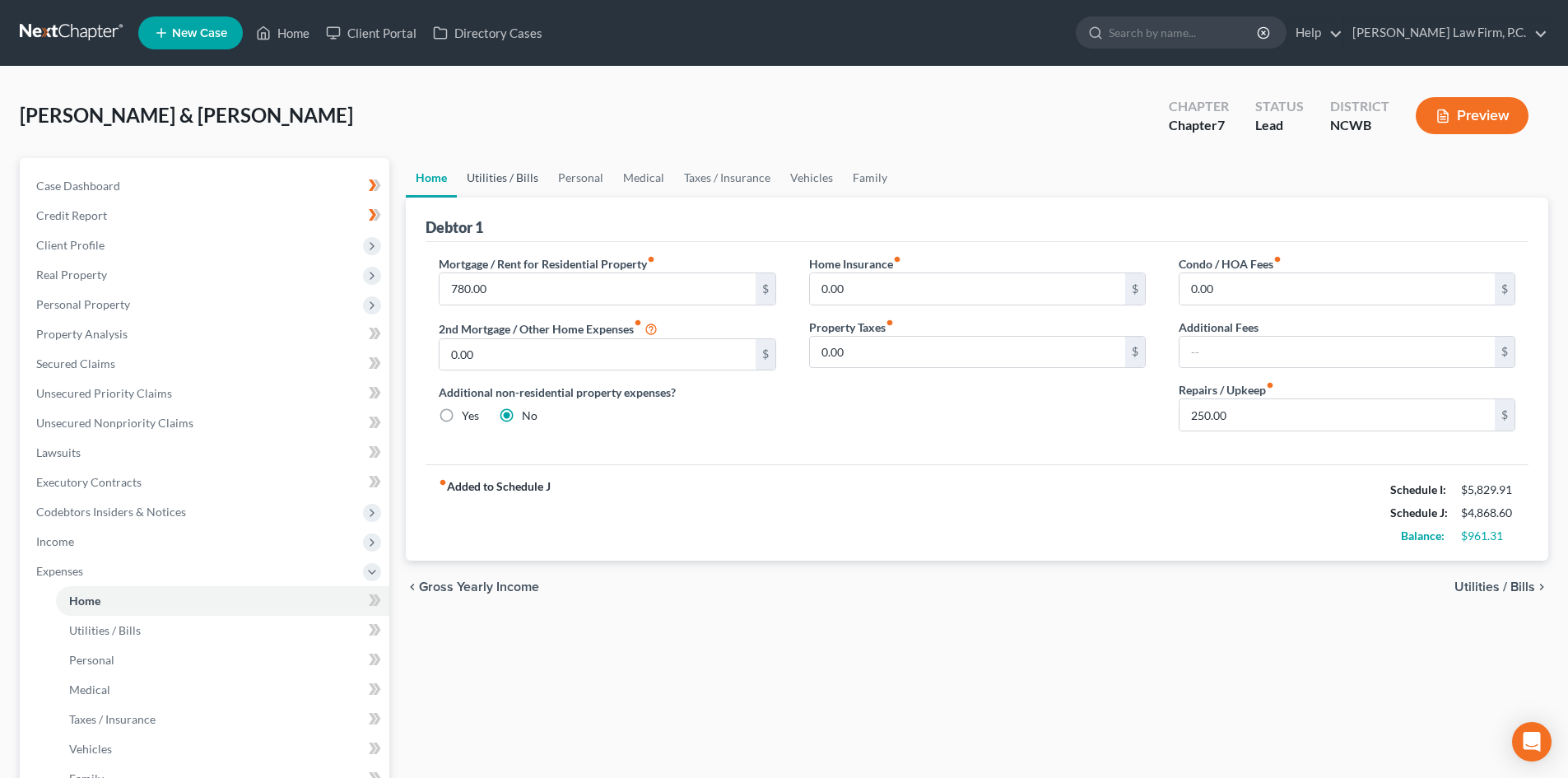
click at [534, 177] on link "Utilities / Bills" at bounding box center [503, 177] width 92 height 39
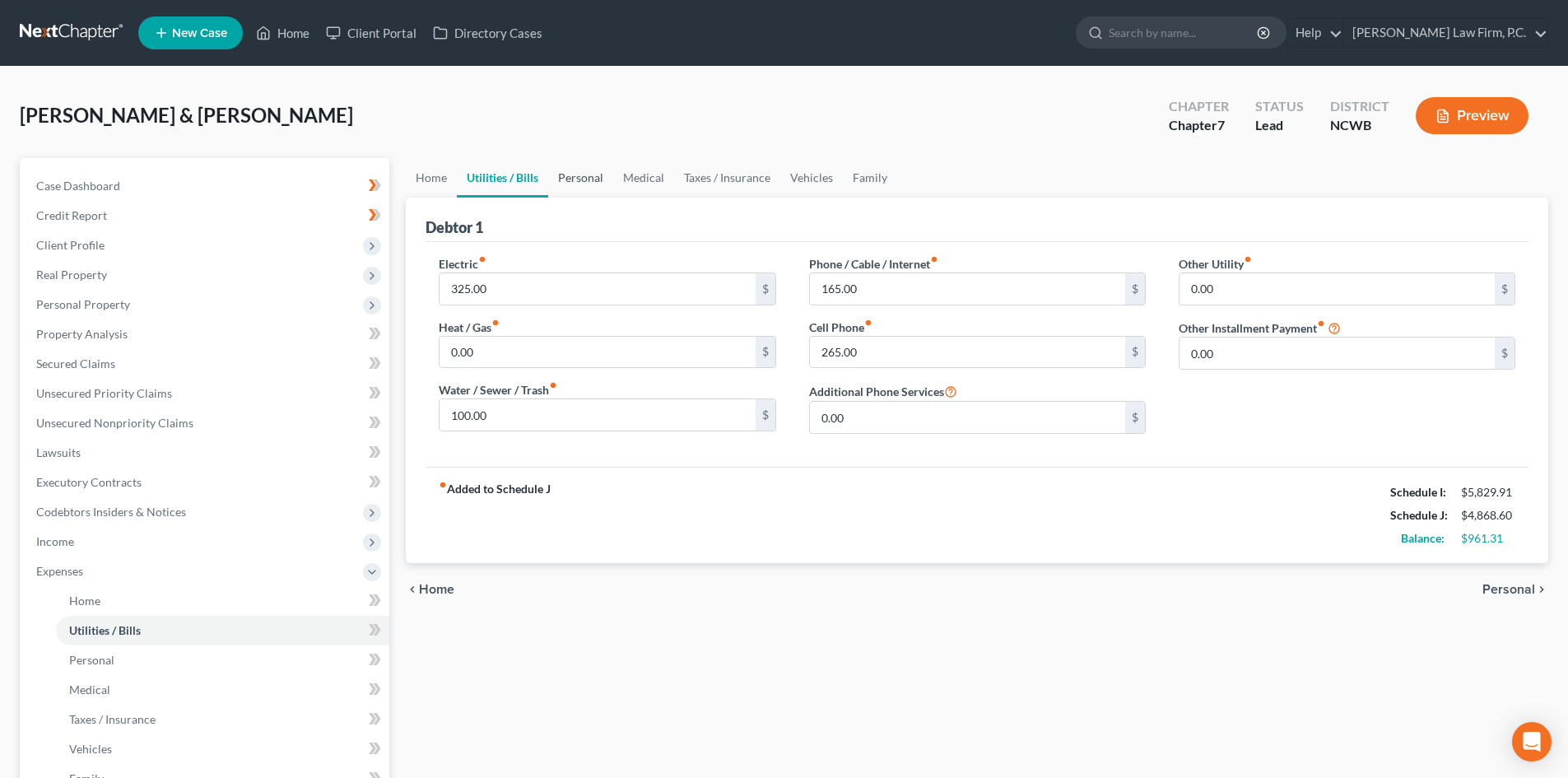
click at [583, 176] on link "Personal" at bounding box center [580, 177] width 65 height 39
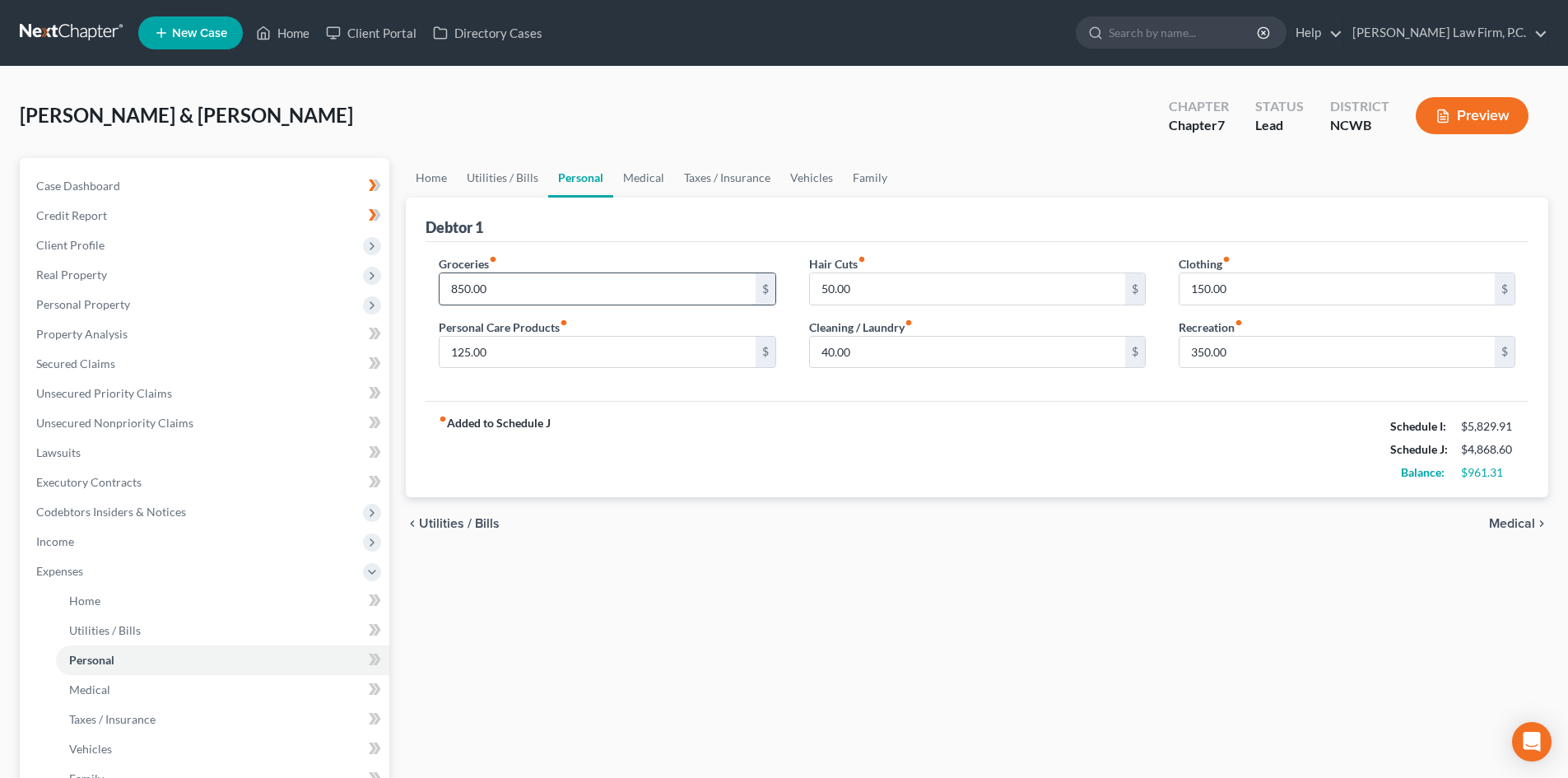
click at [542, 290] on input "850.00" at bounding box center [597, 289] width 316 height 31
click at [1232, 290] on input "150.00" at bounding box center [1336, 289] width 316 height 31
click at [654, 182] on link "Medical" at bounding box center [643, 177] width 61 height 39
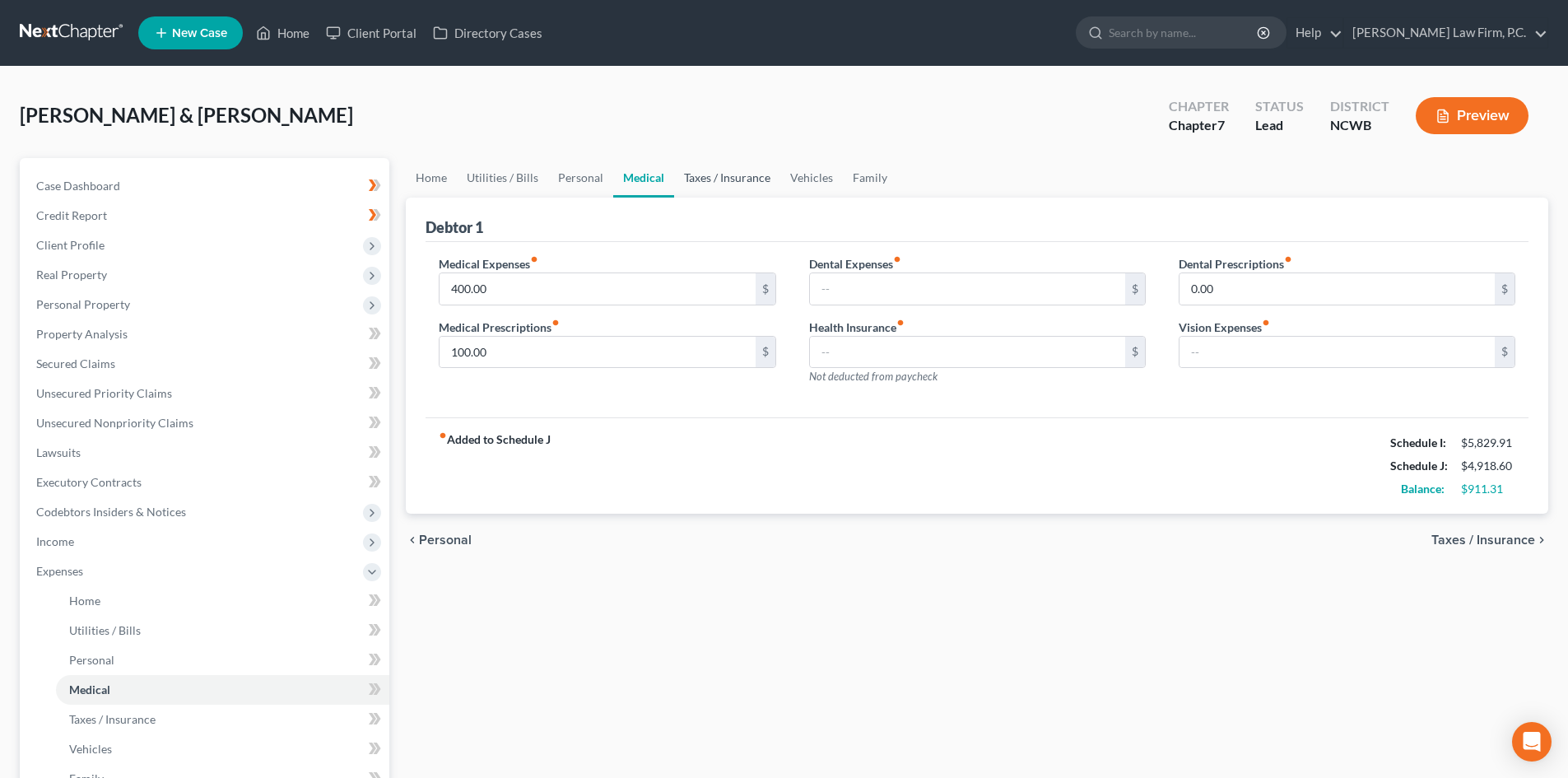
click at [742, 184] on link "Taxes / Insurance" at bounding box center [726, 177] width 106 height 39
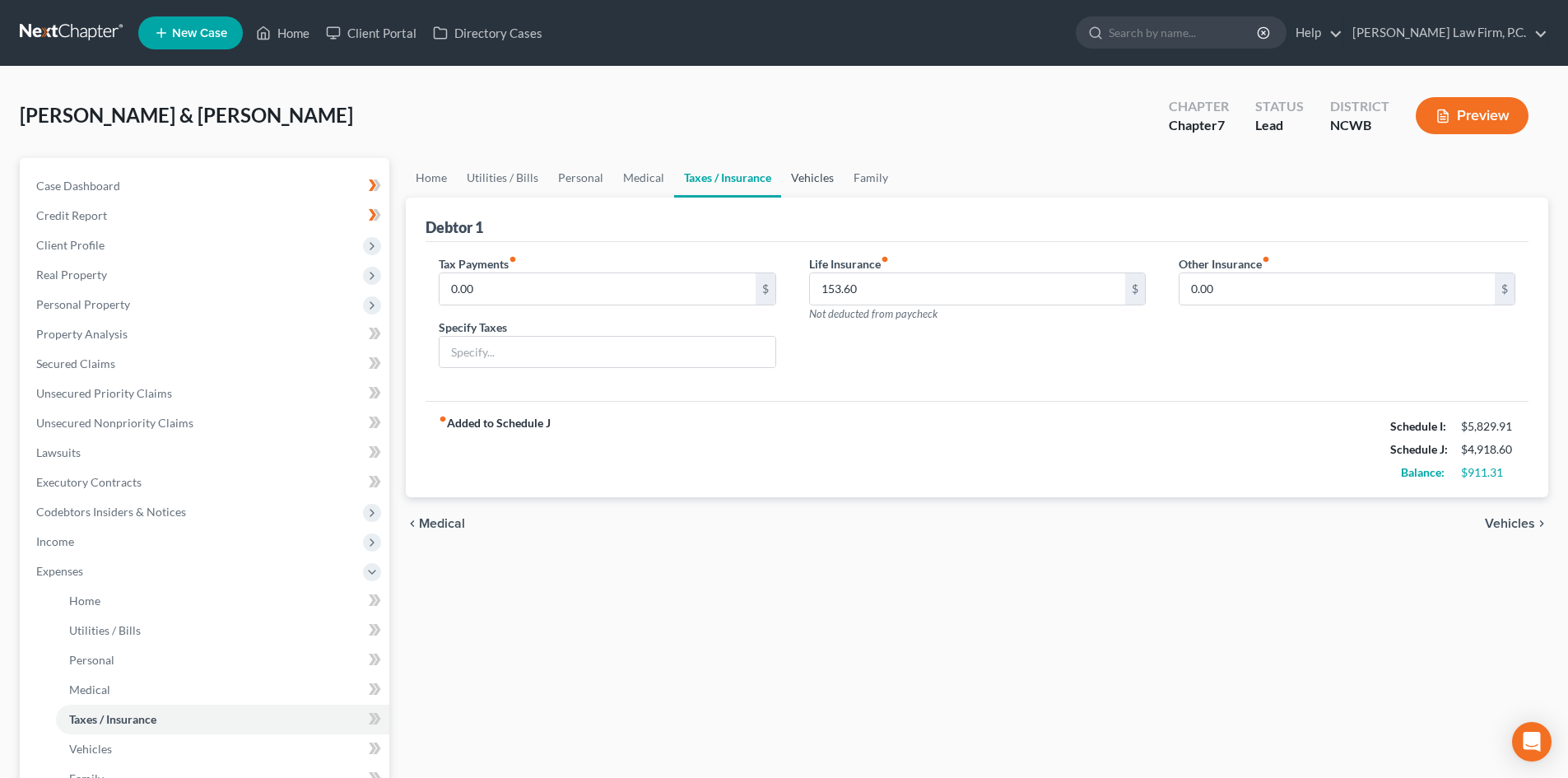
click at [793, 172] on link "Vehicles" at bounding box center [813, 177] width 63 height 39
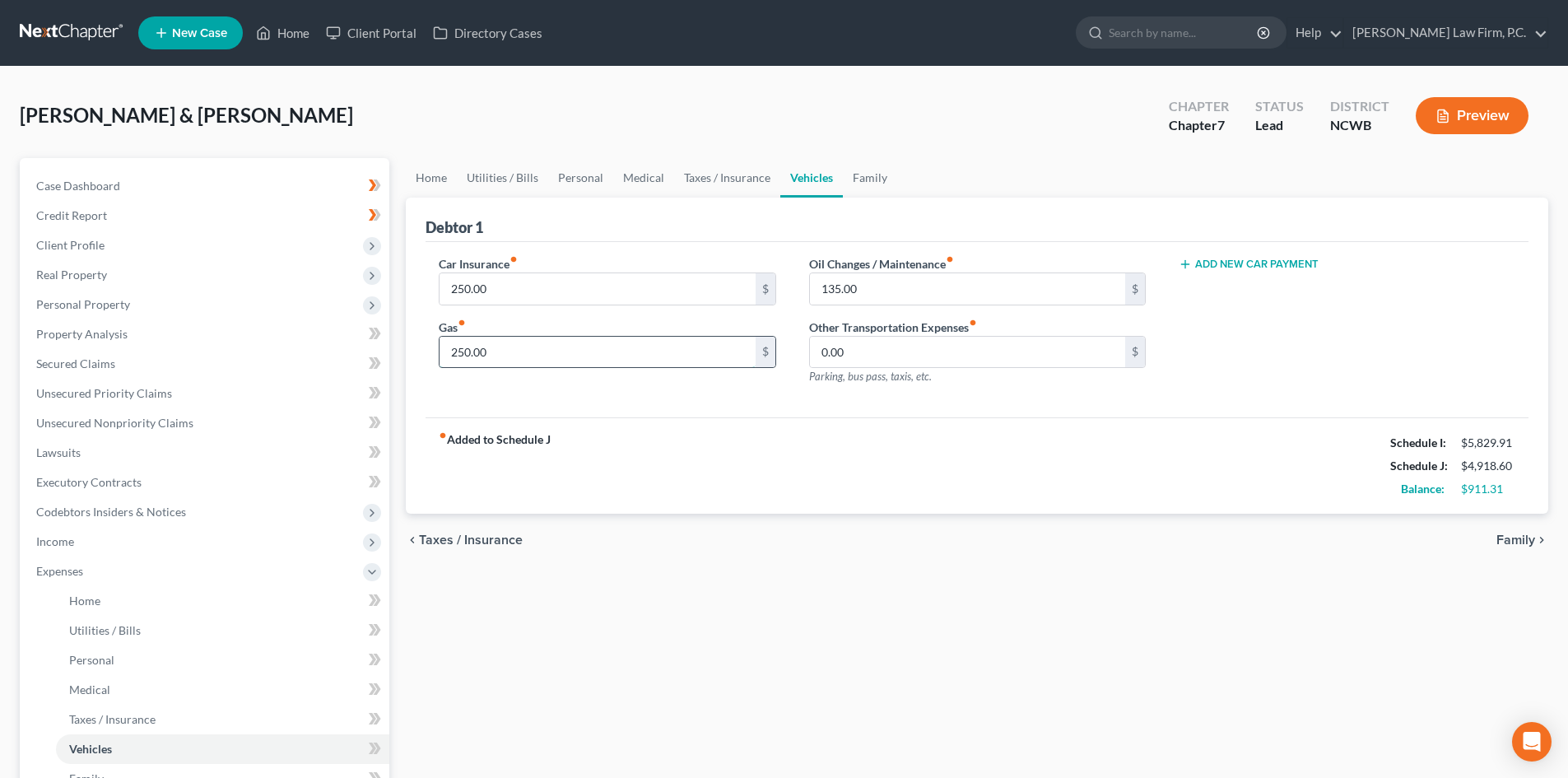
click at [660, 343] on input "250.00" at bounding box center [597, 352] width 316 height 31
click at [673, 396] on div "Car Insurance fiber_manual_record 250.00 $ Gas fiber_manual_record 275 $" at bounding box center [607, 327] width 370 height 143
click at [864, 183] on link "Family" at bounding box center [870, 177] width 54 height 39
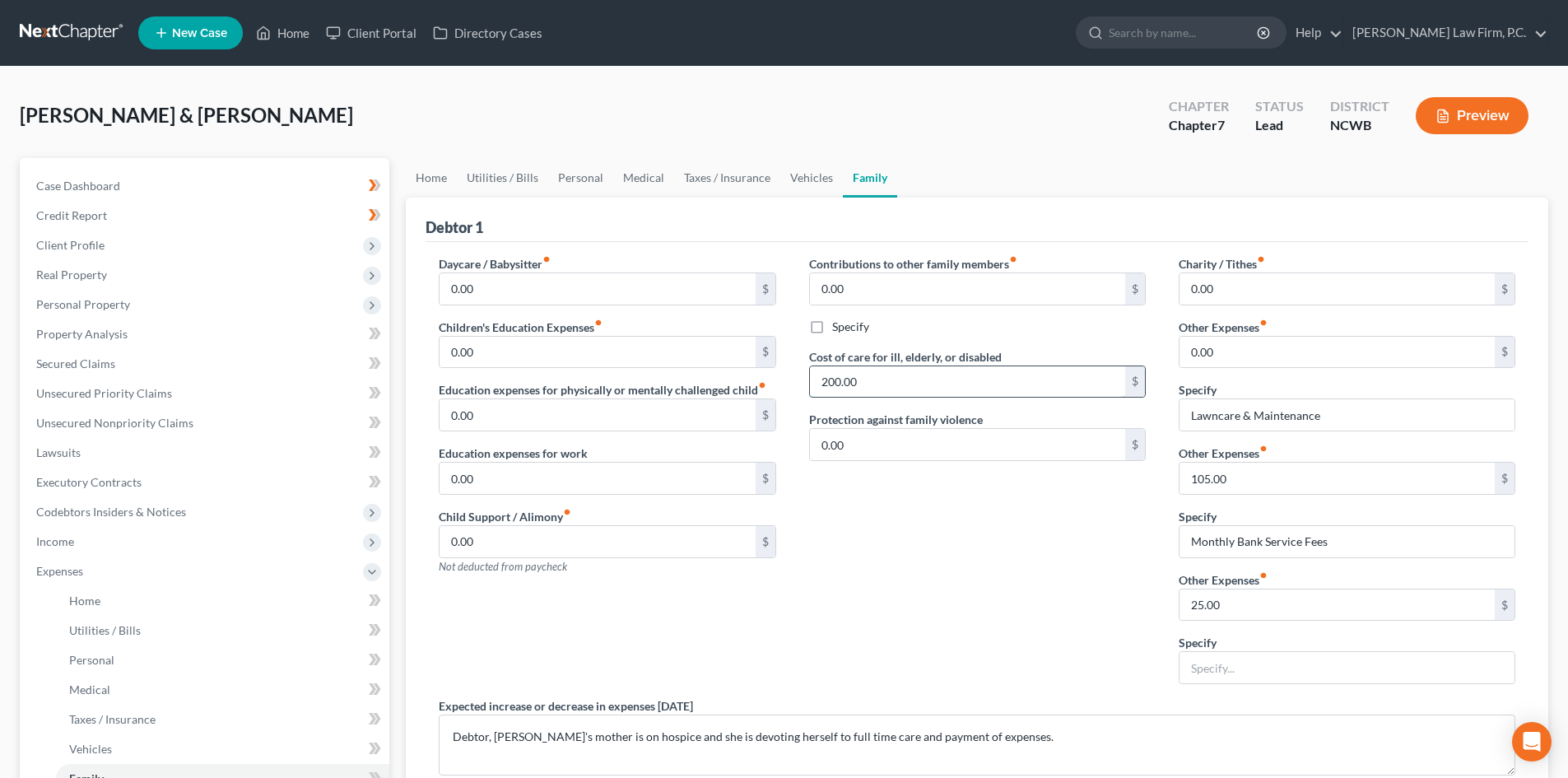
click at [951, 388] on input "200.00" at bounding box center [968, 382] width 316 height 31
click at [1280, 667] on input "text" at bounding box center [1346, 668] width 335 height 31
click at [162, 309] on span "Personal Property" at bounding box center [205, 304] width 366 height 30
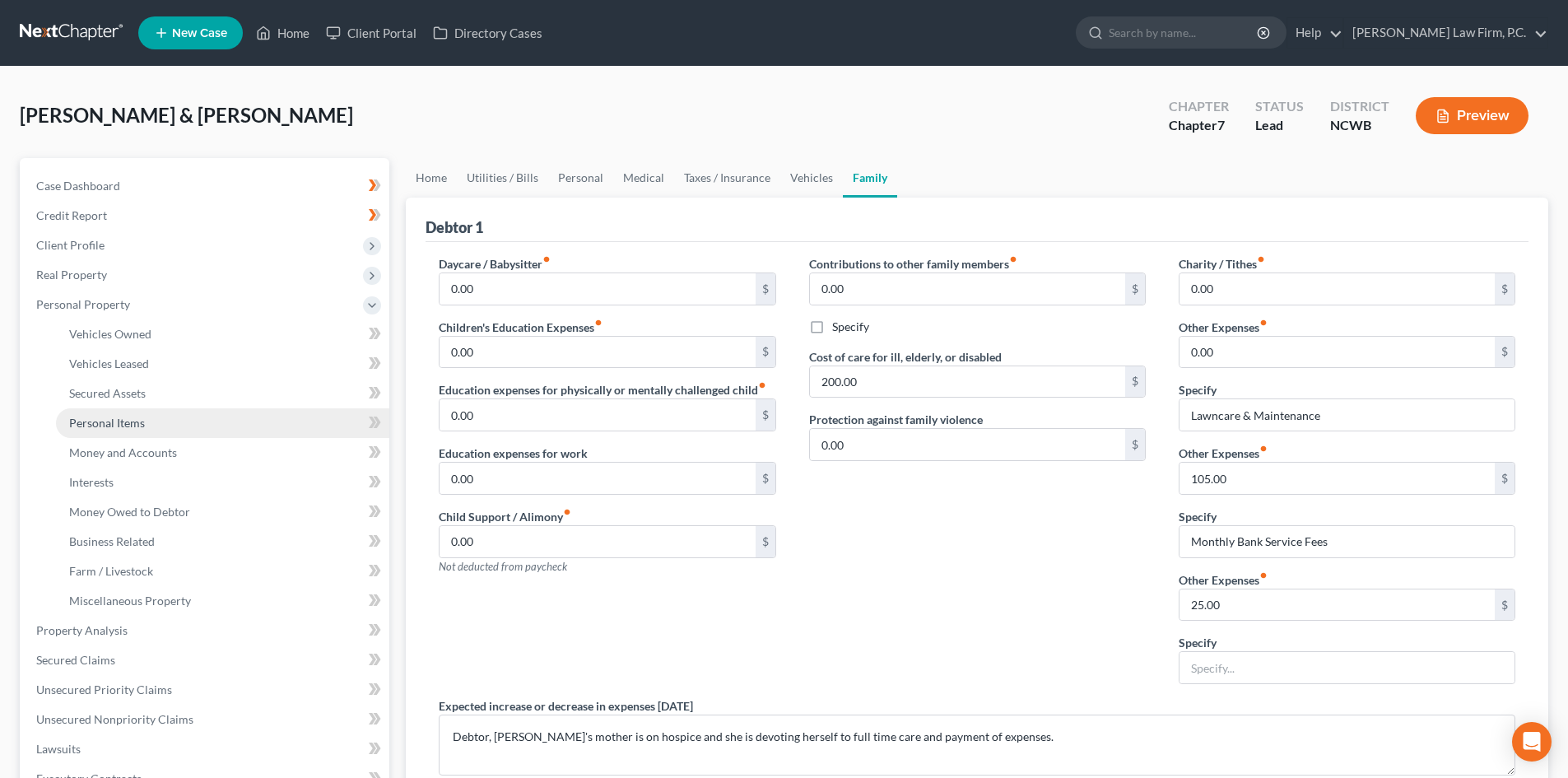
click at [112, 425] on span "Personal Items" at bounding box center [107, 423] width 76 height 14
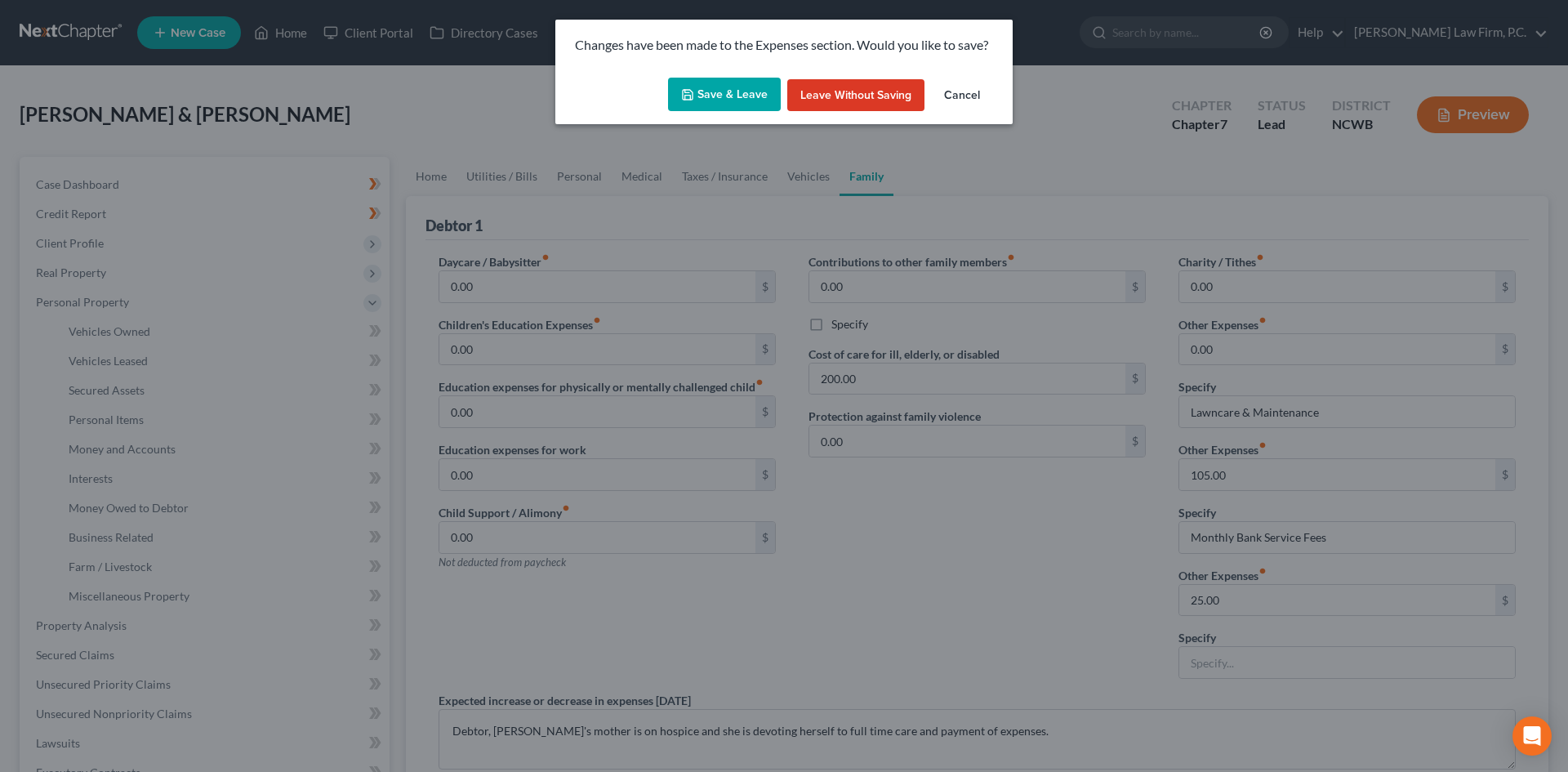
drag, startPoint x: 714, startPoint y: 95, endPoint x: 376, endPoint y: 223, distance: 361.4
click at [714, 95] on button "Save & Leave" at bounding box center [724, 95] width 113 height 35
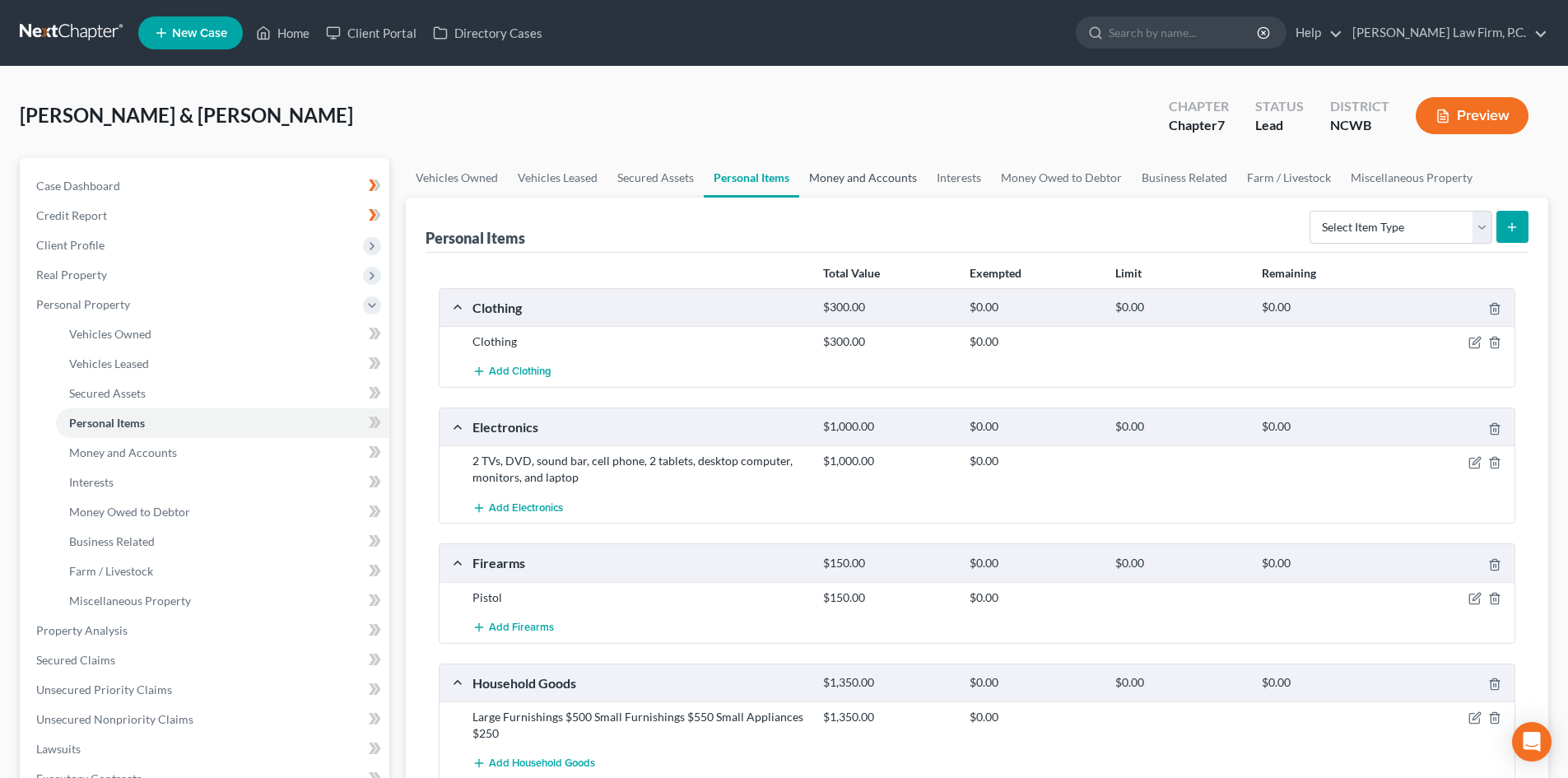
click at [850, 173] on link "Money and Accounts" at bounding box center [863, 177] width 128 height 39
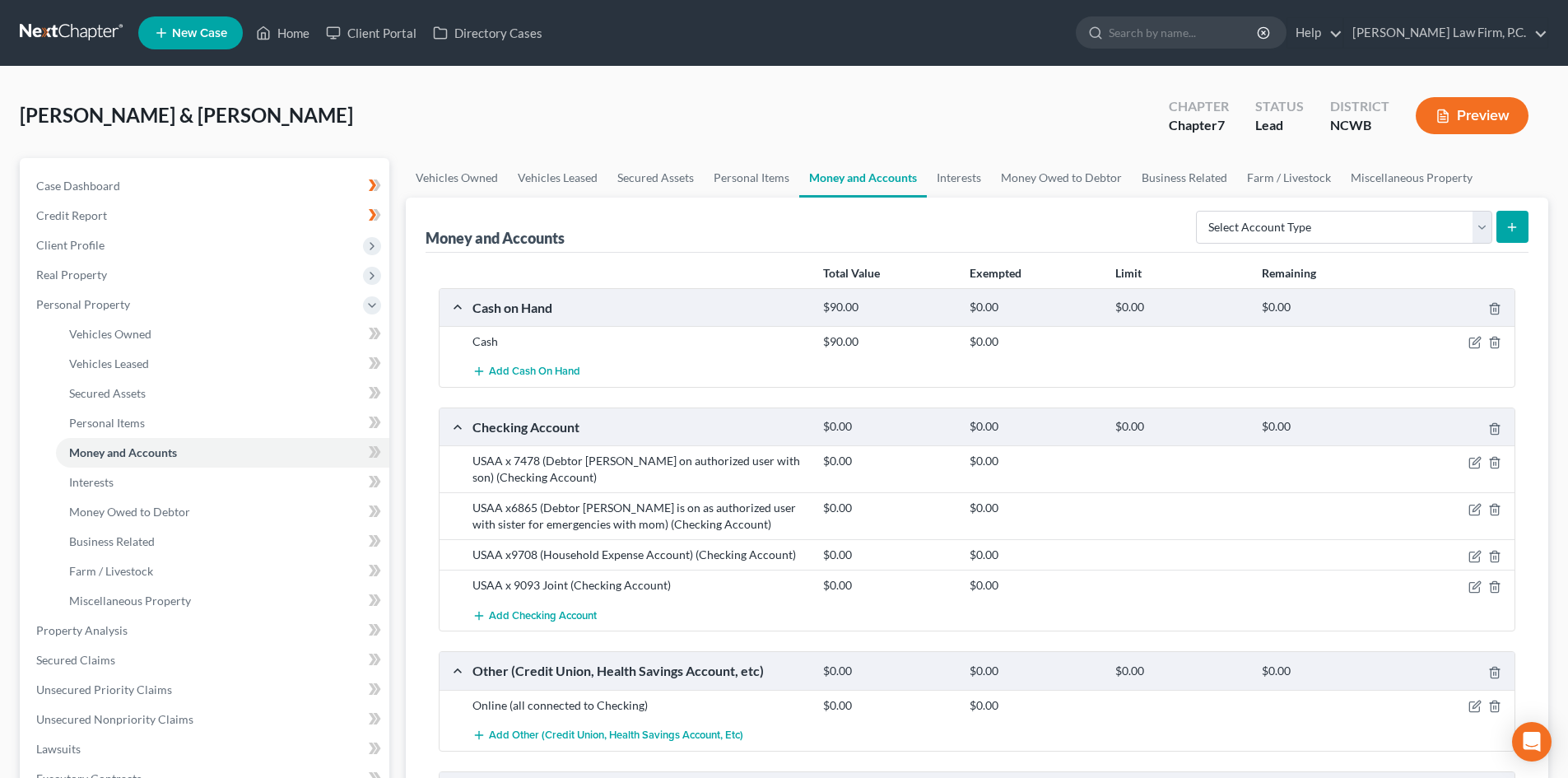
click at [557, 708] on div "Online (all connected to Checking)" at bounding box center [639, 705] width 350 height 17
click at [1470, 700] on icon "button" at bounding box center [1474, 705] width 13 height 13
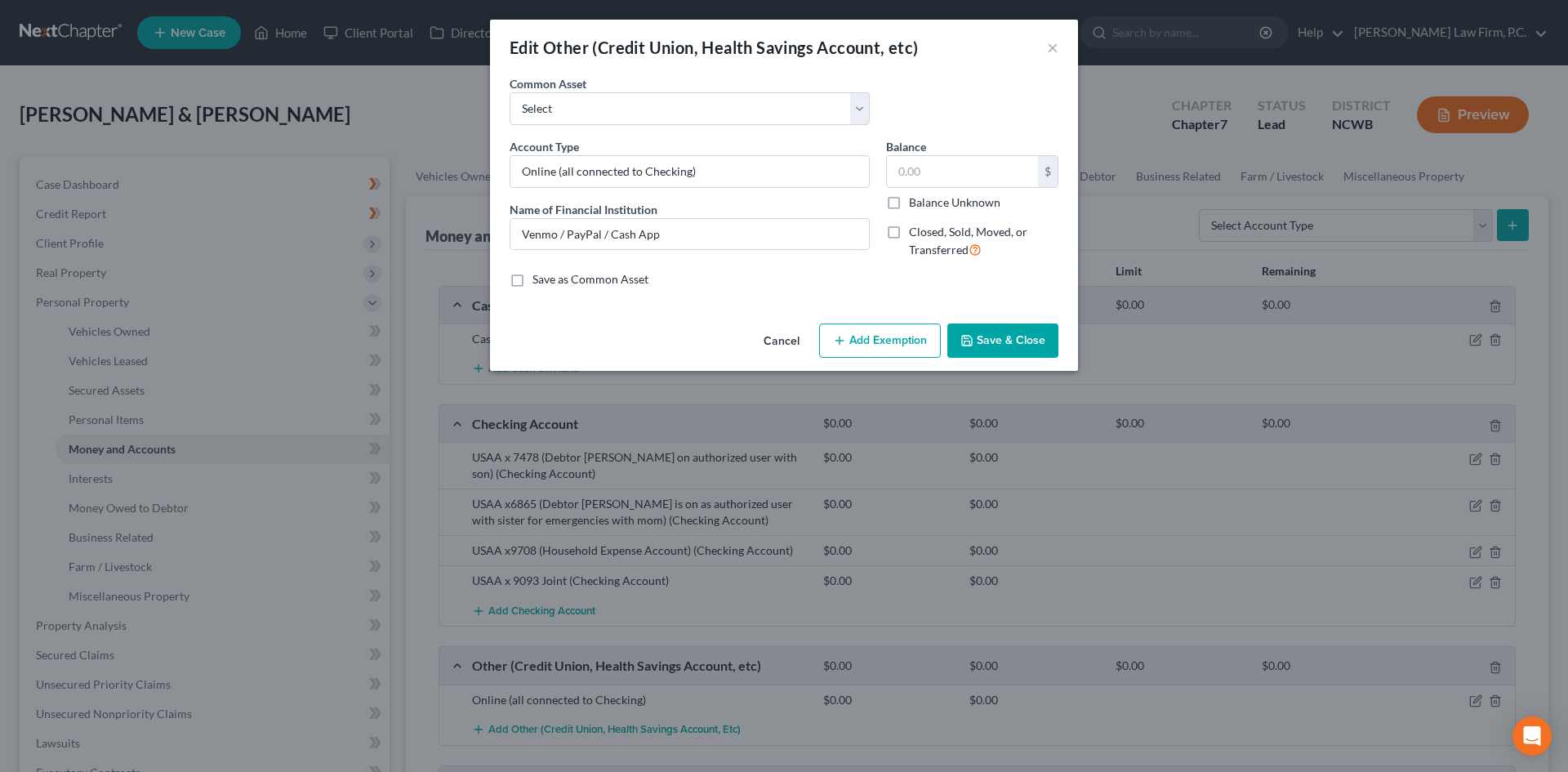
drag, startPoint x: 1040, startPoint y: 330, endPoint x: 20, endPoint y: 397, distance: 1022.2
click at [1040, 330] on button "Save & Close" at bounding box center [1003, 341] width 111 height 35
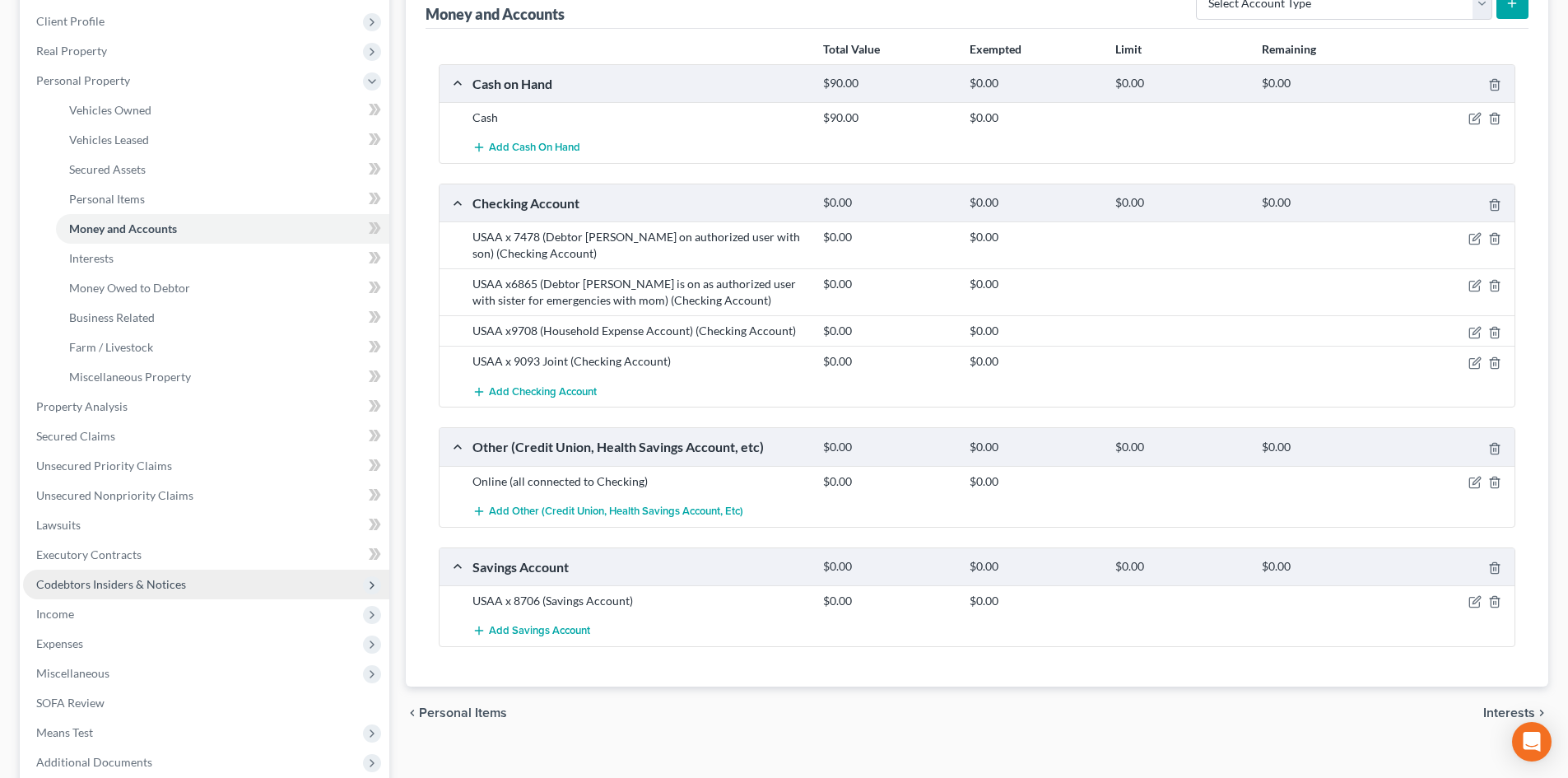
scroll to position [247, 0]
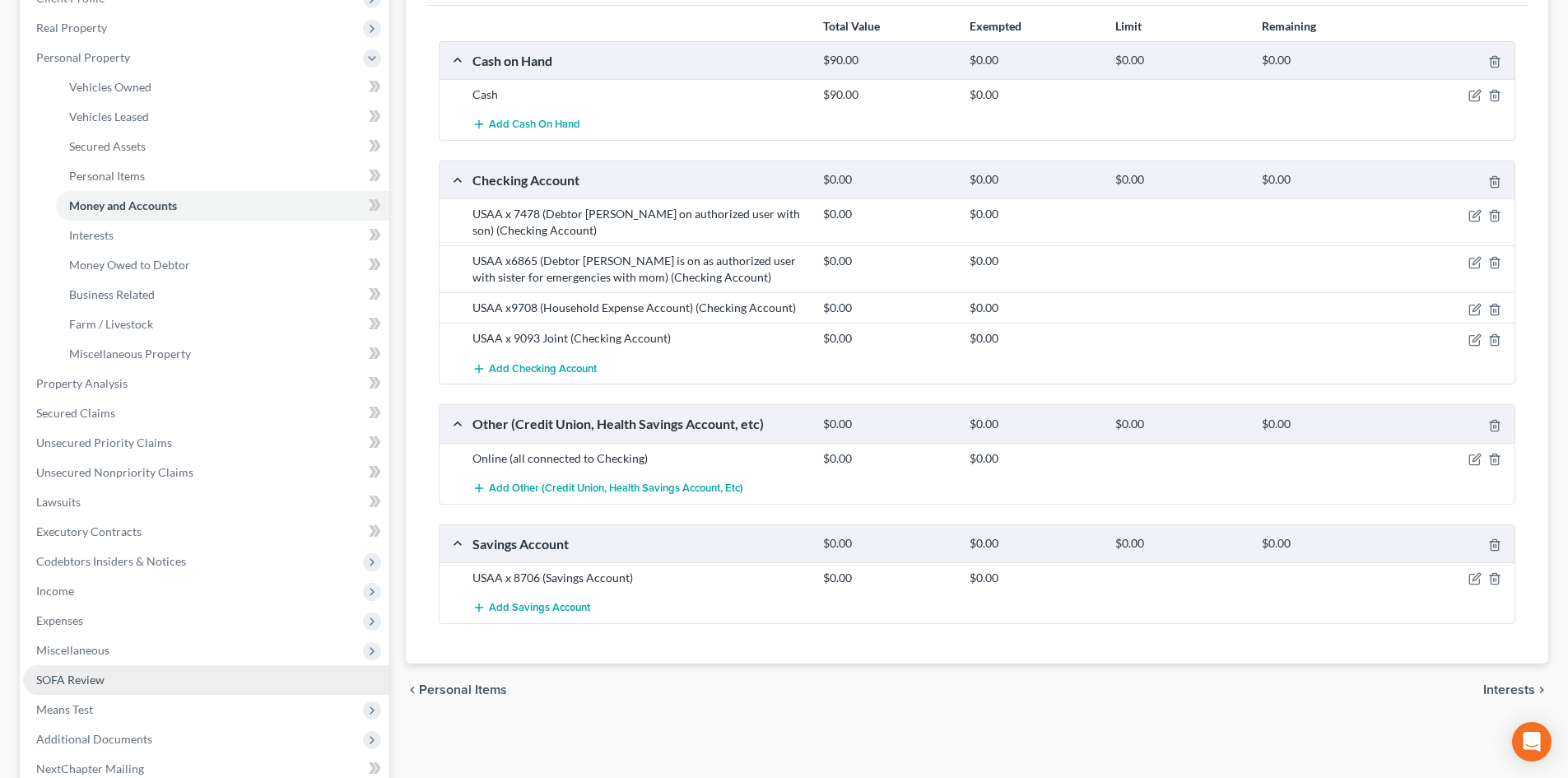
click at [150, 684] on link "SOFA Review" at bounding box center [205, 680] width 366 height 30
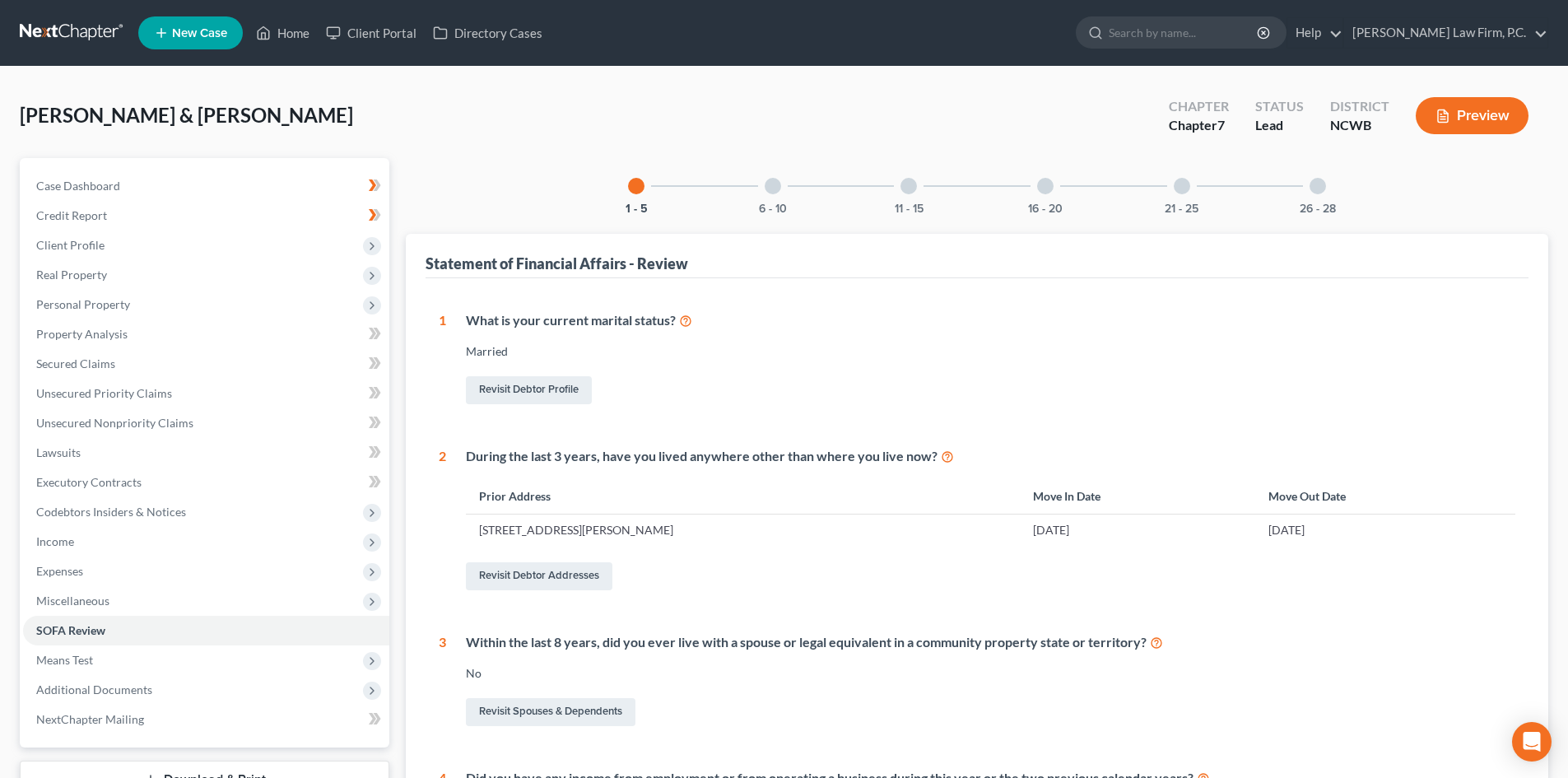
drag, startPoint x: 1182, startPoint y: 196, endPoint x: 1160, endPoint y: 220, distance: 32.6
click at [1182, 197] on div "21 - 25" at bounding box center [1182, 186] width 56 height 56
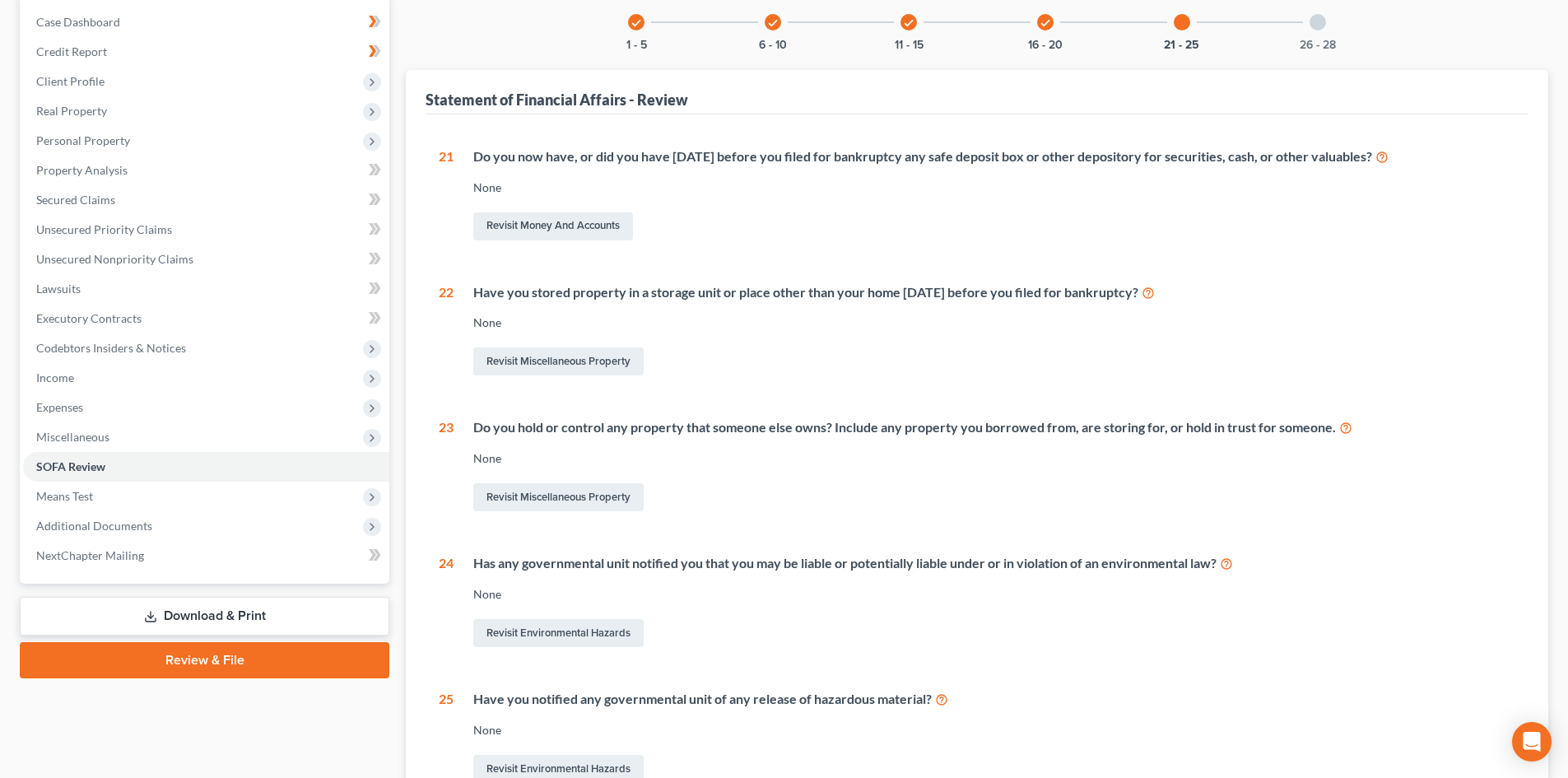
scroll to position [164, 0]
click at [1054, 19] on div "check 16 - 20" at bounding box center [1045, 21] width 56 height 56
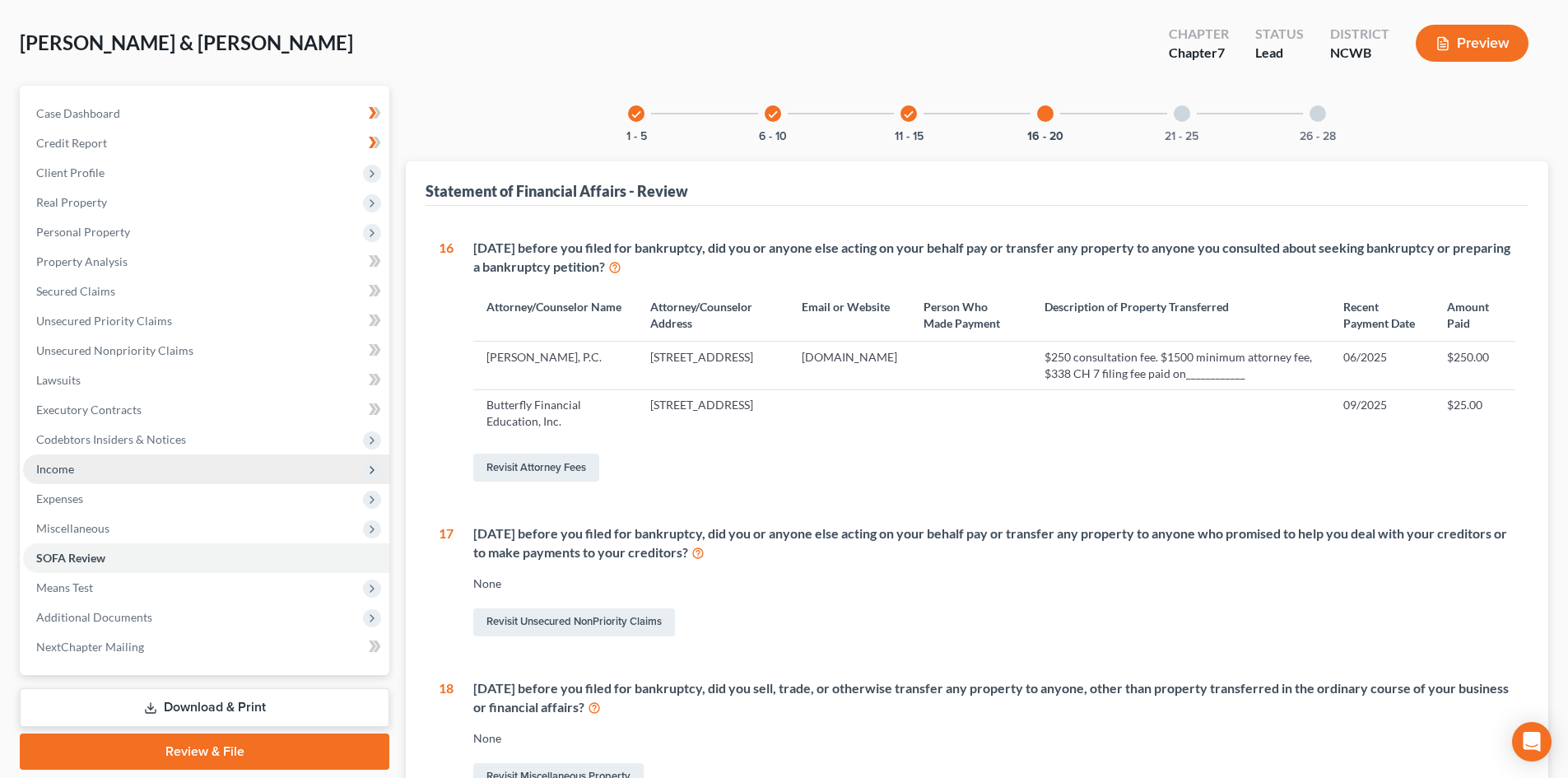
scroll to position [0, 0]
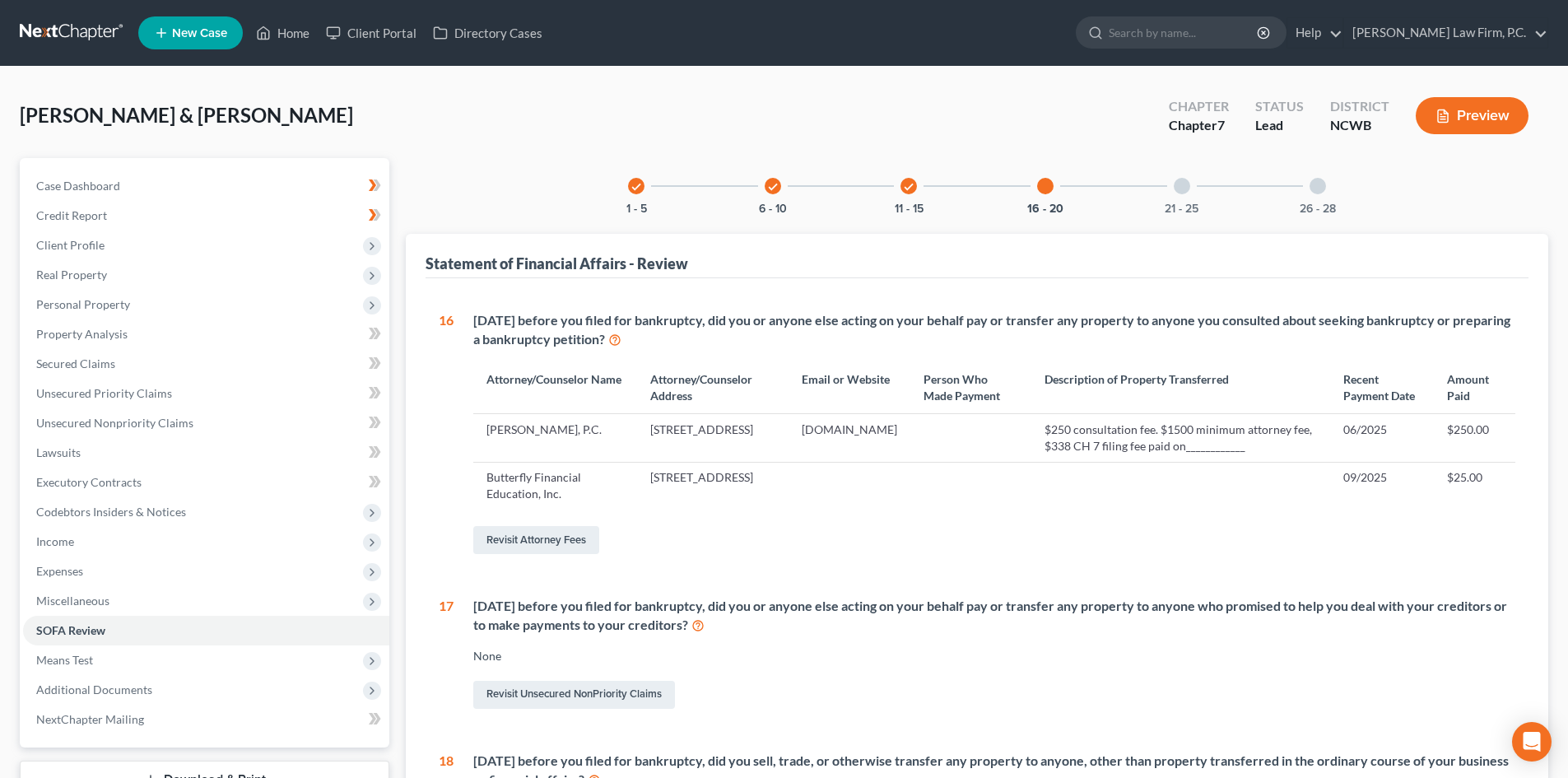
click at [1439, 120] on icon "button" at bounding box center [1442, 115] width 15 height 15
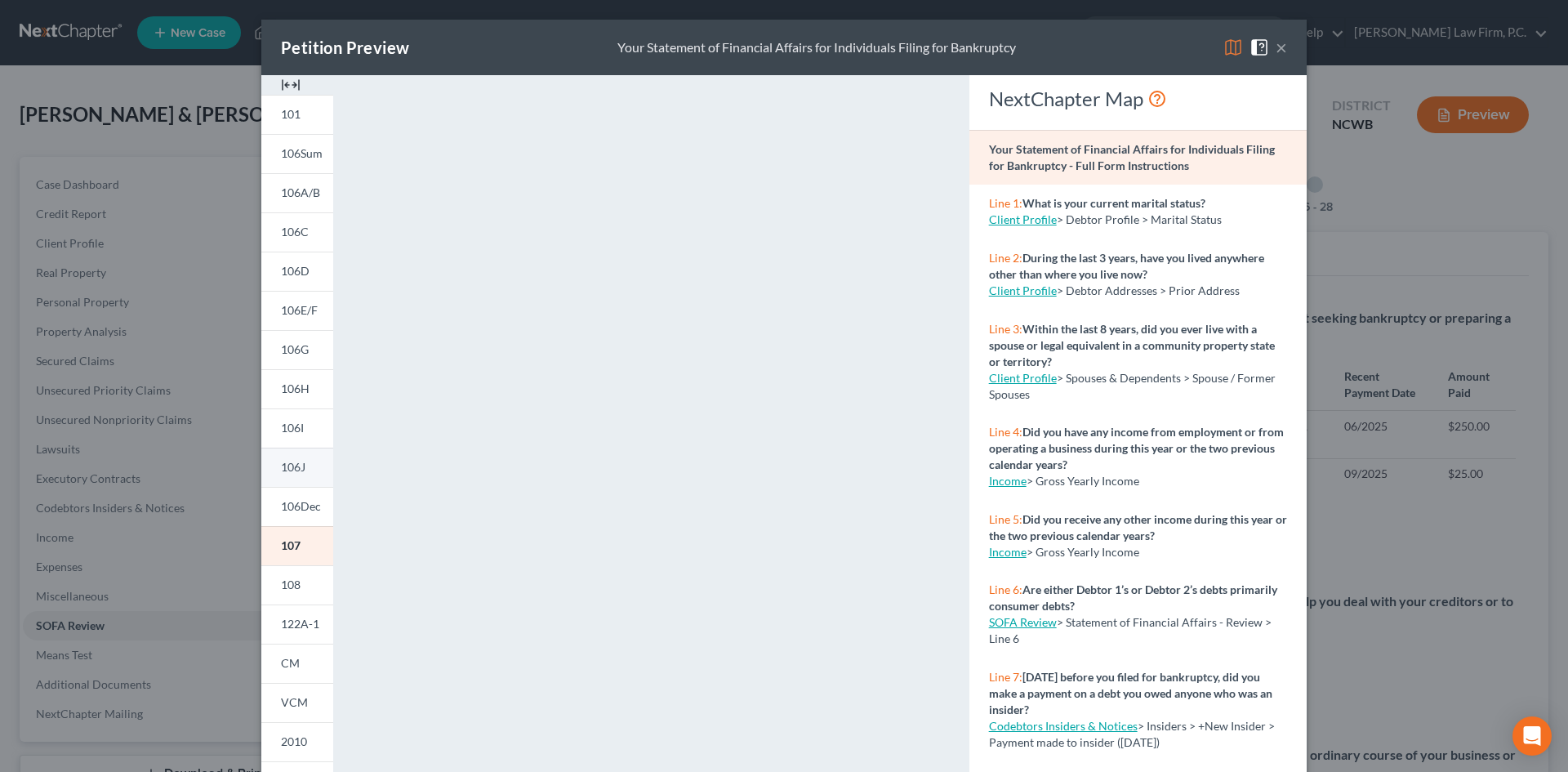
click at [303, 436] on link "106I" at bounding box center [297, 428] width 72 height 39
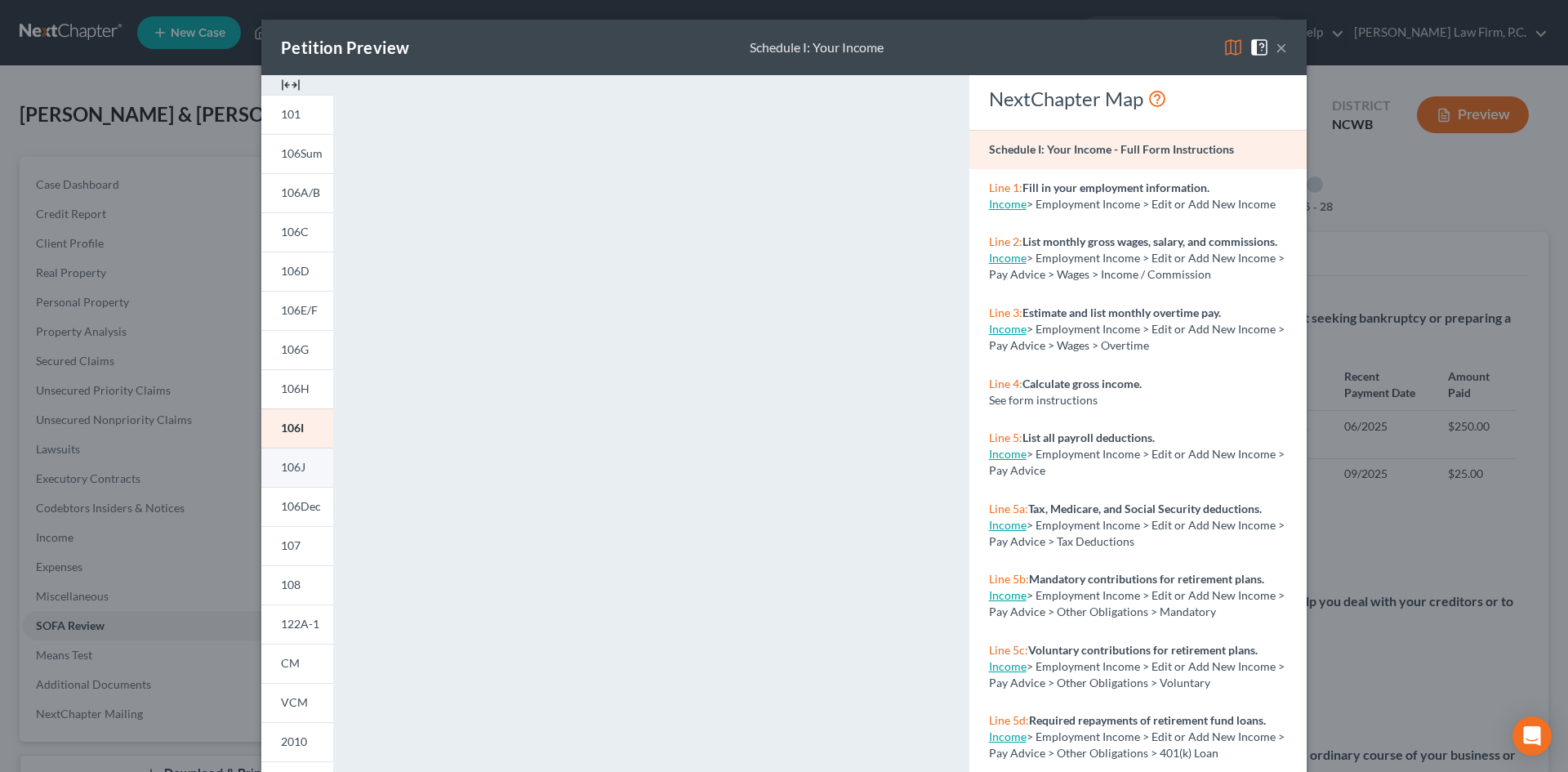
click at [306, 469] on link "106J" at bounding box center [297, 467] width 72 height 39
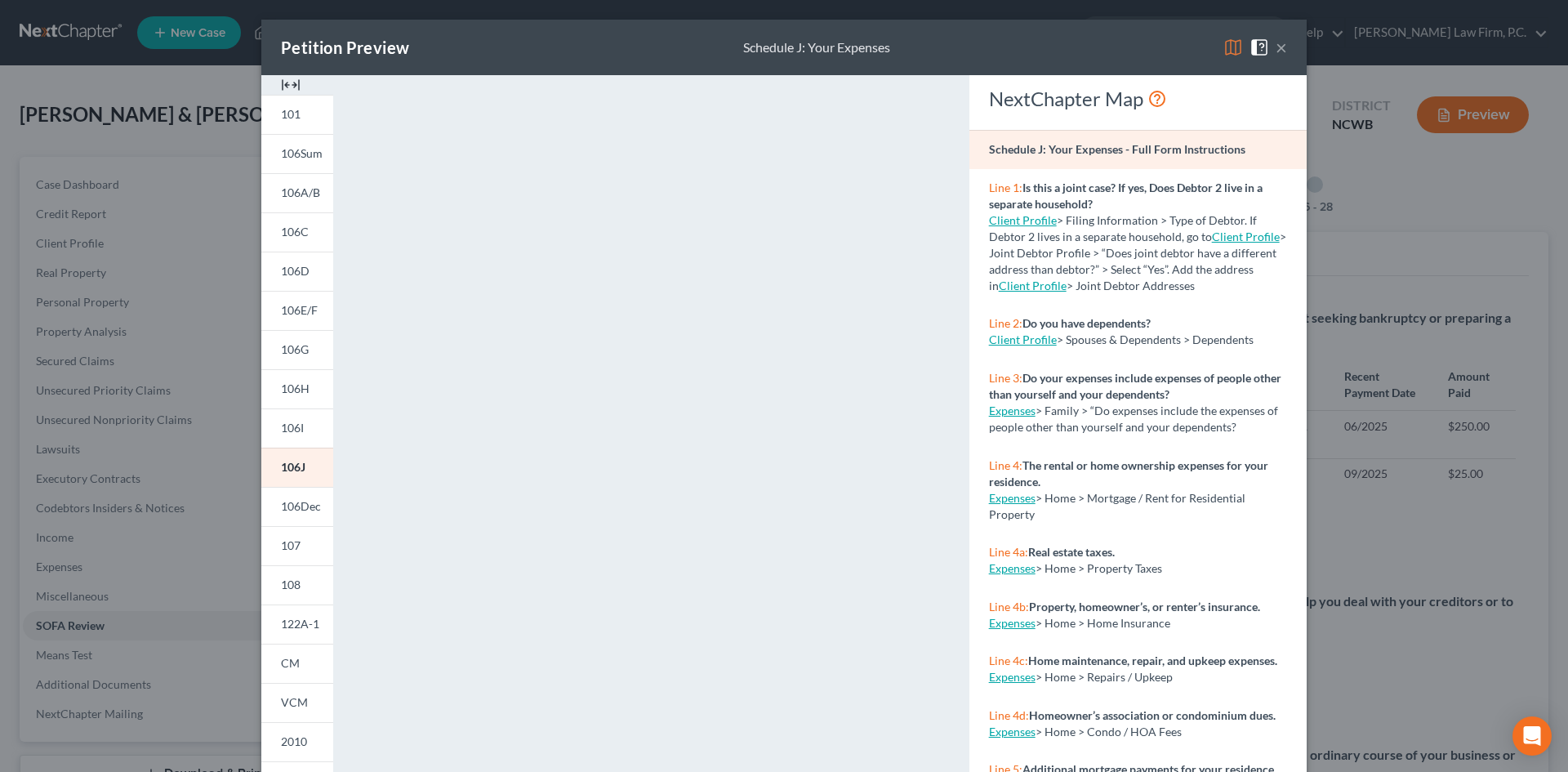
click at [1278, 49] on button "×" at bounding box center [1281, 47] width 11 height 20
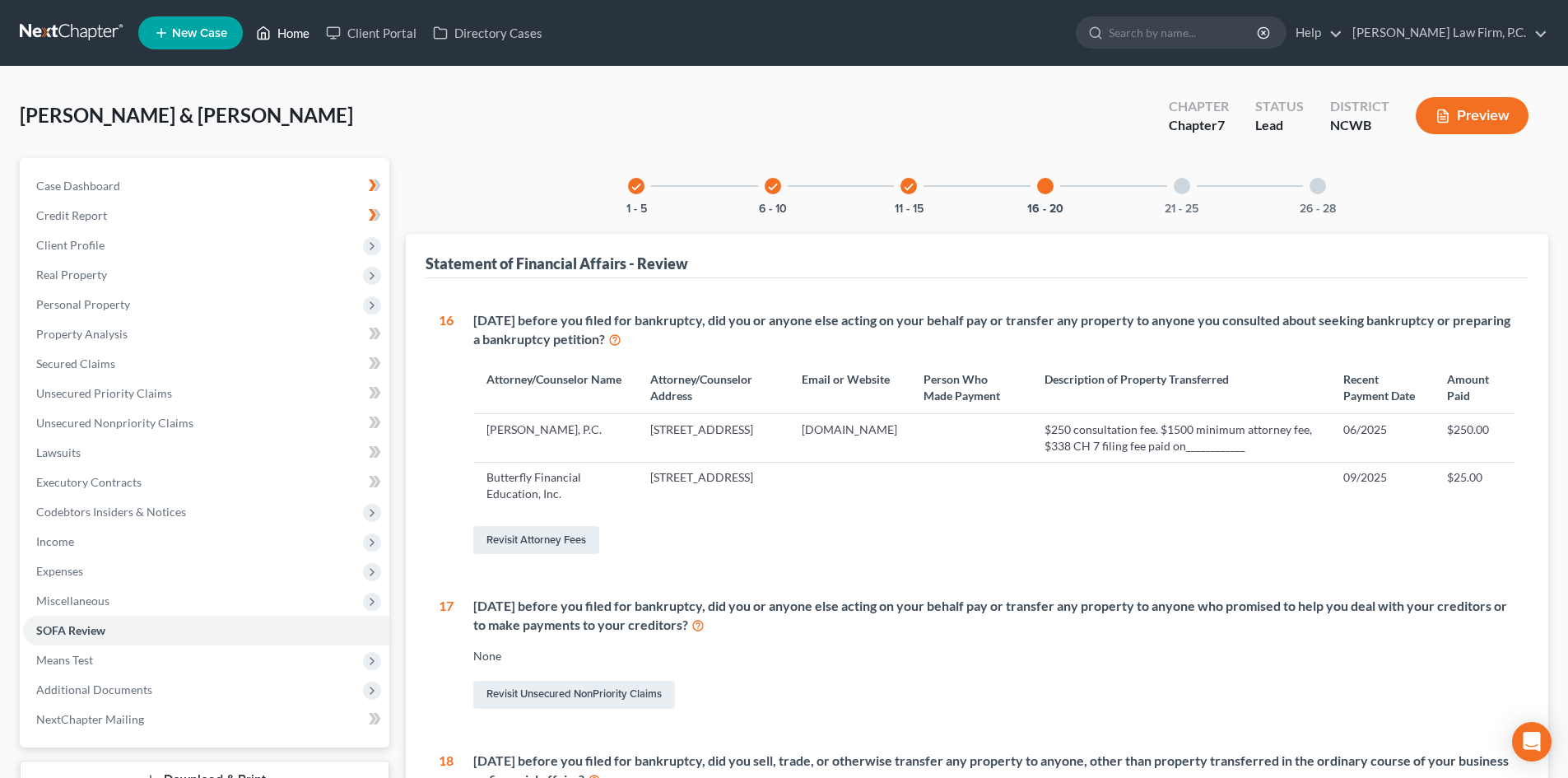
click at [285, 30] on link "Home" at bounding box center [282, 33] width 70 height 30
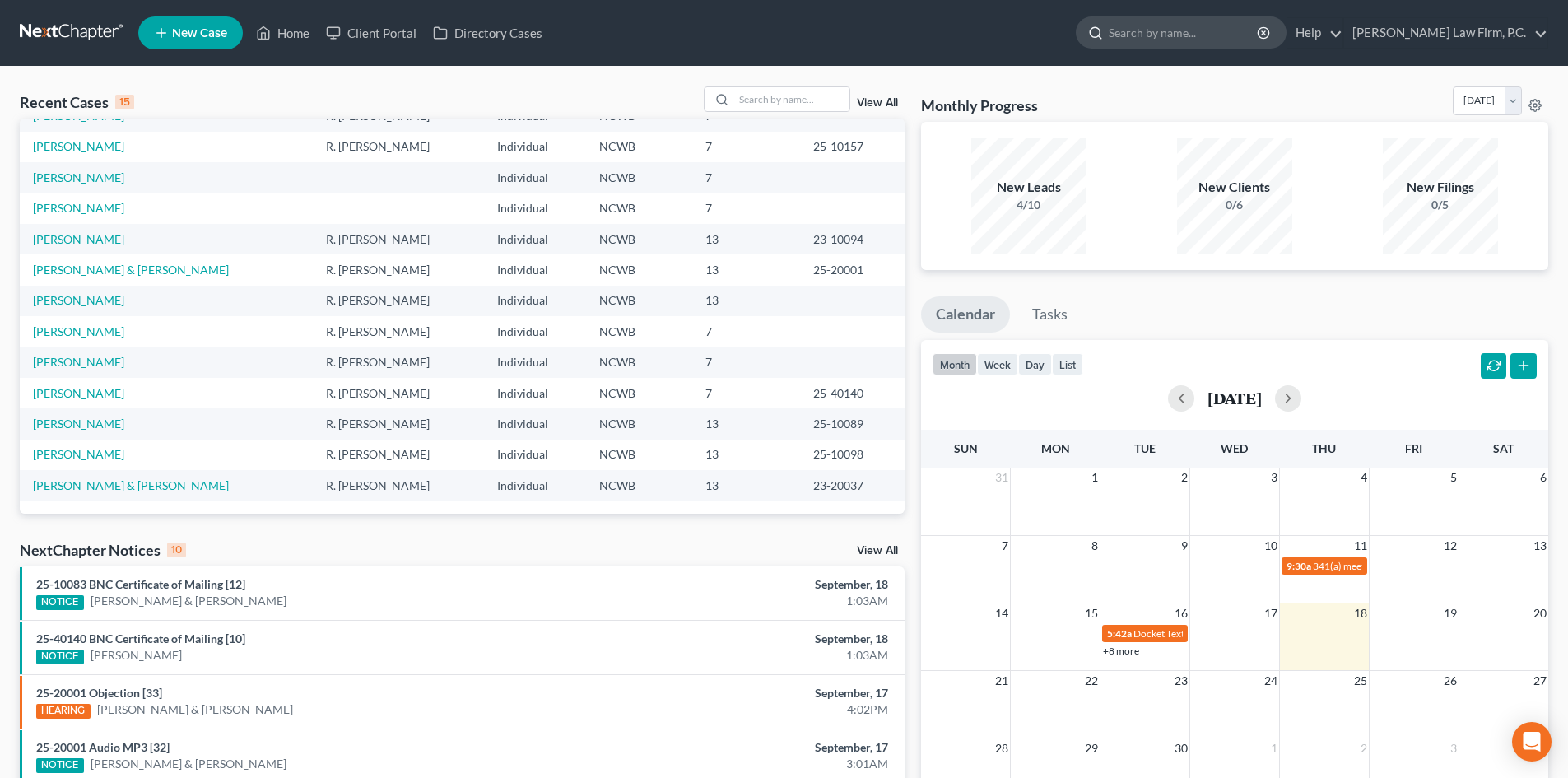
click at [1252, 25] on input "search" at bounding box center [1183, 32] width 150 height 31
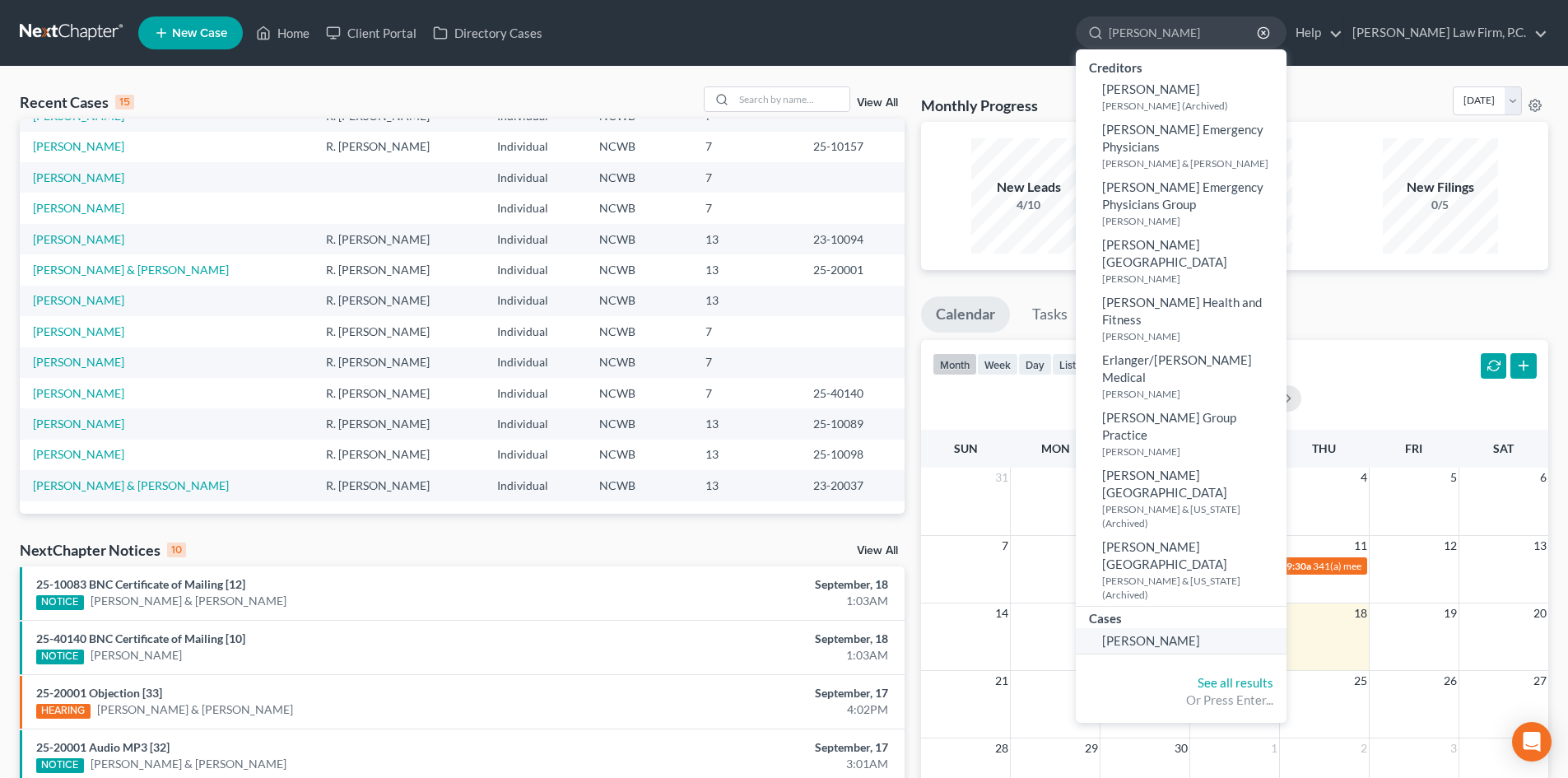
click at [1200, 633] on span "Murphy, Melissa" at bounding box center [1151, 640] width 98 height 15
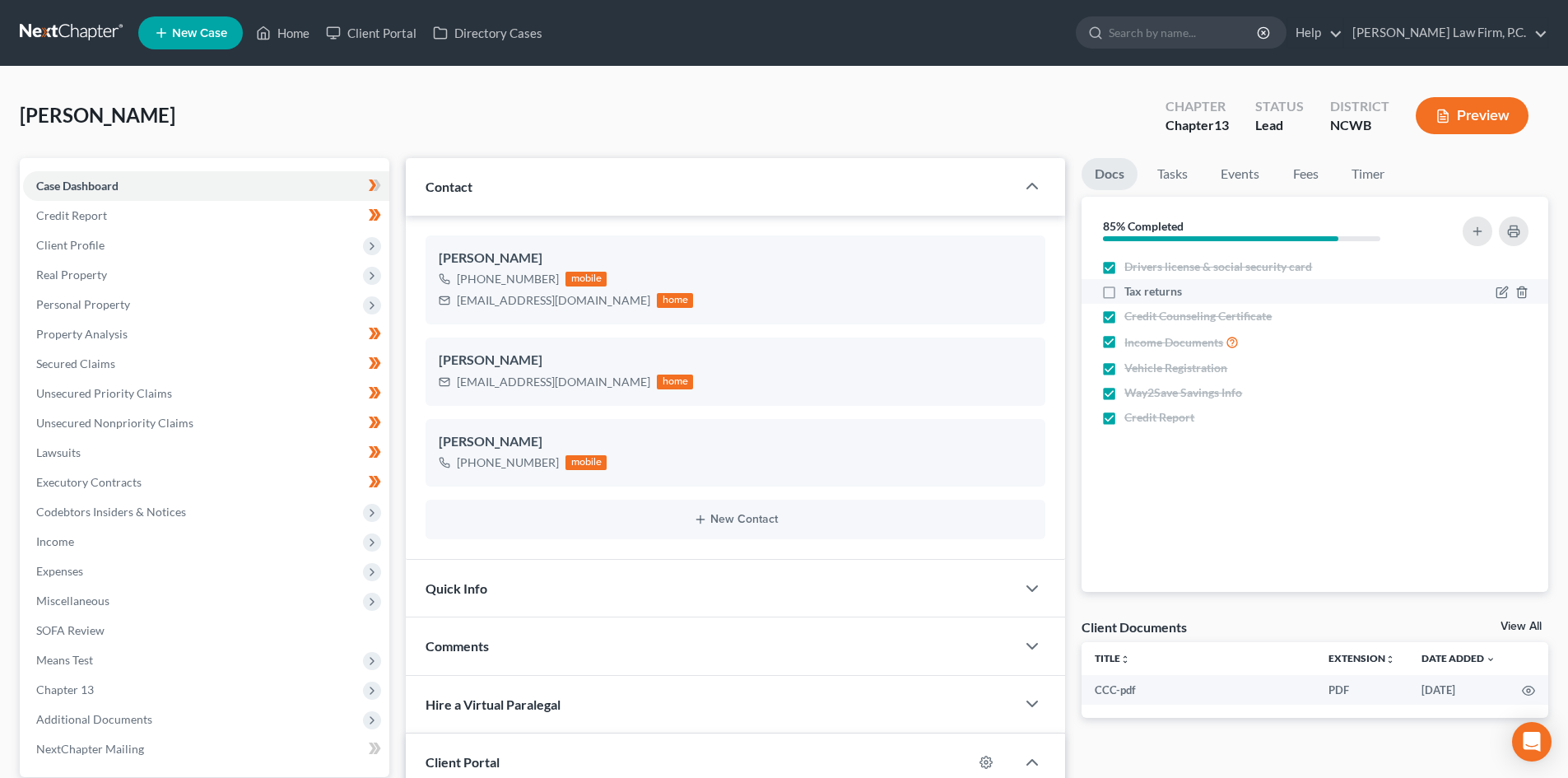
click at [1124, 297] on label "Tax returns" at bounding box center [1153, 291] width 58 height 17
click at [1131, 294] on input "Tax returns" at bounding box center [1136, 288] width 10 height 10
click at [300, 34] on link "Home" at bounding box center [282, 33] width 70 height 30
